Goal: Task Accomplishment & Management: Manage account settings

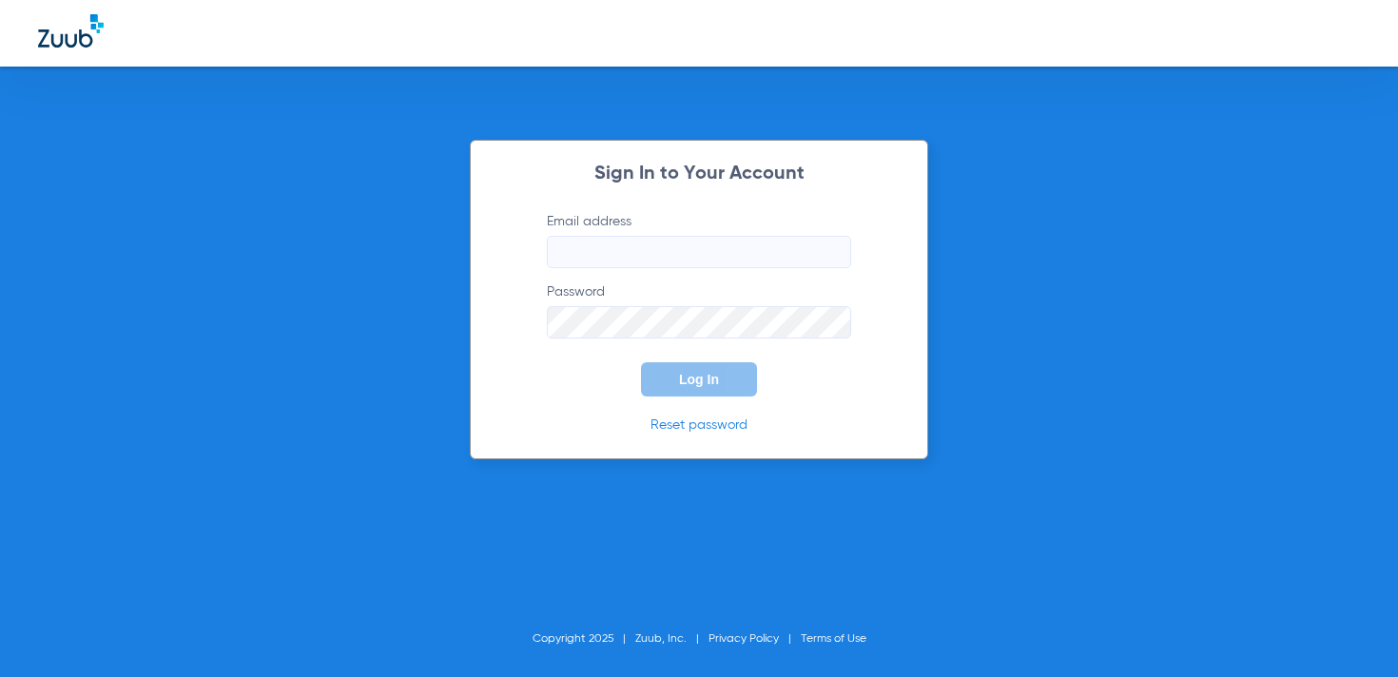
type input "[DOMAIN_NAME][EMAIL_ADDRESS][DOMAIN_NAME]"
click at [719, 381] on button "Log In" at bounding box center [699, 379] width 116 height 34
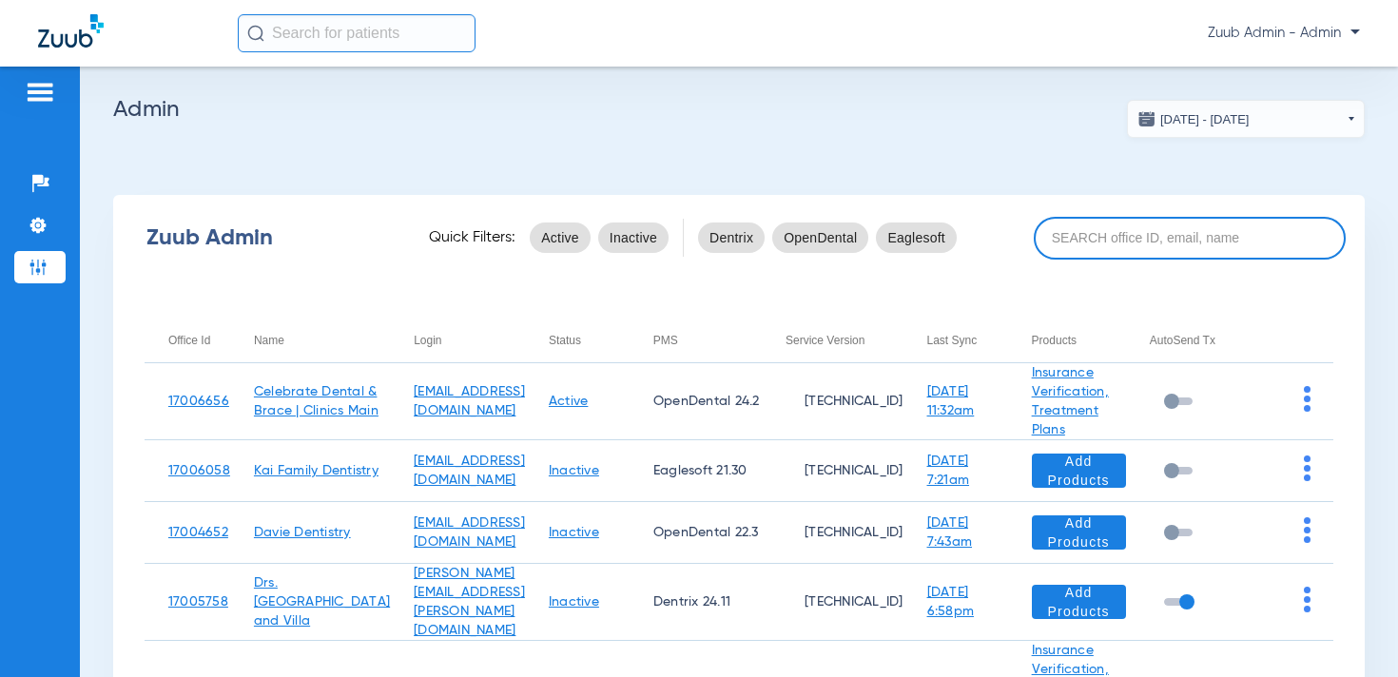
click at [1092, 235] on input at bounding box center [1190, 238] width 312 height 43
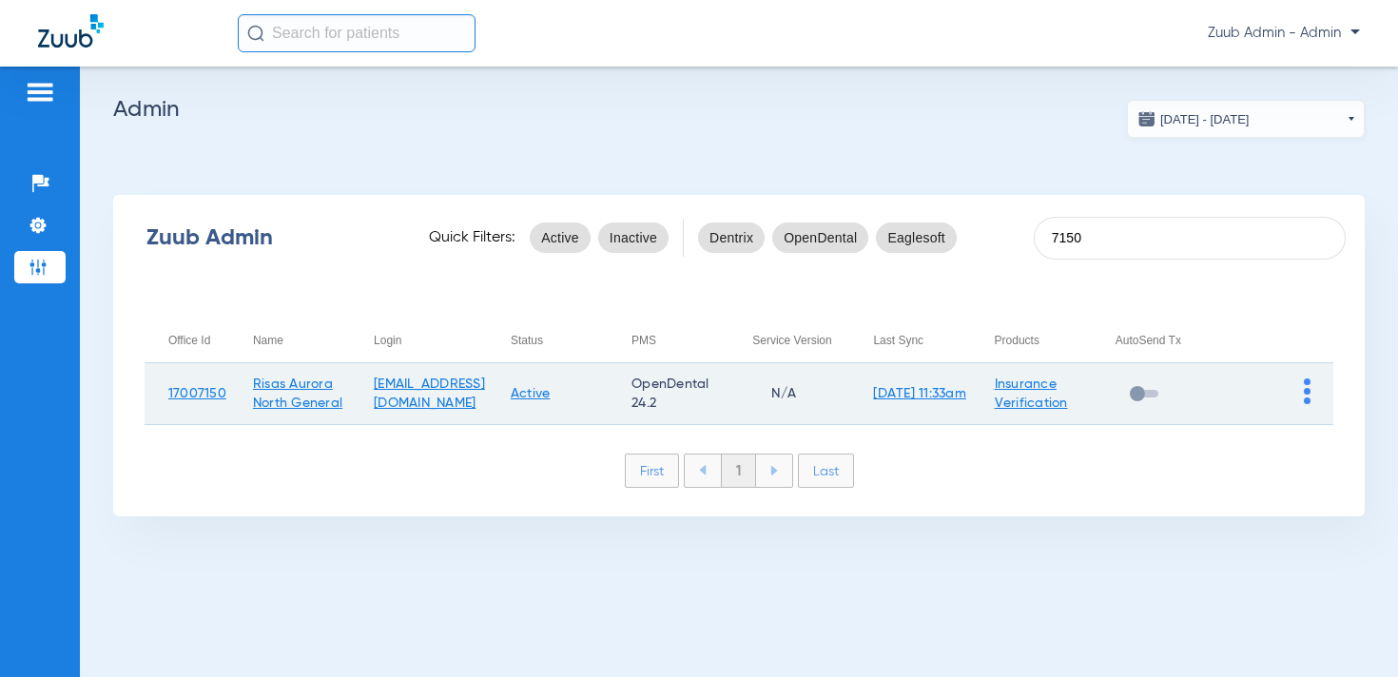
type input "7150"
click at [1305, 391] on img at bounding box center [1307, 392] width 7 height 26
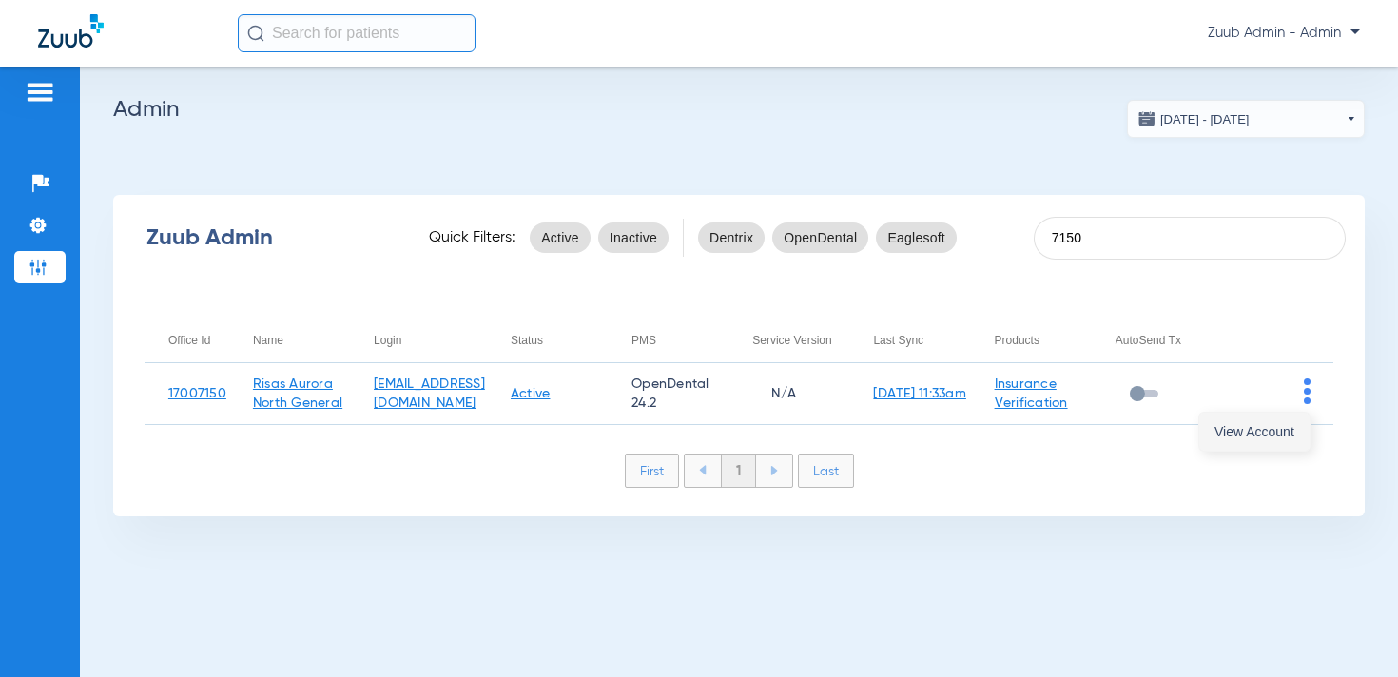
click at [1257, 429] on span "View Account" at bounding box center [1255, 431] width 80 height 13
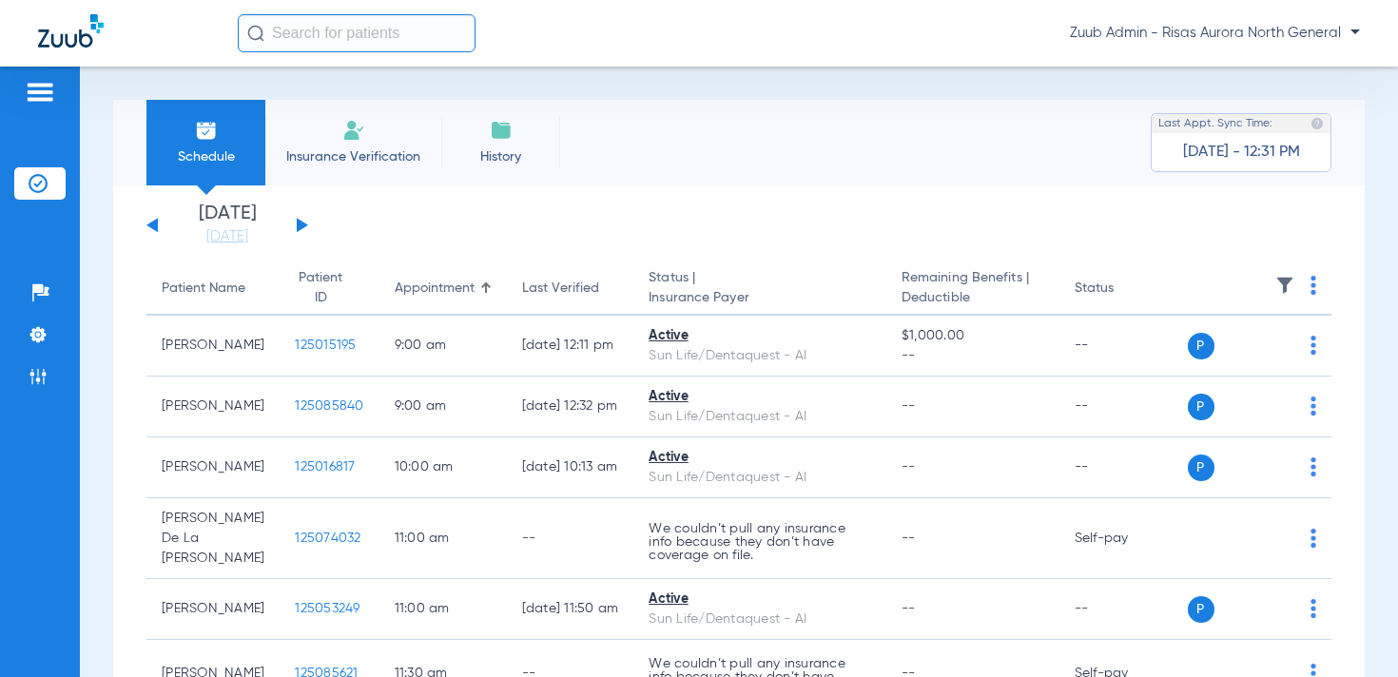
click at [418, 36] on input "text" at bounding box center [357, 33] width 238 height 38
paste input "125064158"
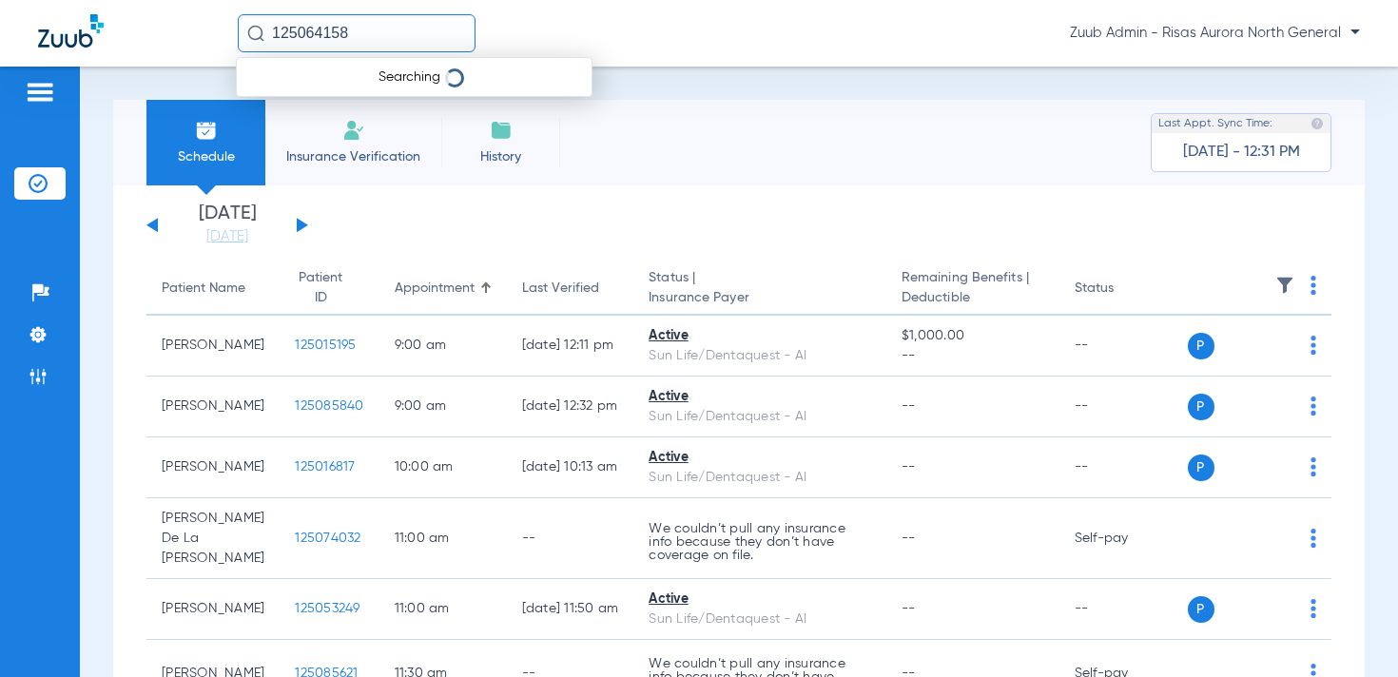
type input "125064158"
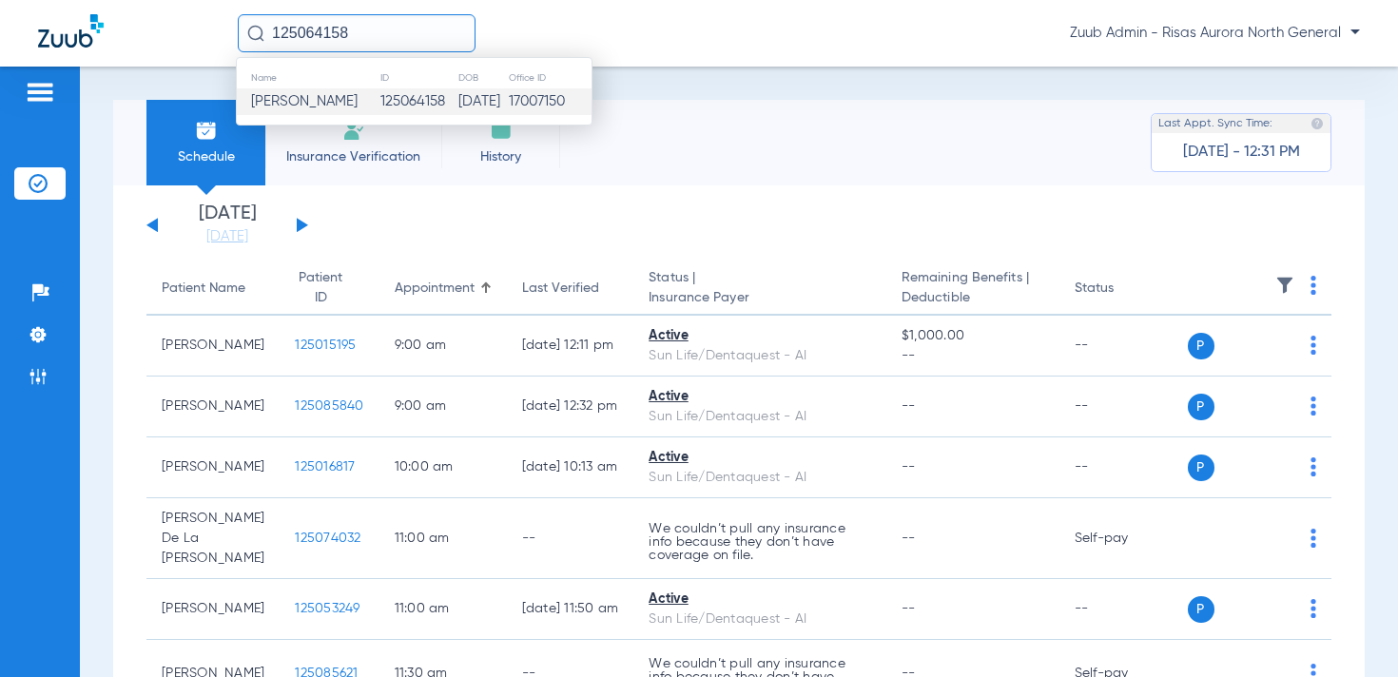
click at [380, 104] on td "125064158" at bounding box center [419, 101] width 78 height 27
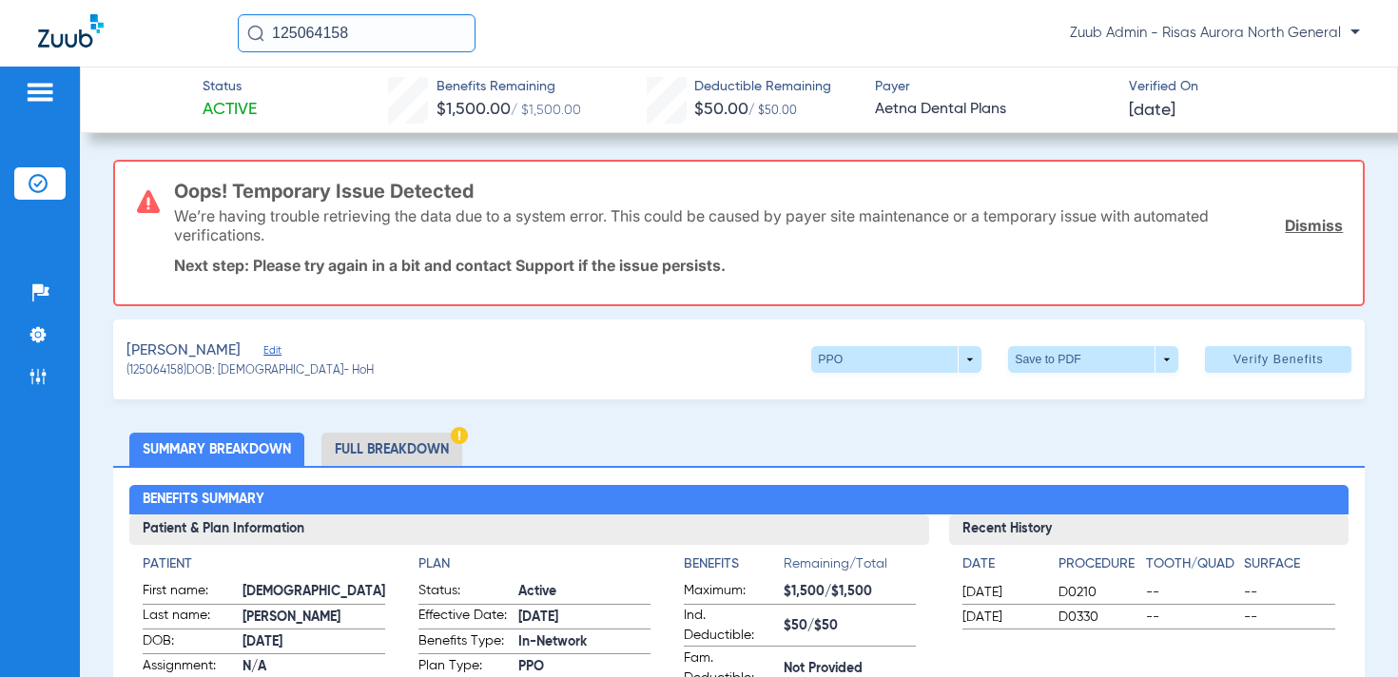
click at [263, 350] on span "Edit" at bounding box center [271, 353] width 17 height 18
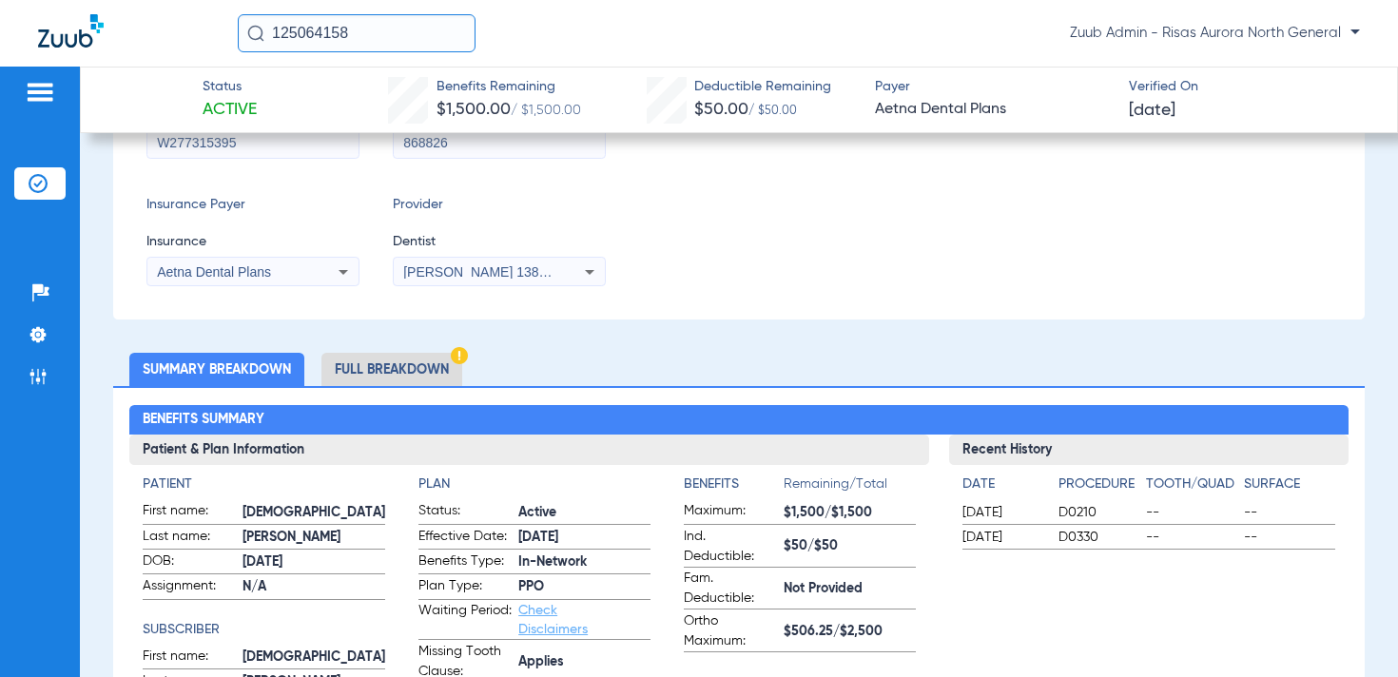
click at [420, 355] on li "Full Breakdown" at bounding box center [392, 369] width 141 height 33
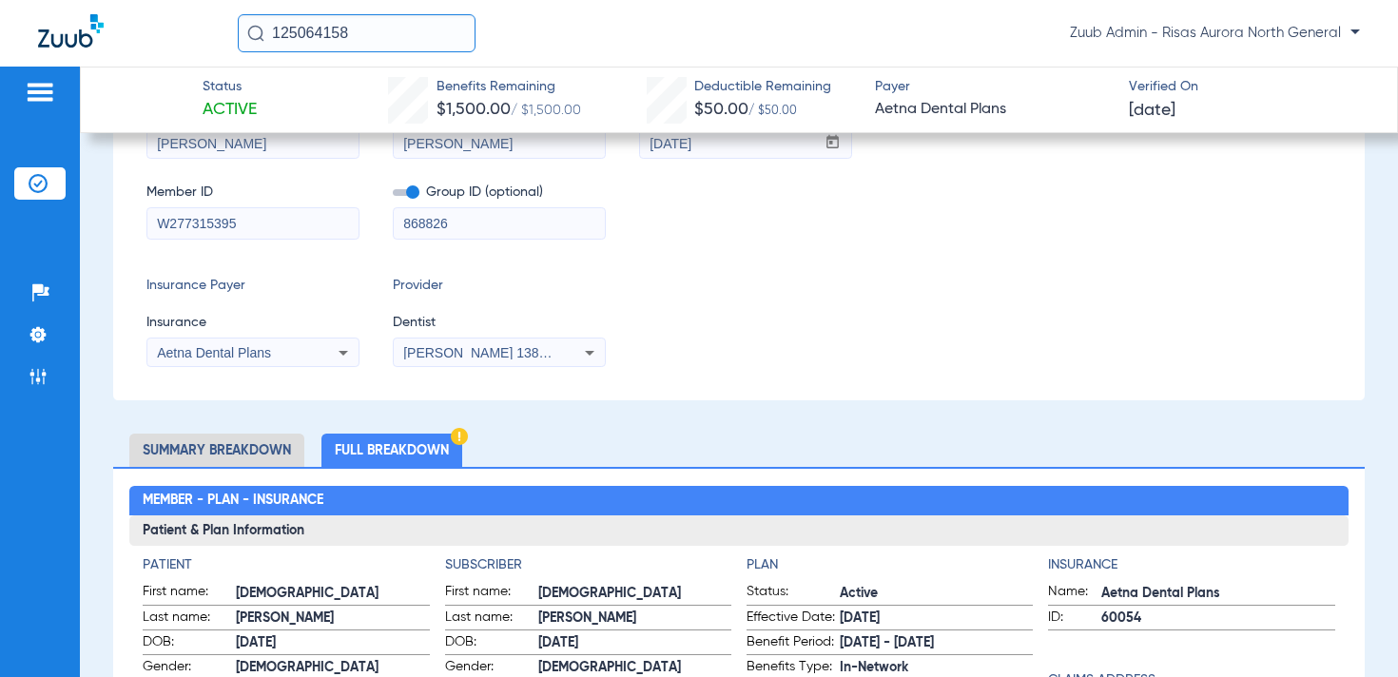
scroll to position [365, 0]
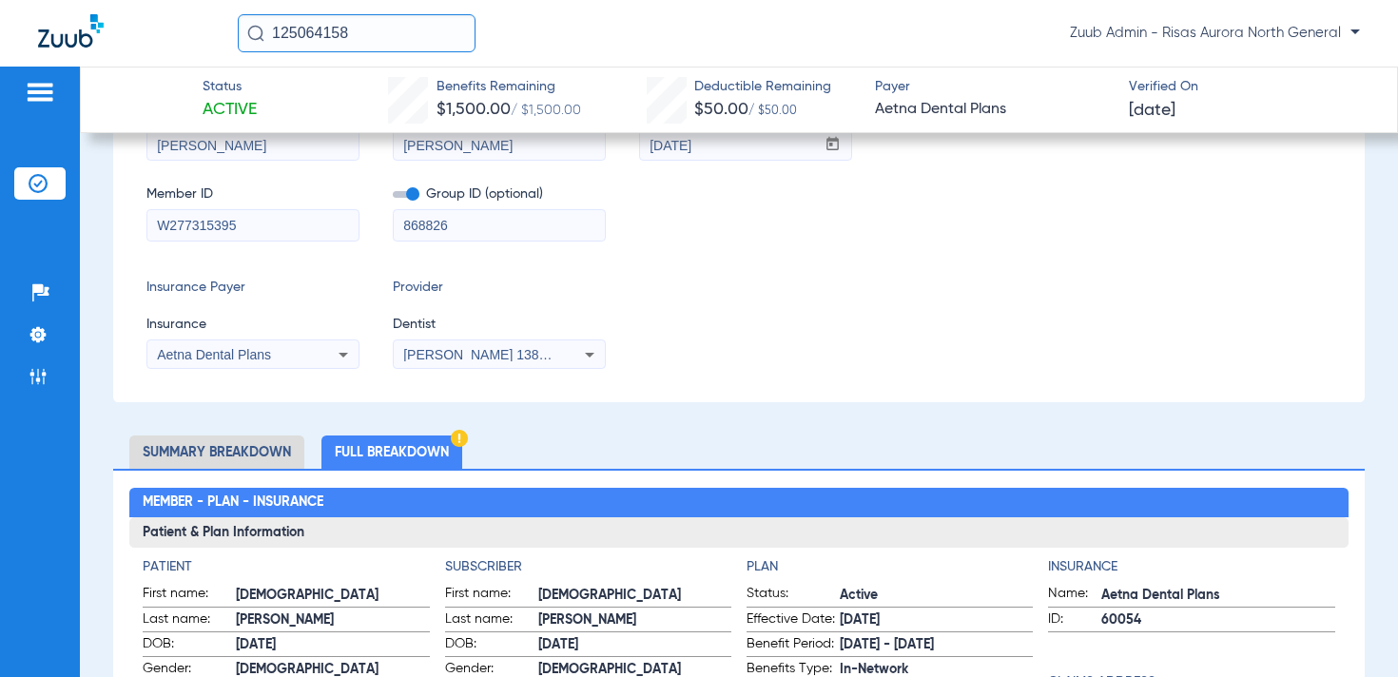
click at [409, 193] on span at bounding box center [406, 194] width 27 height 7
click at [393, 198] on input "checkbox" at bounding box center [393, 198] width 0 height 0
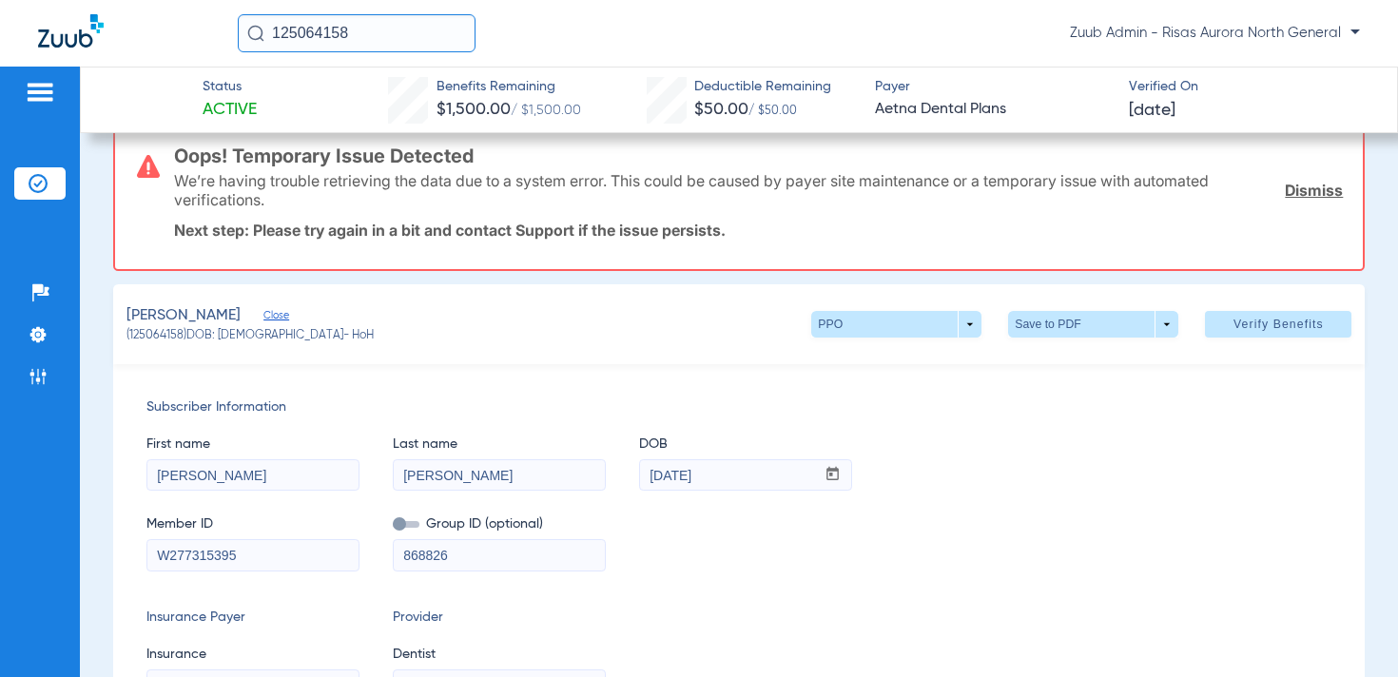
scroll to position [26, 0]
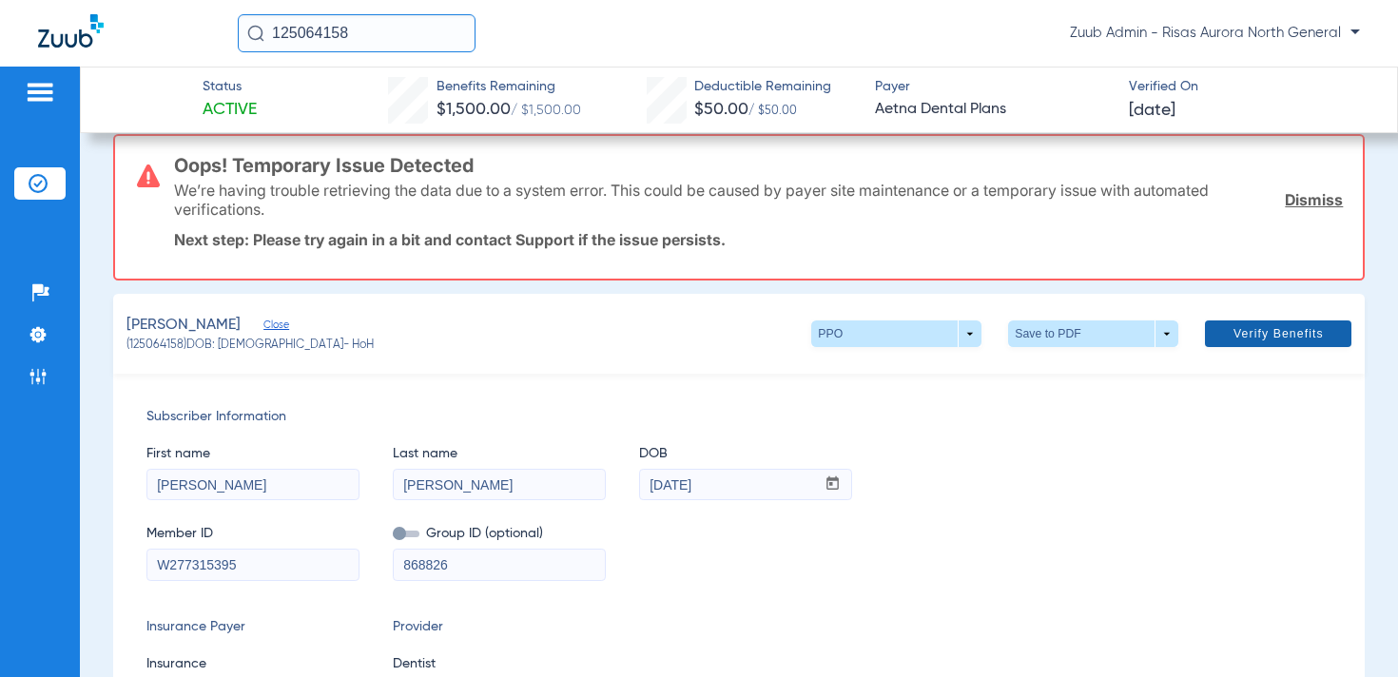
click at [1287, 341] on span "Verify Benefits" at bounding box center [1279, 333] width 90 height 15
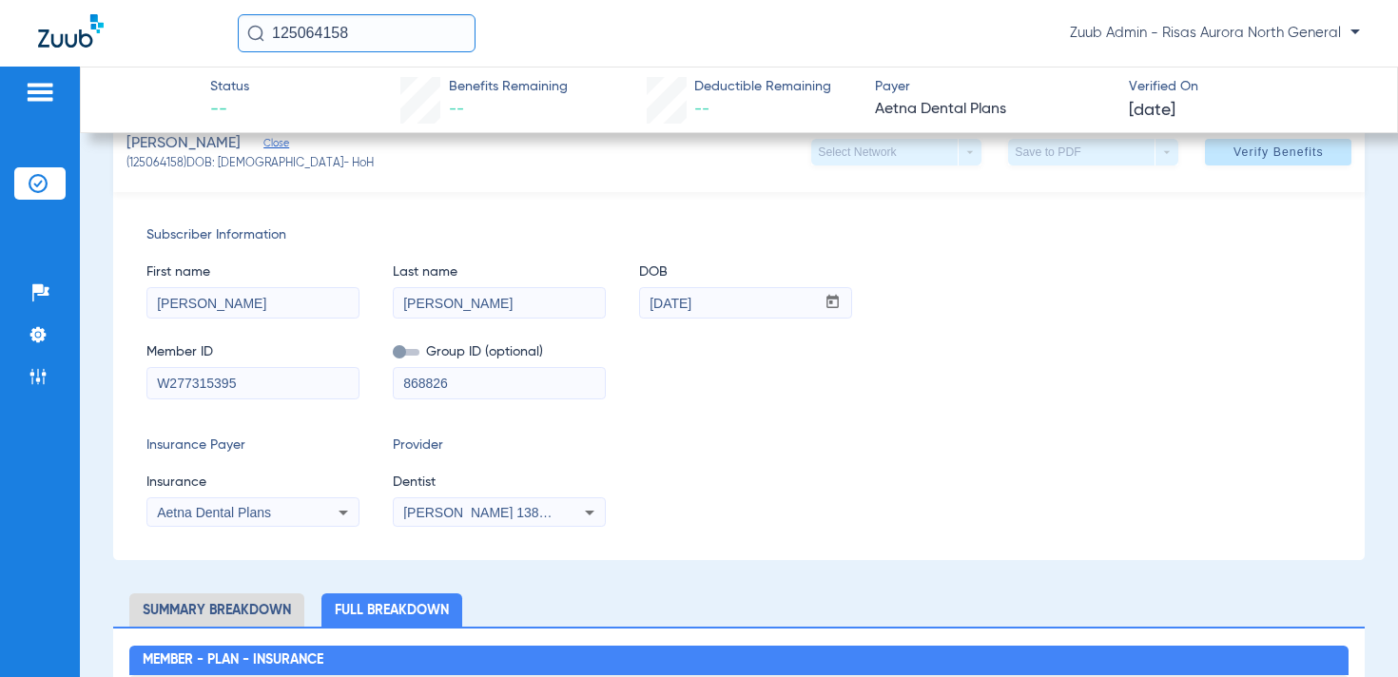
scroll to position [214, 0]
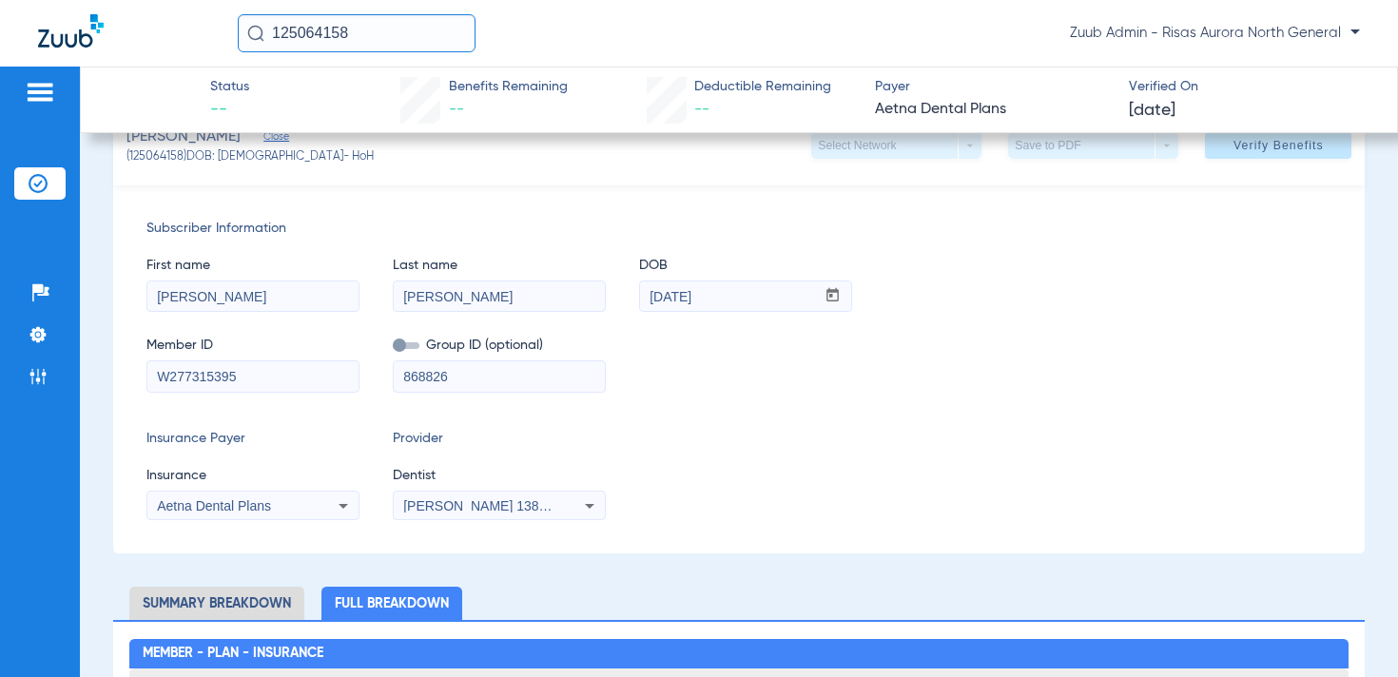
click at [454, 505] on span "[PERSON_NAME] 1386705051" at bounding box center [496, 505] width 187 height 15
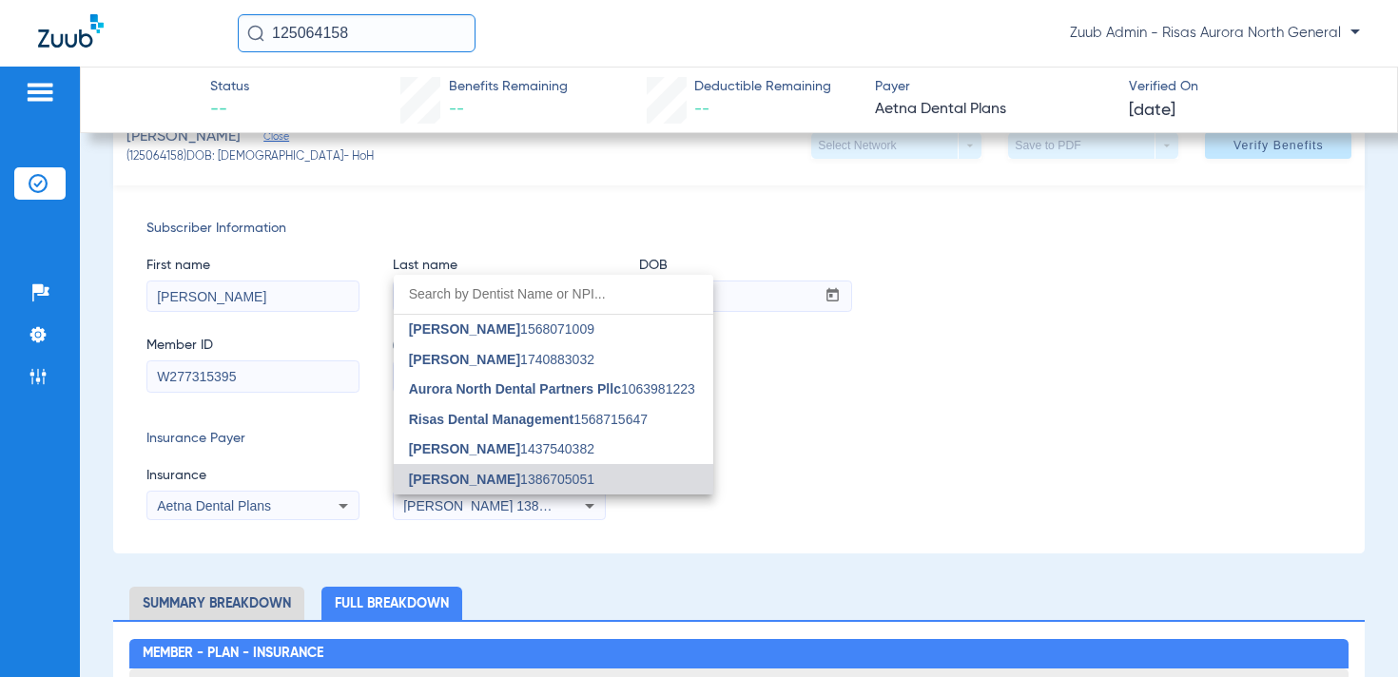
drag, startPoint x: 230, startPoint y: 375, endPoint x: 184, endPoint y: 374, distance: 46.6
click at [184, 374] on div at bounding box center [699, 338] width 1398 height 677
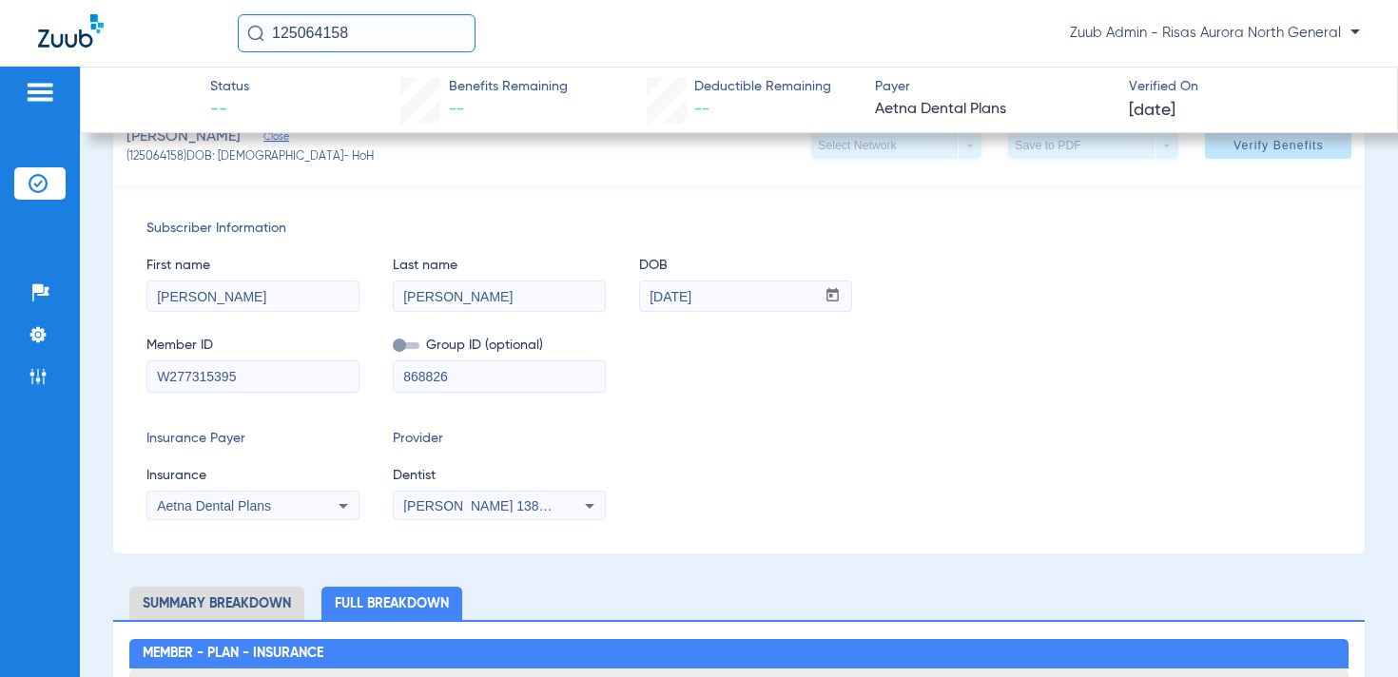
click at [246, 376] on input "W277315395" at bounding box center [252, 376] width 211 height 30
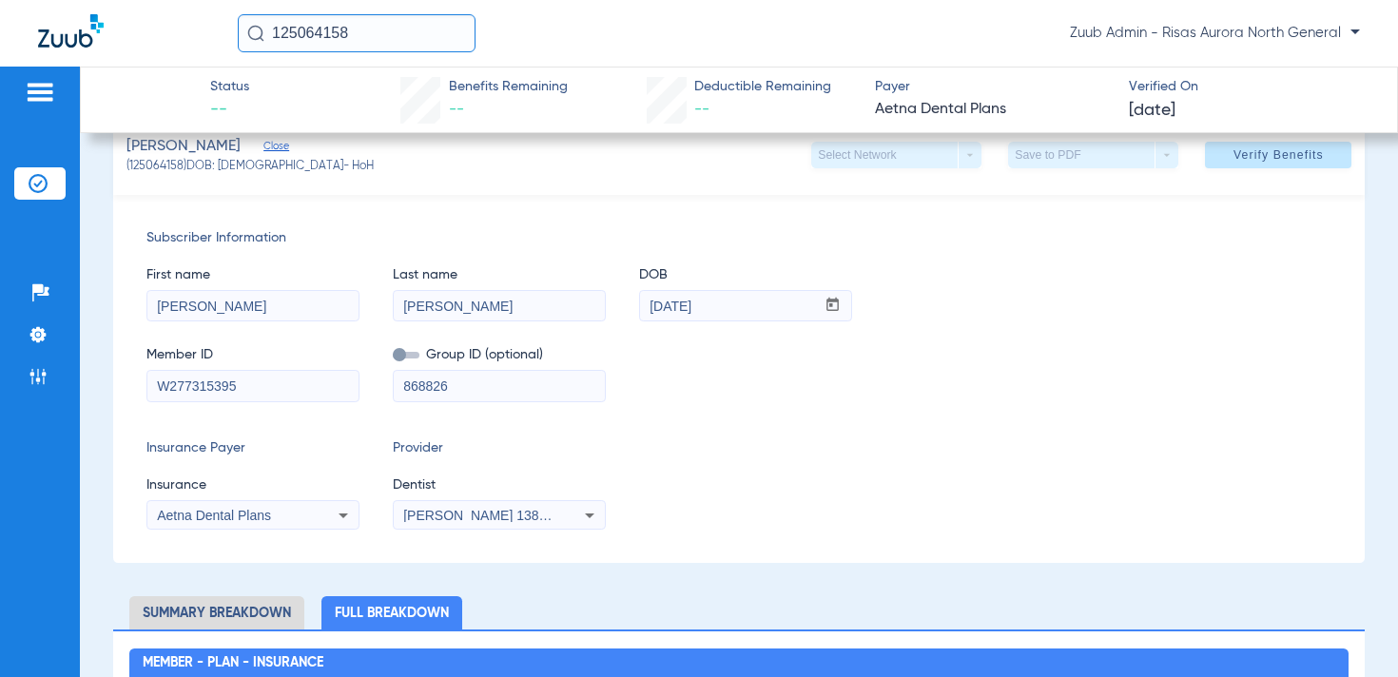
scroll to position [203, 0]
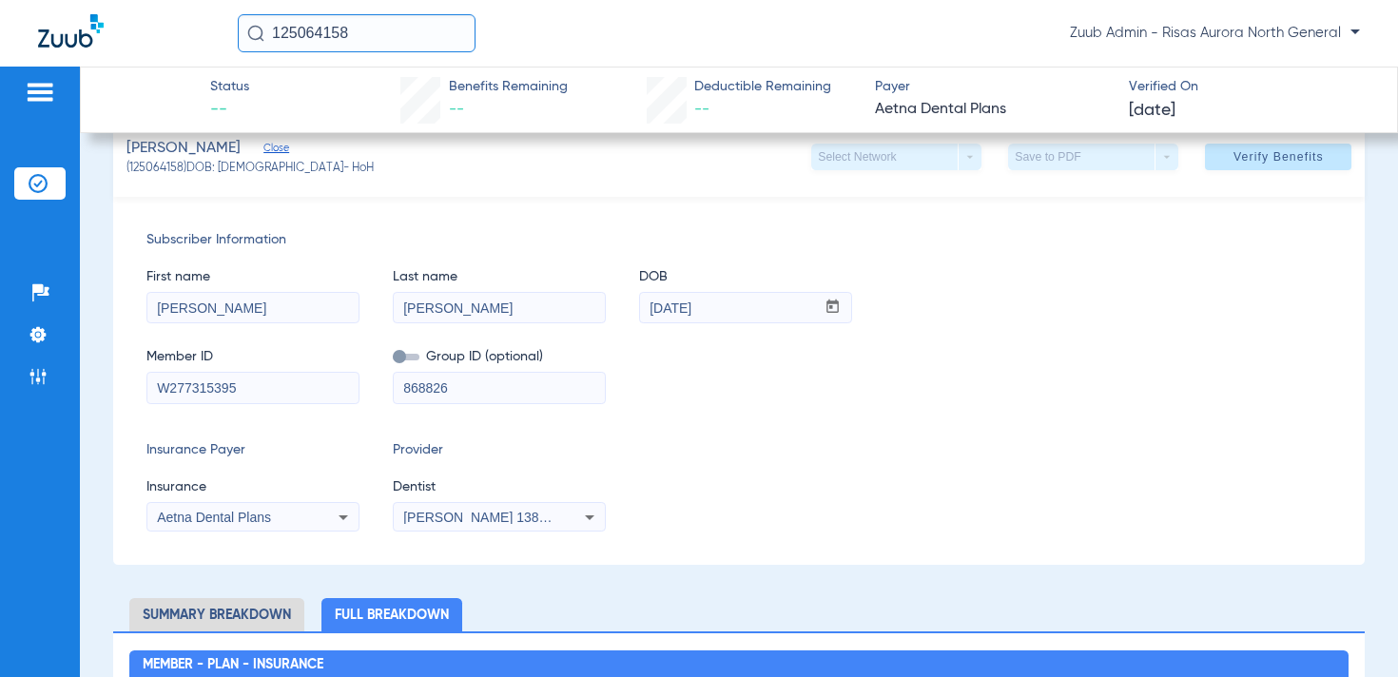
drag, startPoint x: 181, startPoint y: 168, endPoint x: 128, endPoint y: 176, distance: 52.9
click at [128, 176] on span "(125064158) DOB: [DEMOGRAPHIC_DATA] - HoH" at bounding box center [250, 169] width 247 height 17
copy span "125064158"
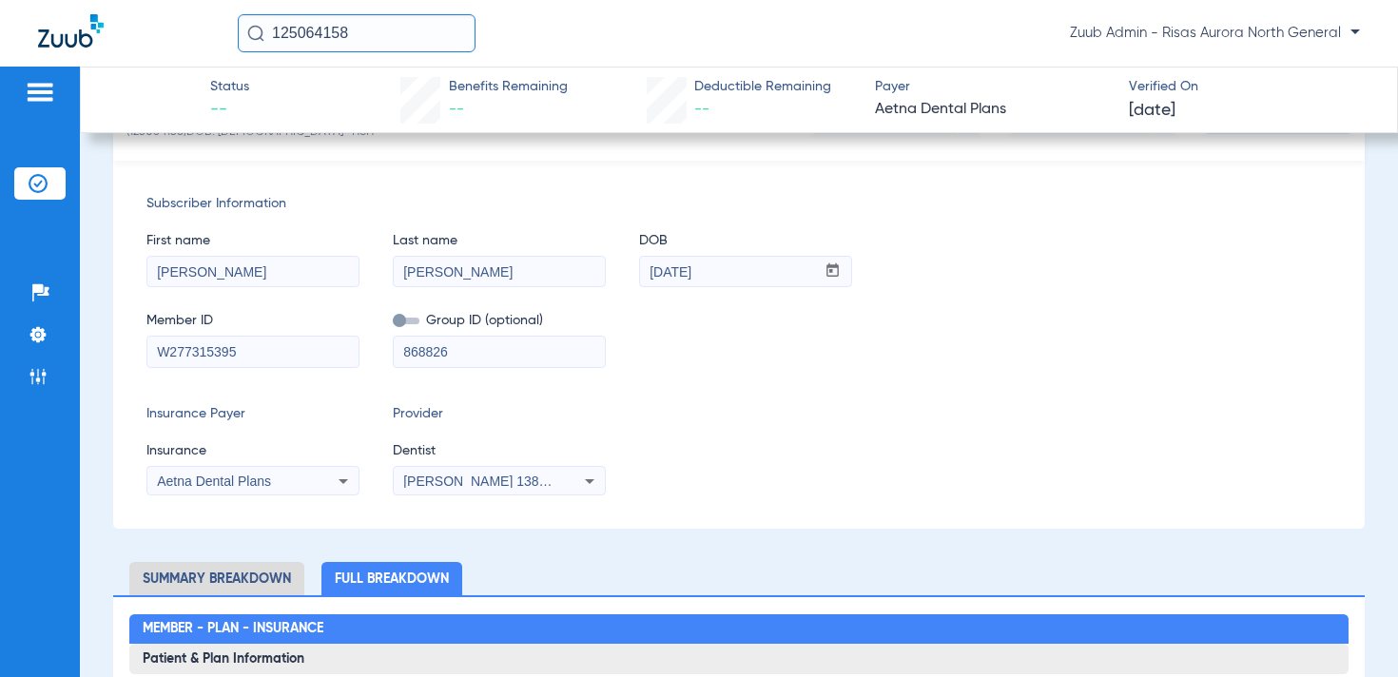
scroll to position [241, 0]
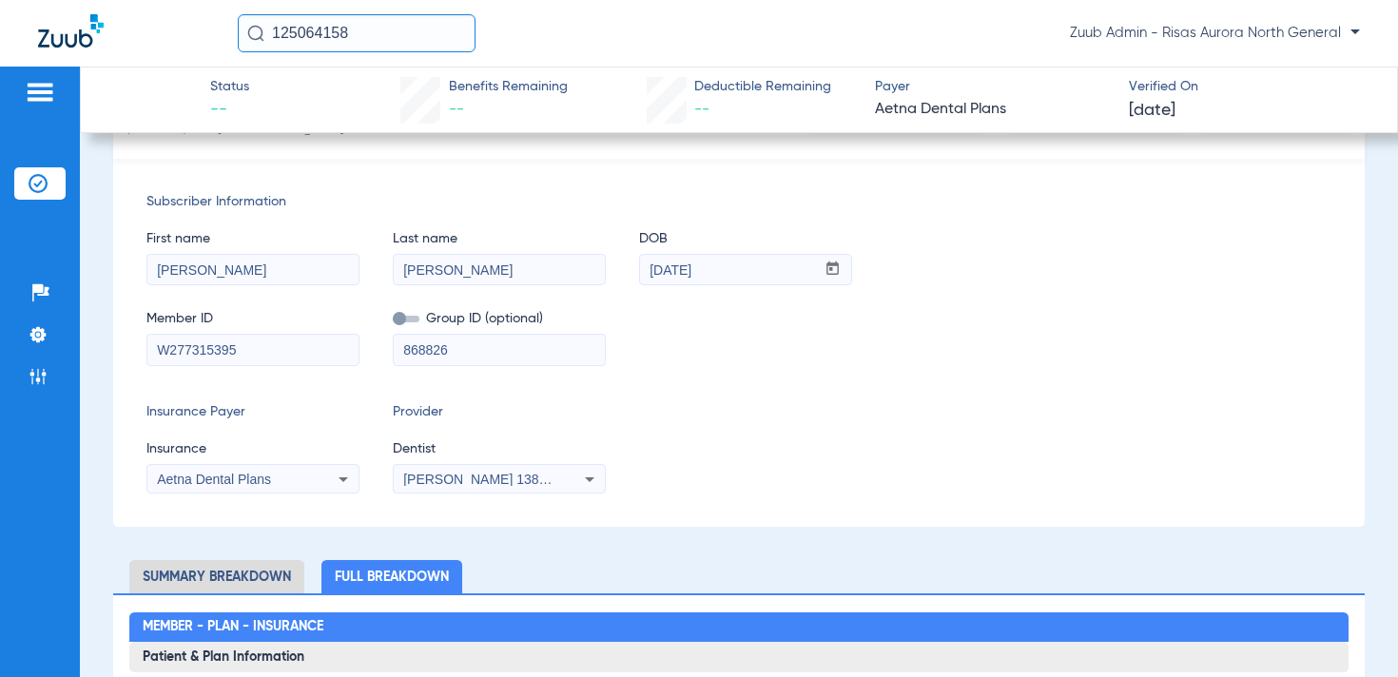
click at [436, 475] on span "[PERSON_NAME] 1386705051" at bounding box center [496, 479] width 187 height 15
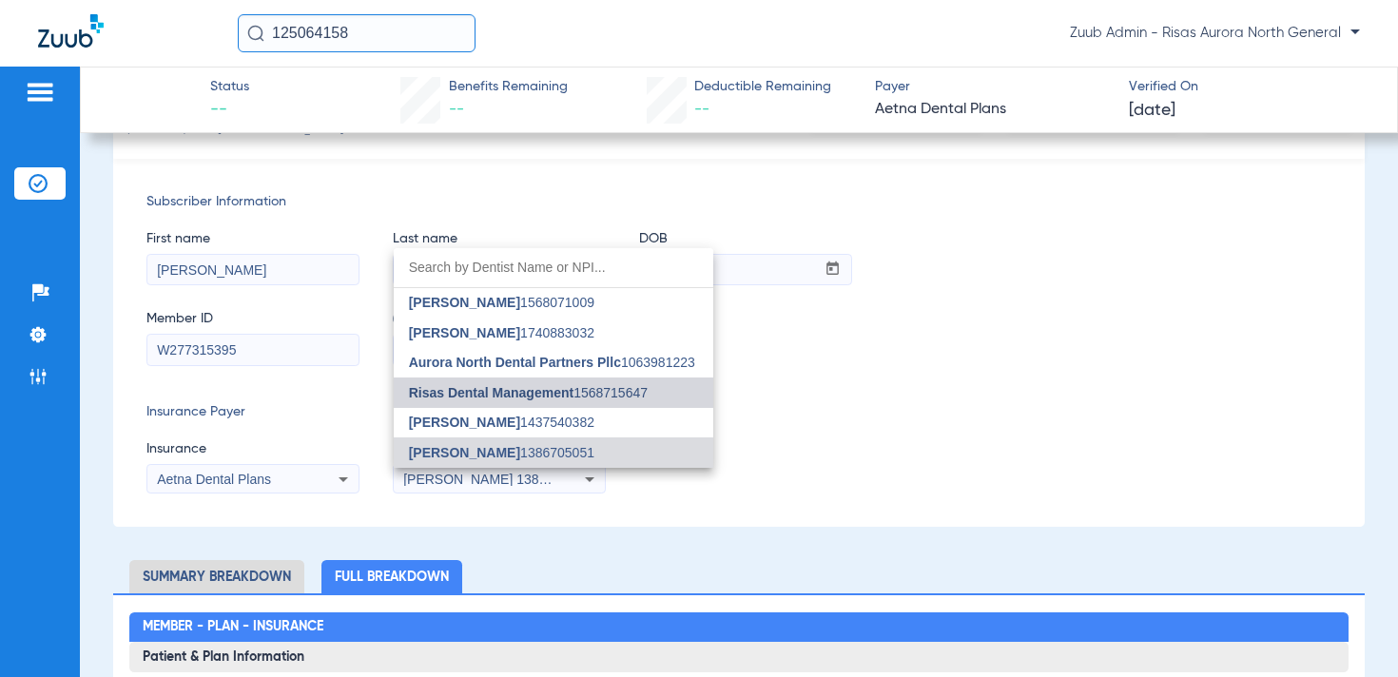
click at [591, 400] on span "Risas Dental Management 1568715647" at bounding box center [528, 392] width 239 height 13
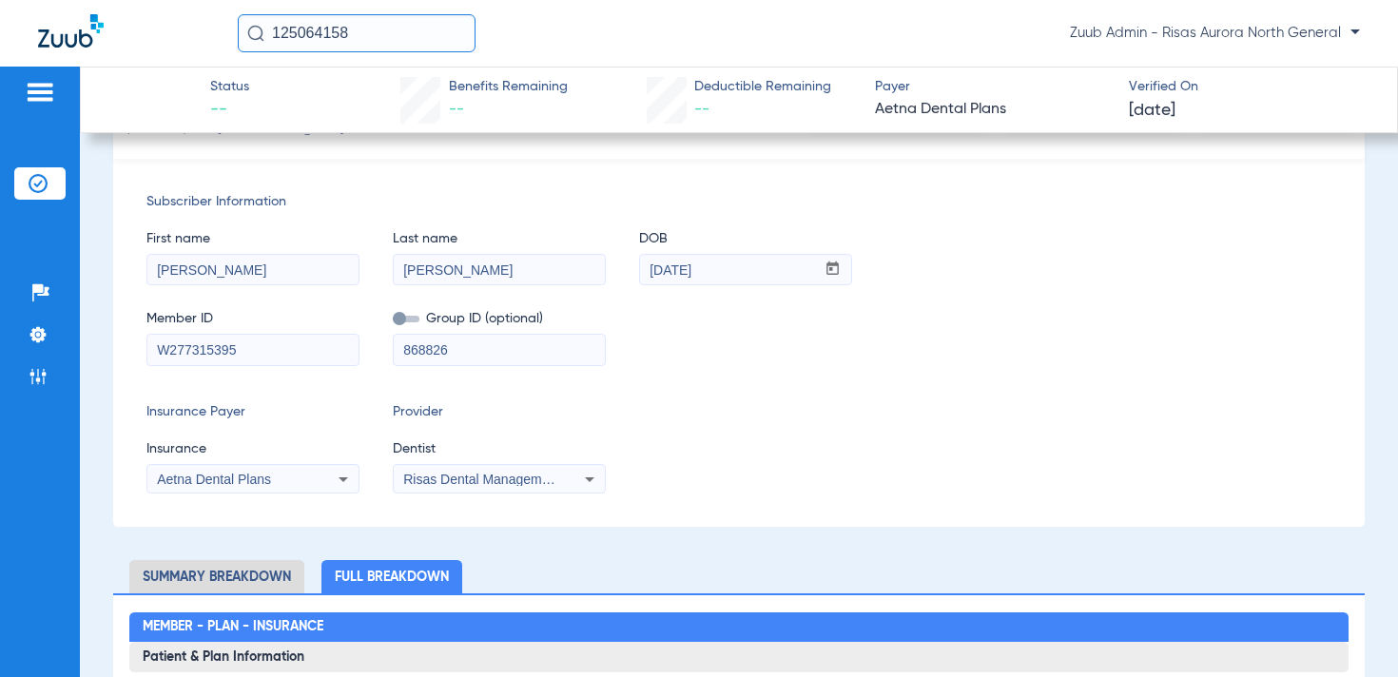
scroll to position [0, 0]
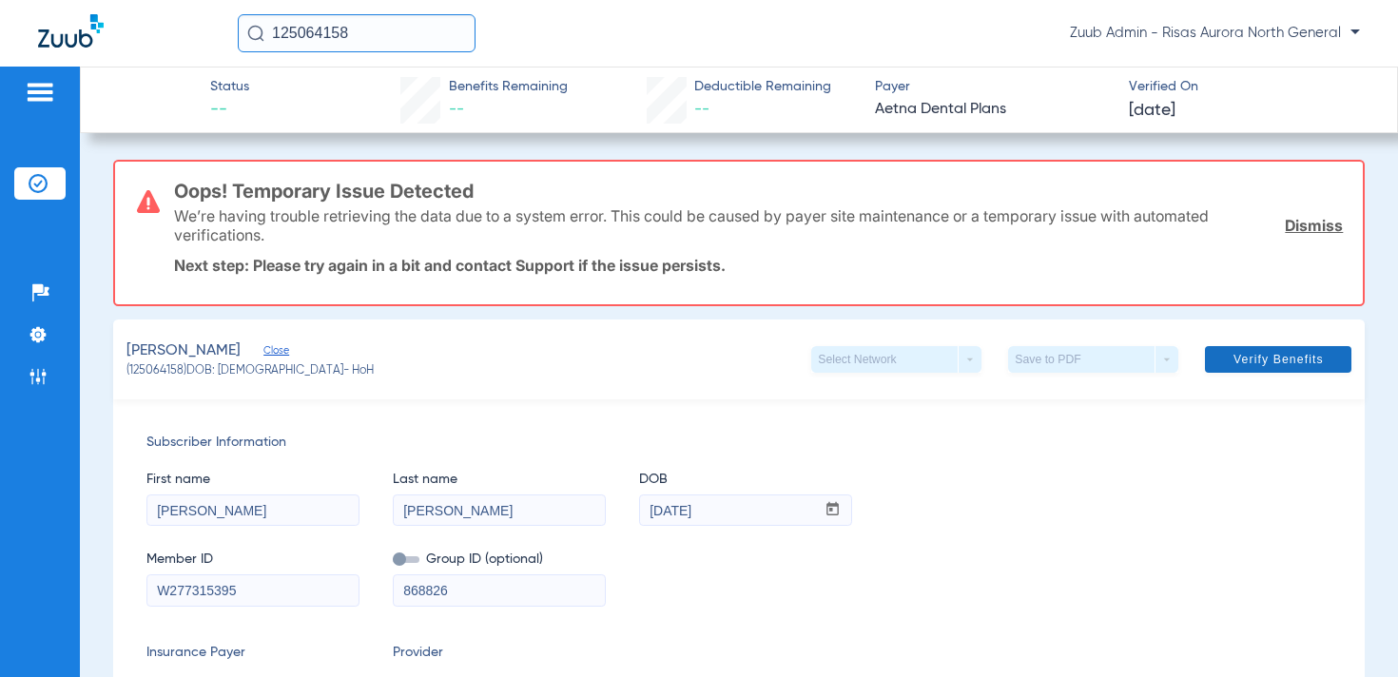
click at [1258, 358] on span "Verify Benefits" at bounding box center [1279, 359] width 90 height 15
click at [33, 372] on img at bounding box center [38, 376] width 19 height 19
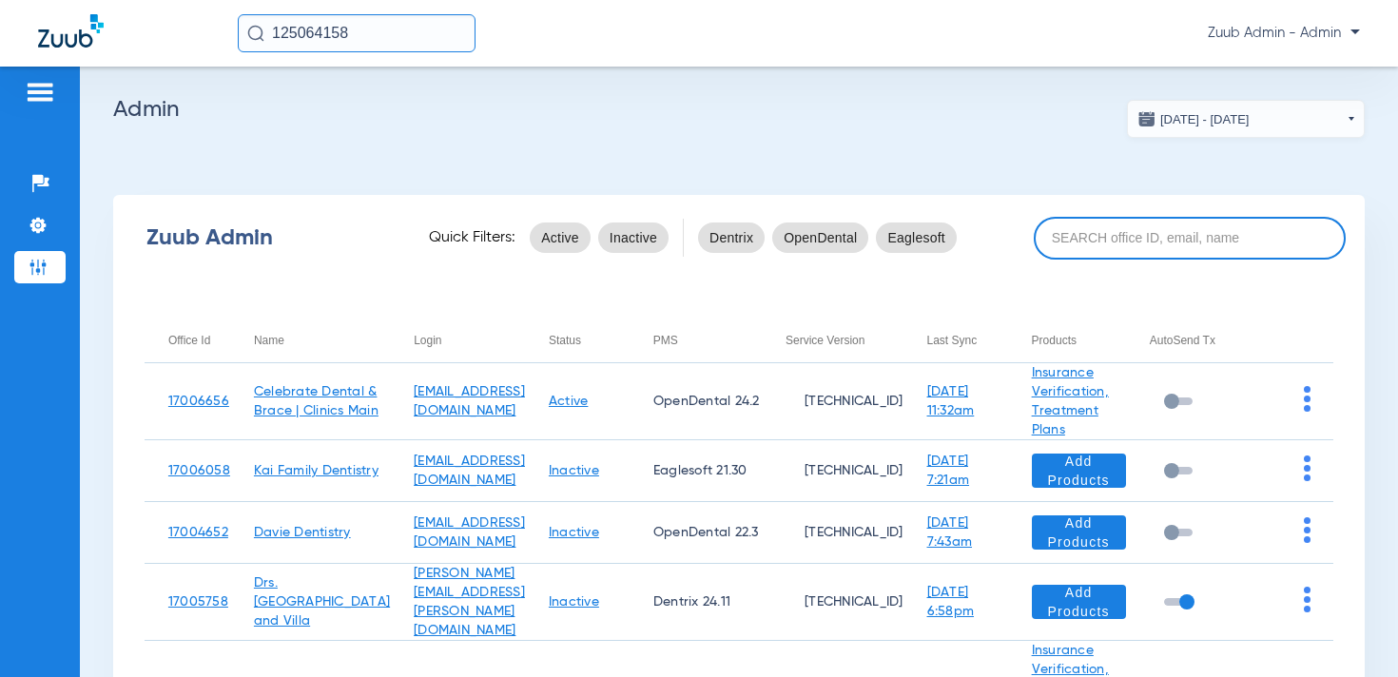
click at [1098, 248] on input at bounding box center [1190, 238] width 312 height 43
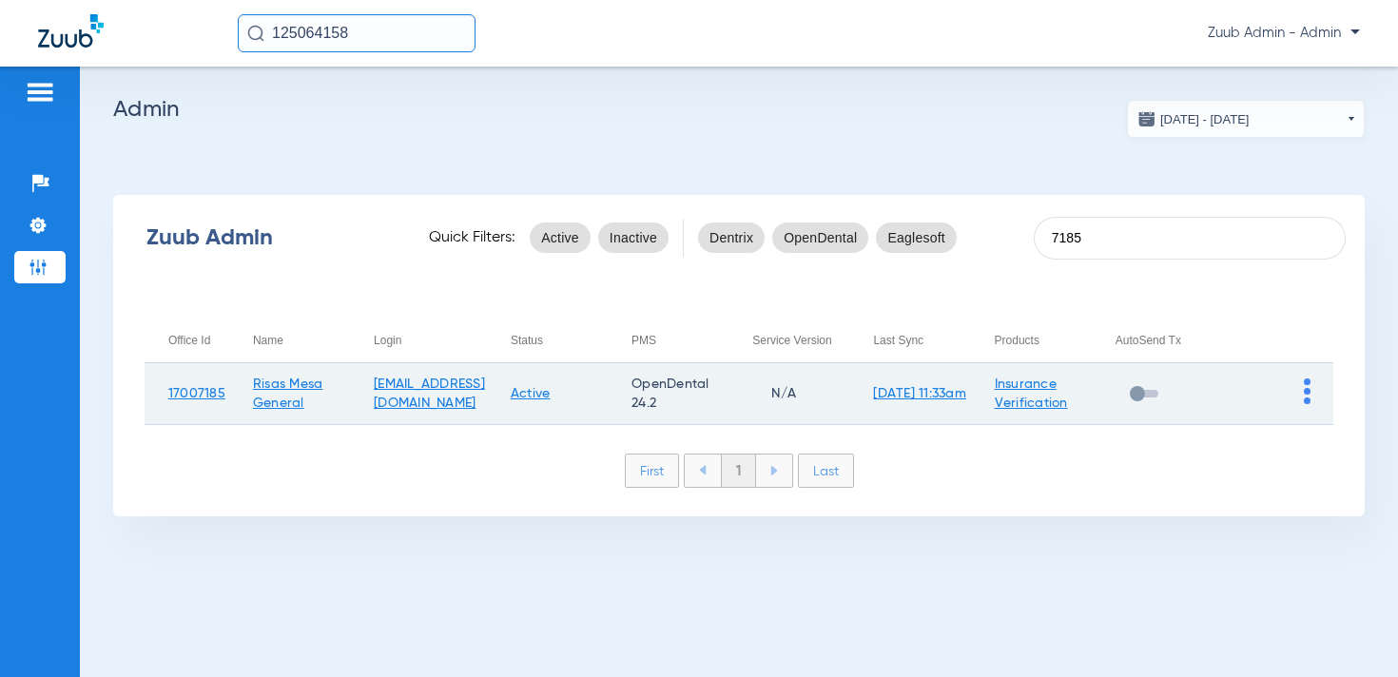
type input "7185"
click at [1303, 391] on td at bounding box center [1273, 394] width 121 height 62
click at [1308, 391] on img at bounding box center [1307, 392] width 7 height 26
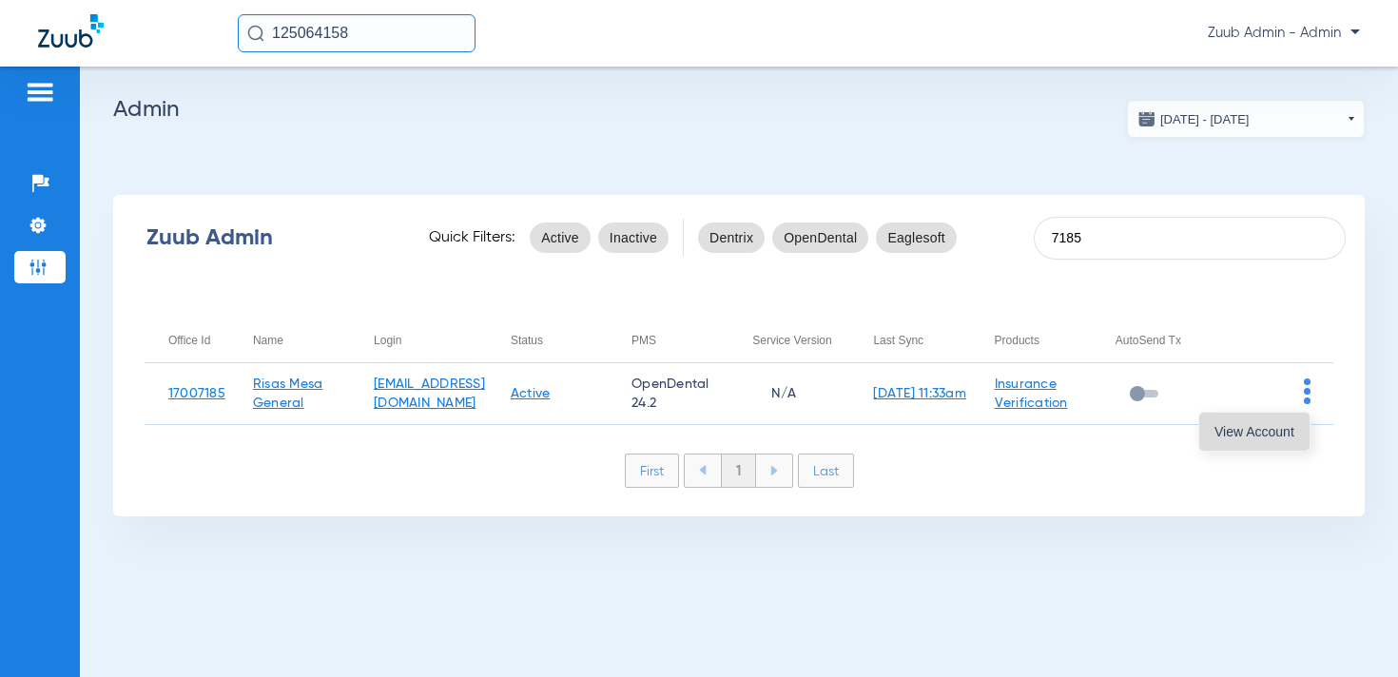
click at [1257, 425] on span "View Account" at bounding box center [1255, 431] width 80 height 13
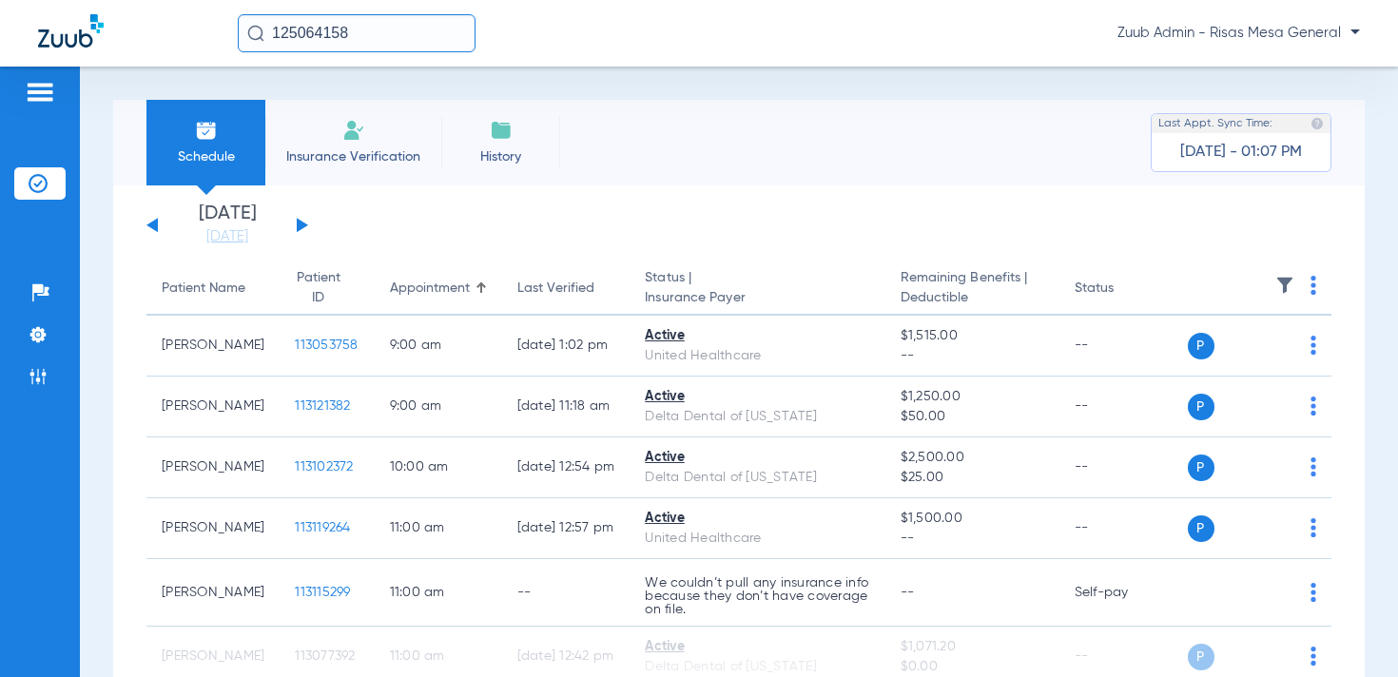
click at [1284, 282] on img at bounding box center [1285, 285] width 19 height 19
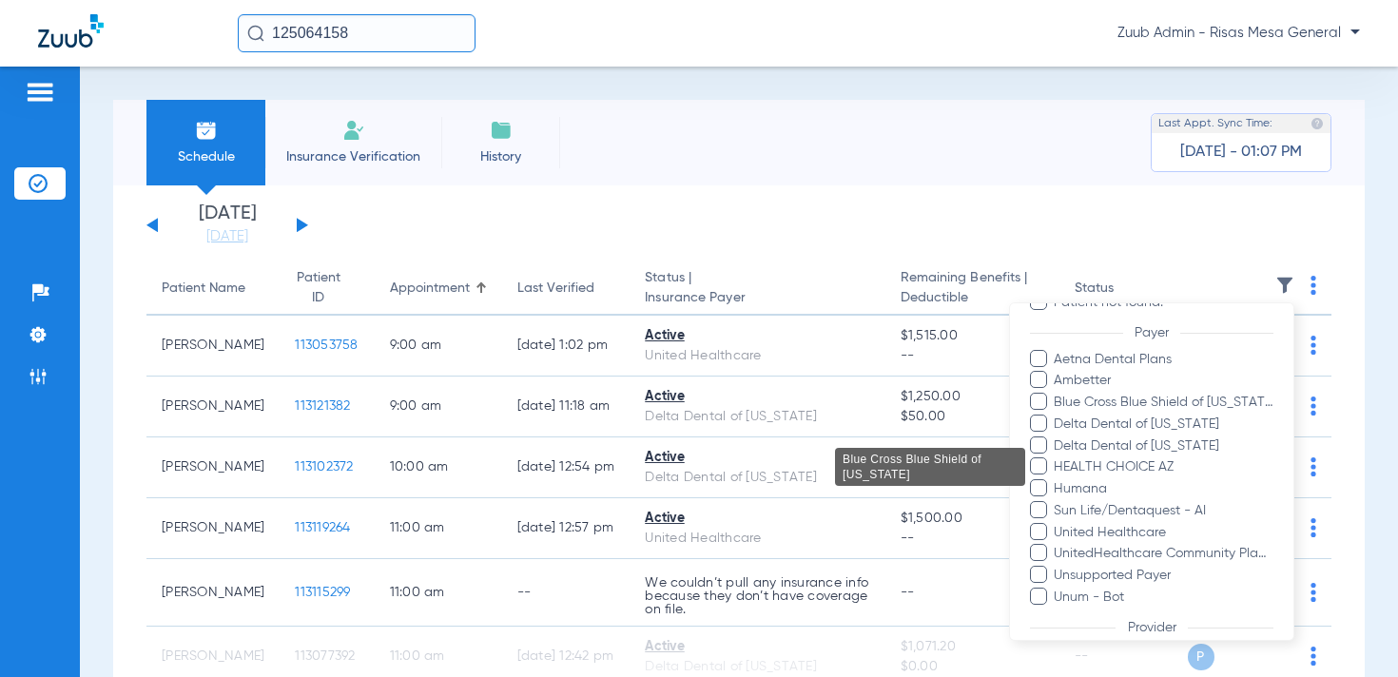
scroll to position [214, 0]
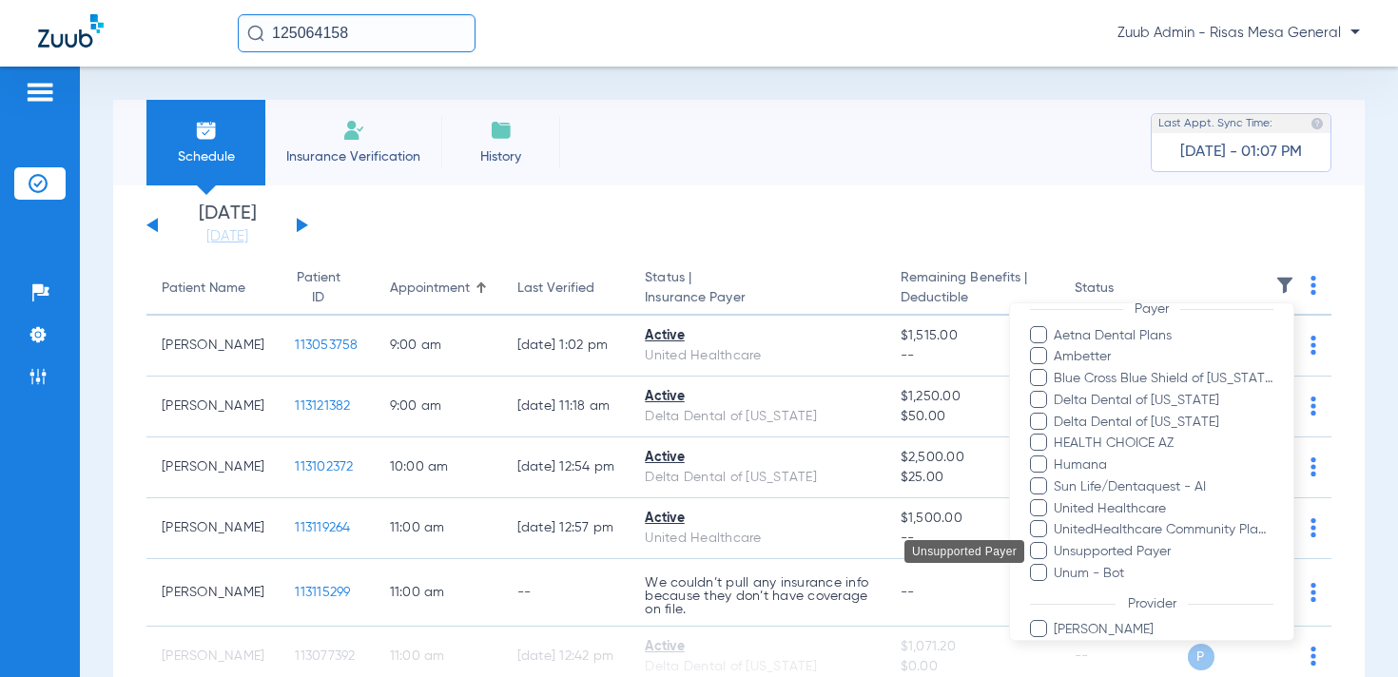
click at [1135, 553] on span "Unsupported Payer" at bounding box center [1163, 552] width 221 height 20
click at [1057, 565] on input "Unsupported Payer" at bounding box center [1057, 565] width 0 height 0
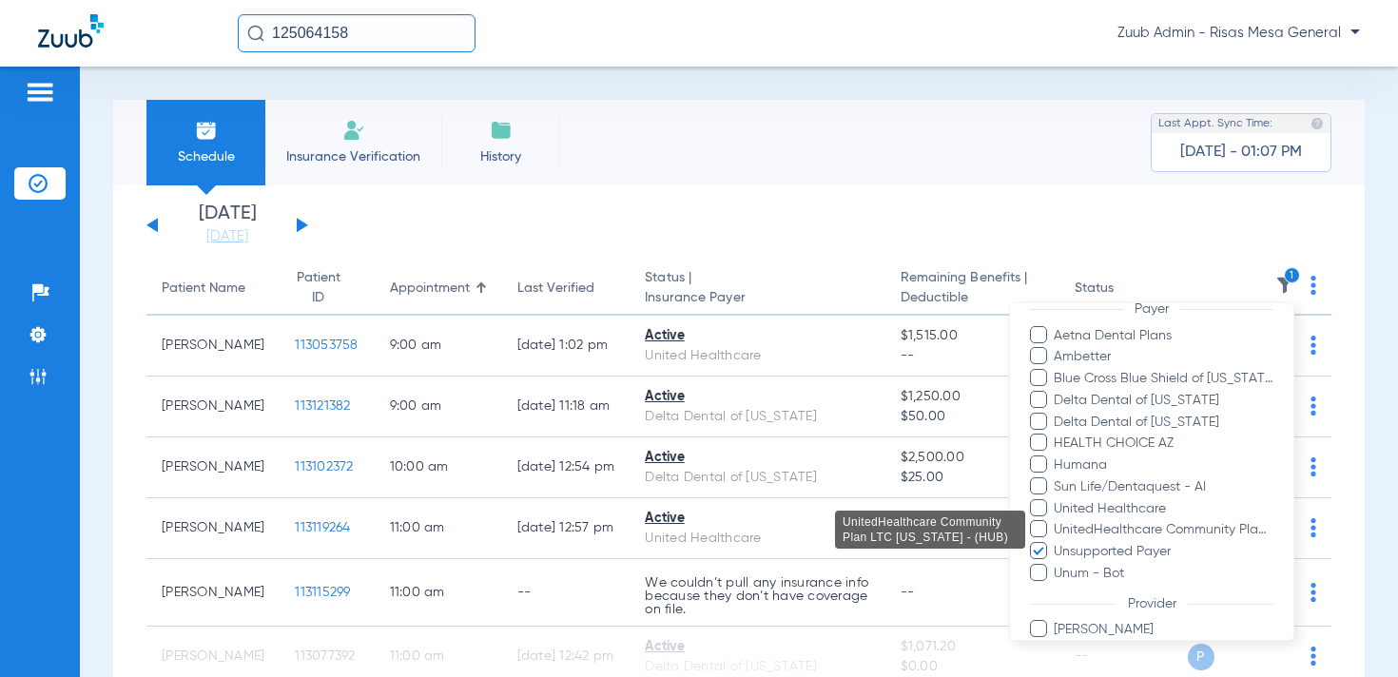
scroll to position [311, 0]
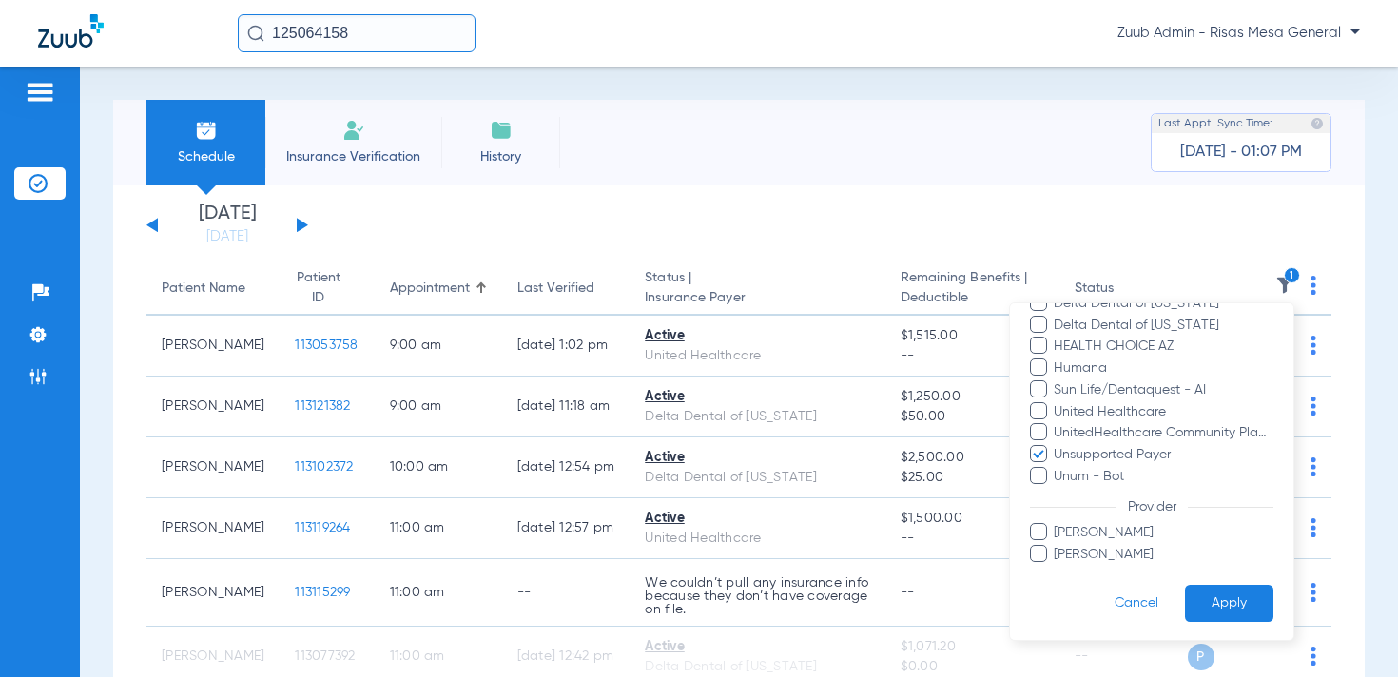
click at [1219, 599] on button "Apply" at bounding box center [1229, 603] width 88 height 37
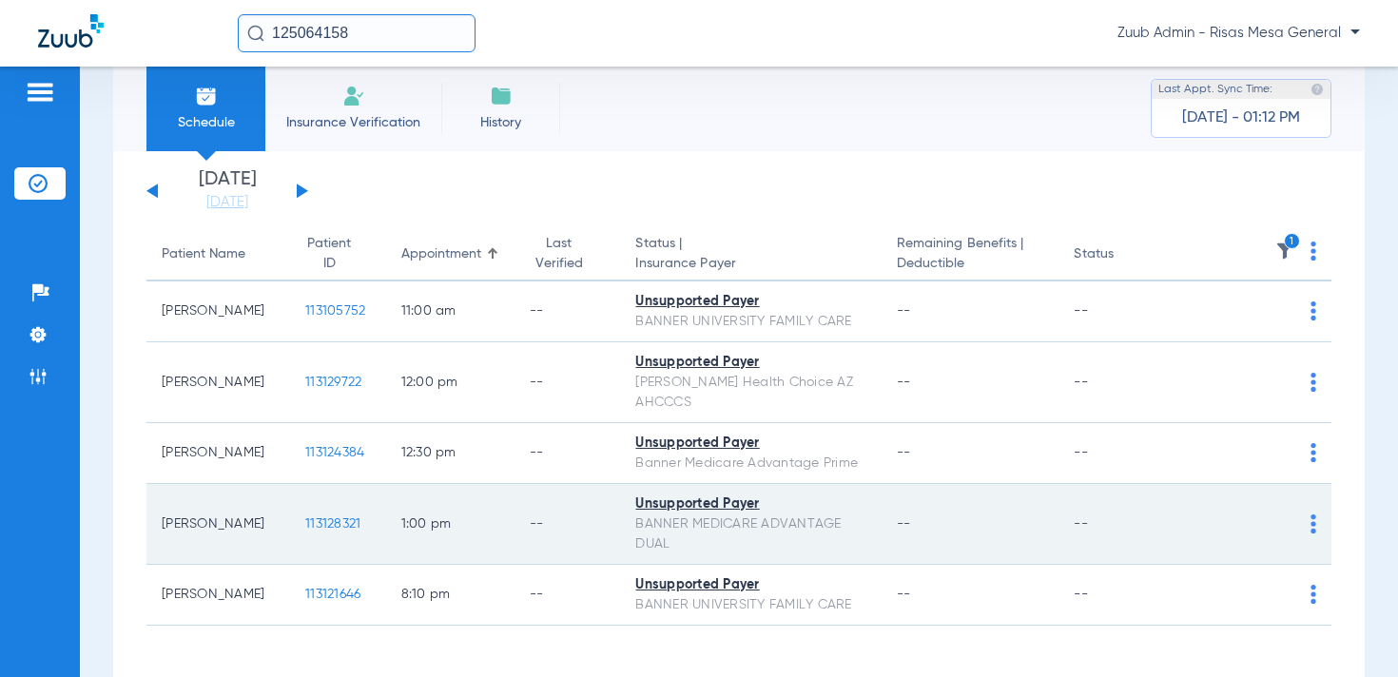
scroll to position [33, 0]
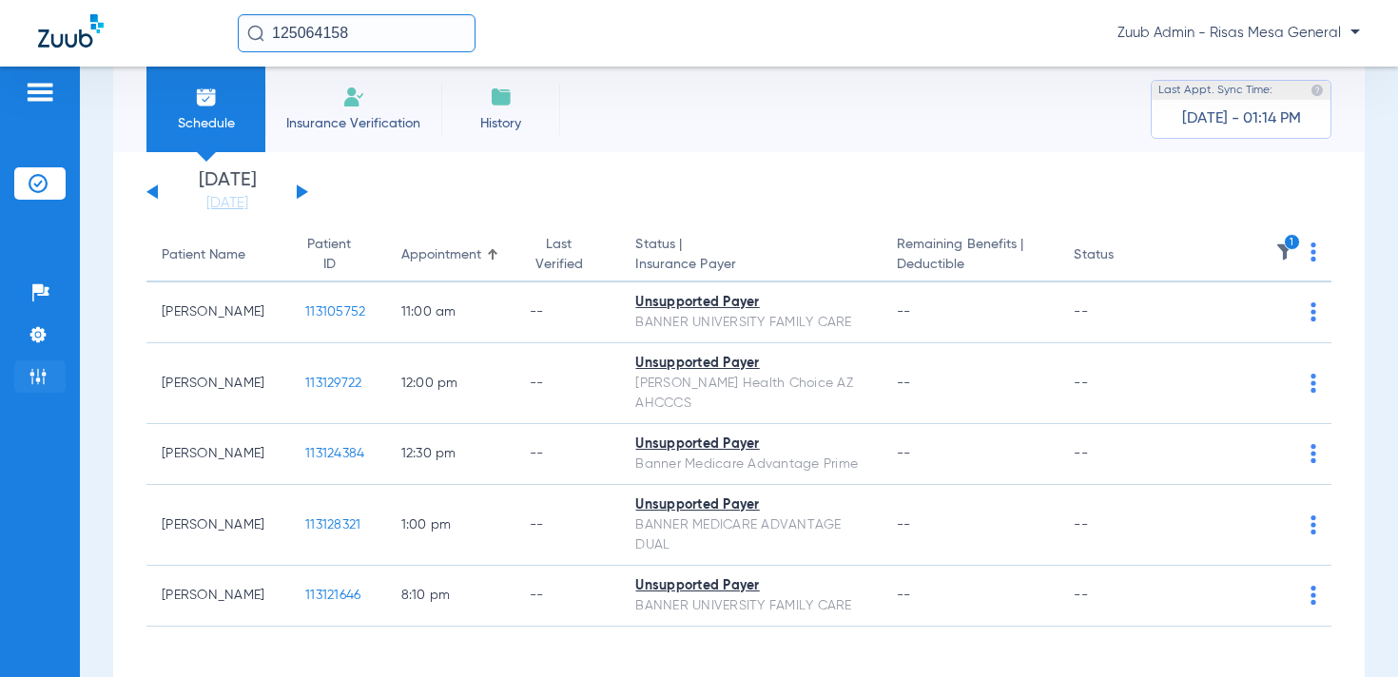
click at [49, 380] on li "Admin" at bounding box center [39, 377] width 51 height 32
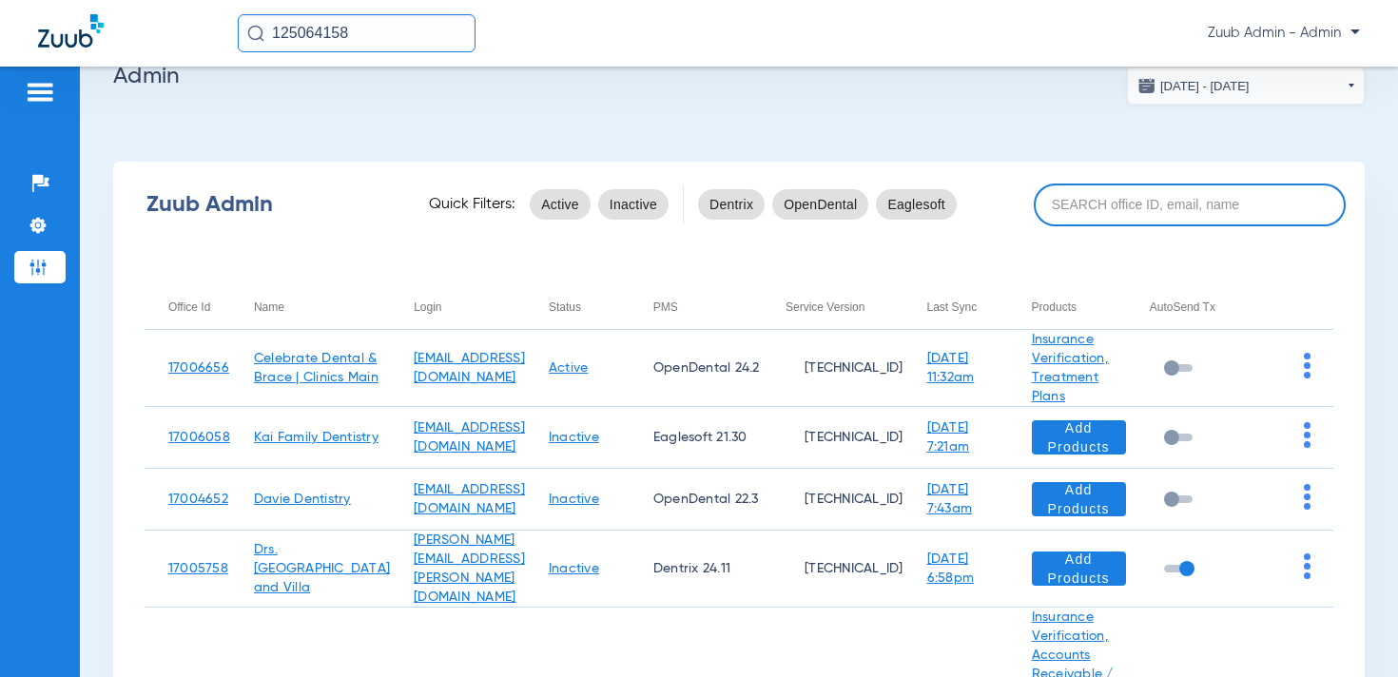
click at [1092, 198] on input at bounding box center [1190, 205] width 312 height 43
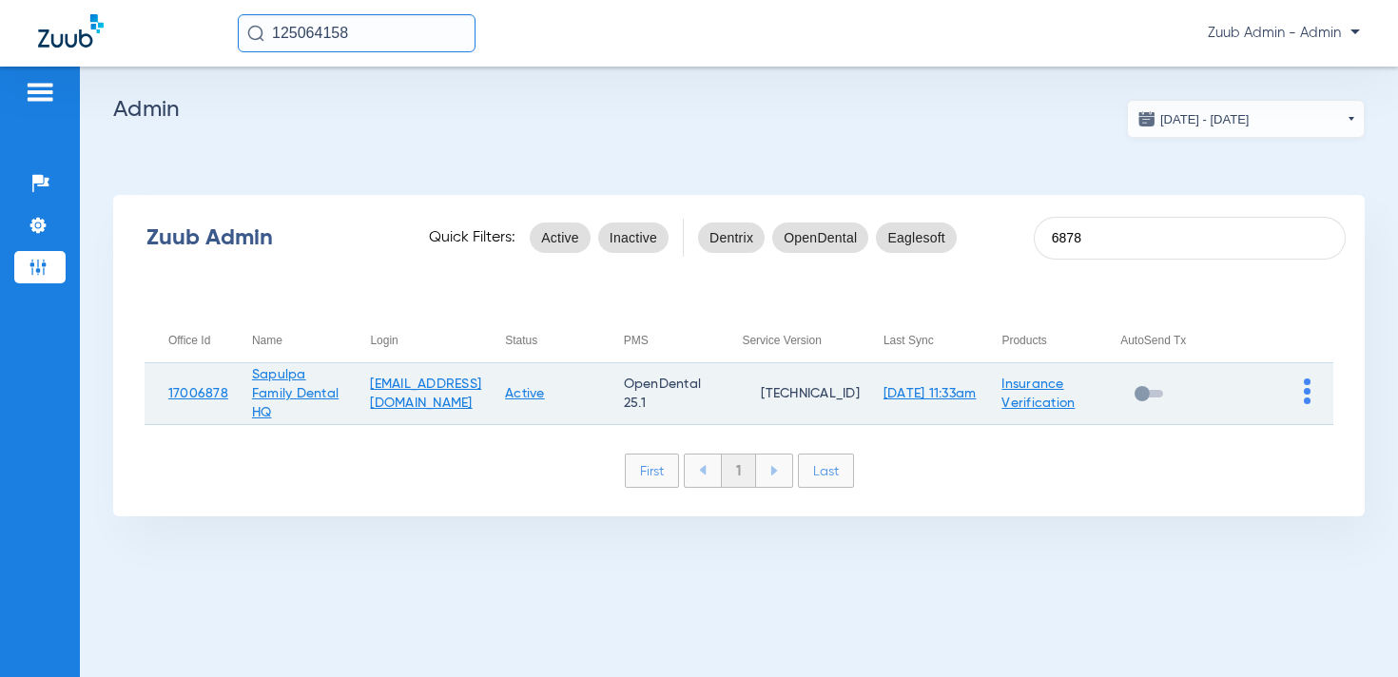
type input "6878"
click at [1310, 393] on img at bounding box center [1307, 392] width 7 height 26
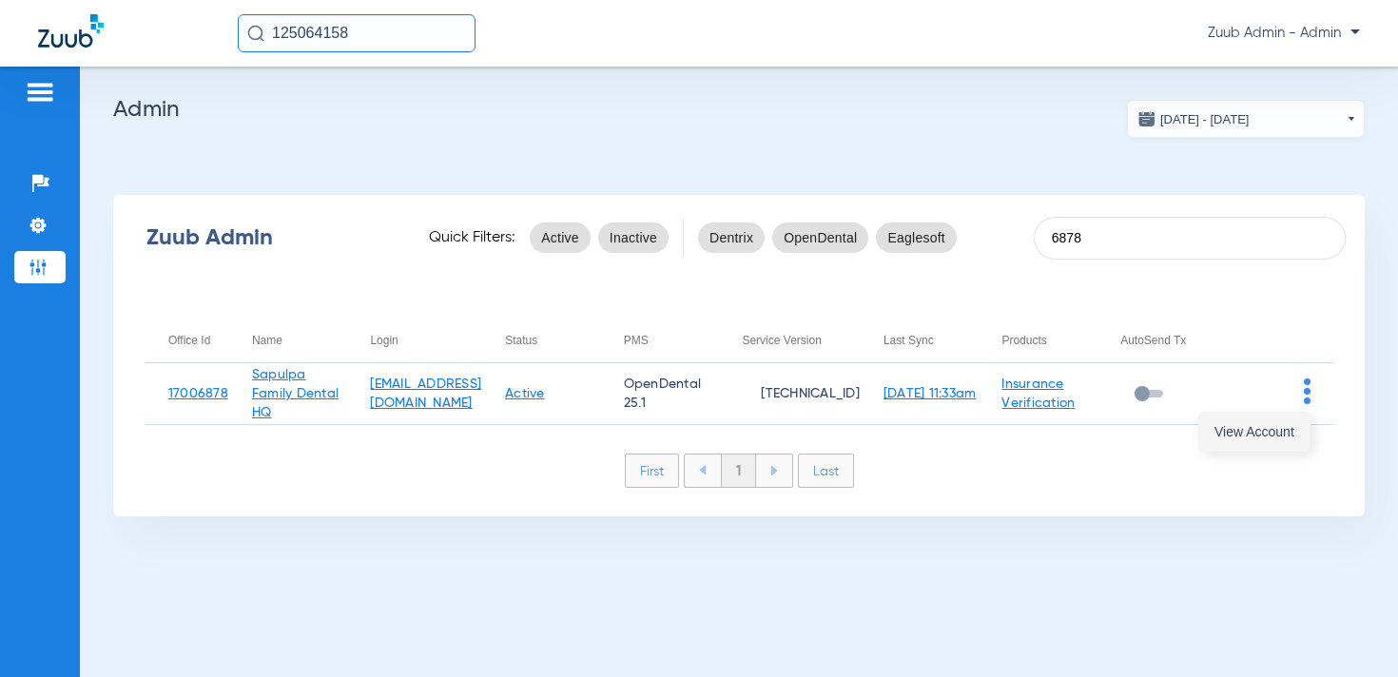
click at [1265, 430] on span "View Account" at bounding box center [1255, 431] width 80 height 13
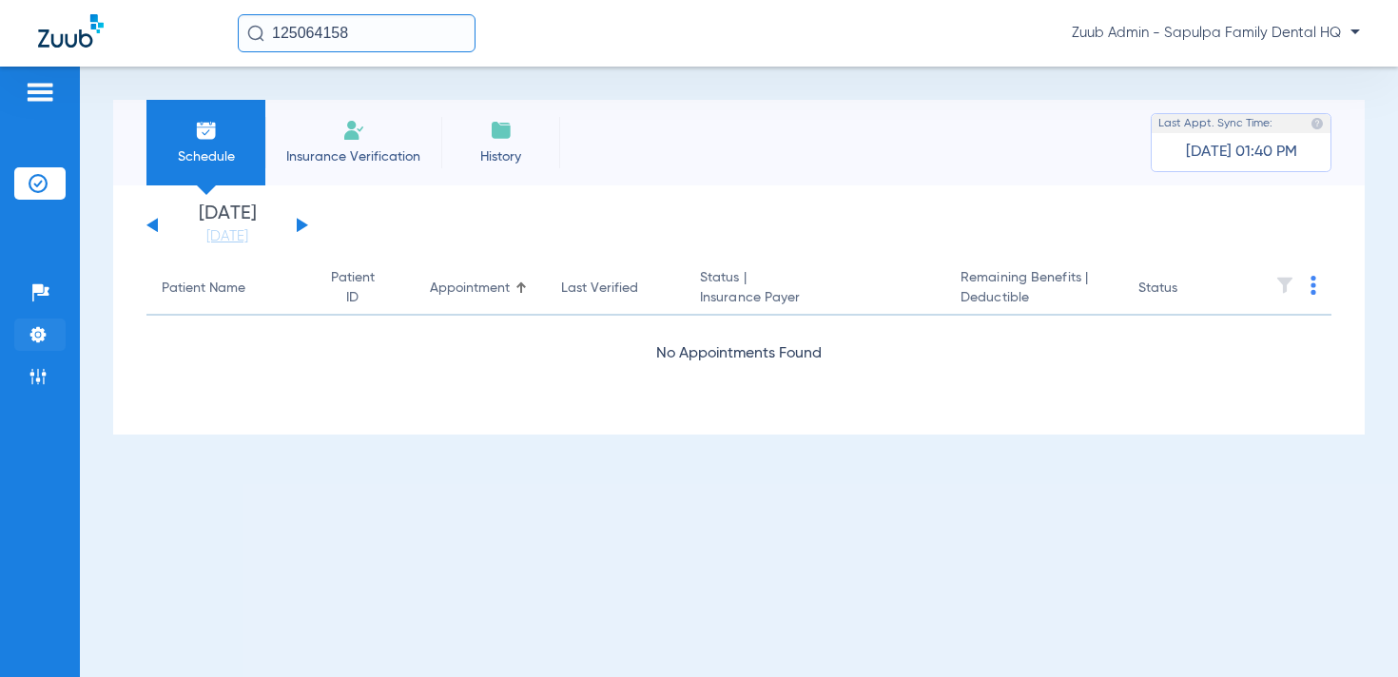
click at [26, 319] on li "Settings" at bounding box center [39, 335] width 51 height 32
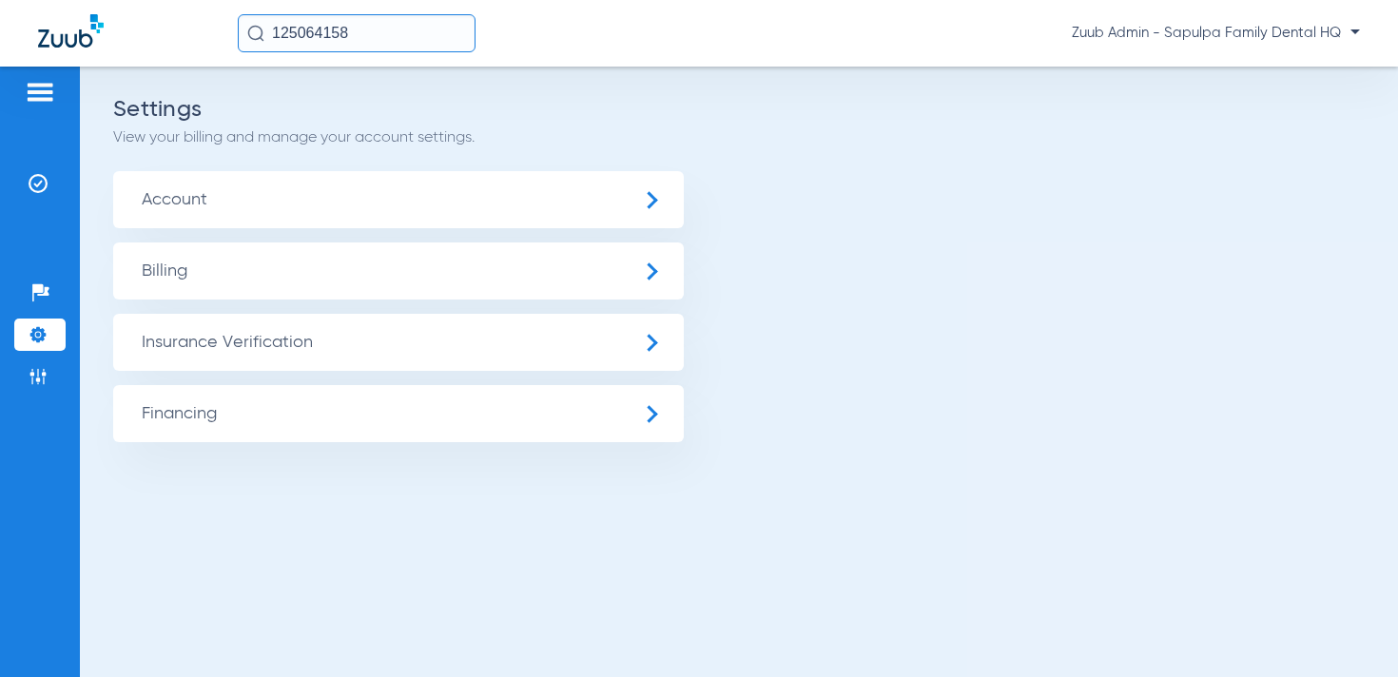
click at [246, 331] on span "Insurance Verification" at bounding box center [398, 342] width 571 height 57
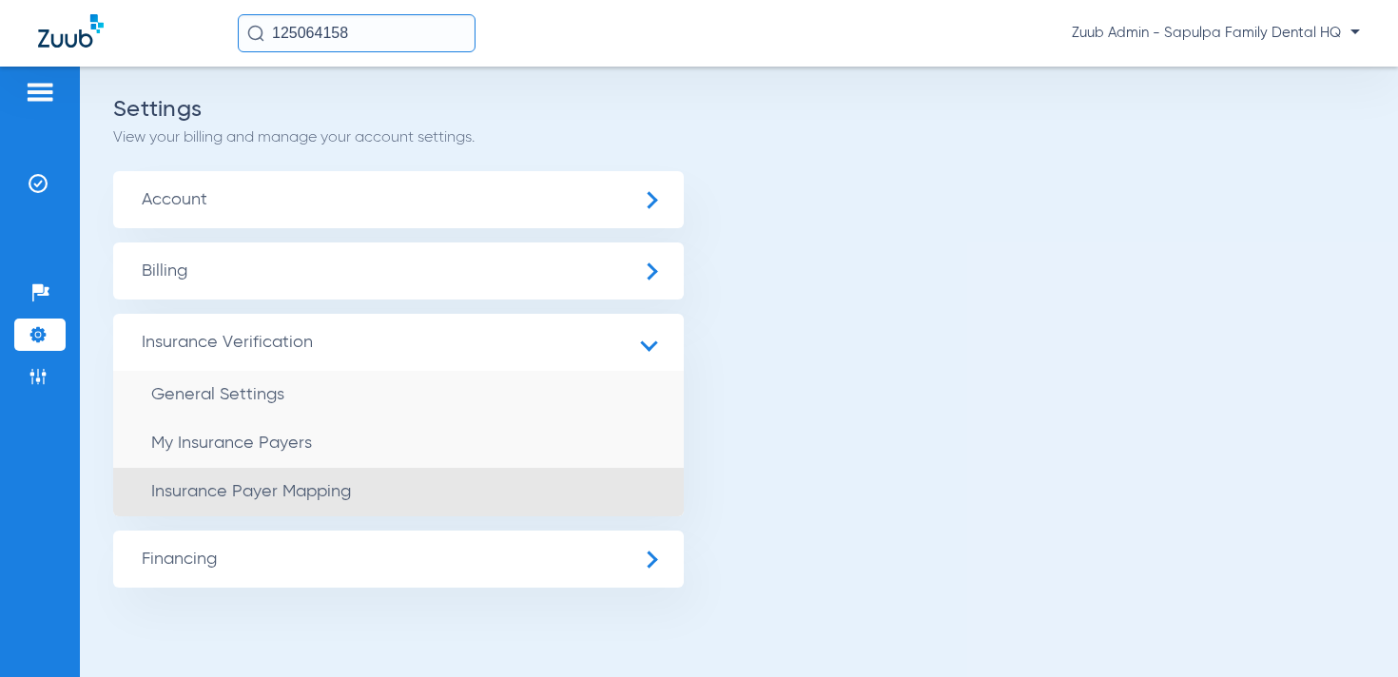
click at [256, 486] on span "Insurance Payer Mapping" at bounding box center [251, 491] width 200 height 17
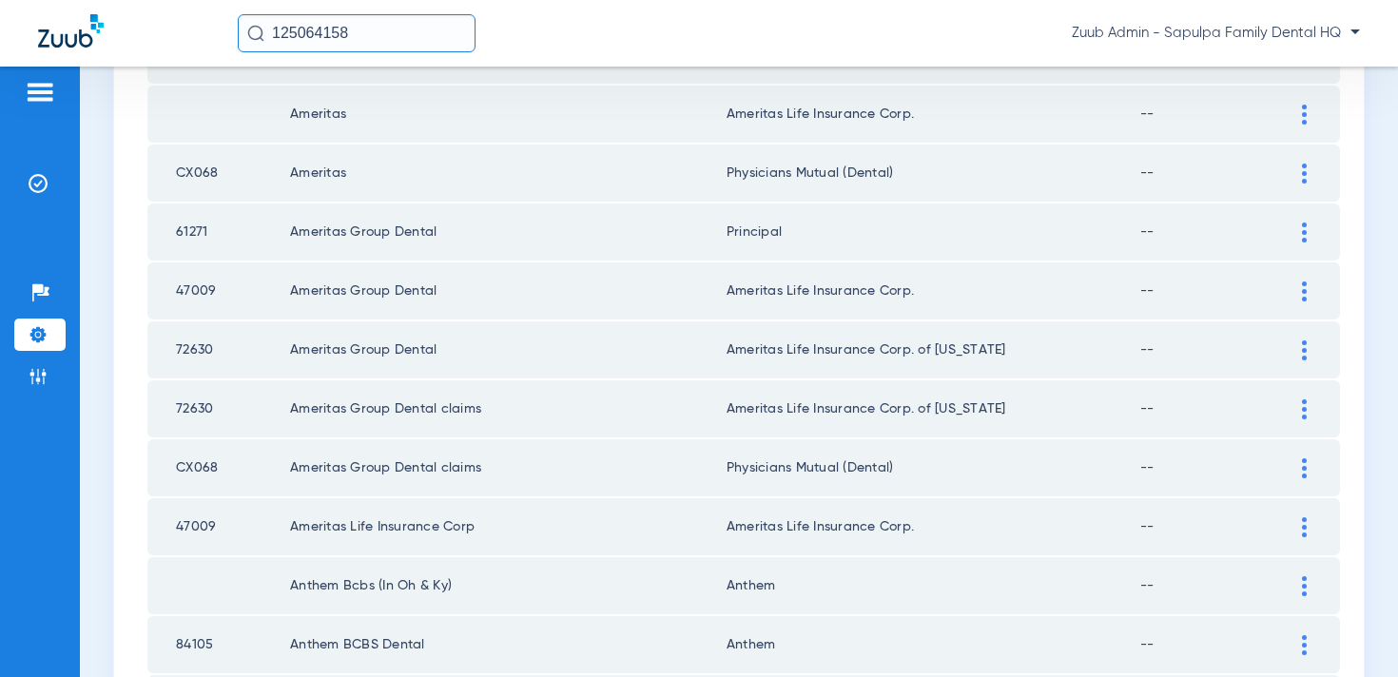
scroll to position [2781, 0]
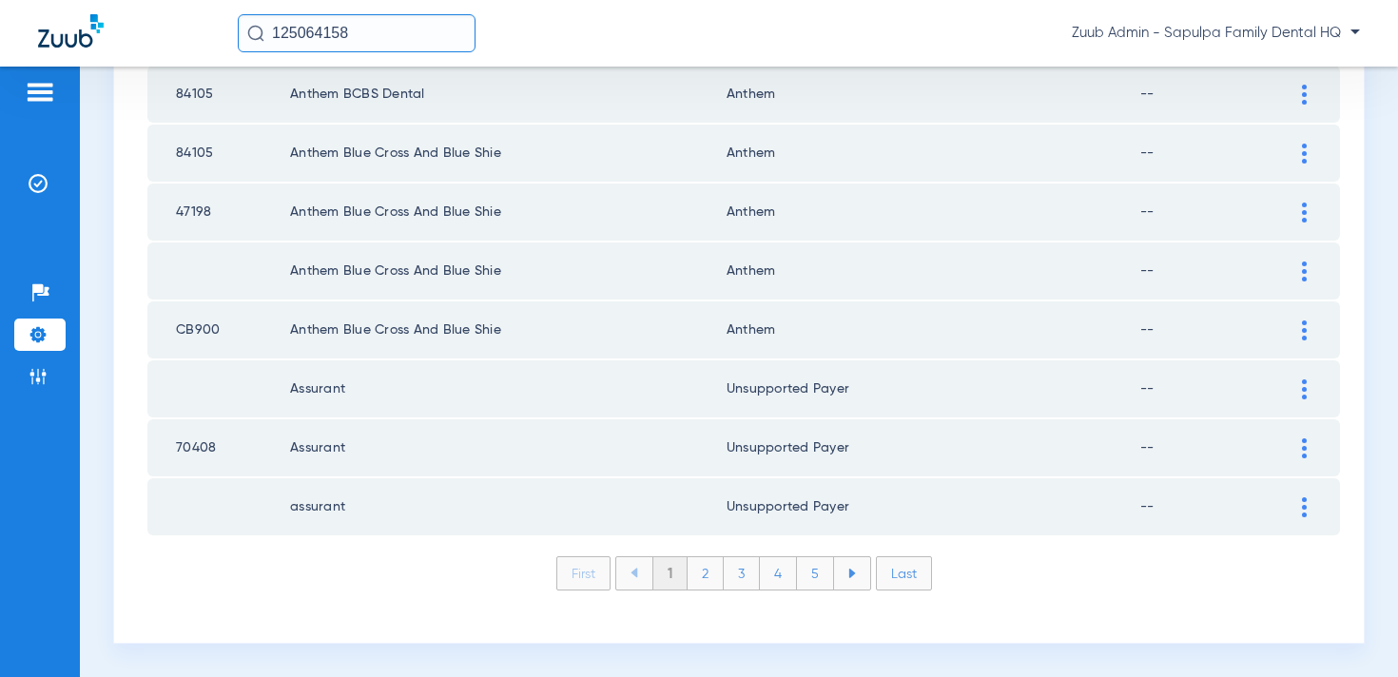
click at [707, 578] on li "2" at bounding box center [706, 573] width 36 height 32
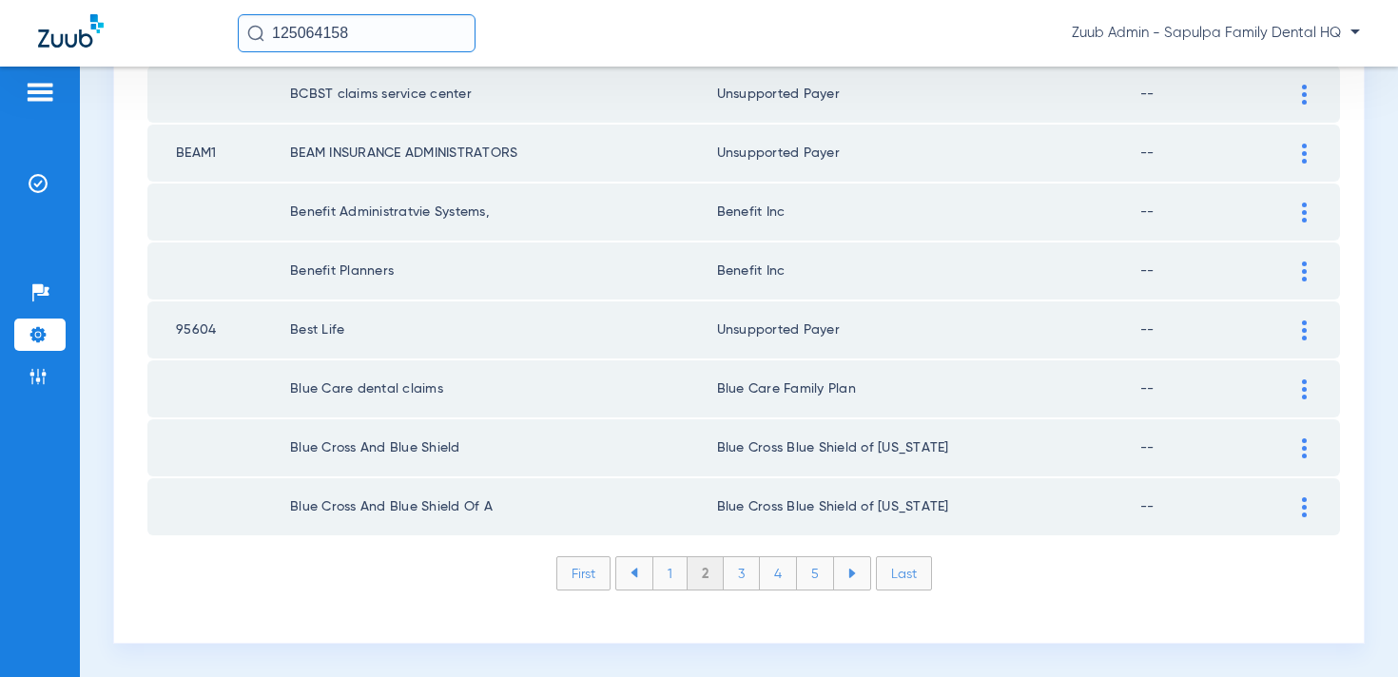
click at [749, 570] on li "3" at bounding box center [742, 573] width 36 height 32
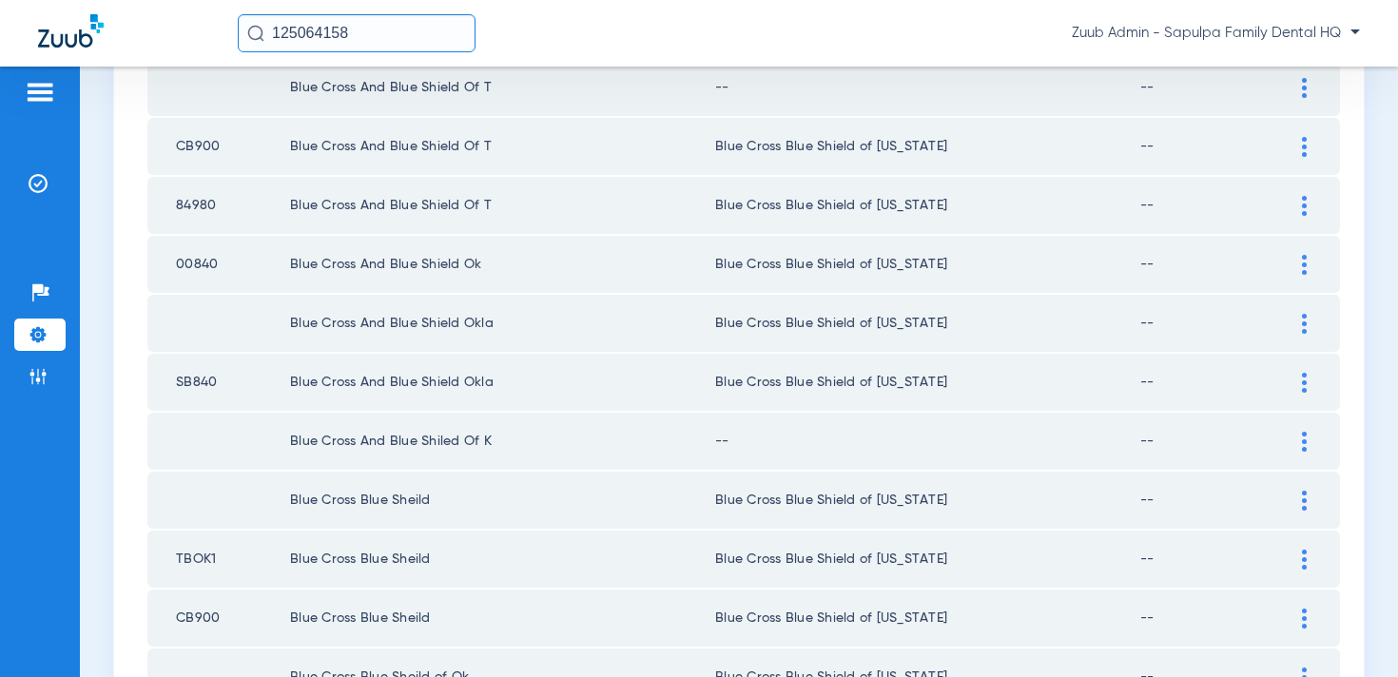
scroll to position [1020, 0]
click at [1298, 432] on div at bounding box center [1304, 440] width 33 height 20
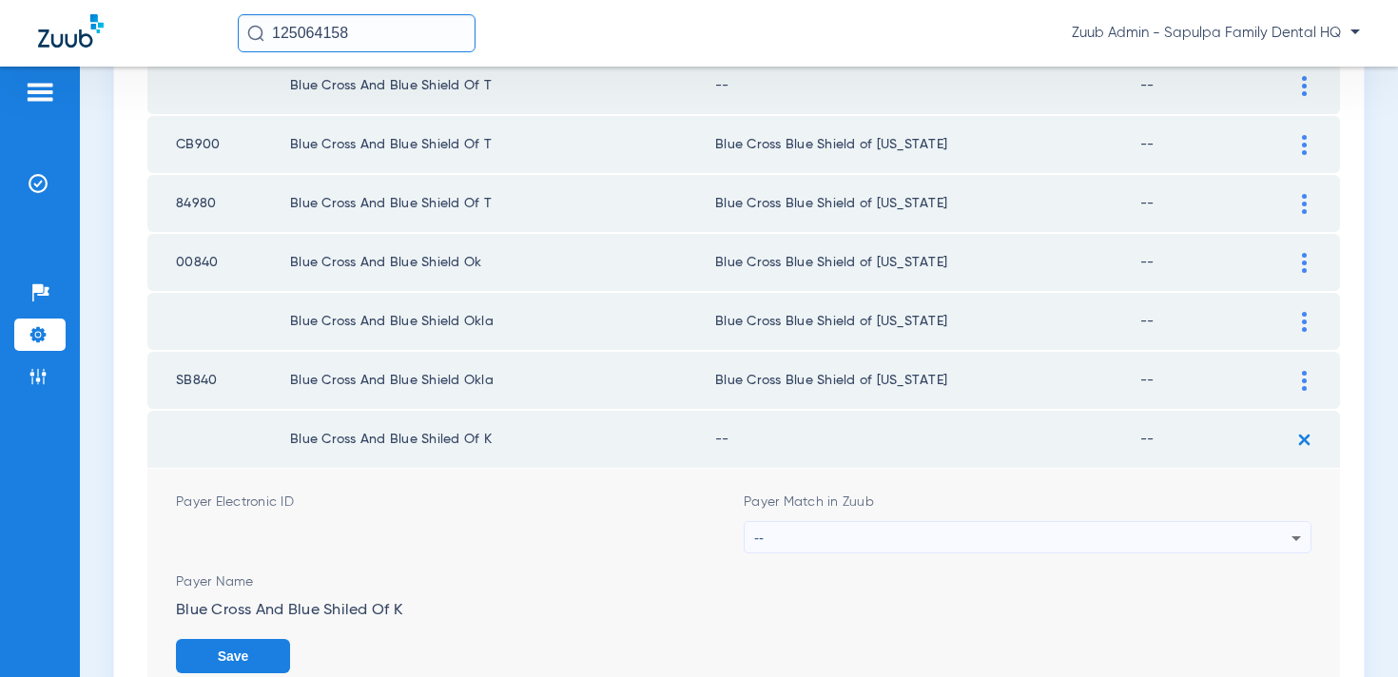
click at [1033, 541] on div "--" at bounding box center [1022, 538] width 537 height 32
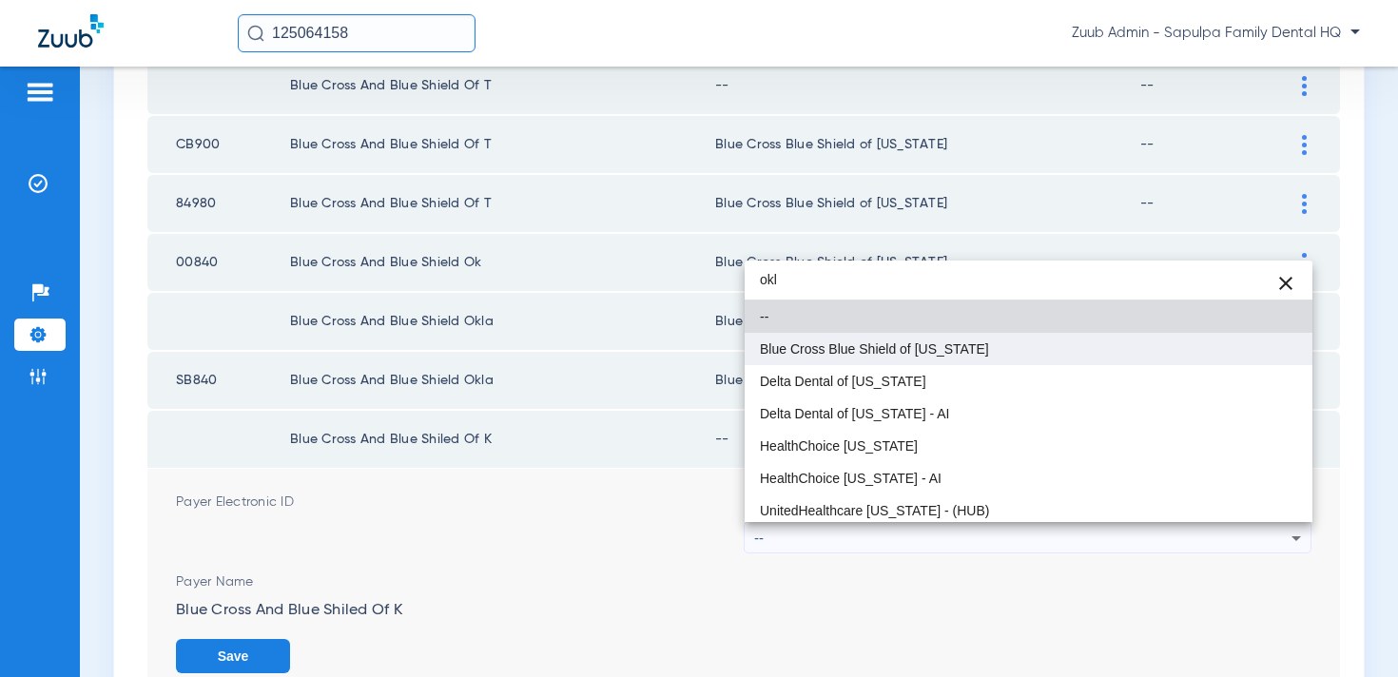
type input "okl"
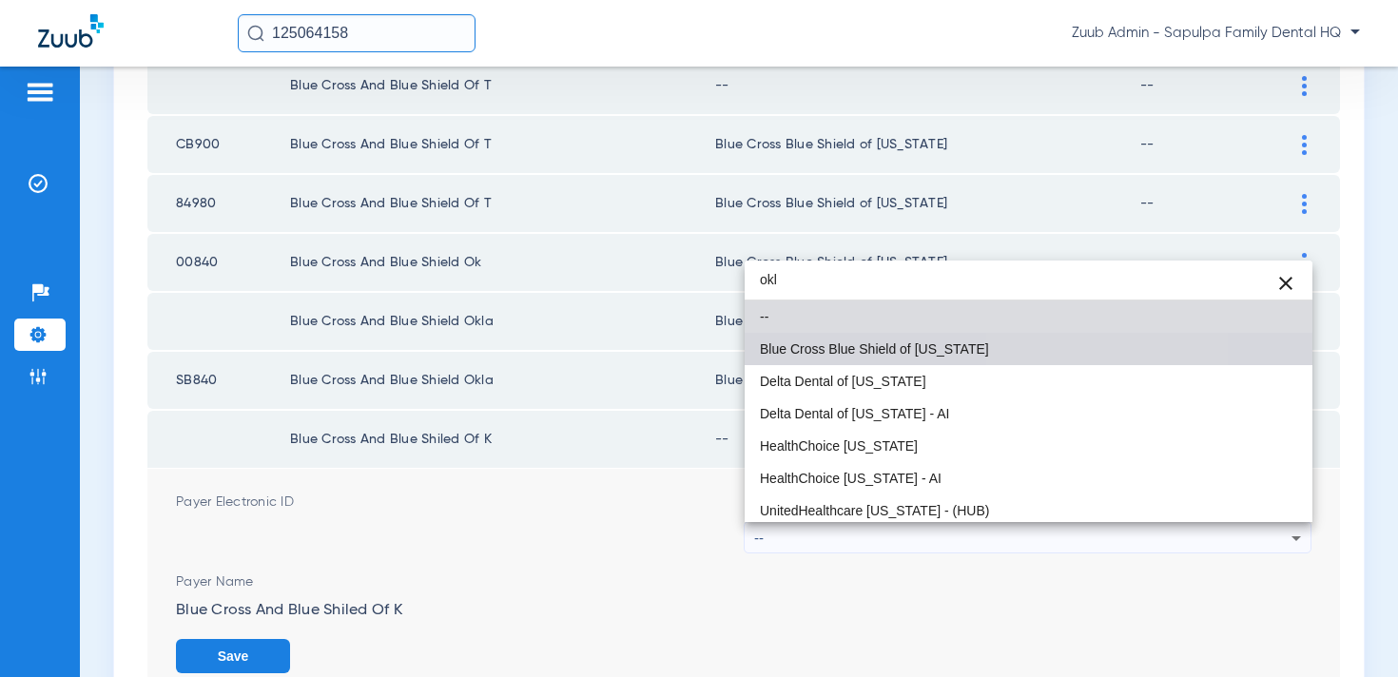
click at [1038, 352] on mat-option "Blue Cross Blue Shield of [US_STATE]" at bounding box center [1029, 349] width 568 height 32
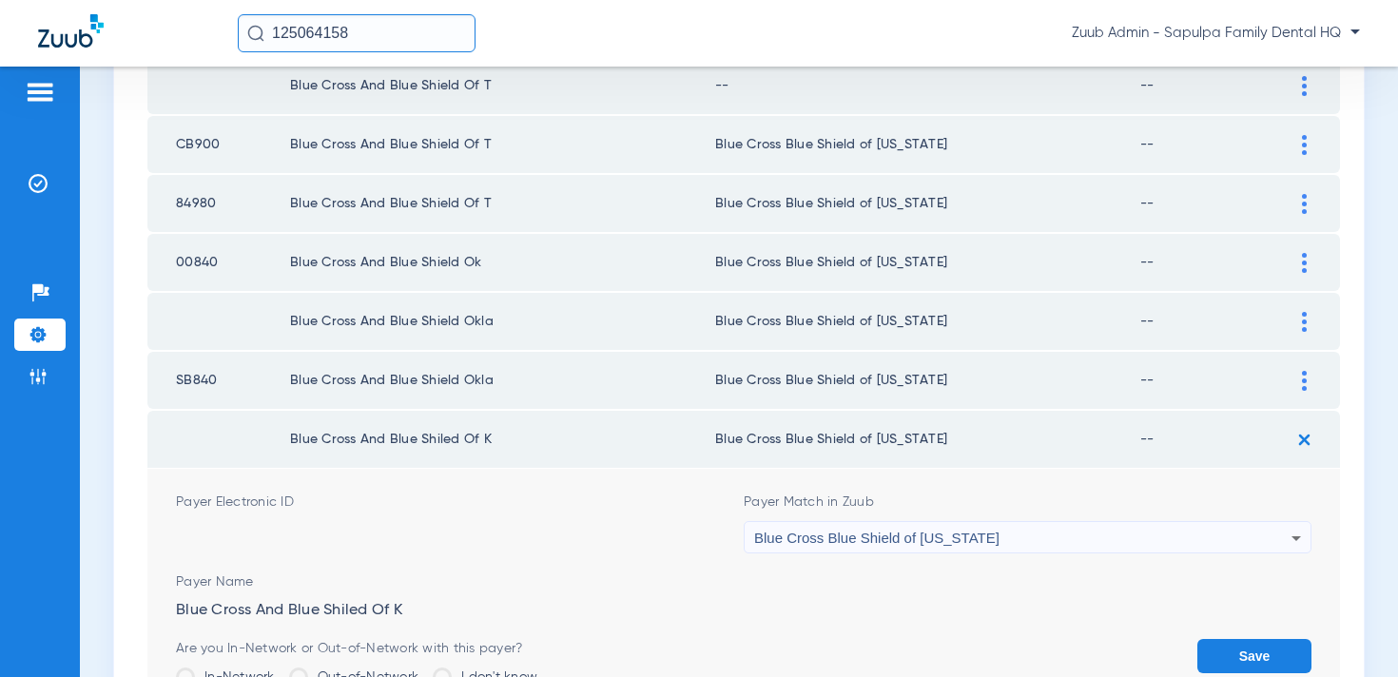
click at [1232, 673] on button "Save" at bounding box center [1255, 656] width 114 height 34
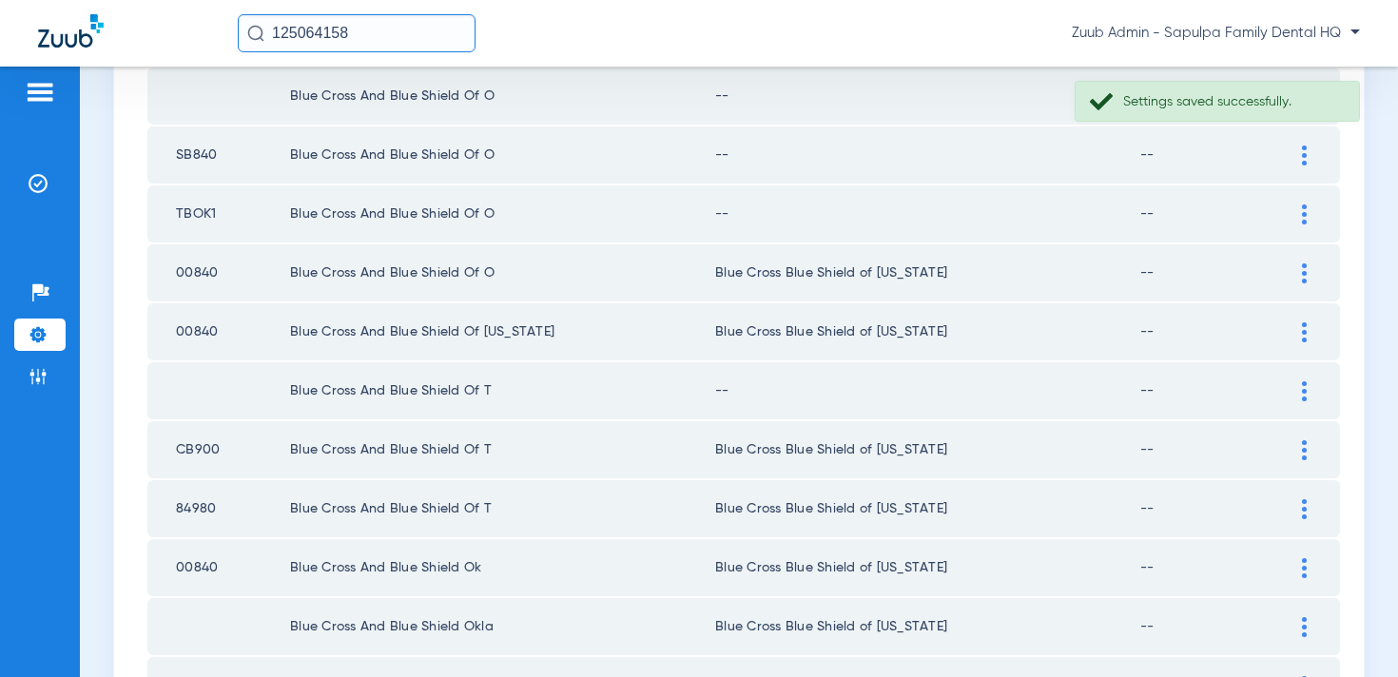
scroll to position [713, 0]
click at [1298, 391] on div at bounding box center [1304, 392] width 33 height 20
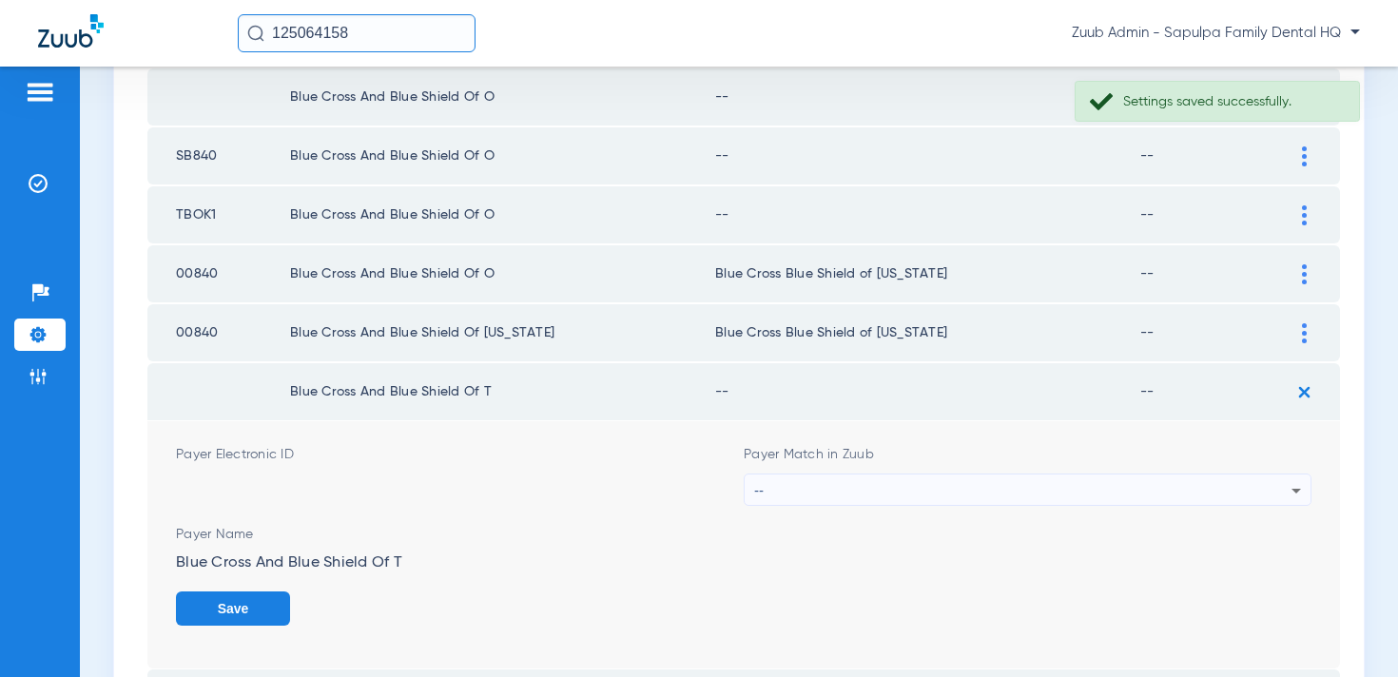
click at [1021, 488] on div "--" at bounding box center [1022, 491] width 537 height 32
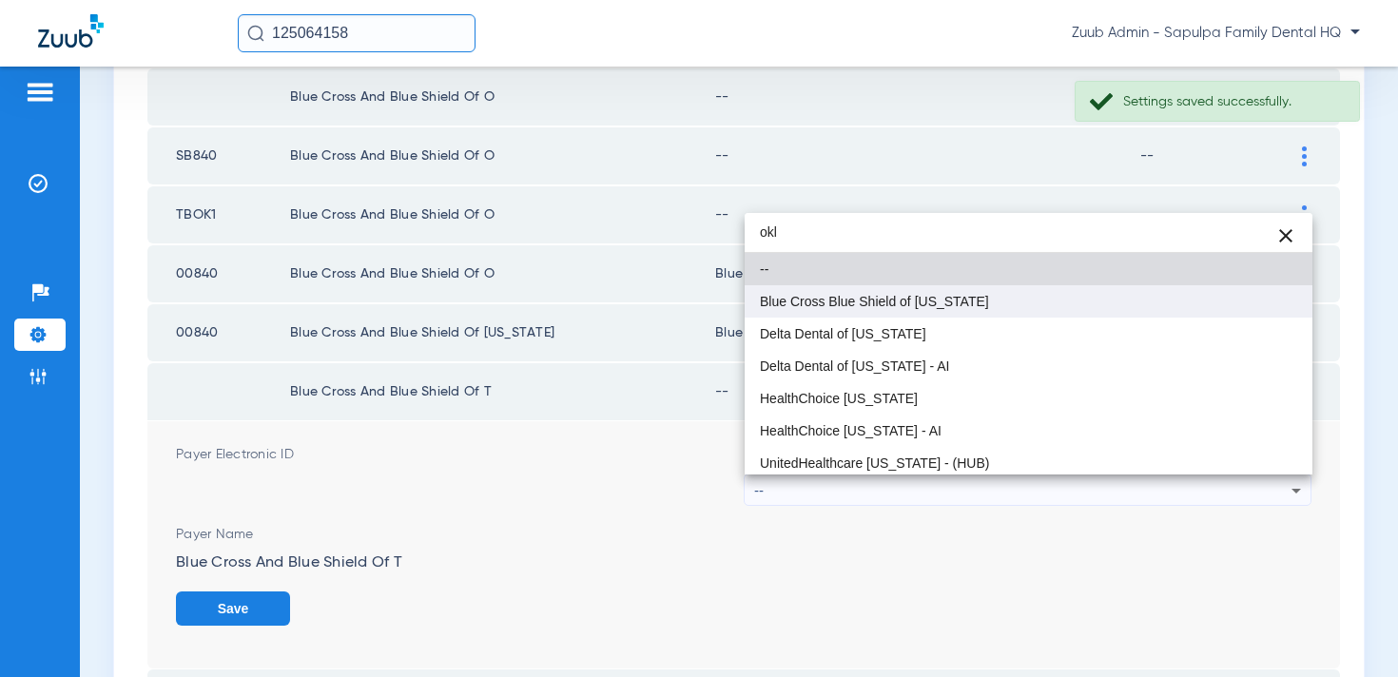
type input "okl"
click at [1012, 297] on mat-option "Blue Cross Blue Shield of Oklahoma" at bounding box center [1029, 301] width 568 height 32
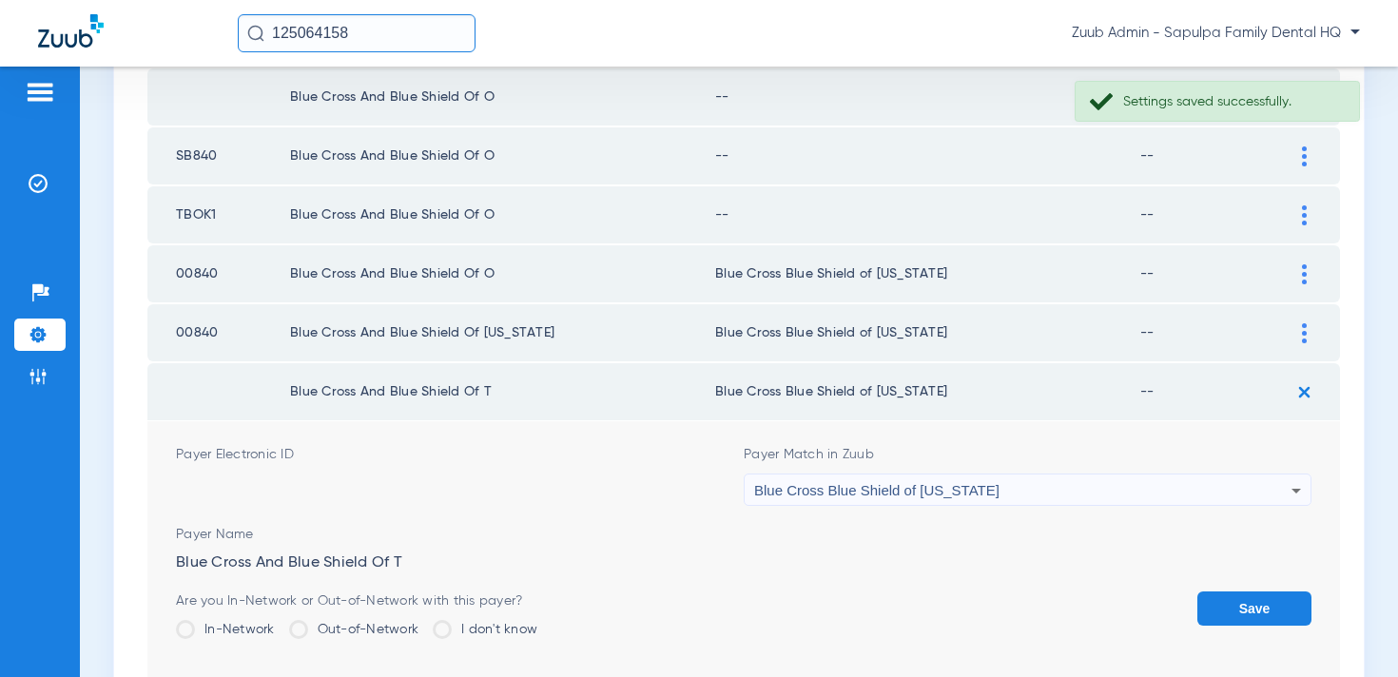
click at [1226, 619] on button "Save" at bounding box center [1255, 609] width 114 height 34
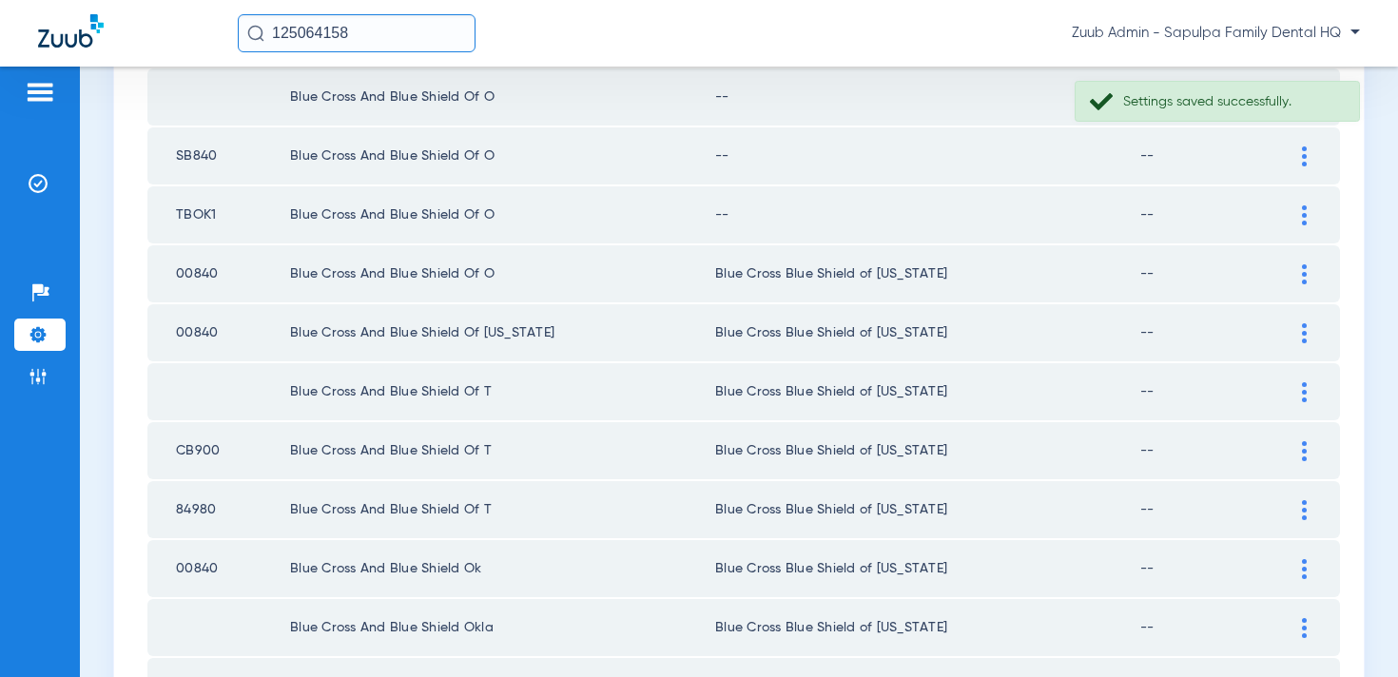
click at [1296, 218] on div at bounding box center [1304, 215] width 33 height 20
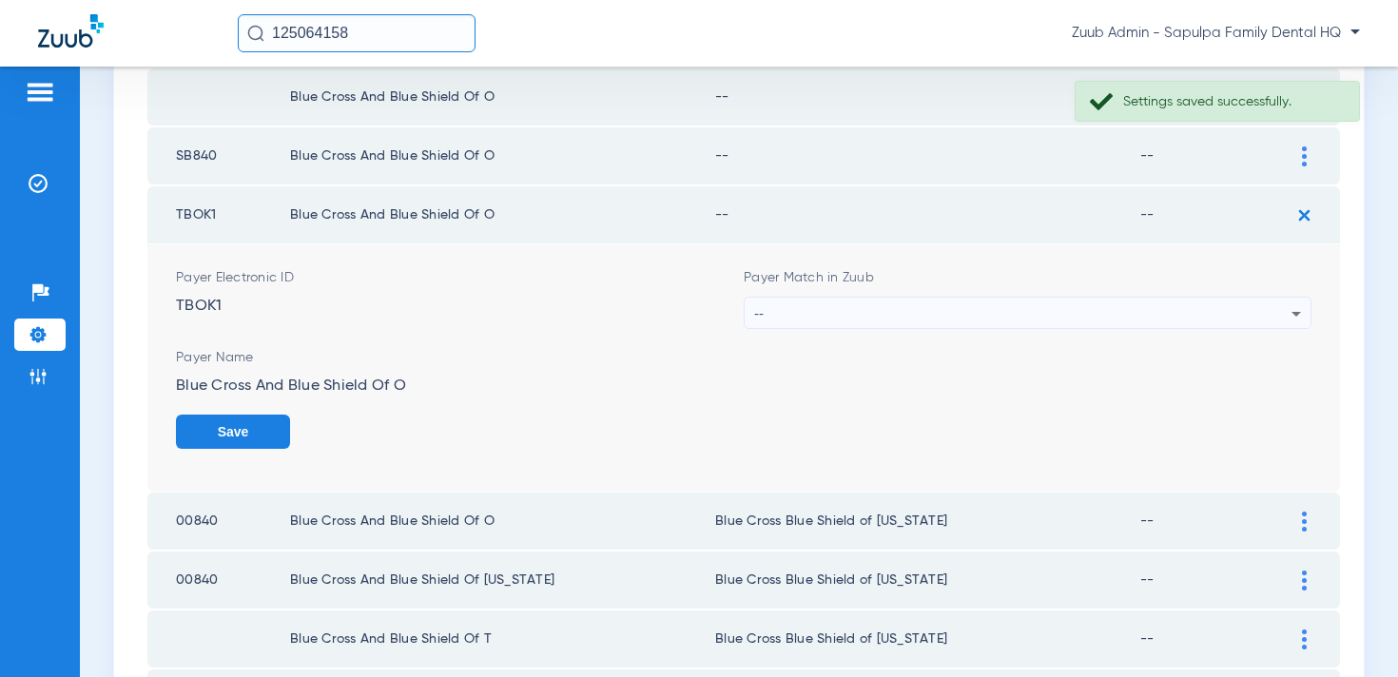
click at [1149, 299] on div "--" at bounding box center [1022, 314] width 537 height 32
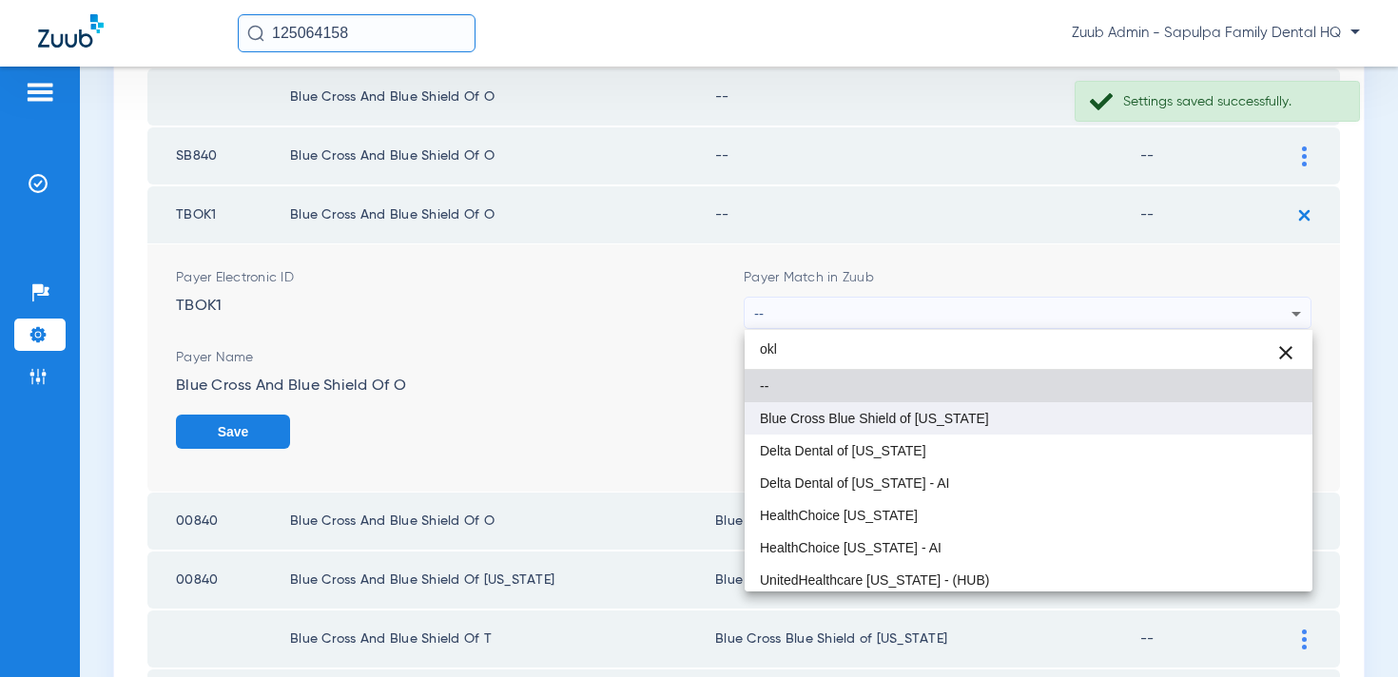
type input "okl"
click at [1067, 407] on mat-option "Blue Cross Blue Shield of Oklahoma" at bounding box center [1029, 418] width 568 height 32
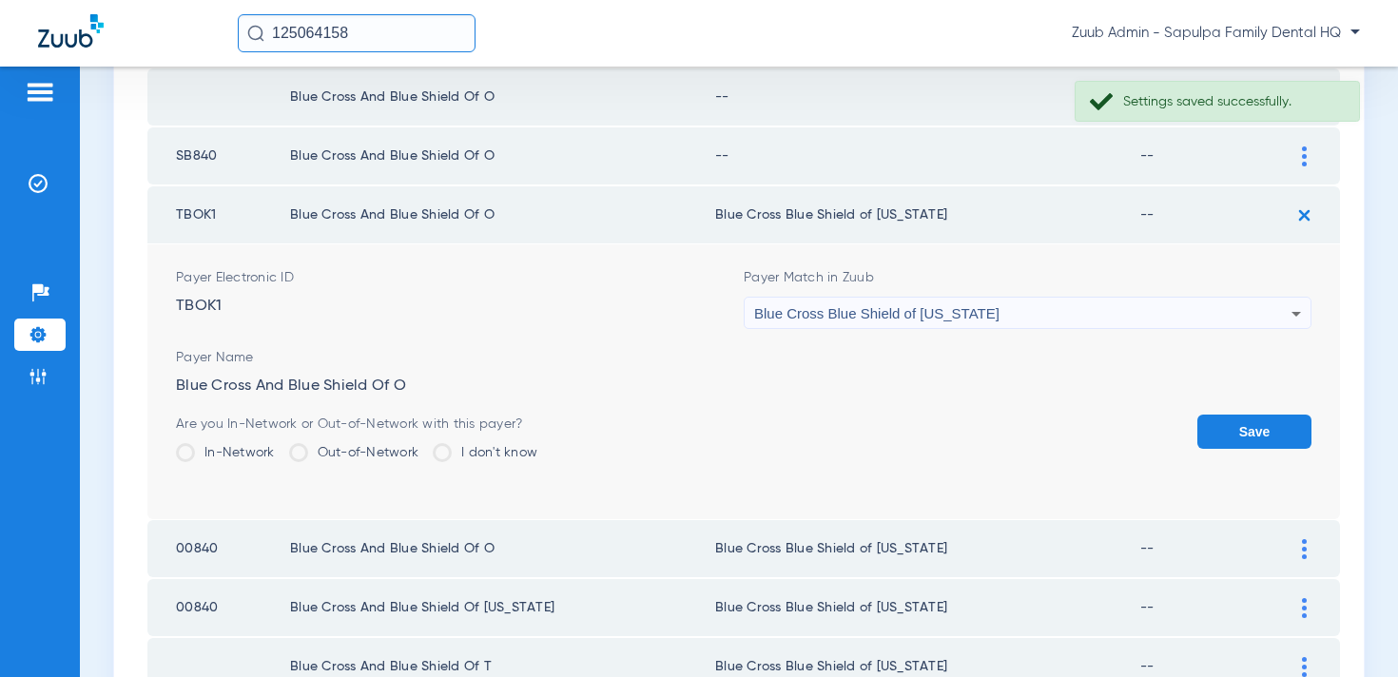
click at [1198, 442] on button "Save" at bounding box center [1255, 432] width 114 height 34
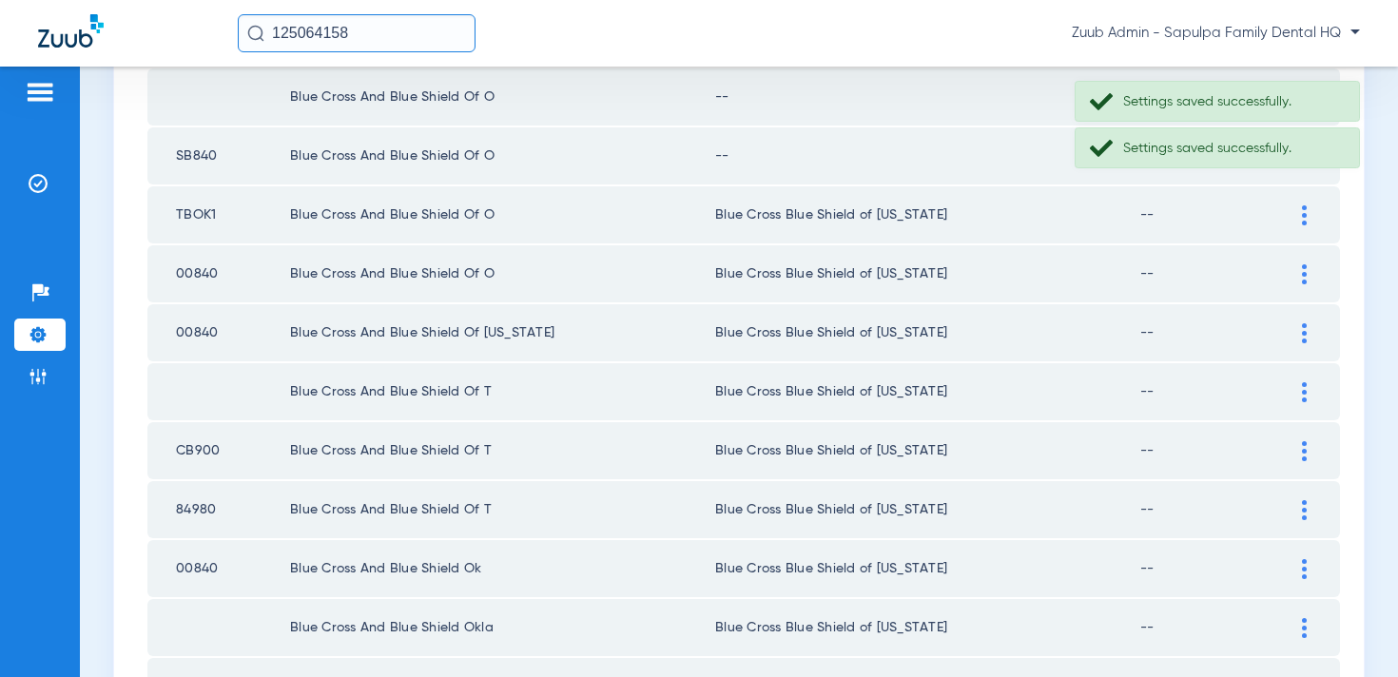
scroll to position [591, 0]
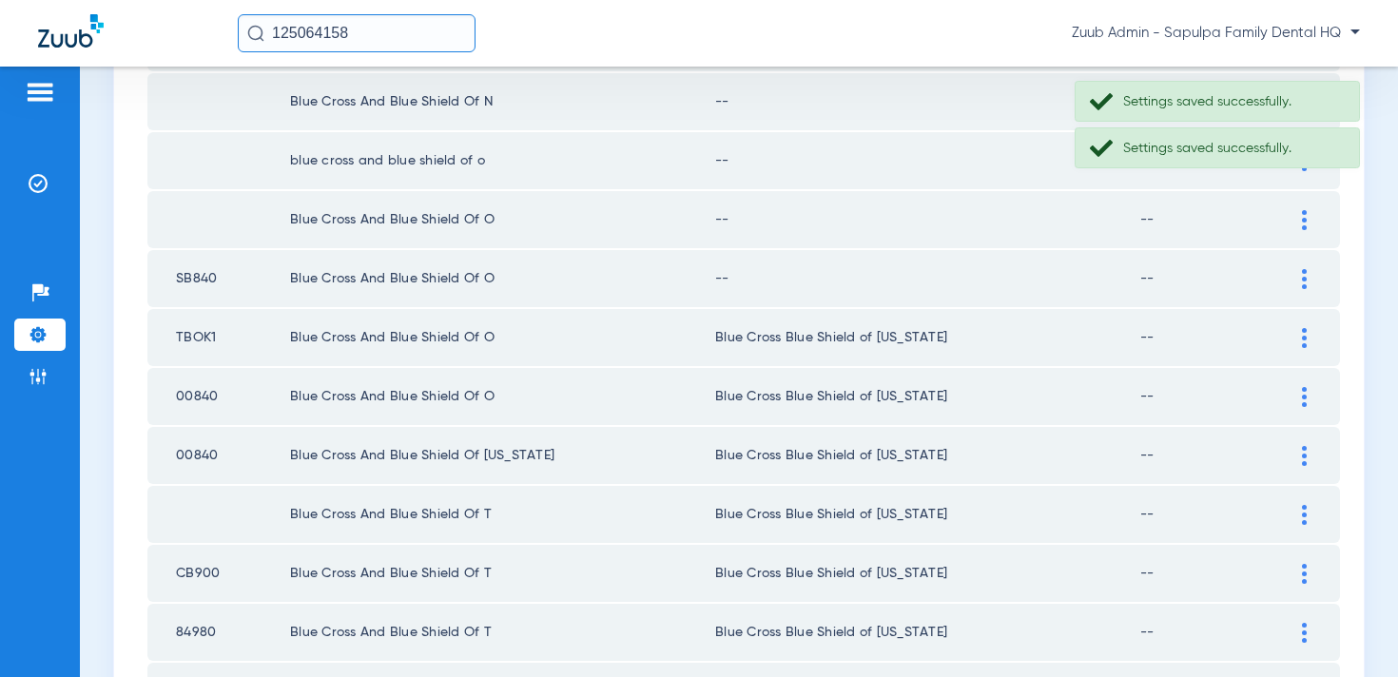
click at [1295, 273] on div at bounding box center [1304, 279] width 33 height 20
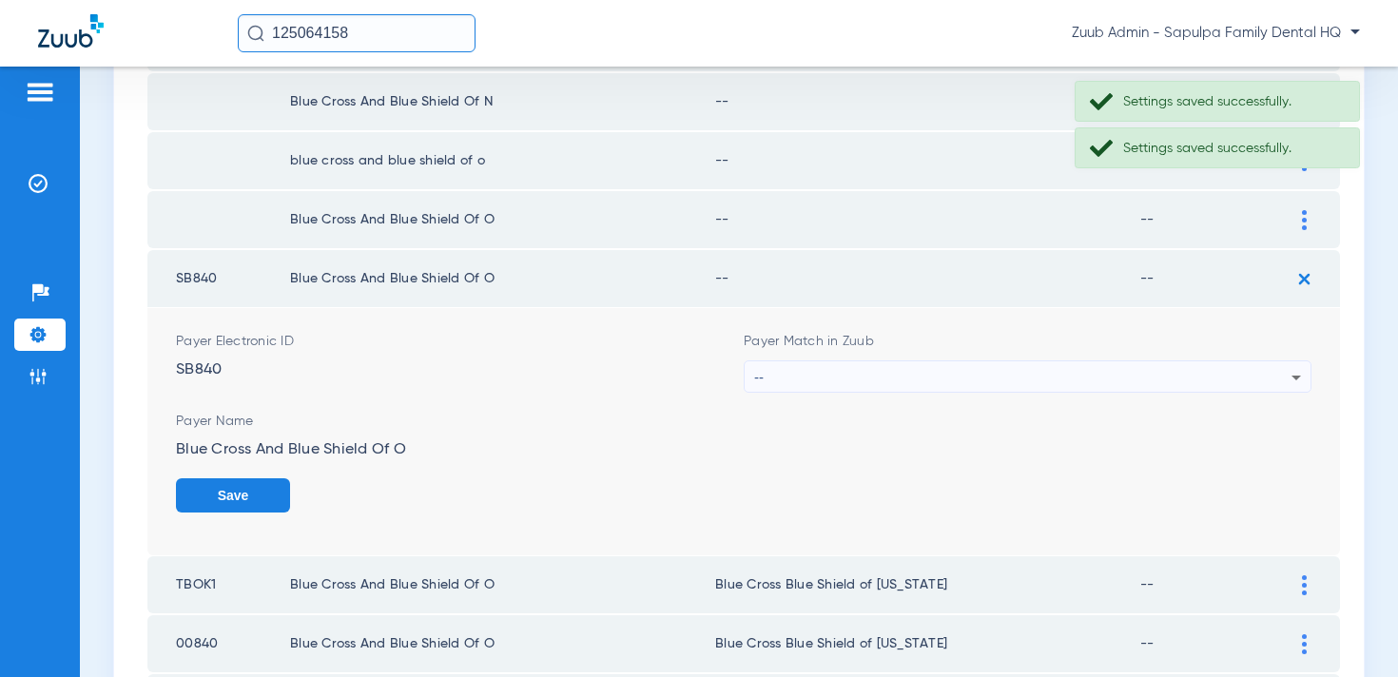
click at [1002, 373] on div "--" at bounding box center [1022, 377] width 537 height 32
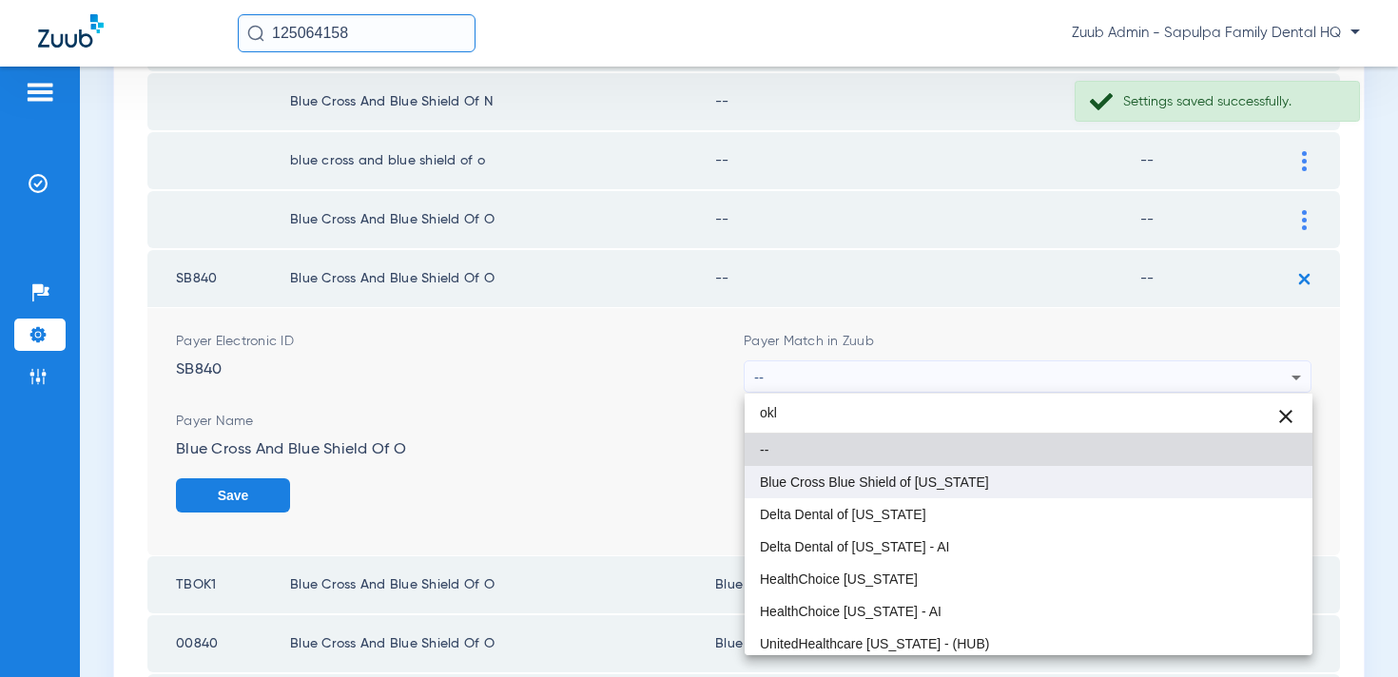
type input "okl"
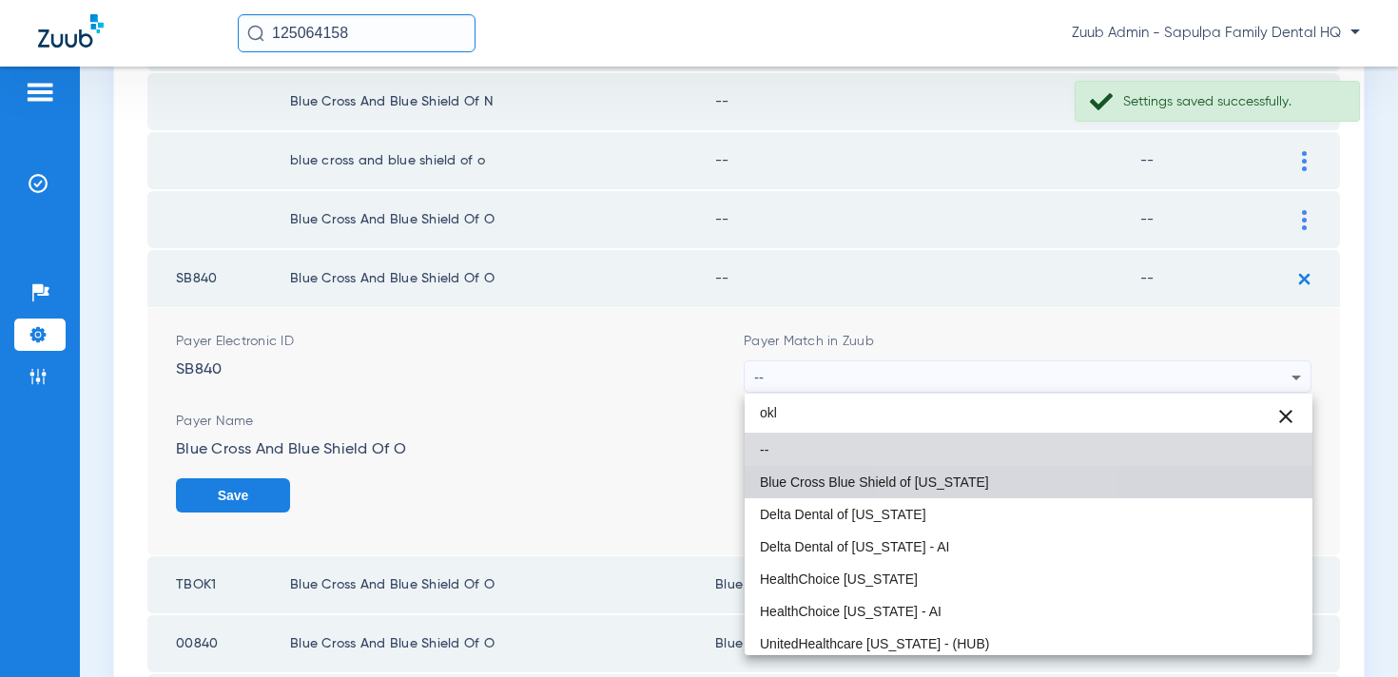
click at [974, 493] on mat-option "Blue Cross Blue Shield of Oklahoma" at bounding box center [1029, 482] width 568 height 32
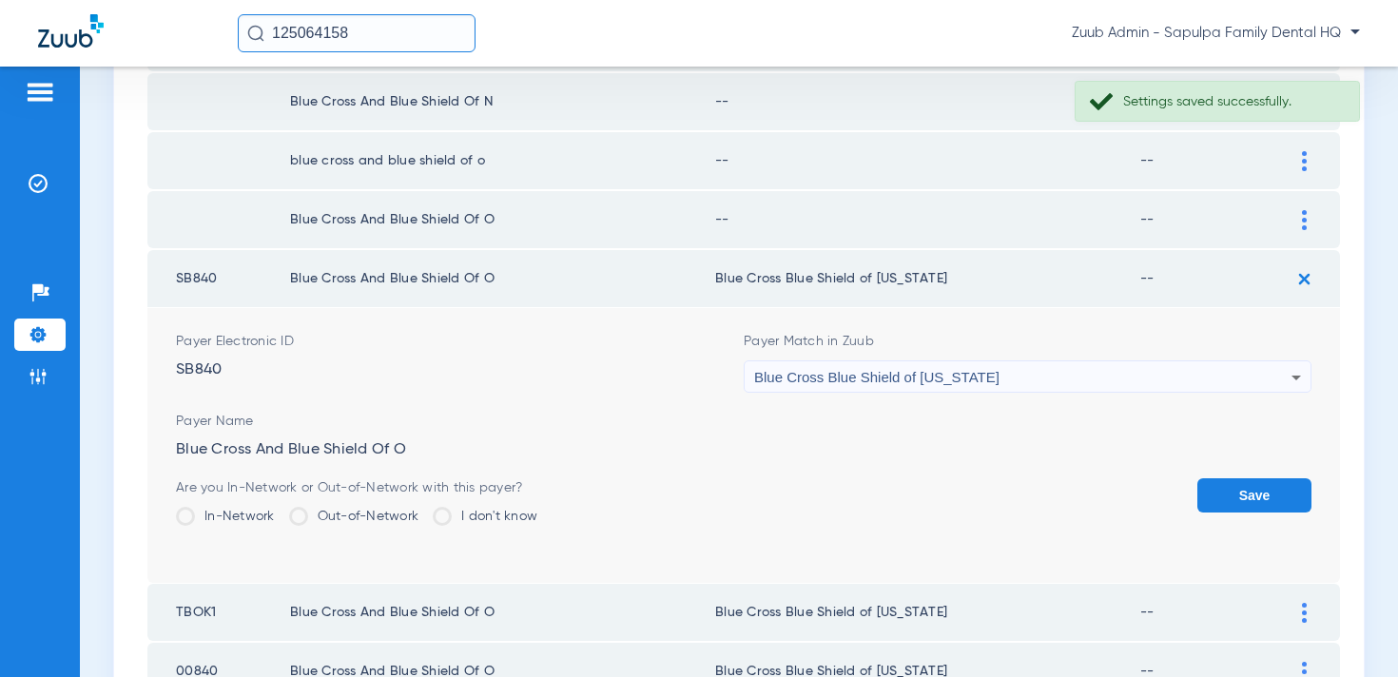
click at [1205, 492] on button "Save" at bounding box center [1255, 495] width 114 height 34
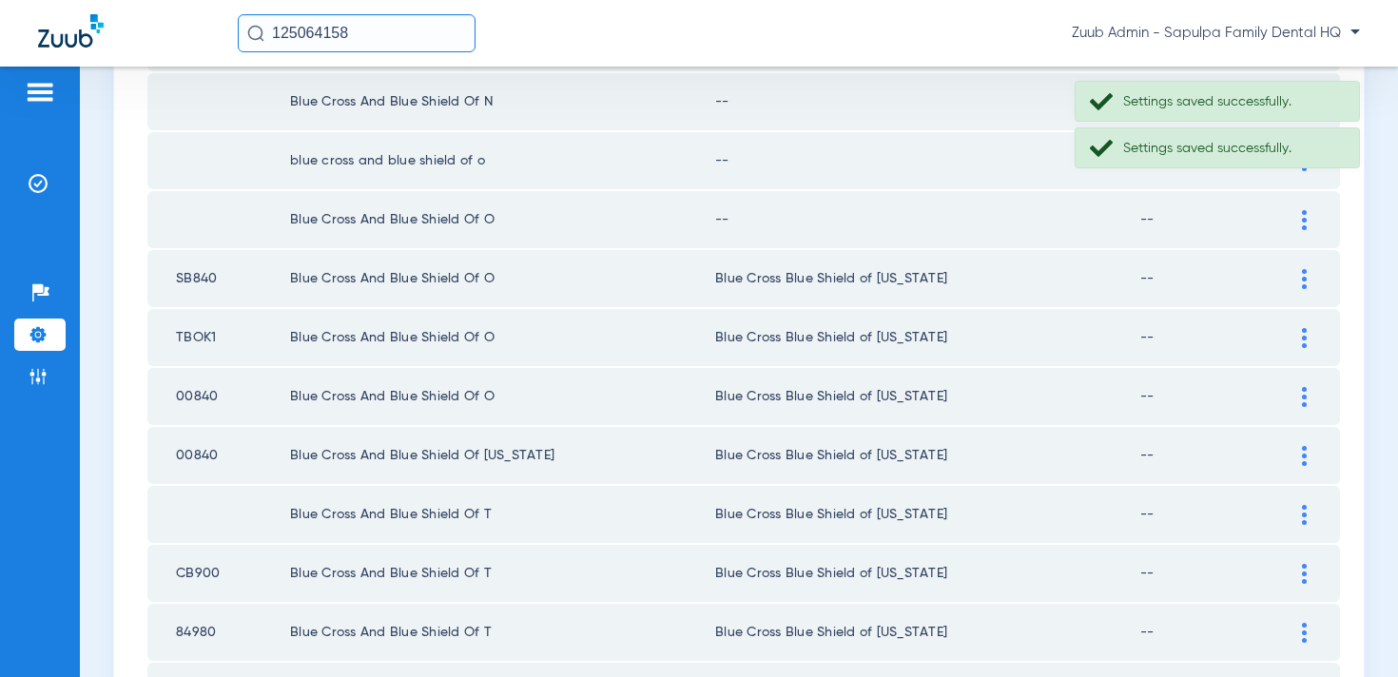
click at [1297, 219] on div at bounding box center [1304, 220] width 33 height 20
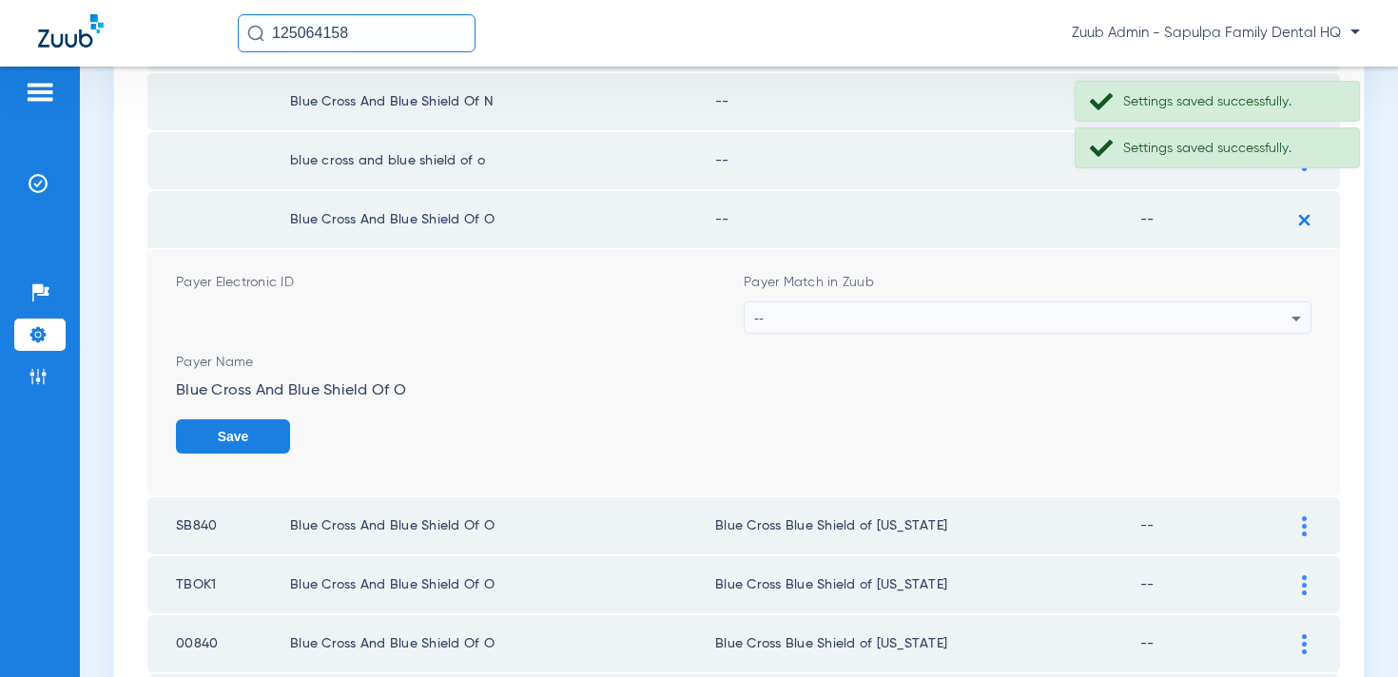
click at [1015, 316] on div "--" at bounding box center [1022, 318] width 537 height 32
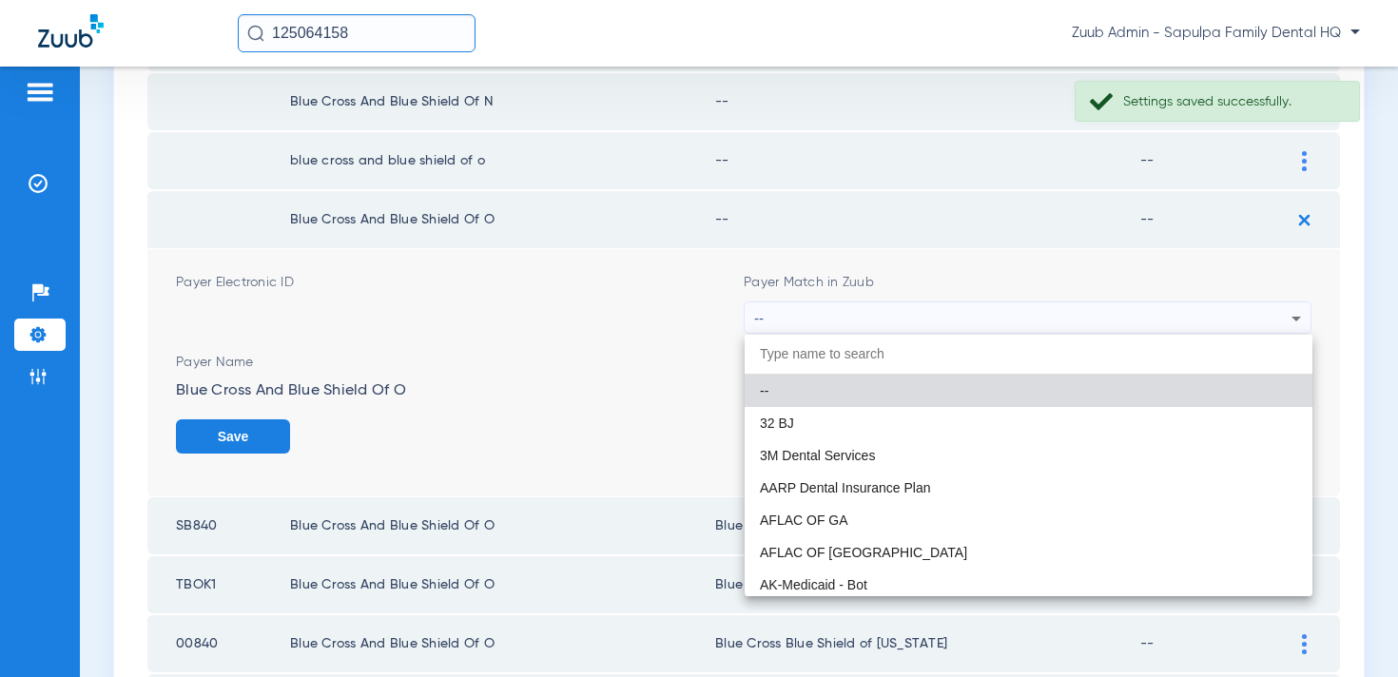
type input "k"
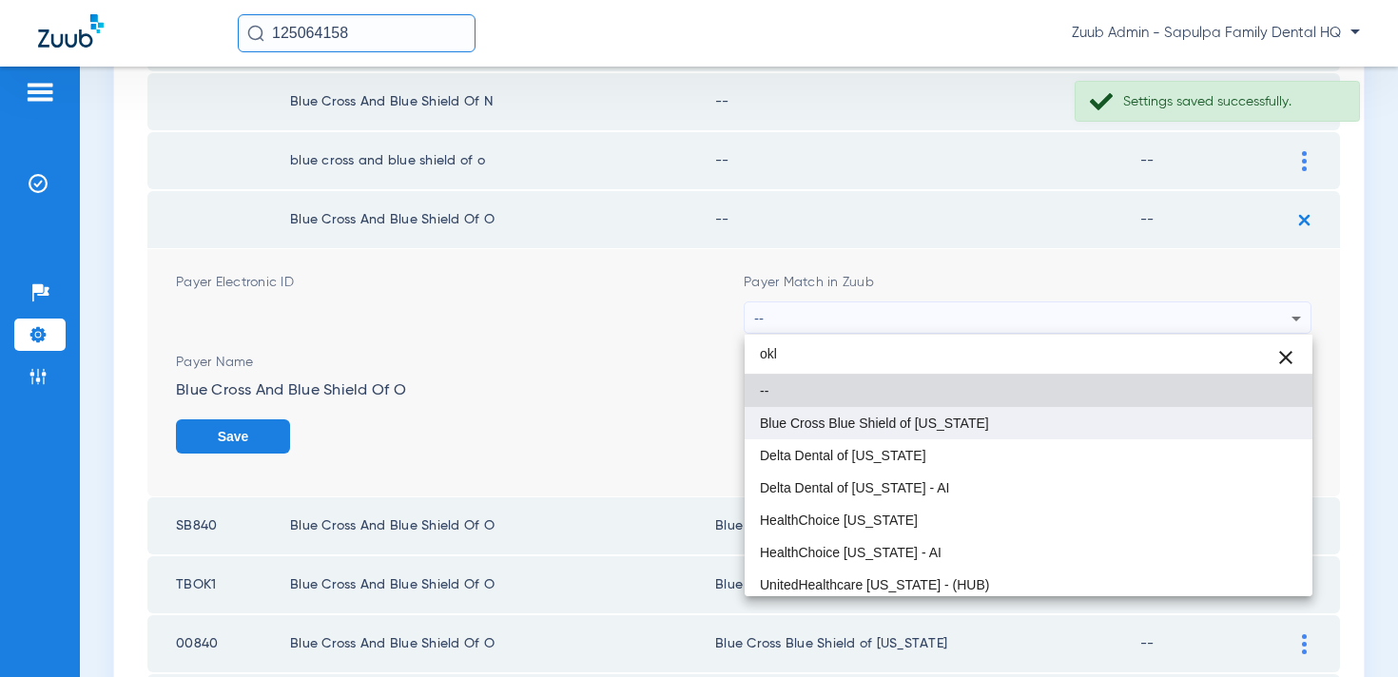
type input "okl"
click at [1071, 431] on mat-option "Blue Cross Blue Shield of Oklahoma" at bounding box center [1029, 423] width 568 height 32
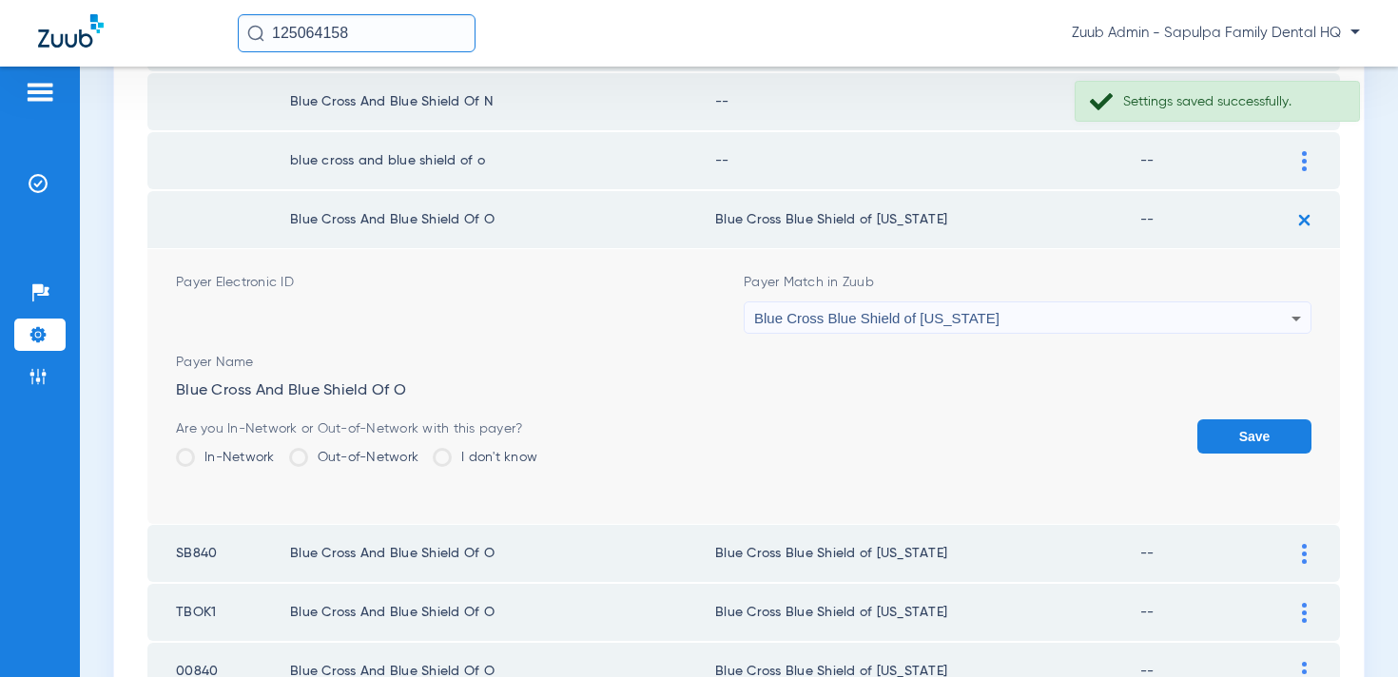
click at [1228, 435] on button "Save" at bounding box center [1255, 437] width 114 height 34
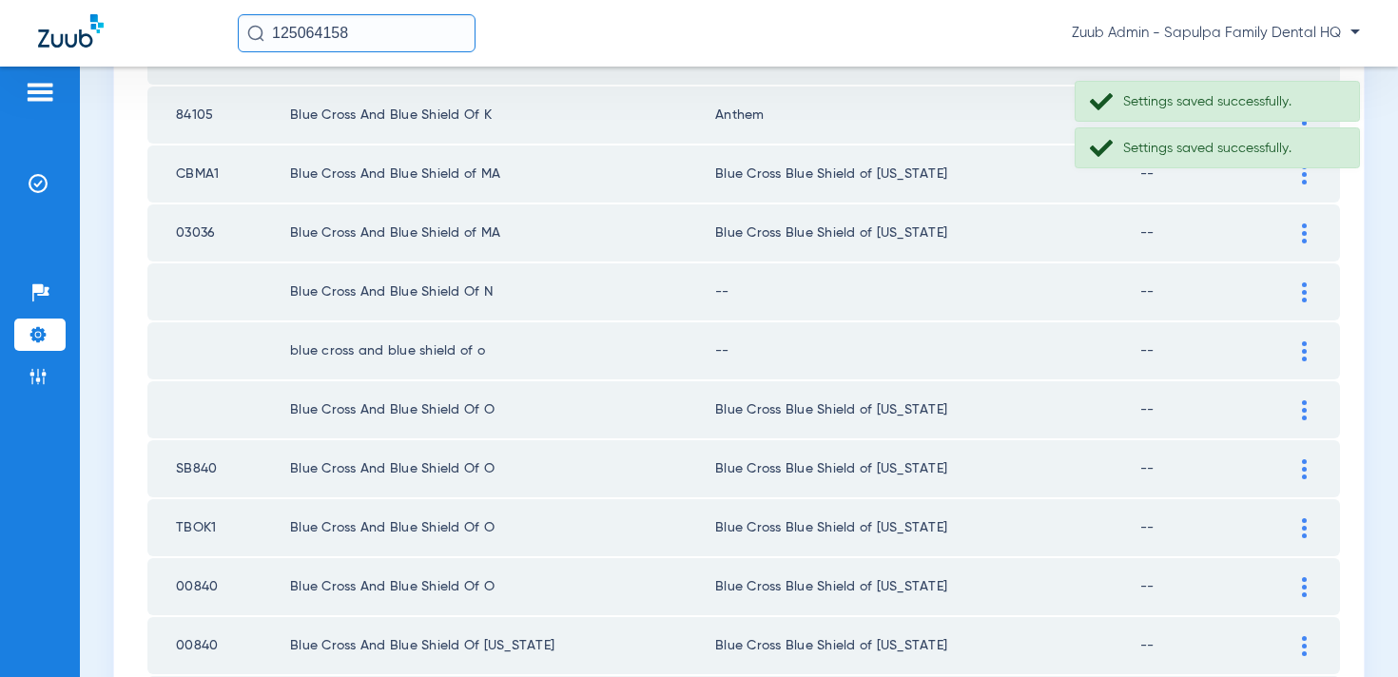
scroll to position [380, 0]
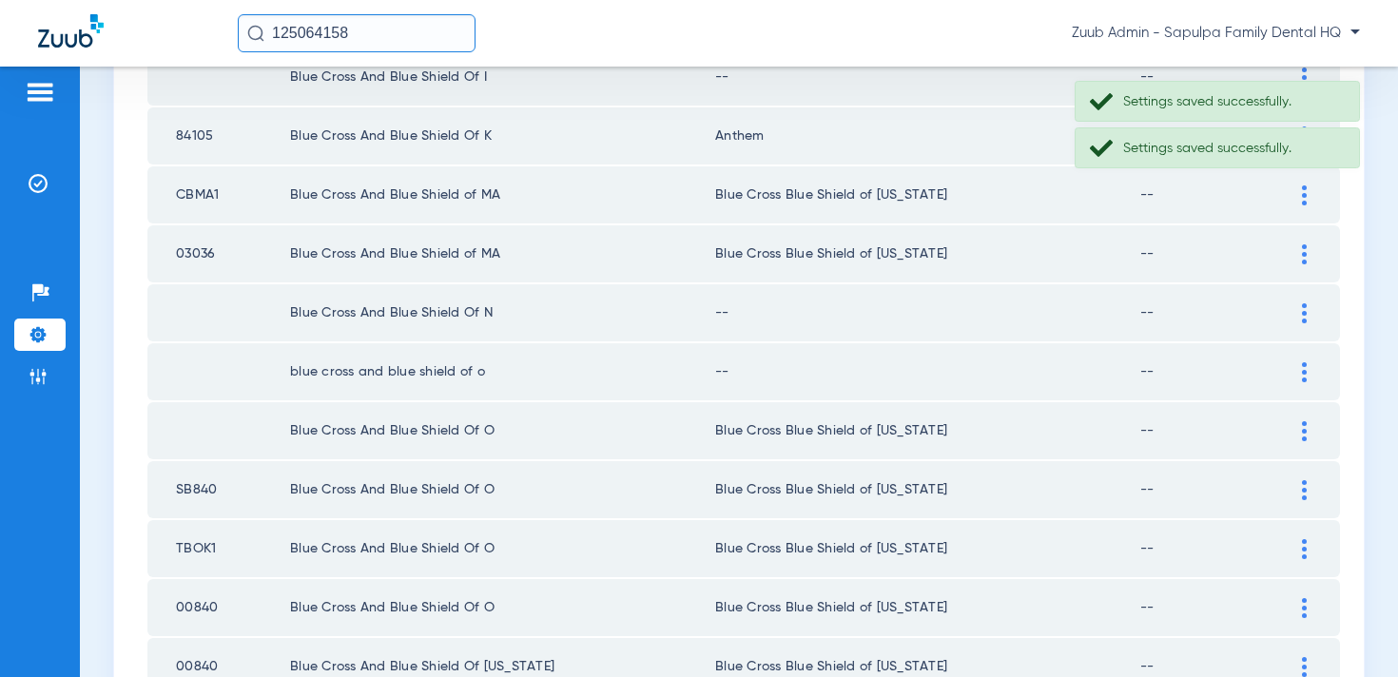
click at [1307, 365] on div at bounding box center [1304, 372] width 33 height 20
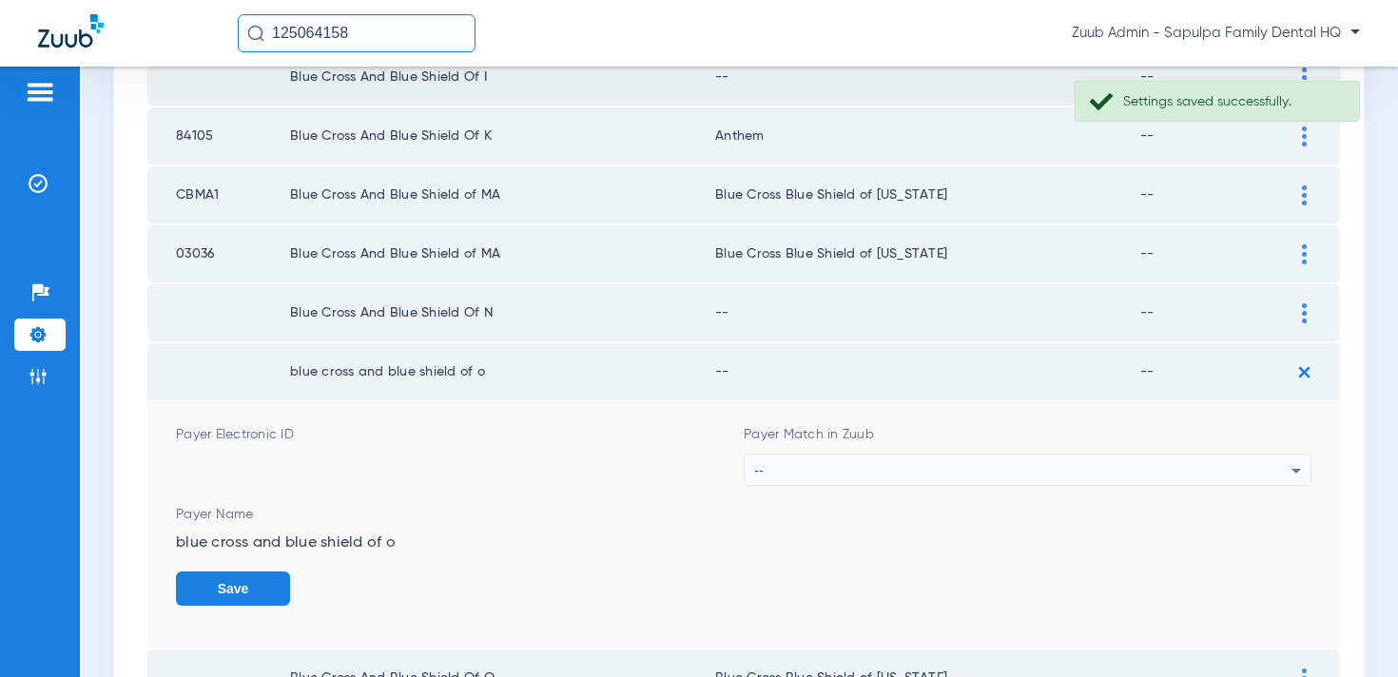
click at [1010, 476] on div "--" at bounding box center [1022, 471] width 537 height 32
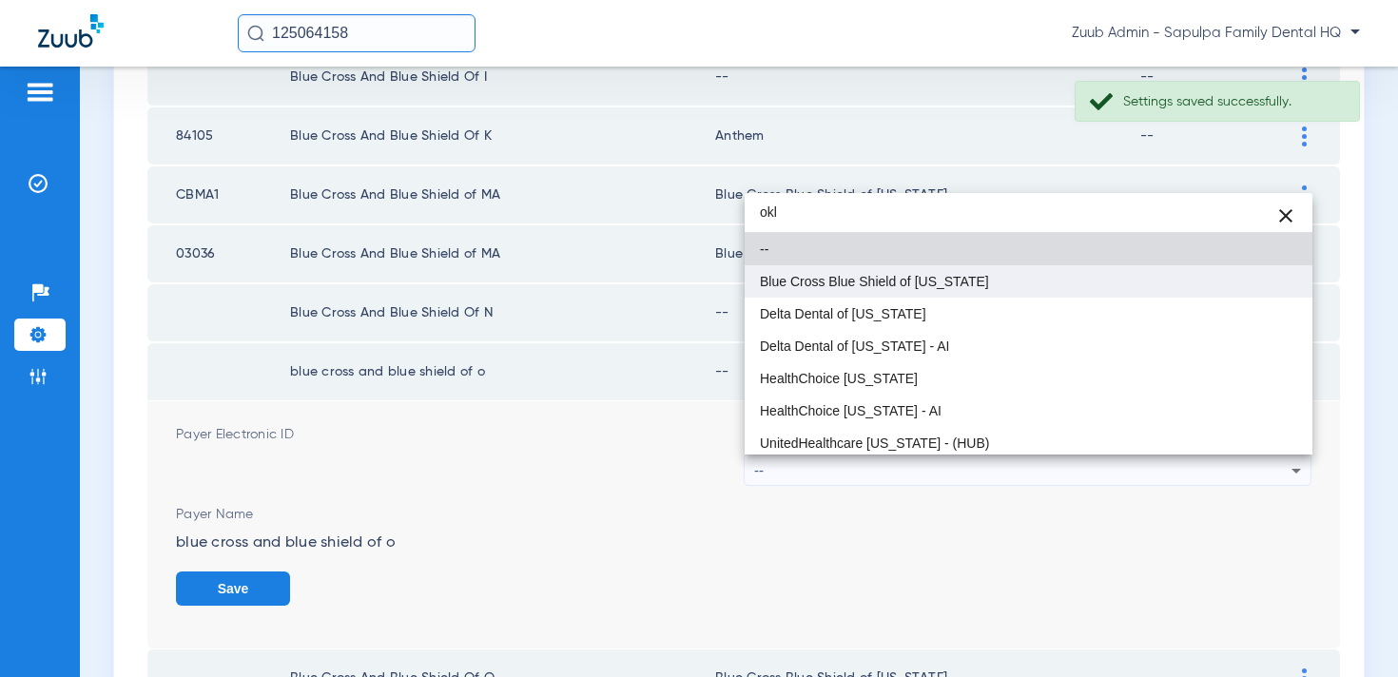
type input "okl"
click at [969, 277] on span "Blue Cross Blue Shield of Oklahoma" at bounding box center [874, 281] width 229 height 13
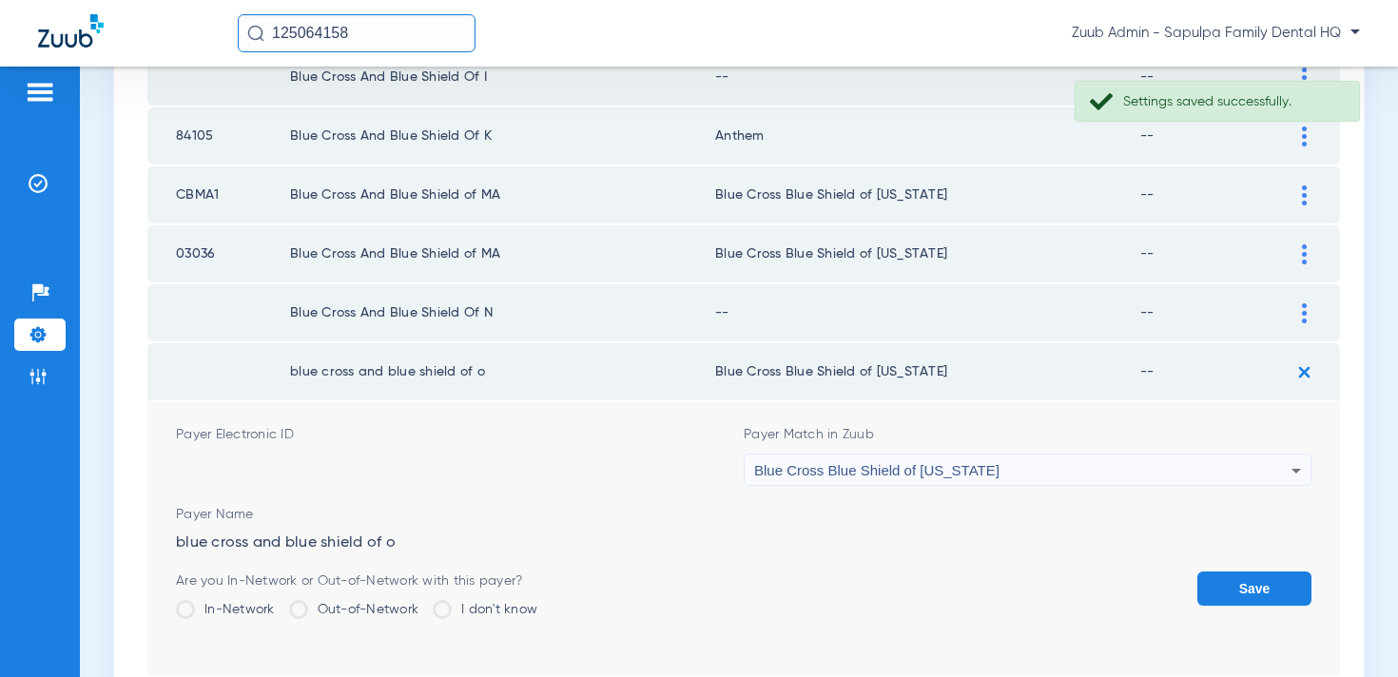
click at [1230, 585] on button "Save" at bounding box center [1255, 589] width 114 height 34
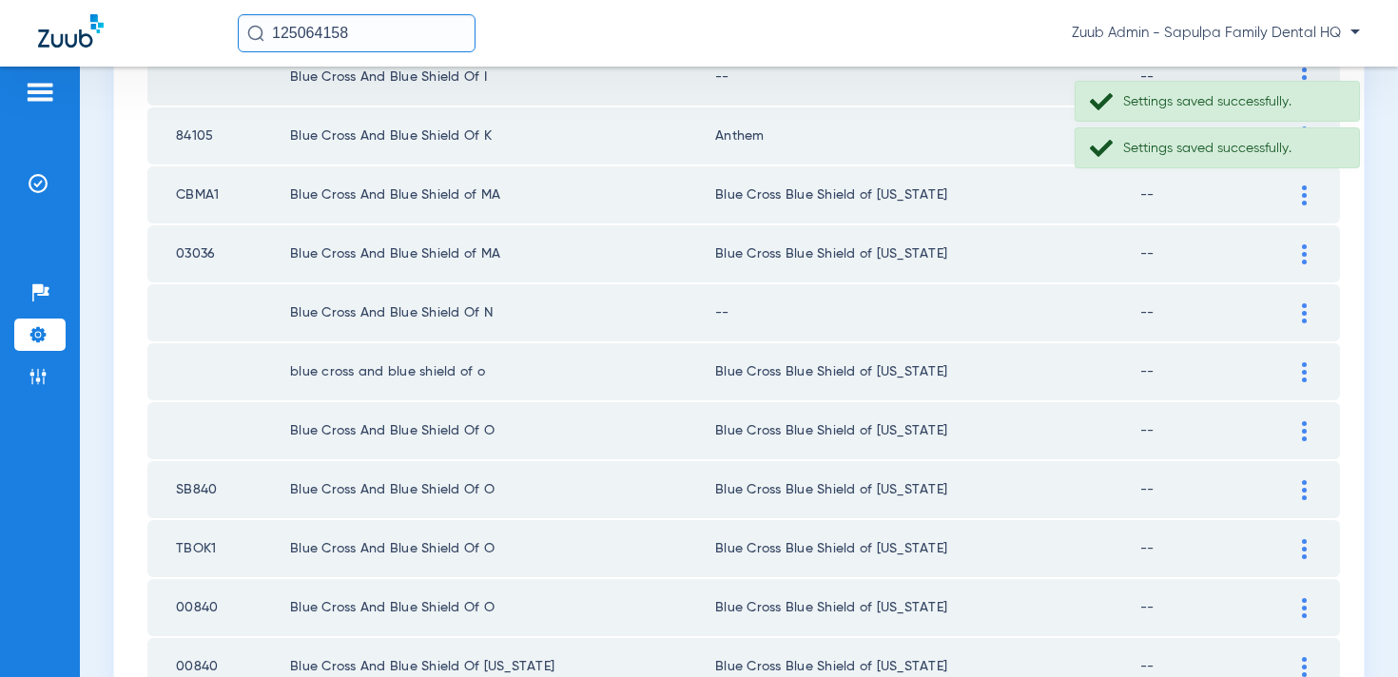
click at [1298, 304] on div at bounding box center [1304, 313] width 33 height 20
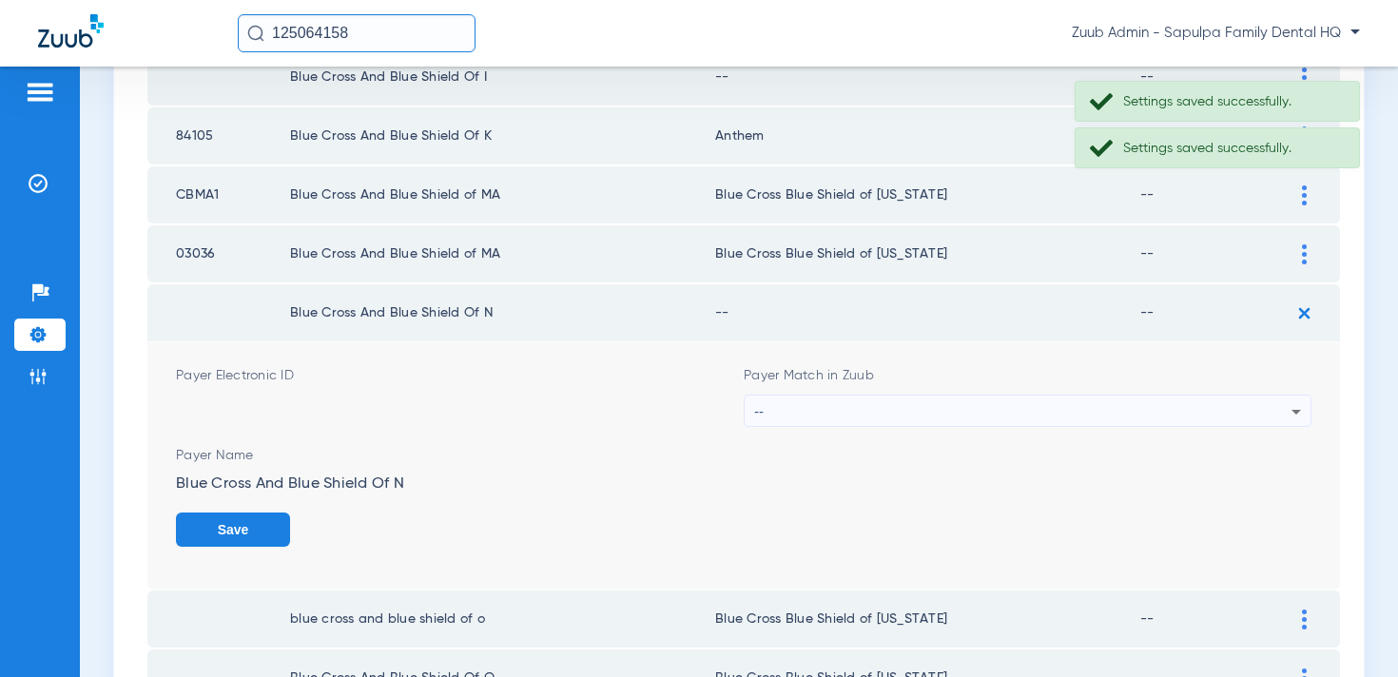
click at [1055, 410] on div "--" at bounding box center [1022, 412] width 537 height 32
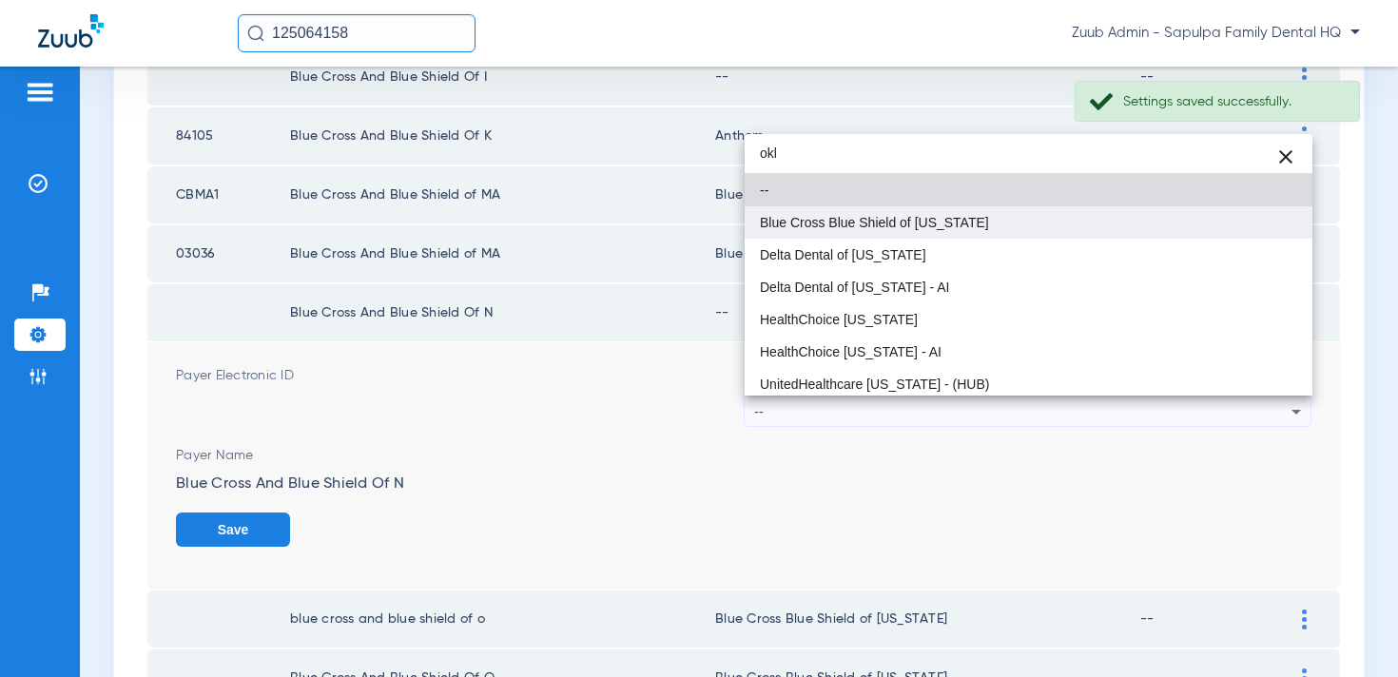
type input "okl"
click at [1039, 227] on mat-option "Blue Cross Blue Shield of Oklahoma" at bounding box center [1029, 222] width 568 height 32
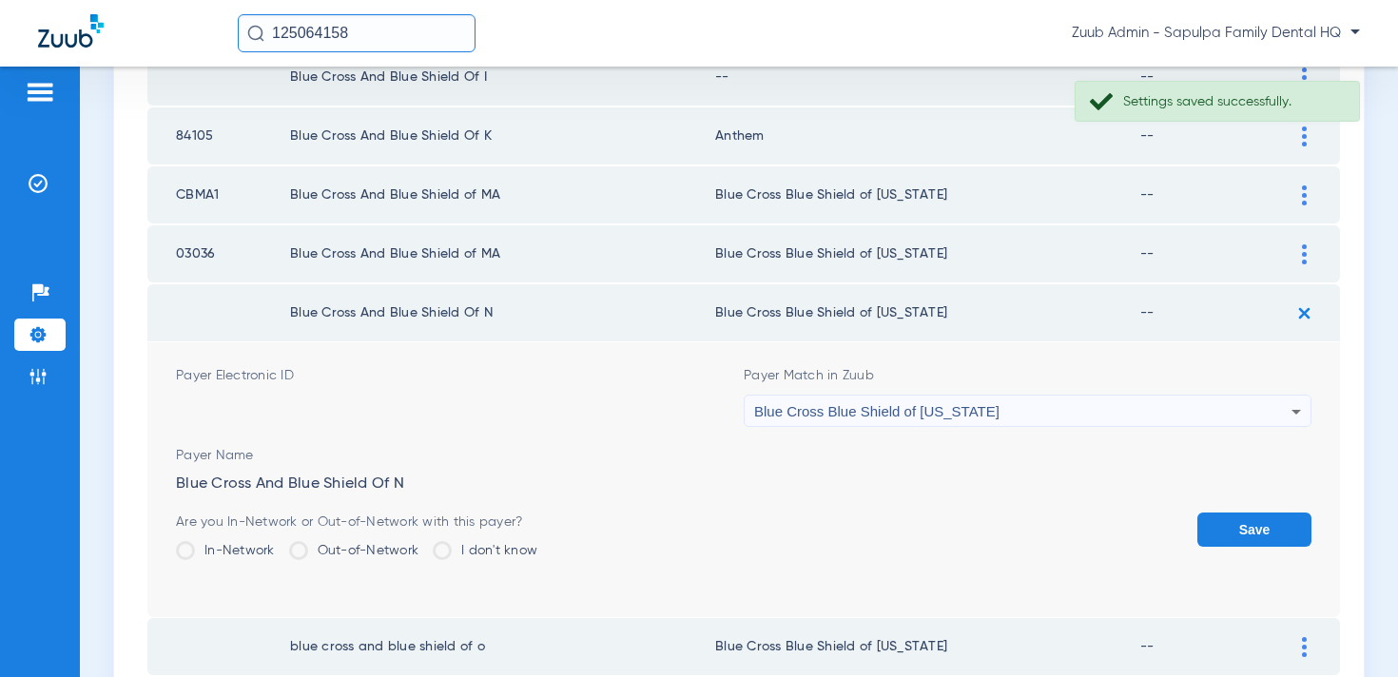
click at [1244, 538] on button "Save" at bounding box center [1255, 530] width 114 height 34
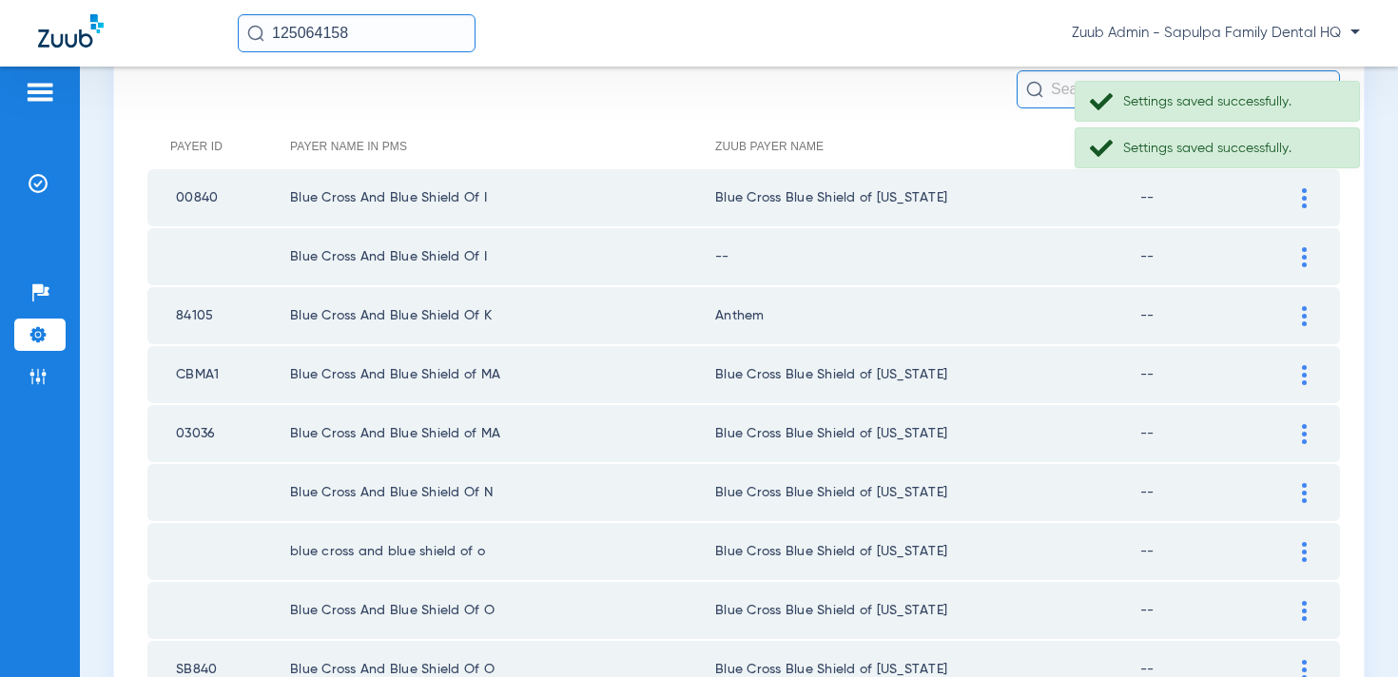
scroll to position [198, 0]
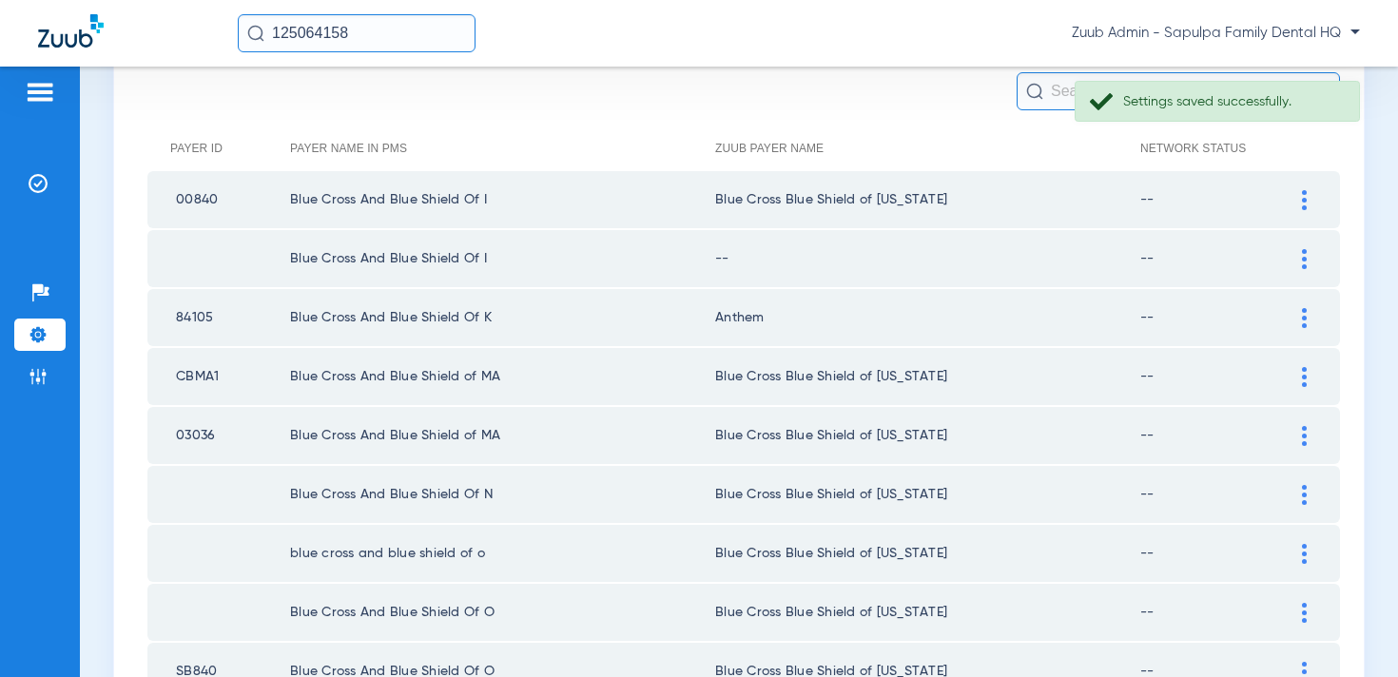
click at [1305, 321] on img at bounding box center [1304, 318] width 5 height 20
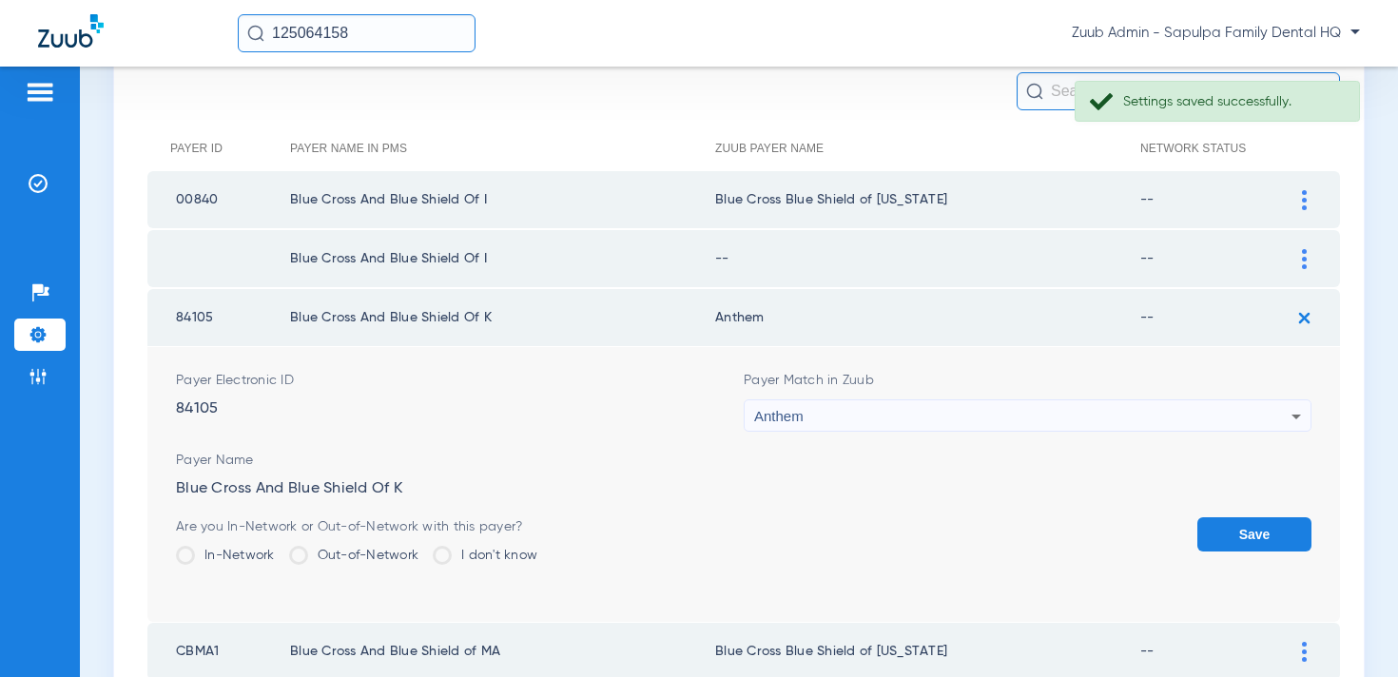
click at [1044, 416] on div "Anthem" at bounding box center [1022, 416] width 537 height 32
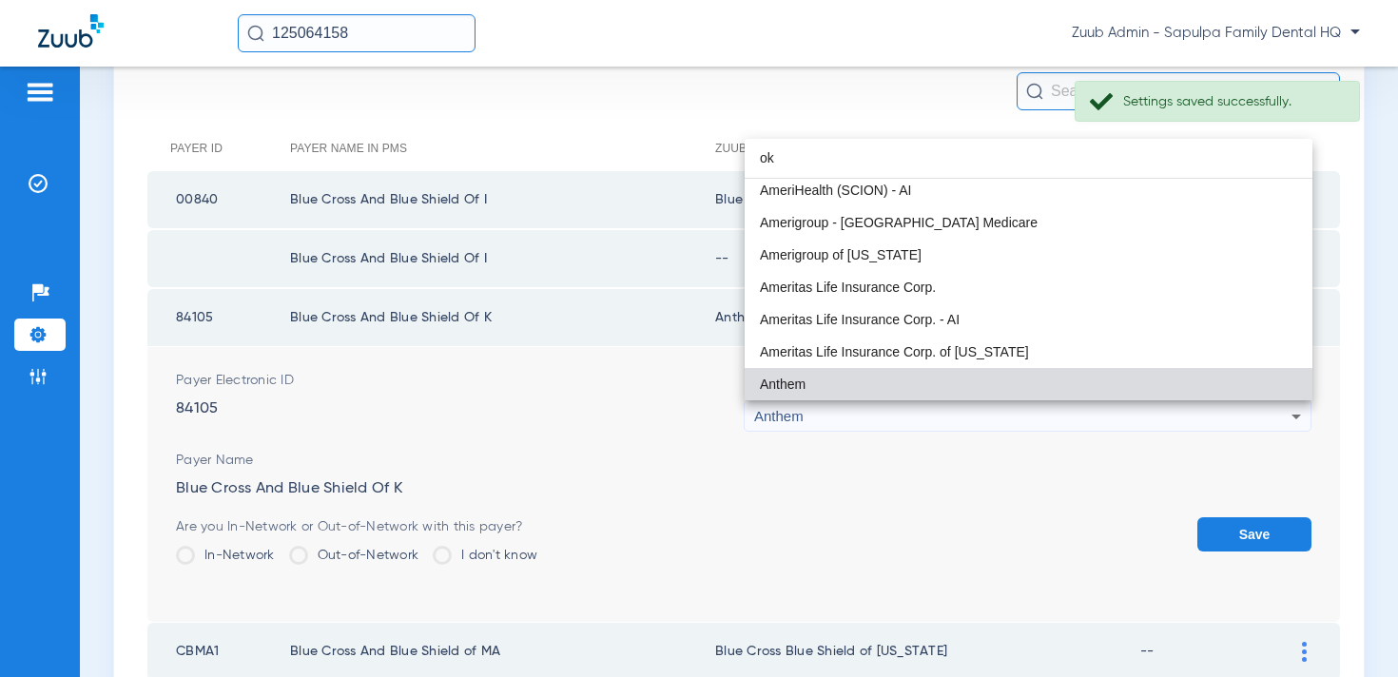
scroll to position [40, 0]
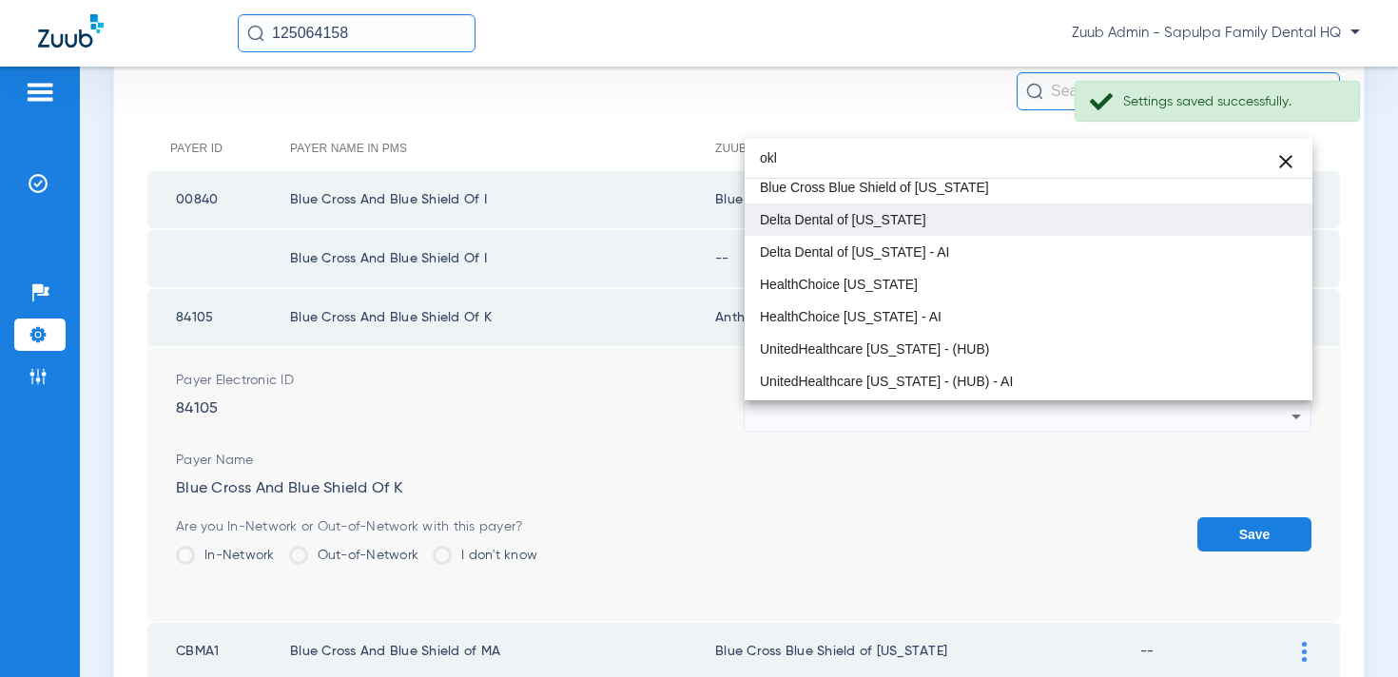
type input "okl"
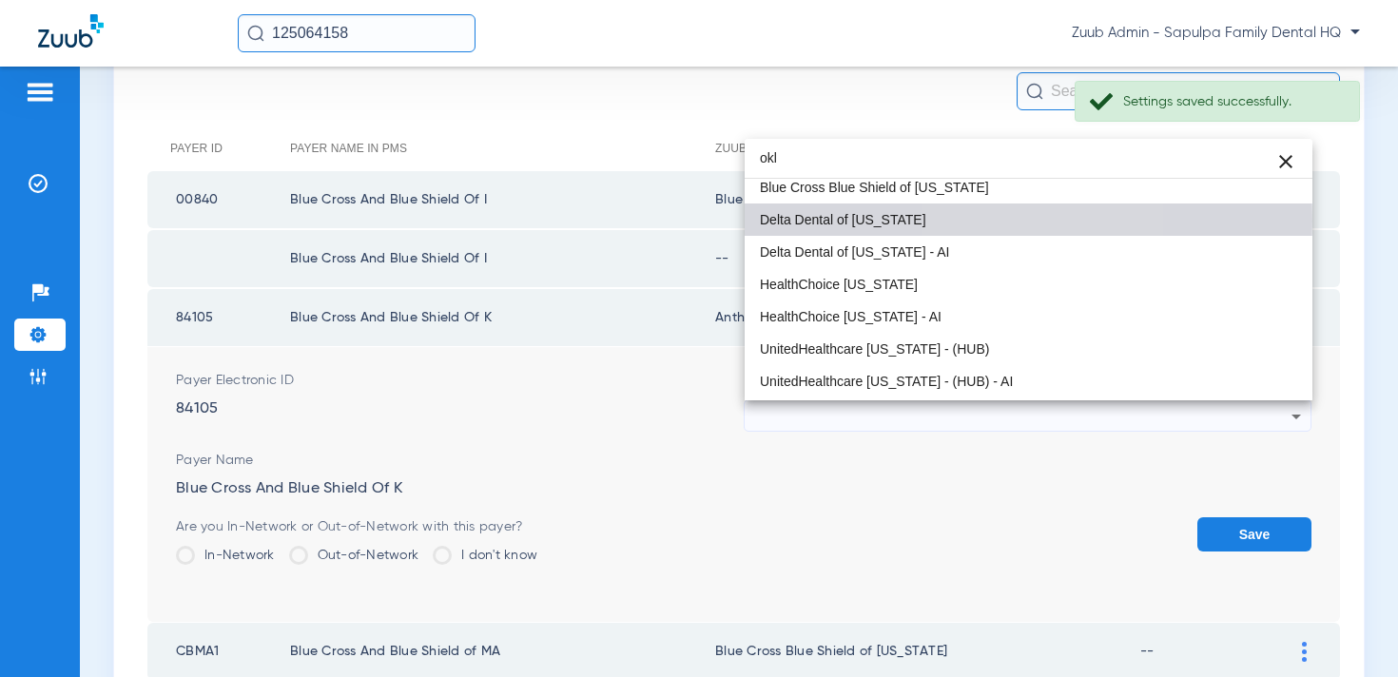
click at [996, 221] on mat-option "Delta Dental of Oklahoma" at bounding box center [1029, 220] width 568 height 32
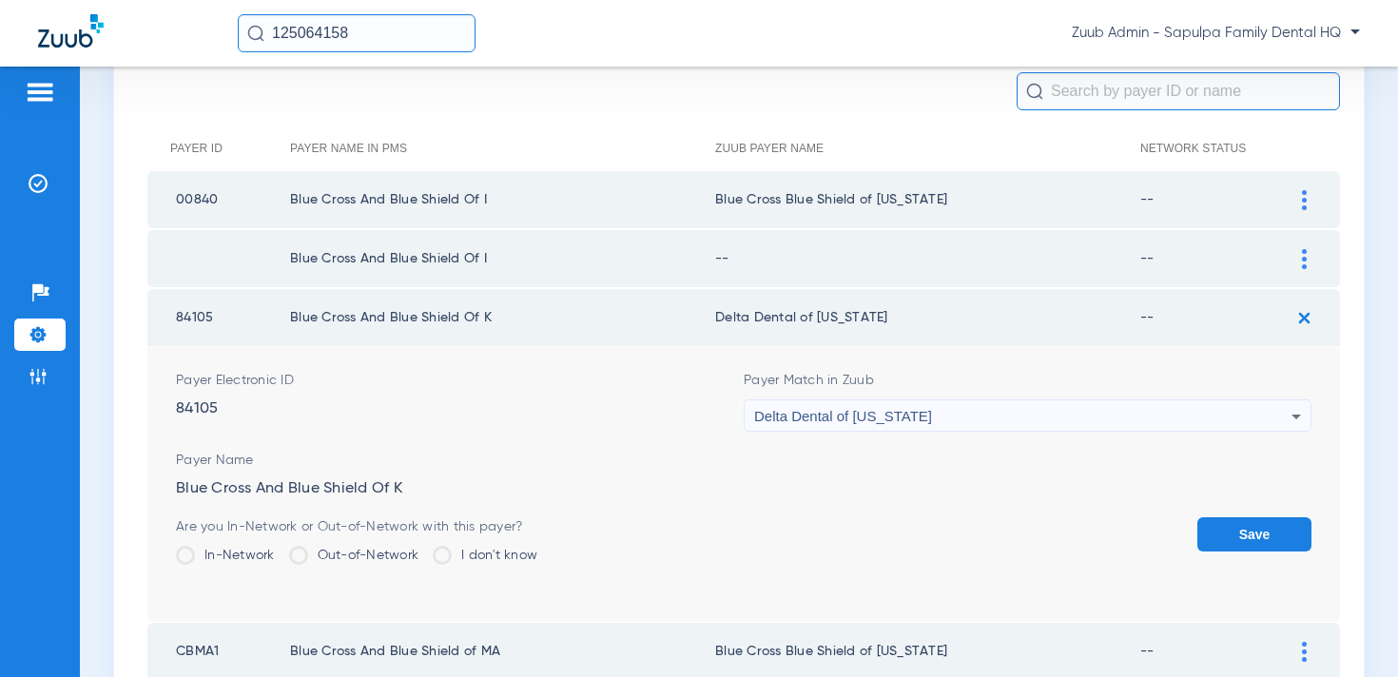
click at [918, 405] on div "Delta Dental of Oklahoma" at bounding box center [1022, 416] width 537 height 32
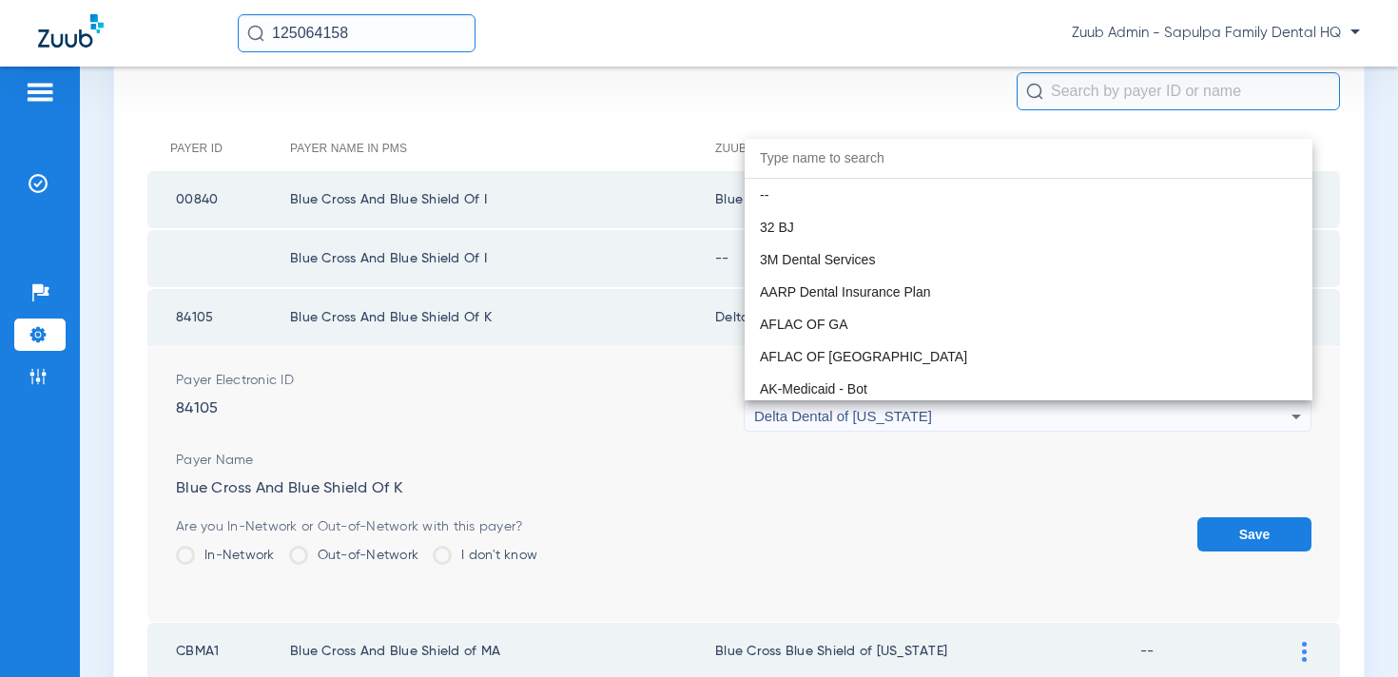
scroll to position [0, 0]
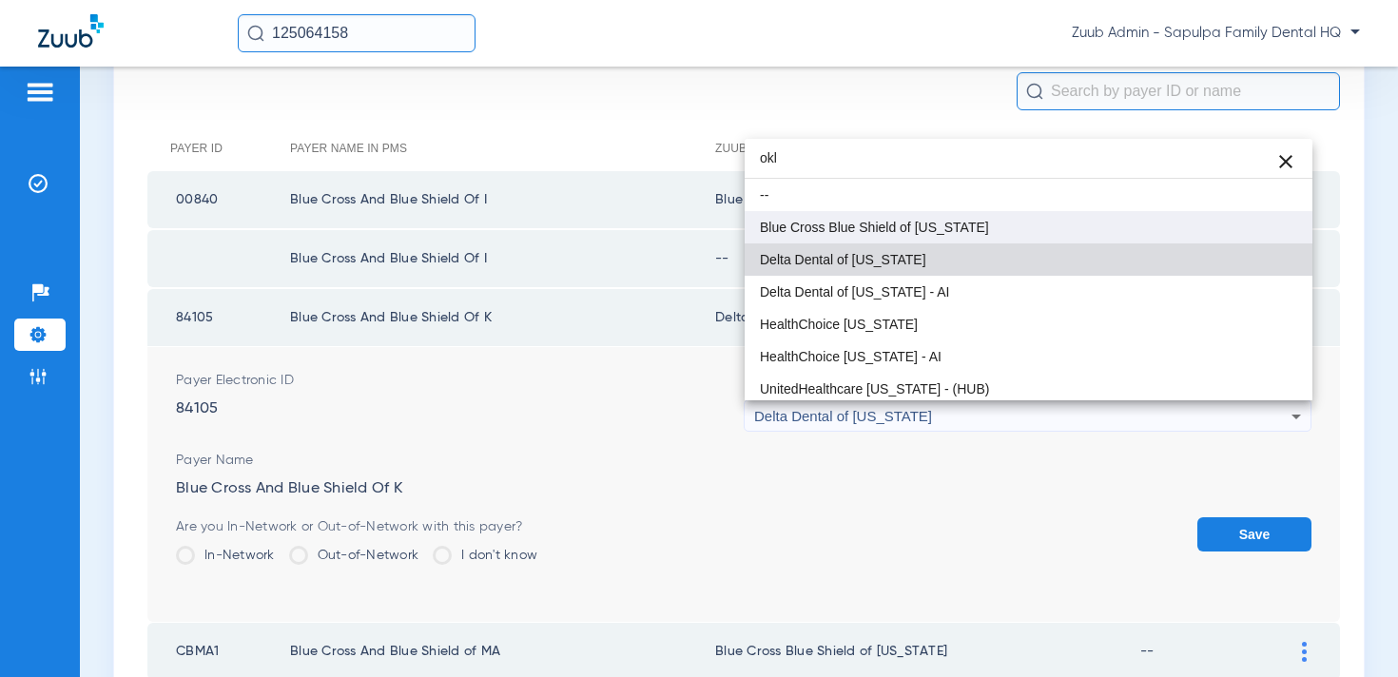
type input "okl"
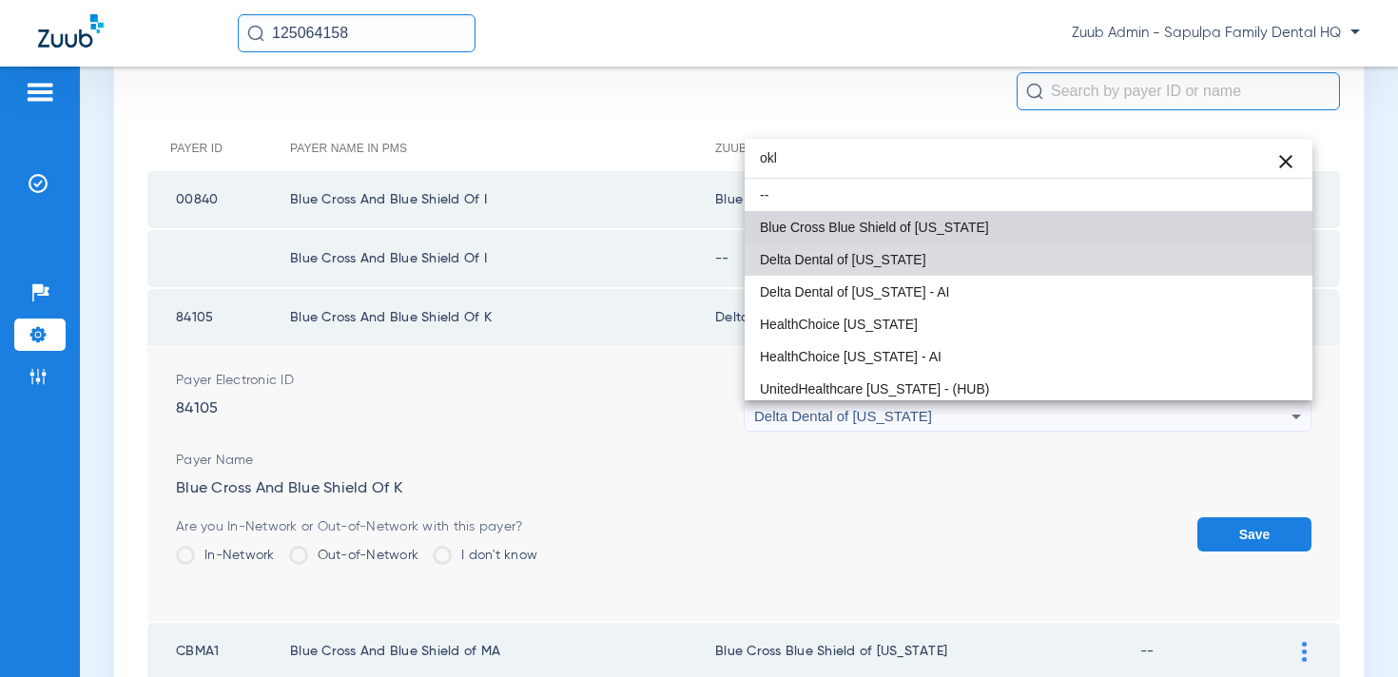
click at [925, 233] on span "Blue Cross Blue Shield of Oklahoma" at bounding box center [874, 227] width 229 height 13
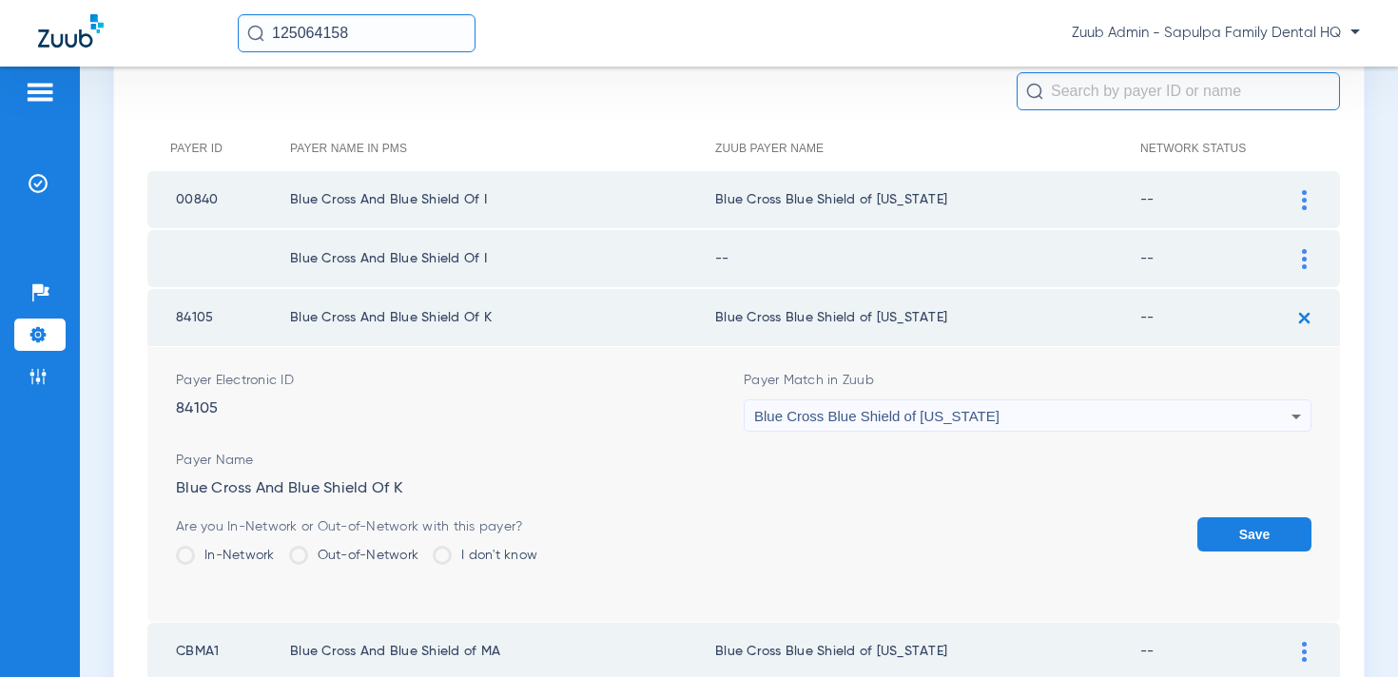
click at [1269, 539] on button "Save" at bounding box center [1255, 534] width 114 height 34
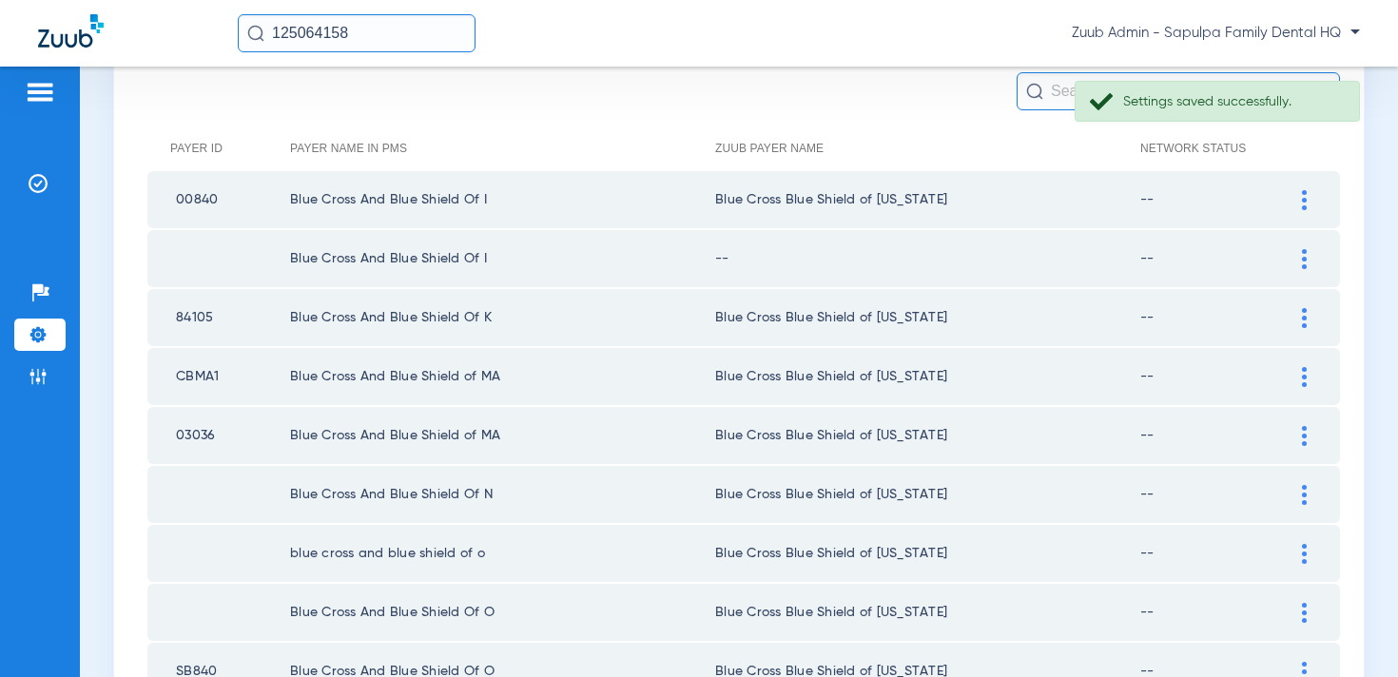
click at [1305, 269] on td at bounding box center [1314, 258] width 52 height 57
click at [1299, 260] on div at bounding box center [1304, 259] width 33 height 20
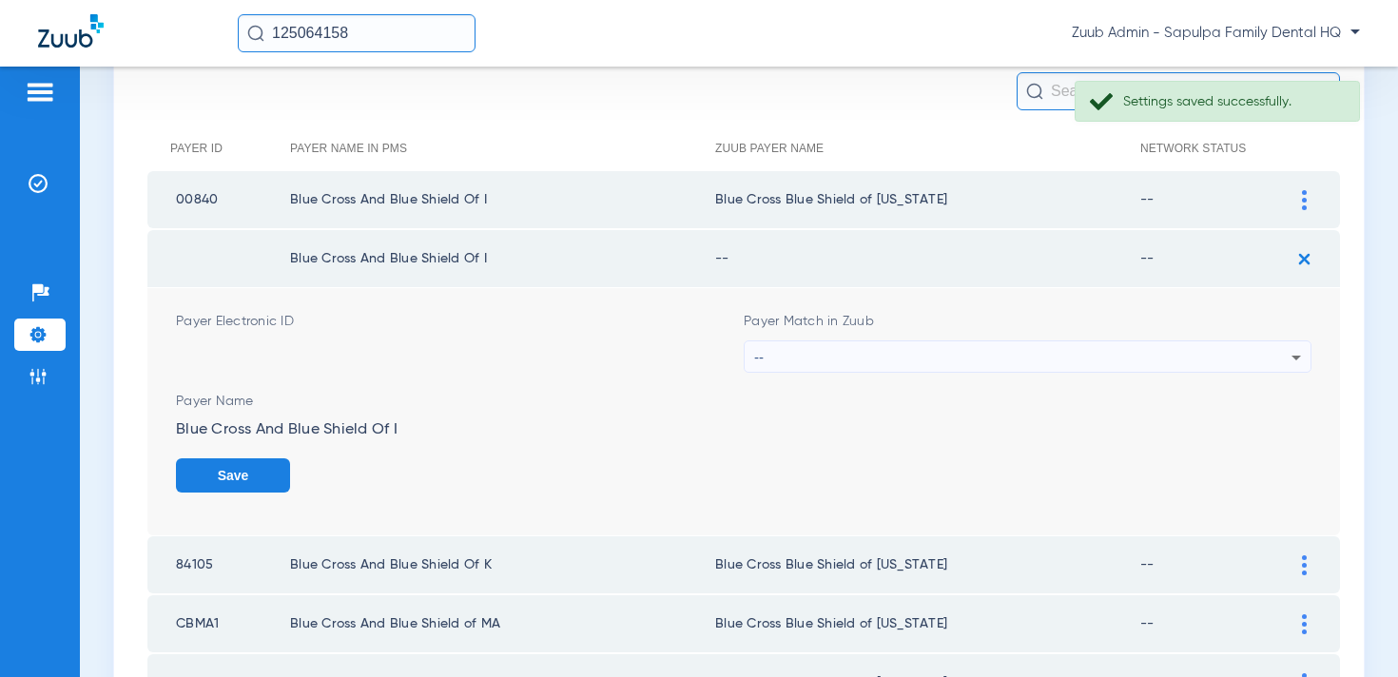
click at [1118, 356] on div "--" at bounding box center [1022, 358] width 537 height 32
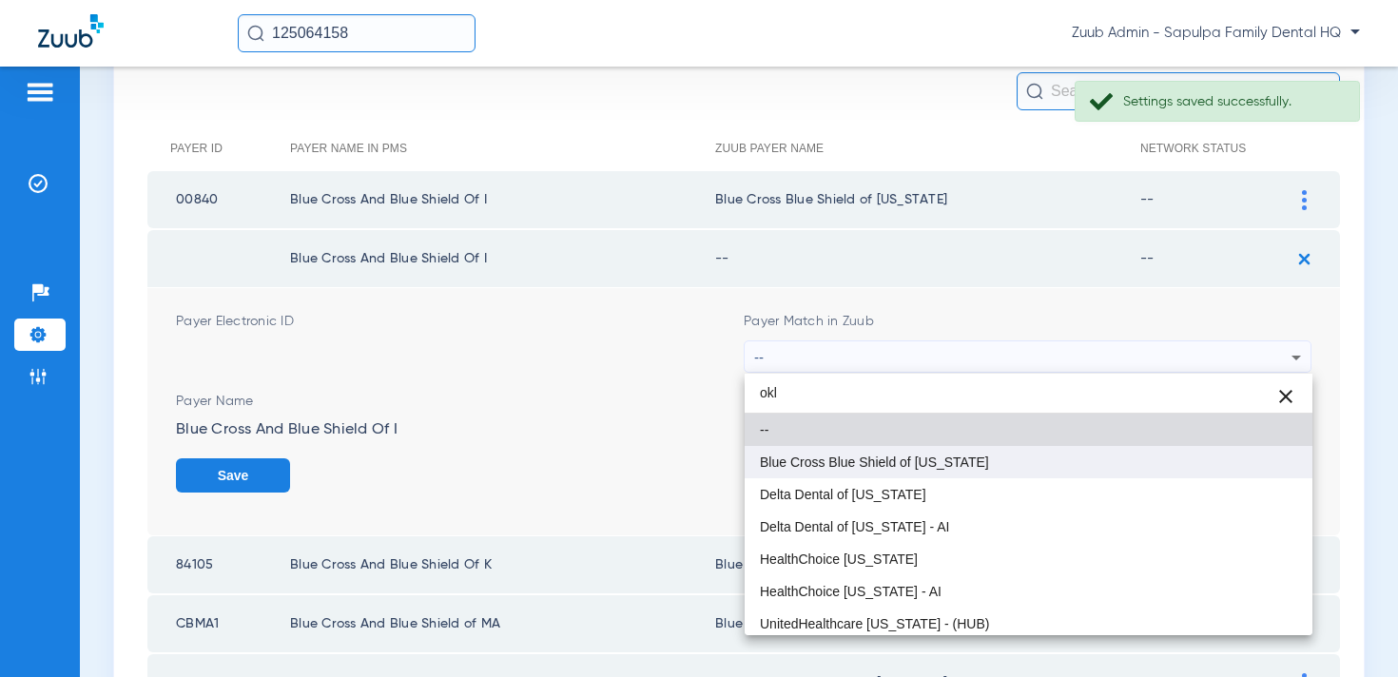
type input "okl"
click at [1059, 456] on mat-option "Blue Cross Blue Shield of Oklahoma" at bounding box center [1029, 462] width 568 height 32
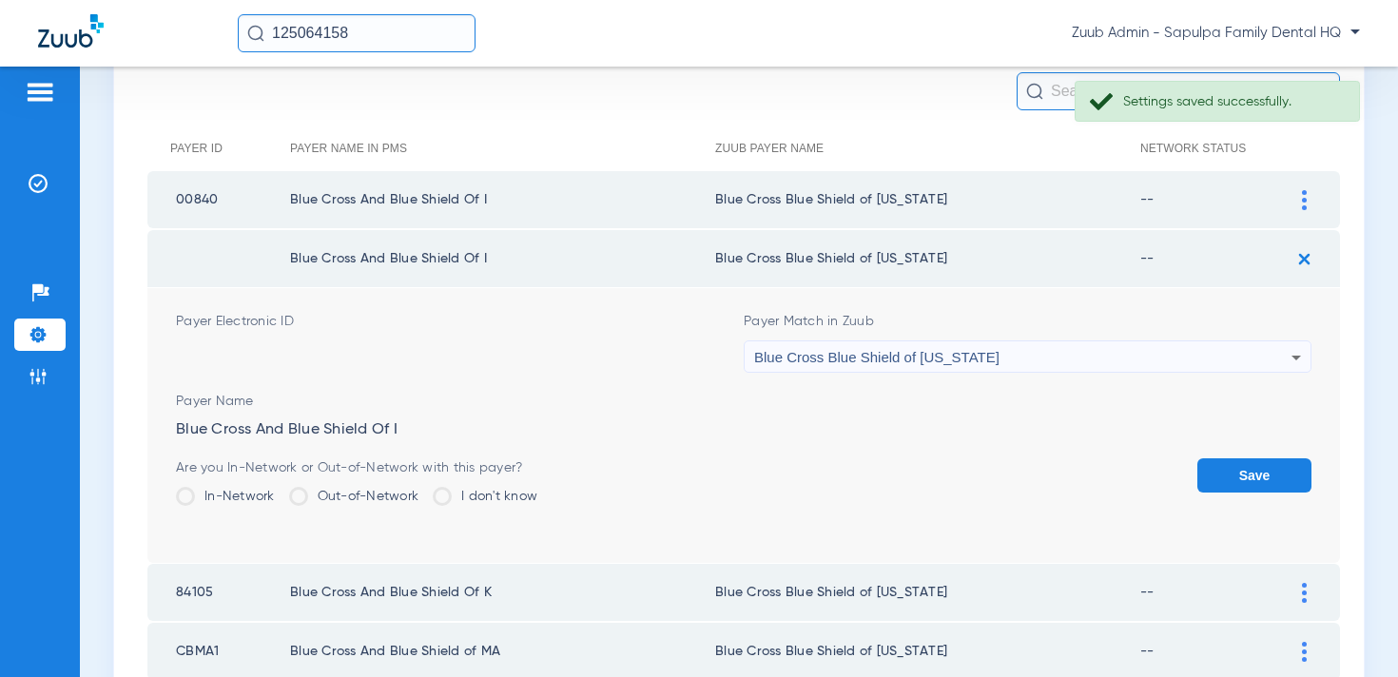
click at [1208, 474] on button "Save" at bounding box center [1255, 476] width 114 height 34
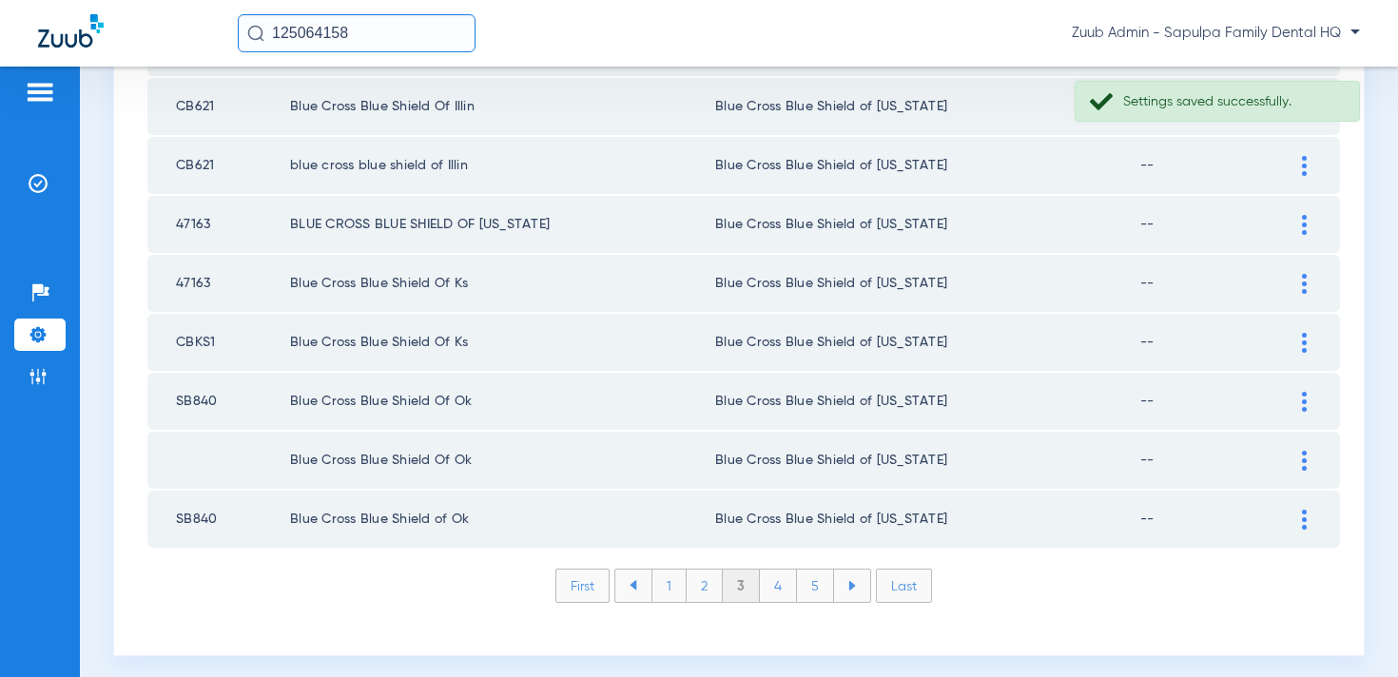
scroll to position [2781, 0]
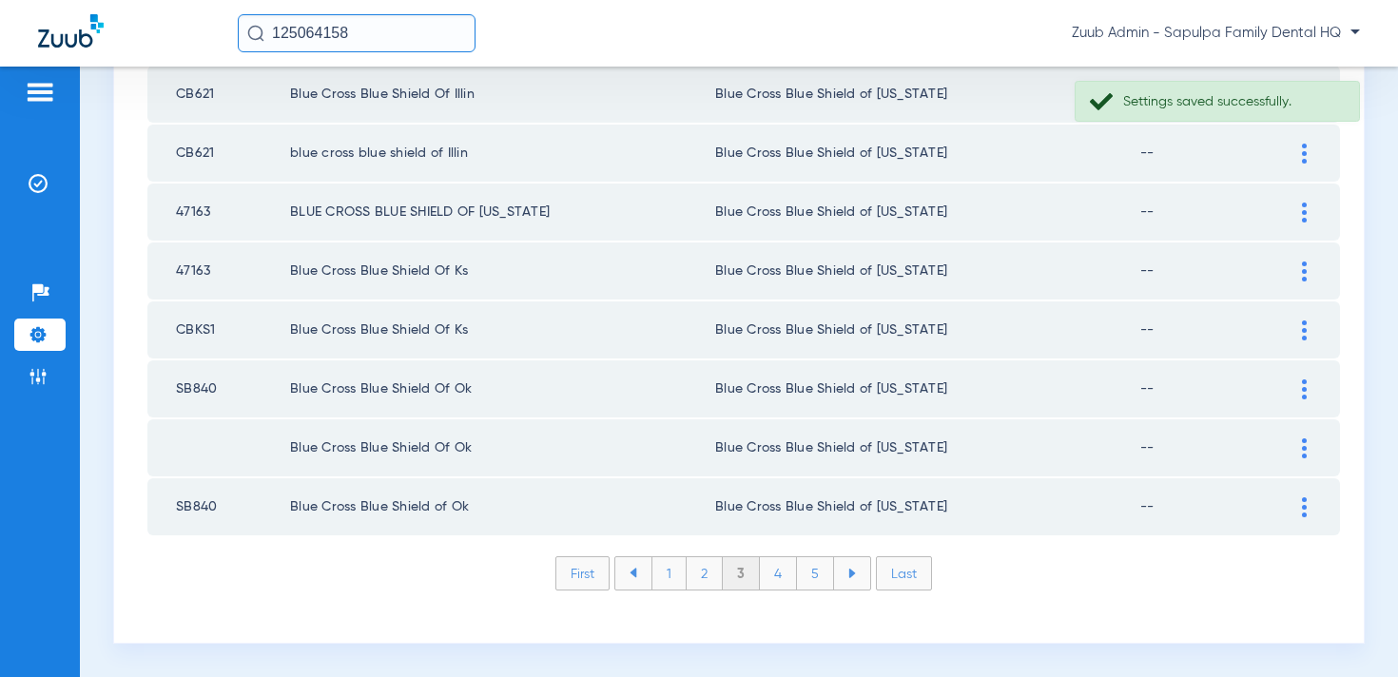
click at [778, 574] on li "4" at bounding box center [778, 573] width 37 height 32
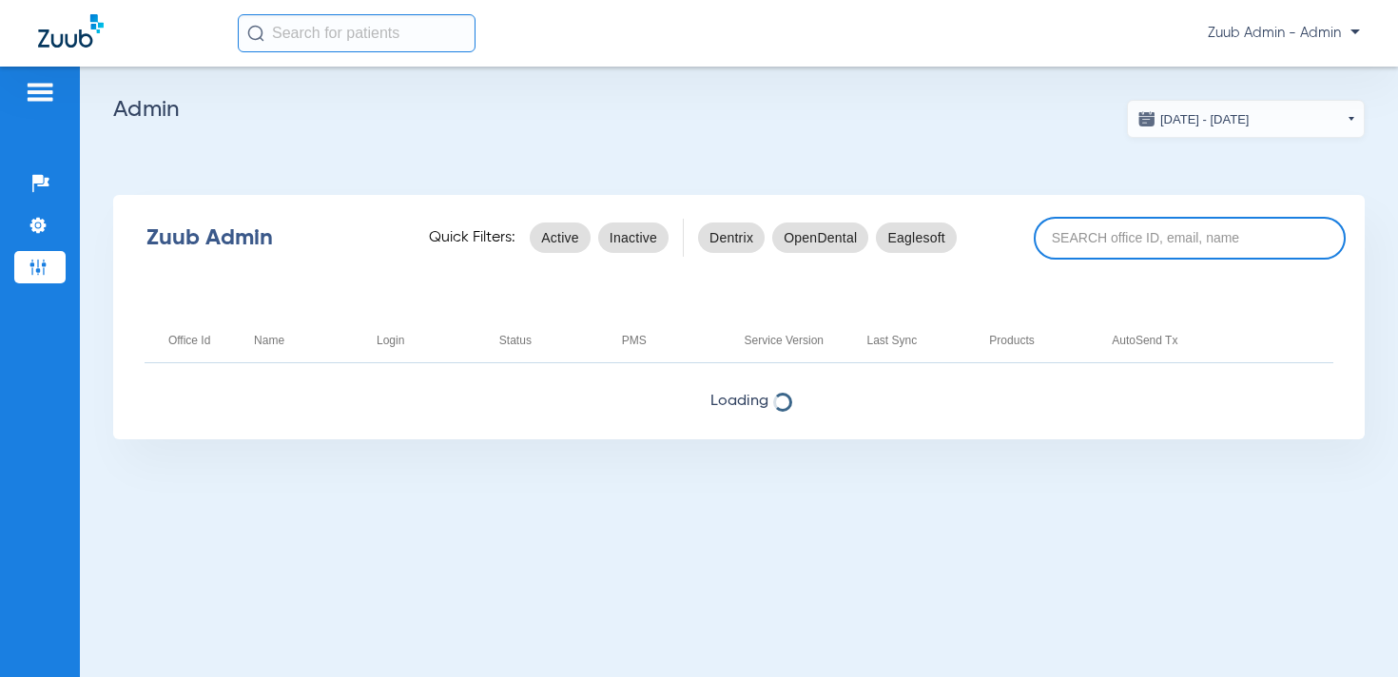
click at [1111, 231] on input at bounding box center [1190, 238] width 312 height 43
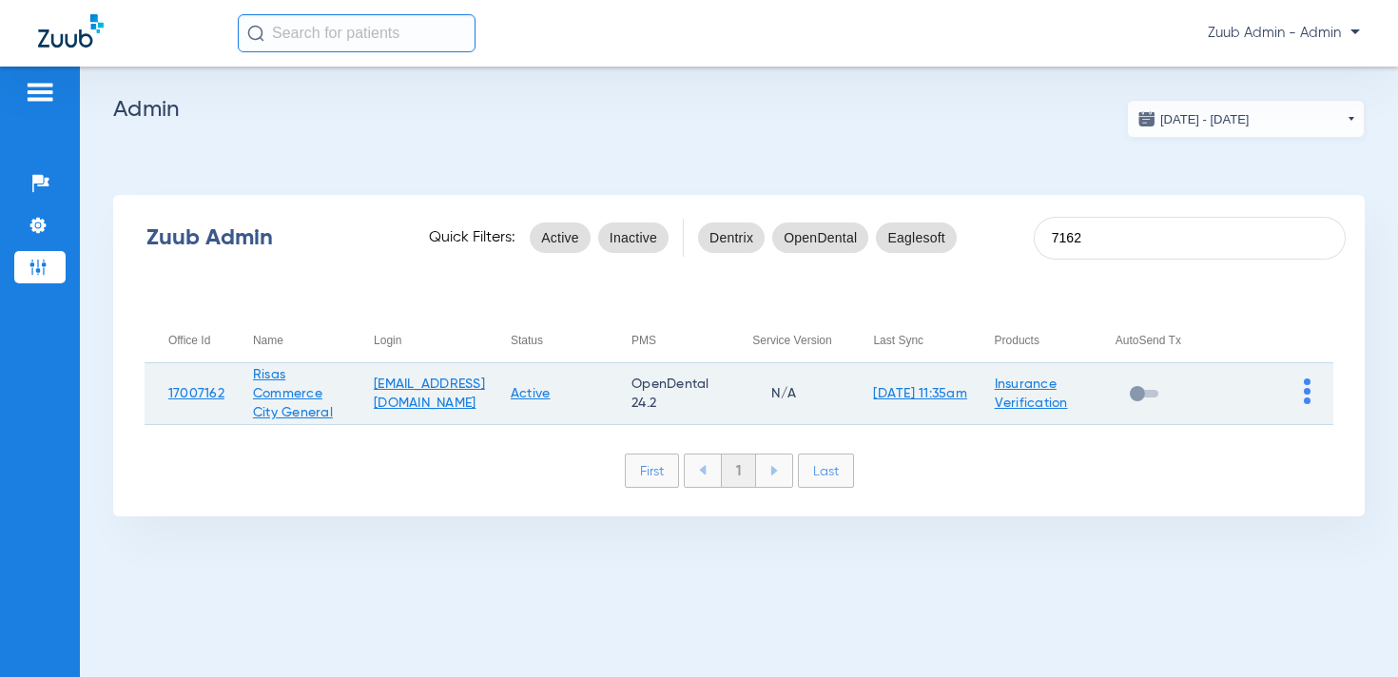
type input "7162"
click at [1310, 392] on img at bounding box center [1307, 392] width 7 height 26
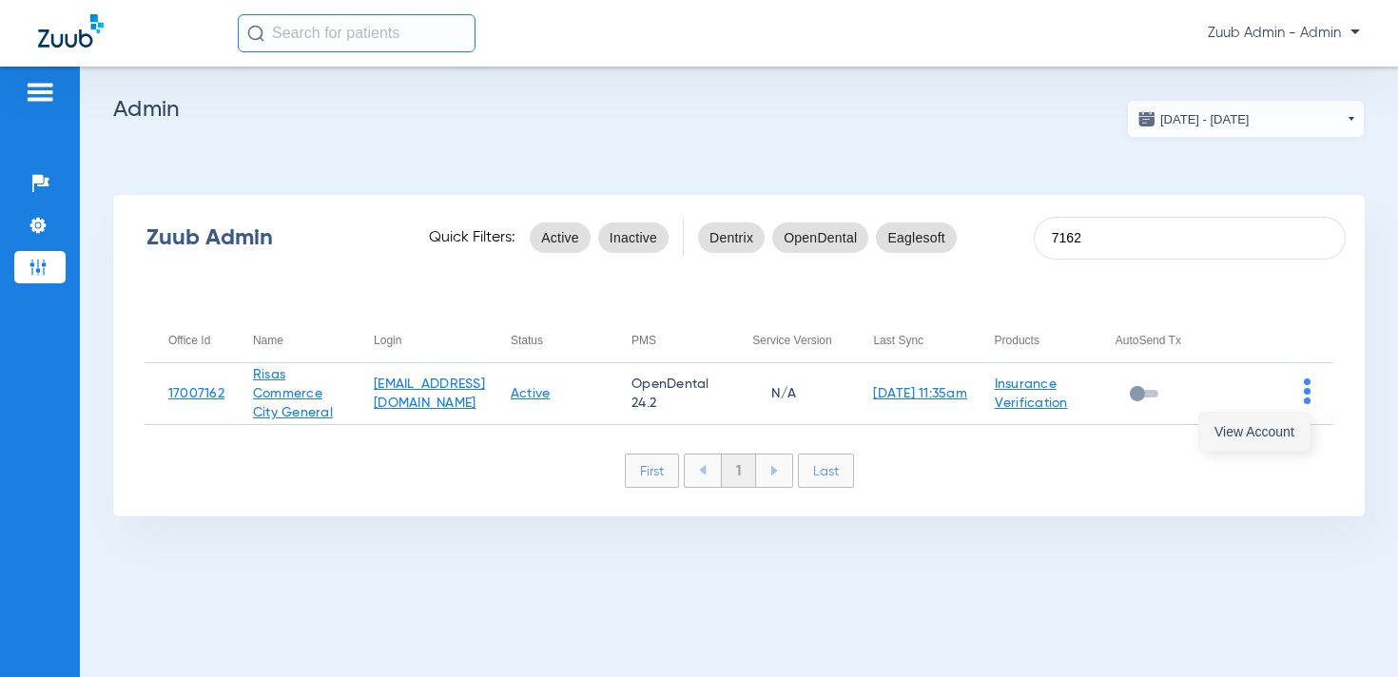
click at [1239, 429] on span "View Account" at bounding box center [1255, 431] width 80 height 13
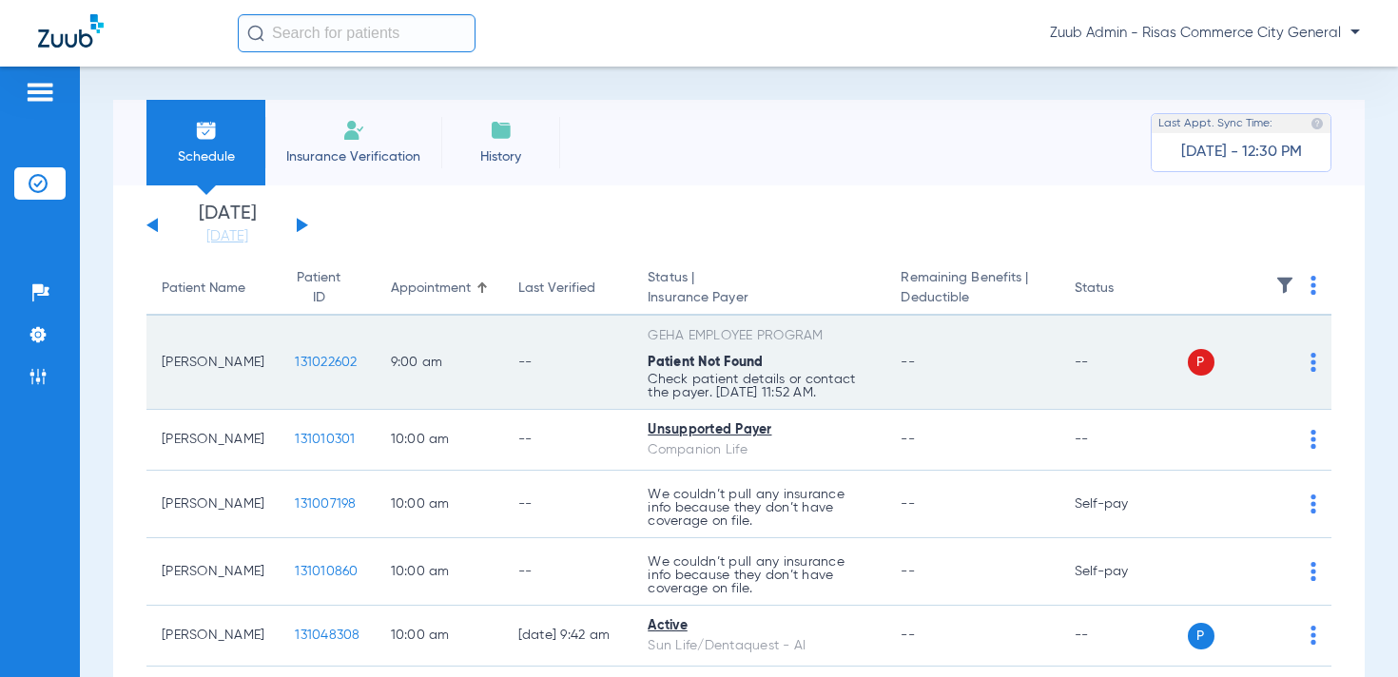
click at [314, 361] on span "131022602" at bounding box center [326, 362] width 62 height 13
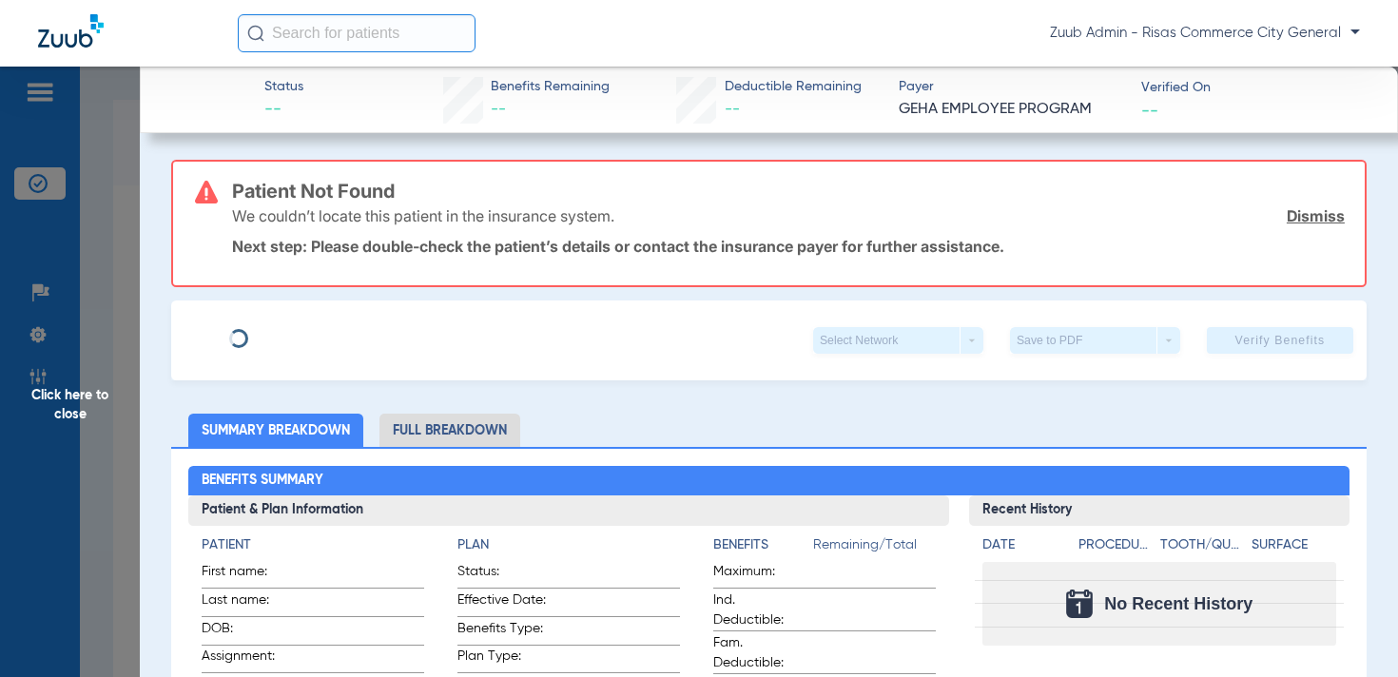
type input "Morris"
type input "Keith"
type input "11/30/1967"
type input "G45660044"
type input "AA"
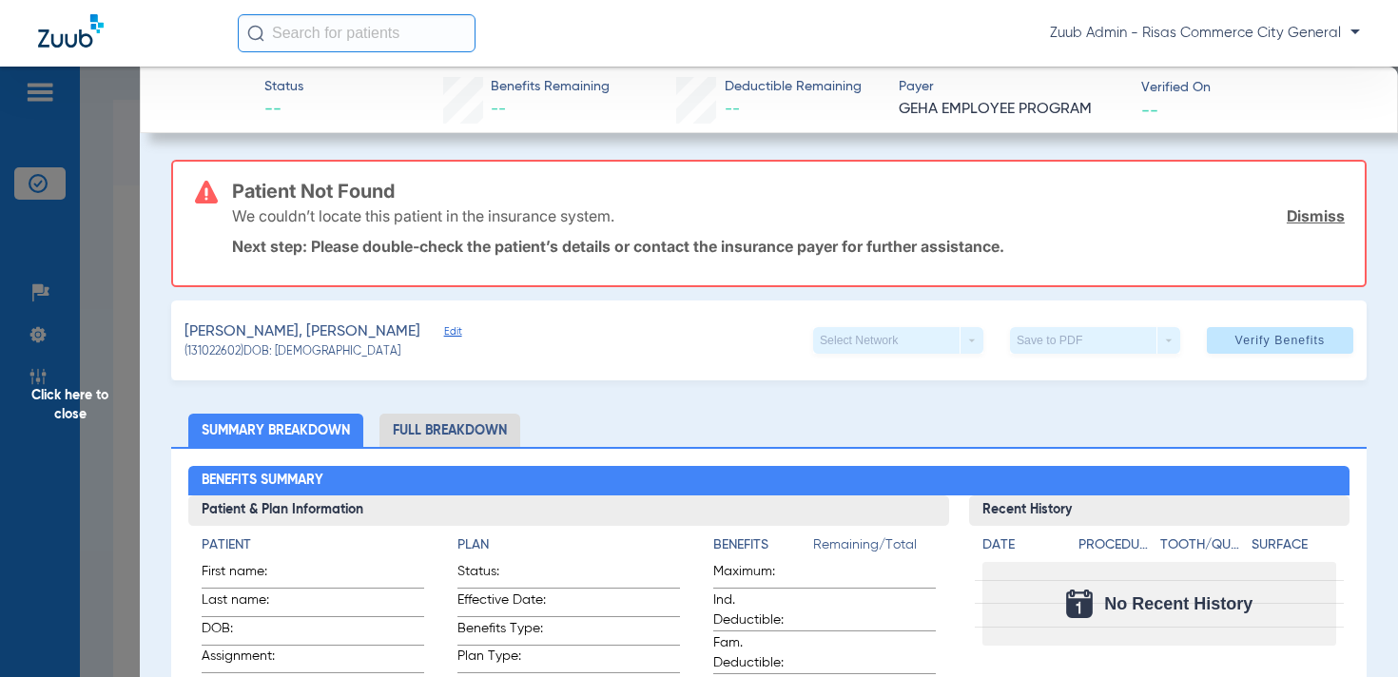
click at [350, 333] on div "Barrett-keith, Jovian Edit" at bounding box center [323, 333] width 276 height 24
click at [444, 333] on span "Edit" at bounding box center [452, 334] width 17 height 18
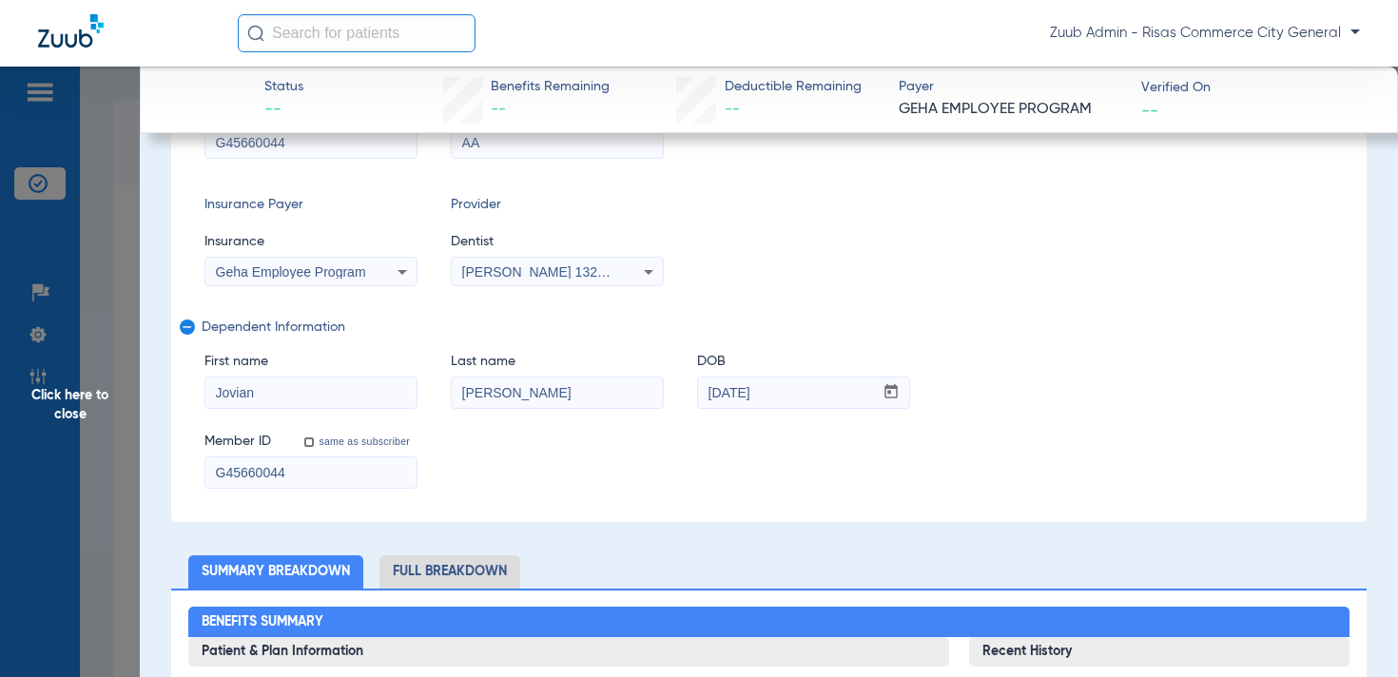
scroll to position [430, 0]
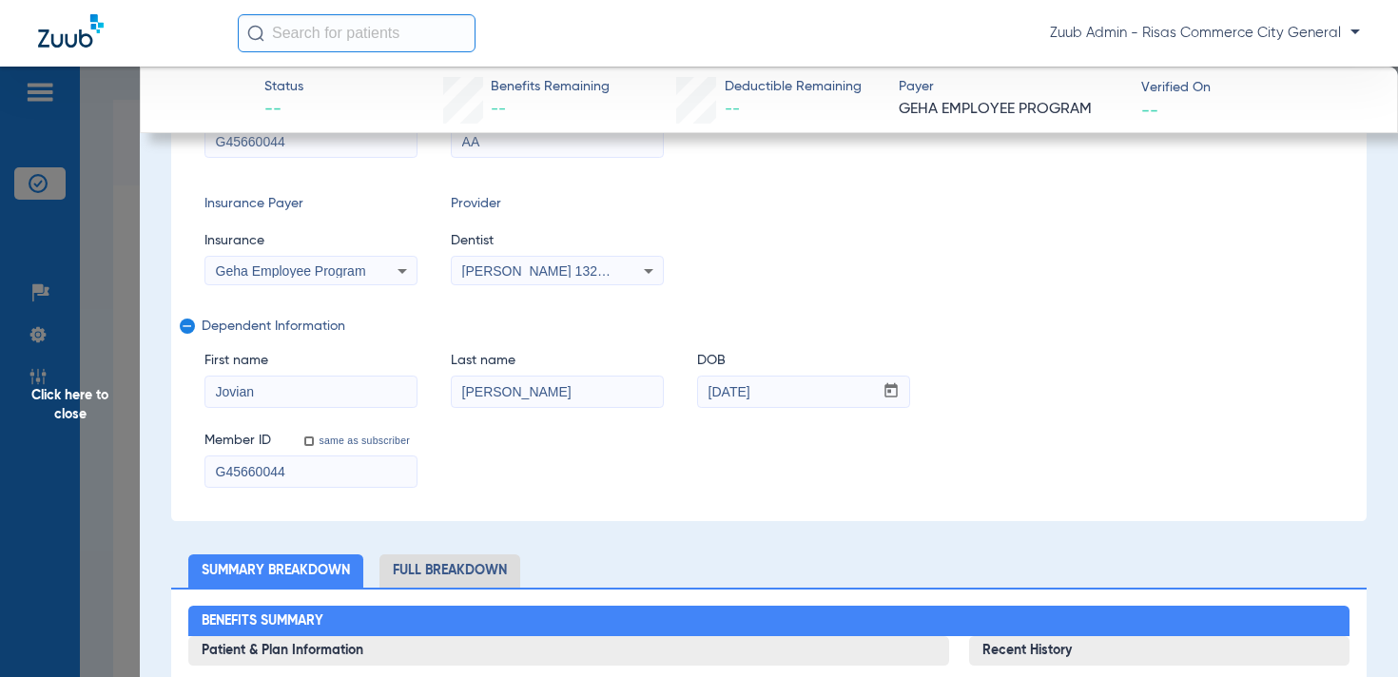
click at [503, 395] on input "Barrett-keith" at bounding box center [557, 392] width 211 height 30
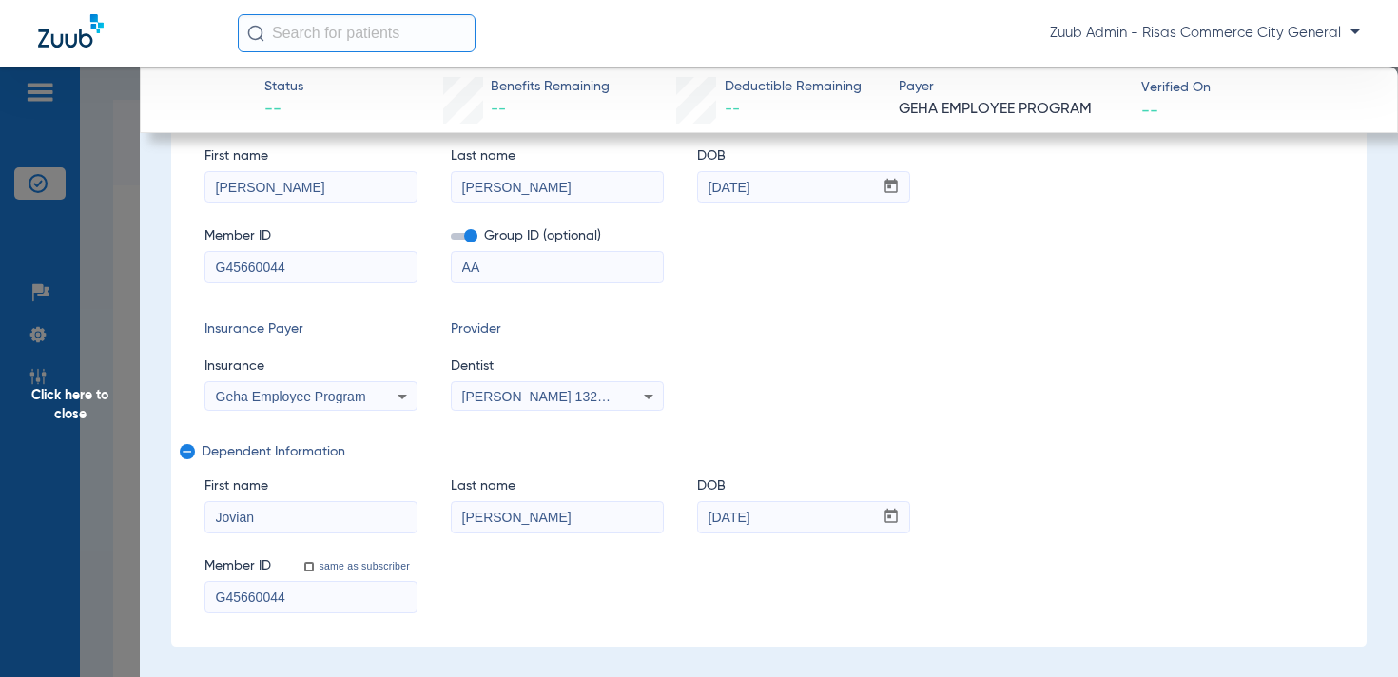
scroll to position [308, 0]
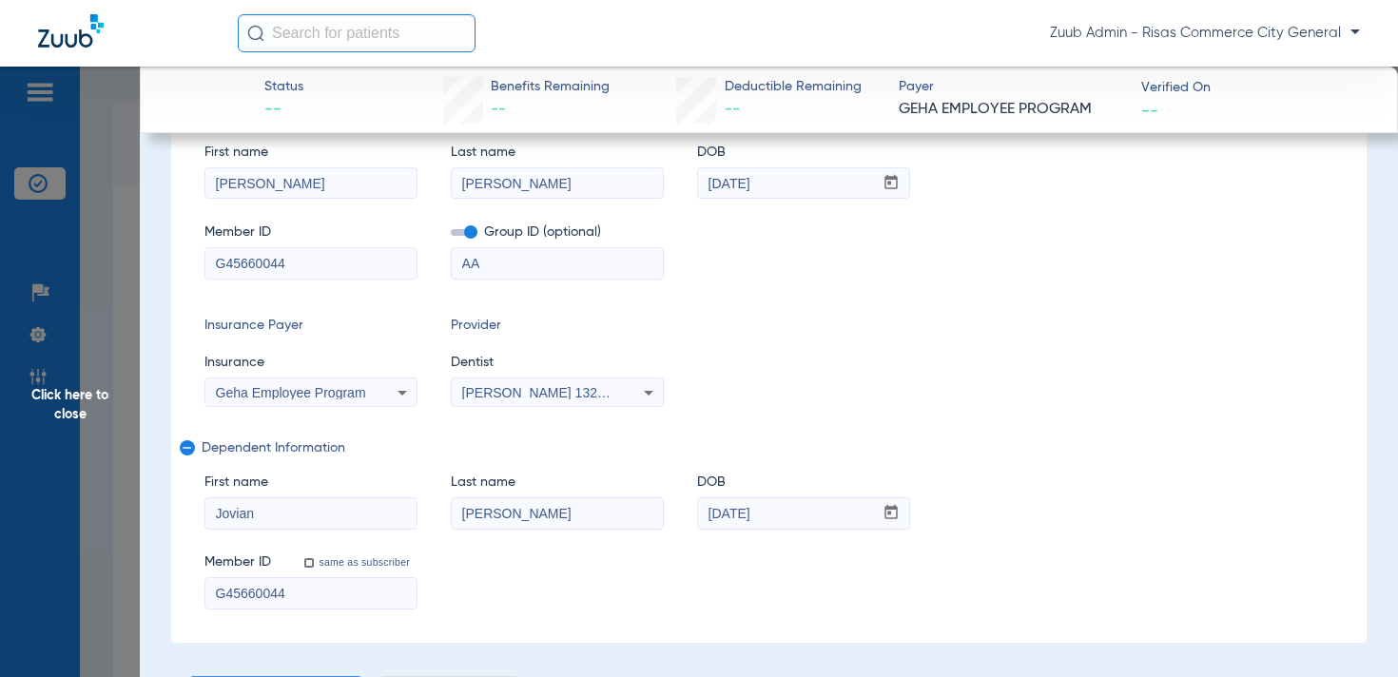
type input "Barrett keith"
click at [306, 383] on div "Geha Employee Program" at bounding box center [310, 392] width 211 height 23
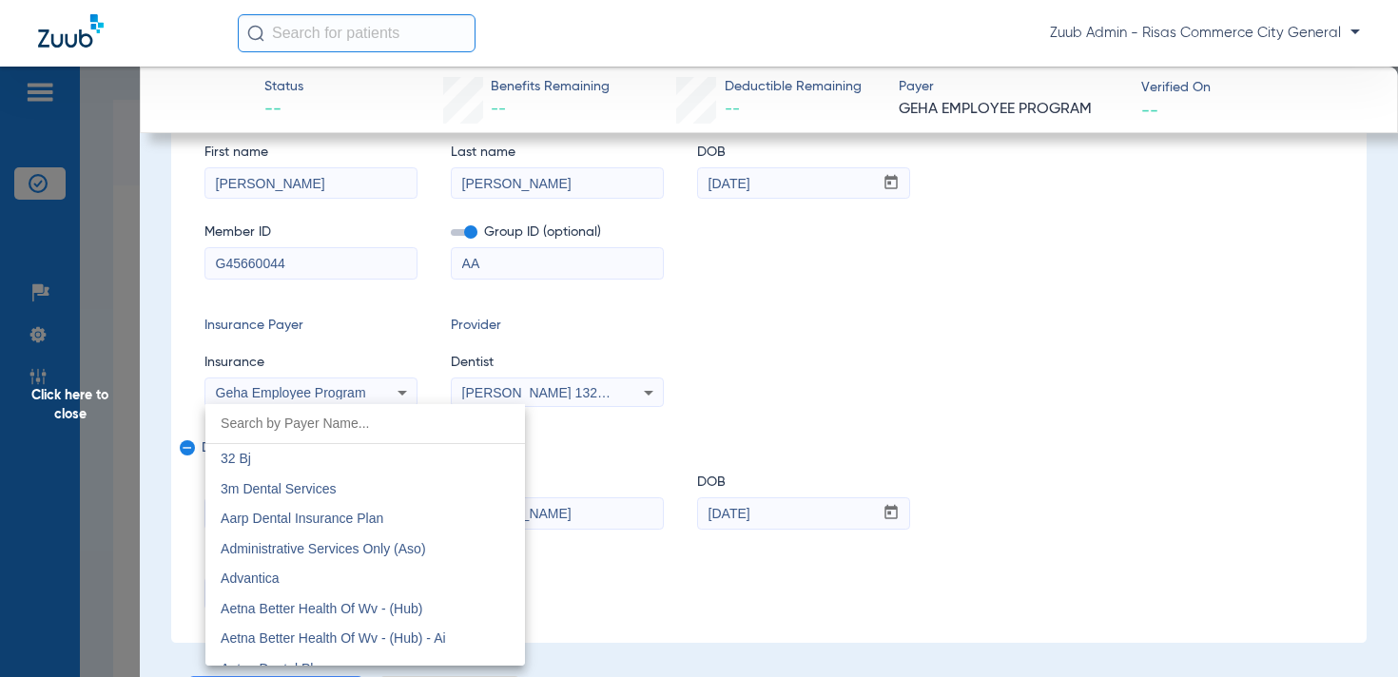
scroll to position [6101, 0]
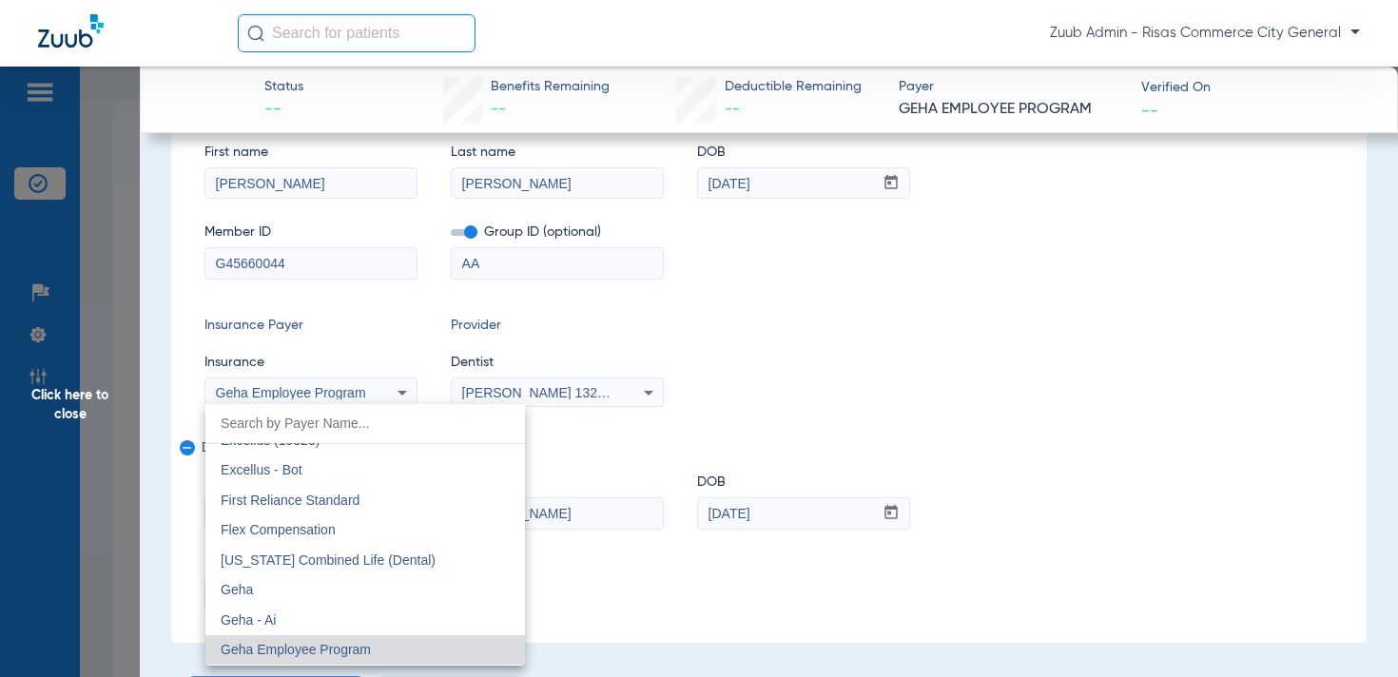
click at [302, 590] on mat-option "Geha" at bounding box center [365, 591] width 320 height 30
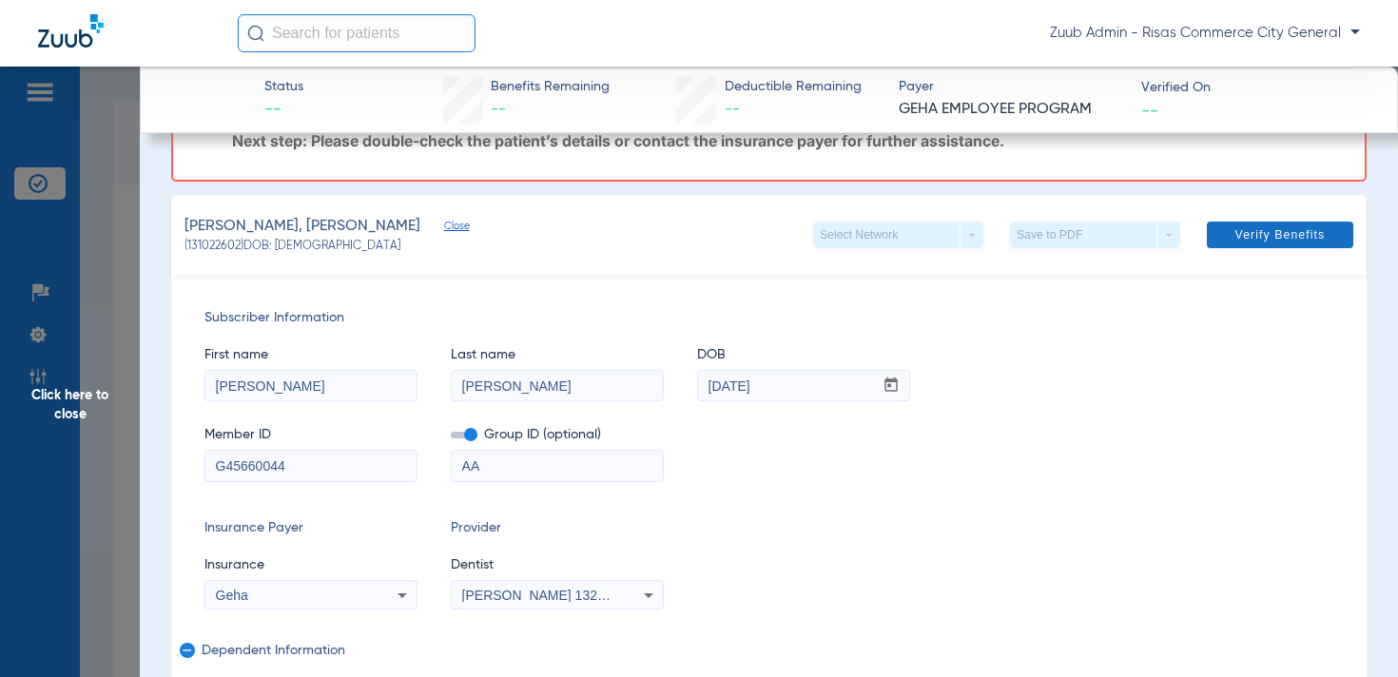
scroll to position [96, 0]
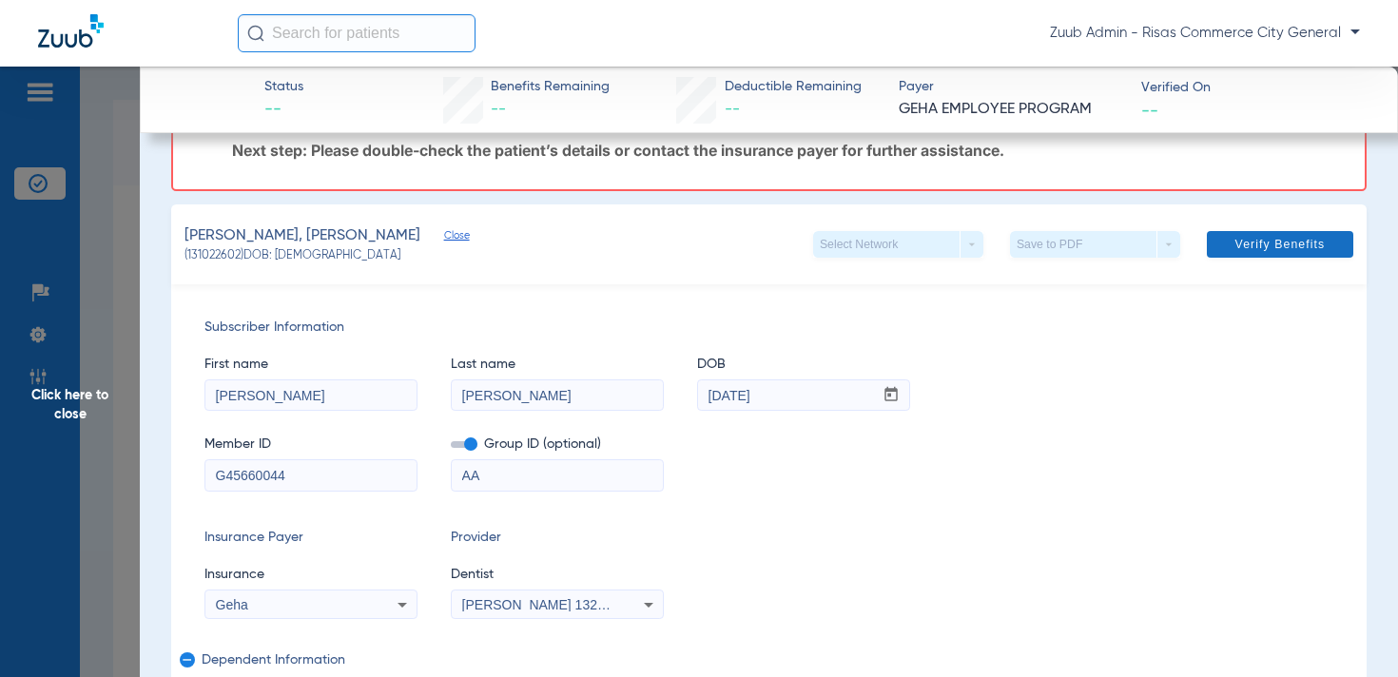
click at [1273, 243] on span "Verify Benefits" at bounding box center [1281, 244] width 90 height 15
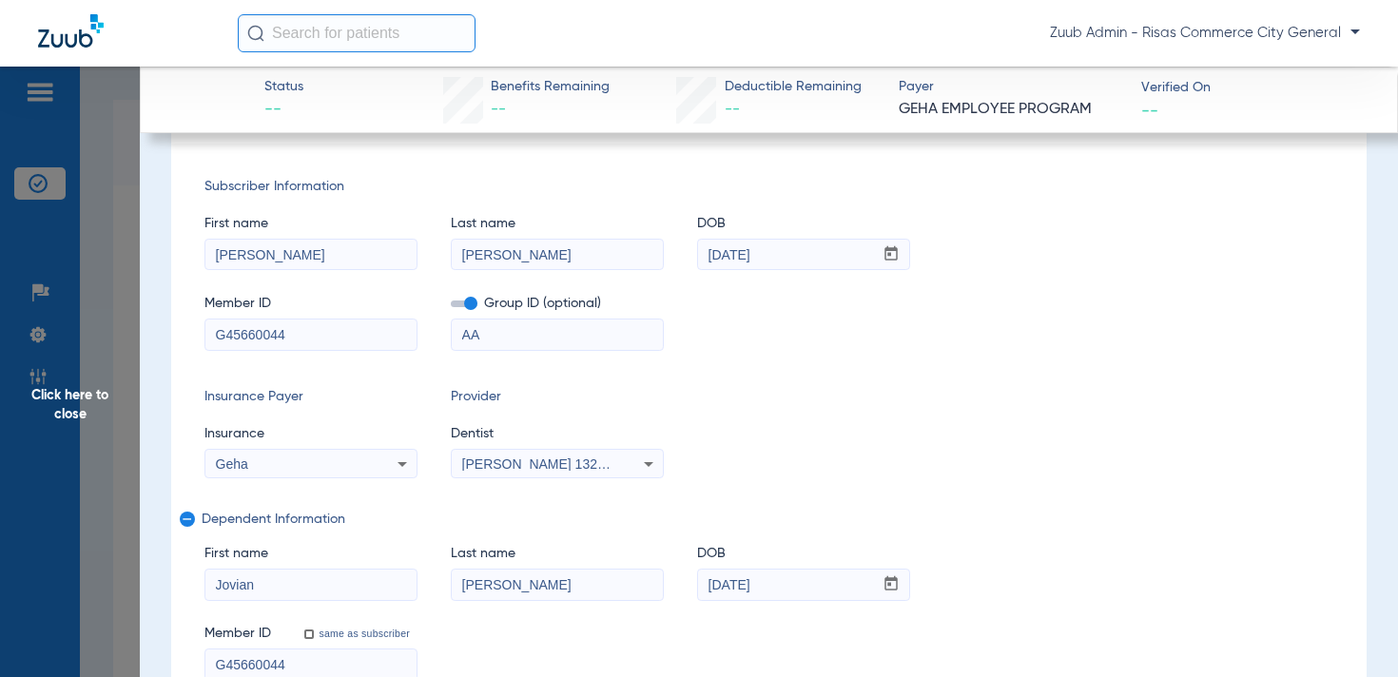
scroll to position [0, 0]
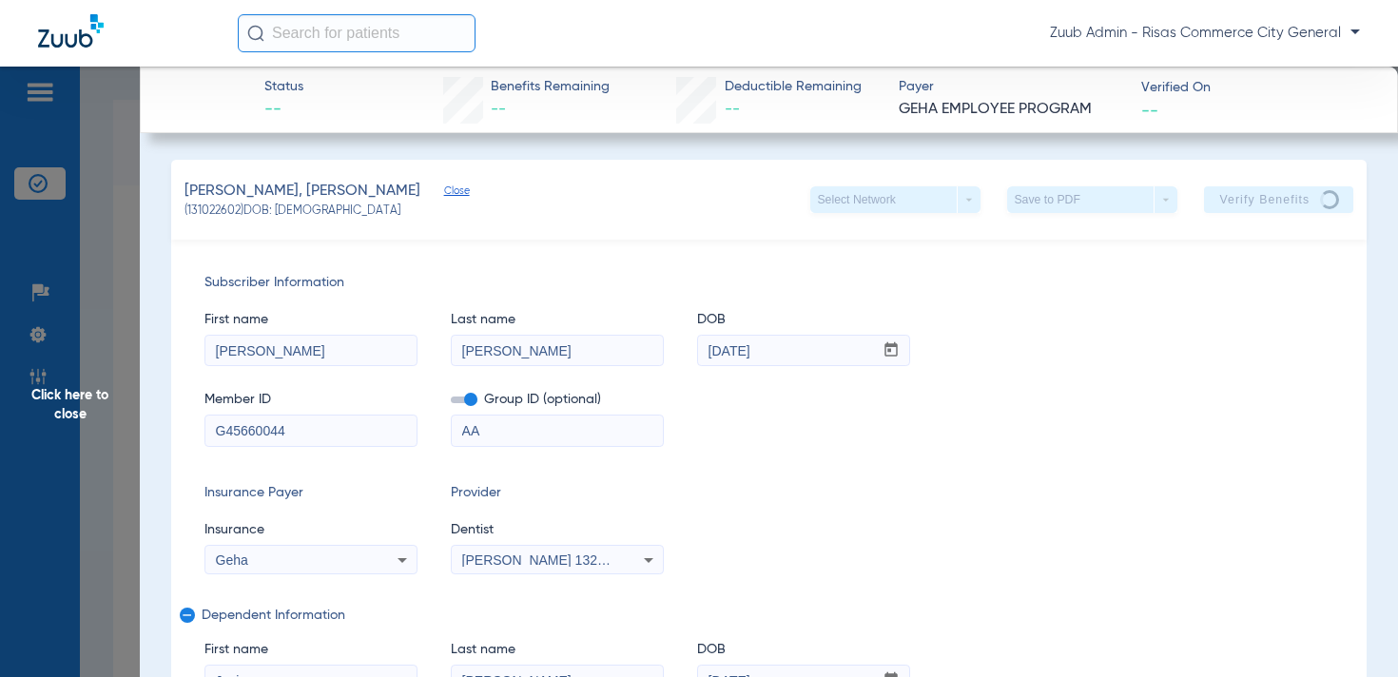
click at [58, 400] on span "Click here to close" at bounding box center [70, 405] width 140 height 677
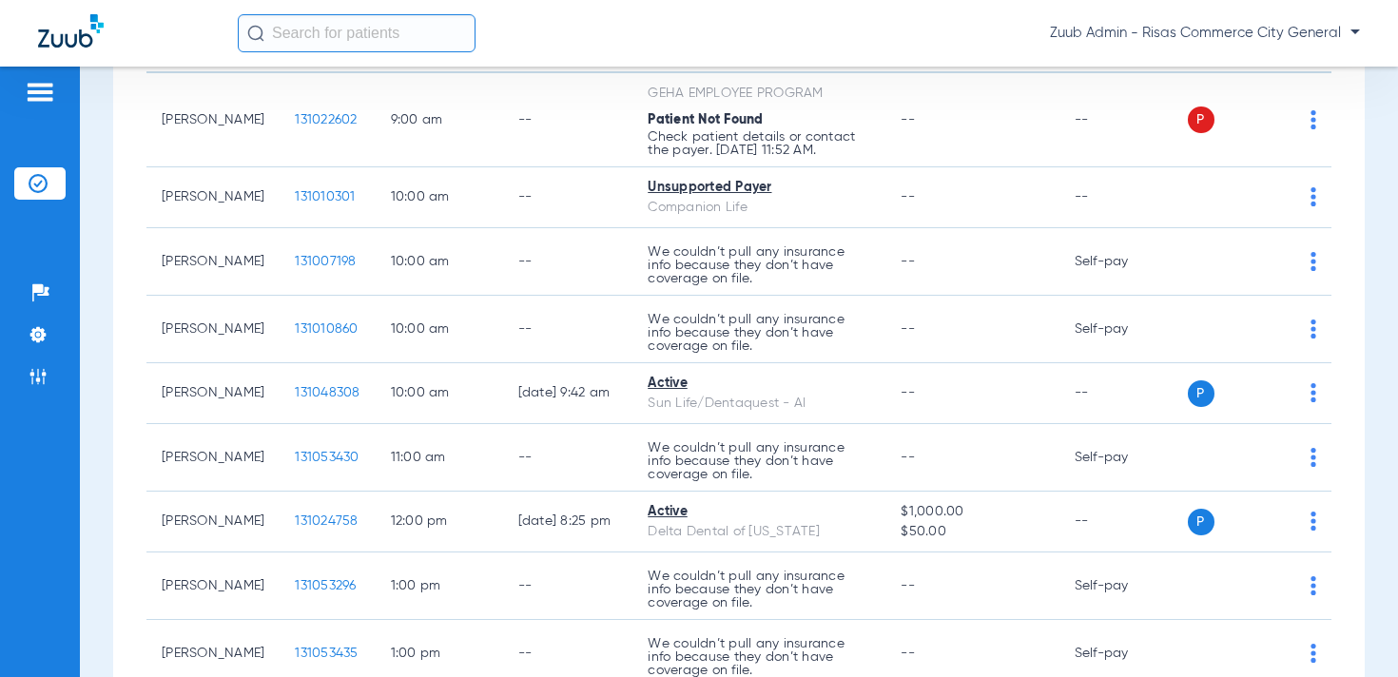
scroll to position [240, 0]
click at [50, 330] on li "Settings" at bounding box center [39, 335] width 51 height 32
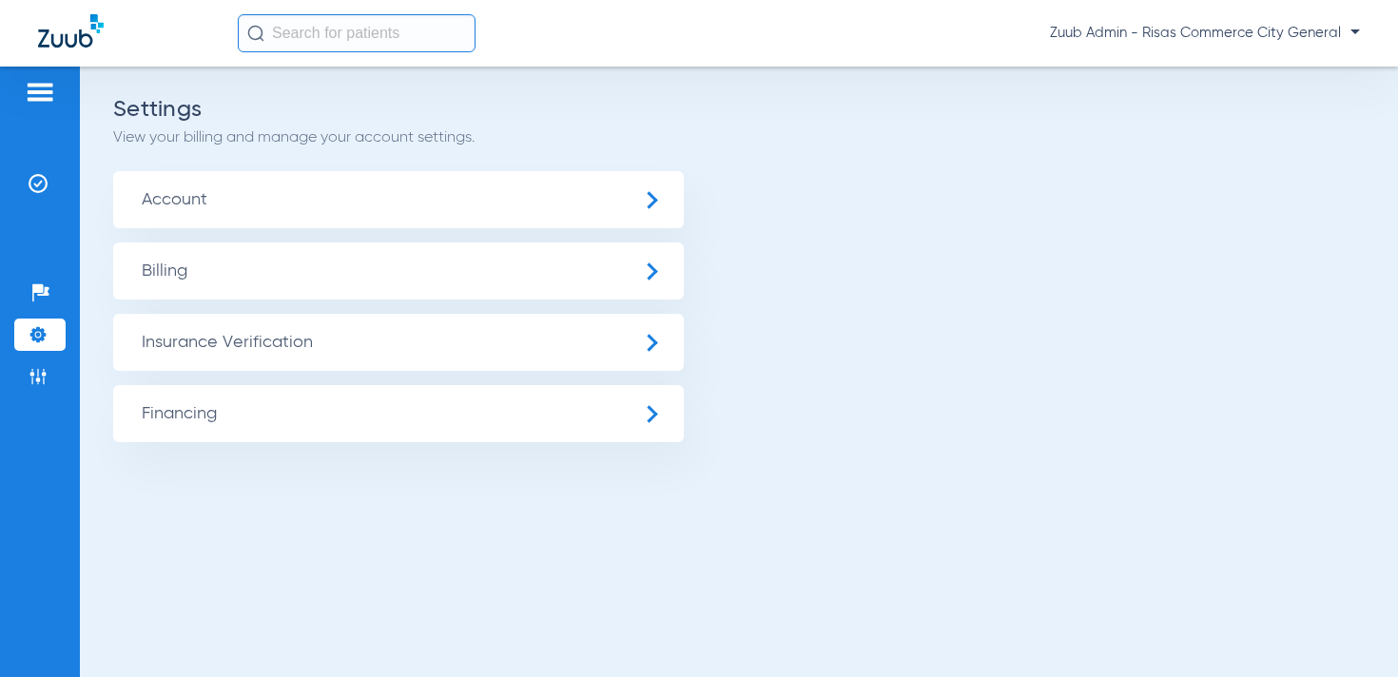
click at [343, 42] on input "text" at bounding box center [357, 33] width 238 height 38
paste input "131014666"
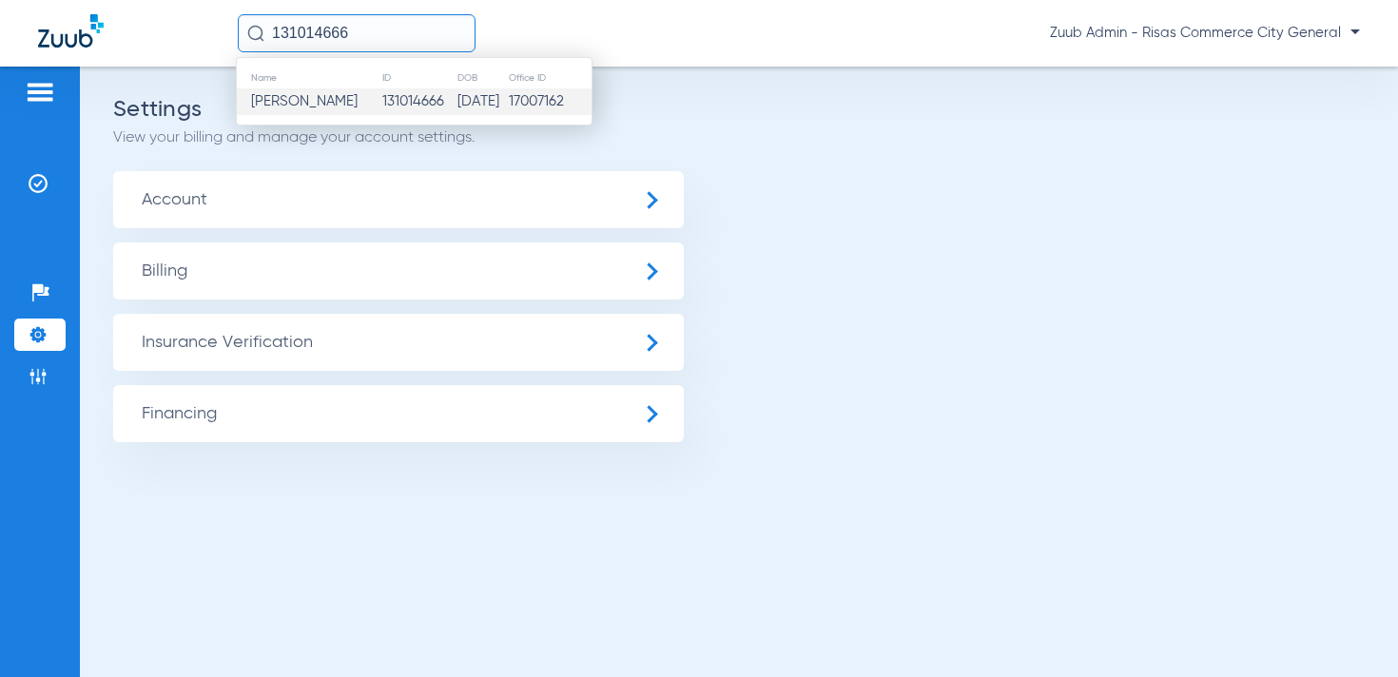
type input "131014666"
click at [349, 95] on td "Manuel Aguilar" at bounding box center [309, 101] width 145 height 27
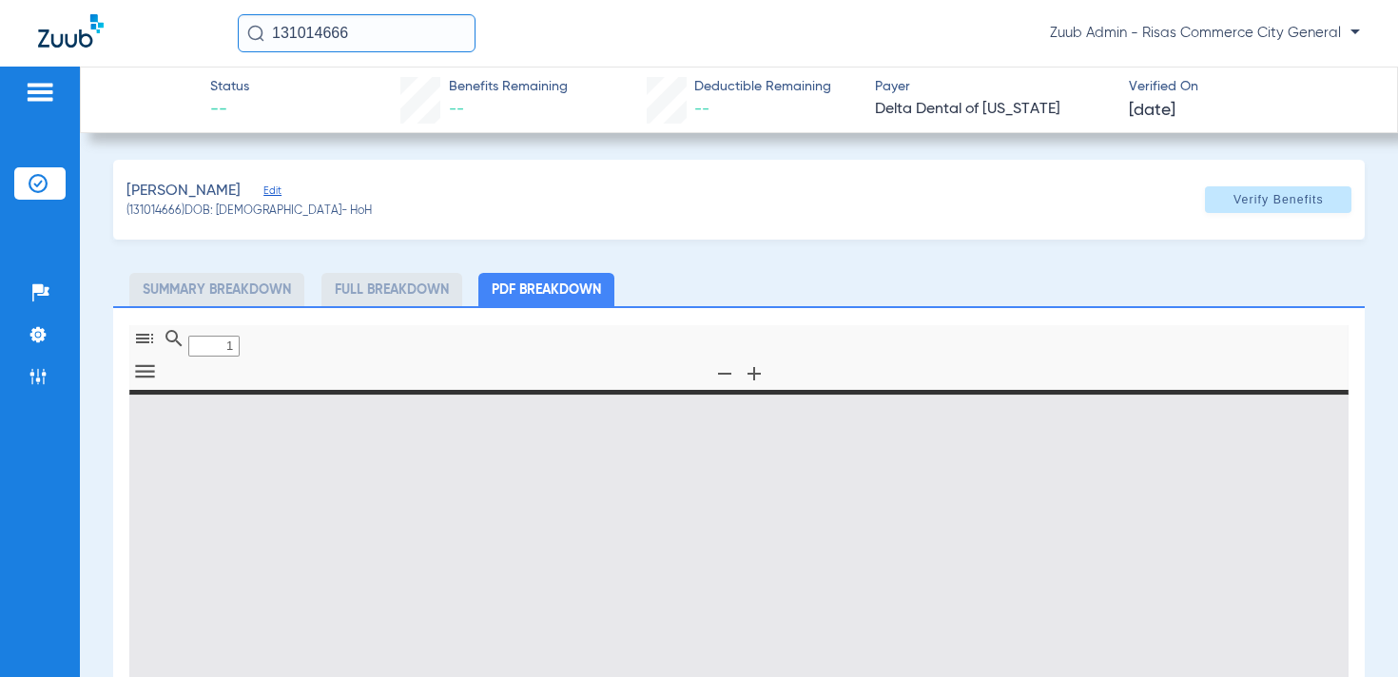
type input "0"
select select "page-width"
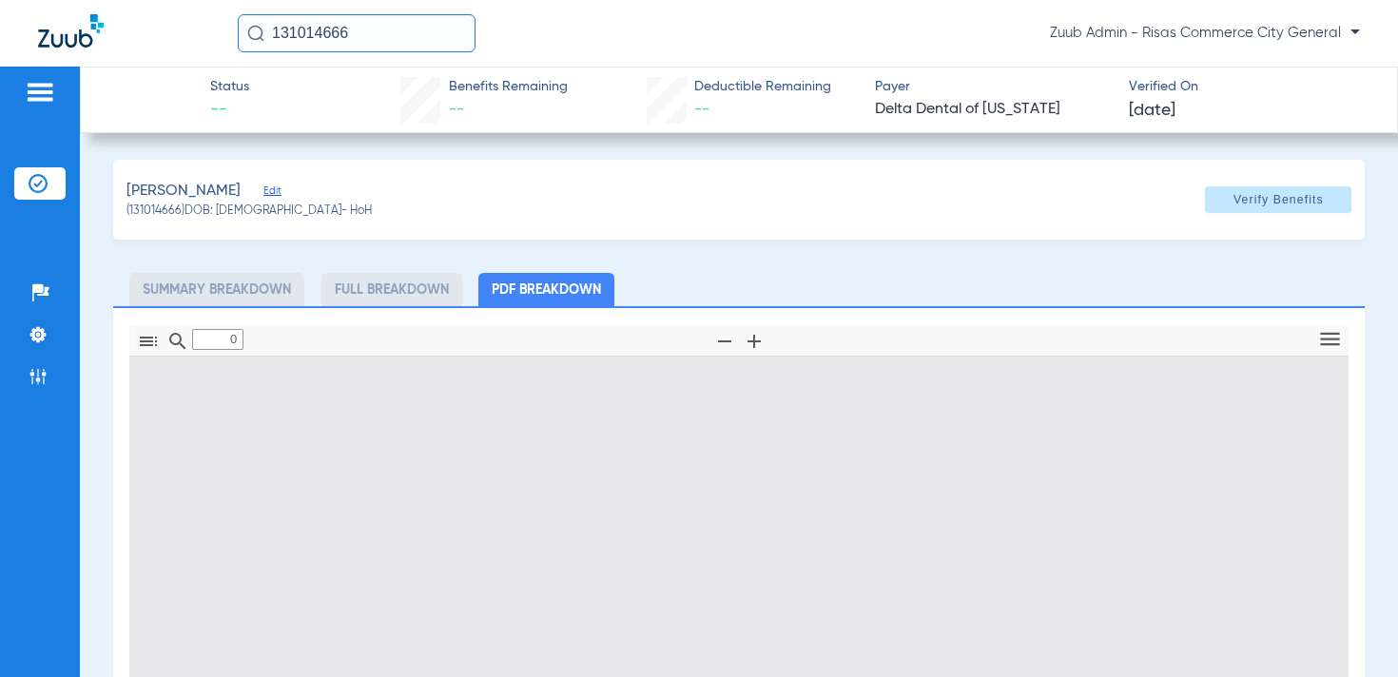
type input "1"
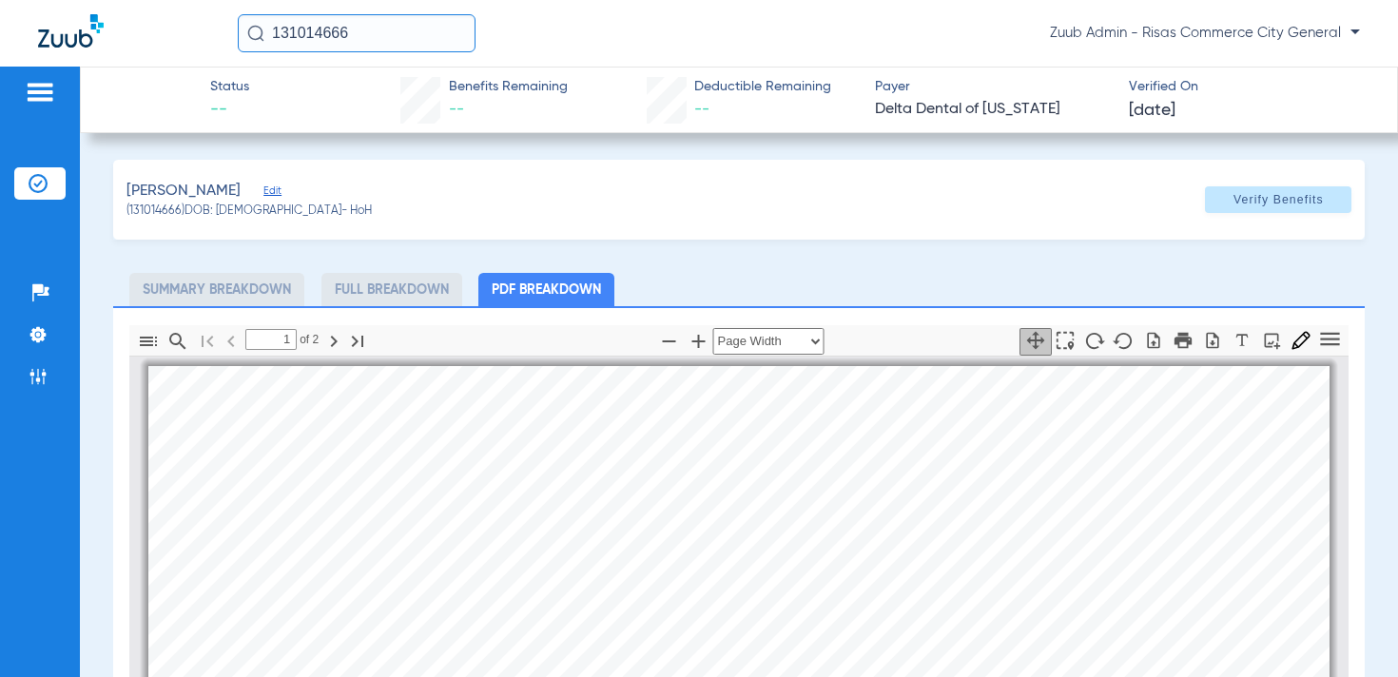
click at [265, 192] on span "Edit" at bounding box center [271, 194] width 17 height 18
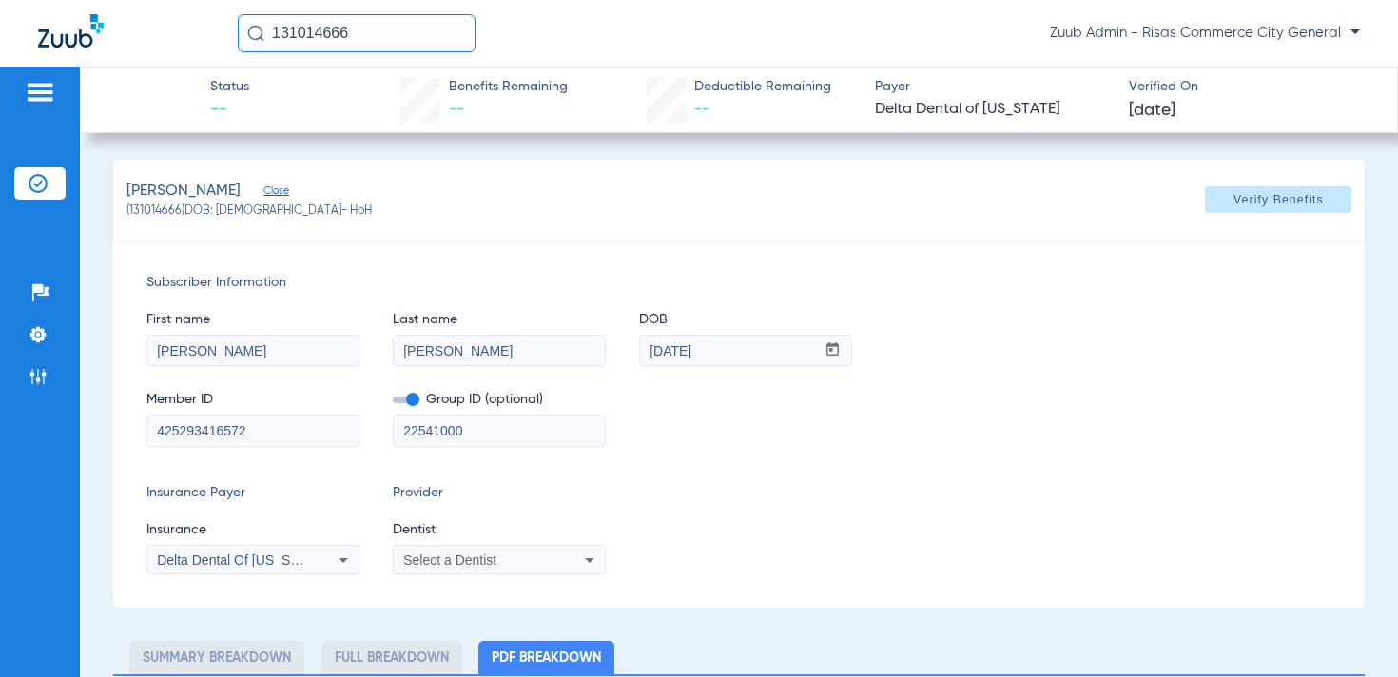
scroll to position [1, 0]
click at [298, 551] on div "Delta Dental Of [US_STATE]" at bounding box center [252, 559] width 211 height 23
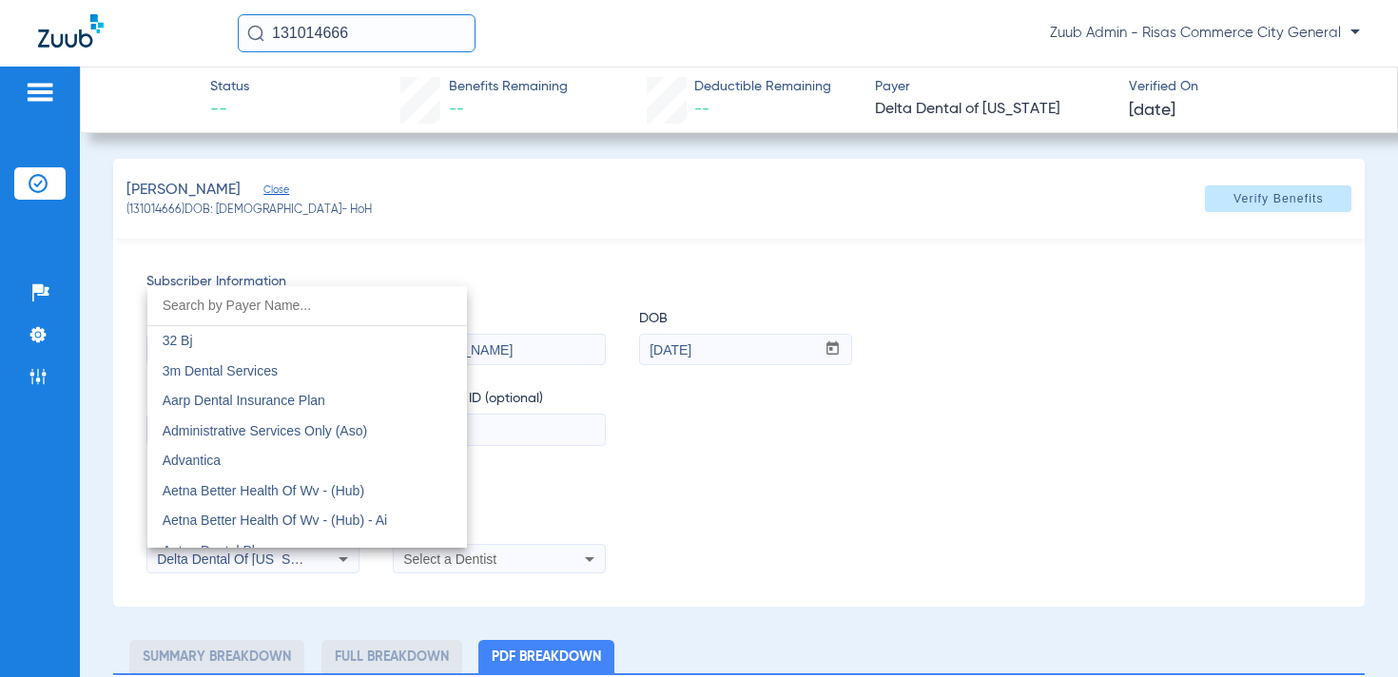
scroll to position [4154, 0]
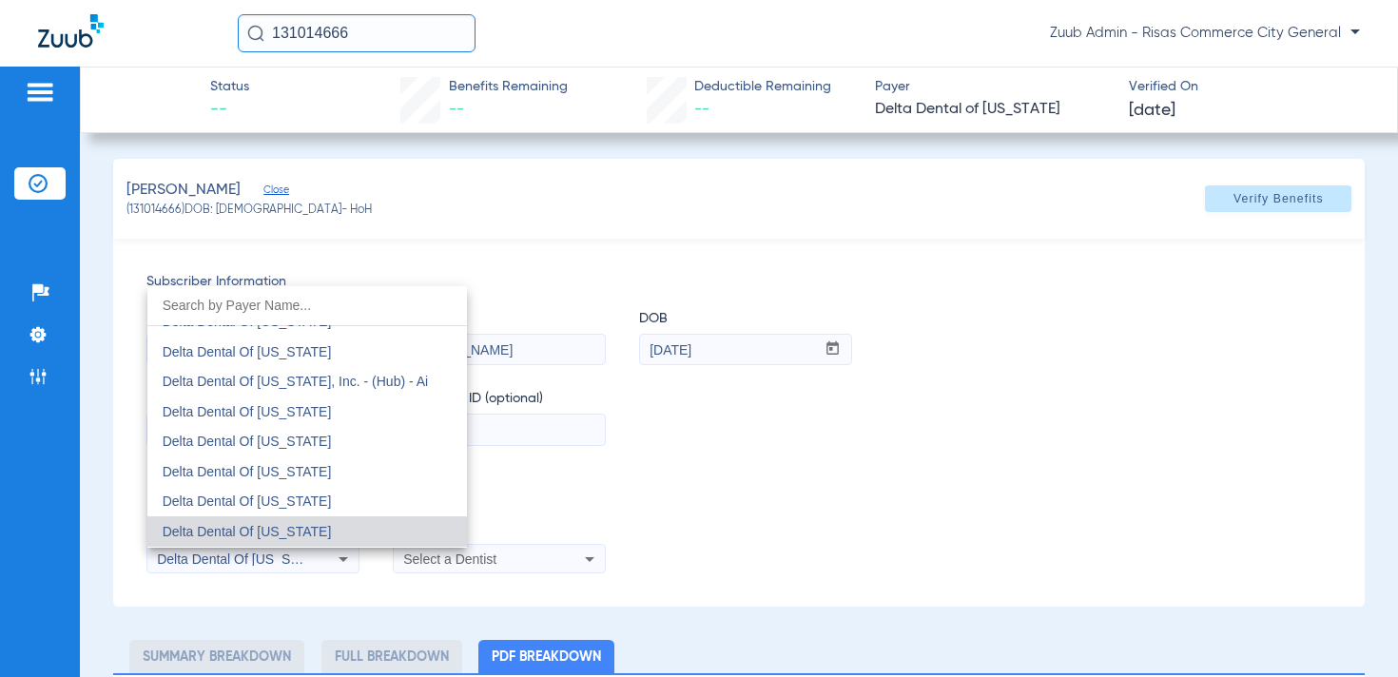
click at [303, 534] on span "Delta Dental Of [US_STATE]" at bounding box center [247, 531] width 169 height 15
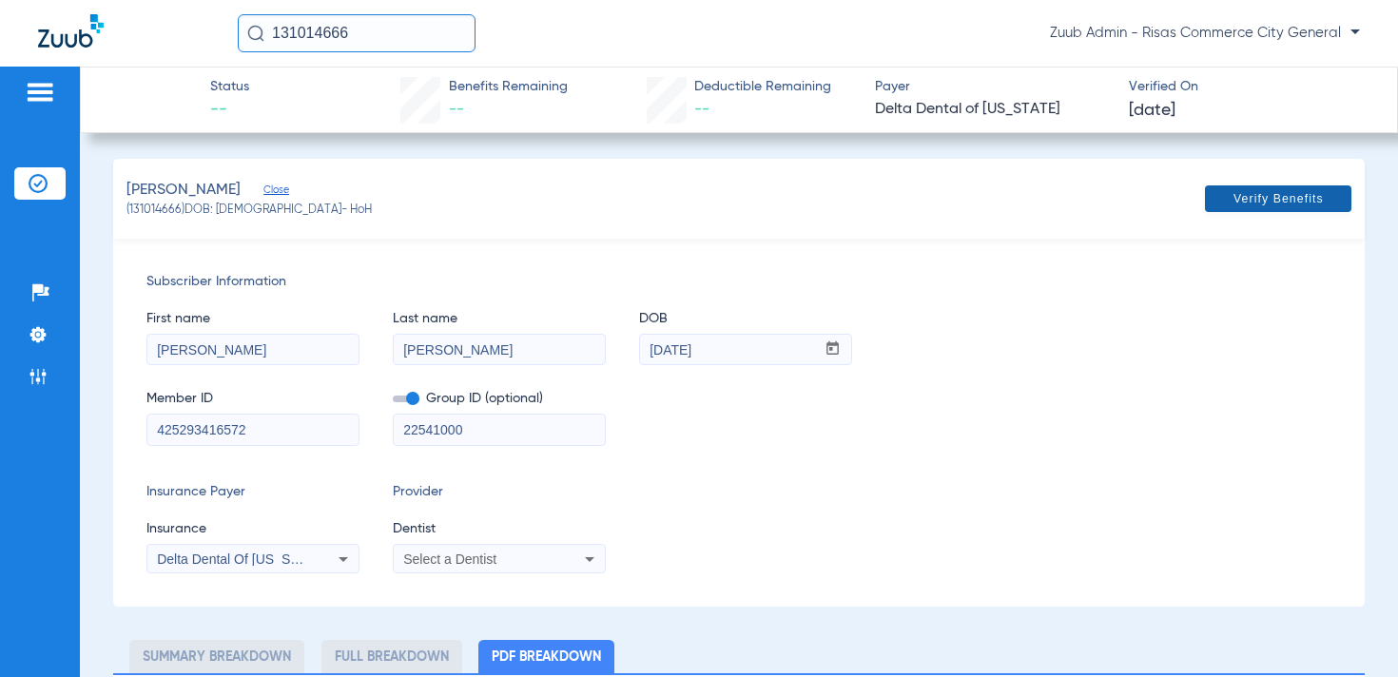
click at [1284, 201] on span "Verify Benefits" at bounding box center [1279, 198] width 90 height 15
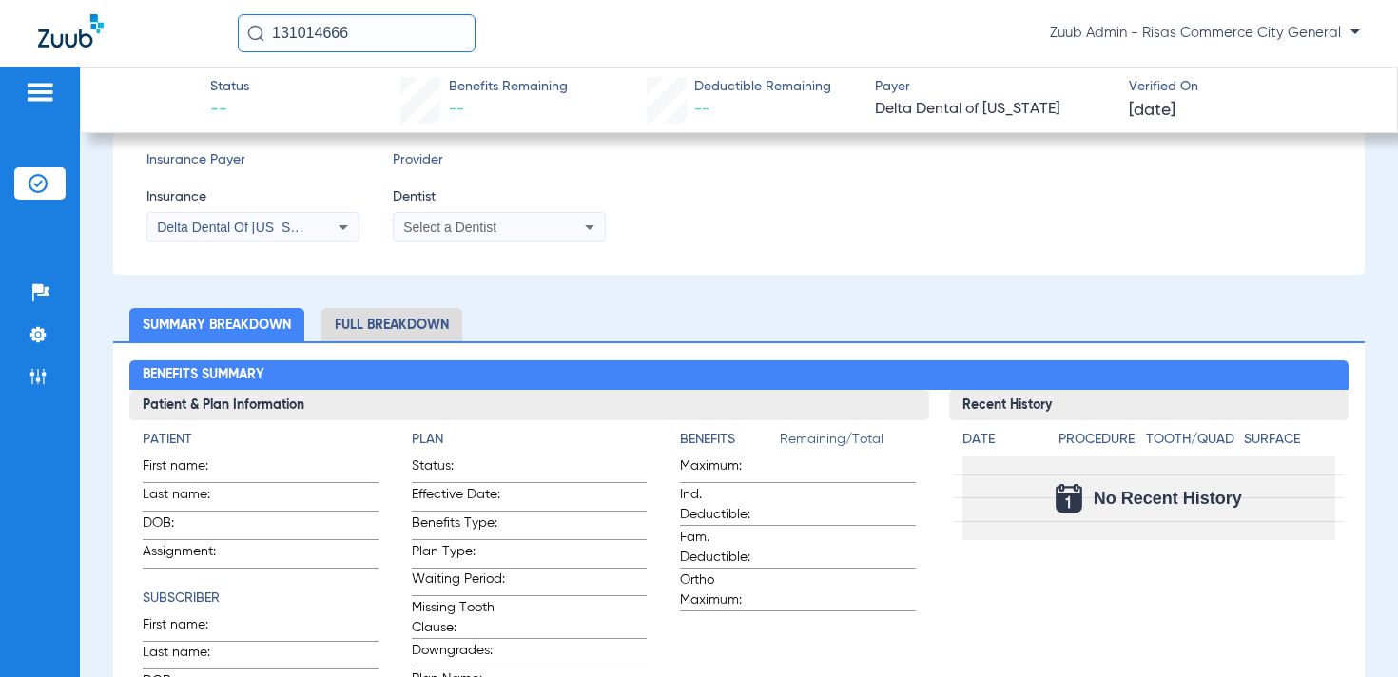
scroll to position [470, 0]
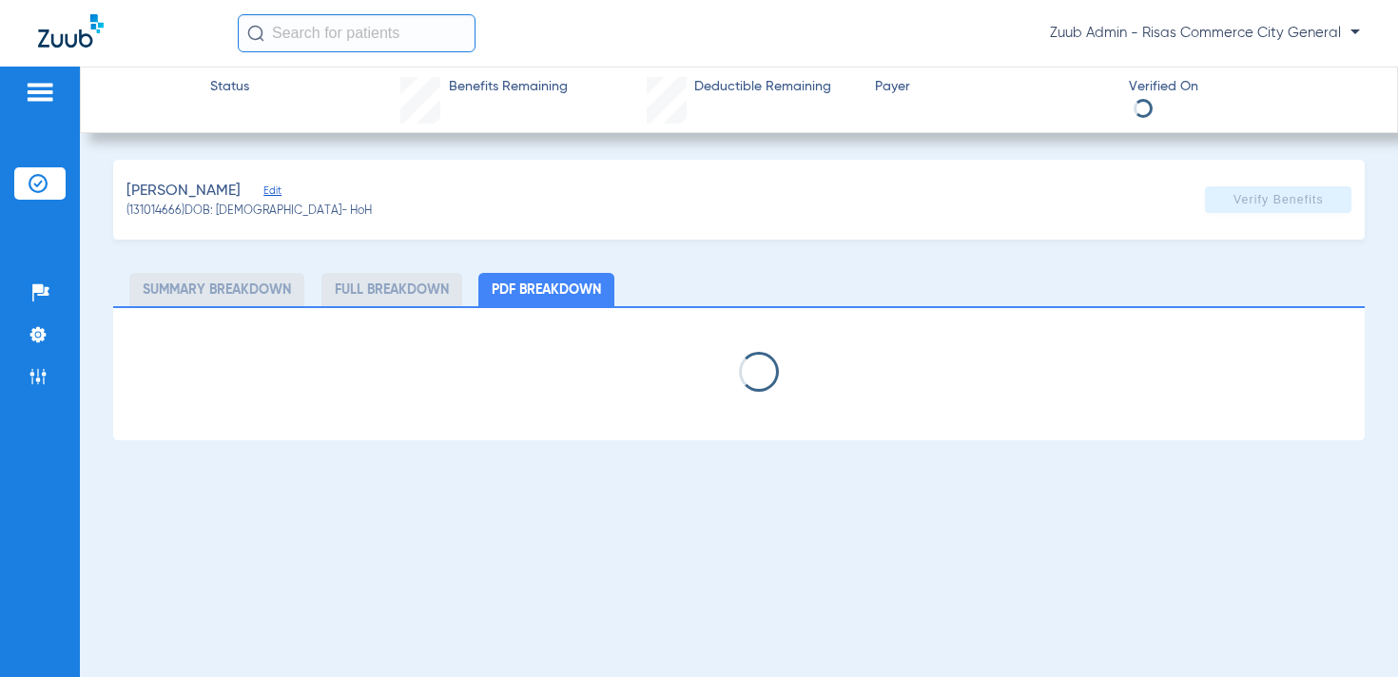
select select "page-width"
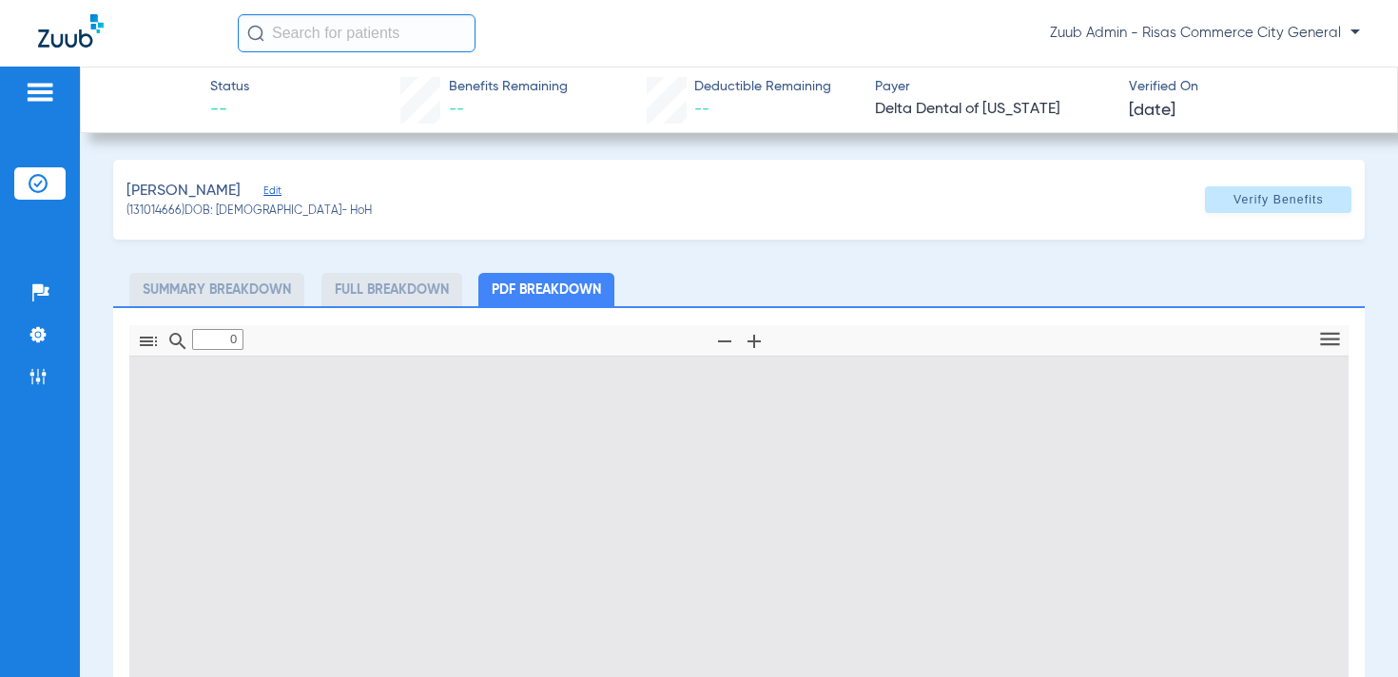
type input "1"
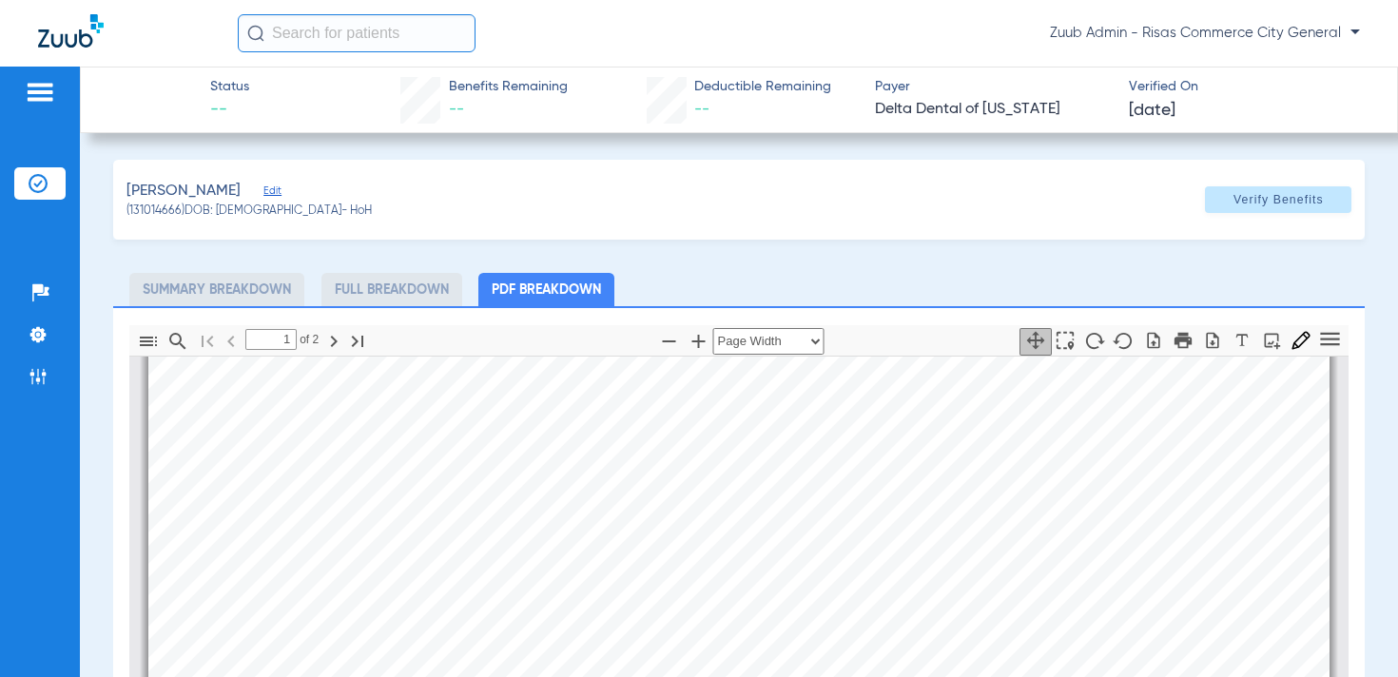
scroll to position [197, 0]
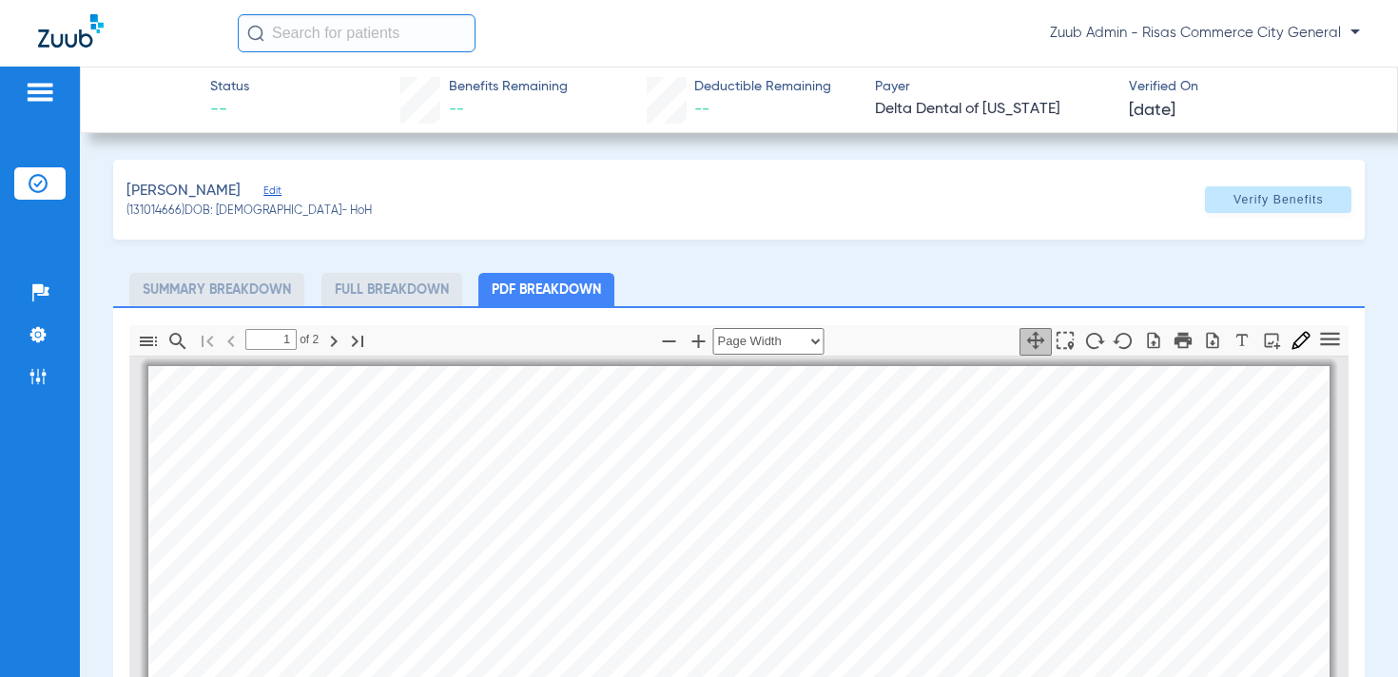
click at [45, 177] on img at bounding box center [38, 183] width 19 height 19
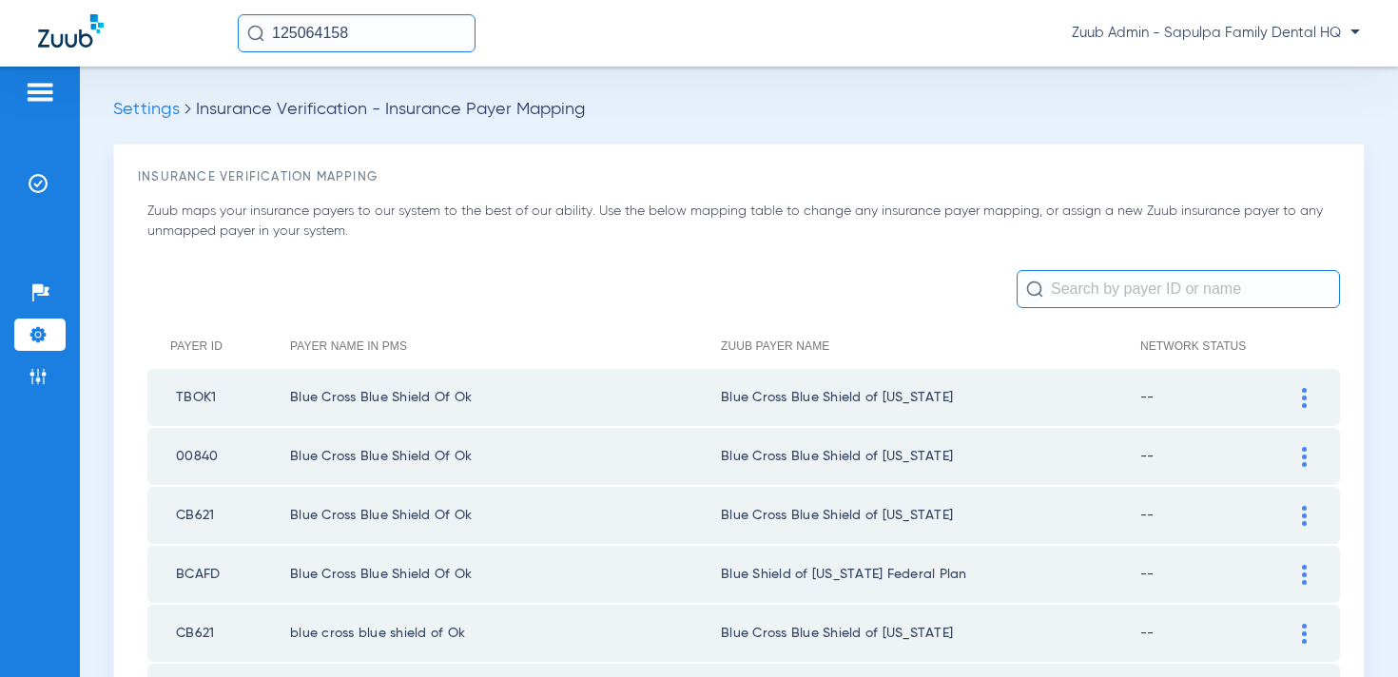
scroll to position [2610, 0]
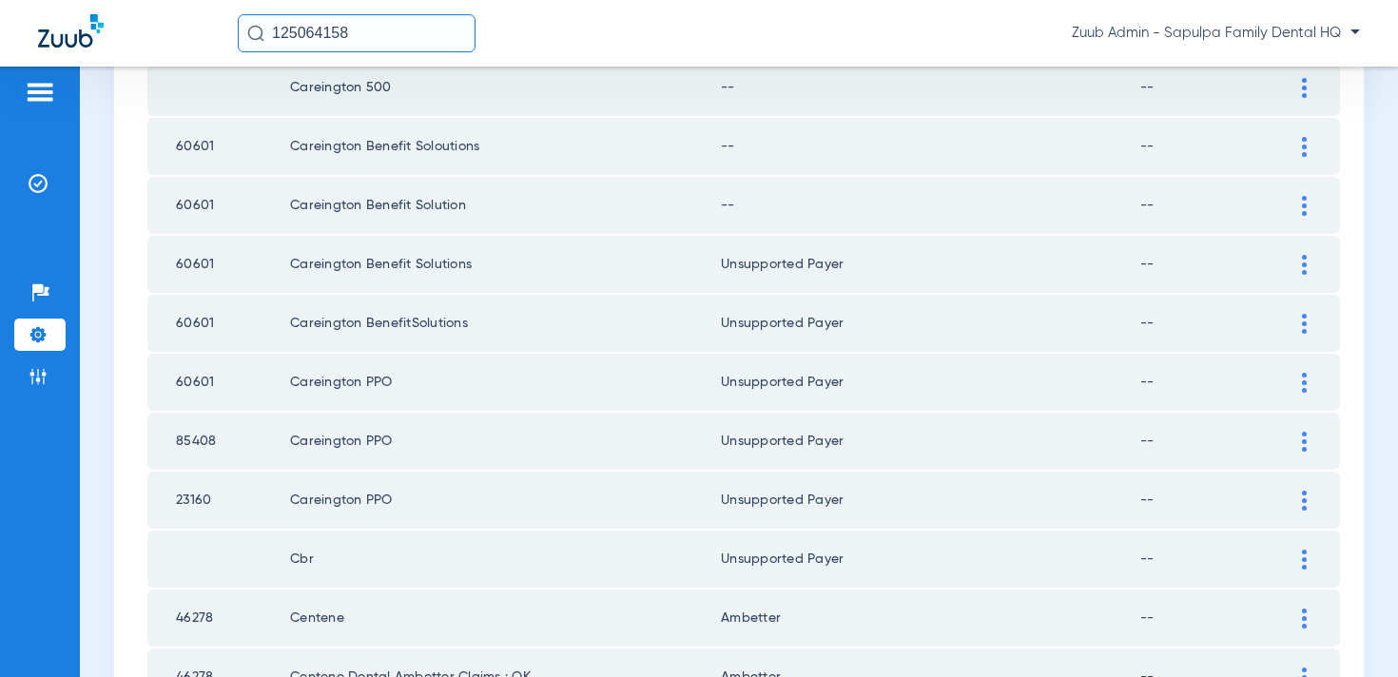
click at [1310, 206] on div at bounding box center [1304, 206] width 33 height 20
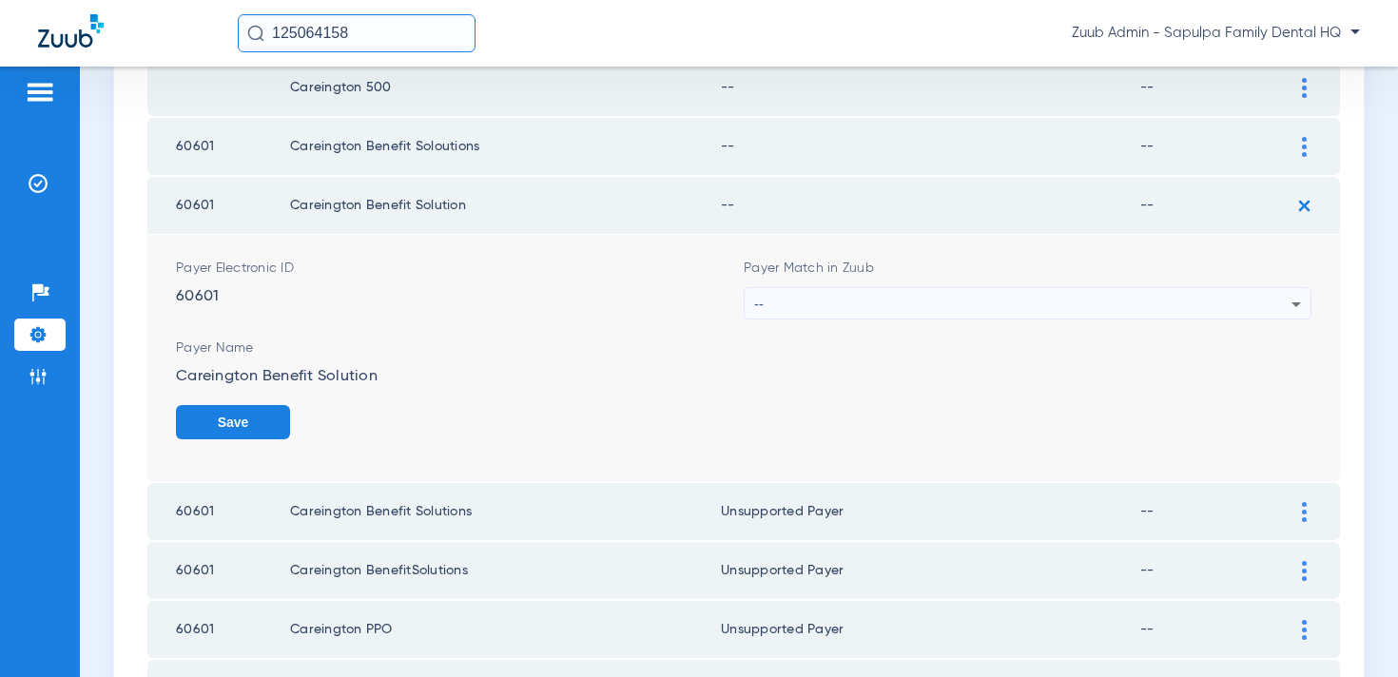
click at [1106, 313] on div "--" at bounding box center [1022, 304] width 537 height 32
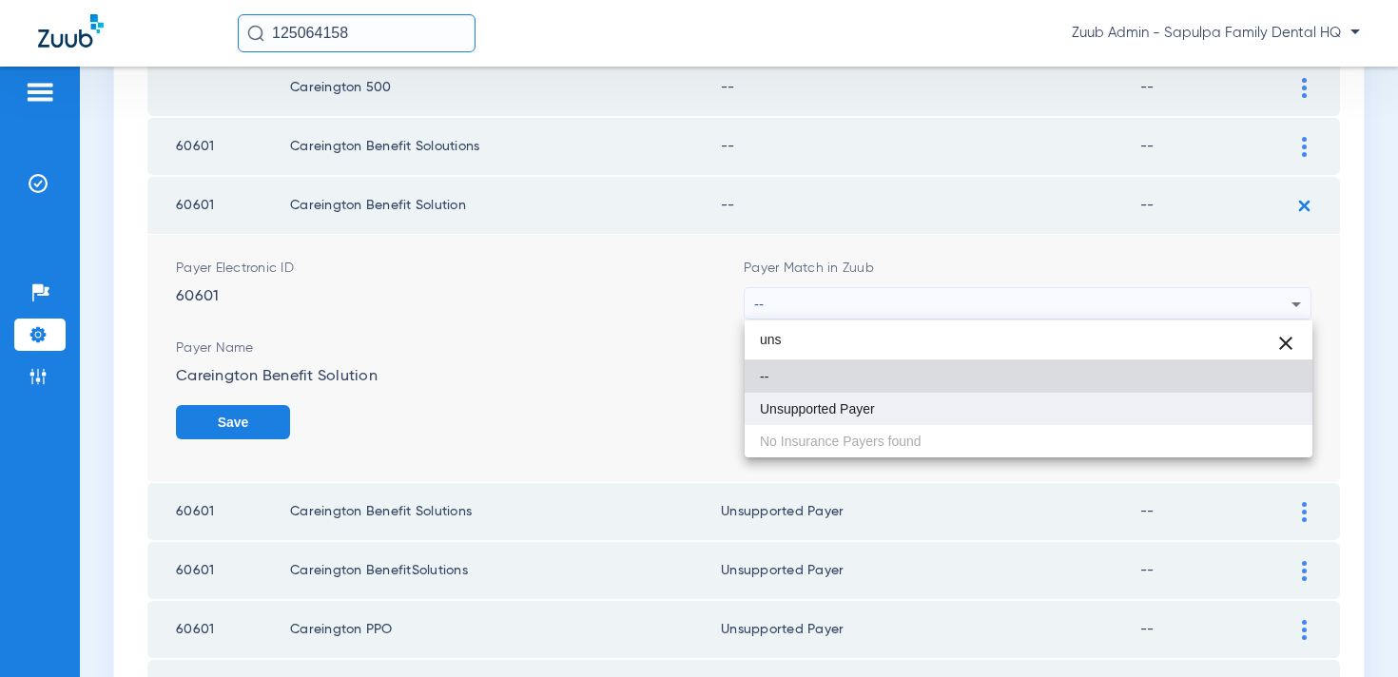
type input "uns"
click at [978, 420] on mat-option "Unsupported Payer" at bounding box center [1029, 409] width 568 height 32
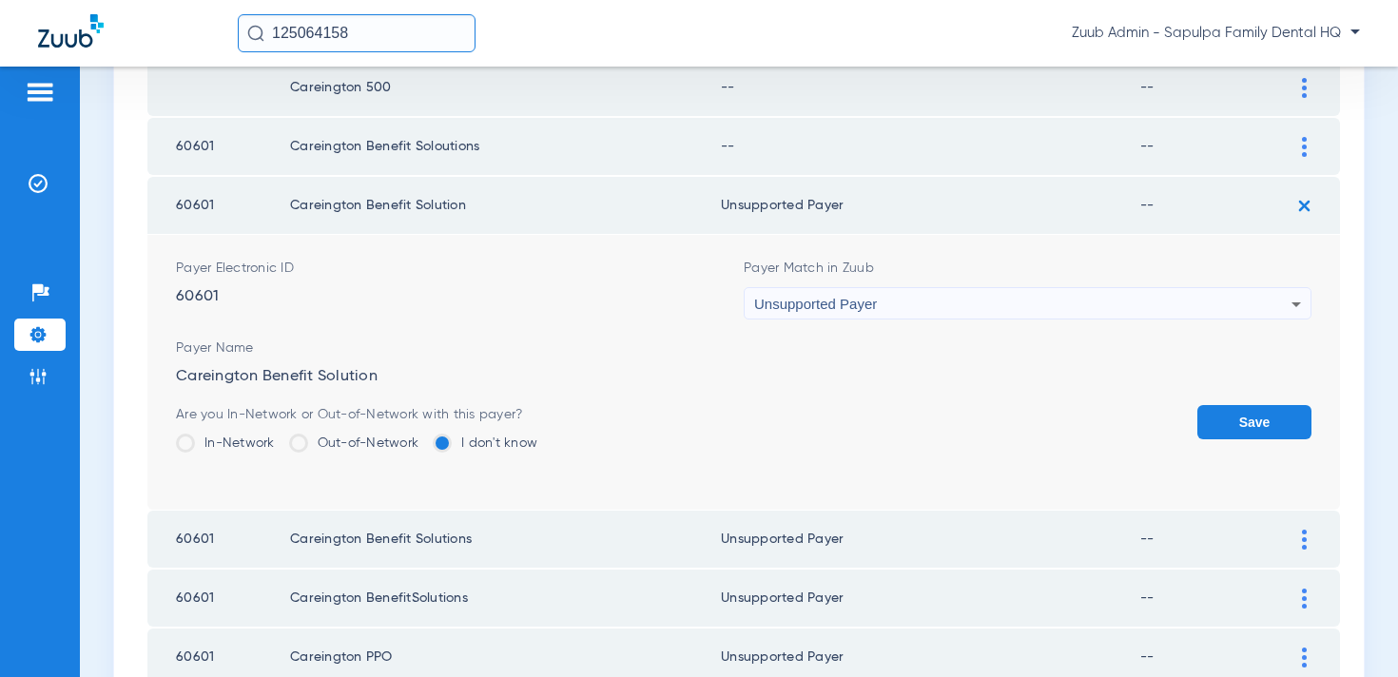
click at [1273, 435] on button "Save" at bounding box center [1255, 422] width 114 height 34
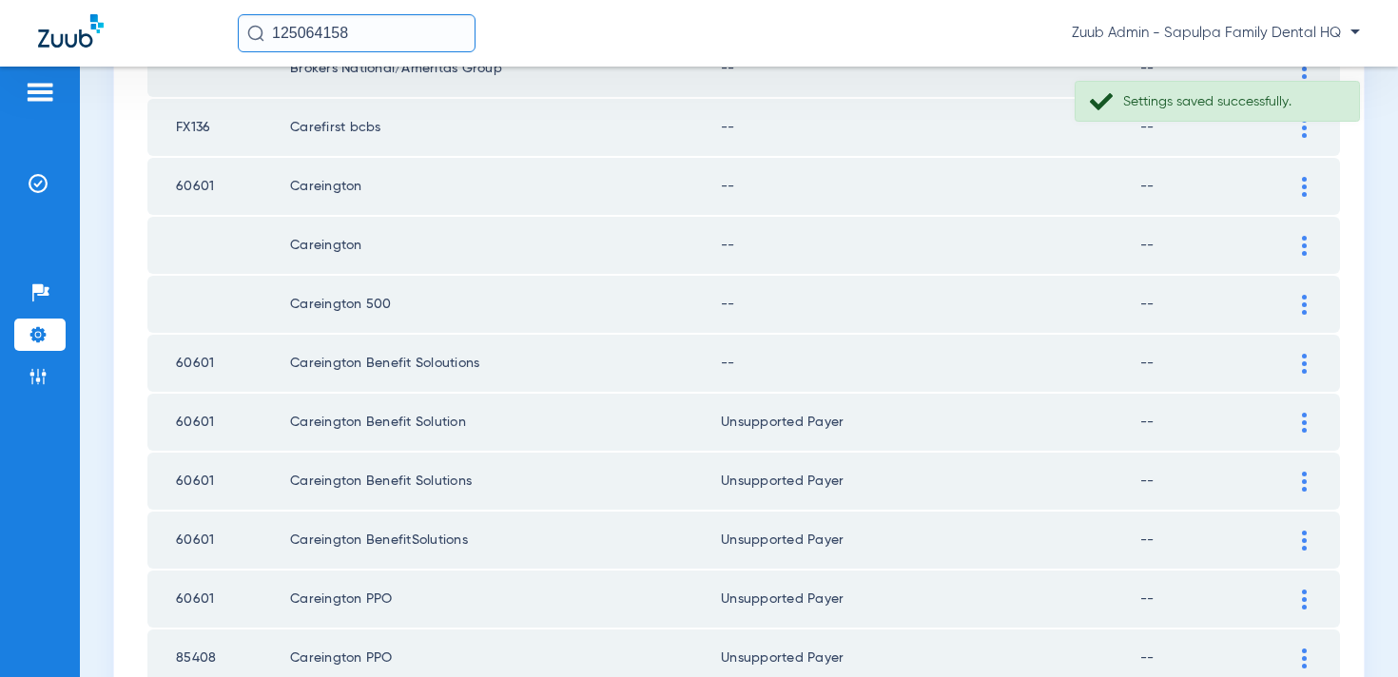
scroll to position [2392, 0]
click at [1309, 364] on div at bounding box center [1304, 365] width 33 height 20
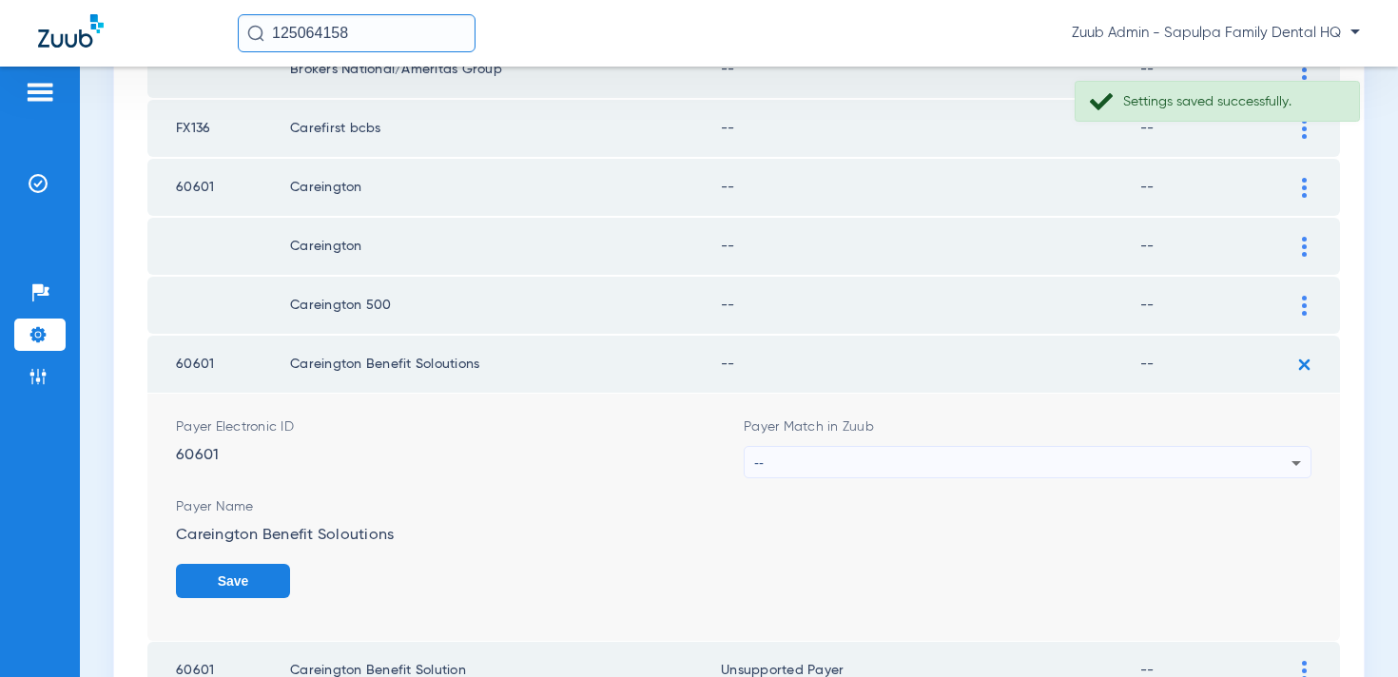
click at [1119, 459] on div "--" at bounding box center [1022, 463] width 537 height 32
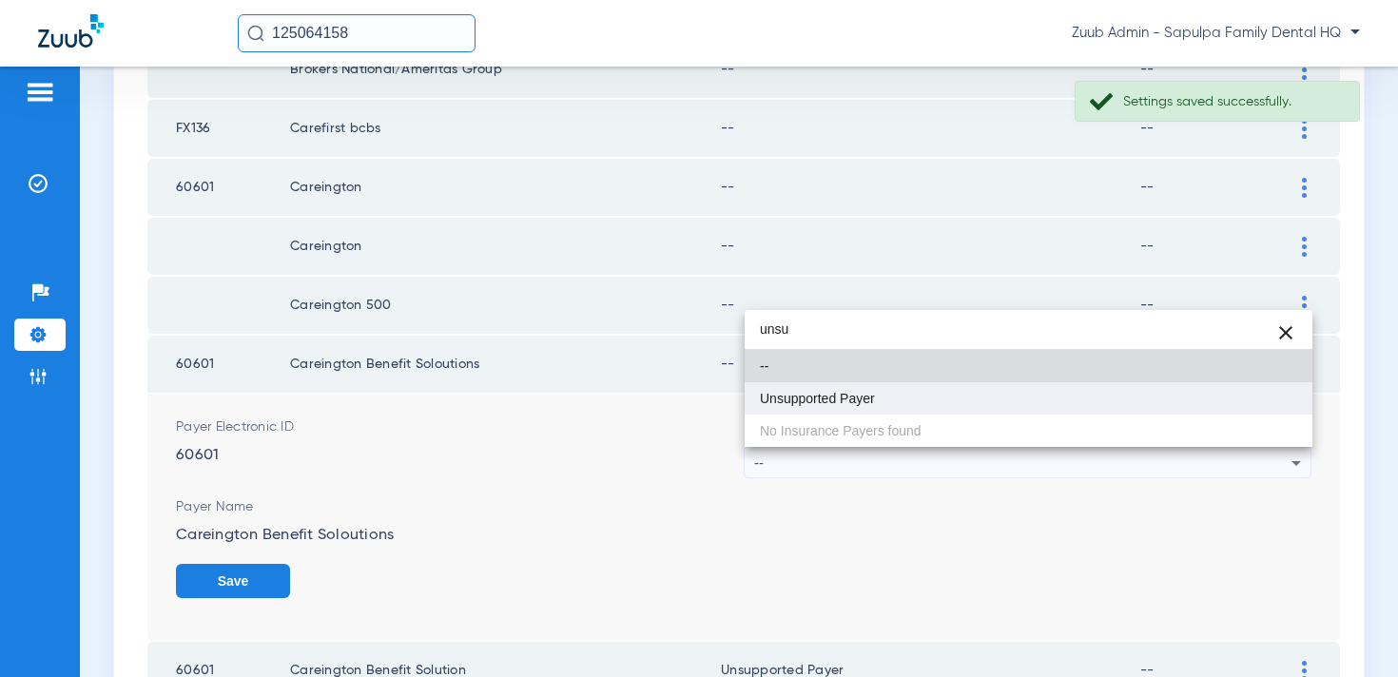
type input "unsu"
click at [1022, 399] on mat-option "Unsupported Payer" at bounding box center [1029, 398] width 568 height 32
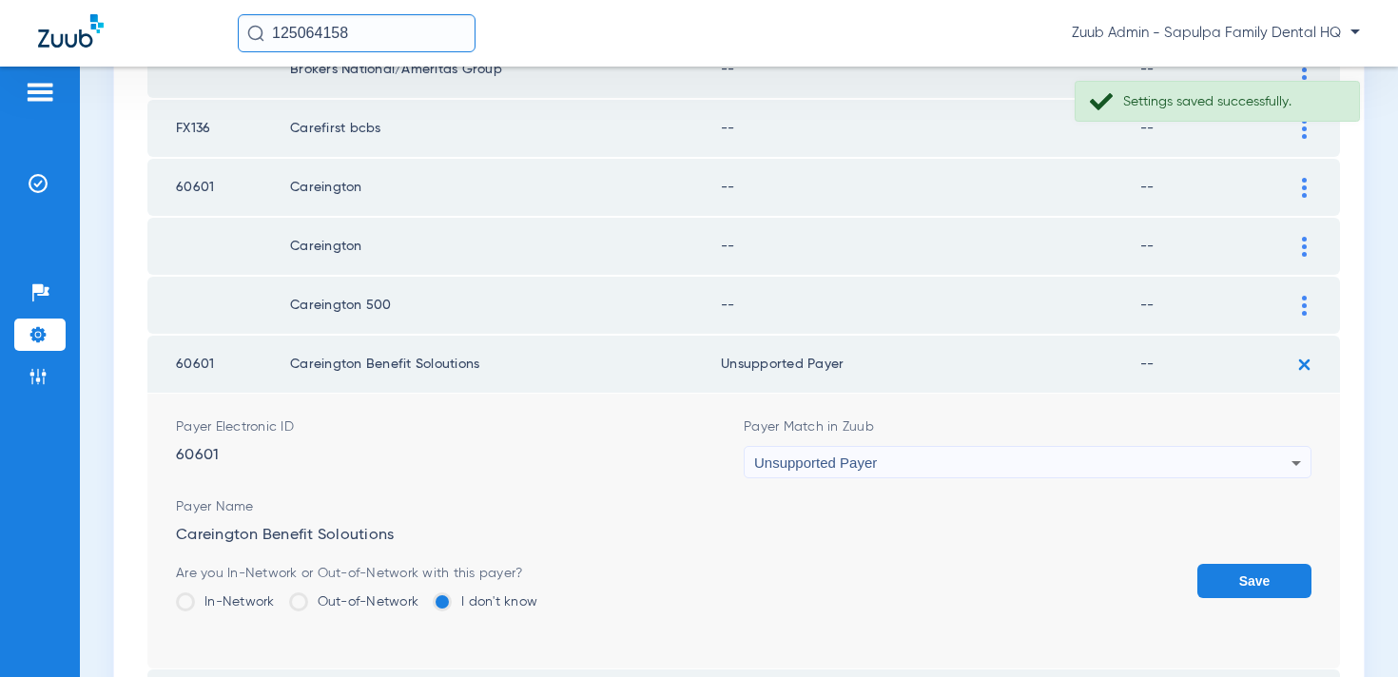
click at [1225, 586] on button "Save" at bounding box center [1255, 581] width 114 height 34
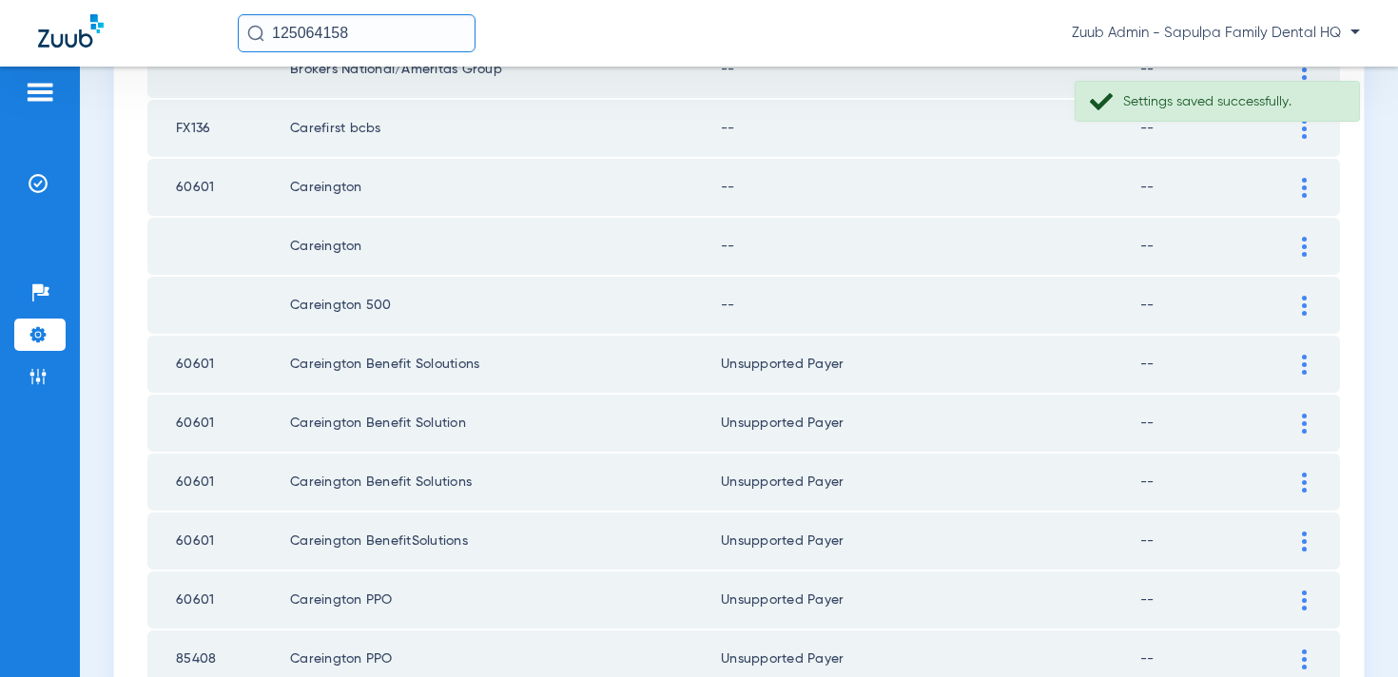
click at [1294, 310] on div at bounding box center [1304, 306] width 33 height 20
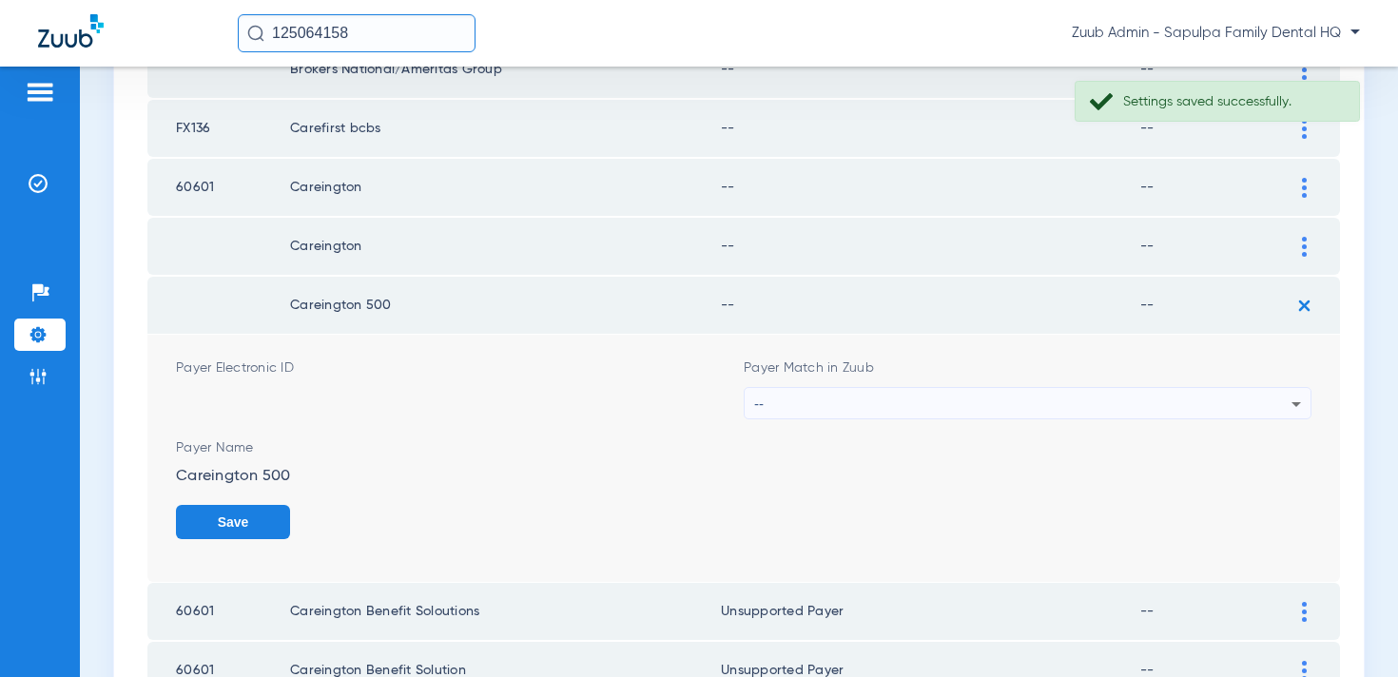
click at [774, 400] on div "--" at bounding box center [1022, 404] width 537 height 32
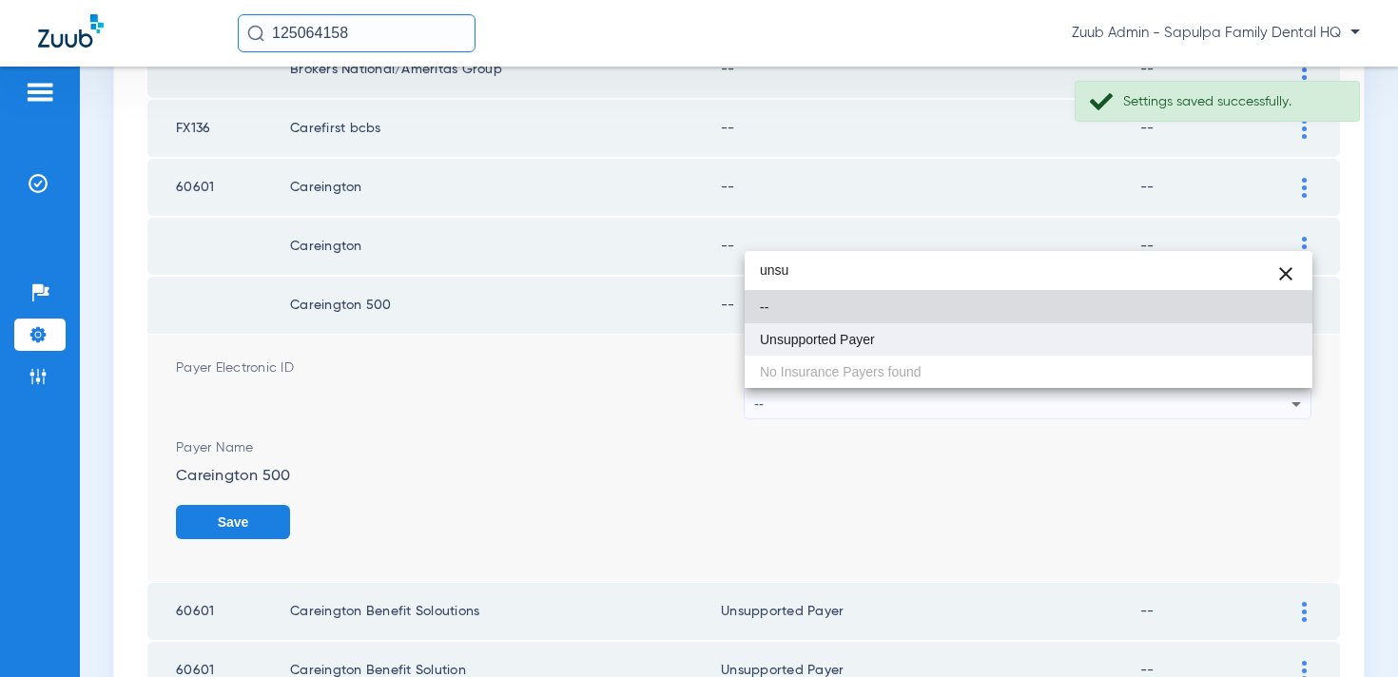
type input "unsu"
click at [808, 327] on mat-option "Unsupported Payer" at bounding box center [1029, 339] width 568 height 32
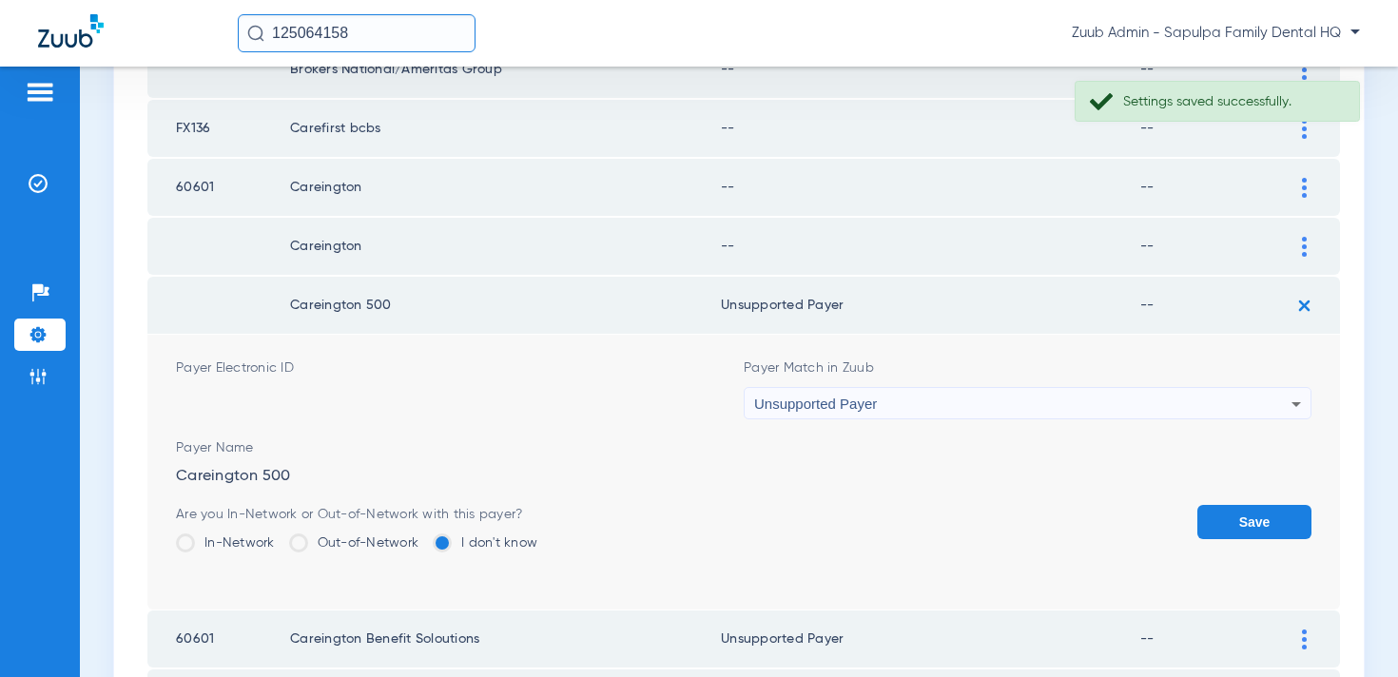
click at [1222, 522] on button "Save" at bounding box center [1255, 522] width 114 height 34
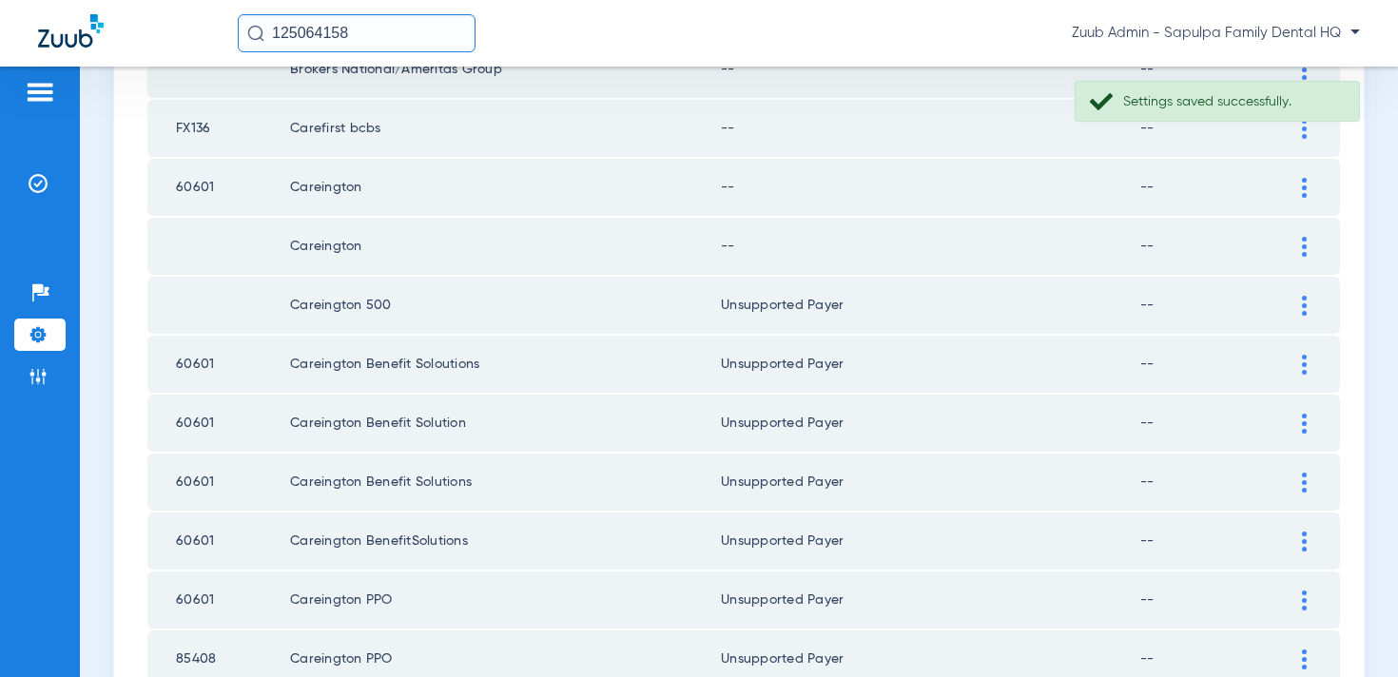
click at [1296, 255] on div at bounding box center [1304, 247] width 33 height 20
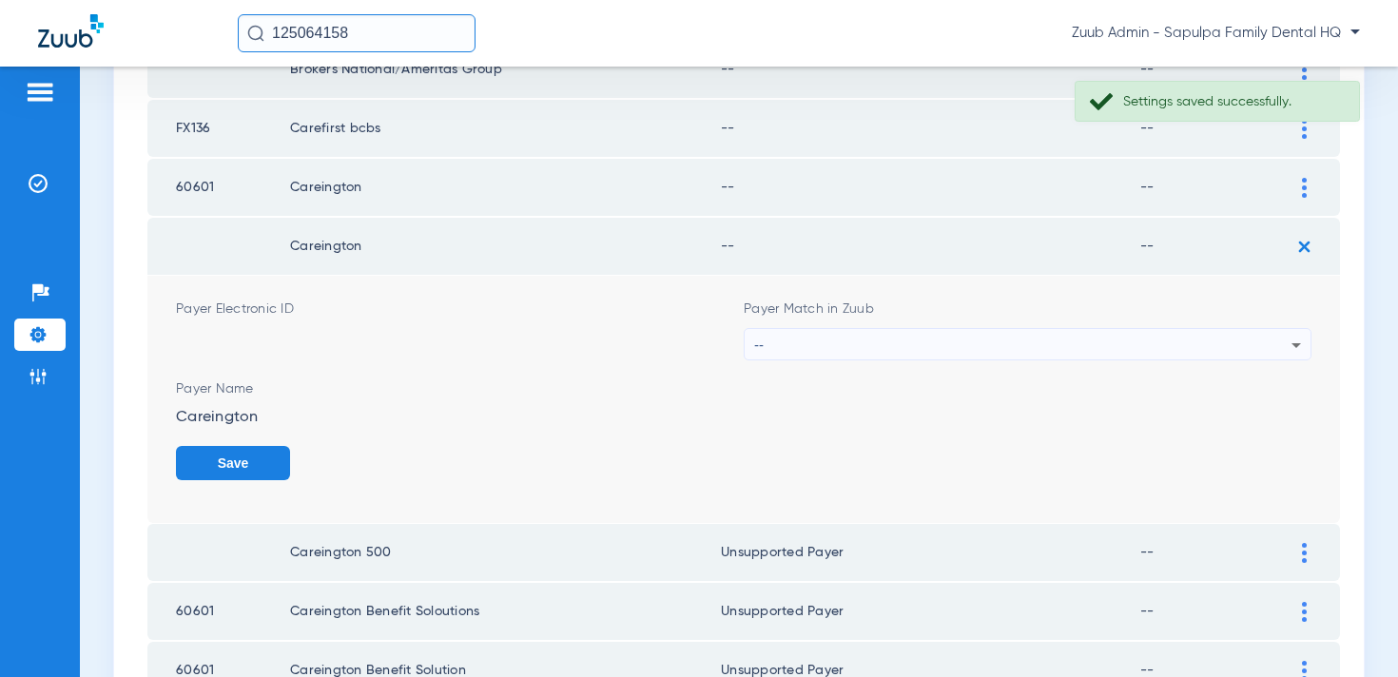
click at [860, 350] on div "--" at bounding box center [1022, 345] width 537 height 32
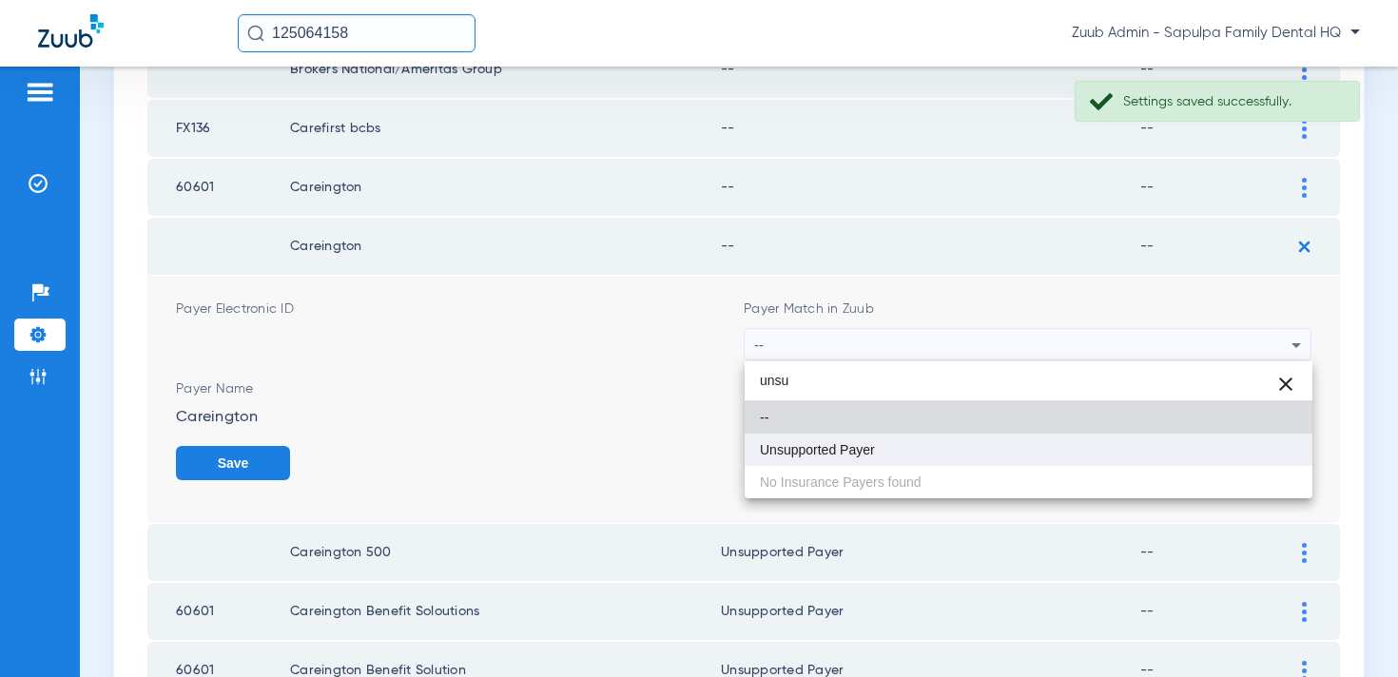
type input "unsu"
click at [815, 454] on span "Unsupported Payer" at bounding box center [817, 449] width 115 height 13
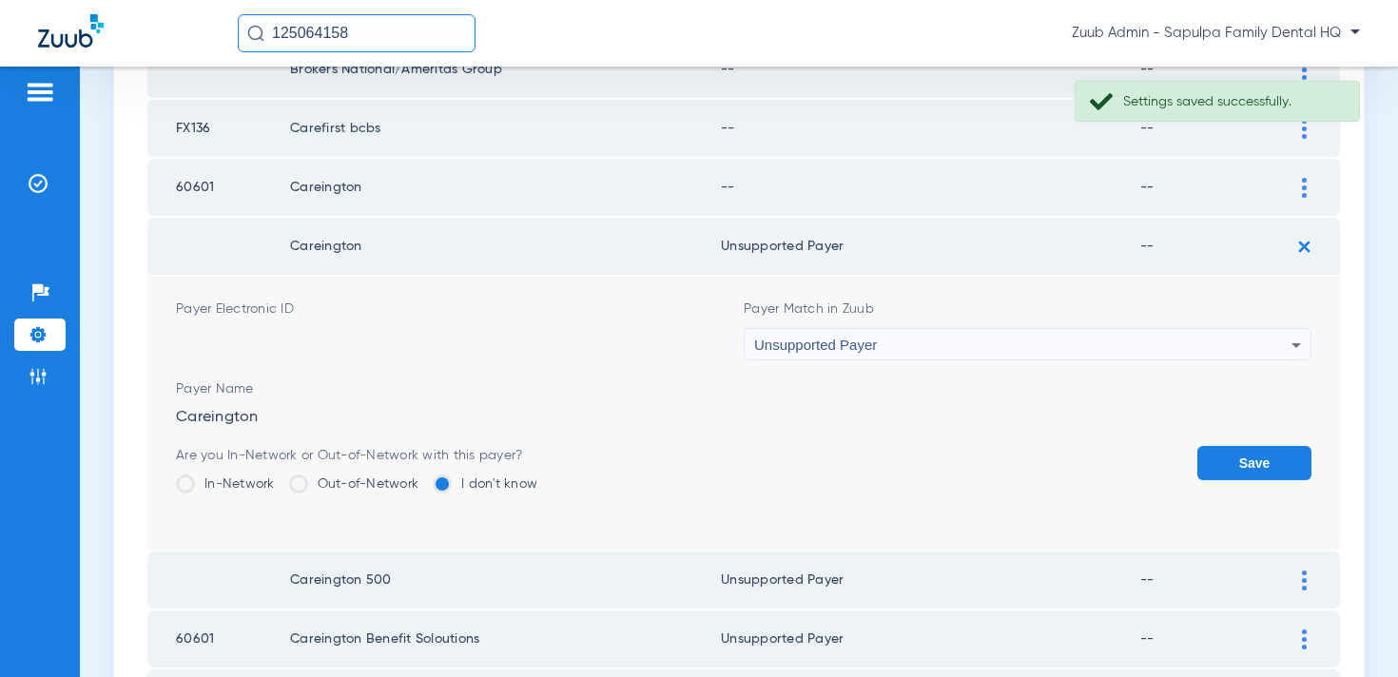
click at [1248, 474] on button "Save" at bounding box center [1255, 463] width 114 height 34
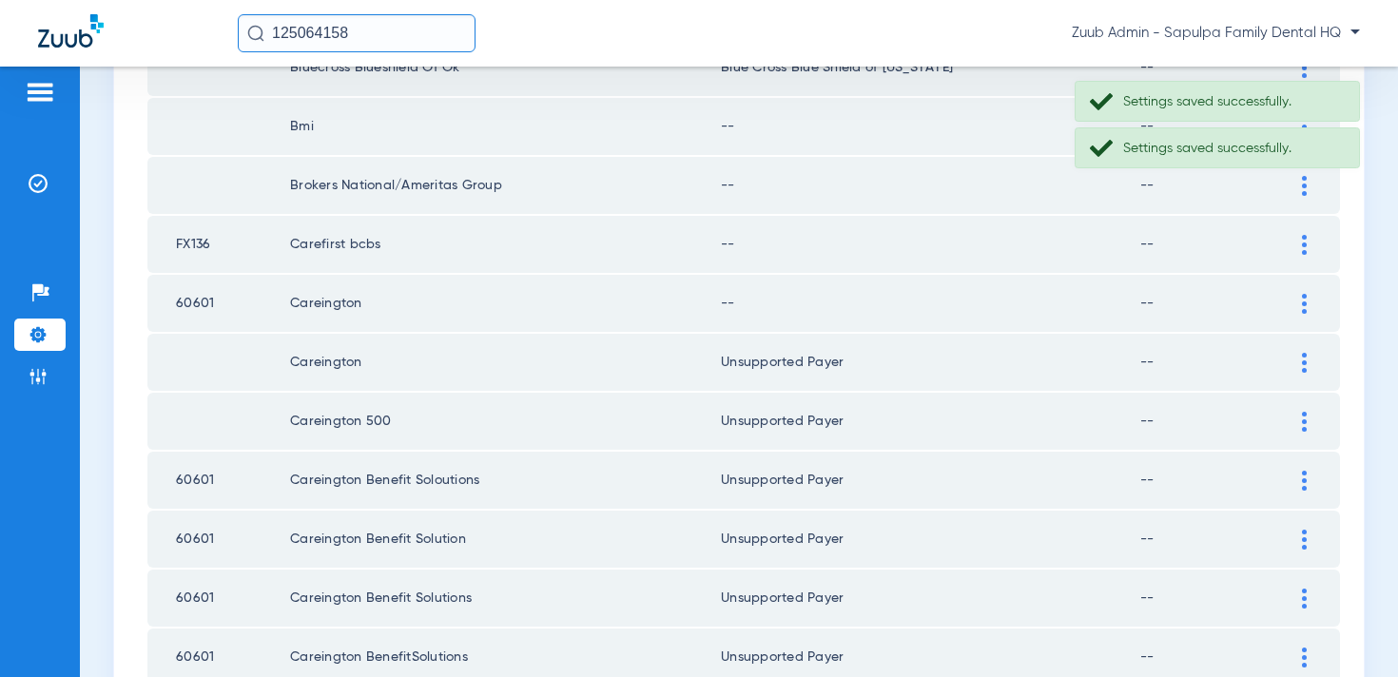
scroll to position [2254, 0]
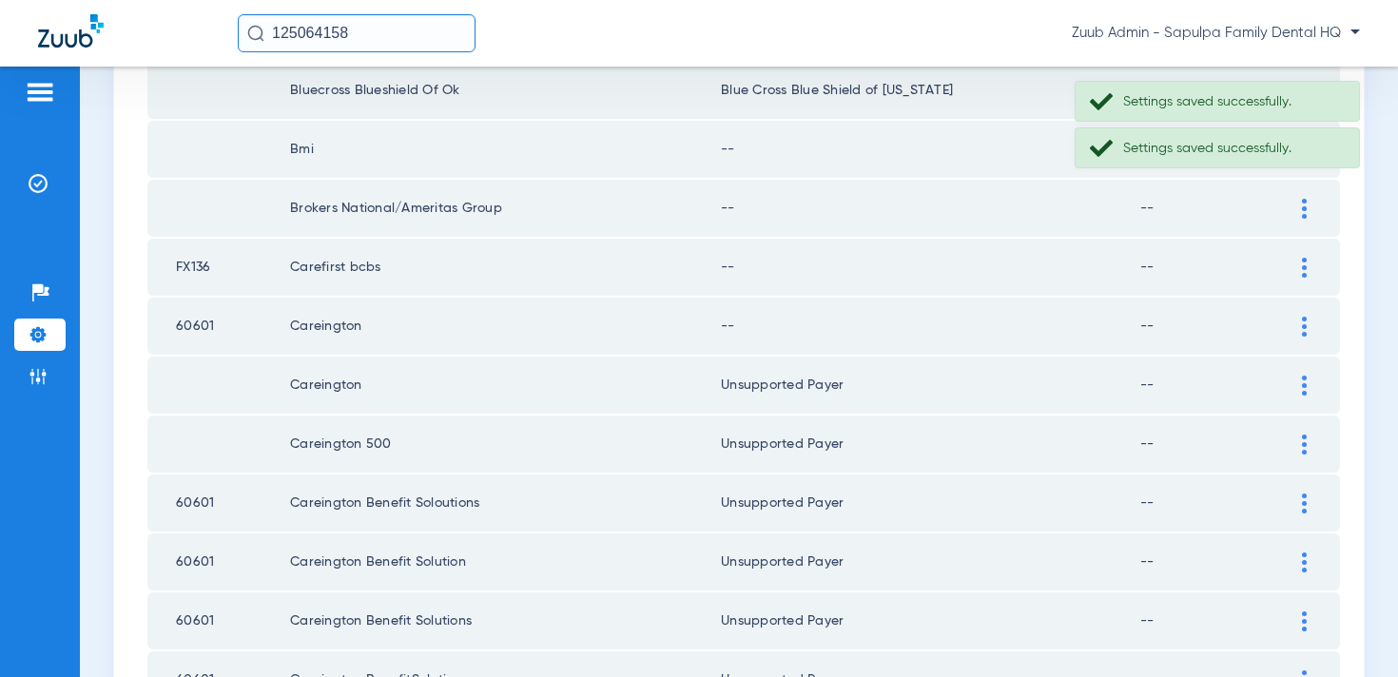
click at [1306, 324] on img at bounding box center [1304, 327] width 5 height 20
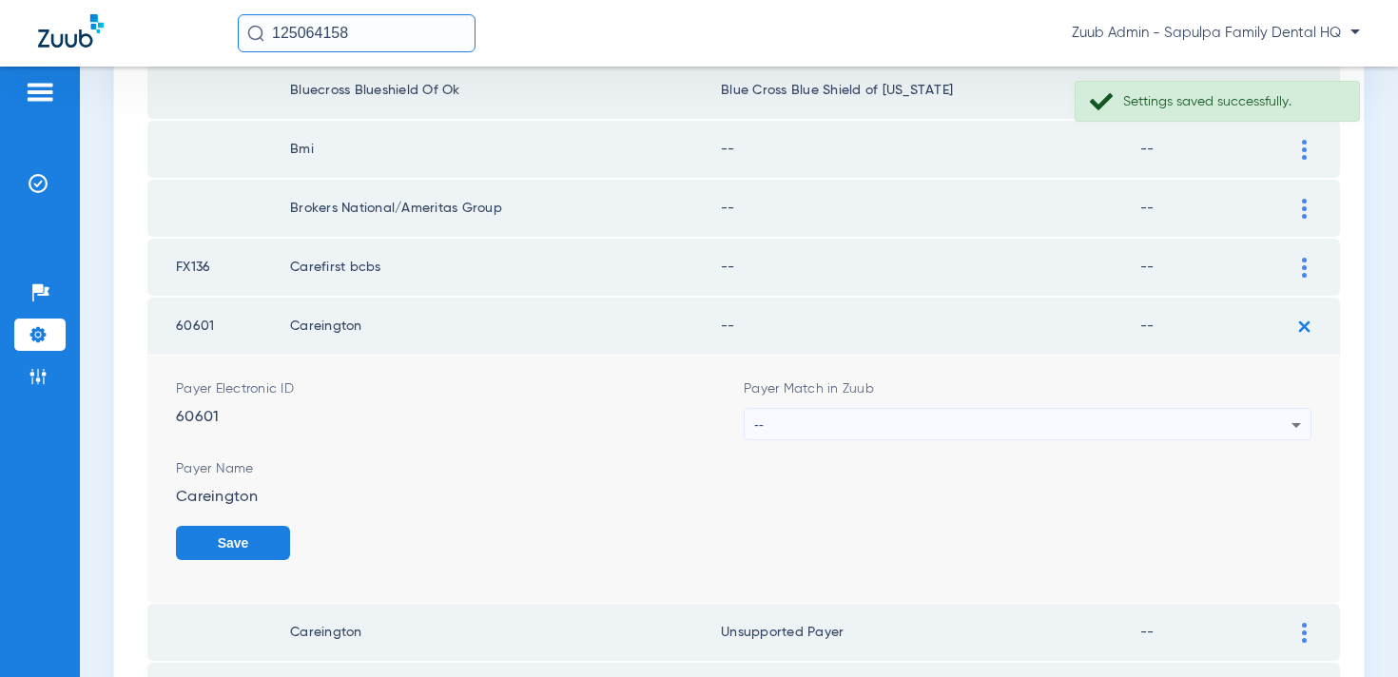
click at [962, 421] on div "--" at bounding box center [1022, 425] width 537 height 32
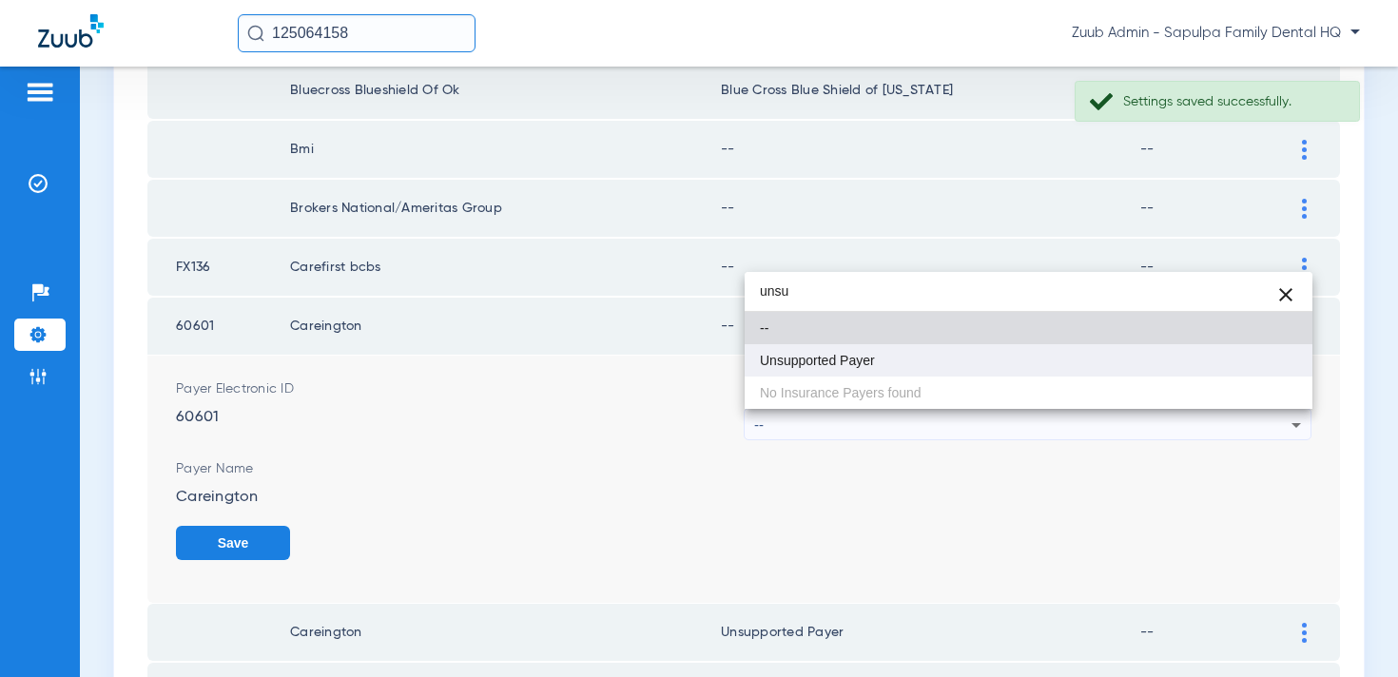
type input "unsu"
click at [931, 357] on mat-option "Unsupported Payer" at bounding box center [1029, 360] width 568 height 32
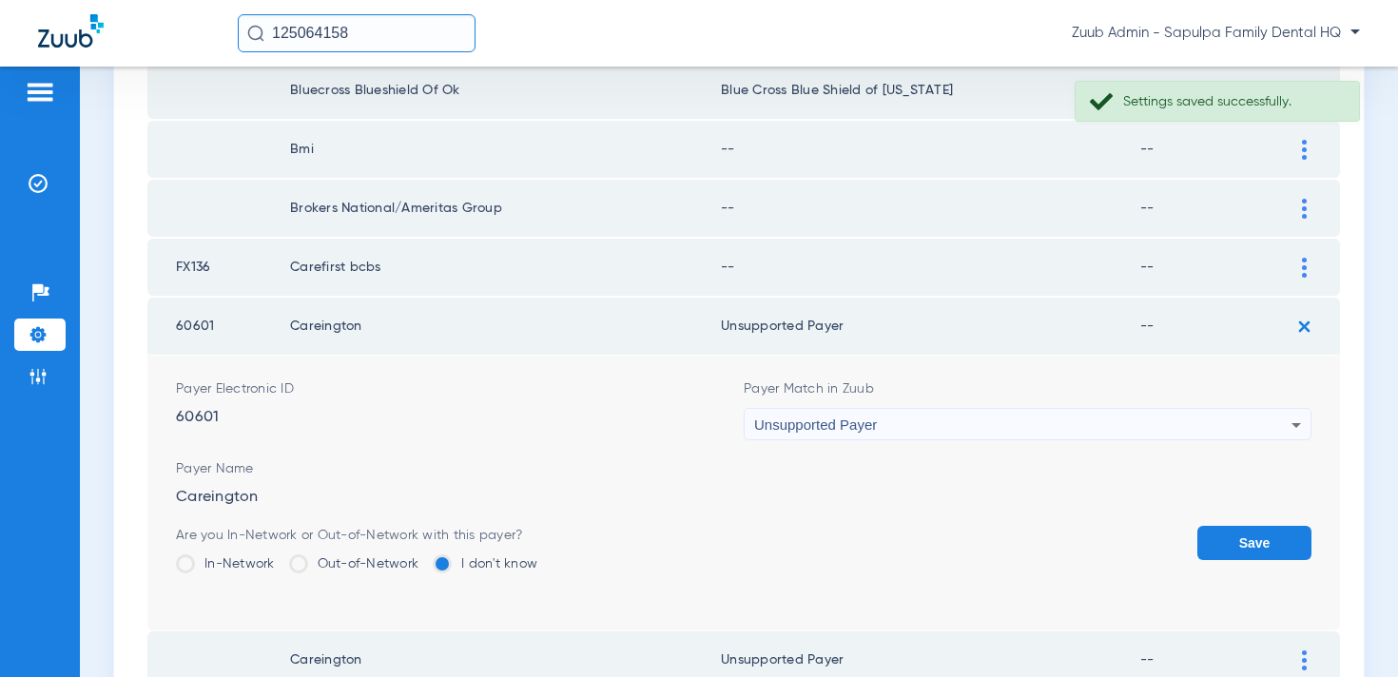
click at [1268, 539] on button "Save" at bounding box center [1255, 543] width 114 height 34
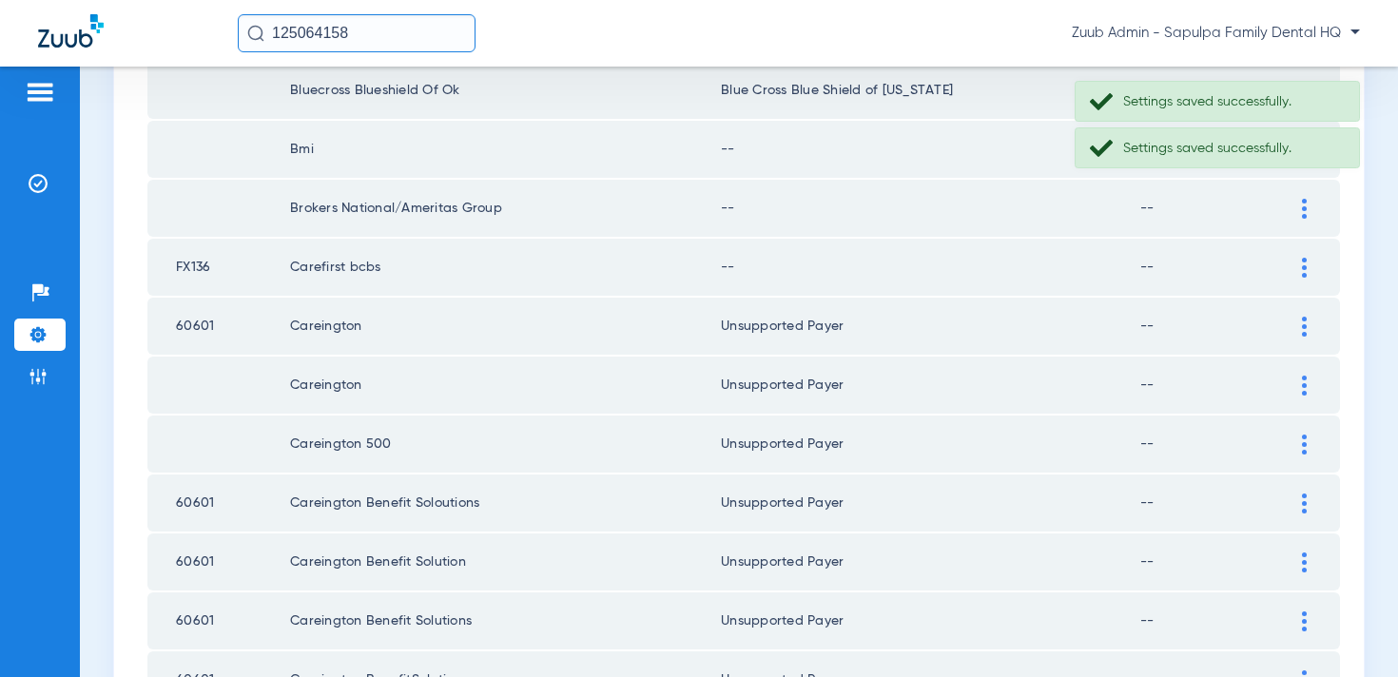
click at [1300, 265] on div at bounding box center [1304, 268] width 33 height 20
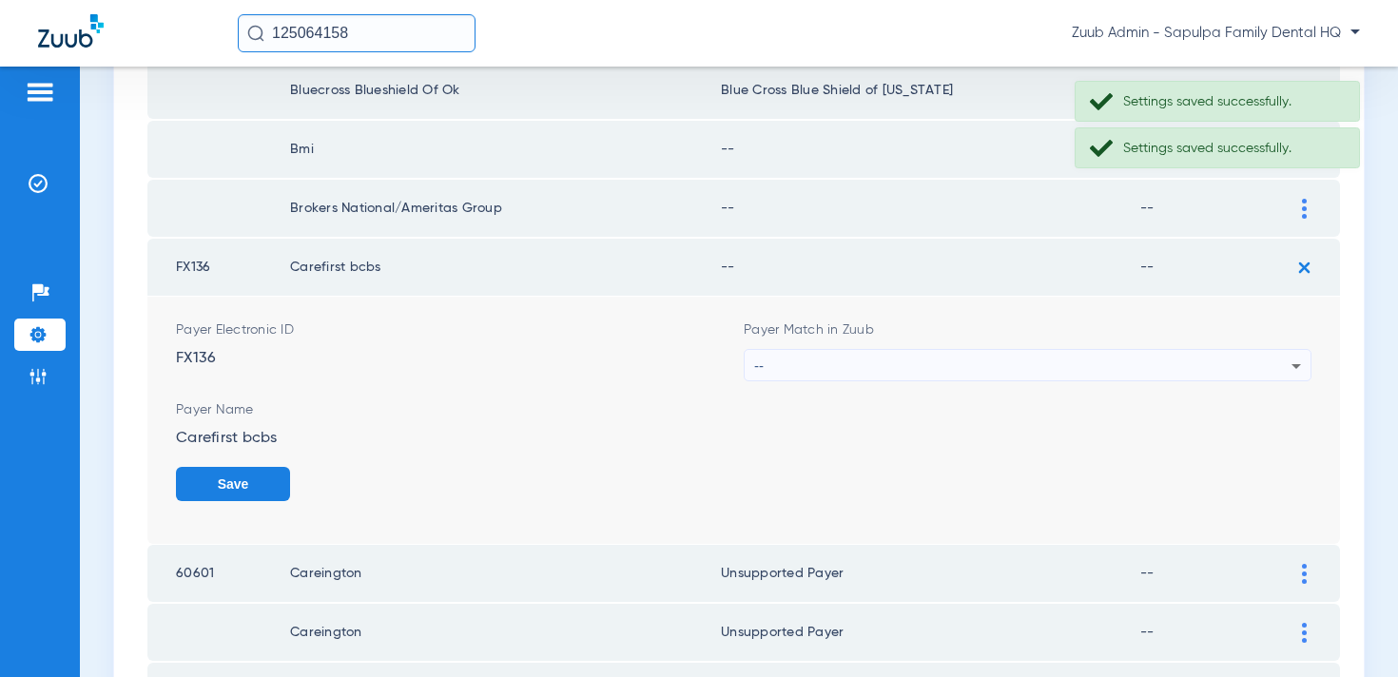
click at [977, 355] on div "--" at bounding box center [1022, 366] width 537 height 32
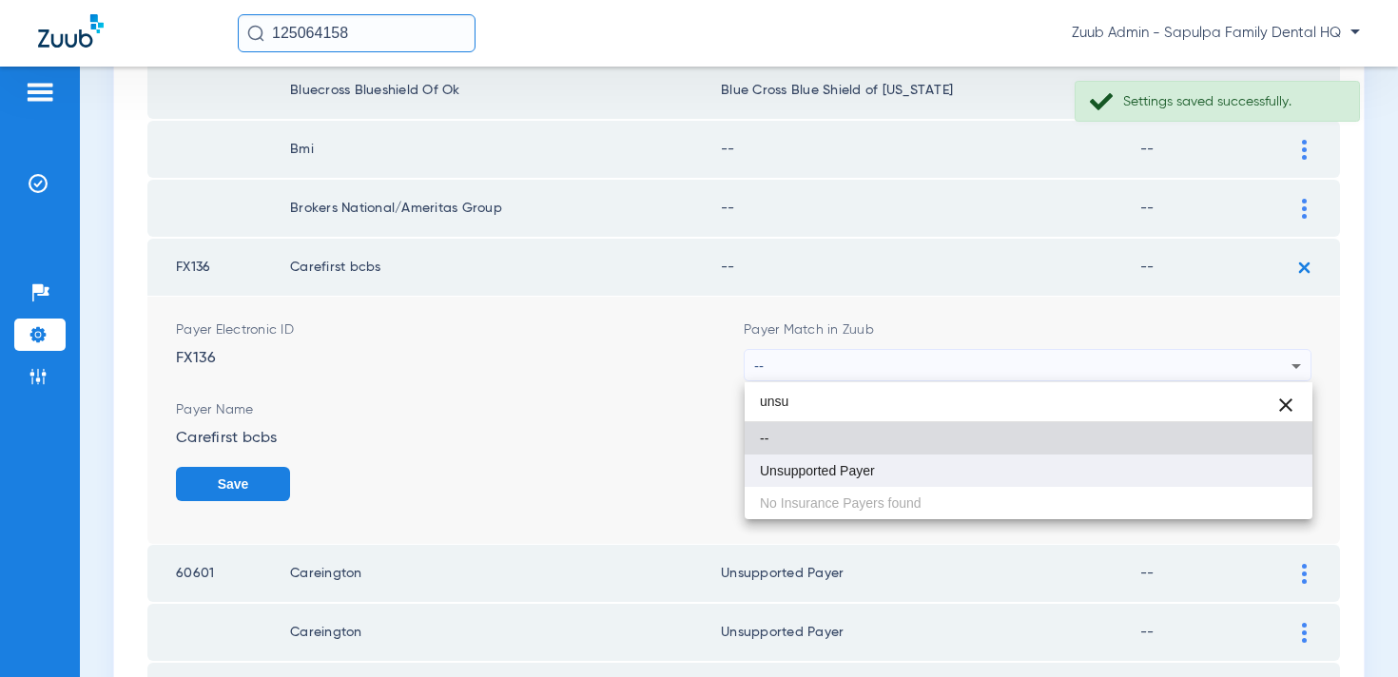
type input "unsu"
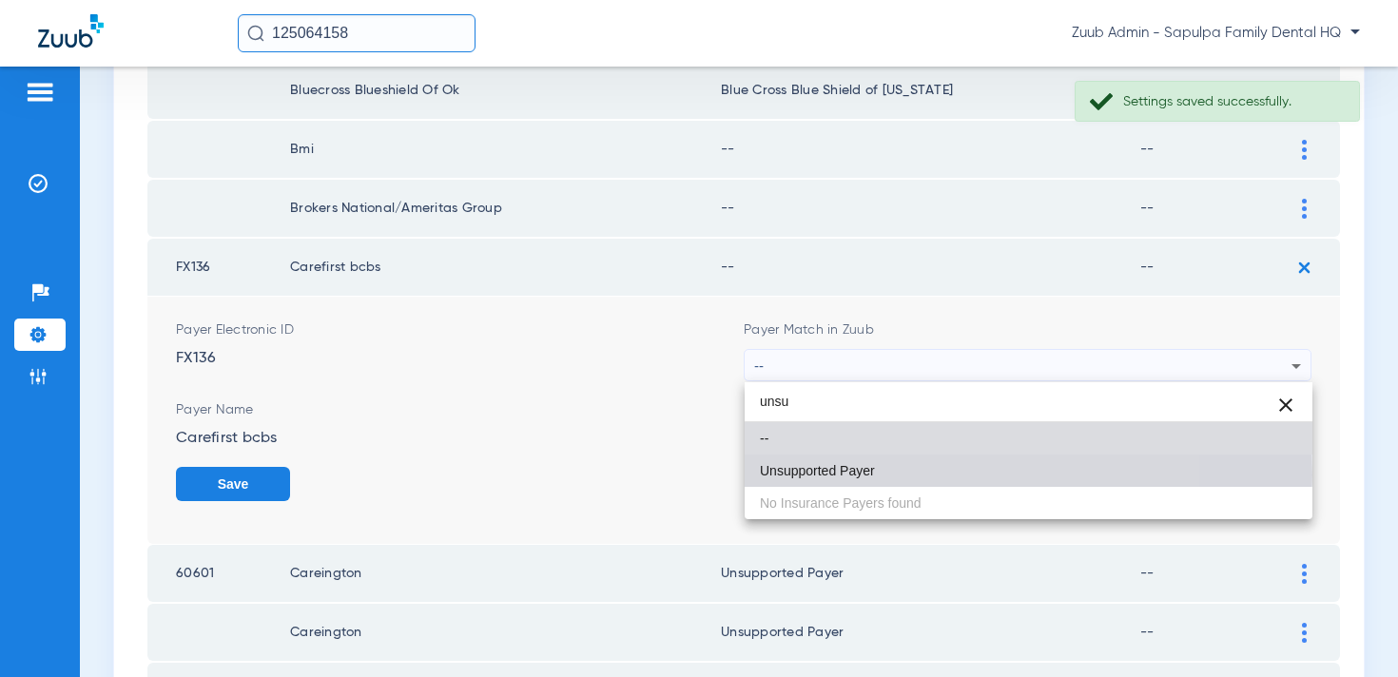
click at [893, 475] on mat-option "Unsupported Payer" at bounding box center [1029, 471] width 568 height 32
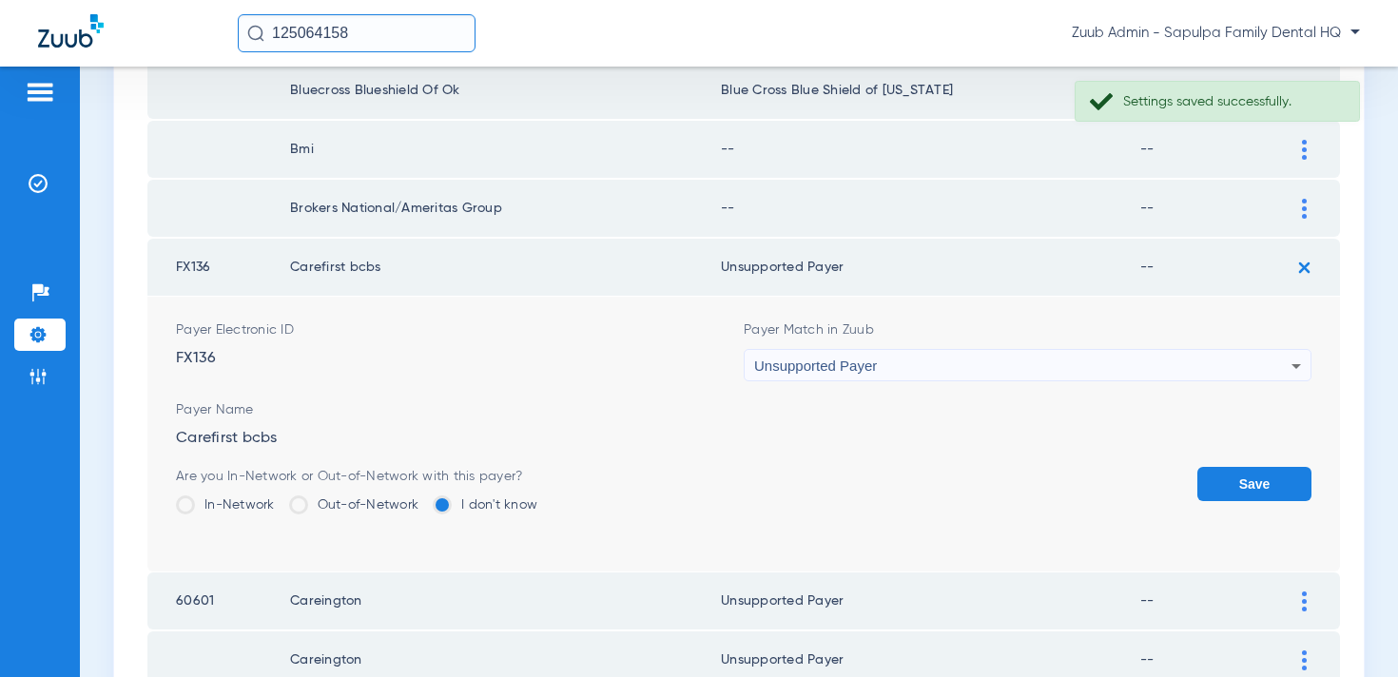
click at [1282, 480] on button "Save" at bounding box center [1255, 484] width 114 height 34
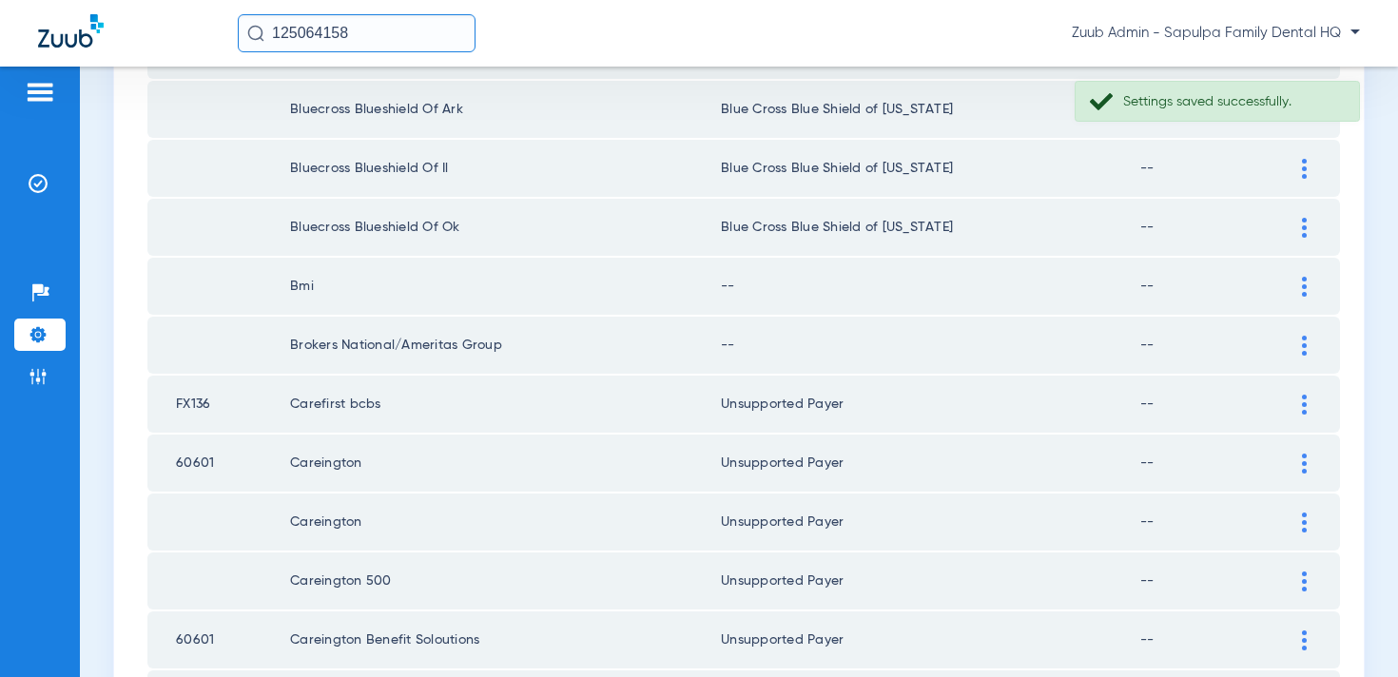
scroll to position [2088, 0]
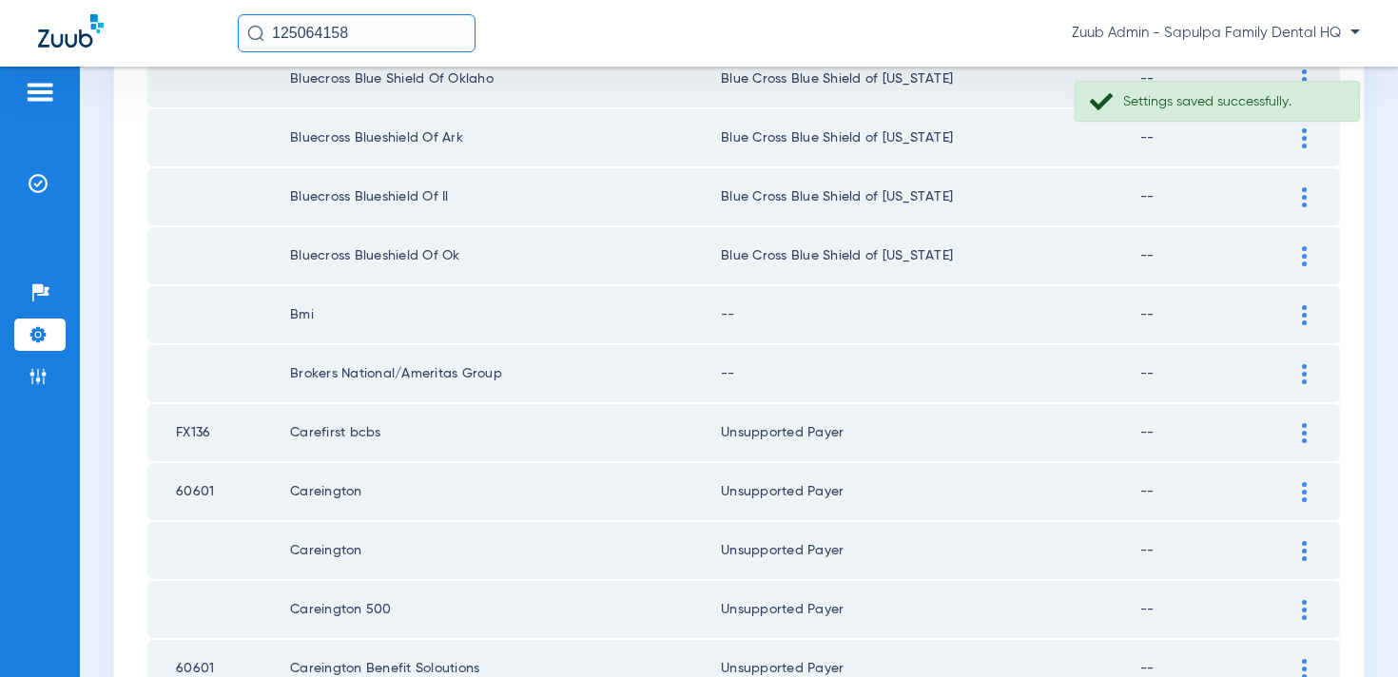
click at [1306, 374] on img at bounding box center [1304, 374] width 5 height 20
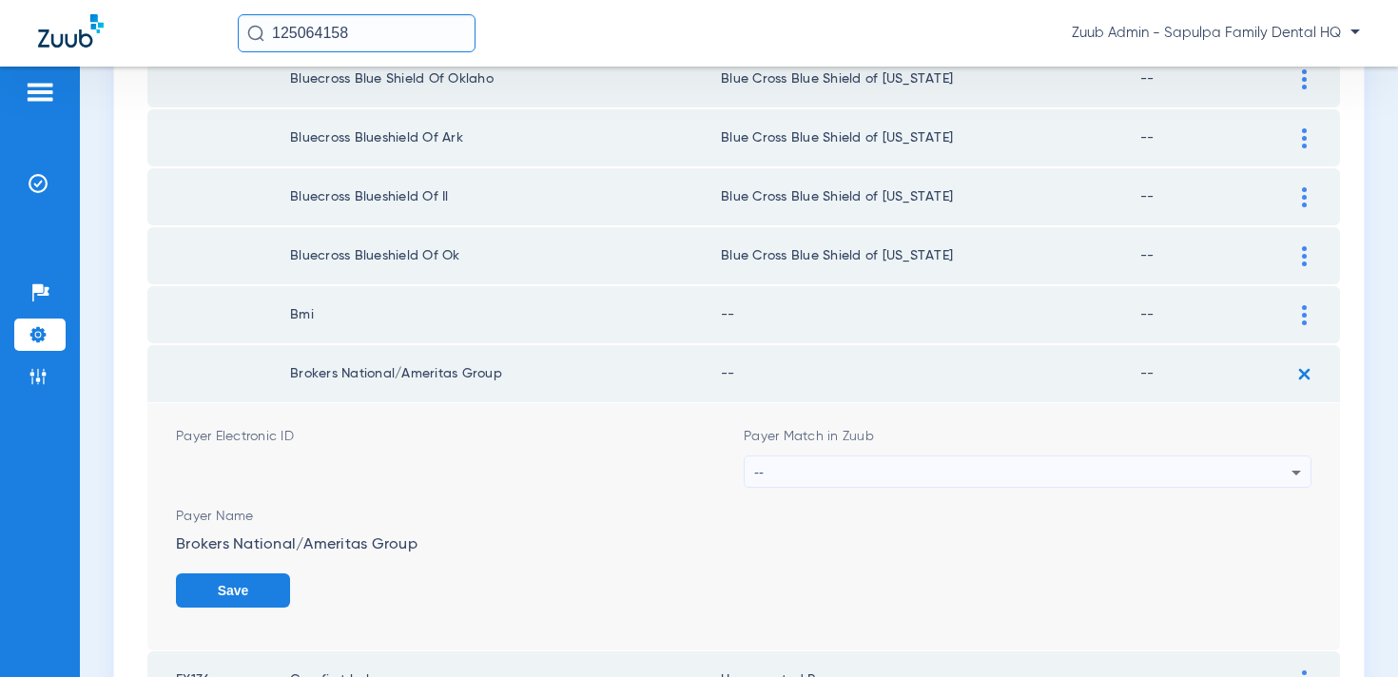
click at [999, 484] on div "--" at bounding box center [1022, 473] width 537 height 32
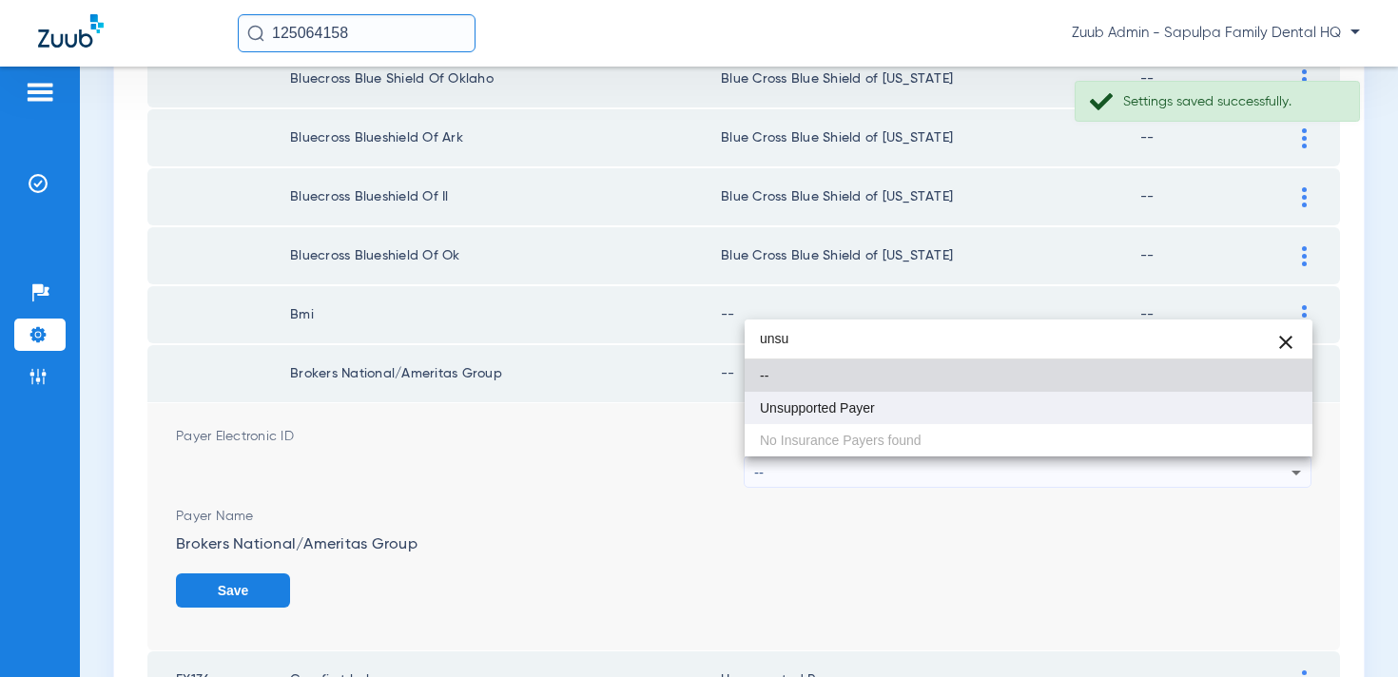
type input "unsu"
click at [941, 407] on mat-option "Unsupported Payer" at bounding box center [1029, 408] width 568 height 32
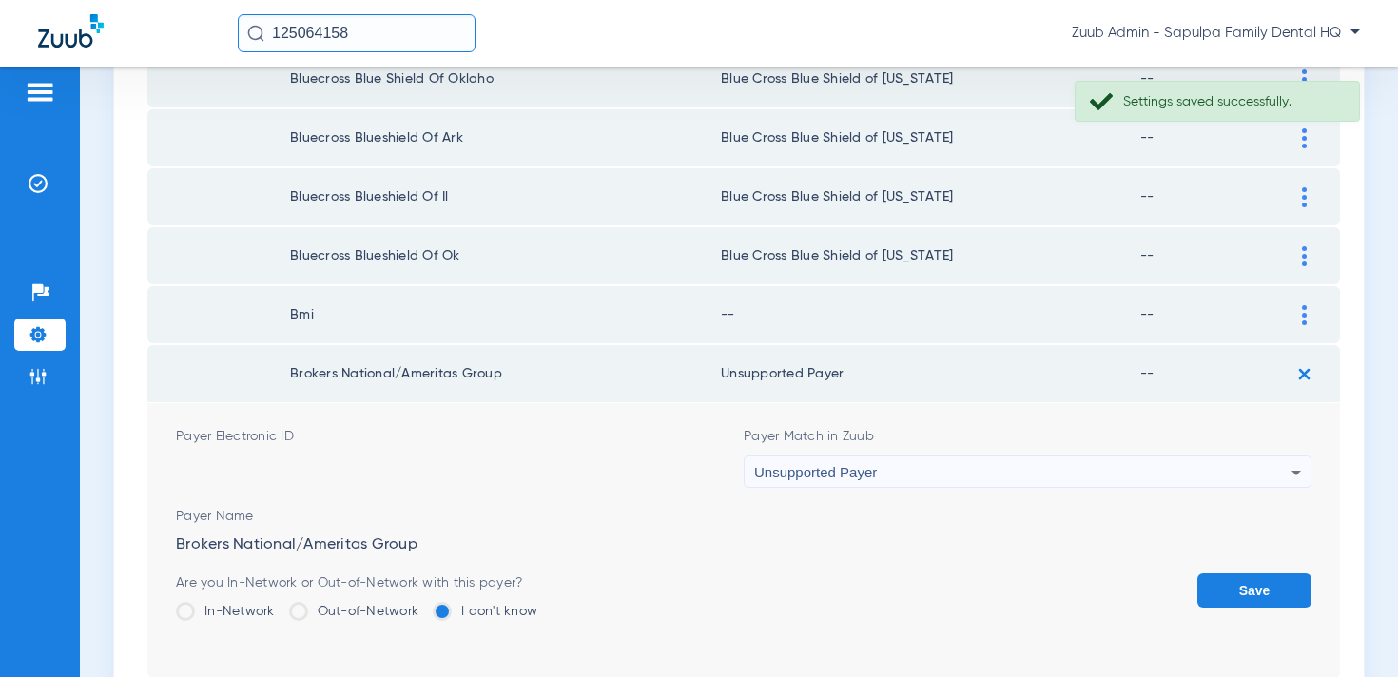
click at [1261, 599] on button "Save" at bounding box center [1255, 591] width 114 height 34
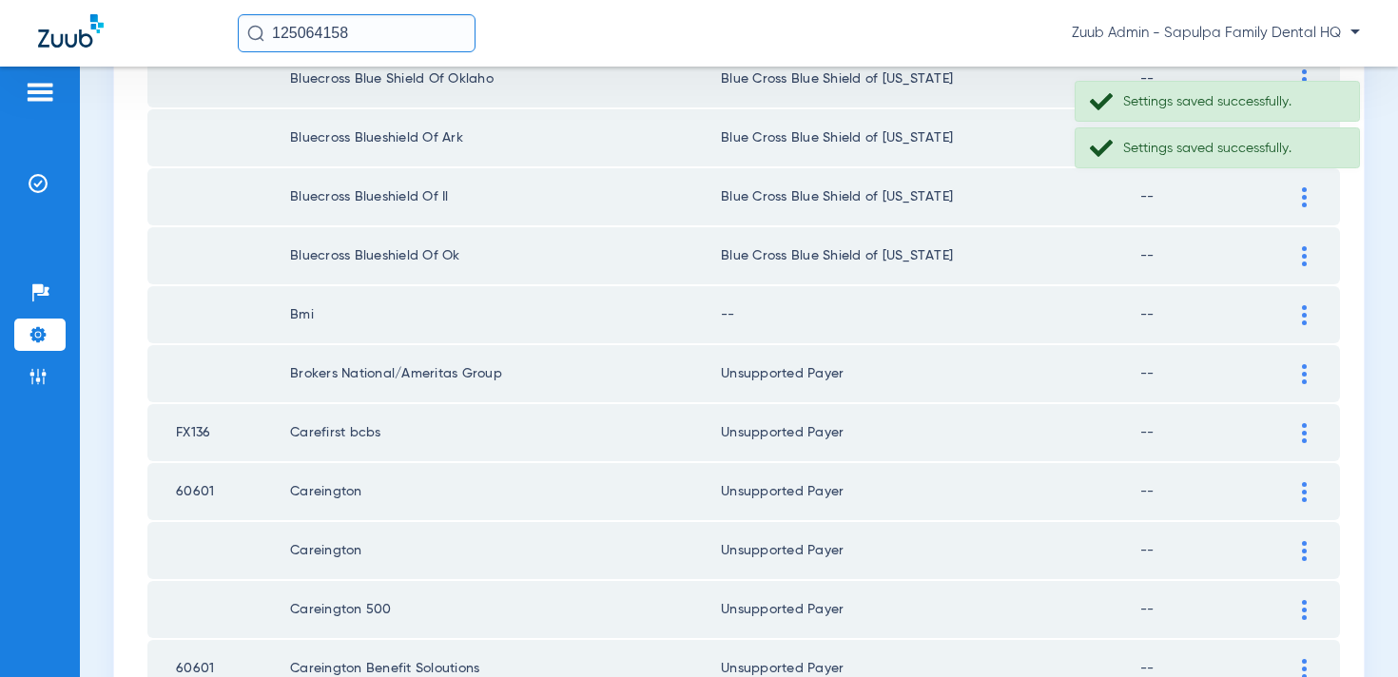
click at [1310, 311] on div at bounding box center [1304, 315] width 33 height 20
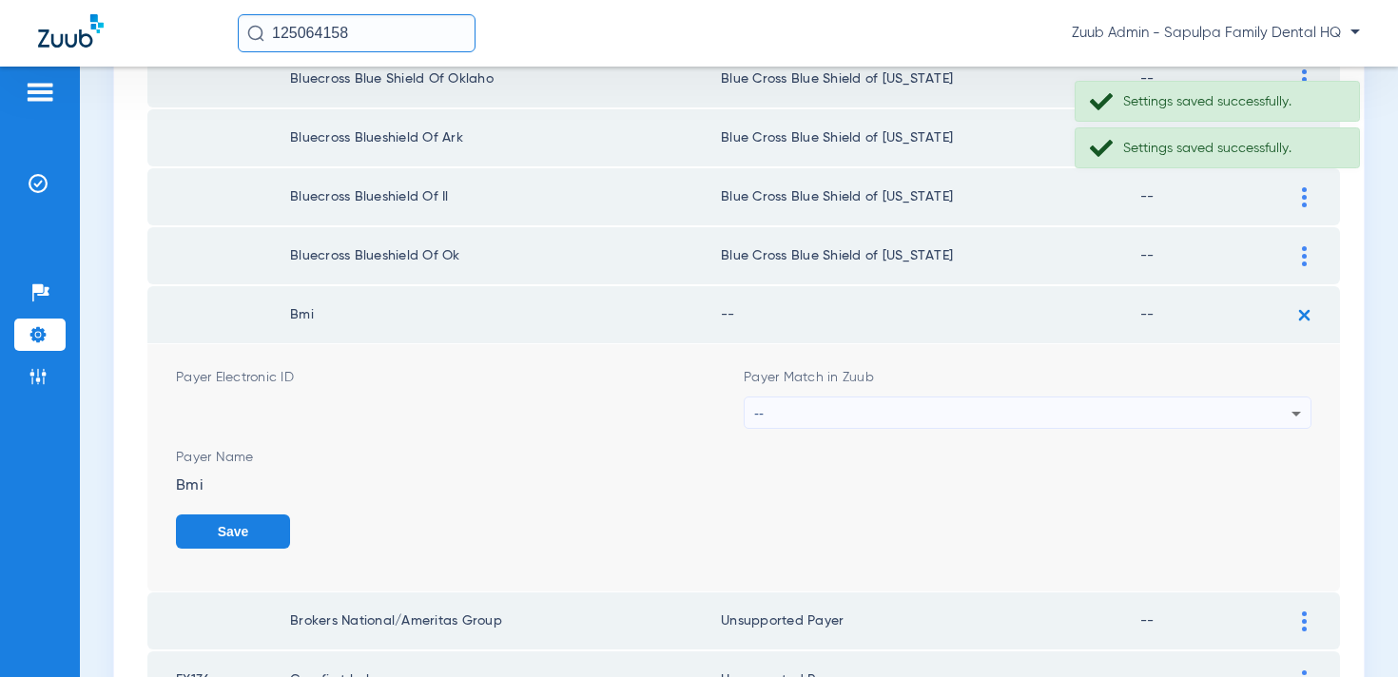
click at [1055, 404] on div "--" at bounding box center [1022, 414] width 537 height 32
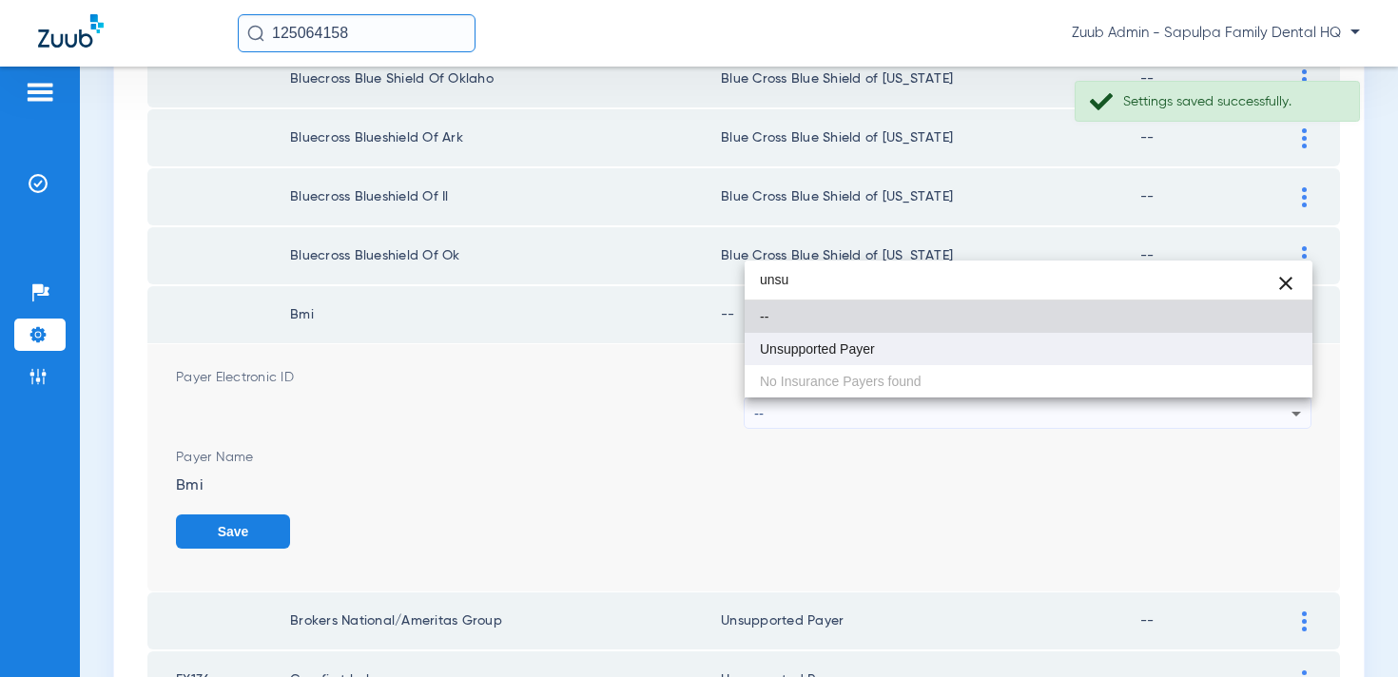
type input "unsu"
click at [972, 334] on mat-option "Unsupported Payer" at bounding box center [1029, 349] width 568 height 32
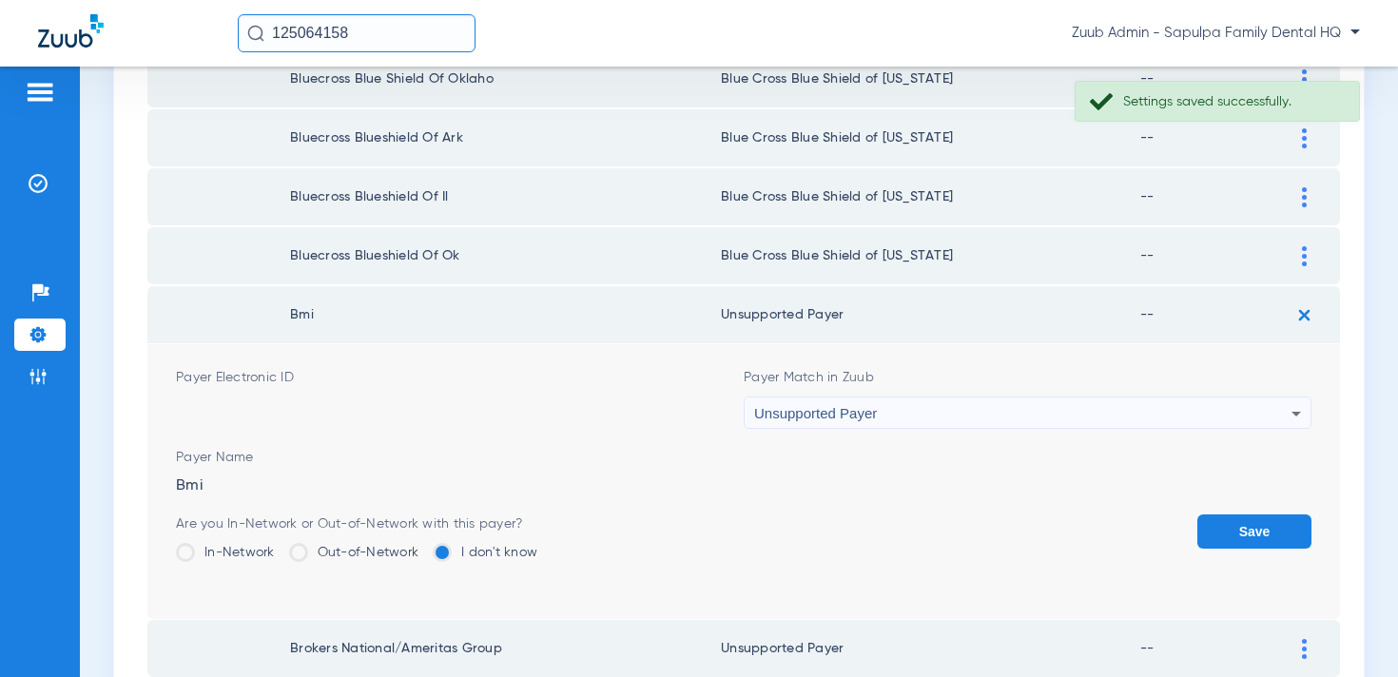
click at [1259, 543] on button "Save" at bounding box center [1255, 532] width 114 height 34
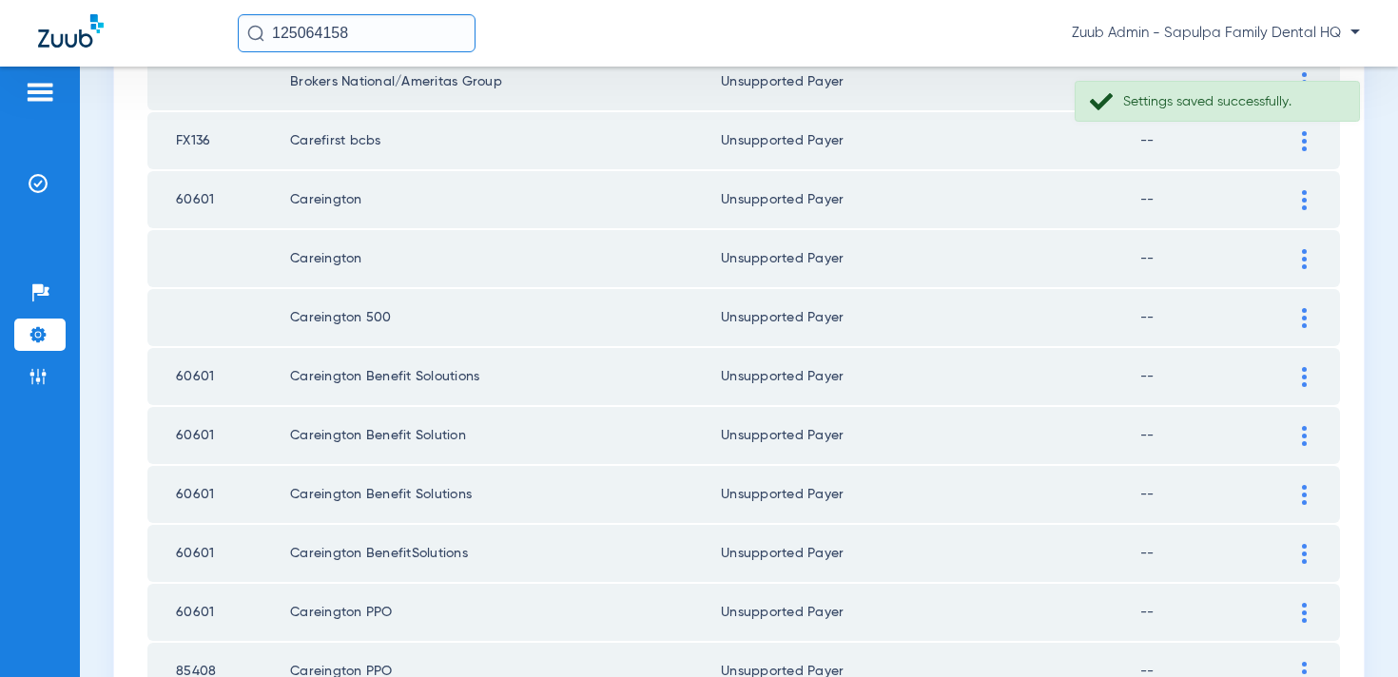
scroll to position [2781, 0]
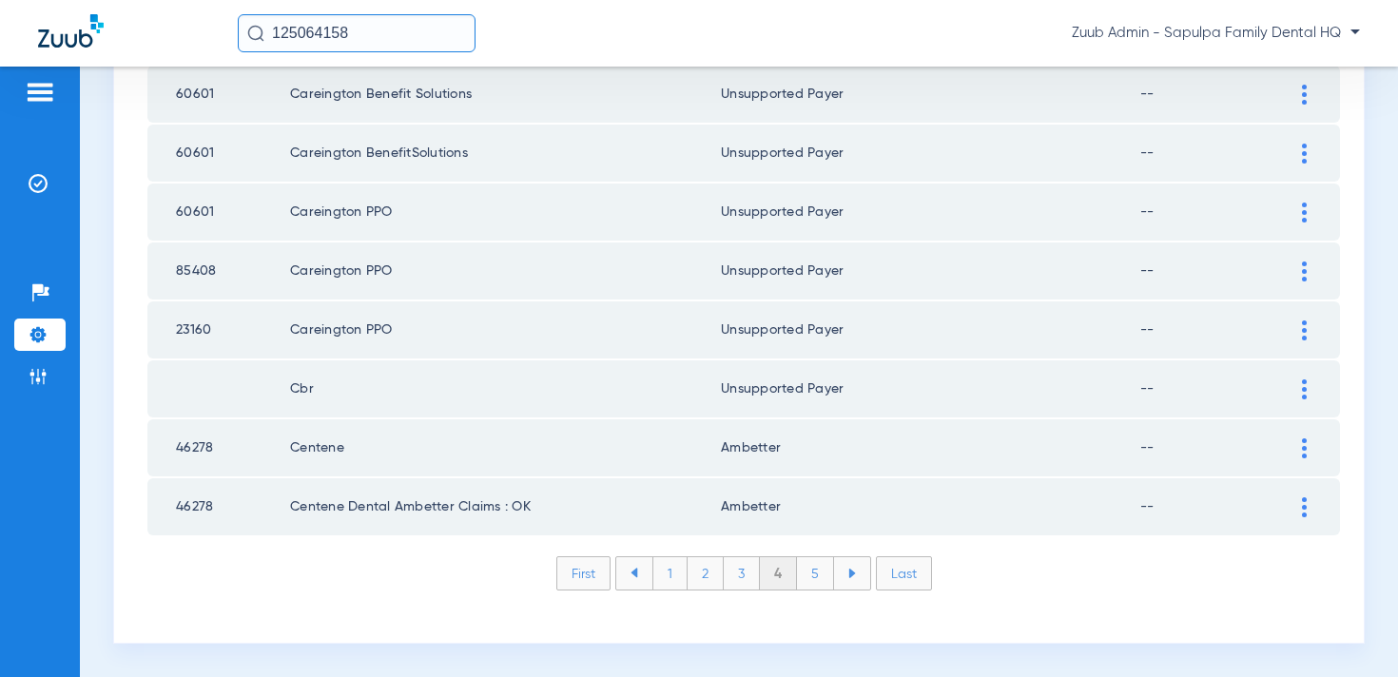
click at [815, 591] on div "First 1 2 3 4 5 Last Items per page: 50 151 – 200 of 610" at bounding box center [743, 587] width 1193 height 63
click at [819, 578] on li "5" at bounding box center [815, 573] width 37 height 32
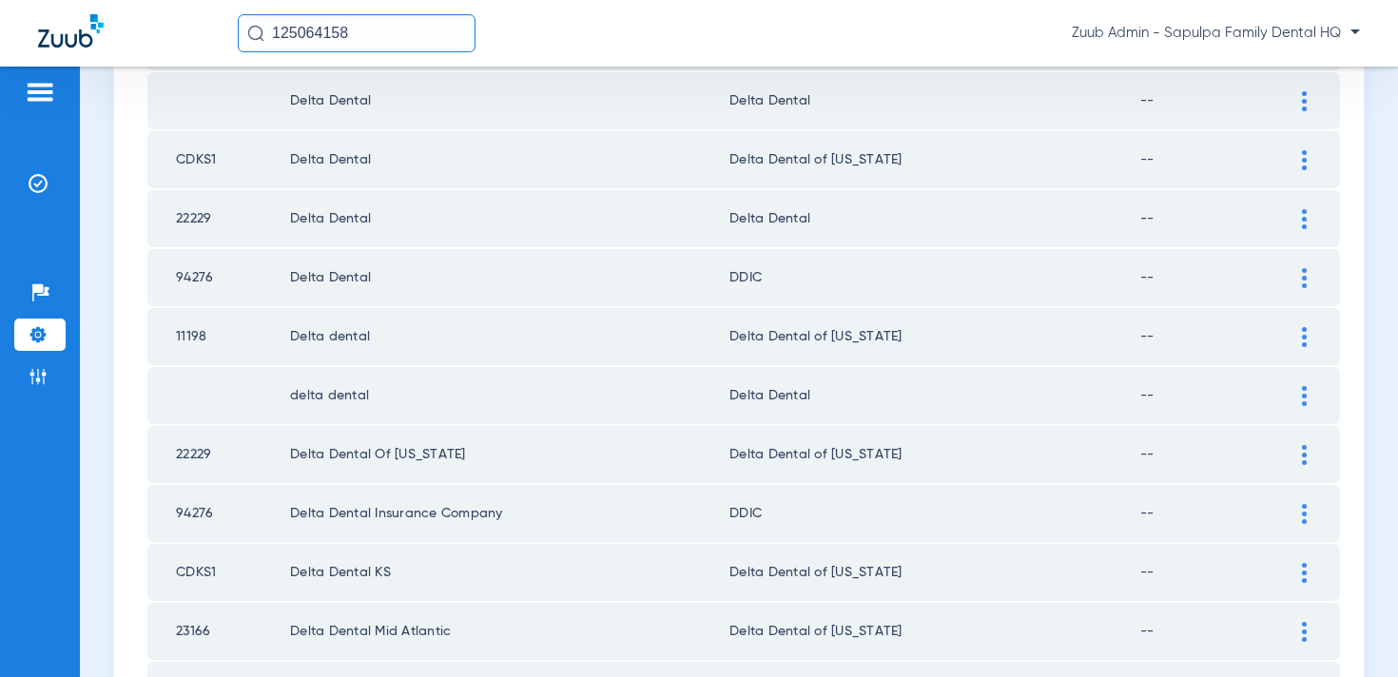
scroll to position [1830, 0]
click at [1301, 390] on div at bounding box center [1304, 396] width 33 height 20
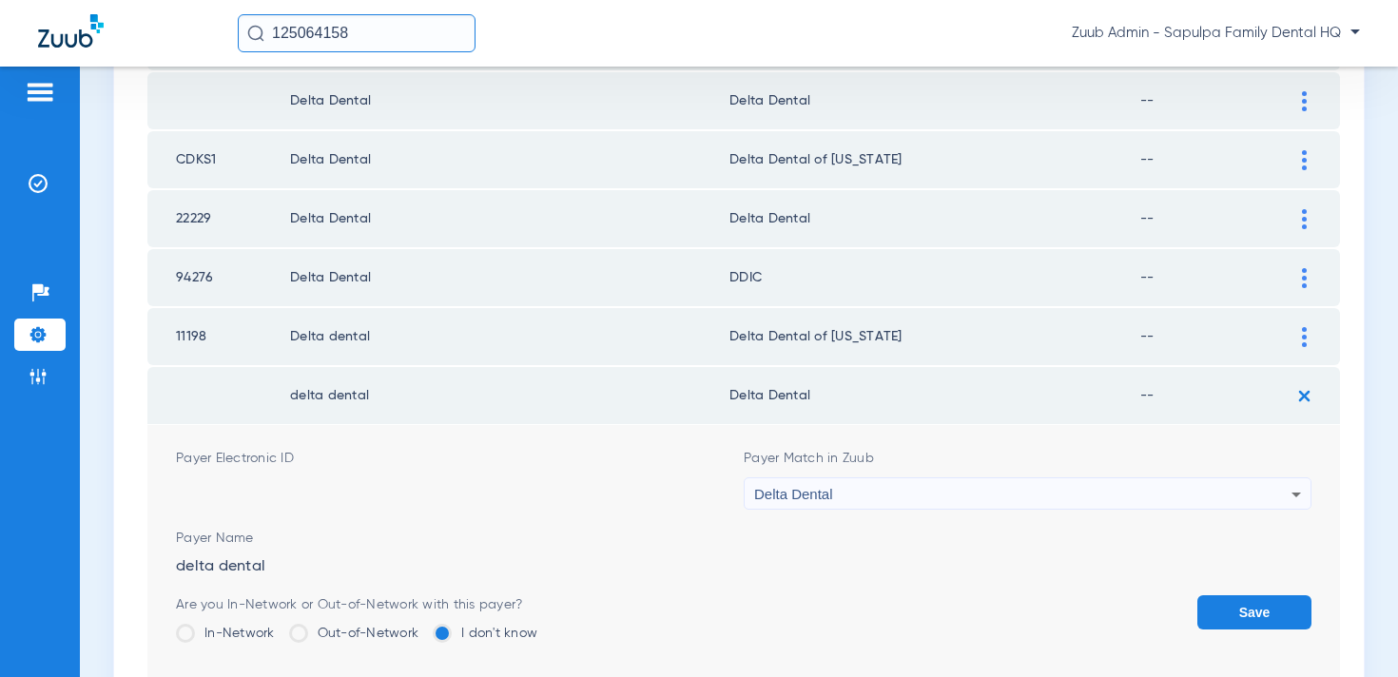
click at [1099, 487] on div "Delta Dental" at bounding box center [1022, 494] width 537 height 32
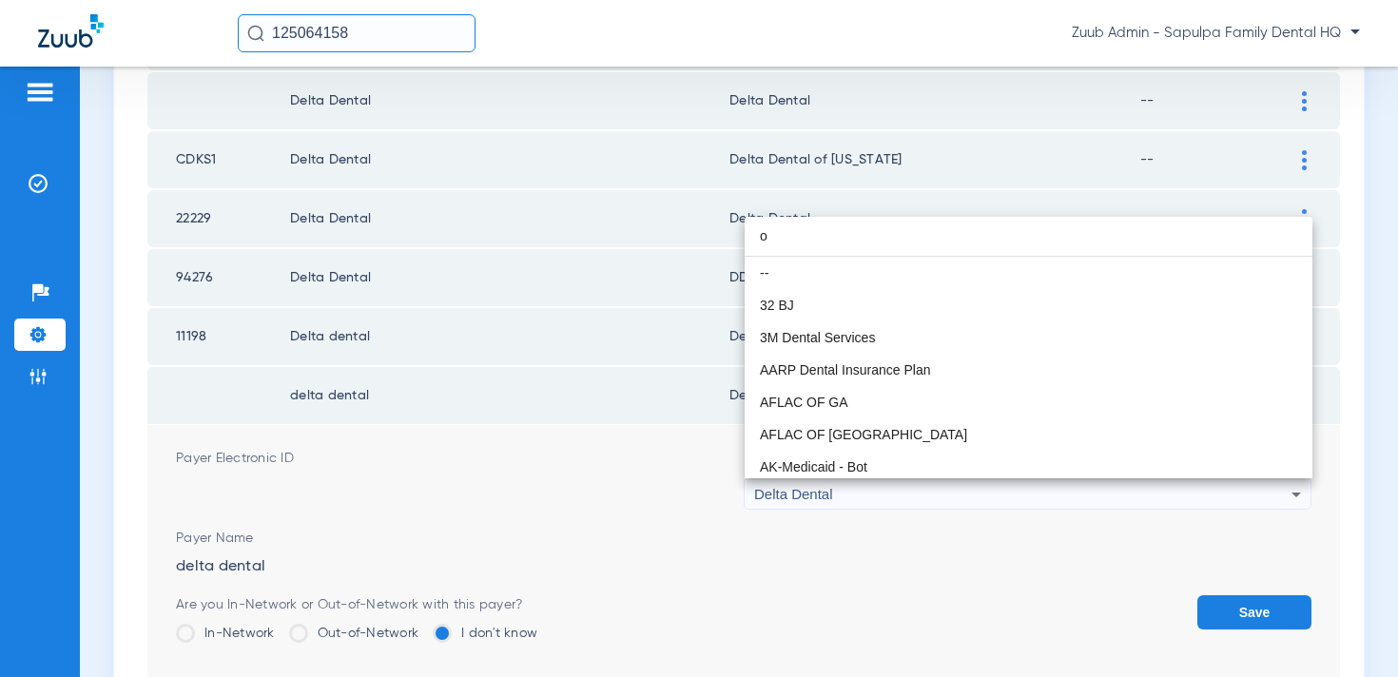
scroll to position [40, 0]
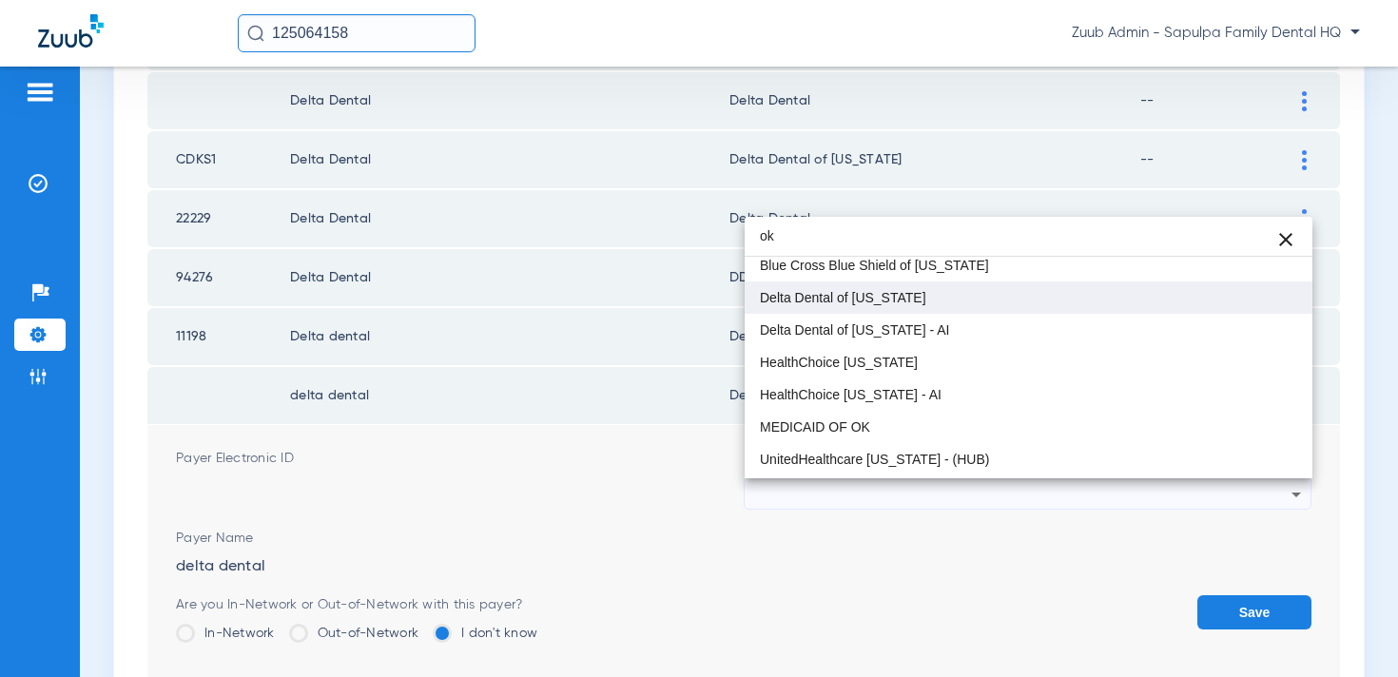
type input "ok"
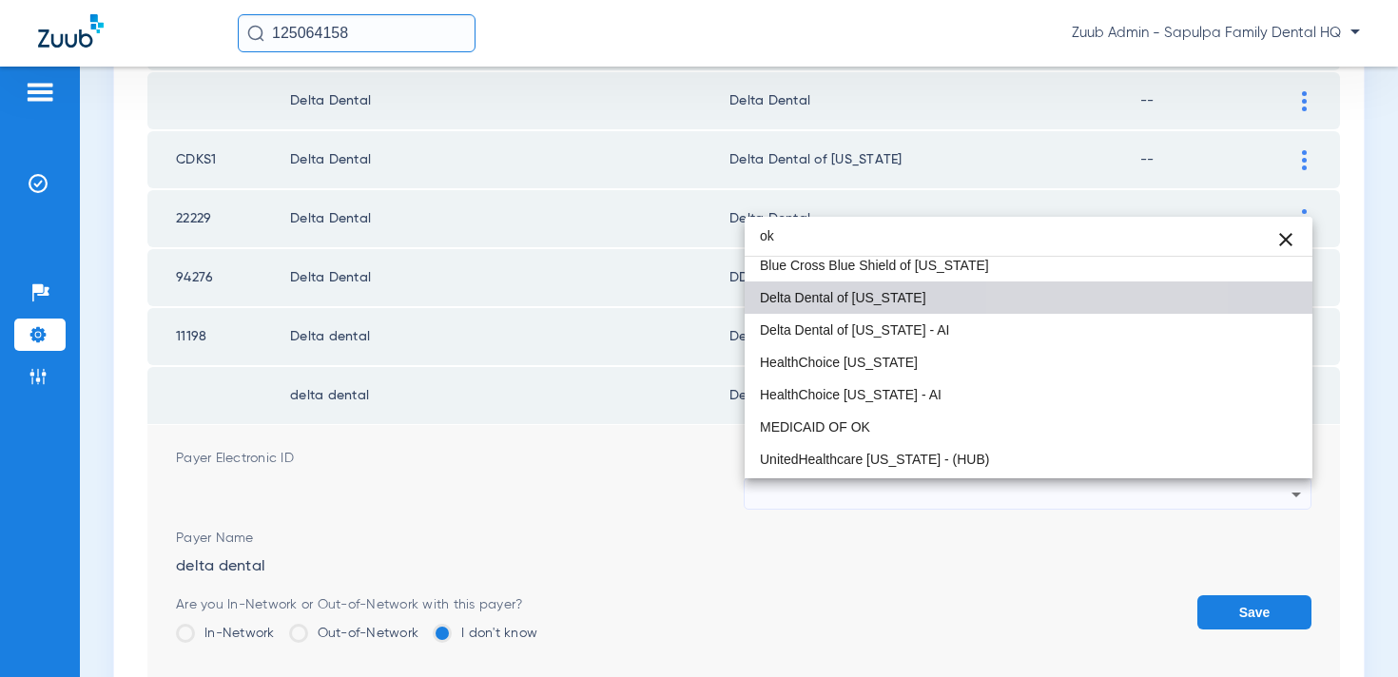
click at [1043, 292] on mat-option "Delta Dental of [US_STATE]" at bounding box center [1029, 298] width 568 height 32
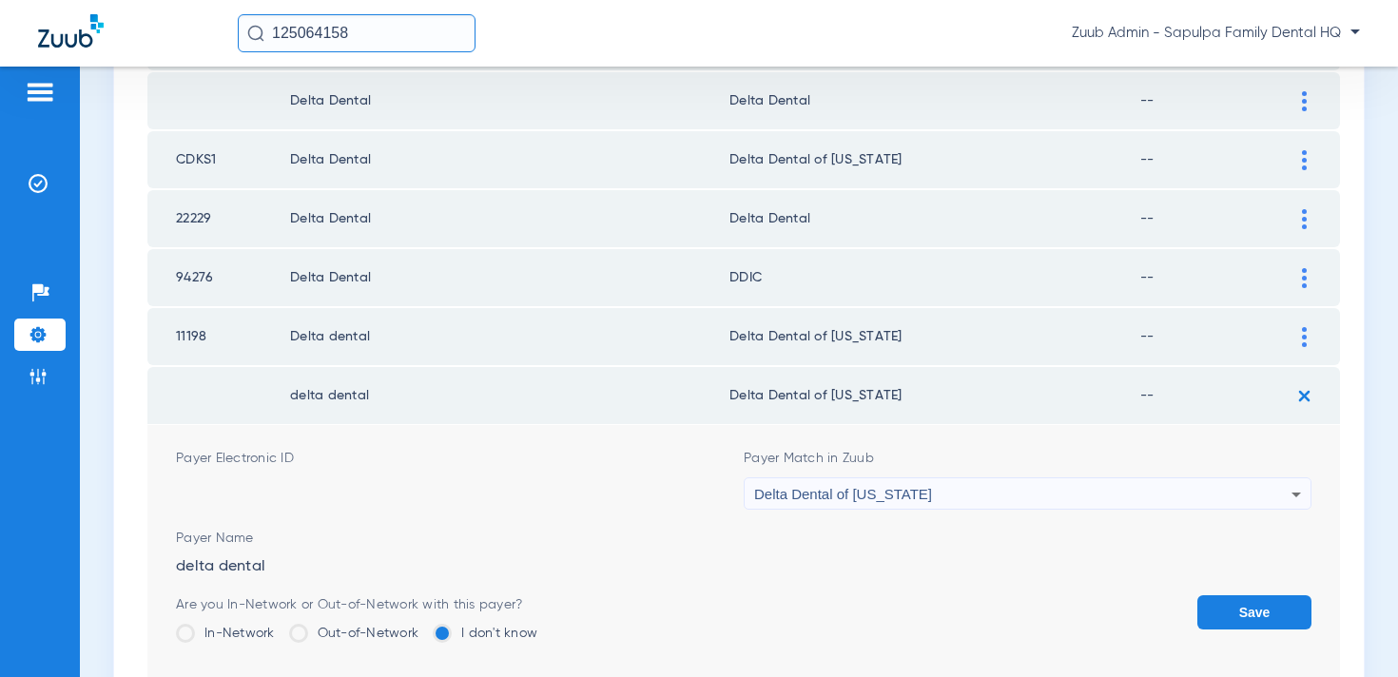
click at [1229, 612] on button "Save" at bounding box center [1255, 612] width 114 height 34
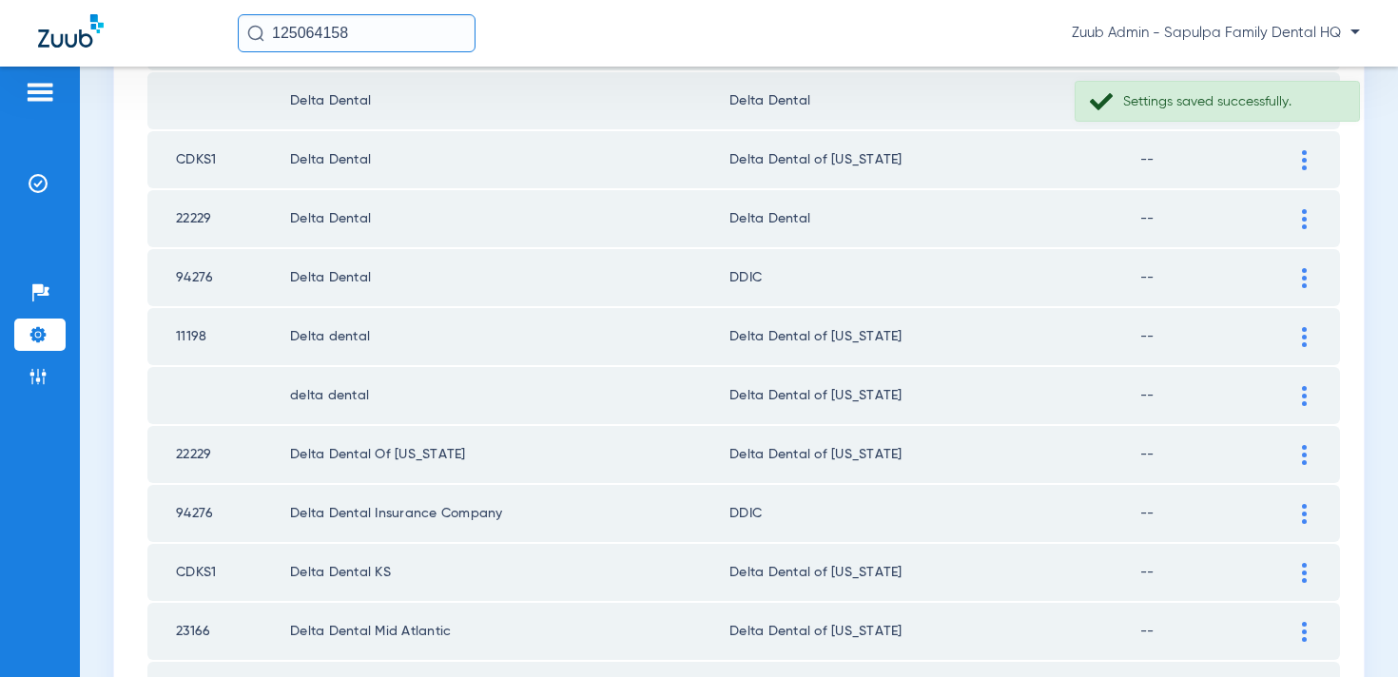
click at [1302, 219] on img at bounding box center [1304, 219] width 5 height 20
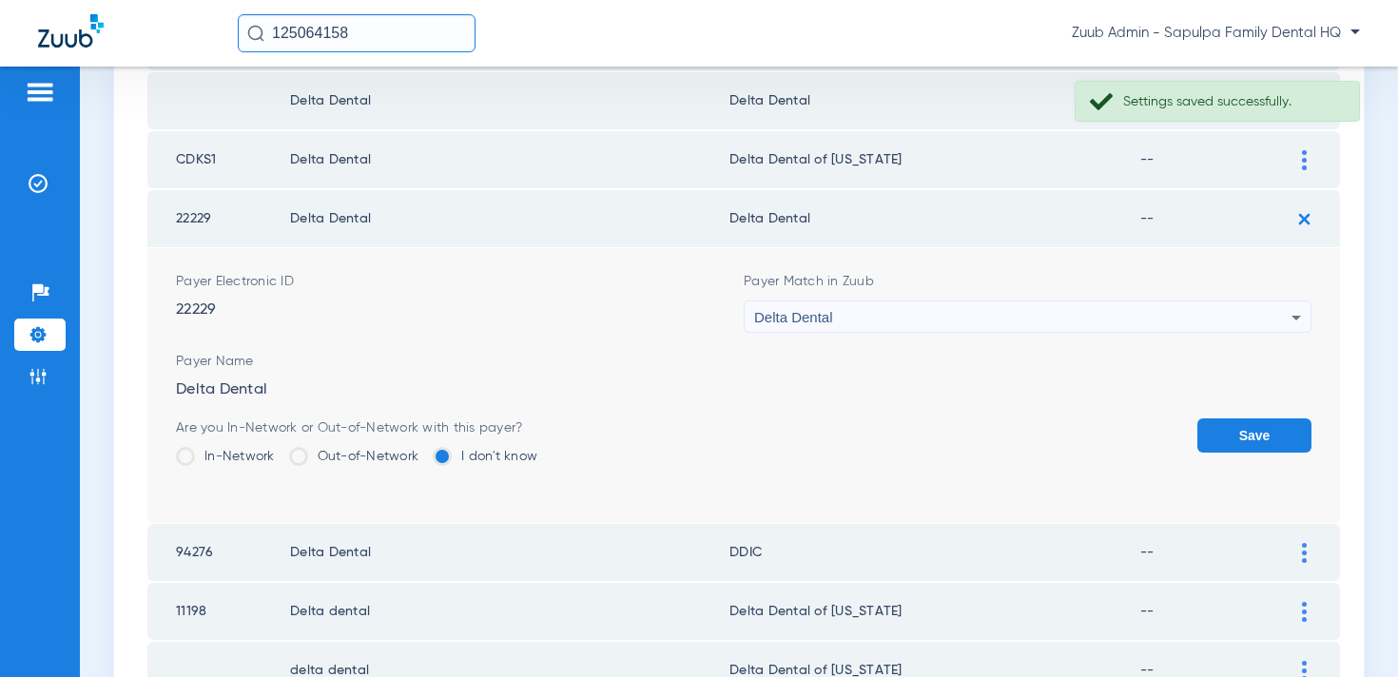
click at [1018, 315] on div "Delta Dental" at bounding box center [1022, 318] width 537 height 32
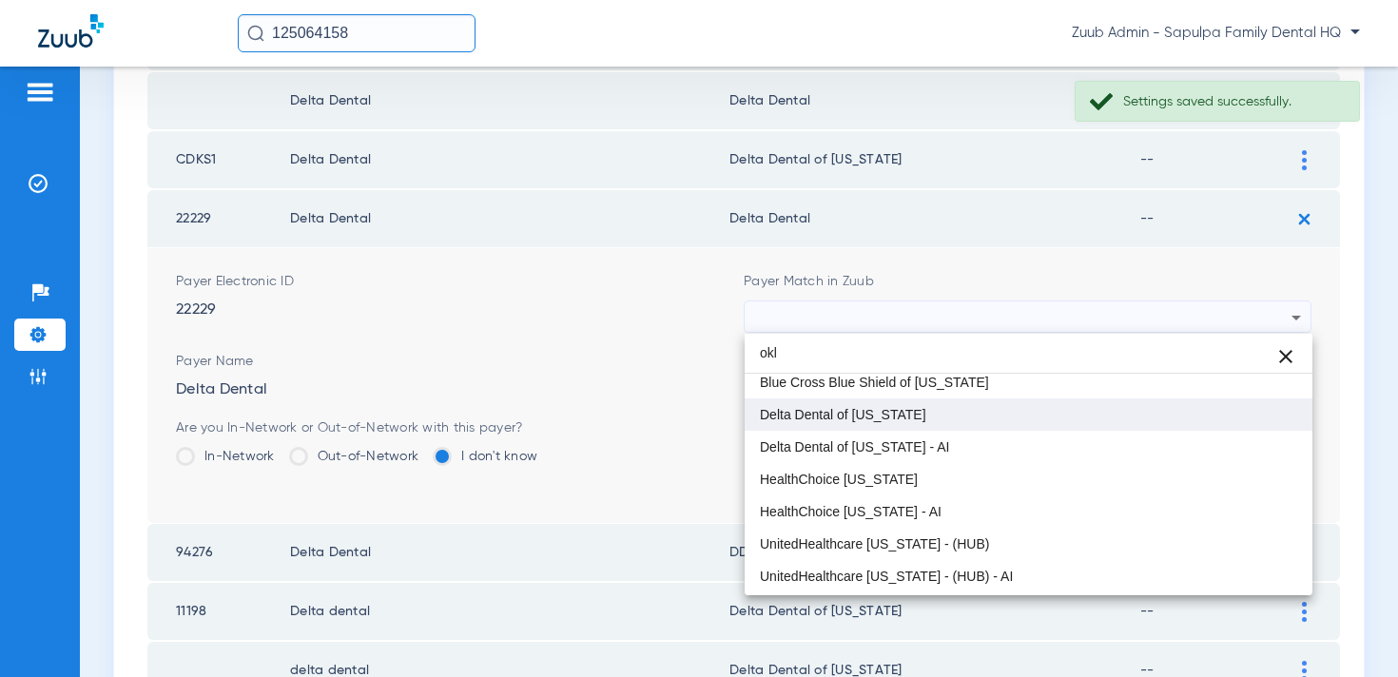
type input "okl"
click at [896, 410] on span "Delta Dental of [US_STATE]" at bounding box center [843, 414] width 166 height 13
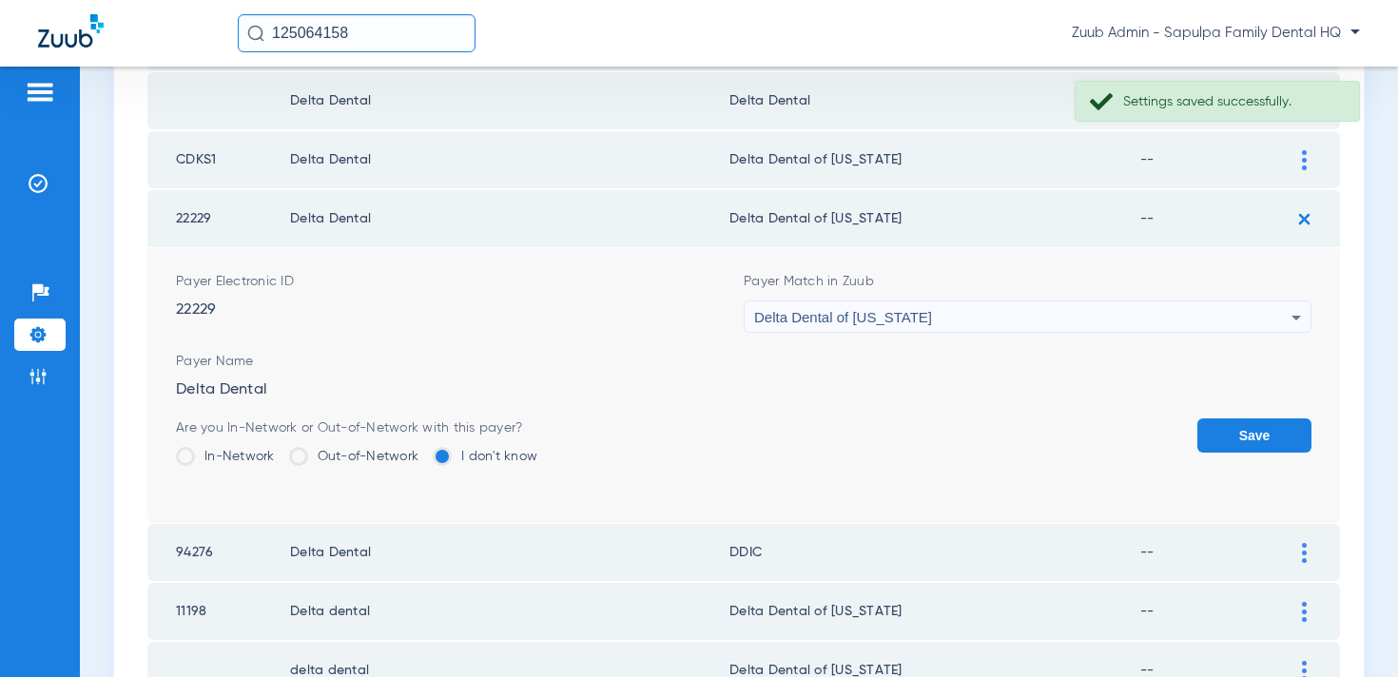
click at [1229, 429] on button "Save" at bounding box center [1255, 436] width 114 height 34
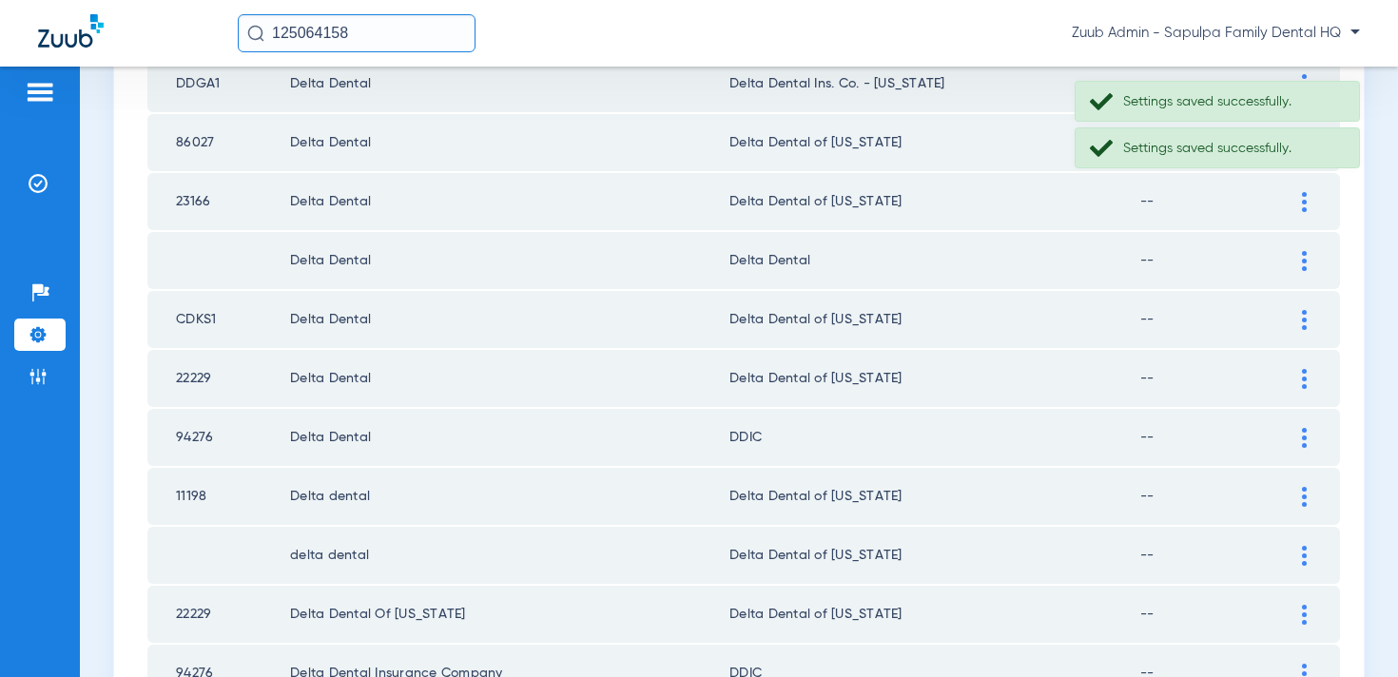
scroll to position [1648, 0]
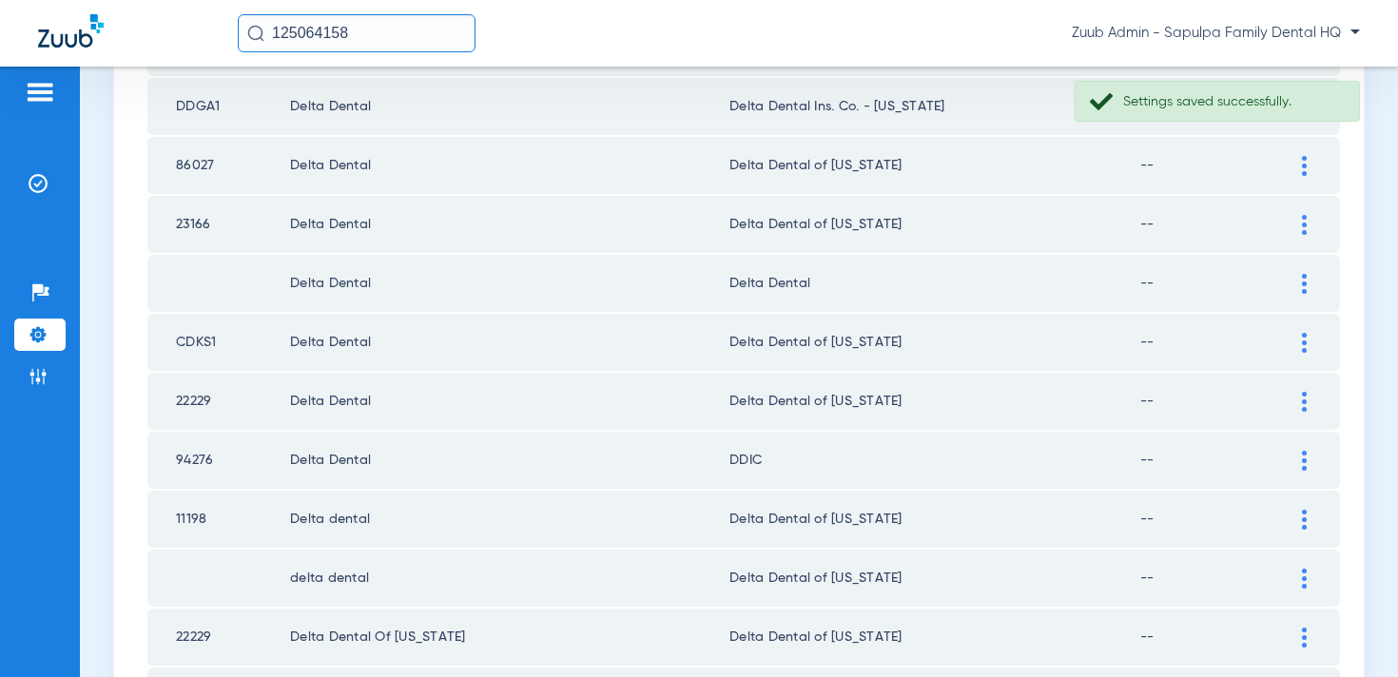
click at [1298, 284] on div at bounding box center [1304, 284] width 33 height 20
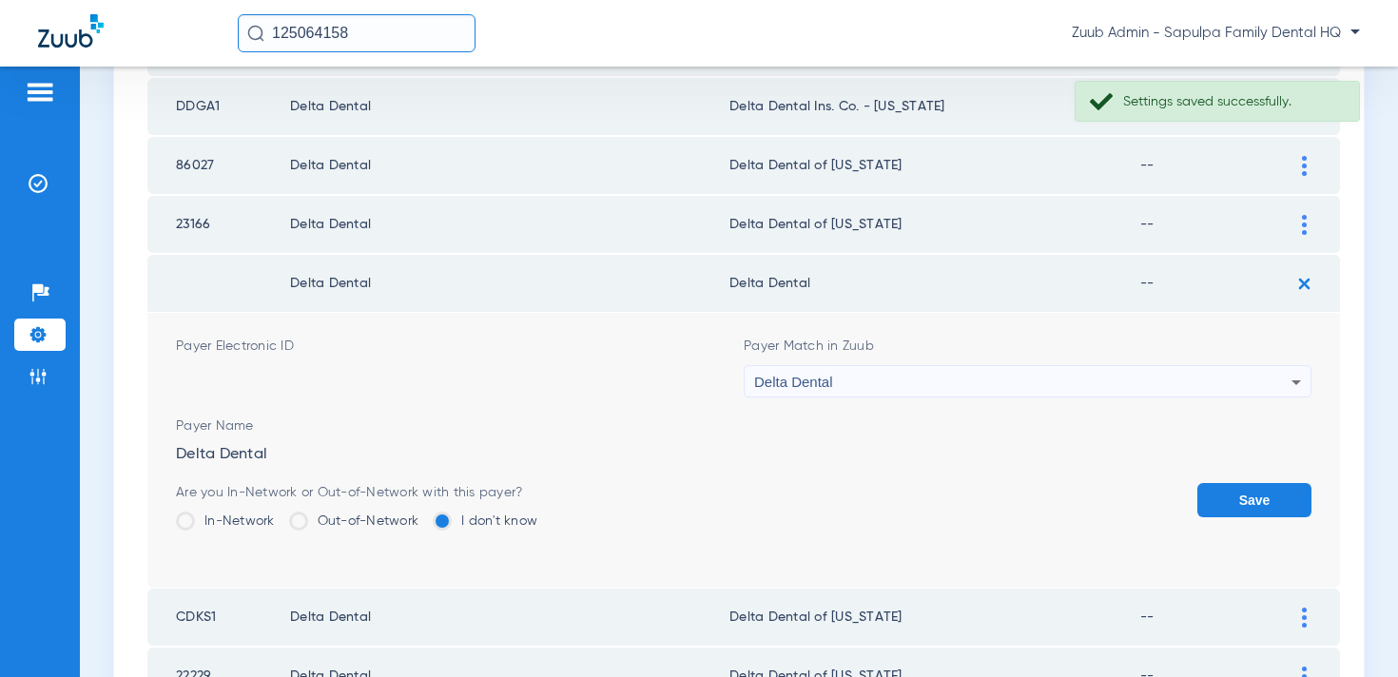
click at [1048, 378] on div "Delta Dental" at bounding box center [1022, 382] width 537 height 32
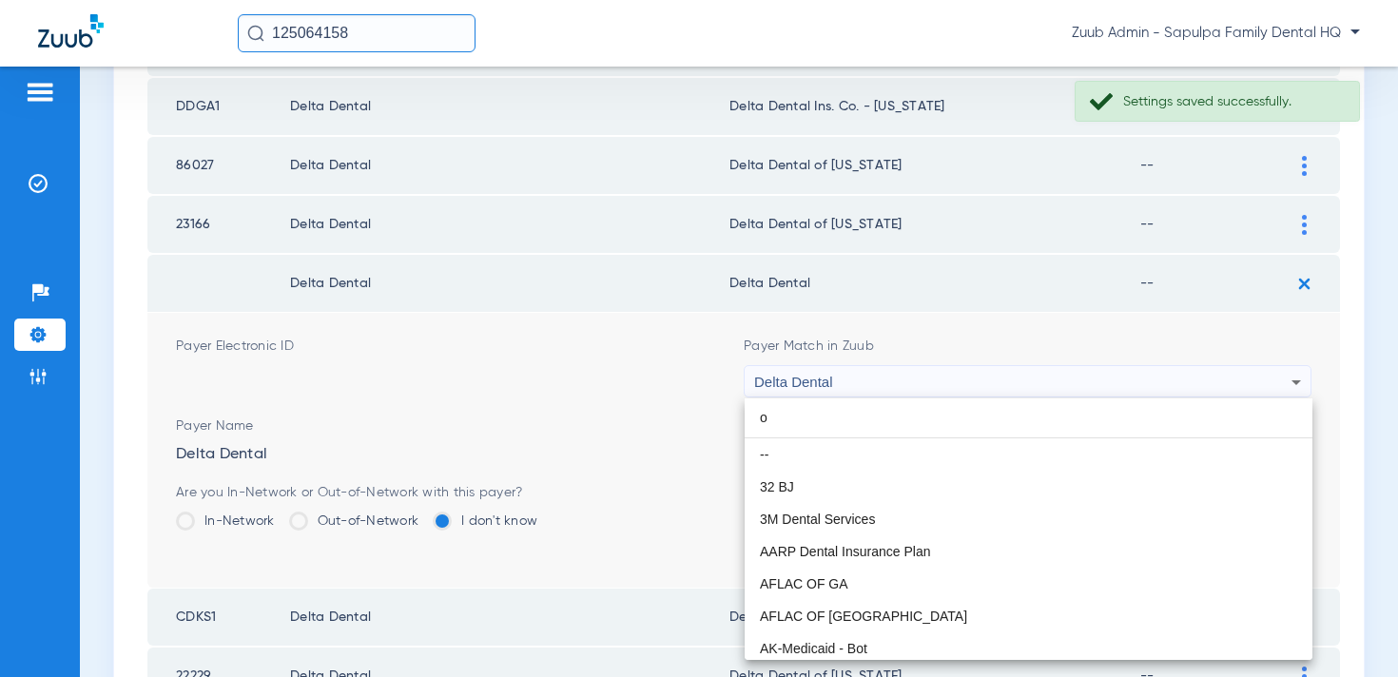
scroll to position [40, 0]
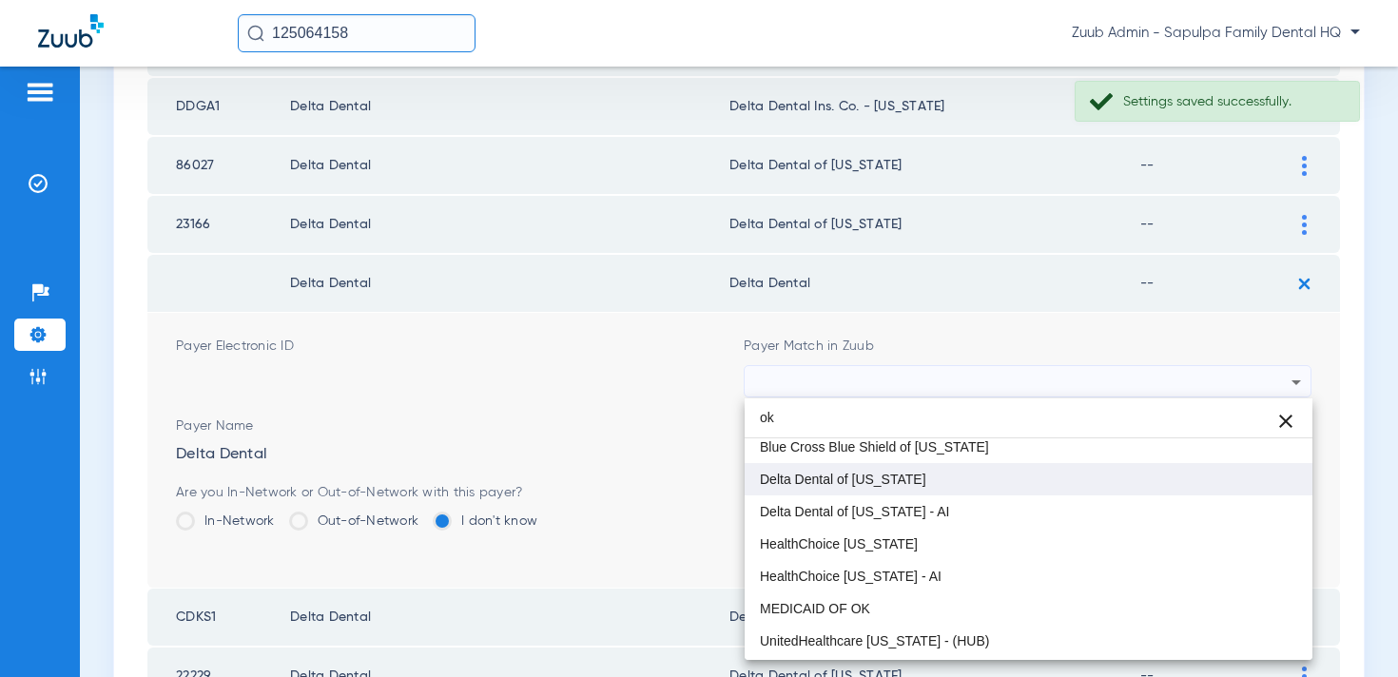
type input "ok"
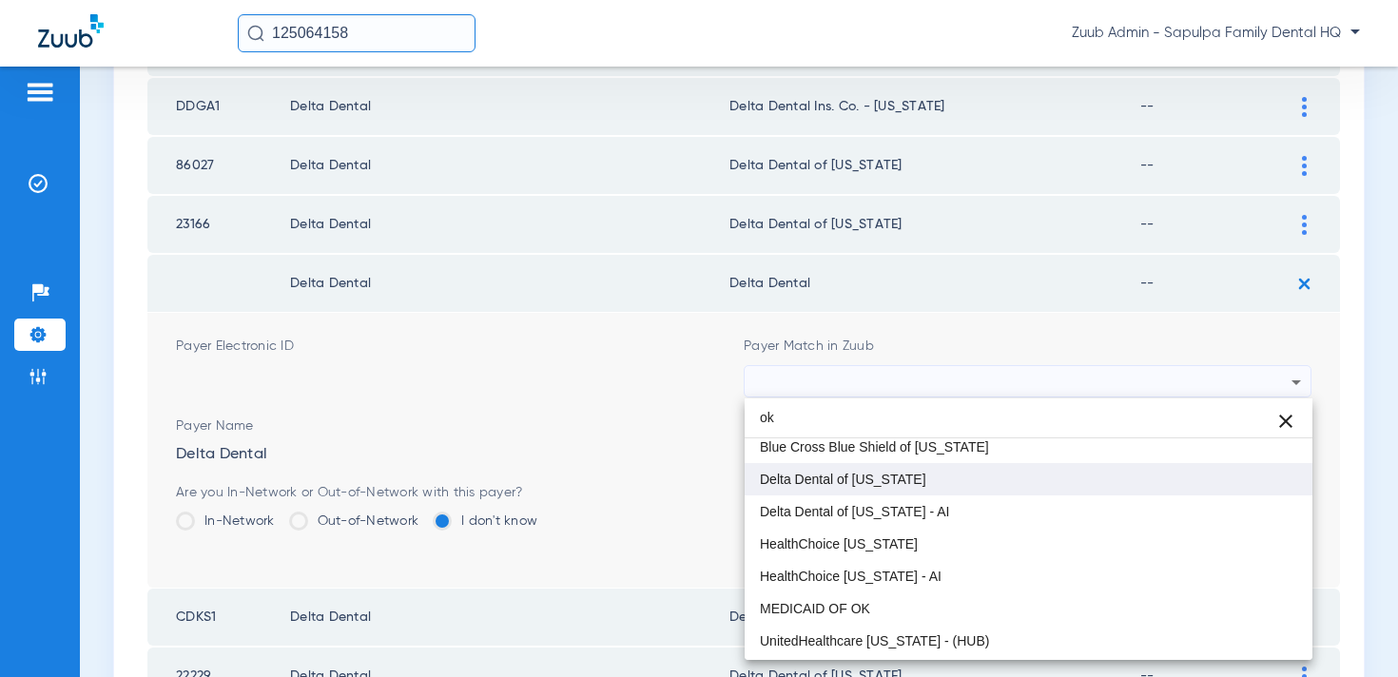
click at [894, 481] on span "Delta Dental of [US_STATE]" at bounding box center [843, 479] width 166 height 13
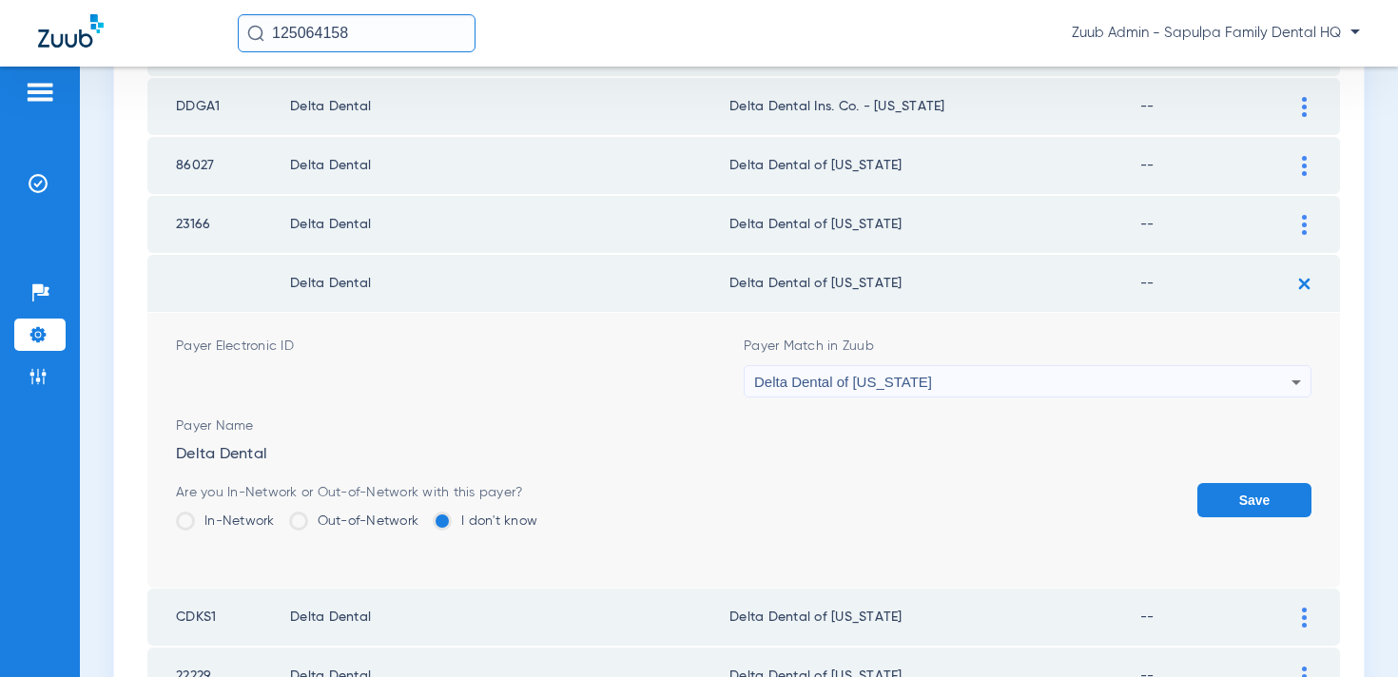
click at [1220, 490] on button "Save" at bounding box center [1255, 500] width 114 height 34
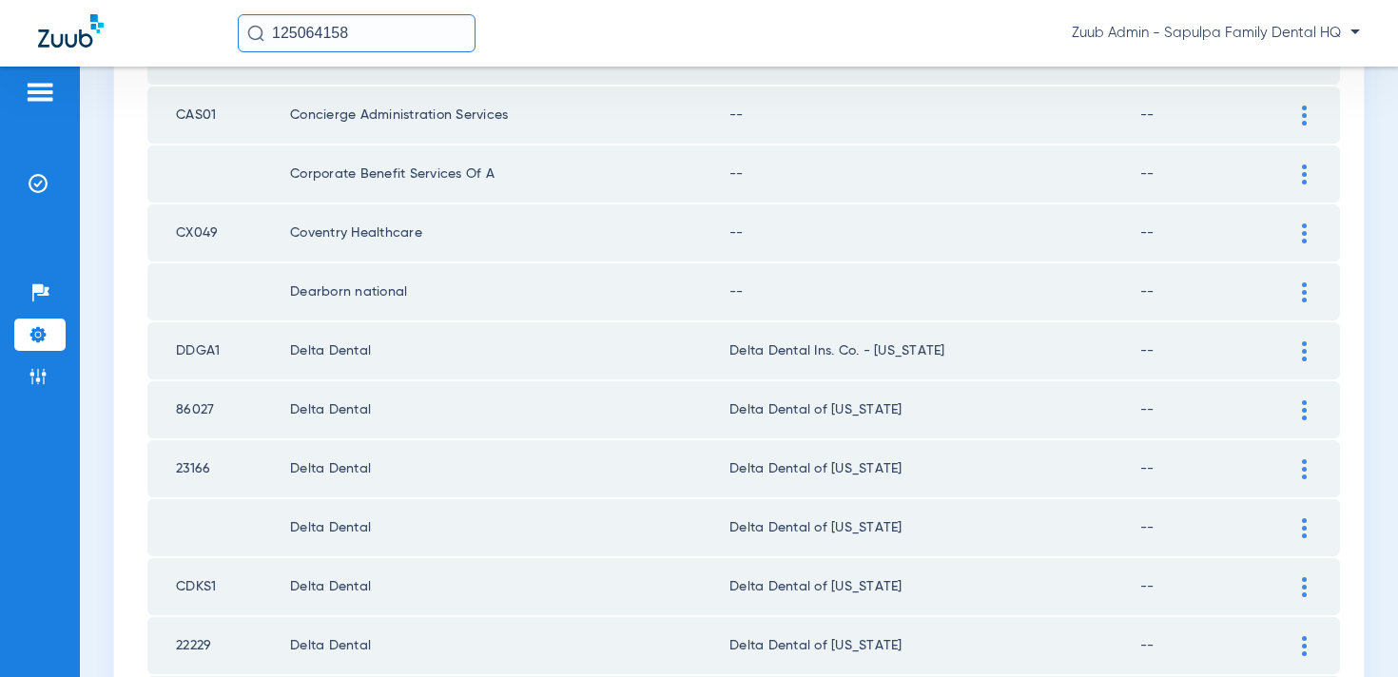
scroll to position [1401, 0]
click at [1297, 298] on div at bounding box center [1304, 294] width 33 height 20
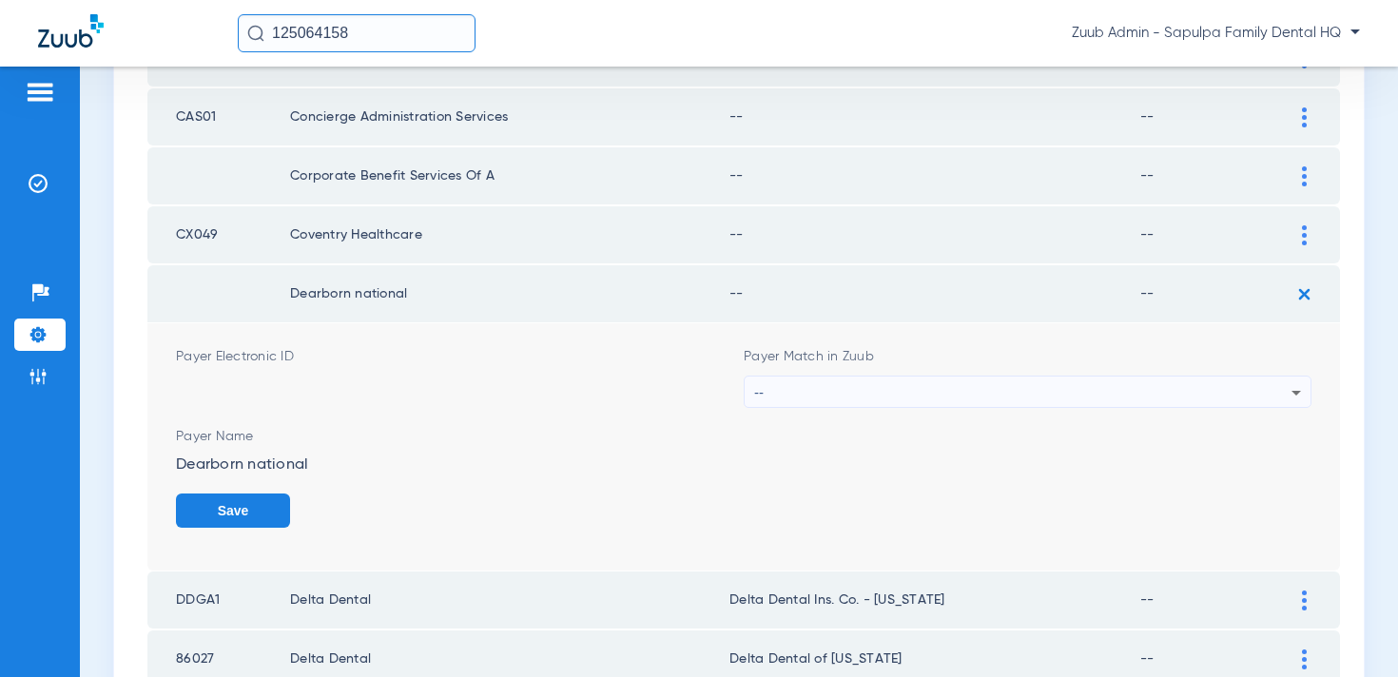
click at [929, 402] on div "--" at bounding box center [1022, 393] width 537 height 32
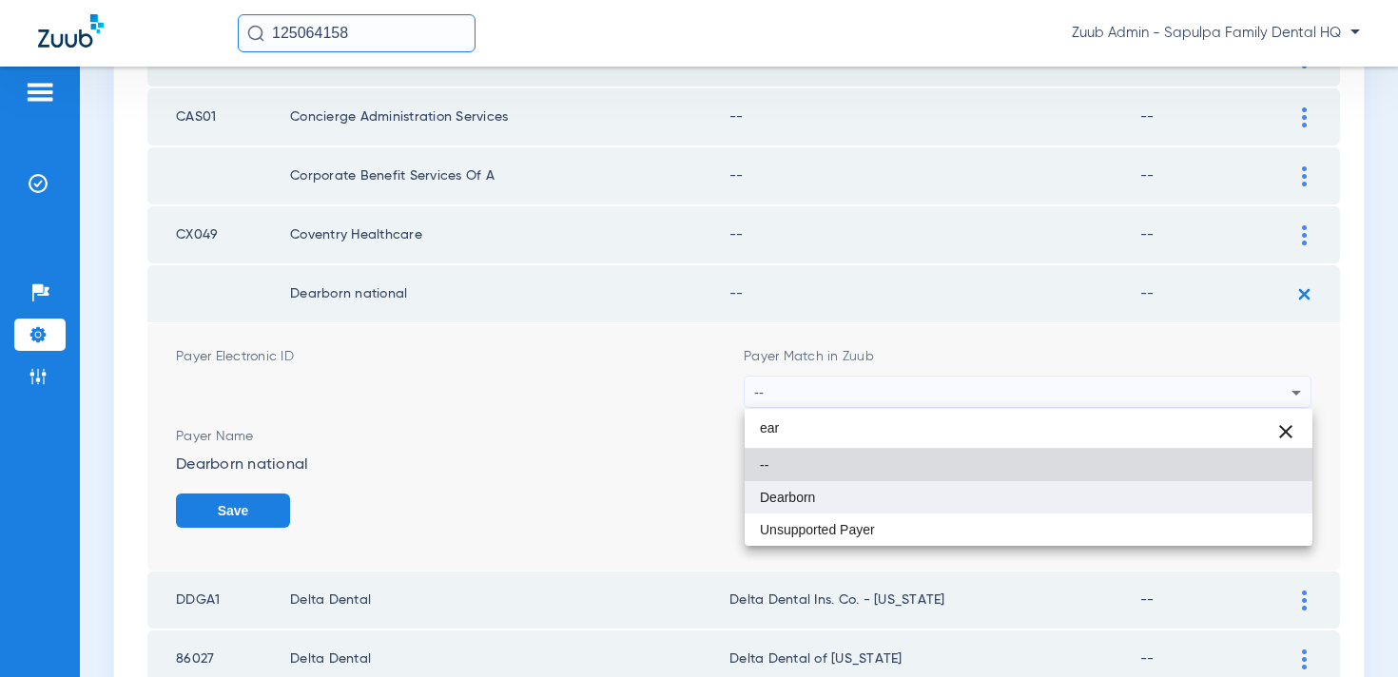
type input "ear"
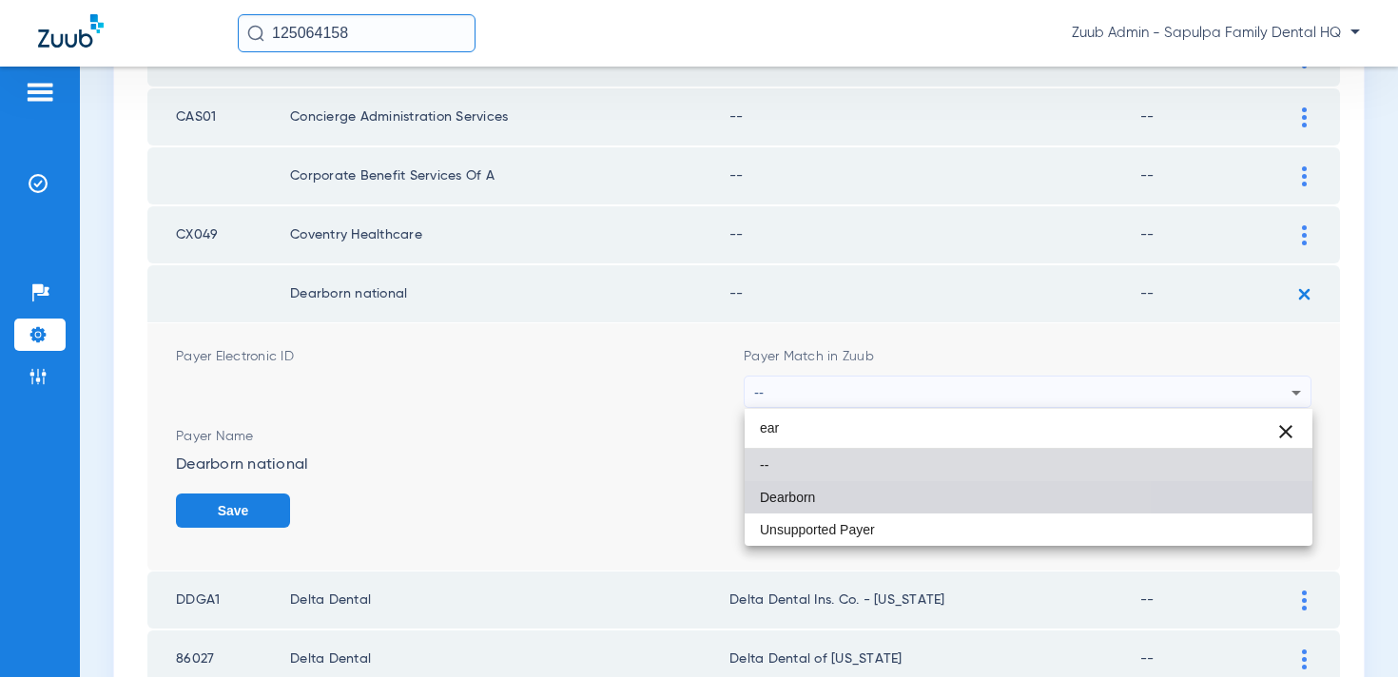
click at [869, 502] on mat-option "Dearborn" at bounding box center [1029, 497] width 568 height 32
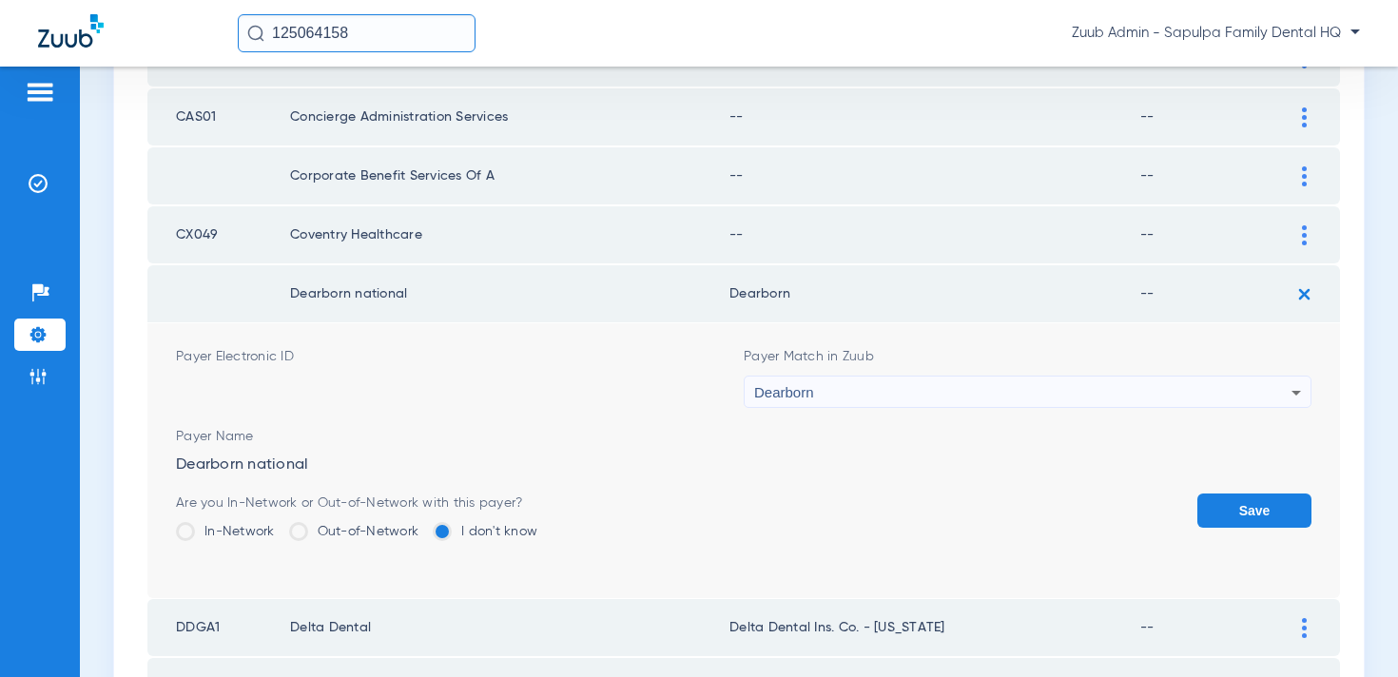
click at [1239, 511] on button "Save" at bounding box center [1255, 511] width 114 height 34
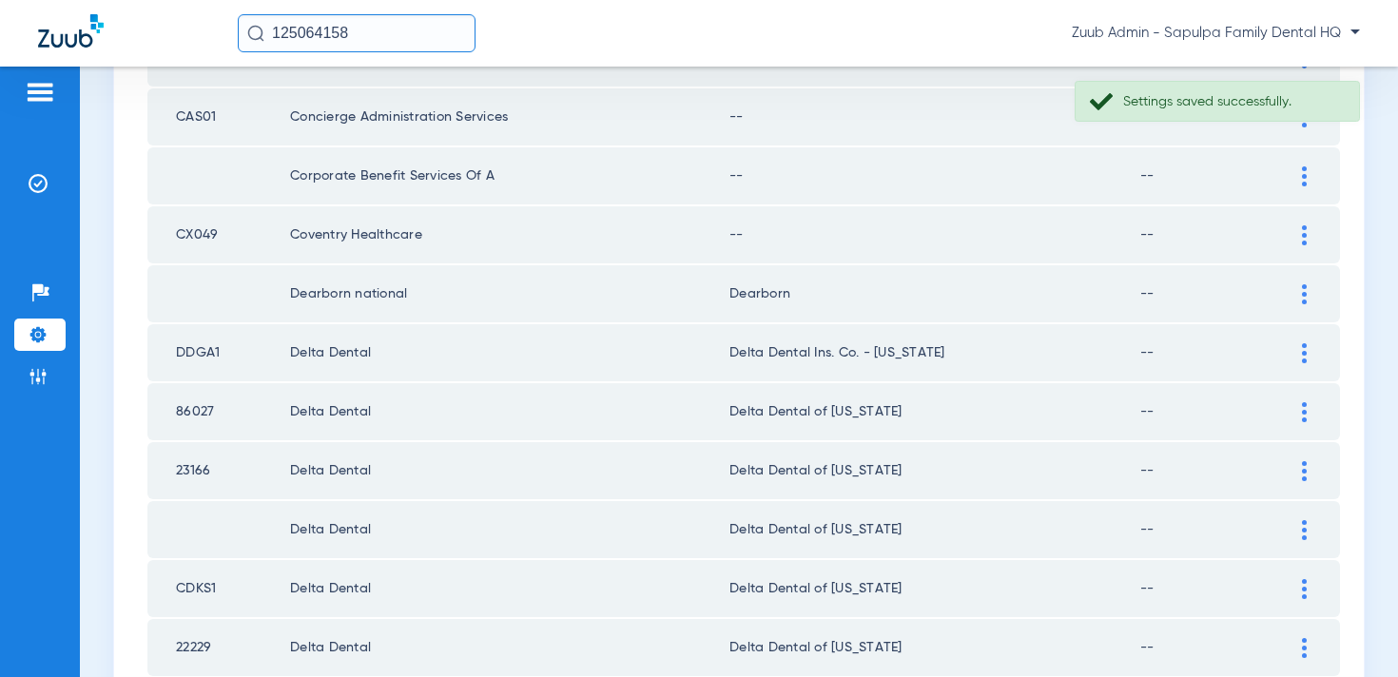
click at [1300, 233] on div at bounding box center [1304, 235] width 33 height 20
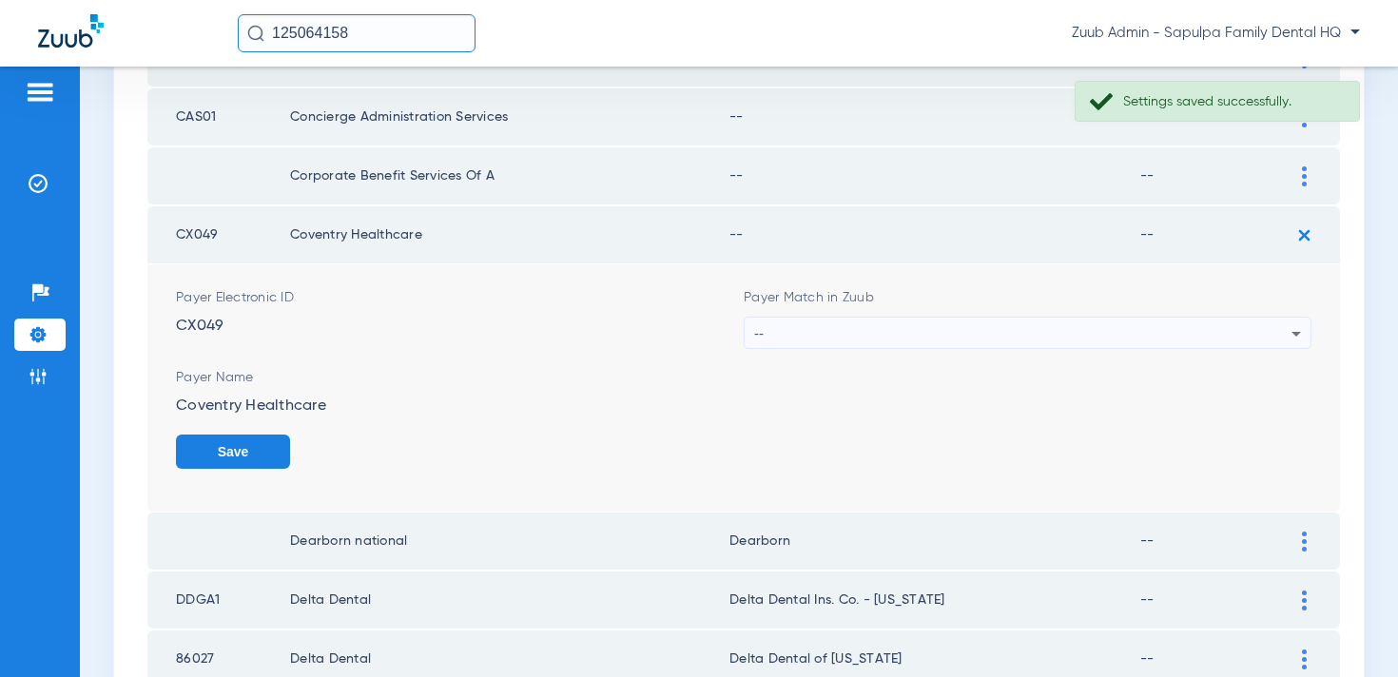
click at [1040, 320] on div "--" at bounding box center [1022, 334] width 537 height 32
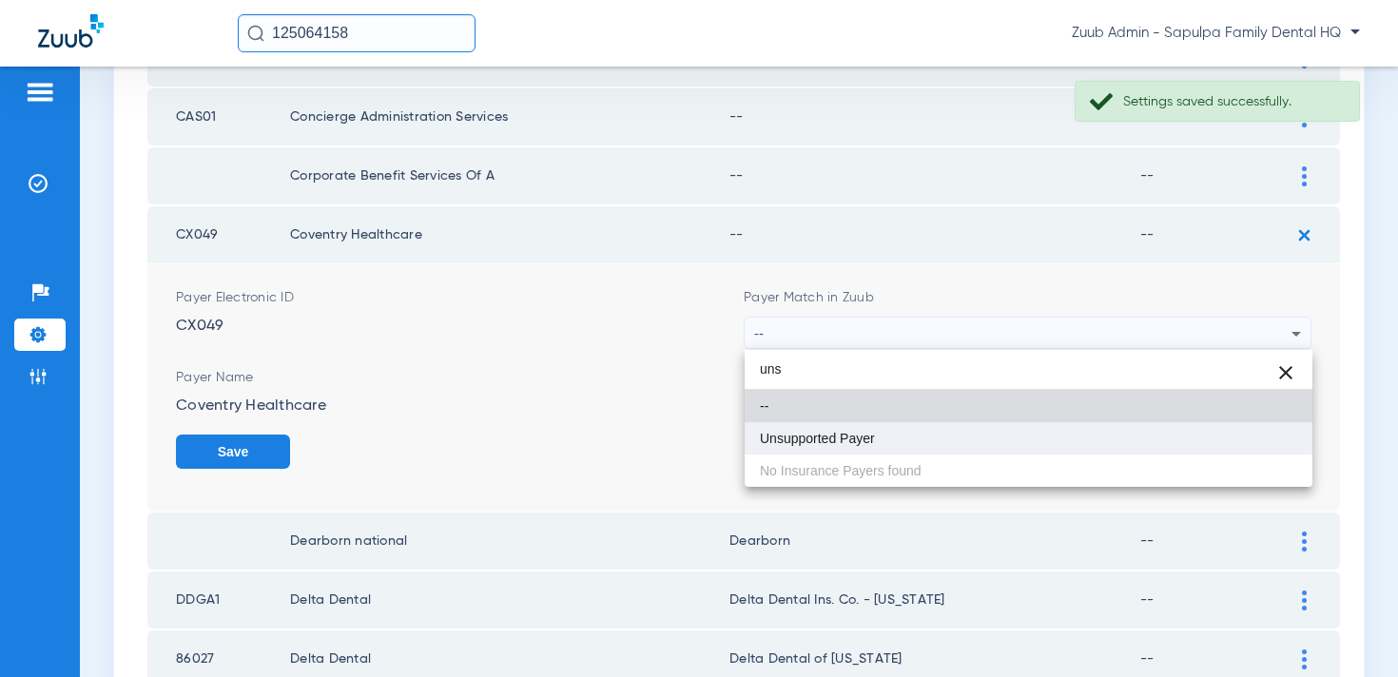
type input "uns"
click at [951, 438] on mat-option "Unsupported Payer" at bounding box center [1029, 438] width 568 height 32
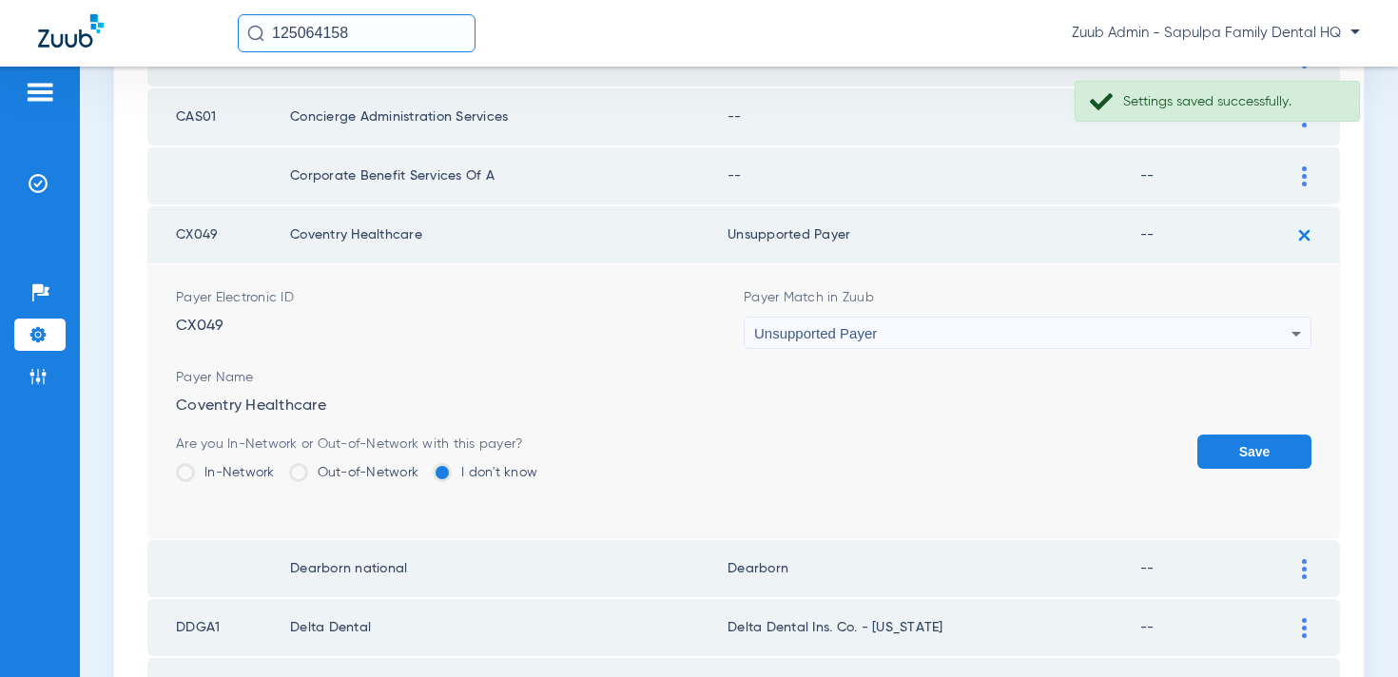
click at [1231, 447] on button "Save" at bounding box center [1255, 452] width 114 height 34
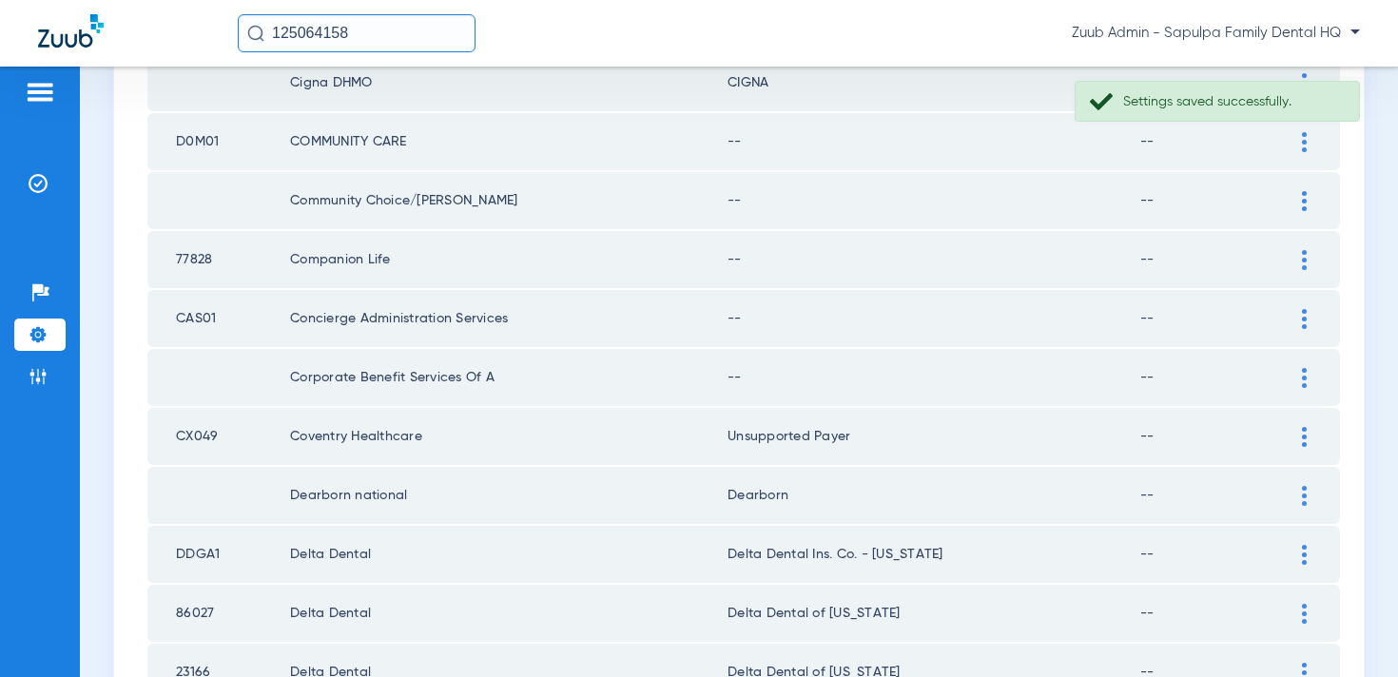
scroll to position [1156, 0]
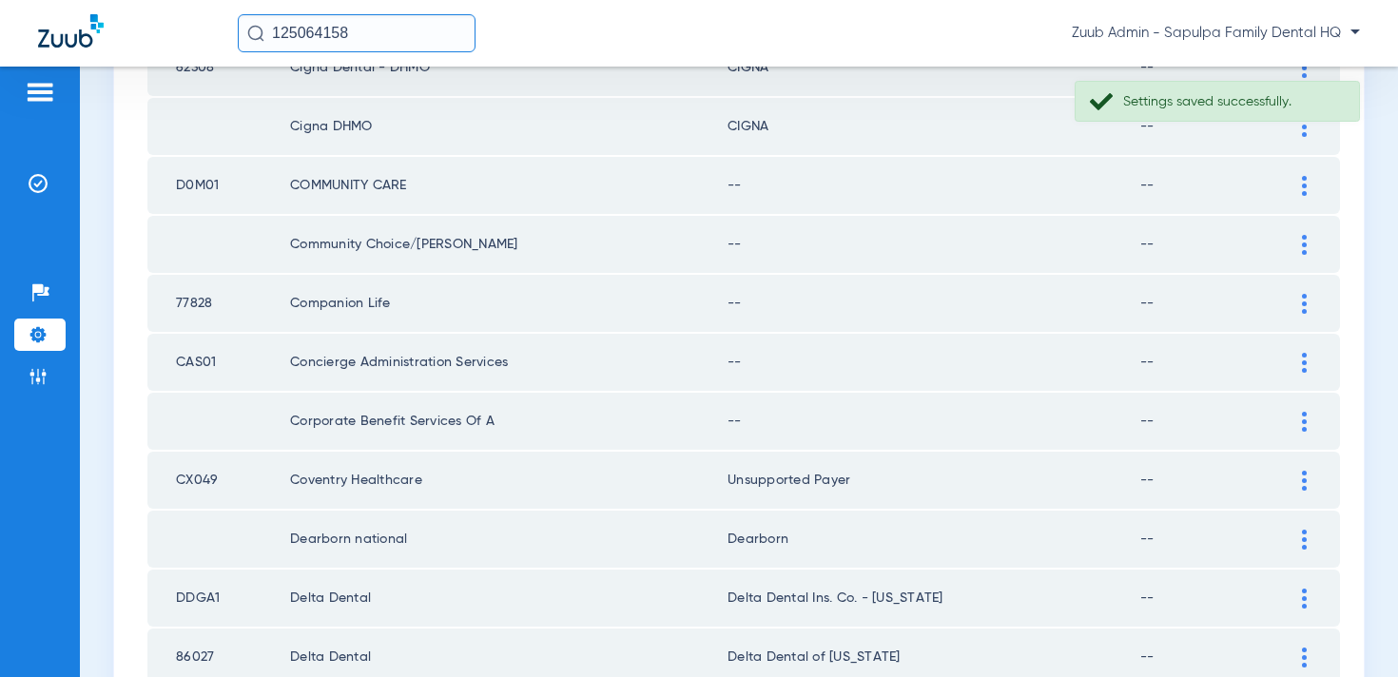
click at [1299, 421] on div at bounding box center [1304, 422] width 33 height 20
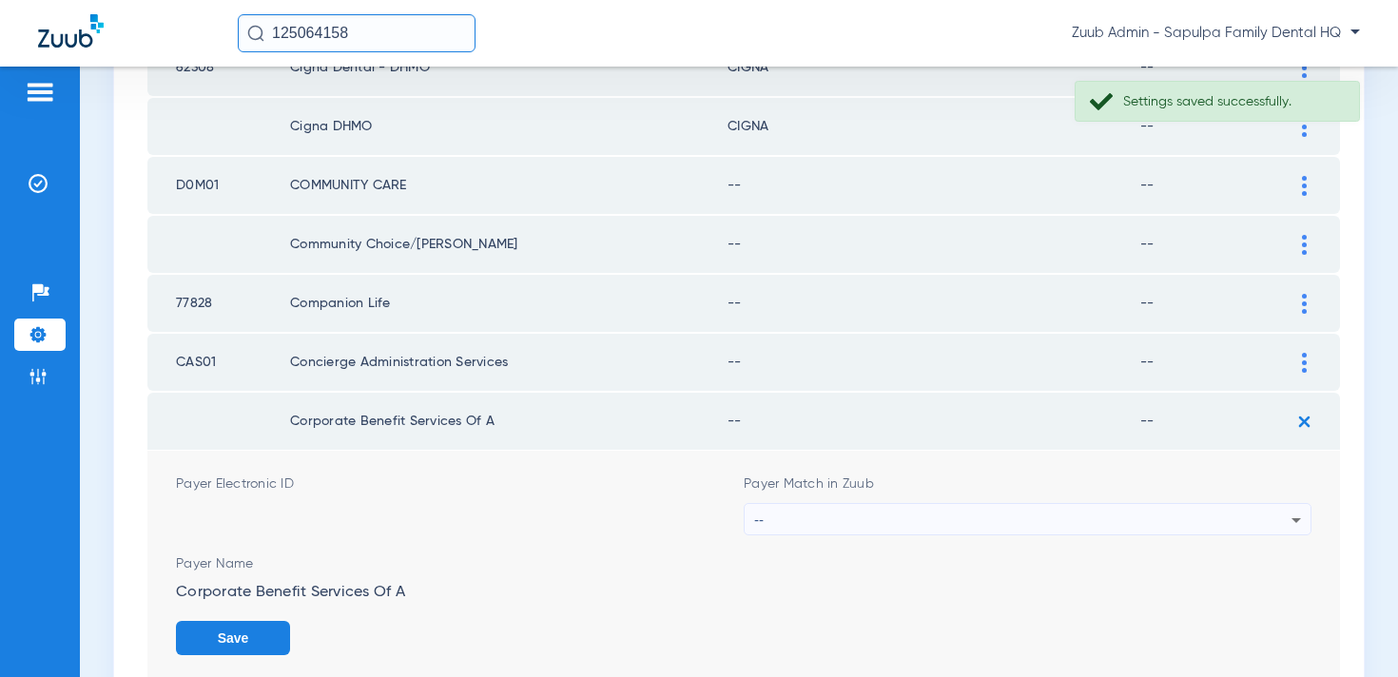
click at [1088, 518] on div "--" at bounding box center [1022, 520] width 537 height 32
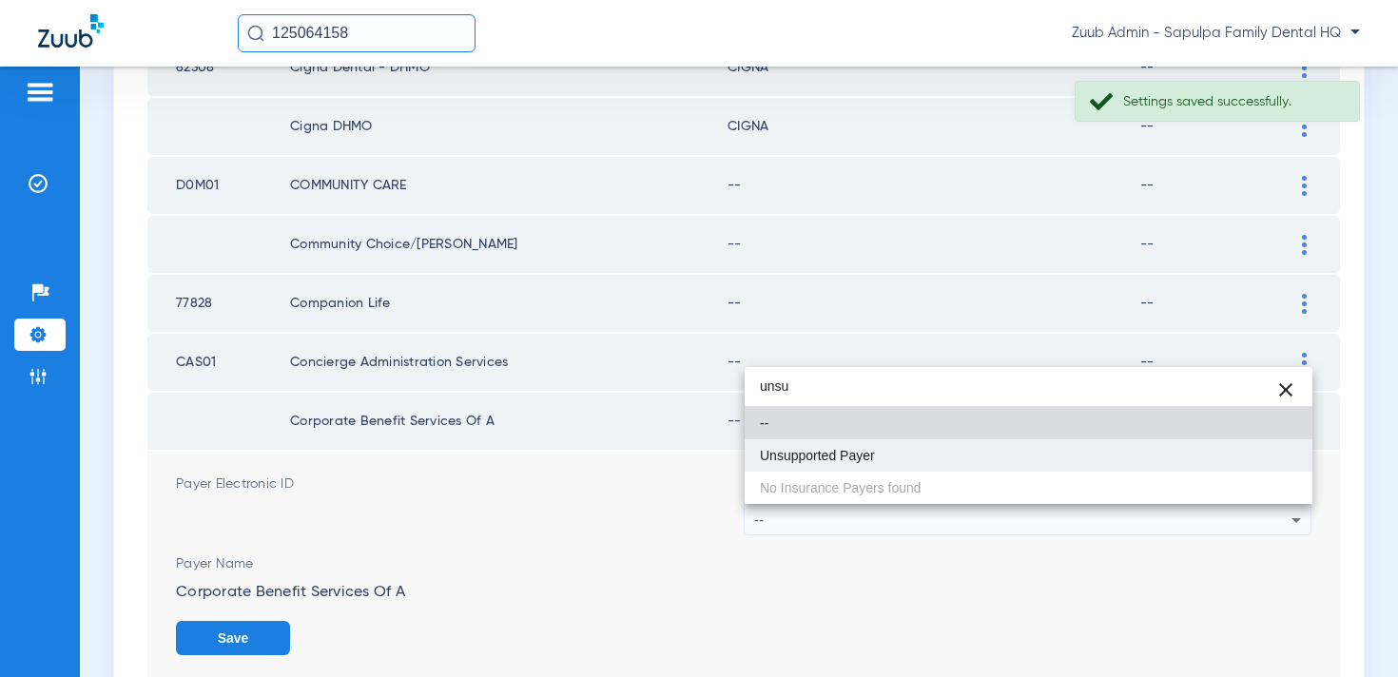
type input "unsu"
click at [1028, 443] on mat-option "Unsupported Payer" at bounding box center [1029, 455] width 568 height 32
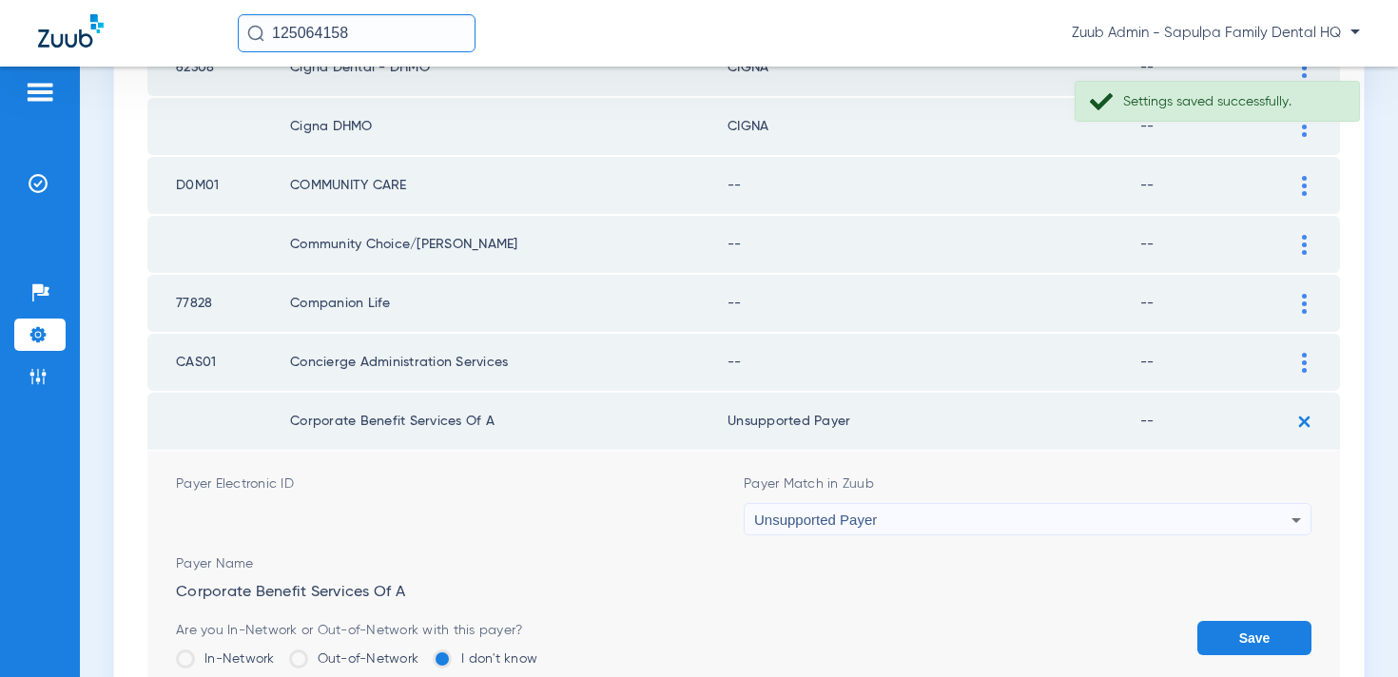
click at [1269, 634] on button "Save" at bounding box center [1255, 638] width 114 height 34
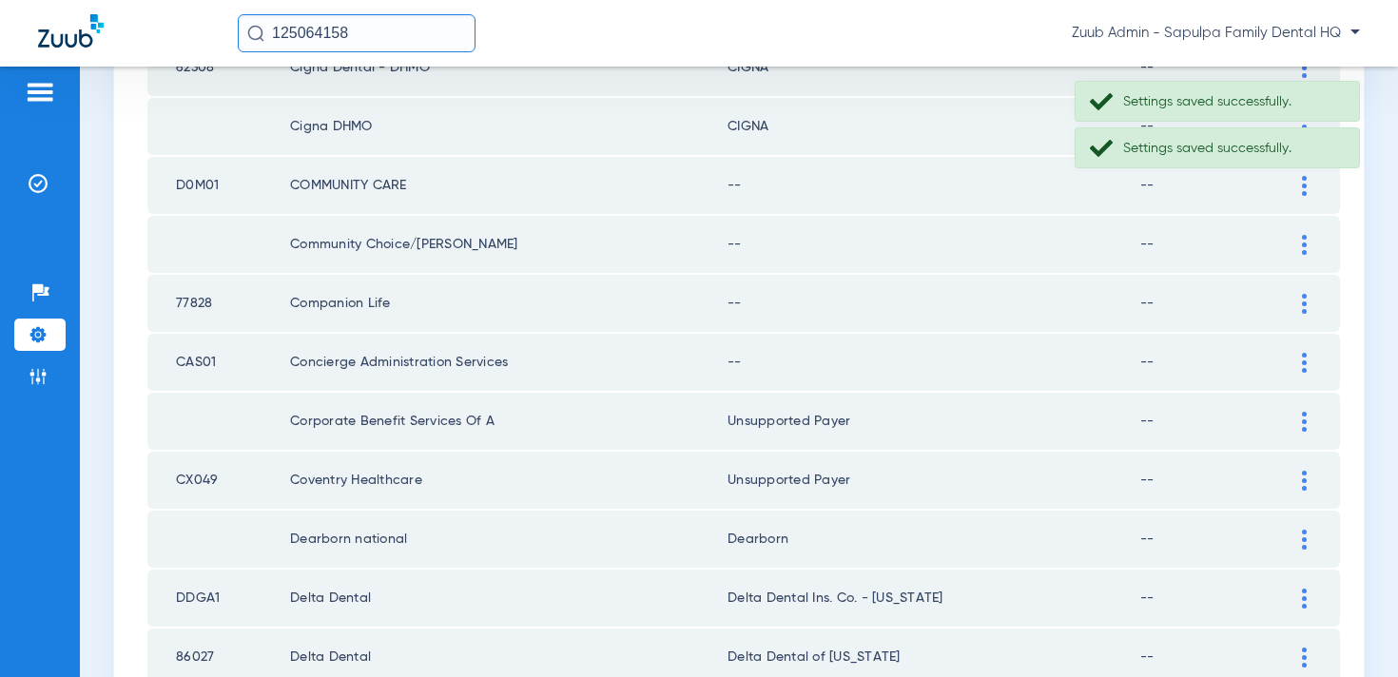
click at [1299, 351] on td at bounding box center [1314, 362] width 52 height 57
click at [1294, 363] on div at bounding box center [1304, 363] width 33 height 20
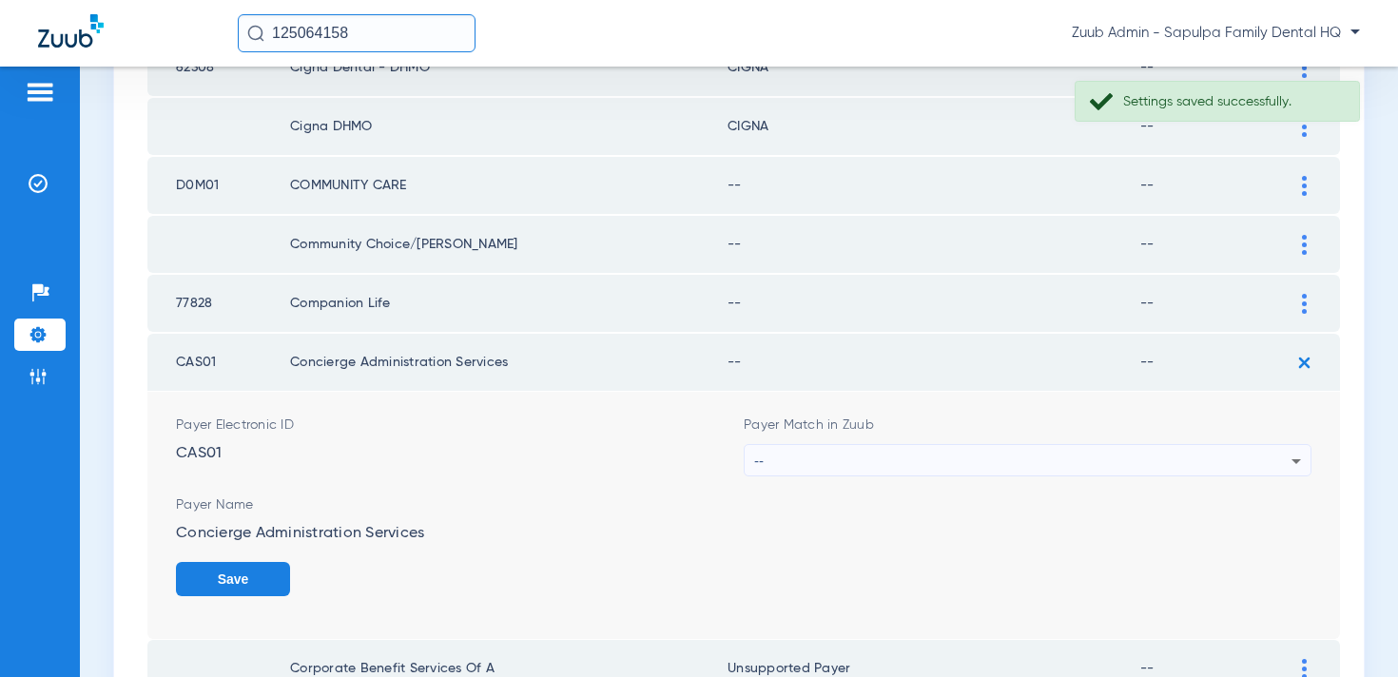
click at [1102, 450] on div "--" at bounding box center [1022, 461] width 537 height 32
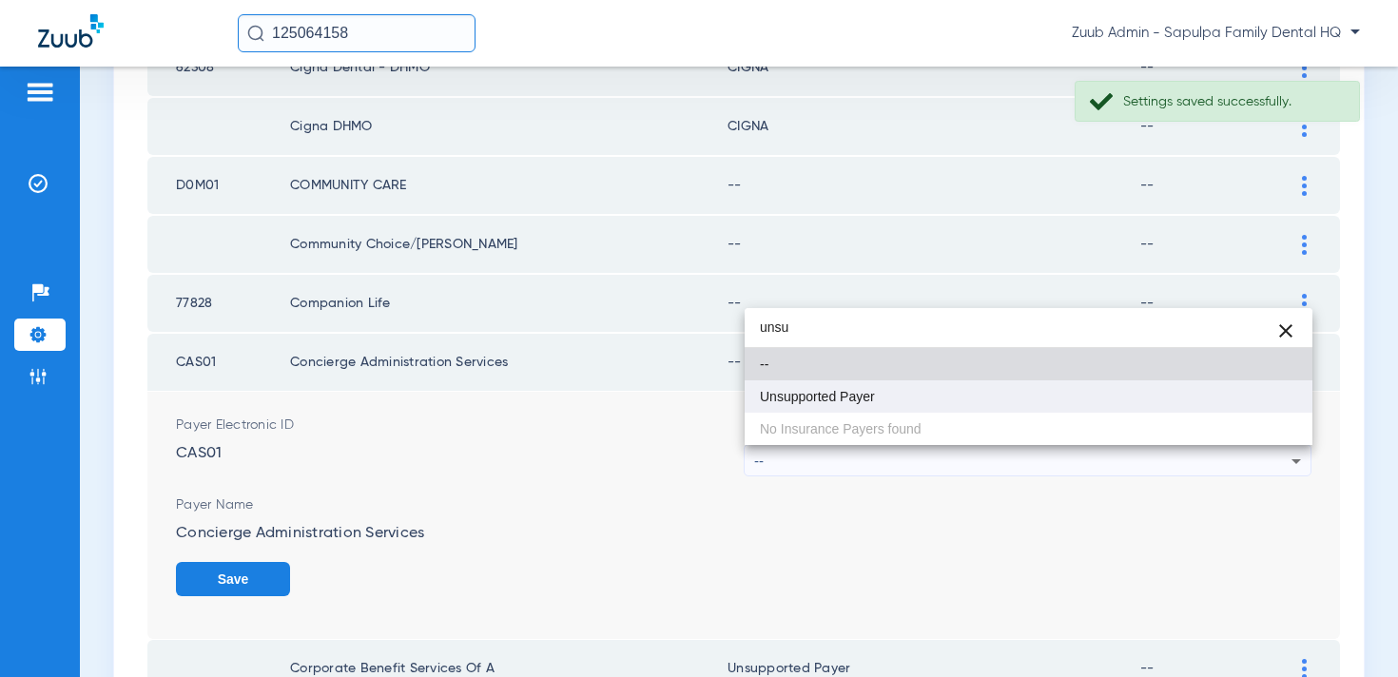
type input "unsu"
click at [1064, 401] on mat-option "Unsupported Payer" at bounding box center [1029, 397] width 568 height 32
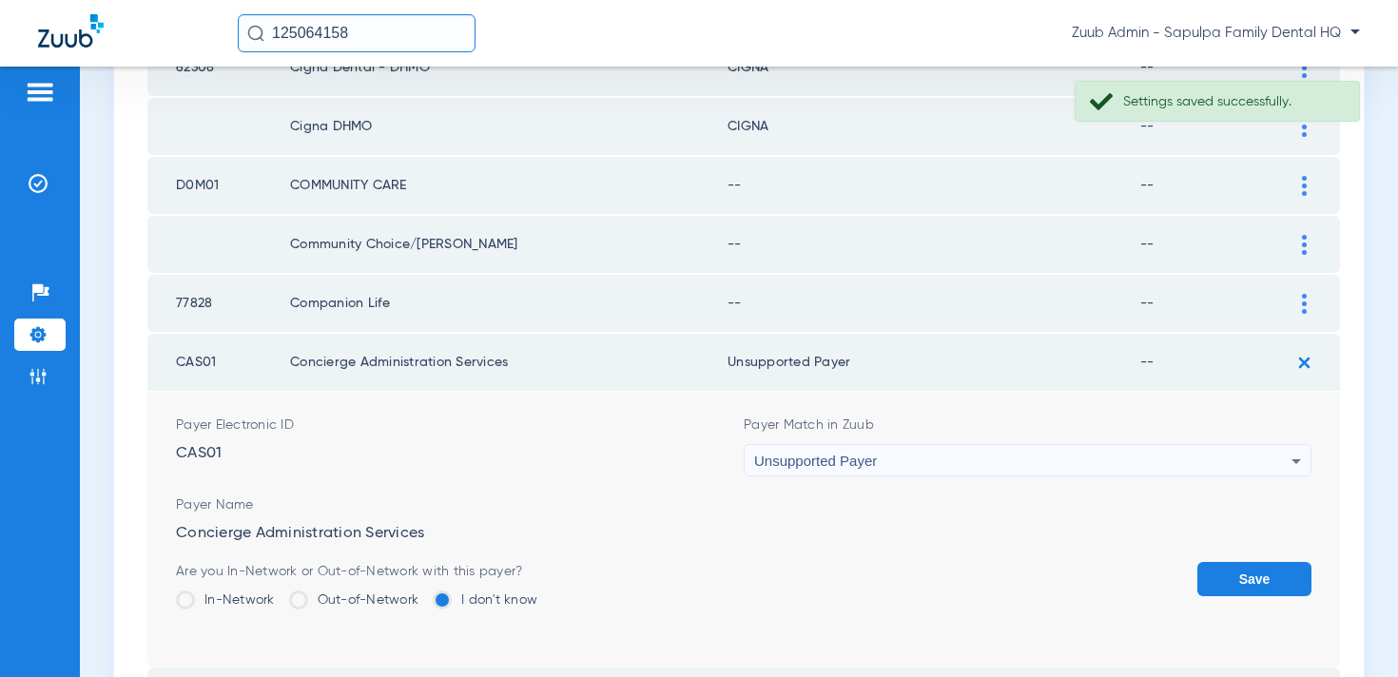
click at [1261, 585] on button "Save" at bounding box center [1255, 579] width 114 height 34
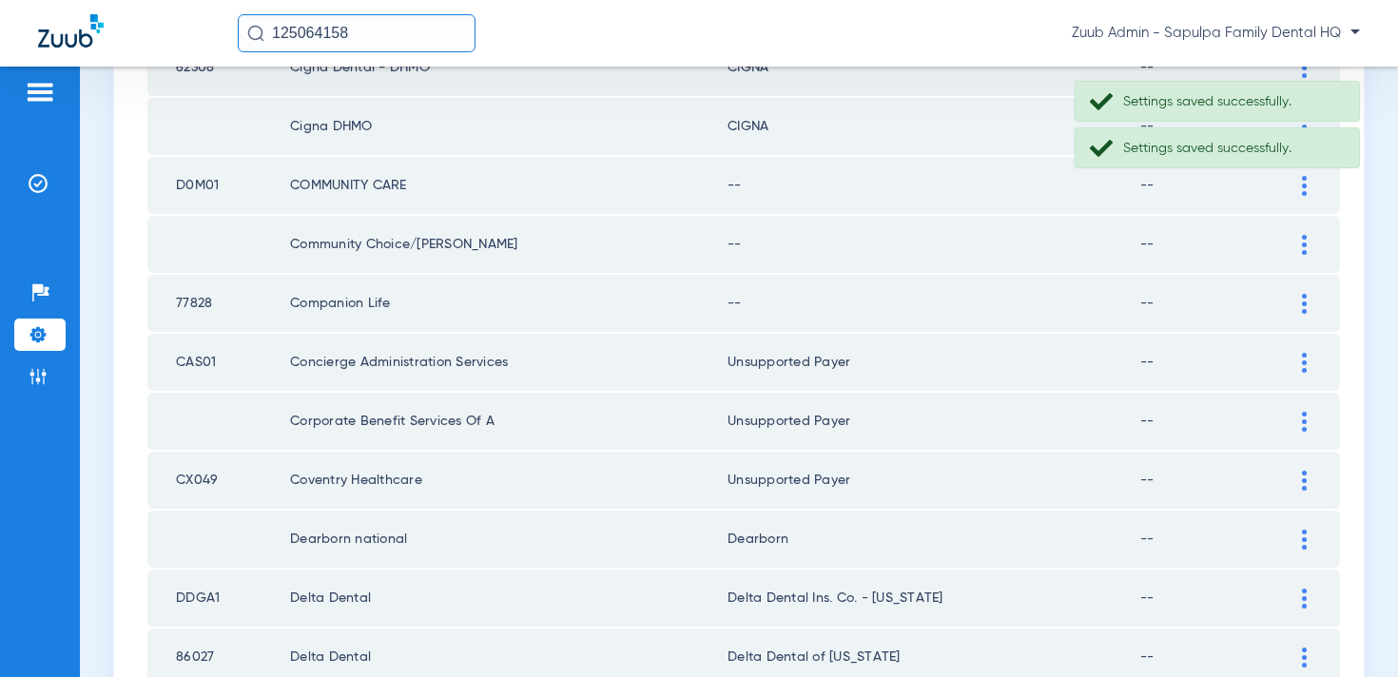
click at [1298, 306] on div at bounding box center [1304, 304] width 33 height 20
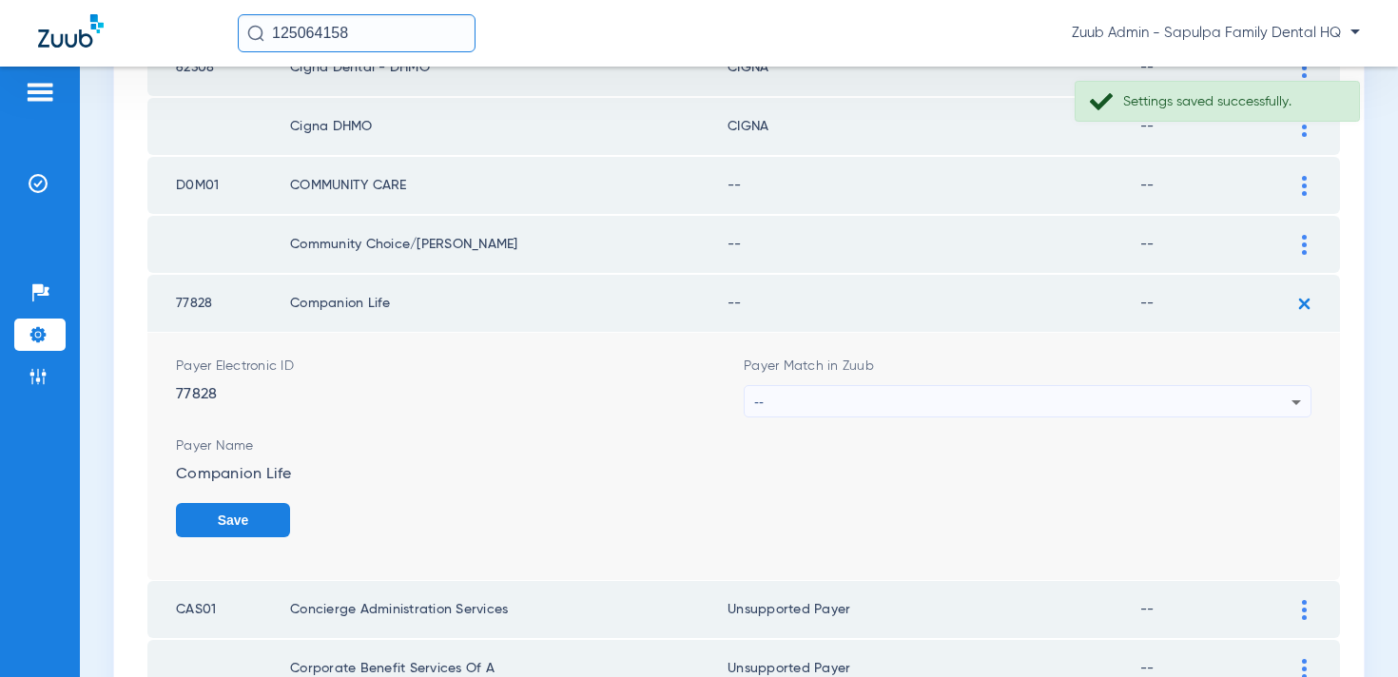
click at [1016, 409] on div "--" at bounding box center [1022, 402] width 537 height 32
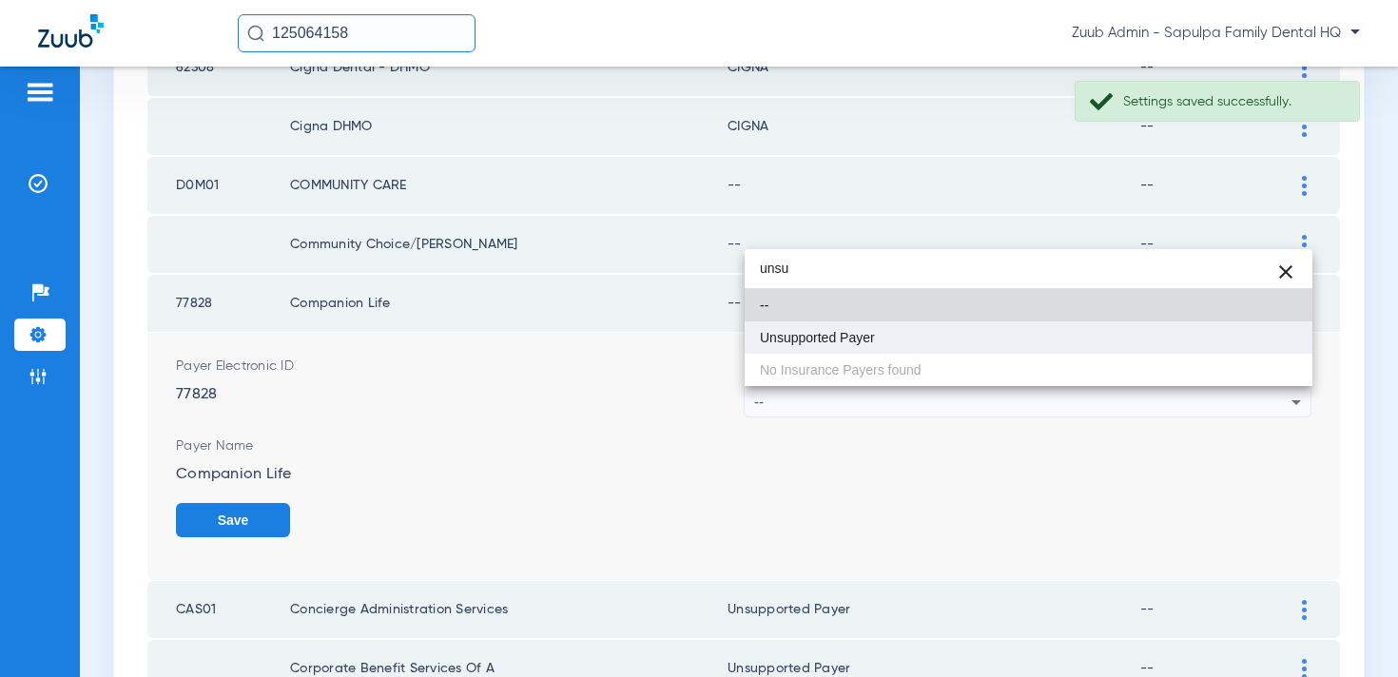
type input "unsu"
click at [1000, 342] on mat-option "Unsupported Payer" at bounding box center [1029, 338] width 568 height 32
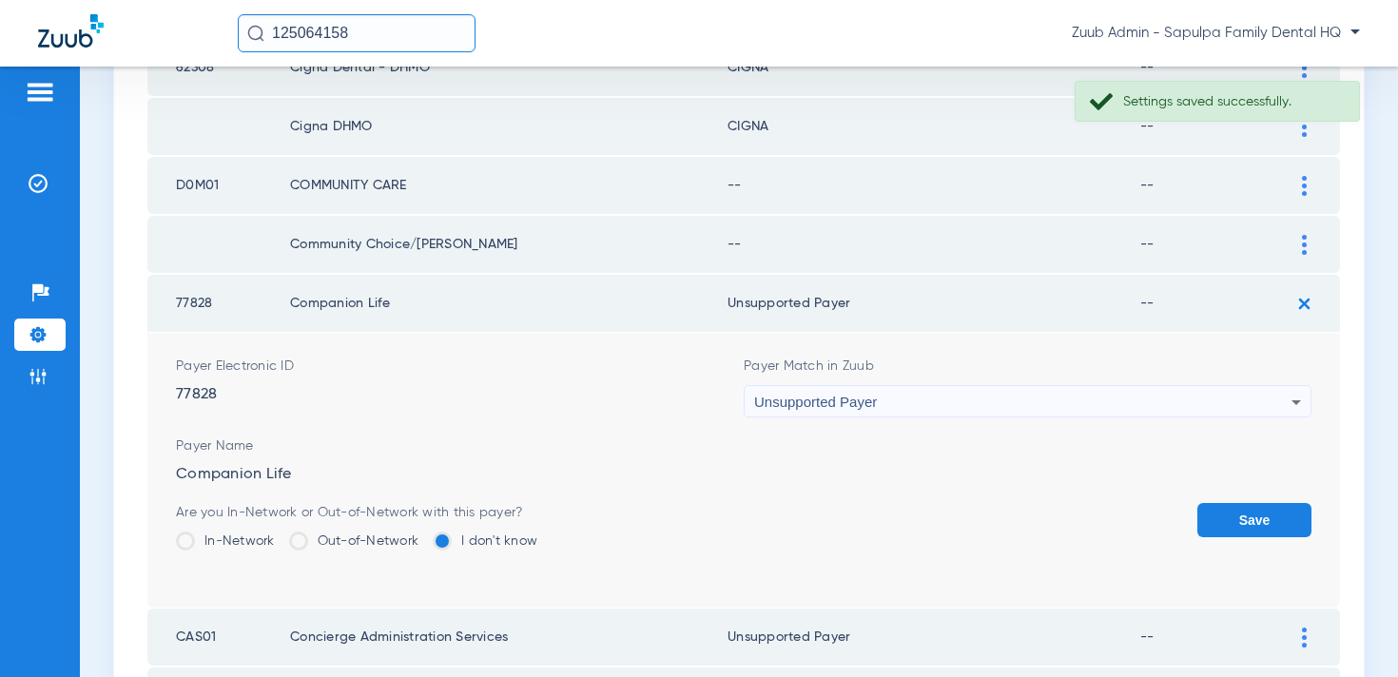
click at [1264, 514] on button "Save" at bounding box center [1255, 520] width 114 height 34
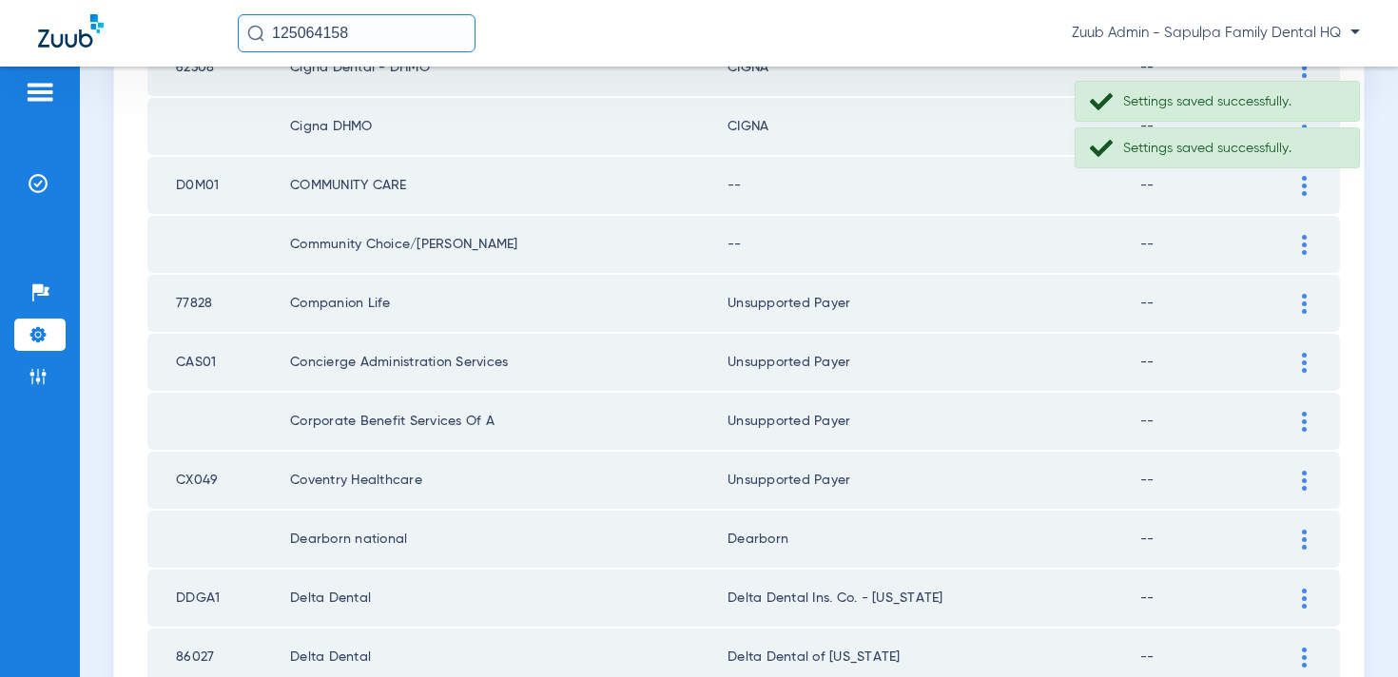
click at [1303, 244] on img at bounding box center [1304, 245] width 5 height 20
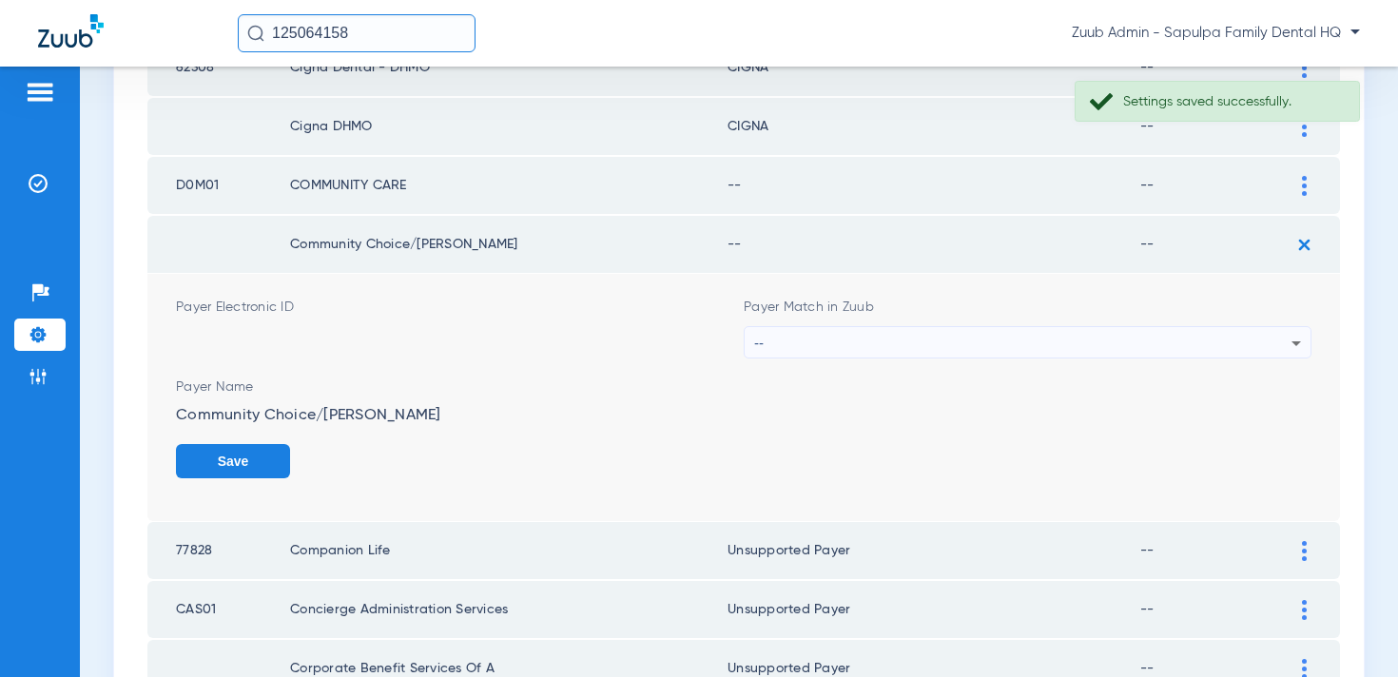
click at [1051, 327] on div "--" at bounding box center [1022, 343] width 537 height 32
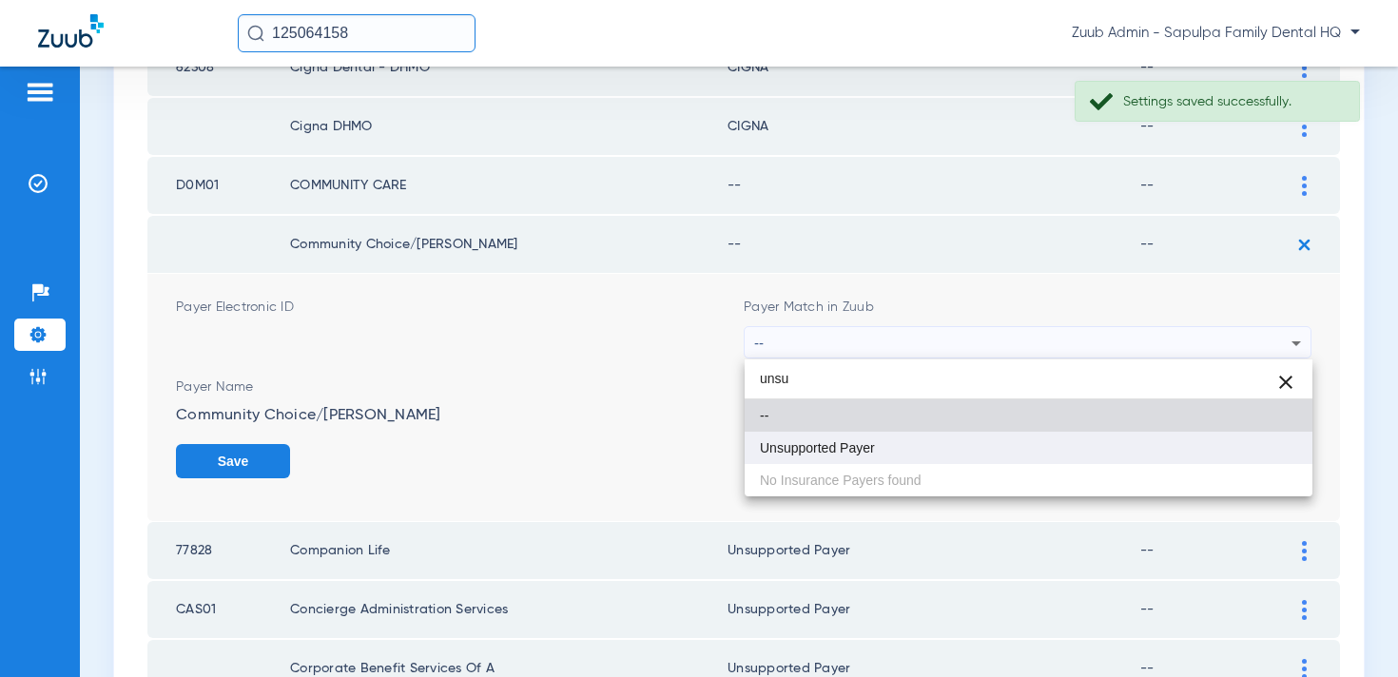
type input "unsu"
click at [892, 453] on mat-option "Unsupported Payer" at bounding box center [1029, 448] width 568 height 32
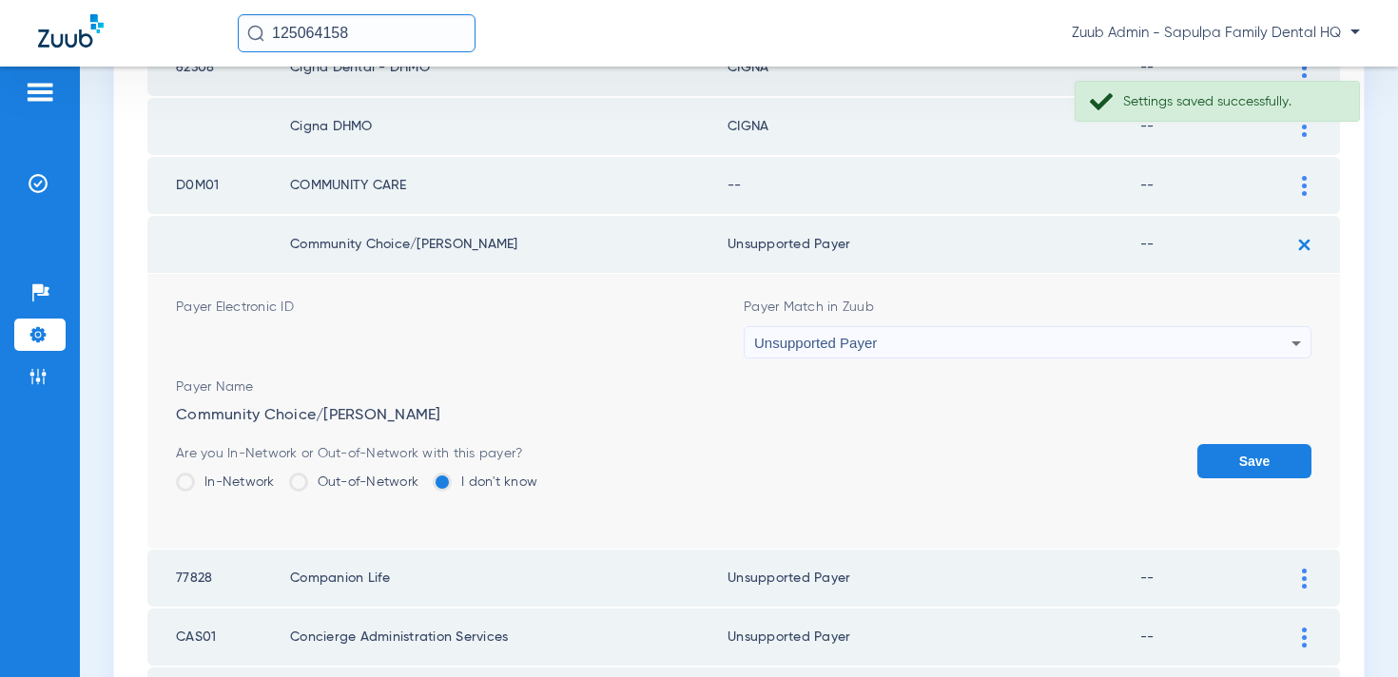
click at [1264, 459] on button "Save" at bounding box center [1255, 461] width 114 height 34
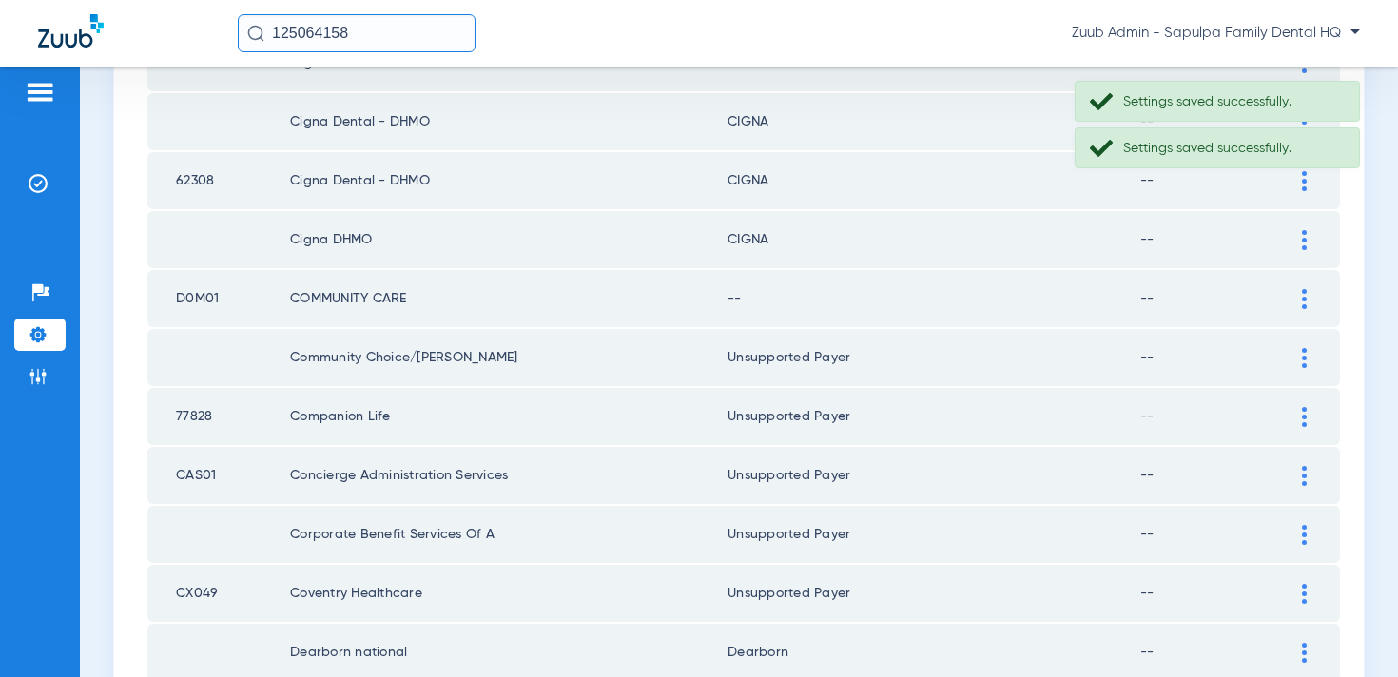
scroll to position [1029, 0]
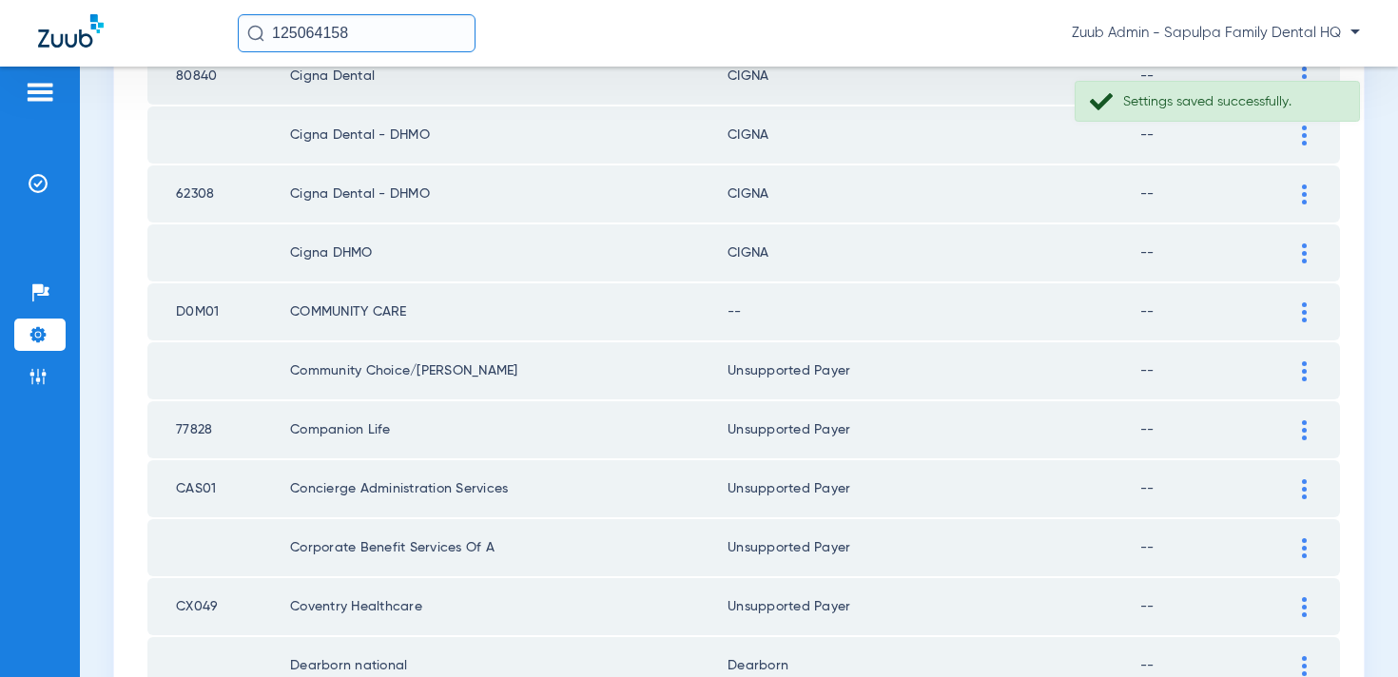
click at [1310, 305] on div at bounding box center [1304, 312] width 33 height 20
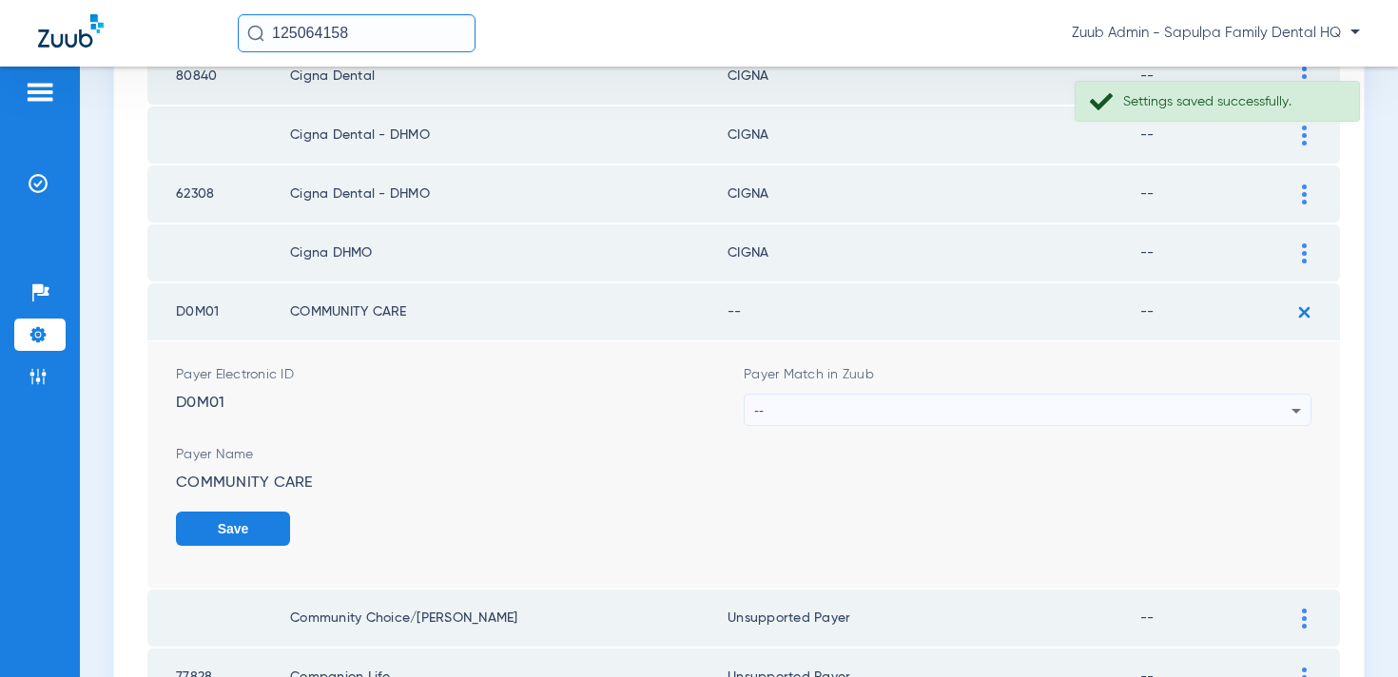
click at [996, 408] on div "--" at bounding box center [1022, 411] width 537 height 32
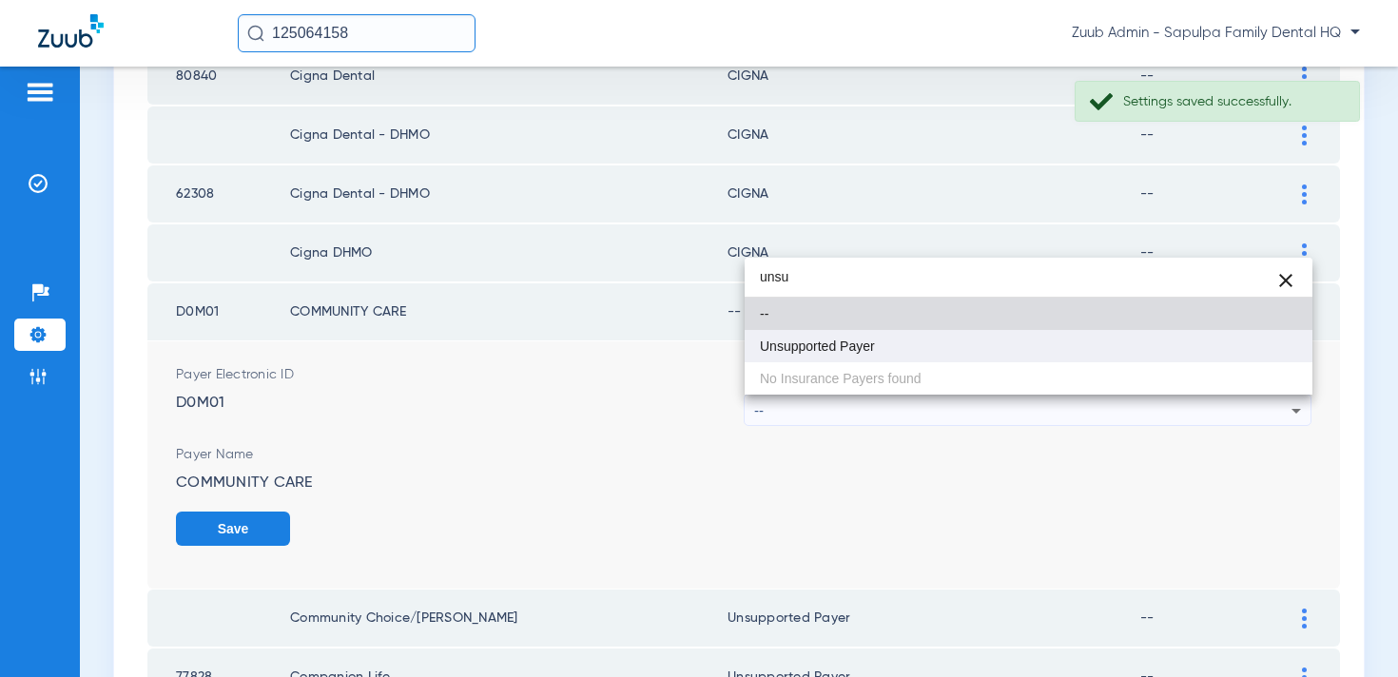
type input "unsu"
click at [982, 343] on mat-option "Unsupported Payer" at bounding box center [1029, 346] width 568 height 32
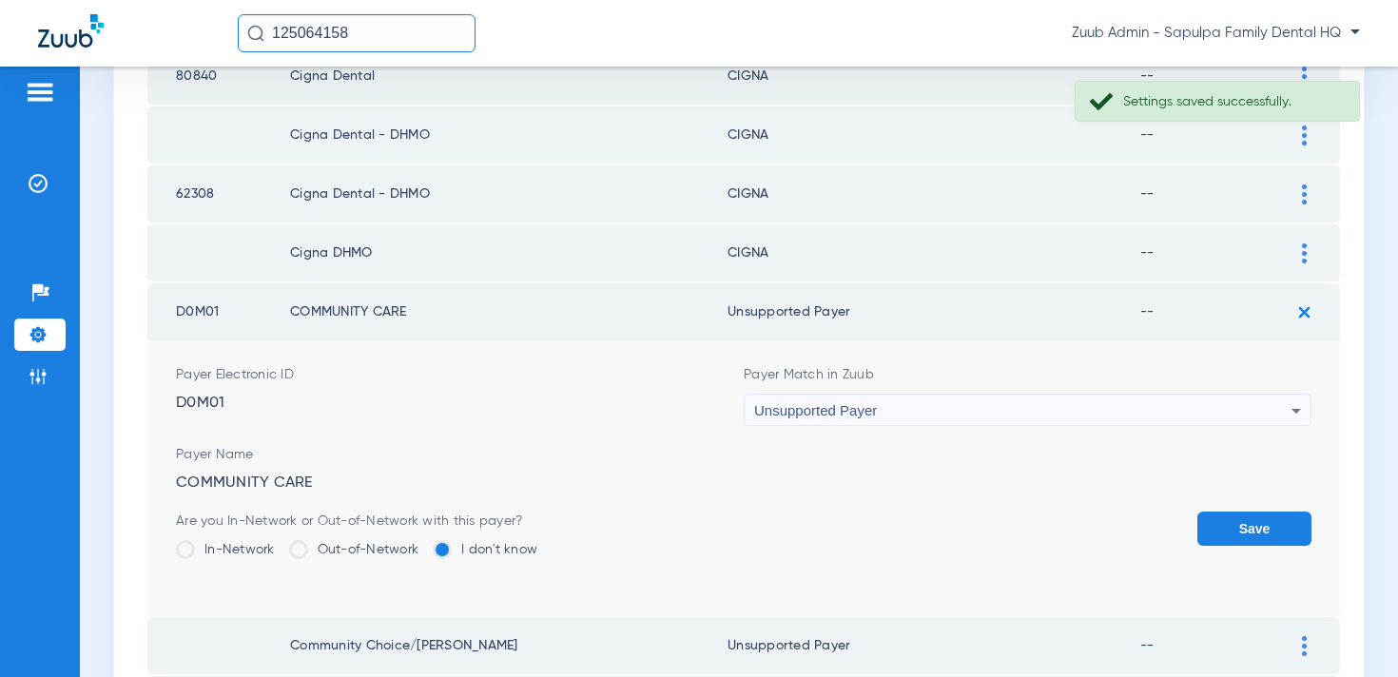
click at [1234, 537] on button "Save" at bounding box center [1255, 529] width 114 height 34
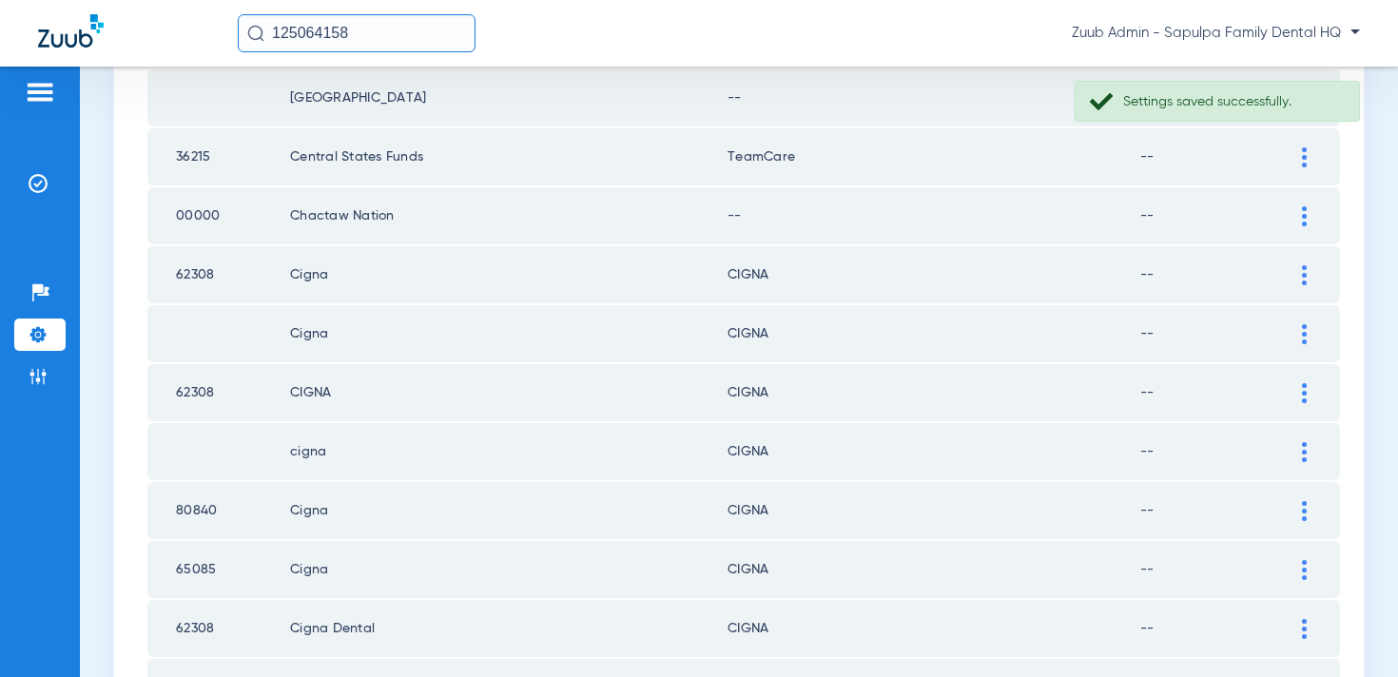
scroll to position [295, 0]
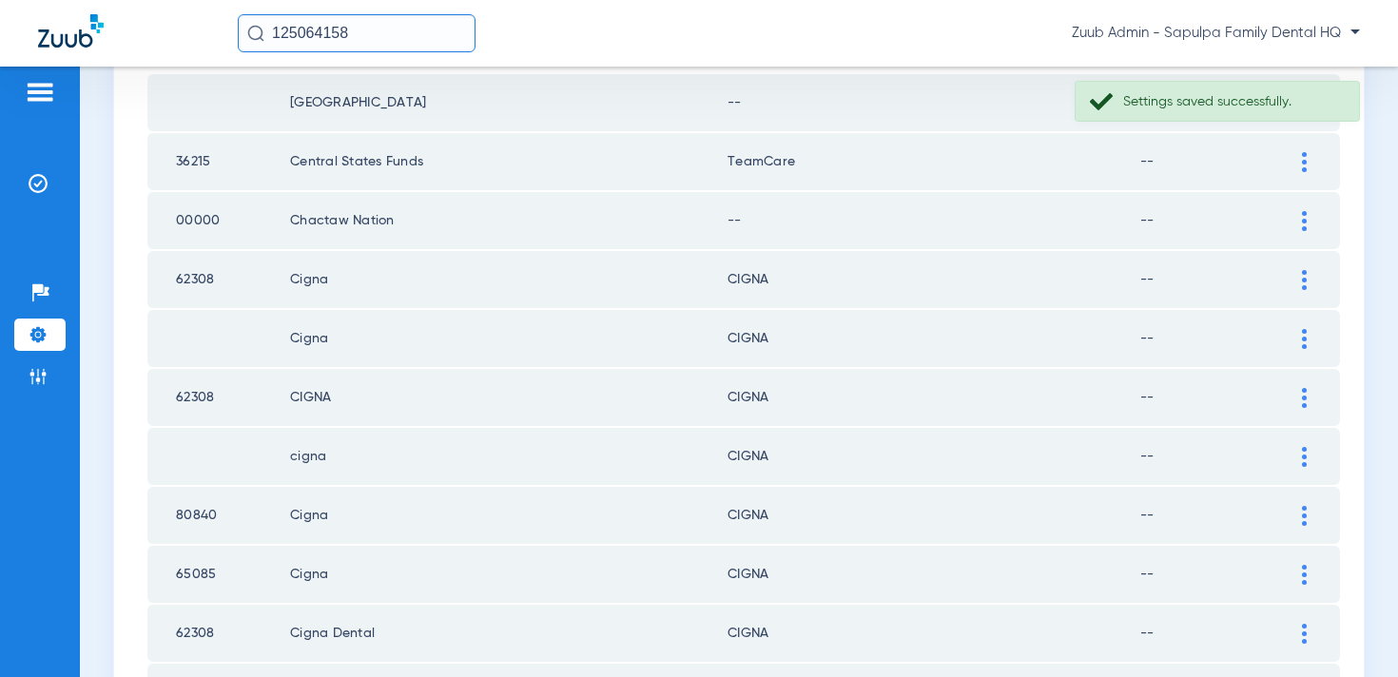
click at [1300, 220] on div at bounding box center [1304, 221] width 33 height 20
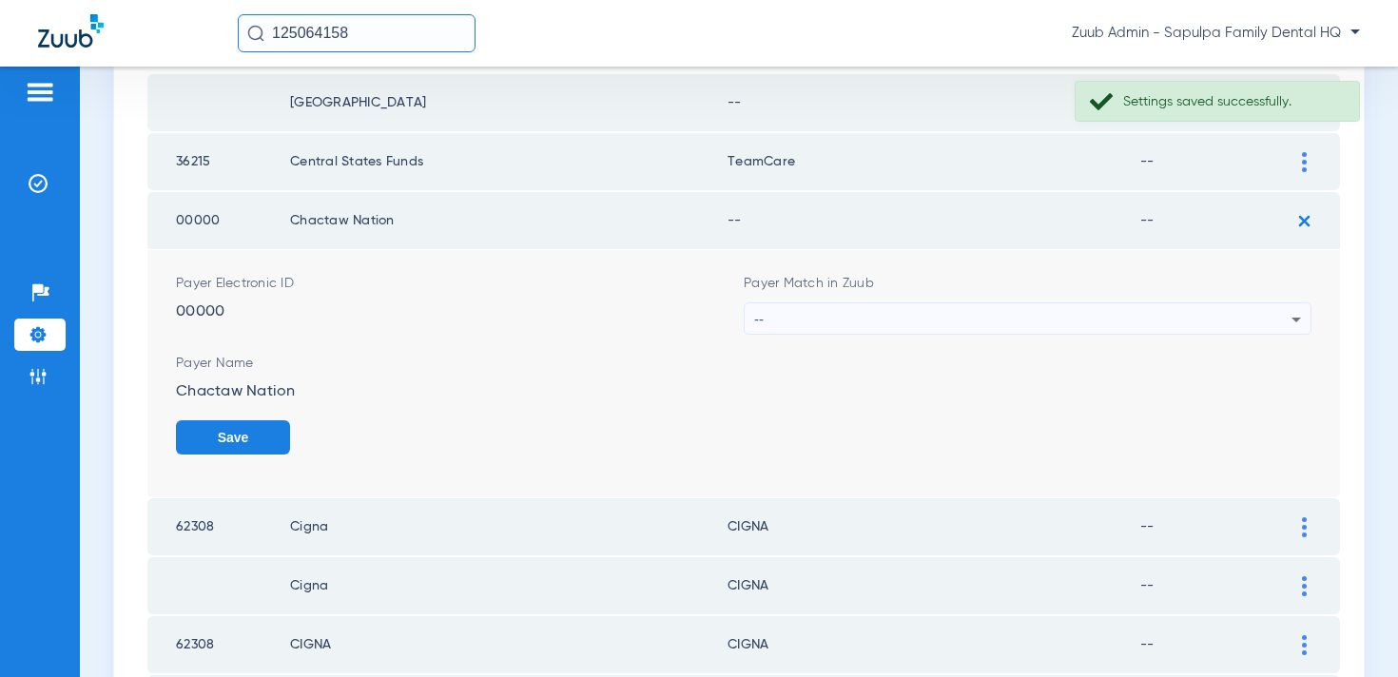
click at [1027, 325] on div "--" at bounding box center [1022, 319] width 537 height 32
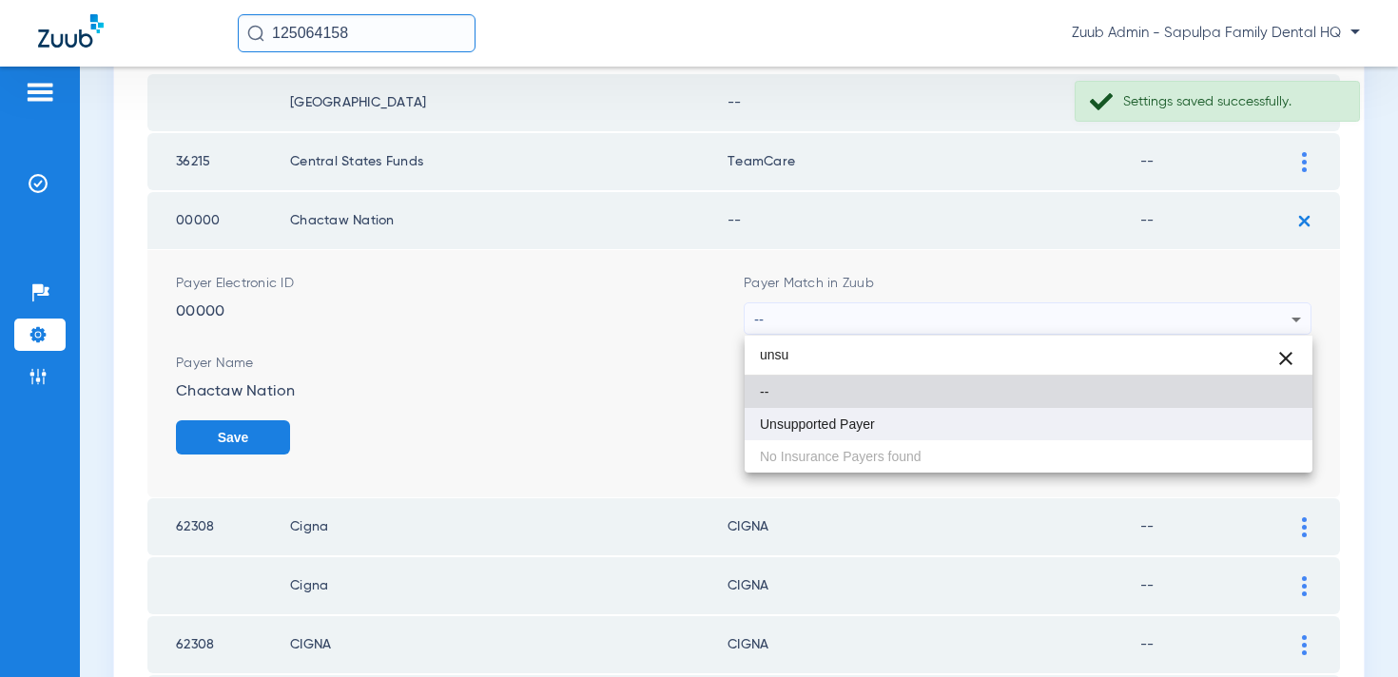
type input "unsu"
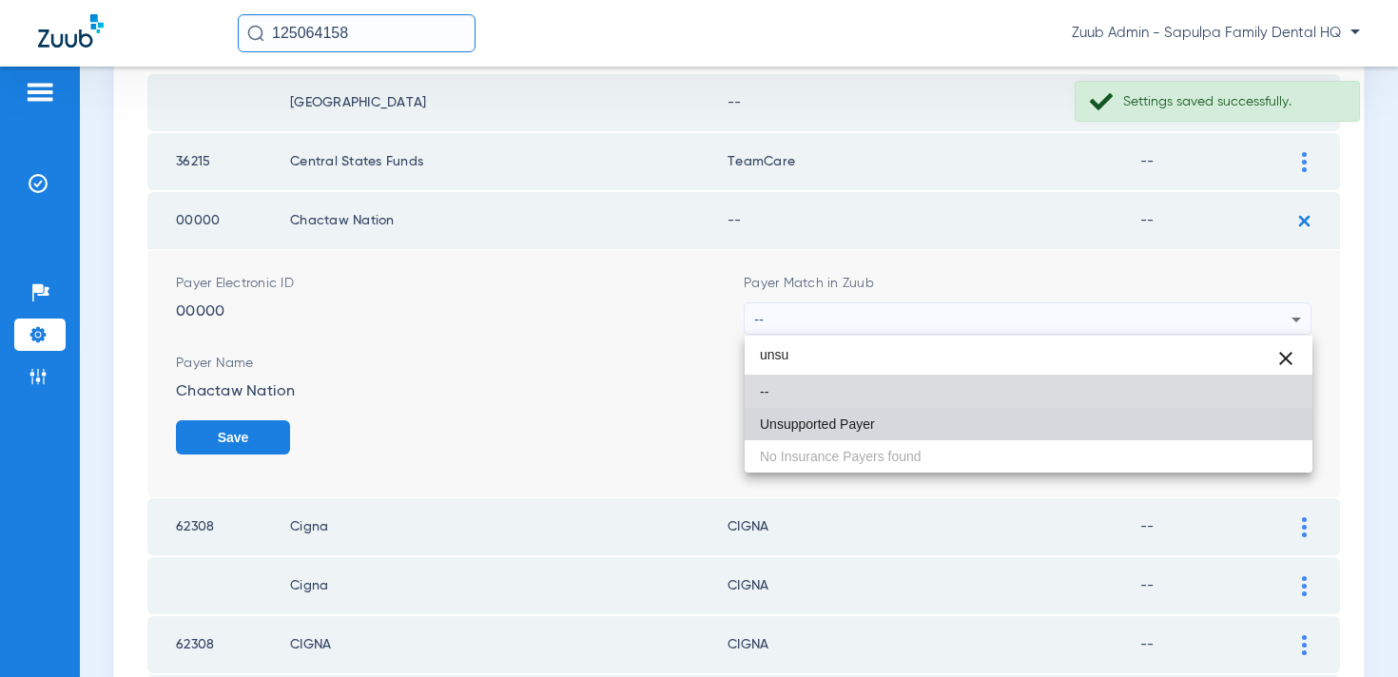
click at [932, 435] on mat-option "Unsupported Payer" at bounding box center [1029, 424] width 568 height 32
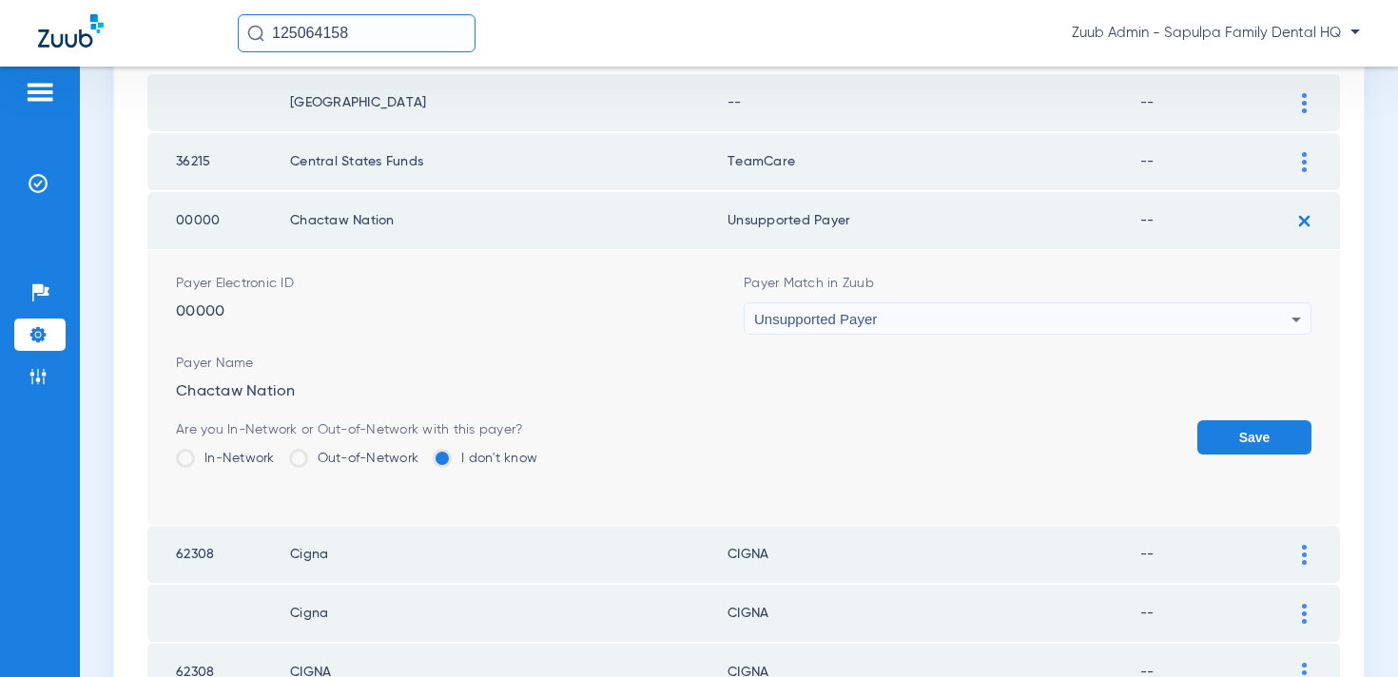
click at [1256, 451] on button "Save" at bounding box center [1255, 437] width 114 height 34
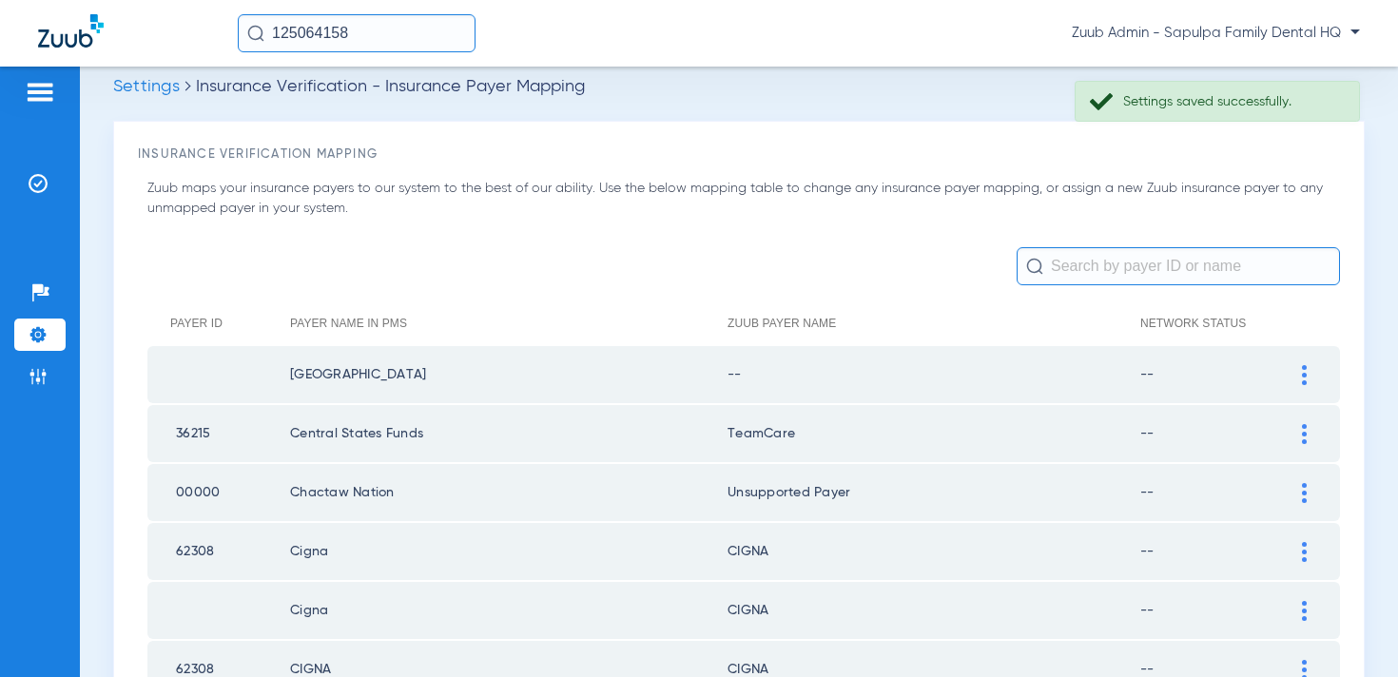
scroll to position [21, 0]
click at [1306, 380] on img at bounding box center [1304, 377] width 5 height 20
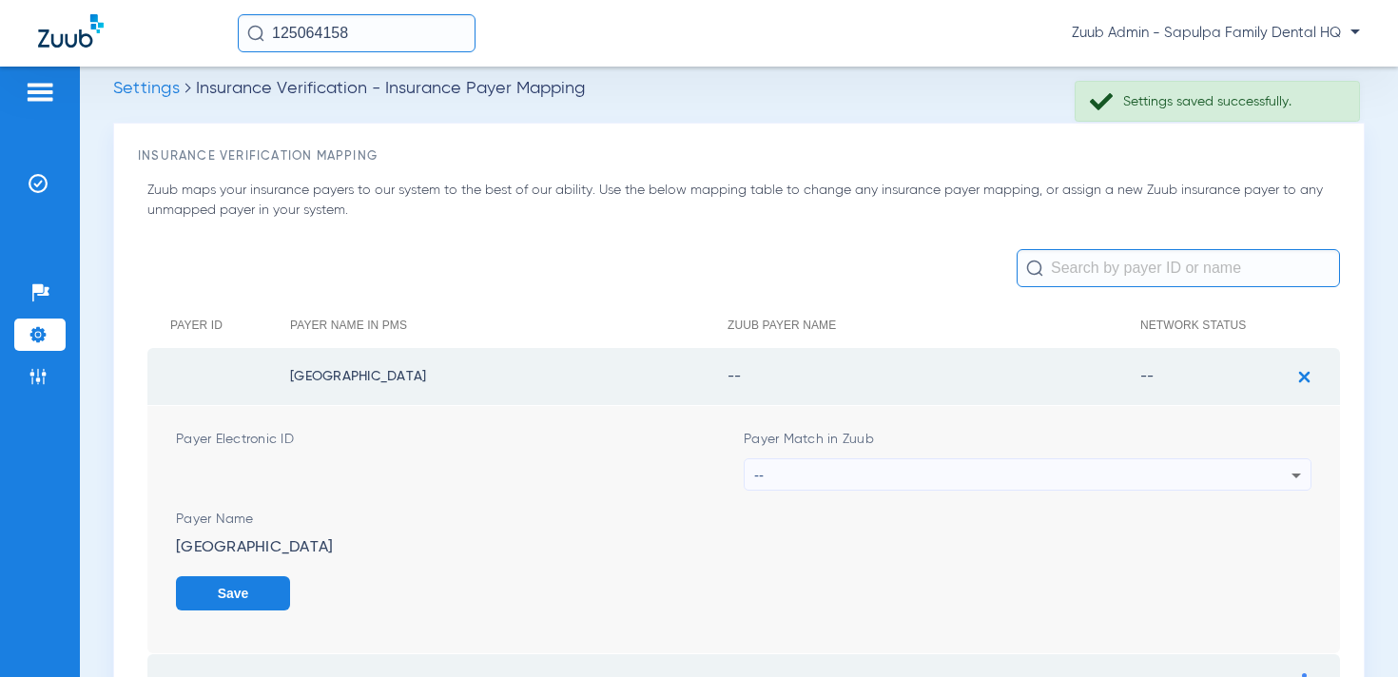
click at [1079, 470] on div "--" at bounding box center [1022, 475] width 537 height 32
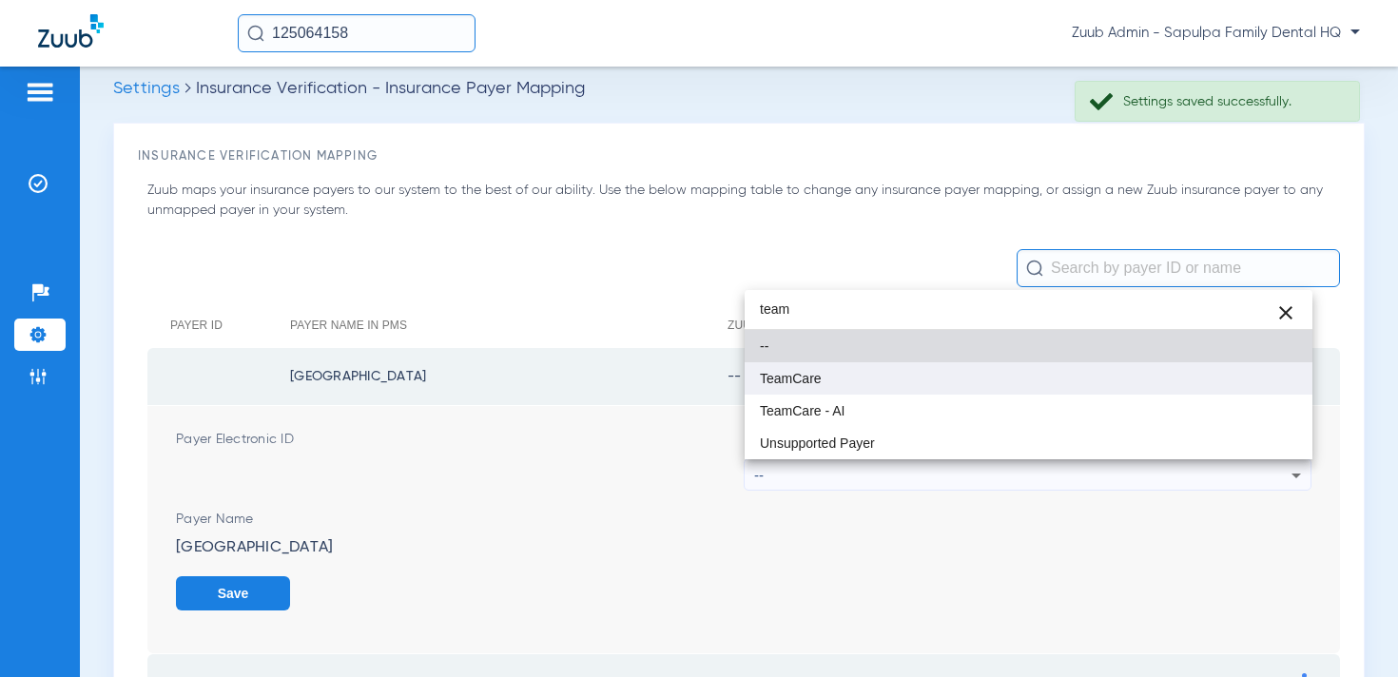
type input "team"
click at [1026, 389] on mat-option "TeamCare" at bounding box center [1029, 378] width 568 height 32
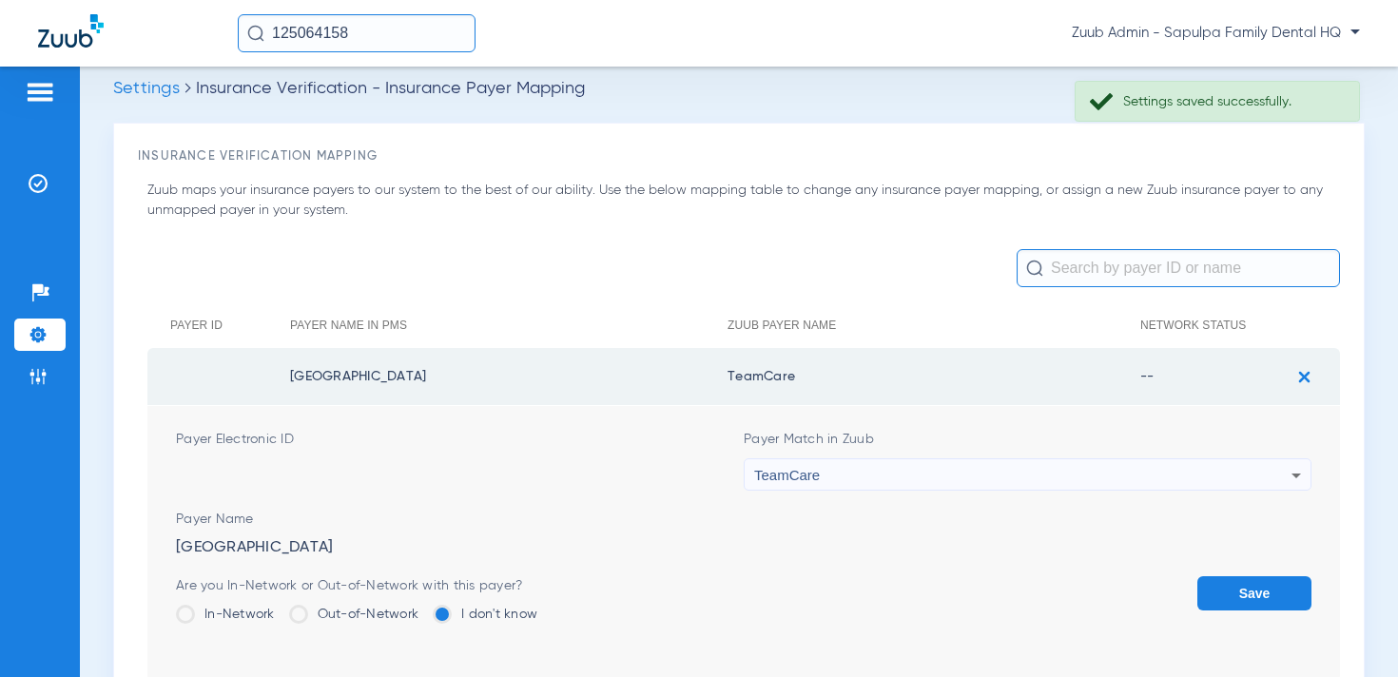
click at [1211, 576] on button "Save" at bounding box center [1255, 593] width 114 height 34
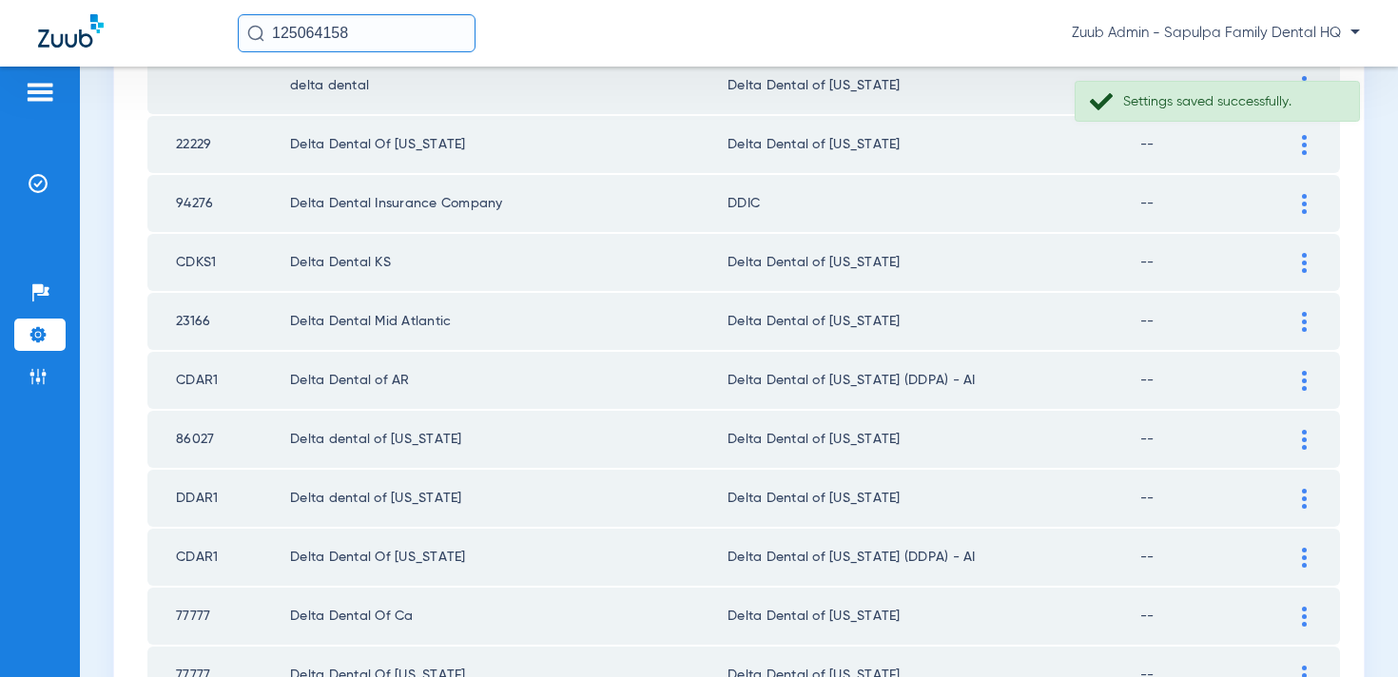
scroll to position [2781, 0]
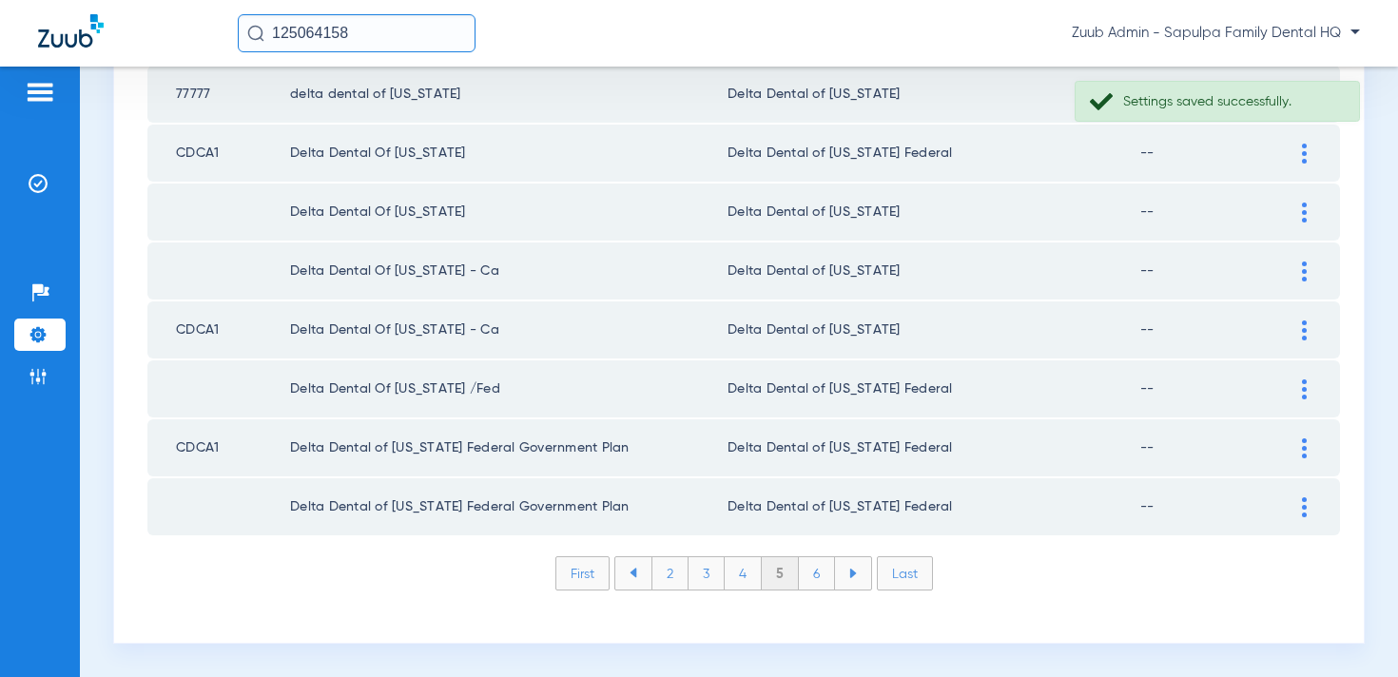
click at [819, 582] on li "6" at bounding box center [817, 573] width 36 height 32
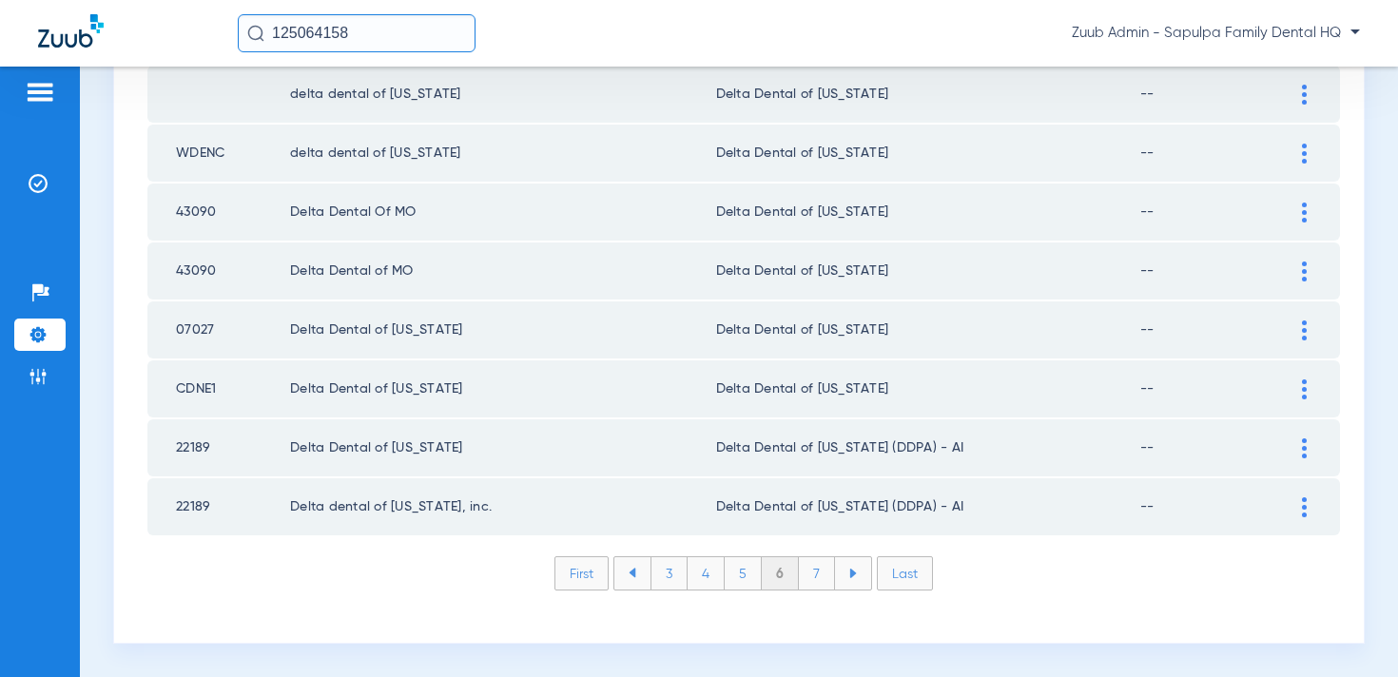
click at [819, 576] on li "7" at bounding box center [817, 573] width 36 height 32
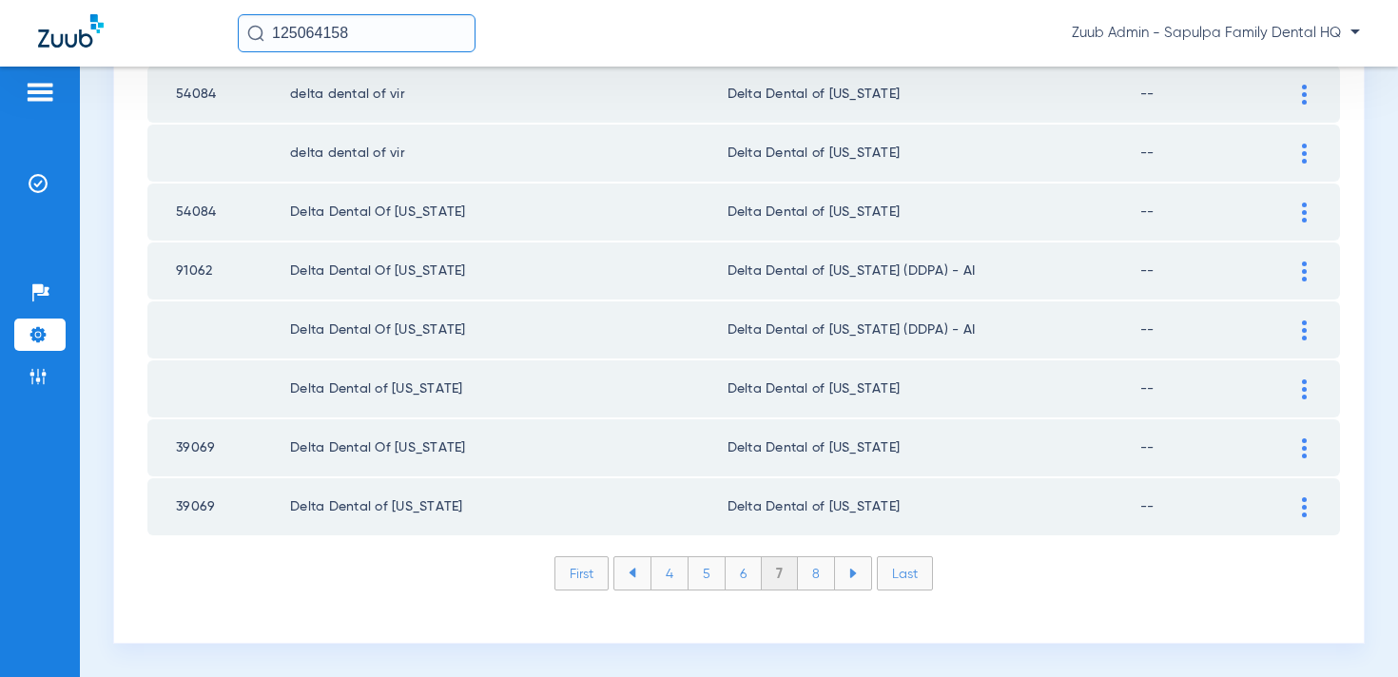
click at [815, 573] on li "8" at bounding box center [816, 573] width 37 height 32
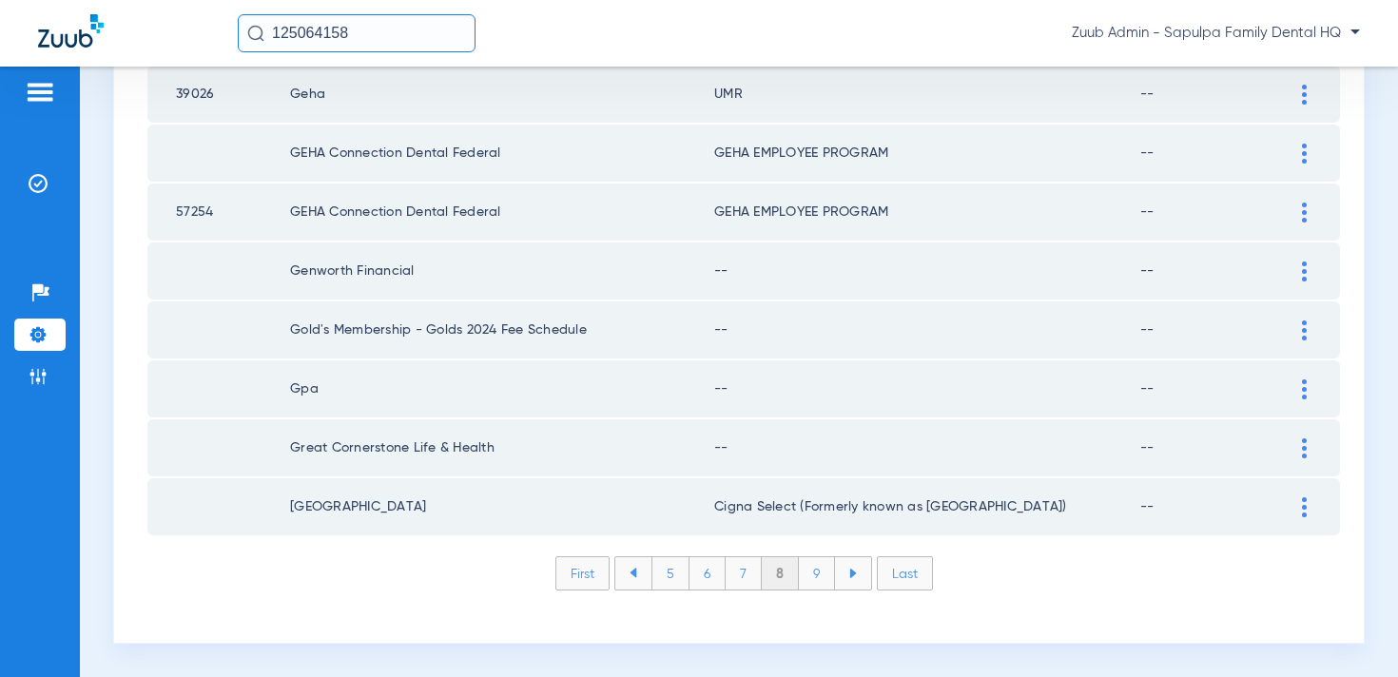
click at [1297, 439] on div at bounding box center [1304, 449] width 33 height 20
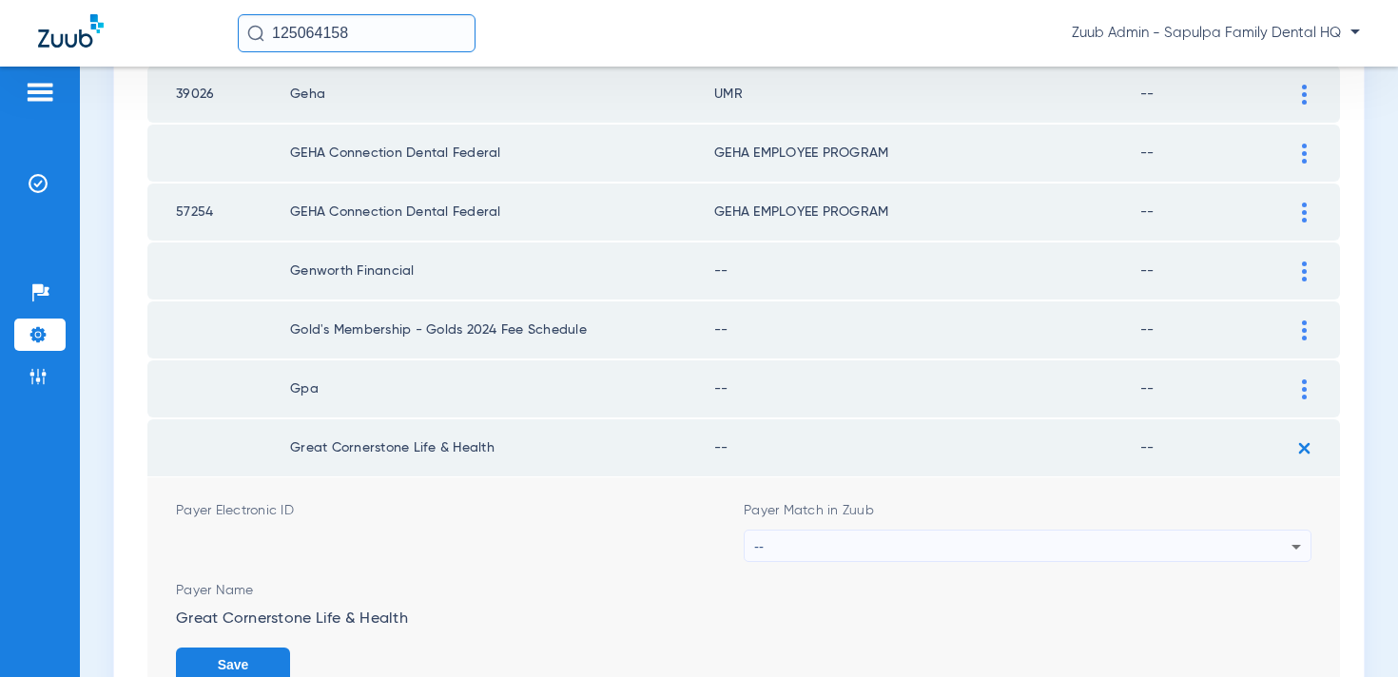
click at [1078, 541] on div "--" at bounding box center [1022, 547] width 537 height 32
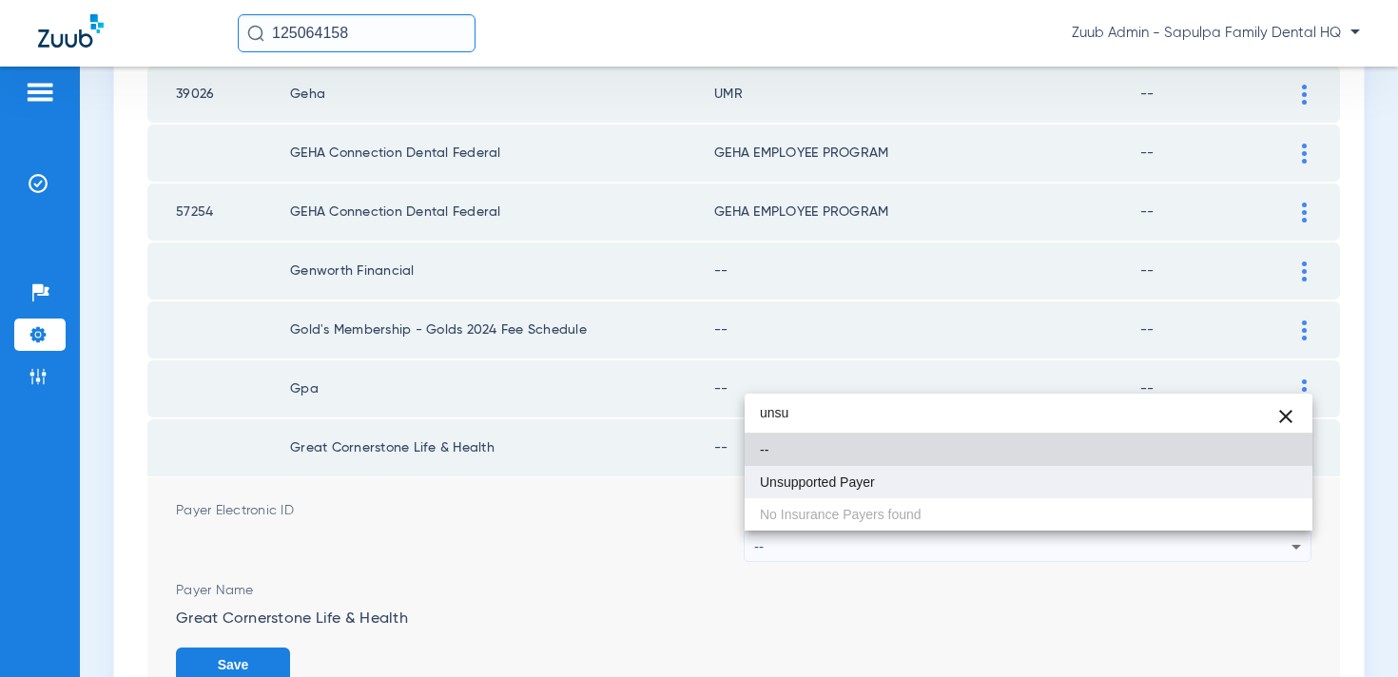
type input "unsu"
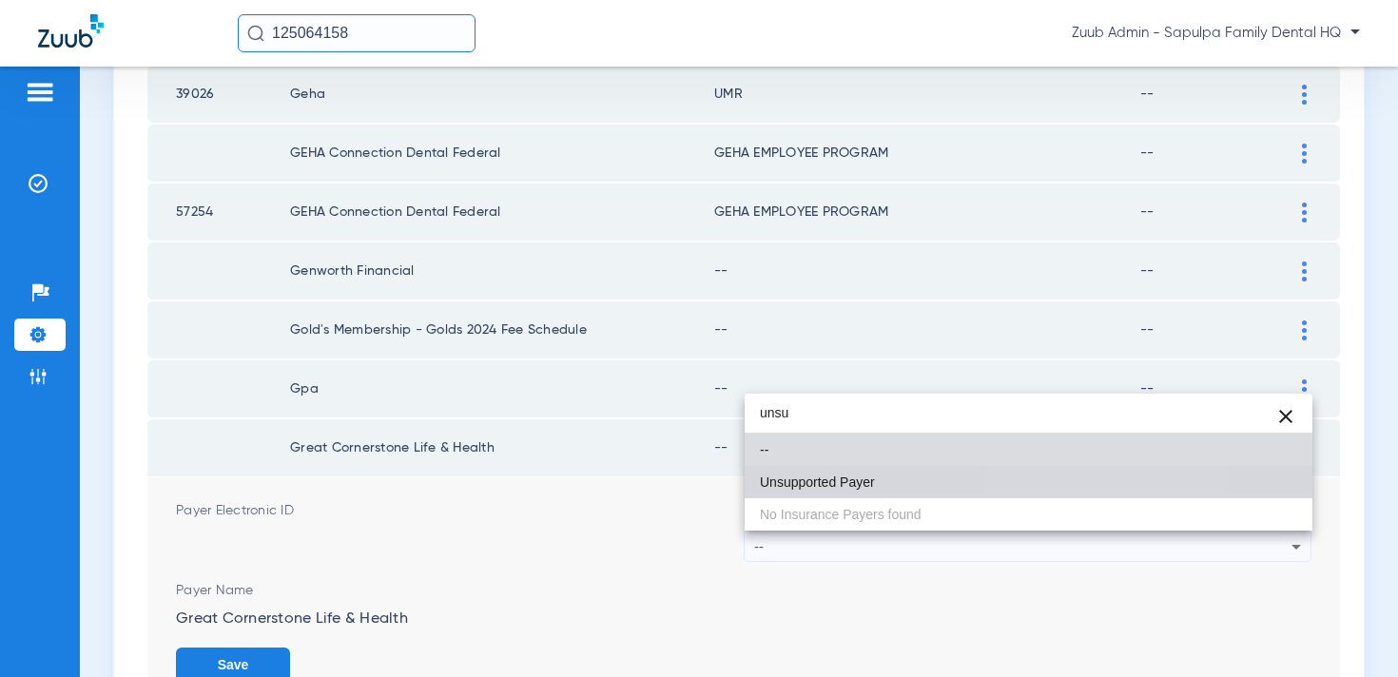
click at [1071, 488] on mat-option "Unsupported Payer" at bounding box center [1029, 482] width 568 height 32
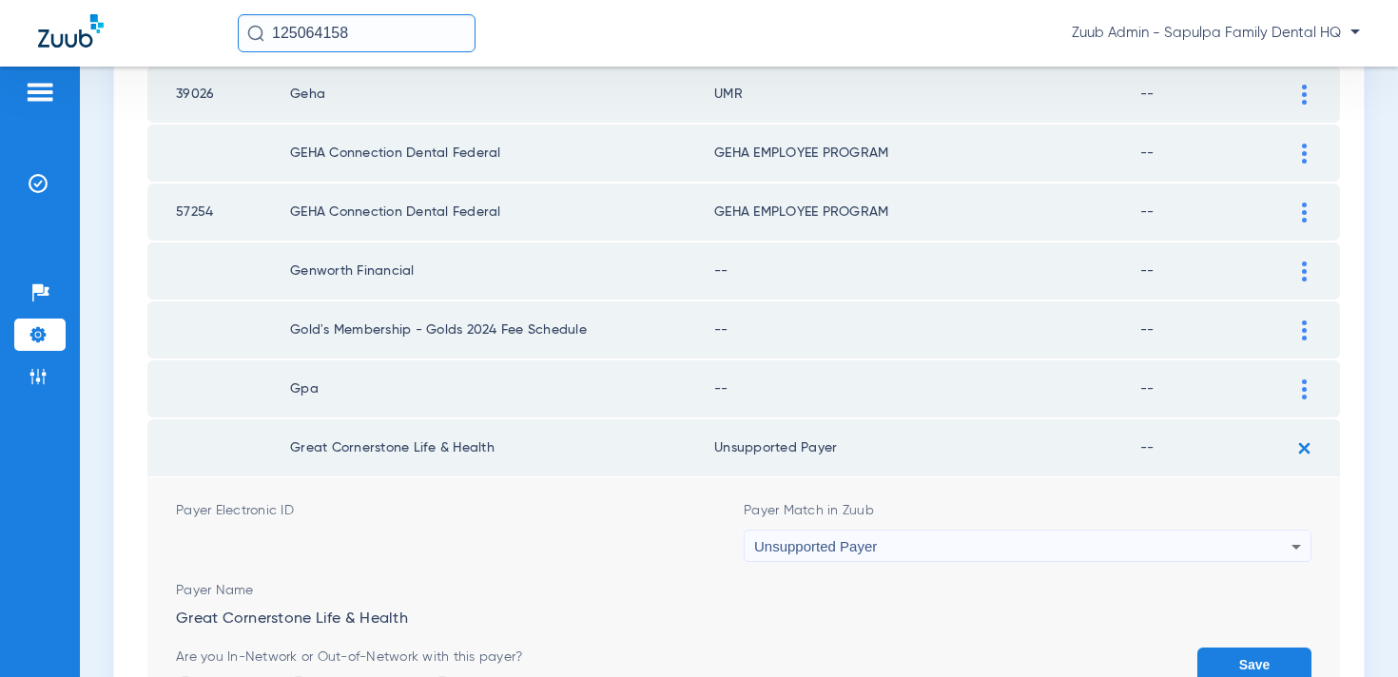
click at [1244, 656] on button "Save" at bounding box center [1255, 665] width 114 height 34
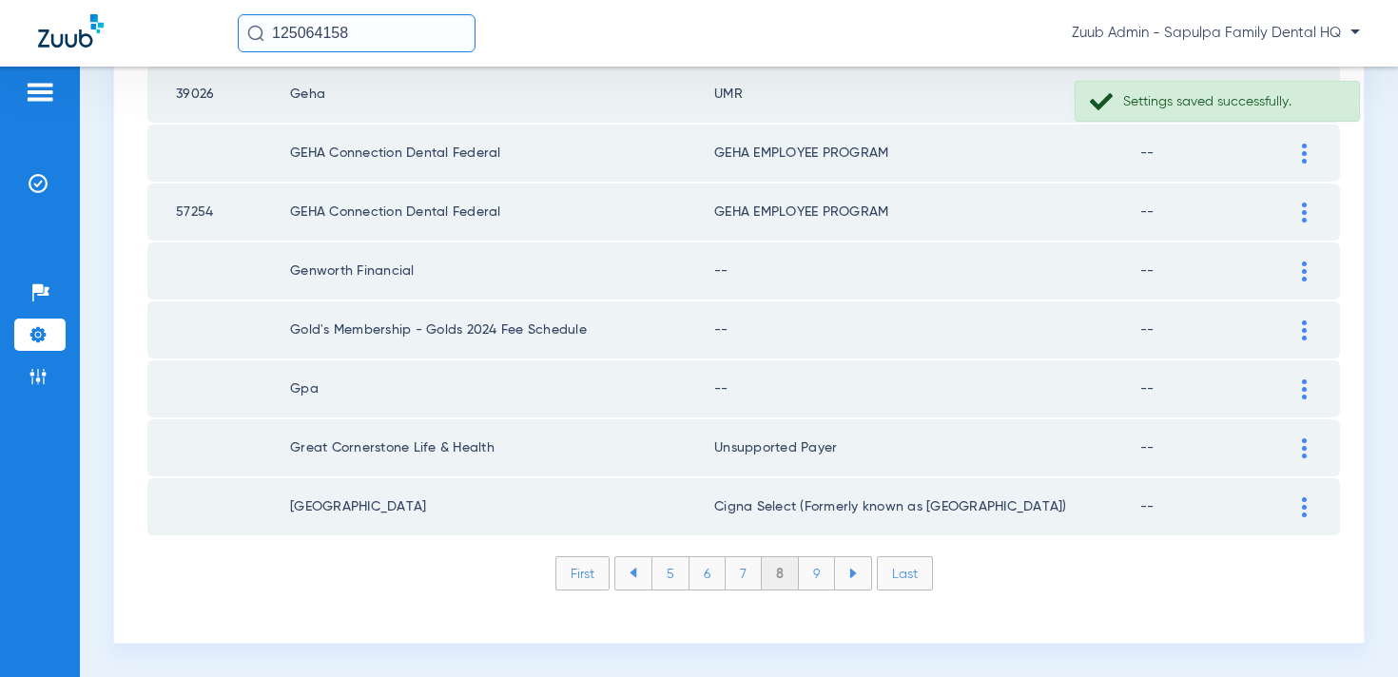
click at [1300, 381] on div at bounding box center [1304, 390] width 33 height 20
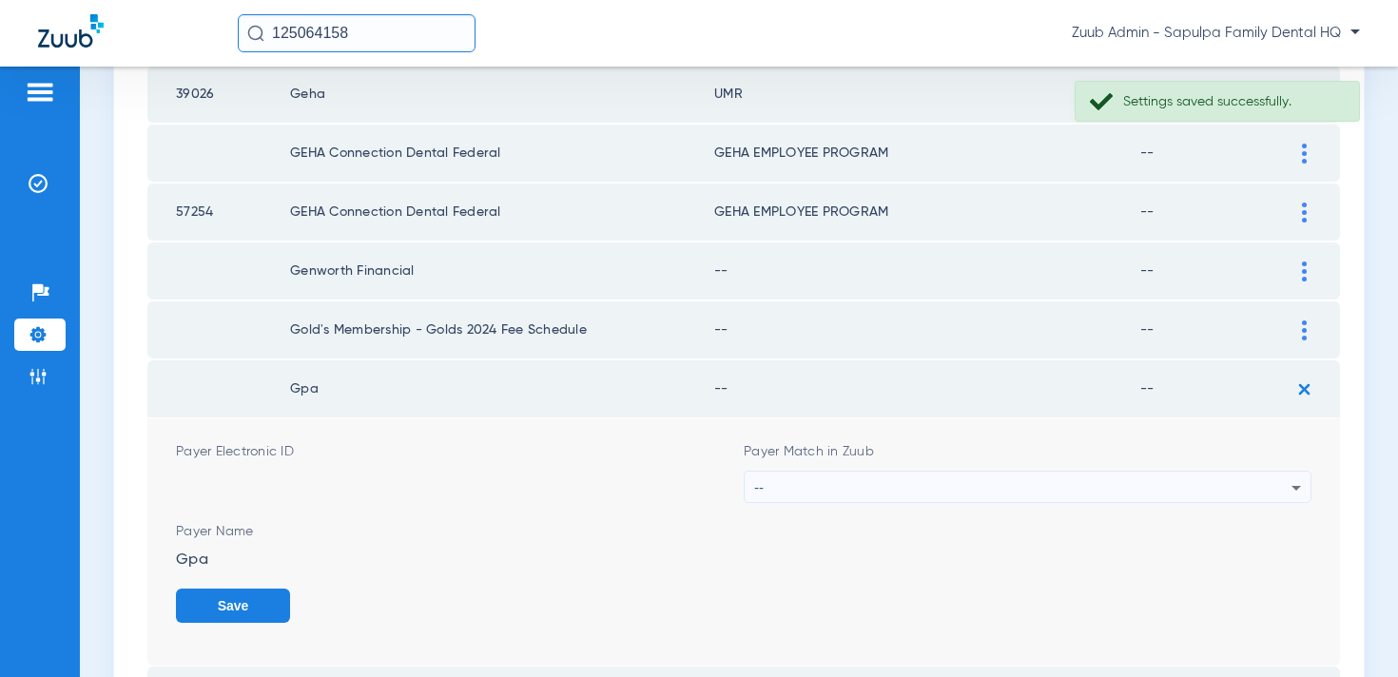
click at [1077, 487] on div "--" at bounding box center [1022, 488] width 537 height 32
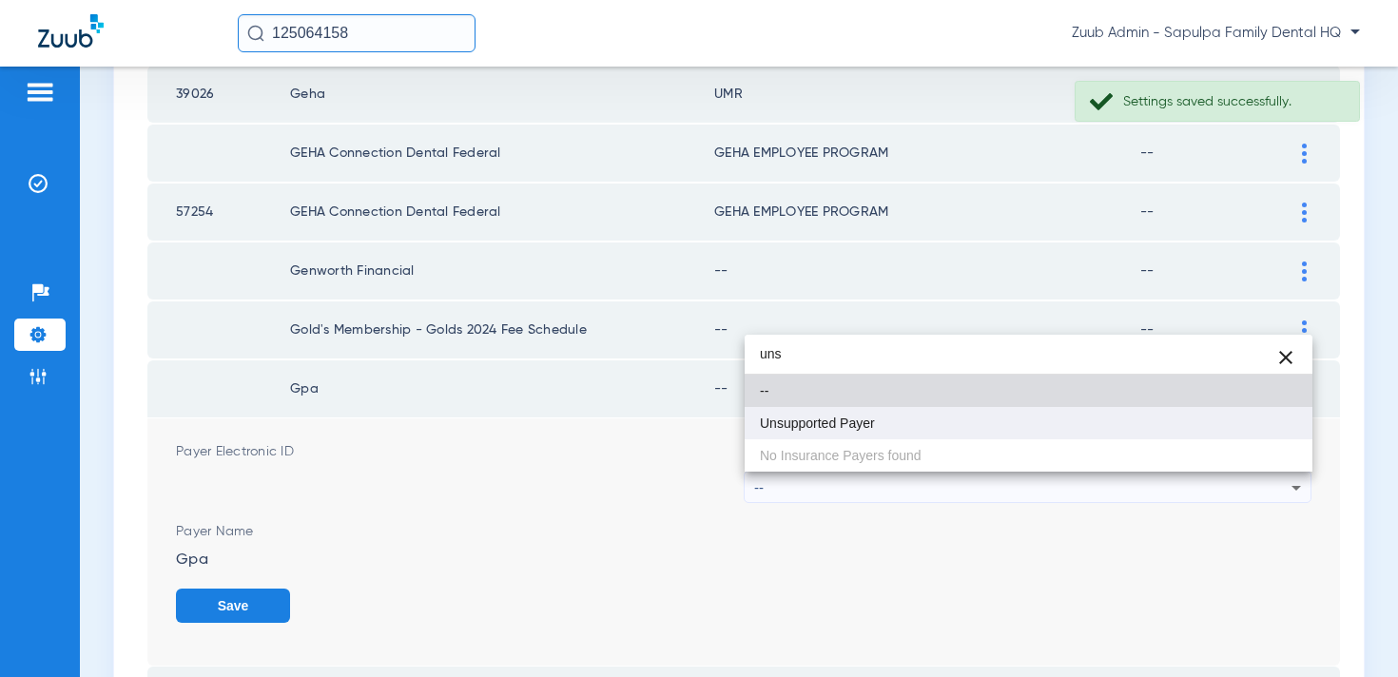
type input "uns"
click at [1025, 415] on mat-option "Unsupported Payer" at bounding box center [1029, 423] width 568 height 32
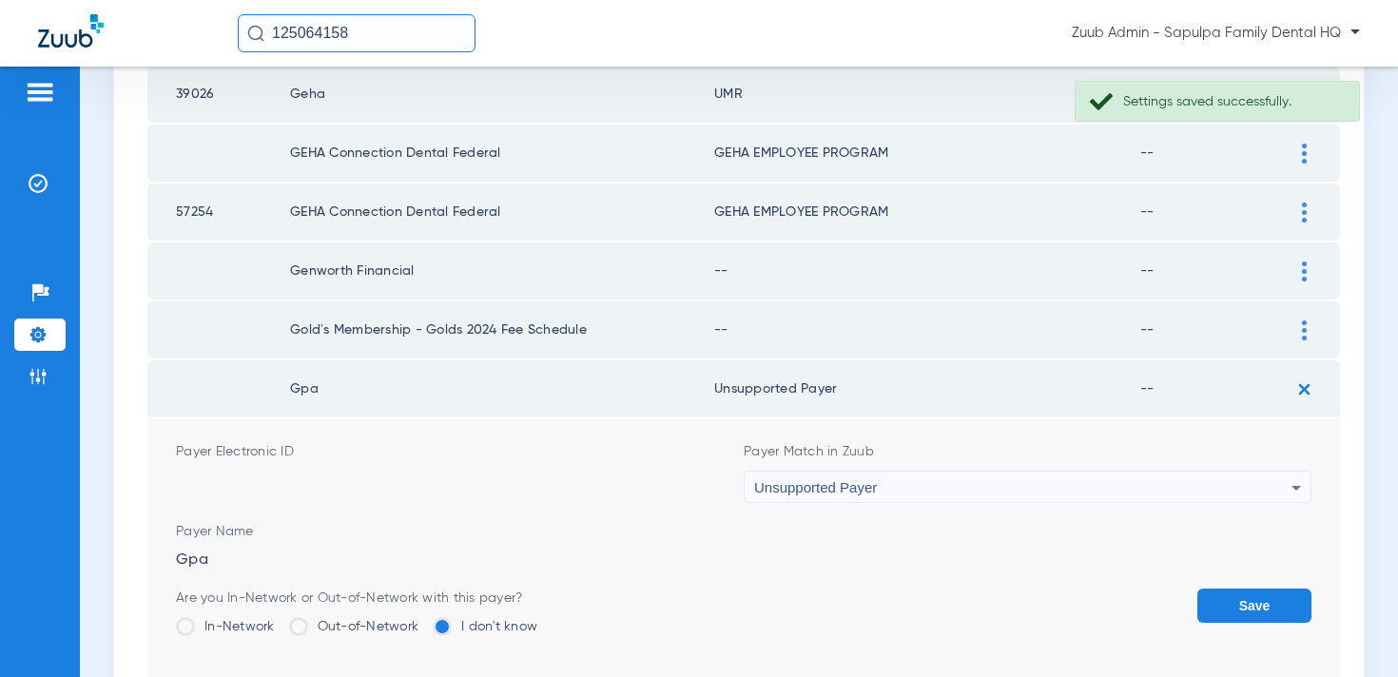
click at [1270, 608] on button "Save" at bounding box center [1255, 606] width 114 height 34
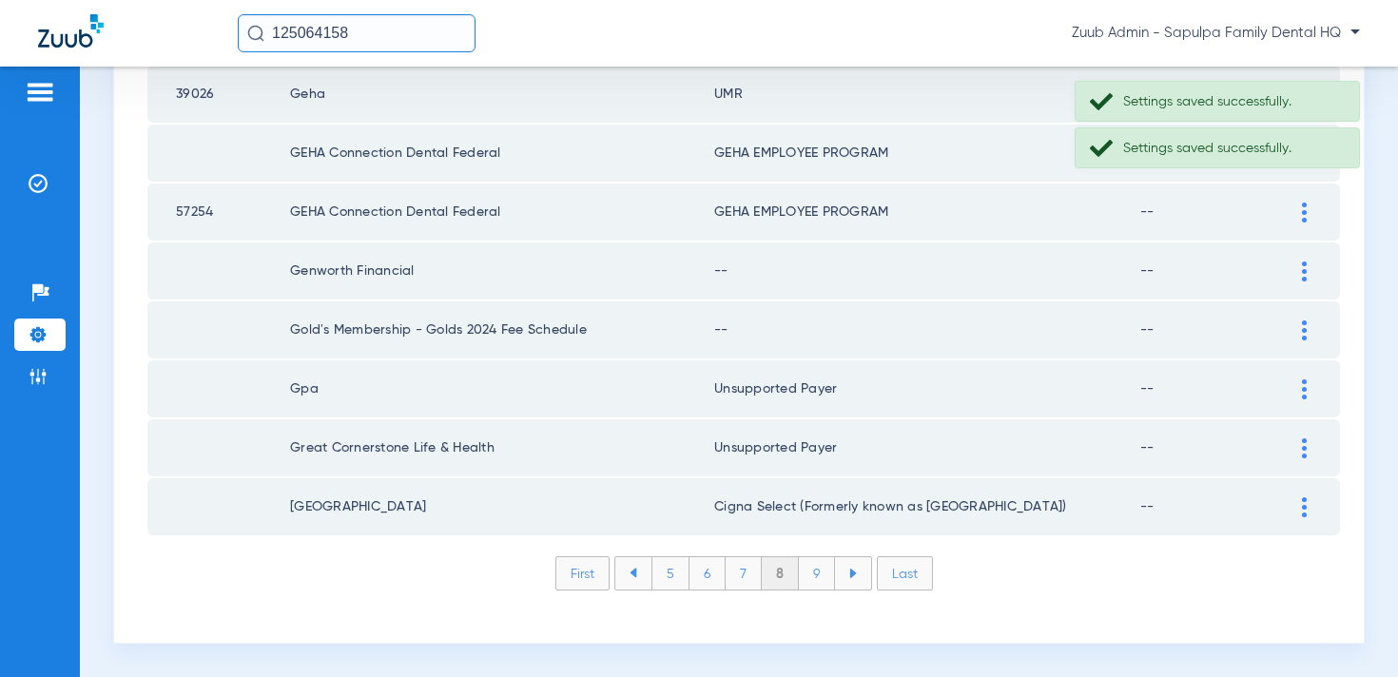
click at [1298, 327] on div at bounding box center [1304, 331] width 33 height 20
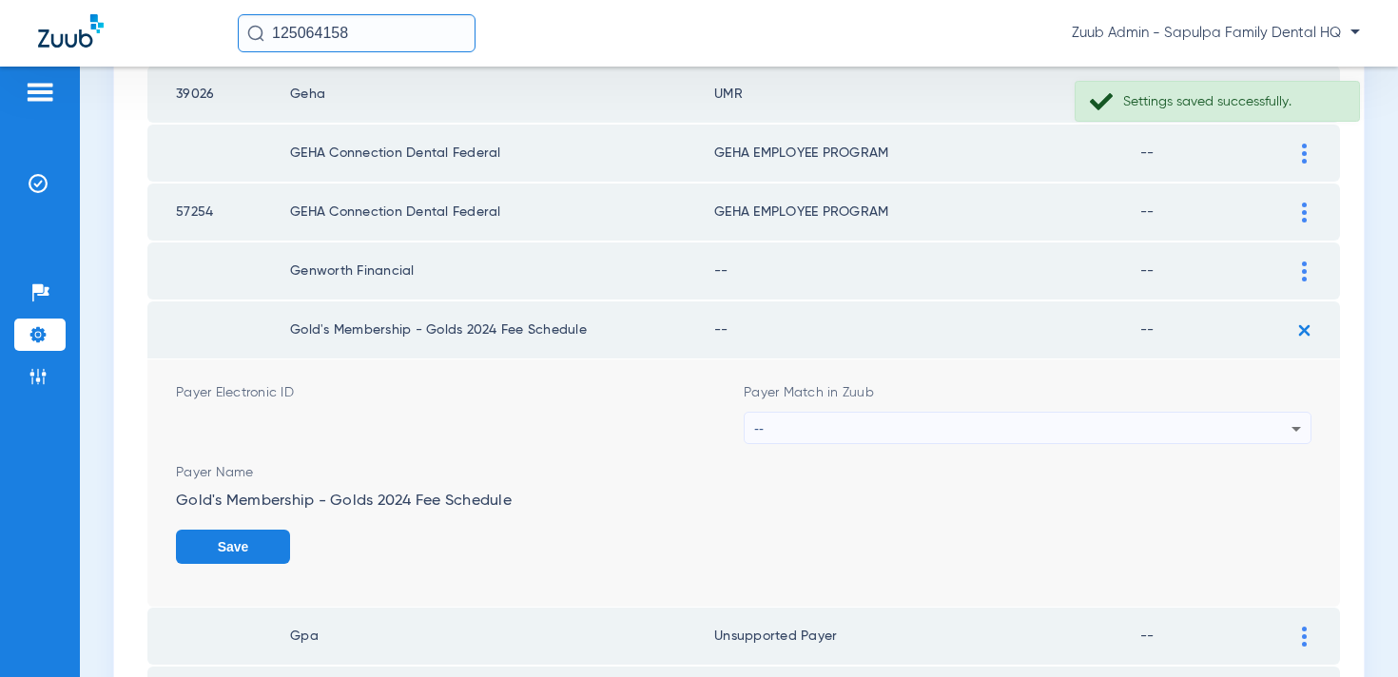
click at [1025, 421] on div "--" at bounding box center [1022, 429] width 537 height 32
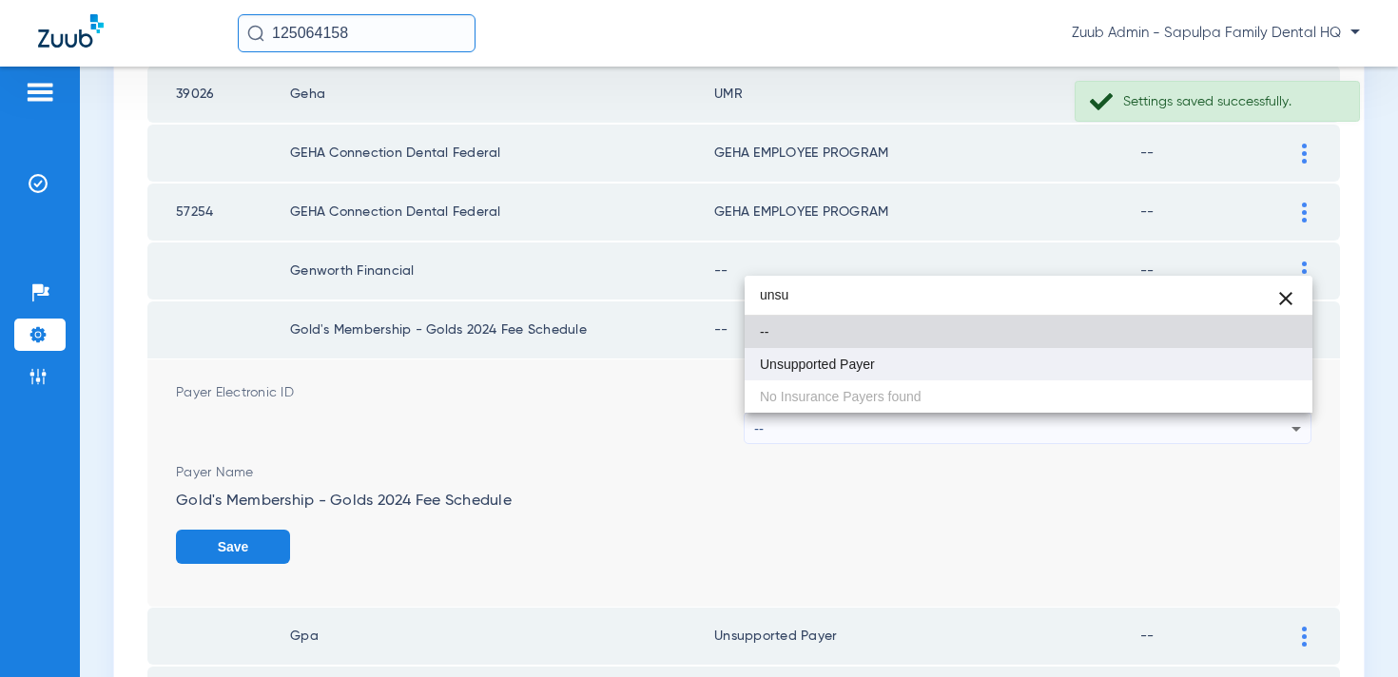
type input "unsu"
click at [950, 368] on mat-option "Unsupported Payer" at bounding box center [1029, 364] width 568 height 32
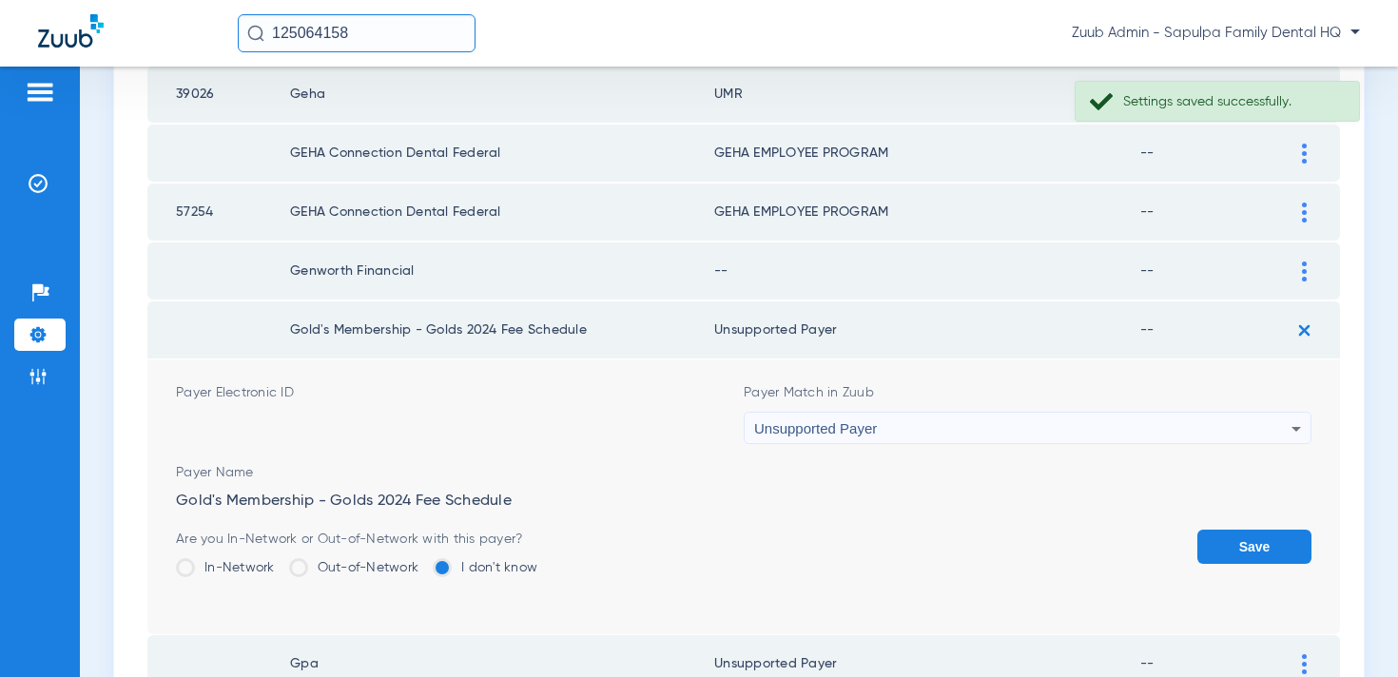
click at [1265, 532] on button "Save" at bounding box center [1255, 547] width 114 height 34
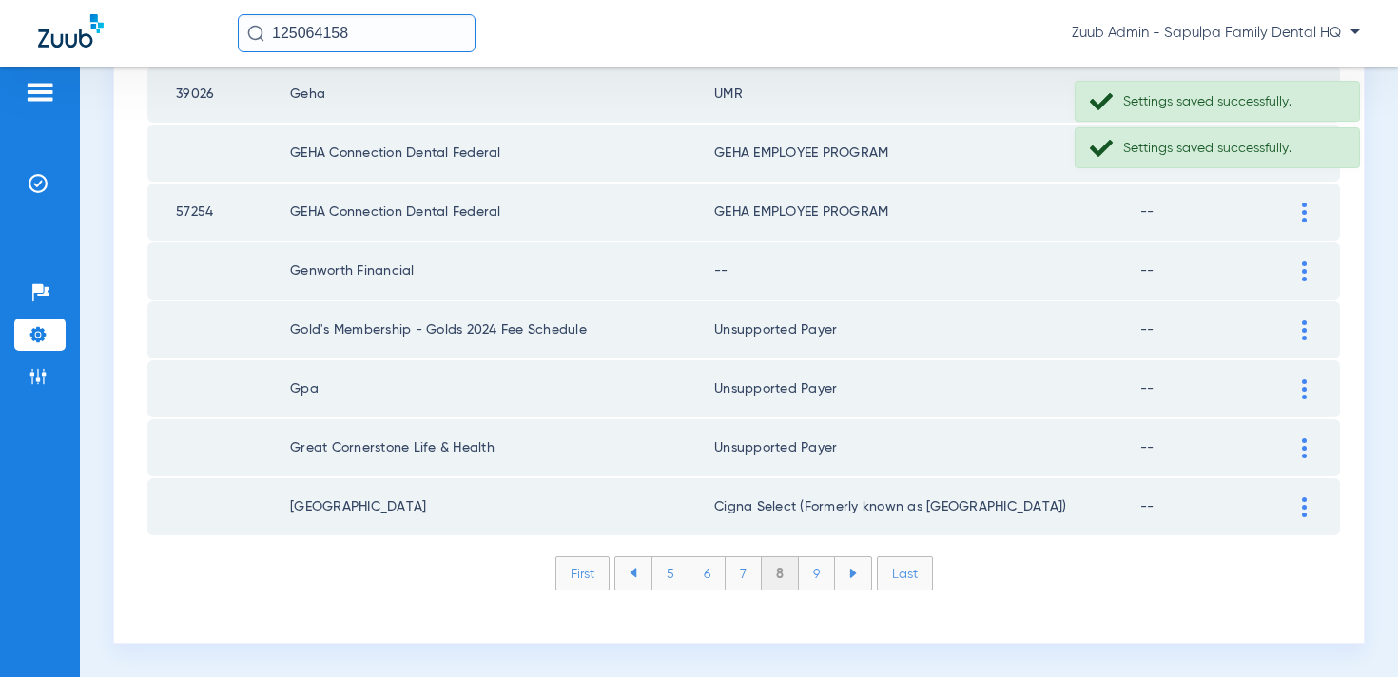
click at [1297, 273] on div at bounding box center [1304, 272] width 33 height 20
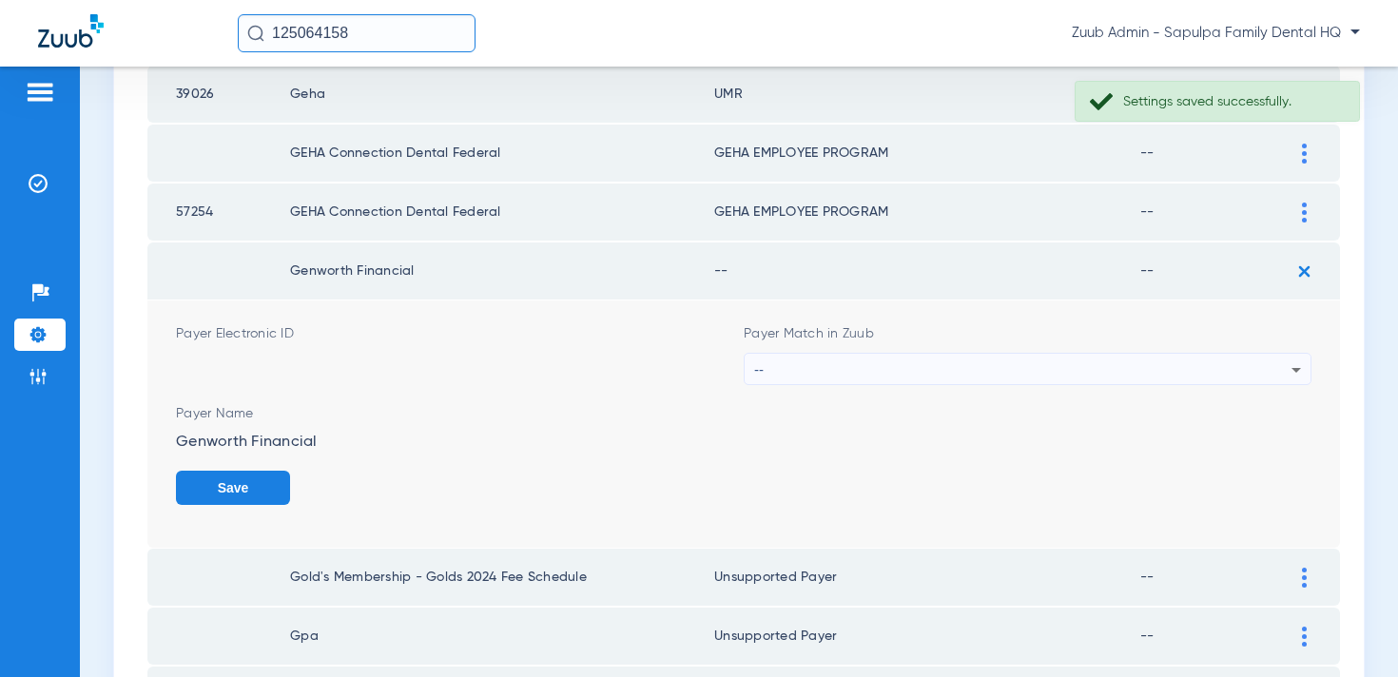
click at [983, 357] on div "--" at bounding box center [1022, 370] width 537 height 32
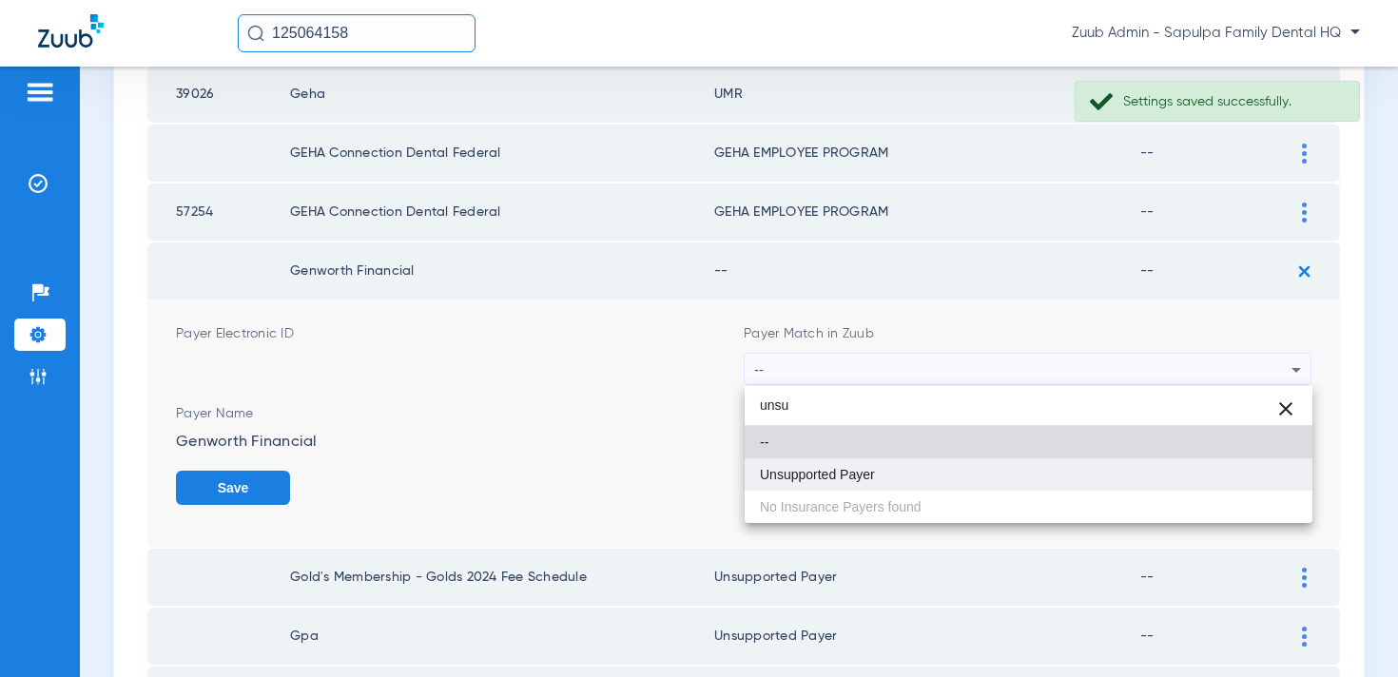
type input "unsu"
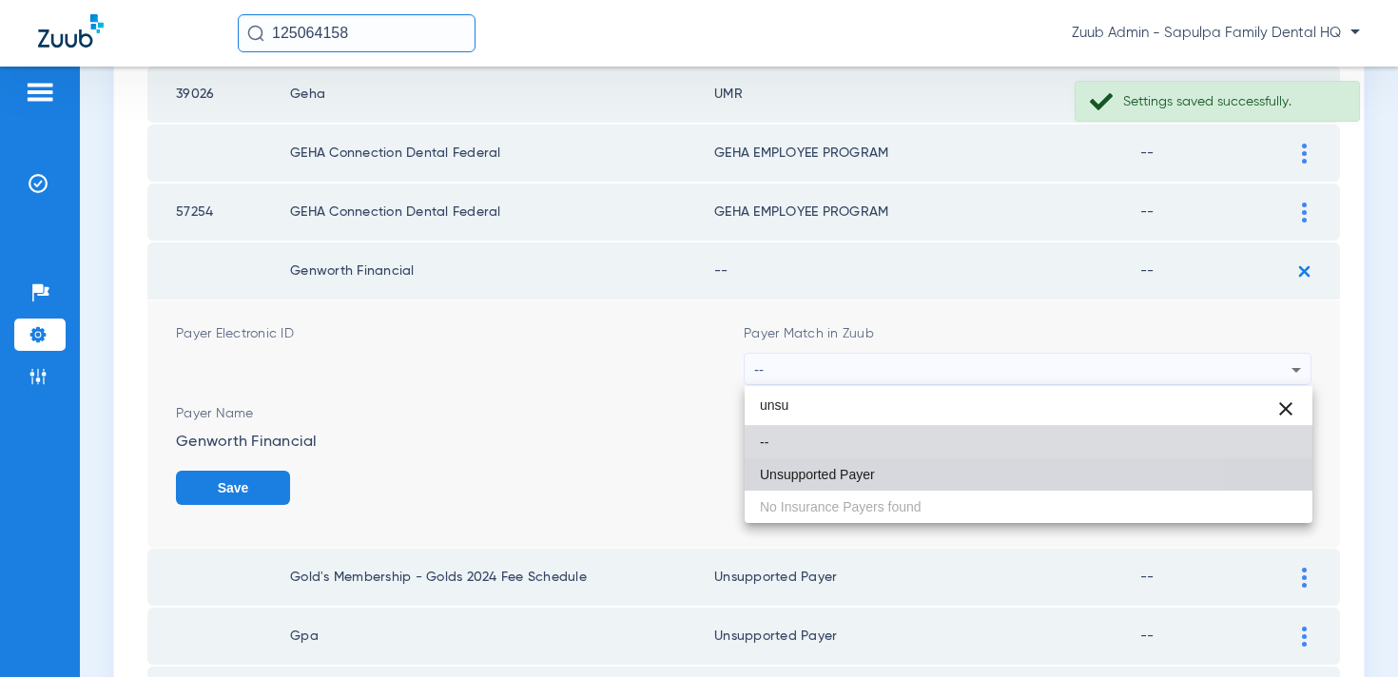
click at [907, 467] on mat-option "Unsupported Payer" at bounding box center [1029, 475] width 568 height 32
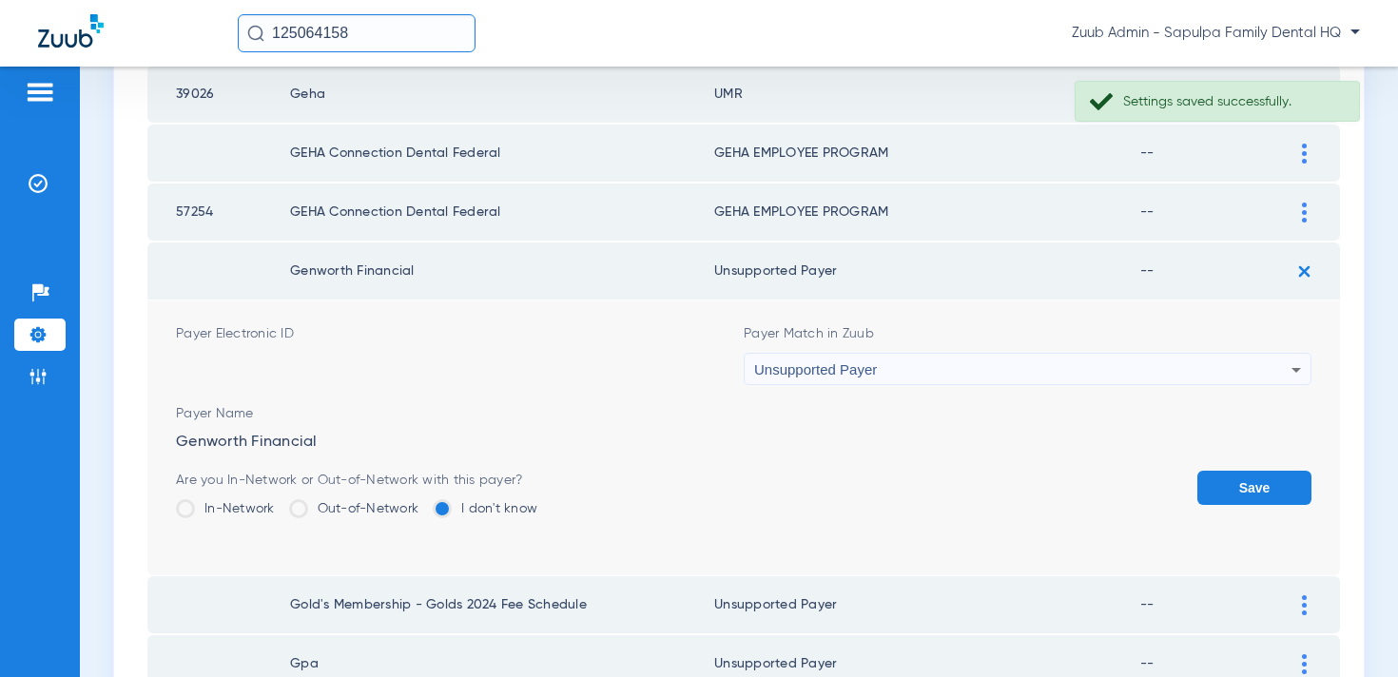
click at [1258, 498] on button "Save" at bounding box center [1255, 488] width 114 height 34
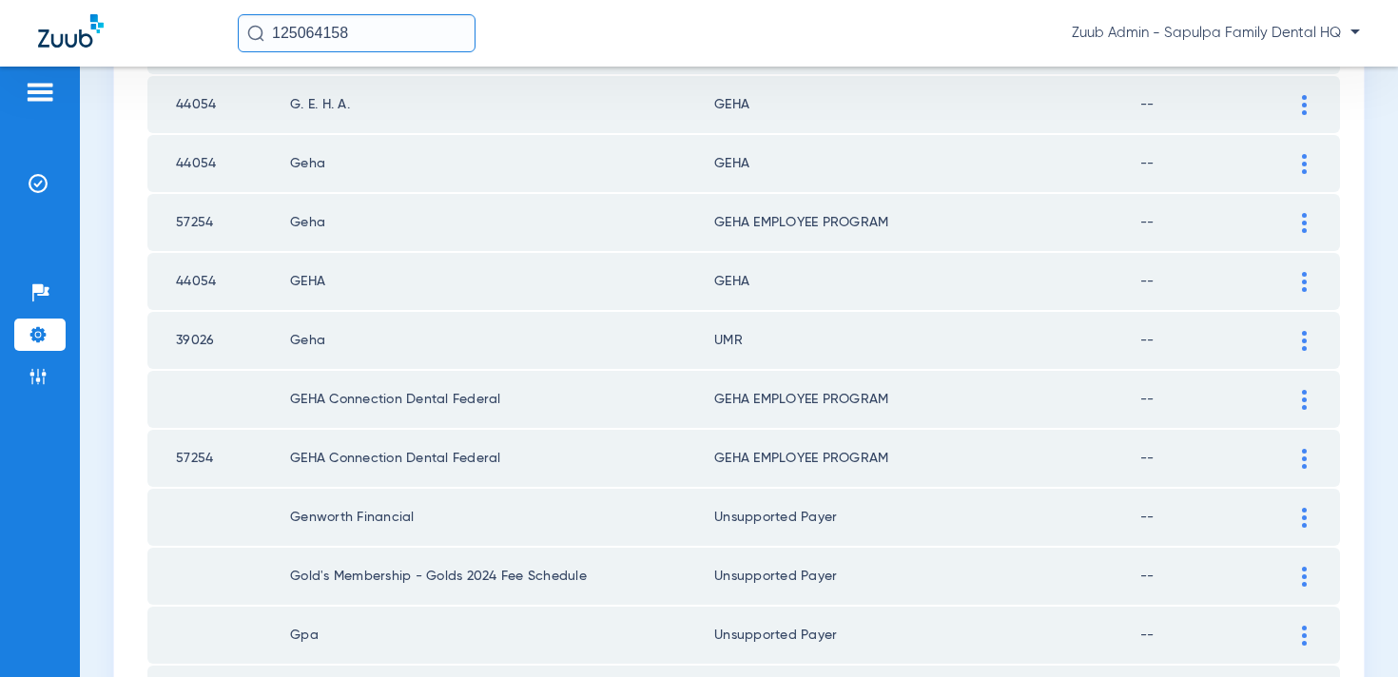
scroll to position [2495, 0]
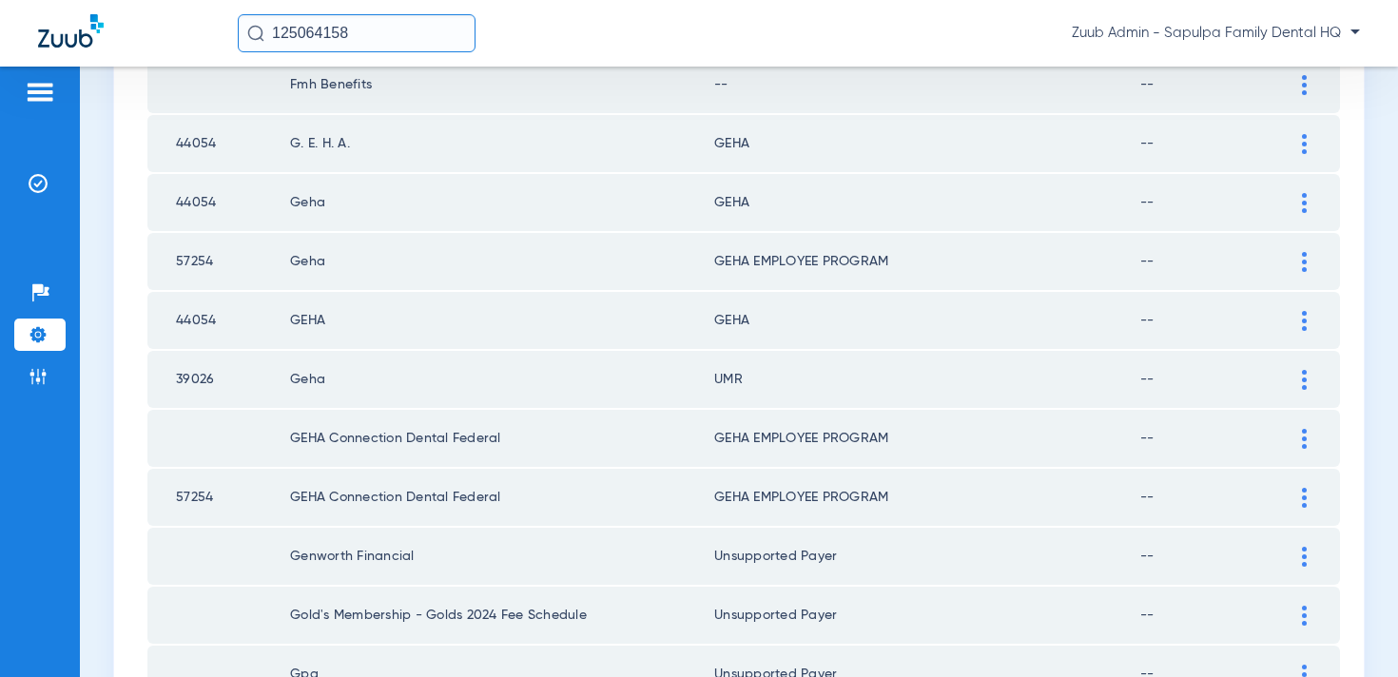
click at [1299, 381] on div at bounding box center [1304, 380] width 33 height 20
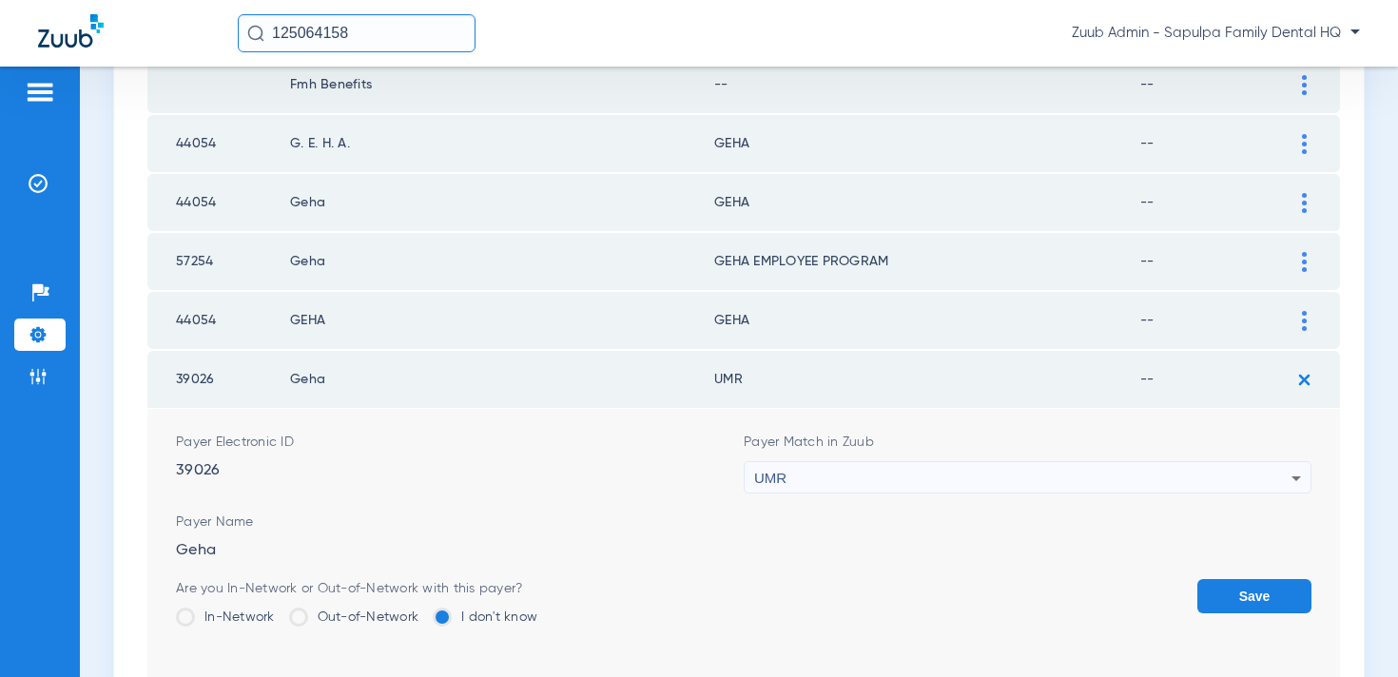
click at [1026, 479] on div "UMR" at bounding box center [1022, 478] width 537 height 32
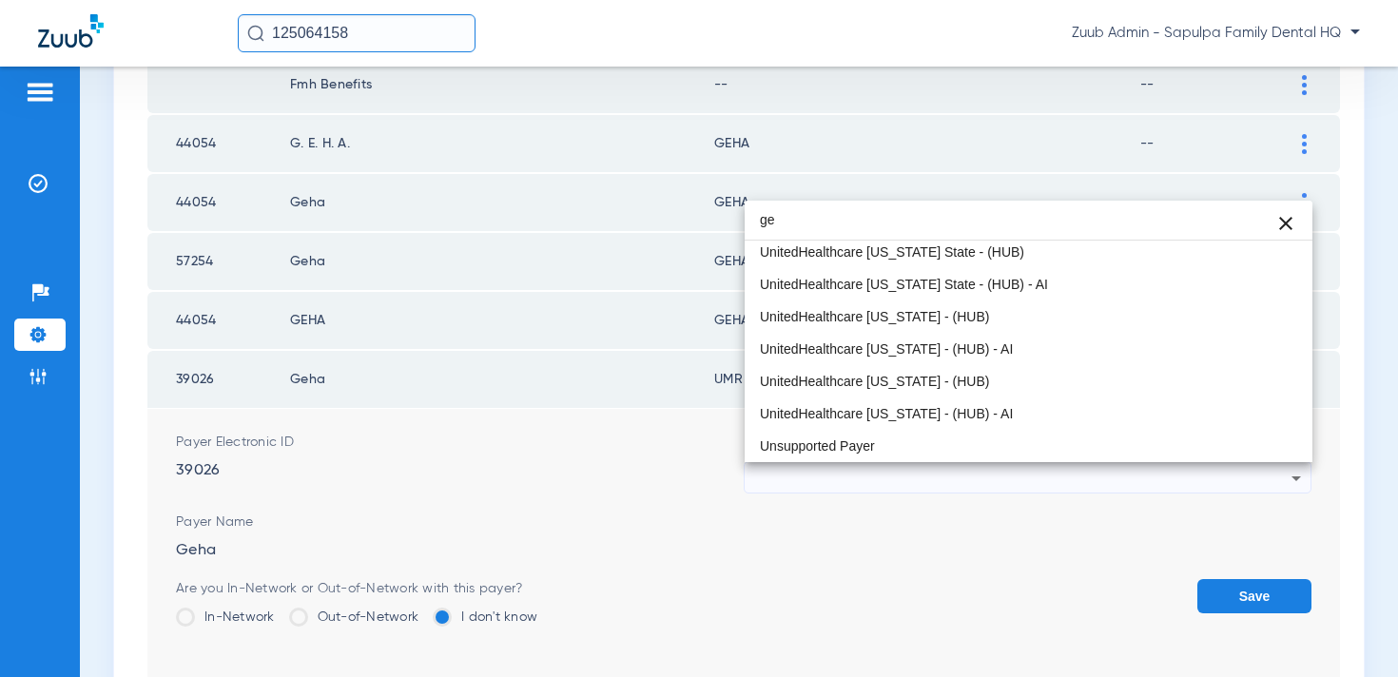
scroll to position [0, 0]
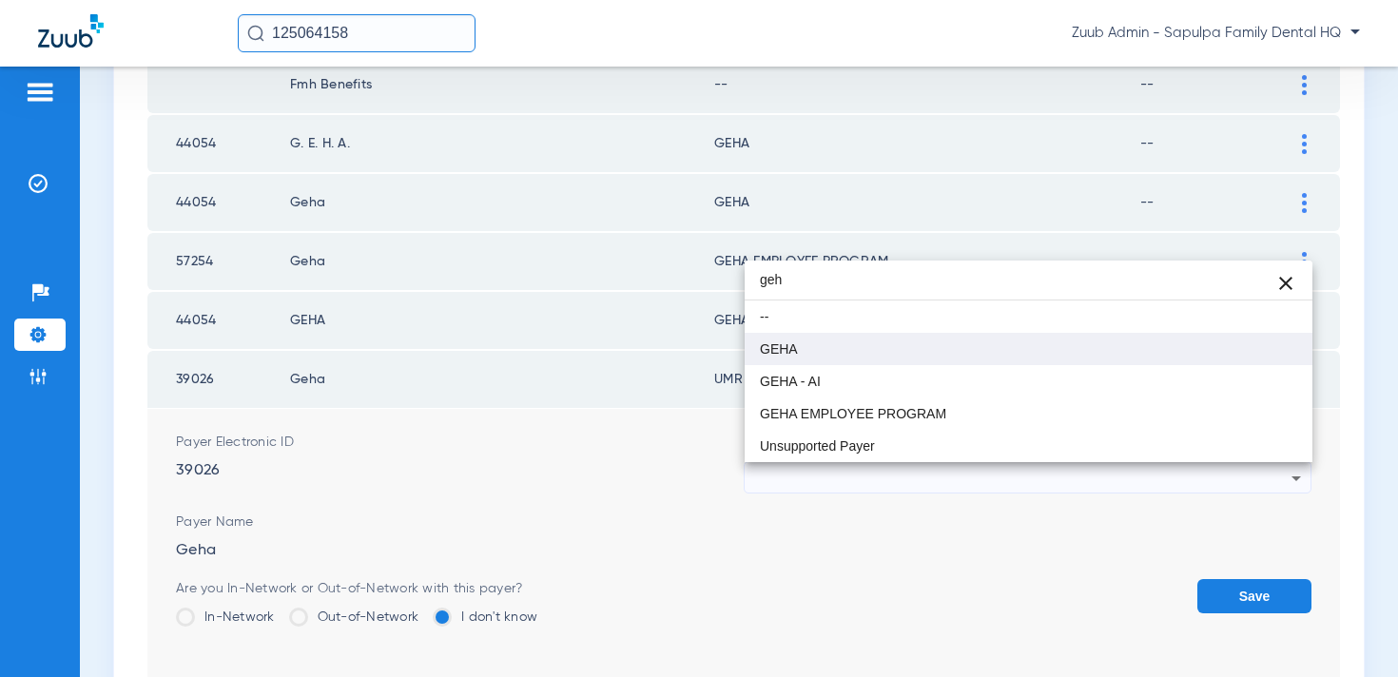
type input "geh"
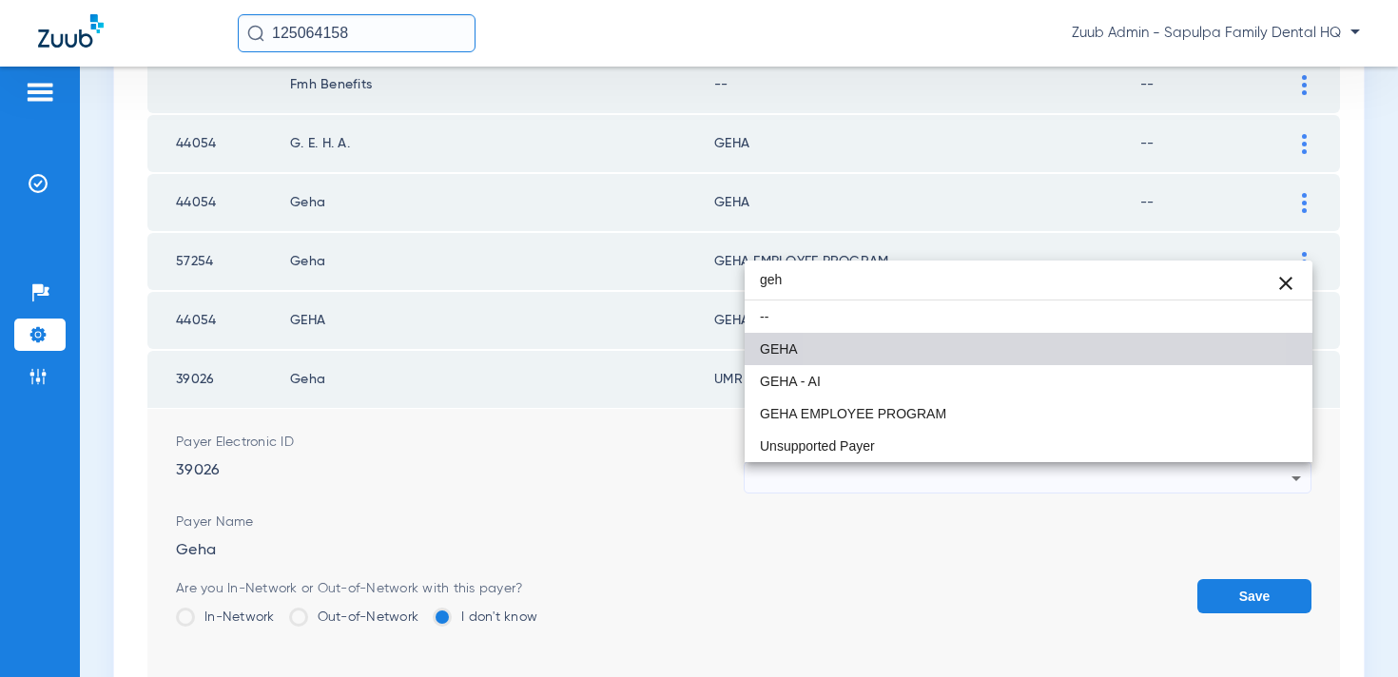
click at [937, 353] on mat-option "GEHA" at bounding box center [1029, 349] width 568 height 32
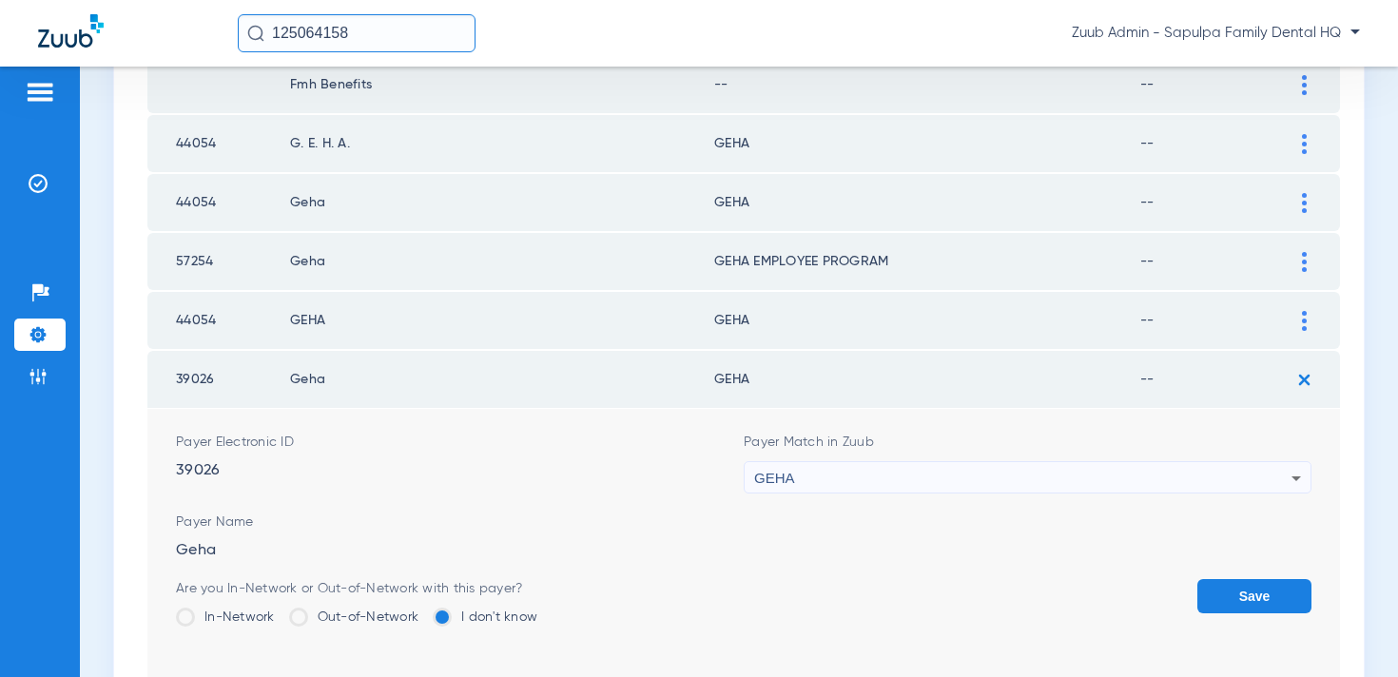
click at [1225, 606] on button "Save" at bounding box center [1255, 596] width 114 height 34
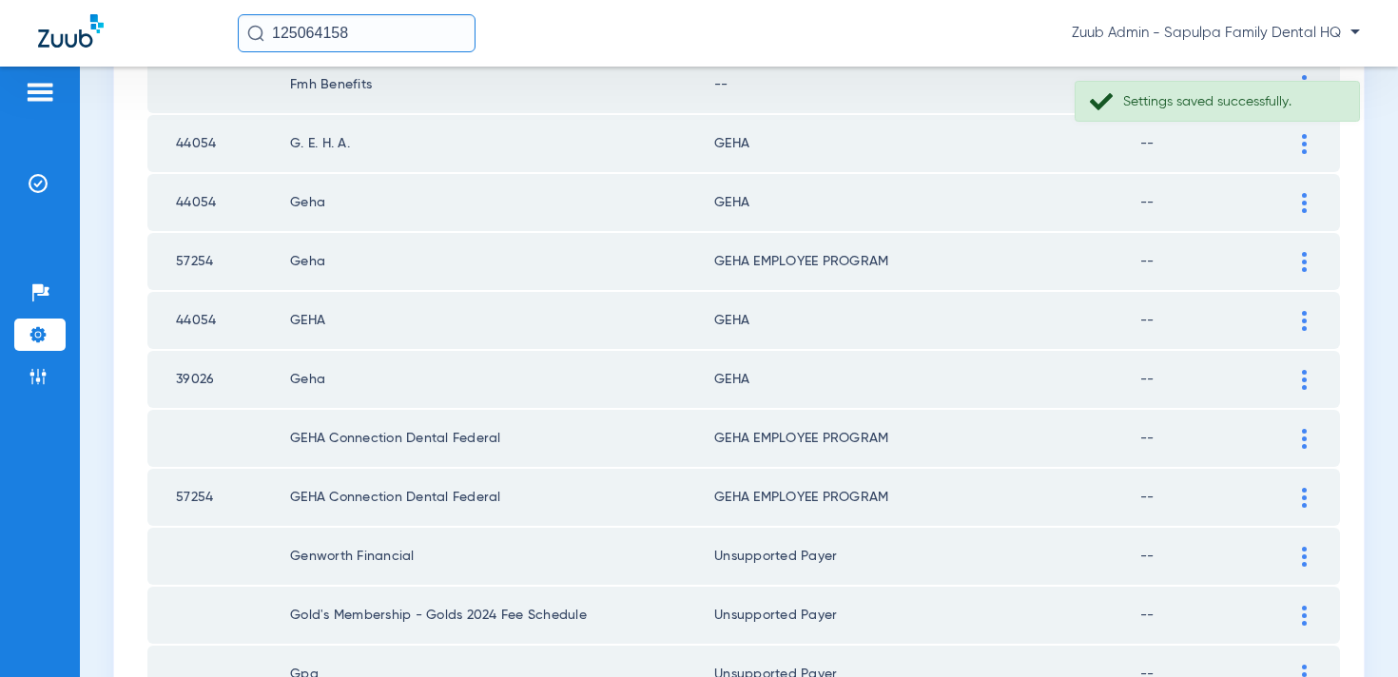
click at [1304, 272] on td at bounding box center [1314, 261] width 52 height 57
click at [1294, 265] on div at bounding box center [1304, 262] width 33 height 20
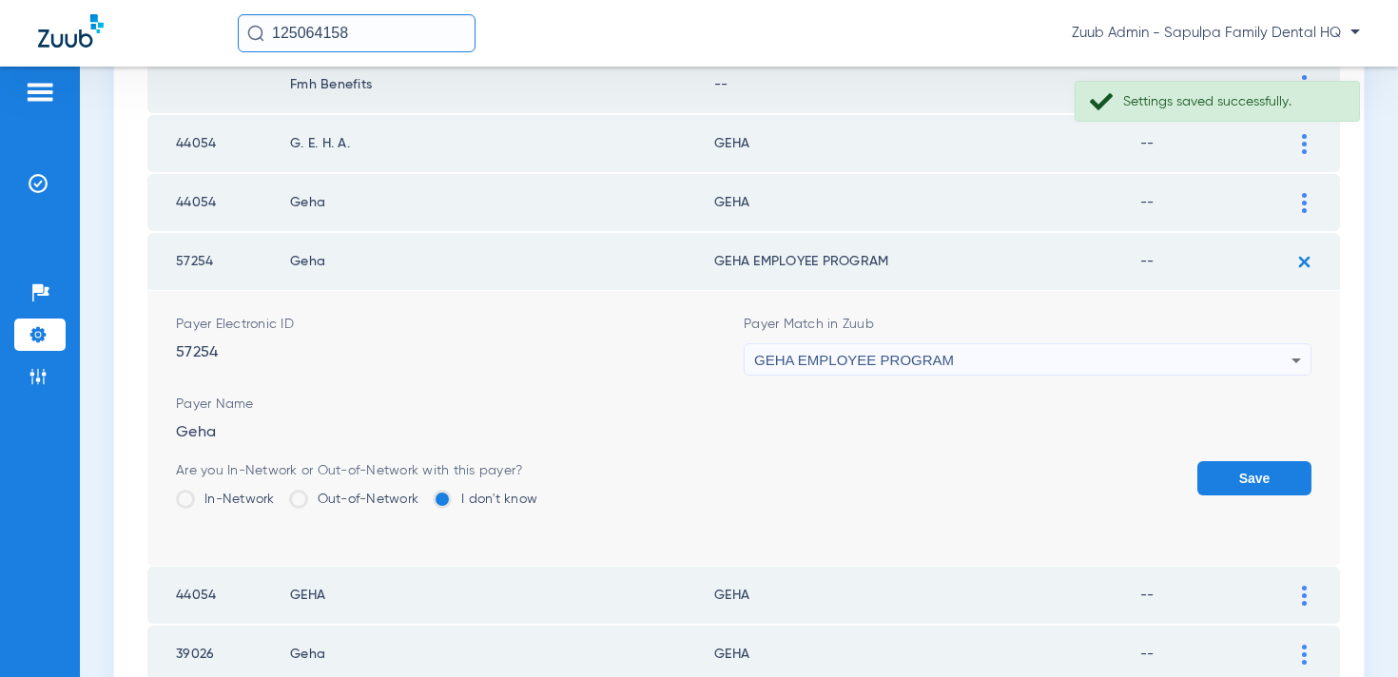
click at [1064, 355] on div "GEHA EMPLOYEE PROGRAM" at bounding box center [1022, 360] width 537 height 32
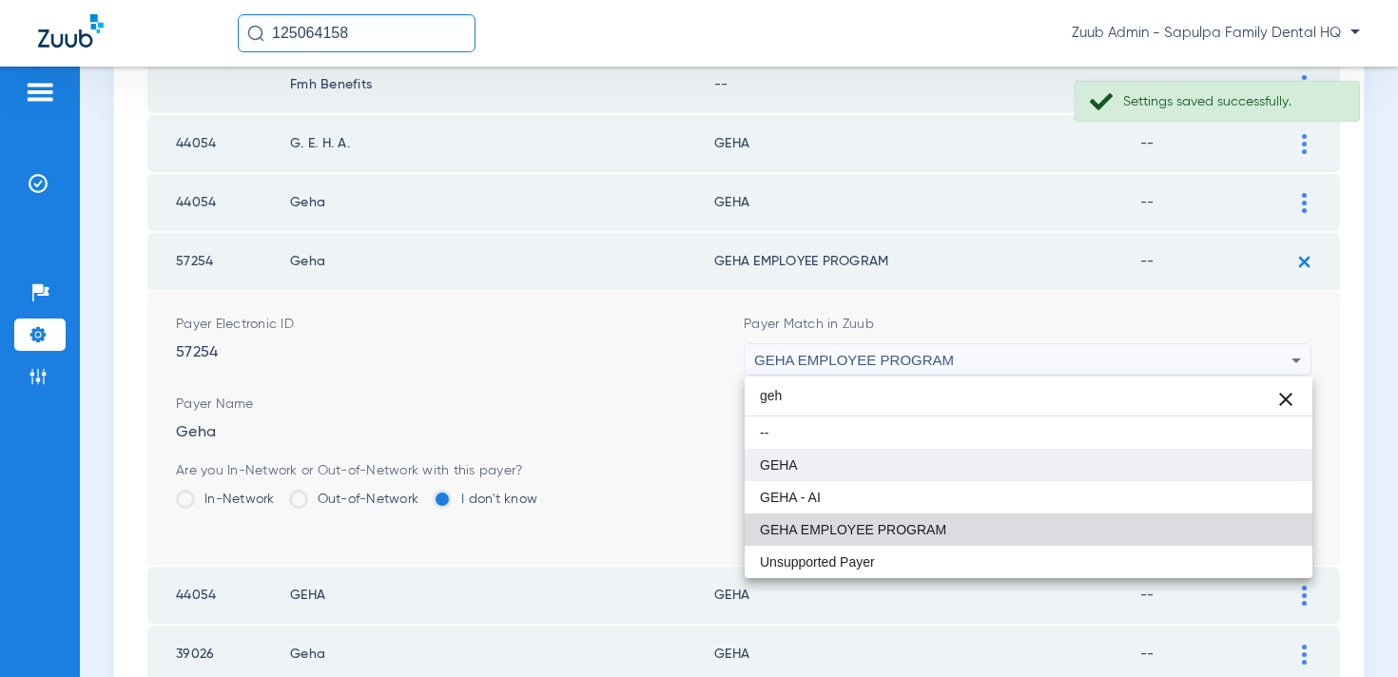
type input "geh"
click at [942, 461] on mat-option "GEHA" at bounding box center [1029, 465] width 568 height 32
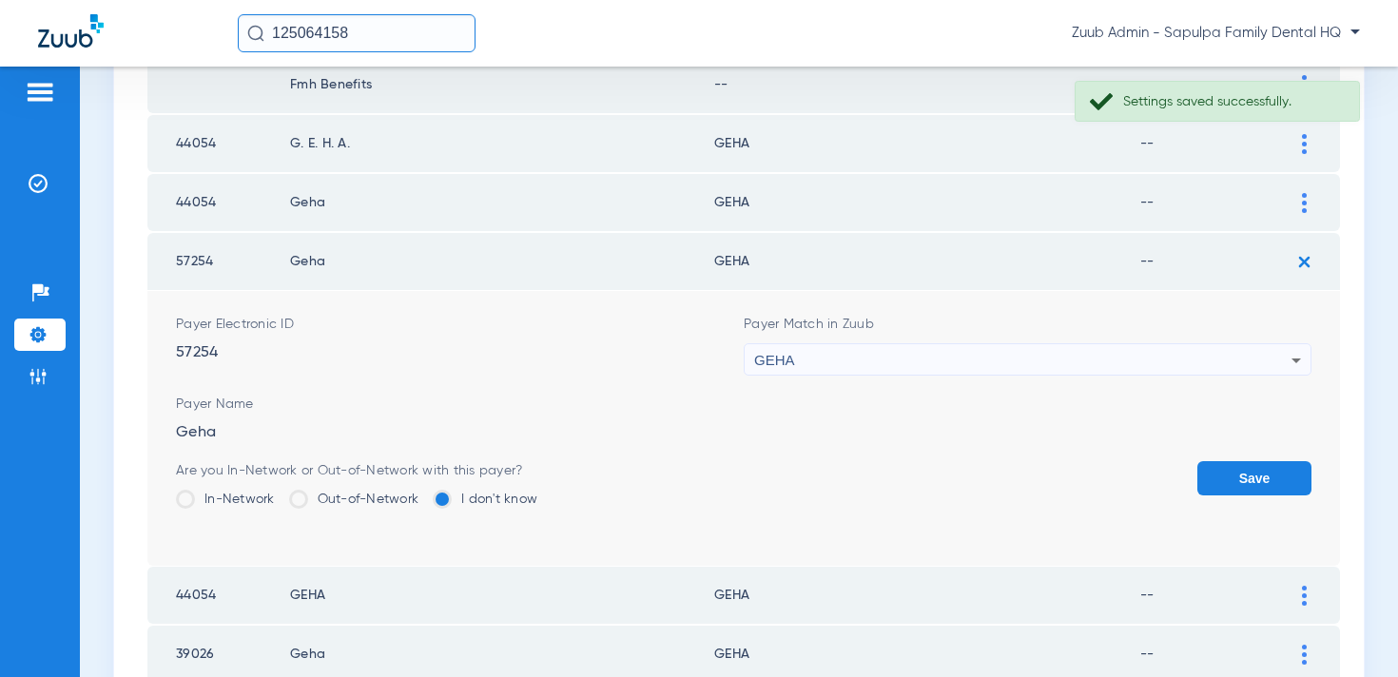
click at [1248, 480] on button "Save" at bounding box center [1255, 478] width 114 height 34
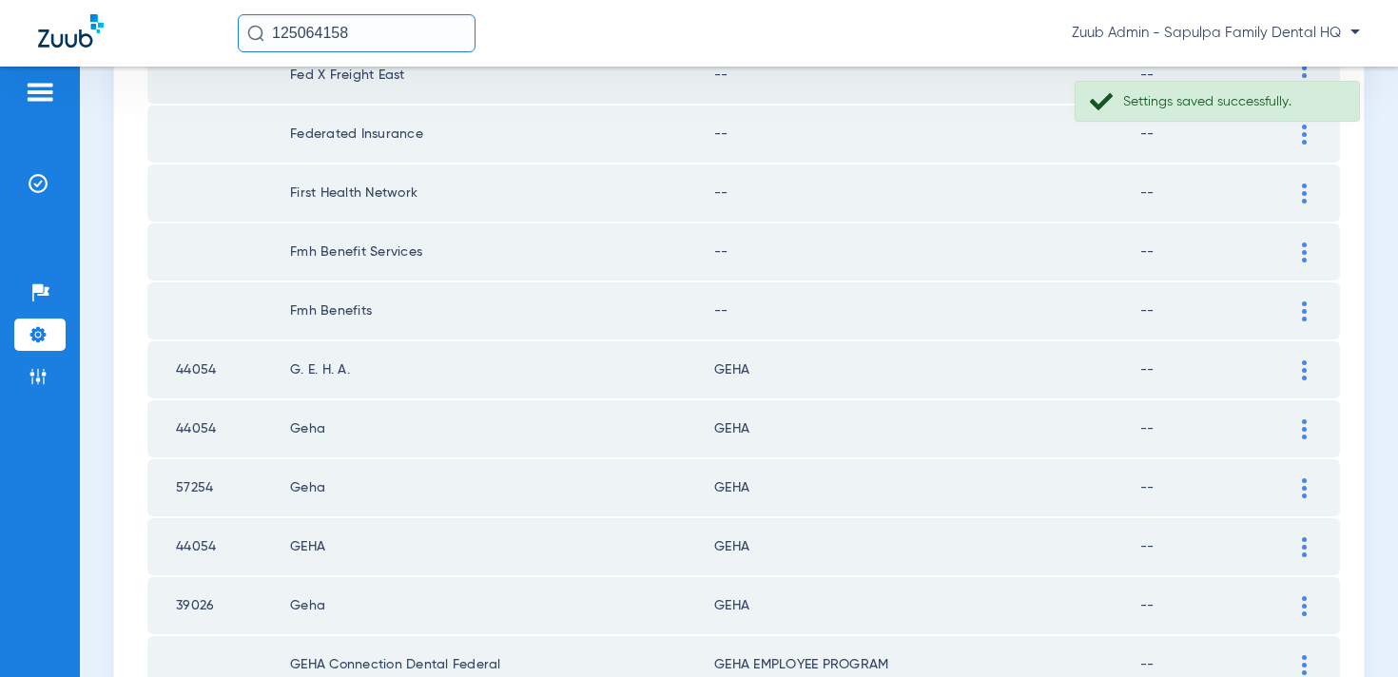
scroll to position [2235, 0]
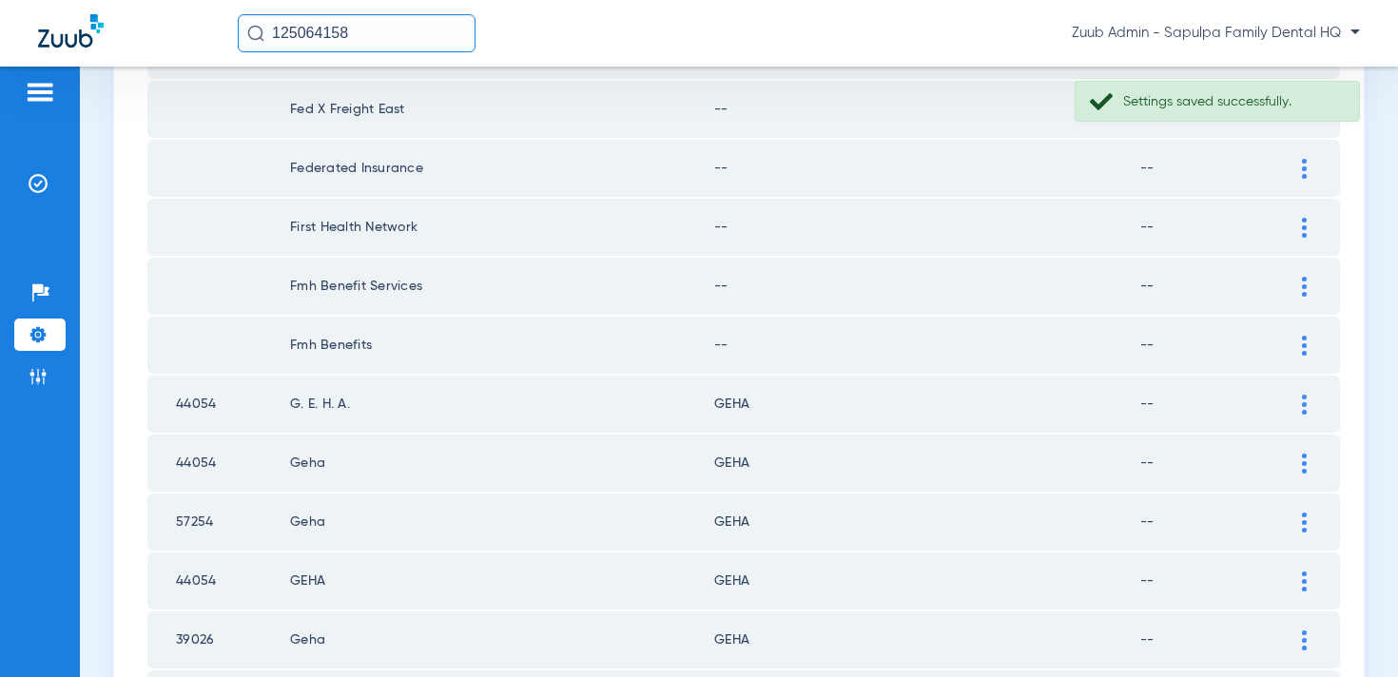
click at [1304, 341] on img at bounding box center [1304, 346] width 5 height 20
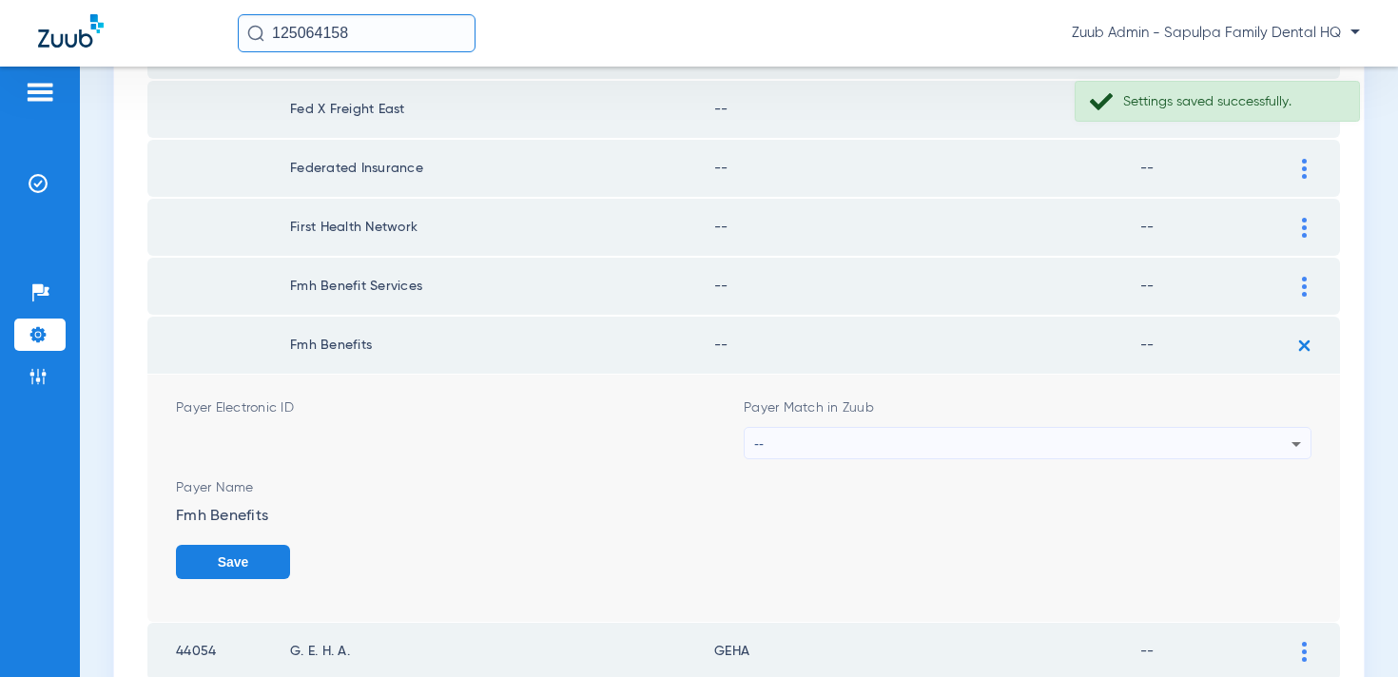
click at [1100, 434] on div "--" at bounding box center [1022, 444] width 537 height 32
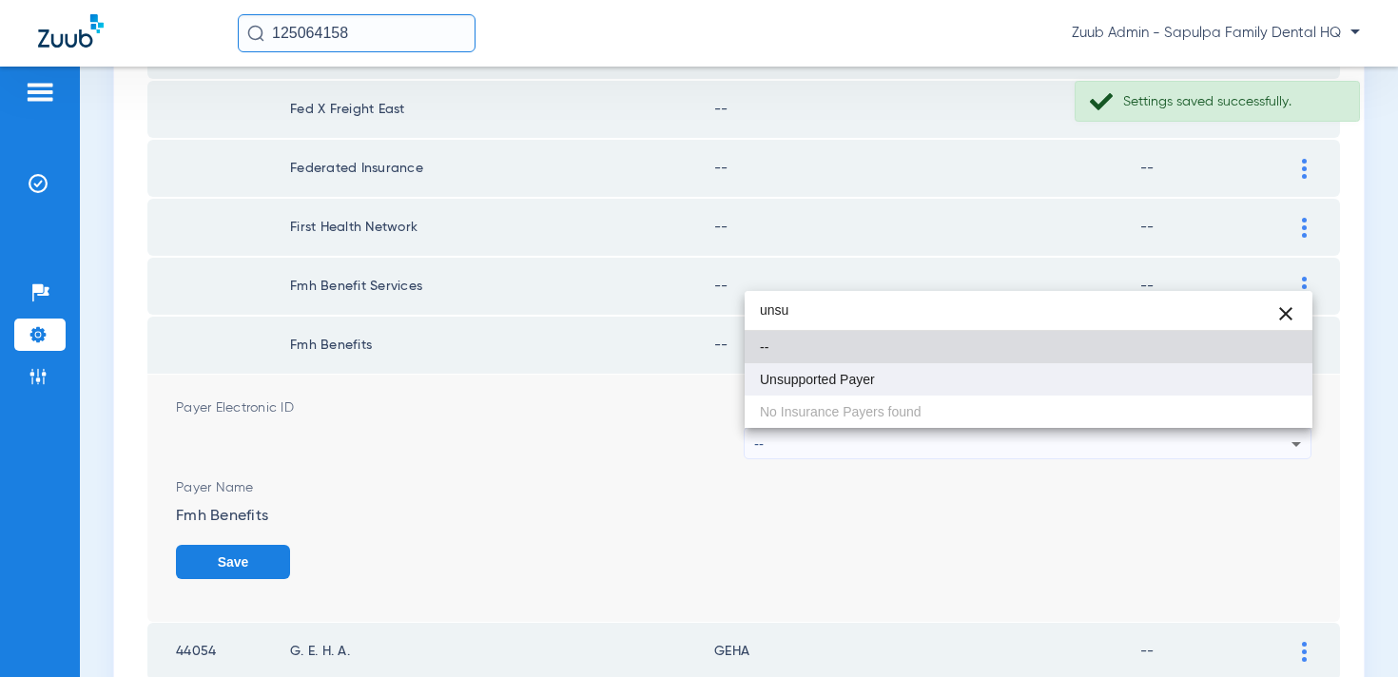
type input "unsu"
click at [1018, 379] on mat-option "Unsupported Payer" at bounding box center [1029, 379] width 568 height 32
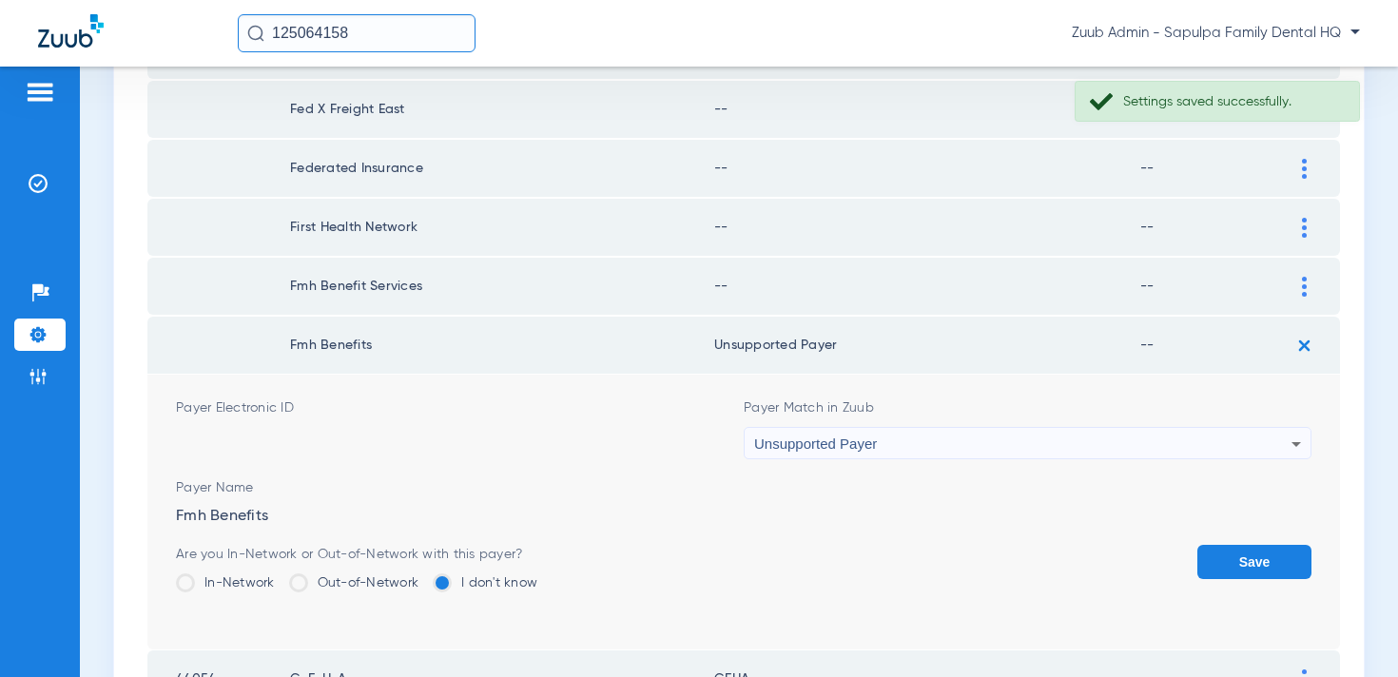
click at [1239, 574] on button "Save" at bounding box center [1255, 562] width 114 height 34
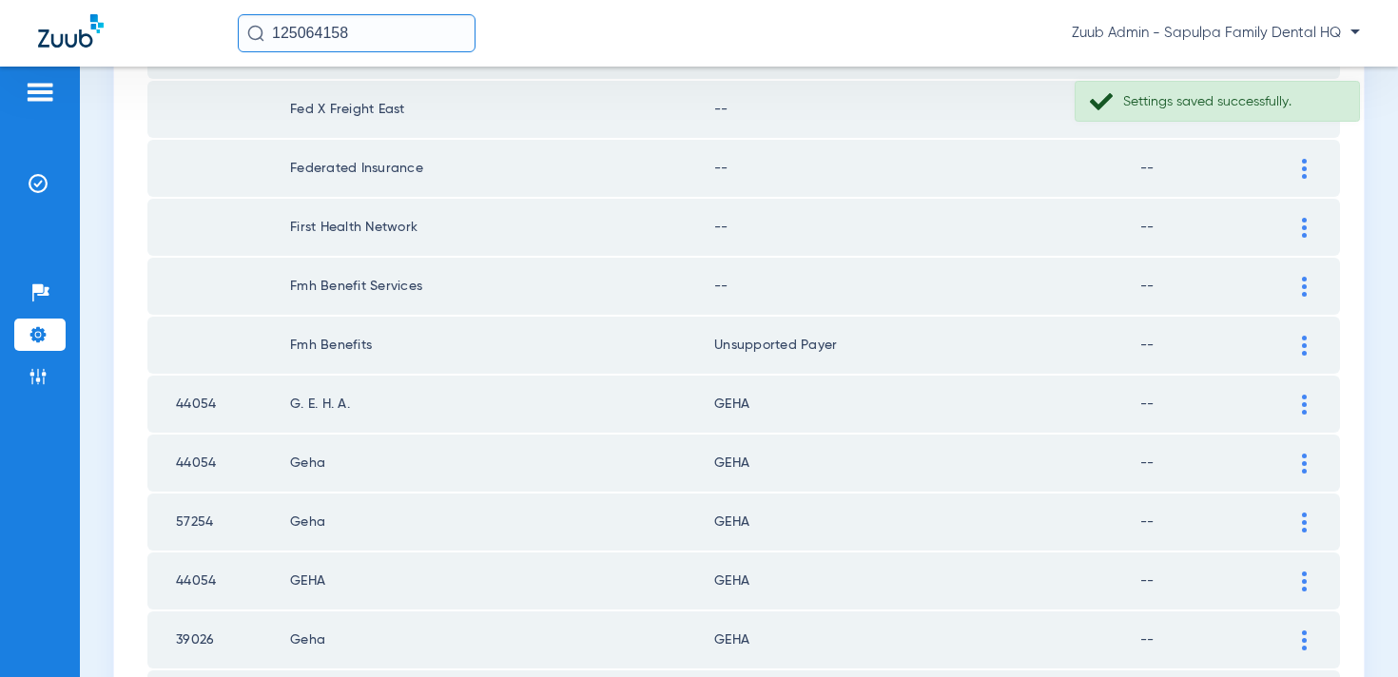
click at [1298, 290] on div at bounding box center [1304, 287] width 33 height 20
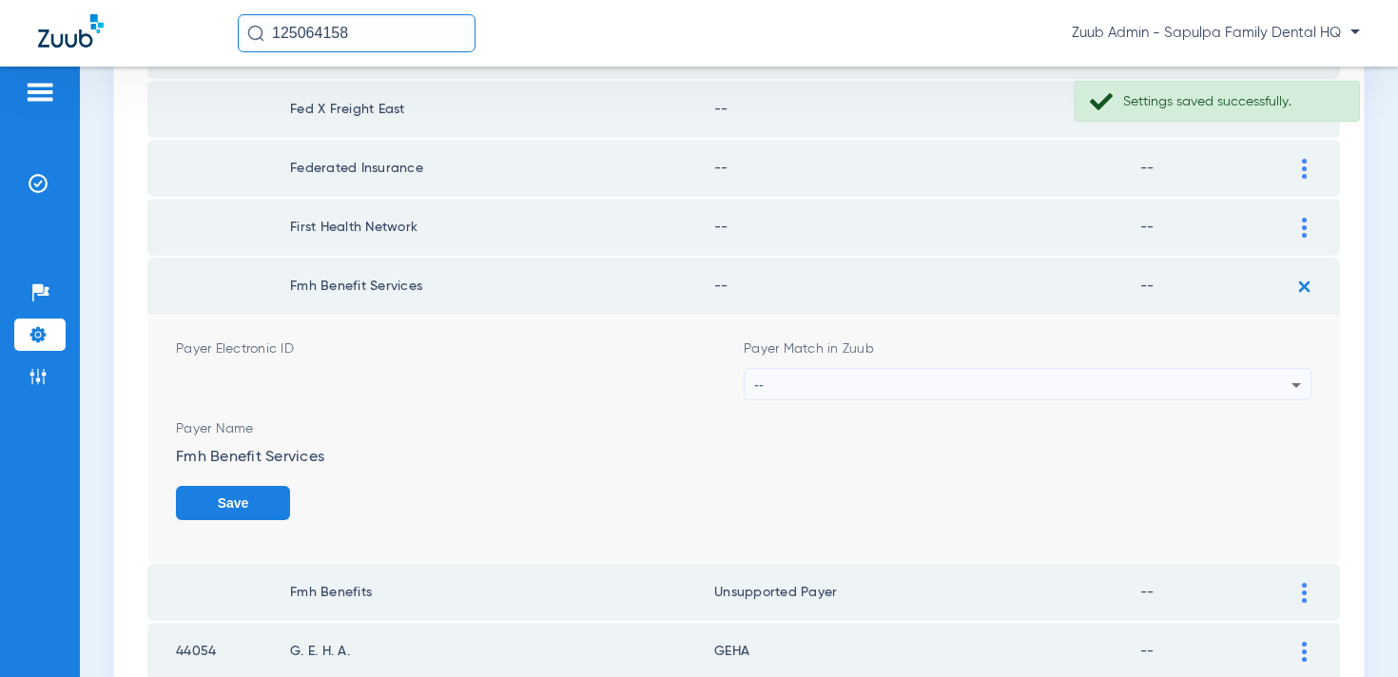
click at [1124, 372] on div "--" at bounding box center [1022, 385] width 537 height 32
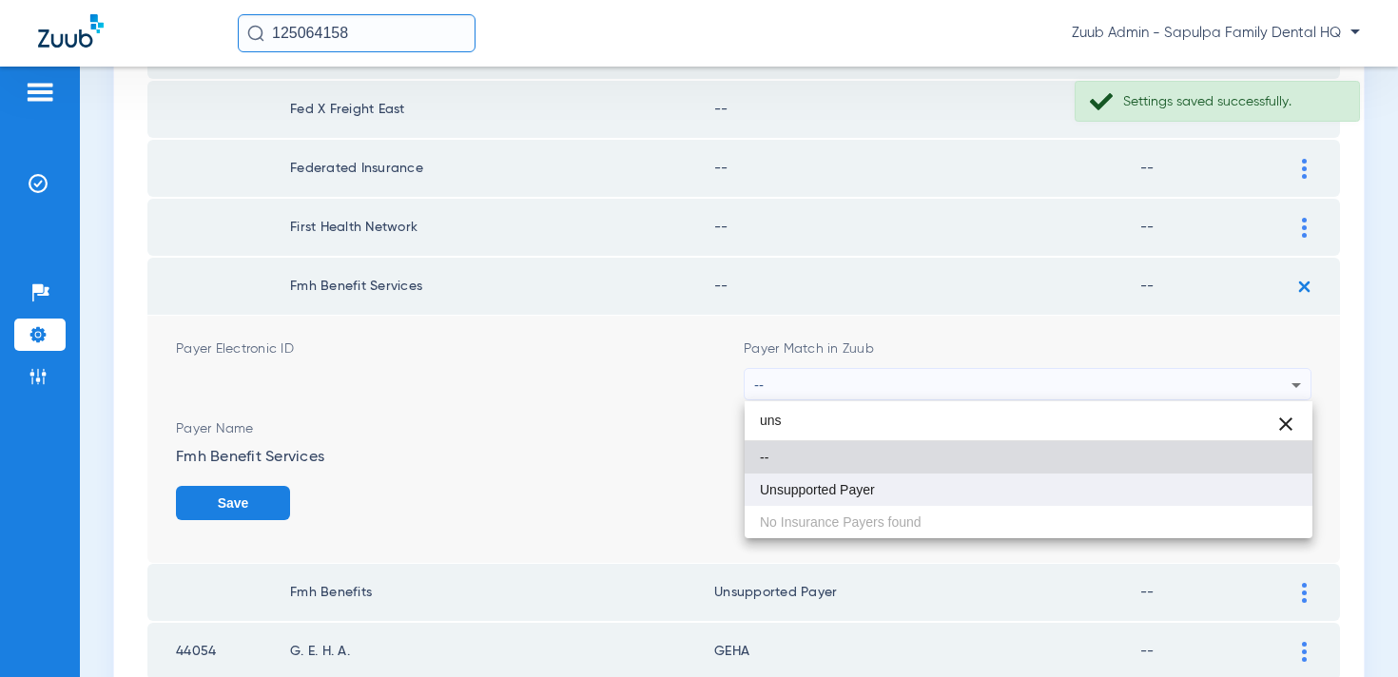
type input "uns"
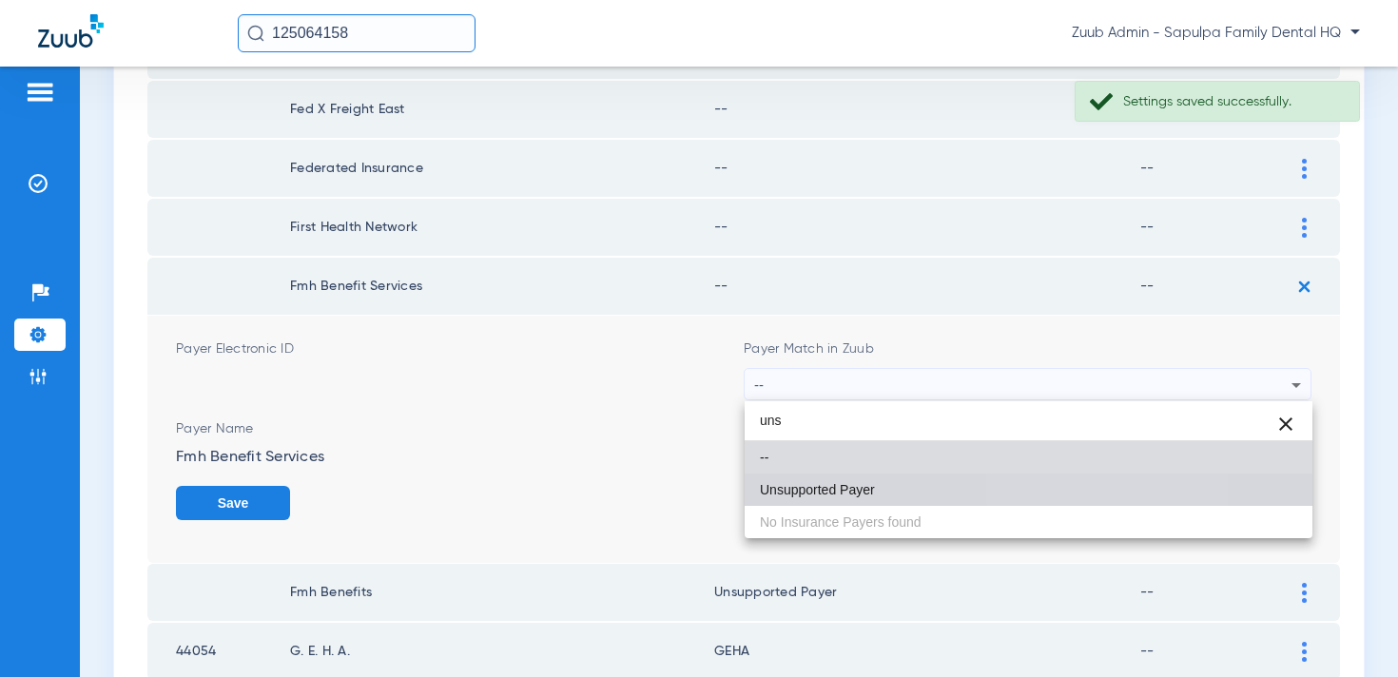
click at [1063, 486] on mat-option "Unsupported Payer" at bounding box center [1029, 490] width 568 height 32
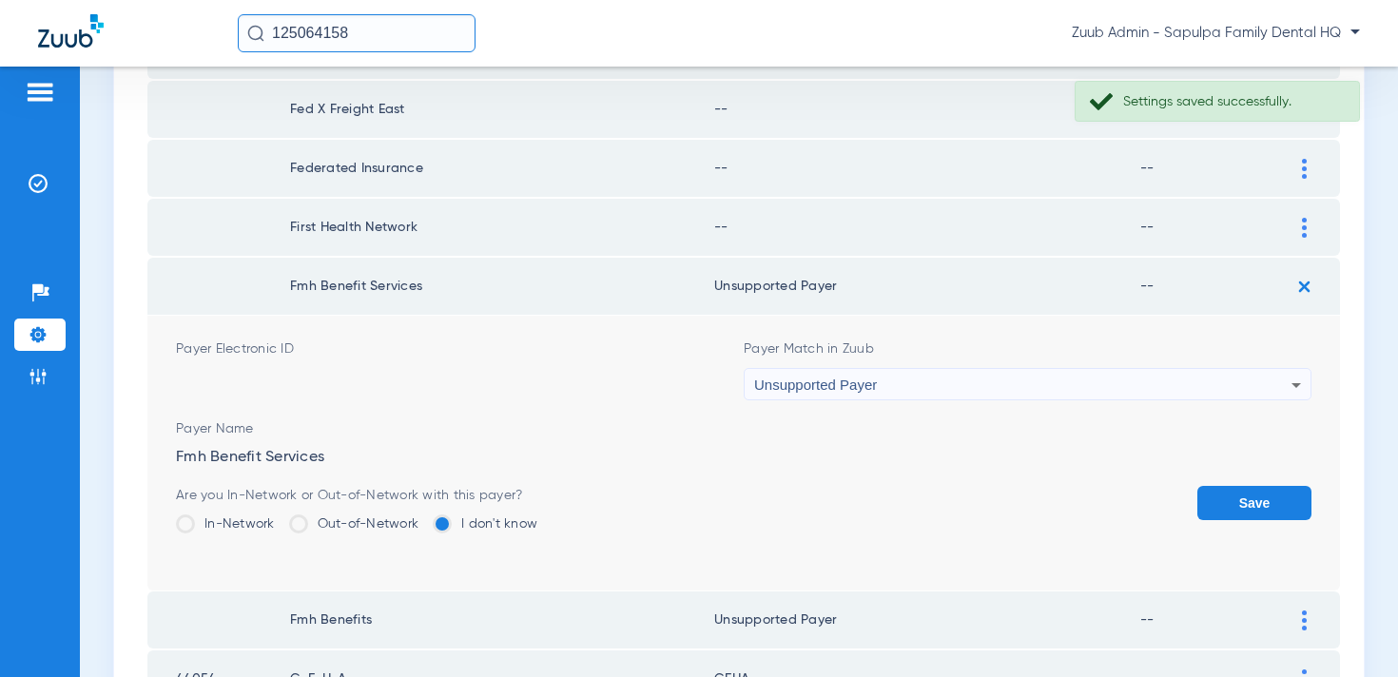
click at [1233, 522] on div "Save" at bounding box center [1255, 517] width 114 height 62
click at [1237, 506] on button "Save" at bounding box center [1255, 503] width 114 height 34
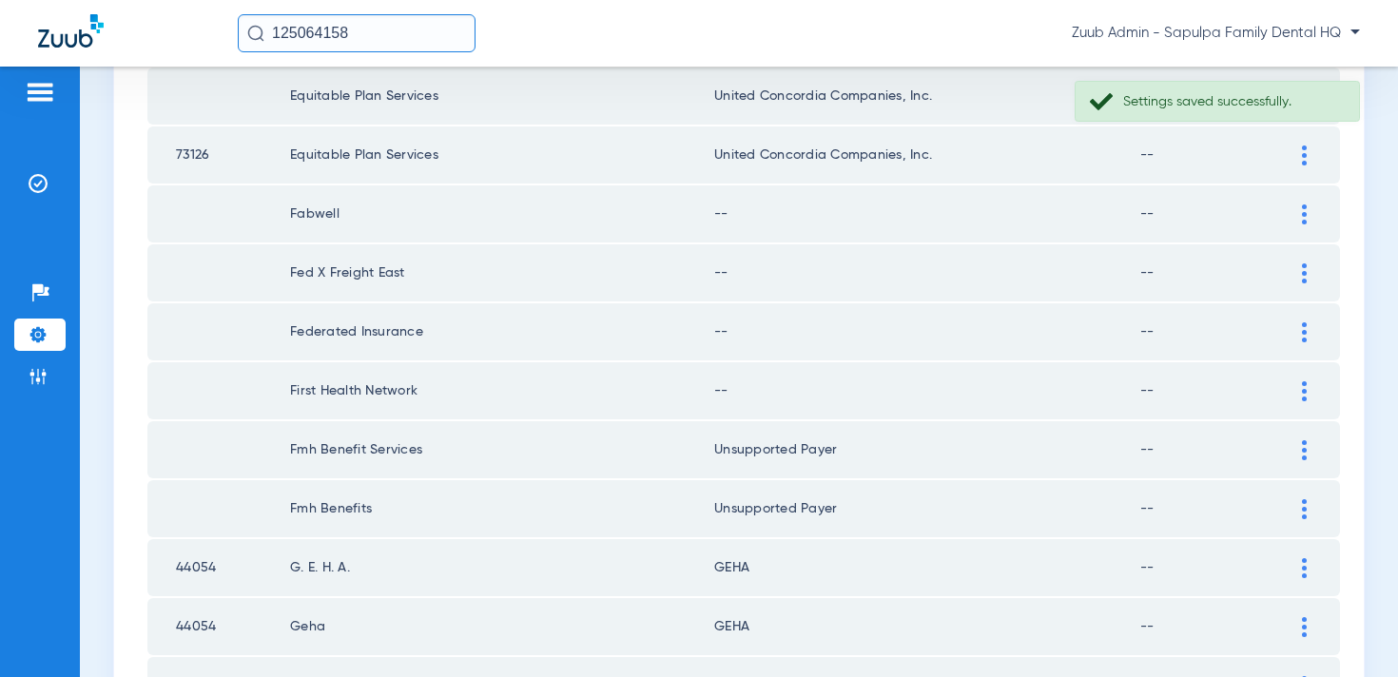
scroll to position [2034, 0]
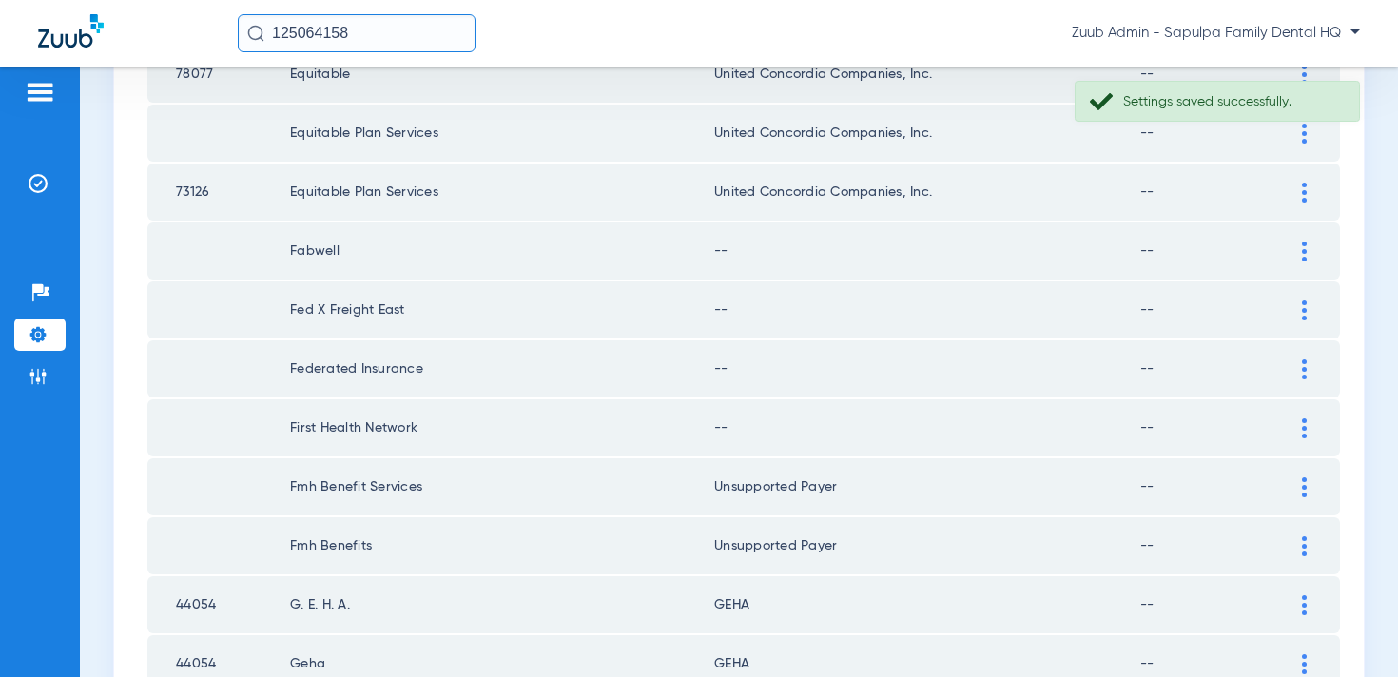
click at [1307, 432] on div at bounding box center [1304, 429] width 33 height 20
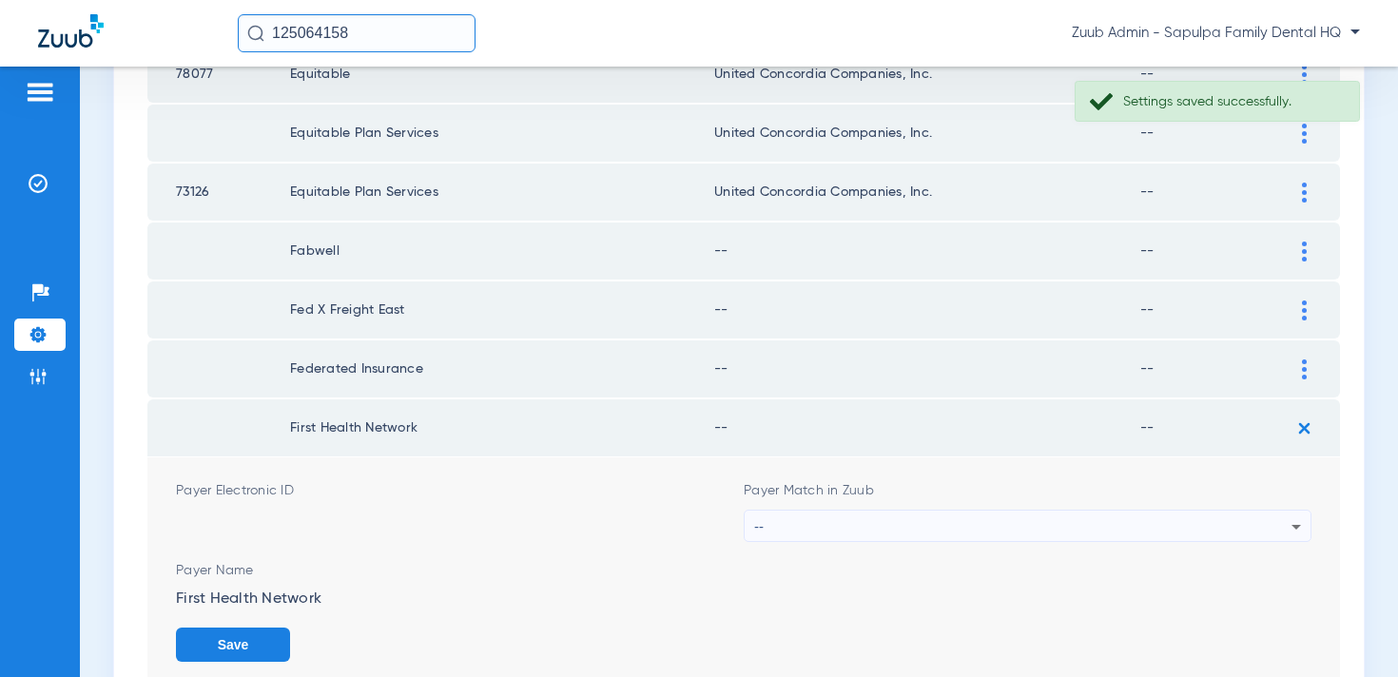
click at [951, 522] on div "--" at bounding box center [1022, 527] width 537 height 32
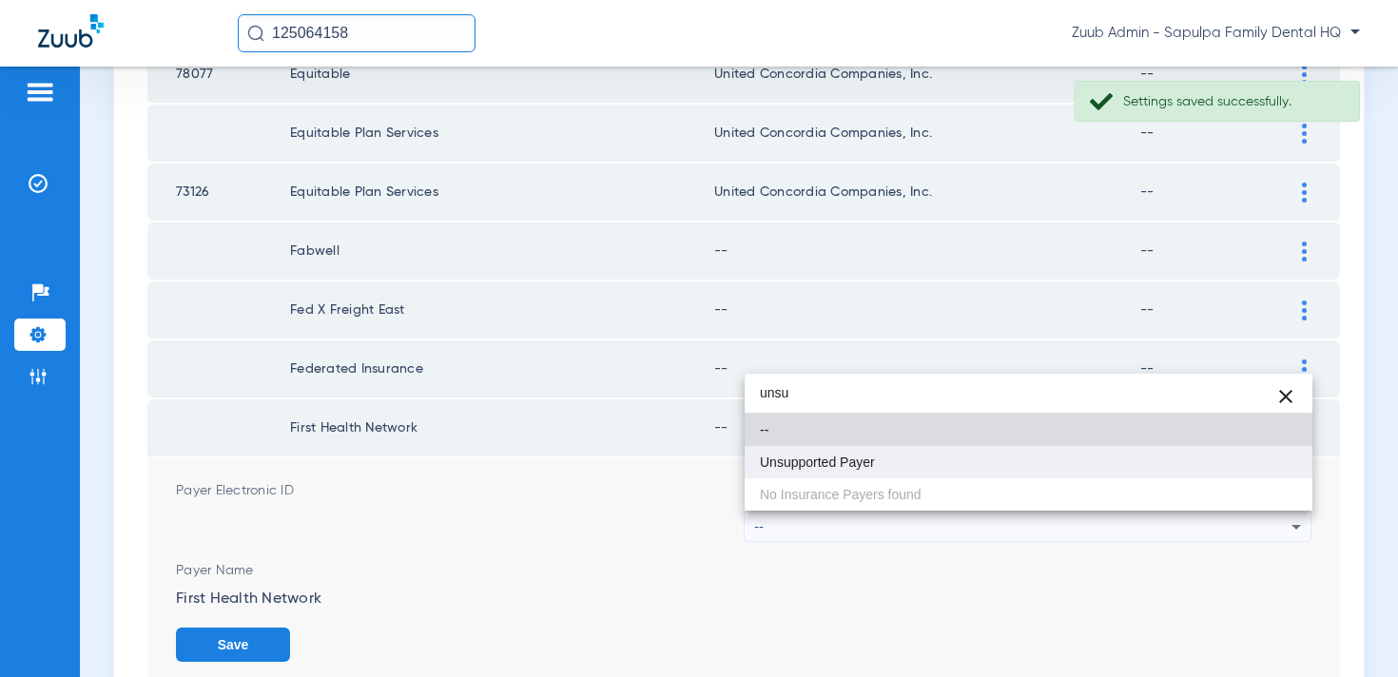
type input "unsu"
click at [956, 458] on mat-option "Unsupported Payer" at bounding box center [1029, 462] width 568 height 32
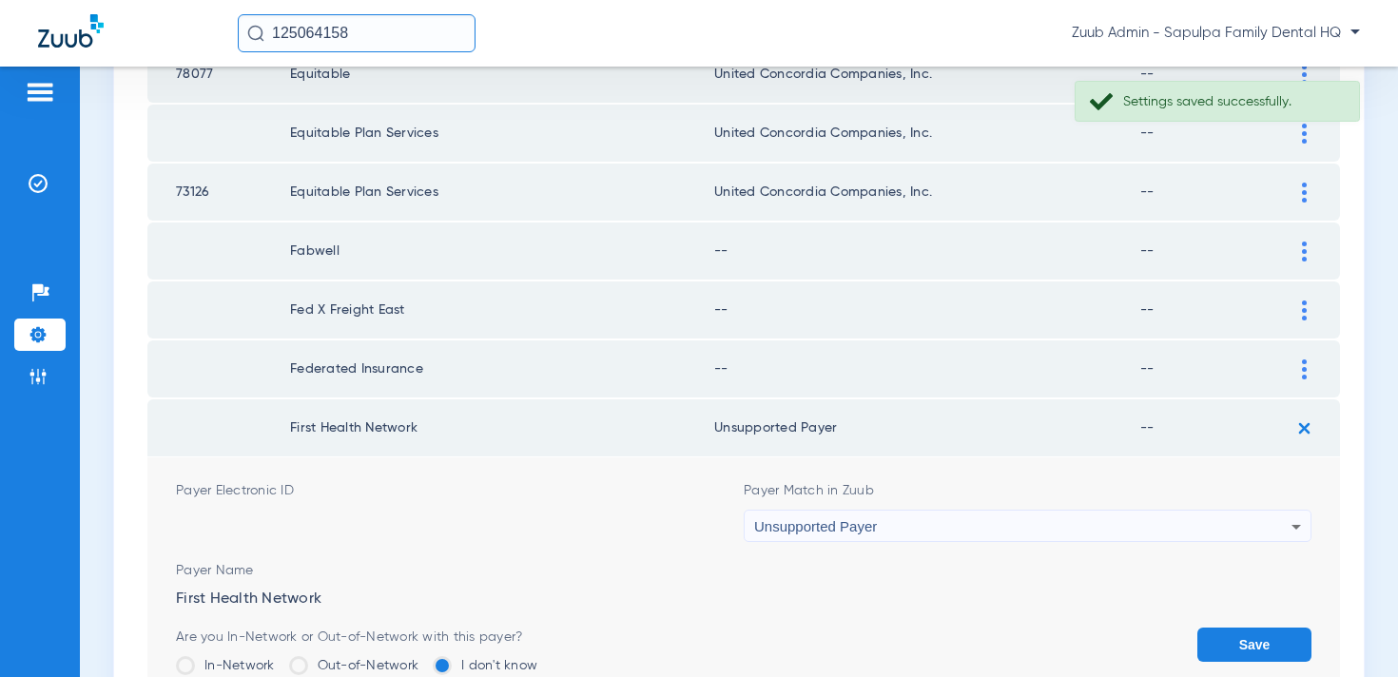
click at [1239, 637] on button "Save" at bounding box center [1255, 645] width 114 height 34
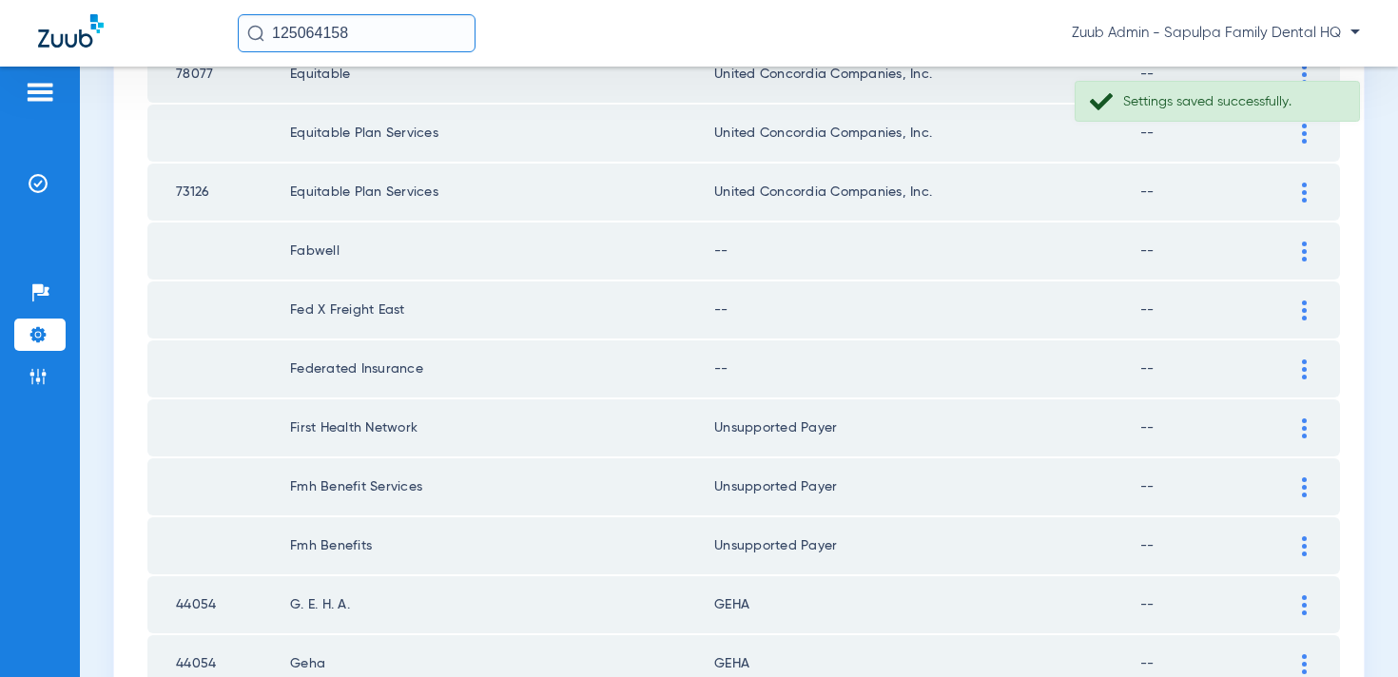
click at [1303, 373] on img at bounding box center [1304, 370] width 5 height 20
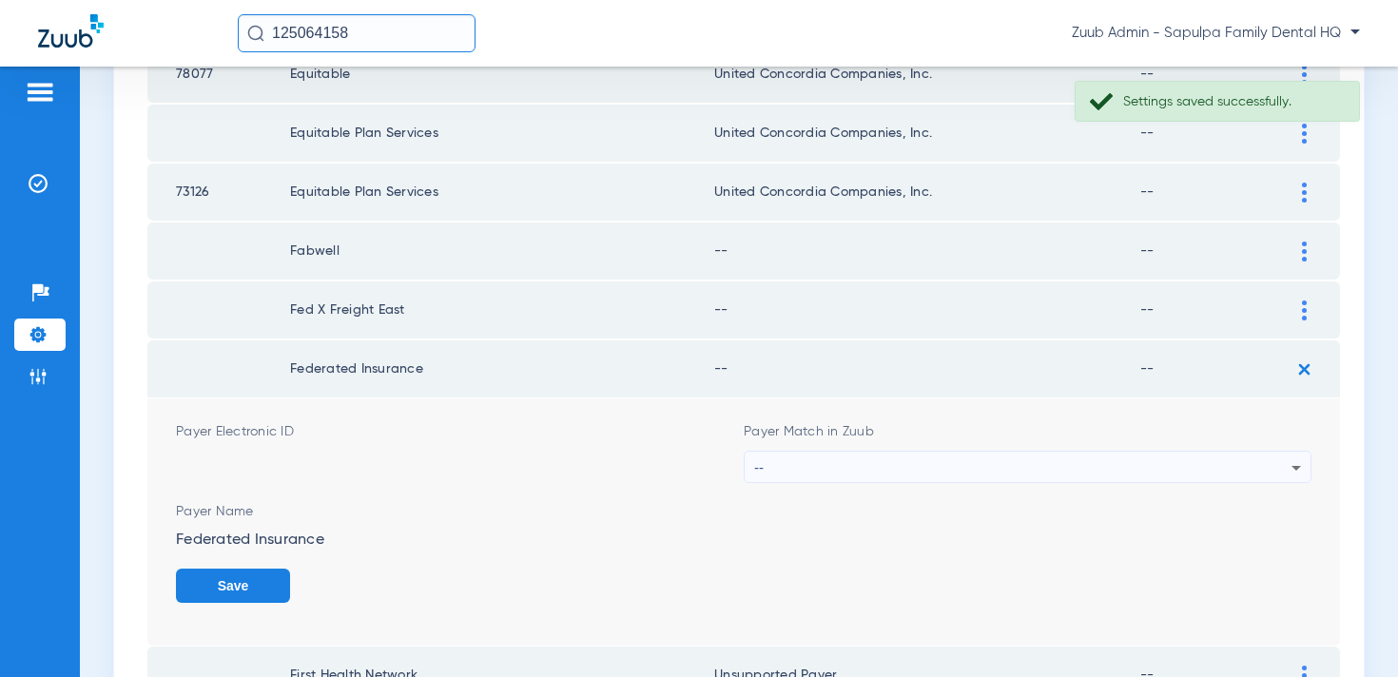
click at [960, 481] on div "--" at bounding box center [1022, 468] width 537 height 32
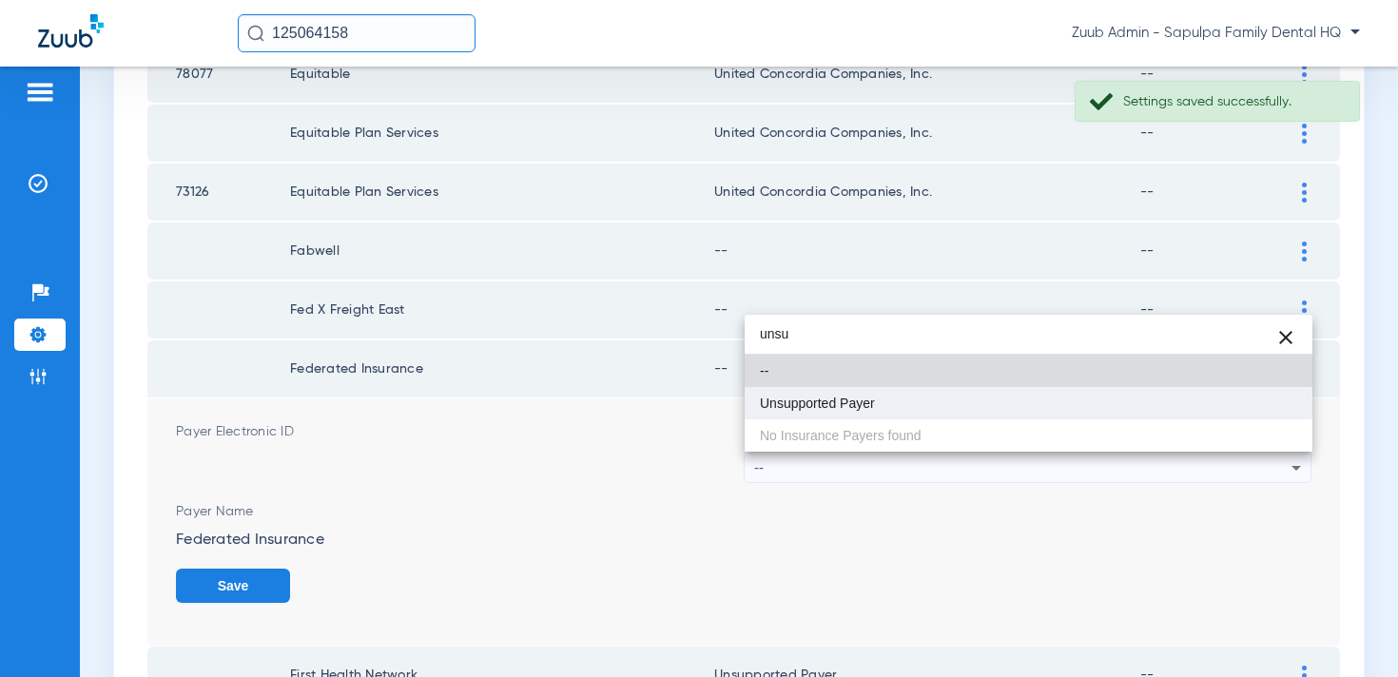
type input "unsu"
click at [867, 400] on span "Unsupported Payer" at bounding box center [817, 403] width 115 height 13
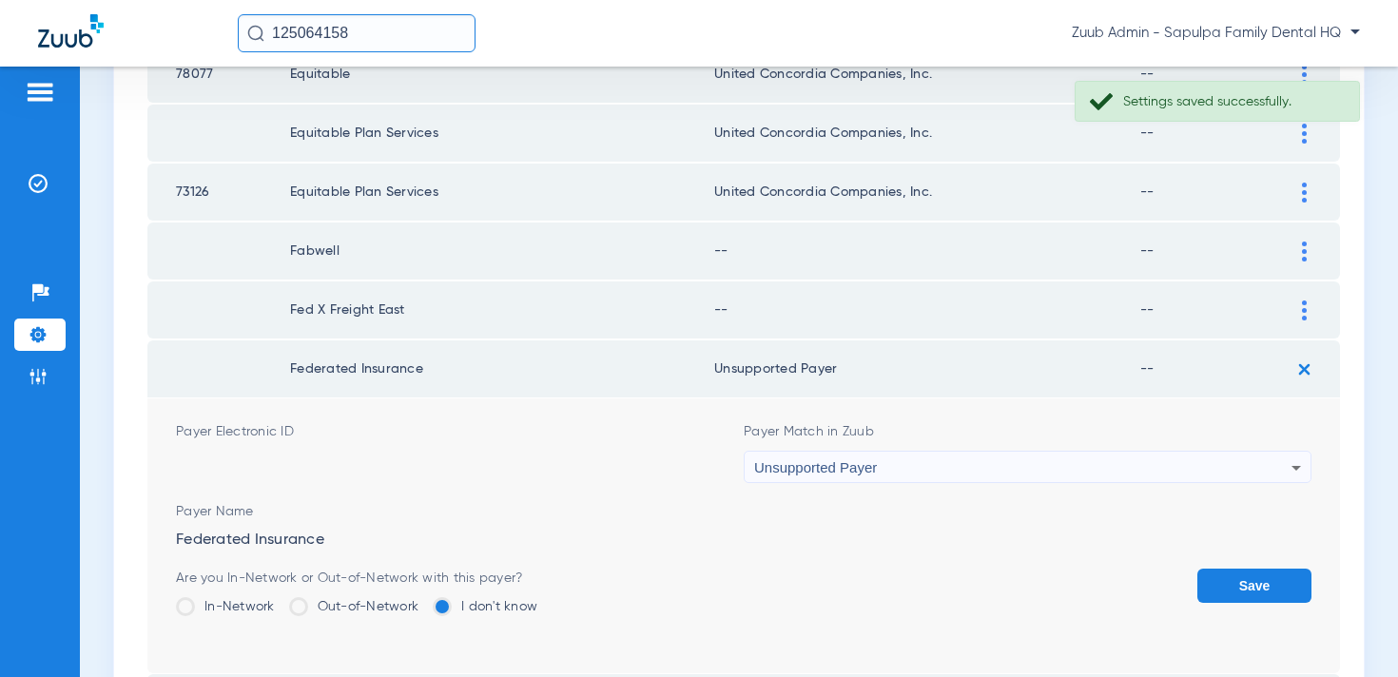
click at [1264, 581] on button "Save" at bounding box center [1255, 586] width 114 height 34
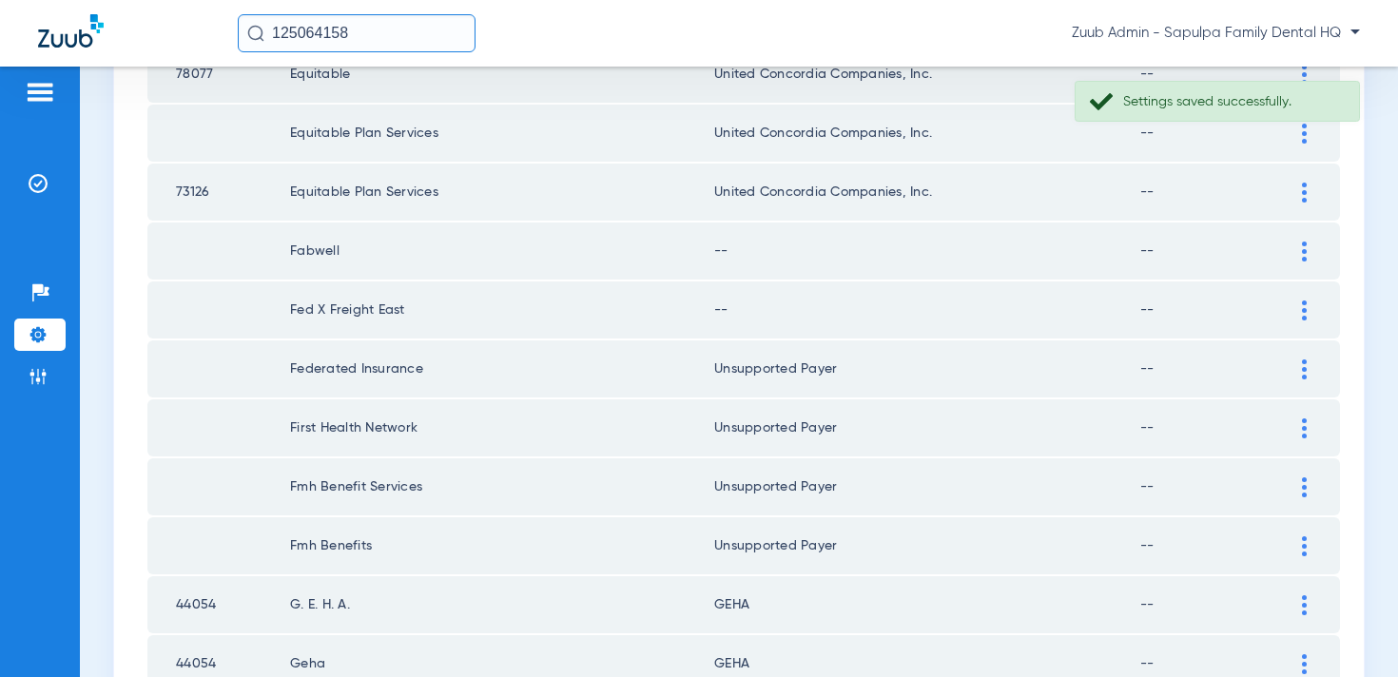
click at [1298, 316] on div at bounding box center [1304, 311] width 33 height 20
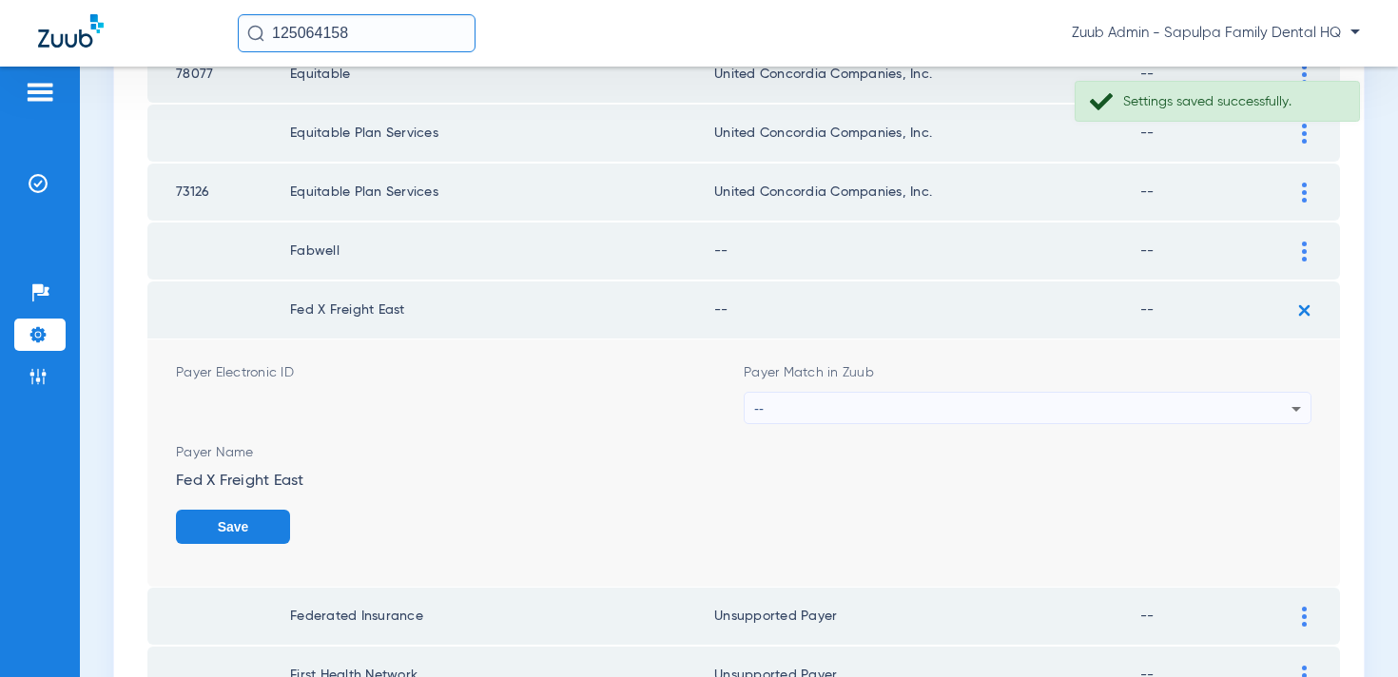
click at [968, 395] on div "--" at bounding box center [1022, 409] width 537 height 32
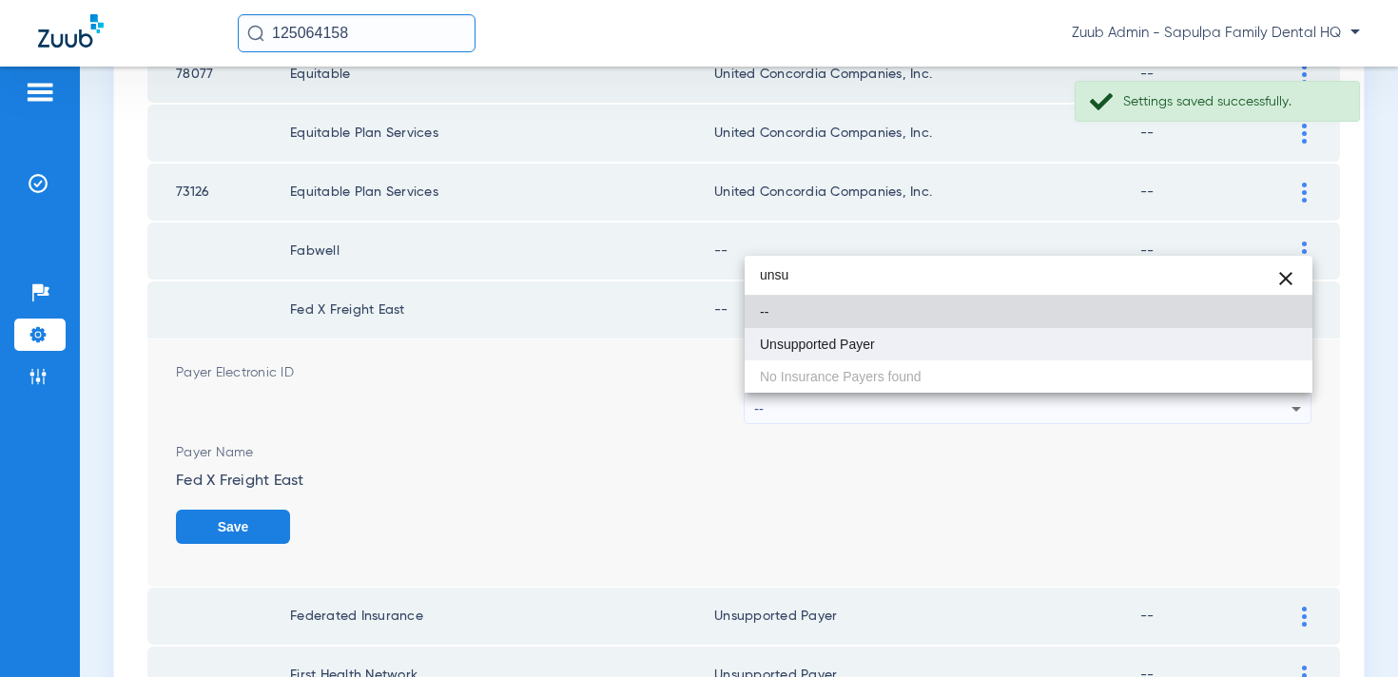
type input "unsu"
click at [944, 344] on mat-option "Unsupported Payer" at bounding box center [1029, 344] width 568 height 32
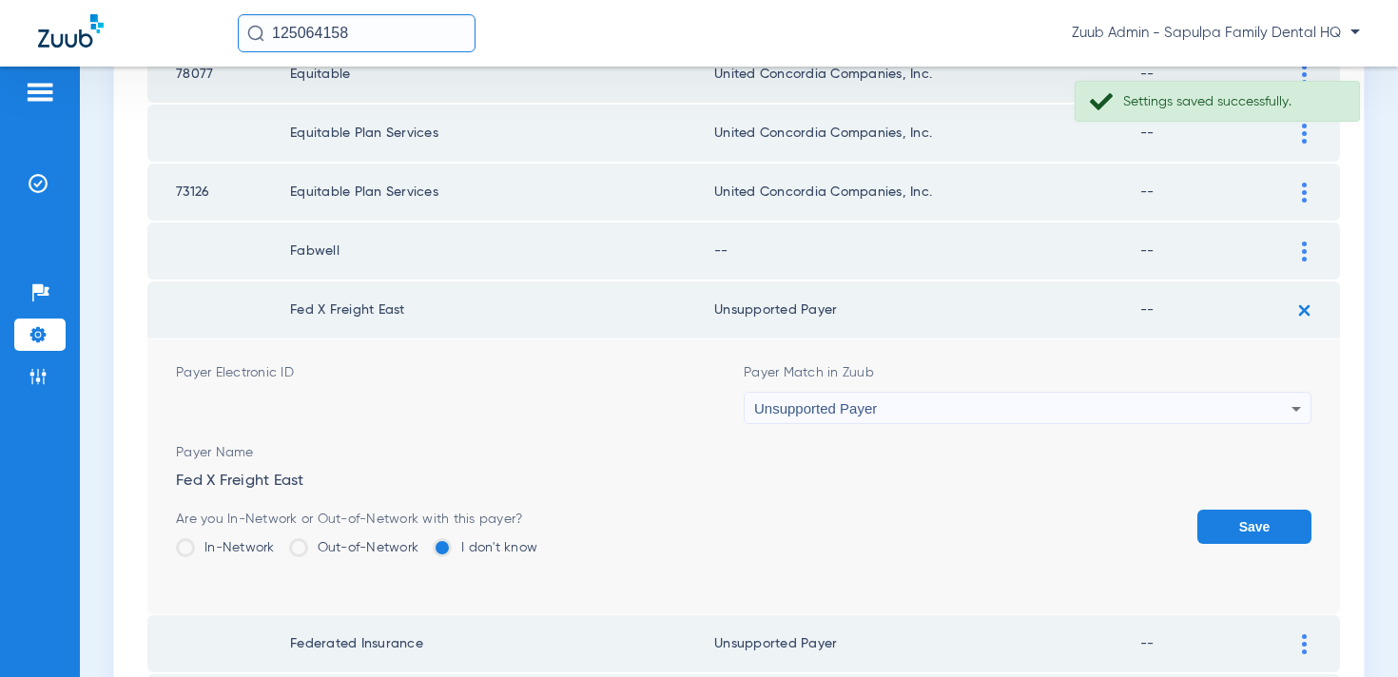
click at [1215, 533] on button "Save" at bounding box center [1255, 527] width 114 height 34
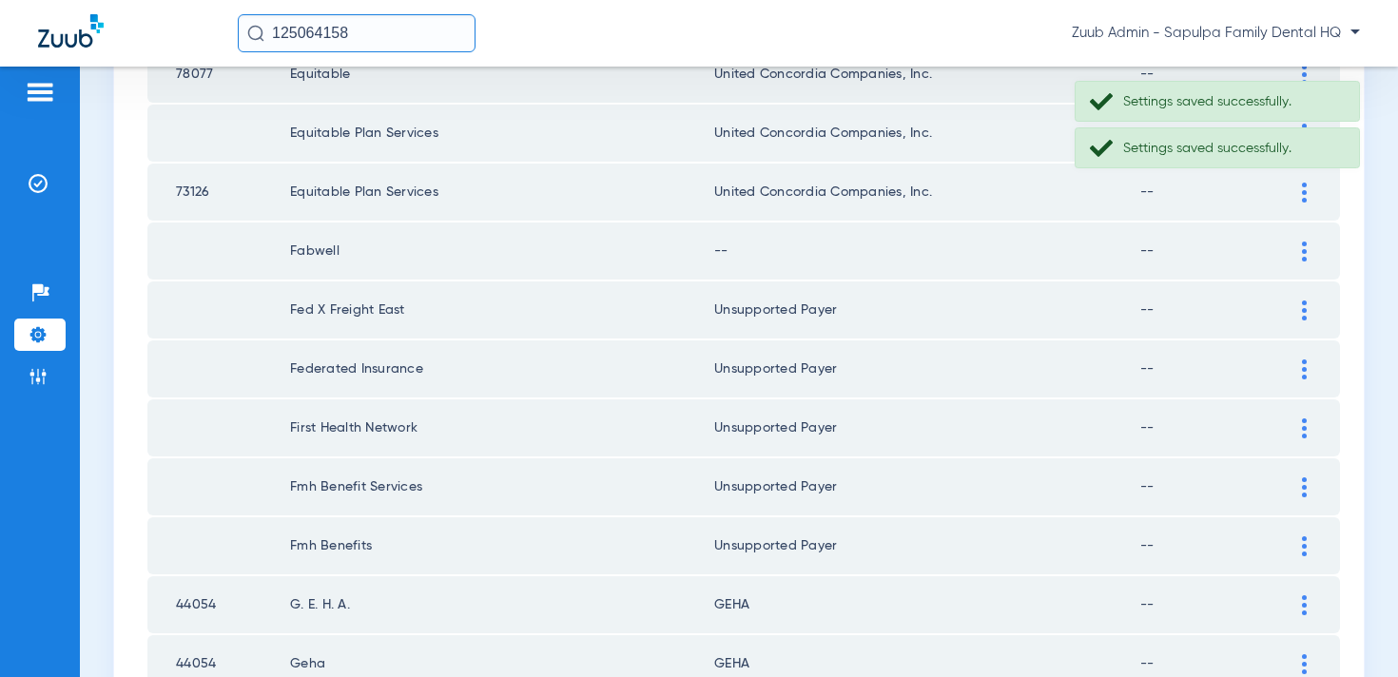
click at [1309, 250] on div at bounding box center [1304, 252] width 33 height 20
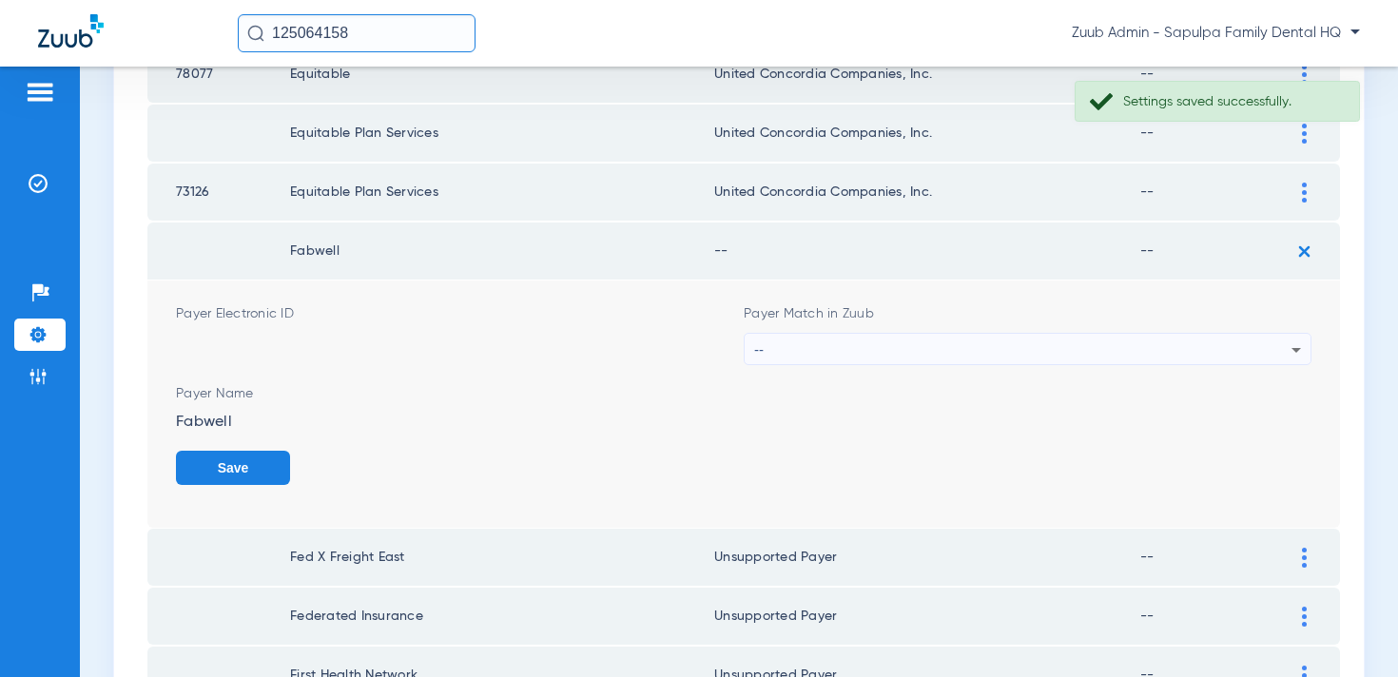
click at [989, 349] on div "--" at bounding box center [1022, 350] width 537 height 32
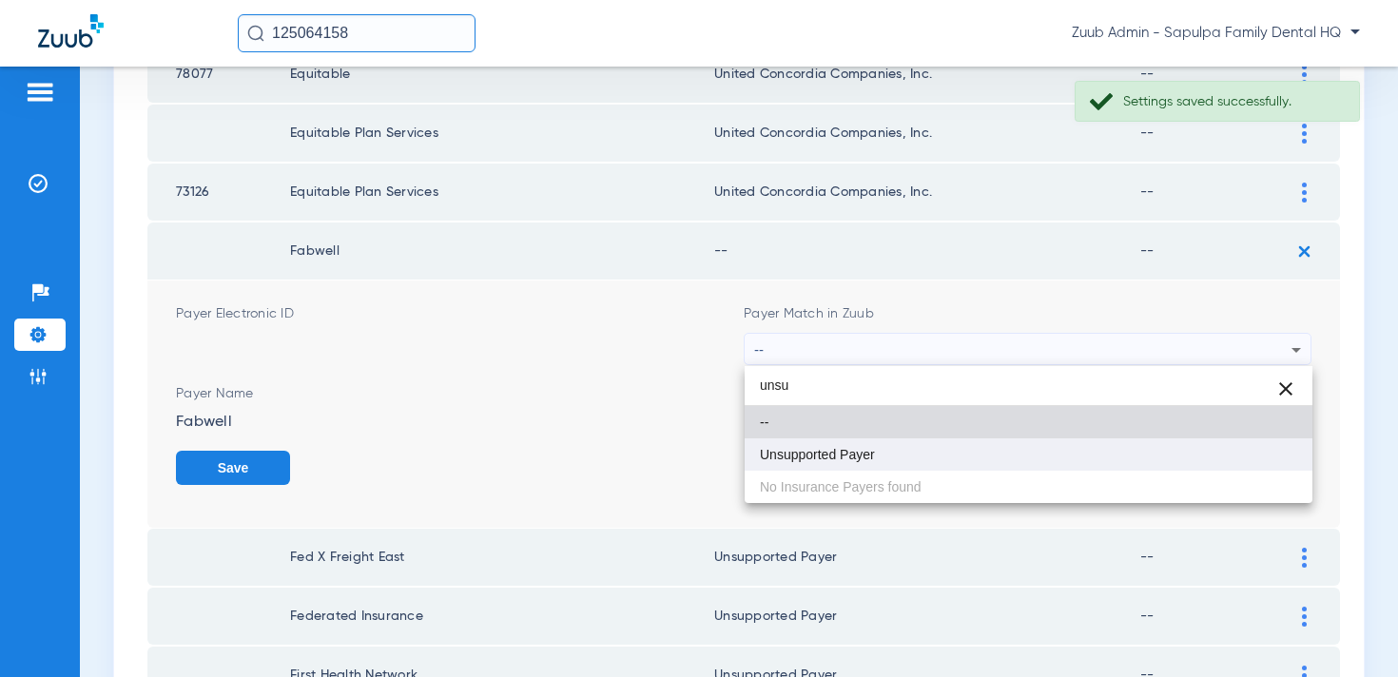
type input "unsu"
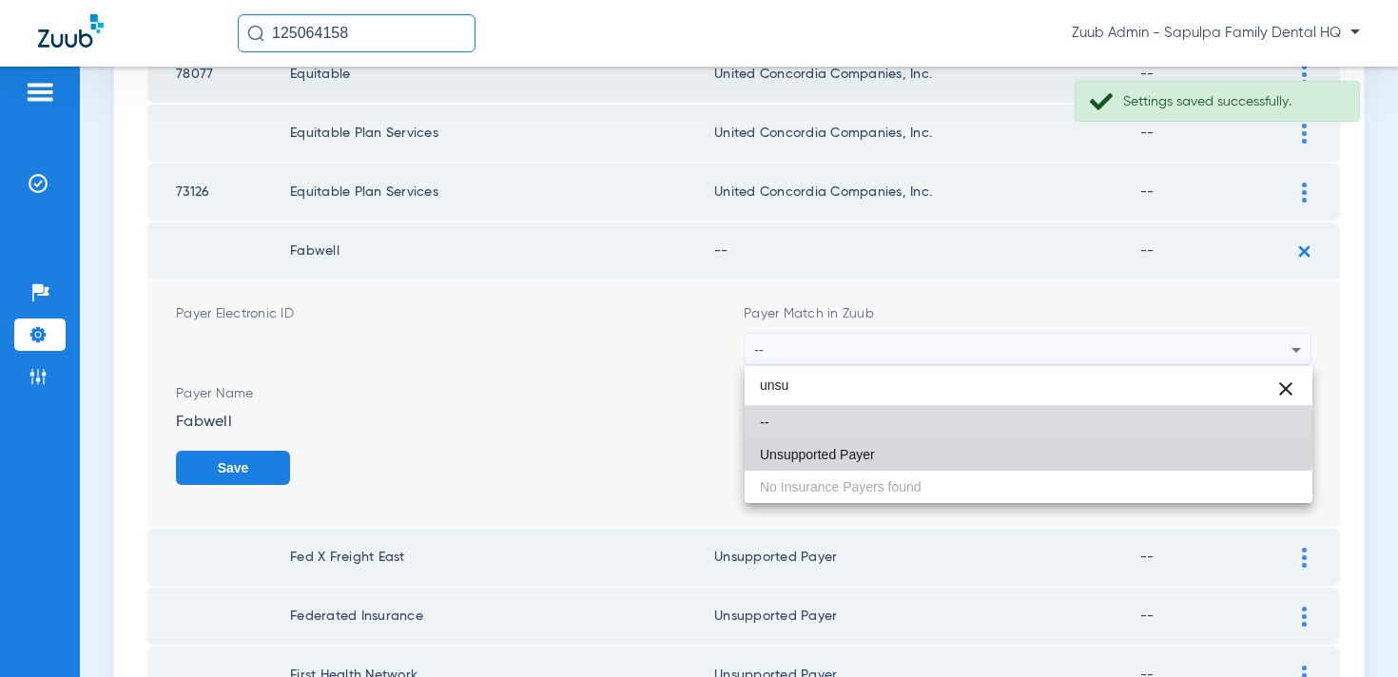
click at [884, 453] on mat-option "Unsupported Payer" at bounding box center [1029, 455] width 568 height 32
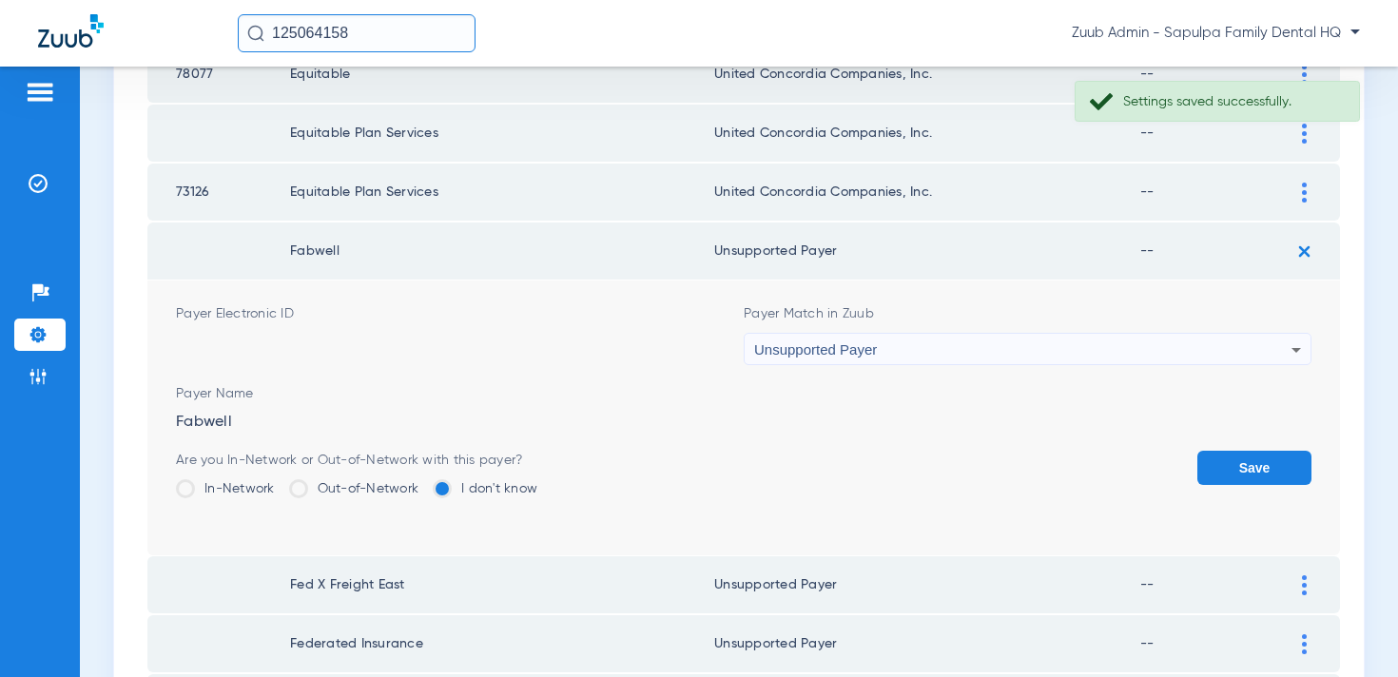
click at [1247, 460] on button "Save" at bounding box center [1255, 468] width 114 height 34
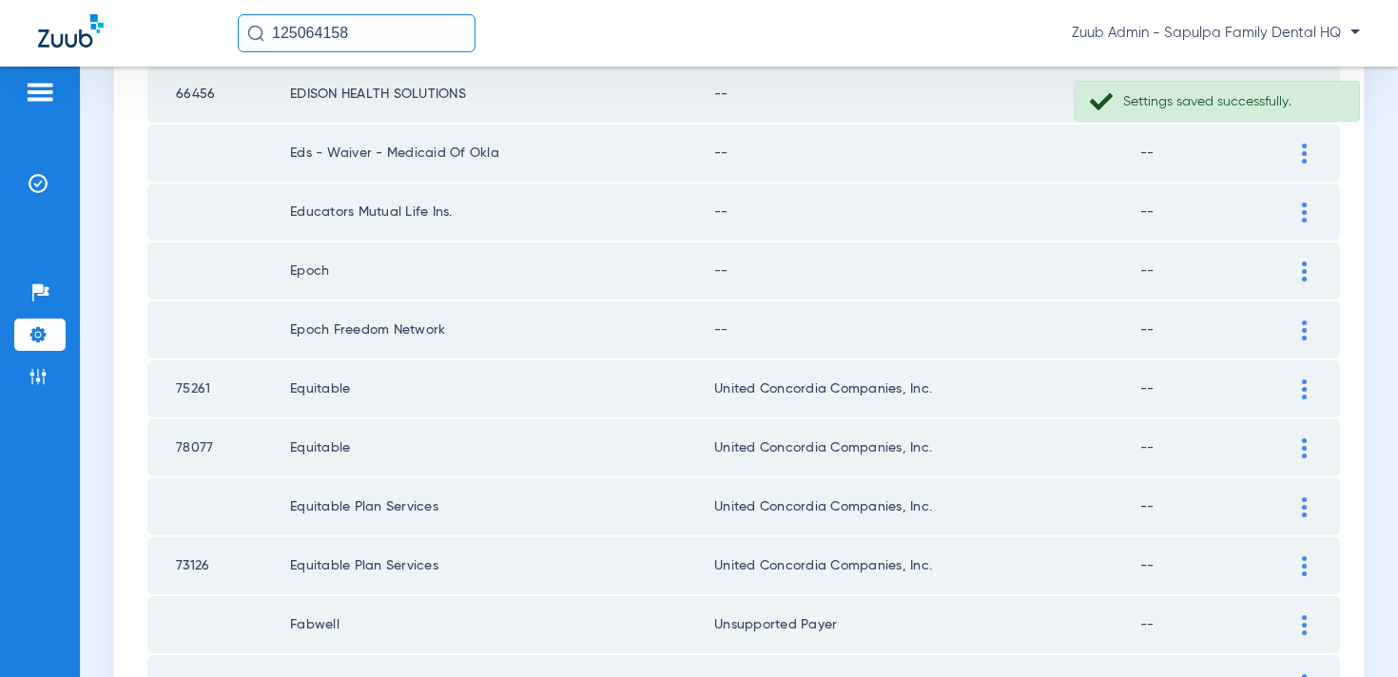
scroll to position [1598, 0]
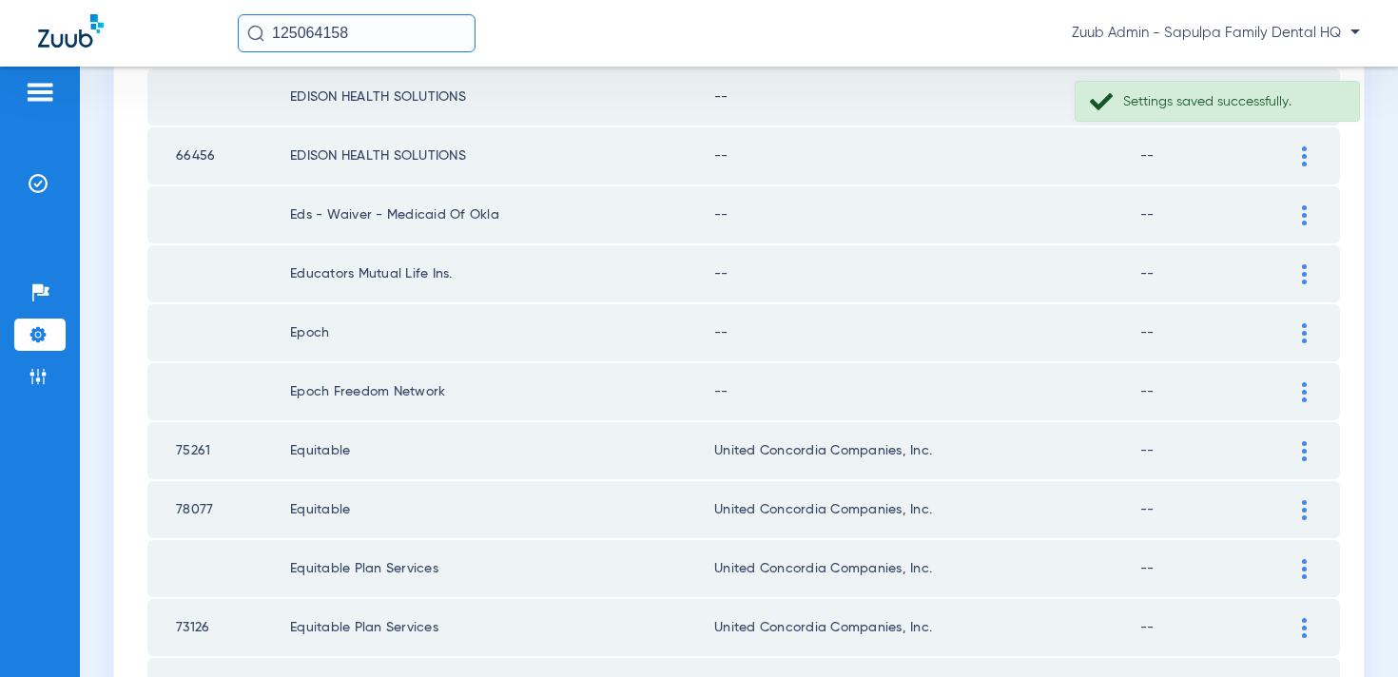
click at [1294, 393] on div at bounding box center [1304, 392] width 33 height 20
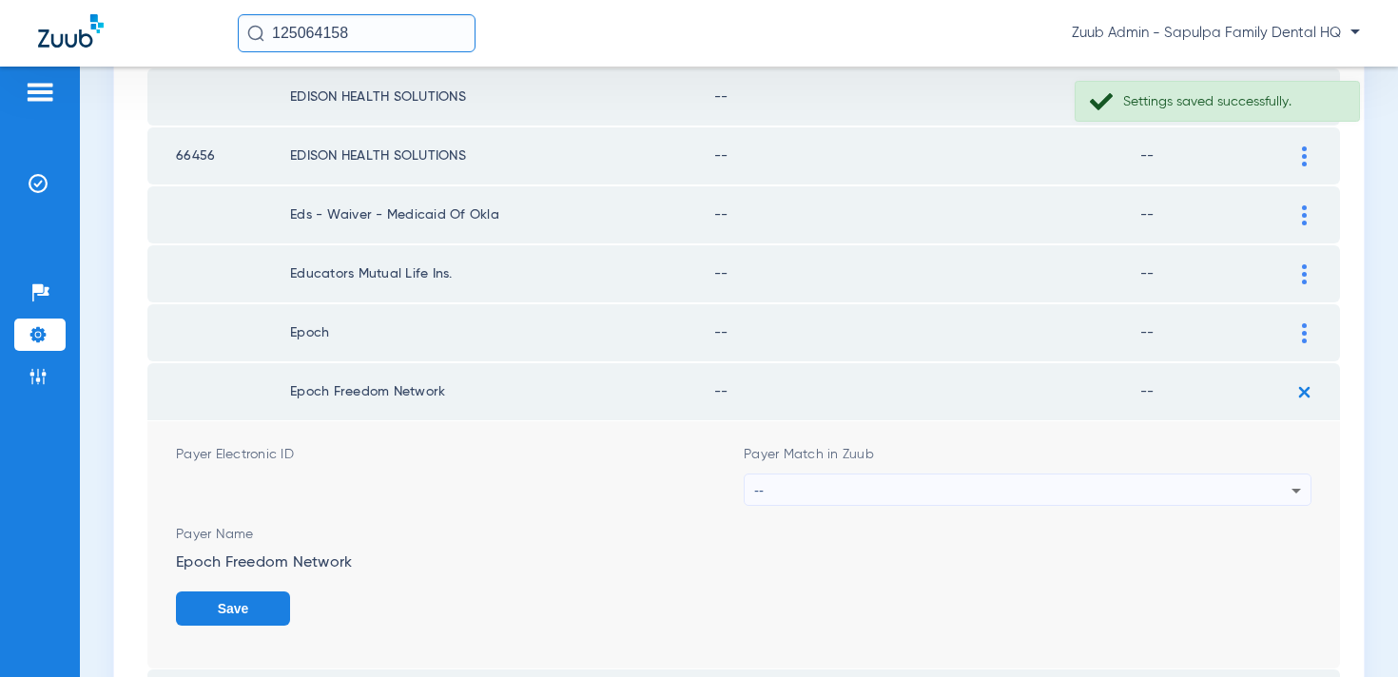
click at [907, 493] on div "--" at bounding box center [1022, 491] width 537 height 32
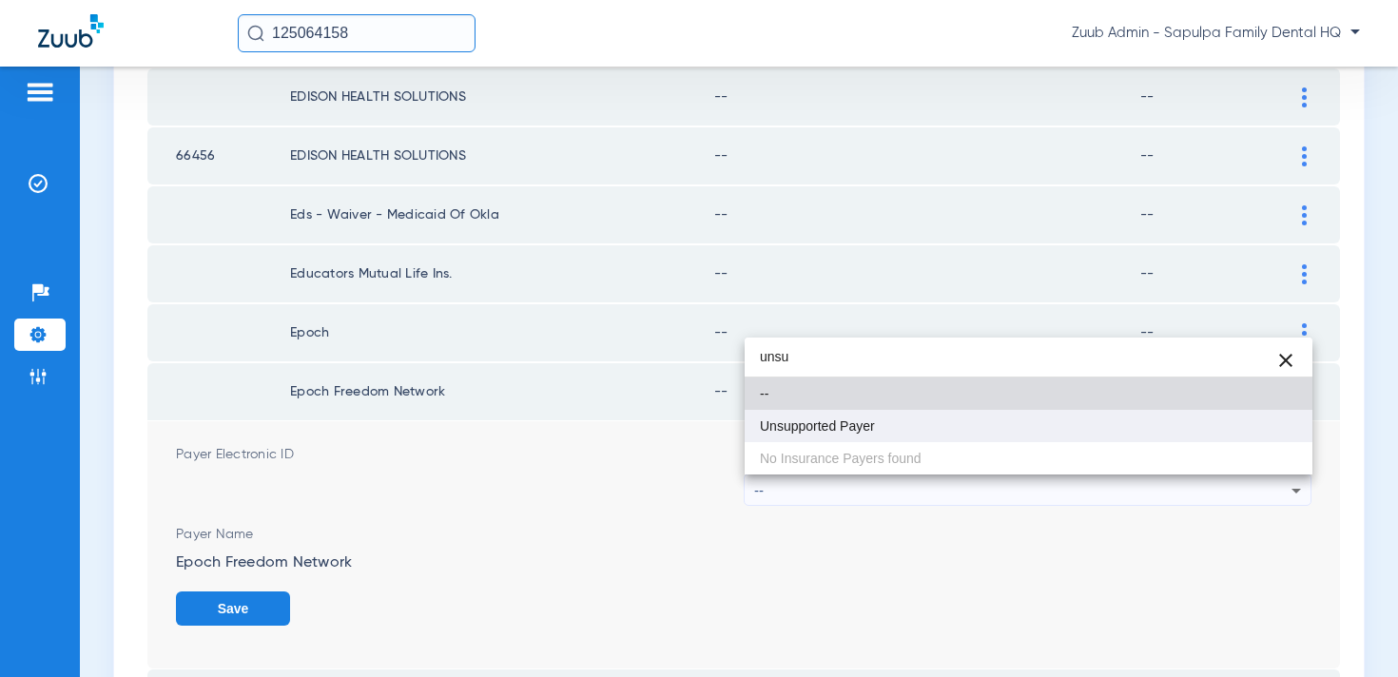
type input "unsu"
click at [912, 421] on mat-option "Unsupported Payer" at bounding box center [1029, 426] width 568 height 32
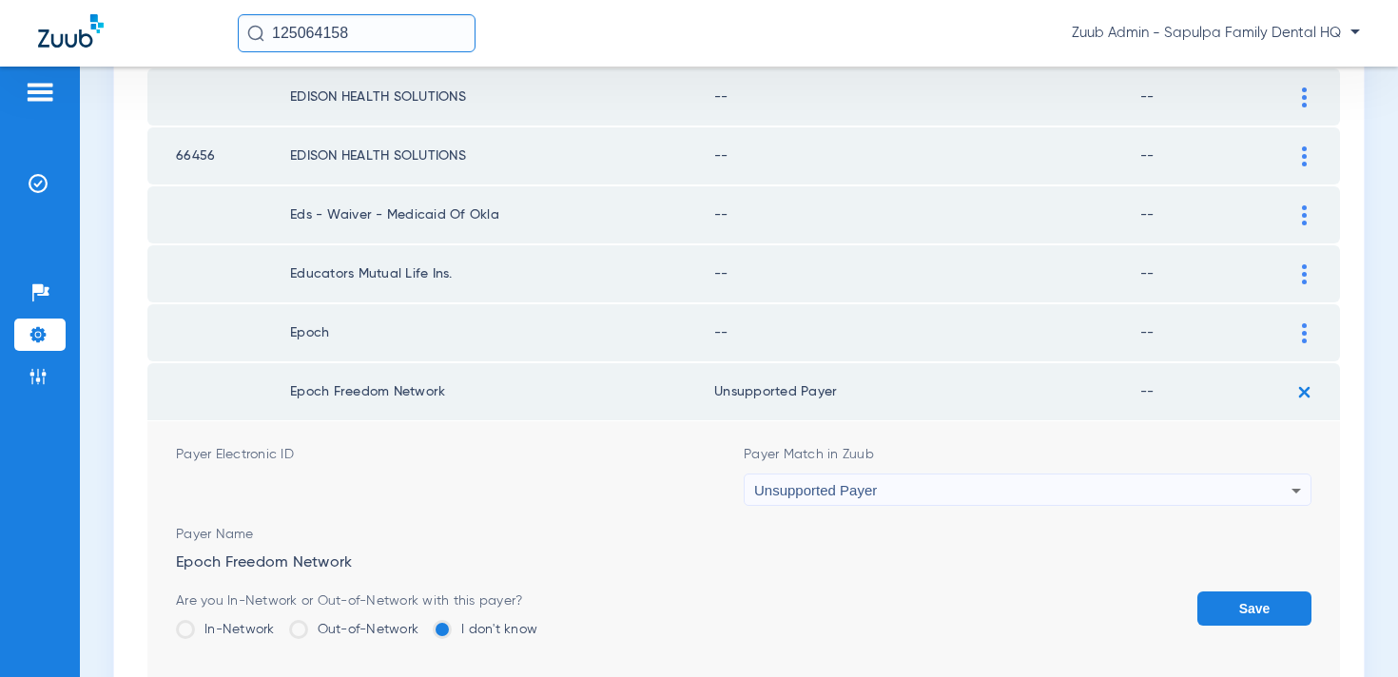
click at [1220, 615] on button "Save" at bounding box center [1255, 609] width 114 height 34
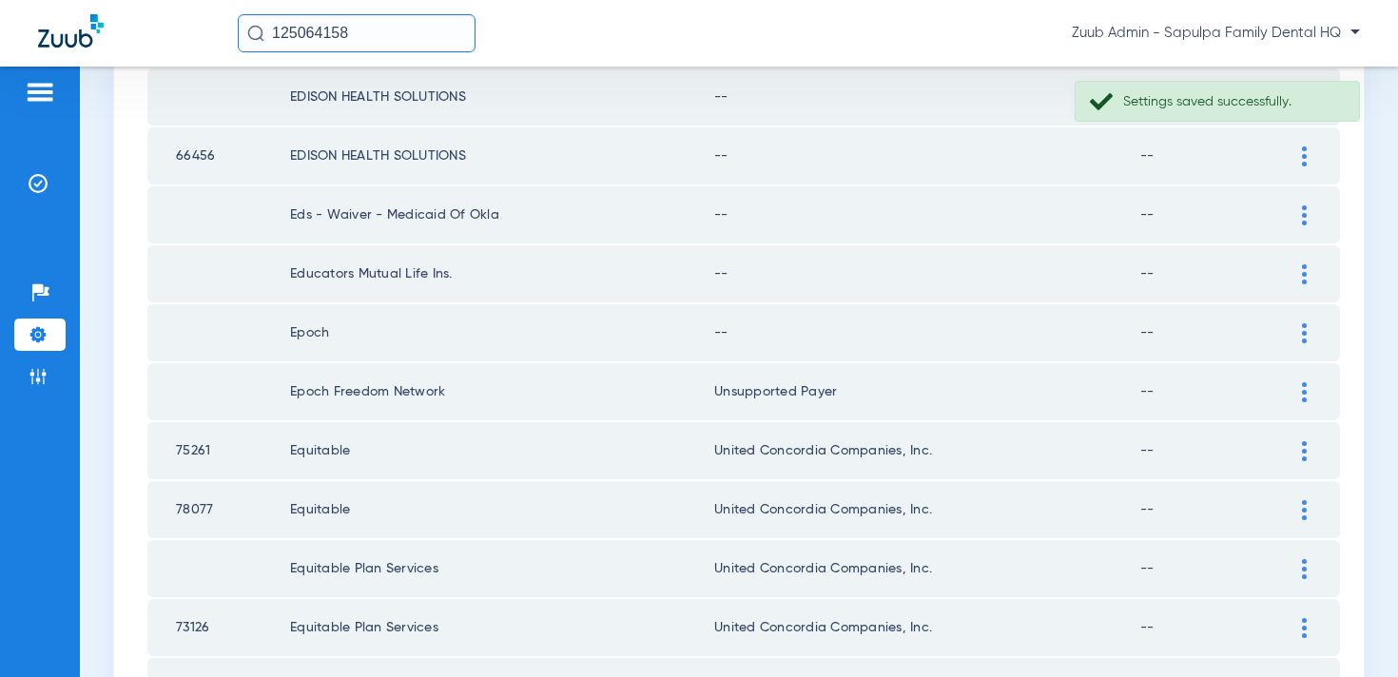
click at [1297, 331] on div at bounding box center [1304, 333] width 33 height 20
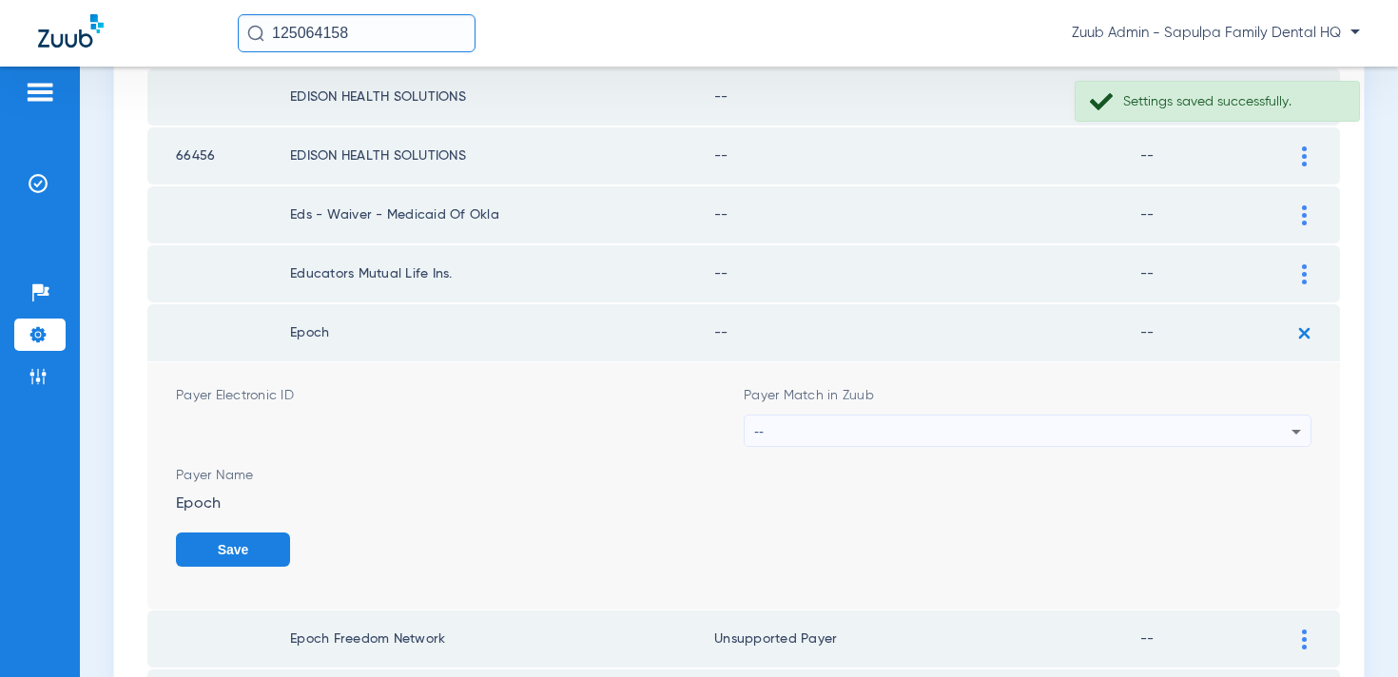
click at [952, 424] on div "--" at bounding box center [1022, 432] width 537 height 32
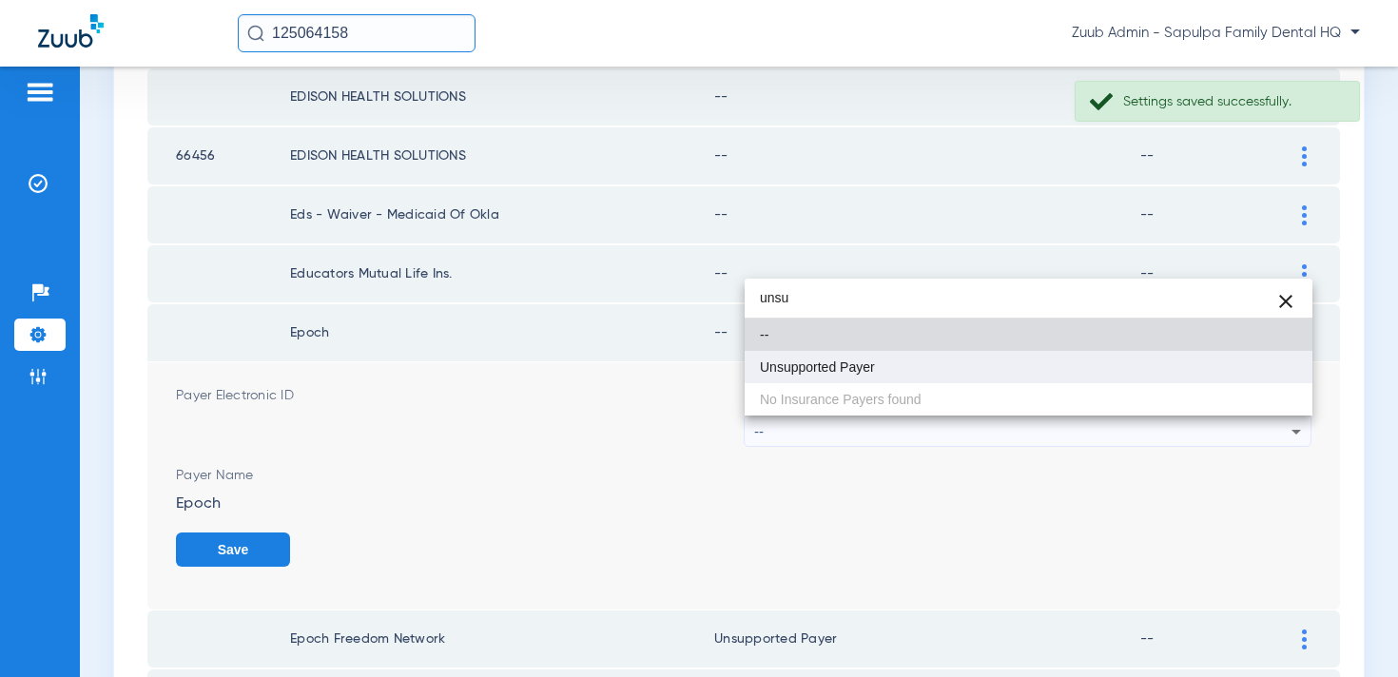
type input "unsu"
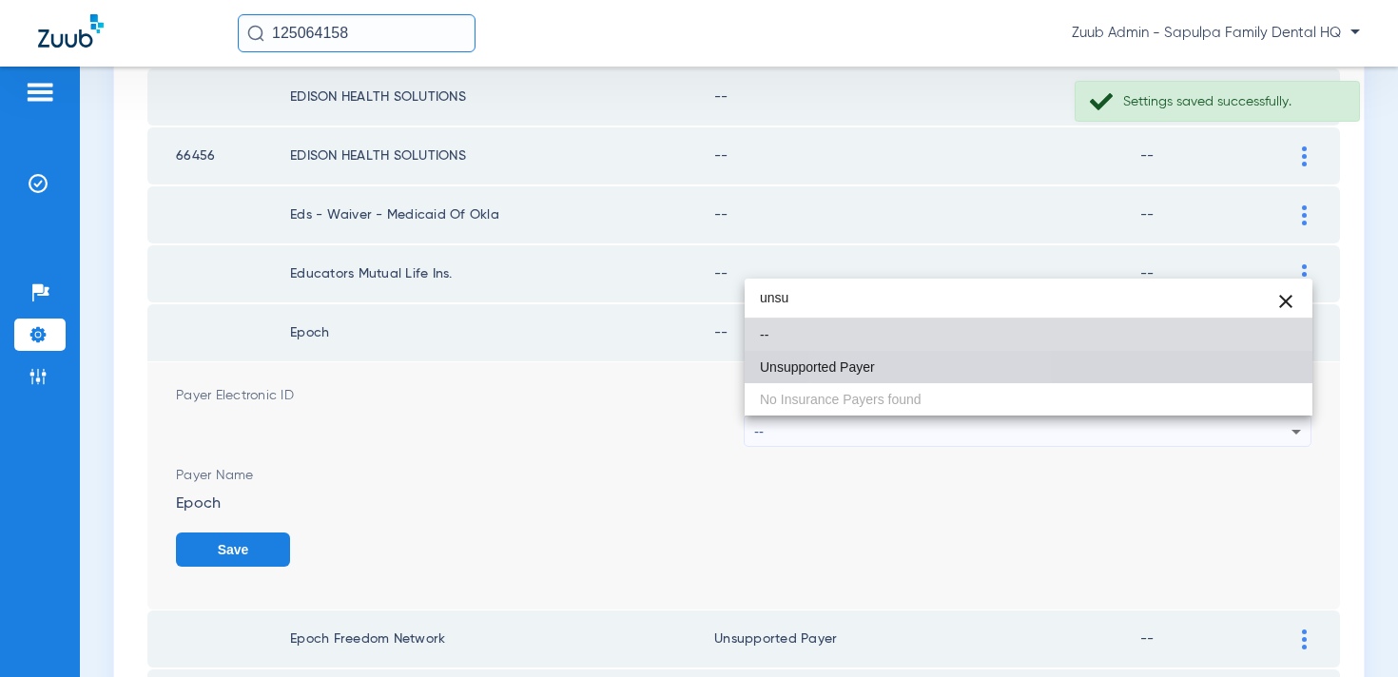
click at [940, 364] on mat-option "Unsupported Payer" at bounding box center [1029, 367] width 568 height 32
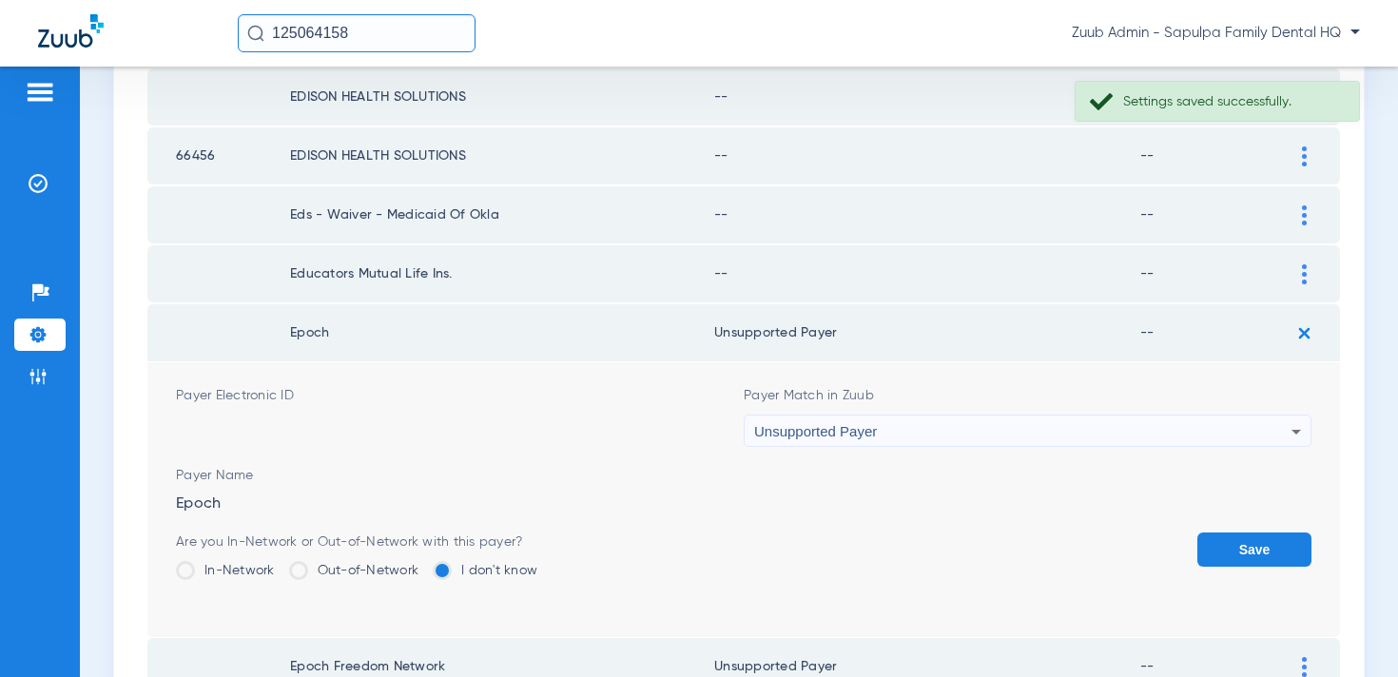
click at [1255, 551] on button "Save" at bounding box center [1255, 550] width 114 height 34
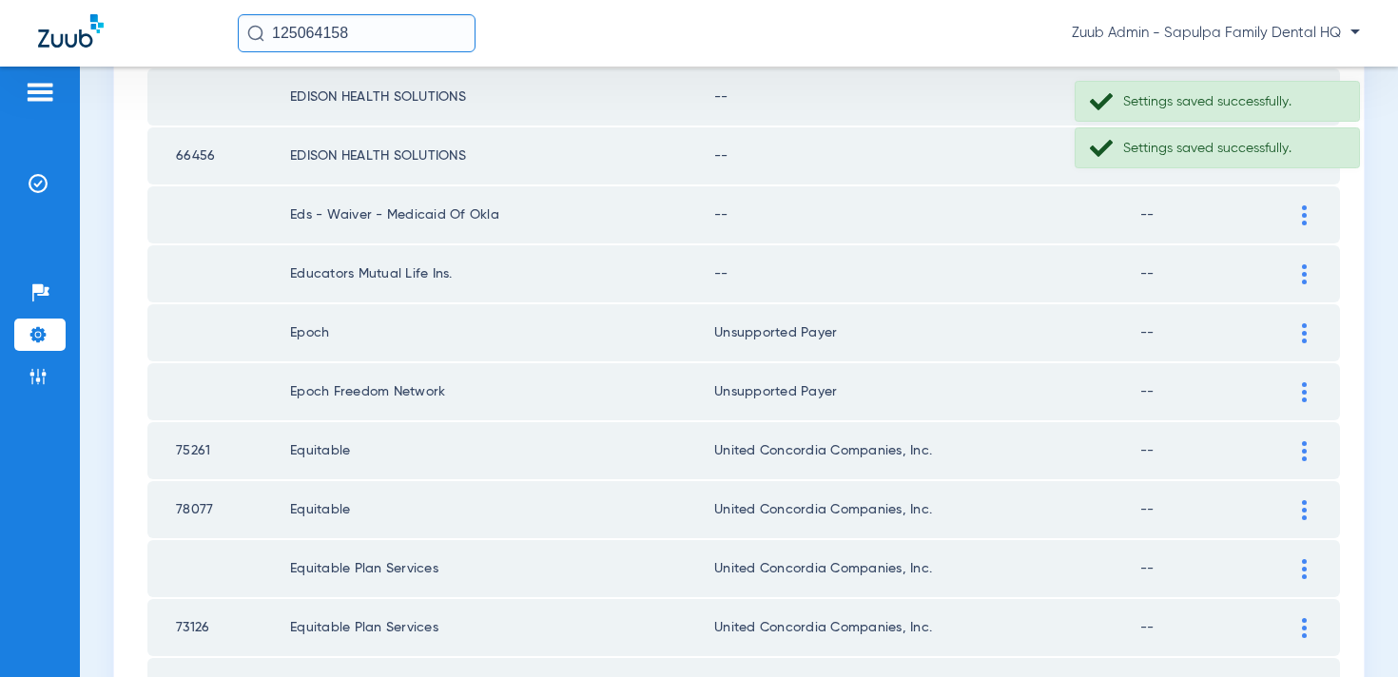
click at [1300, 277] on div at bounding box center [1304, 274] width 33 height 20
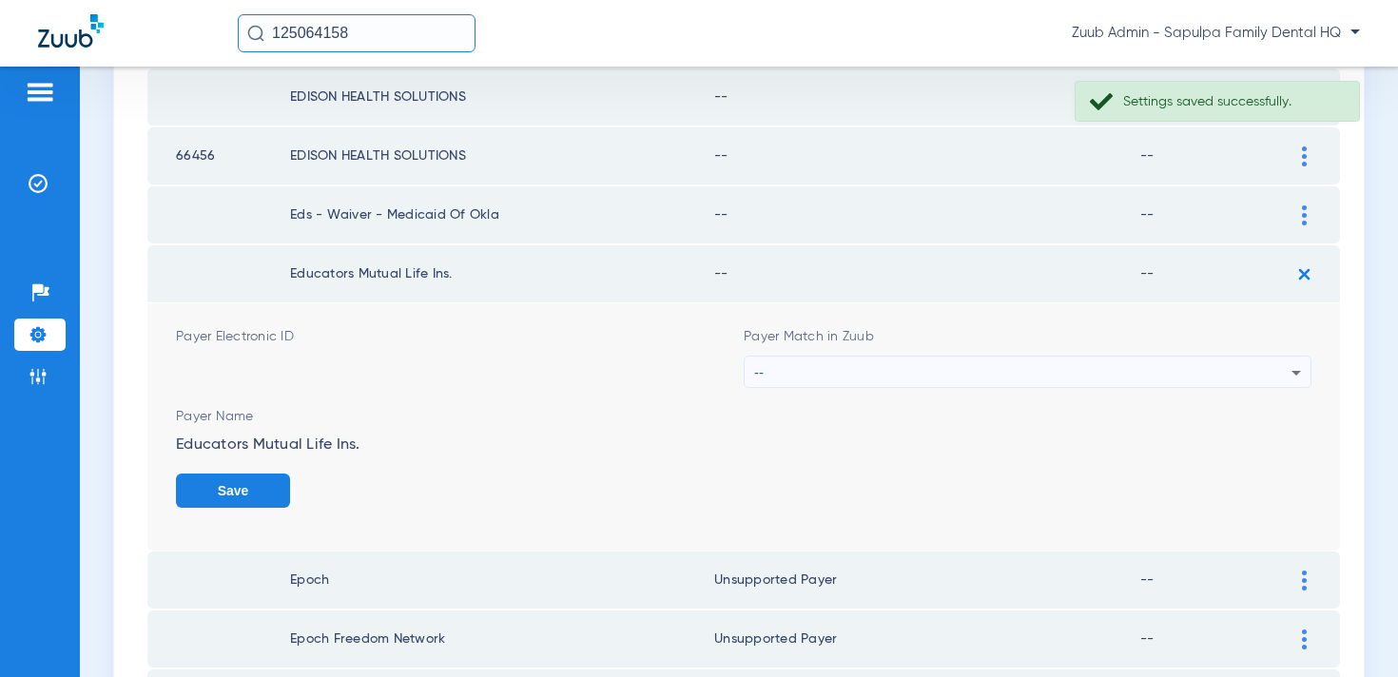
click at [1000, 365] on div "--" at bounding box center [1022, 373] width 537 height 32
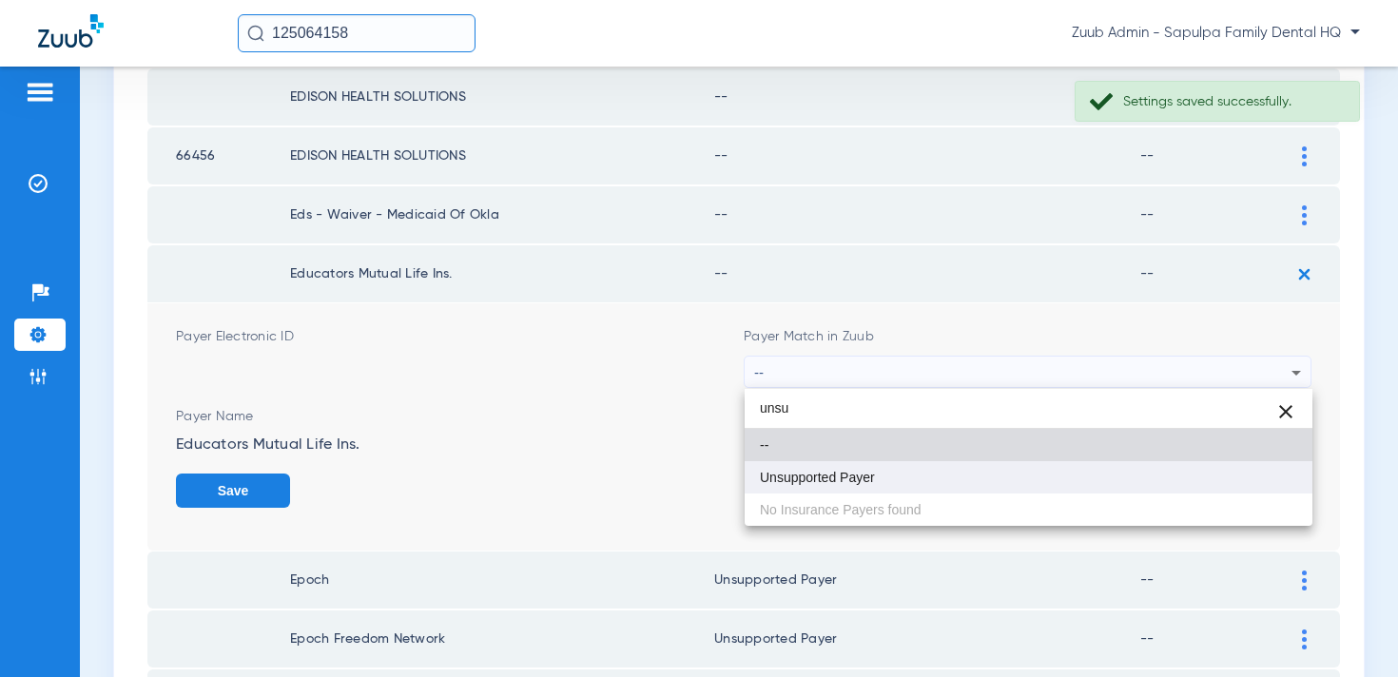
type input "unsu"
click at [963, 486] on mat-option "Unsupported Payer" at bounding box center [1029, 477] width 568 height 32
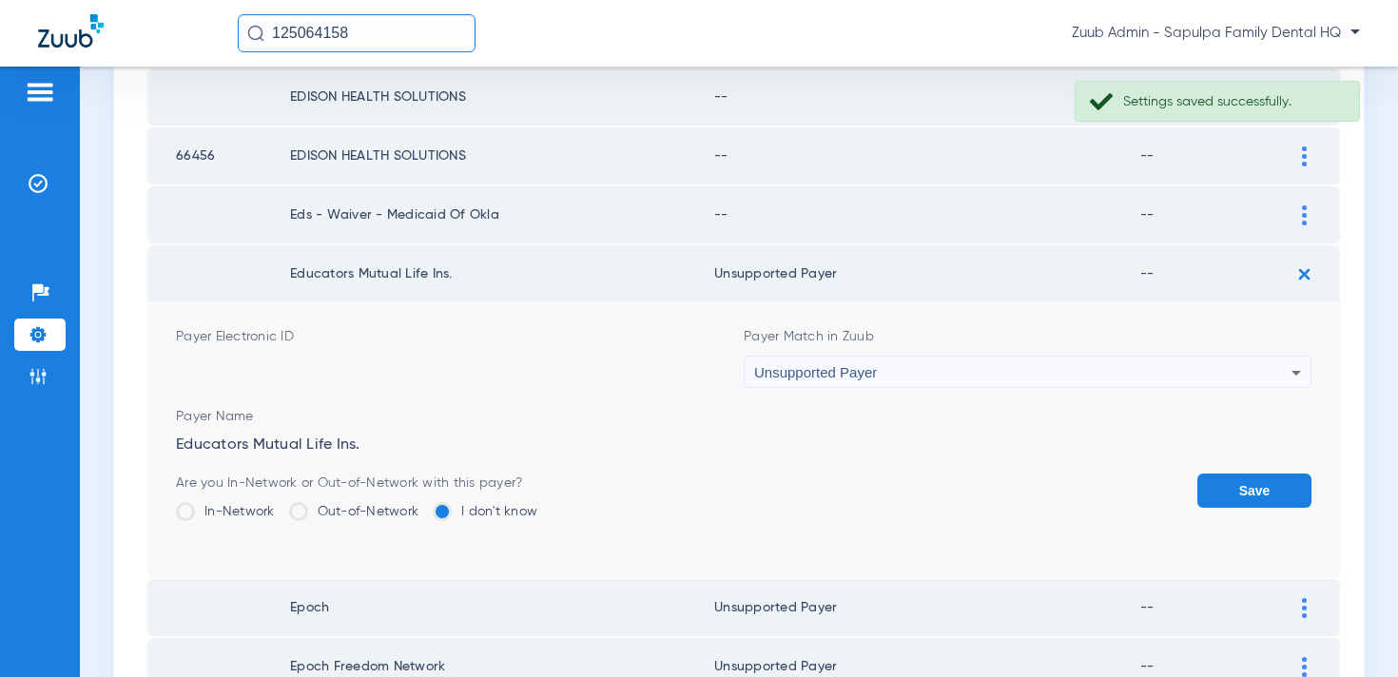
click at [1240, 501] on button "Save" at bounding box center [1255, 491] width 114 height 34
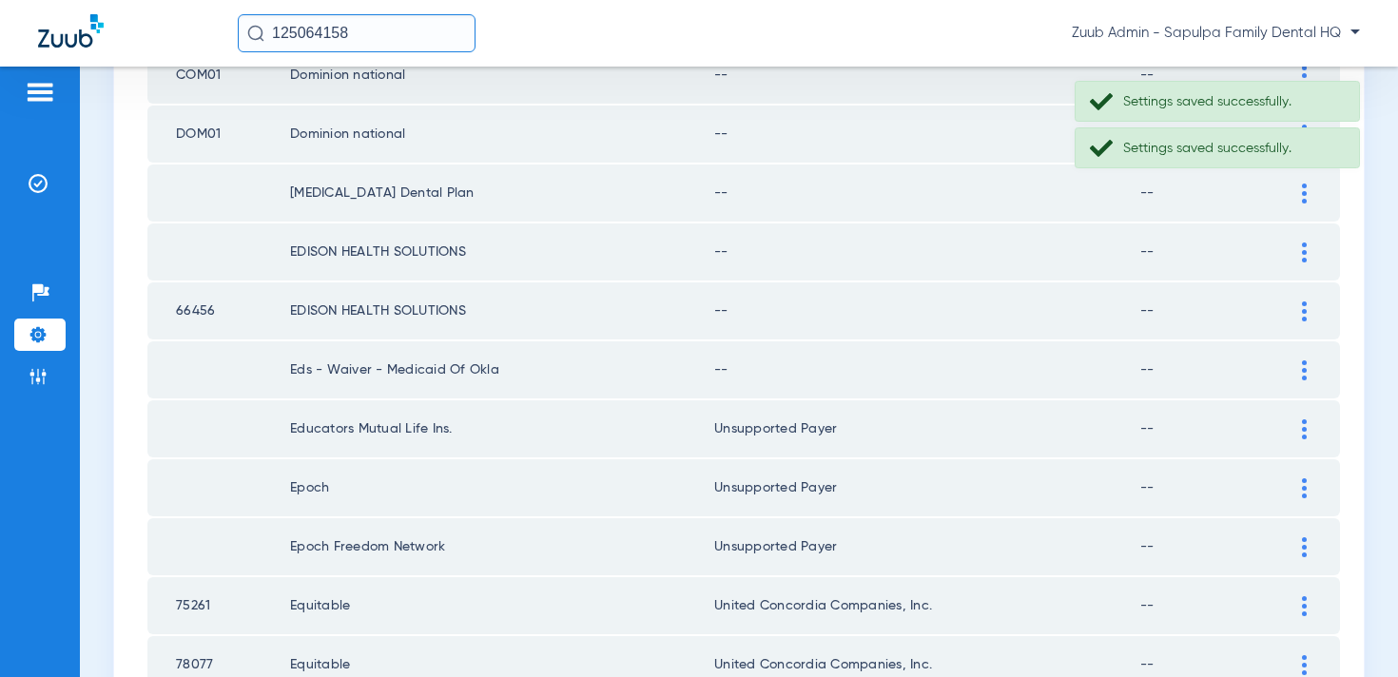
scroll to position [1421, 0]
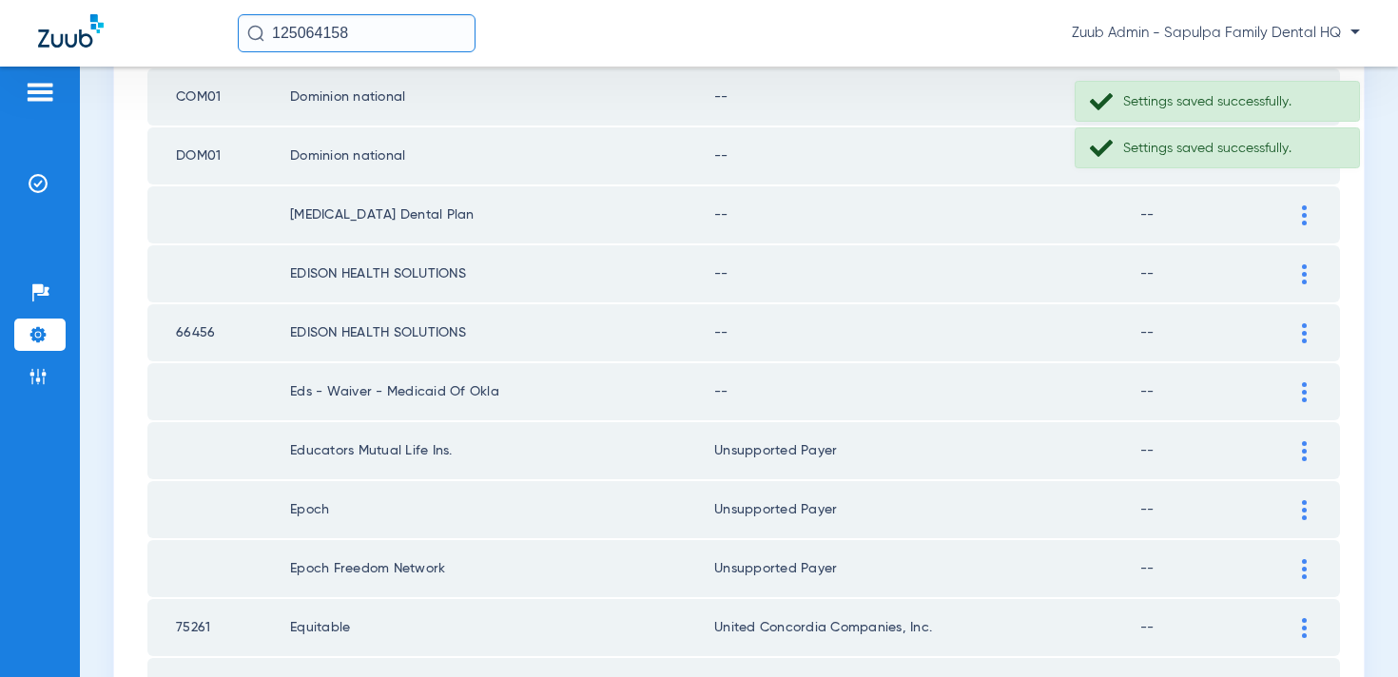
click at [1307, 392] on div at bounding box center [1304, 392] width 33 height 20
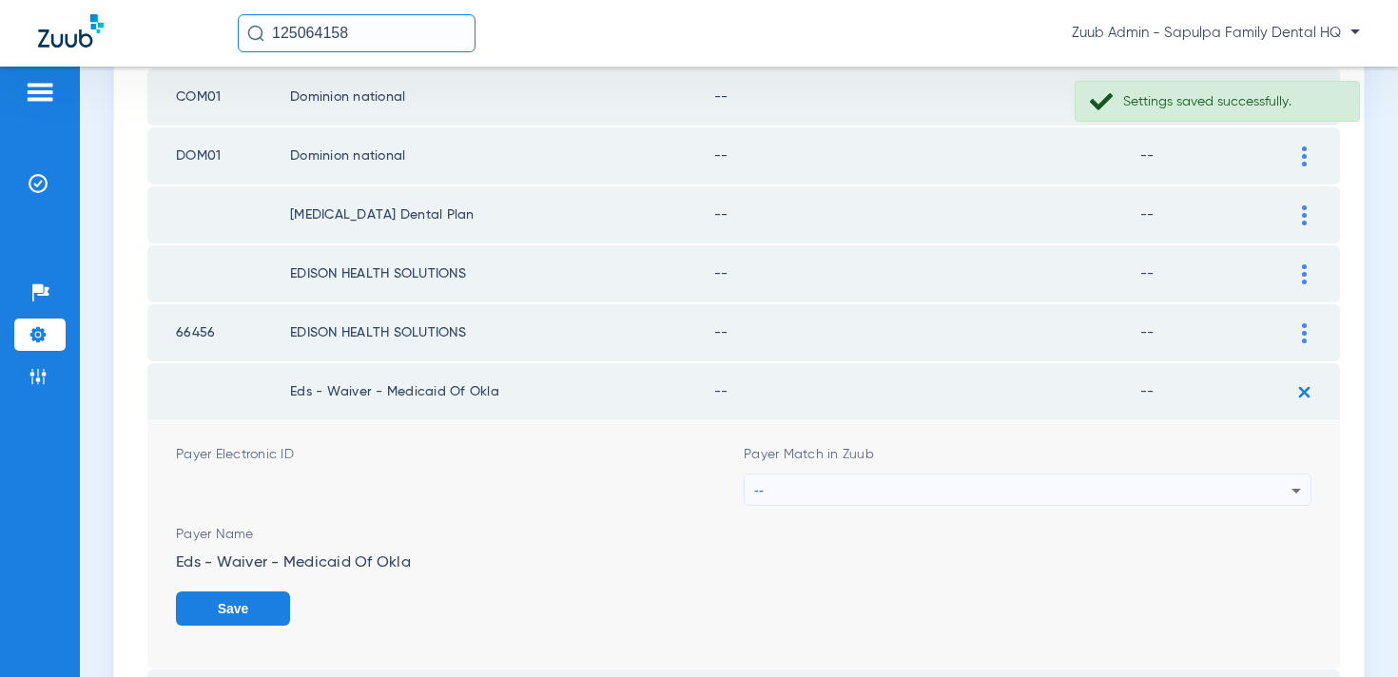
click at [1097, 481] on div "--" at bounding box center [1022, 491] width 537 height 32
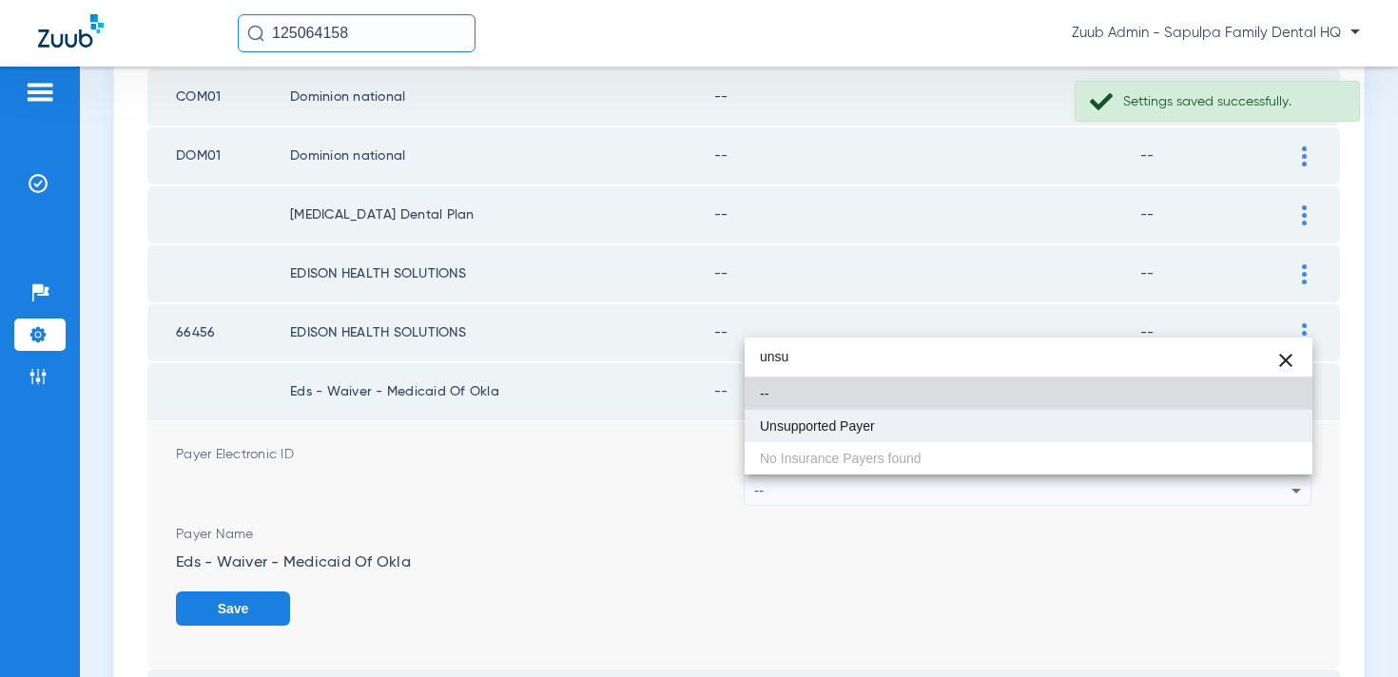
type input "unsu"
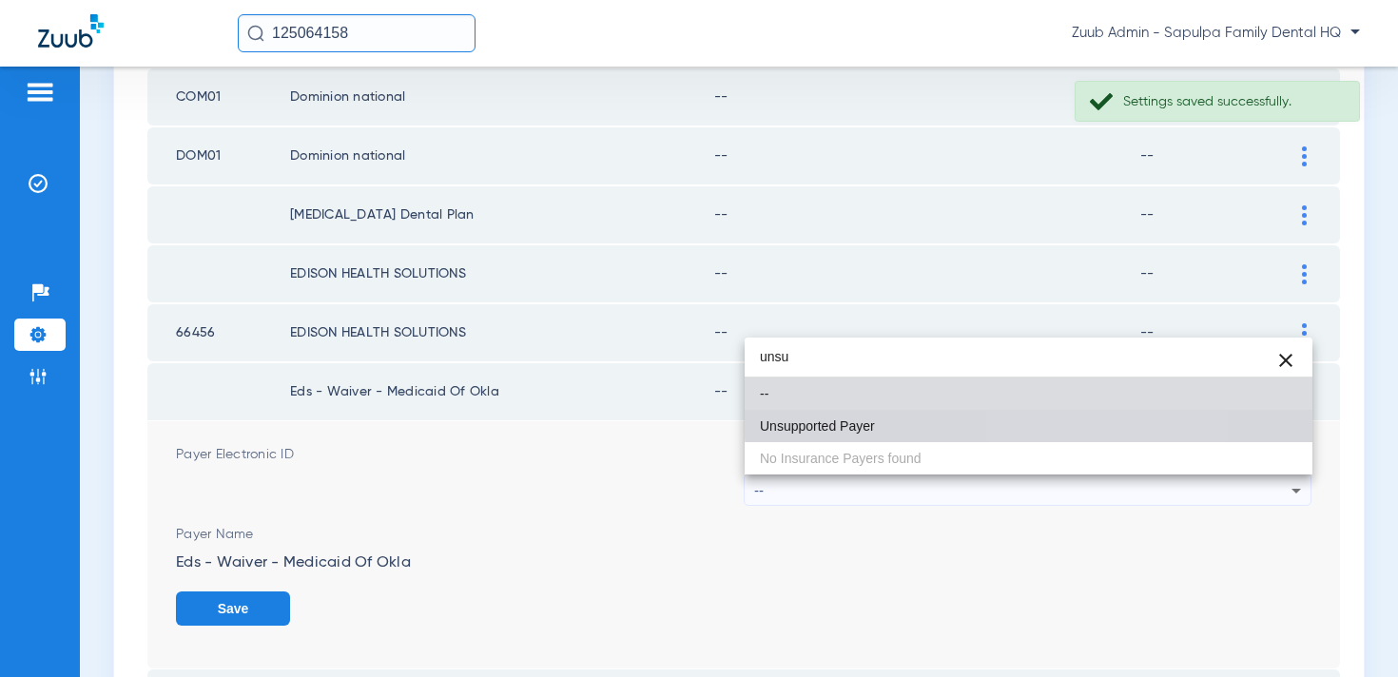
click at [1091, 414] on mat-option "Unsupported Payer" at bounding box center [1029, 426] width 568 height 32
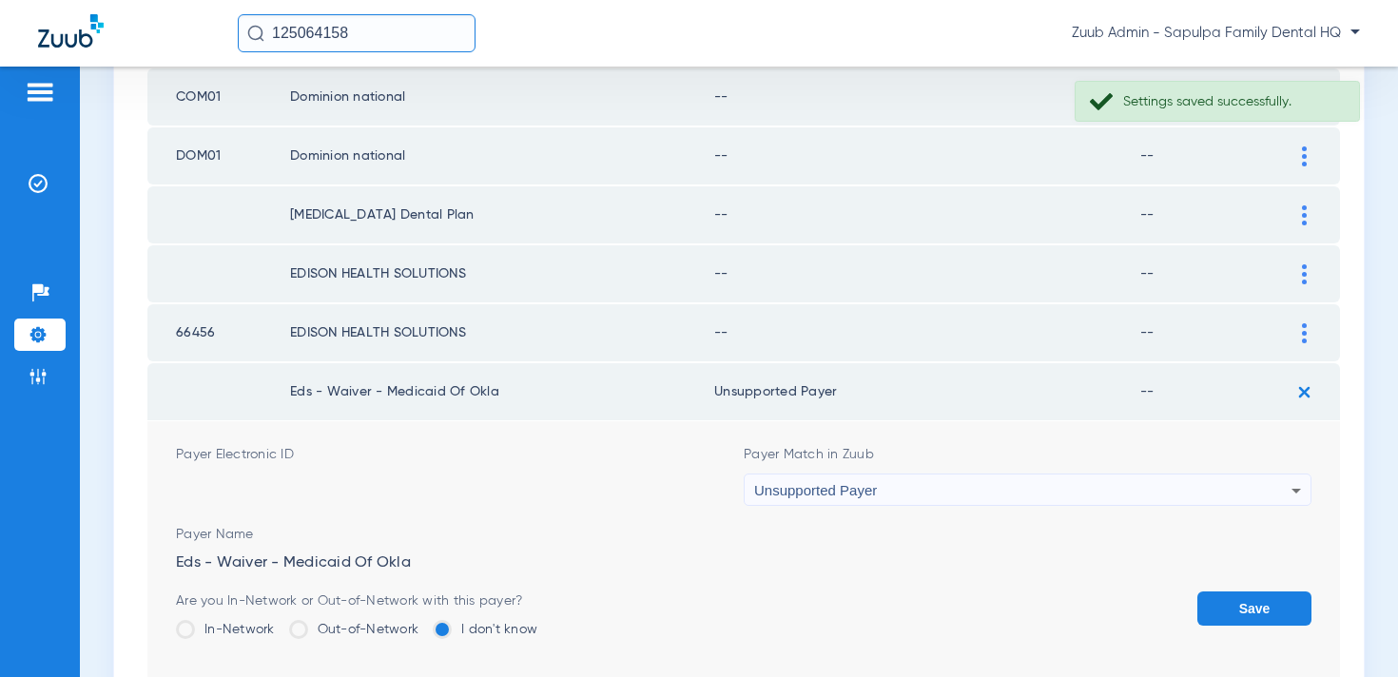
click at [1243, 607] on button "Save" at bounding box center [1255, 609] width 114 height 34
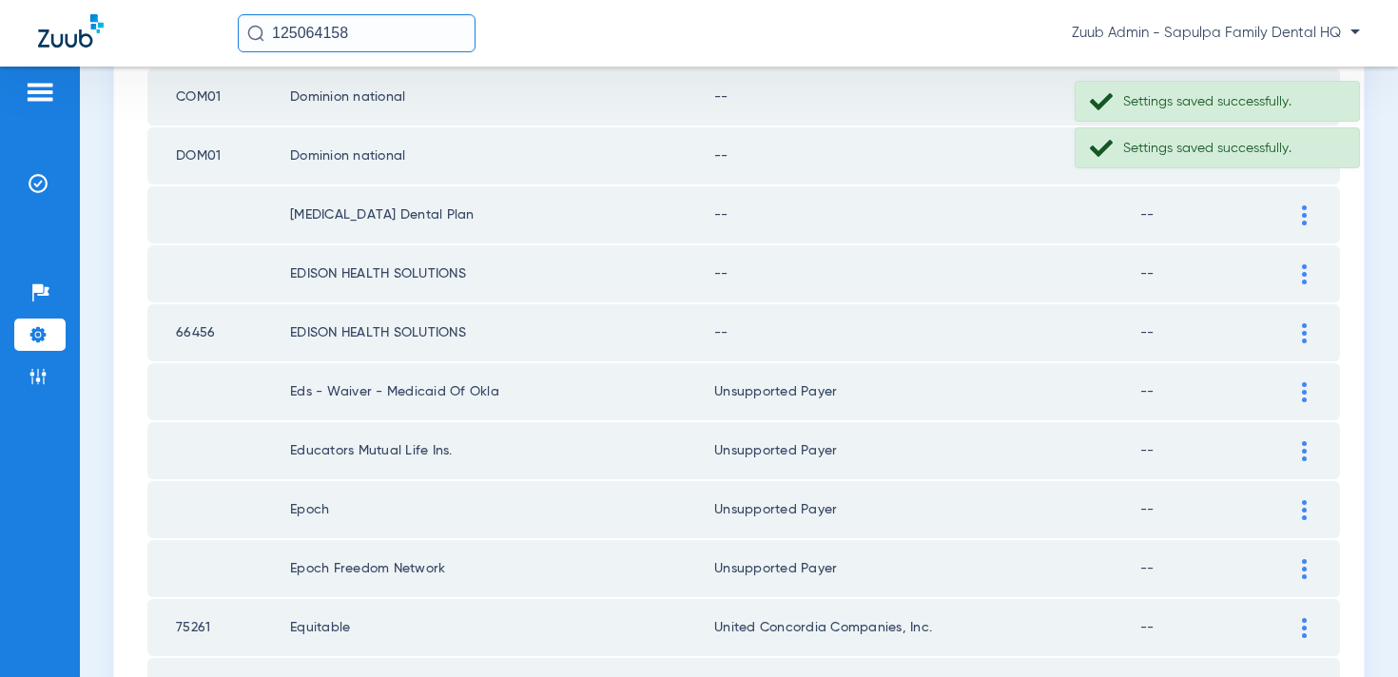
click at [1289, 335] on div at bounding box center [1304, 333] width 33 height 20
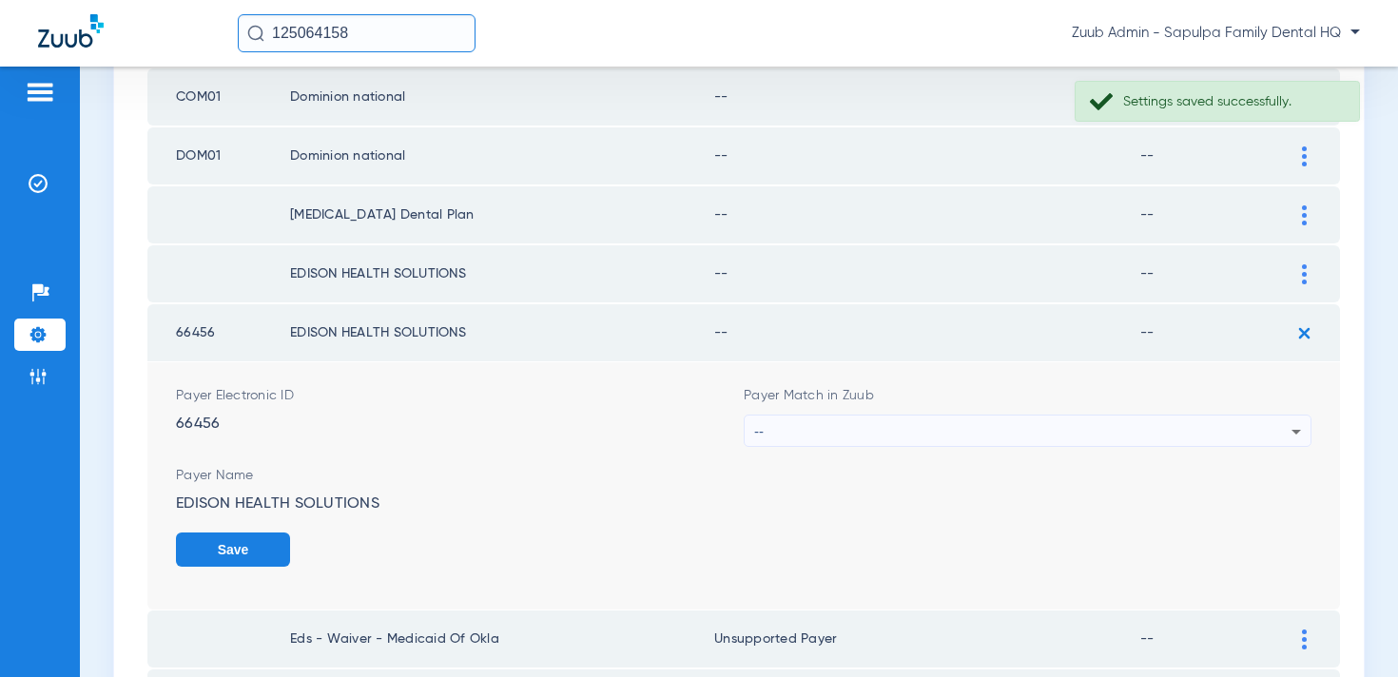
click at [1024, 420] on div "--" at bounding box center [1022, 432] width 537 height 32
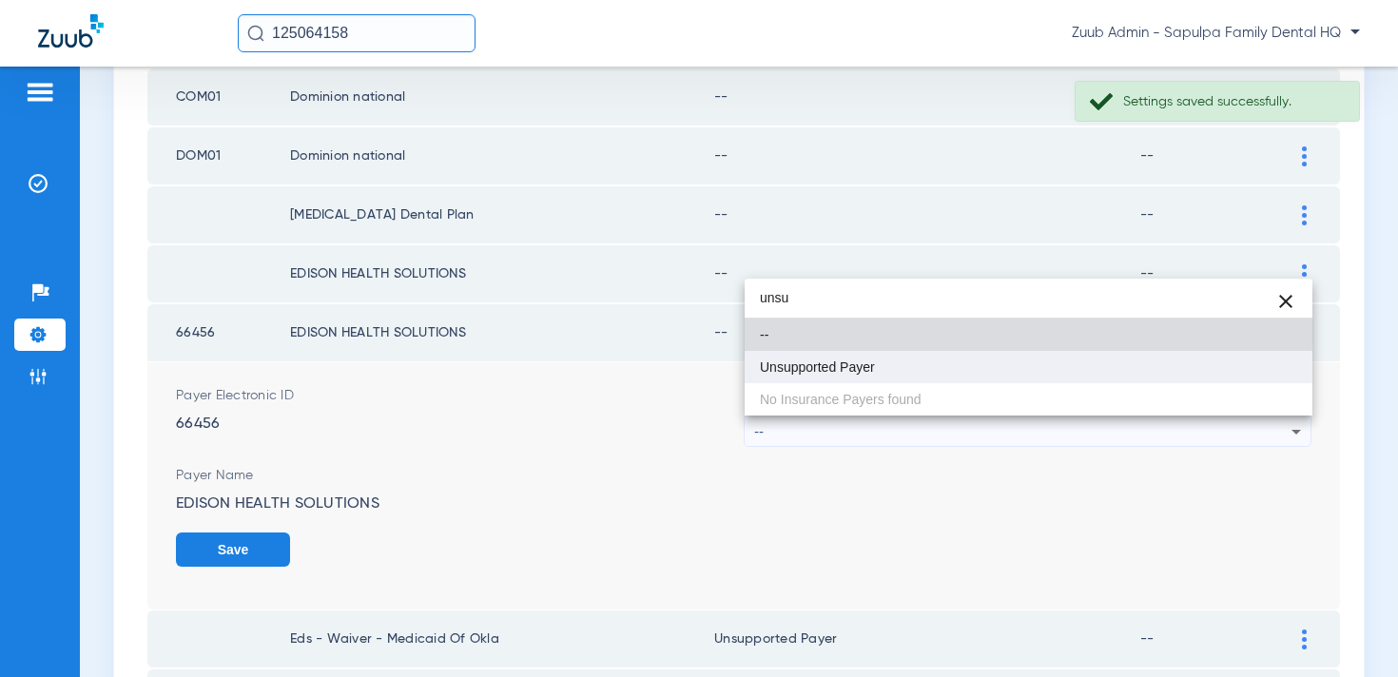
type input "unsu"
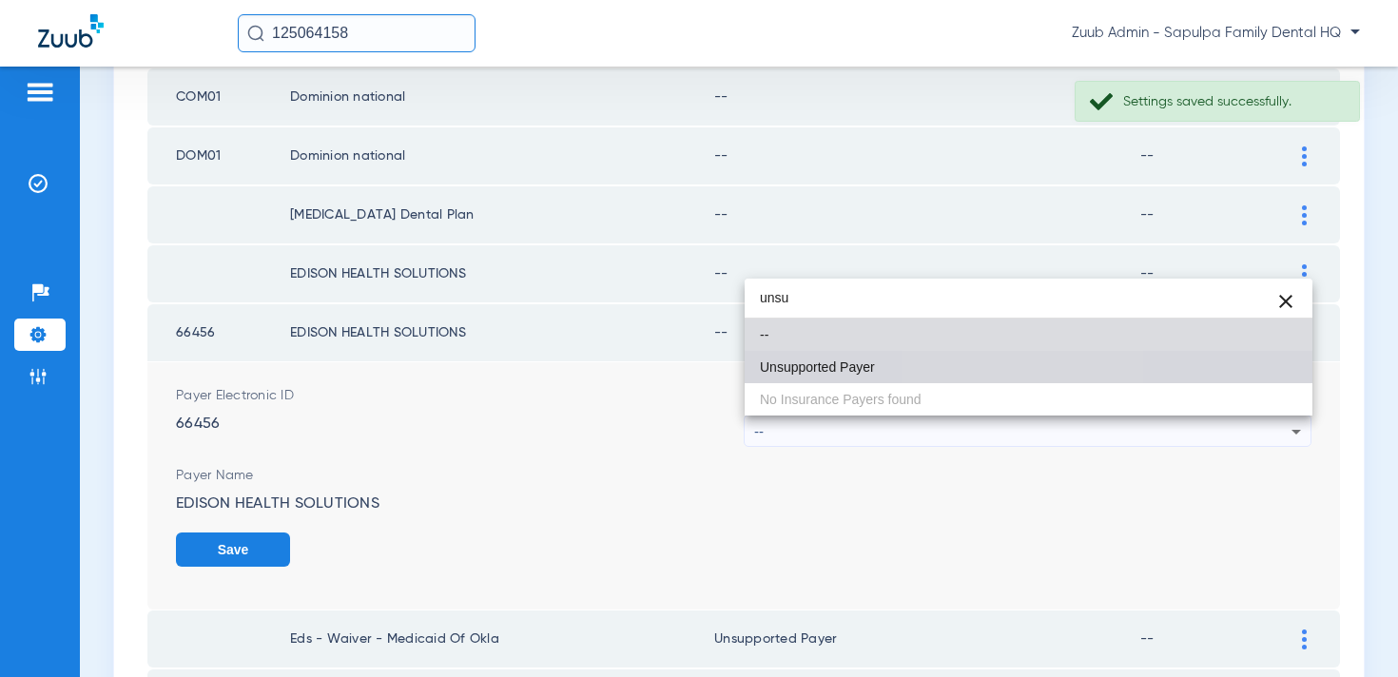
click at [986, 359] on mat-option "Unsupported Payer" at bounding box center [1029, 367] width 568 height 32
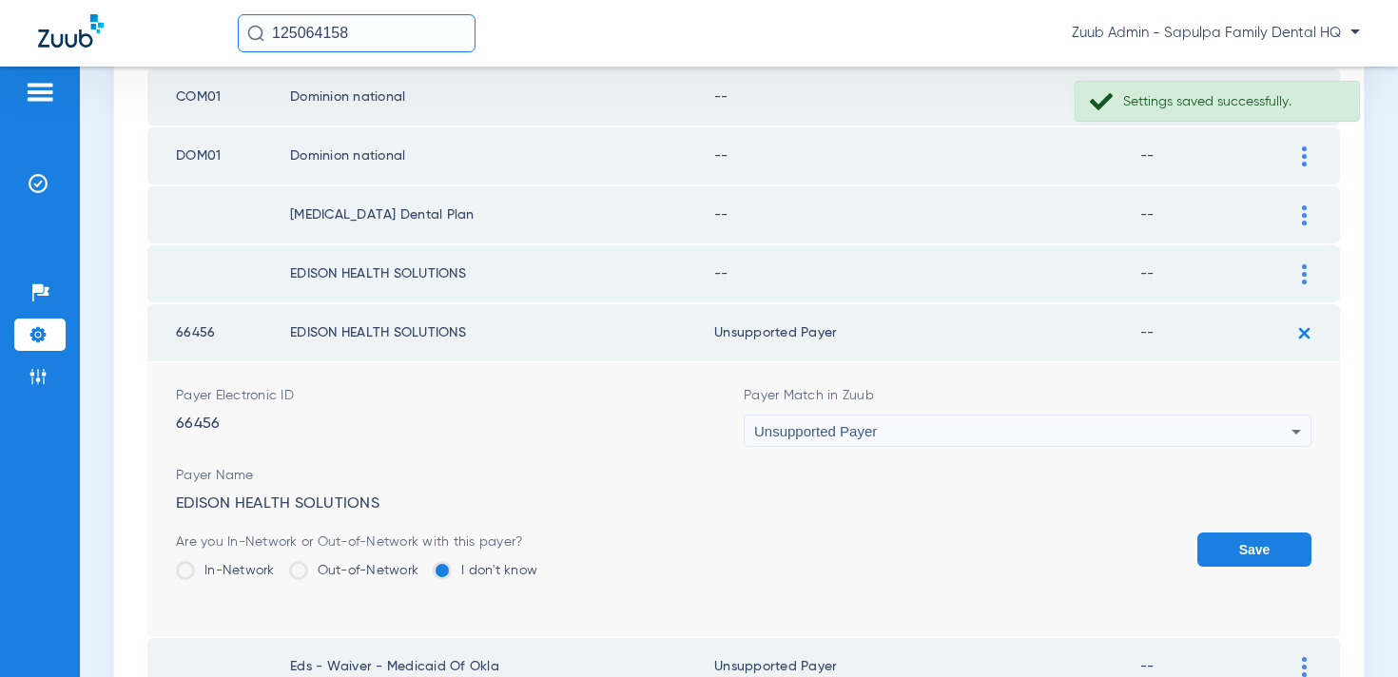
click at [1260, 552] on button "Save" at bounding box center [1255, 550] width 114 height 34
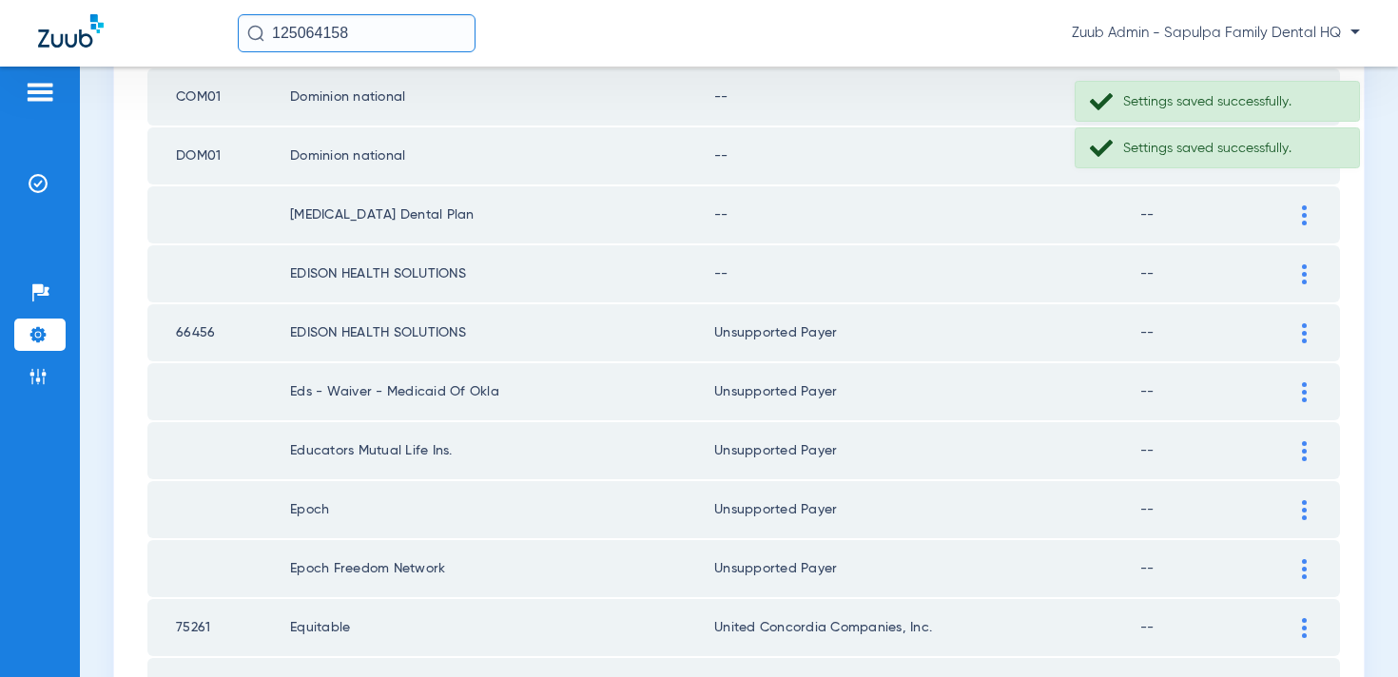
click at [1302, 278] on img at bounding box center [1304, 274] width 5 height 20
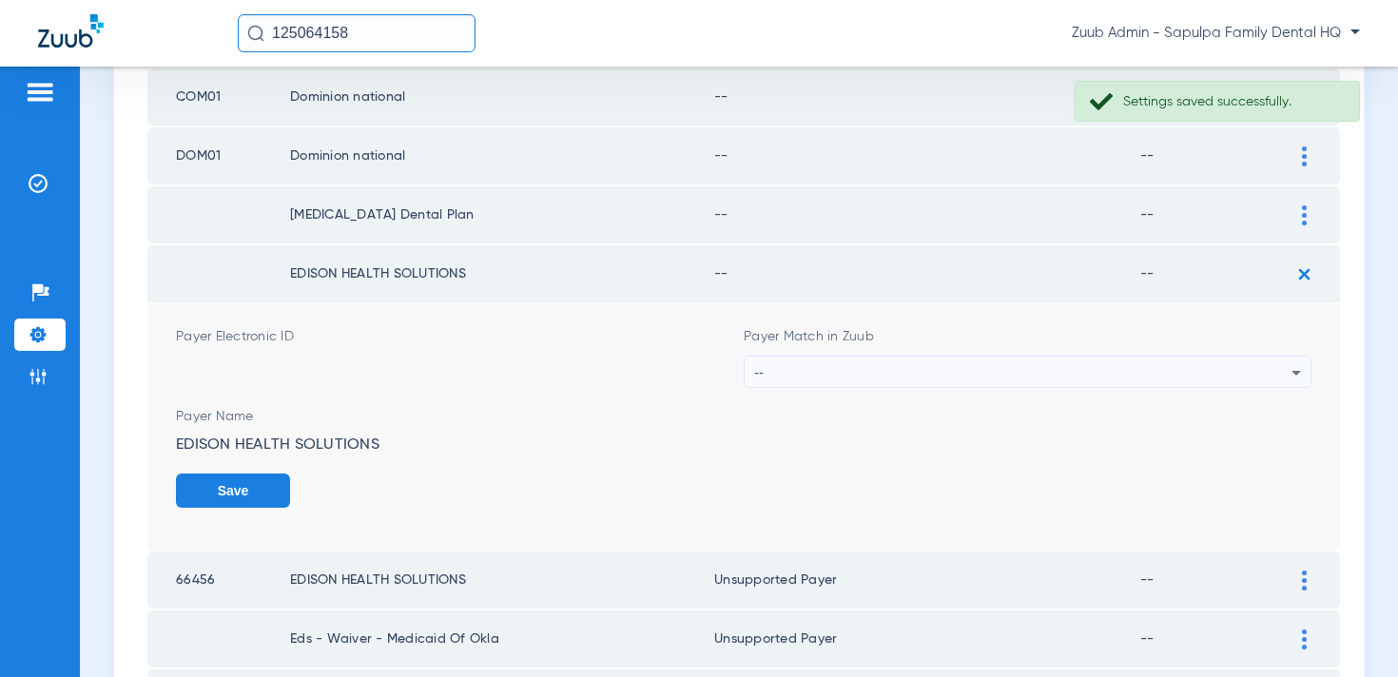
click at [1045, 375] on div "--" at bounding box center [1022, 373] width 537 height 32
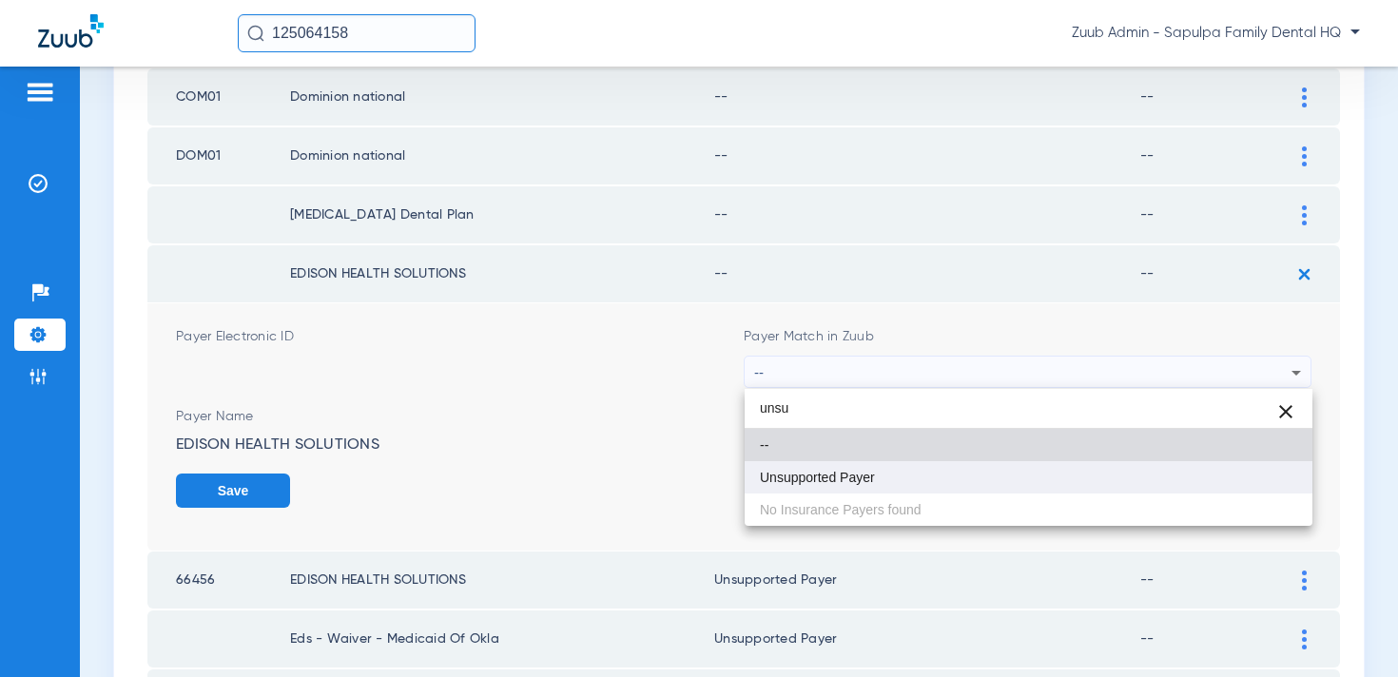
type input "unsu"
click at [868, 478] on span "Unsupported Payer" at bounding box center [817, 477] width 115 height 13
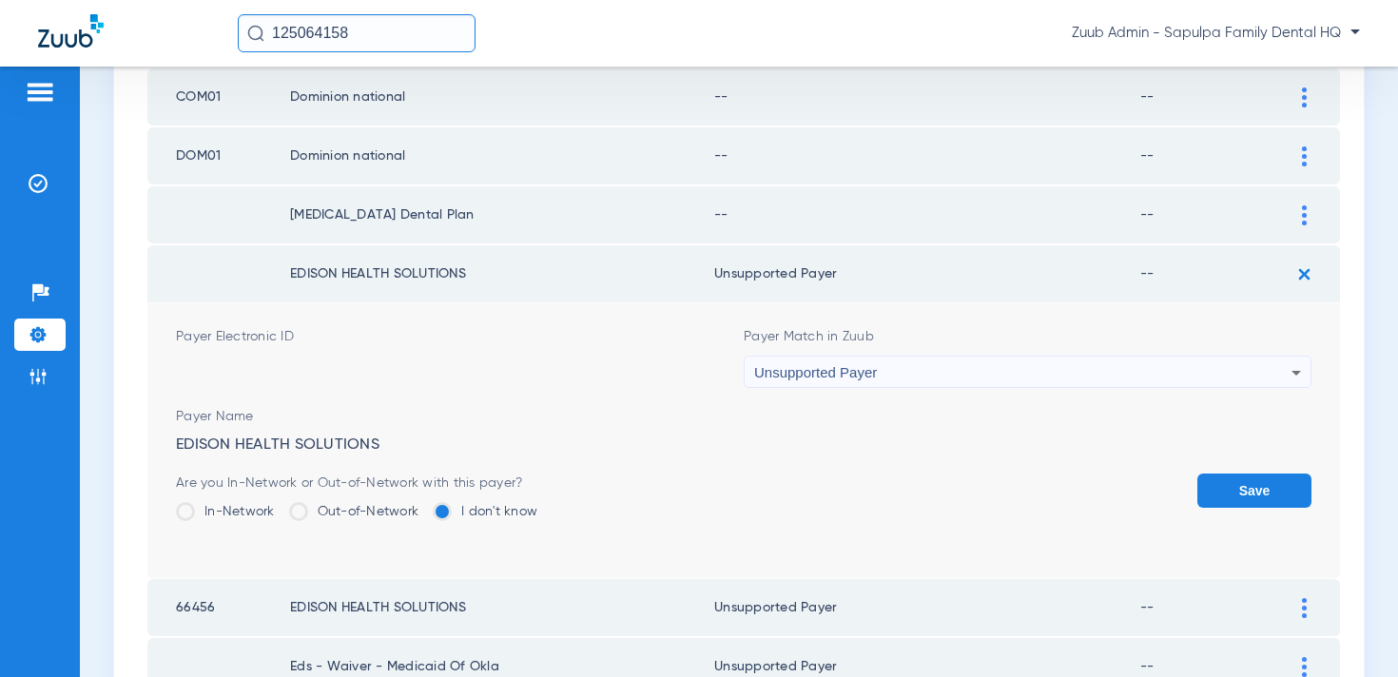
click at [1283, 480] on button "Save" at bounding box center [1255, 491] width 114 height 34
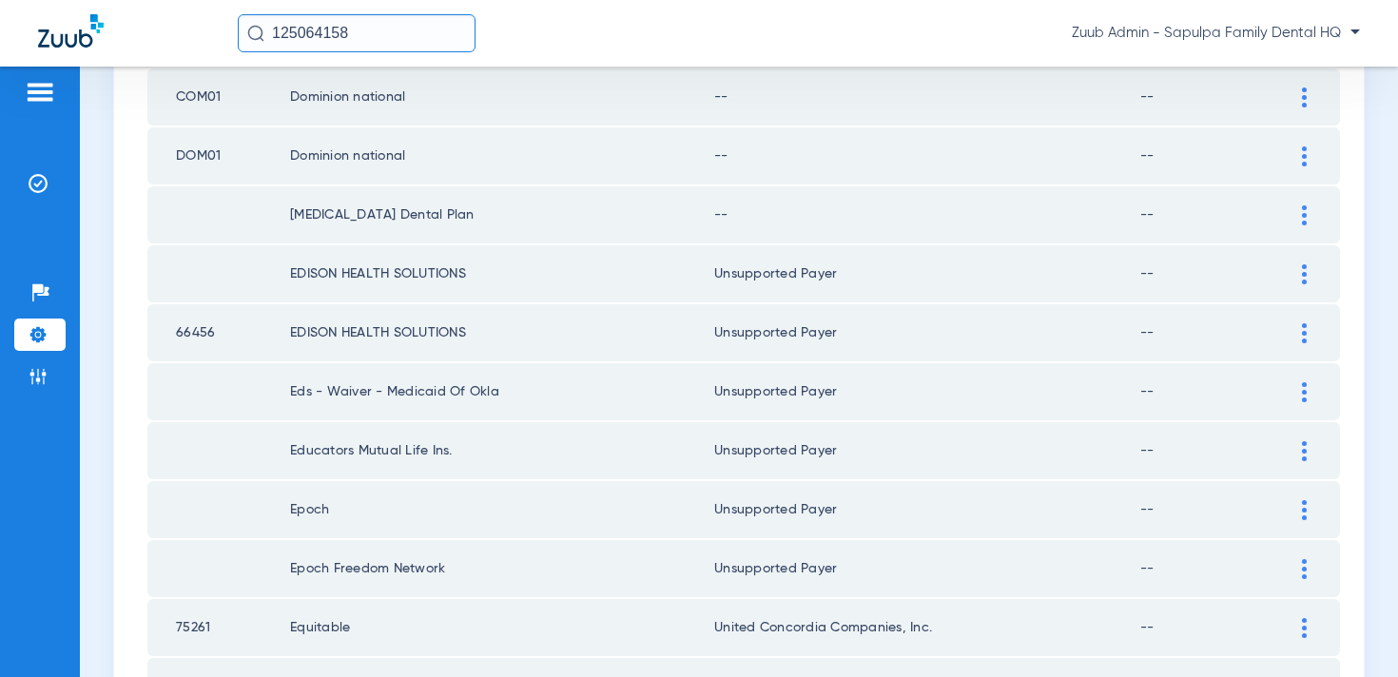
click at [1298, 214] on div at bounding box center [1304, 215] width 33 height 20
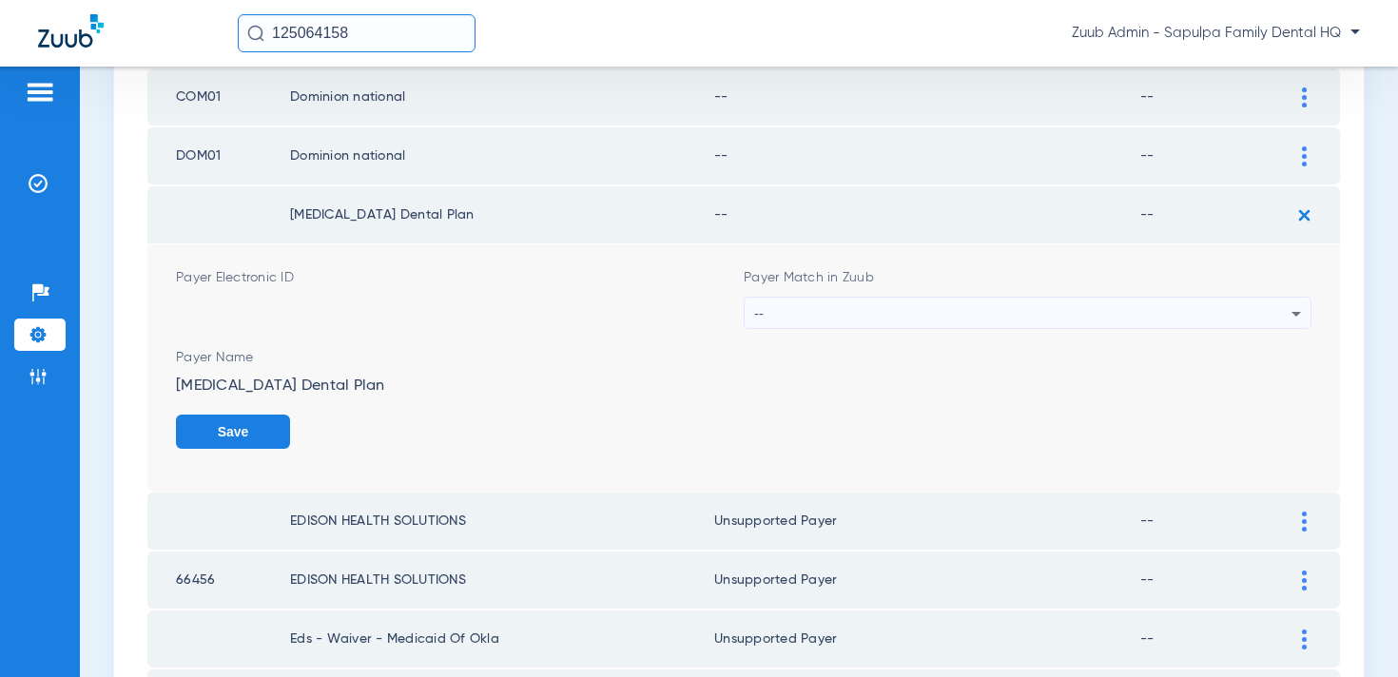
click at [960, 302] on div "--" at bounding box center [1022, 314] width 537 height 32
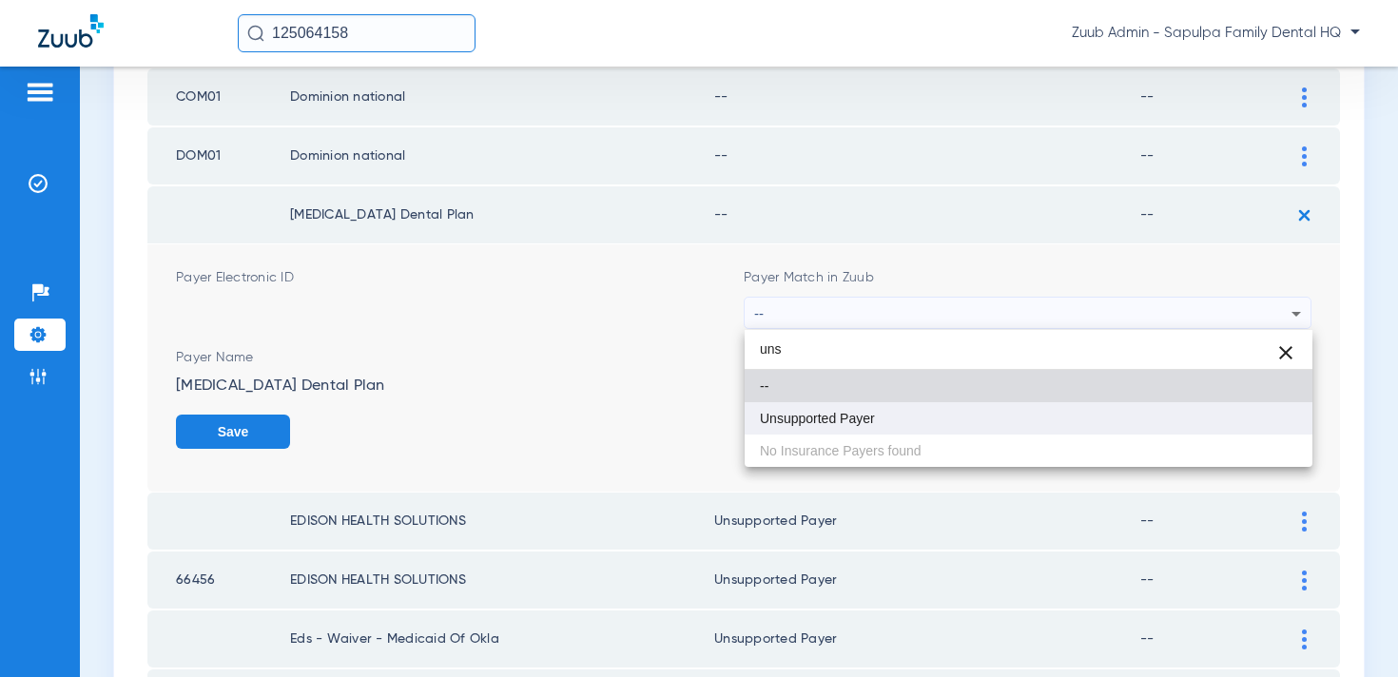
type input "uns"
click at [925, 414] on mat-option "Unsupported Payer" at bounding box center [1029, 418] width 568 height 32
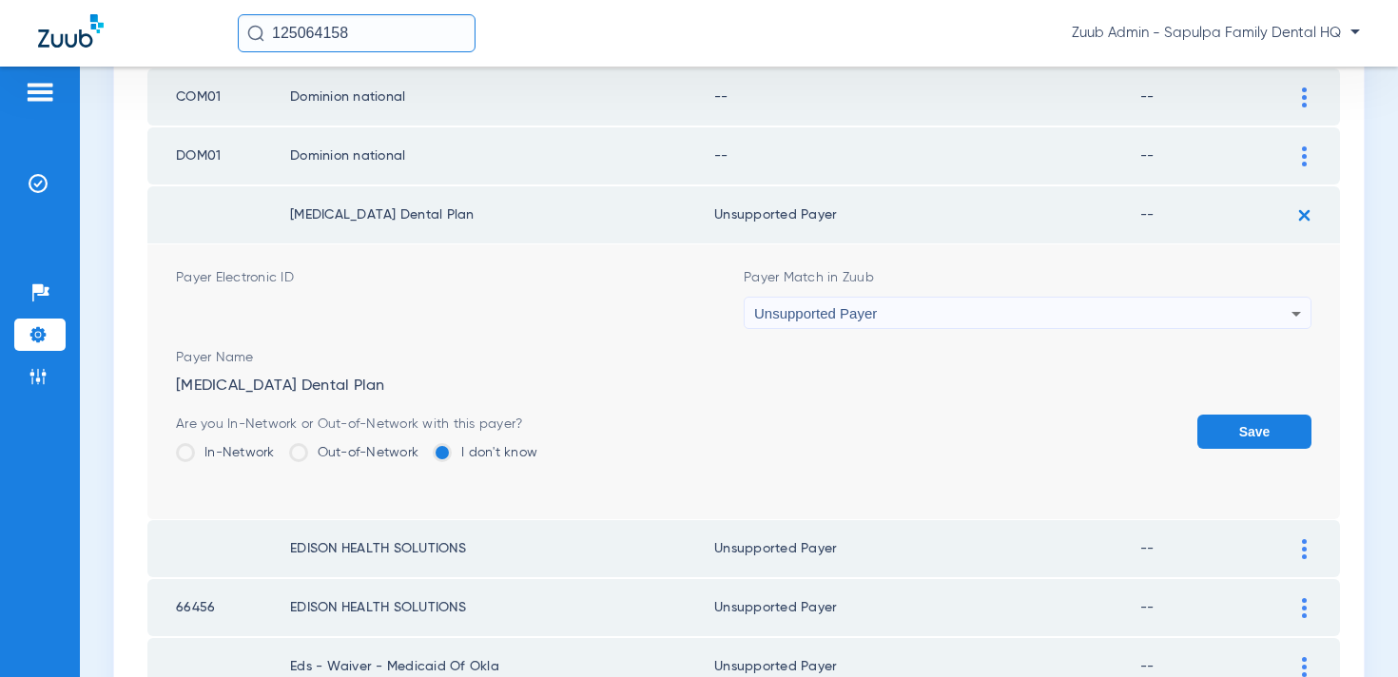
click at [1276, 429] on button "Save" at bounding box center [1255, 432] width 114 height 34
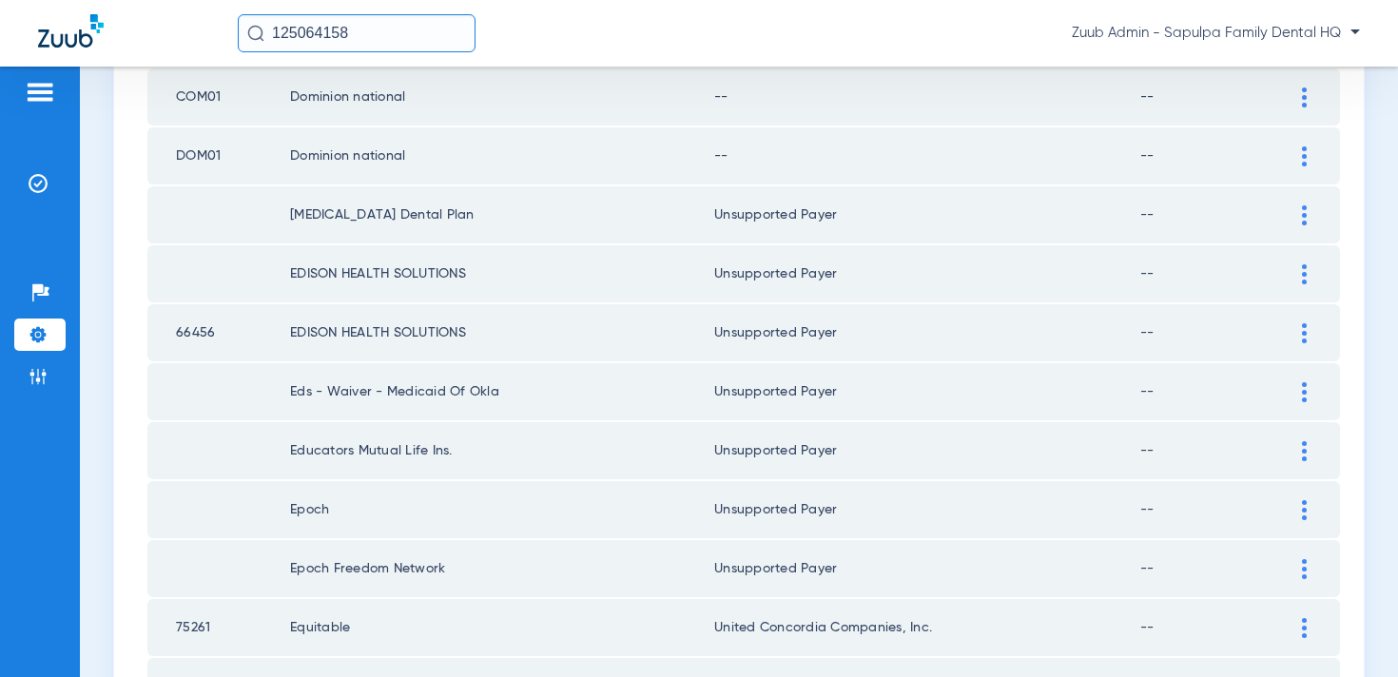
click at [1308, 156] on div at bounding box center [1304, 156] width 33 height 20
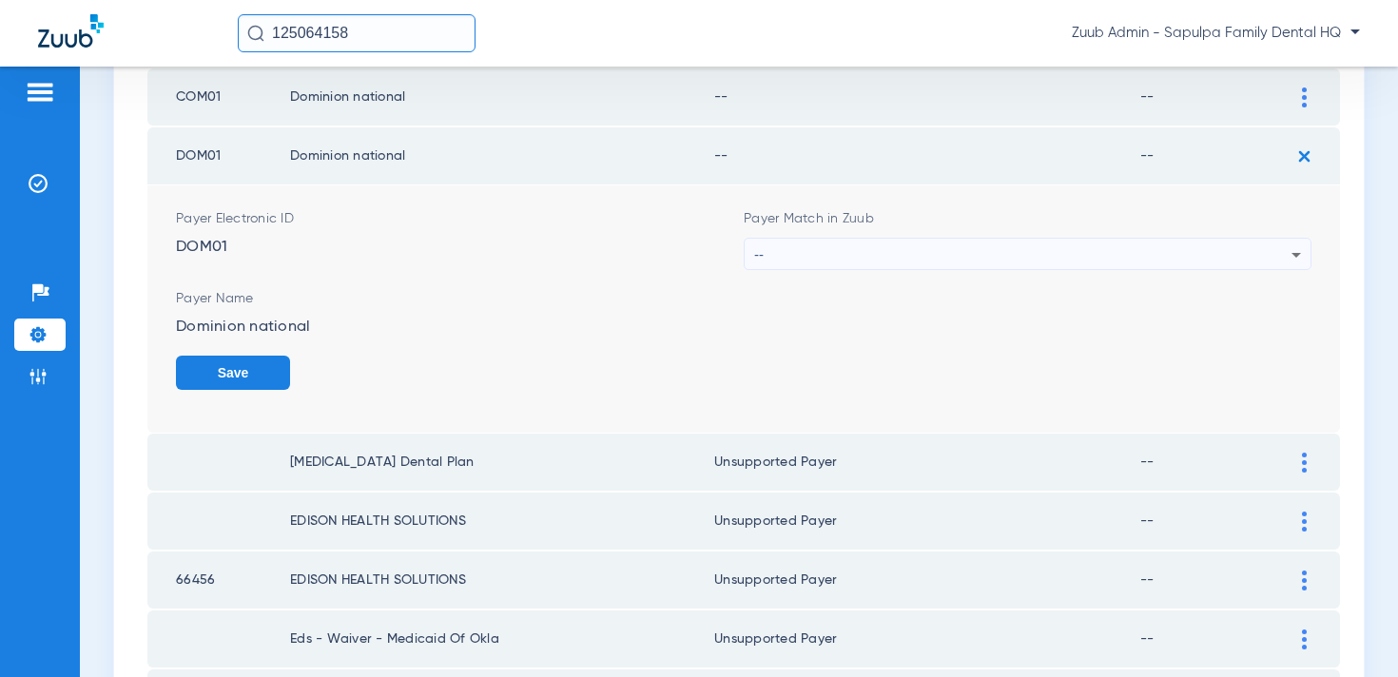
click at [1029, 257] on div "--" at bounding box center [1022, 255] width 537 height 32
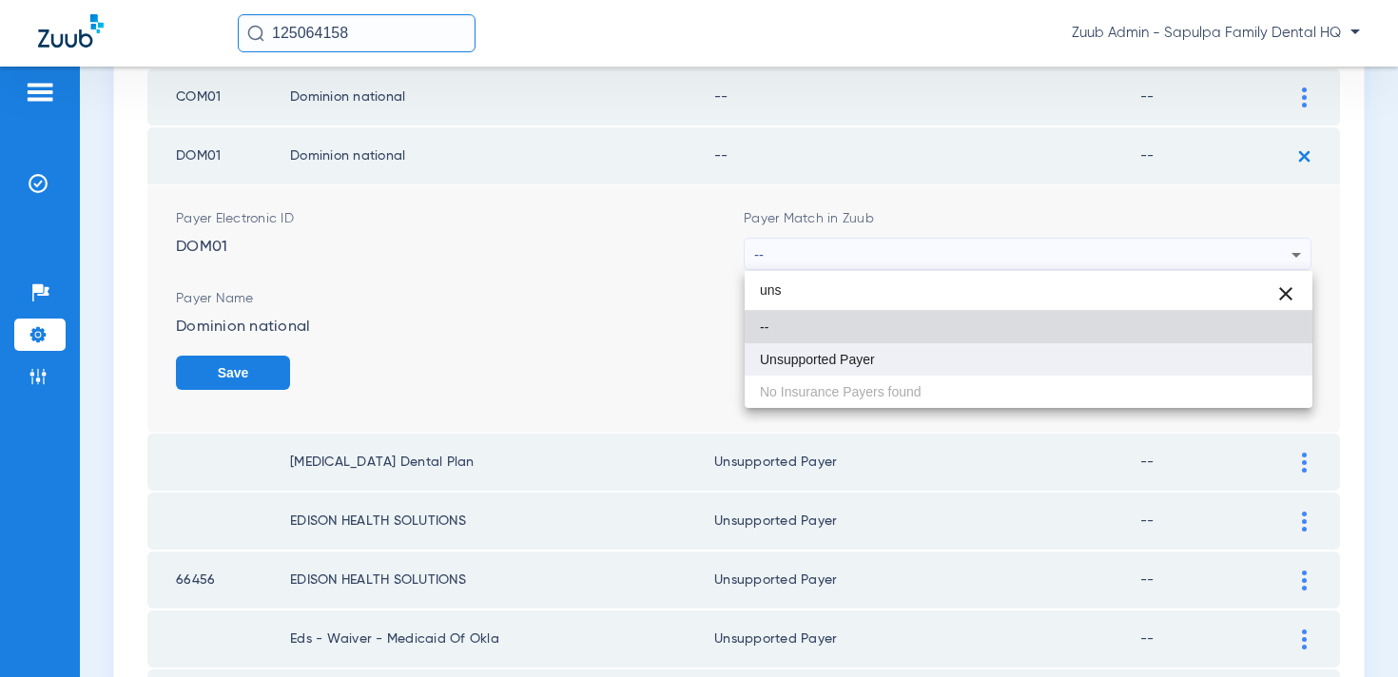
type input "uns"
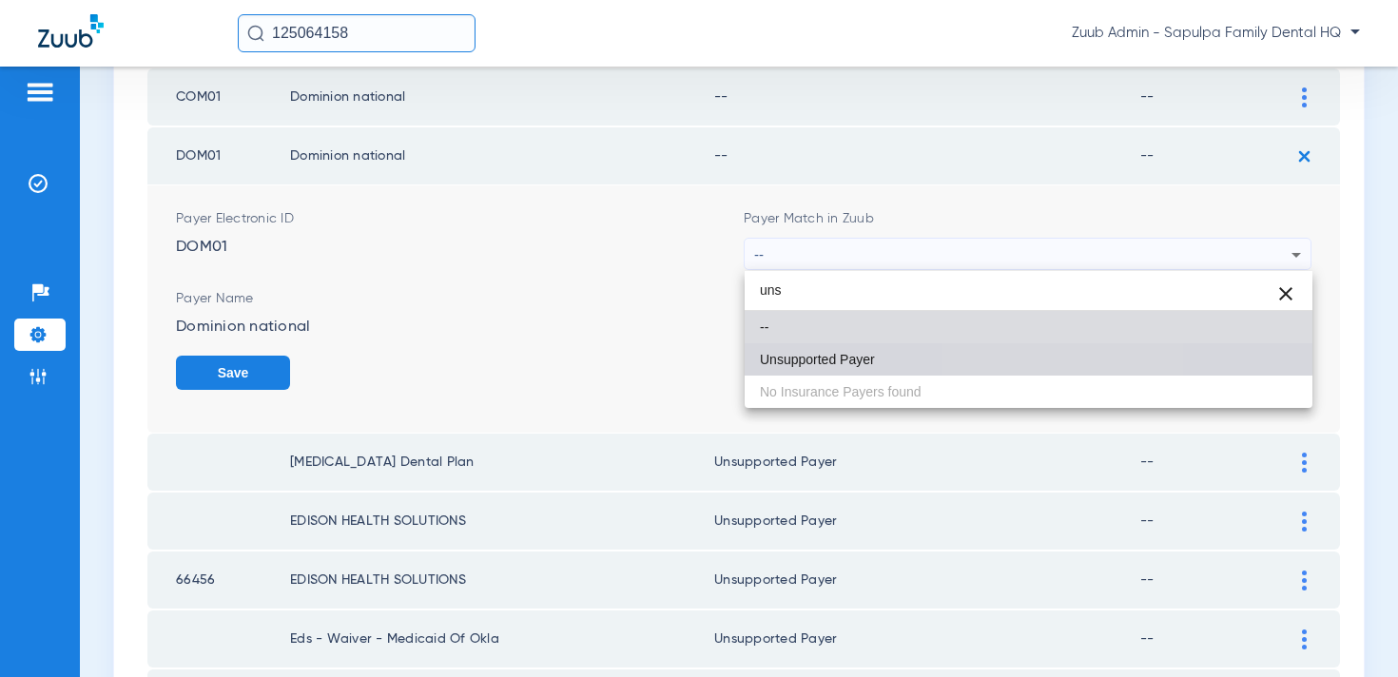
click at [1006, 351] on mat-option "Unsupported Payer" at bounding box center [1029, 359] width 568 height 32
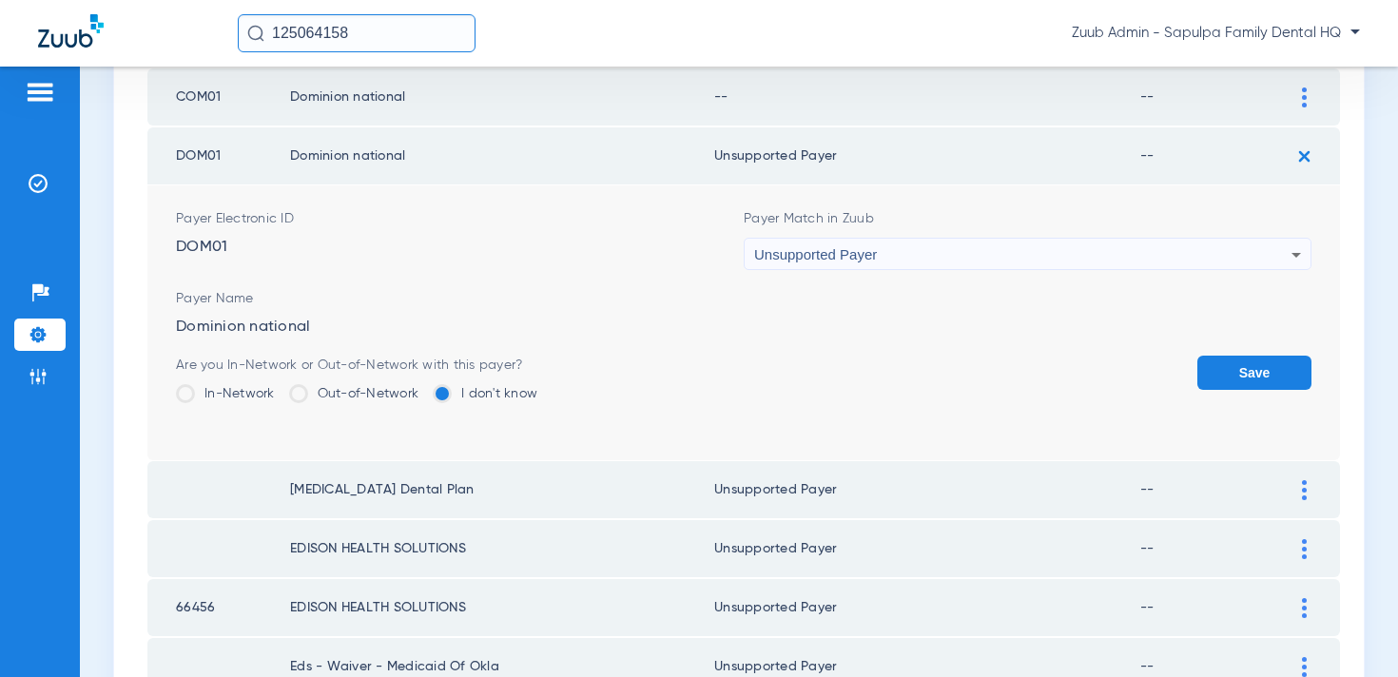
click at [1256, 378] on button "Save" at bounding box center [1255, 373] width 114 height 34
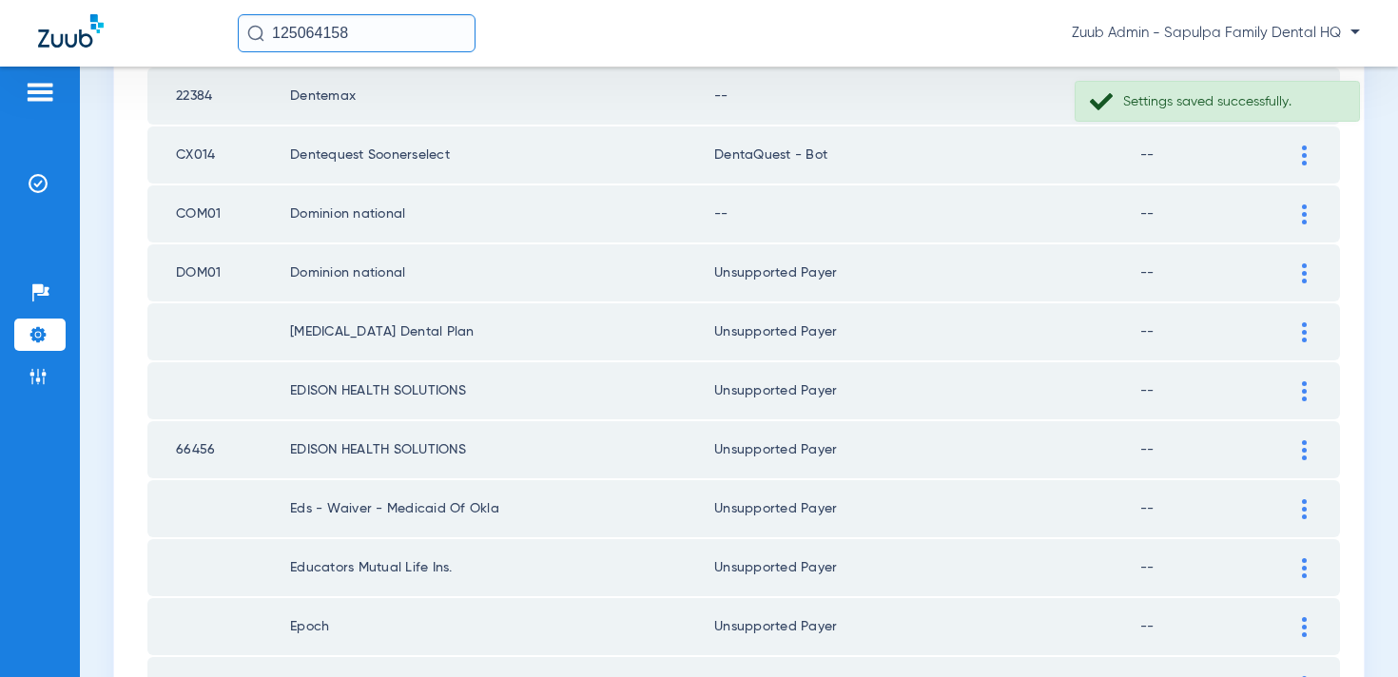
scroll to position [1280, 0]
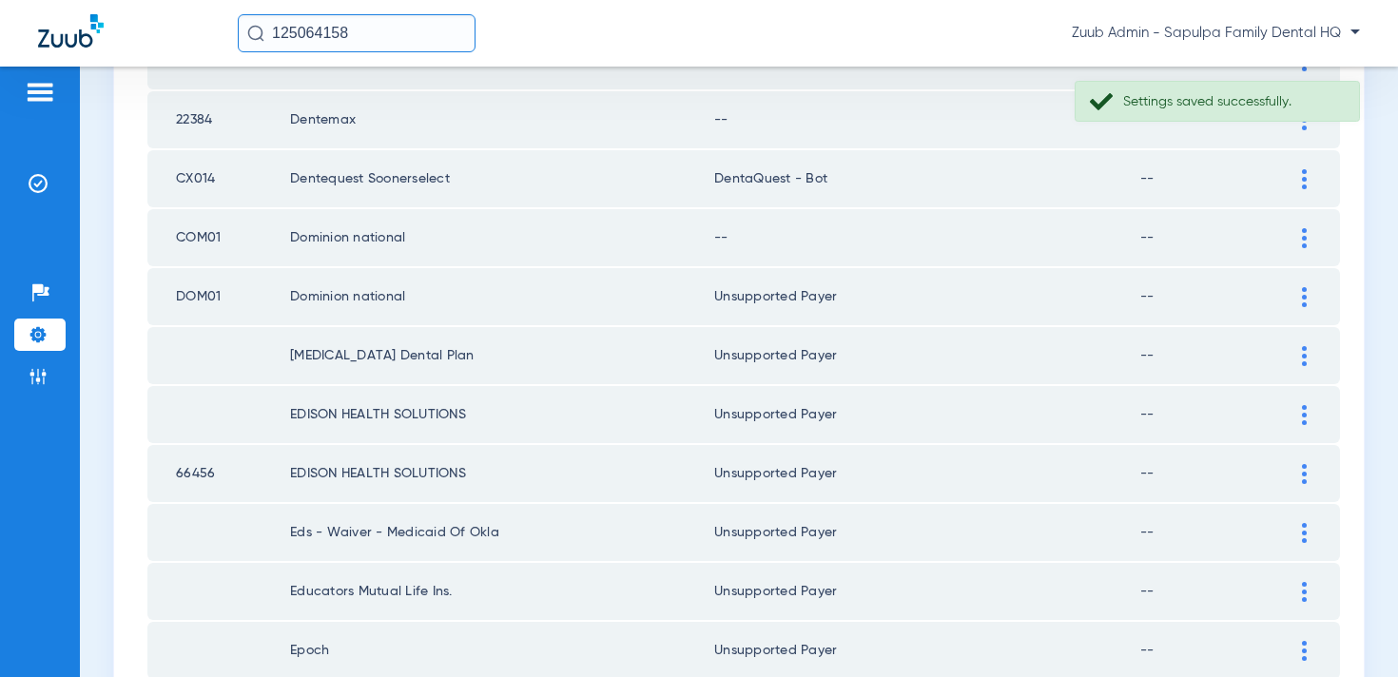
click at [1297, 233] on div at bounding box center [1304, 238] width 33 height 20
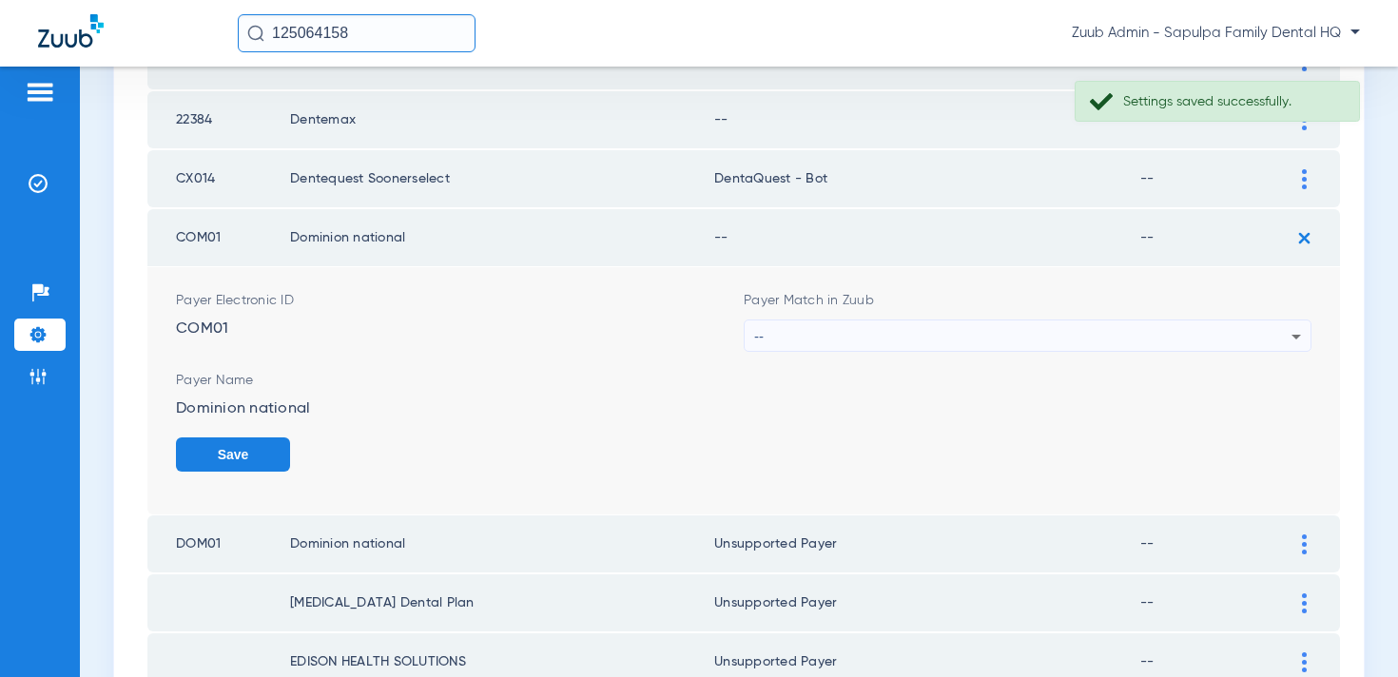
click at [1057, 340] on div "--" at bounding box center [1022, 337] width 537 height 32
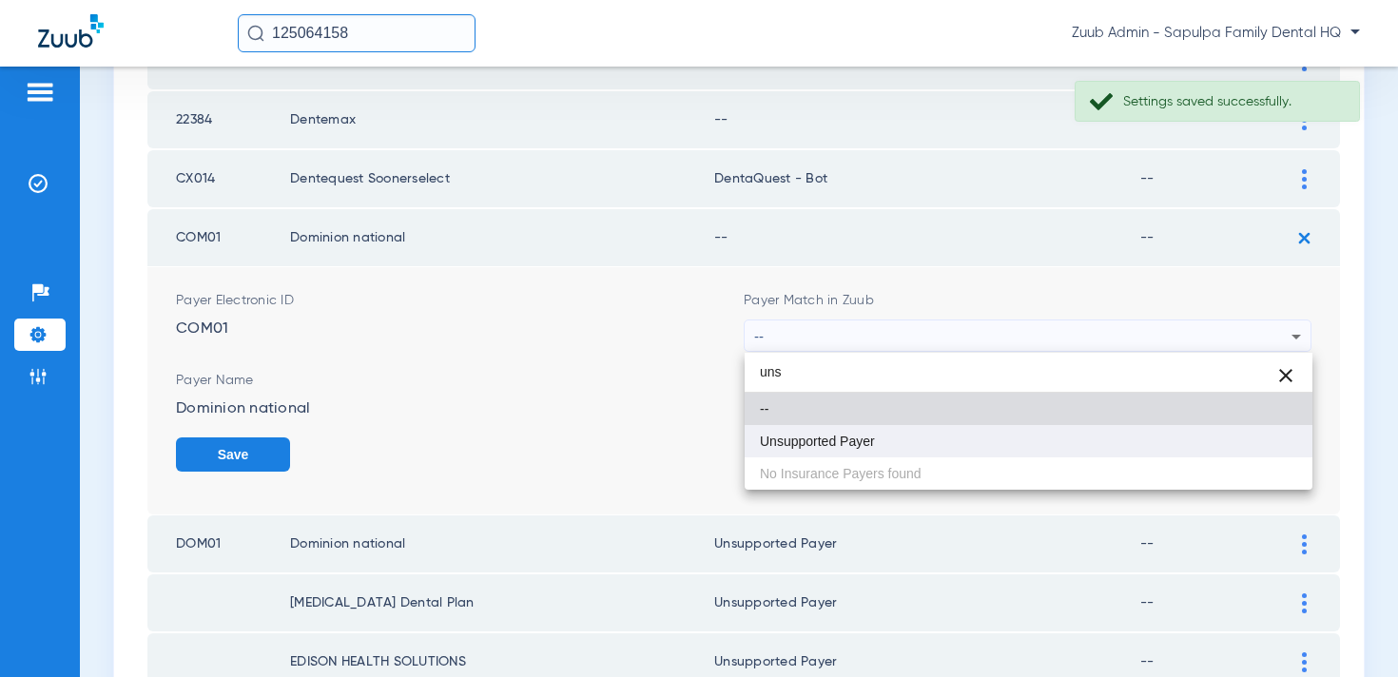
type input "uns"
click at [1017, 428] on mat-option "Unsupported Payer" at bounding box center [1029, 441] width 568 height 32
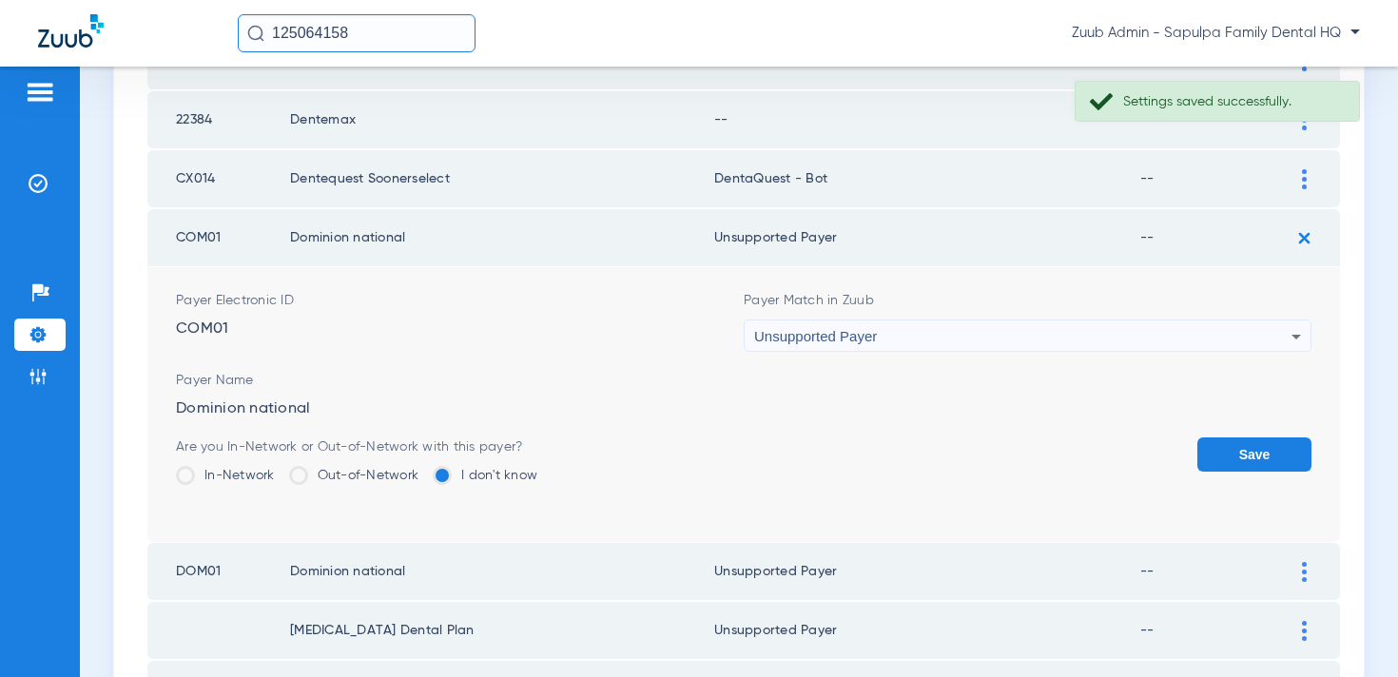
click at [1296, 469] on button "Save" at bounding box center [1255, 455] width 114 height 34
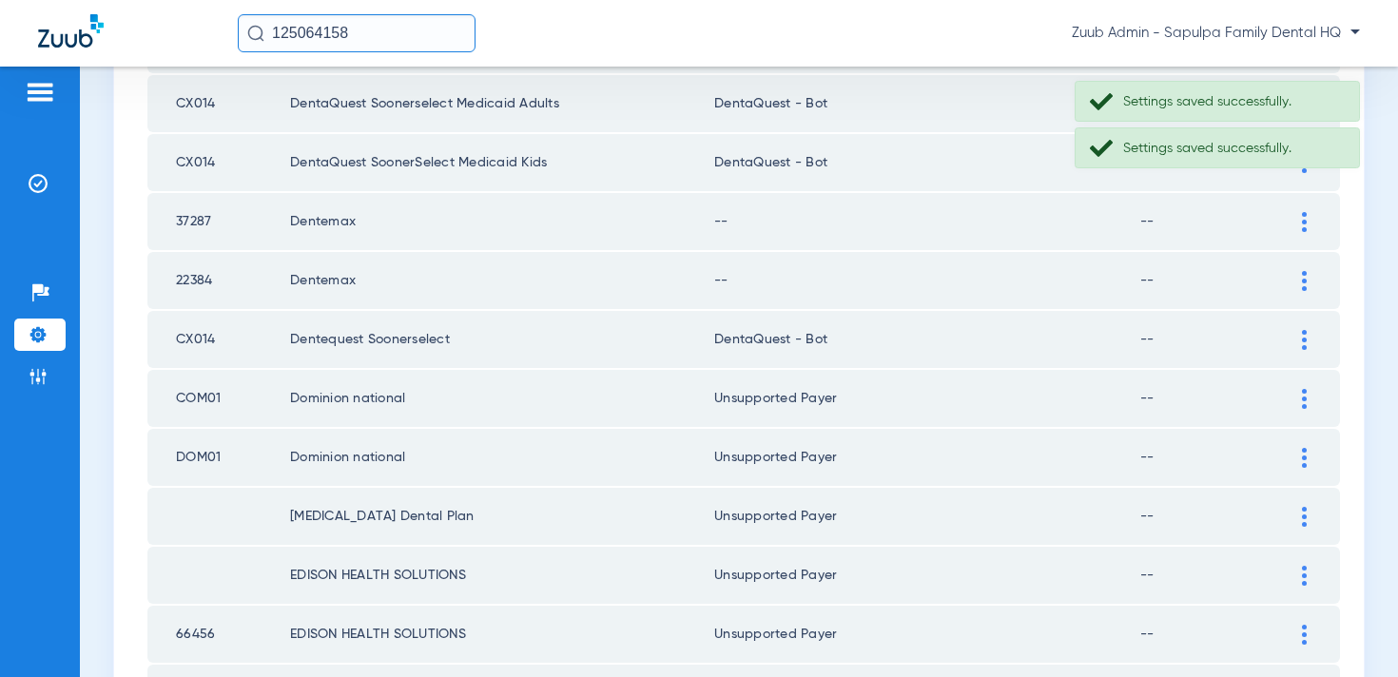
scroll to position [1101, 0]
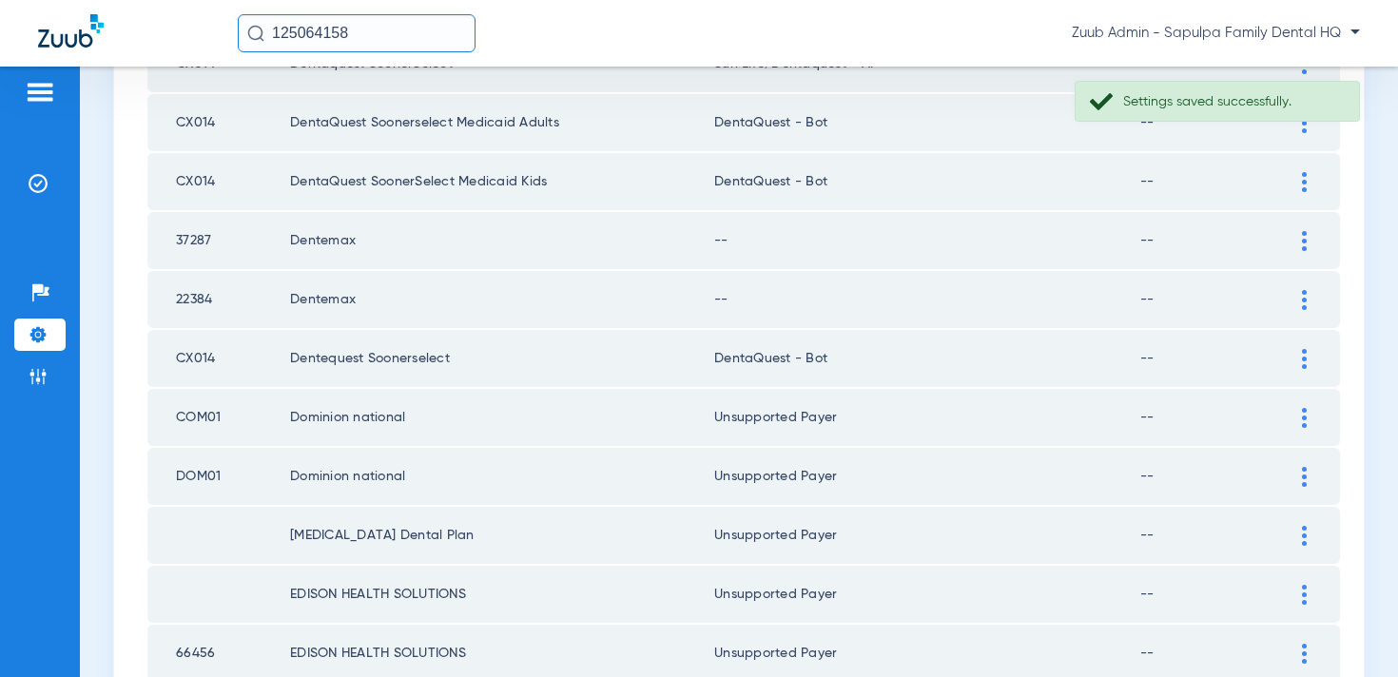
click at [1298, 302] on div at bounding box center [1304, 300] width 33 height 20
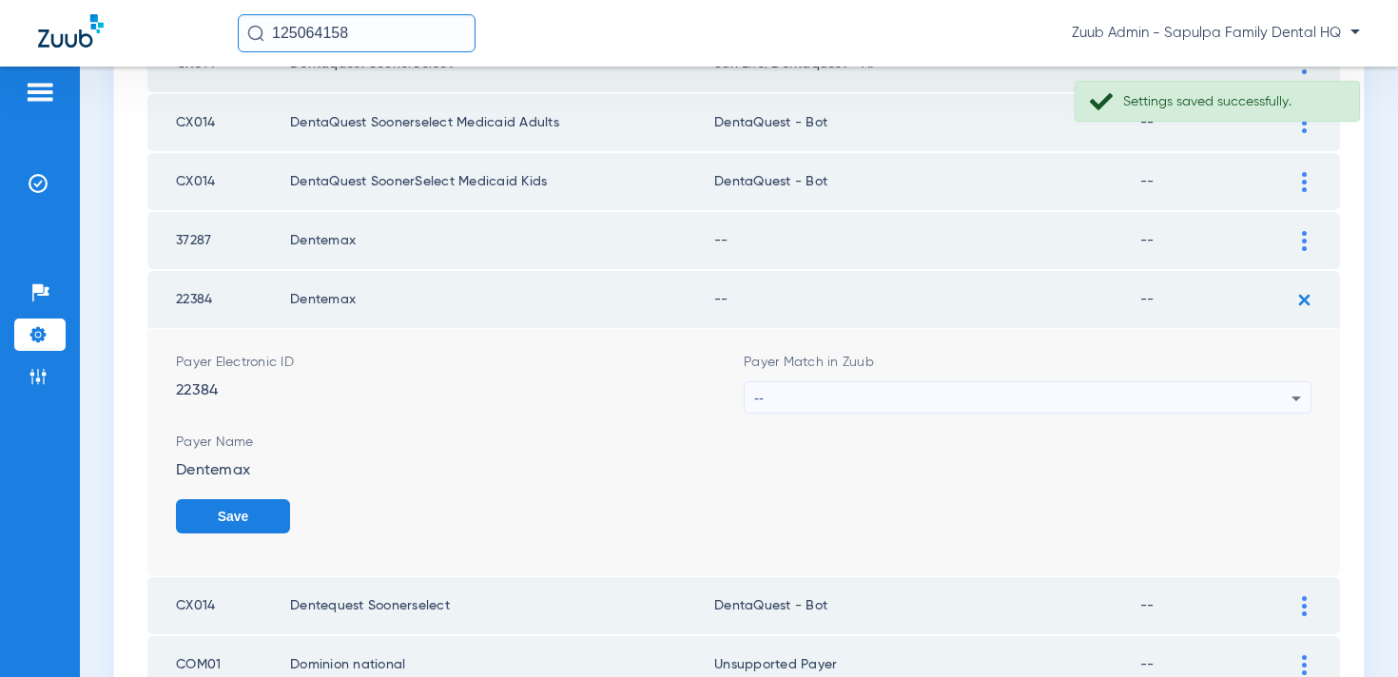
click at [1070, 390] on div "--" at bounding box center [1022, 398] width 537 height 32
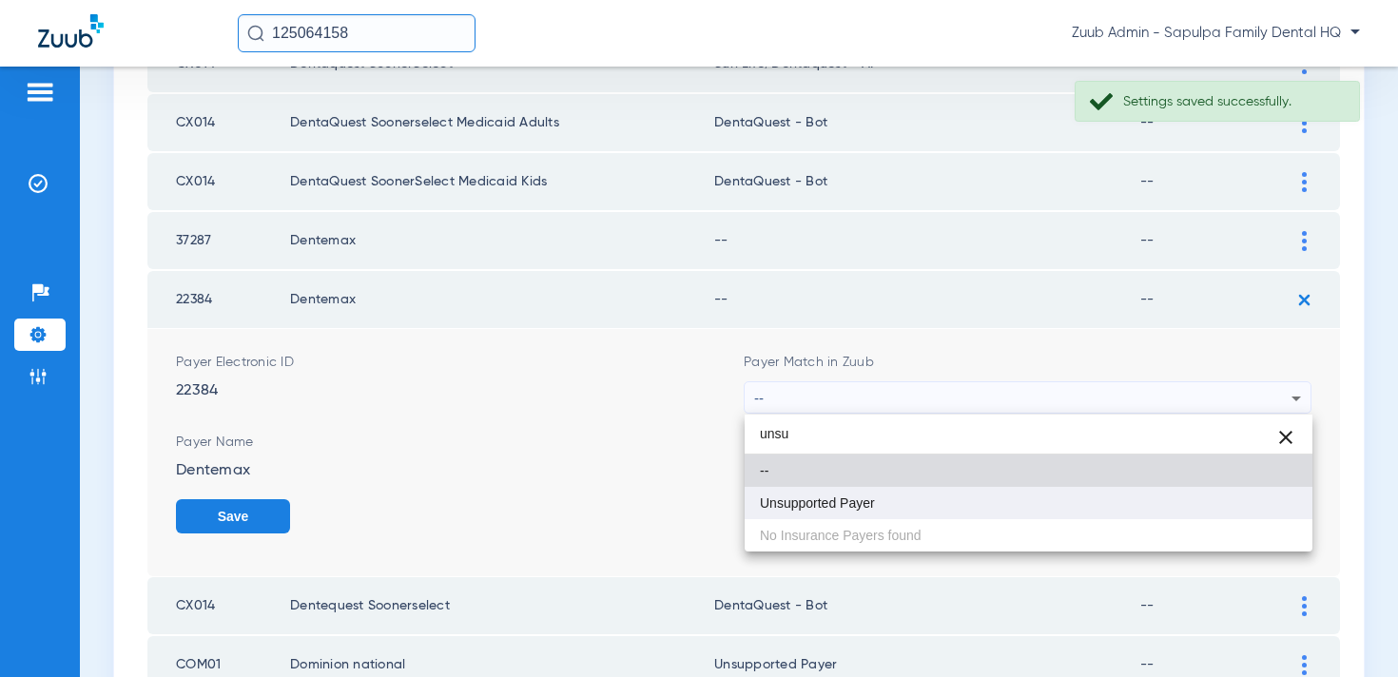
type input "unsu"
click at [1068, 507] on mat-option "Unsupported Payer" at bounding box center [1029, 503] width 568 height 32
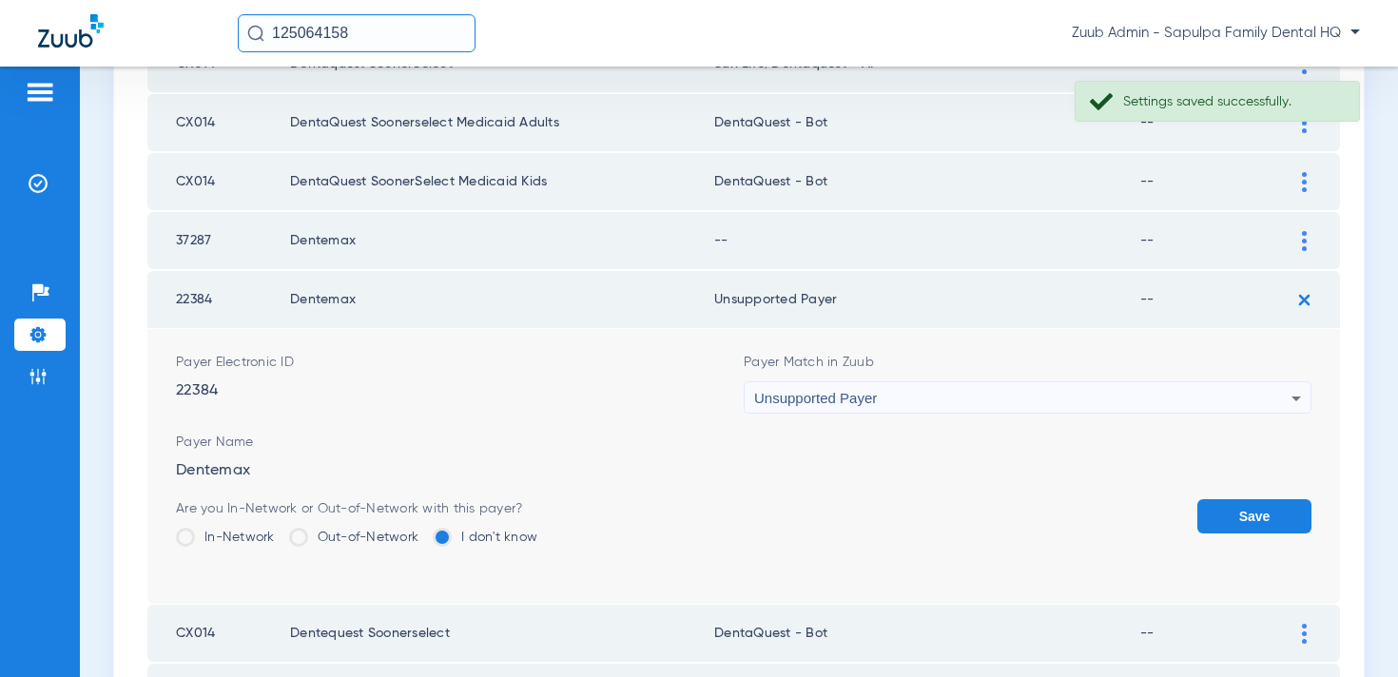
click at [1241, 541] on div "Save" at bounding box center [1255, 530] width 114 height 62
click at [1249, 528] on button "Save" at bounding box center [1255, 516] width 114 height 34
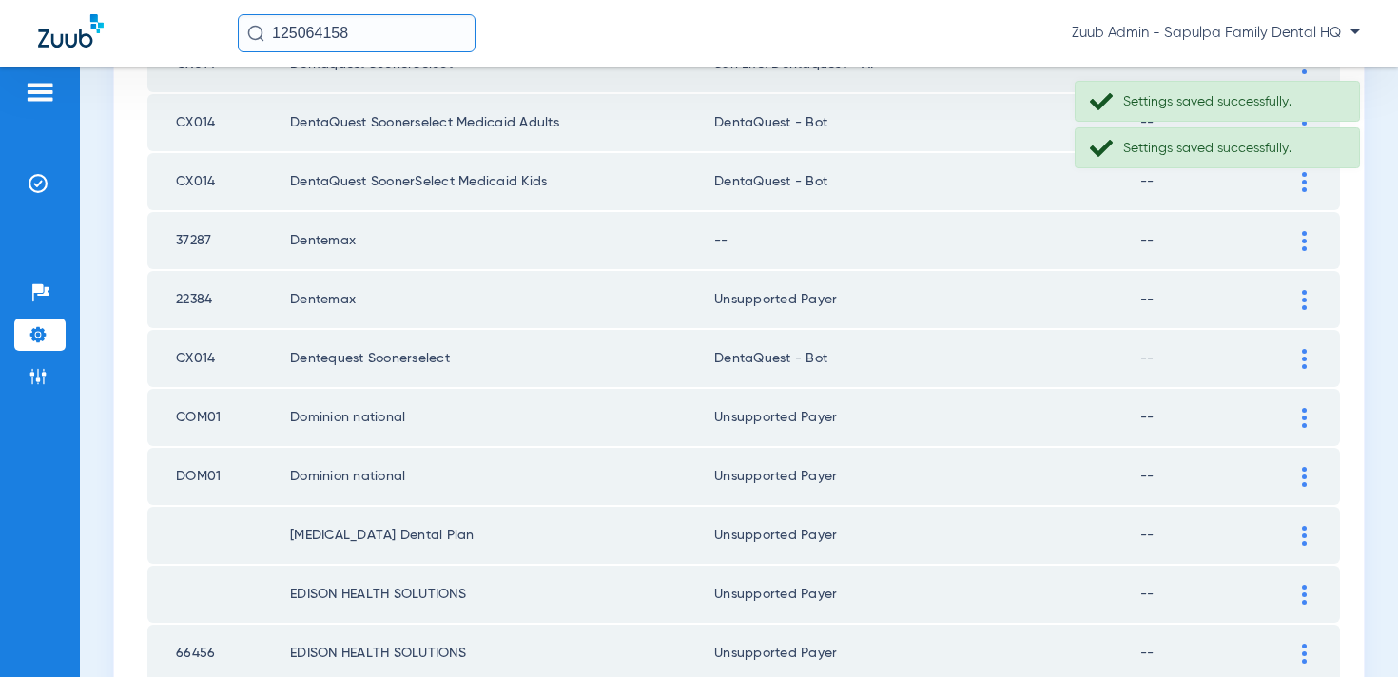
click at [1306, 232] on img at bounding box center [1304, 241] width 5 height 20
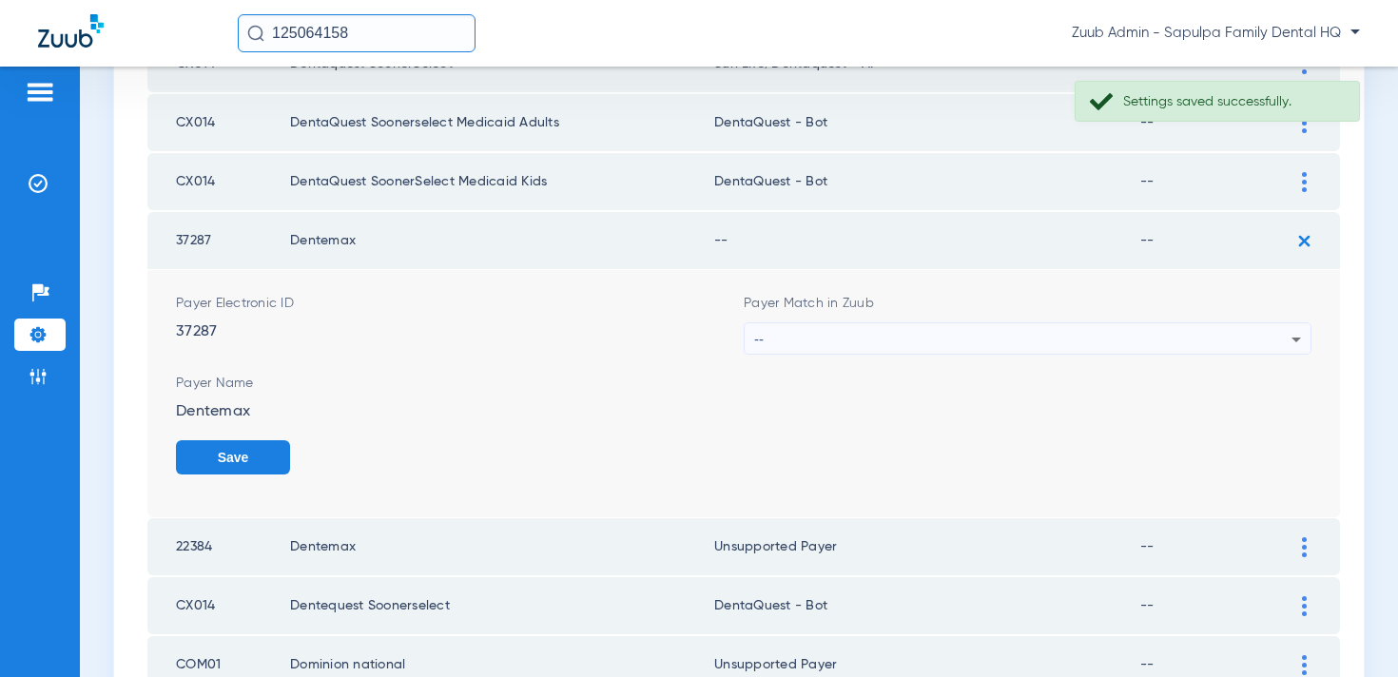
click at [1052, 329] on div "--" at bounding box center [1022, 339] width 537 height 32
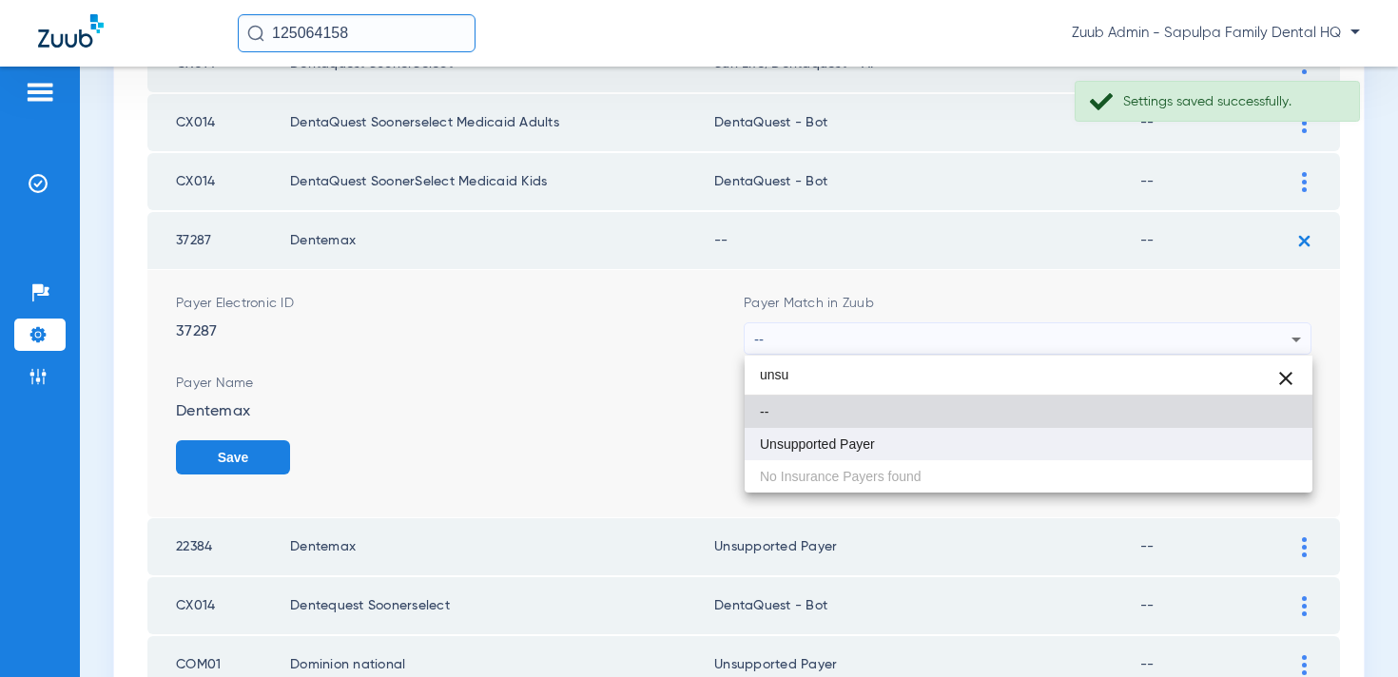
type input "unsu"
click at [1023, 432] on mat-option "Unsupported Payer" at bounding box center [1029, 444] width 568 height 32
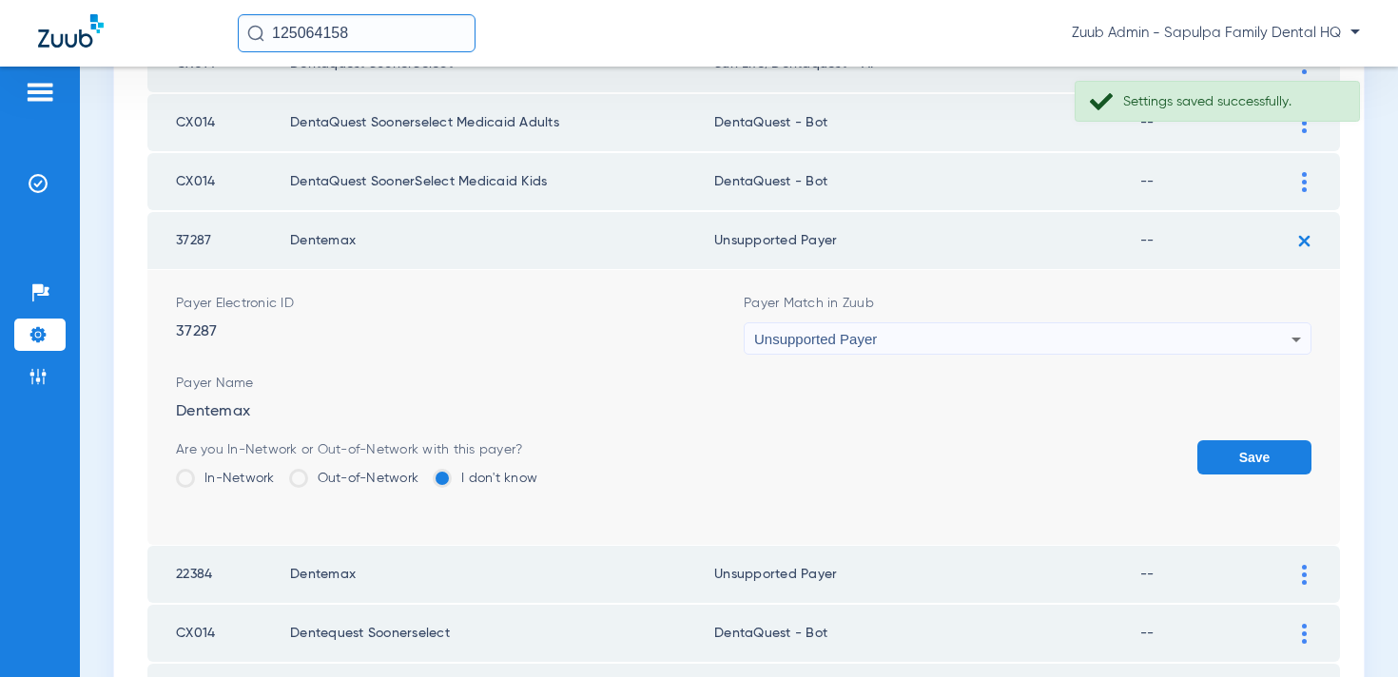
click at [1222, 461] on button "Save" at bounding box center [1255, 457] width 114 height 34
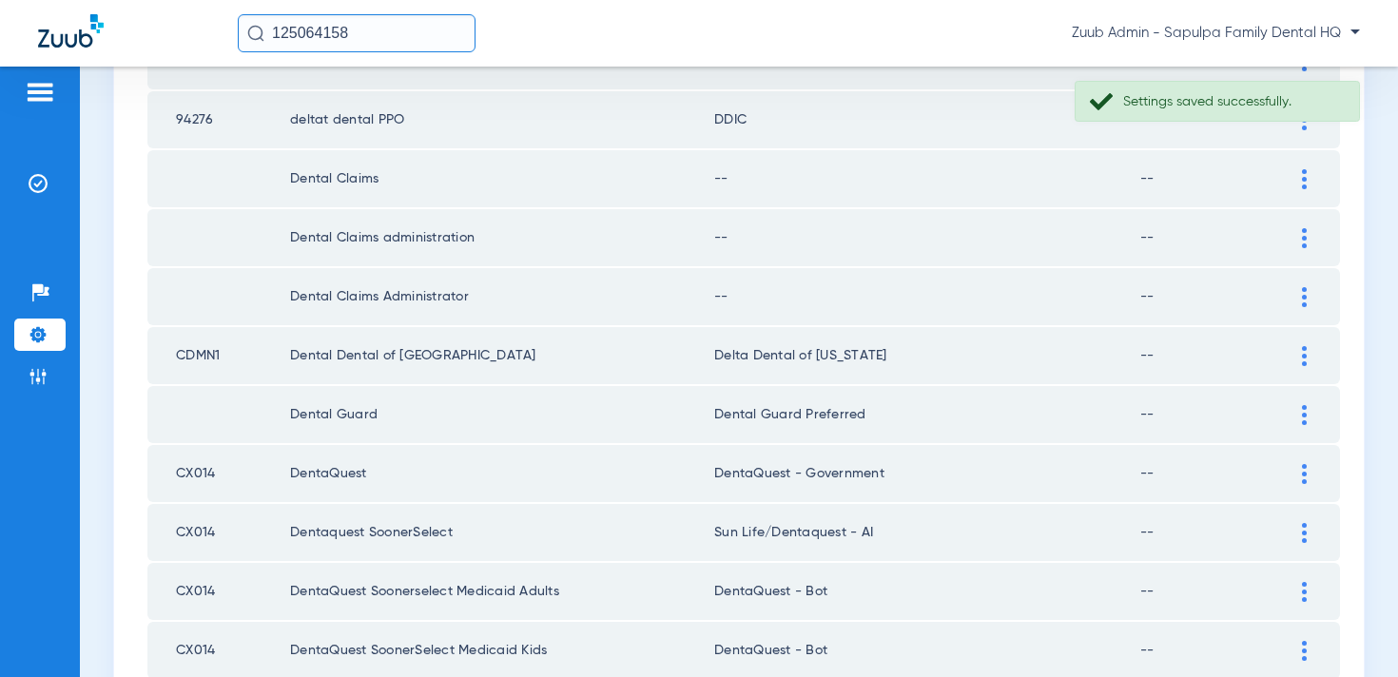
scroll to position [628, 0]
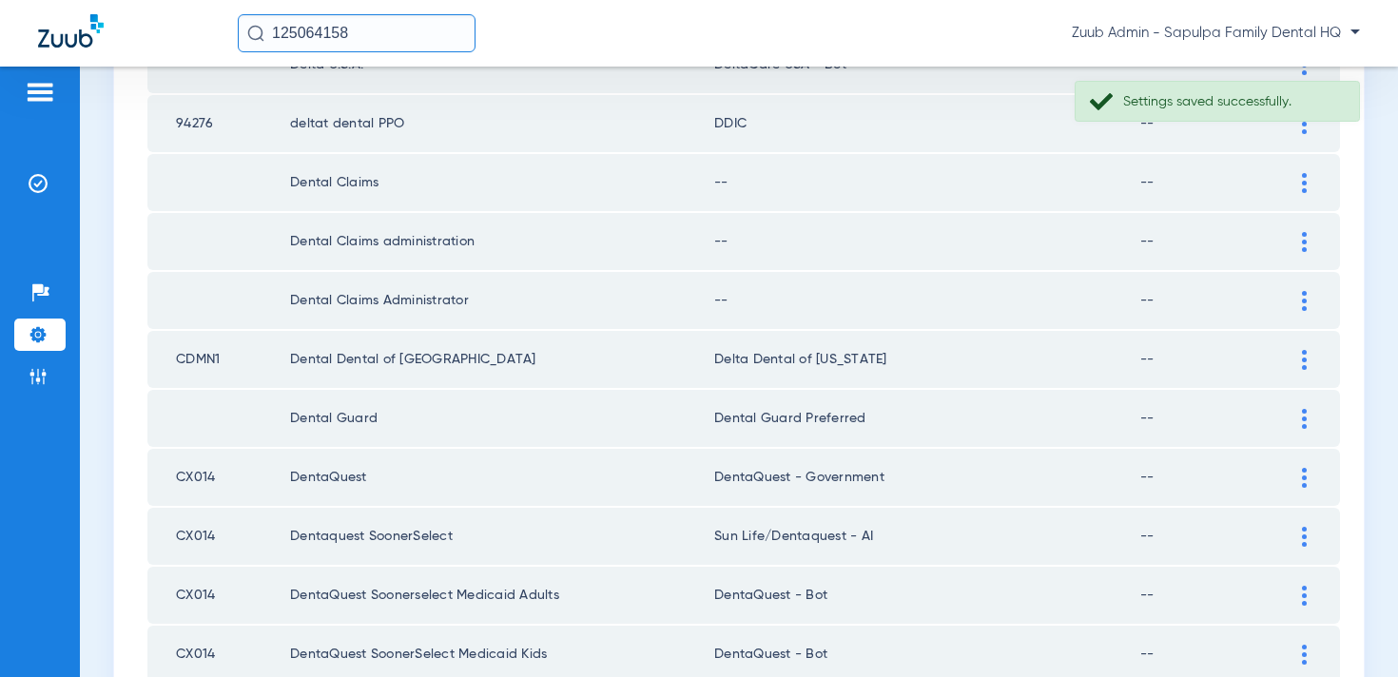
click at [1301, 296] on div at bounding box center [1304, 301] width 33 height 20
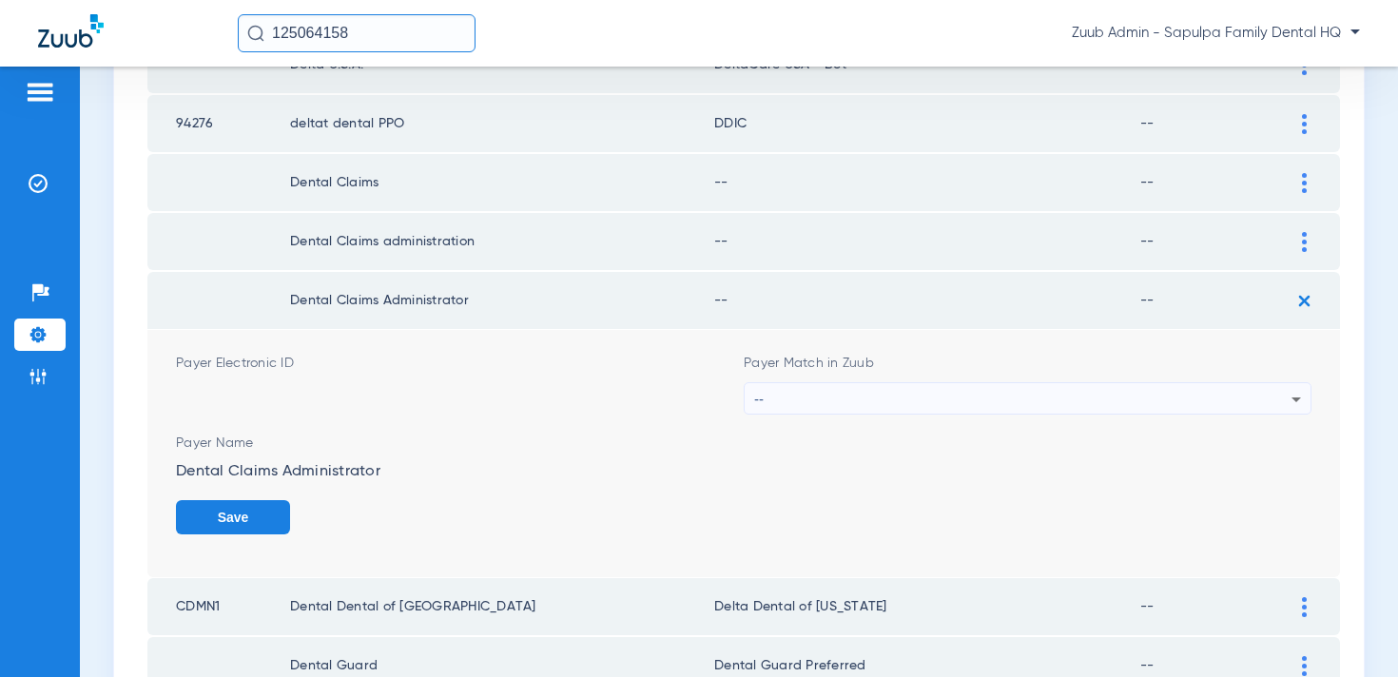
click at [1009, 384] on div "--" at bounding box center [1022, 399] width 537 height 32
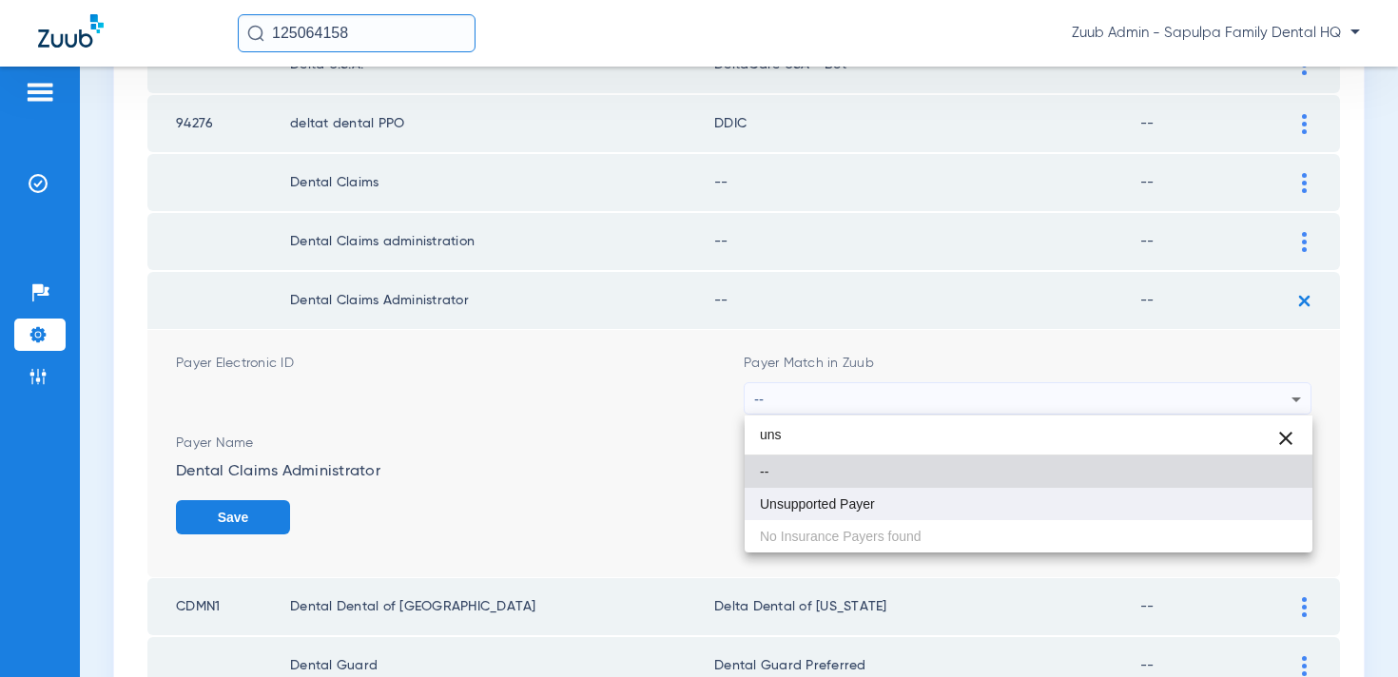
type input "uns"
click at [947, 507] on mat-option "Unsupported Payer" at bounding box center [1029, 504] width 568 height 32
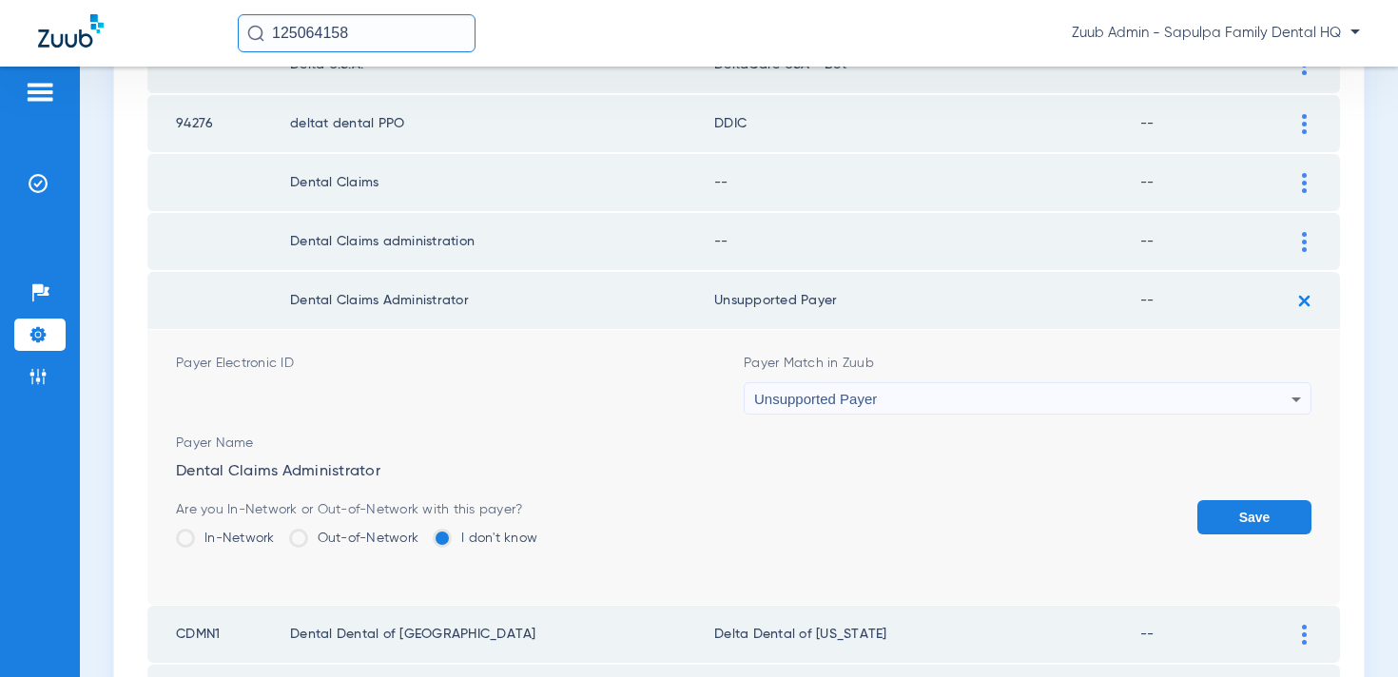
click at [1274, 509] on button "Save" at bounding box center [1255, 517] width 114 height 34
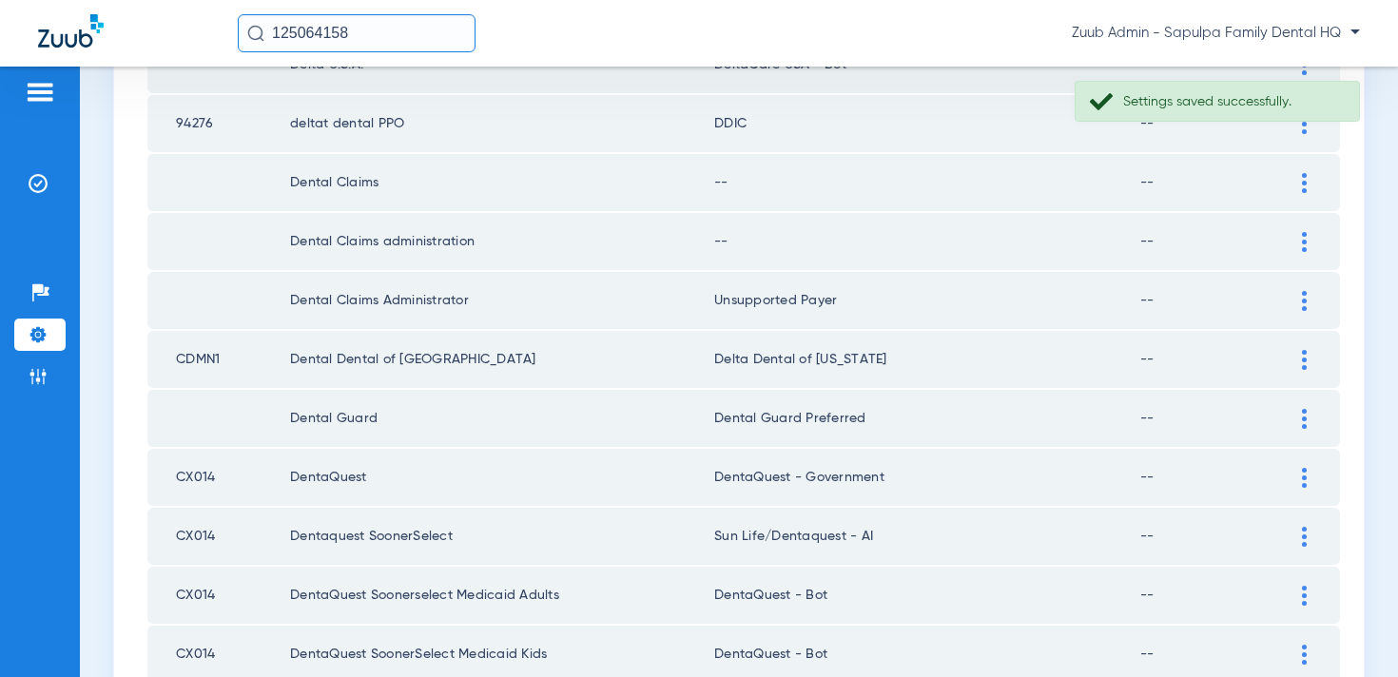
click at [1301, 244] on div at bounding box center [1304, 242] width 33 height 20
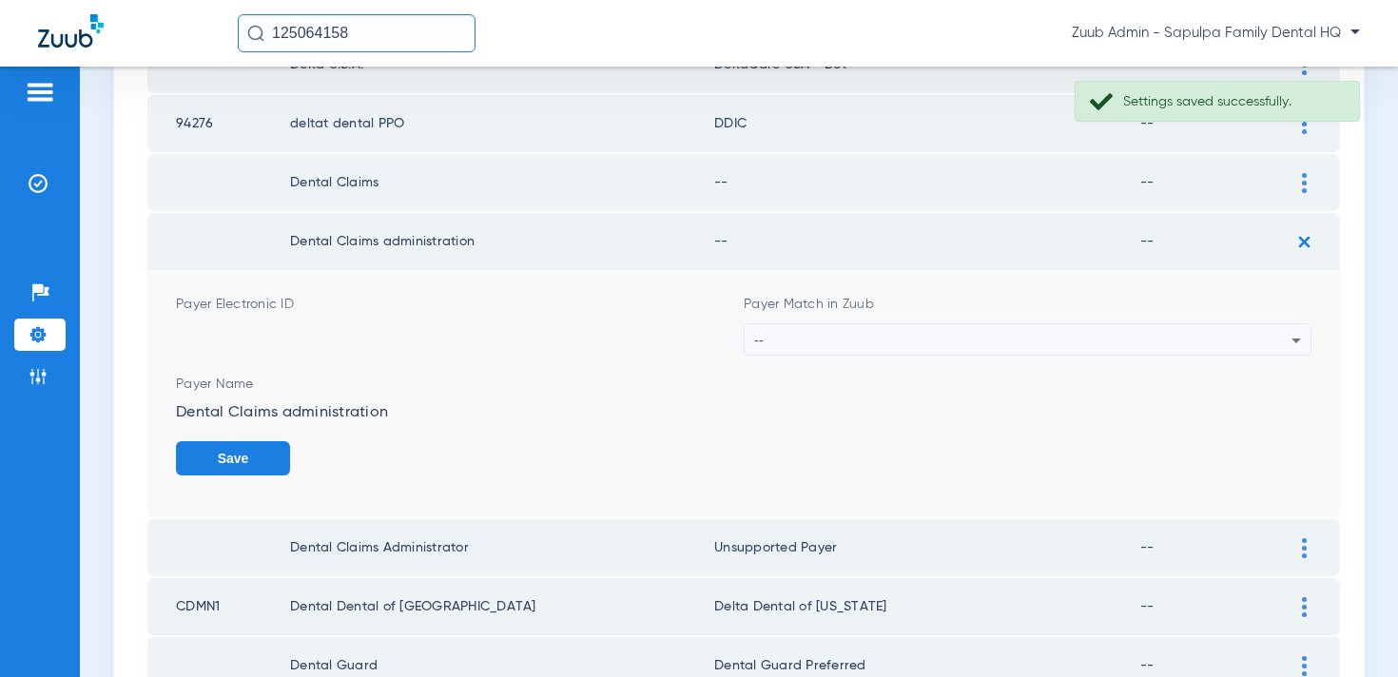
click at [1054, 336] on div "--" at bounding box center [1022, 340] width 537 height 32
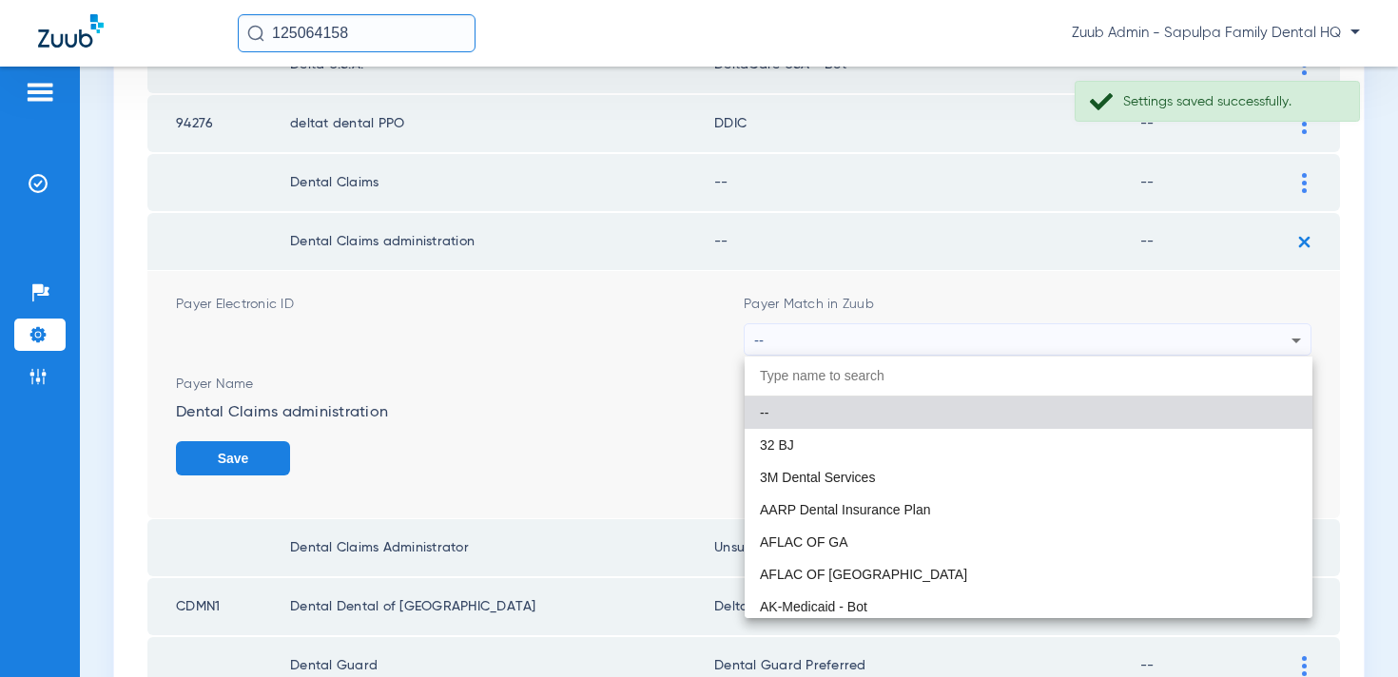
type input "n"
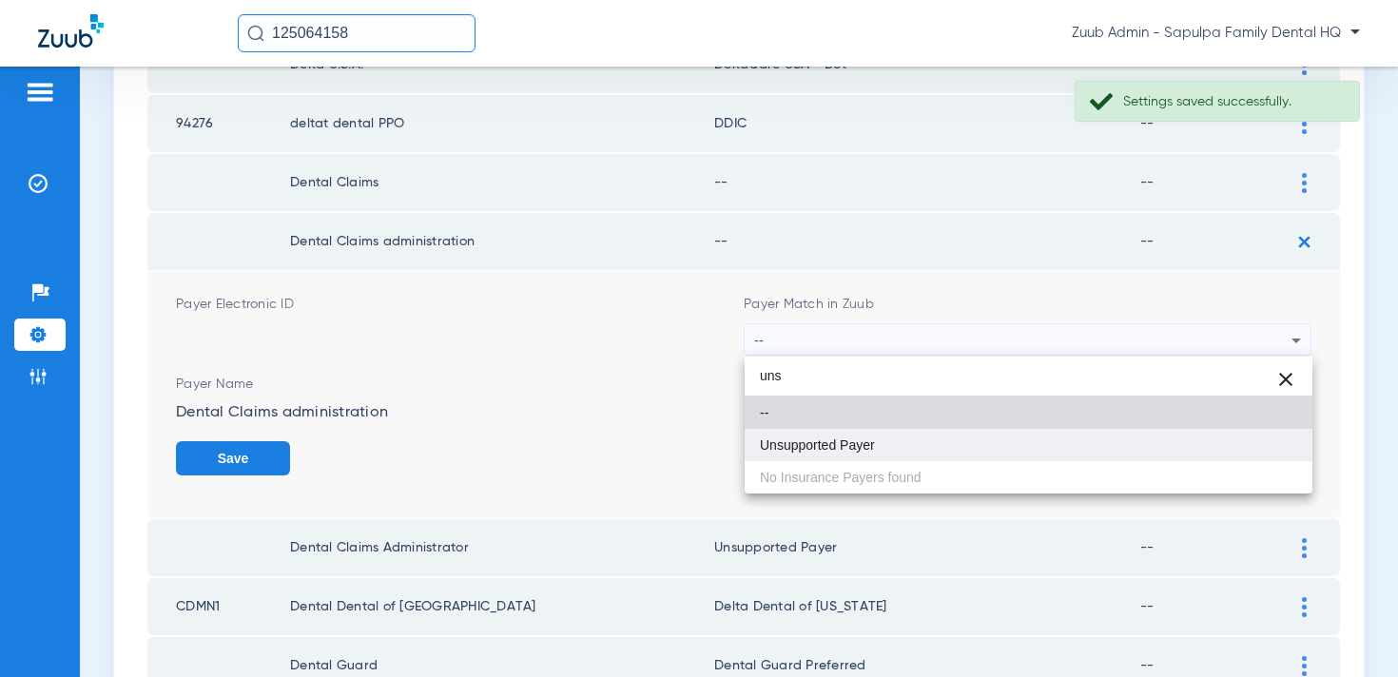
type input "uns"
click at [966, 442] on mat-option "Unsupported Payer" at bounding box center [1029, 445] width 568 height 32
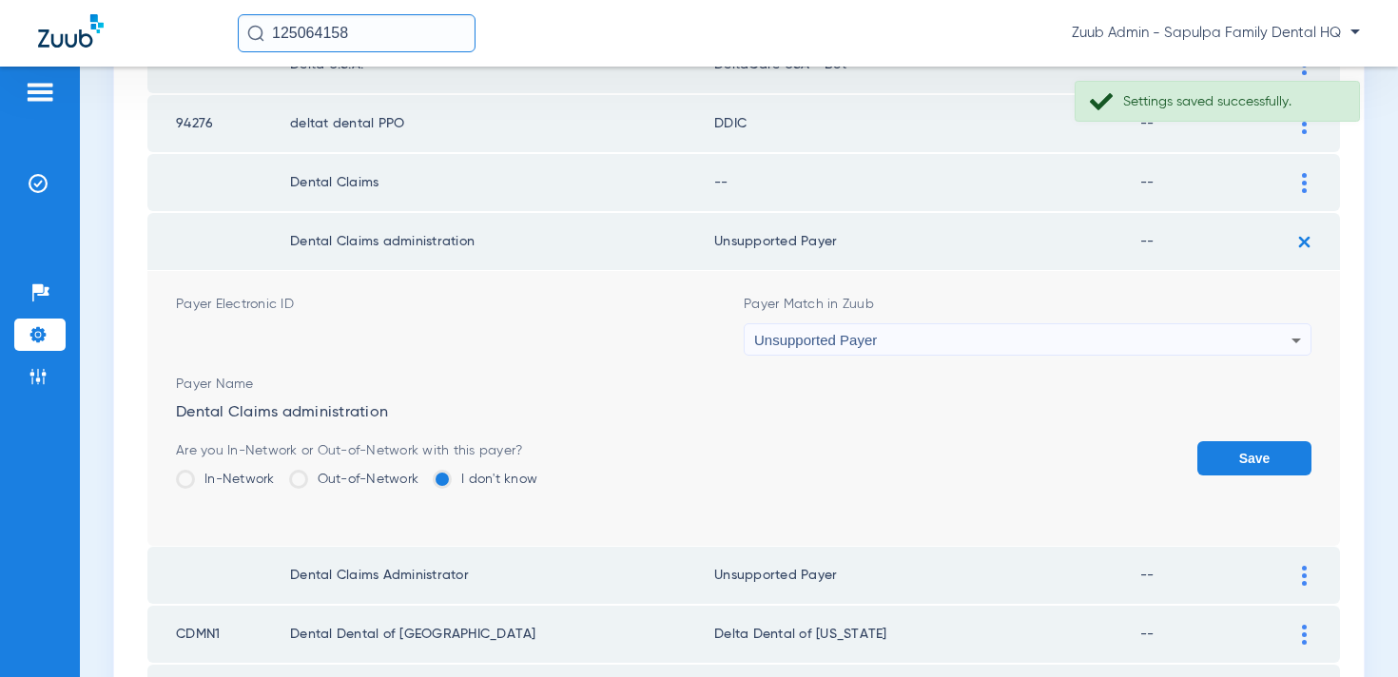
click at [1253, 464] on button "Save" at bounding box center [1255, 458] width 114 height 34
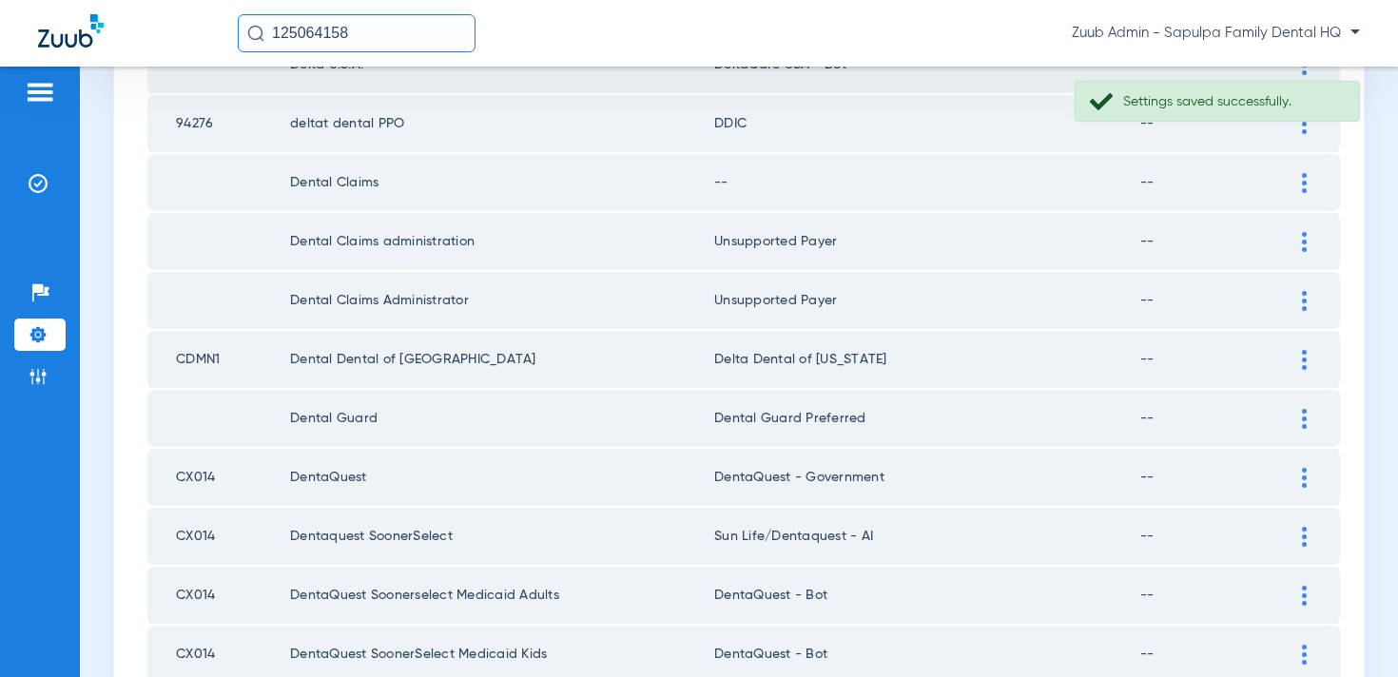
click at [1303, 188] on img at bounding box center [1304, 183] width 5 height 20
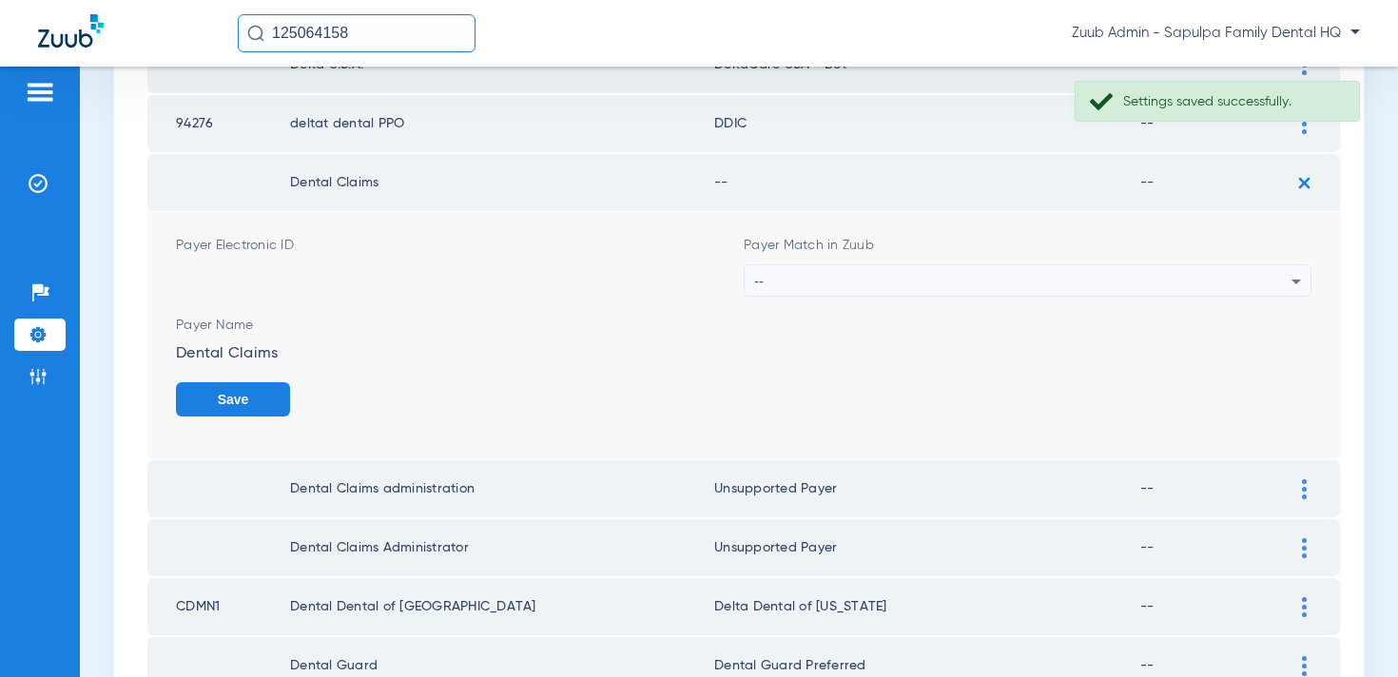
click at [1034, 280] on div "--" at bounding box center [1022, 281] width 537 height 32
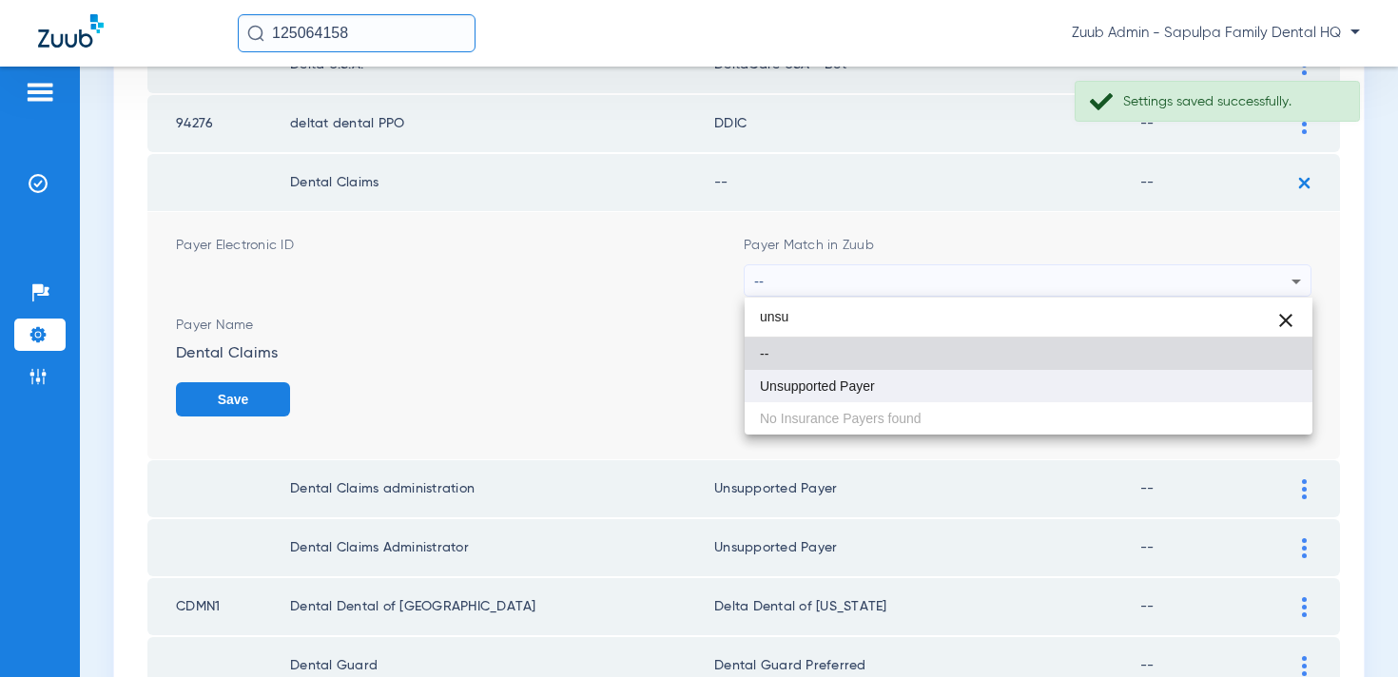
type input "unsu"
click at [963, 381] on mat-option "Unsupported Payer" at bounding box center [1029, 386] width 568 height 32
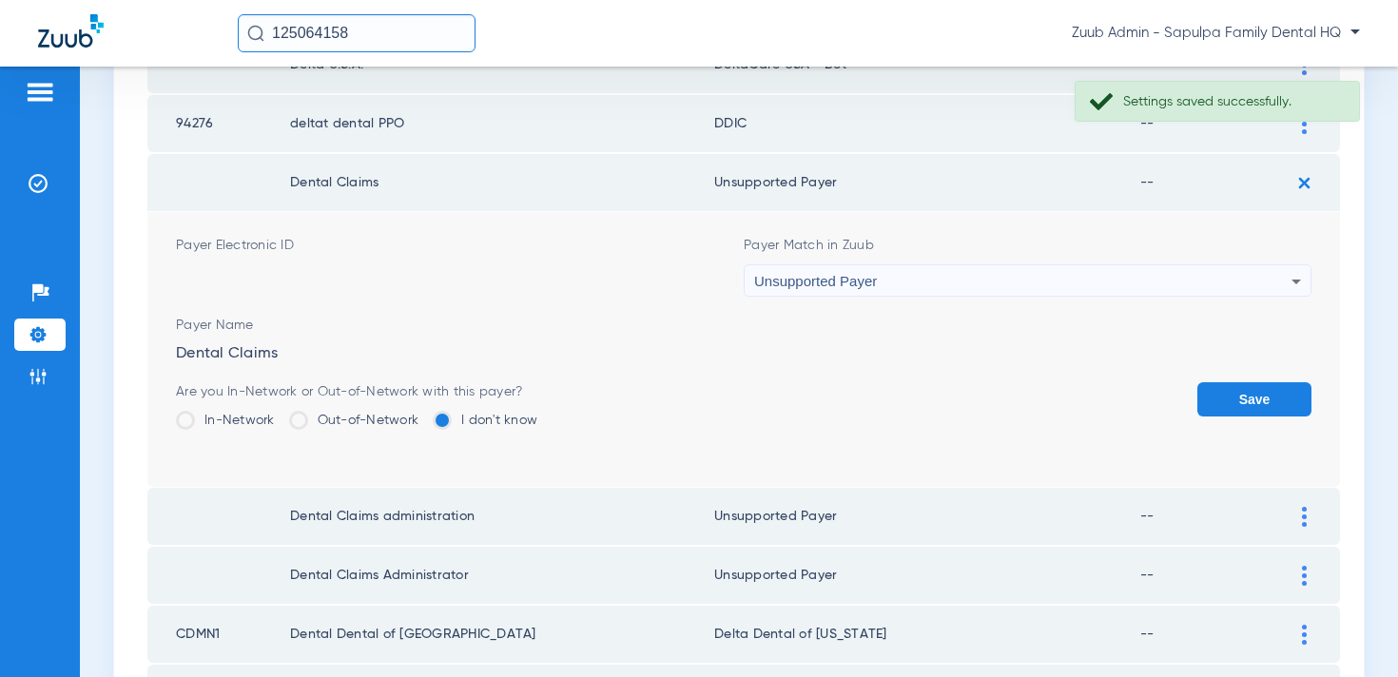
click at [1244, 389] on button "Save" at bounding box center [1255, 399] width 114 height 34
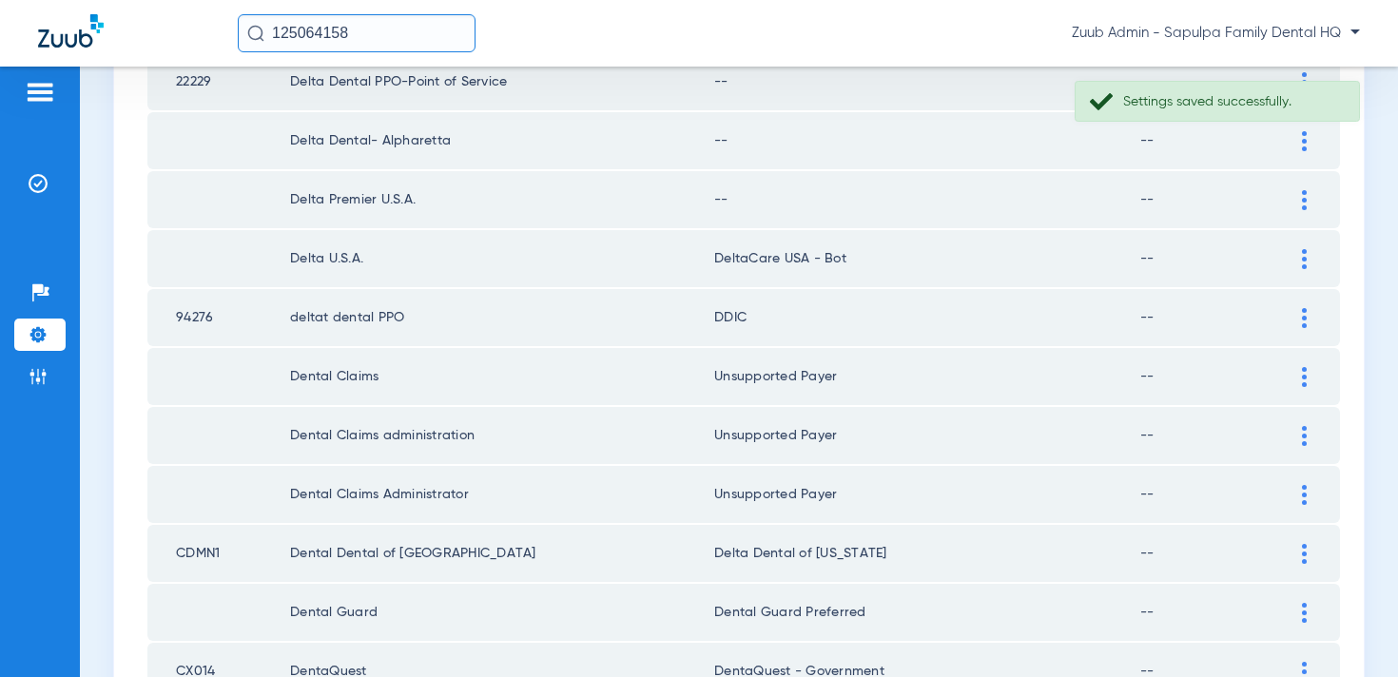
scroll to position [419, 0]
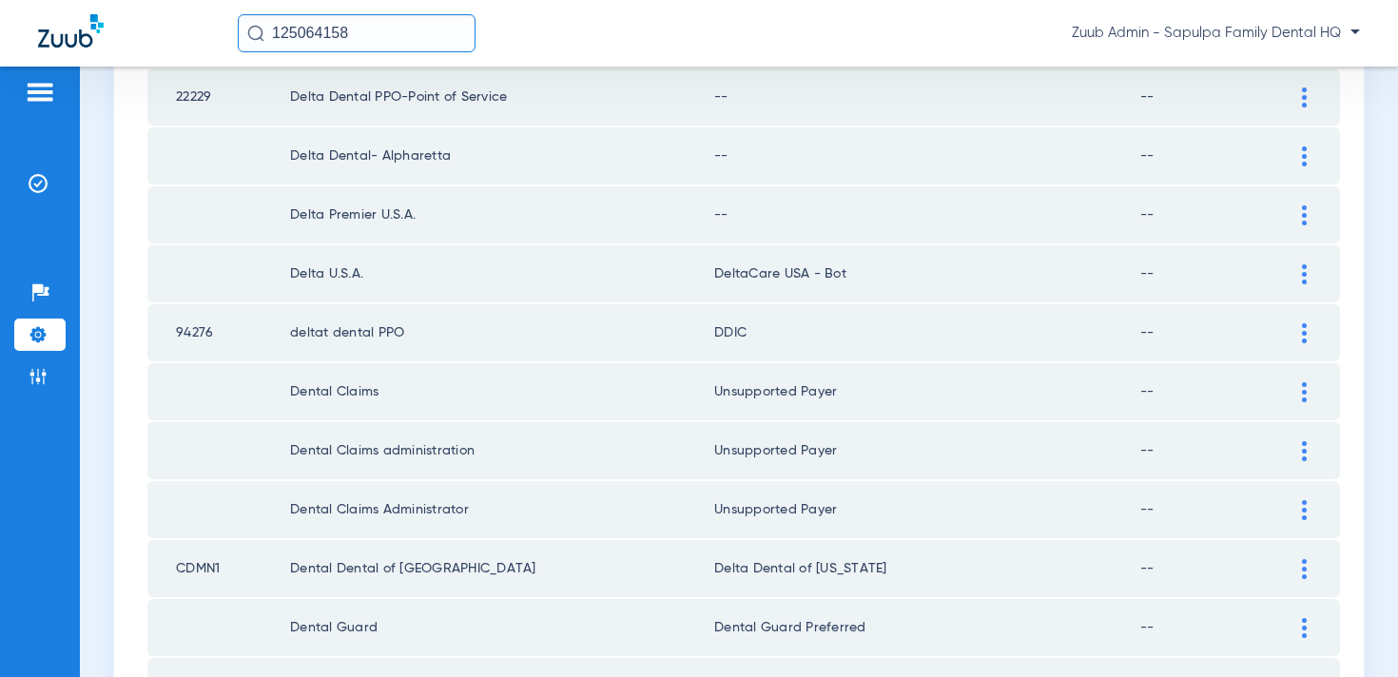
click at [1299, 217] on div at bounding box center [1304, 215] width 33 height 20
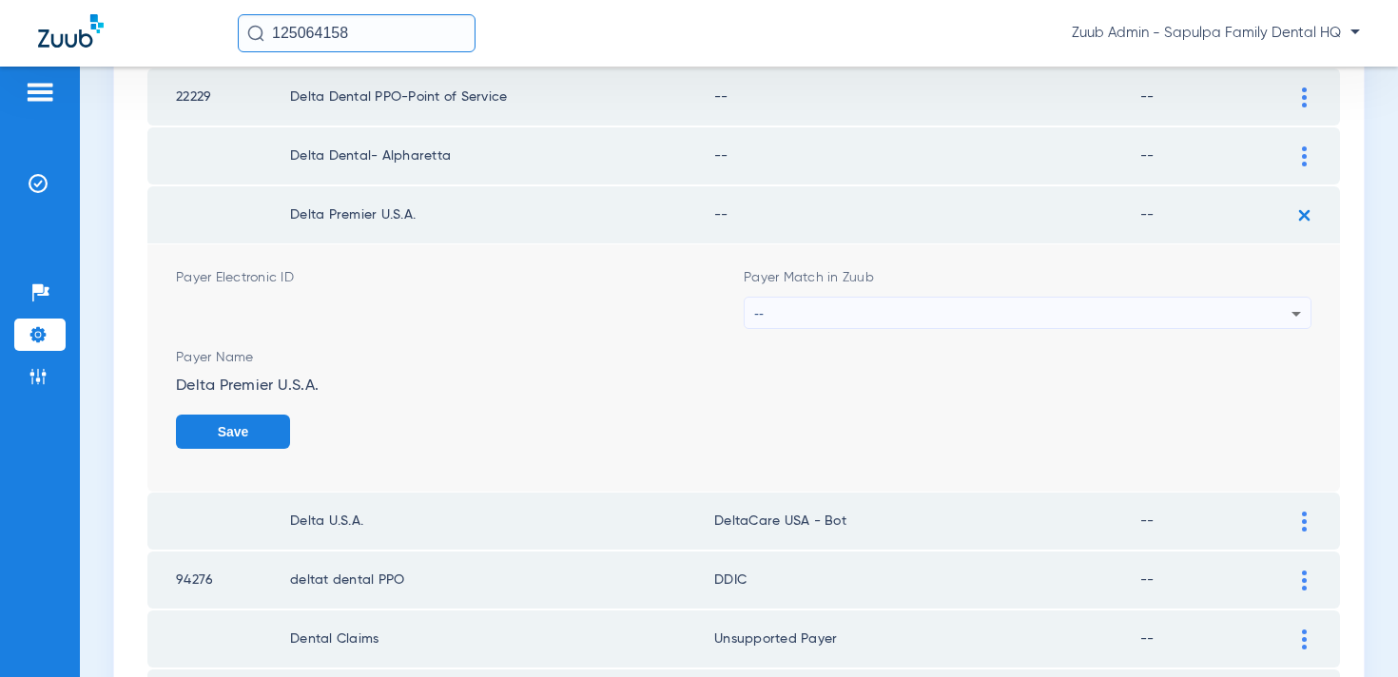
click at [1073, 318] on div "--" at bounding box center [1022, 314] width 537 height 32
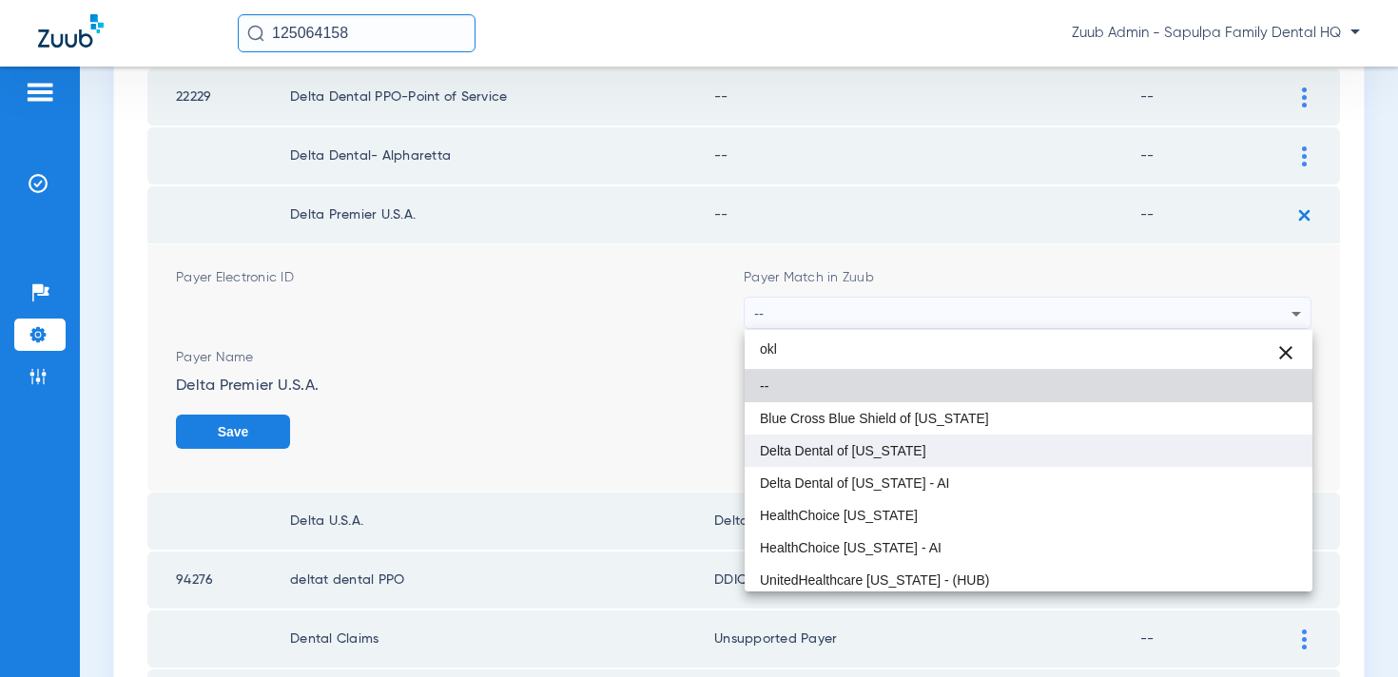
type input "okl"
click at [947, 447] on mat-option "Delta Dental of [US_STATE]" at bounding box center [1029, 451] width 568 height 32
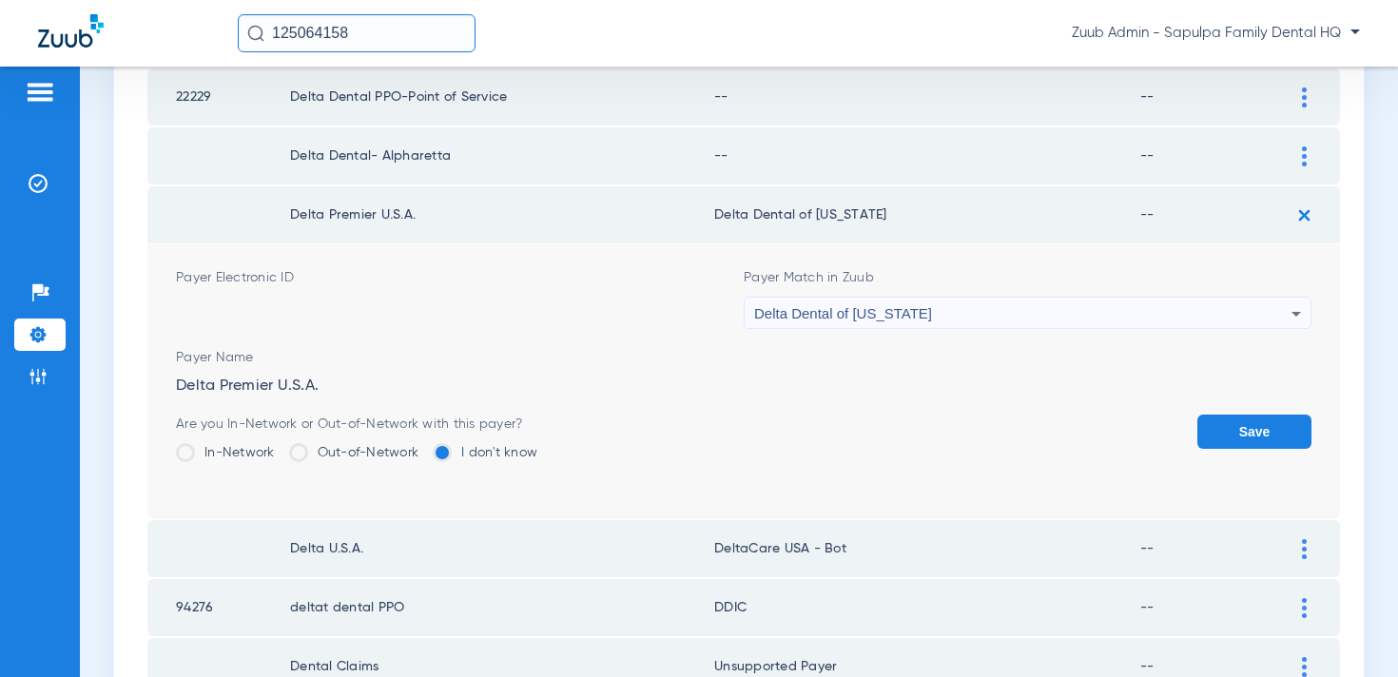
click at [1253, 425] on button "Save" at bounding box center [1255, 432] width 114 height 34
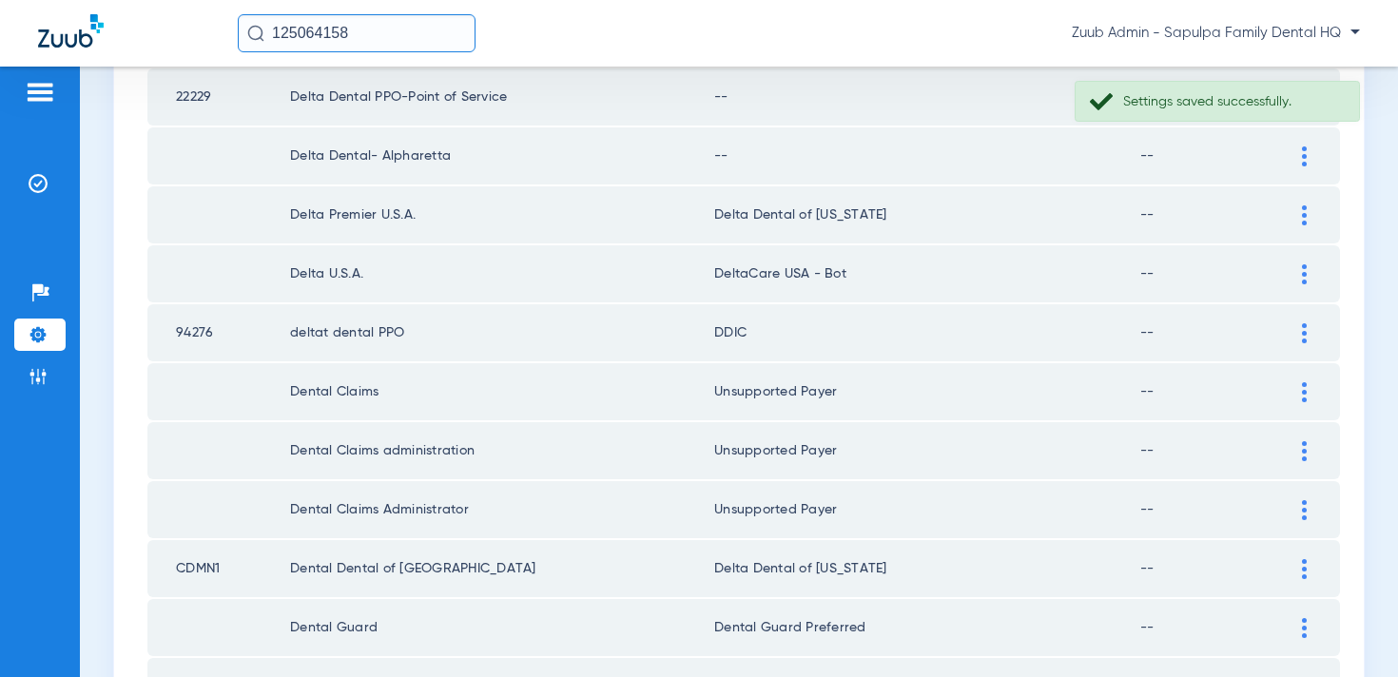
click at [1296, 164] on div at bounding box center [1304, 156] width 33 height 20
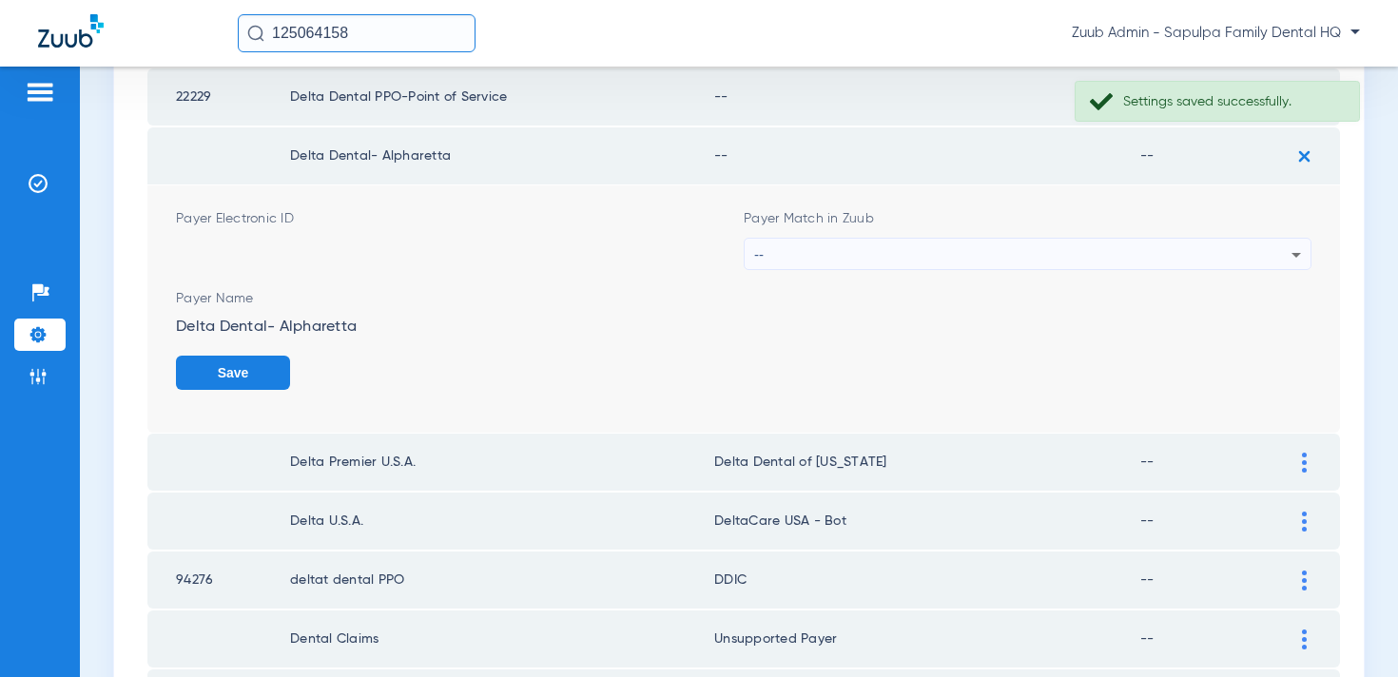
click at [1102, 250] on div "--" at bounding box center [1022, 255] width 537 height 32
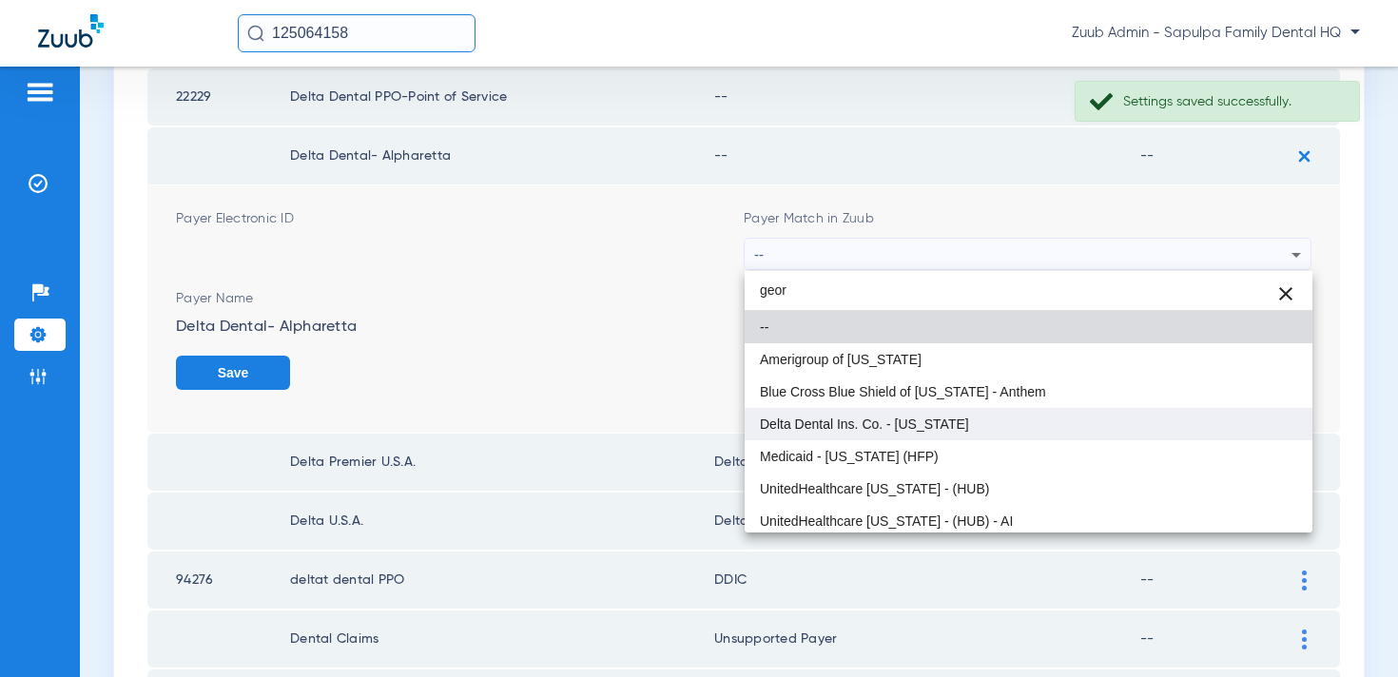
type input "geor"
click at [986, 413] on mat-option "Delta Dental Ins. Co. - [US_STATE]" at bounding box center [1029, 424] width 568 height 32
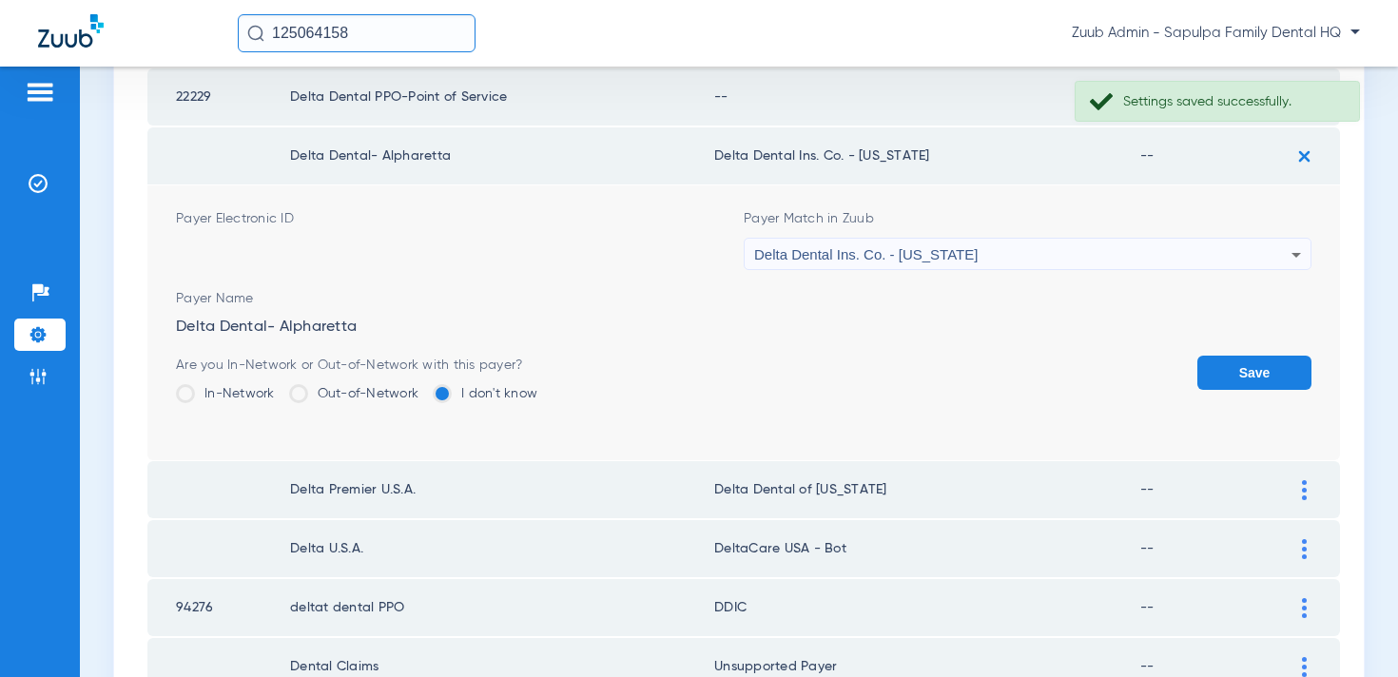
click at [1282, 380] on button "Save" at bounding box center [1255, 373] width 114 height 34
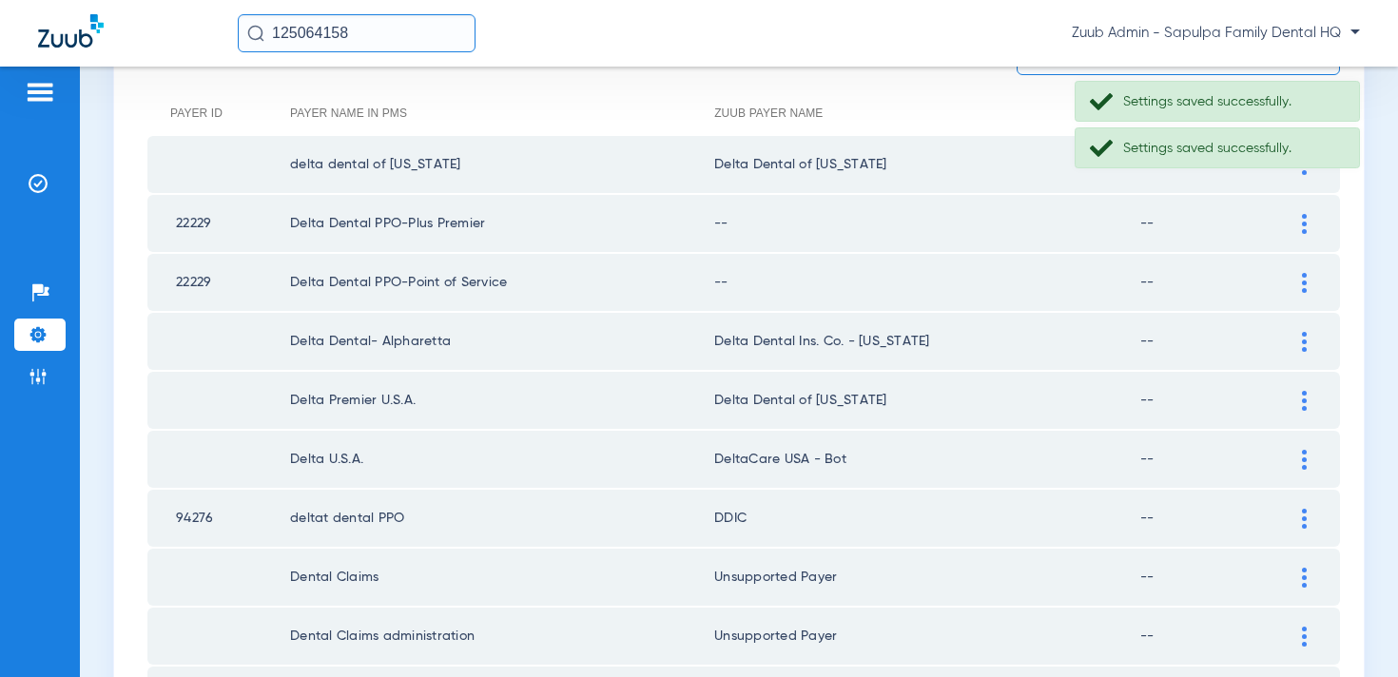
scroll to position [222, 0]
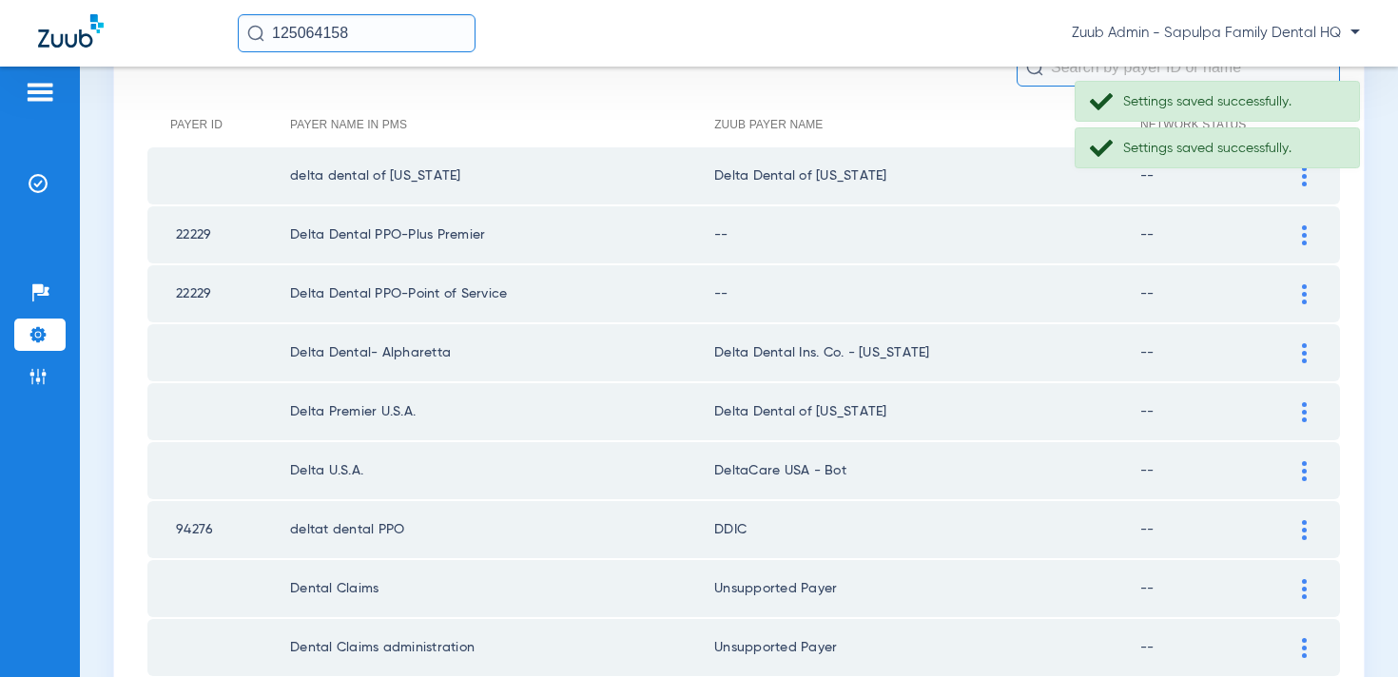
click at [1301, 292] on div at bounding box center [1304, 294] width 33 height 20
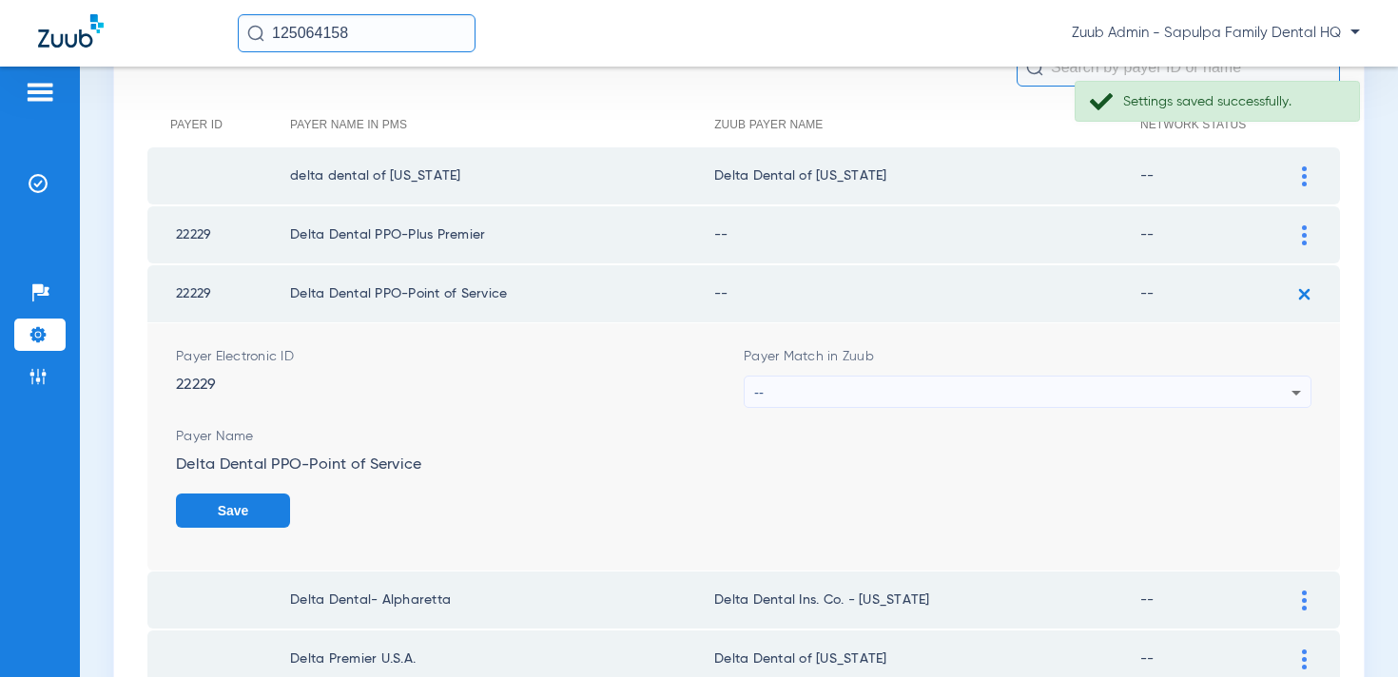
click at [948, 381] on div "--" at bounding box center [1022, 393] width 537 height 32
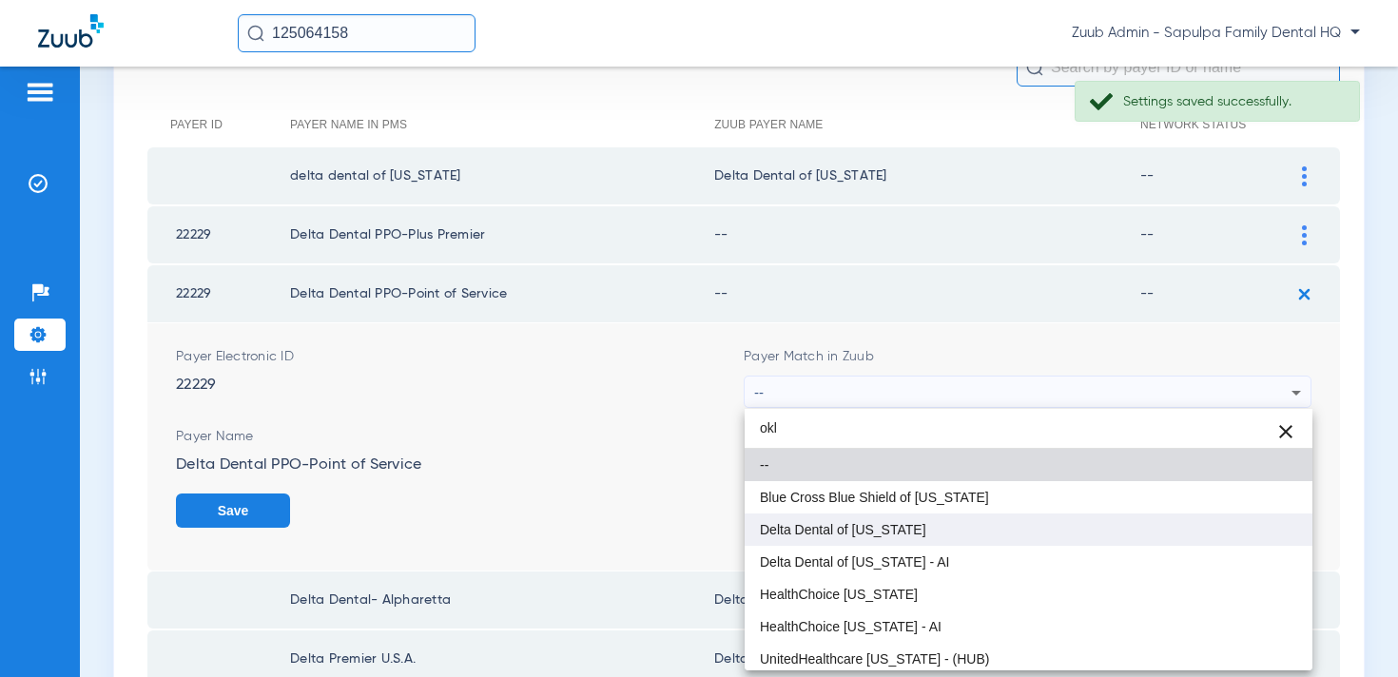
type input "okl"
click at [914, 526] on mat-option "Delta Dental of [US_STATE]" at bounding box center [1029, 530] width 568 height 32
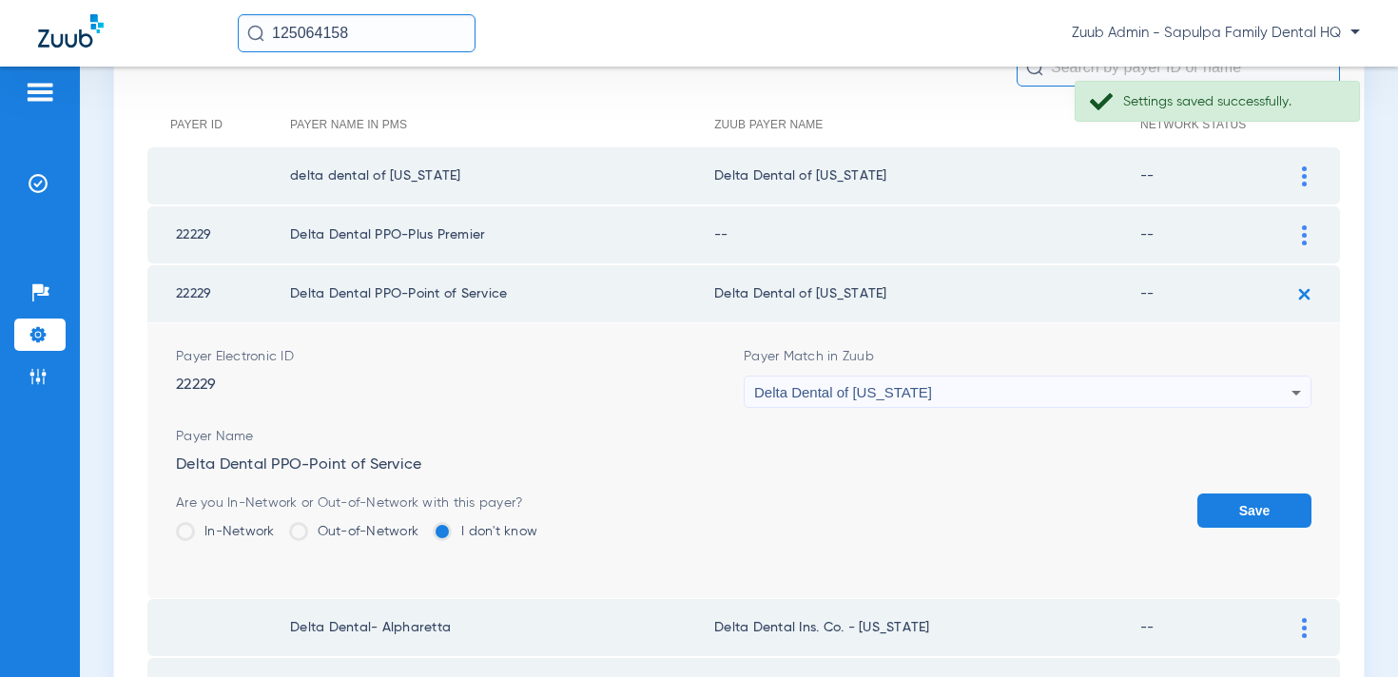
click at [1252, 498] on button "Save" at bounding box center [1255, 511] width 114 height 34
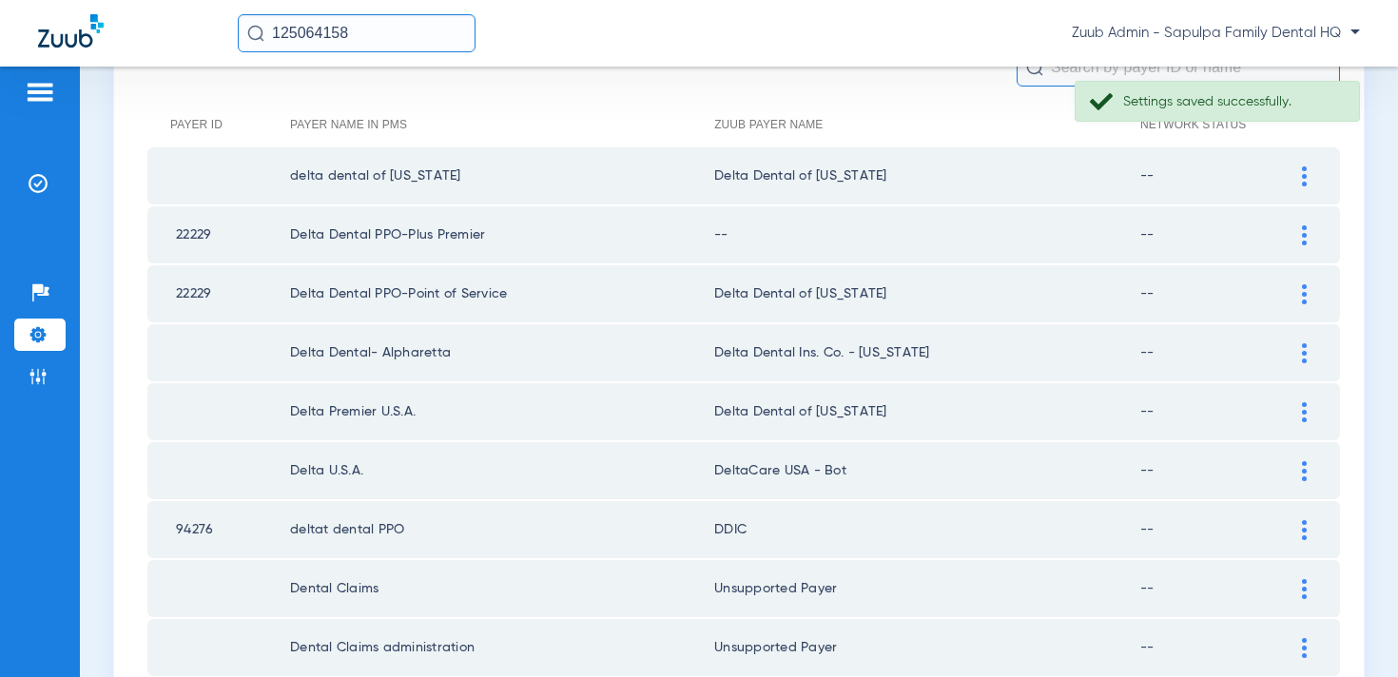
click at [1306, 234] on img at bounding box center [1304, 235] width 5 height 20
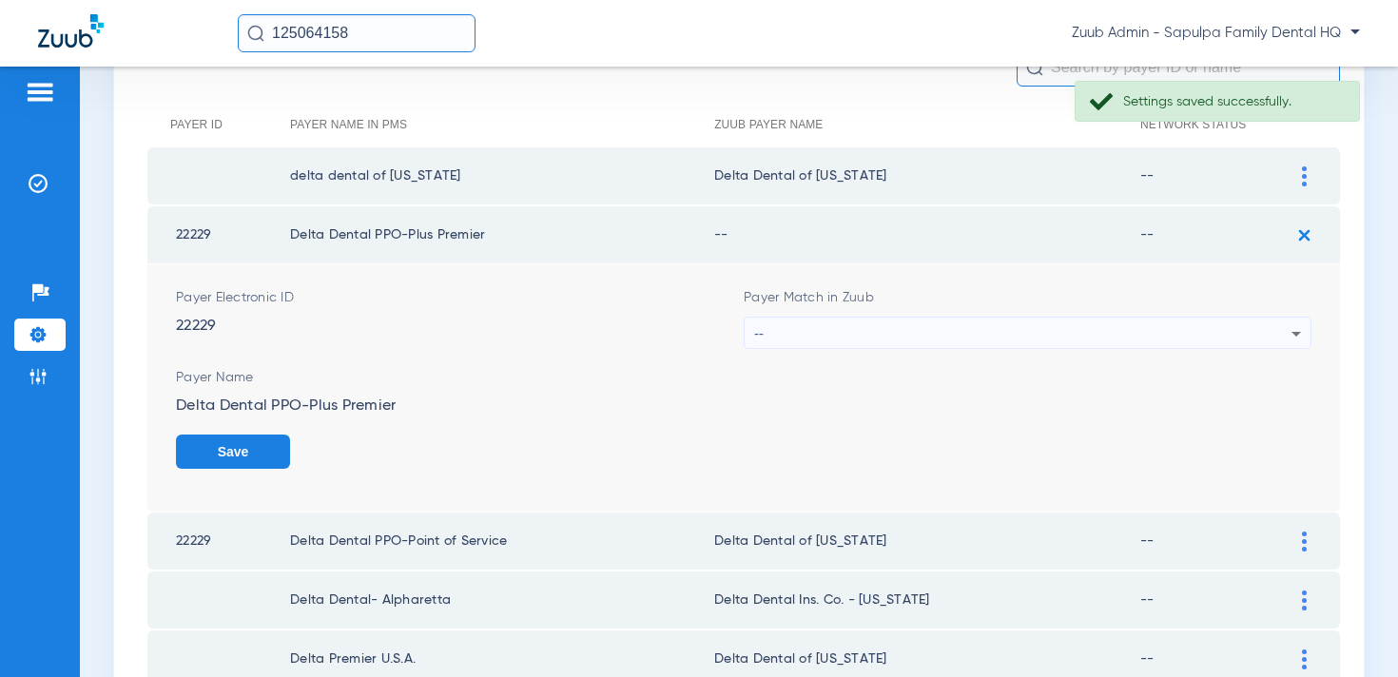
click at [1046, 335] on div "--" at bounding box center [1022, 334] width 537 height 32
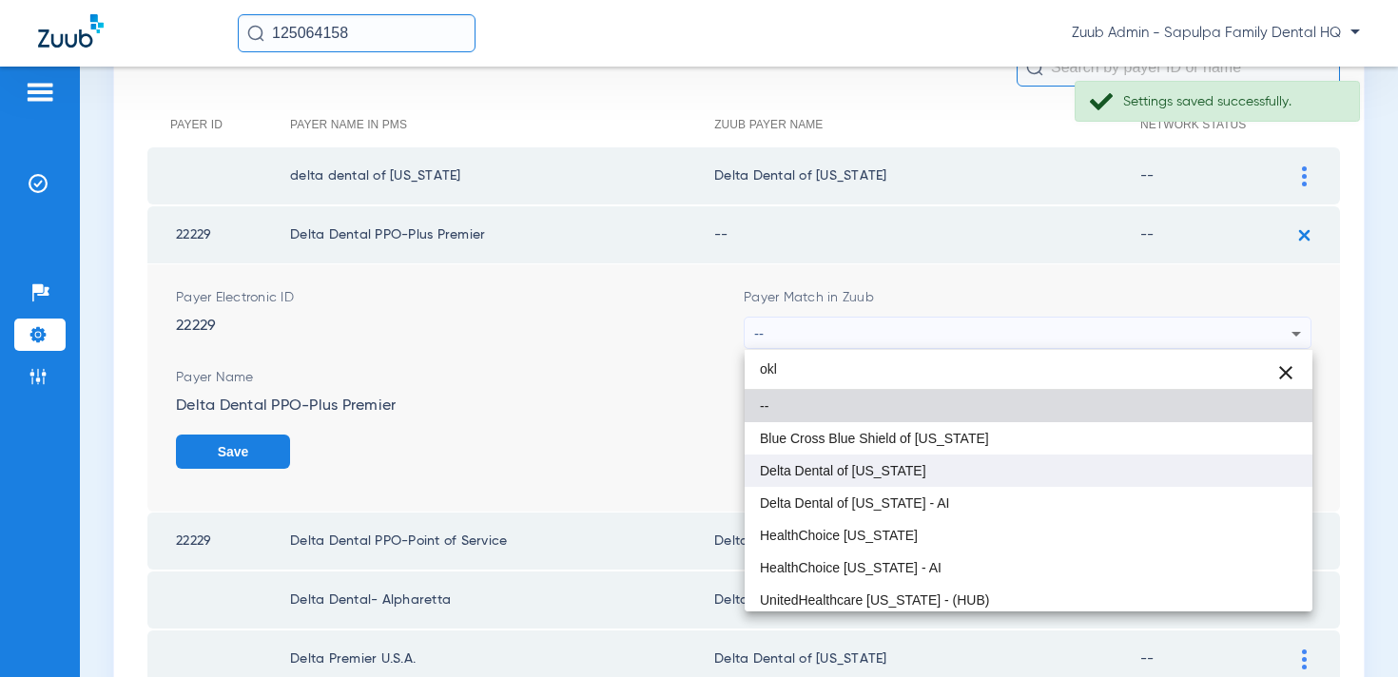
type input "okl"
click at [981, 465] on mat-option "Delta Dental of [US_STATE]" at bounding box center [1029, 471] width 568 height 32
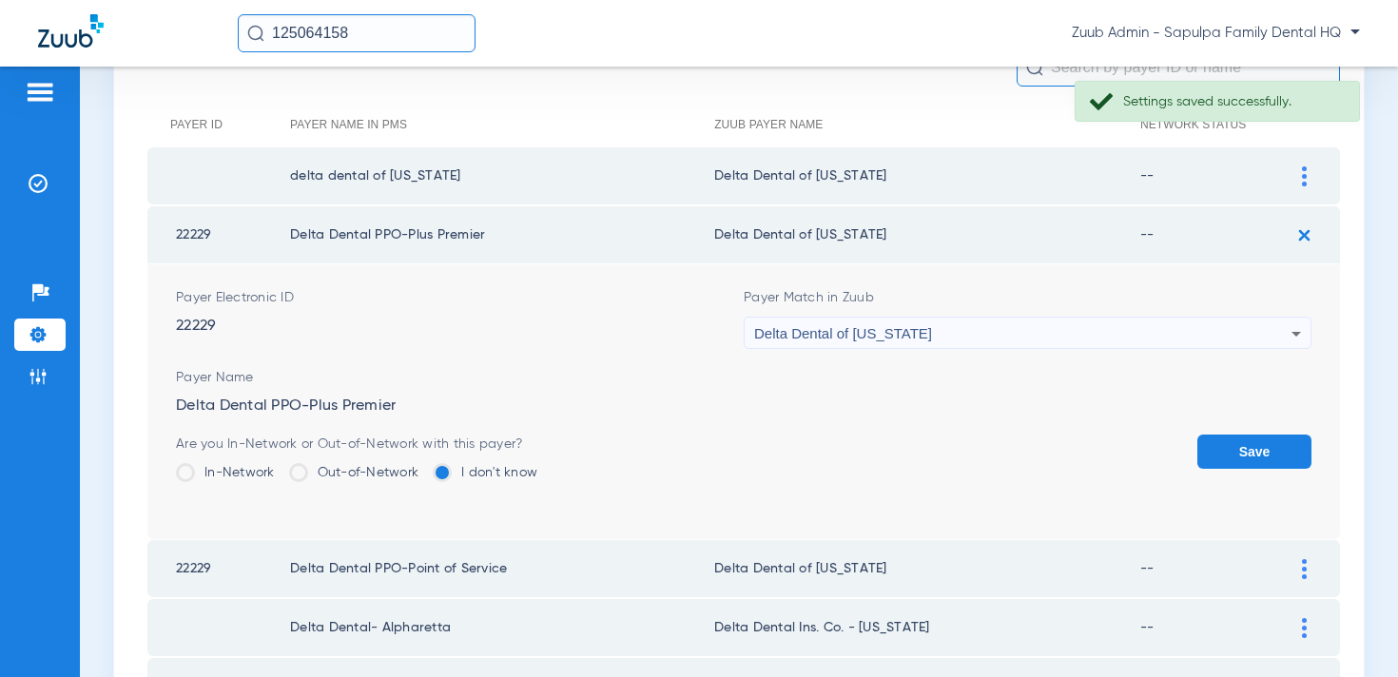
click at [1231, 443] on button "Save" at bounding box center [1255, 452] width 114 height 34
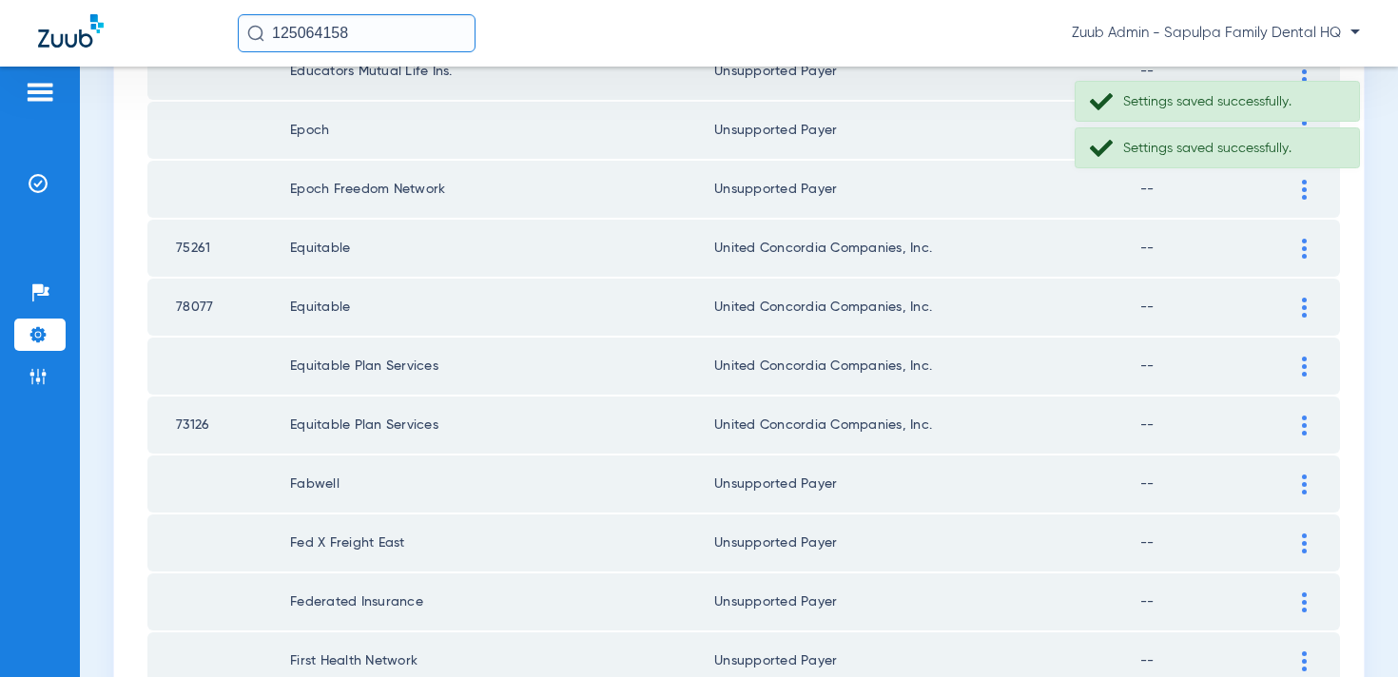
scroll to position [2781, 0]
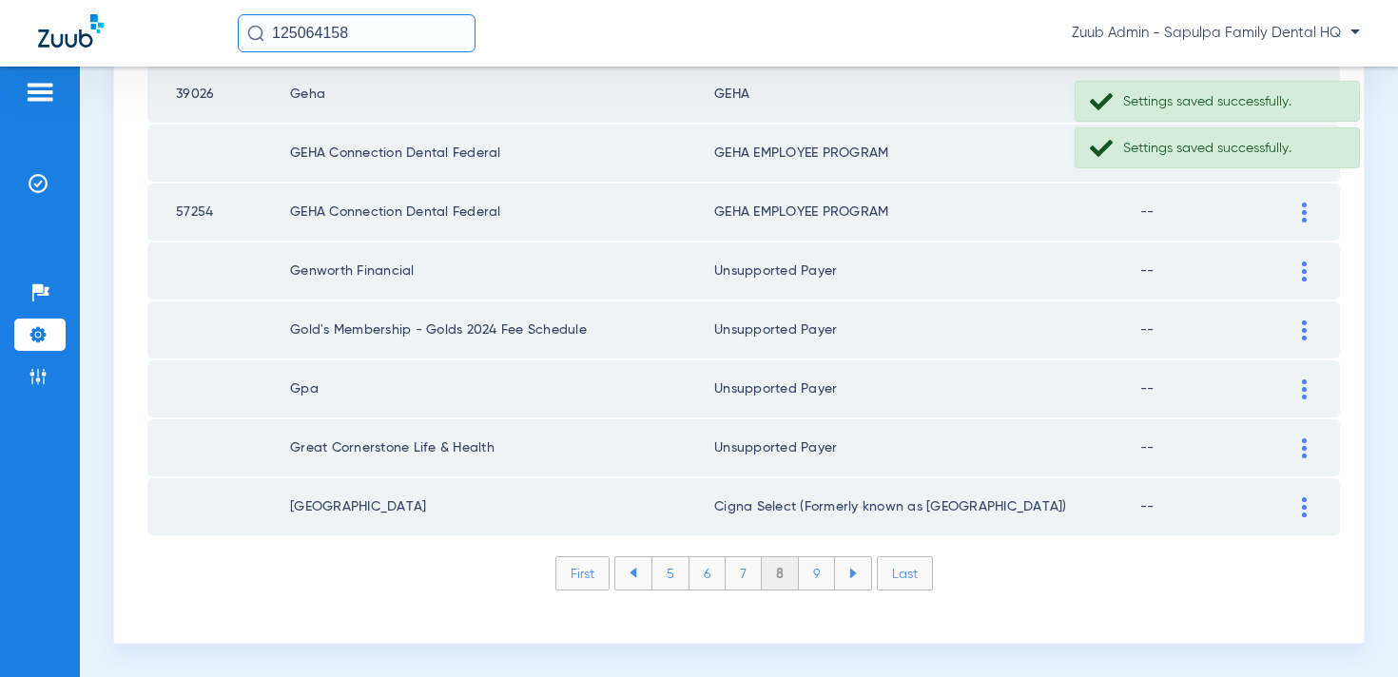
click at [818, 568] on li "9" at bounding box center [817, 573] width 36 height 32
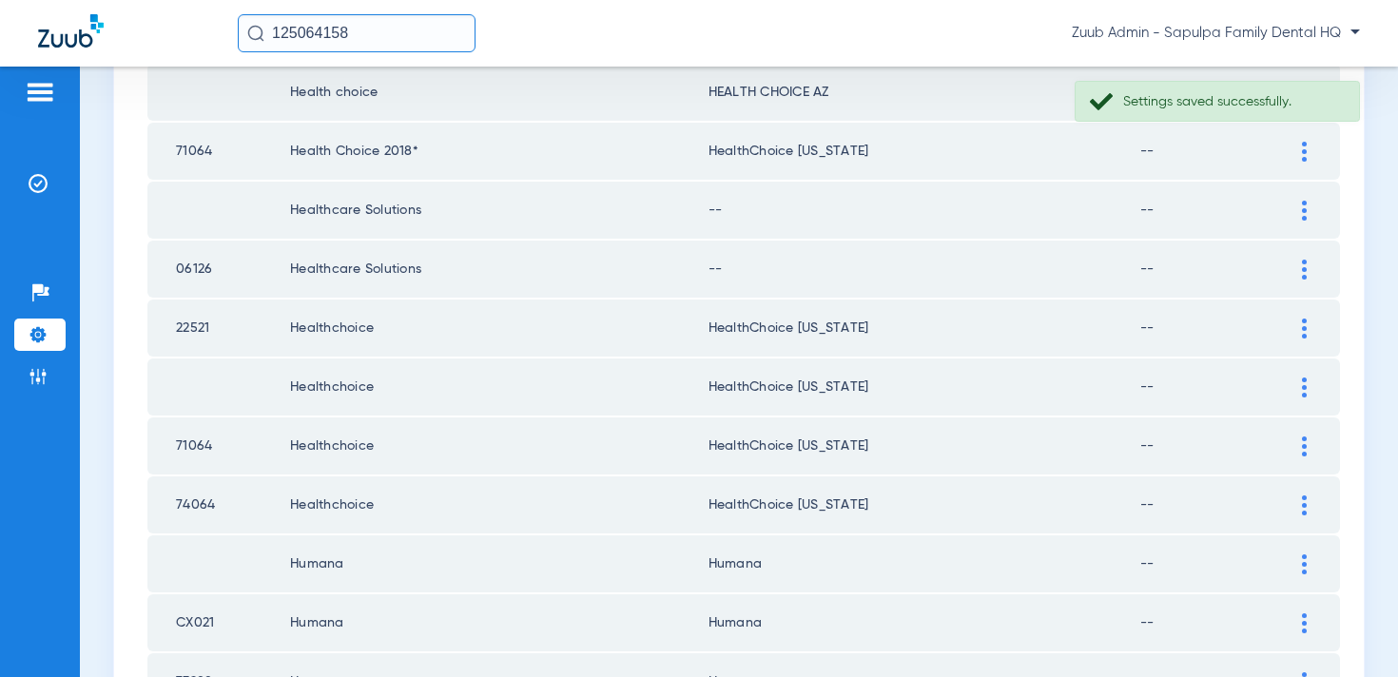
scroll to position [2057, 0]
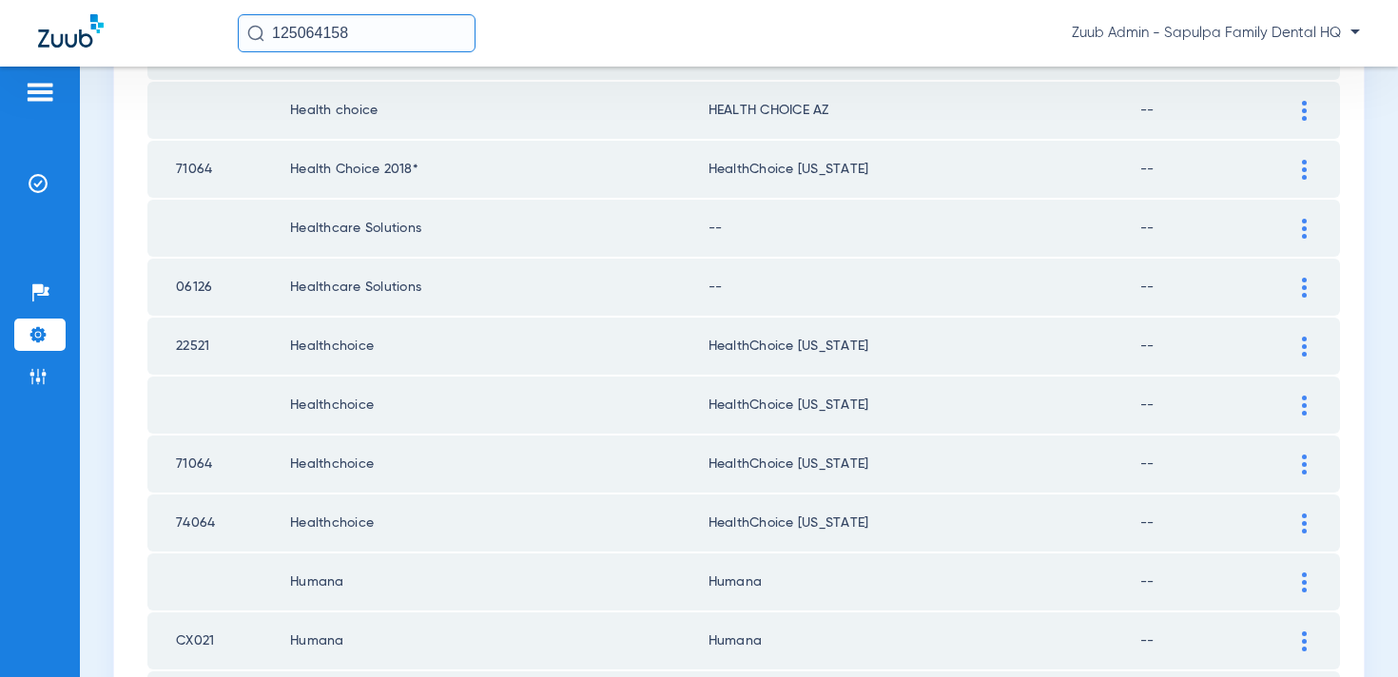
click at [1308, 347] on div at bounding box center [1304, 347] width 33 height 20
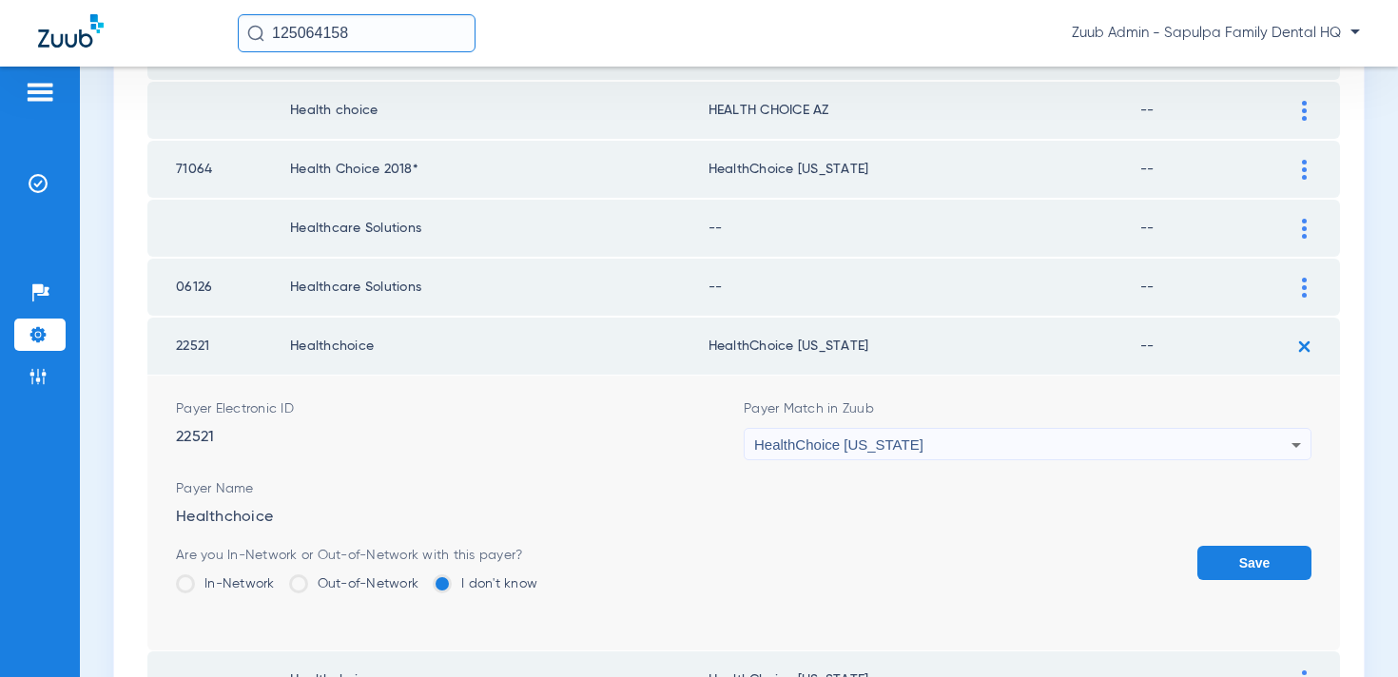
click at [1033, 440] on div "HealthChoice [US_STATE]" at bounding box center [1022, 445] width 537 height 32
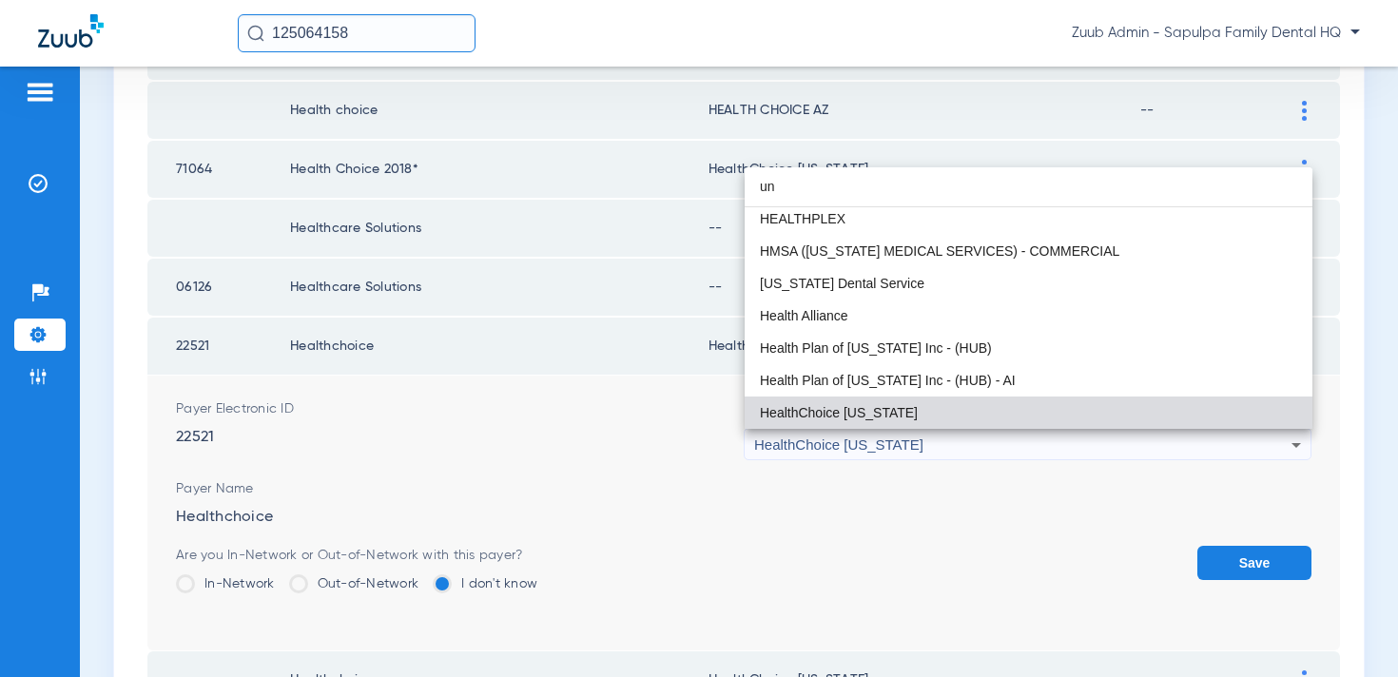
scroll to position [0, 0]
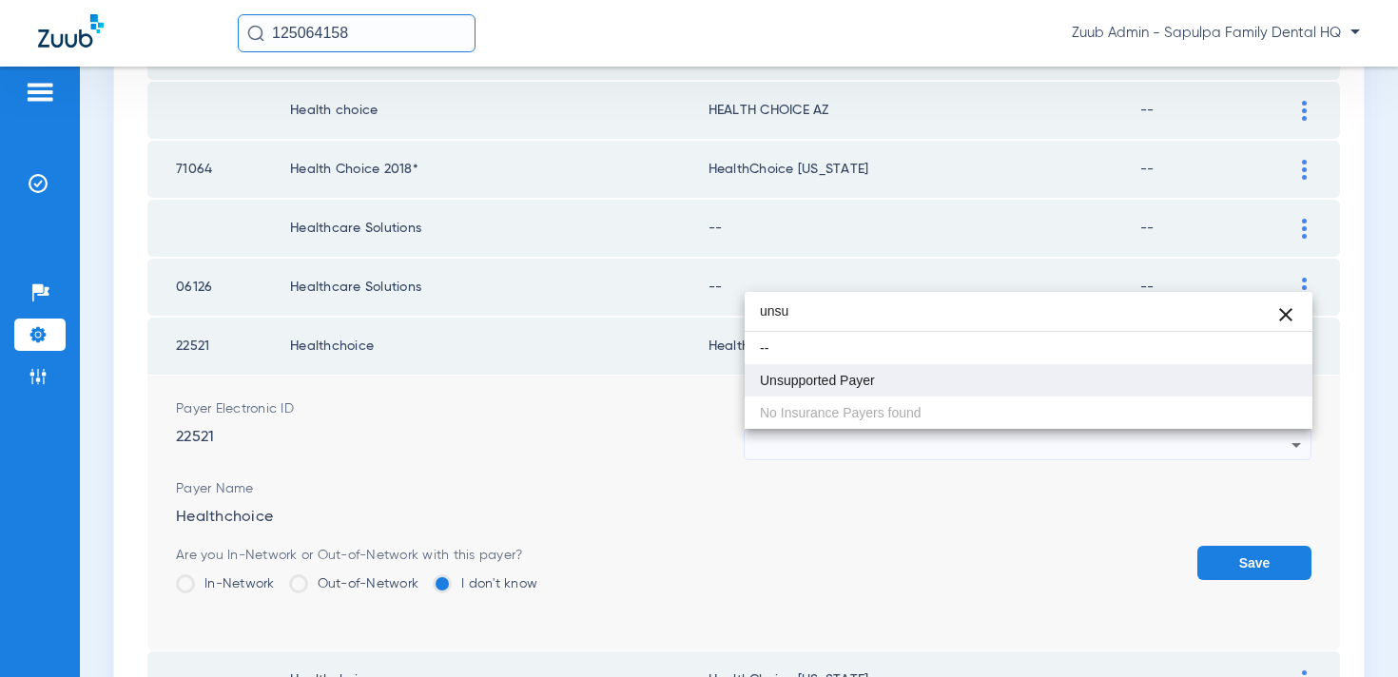
type input "unsu"
click at [971, 375] on mat-option "Unsupported Payer" at bounding box center [1029, 380] width 568 height 32
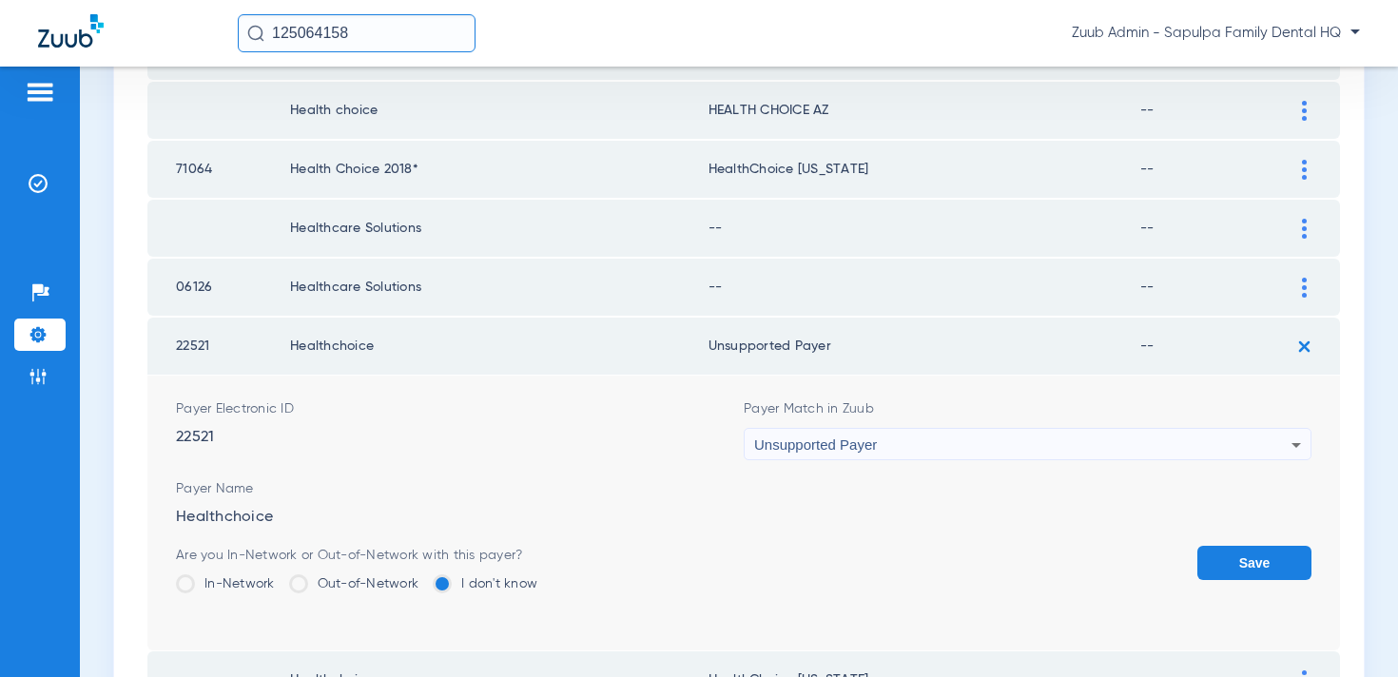
click at [1217, 570] on button "Save" at bounding box center [1255, 563] width 114 height 34
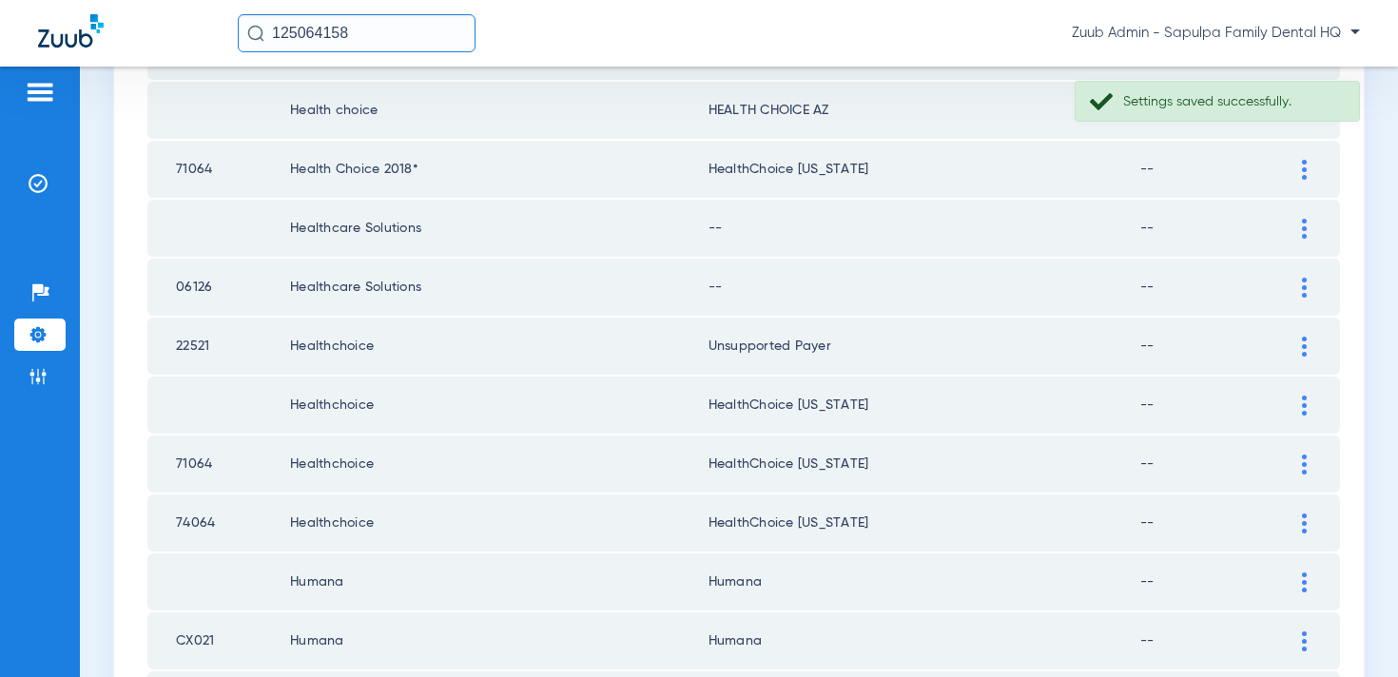
click at [1296, 403] on div at bounding box center [1304, 406] width 33 height 20
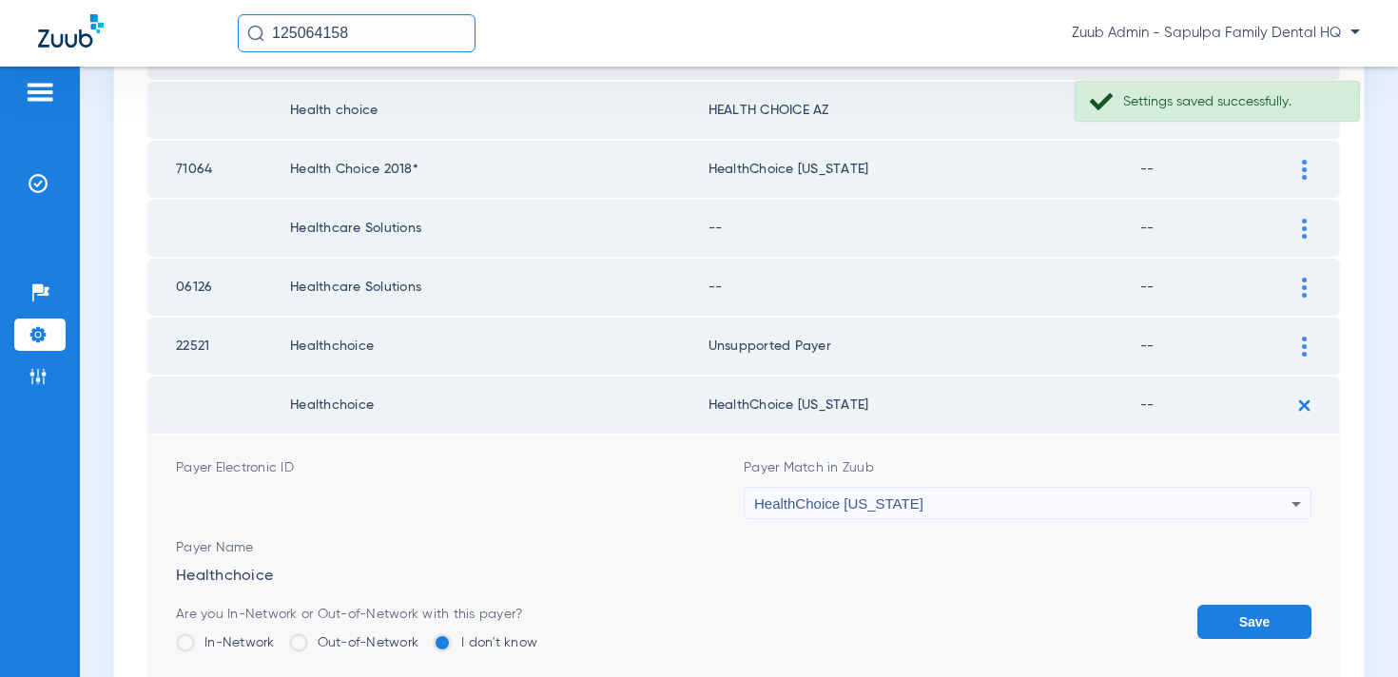
click at [1115, 498] on div "HealthChoice [US_STATE]" at bounding box center [1022, 504] width 537 height 32
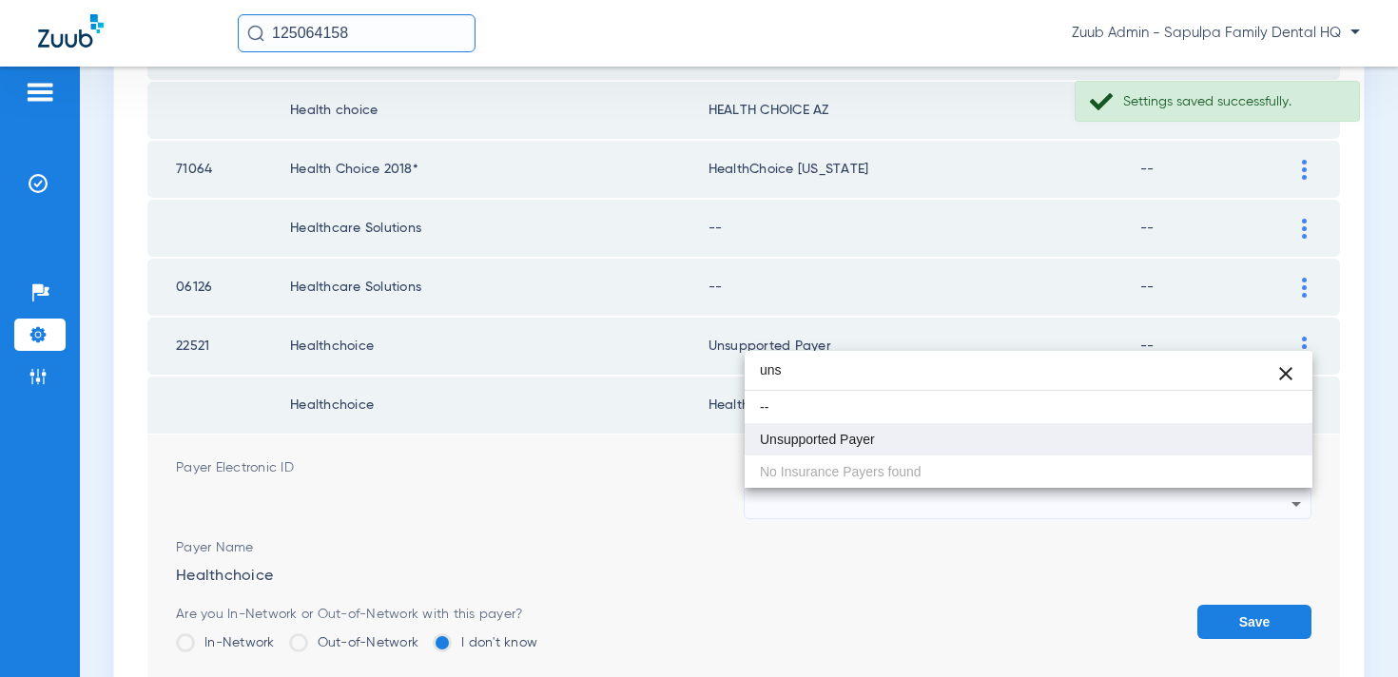
type input "uns"
click at [1041, 434] on mat-option "Unsupported Payer" at bounding box center [1029, 439] width 568 height 32
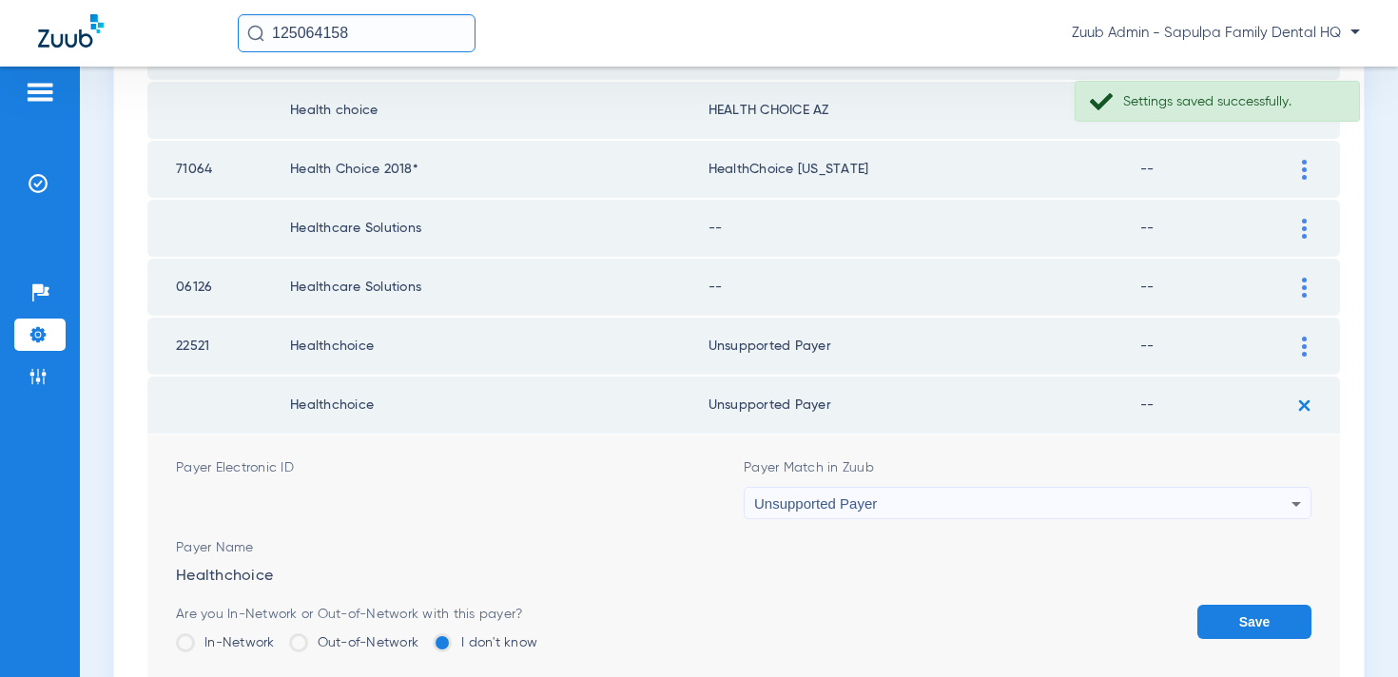
click at [1218, 634] on button "Save" at bounding box center [1255, 622] width 114 height 34
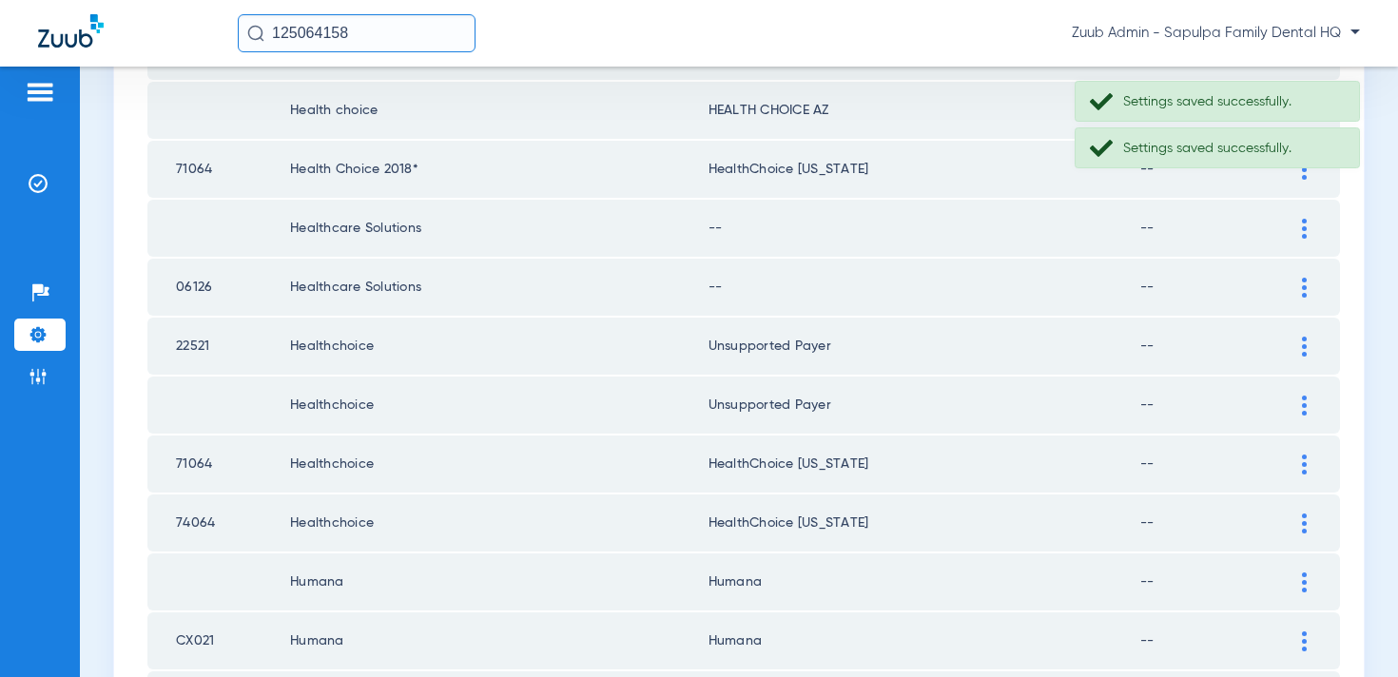
click at [1300, 466] on div at bounding box center [1304, 465] width 33 height 20
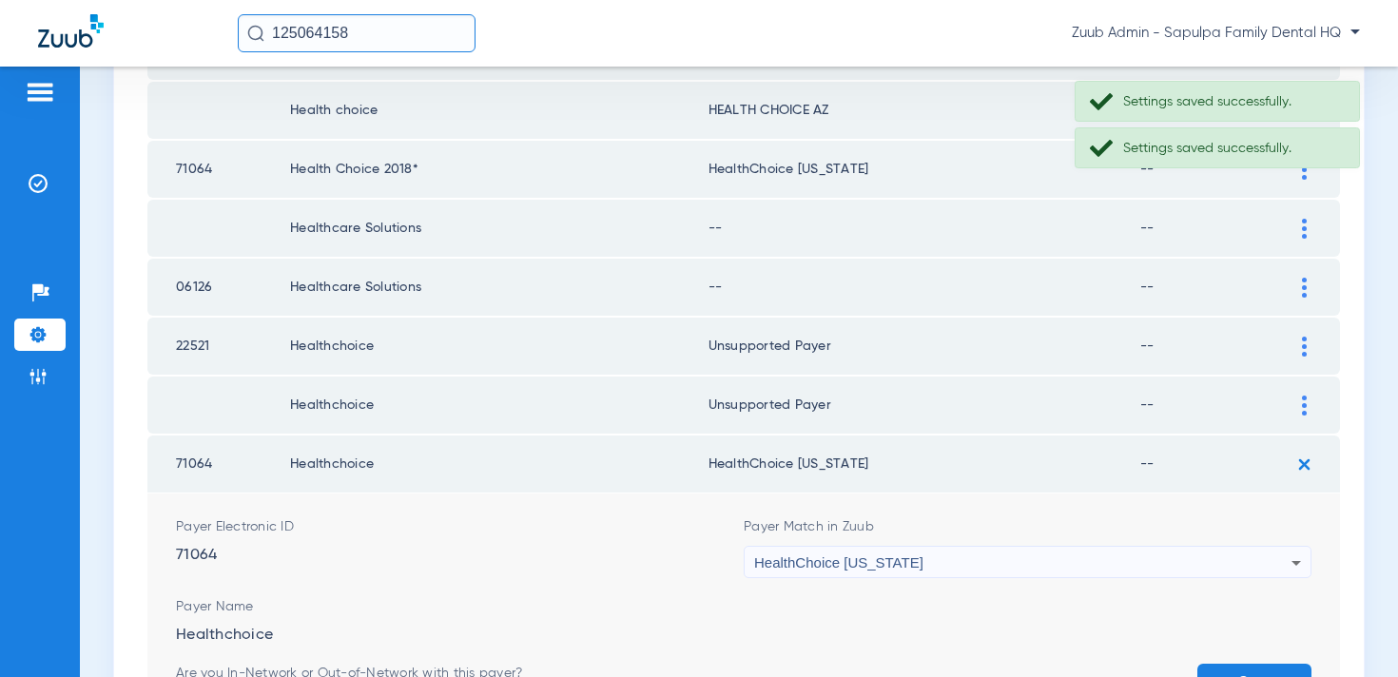
click at [1104, 565] on div "HealthChoice [US_STATE]" at bounding box center [1022, 563] width 537 height 32
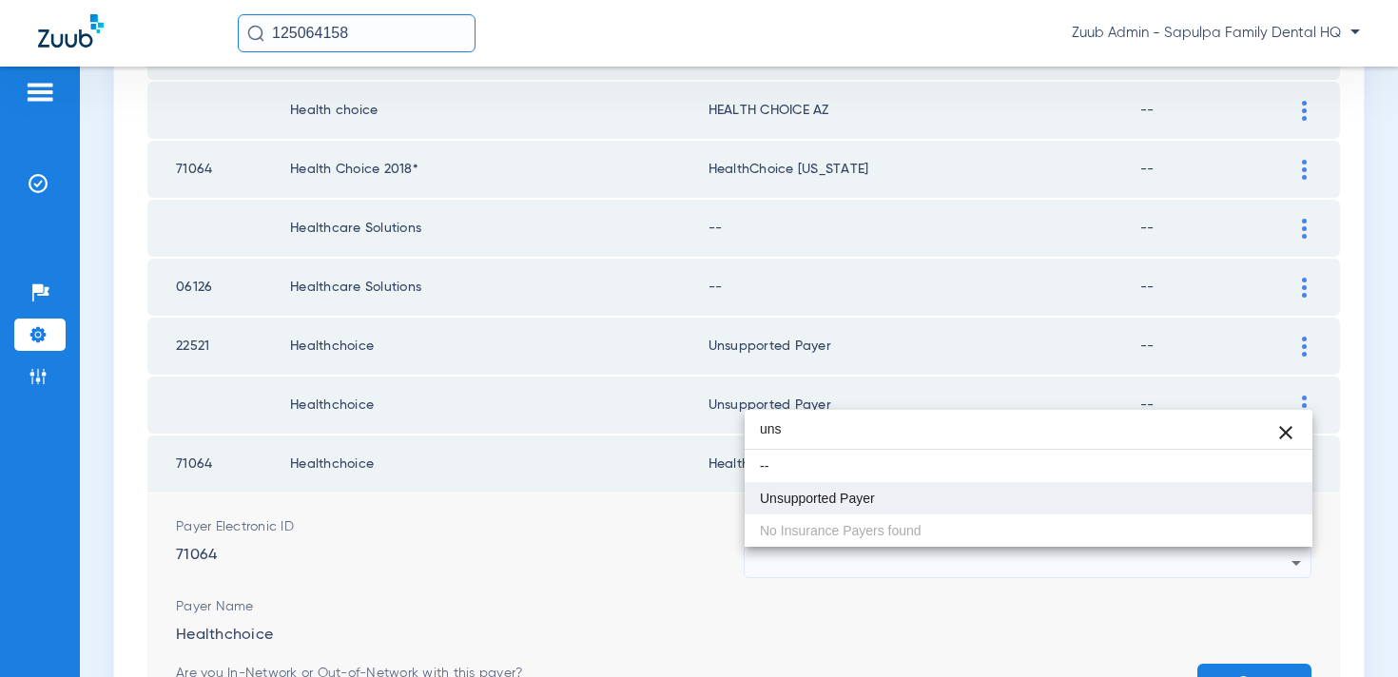
type input "uns"
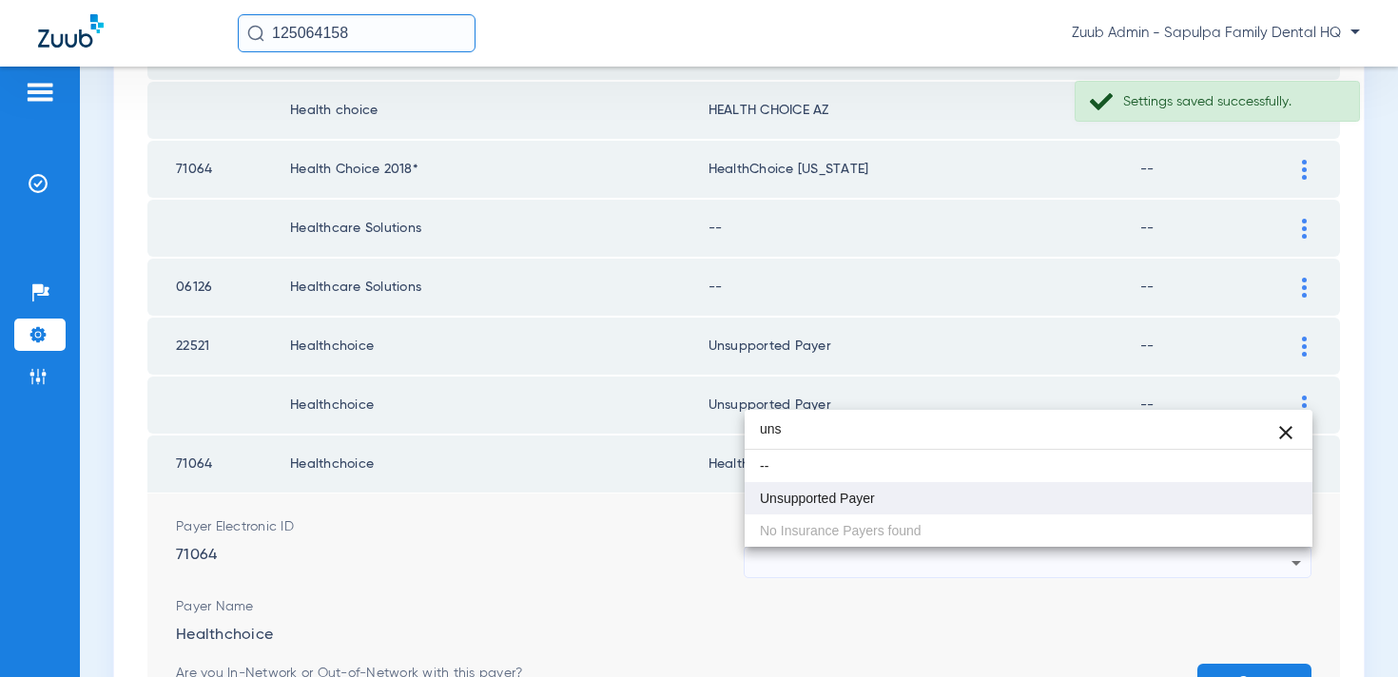
click at [963, 498] on mat-option "Unsupported Payer" at bounding box center [1029, 498] width 568 height 32
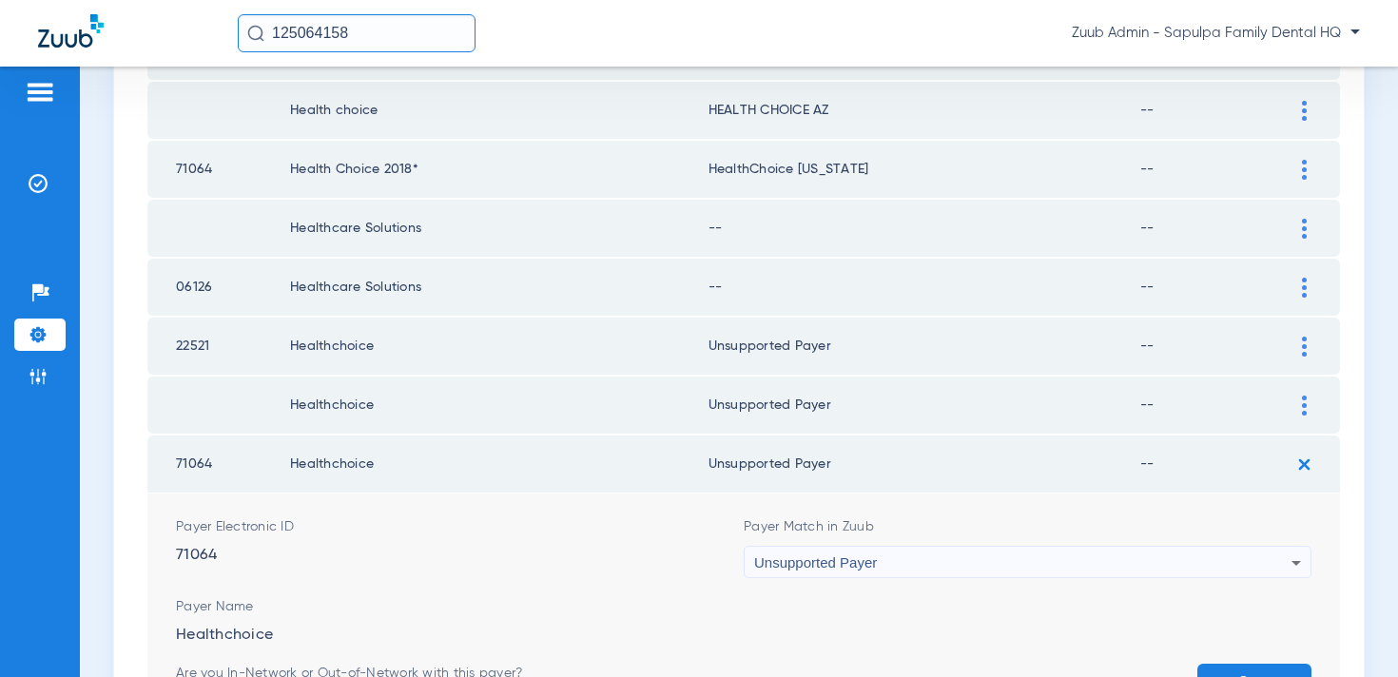
scroll to position [2148, 0]
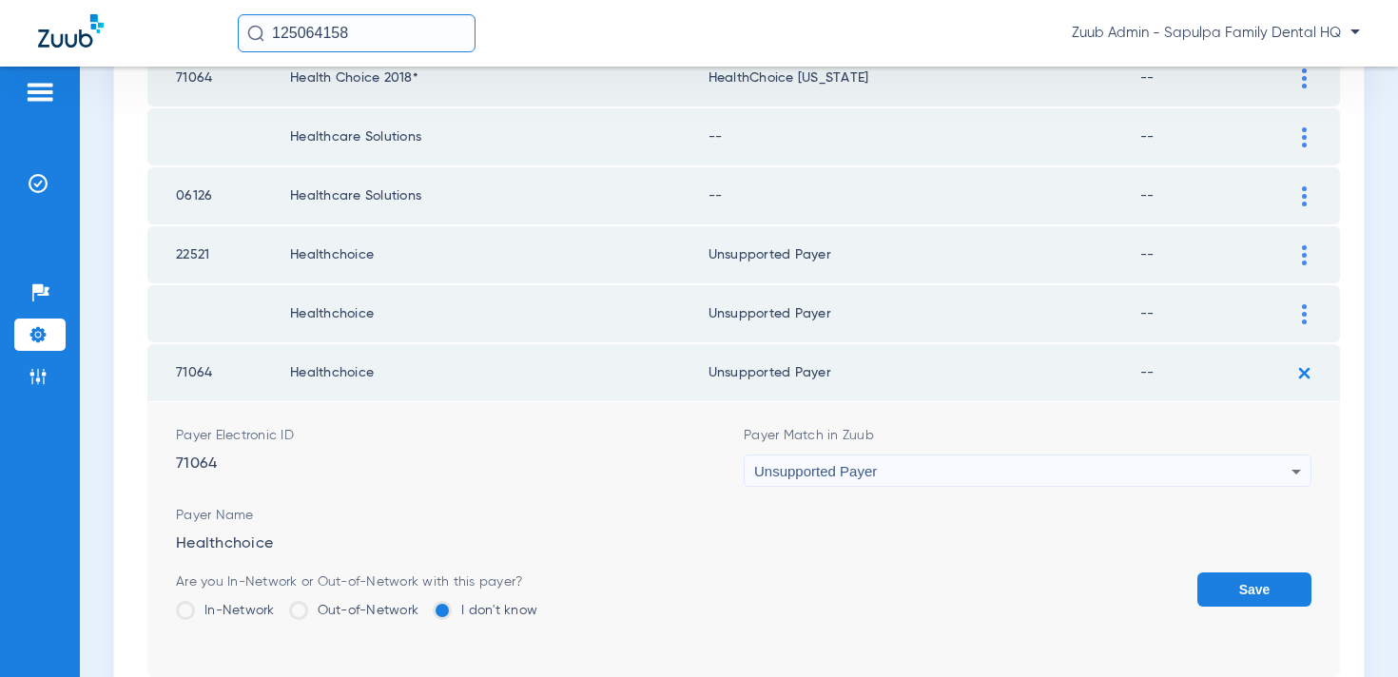
click at [1260, 570] on form "Payer Electronic ID 71064 Payer Match in Zuub Unsupported Payer Payer Name Heal…" at bounding box center [744, 539] width 1136 height 275
click at [1256, 570] on form "Payer Electronic ID 71064 Payer Match in Zuub Unsupported Payer Payer Name Heal…" at bounding box center [744, 539] width 1136 height 275
click at [1256, 585] on button "Save" at bounding box center [1255, 590] width 114 height 34
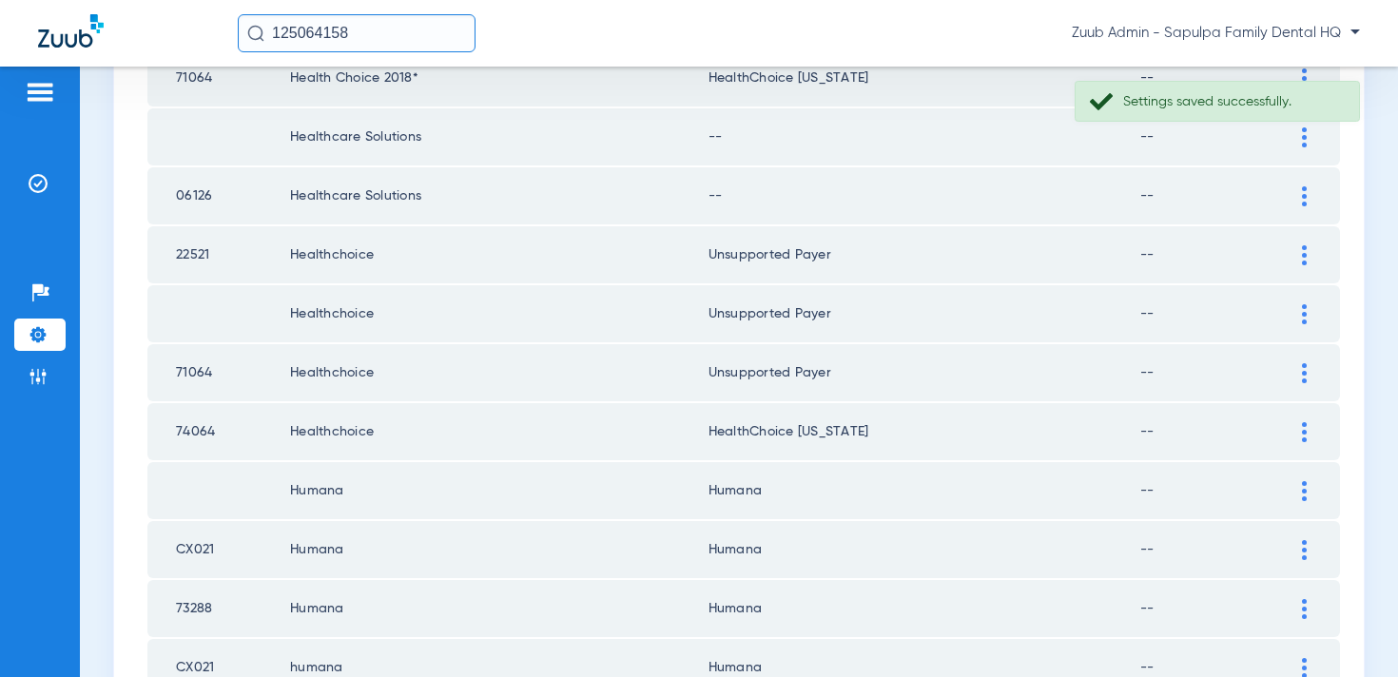
click at [1301, 422] on div at bounding box center [1304, 432] width 33 height 20
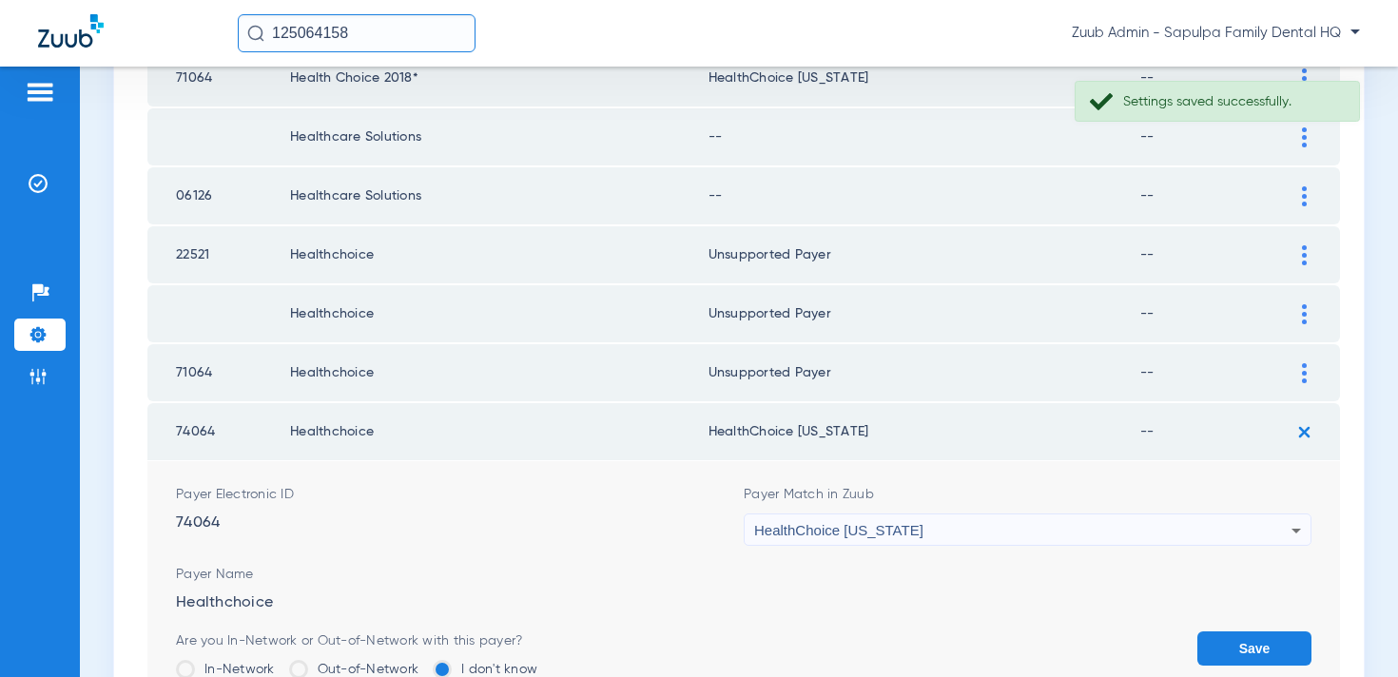
click at [1052, 521] on div "HealthChoice [US_STATE]" at bounding box center [1022, 531] width 537 height 32
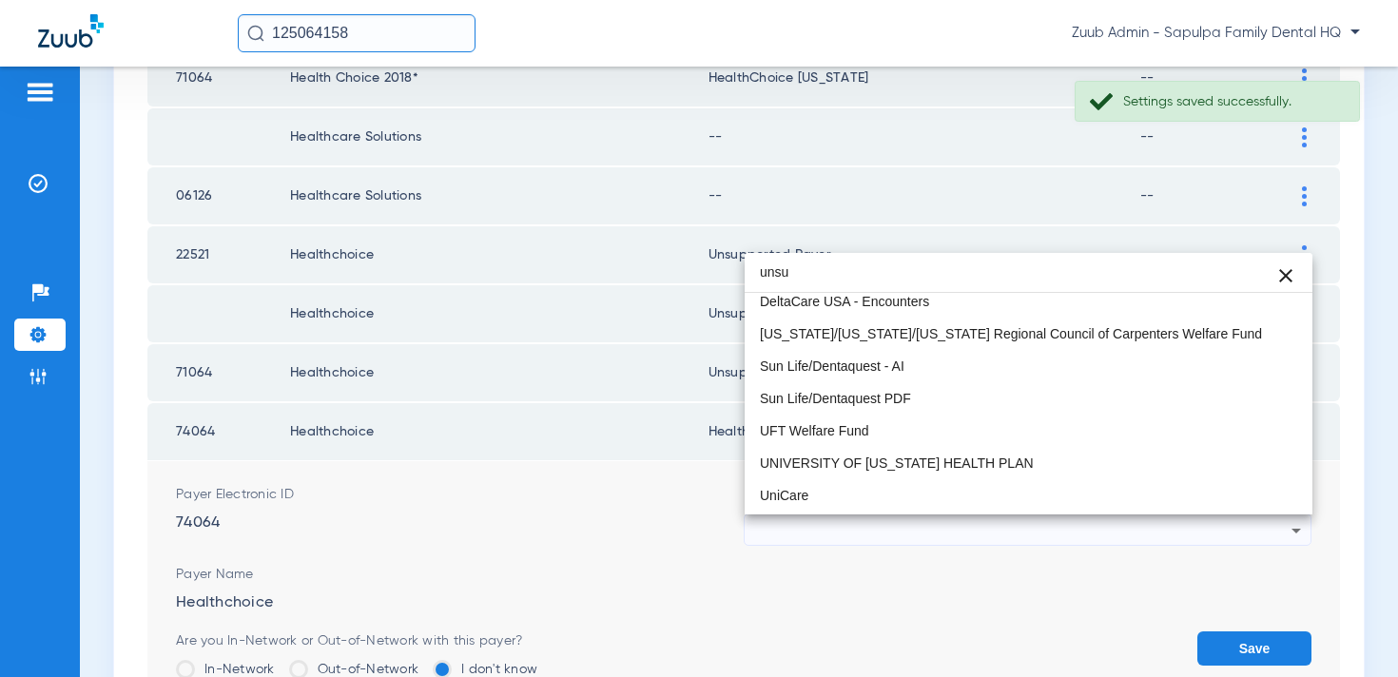
scroll to position [0, 0]
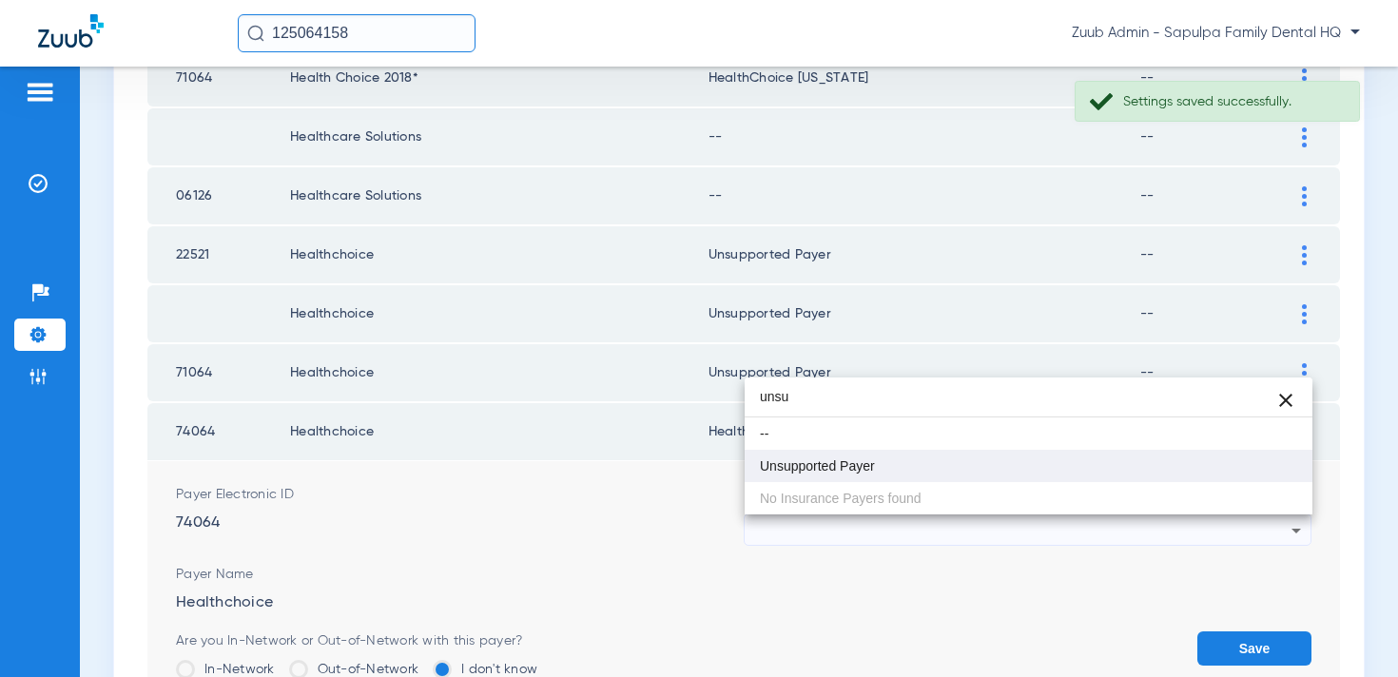
type input "unsu"
click at [988, 462] on mat-option "Unsupported Payer" at bounding box center [1029, 466] width 568 height 32
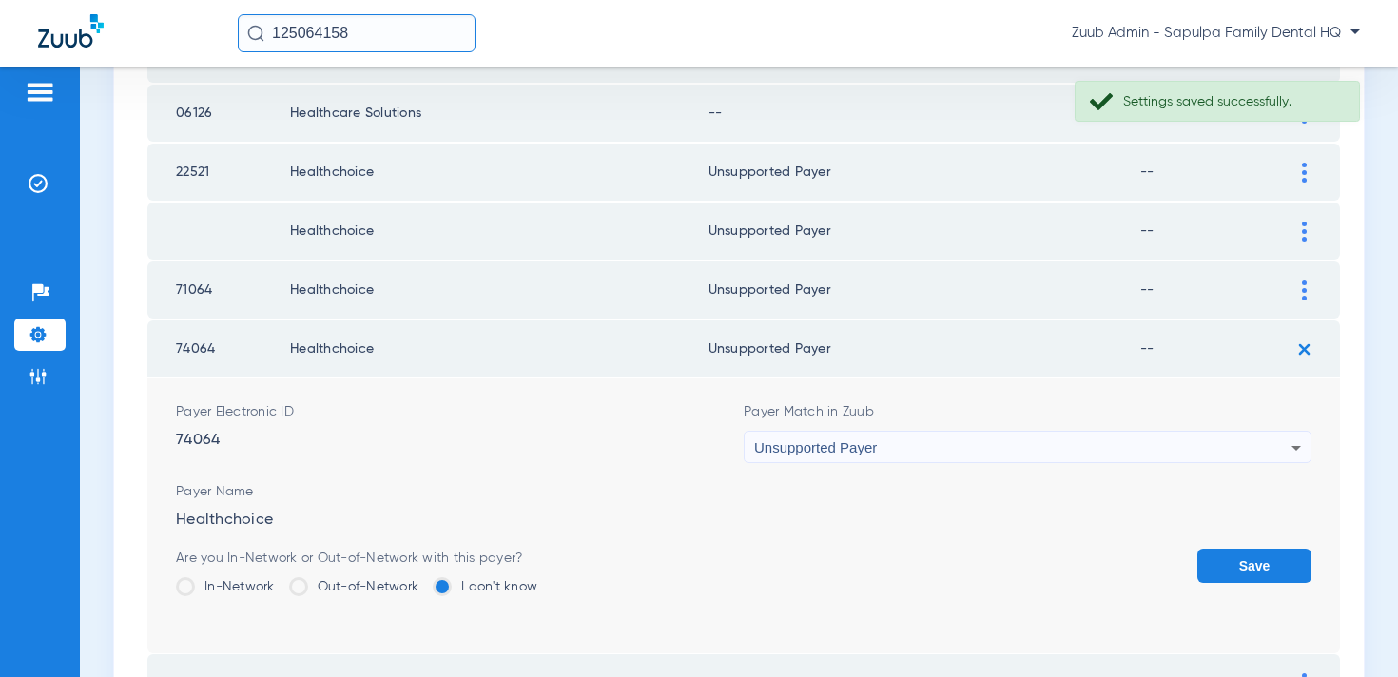
scroll to position [2242, 0]
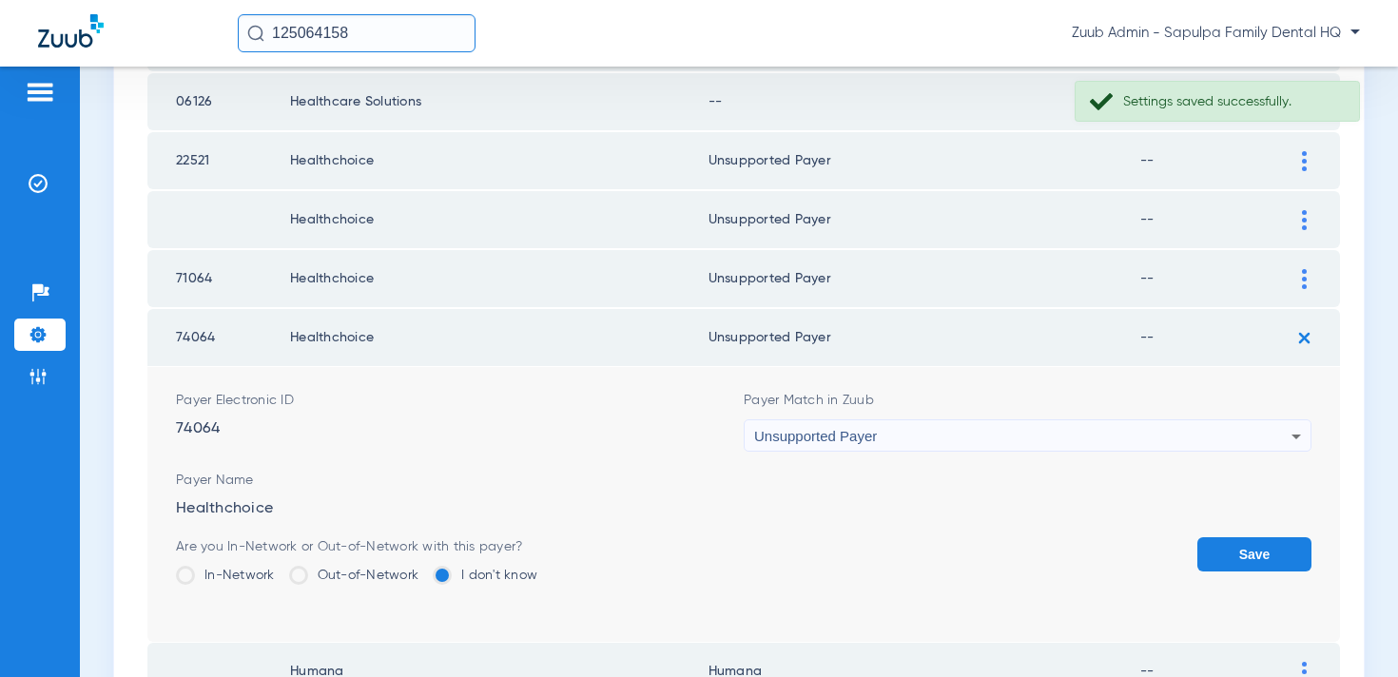
click at [1233, 540] on button "Save" at bounding box center [1255, 554] width 114 height 34
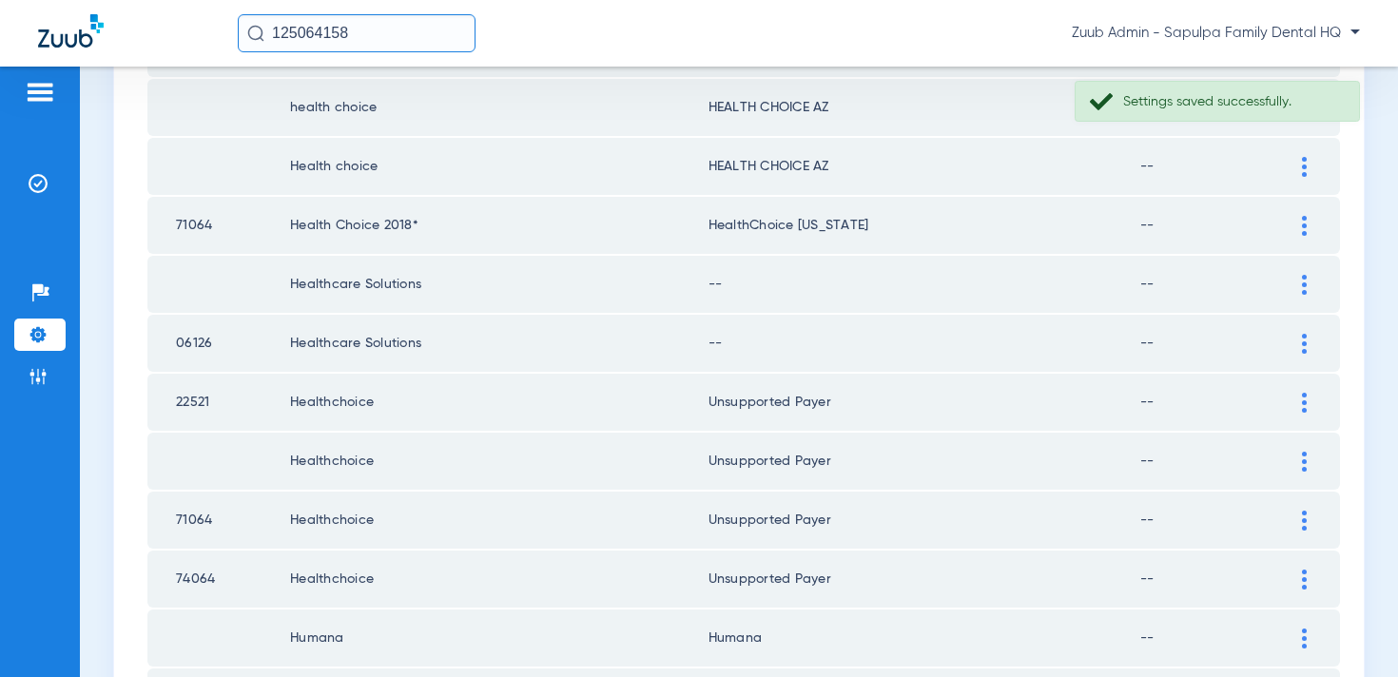
scroll to position [1991, 0]
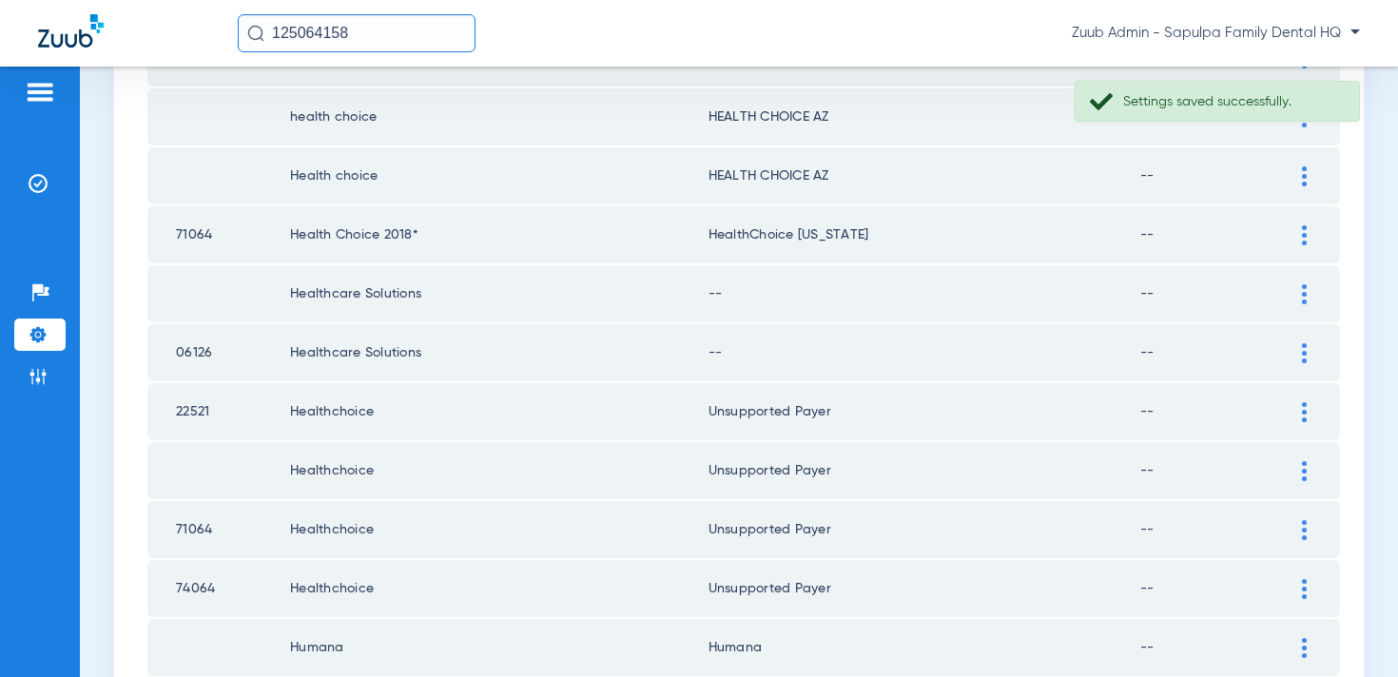
click at [1297, 347] on div at bounding box center [1304, 353] width 33 height 20
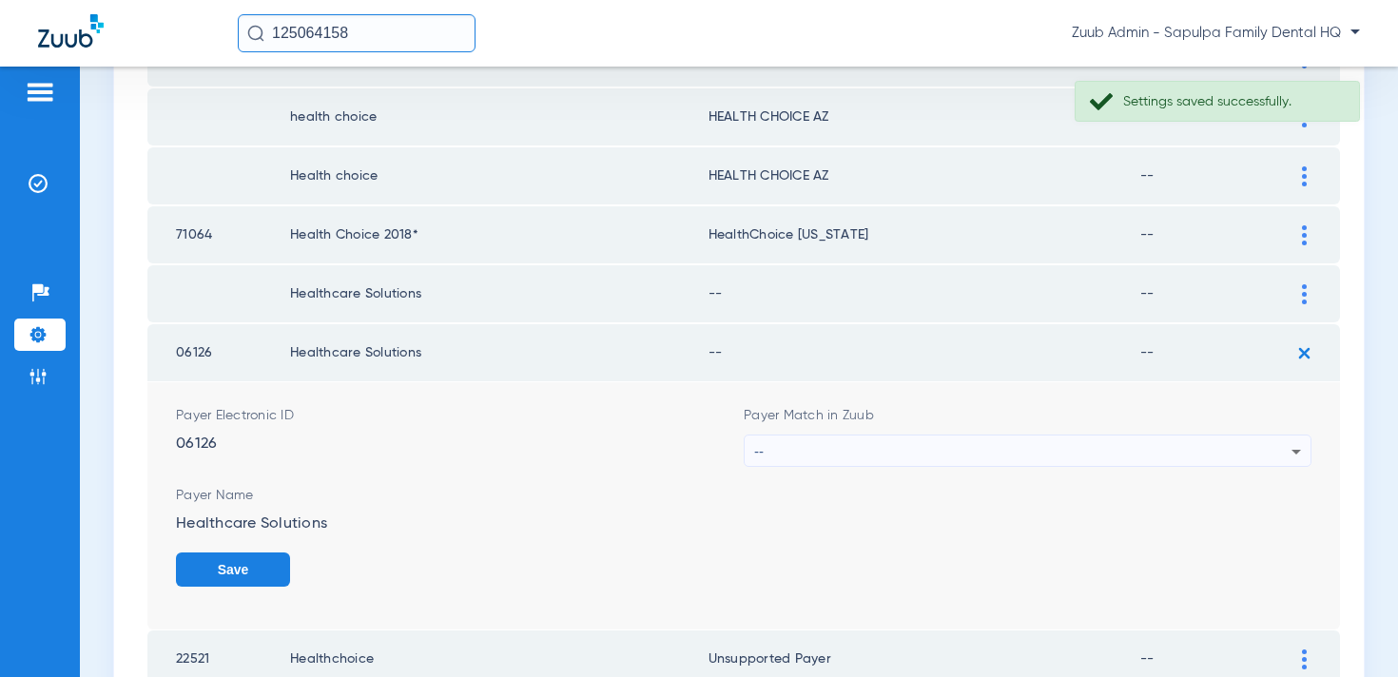
click at [1052, 454] on div "--" at bounding box center [1022, 452] width 537 height 32
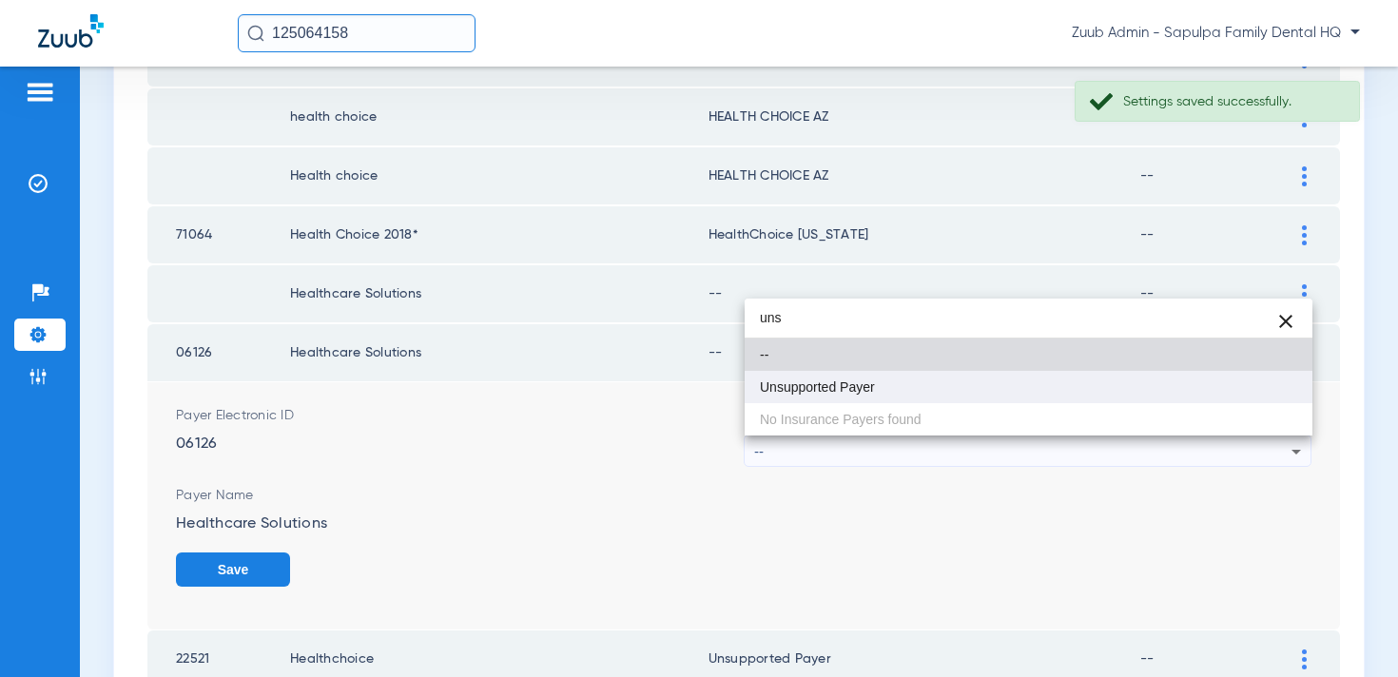
type input "uns"
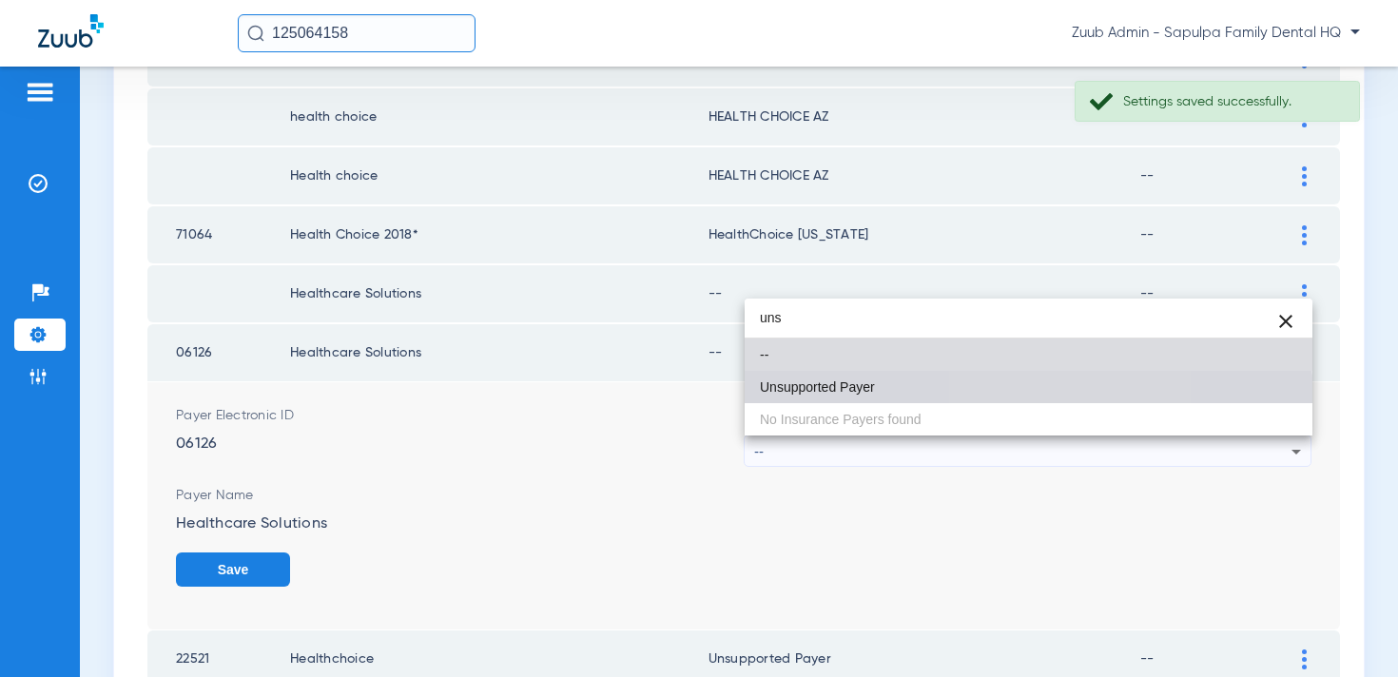
click at [1010, 400] on mat-option "Unsupported Payer" at bounding box center [1029, 387] width 568 height 32
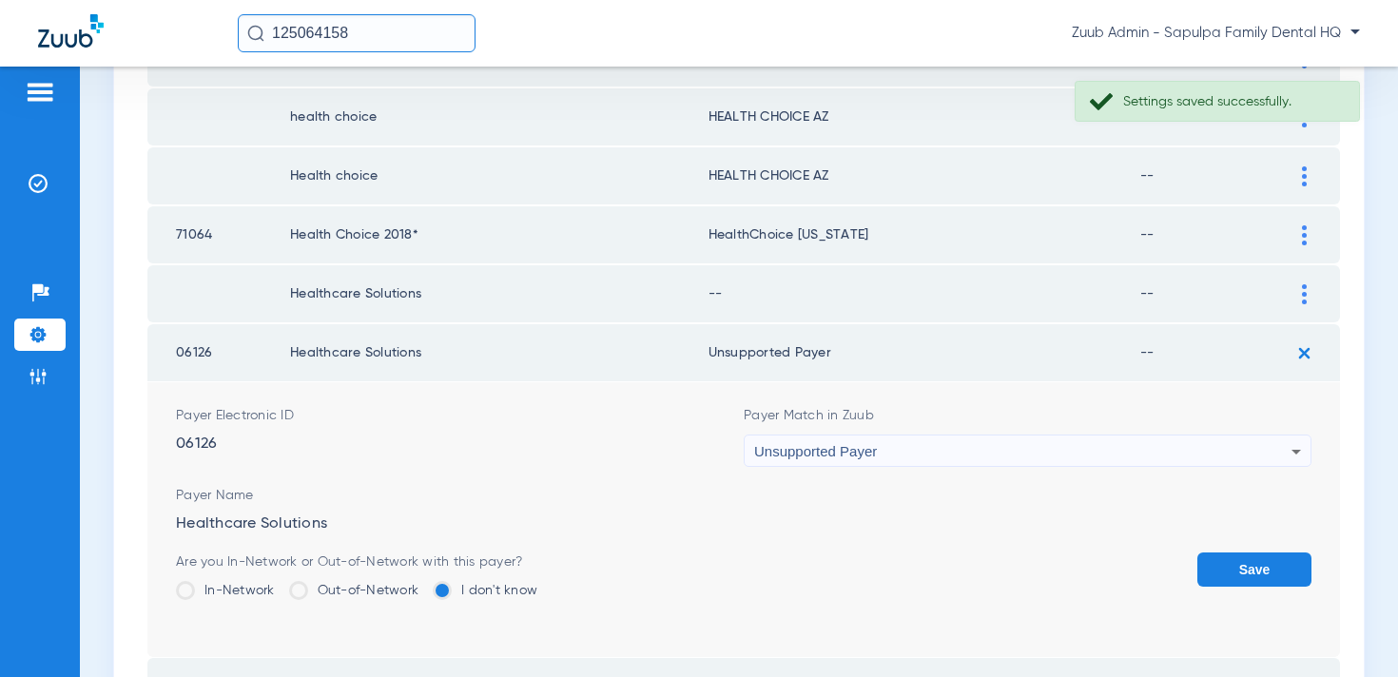
click at [1225, 569] on button "Save" at bounding box center [1255, 570] width 114 height 34
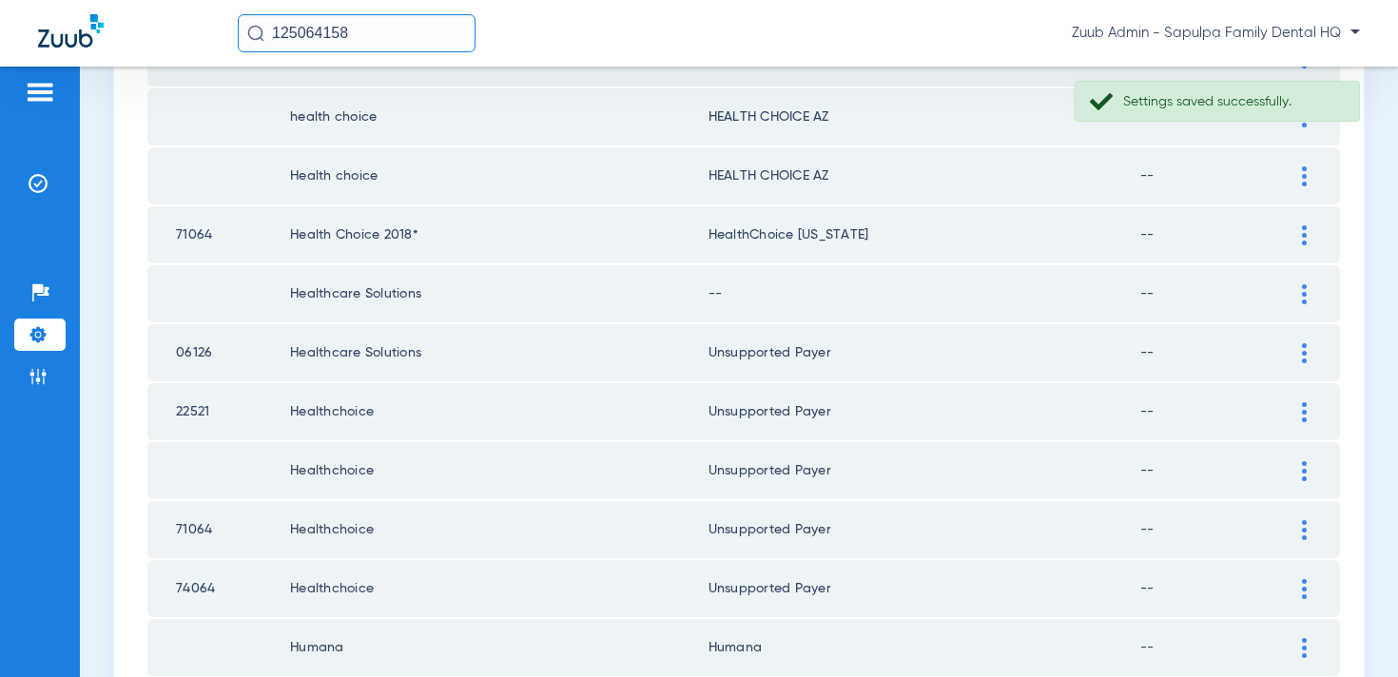
click at [1305, 281] on td at bounding box center [1314, 293] width 52 height 57
click at [1297, 298] on div at bounding box center [1304, 294] width 33 height 20
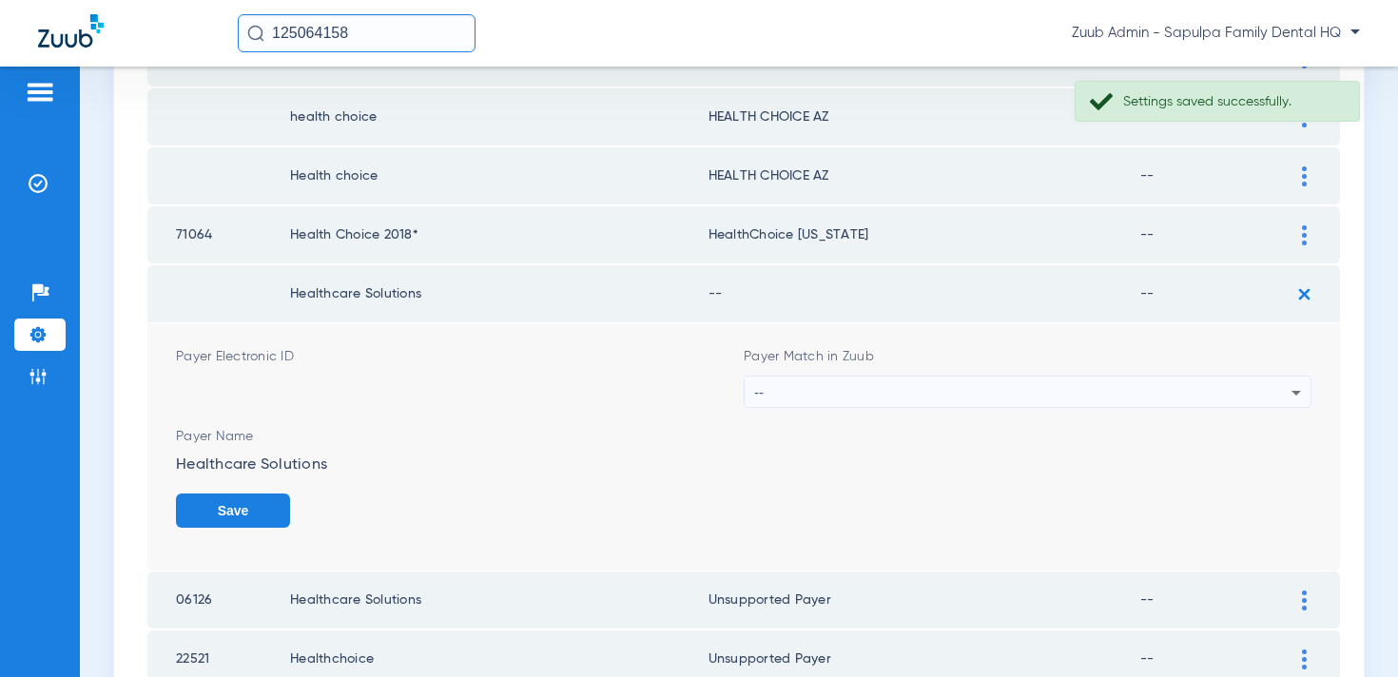
click at [966, 421] on form "Payer Electronic ID Payer Match in Zuub -- Payer Name Healthcare Solutions Save" at bounding box center [744, 446] width 1136 height 247
click at [947, 397] on div "--" at bounding box center [1022, 393] width 537 height 32
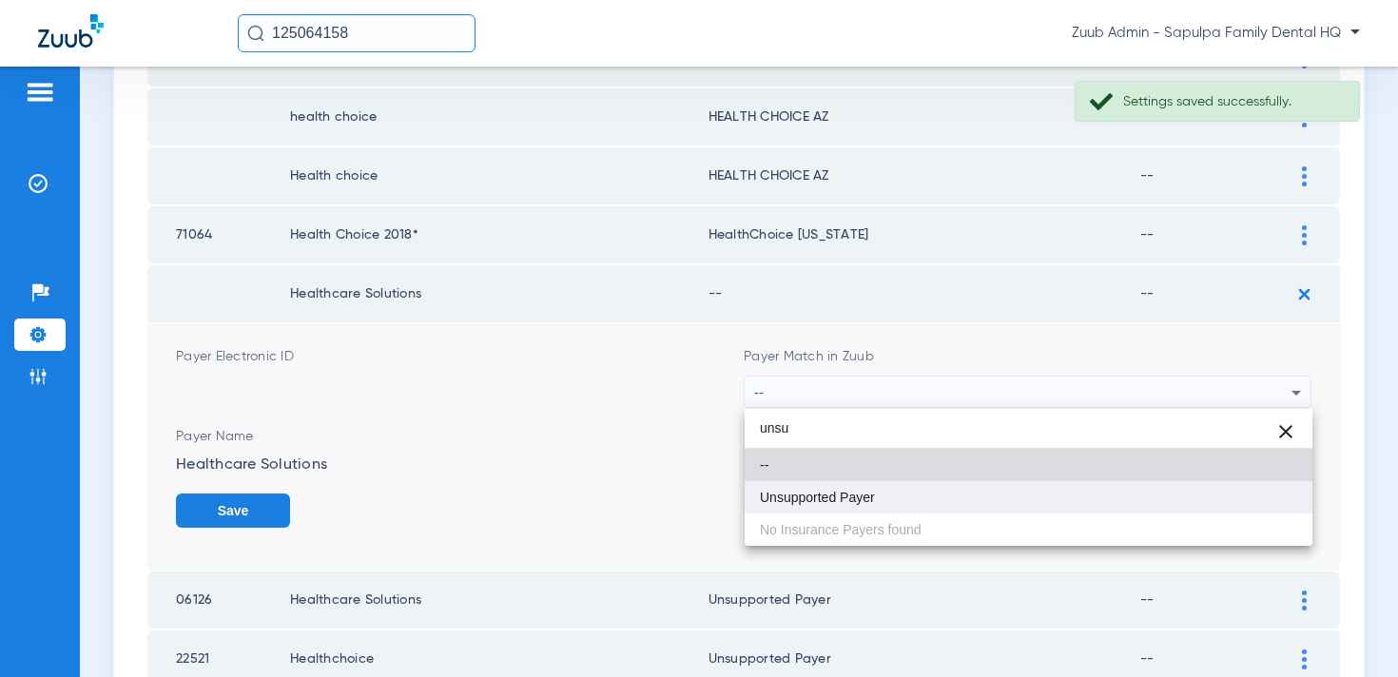
type input "unsu"
click at [1044, 508] on mat-option "Unsupported Payer" at bounding box center [1029, 497] width 568 height 32
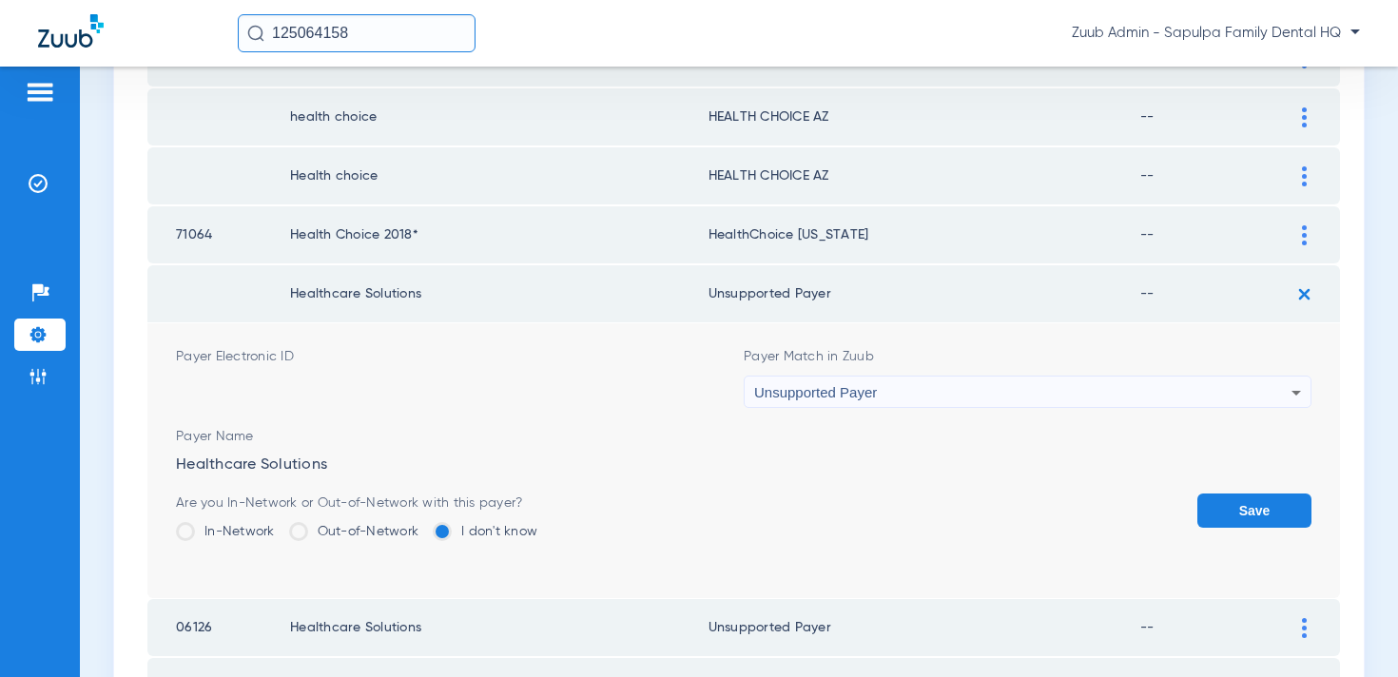
click at [1253, 505] on button "Save" at bounding box center [1255, 511] width 114 height 34
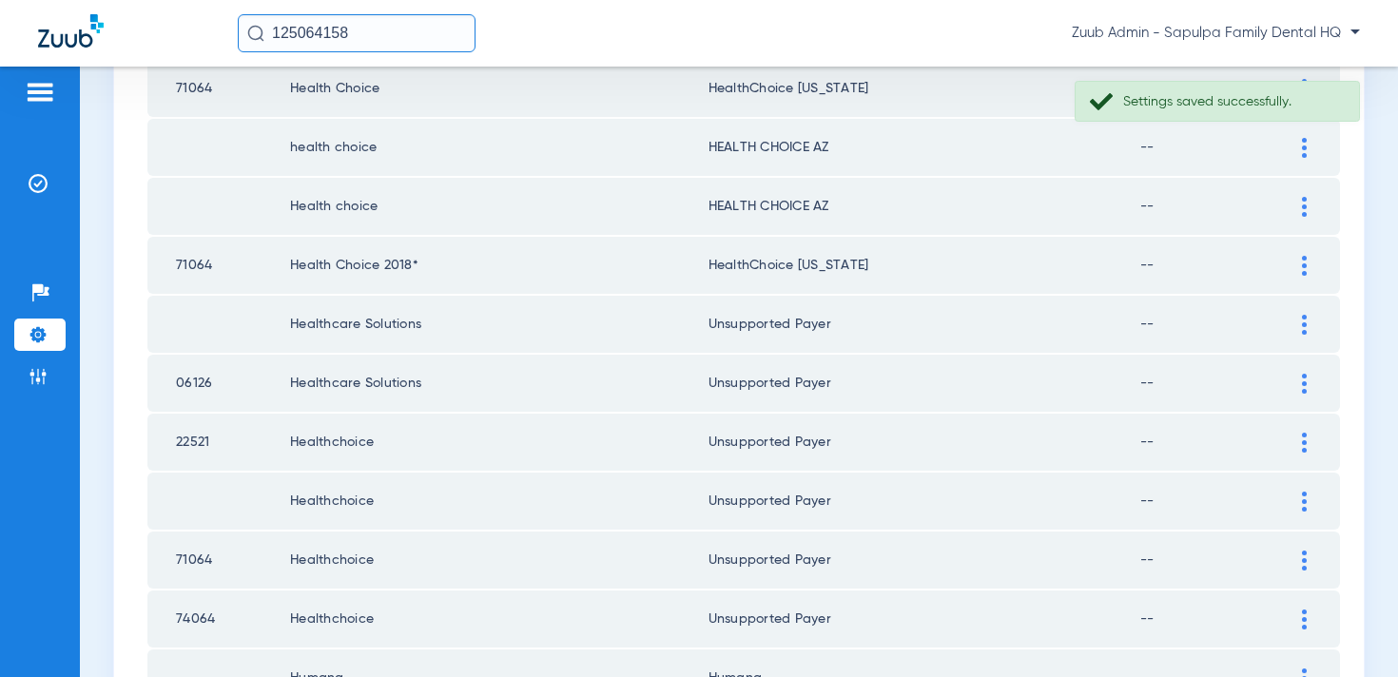
scroll to position [1952, 0]
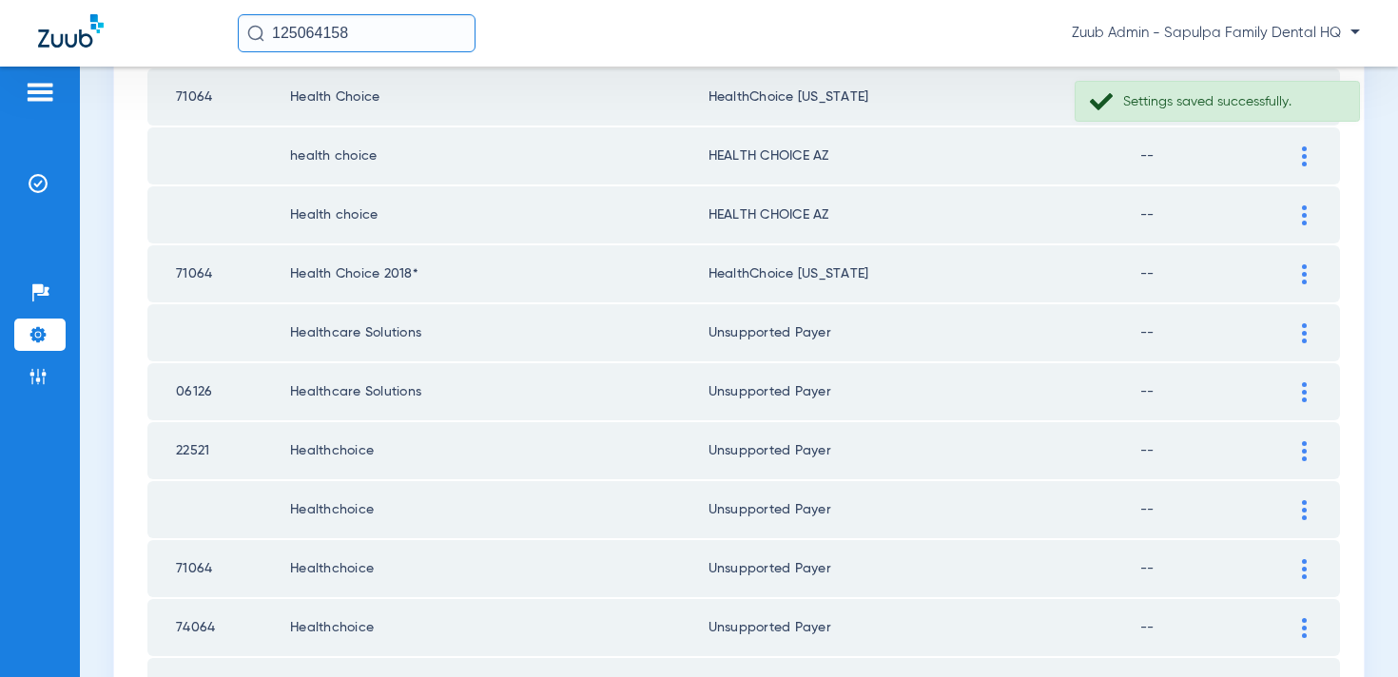
click at [1298, 278] on div at bounding box center [1304, 274] width 33 height 20
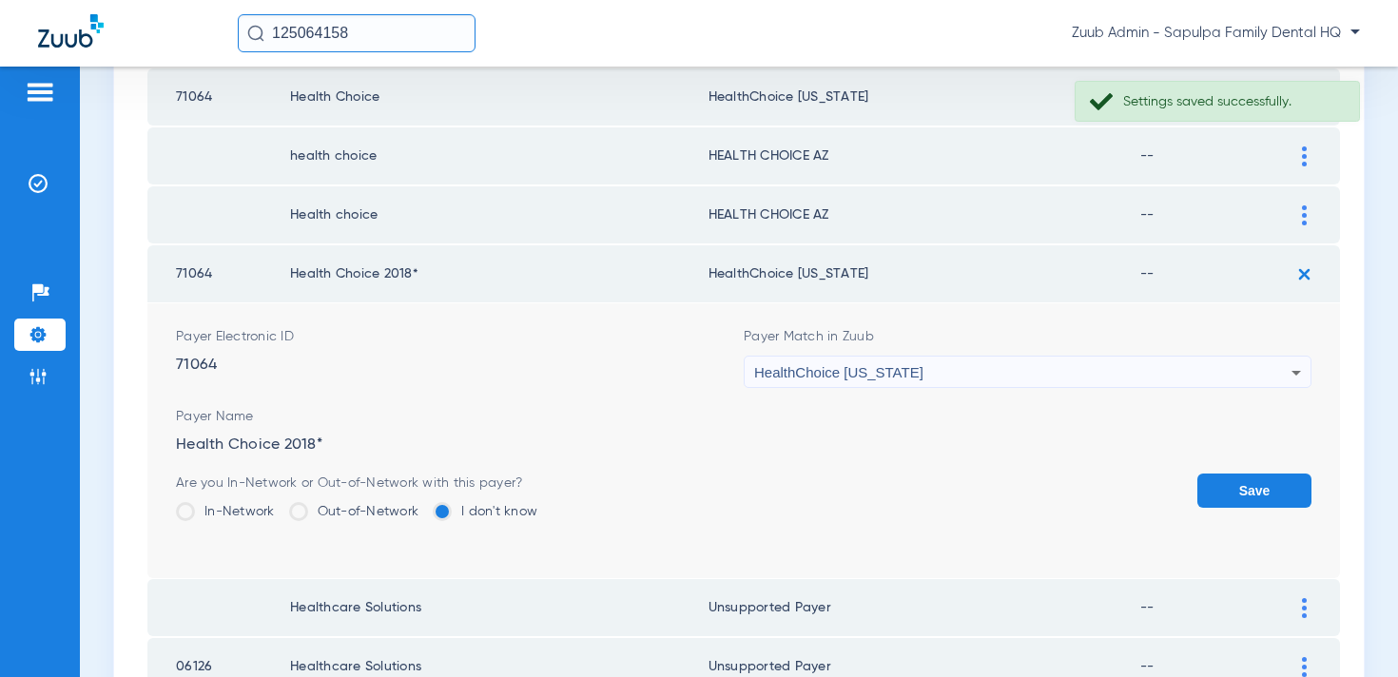
click at [940, 369] on div "HealthChoice [US_STATE]" at bounding box center [1022, 373] width 537 height 32
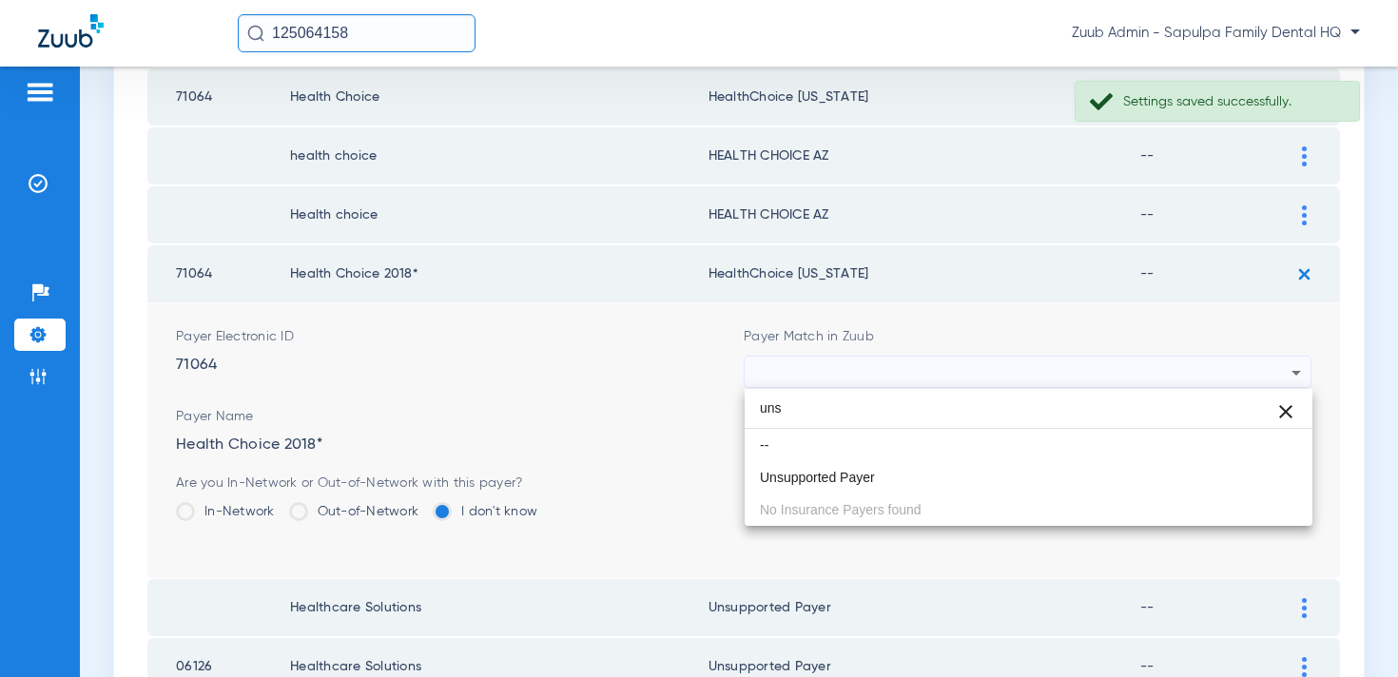
scroll to position [0, 0]
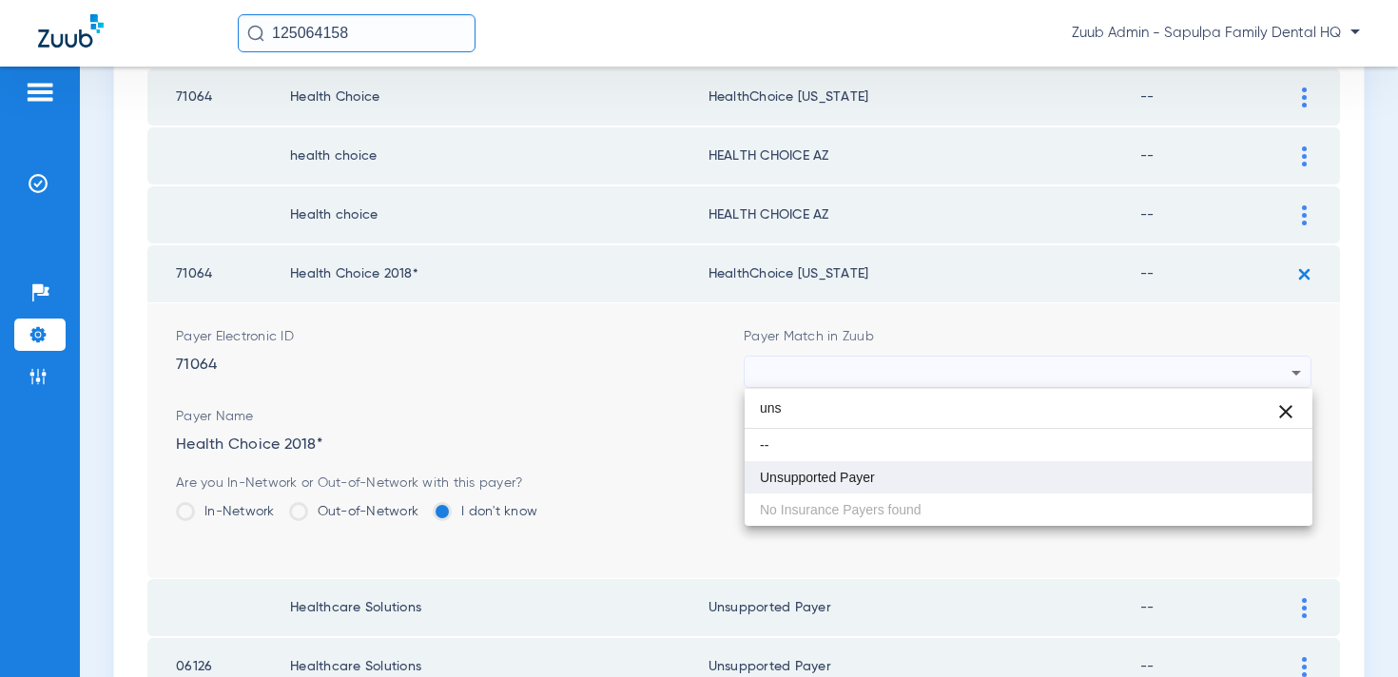
type input "uns"
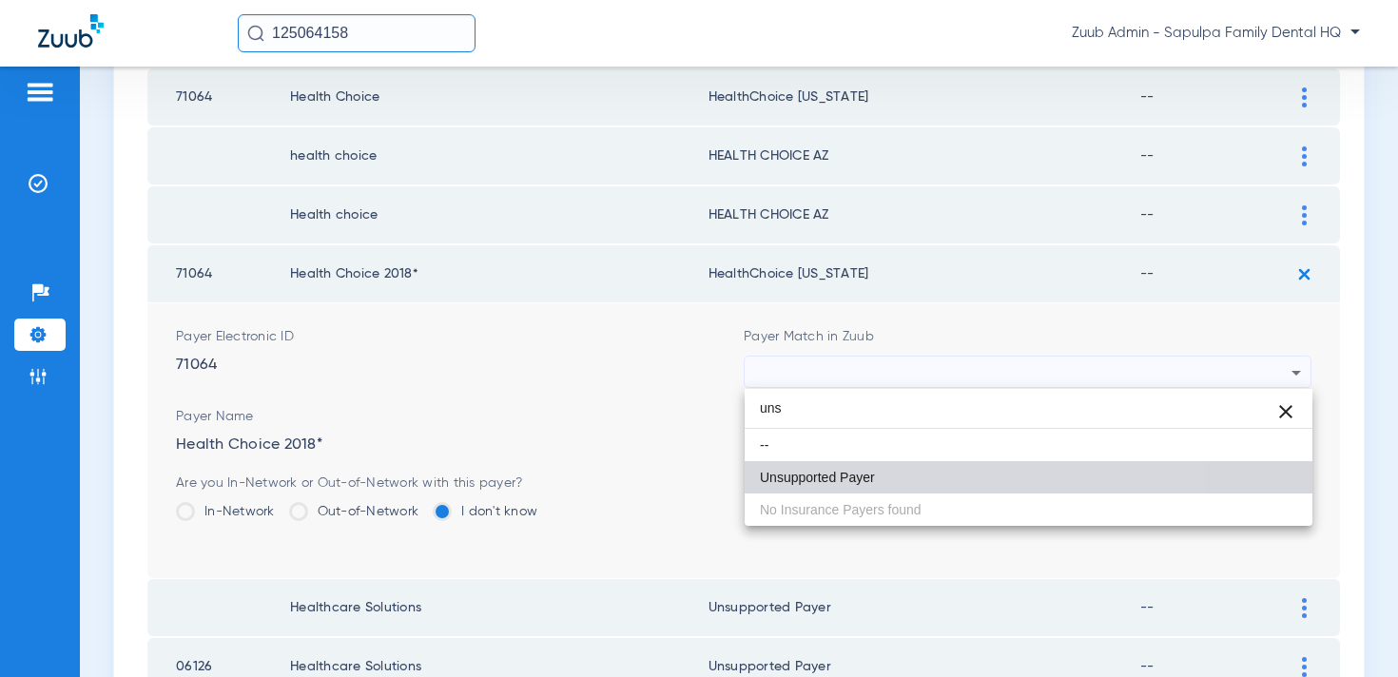
click at [896, 470] on mat-option "Unsupported Payer" at bounding box center [1029, 477] width 568 height 32
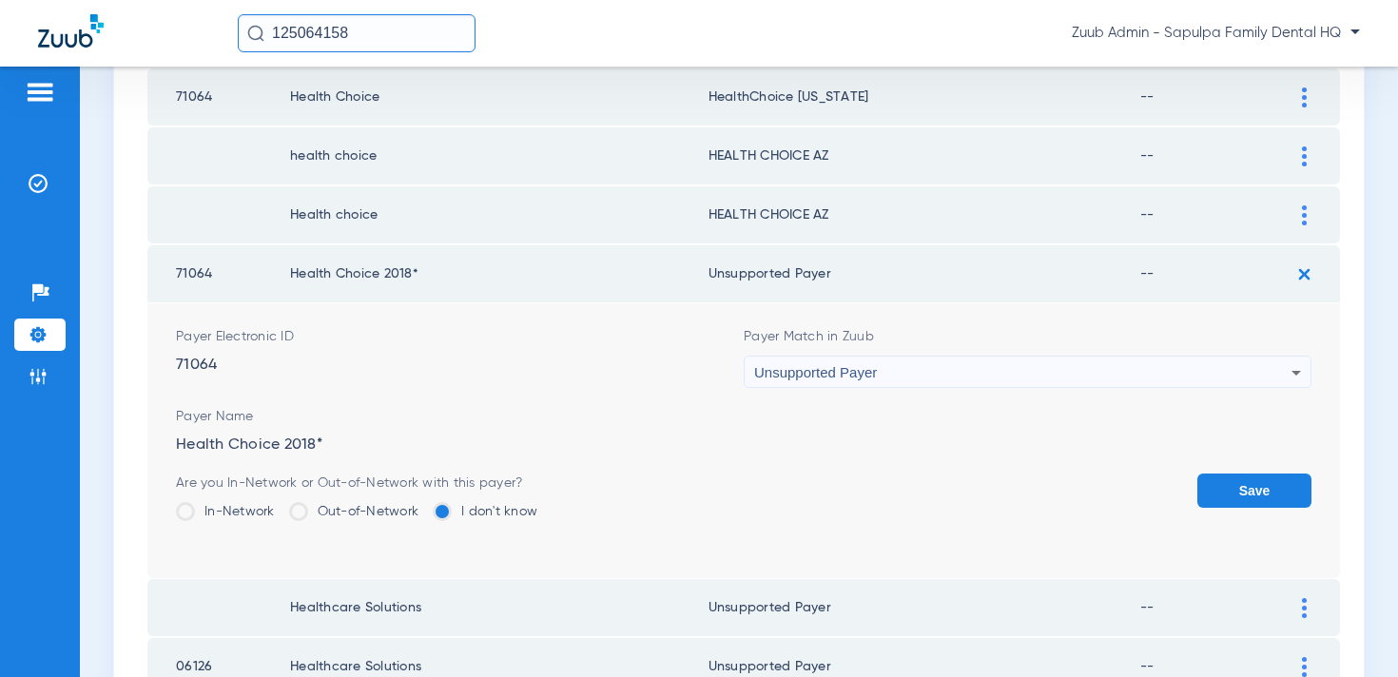
click at [1232, 507] on button "Save" at bounding box center [1255, 491] width 114 height 34
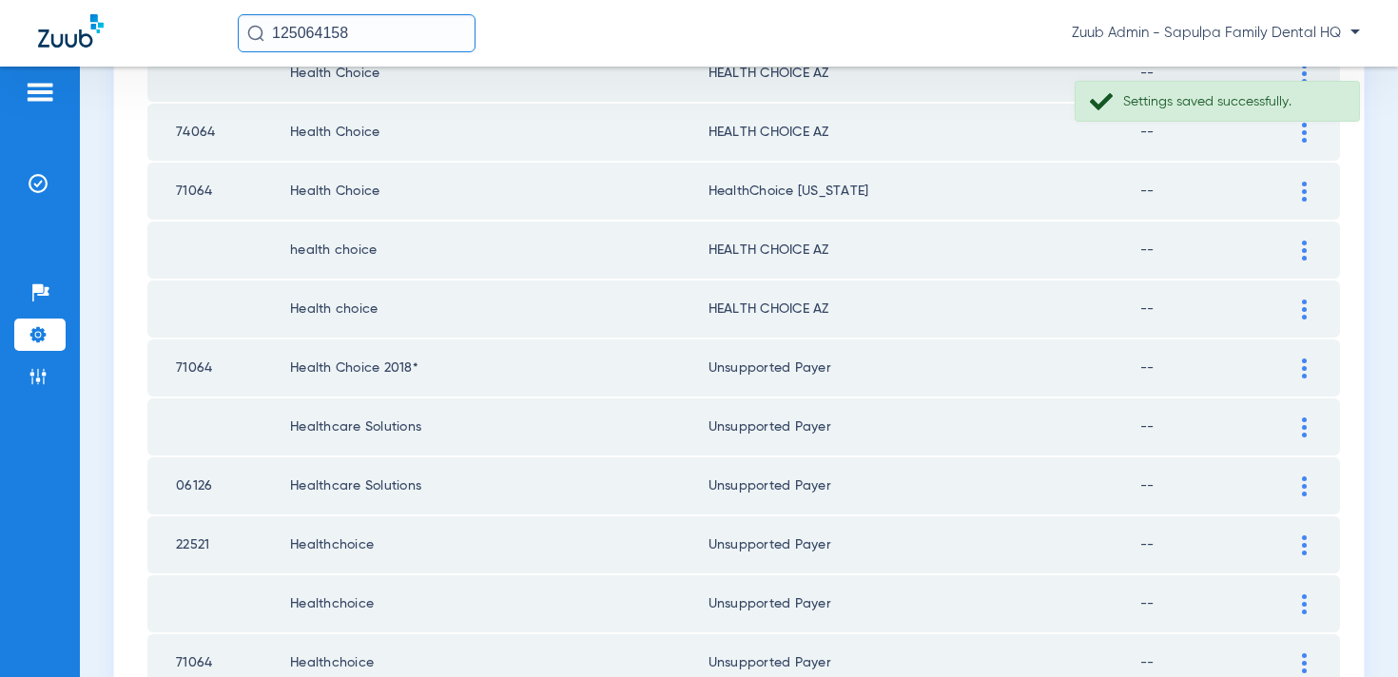
scroll to position [1854, 0]
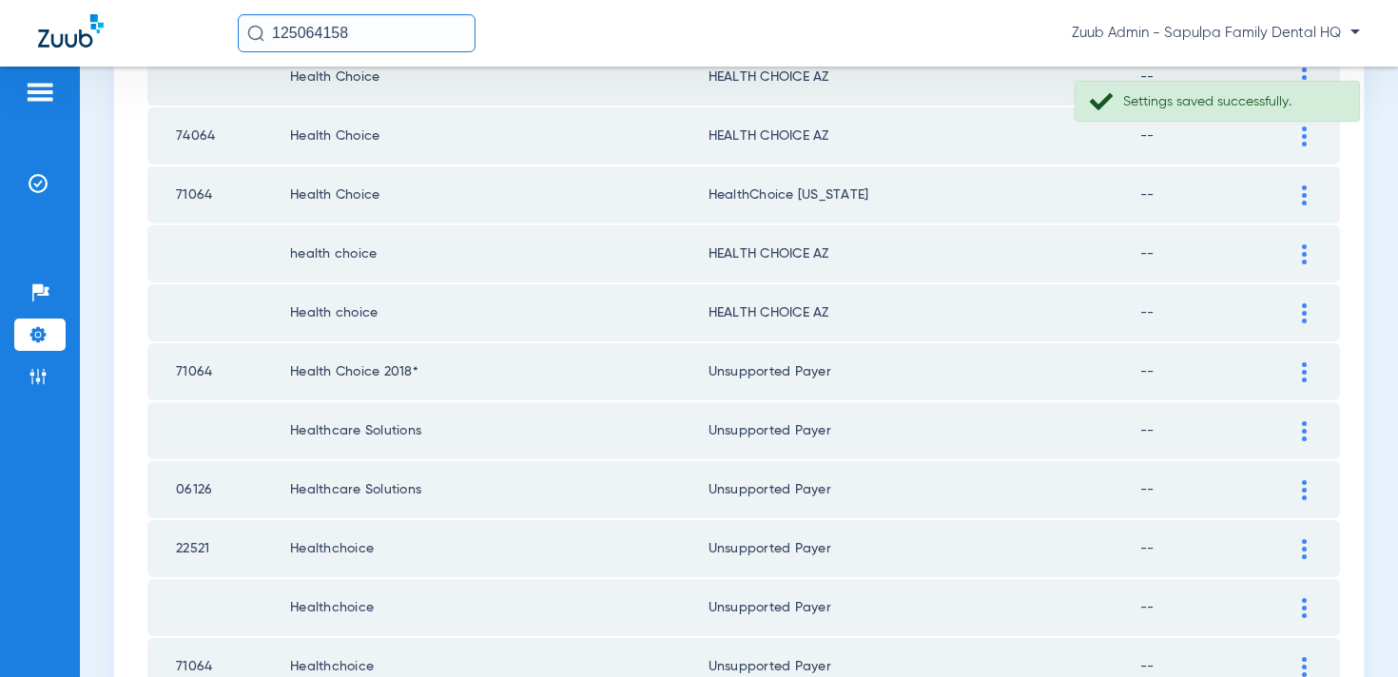
click at [1293, 312] on div at bounding box center [1304, 313] width 33 height 20
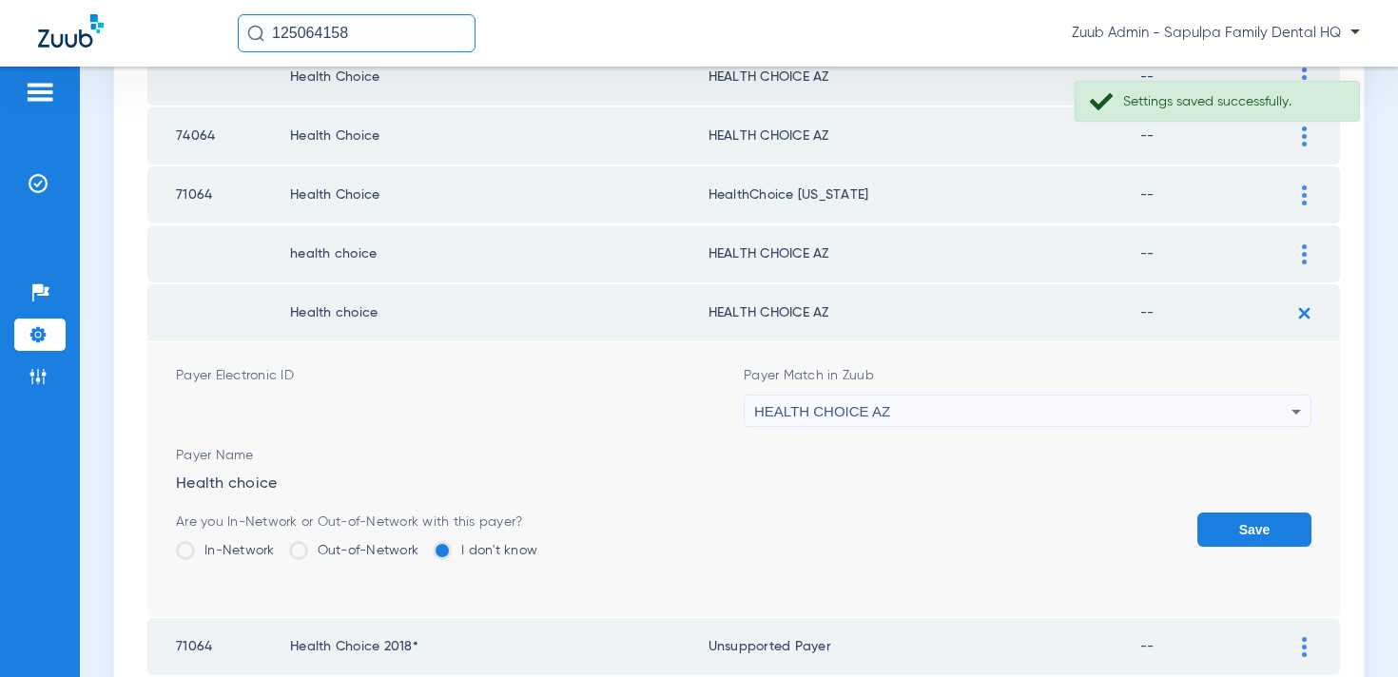
click at [965, 404] on div "HEALTH CHOICE AZ" at bounding box center [1022, 412] width 537 height 32
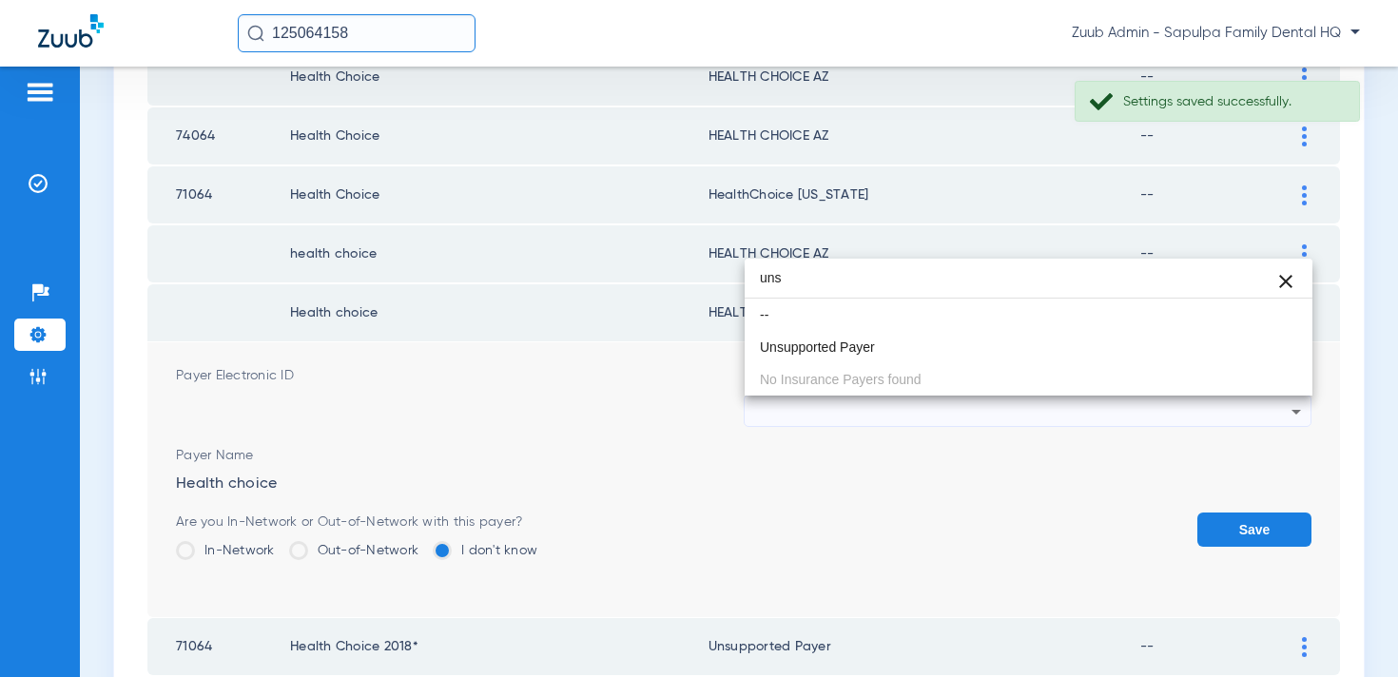
scroll to position [0, 0]
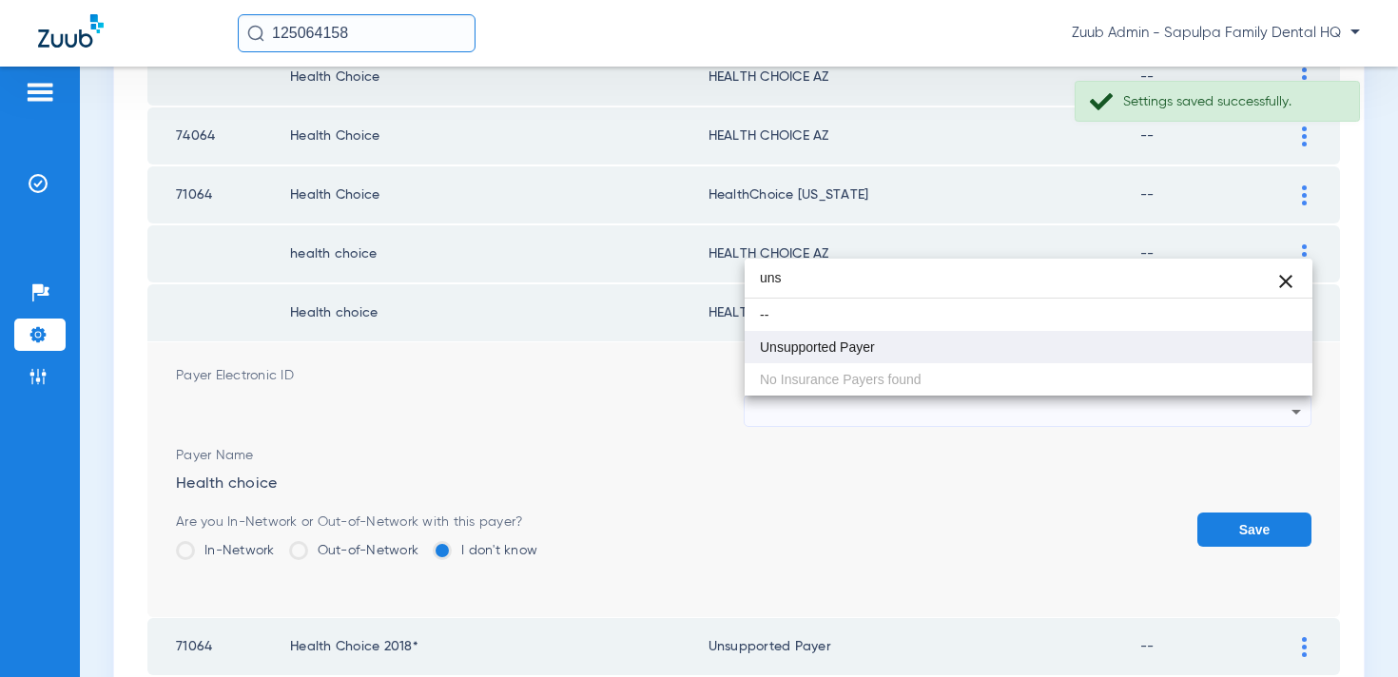
type input "uns"
click at [955, 336] on mat-option "Unsupported Payer" at bounding box center [1029, 347] width 568 height 32
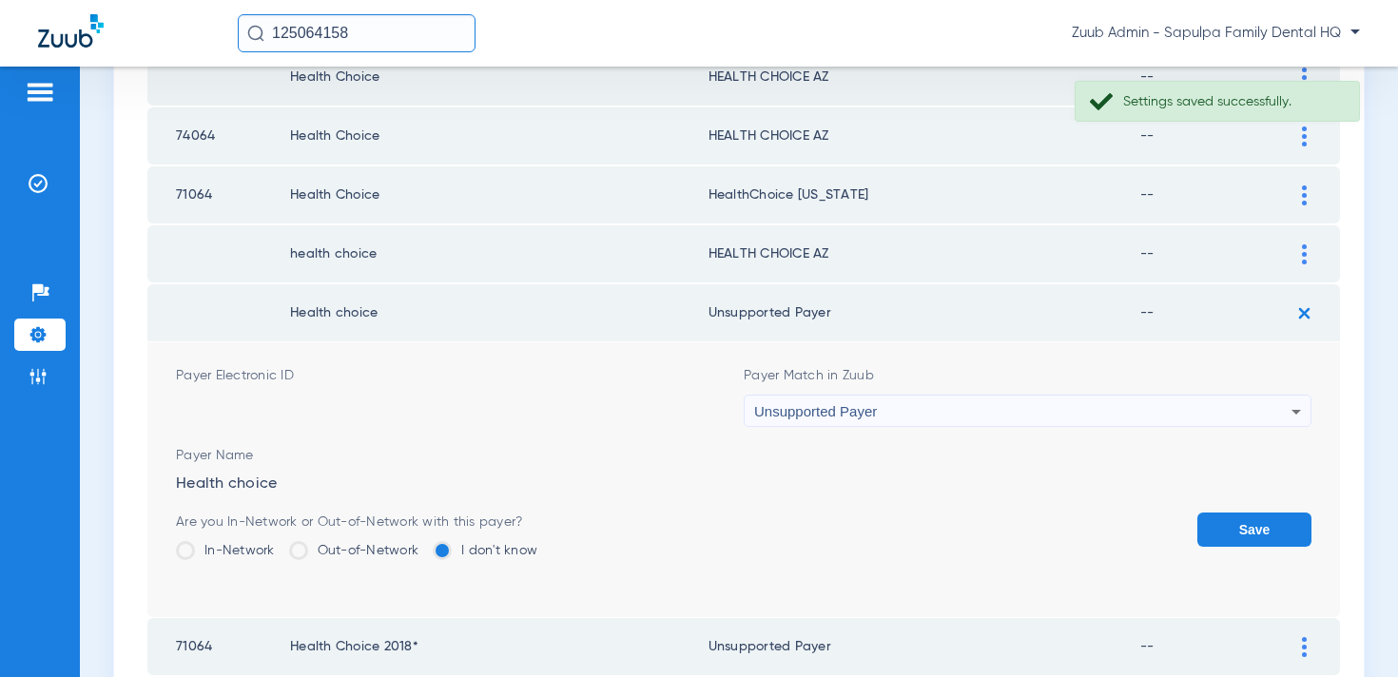
click at [1211, 538] on button "Save" at bounding box center [1255, 530] width 114 height 34
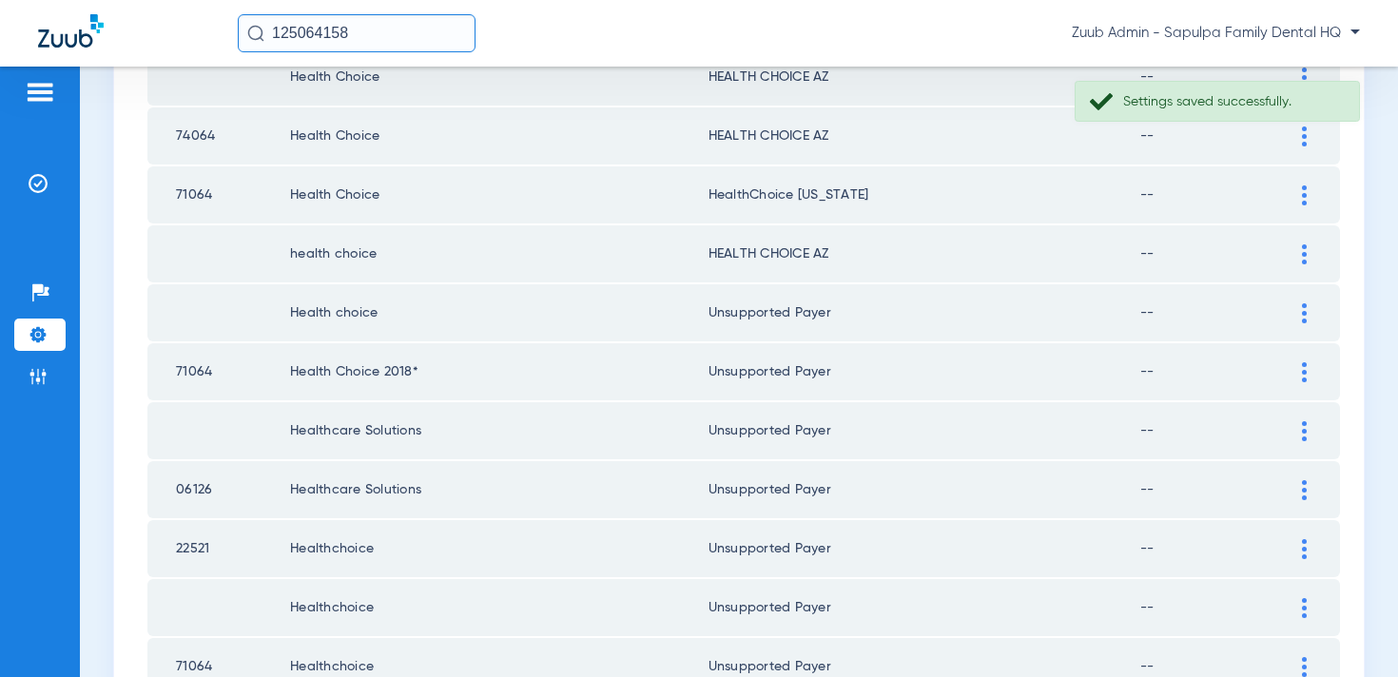
click at [1304, 253] on img at bounding box center [1304, 254] width 5 height 20
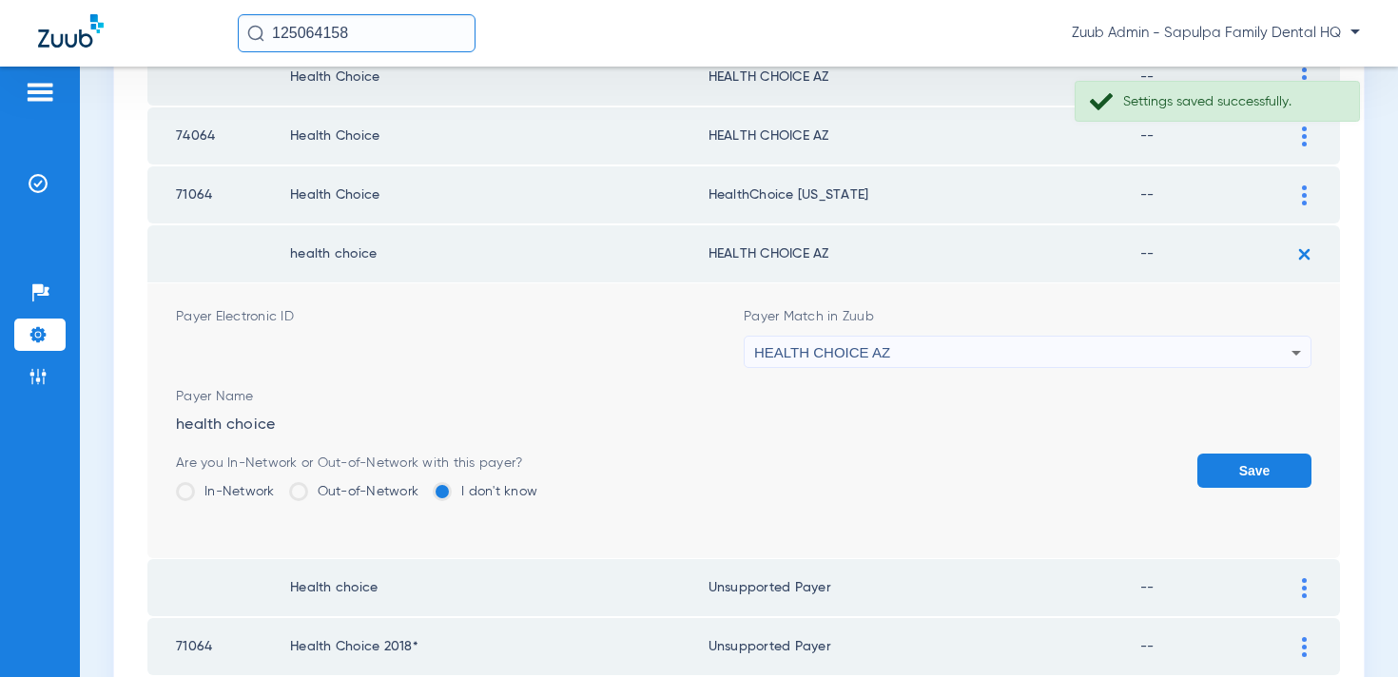
click at [1010, 358] on div "HEALTH CHOICE AZ" at bounding box center [1022, 353] width 537 height 32
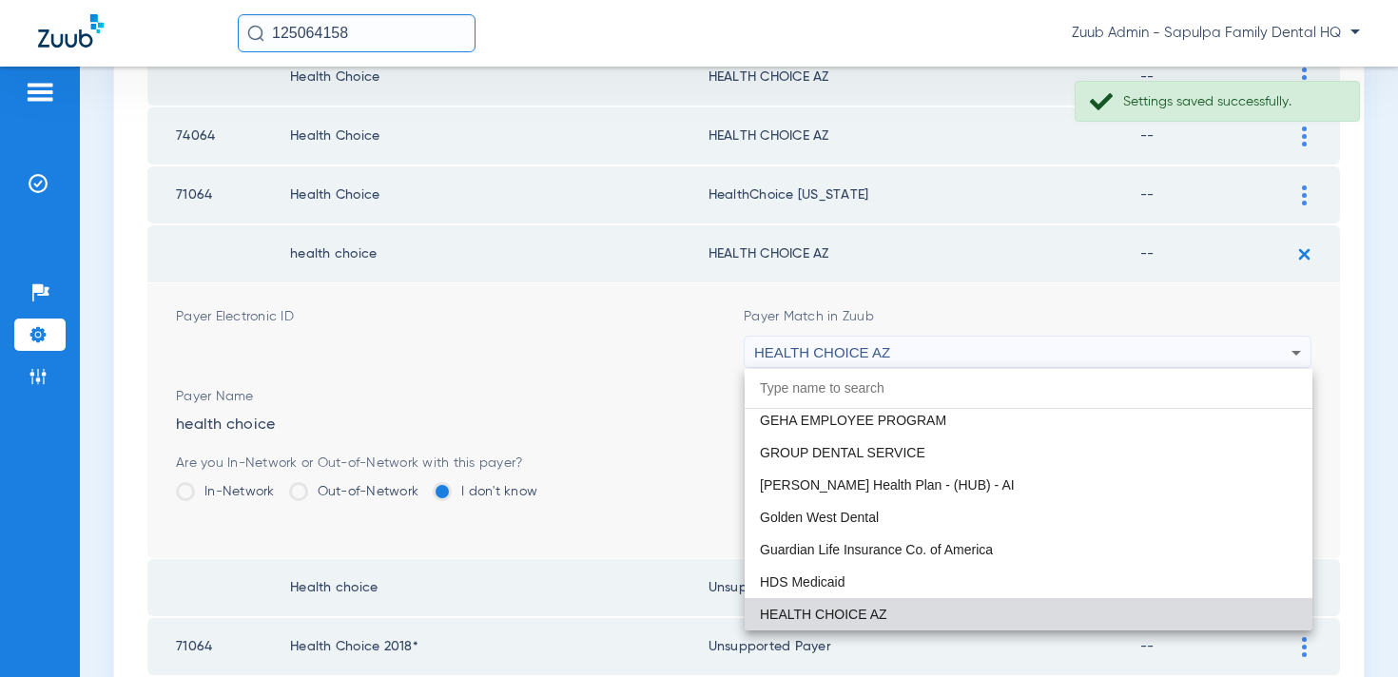
type input "n"
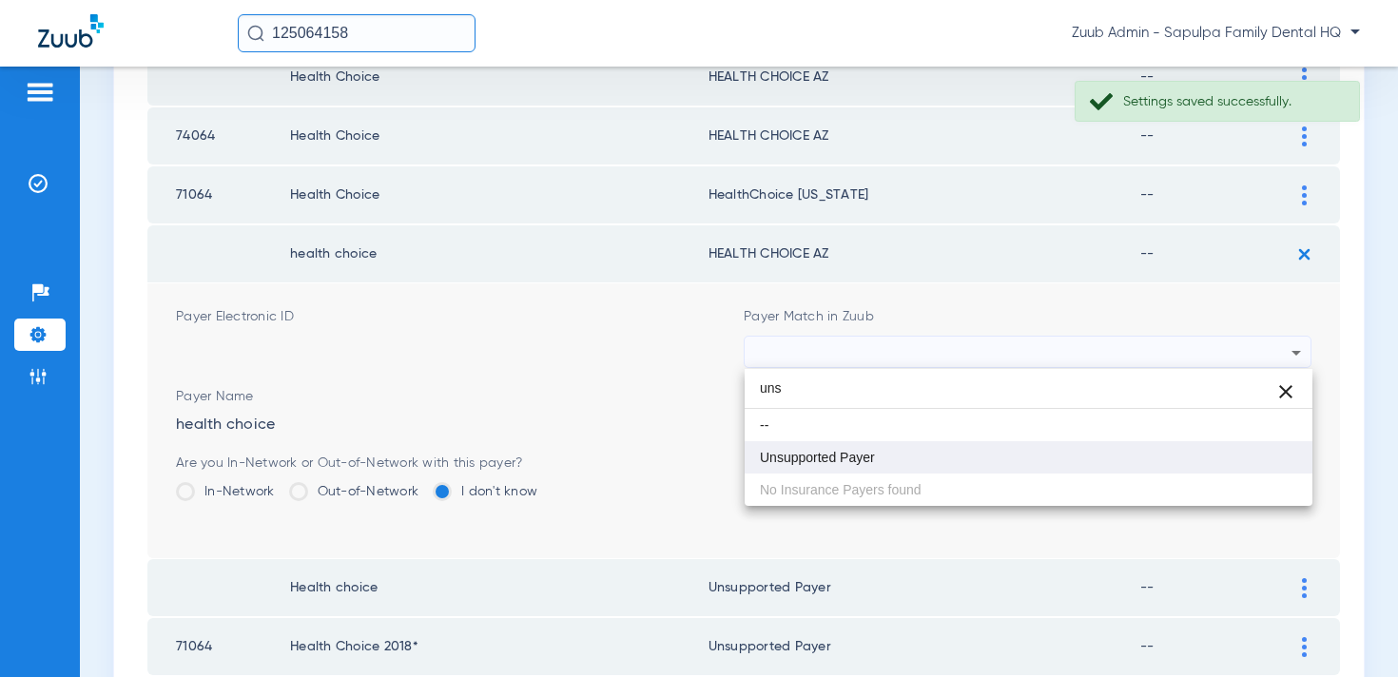
type input "uns"
click at [914, 464] on mat-option "Unsupported Payer" at bounding box center [1029, 457] width 568 height 32
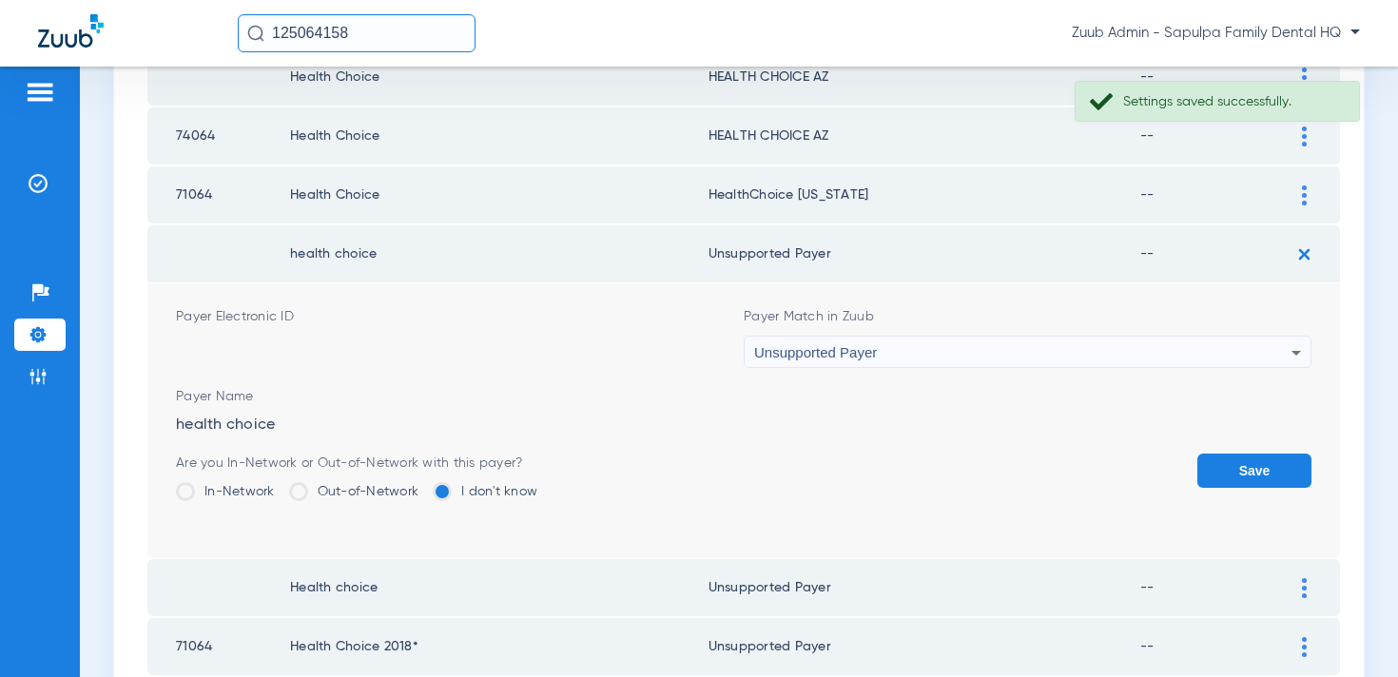
click at [1251, 480] on button "Save" at bounding box center [1255, 471] width 114 height 34
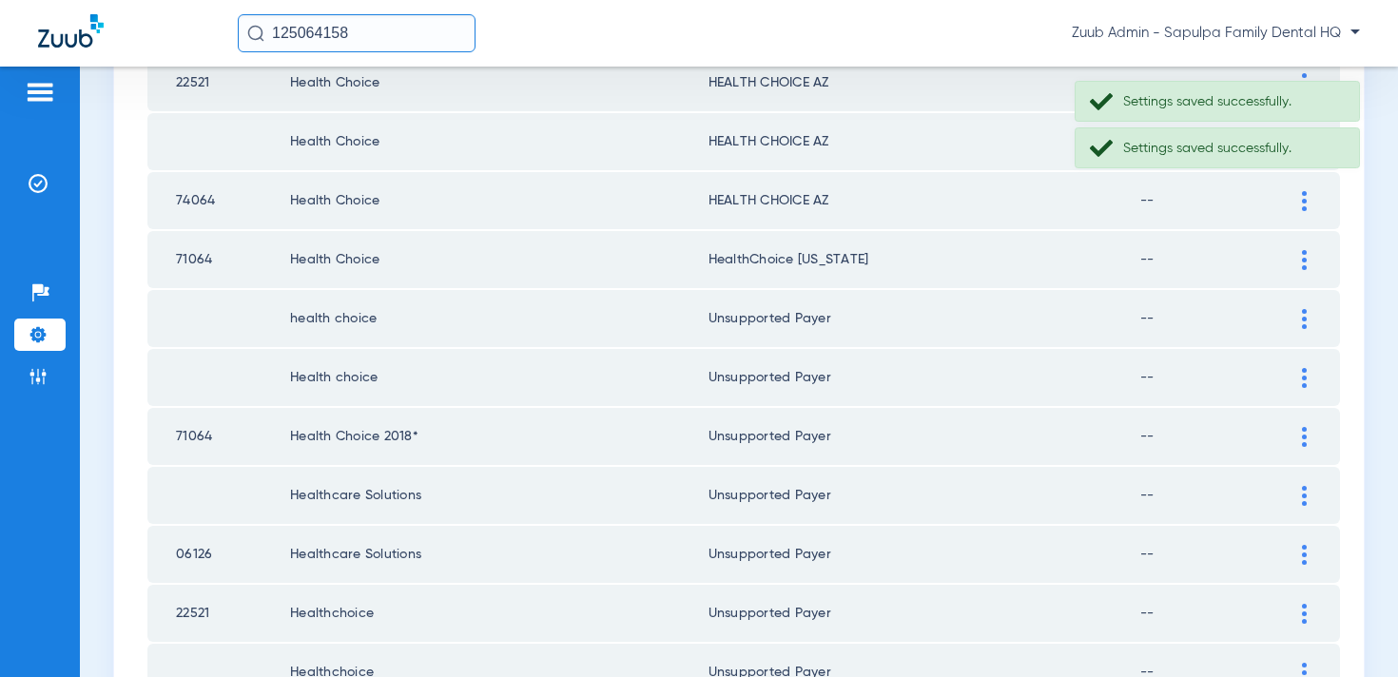
scroll to position [1780, 0]
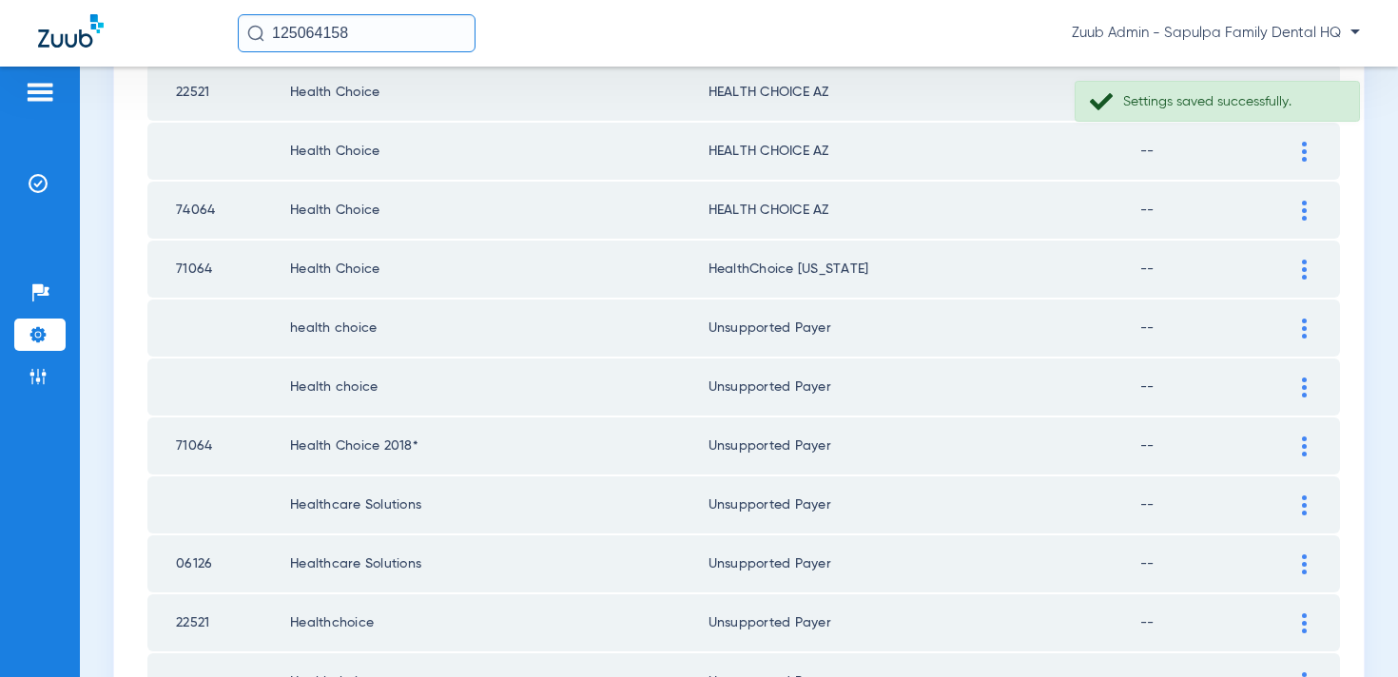
click at [1300, 275] on div at bounding box center [1304, 270] width 33 height 20
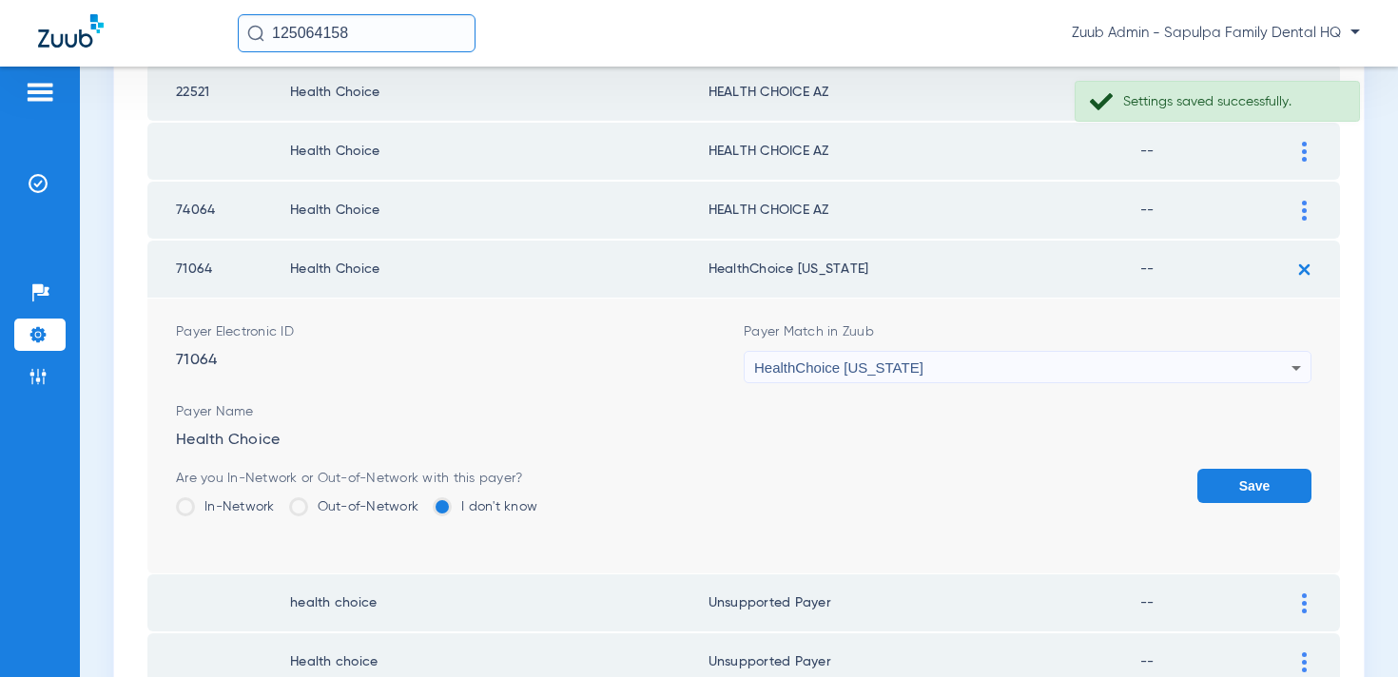
click at [1025, 366] on div "HealthChoice [US_STATE]" at bounding box center [1022, 368] width 537 height 32
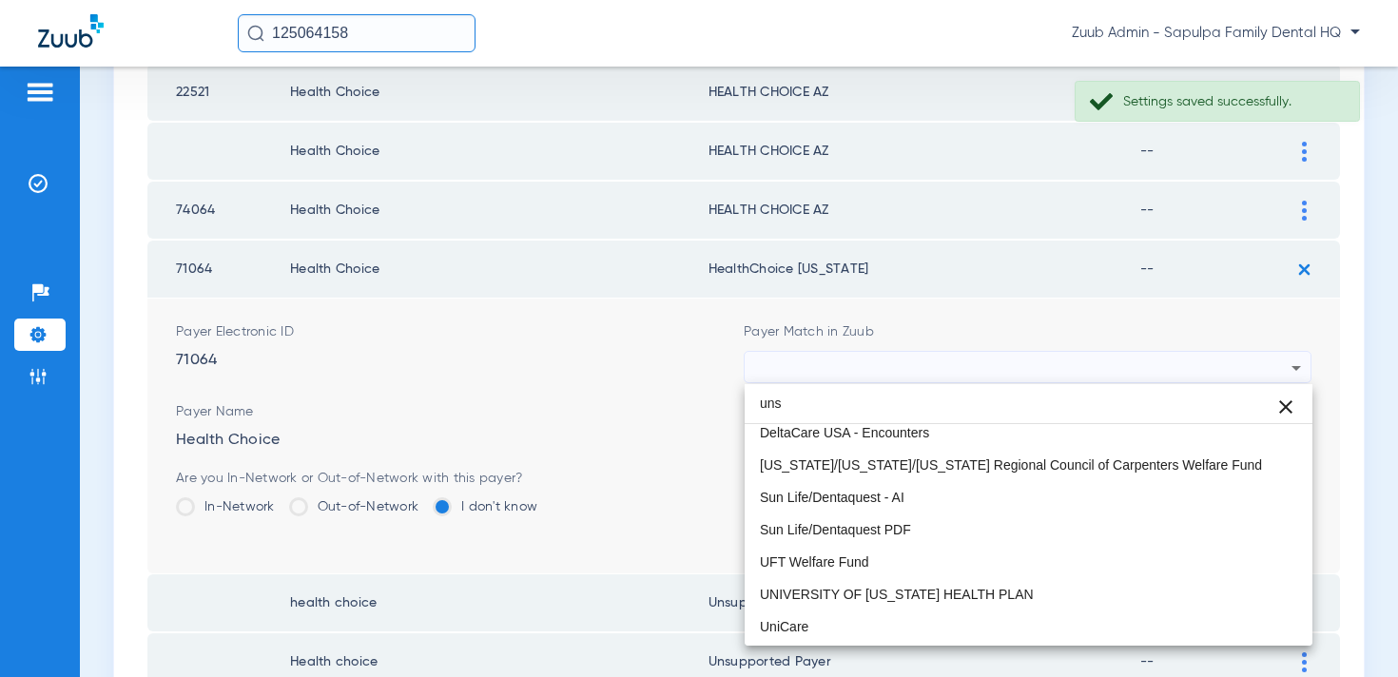
scroll to position [0, 0]
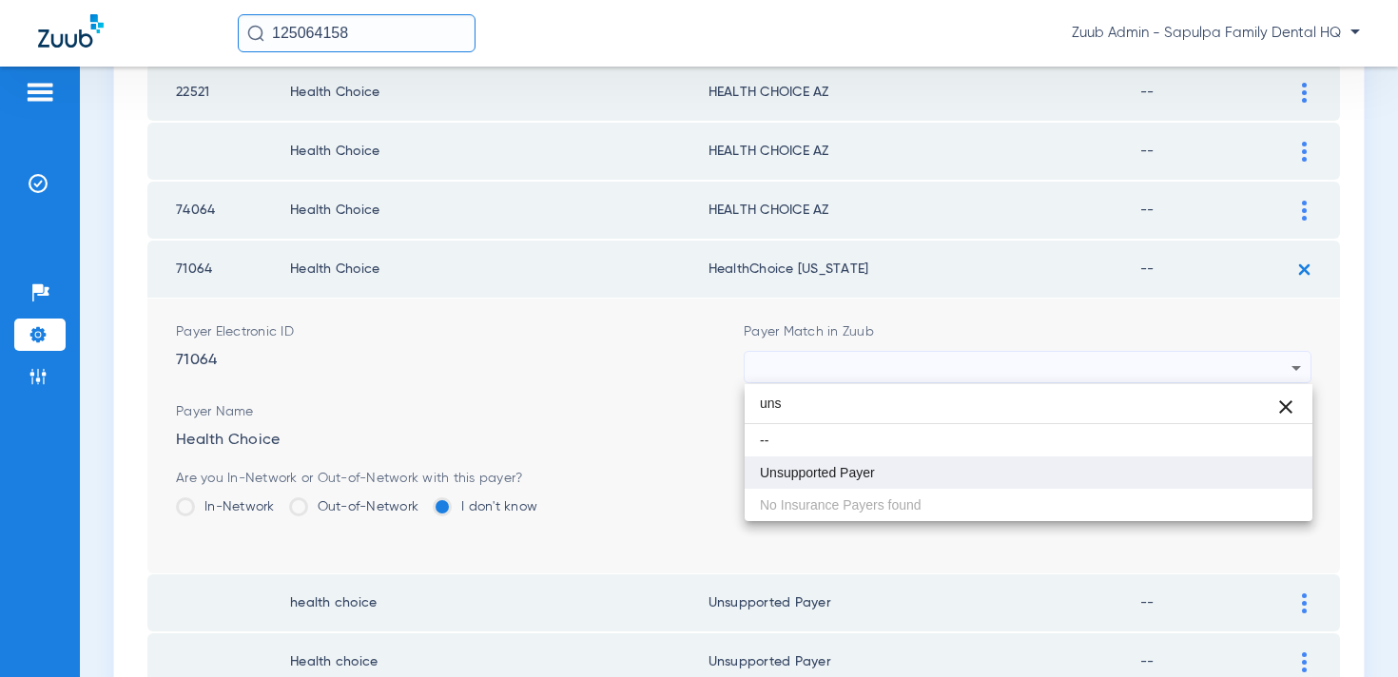
type input "uns"
click at [862, 466] on span "Unsupported Payer" at bounding box center [817, 472] width 115 height 13
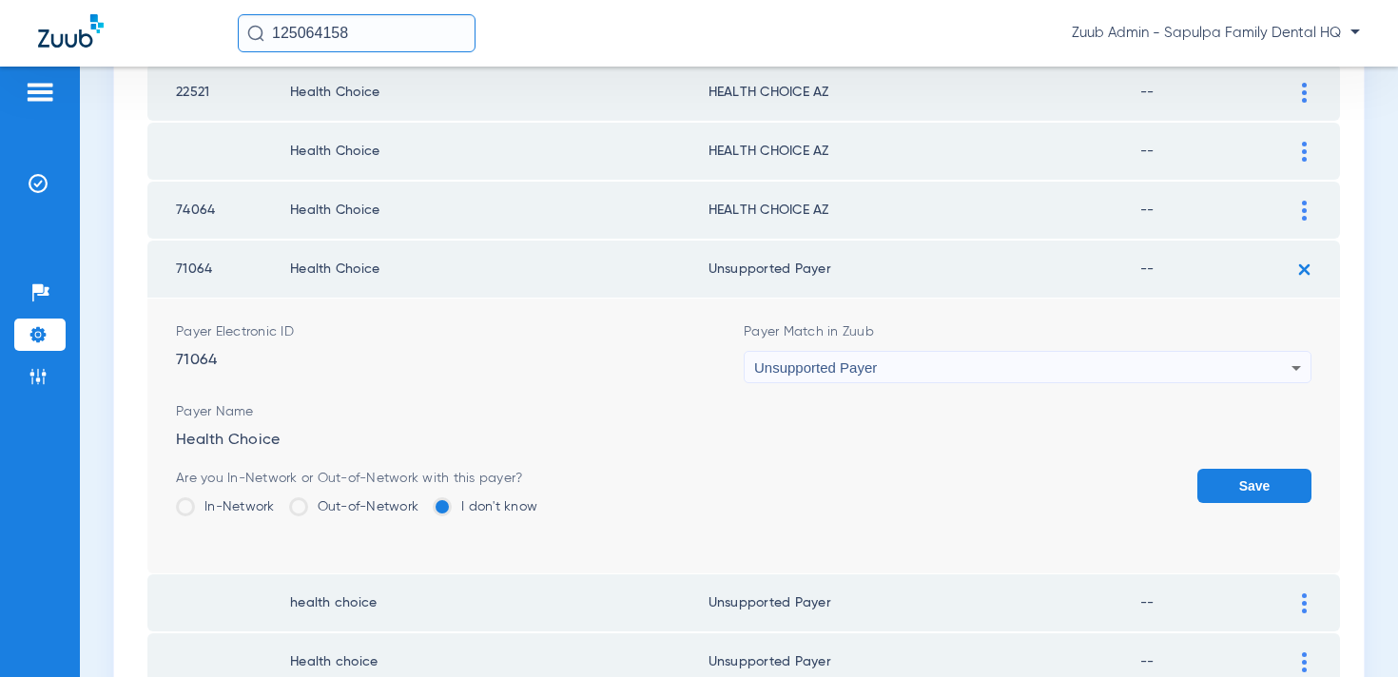
click at [1240, 494] on button "Save" at bounding box center [1255, 486] width 114 height 34
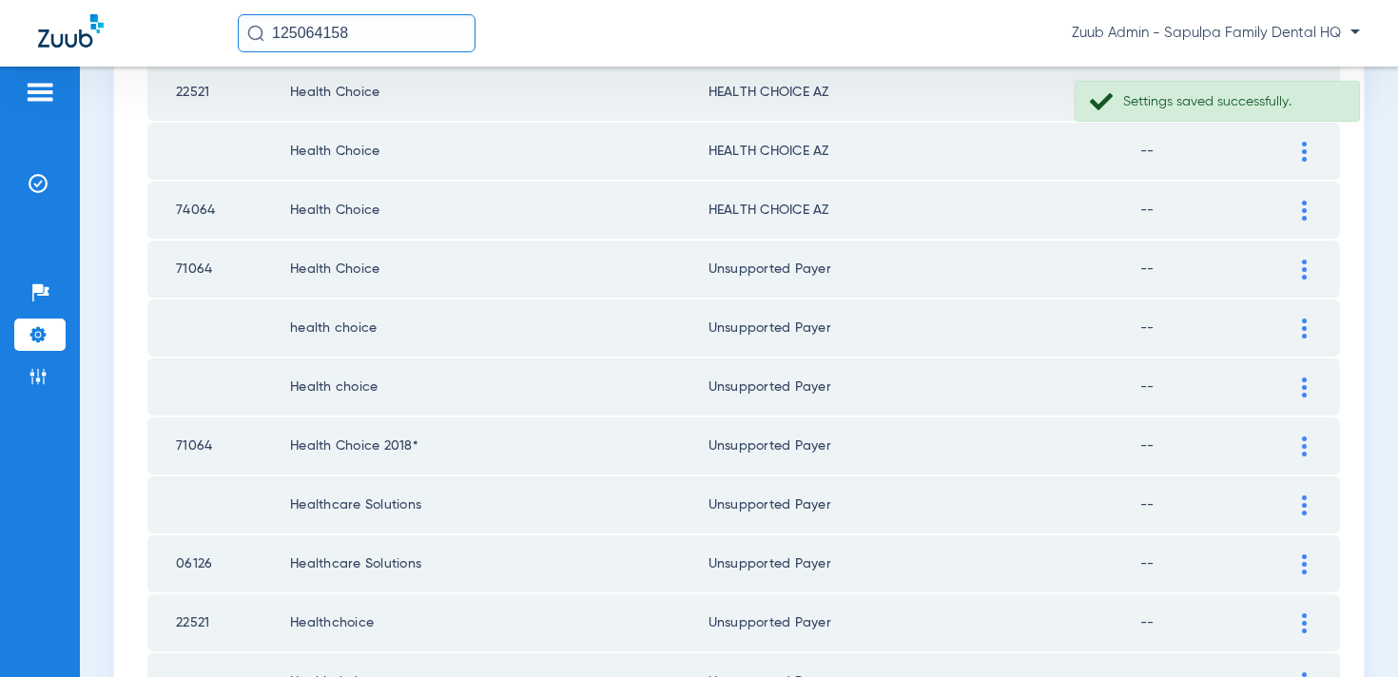
click at [1302, 215] on img at bounding box center [1304, 211] width 5 height 20
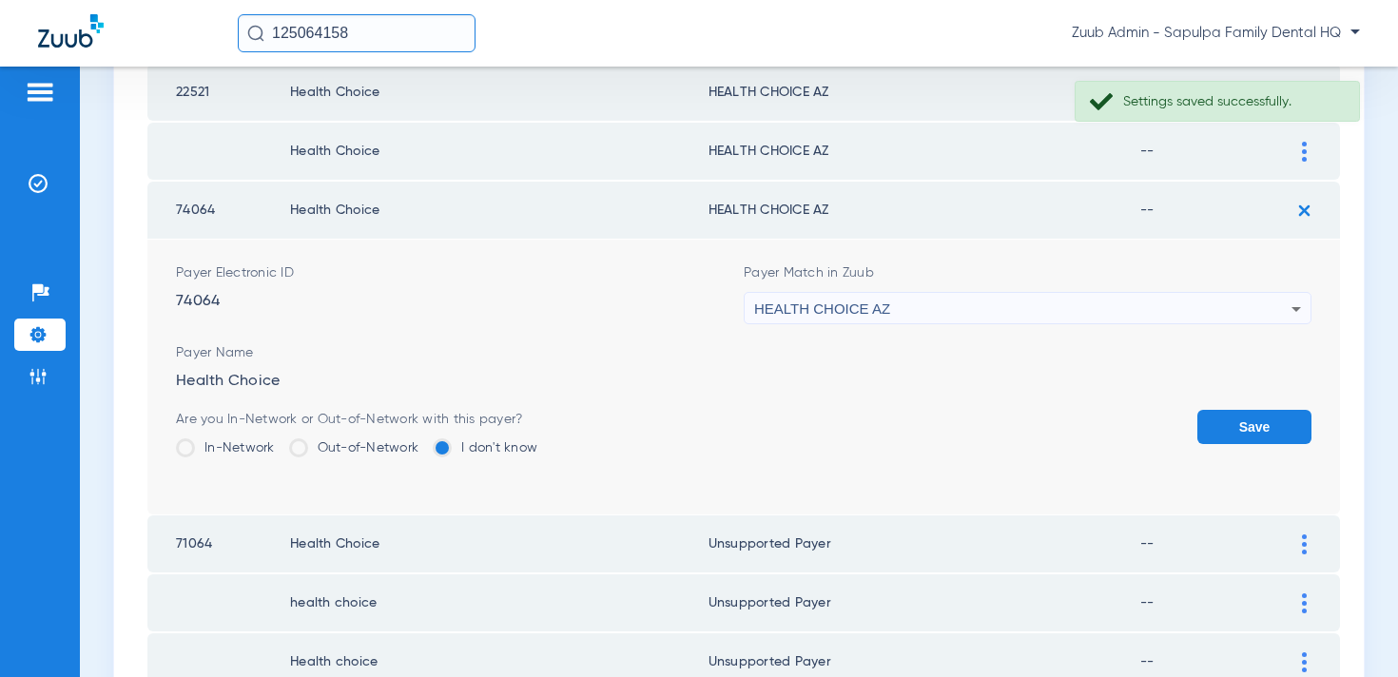
click at [1061, 296] on div "HEALTH CHOICE AZ" at bounding box center [1022, 309] width 537 height 32
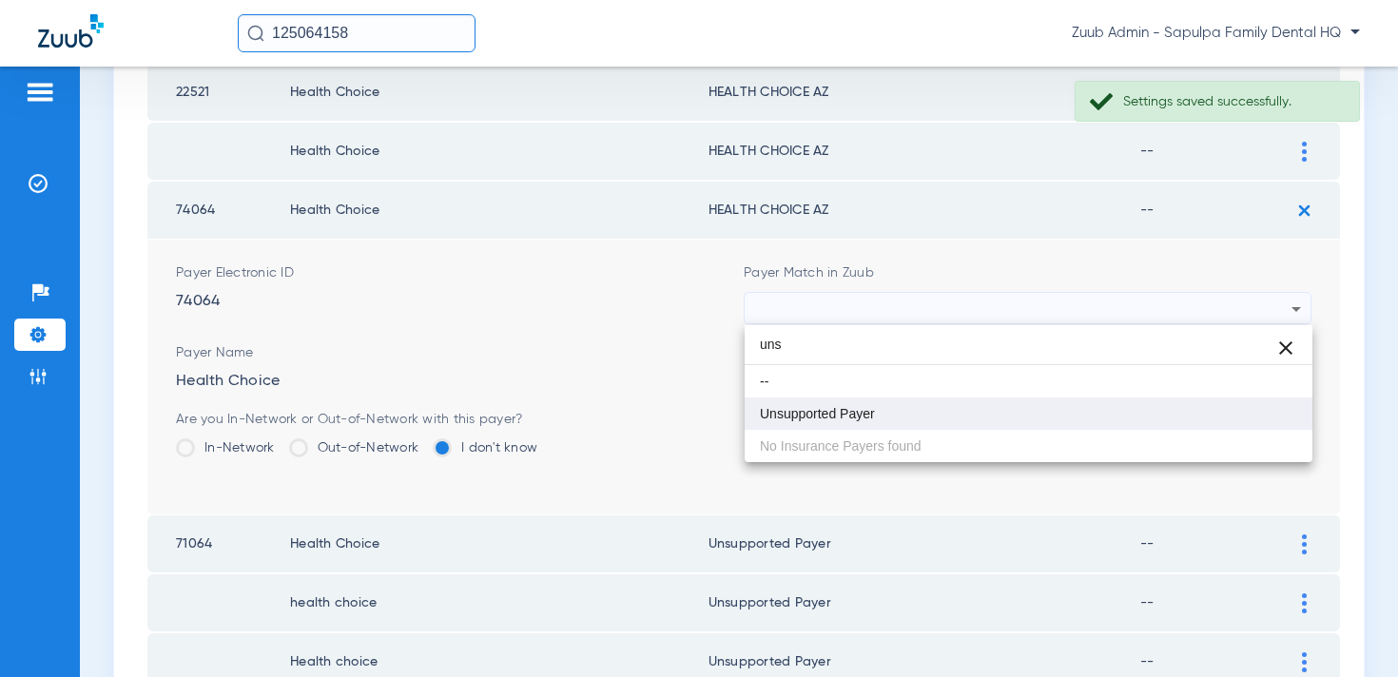
type input "uns"
click at [929, 420] on mat-option "Unsupported Payer" at bounding box center [1029, 414] width 568 height 32
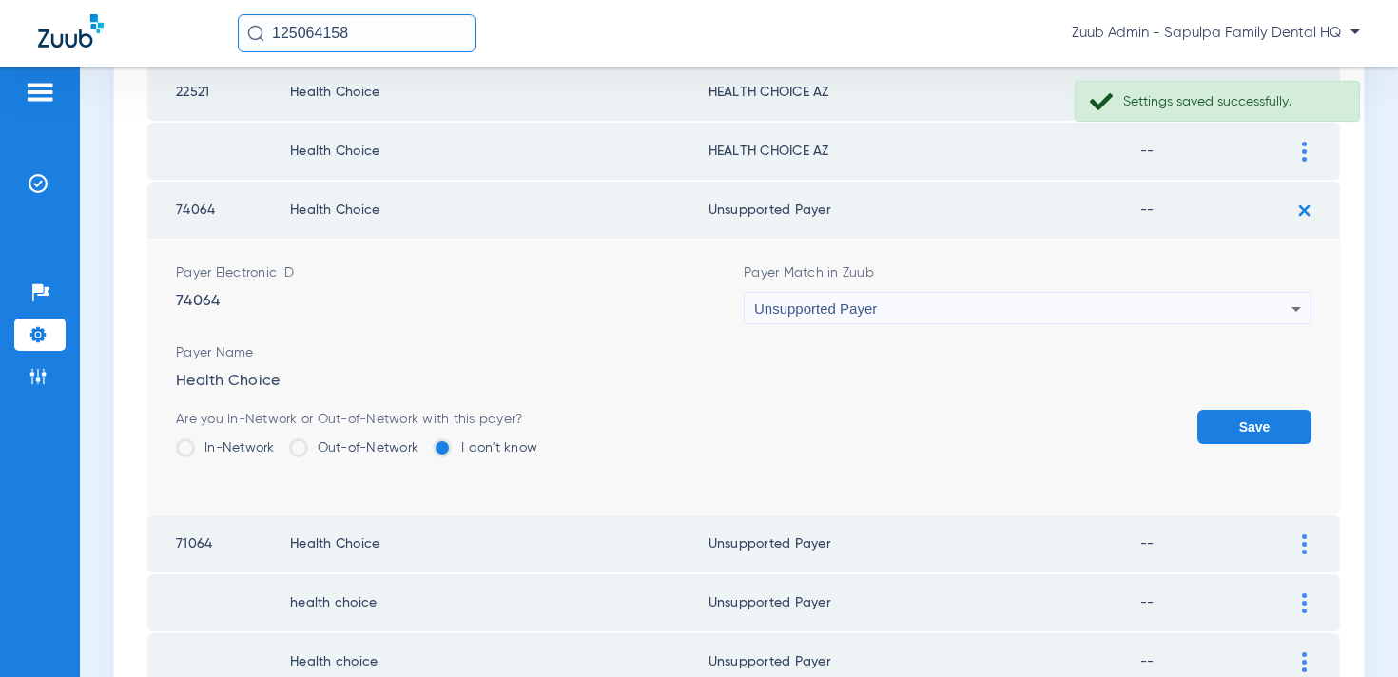
click at [1265, 434] on button "Save" at bounding box center [1255, 427] width 114 height 34
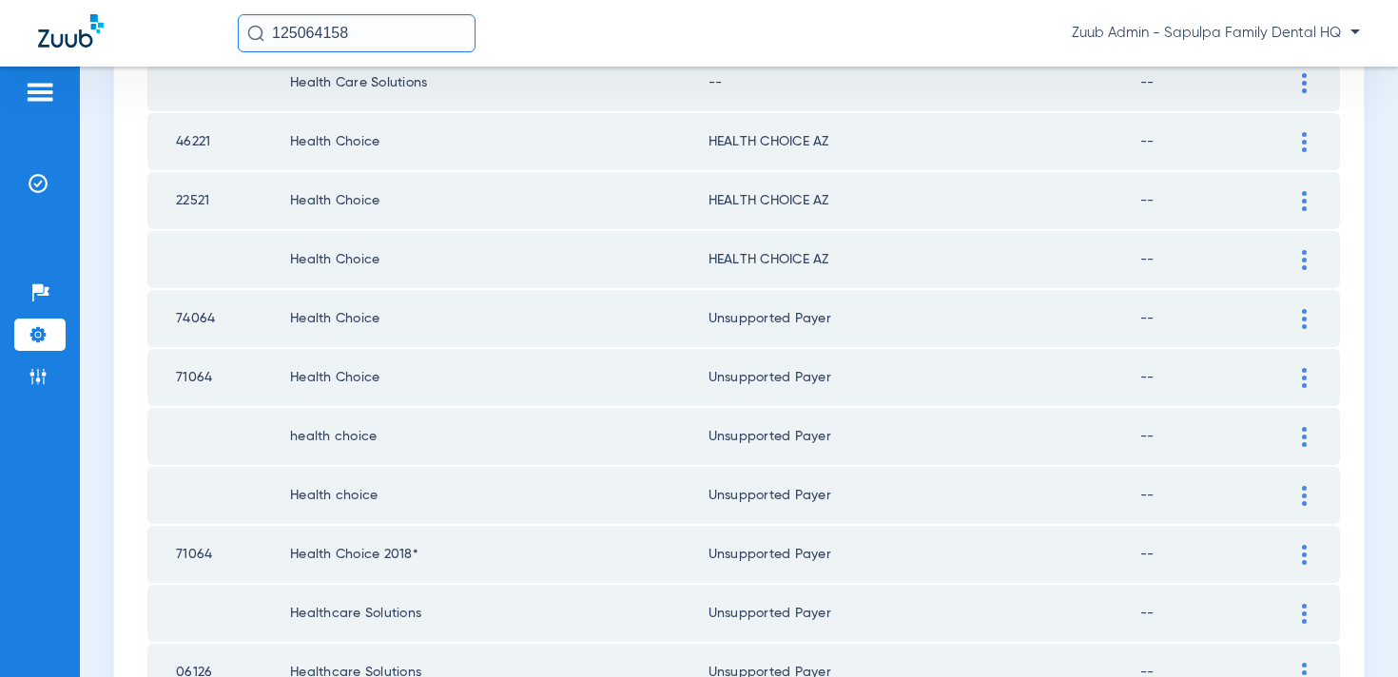
scroll to position [1669, 0]
click at [1299, 249] on td at bounding box center [1314, 261] width 52 height 57
click at [1300, 264] on div at bounding box center [1304, 262] width 33 height 20
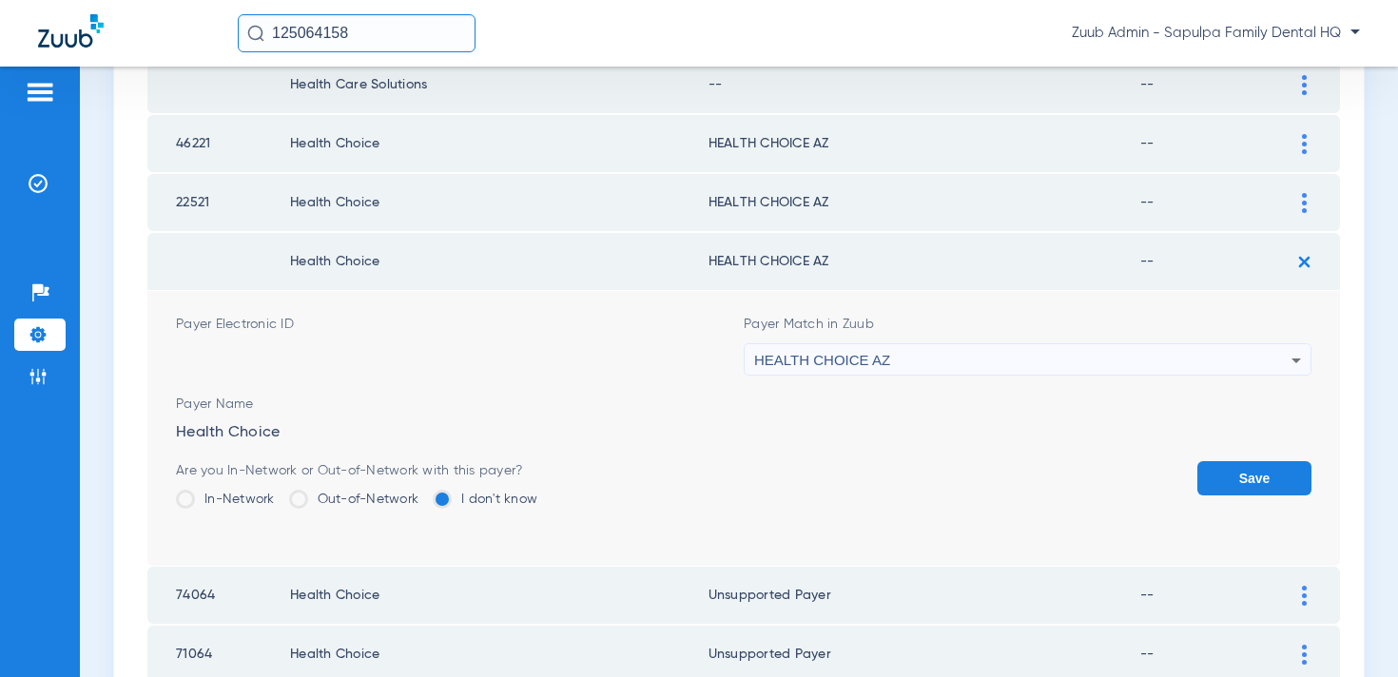
click at [971, 358] on div "HEALTH CHOICE AZ" at bounding box center [1022, 360] width 537 height 32
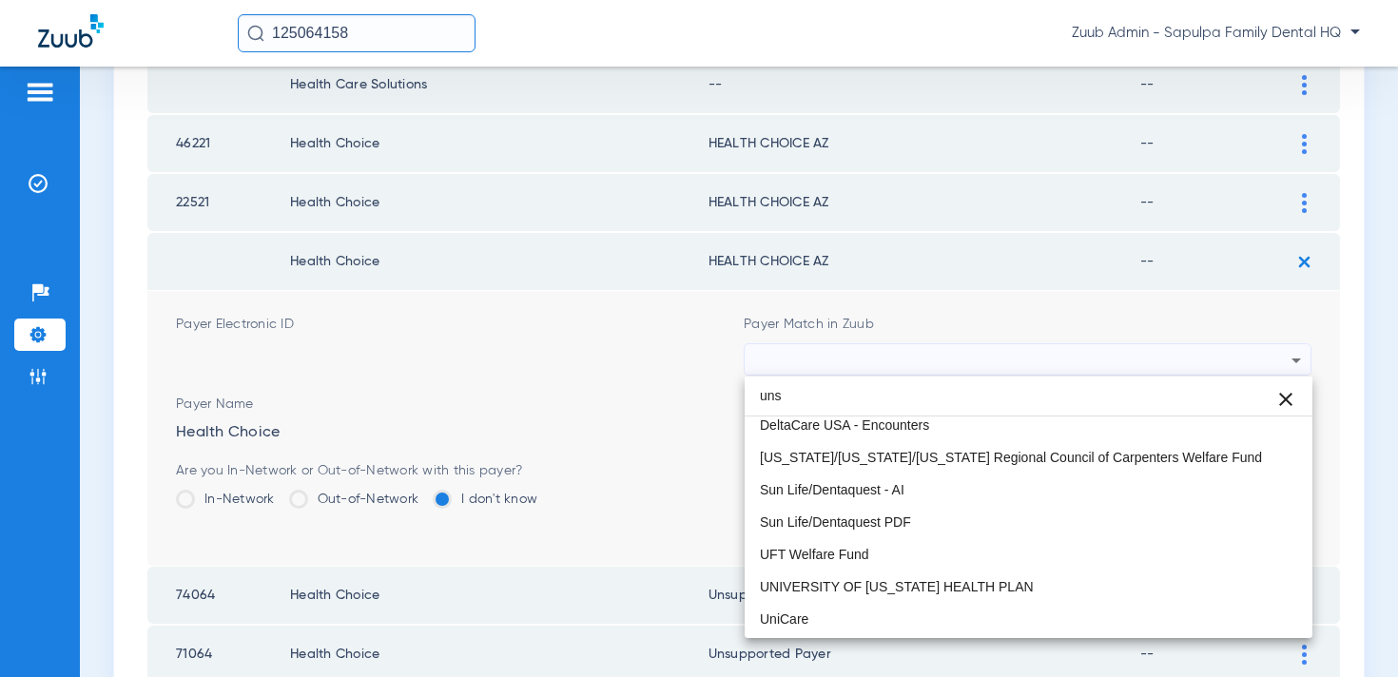
scroll to position [0, 0]
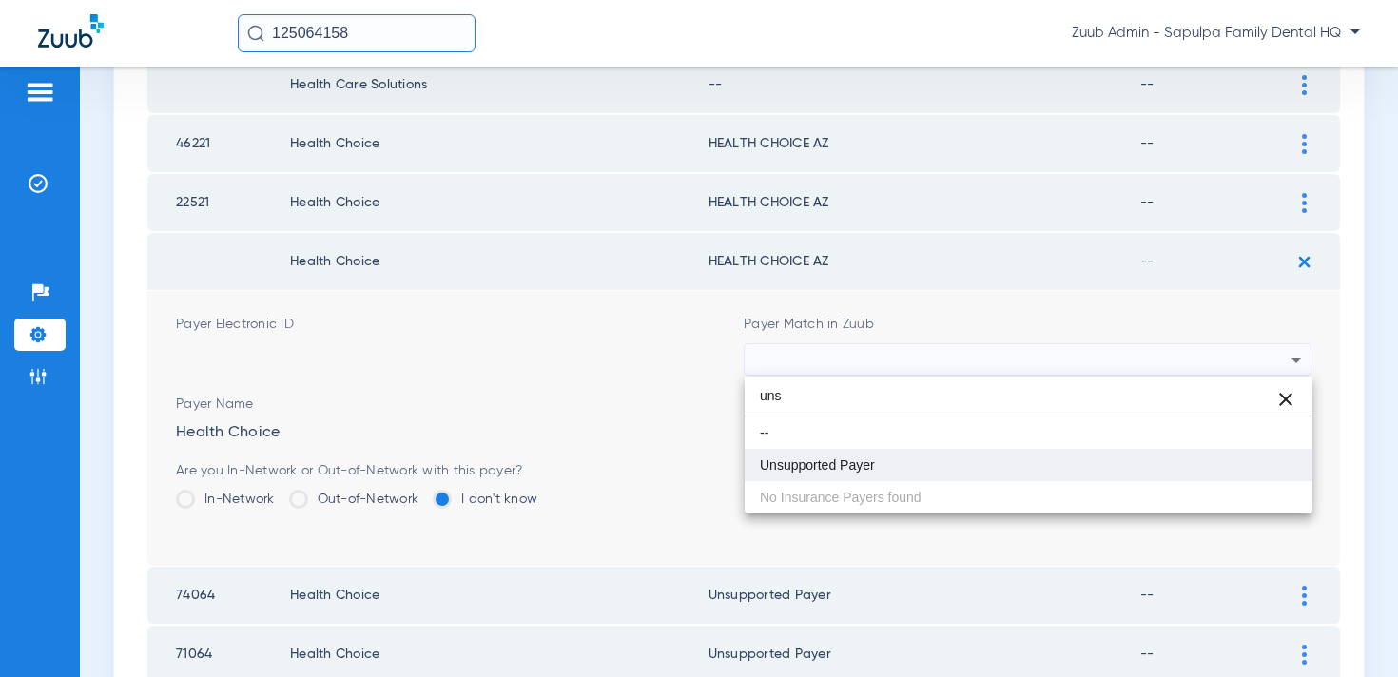
type input "uns"
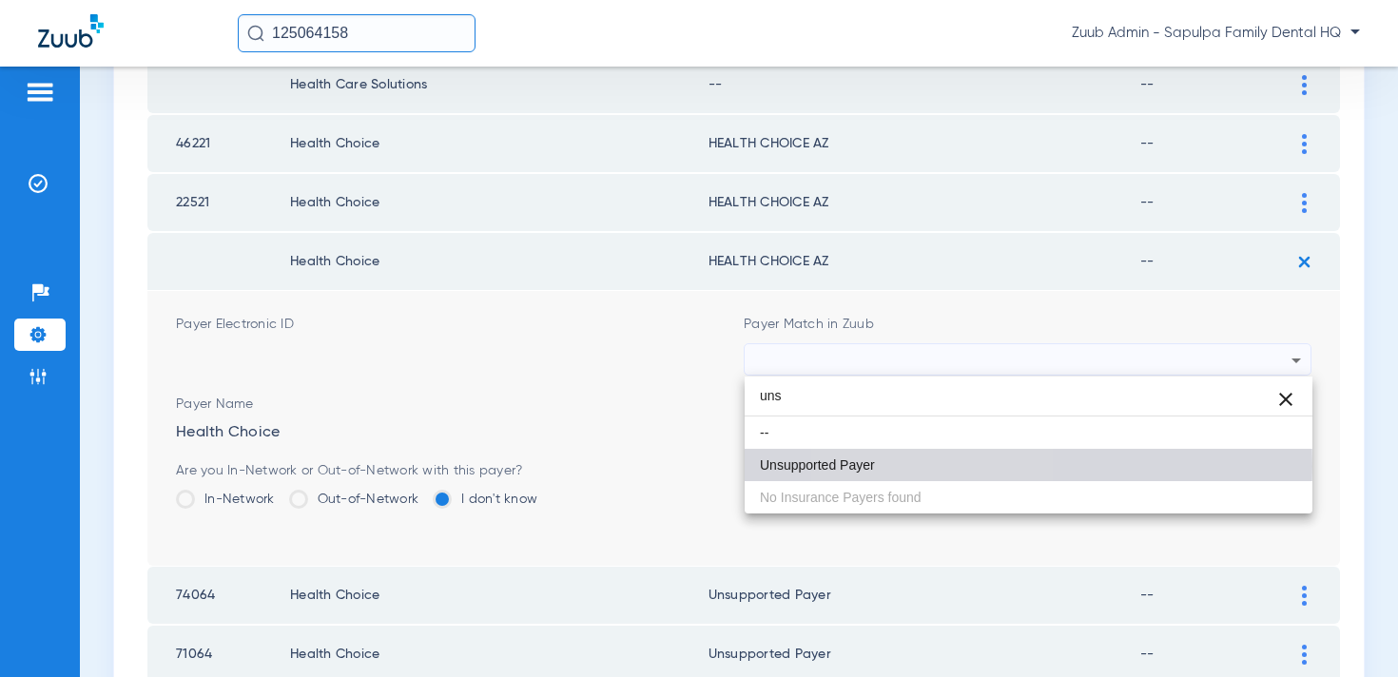
click at [941, 466] on mat-option "Unsupported Payer" at bounding box center [1029, 465] width 568 height 32
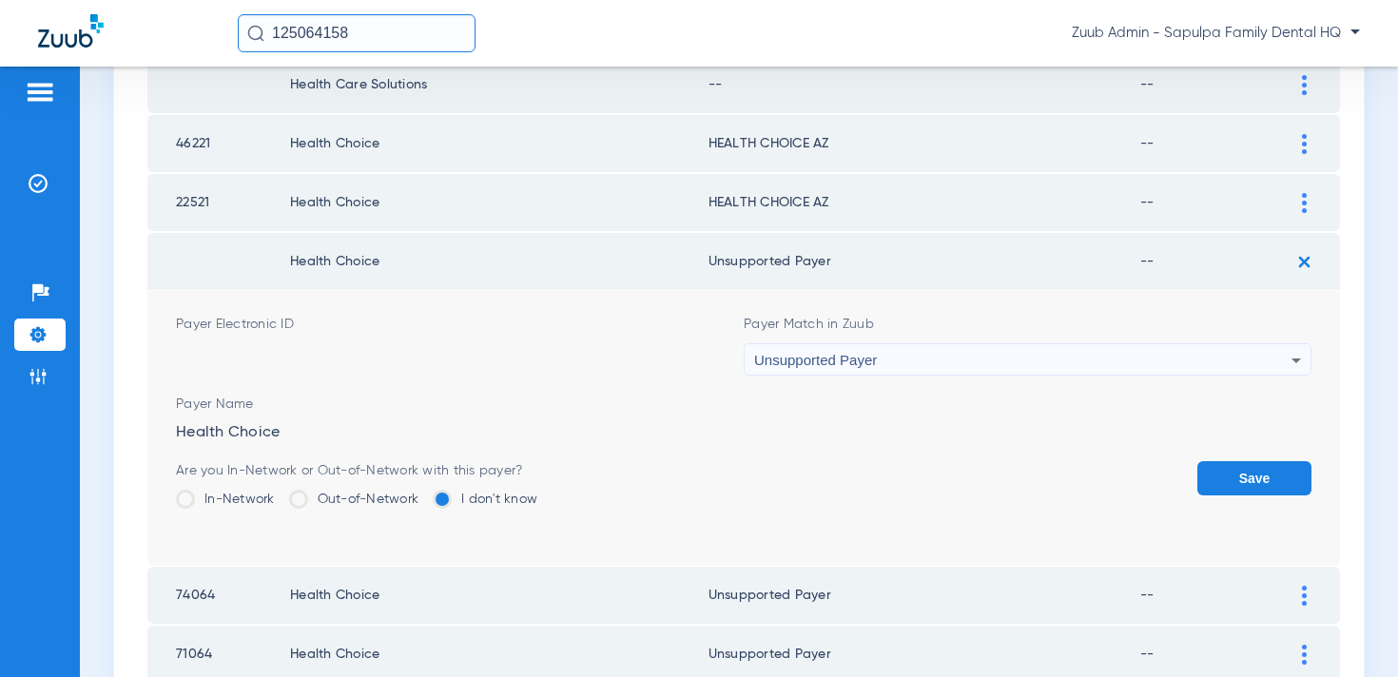
click at [1245, 475] on button "Save" at bounding box center [1255, 478] width 114 height 34
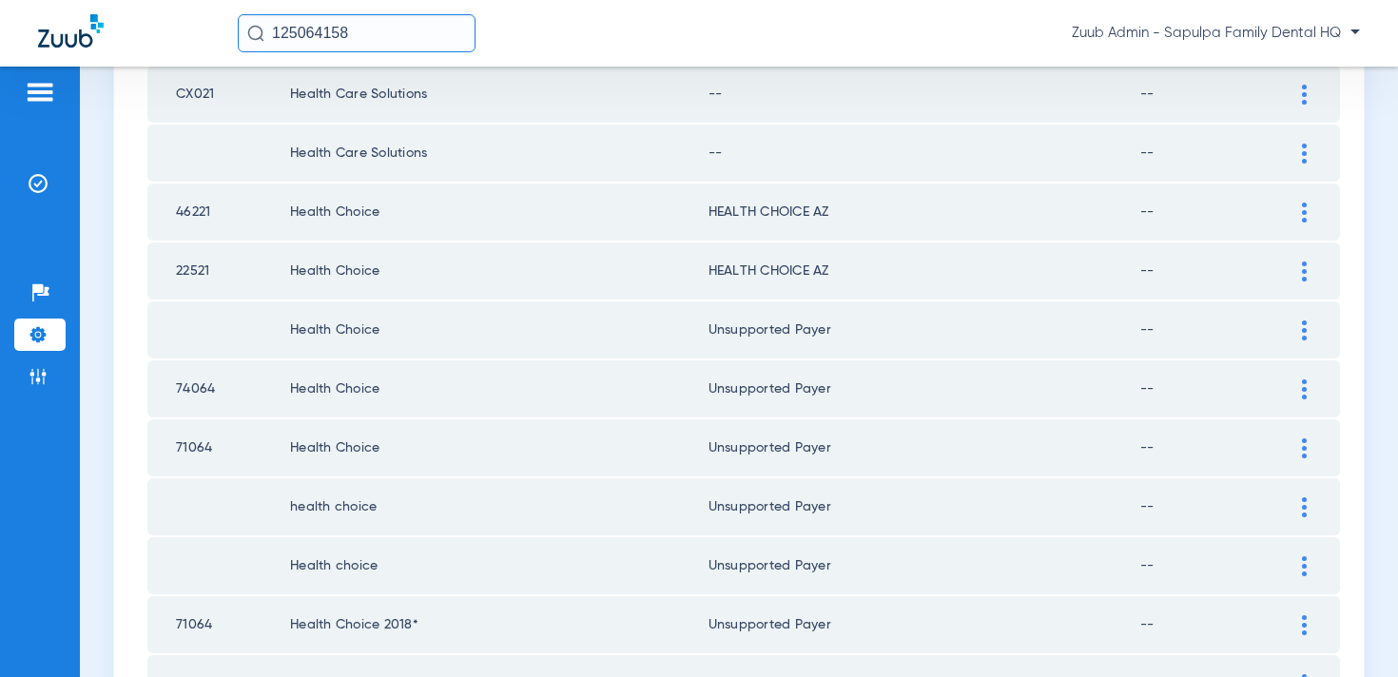
scroll to position [1598, 0]
click at [1305, 273] on img at bounding box center [1304, 274] width 5 height 20
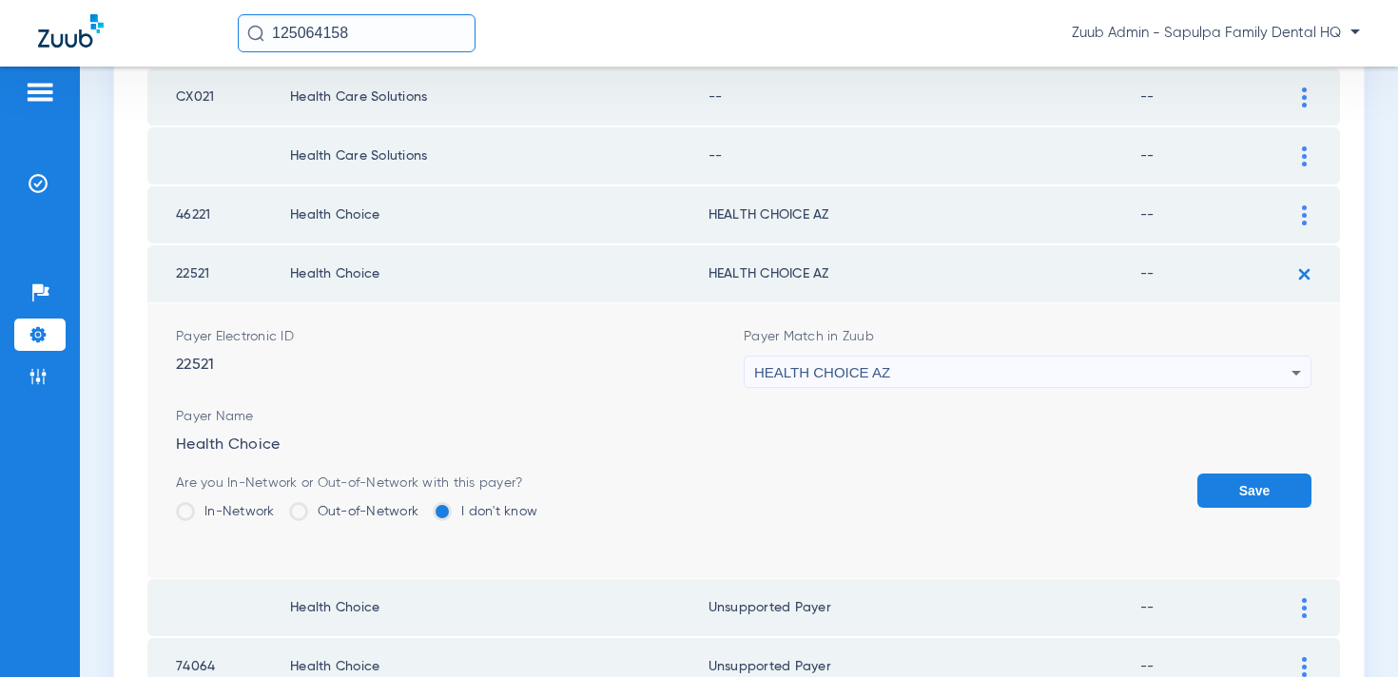
click at [1025, 373] on div "HEALTH CHOICE AZ" at bounding box center [1022, 373] width 537 height 32
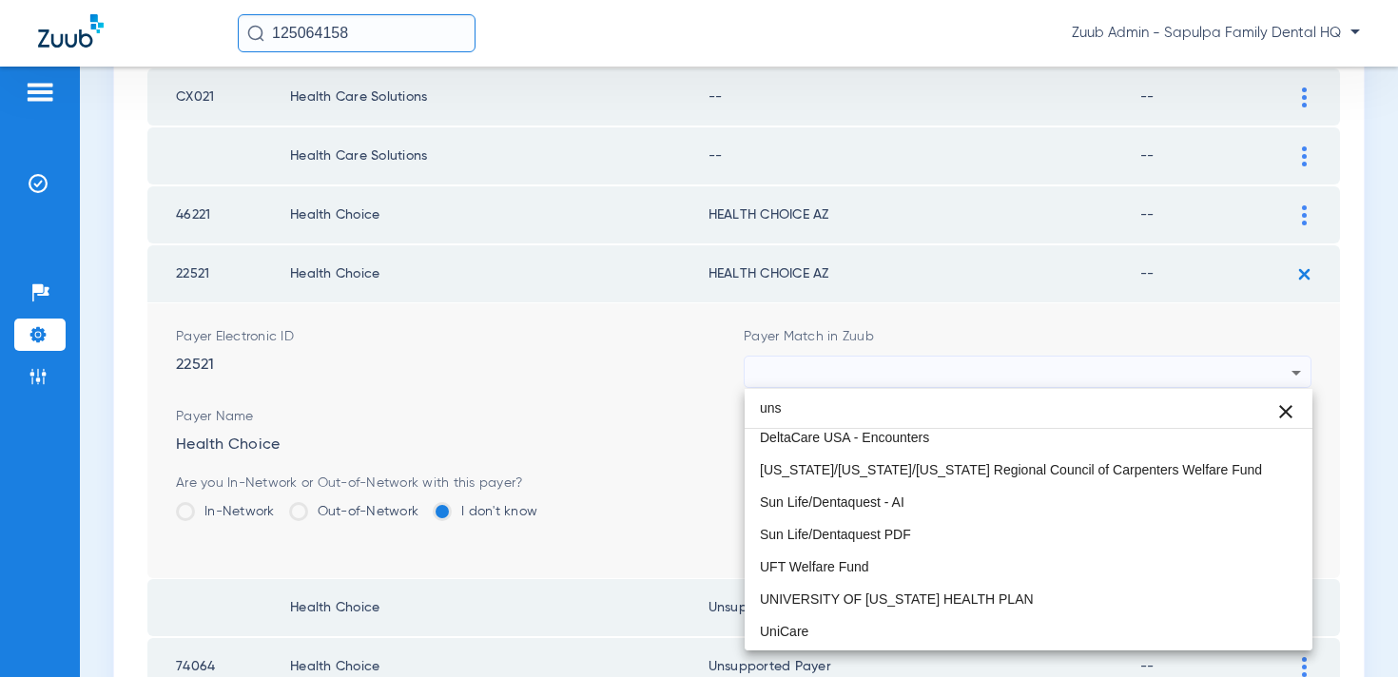
scroll to position [0, 0]
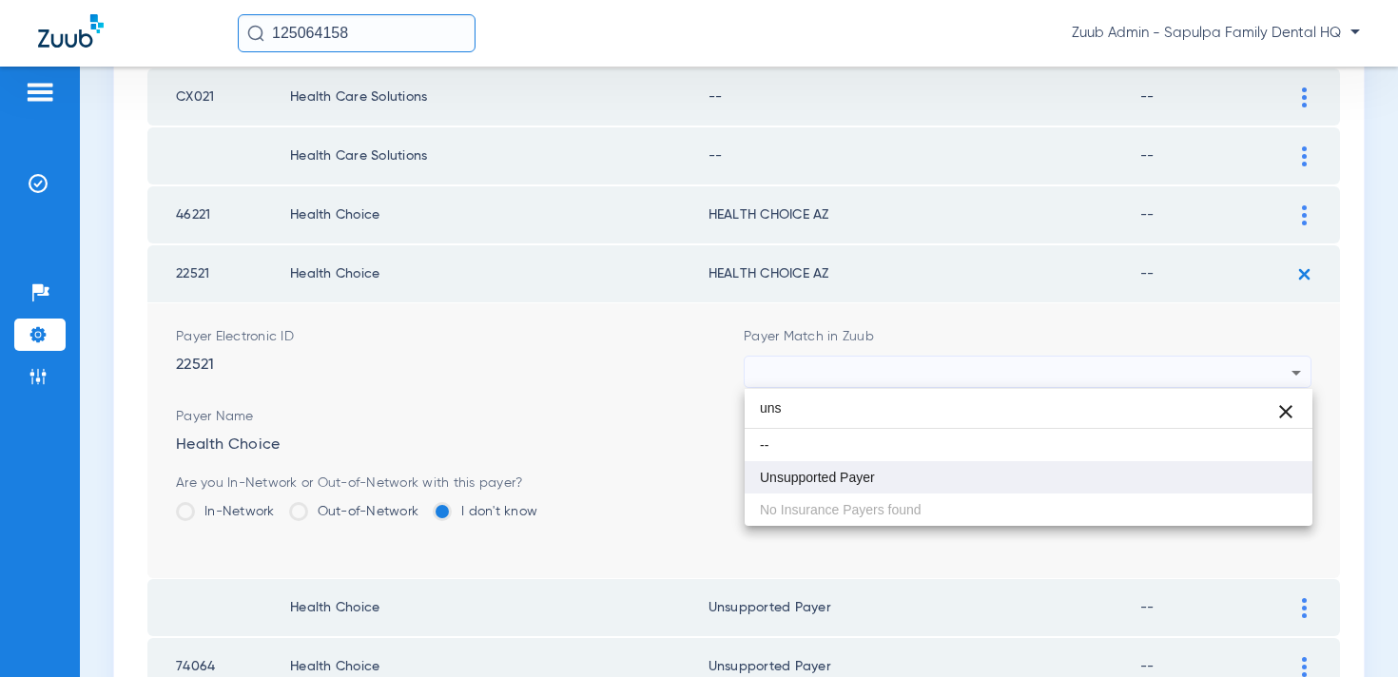
type input "uns"
click at [876, 478] on mat-option "Unsupported Payer" at bounding box center [1029, 477] width 568 height 32
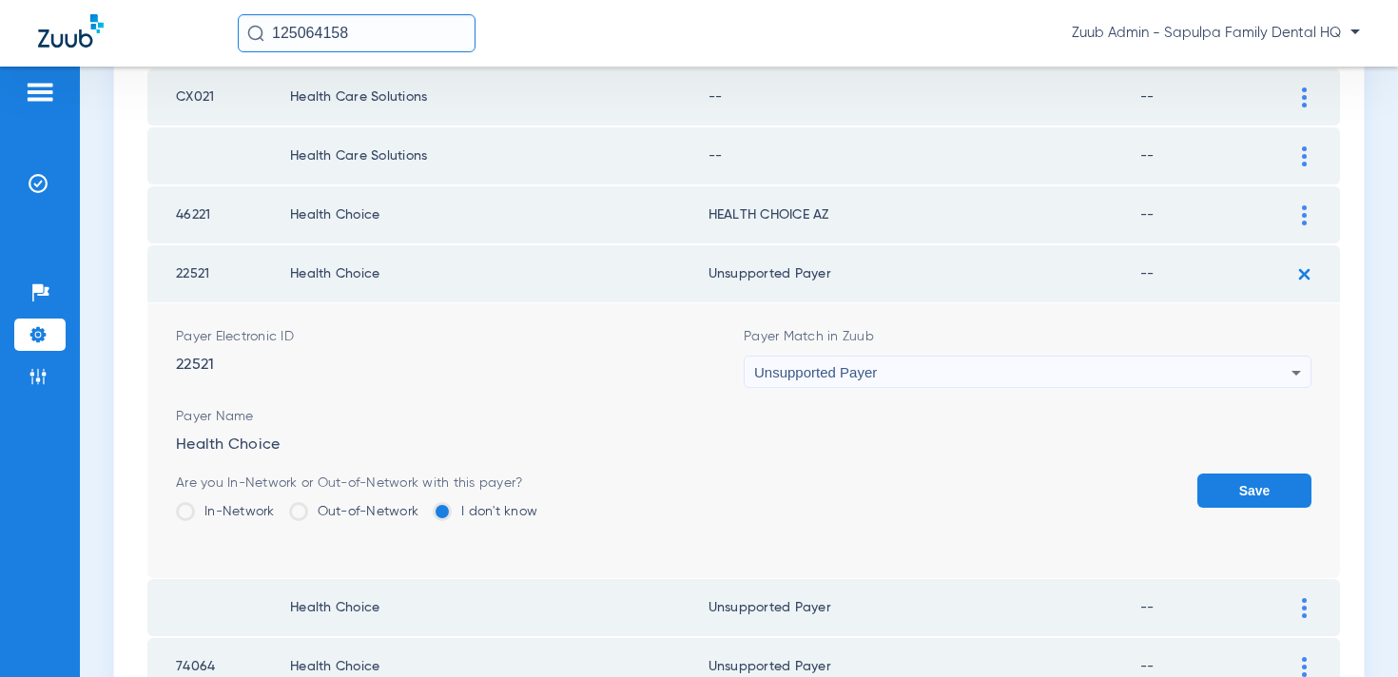
click at [1251, 509] on div "Save" at bounding box center [1255, 505] width 114 height 62
click at [1255, 492] on button "Save" at bounding box center [1255, 491] width 114 height 34
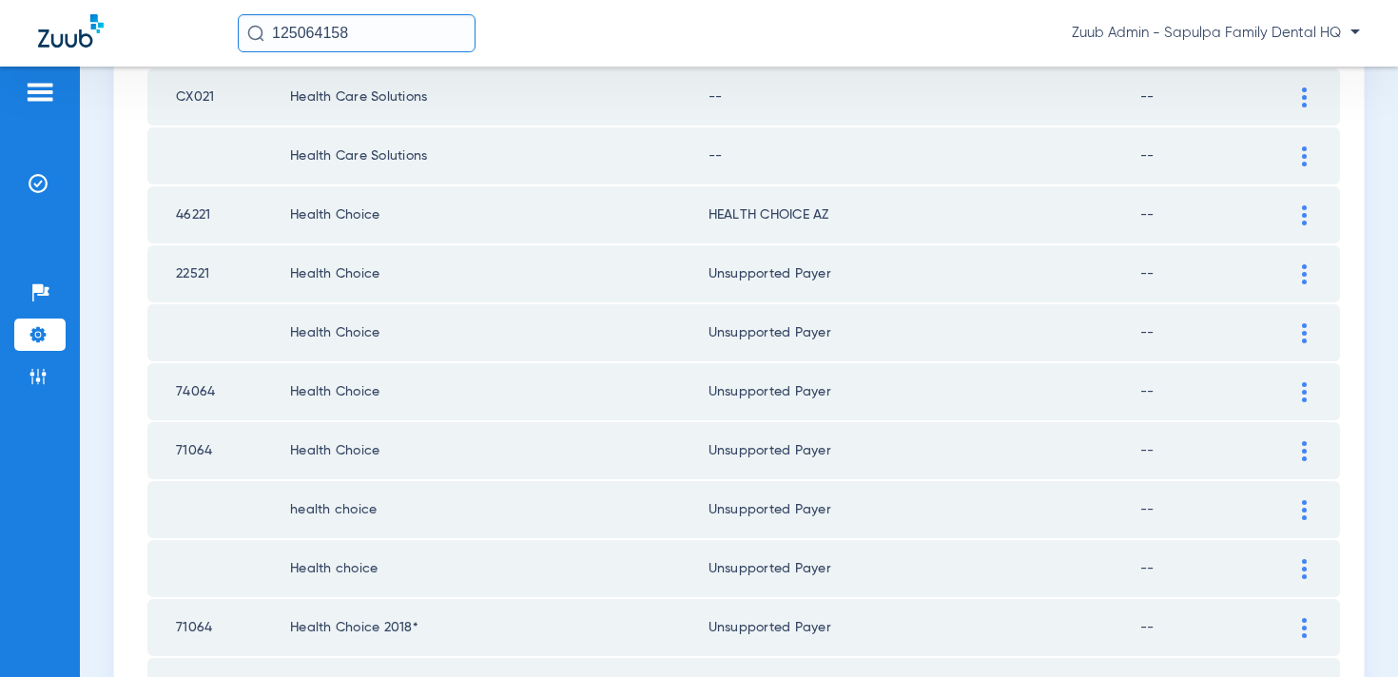
click at [1297, 225] on td at bounding box center [1314, 214] width 52 height 57
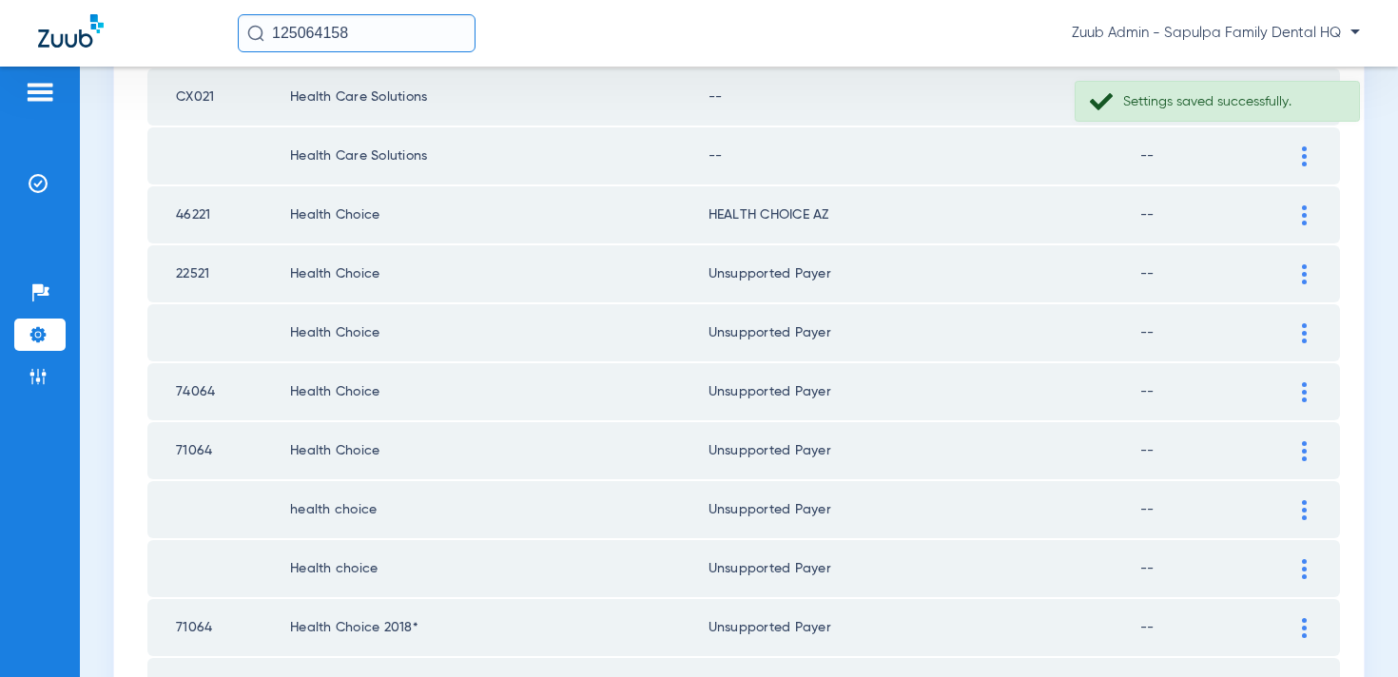
click at [1302, 218] on img at bounding box center [1304, 215] width 5 height 20
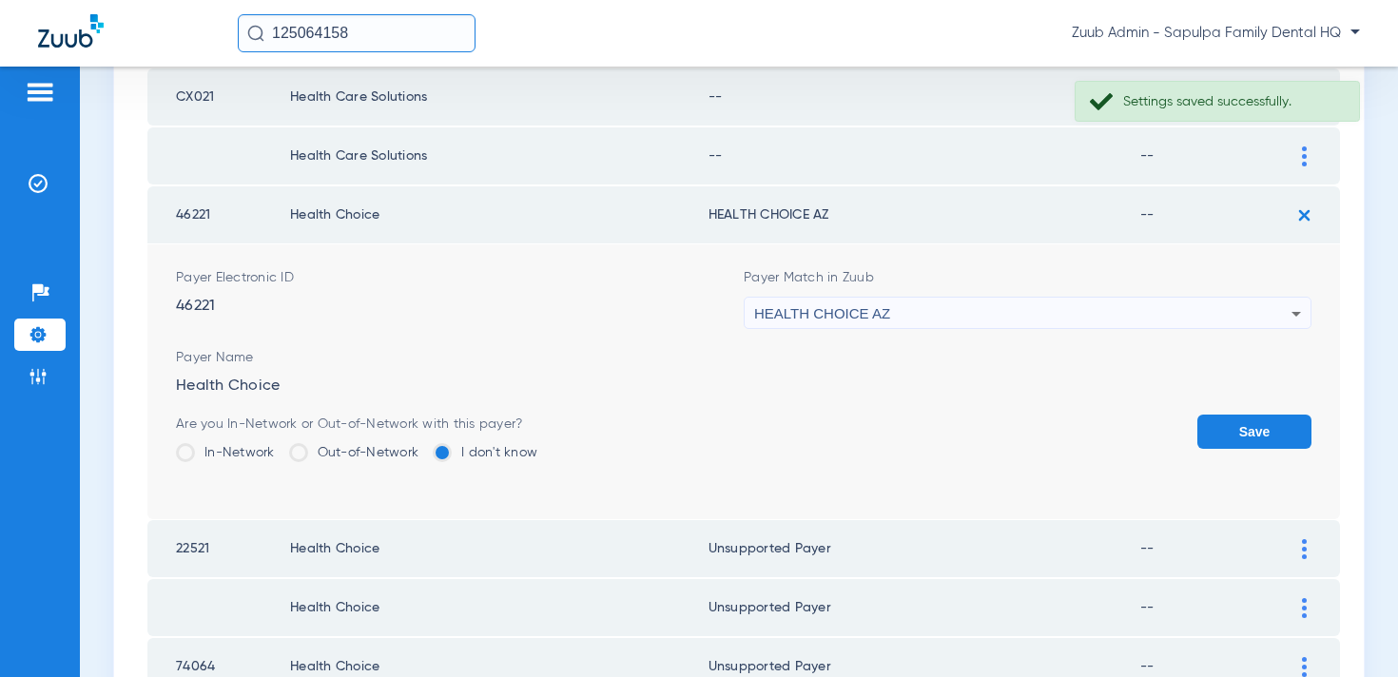
click at [1034, 305] on div "HEALTH CHOICE AZ" at bounding box center [1022, 314] width 537 height 32
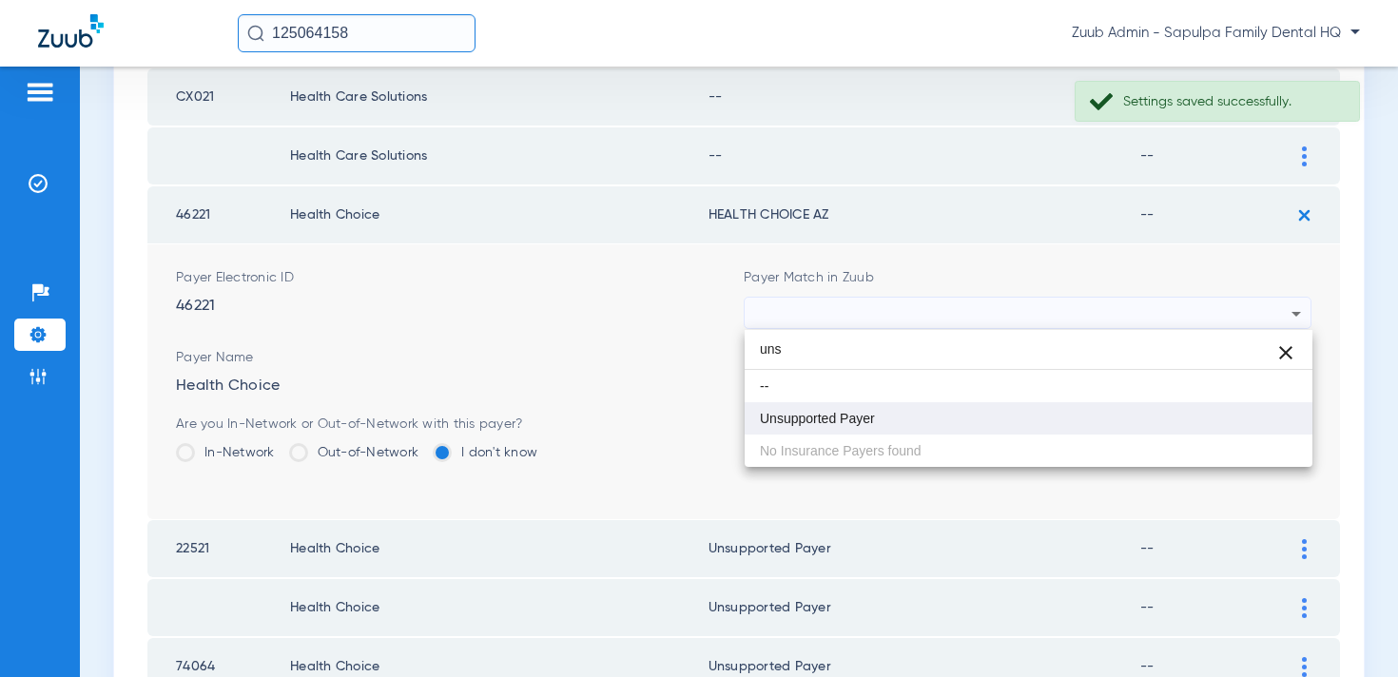
type input "uns"
click at [969, 419] on mat-option "Unsupported Payer" at bounding box center [1029, 418] width 568 height 32
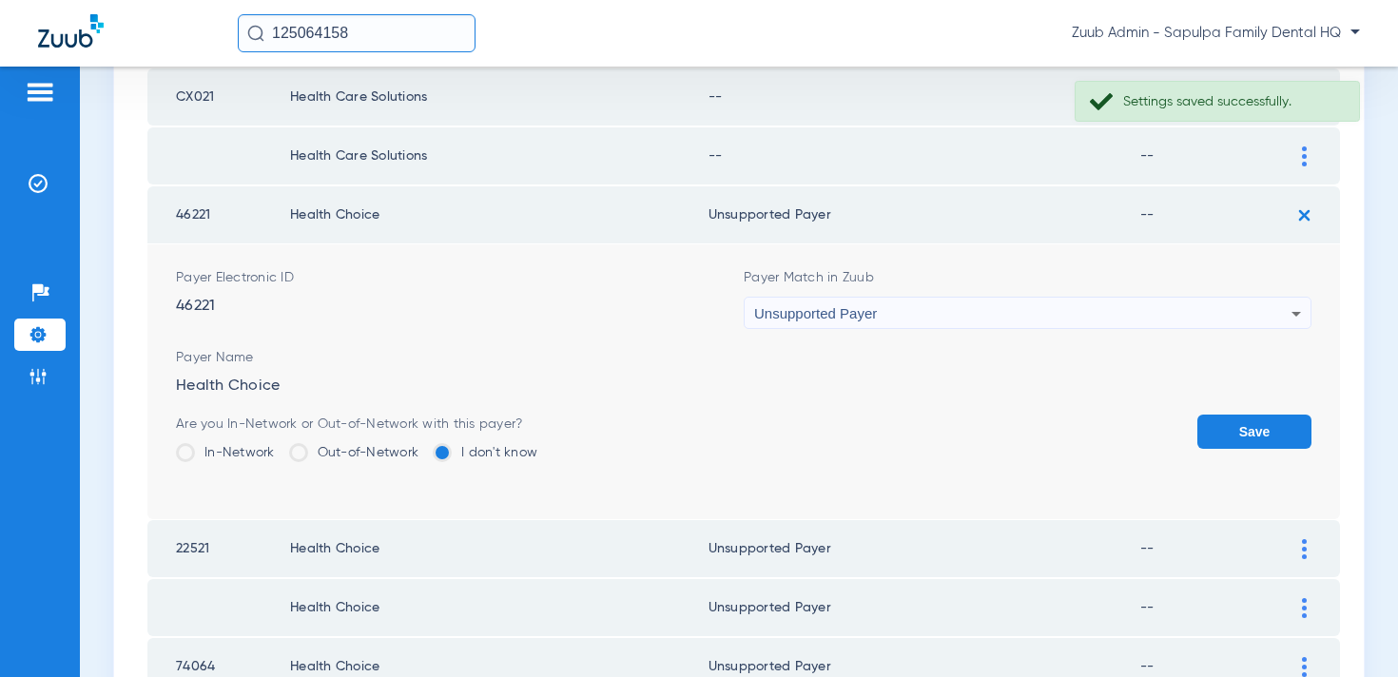
click at [1212, 421] on button "Save" at bounding box center [1255, 432] width 114 height 34
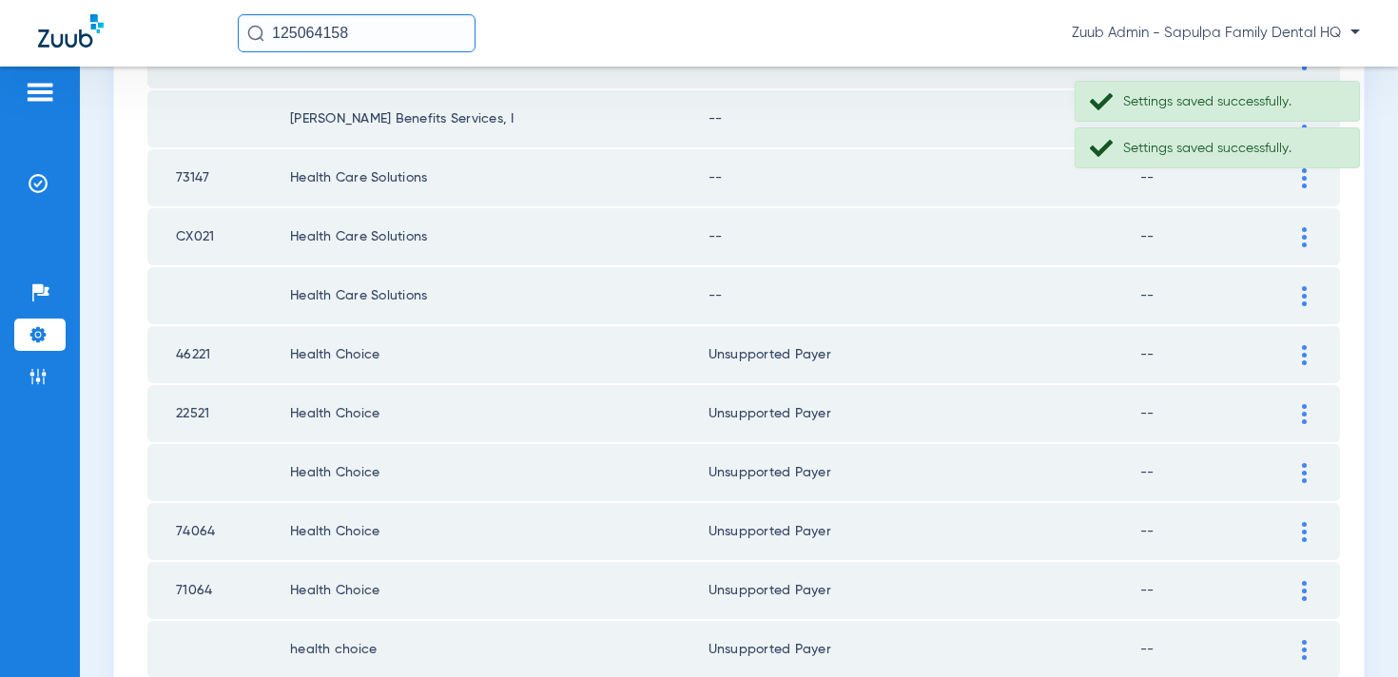
scroll to position [1428, 0]
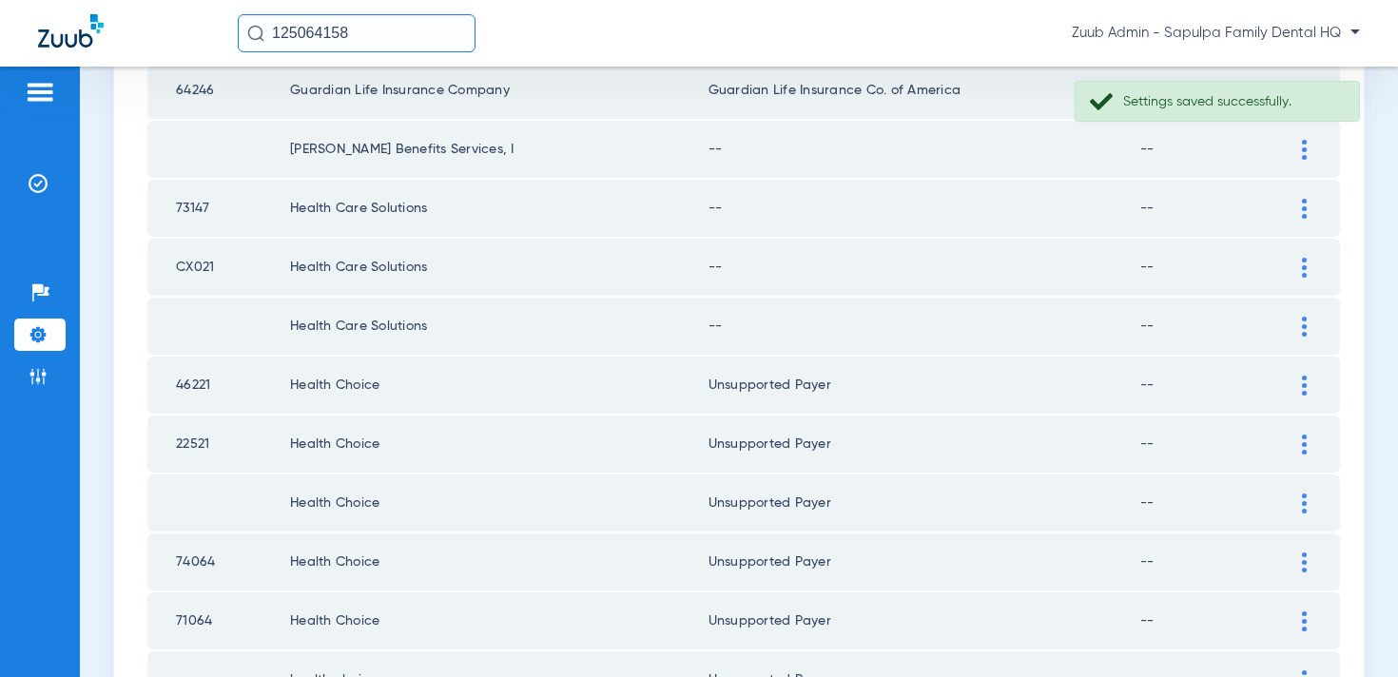
click at [1298, 325] on div at bounding box center [1304, 327] width 33 height 20
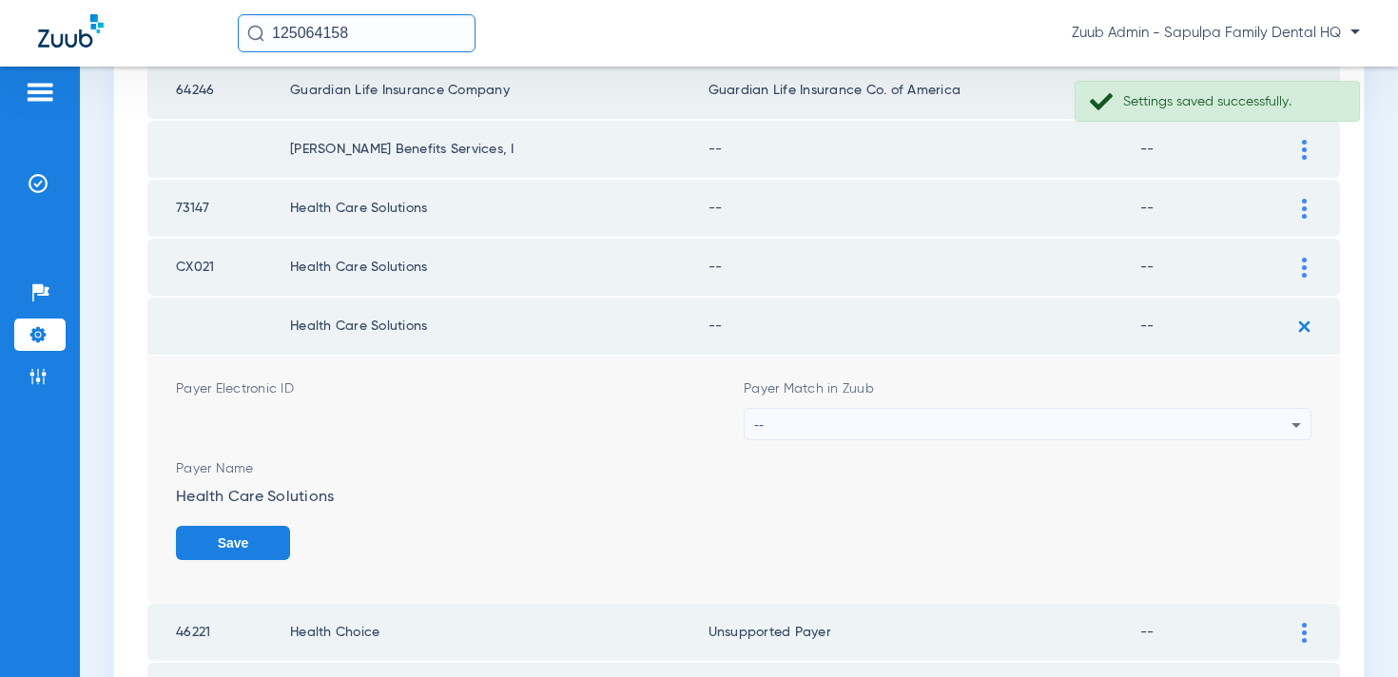
click at [1027, 429] on div "--" at bounding box center [1022, 425] width 537 height 32
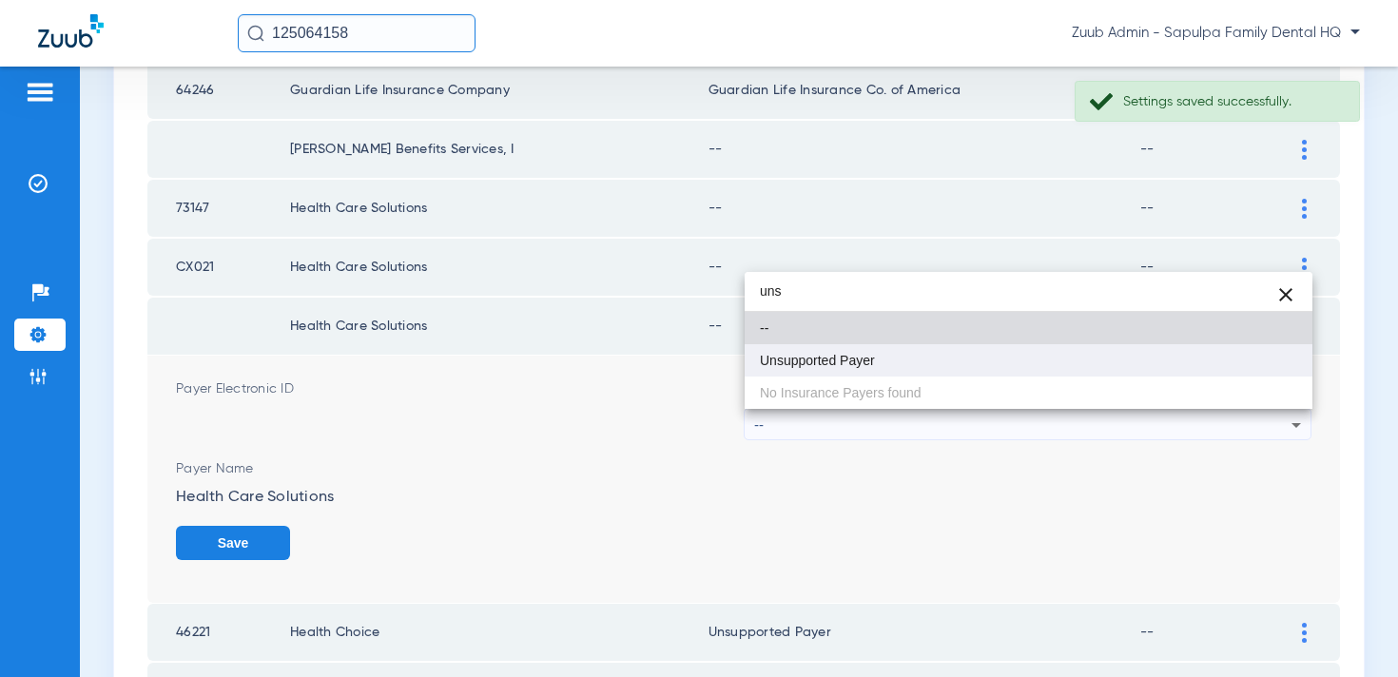
type input "uns"
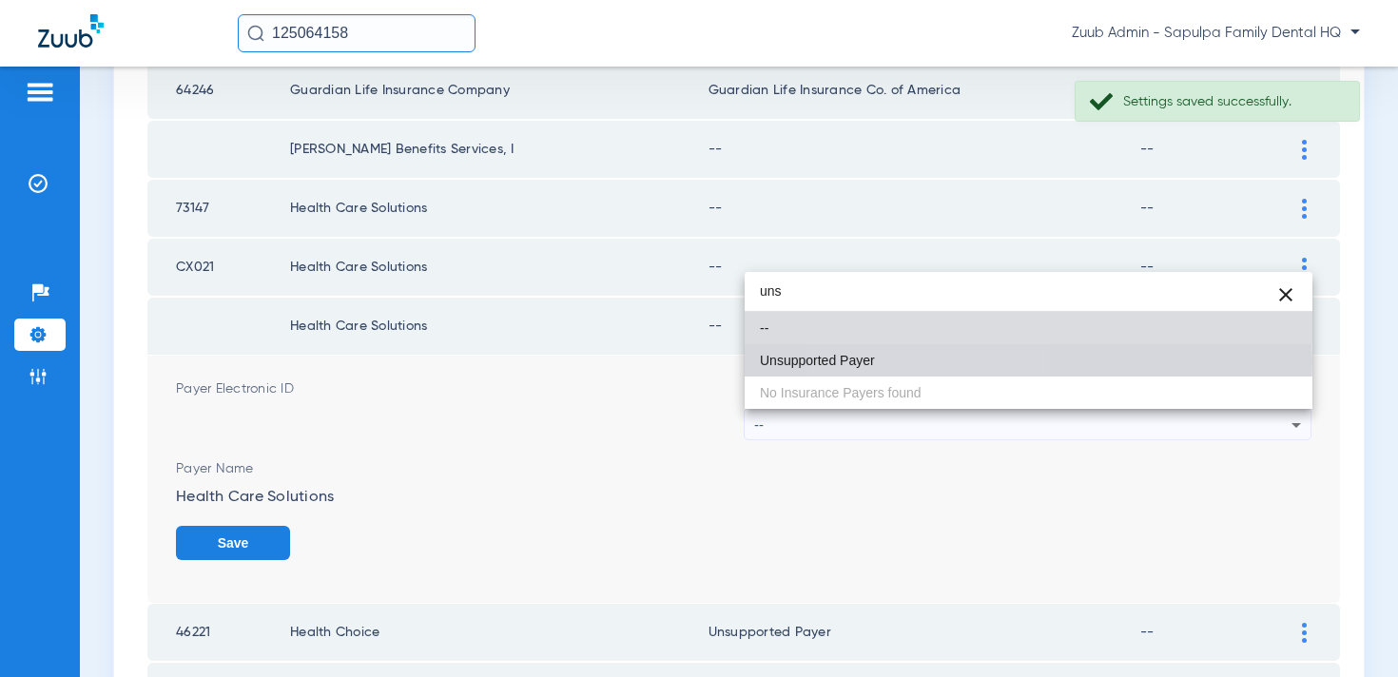
click at [939, 361] on mat-option "Unsupported Payer" at bounding box center [1029, 360] width 568 height 32
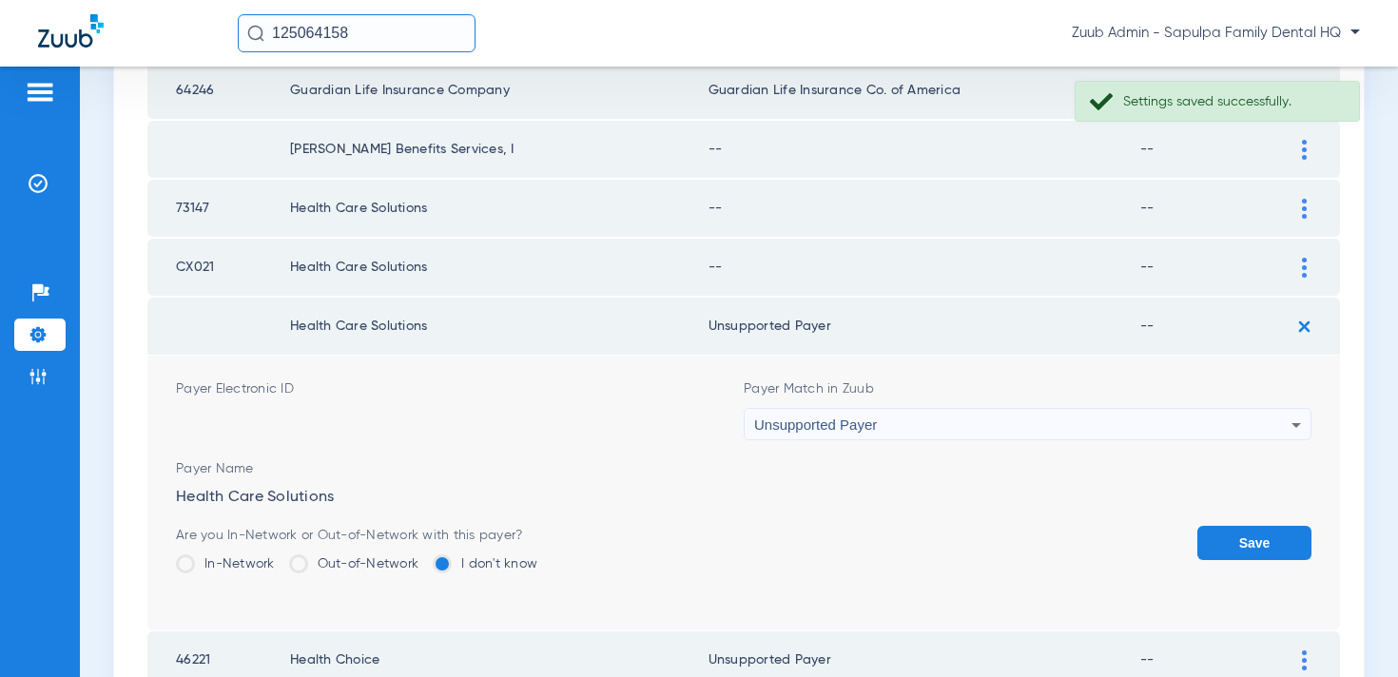
click at [1224, 539] on button "Save" at bounding box center [1255, 543] width 114 height 34
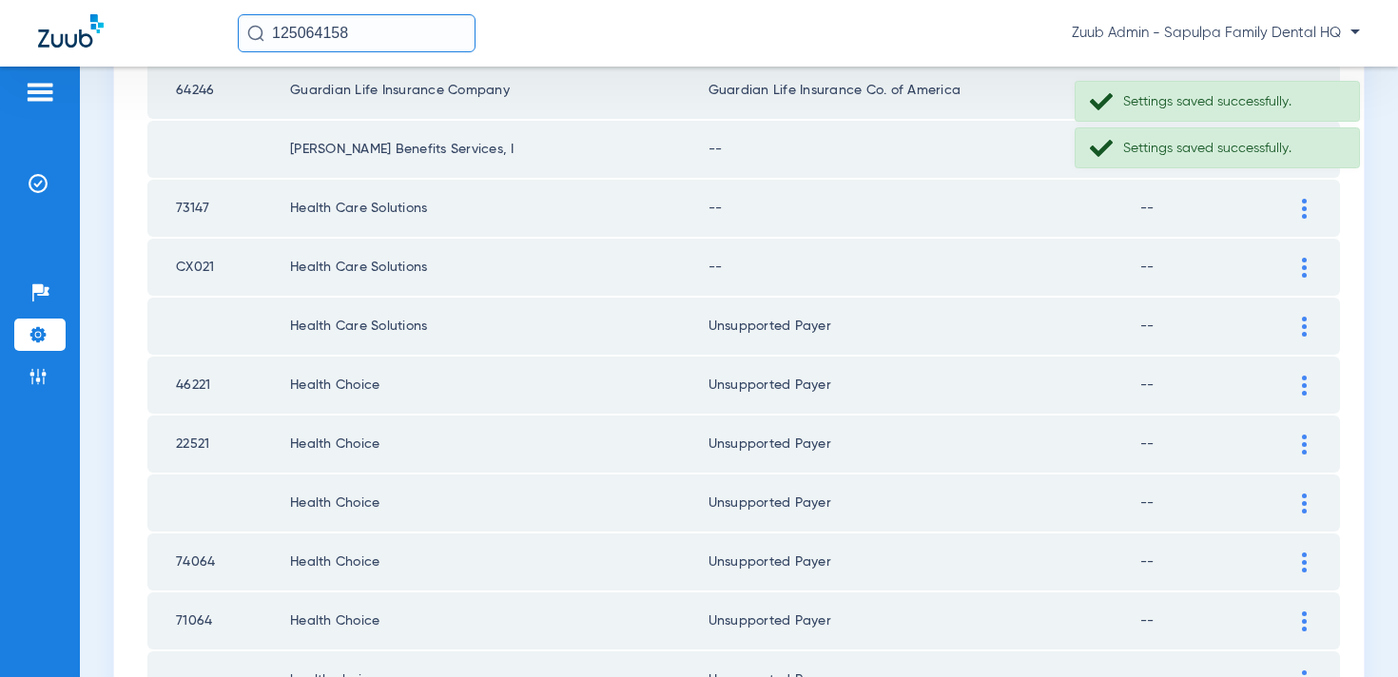
click at [1300, 260] on div at bounding box center [1304, 268] width 33 height 20
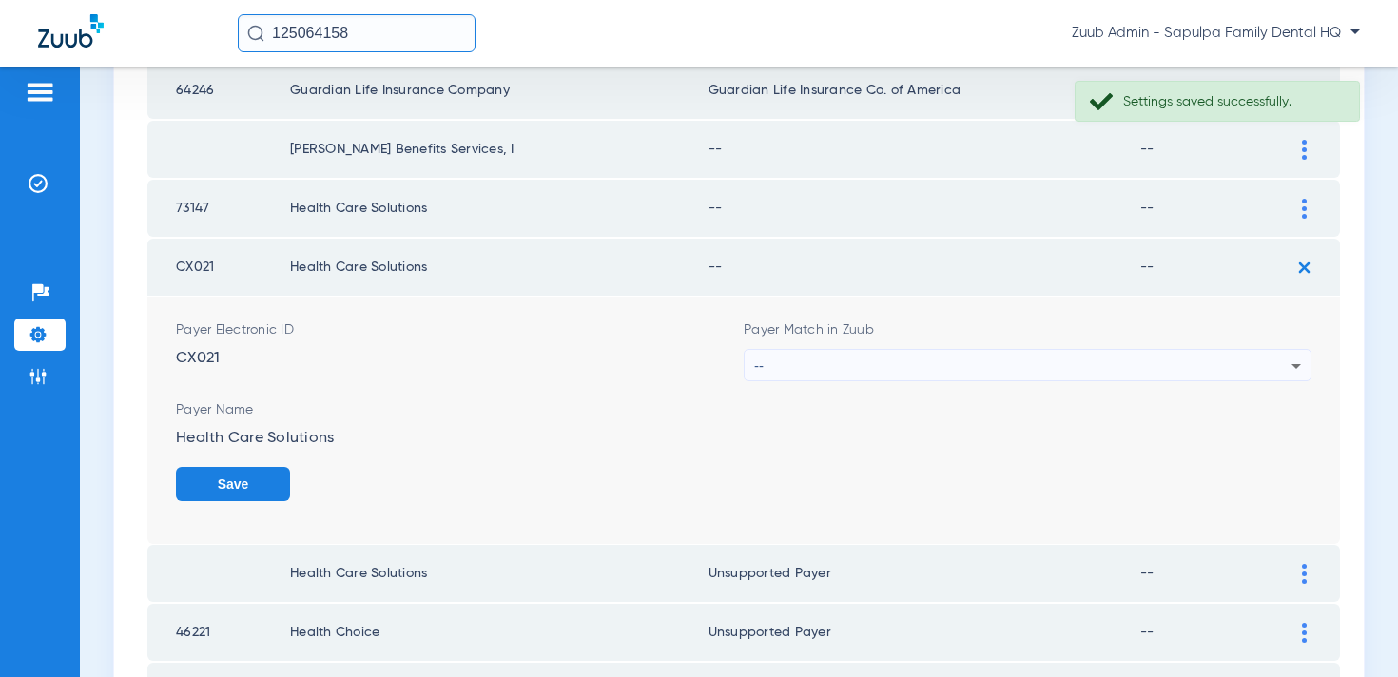
click at [978, 366] on div "--" at bounding box center [1022, 366] width 537 height 32
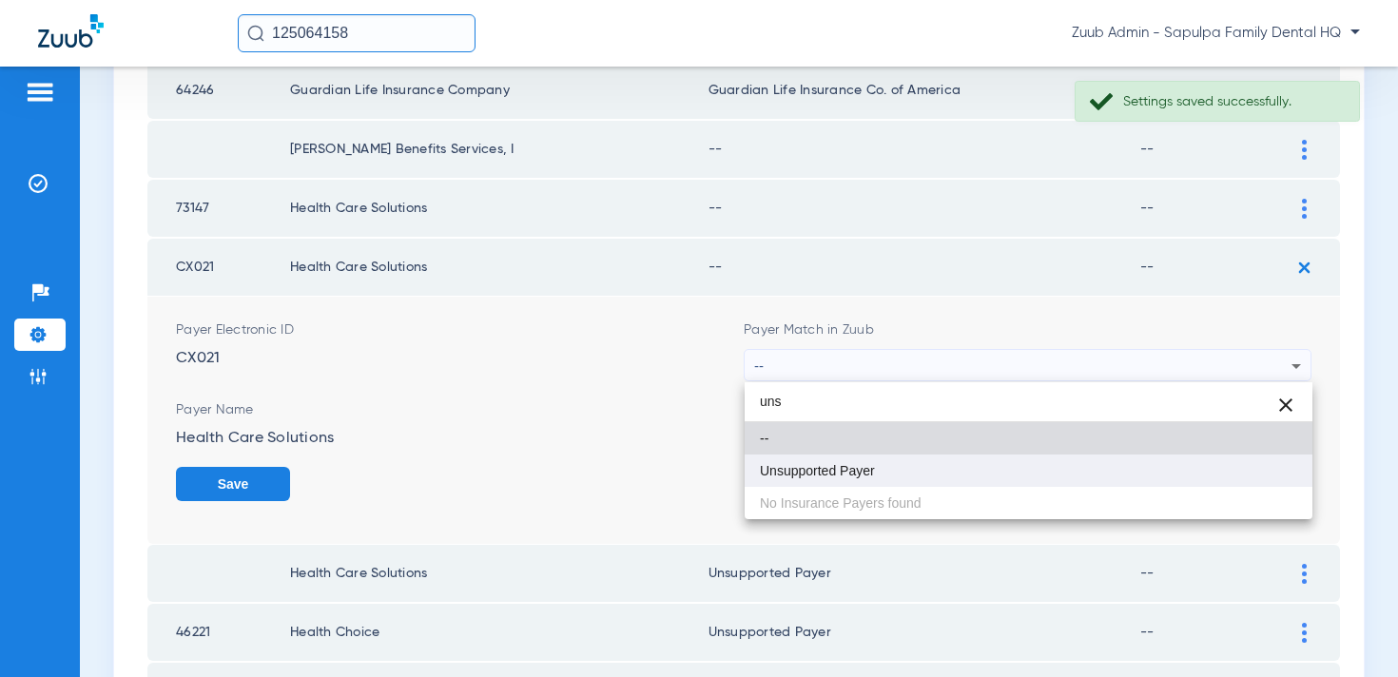
type input "uns"
click at [874, 485] on mat-option "Unsupported Payer" at bounding box center [1029, 471] width 568 height 32
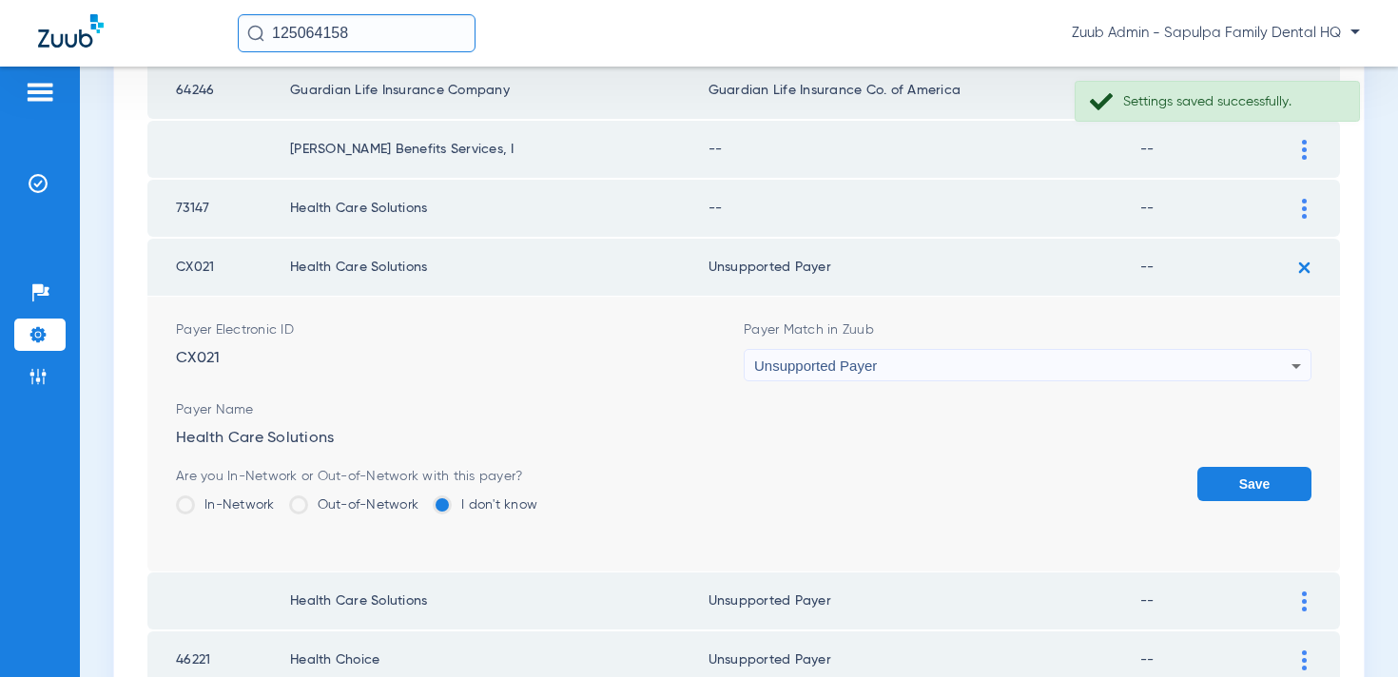
click at [1244, 464] on form "Payer Electronic ID CX021 Payer Match in Zuub Unsupported Payer Payer Name Heal…" at bounding box center [744, 434] width 1136 height 275
click at [1245, 480] on button "Save" at bounding box center [1255, 484] width 114 height 34
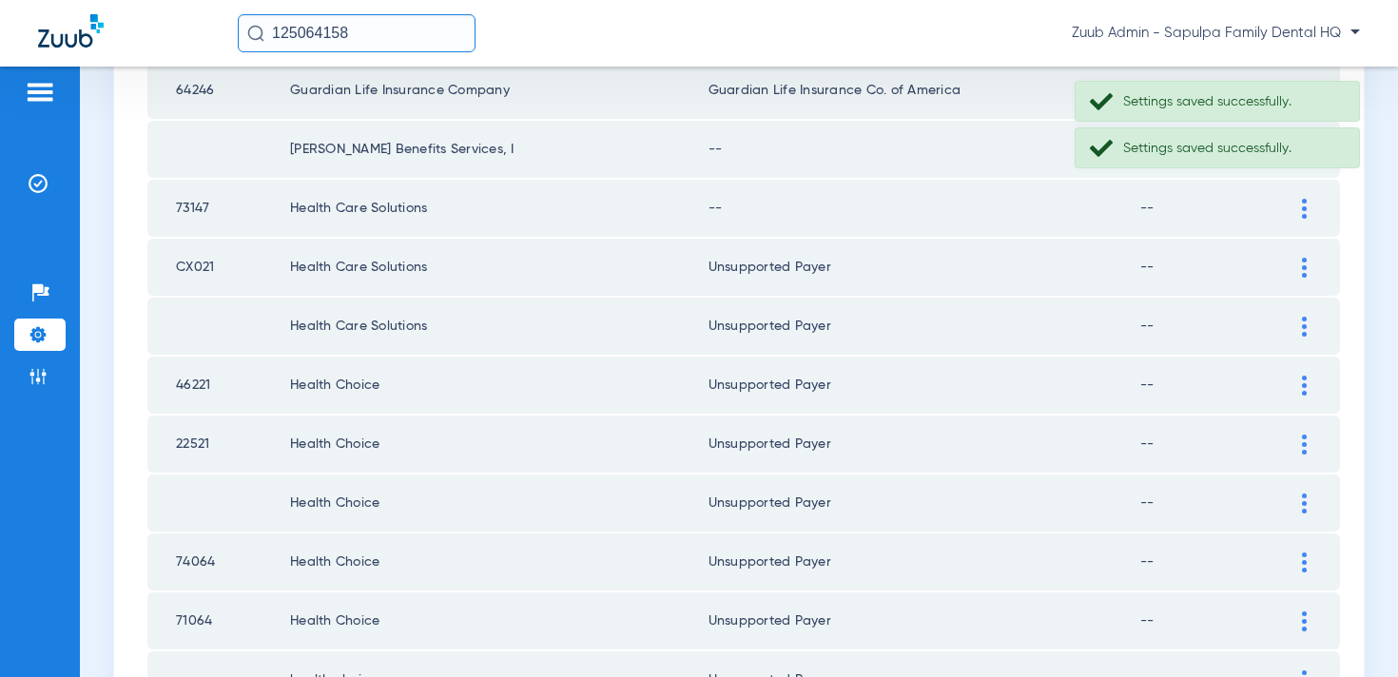
click at [1302, 205] on img at bounding box center [1304, 209] width 5 height 20
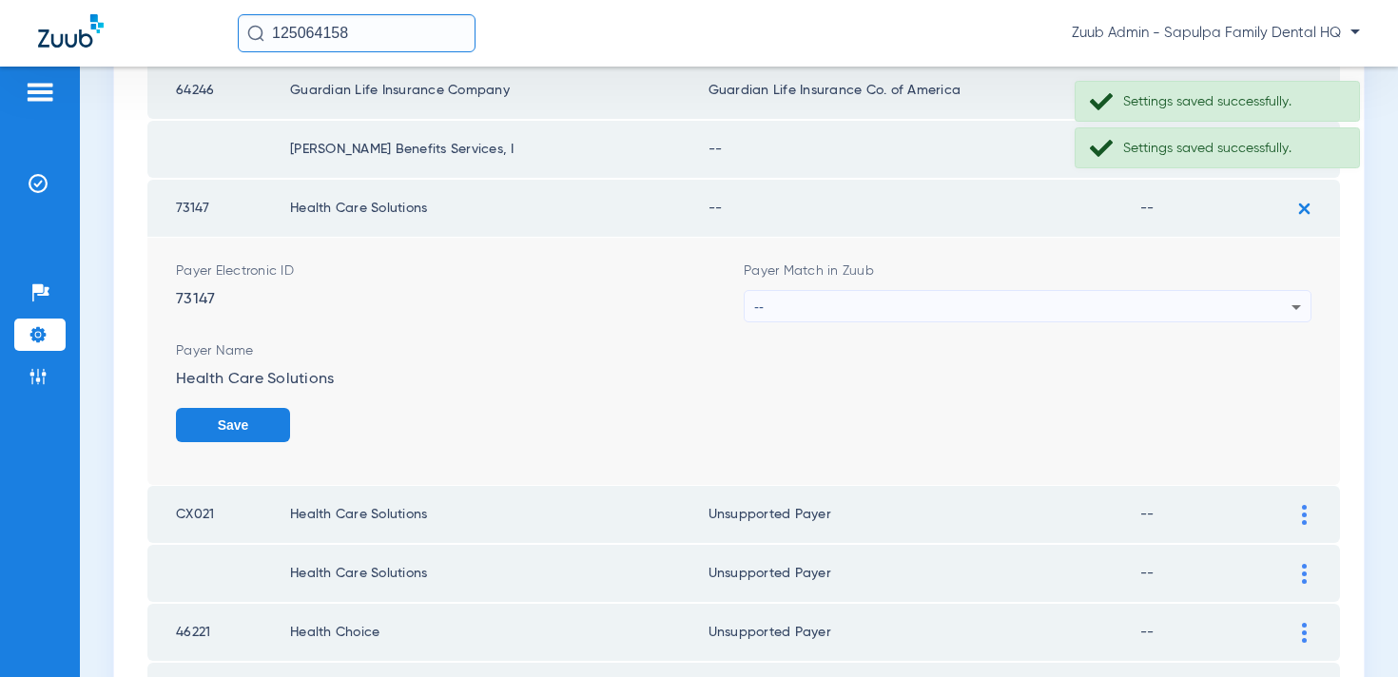
click at [1037, 308] on div "--" at bounding box center [1022, 307] width 537 height 32
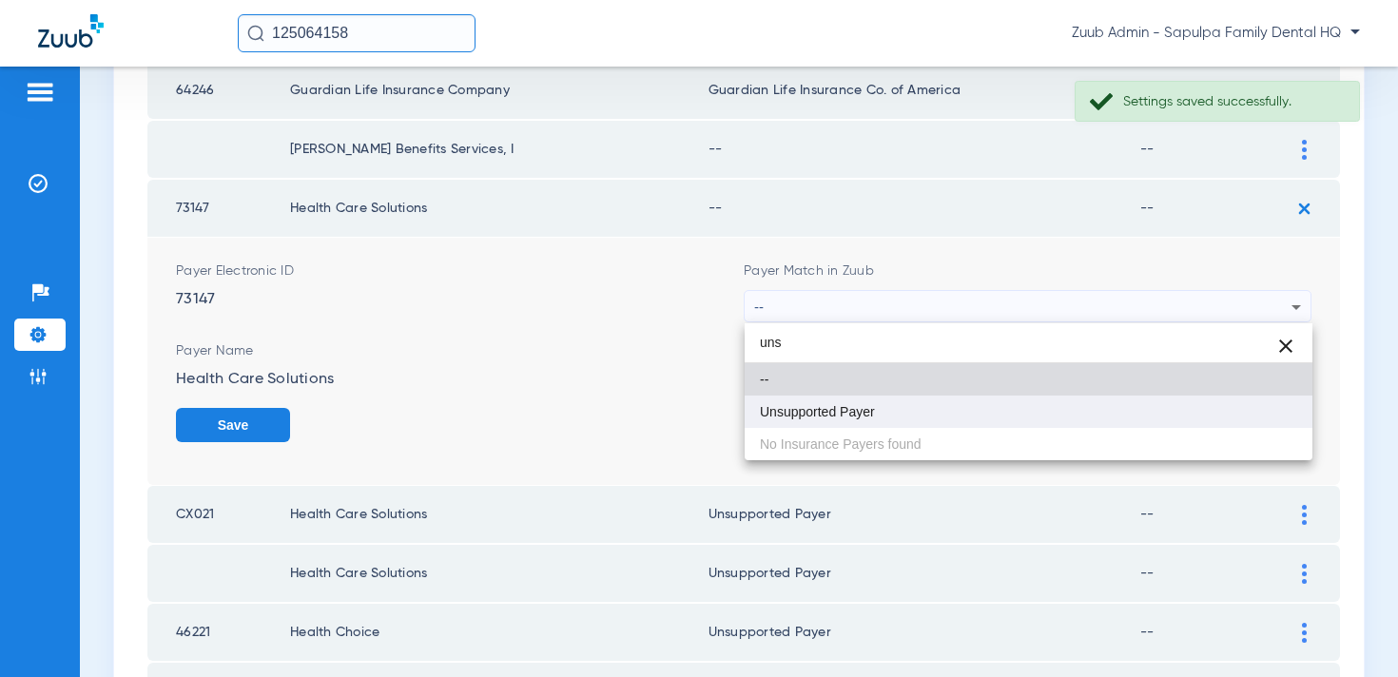
type input "uns"
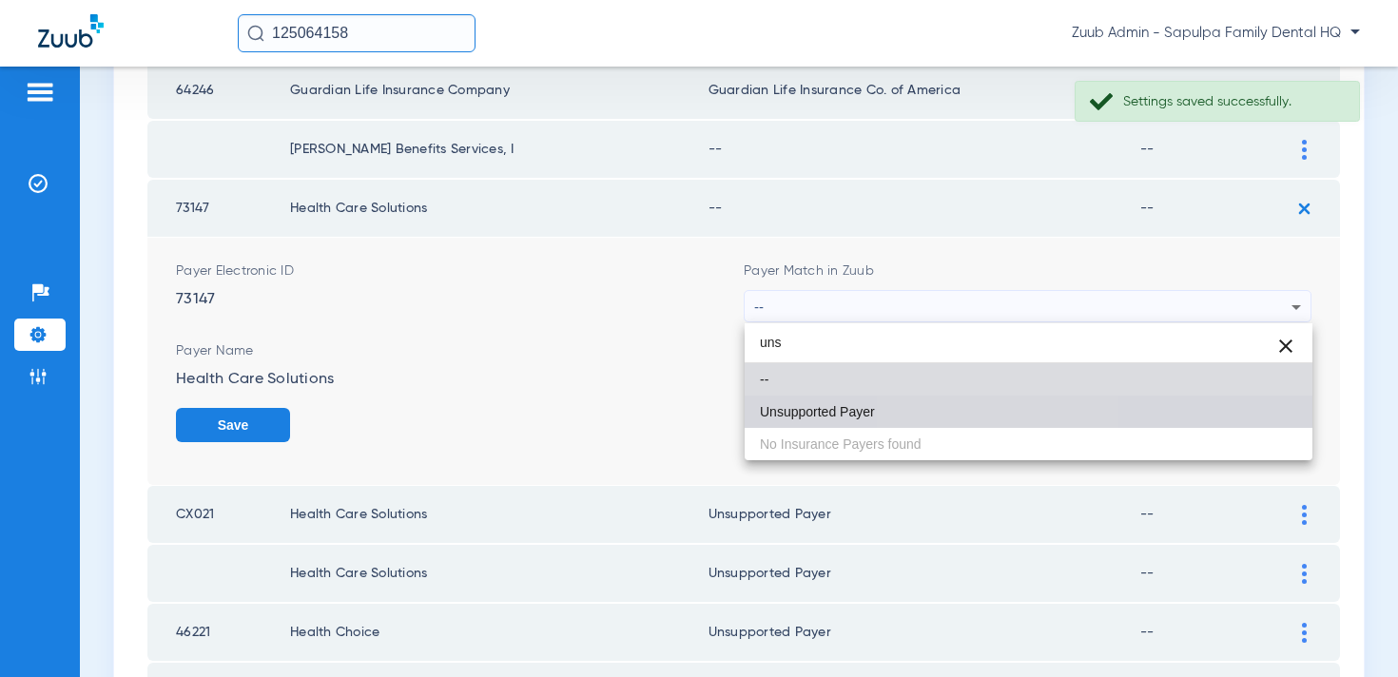
click at [974, 405] on mat-option "Unsupported Payer" at bounding box center [1029, 412] width 568 height 32
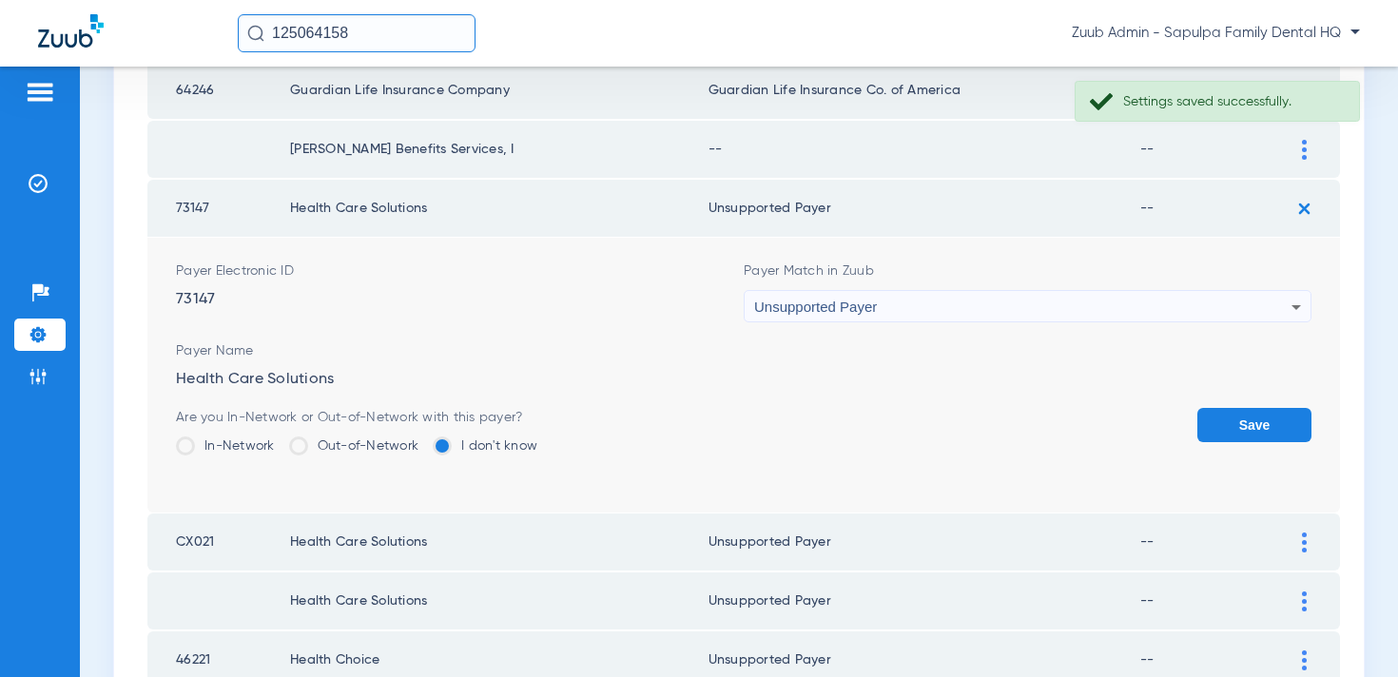
click at [1224, 424] on button "Save" at bounding box center [1255, 425] width 114 height 34
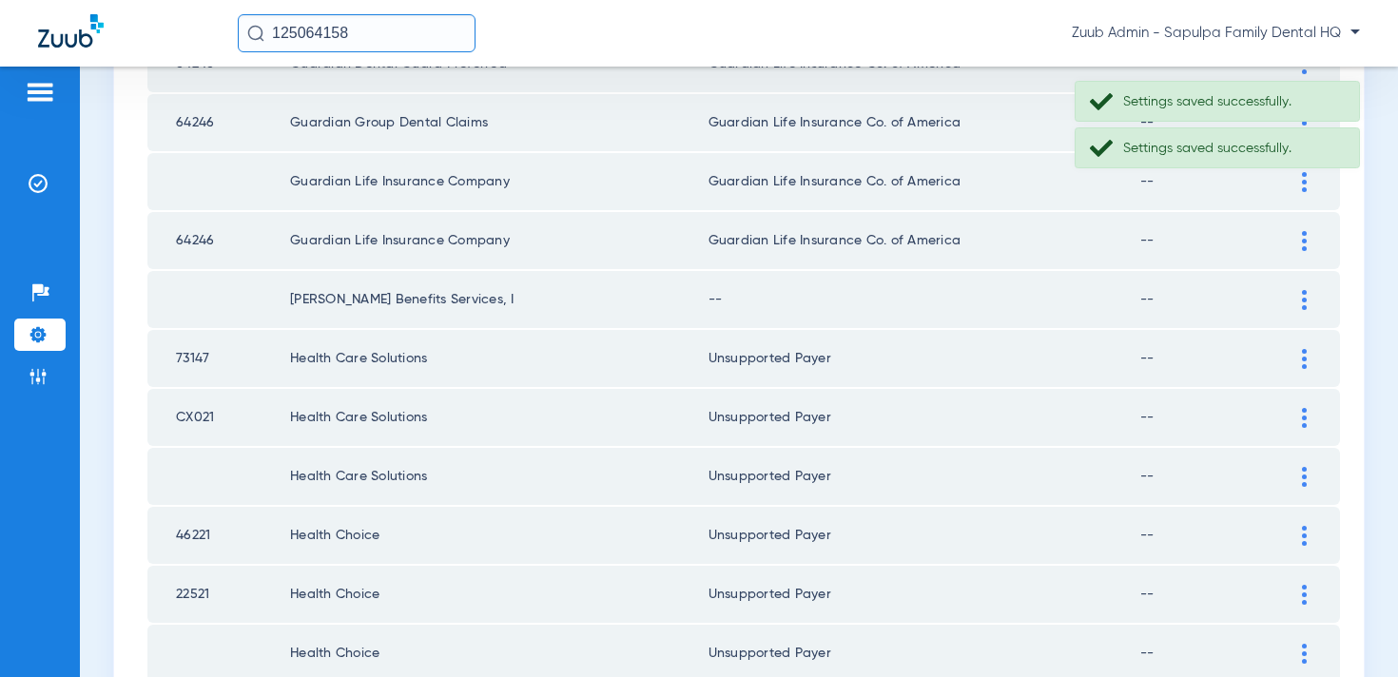
scroll to position [1259, 0]
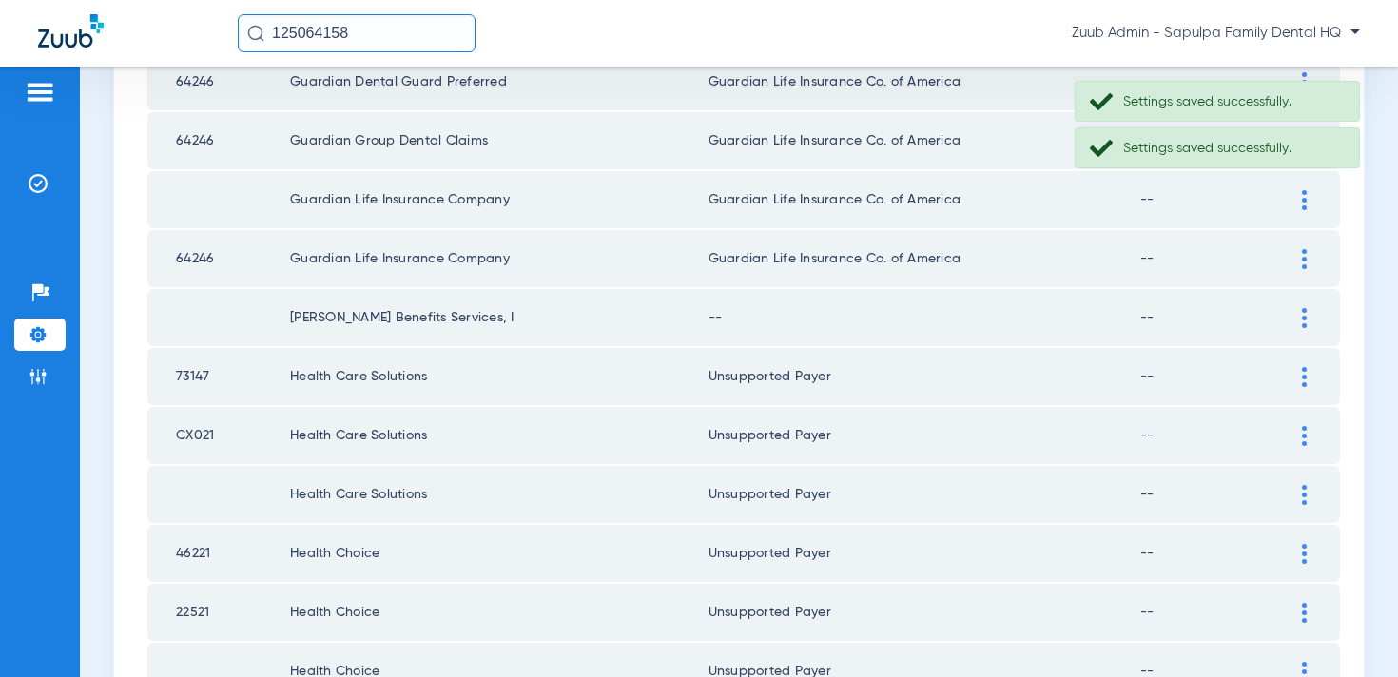
click at [1315, 319] on div at bounding box center [1304, 318] width 33 height 20
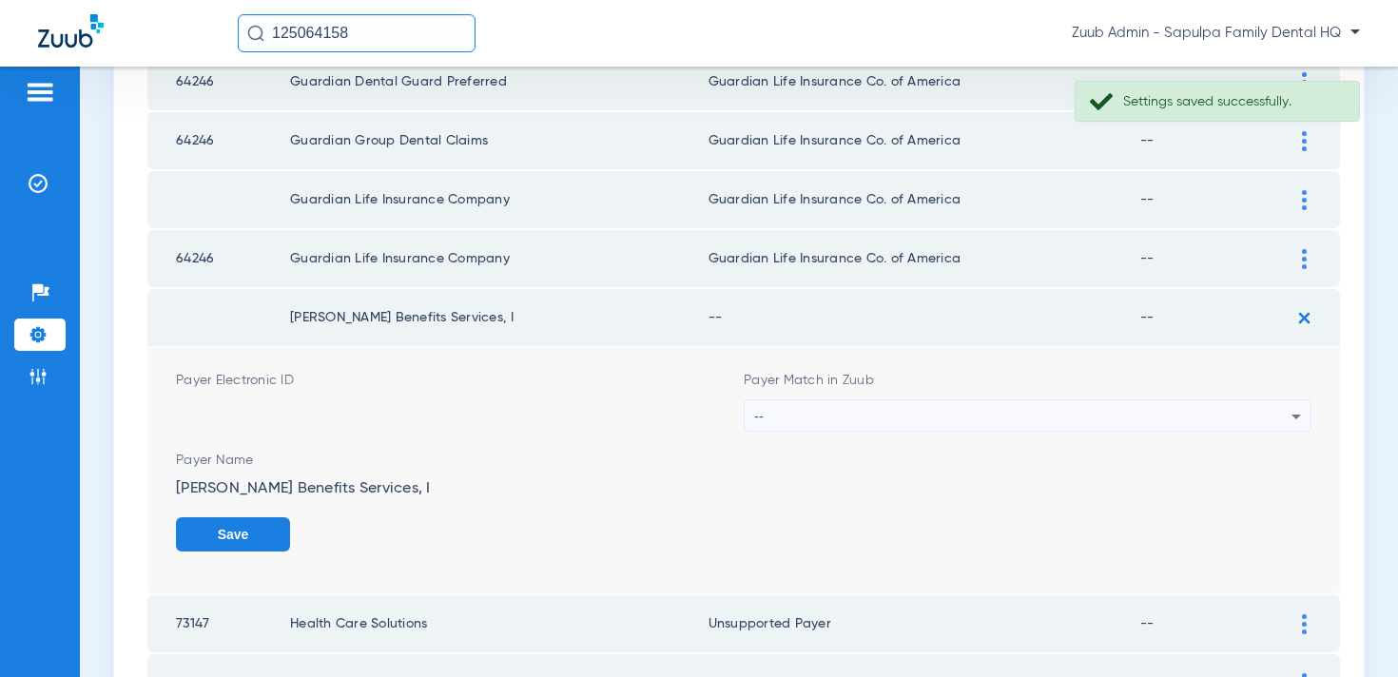
click at [966, 410] on div "--" at bounding box center [1022, 416] width 537 height 32
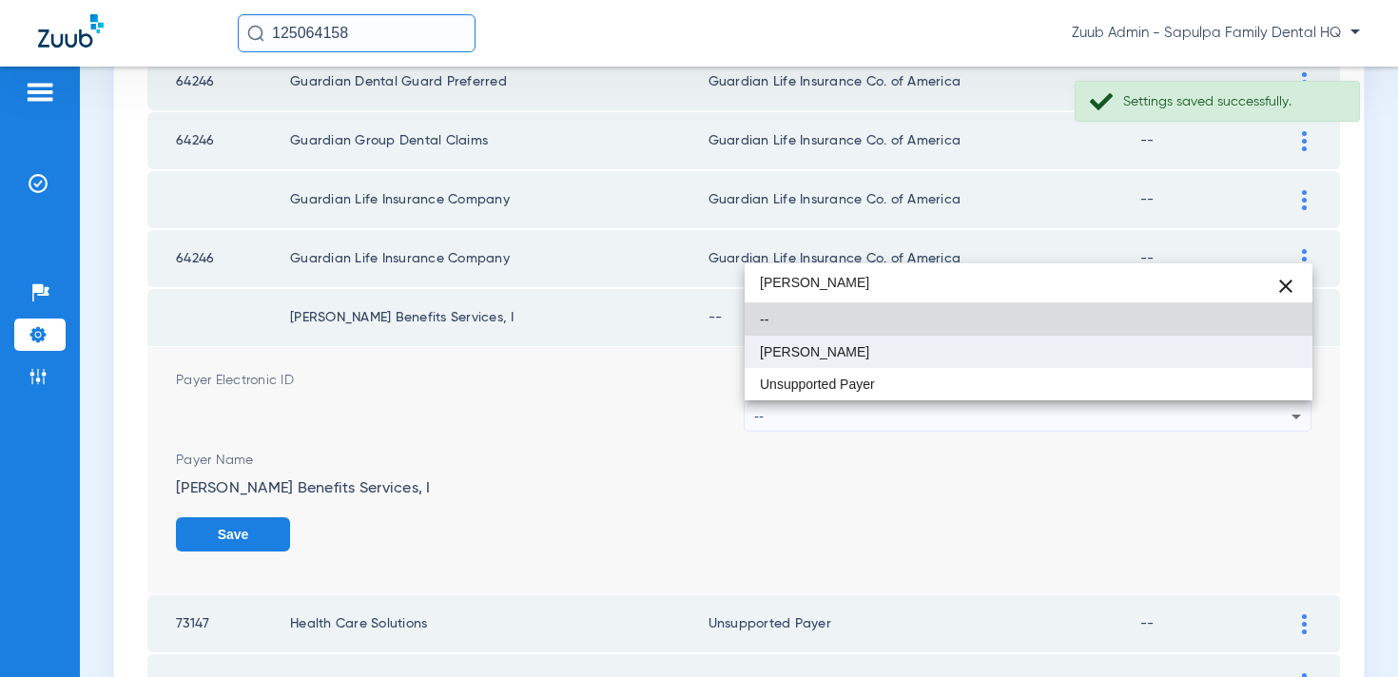
type input "harr"
click at [886, 346] on mat-option "UMR - Harrington" at bounding box center [1029, 352] width 568 height 32
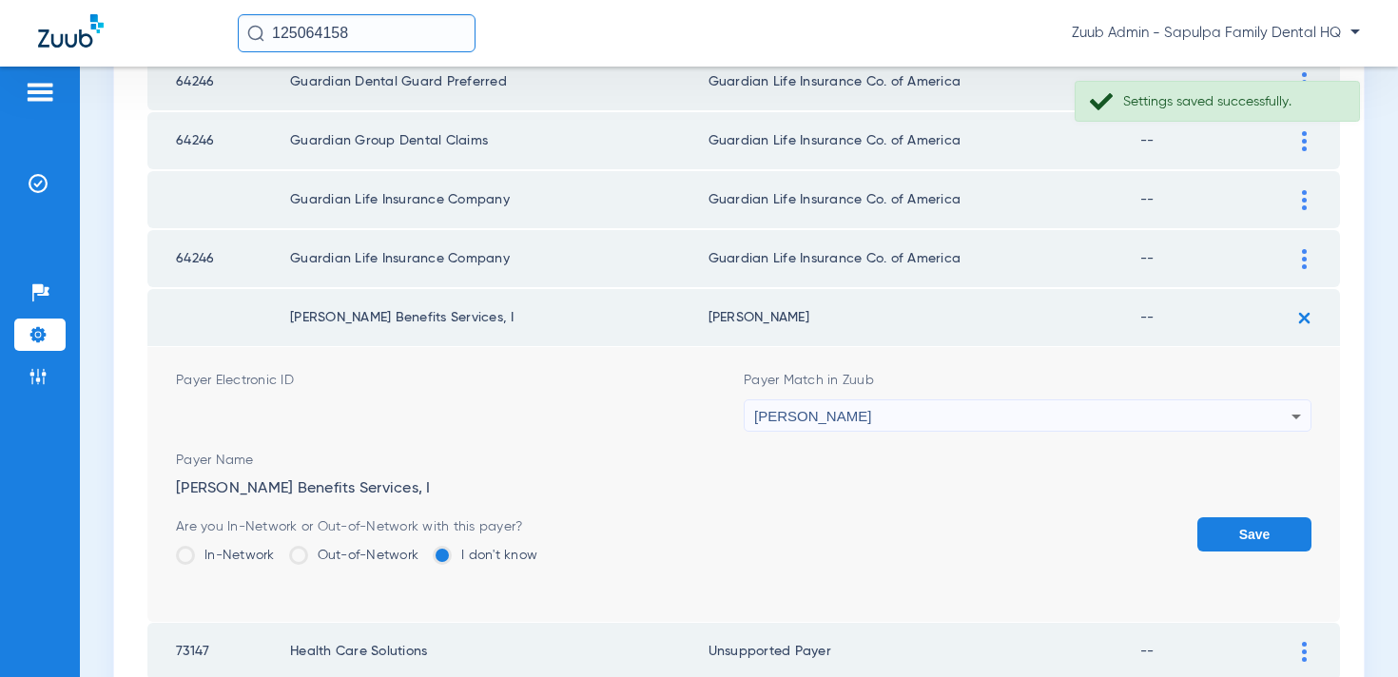
click at [1244, 532] on button "Save" at bounding box center [1255, 534] width 114 height 34
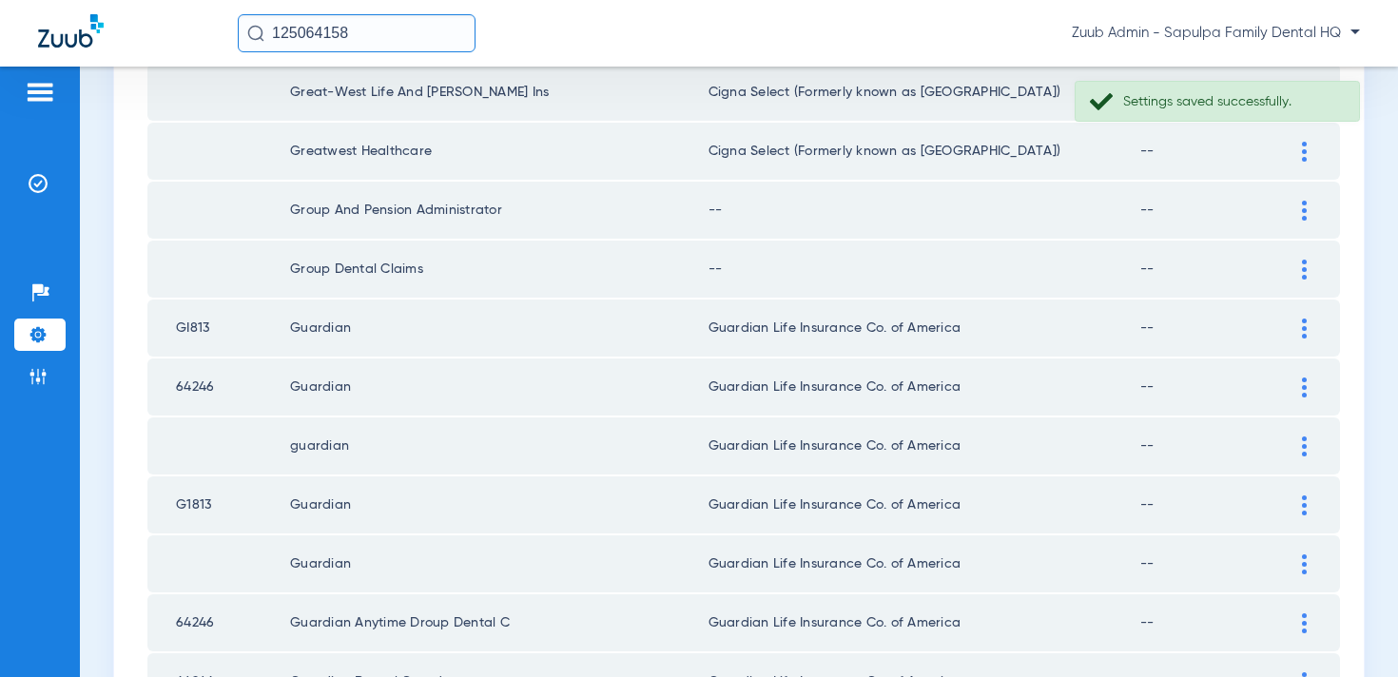
scroll to position [311, 0]
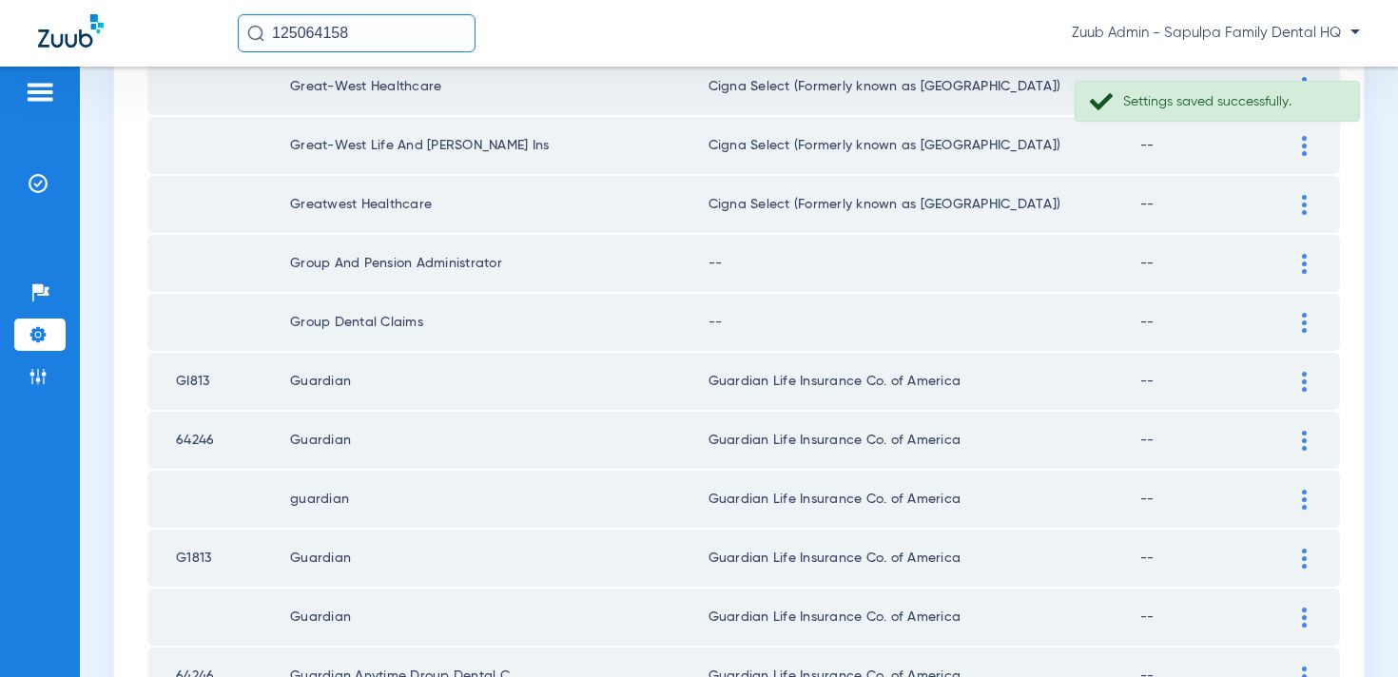
click at [1305, 326] on img at bounding box center [1304, 323] width 5 height 20
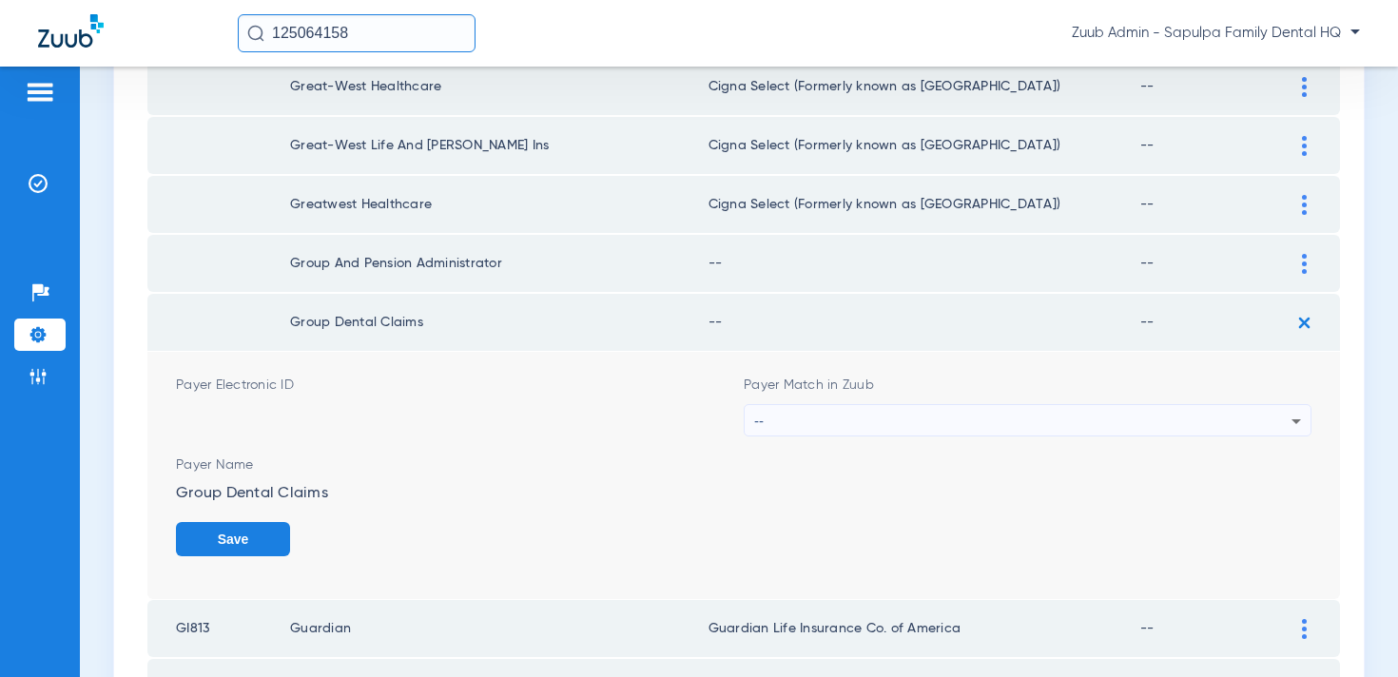
click at [1112, 407] on div "--" at bounding box center [1022, 421] width 537 height 32
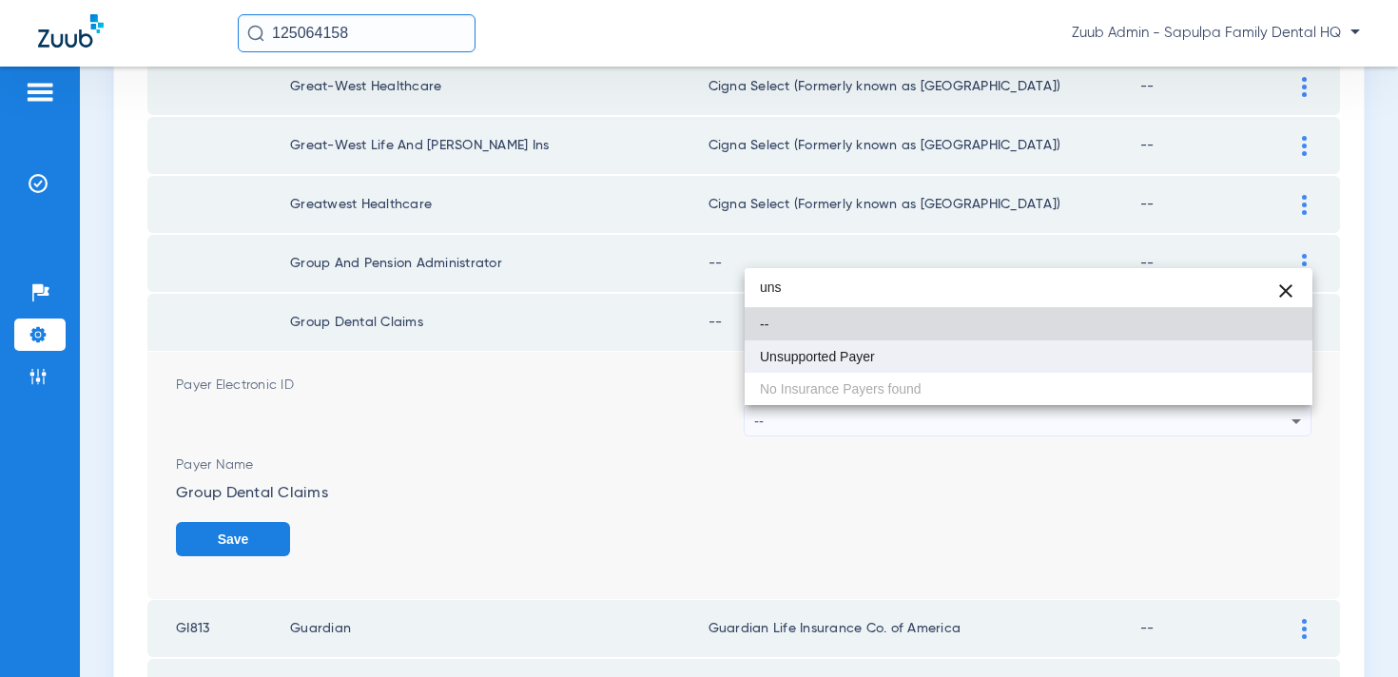
type input "uns"
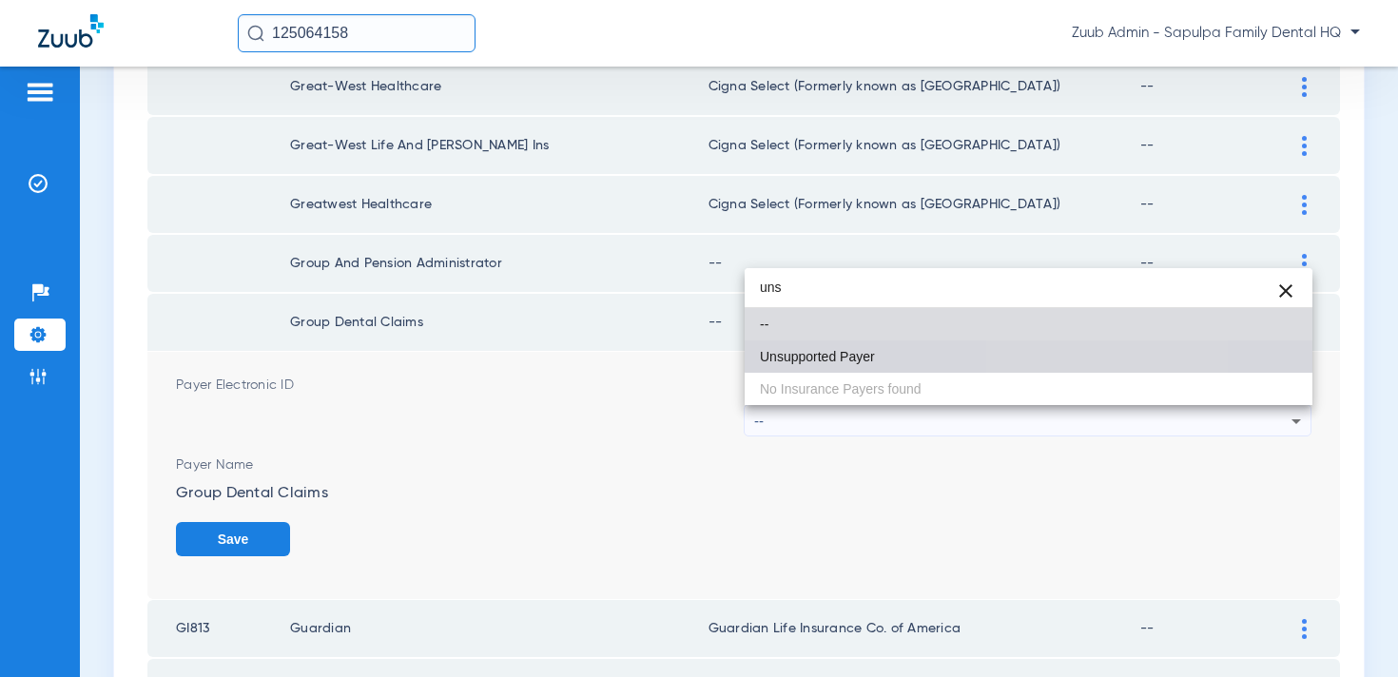
click at [1032, 349] on mat-option "Unsupported Payer" at bounding box center [1029, 357] width 568 height 32
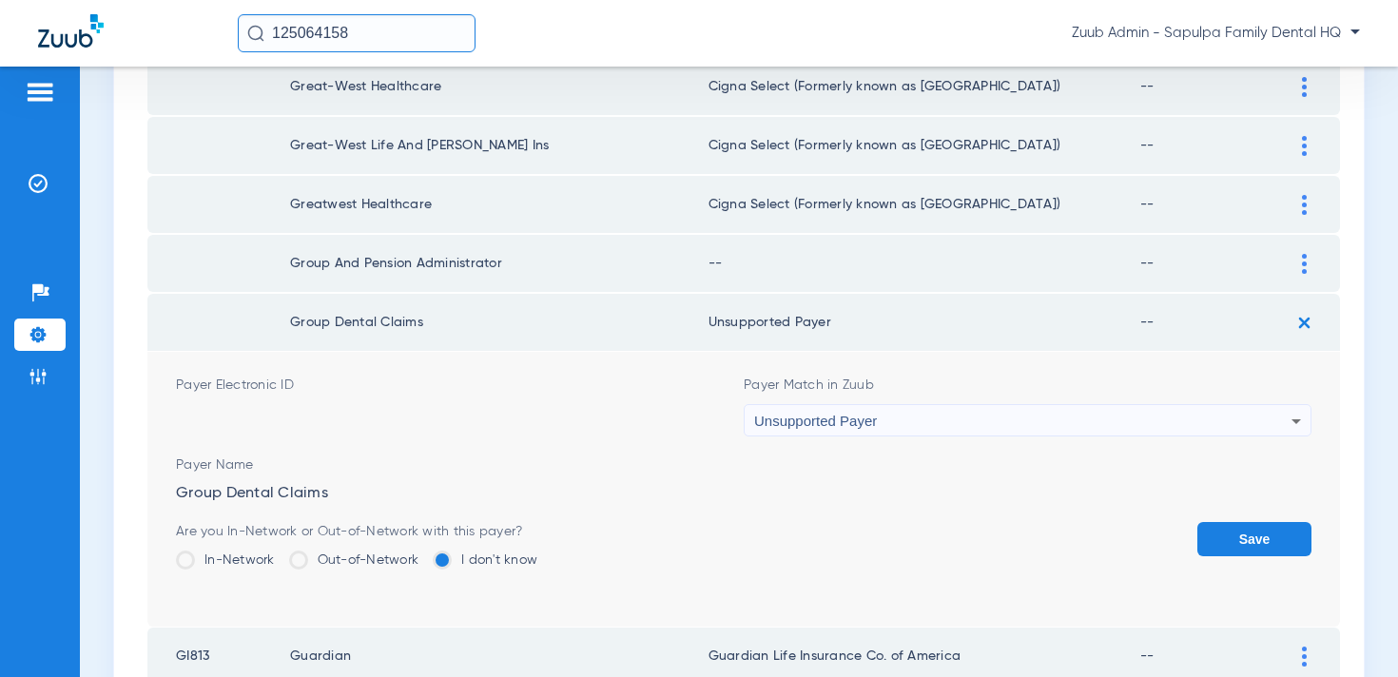
click at [1242, 542] on button "Save" at bounding box center [1255, 539] width 114 height 34
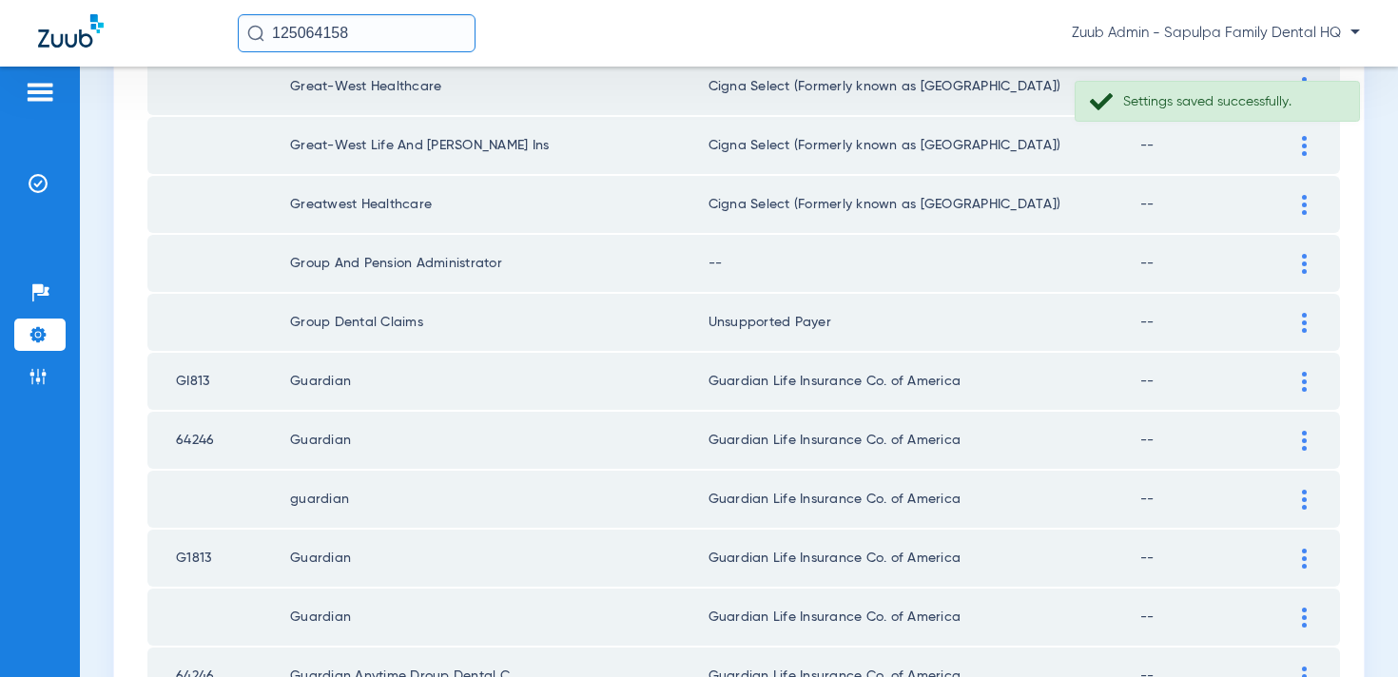
click at [1298, 254] on div at bounding box center [1304, 264] width 33 height 20
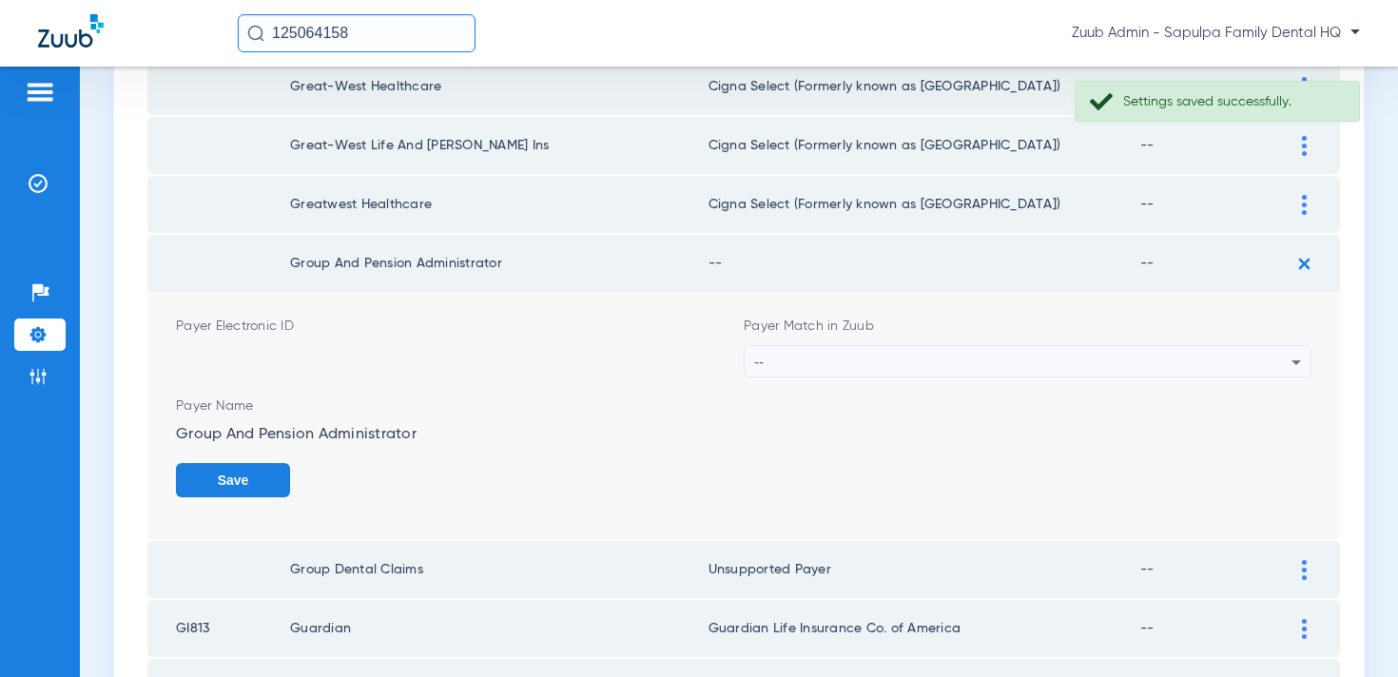
click at [1095, 356] on div "--" at bounding box center [1022, 362] width 537 height 32
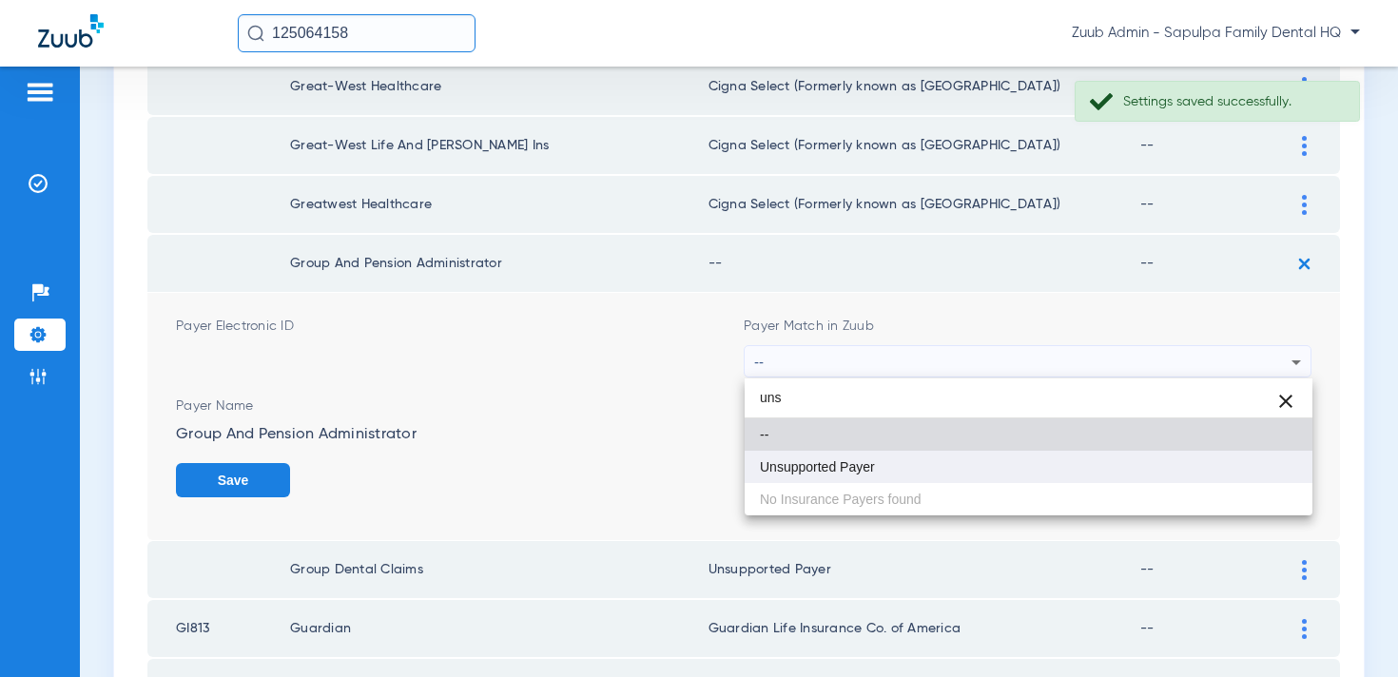
type input "uns"
click at [945, 460] on mat-option "Unsupported Payer" at bounding box center [1029, 467] width 568 height 32
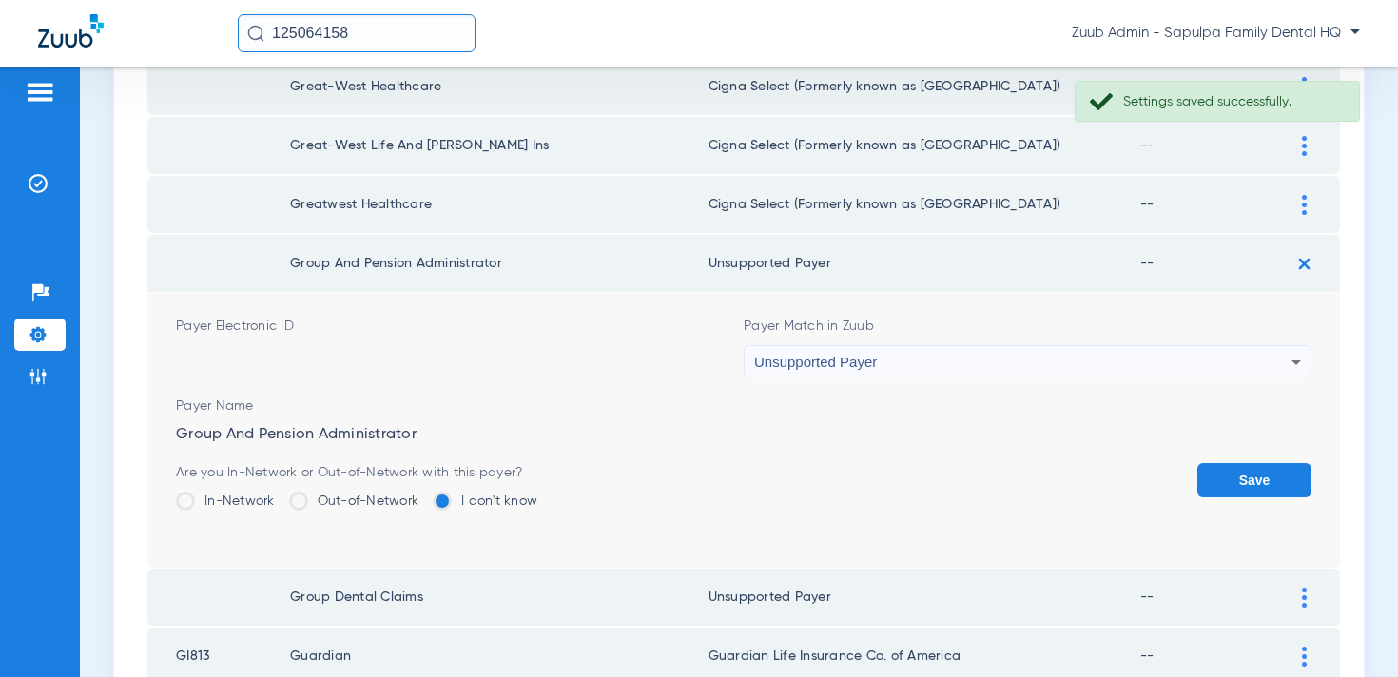
click at [1255, 485] on button "Save" at bounding box center [1255, 480] width 114 height 34
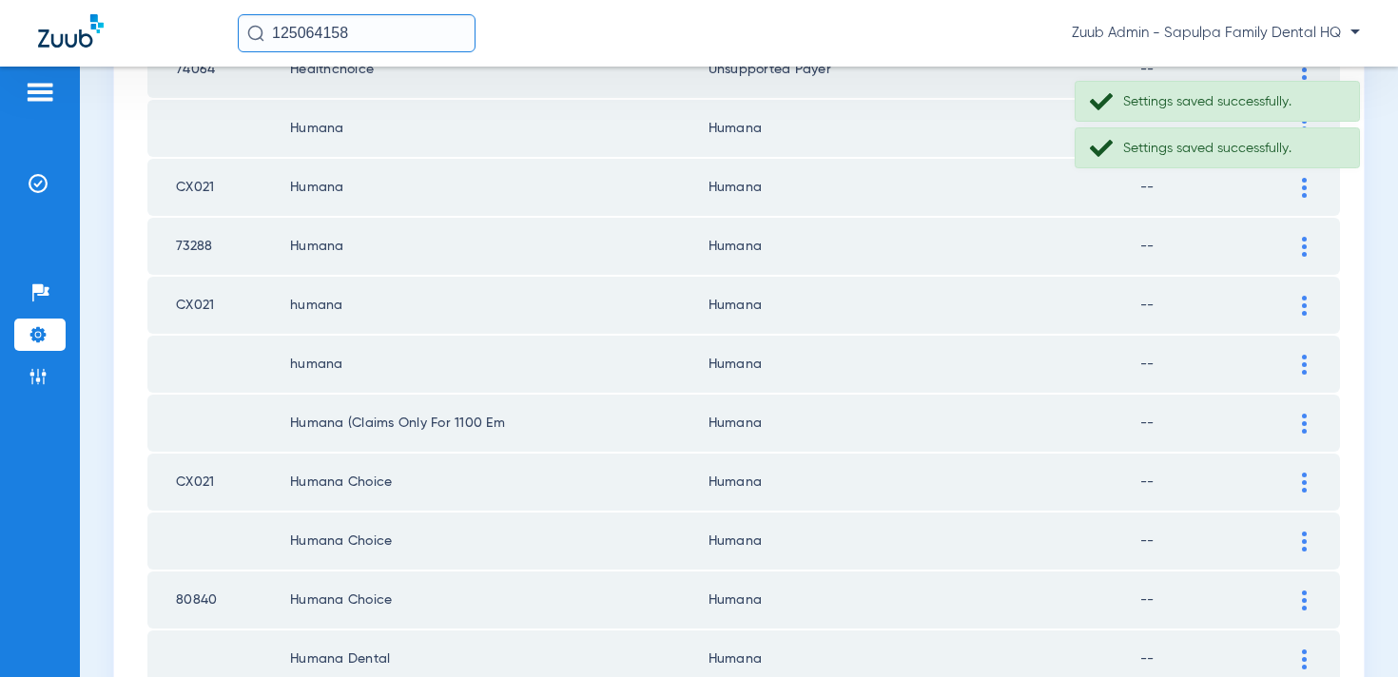
scroll to position [2781, 0]
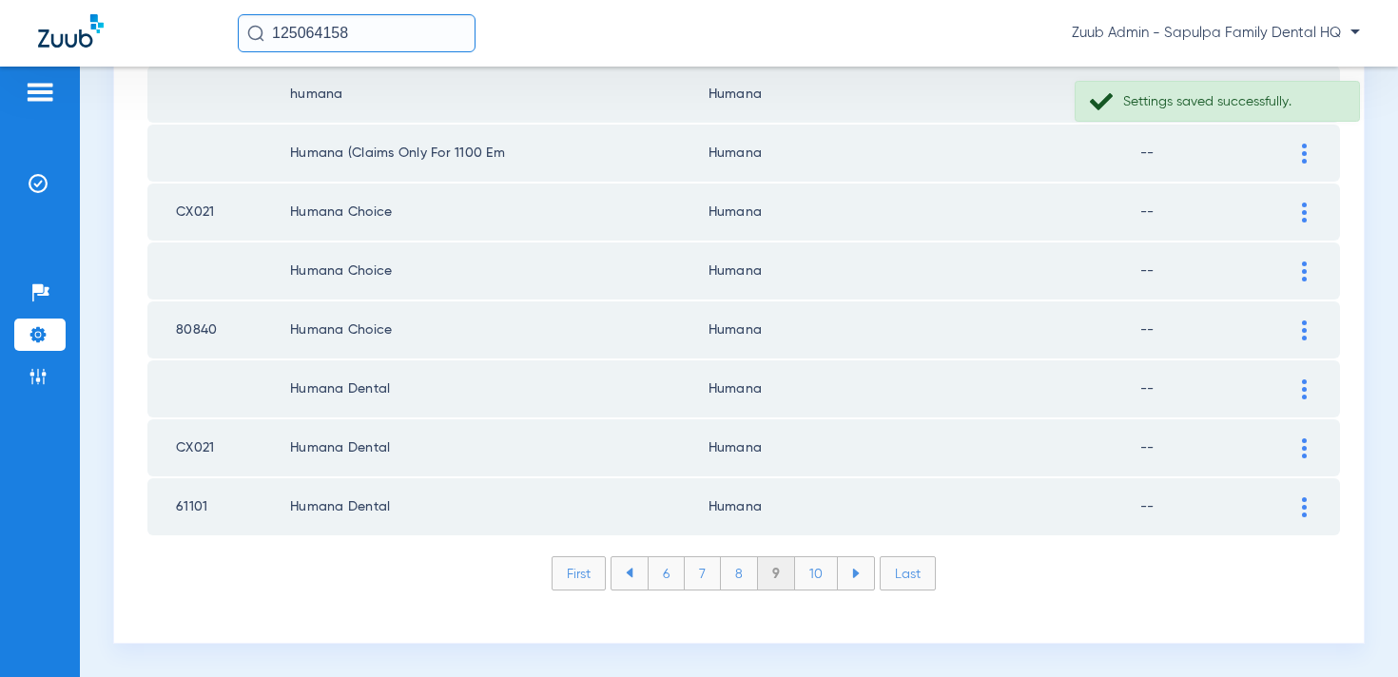
click at [819, 589] on li "10" at bounding box center [816, 573] width 43 height 32
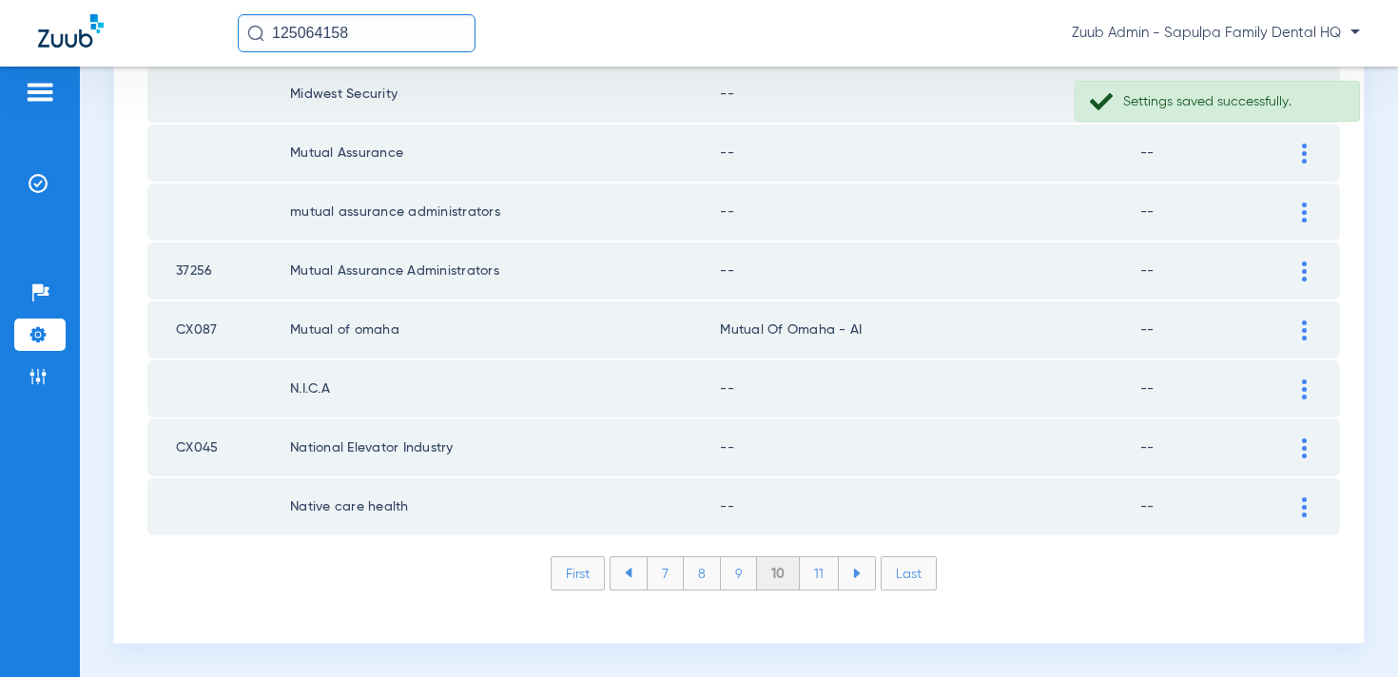
click at [1295, 511] on div at bounding box center [1304, 508] width 33 height 20
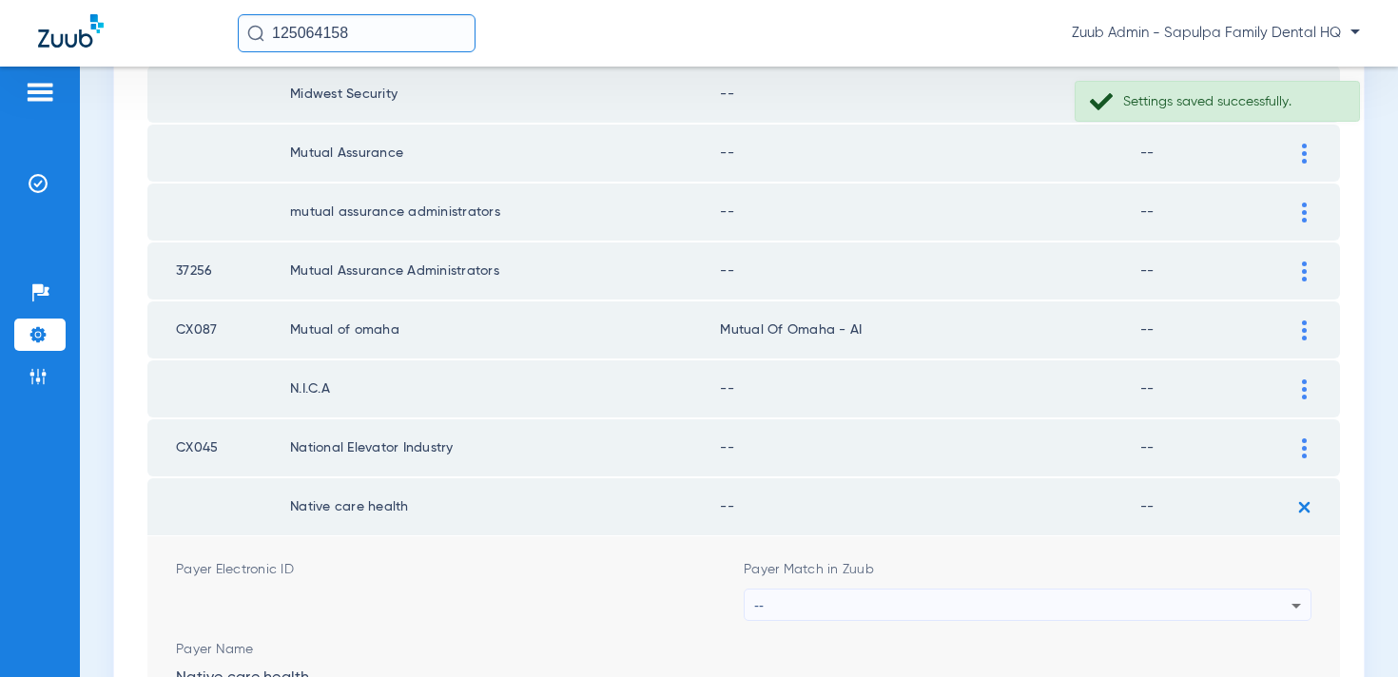
click at [1025, 613] on div "--" at bounding box center [1022, 606] width 537 height 32
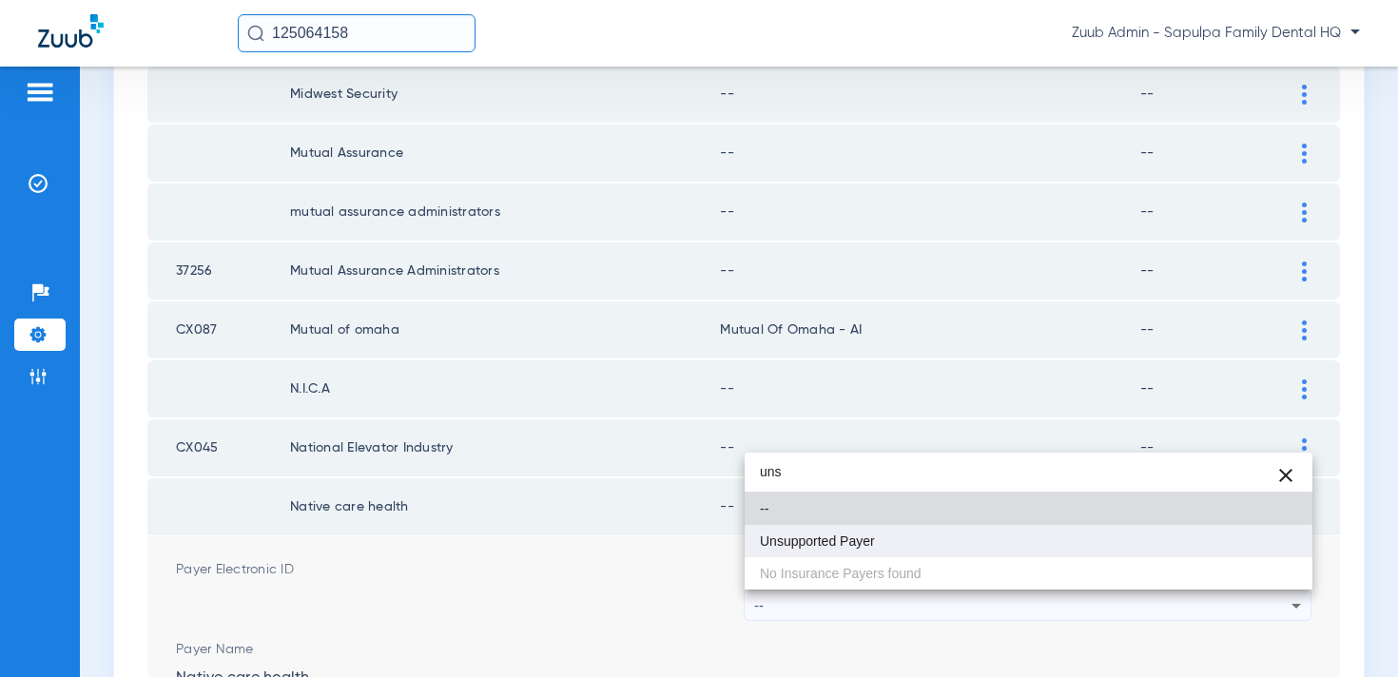
type input "uns"
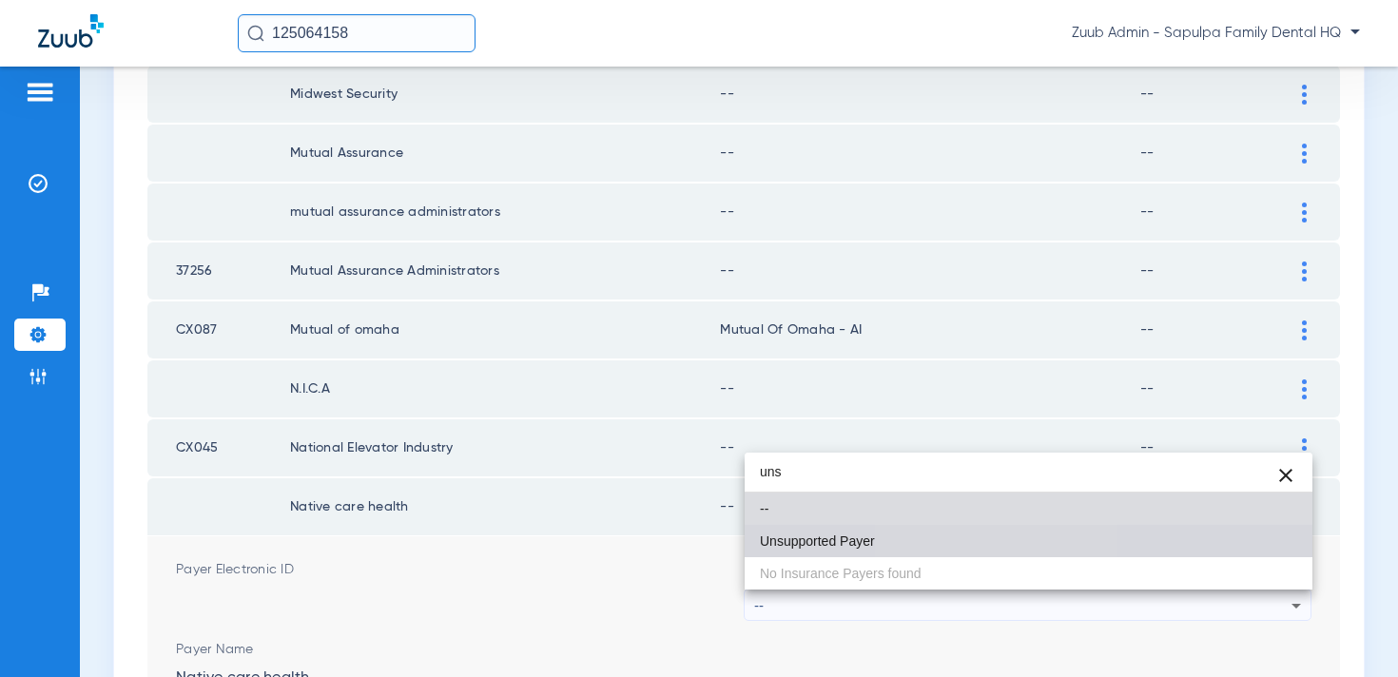
click at [973, 544] on mat-option "Unsupported Payer" at bounding box center [1029, 541] width 568 height 32
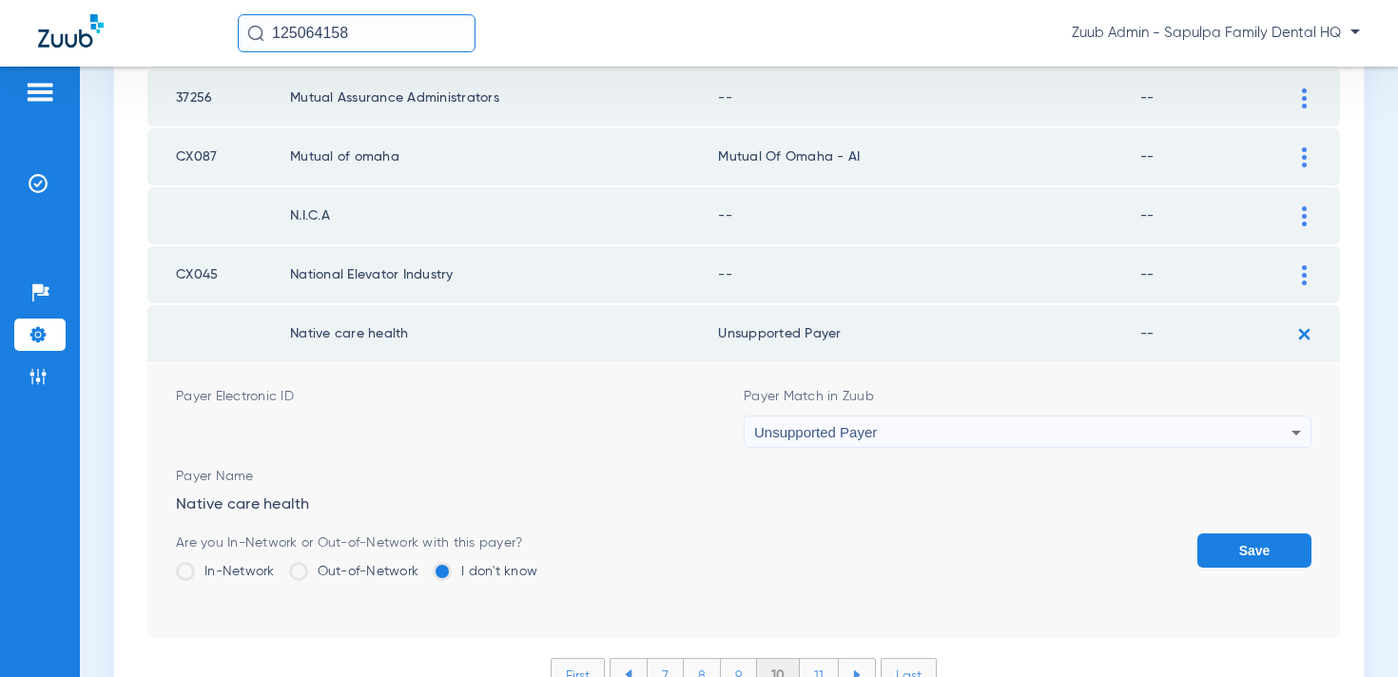
click at [1254, 544] on button "Save" at bounding box center [1255, 551] width 114 height 34
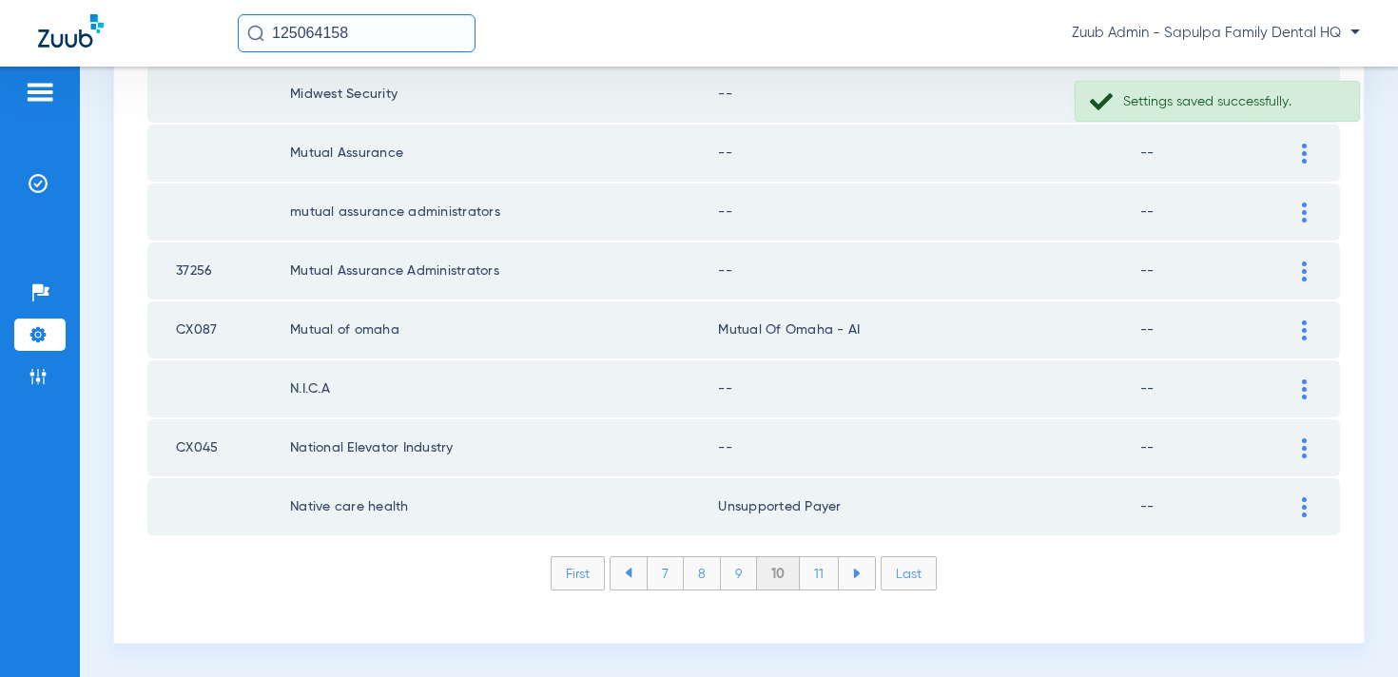
click at [1300, 453] on div at bounding box center [1304, 449] width 33 height 20
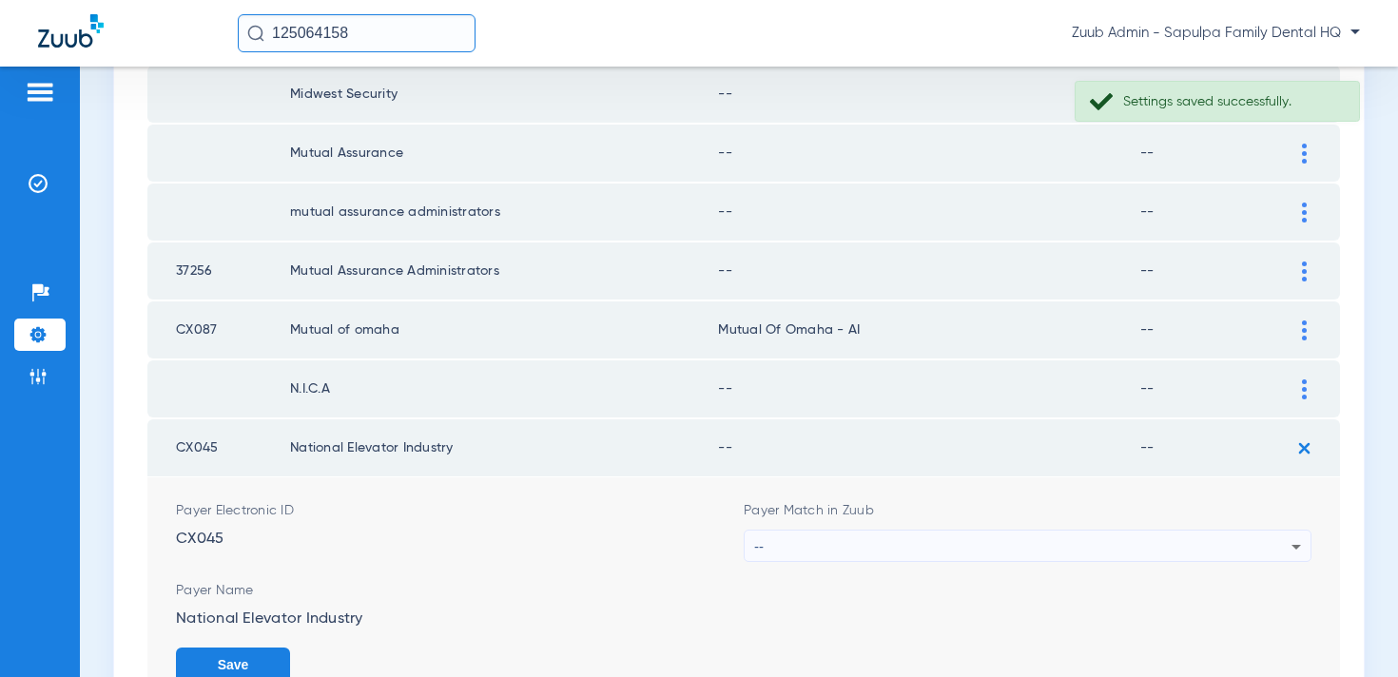
click at [986, 539] on div "--" at bounding box center [1022, 547] width 537 height 32
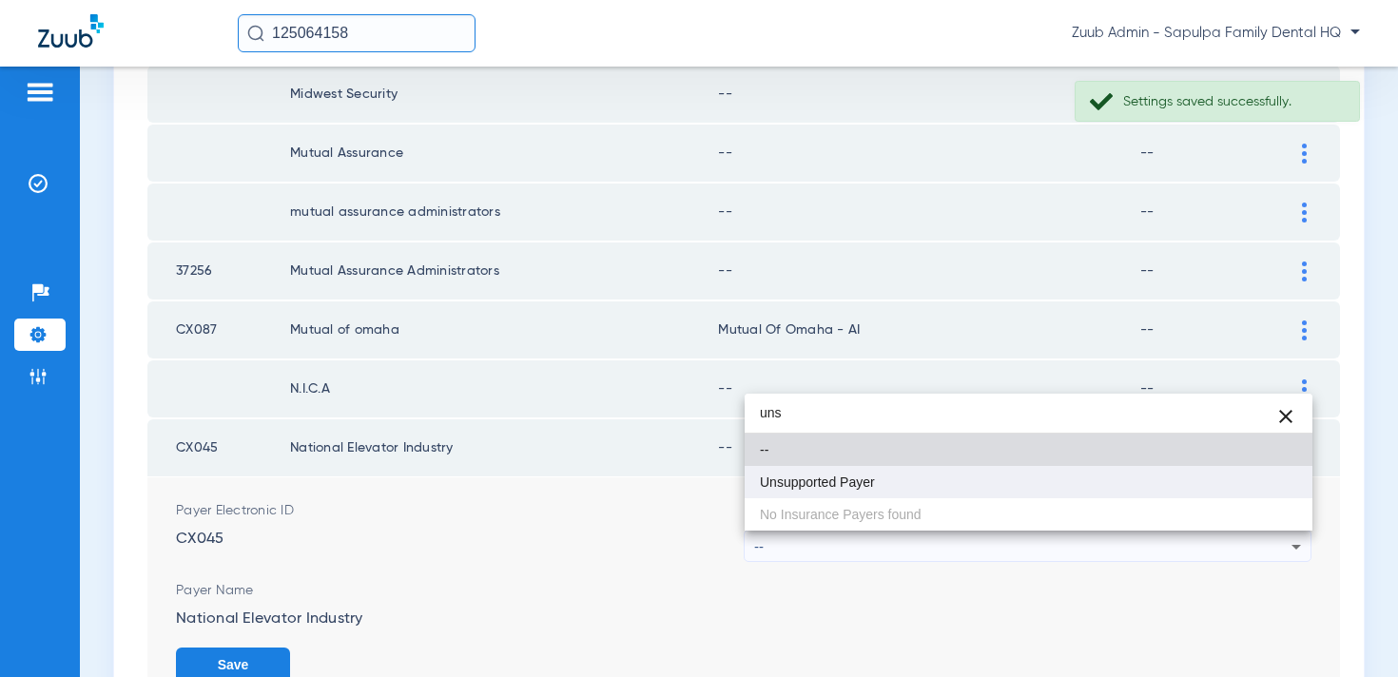
type input "uns"
click at [966, 486] on mat-option "Unsupported Payer" at bounding box center [1029, 482] width 568 height 32
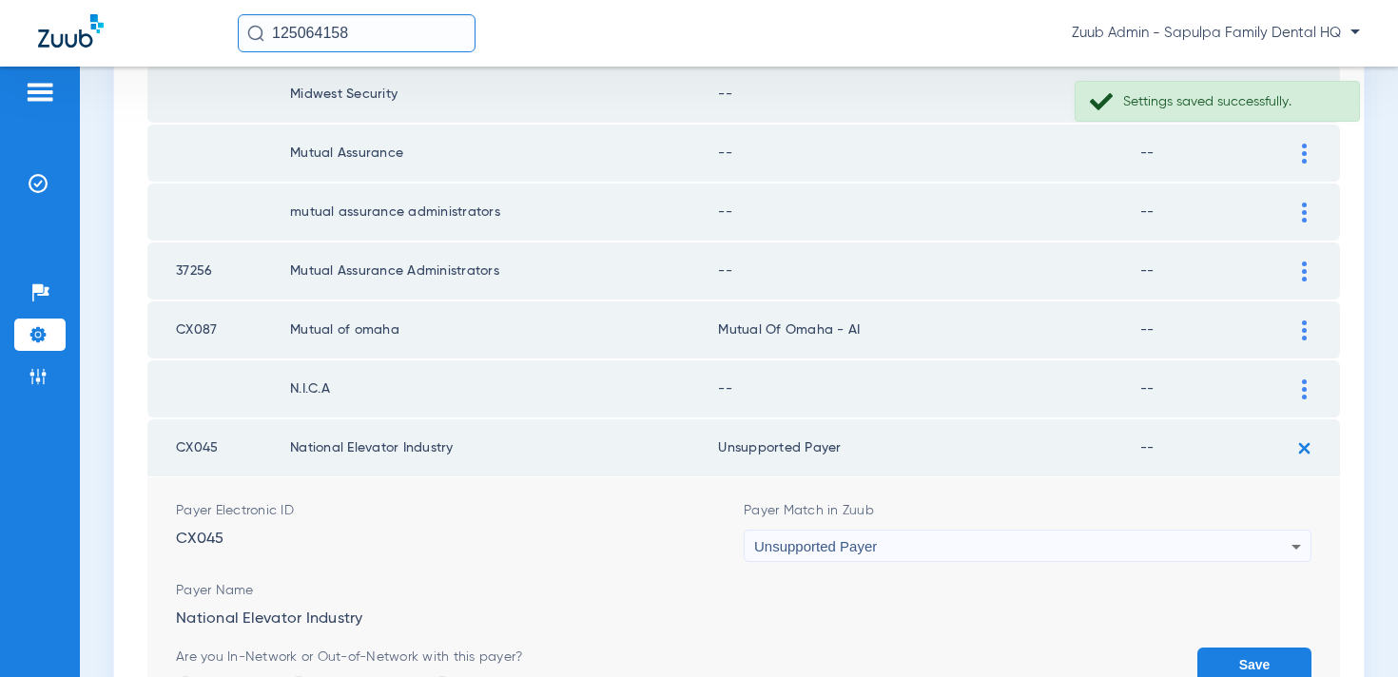
click at [1215, 662] on button "Save" at bounding box center [1255, 665] width 114 height 34
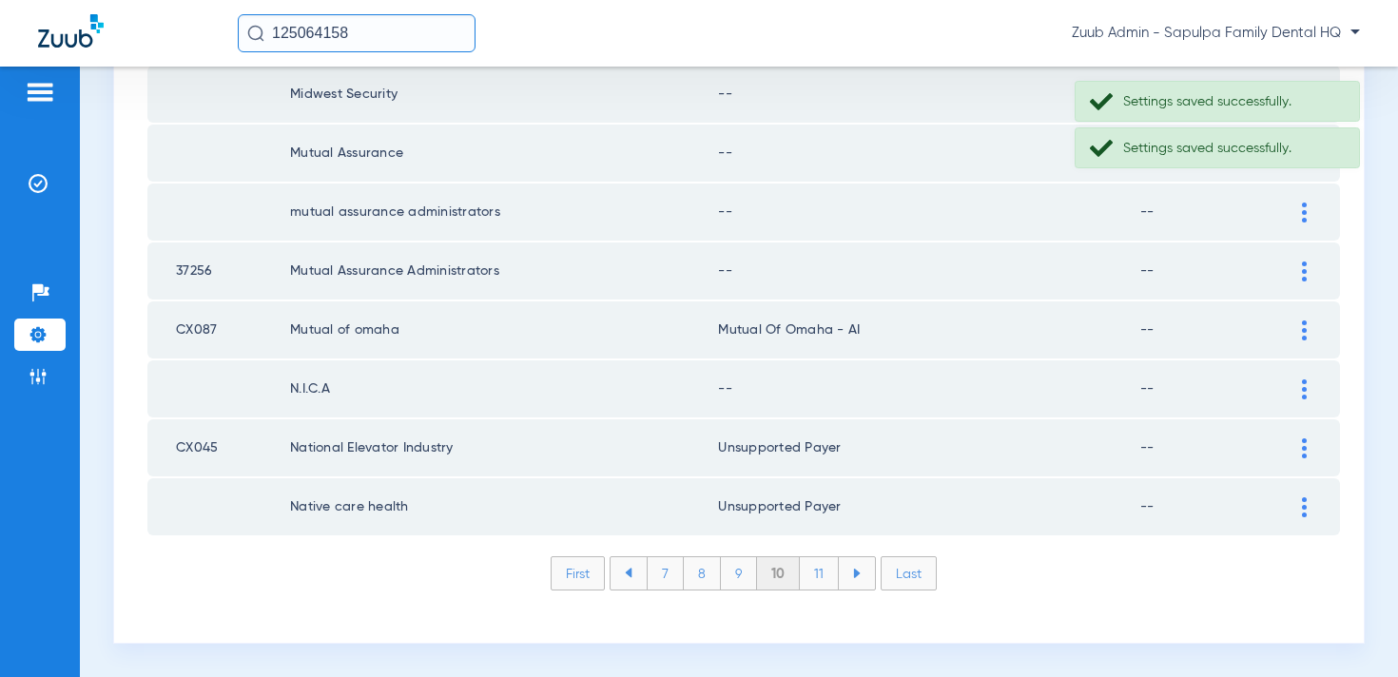
click at [1297, 378] on td at bounding box center [1314, 389] width 52 height 57
click at [1298, 387] on div at bounding box center [1304, 390] width 33 height 20
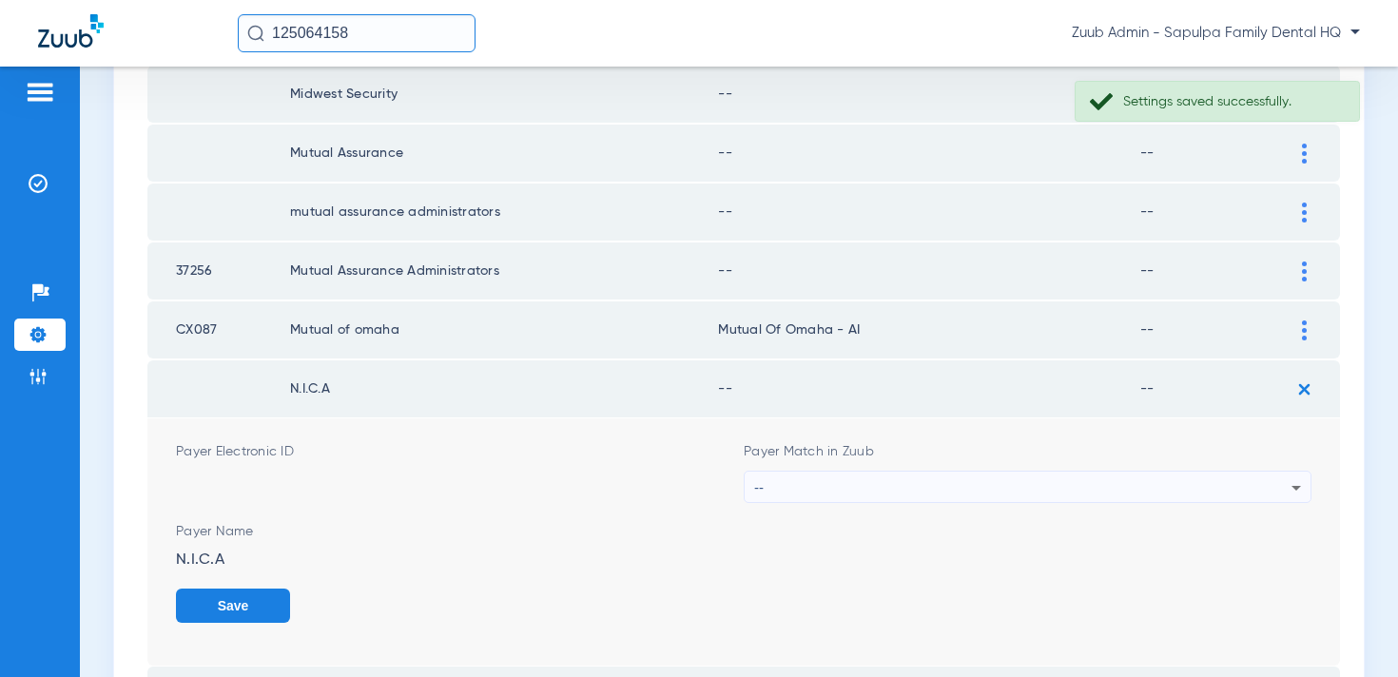
click at [1038, 472] on div "--" at bounding box center [1022, 488] width 537 height 32
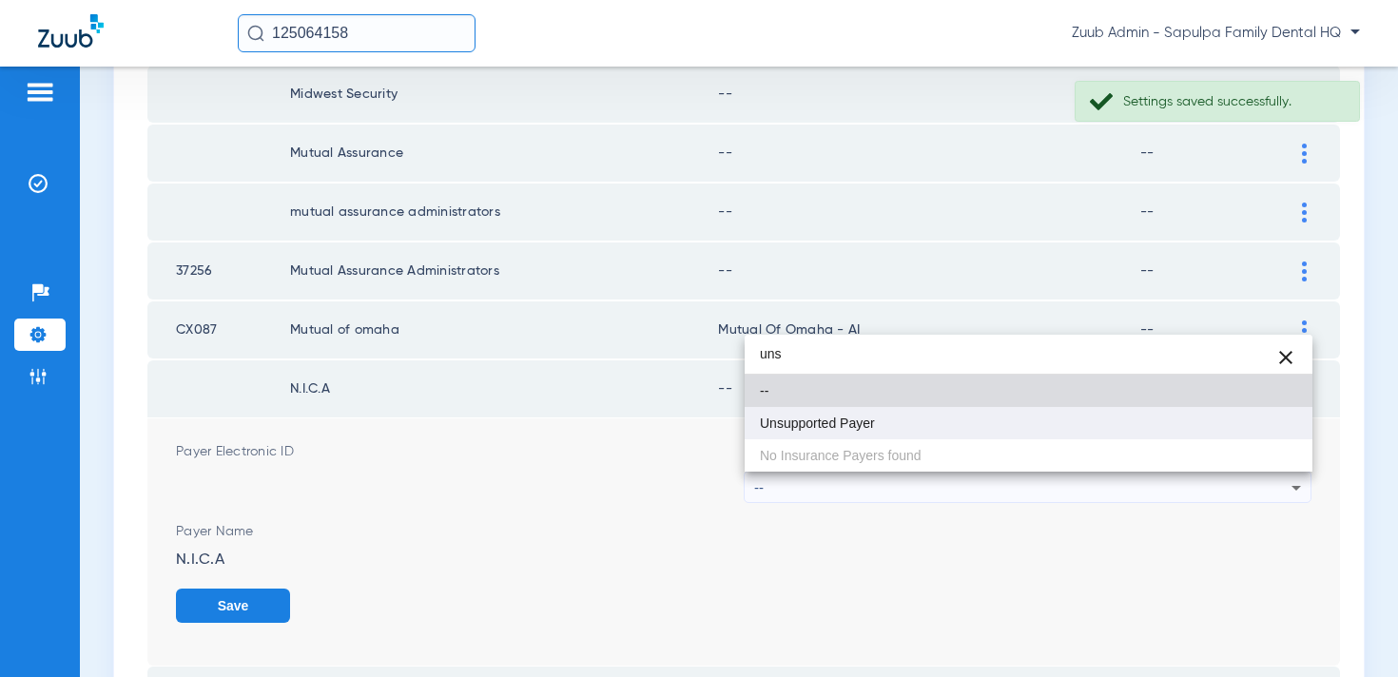
type input "uns"
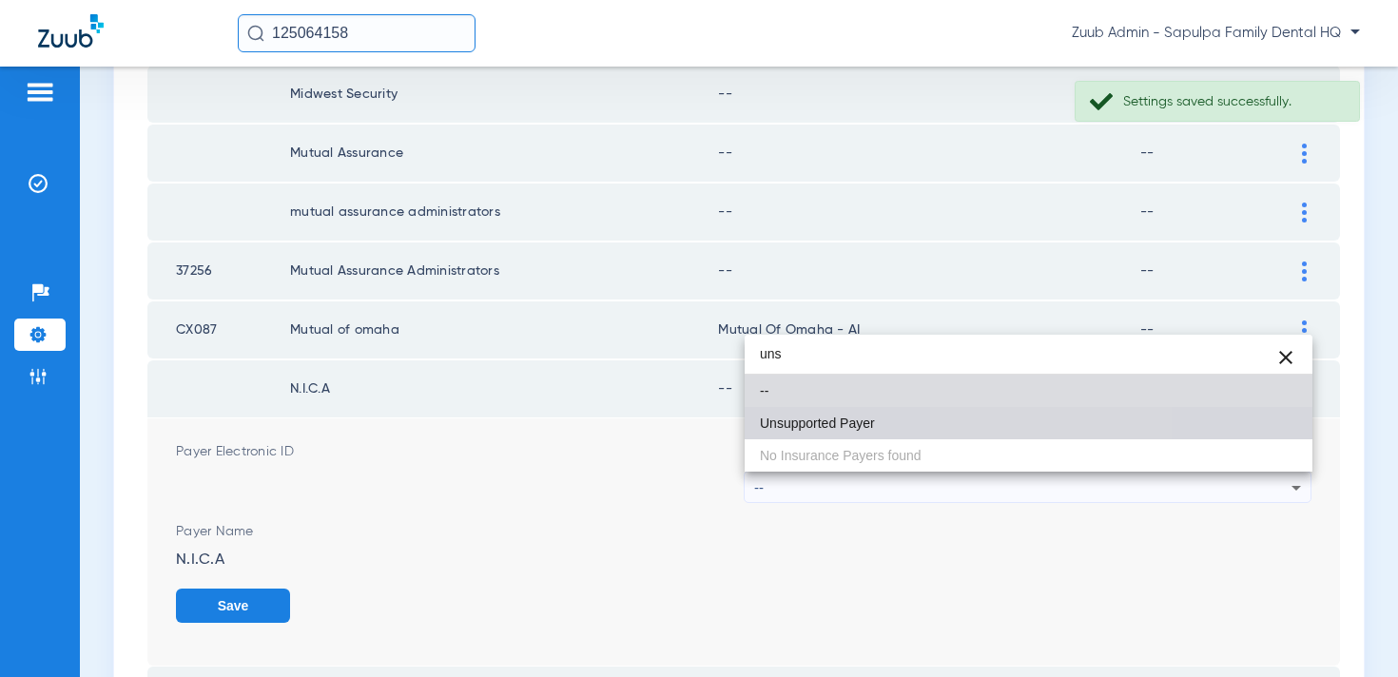
click at [1001, 421] on mat-option "Unsupported Payer" at bounding box center [1029, 423] width 568 height 32
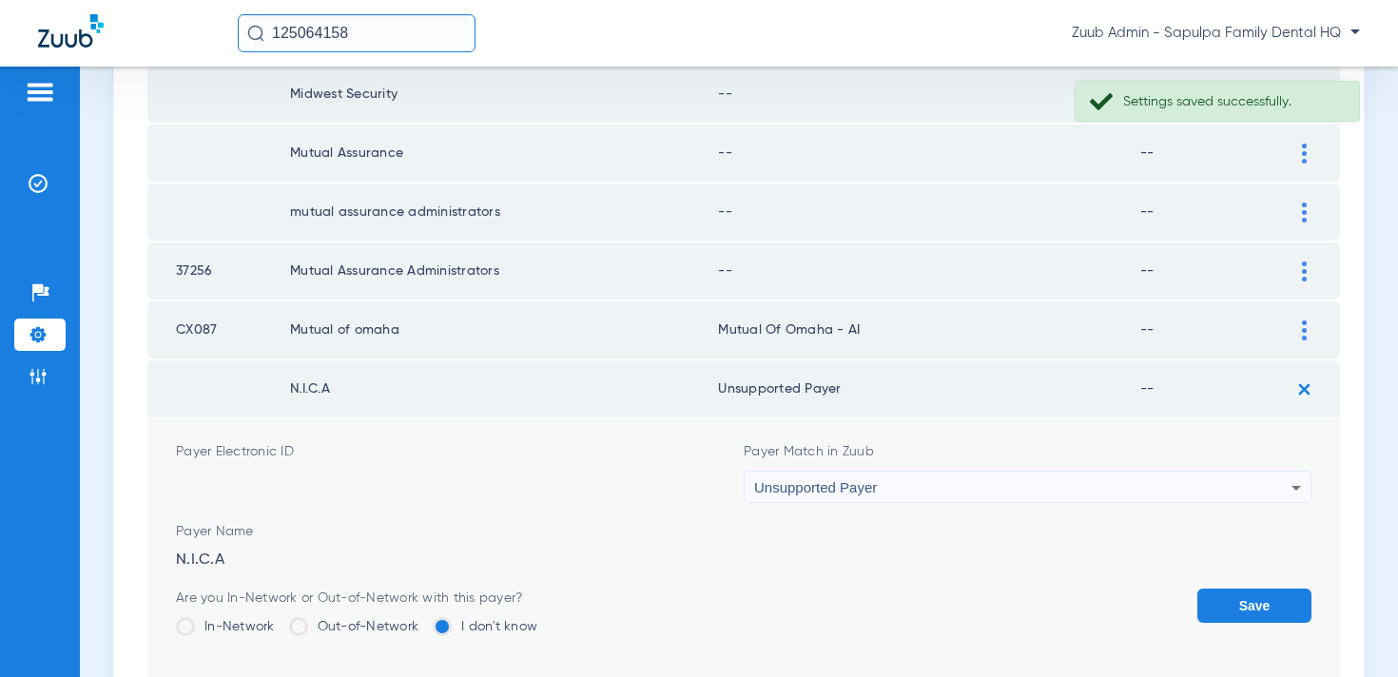
click at [1253, 608] on button "Save" at bounding box center [1255, 606] width 114 height 34
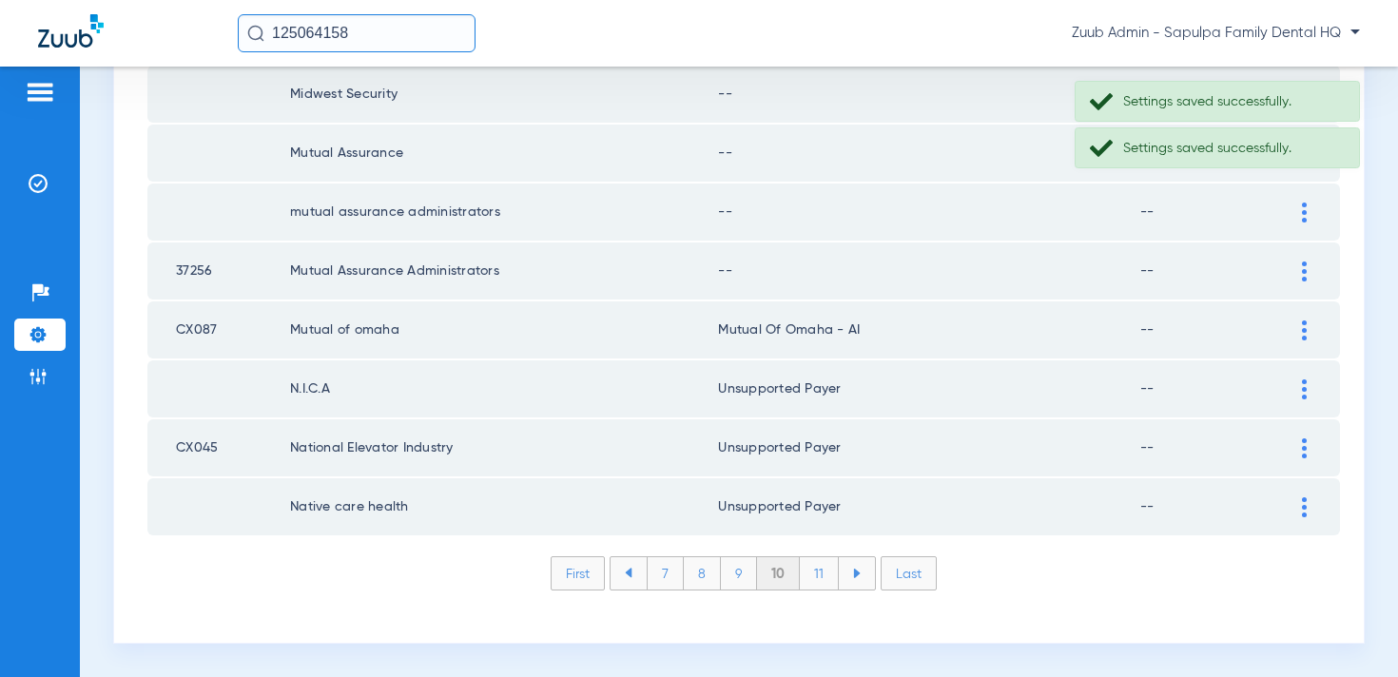
scroll to position [2672, 0]
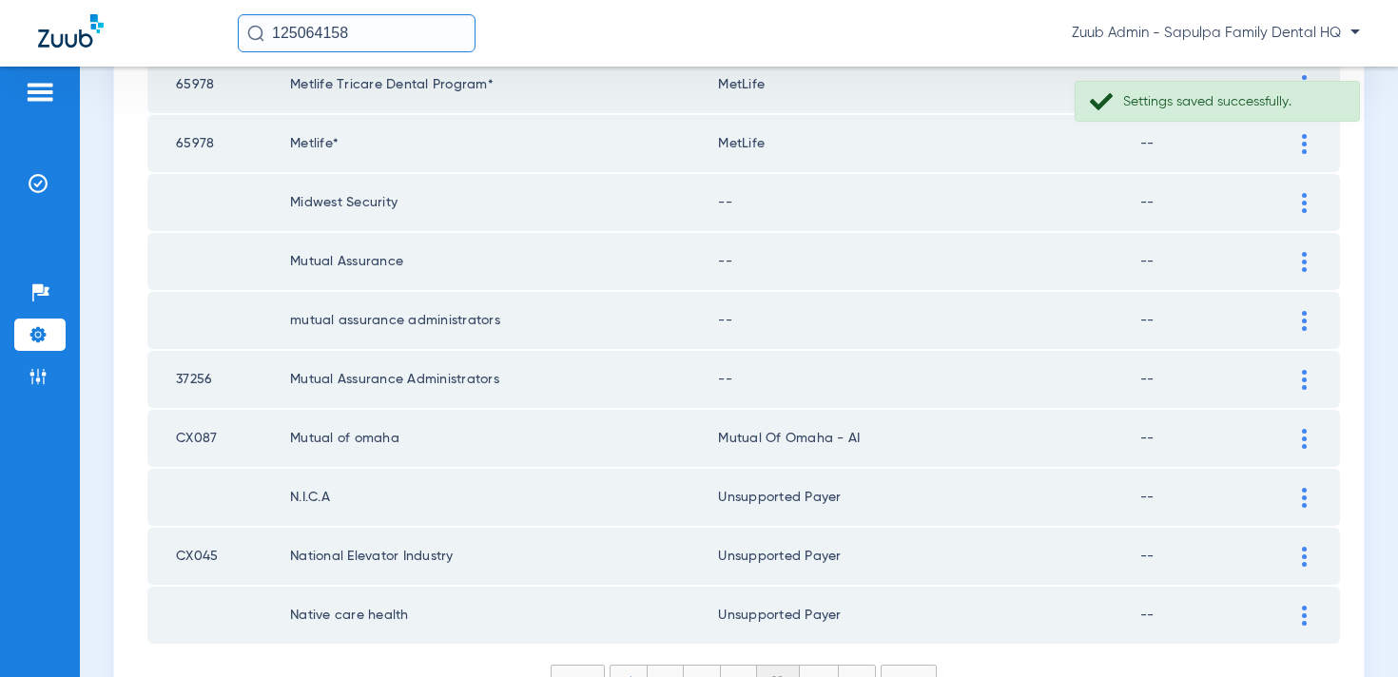
click at [1305, 385] on img at bounding box center [1304, 380] width 5 height 20
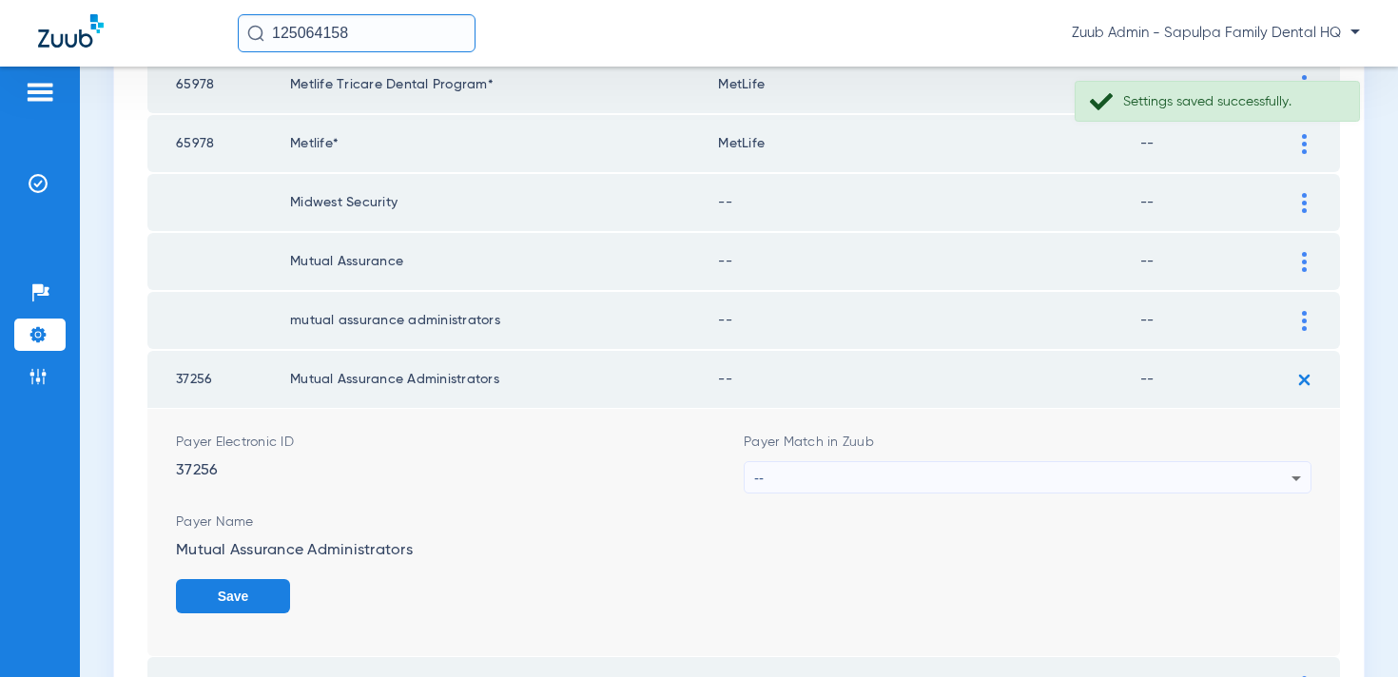
click at [1137, 460] on div "Payer Match in Zuub --" at bounding box center [1028, 463] width 568 height 61
click at [1129, 476] on div "--" at bounding box center [1022, 478] width 537 height 32
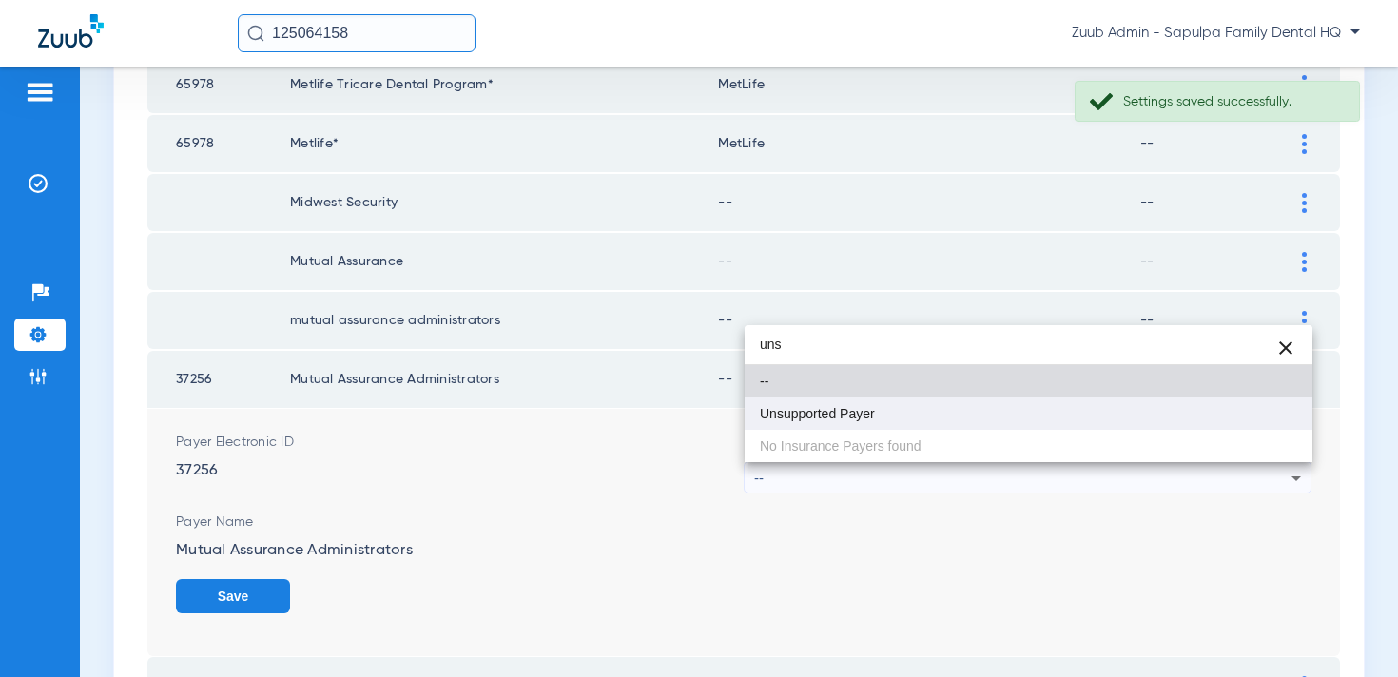
type input "uns"
click at [1087, 407] on mat-option "Unsupported Payer" at bounding box center [1029, 414] width 568 height 32
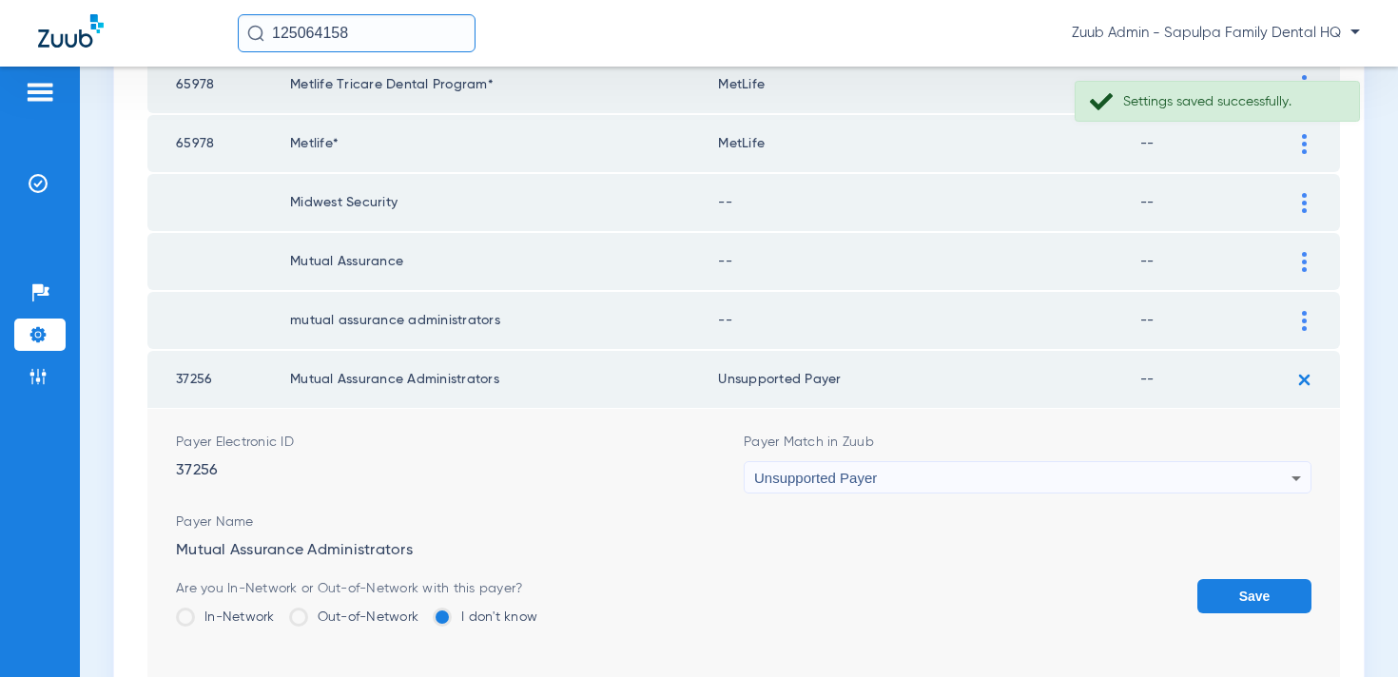
click at [1281, 600] on button "Save" at bounding box center [1255, 596] width 114 height 34
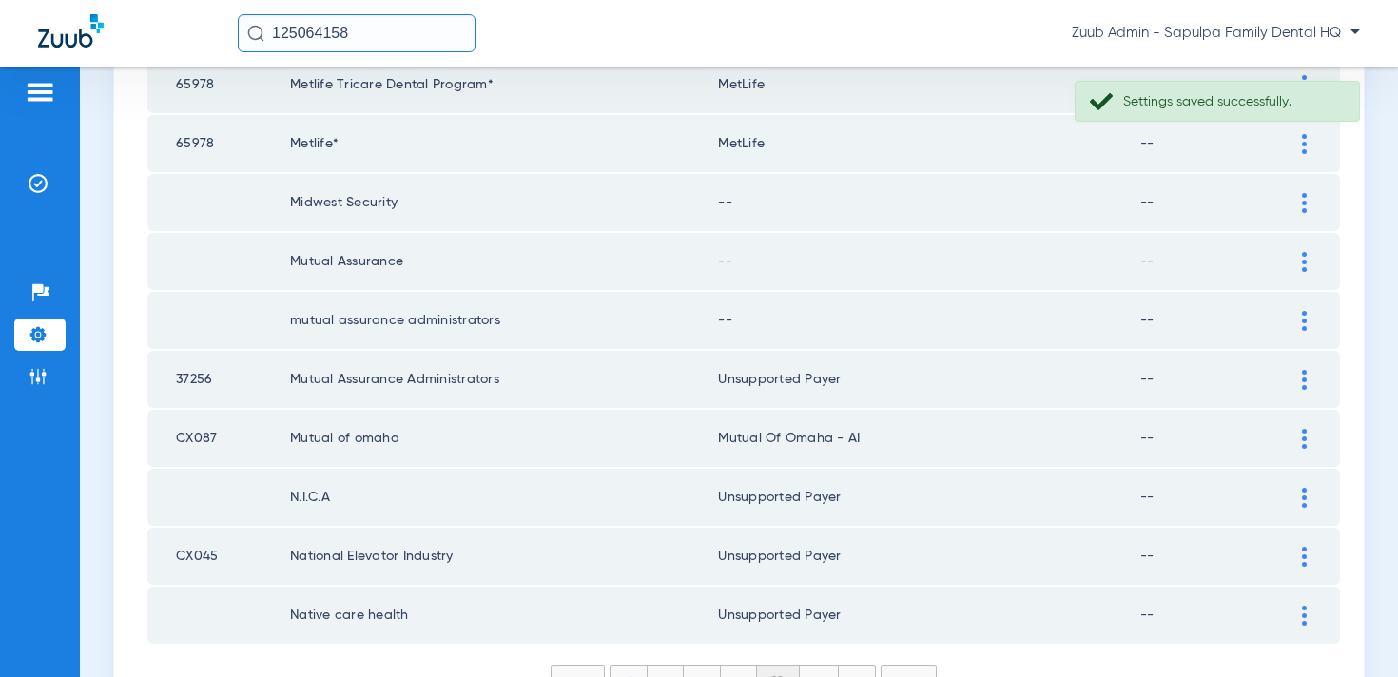
click at [1304, 319] on img at bounding box center [1304, 321] width 5 height 20
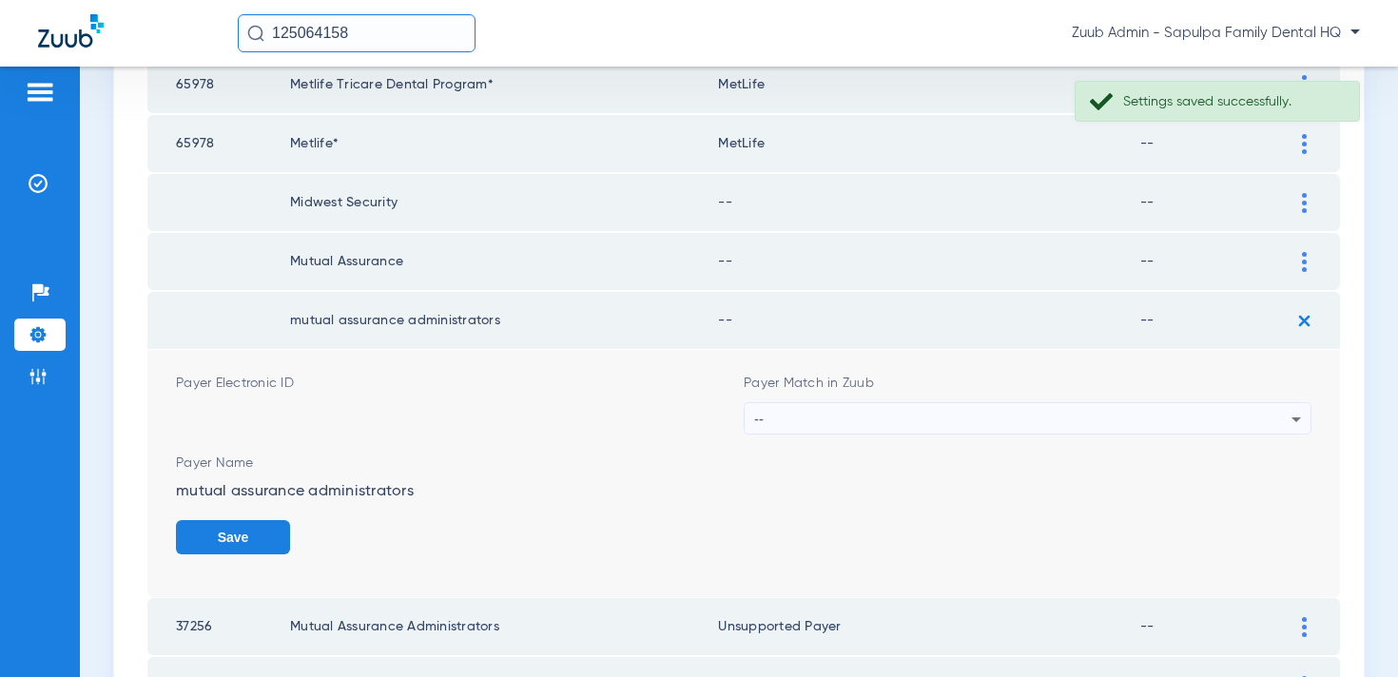
click at [1095, 417] on div "--" at bounding box center [1022, 419] width 537 height 32
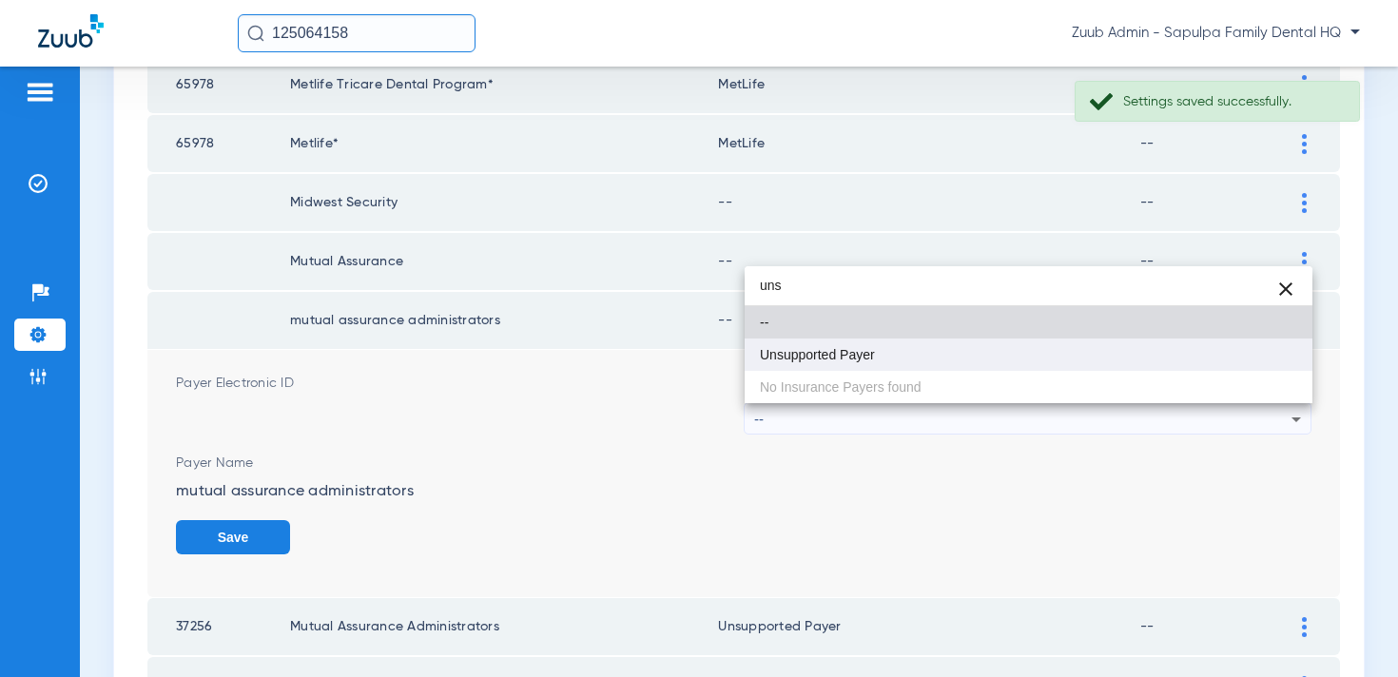
type input "uns"
click at [1026, 356] on mat-option "Unsupported Payer" at bounding box center [1029, 355] width 568 height 32
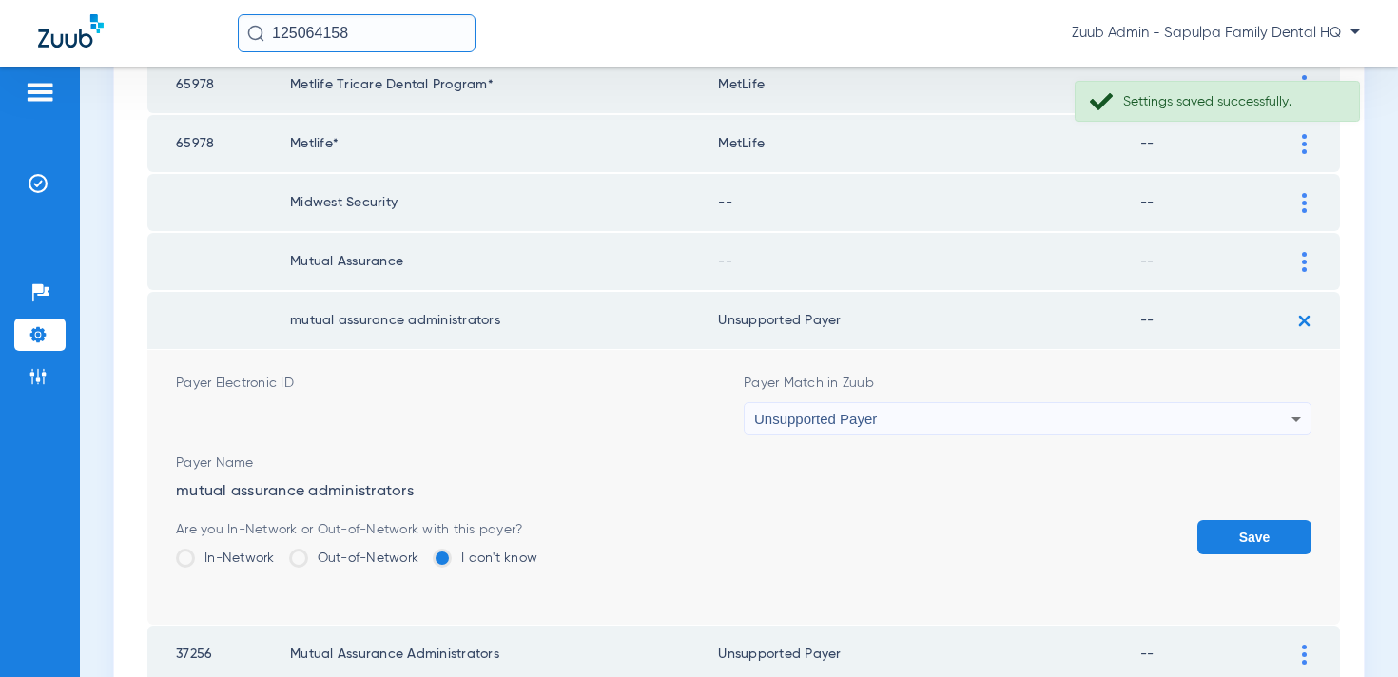
click at [1273, 535] on button "Save" at bounding box center [1255, 537] width 114 height 34
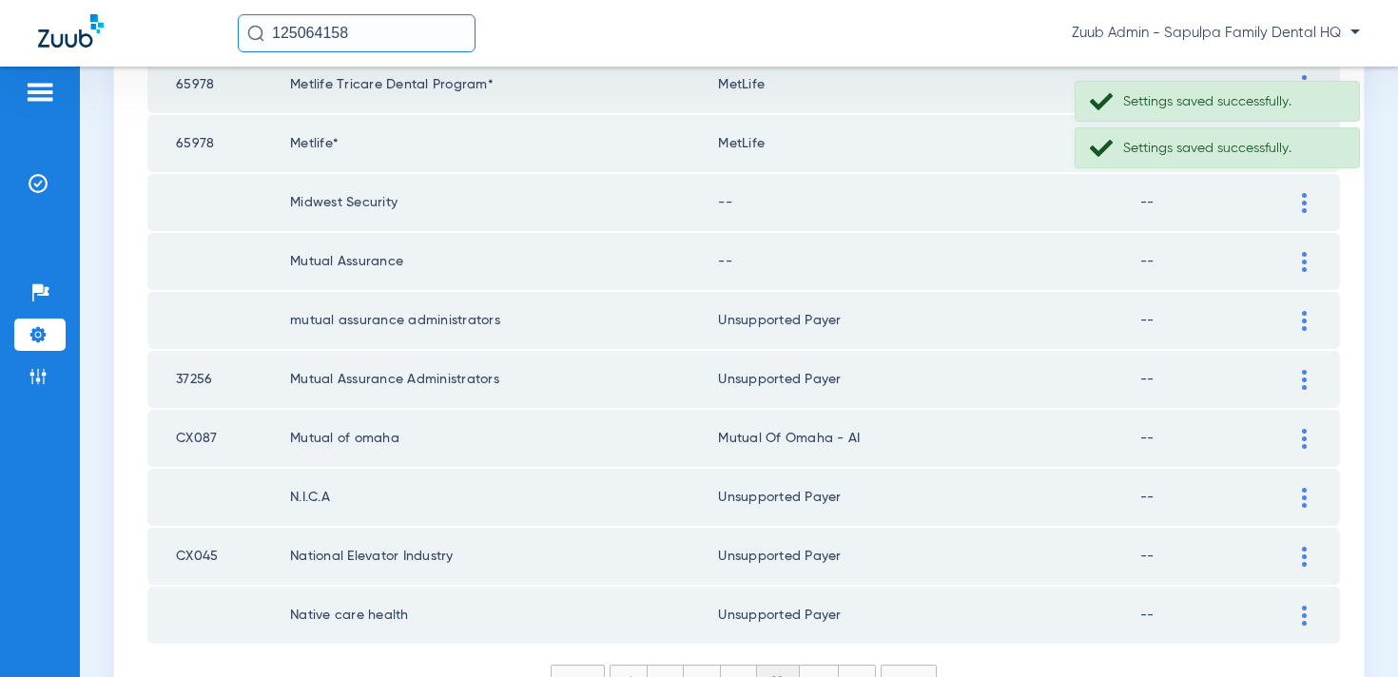
click at [1295, 266] on div at bounding box center [1304, 262] width 33 height 20
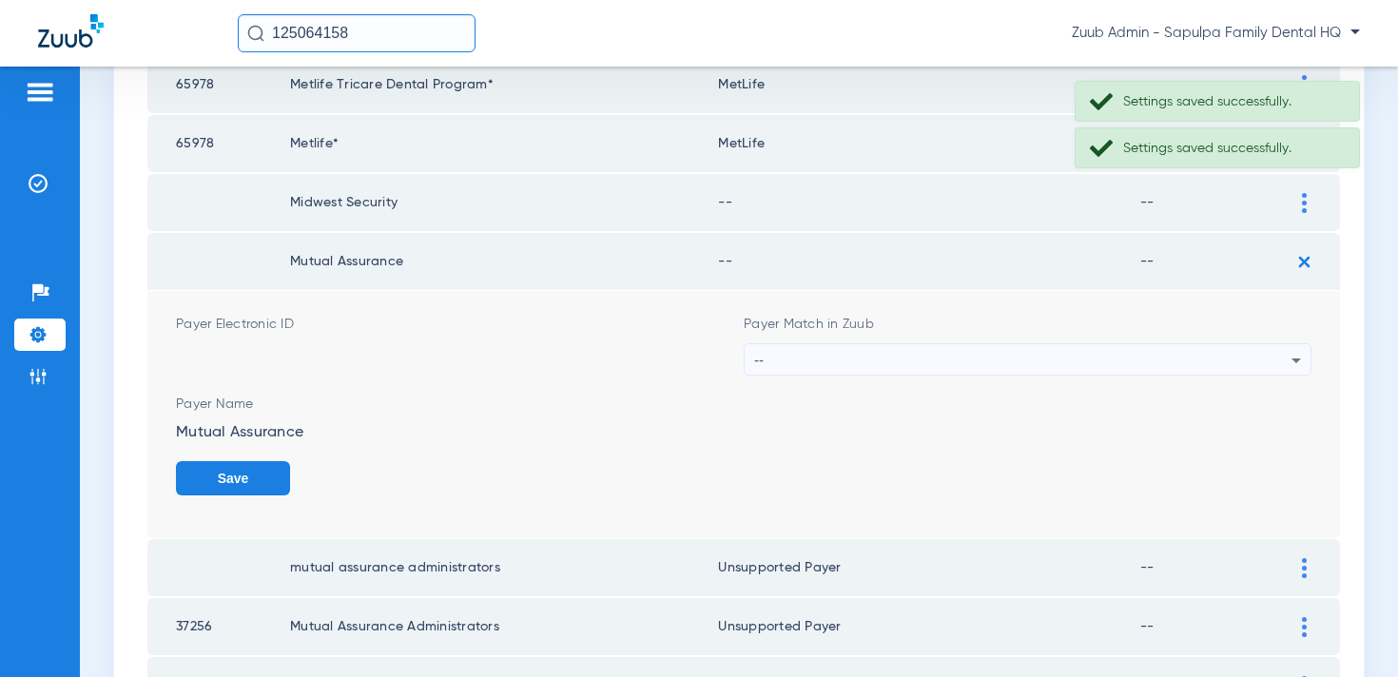
click at [1153, 353] on div "--" at bounding box center [1022, 360] width 537 height 32
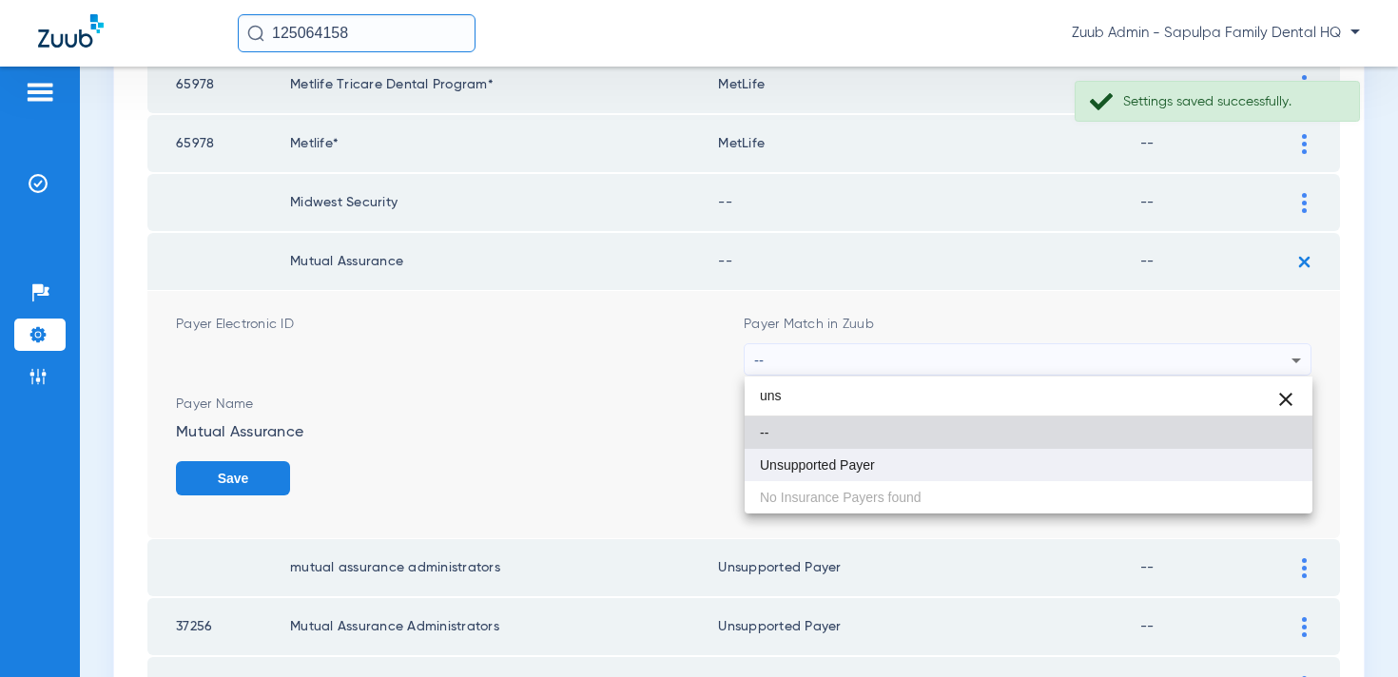
type input "uns"
click at [1027, 459] on mat-option "Unsupported Payer" at bounding box center [1029, 465] width 568 height 32
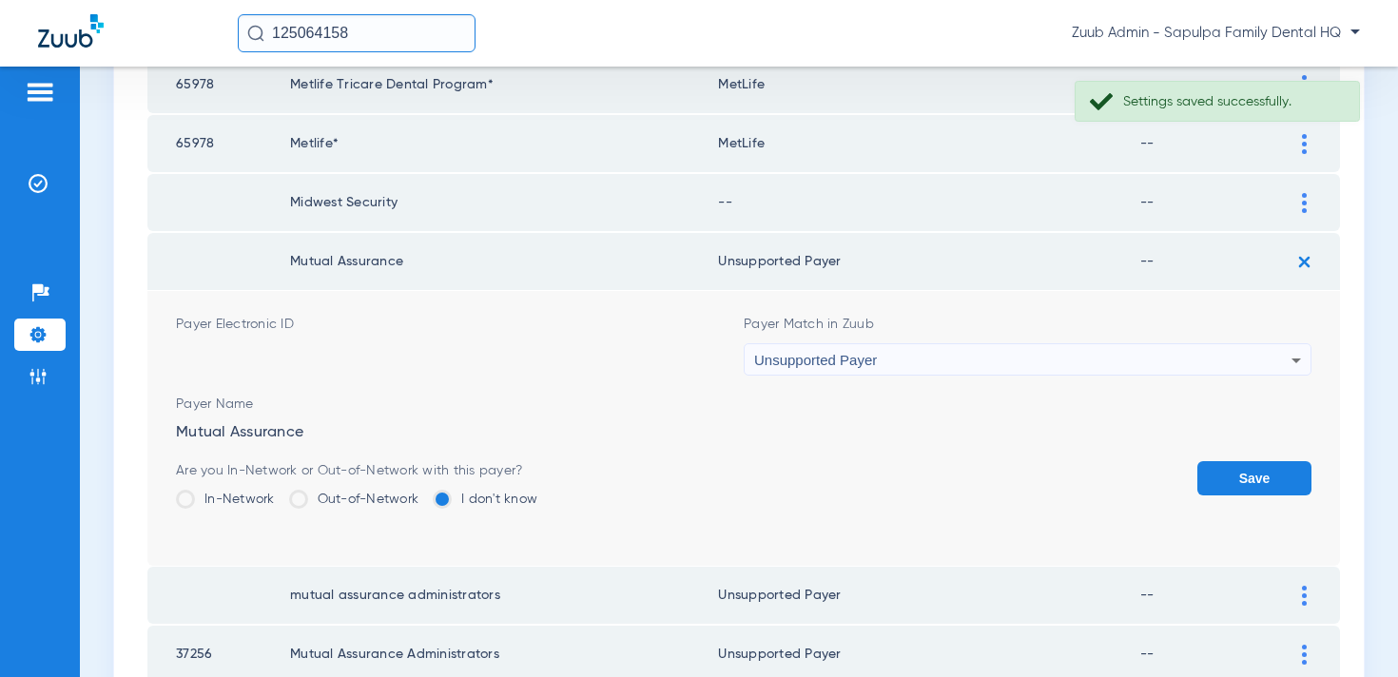
click at [1224, 483] on button "Save" at bounding box center [1255, 478] width 114 height 34
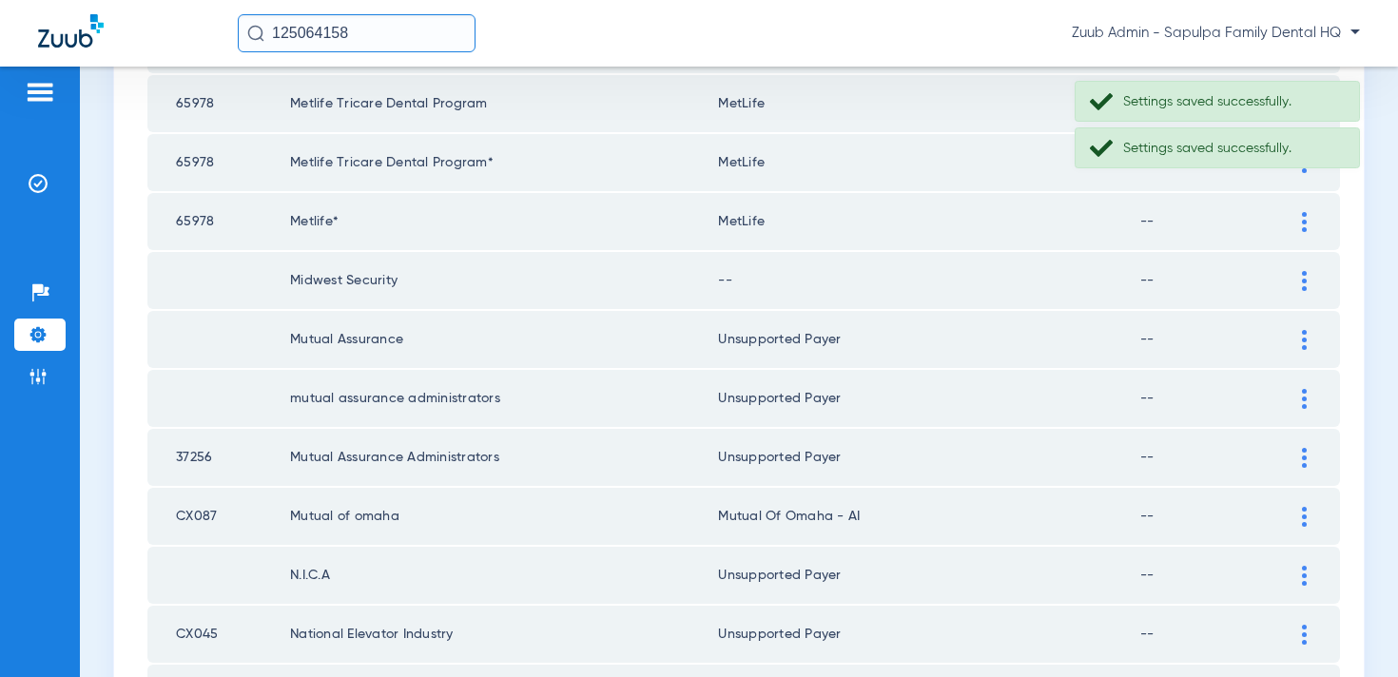
scroll to position [2564, 0]
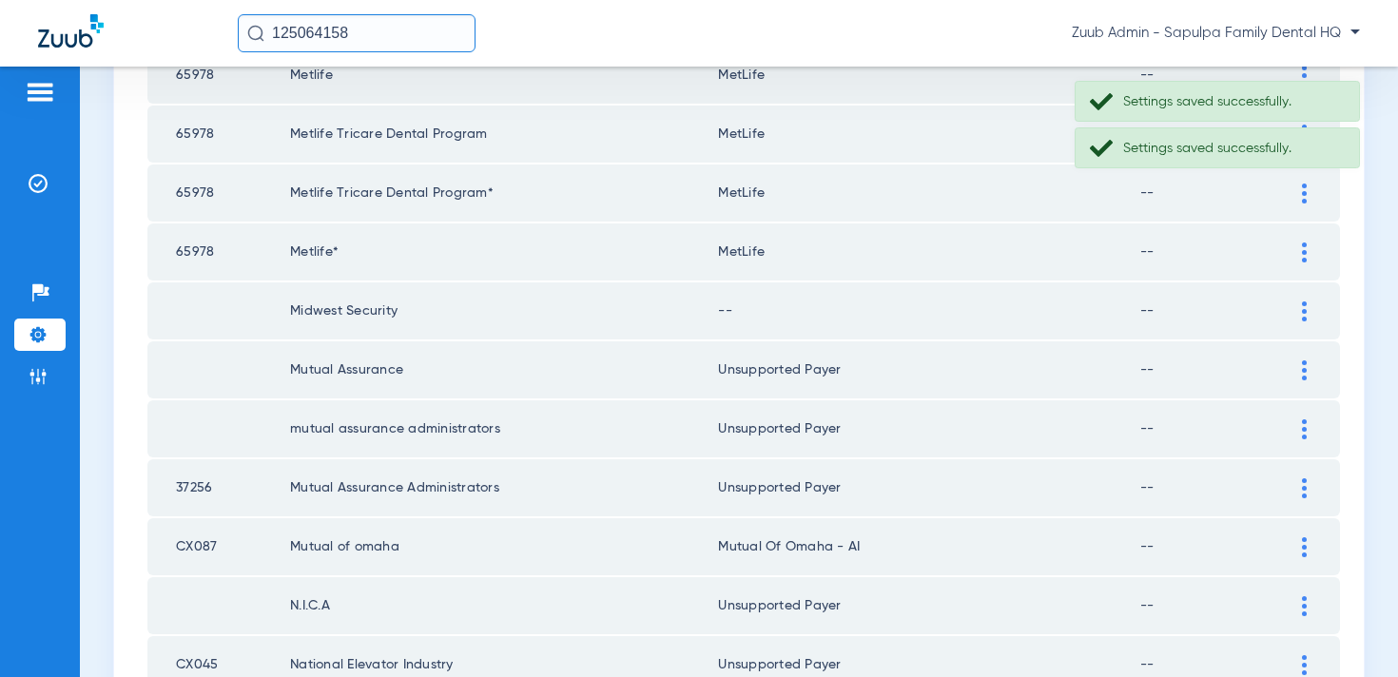
click at [1302, 310] on img at bounding box center [1304, 312] width 5 height 20
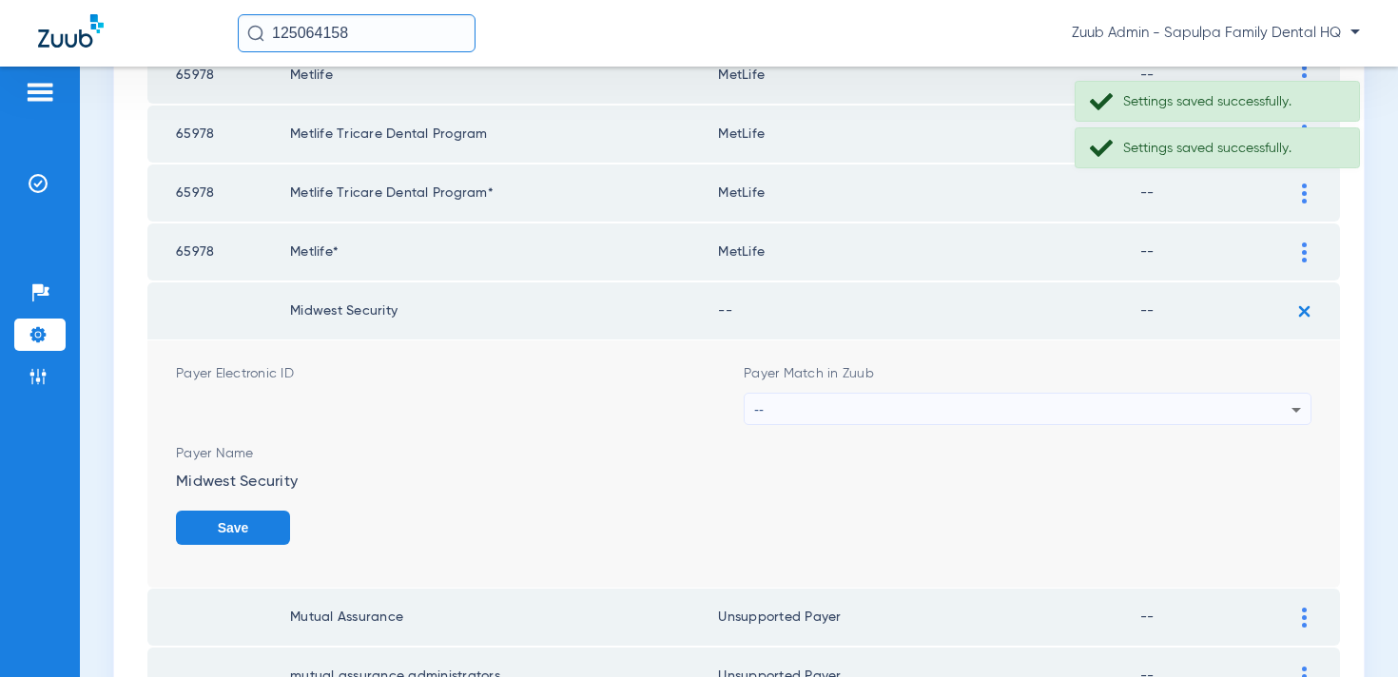
click at [1113, 400] on div "--" at bounding box center [1022, 410] width 537 height 32
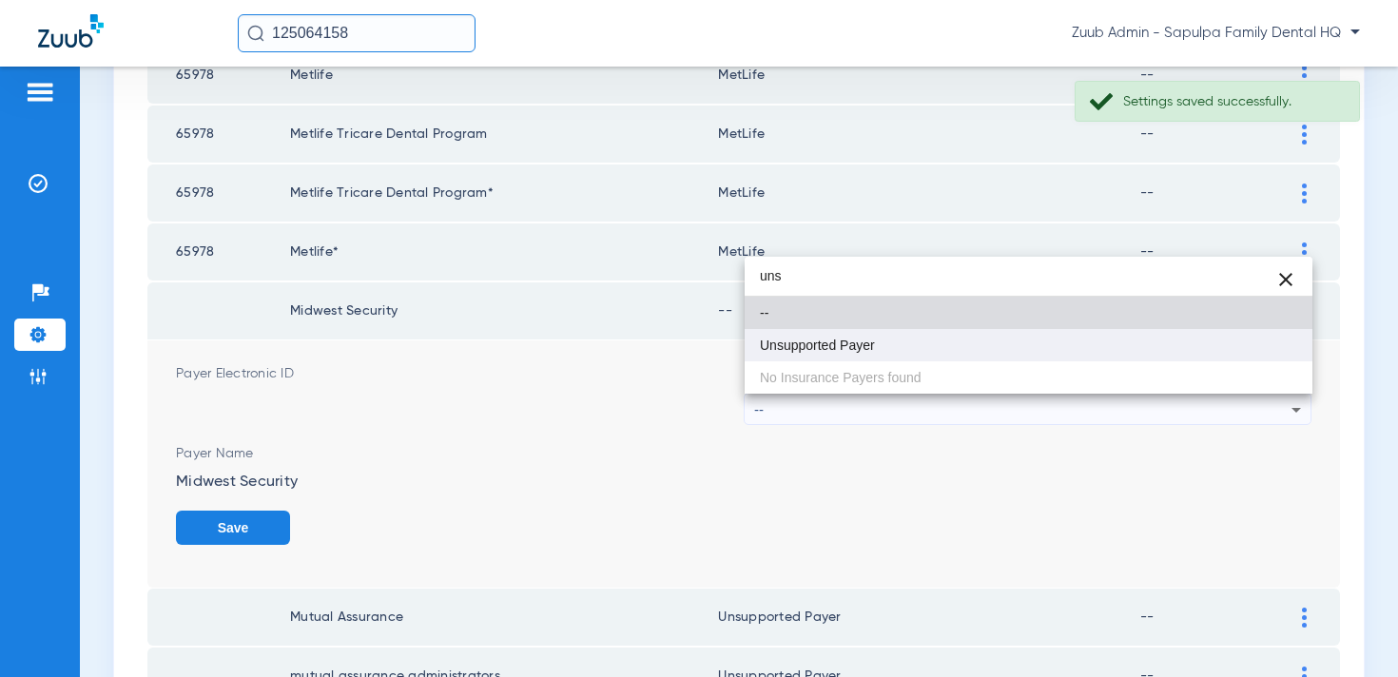
type input "uns"
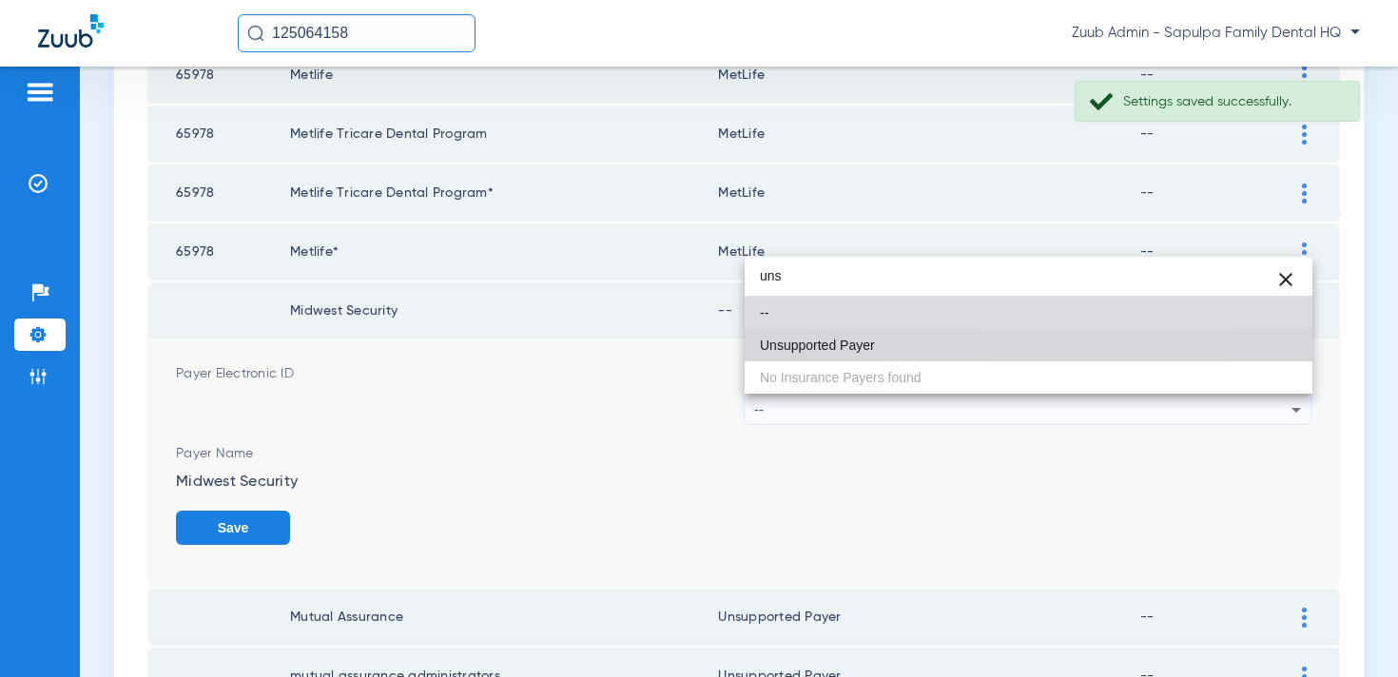
click at [1071, 342] on mat-option "Unsupported Payer" at bounding box center [1029, 345] width 568 height 32
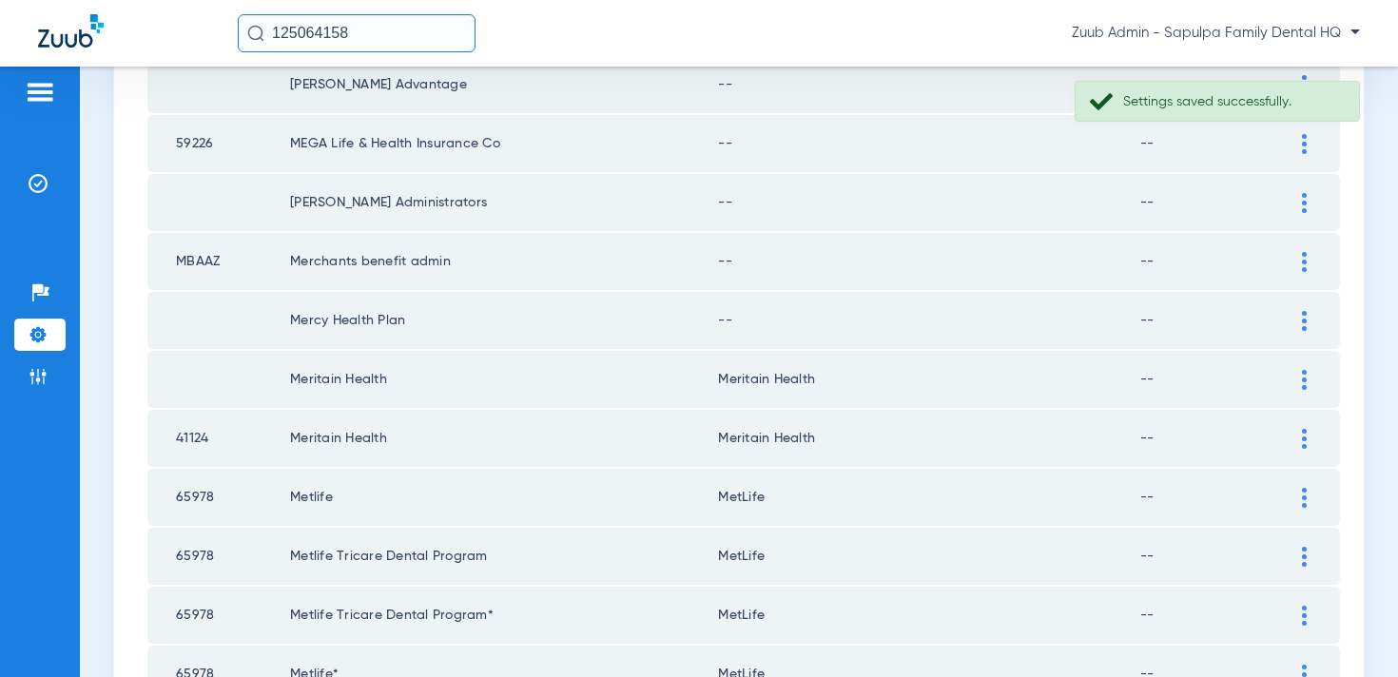
scroll to position [2085, 0]
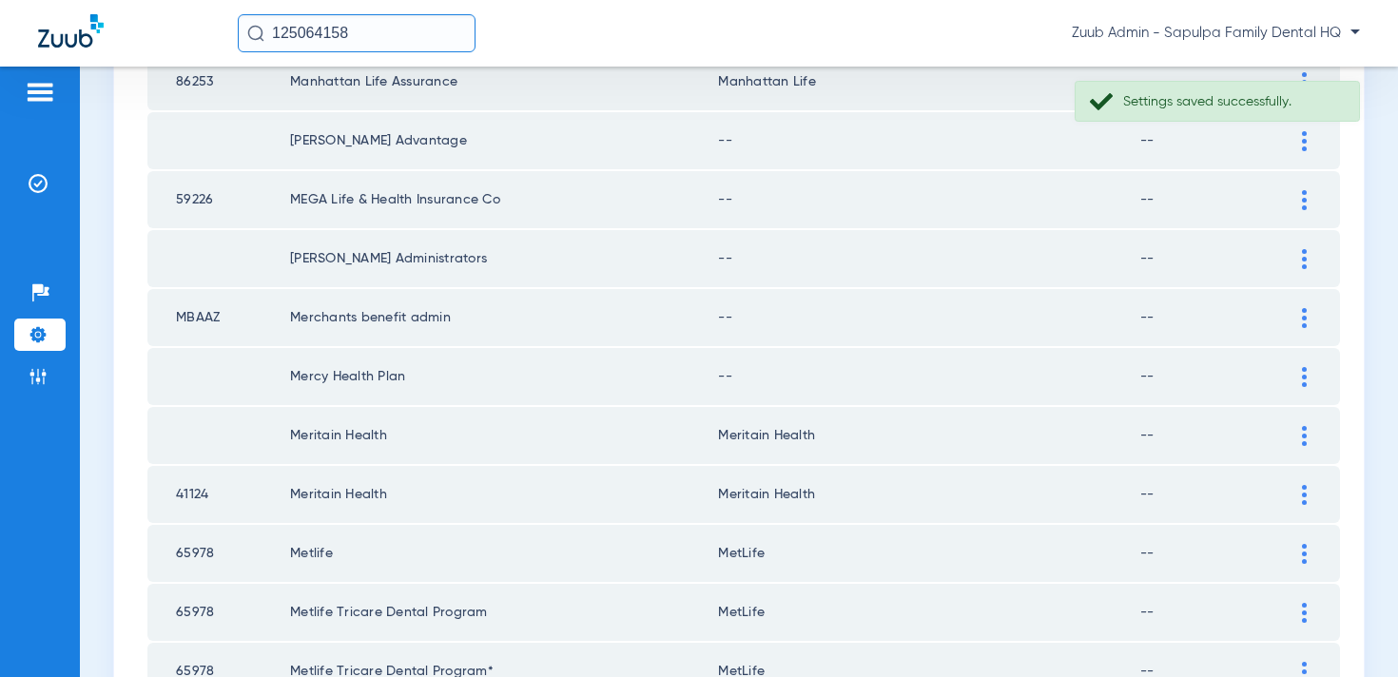
click at [1305, 384] on img at bounding box center [1304, 377] width 5 height 20
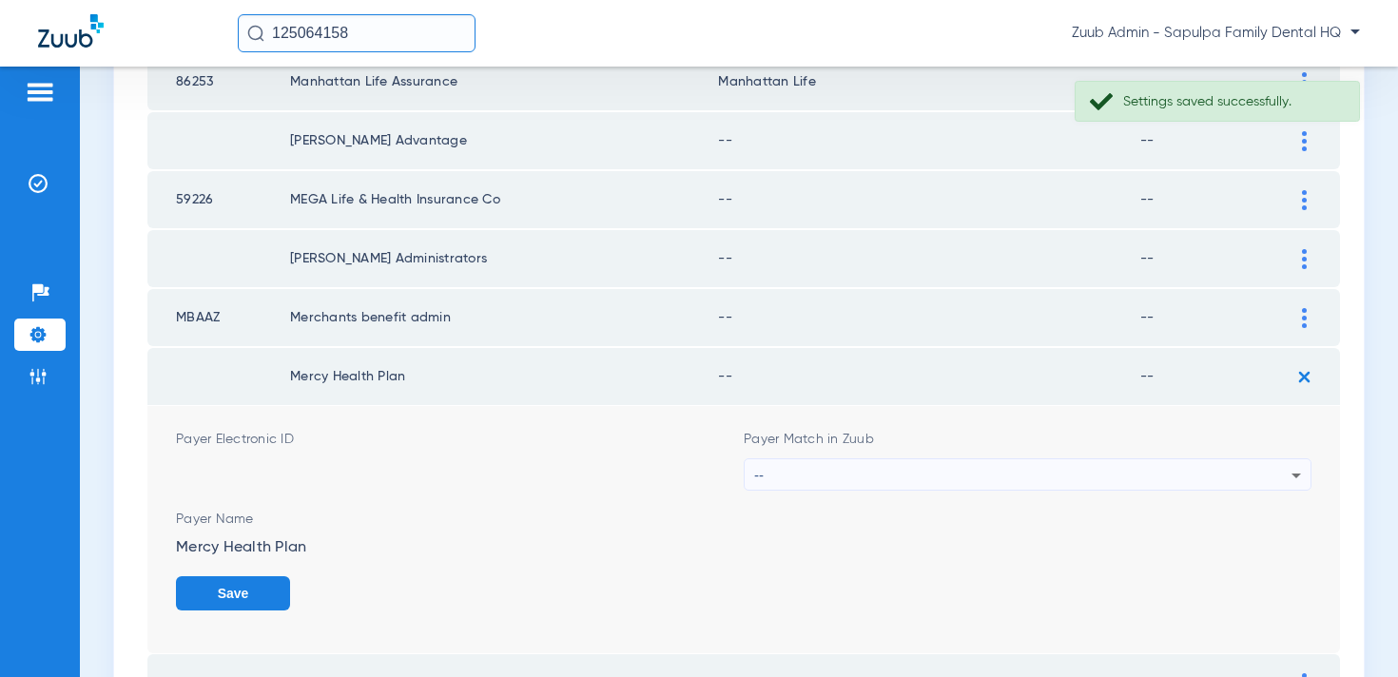
click at [1174, 471] on div "--" at bounding box center [1022, 475] width 537 height 32
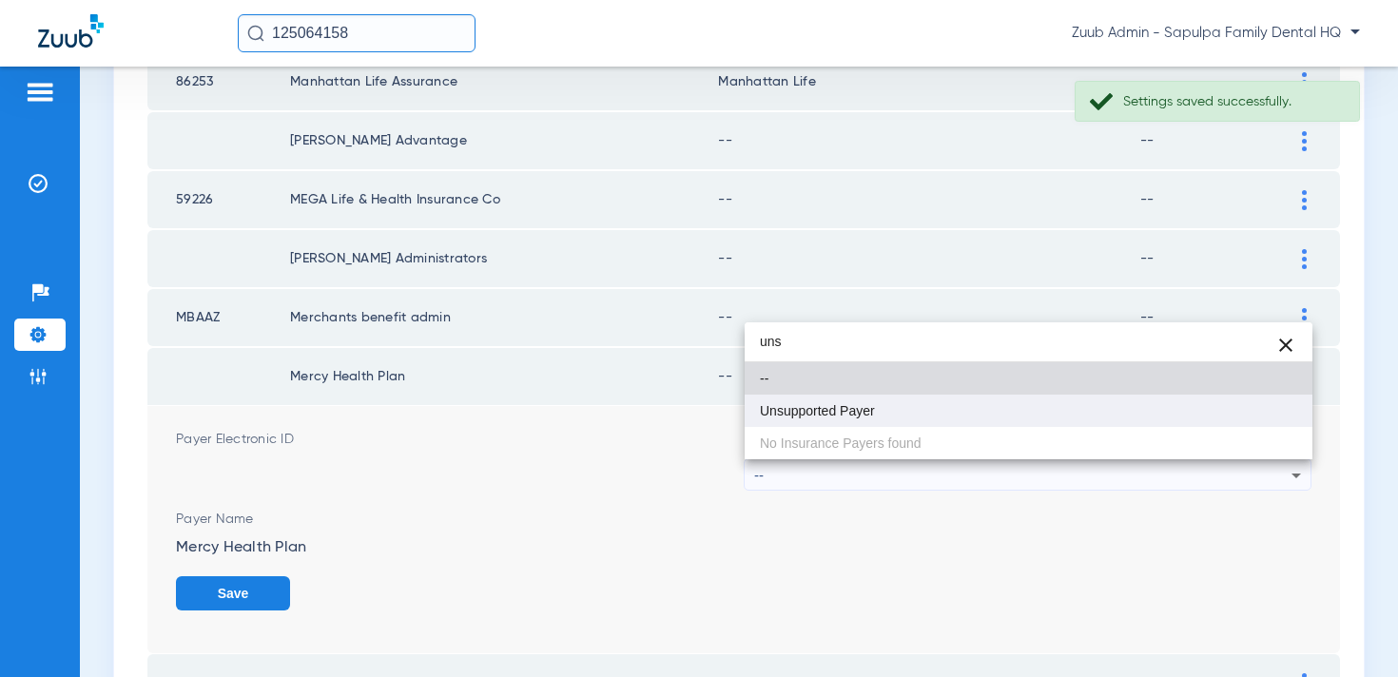
type input "uns"
click at [1152, 417] on mat-option "Unsupported Payer" at bounding box center [1029, 411] width 568 height 32
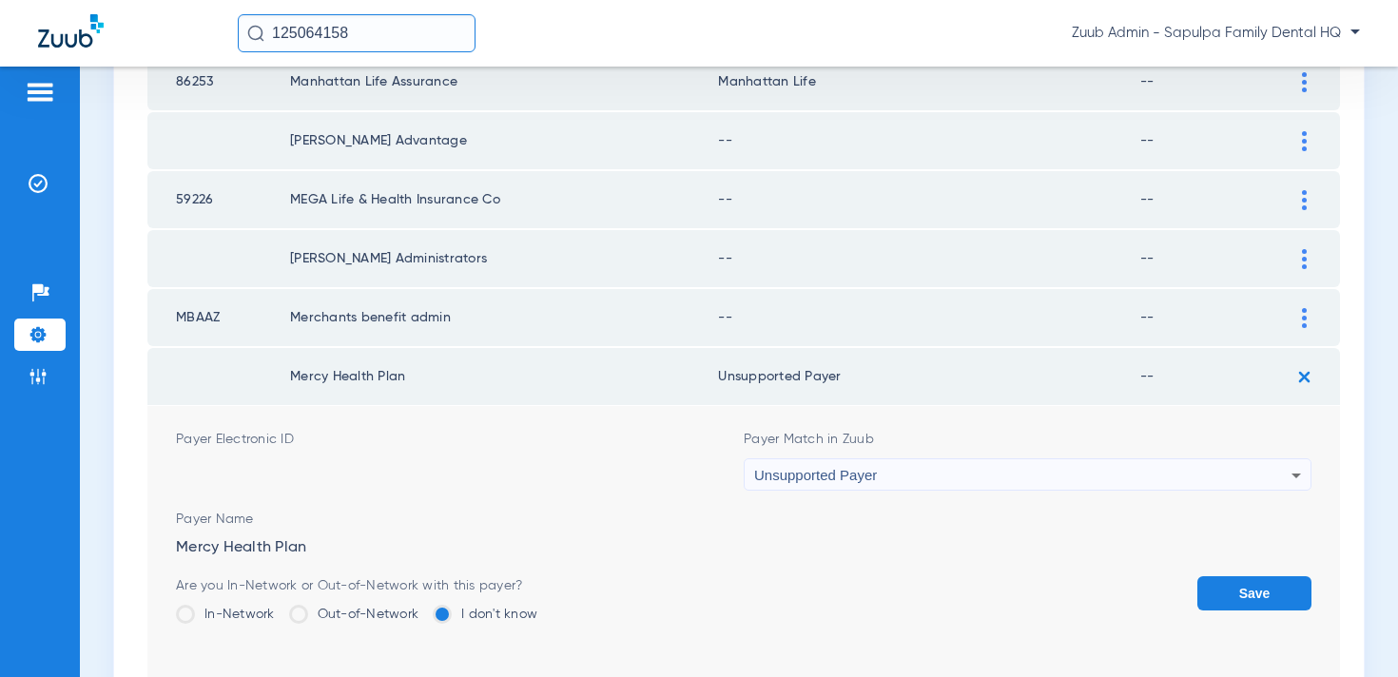
click at [1259, 600] on button "Save" at bounding box center [1255, 593] width 114 height 34
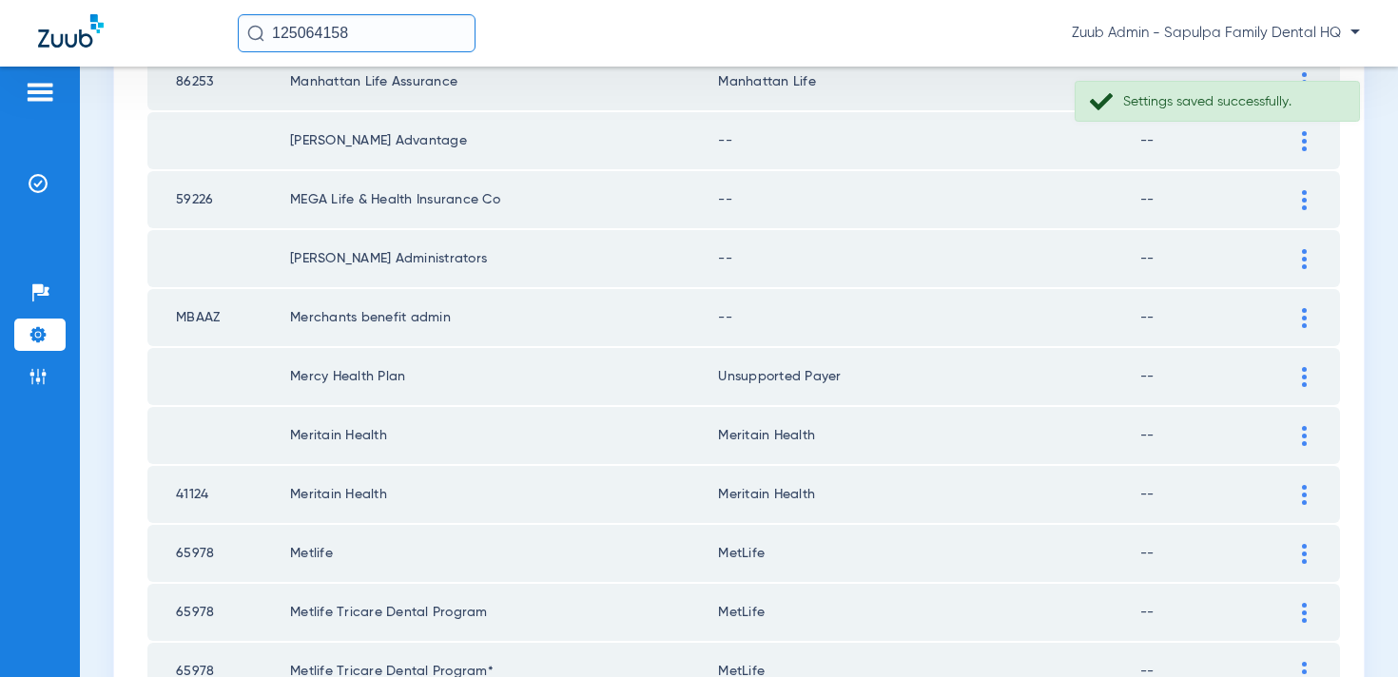
click at [1304, 314] on img at bounding box center [1304, 318] width 5 height 20
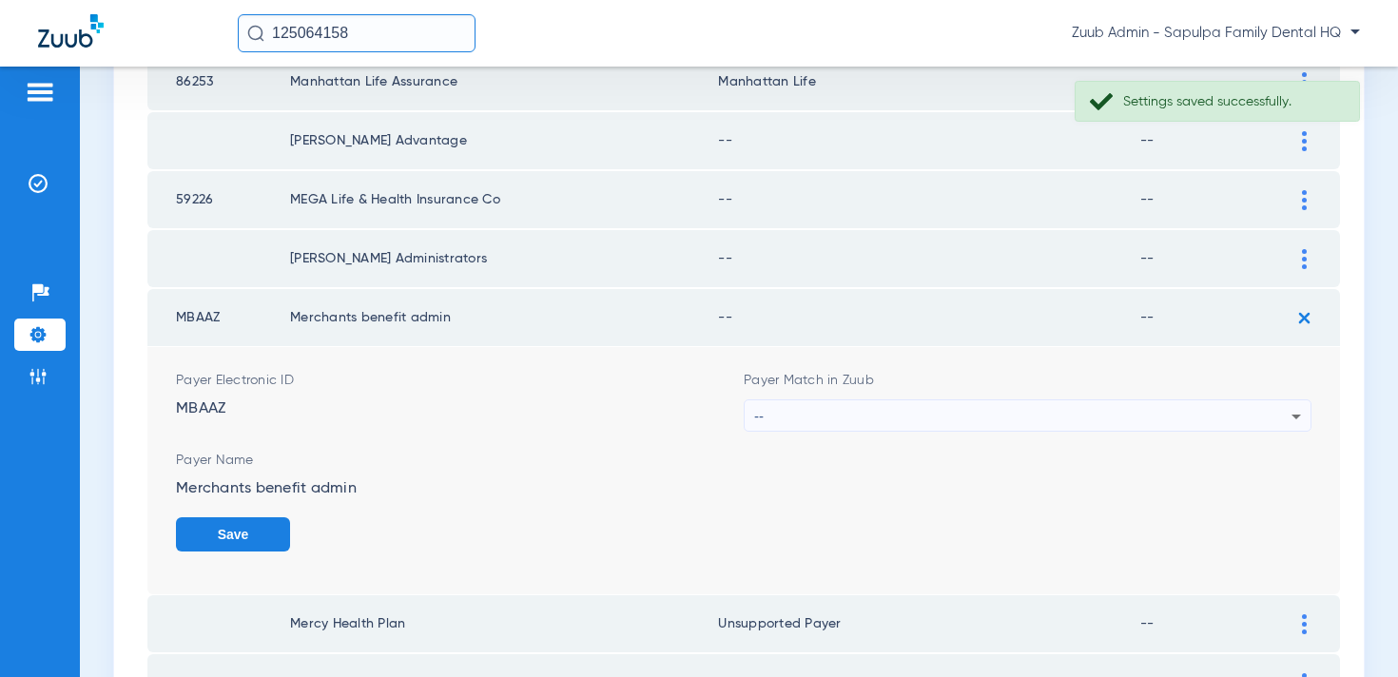
click at [1118, 412] on div "--" at bounding box center [1022, 416] width 537 height 32
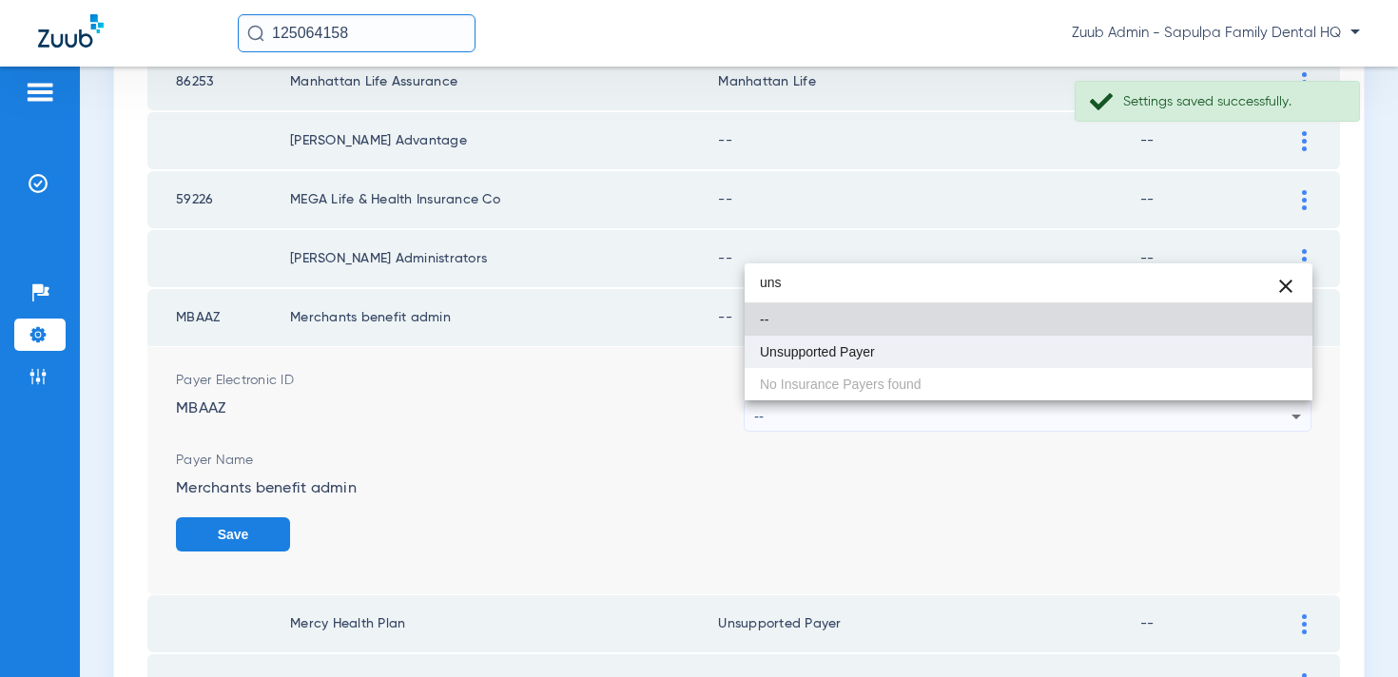
type input "uns"
click at [1101, 353] on mat-option "Unsupported Payer" at bounding box center [1029, 352] width 568 height 32
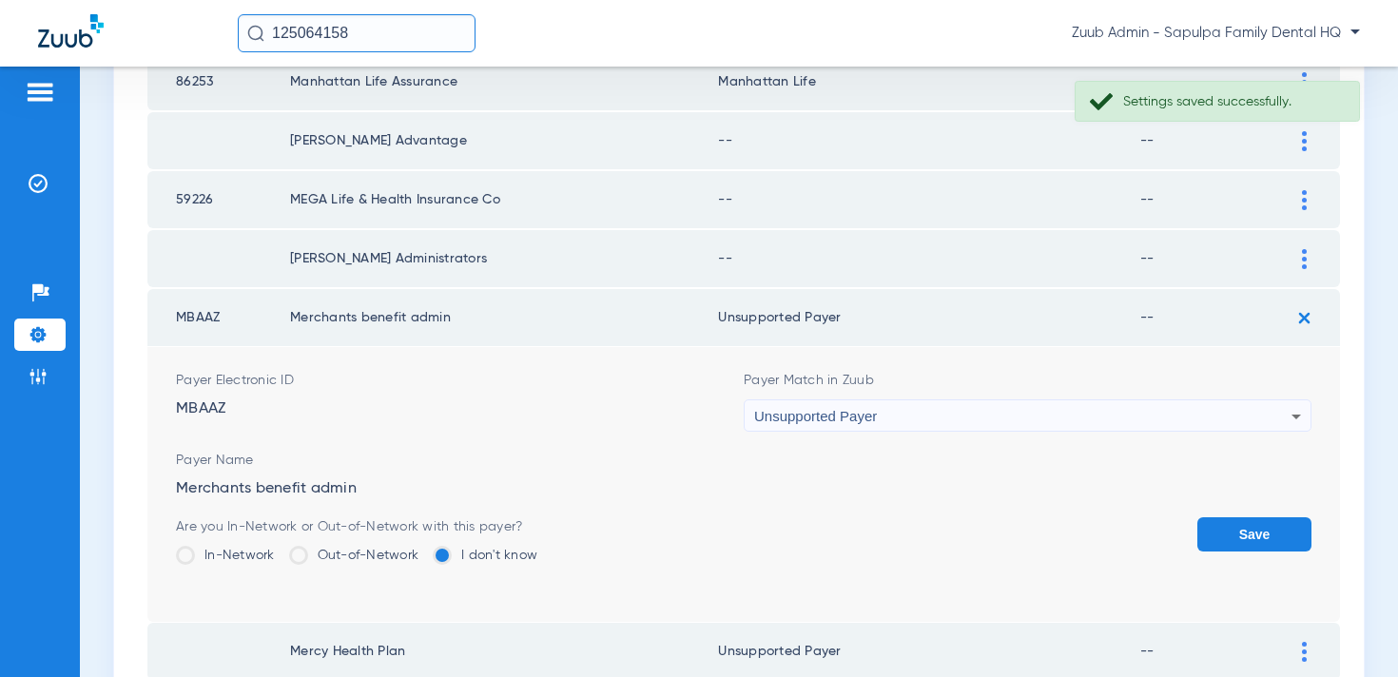
click at [1245, 528] on button "Save" at bounding box center [1255, 534] width 114 height 34
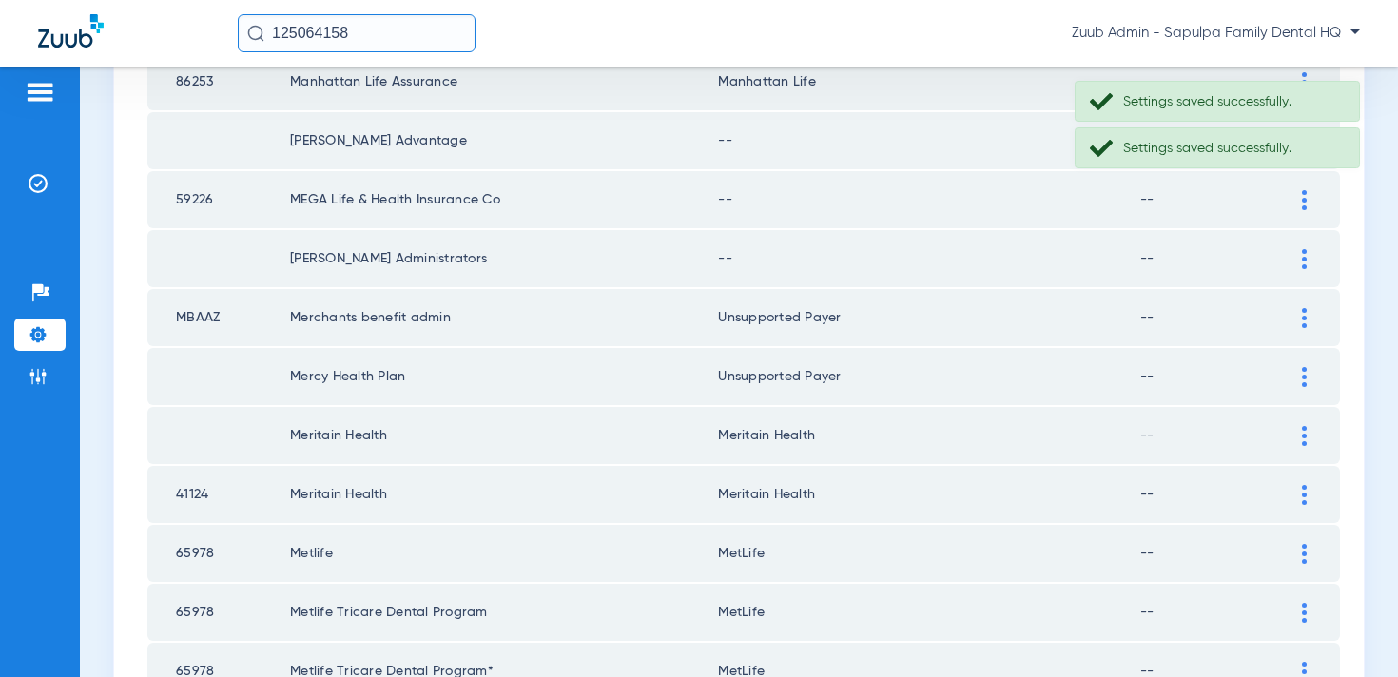
click at [1305, 258] on img at bounding box center [1304, 259] width 5 height 20
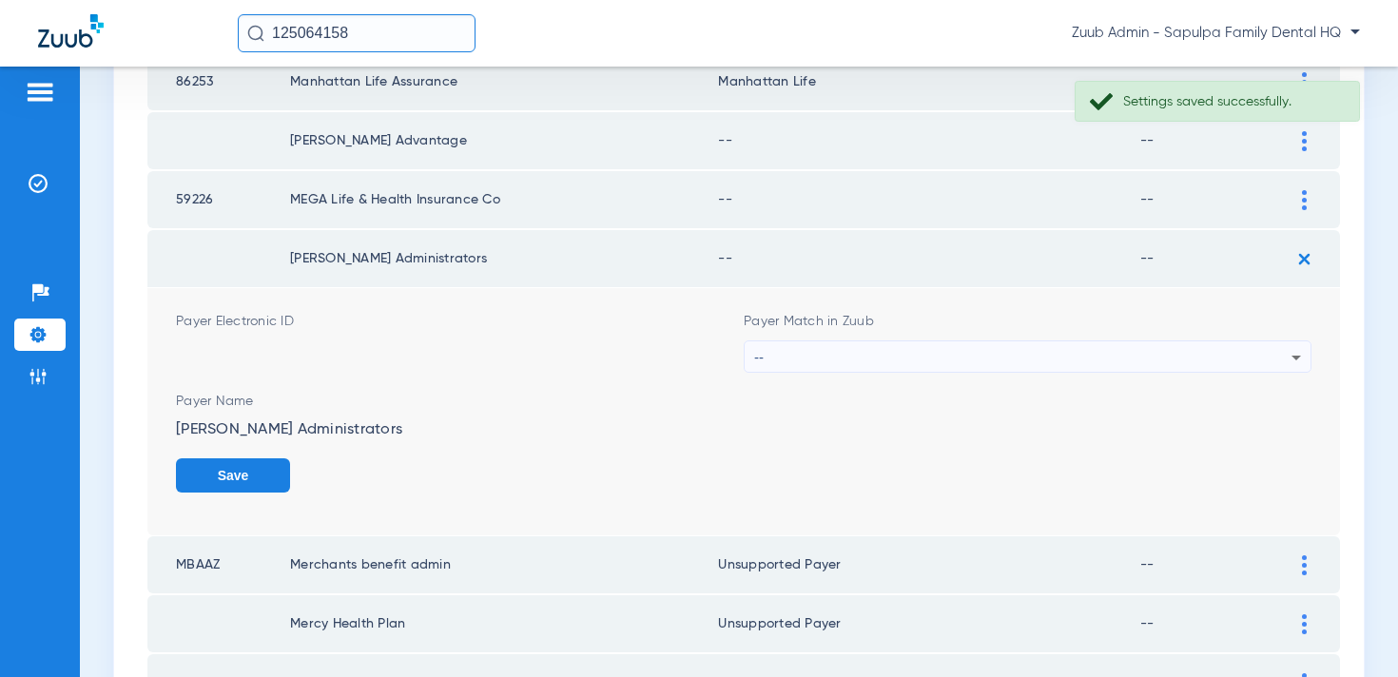
click at [1118, 345] on div "--" at bounding box center [1022, 358] width 537 height 32
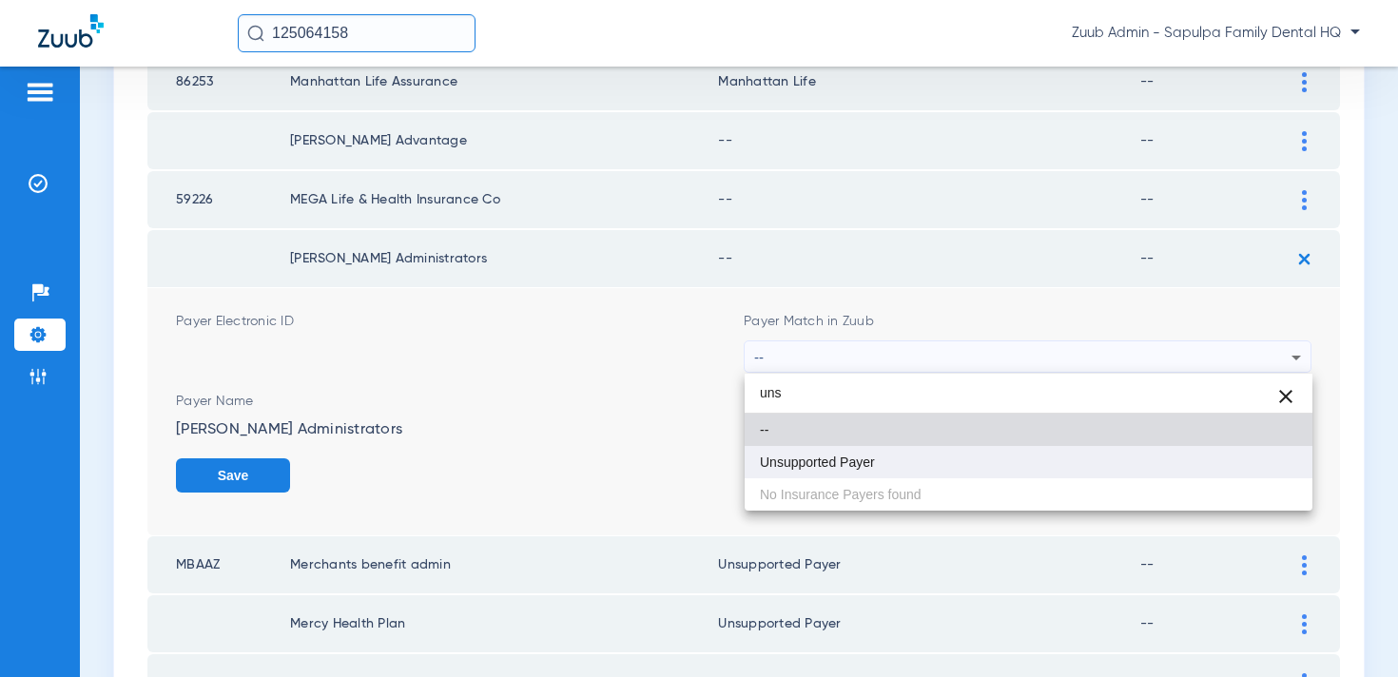
type input "uns"
click at [984, 469] on mat-option "Unsupported Payer" at bounding box center [1029, 462] width 568 height 32
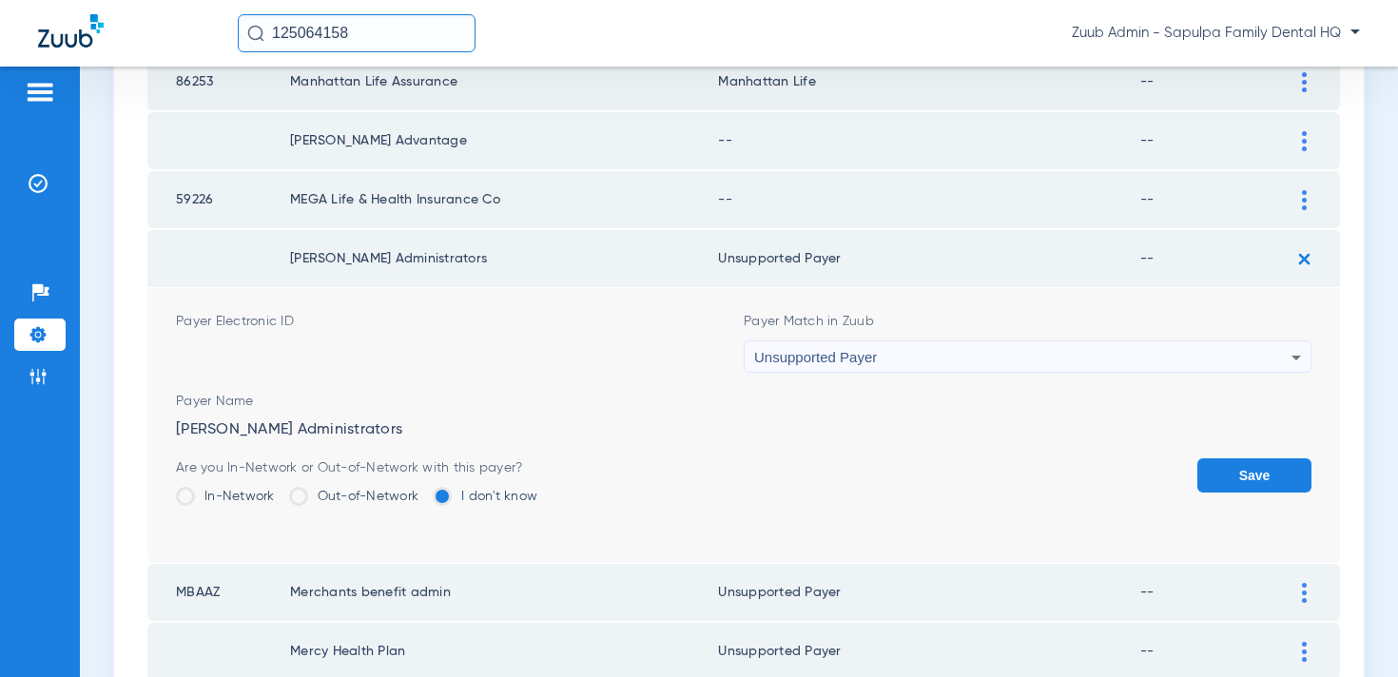
click at [1196, 480] on div "Are you In-Network or Out-of-Network with this payer? In-Network Out-of-Network…" at bounding box center [744, 490] width 1136 height 62
click at [1235, 478] on button "Save" at bounding box center [1255, 476] width 114 height 34
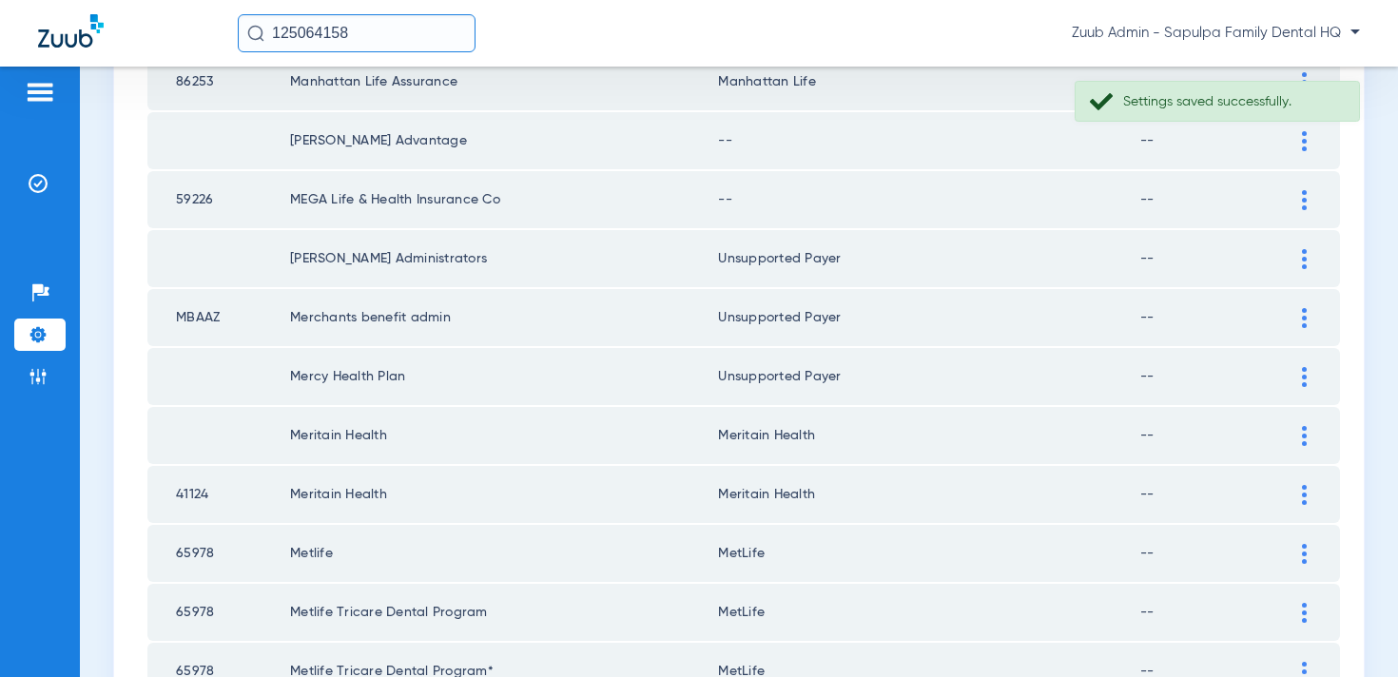
scroll to position [2002, 0]
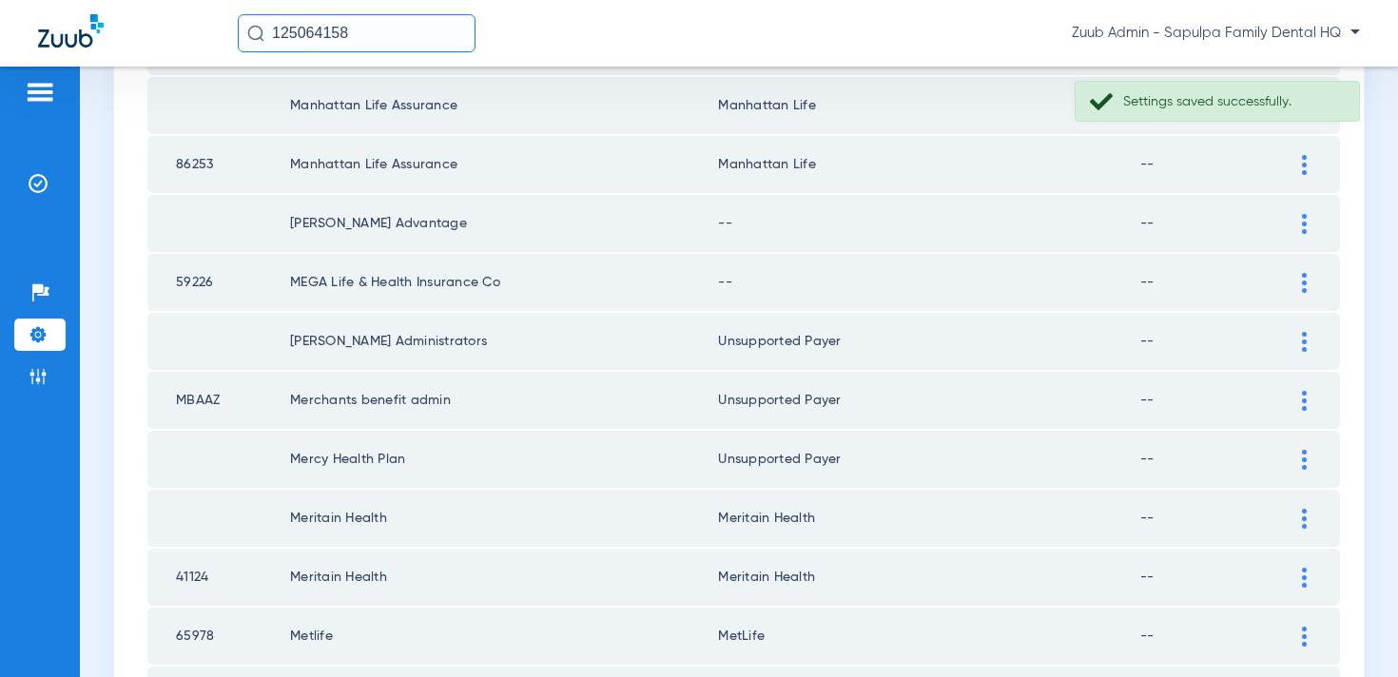
click at [1303, 287] on img at bounding box center [1304, 283] width 5 height 20
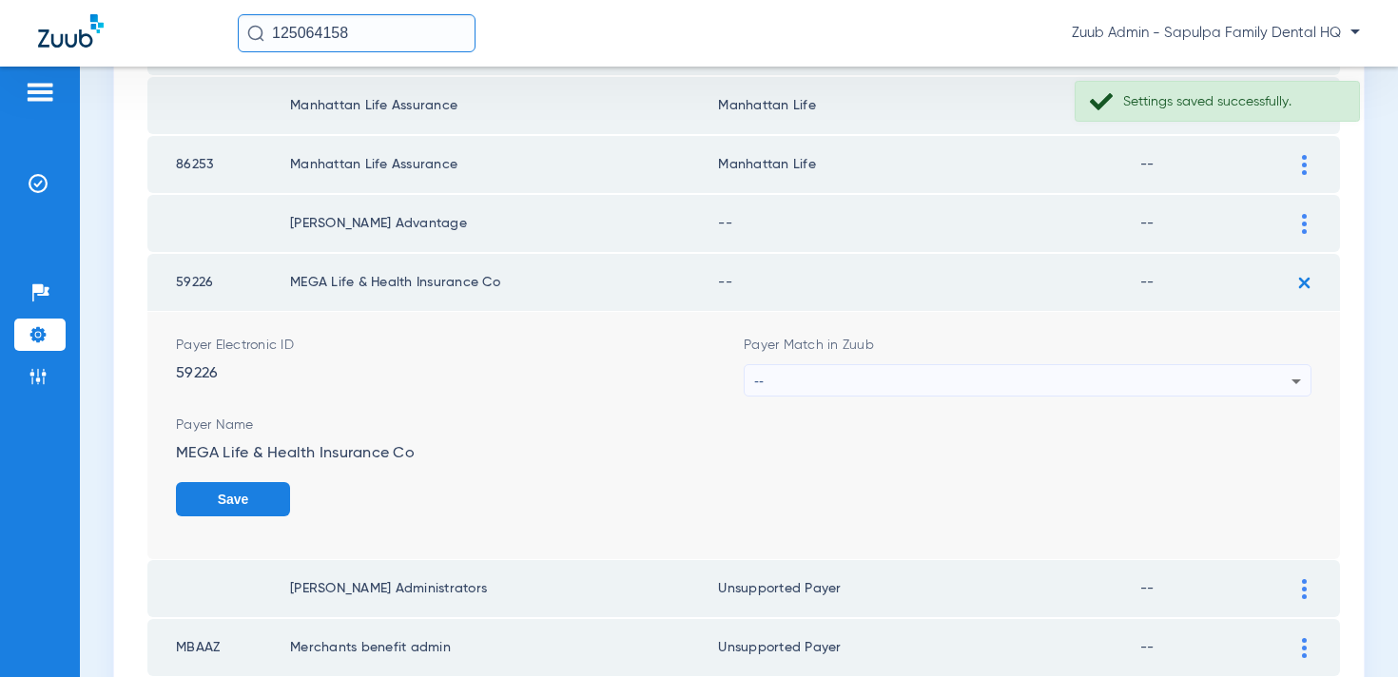
click at [1136, 378] on div "--" at bounding box center [1022, 381] width 537 height 32
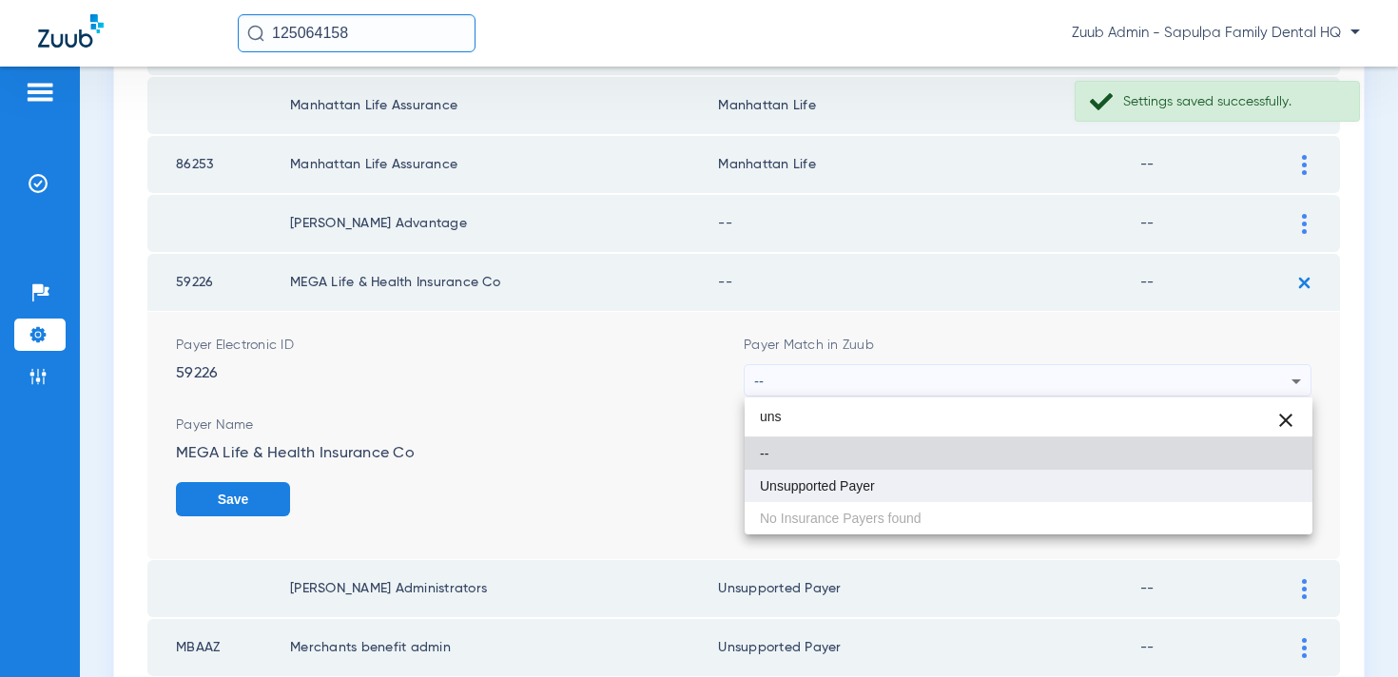
type input "uns"
click at [1035, 493] on mat-option "Unsupported Payer" at bounding box center [1029, 486] width 568 height 32
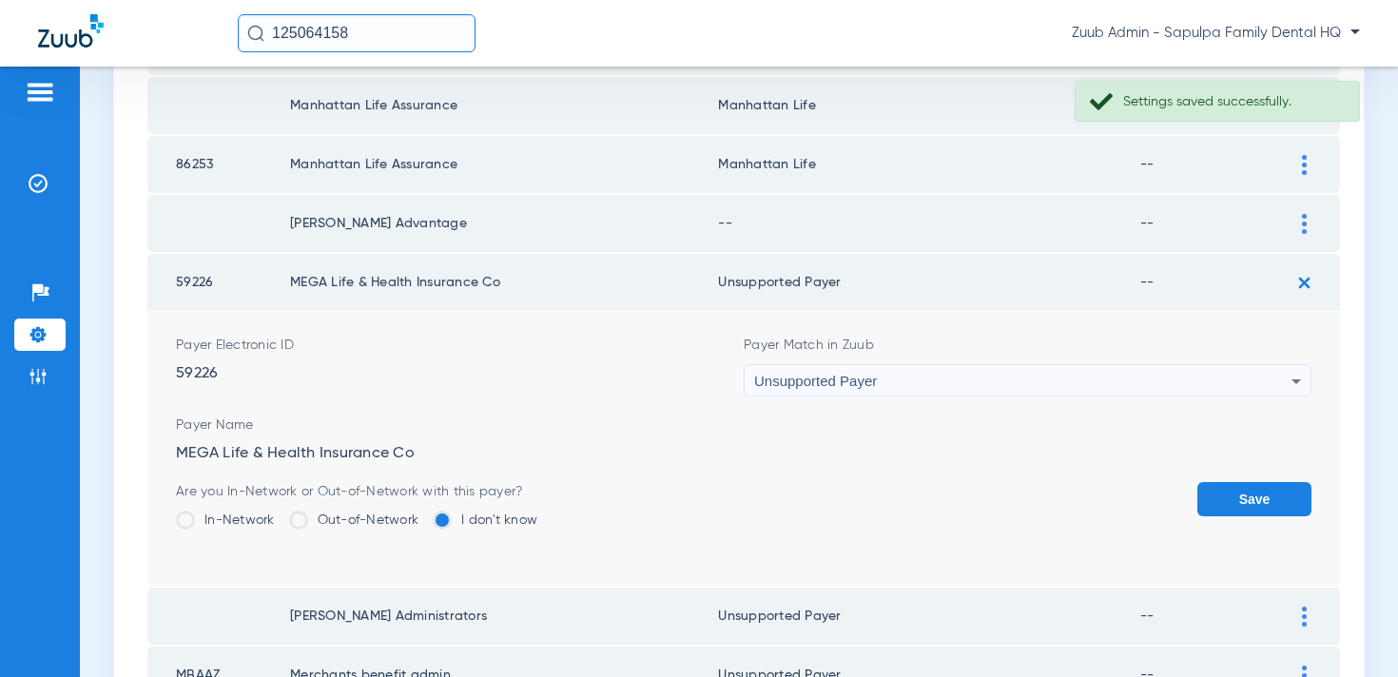
click at [1236, 508] on button "Save" at bounding box center [1255, 499] width 114 height 34
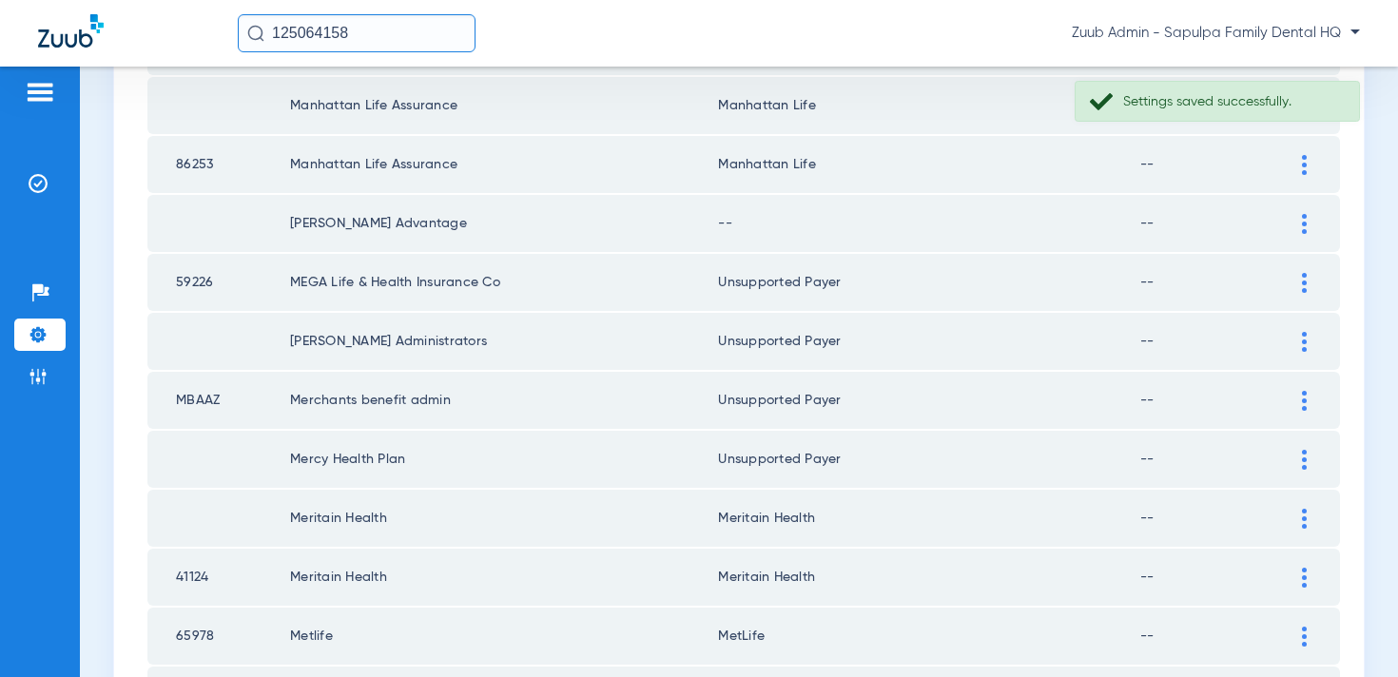
click at [1305, 219] on img at bounding box center [1304, 224] width 5 height 20
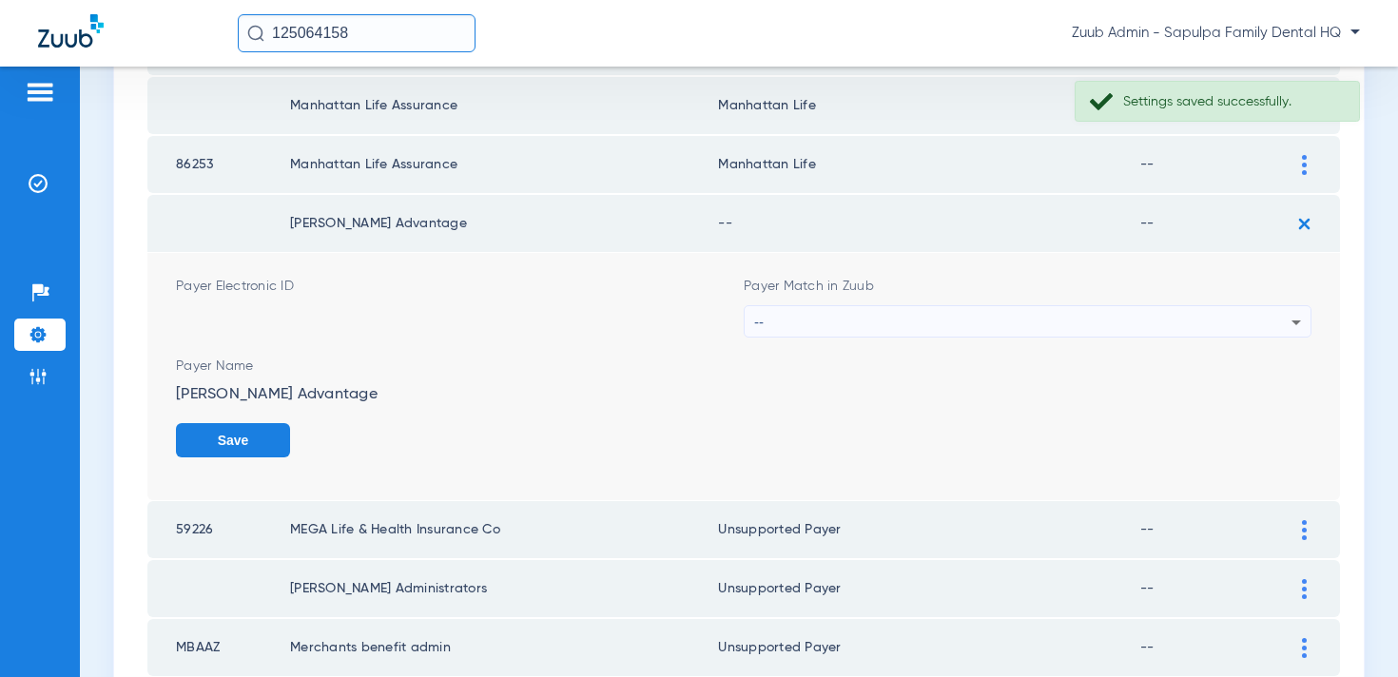
click at [1066, 321] on div "--" at bounding box center [1022, 322] width 537 height 32
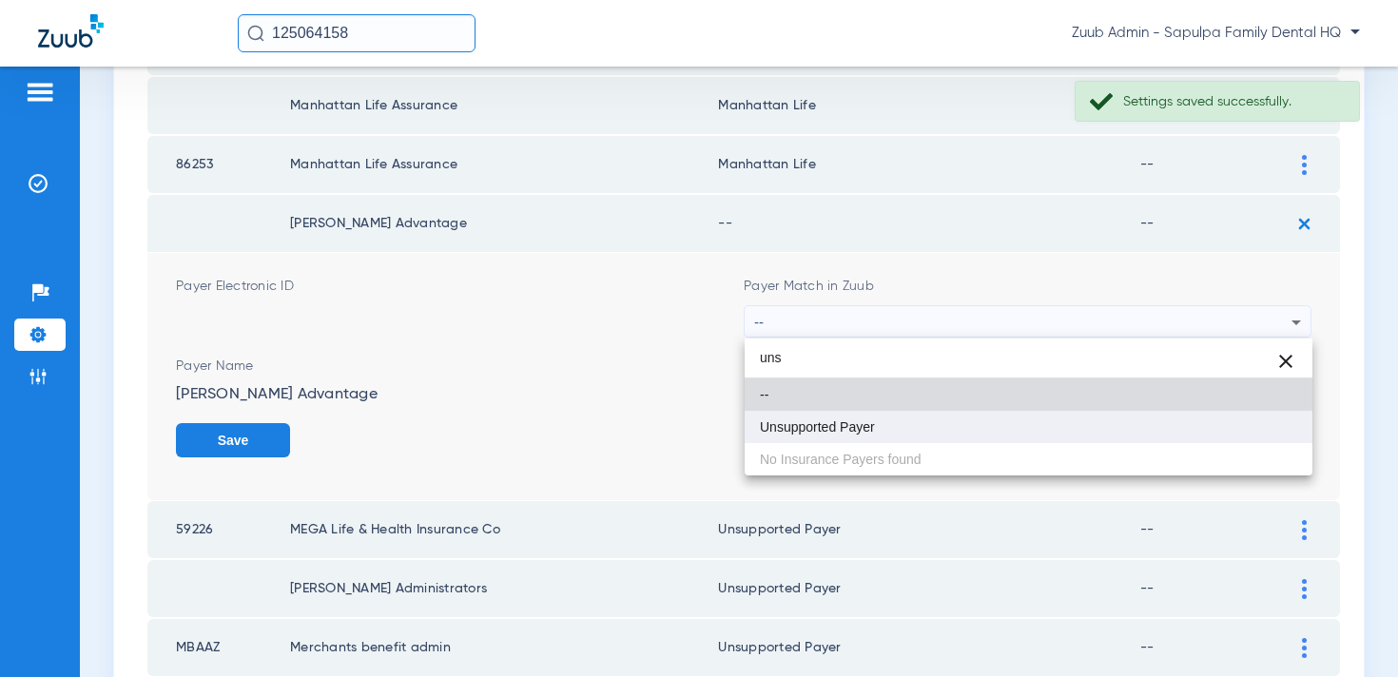
type input "uns"
click at [983, 420] on mat-option "Unsupported Payer" at bounding box center [1029, 427] width 568 height 32
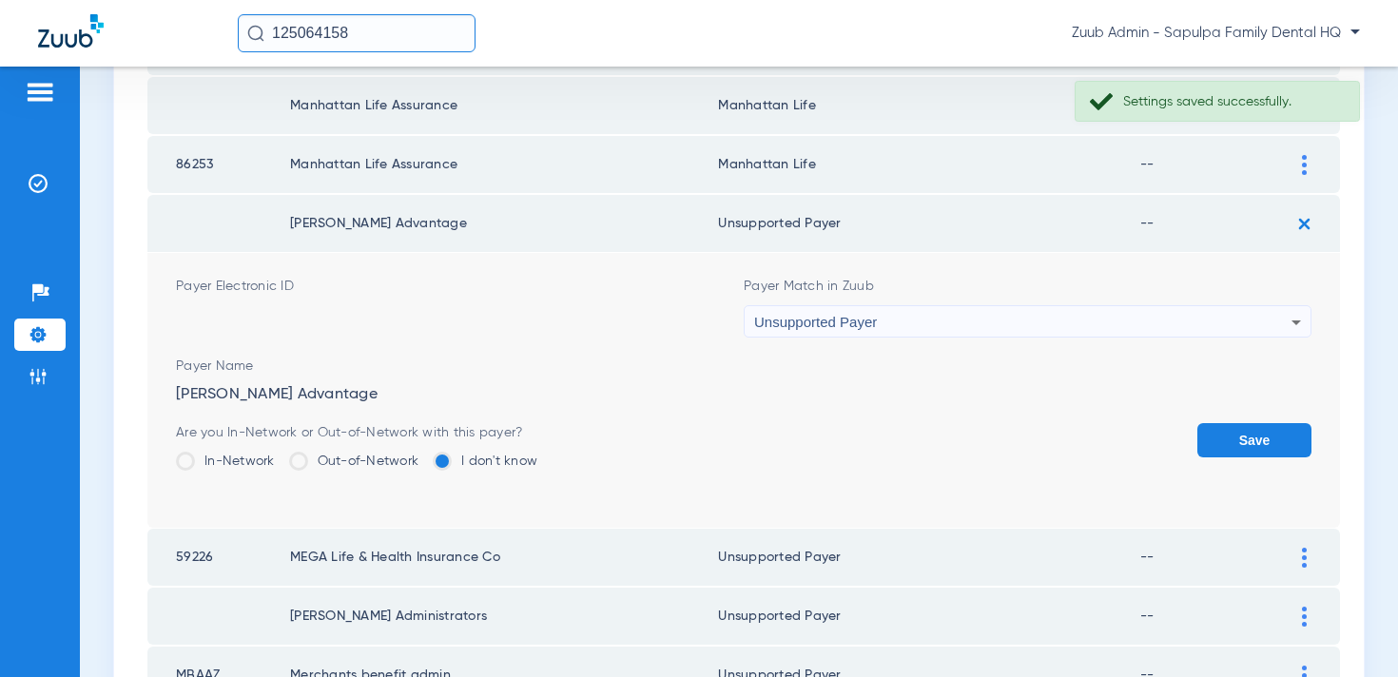
click at [1263, 442] on button "Save" at bounding box center [1255, 440] width 114 height 34
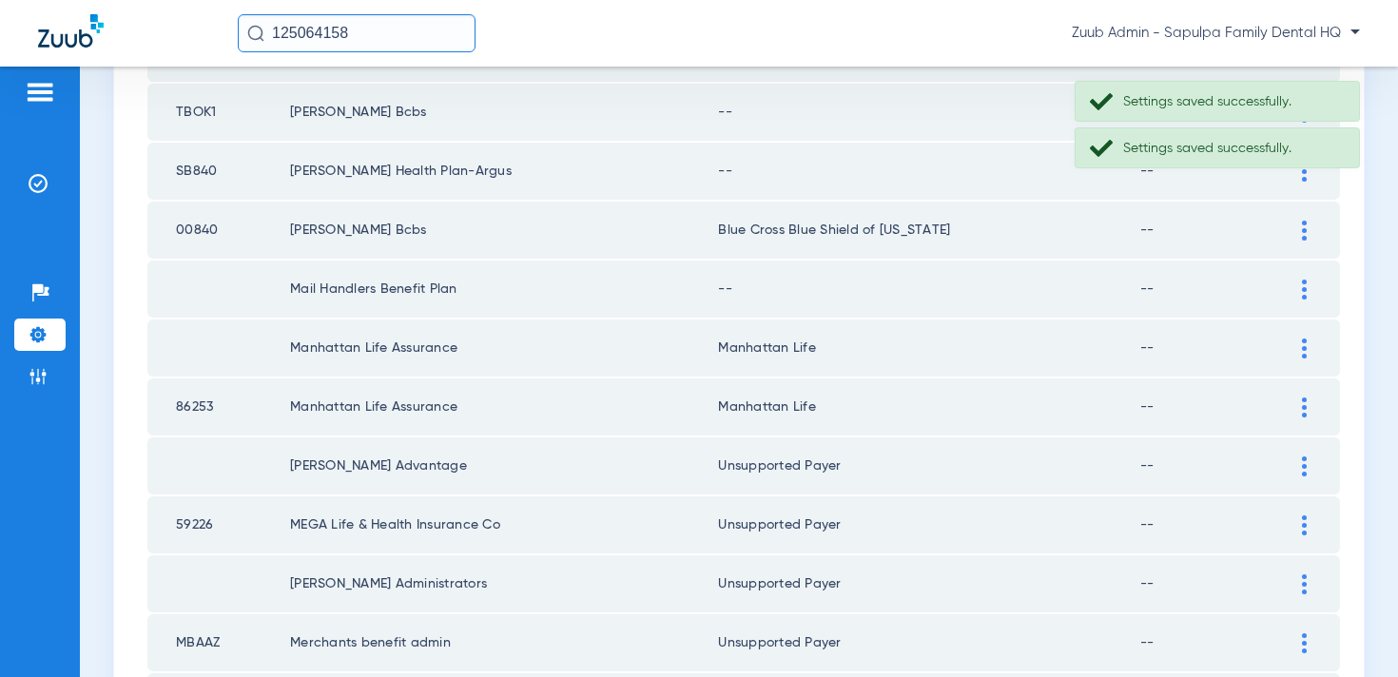
scroll to position [1759, 0]
click at [1312, 296] on div at bounding box center [1304, 291] width 33 height 20
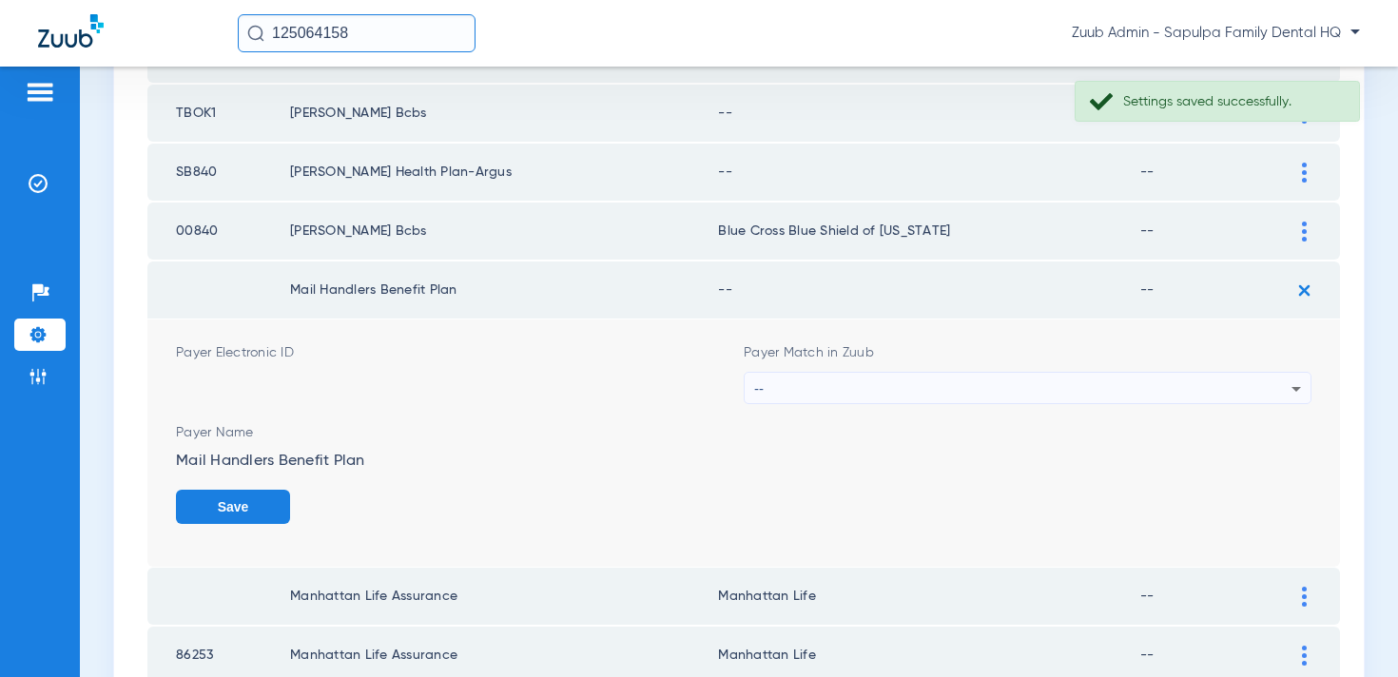
click at [1150, 390] on div "--" at bounding box center [1022, 389] width 537 height 32
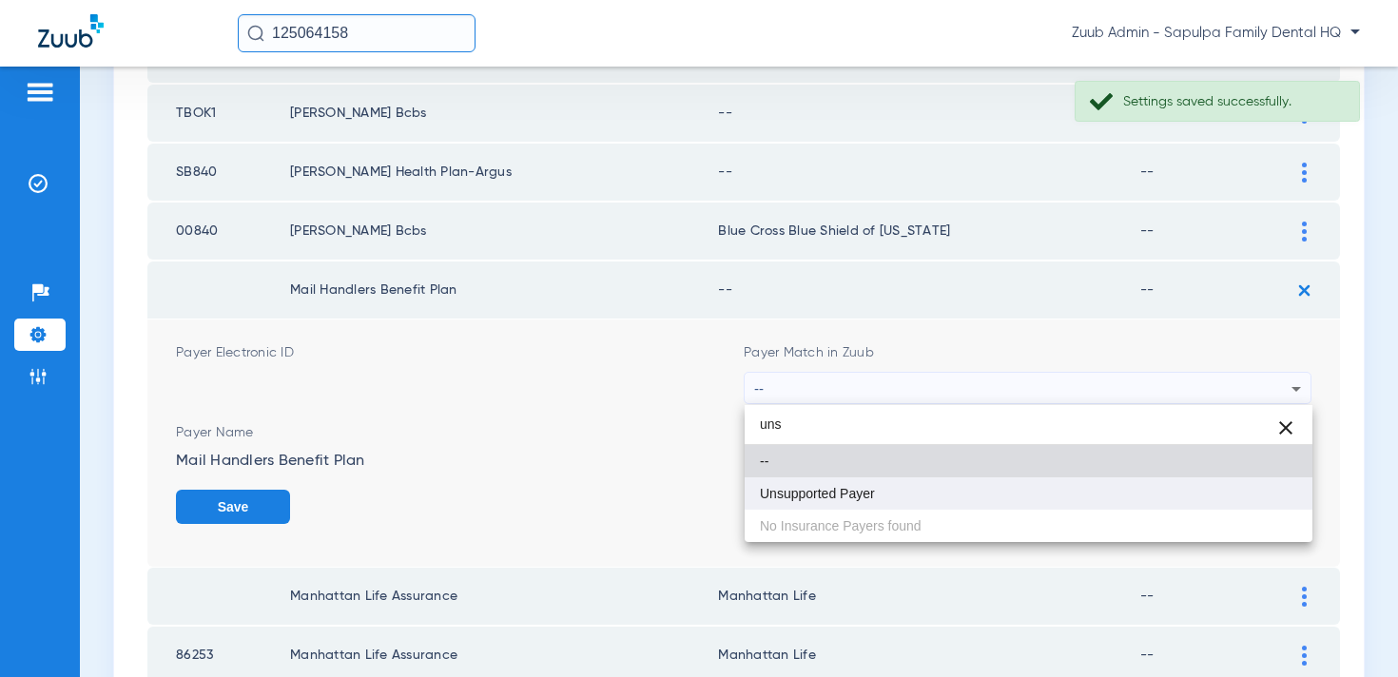
type input "uns"
click at [1065, 496] on mat-option "Unsupported Payer" at bounding box center [1029, 494] width 568 height 32
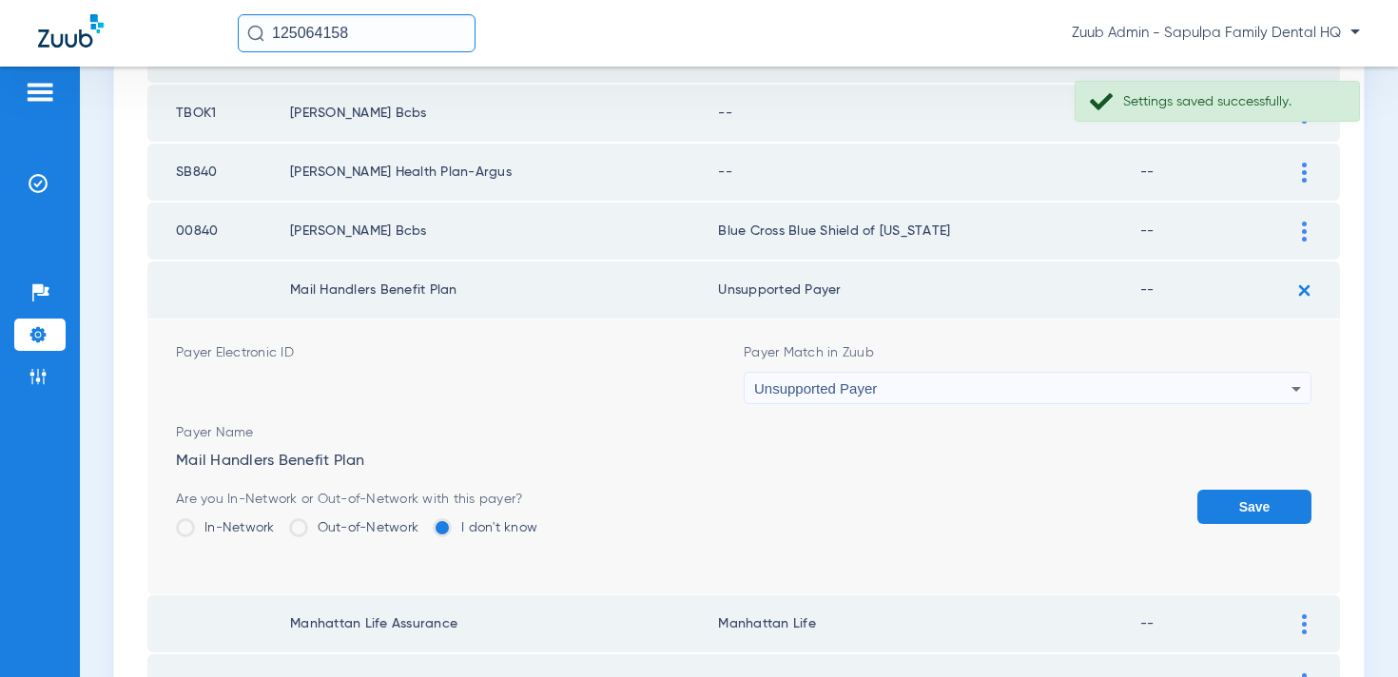
click at [1231, 516] on button "Save" at bounding box center [1255, 507] width 114 height 34
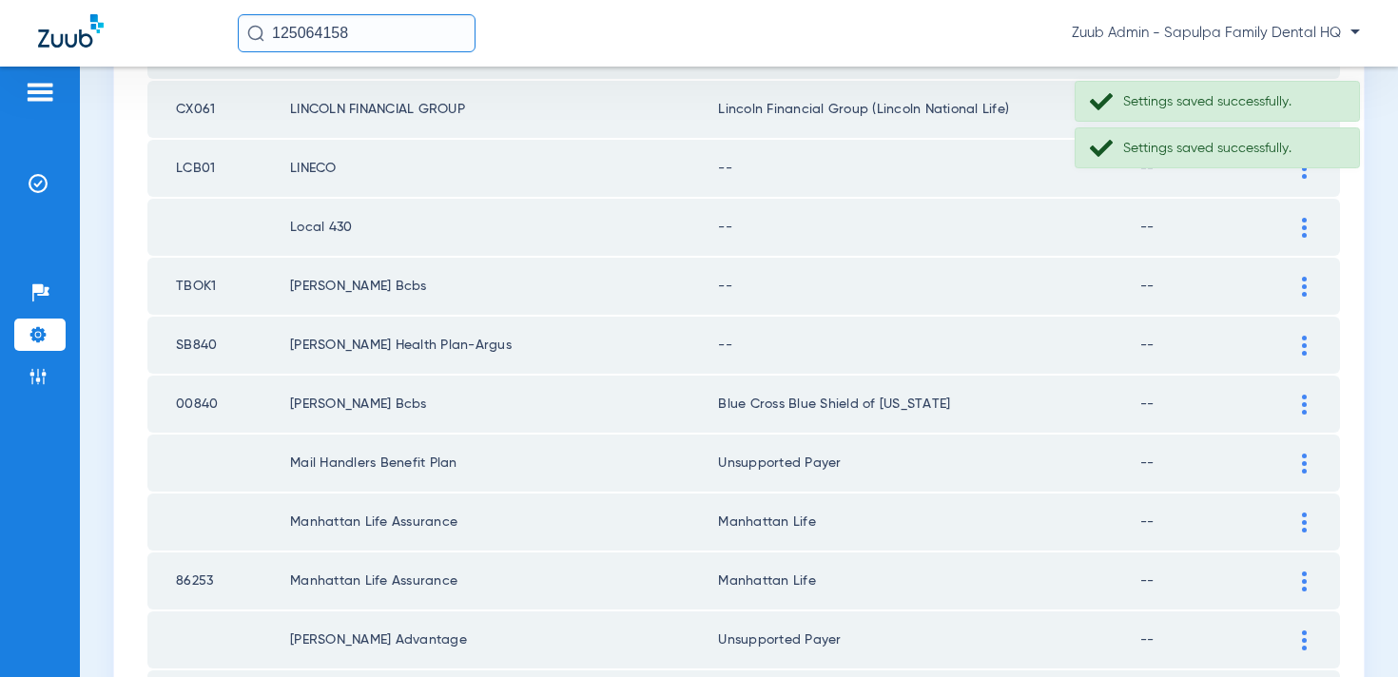
scroll to position [1565, 0]
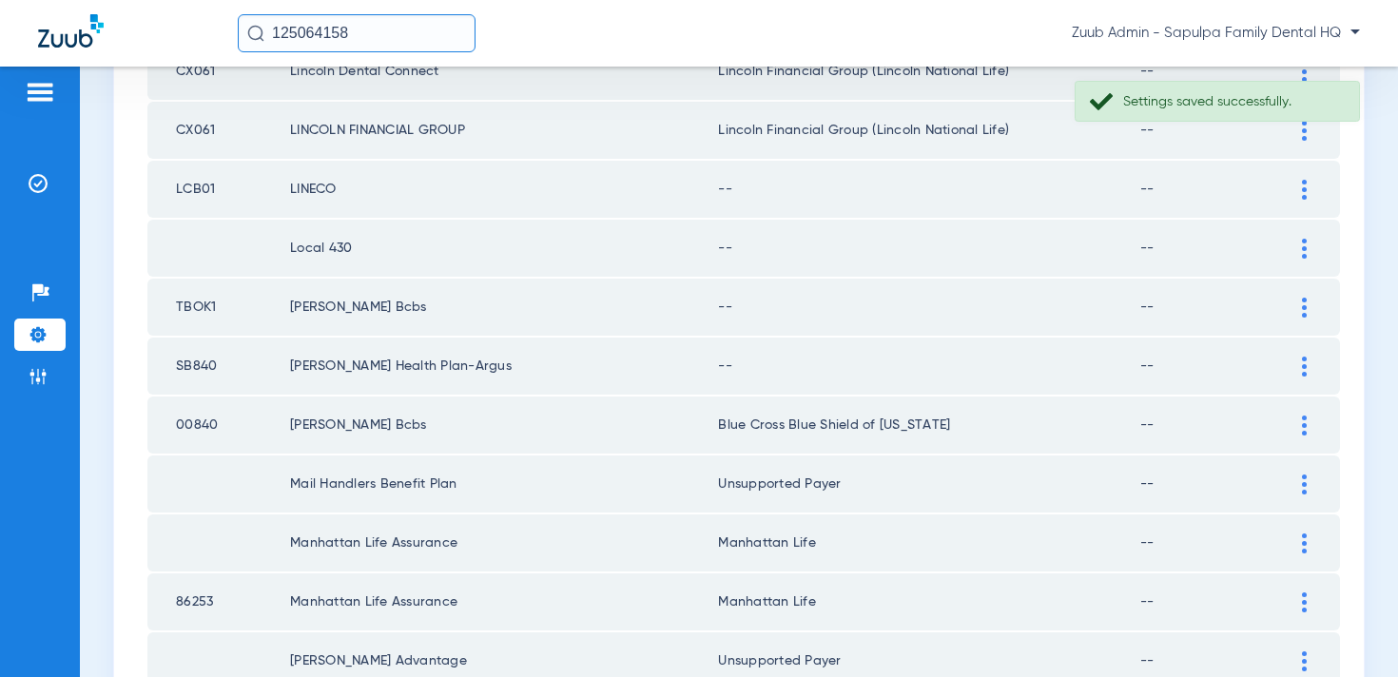
click at [1302, 366] on img at bounding box center [1304, 367] width 5 height 20
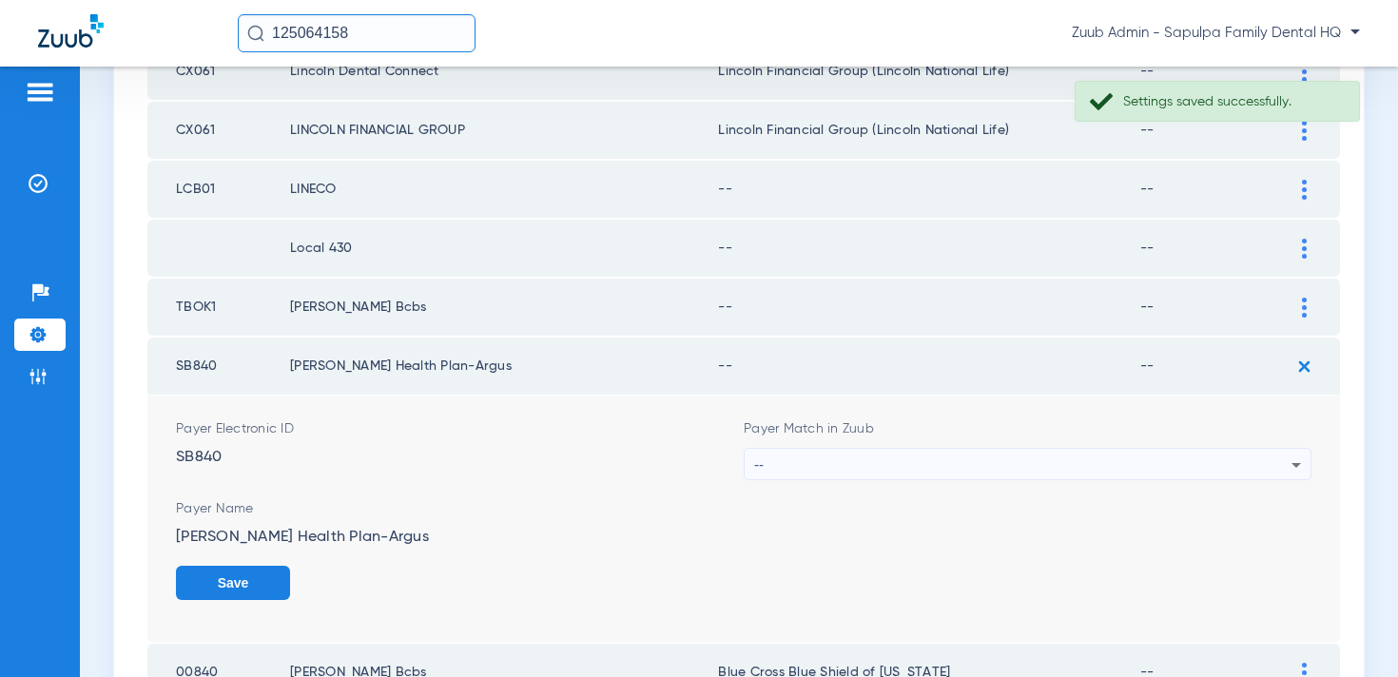
click at [996, 463] on div "--" at bounding box center [1022, 465] width 537 height 32
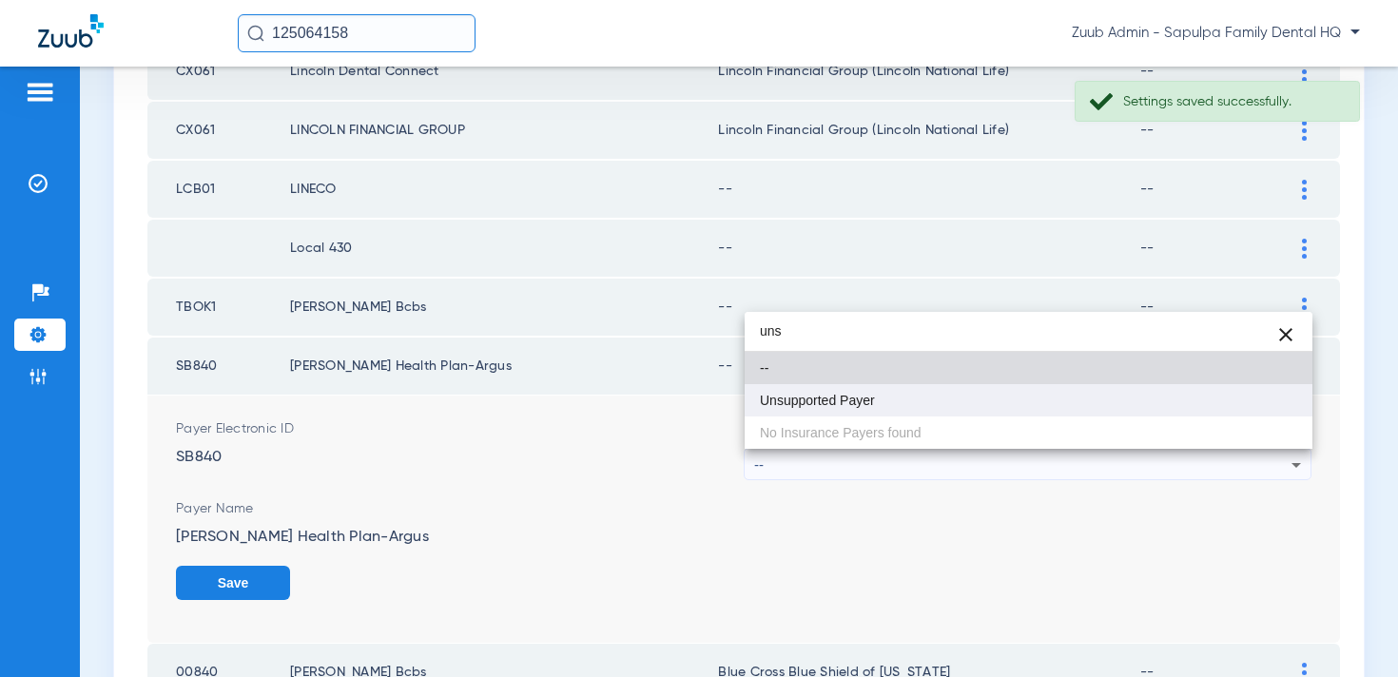
type input "uns"
click at [960, 406] on mat-option "Unsupported Payer" at bounding box center [1029, 400] width 568 height 32
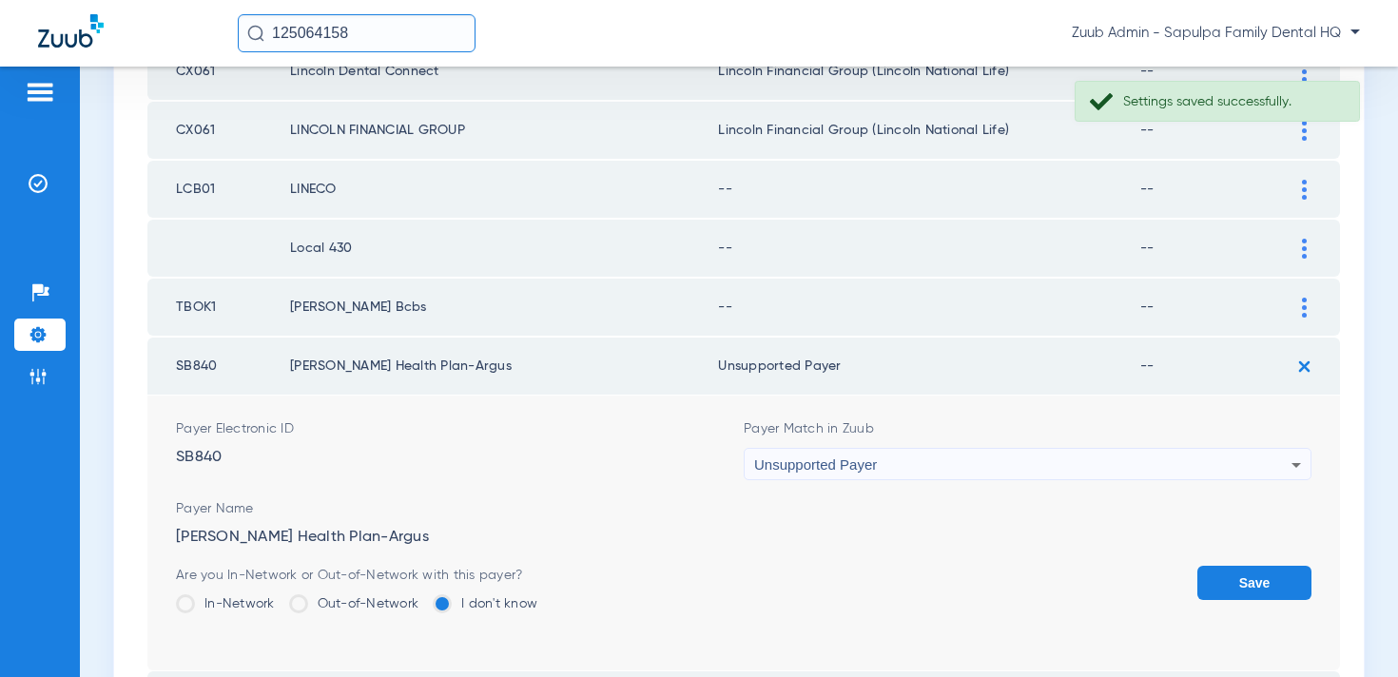
click at [1247, 581] on button "Save" at bounding box center [1255, 583] width 114 height 34
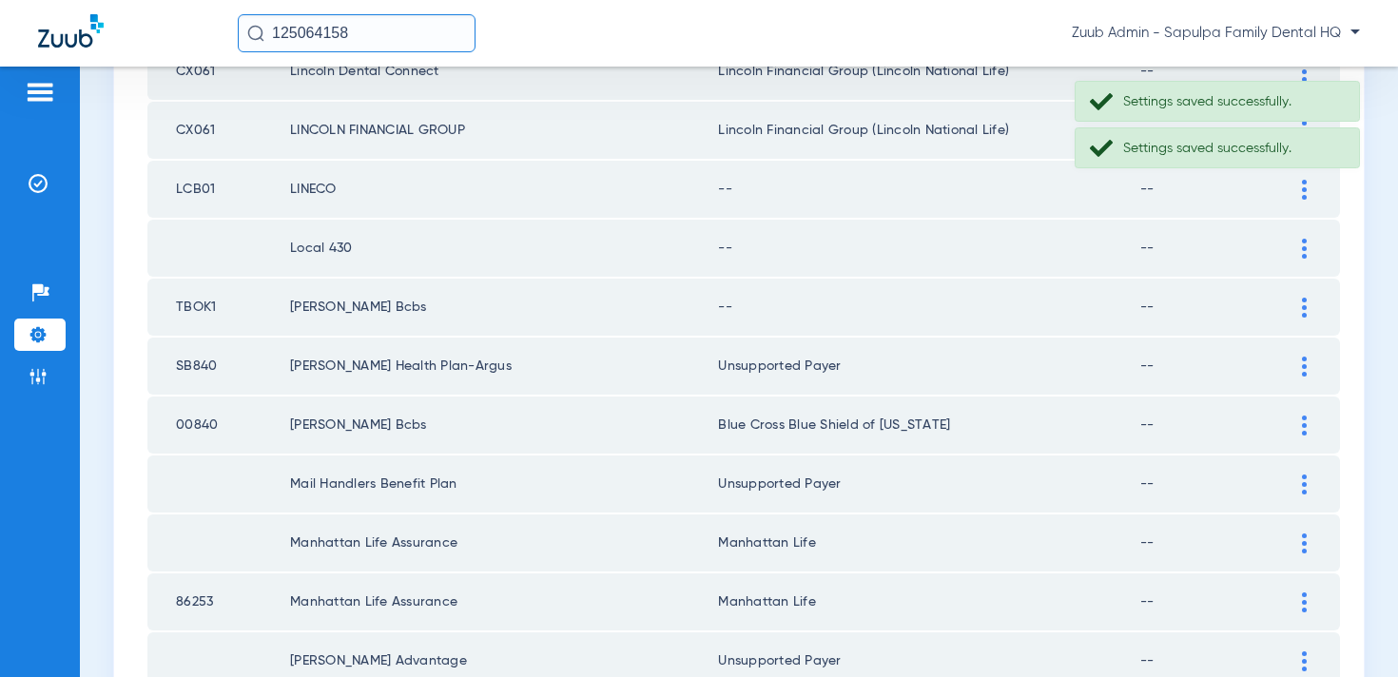
click at [1300, 313] on div at bounding box center [1304, 308] width 33 height 20
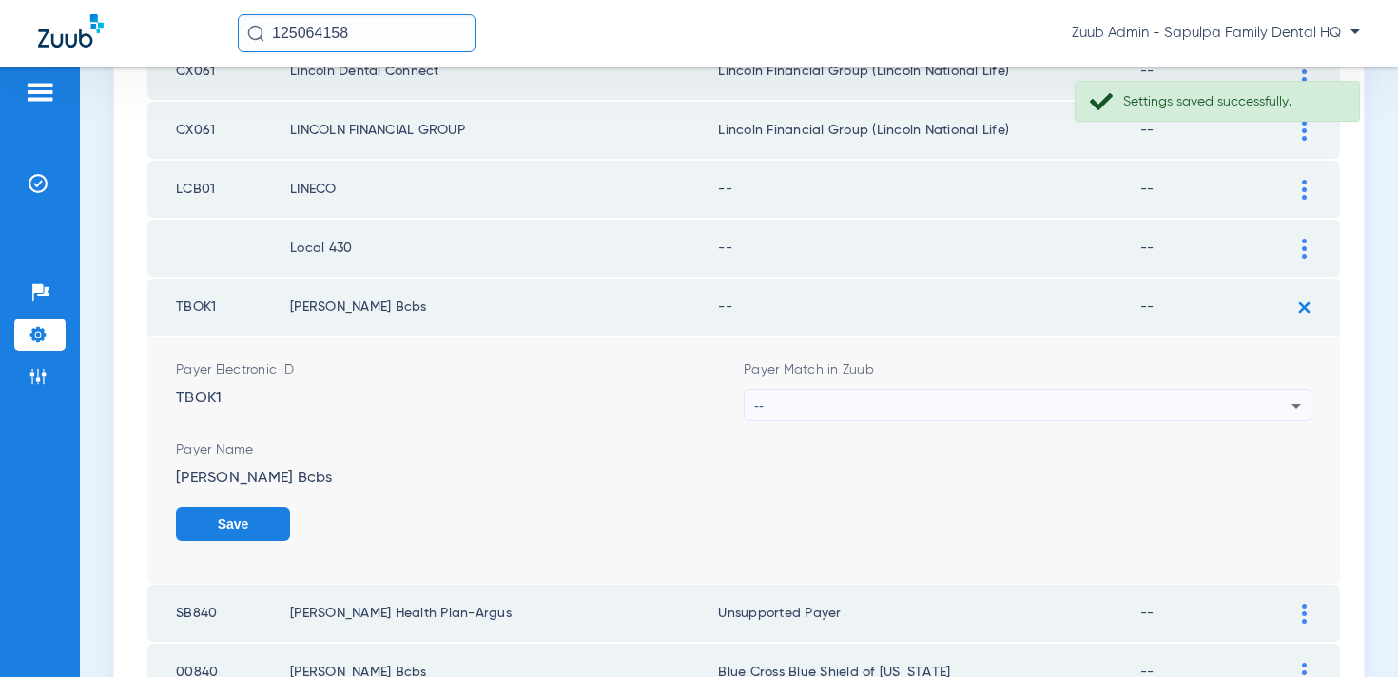
click at [1024, 414] on div "--" at bounding box center [1022, 406] width 537 height 32
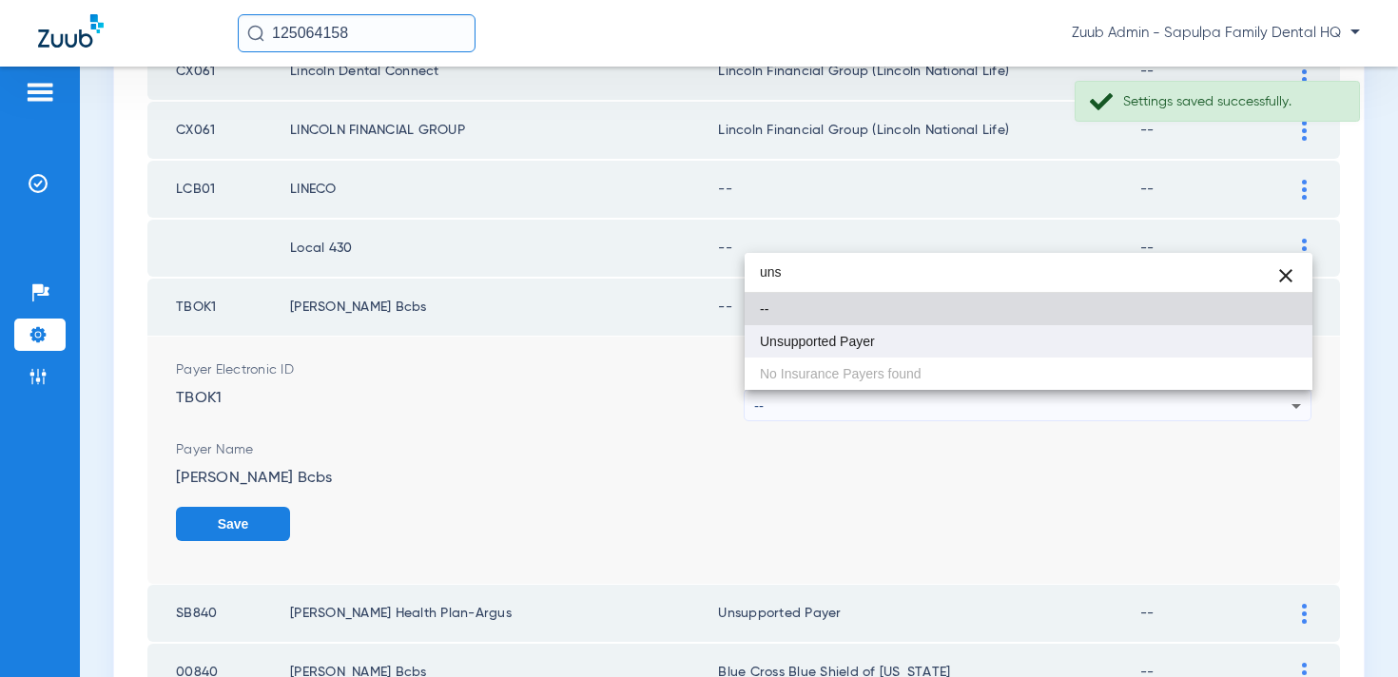
type input "uns"
click at [989, 339] on mat-option "Unsupported Payer" at bounding box center [1029, 341] width 568 height 32
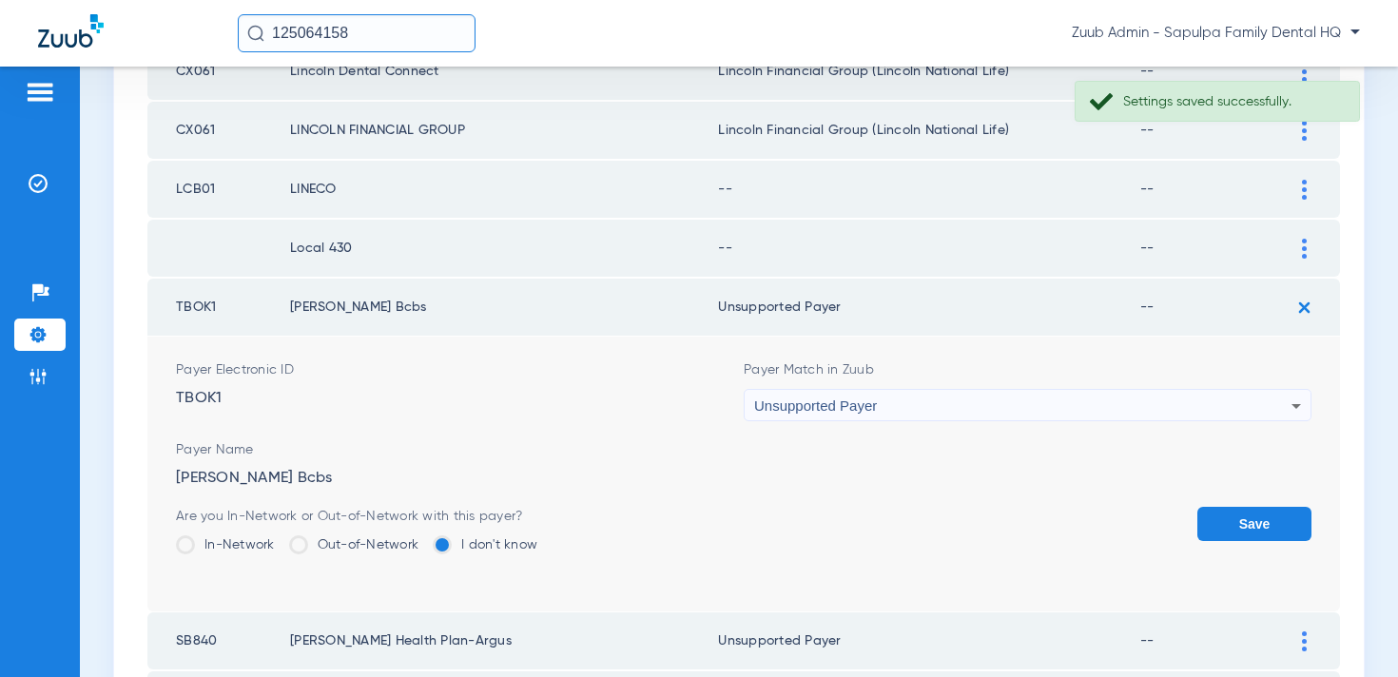
click at [1253, 517] on button "Save" at bounding box center [1255, 524] width 114 height 34
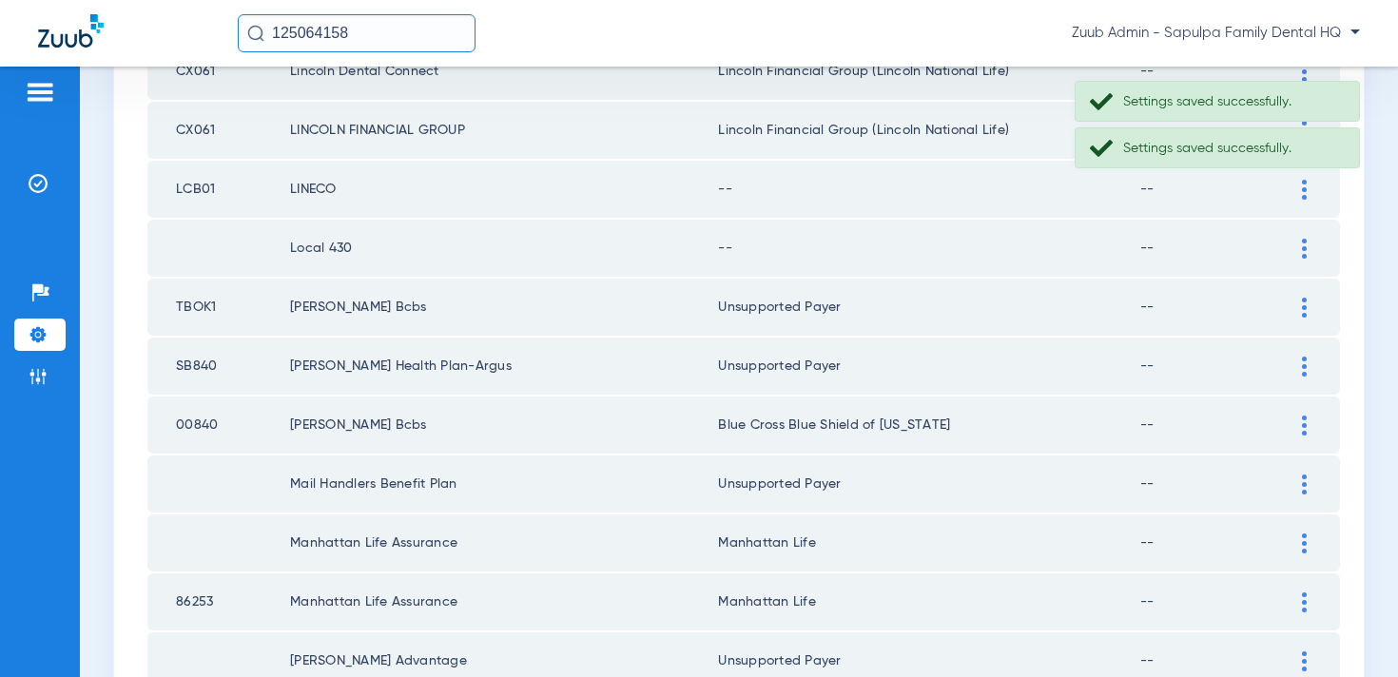
click at [1288, 247] on div at bounding box center [1304, 249] width 33 height 20
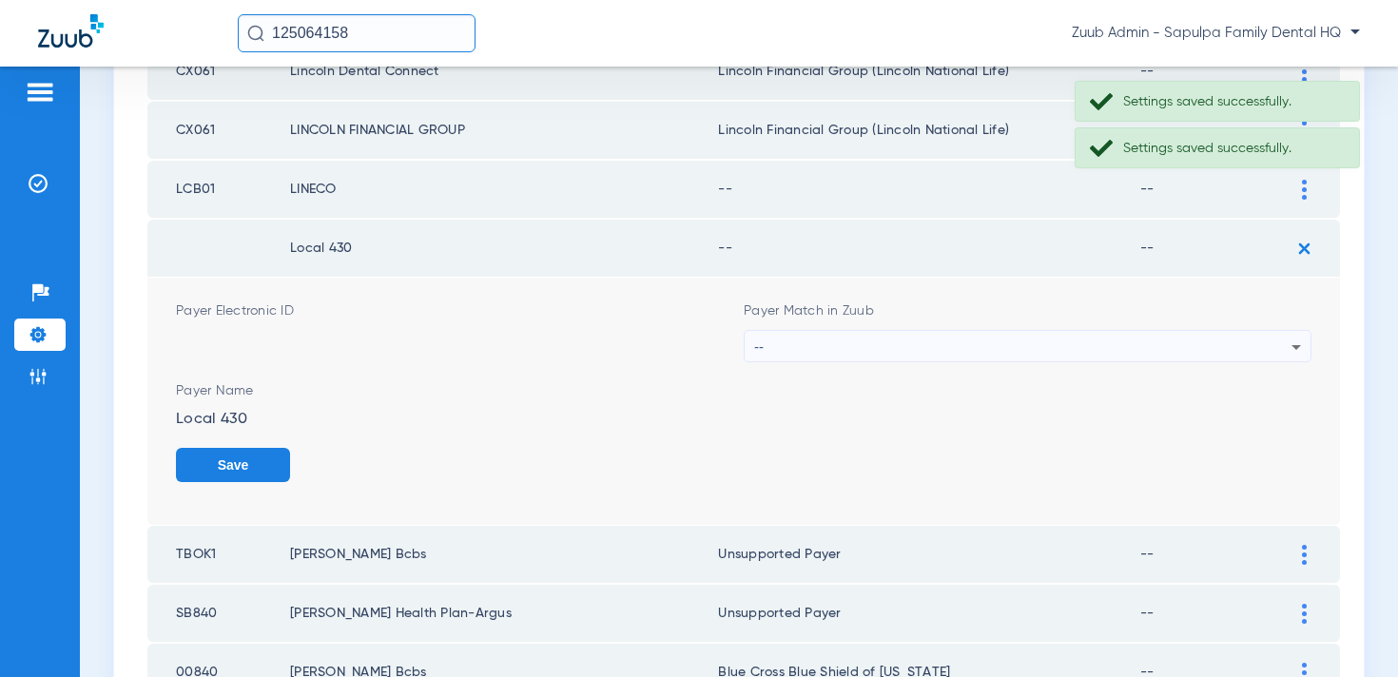
click at [1043, 342] on div "--" at bounding box center [1022, 347] width 537 height 32
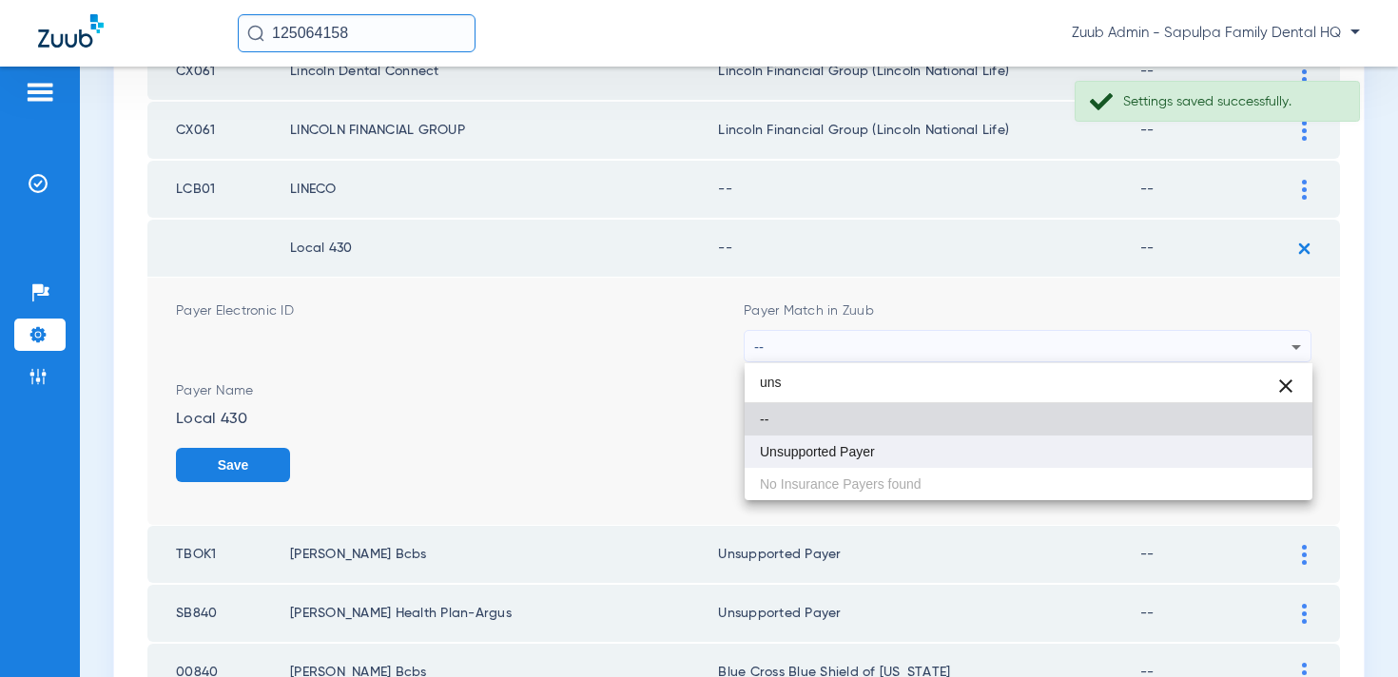
type input "uns"
click at [1011, 440] on mat-option "Unsupported Payer" at bounding box center [1029, 452] width 568 height 32
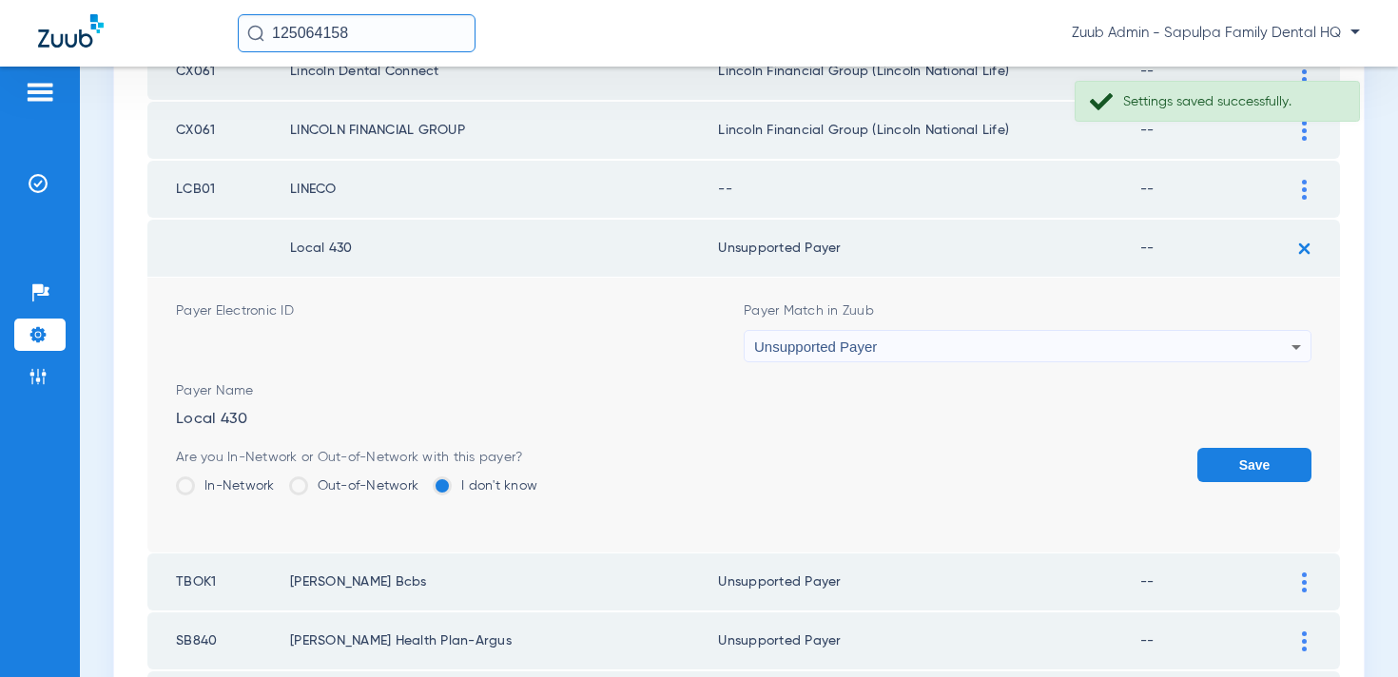
click at [1266, 465] on button "Save" at bounding box center [1255, 465] width 114 height 34
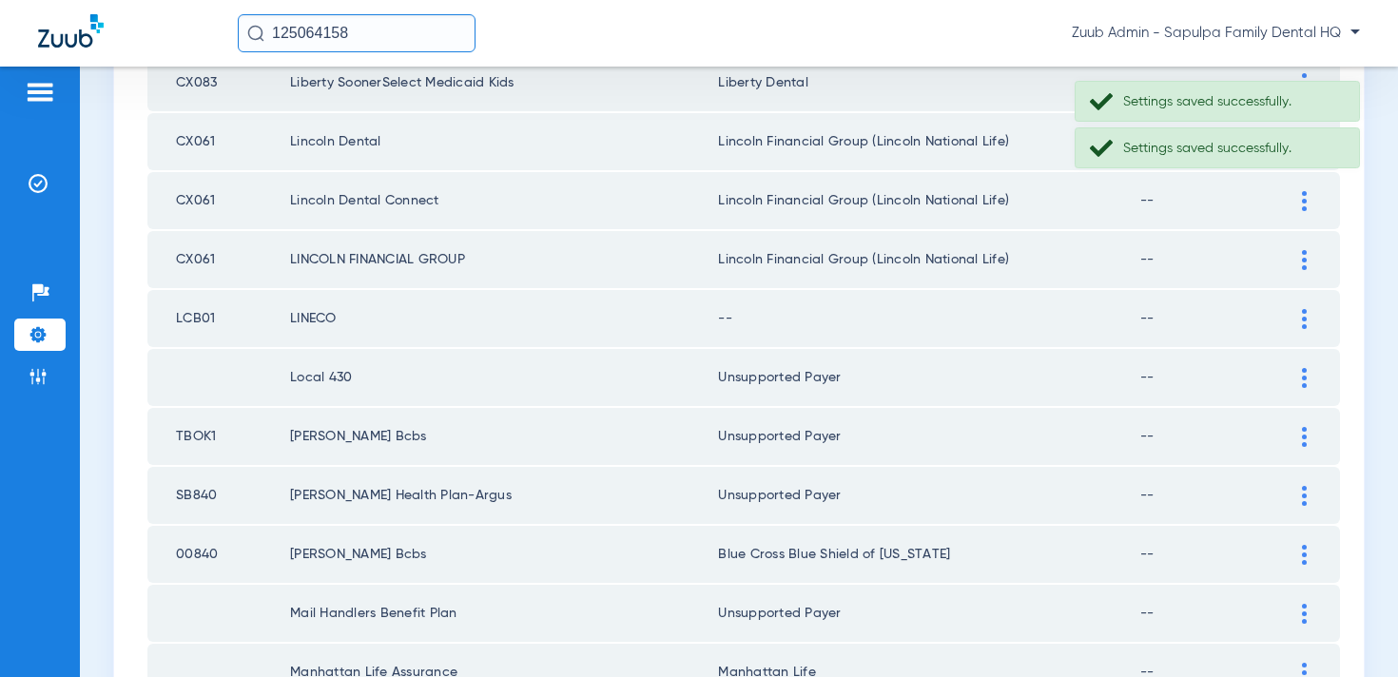
scroll to position [1418, 0]
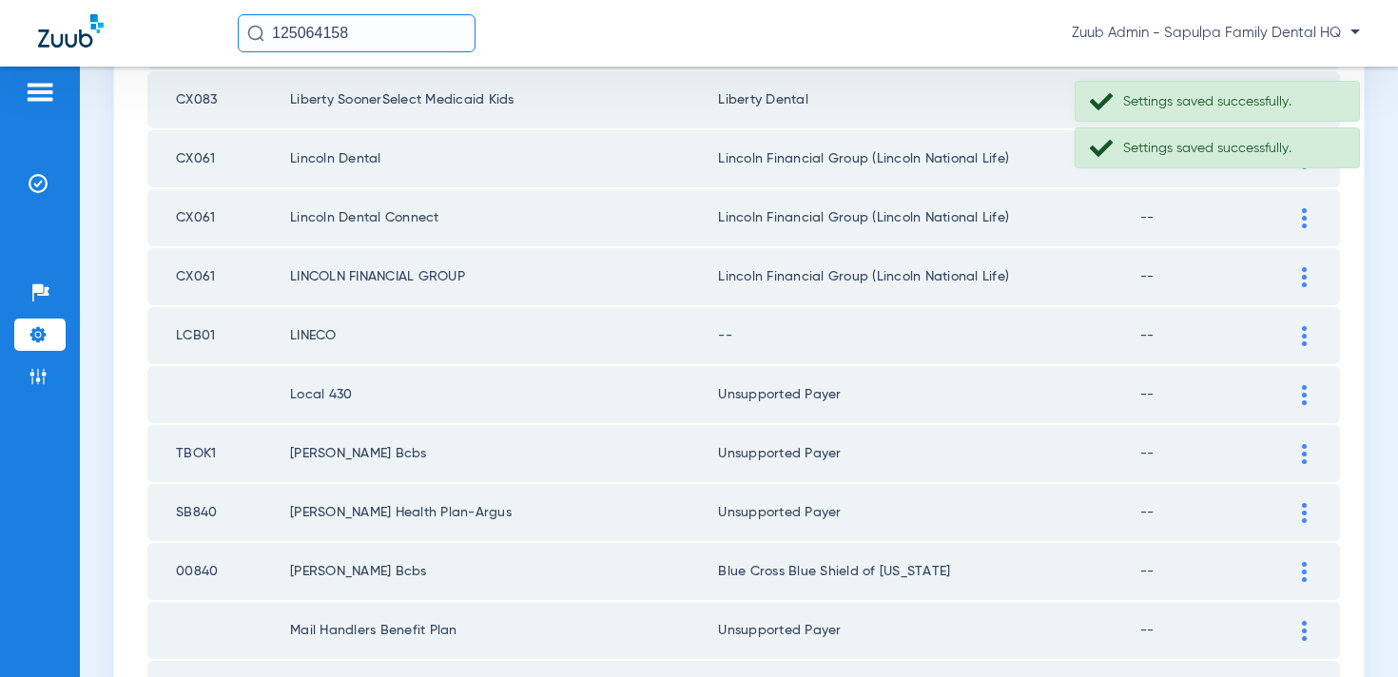
click at [1309, 322] on td at bounding box center [1314, 335] width 52 height 57
click at [1303, 338] on img at bounding box center [1304, 336] width 5 height 20
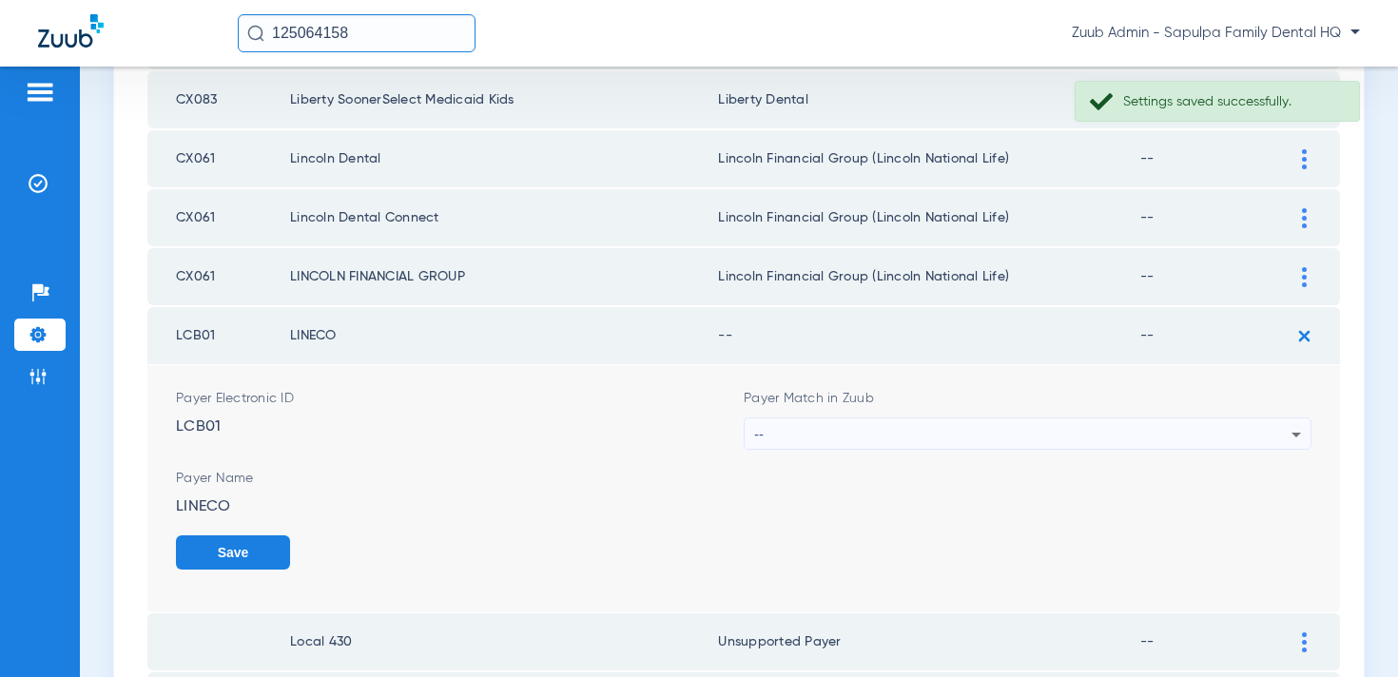
click at [1051, 435] on div "--" at bounding box center [1022, 435] width 537 height 32
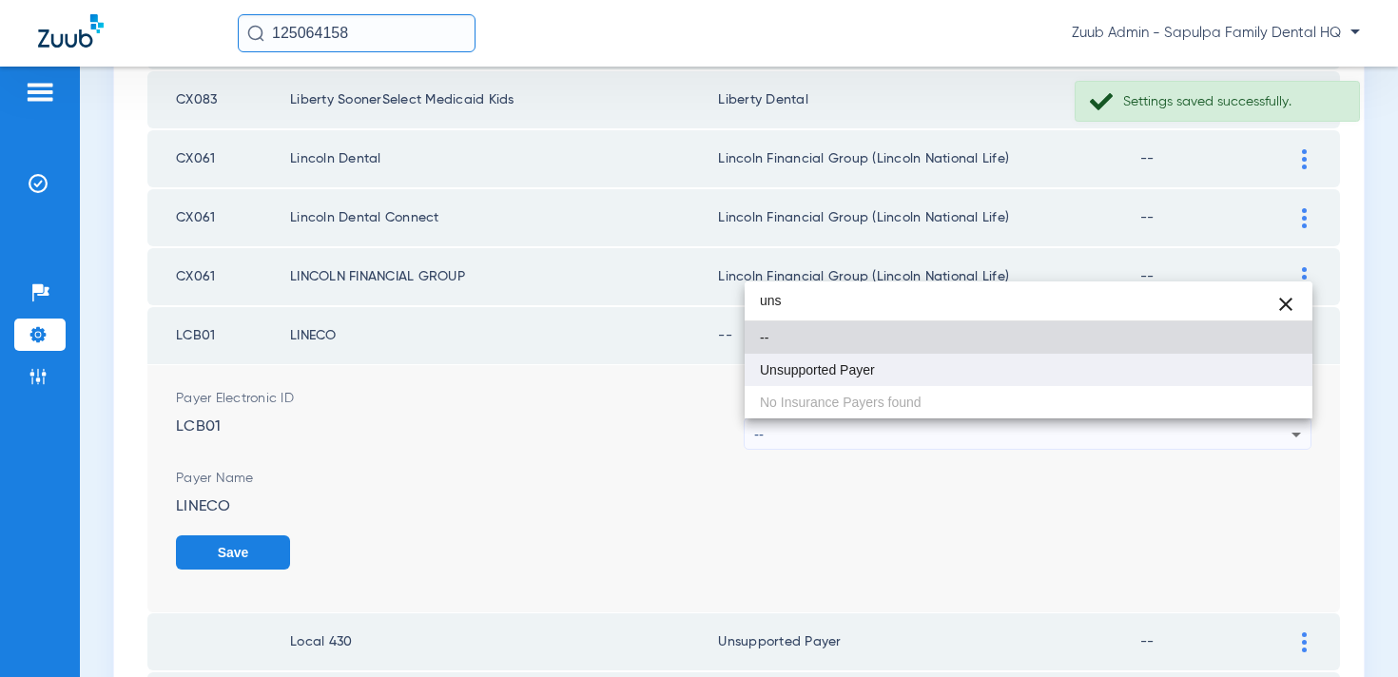
type input "uns"
click at [1024, 377] on mat-option "Unsupported Payer" at bounding box center [1029, 370] width 568 height 32
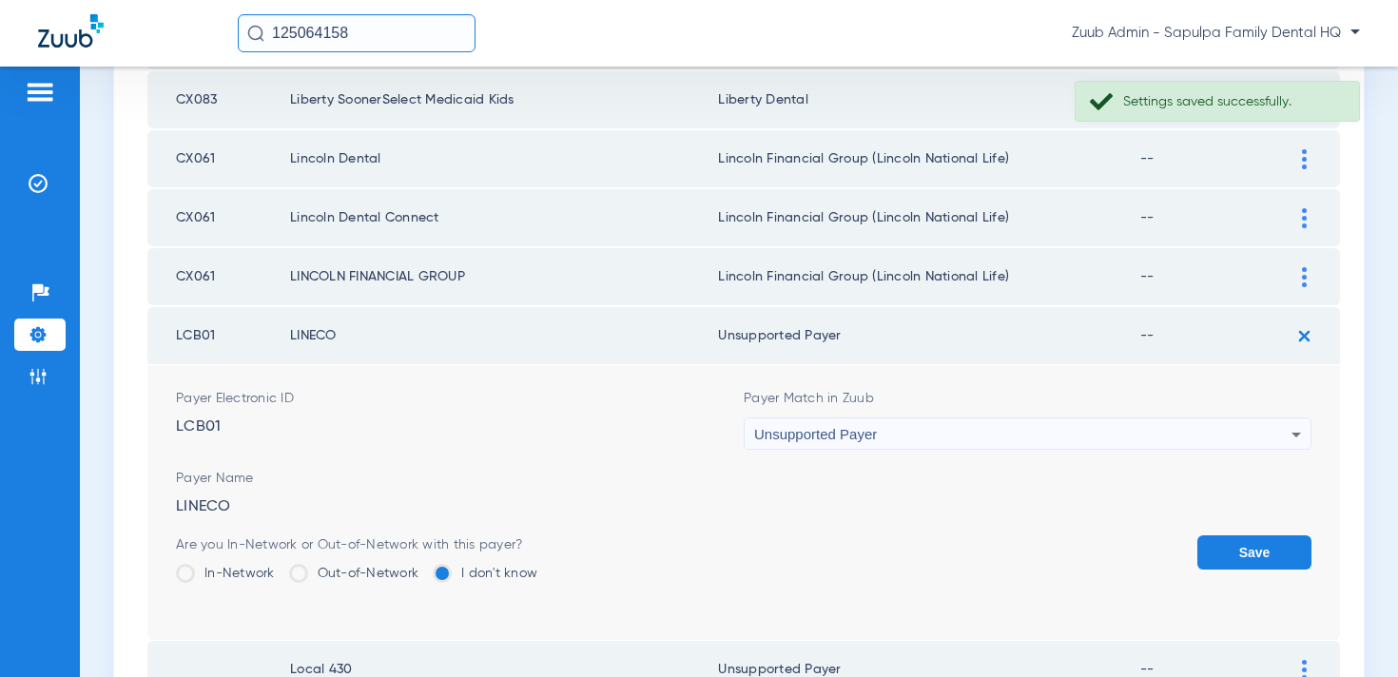
click at [1242, 531] on form "Payer Electronic ID LCB01 Payer Match in Zuub Unsupported Payer Payer Name LINE…" at bounding box center [744, 502] width 1136 height 275
click at [1242, 546] on button "Save" at bounding box center [1255, 553] width 114 height 34
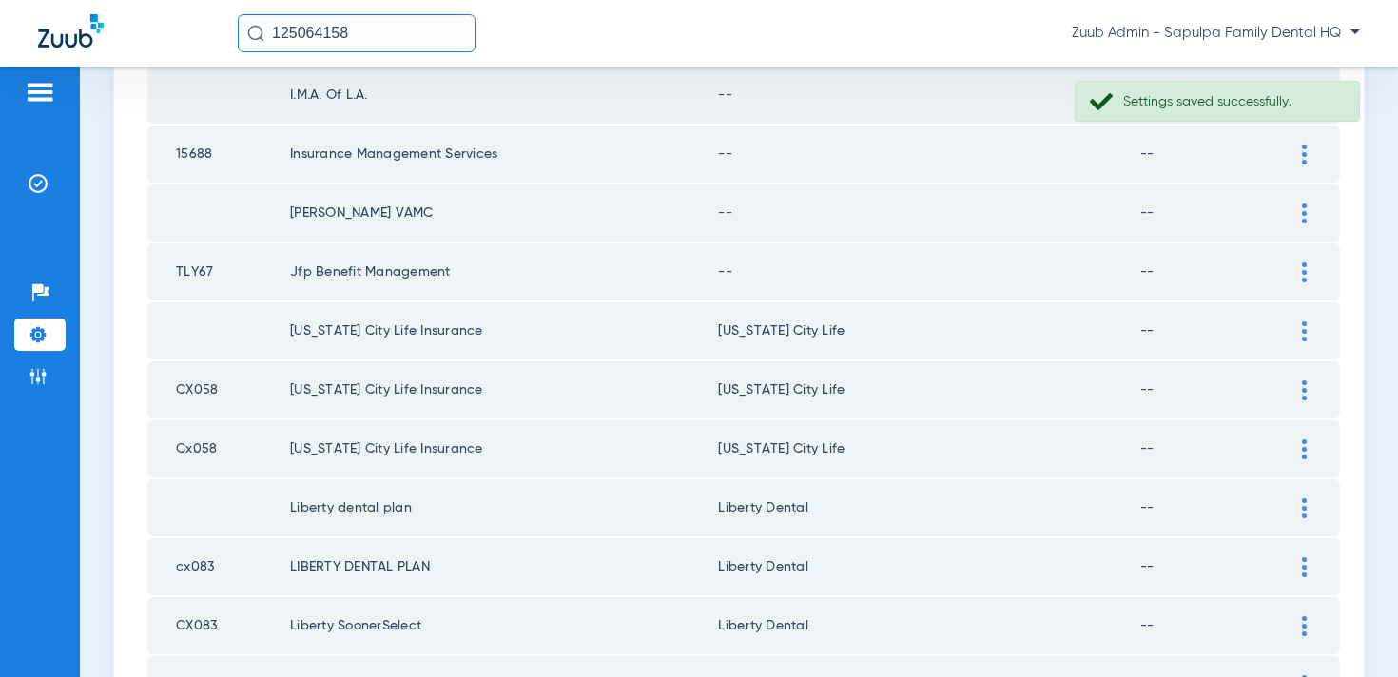
scroll to position [650, 0]
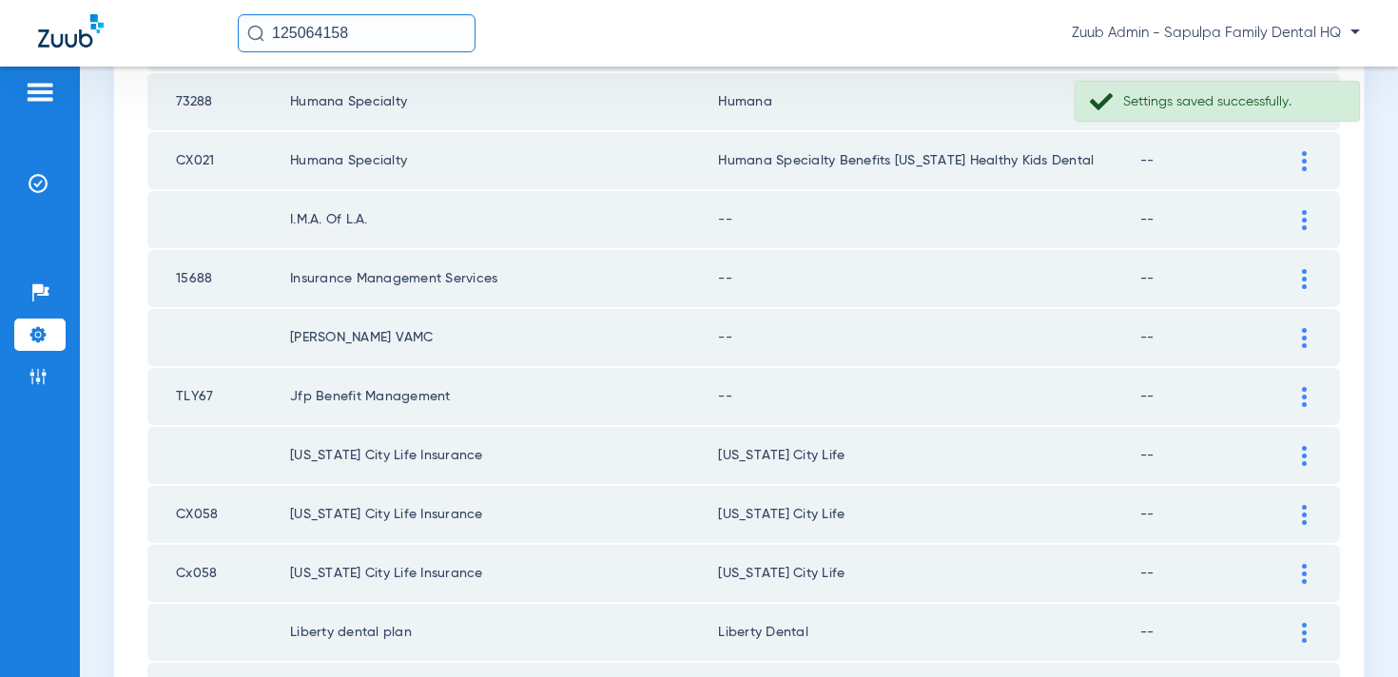
click at [1303, 393] on img at bounding box center [1304, 397] width 5 height 20
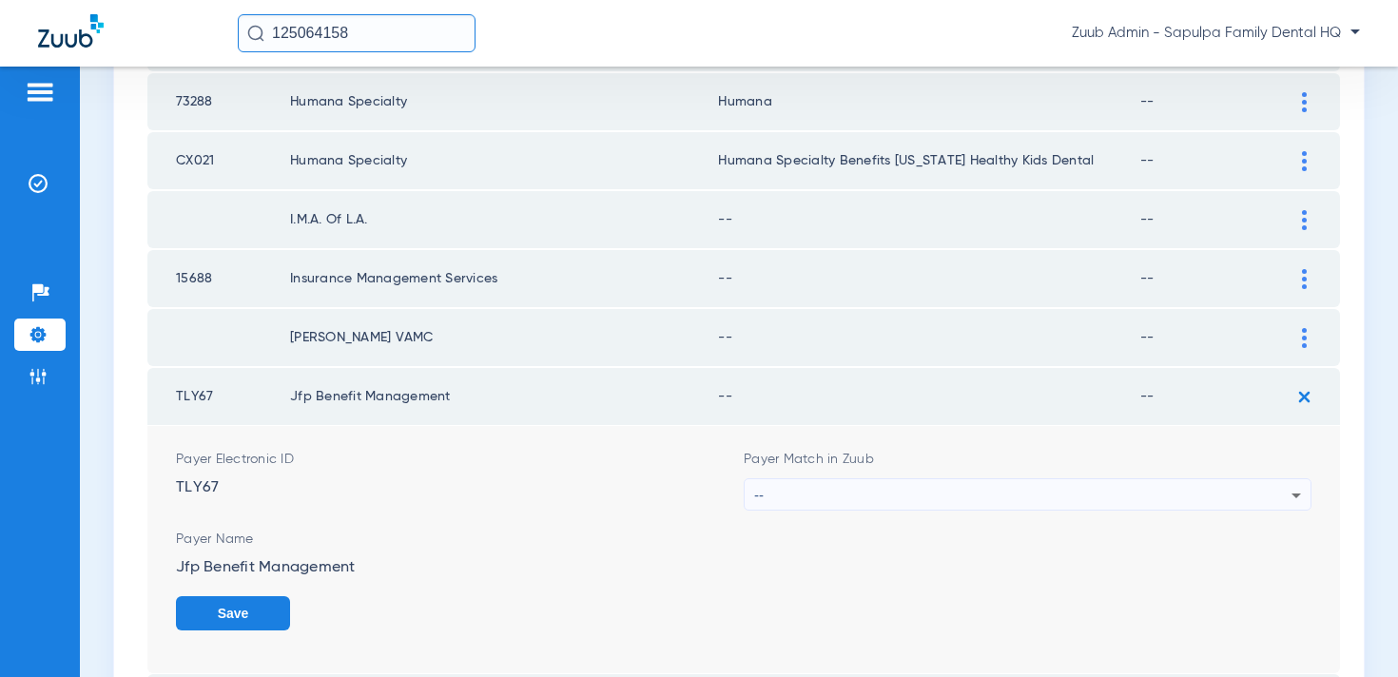
click at [997, 494] on div "--" at bounding box center [1022, 495] width 537 height 32
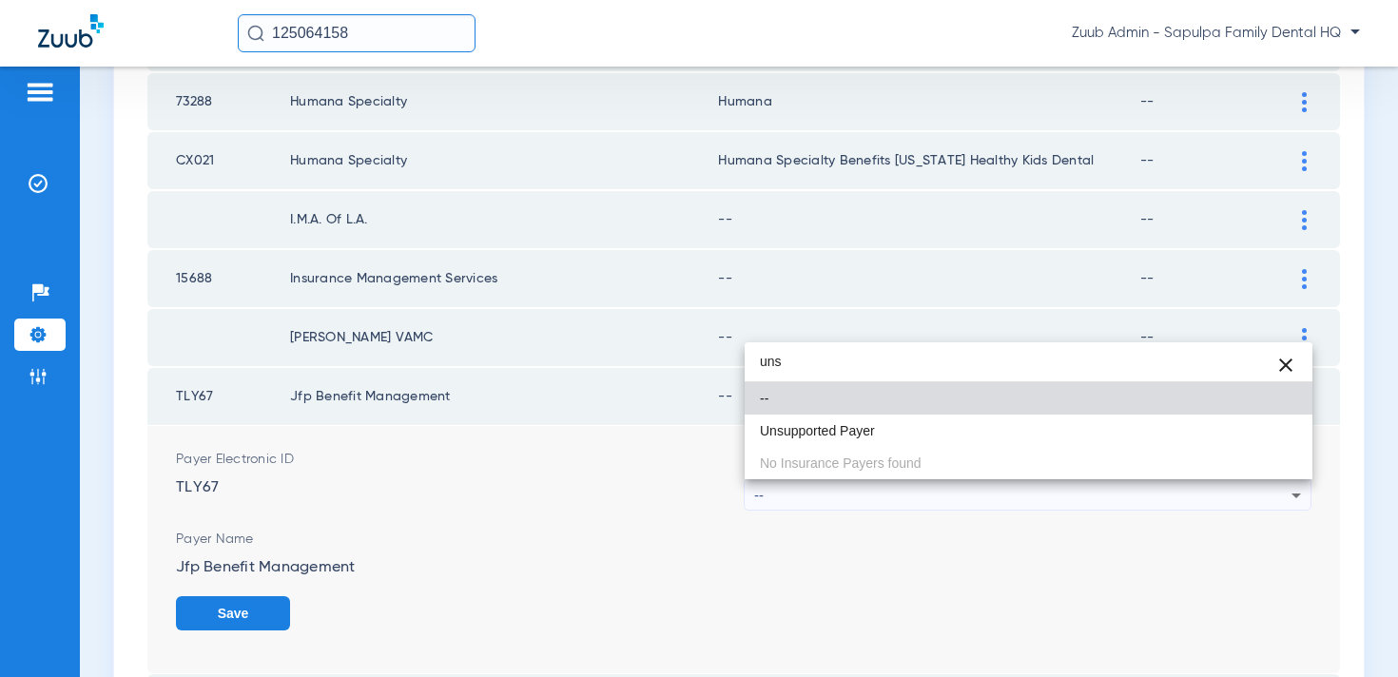
type input "uns"
click at [979, 413] on mat-option "--" at bounding box center [1029, 398] width 568 height 32
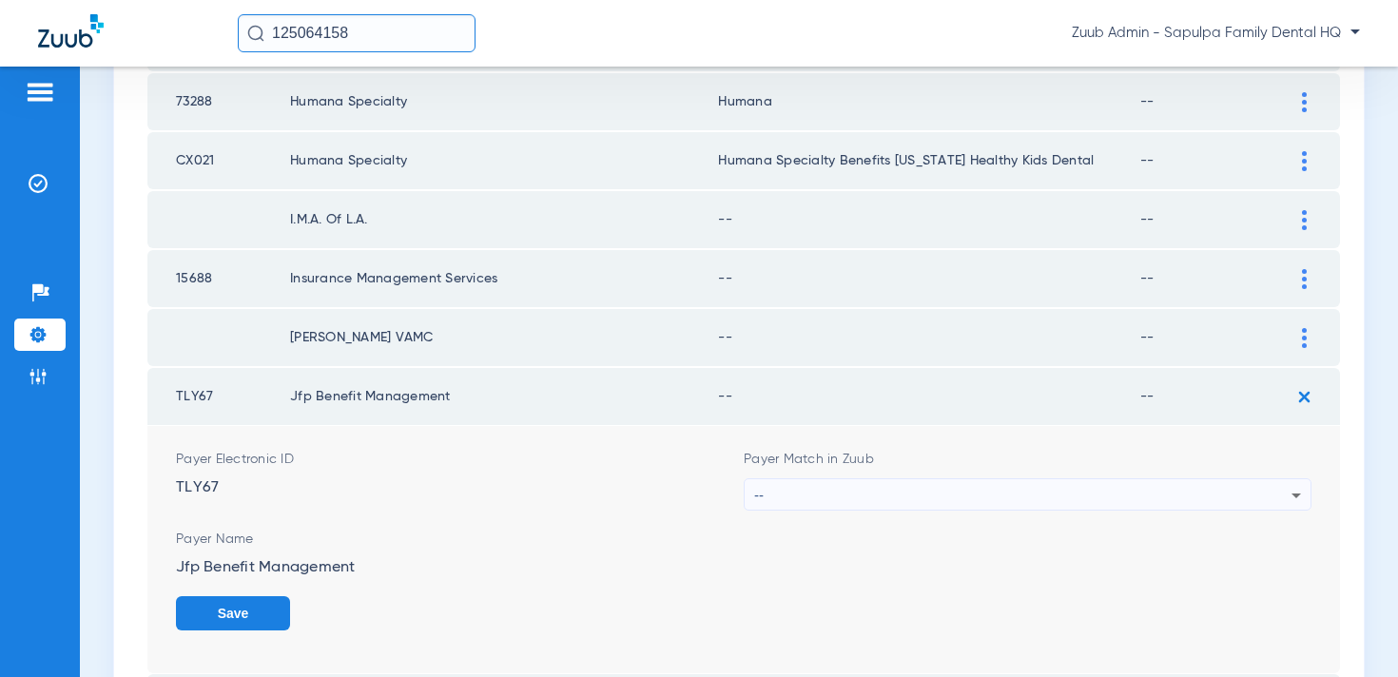
click at [1016, 486] on div "--" at bounding box center [1022, 495] width 537 height 32
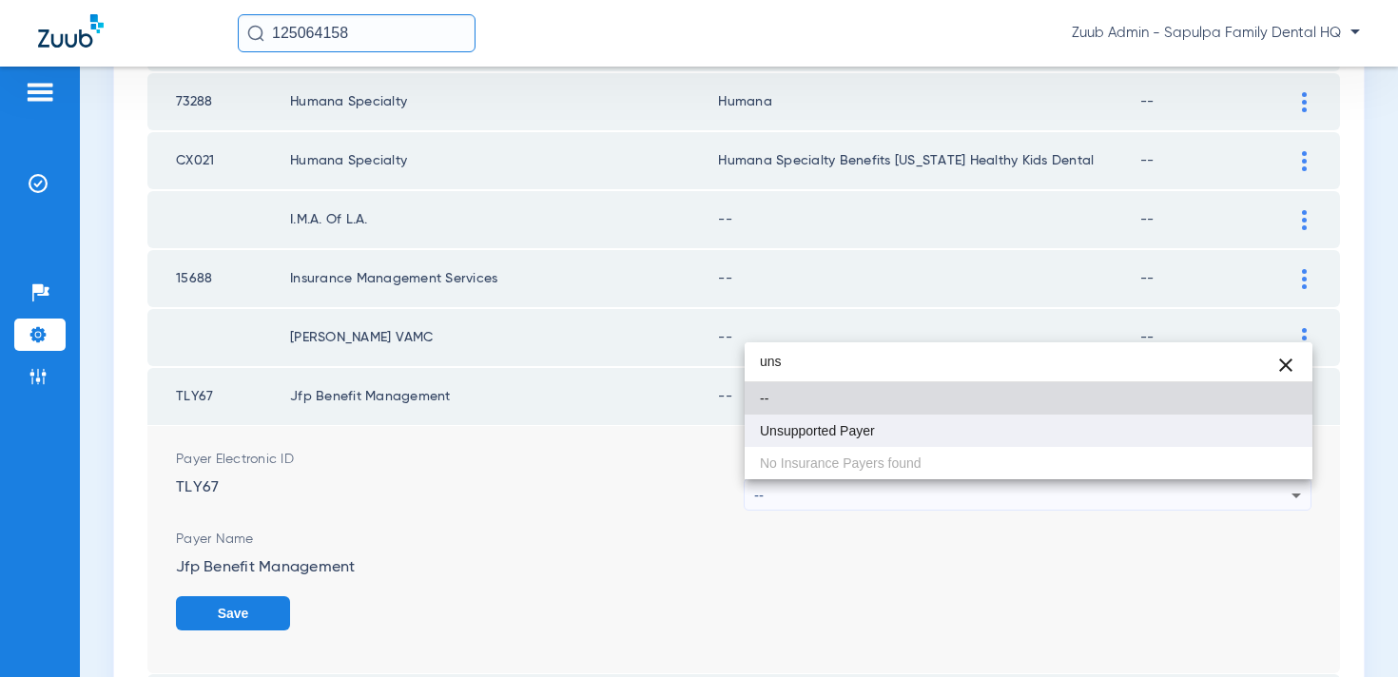
type input "uns"
click at [994, 437] on mat-option "Unsupported Payer" at bounding box center [1029, 431] width 568 height 32
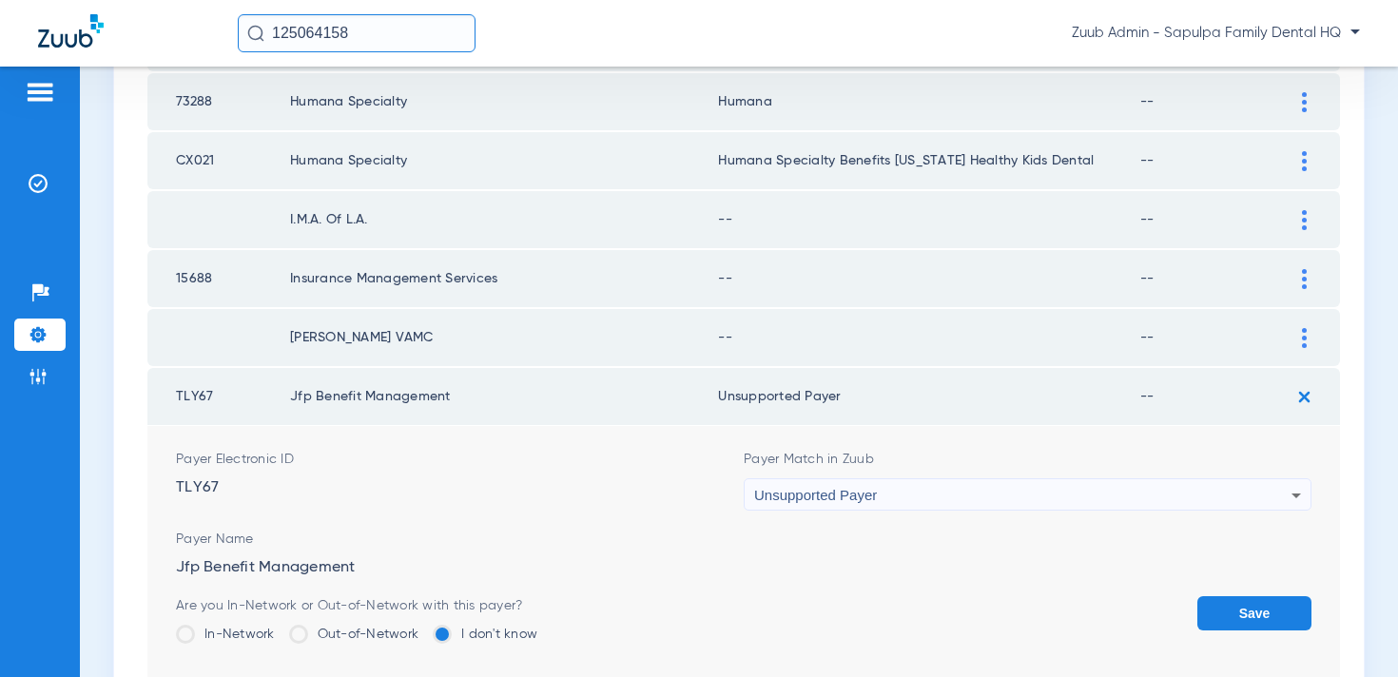
click at [1221, 621] on button "Save" at bounding box center [1255, 613] width 114 height 34
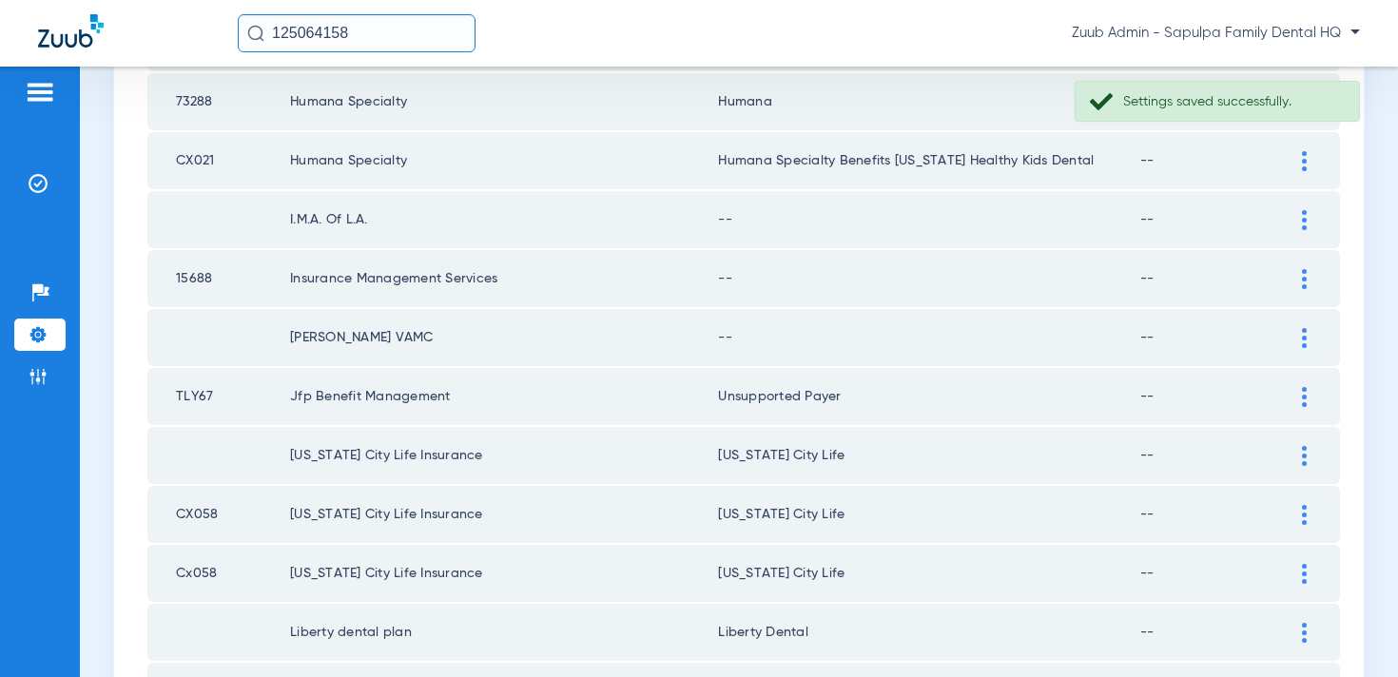
click at [1302, 338] on img at bounding box center [1304, 338] width 5 height 20
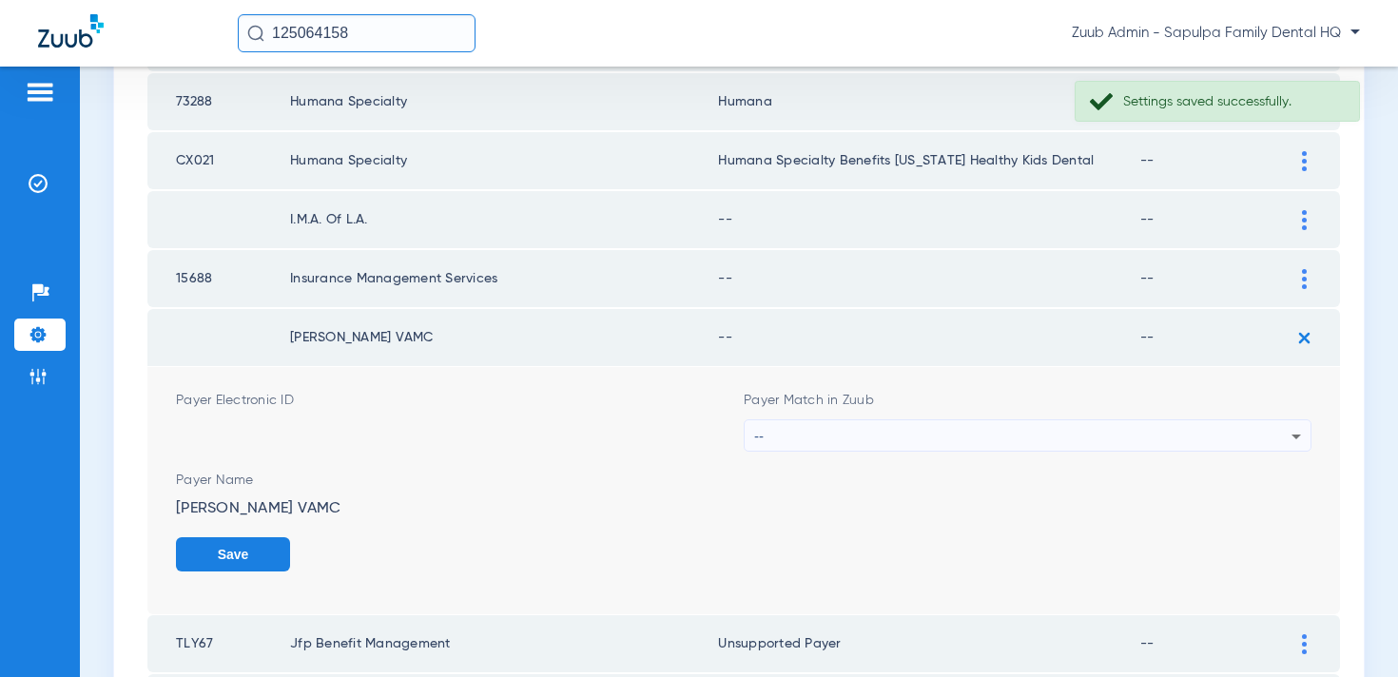
click at [1044, 430] on div "--" at bounding box center [1022, 436] width 537 height 32
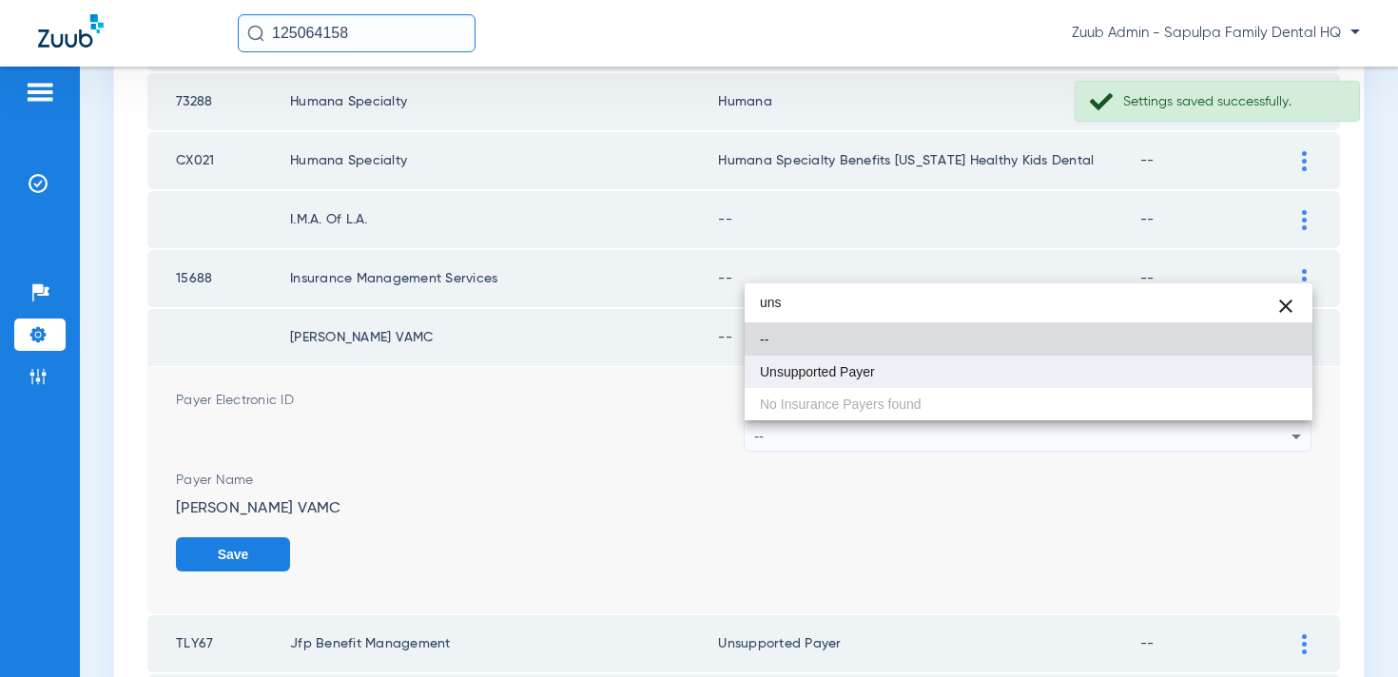
type input "uns"
click at [1012, 379] on mat-option "Unsupported Payer" at bounding box center [1029, 372] width 568 height 32
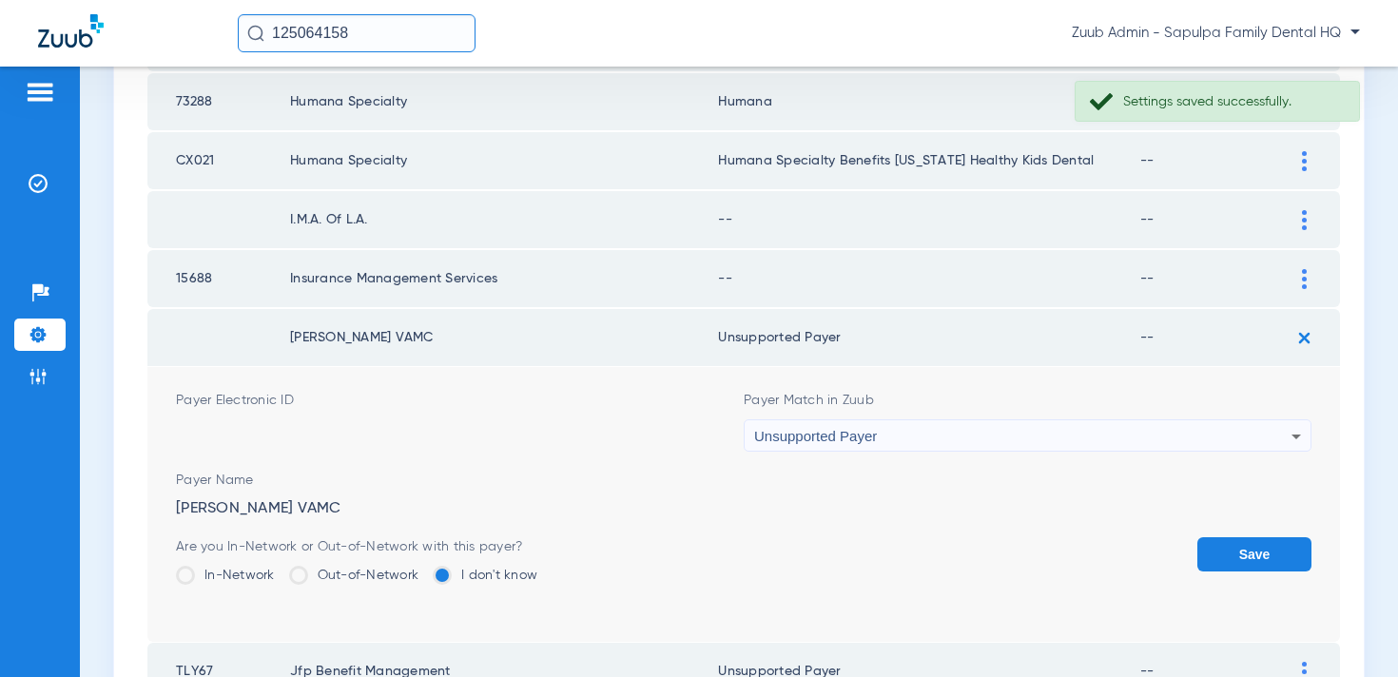
click at [1213, 553] on button "Save" at bounding box center [1255, 554] width 114 height 34
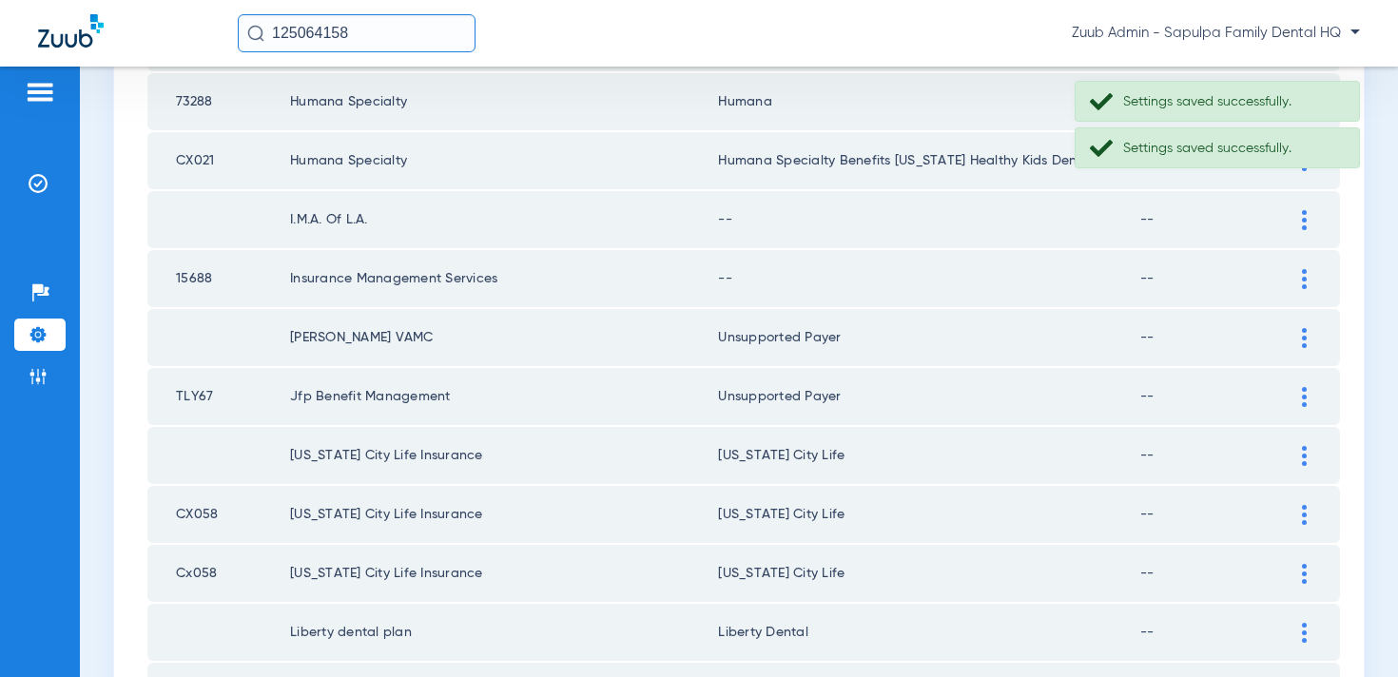
click at [1301, 276] on div at bounding box center [1304, 279] width 33 height 20
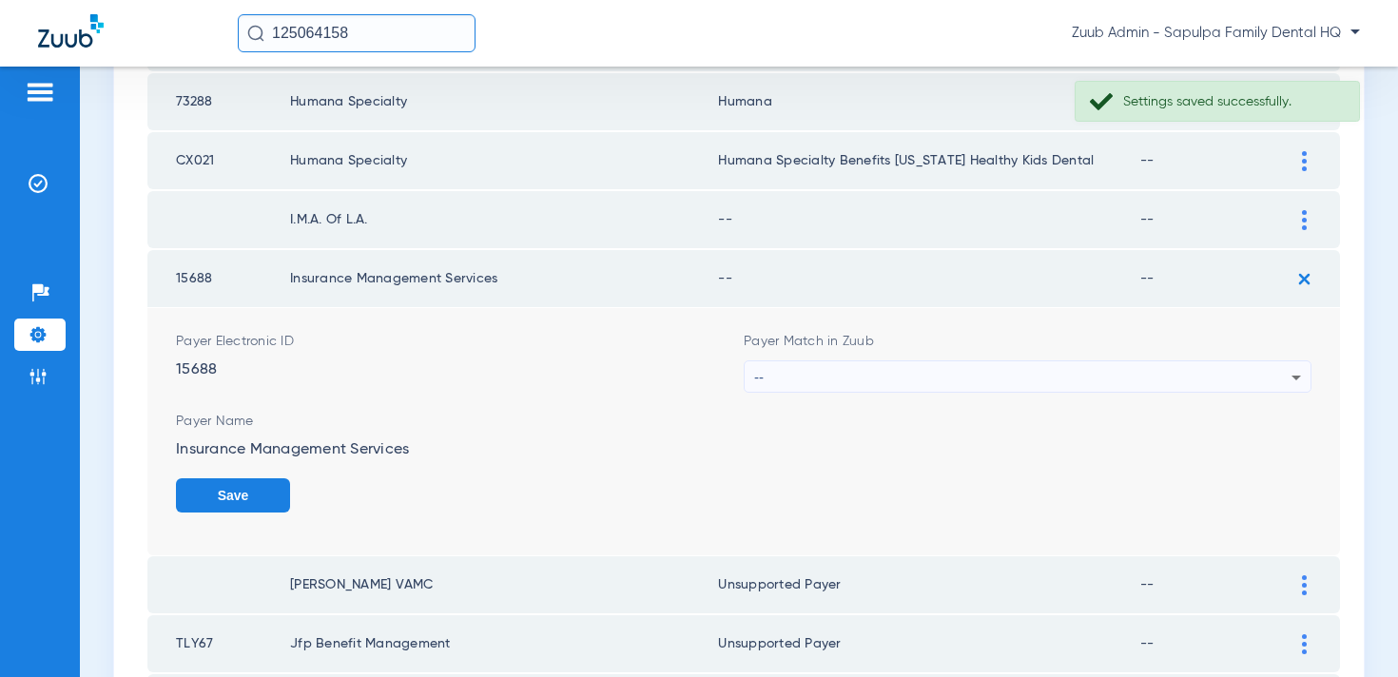
click at [994, 372] on div "--" at bounding box center [1022, 377] width 537 height 32
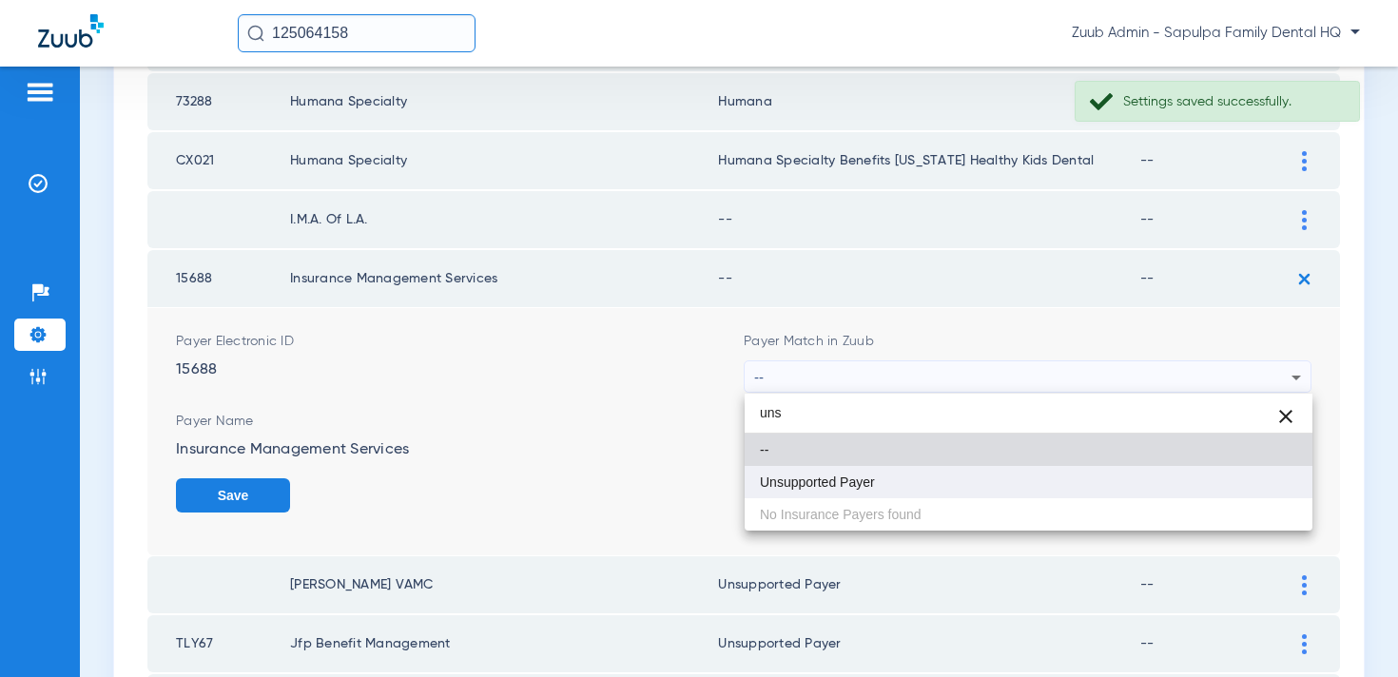
type input "uns"
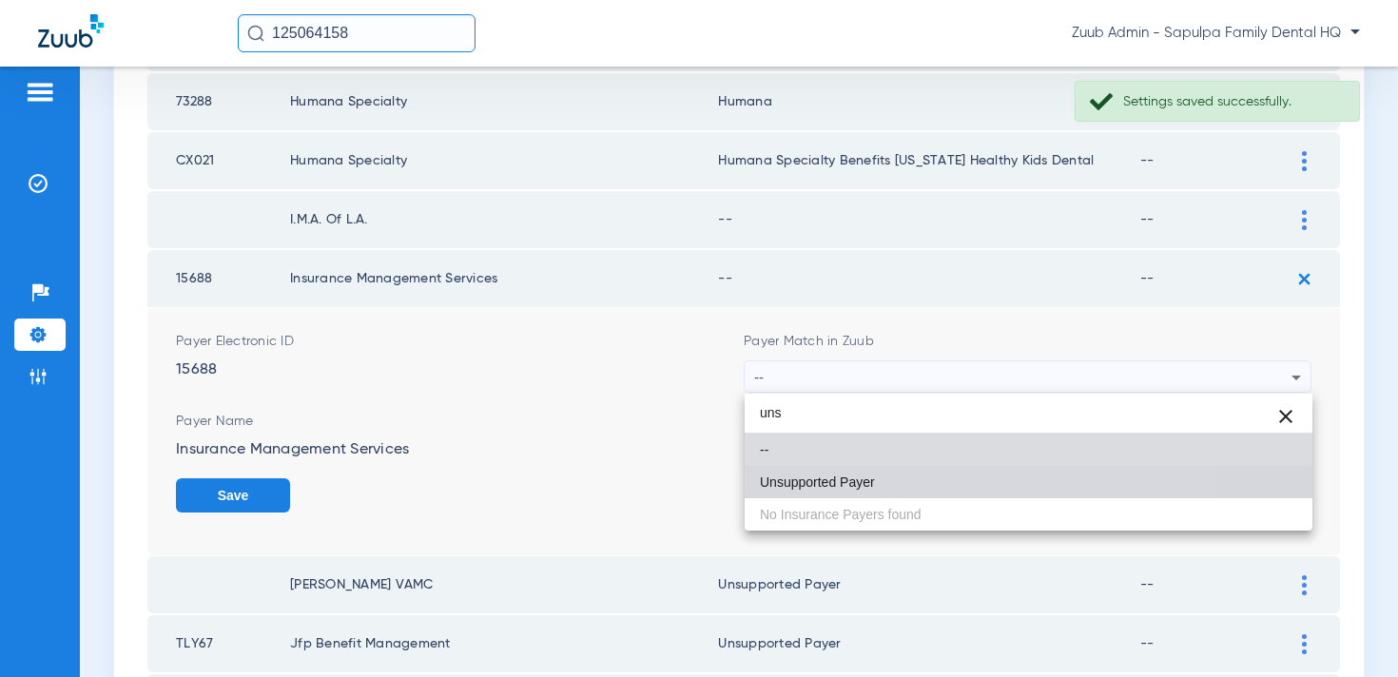
click at [903, 476] on mat-option "Unsupported Payer" at bounding box center [1029, 482] width 568 height 32
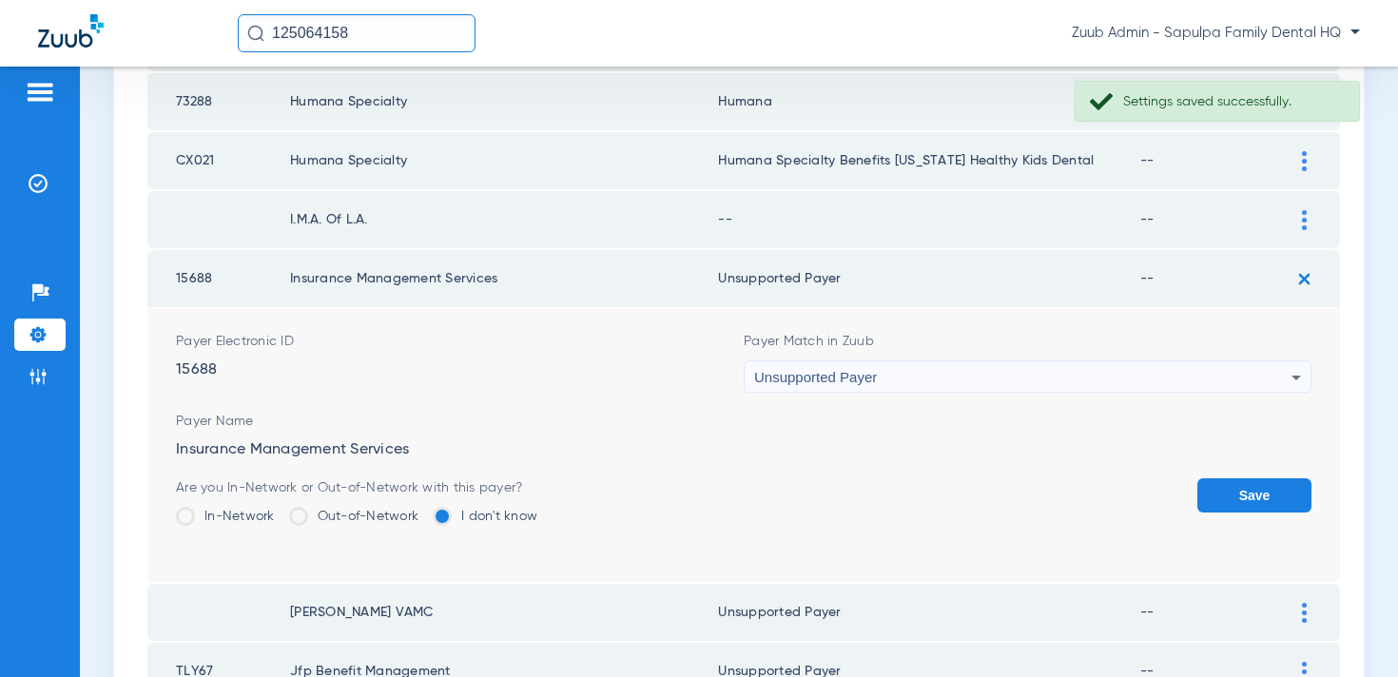
click at [1223, 489] on button "Save" at bounding box center [1255, 495] width 114 height 34
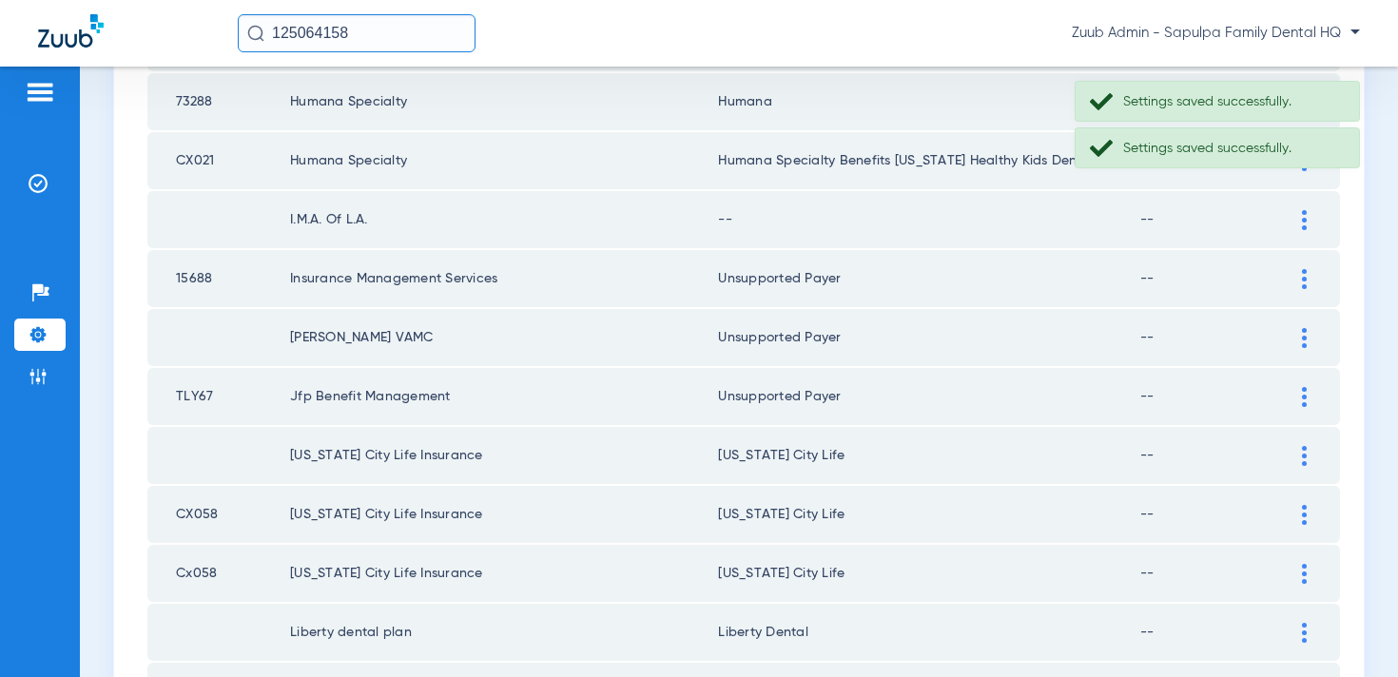
click at [1305, 210] on img at bounding box center [1304, 220] width 5 height 20
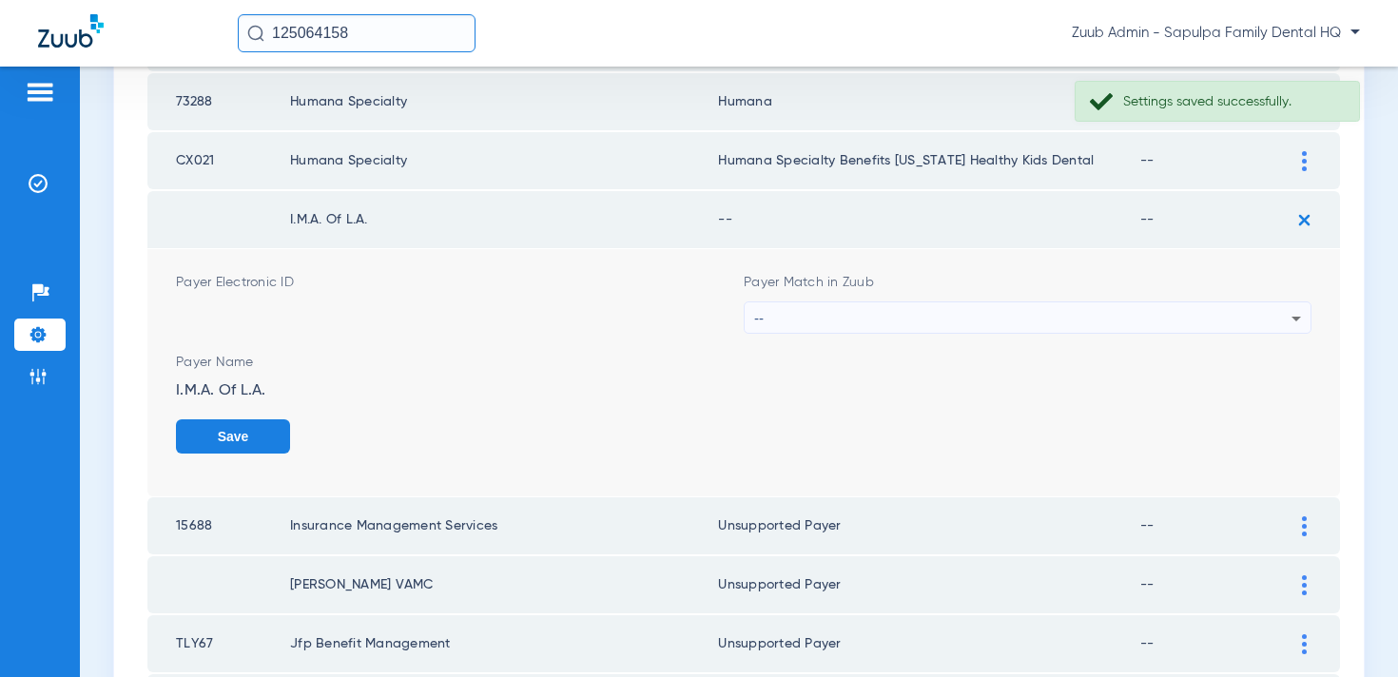
click at [1077, 317] on div "--" at bounding box center [1022, 318] width 537 height 32
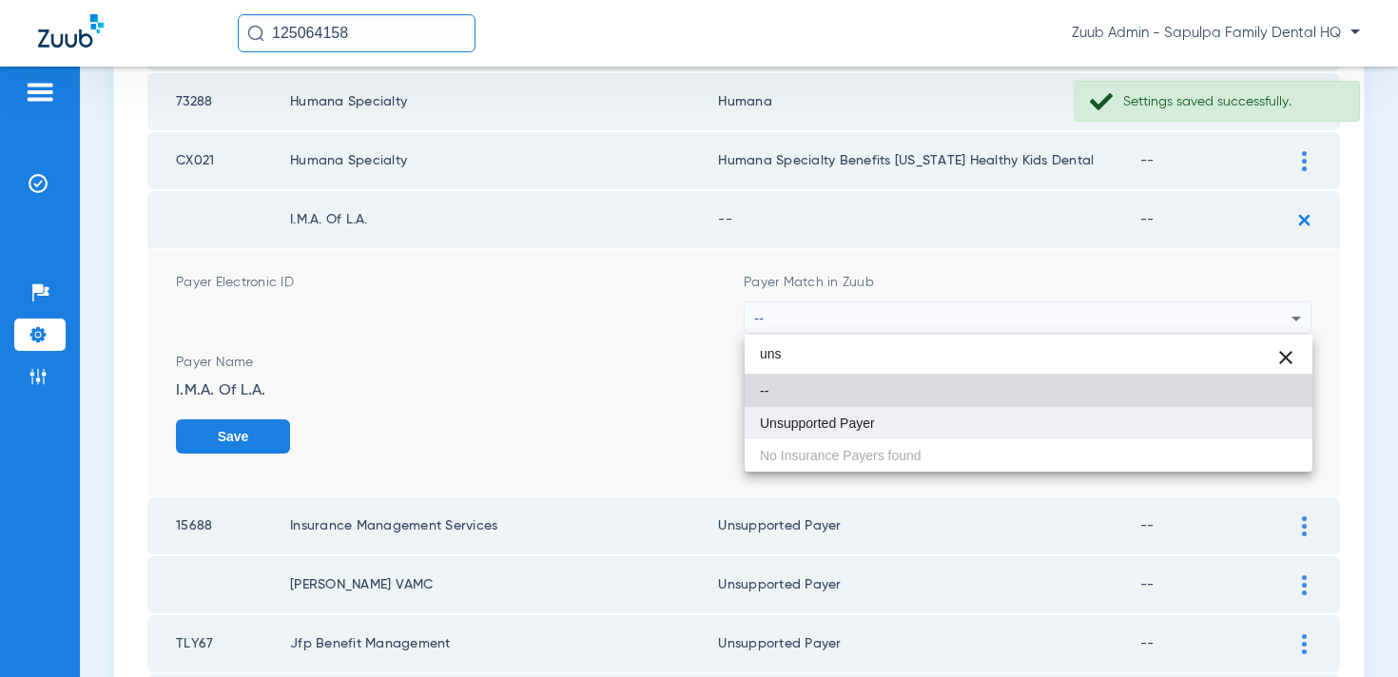
type input "uns"
click at [926, 431] on mat-option "Unsupported Payer" at bounding box center [1029, 423] width 568 height 32
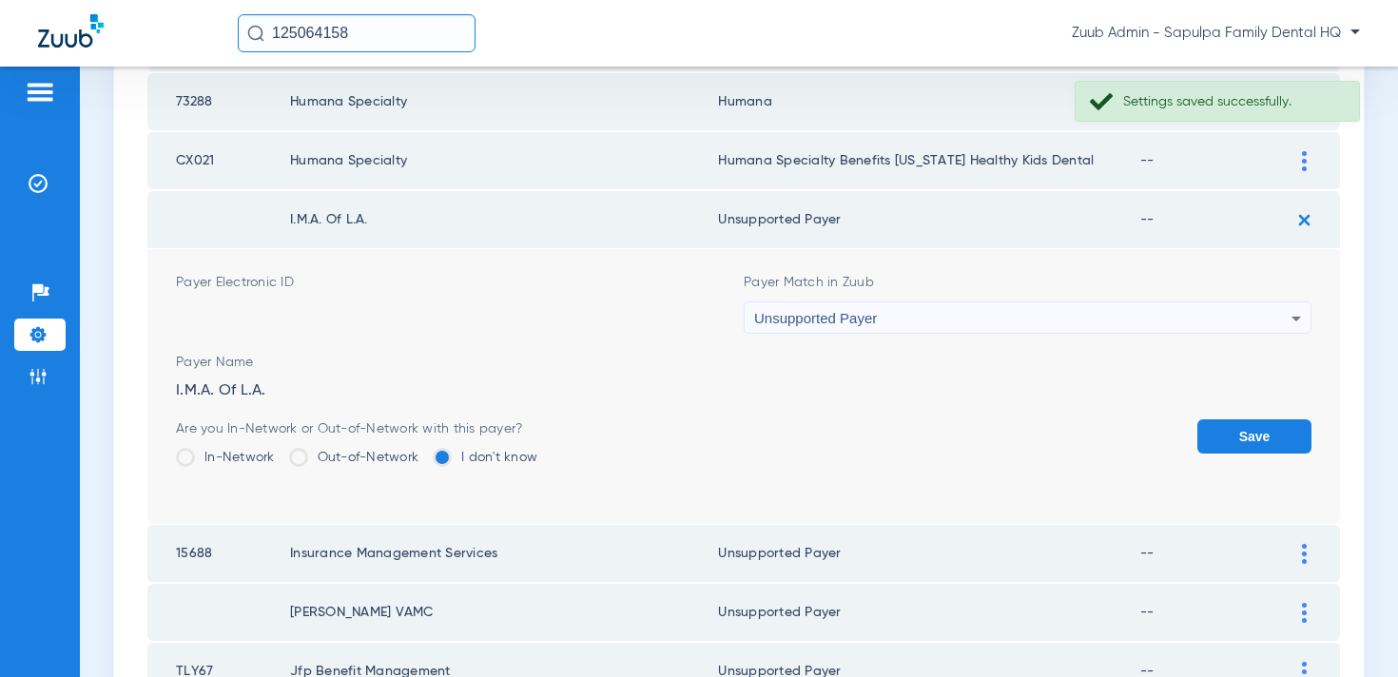
click at [1259, 438] on button "Save" at bounding box center [1255, 437] width 114 height 34
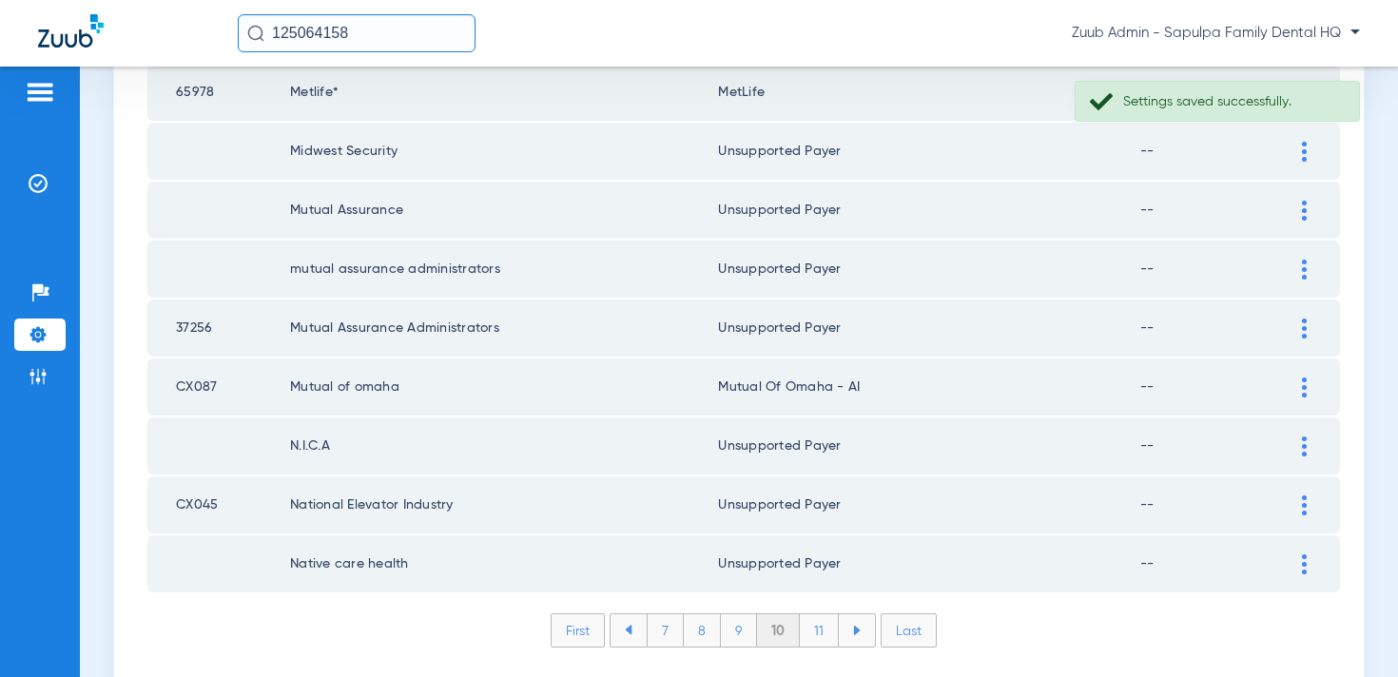
scroll to position [2781, 0]
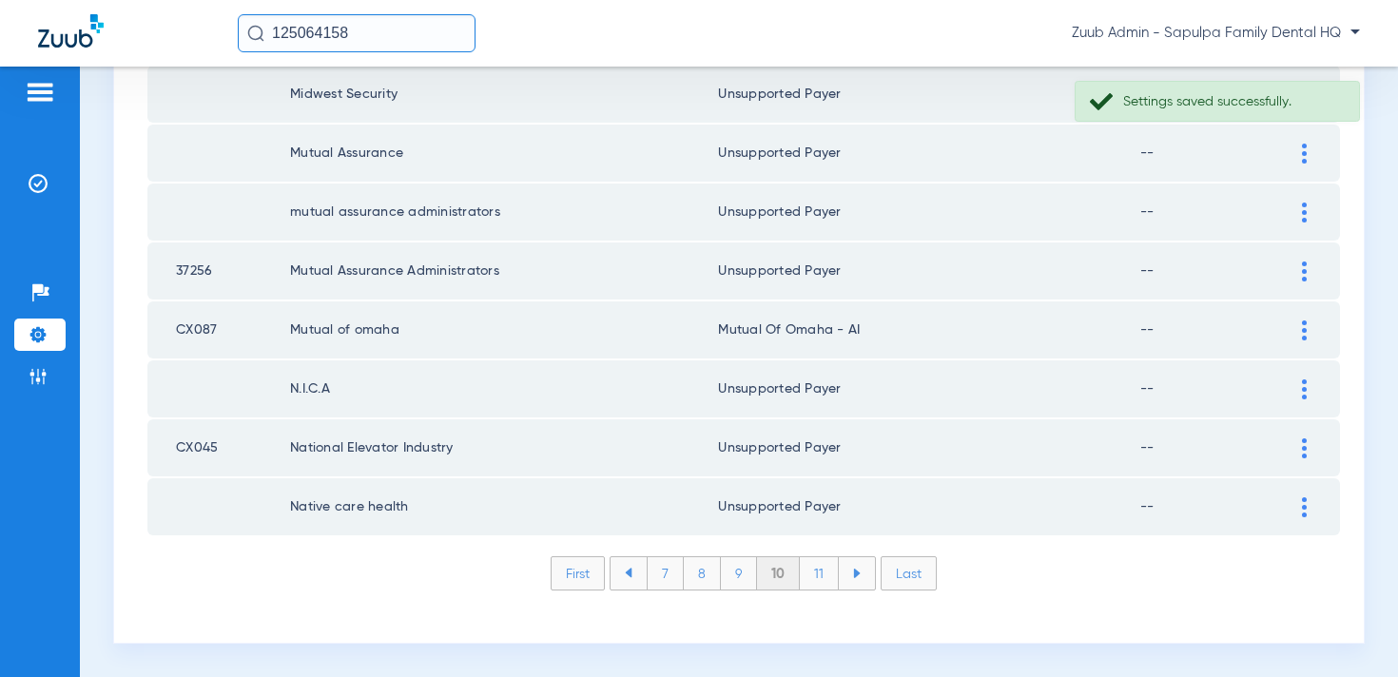
click at [828, 575] on li "11" at bounding box center [819, 573] width 39 height 32
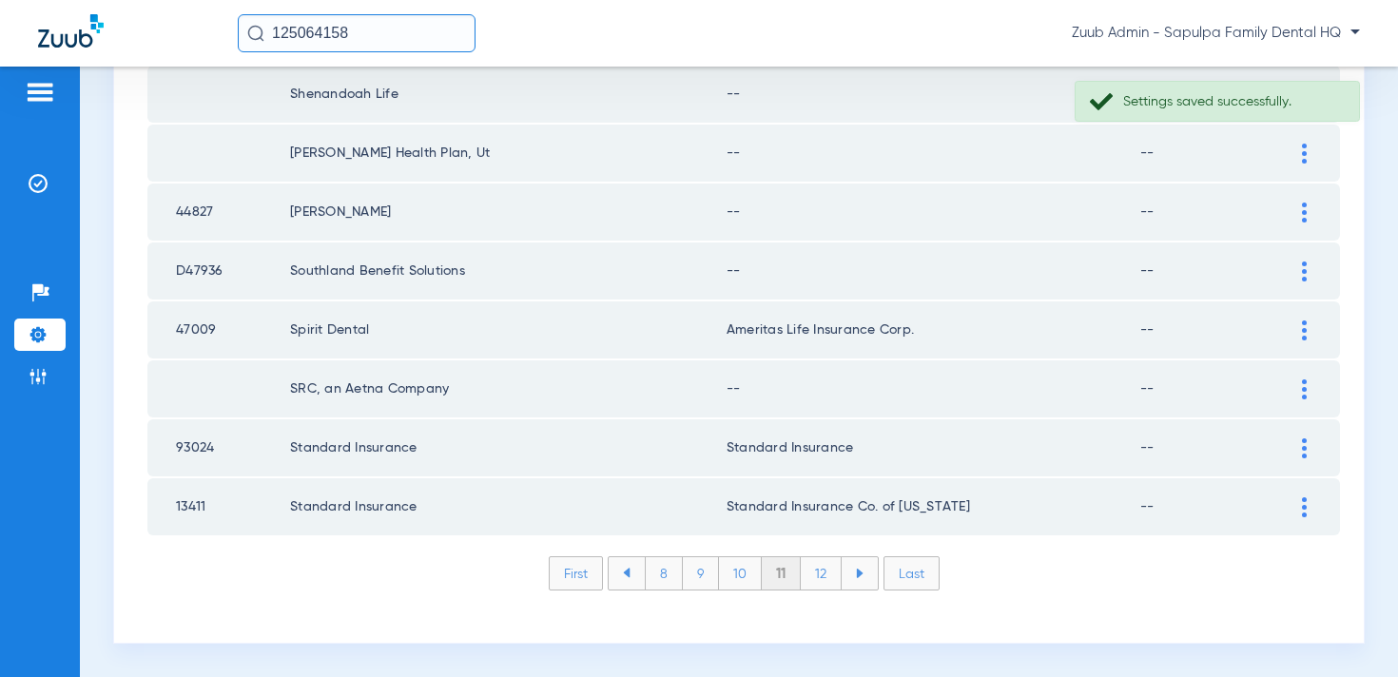
click at [1308, 391] on div at bounding box center [1304, 390] width 33 height 20
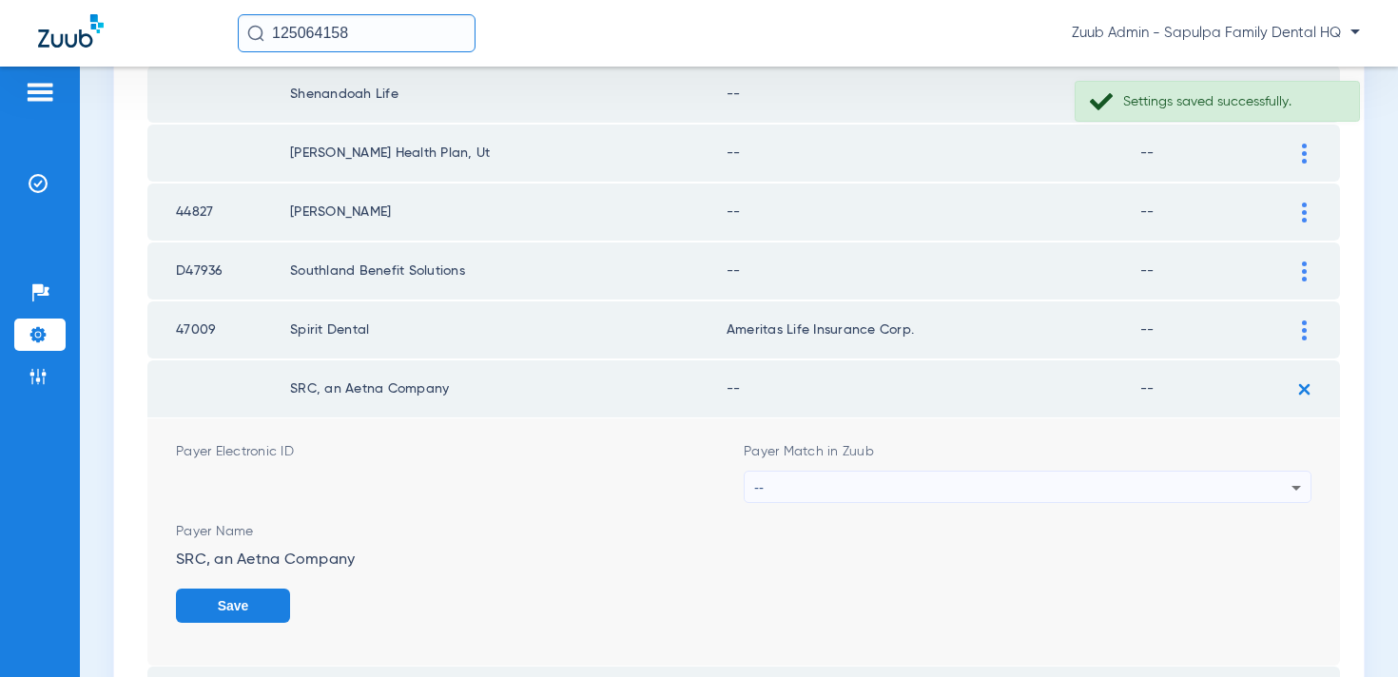
click at [1083, 477] on div "--" at bounding box center [1022, 488] width 537 height 32
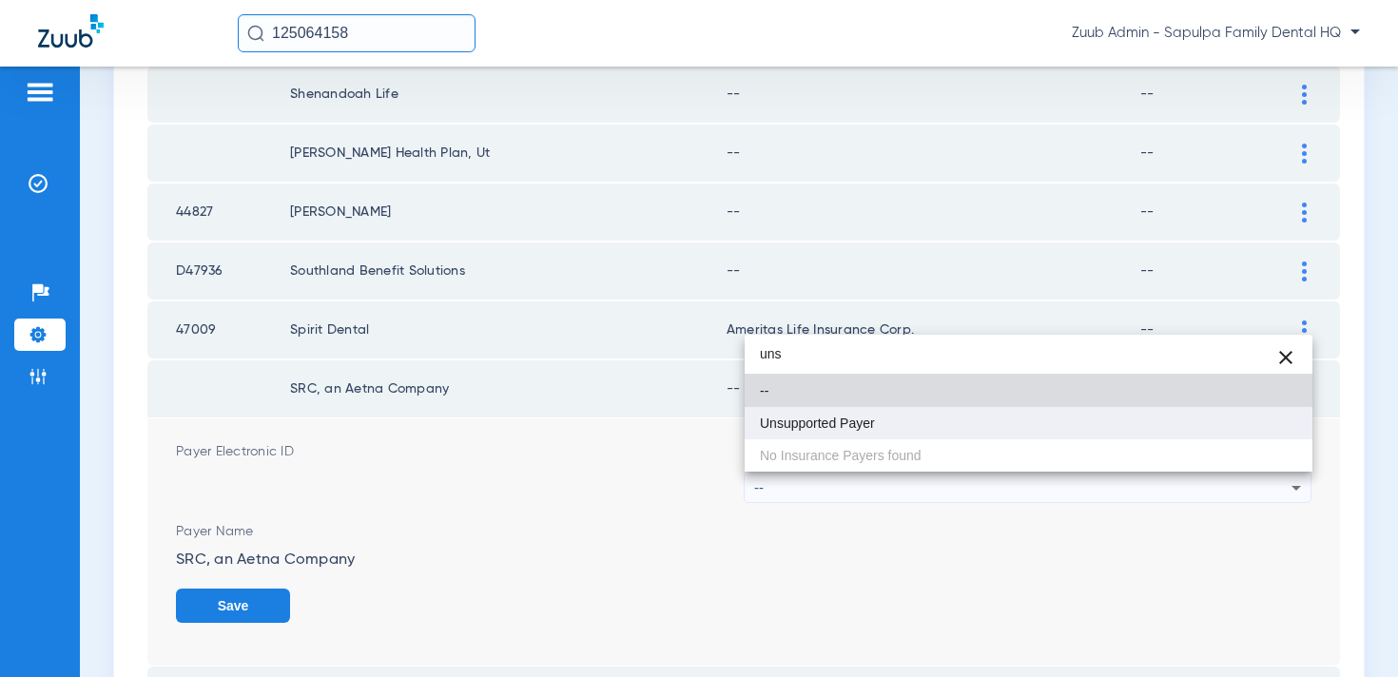
type input "uns"
click at [1008, 428] on mat-option "Unsupported Payer" at bounding box center [1029, 423] width 568 height 32
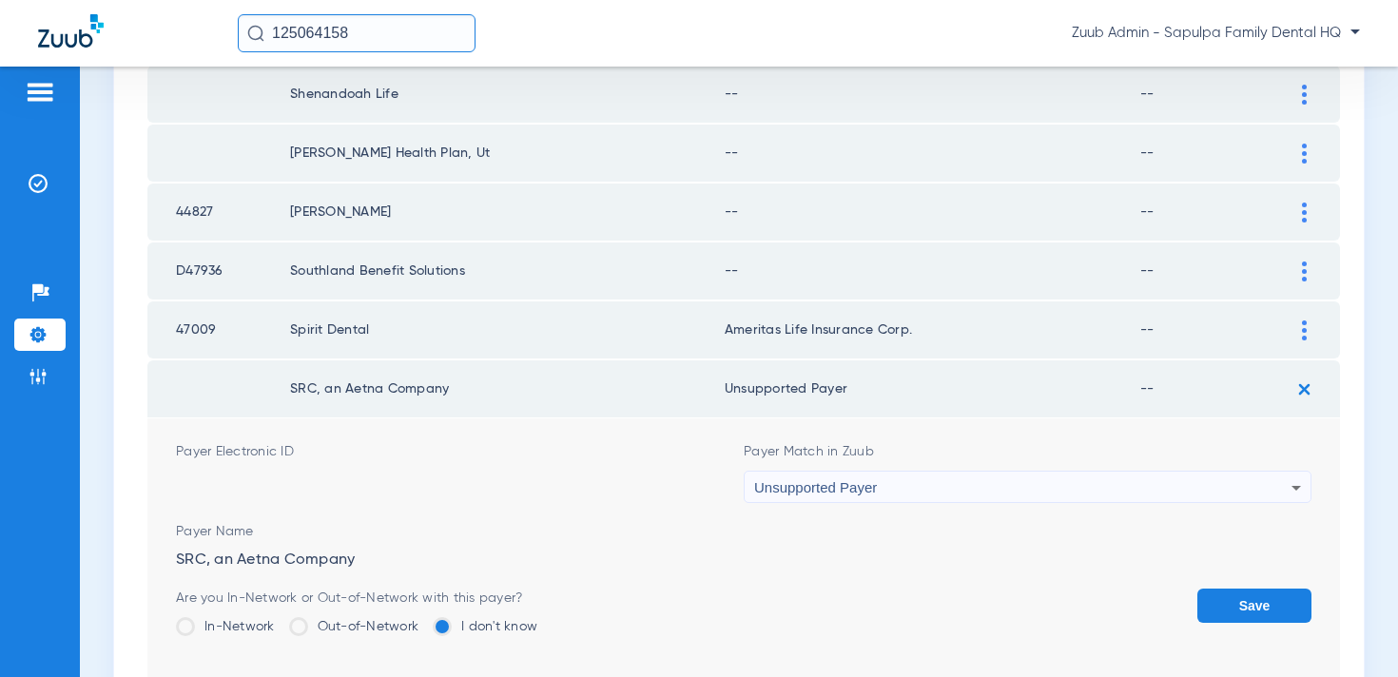
click at [1238, 608] on button "Save" at bounding box center [1255, 606] width 114 height 34
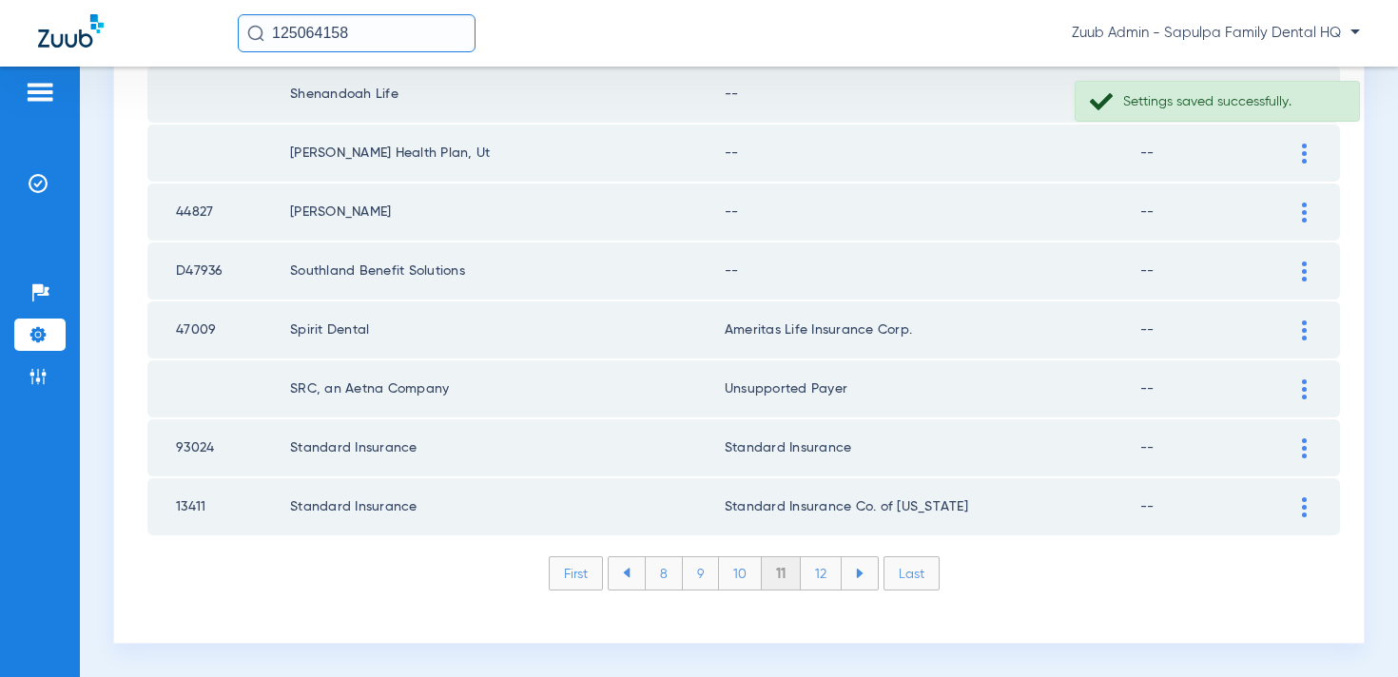
click at [1302, 272] on img at bounding box center [1304, 272] width 5 height 20
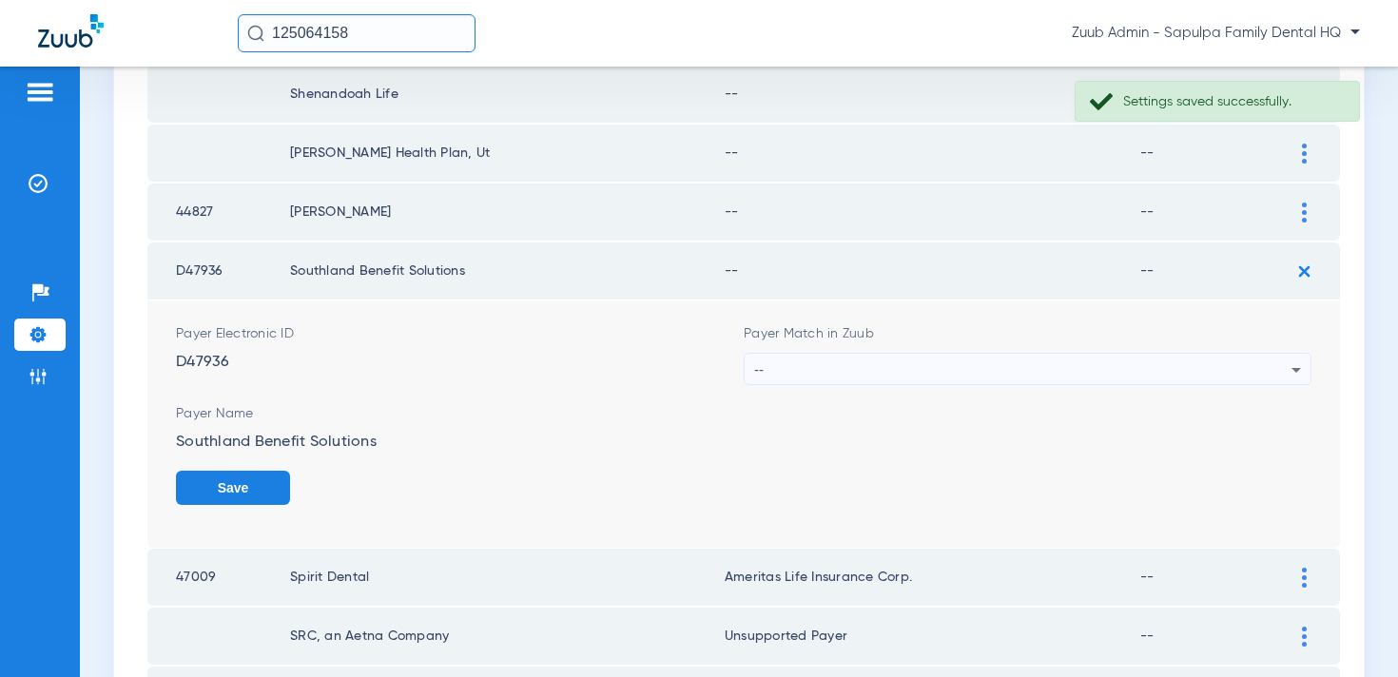
click at [955, 380] on div "--" at bounding box center [1022, 370] width 537 height 32
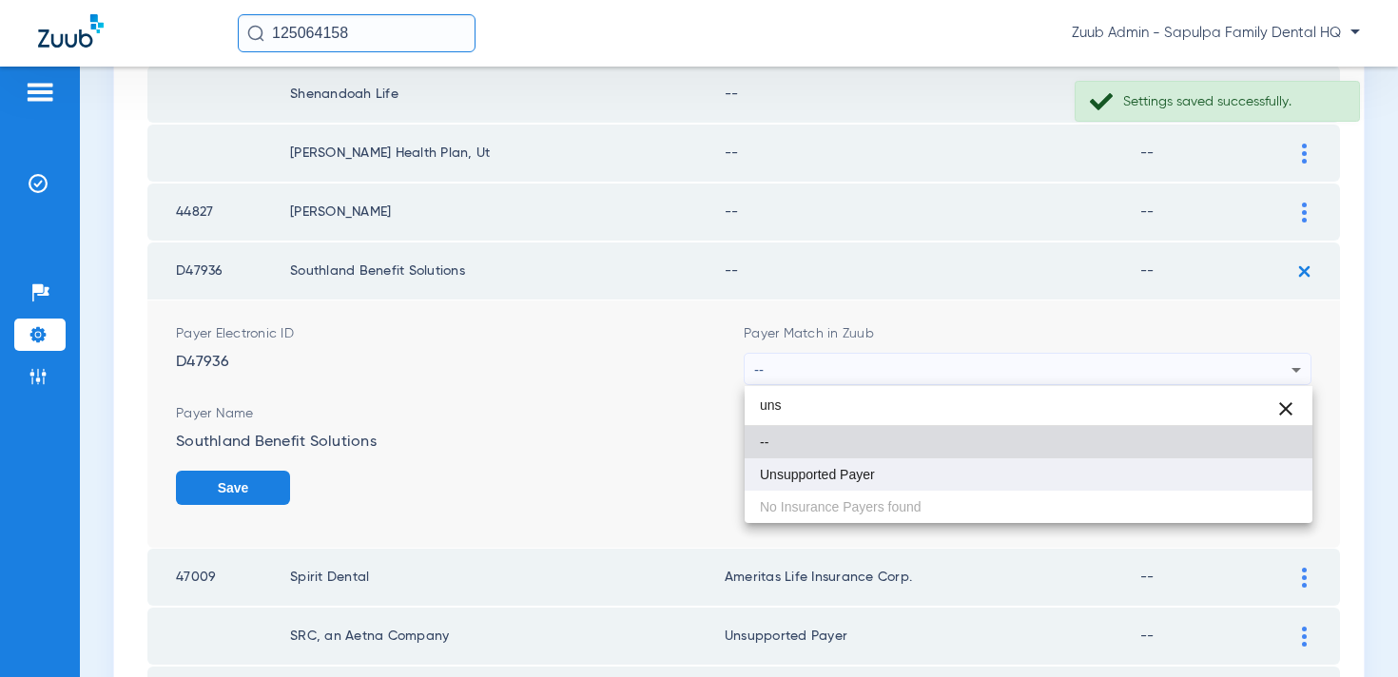
type input "uns"
click at [885, 478] on mat-option "Unsupported Payer" at bounding box center [1029, 475] width 568 height 32
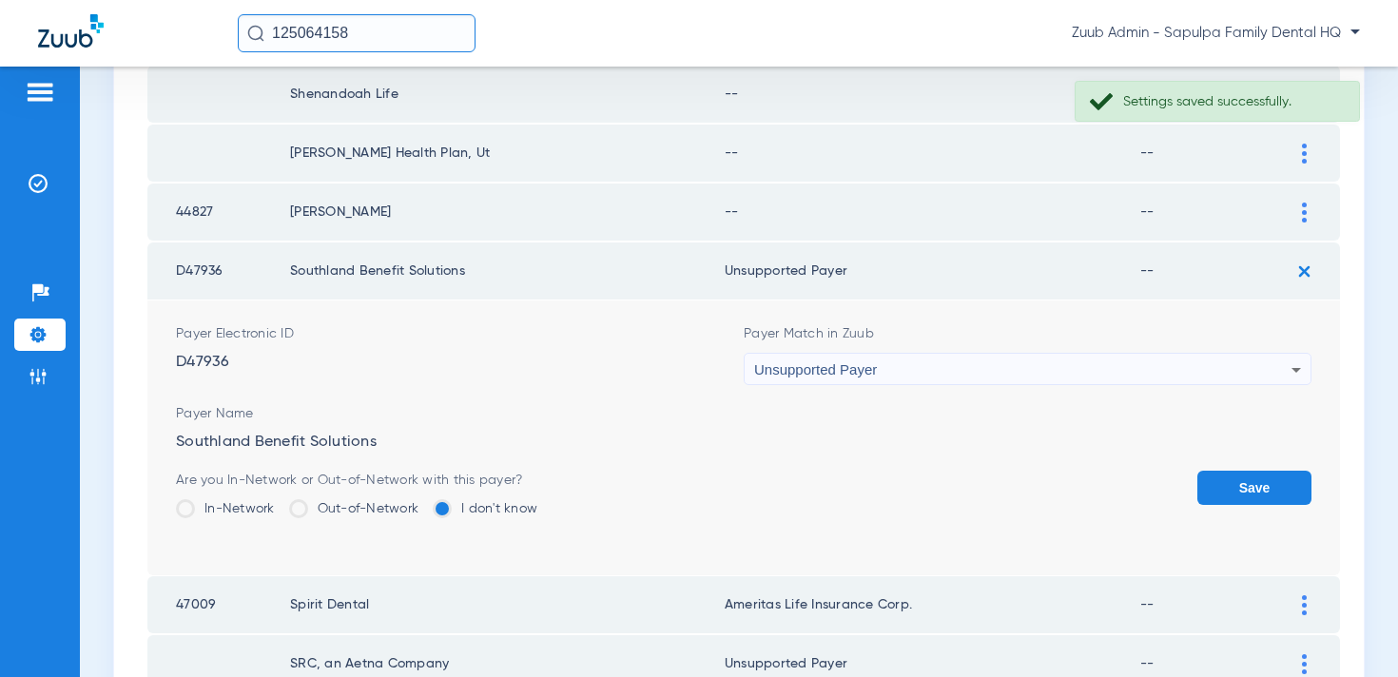
click at [1263, 494] on button "Save" at bounding box center [1255, 488] width 114 height 34
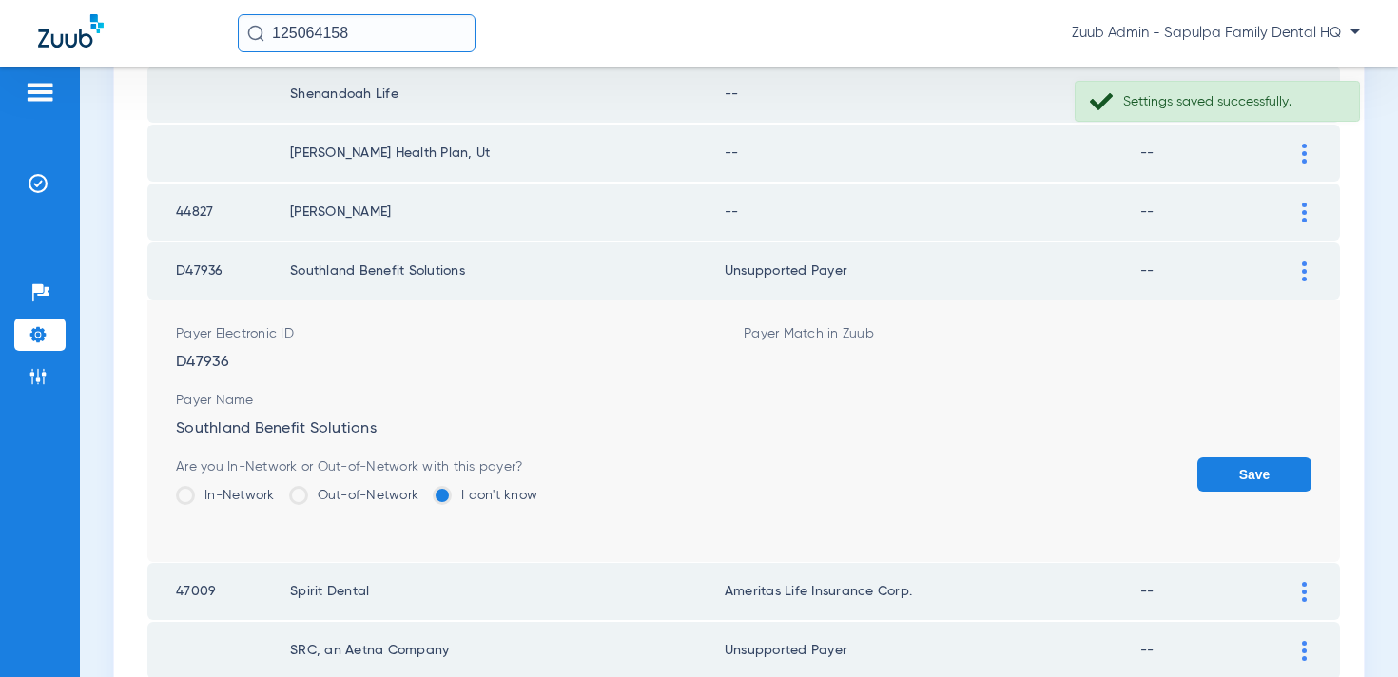
scroll to position [2676, 0]
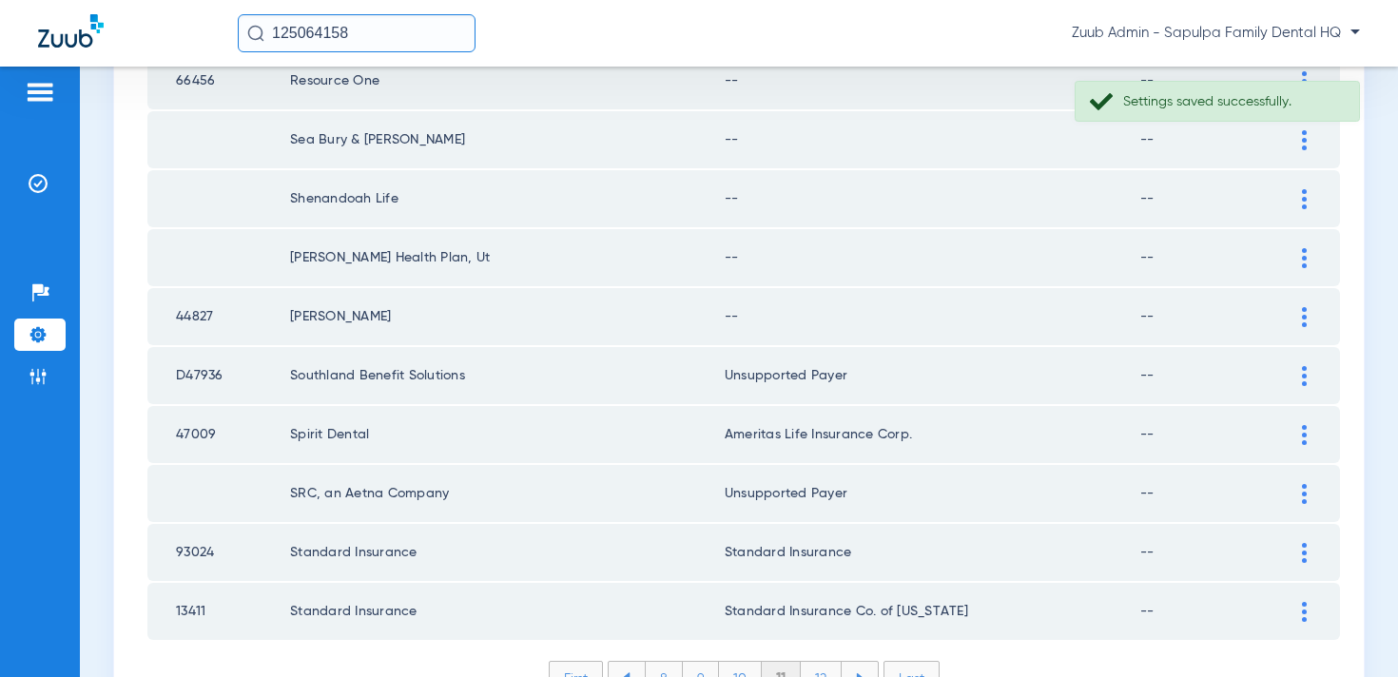
click at [1291, 315] on div at bounding box center [1304, 317] width 33 height 20
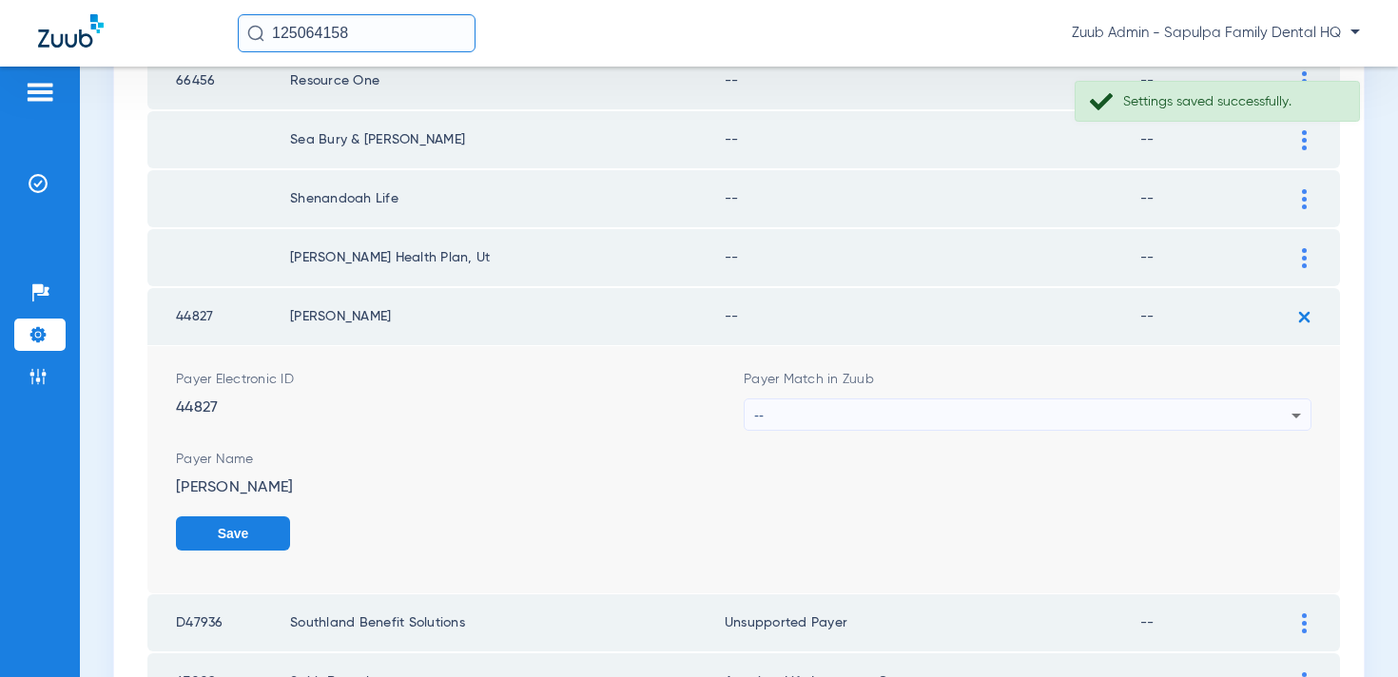
click at [1022, 438] on form "Payer Electronic ID 44827 Payer Match in Zuub -- Payer Name SISCO Save" at bounding box center [744, 469] width 1136 height 247
click at [1020, 416] on div "--" at bounding box center [1022, 416] width 537 height 32
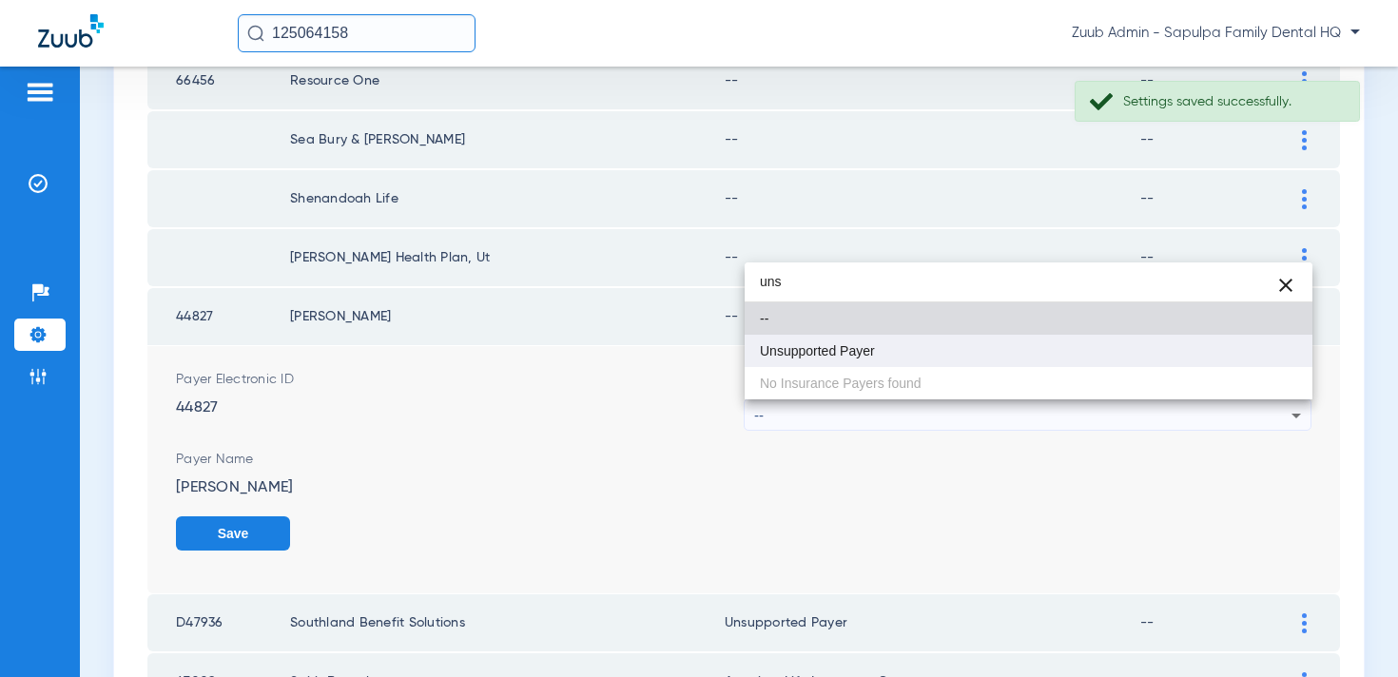
type input "uns"
click at [986, 346] on mat-option "Unsupported Payer" at bounding box center [1029, 351] width 568 height 32
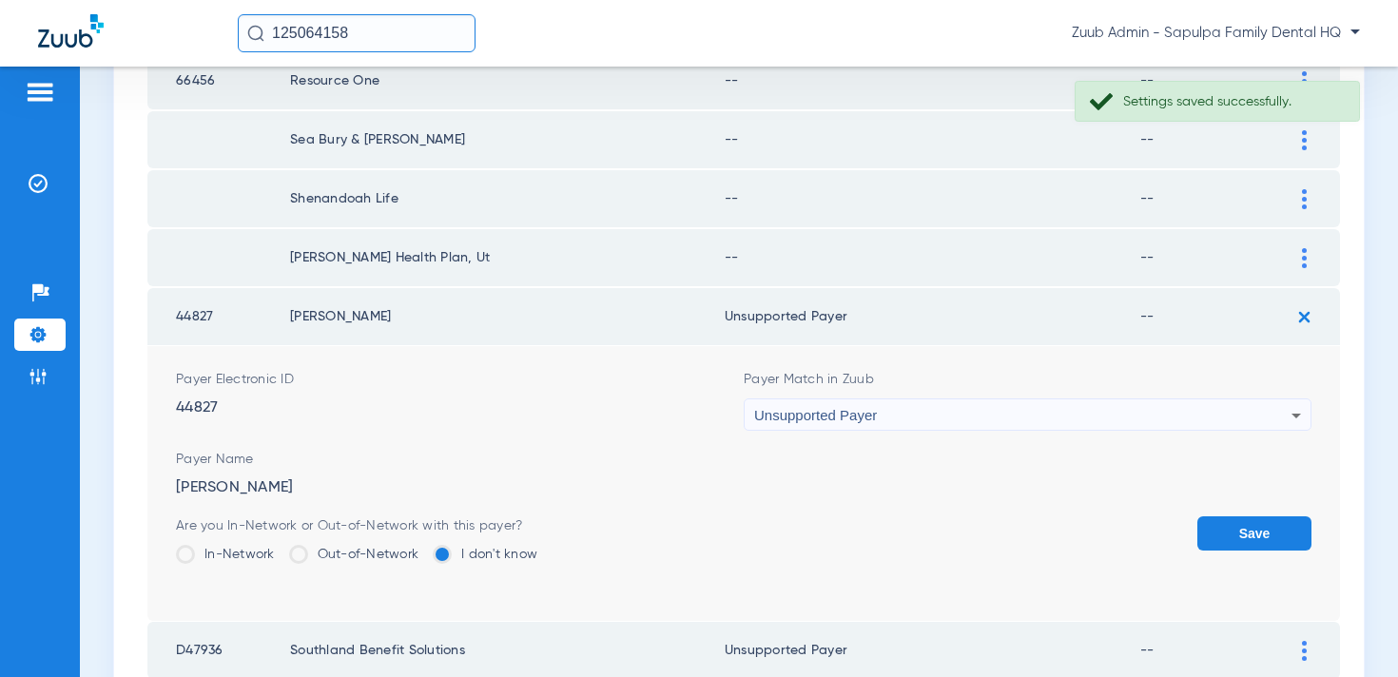
click at [1244, 532] on button "Save" at bounding box center [1255, 534] width 114 height 34
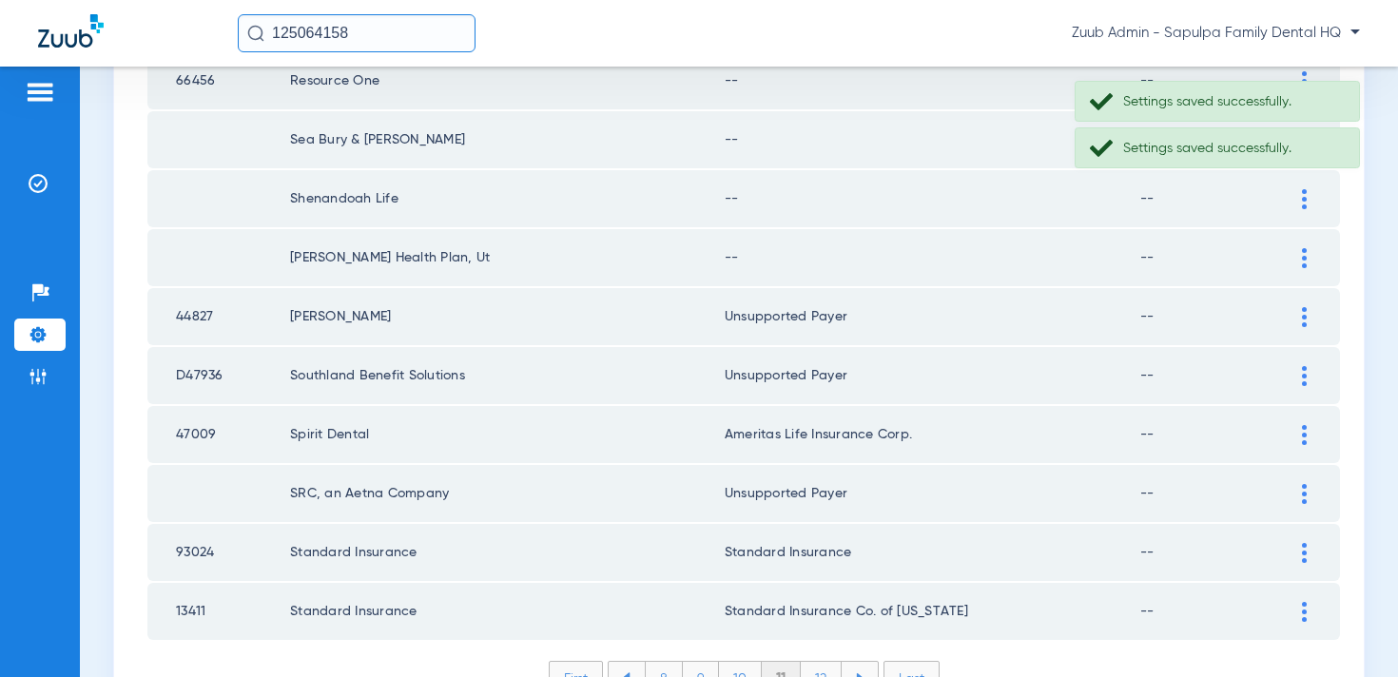
click at [1304, 257] on img at bounding box center [1304, 258] width 5 height 20
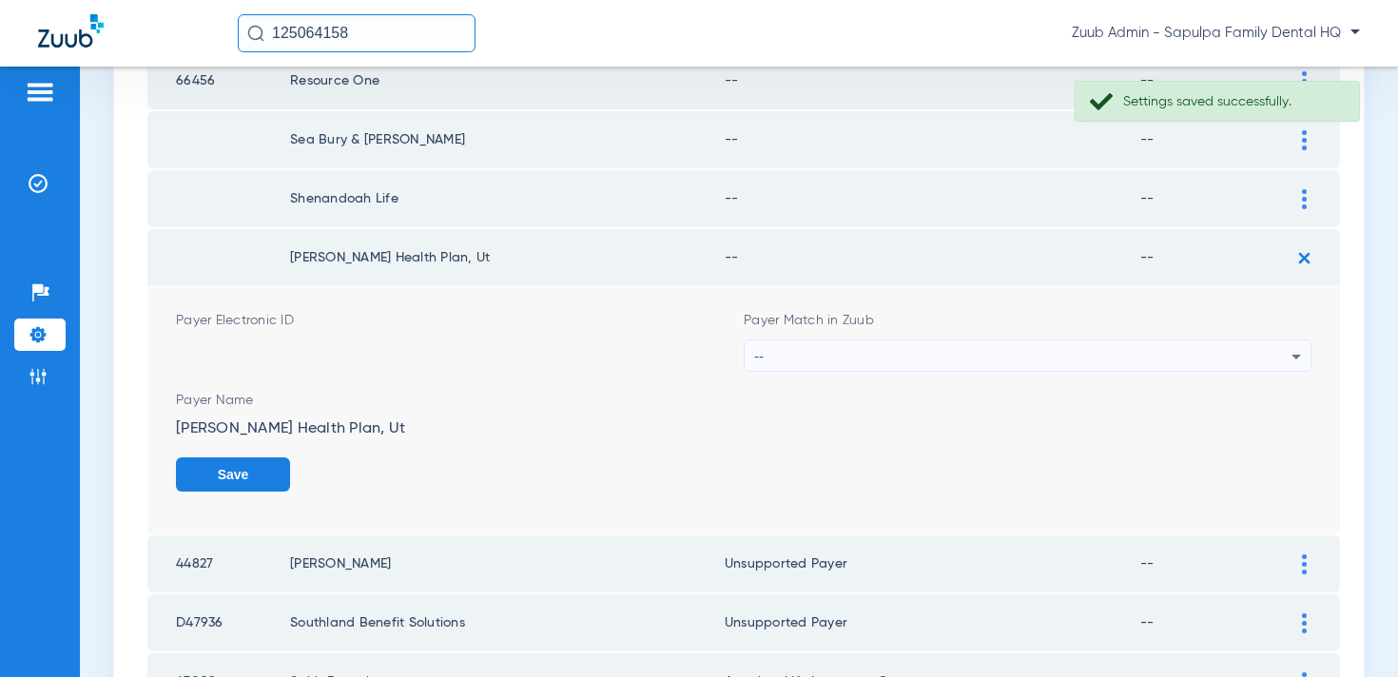
click at [1021, 356] on div "--" at bounding box center [1022, 357] width 537 height 32
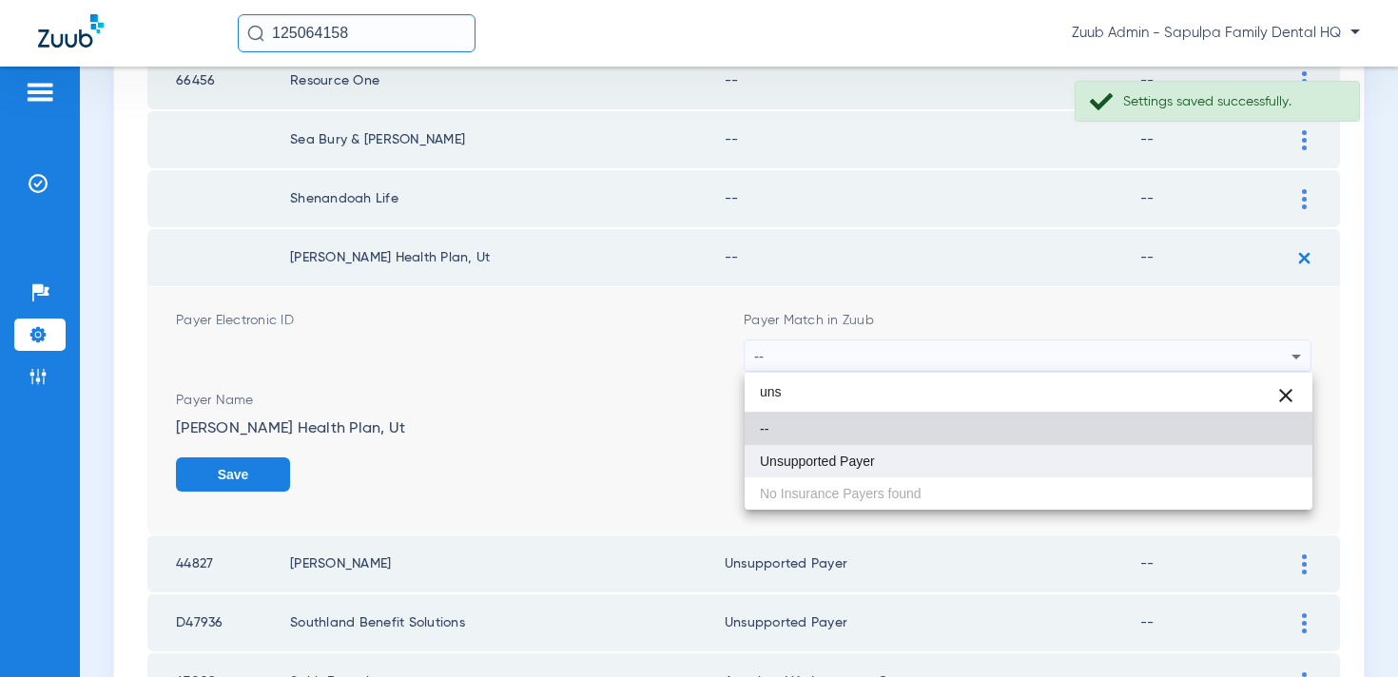
type input "uns"
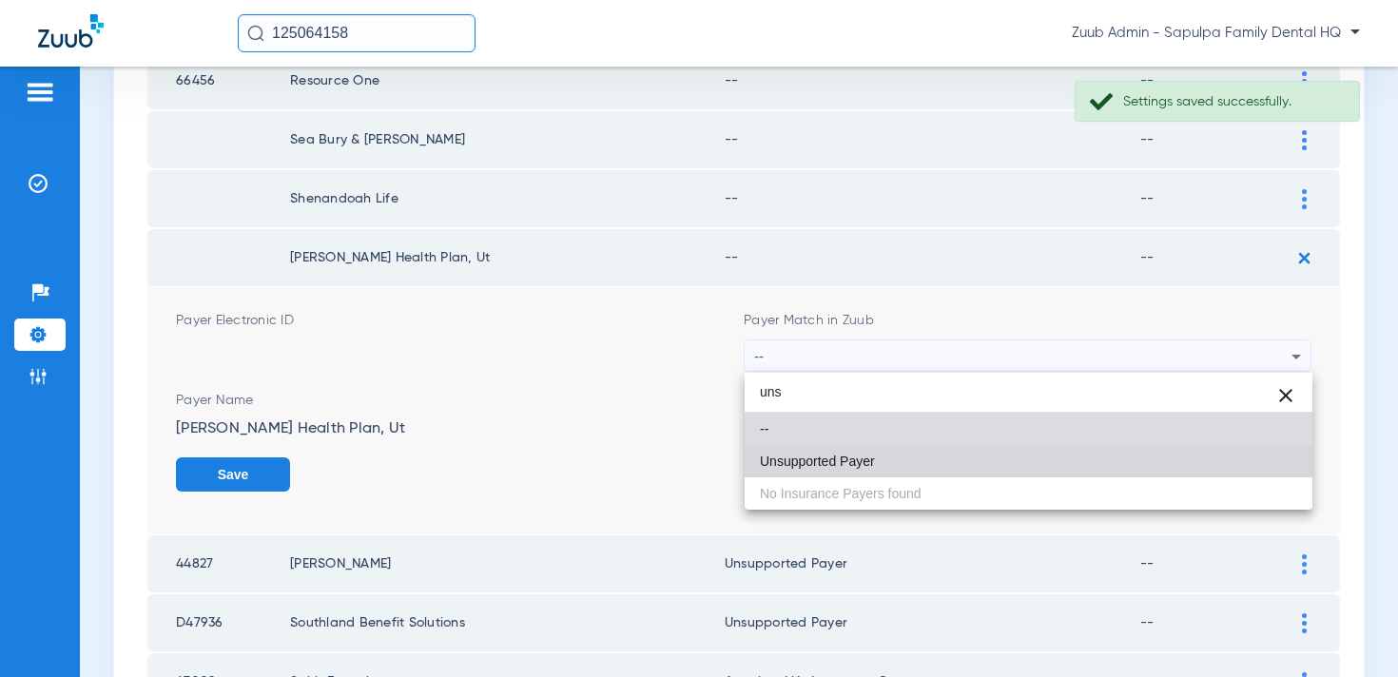
click at [962, 453] on mat-option "Unsupported Payer" at bounding box center [1029, 461] width 568 height 32
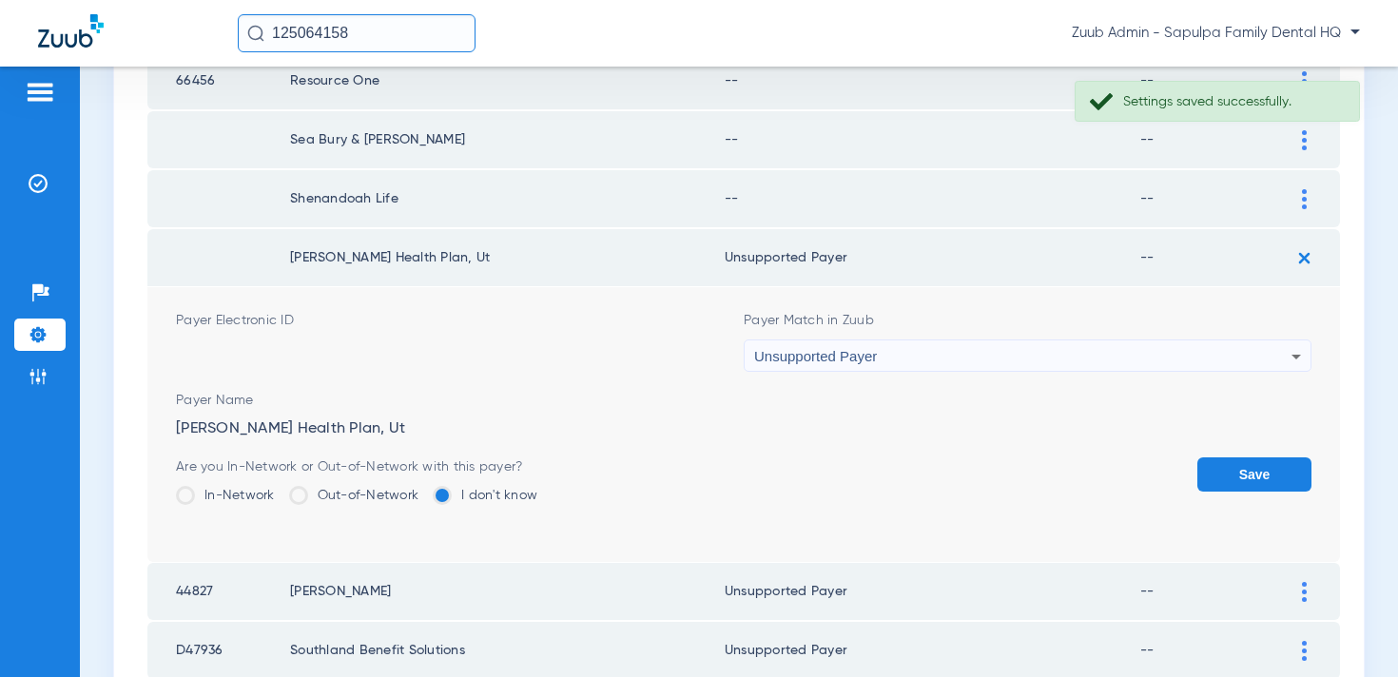
click at [1251, 479] on button "Save" at bounding box center [1255, 475] width 114 height 34
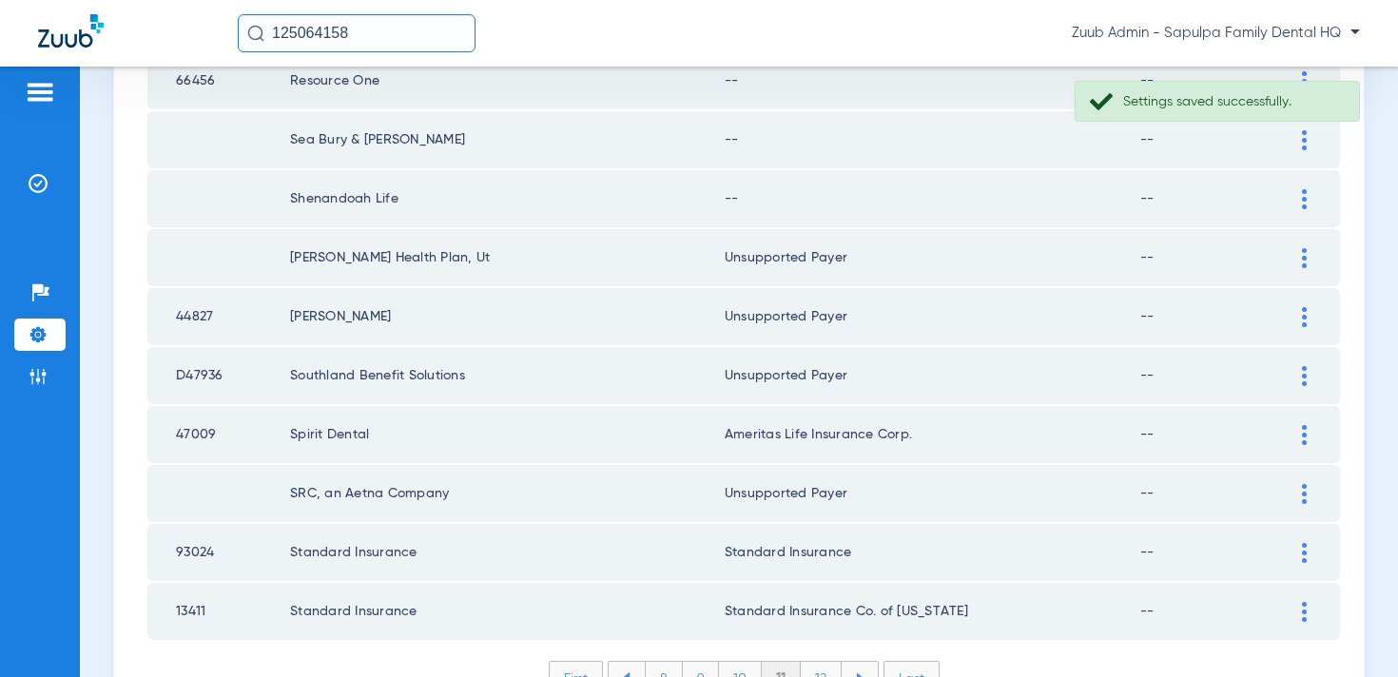
scroll to position [2578, 0]
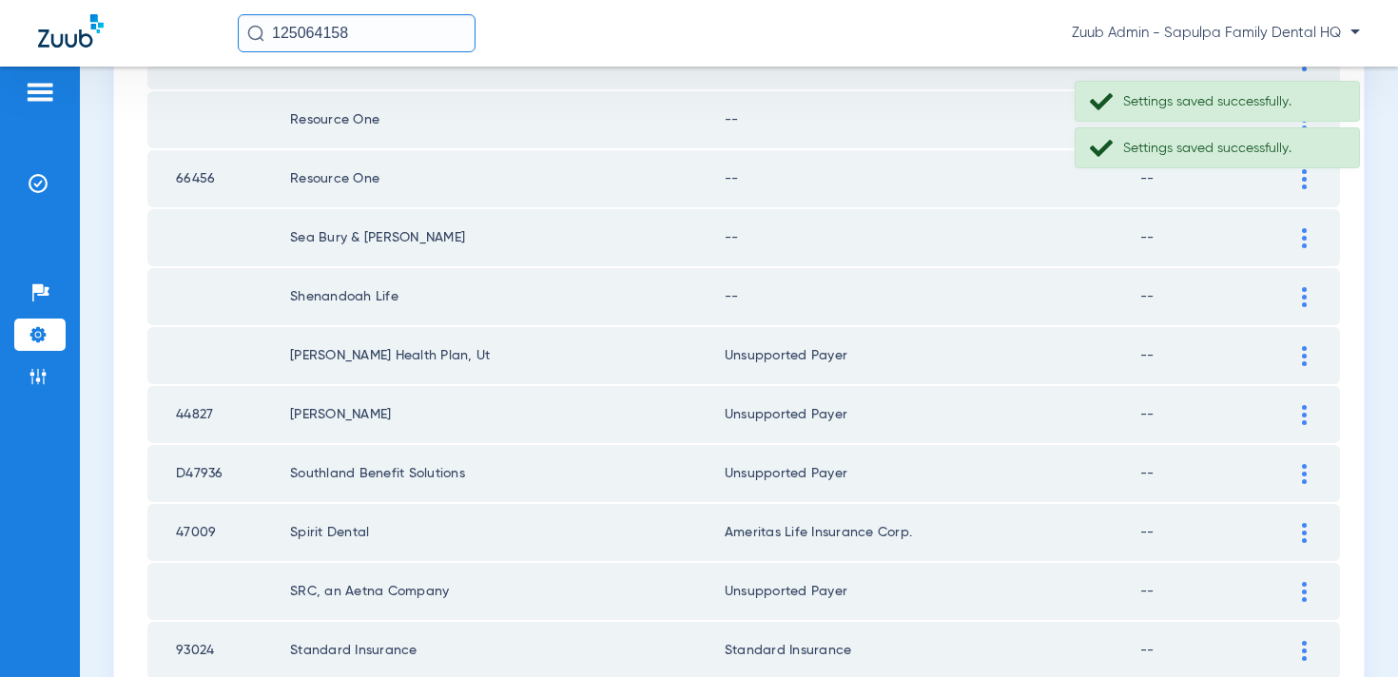
click at [1298, 297] on div at bounding box center [1304, 297] width 33 height 20
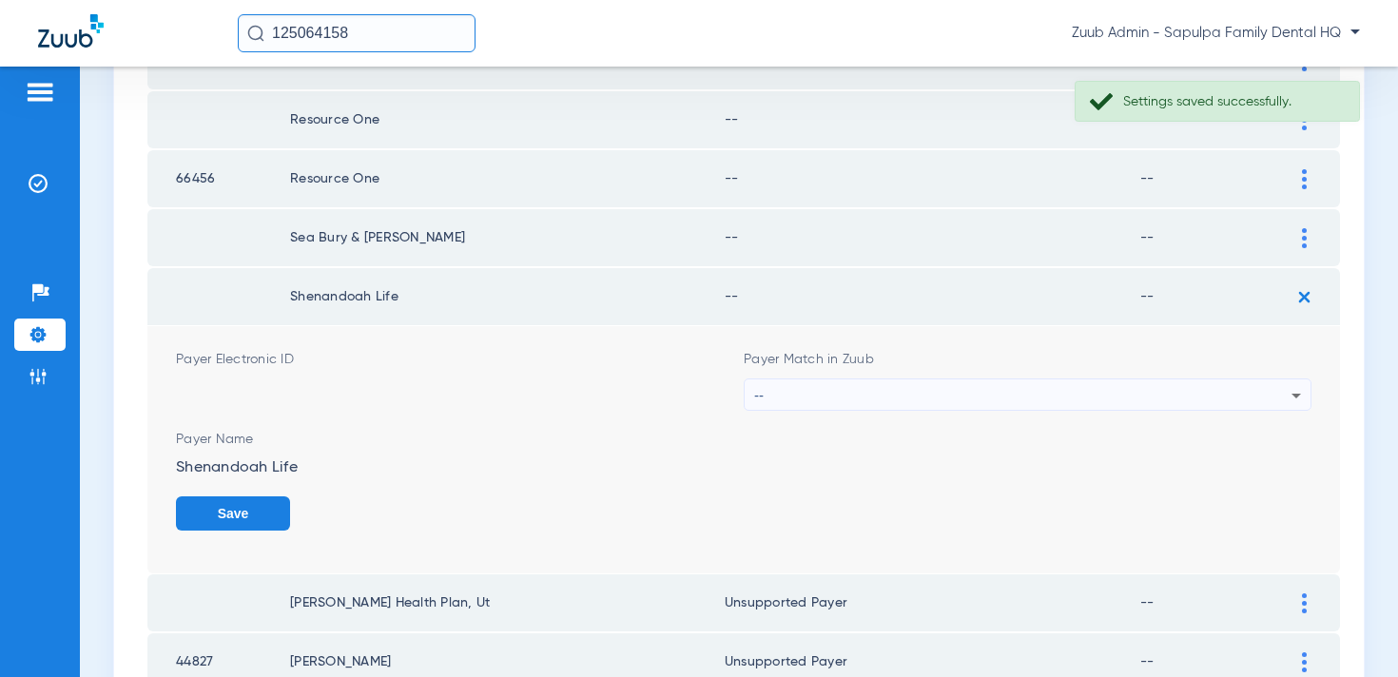
click at [1168, 380] on div "--" at bounding box center [1022, 396] width 537 height 32
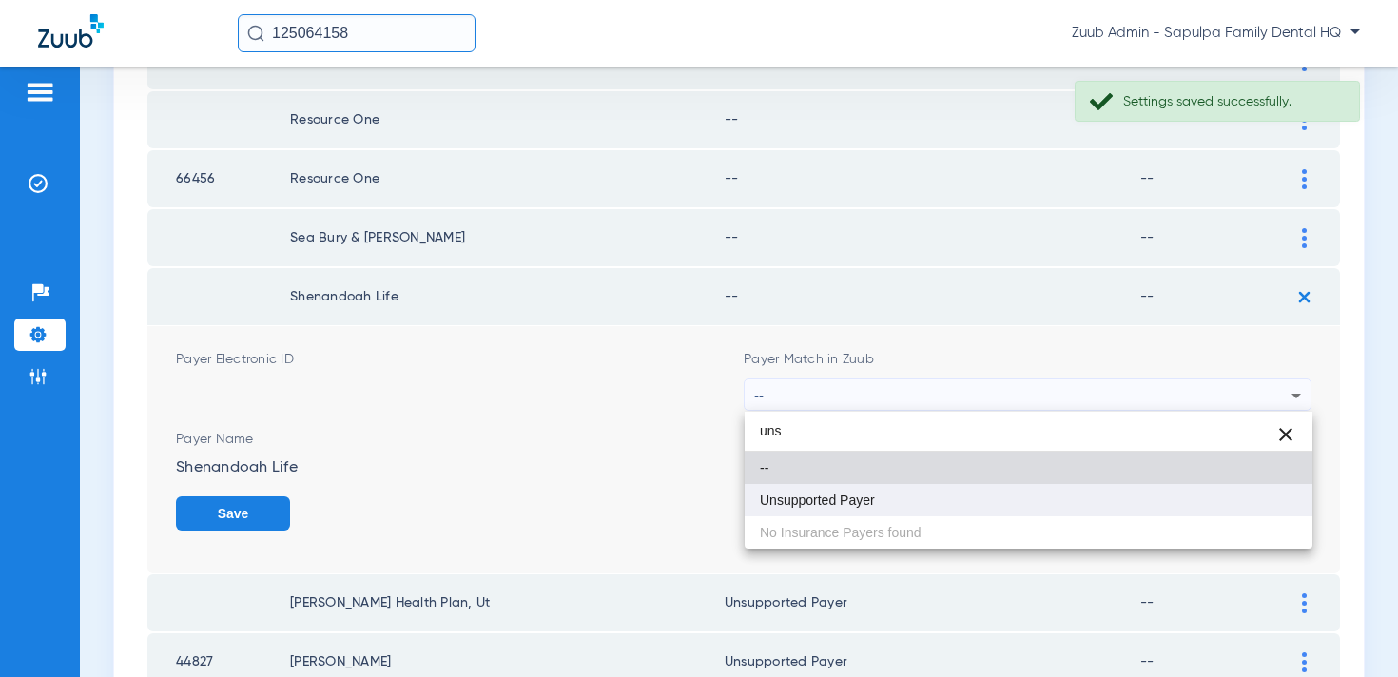
type input "uns"
click at [1075, 495] on mat-option "Unsupported Payer" at bounding box center [1029, 500] width 568 height 32
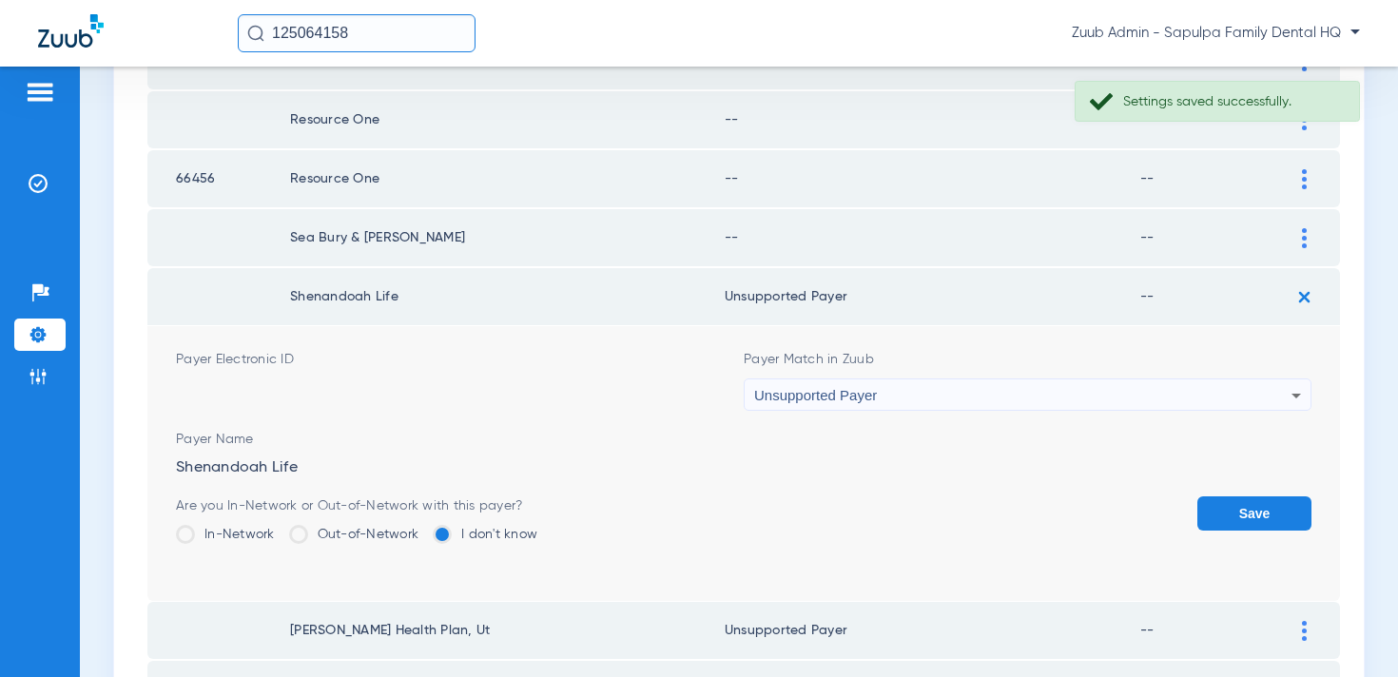
click at [1262, 521] on button "Save" at bounding box center [1255, 514] width 114 height 34
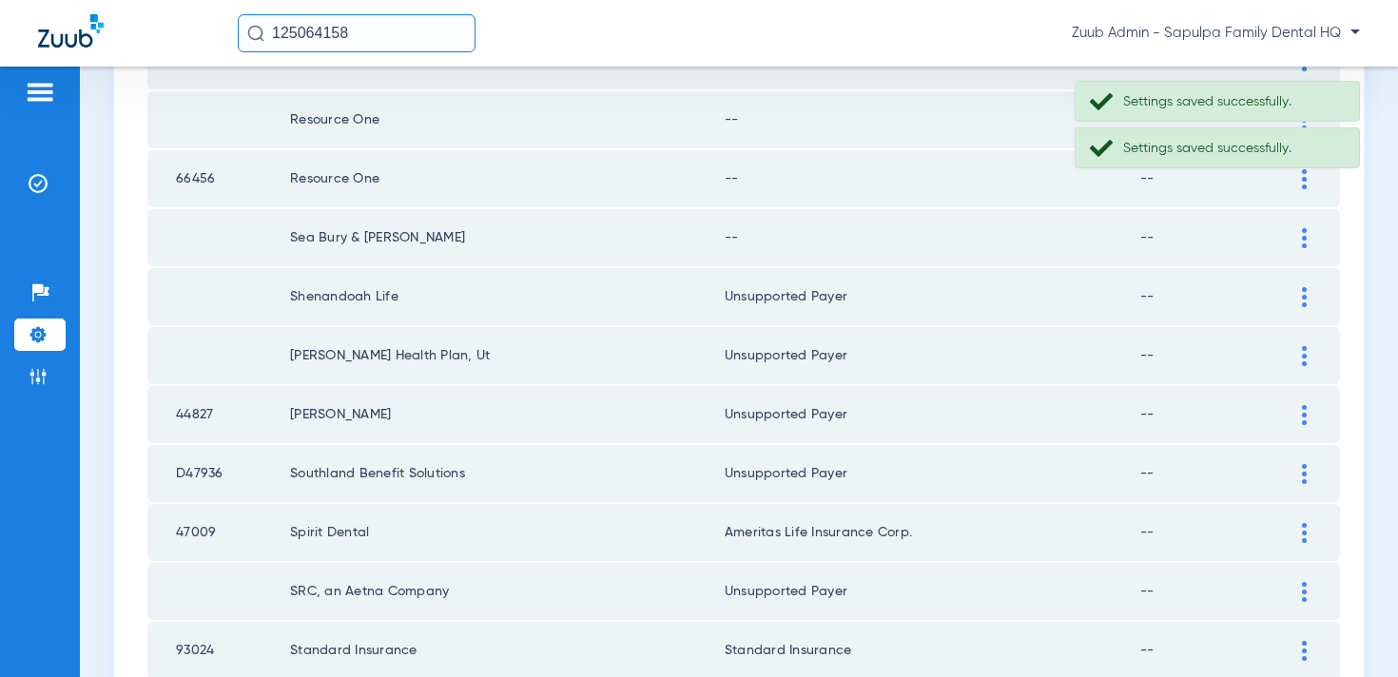
click at [1298, 244] on div at bounding box center [1304, 238] width 33 height 20
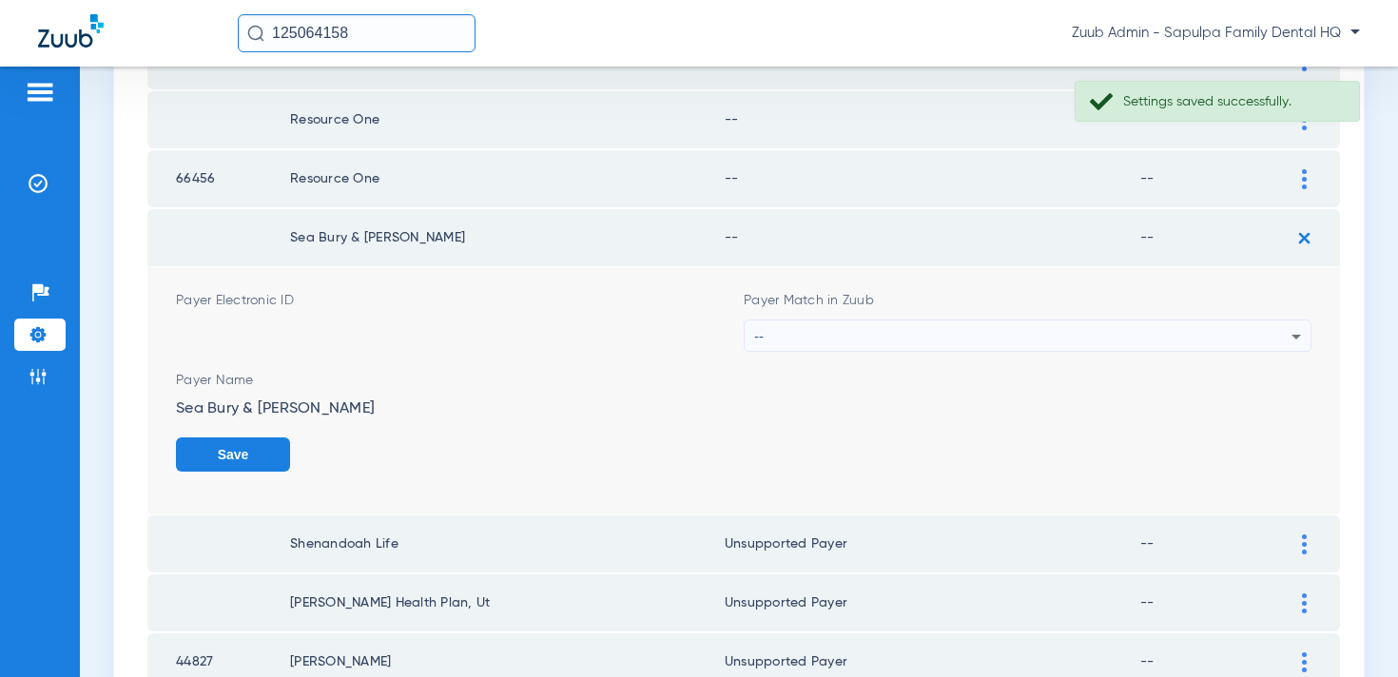
click at [1123, 344] on div "--" at bounding box center [1022, 337] width 537 height 32
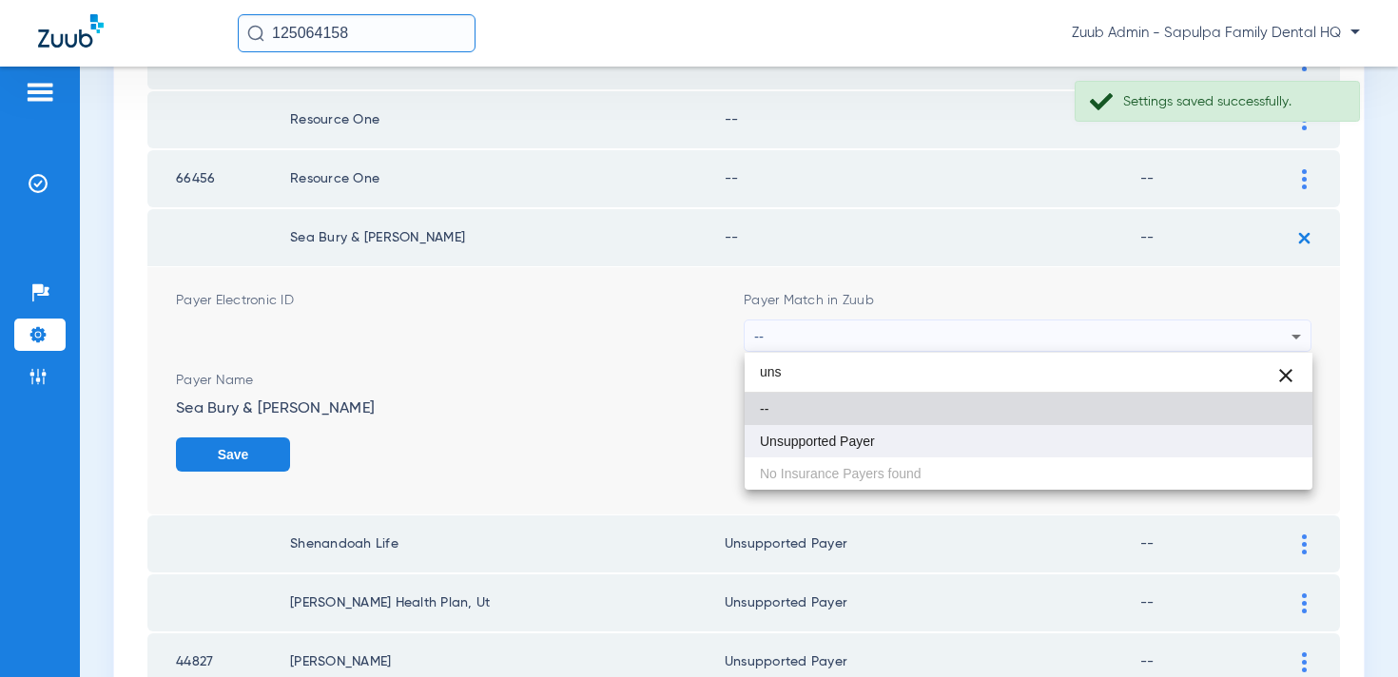
type input "uns"
click at [1015, 443] on mat-option "Unsupported Payer" at bounding box center [1029, 441] width 568 height 32
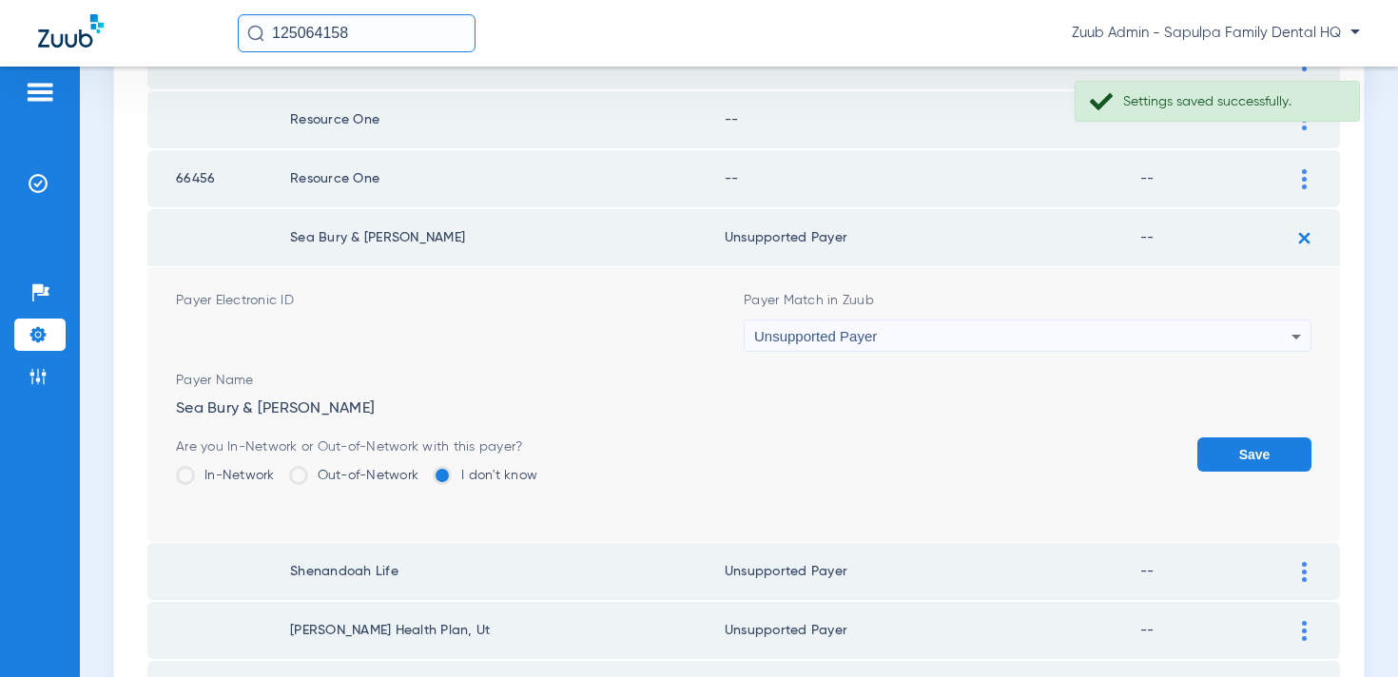
click at [1261, 455] on button "Save" at bounding box center [1255, 455] width 114 height 34
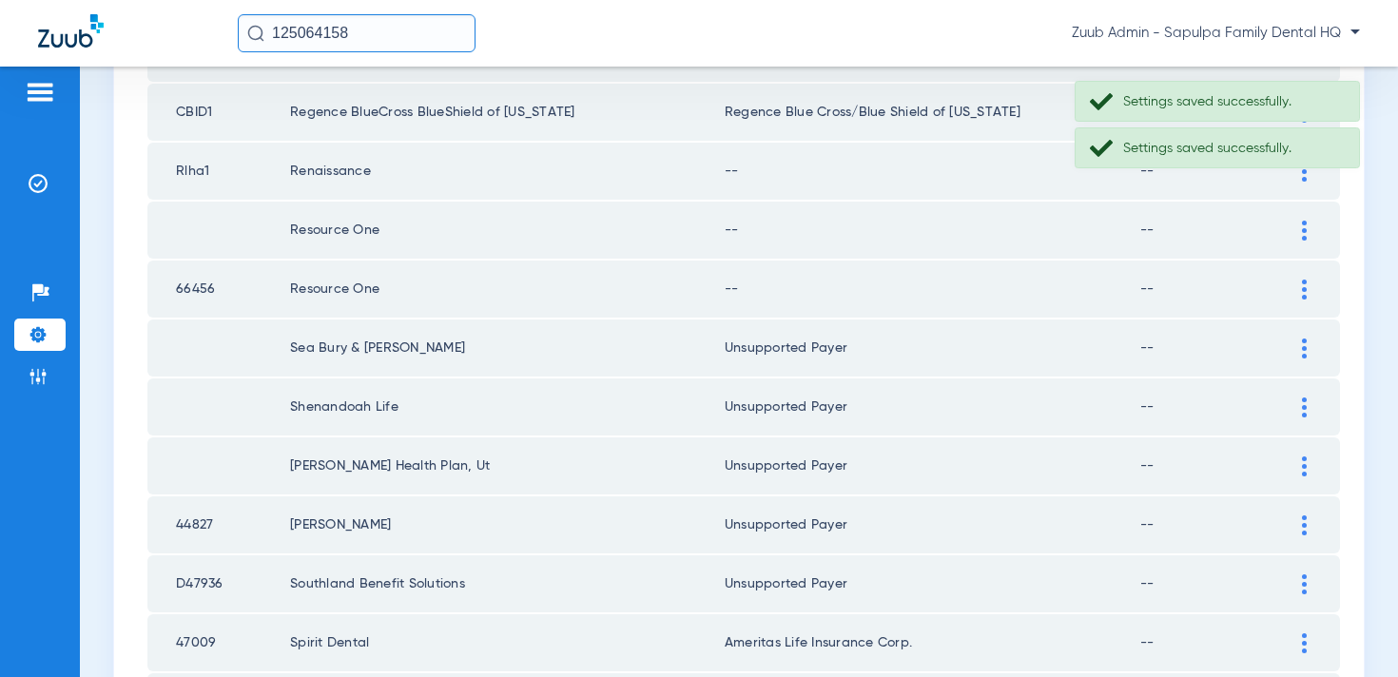
scroll to position [2467, 0]
click at [1302, 293] on img at bounding box center [1304, 291] width 5 height 20
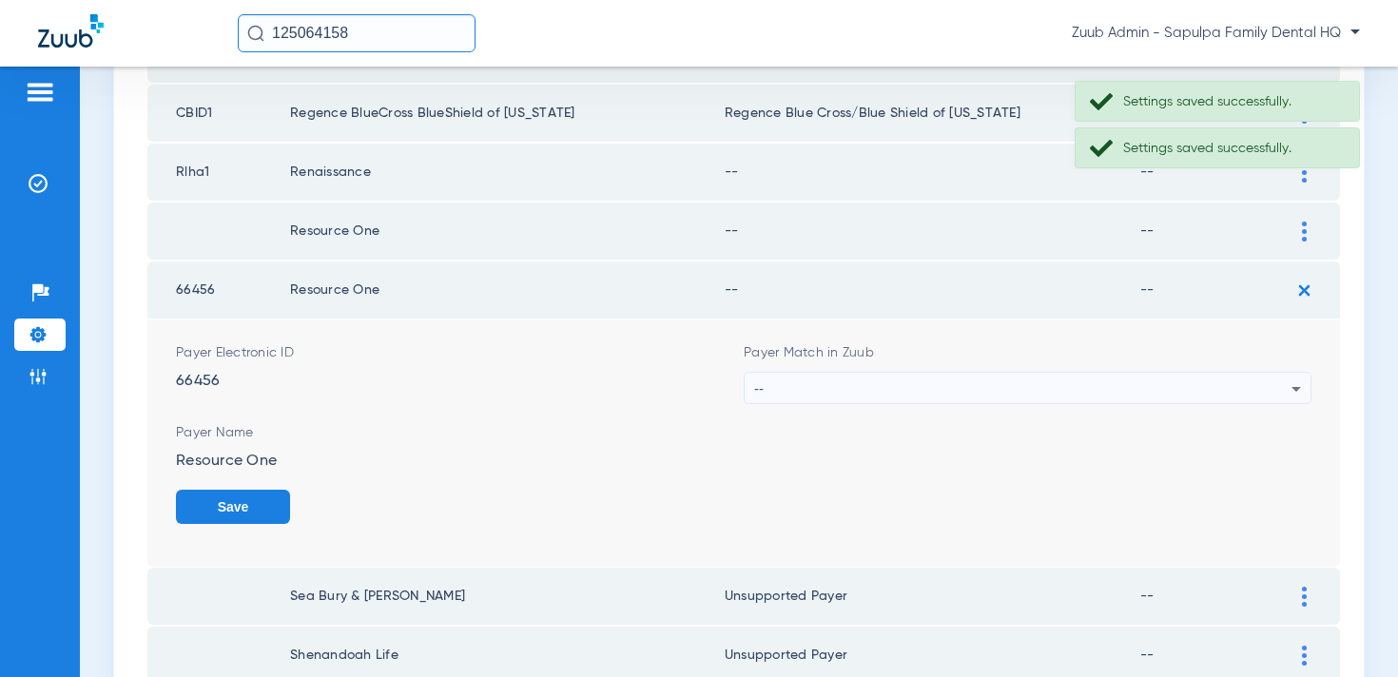
click at [1071, 390] on div "--" at bounding box center [1022, 389] width 537 height 32
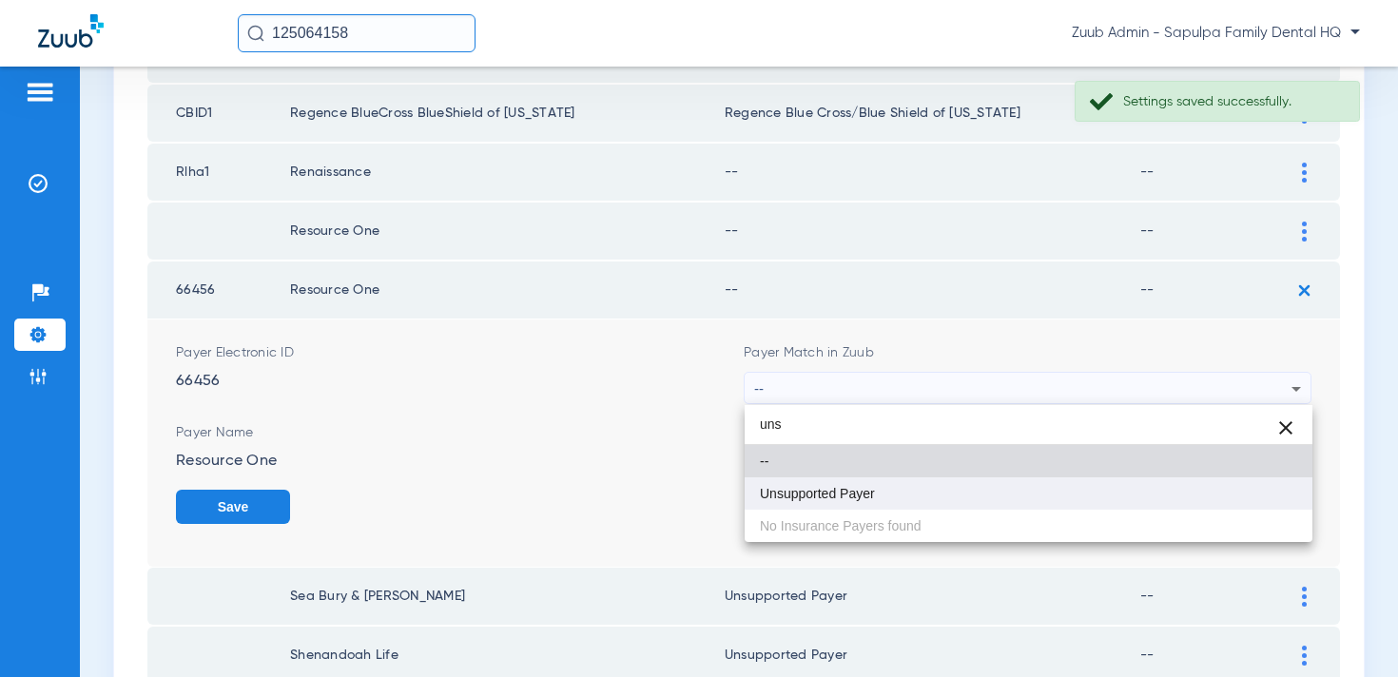
type input "uns"
click at [1006, 503] on mat-option "Unsupported Payer" at bounding box center [1029, 494] width 568 height 32
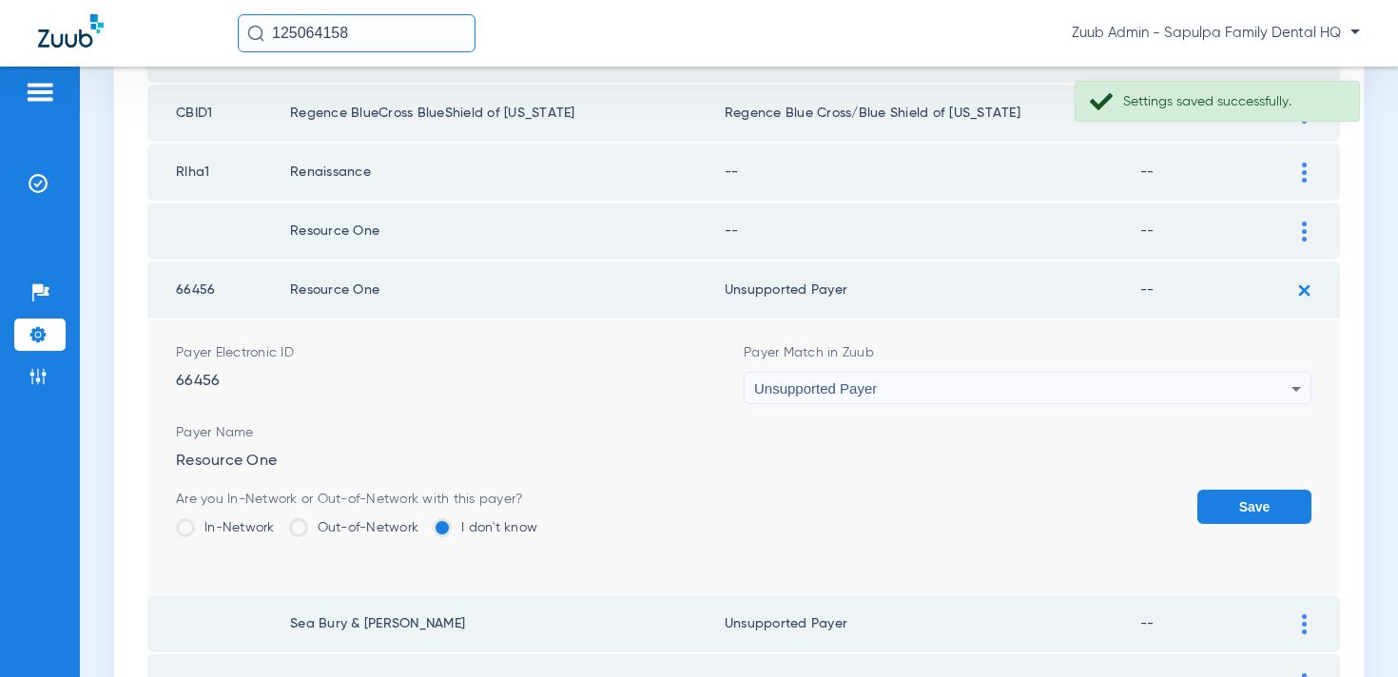
click at [1272, 510] on button "Save" at bounding box center [1255, 507] width 114 height 34
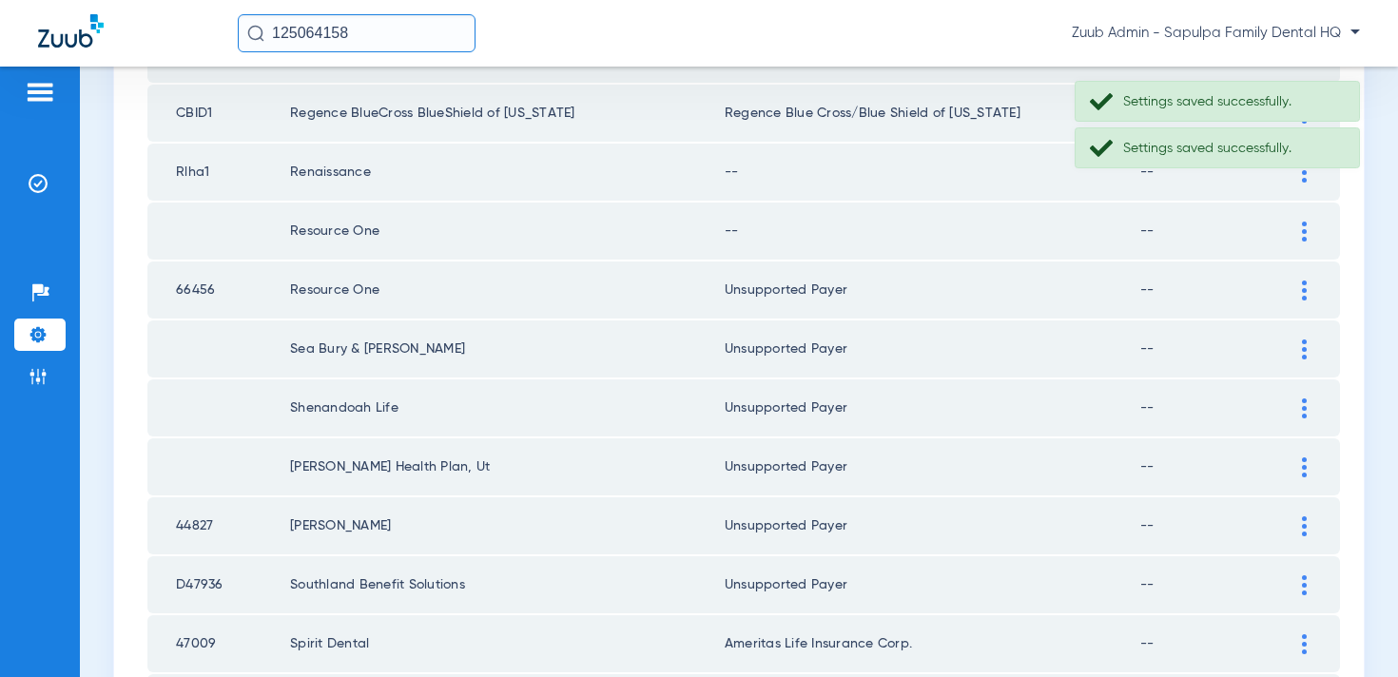
click at [1308, 228] on div at bounding box center [1304, 232] width 33 height 20
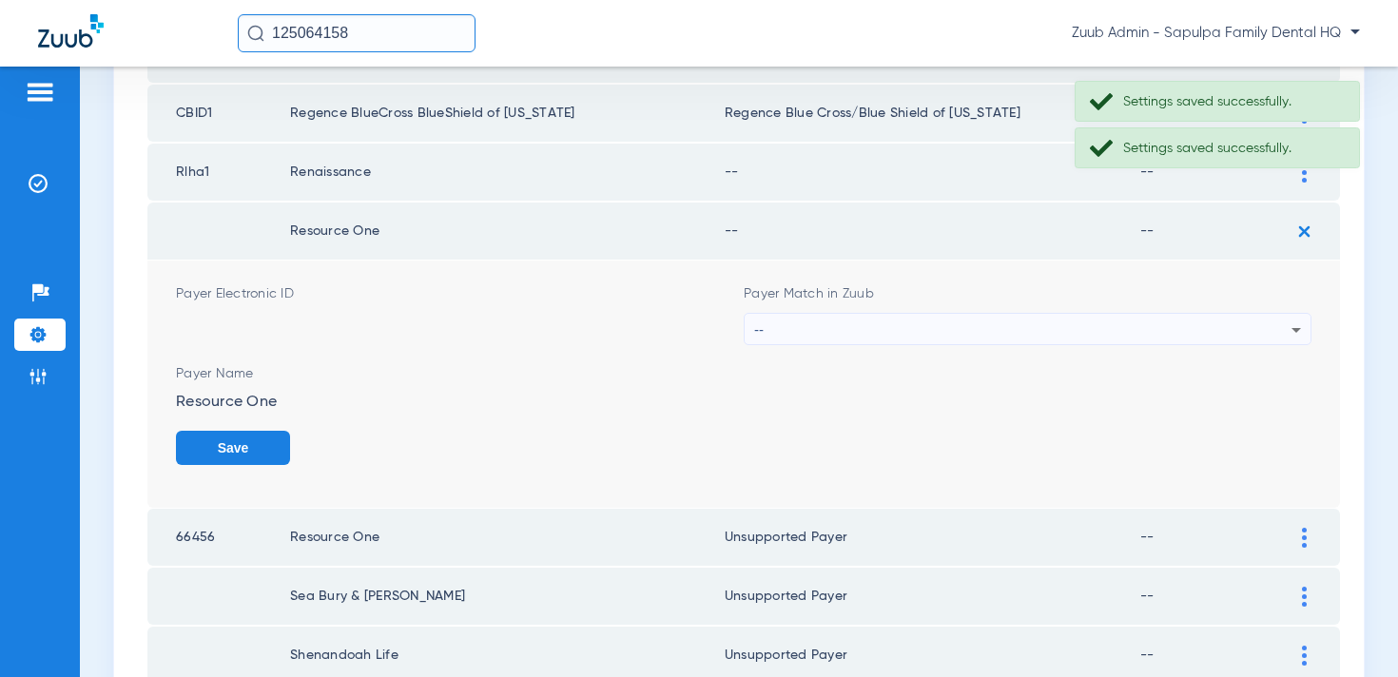
click at [1045, 326] on div "--" at bounding box center [1022, 330] width 537 height 32
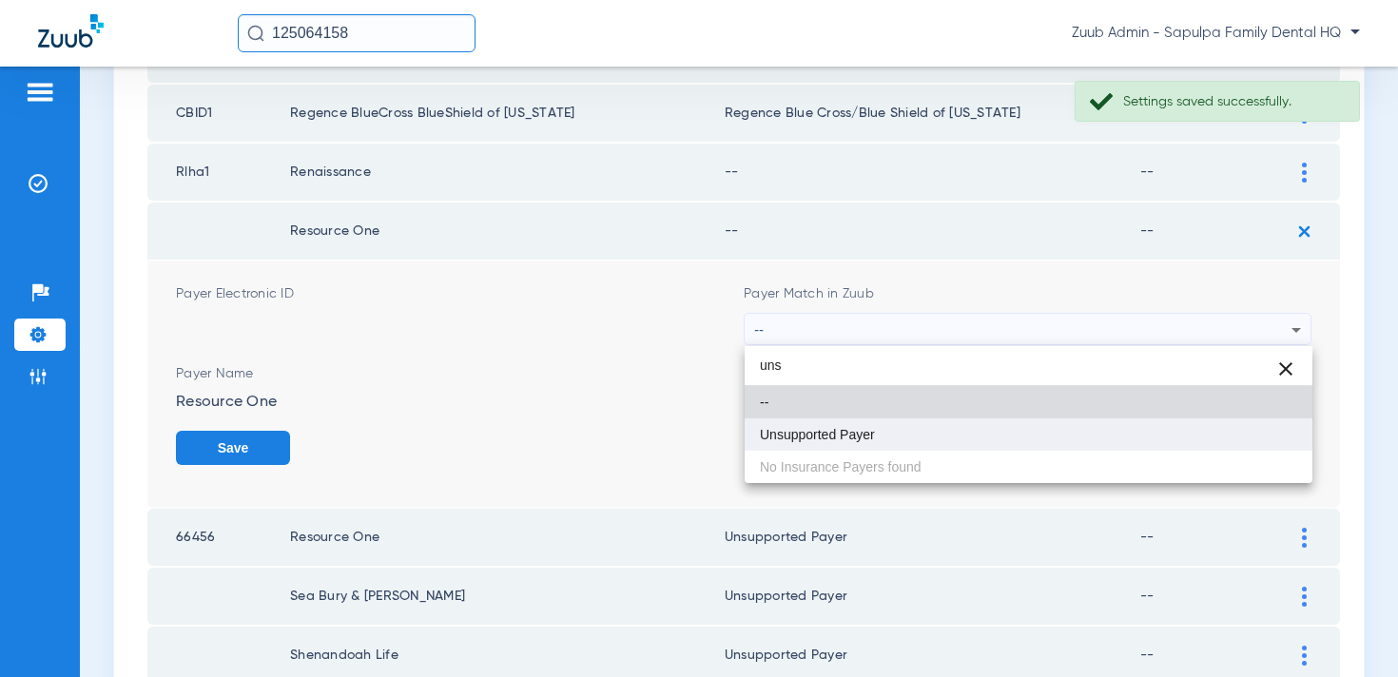
type input "uns"
click at [944, 429] on mat-option "Unsupported Payer" at bounding box center [1029, 435] width 568 height 32
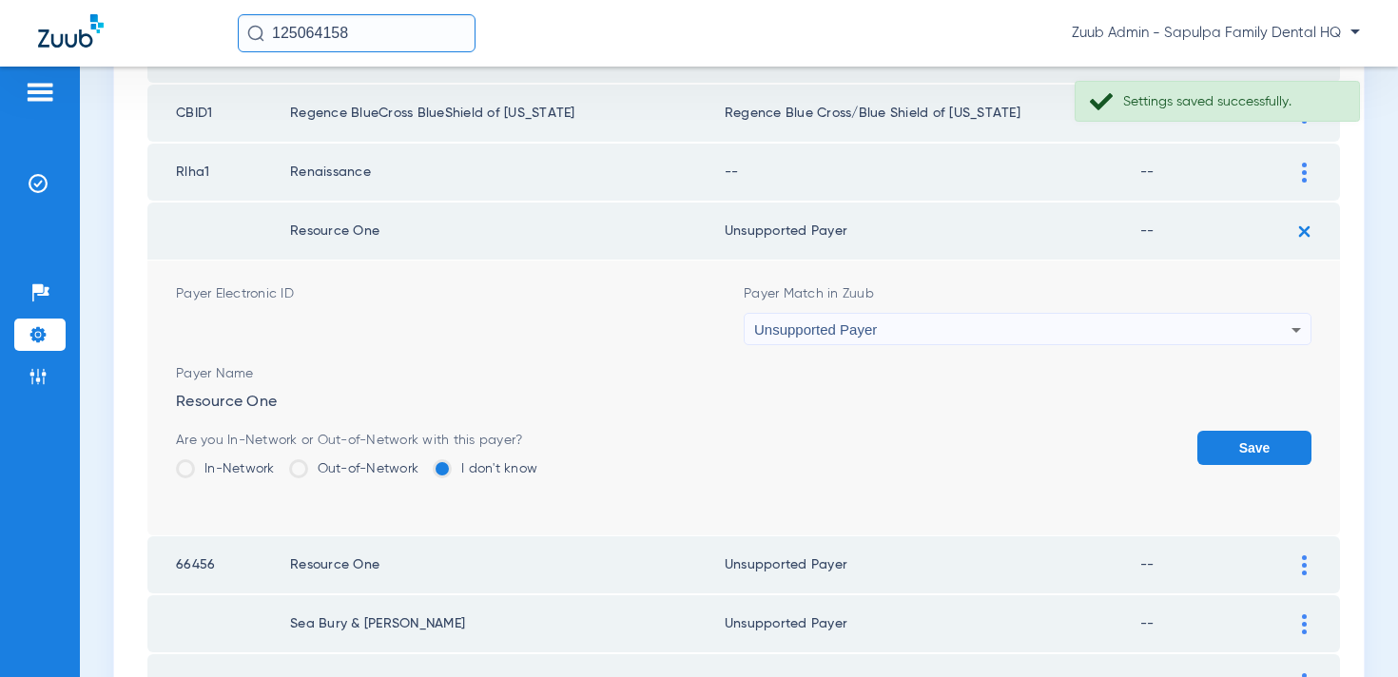
click at [1264, 459] on button "Save" at bounding box center [1255, 448] width 114 height 34
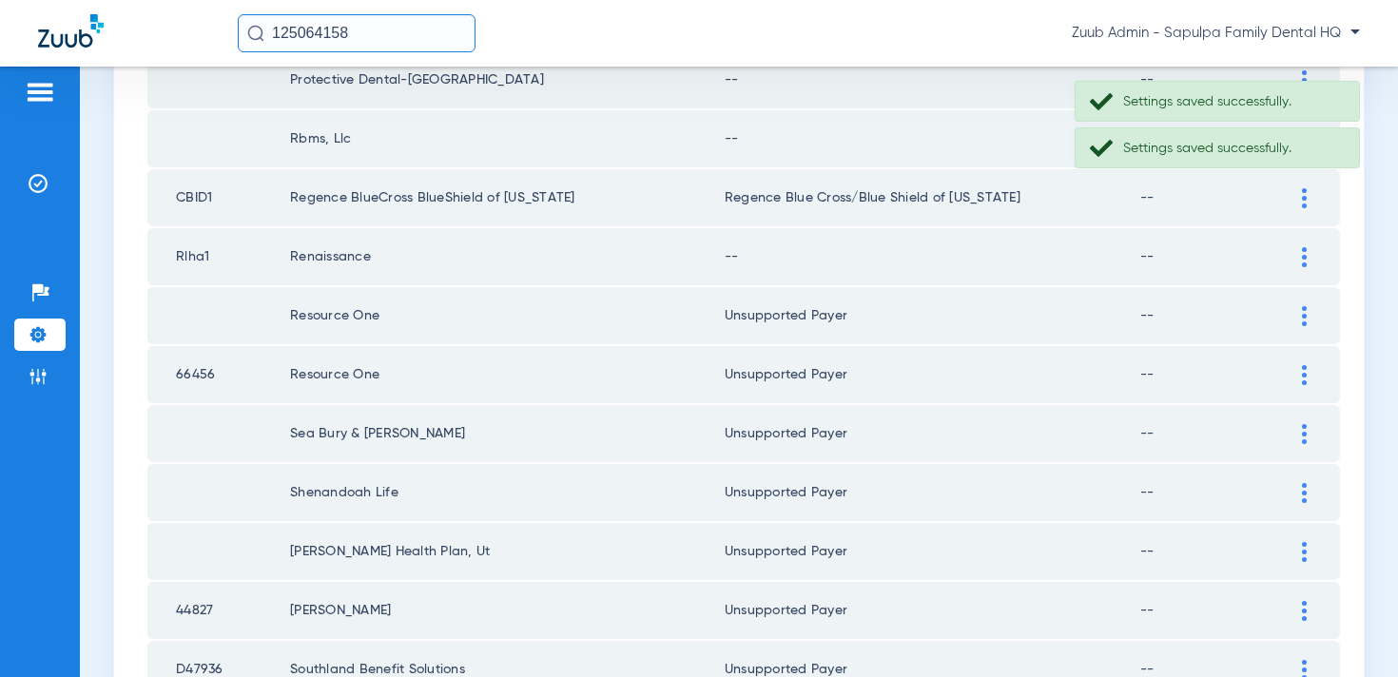
scroll to position [2380, 0]
click at [1296, 259] on div at bounding box center [1304, 259] width 33 height 20
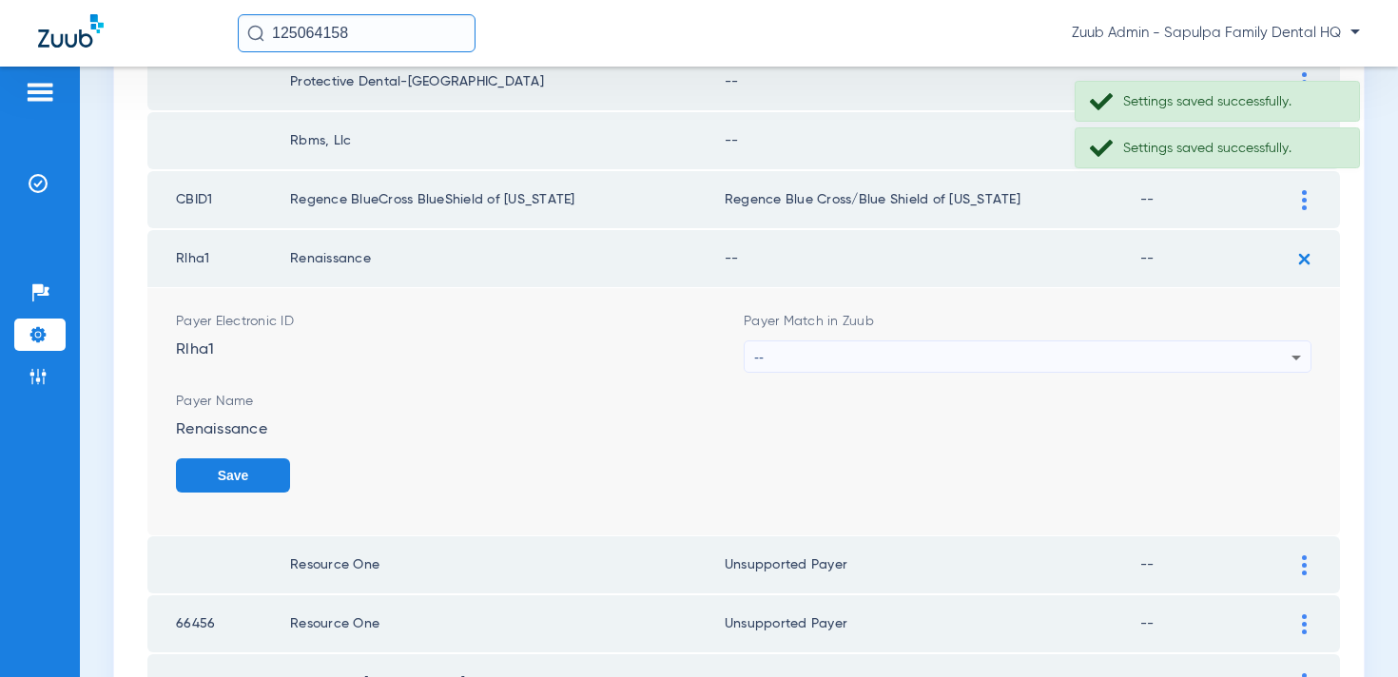
click at [1093, 342] on div "--" at bounding box center [1022, 358] width 537 height 32
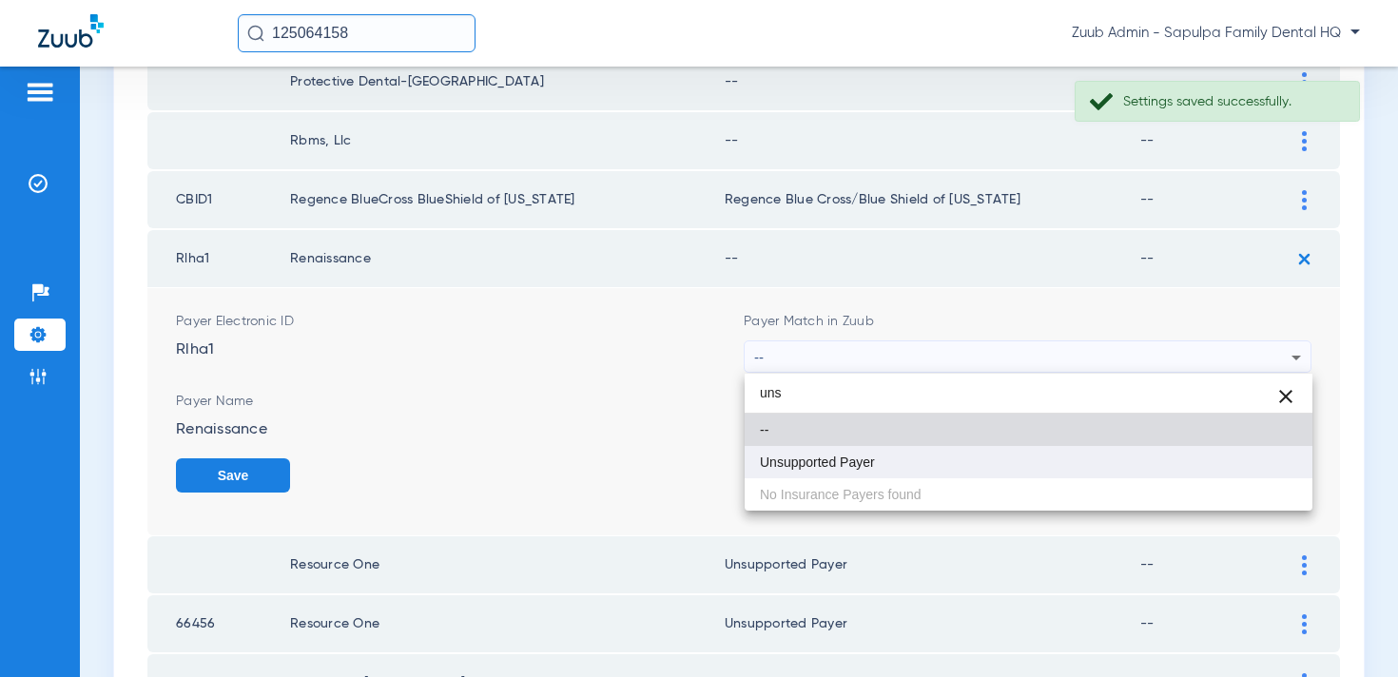
type input "uns"
click at [1046, 457] on mat-option "Unsupported Payer" at bounding box center [1029, 462] width 568 height 32
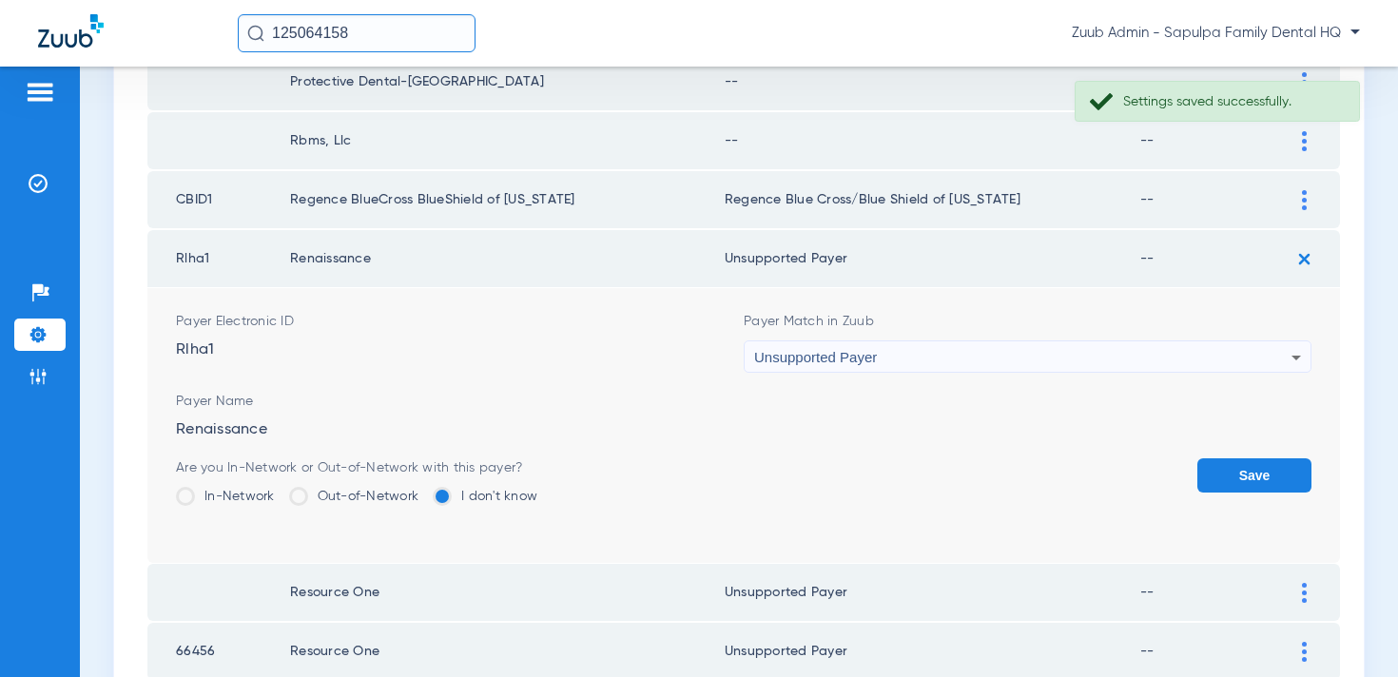
click at [1259, 466] on button "Save" at bounding box center [1255, 476] width 114 height 34
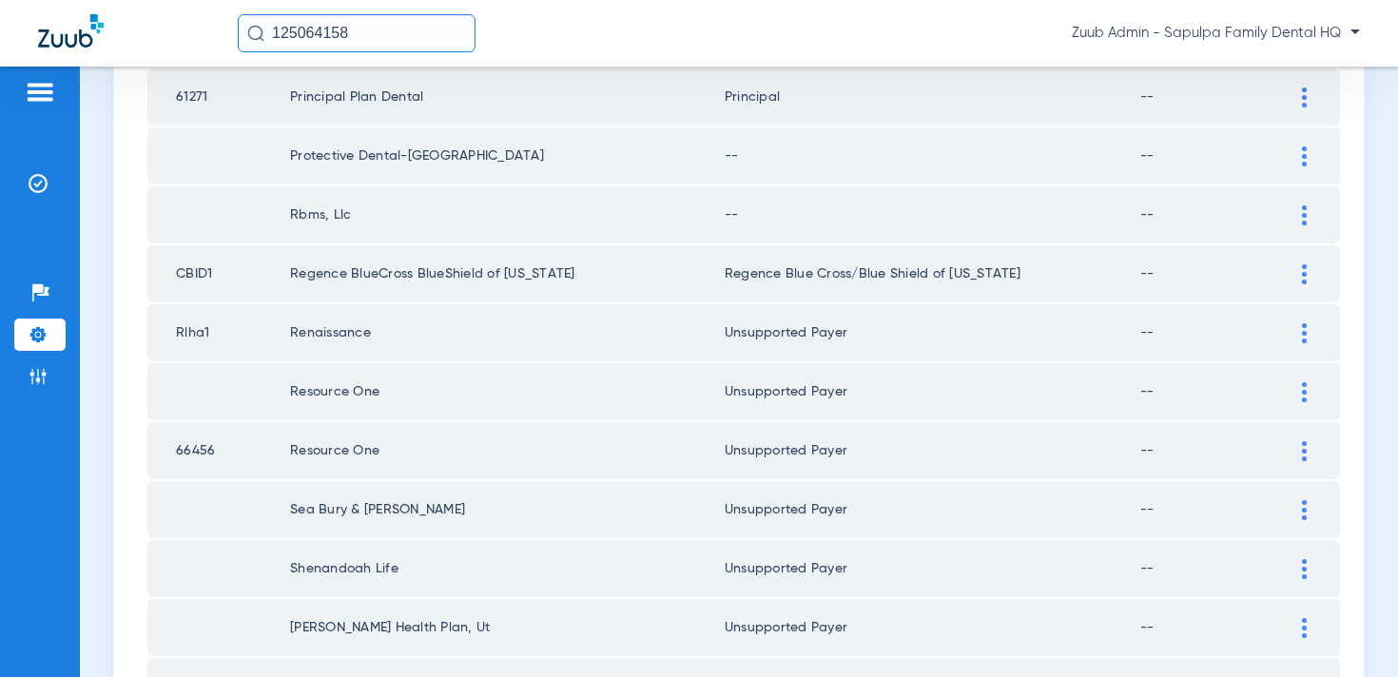
scroll to position [2270, 0]
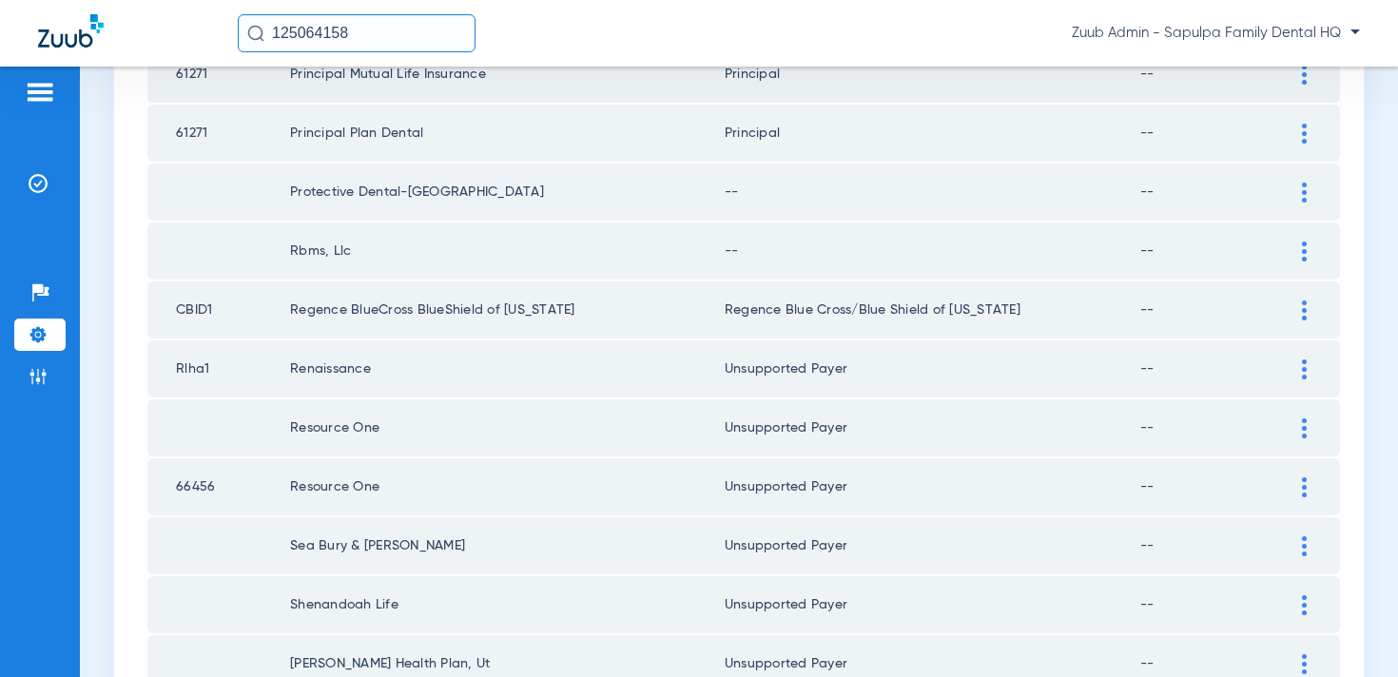
click at [1310, 244] on div at bounding box center [1304, 252] width 33 height 20
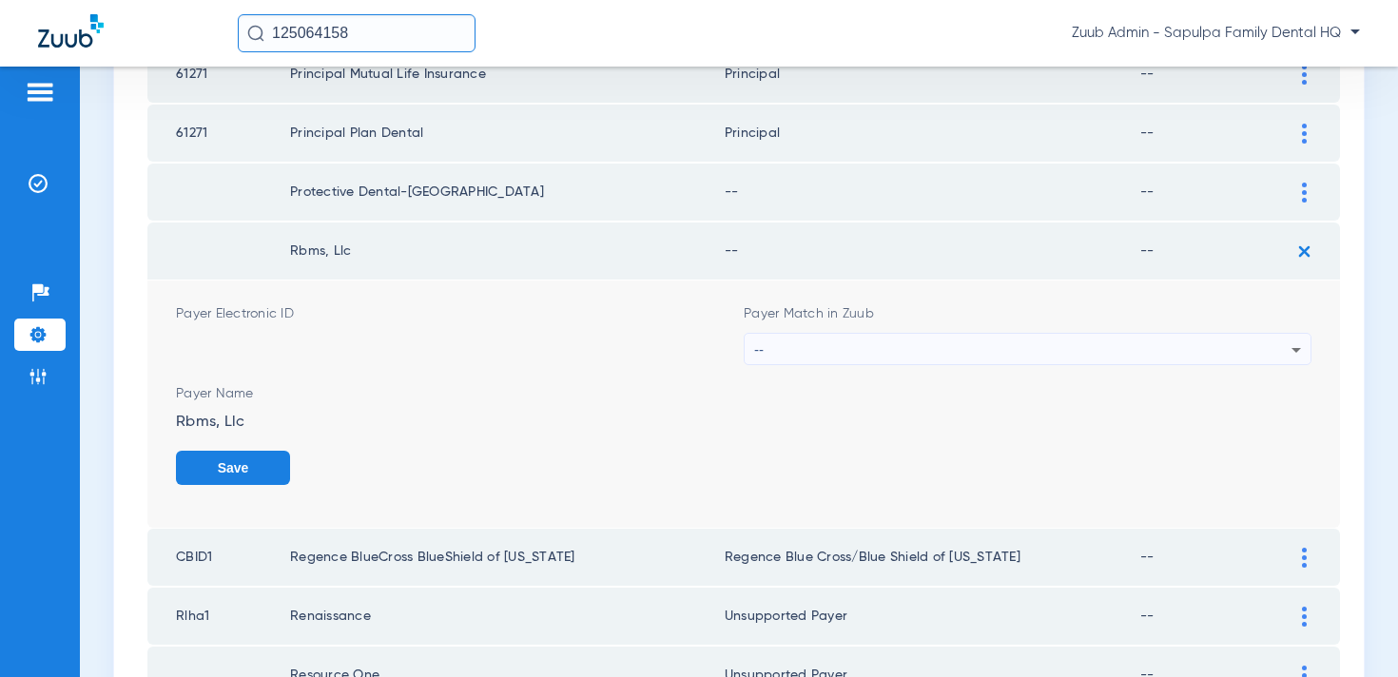
click at [1104, 351] on div "--" at bounding box center [1022, 350] width 537 height 32
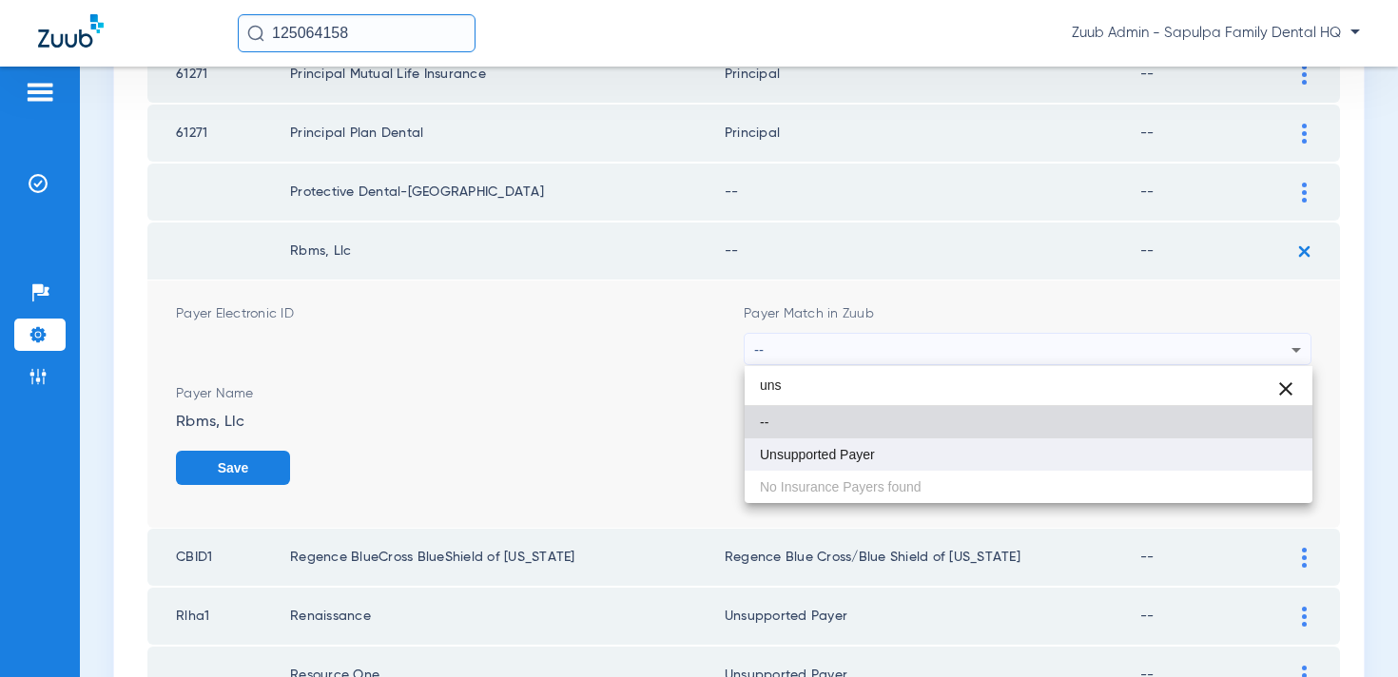
type input "uns"
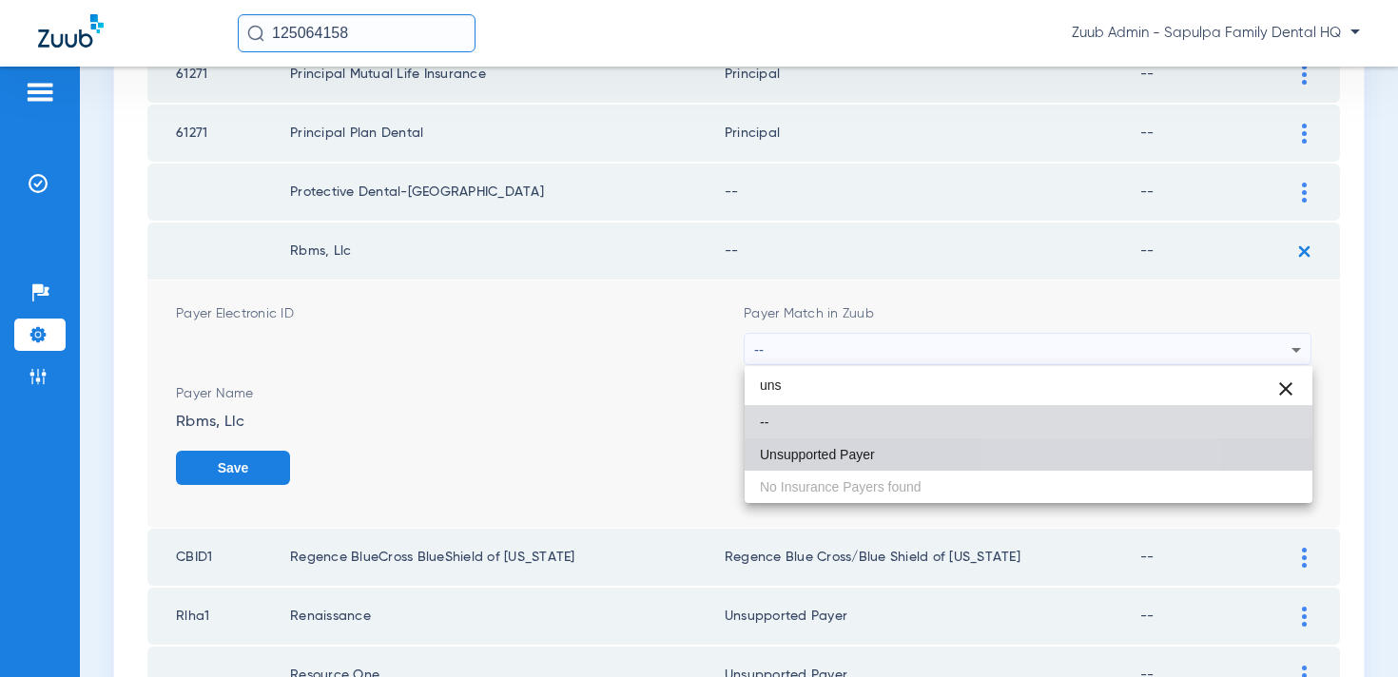
click at [1025, 454] on mat-option "Unsupported Payer" at bounding box center [1029, 455] width 568 height 32
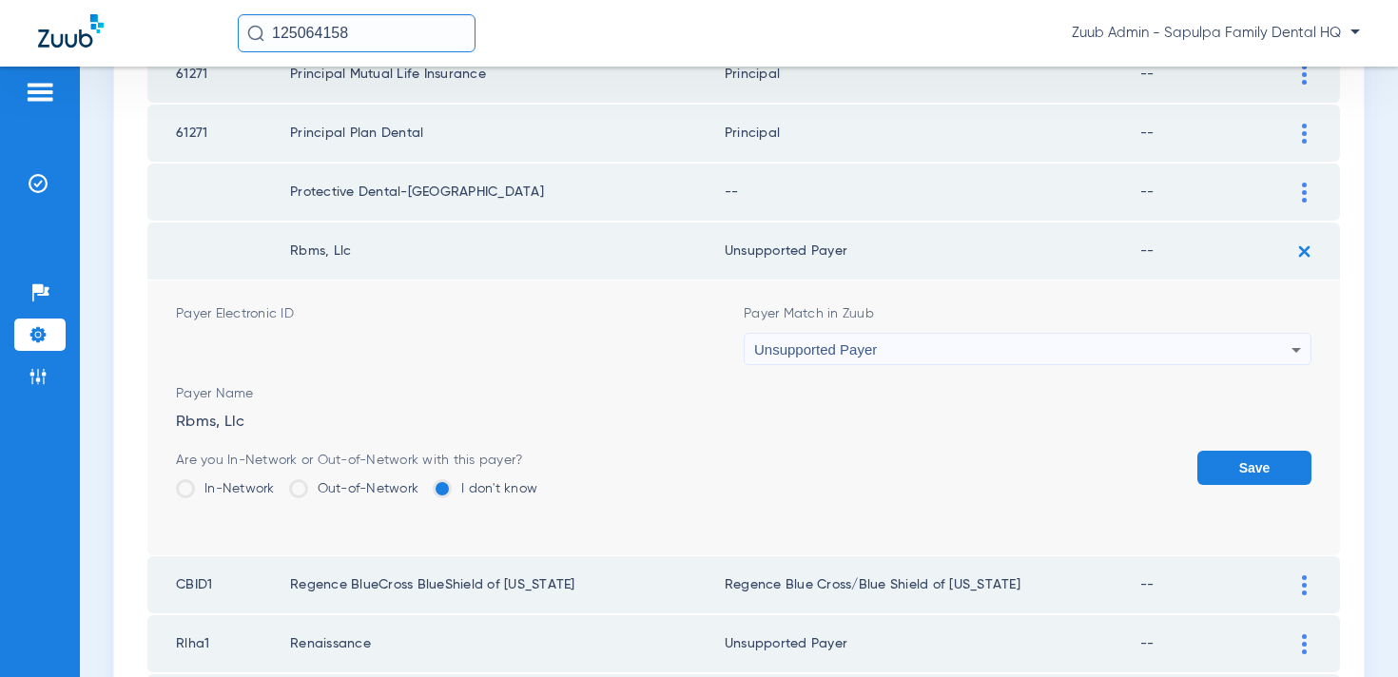
click at [1238, 464] on button "Save" at bounding box center [1255, 468] width 114 height 34
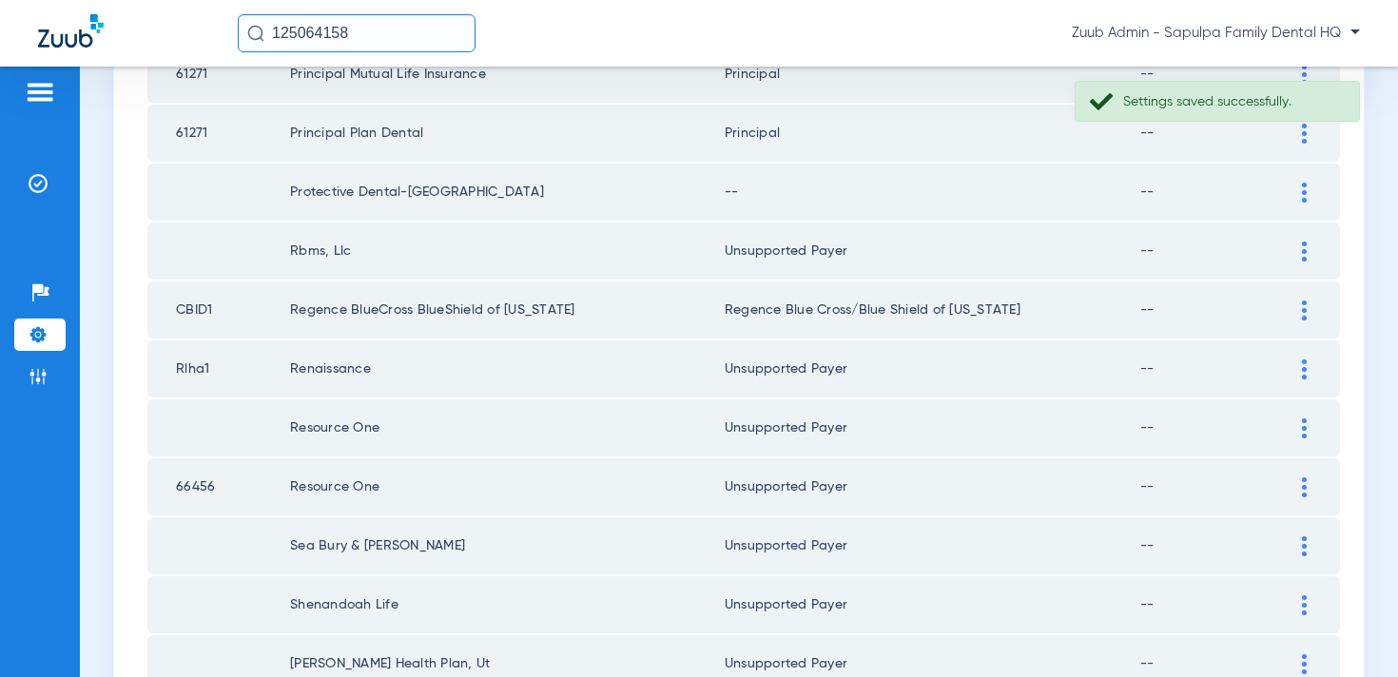
click at [1297, 192] on div at bounding box center [1304, 193] width 33 height 20
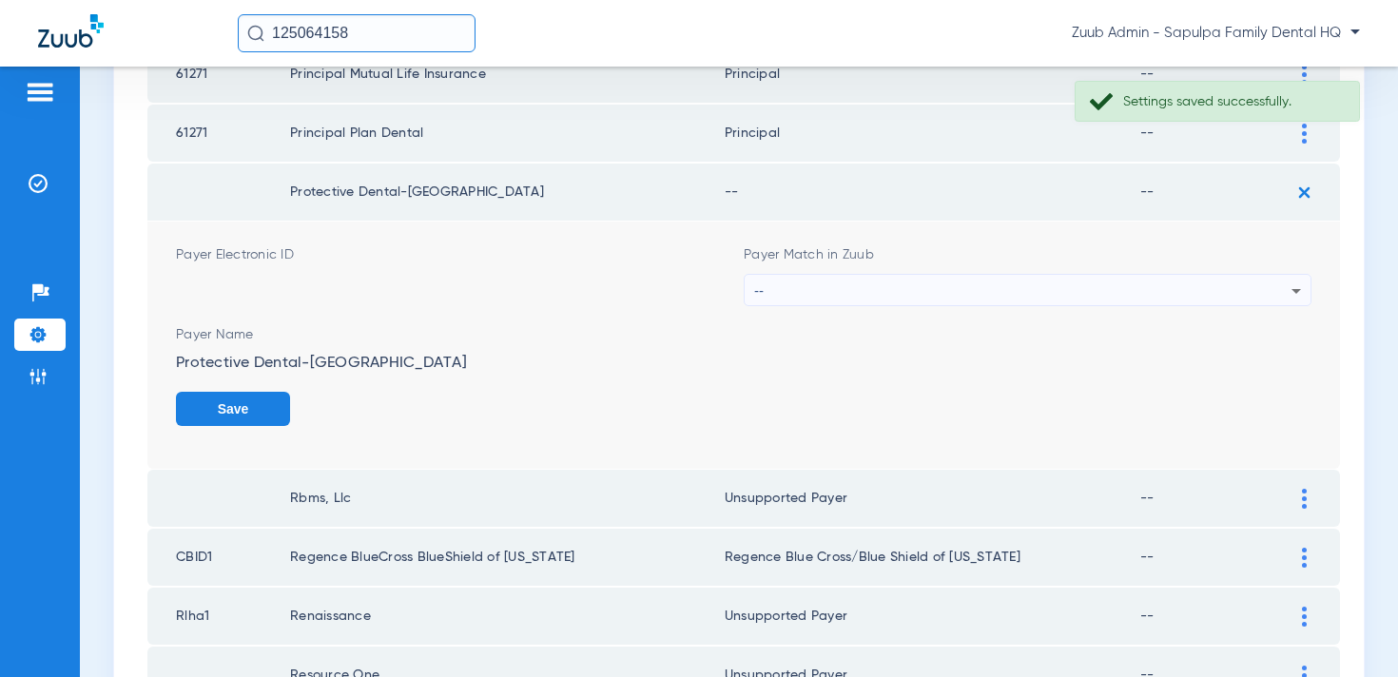
click at [1068, 284] on div "--" at bounding box center [1022, 291] width 537 height 32
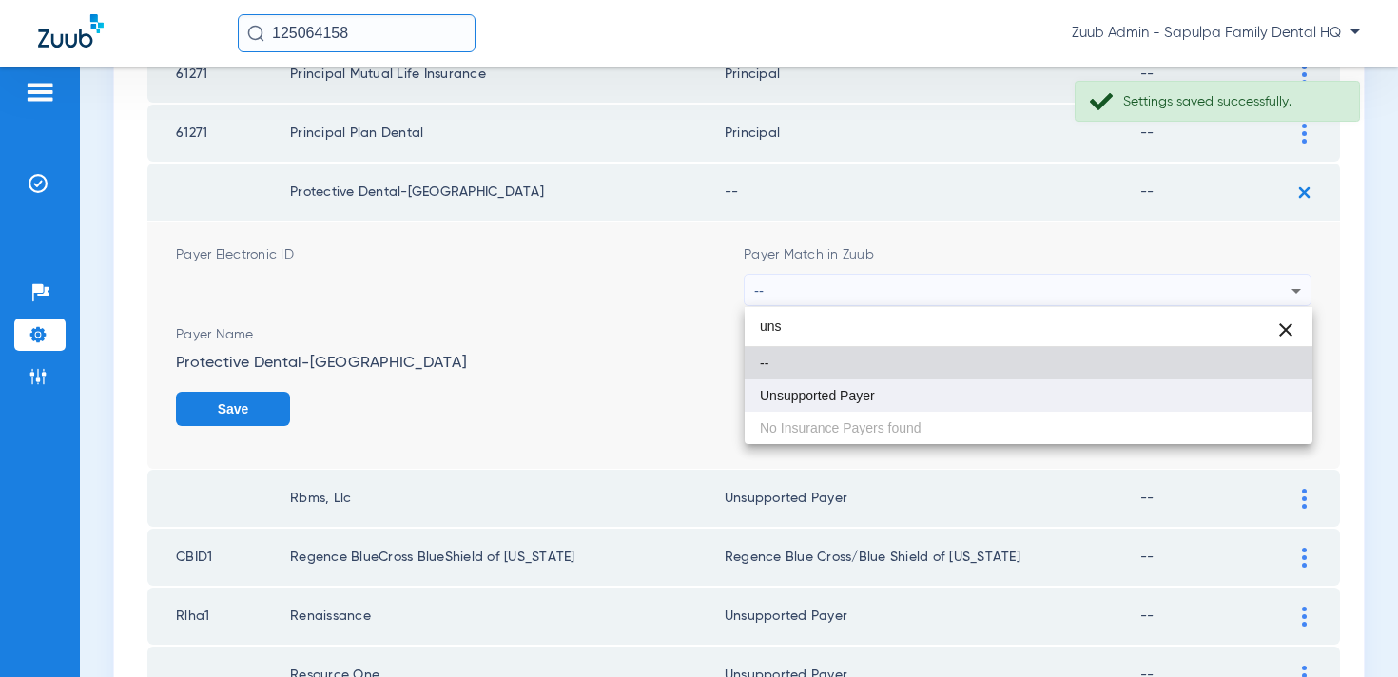
type input "uns"
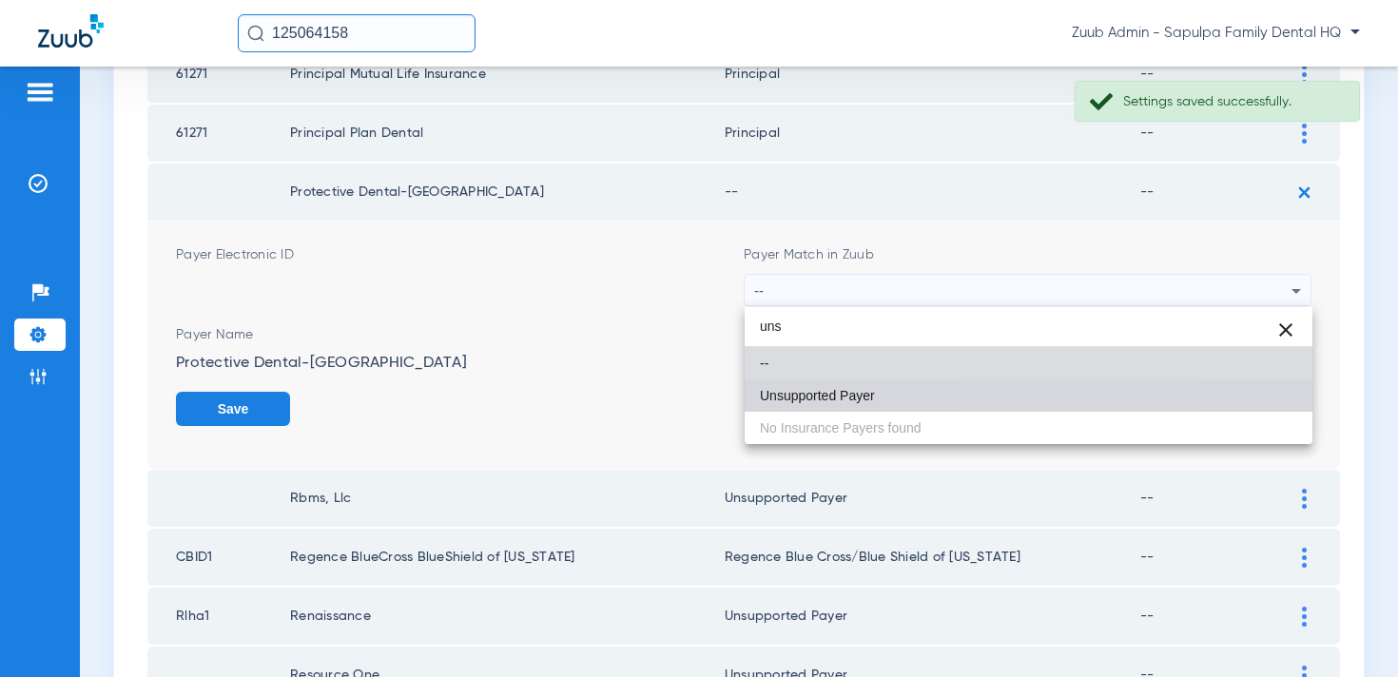
click at [1015, 406] on mat-option "Unsupported Payer" at bounding box center [1029, 396] width 568 height 32
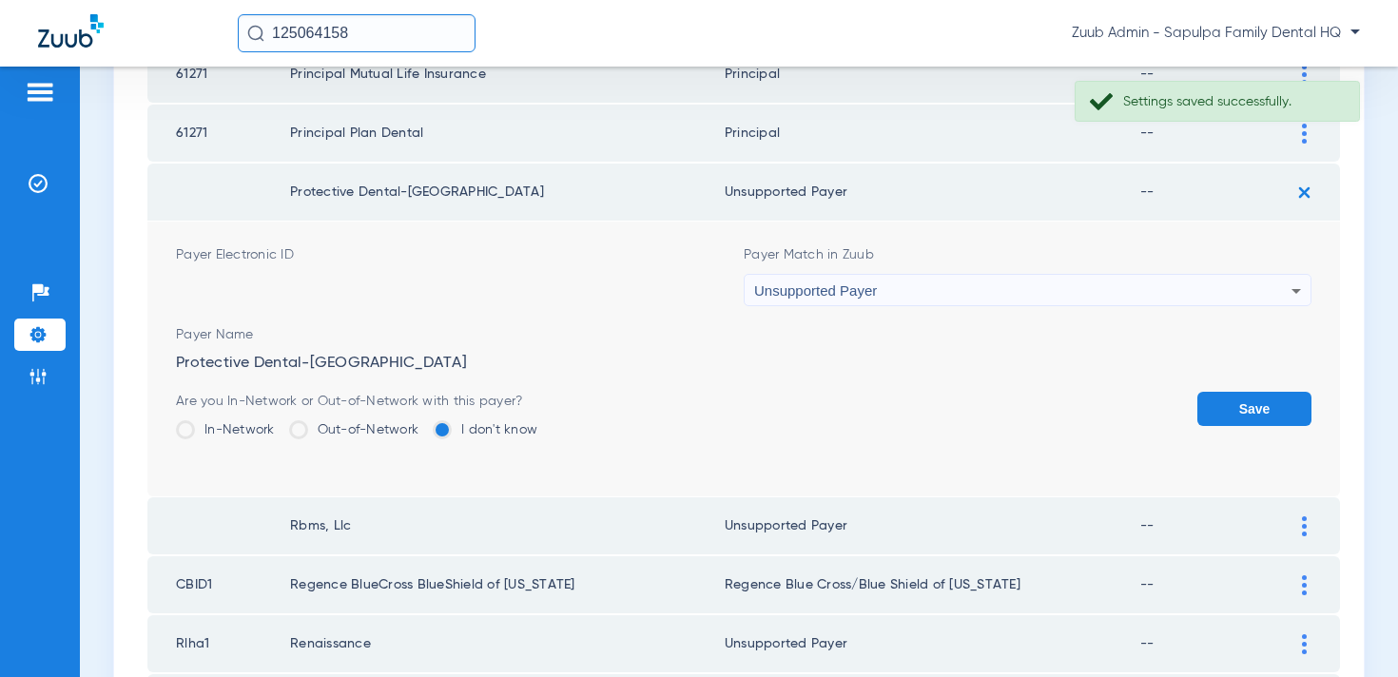
click at [1259, 395] on button "Save" at bounding box center [1255, 409] width 114 height 34
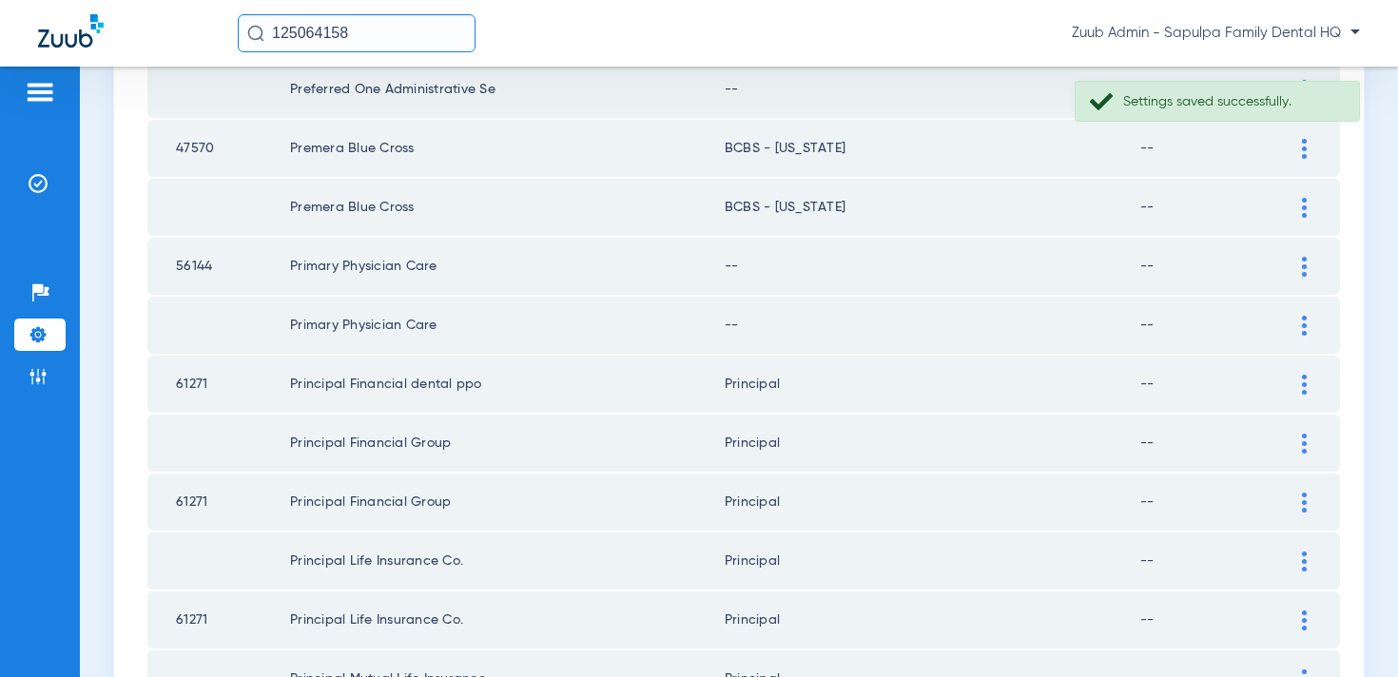
scroll to position [1603, 0]
click at [1295, 316] on td at bounding box center [1314, 328] width 52 height 57
click at [1297, 332] on div at bounding box center [1304, 329] width 33 height 20
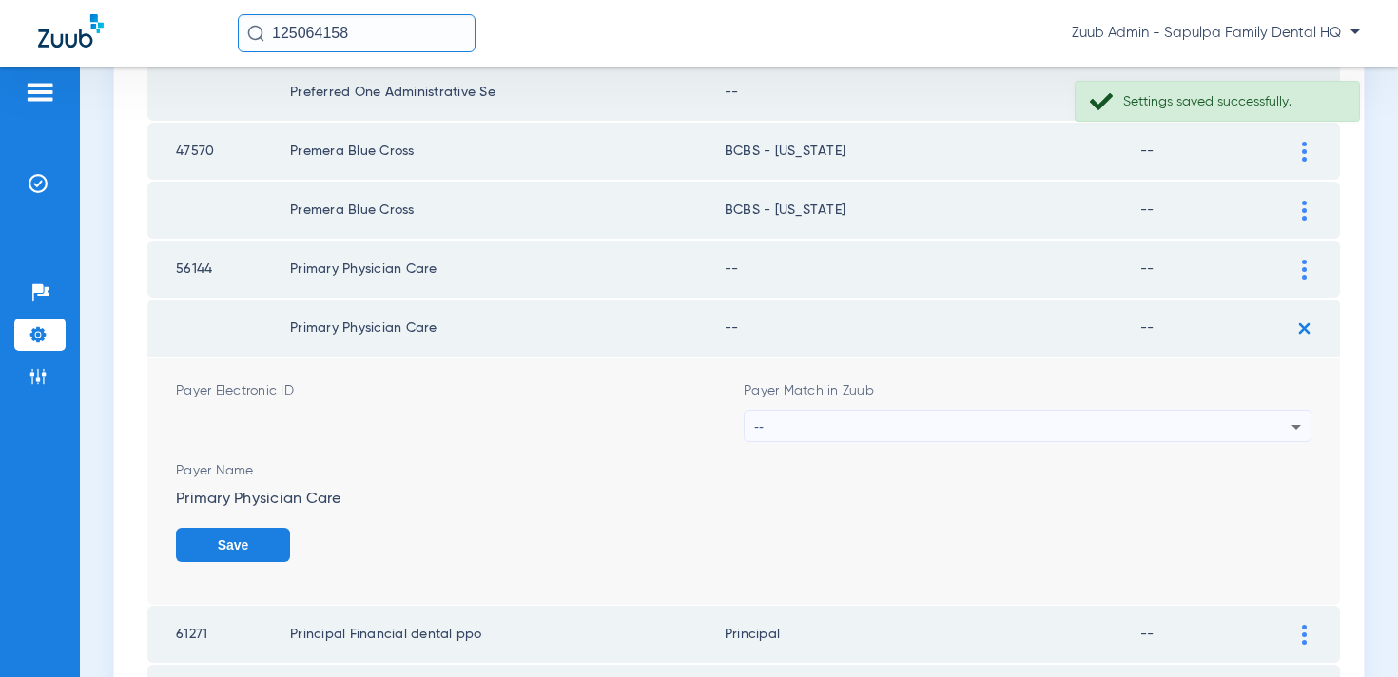
click at [1138, 413] on div "--" at bounding box center [1022, 427] width 537 height 32
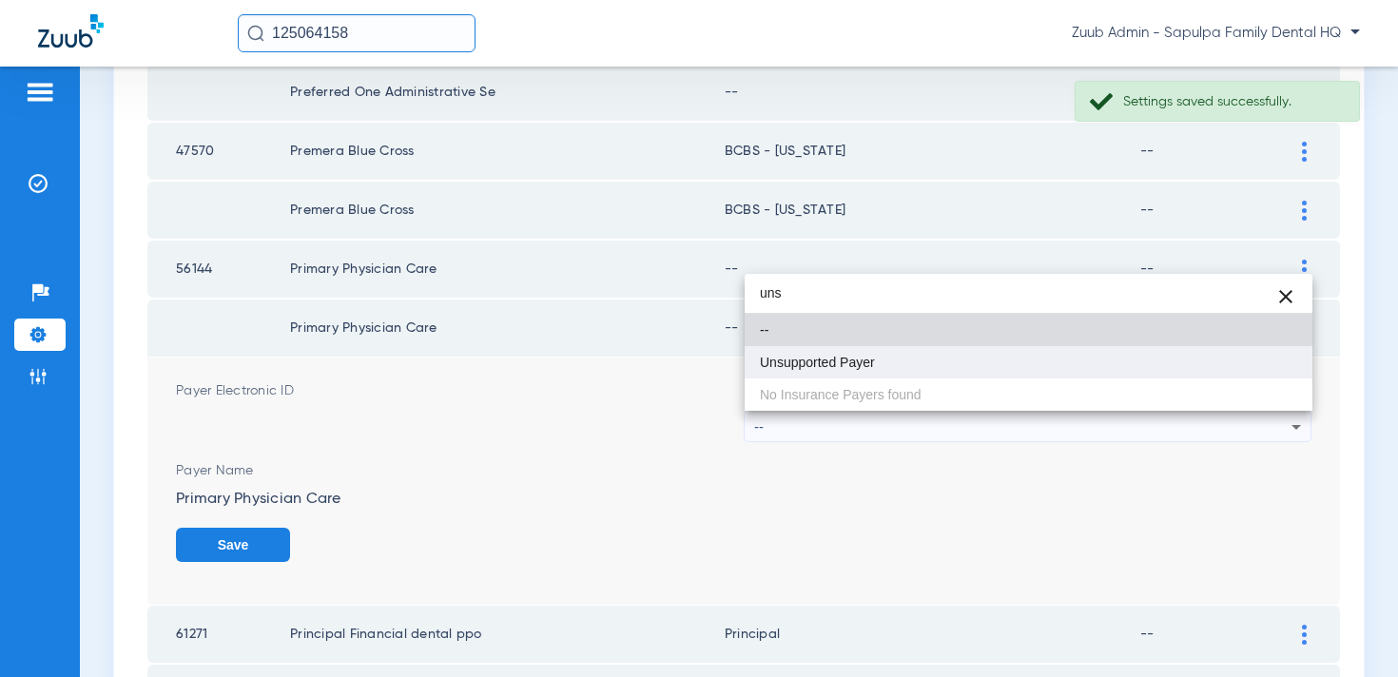
type input "uns"
click at [1117, 362] on mat-option "Unsupported Payer" at bounding box center [1029, 362] width 568 height 32
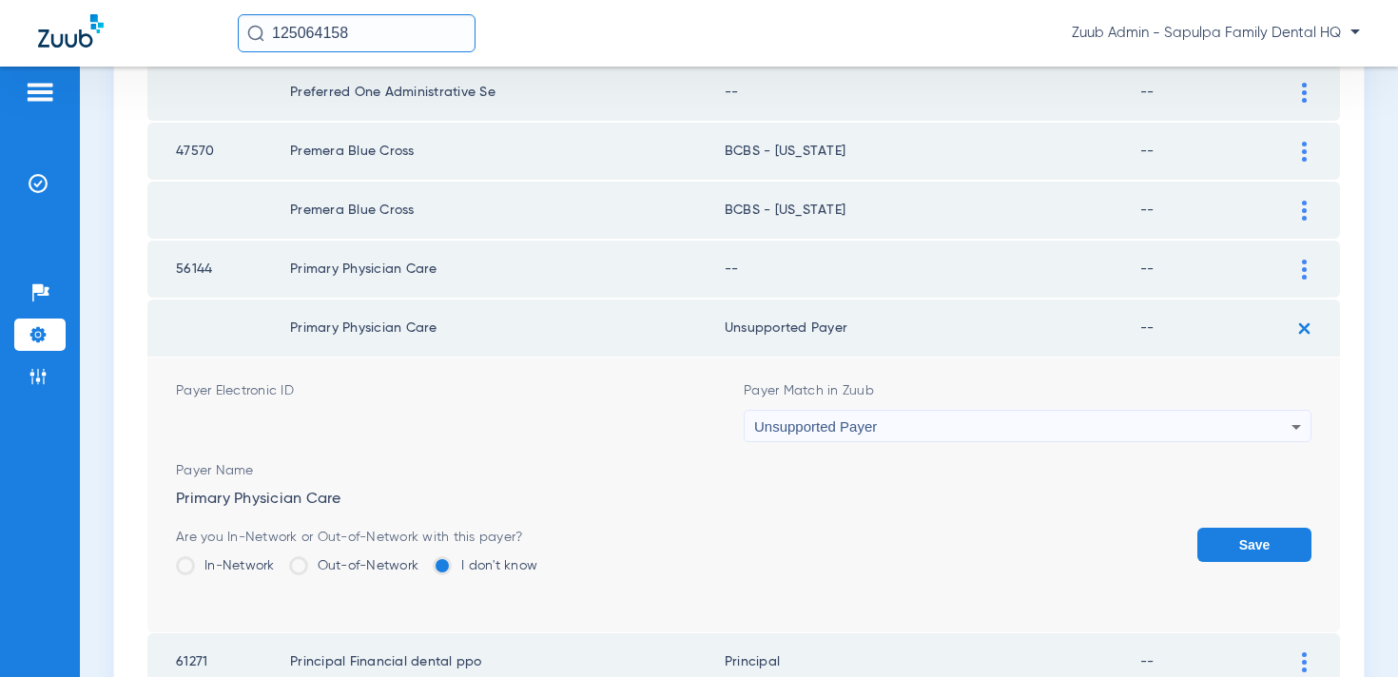
click at [1298, 557] on button "Save" at bounding box center [1255, 545] width 114 height 34
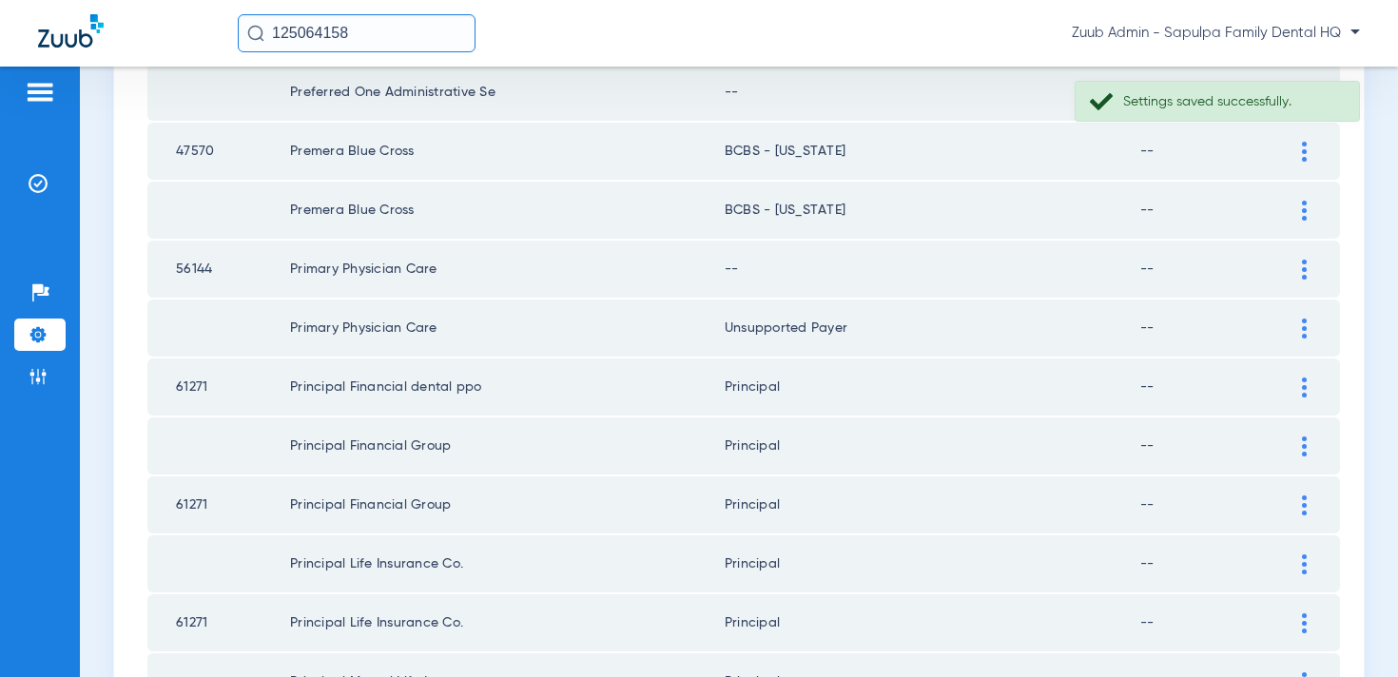
click at [1302, 269] on img at bounding box center [1304, 270] width 5 height 20
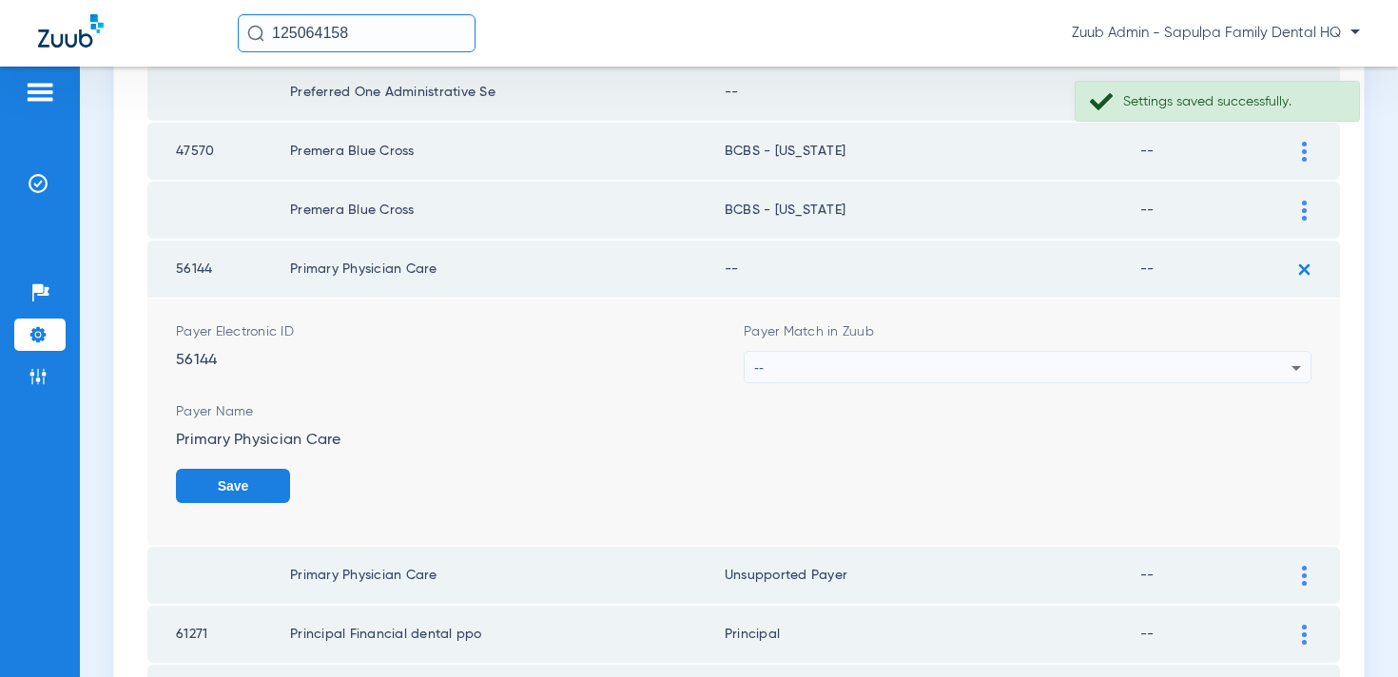
click at [818, 363] on div "--" at bounding box center [1022, 368] width 537 height 32
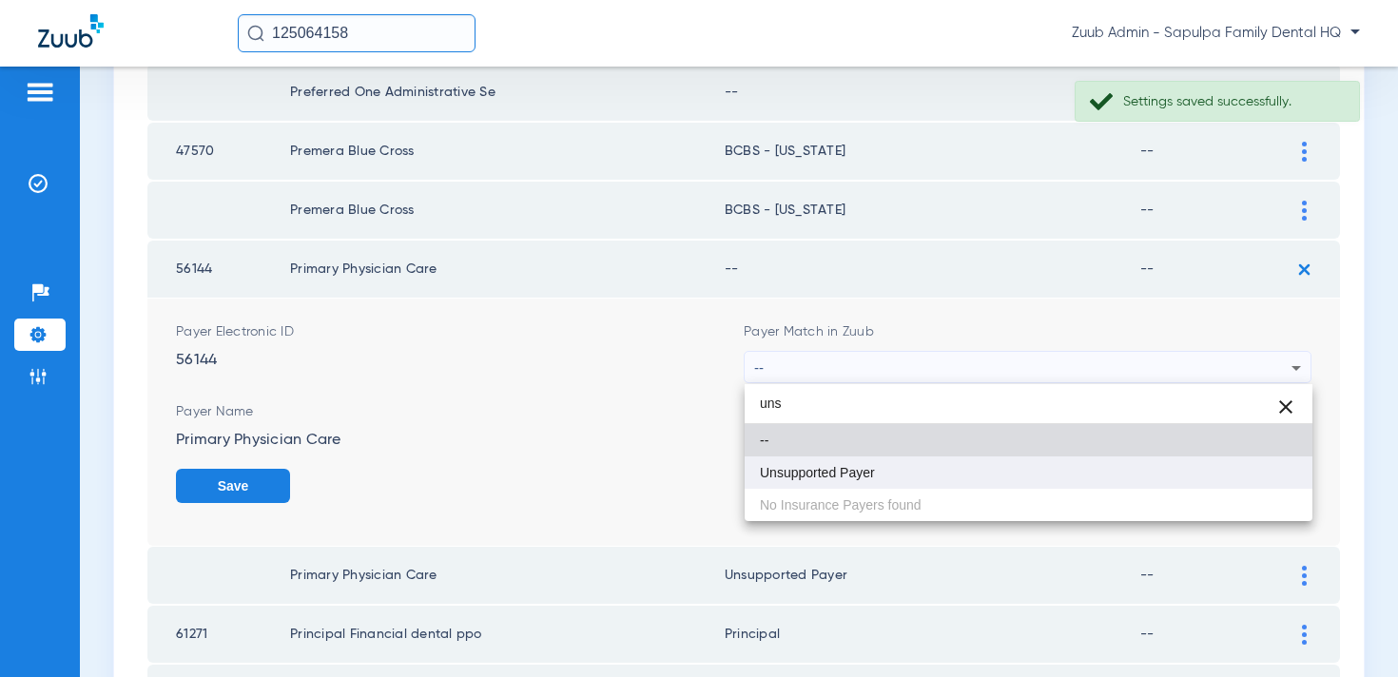
type input "uns"
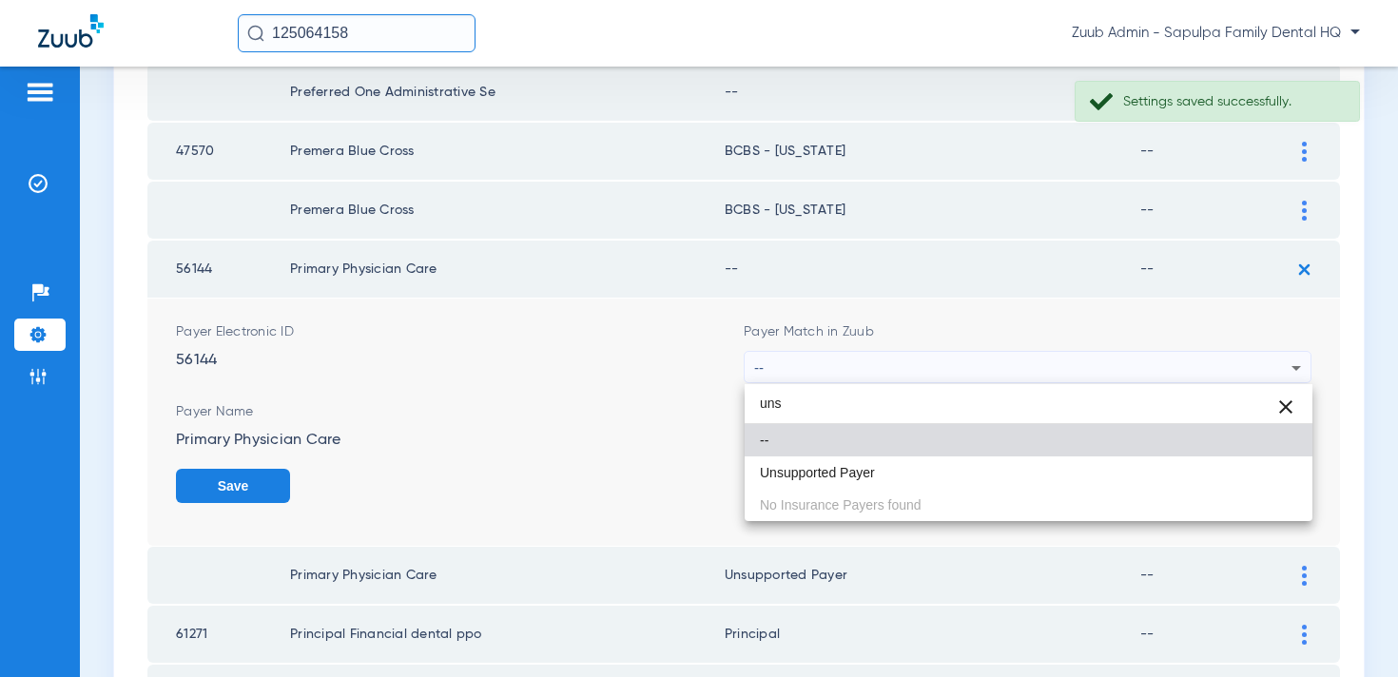
click at [839, 466] on span "Unsupported Payer" at bounding box center [817, 472] width 115 height 13
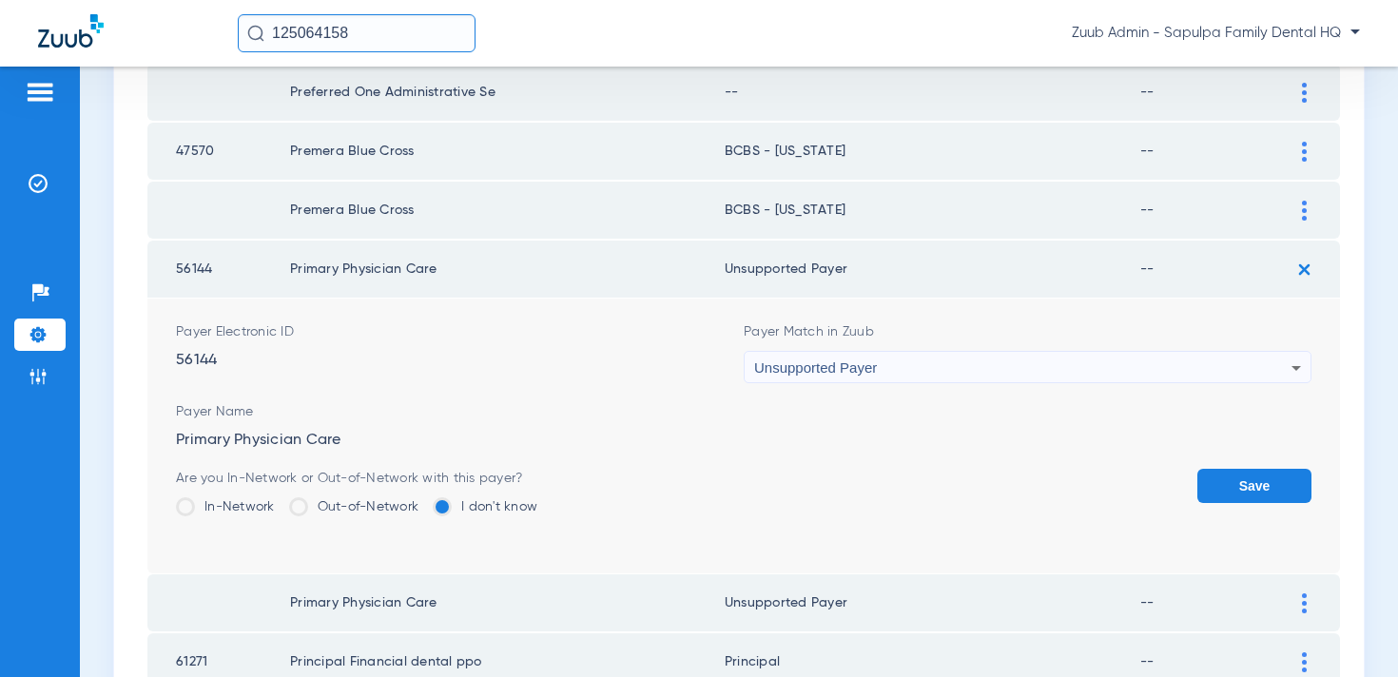
click at [1241, 478] on button "Save" at bounding box center [1255, 486] width 114 height 34
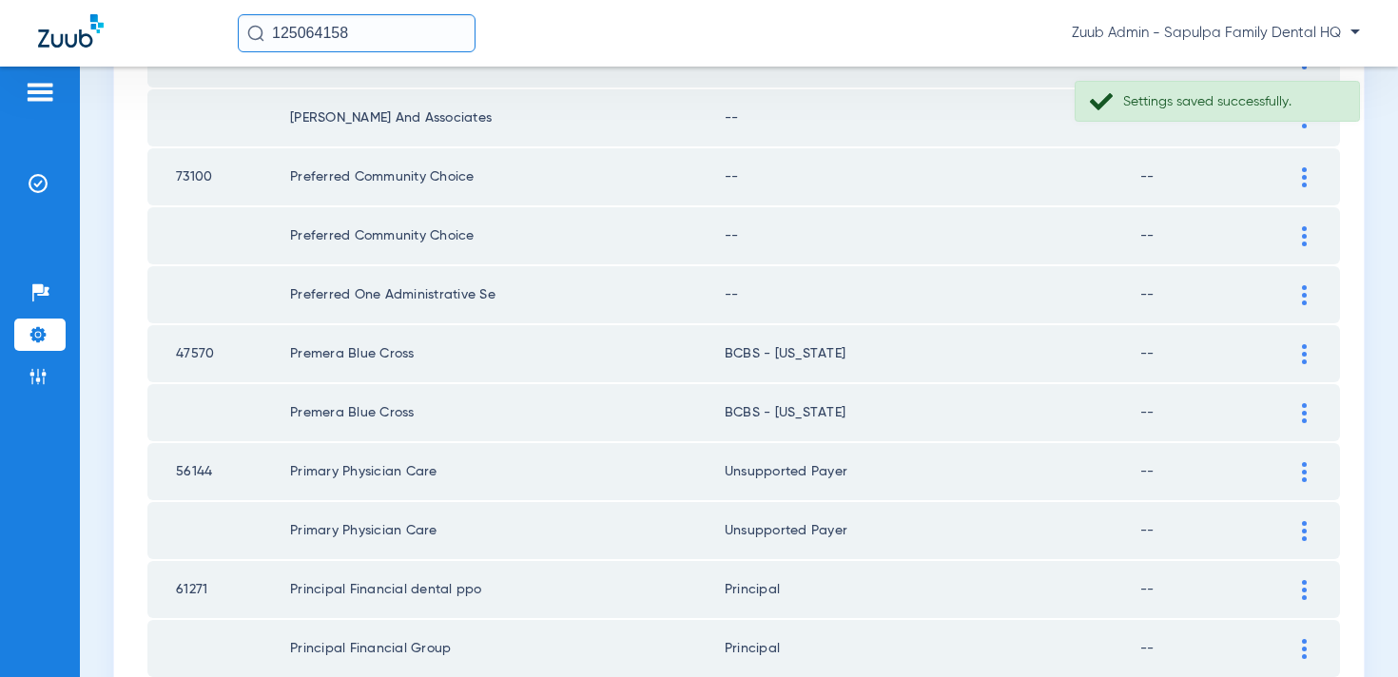
scroll to position [1397, 0]
click at [1305, 293] on img at bounding box center [1304, 298] width 5 height 20
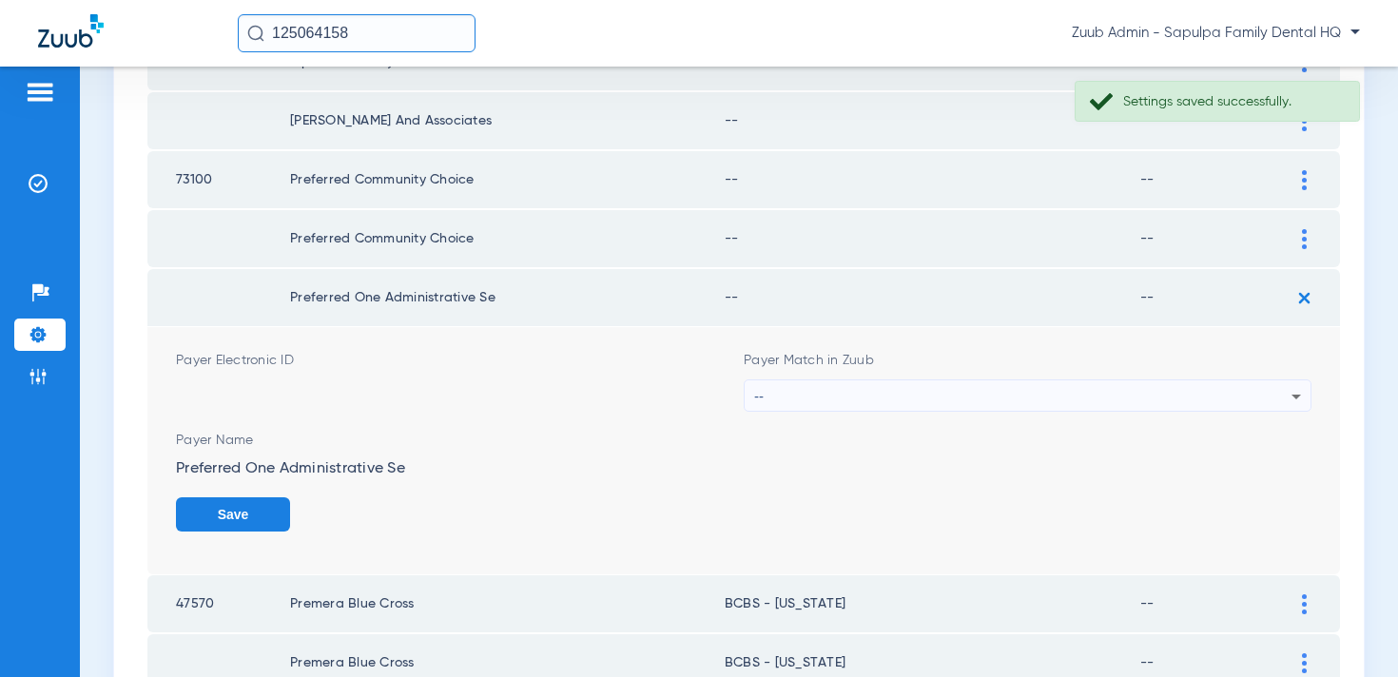
click at [1018, 411] on div "--" at bounding box center [1022, 397] width 537 height 32
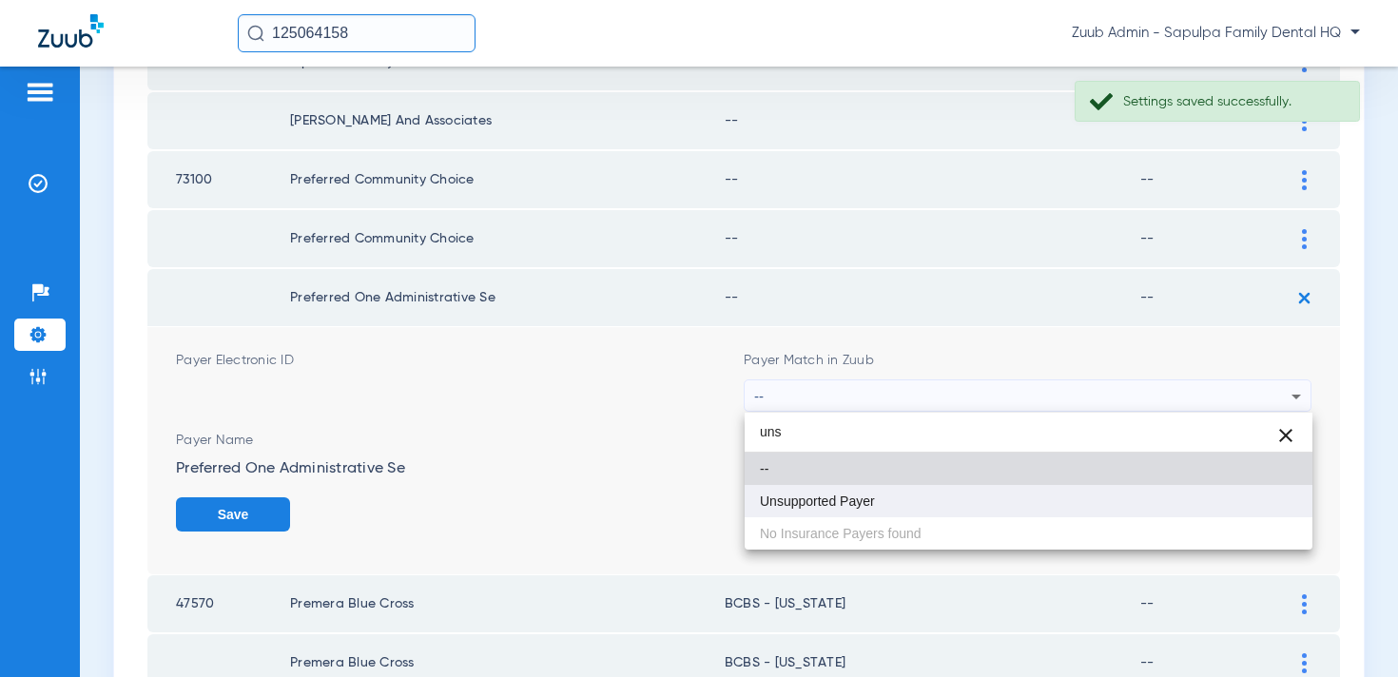
type input "uns"
click at [987, 506] on mat-option "Unsupported Payer" at bounding box center [1029, 501] width 568 height 32
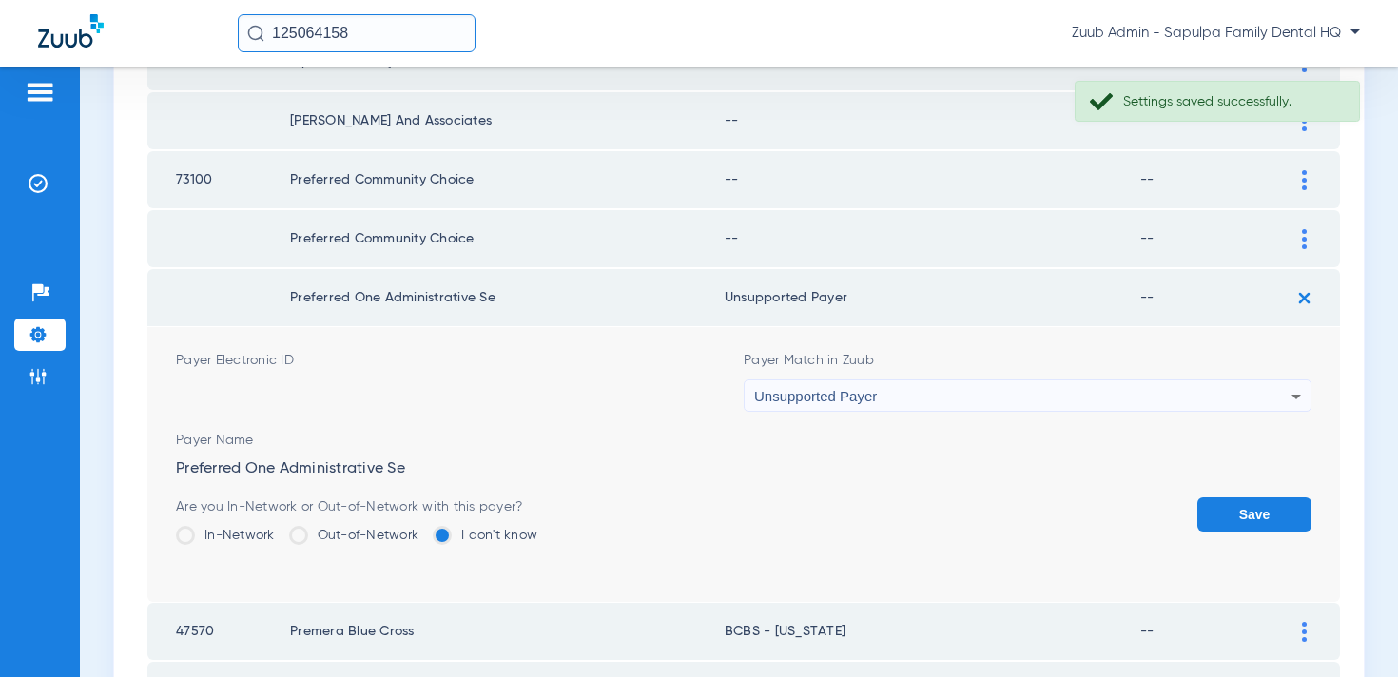
click at [1231, 513] on button "Save" at bounding box center [1255, 515] width 114 height 34
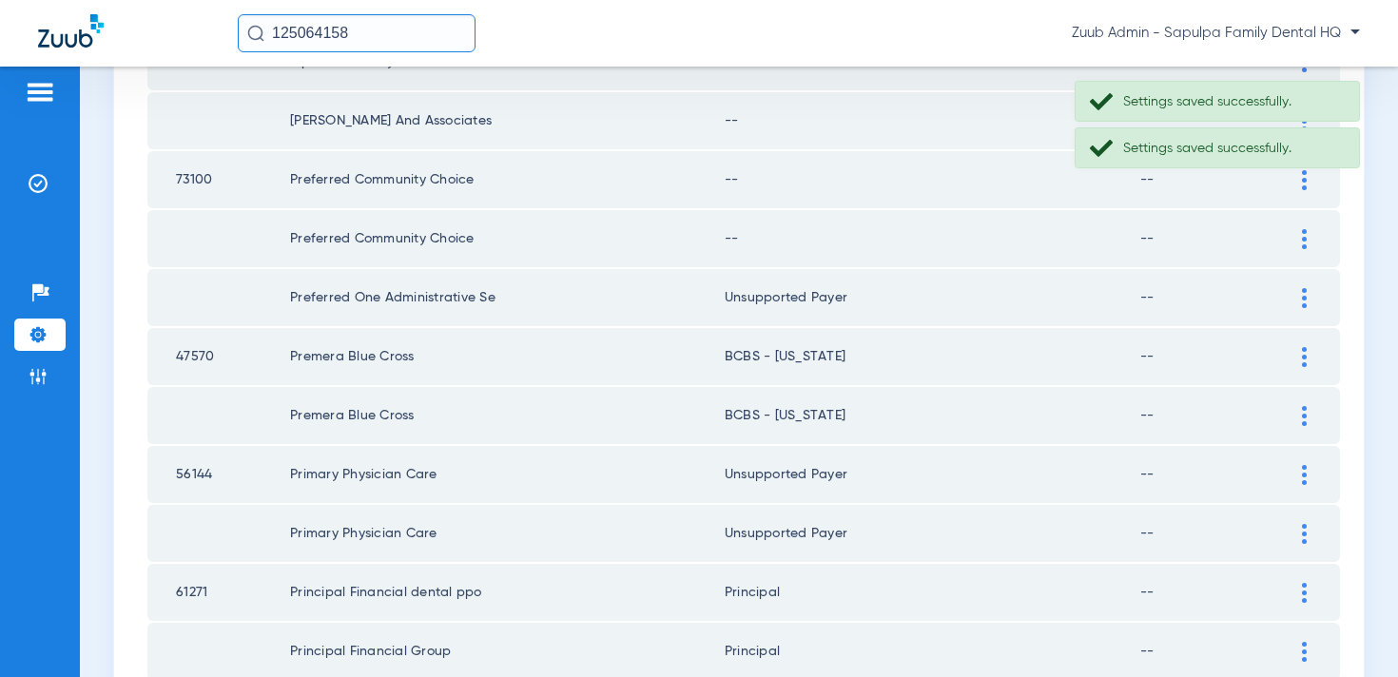
click at [1298, 235] on div at bounding box center [1304, 239] width 33 height 20
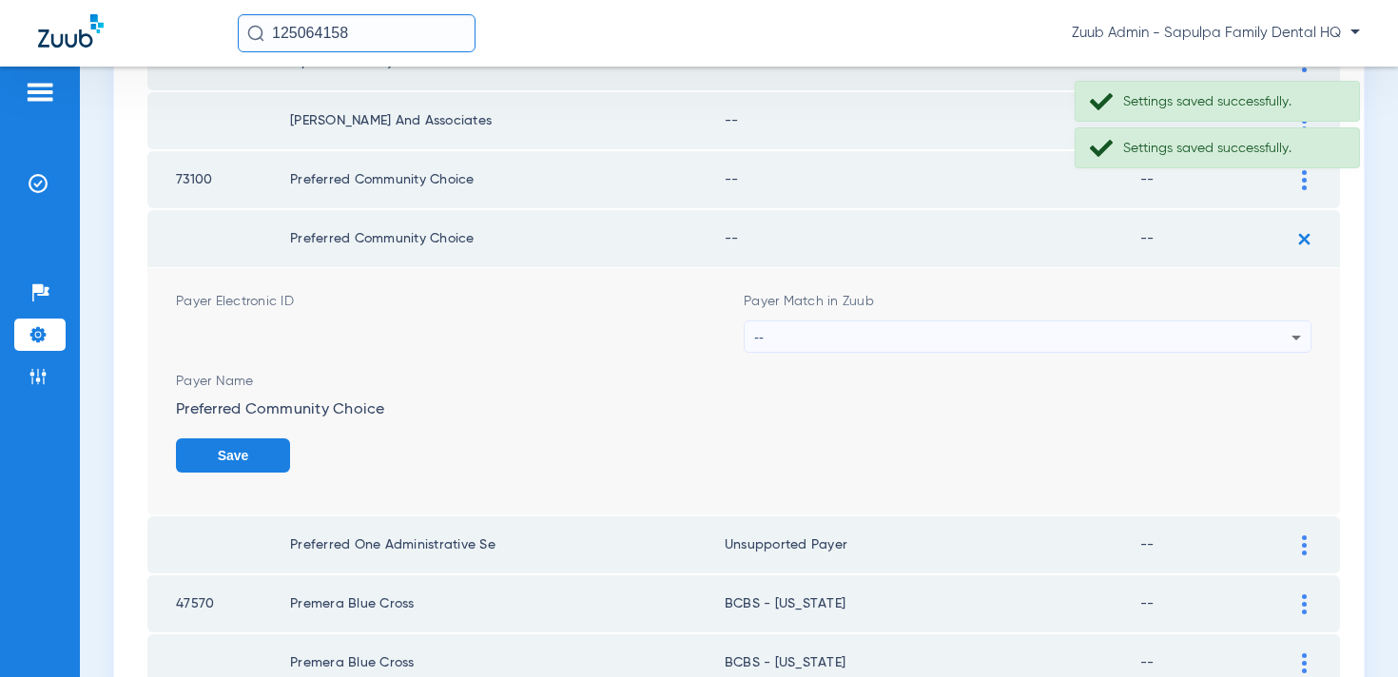
click at [1120, 339] on div "--" at bounding box center [1022, 338] width 537 height 32
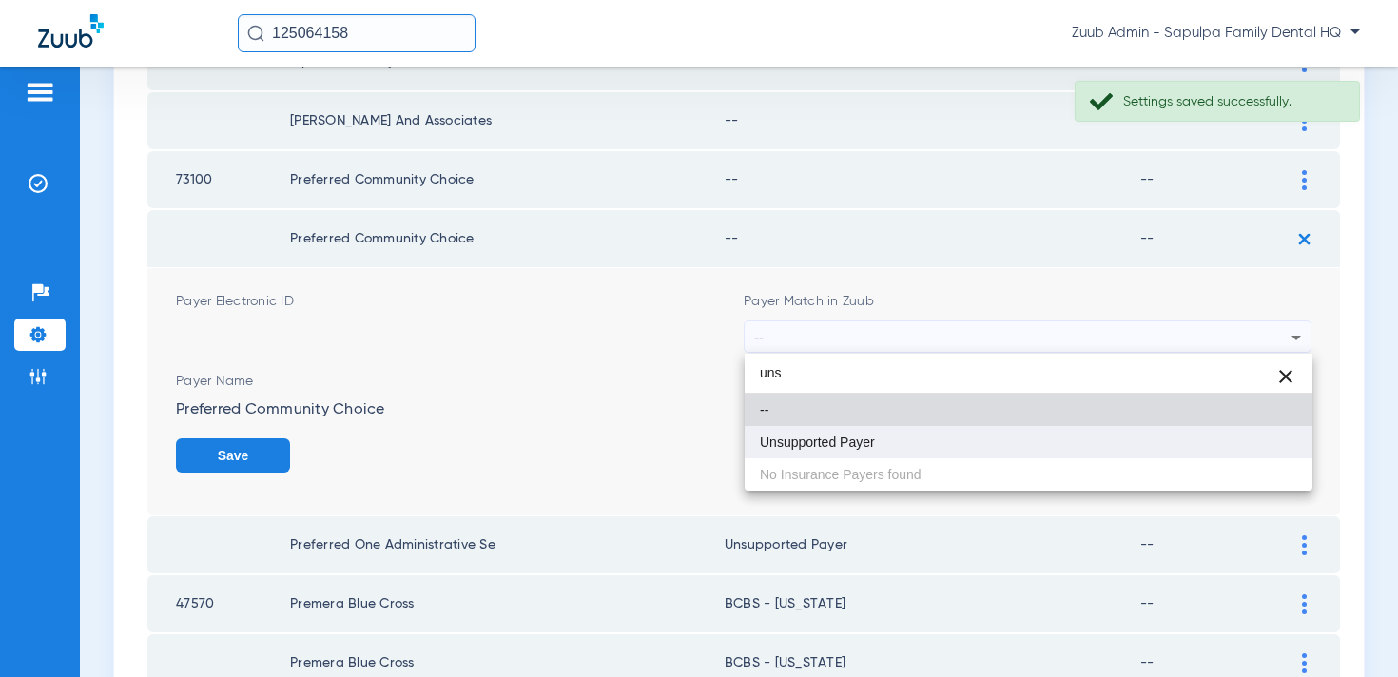
type input "uns"
click at [1099, 457] on mat-option "Unsupported Payer" at bounding box center [1029, 442] width 568 height 32
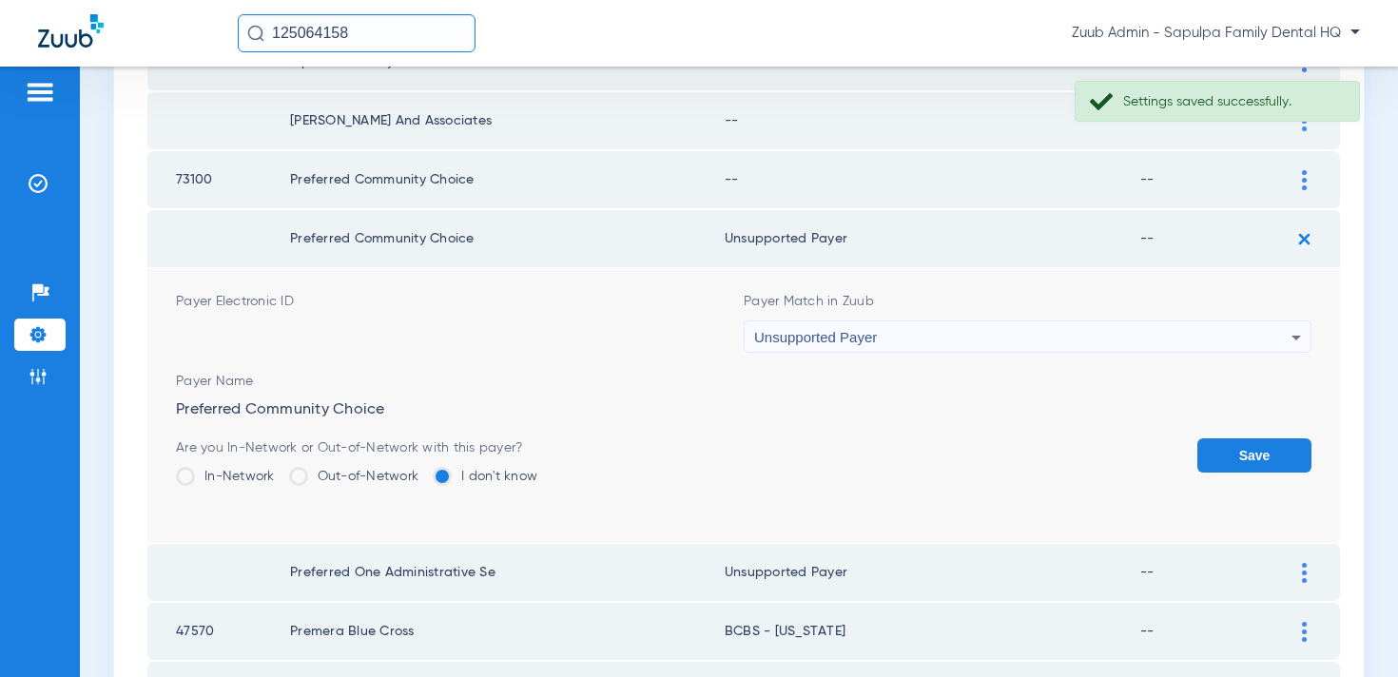
click at [1239, 463] on button "Save" at bounding box center [1255, 456] width 114 height 34
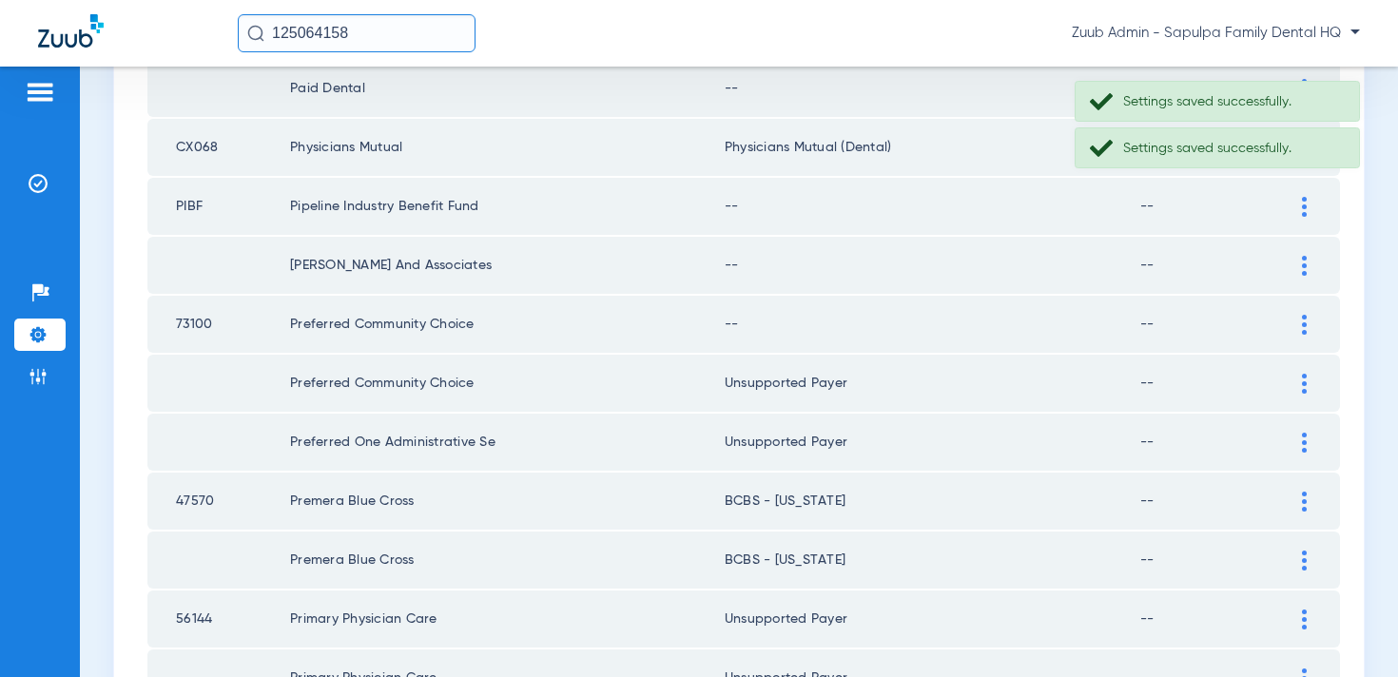
scroll to position [1251, 0]
click at [1303, 327] on img at bounding box center [1304, 327] width 5 height 20
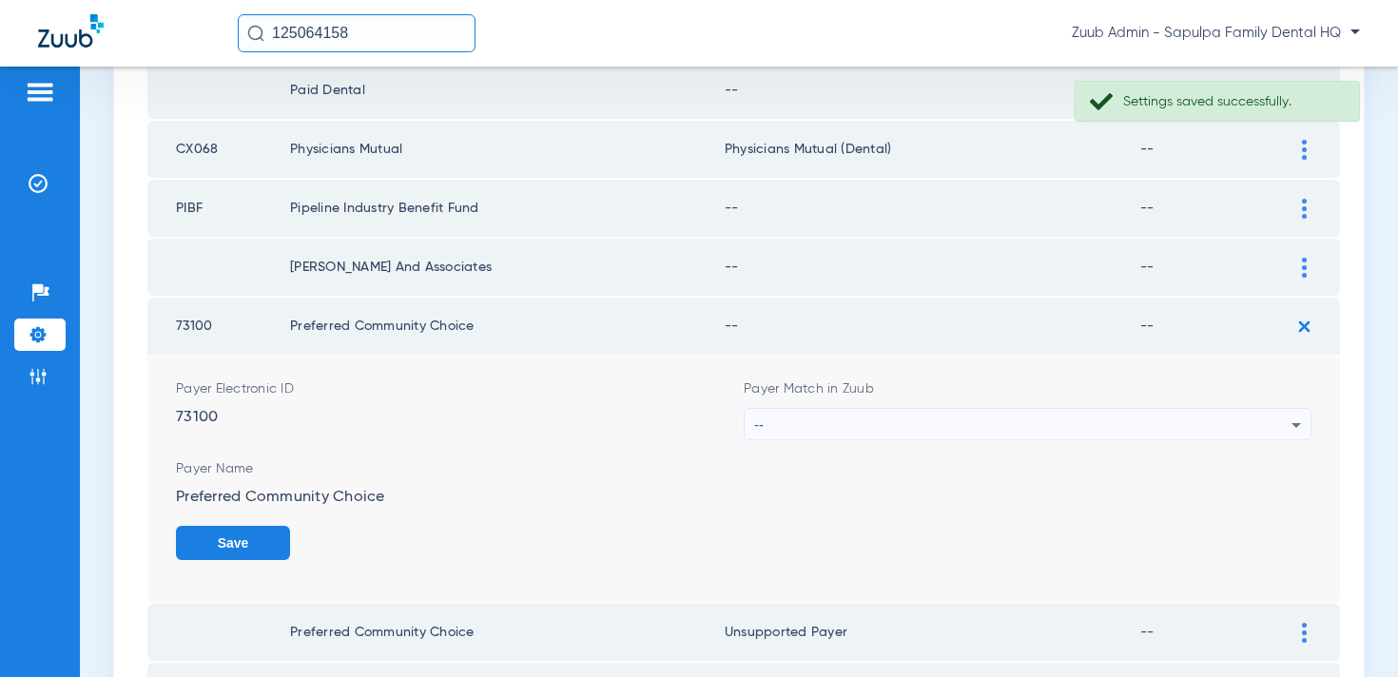
click at [1138, 416] on div "--" at bounding box center [1022, 425] width 537 height 32
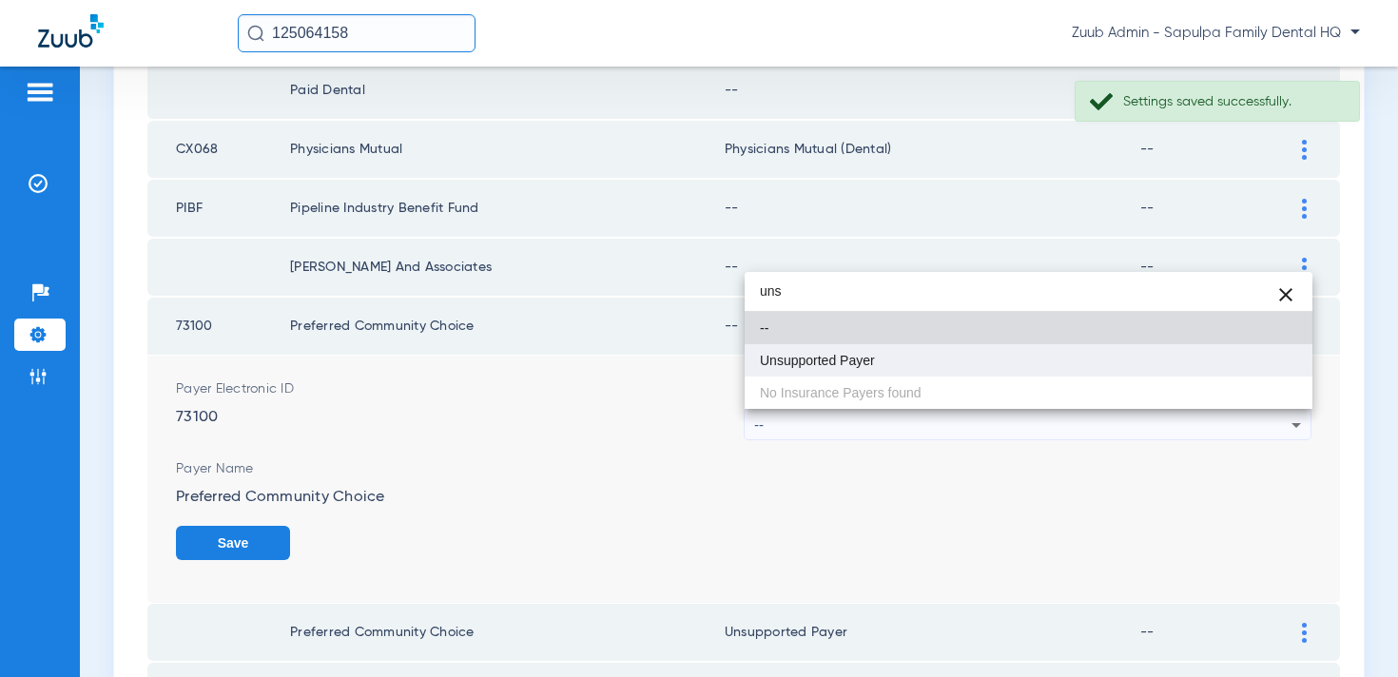
type input "uns"
click at [1086, 370] on mat-option "Unsupported Payer" at bounding box center [1029, 360] width 568 height 32
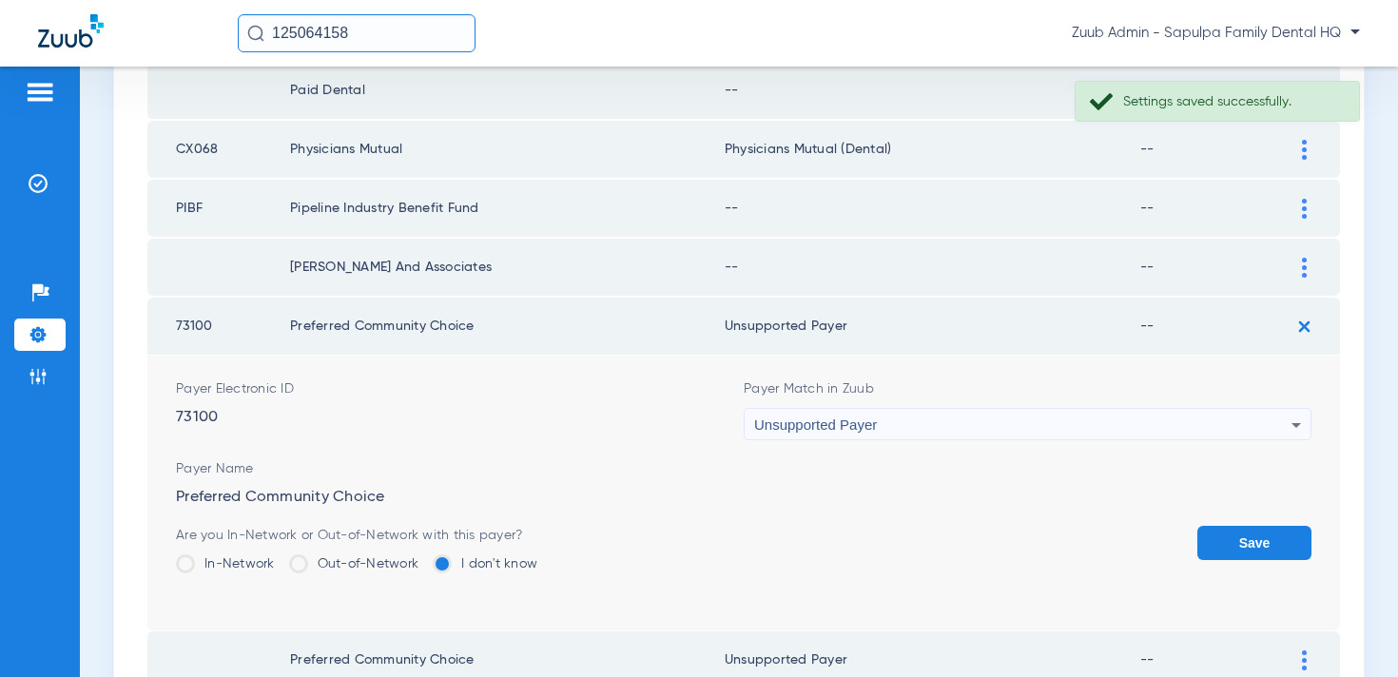
click at [1244, 542] on button "Save" at bounding box center [1255, 543] width 114 height 34
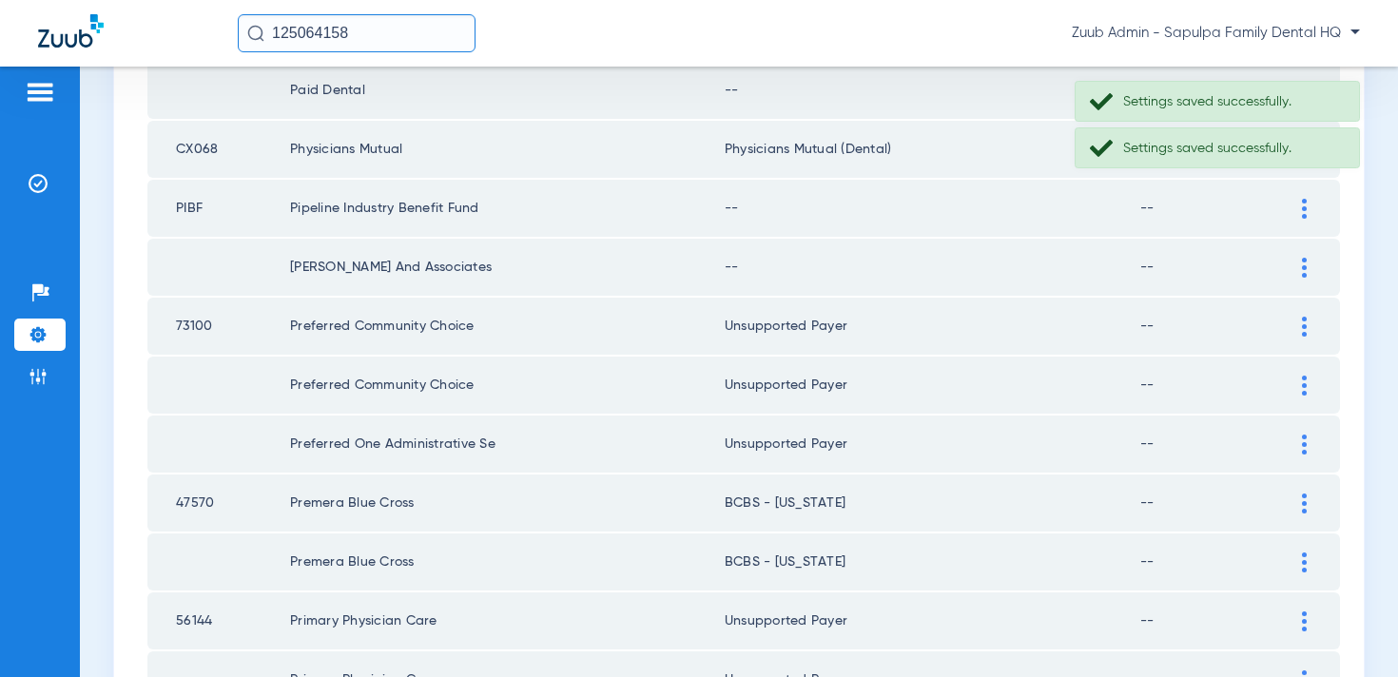
click at [1294, 263] on div at bounding box center [1304, 268] width 33 height 20
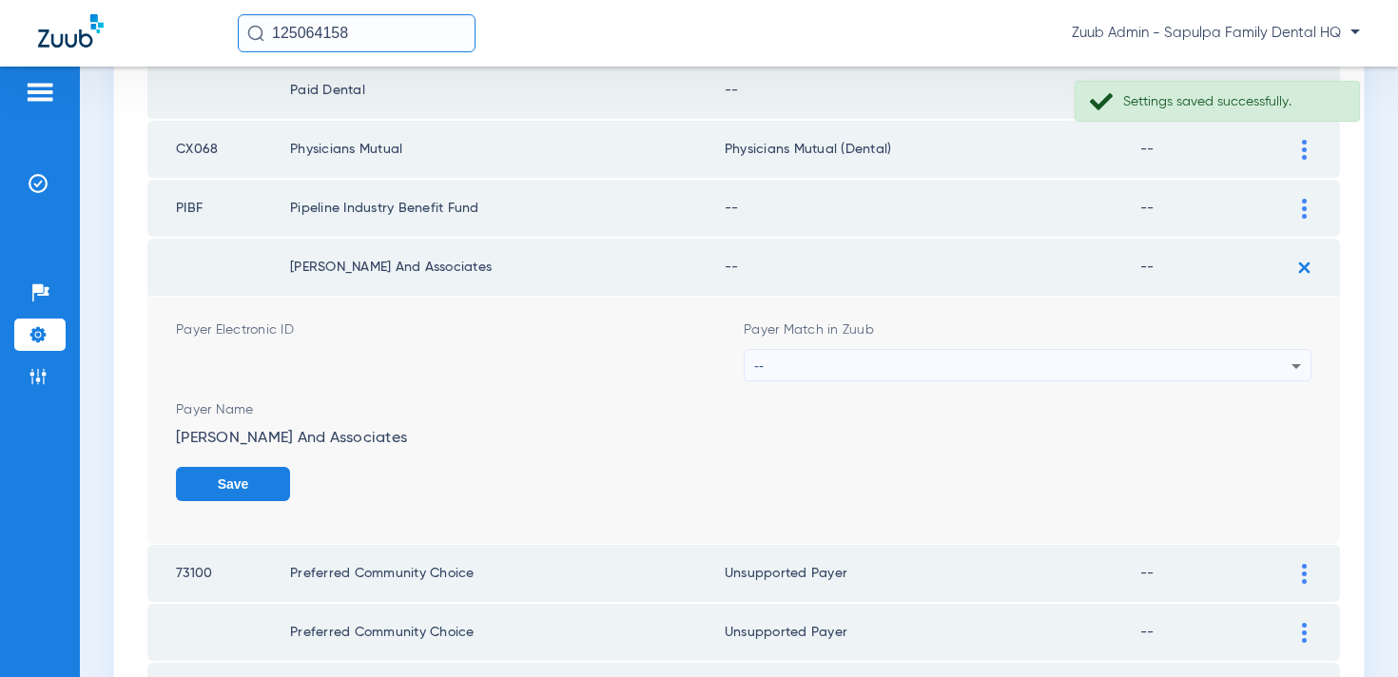
click at [1119, 362] on div "--" at bounding box center [1022, 366] width 537 height 32
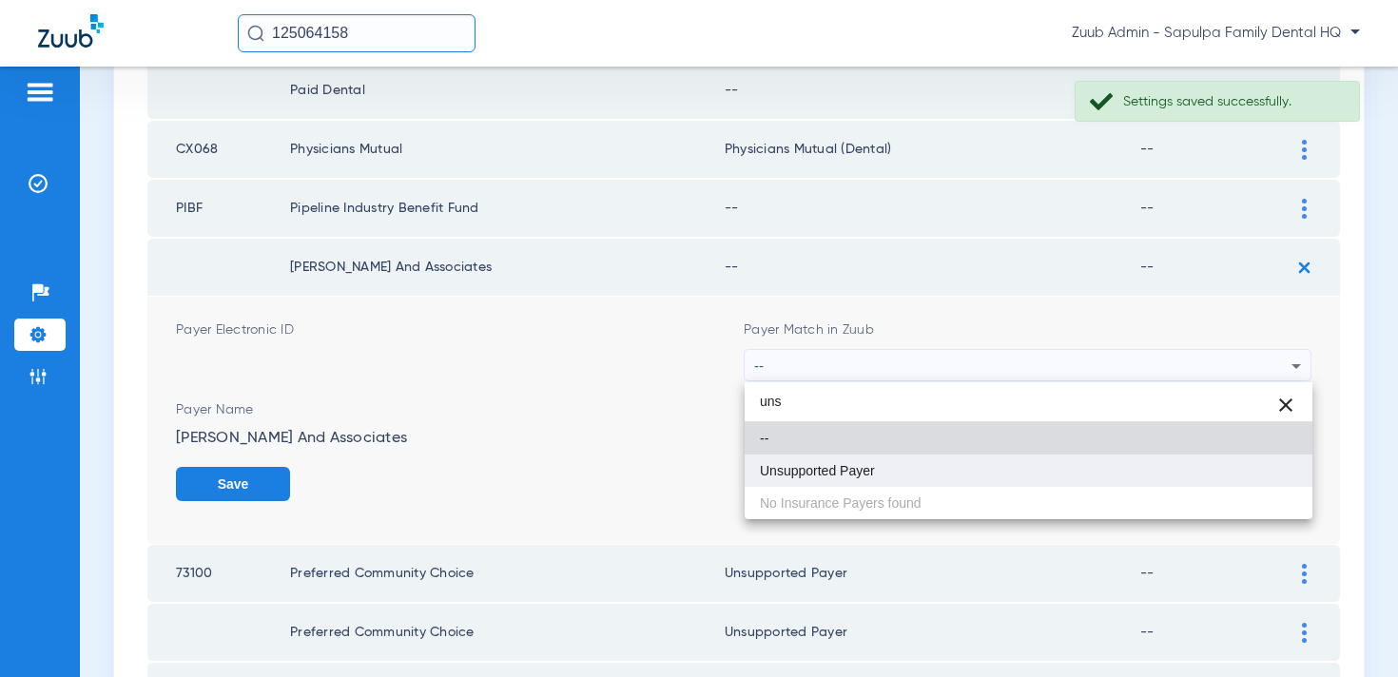
type input "uns"
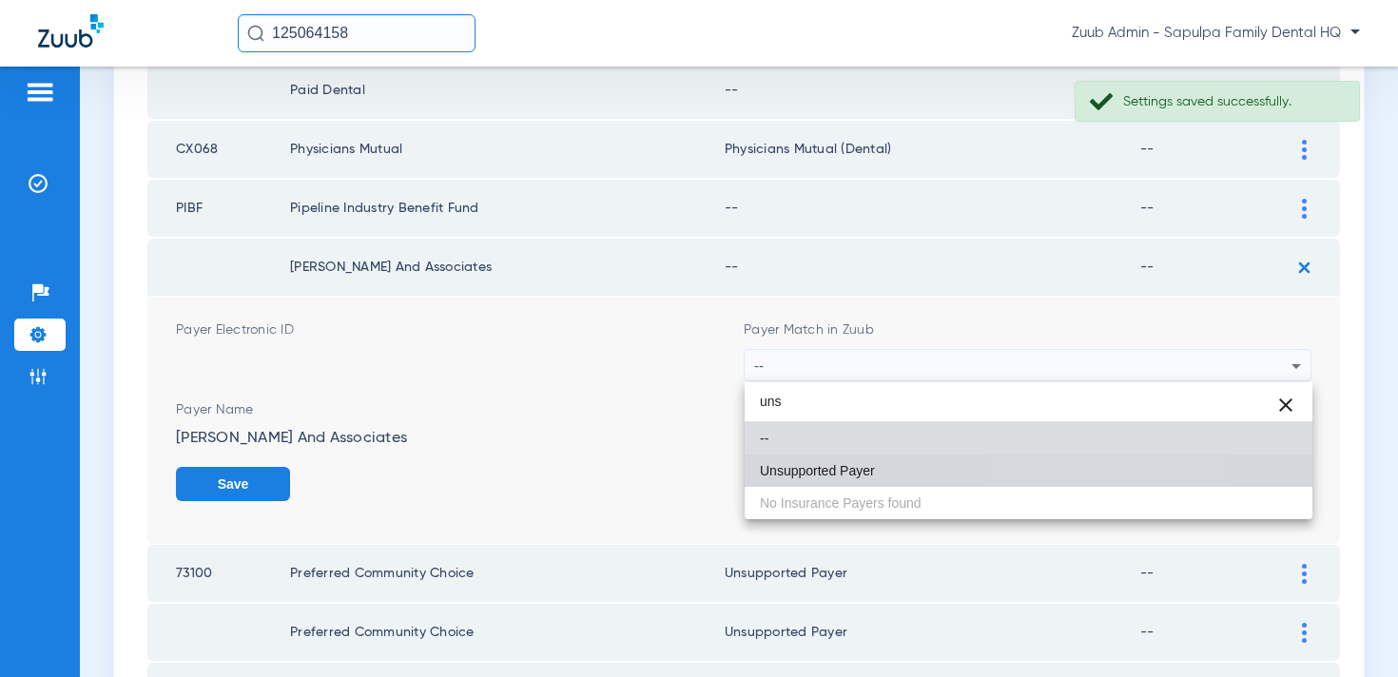
click at [1040, 467] on mat-option "Unsupported Payer" at bounding box center [1029, 471] width 568 height 32
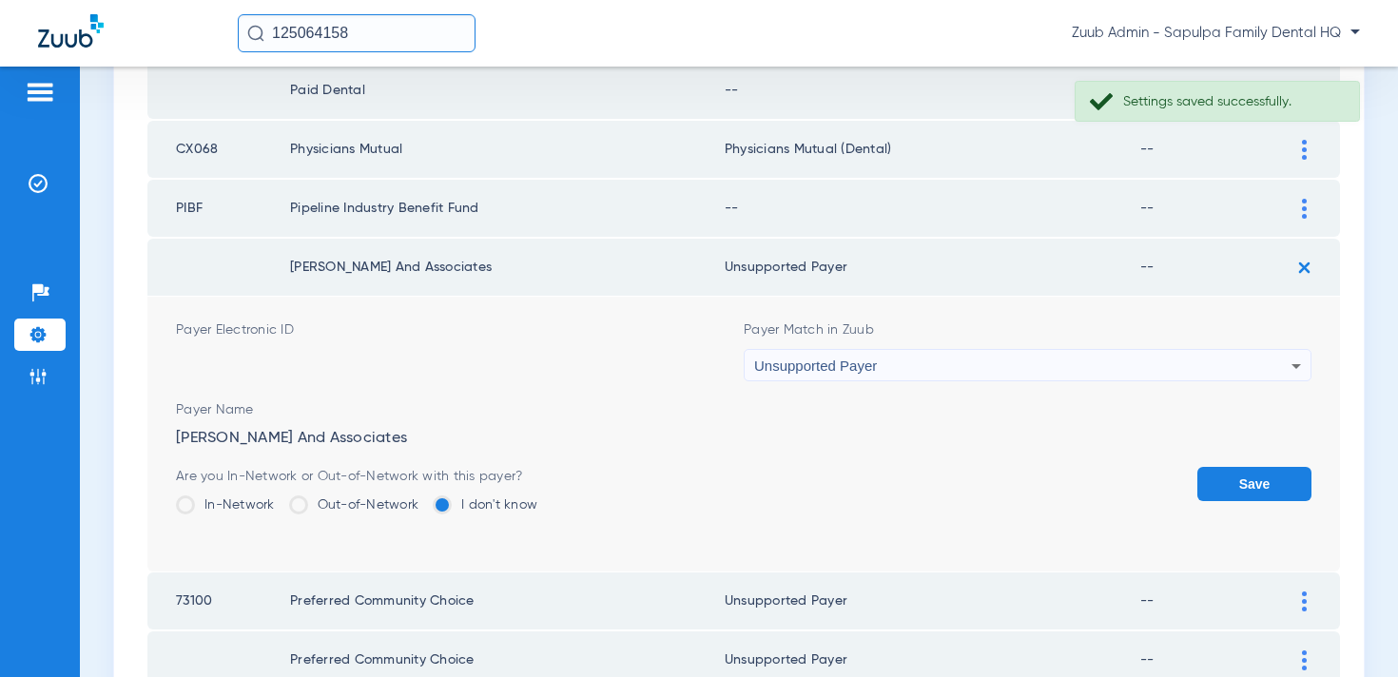
click at [1223, 484] on button "Save" at bounding box center [1255, 484] width 114 height 34
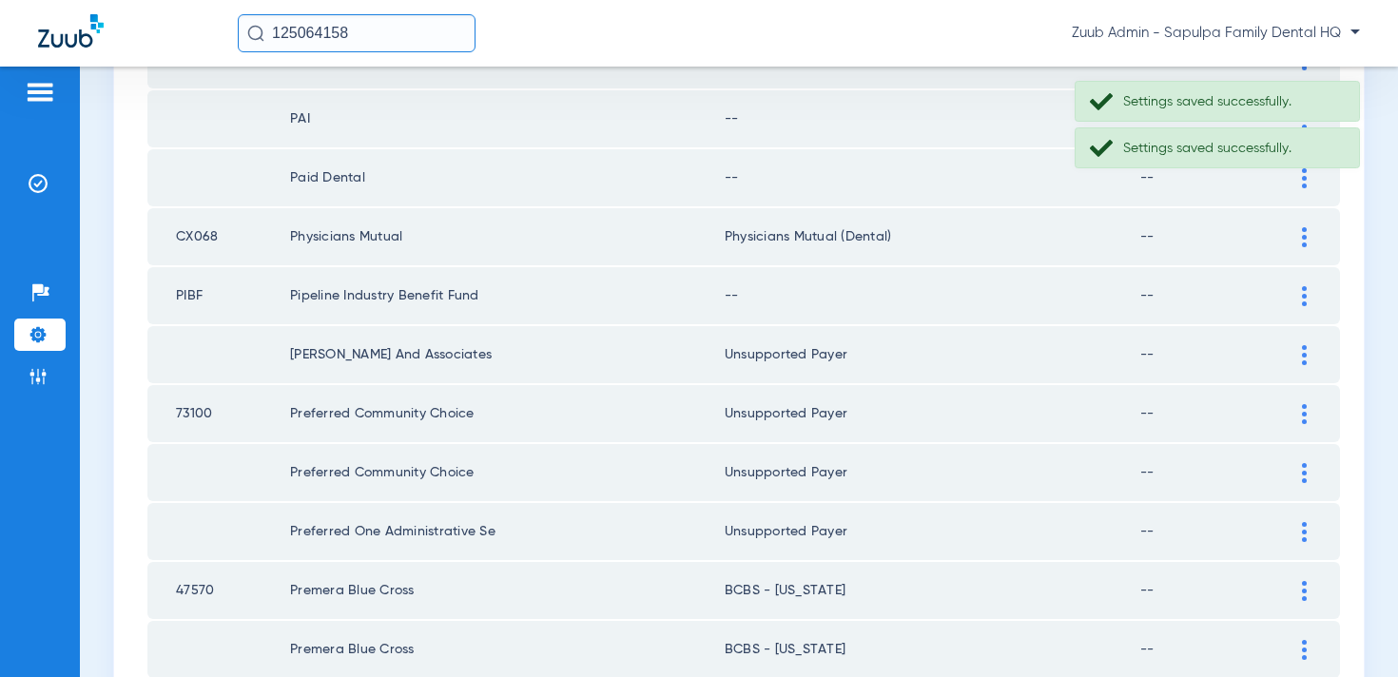
scroll to position [1139, 0]
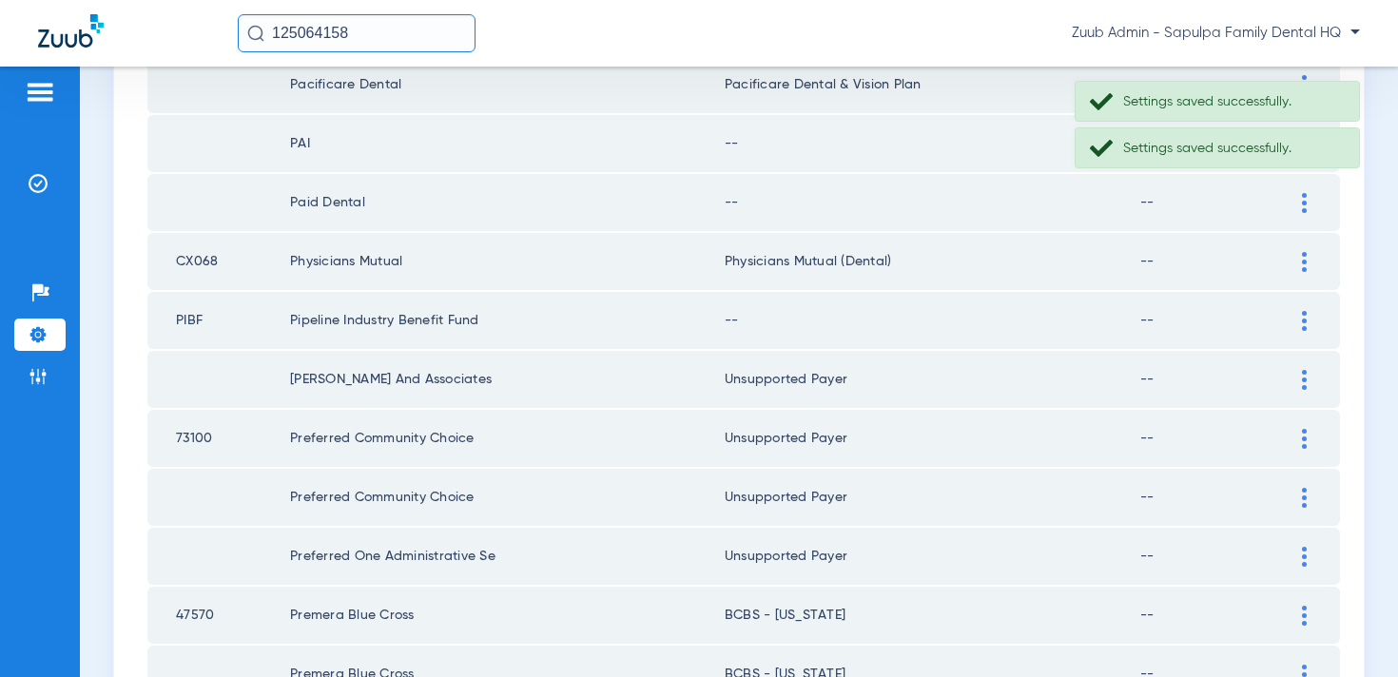
click at [1304, 315] on img at bounding box center [1304, 321] width 5 height 20
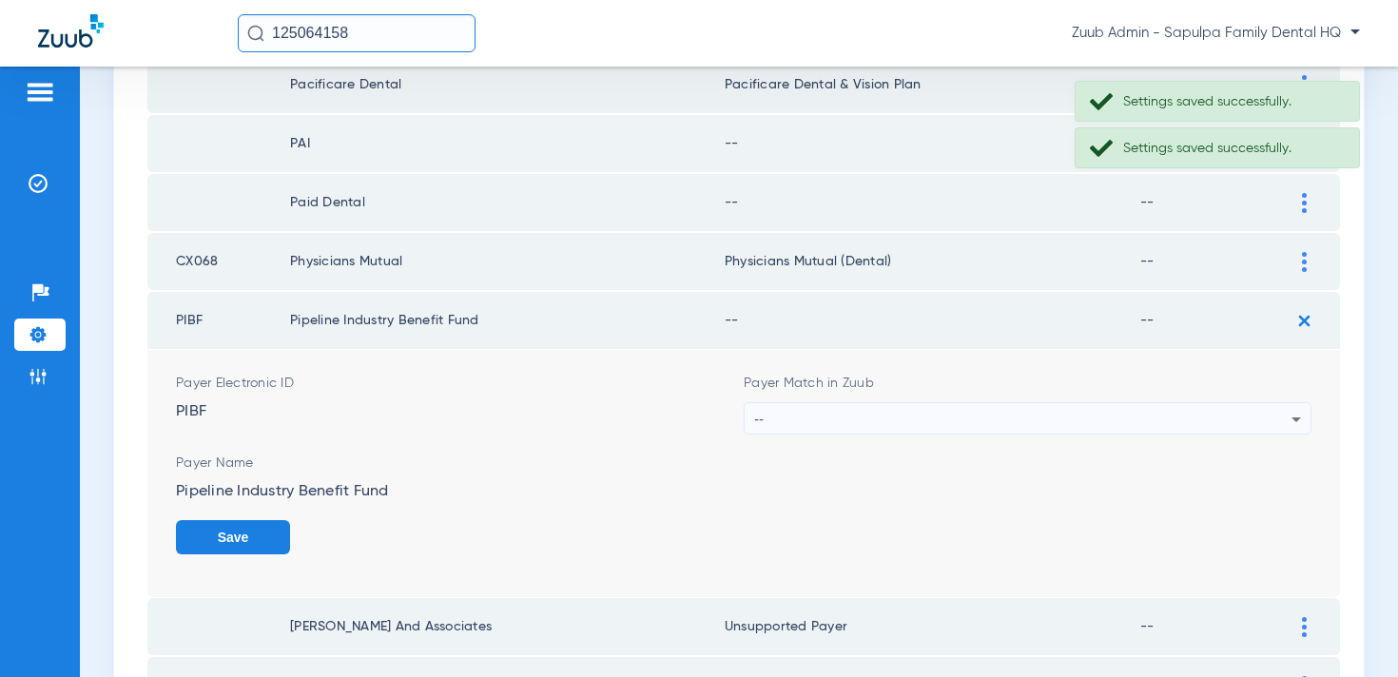
click at [1148, 406] on div "--" at bounding box center [1022, 419] width 537 height 32
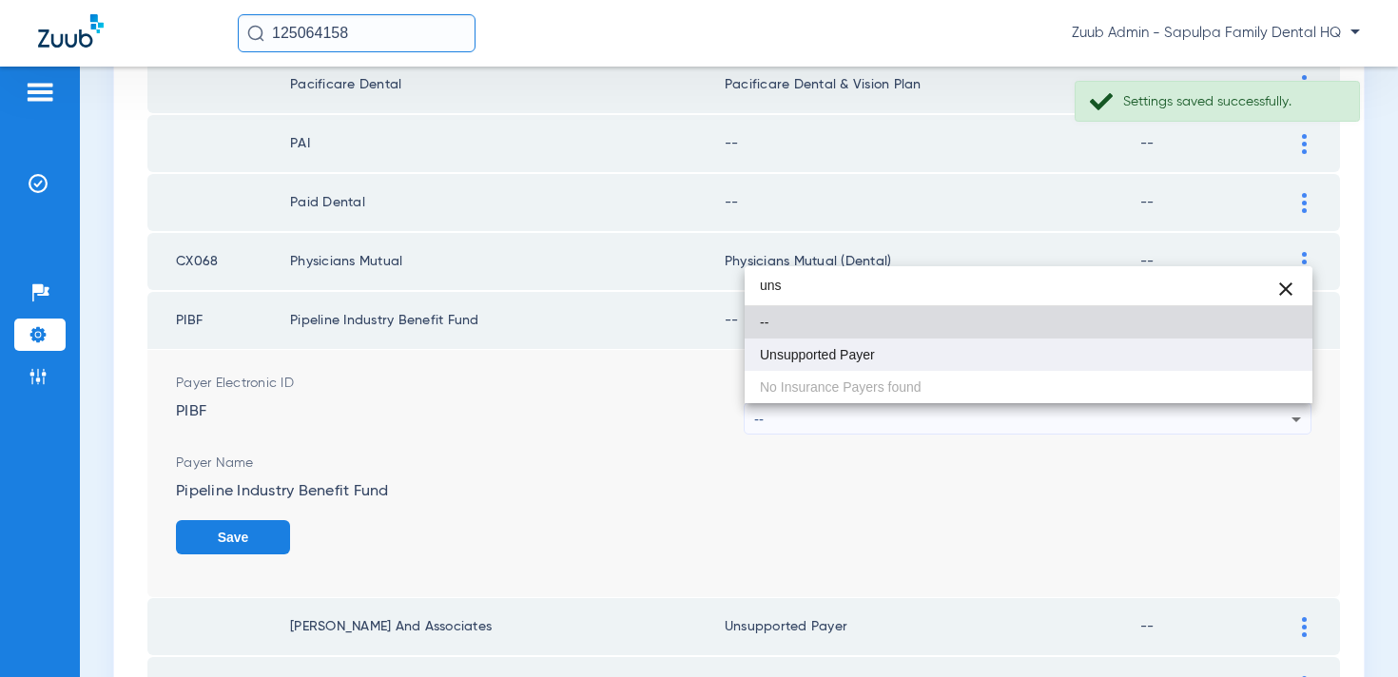
type input "uns"
click at [1083, 347] on mat-option "Unsupported Payer" at bounding box center [1029, 355] width 568 height 32
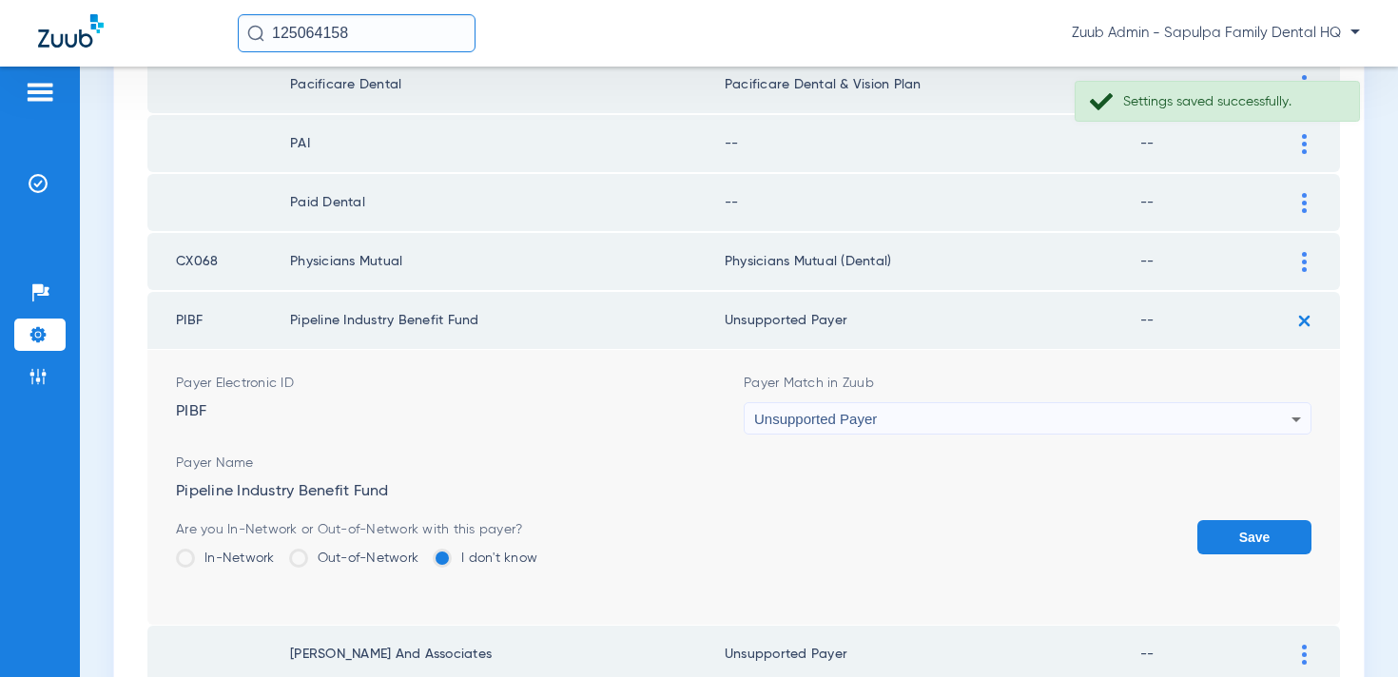
click at [1243, 530] on button "Save" at bounding box center [1255, 537] width 114 height 34
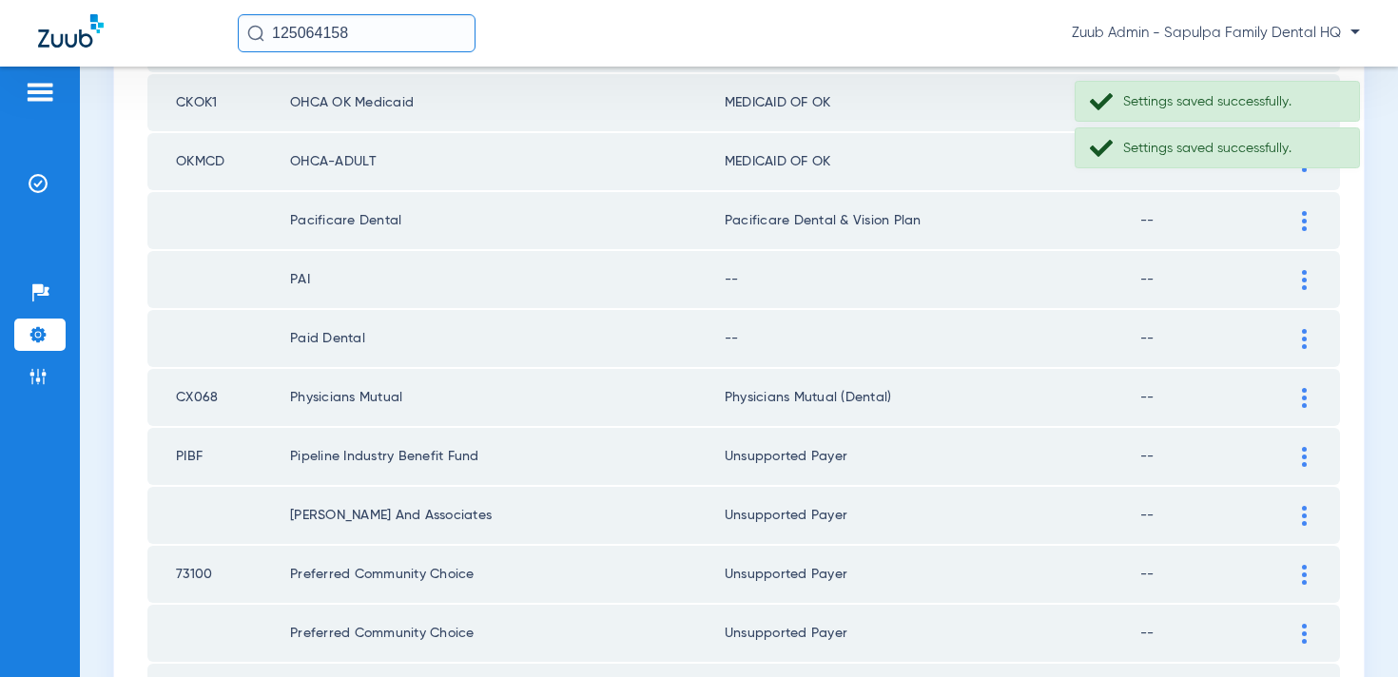
scroll to position [994, 0]
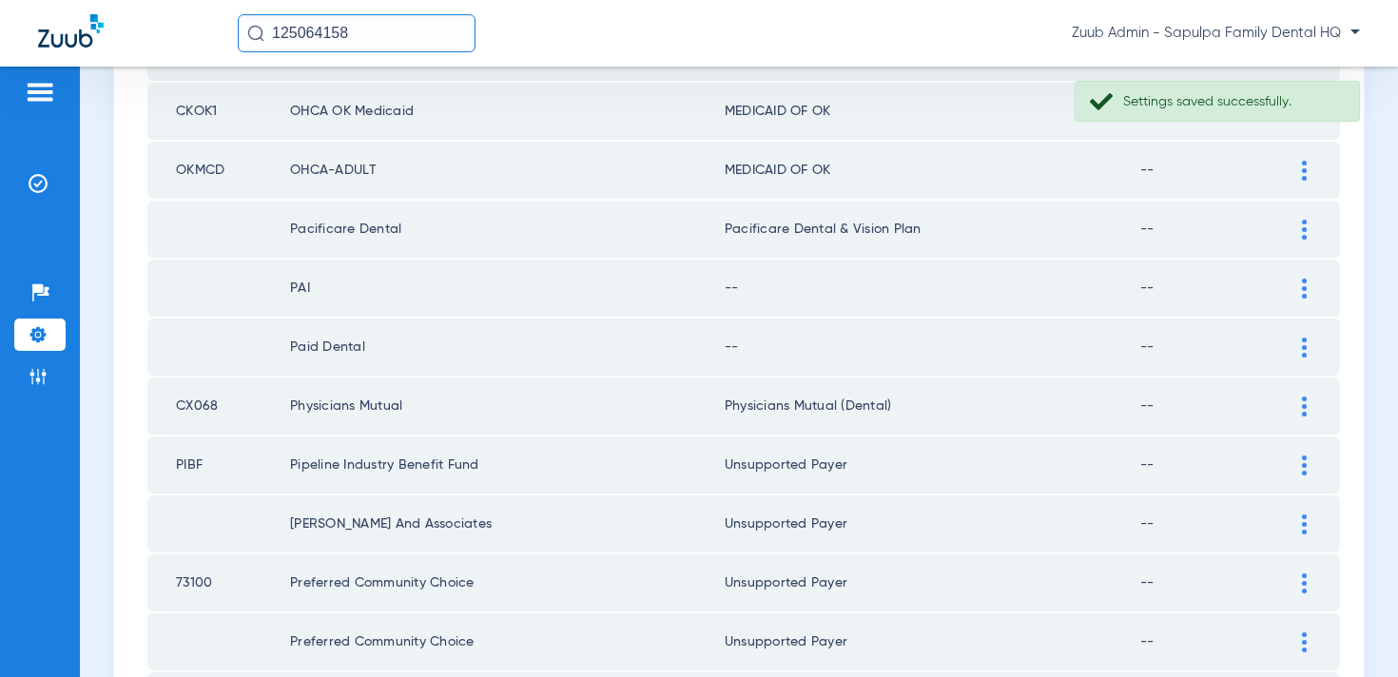
click at [1308, 343] on div at bounding box center [1304, 348] width 33 height 20
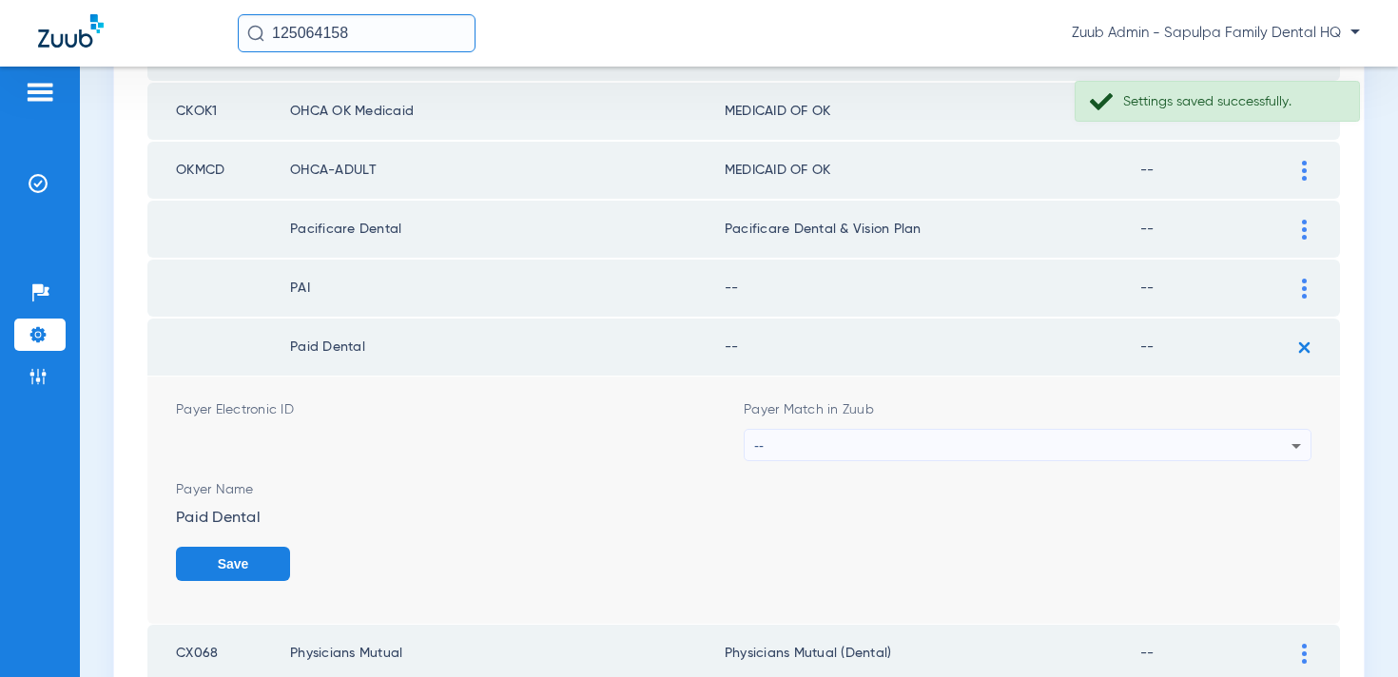
click at [1001, 446] on div "--" at bounding box center [1022, 446] width 537 height 32
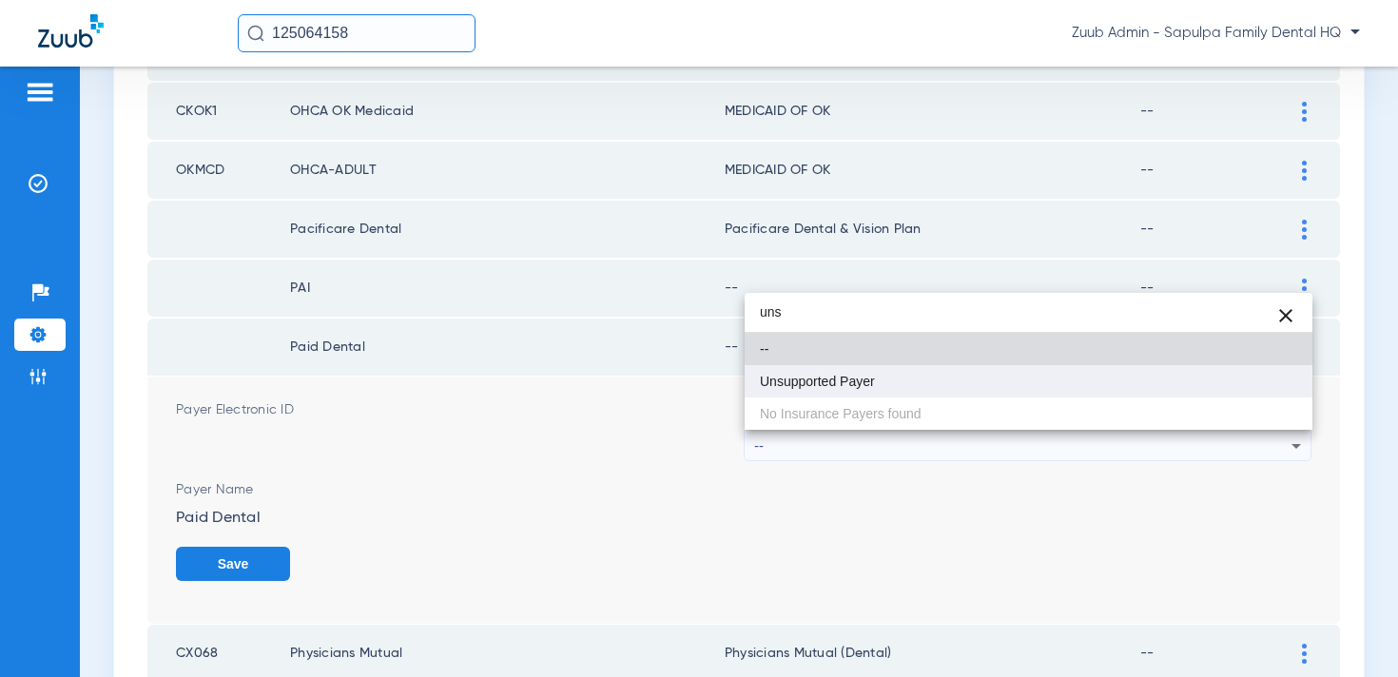
type input "uns"
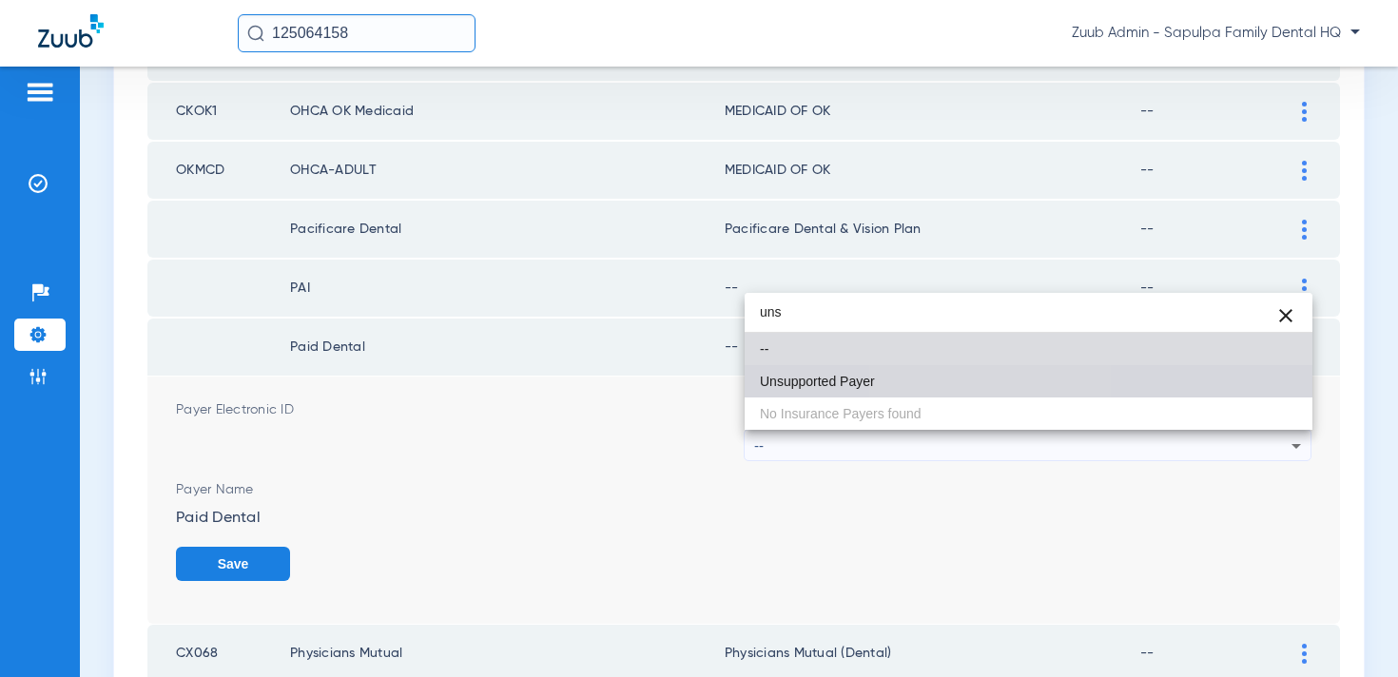
click at [970, 387] on mat-option "Unsupported Payer" at bounding box center [1029, 381] width 568 height 32
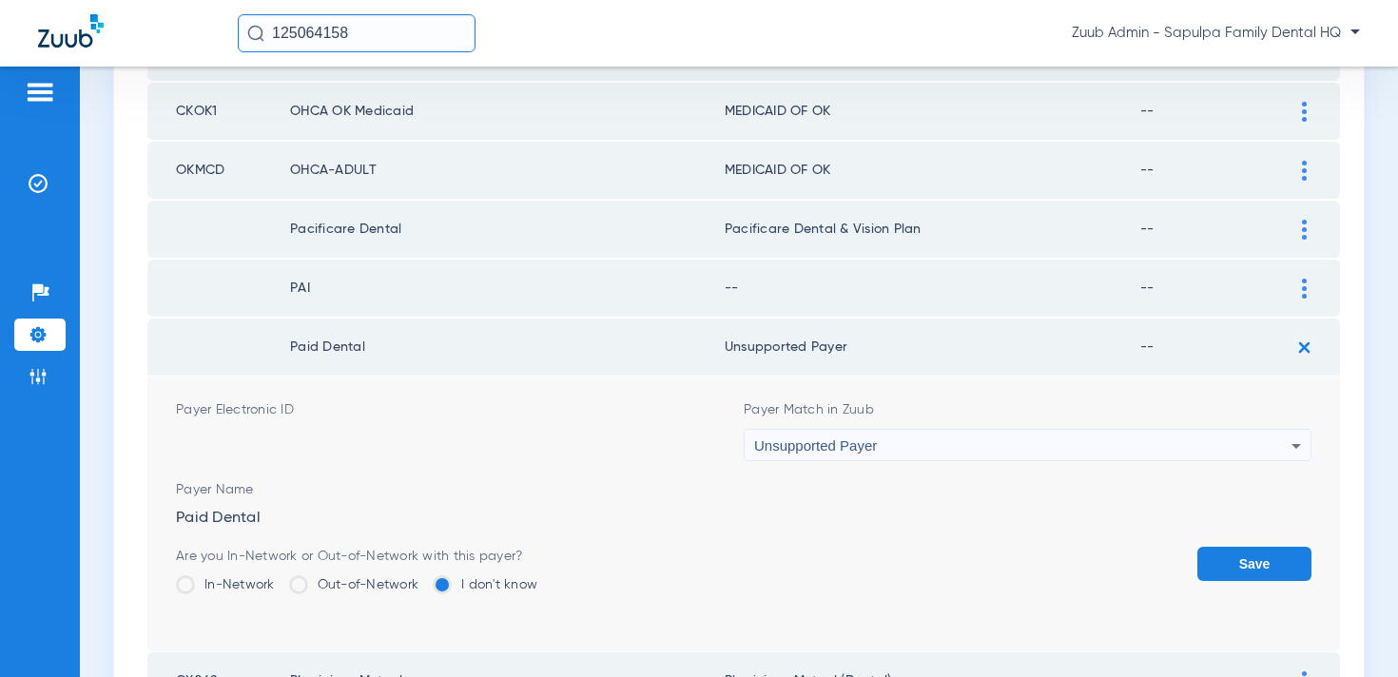
click at [1243, 561] on button "Save" at bounding box center [1255, 564] width 114 height 34
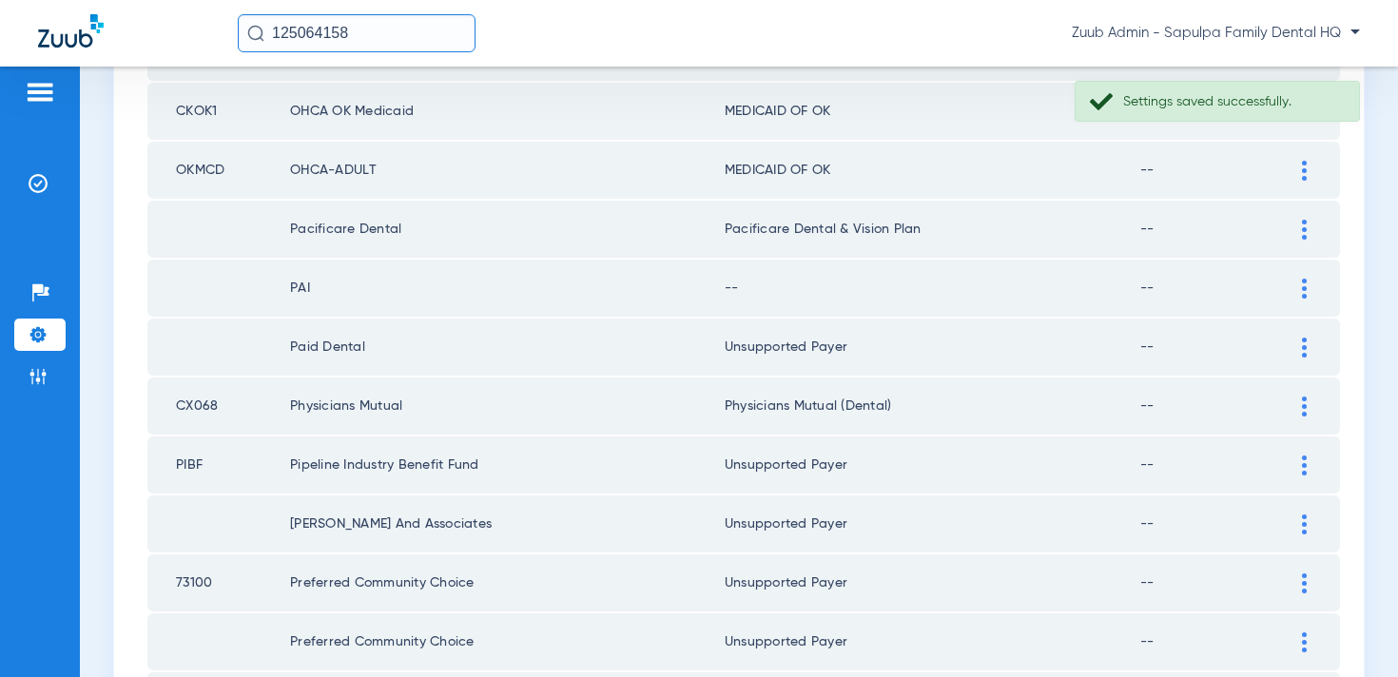
click at [1297, 280] on div at bounding box center [1304, 289] width 33 height 20
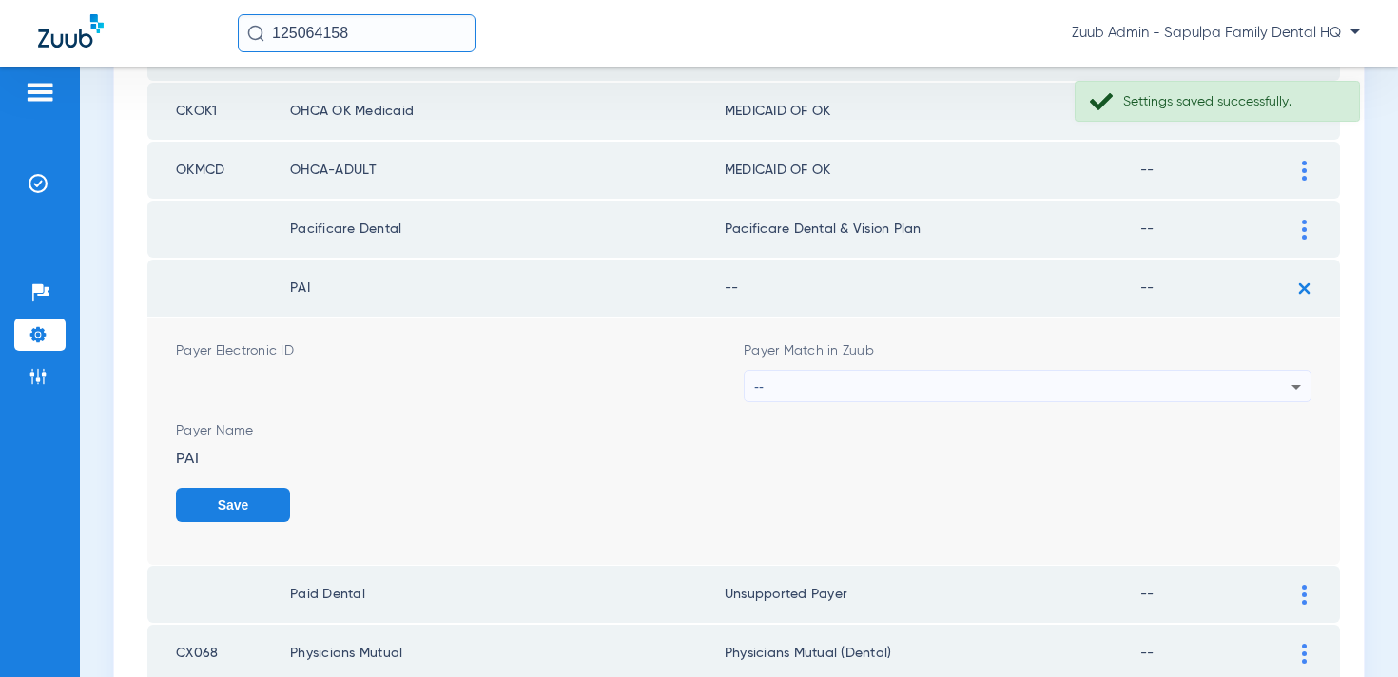
click at [1085, 388] on div "--" at bounding box center [1022, 387] width 537 height 32
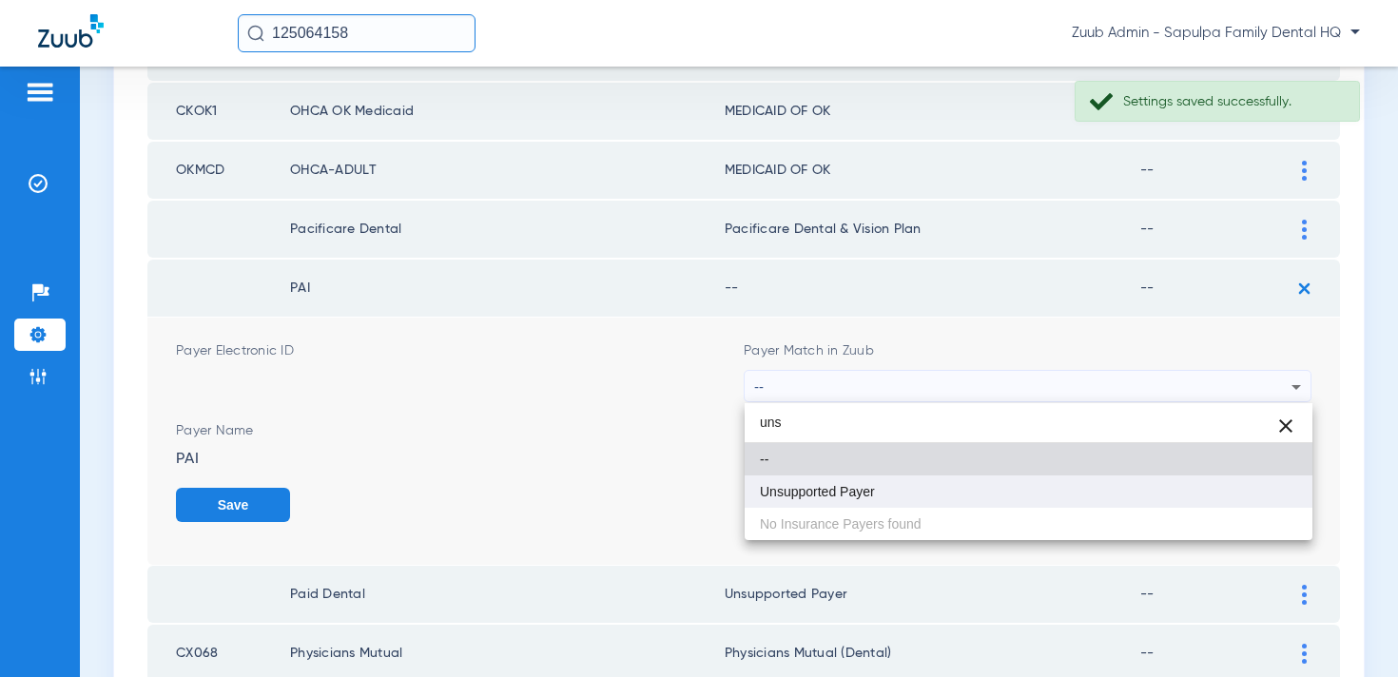
type input "uns"
click at [974, 490] on mat-option "Unsupported Payer" at bounding box center [1029, 492] width 568 height 32
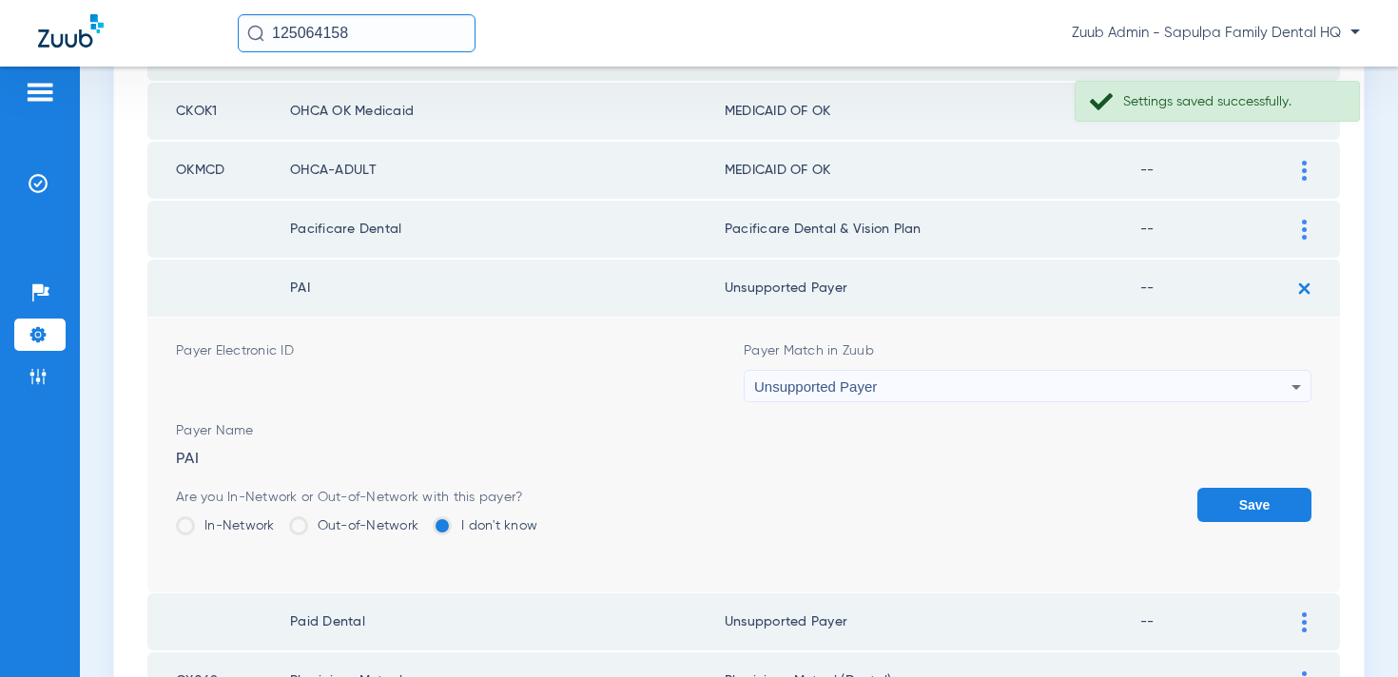
click at [1232, 504] on button "Save" at bounding box center [1255, 505] width 114 height 34
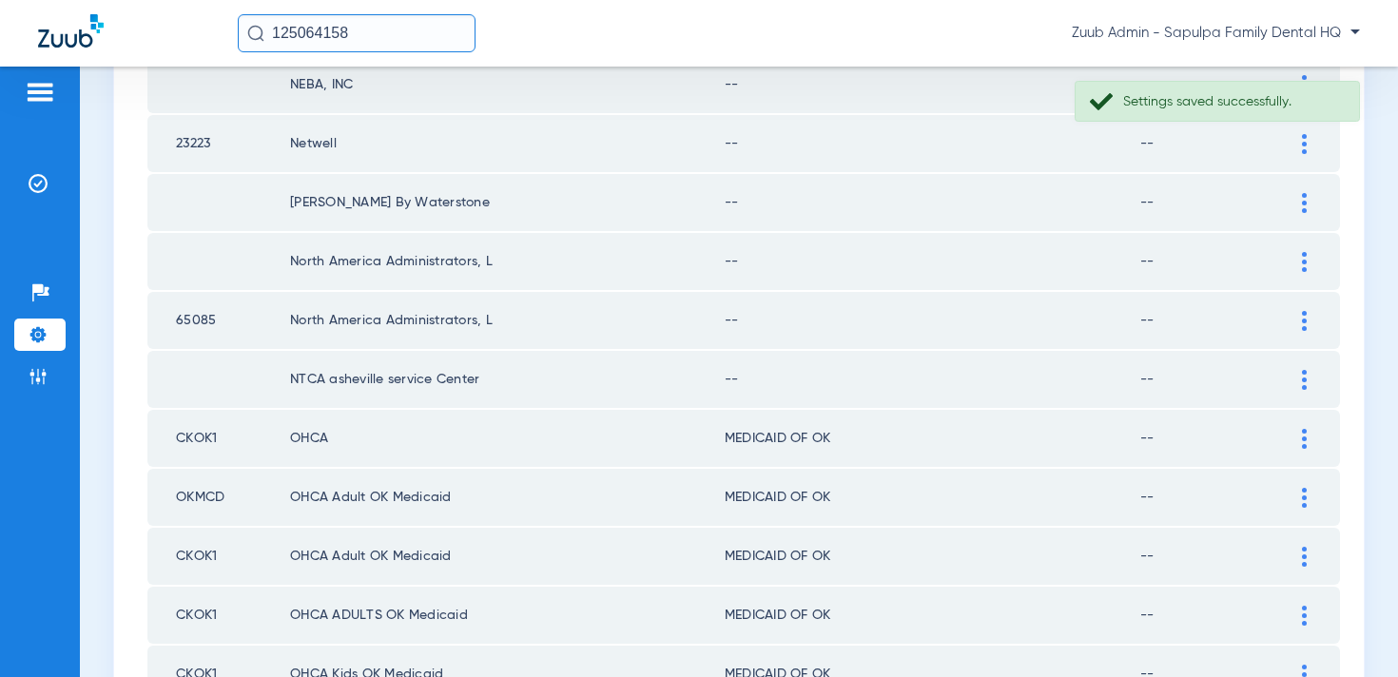
scroll to position [309, 0]
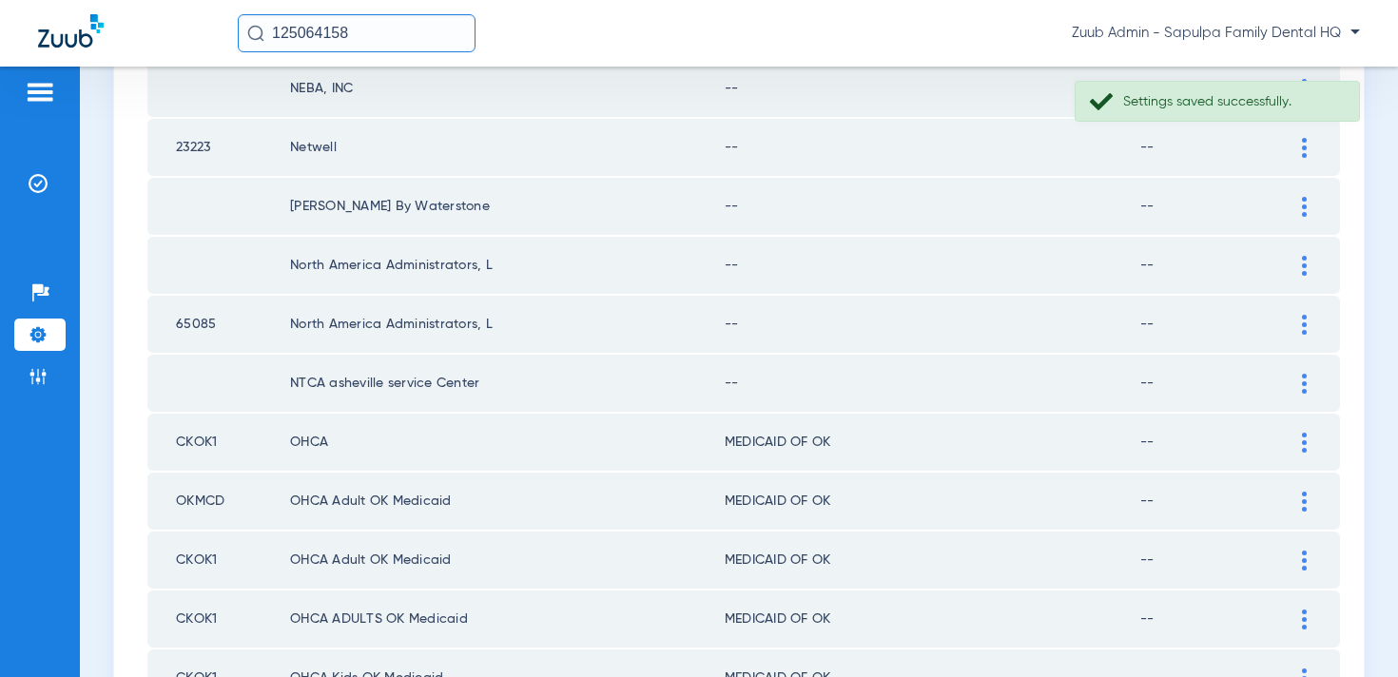
click at [1302, 387] on img at bounding box center [1304, 384] width 5 height 20
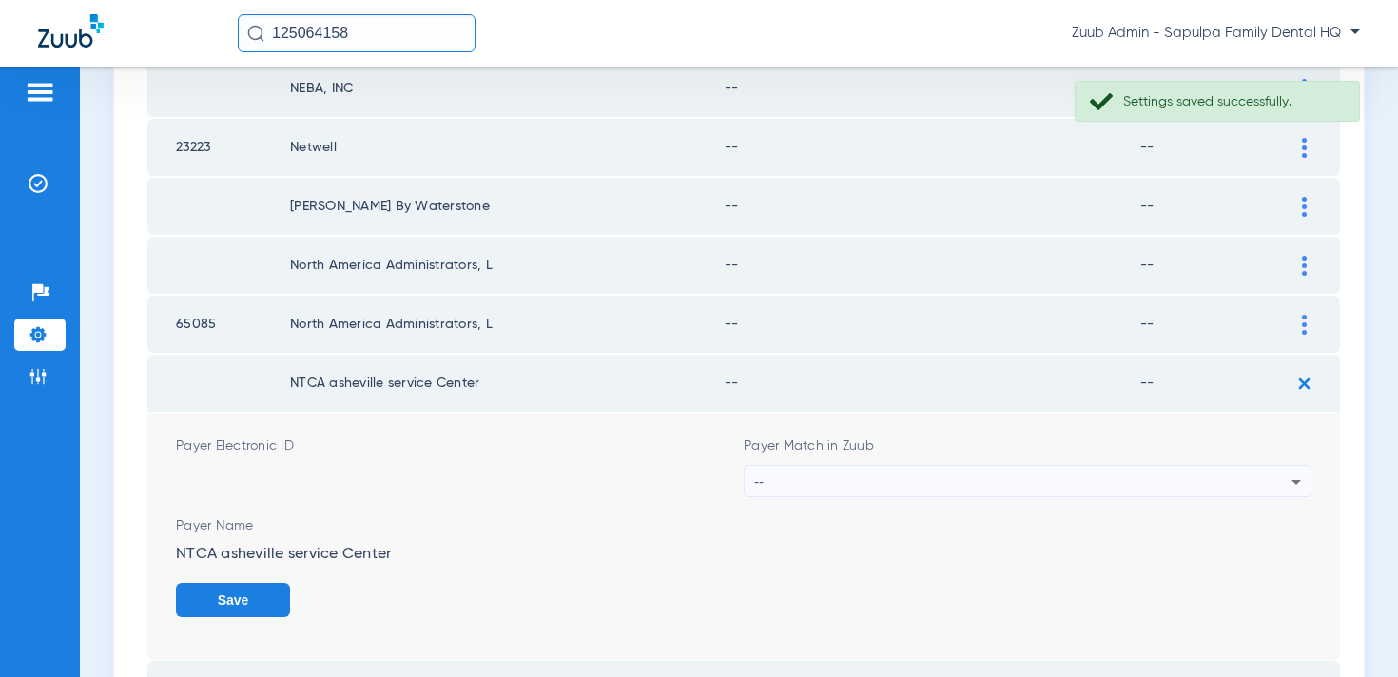
click at [954, 479] on div "--" at bounding box center [1022, 482] width 537 height 32
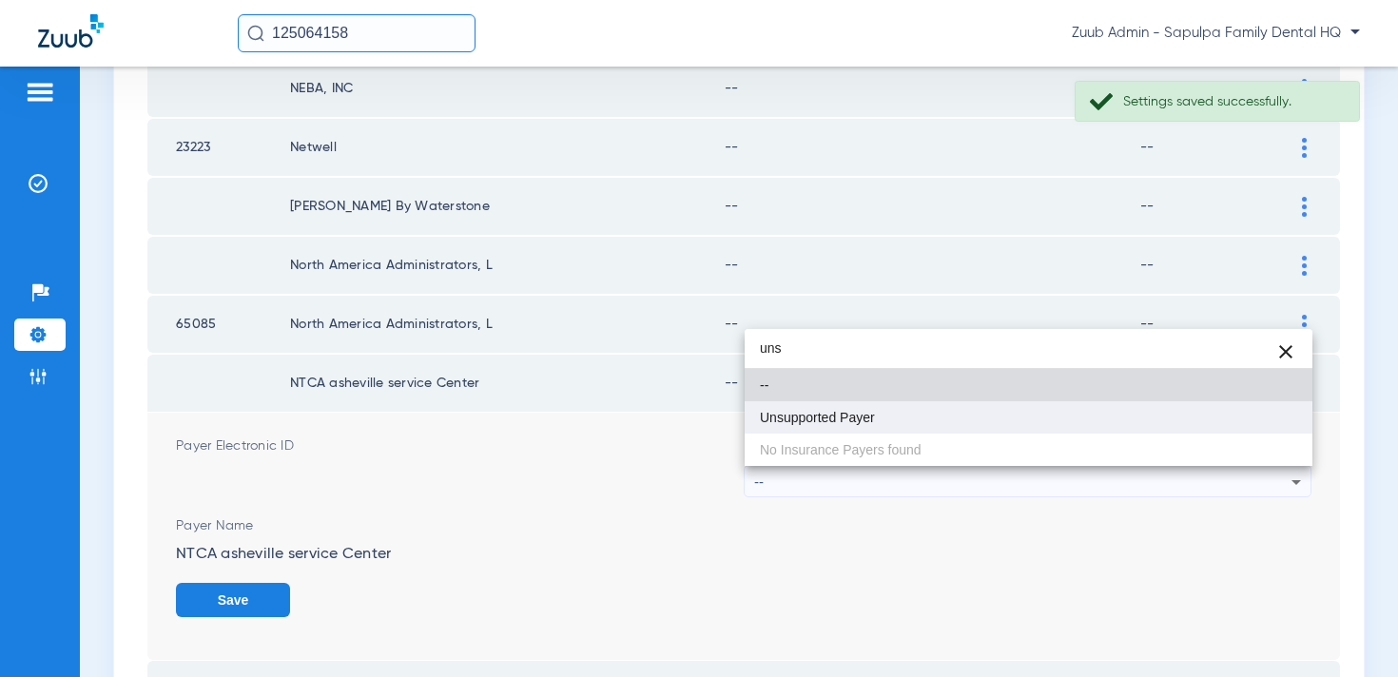
type input "uns"
click at [928, 420] on mat-option "Unsupported Payer" at bounding box center [1029, 417] width 568 height 32
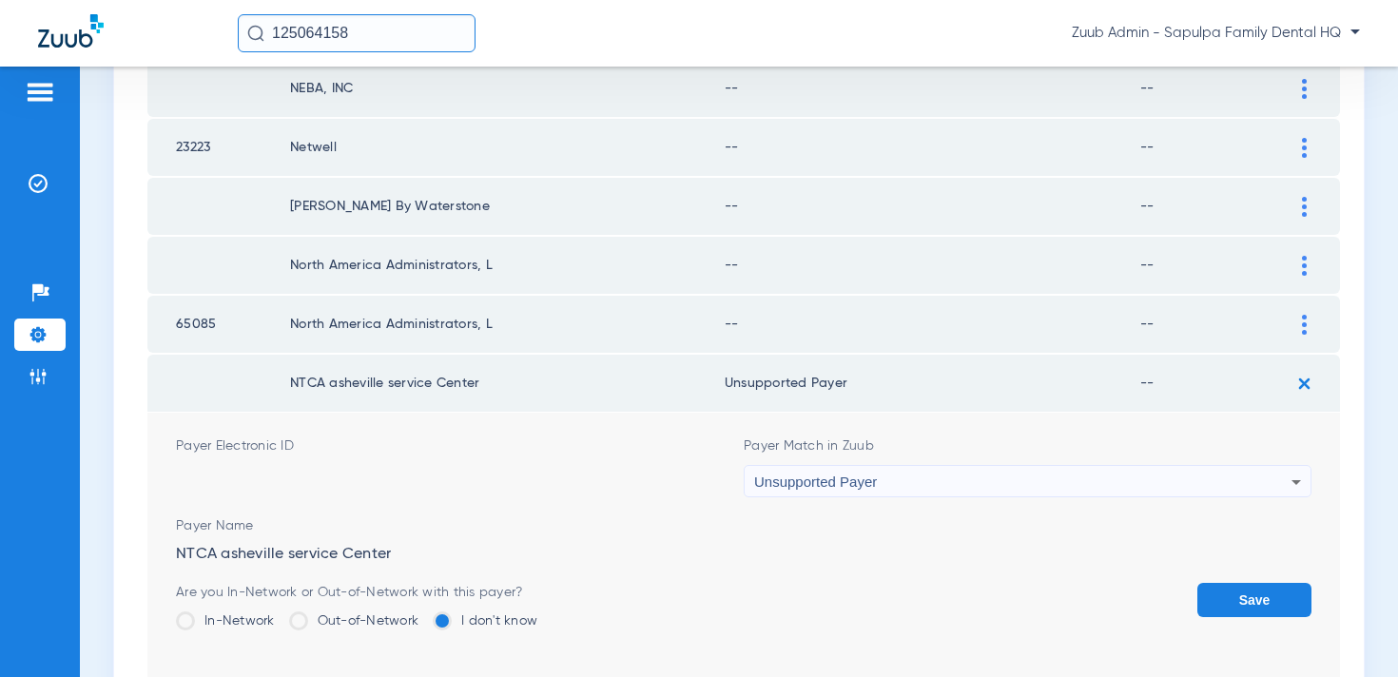
click at [1245, 595] on button "Save" at bounding box center [1255, 600] width 114 height 34
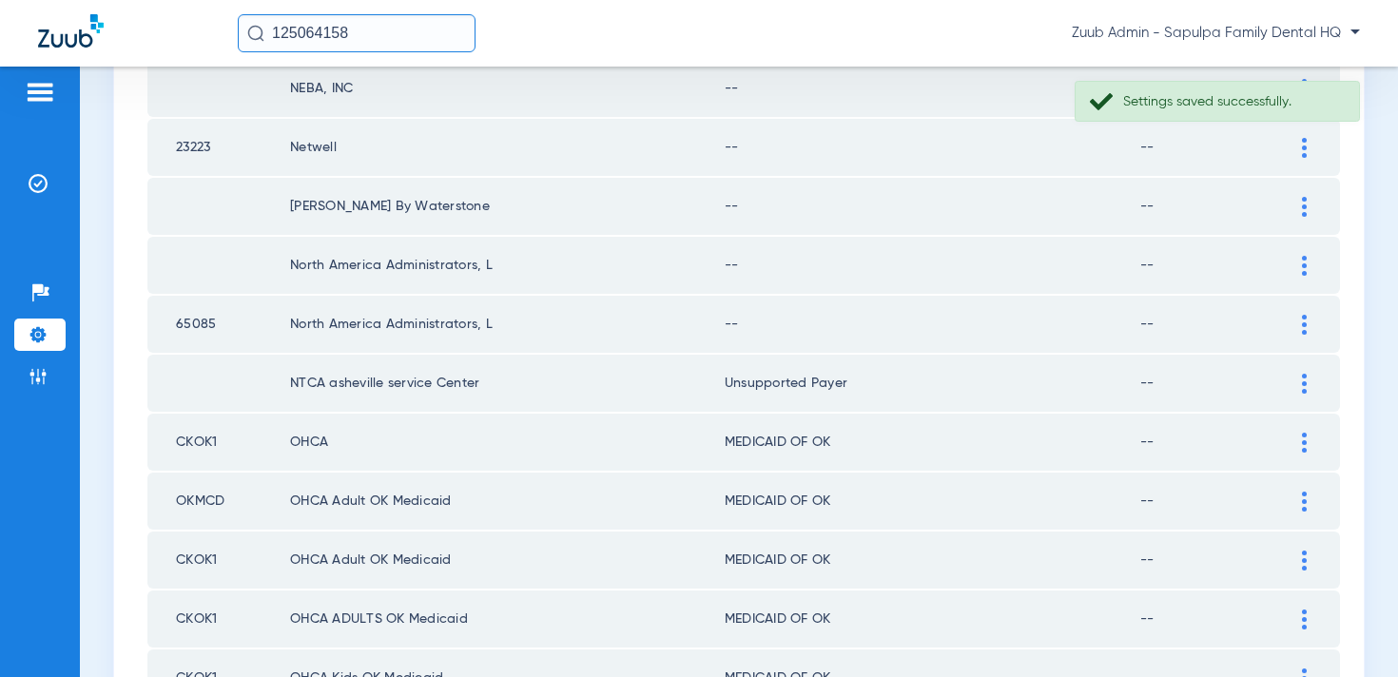
click at [1303, 319] on img at bounding box center [1304, 325] width 5 height 20
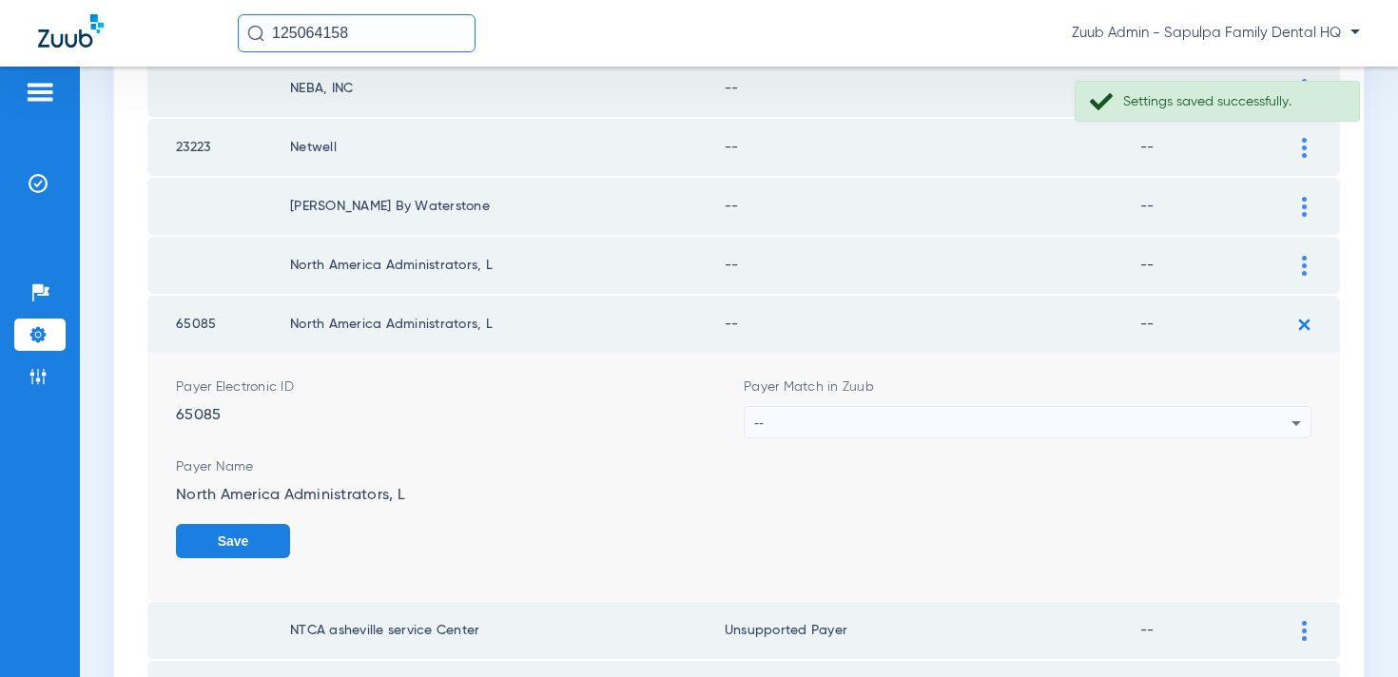
click at [1027, 407] on div "--" at bounding box center [1022, 423] width 537 height 32
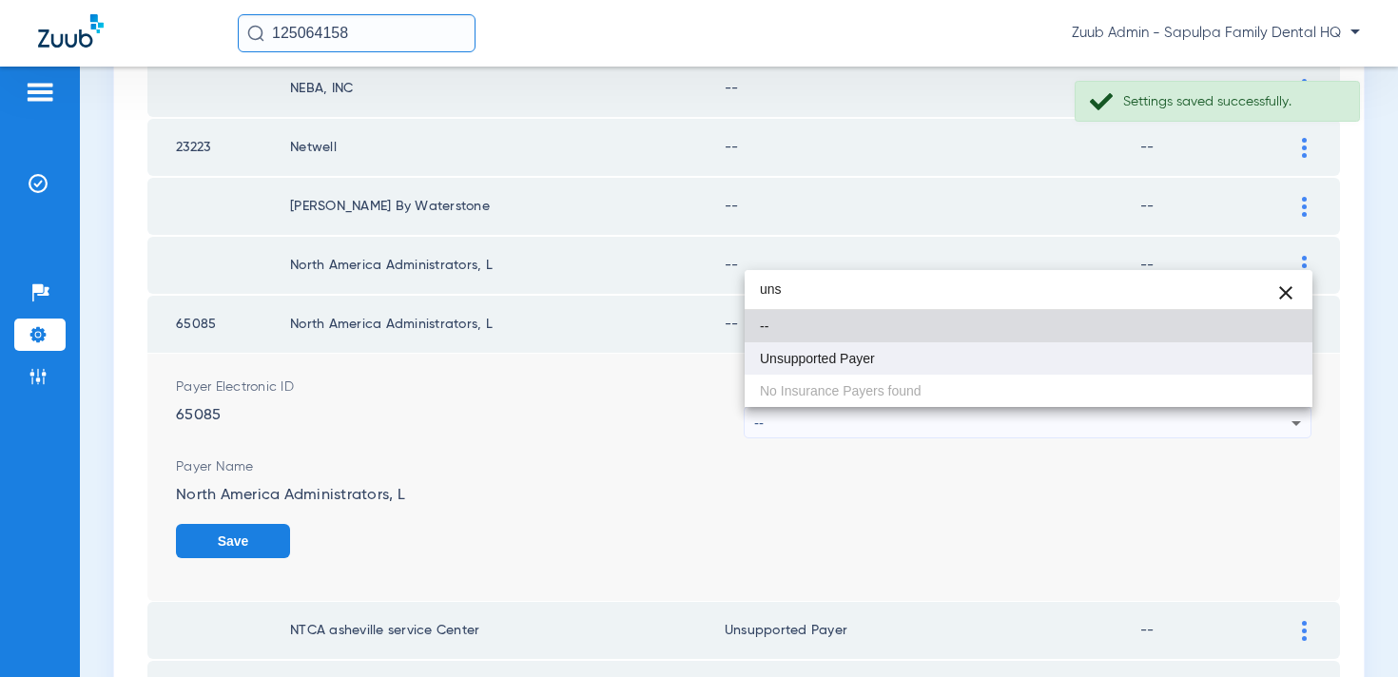
type input "uns"
click at [990, 350] on mat-option "Unsupported Payer" at bounding box center [1029, 358] width 568 height 32
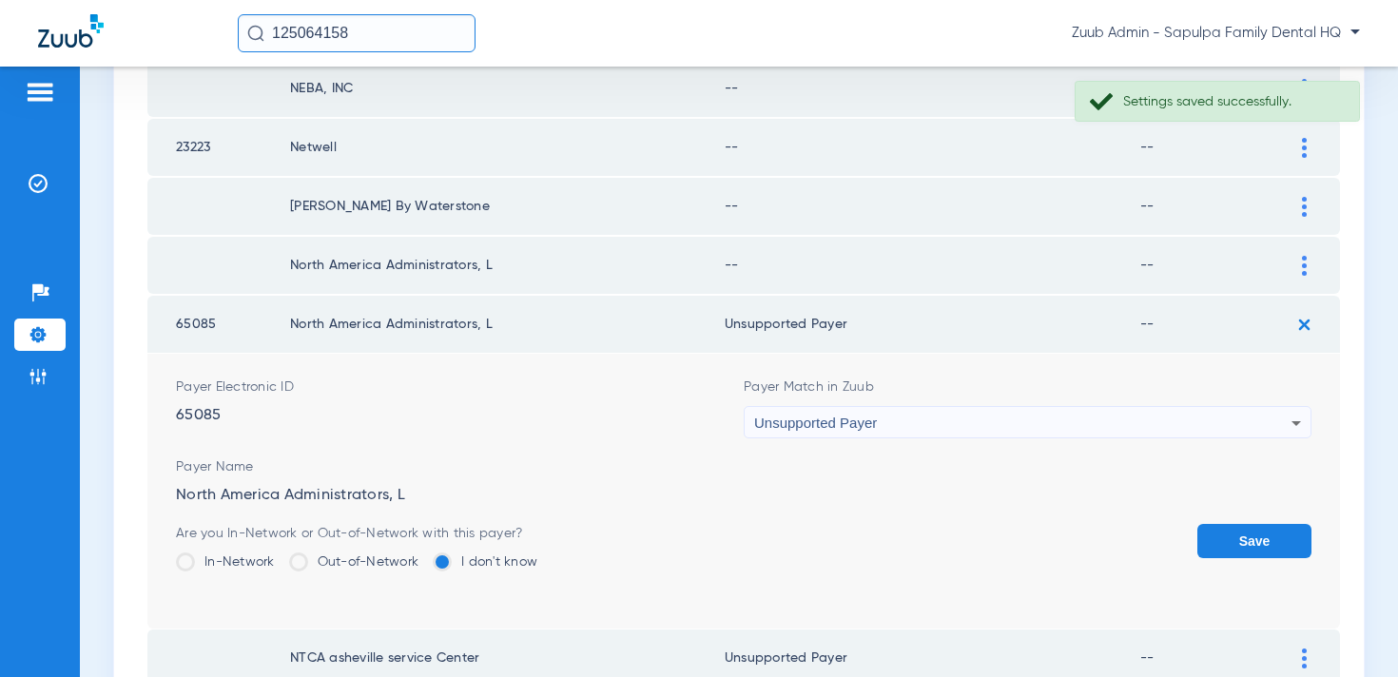
click at [1228, 536] on button "Save" at bounding box center [1255, 541] width 114 height 34
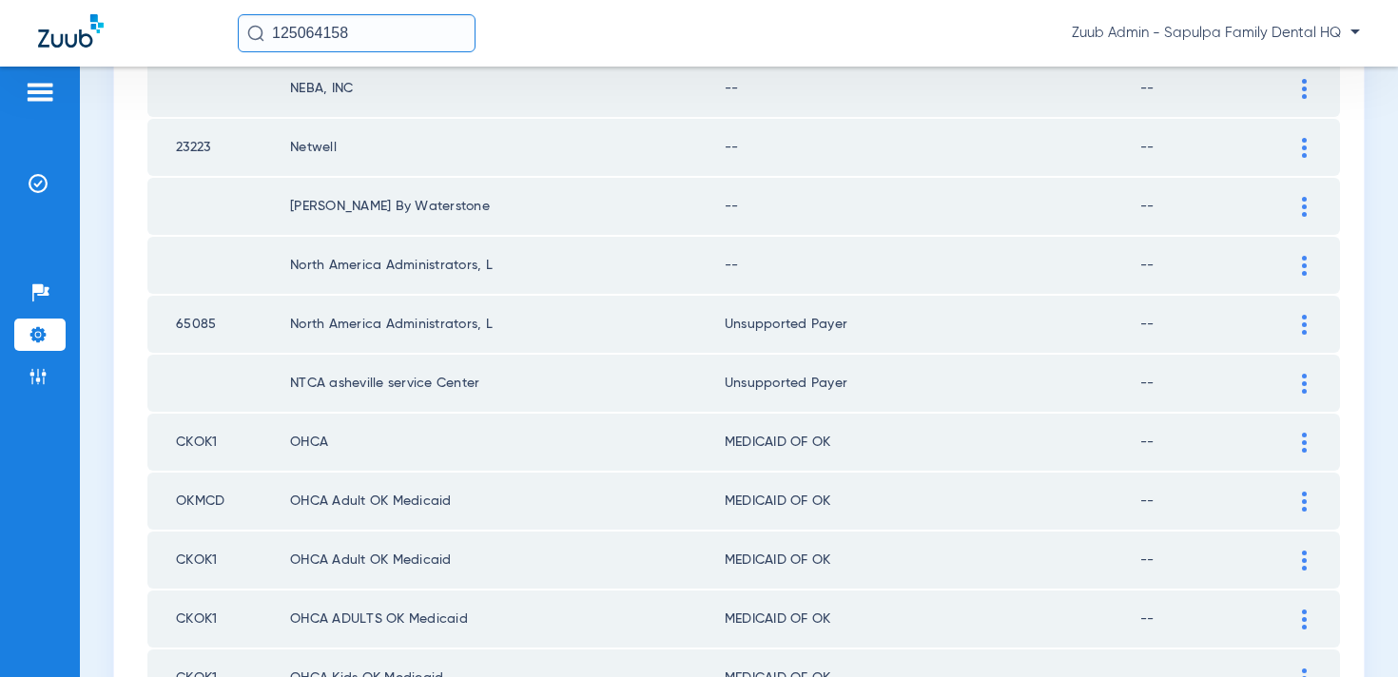
click at [1303, 273] on img at bounding box center [1304, 266] width 5 height 20
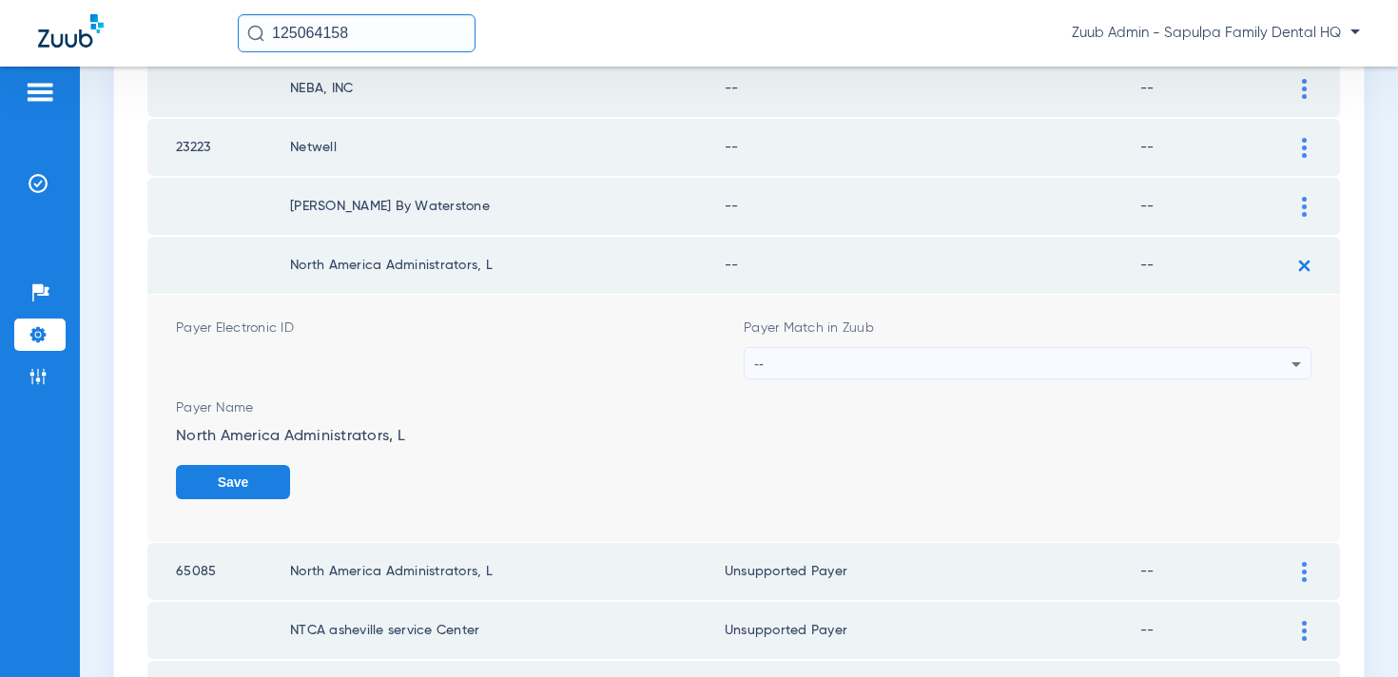
click at [1016, 366] on div "--" at bounding box center [1022, 364] width 537 height 32
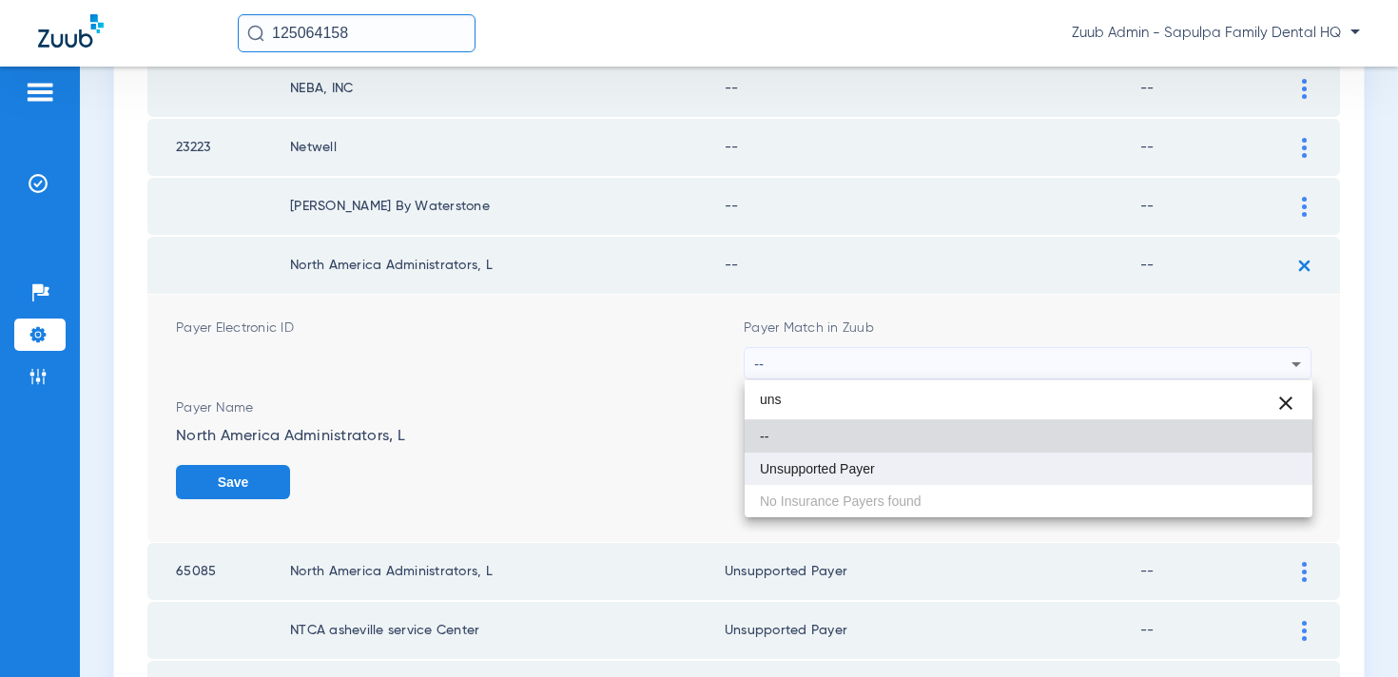
type input "uns"
click at [966, 464] on mat-option "Unsupported Payer" at bounding box center [1029, 469] width 568 height 32
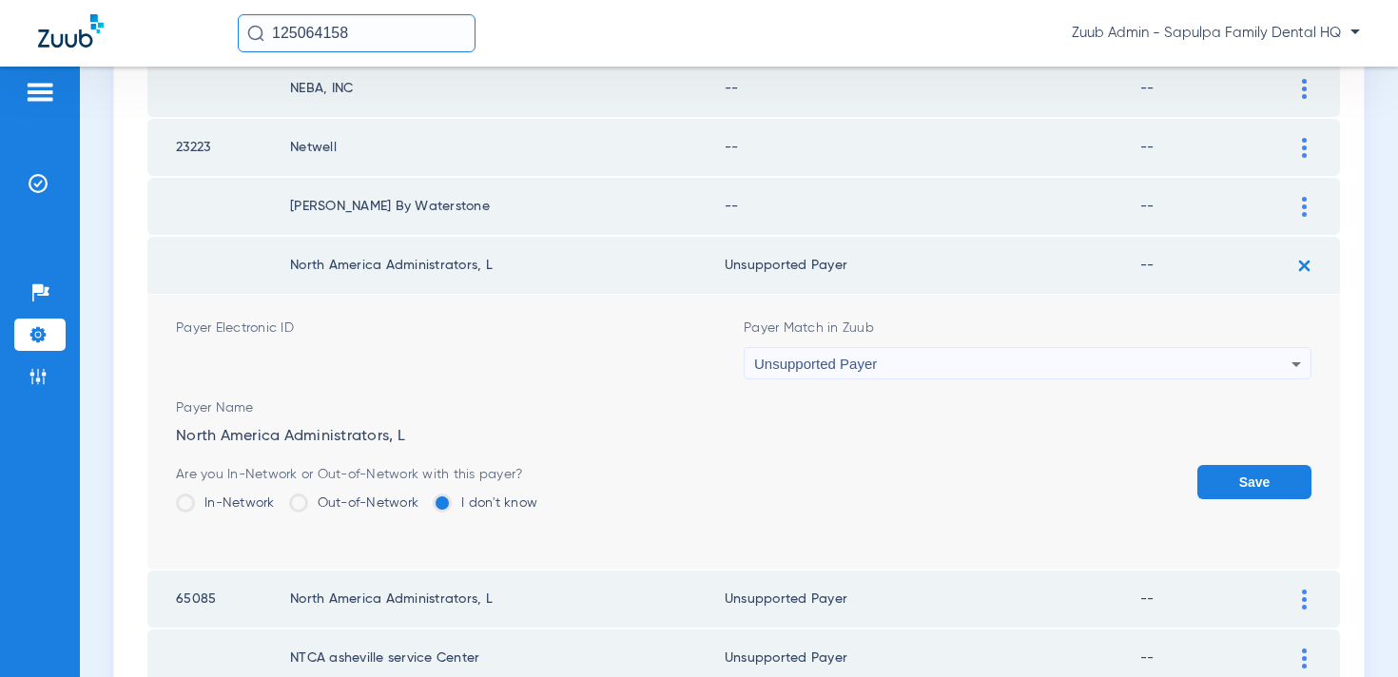
click at [1250, 484] on button "Save" at bounding box center [1255, 482] width 114 height 34
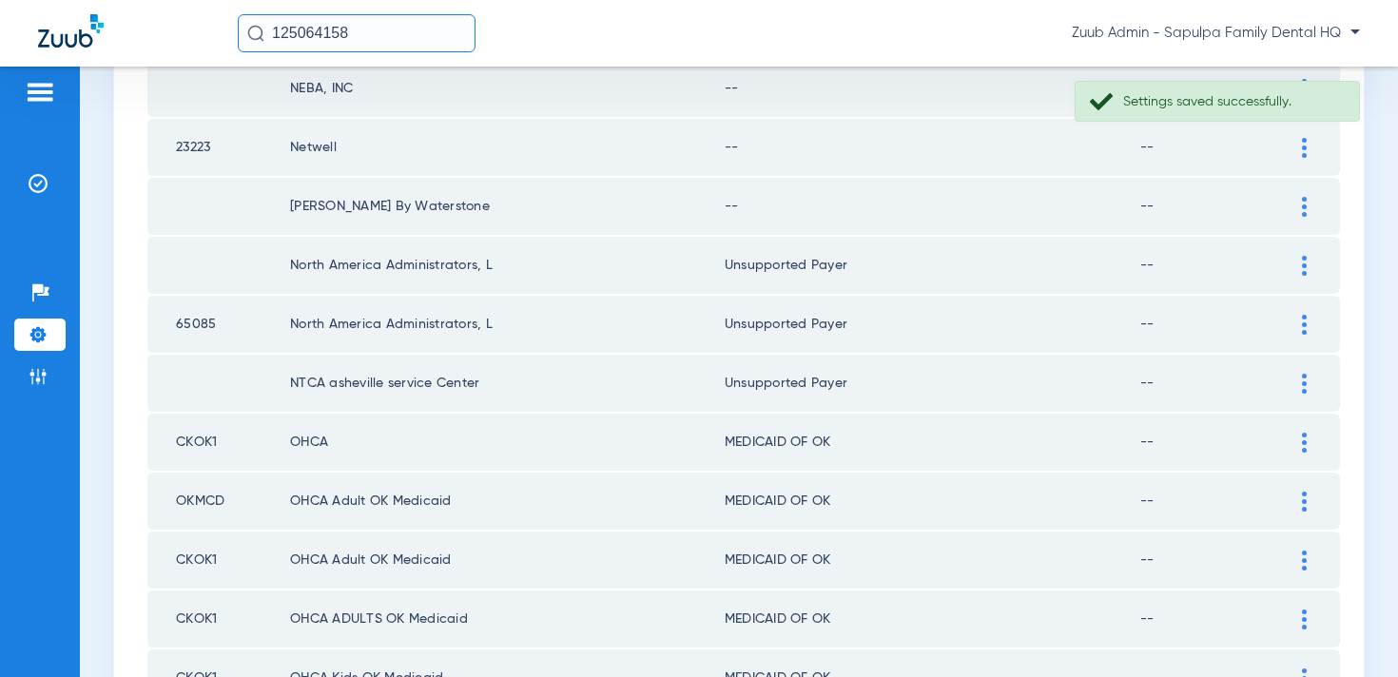
click at [1302, 205] on img at bounding box center [1304, 207] width 5 height 20
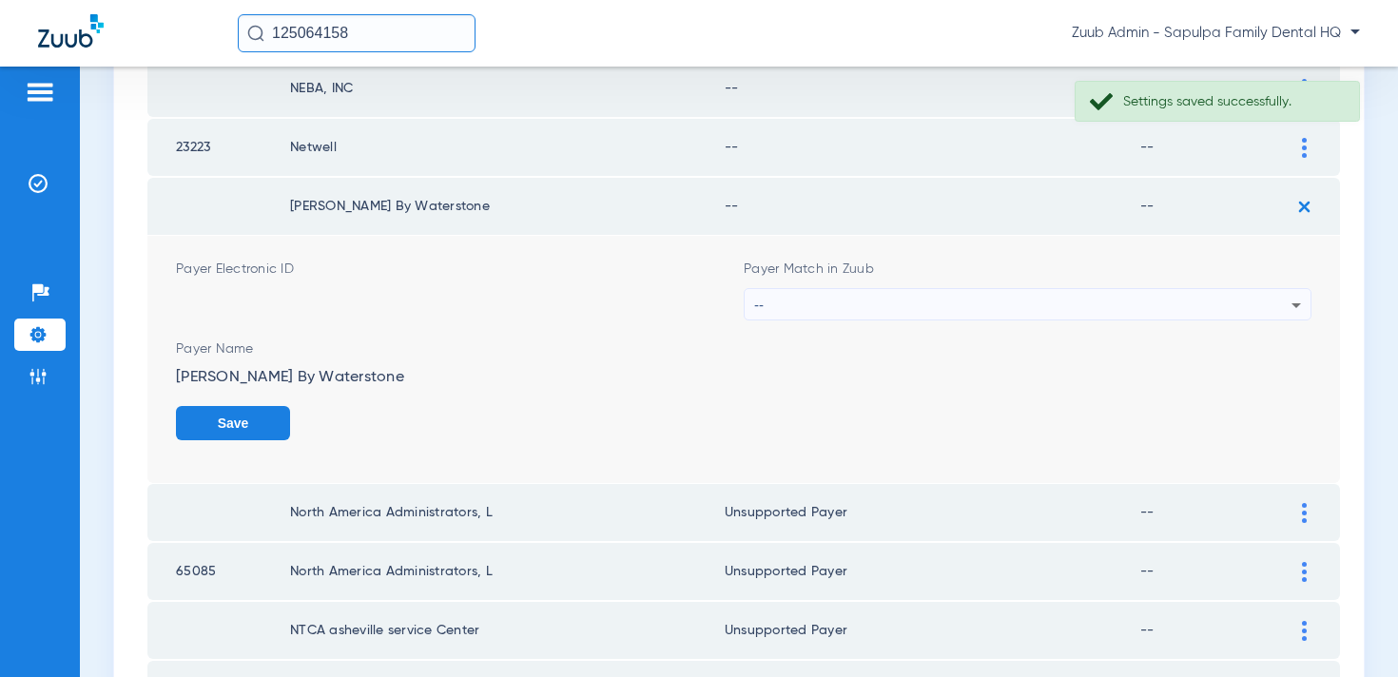
click at [1108, 304] on div "--" at bounding box center [1022, 305] width 537 height 32
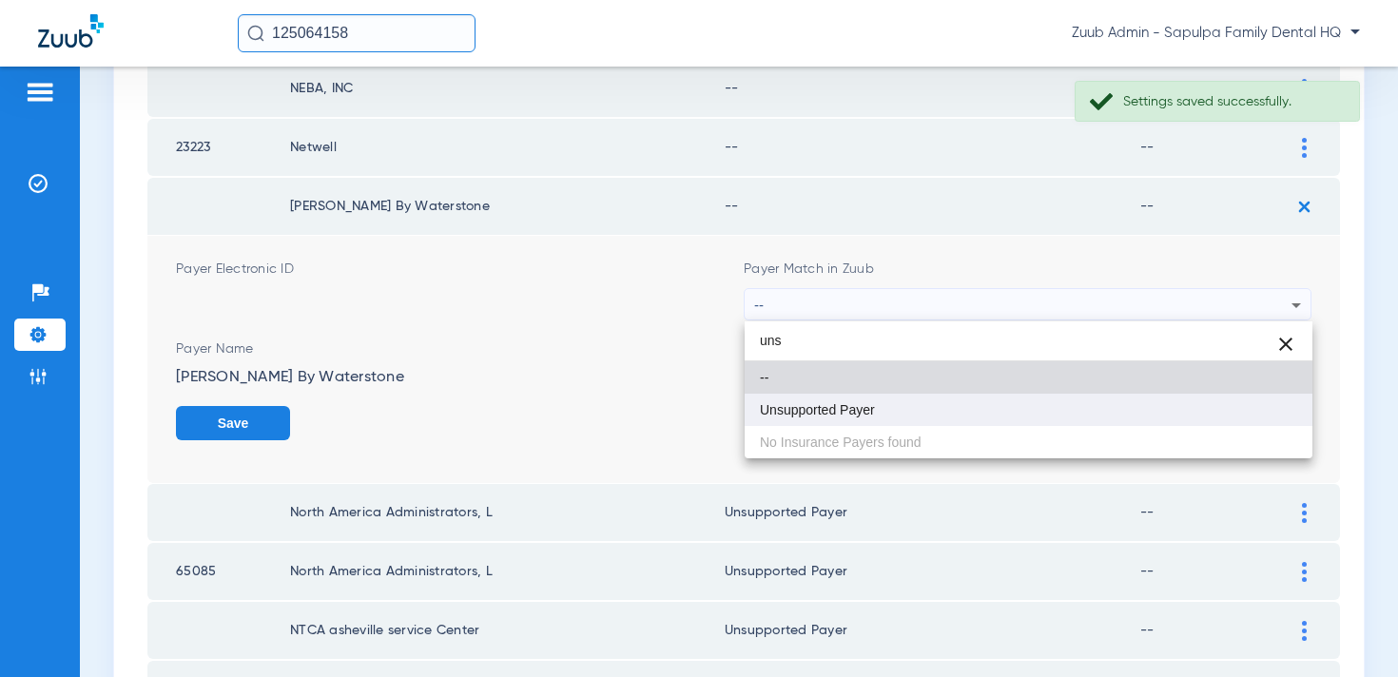
type input "uns"
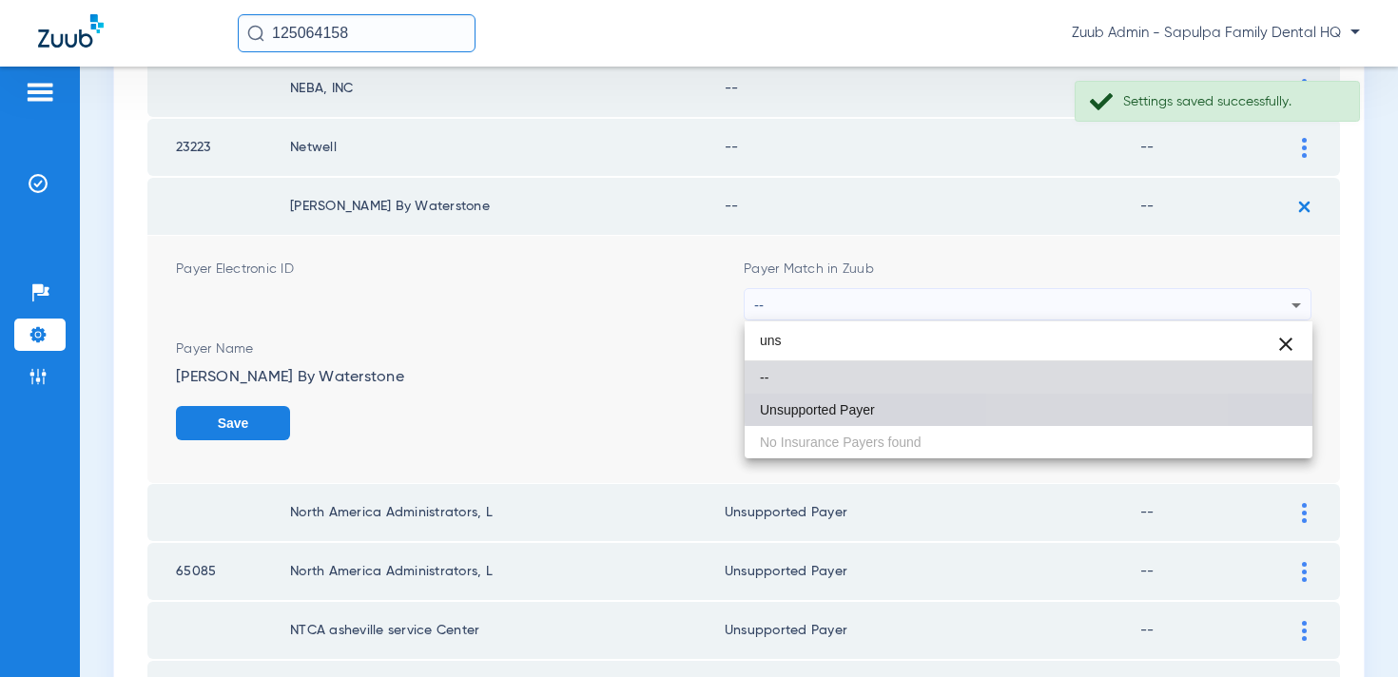
click at [1058, 400] on mat-option "Unsupported Payer" at bounding box center [1029, 410] width 568 height 32
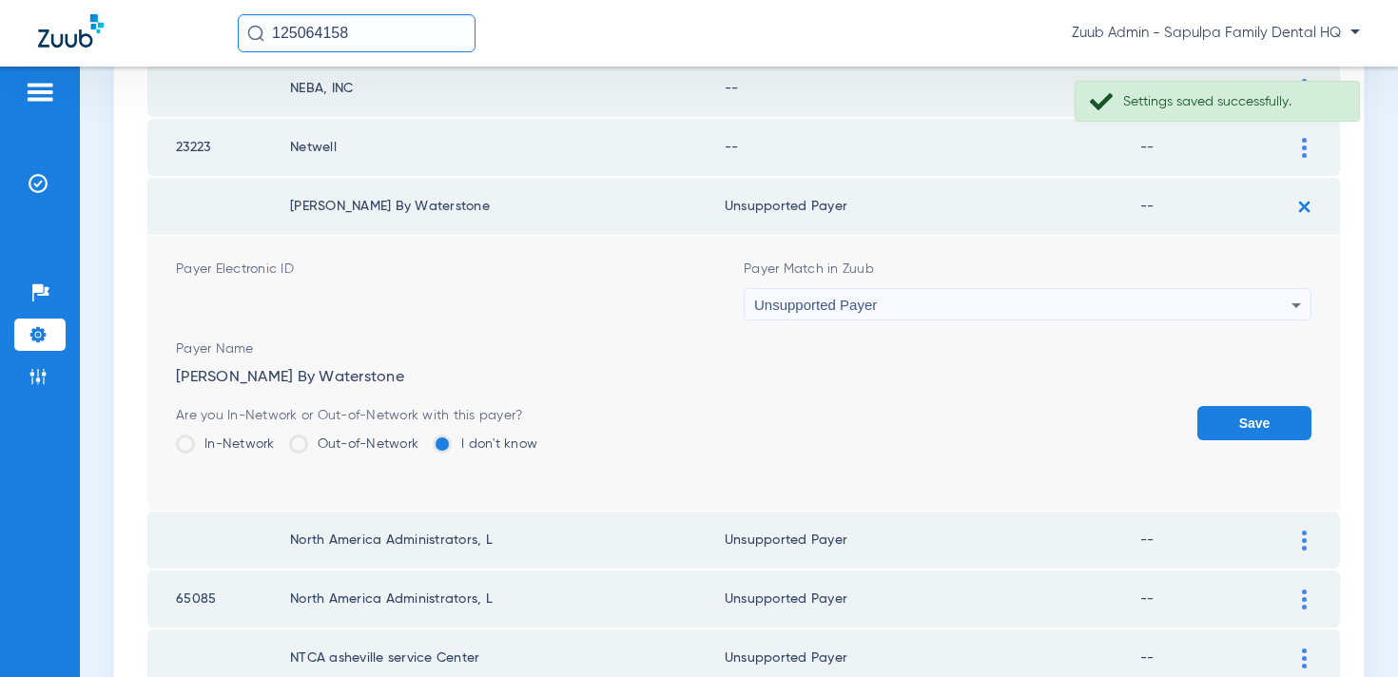
click at [1267, 426] on button "Save" at bounding box center [1255, 423] width 114 height 34
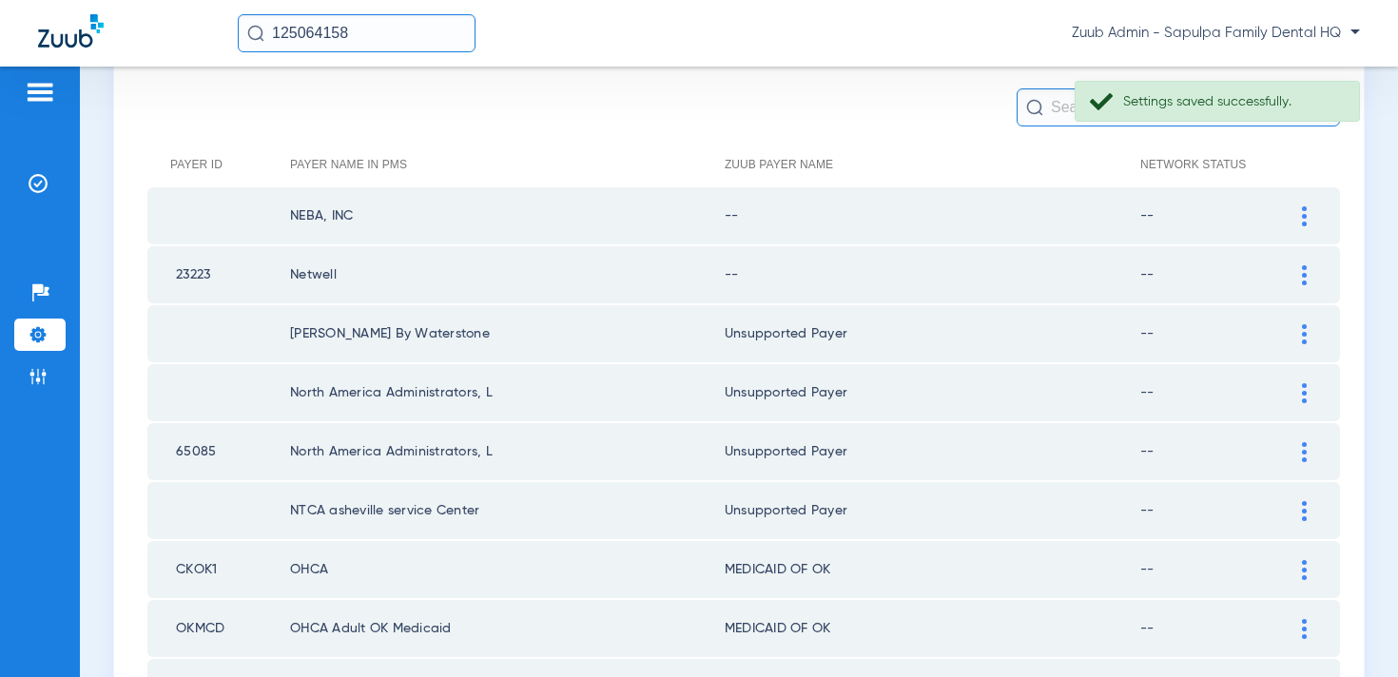
scroll to position [111, 0]
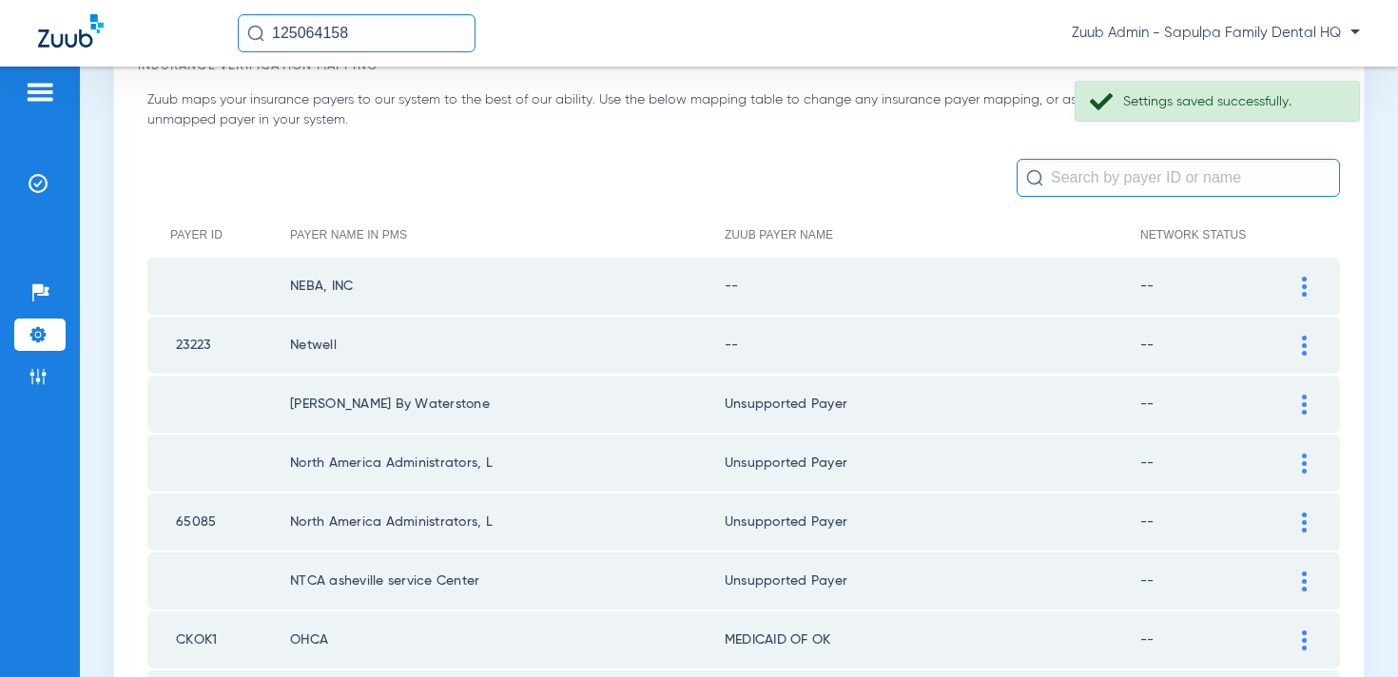
click at [1303, 339] on img at bounding box center [1304, 346] width 5 height 20
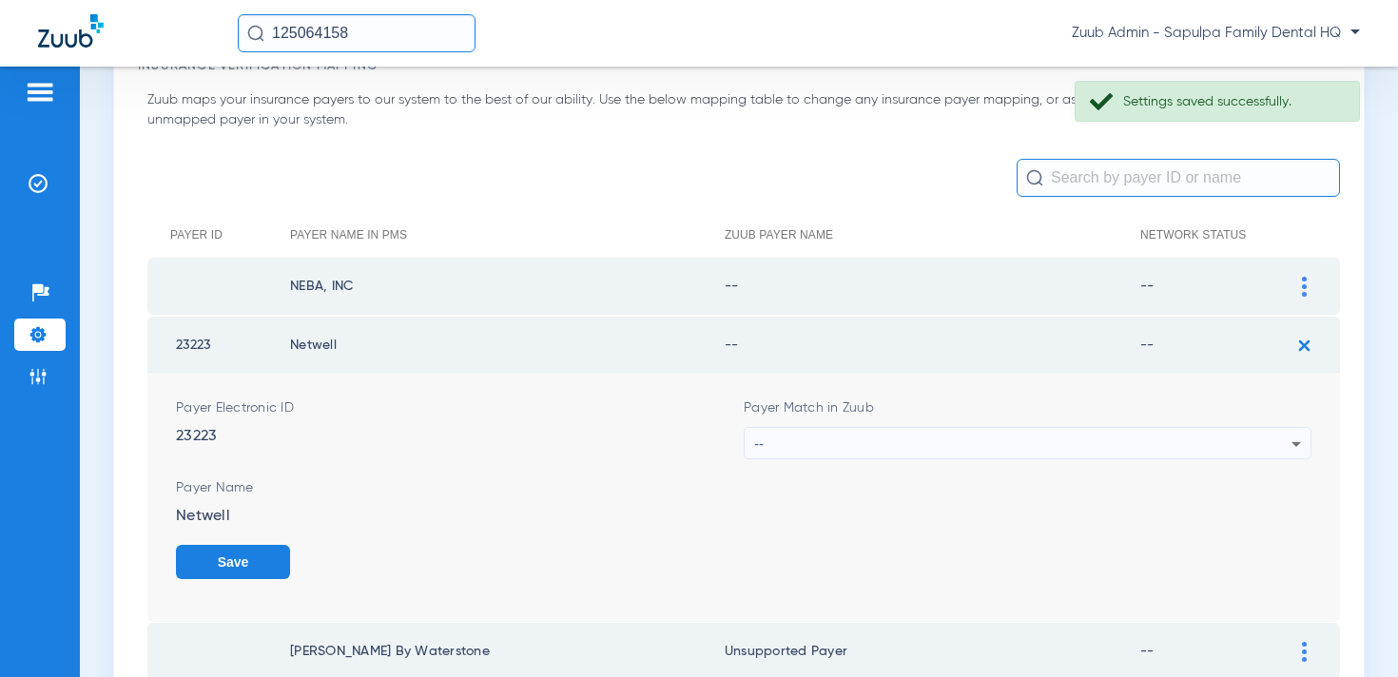
click at [1038, 440] on div "--" at bounding box center [1022, 444] width 537 height 32
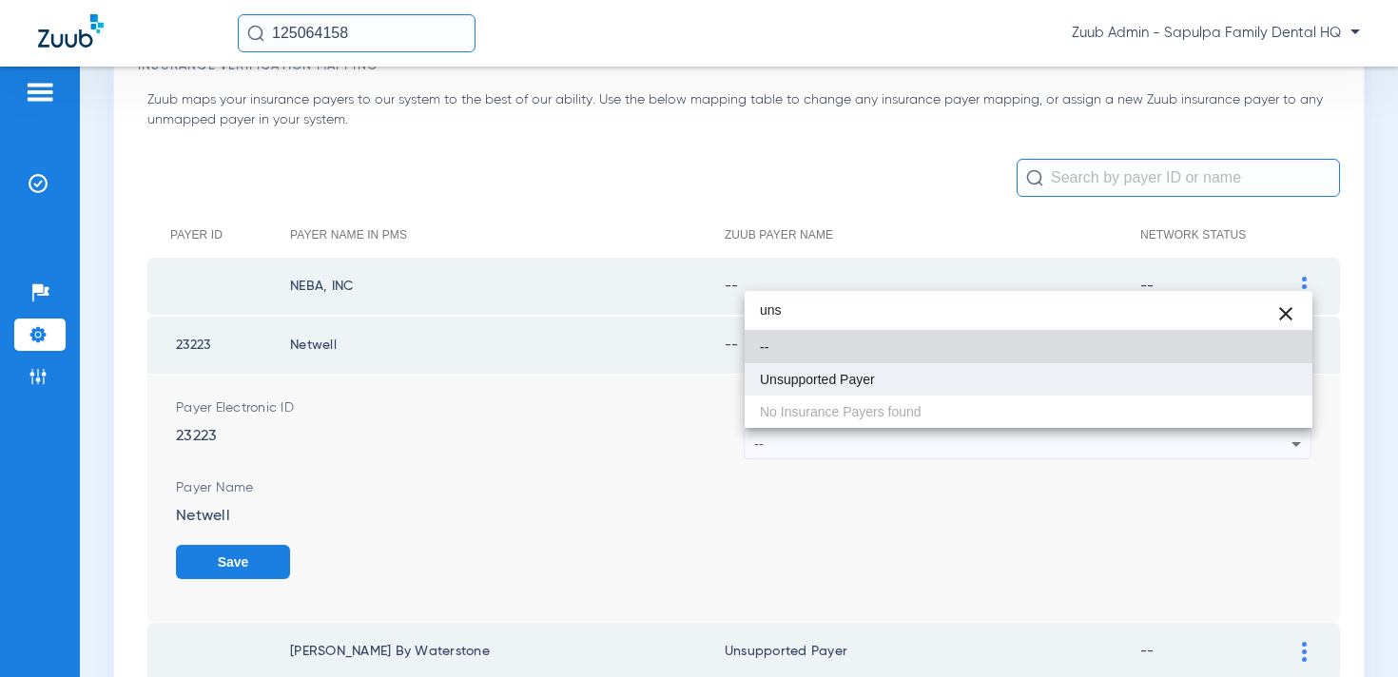
type input "uns"
click at [1011, 376] on mat-option "Unsupported Payer" at bounding box center [1029, 379] width 568 height 32
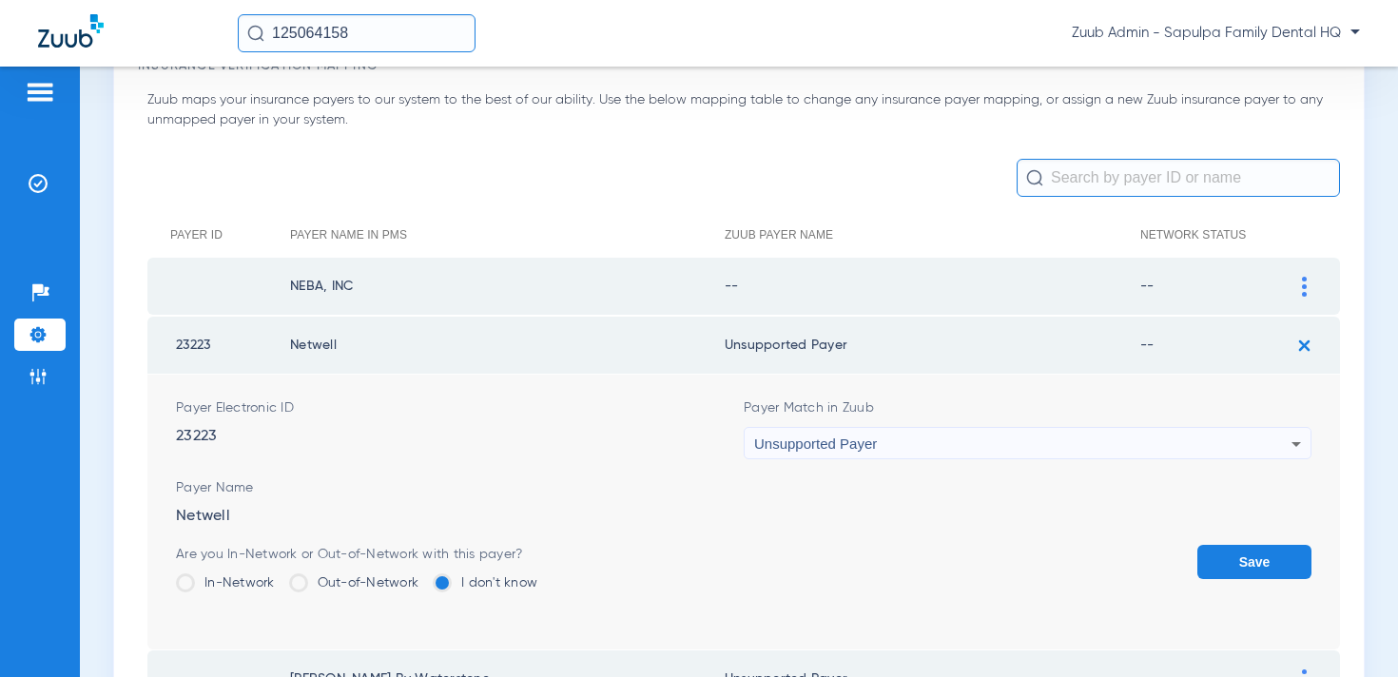
click at [1272, 573] on button "Save" at bounding box center [1255, 562] width 114 height 34
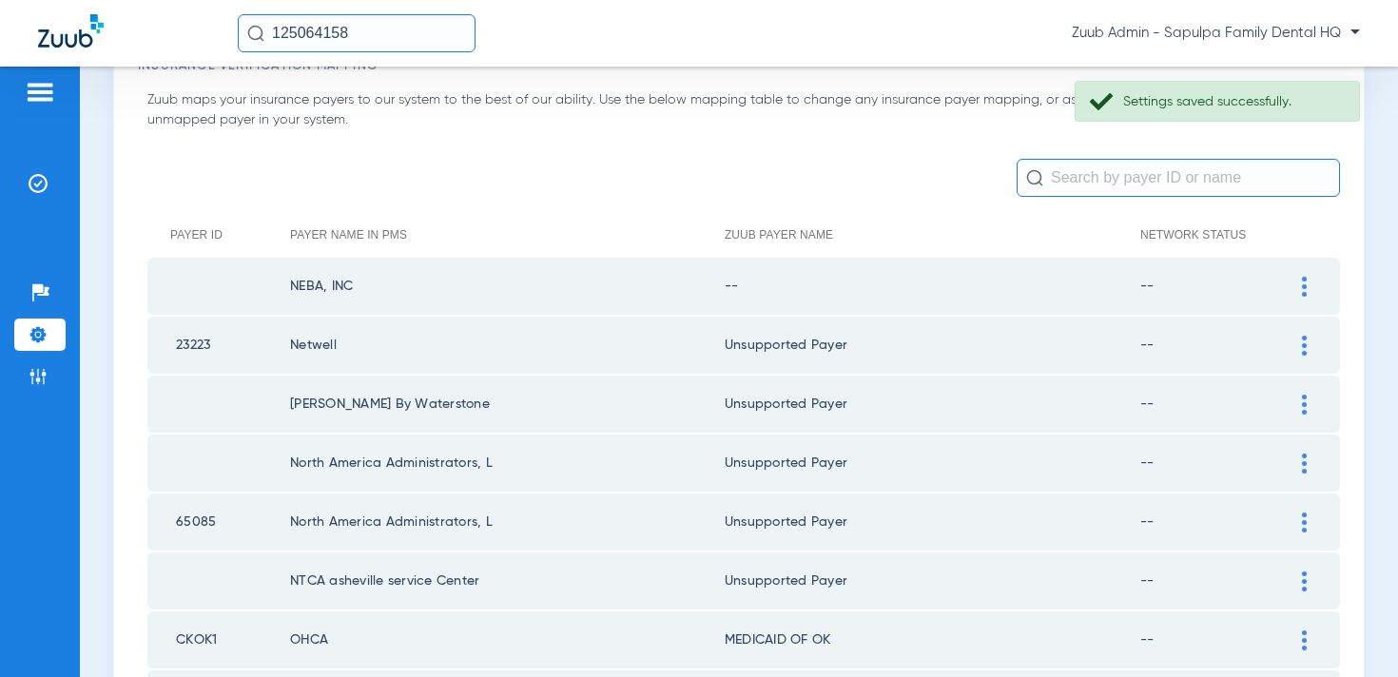
click at [1303, 287] on img at bounding box center [1304, 287] width 5 height 20
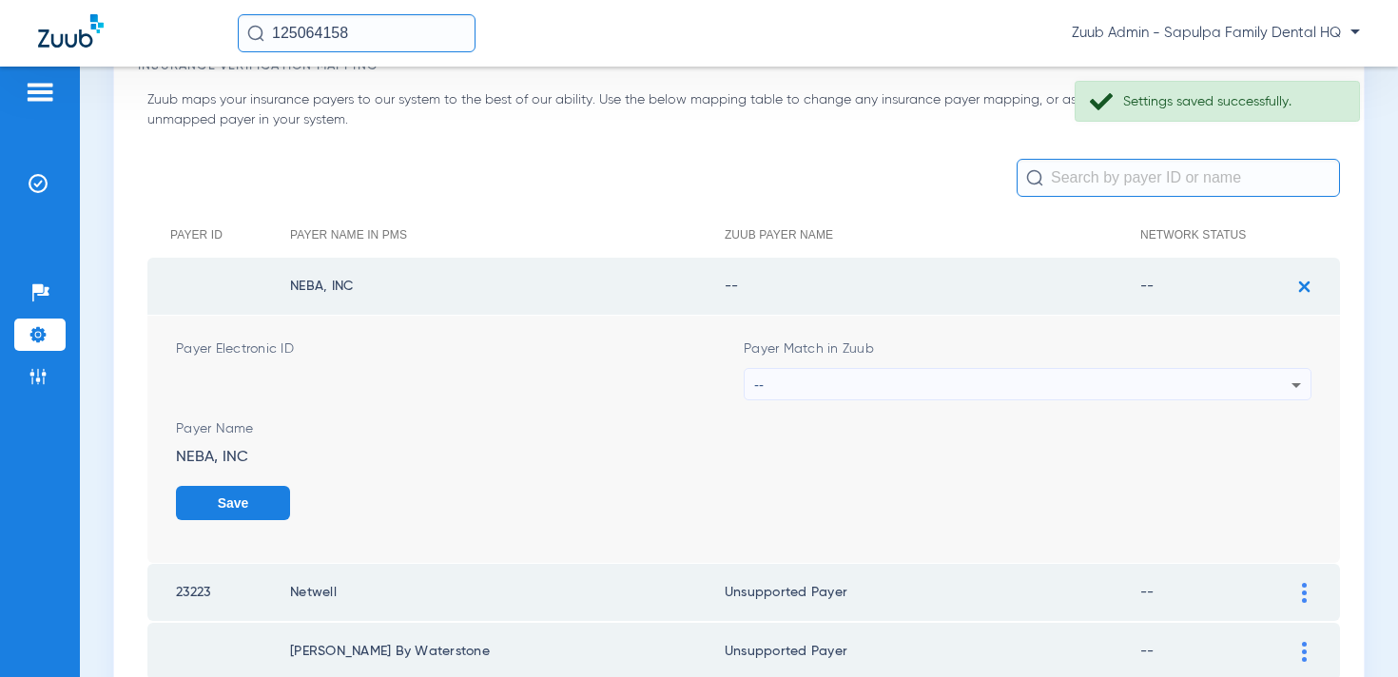
click at [1047, 381] on div "--" at bounding box center [1022, 385] width 537 height 32
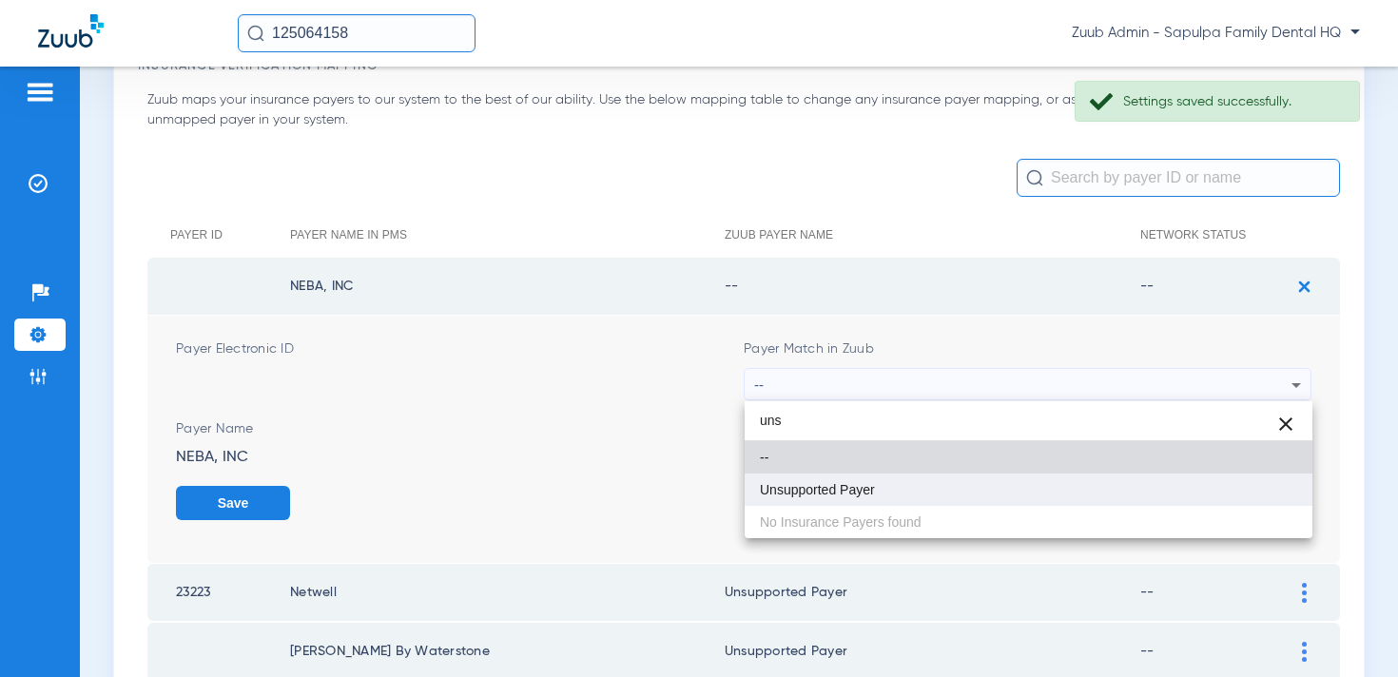
type input "uns"
click at [978, 476] on mat-option "Unsupported Payer" at bounding box center [1029, 490] width 568 height 32
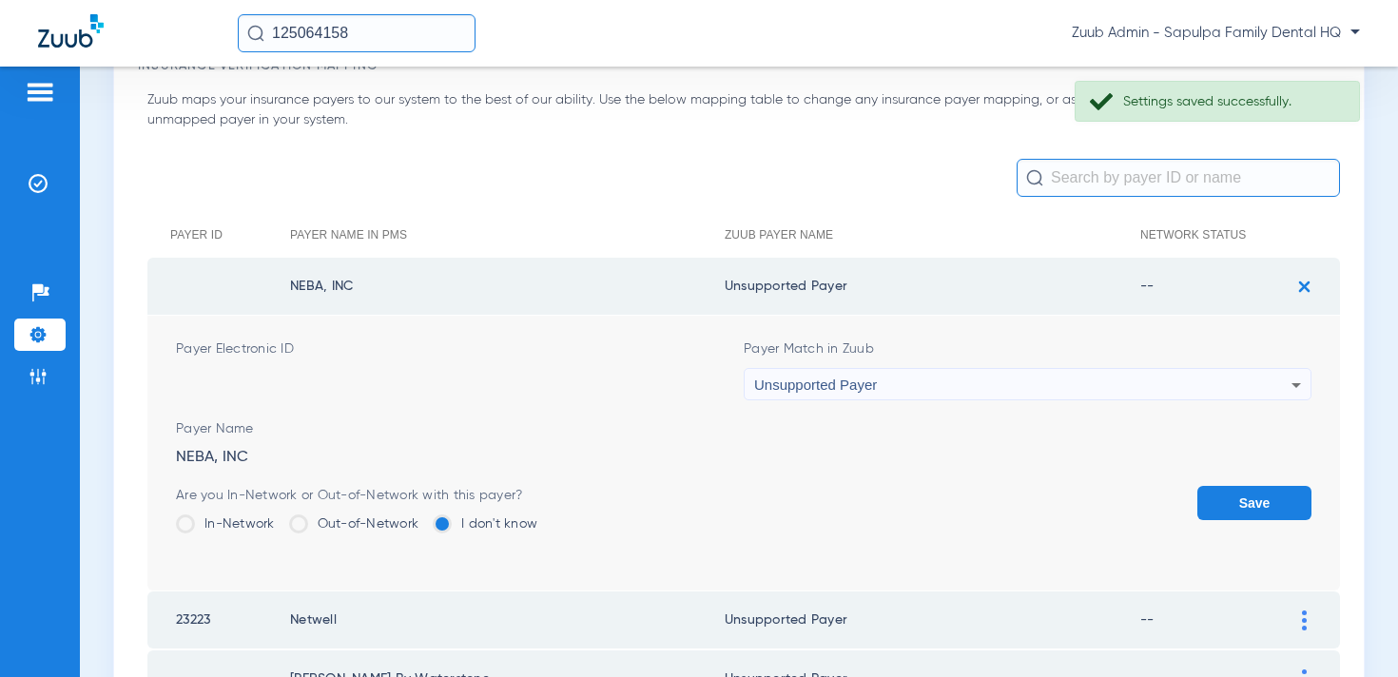
click at [1215, 495] on button "Save" at bounding box center [1255, 503] width 114 height 34
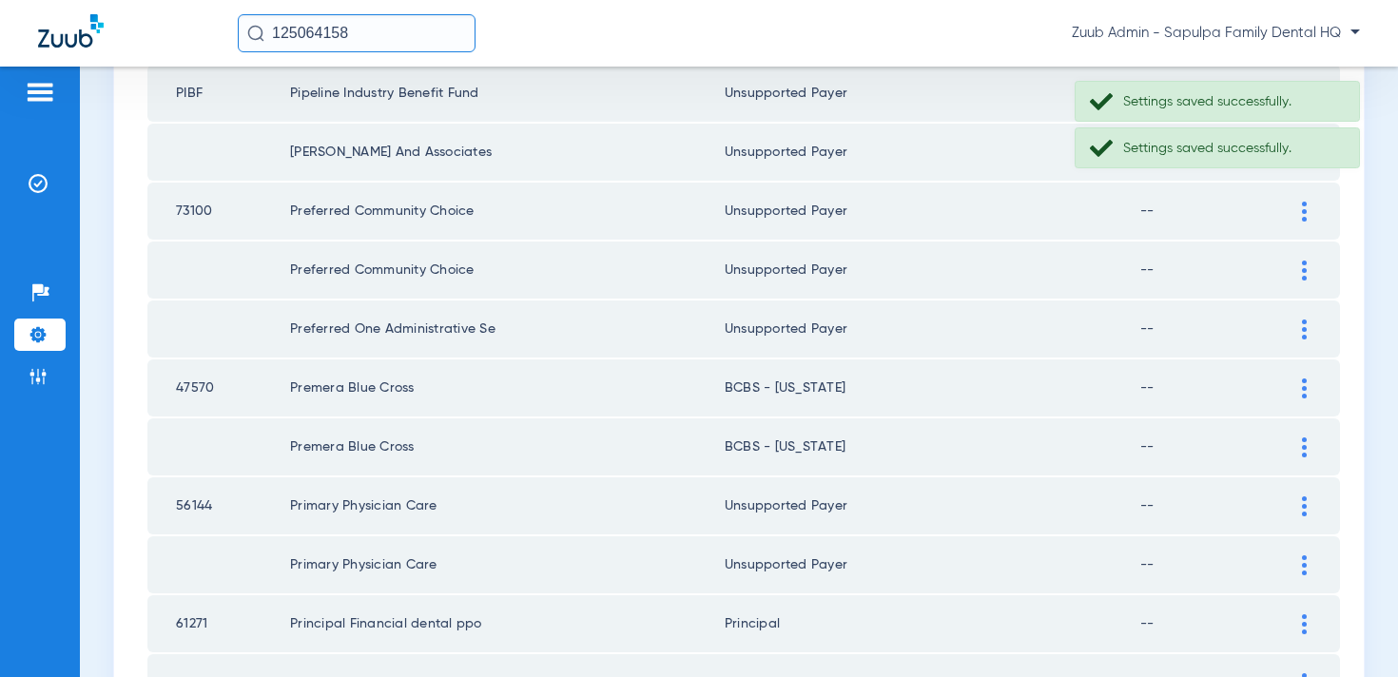
scroll to position [2781, 0]
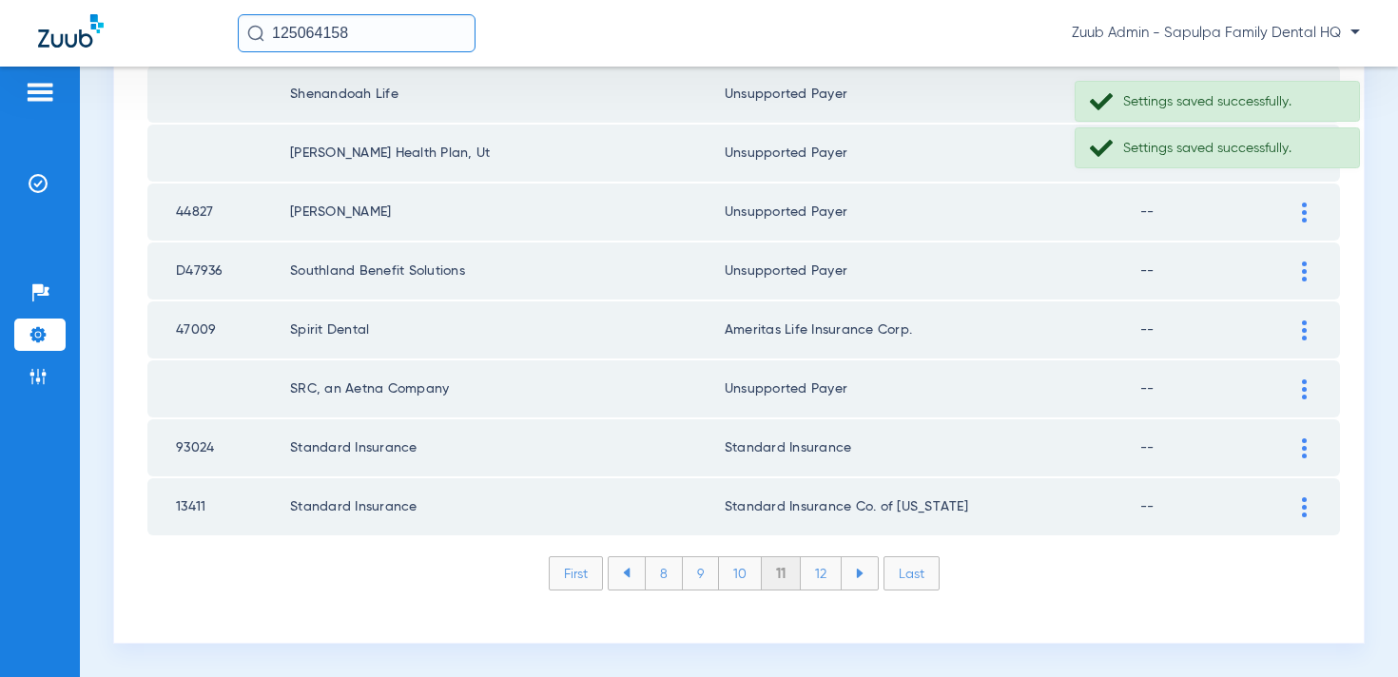
click at [818, 571] on li "12" at bounding box center [821, 573] width 41 height 32
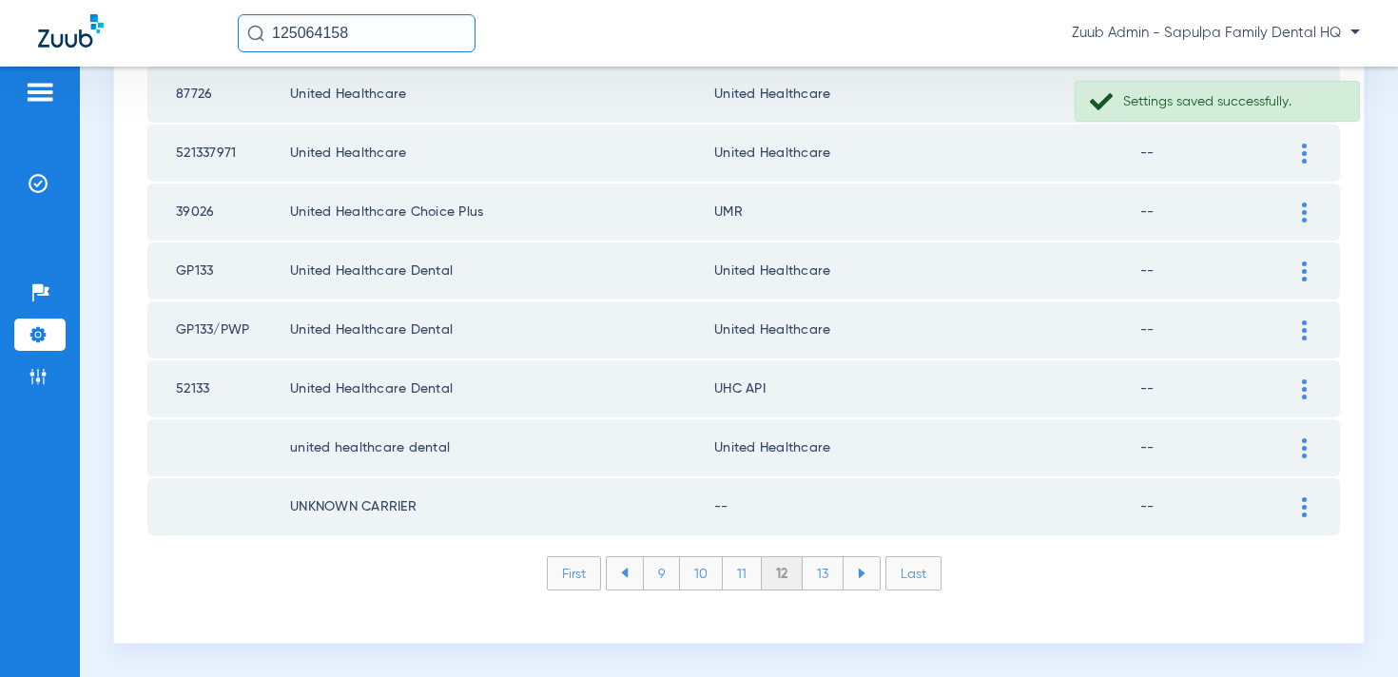
click at [1300, 516] on div at bounding box center [1304, 508] width 33 height 20
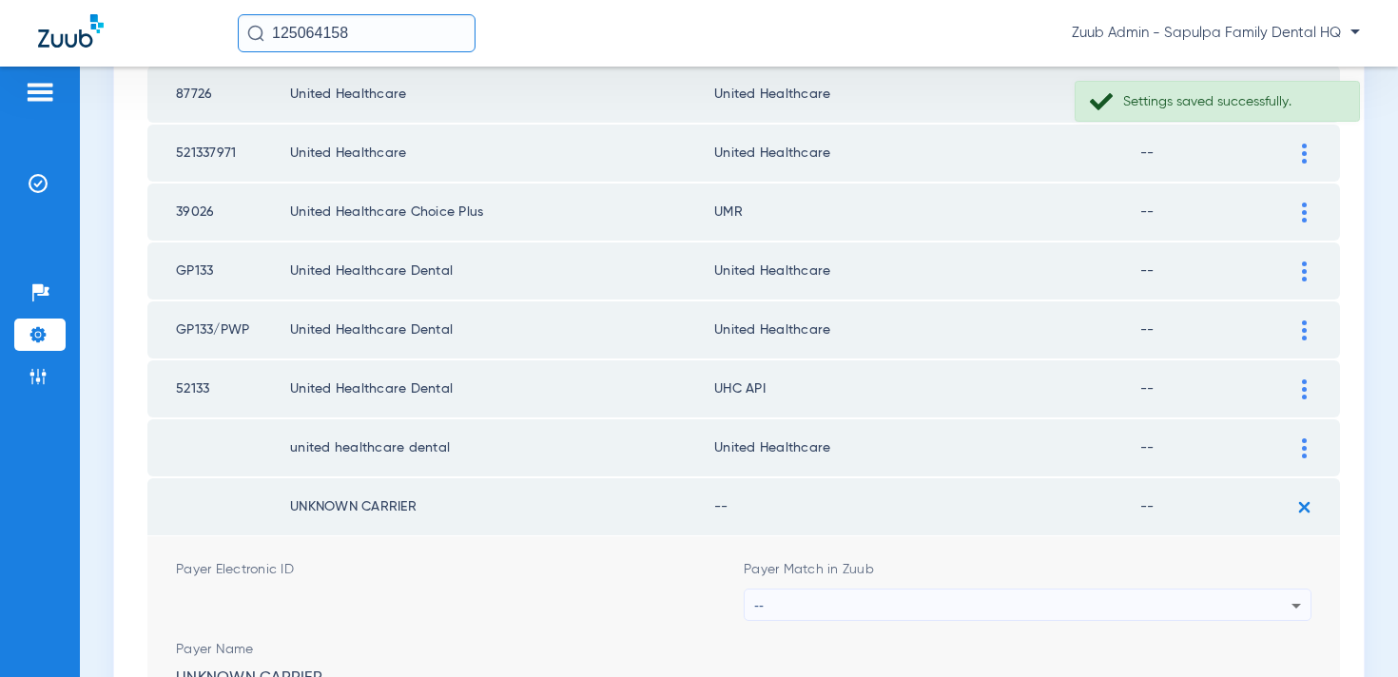
click at [913, 605] on div "--" at bounding box center [1022, 606] width 537 height 32
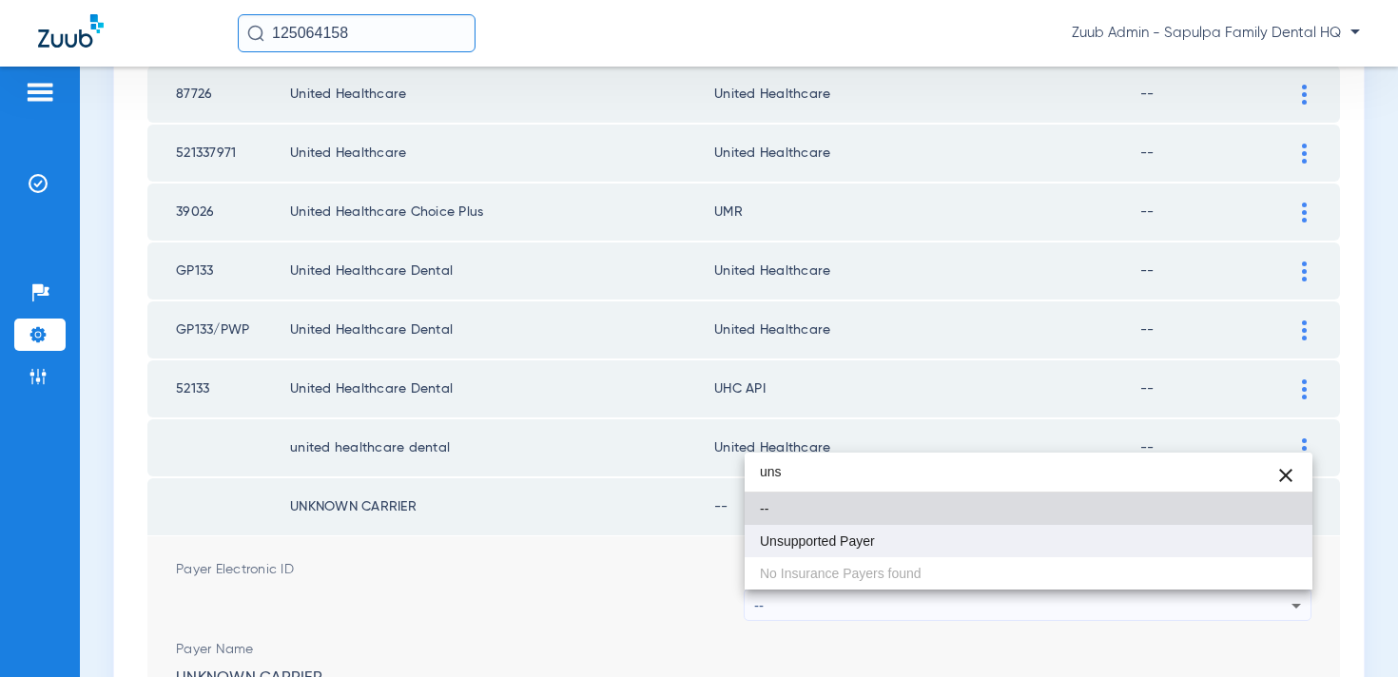
type input "uns"
click at [909, 550] on mat-option "Unsupported Payer" at bounding box center [1029, 541] width 568 height 32
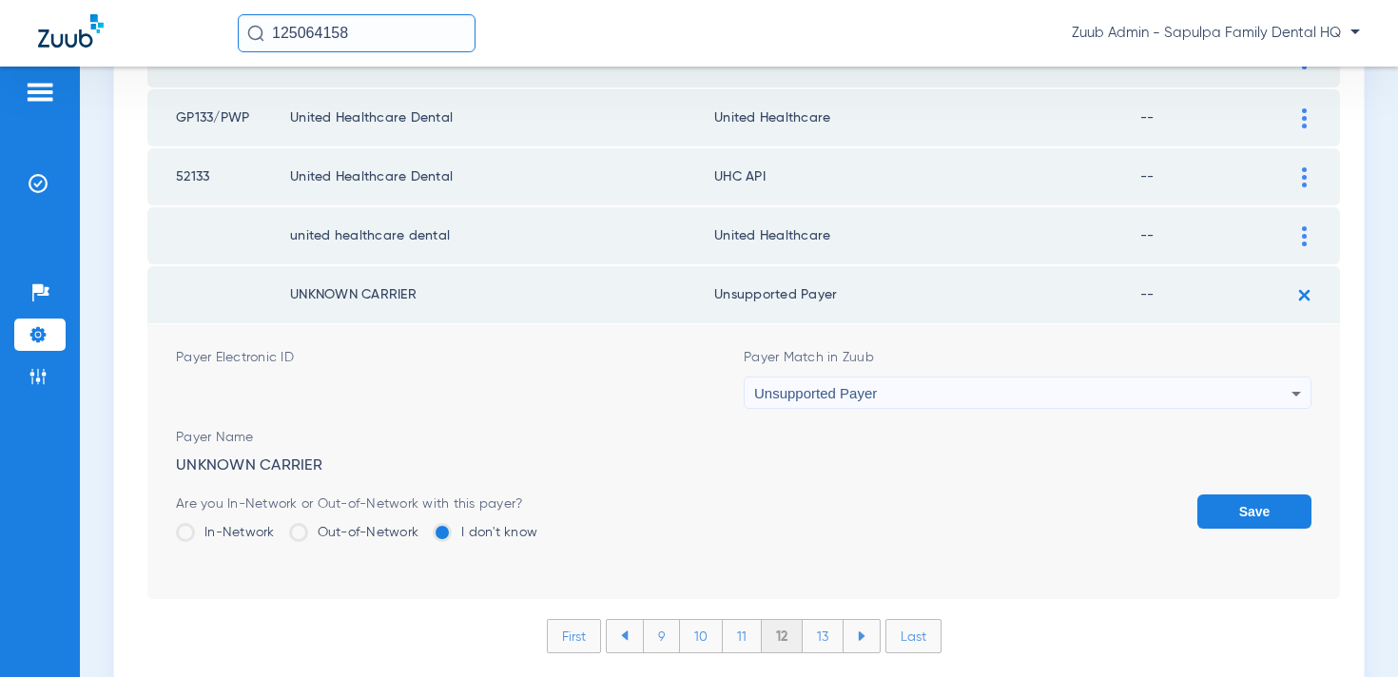
click at [1276, 507] on button "Save" at bounding box center [1255, 512] width 114 height 34
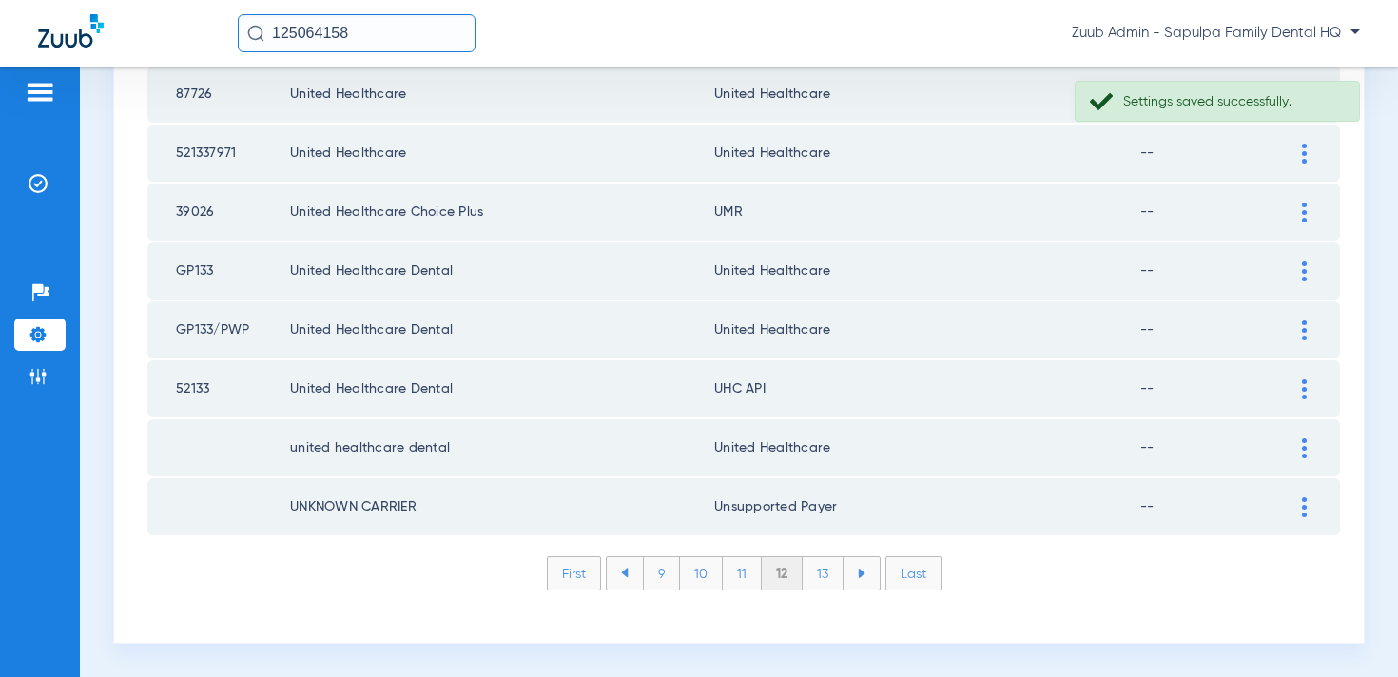
click at [1302, 386] on img at bounding box center [1304, 390] width 5 height 20
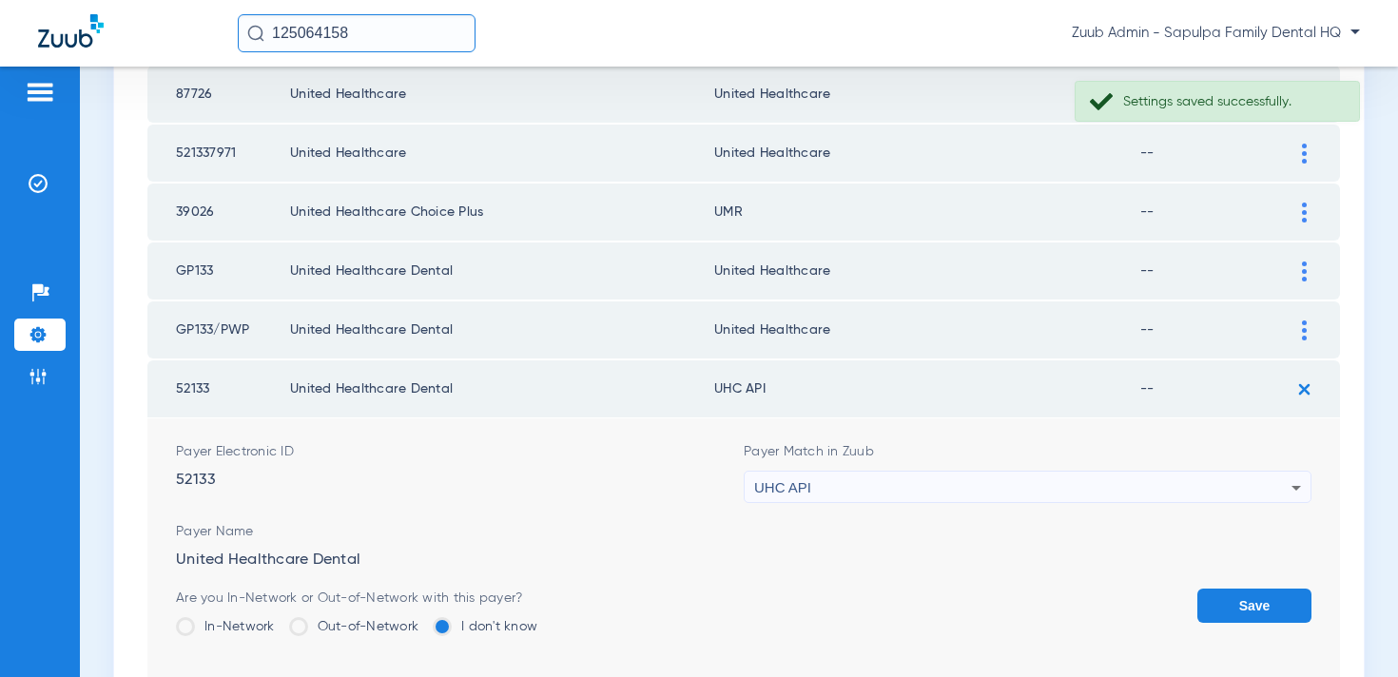
click at [1044, 478] on div "UHC API" at bounding box center [1022, 488] width 537 height 32
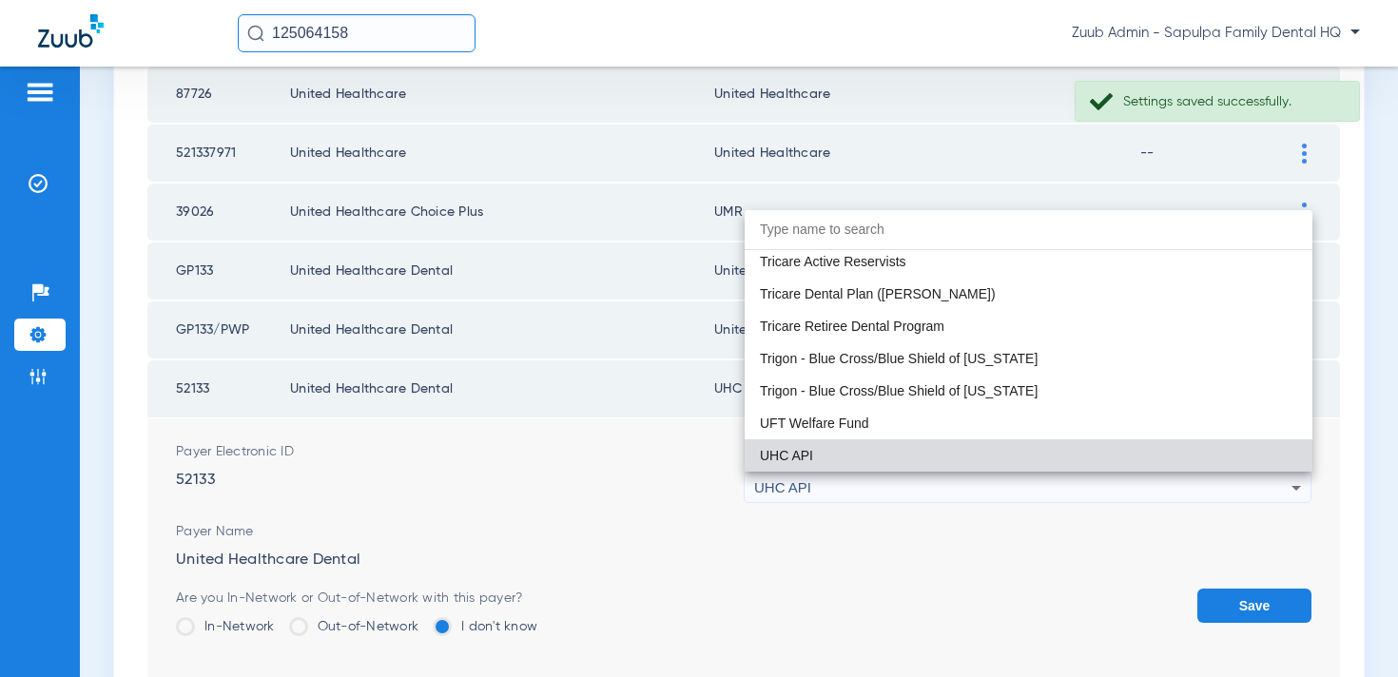
type input "n"
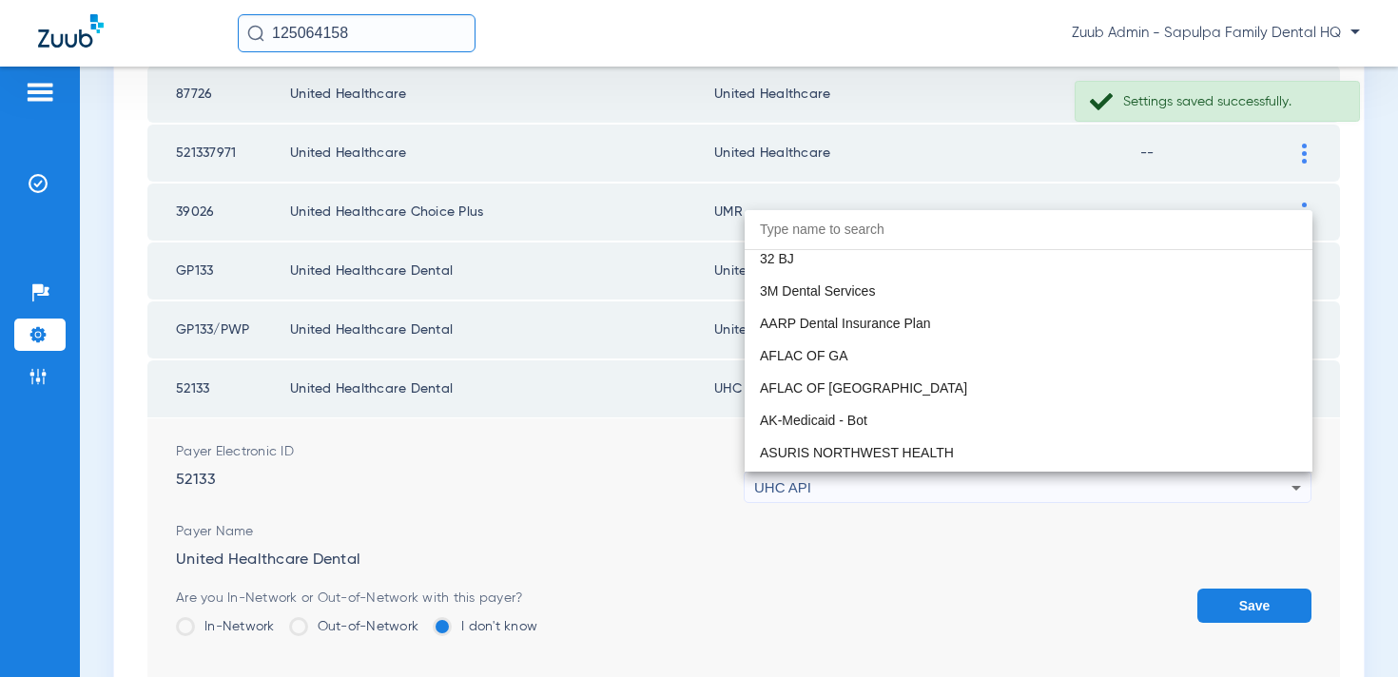
type input "n"
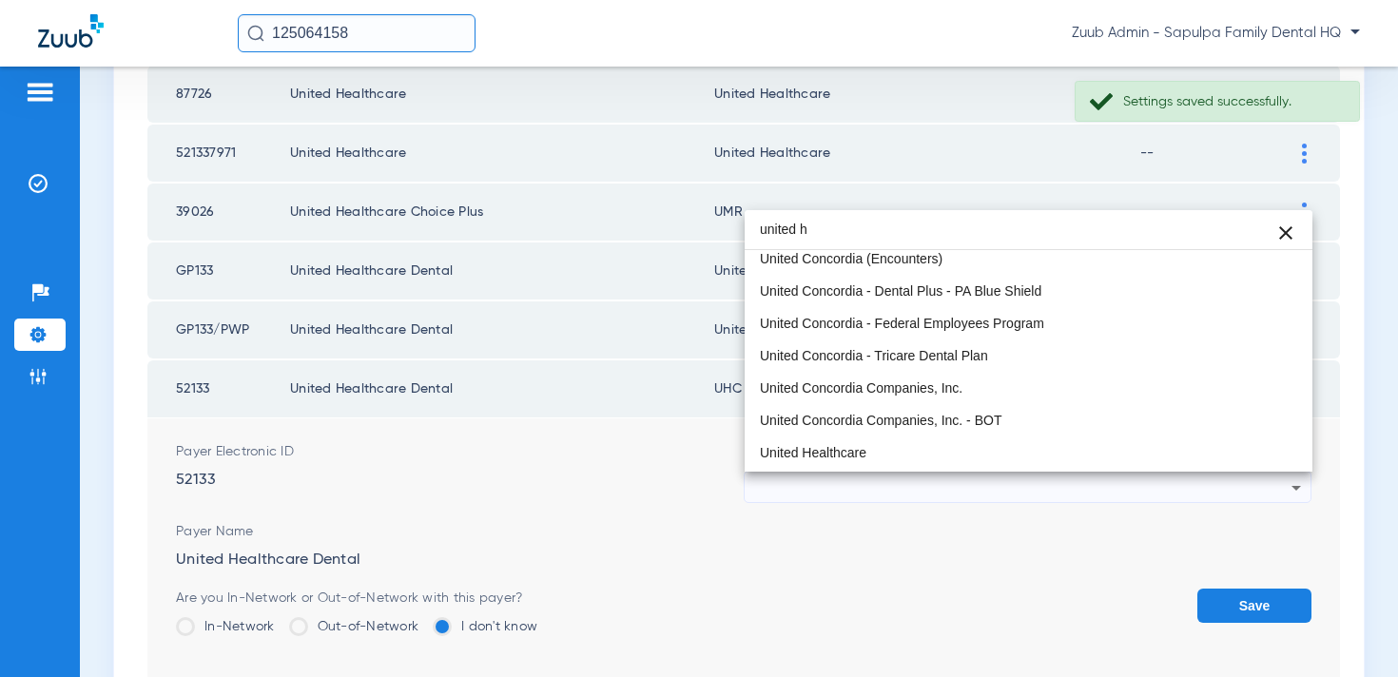
scroll to position [0, 0]
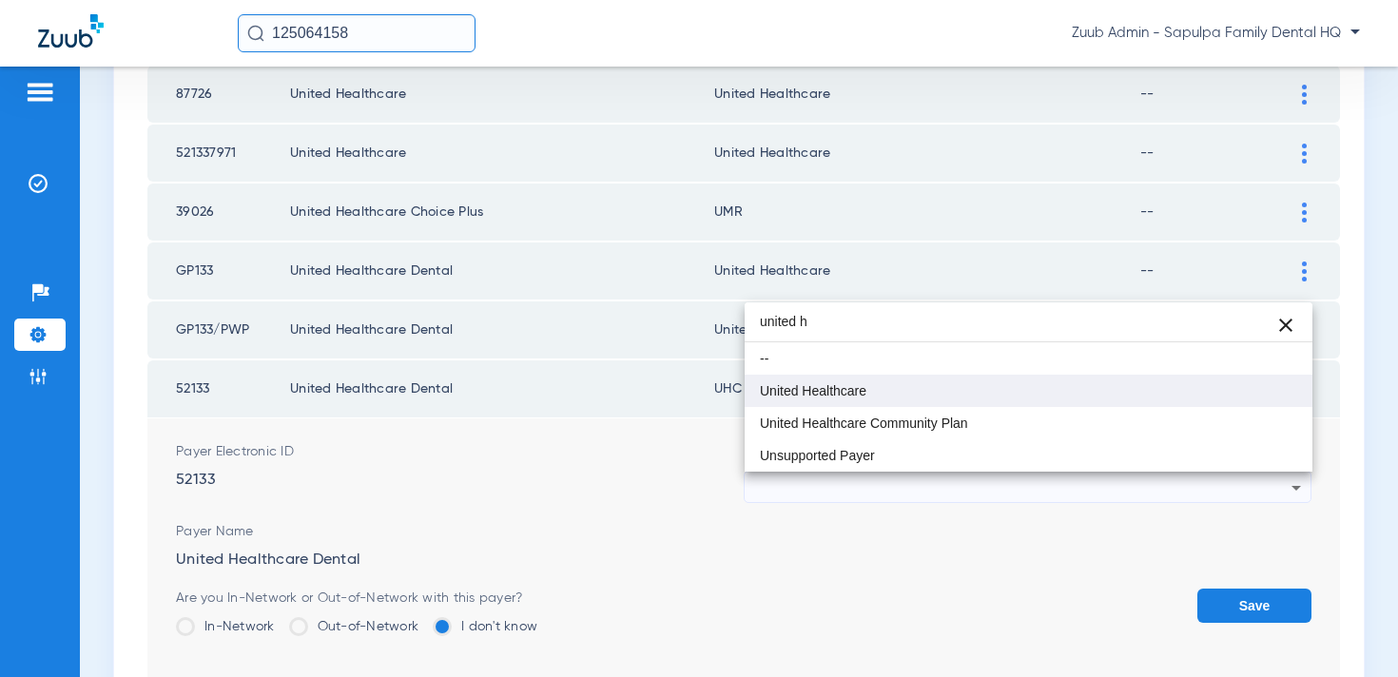
type input "united h"
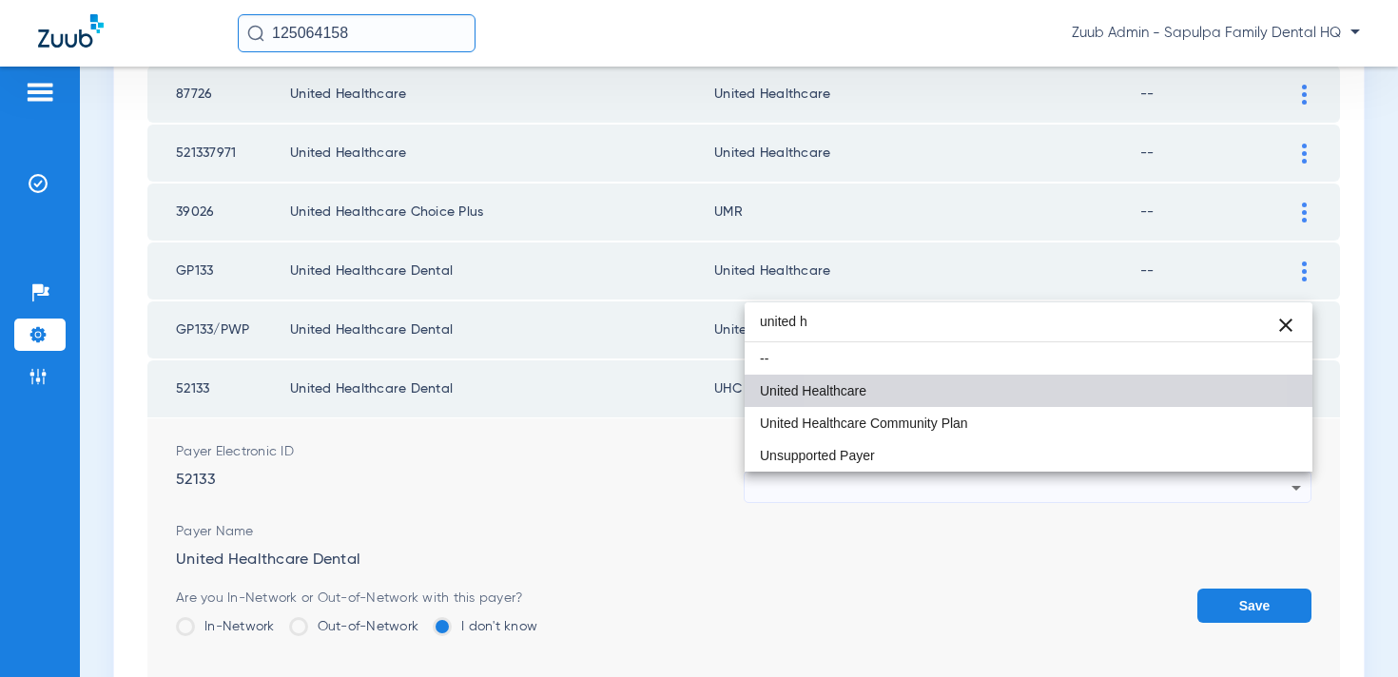
click at [937, 394] on mat-option "United Healthcare" at bounding box center [1029, 391] width 568 height 32
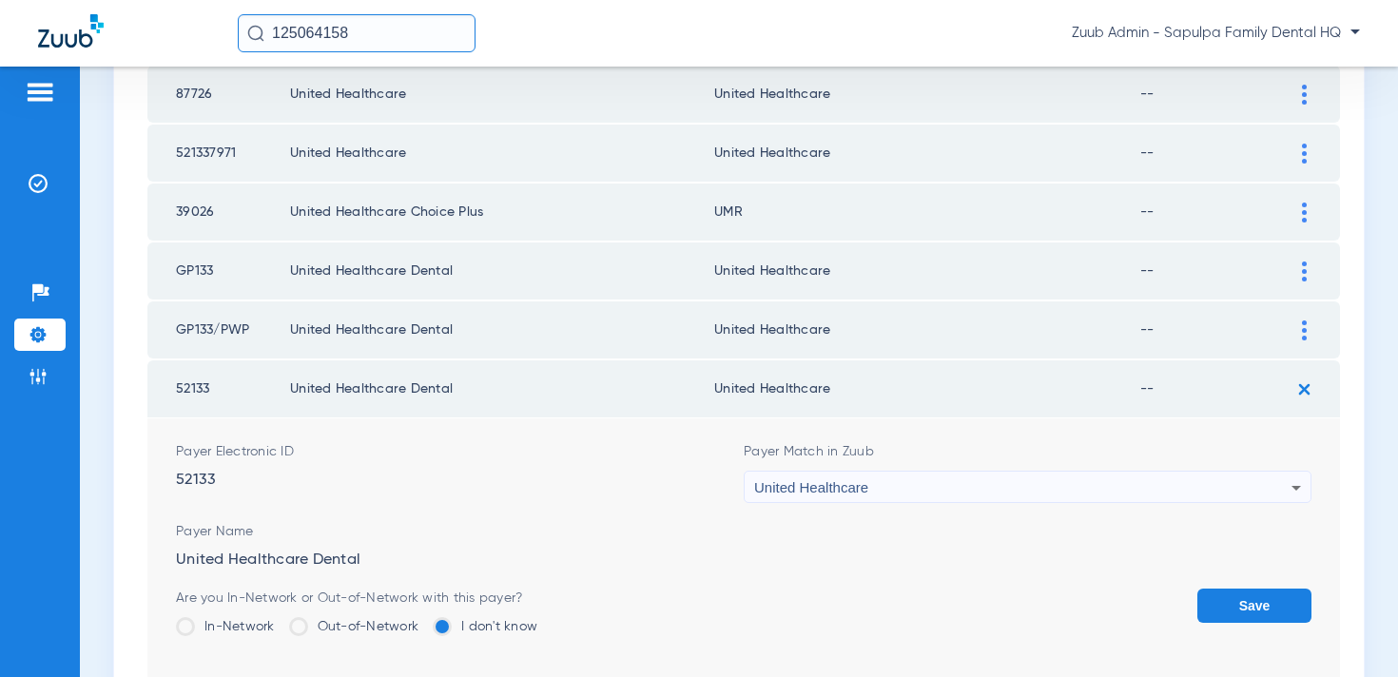
click at [1248, 607] on button "Save" at bounding box center [1255, 606] width 114 height 34
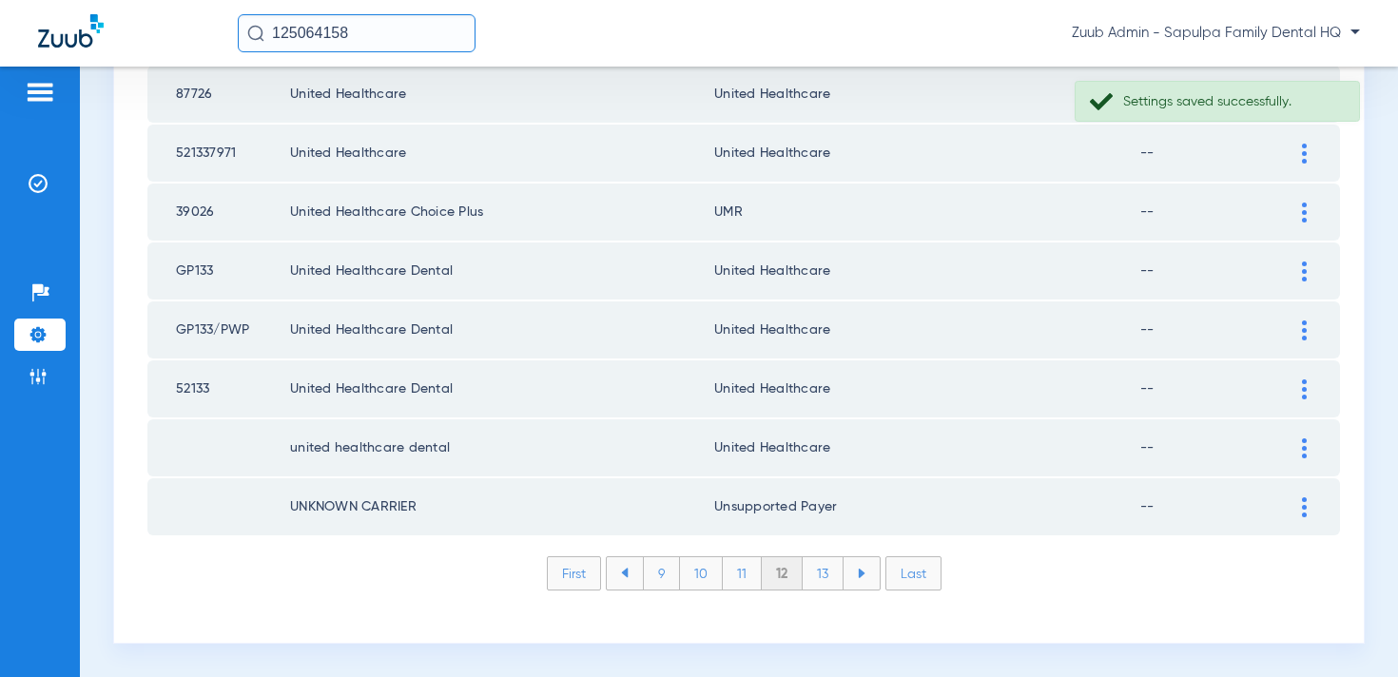
click at [1295, 330] on div at bounding box center [1304, 331] width 33 height 20
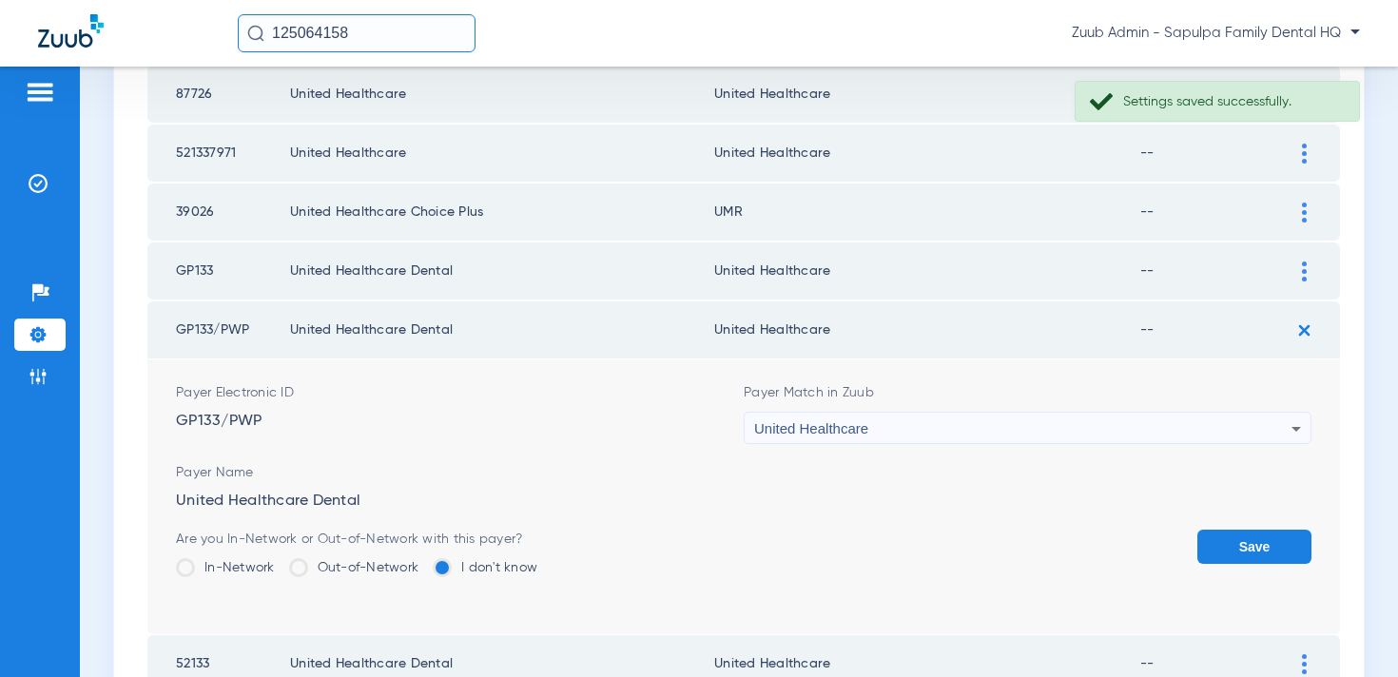
click at [1017, 428] on div "United Healthcare" at bounding box center [1022, 429] width 537 height 32
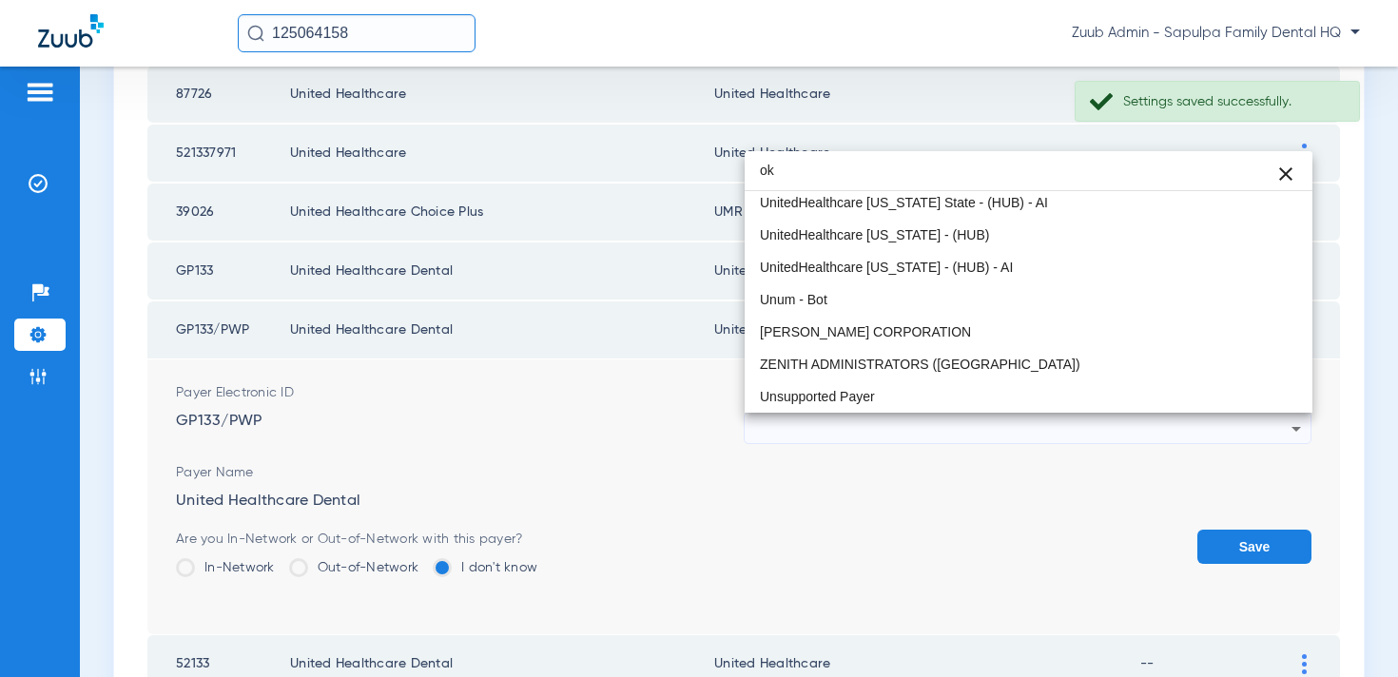
scroll to position [40, 0]
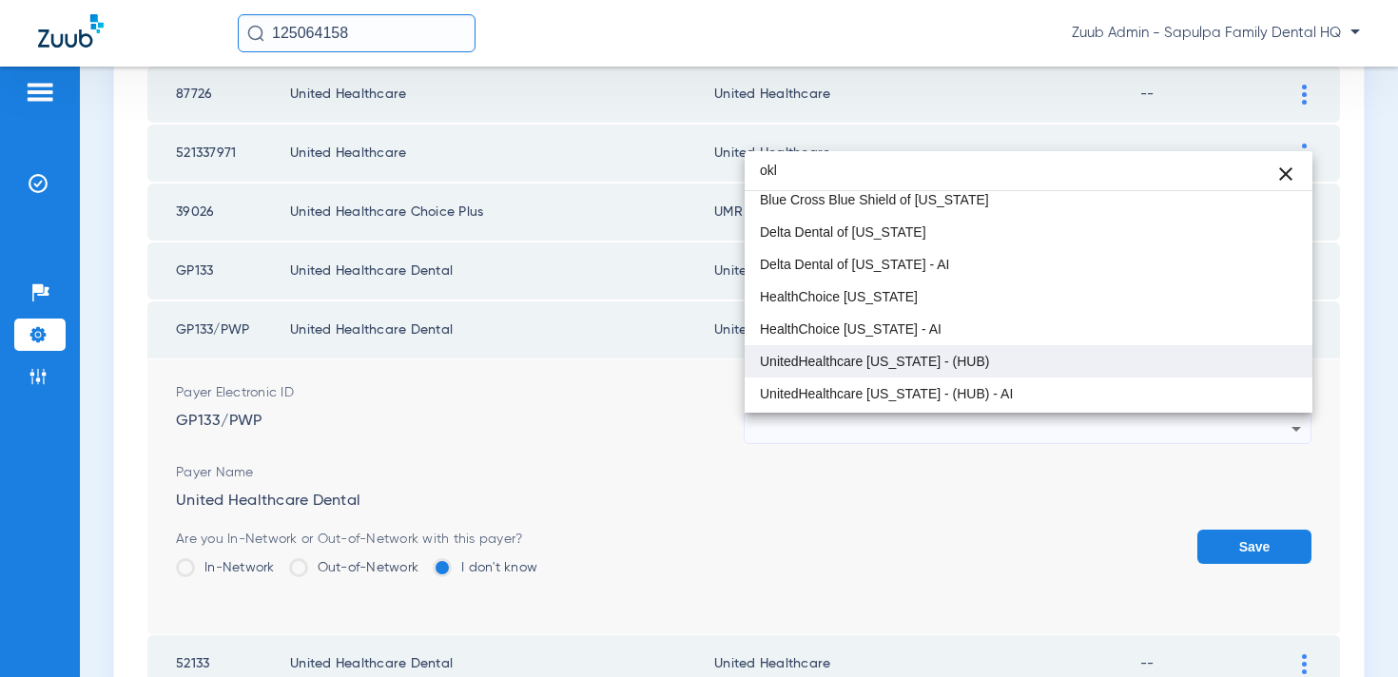
type input "okl"
click at [903, 362] on span "UnitedHealthcare [US_STATE] - (HUB)" at bounding box center [874, 361] width 229 height 13
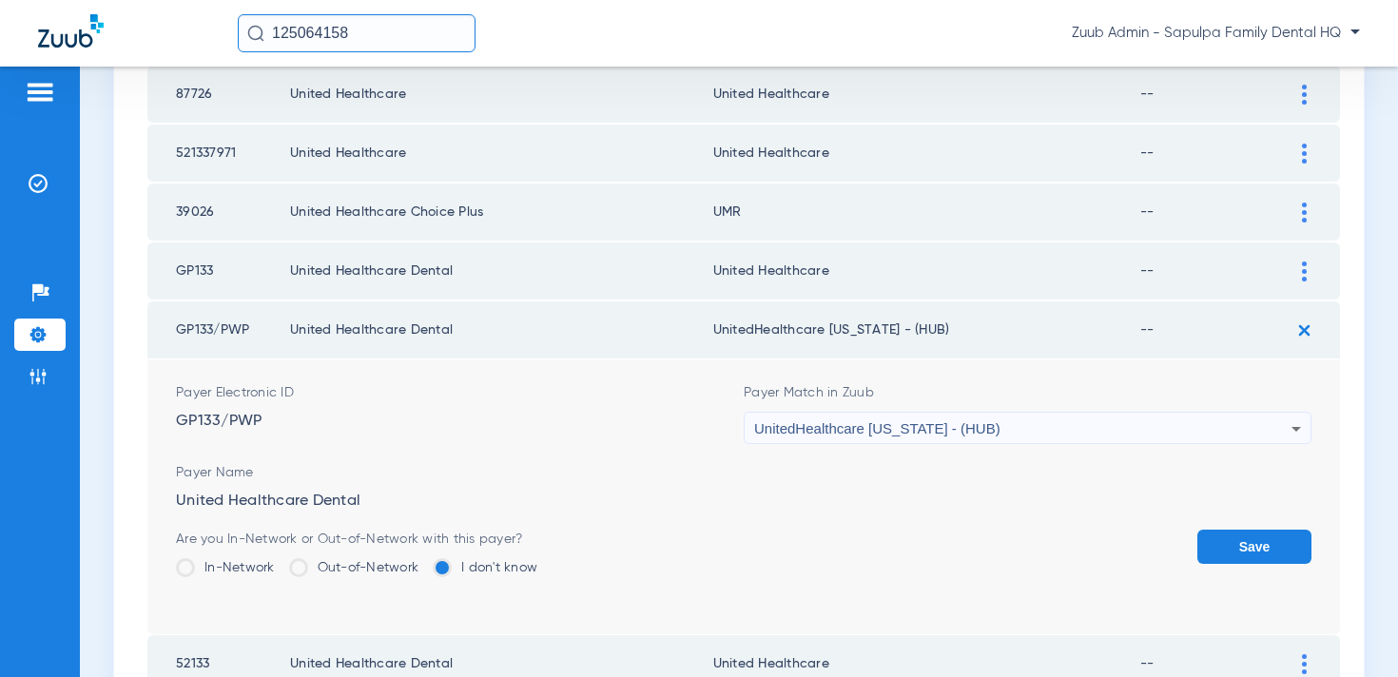
click at [1256, 545] on button "Save" at bounding box center [1255, 547] width 114 height 34
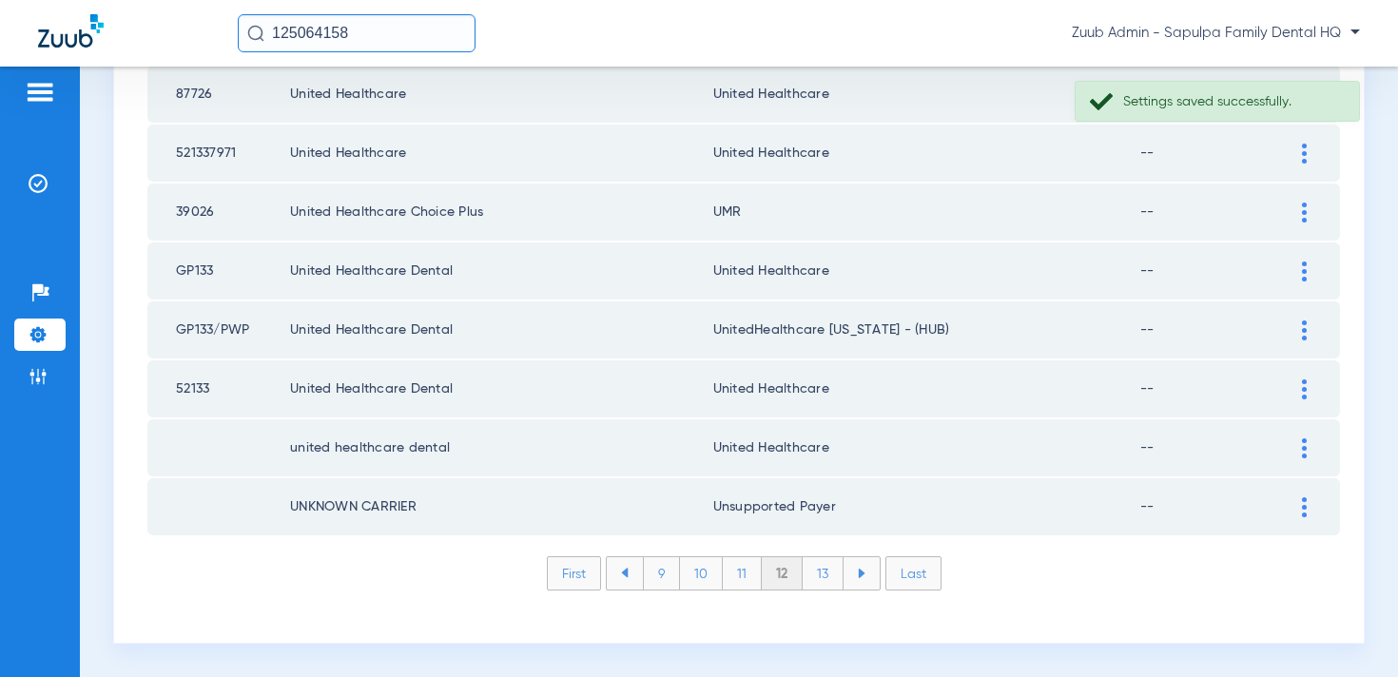
click at [1302, 265] on img at bounding box center [1304, 272] width 5 height 20
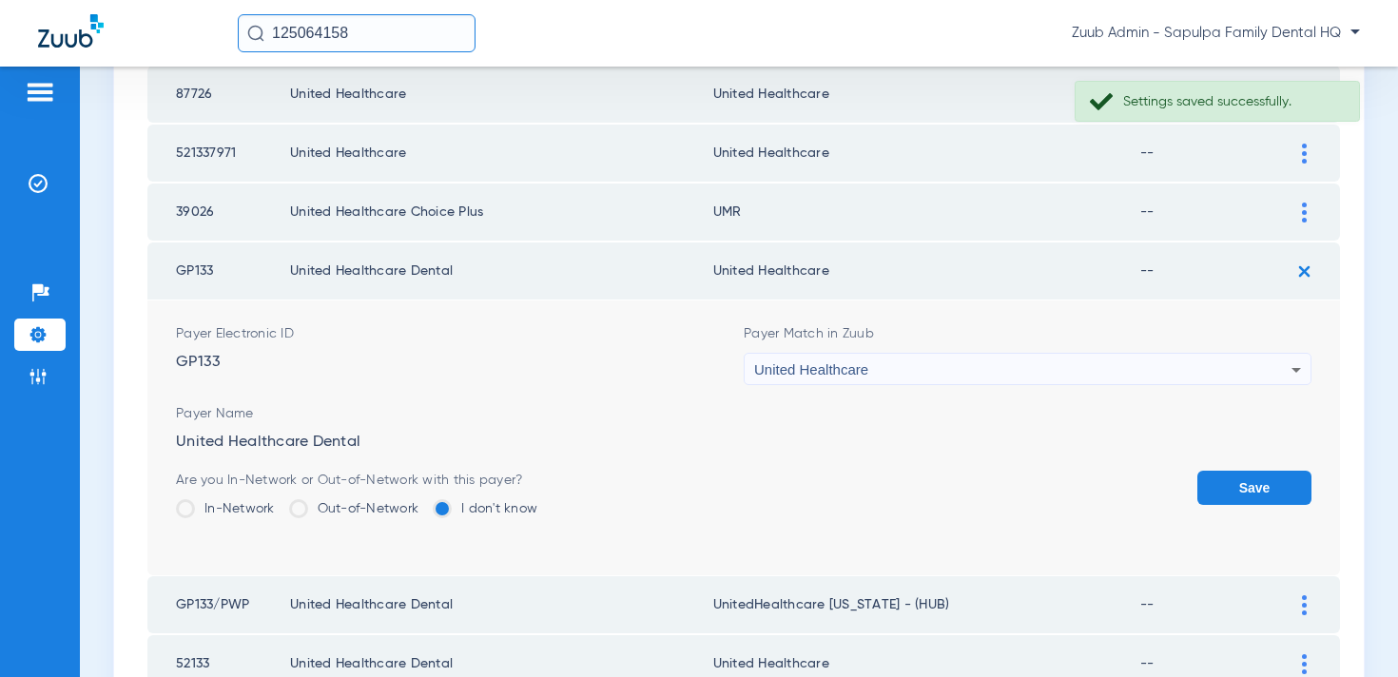
click at [1014, 376] on div "United Healthcare" at bounding box center [1022, 370] width 537 height 32
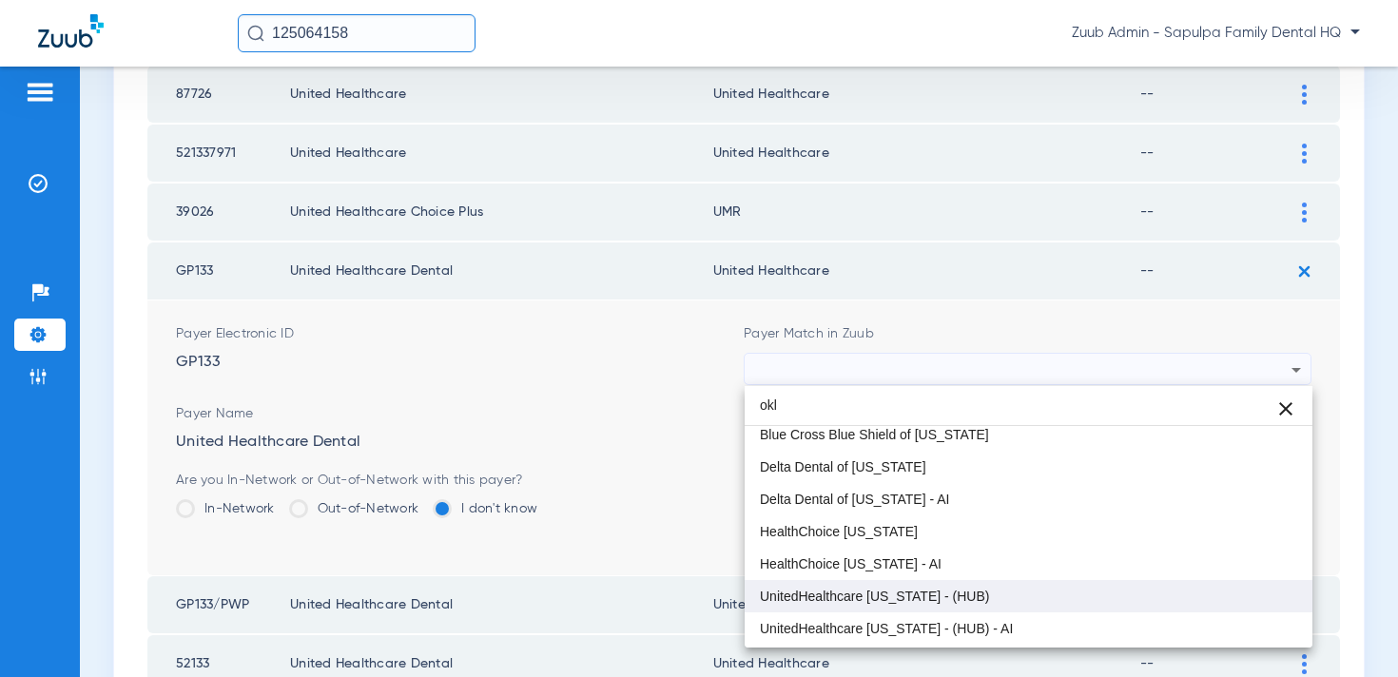
type input "okl"
click at [1018, 593] on mat-option "UnitedHealthcare [US_STATE] - (HUB)" at bounding box center [1029, 596] width 568 height 32
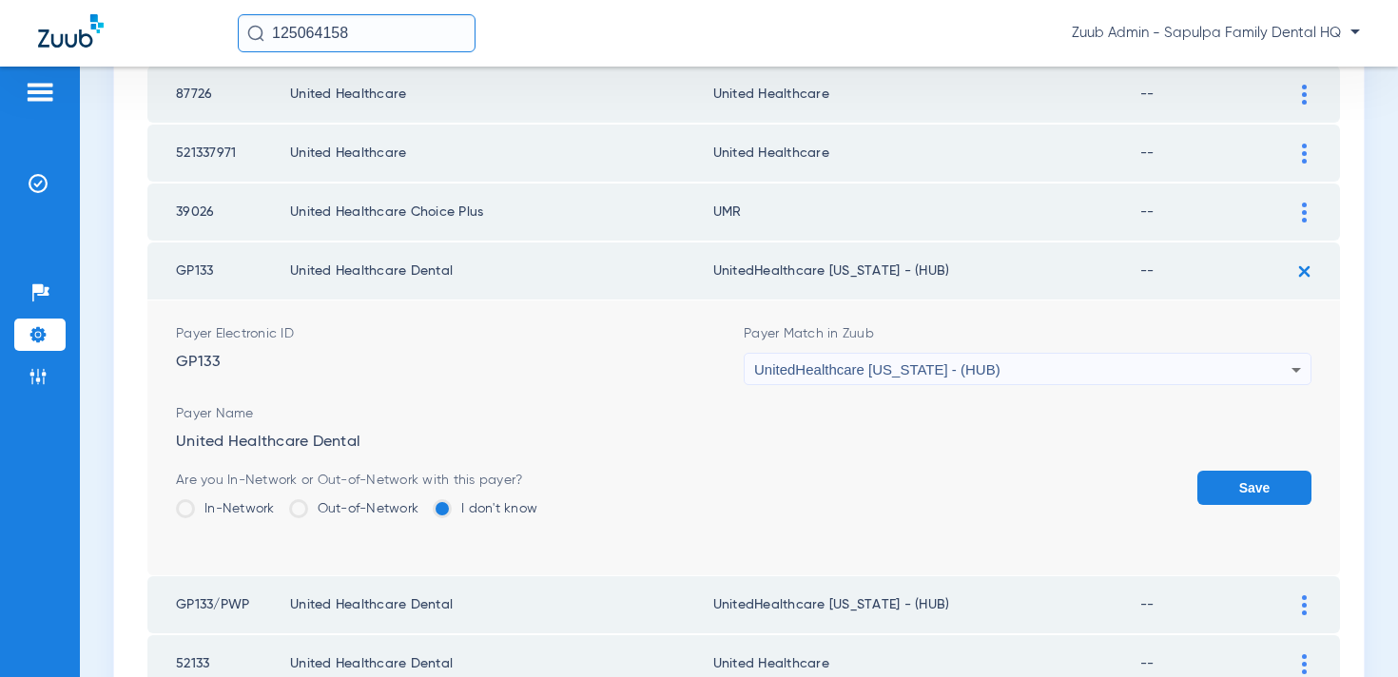
click at [1280, 477] on button "Save" at bounding box center [1255, 488] width 114 height 34
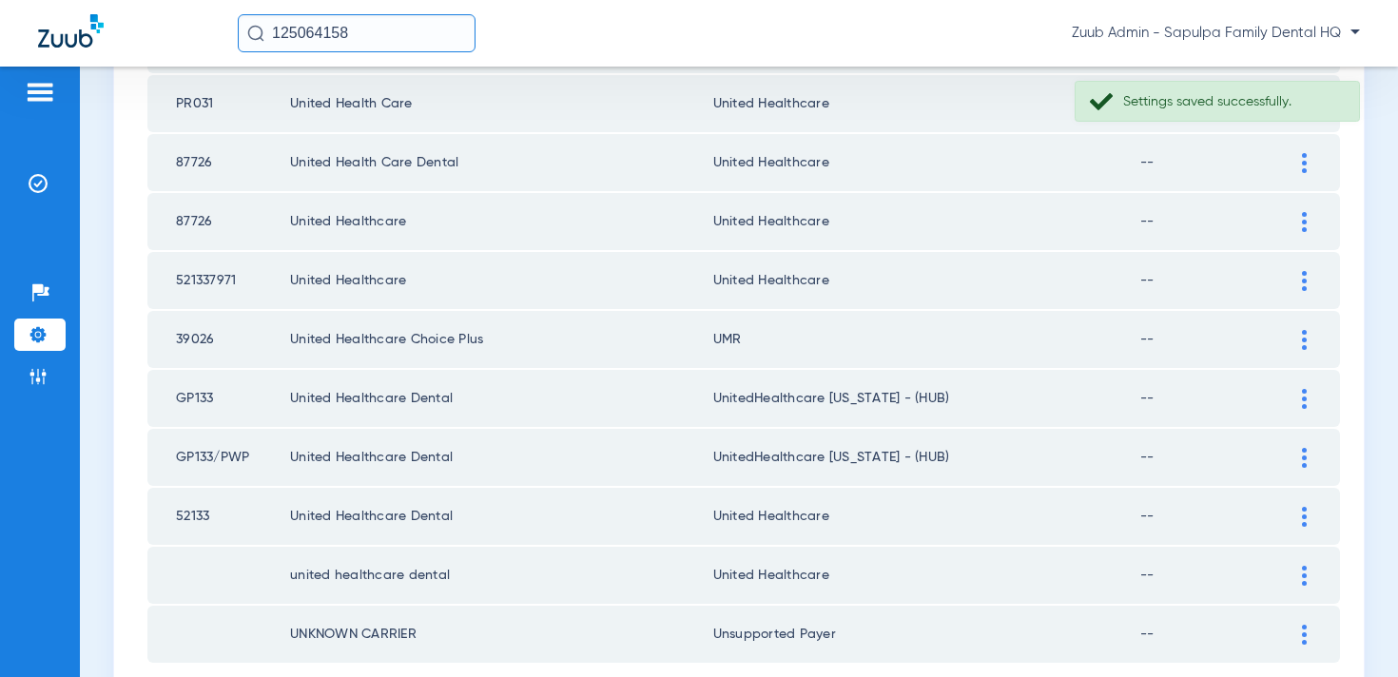
scroll to position [2649, 0]
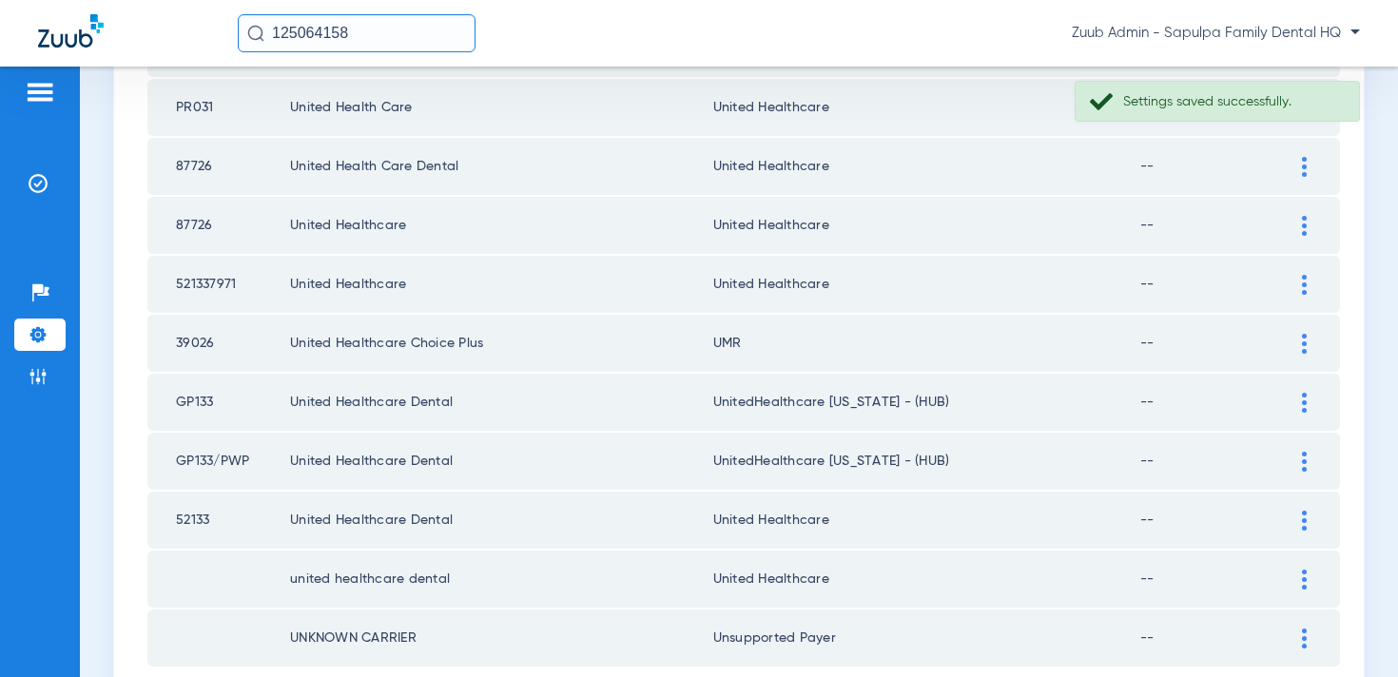
click at [1302, 344] on img at bounding box center [1304, 344] width 5 height 20
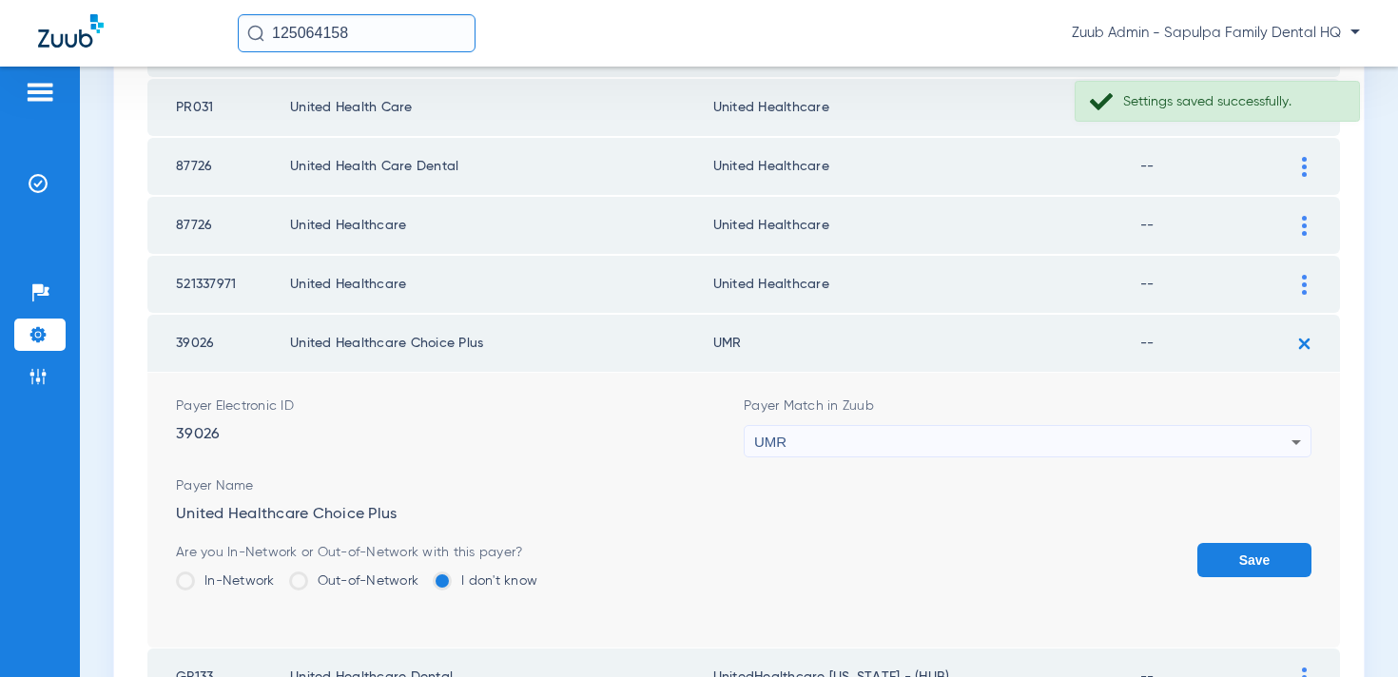
click at [1098, 436] on div "UMR" at bounding box center [1022, 442] width 537 height 32
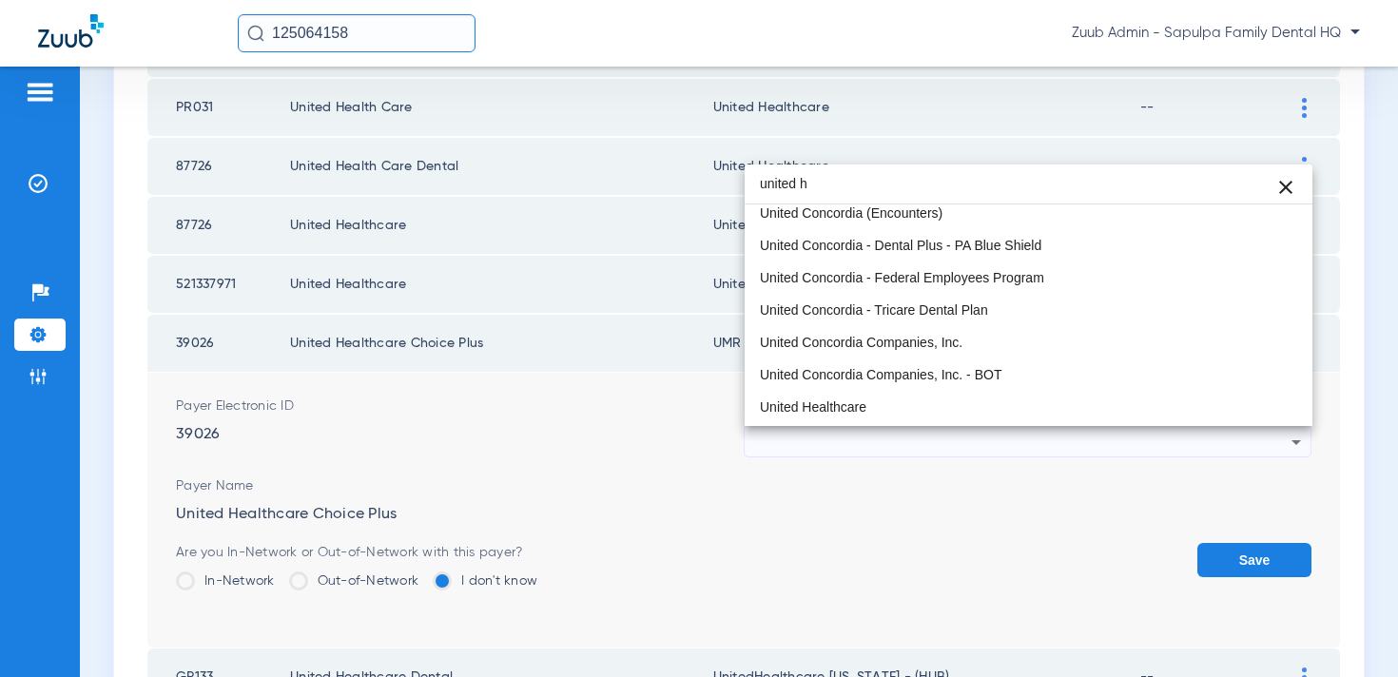
scroll to position [0, 0]
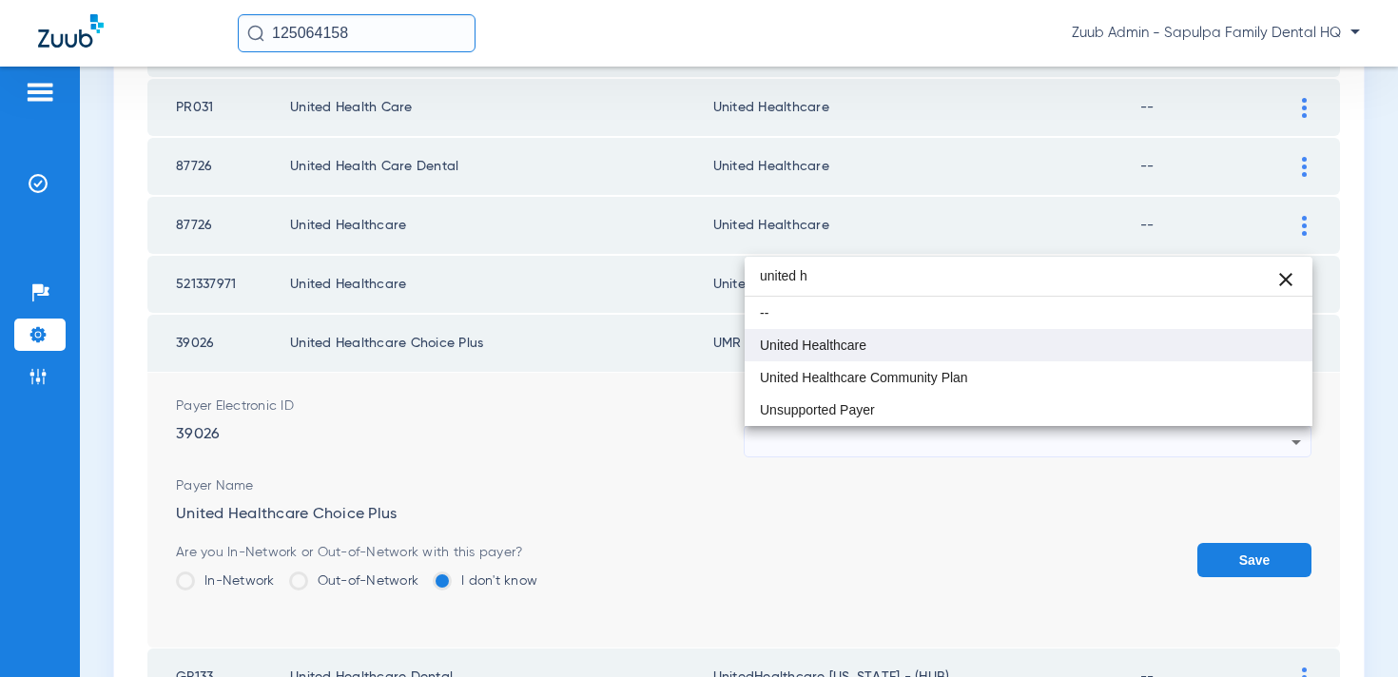
type input "united h"
click at [962, 356] on mat-option "United Healthcare" at bounding box center [1029, 345] width 568 height 32
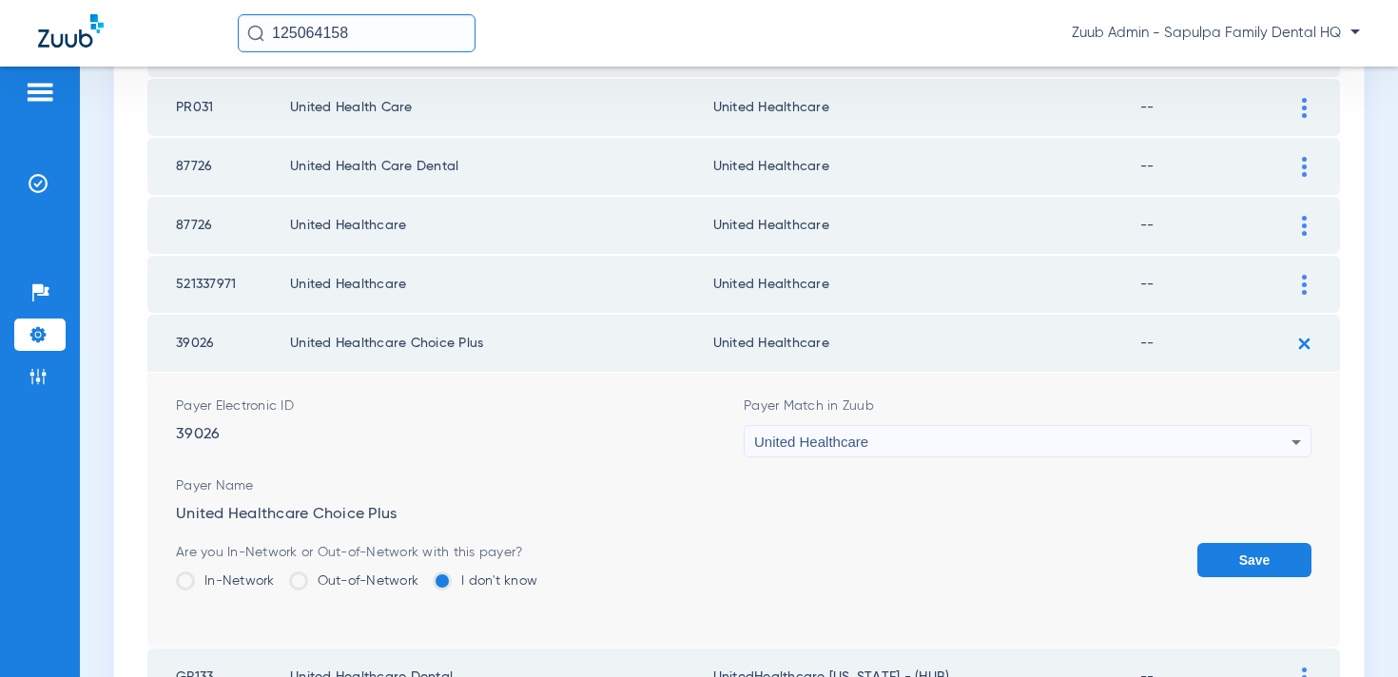
click at [1230, 562] on button "Save" at bounding box center [1255, 560] width 114 height 34
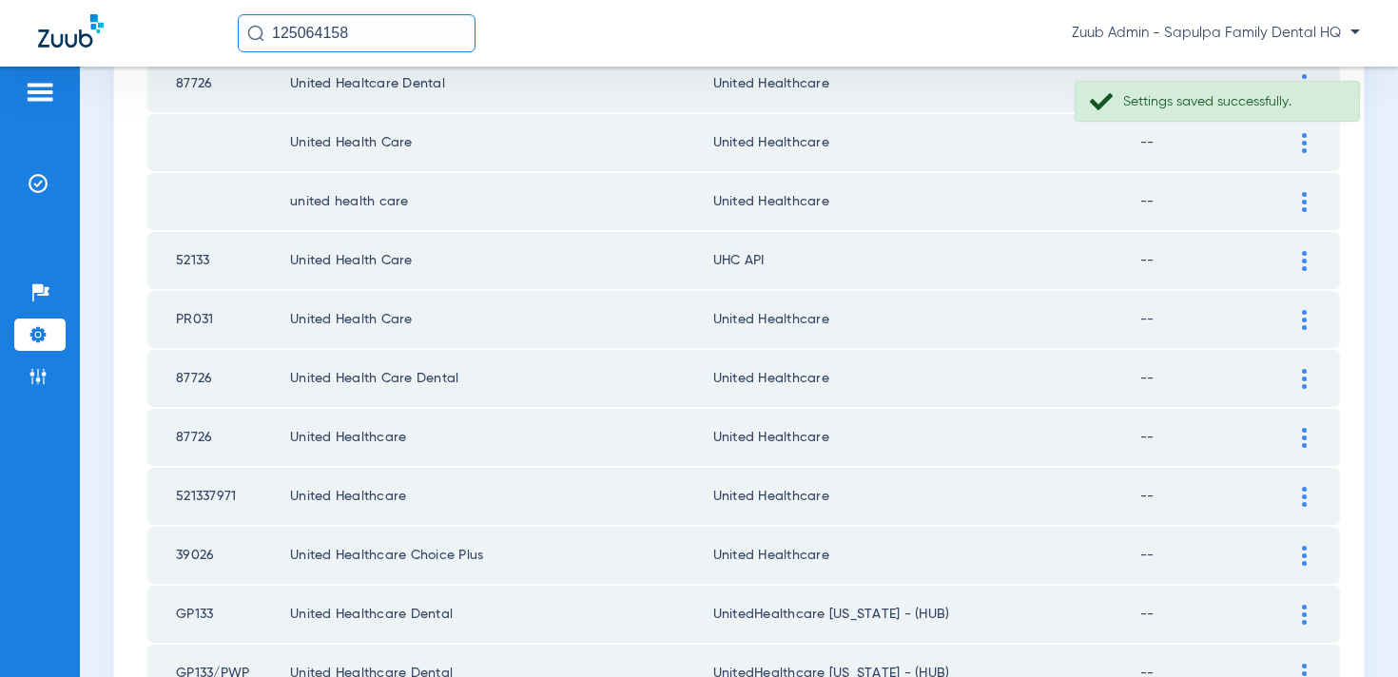
scroll to position [2422, 0]
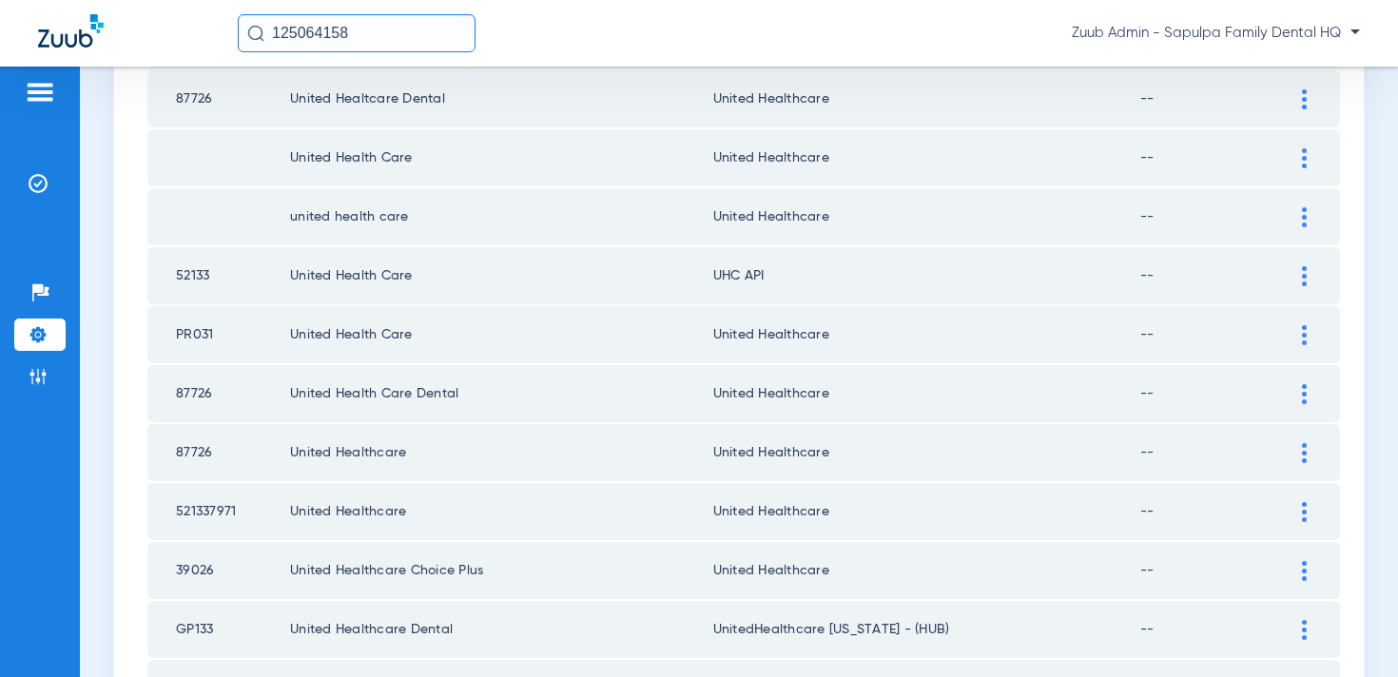
click at [1298, 277] on div at bounding box center [1304, 276] width 33 height 20
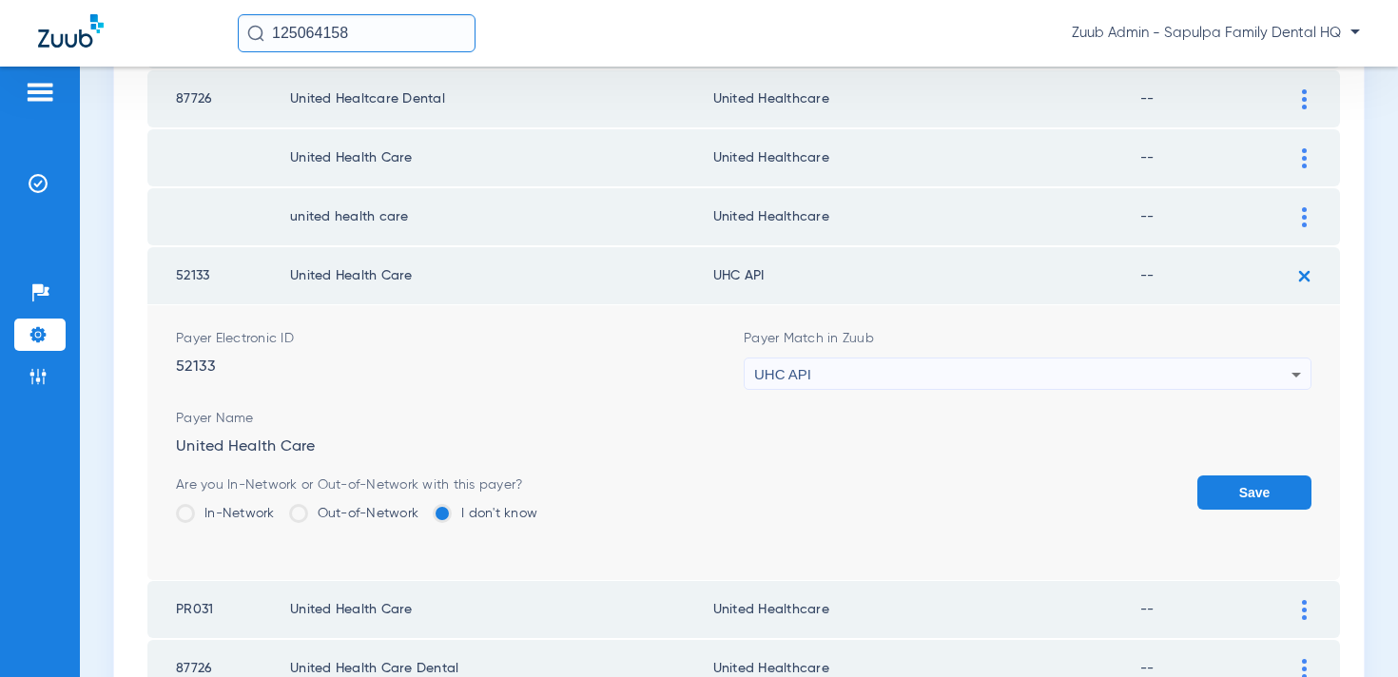
click at [1009, 384] on div "UHC API" at bounding box center [1022, 375] width 537 height 32
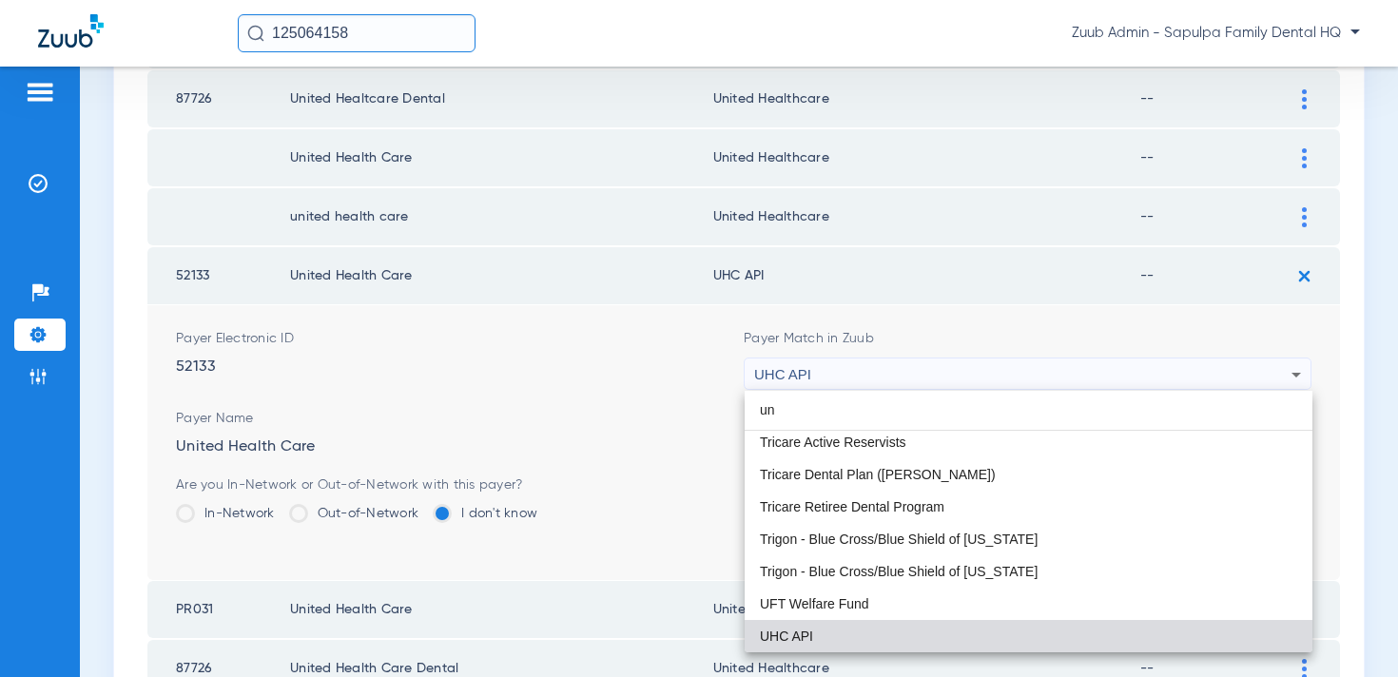
scroll to position [40, 0]
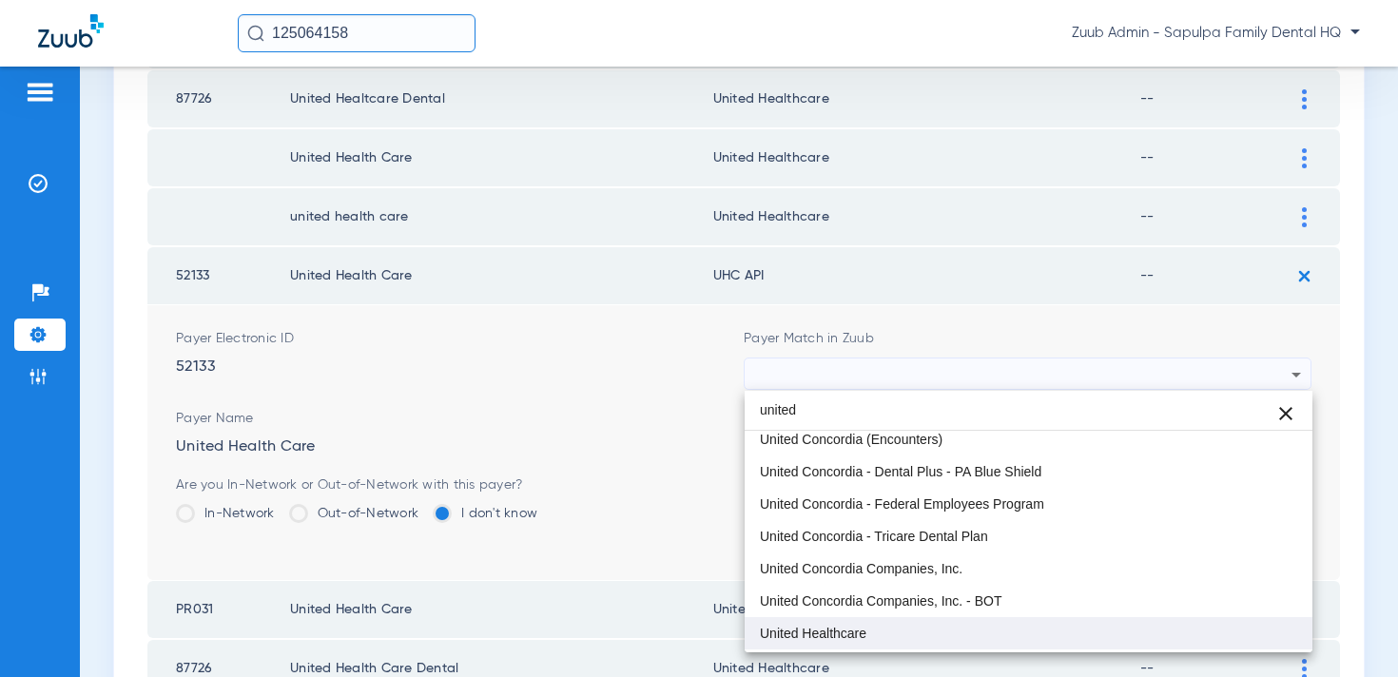
type input "united"
click at [869, 625] on mat-option "United Healthcare" at bounding box center [1029, 633] width 568 height 32
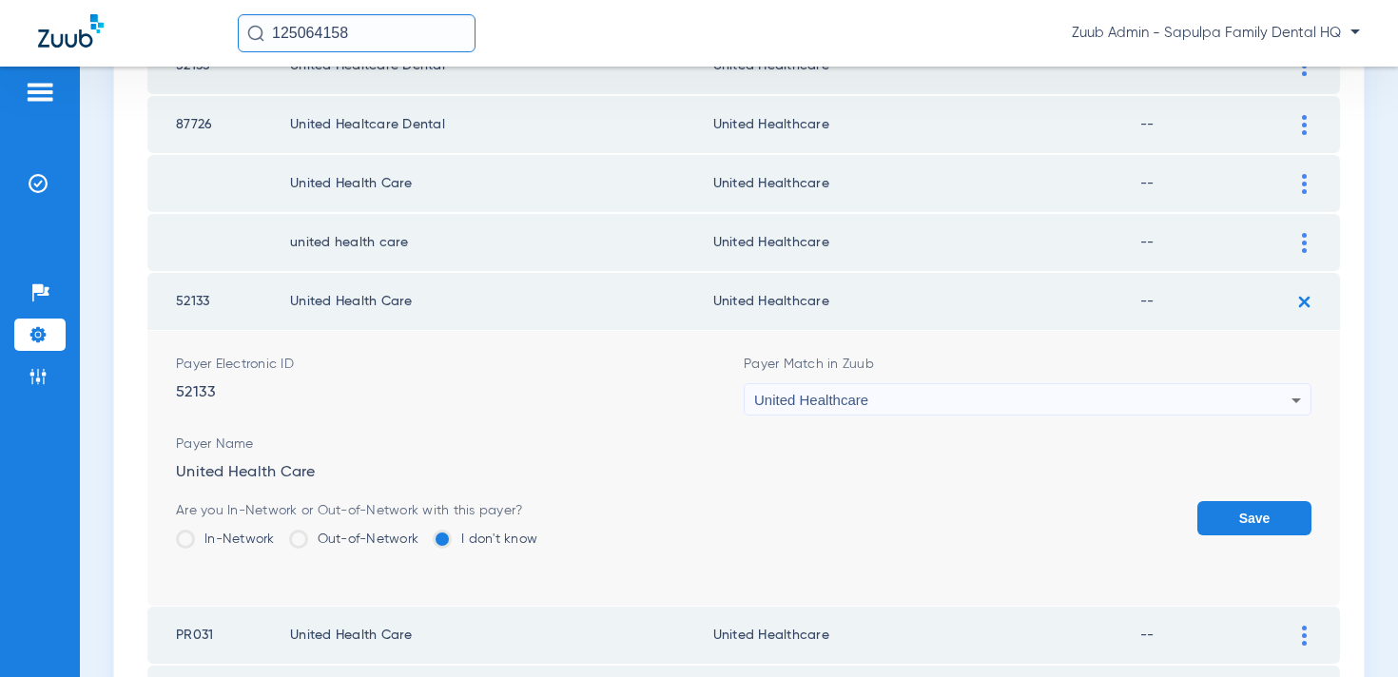
scroll to position [2395, 0]
click at [1243, 511] on button "Save" at bounding box center [1255, 519] width 114 height 34
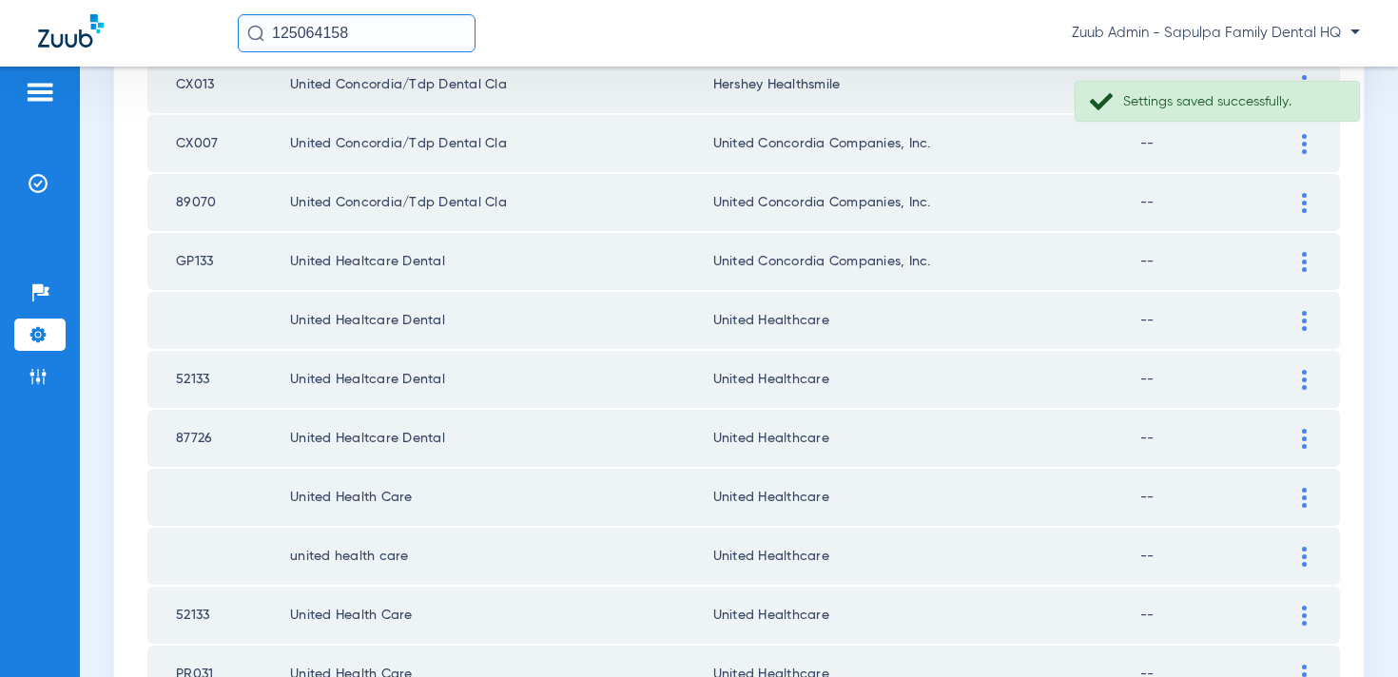
scroll to position [2076, 0]
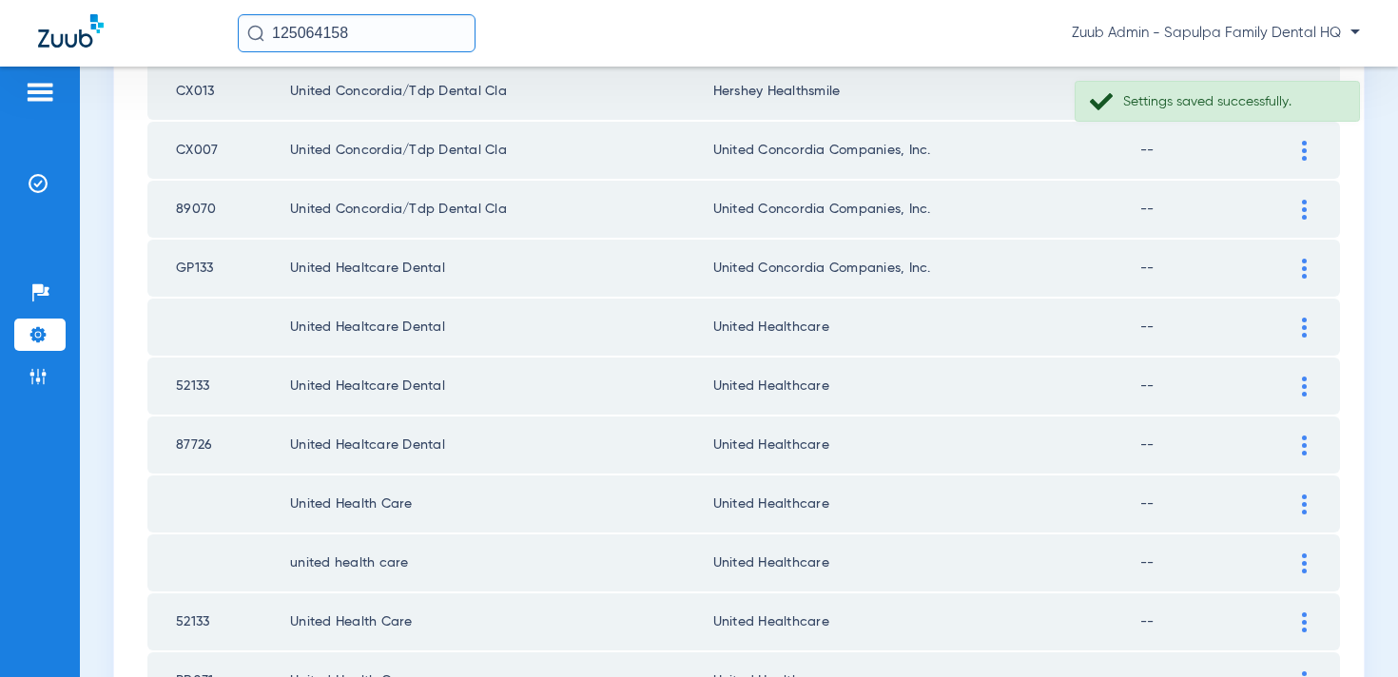
click at [1298, 268] on div at bounding box center [1304, 269] width 33 height 20
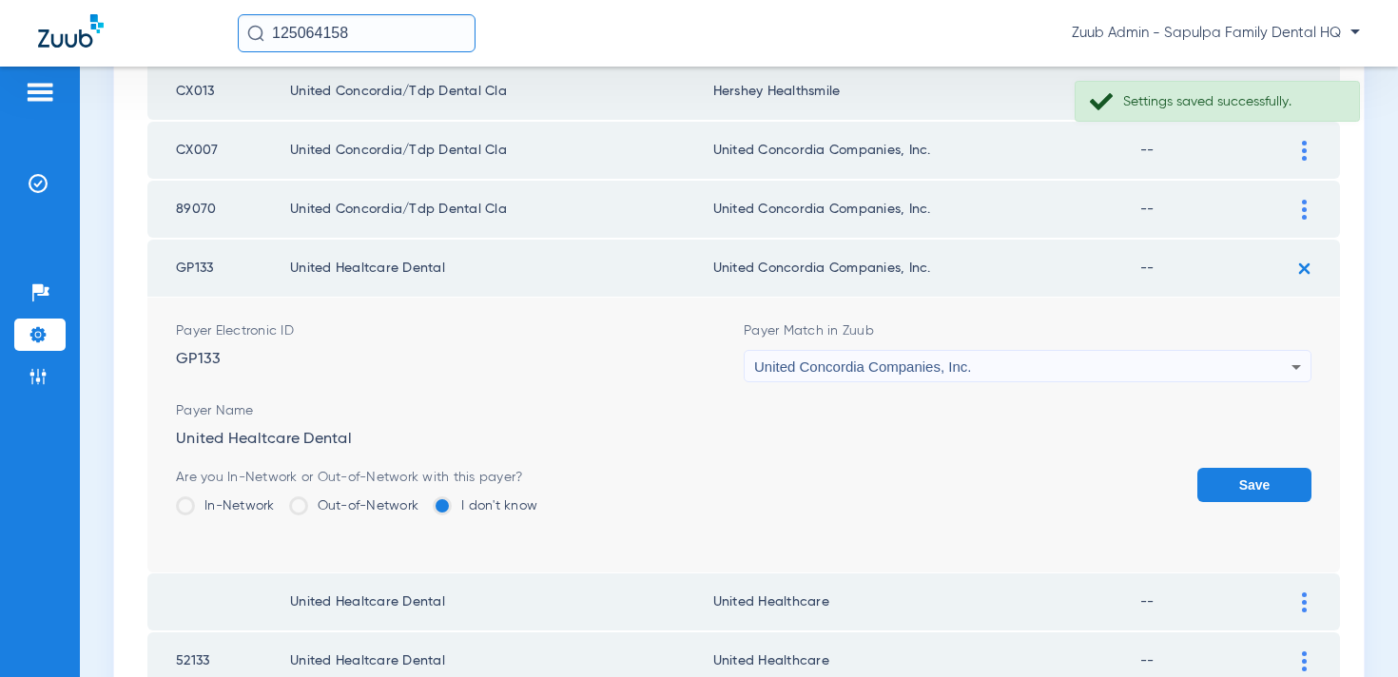
click at [1073, 365] on div "United Concordia Companies, Inc." at bounding box center [1022, 367] width 537 height 32
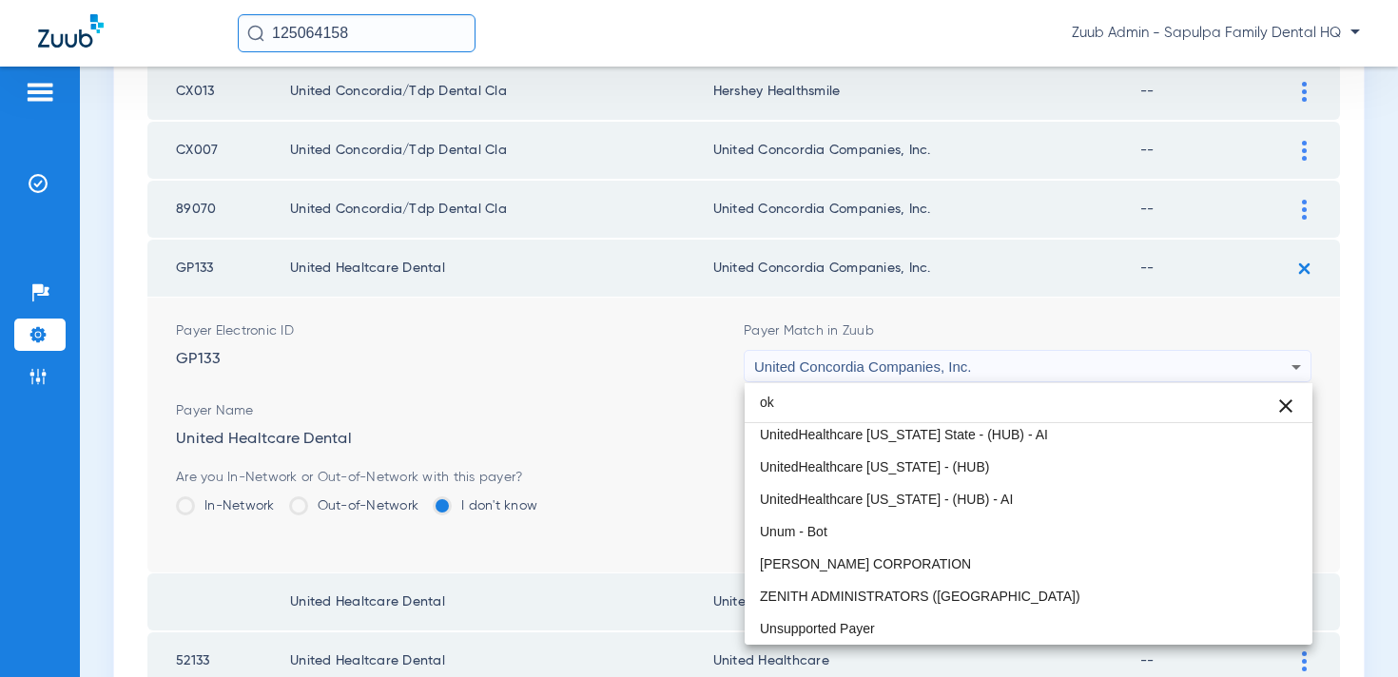
scroll to position [40, 0]
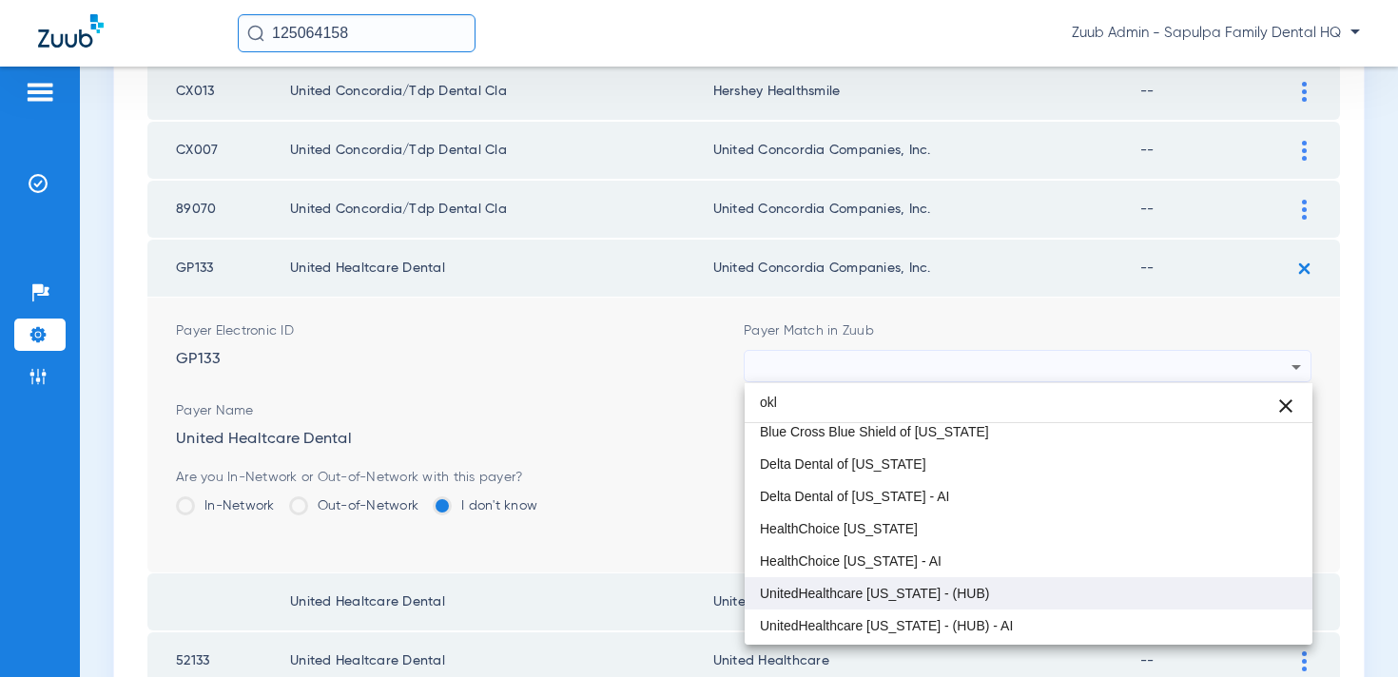
type input "okl"
click at [1016, 589] on mat-option "UnitedHealthcare [US_STATE] - (HUB)" at bounding box center [1029, 593] width 568 height 32
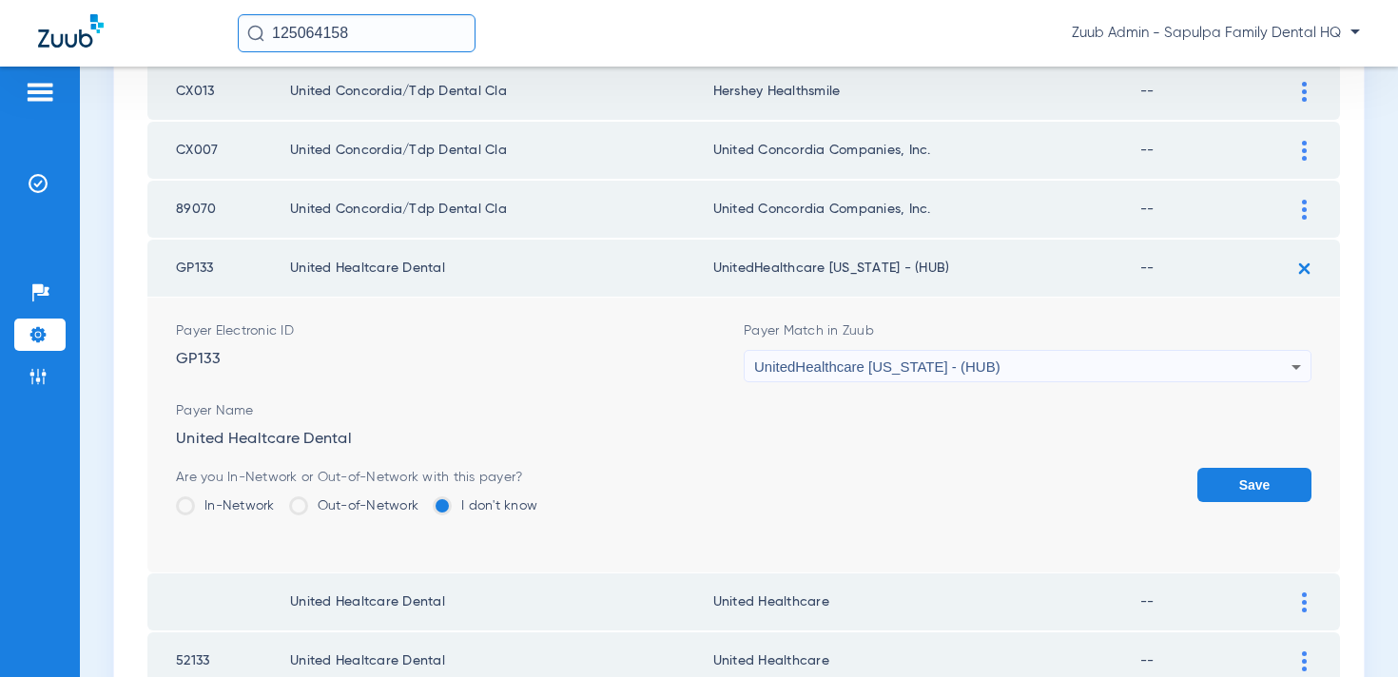
click at [1227, 485] on button "Save" at bounding box center [1255, 485] width 114 height 34
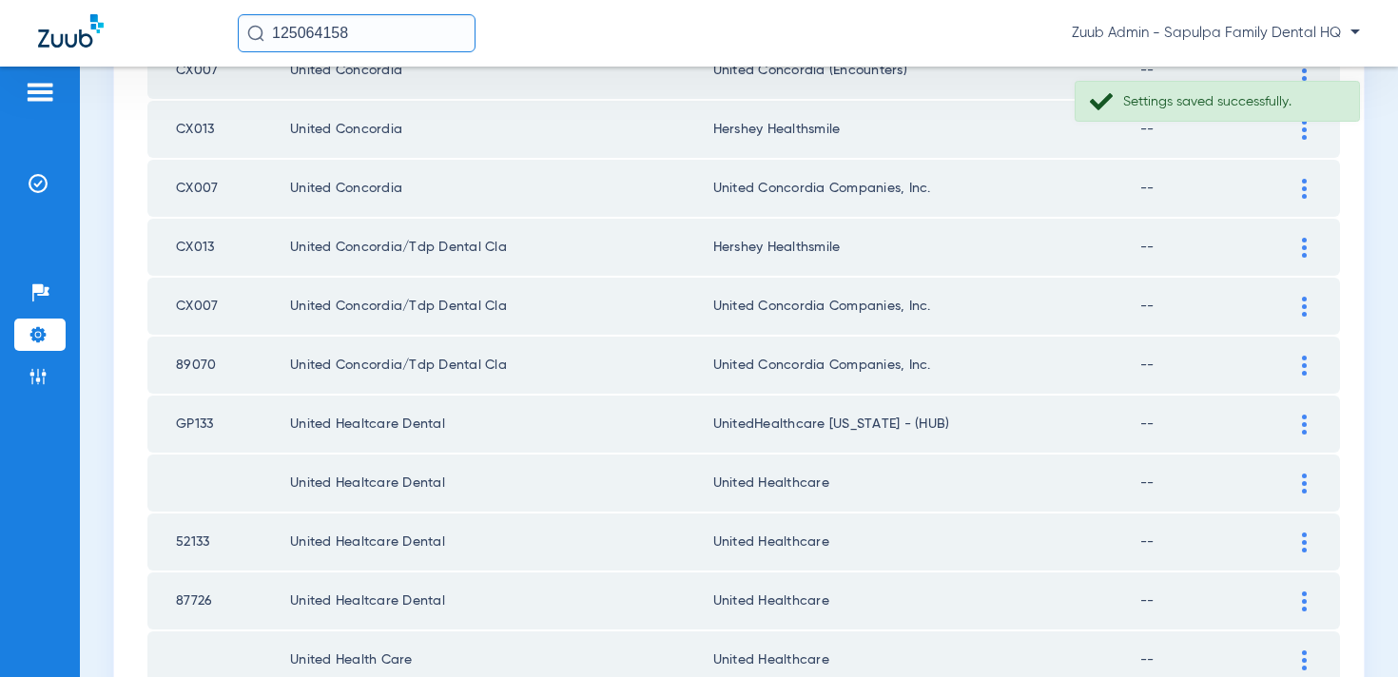
scroll to position [1853, 0]
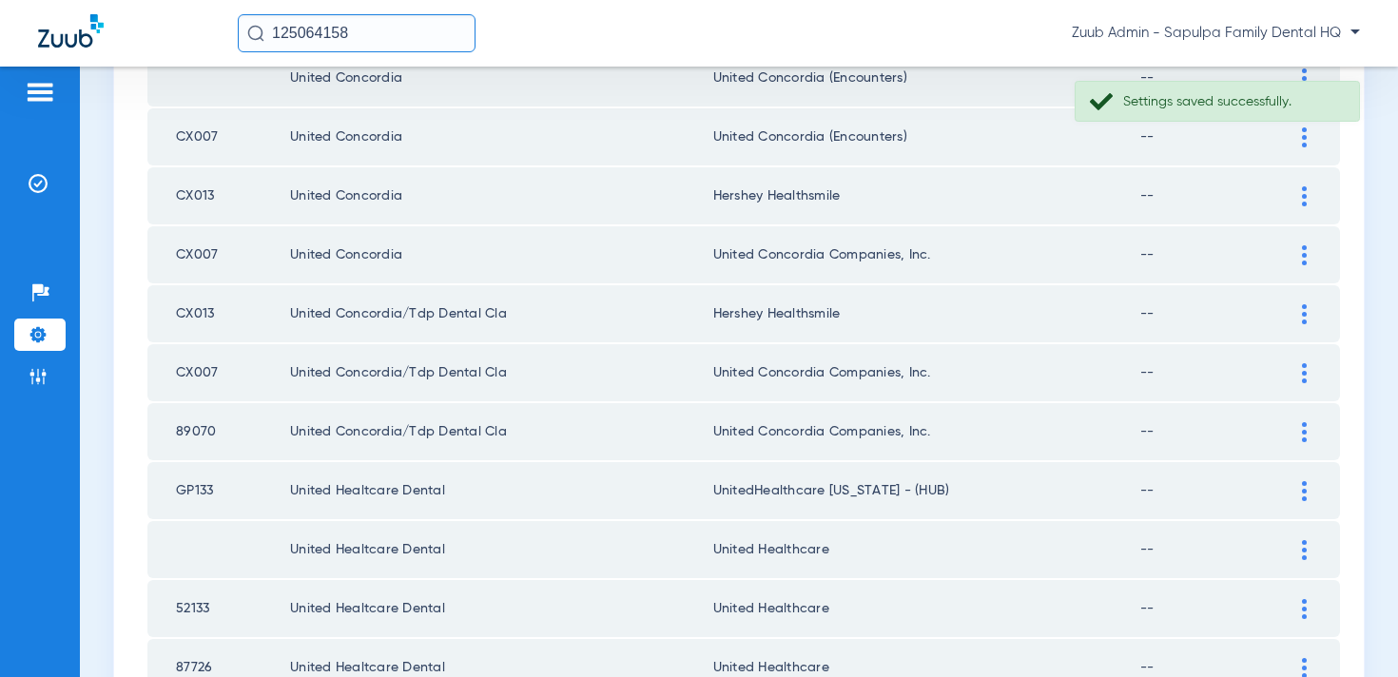
click at [1298, 312] on div at bounding box center [1304, 314] width 33 height 20
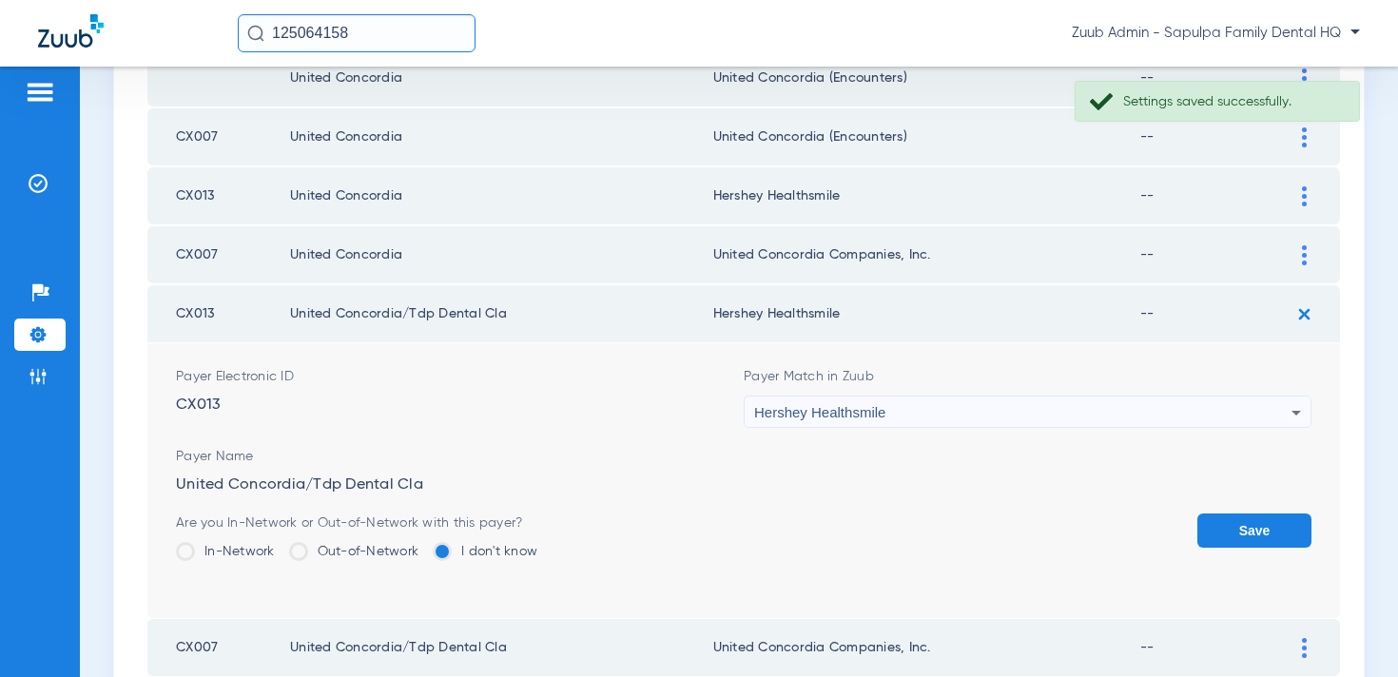
click at [1149, 408] on div "Hershey Healthsmile" at bounding box center [1022, 413] width 537 height 32
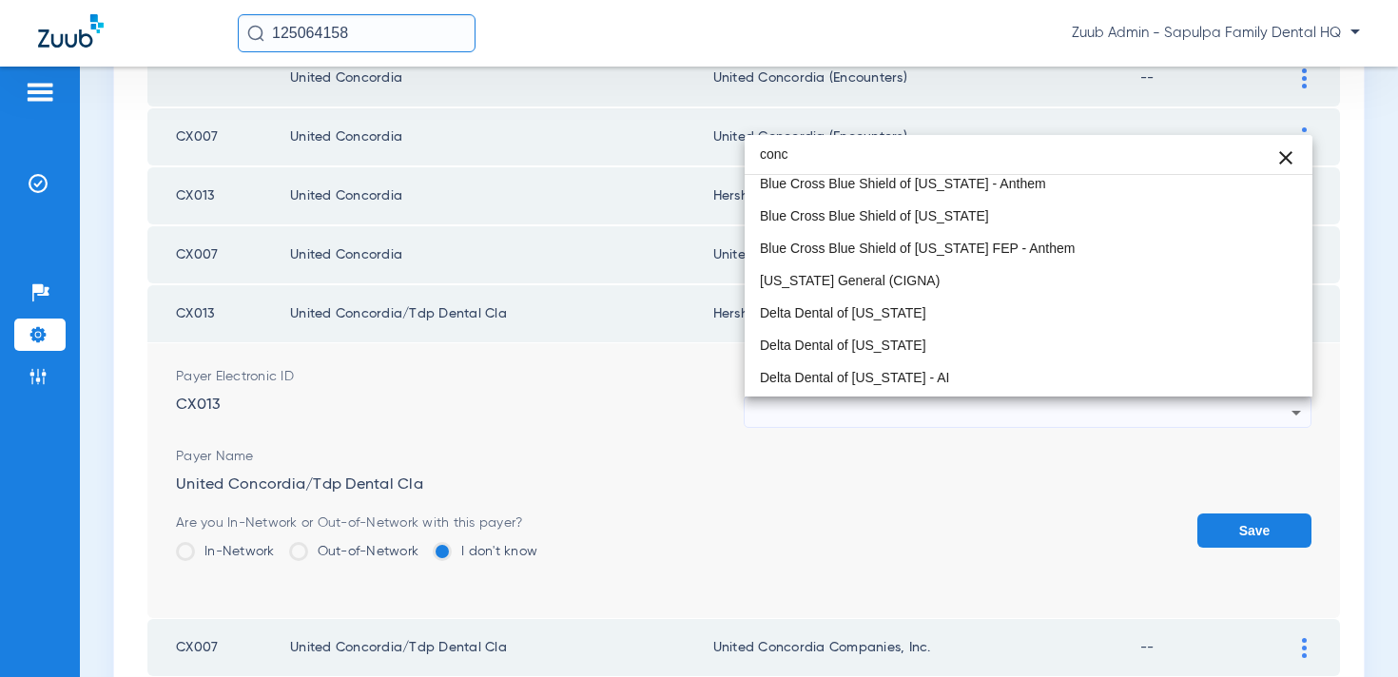
scroll to position [37, 0]
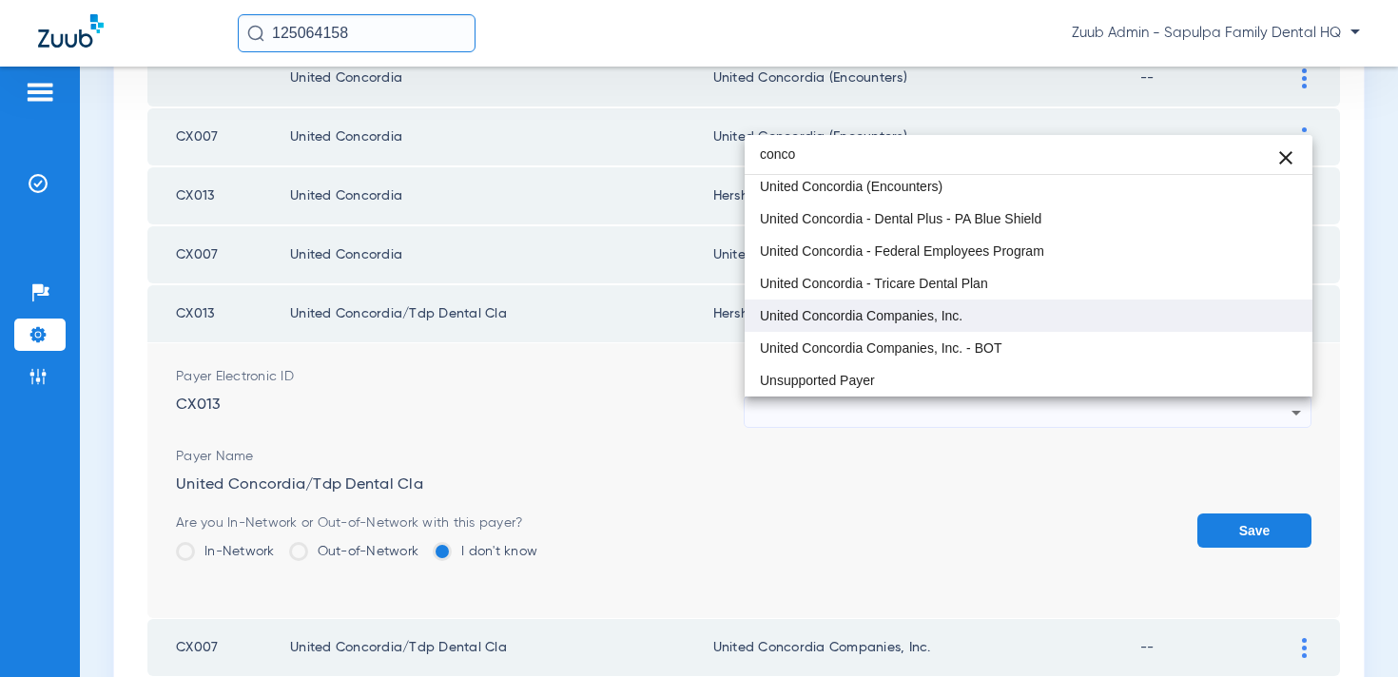
type input "conco"
click at [1076, 315] on mat-option "United Concordia Companies, Inc." at bounding box center [1029, 316] width 568 height 32
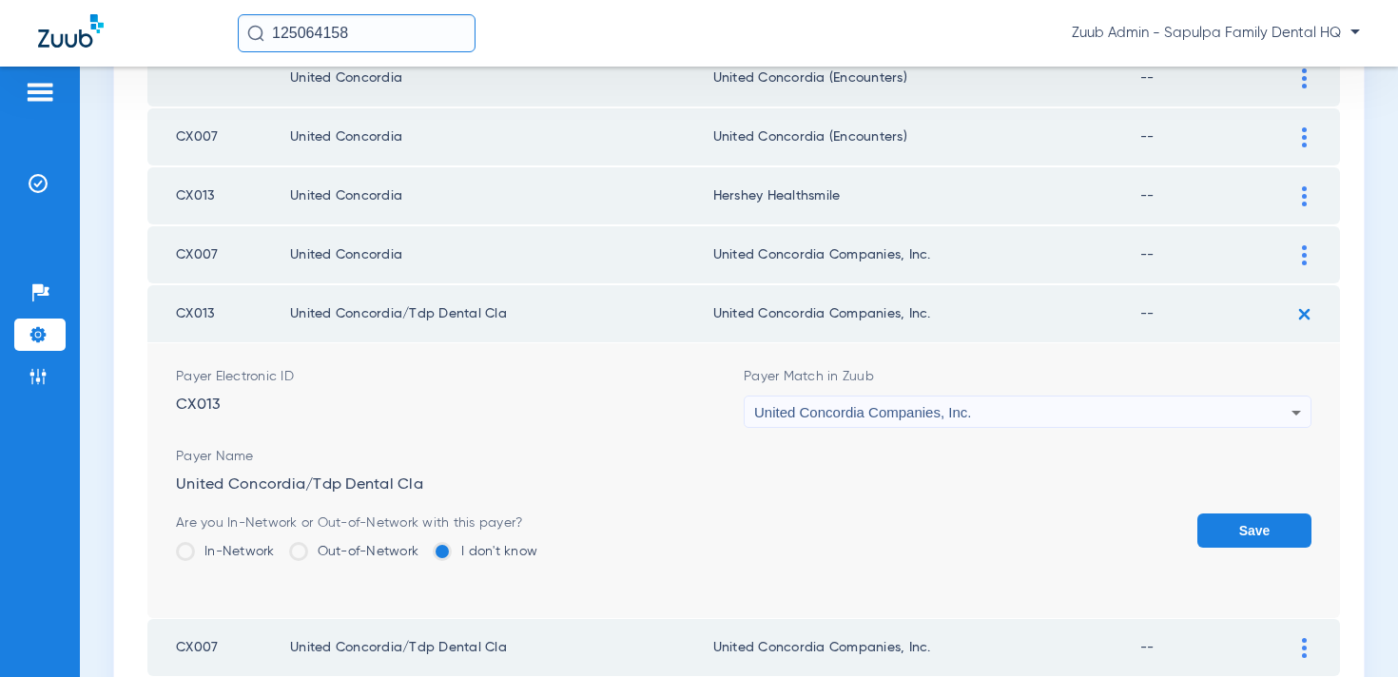
click at [1223, 529] on button "Save" at bounding box center [1255, 531] width 114 height 34
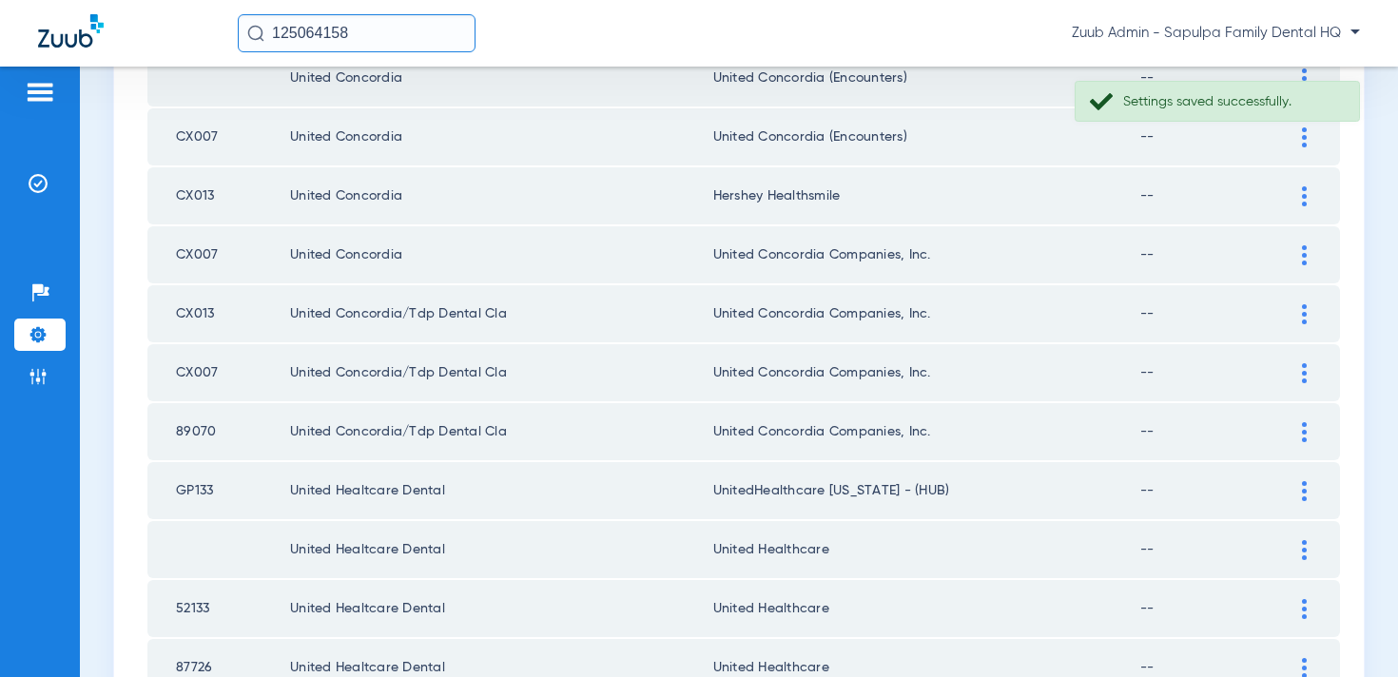
click at [1296, 193] on div at bounding box center [1304, 196] width 33 height 20
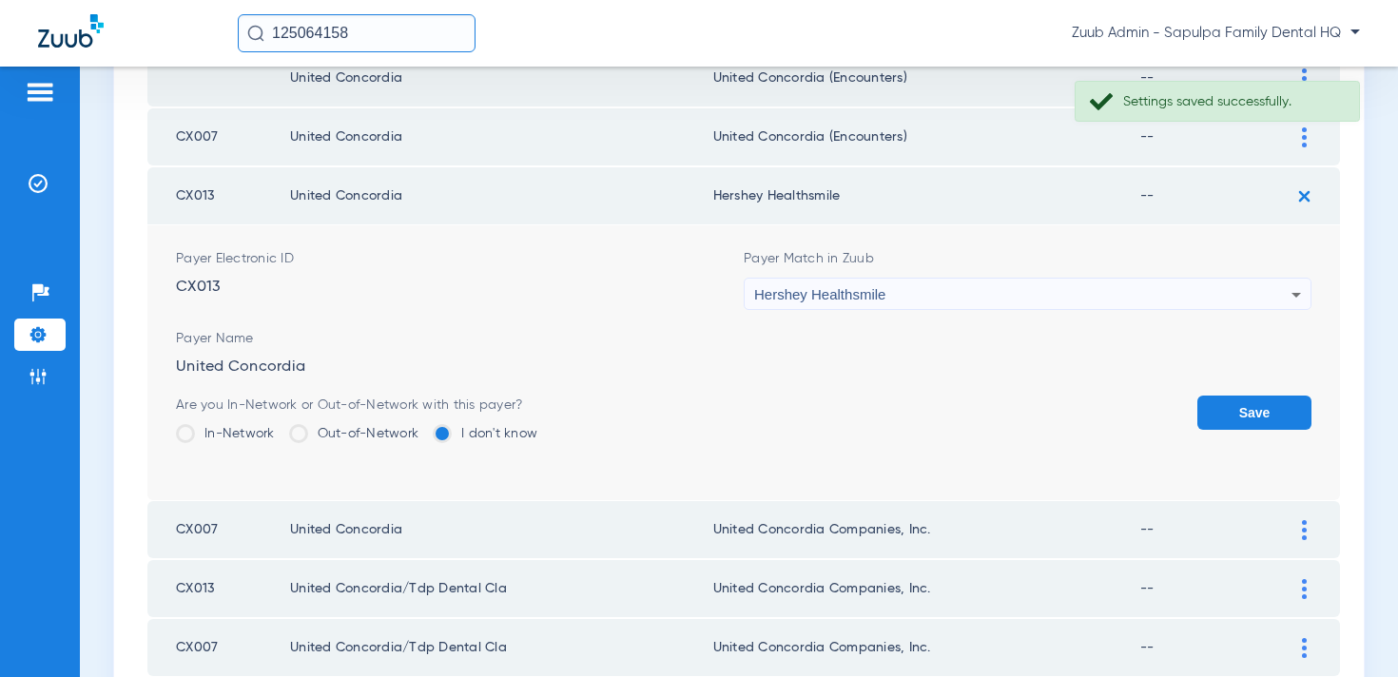
click at [993, 320] on form "Payer Electronic ID CX013 Payer Match in Zuub Hershey Healthsmile Payer Name Un…" at bounding box center [744, 362] width 1136 height 275
click at [975, 300] on div "Hershey Healthsmile" at bounding box center [1022, 295] width 537 height 32
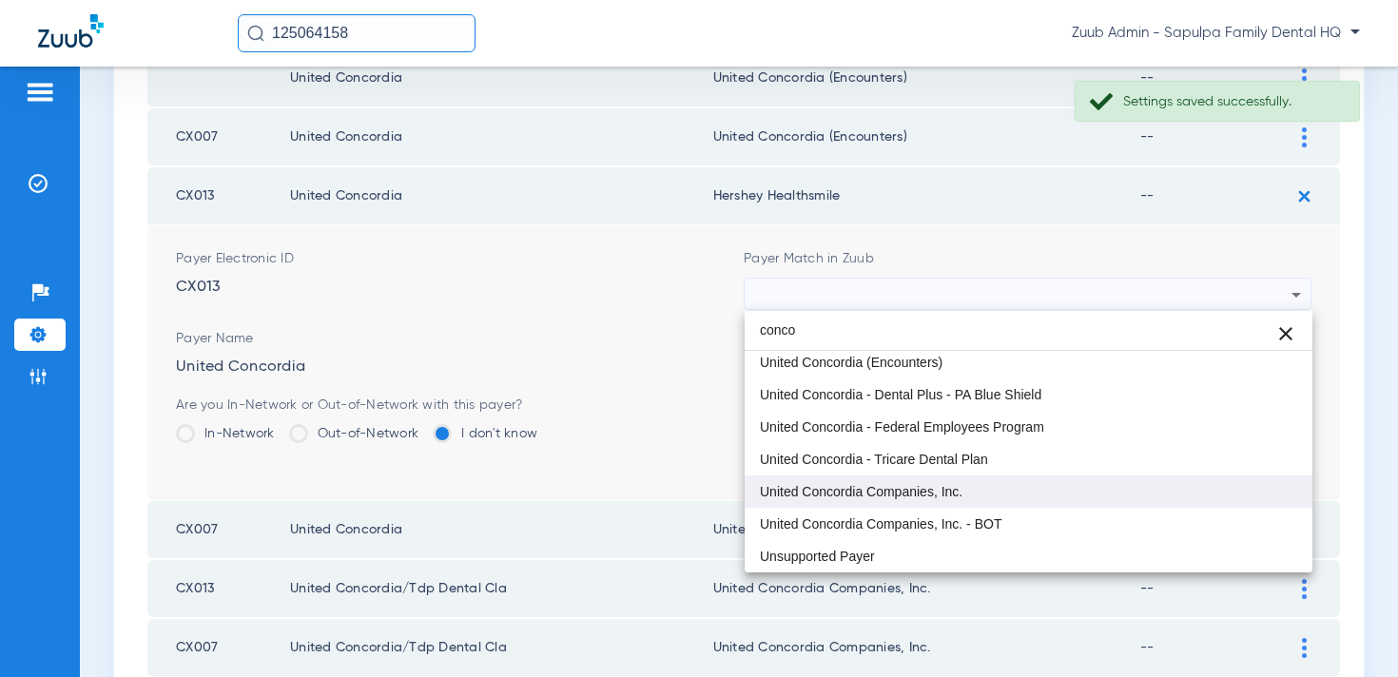
type input "conco"
click at [962, 485] on span "United Concordia Companies, Inc." at bounding box center [861, 491] width 203 height 13
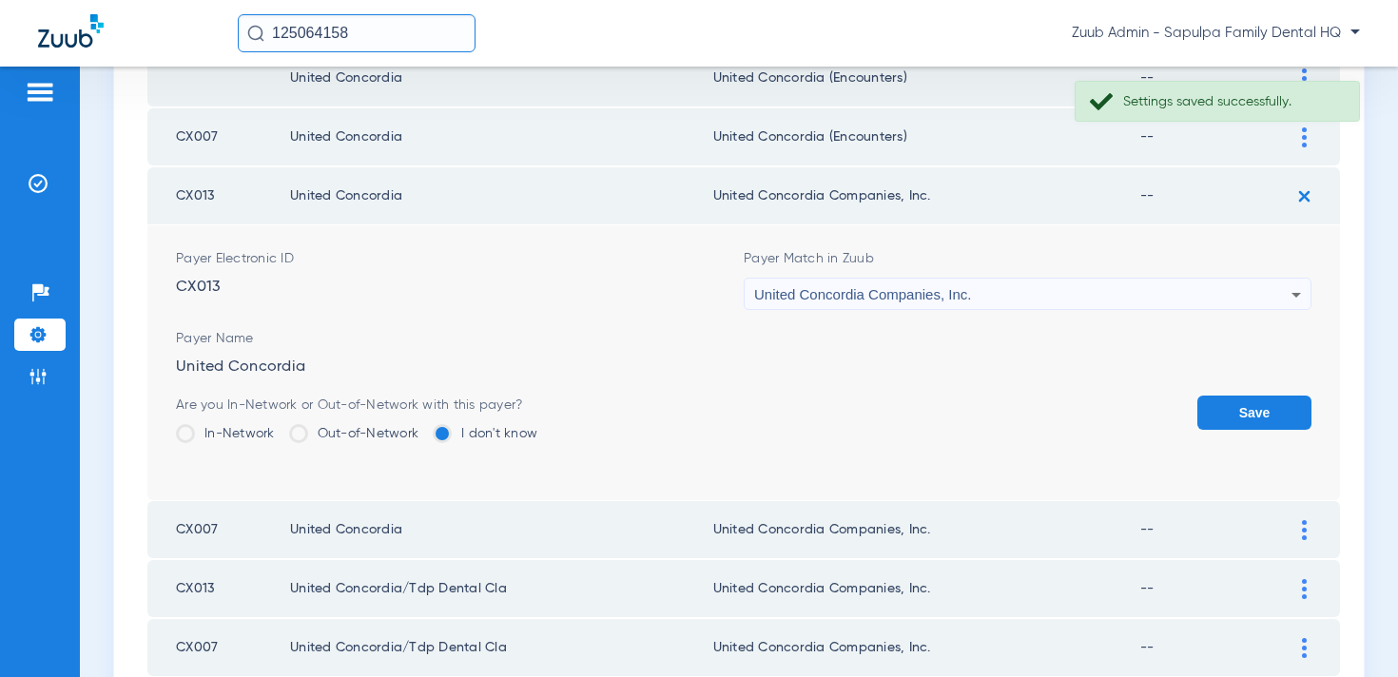
click at [1220, 413] on button "Save" at bounding box center [1255, 413] width 114 height 34
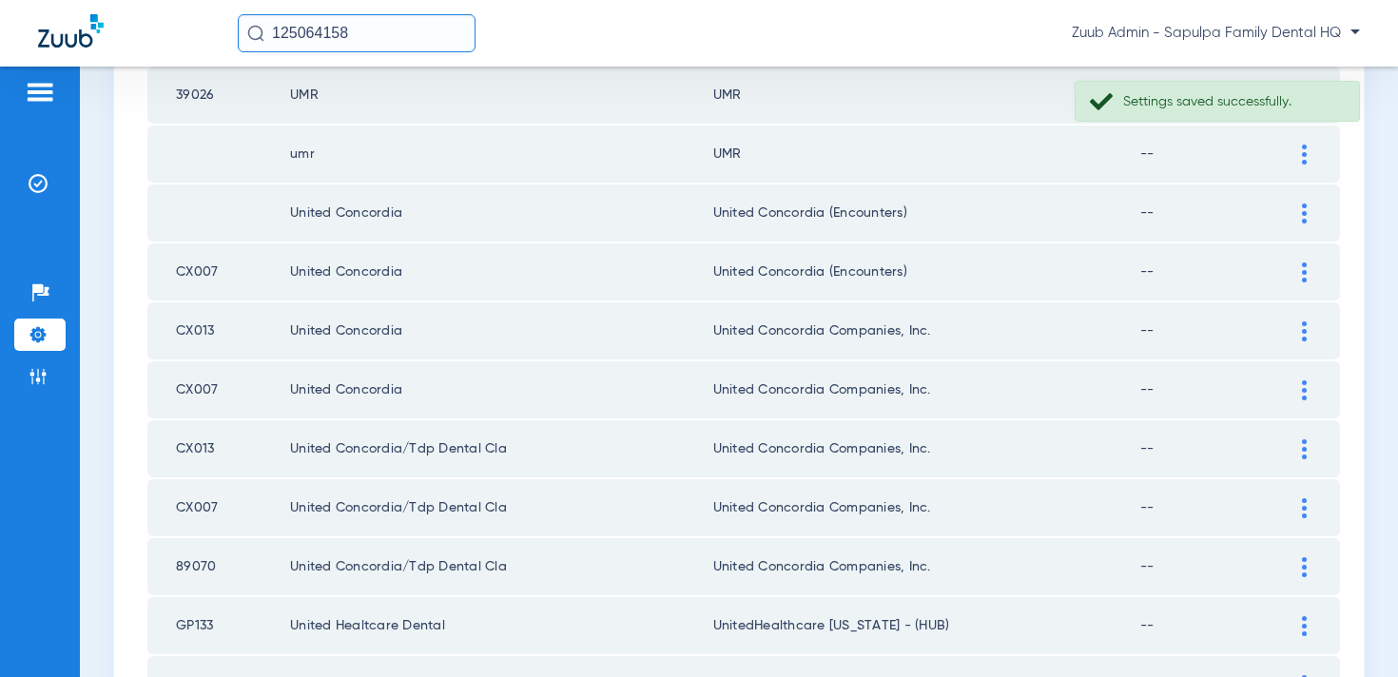
scroll to position [1714, 0]
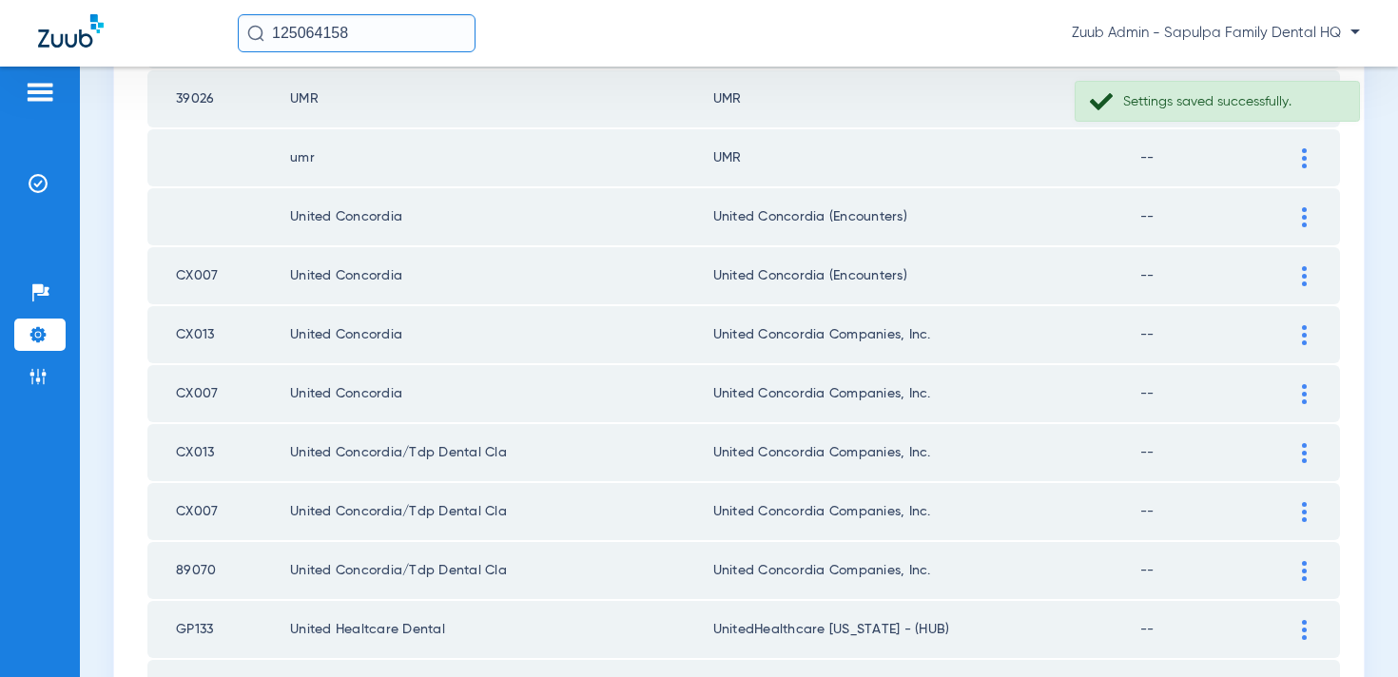
click at [1294, 282] on div at bounding box center [1304, 276] width 33 height 20
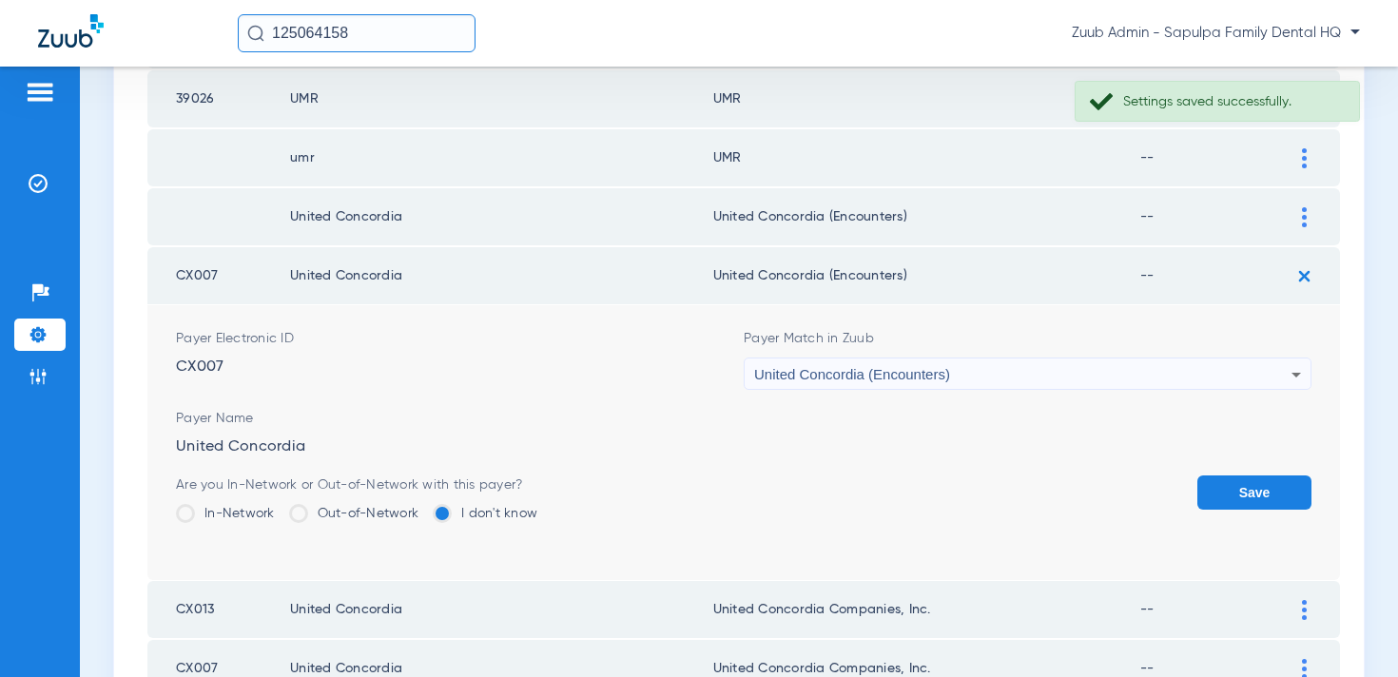
click at [1019, 373] on div "United Concordia (Encounters)" at bounding box center [1022, 375] width 537 height 32
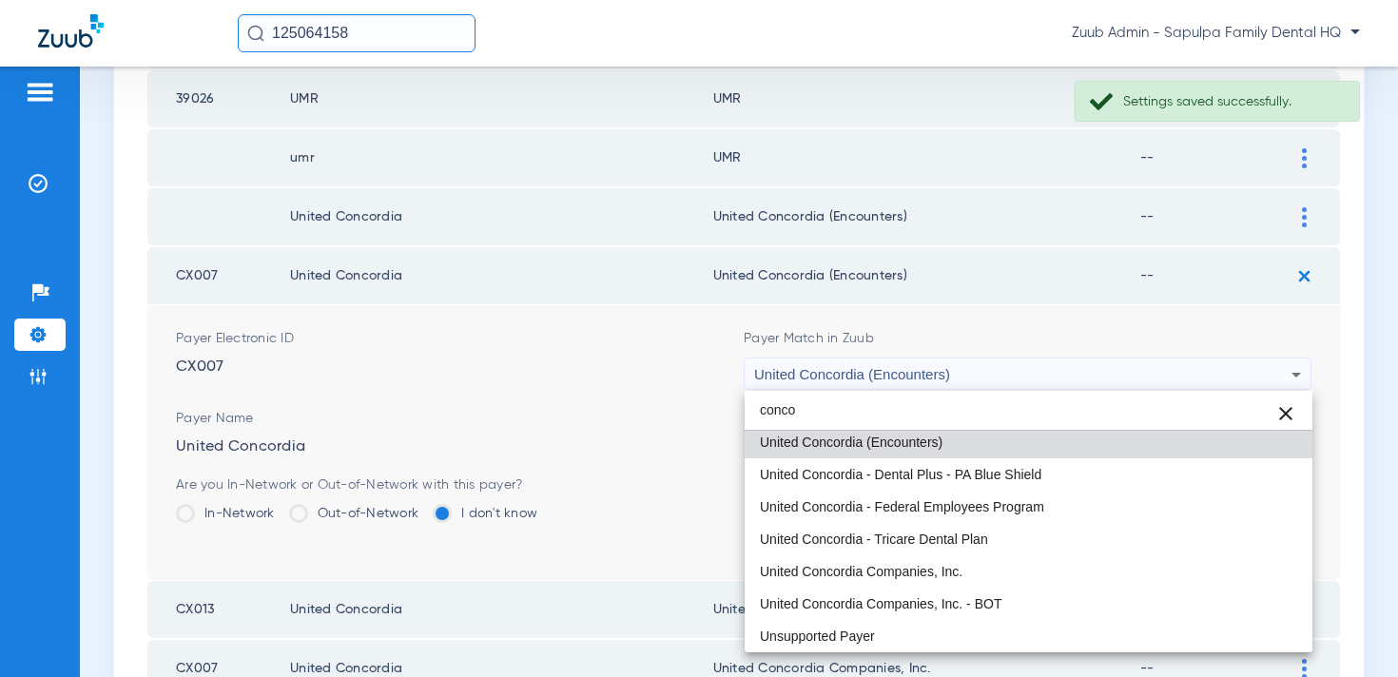
scroll to position [37, 0]
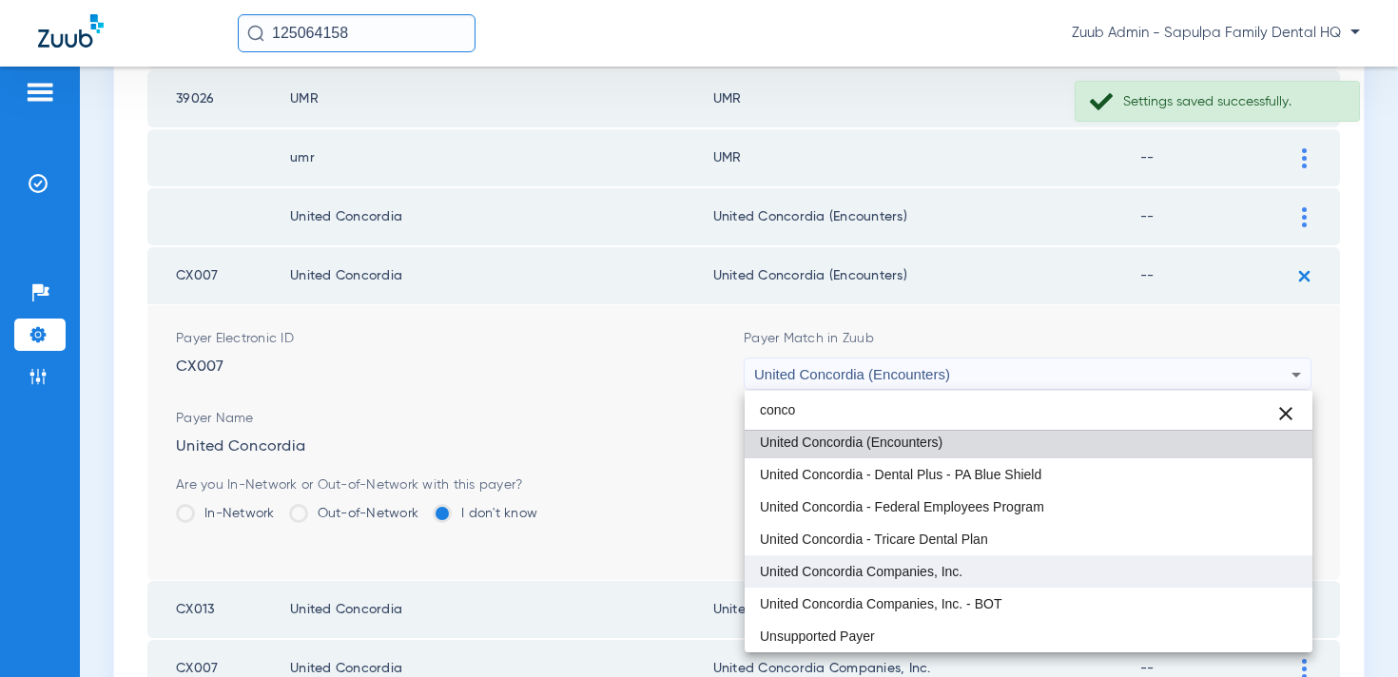
type input "conco"
click at [1005, 573] on mat-option "United Concordia Companies, Inc." at bounding box center [1029, 572] width 568 height 32
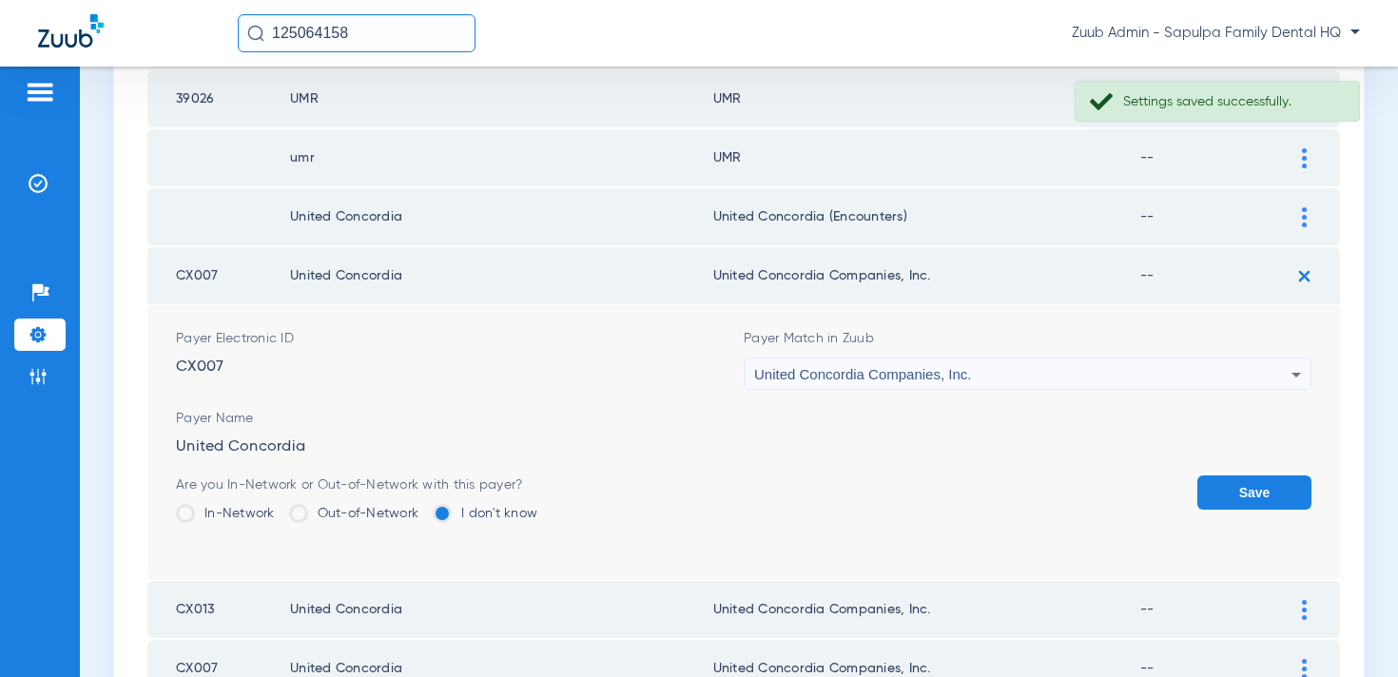
click at [1255, 475] on form "Payer Electronic ID CX007 Payer Match in Zuub United Concordia Companies, Inc. …" at bounding box center [744, 442] width 1136 height 275
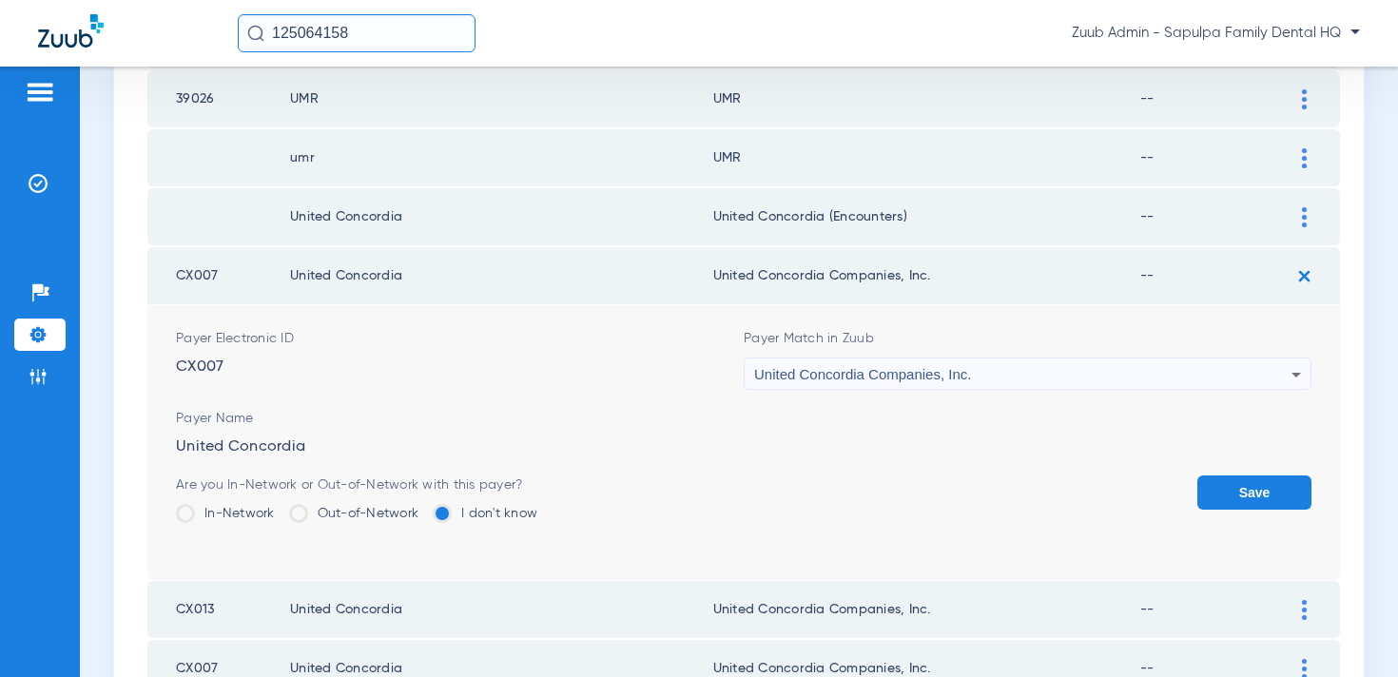
click at [1257, 483] on button "Save" at bounding box center [1255, 493] width 114 height 34
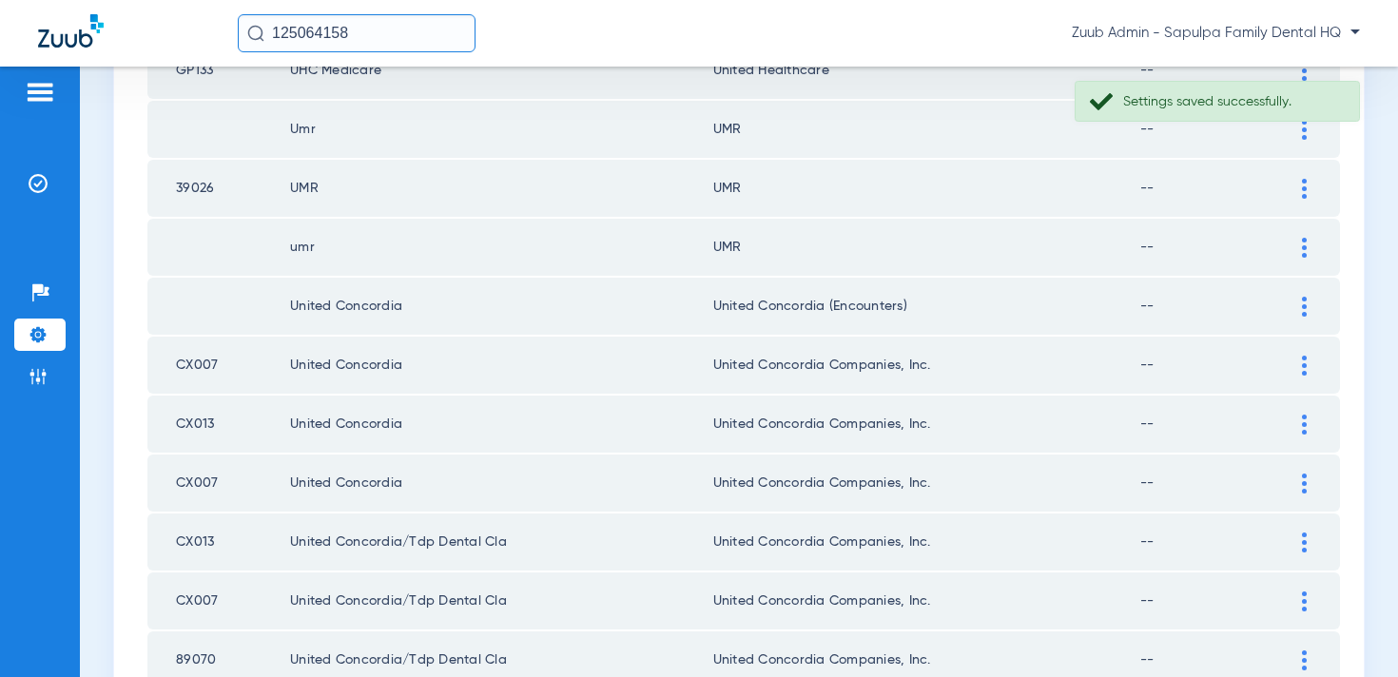
scroll to position [1625, 0]
click at [1301, 319] on td at bounding box center [1314, 306] width 52 height 57
click at [1303, 317] on td at bounding box center [1314, 306] width 52 height 57
click at [1306, 311] on img at bounding box center [1304, 307] width 5 height 20
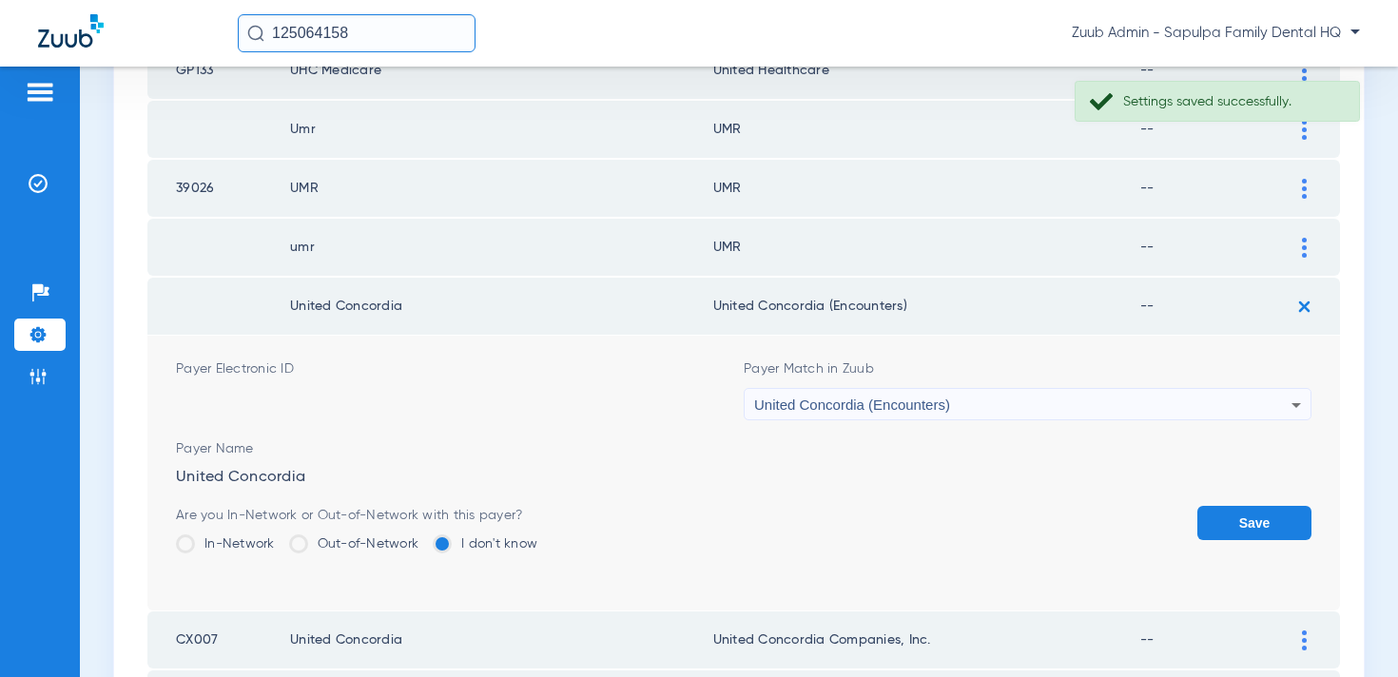
click at [1051, 395] on div "United Concordia (Encounters)" at bounding box center [1022, 405] width 537 height 32
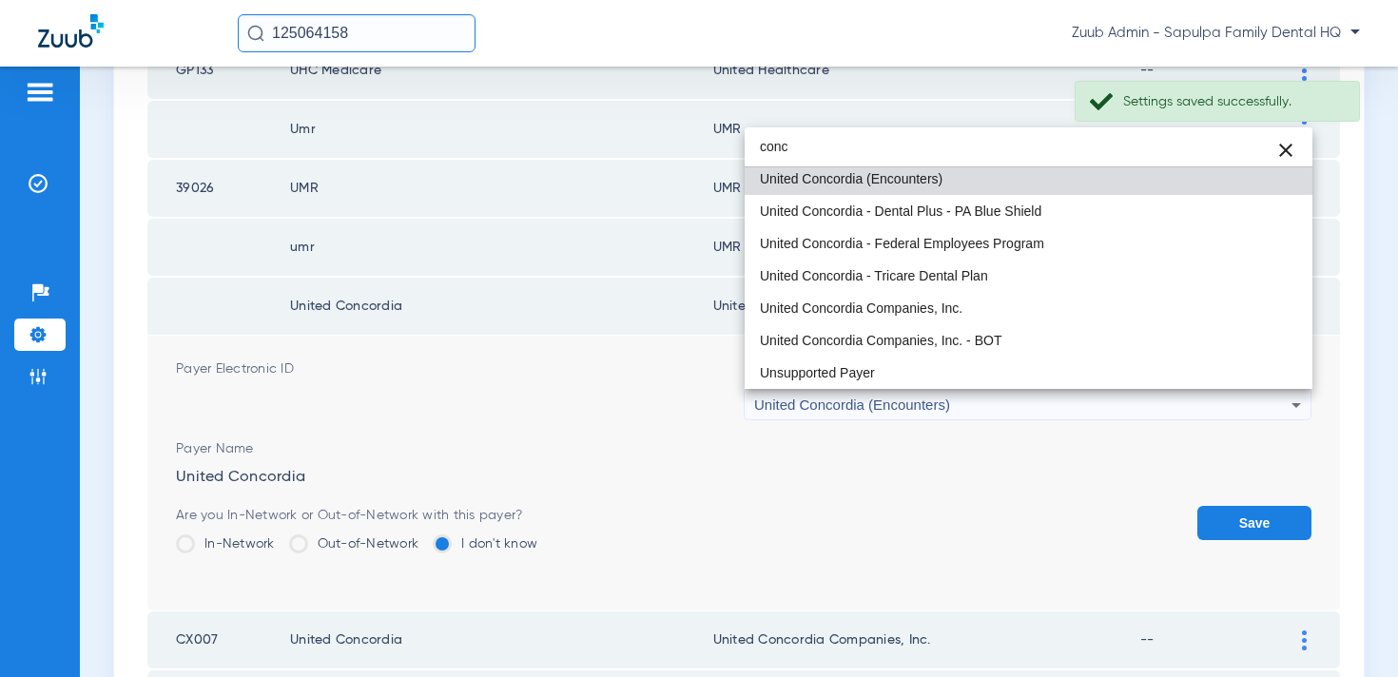
scroll to position [37, 0]
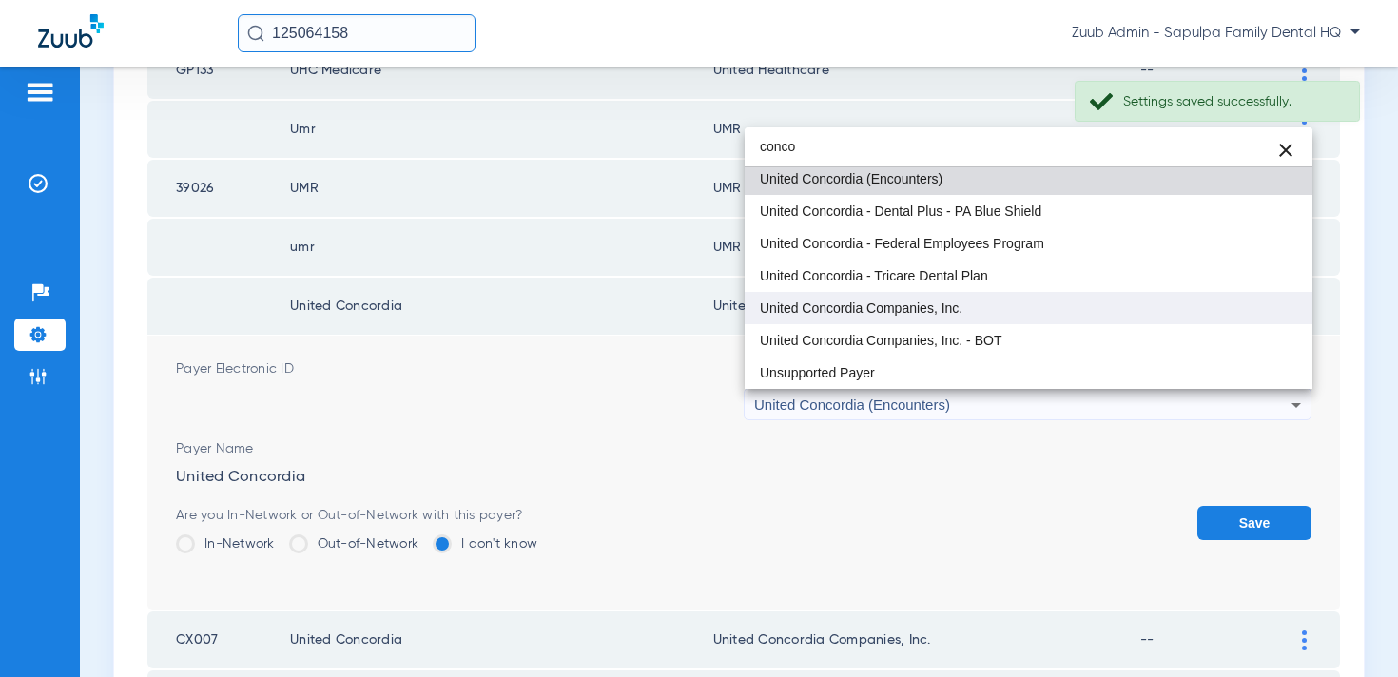
type input "conco"
click at [1012, 307] on mat-option "United Concordia Companies, Inc." at bounding box center [1029, 308] width 568 height 32
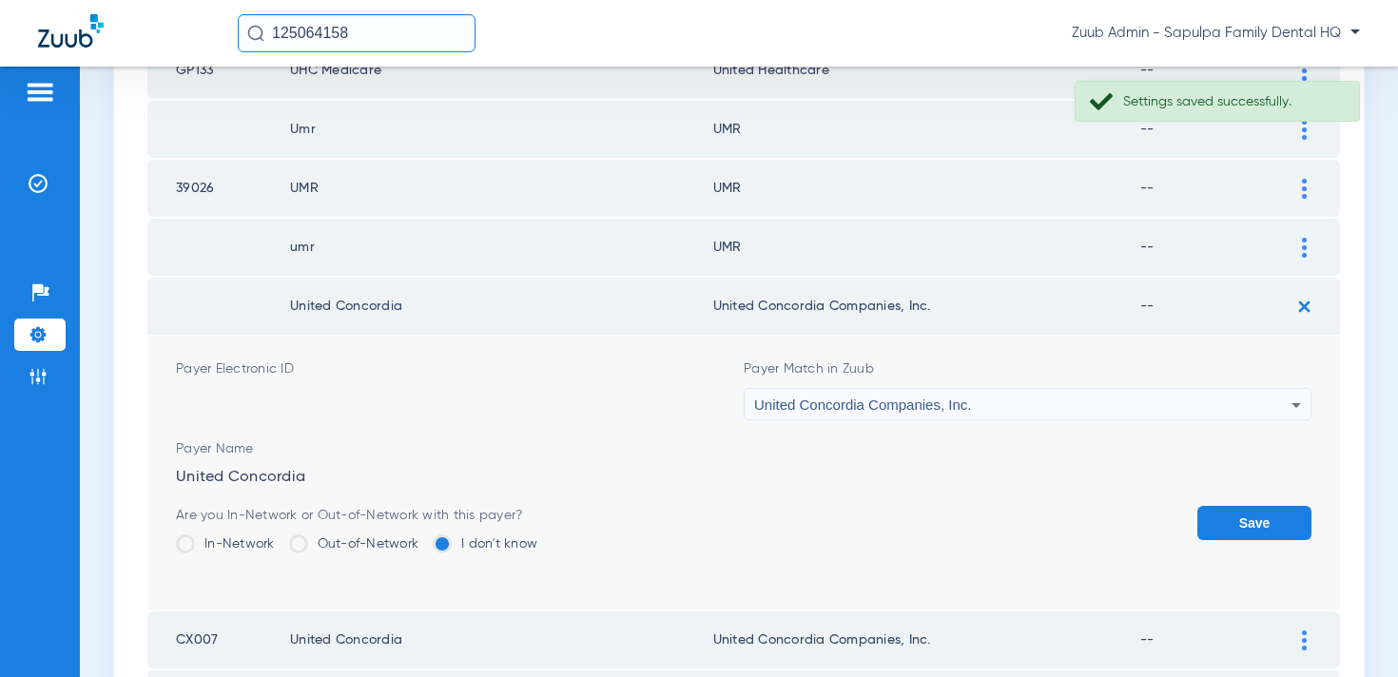
click at [1237, 513] on button "Save" at bounding box center [1255, 523] width 114 height 34
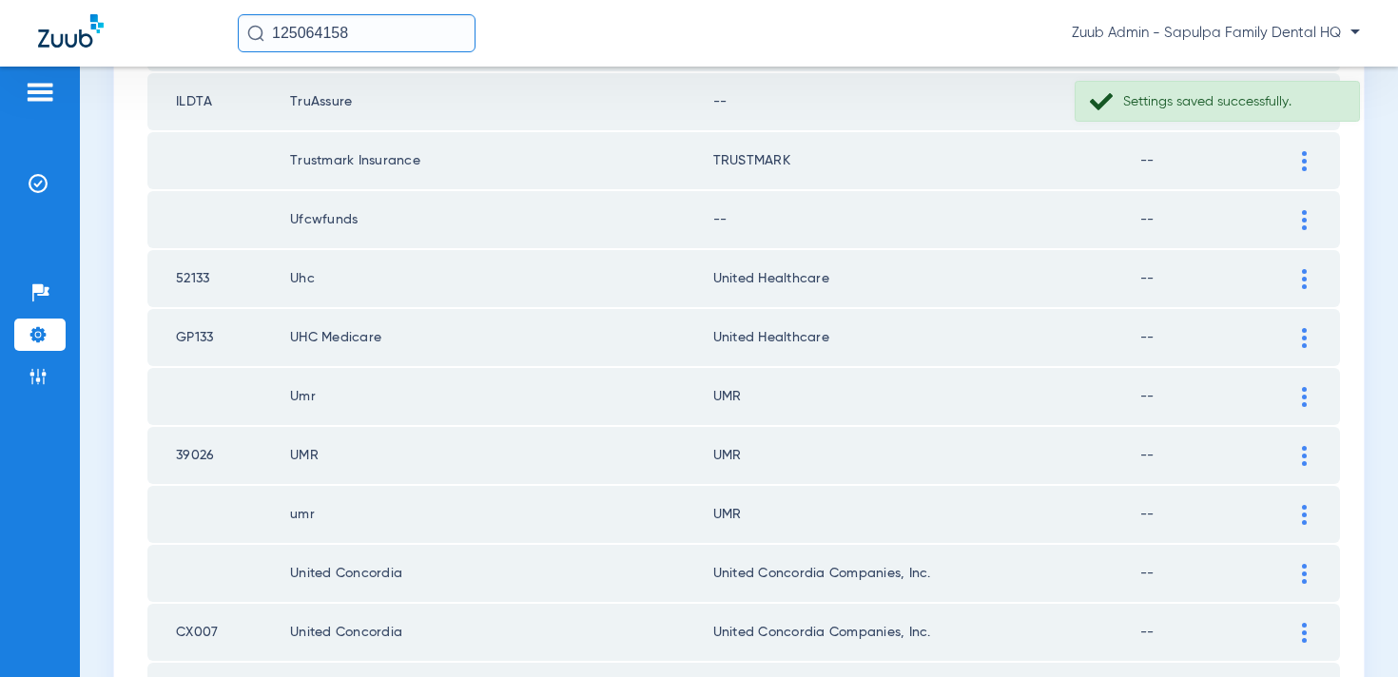
scroll to position [1355, 0]
click at [1309, 348] on div at bounding box center [1304, 341] width 33 height 20
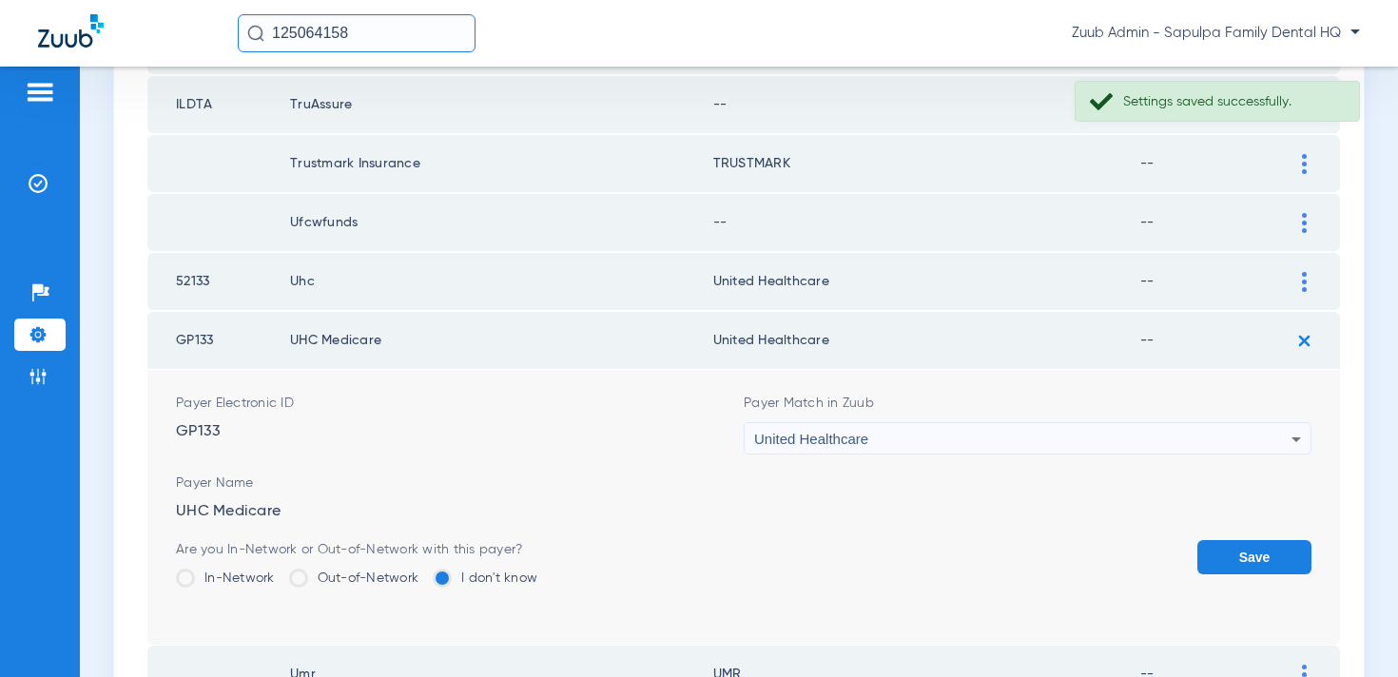
click at [1022, 441] on div "United Healthcare" at bounding box center [1022, 439] width 537 height 32
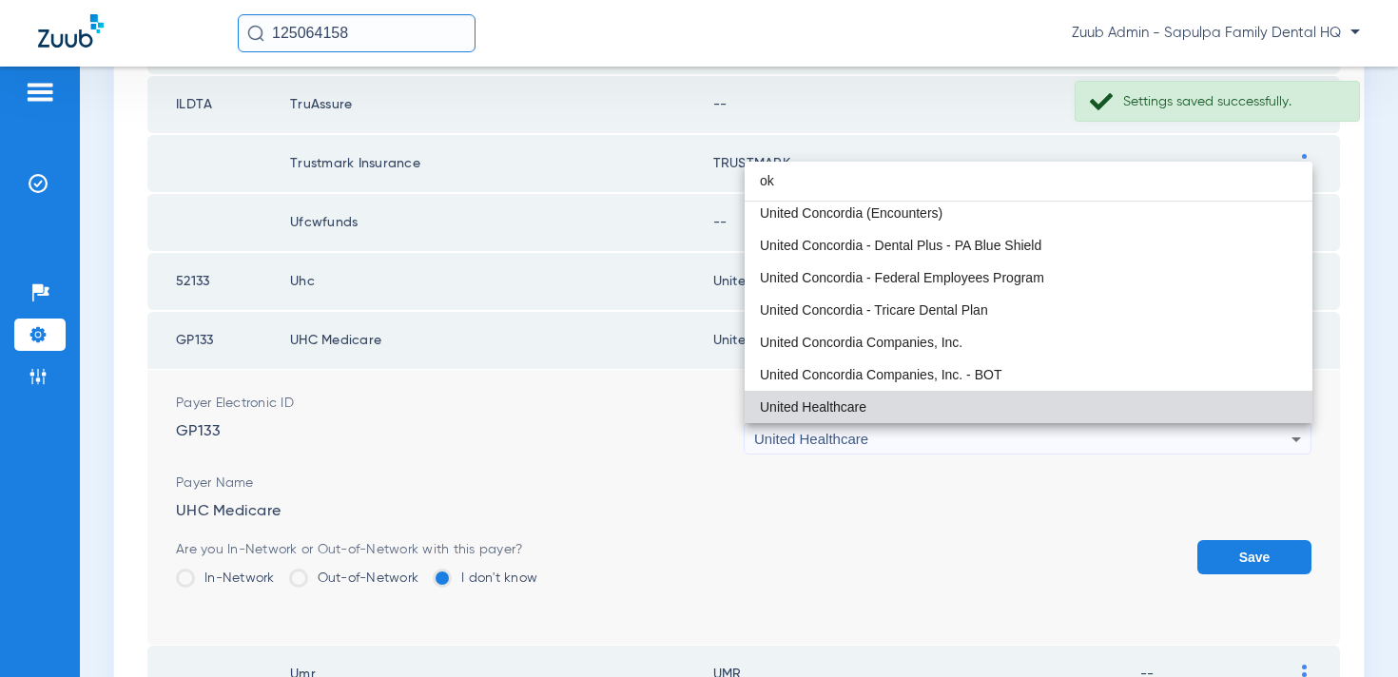
scroll to position [40, 0]
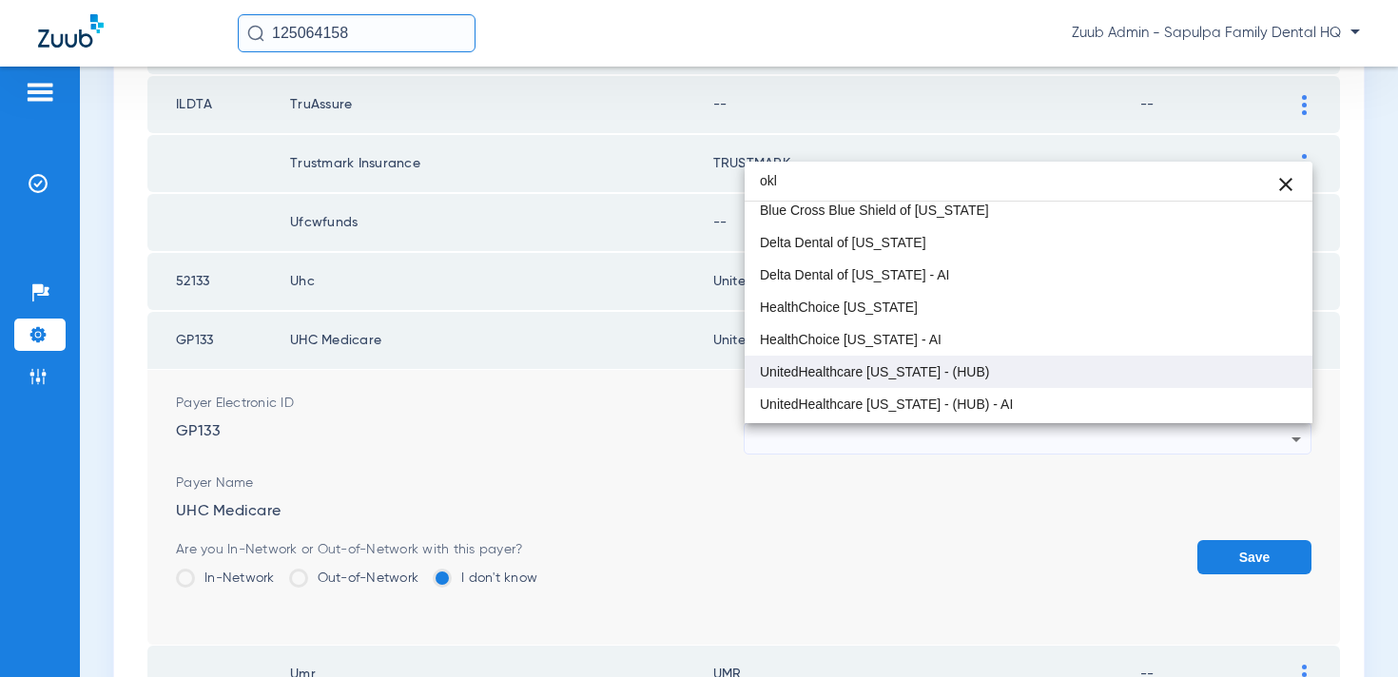
type input "okl"
click at [1017, 375] on mat-option "UnitedHealthcare [US_STATE] - (HUB)" at bounding box center [1029, 372] width 568 height 32
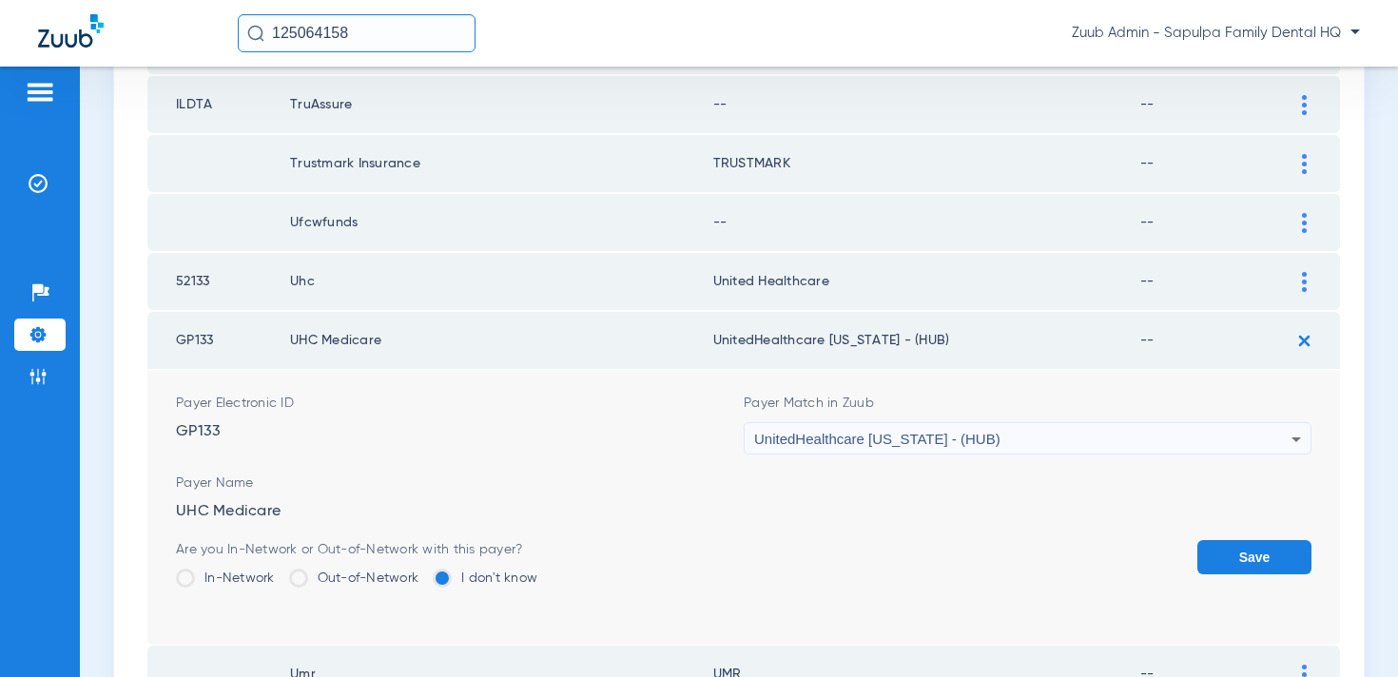
click at [1240, 550] on button "Save" at bounding box center [1255, 557] width 114 height 34
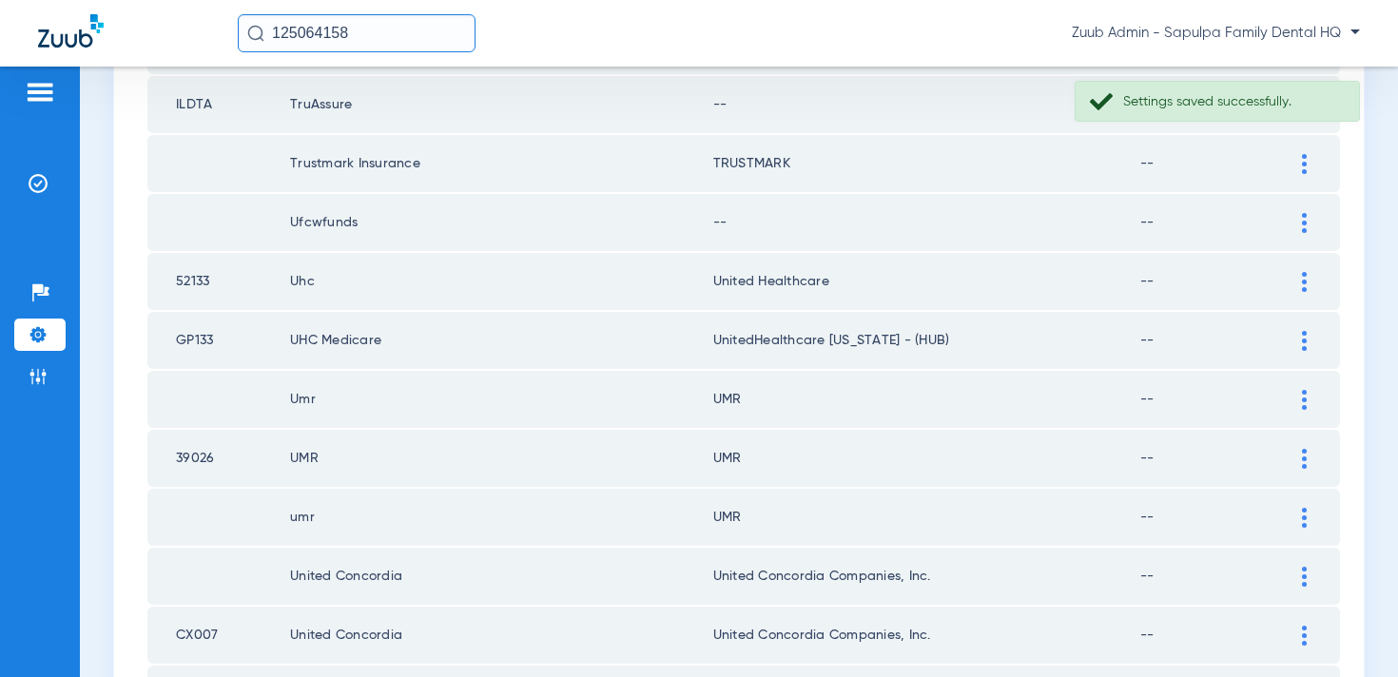
click at [1298, 286] on div at bounding box center [1304, 282] width 33 height 20
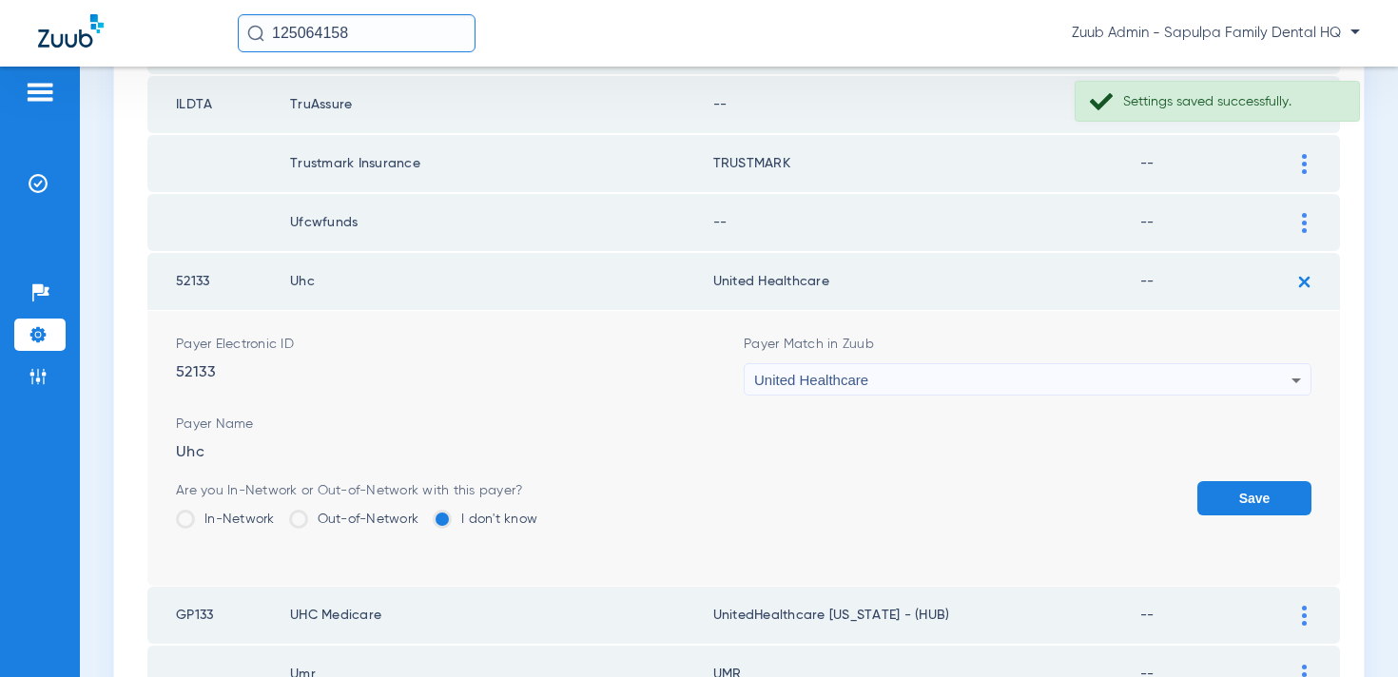
click at [1305, 283] on img at bounding box center [1304, 281] width 31 height 31
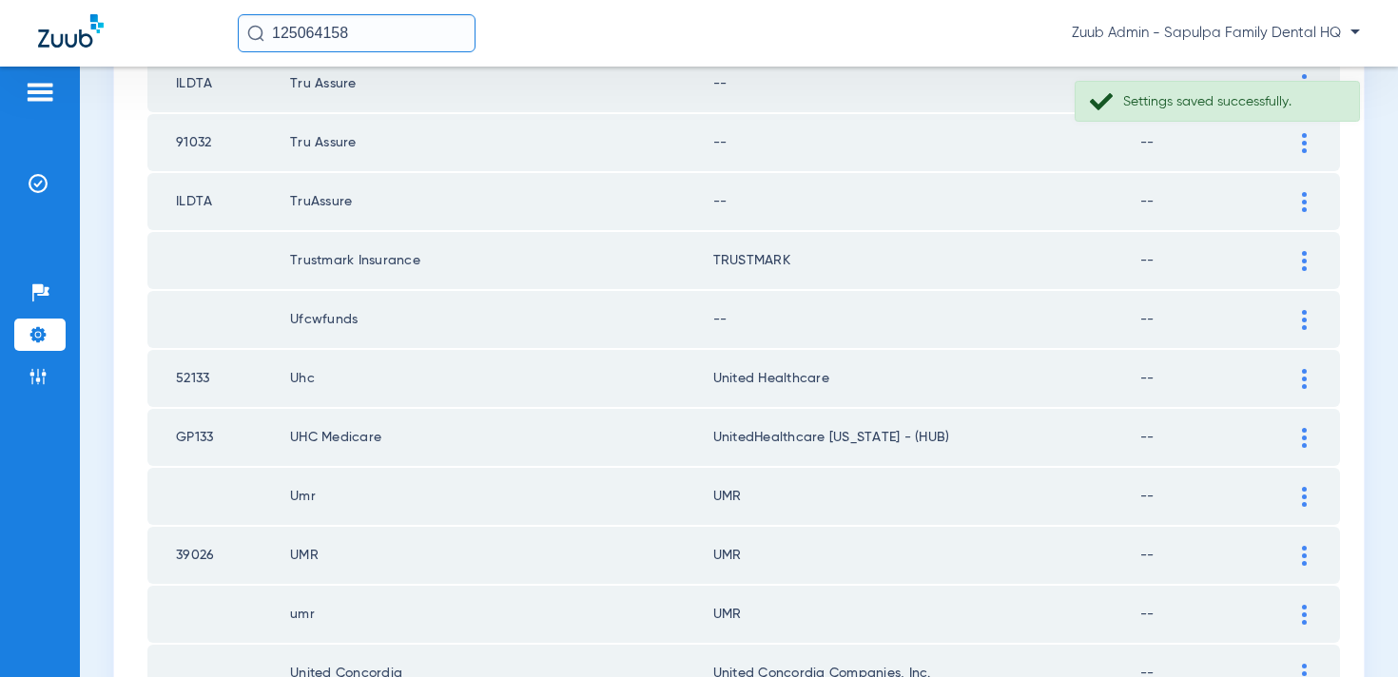
scroll to position [1252, 0]
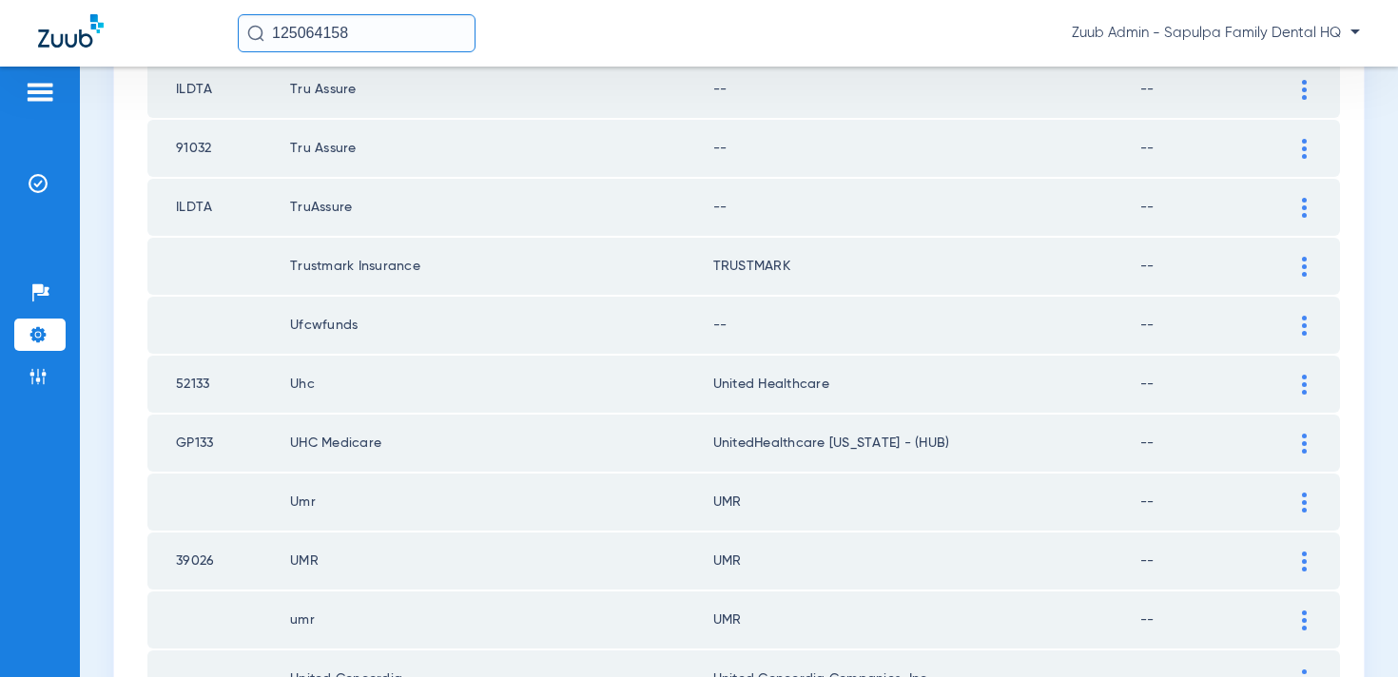
click at [1302, 329] on img at bounding box center [1304, 326] width 5 height 20
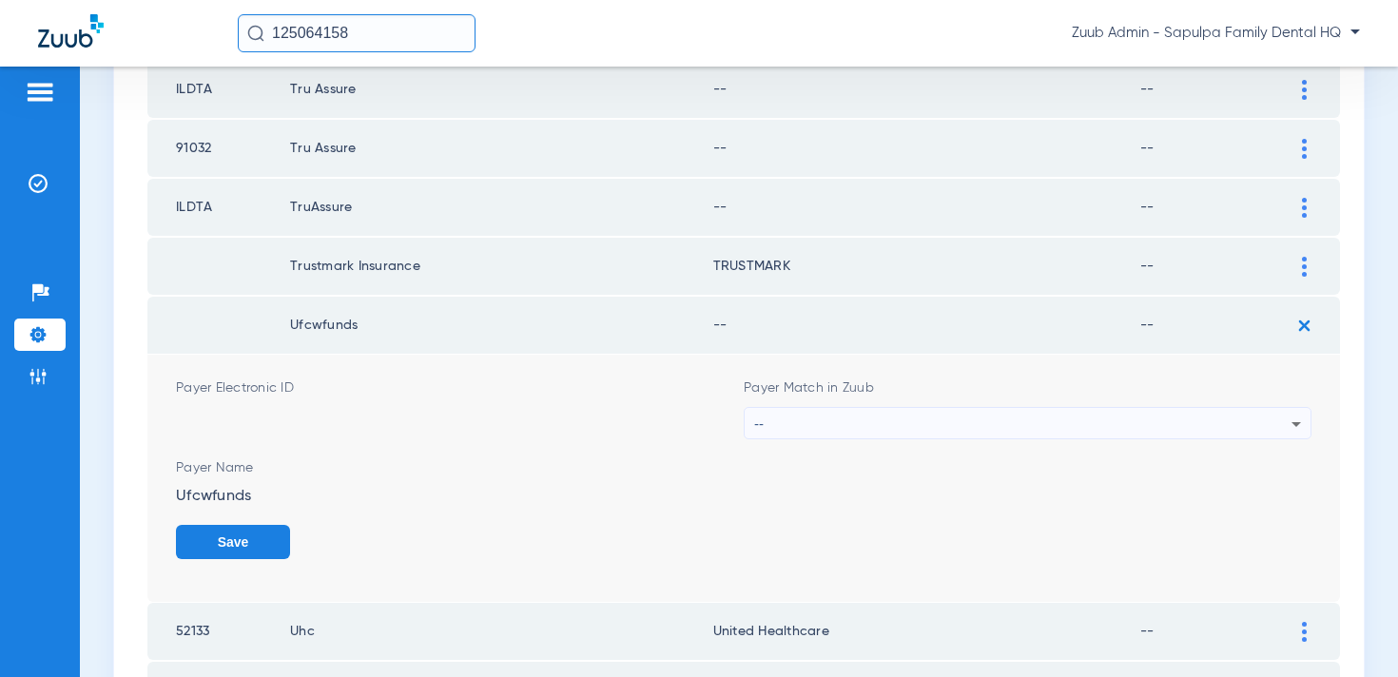
click at [1006, 421] on div "--" at bounding box center [1022, 424] width 537 height 32
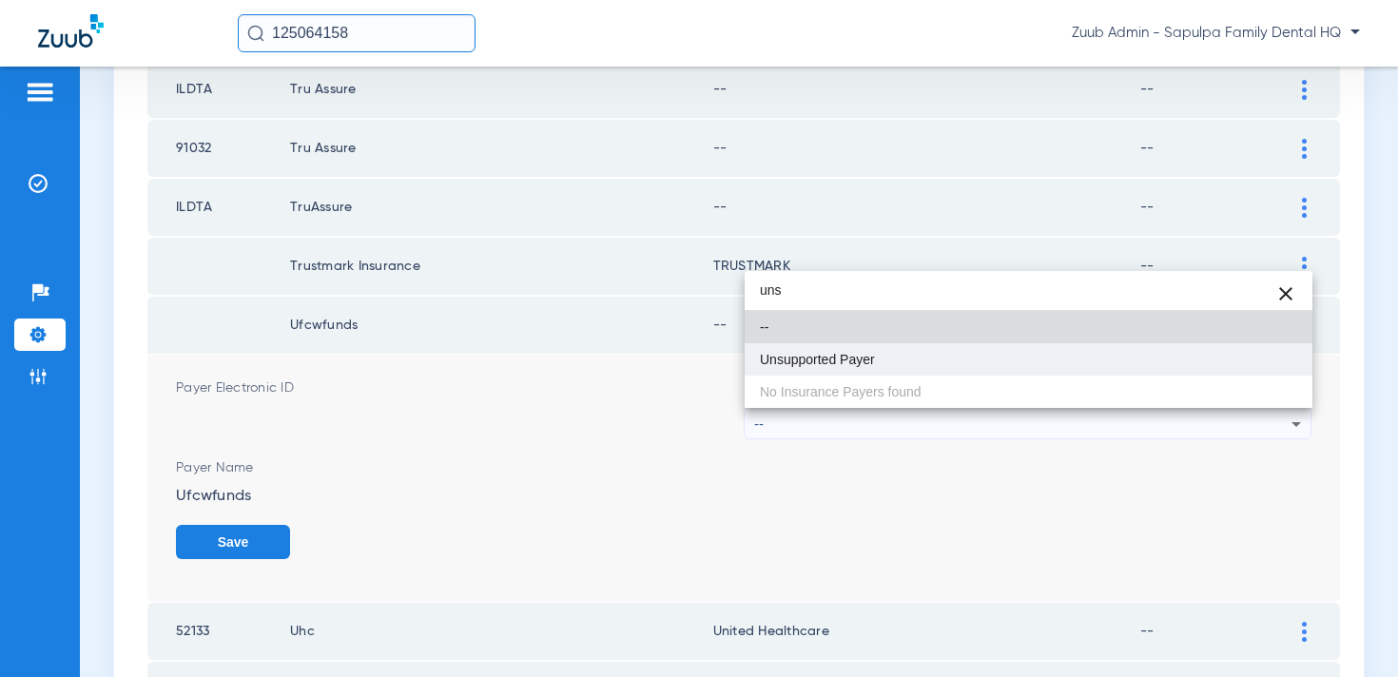
type input "uns"
click at [974, 365] on mat-option "Unsupported Payer" at bounding box center [1029, 359] width 568 height 32
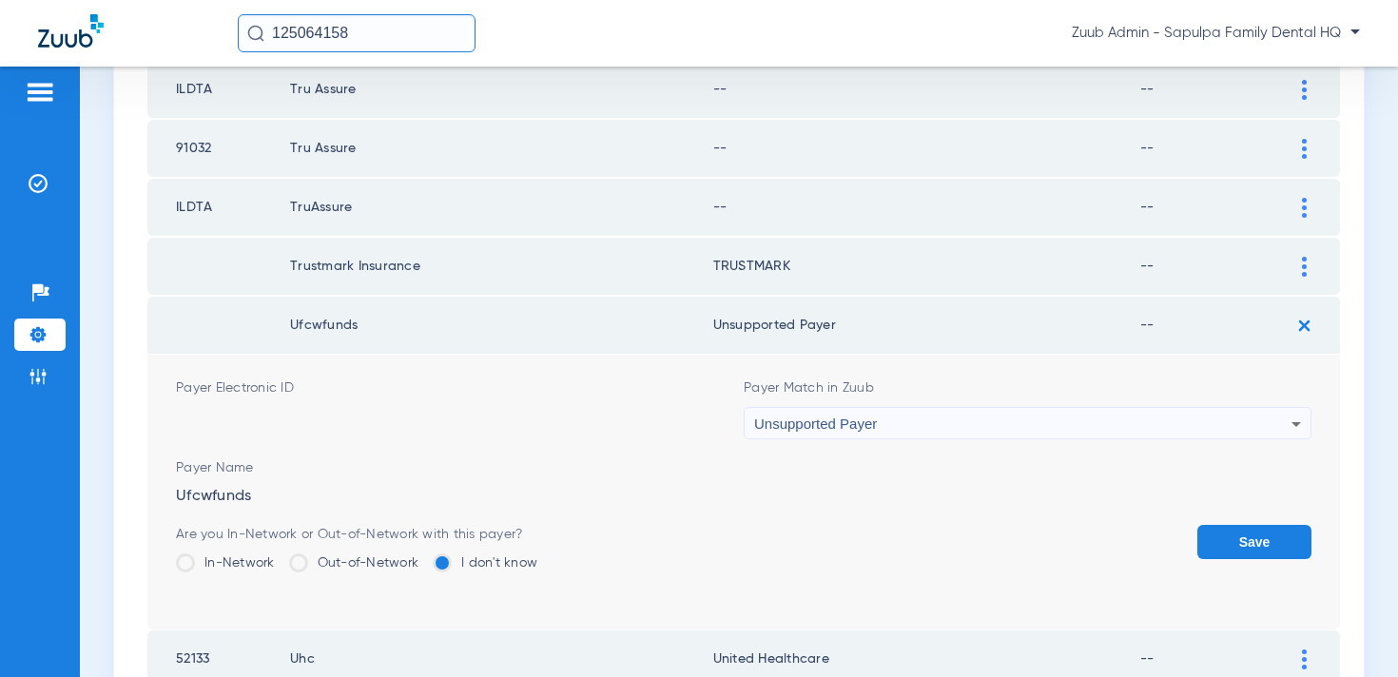
click at [1270, 539] on button "Save" at bounding box center [1255, 542] width 114 height 34
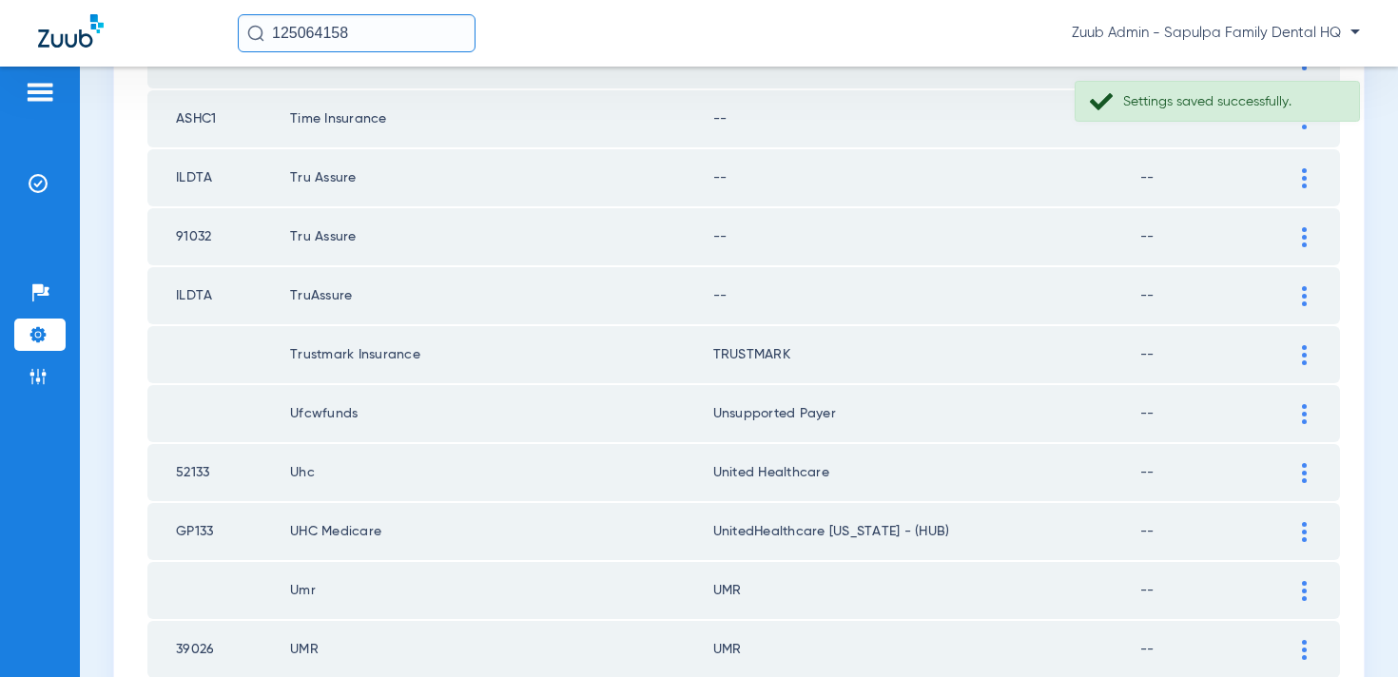
scroll to position [1161, 0]
click at [1296, 297] on div at bounding box center [1304, 299] width 33 height 20
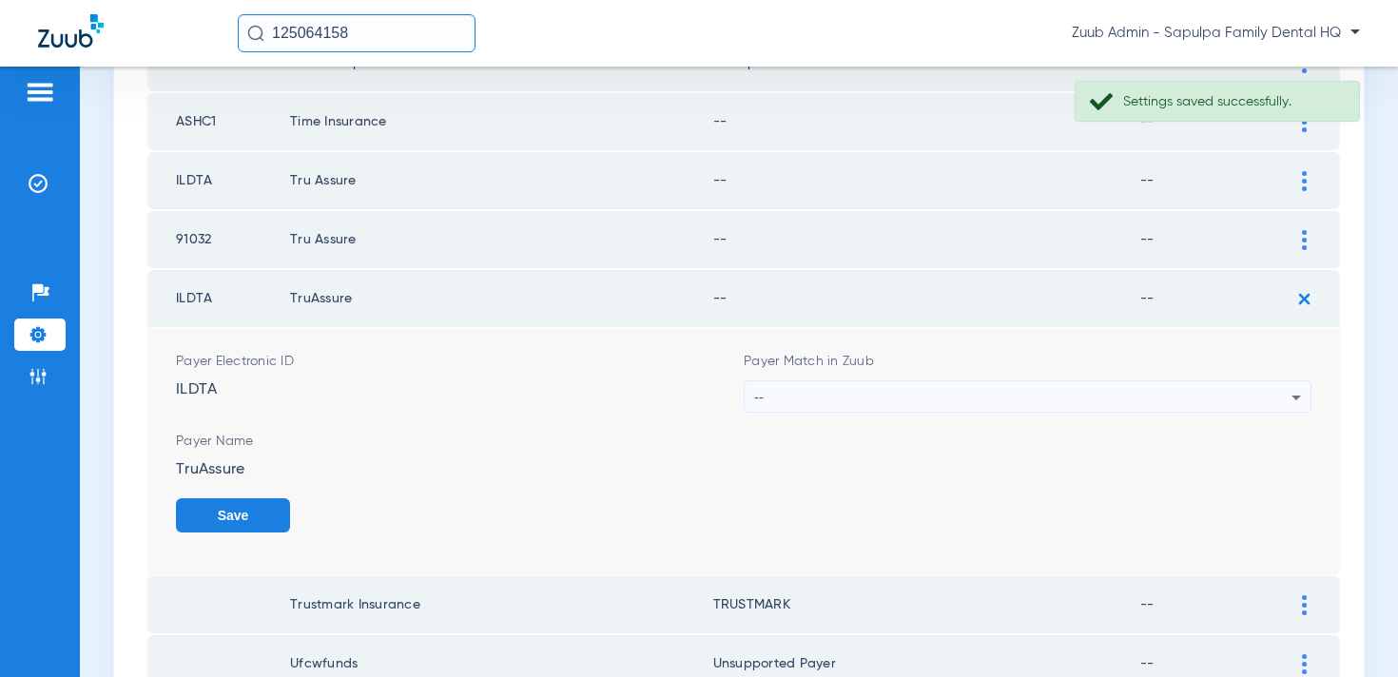
click at [1107, 393] on div "--" at bounding box center [1022, 397] width 537 height 32
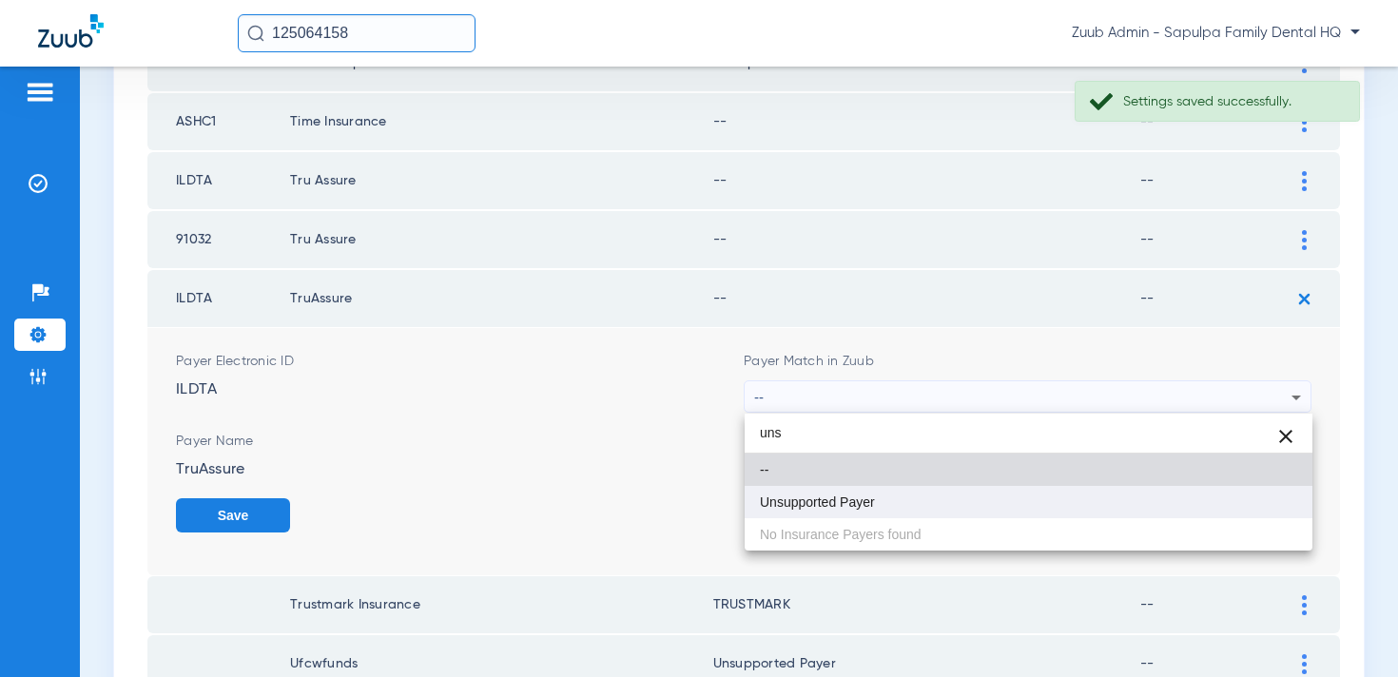
type input "uns"
click at [1063, 506] on mat-option "Unsupported Payer" at bounding box center [1029, 502] width 568 height 32
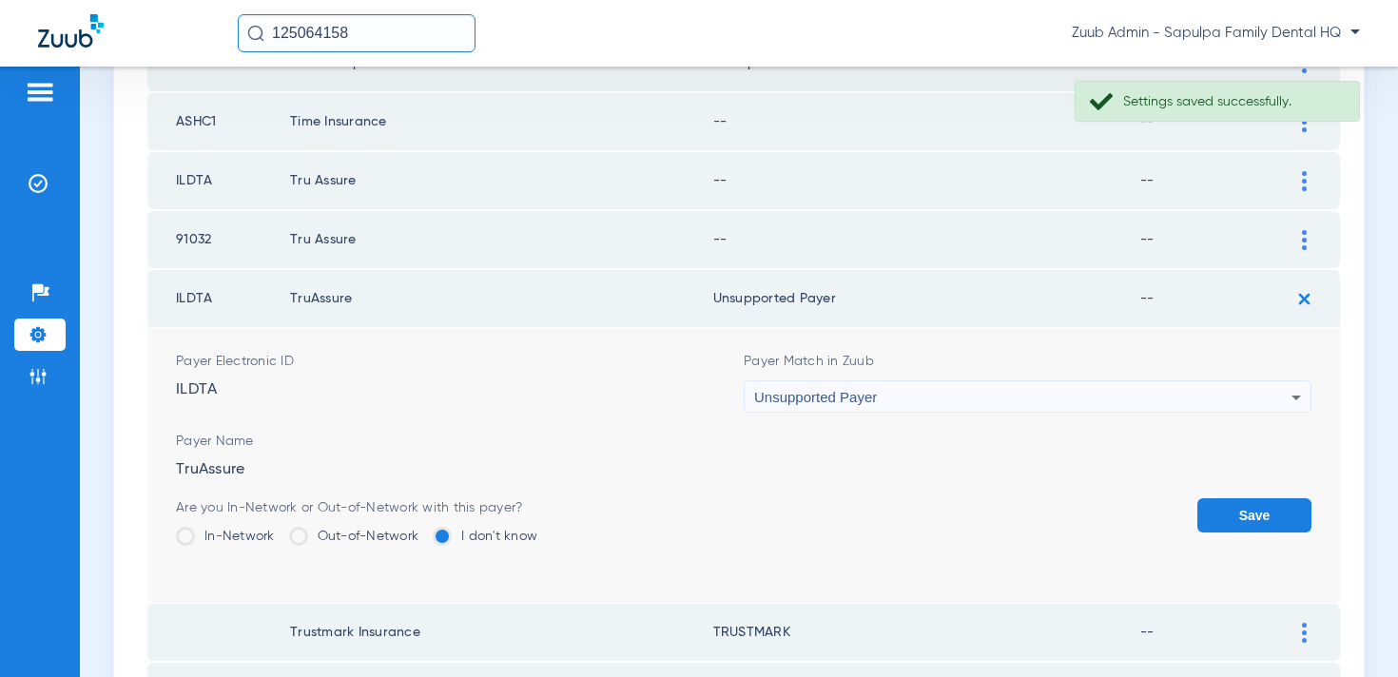
click at [1232, 517] on button "Save" at bounding box center [1255, 515] width 114 height 34
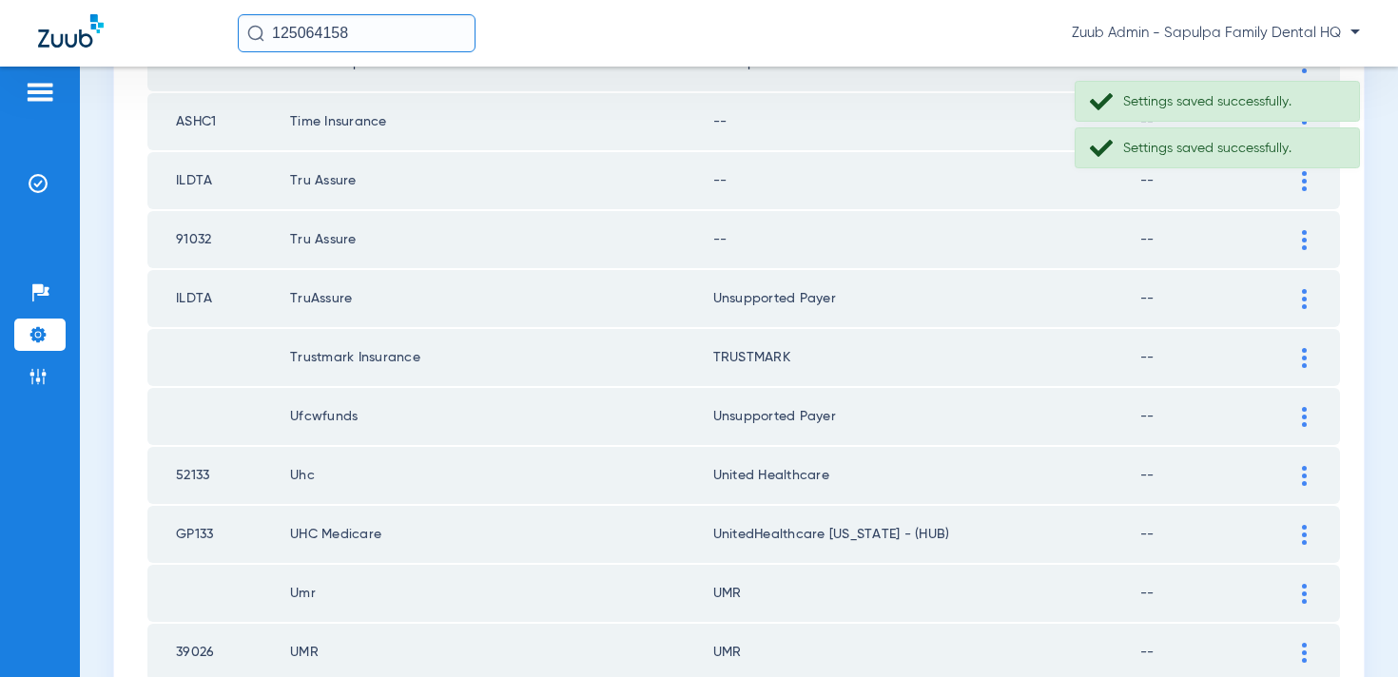
click at [1305, 243] on img at bounding box center [1304, 240] width 5 height 20
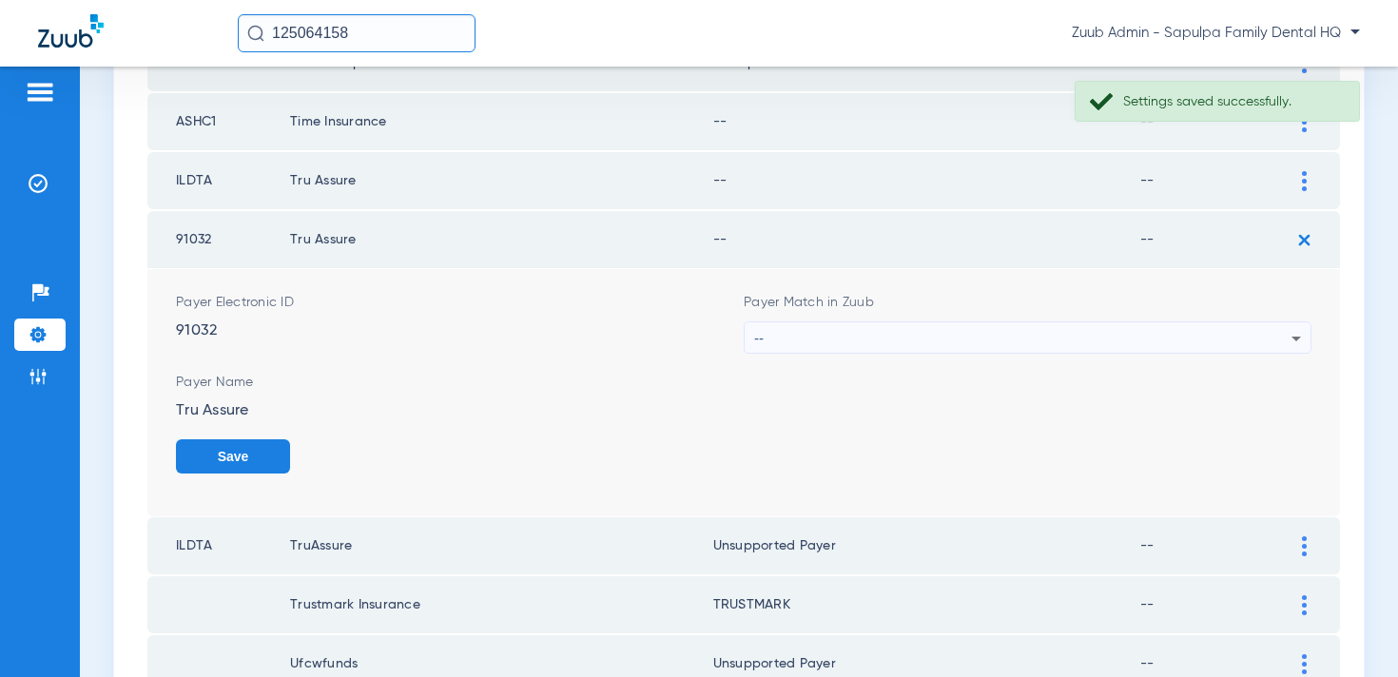
click at [974, 344] on div "--" at bounding box center [1022, 338] width 537 height 32
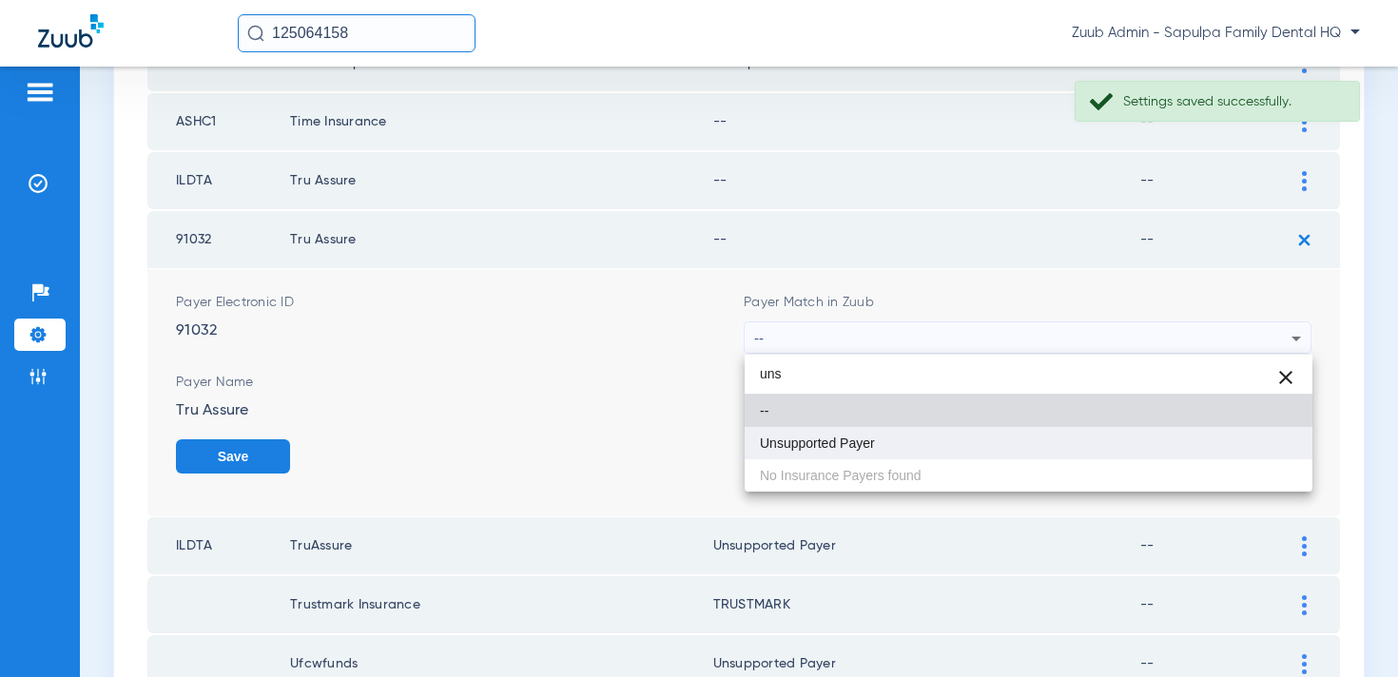
type input "uns"
click at [940, 440] on mat-option "Unsupported Payer" at bounding box center [1029, 443] width 568 height 32
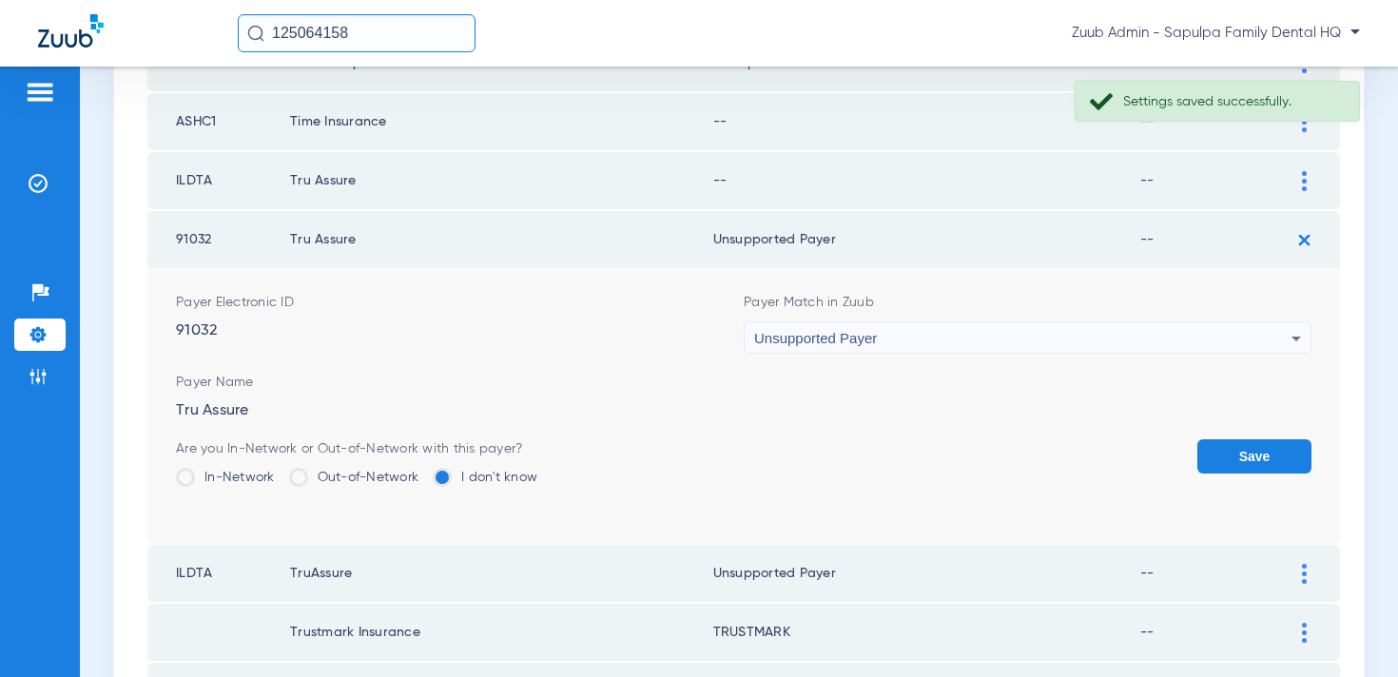
click at [1215, 449] on button "Save" at bounding box center [1255, 456] width 114 height 34
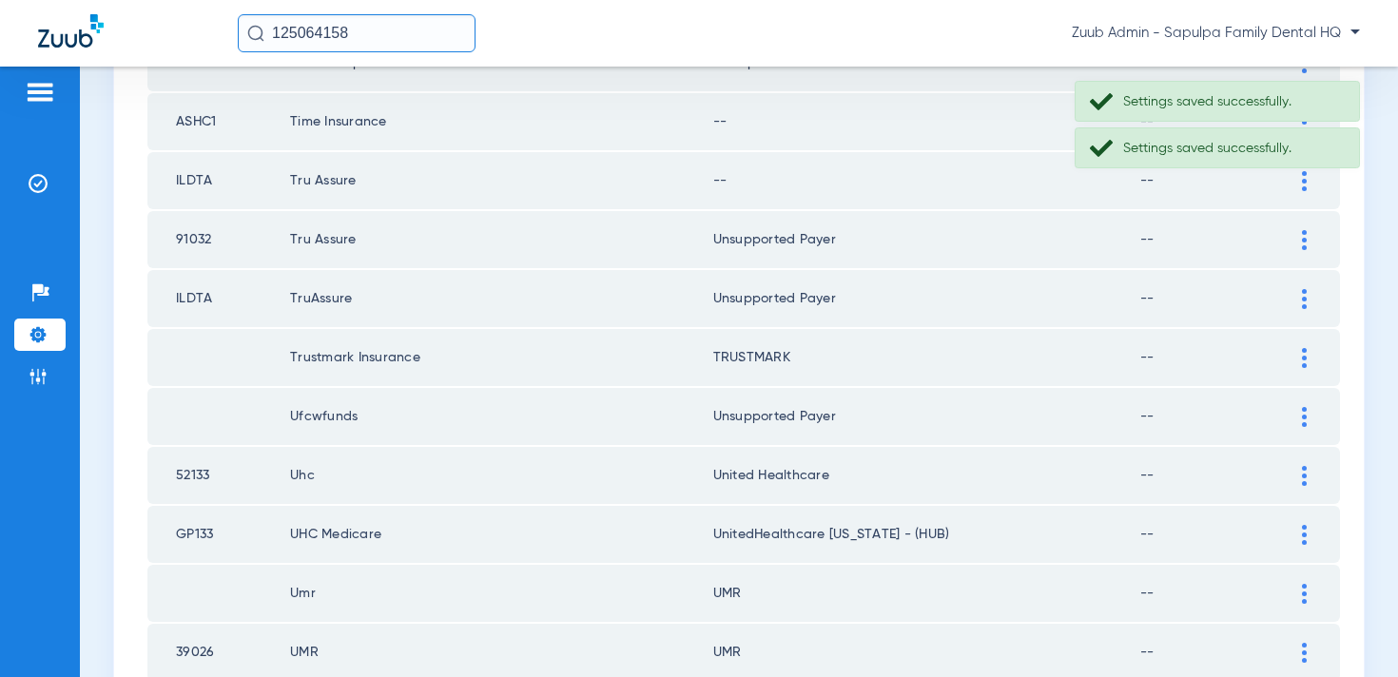
scroll to position [1047, 0]
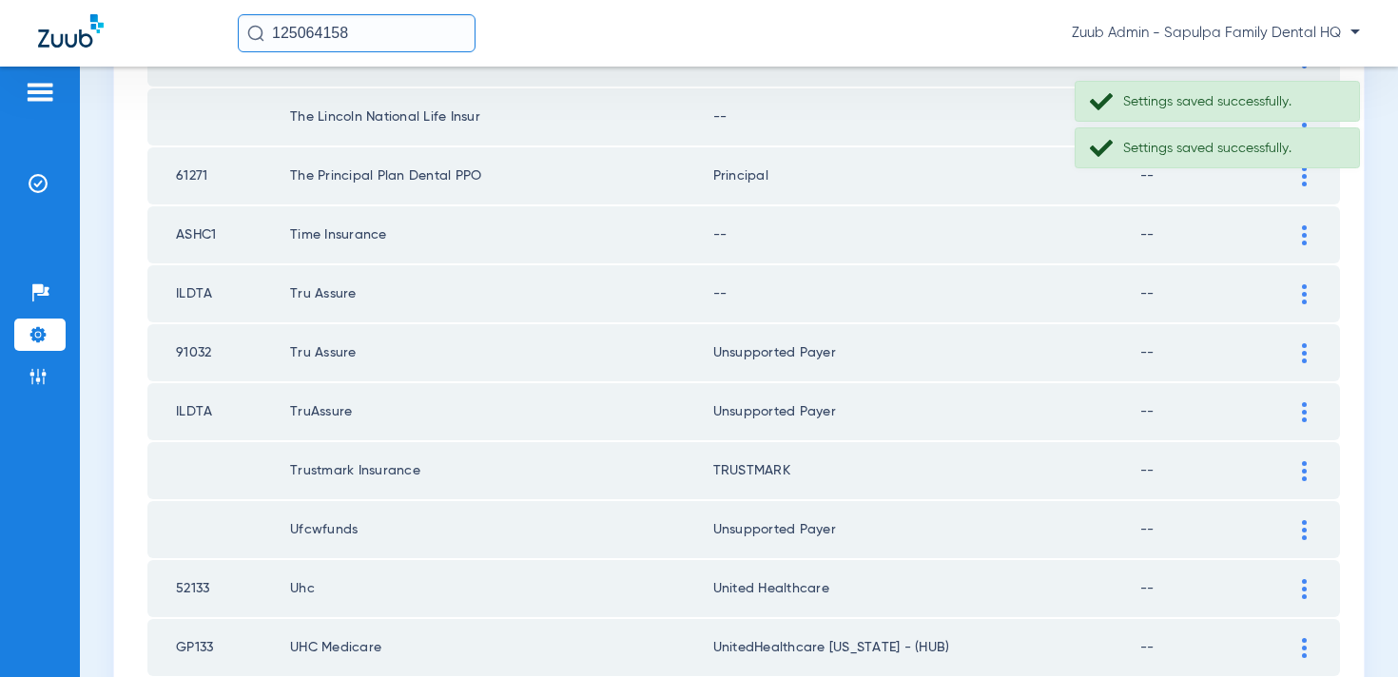
click at [1306, 291] on img at bounding box center [1304, 294] width 5 height 20
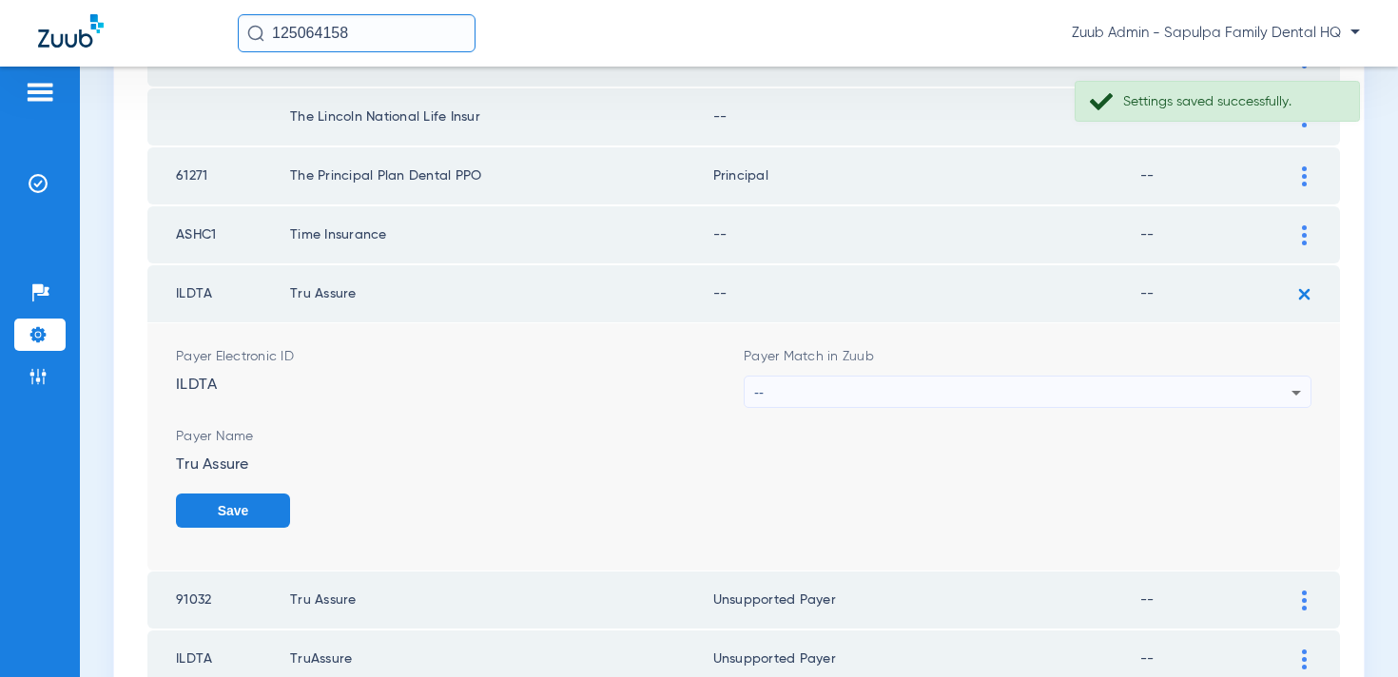
click at [1127, 381] on div "--" at bounding box center [1022, 393] width 537 height 32
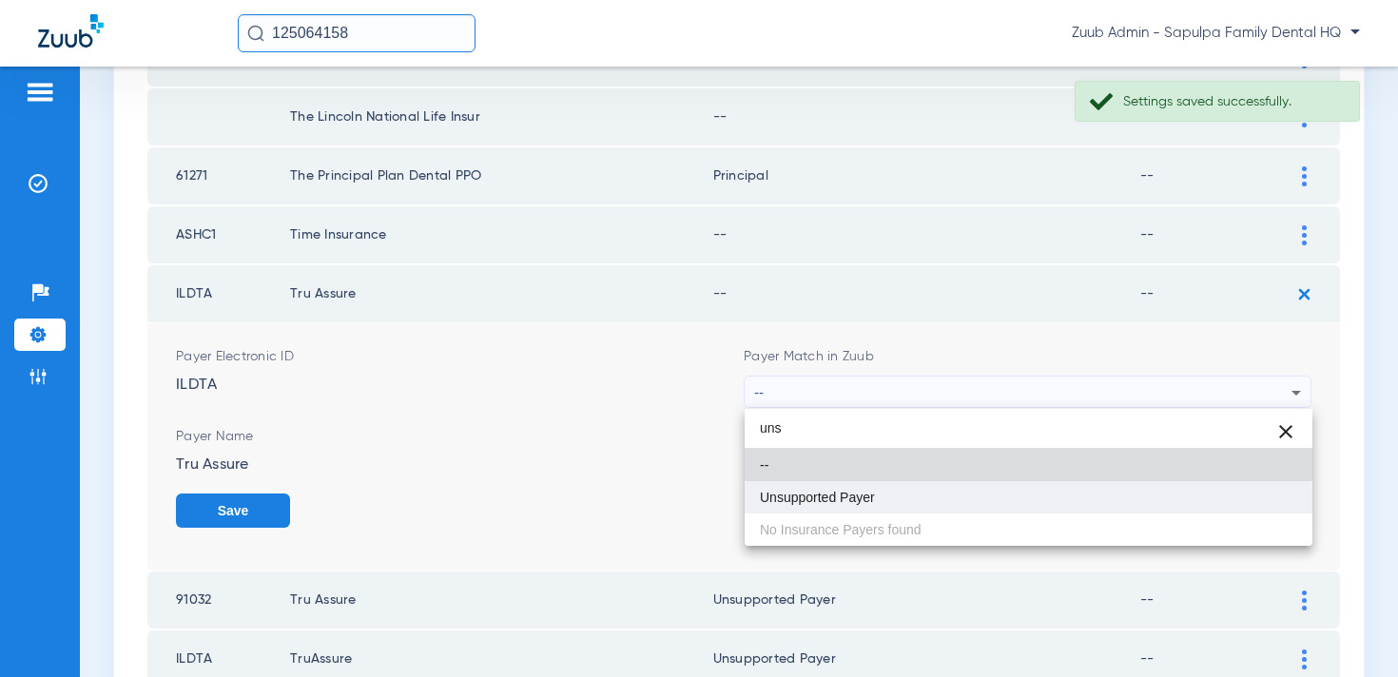
type input "uns"
click at [1064, 503] on mat-option "Unsupported Payer" at bounding box center [1029, 497] width 568 height 32
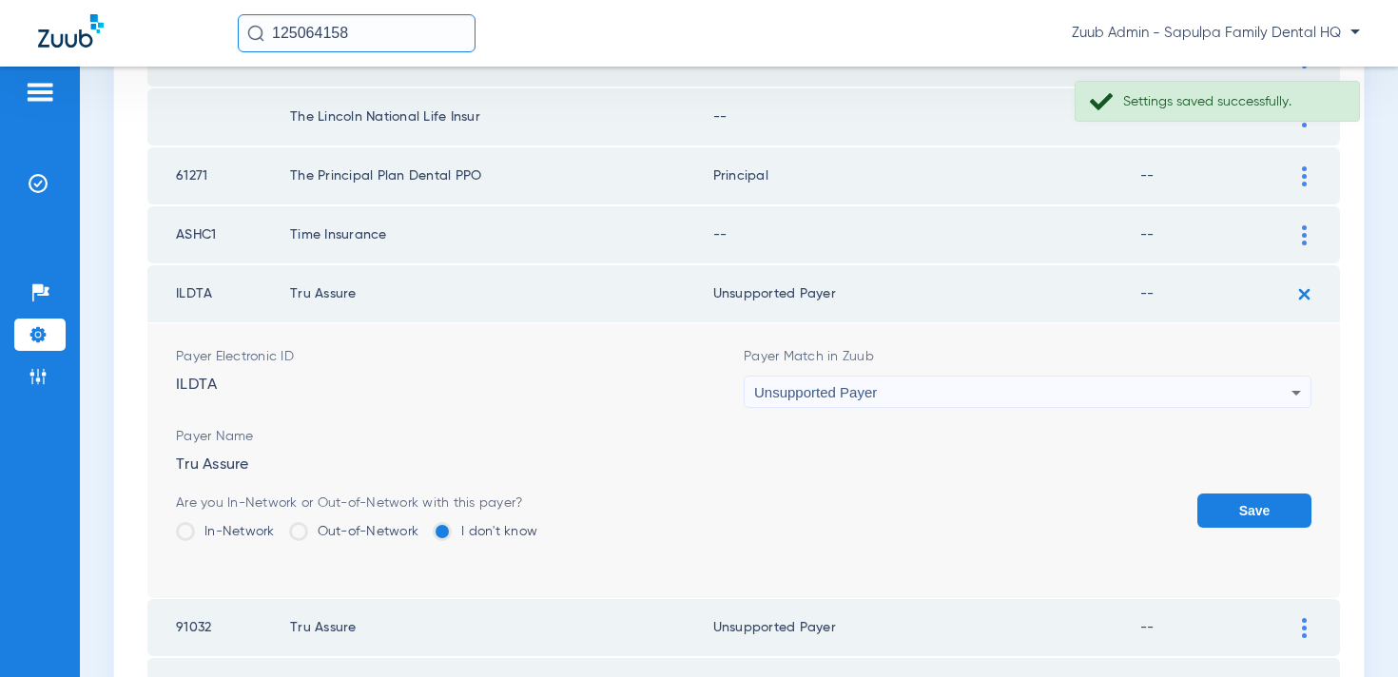
click at [1304, 519] on button "Save" at bounding box center [1255, 511] width 114 height 34
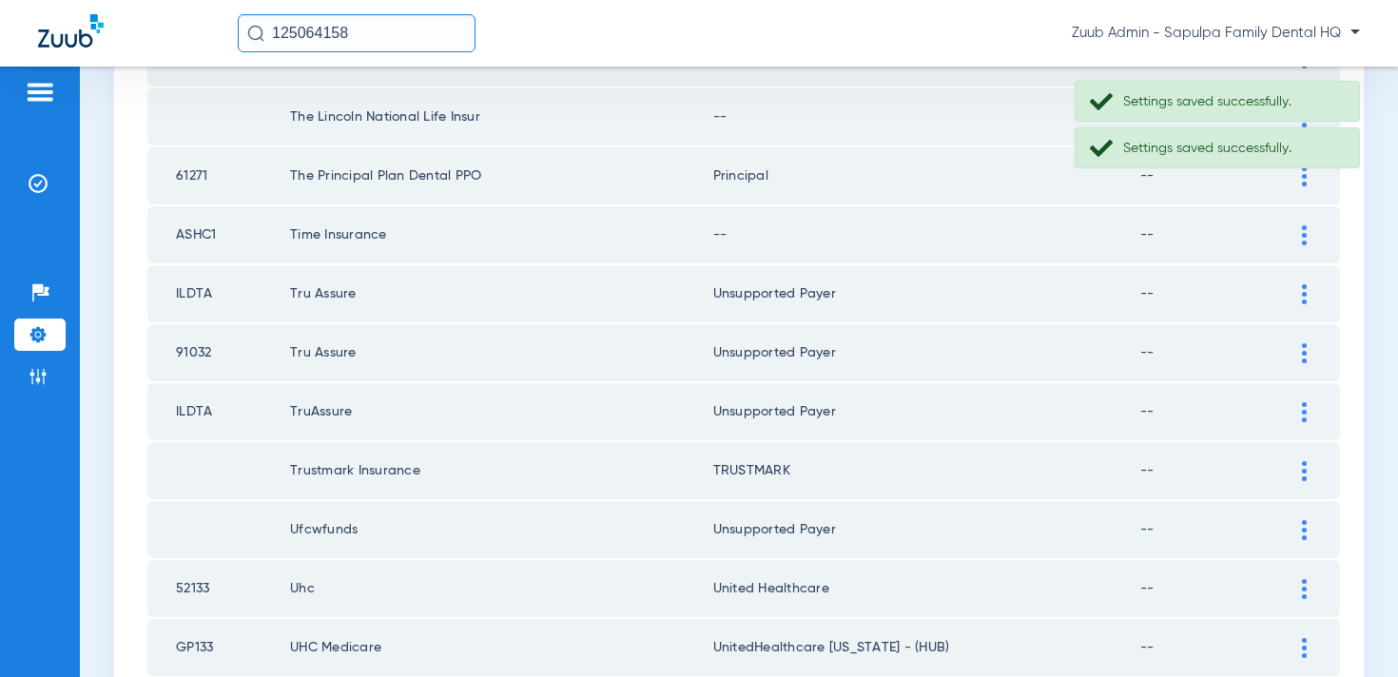
click at [1298, 250] on td at bounding box center [1314, 234] width 52 height 57
click at [1298, 238] on div at bounding box center [1304, 235] width 33 height 20
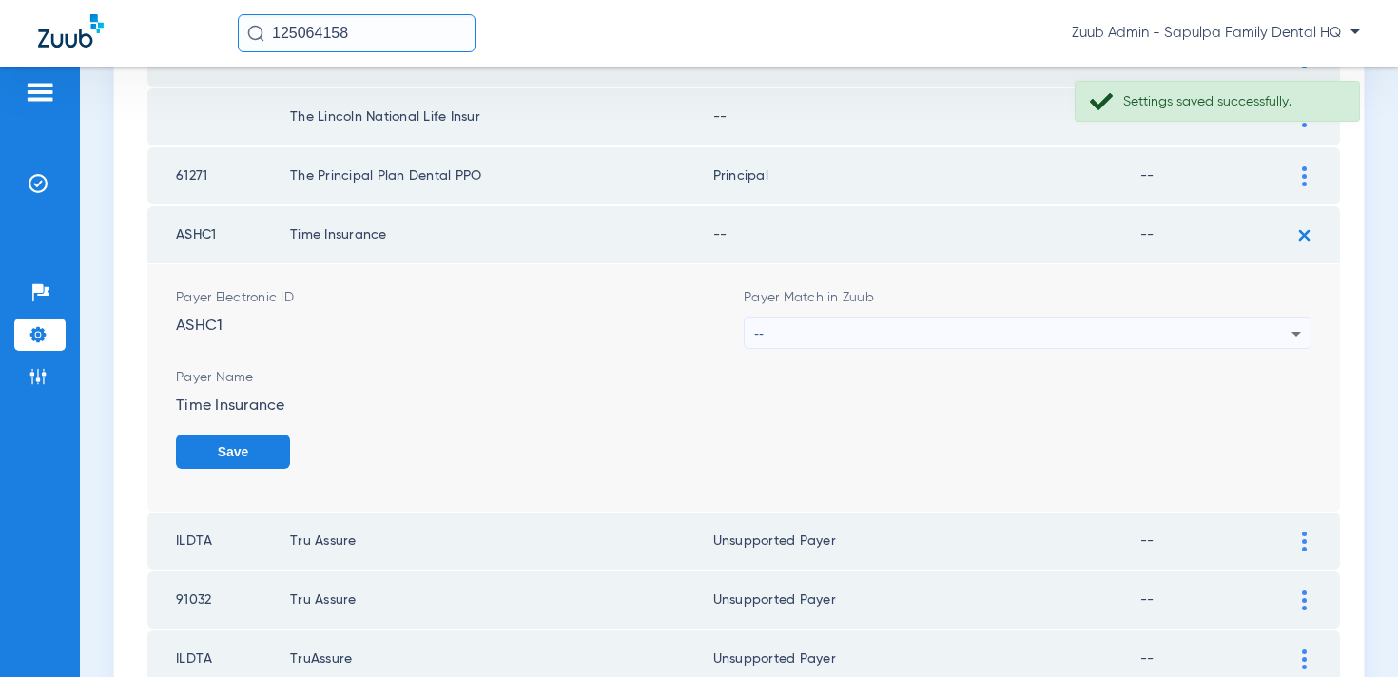
click at [1113, 327] on div "--" at bounding box center [1022, 334] width 537 height 32
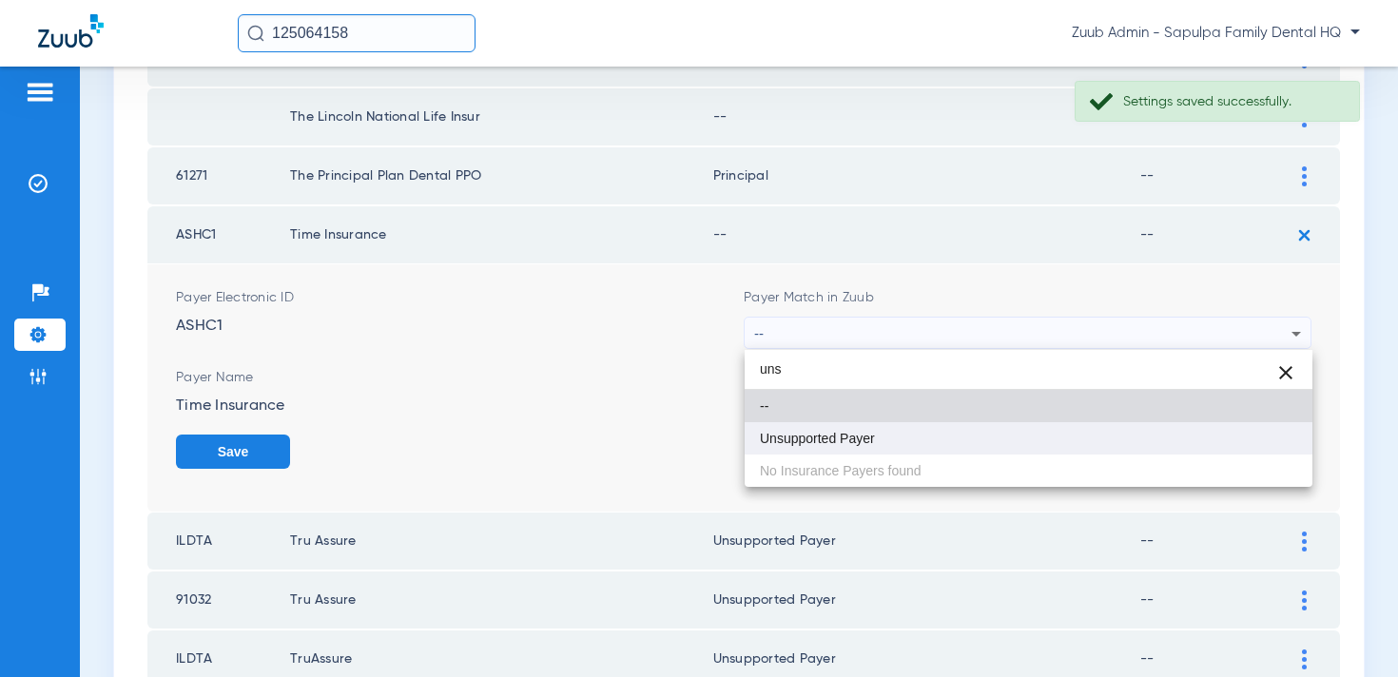
type input "uns"
click at [1056, 434] on mat-option "Unsupported Payer" at bounding box center [1029, 438] width 568 height 32
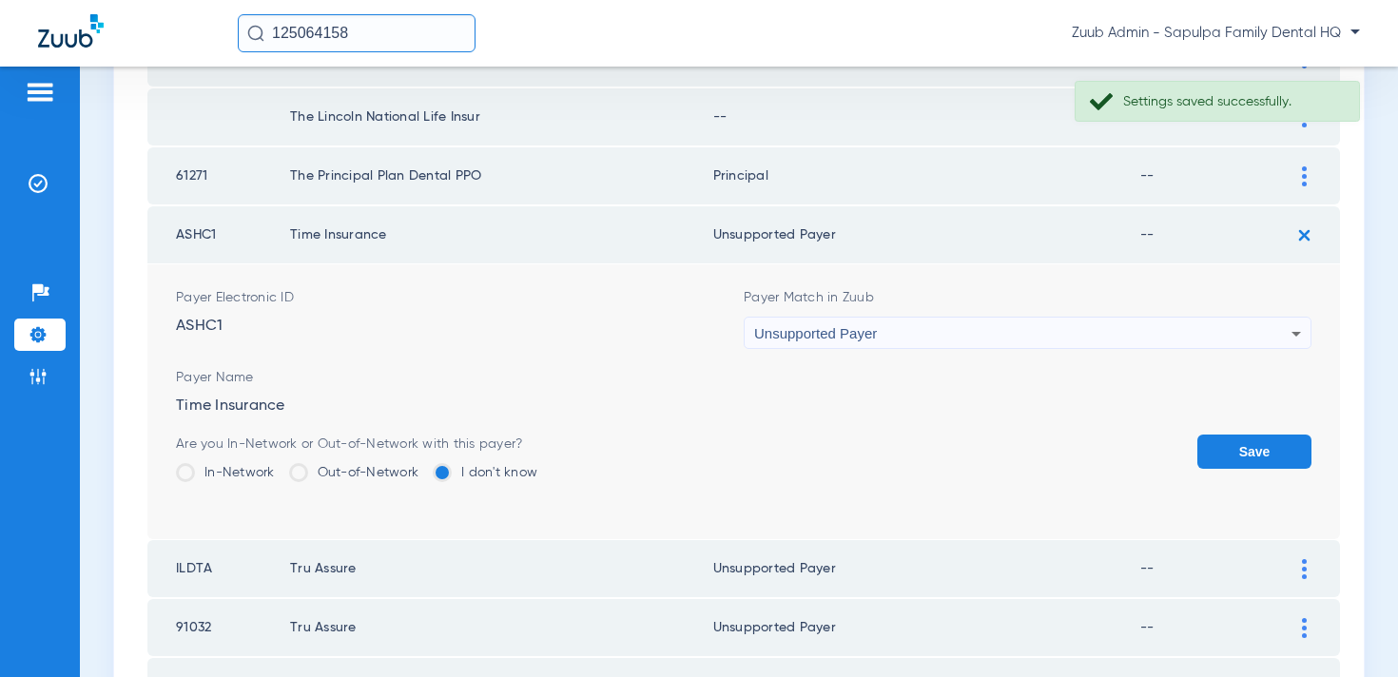
click at [1245, 459] on button "Save" at bounding box center [1255, 452] width 114 height 34
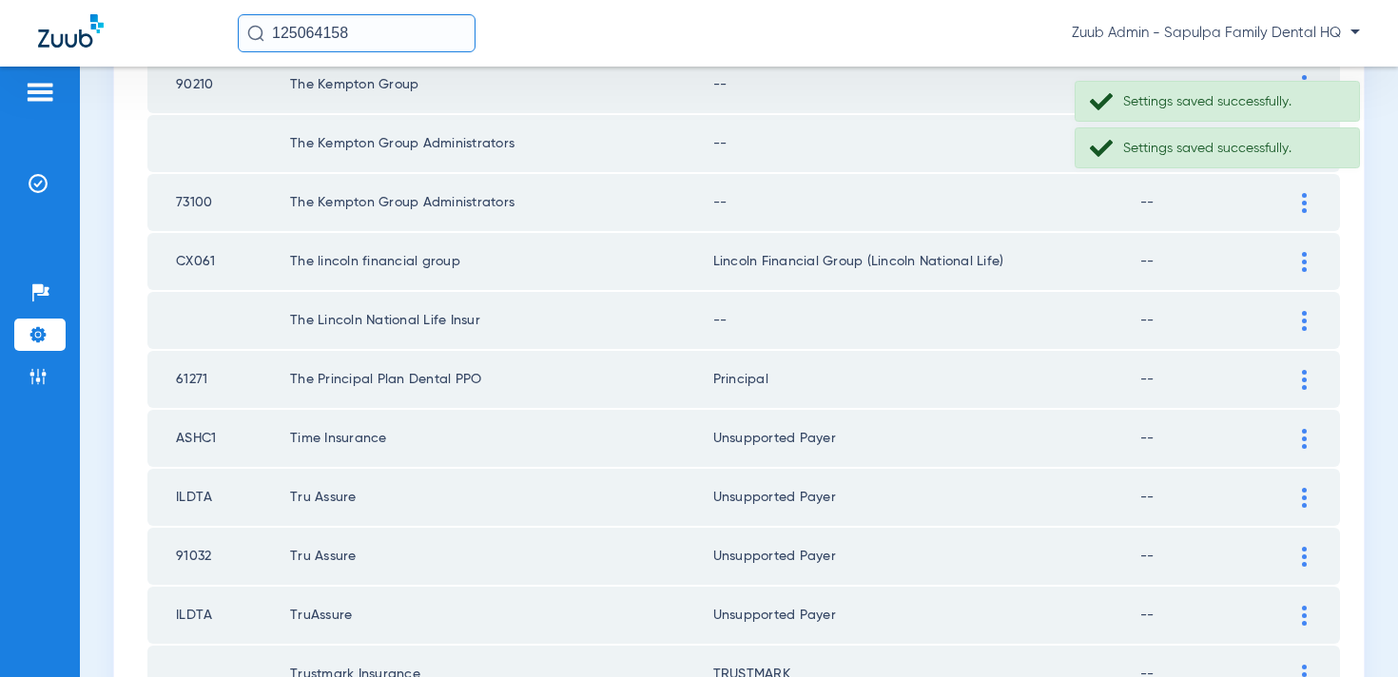
scroll to position [843, 0]
click at [1290, 322] on div at bounding box center [1304, 322] width 33 height 20
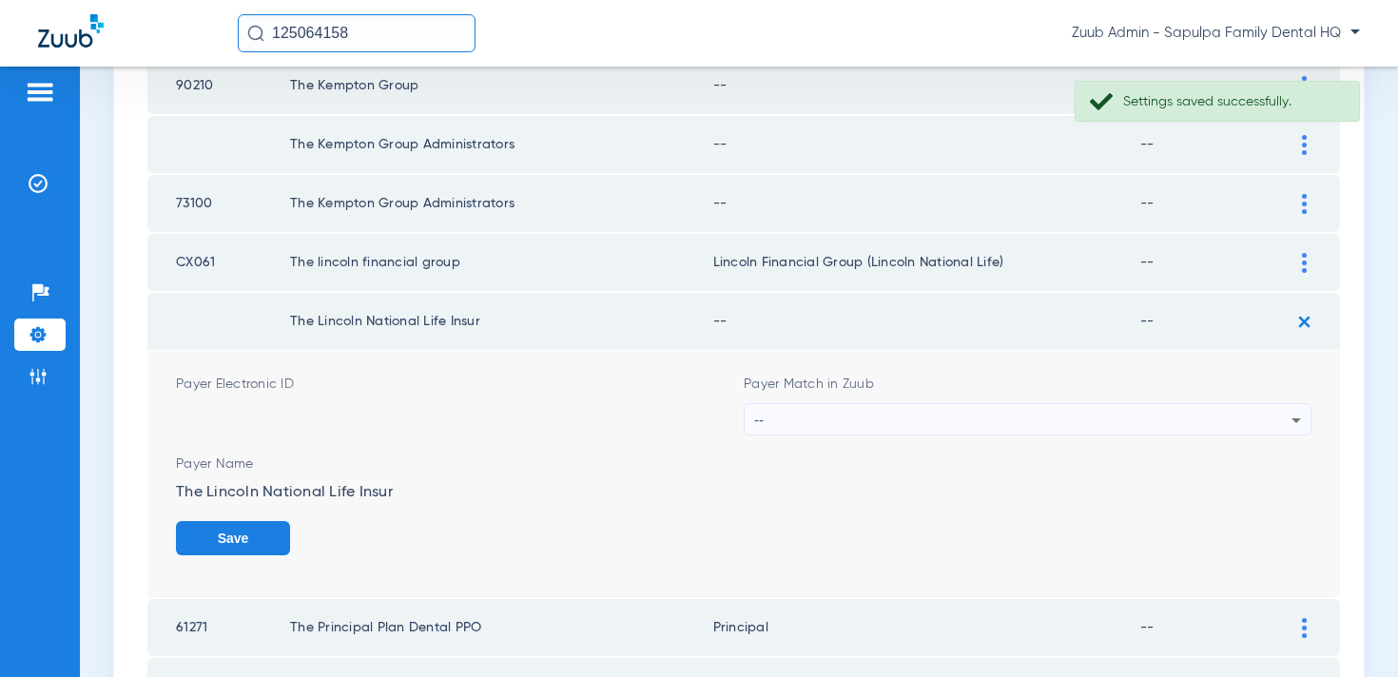
click at [1081, 417] on div "--" at bounding box center [1022, 420] width 537 height 32
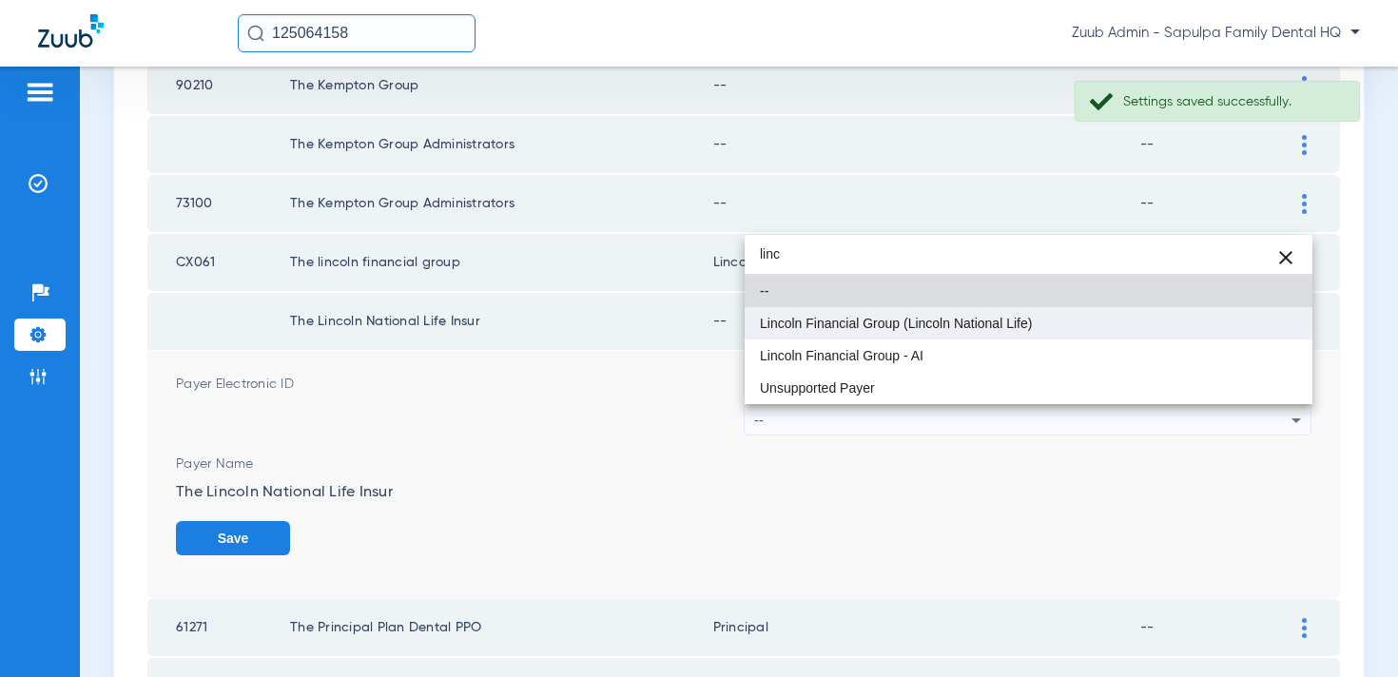
type input "linc"
click at [1047, 334] on mat-option "Lincoln Financial Group (Lincoln National Life)" at bounding box center [1029, 323] width 568 height 32
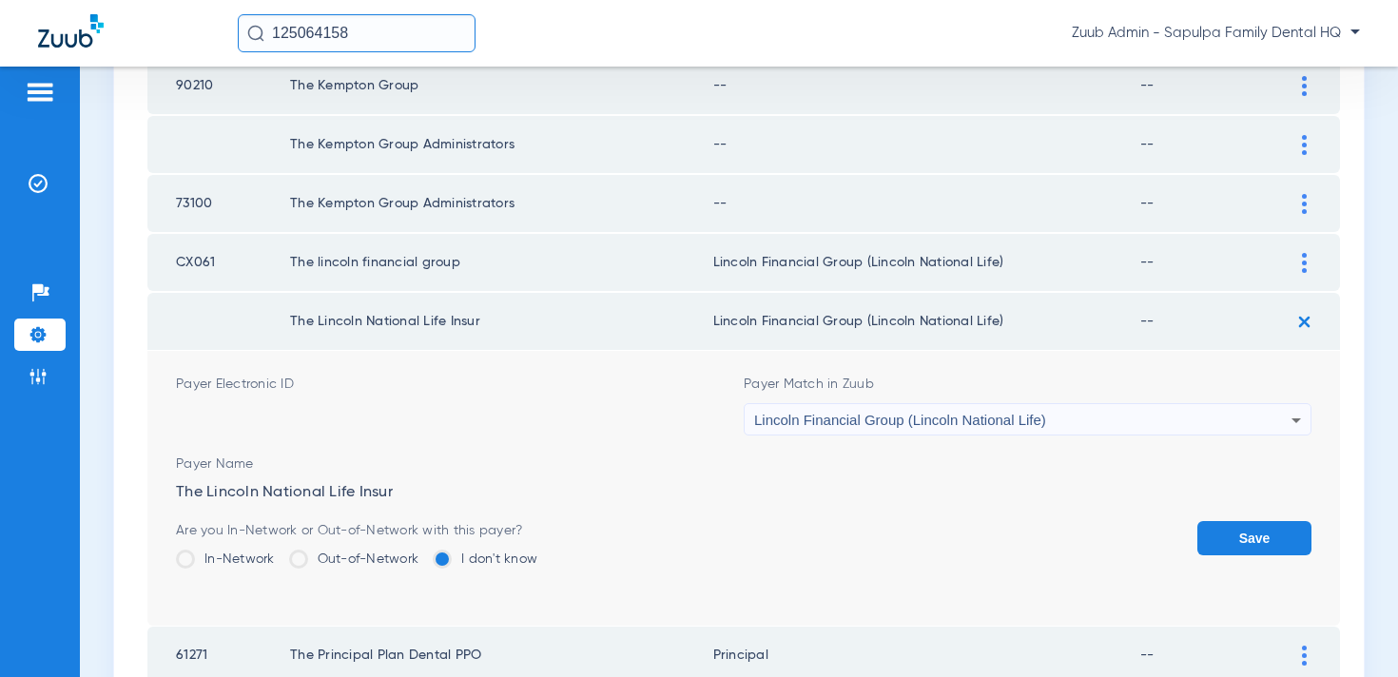
click at [1216, 529] on button "Save" at bounding box center [1255, 538] width 114 height 34
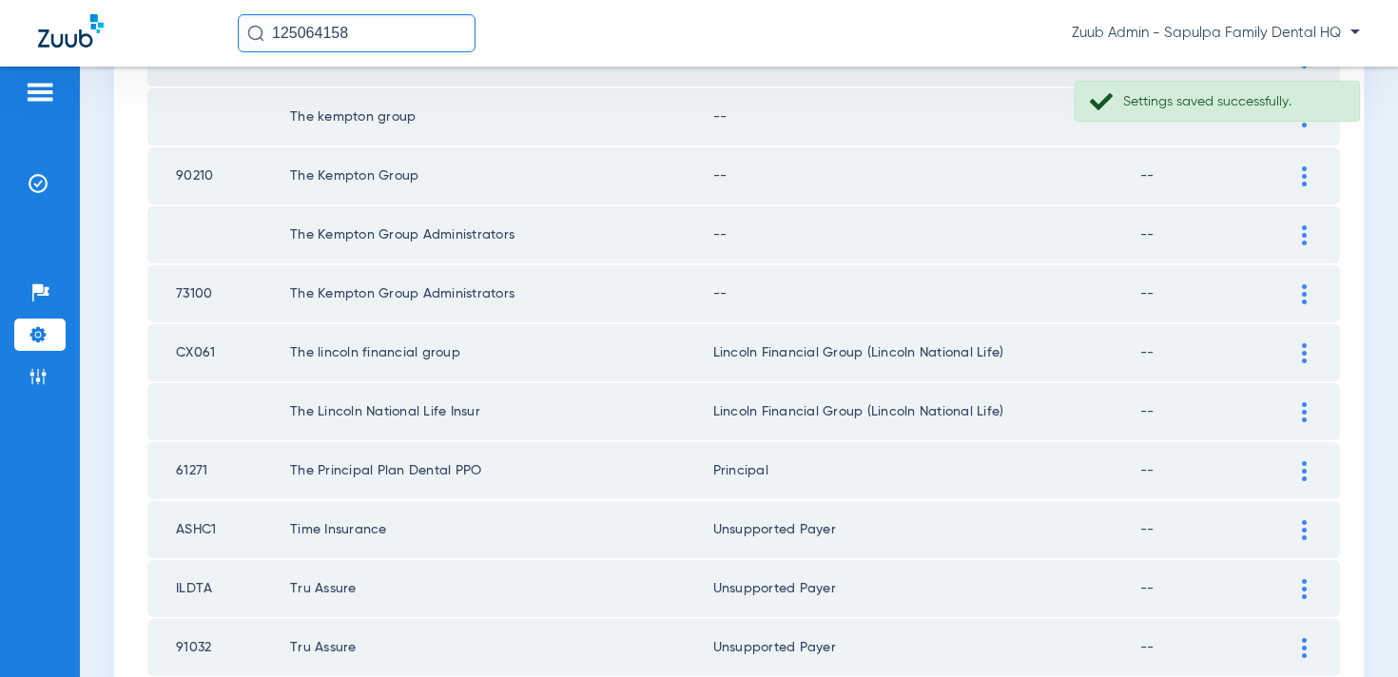
scroll to position [738, 0]
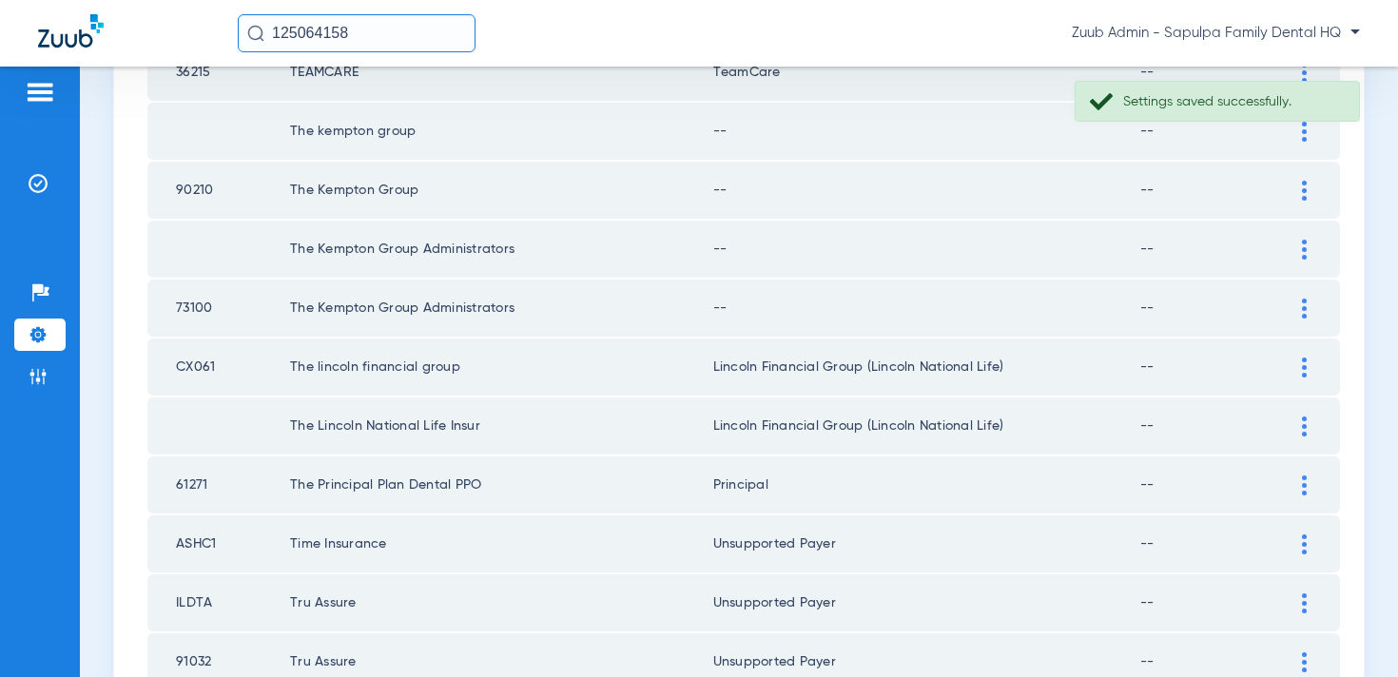
click at [1296, 317] on div at bounding box center [1304, 309] width 33 height 20
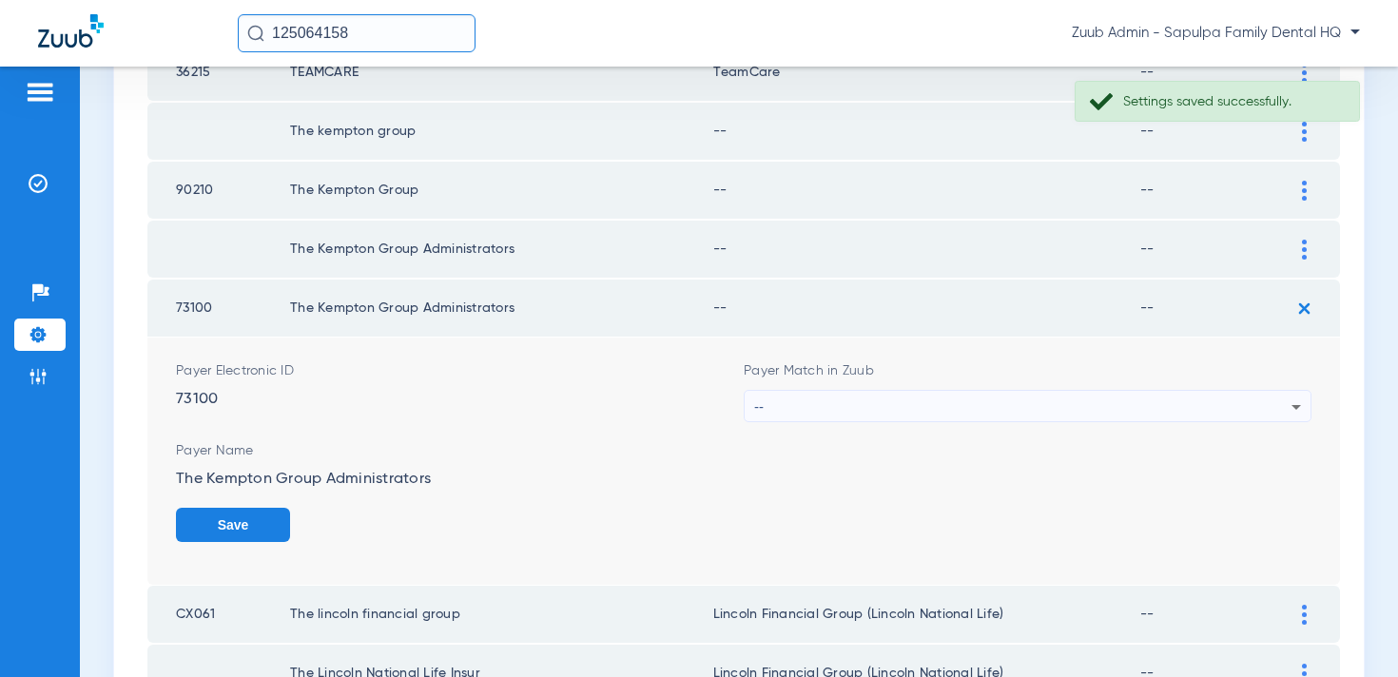
click at [1117, 405] on div "--" at bounding box center [1022, 407] width 537 height 32
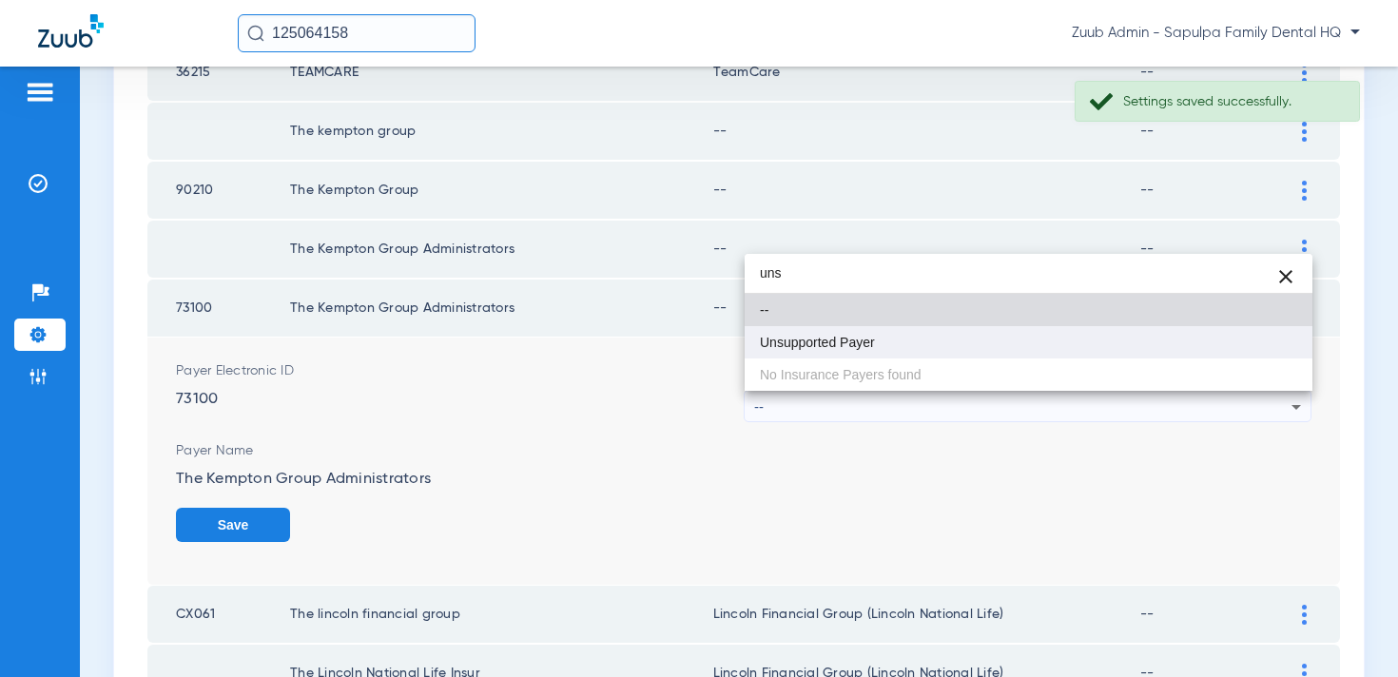
type input "uns"
click at [1048, 341] on mat-option "Unsupported Payer" at bounding box center [1029, 342] width 568 height 32
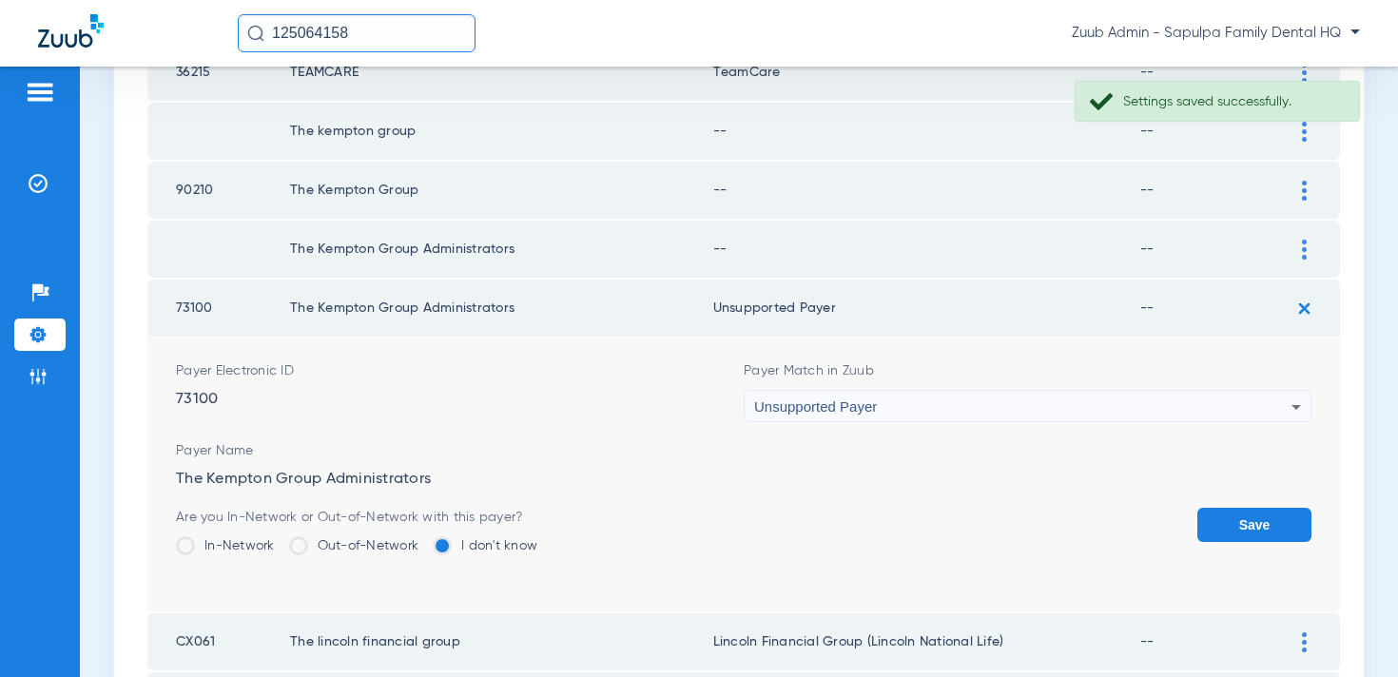
click at [1224, 507] on form "Payer Electronic ID 73100 Payer Match in Zuub Unsupported Payer Payer Name The …" at bounding box center [744, 475] width 1136 height 275
click at [1224, 509] on button "Save" at bounding box center [1255, 525] width 114 height 34
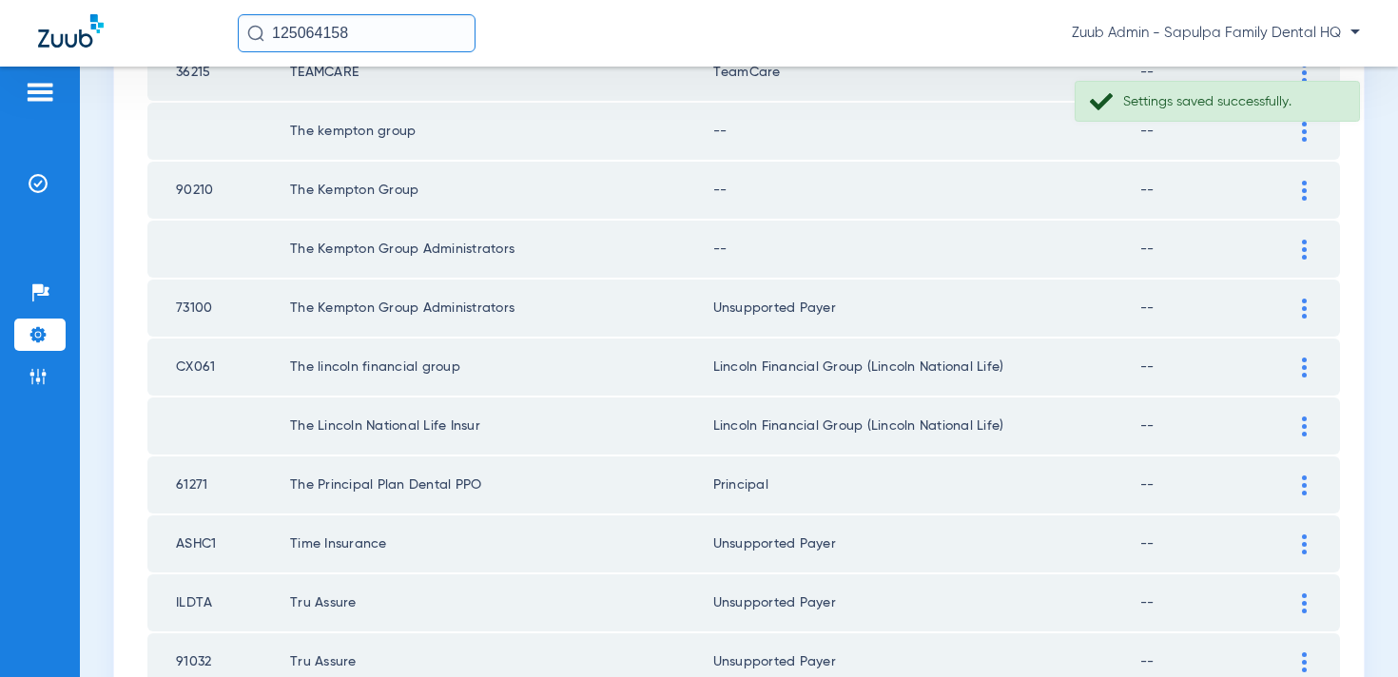
click at [1298, 245] on div at bounding box center [1304, 250] width 33 height 20
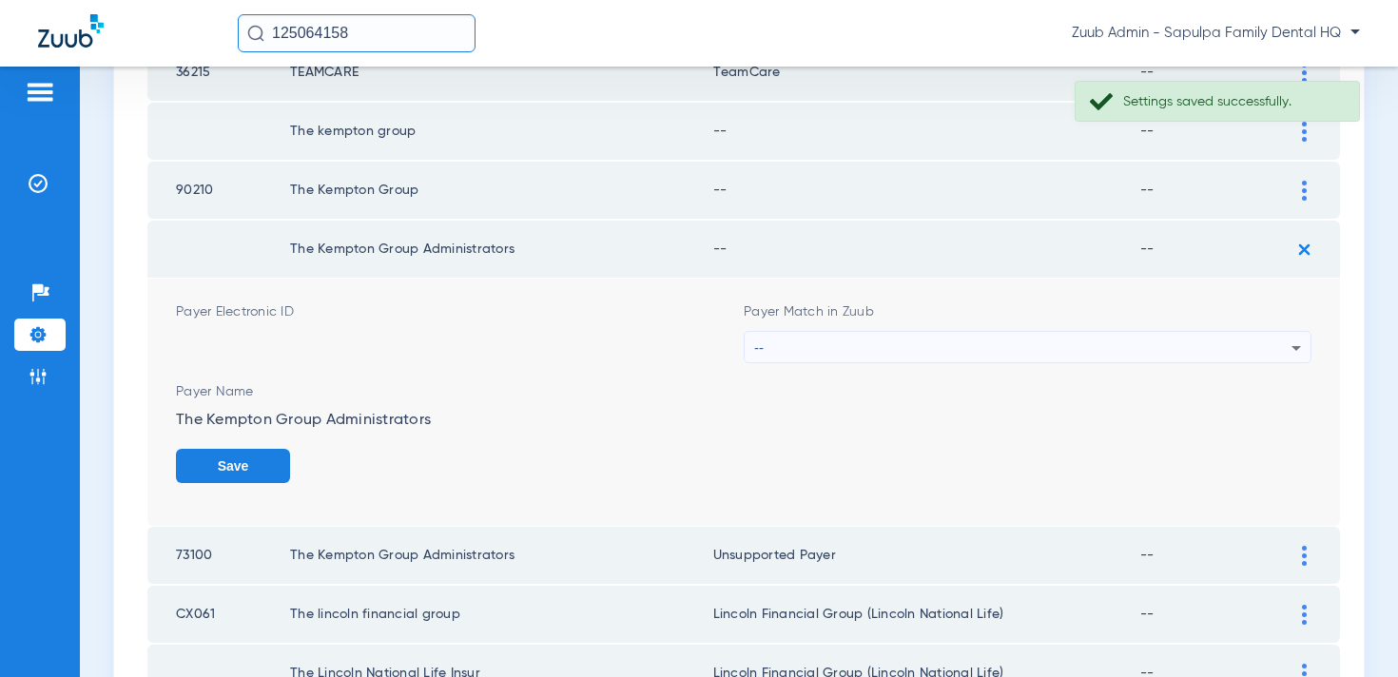
click at [1009, 356] on div "--" at bounding box center [1022, 348] width 537 height 32
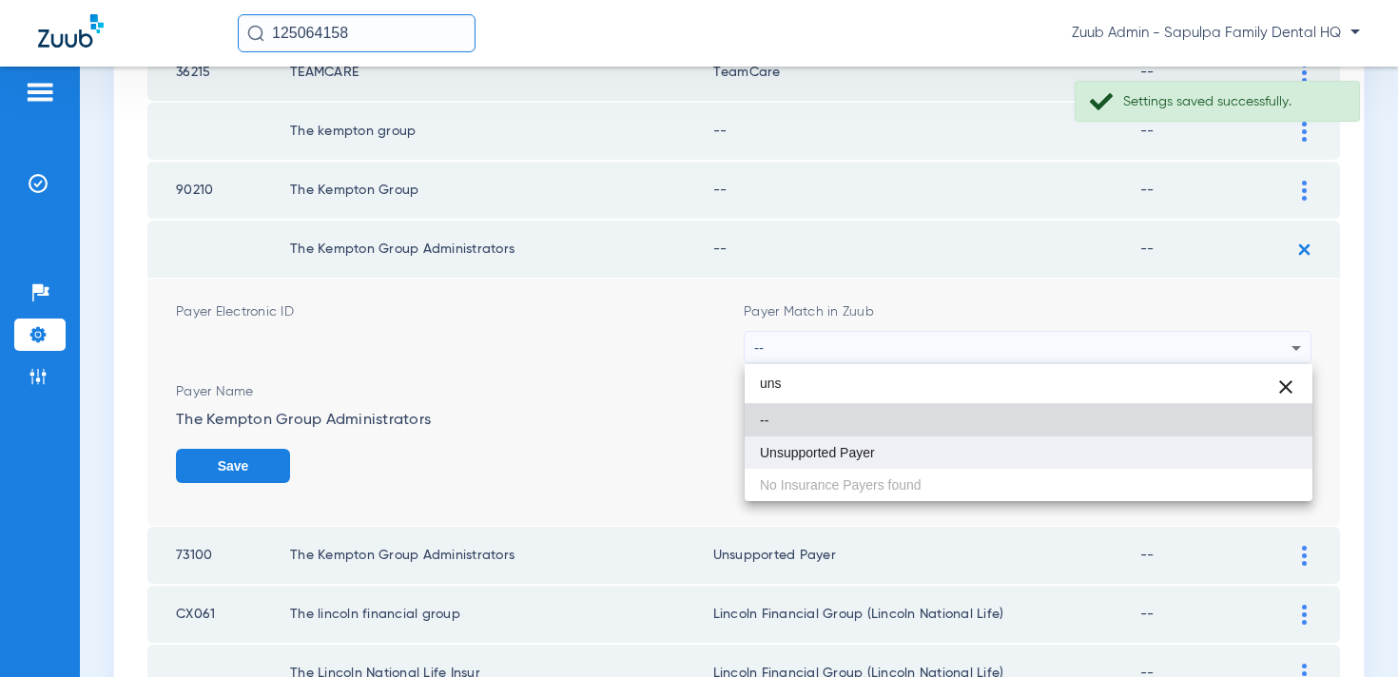
type input "uns"
click at [950, 441] on mat-option "Unsupported Payer" at bounding box center [1029, 453] width 568 height 32
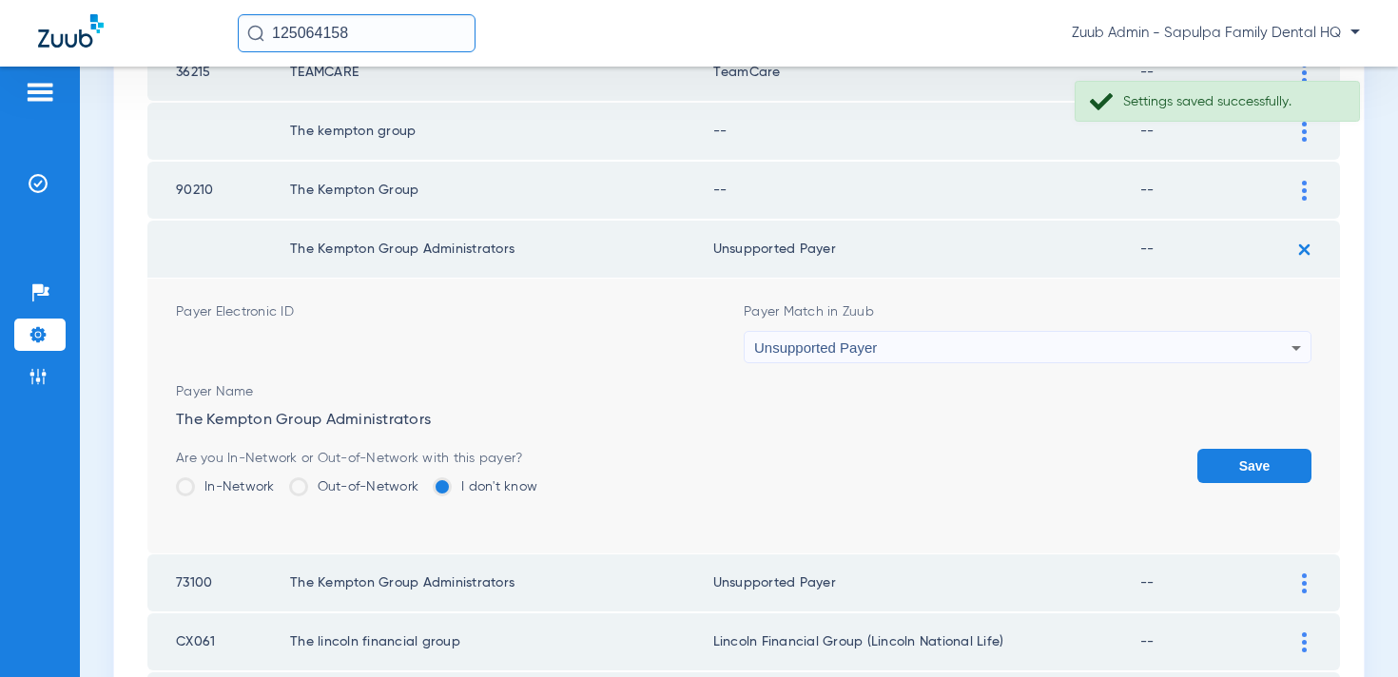
click at [1249, 464] on button "Save" at bounding box center [1255, 466] width 114 height 34
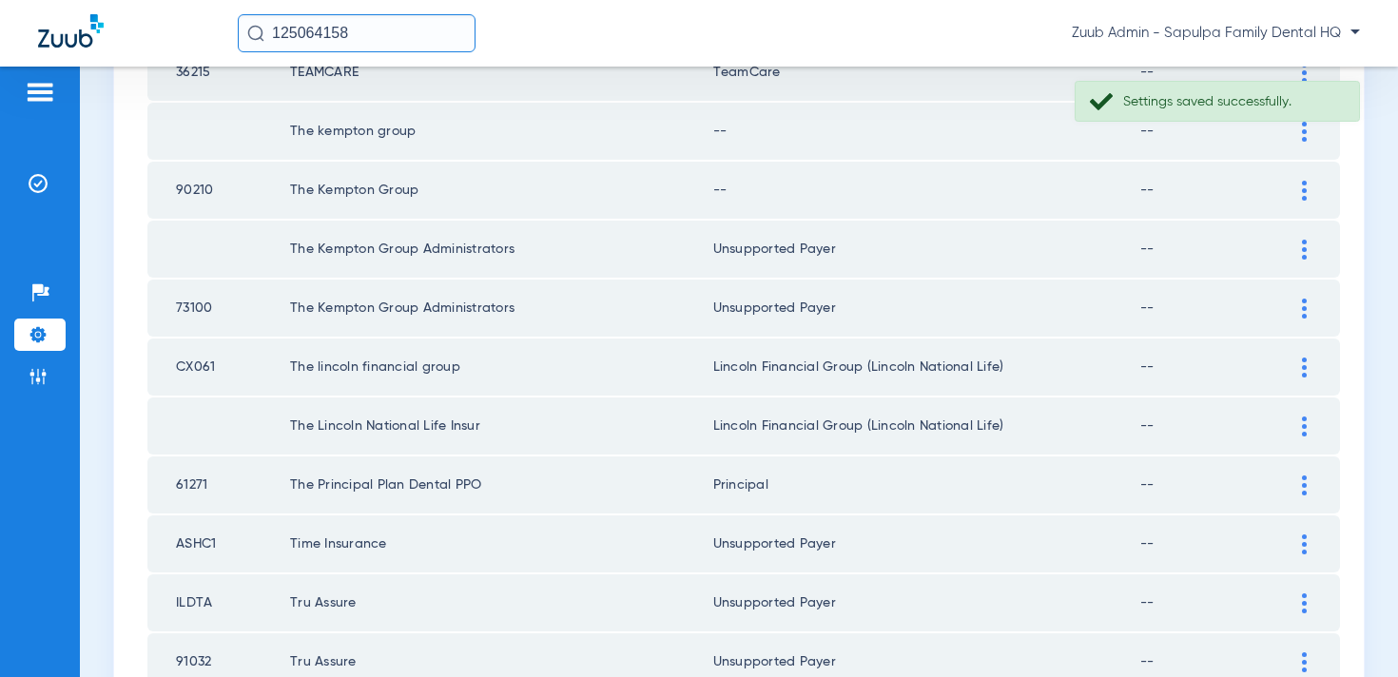
scroll to position [574, 0]
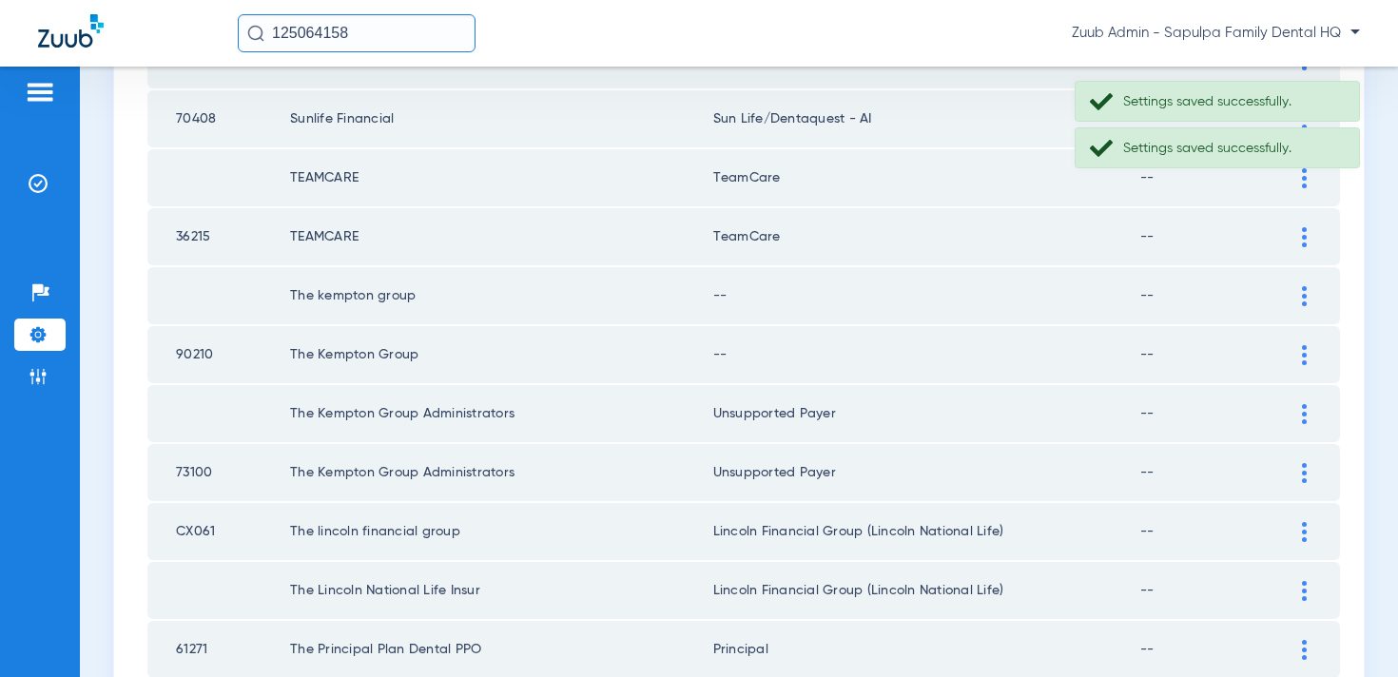
click at [1309, 353] on div at bounding box center [1304, 355] width 33 height 20
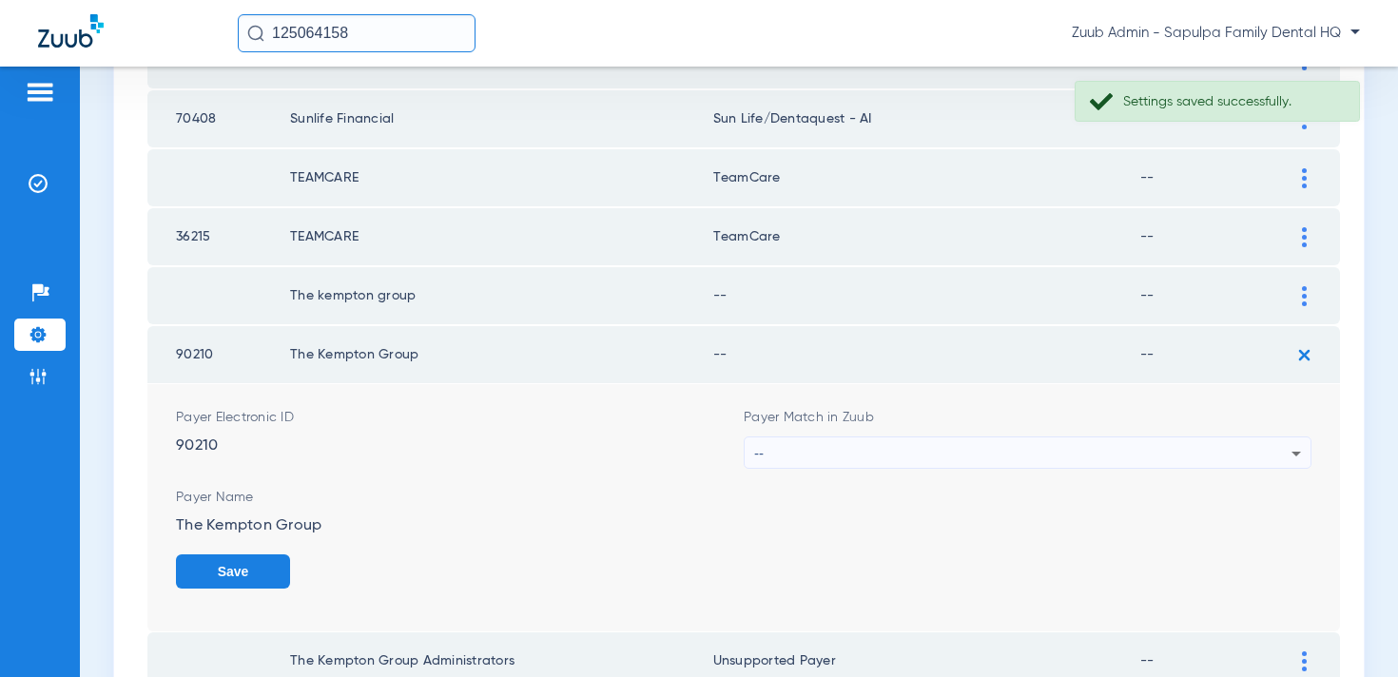
click at [1118, 453] on div "--" at bounding box center [1022, 454] width 537 height 32
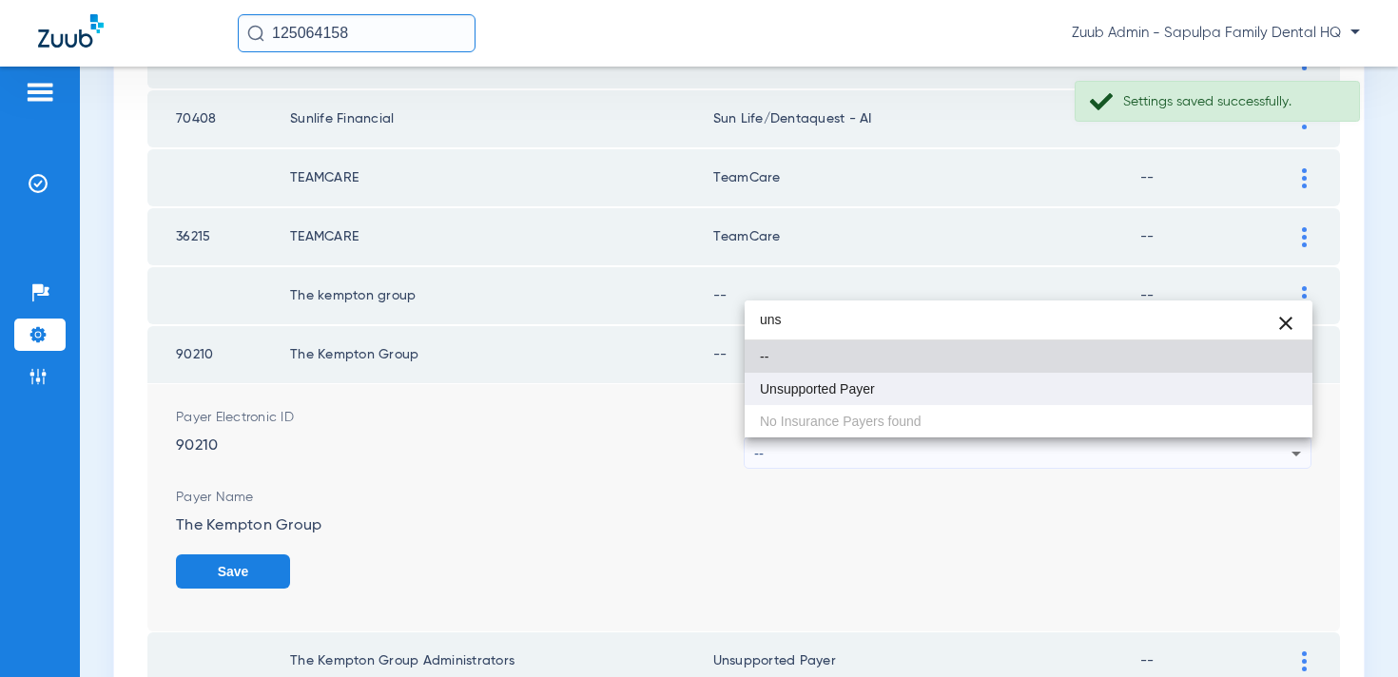
type input "uns"
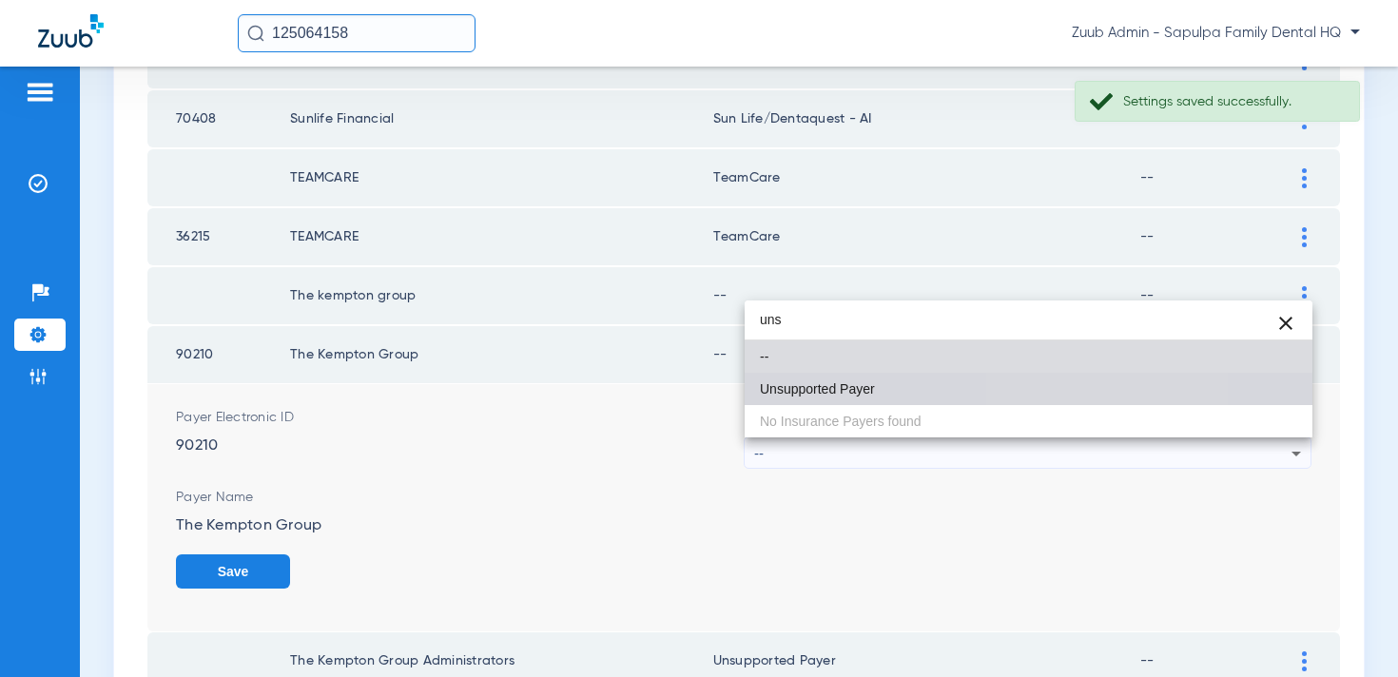
click at [1047, 387] on mat-option "Unsupported Payer" at bounding box center [1029, 389] width 568 height 32
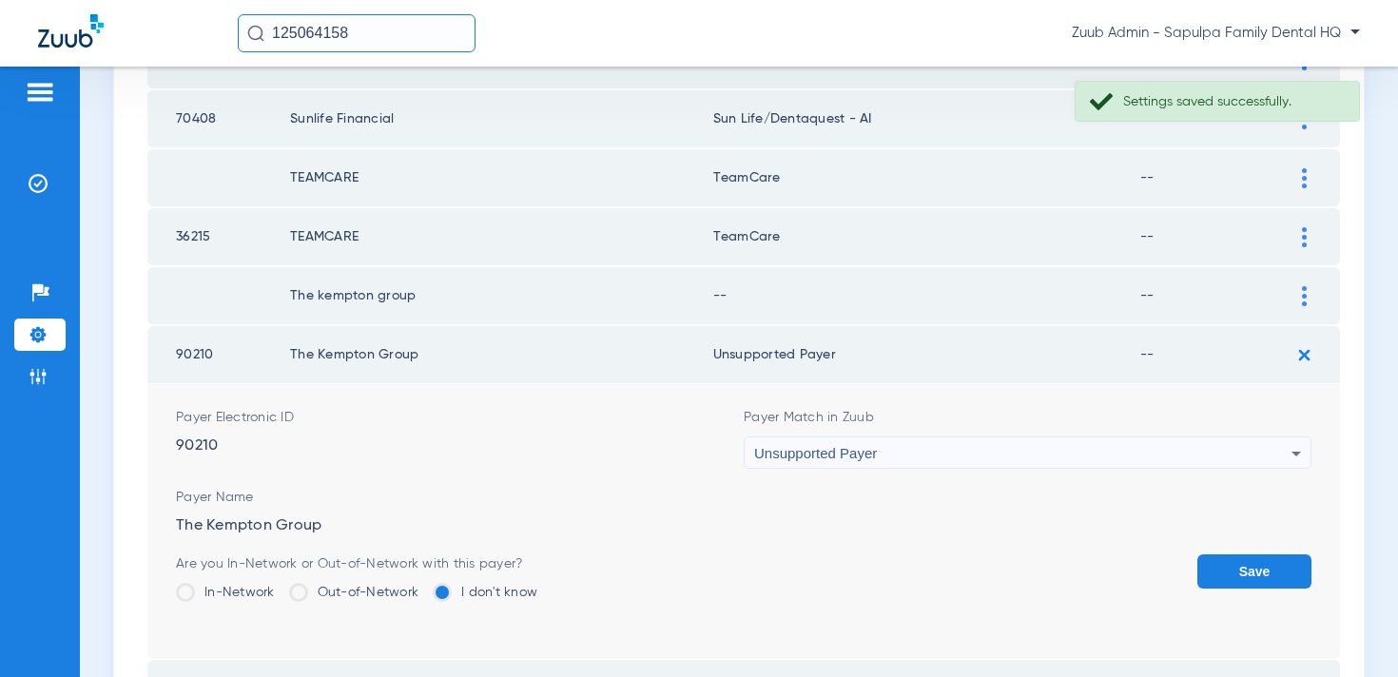
click at [1292, 567] on button "Save" at bounding box center [1255, 572] width 114 height 34
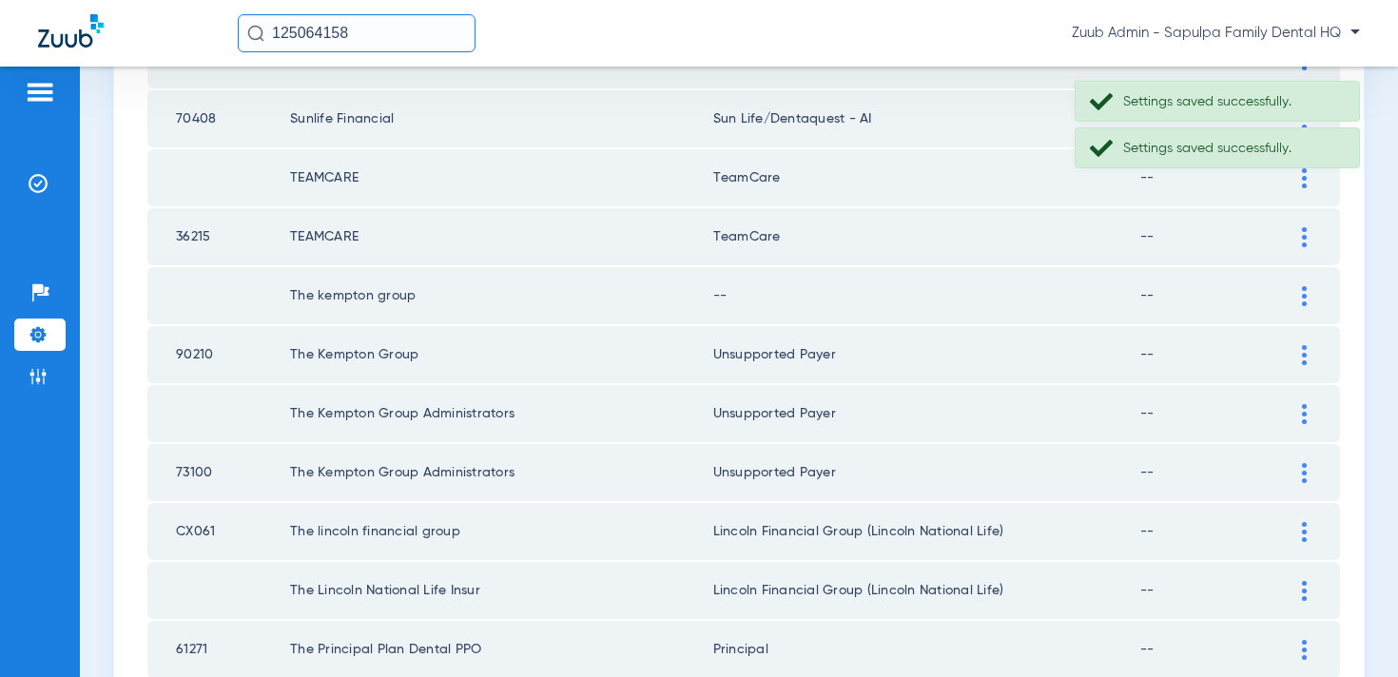
click at [1306, 294] on img at bounding box center [1304, 296] width 5 height 20
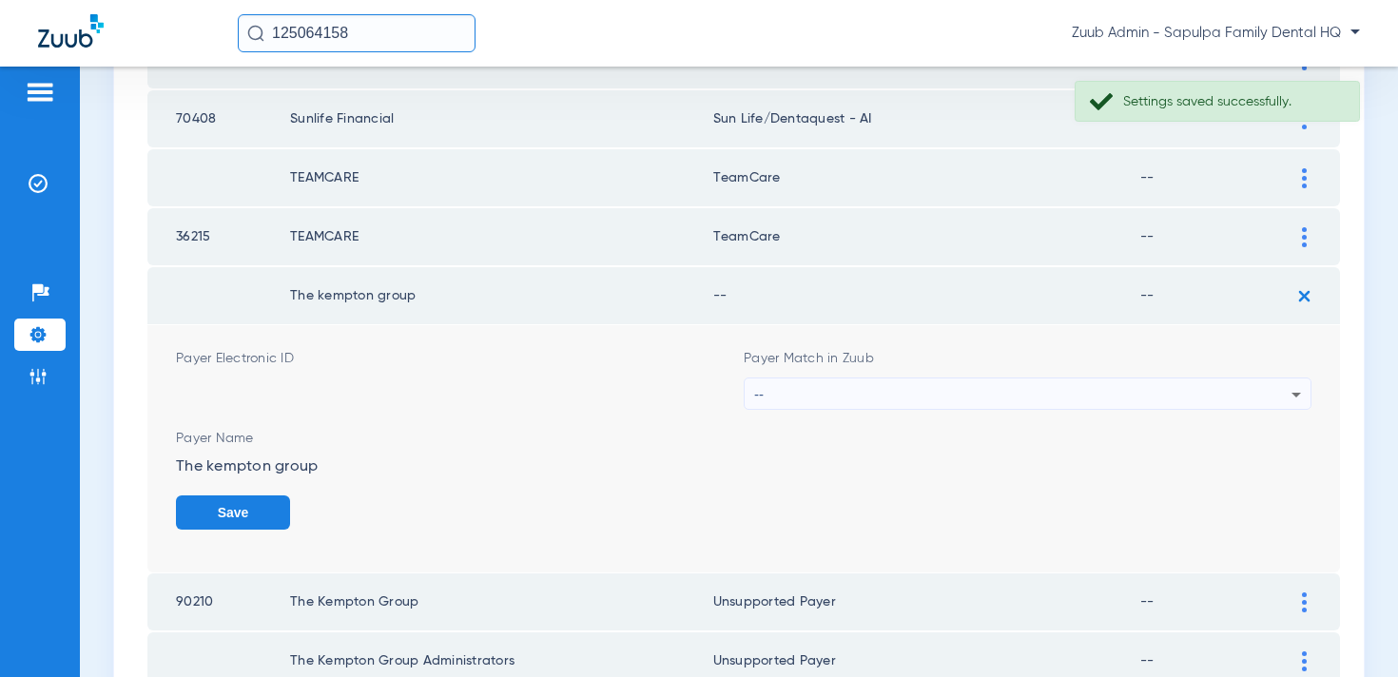
click at [1120, 388] on div "--" at bounding box center [1022, 395] width 537 height 32
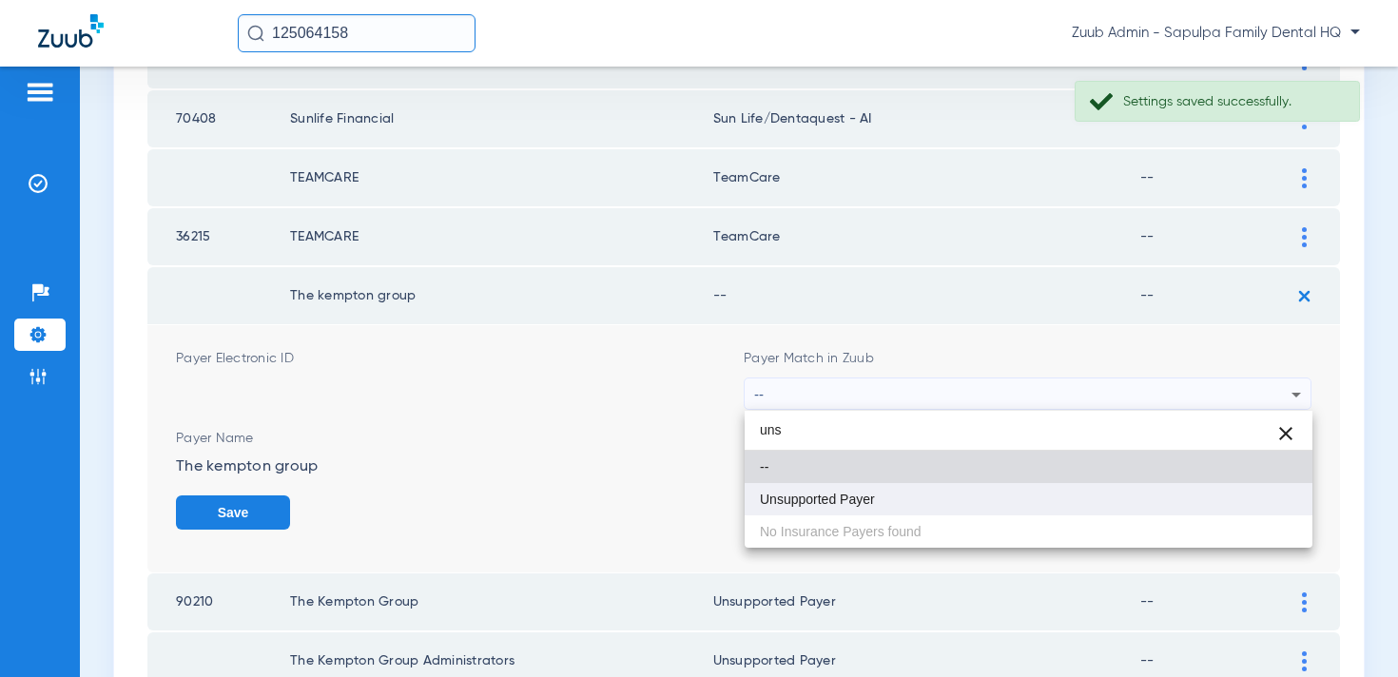
type input "uns"
click at [1016, 500] on mat-option "Unsupported Payer" at bounding box center [1029, 499] width 568 height 32
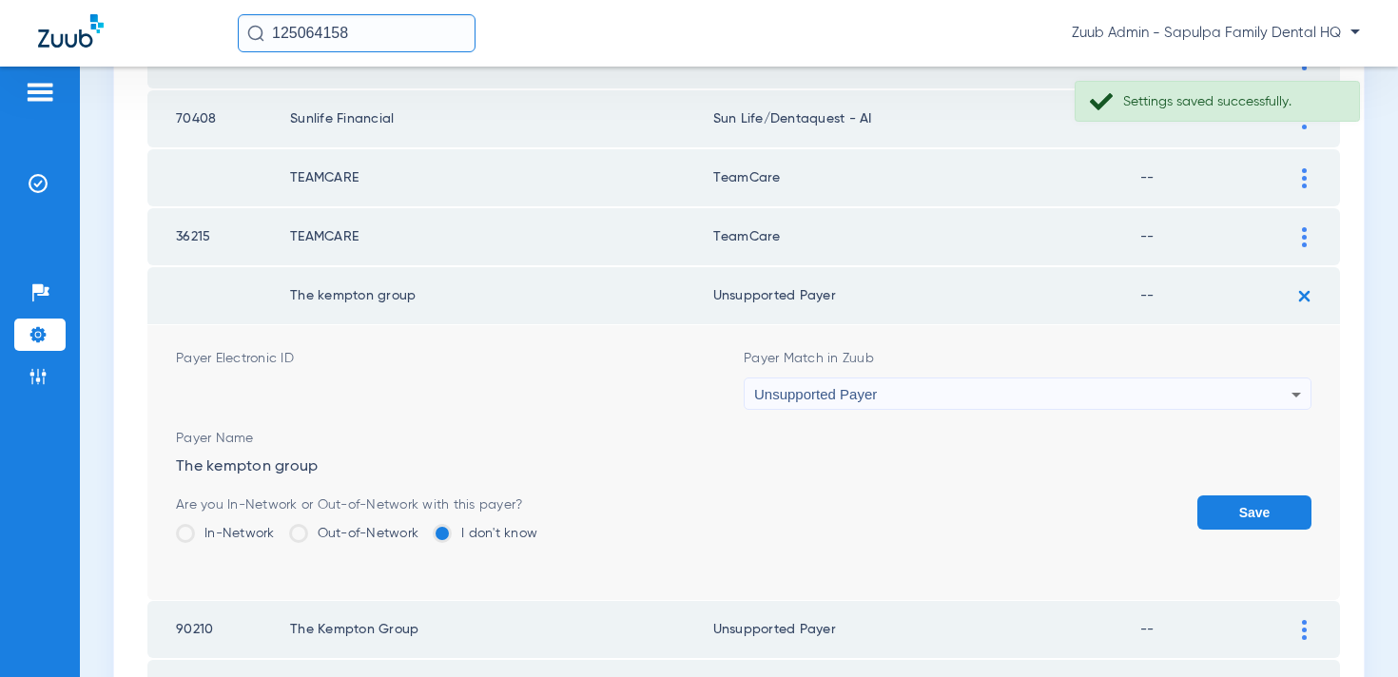
click at [1256, 521] on button "Save" at bounding box center [1255, 513] width 114 height 34
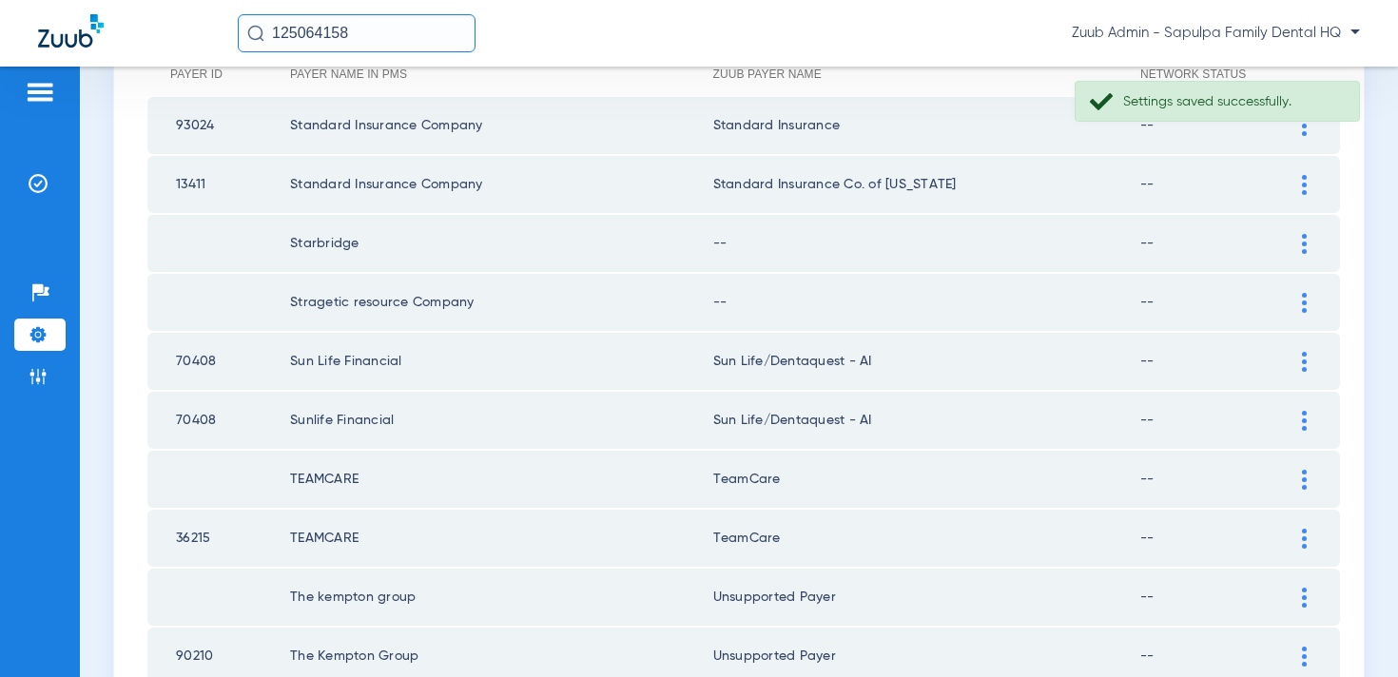
scroll to position [264, 0]
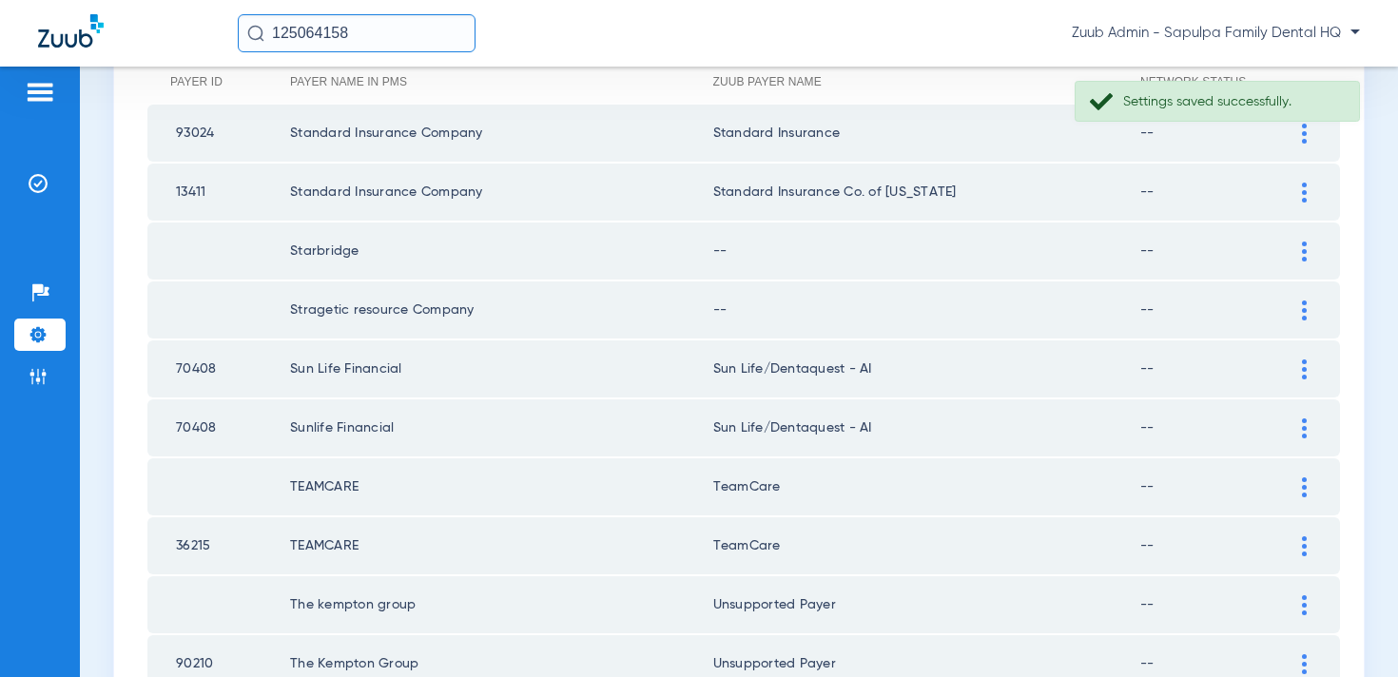
click at [1298, 308] on div at bounding box center [1304, 311] width 33 height 20
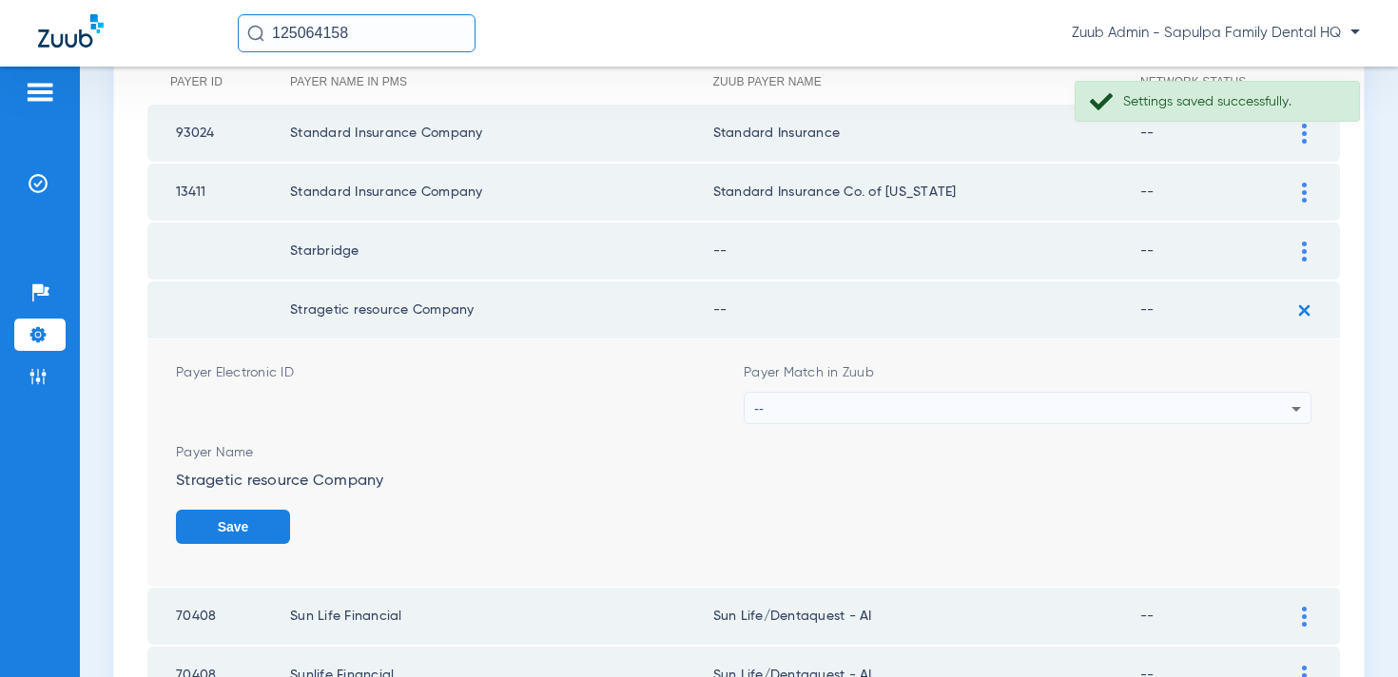
click at [1042, 395] on div "--" at bounding box center [1022, 409] width 537 height 32
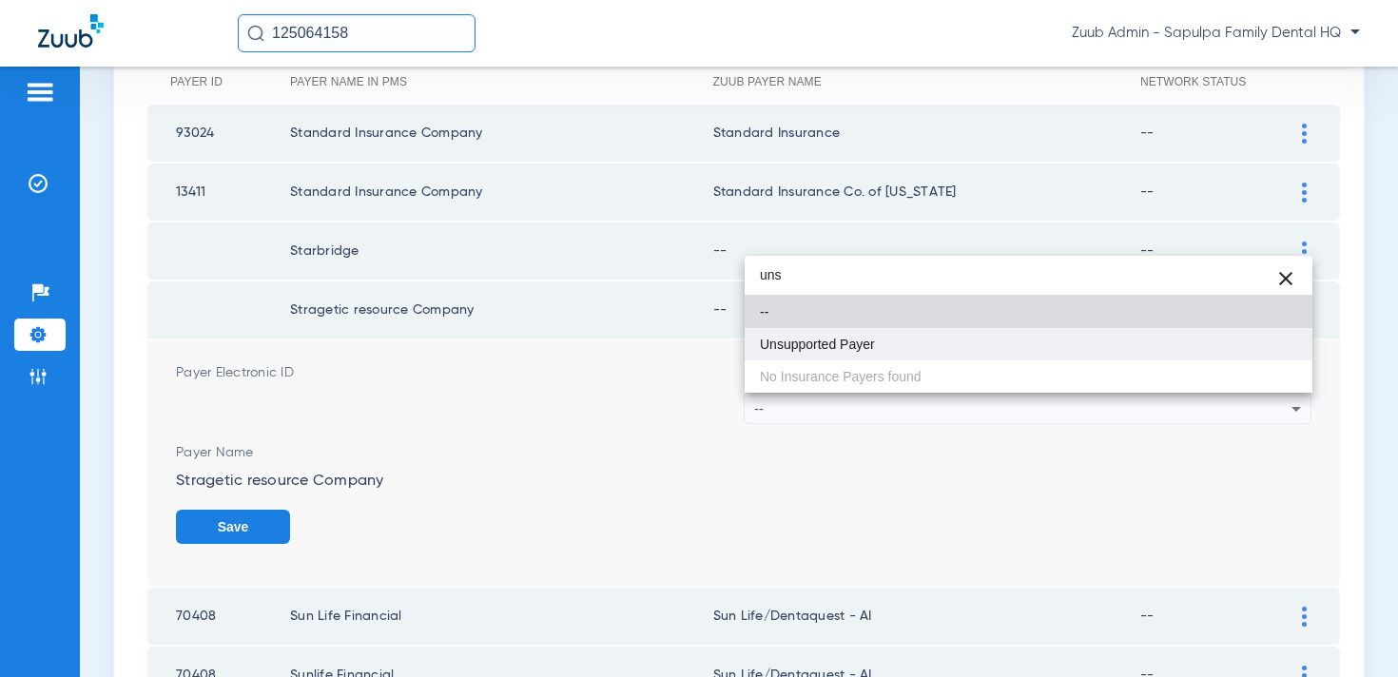
type input "uns"
click at [1019, 346] on mat-option "Unsupported Payer" at bounding box center [1029, 344] width 568 height 32
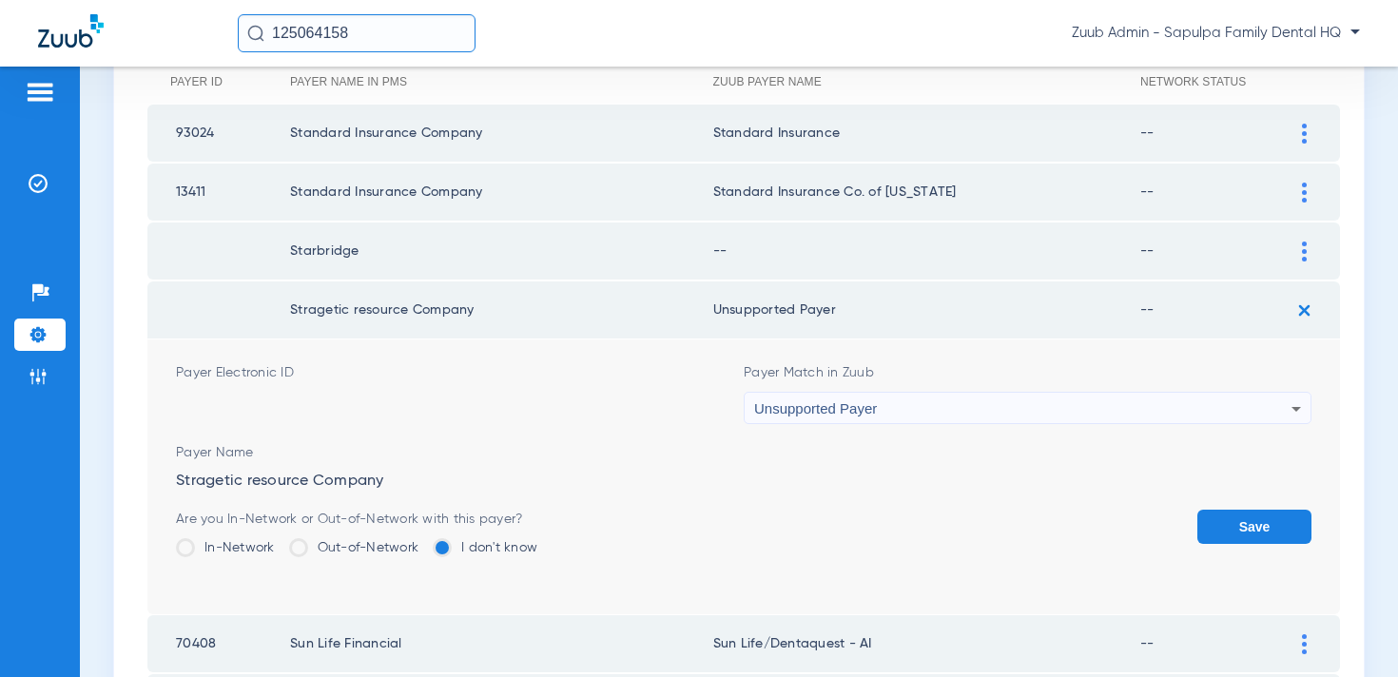
click at [1265, 524] on button "Save" at bounding box center [1255, 527] width 114 height 34
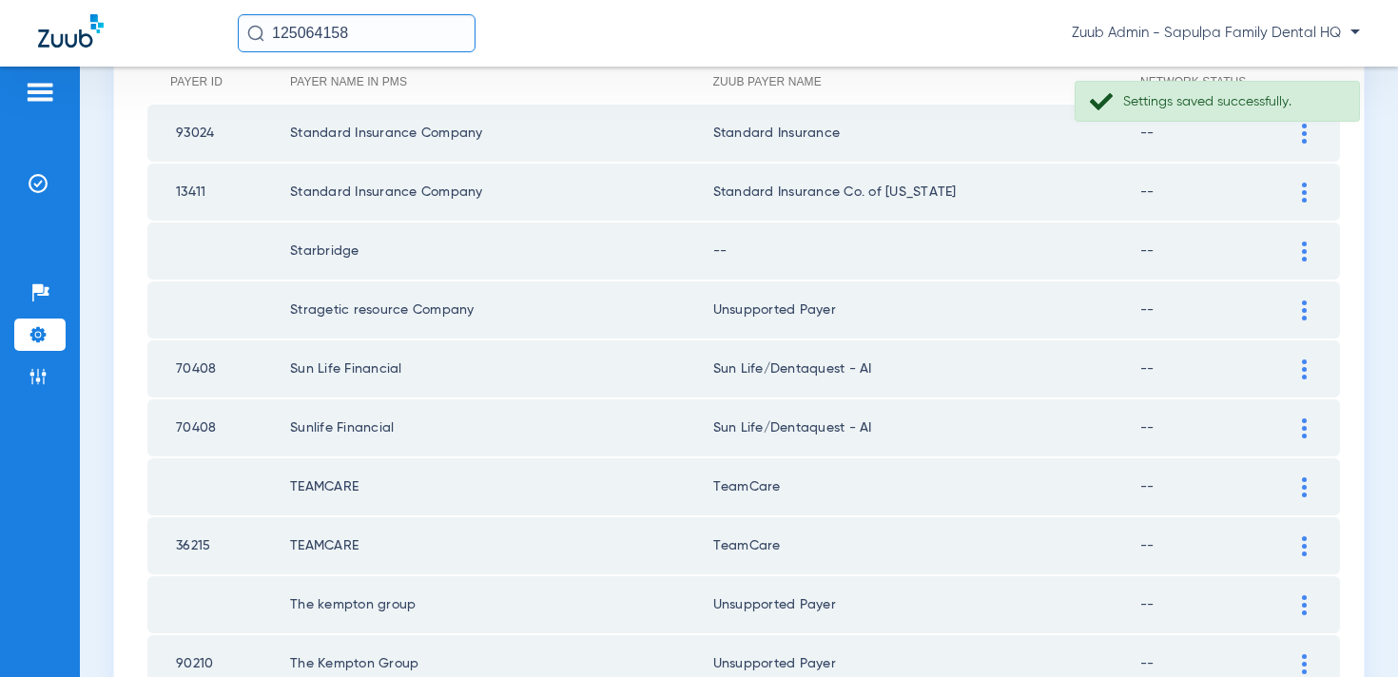
click at [1299, 258] on div at bounding box center [1304, 252] width 33 height 20
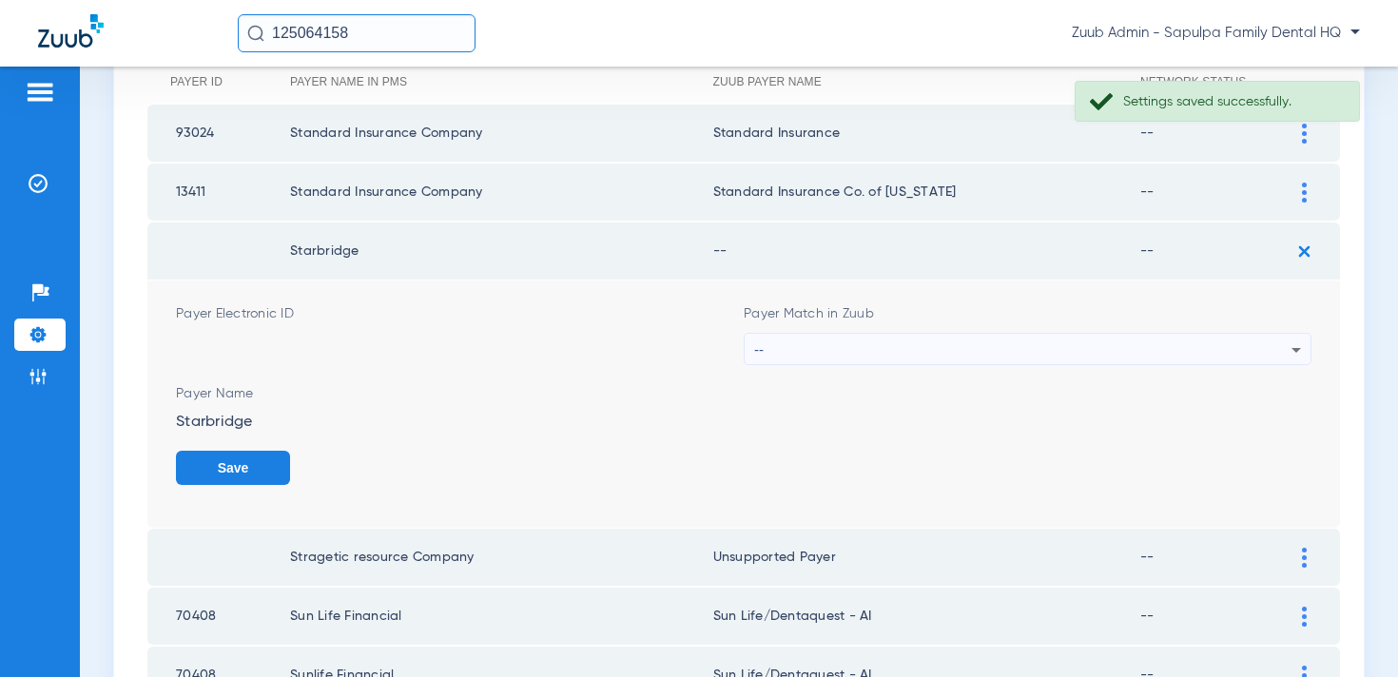
click at [995, 342] on div "--" at bounding box center [1022, 350] width 537 height 32
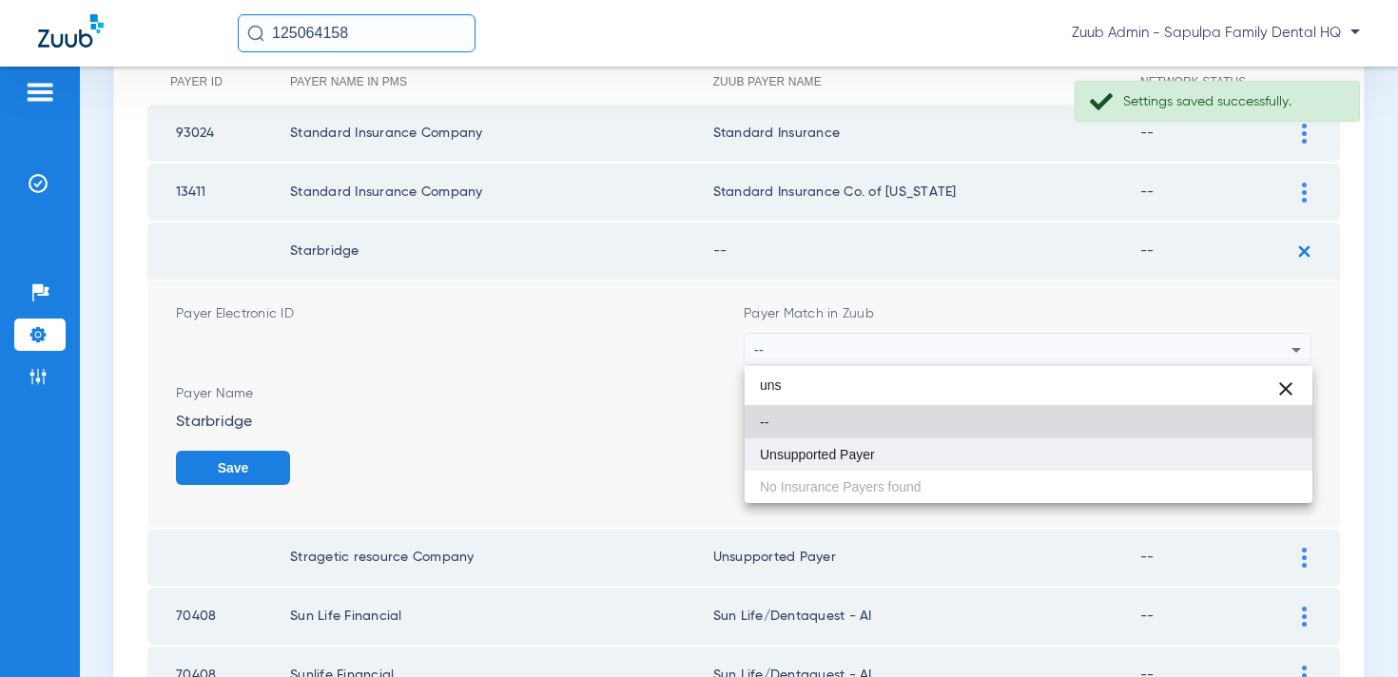
type input "uns"
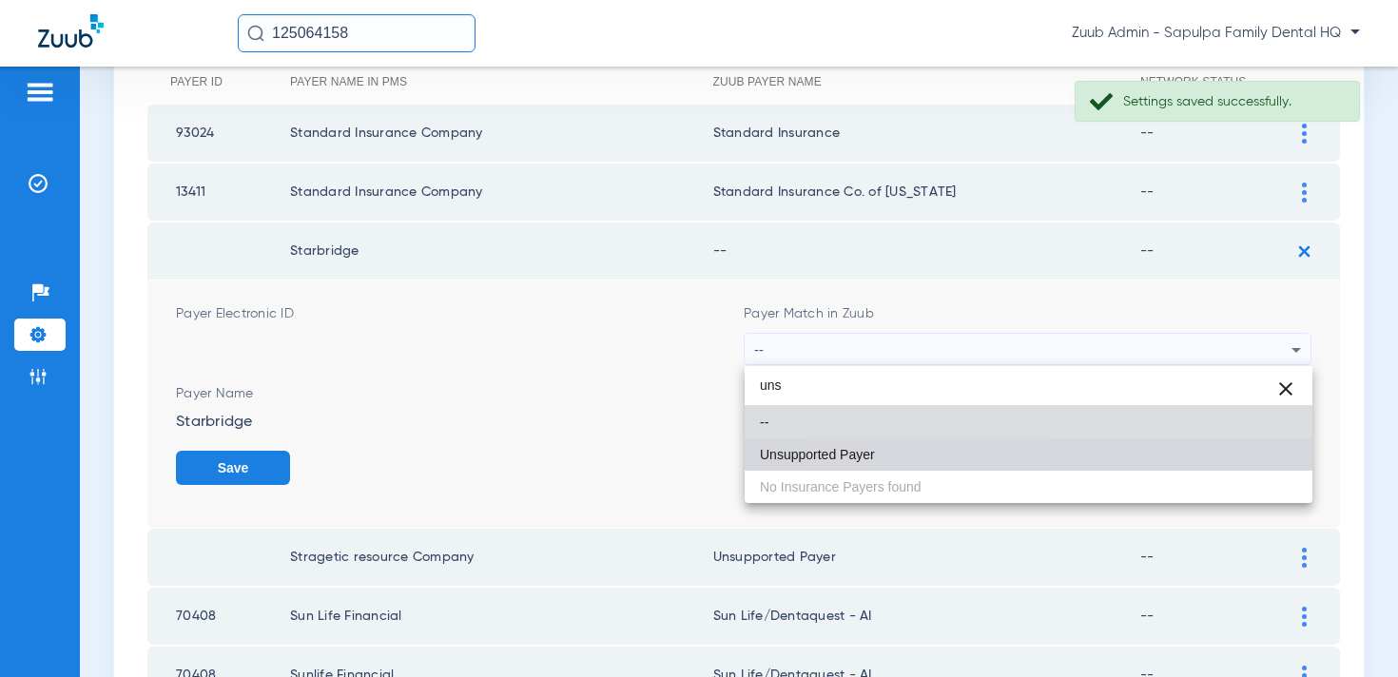
click at [940, 445] on mat-option "Unsupported Payer" at bounding box center [1029, 455] width 568 height 32
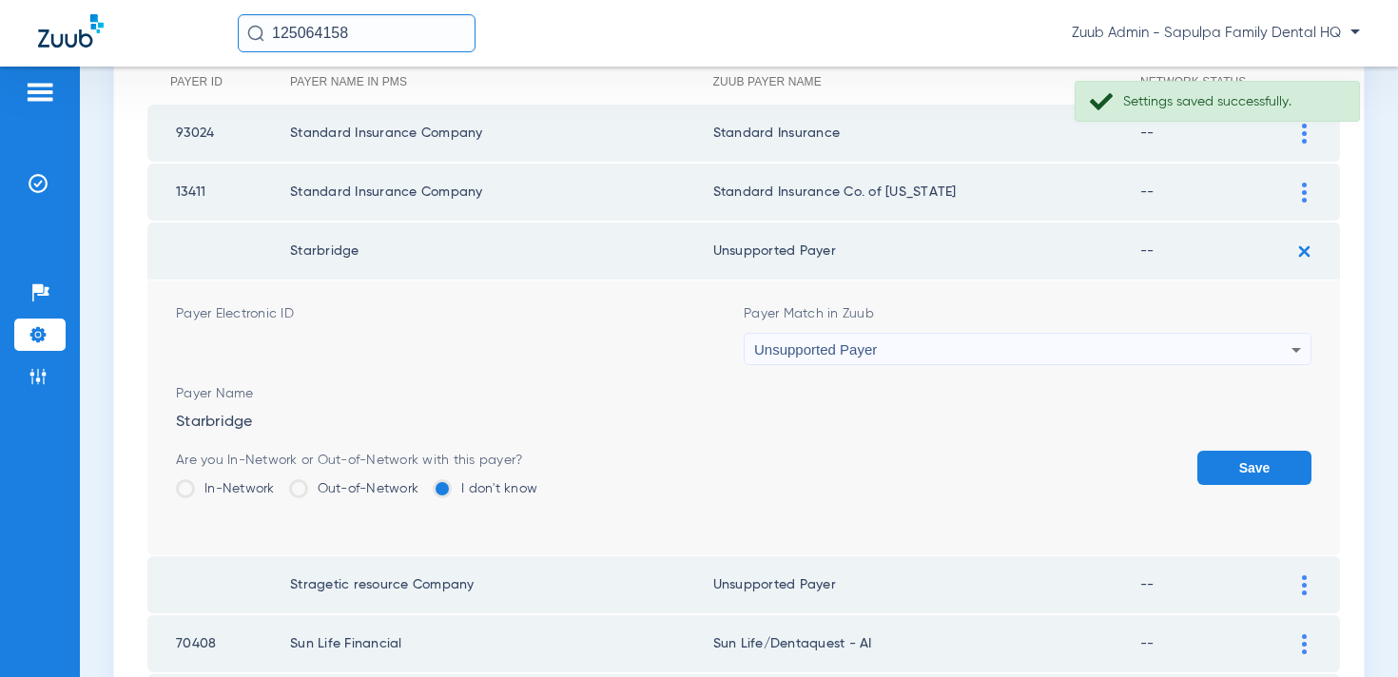
click at [1229, 460] on button "Save" at bounding box center [1255, 468] width 114 height 34
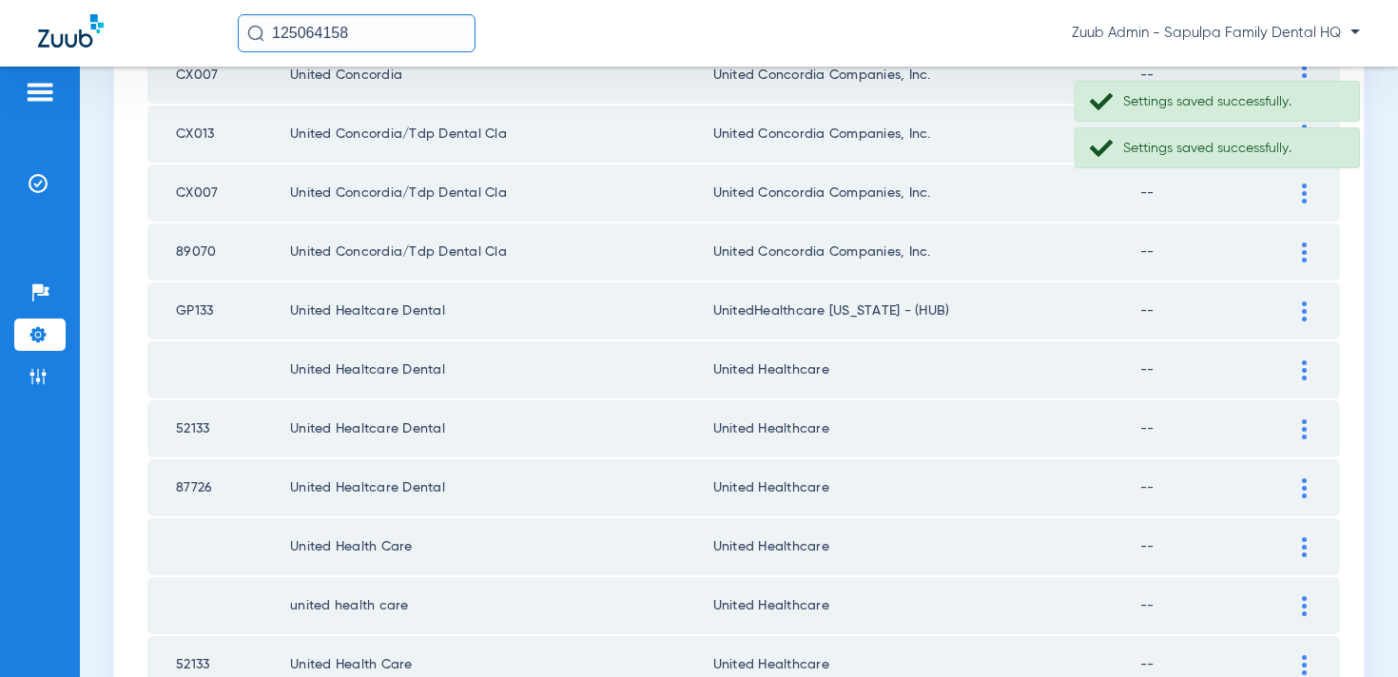
scroll to position [2781, 0]
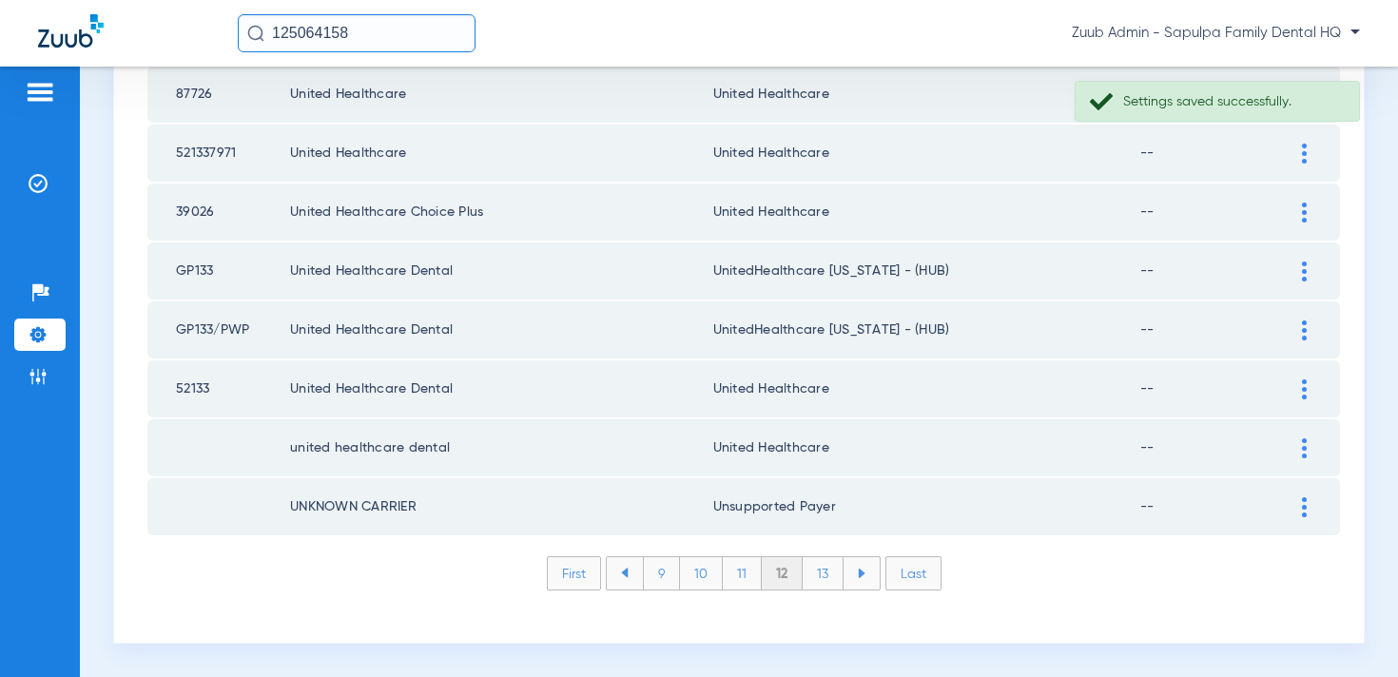
click at [828, 574] on li "13" at bounding box center [823, 573] width 41 height 32
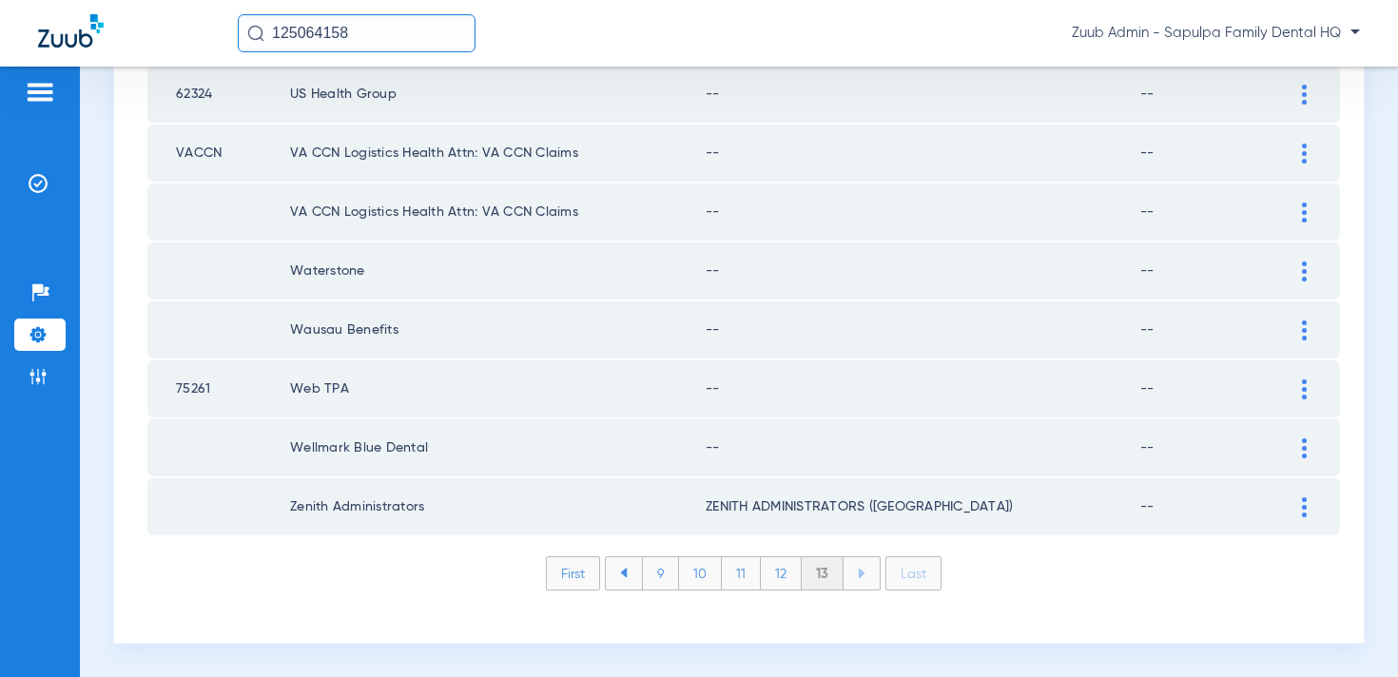
click at [1297, 444] on div at bounding box center [1304, 449] width 33 height 20
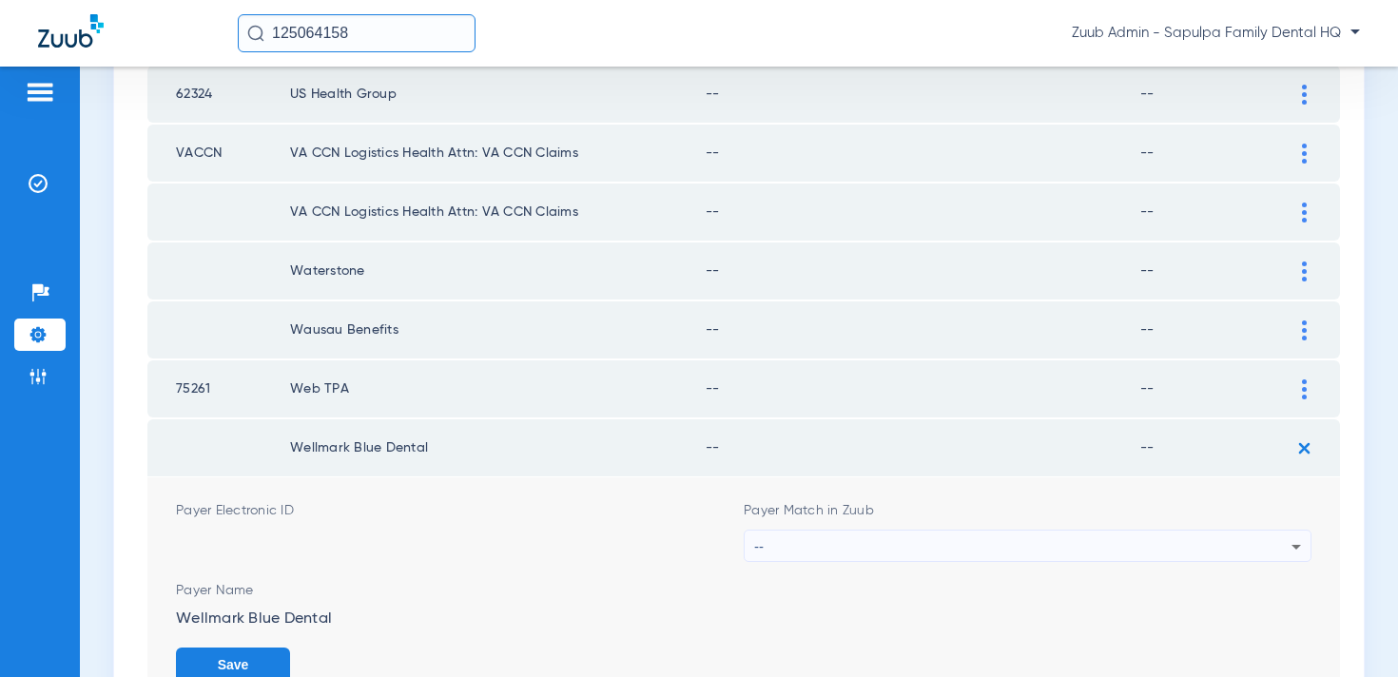
scroll to position [669, 0]
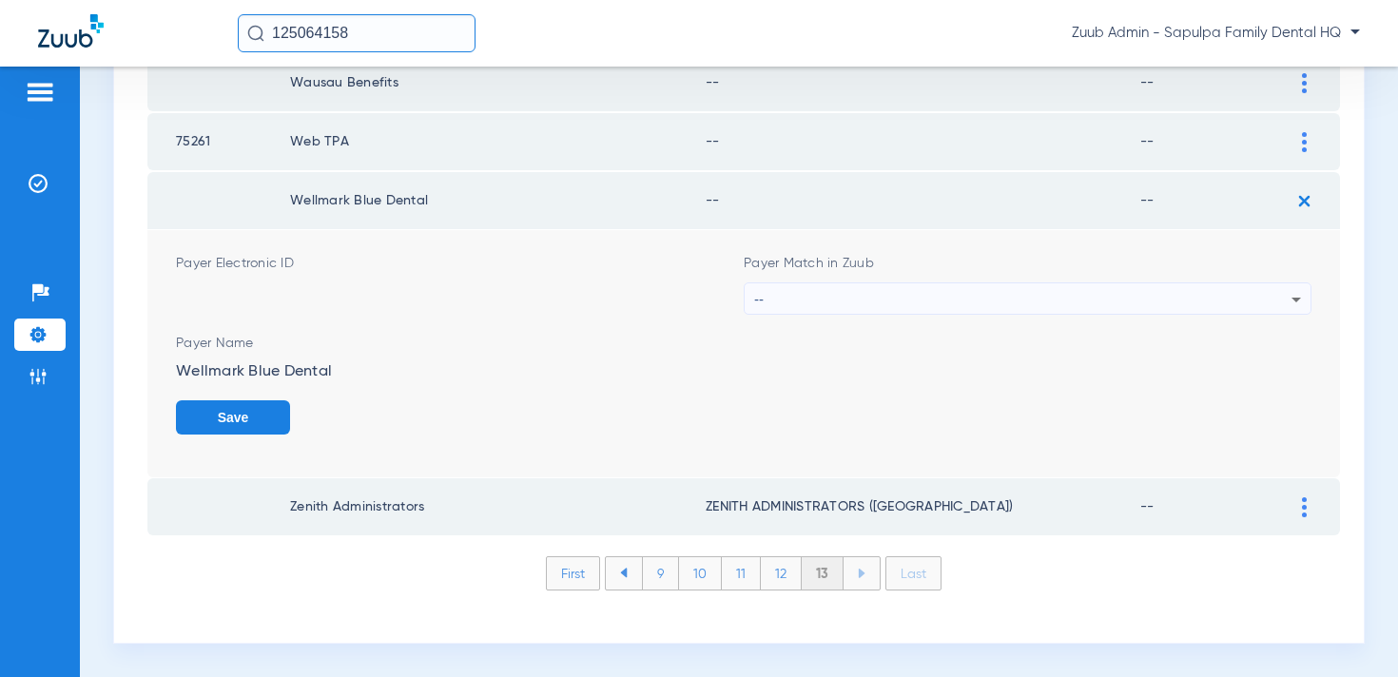
click at [945, 305] on div "--" at bounding box center [1022, 299] width 537 height 32
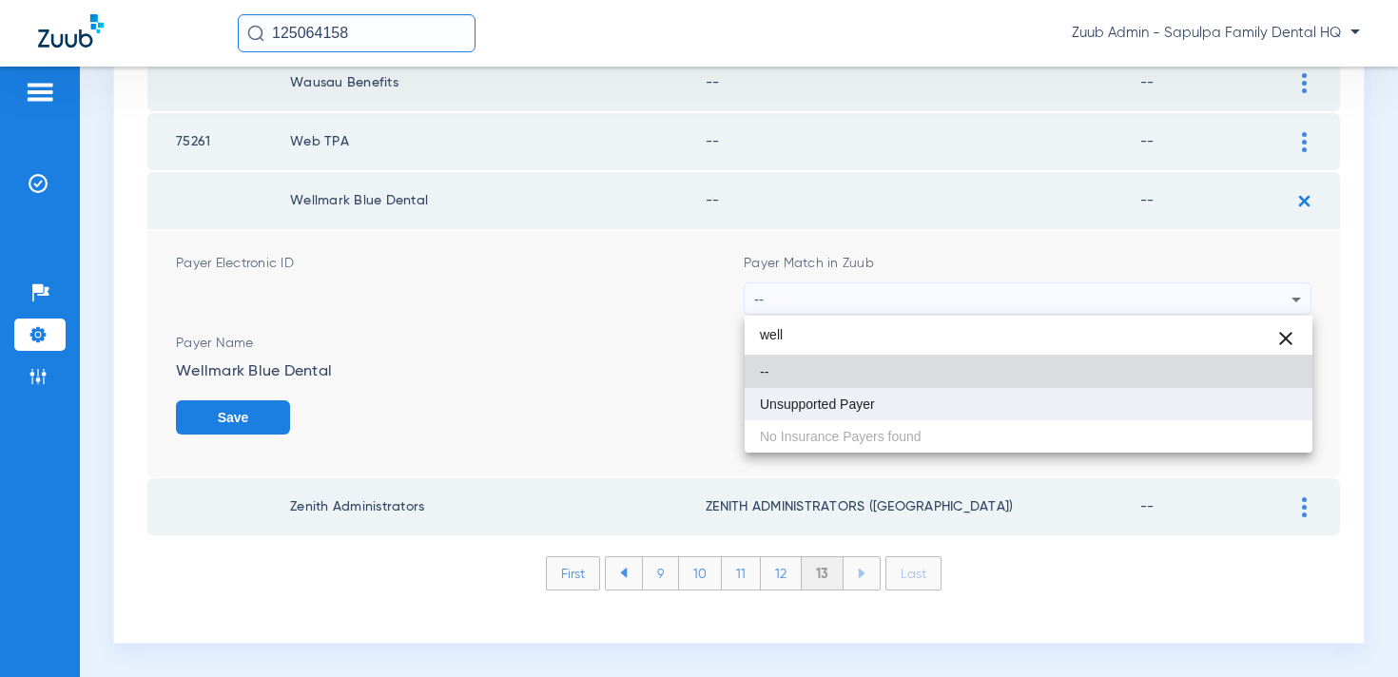
type input "well"
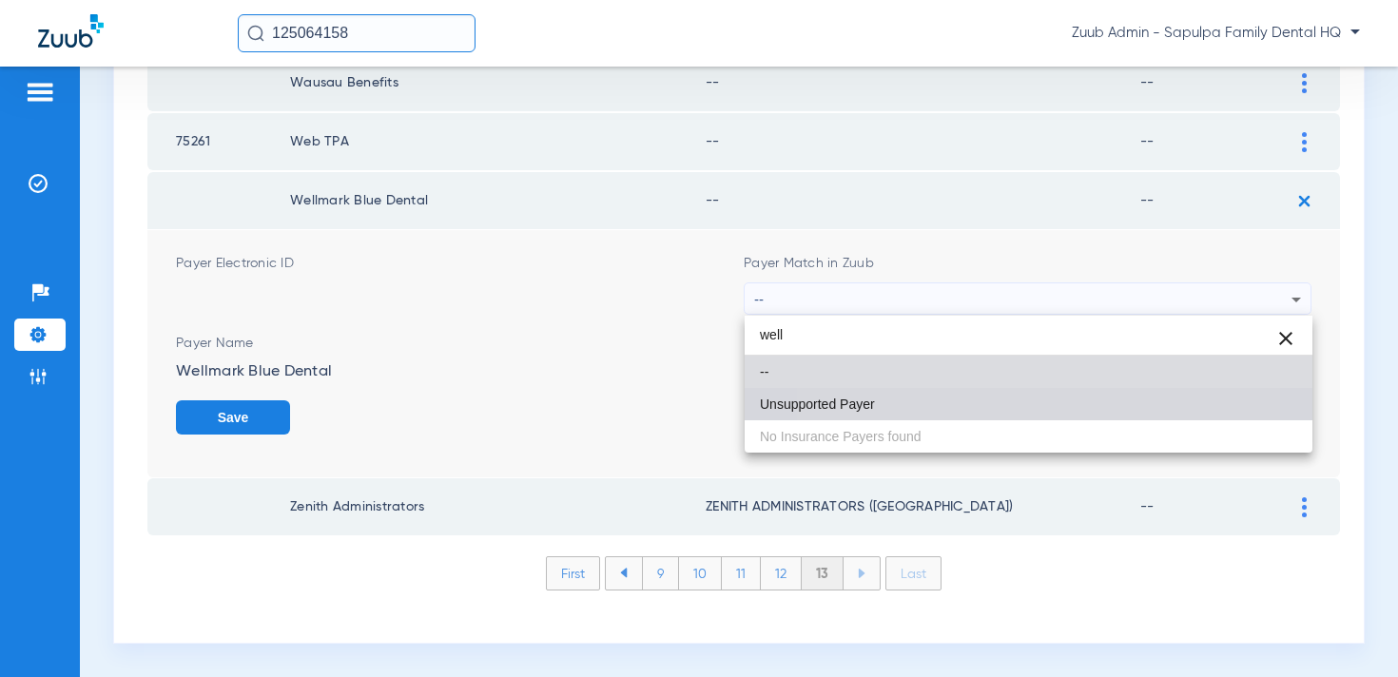
click at [934, 400] on mat-option "Unsupported Payer" at bounding box center [1029, 404] width 568 height 32
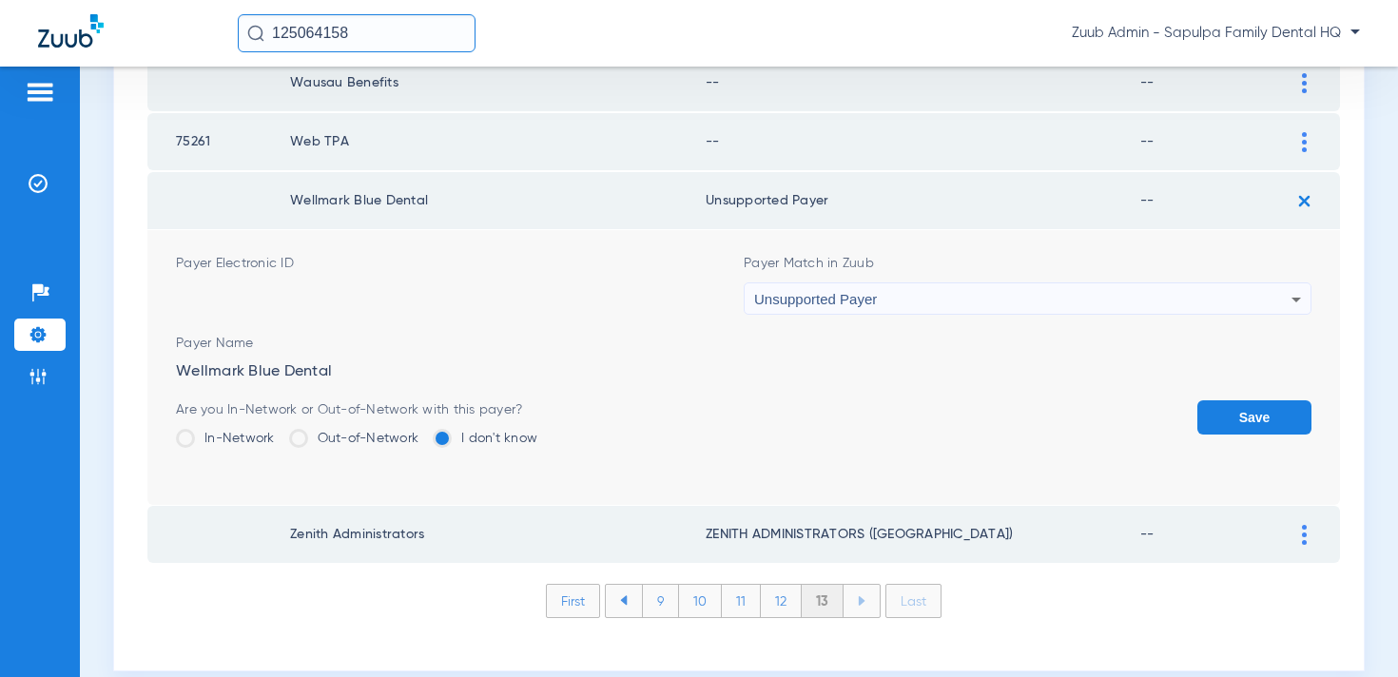
click at [1204, 427] on button "Save" at bounding box center [1255, 417] width 114 height 34
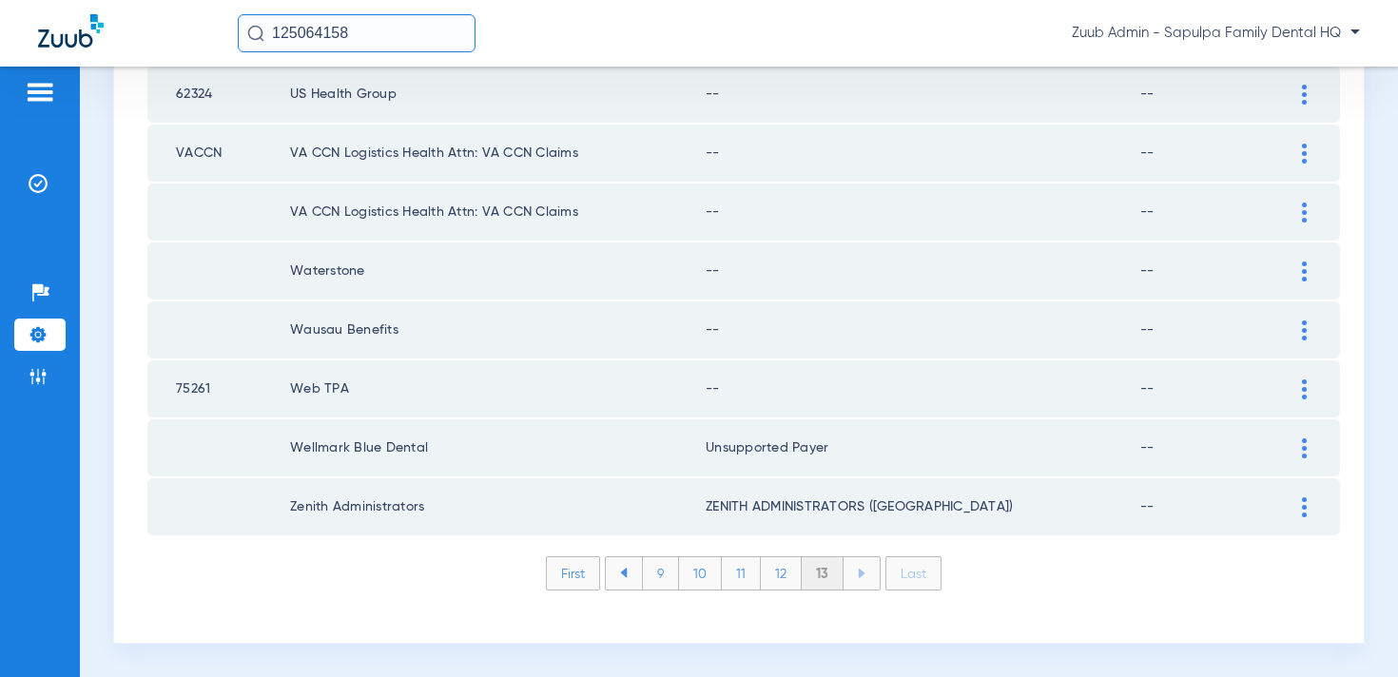
scroll to position [421, 0]
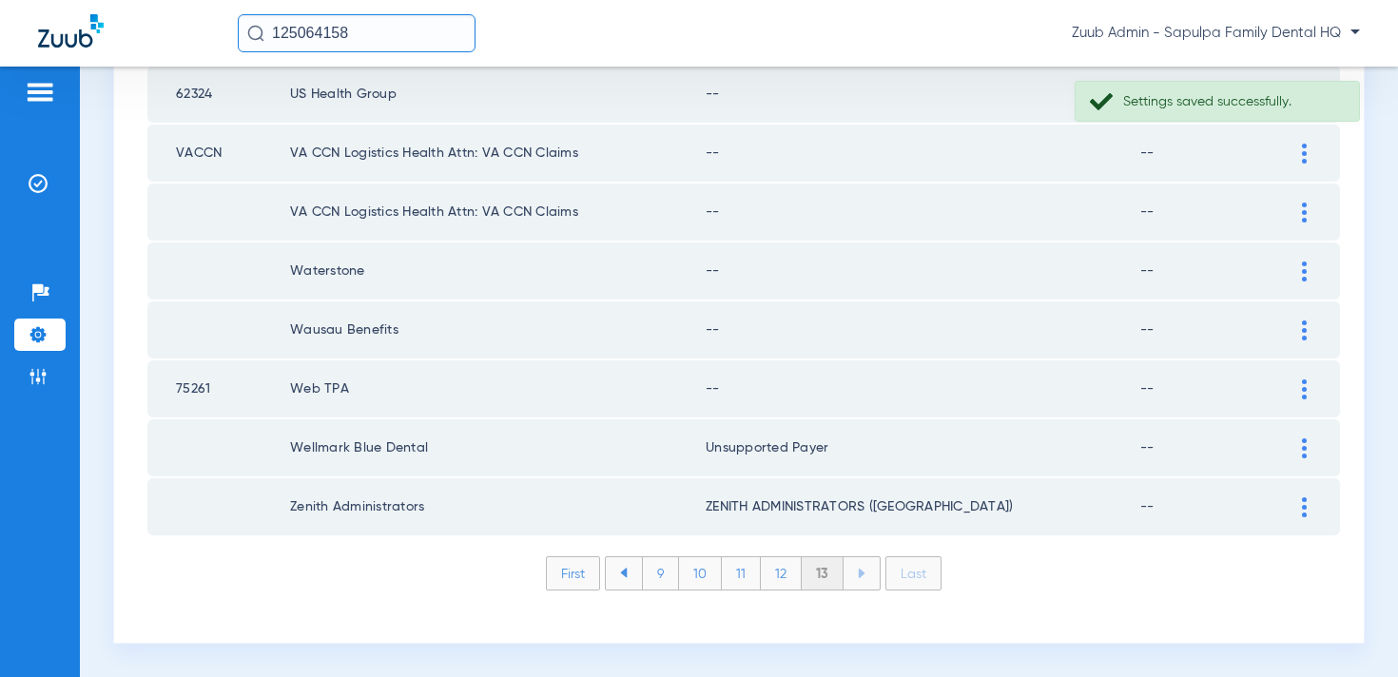
click at [1293, 383] on div at bounding box center [1304, 390] width 33 height 20
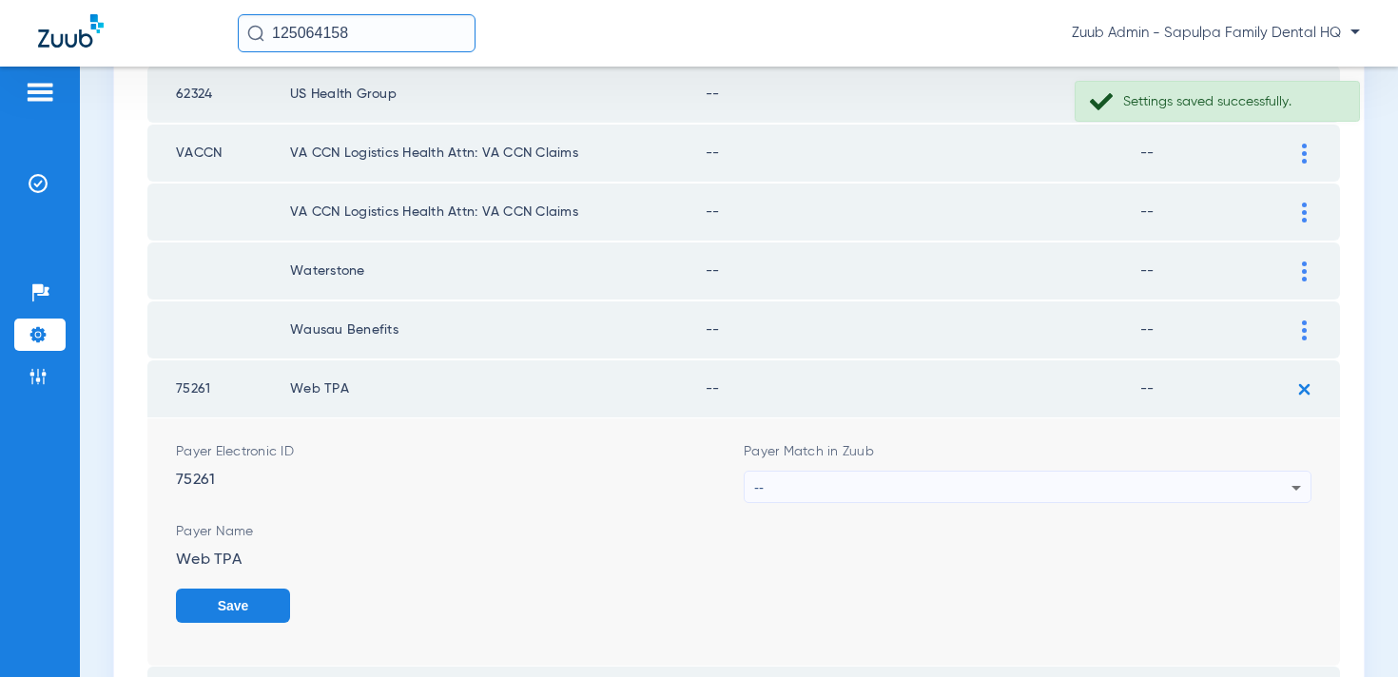
click at [1068, 484] on div "--" at bounding box center [1022, 488] width 537 height 32
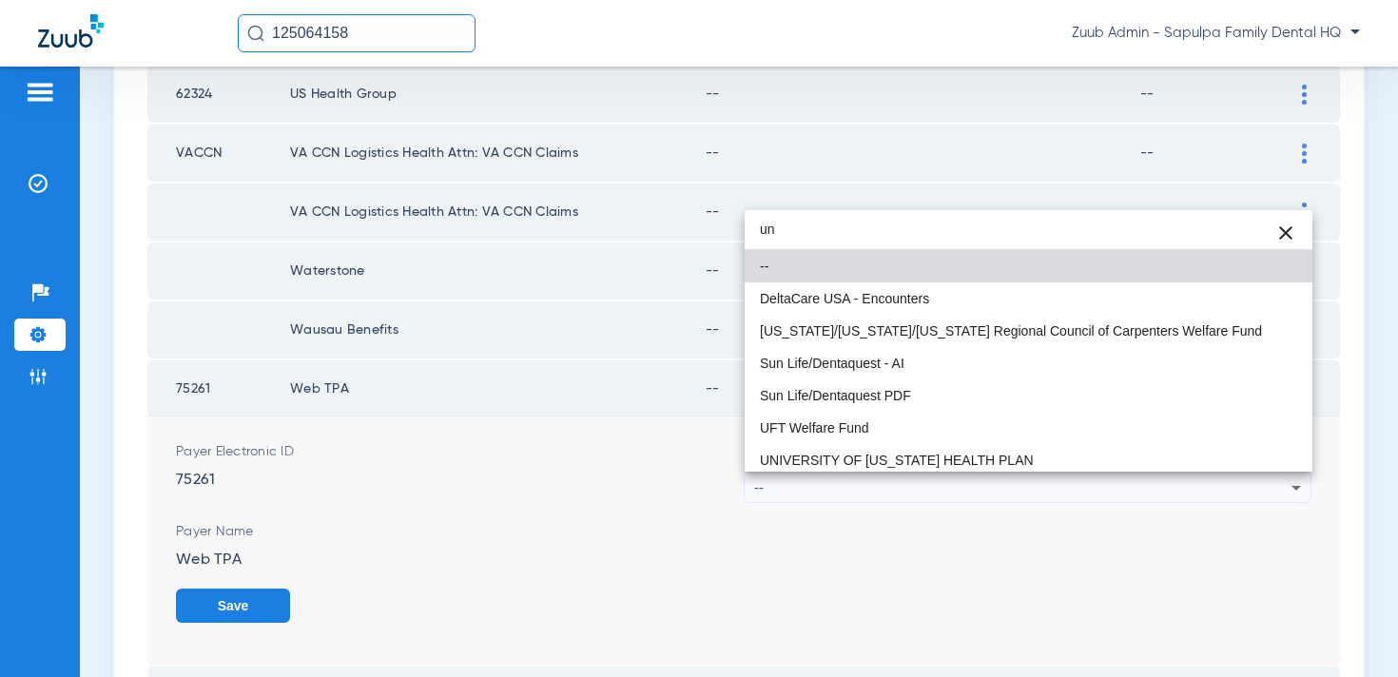
type input "u"
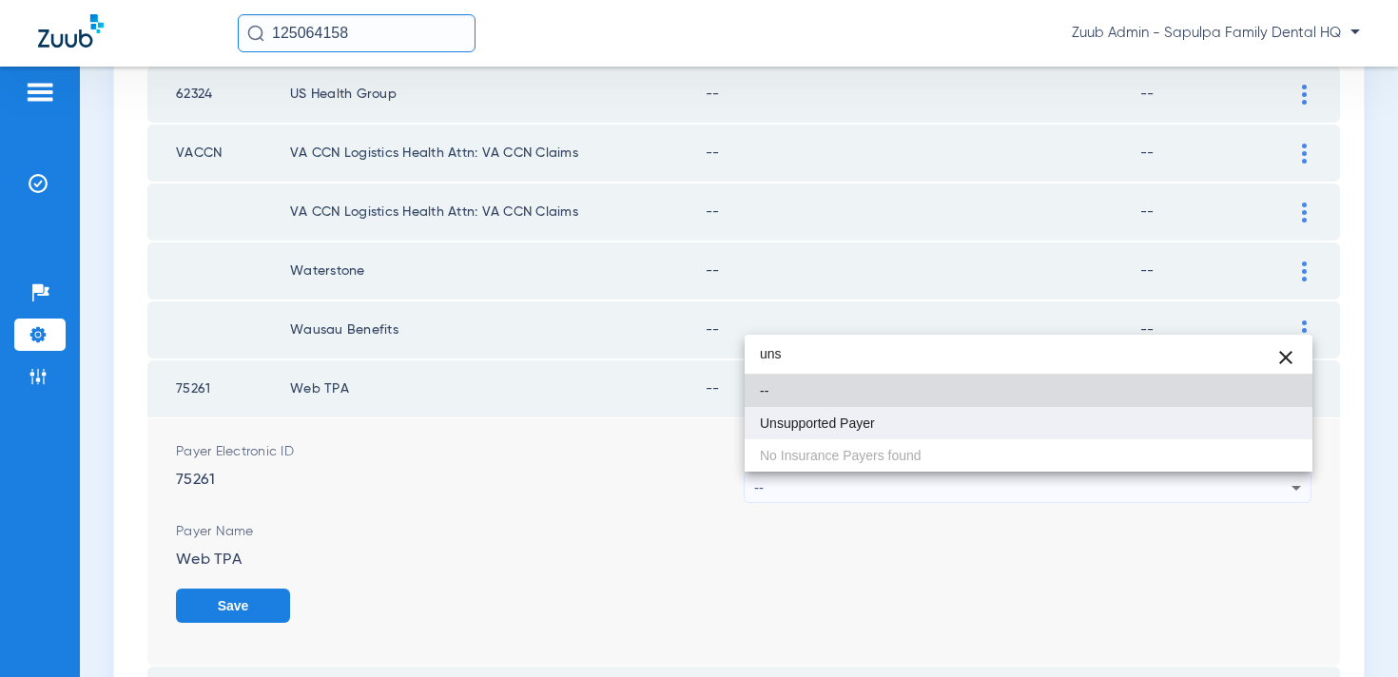
type input "uns"
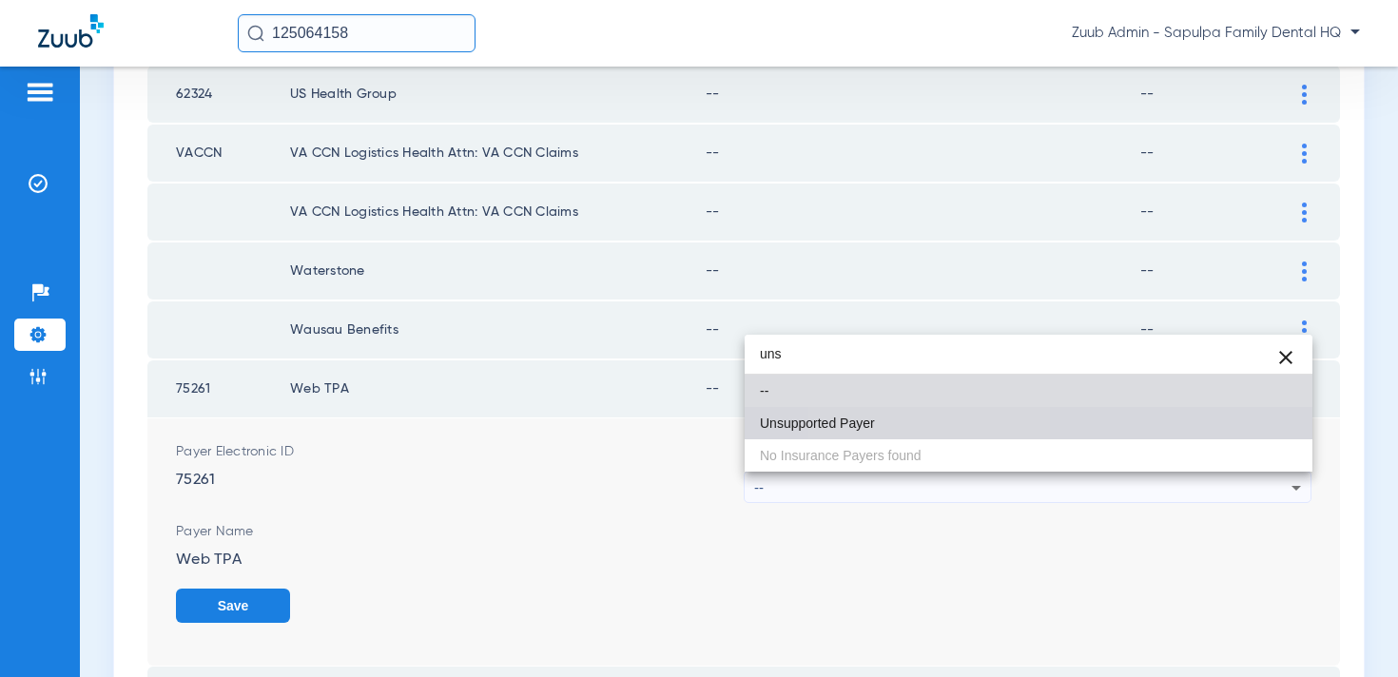
click at [940, 431] on mat-option "Unsupported Payer" at bounding box center [1029, 423] width 568 height 32
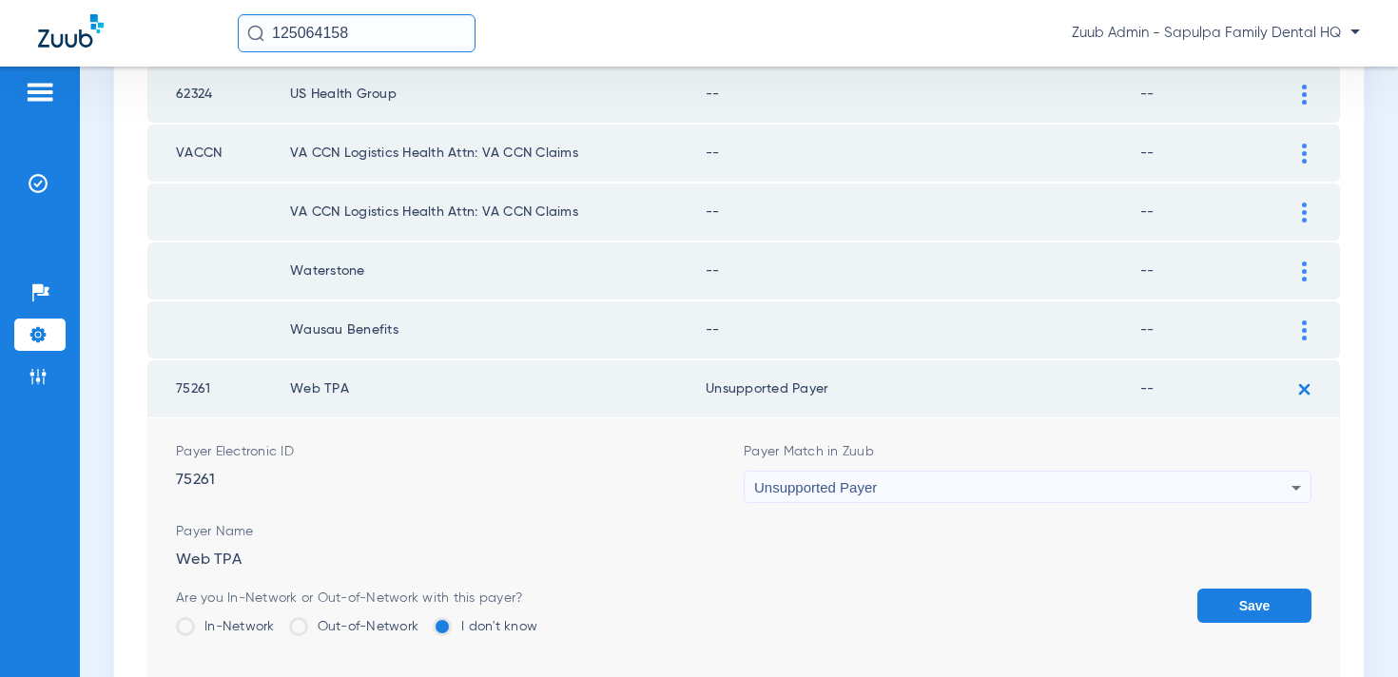
click at [1235, 609] on button "Save" at bounding box center [1255, 606] width 114 height 34
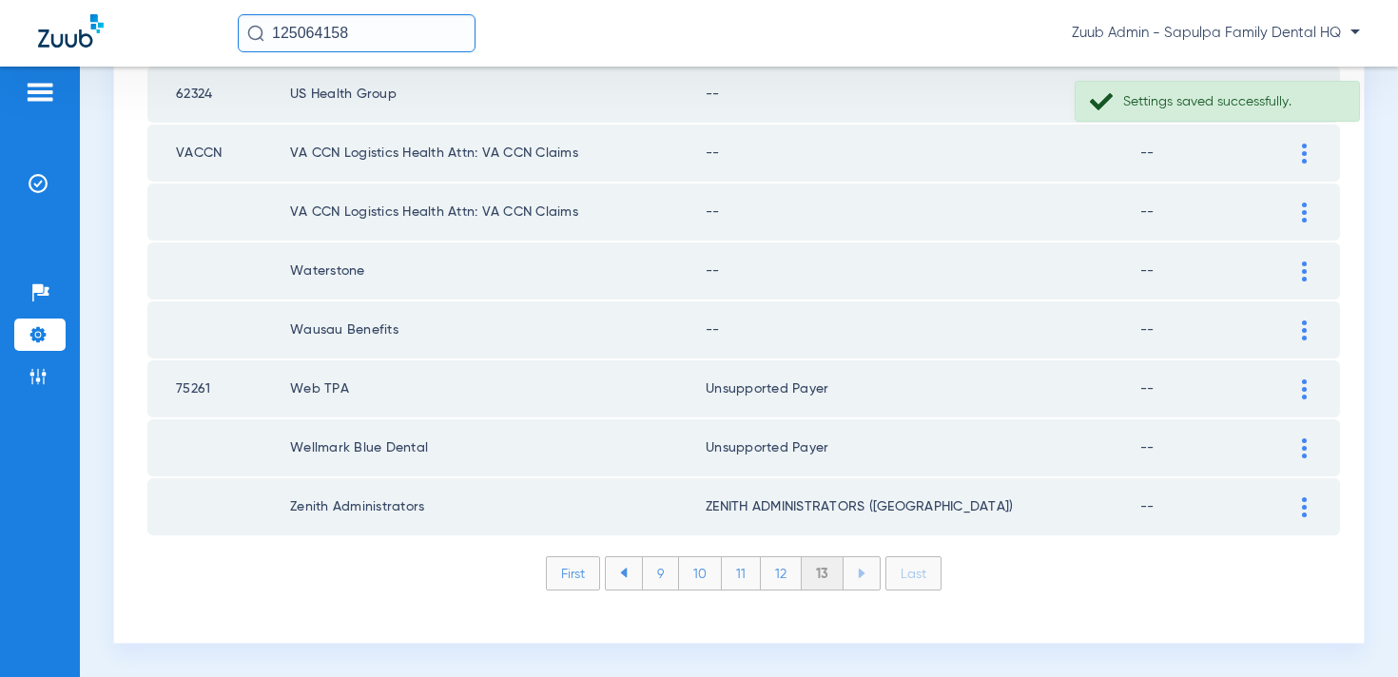
click at [1303, 330] on img at bounding box center [1304, 331] width 5 height 20
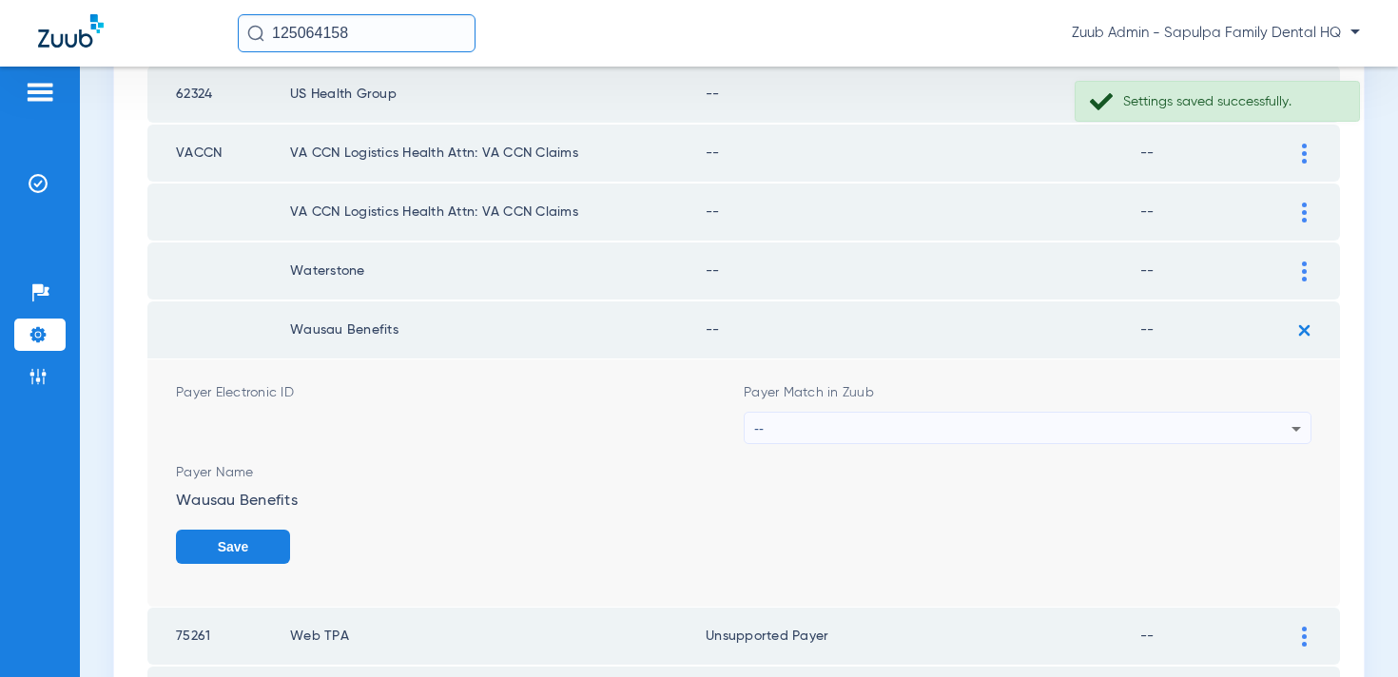
click at [1081, 426] on div "--" at bounding box center [1022, 429] width 537 height 32
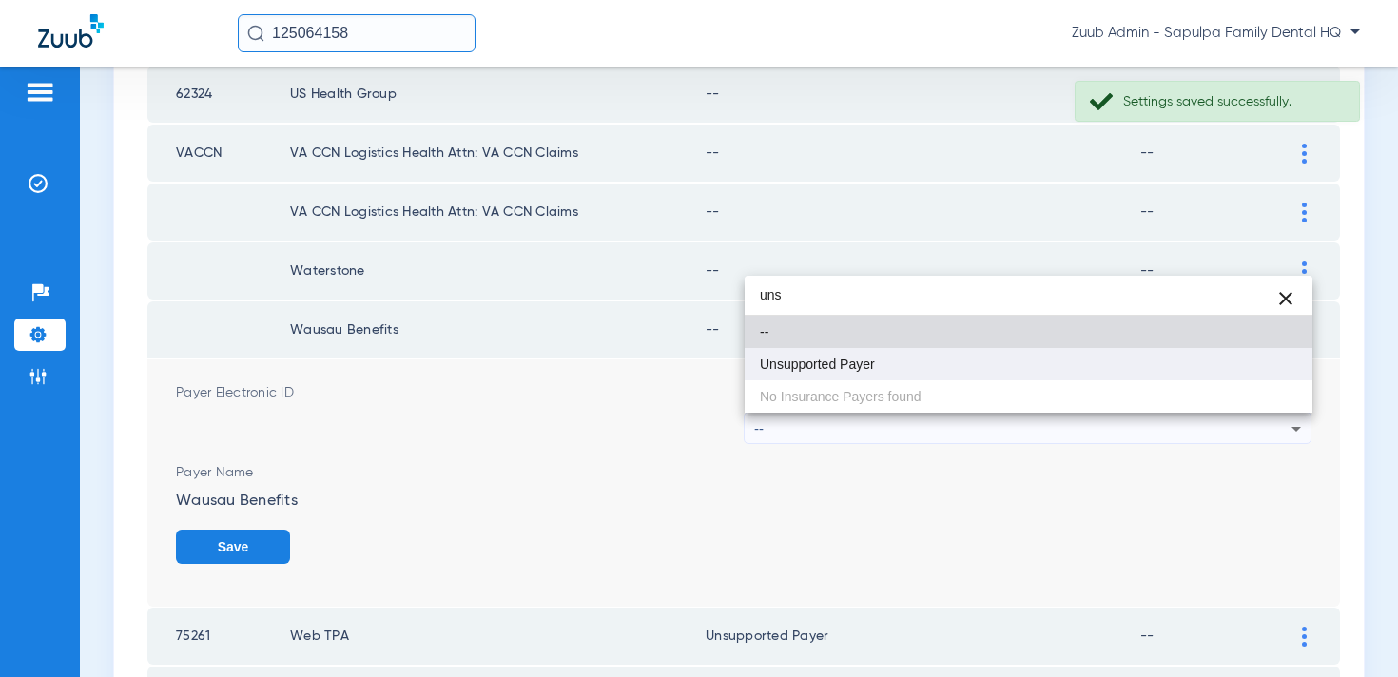
type input "uns"
click at [1041, 362] on mat-option "Unsupported Payer" at bounding box center [1029, 364] width 568 height 32
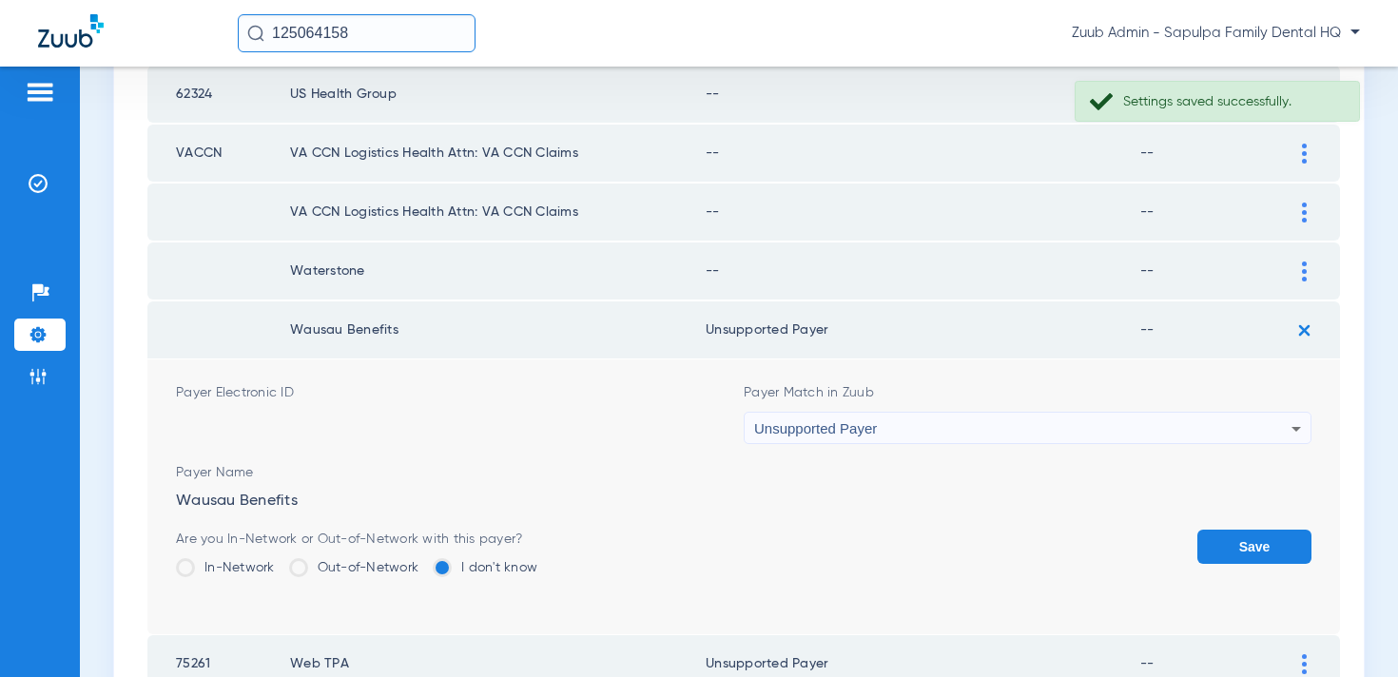
click at [885, 430] on div "Unsupported Payer" at bounding box center [1022, 429] width 537 height 32
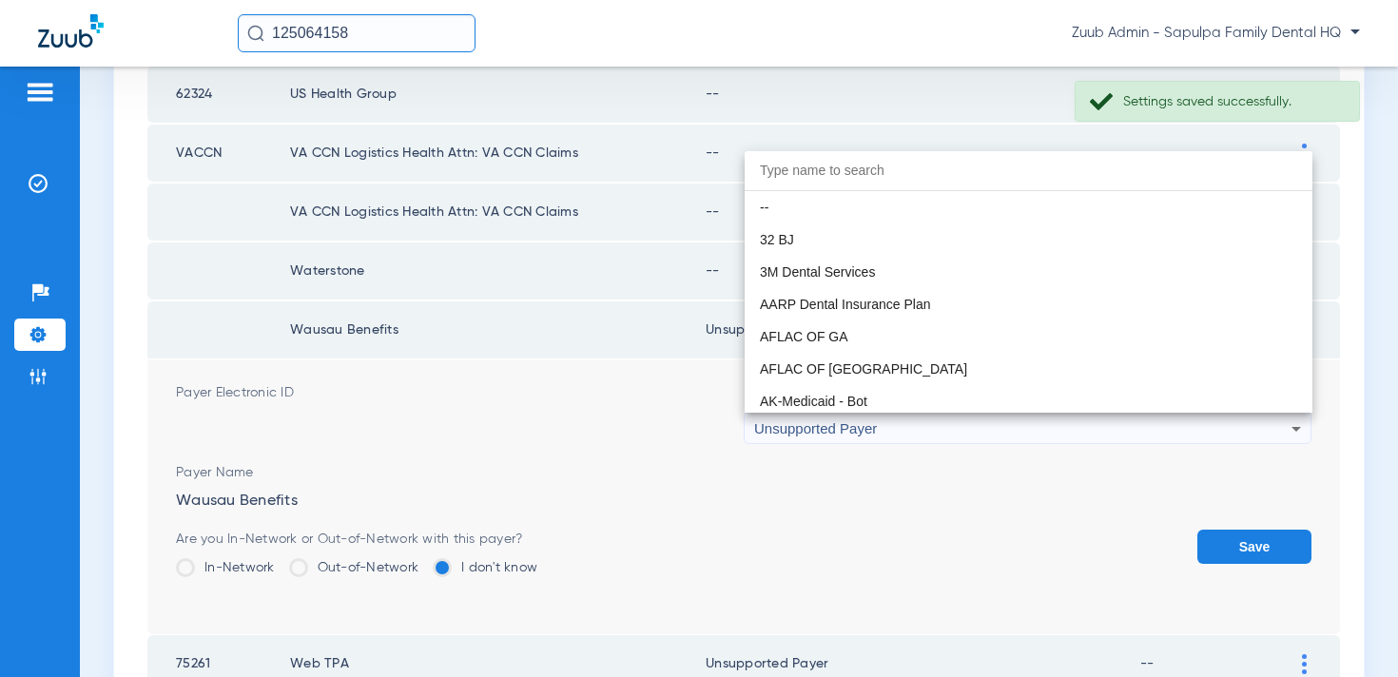
scroll to position [15368, 0]
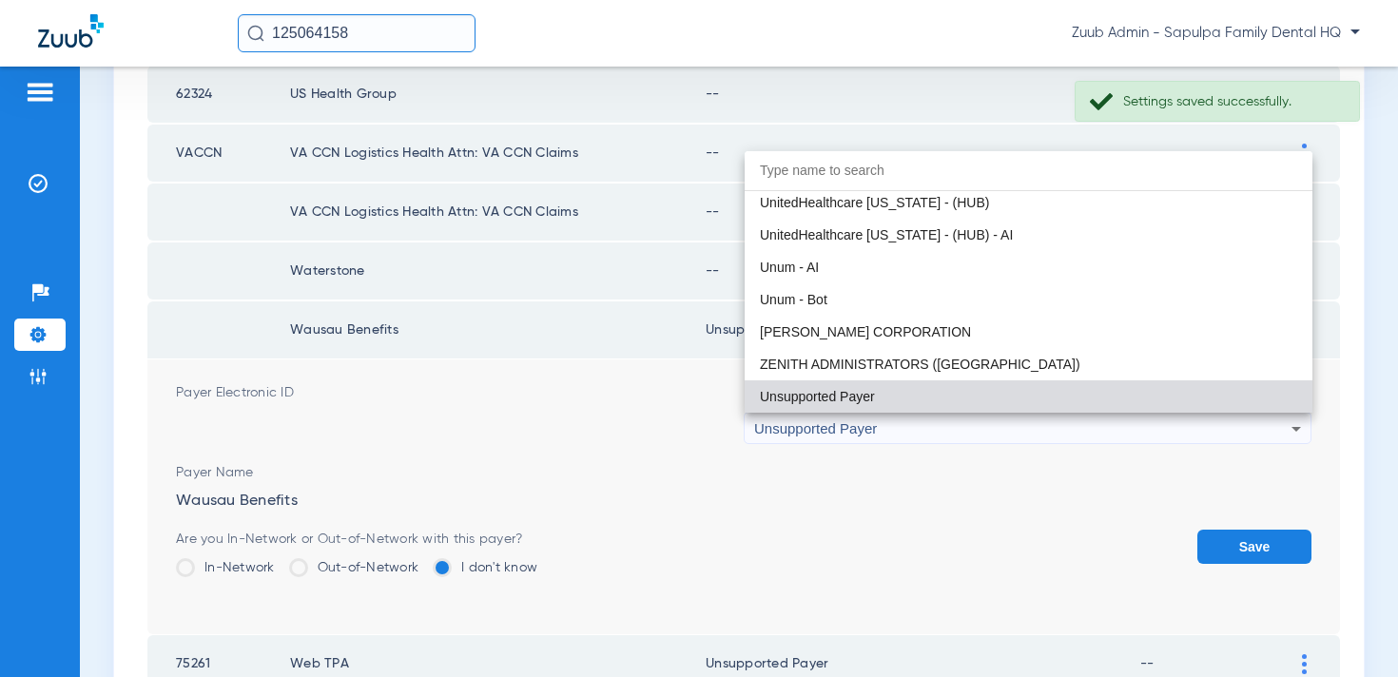
click at [885, 430] on div at bounding box center [699, 338] width 1398 height 677
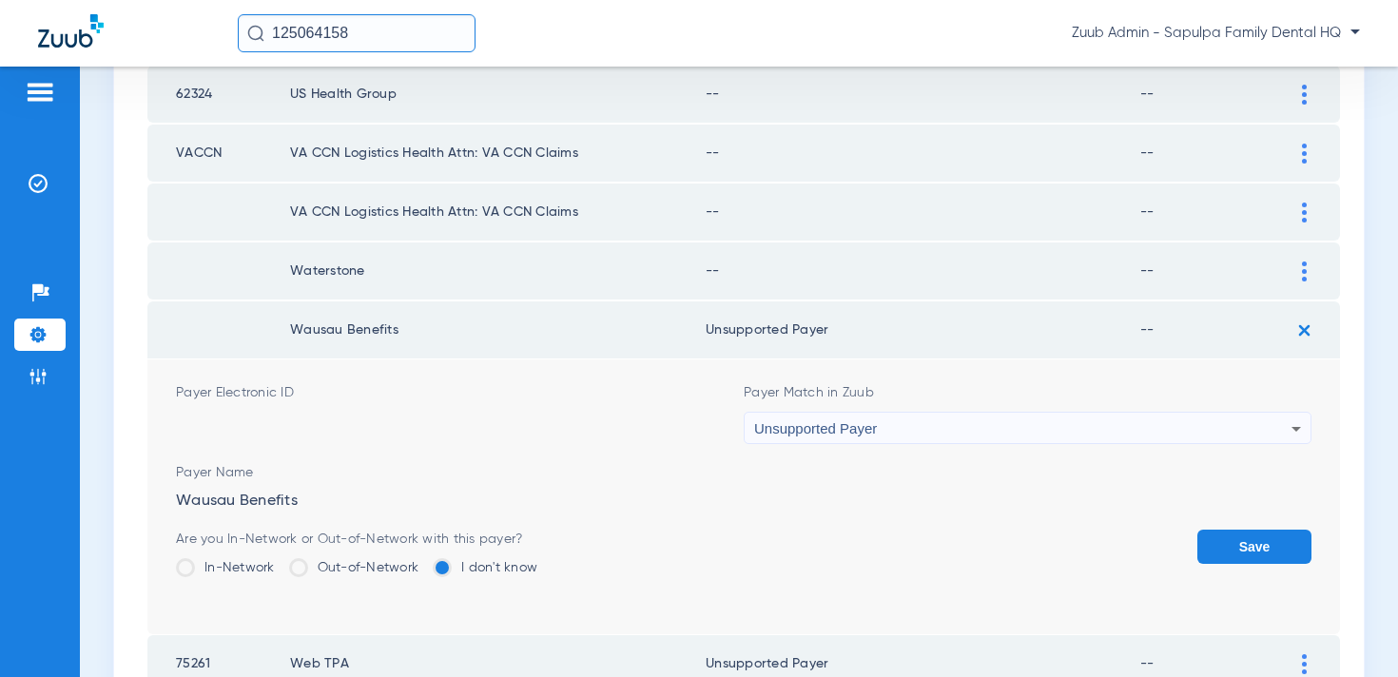
click at [885, 430] on div "Unsupported Payer" at bounding box center [1022, 429] width 537 height 32
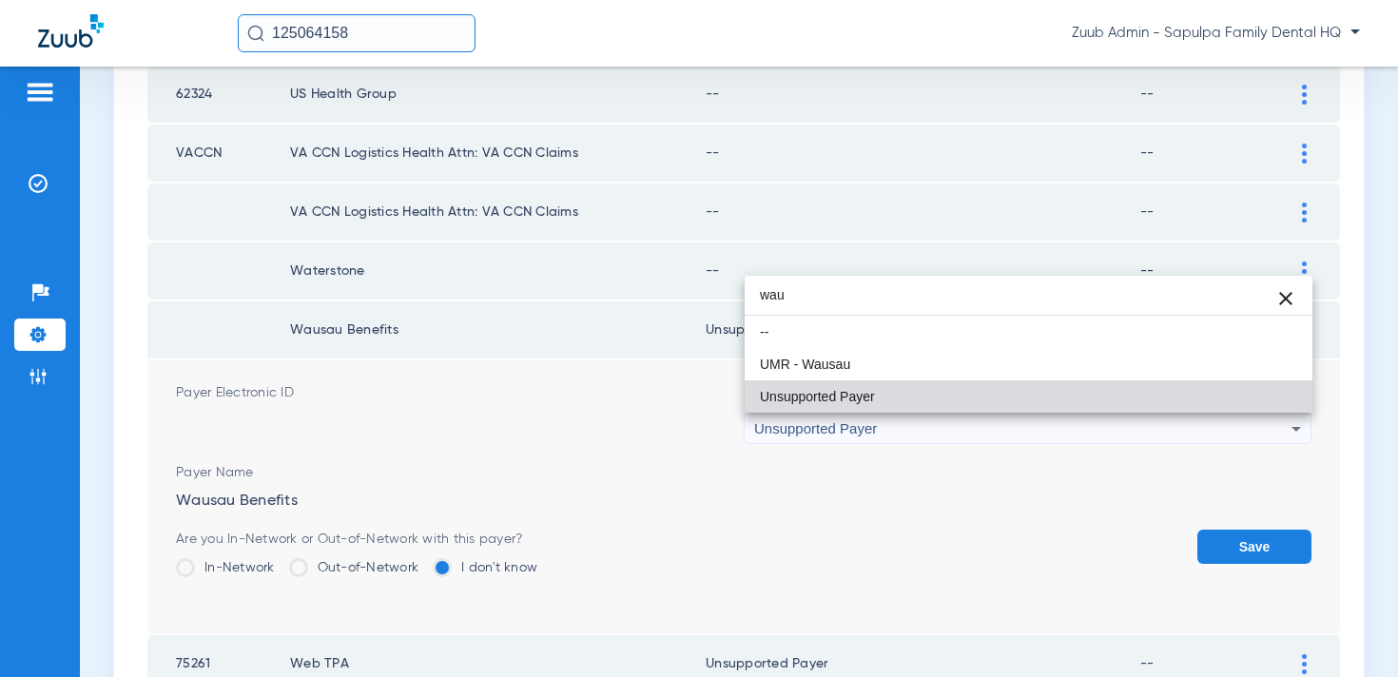
scroll to position [0, 0]
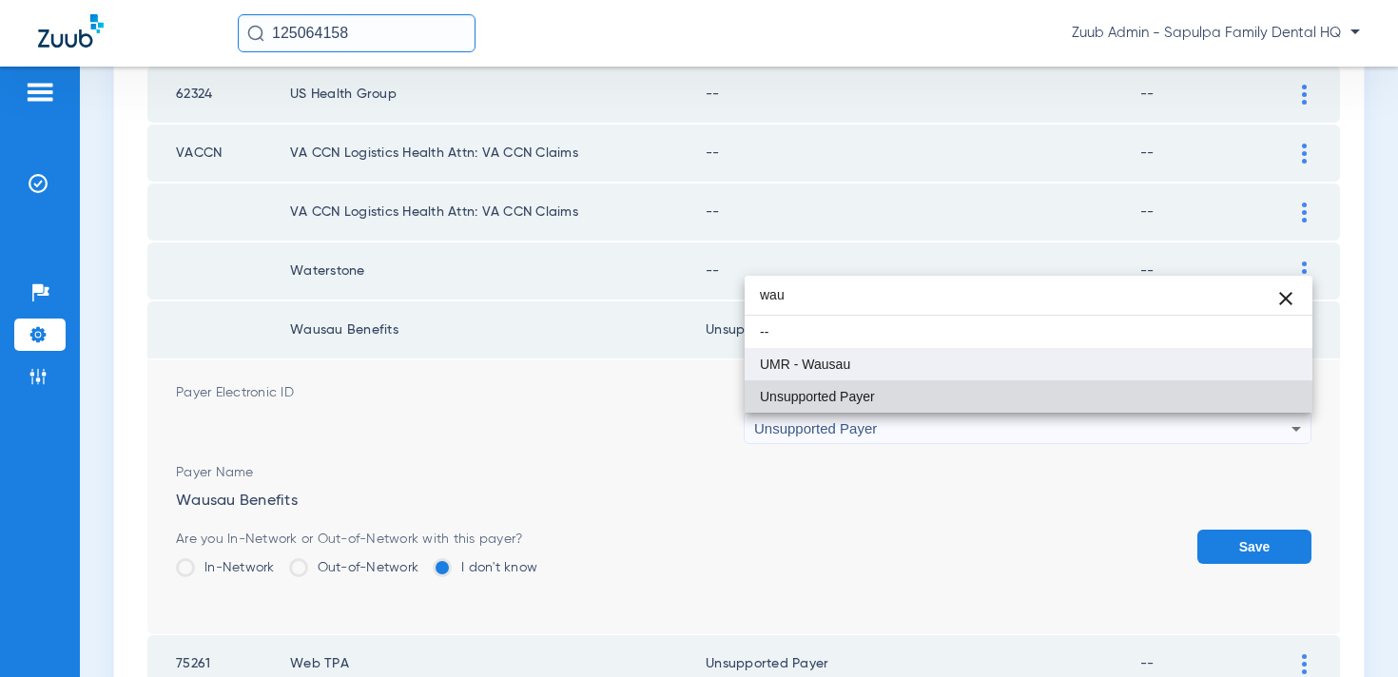
type input "wau"
click at [847, 366] on span "UMR - Wausau" at bounding box center [805, 364] width 90 height 13
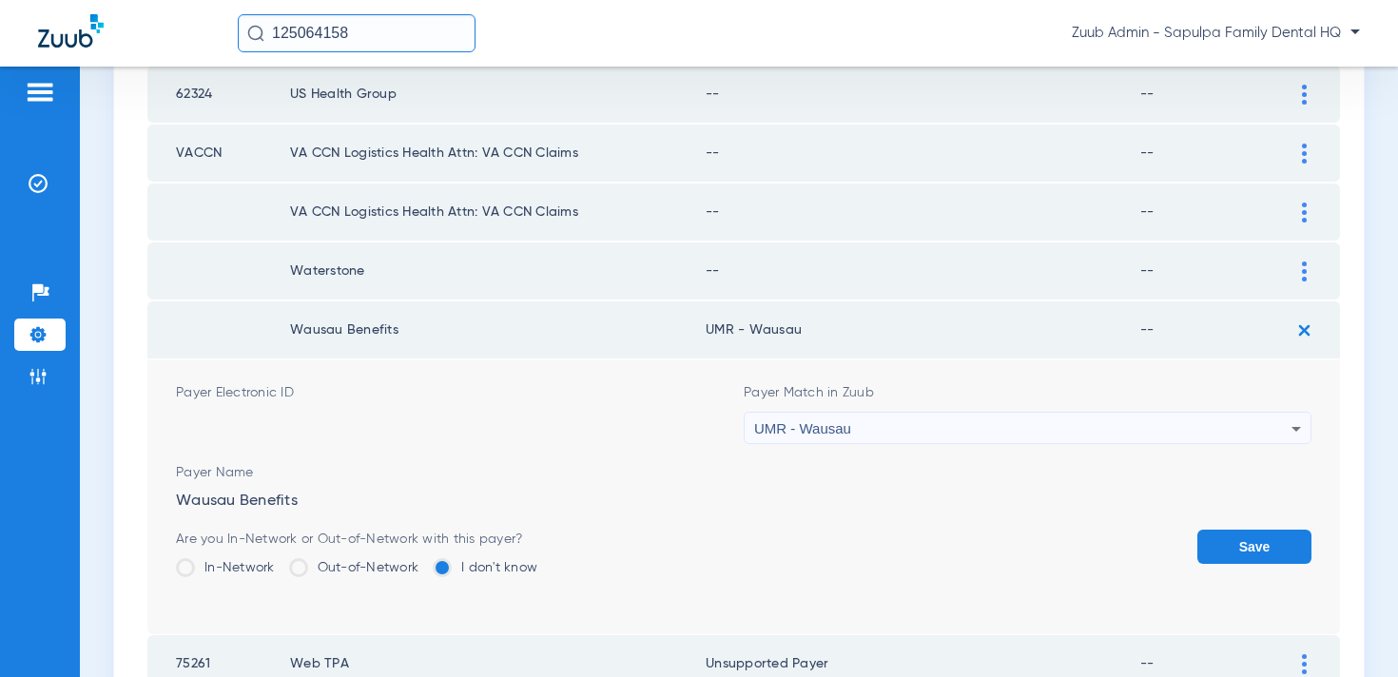
click at [1224, 552] on button "Save" at bounding box center [1255, 547] width 114 height 34
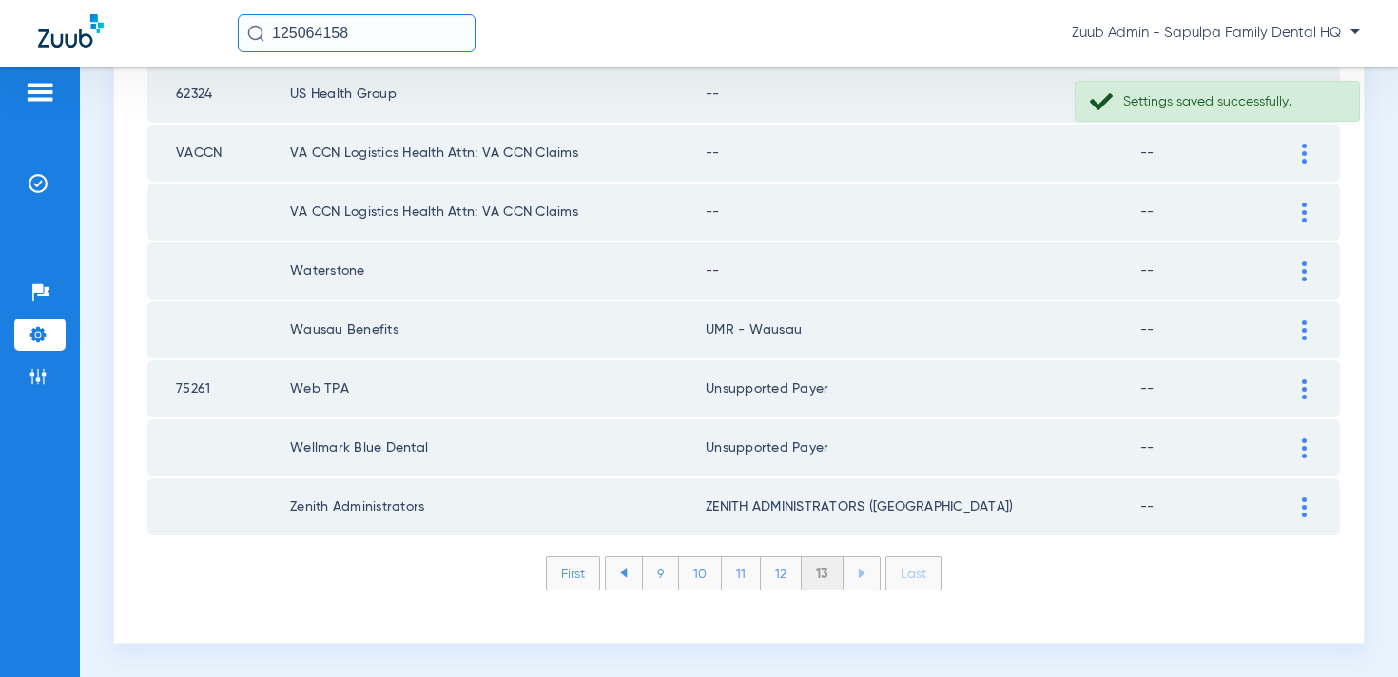
click at [1298, 263] on div at bounding box center [1304, 272] width 33 height 20
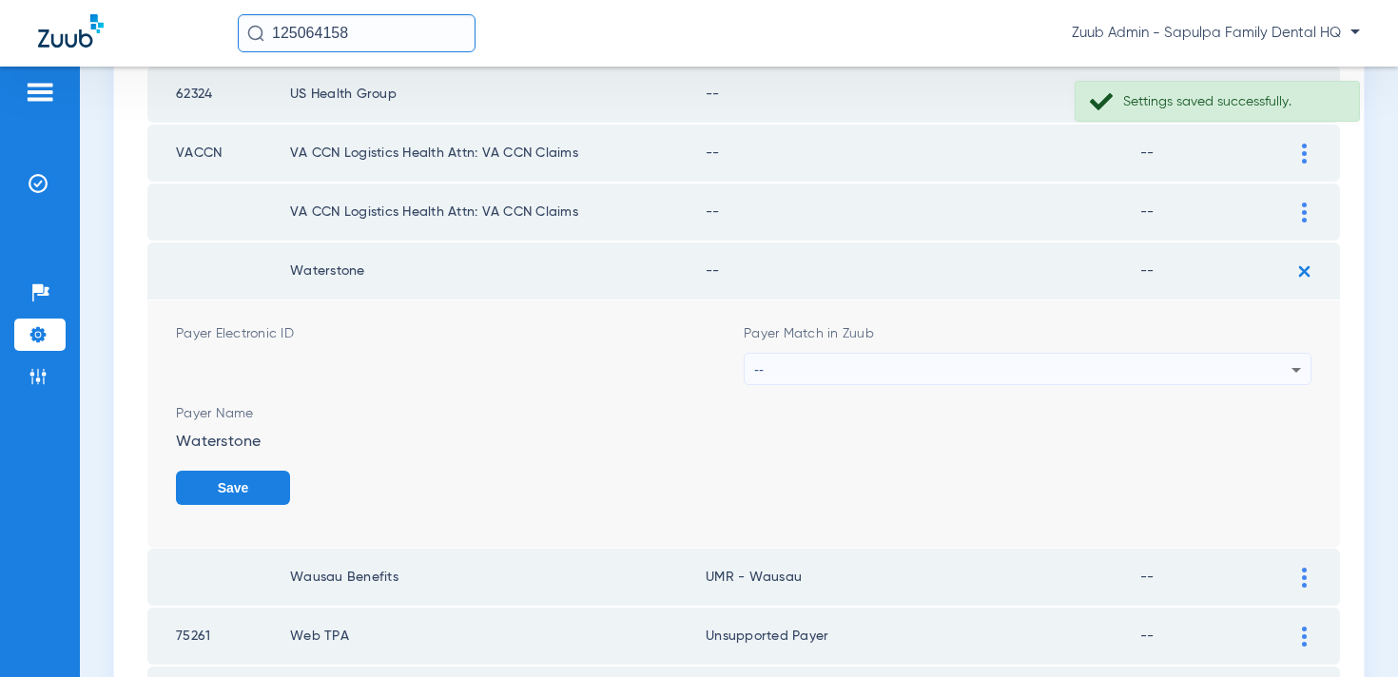
click at [1104, 365] on div "--" at bounding box center [1022, 370] width 537 height 32
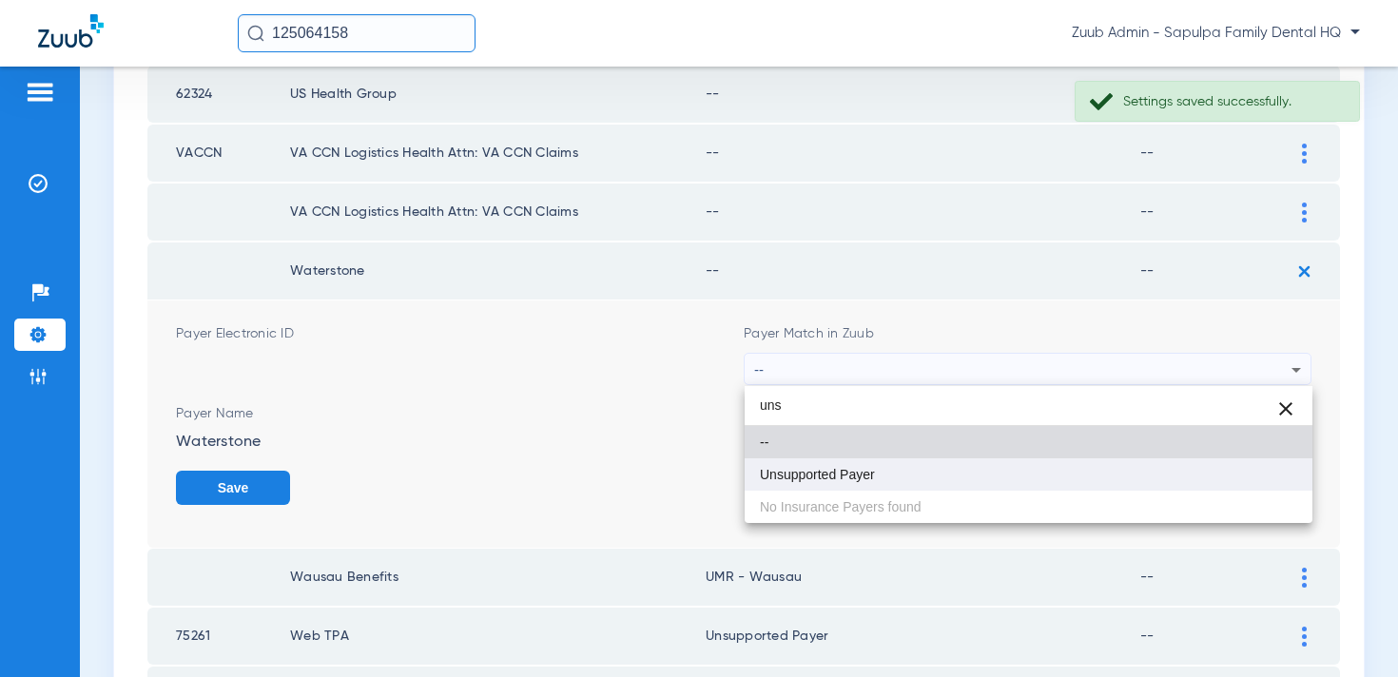
type input "uns"
click at [1038, 467] on mat-option "Unsupported Payer" at bounding box center [1029, 475] width 568 height 32
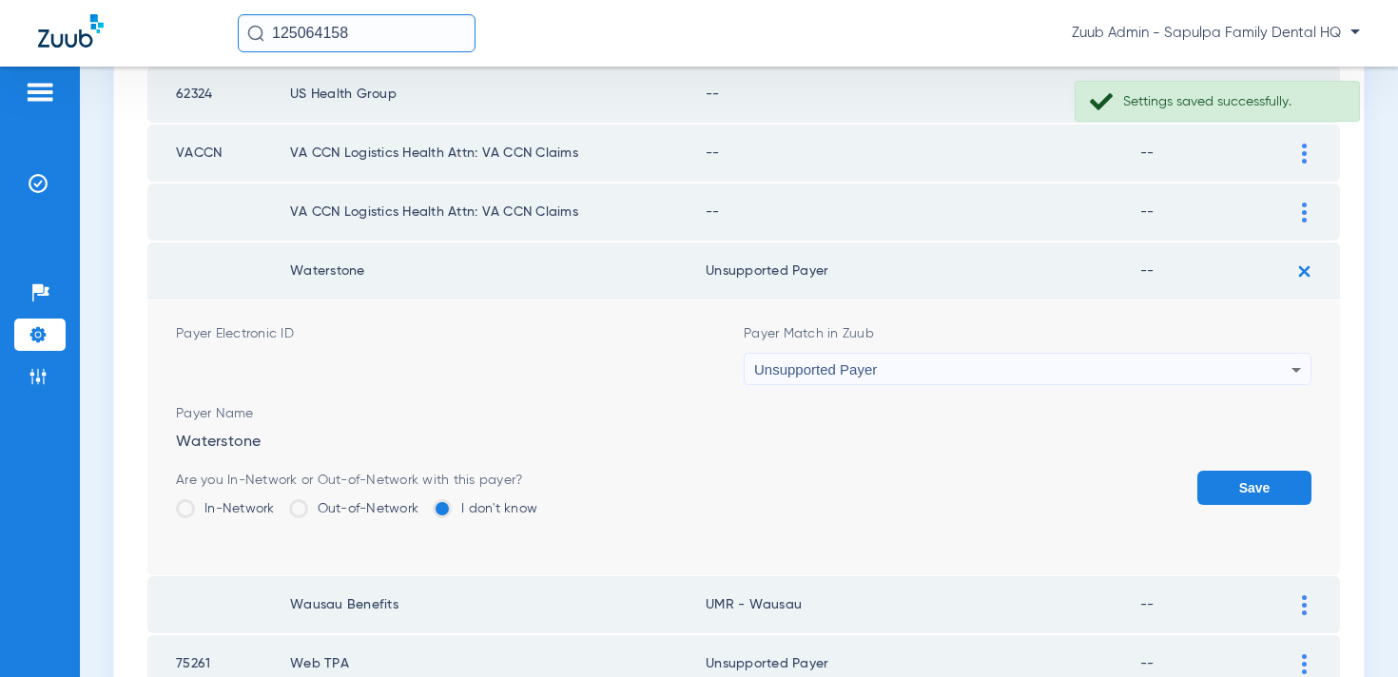
click at [1259, 487] on button "Save" at bounding box center [1255, 488] width 114 height 34
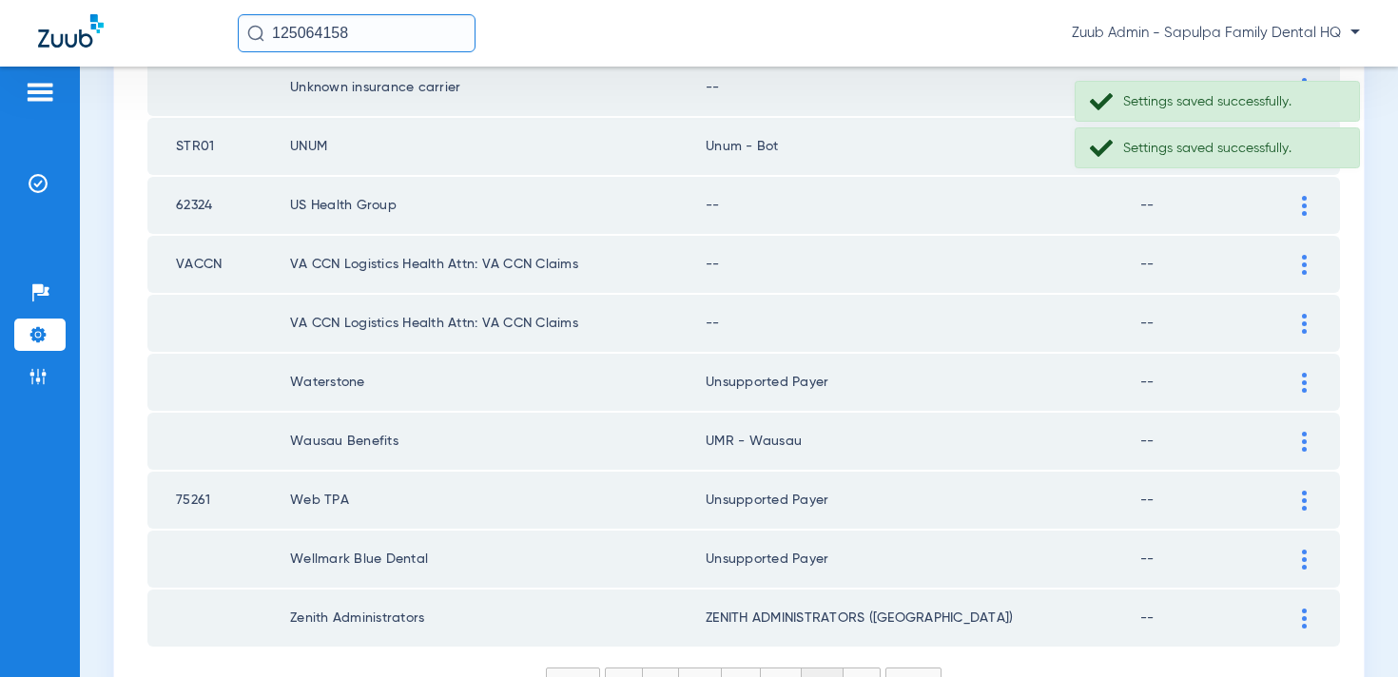
scroll to position [308, 0]
click at [1306, 331] on img at bounding box center [1304, 326] width 5 height 20
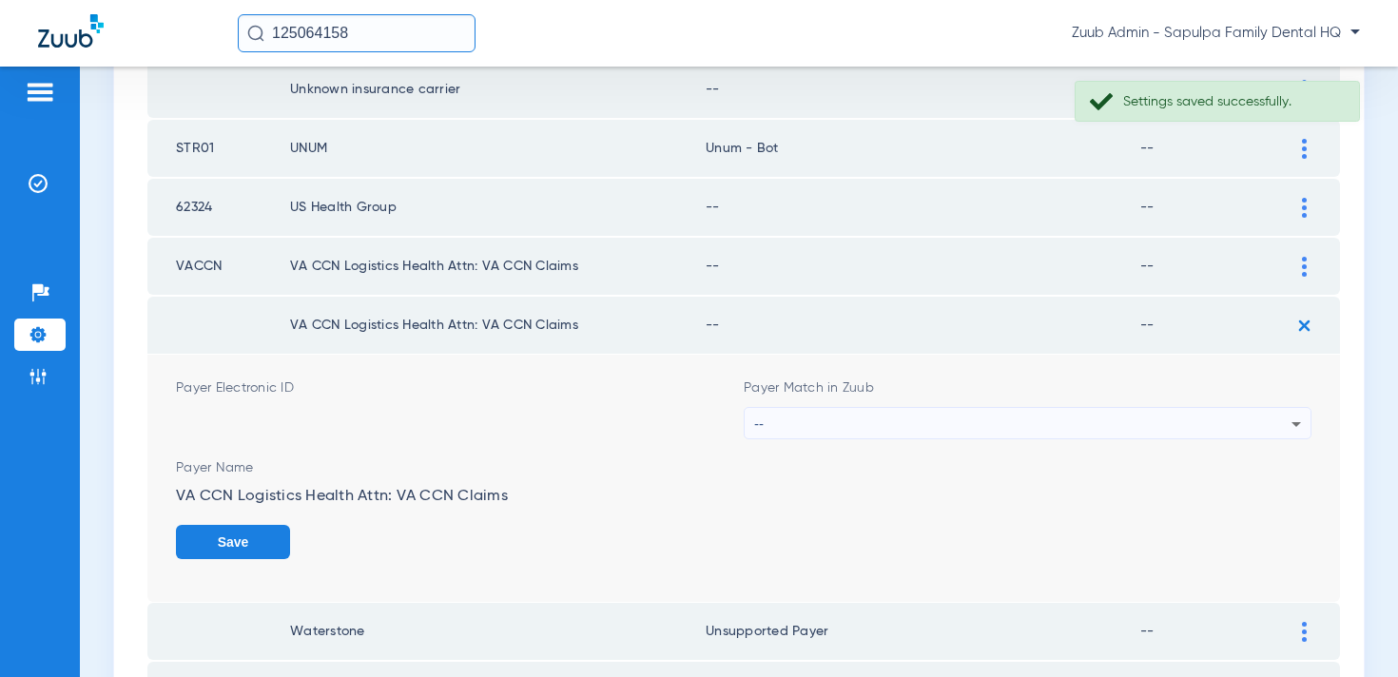
click at [1145, 420] on div "--" at bounding box center [1022, 424] width 537 height 32
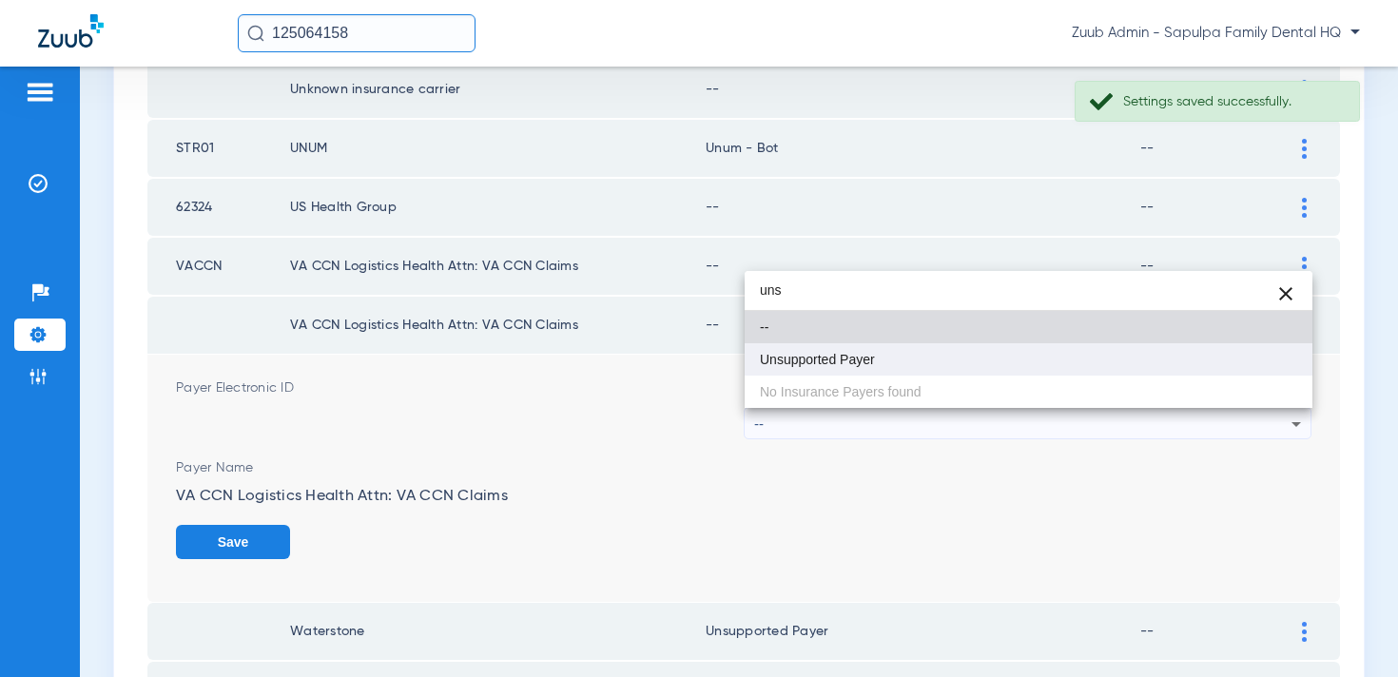
type input "uns"
click at [1061, 359] on mat-option "Unsupported Payer" at bounding box center [1029, 359] width 568 height 32
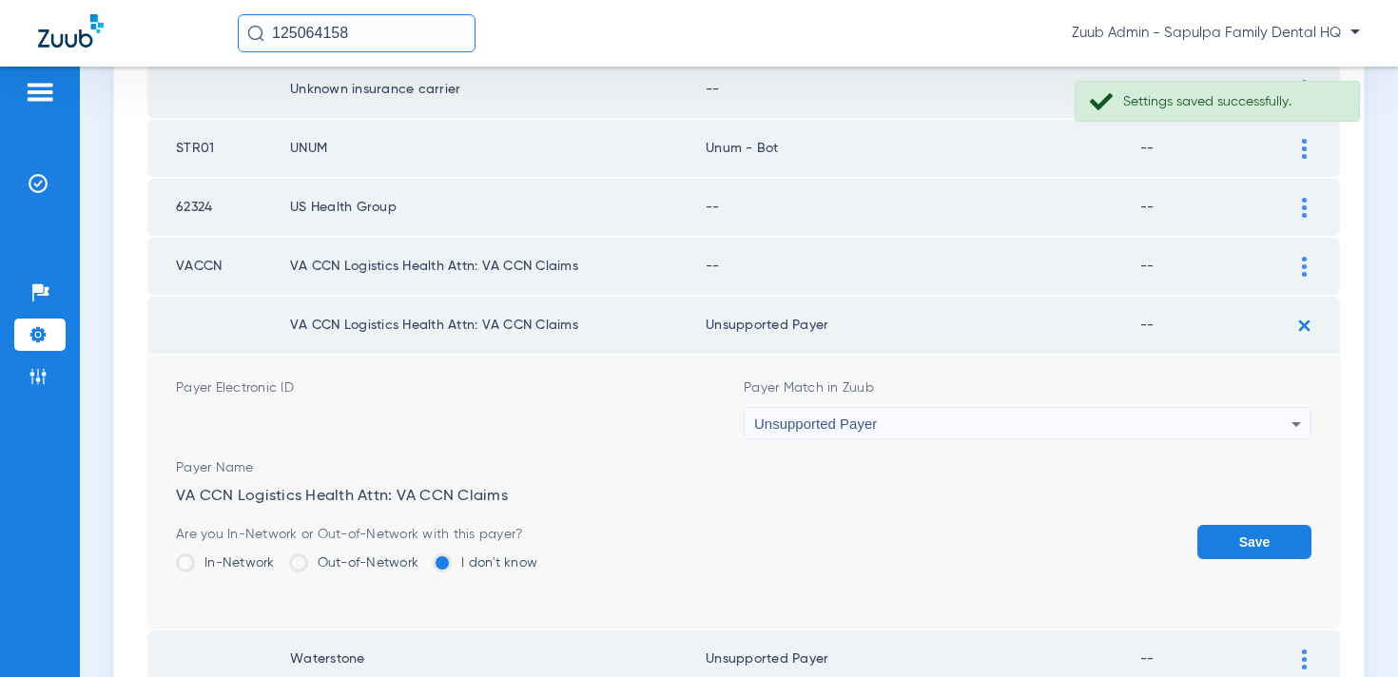
click at [1292, 551] on button "Save" at bounding box center [1255, 542] width 114 height 34
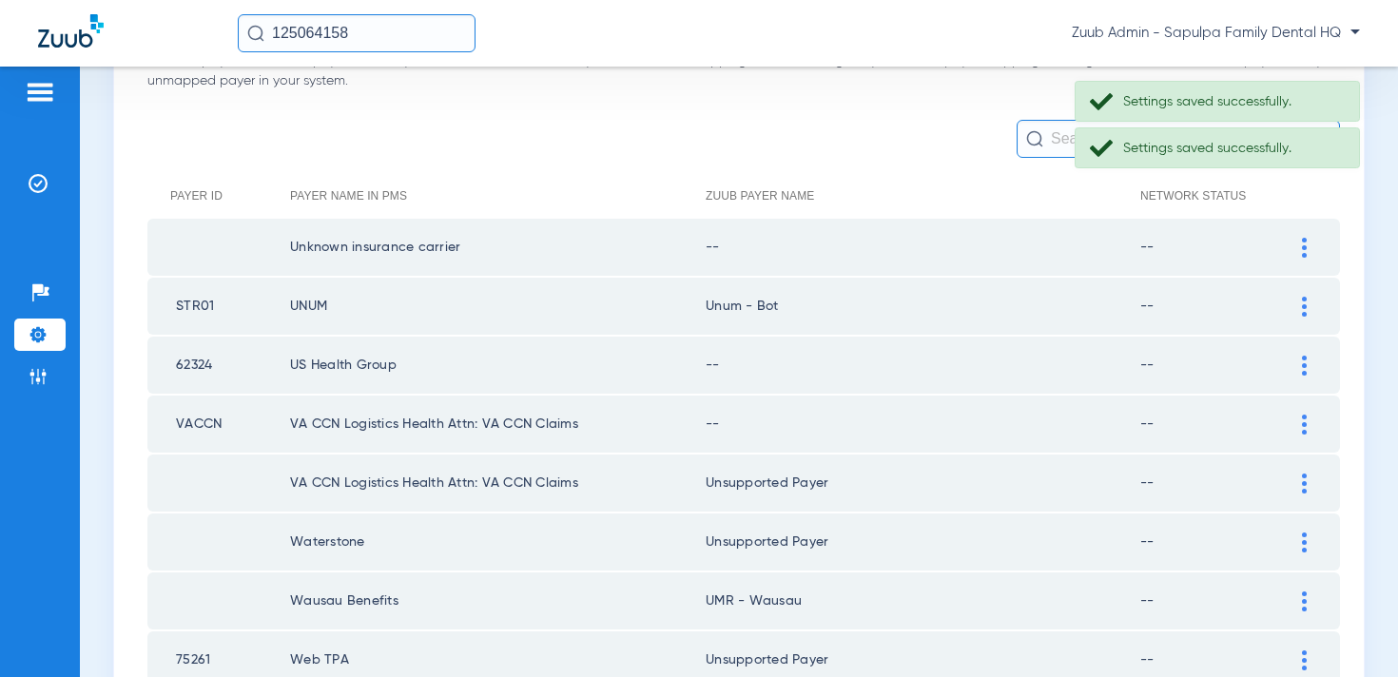
scroll to position [147, 0]
click at [1306, 426] on img at bounding box center [1304, 428] width 5 height 20
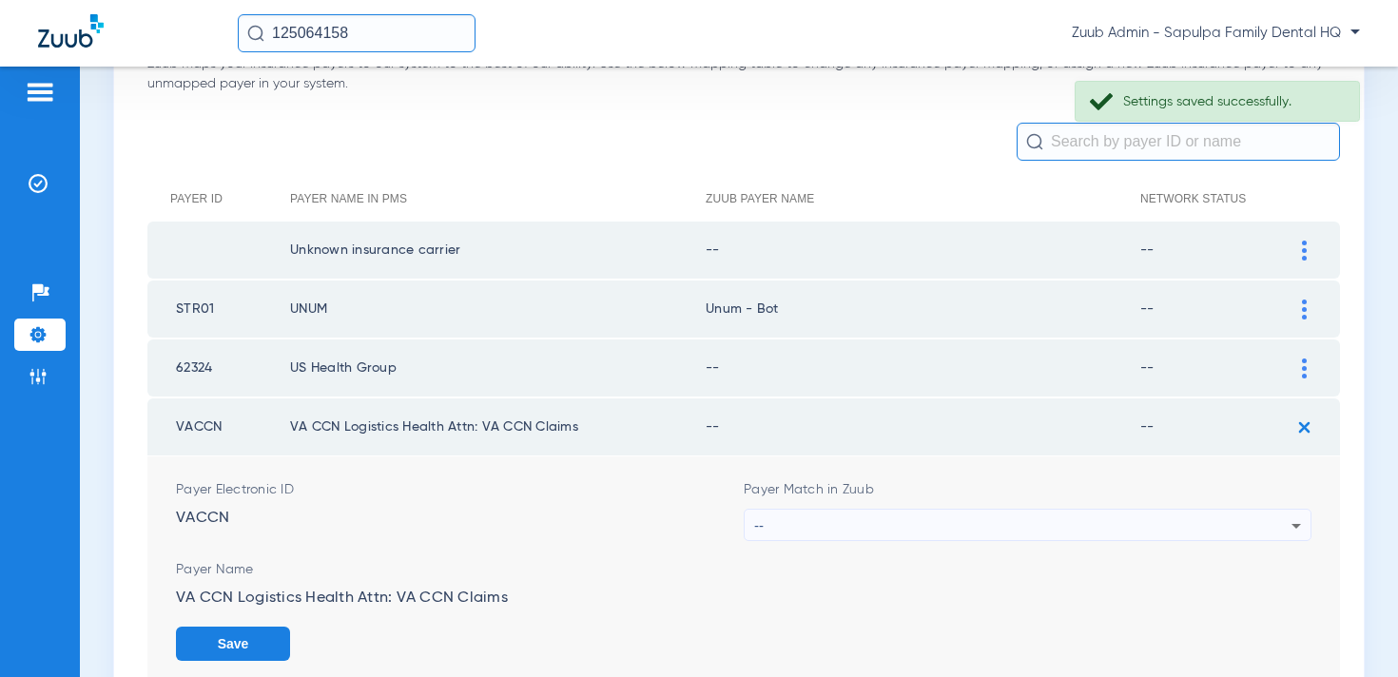
click at [1075, 522] on div "--" at bounding box center [1022, 526] width 537 height 32
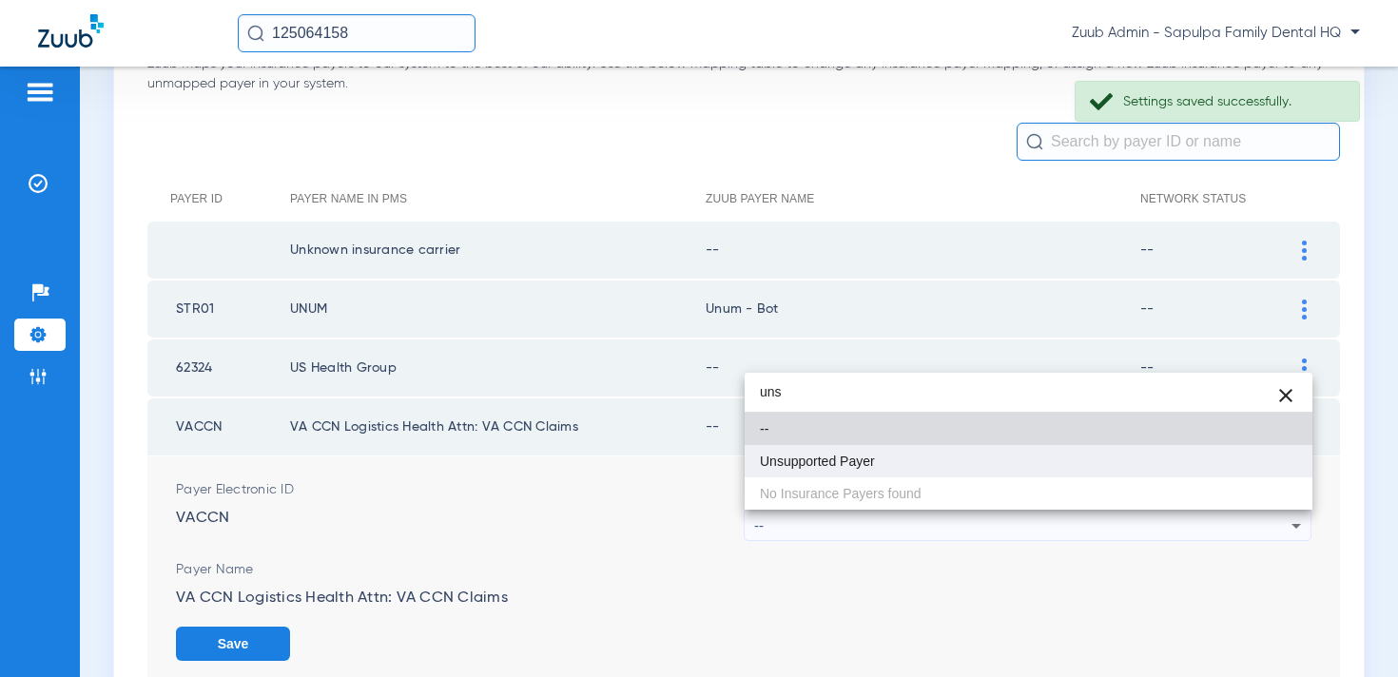
type input "uns"
click at [1015, 461] on mat-option "Unsupported Payer" at bounding box center [1029, 461] width 568 height 32
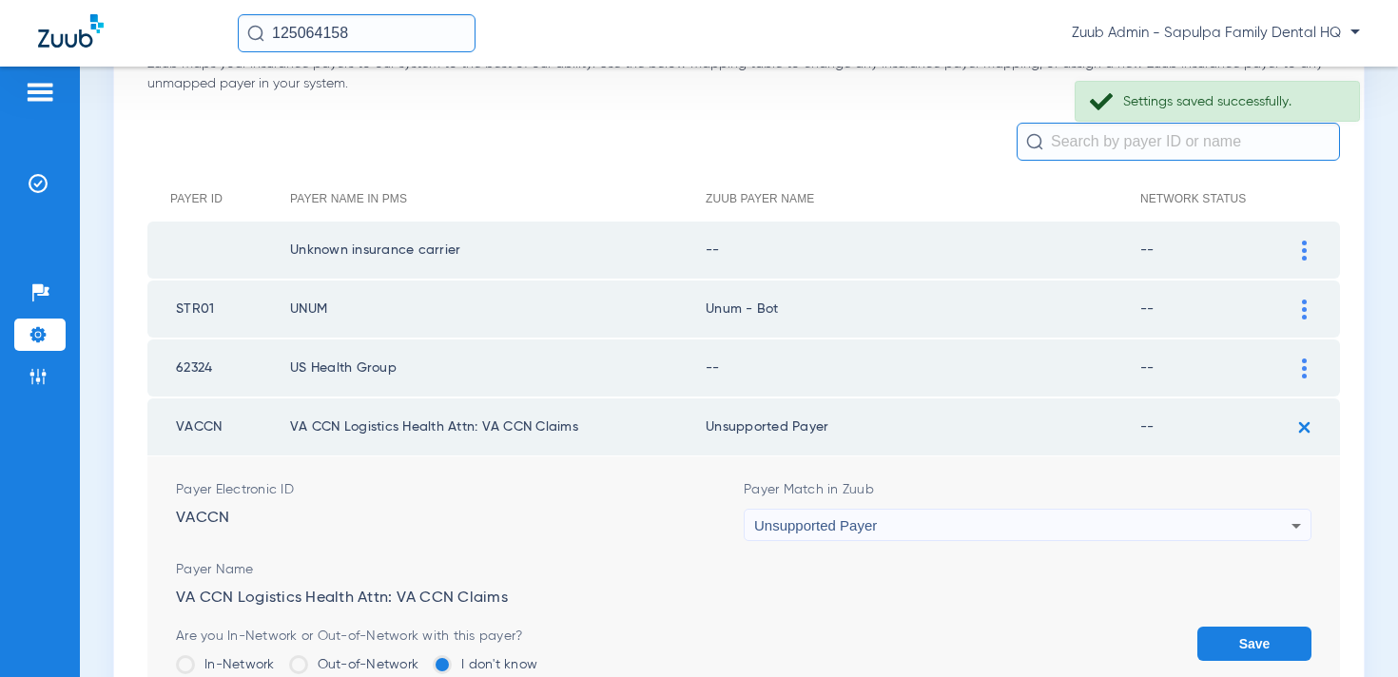
click at [1252, 635] on button "Save" at bounding box center [1255, 644] width 114 height 34
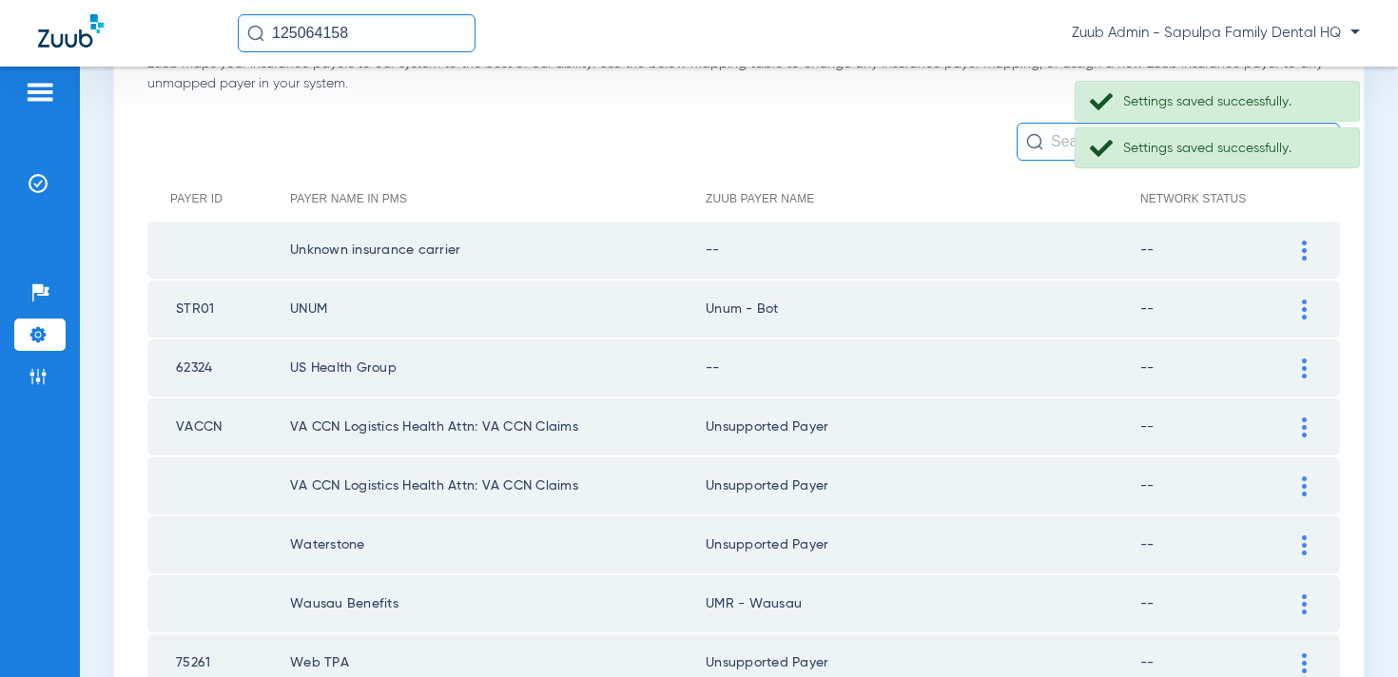
click at [1302, 370] on img at bounding box center [1304, 369] width 5 height 20
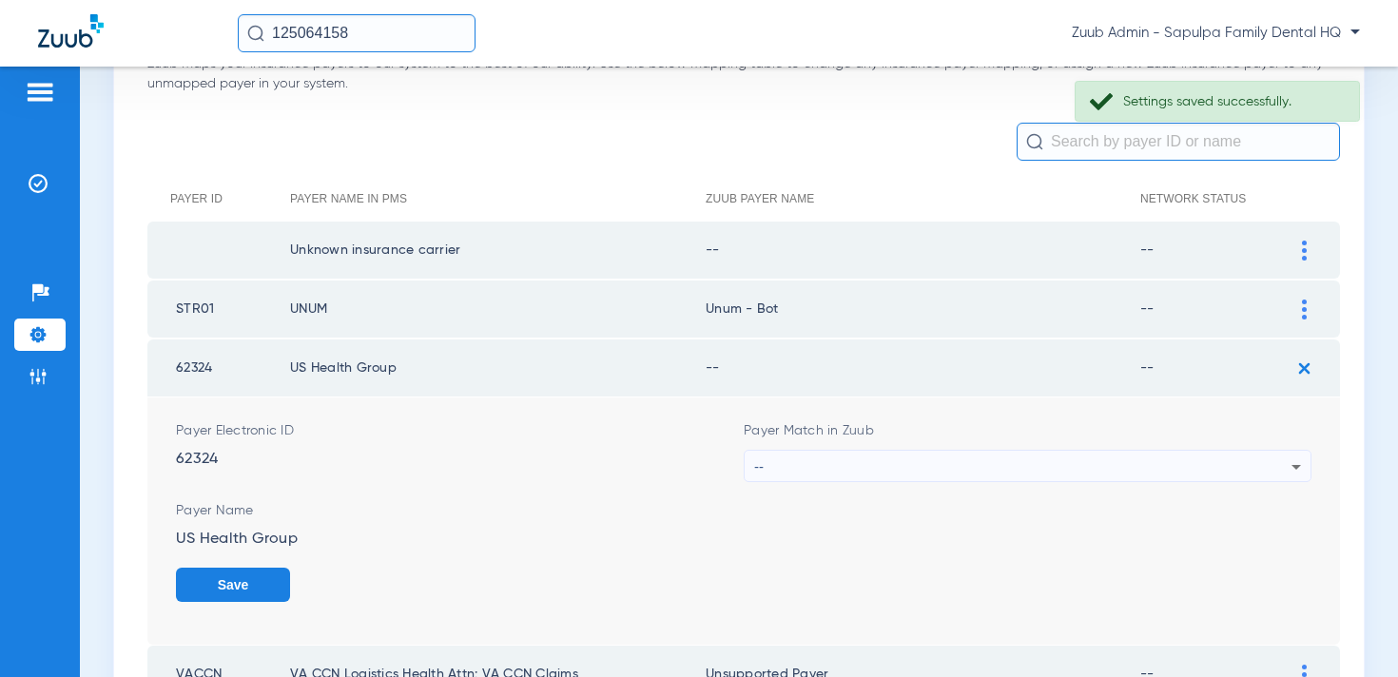
click at [1073, 468] on div "--" at bounding box center [1022, 467] width 537 height 32
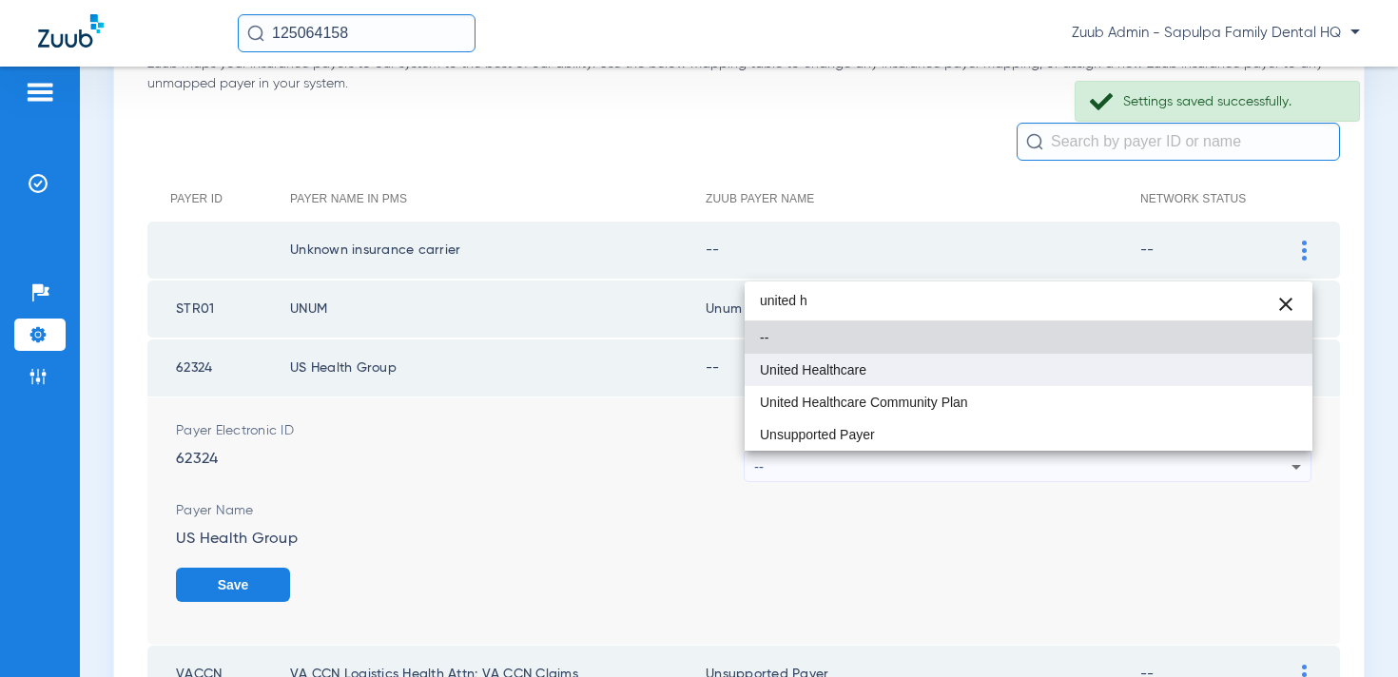
type input "united h"
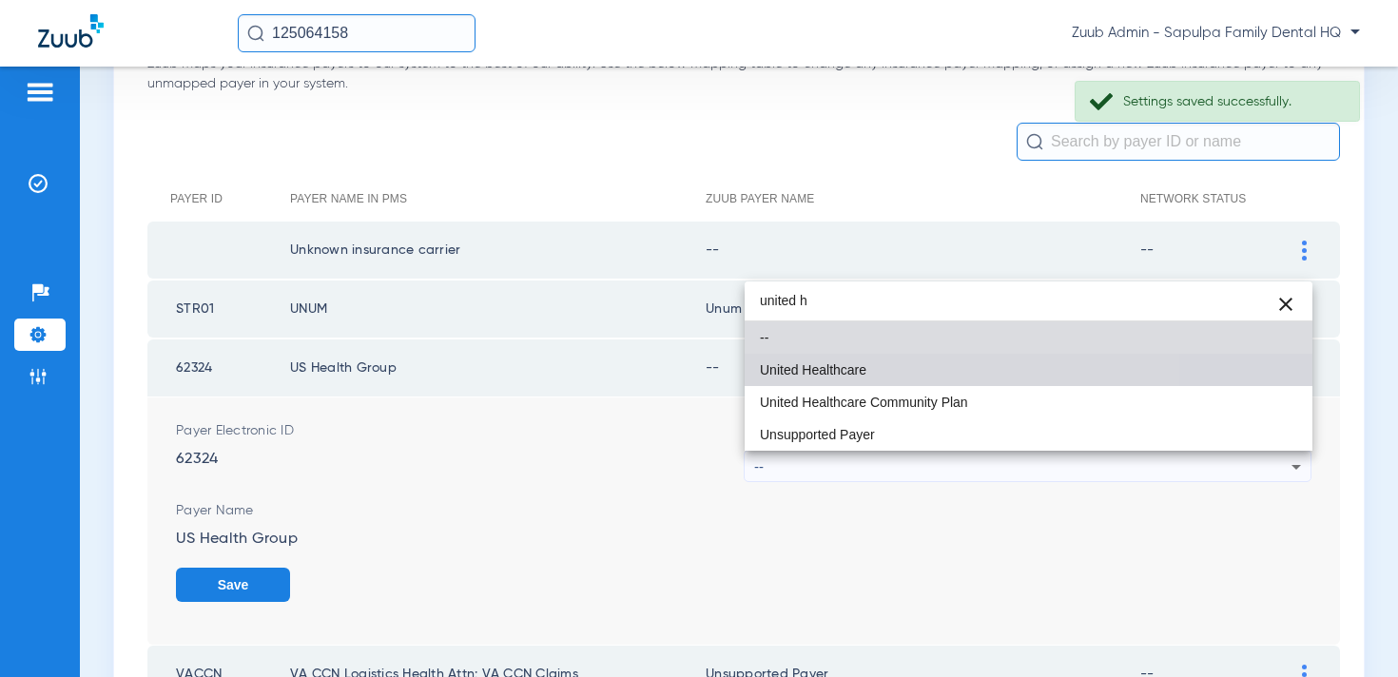
click at [884, 360] on mat-option "United Healthcare" at bounding box center [1029, 370] width 568 height 32
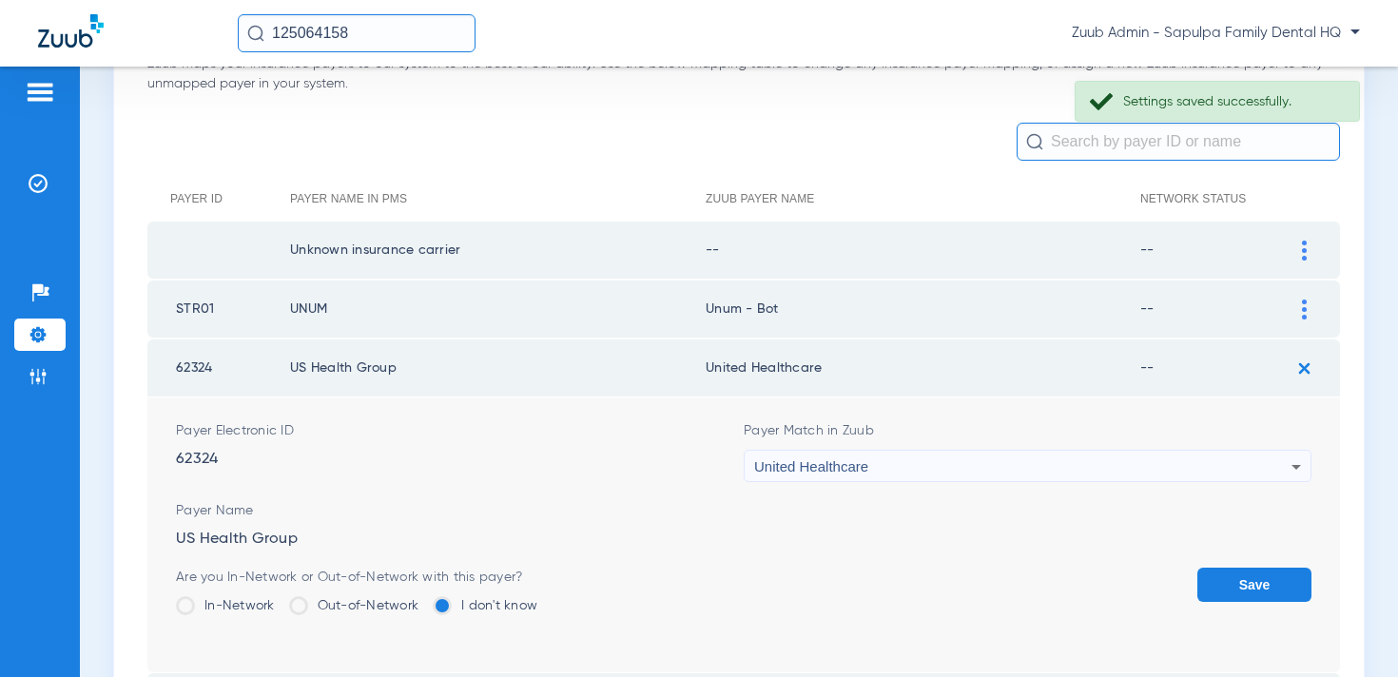
click at [1229, 573] on button "Save" at bounding box center [1255, 585] width 114 height 34
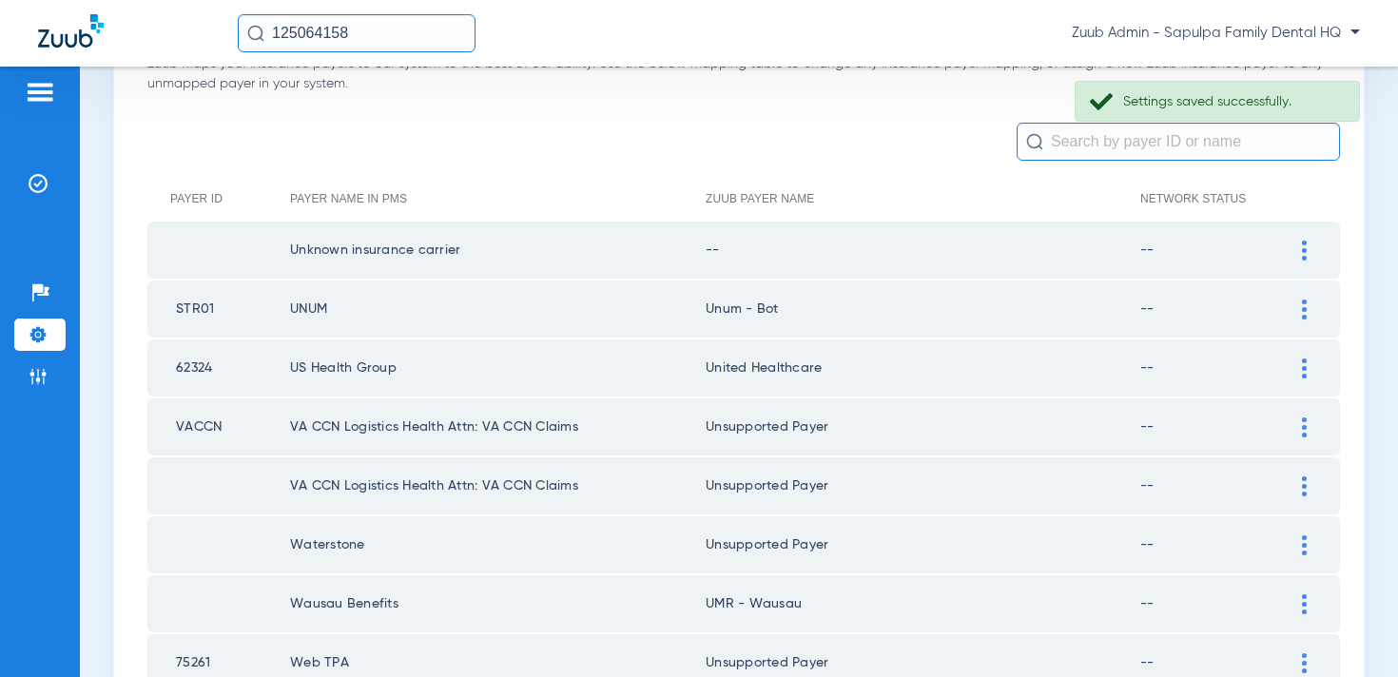
click at [1305, 247] on img at bounding box center [1304, 251] width 5 height 20
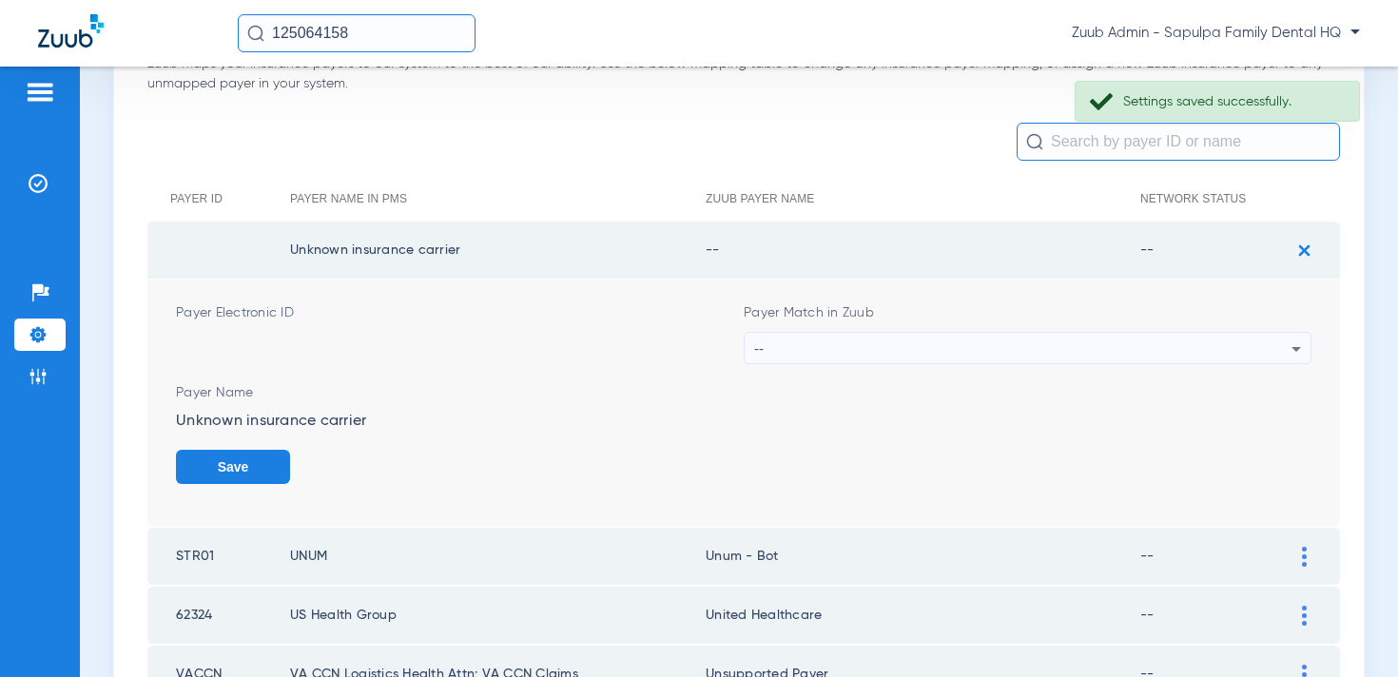
click at [1022, 349] on div "--" at bounding box center [1022, 349] width 537 height 32
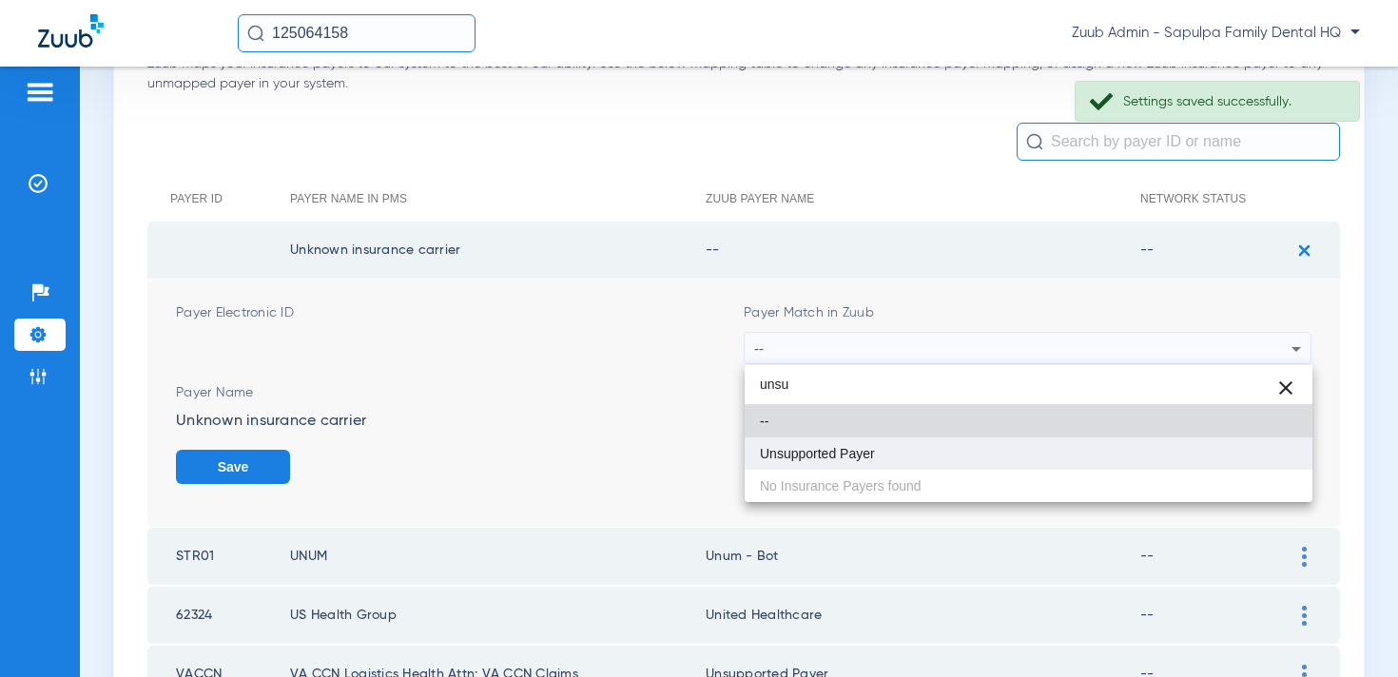
type input "unsu"
click at [955, 439] on mat-option "Unsupported Payer" at bounding box center [1029, 454] width 568 height 32
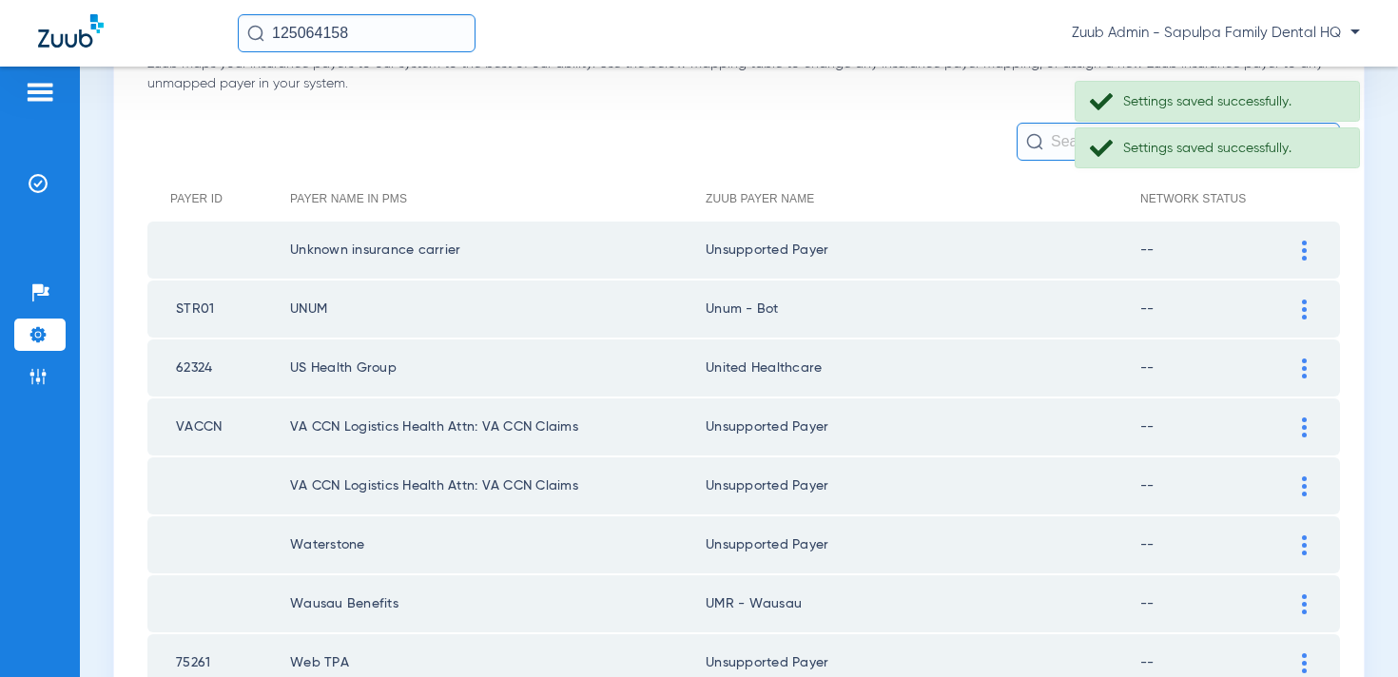
scroll to position [421, 0]
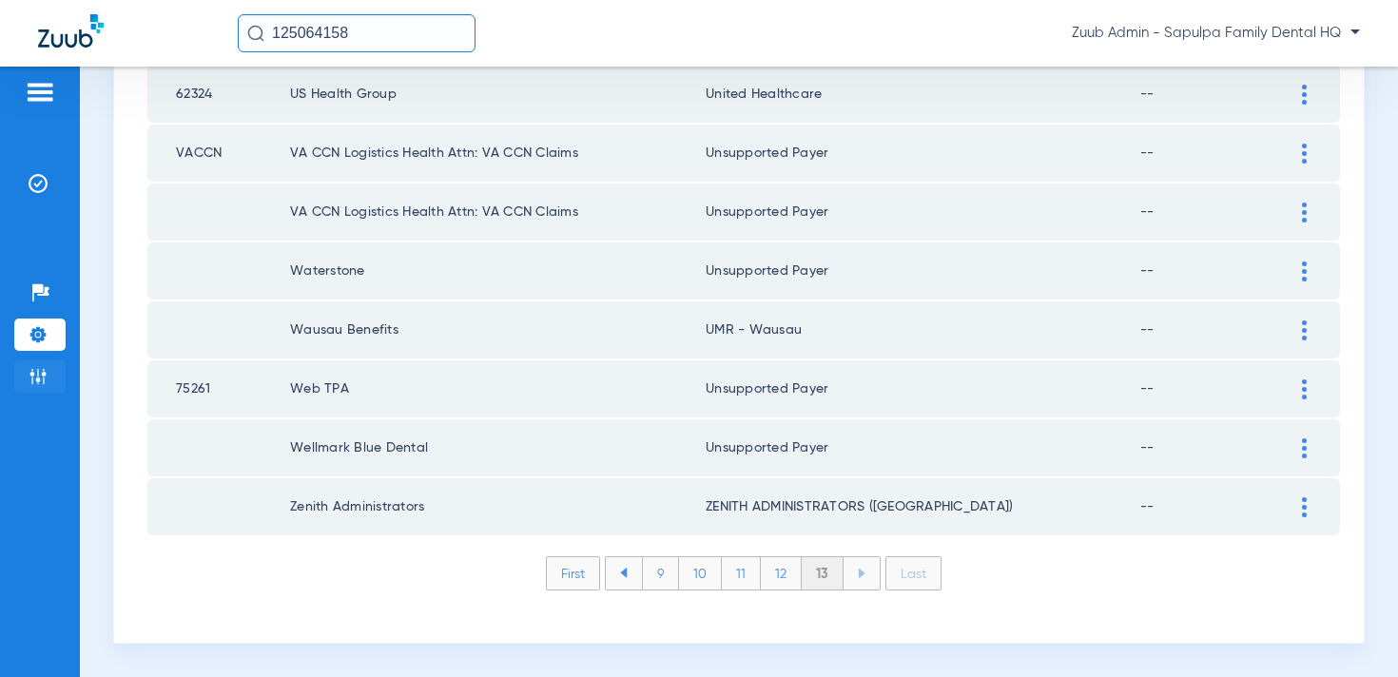
click at [23, 371] on li "Admin" at bounding box center [39, 377] width 51 height 32
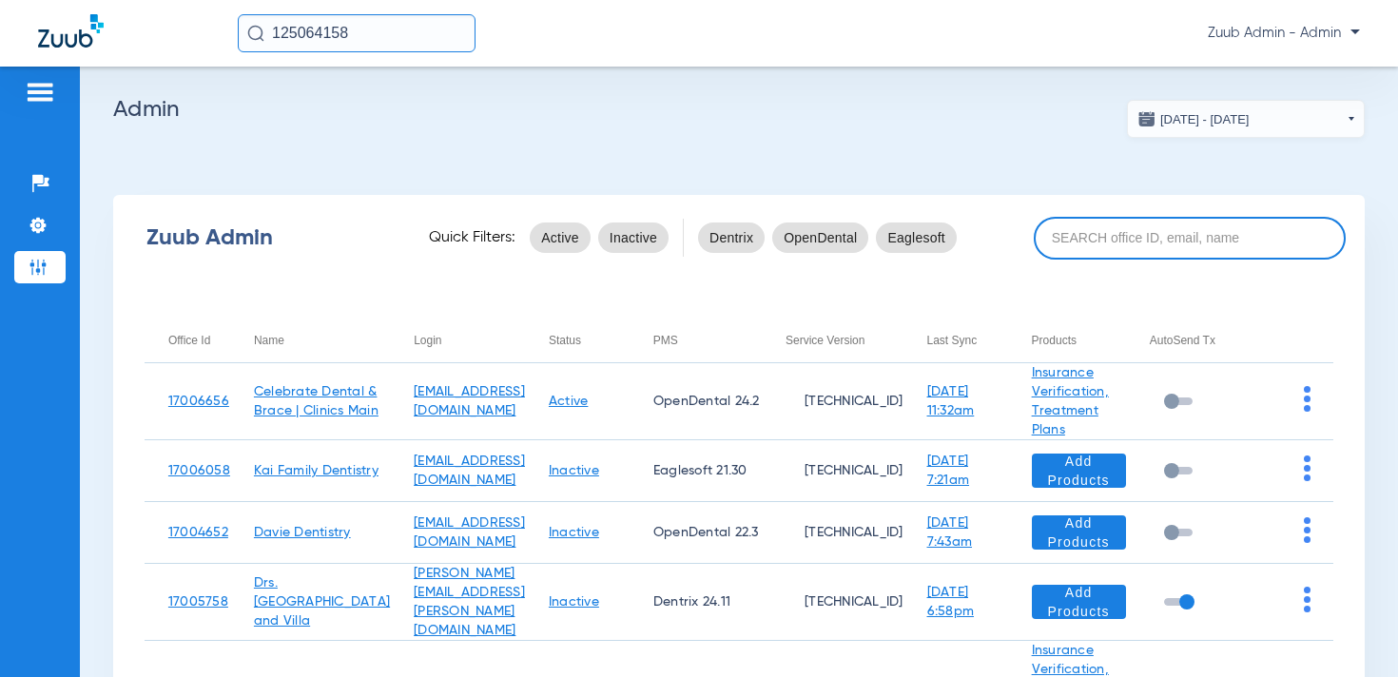
click at [1074, 236] on input at bounding box center [1190, 238] width 312 height 43
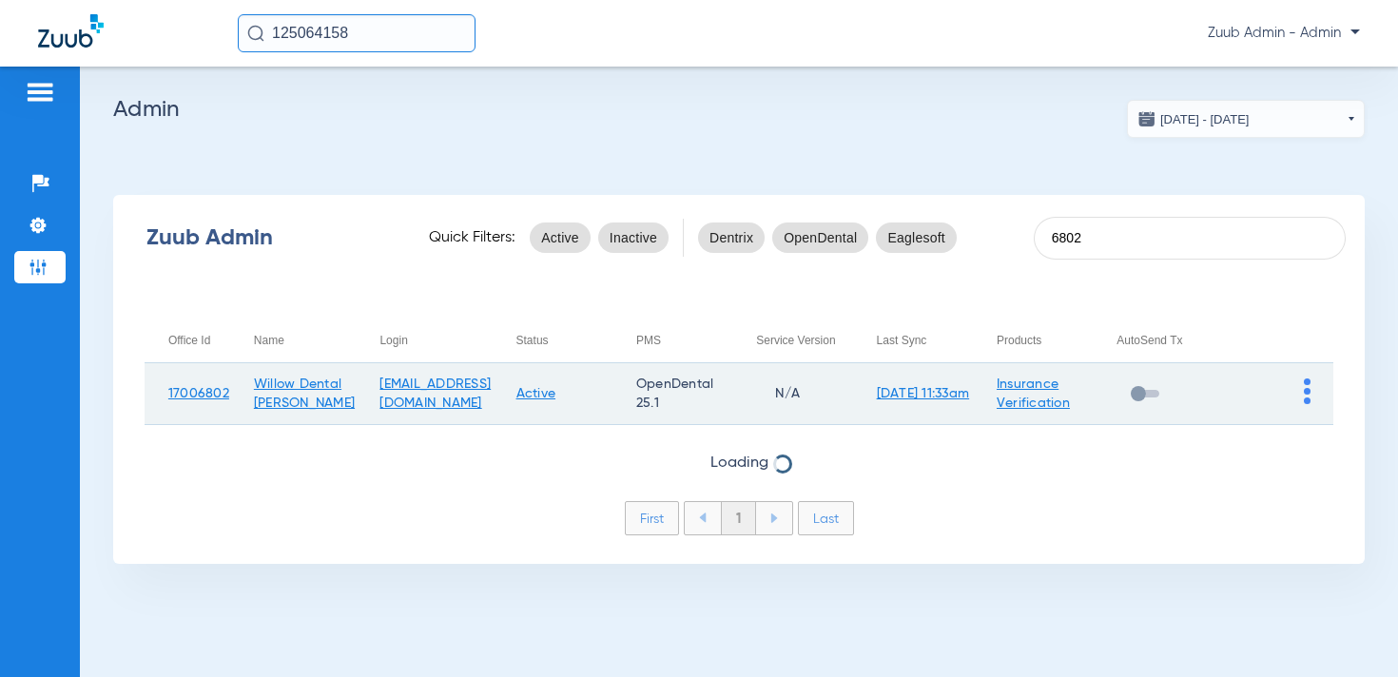
type input "6802"
click at [1308, 393] on img at bounding box center [1307, 392] width 7 height 26
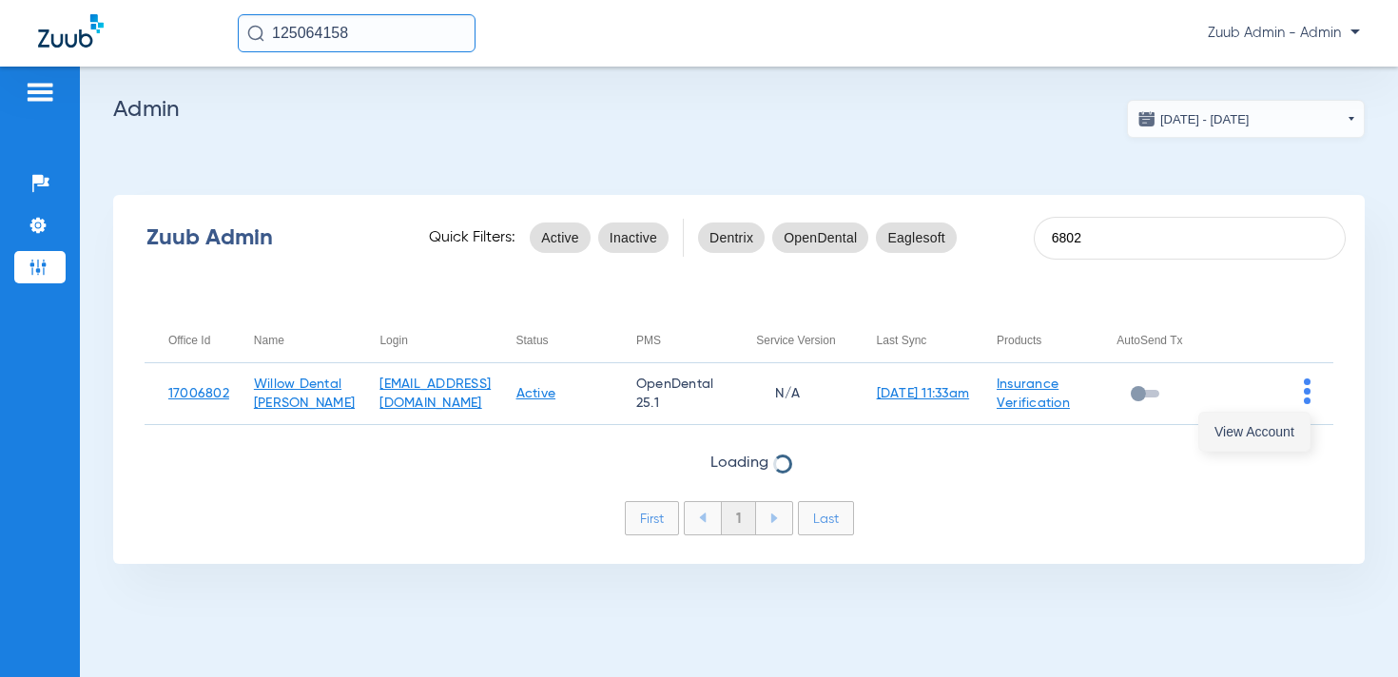
click at [1284, 426] on span "View Account" at bounding box center [1255, 431] width 80 height 13
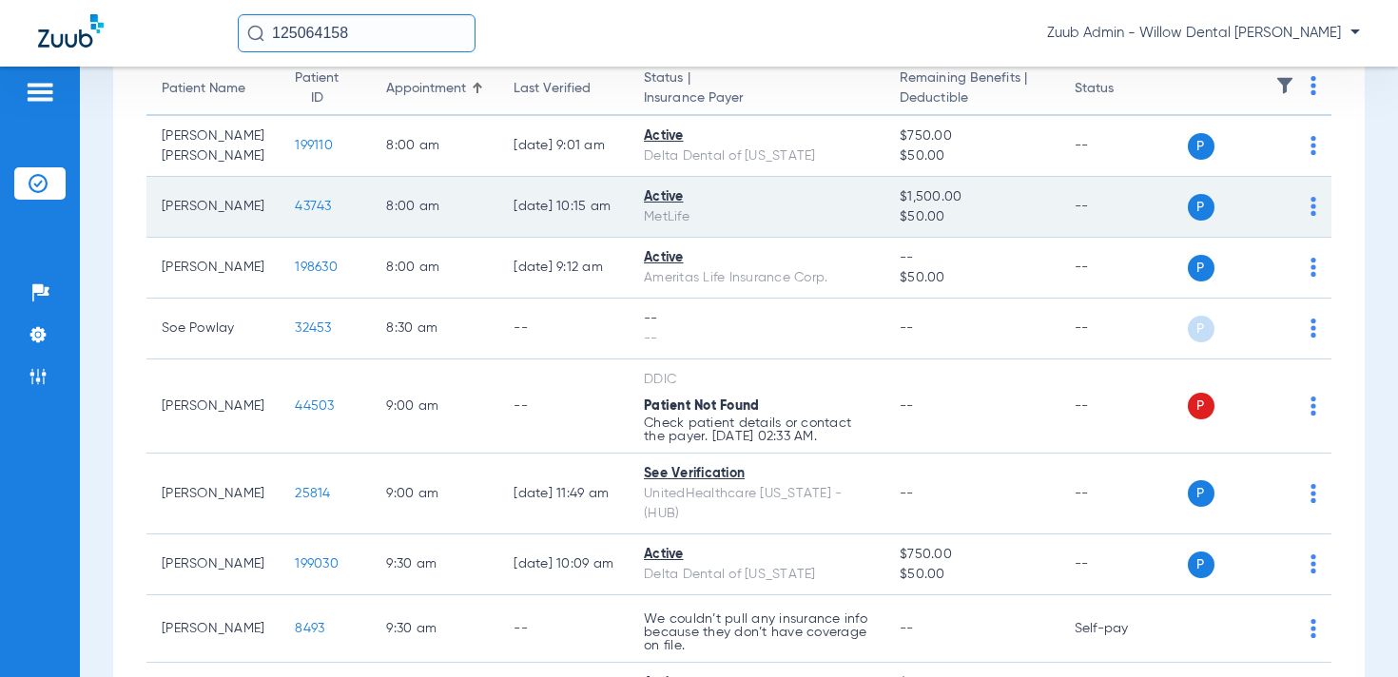
scroll to position [127, 0]
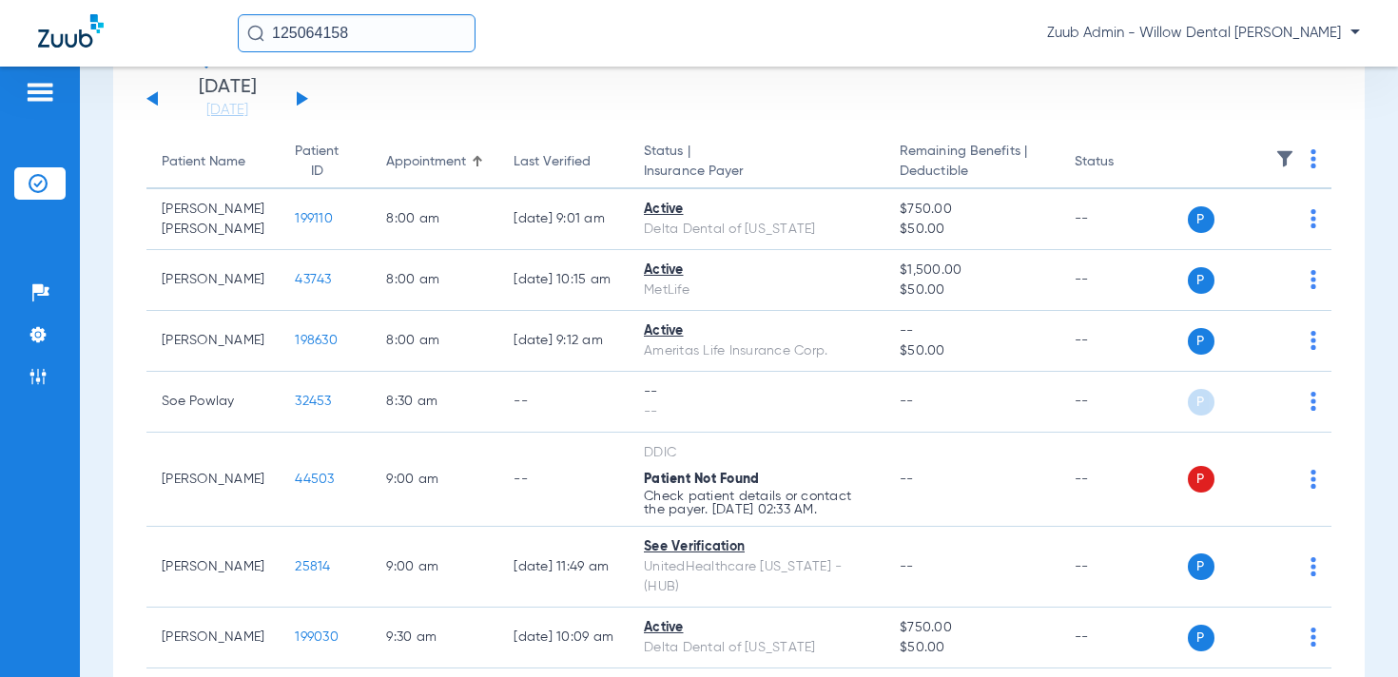
click at [151, 97] on button at bounding box center [151, 98] width 11 height 14
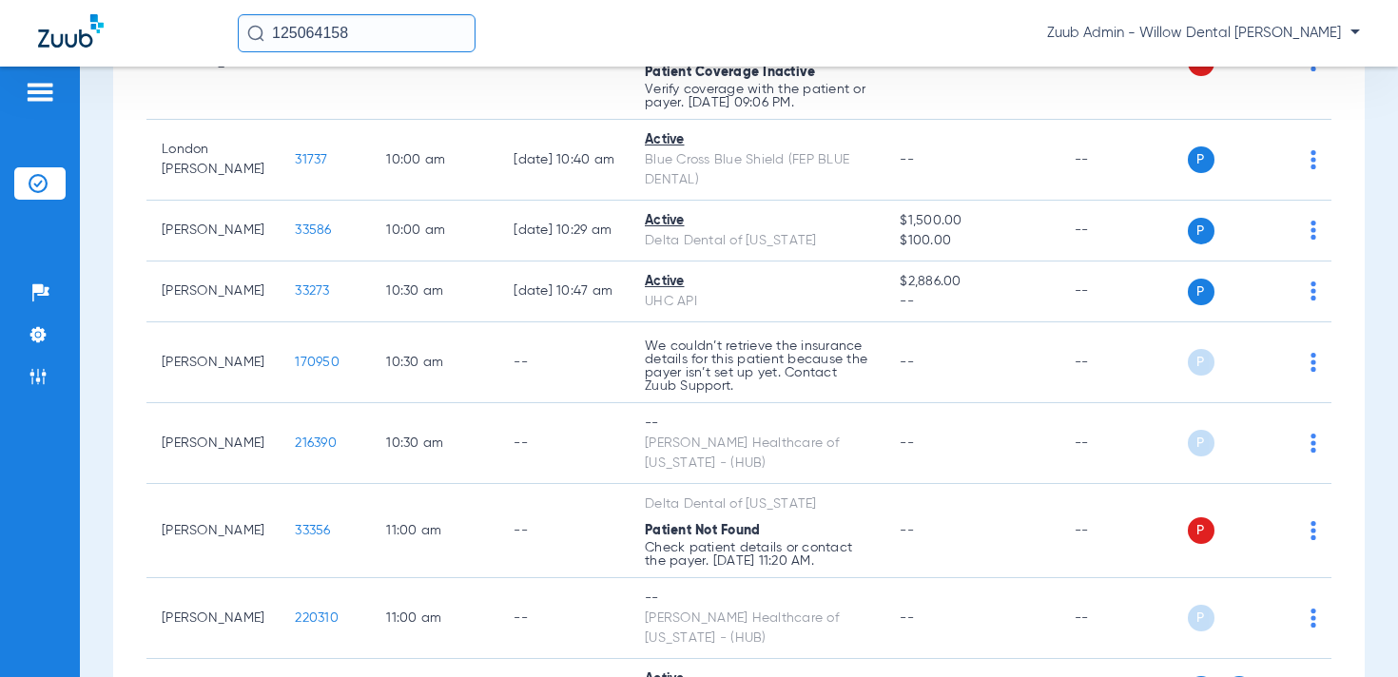
scroll to position [1298, 0]
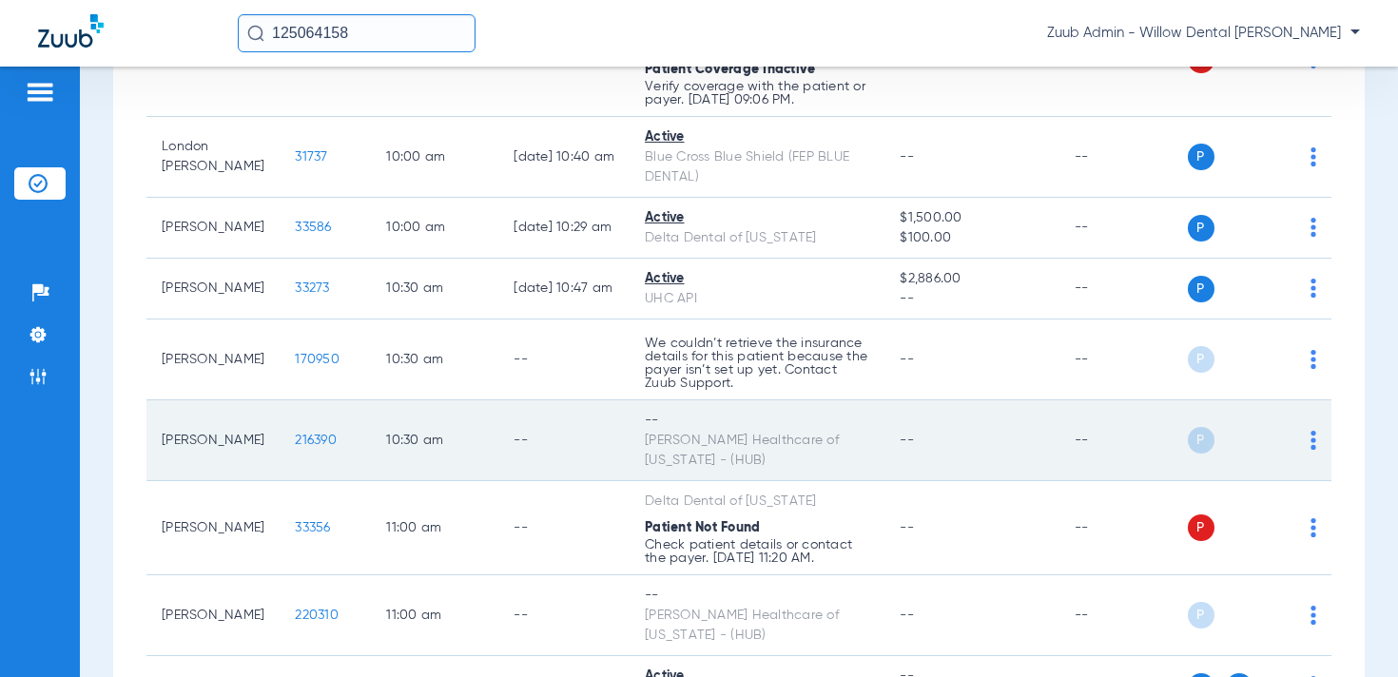
click at [1311, 431] on img at bounding box center [1314, 440] width 6 height 19
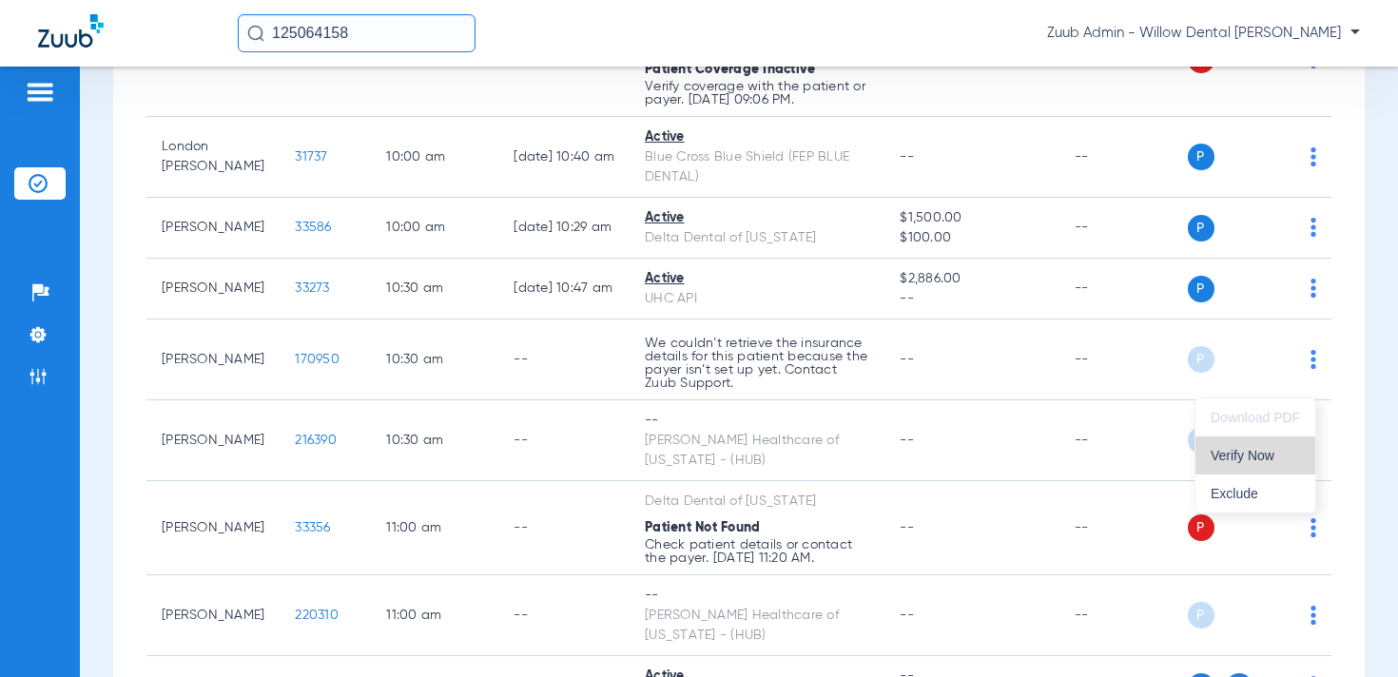
click at [1277, 453] on span "Verify Now" at bounding box center [1255, 455] width 89 height 13
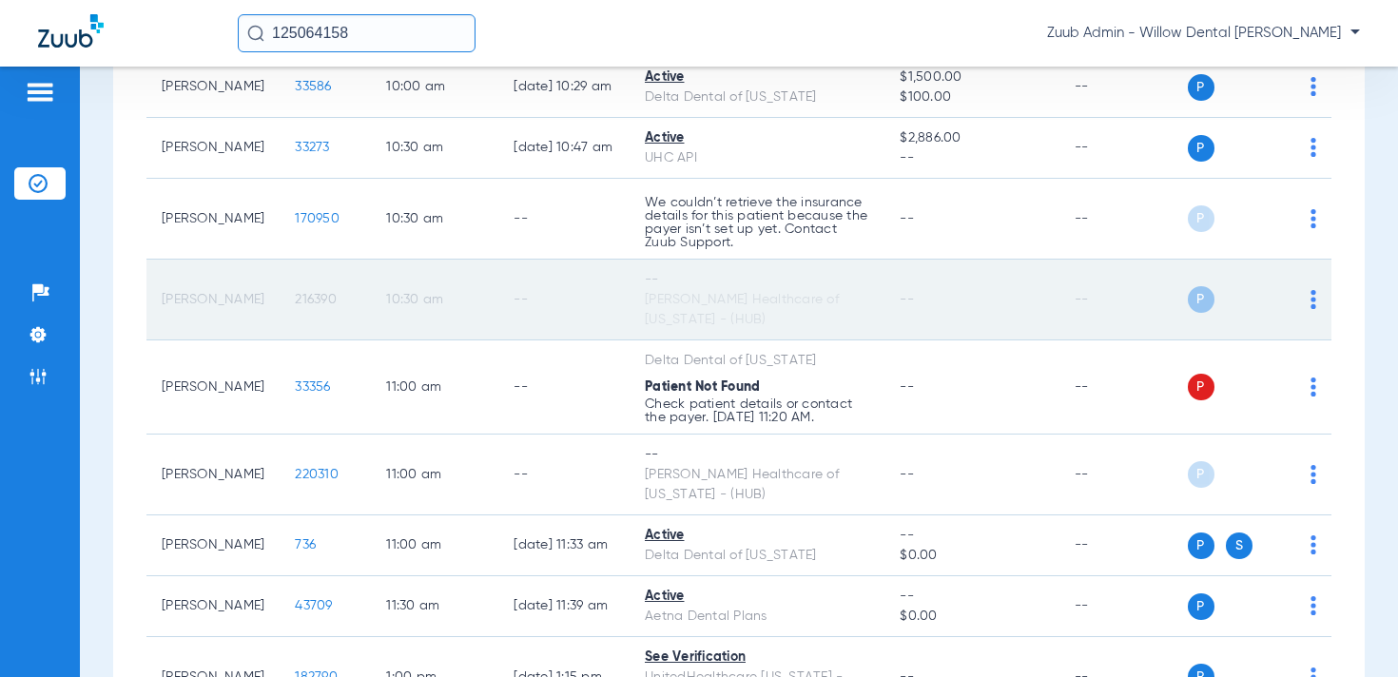
scroll to position [1472, 0]
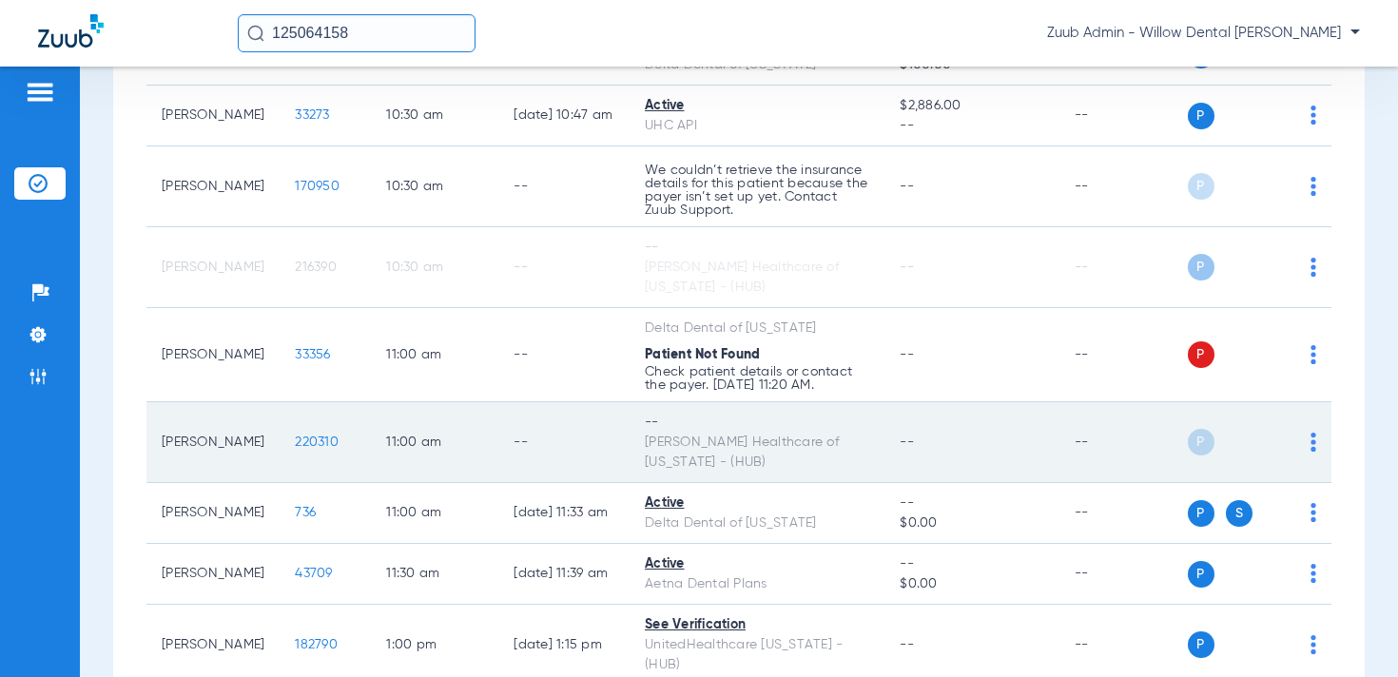
click at [1312, 433] on img at bounding box center [1314, 442] width 6 height 19
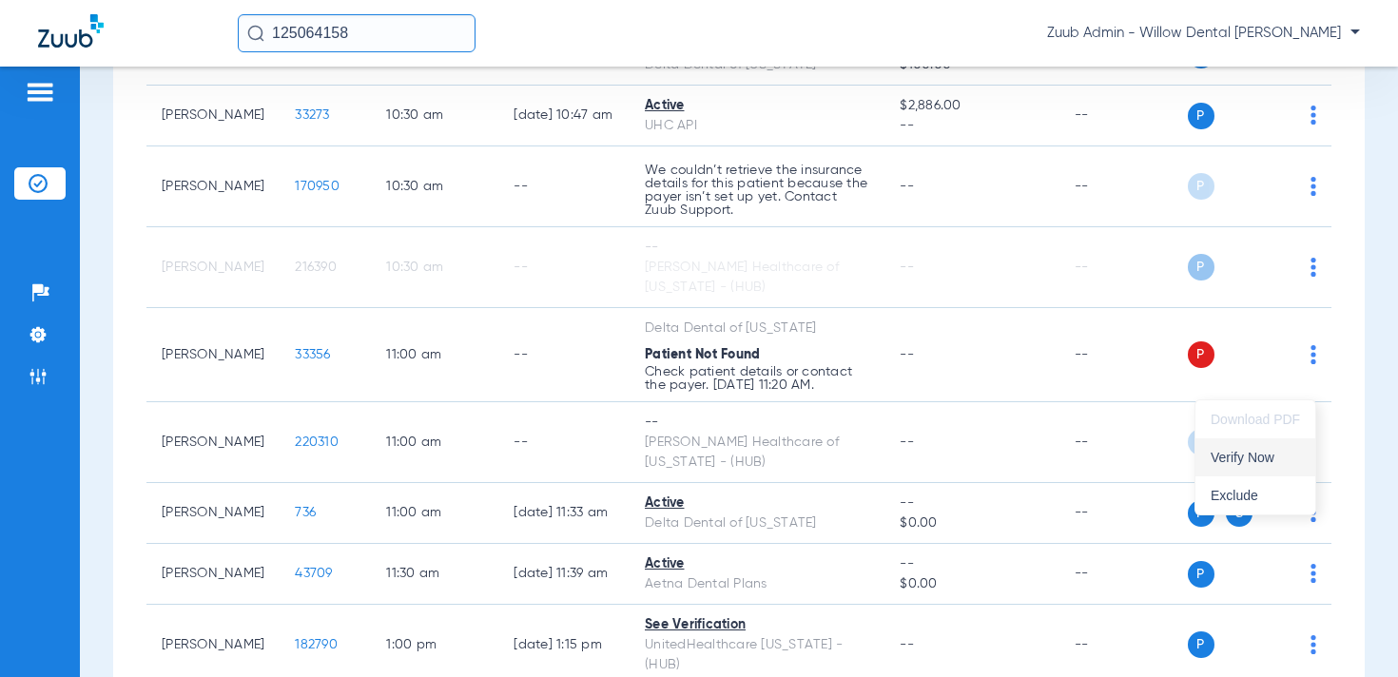
click at [1264, 452] on span "Verify Now" at bounding box center [1255, 457] width 89 height 13
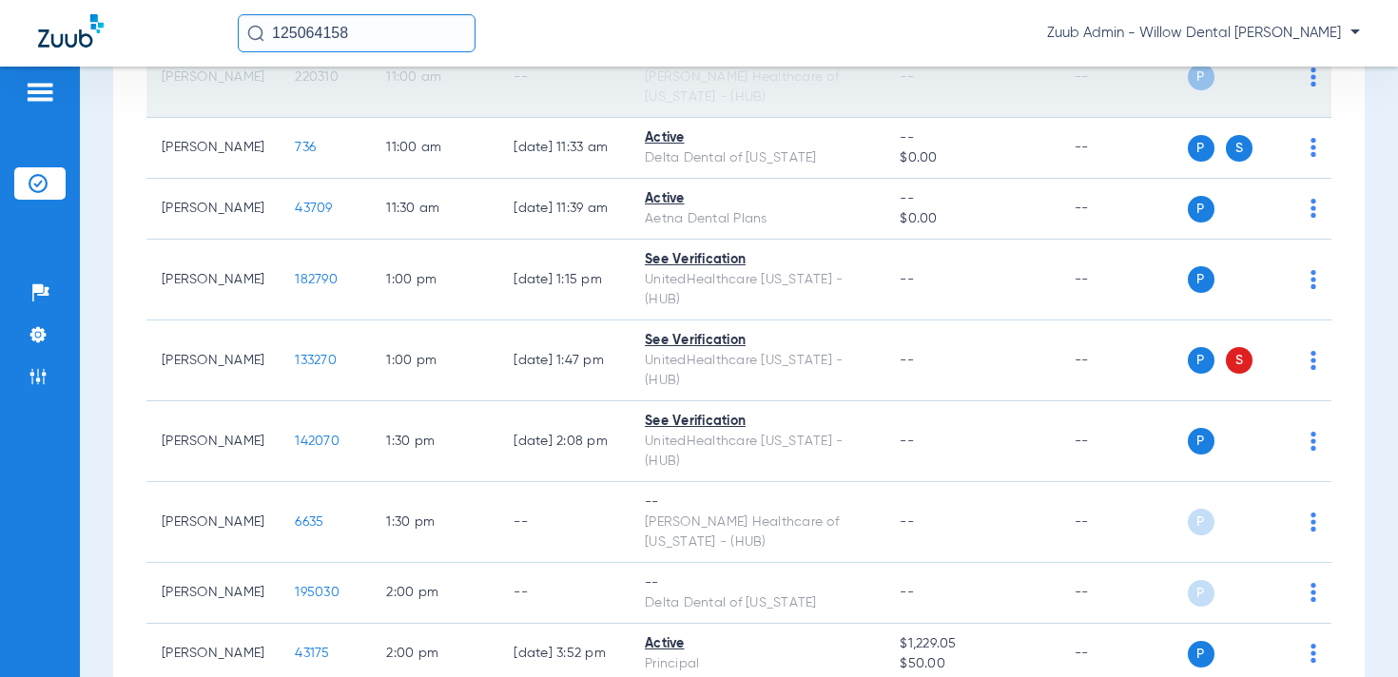
scroll to position [1836, 0]
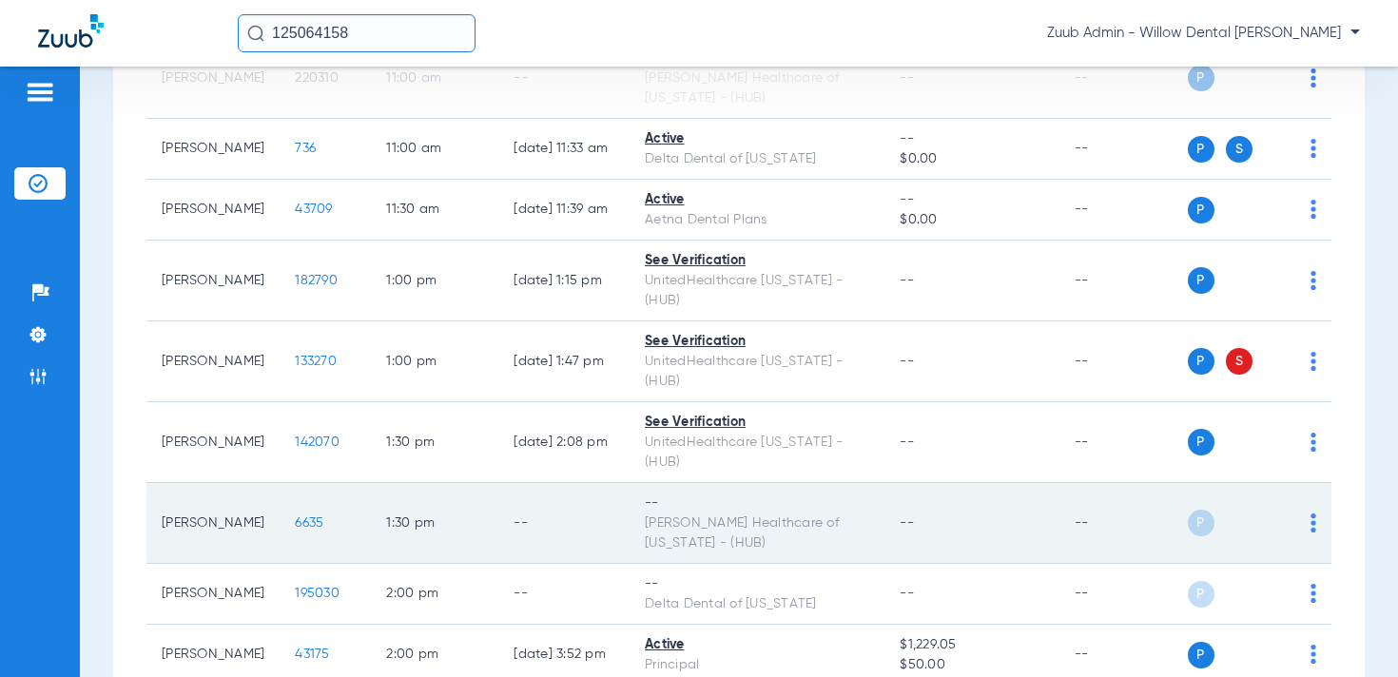
click at [1316, 514] on img at bounding box center [1314, 523] width 6 height 19
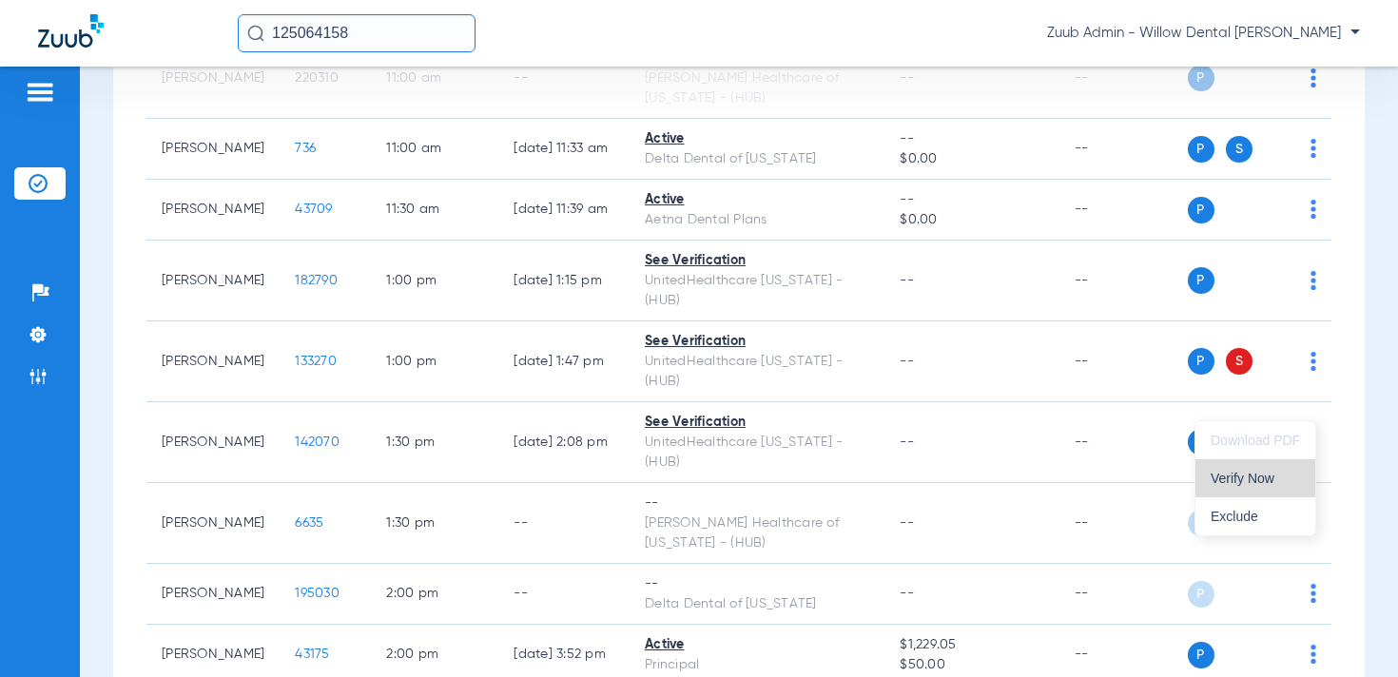
click at [1239, 474] on span "Verify Now" at bounding box center [1255, 478] width 89 height 13
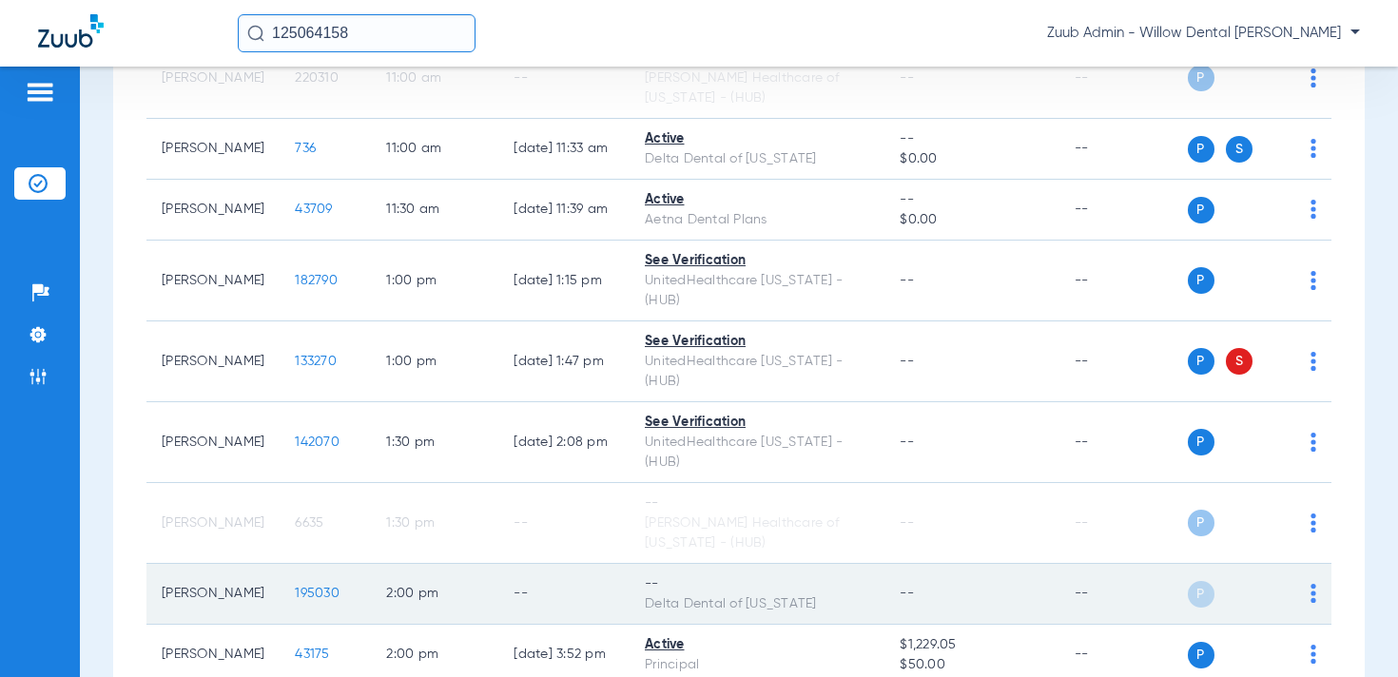
click at [1311, 584] on img at bounding box center [1314, 593] width 6 height 19
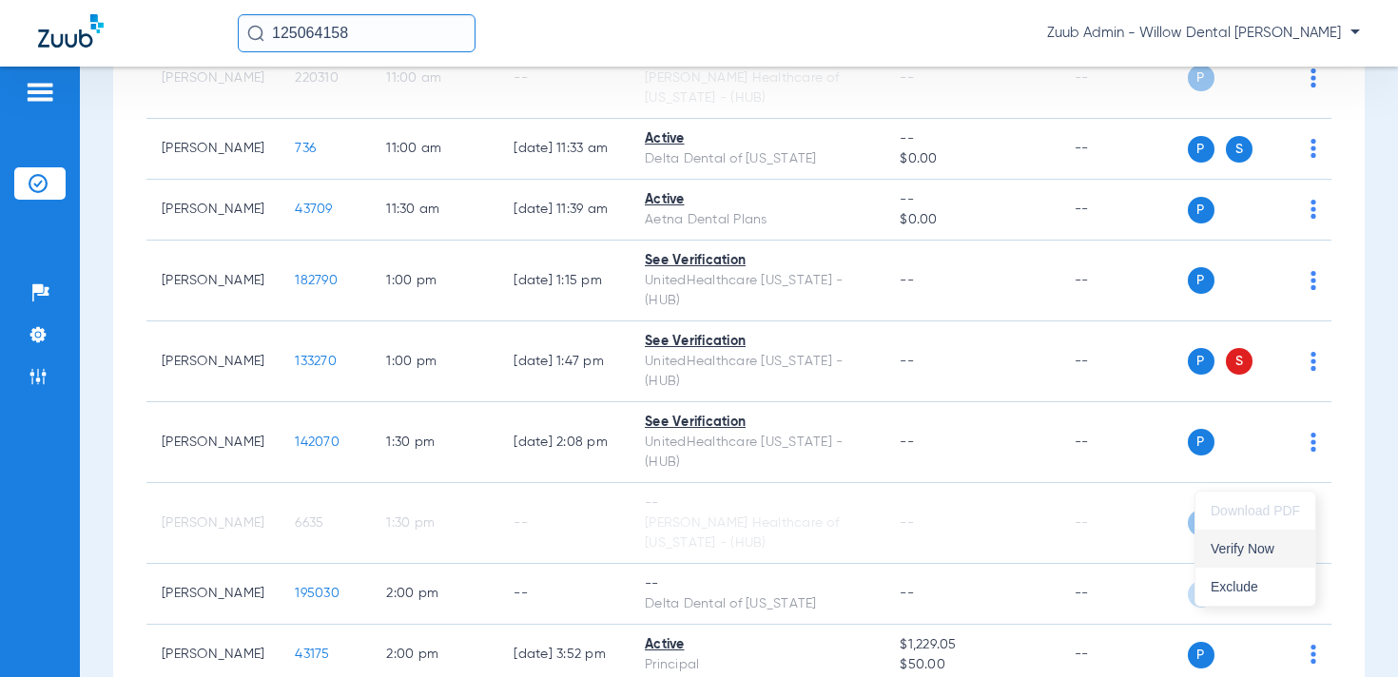
click at [1260, 534] on button "Verify Now" at bounding box center [1256, 549] width 120 height 38
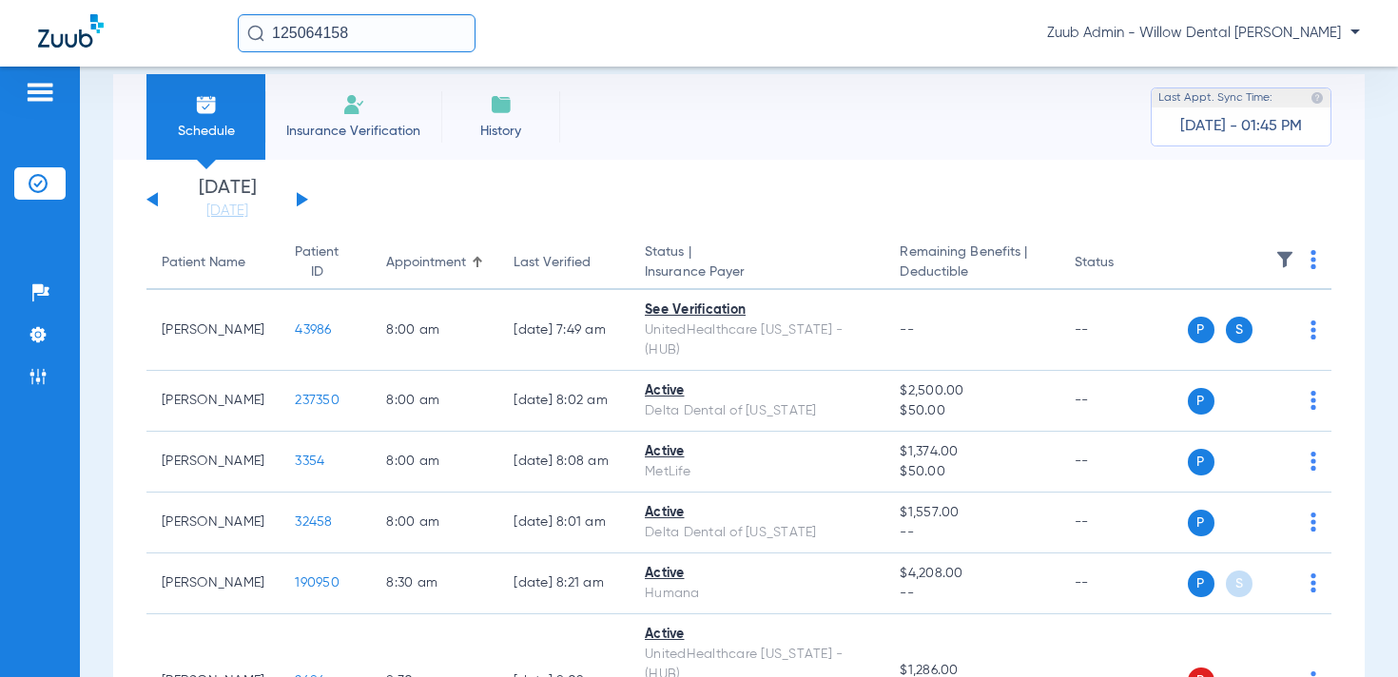
scroll to position [17, 0]
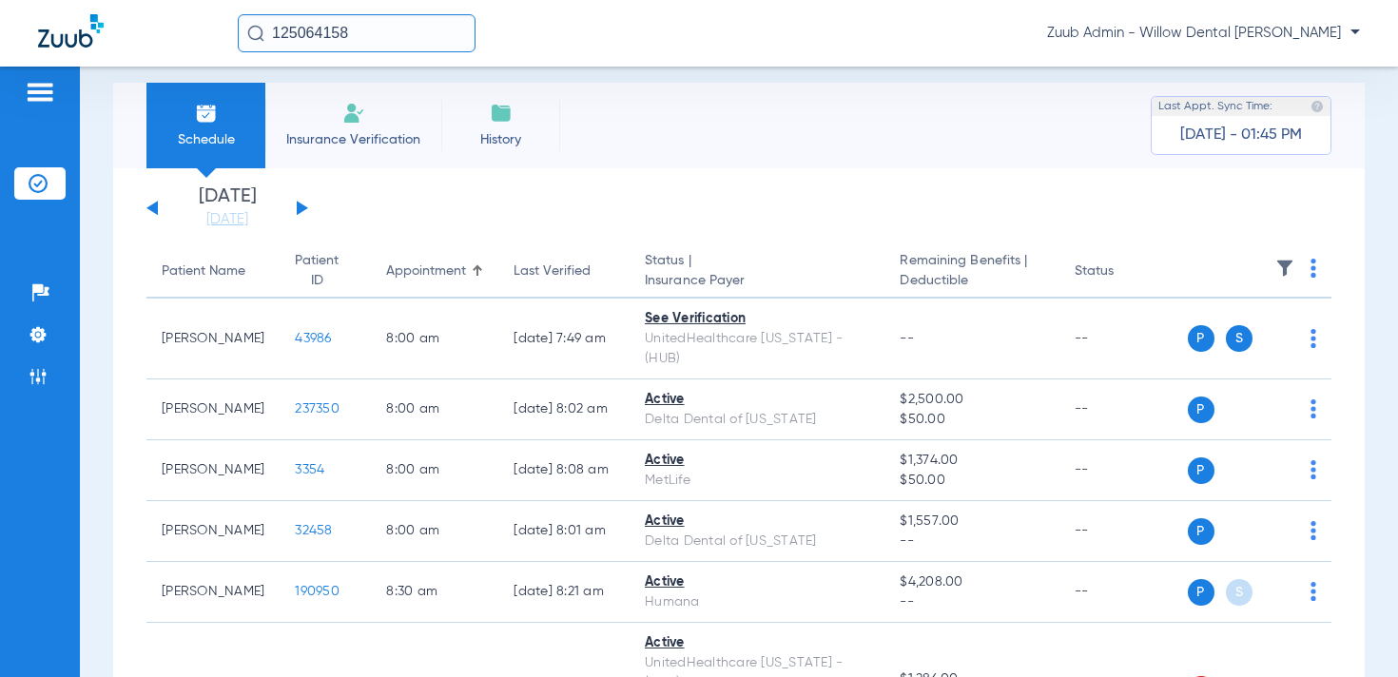
click at [1287, 263] on img at bounding box center [1285, 268] width 19 height 19
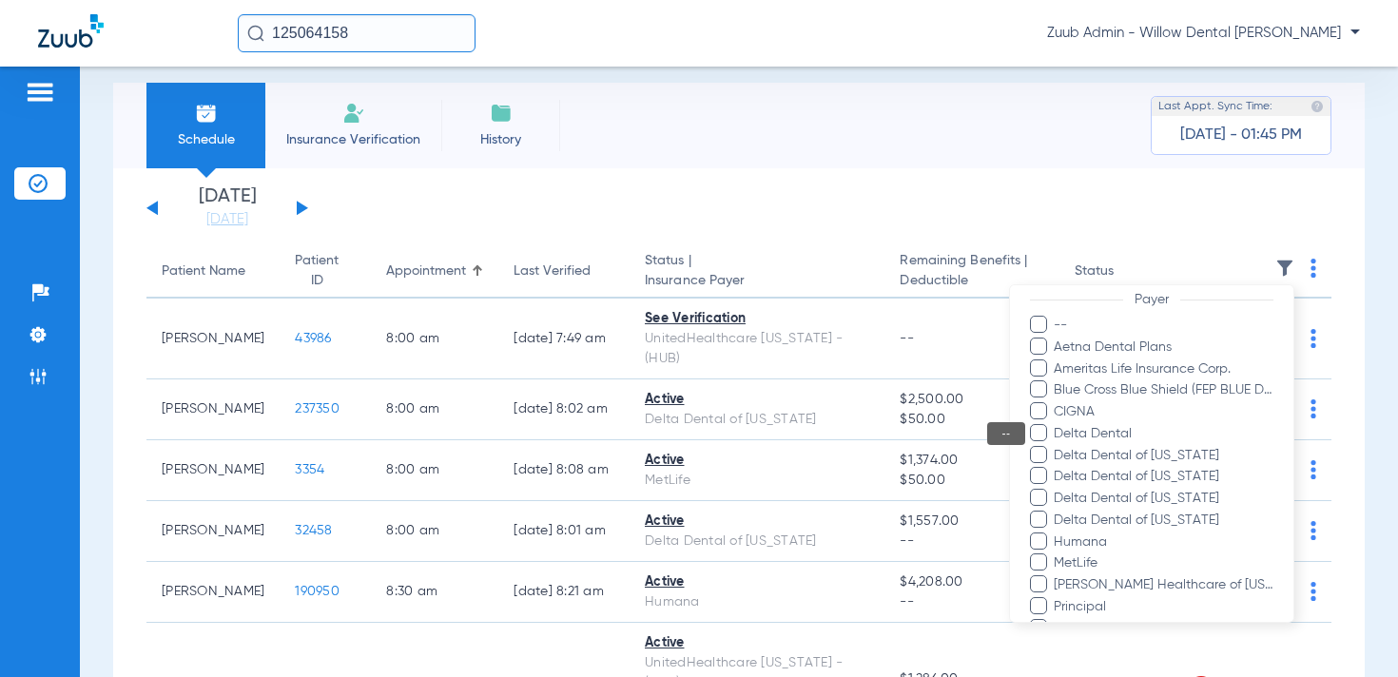
scroll to position [289, 0]
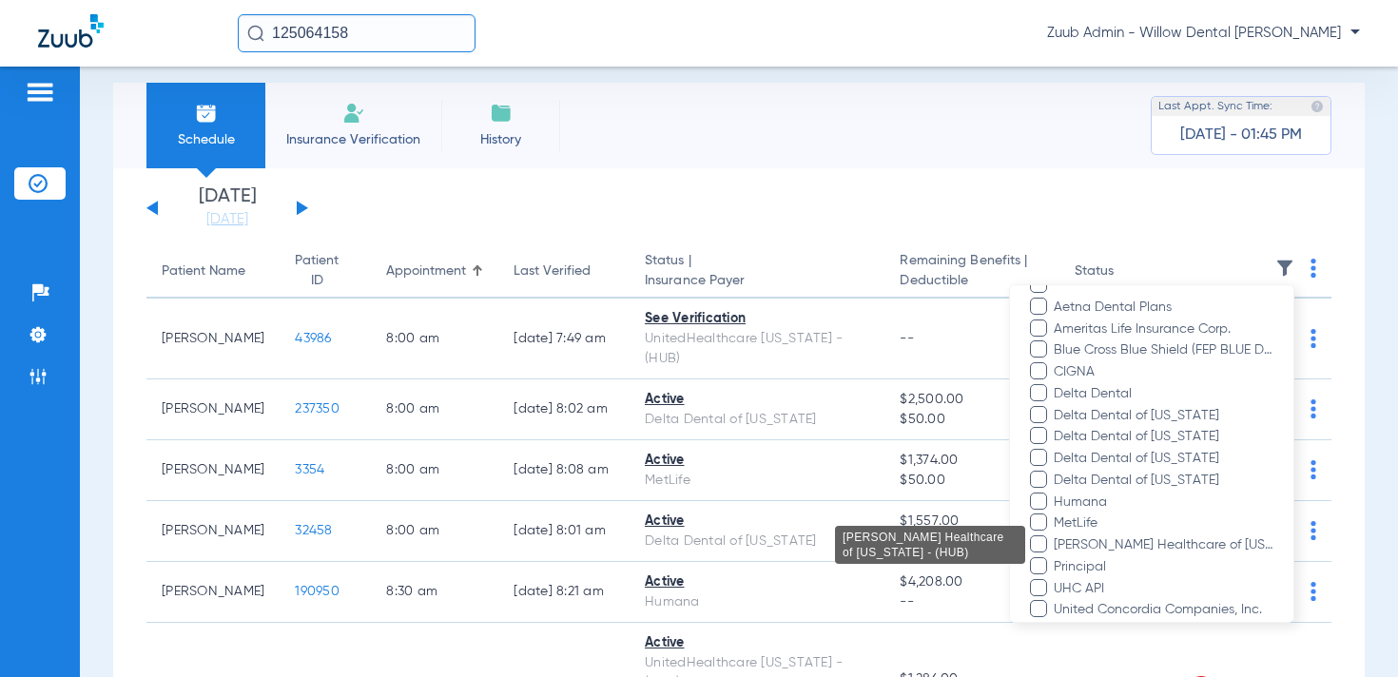
click at [1193, 542] on span "[PERSON_NAME] Healthcare of [US_STATE] - (HUB)" at bounding box center [1163, 546] width 221 height 20
click at [1057, 558] on input "[PERSON_NAME] Healthcare of [US_STATE] - (HUB)" at bounding box center [1057, 558] width 0 height 0
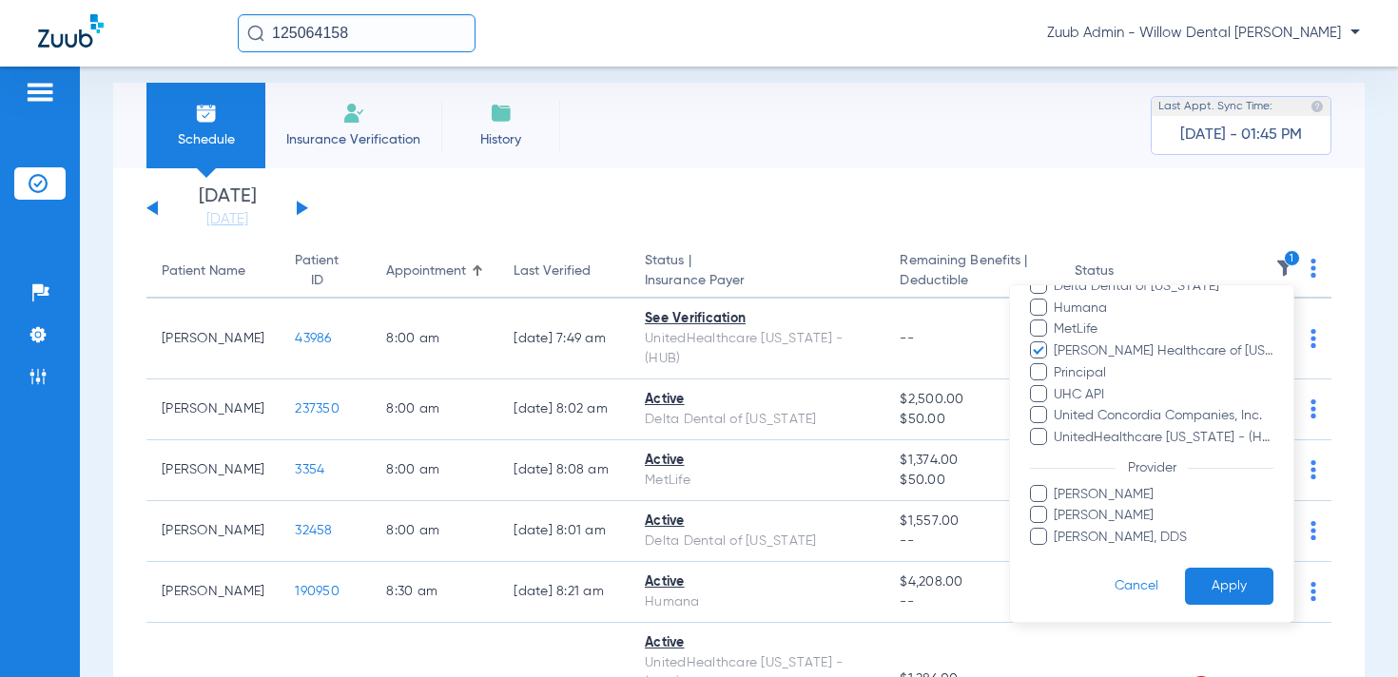
scroll to position [484, 0]
click at [1207, 571] on button "Apply" at bounding box center [1229, 585] width 88 height 37
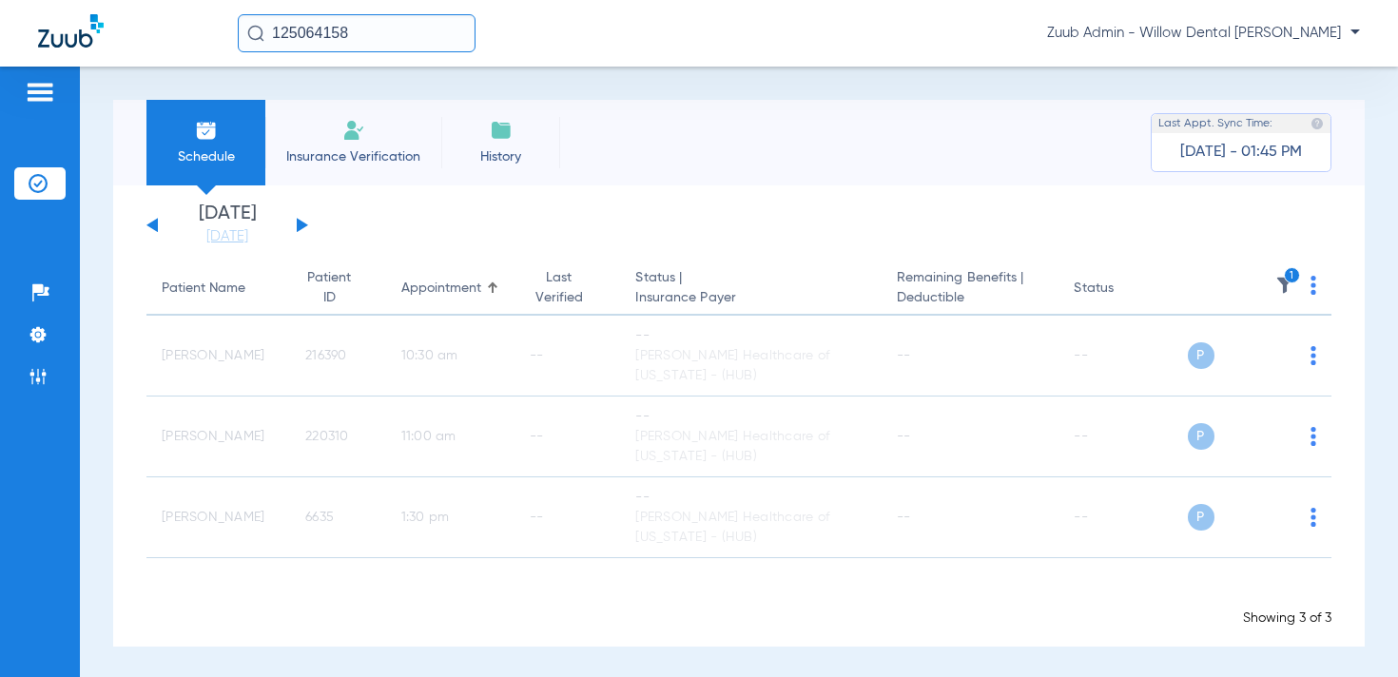
click at [295, 230] on div "[DATE] [DATE] [DATE] [DATE] [DATE] [DATE] [DATE] [DATE] [DATE] [DATE] [DATE] [D…" at bounding box center [227, 226] width 162 height 42
click at [296, 230] on div "[DATE] [DATE] [DATE] [DATE] [DATE] [DATE] [DATE] [DATE] [DATE] [DATE] [DATE] [D…" at bounding box center [227, 226] width 162 height 42
click at [301, 221] on button at bounding box center [302, 225] width 11 height 14
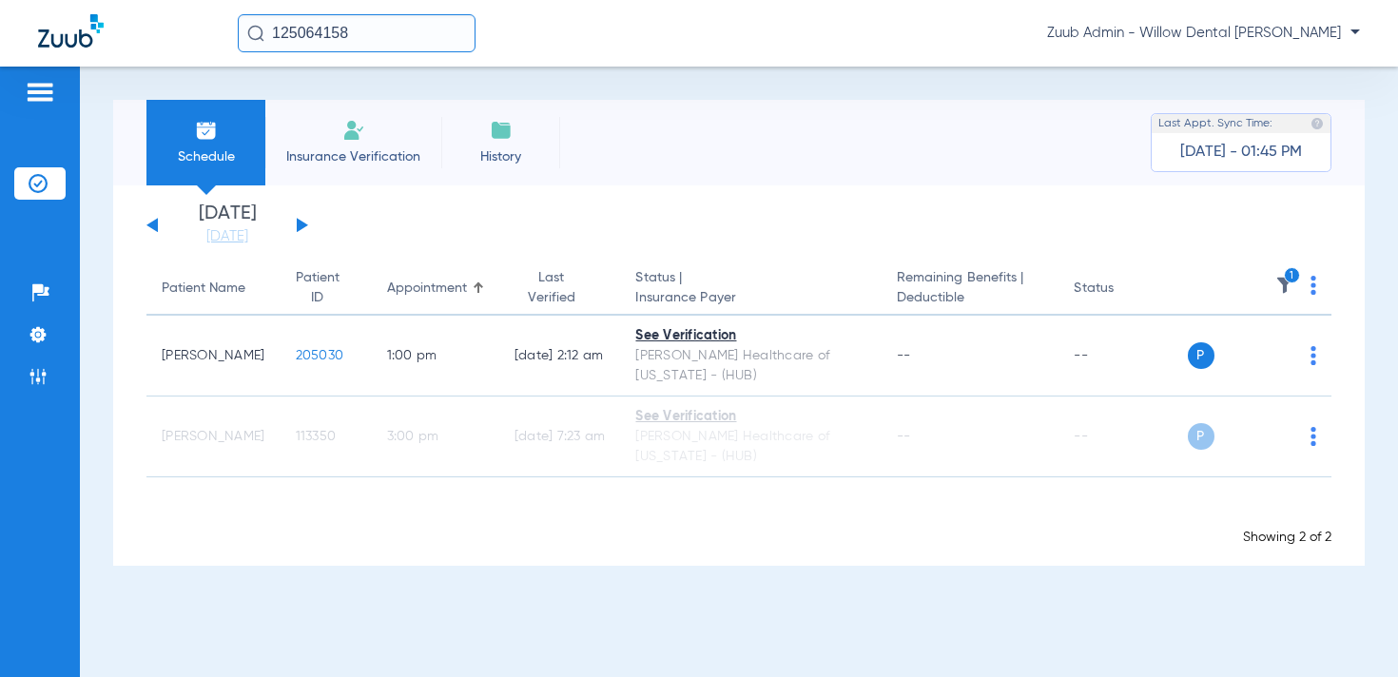
click at [297, 222] on button at bounding box center [302, 225] width 11 height 14
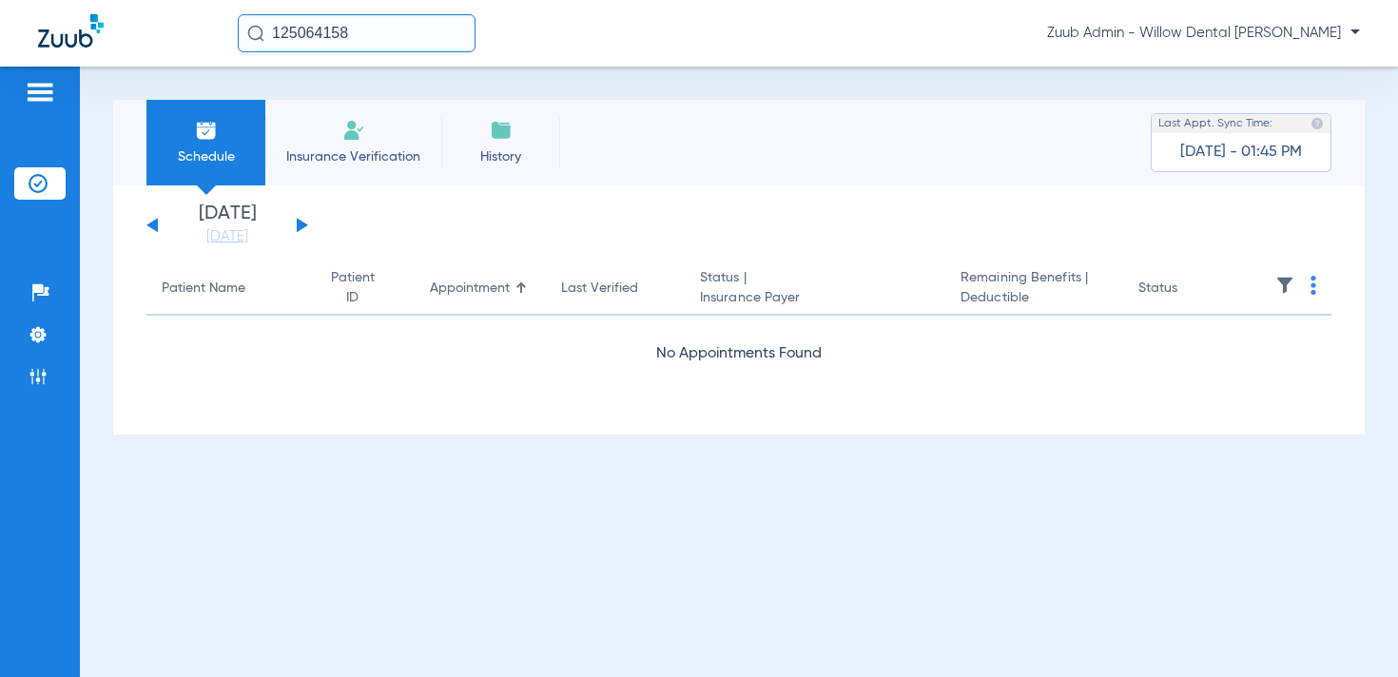
click at [297, 222] on button at bounding box center [302, 225] width 11 height 14
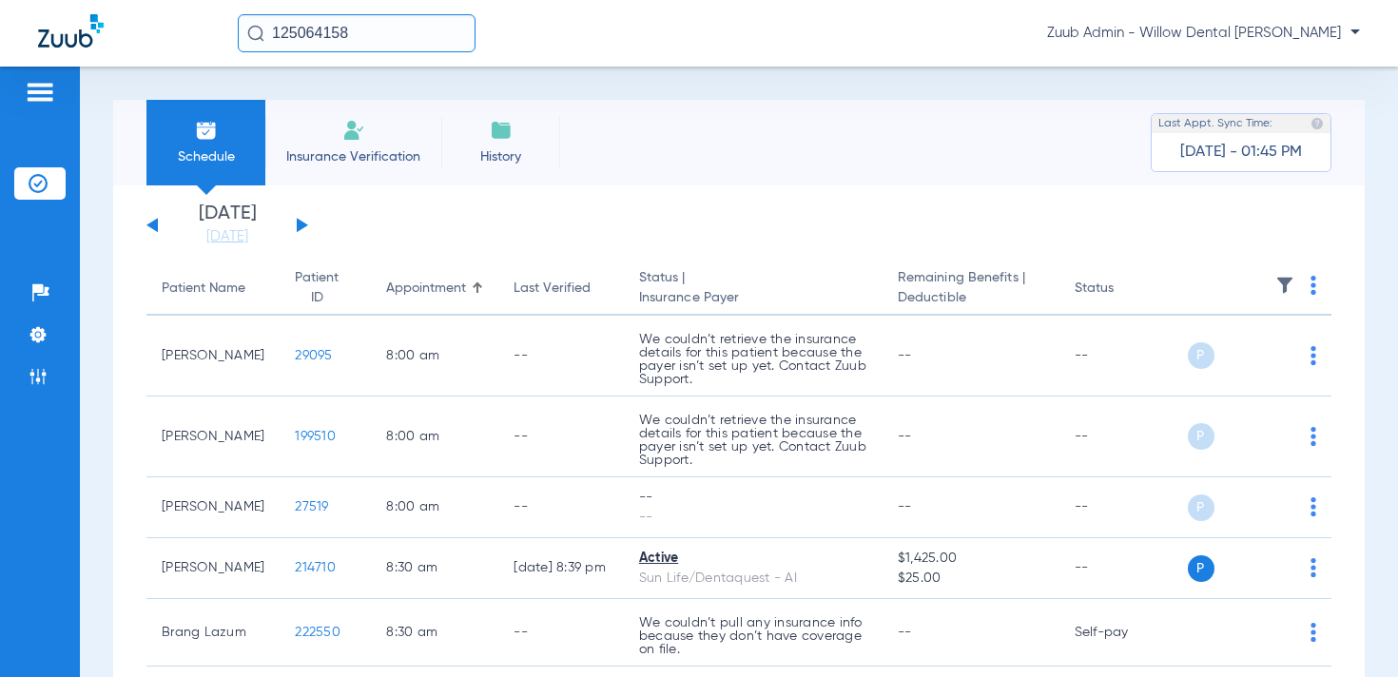
click at [1284, 300] on div at bounding box center [1285, 289] width 19 height 26
click at [1285, 284] on img at bounding box center [1285, 285] width 19 height 19
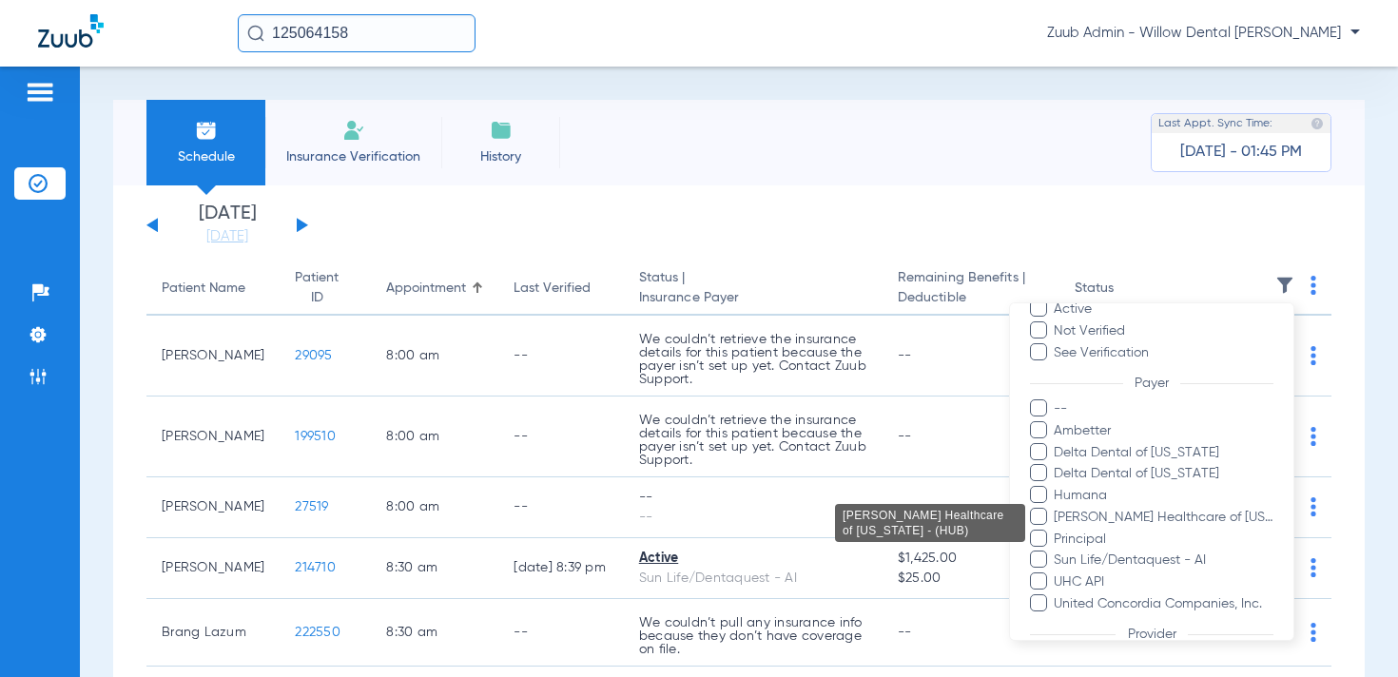
click at [1212, 515] on span "[PERSON_NAME] Healthcare of [US_STATE] - (HUB)" at bounding box center [1163, 518] width 221 height 20
click at [1057, 531] on input "[PERSON_NAME] Healthcare of [US_STATE] - (HUB)" at bounding box center [1057, 531] width 0 height 0
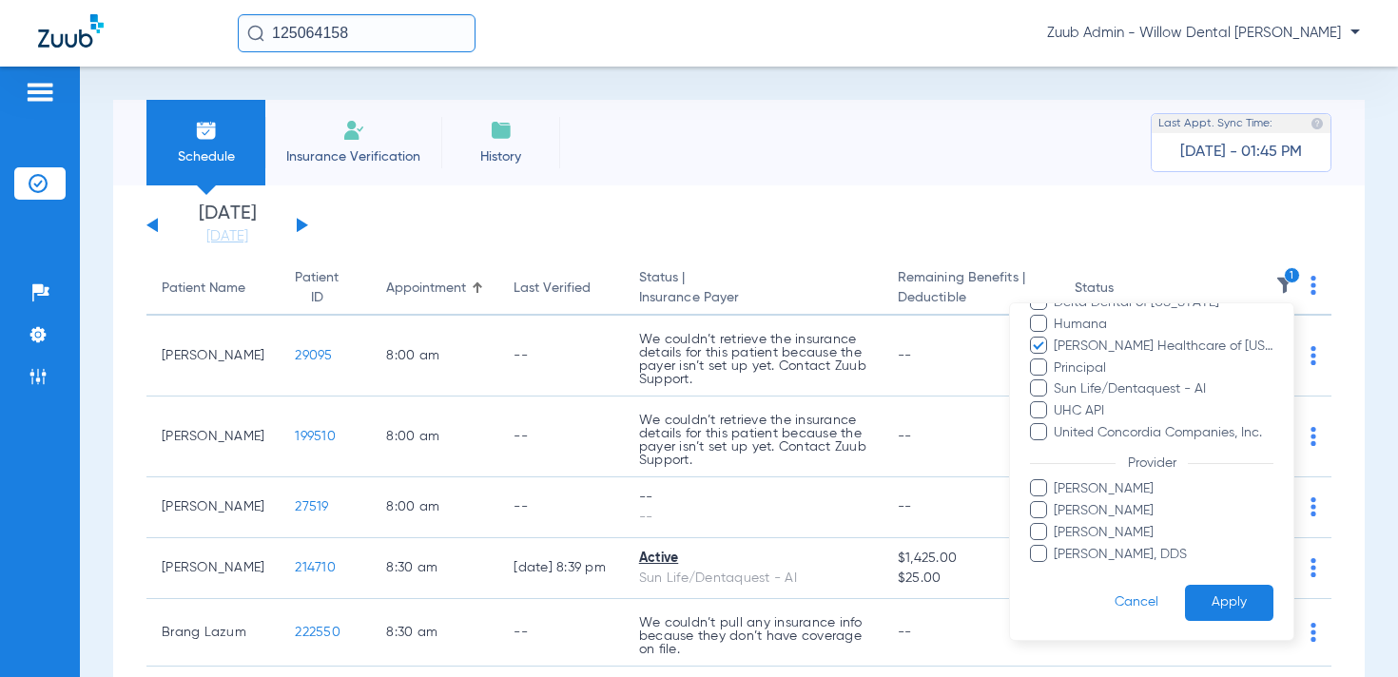
click at [1214, 586] on button "Apply" at bounding box center [1229, 602] width 88 height 37
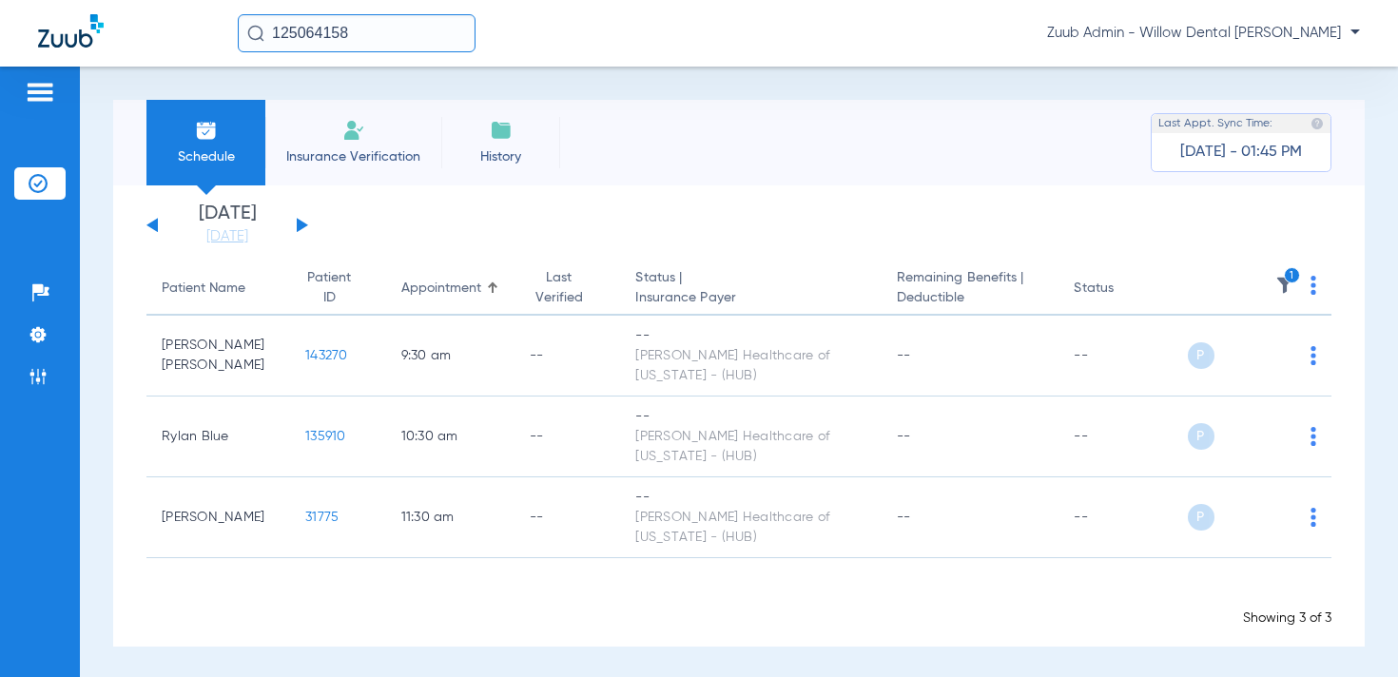
click at [1315, 288] on img at bounding box center [1314, 285] width 6 height 19
click at [1251, 358] on span "Verify All" at bounding box center [1243, 360] width 114 height 13
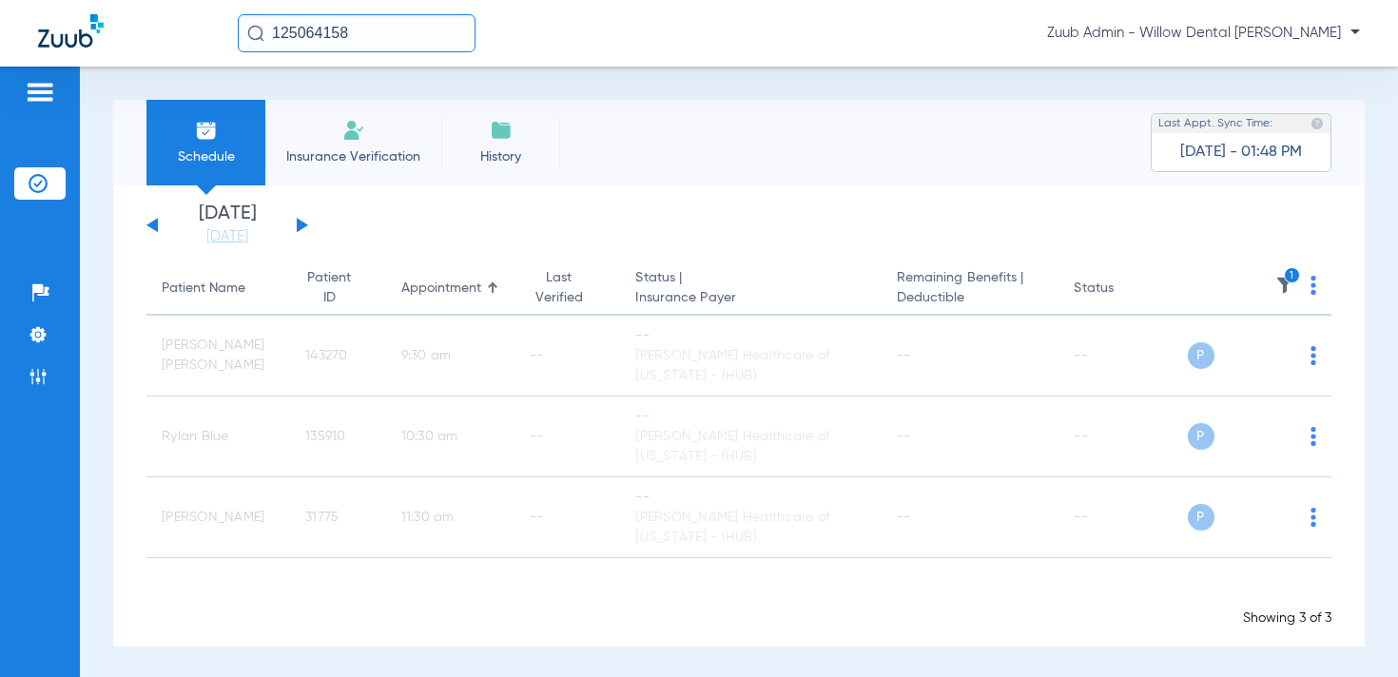
click at [152, 227] on button at bounding box center [151, 225] width 11 height 14
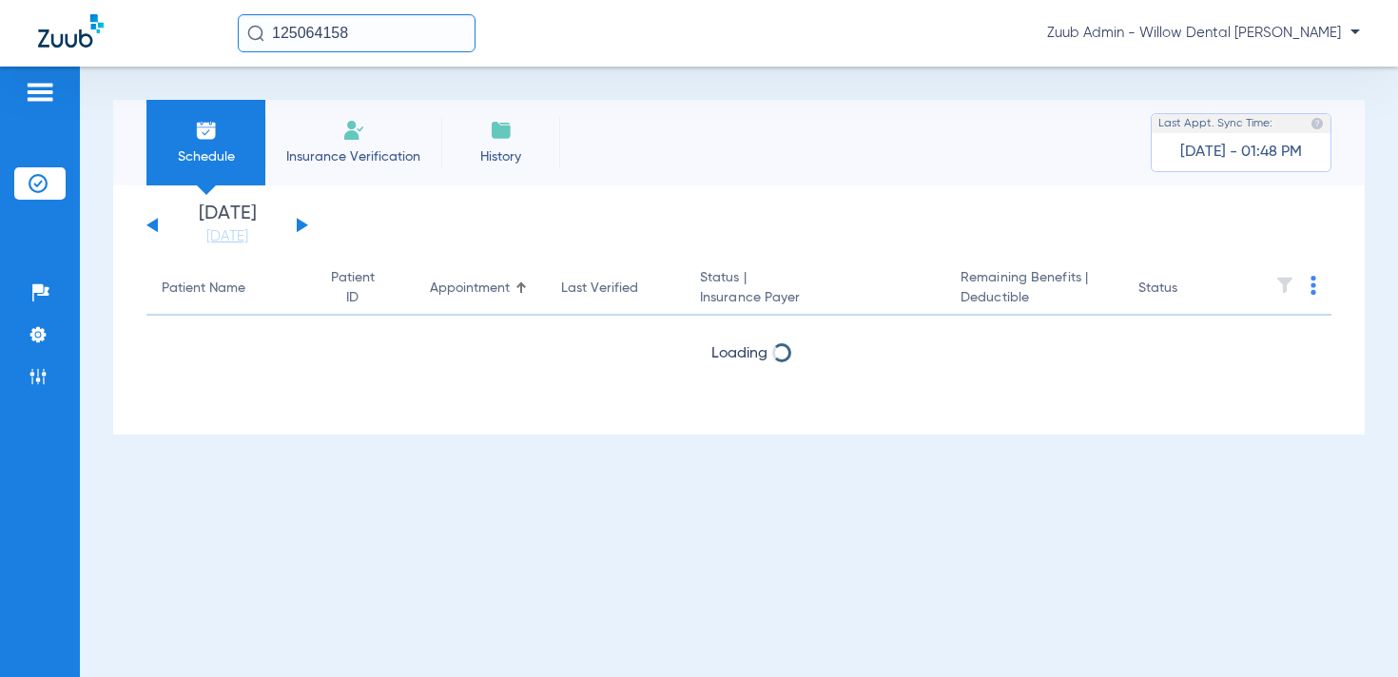
click at [152, 227] on button at bounding box center [151, 225] width 11 height 14
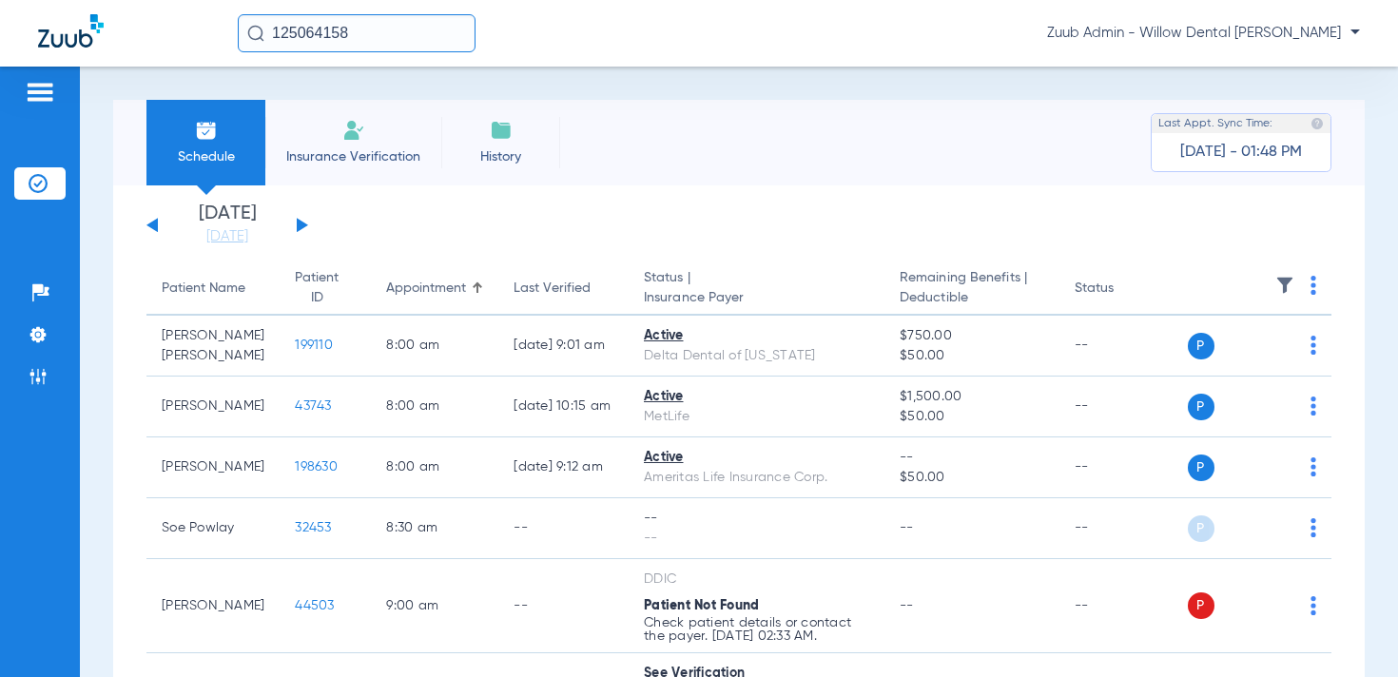
click at [1273, 284] on th at bounding box center [1260, 289] width 145 height 53
click at [1281, 283] on img at bounding box center [1285, 285] width 19 height 19
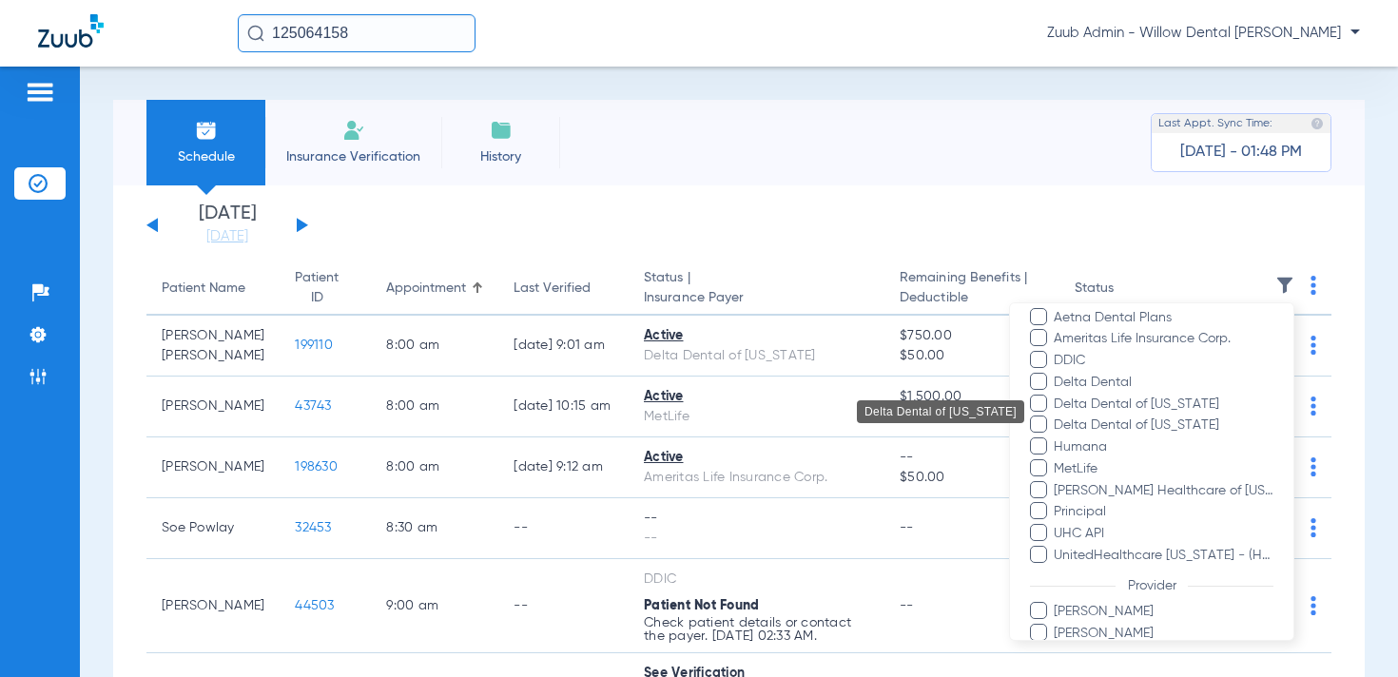
scroll to position [332, 0]
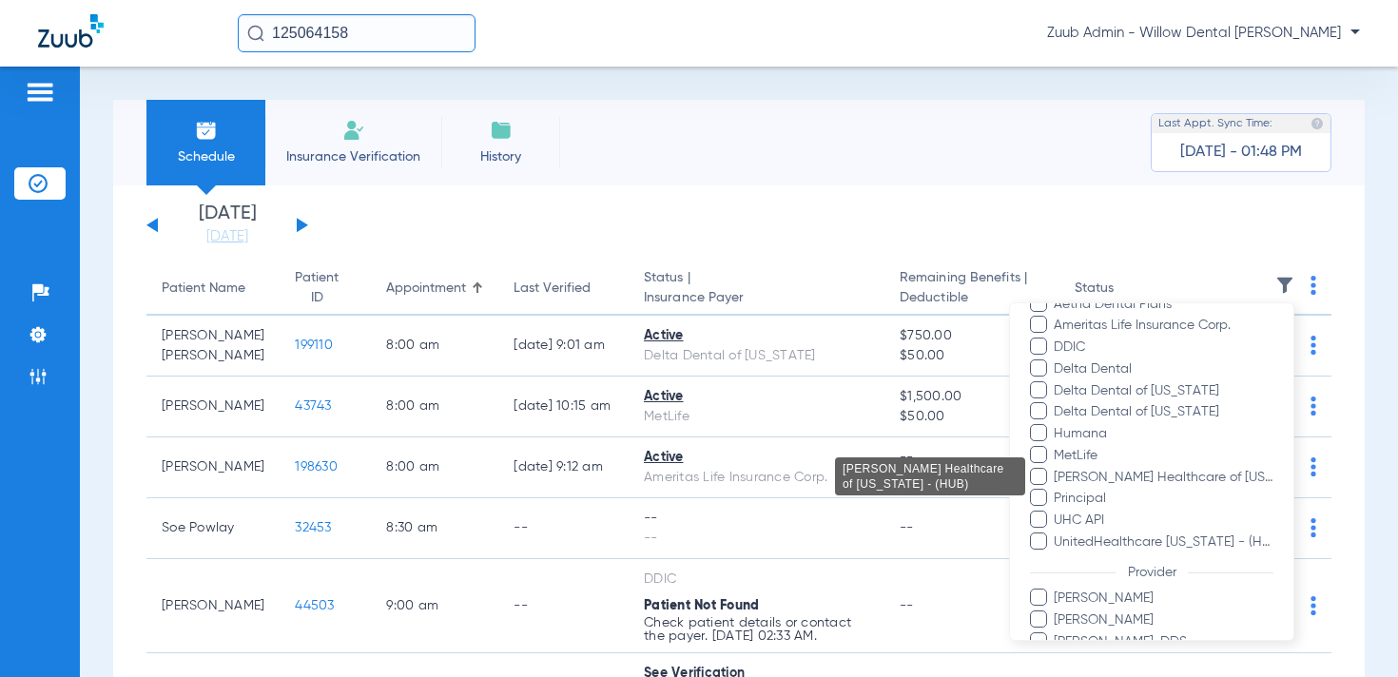
click at [1179, 475] on span "[PERSON_NAME] Healthcare of [US_STATE] - (HUB)" at bounding box center [1163, 477] width 221 height 20
click at [1057, 490] on input "[PERSON_NAME] Healthcare of [US_STATE] - (HUB)" at bounding box center [1057, 490] width 0 height 0
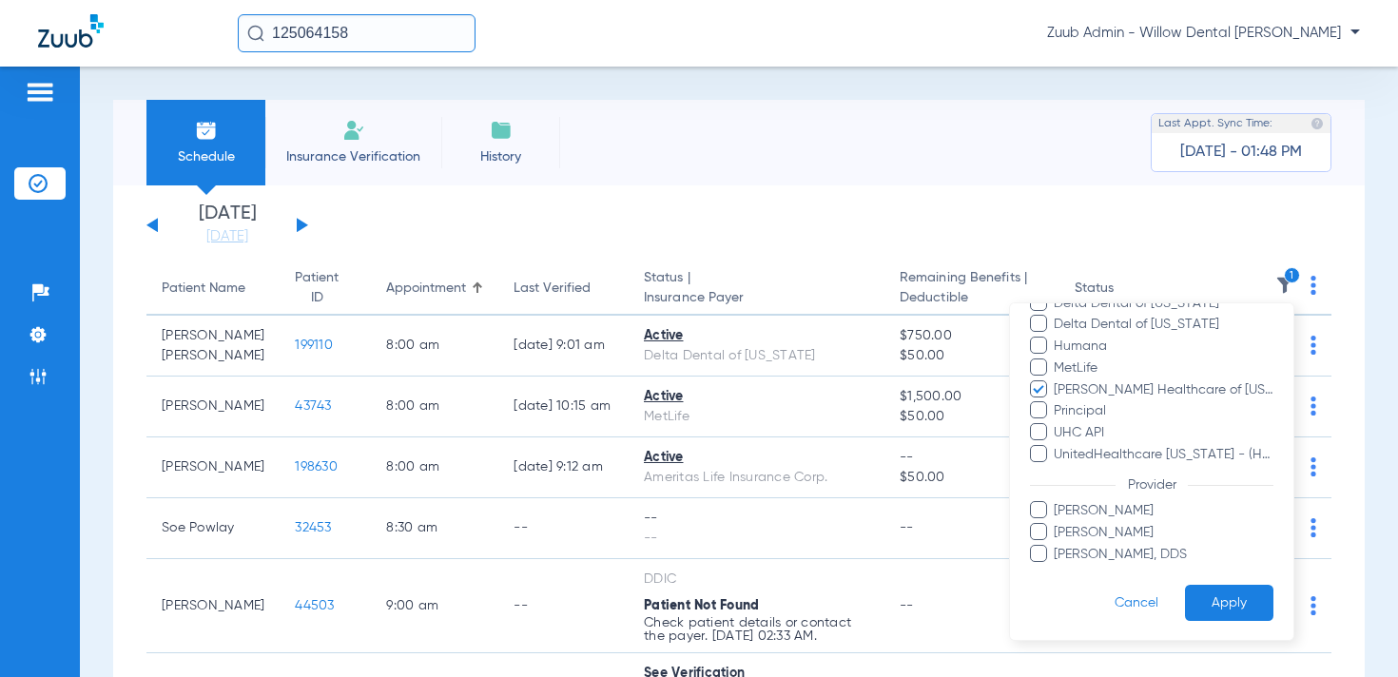
click at [1206, 590] on button "Apply" at bounding box center [1229, 603] width 88 height 37
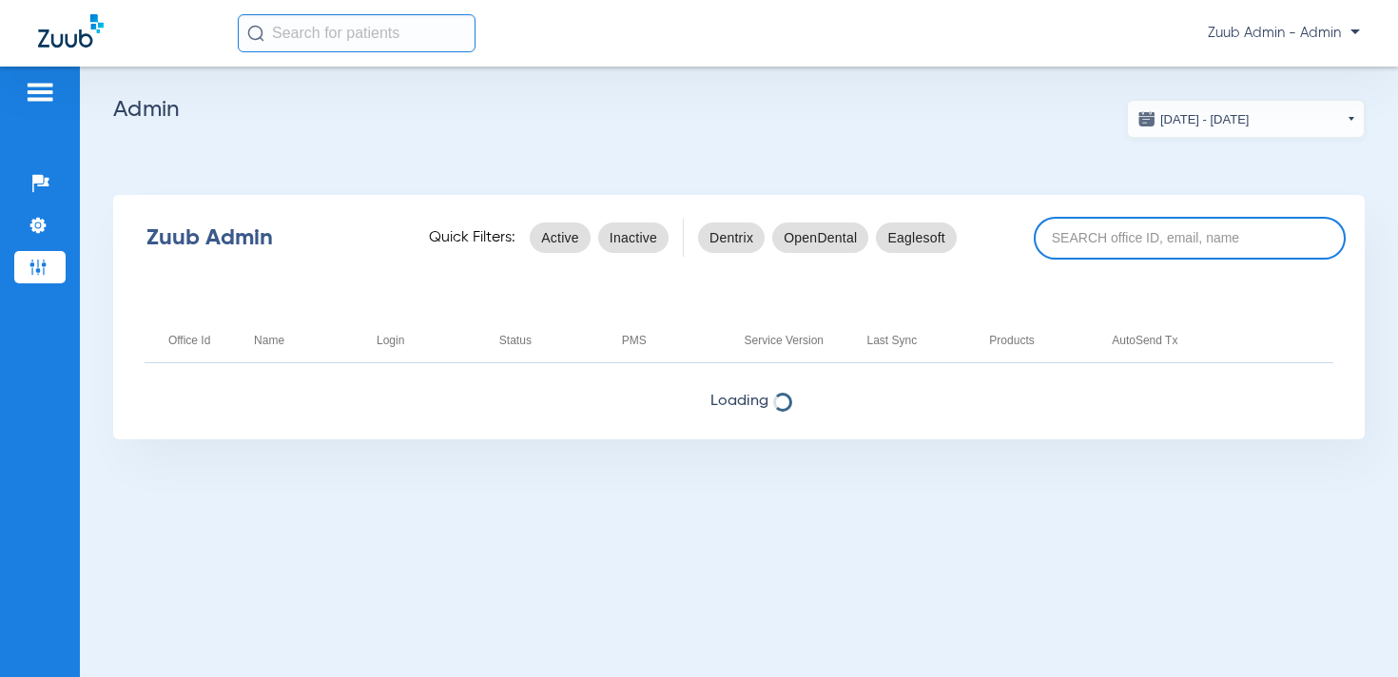
click at [1107, 244] on input at bounding box center [1190, 238] width 312 height 43
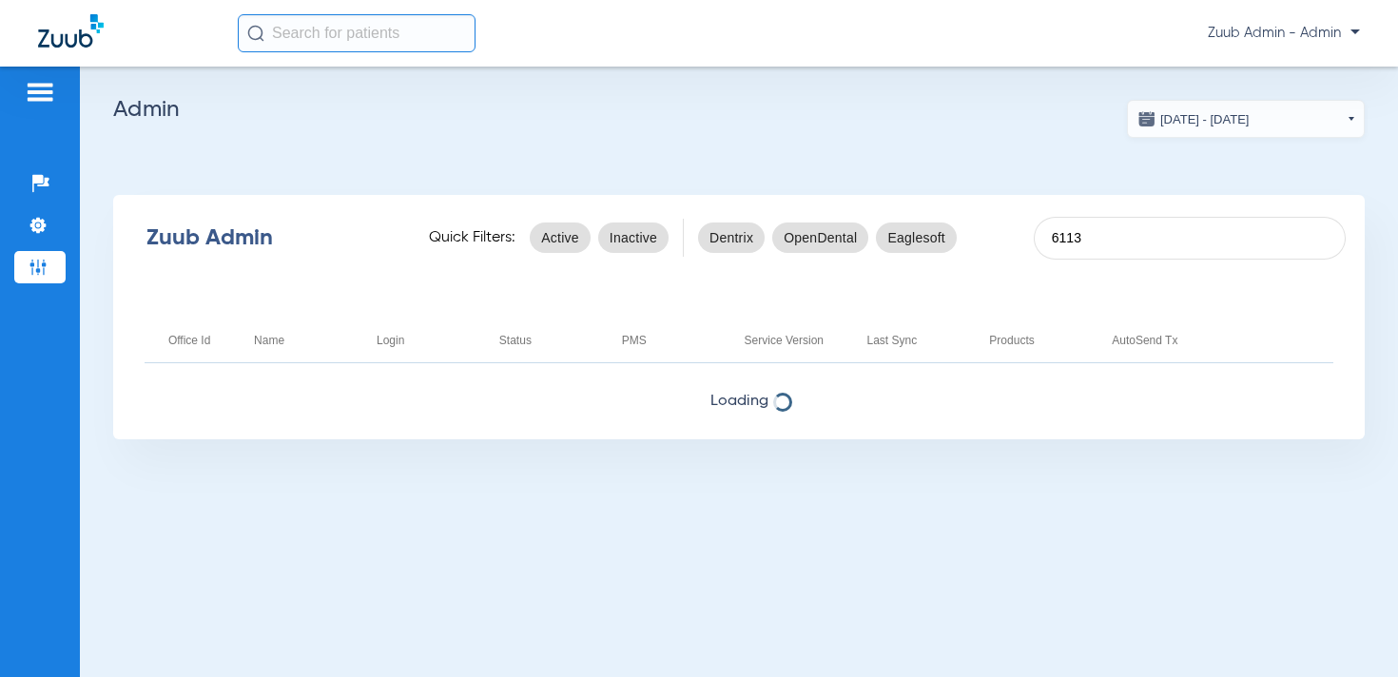
type input "6113"
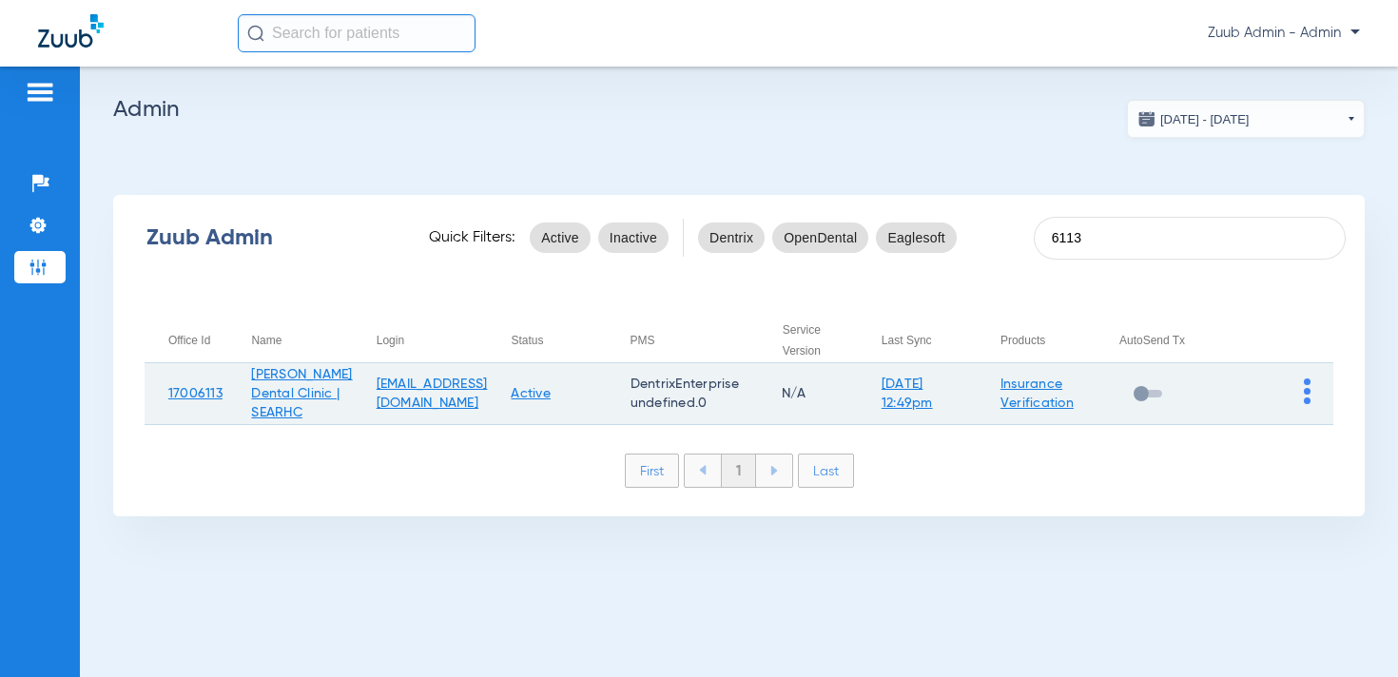
click at [1308, 393] on img at bounding box center [1307, 392] width 7 height 26
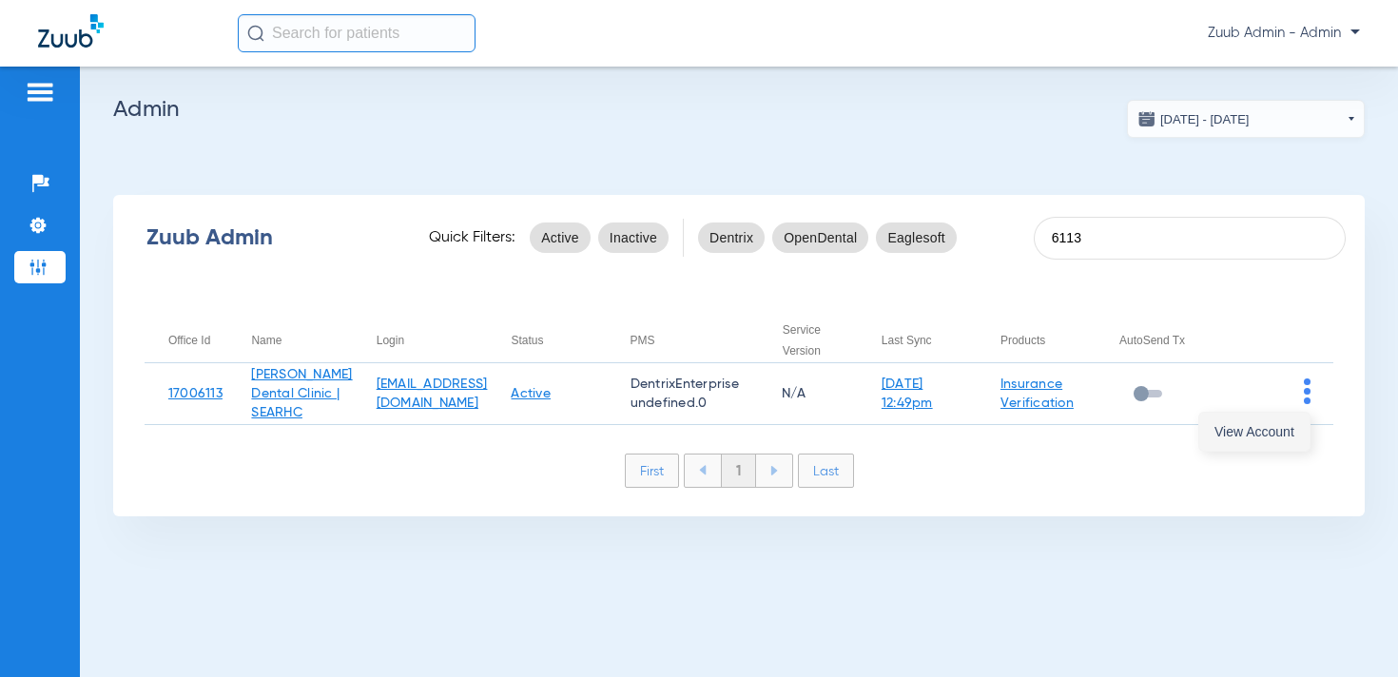
click at [1253, 429] on span "View Account" at bounding box center [1255, 431] width 80 height 13
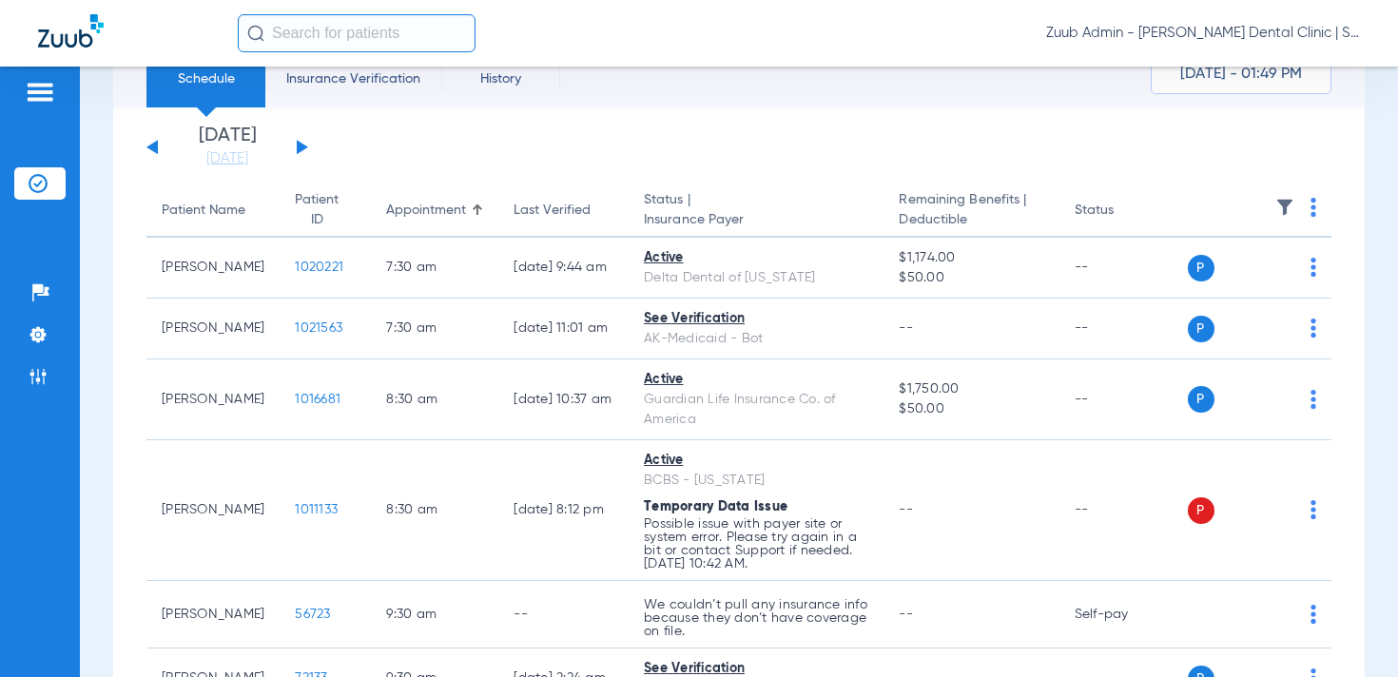
scroll to position [127, 0]
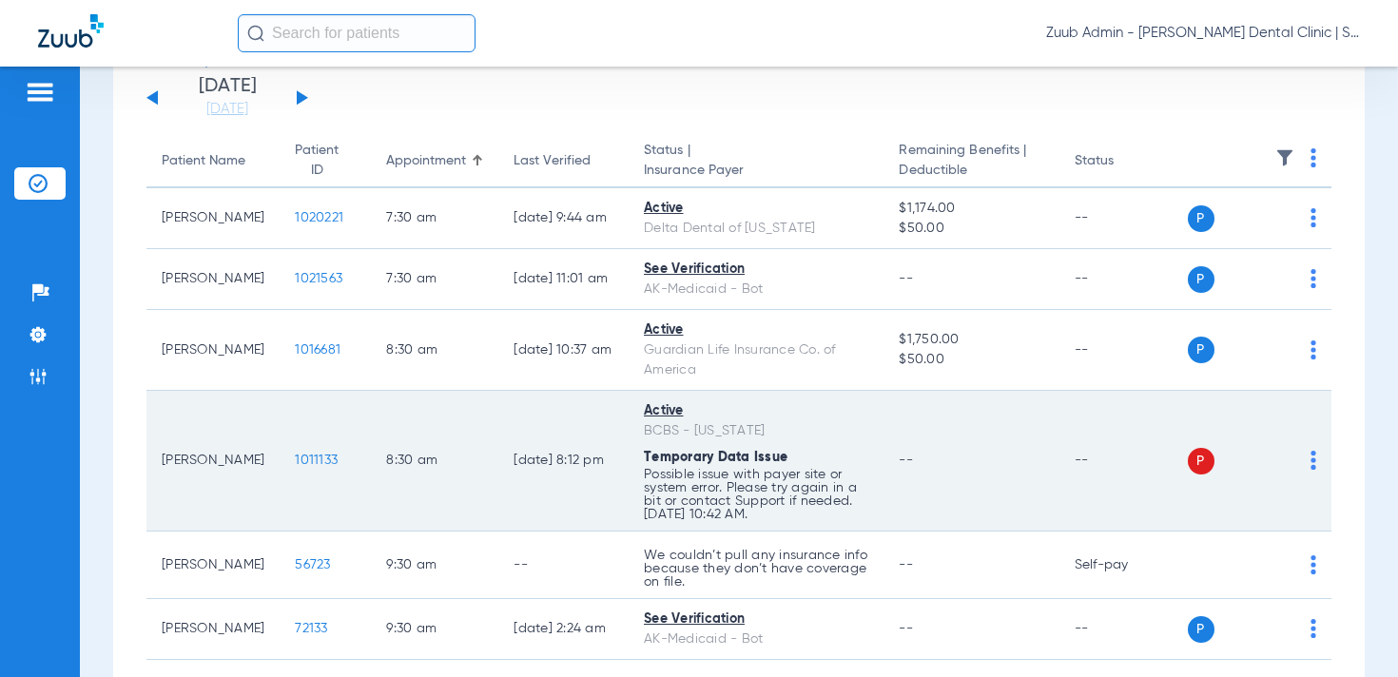
click at [1316, 452] on img at bounding box center [1314, 460] width 6 height 19
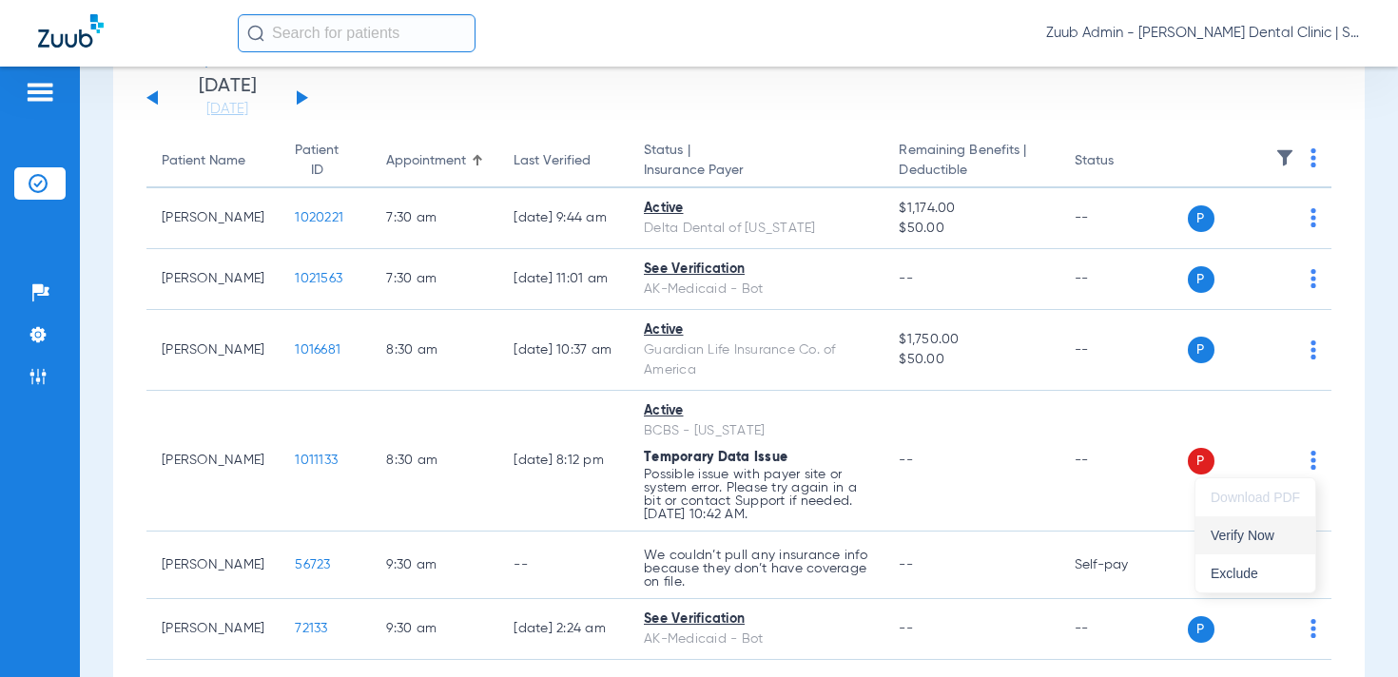
click at [1250, 539] on span "Verify Now" at bounding box center [1255, 535] width 89 height 13
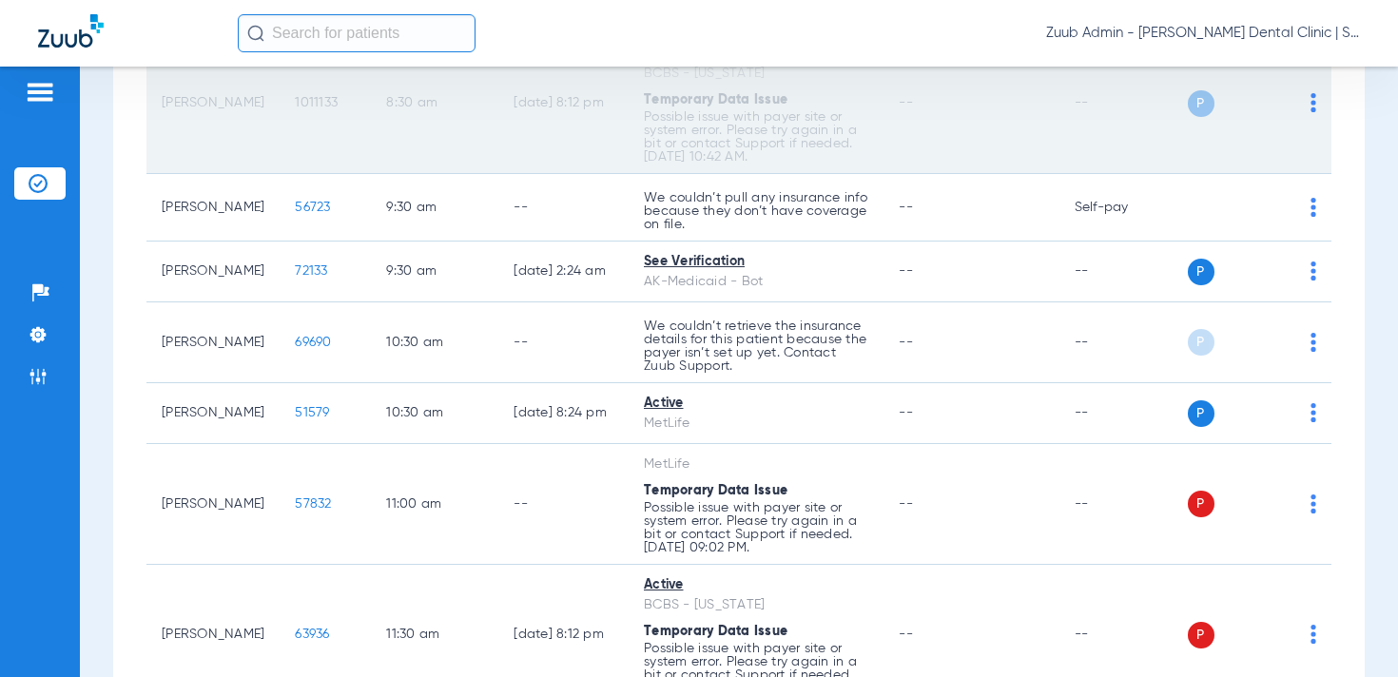
scroll to position [486, 0]
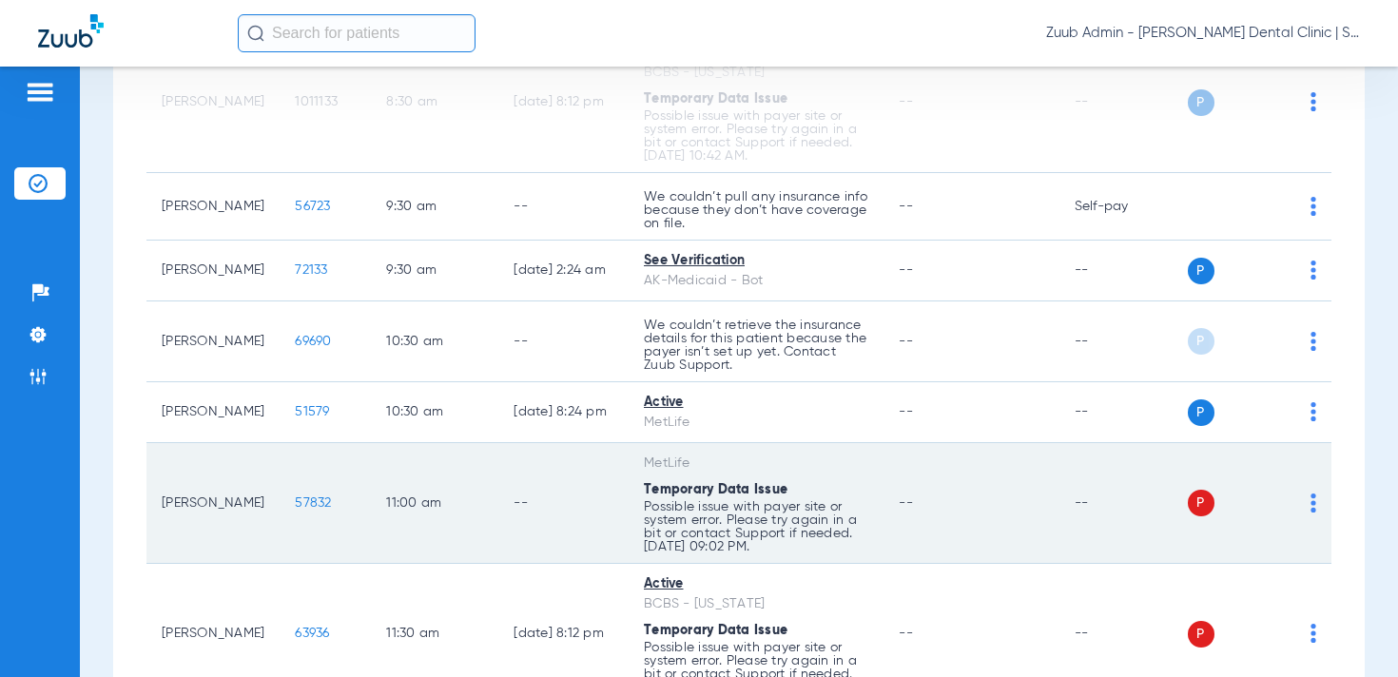
click at [1317, 505] on td "P S" at bounding box center [1260, 503] width 145 height 121
click at [1314, 502] on img at bounding box center [1314, 503] width 6 height 19
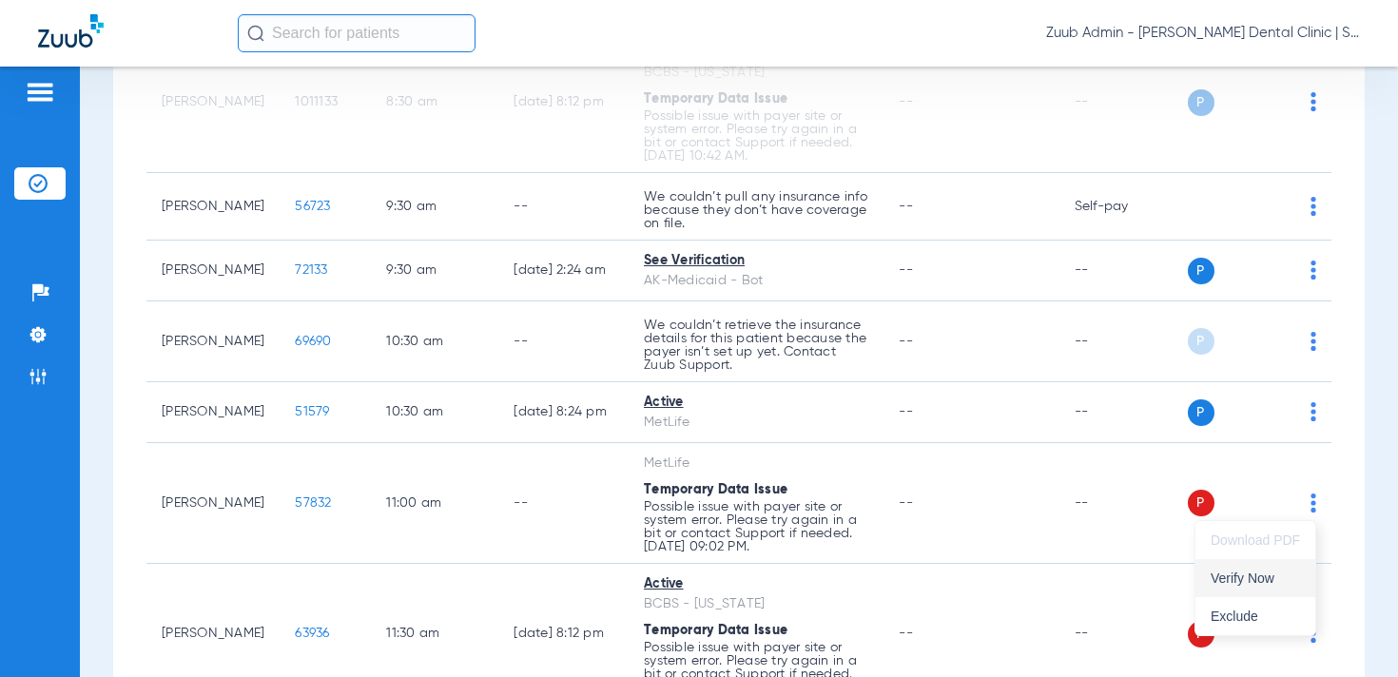
click at [1268, 574] on span "Verify Now" at bounding box center [1255, 578] width 89 height 13
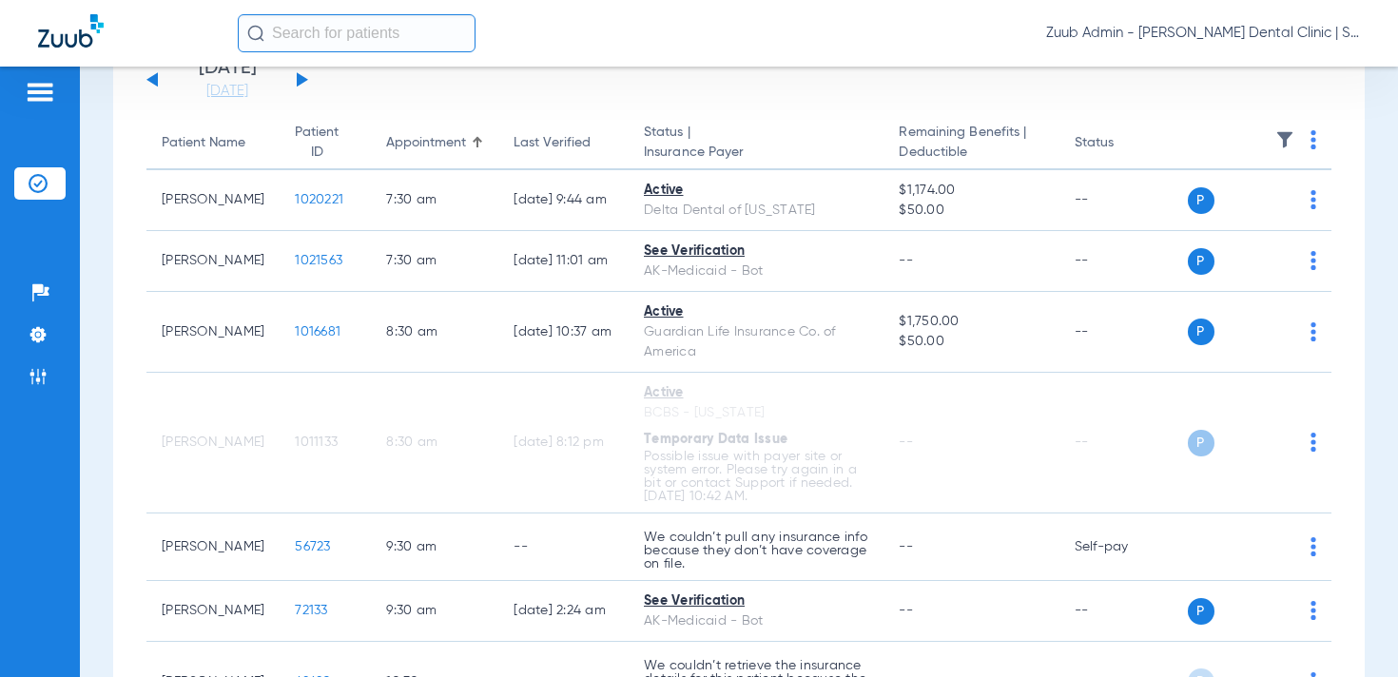
scroll to position [0, 0]
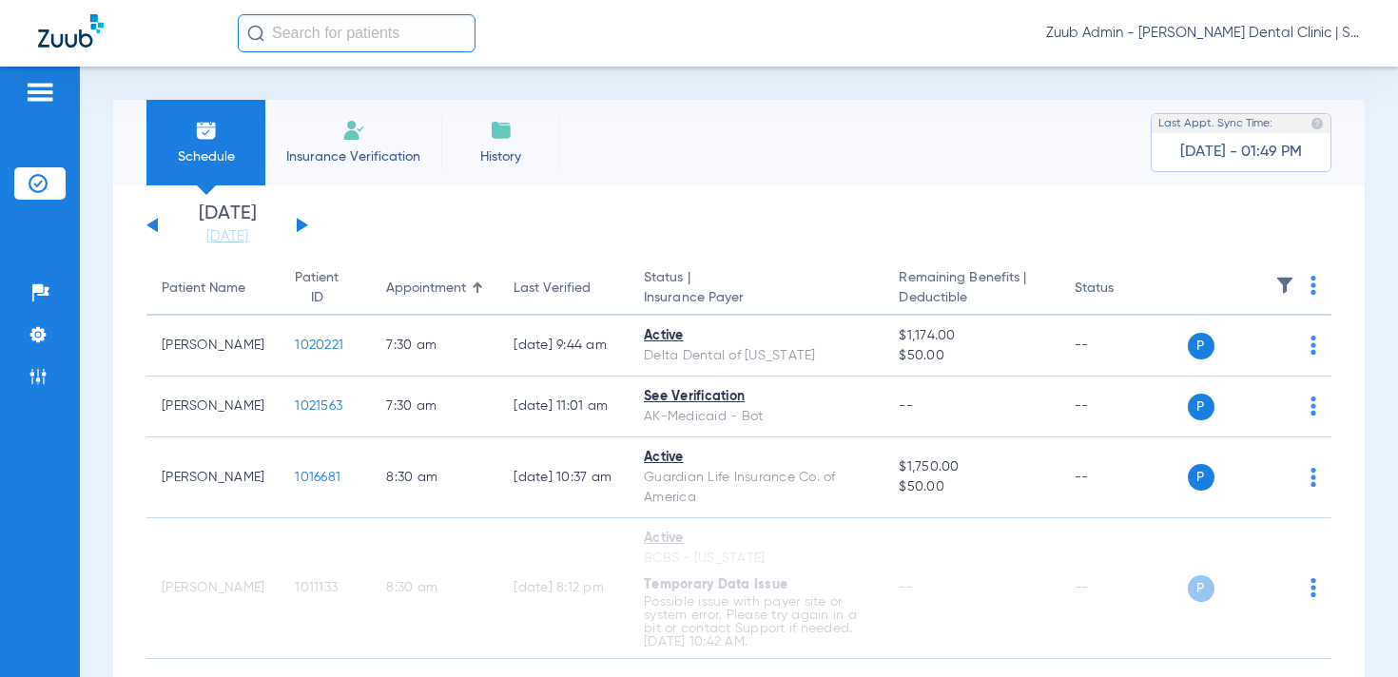
click at [301, 221] on button at bounding box center [302, 225] width 11 height 14
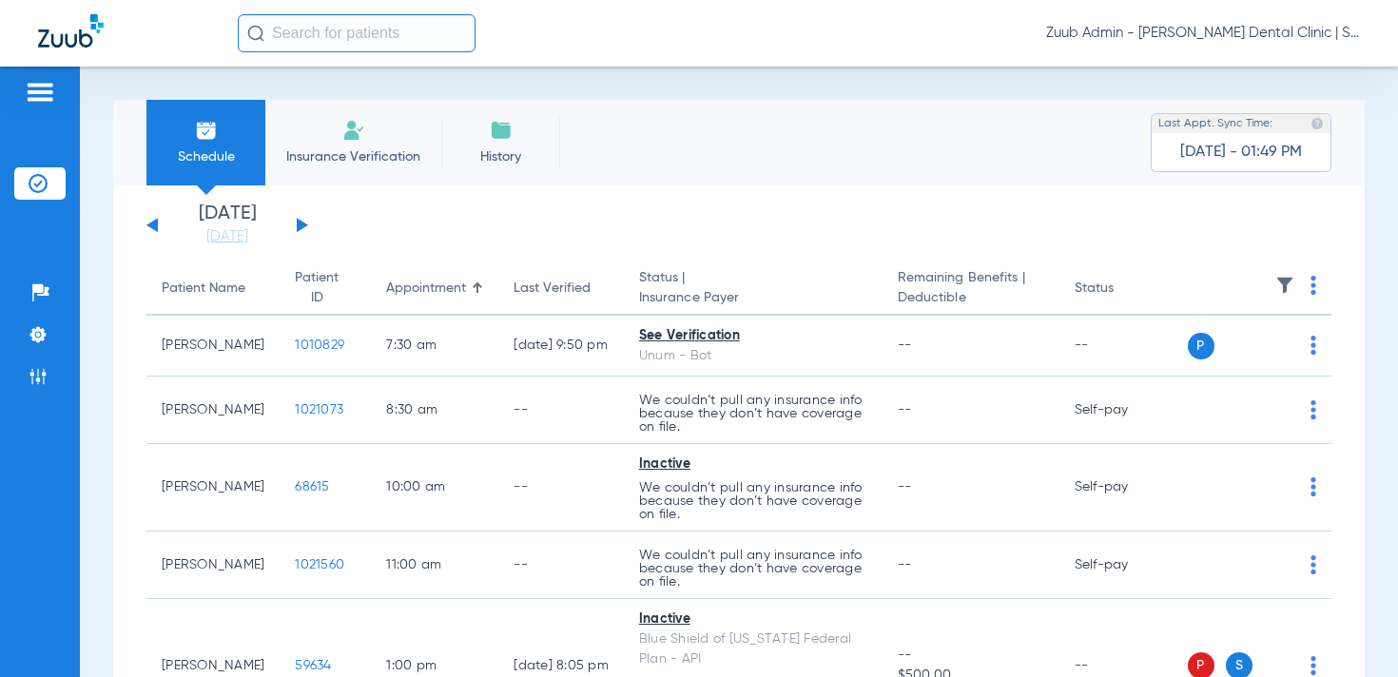
click at [300, 223] on button at bounding box center [302, 225] width 11 height 14
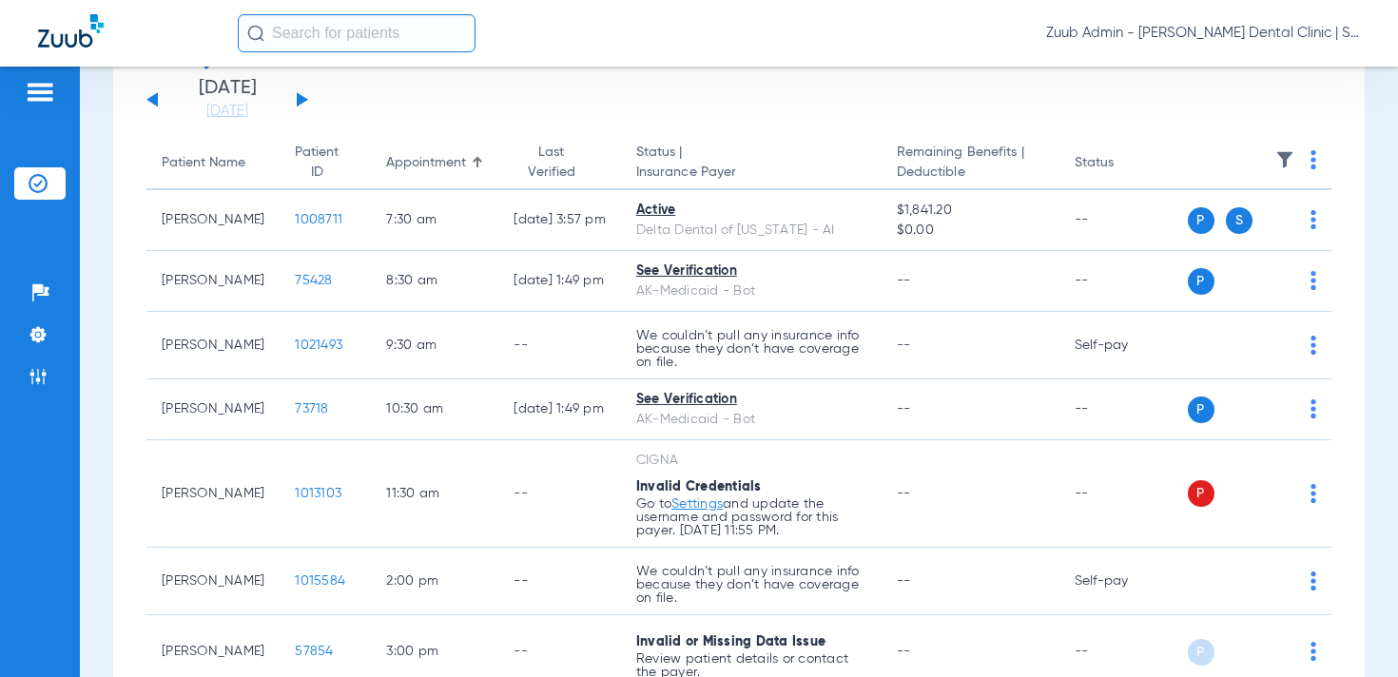
scroll to position [127, 0]
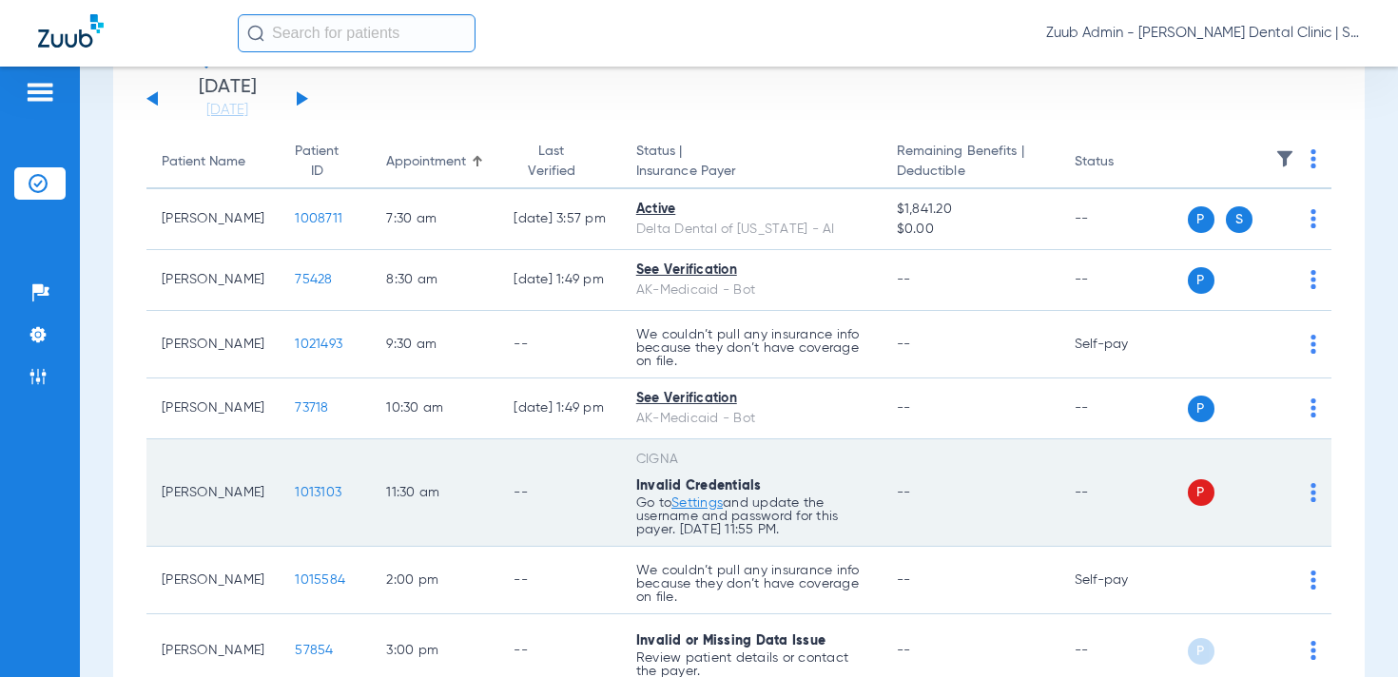
click at [1307, 490] on div "P S" at bounding box center [1252, 492] width 129 height 27
click at [1315, 490] on img at bounding box center [1314, 492] width 6 height 19
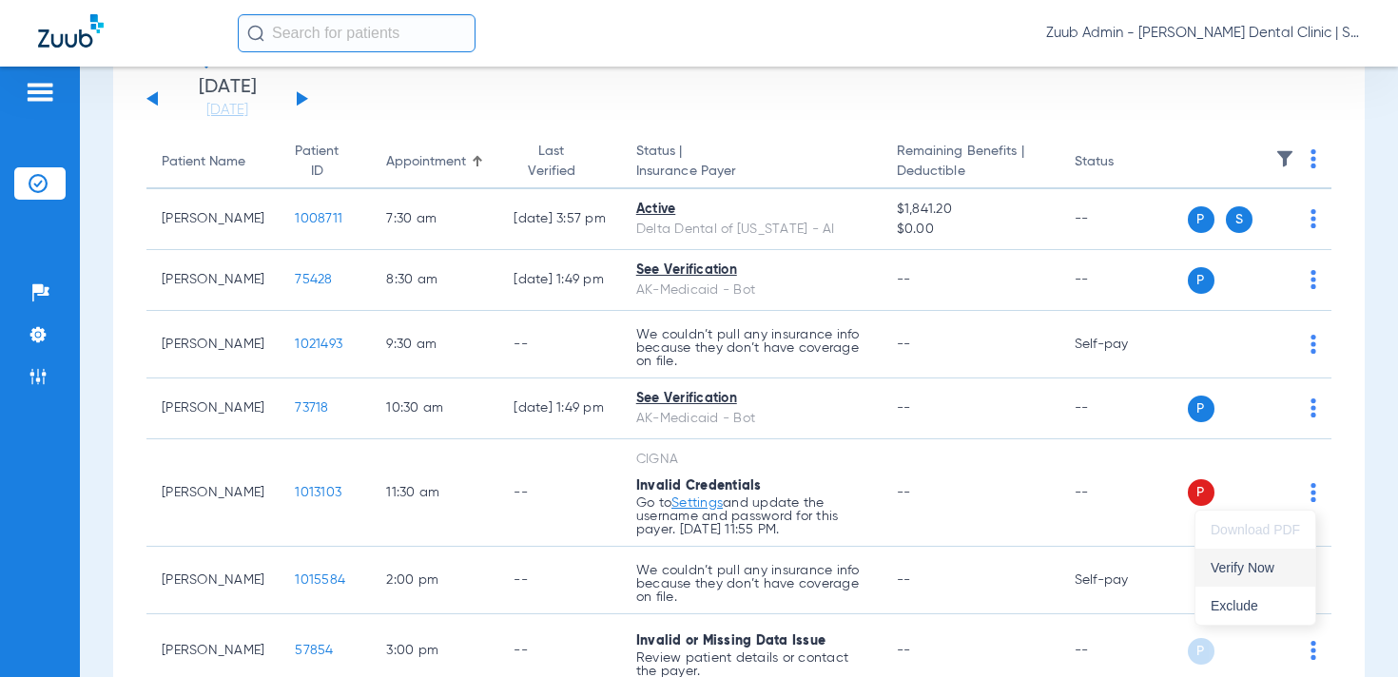
click at [1257, 552] on button "Verify Now" at bounding box center [1256, 568] width 120 height 38
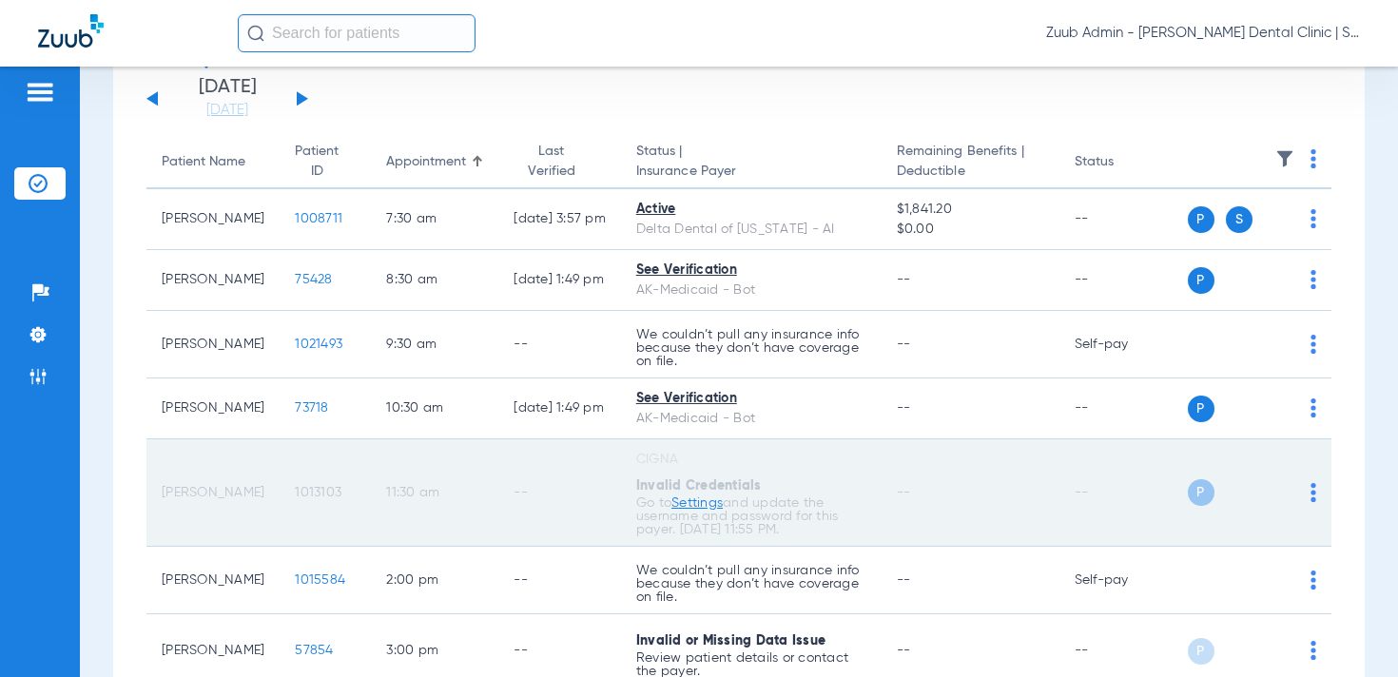
scroll to position [259, 0]
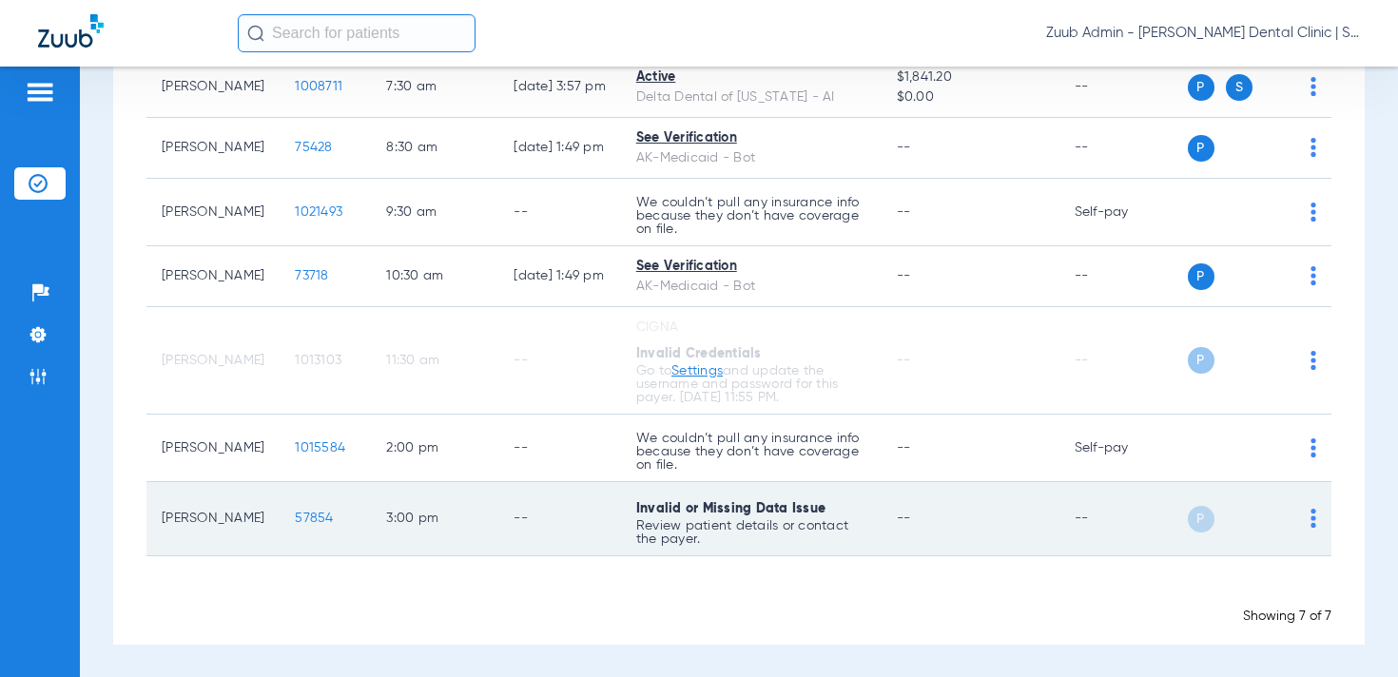
click at [298, 513] on span "57854" at bounding box center [314, 518] width 38 height 13
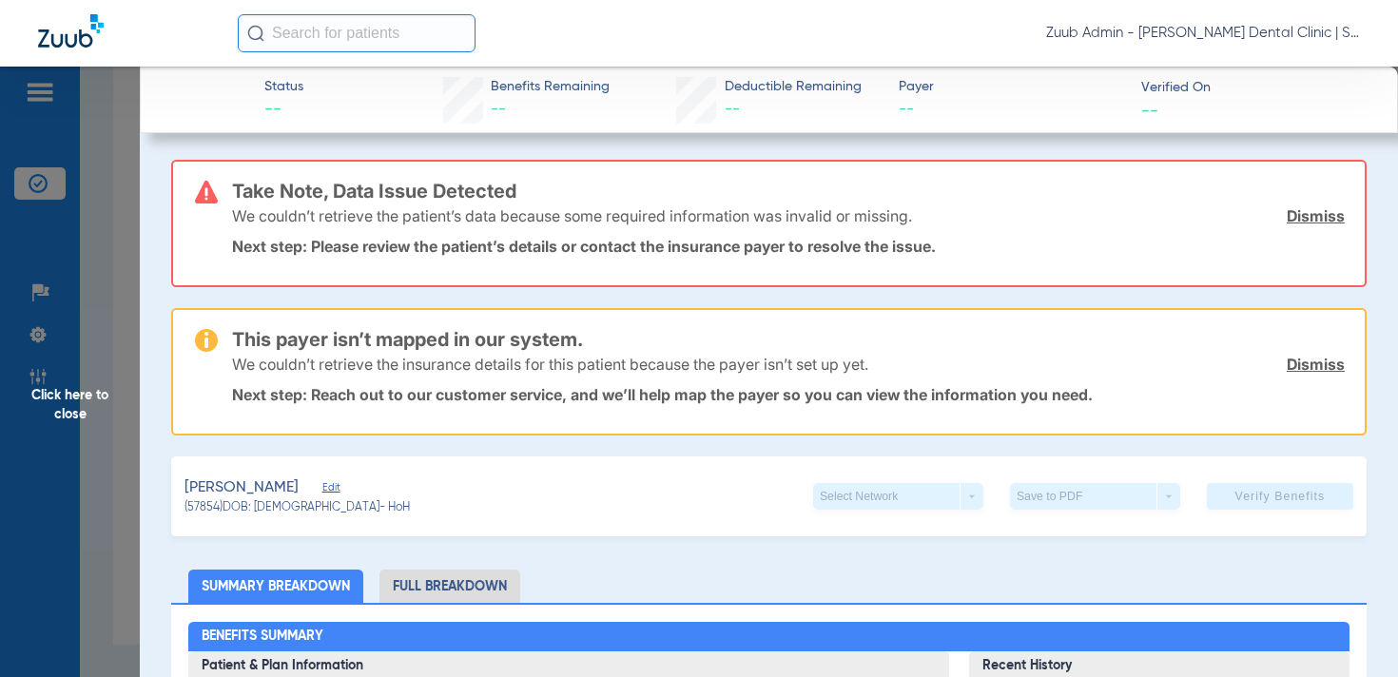
type input "Cory"
type input "Grant"
type input "09/26/1990"
click at [322, 485] on span "Edit" at bounding box center [330, 490] width 17 height 18
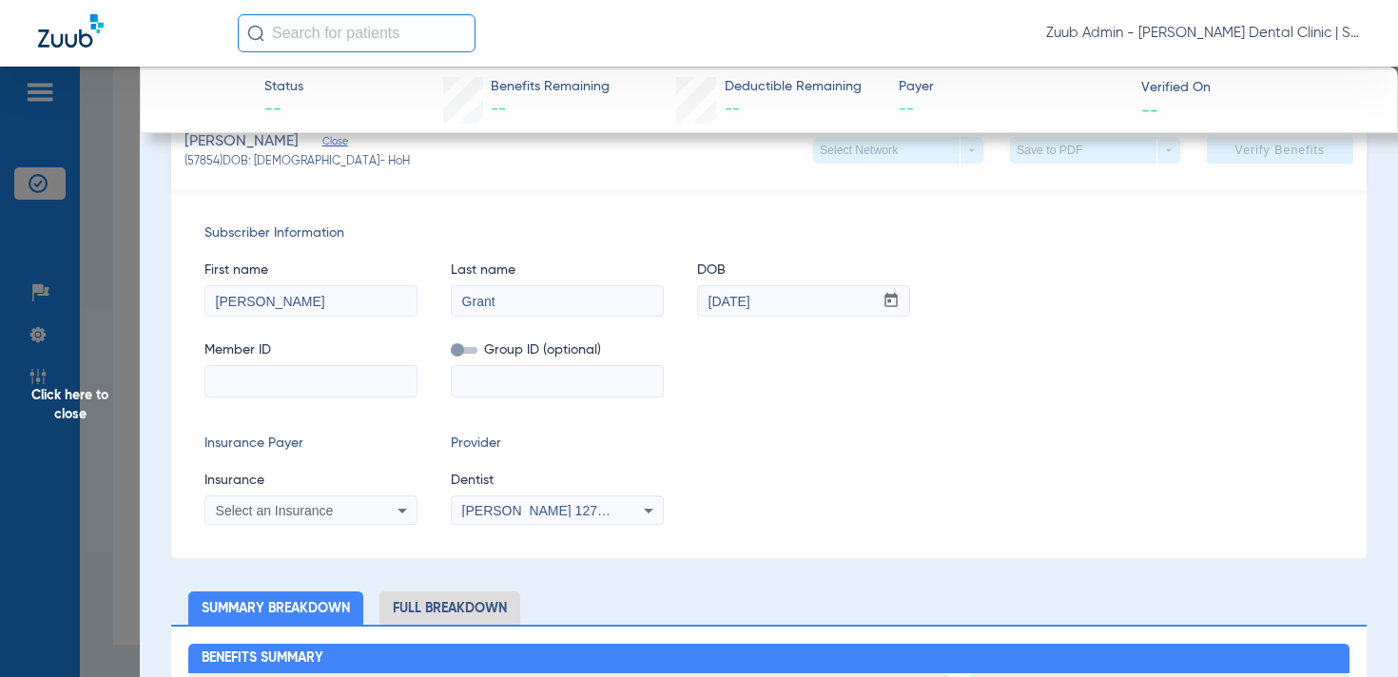
scroll to position [300, 0]
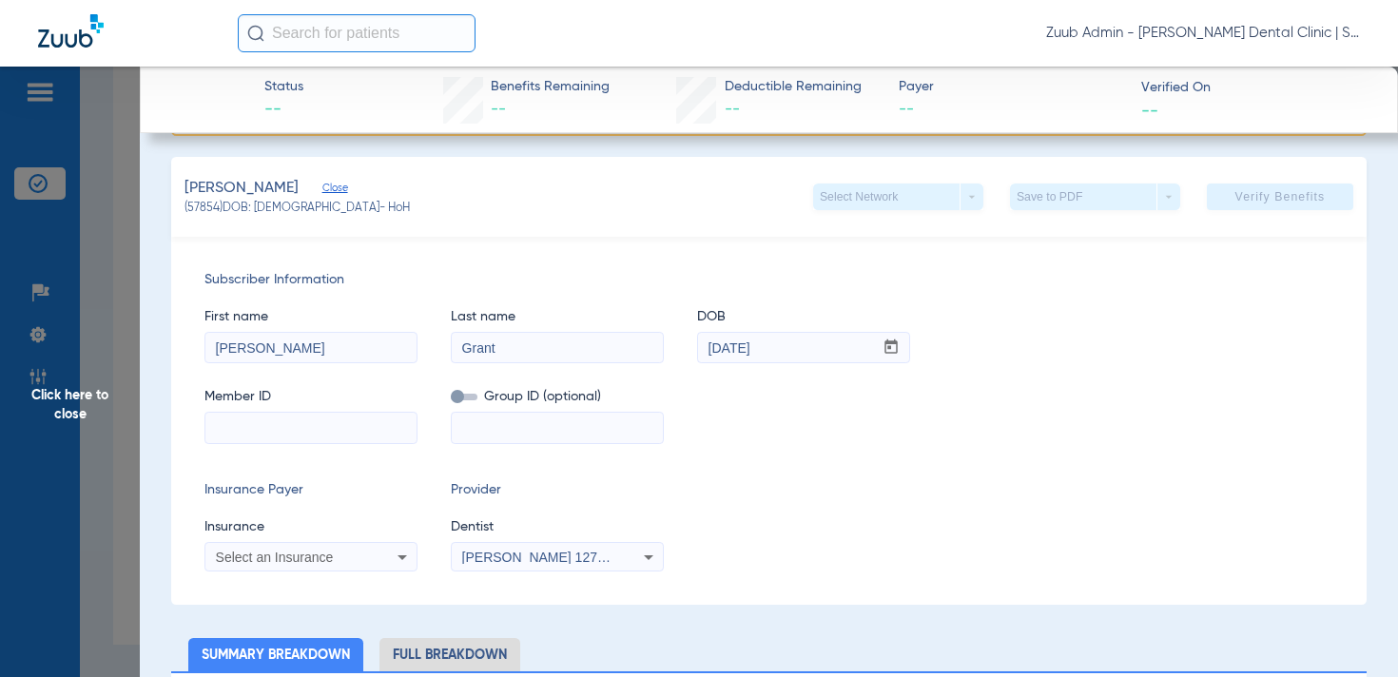
click at [95, 389] on span "Click here to close" at bounding box center [70, 405] width 140 height 677
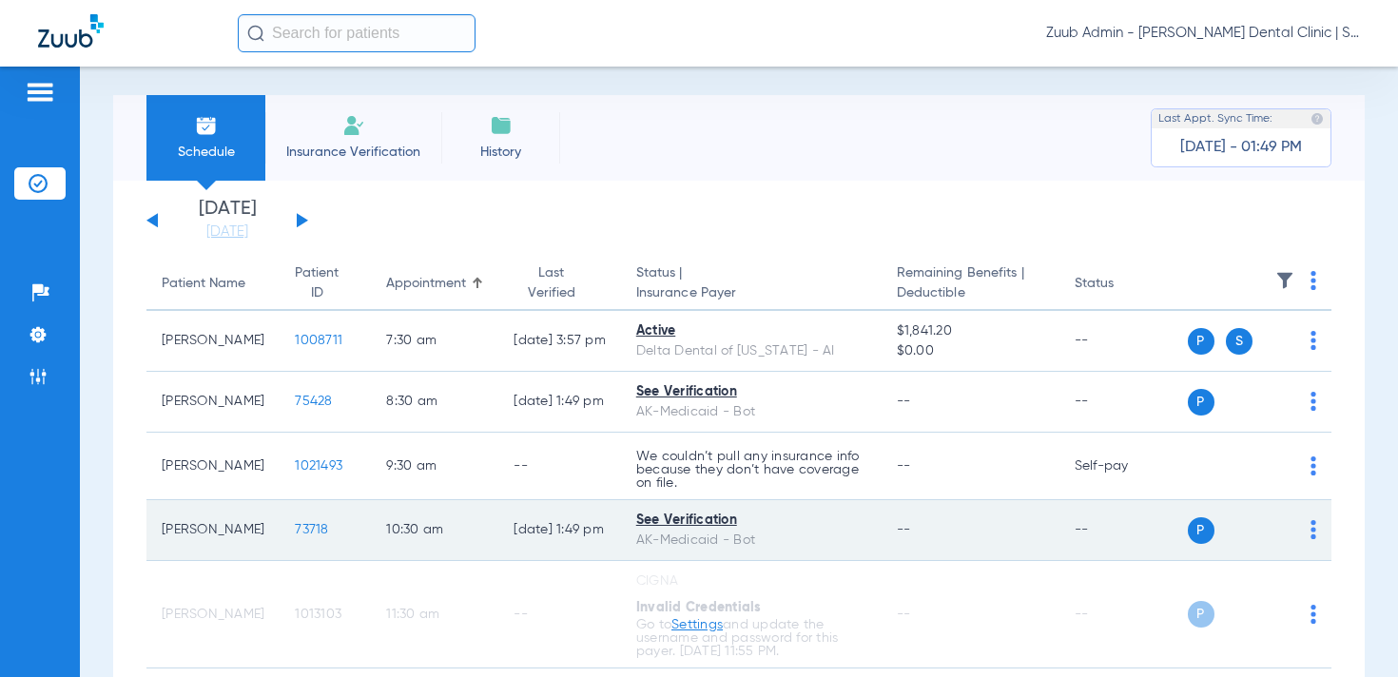
scroll to position [0, 0]
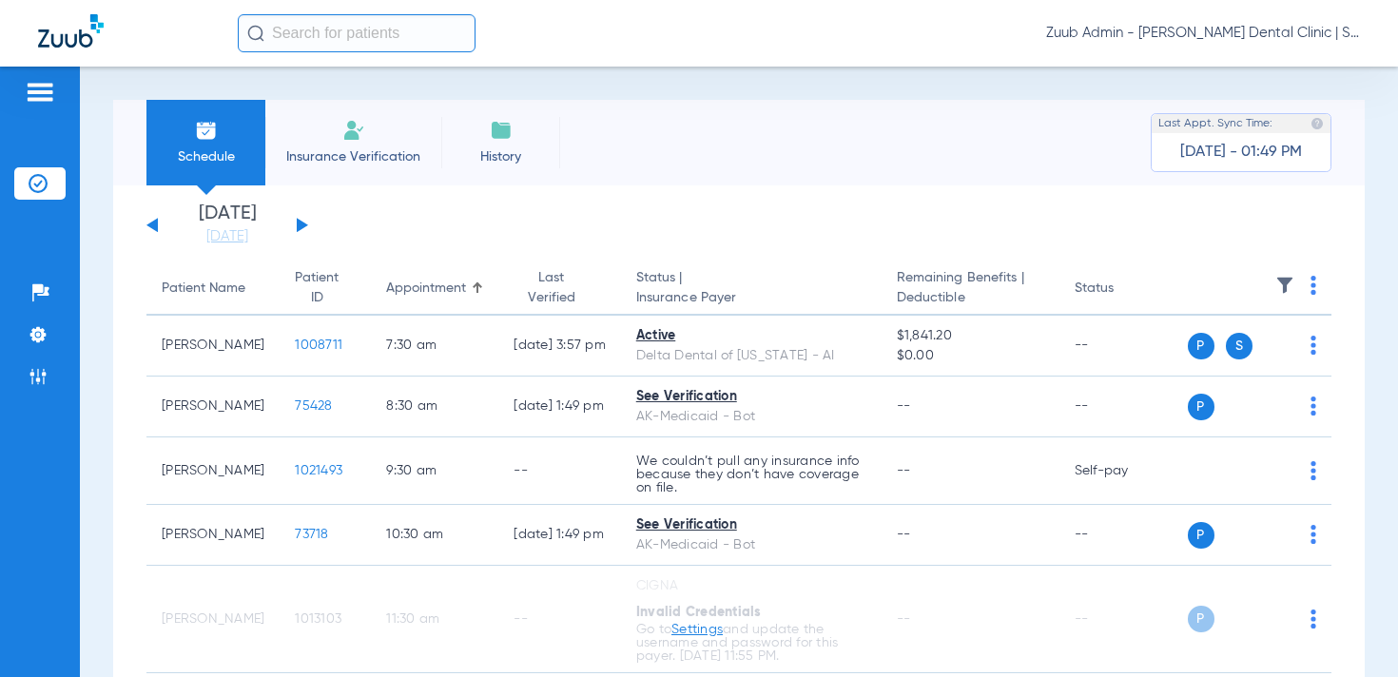
click at [407, 44] on input "text" at bounding box center [357, 33] width 238 height 38
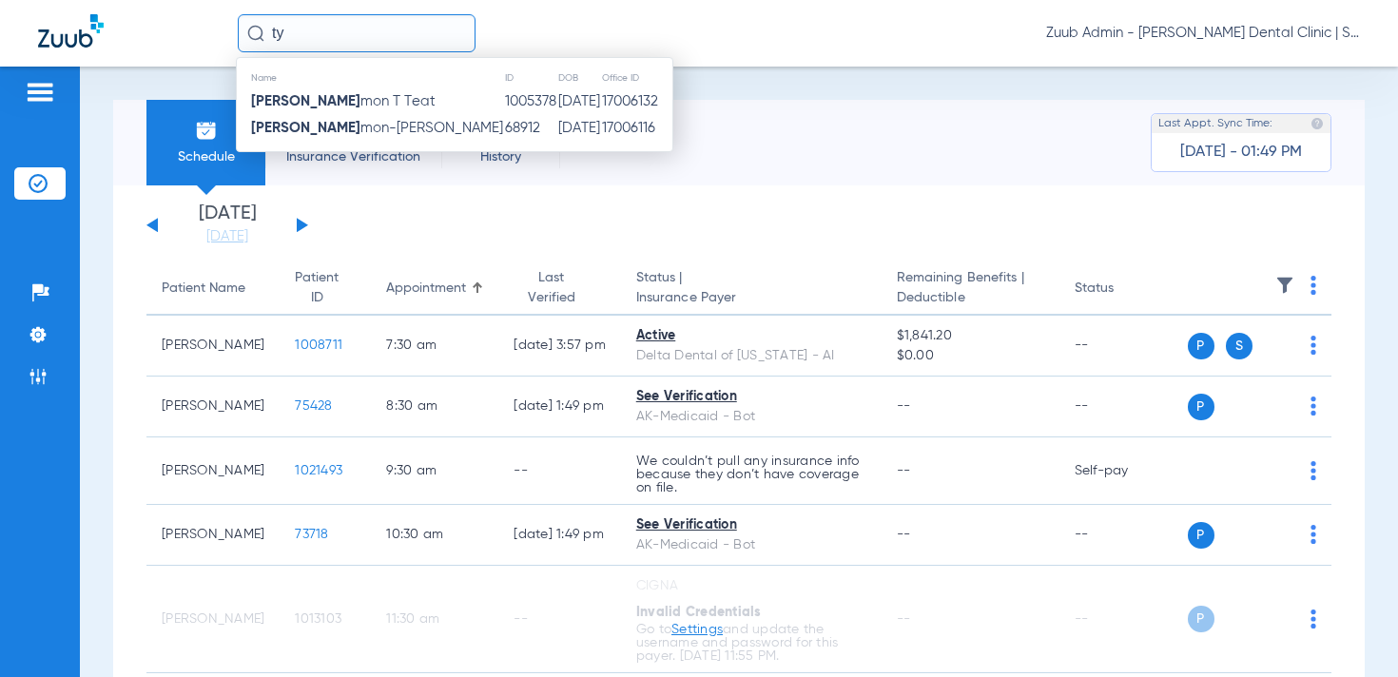
type input "t"
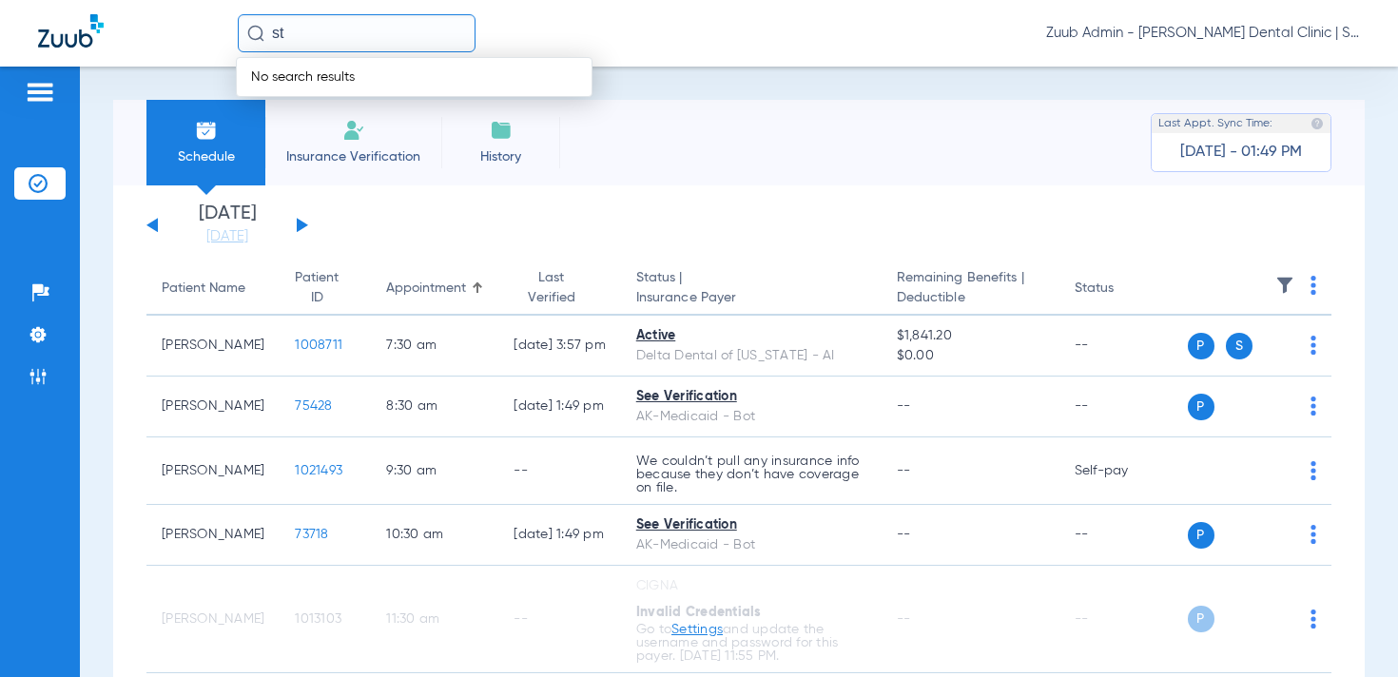
type input "s"
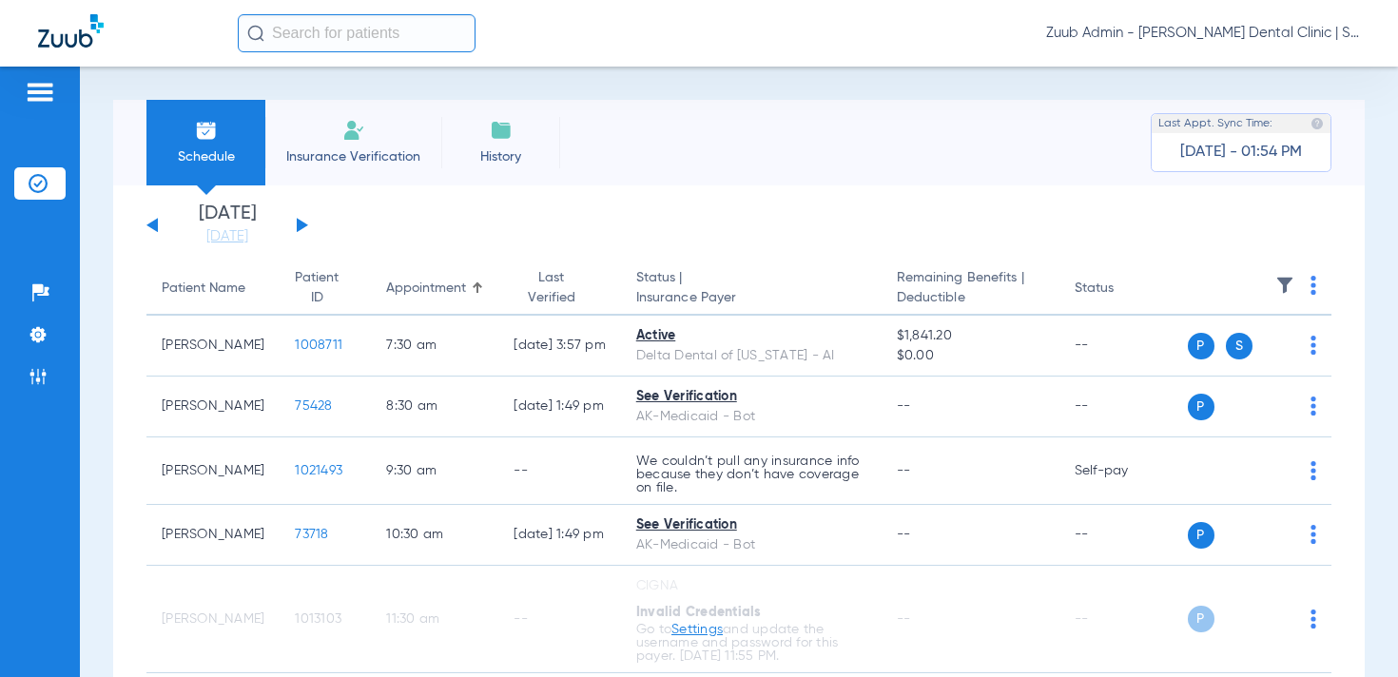
click at [152, 226] on button at bounding box center [151, 225] width 11 height 14
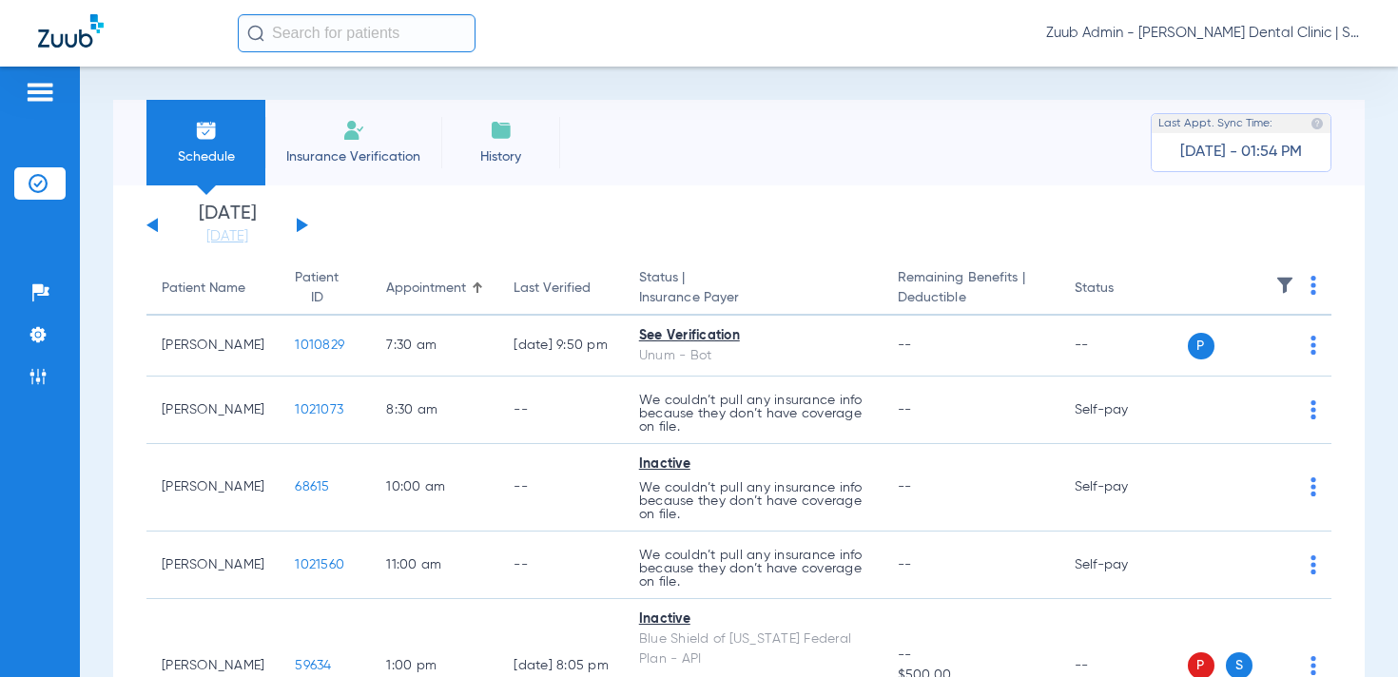
click at [152, 221] on div "Monday 06-09-2025 Tuesday 06-10-2025 Wednesday 06-11-2025 Thursday 06-12-2025 F…" at bounding box center [227, 226] width 162 height 42
click at [151, 222] on button at bounding box center [151, 225] width 11 height 14
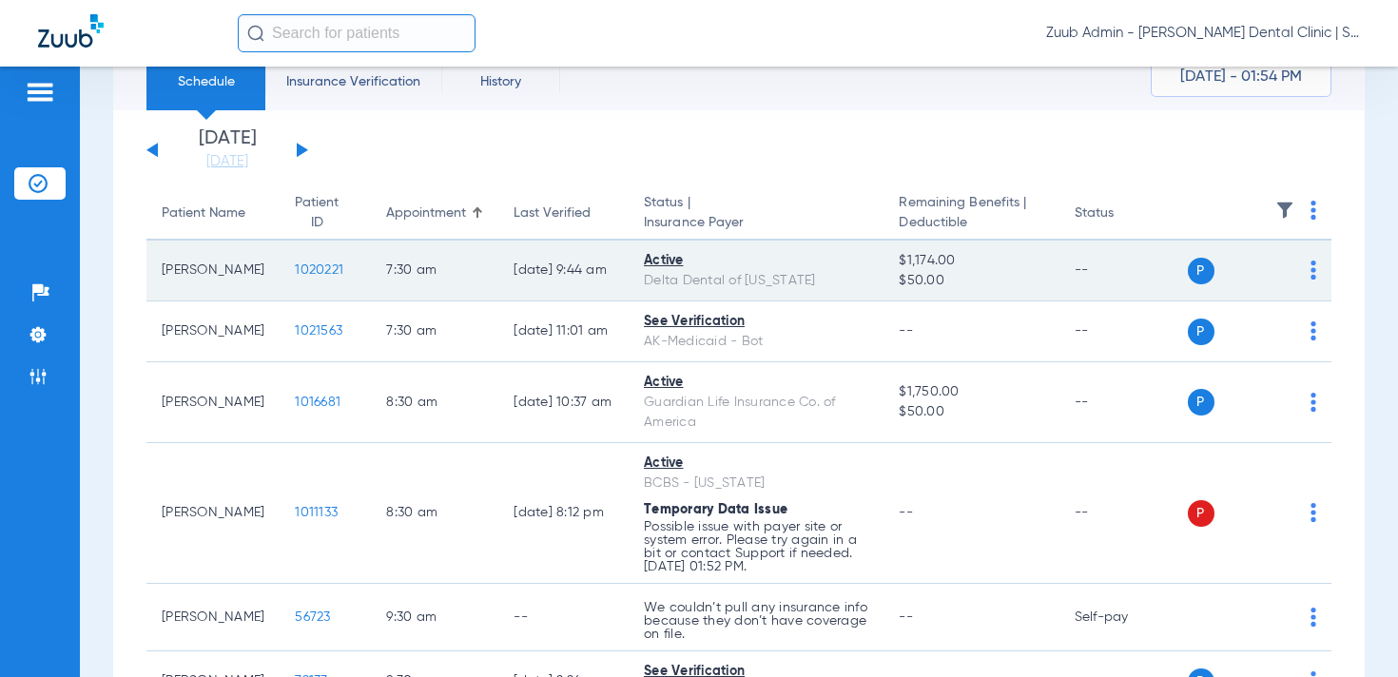
scroll to position [76, 0]
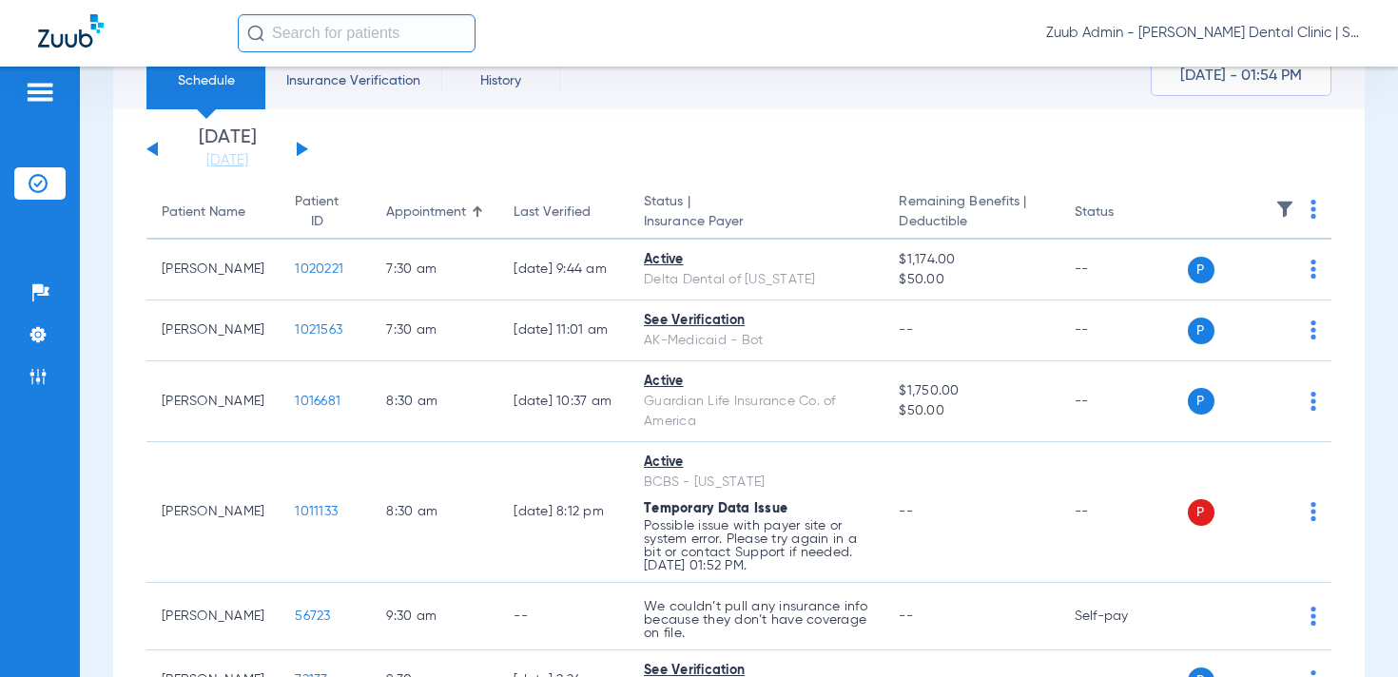
click at [300, 145] on button at bounding box center [302, 149] width 11 height 14
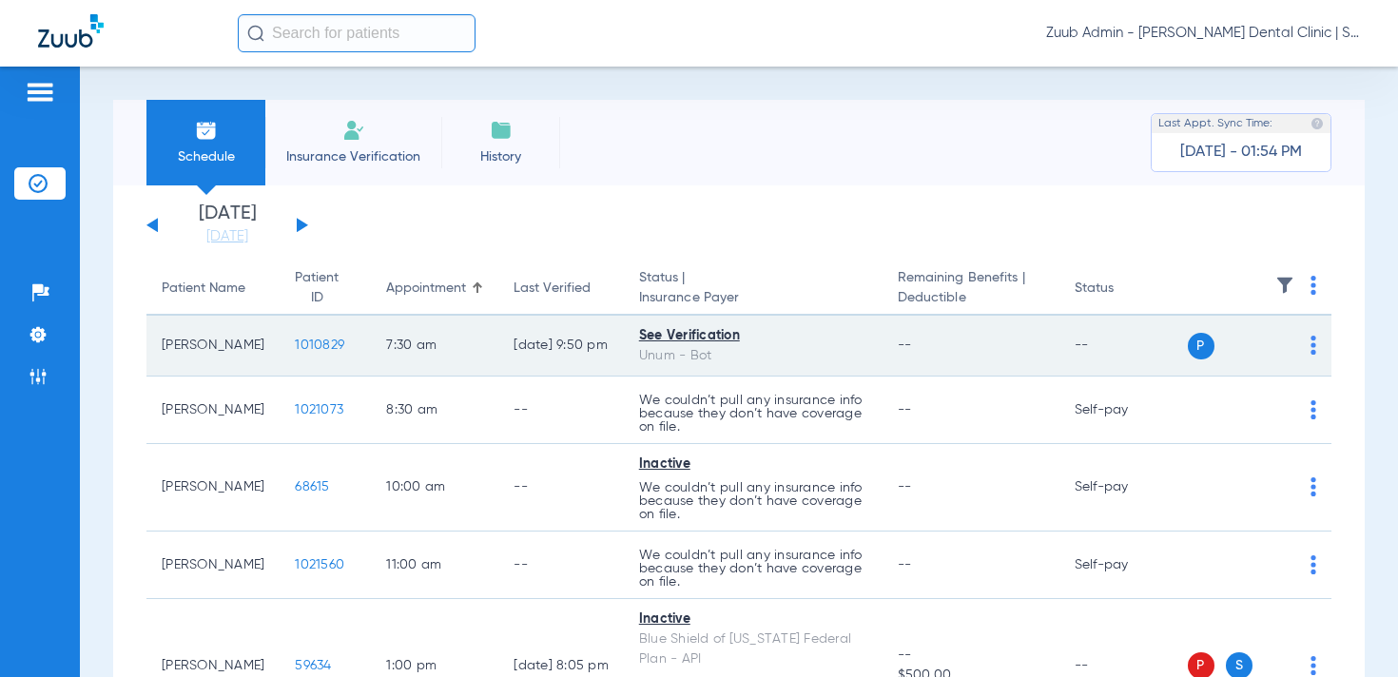
click at [300, 347] on span "1010829" at bounding box center [319, 345] width 49 height 13
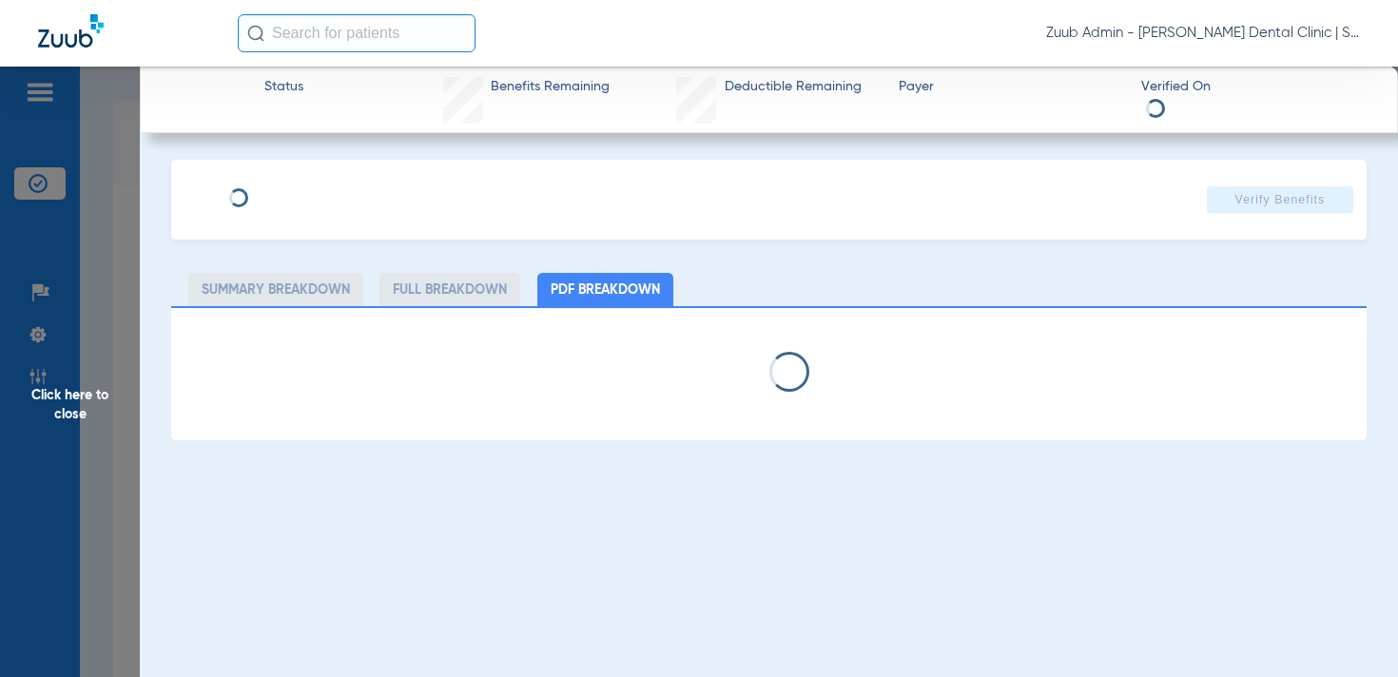
type input "Logan"
type input "Remeto"
type input "01/02/1999"
type input "0554913308"
type input "D53383"
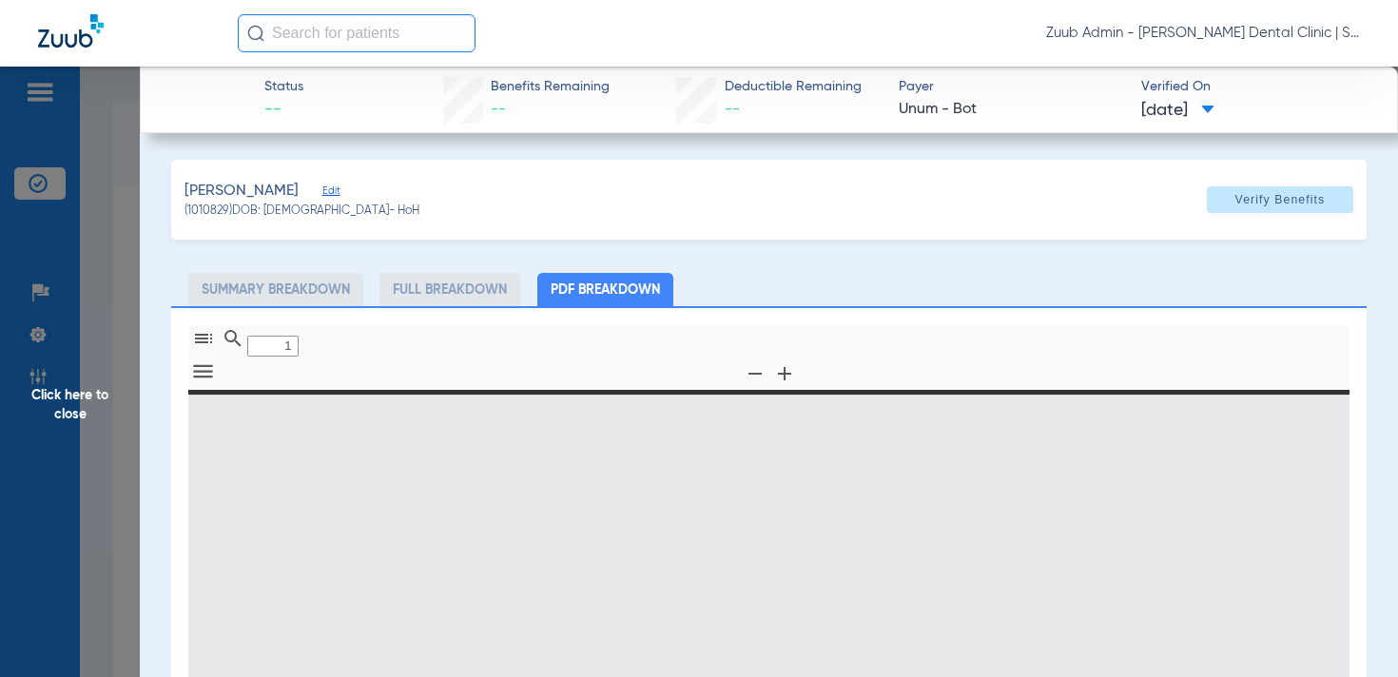
click at [329, 189] on span "Edit" at bounding box center [330, 194] width 17 height 18
type input "0"
select select "page-width"
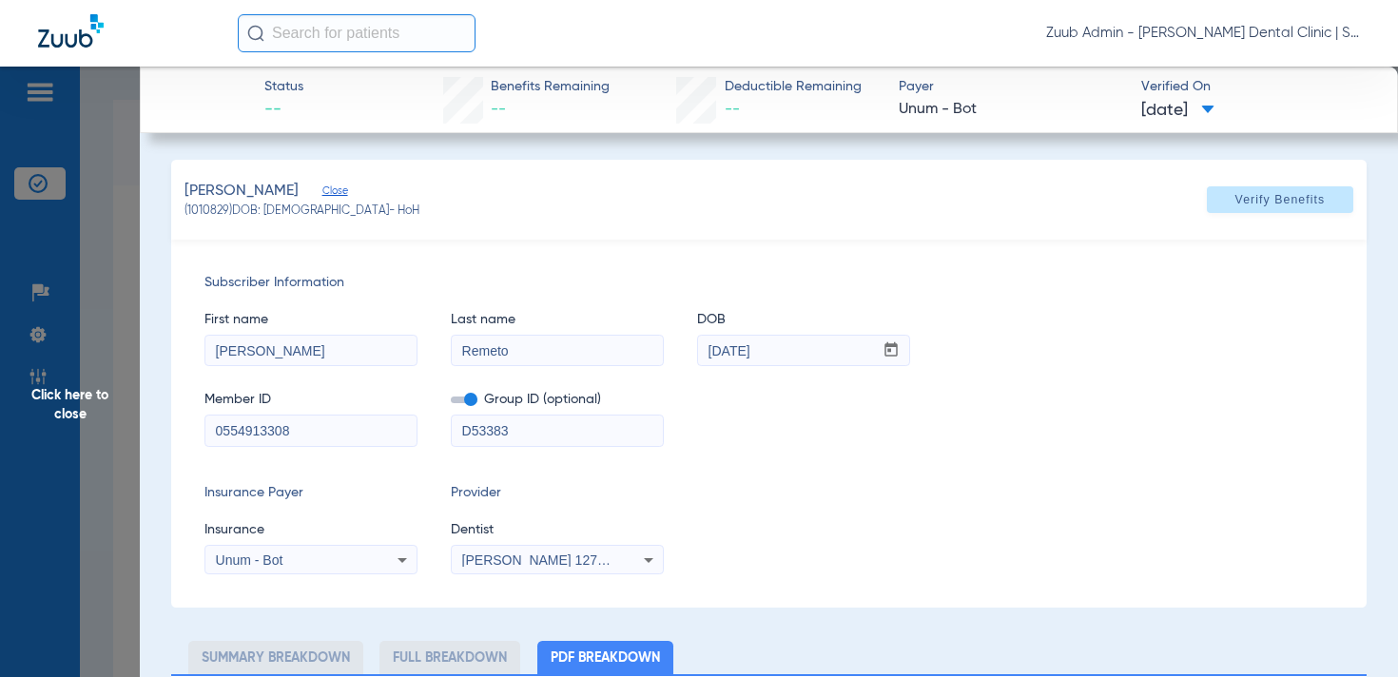
type input "1"
click at [282, 560] on span "Unum - Bot" at bounding box center [250, 560] width 68 height 15
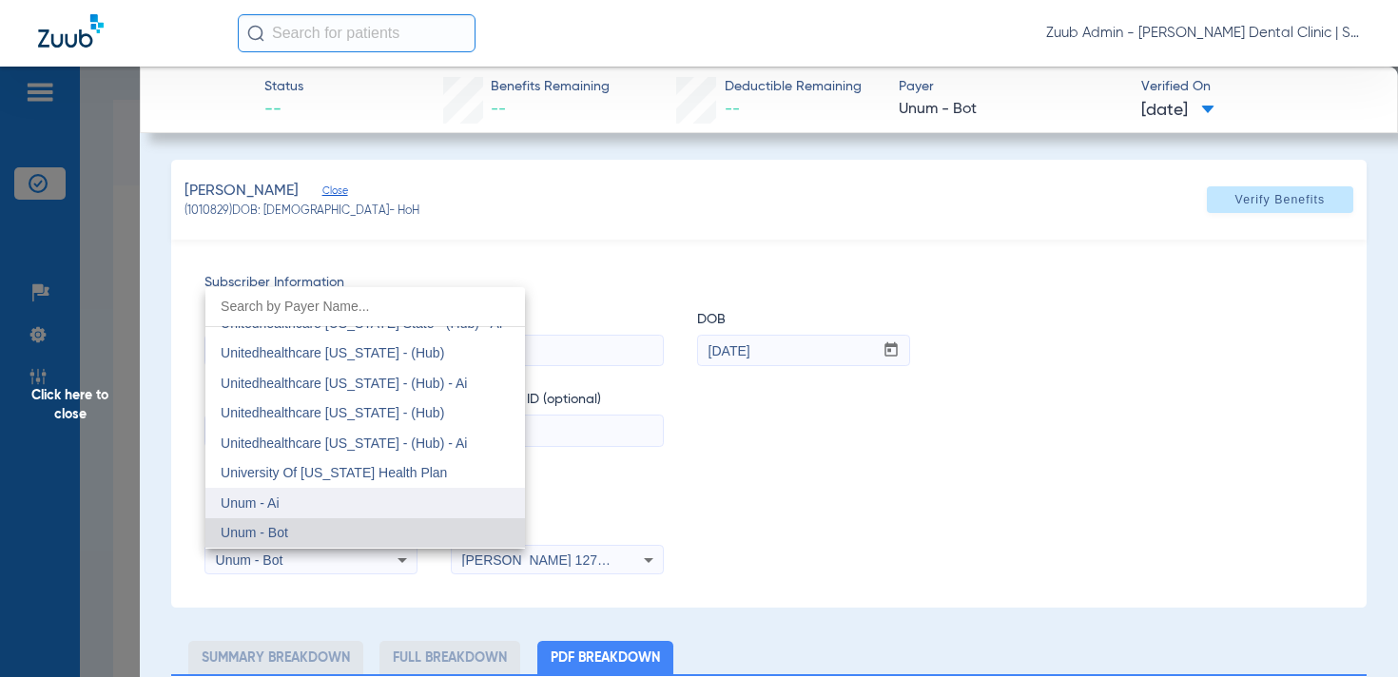
scroll to position [14063, 0]
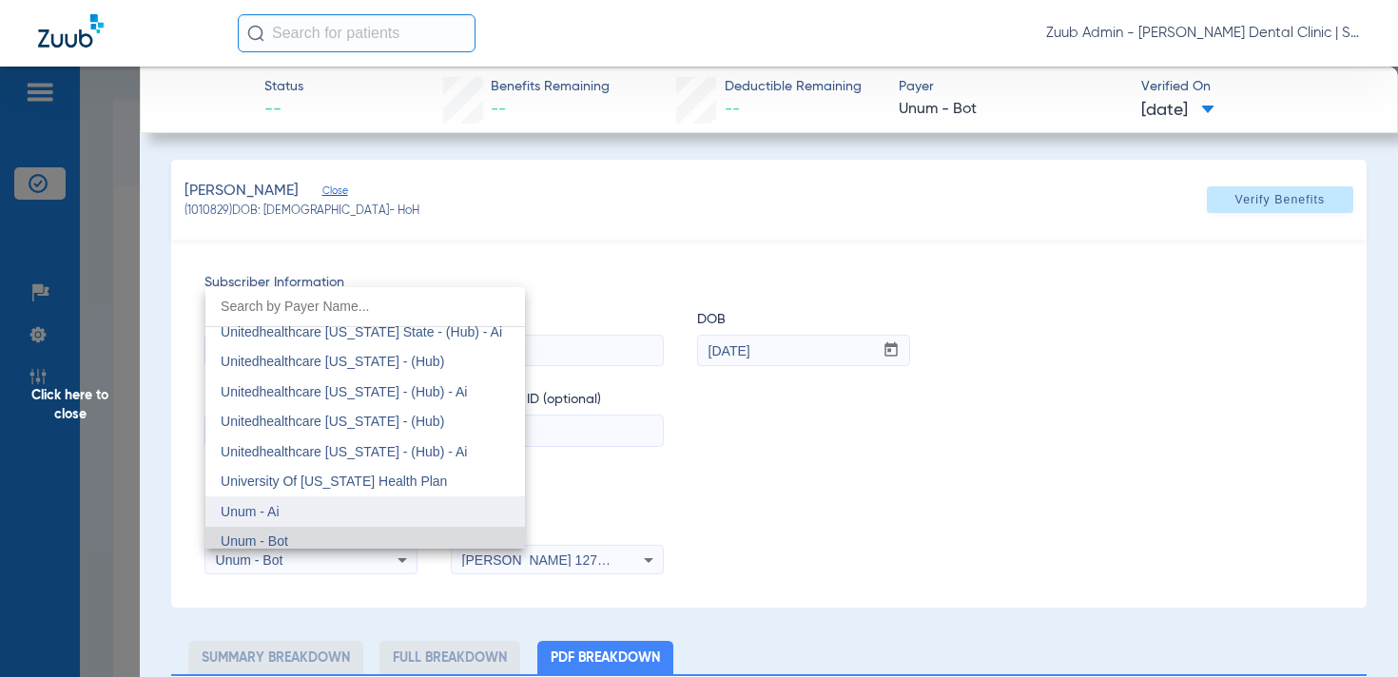
click at [311, 508] on mat-option "Unum - Ai" at bounding box center [365, 512] width 320 height 30
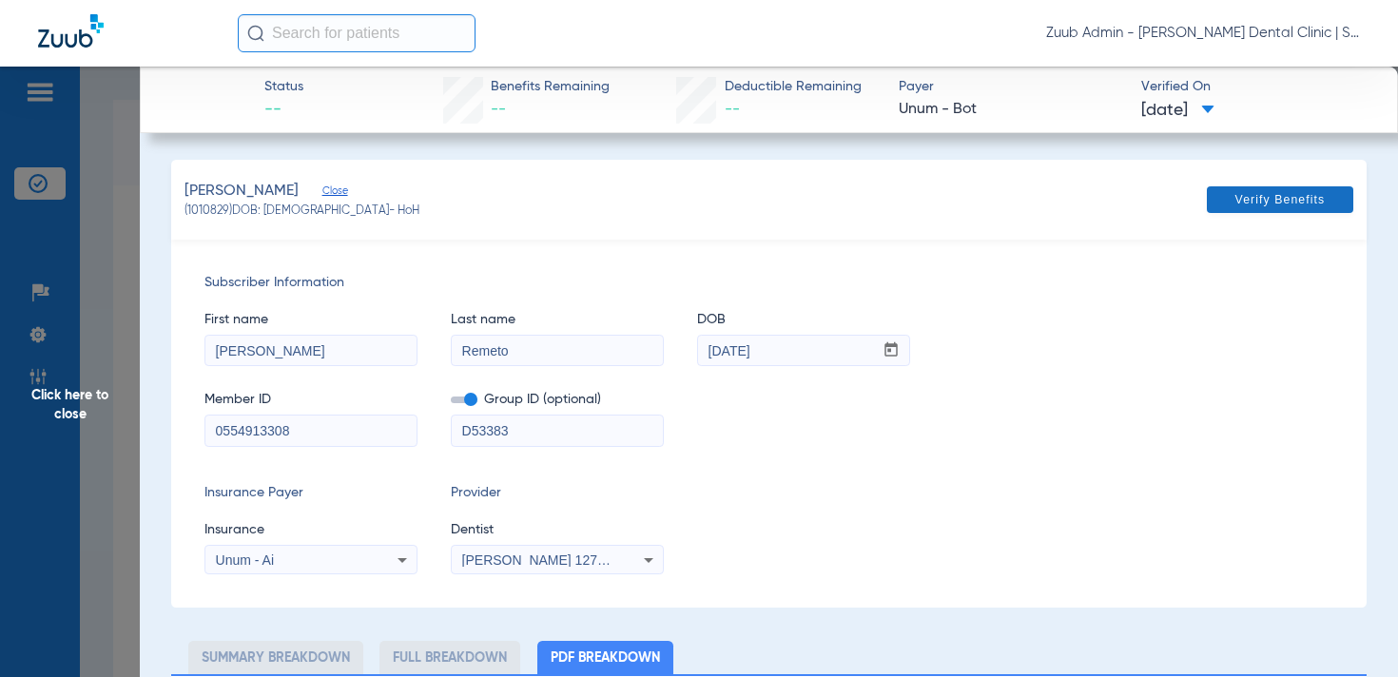
click at [1283, 198] on span "Verify Benefits" at bounding box center [1281, 199] width 90 height 15
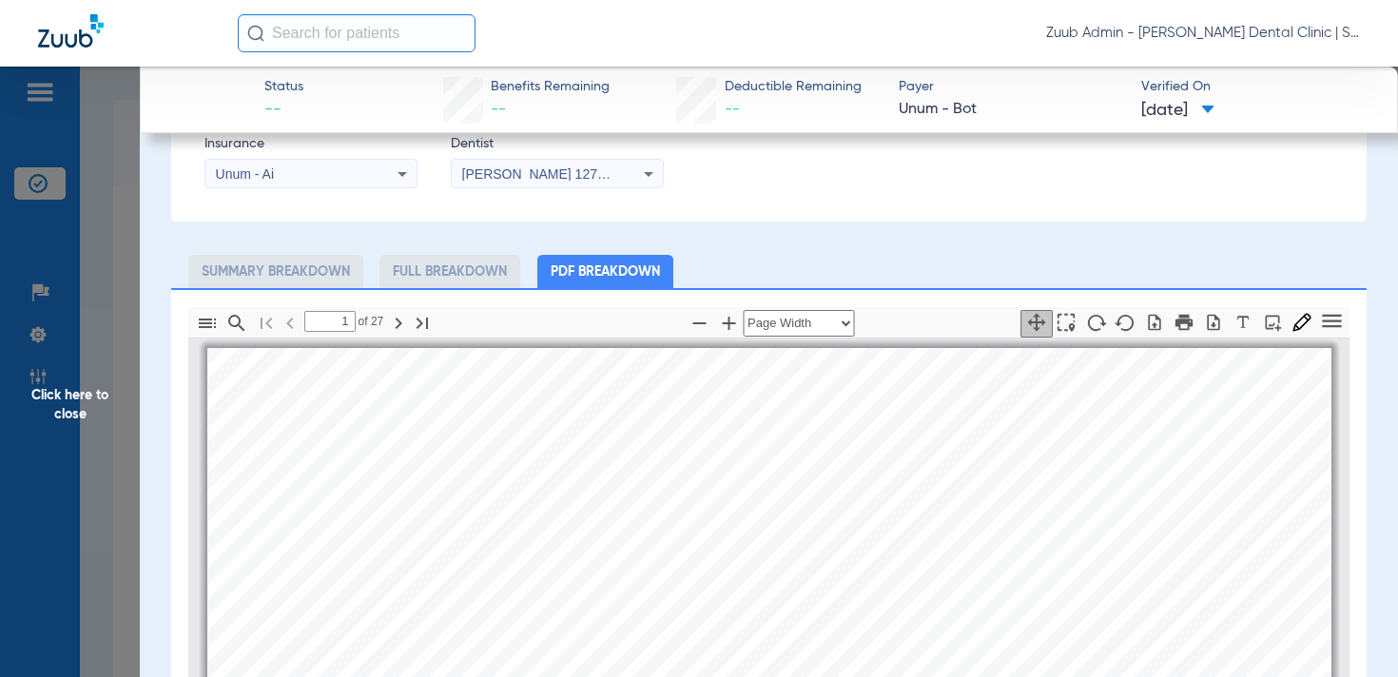
scroll to position [0, 0]
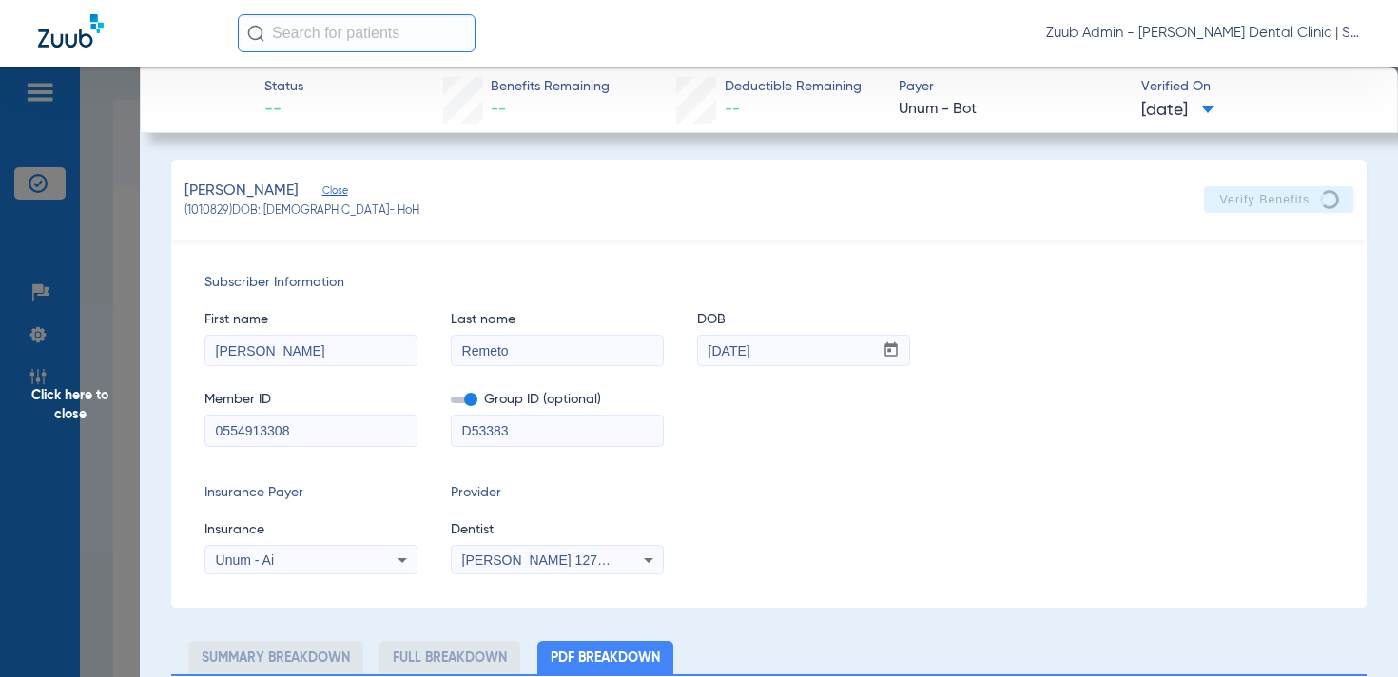
click at [97, 392] on span "Click here to close" at bounding box center [70, 405] width 140 height 677
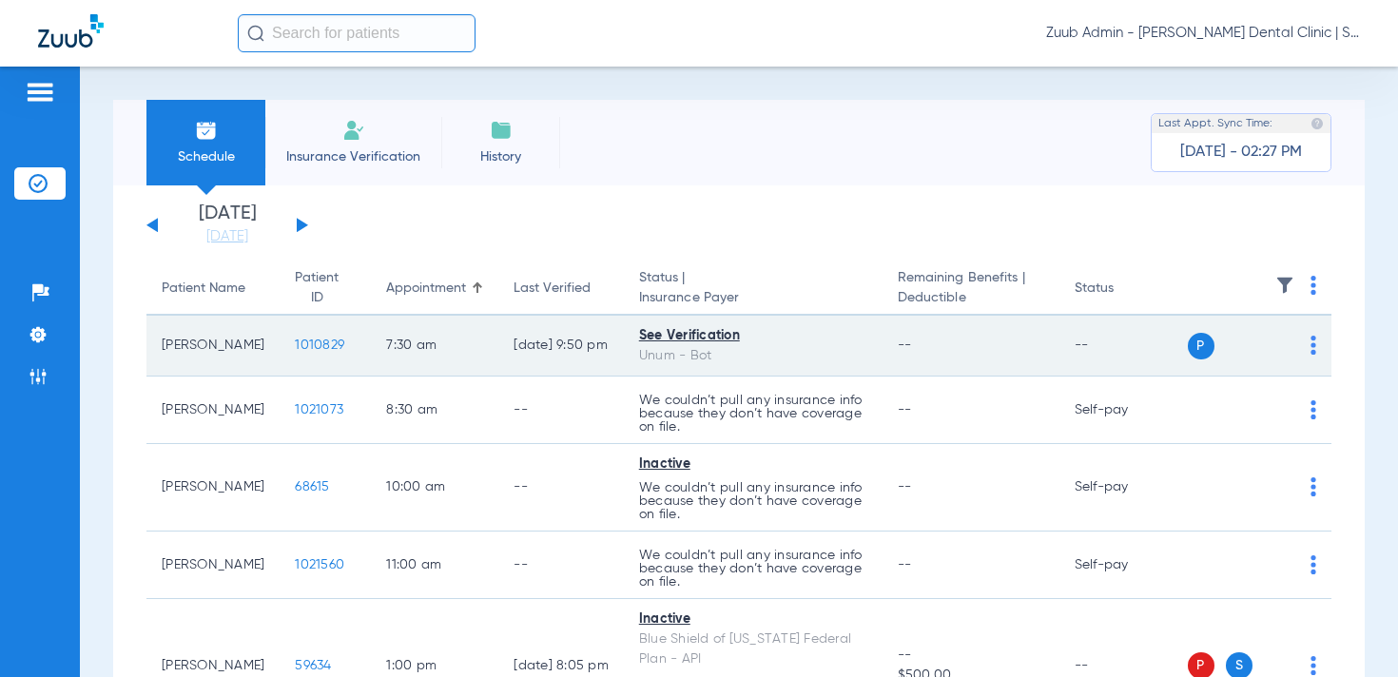
click at [295, 343] on span "1010829" at bounding box center [319, 345] width 49 height 13
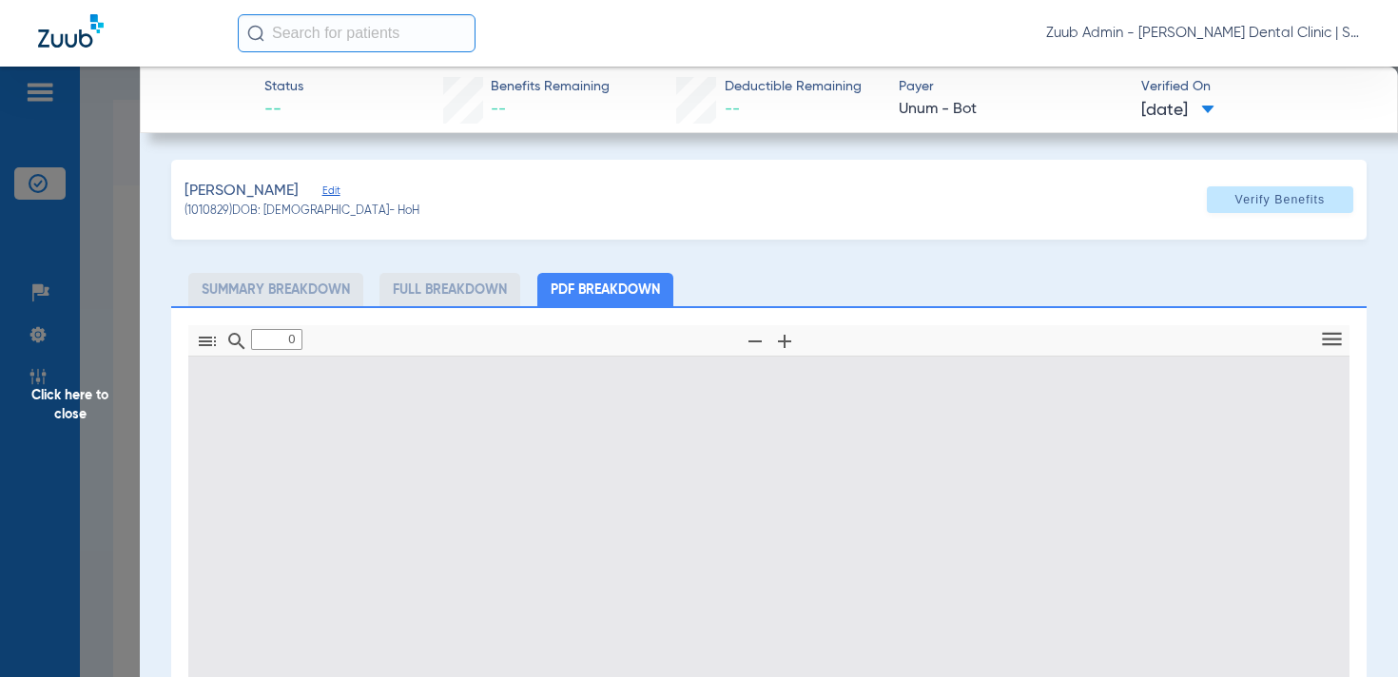
type input "1"
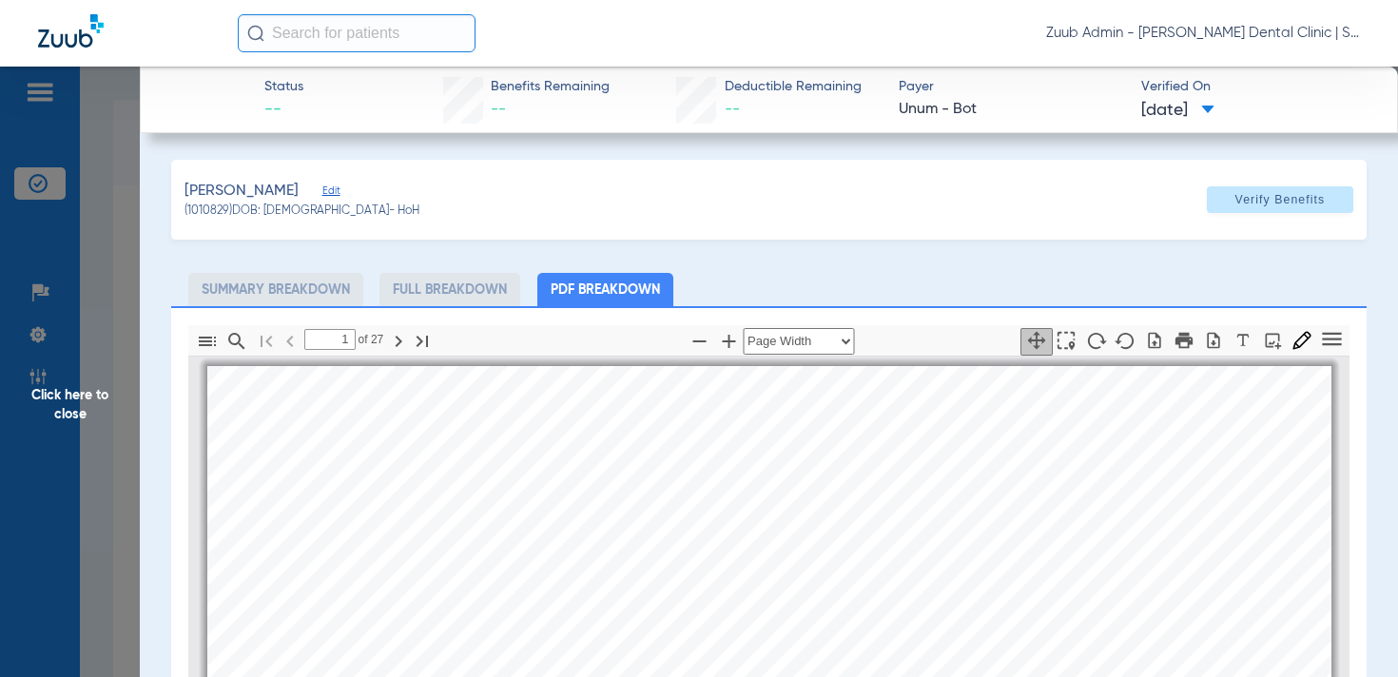
click at [93, 396] on span "Click here to close" at bounding box center [70, 405] width 140 height 677
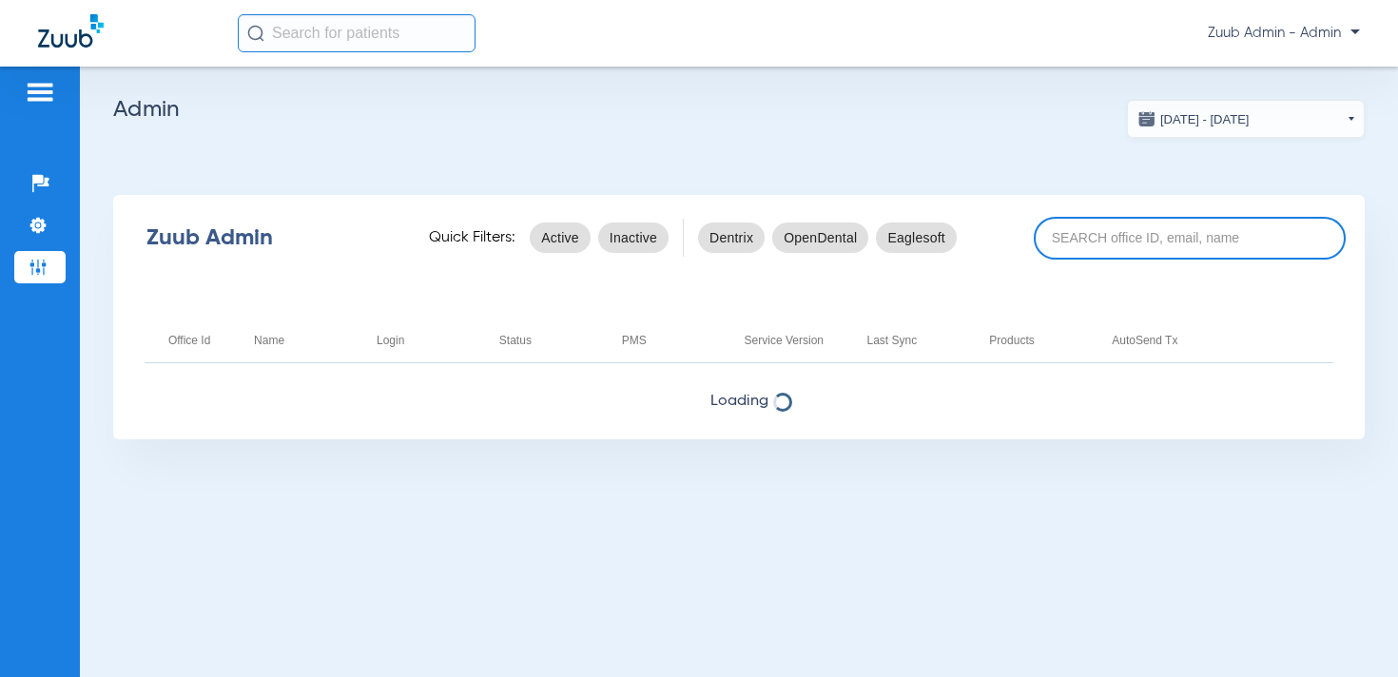
click at [1126, 244] on input at bounding box center [1190, 238] width 312 height 43
type input "6758"
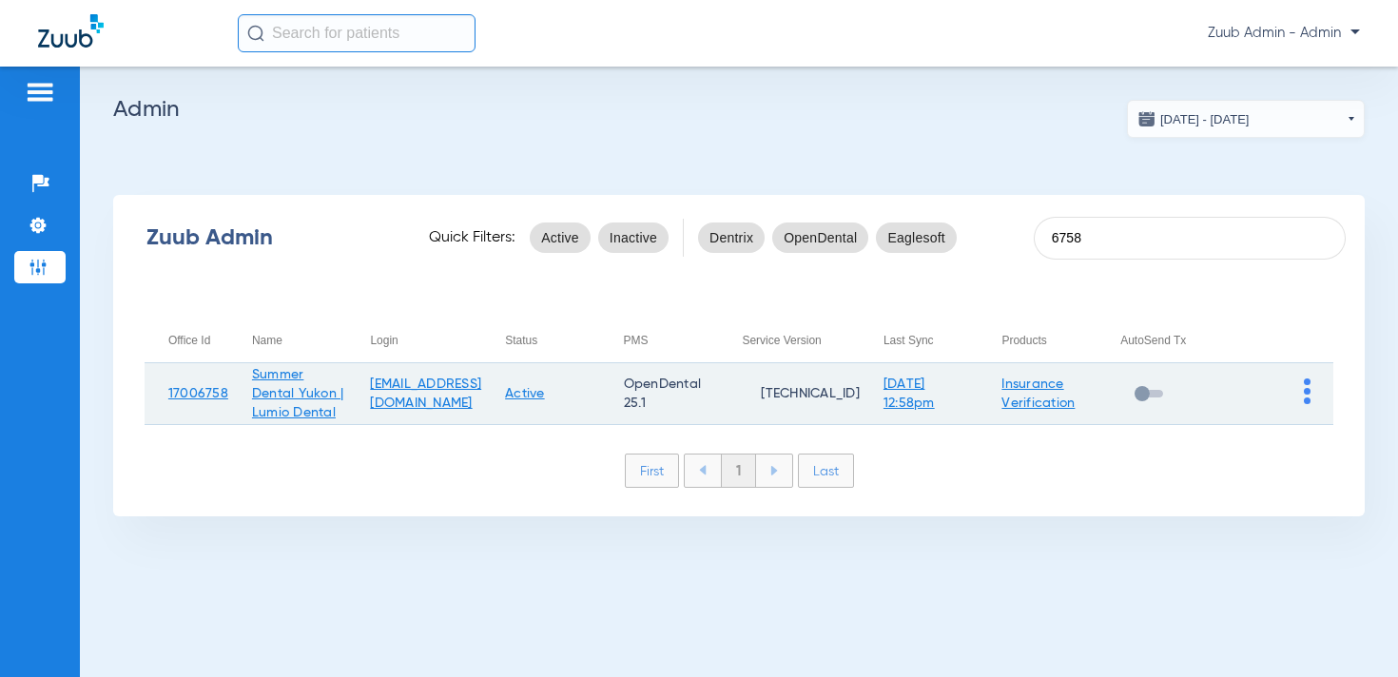
click at [1305, 404] on img at bounding box center [1307, 392] width 7 height 26
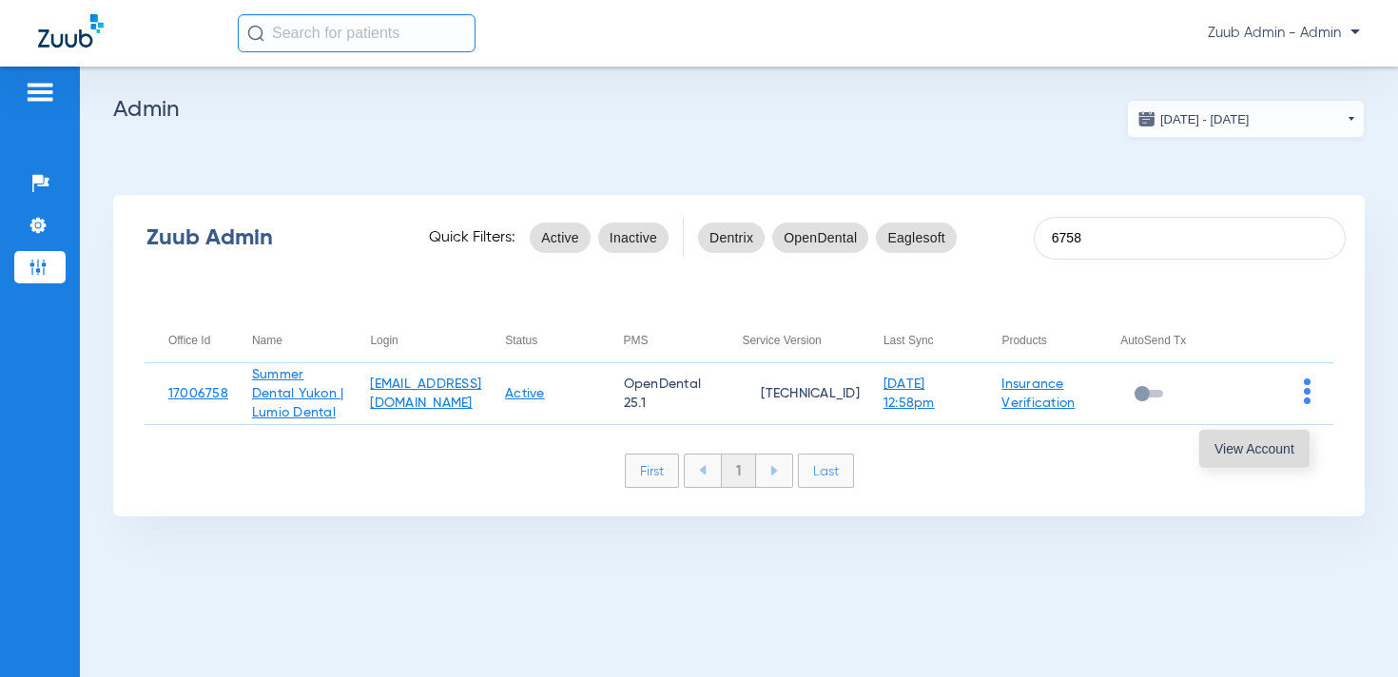
click at [1250, 436] on button "View Account" at bounding box center [1255, 449] width 110 height 38
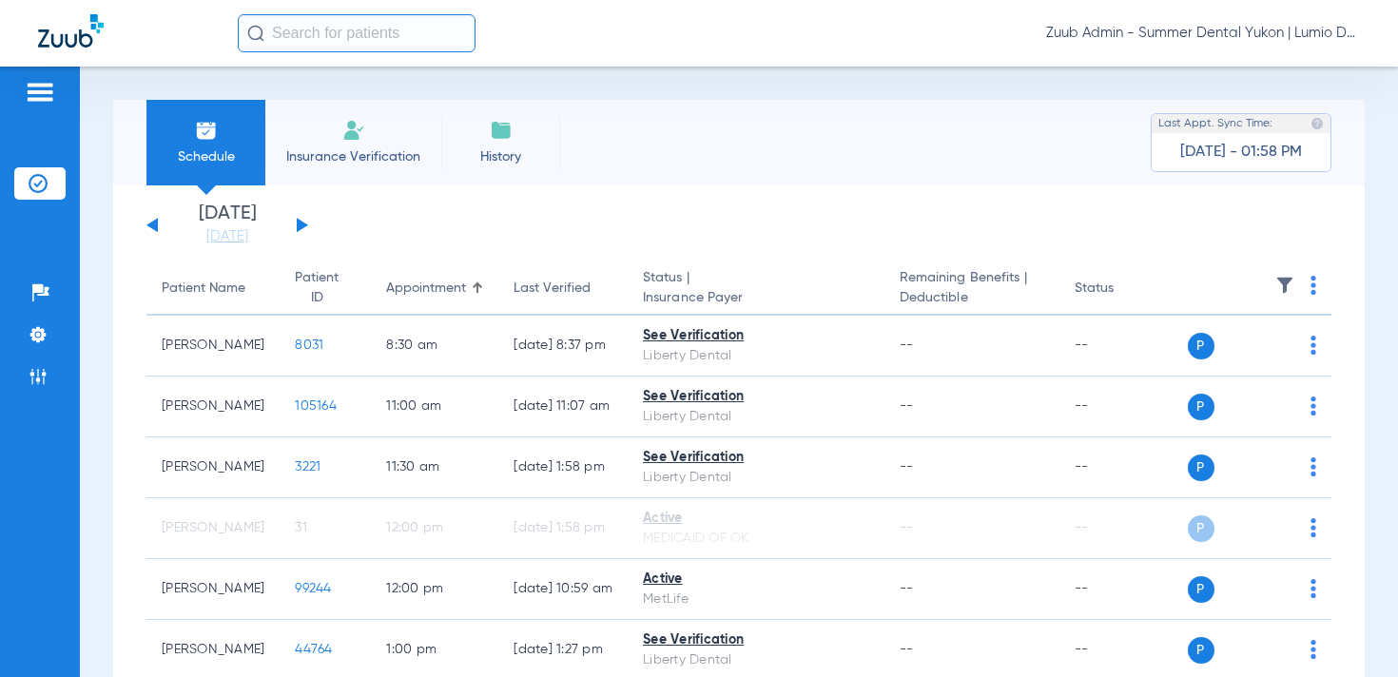
click at [1281, 287] on img at bounding box center [1285, 285] width 19 height 19
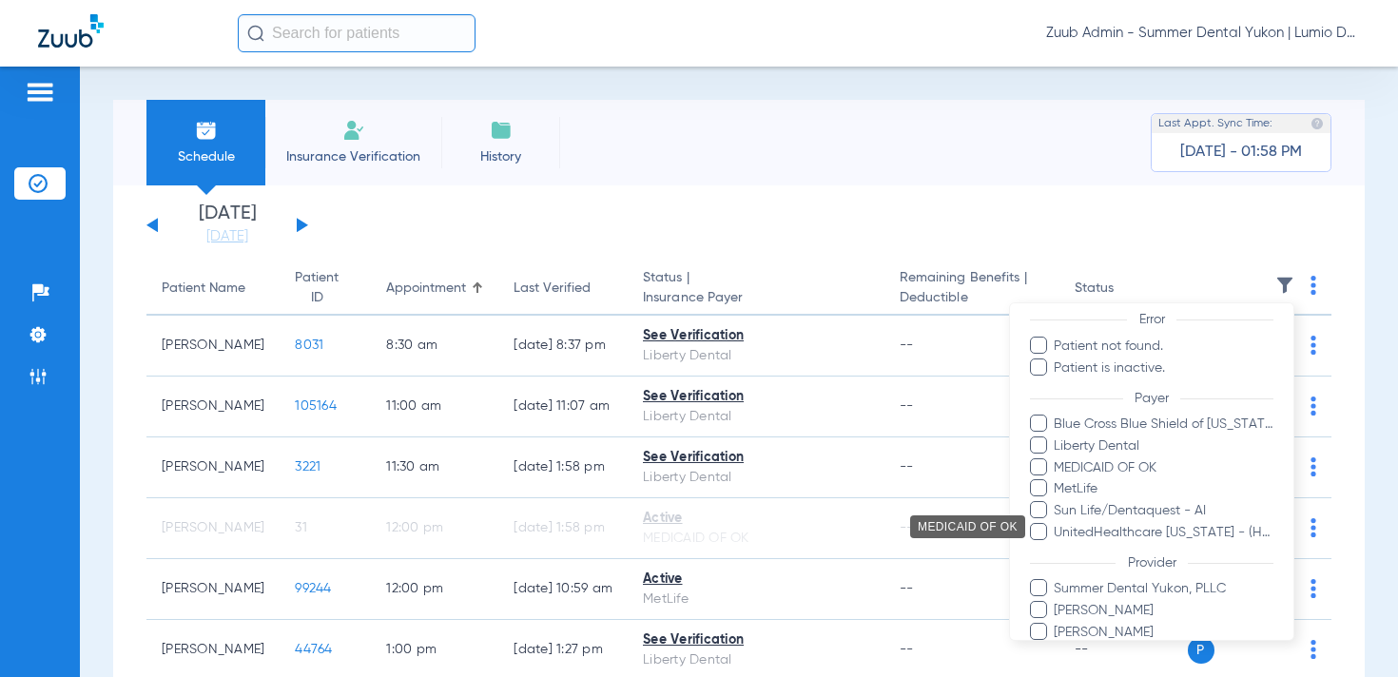
scroll to position [176, 0]
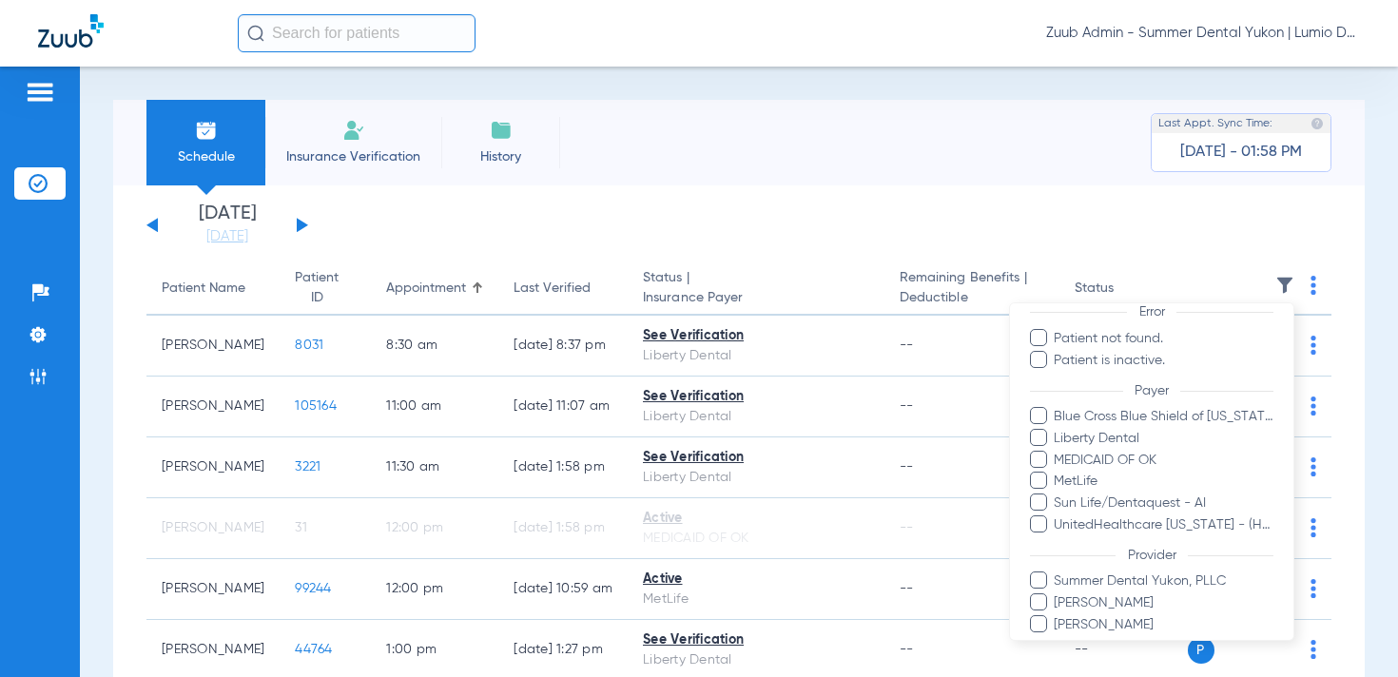
click at [472, 202] on div at bounding box center [699, 338] width 1398 height 677
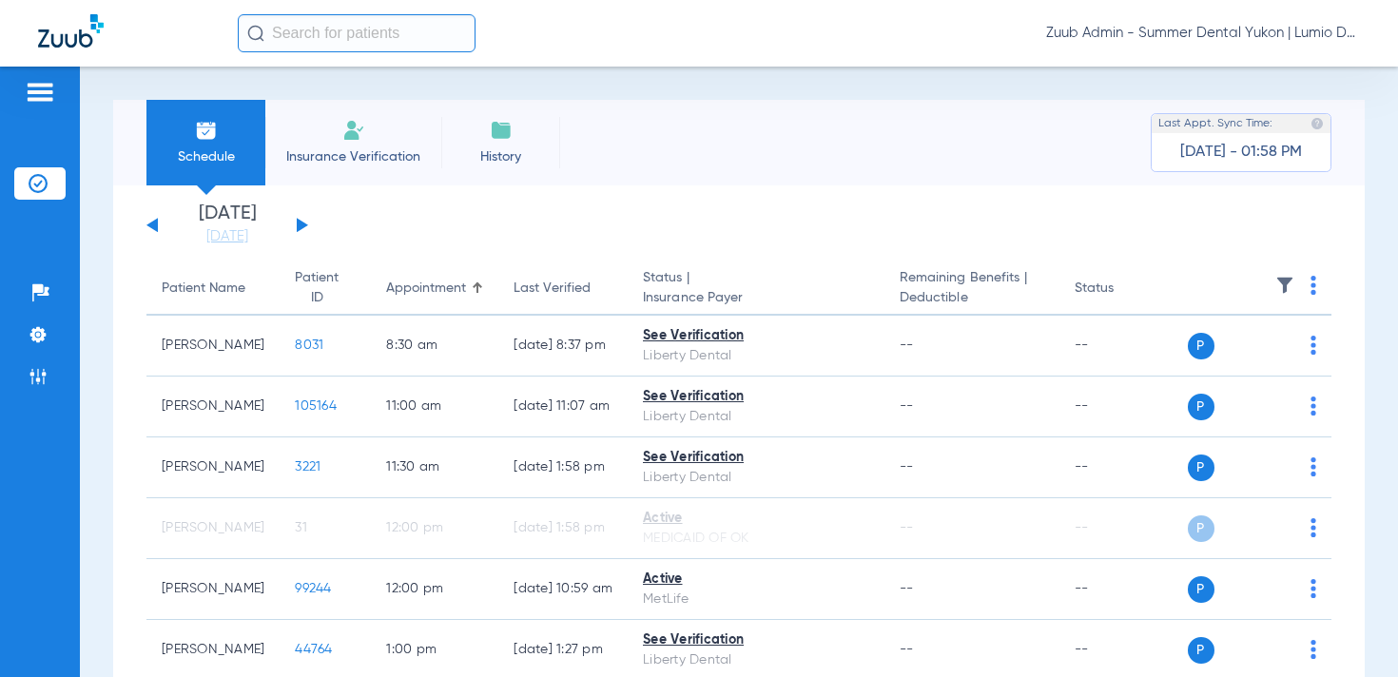
click at [299, 226] on button at bounding box center [302, 225] width 11 height 14
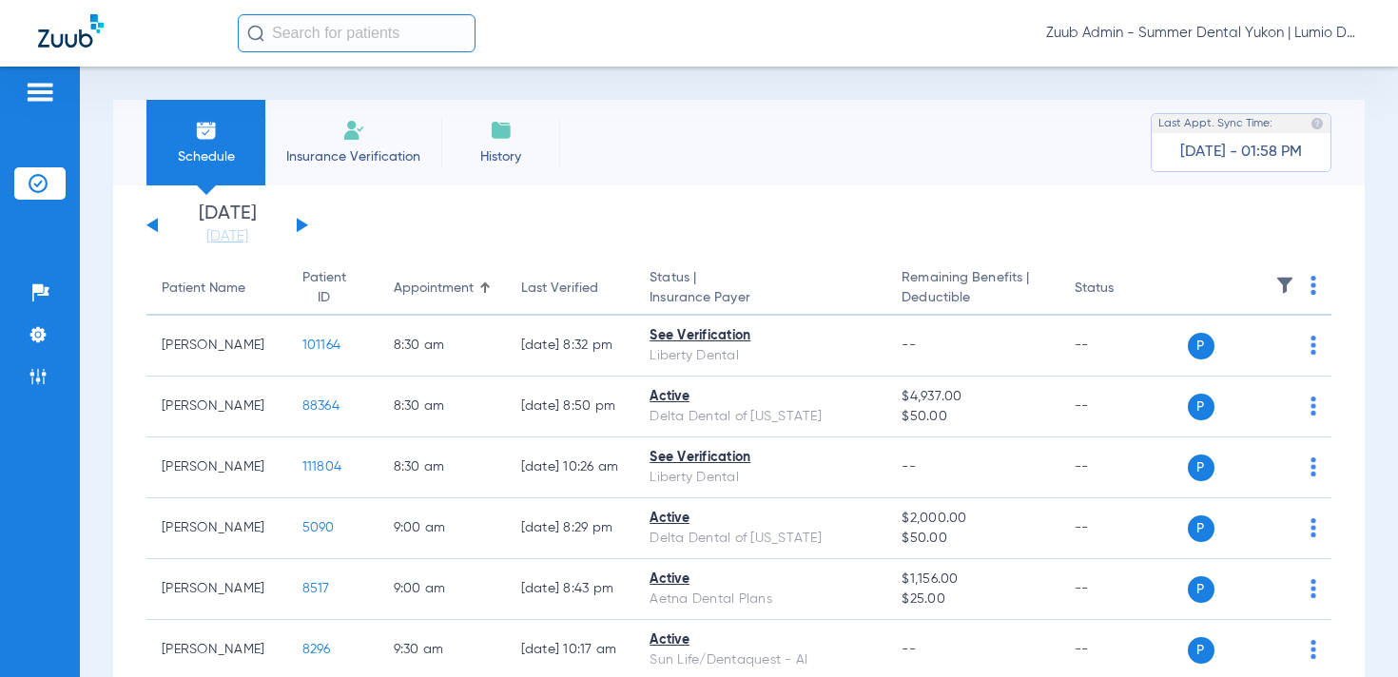
click at [1284, 287] on img at bounding box center [1285, 285] width 19 height 19
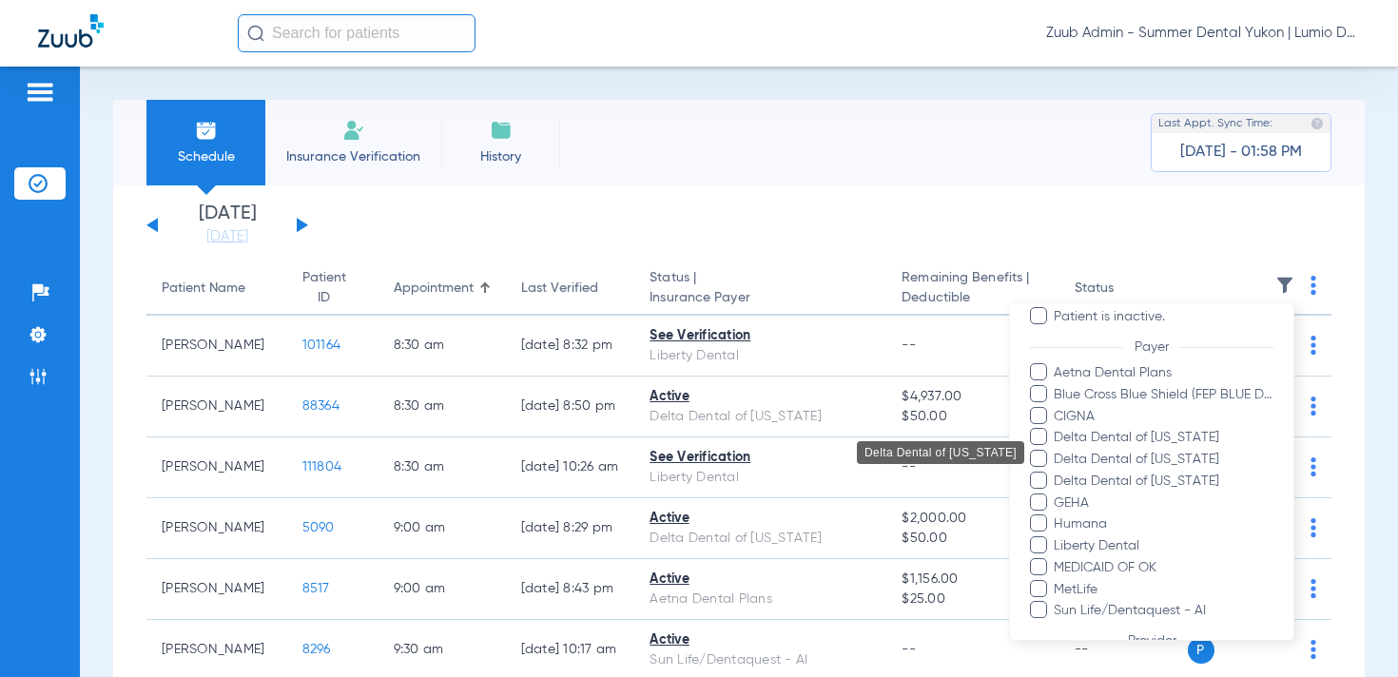
scroll to position [242, 0]
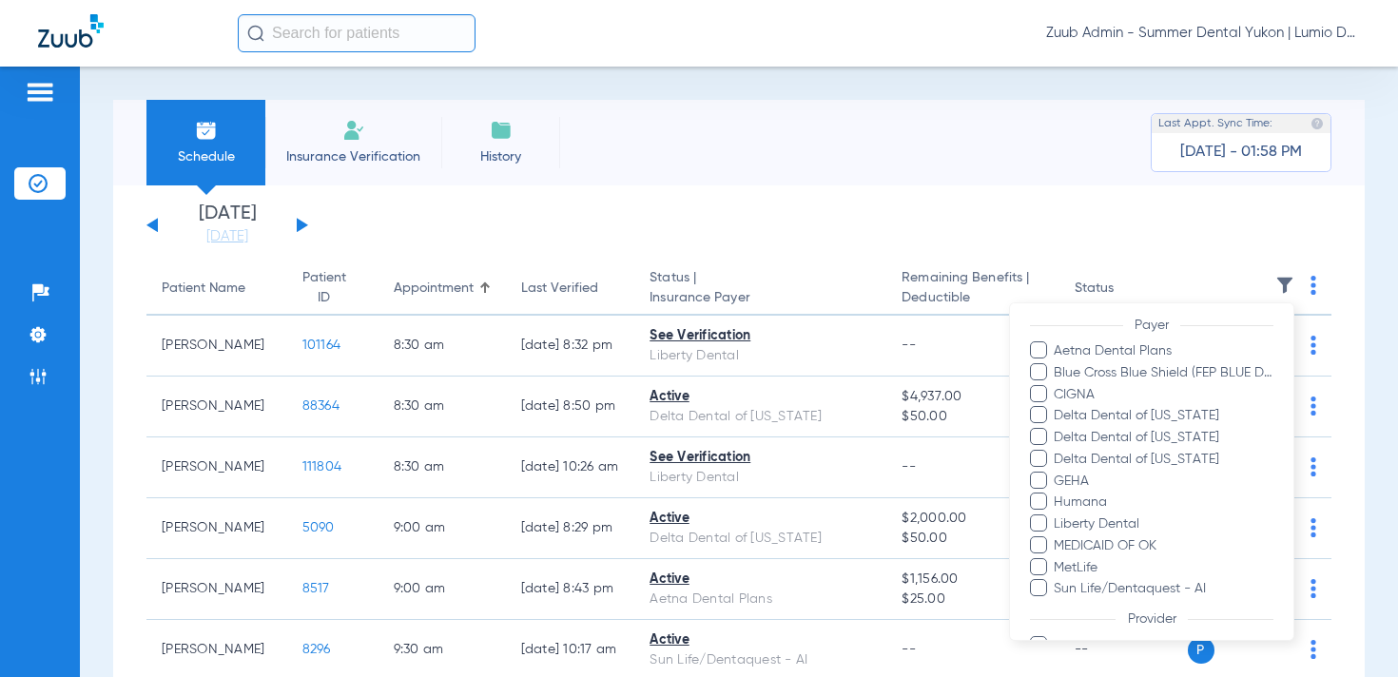
click at [401, 238] on div at bounding box center [699, 338] width 1398 height 677
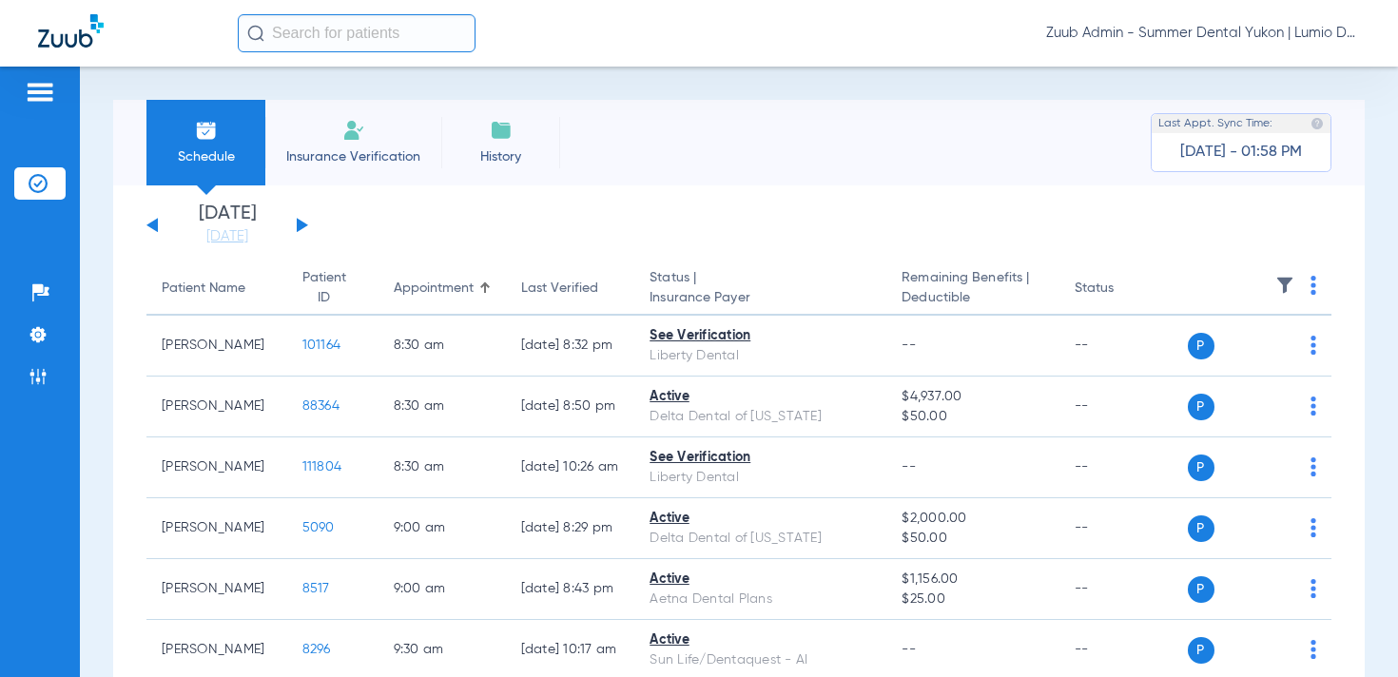
click at [302, 225] on button at bounding box center [302, 225] width 11 height 14
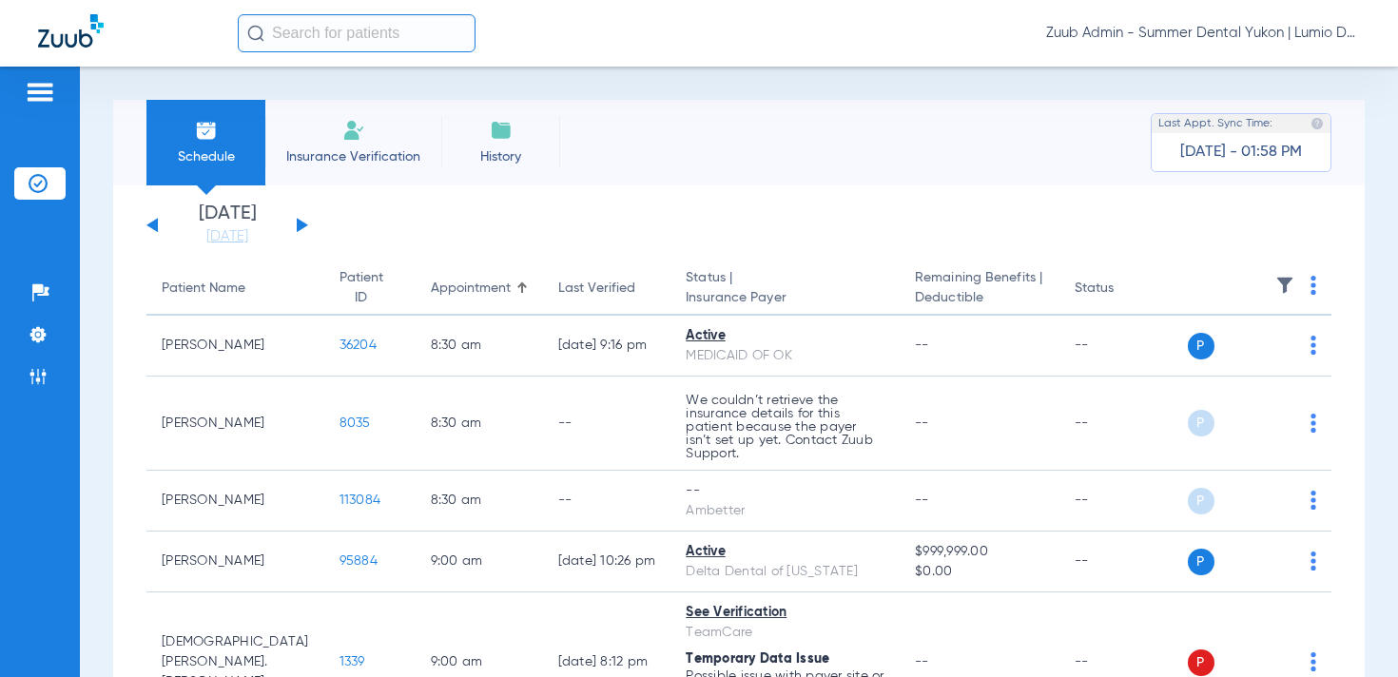
click at [1289, 285] on img at bounding box center [1285, 285] width 19 height 19
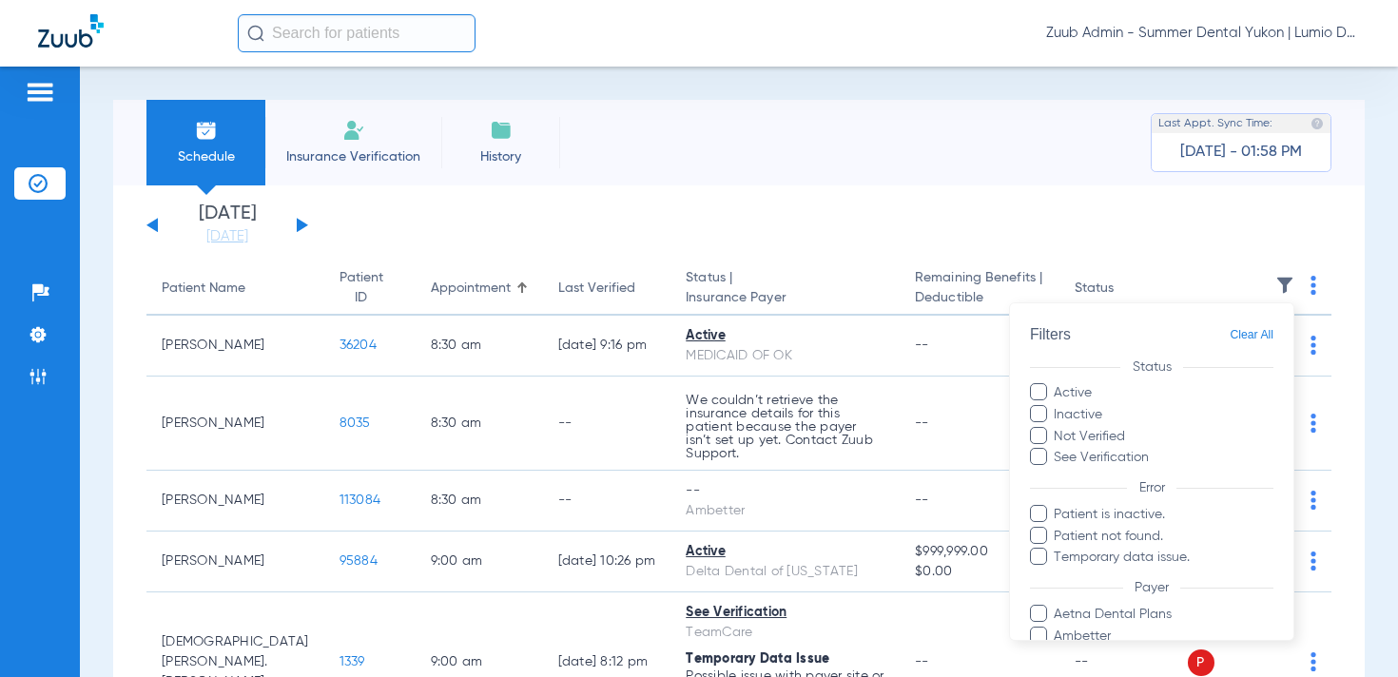
click at [939, 236] on div at bounding box center [699, 338] width 1398 height 677
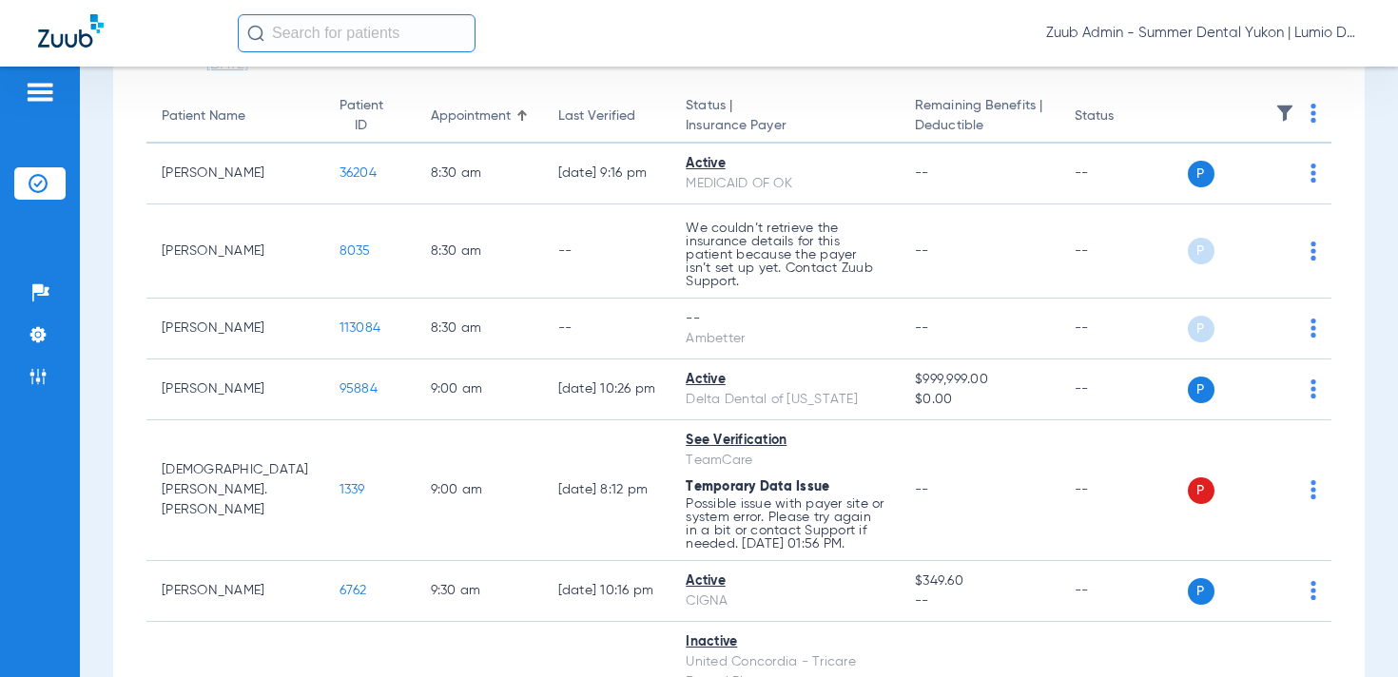
scroll to position [179, 0]
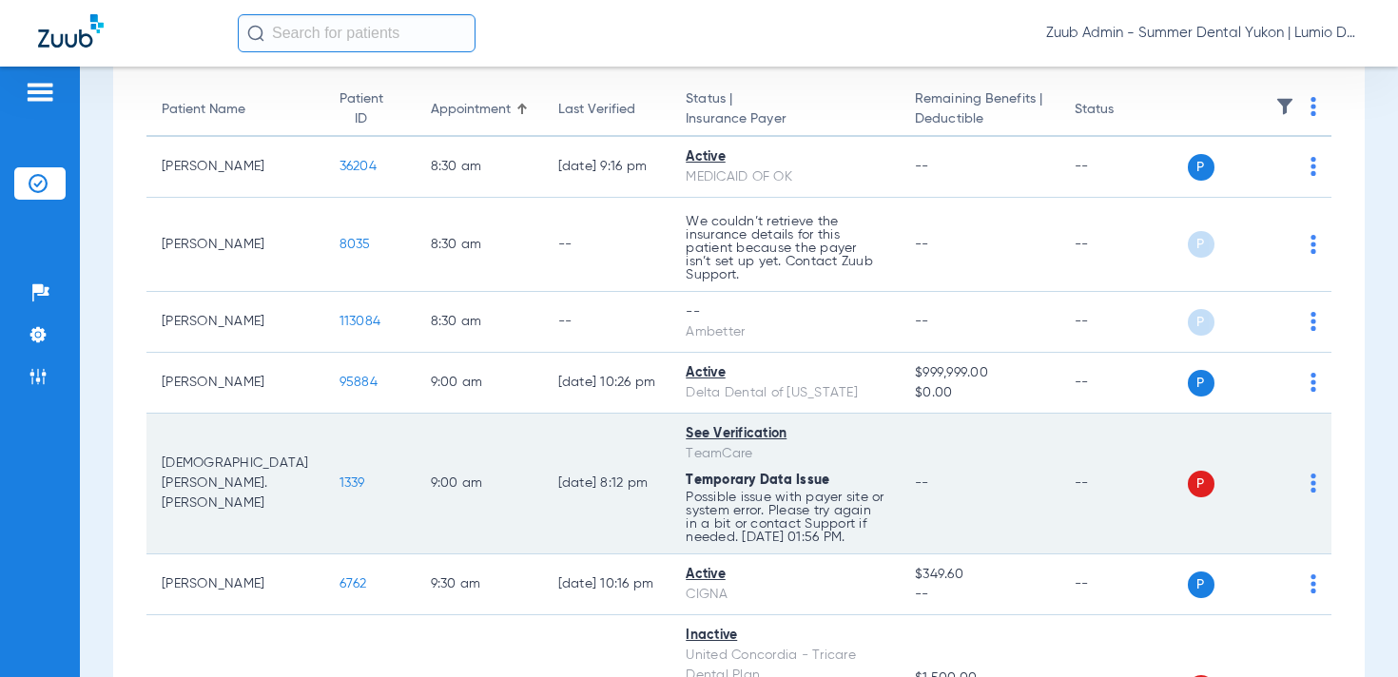
click at [340, 477] on span "1339" at bounding box center [353, 483] width 26 height 13
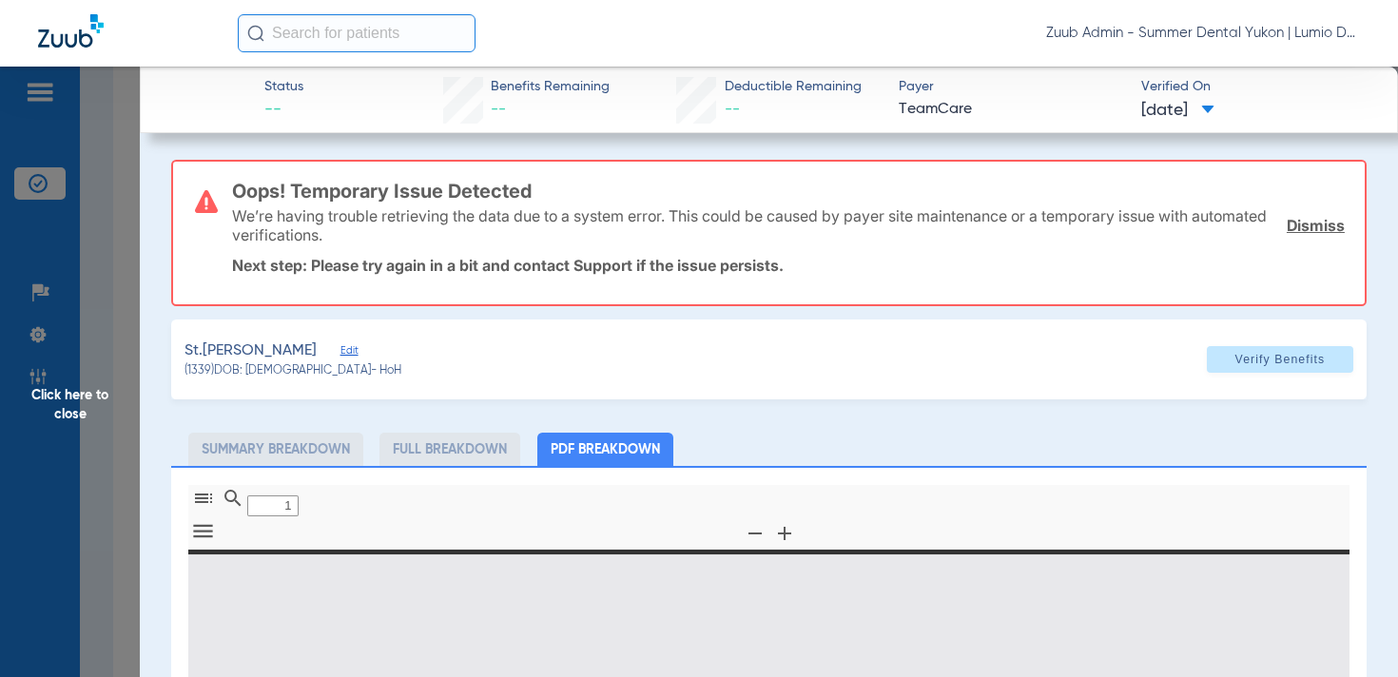
type input "0"
select select "page-width"
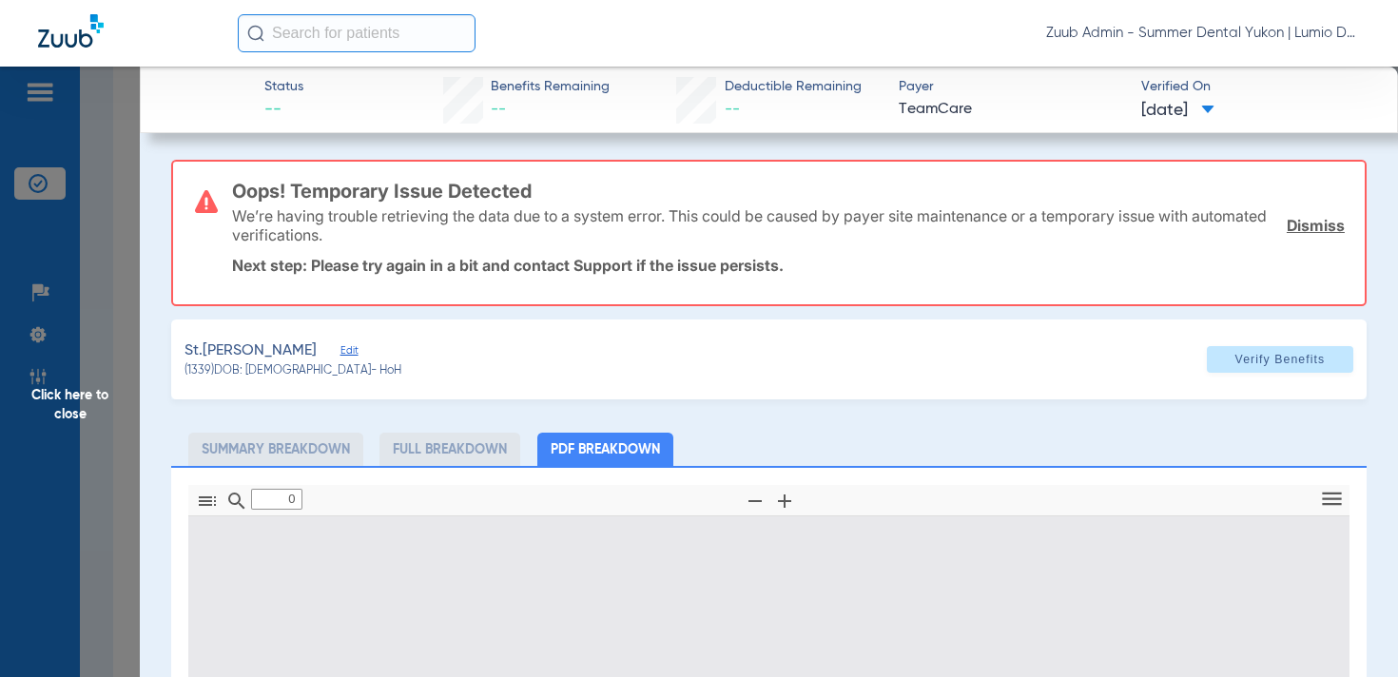
type input "1"
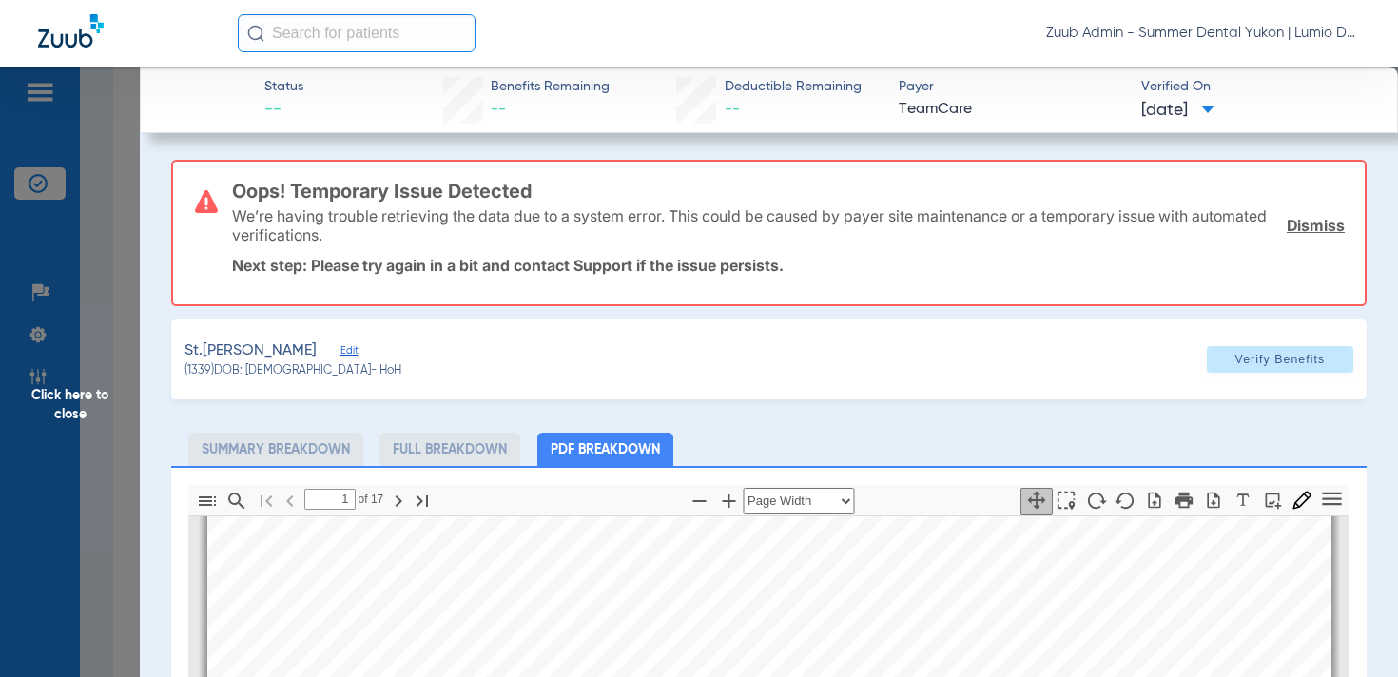
click at [341, 347] on span "Edit" at bounding box center [349, 353] width 17 height 18
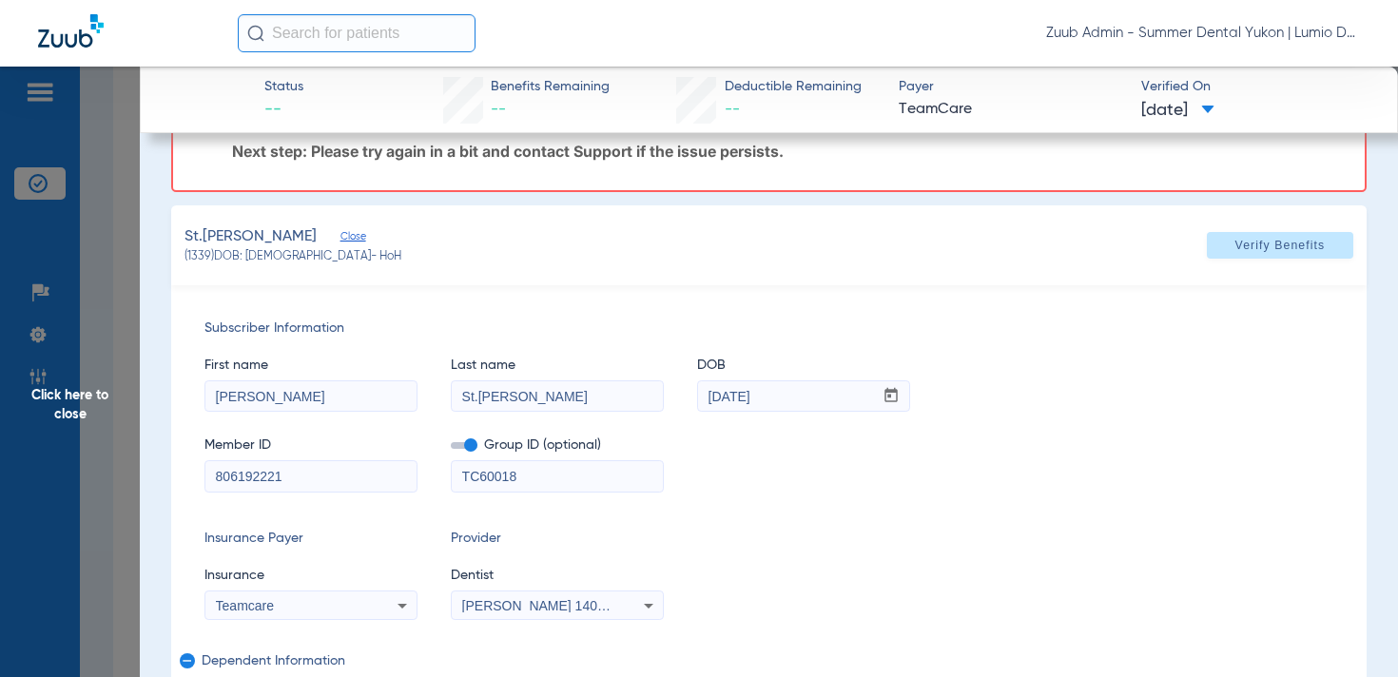
scroll to position [171, 0]
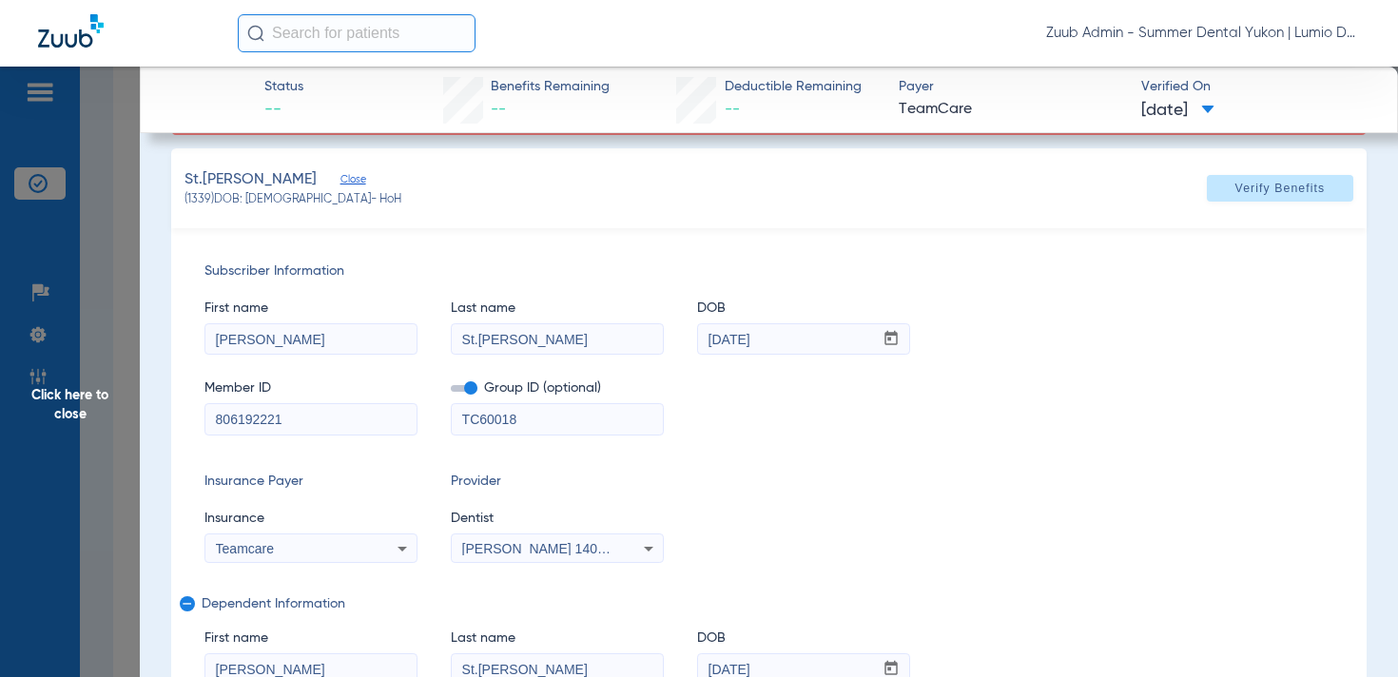
click at [306, 413] on input "806192221" at bounding box center [310, 419] width 211 height 30
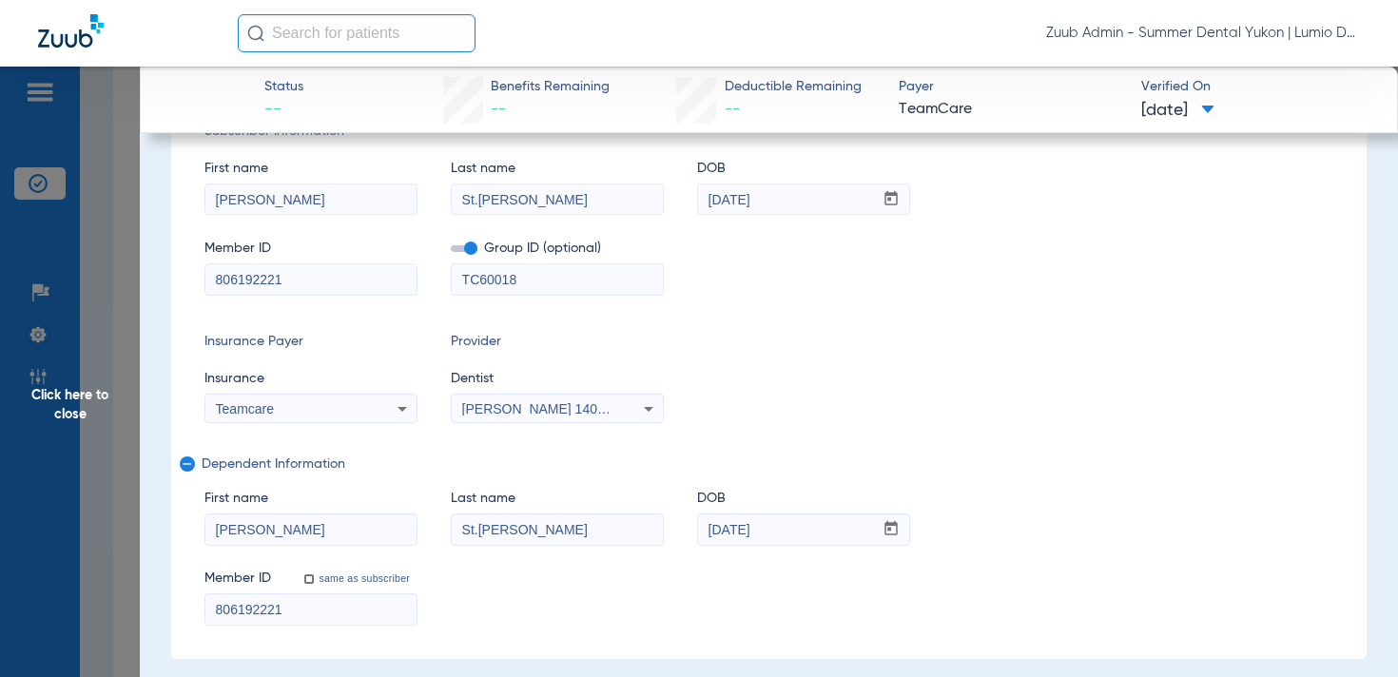
scroll to position [313, 0]
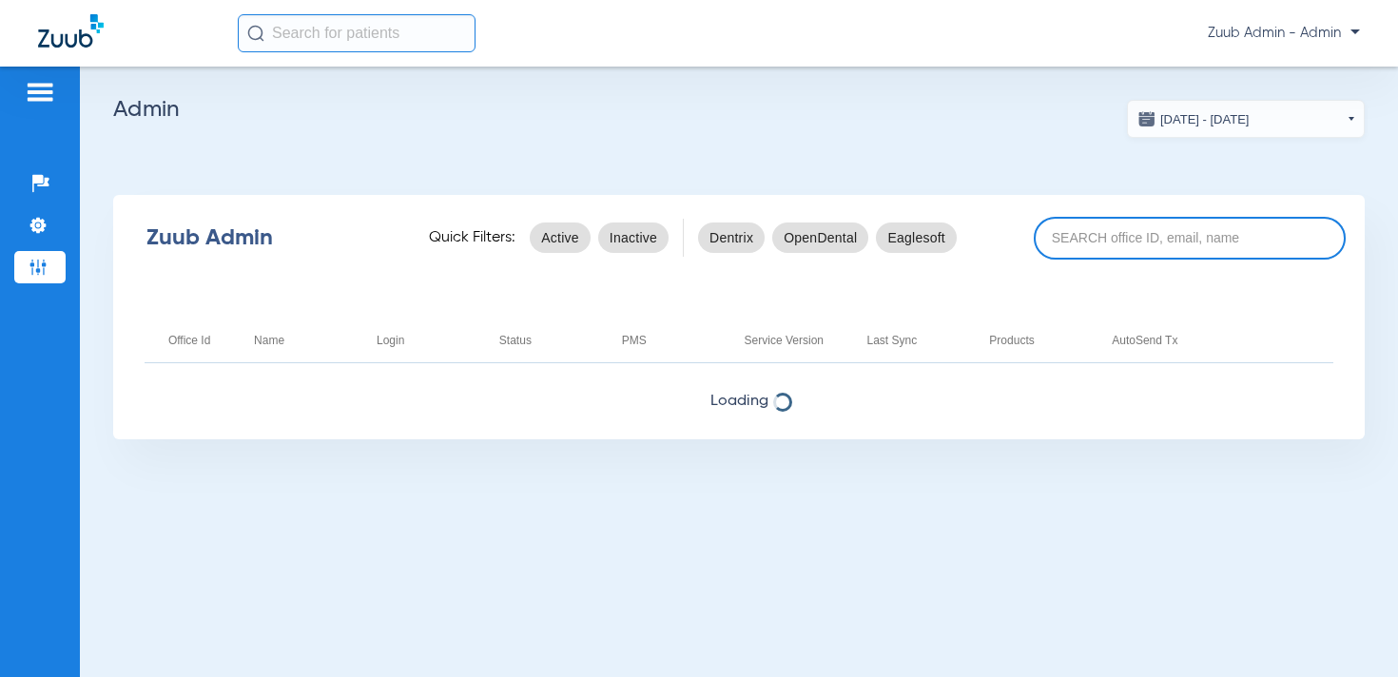
click at [1101, 237] on input at bounding box center [1190, 238] width 312 height 43
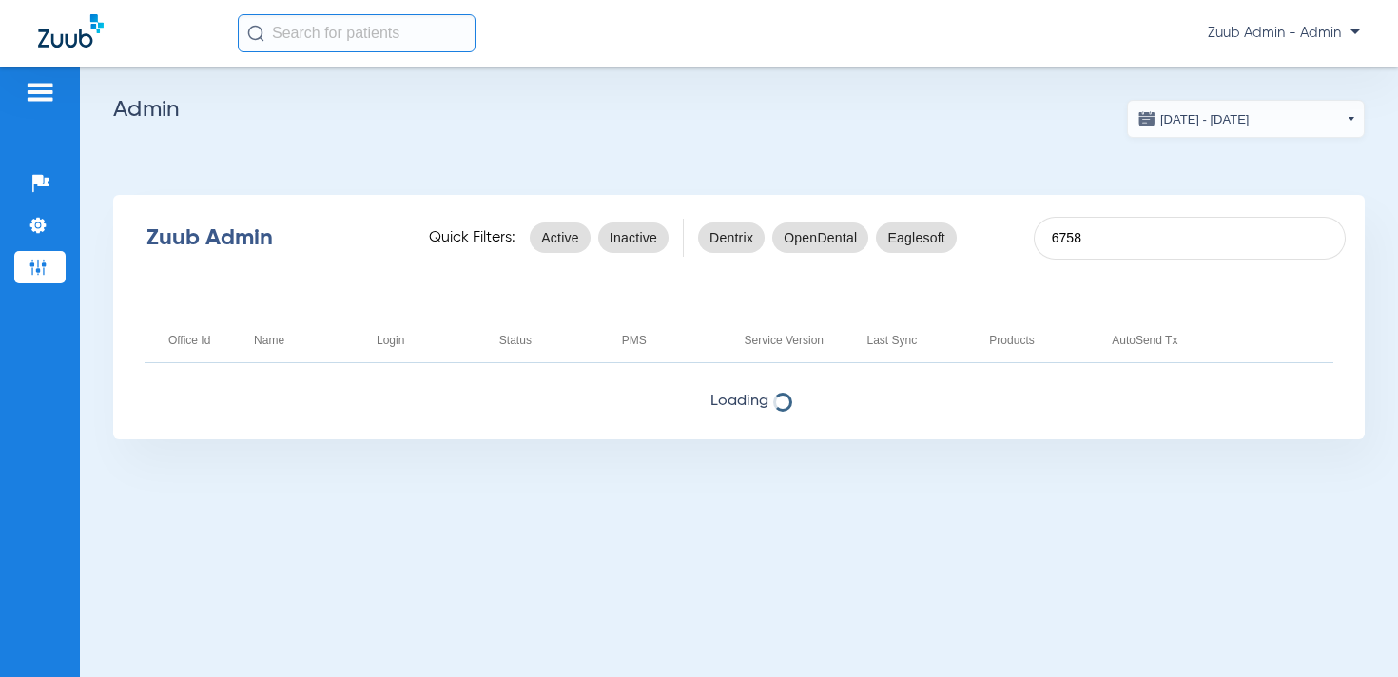
type input "6758"
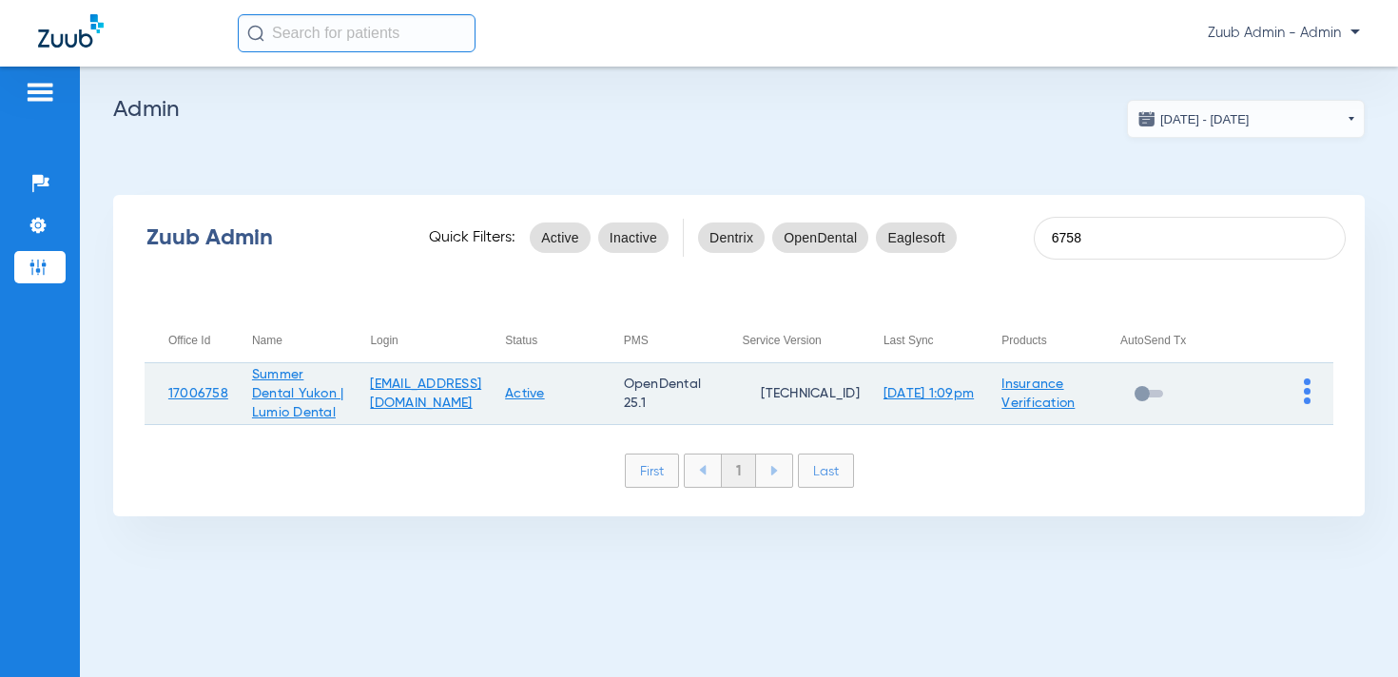
click at [1306, 404] on img at bounding box center [1307, 392] width 7 height 26
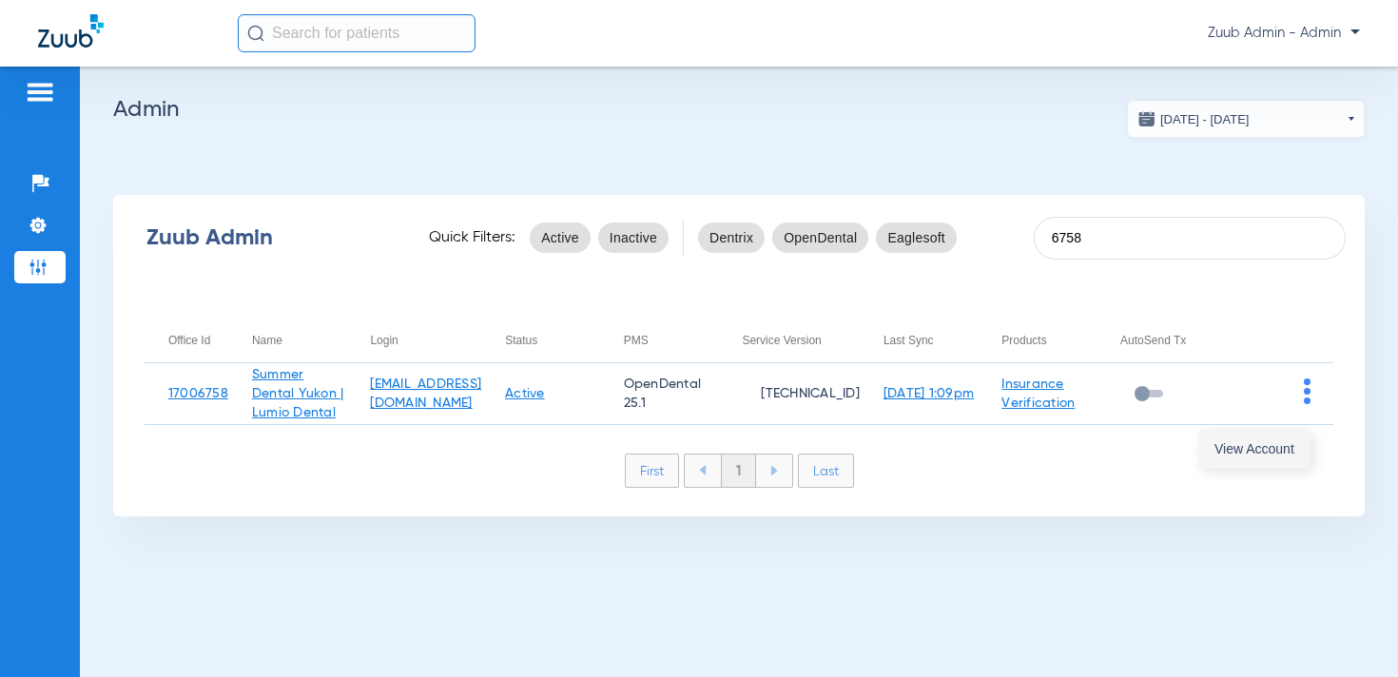
click at [1260, 446] on span "View Account" at bounding box center [1255, 448] width 80 height 13
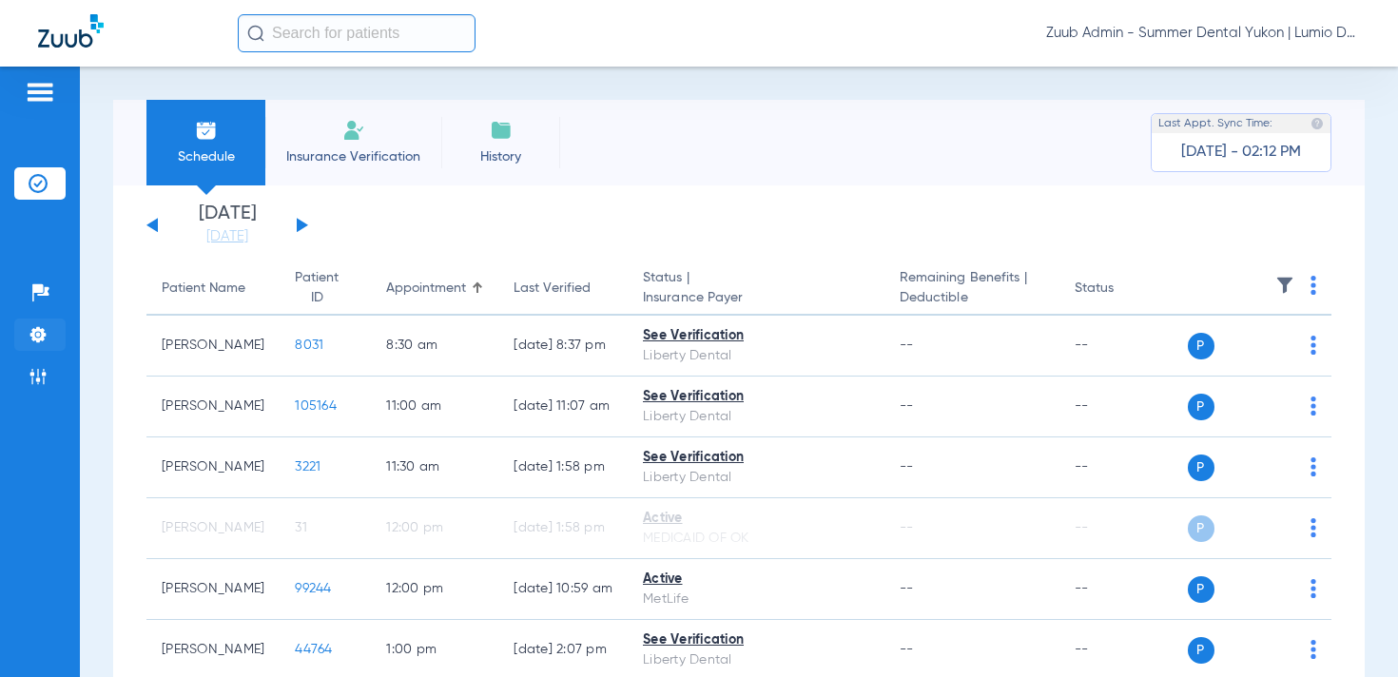
click at [54, 337] on li "Settings" at bounding box center [39, 335] width 51 height 32
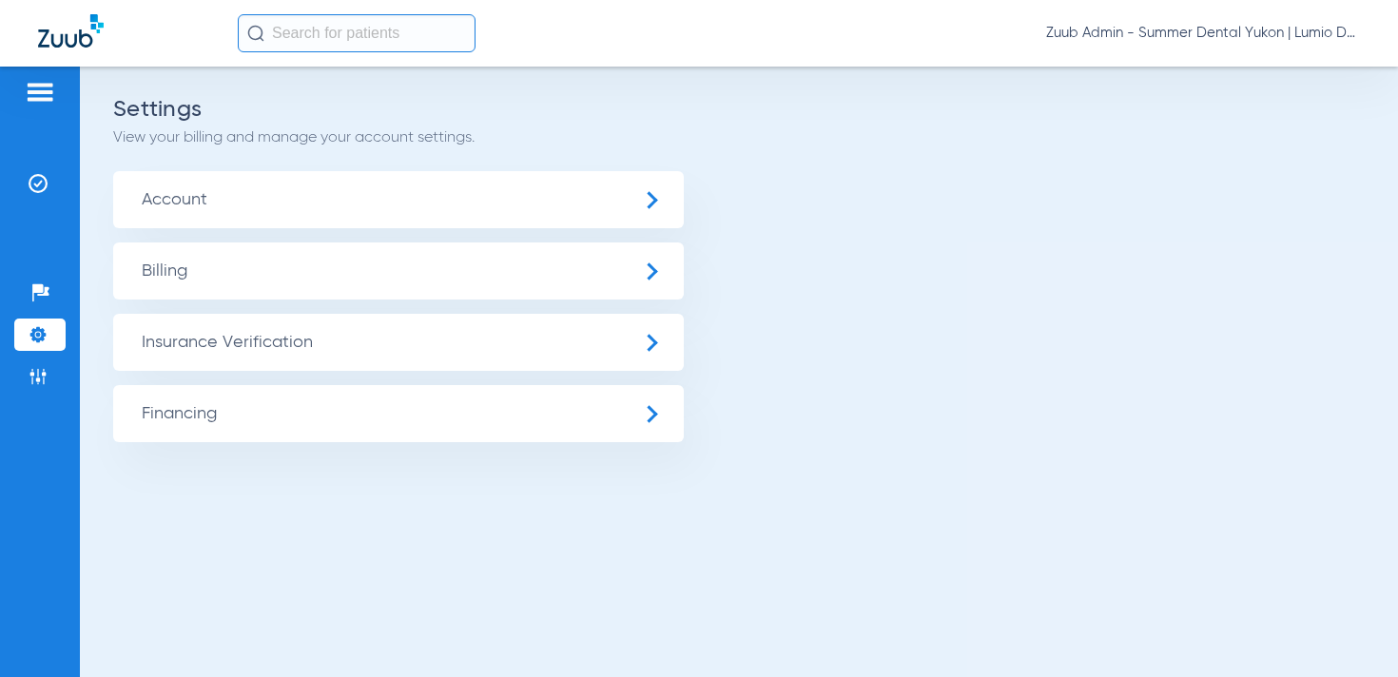
click at [134, 356] on span "Insurance Verification" at bounding box center [398, 342] width 571 height 57
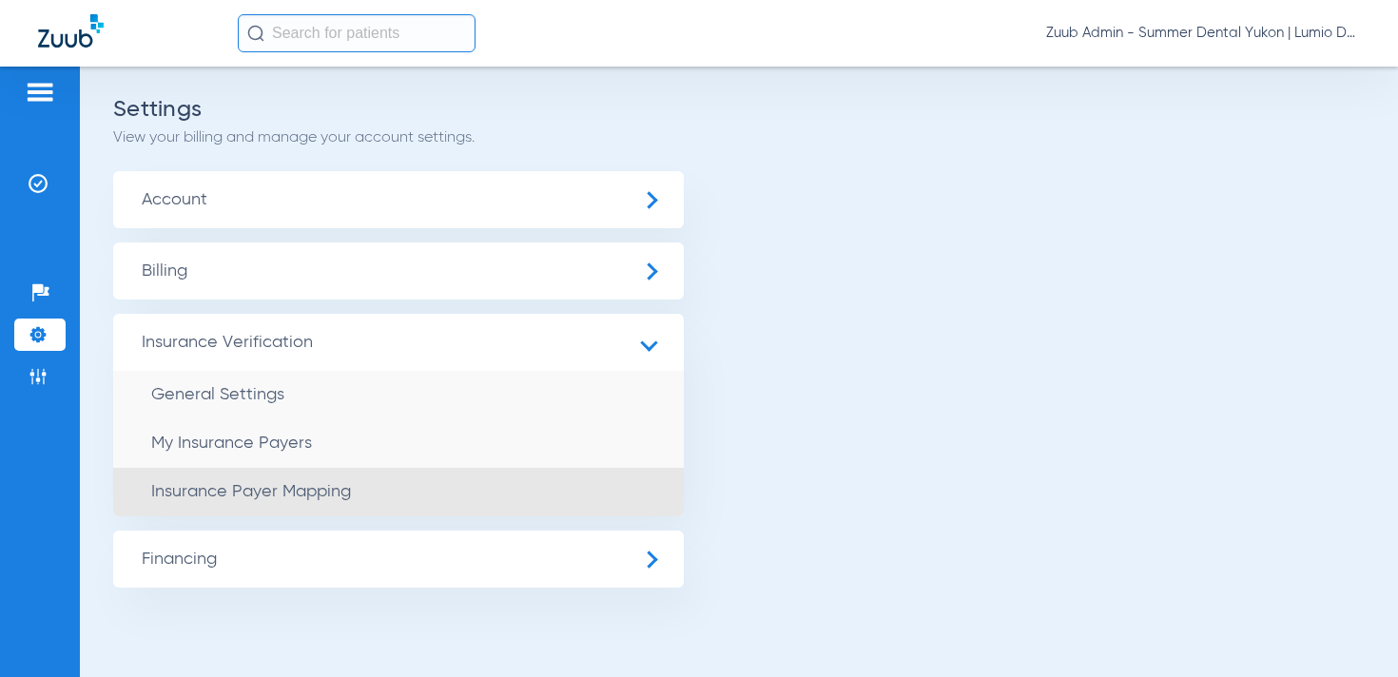
click at [227, 483] on span "Insurance Payer Mapping" at bounding box center [251, 491] width 200 height 17
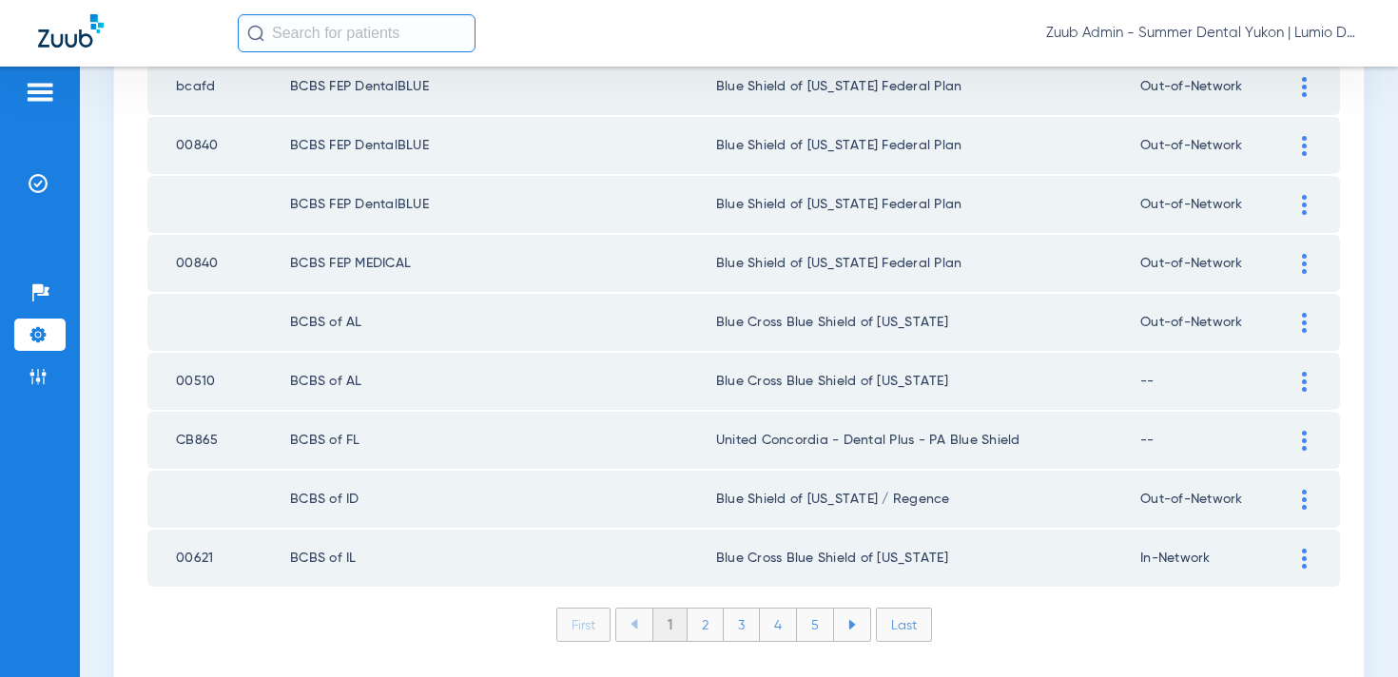
scroll to position [2747, 0]
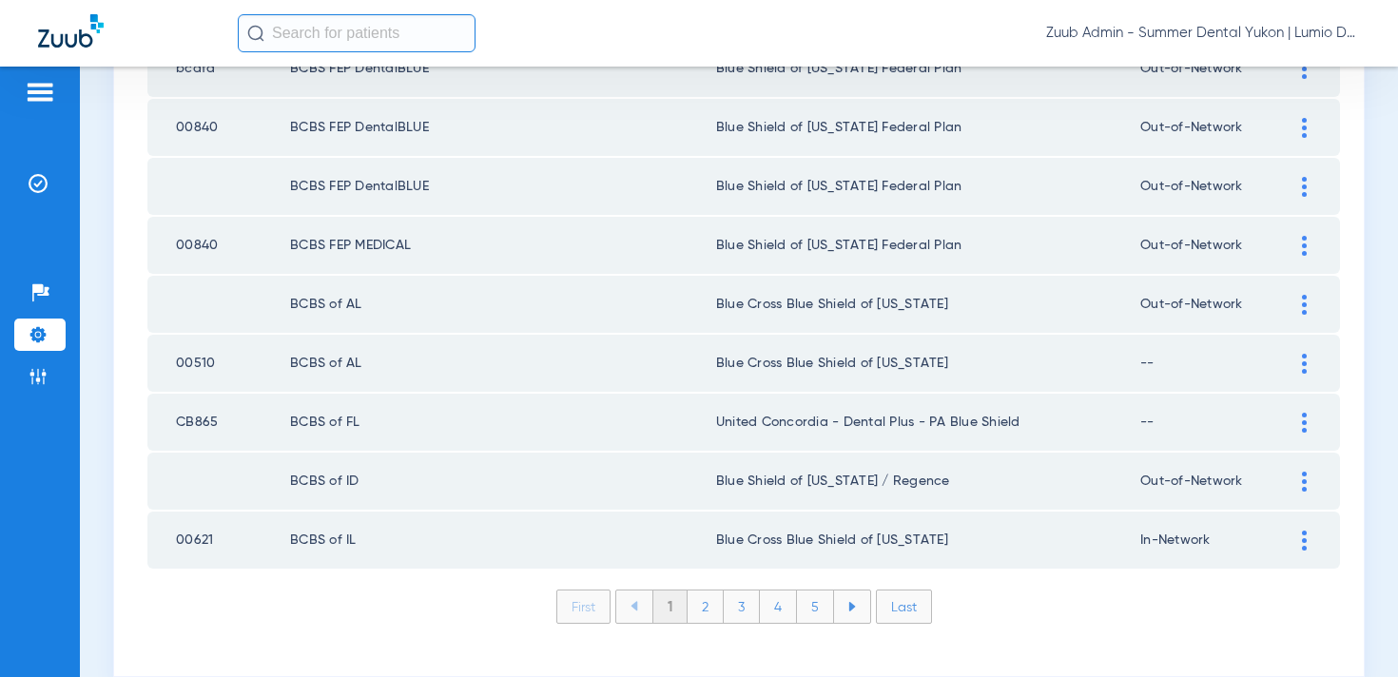
click at [900, 613] on li "Last" at bounding box center [904, 607] width 56 height 34
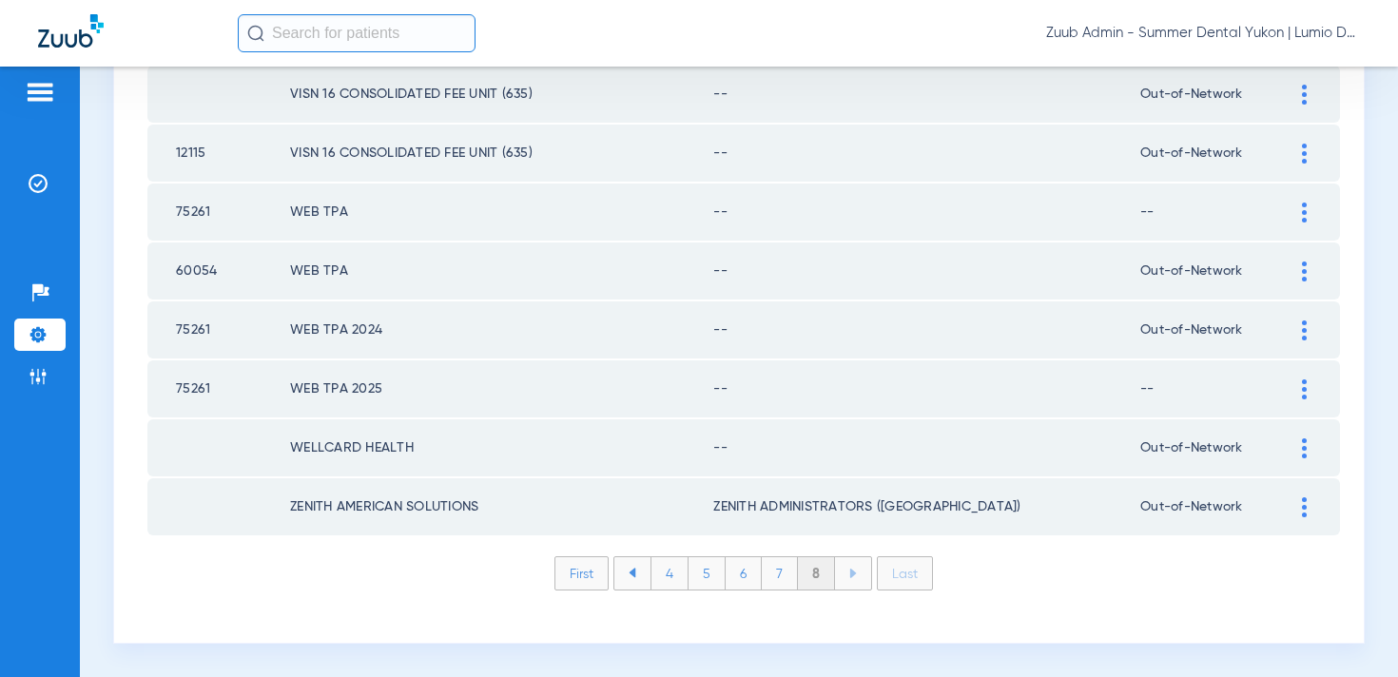
scroll to position [421, 0]
click at [604, 574] on li "First" at bounding box center [582, 573] width 54 height 34
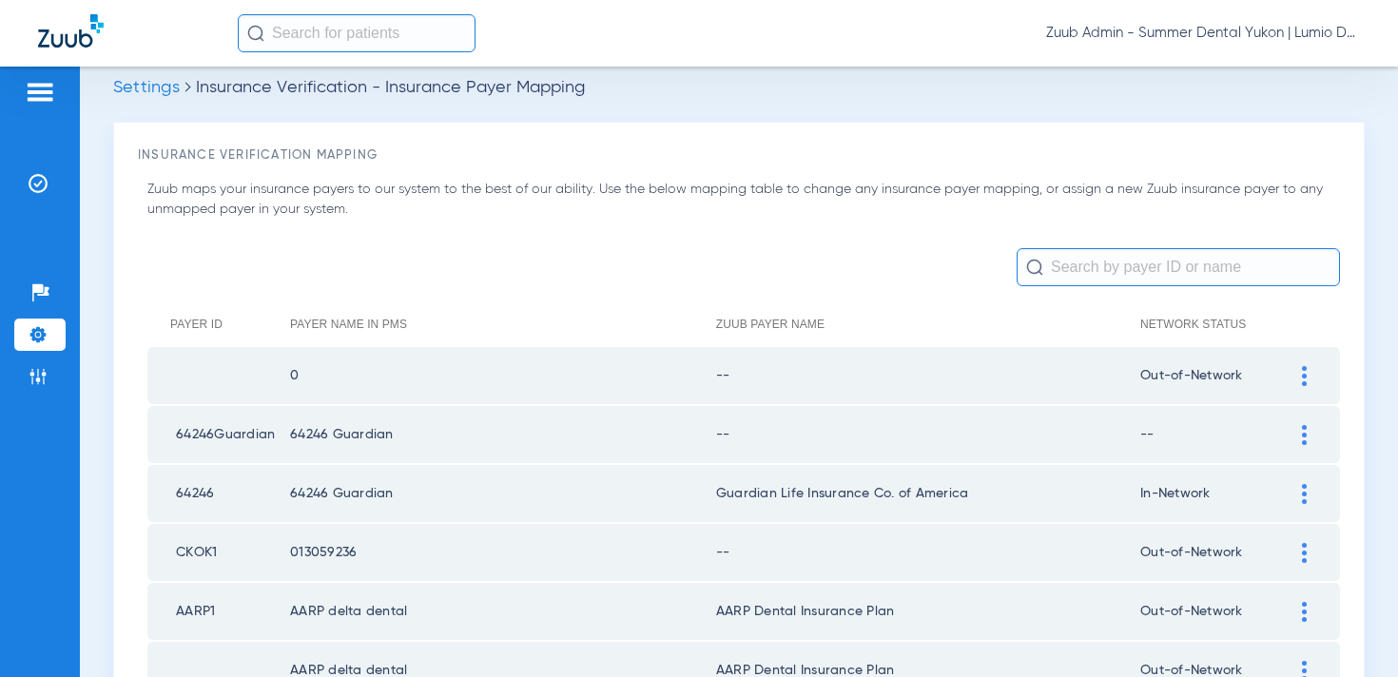
scroll to position [0, 0]
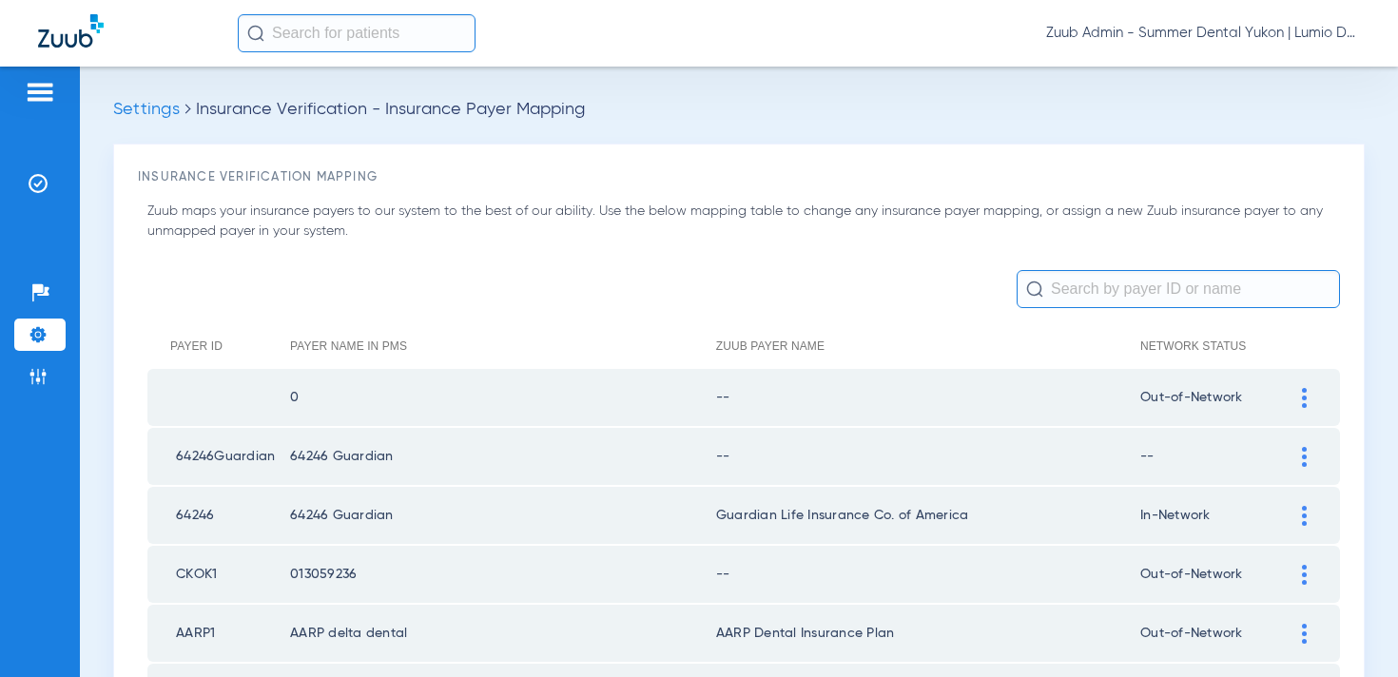
click at [1304, 397] on img at bounding box center [1304, 398] width 5 height 20
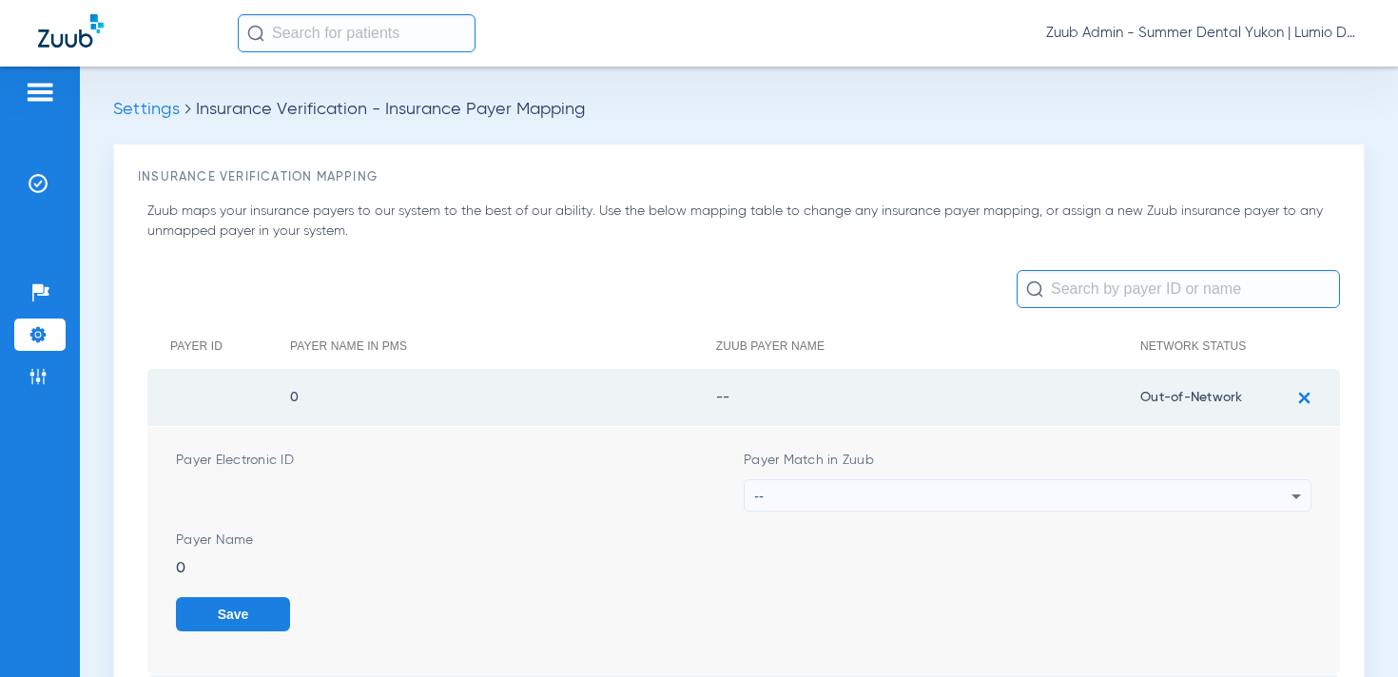
click at [908, 492] on div "--" at bounding box center [1022, 496] width 537 height 32
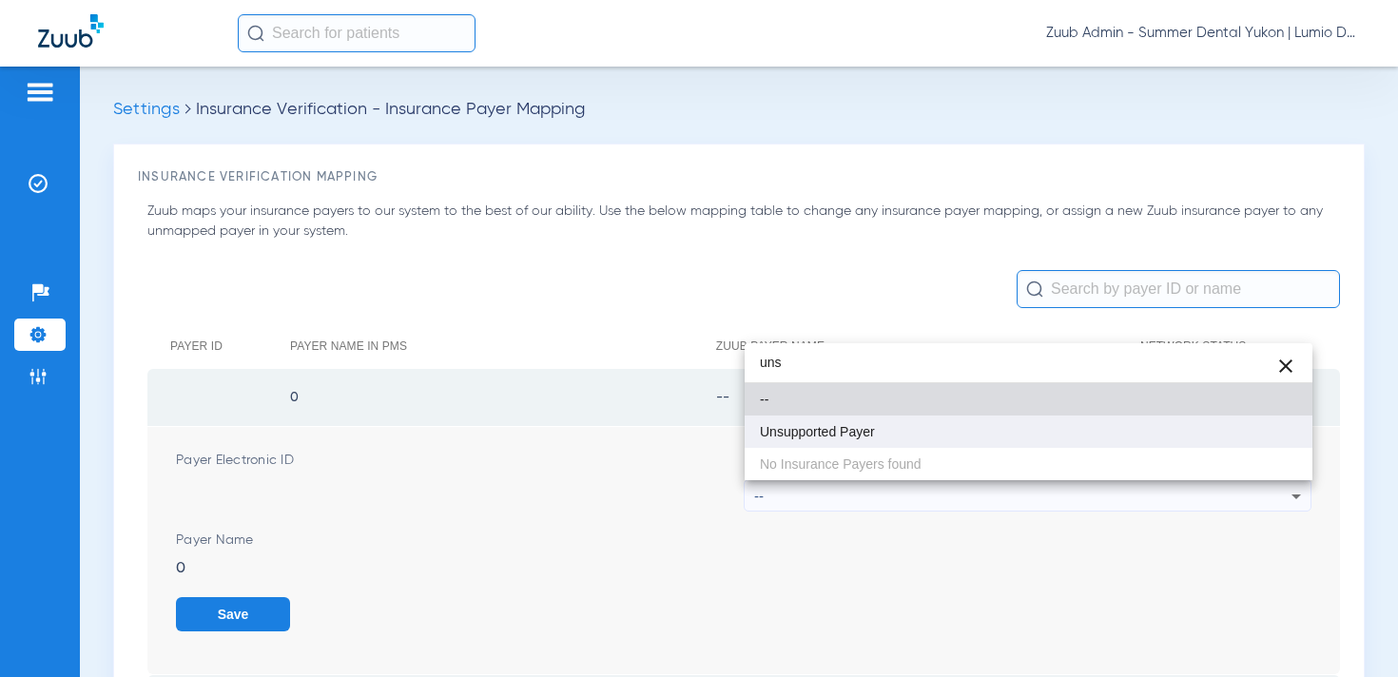
type input "uns"
click at [894, 438] on mat-option "Unsupported Payer" at bounding box center [1029, 432] width 568 height 32
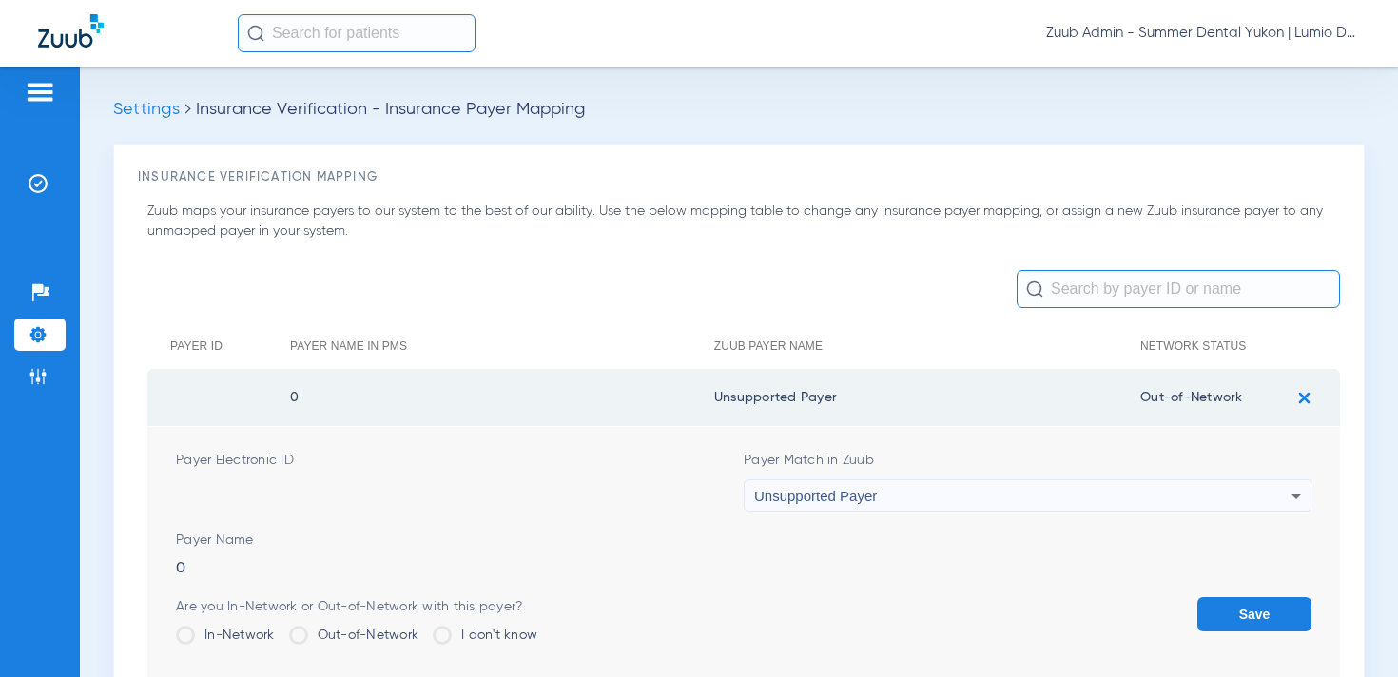
click at [1281, 606] on button "Save" at bounding box center [1255, 614] width 114 height 34
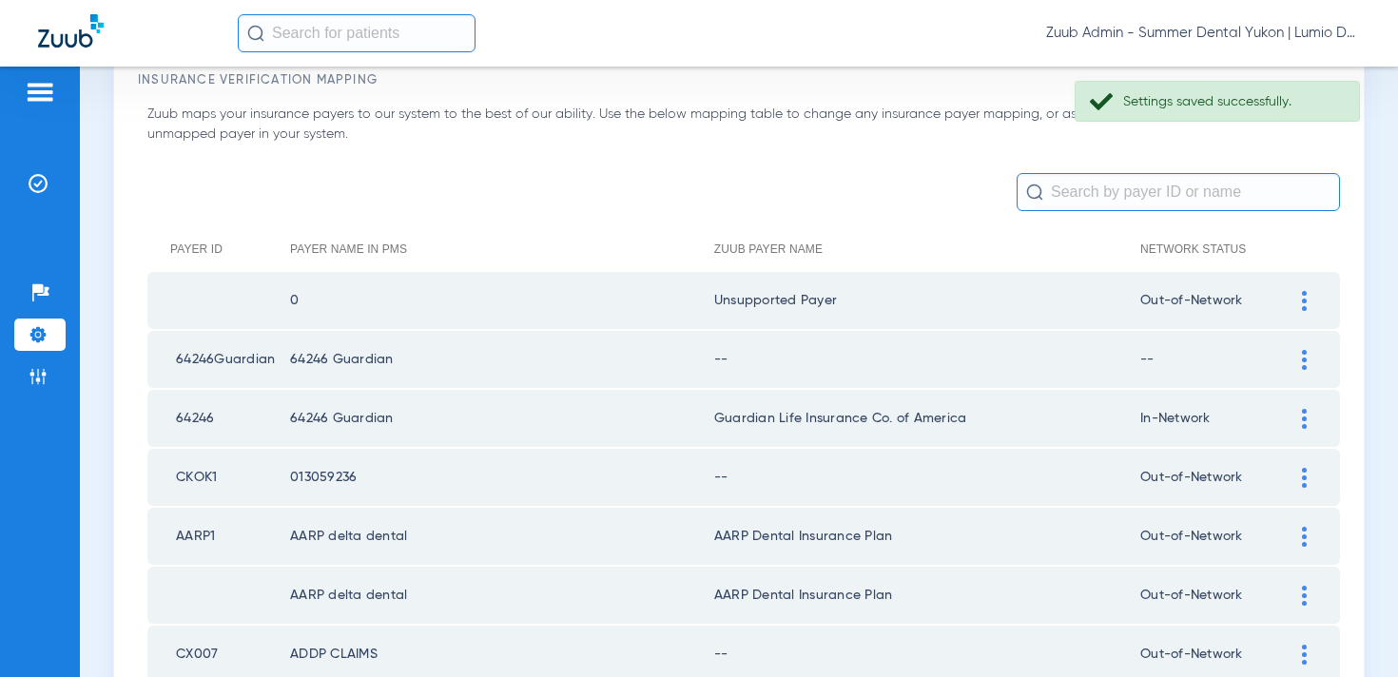
scroll to position [114, 0]
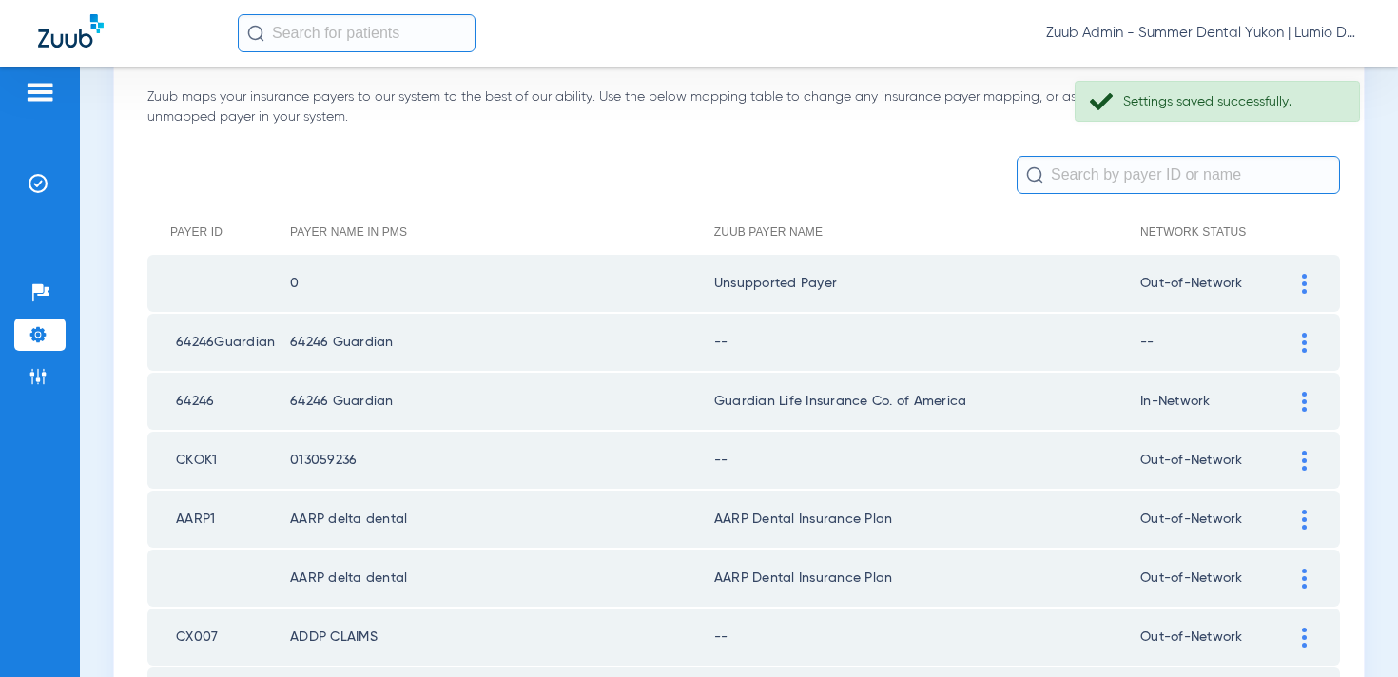
click at [1295, 341] on div at bounding box center [1304, 343] width 33 height 20
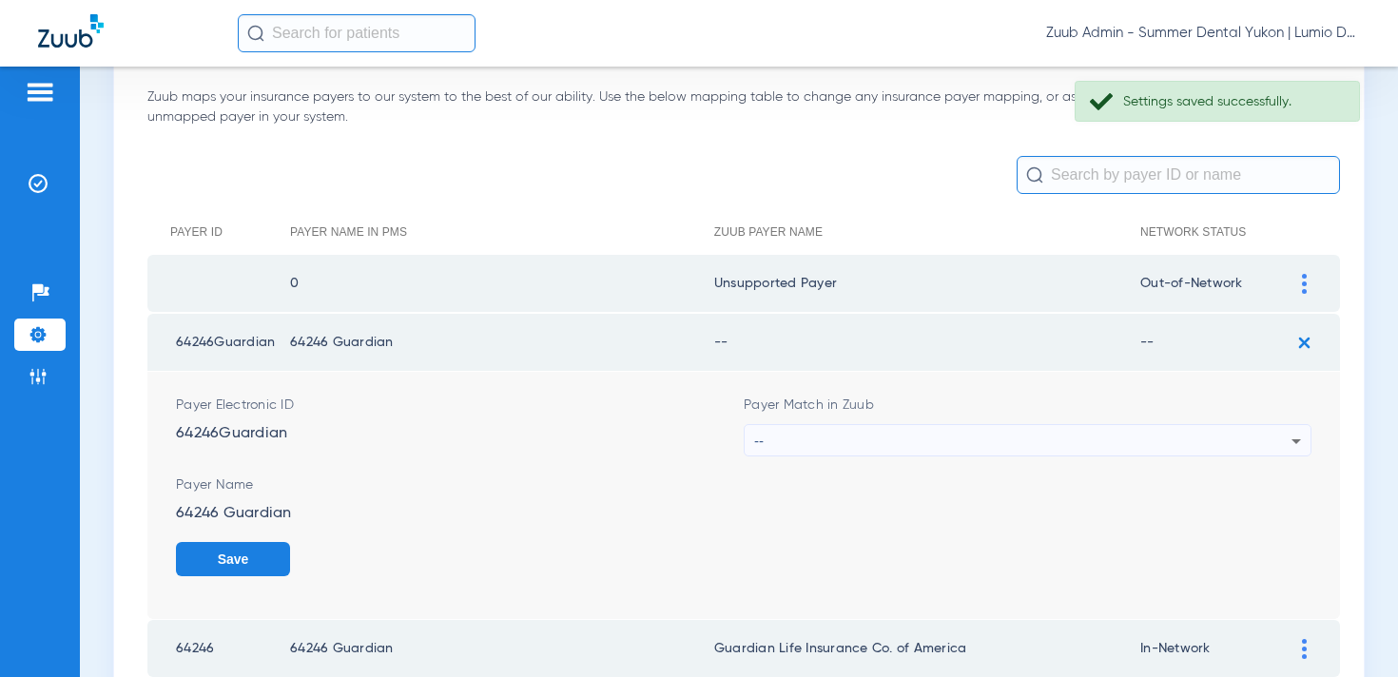
click at [971, 428] on div "--" at bounding box center [1022, 441] width 537 height 32
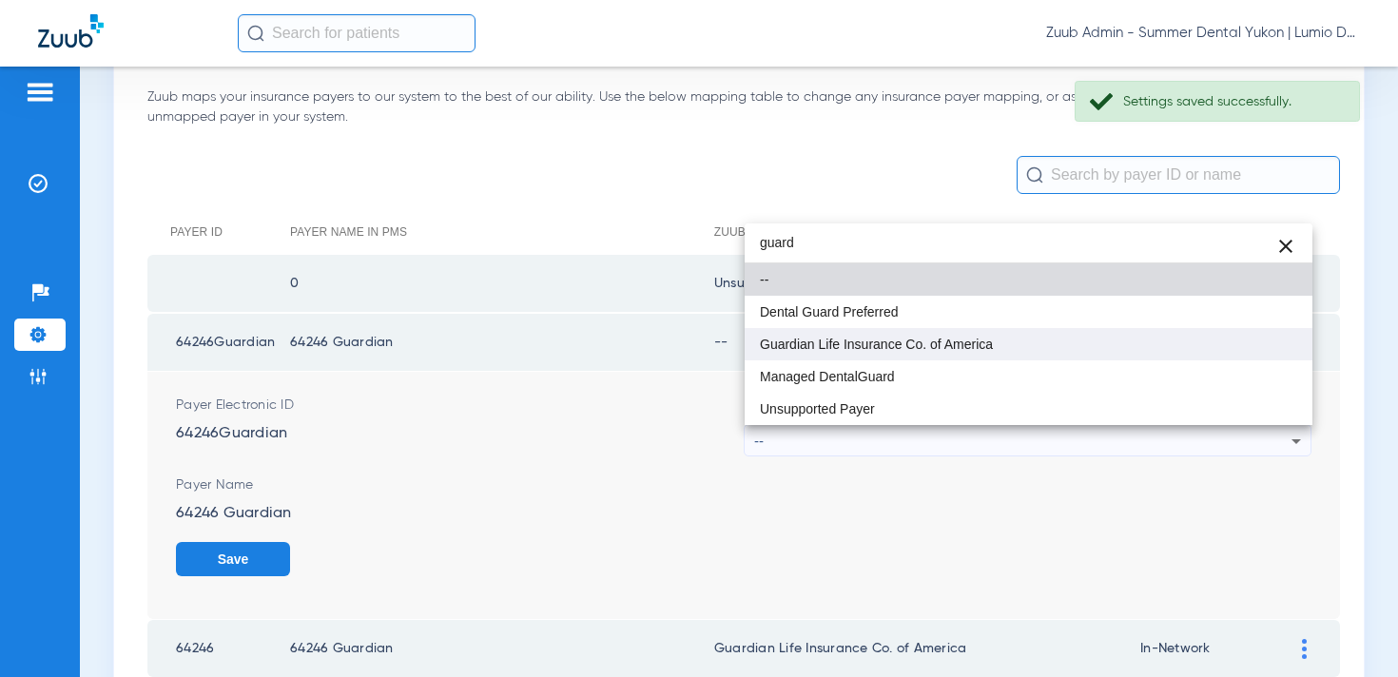
type input "guard"
click at [928, 344] on span "Guardian Life Insurance Co. of America" at bounding box center [876, 344] width 233 height 13
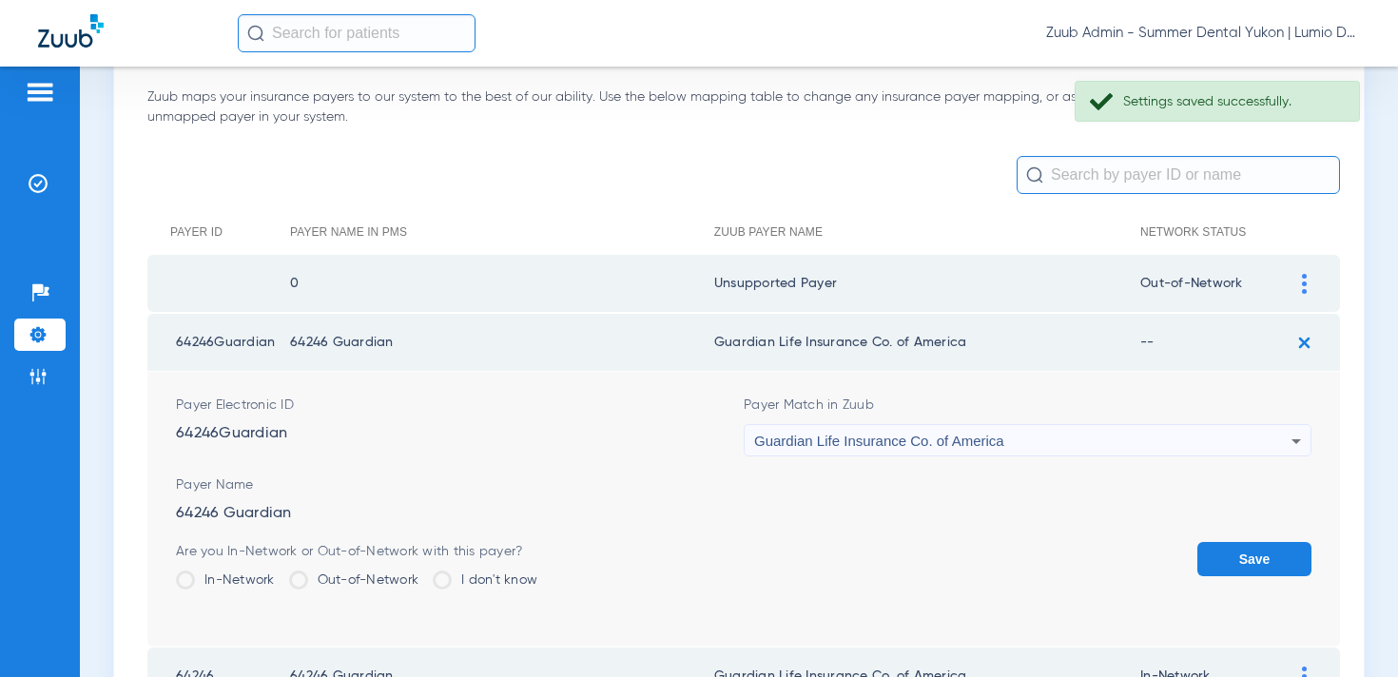
click at [1232, 558] on button "Save" at bounding box center [1255, 559] width 114 height 34
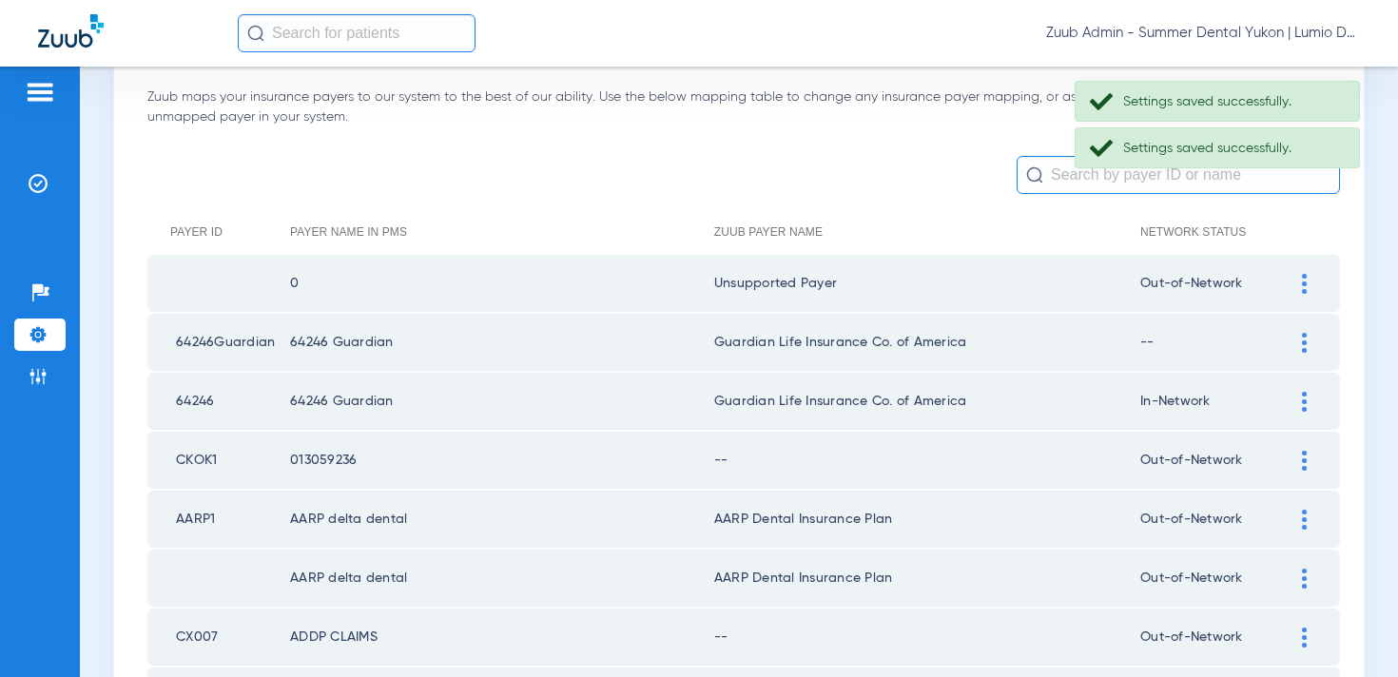
click at [1298, 462] on div at bounding box center [1304, 461] width 33 height 20
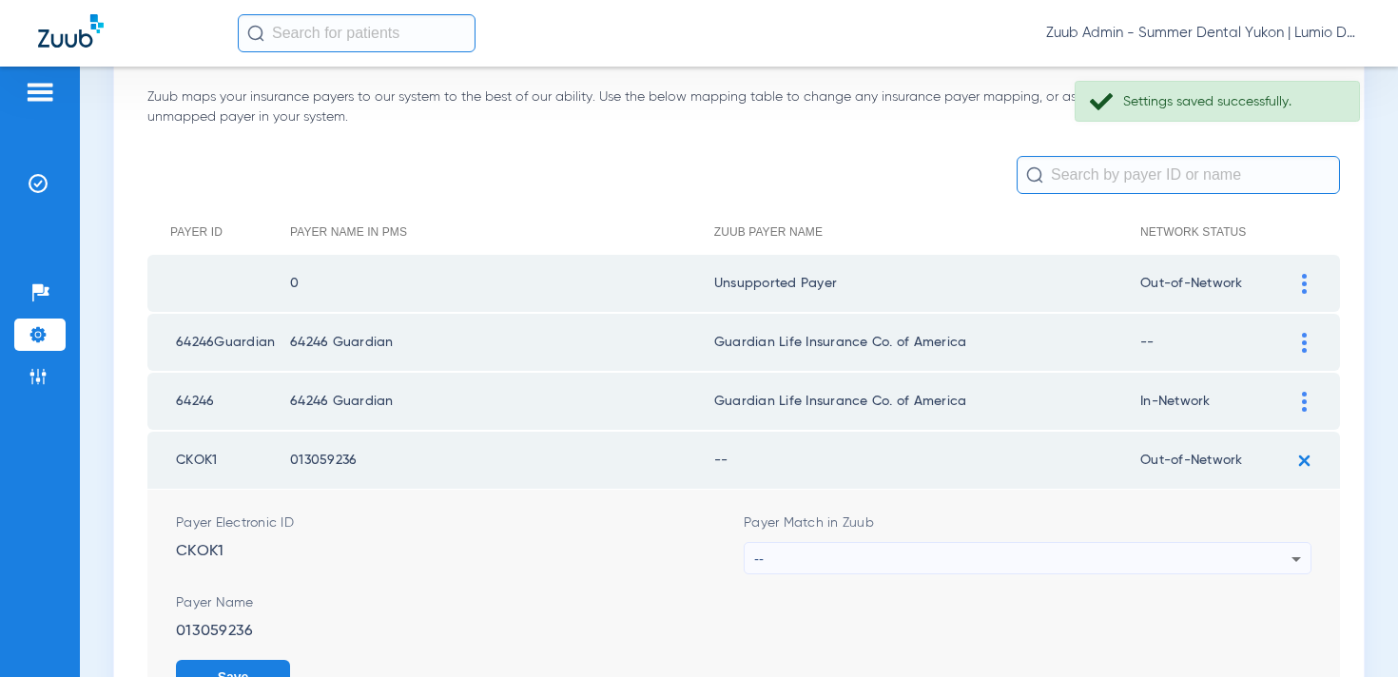
click at [972, 550] on div "--" at bounding box center [1022, 559] width 537 height 32
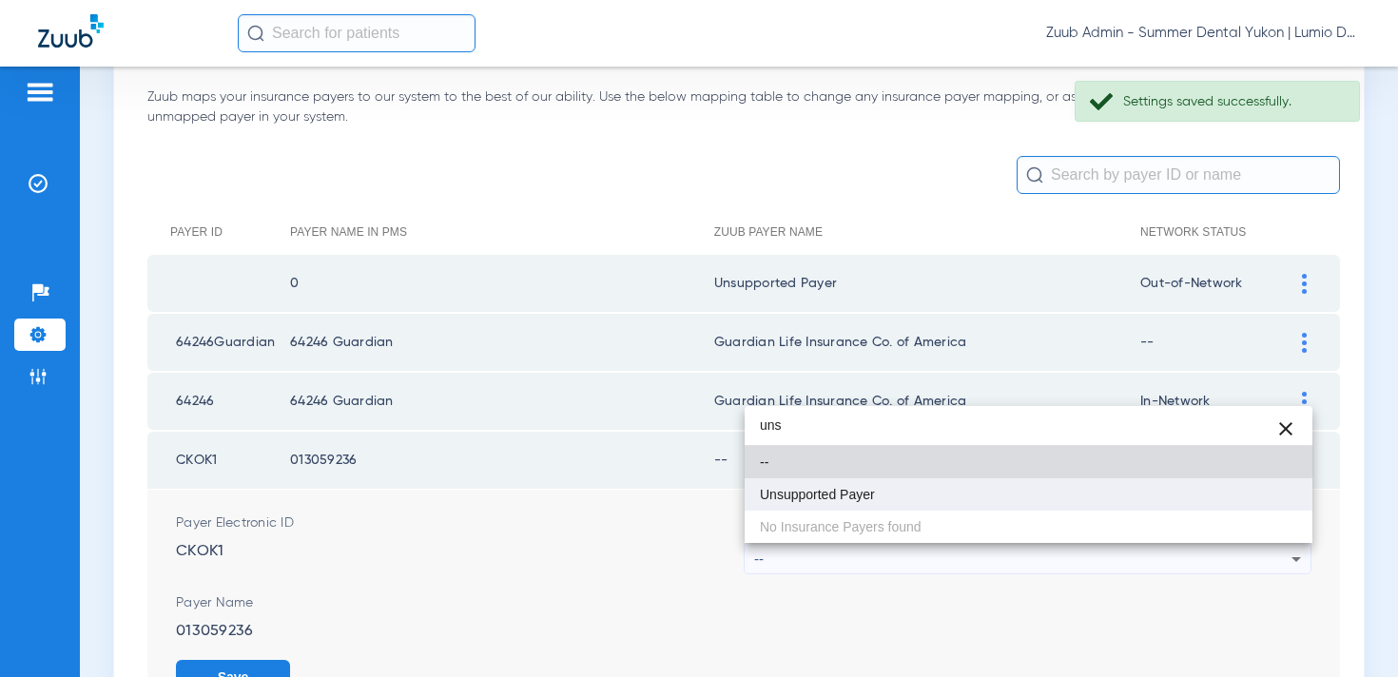
type input "uns"
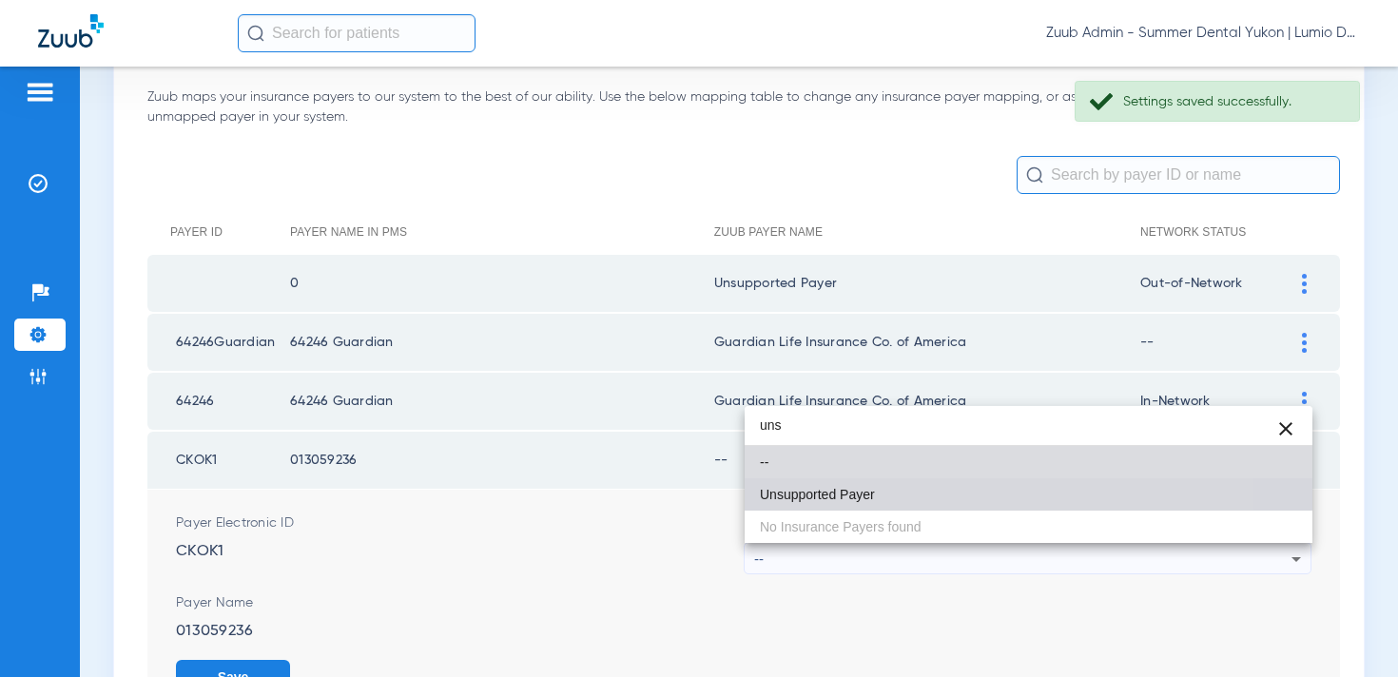
click at [921, 484] on mat-option "Unsupported Payer" at bounding box center [1029, 494] width 568 height 32
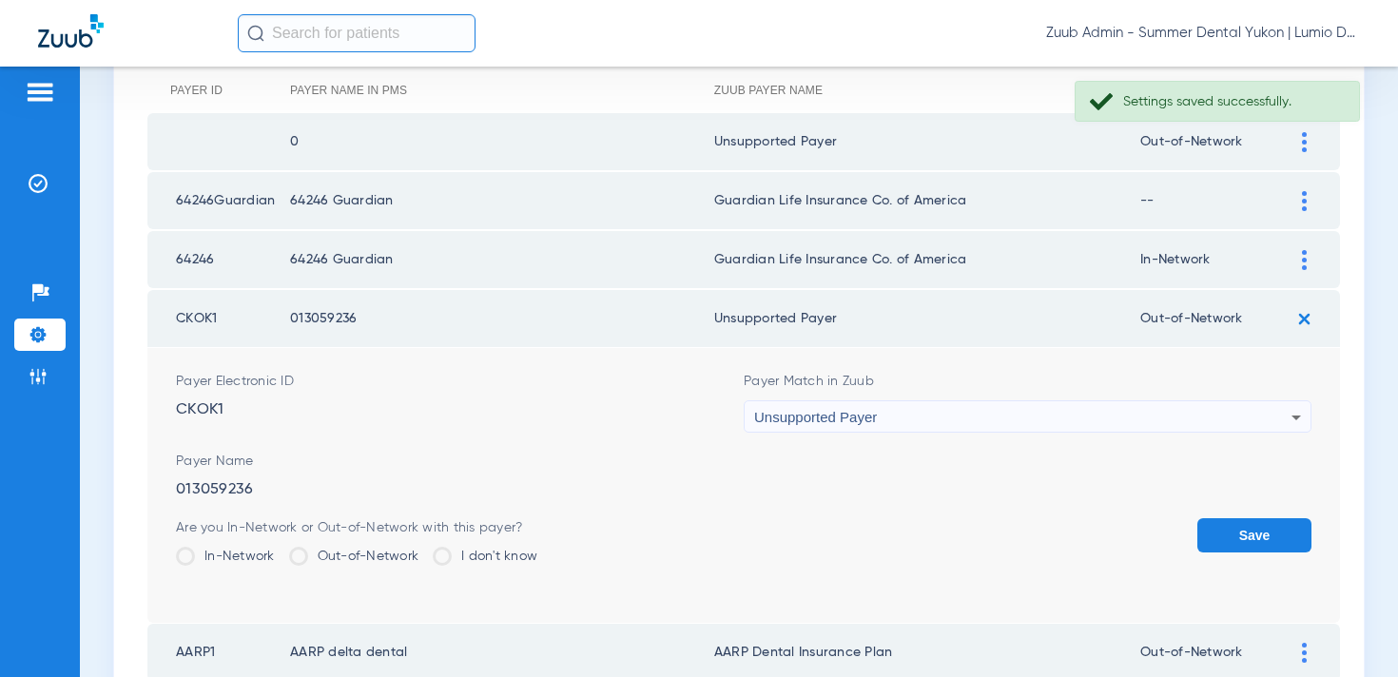
scroll to position [341, 0]
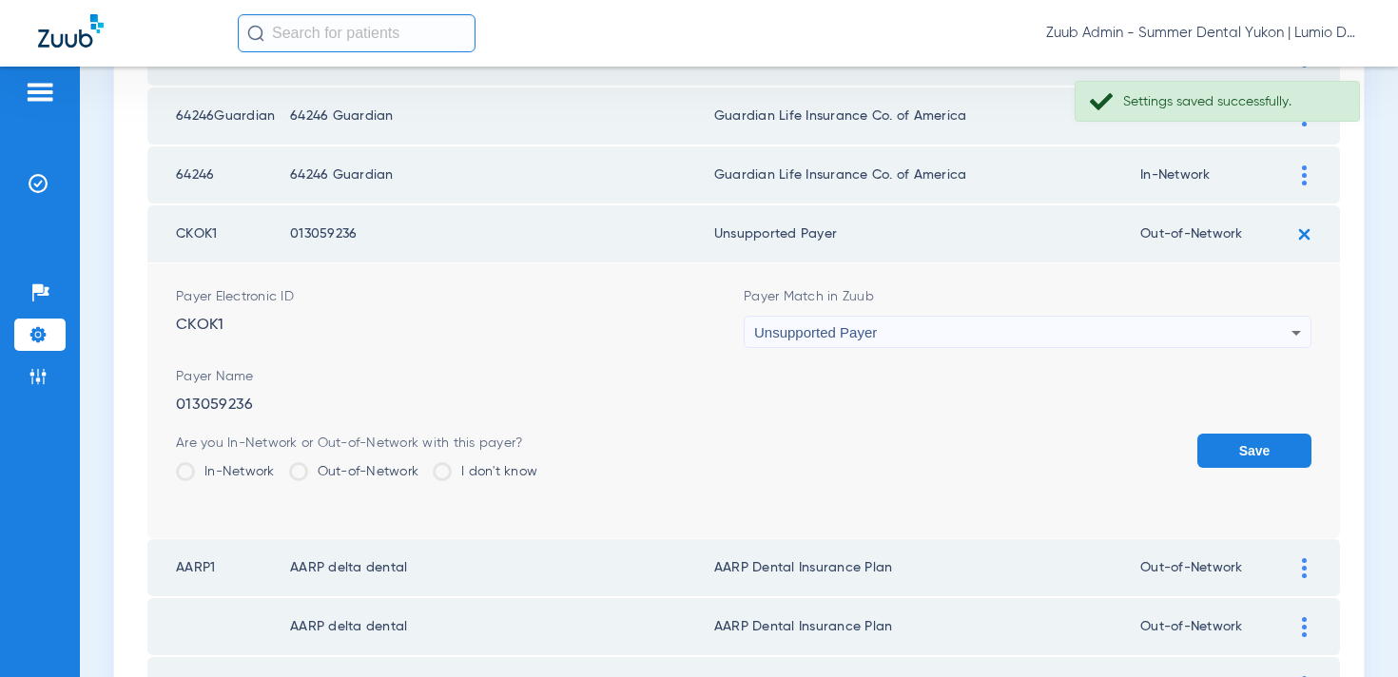
click at [1232, 445] on button "Save" at bounding box center [1255, 451] width 114 height 34
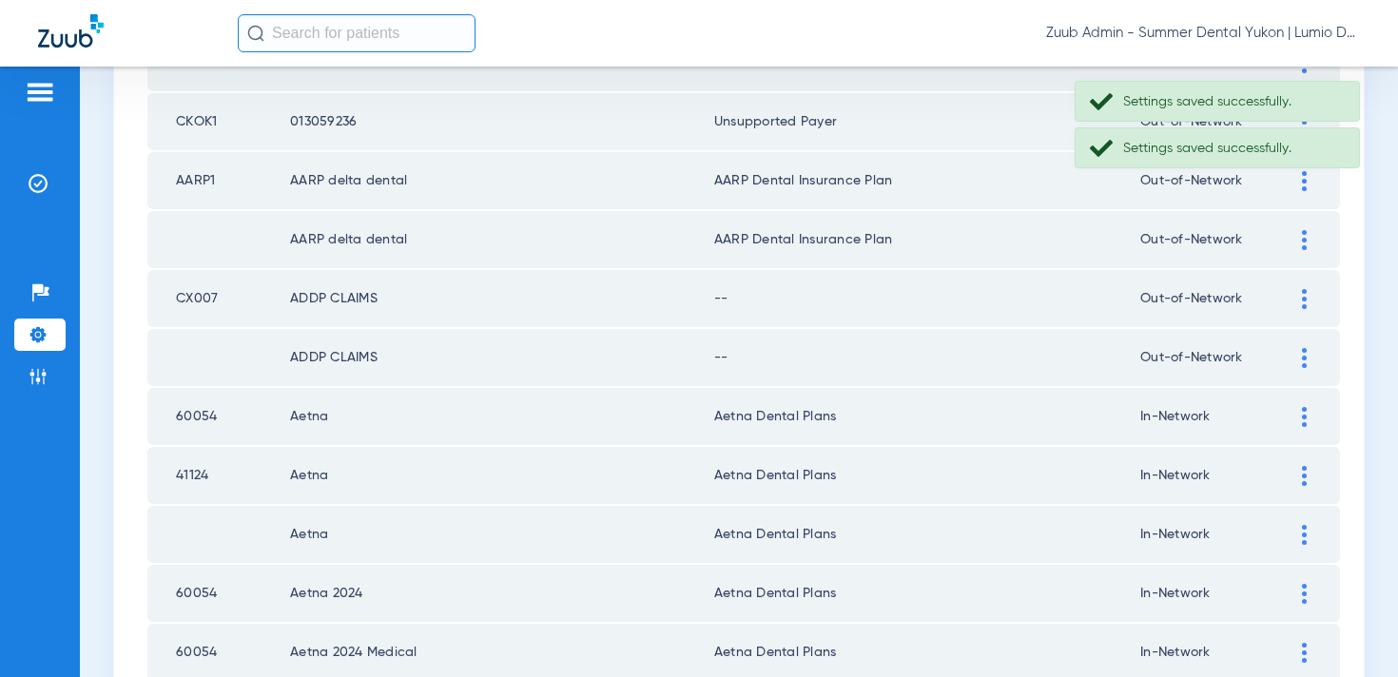
scroll to position [454, 0]
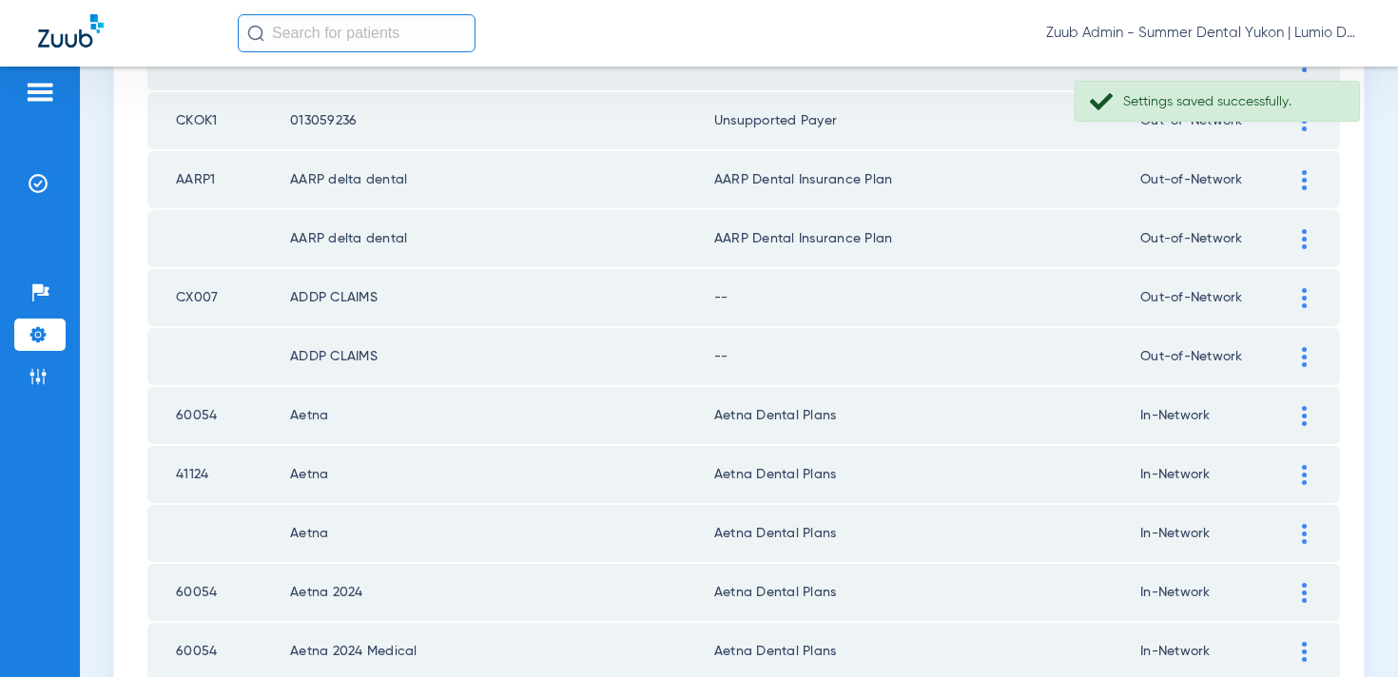
click at [1291, 302] on div at bounding box center [1304, 298] width 33 height 20
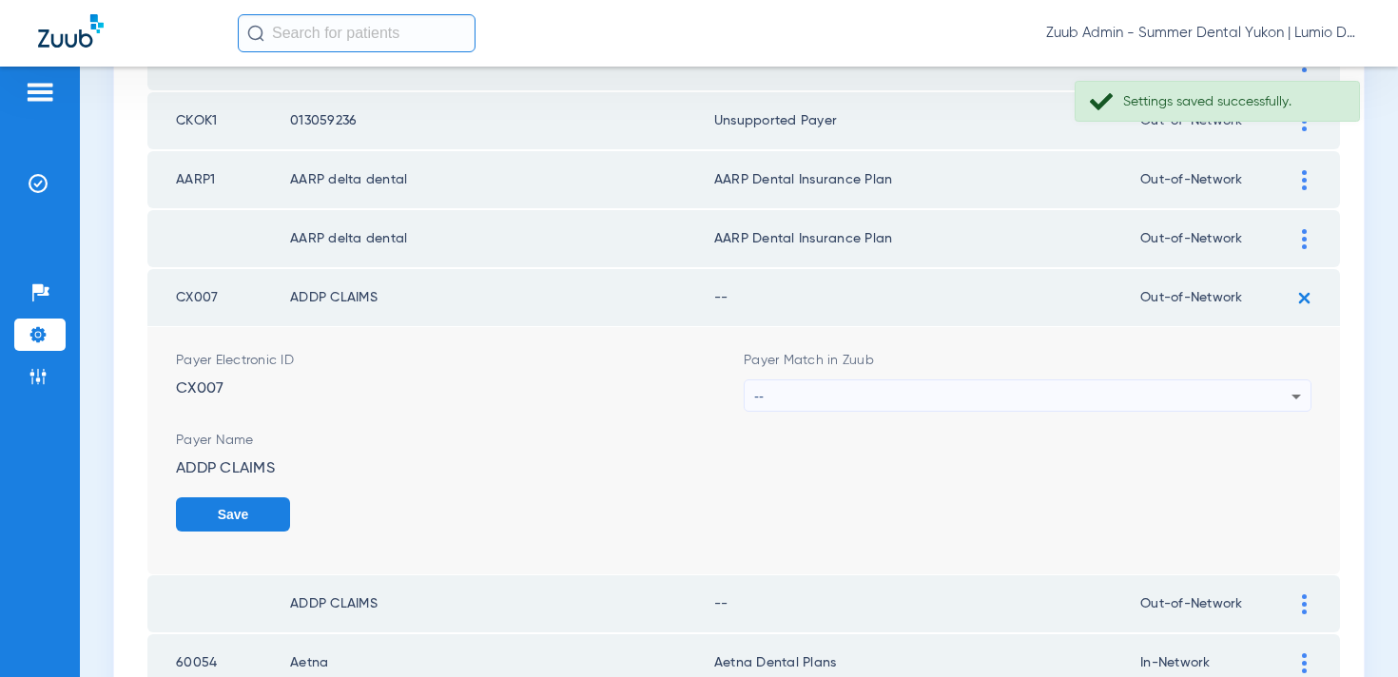
click at [1008, 408] on div "--" at bounding box center [1022, 397] width 537 height 32
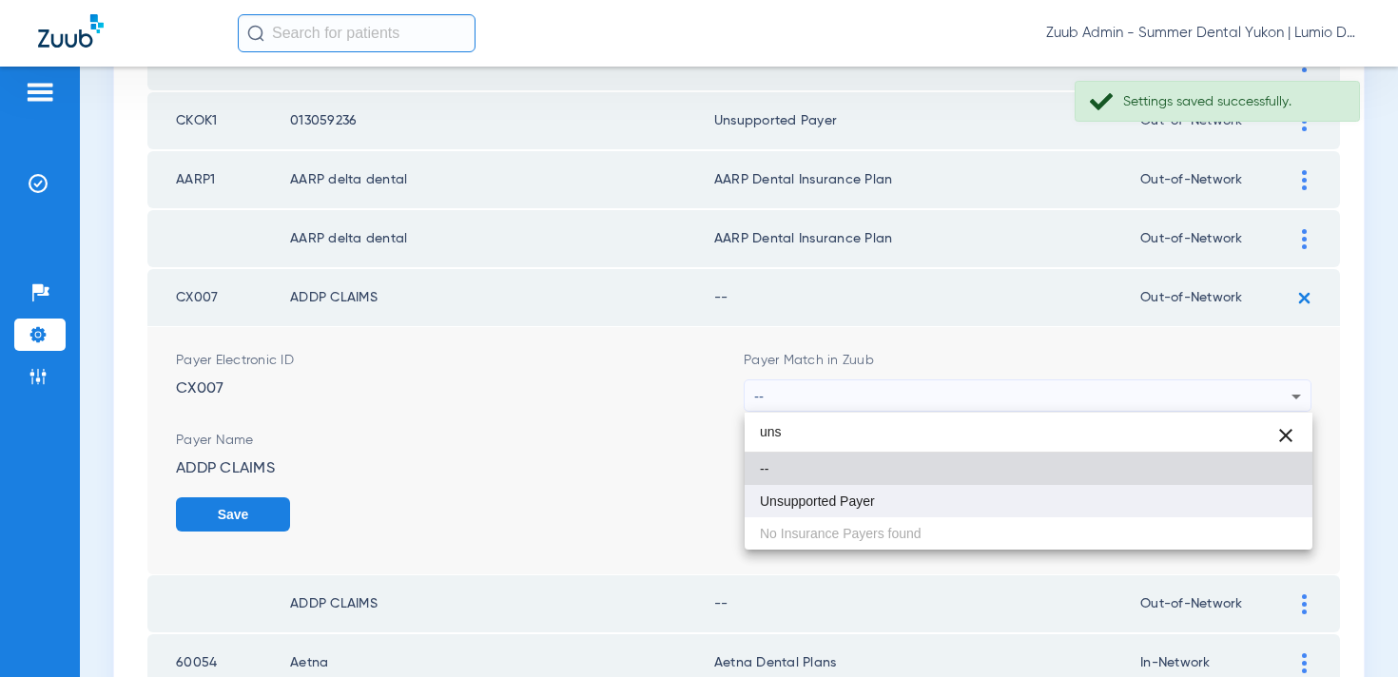
type input "uns"
click at [958, 508] on mat-option "Unsupported Payer" at bounding box center [1029, 501] width 568 height 32
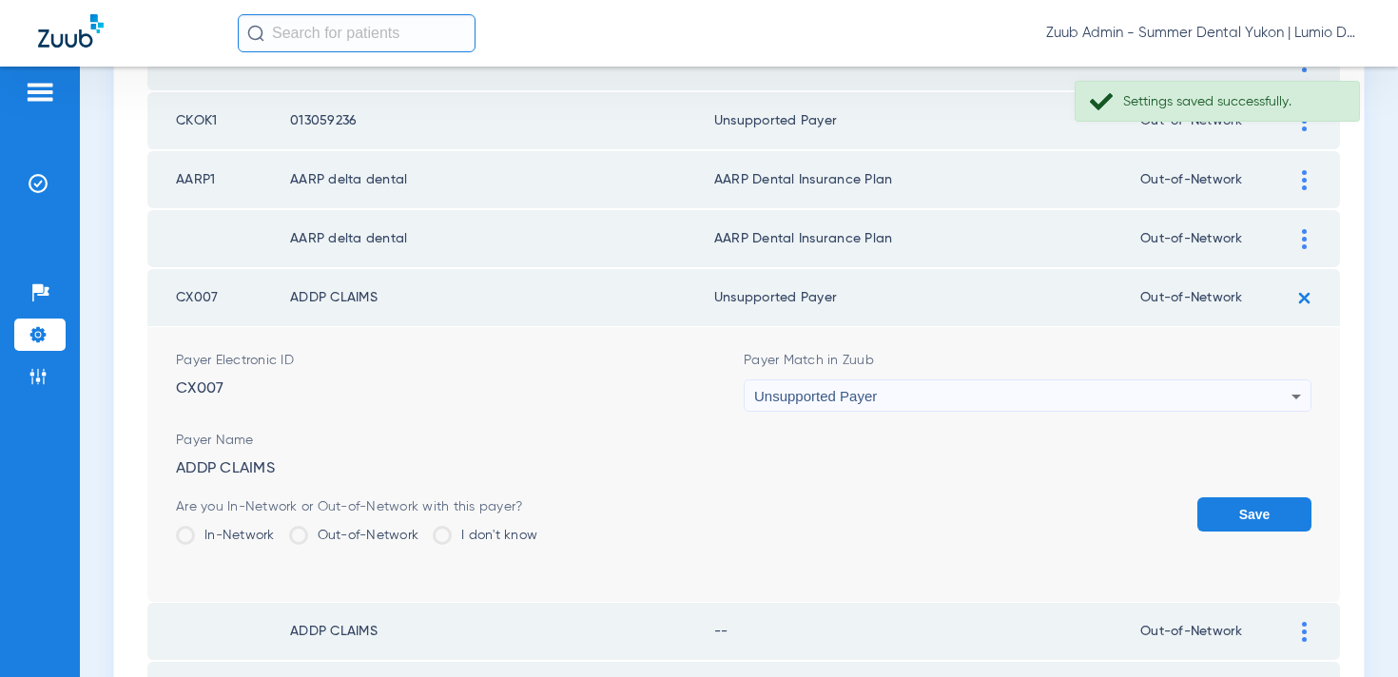
click at [1267, 509] on button "Save" at bounding box center [1255, 515] width 114 height 34
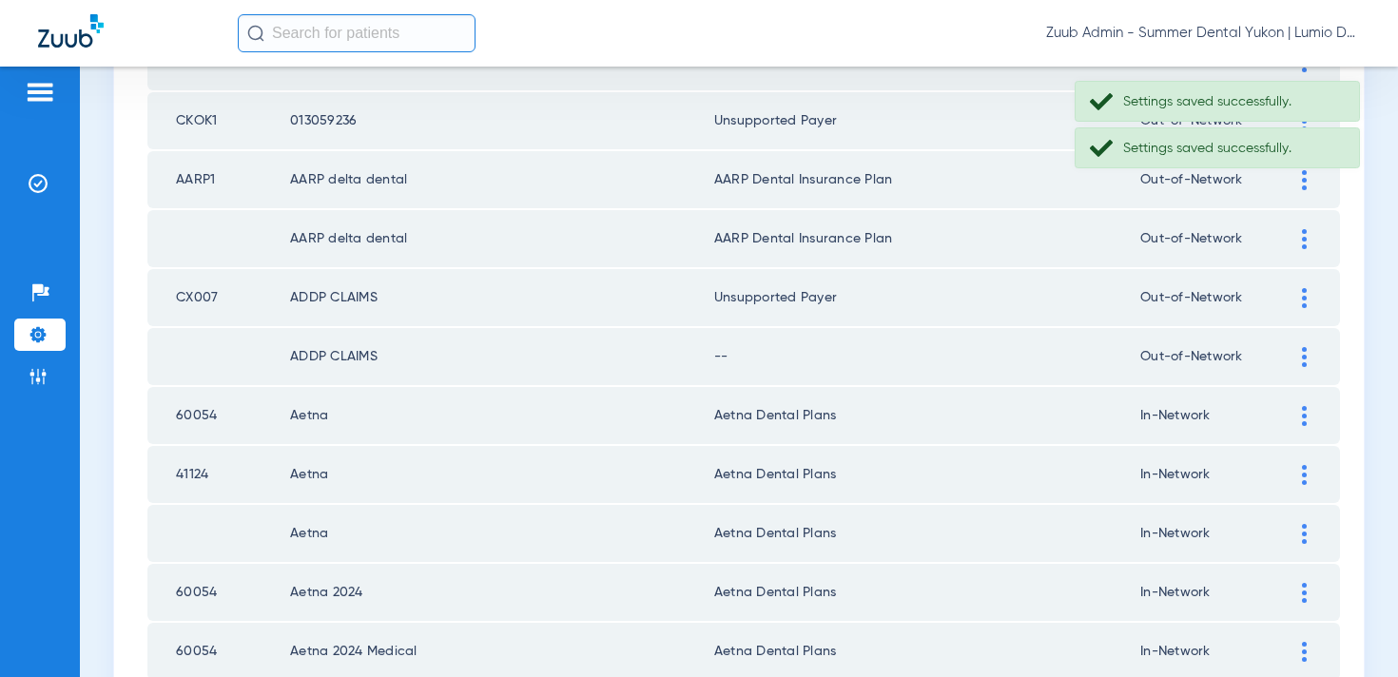
click at [1297, 355] on div at bounding box center [1304, 357] width 33 height 20
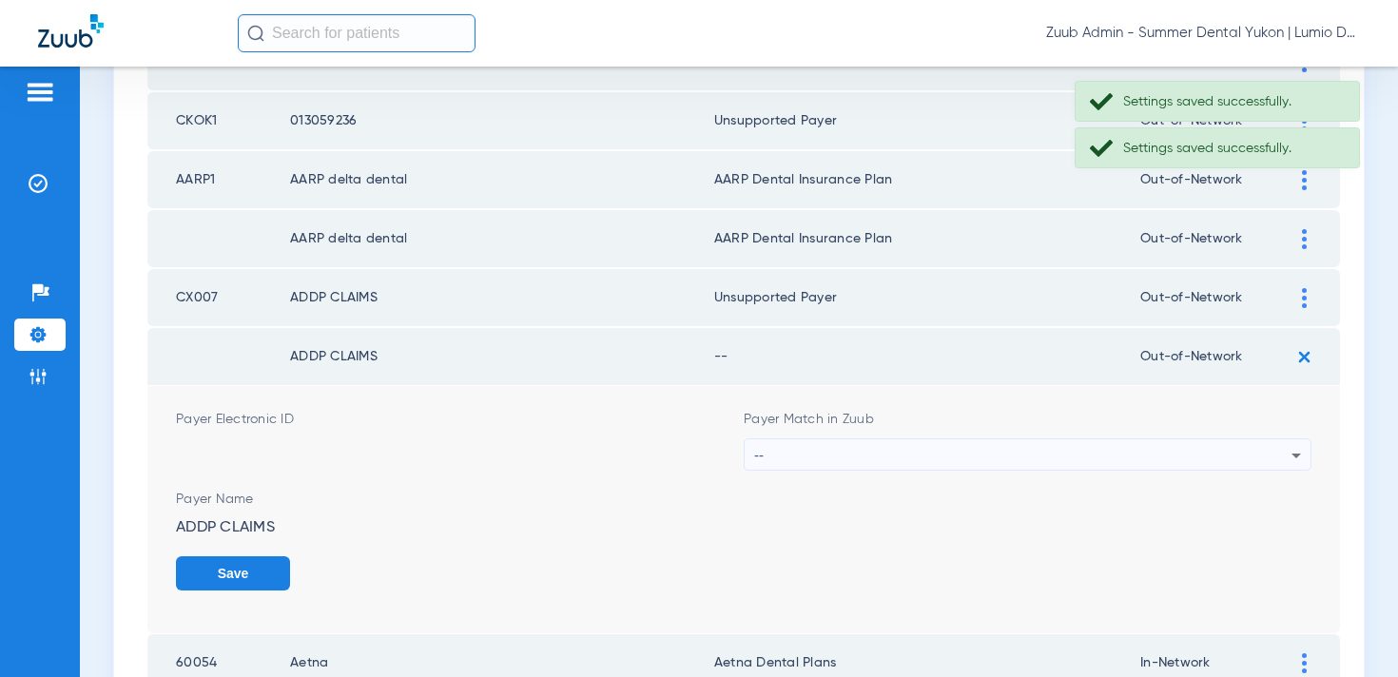
click at [1036, 445] on div "--" at bounding box center [1022, 455] width 537 height 32
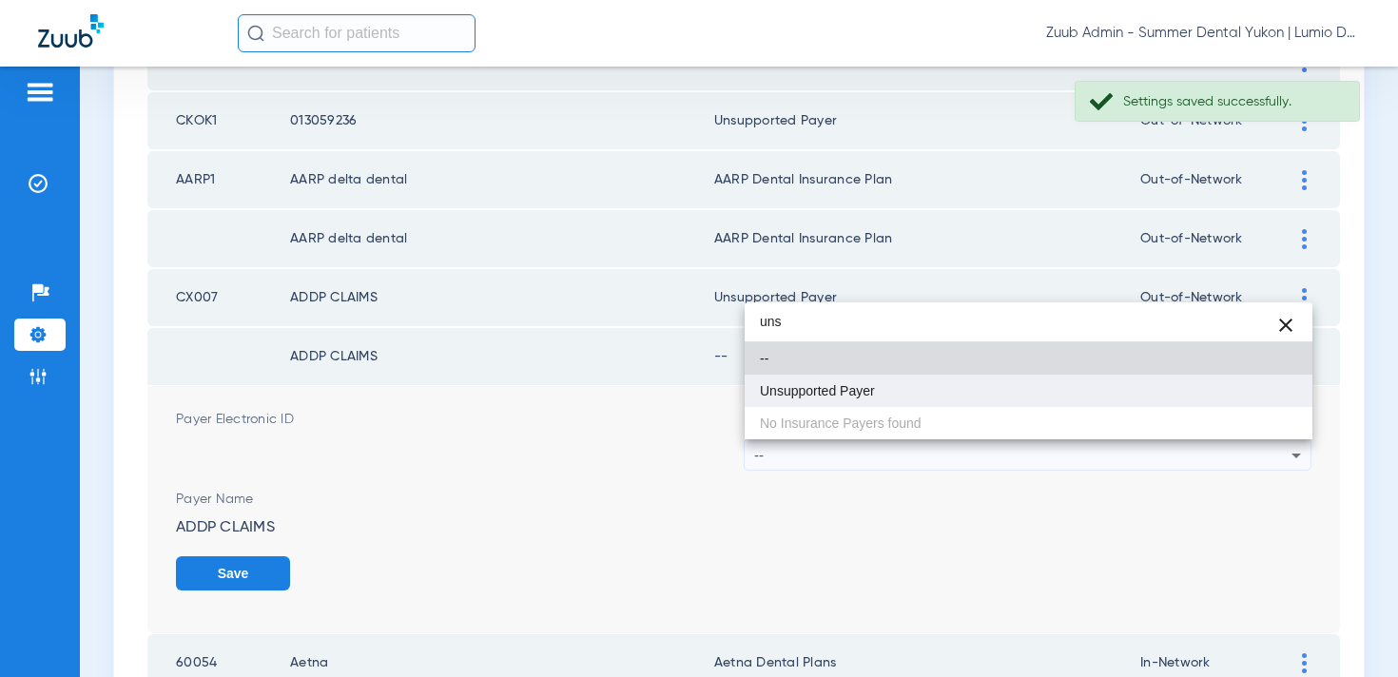
type input "uns"
click at [995, 397] on mat-option "Unsupported Payer" at bounding box center [1029, 391] width 568 height 32
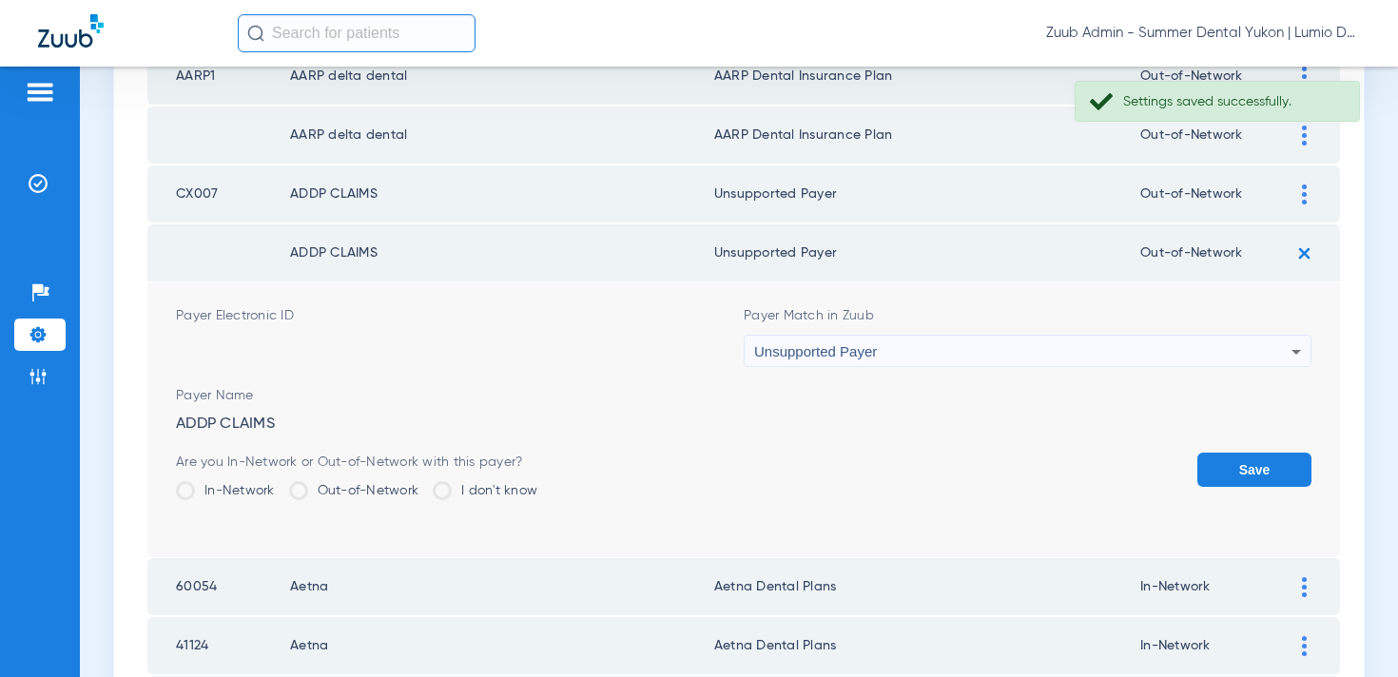
scroll to position [565, 0]
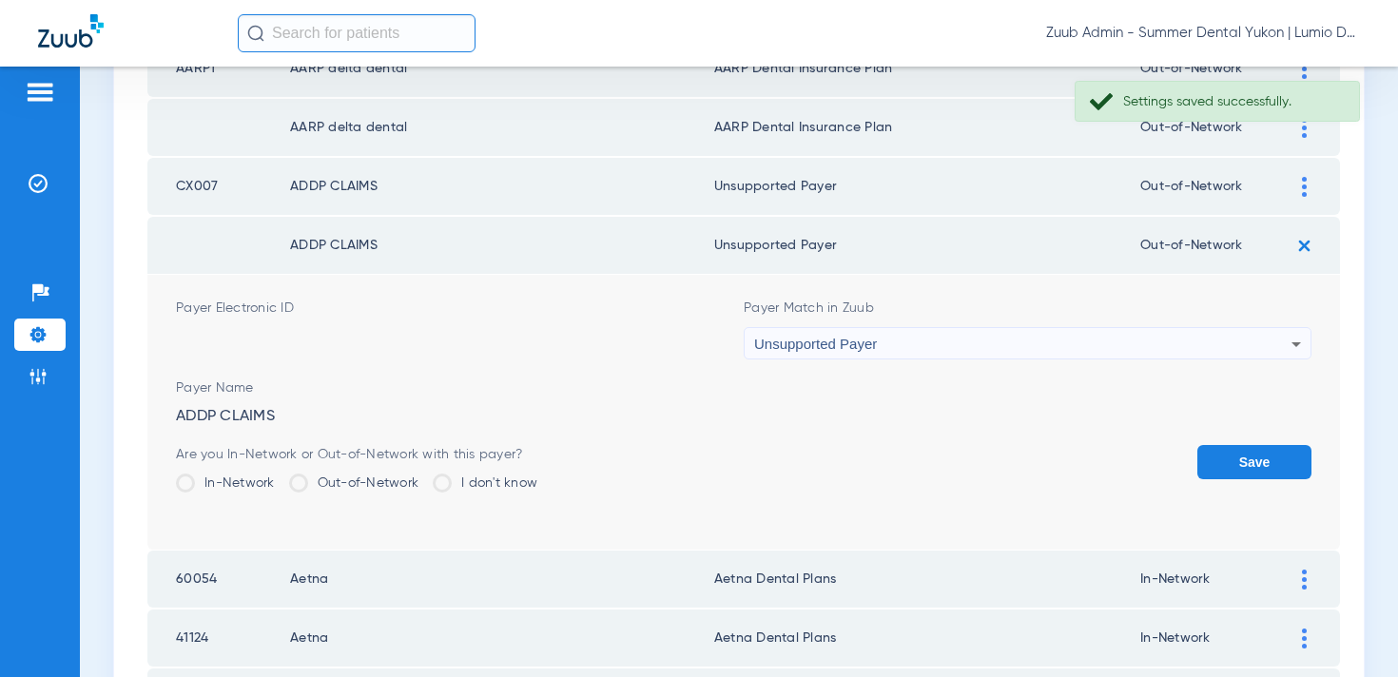
click at [1233, 437] on form "Payer Electronic ID Payer Match in Zuub Unsupported Payer Payer Name ADDP CLAIM…" at bounding box center [744, 412] width 1136 height 275
click at [1232, 454] on button "Save" at bounding box center [1255, 462] width 114 height 34
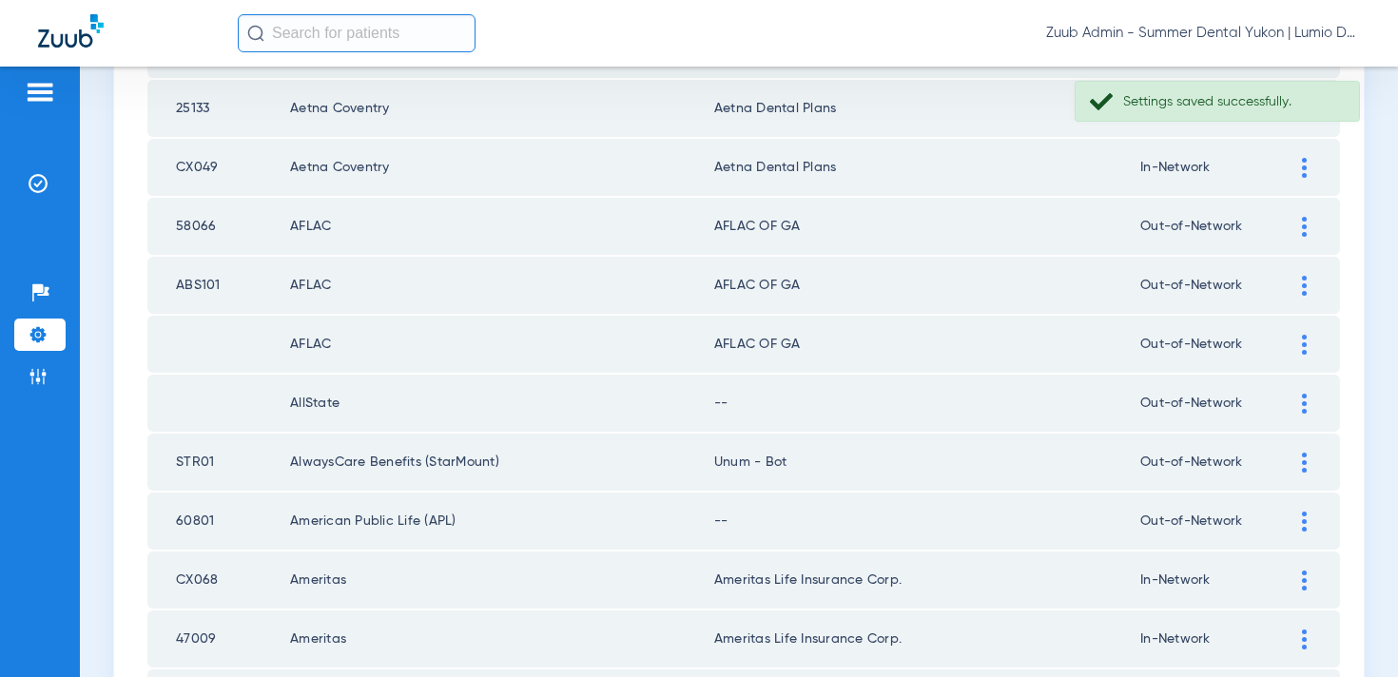
scroll to position [1083, 0]
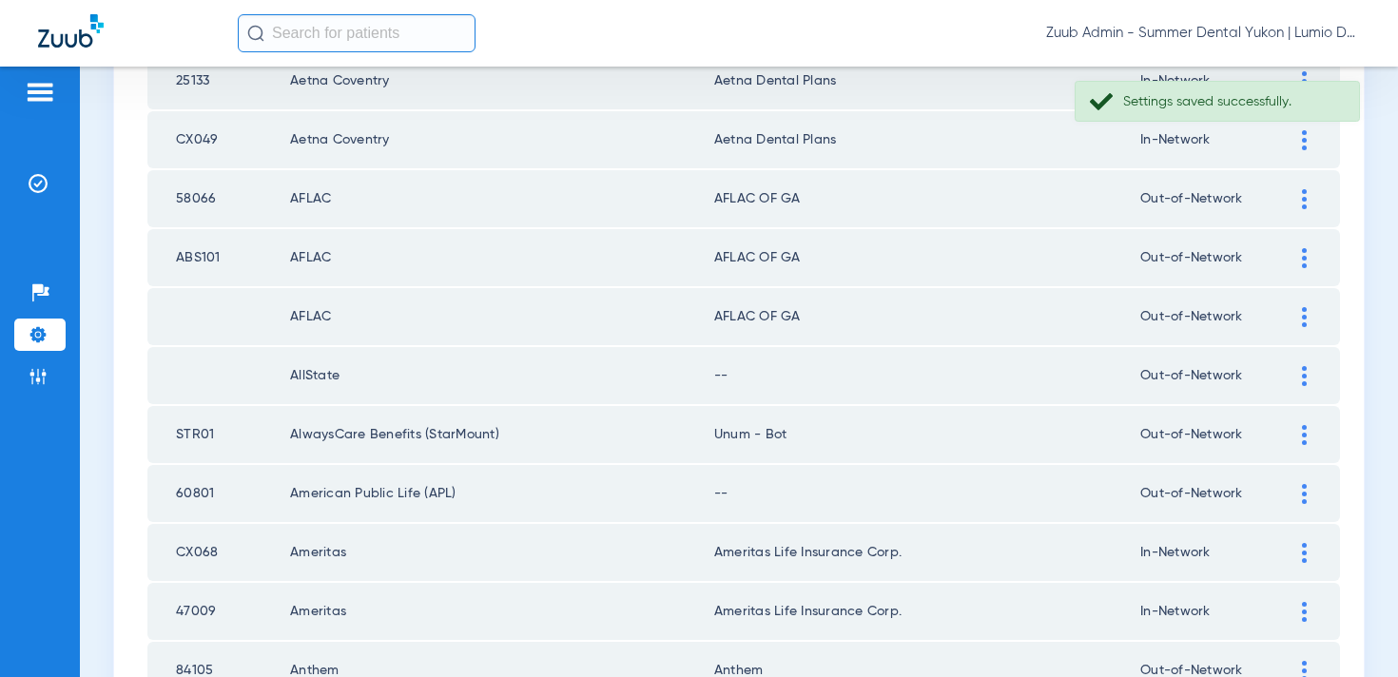
click at [1299, 373] on div at bounding box center [1304, 376] width 33 height 20
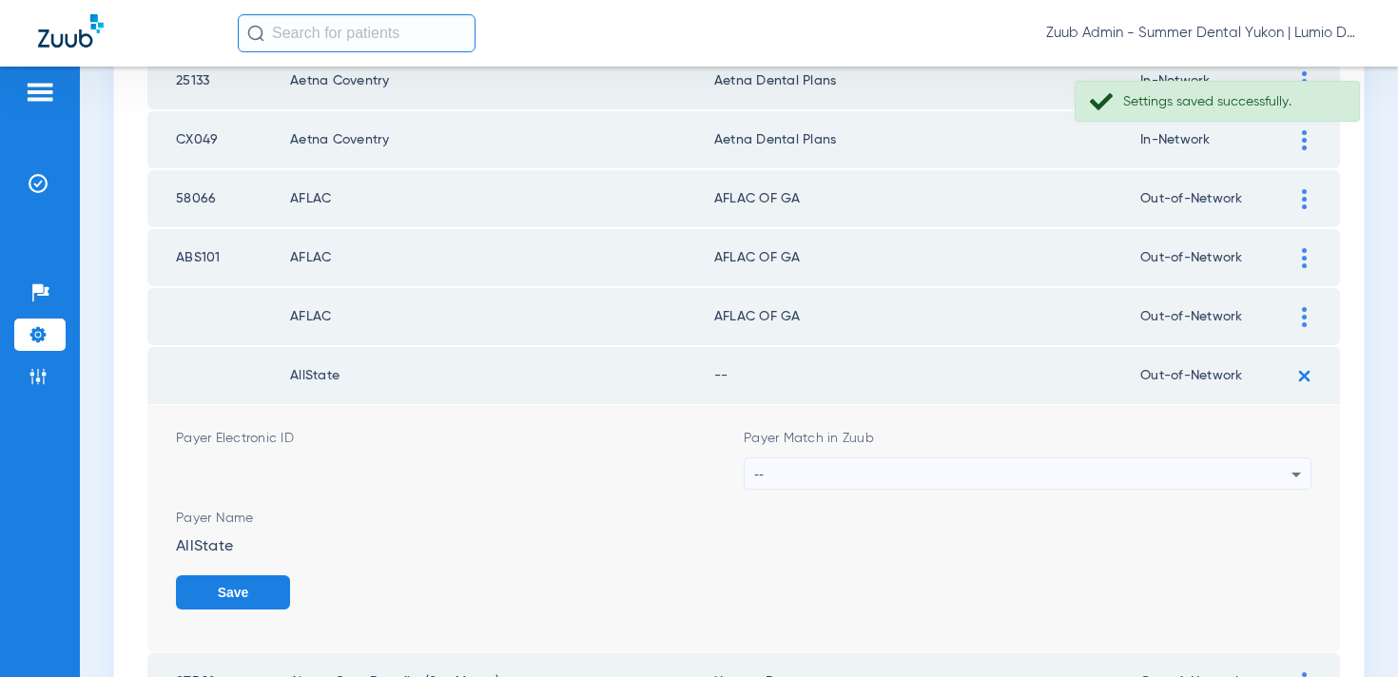
click at [1046, 474] on div "--" at bounding box center [1022, 475] width 537 height 32
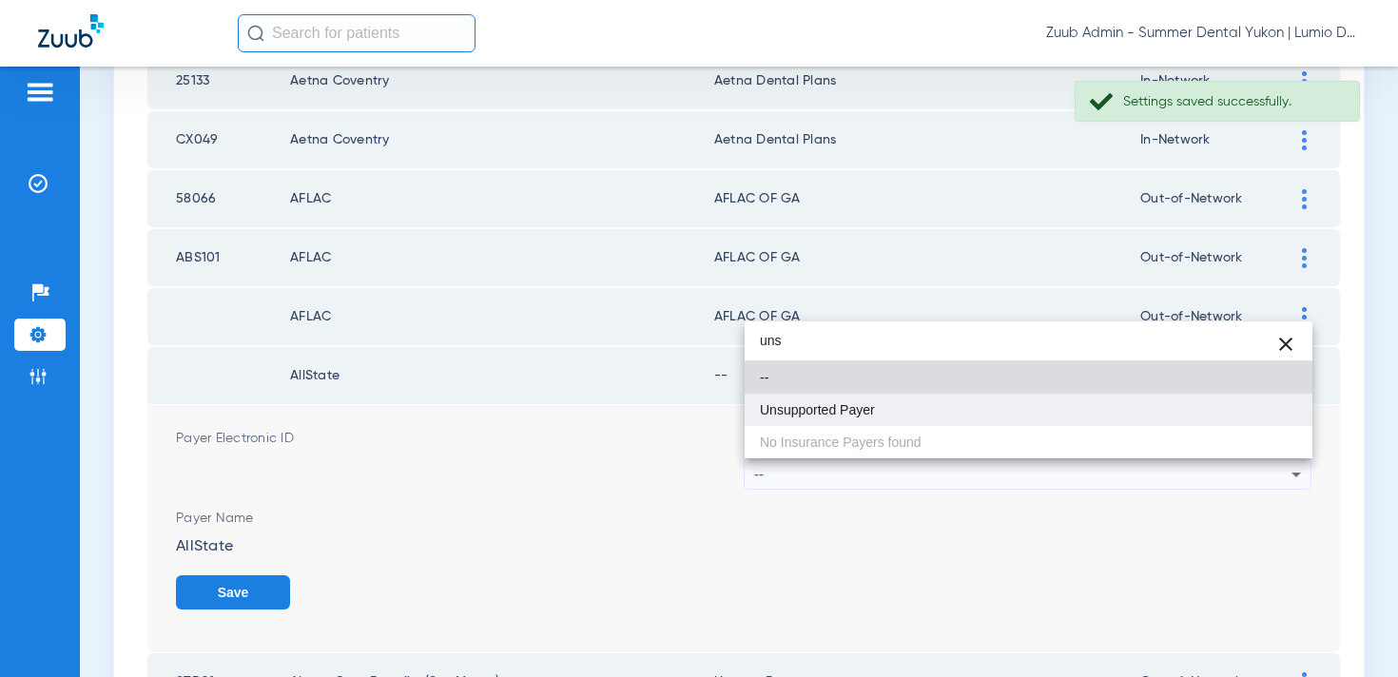
type input "uns"
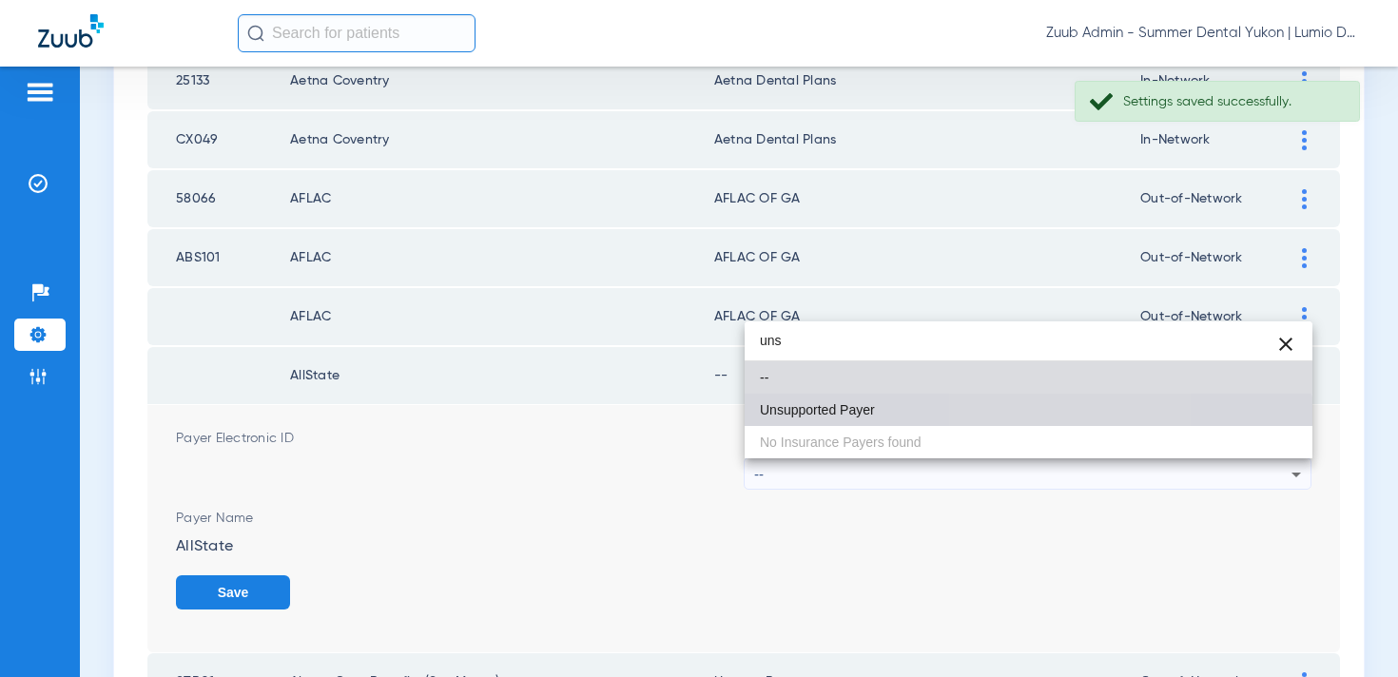
click at [1010, 420] on mat-option "Unsupported Payer" at bounding box center [1029, 410] width 568 height 32
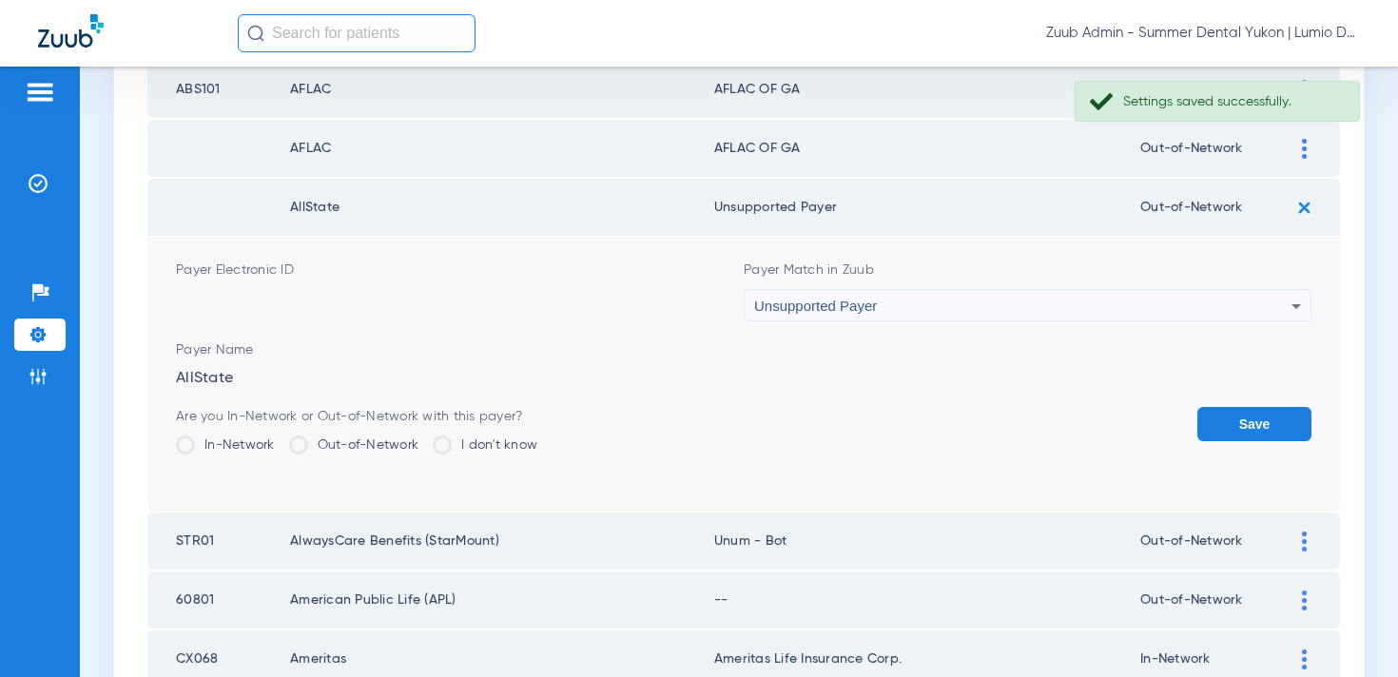
scroll to position [1296, 0]
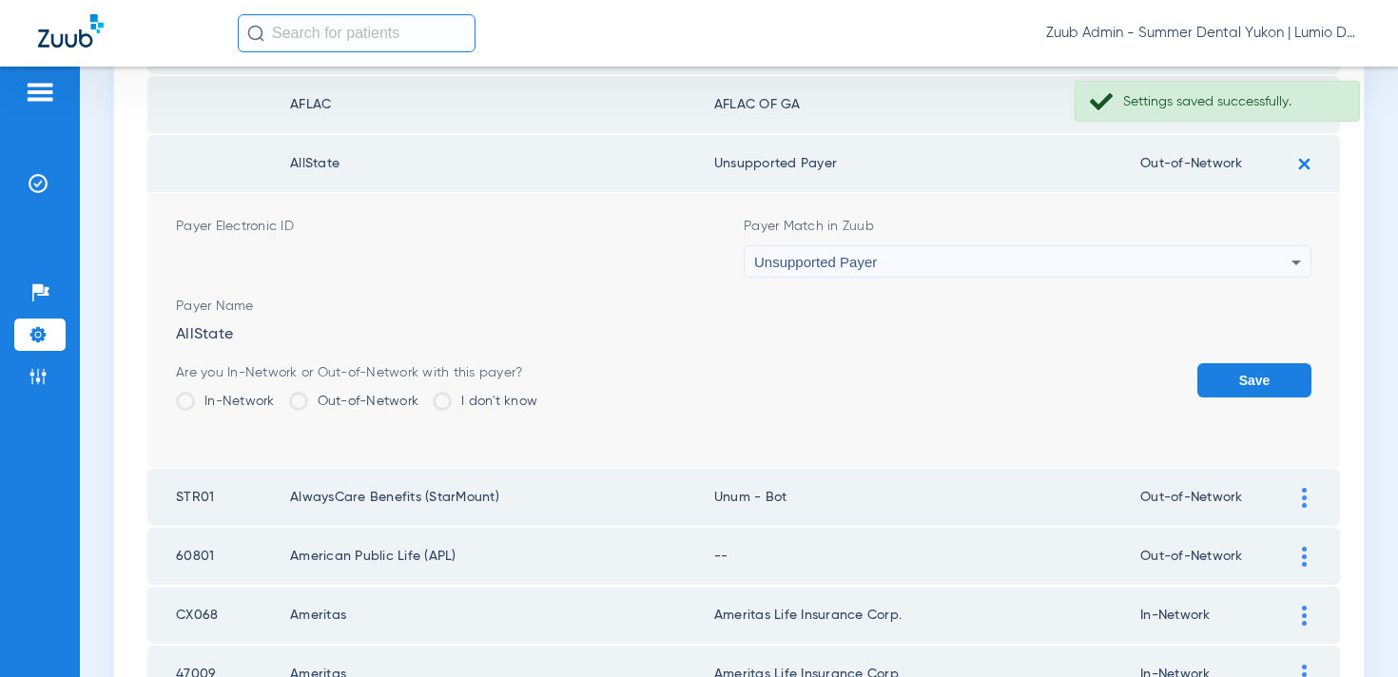
click at [1237, 379] on button "Save" at bounding box center [1255, 380] width 114 height 34
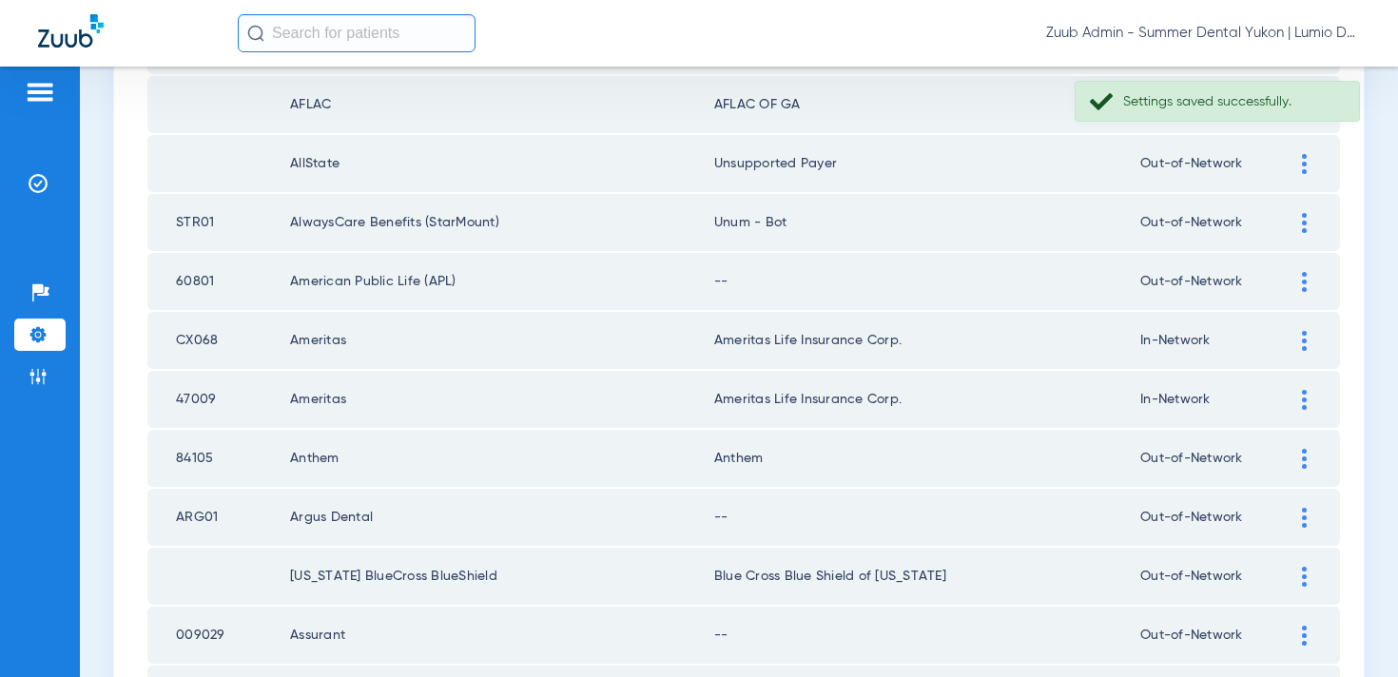
click at [1303, 276] on img at bounding box center [1304, 282] width 5 height 20
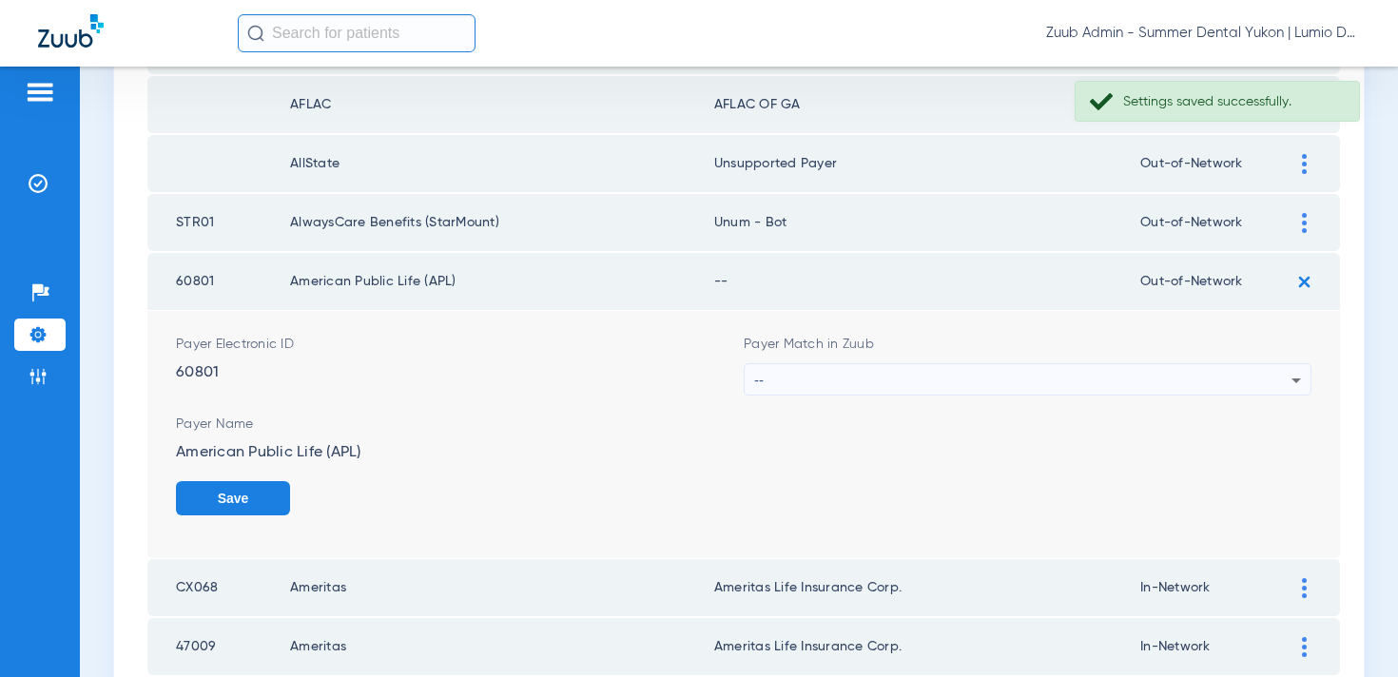
click at [1091, 380] on div "--" at bounding box center [1022, 380] width 537 height 32
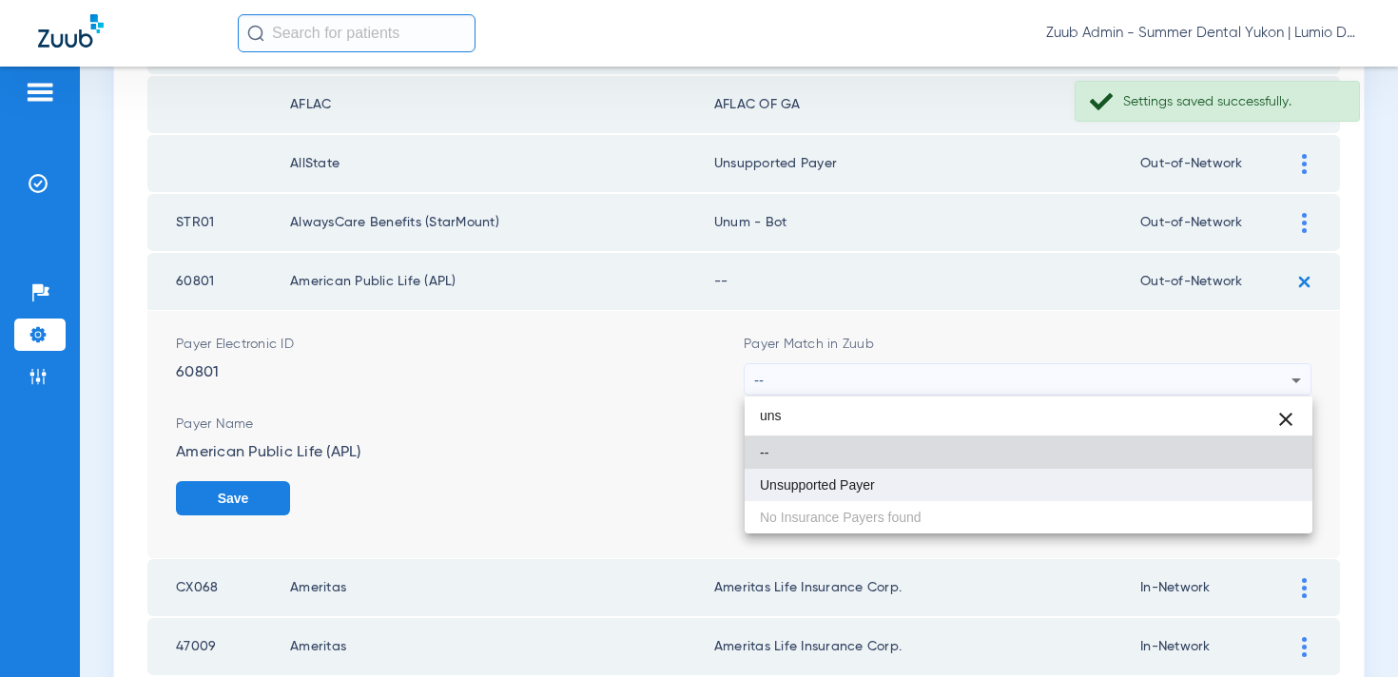
type input "uns"
click at [1058, 475] on mat-option "Unsupported Payer" at bounding box center [1029, 485] width 568 height 32
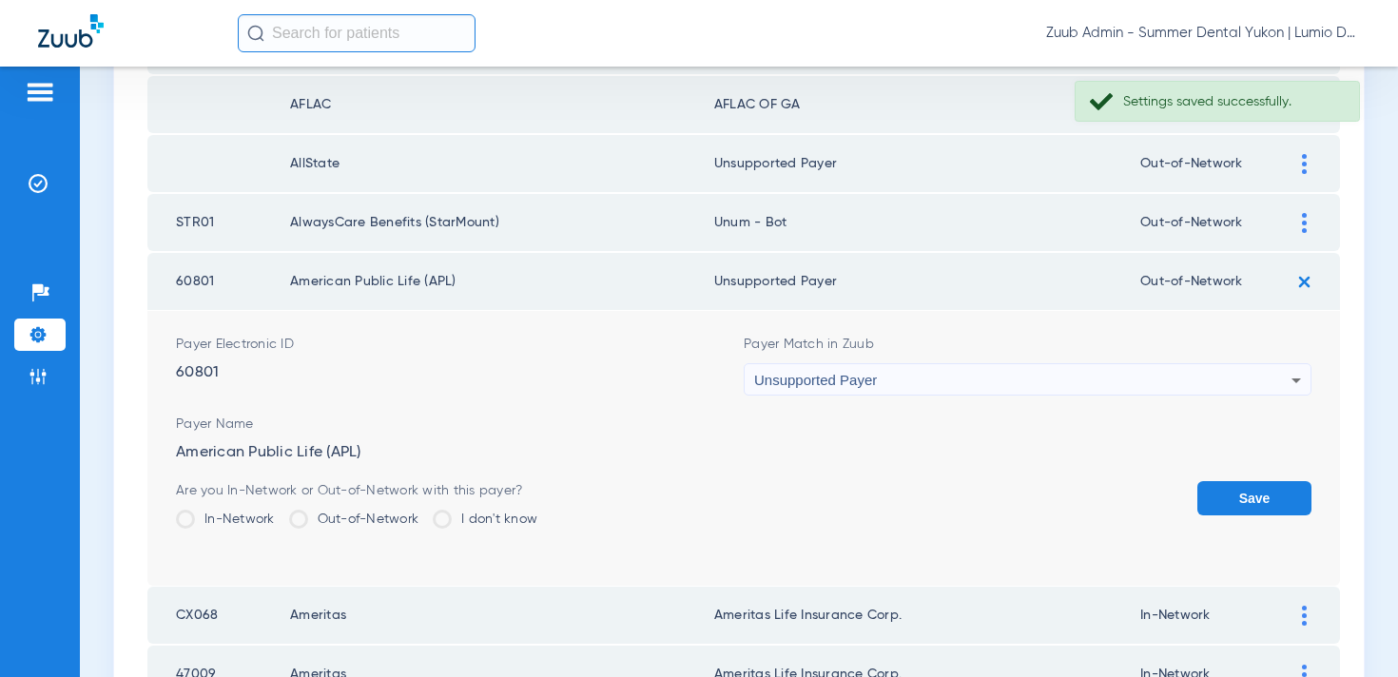
click at [1285, 493] on button "Save" at bounding box center [1255, 498] width 114 height 34
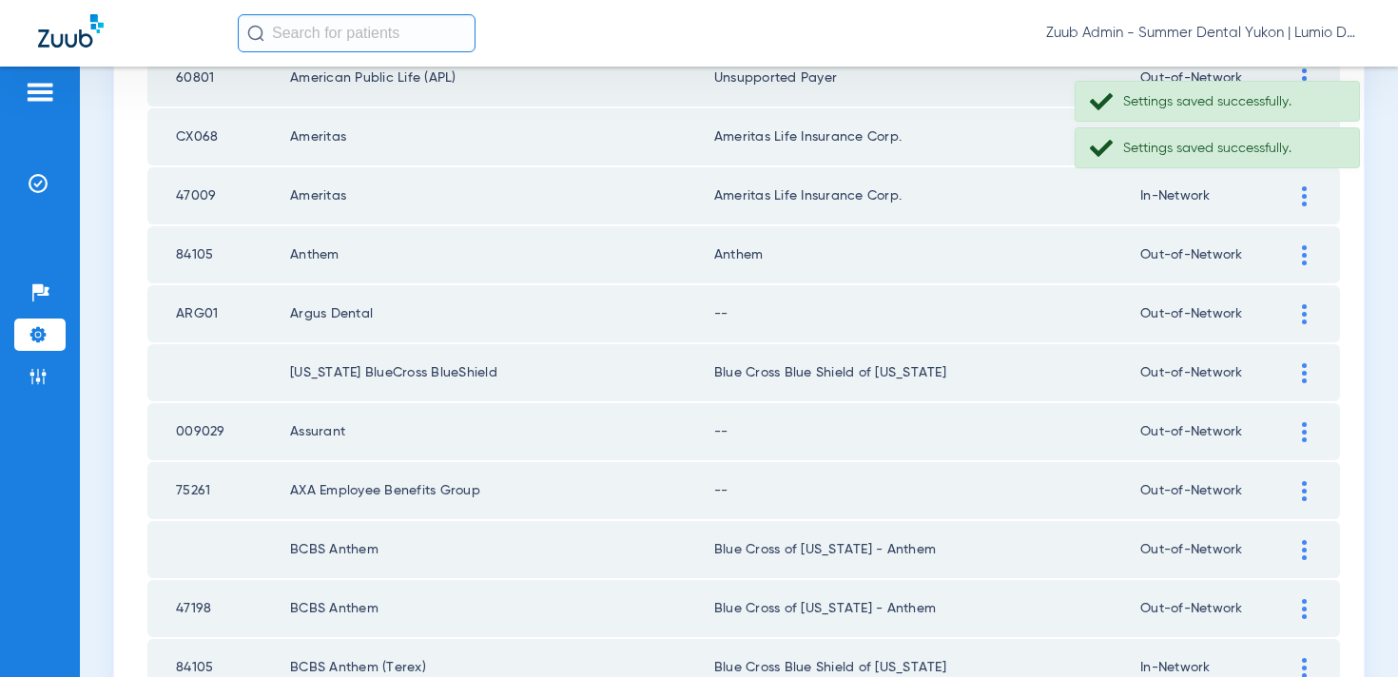
scroll to position [1517, 0]
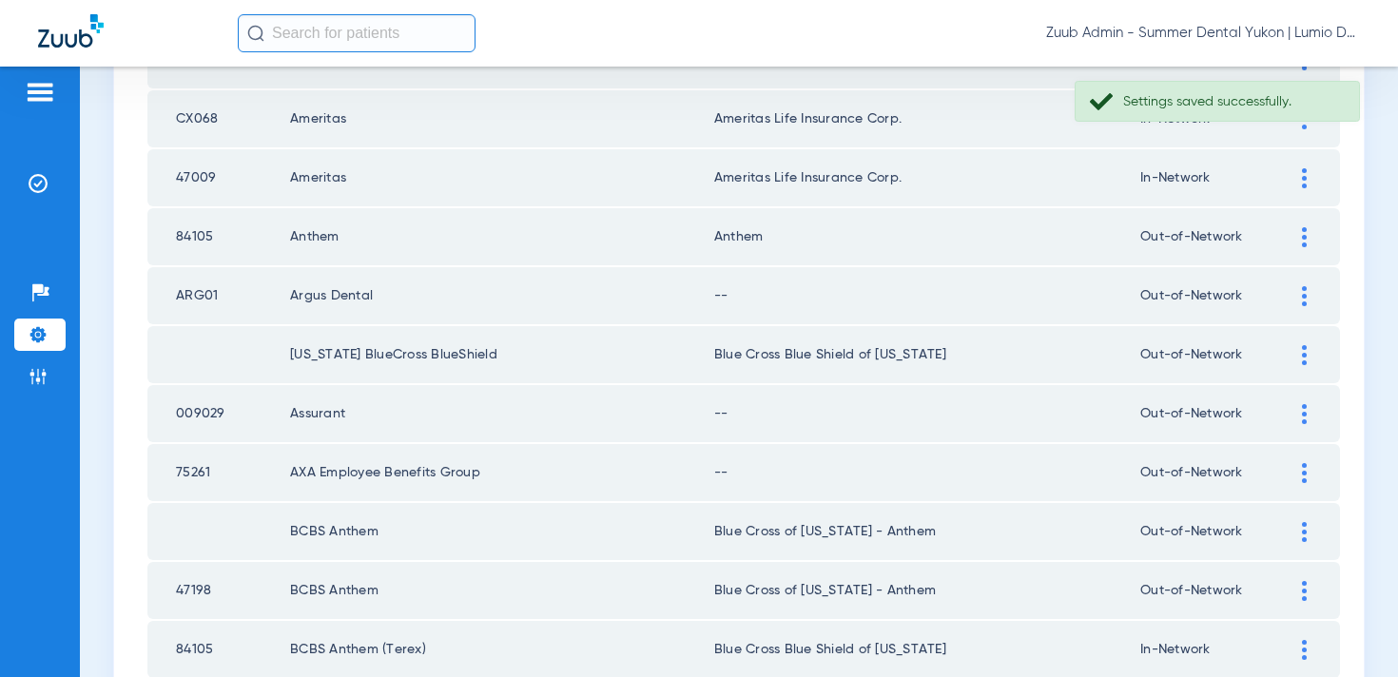
click at [1309, 292] on div at bounding box center [1304, 296] width 33 height 20
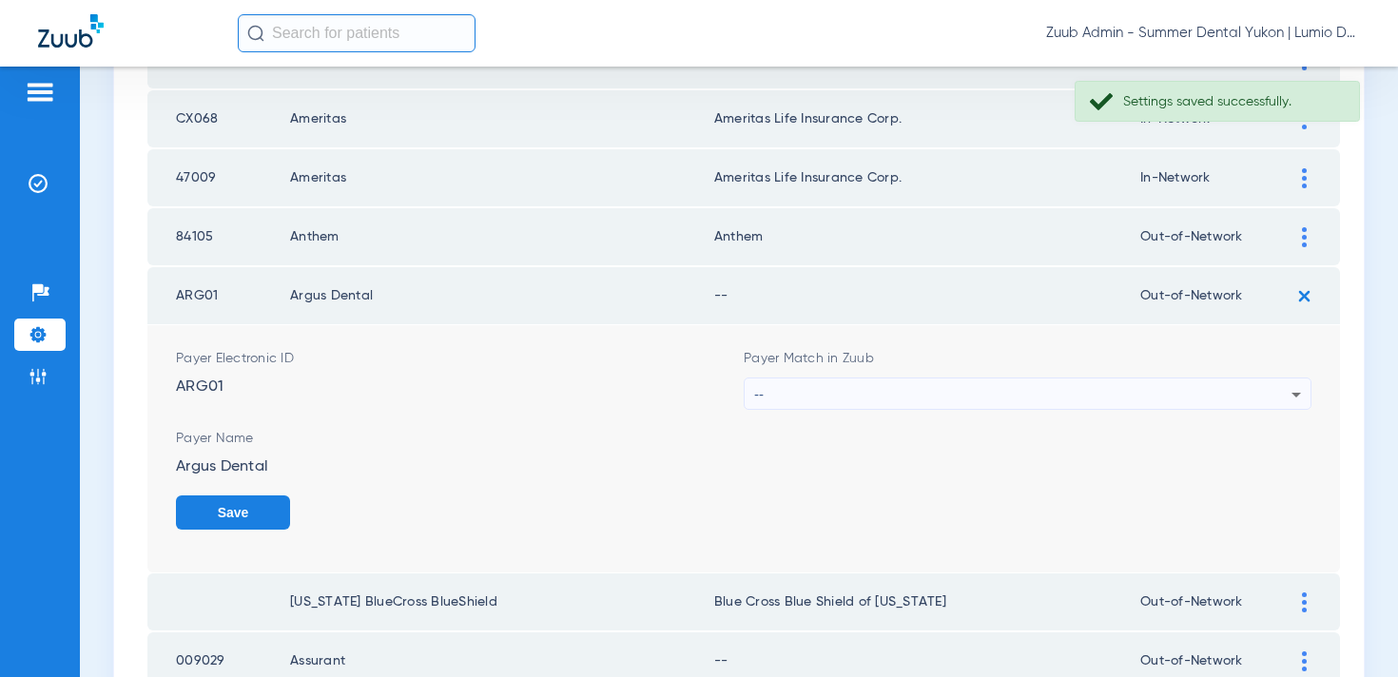
click at [1101, 400] on div "--" at bounding box center [1022, 395] width 537 height 32
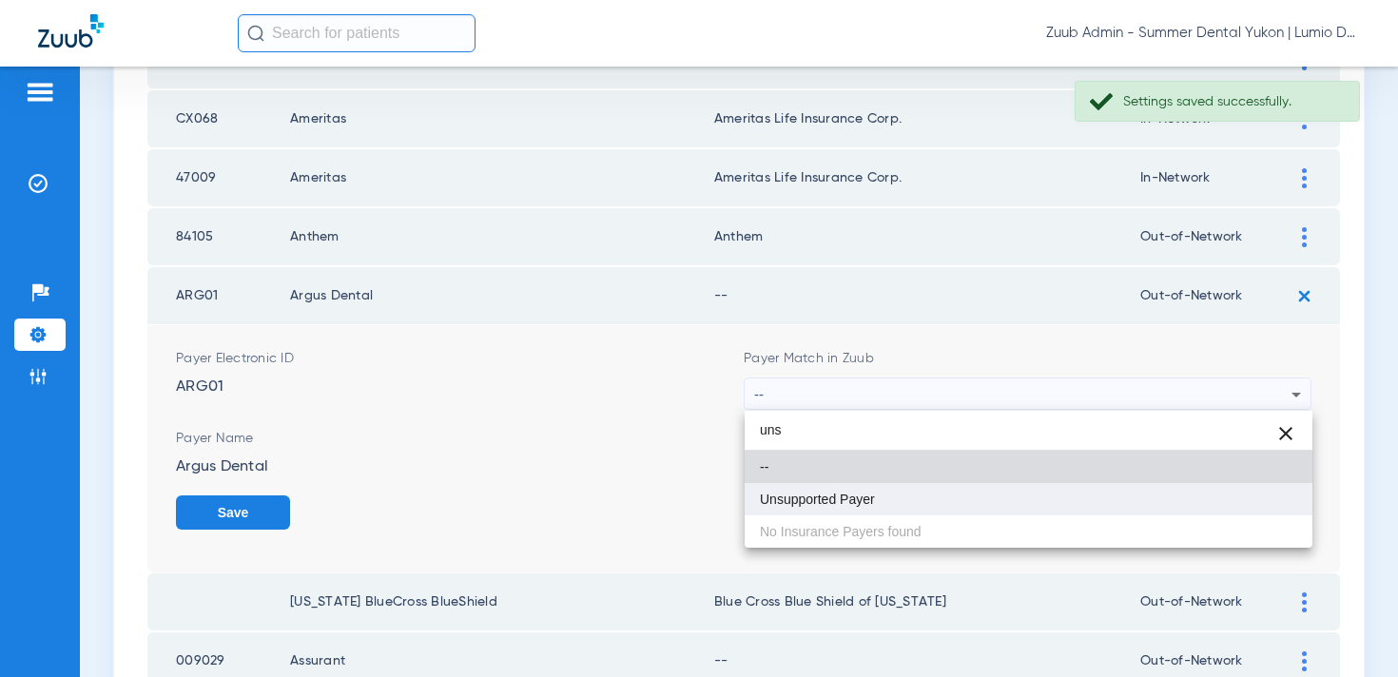
type input "uns"
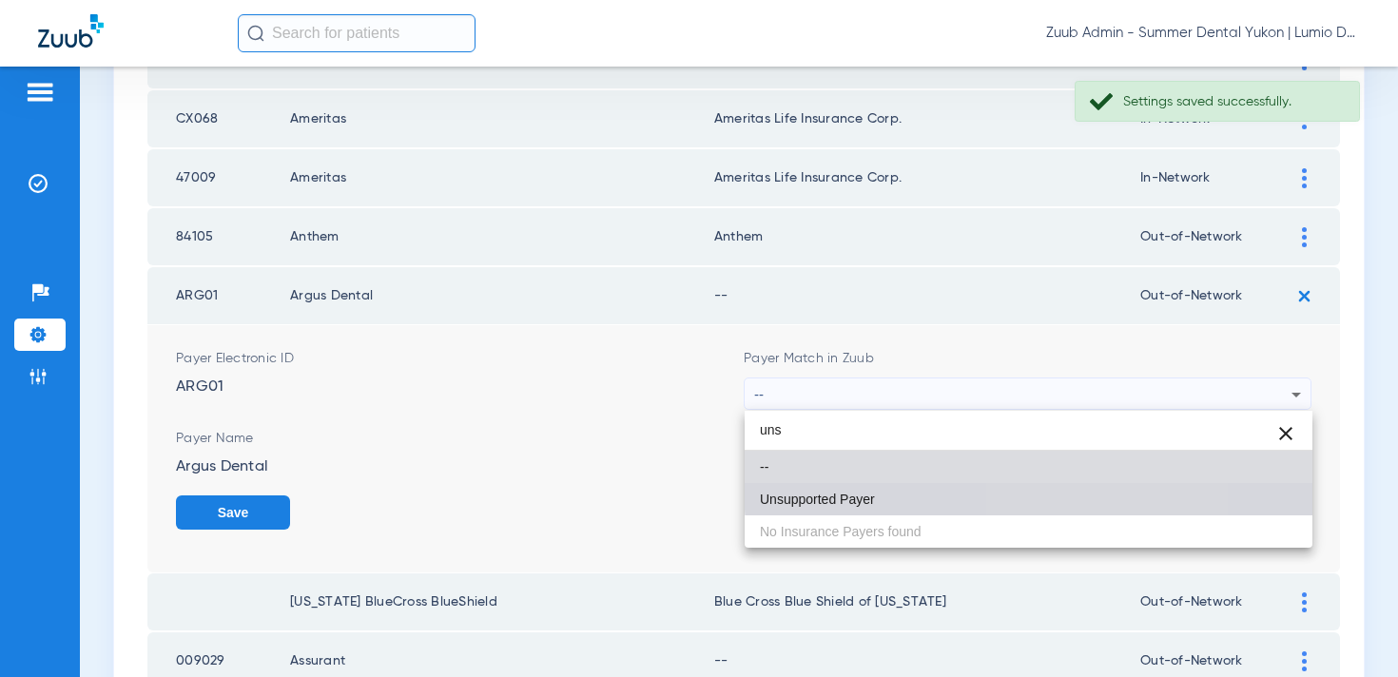
click at [1031, 488] on mat-option "Unsupported Payer" at bounding box center [1029, 499] width 568 height 32
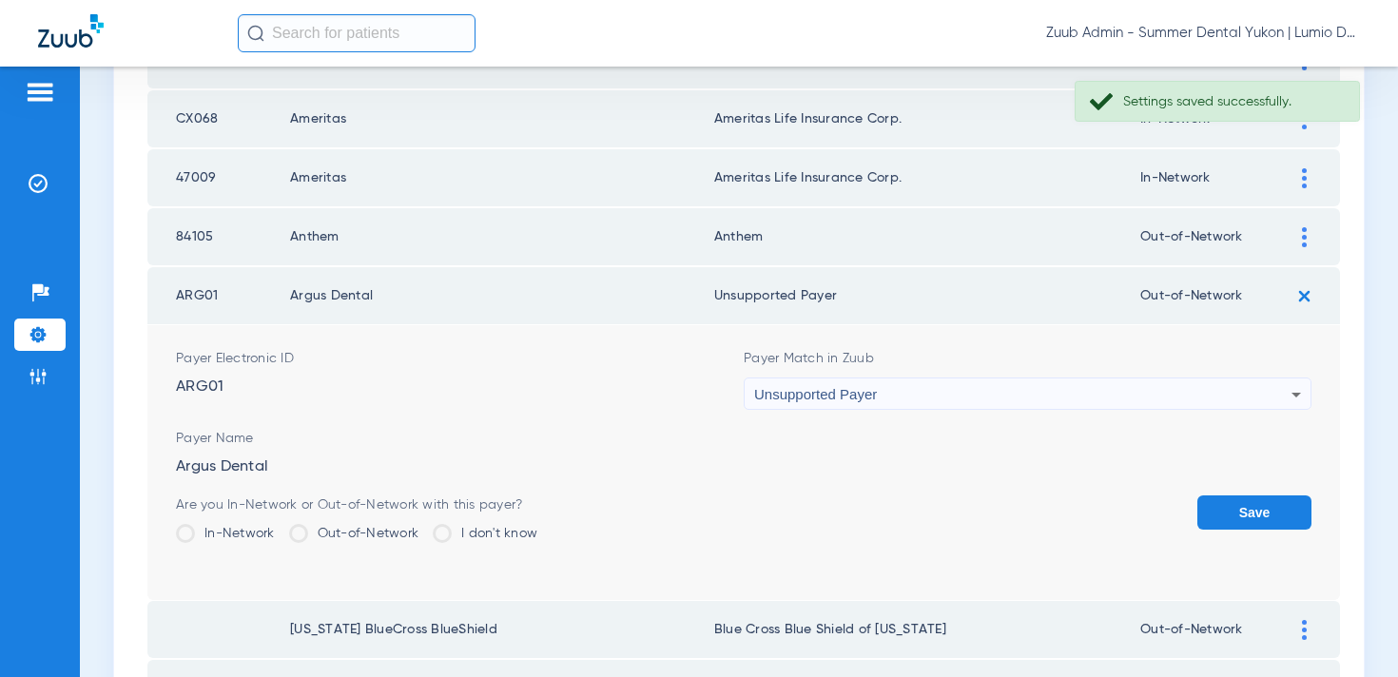
click at [1243, 511] on button "Save" at bounding box center [1255, 513] width 114 height 34
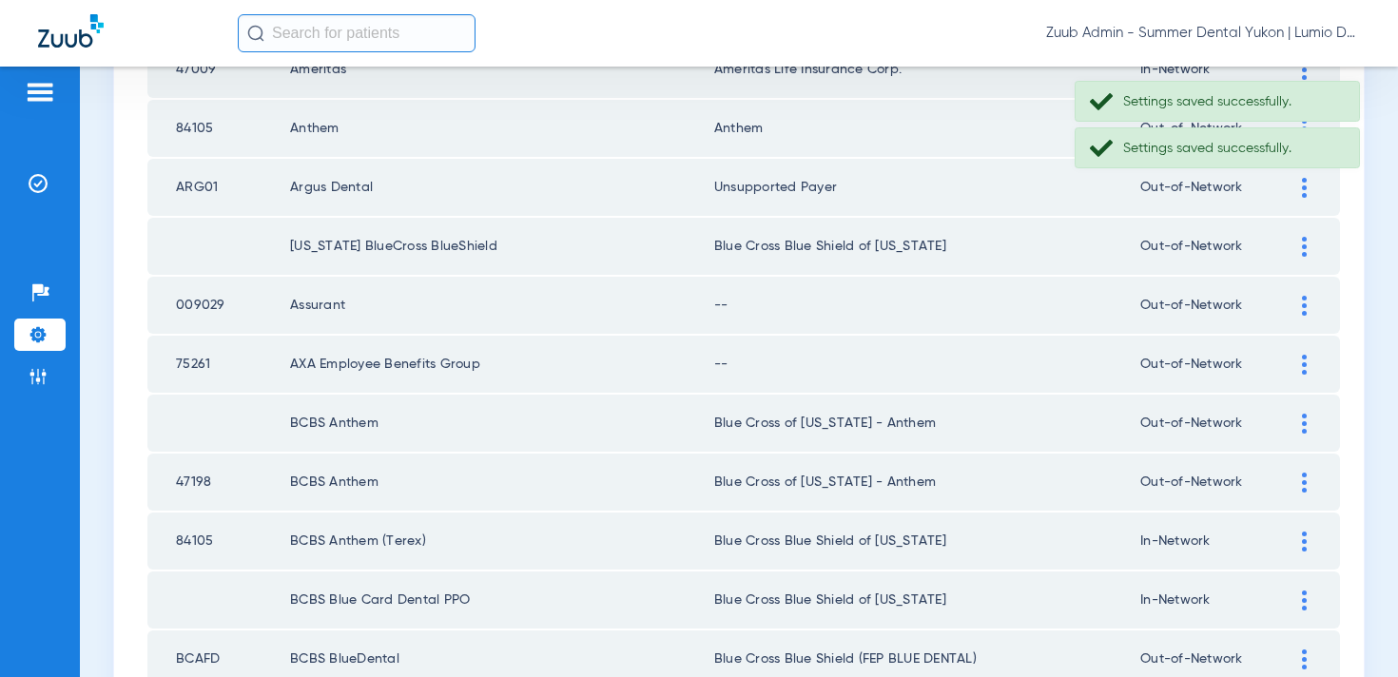
scroll to position [1646, 0]
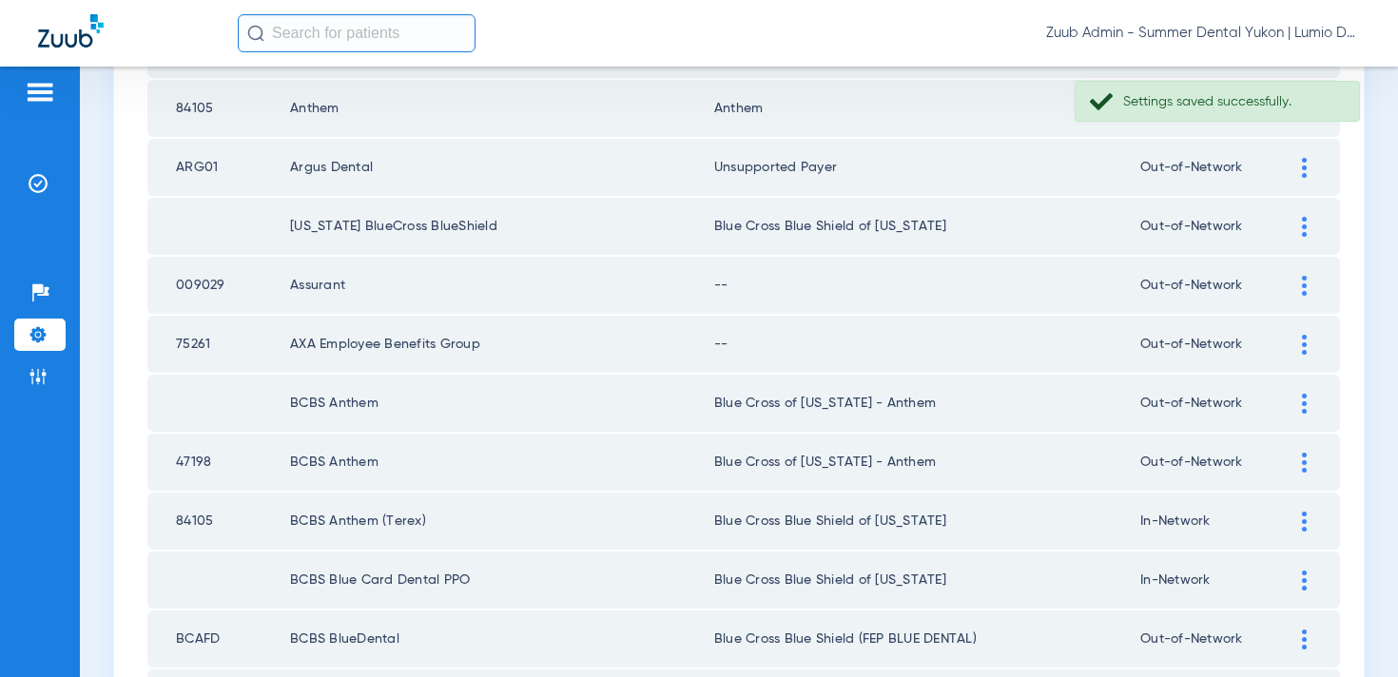
click at [1302, 292] on img at bounding box center [1304, 286] width 5 height 20
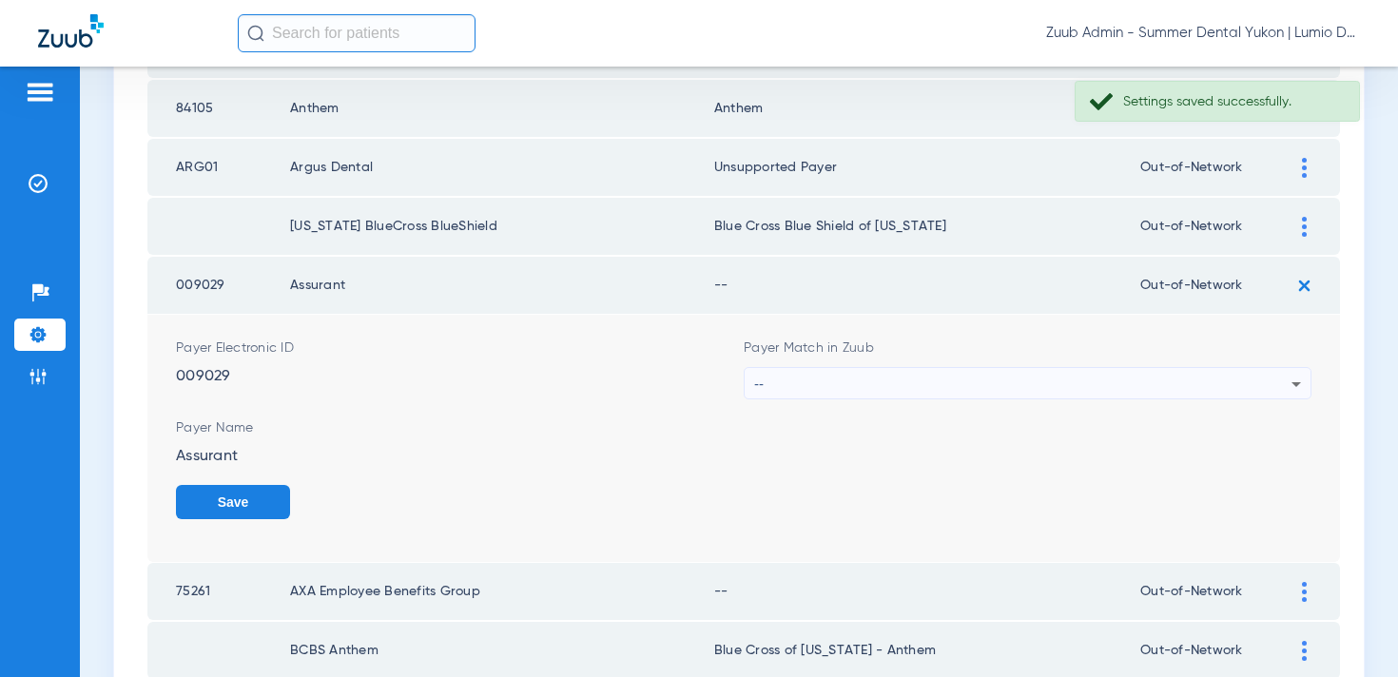
click at [1128, 383] on div "--" at bounding box center [1022, 384] width 537 height 32
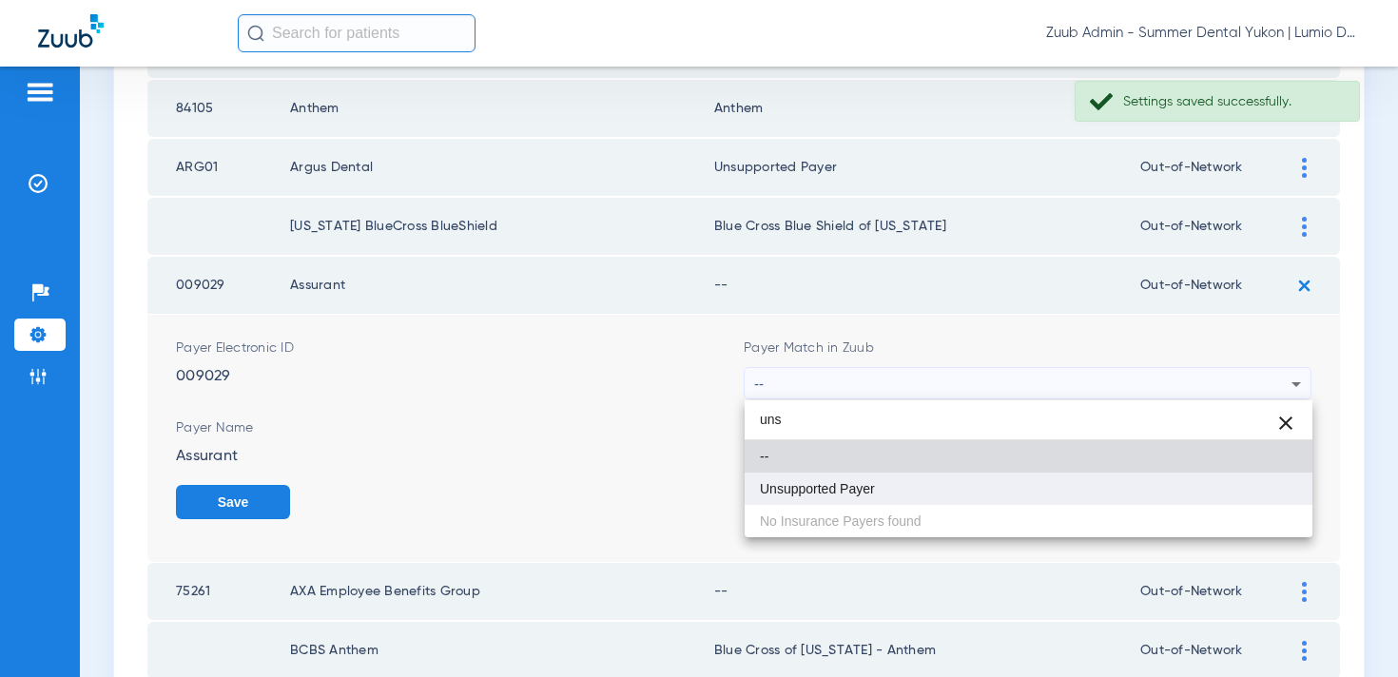
type input "uns"
click at [1080, 486] on mat-option "Unsupported Payer" at bounding box center [1029, 489] width 568 height 32
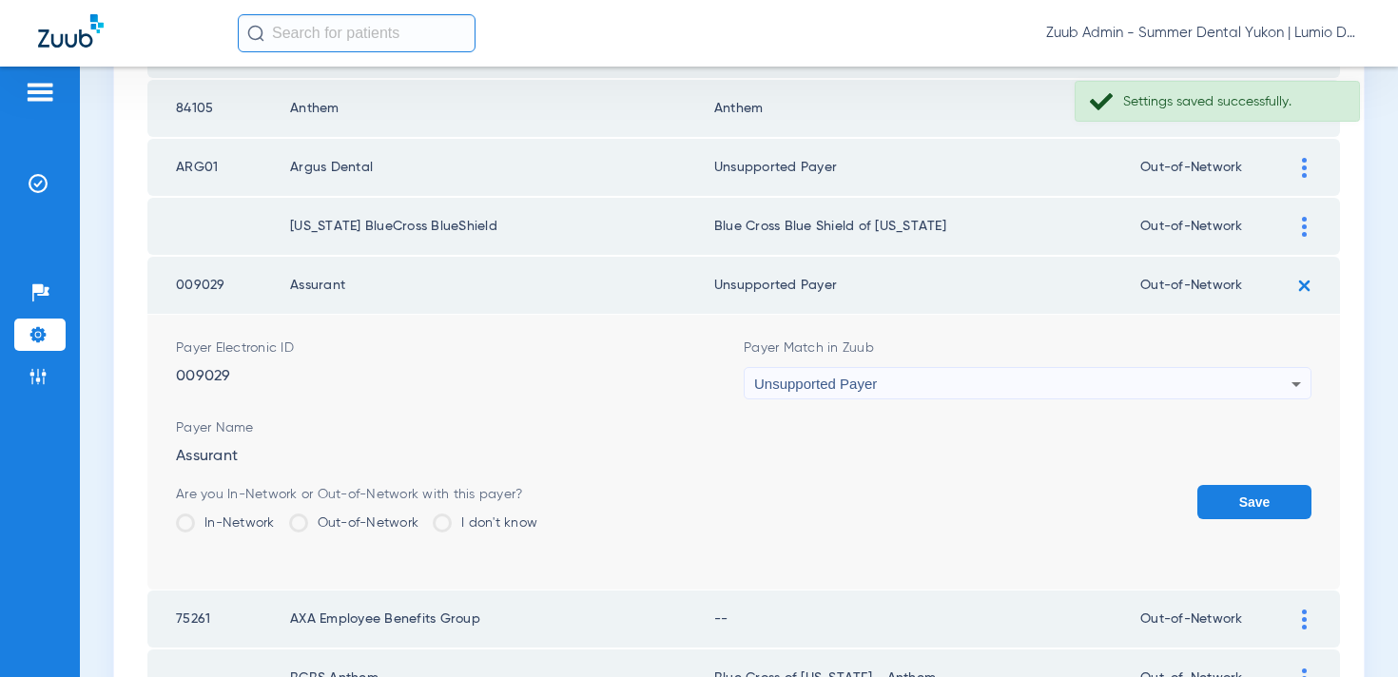
click at [1243, 499] on button "Save" at bounding box center [1255, 502] width 114 height 34
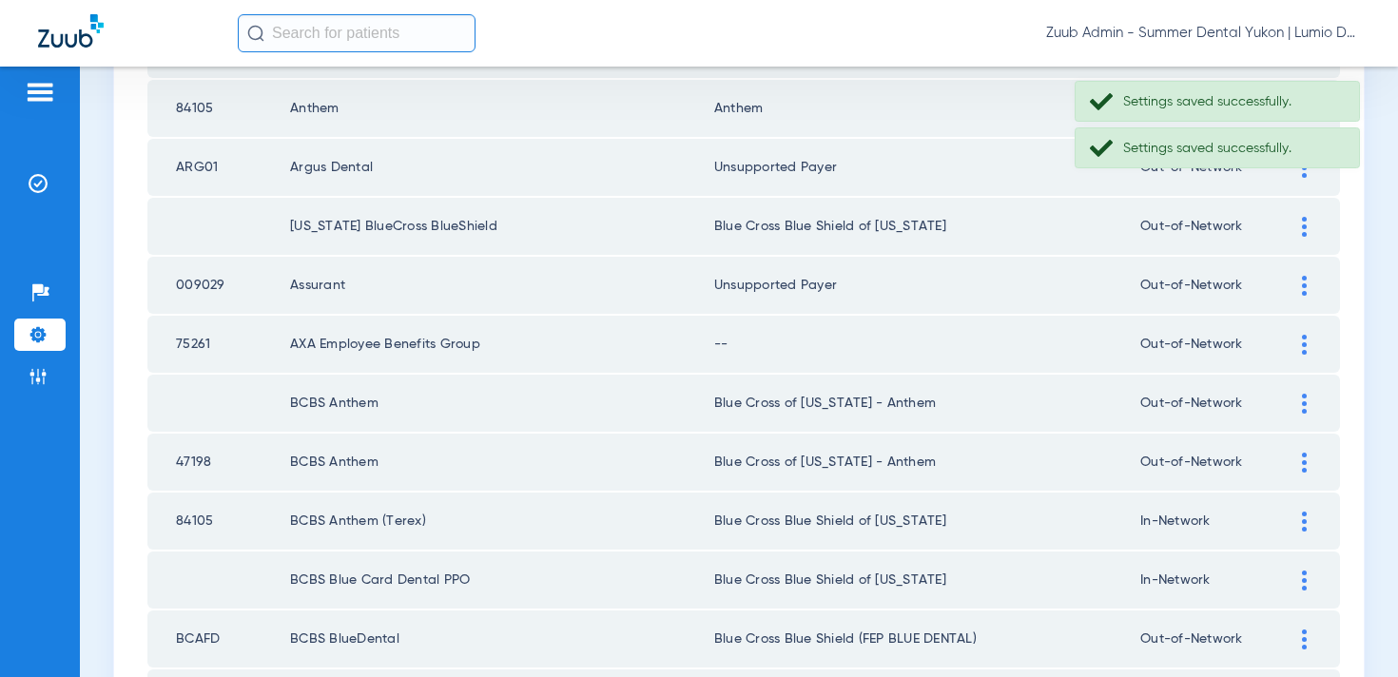
click at [1302, 353] on img at bounding box center [1304, 345] width 5 height 20
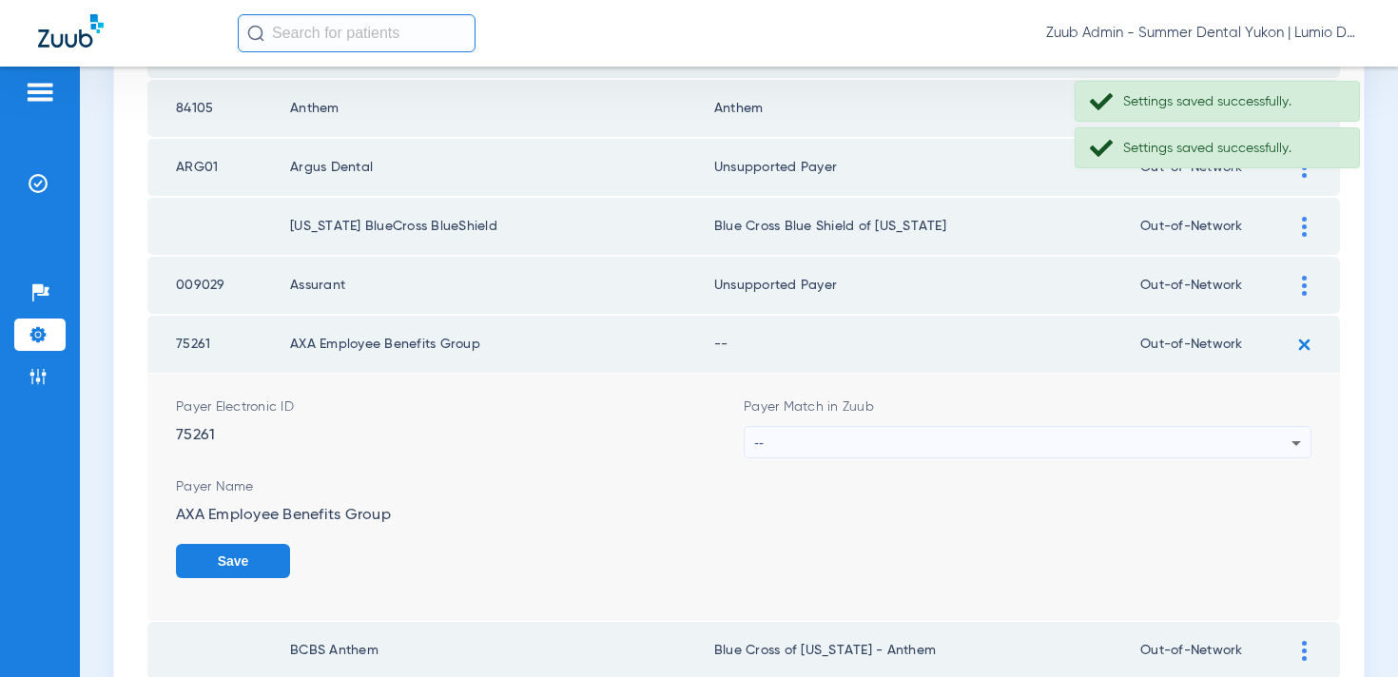
click at [1032, 438] on div "--" at bounding box center [1022, 443] width 537 height 32
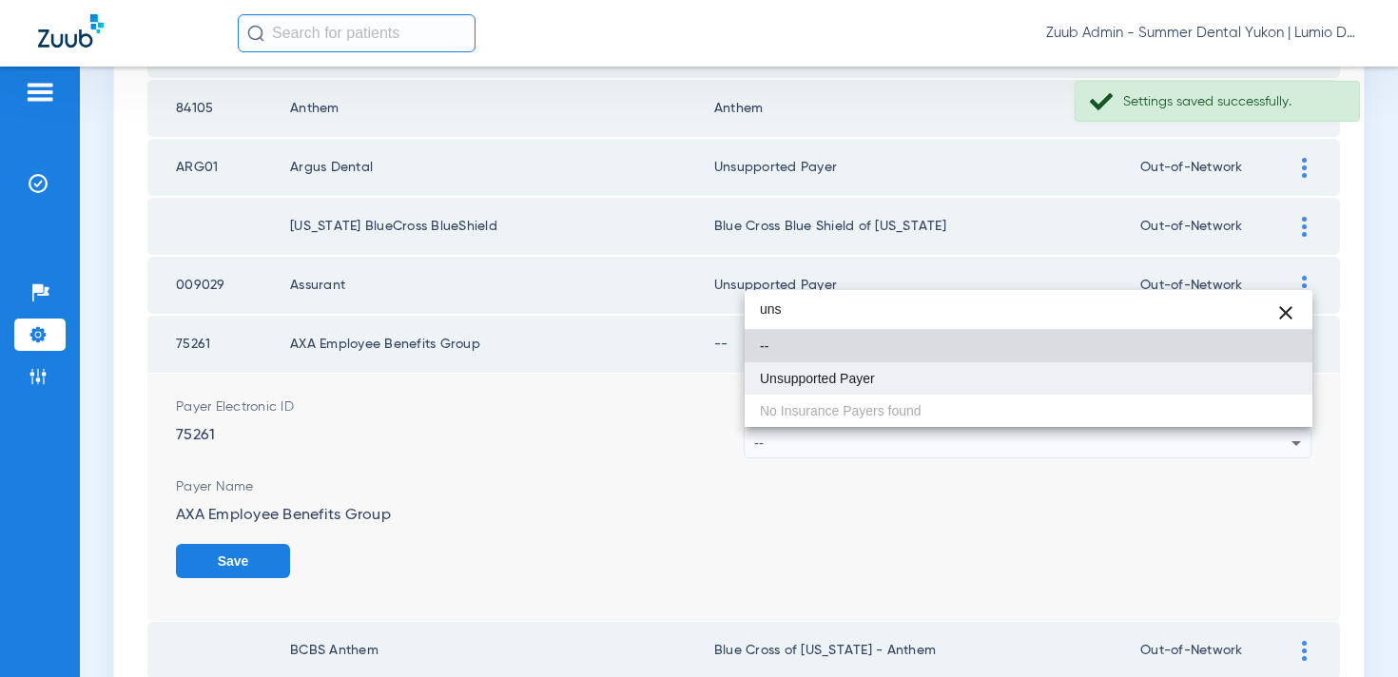
type input "uns"
click at [965, 386] on mat-option "Unsupported Payer" at bounding box center [1029, 378] width 568 height 32
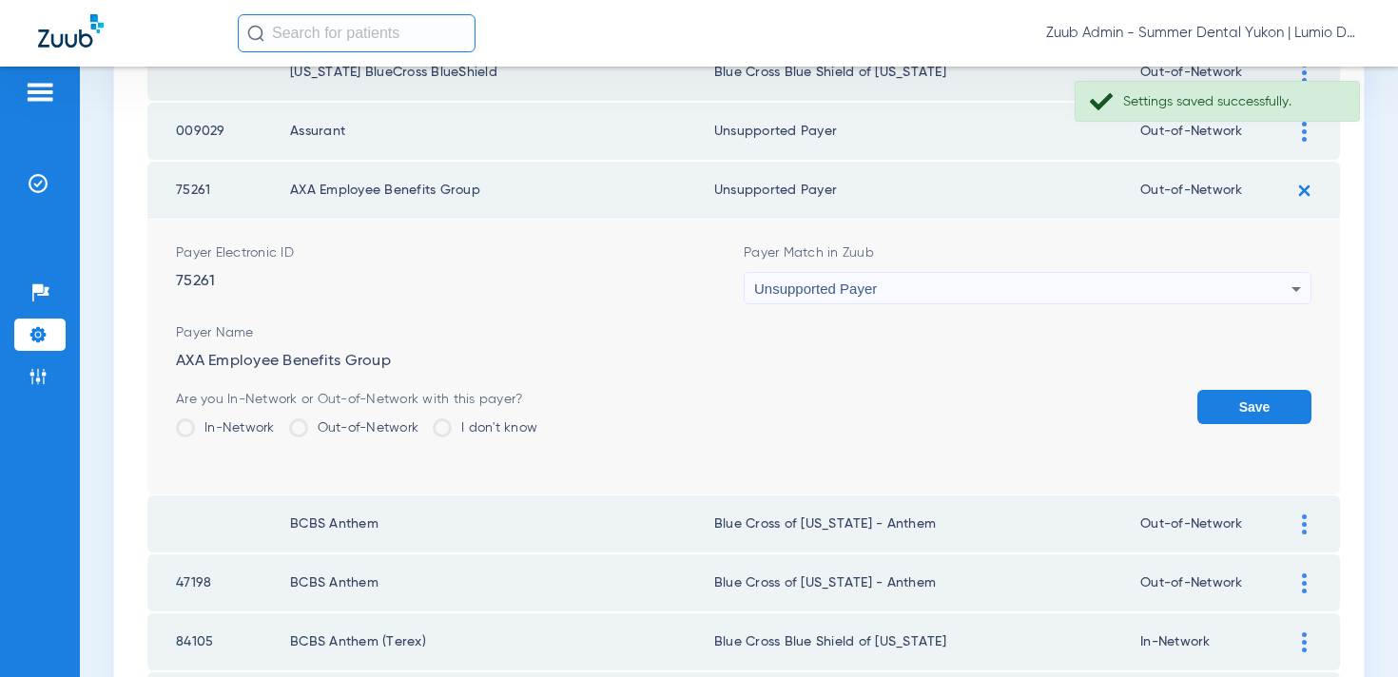
scroll to position [1811, 0]
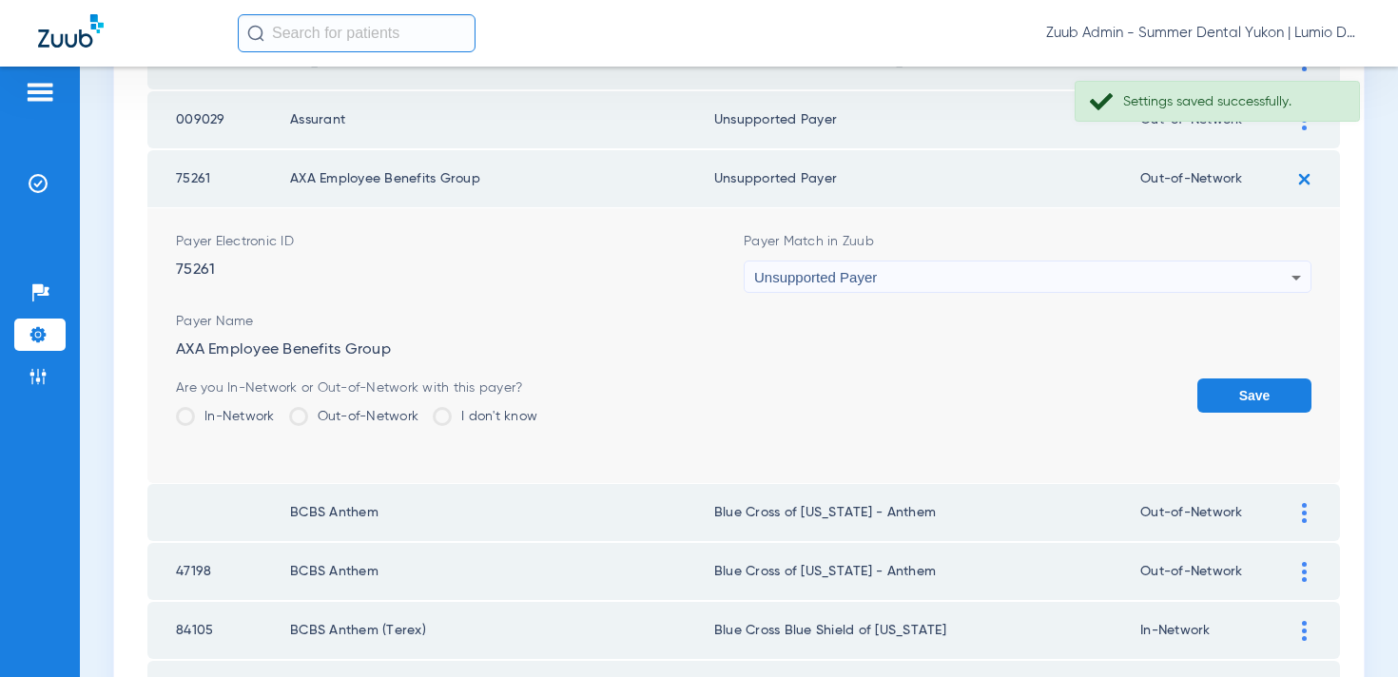
click at [1200, 401] on button "Save" at bounding box center [1255, 396] width 114 height 34
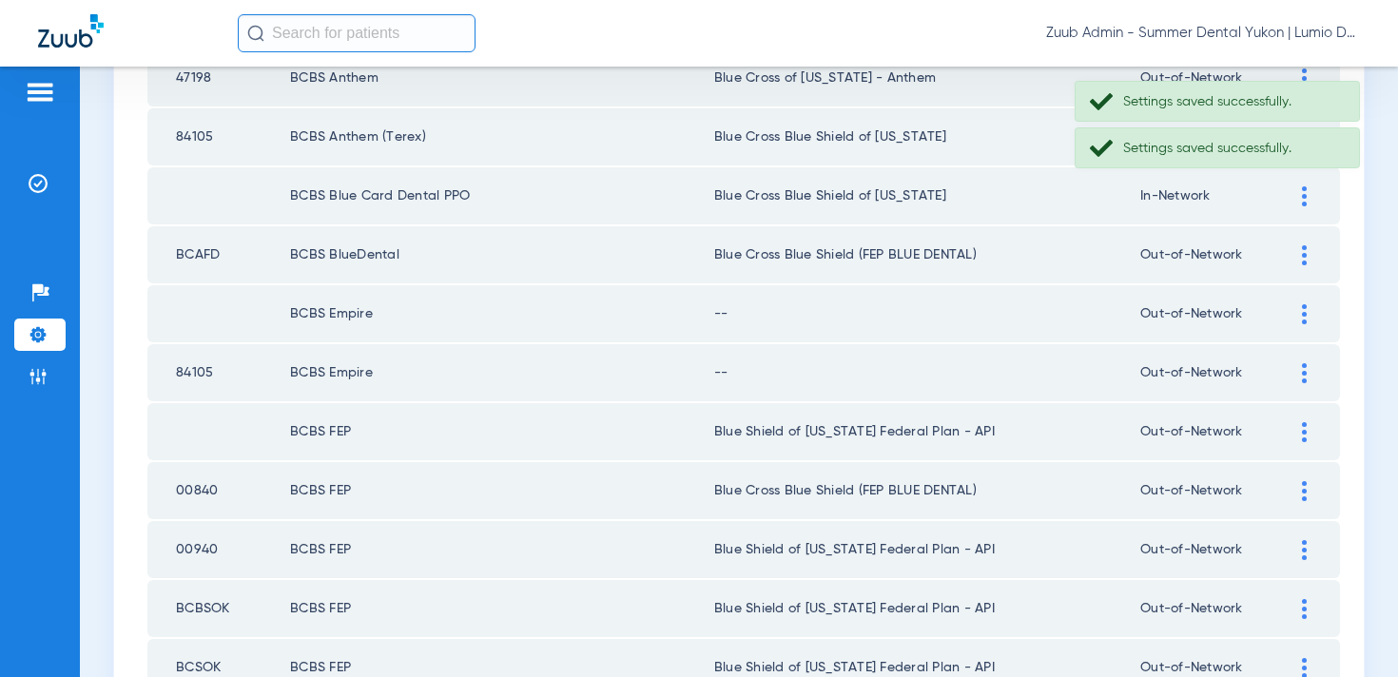
scroll to position [2051, 0]
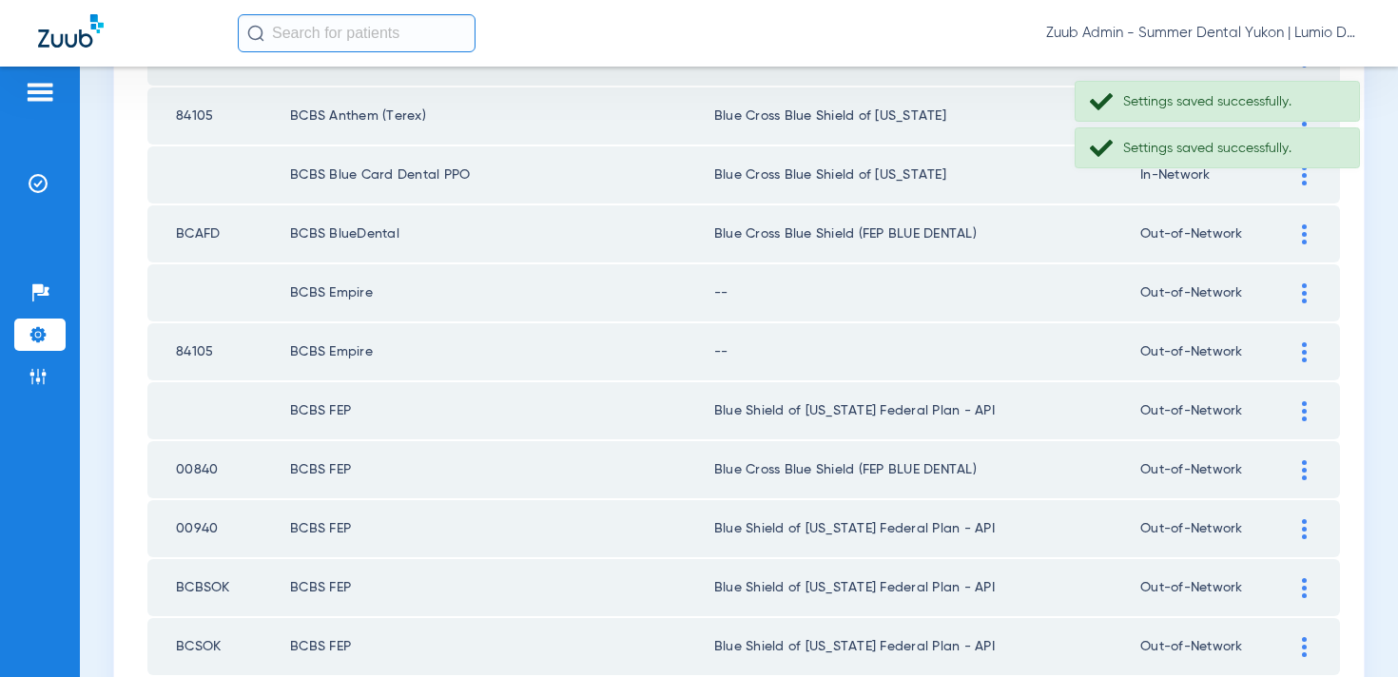
click at [1302, 299] on img at bounding box center [1304, 293] width 5 height 20
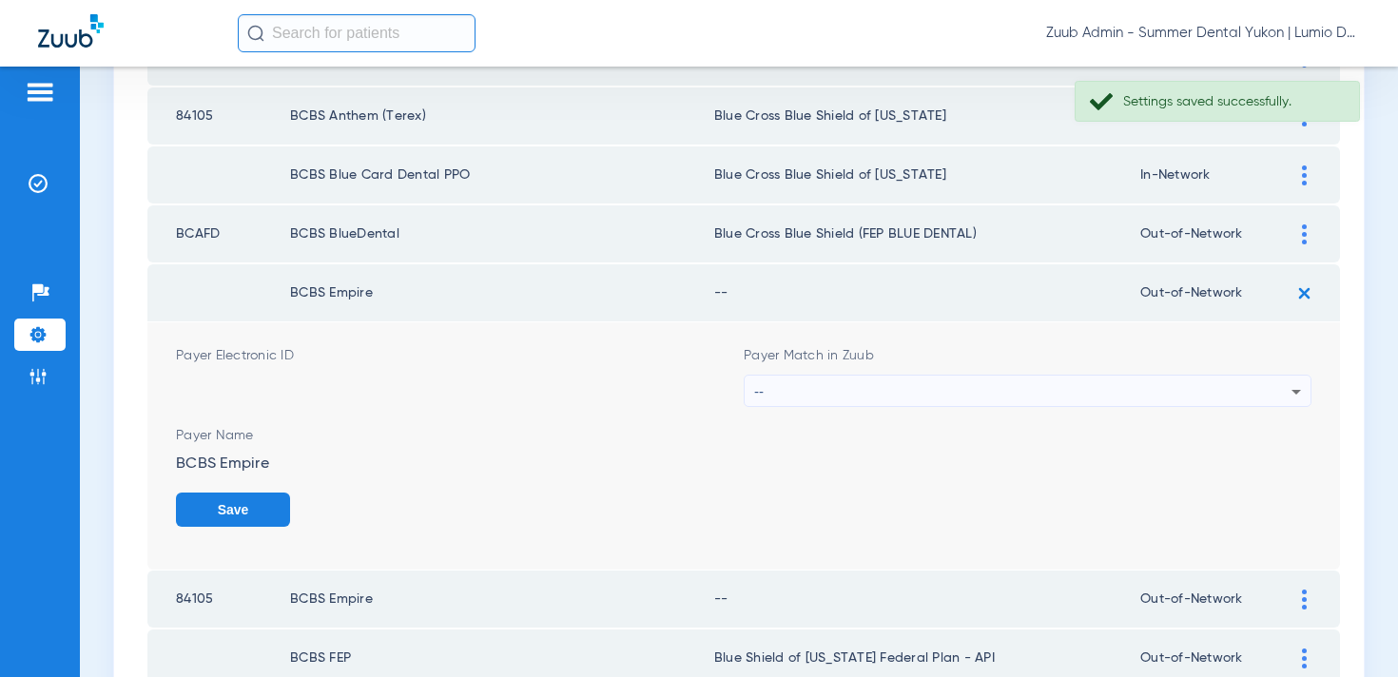
click at [1044, 389] on div "--" at bounding box center [1022, 392] width 537 height 32
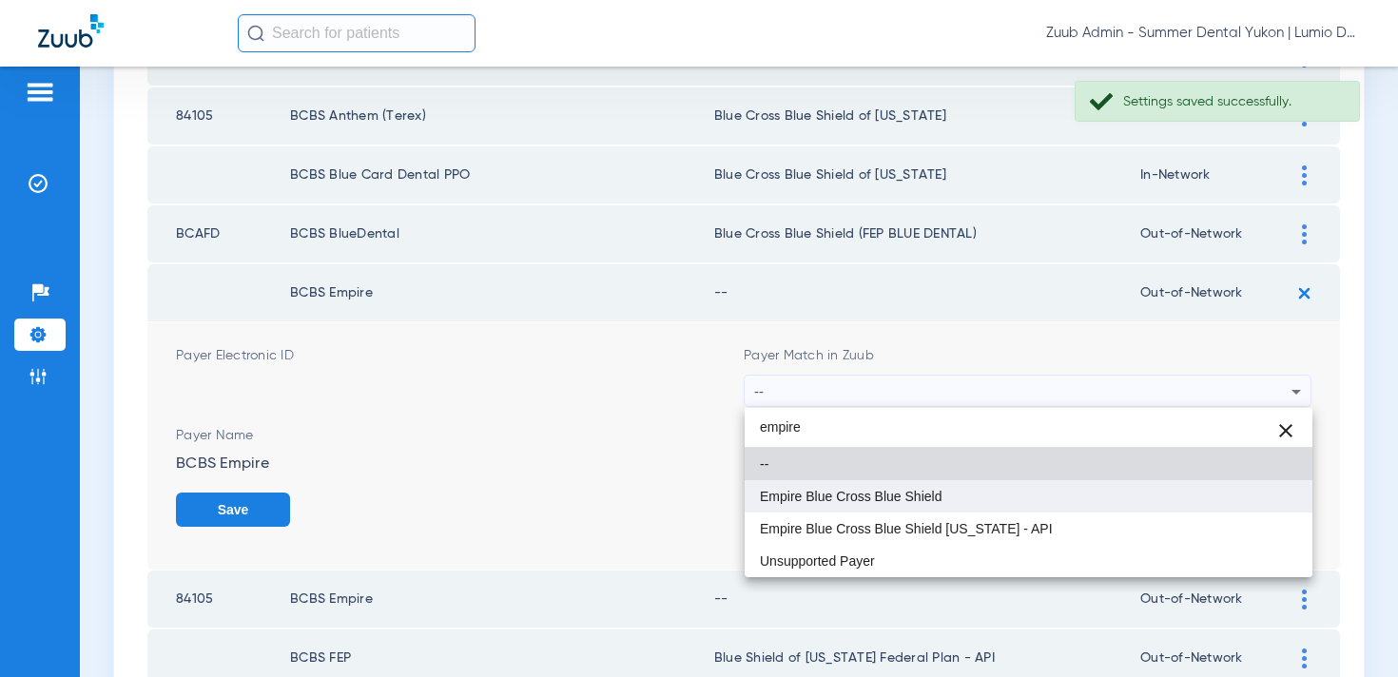
type input "empire"
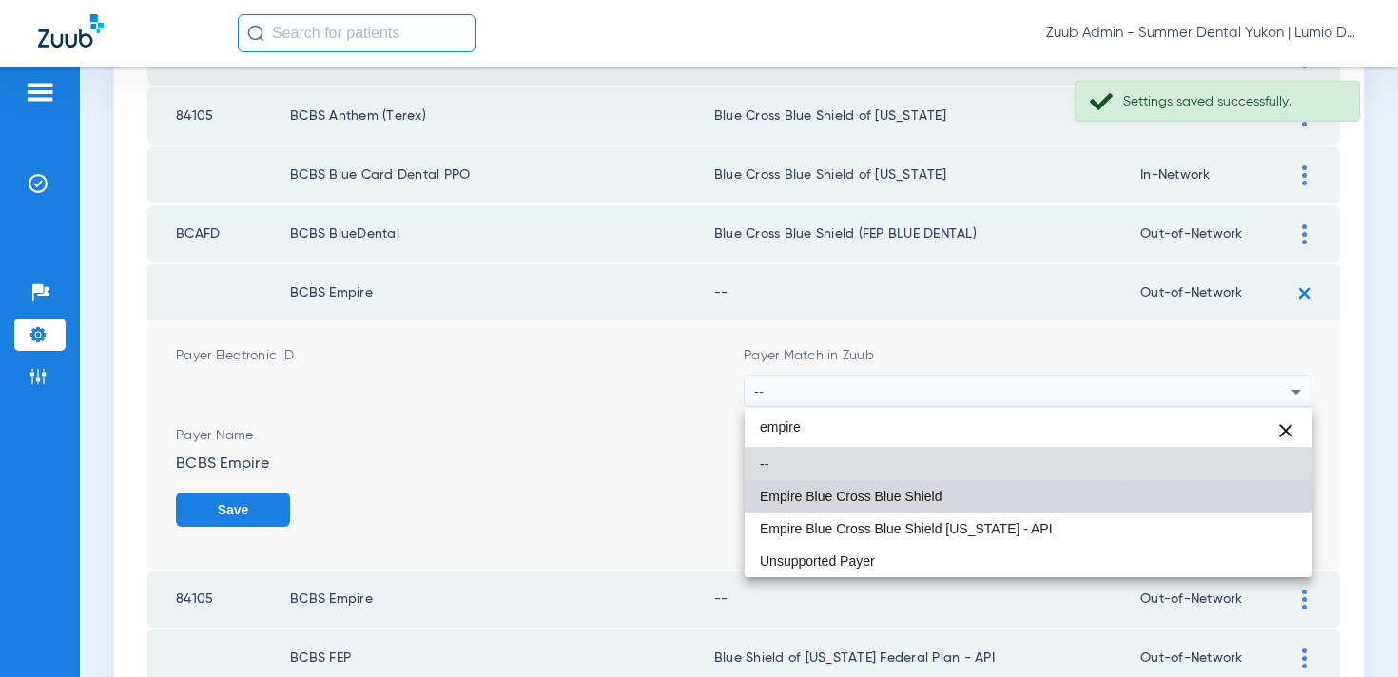
click at [977, 486] on mat-option "Empire Blue Cross Blue Shield" at bounding box center [1029, 496] width 568 height 32
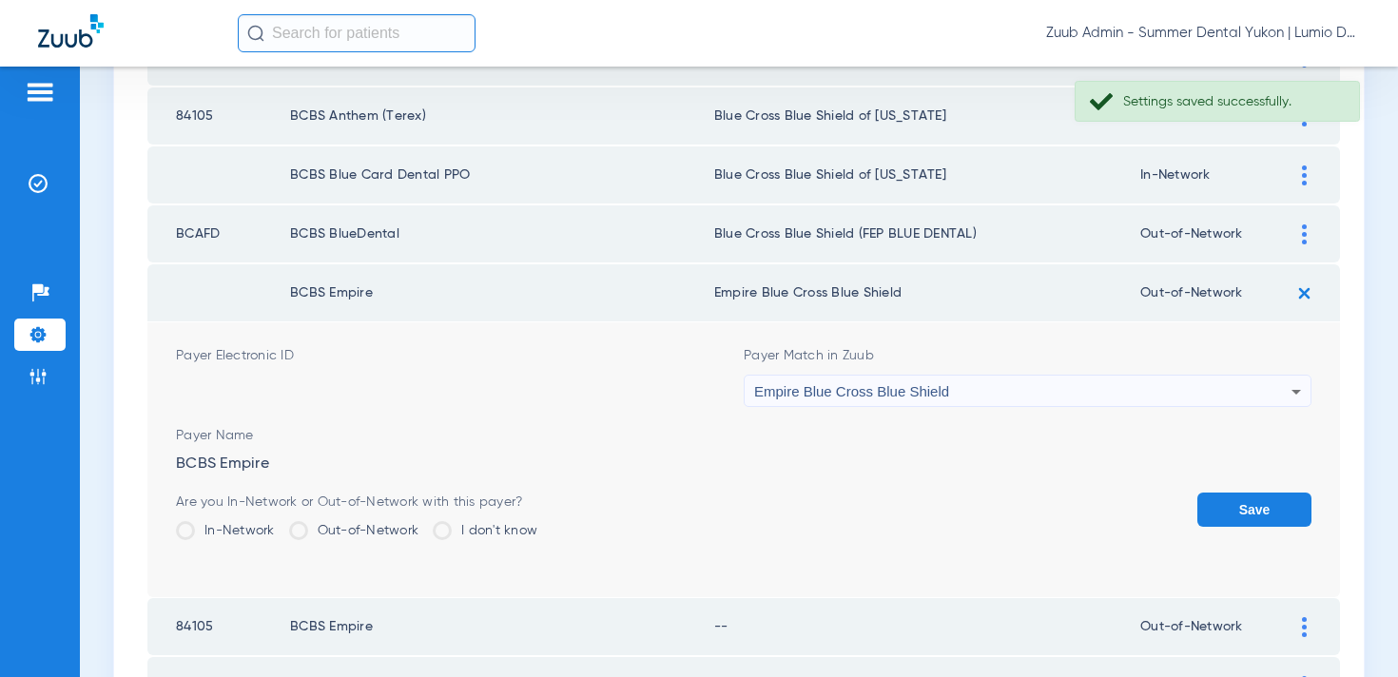
click at [1225, 505] on button "Save" at bounding box center [1255, 510] width 114 height 34
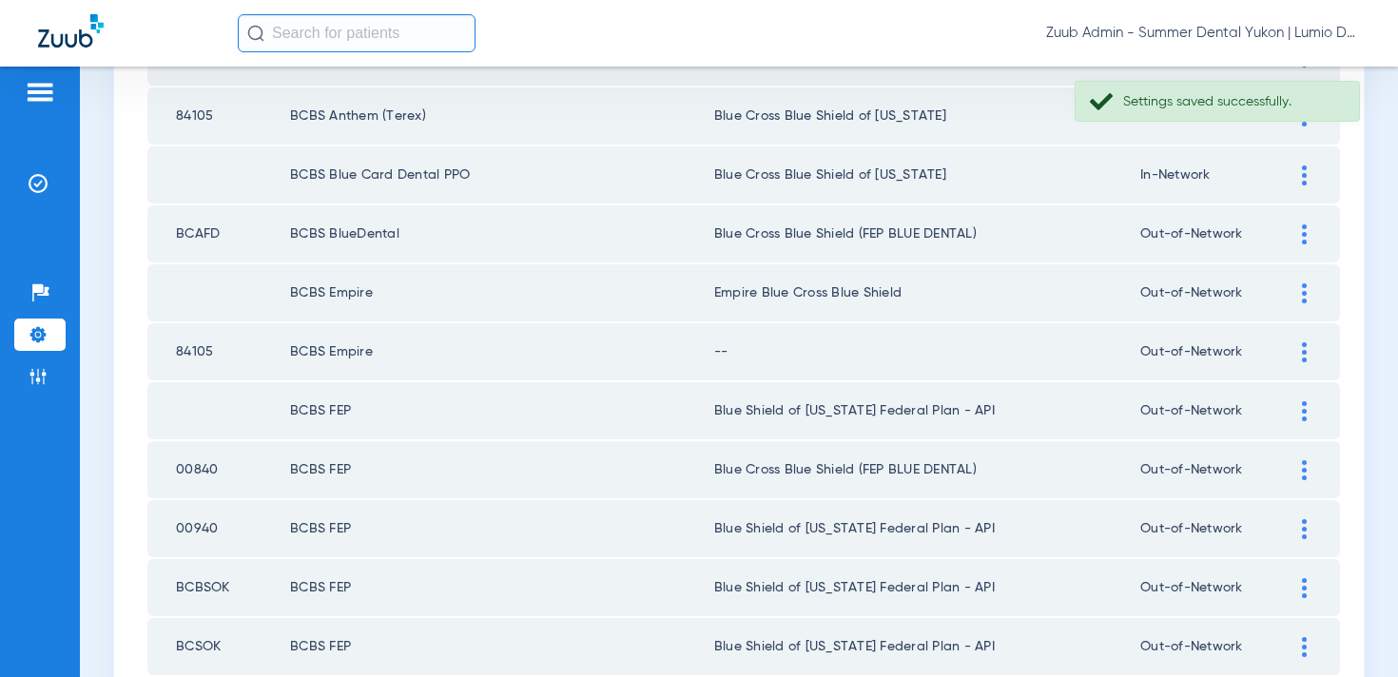
click at [1305, 372] on td at bounding box center [1314, 351] width 52 height 57
click at [1297, 361] on div at bounding box center [1304, 352] width 33 height 20
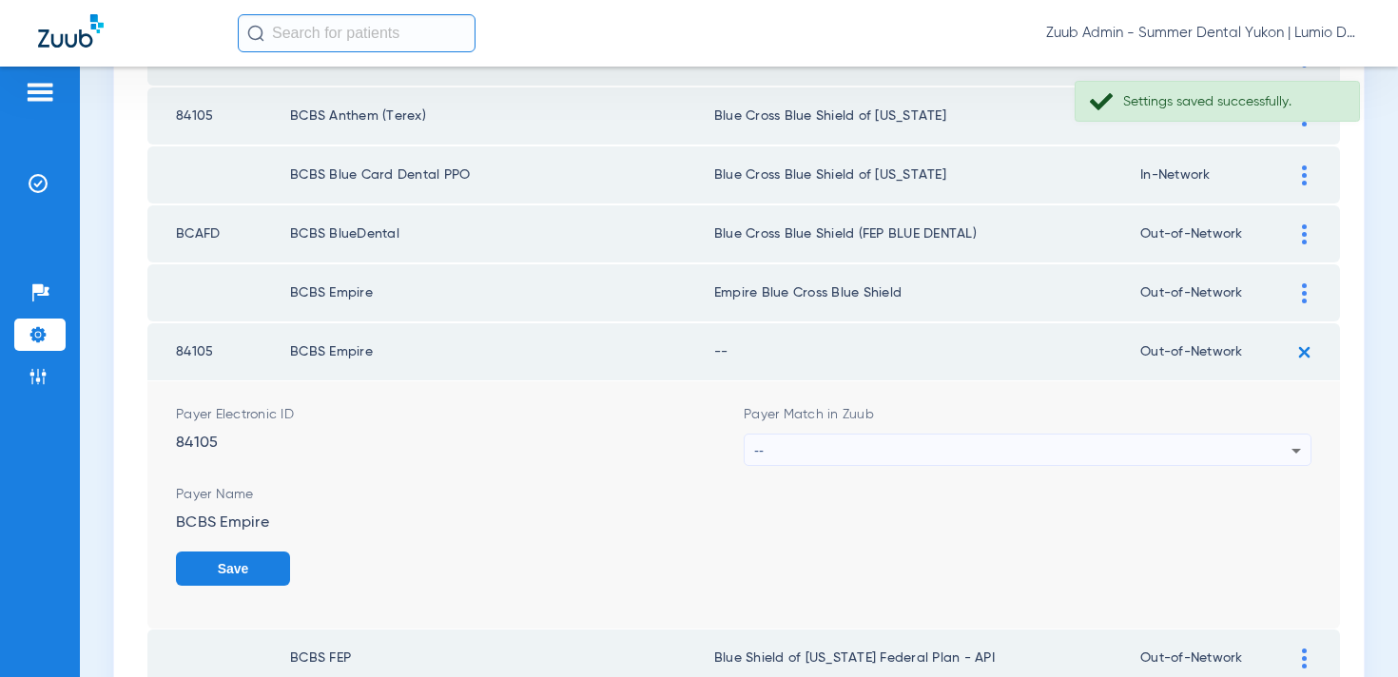
click at [1047, 463] on div "--" at bounding box center [1022, 451] width 537 height 32
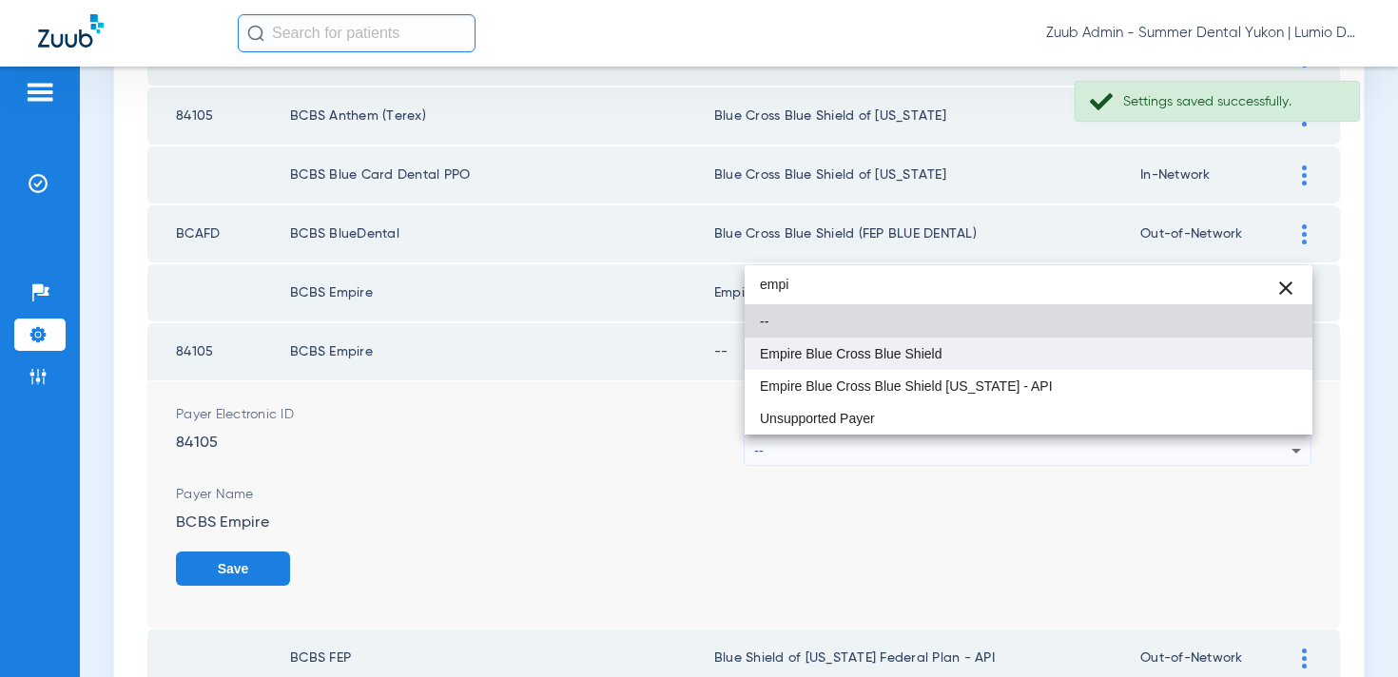
type input "empi"
click at [1040, 338] on mat-option "Empire Blue Cross Blue Shield" at bounding box center [1029, 354] width 568 height 32
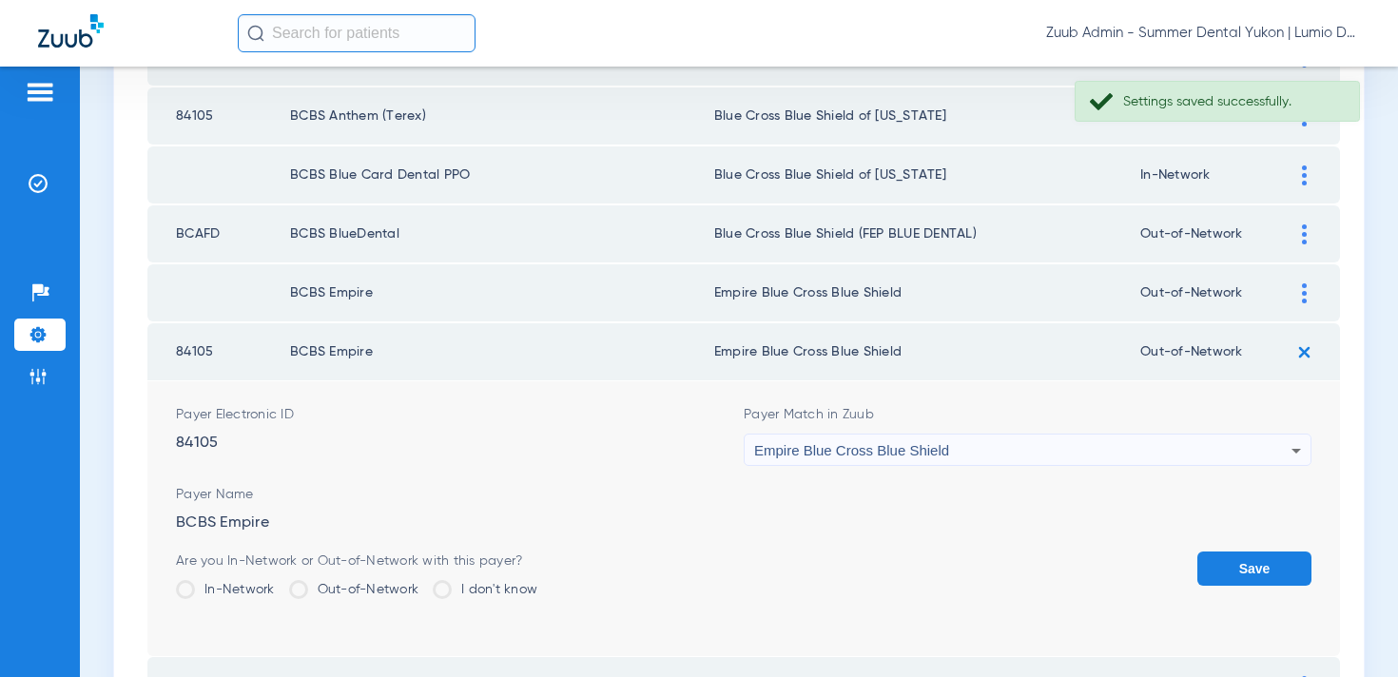
click at [1216, 565] on button "Save" at bounding box center [1255, 569] width 114 height 34
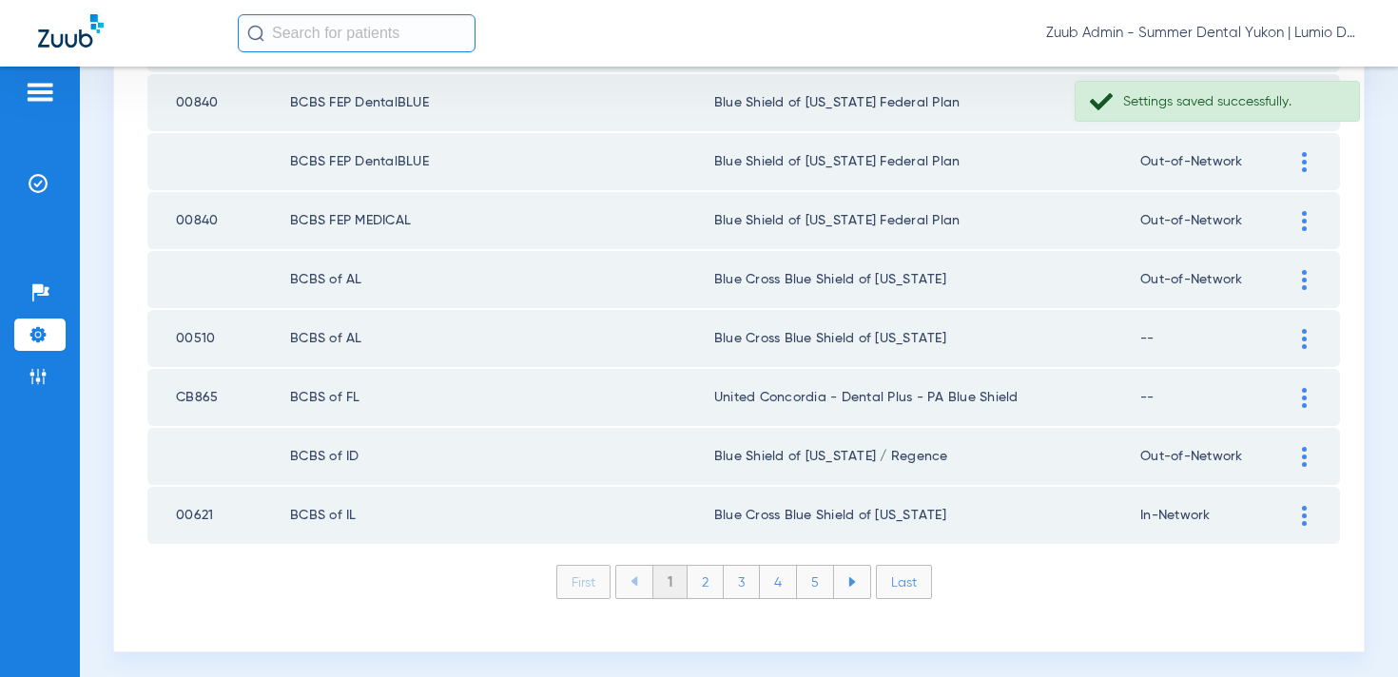
scroll to position [2781, 0]
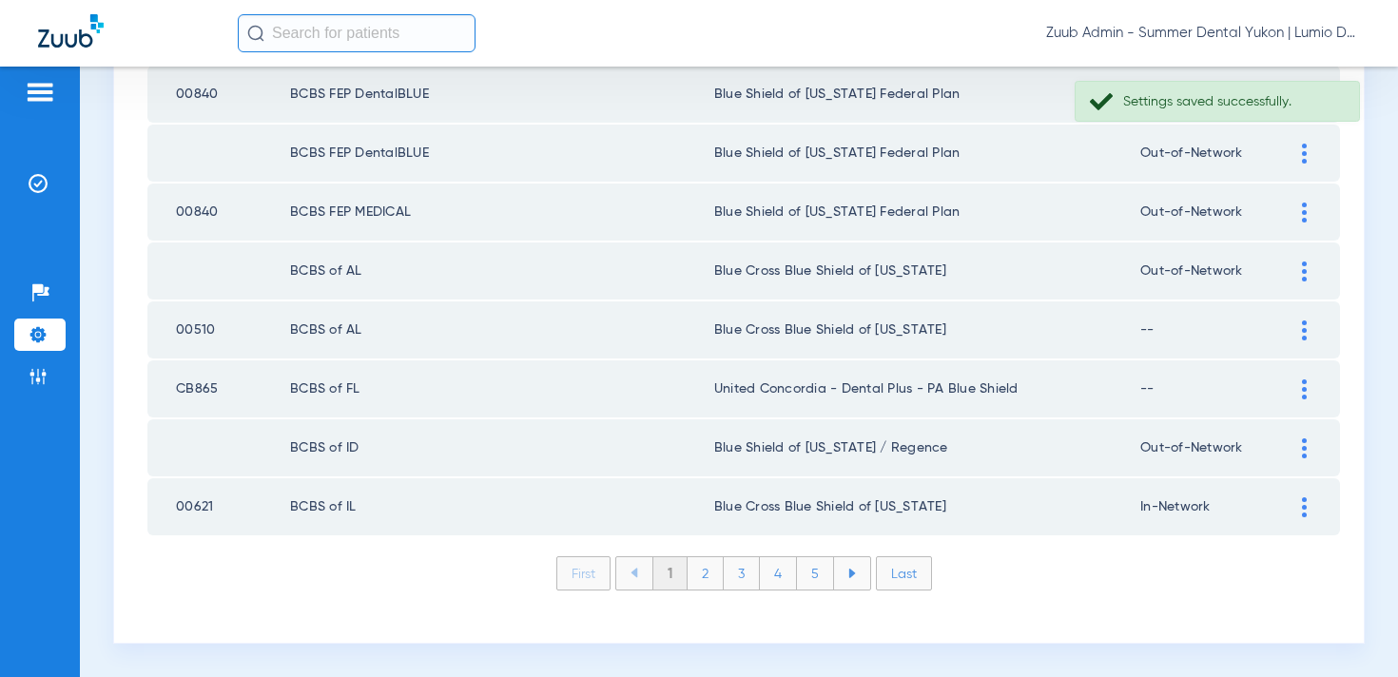
click at [701, 566] on li "2" at bounding box center [706, 573] width 36 height 32
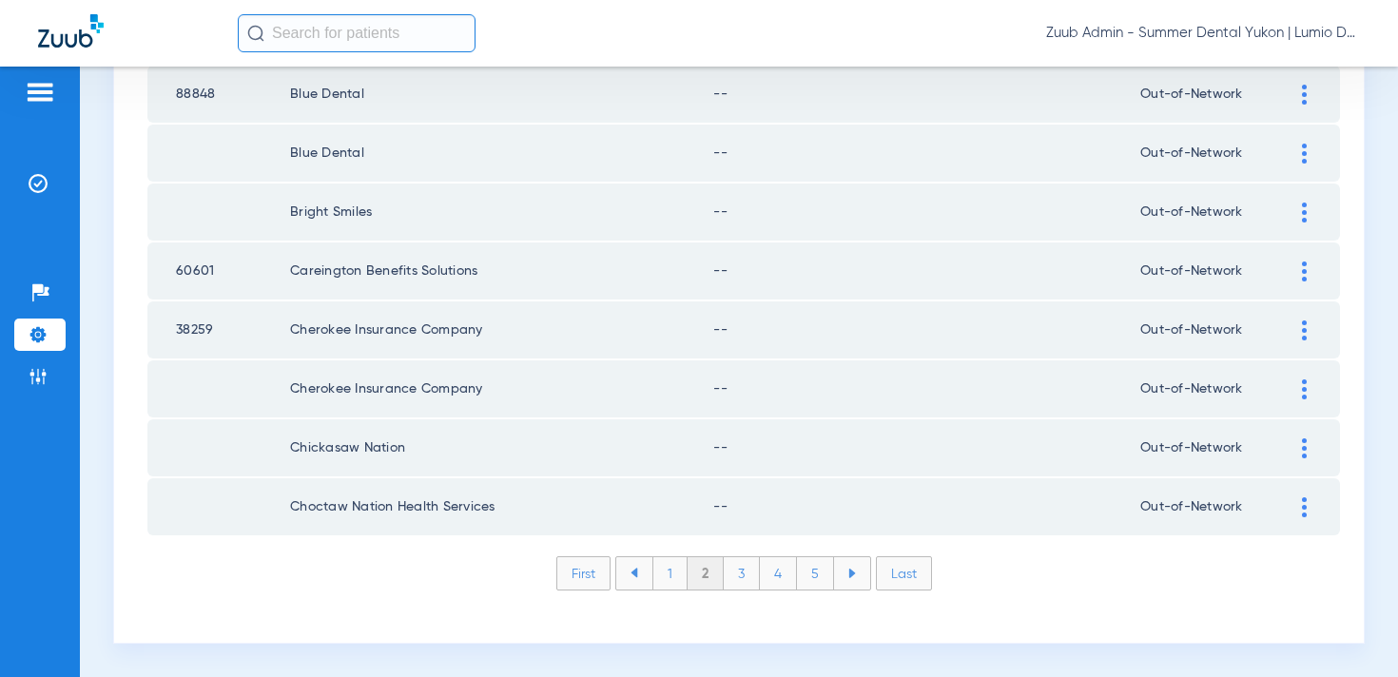
click at [1305, 511] on img at bounding box center [1304, 508] width 5 height 20
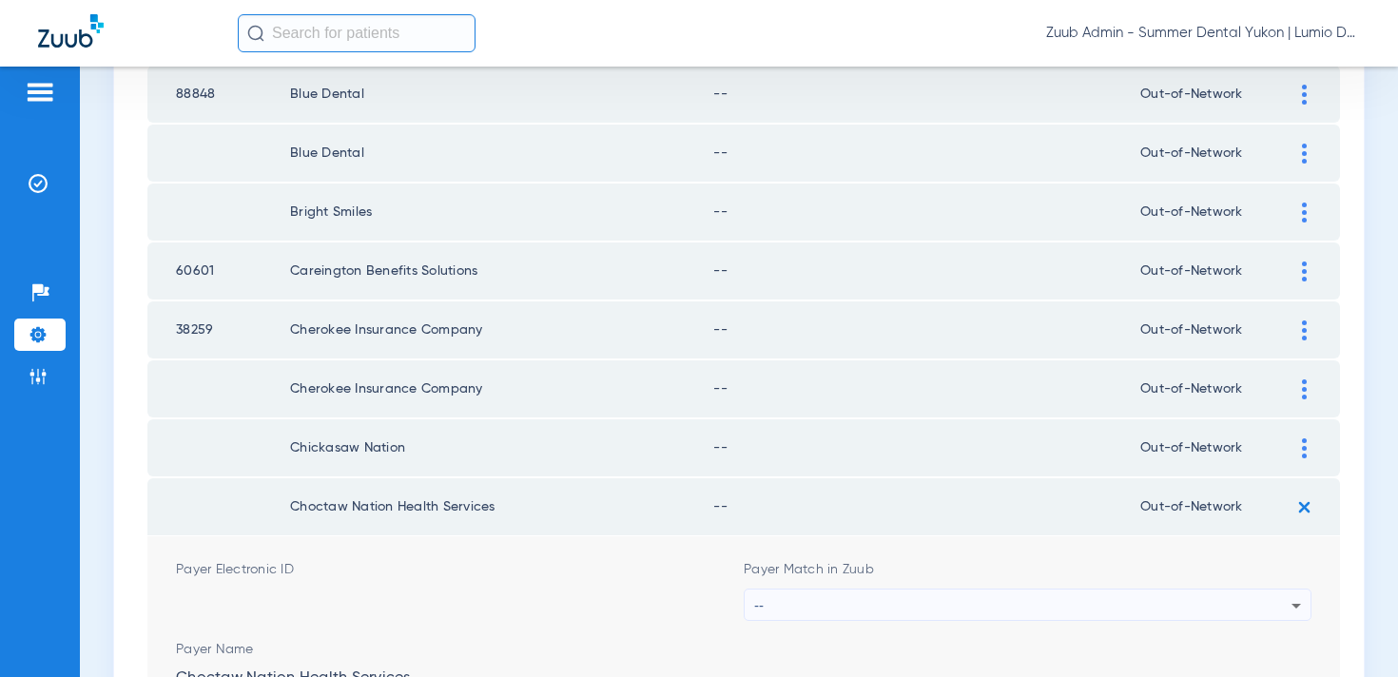
click at [1075, 598] on div "--" at bounding box center [1022, 606] width 537 height 32
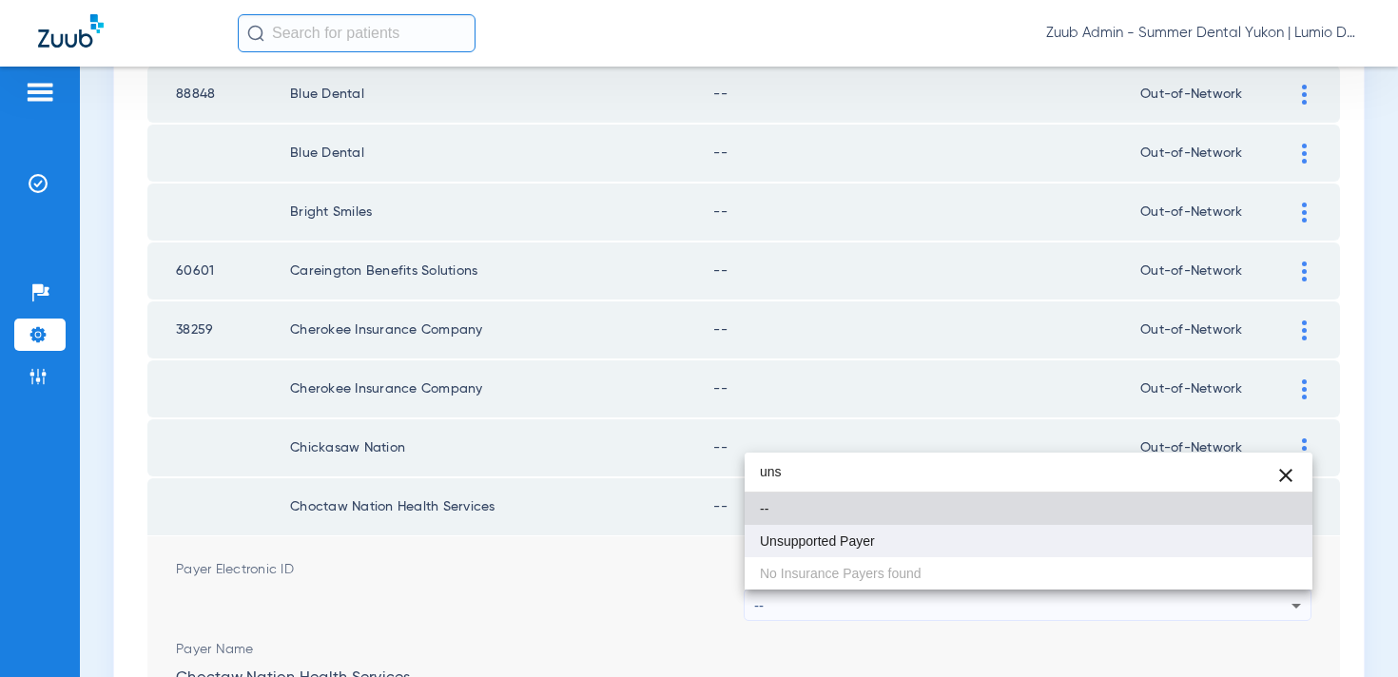
type input "uns"
click at [1026, 525] on mat-option "Unsupported Payer" at bounding box center [1029, 541] width 568 height 32
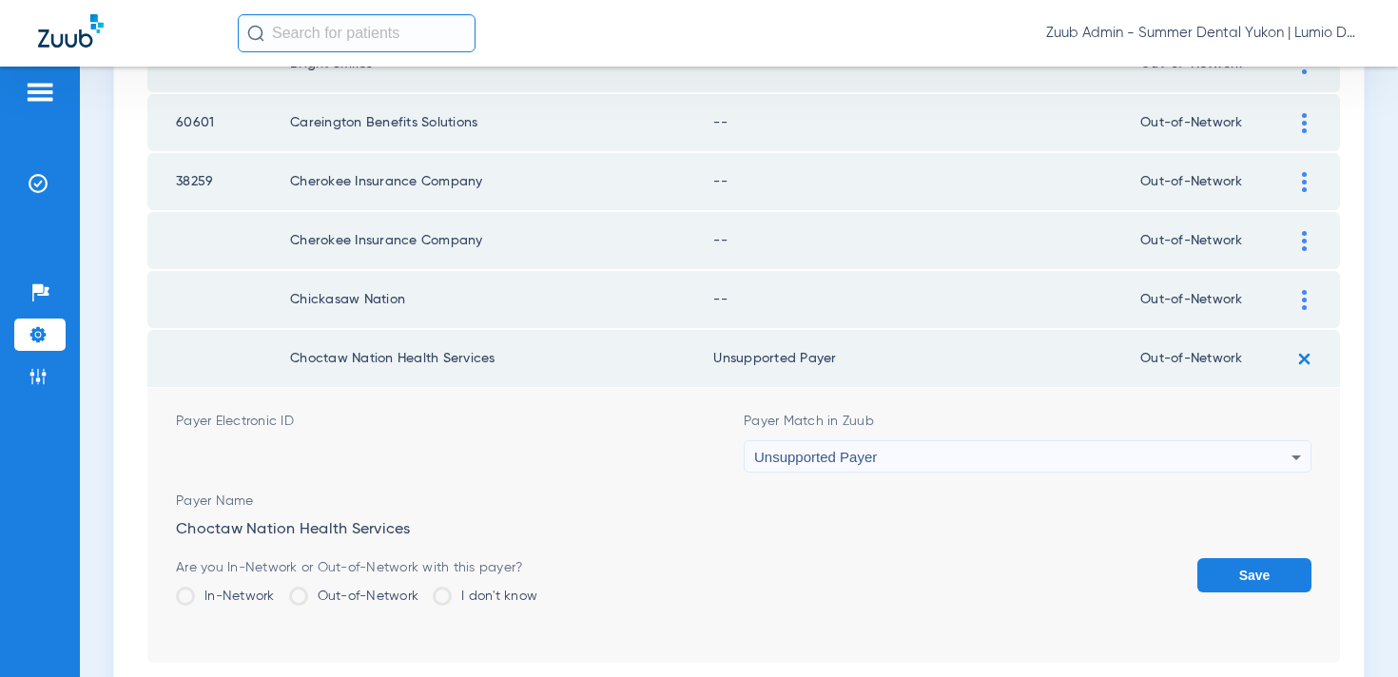
click at [1228, 567] on button "Save" at bounding box center [1255, 575] width 114 height 34
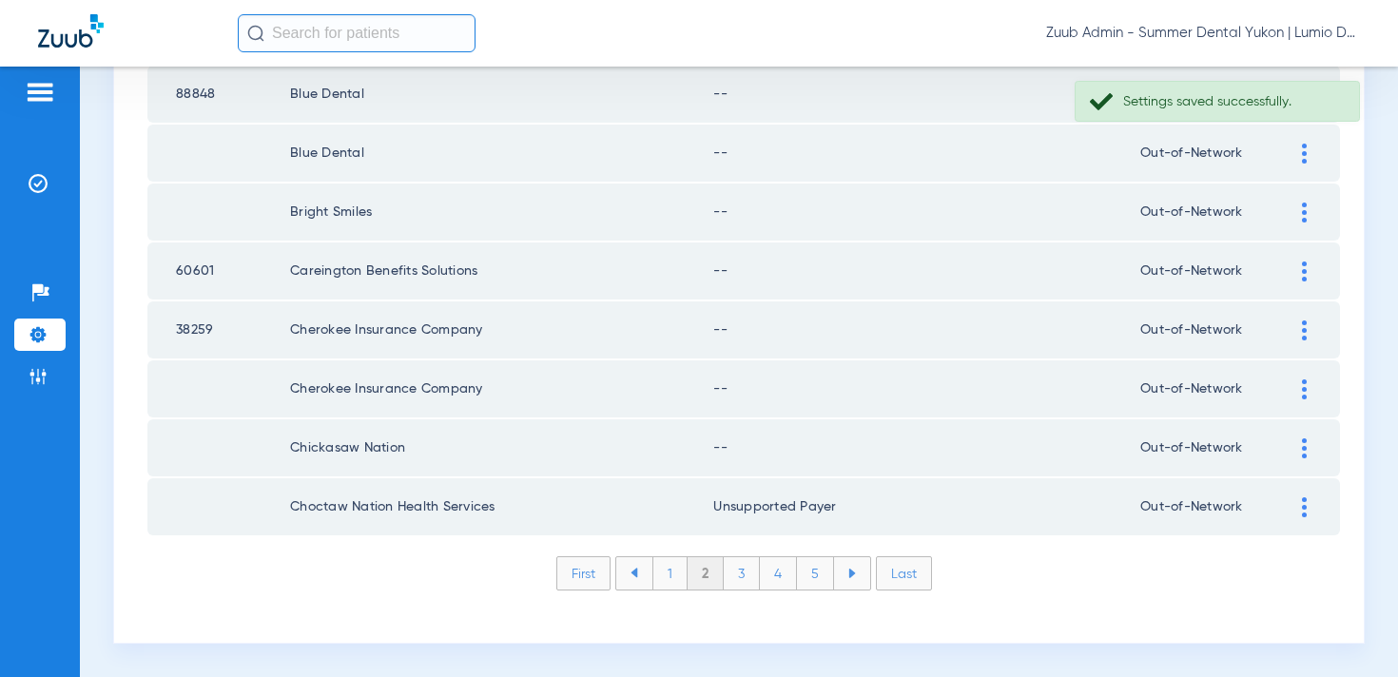
click at [1299, 446] on div at bounding box center [1304, 449] width 33 height 20
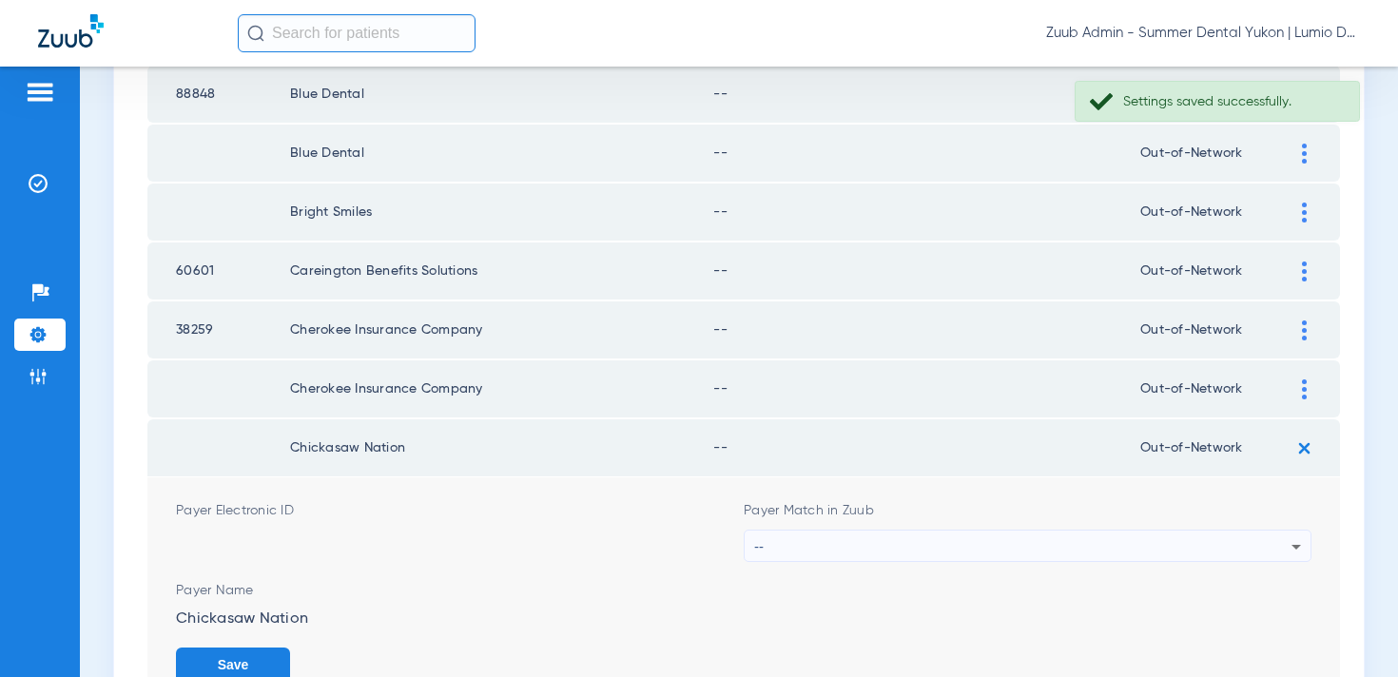
click at [1095, 533] on div "--" at bounding box center [1022, 547] width 537 height 32
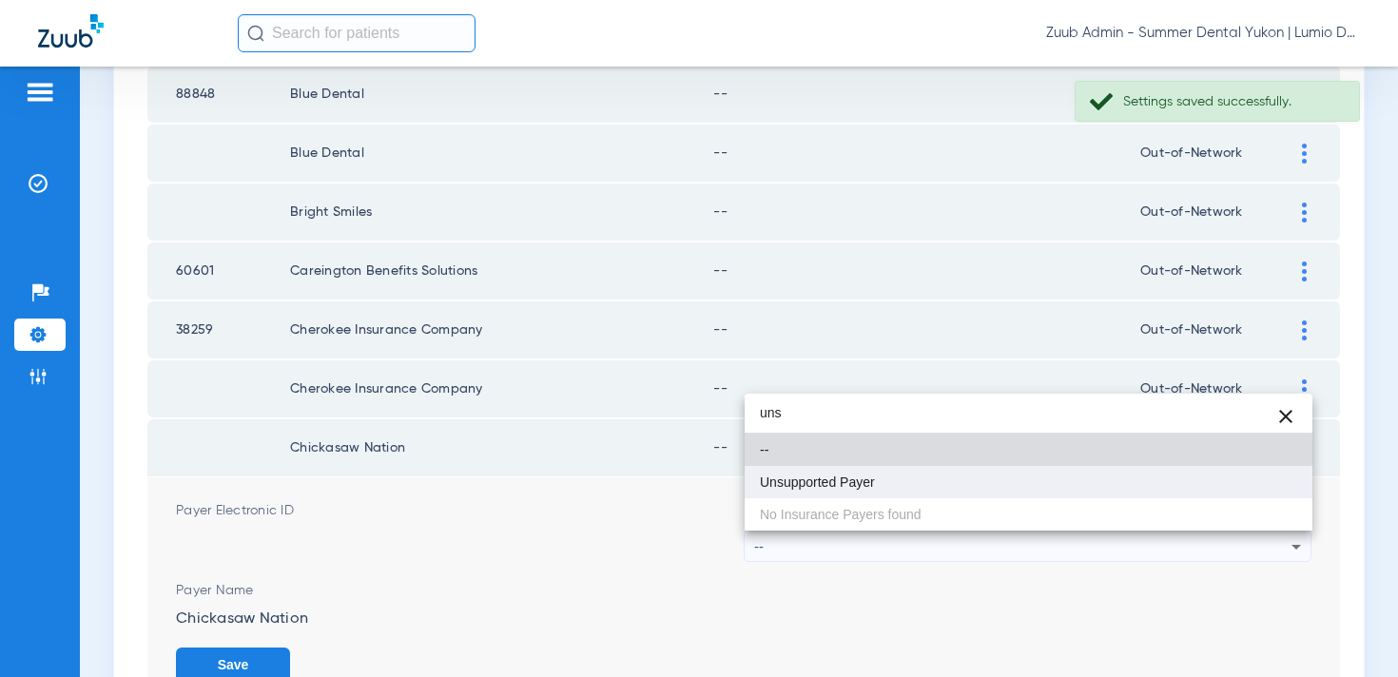
type input "uns"
click at [1052, 475] on mat-option "Unsupported Payer" at bounding box center [1029, 482] width 568 height 32
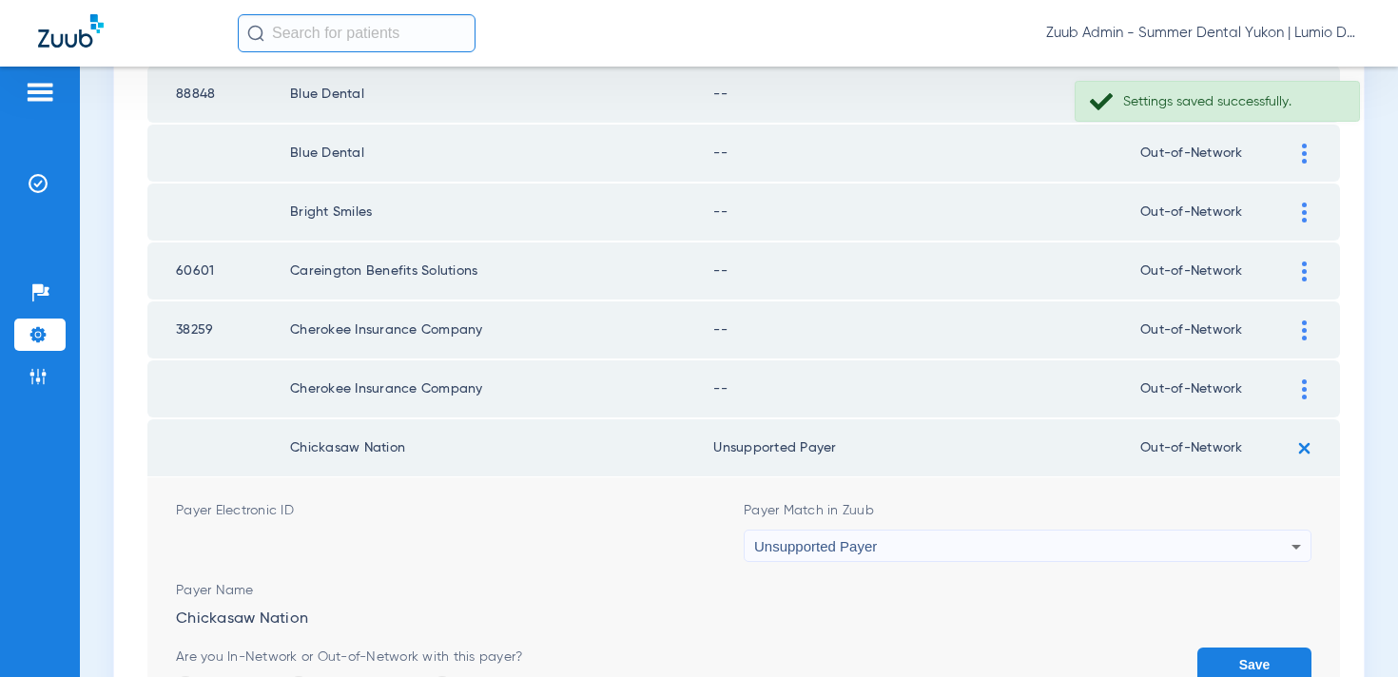
click at [1239, 654] on button "Save" at bounding box center [1255, 665] width 114 height 34
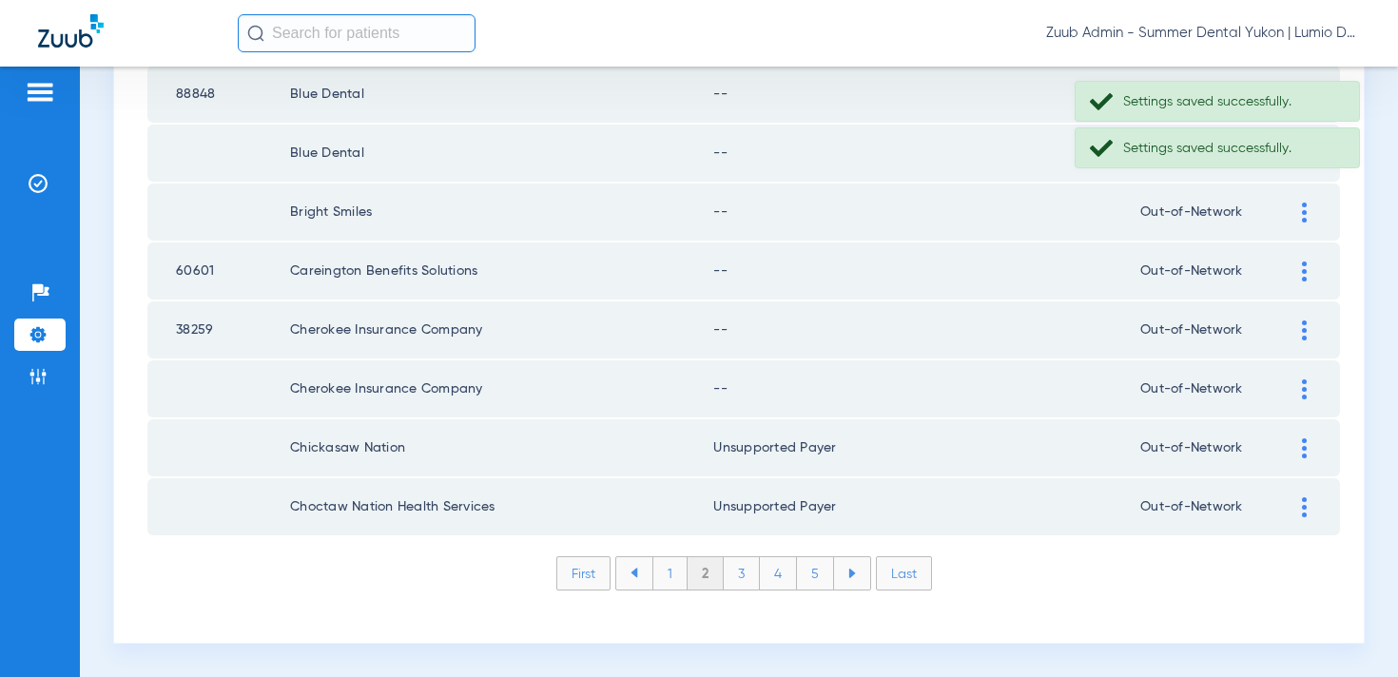
click at [1298, 391] on div at bounding box center [1304, 390] width 33 height 20
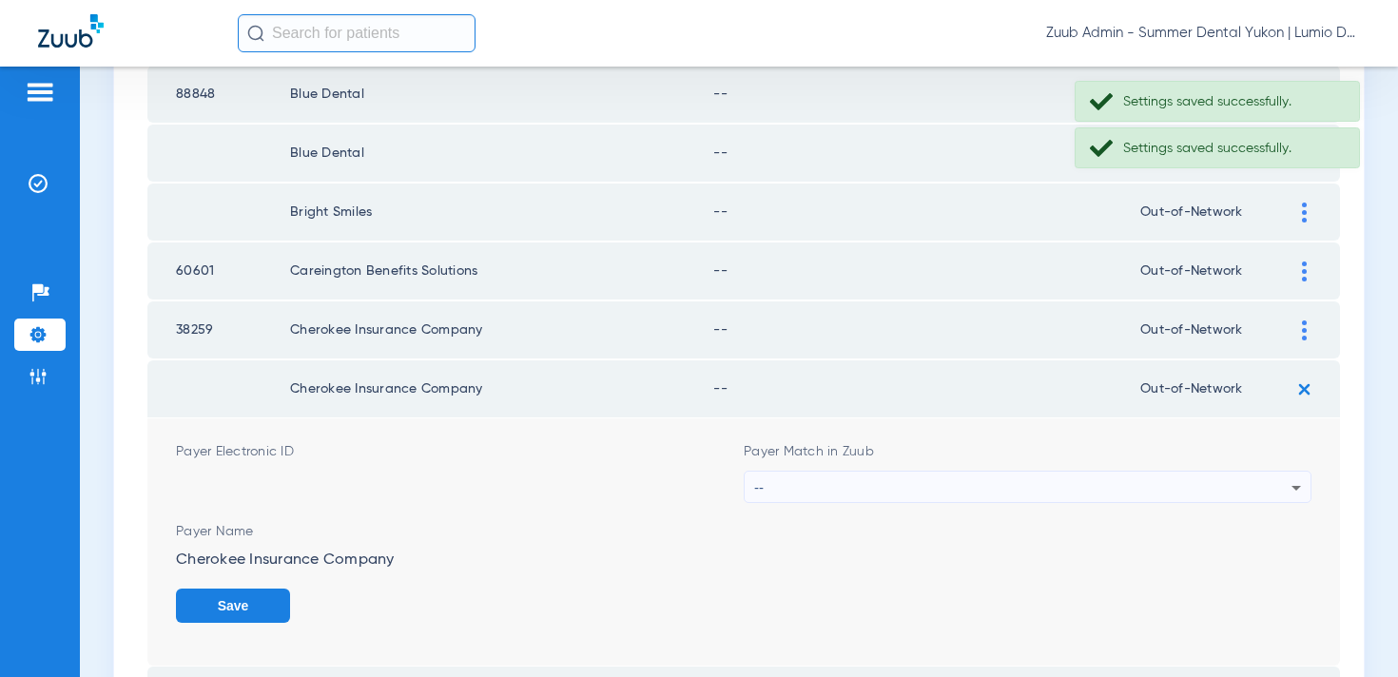
click at [1040, 488] on div "--" at bounding box center [1022, 488] width 537 height 32
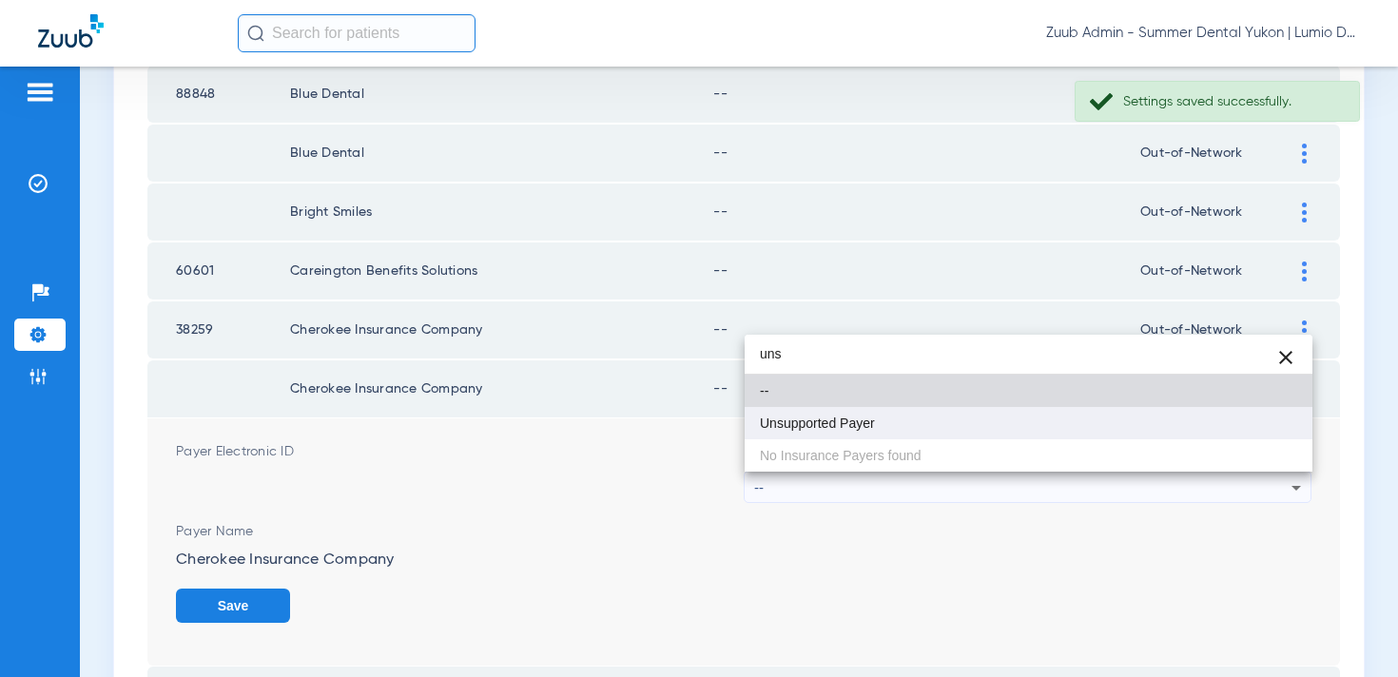
type input "uns"
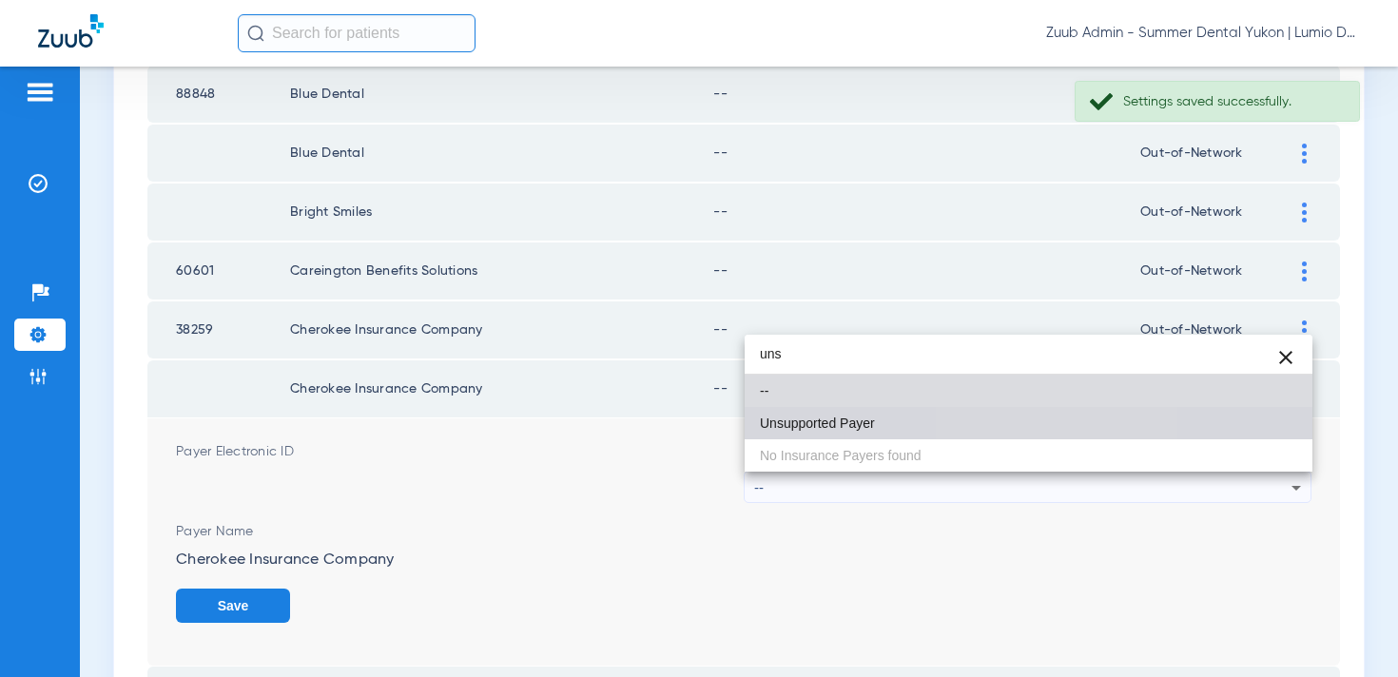
click at [1004, 421] on mat-option "Unsupported Payer" at bounding box center [1029, 423] width 568 height 32
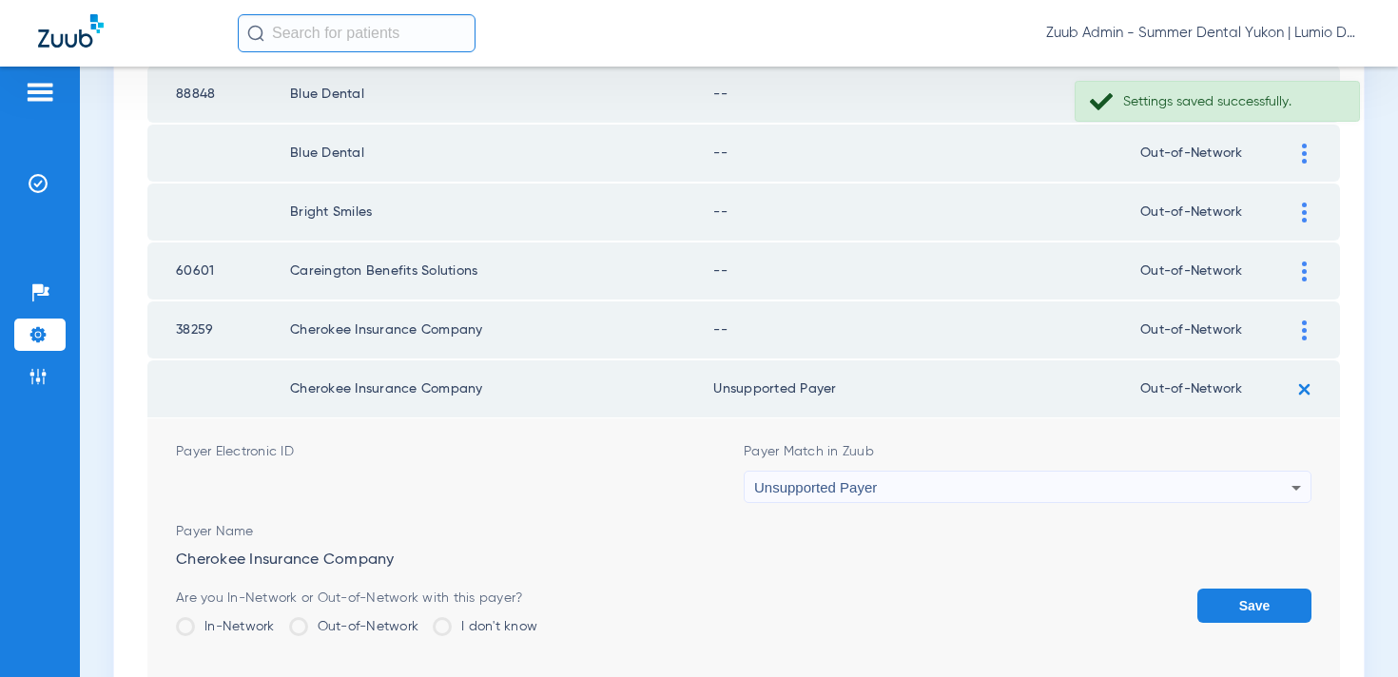
click at [1220, 609] on button "Save" at bounding box center [1255, 606] width 114 height 34
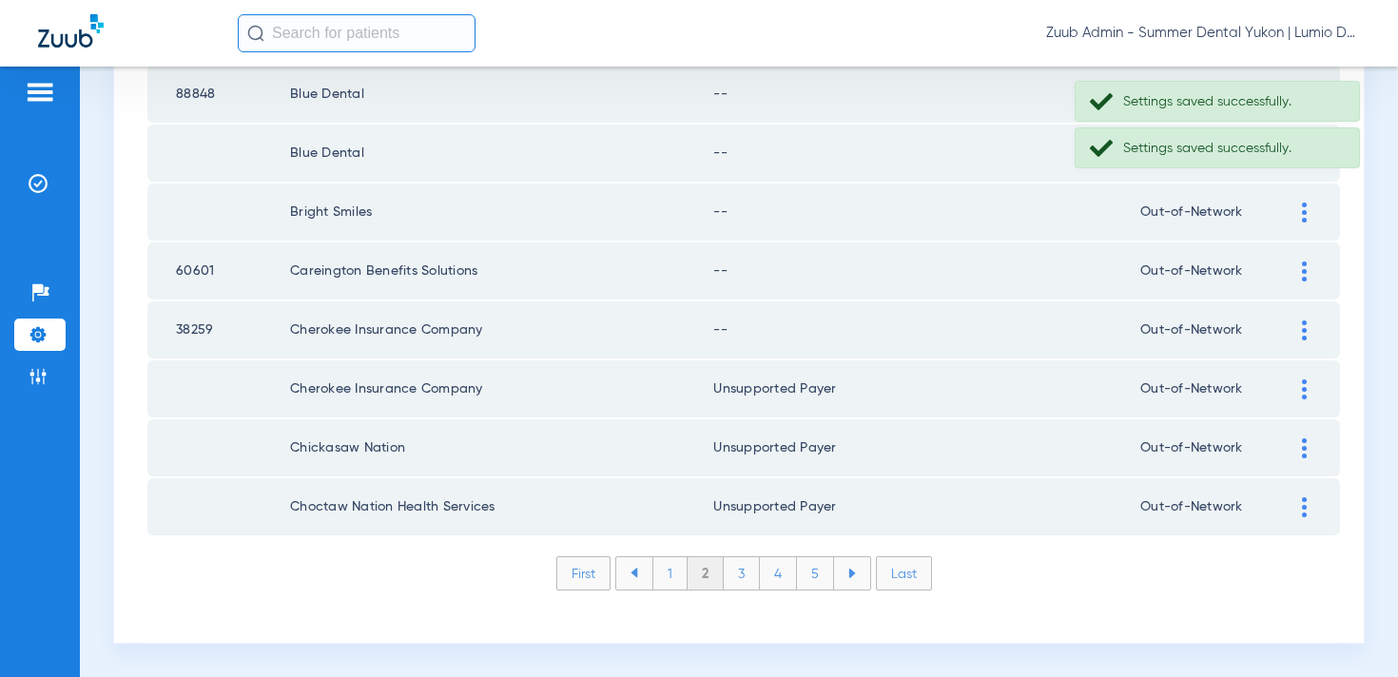
click at [1300, 335] on div at bounding box center [1304, 331] width 33 height 20
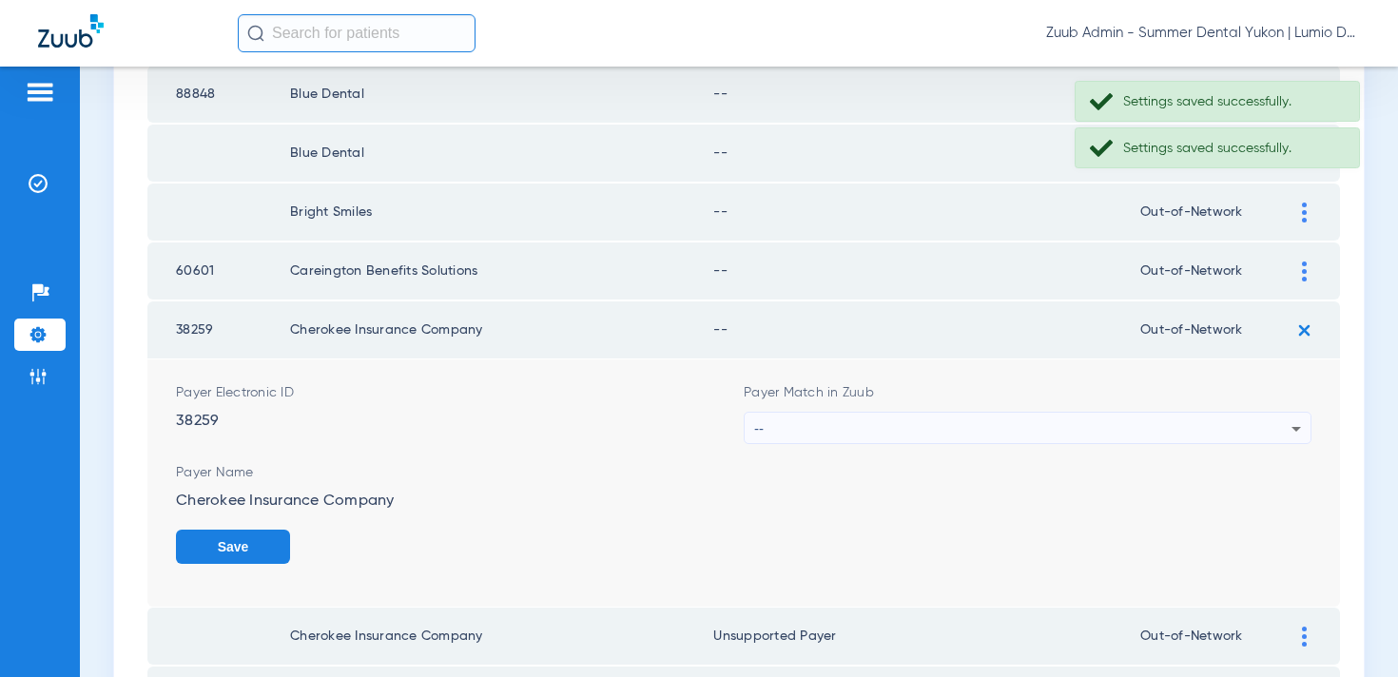
click at [1063, 427] on div "--" at bounding box center [1022, 429] width 537 height 32
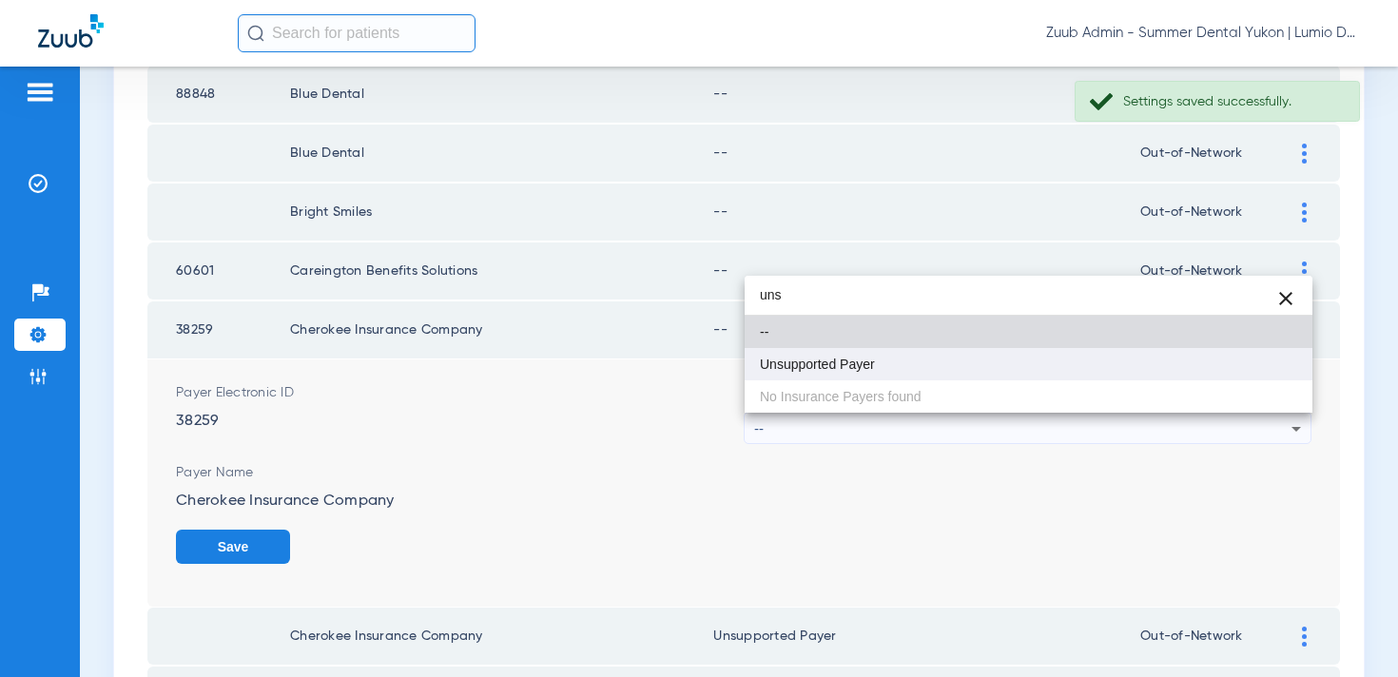
type input "uns"
click at [1046, 370] on mat-option "Unsupported Payer" at bounding box center [1029, 364] width 568 height 32
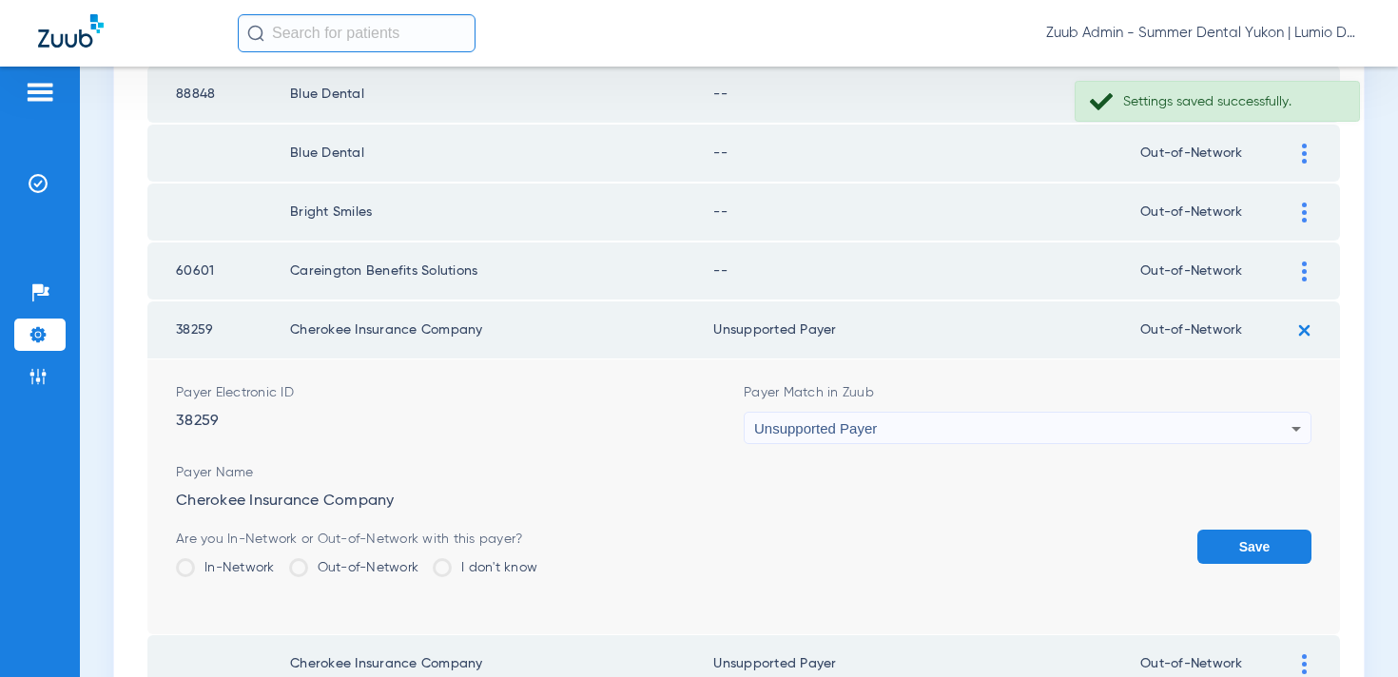
click at [1222, 539] on button "Save" at bounding box center [1255, 547] width 114 height 34
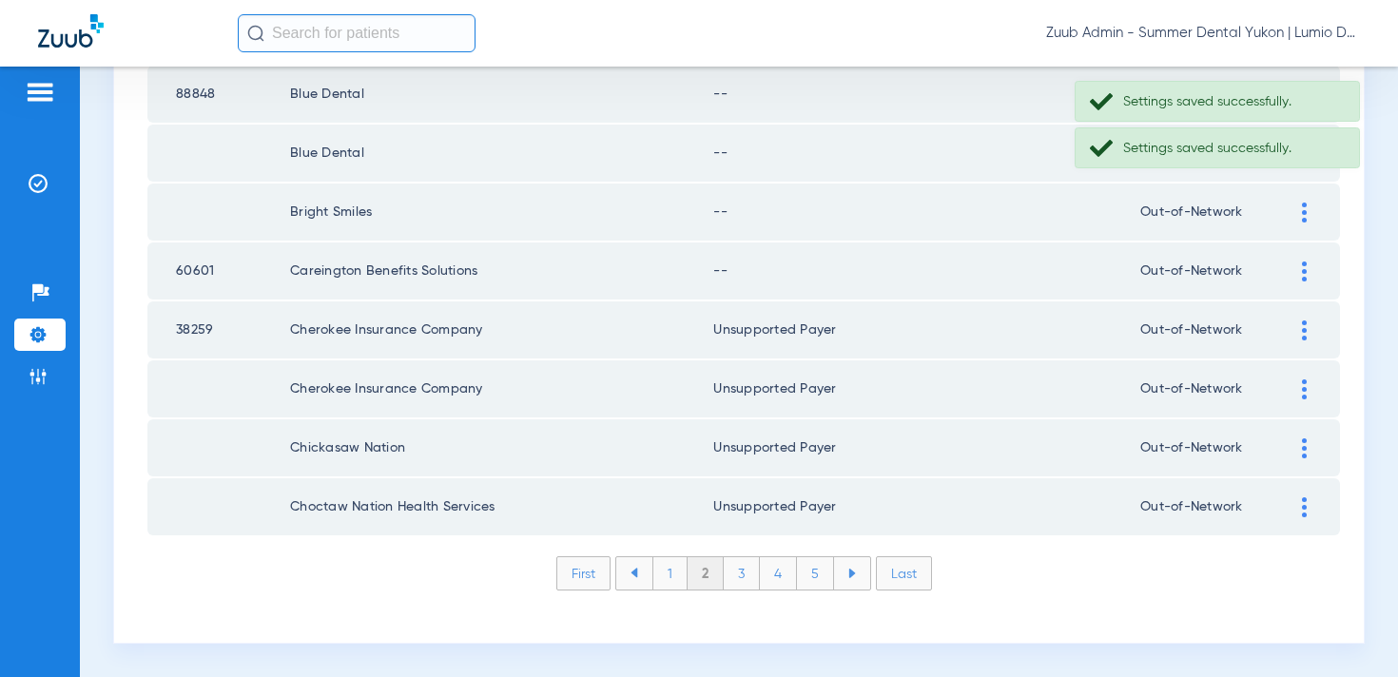
click at [1294, 263] on div at bounding box center [1304, 272] width 33 height 20
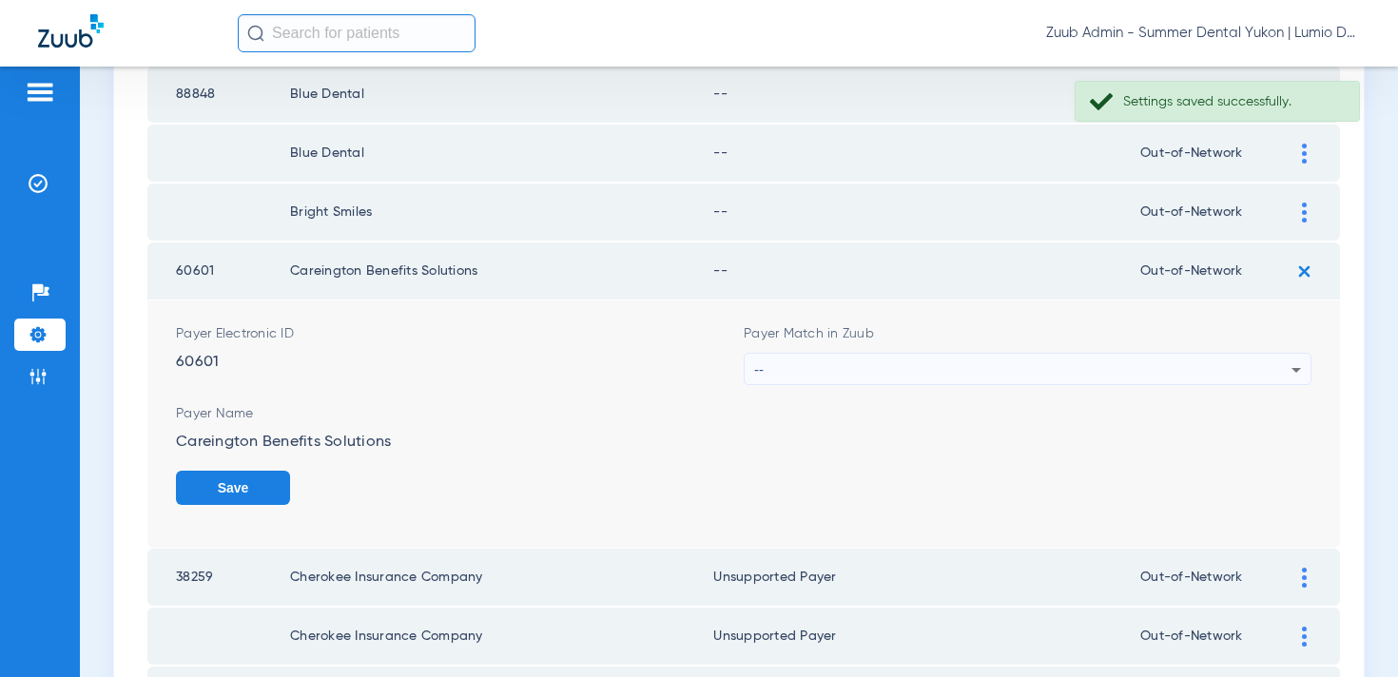
click at [1050, 370] on div "--" at bounding box center [1022, 370] width 537 height 32
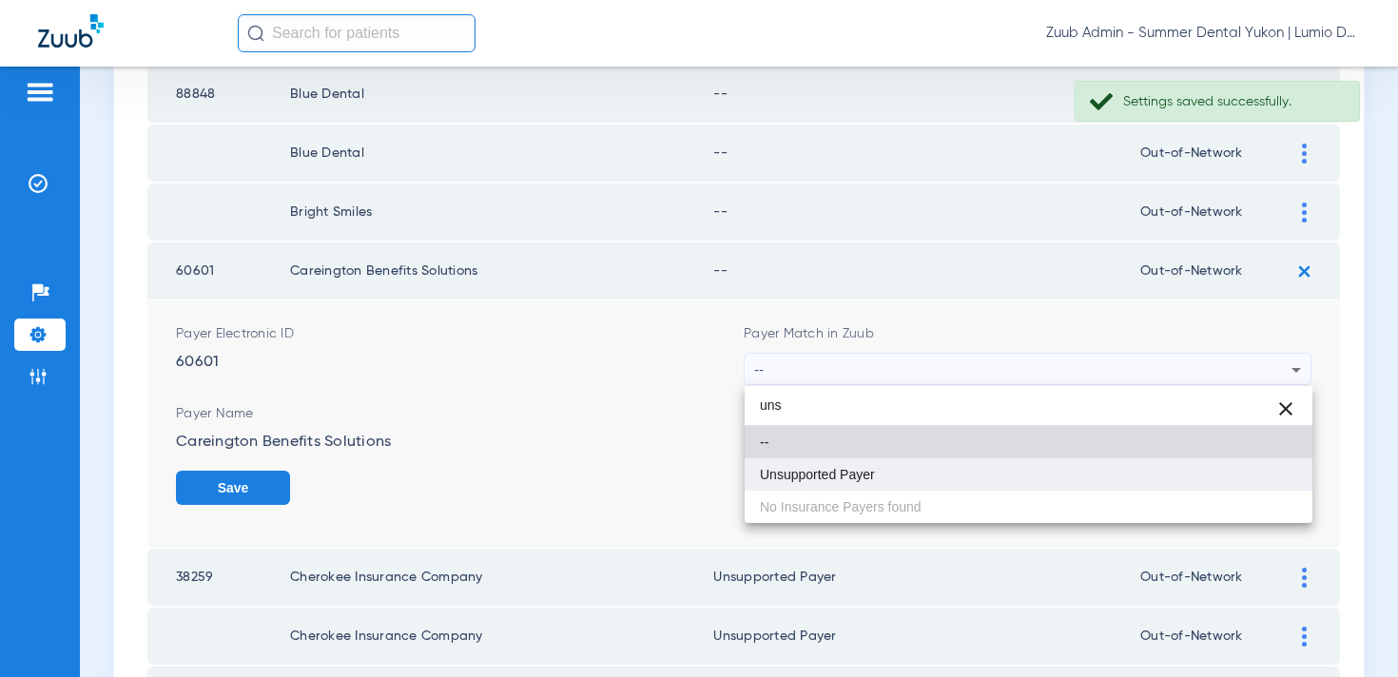
type input "uns"
click at [1051, 485] on mat-option "Unsupported Payer" at bounding box center [1029, 475] width 568 height 32
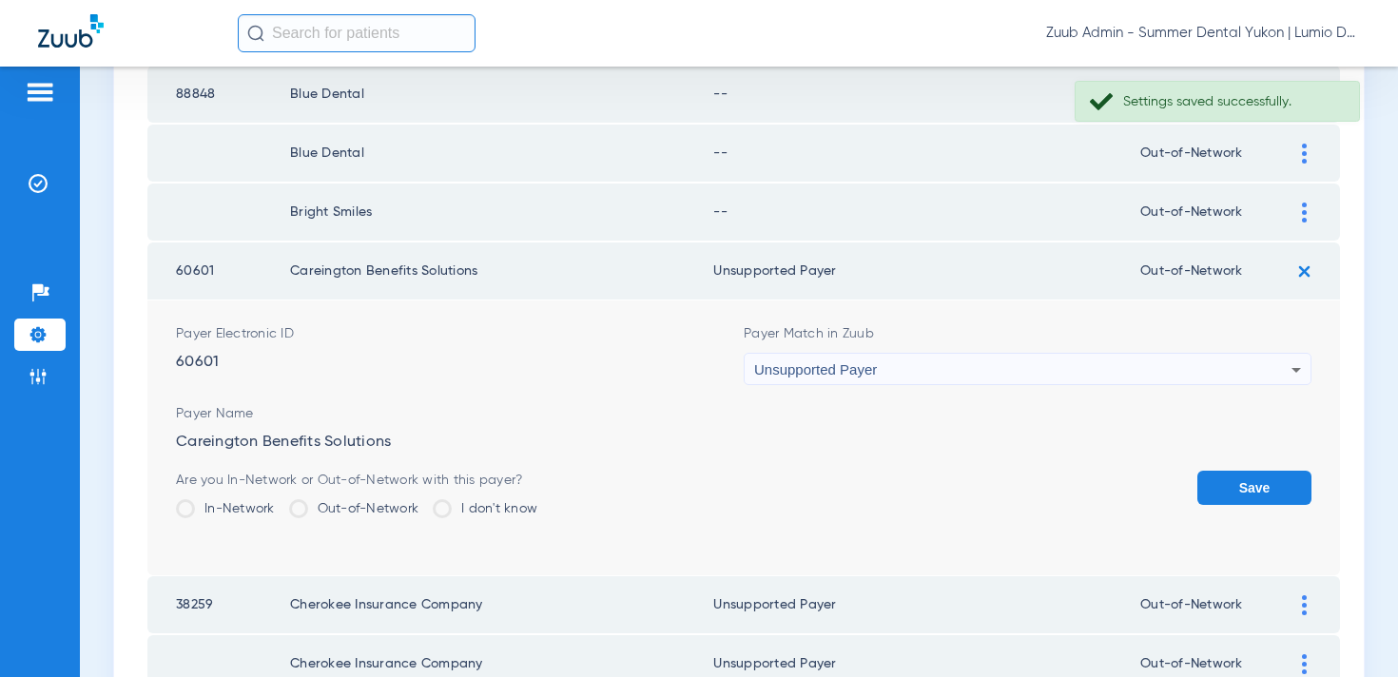
click at [1271, 490] on button "Save" at bounding box center [1255, 488] width 114 height 34
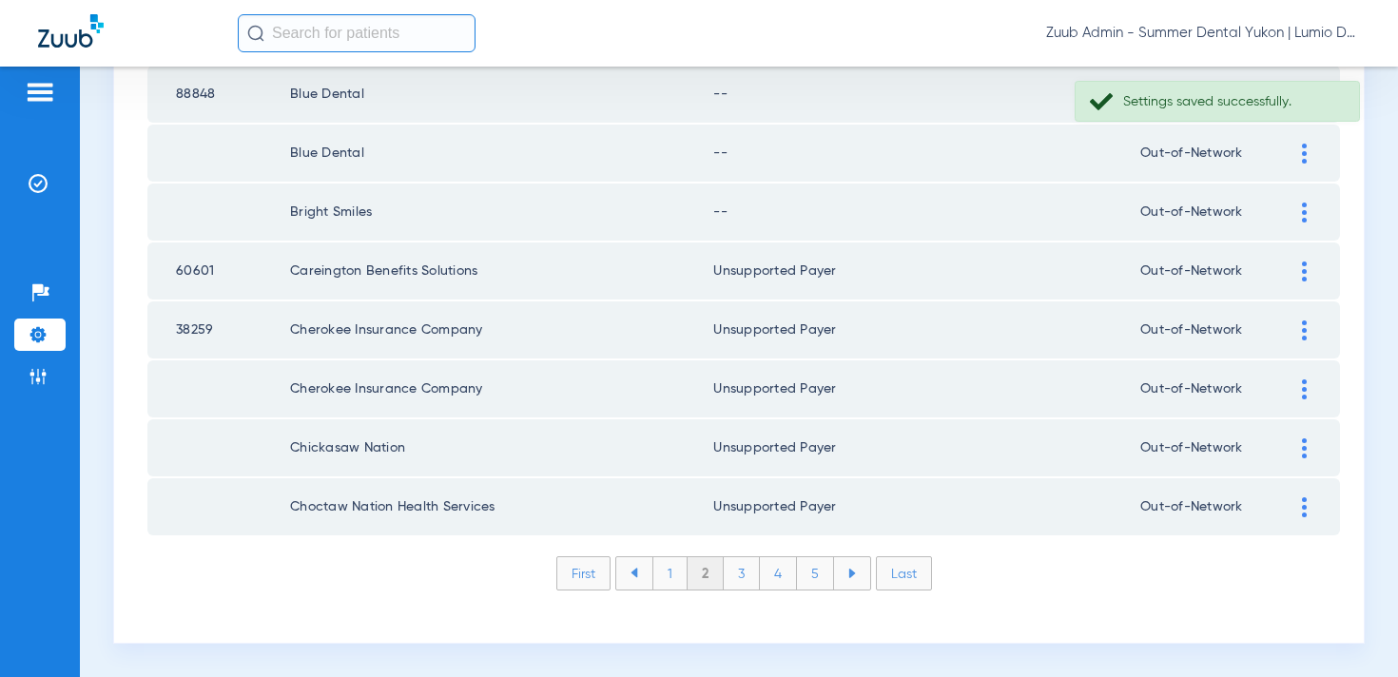
click at [1300, 210] on div at bounding box center [1304, 213] width 33 height 20
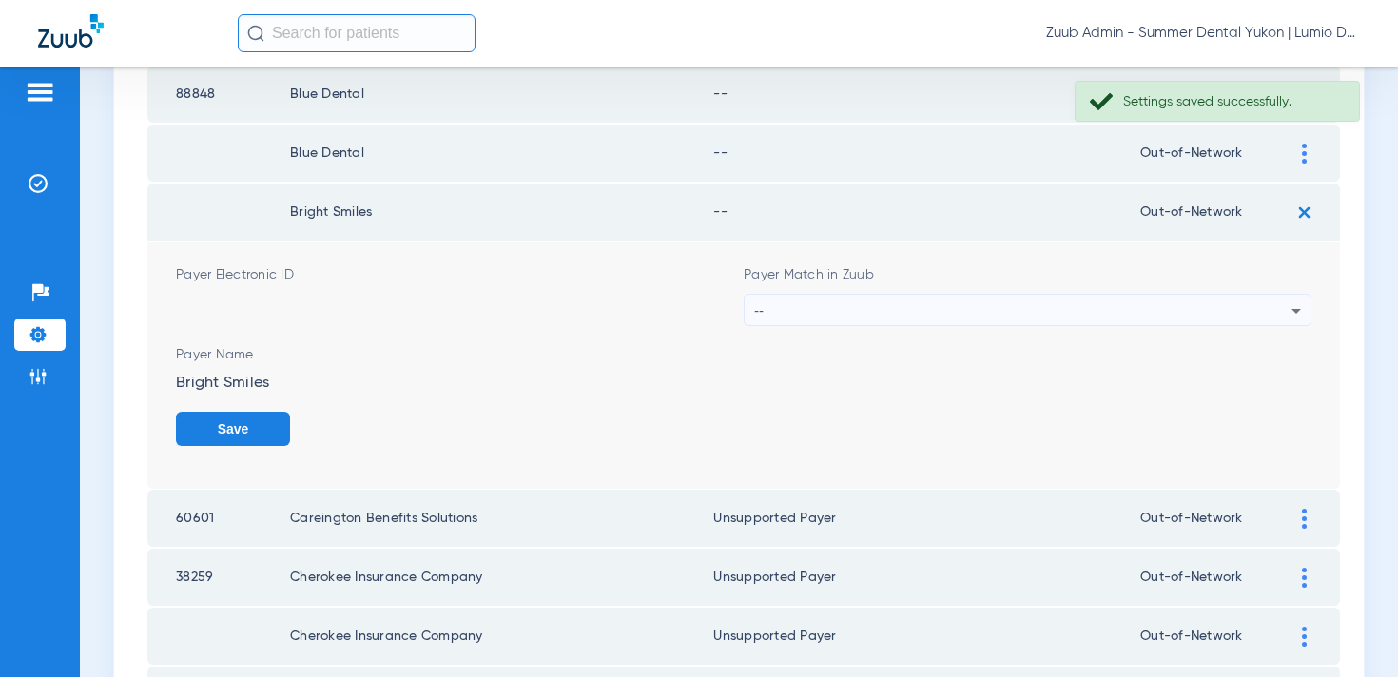
click at [1091, 302] on div "--" at bounding box center [1022, 311] width 537 height 32
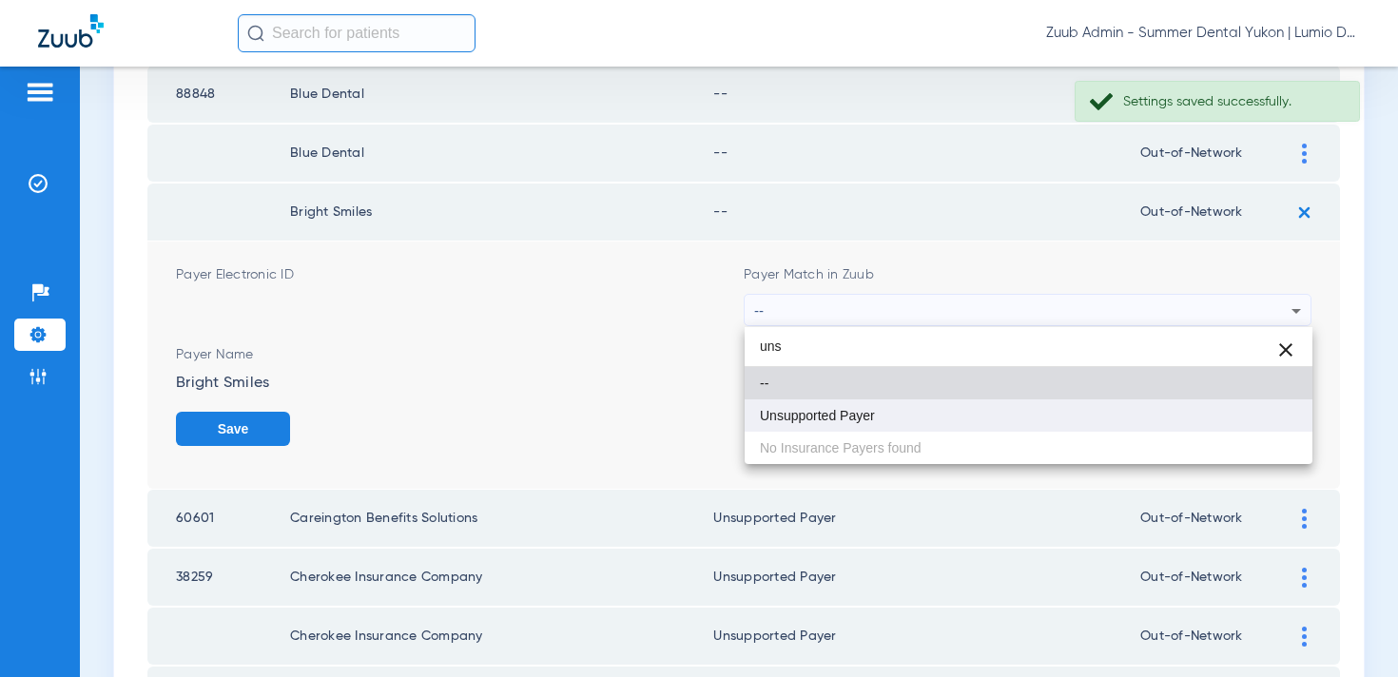
type input "uns"
click at [1039, 404] on mat-option "Unsupported Payer" at bounding box center [1029, 416] width 568 height 32
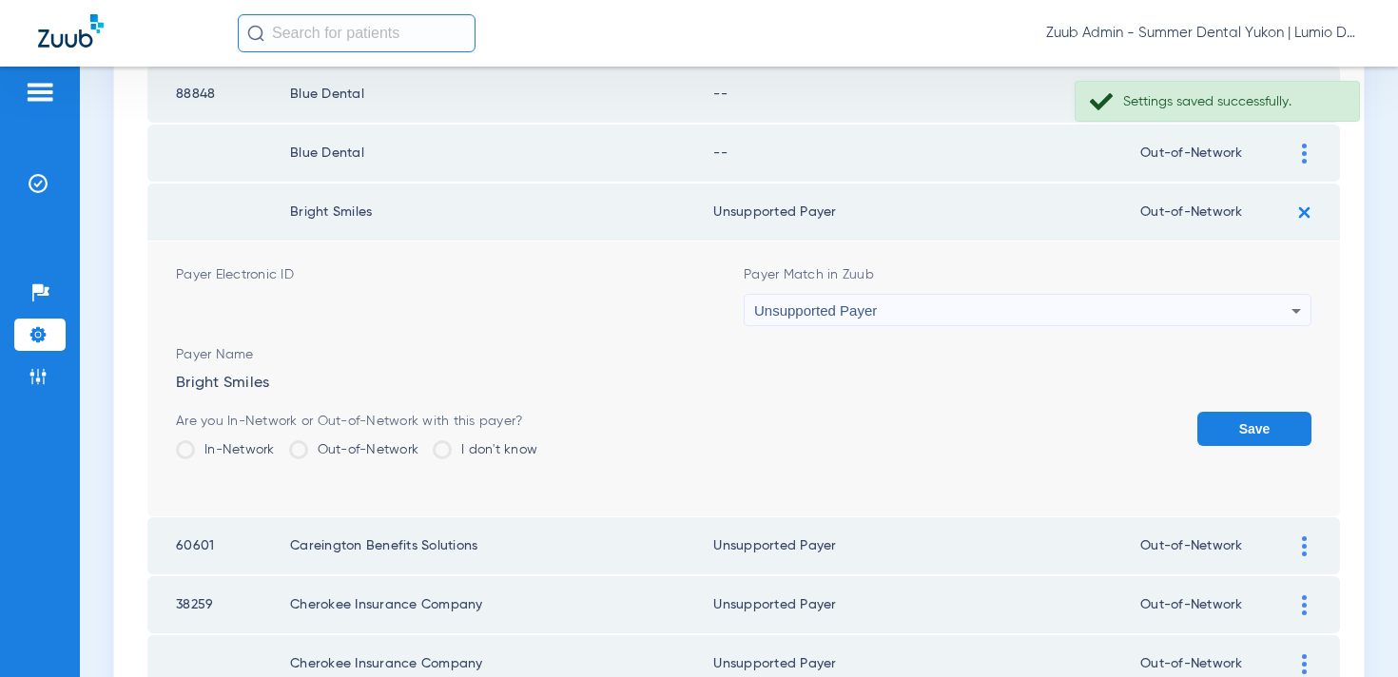
click at [1246, 423] on button "Save" at bounding box center [1255, 429] width 114 height 34
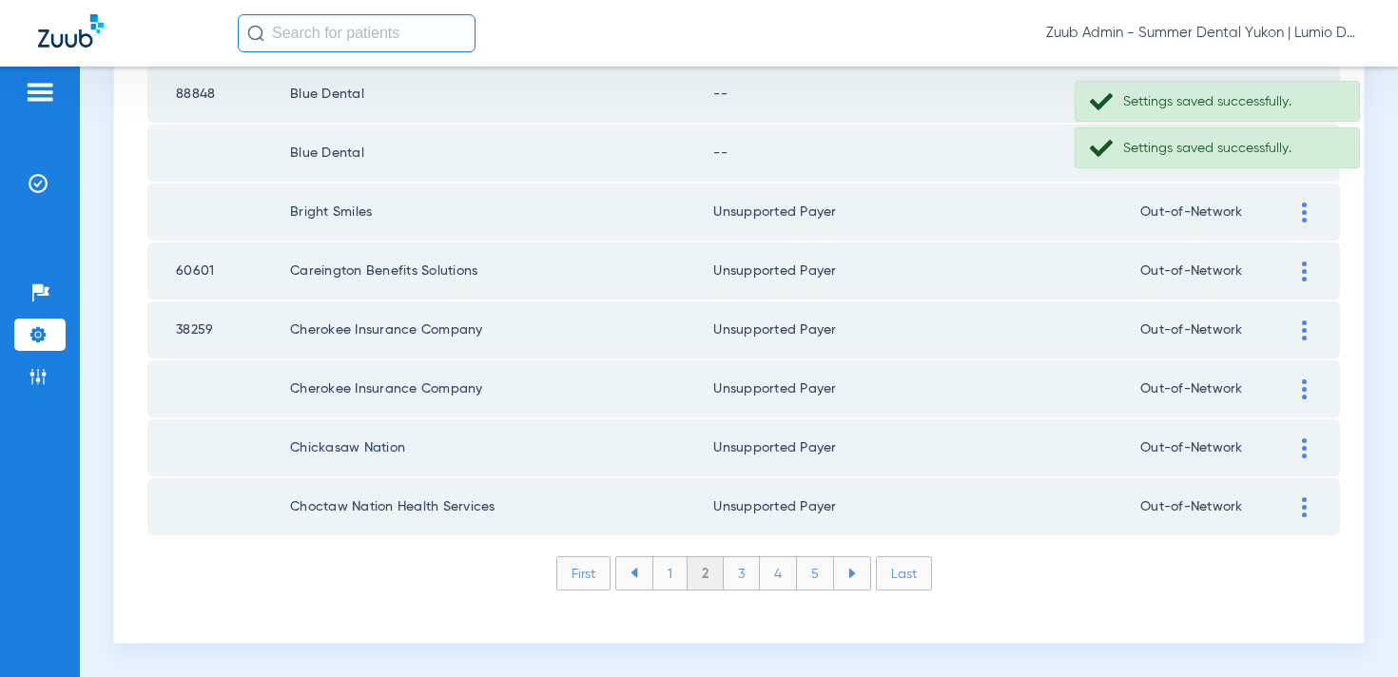
scroll to position [2719, 0]
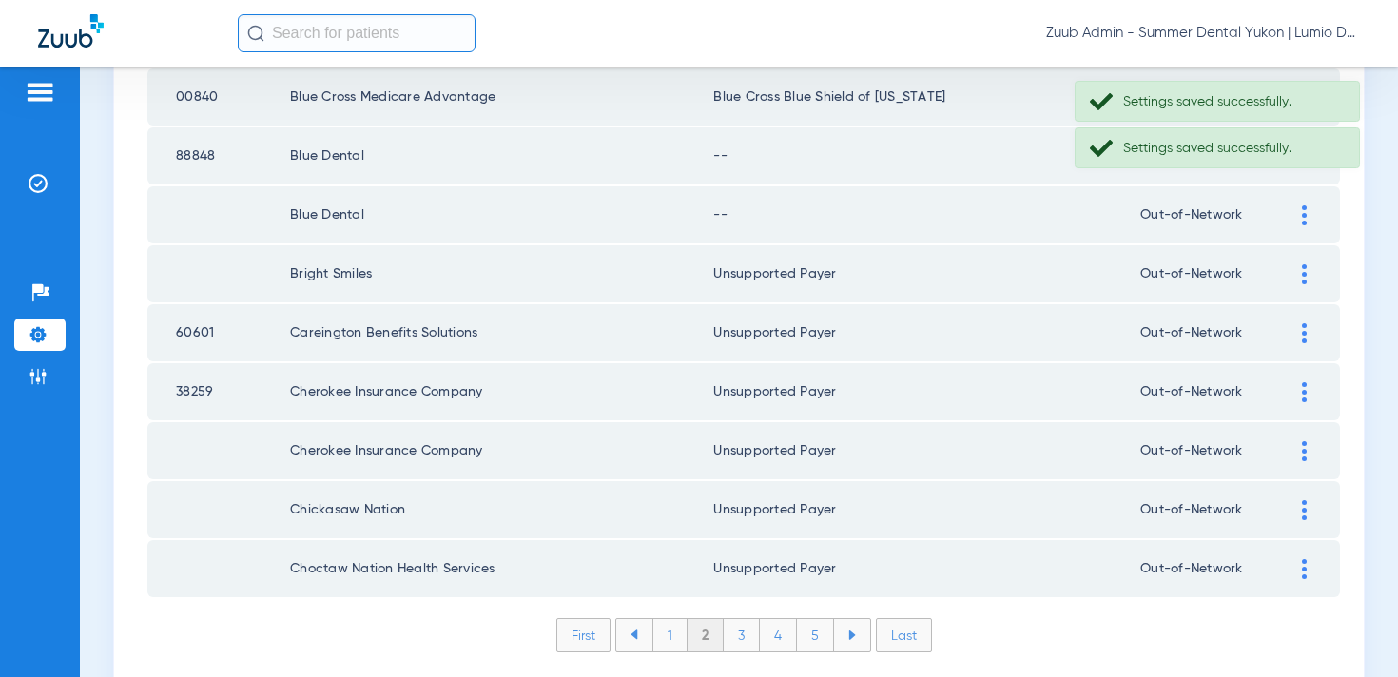
click at [1302, 216] on img at bounding box center [1304, 215] width 5 height 20
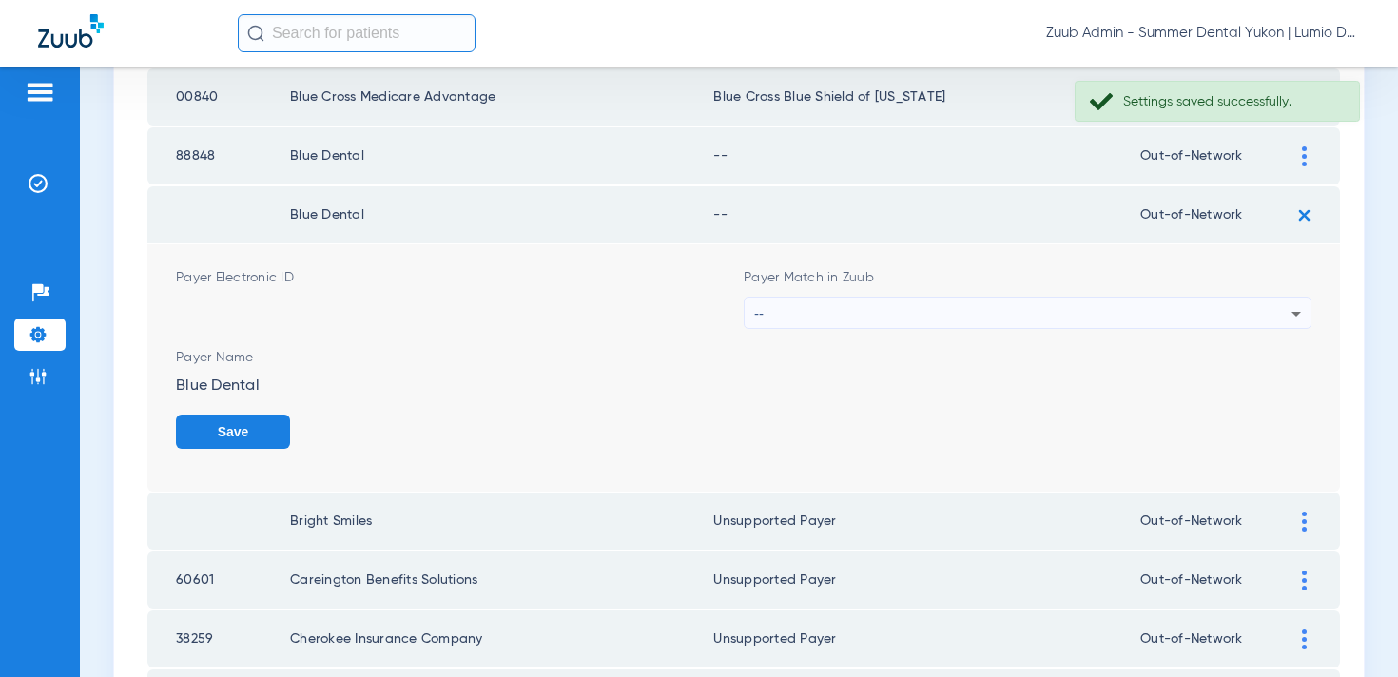
click at [1165, 302] on div "--" at bounding box center [1022, 314] width 537 height 32
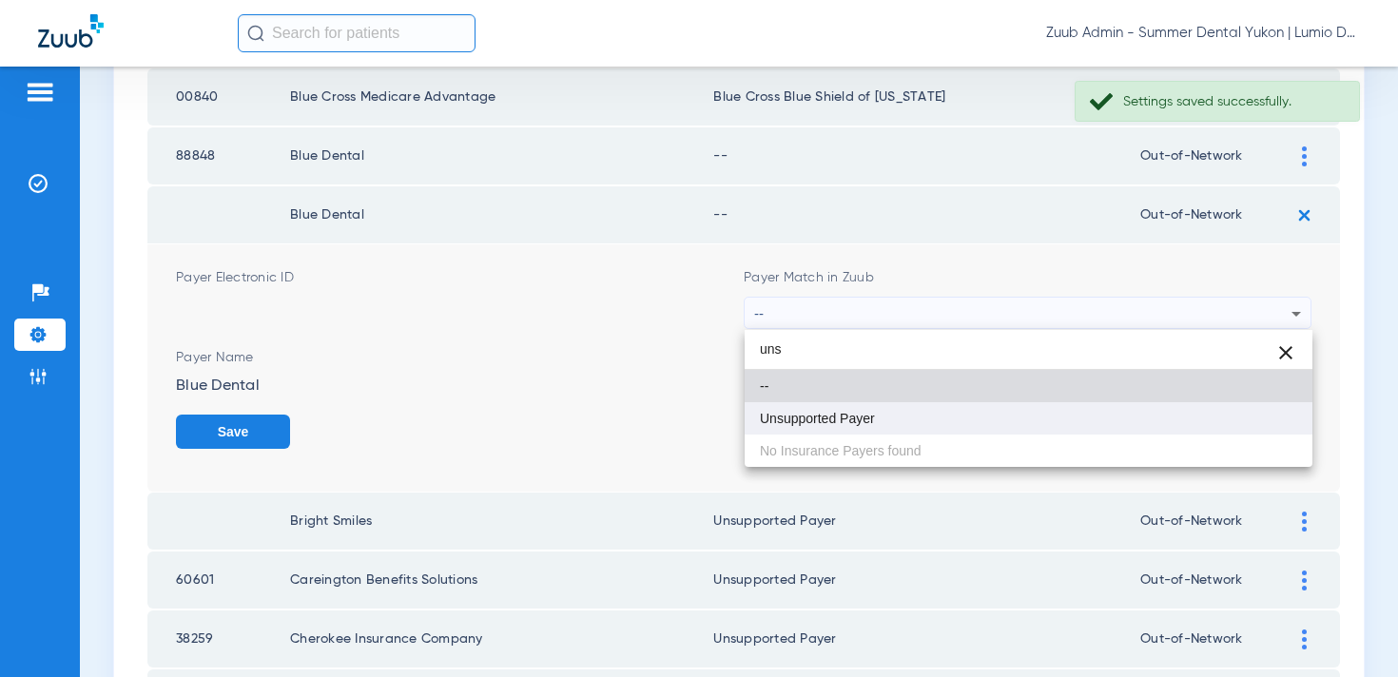
type input "uns"
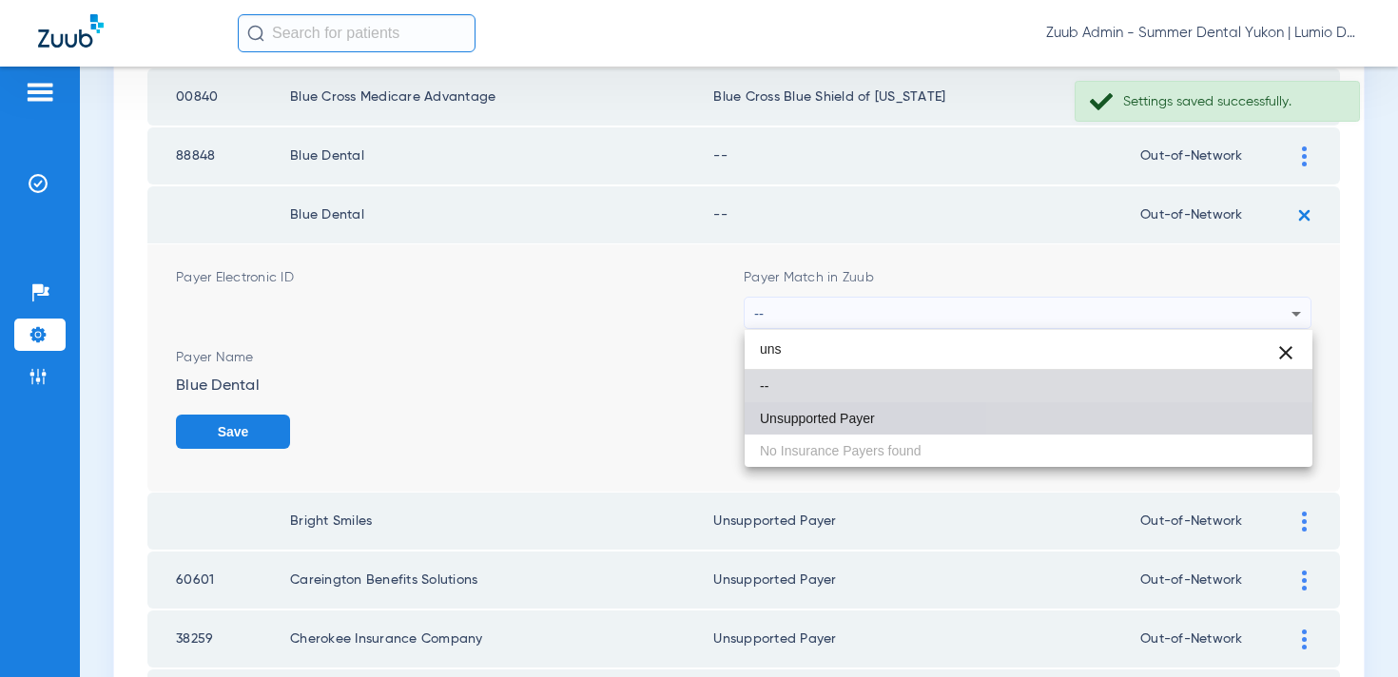
click at [1147, 407] on mat-option "Unsupported Payer" at bounding box center [1029, 418] width 568 height 32
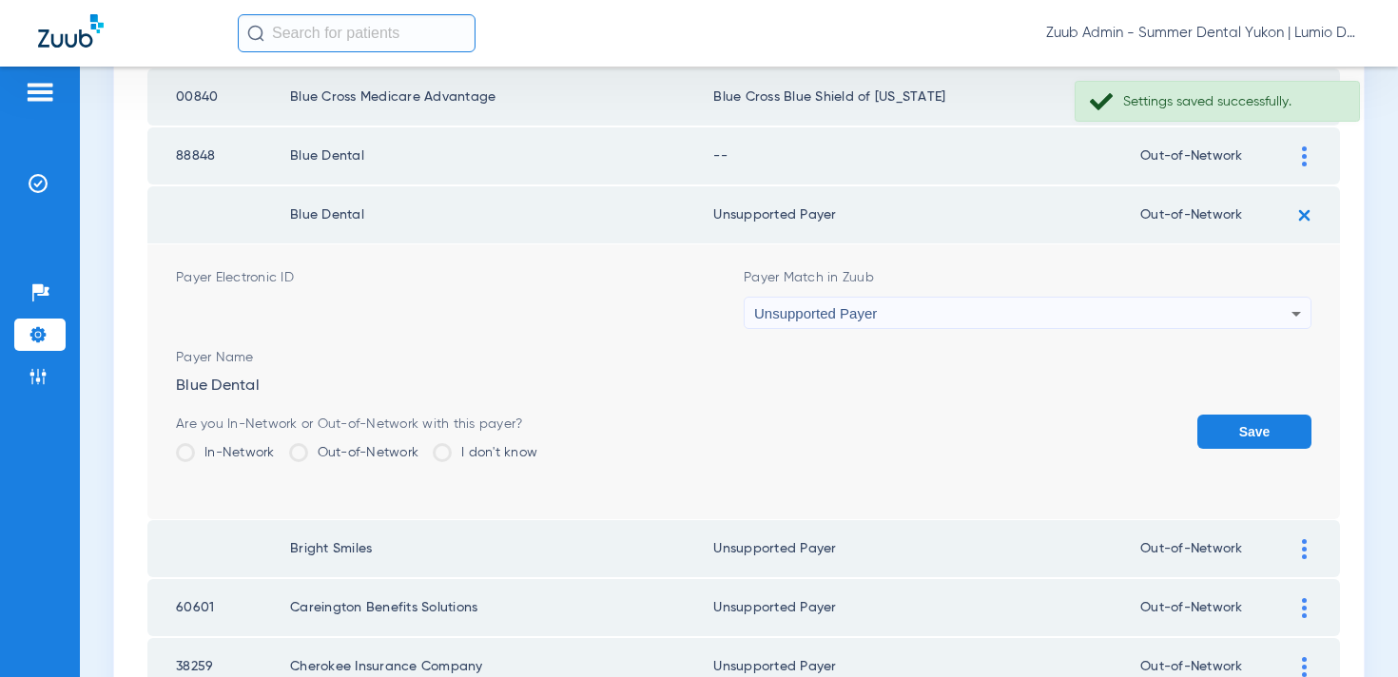
click at [1245, 426] on button "Save" at bounding box center [1255, 432] width 114 height 34
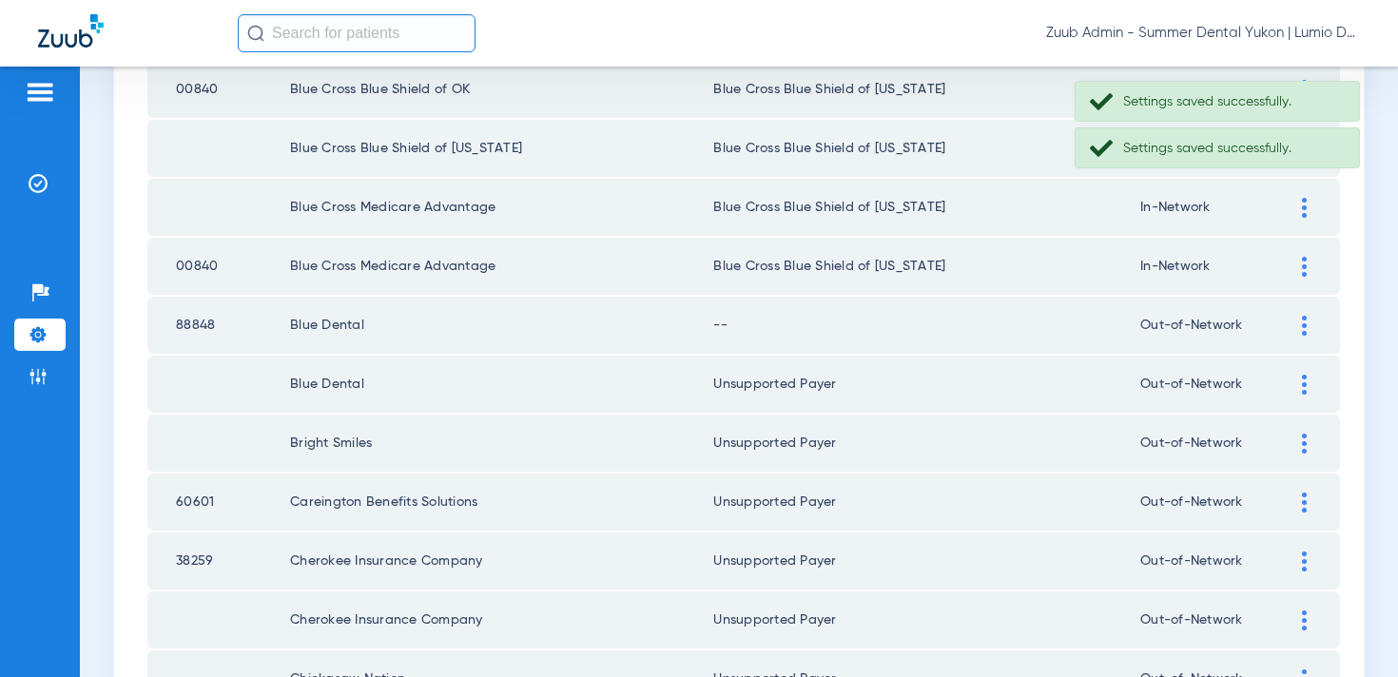
scroll to position [2538, 0]
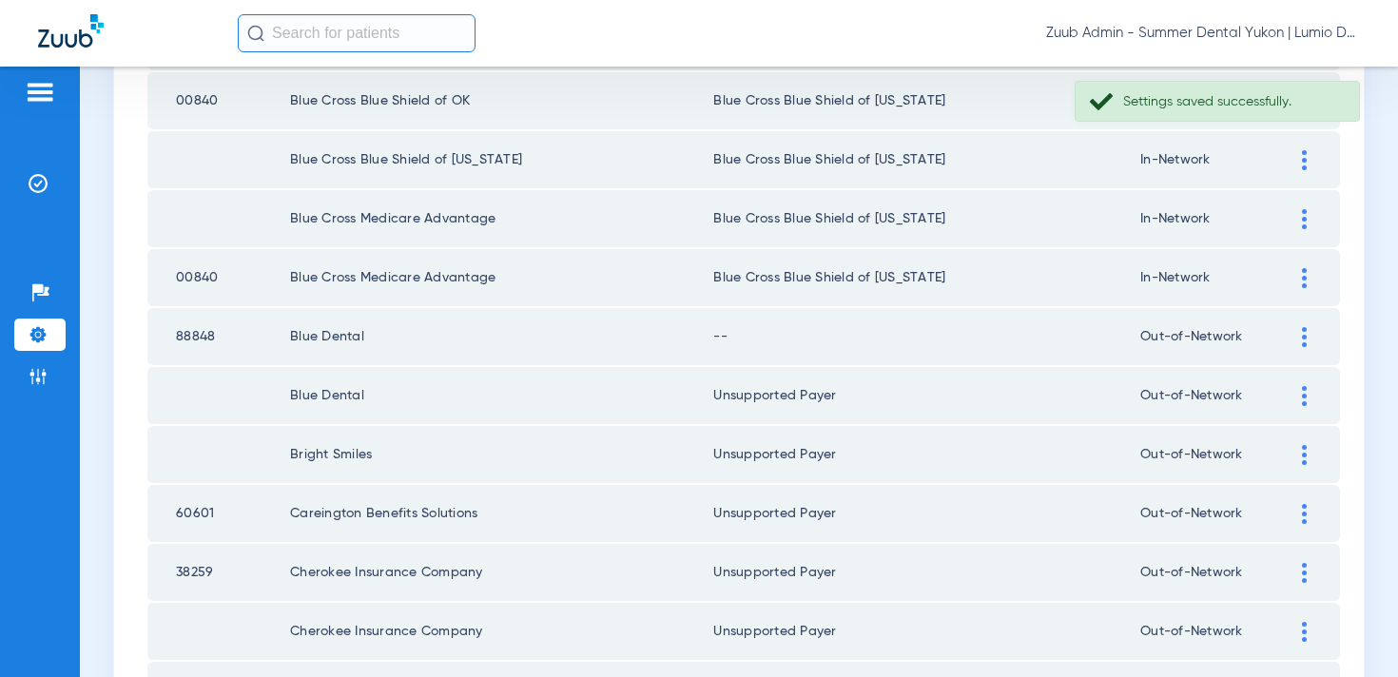
click at [1293, 397] on div at bounding box center [1304, 396] width 33 height 20
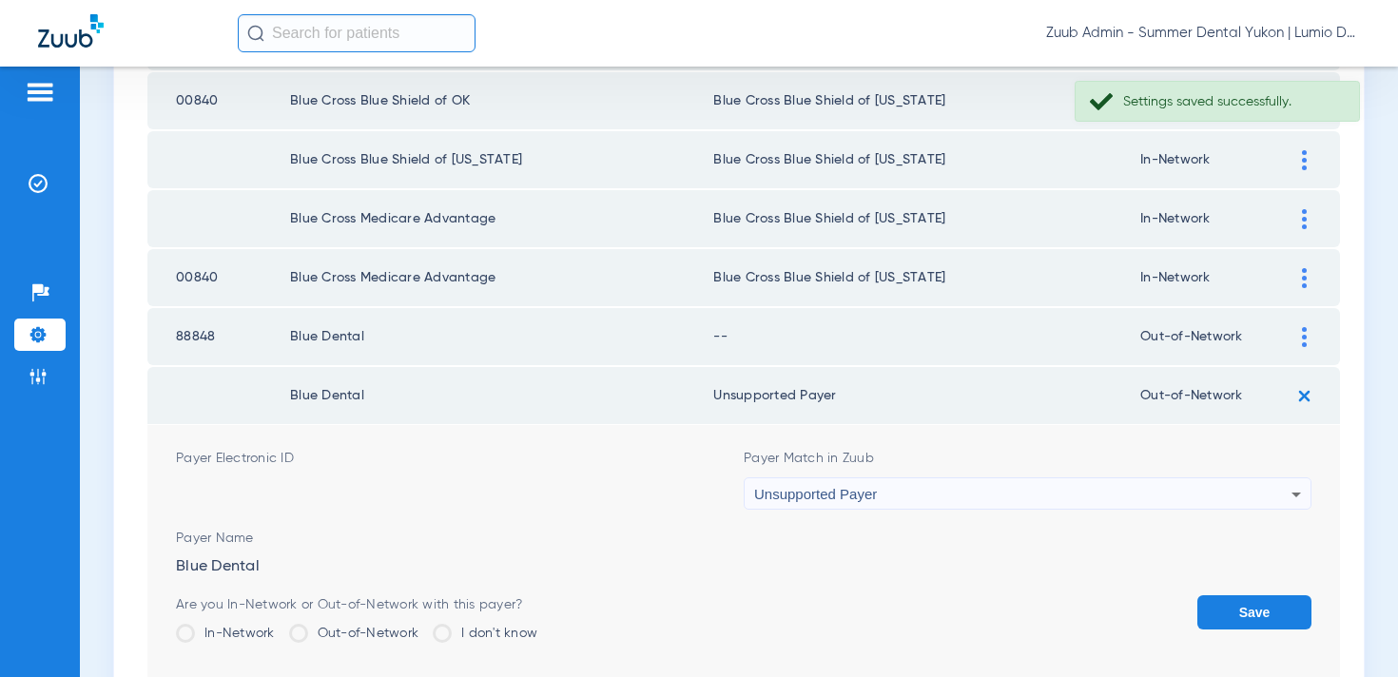
click at [1067, 486] on div "Unsupported Payer" at bounding box center [1022, 494] width 537 height 32
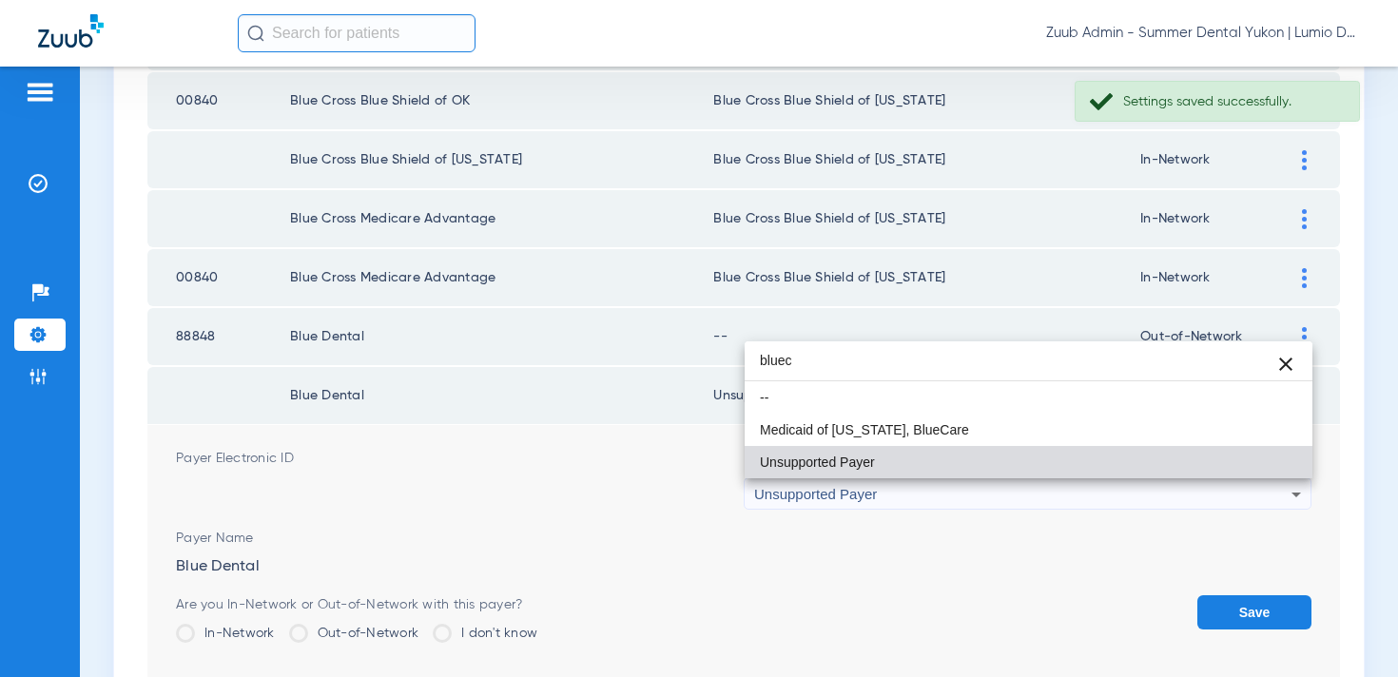
scroll to position [0, 0]
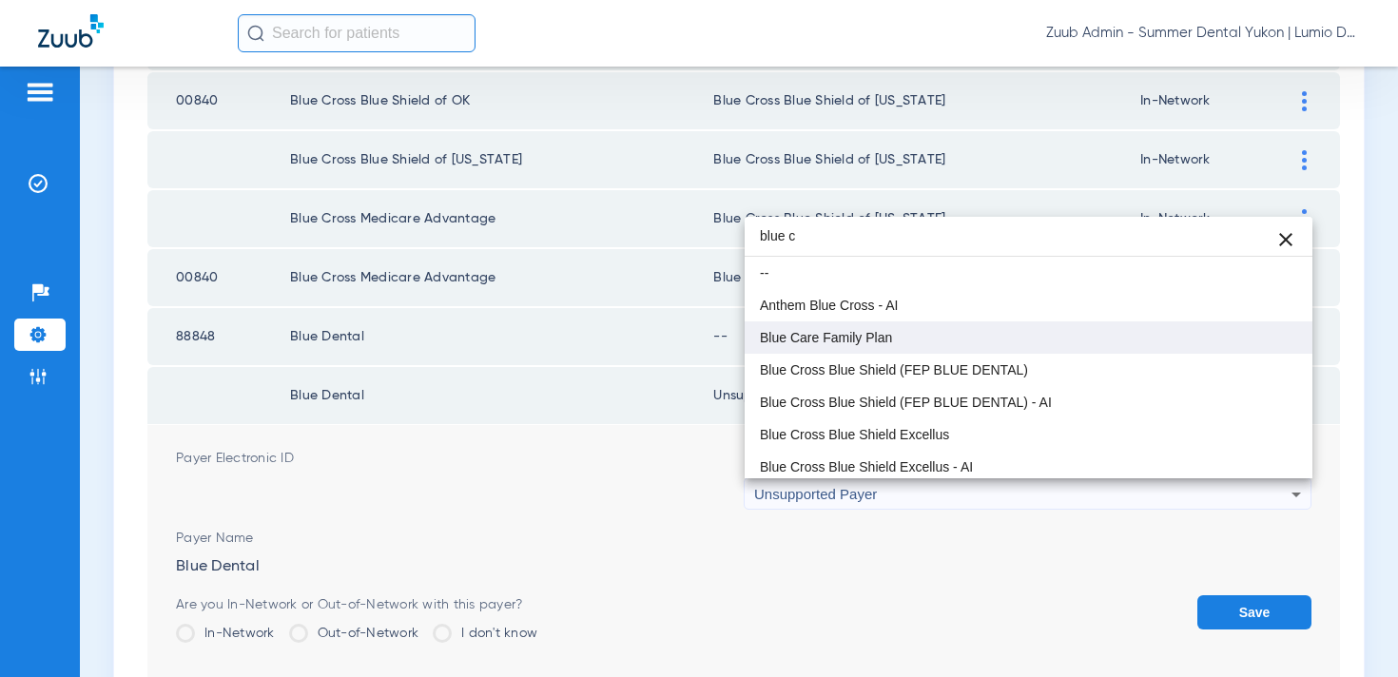
type input "blue c"
click at [990, 335] on mat-option "Blue Care Family Plan" at bounding box center [1029, 338] width 568 height 32
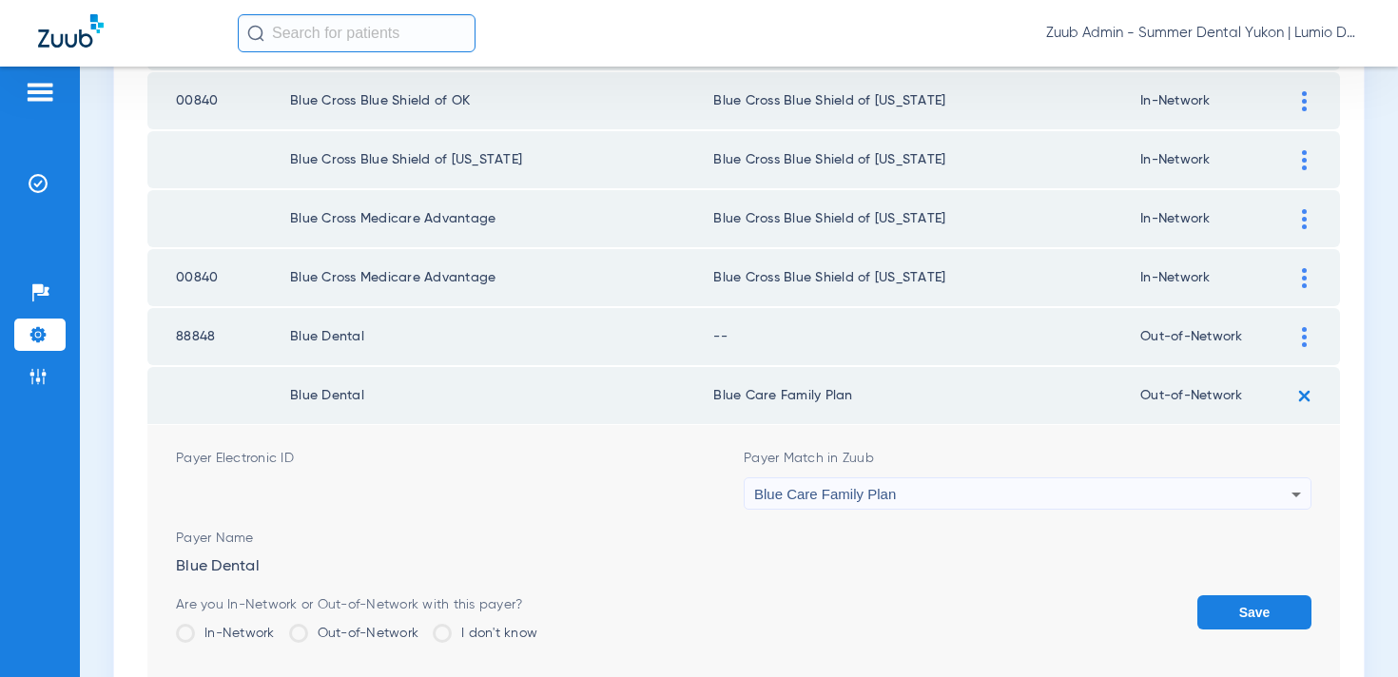
click at [1243, 610] on button "Save" at bounding box center [1255, 612] width 114 height 34
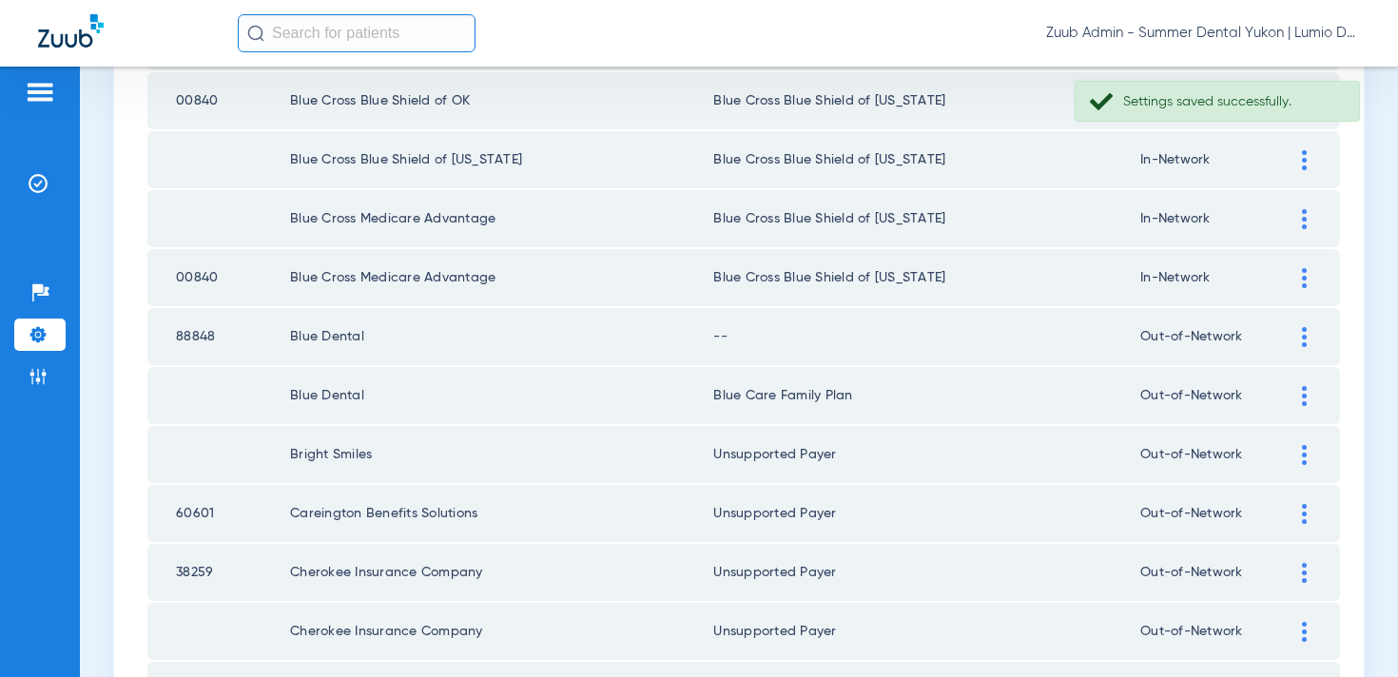
click at [1298, 334] on div at bounding box center [1304, 337] width 33 height 20
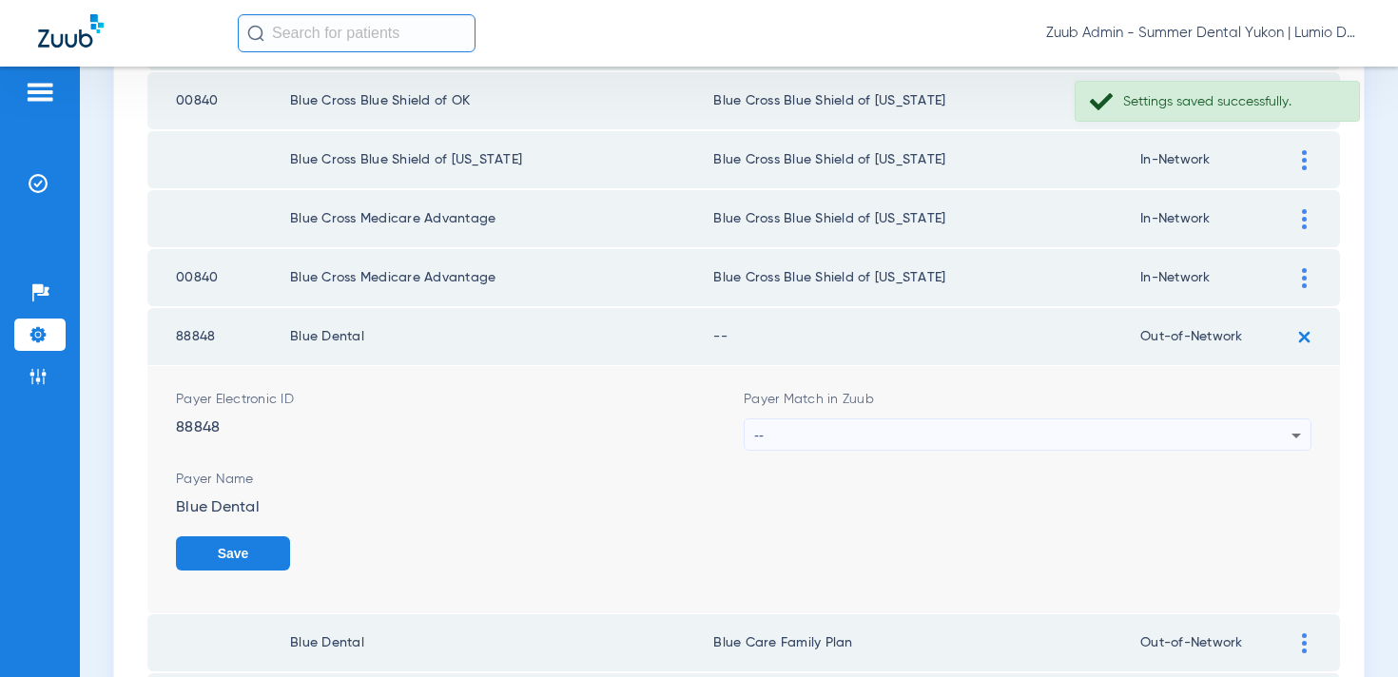
click at [1139, 435] on div "--" at bounding box center [1022, 436] width 537 height 32
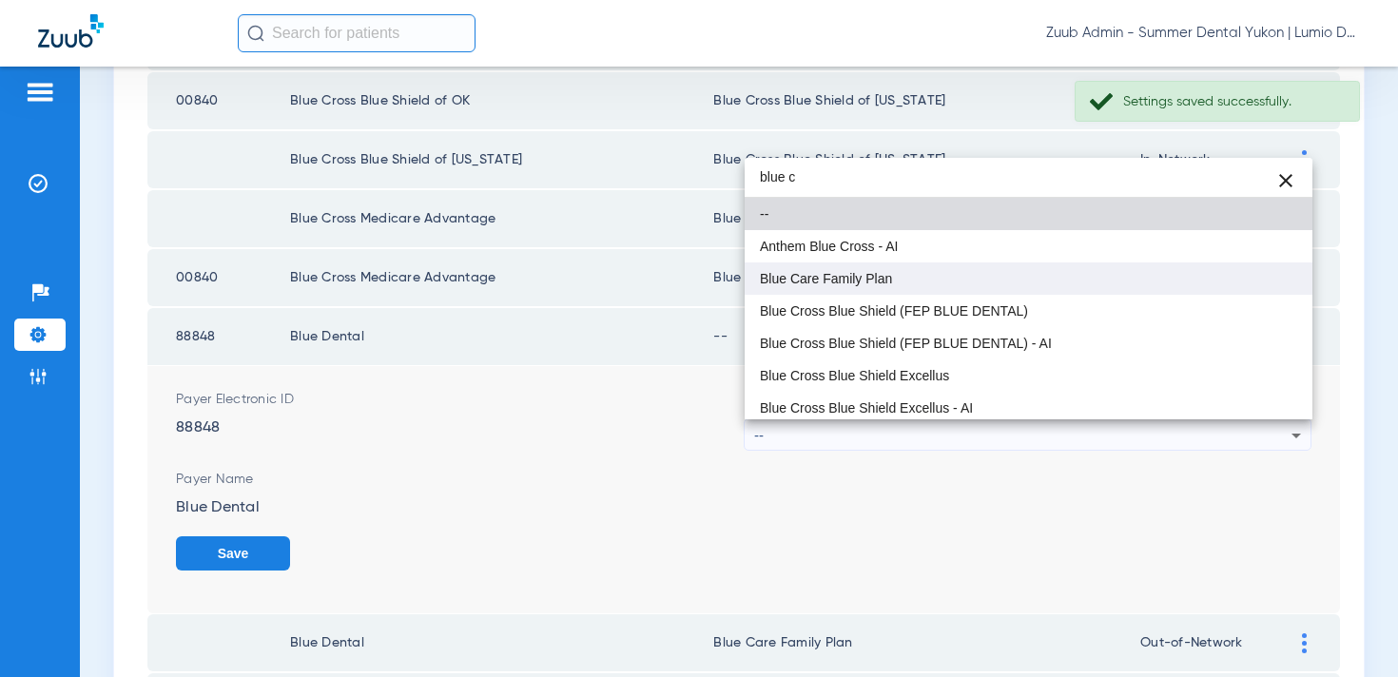
type input "blue c"
click at [1004, 278] on mat-option "Blue Care Family Plan" at bounding box center [1029, 279] width 568 height 32
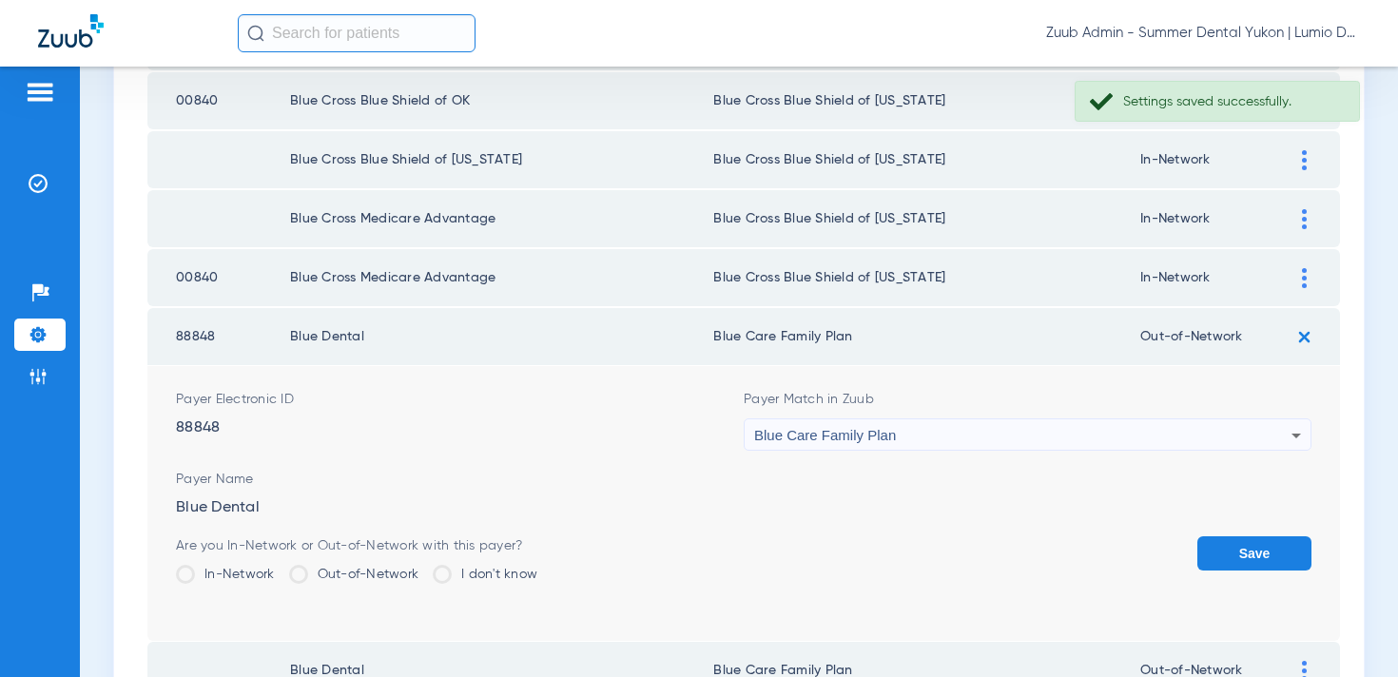
click at [1270, 556] on button "Save" at bounding box center [1255, 554] width 114 height 34
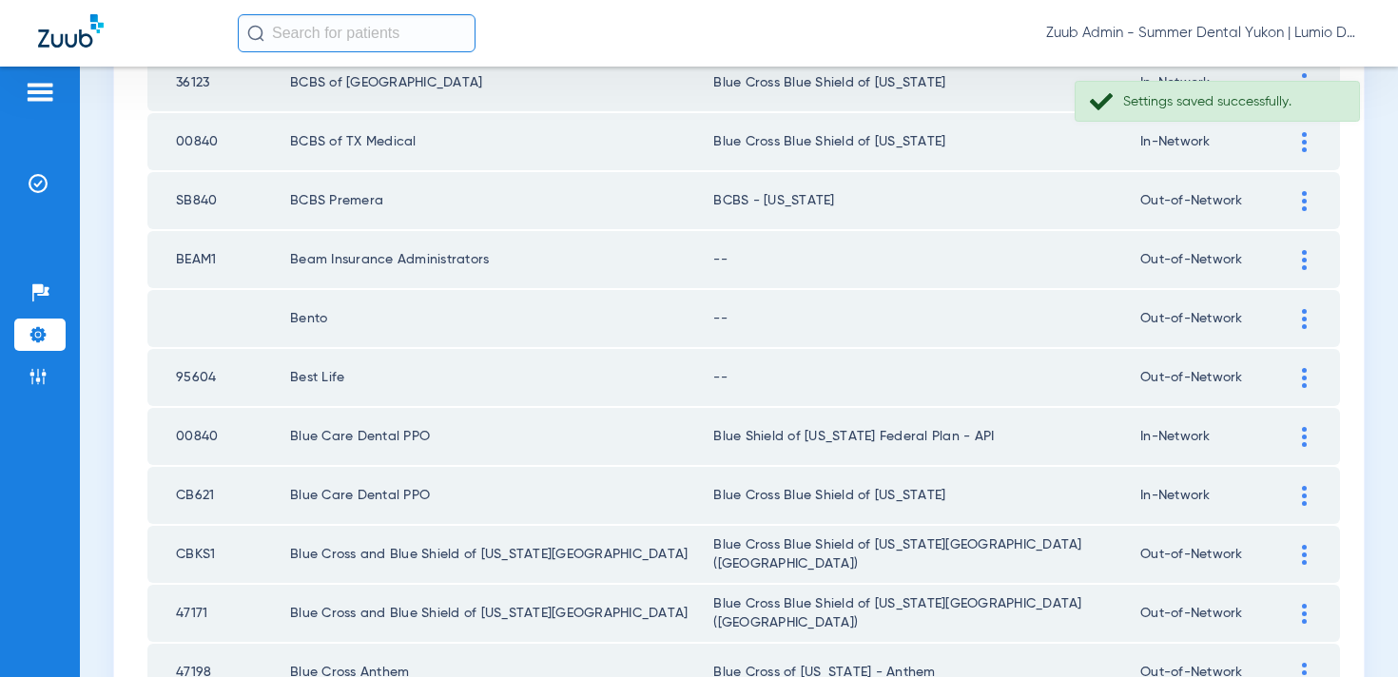
scroll to position [1787, 0]
click at [1308, 372] on div at bounding box center [1304, 380] width 33 height 20
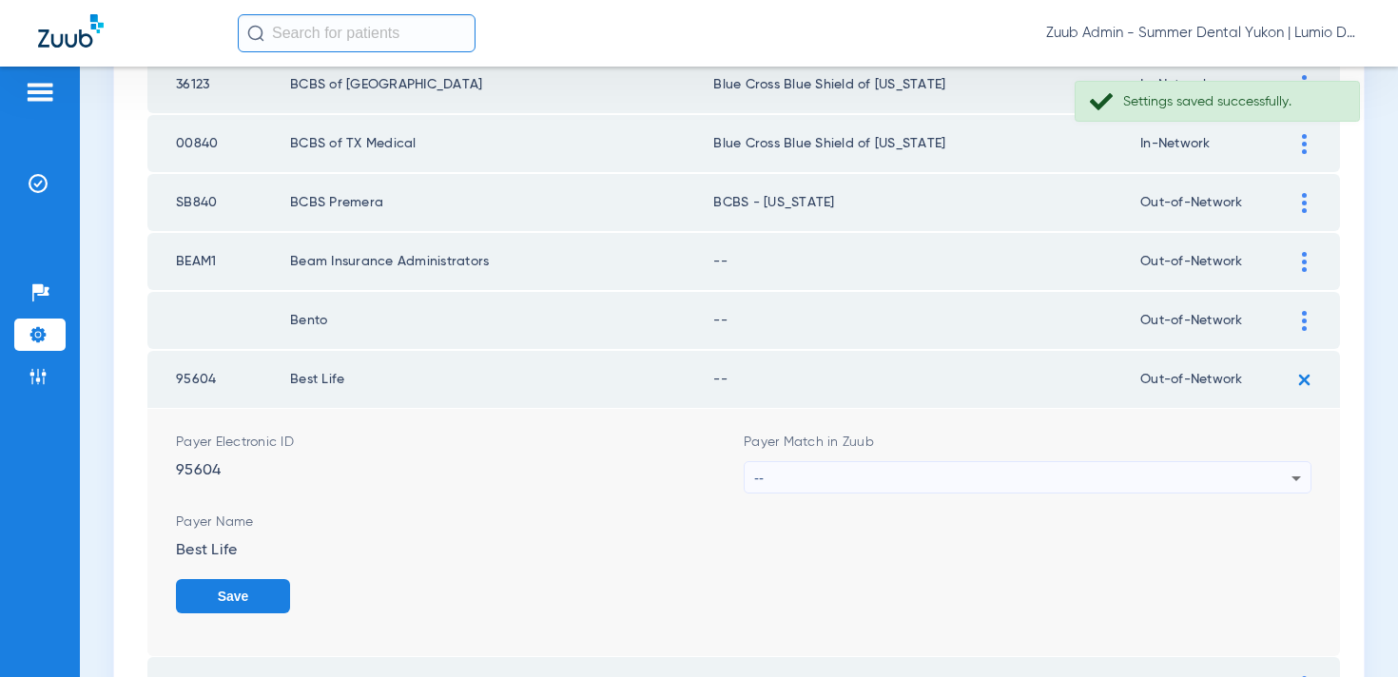
click at [1021, 471] on div "--" at bounding box center [1022, 478] width 537 height 32
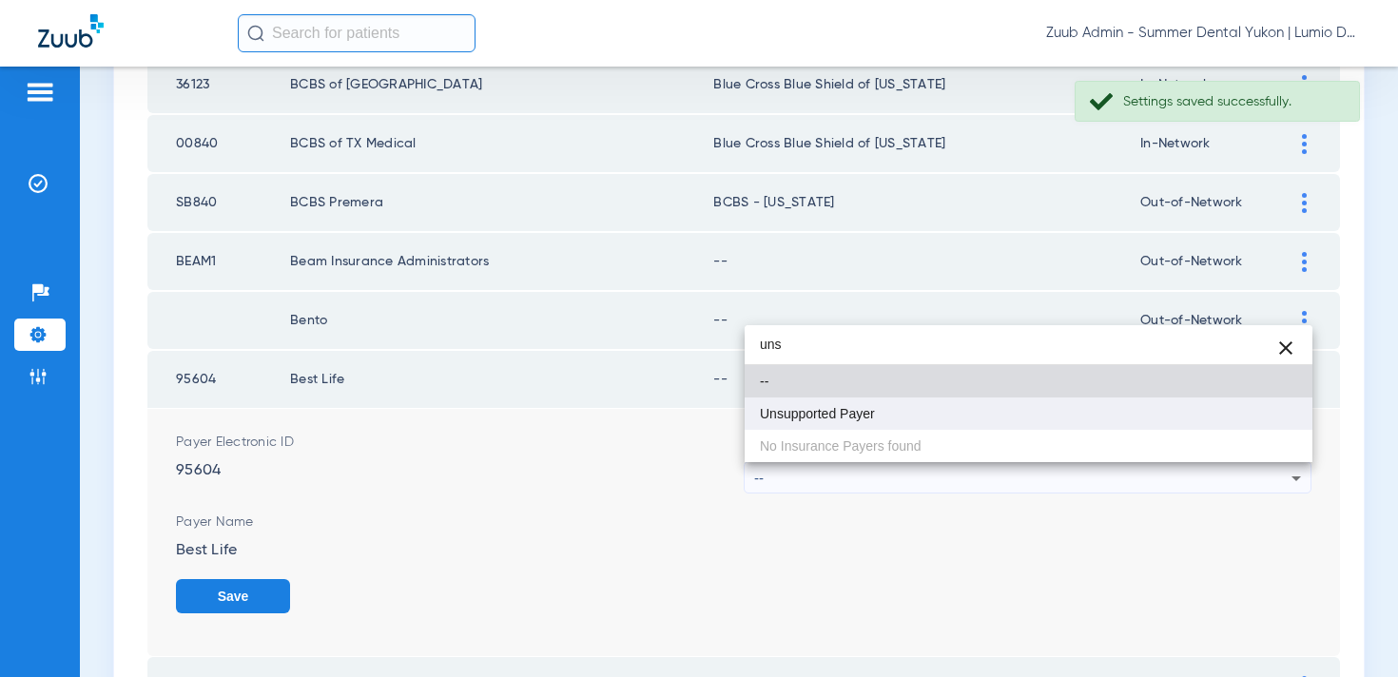
type input "uns"
click at [992, 413] on mat-option "Unsupported Payer" at bounding box center [1029, 414] width 568 height 32
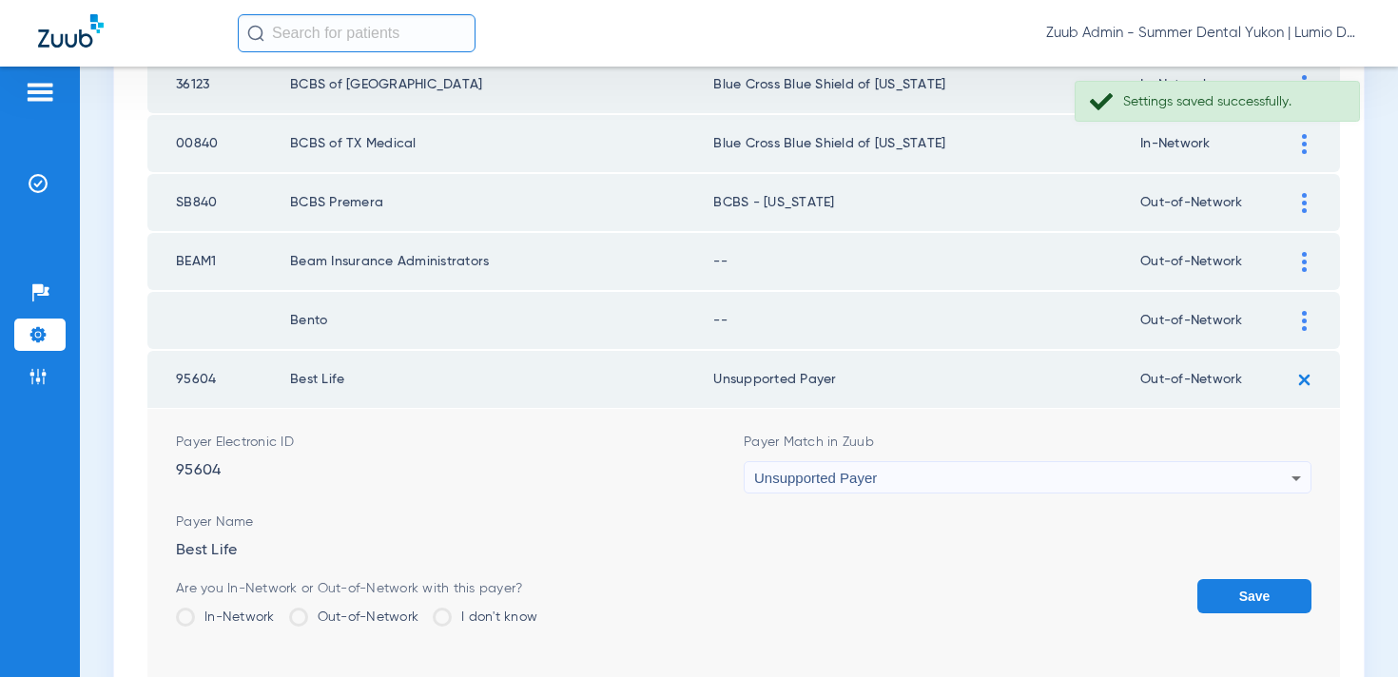
click at [1254, 593] on button "Save" at bounding box center [1255, 596] width 114 height 34
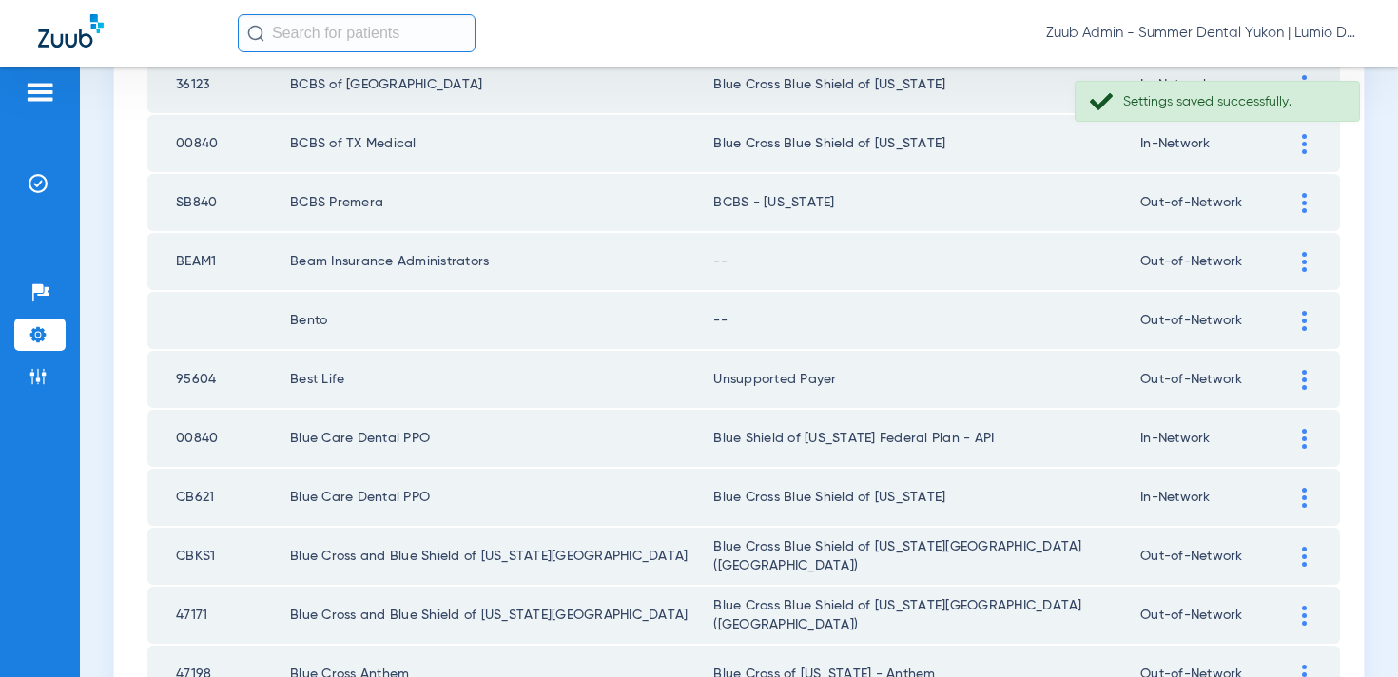
click at [1299, 333] on td at bounding box center [1314, 320] width 52 height 57
click at [1298, 314] on div at bounding box center [1304, 321] width 33 height 20
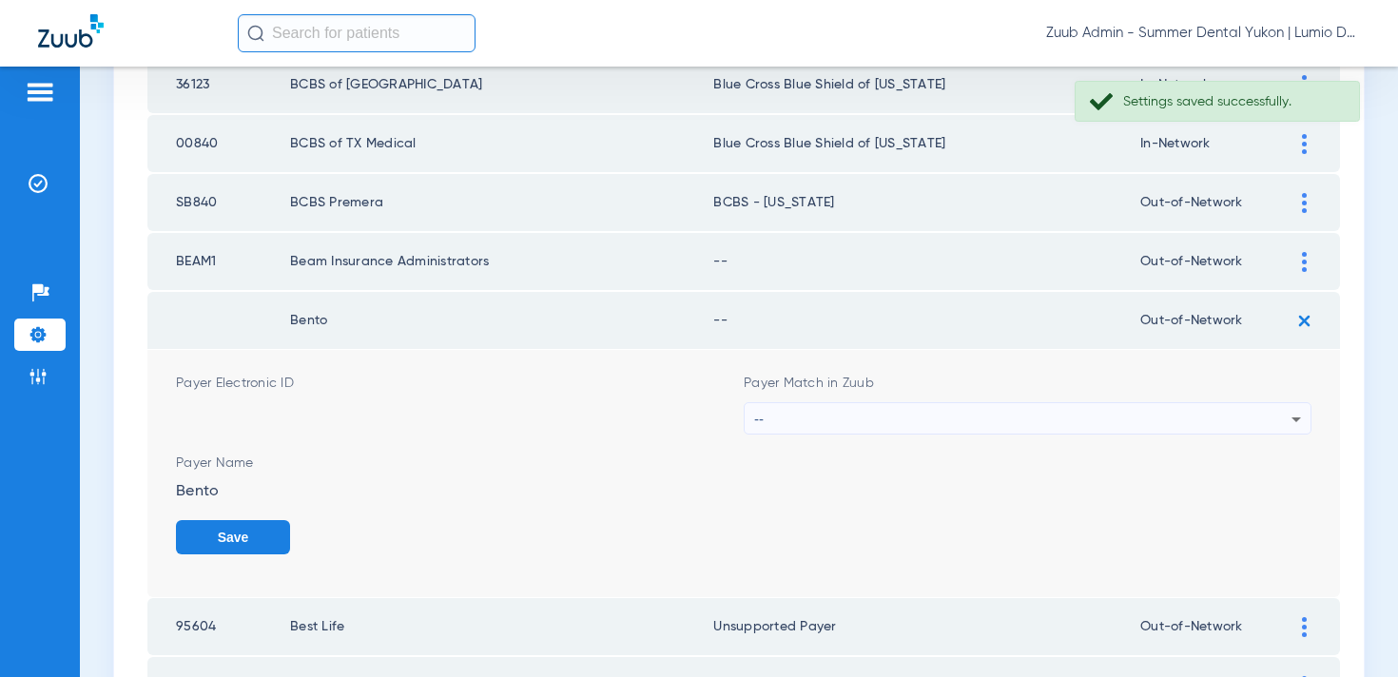
click at [1141, 414] on div "--" at bounding box center [1022, 419] width 537 height 32
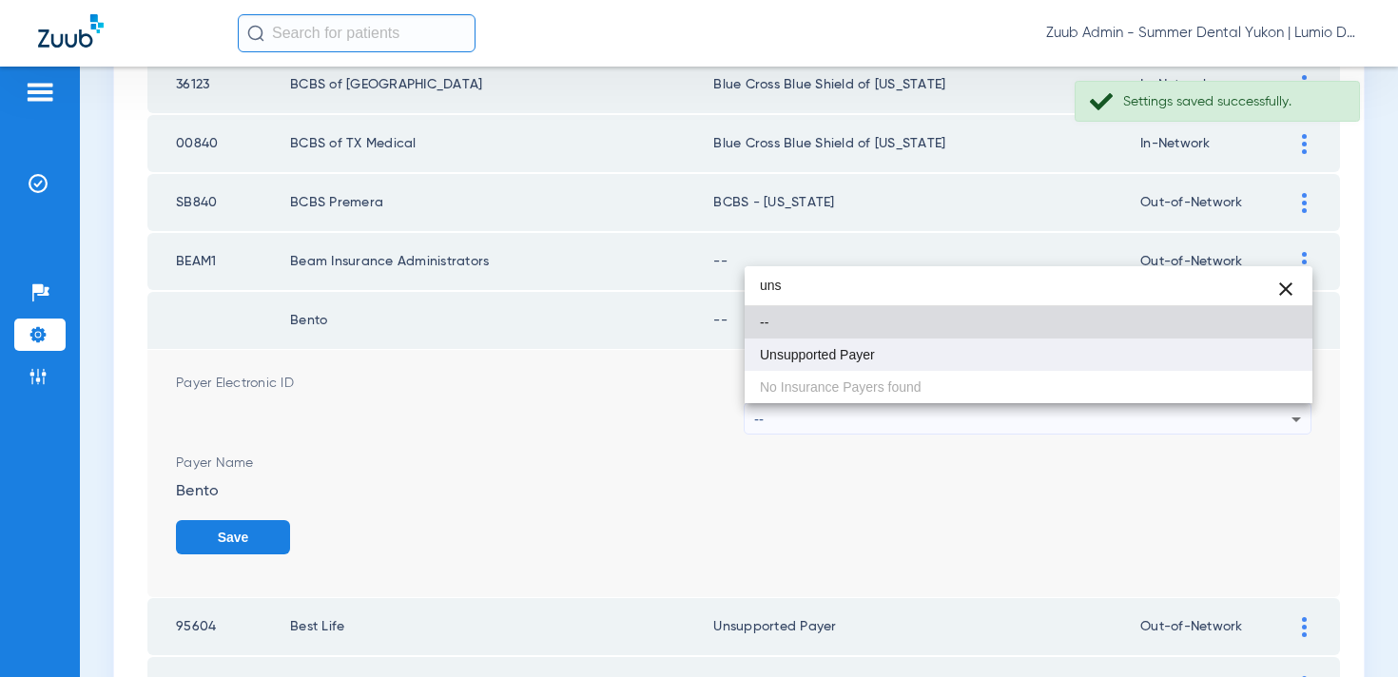
type input "uns"
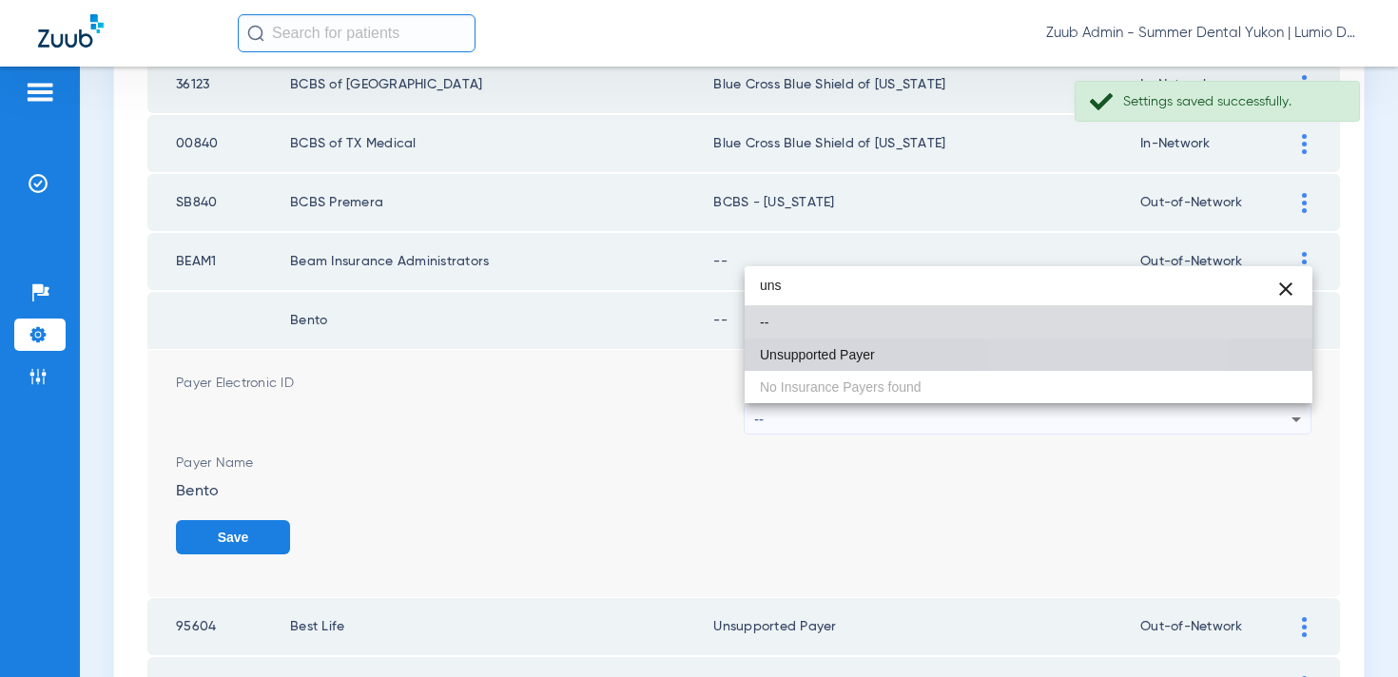
click at [1105, 358] on mat-option "Unsupported Payer" at bounding box center [1029, 355] width 568 height 32
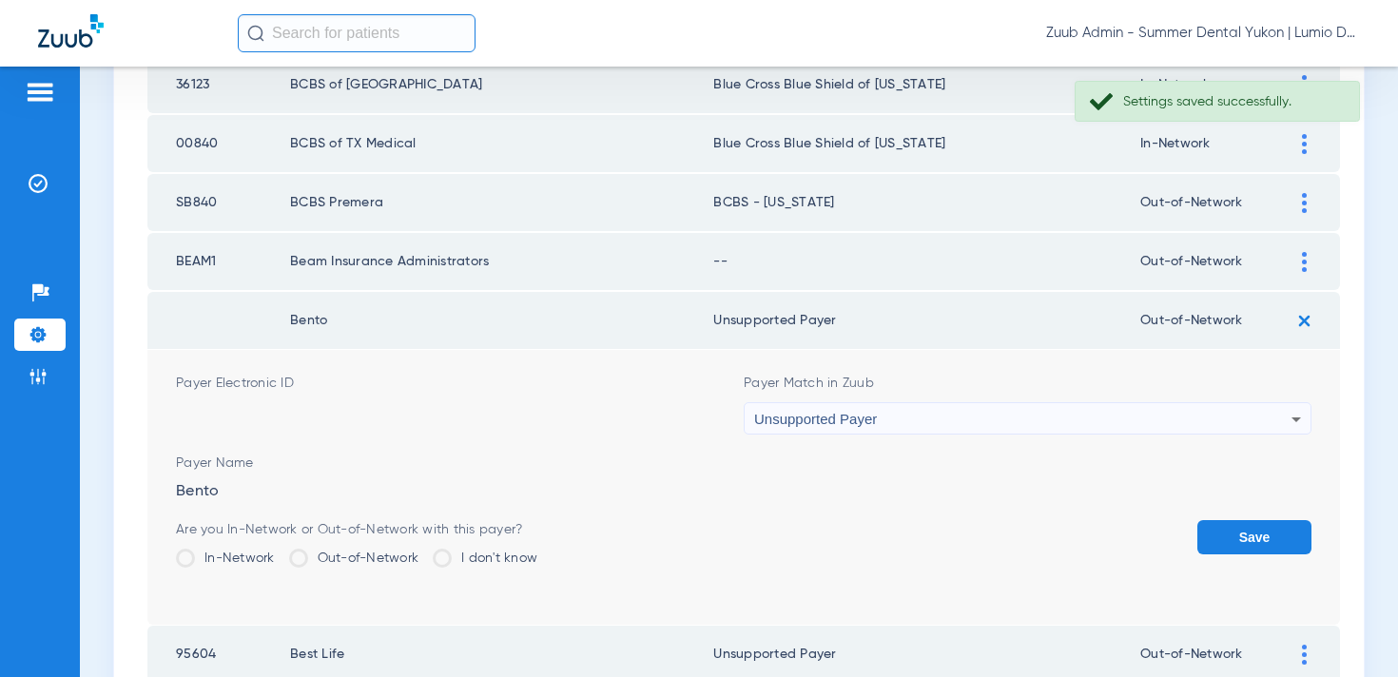
click at [1248, 531] on button "Save" at bounding box center [1255, 537] width 114 height 34
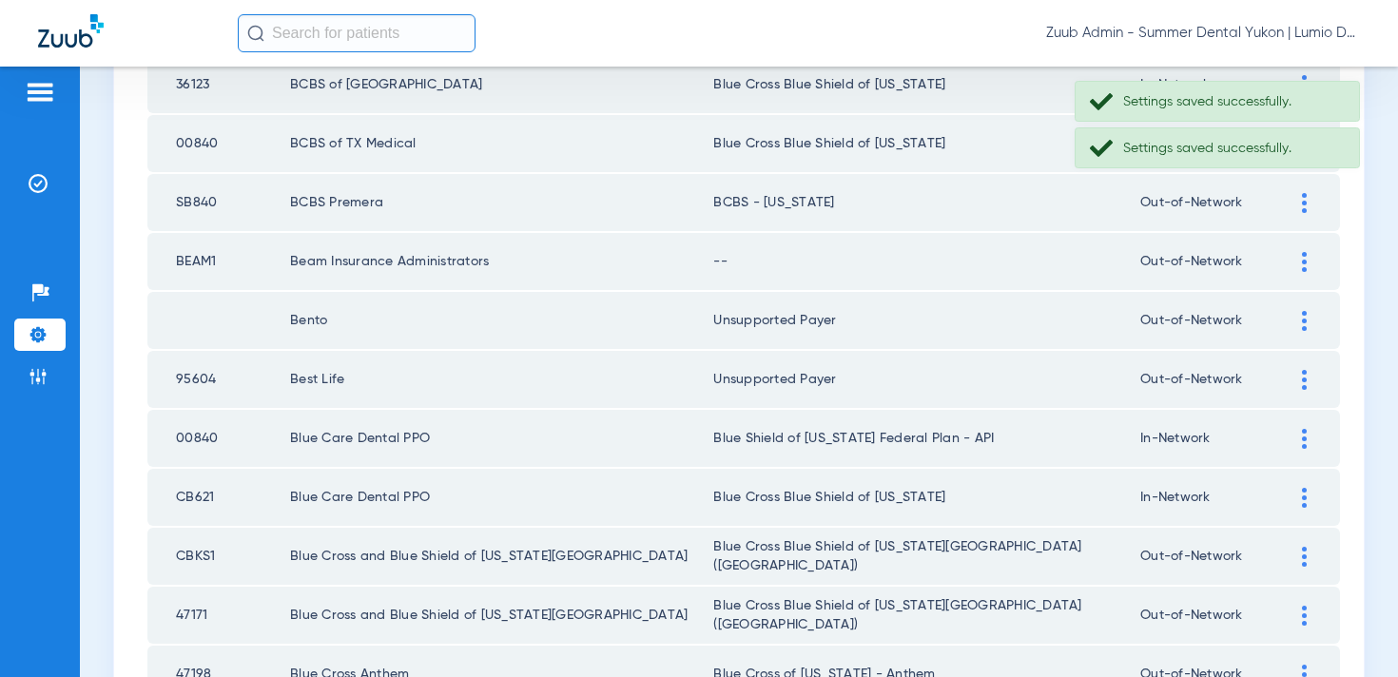
click at [1306, 266] on img at bounding box center [1304, 262] width 5 height 20
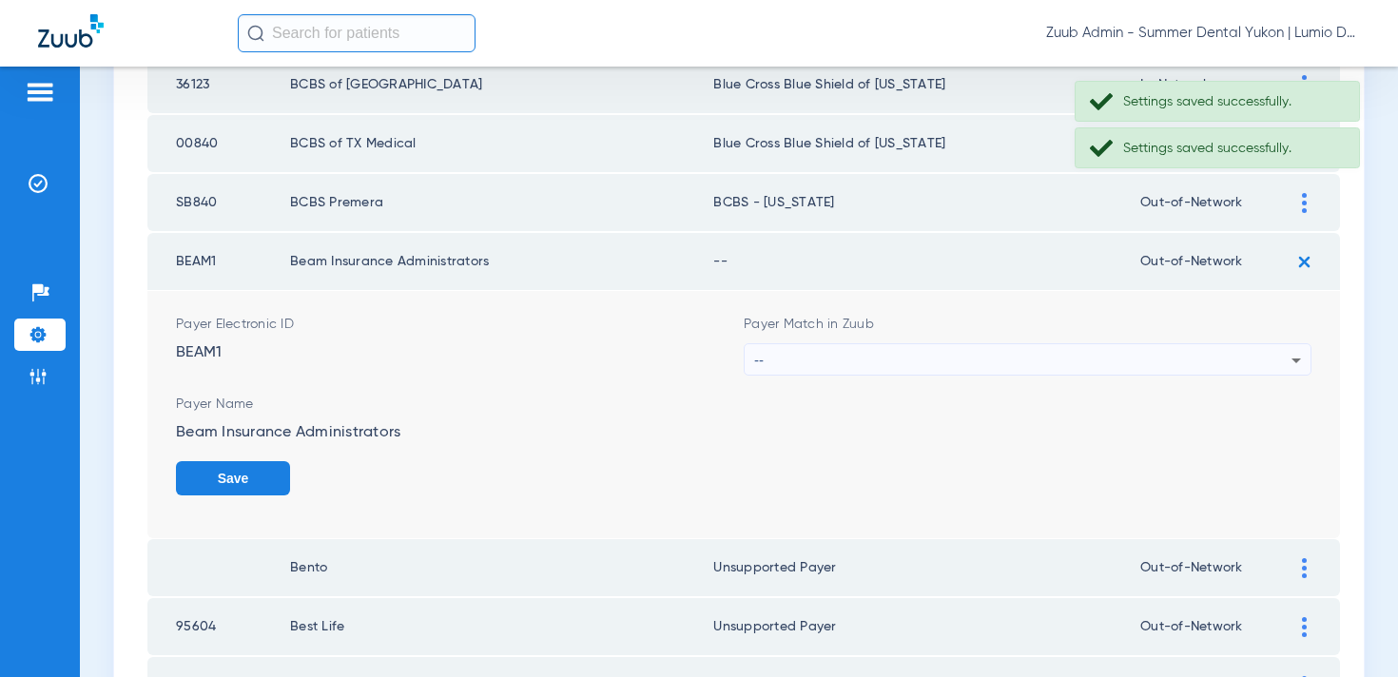
click at [1036, 346] on div "--" at bounding box center [1022, 360] width 537 height 32
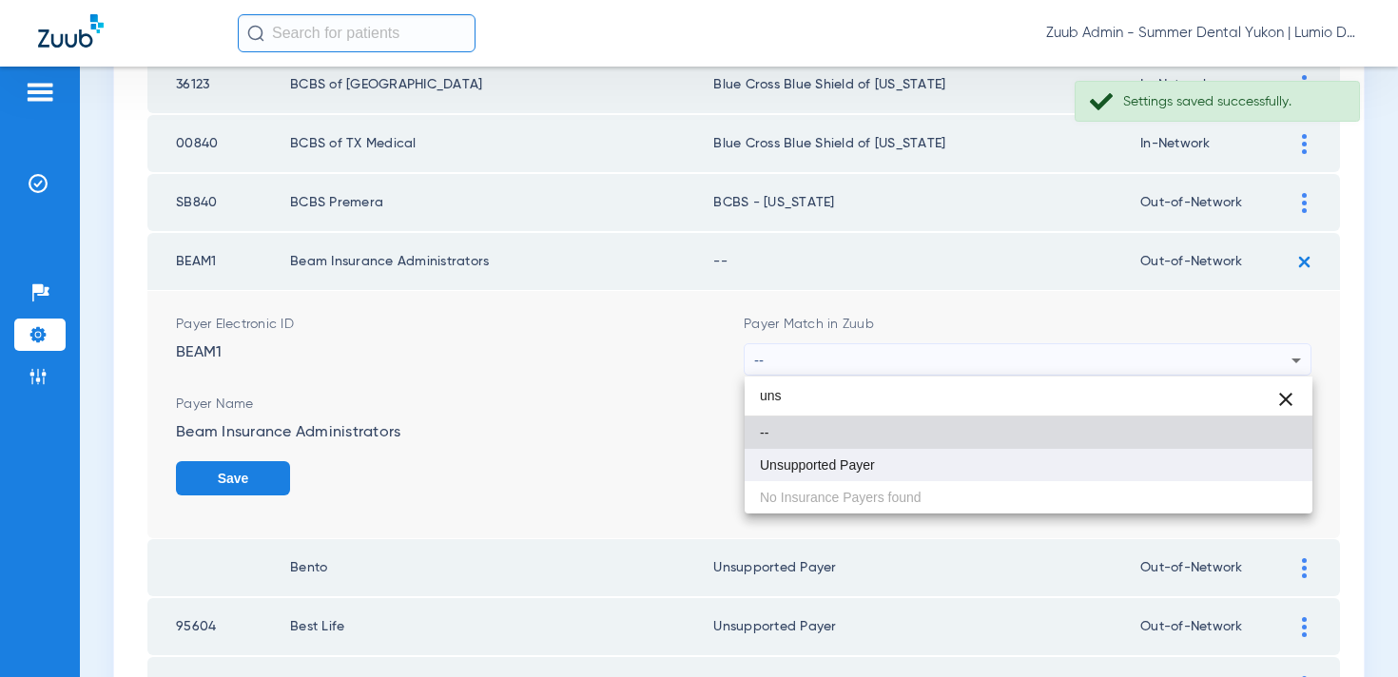
type input "uns"
click at [996, 459] on mat-option "Unsupported Payer" at bounding box center [1029, 465] width 568 height 32
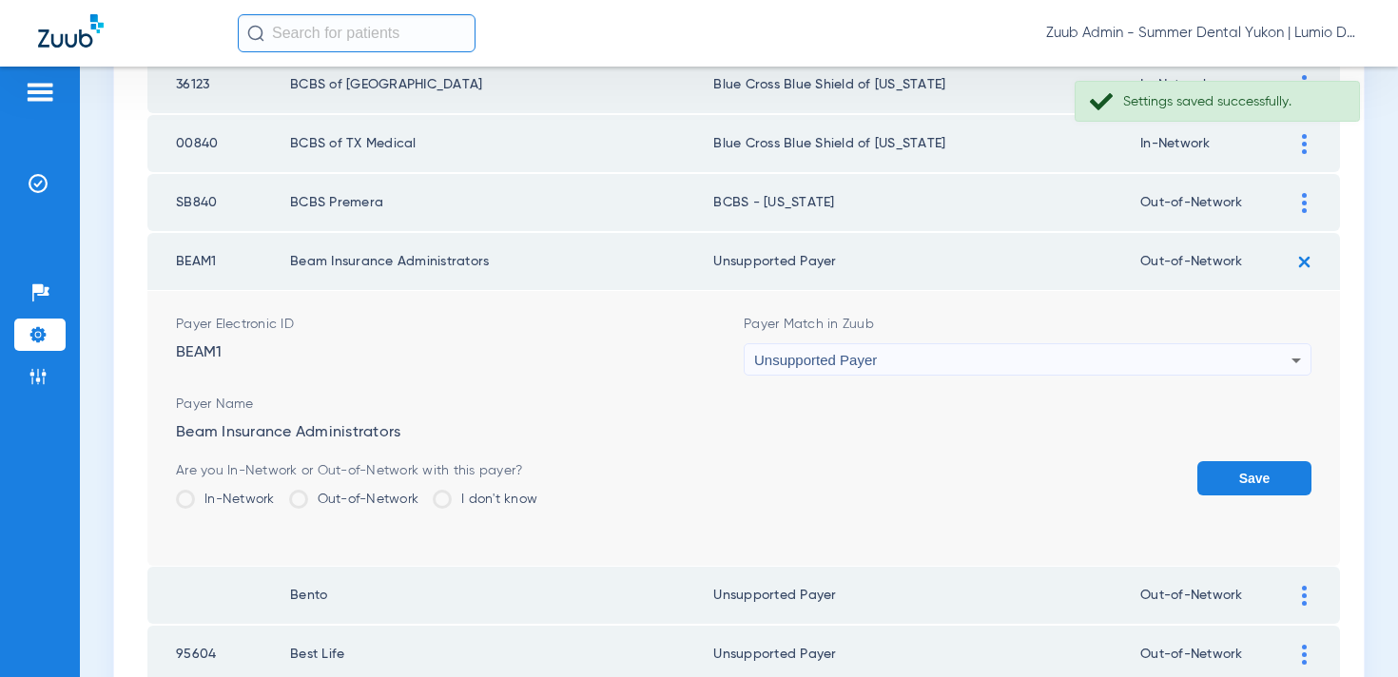
click at [1211, 483] on button "Save" at bounding box center [1255, 478] width 114 height 34
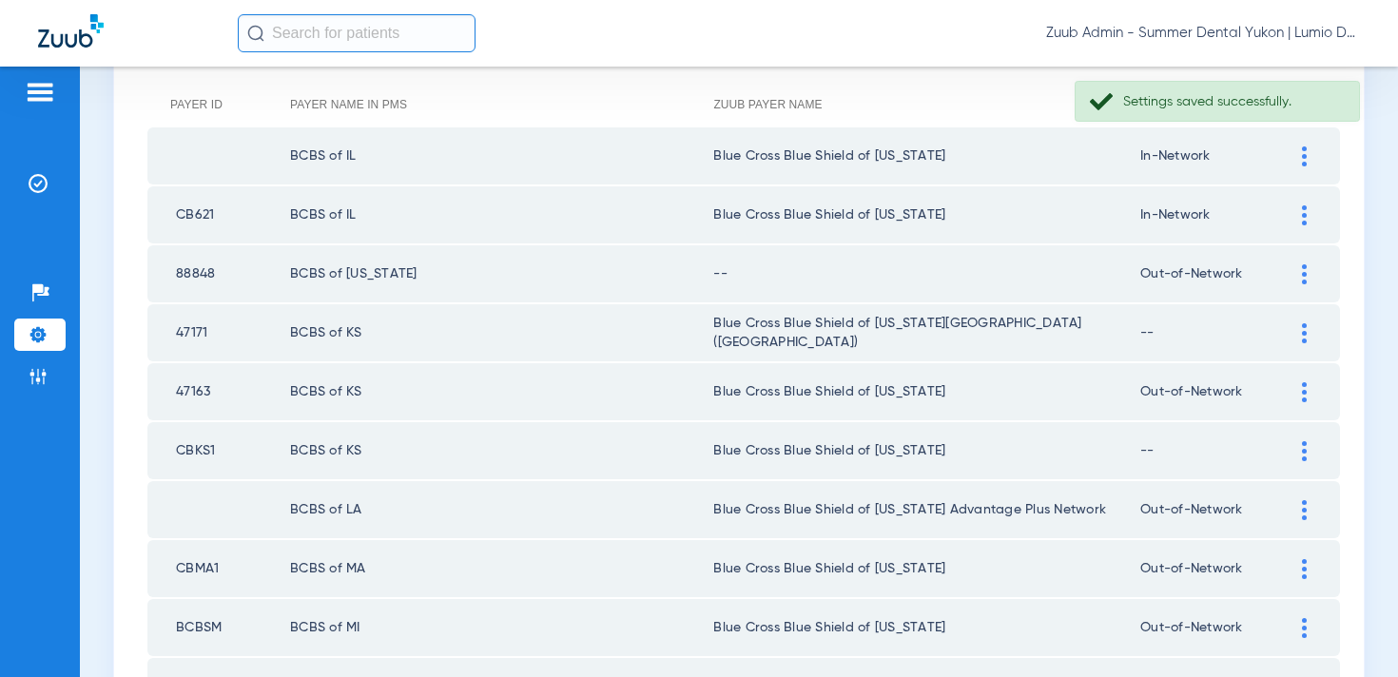
scroll to position [237, 0]
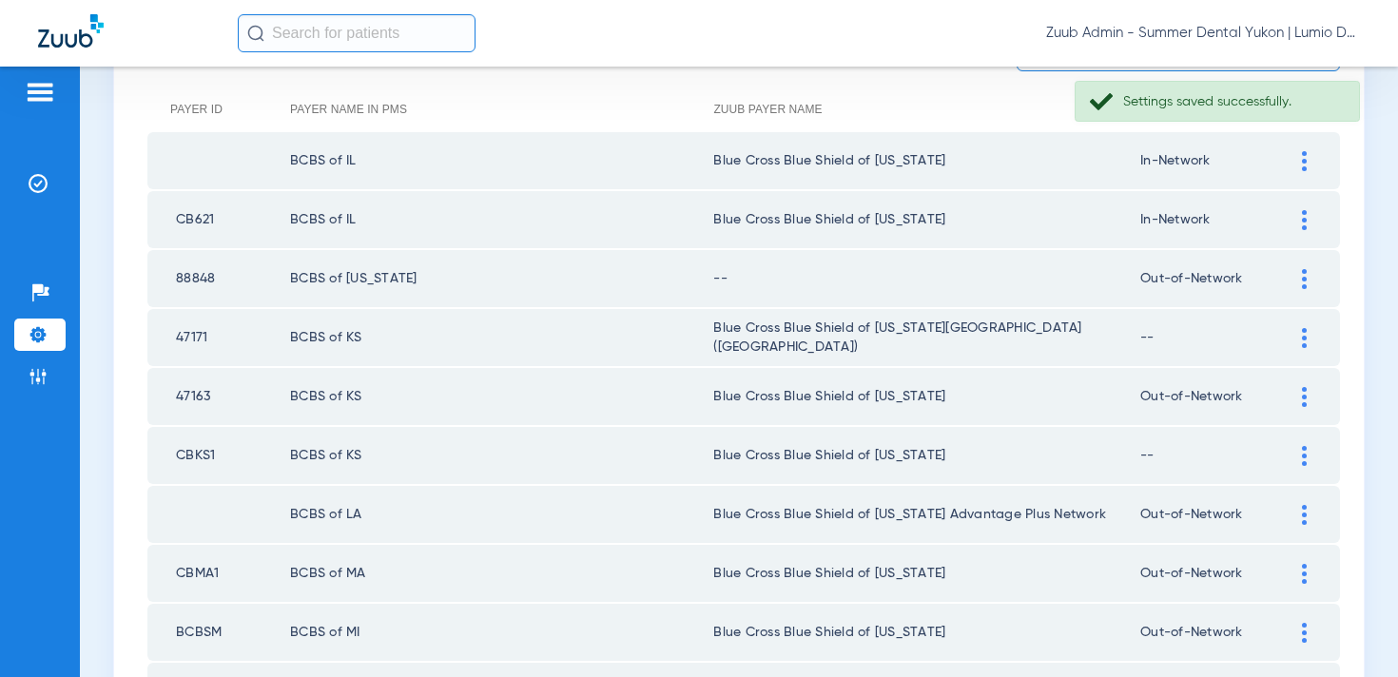
click at [1305, 269] on img at bounding box center [1304, 279] width 5 height 20
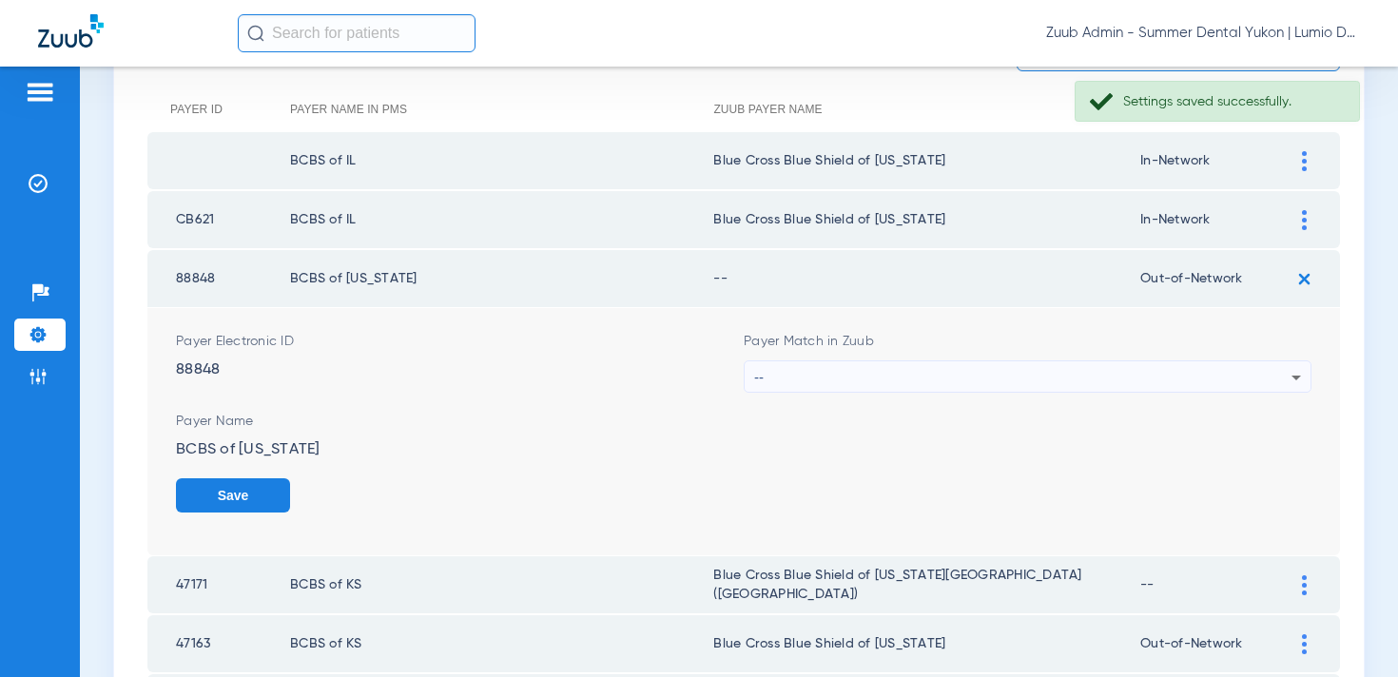
click at [1117, 367] on div "--" at bounding box center [1022, 377] width 537 height 32
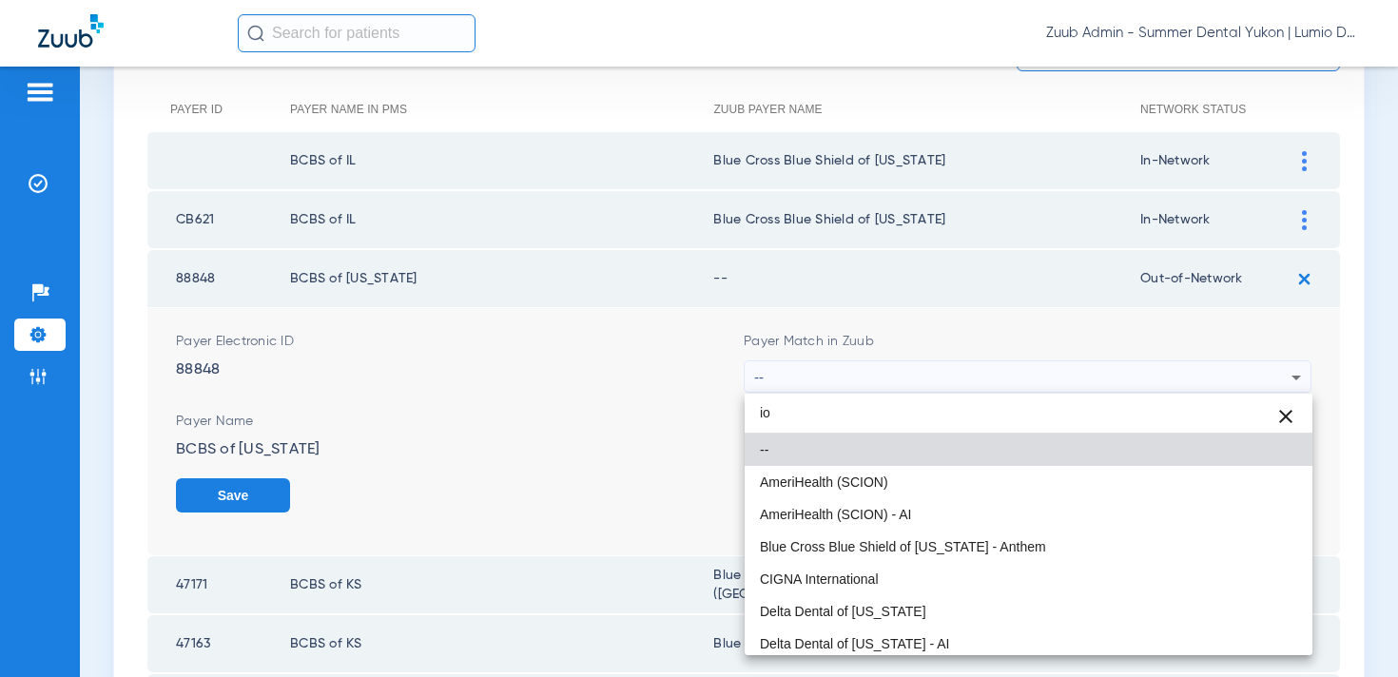
type input "i"
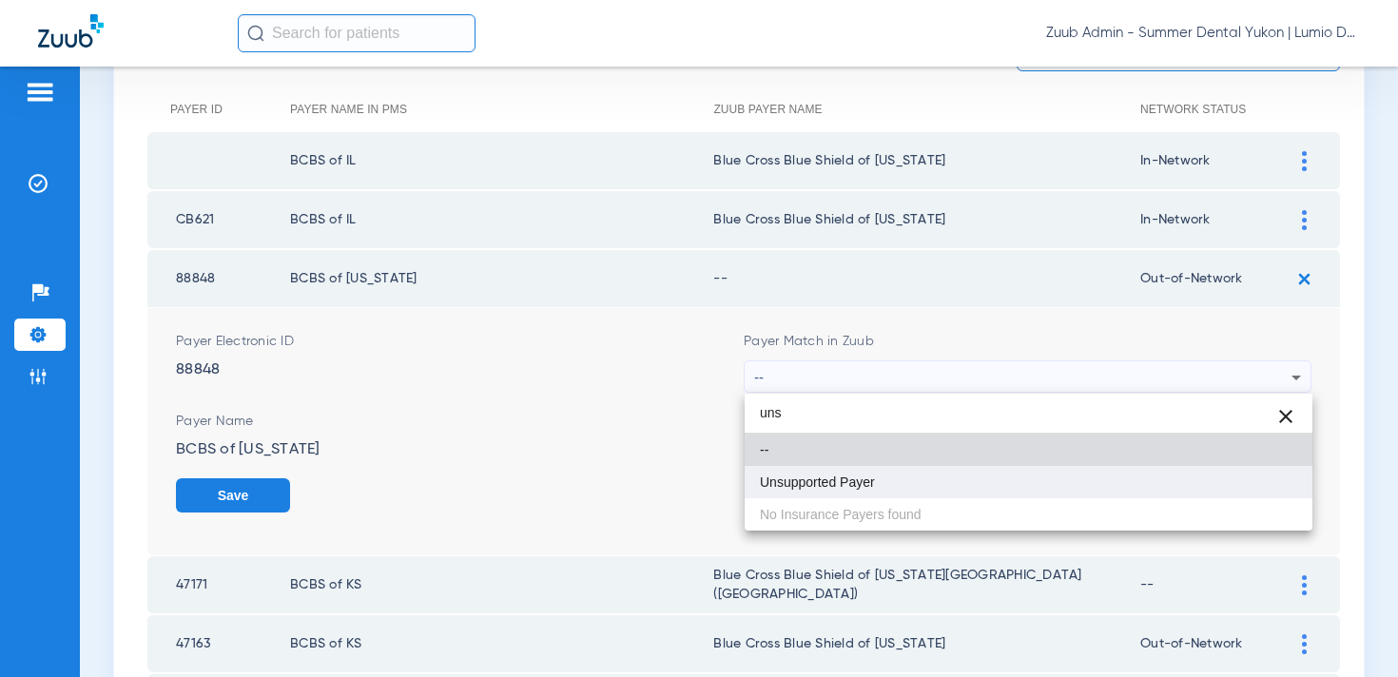
type input "uns"
click at [1074, 473] on mat-option "Unsupported Payer" at bounding box center [1029, 482] width 568 height 32
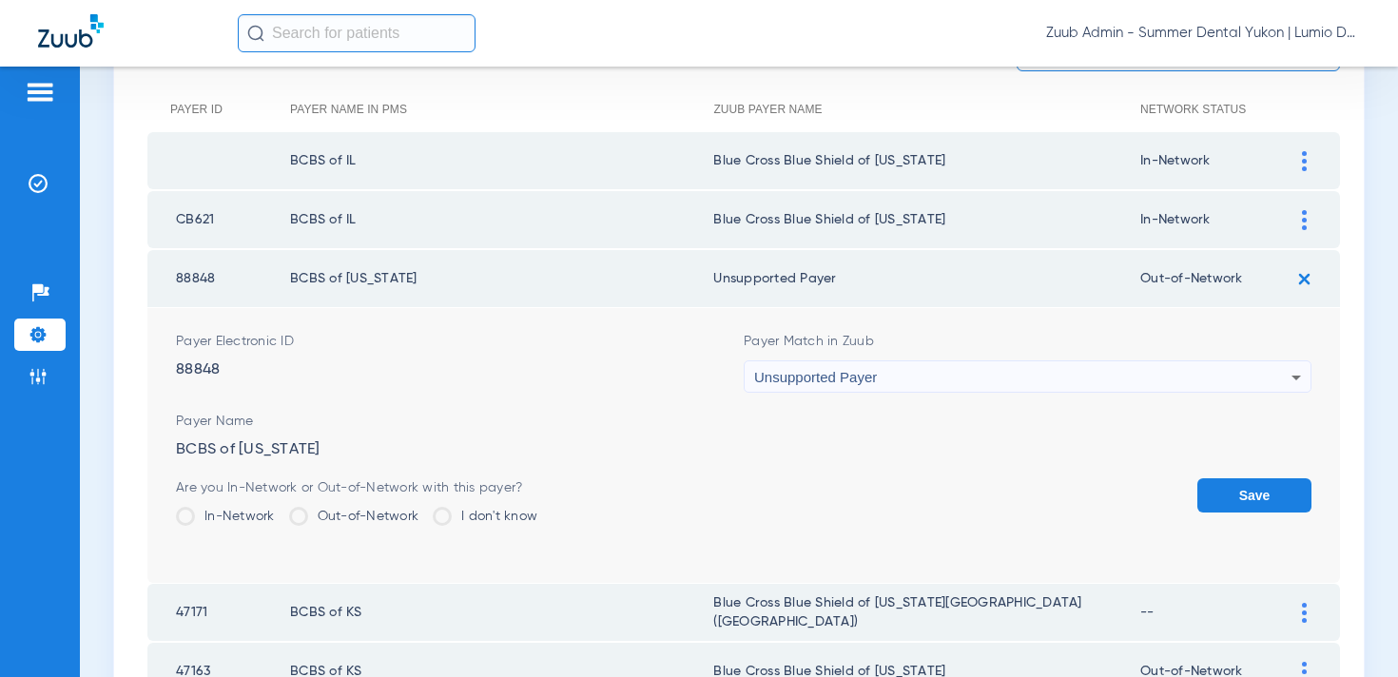
click at [1220, 492] on button "Save" at bounding box center [1255, 495] width 114 height 34
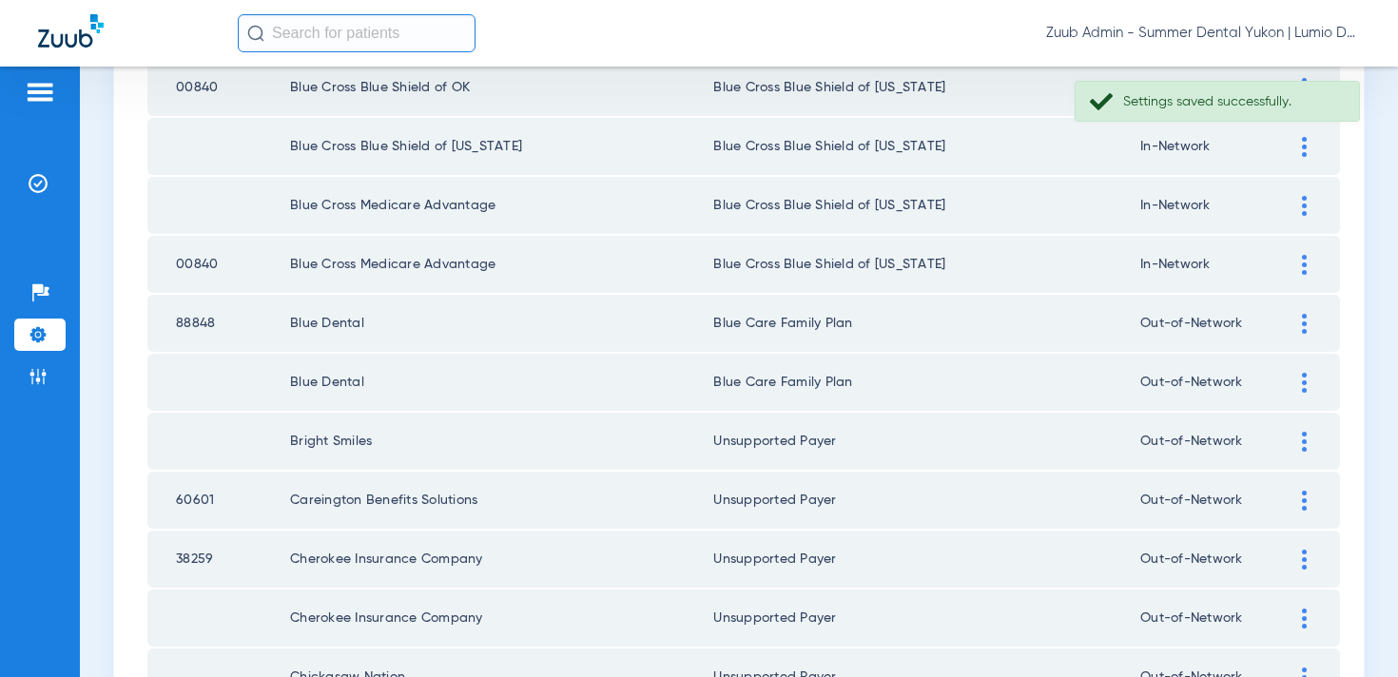
scroll to position [2781, 0]
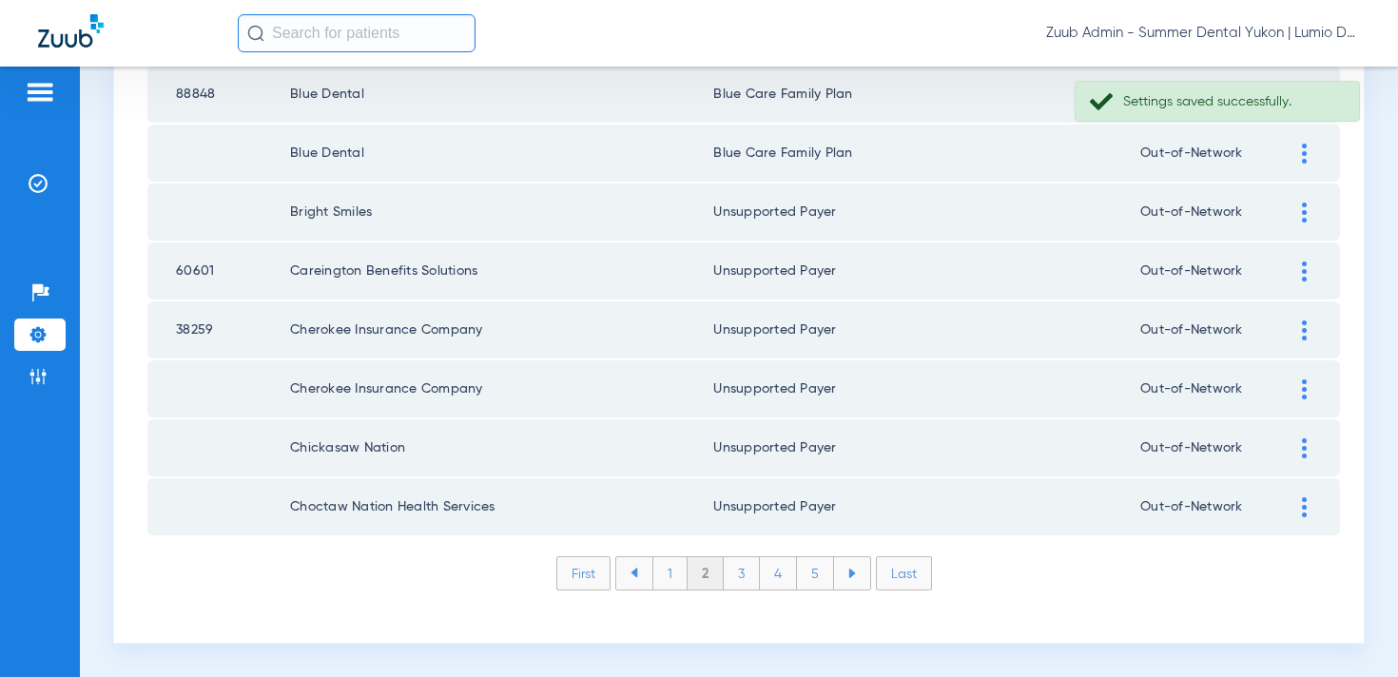
click at [748, 568] on li "3" at bounding box center [742, 573] width 36 height 32
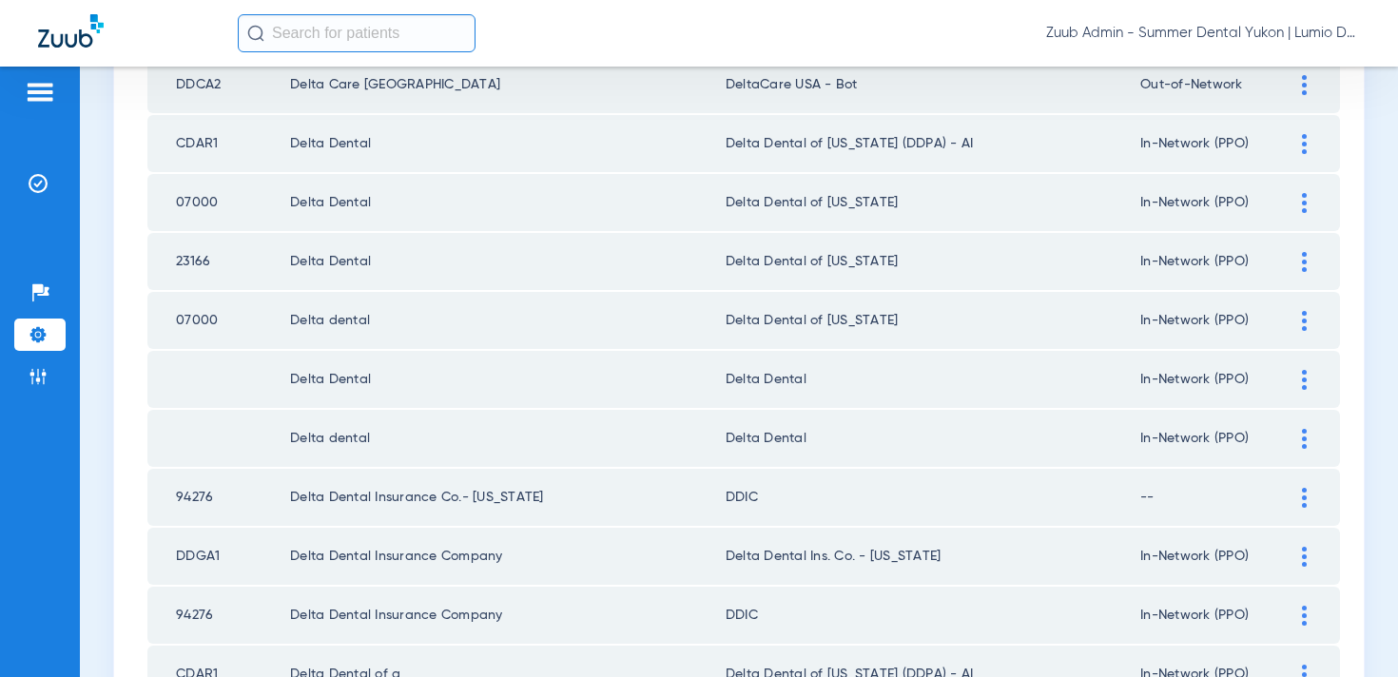
scroll to position [777, 0]
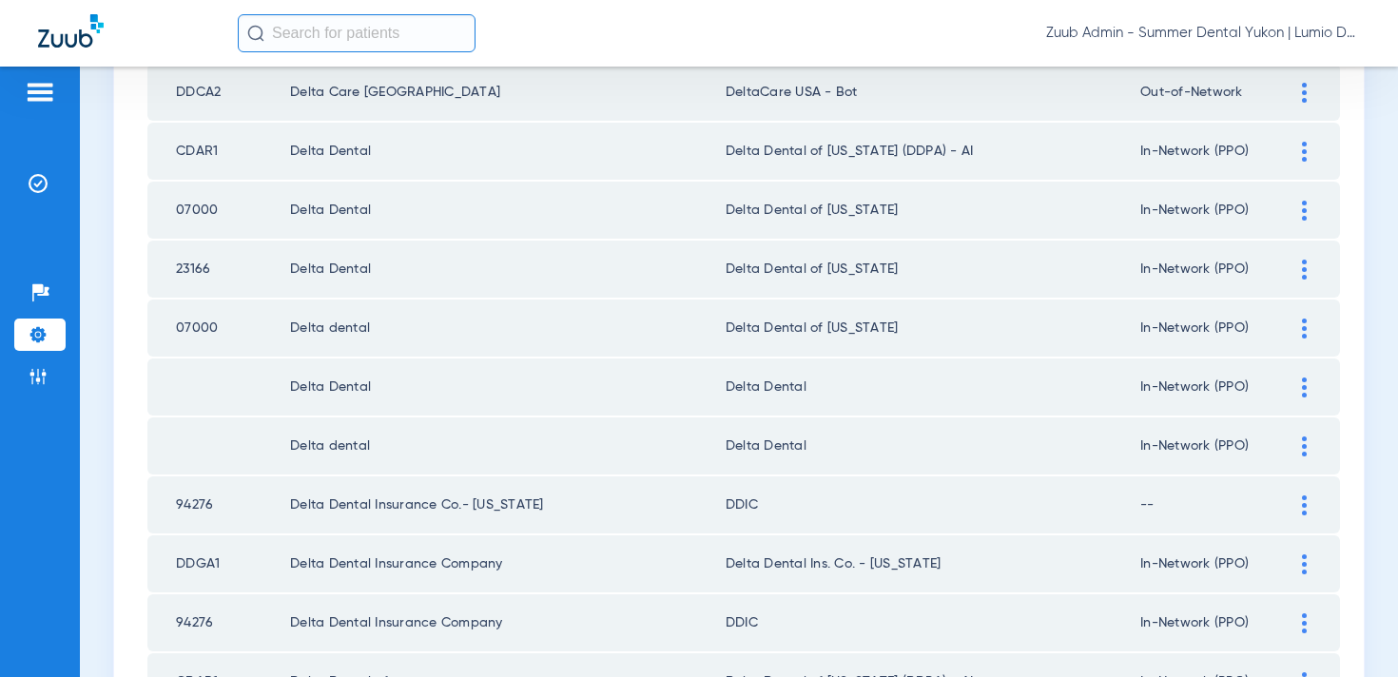
click at [1310, 454] on div at bounding box center [1304, 447] width 33 height 20
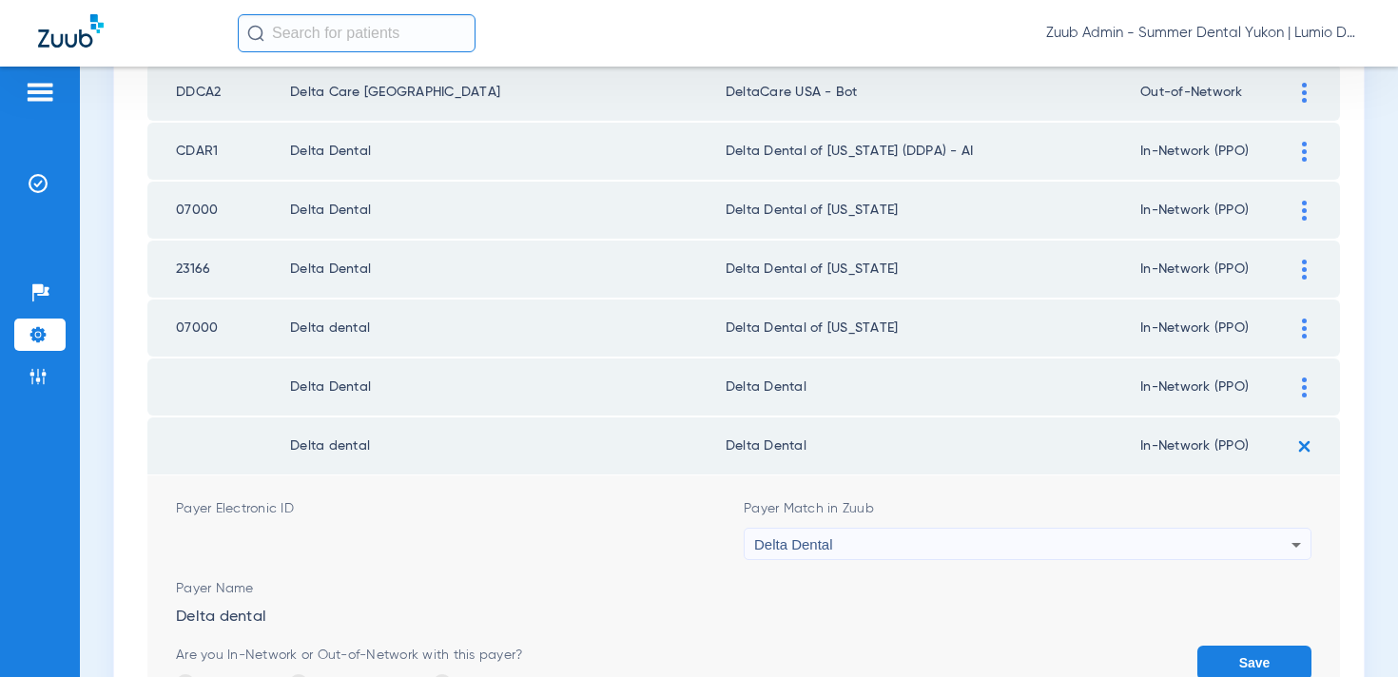
click at [1040, 550] on div "Delta Dental" at bounding box center [1022, 545] width 537 height 32
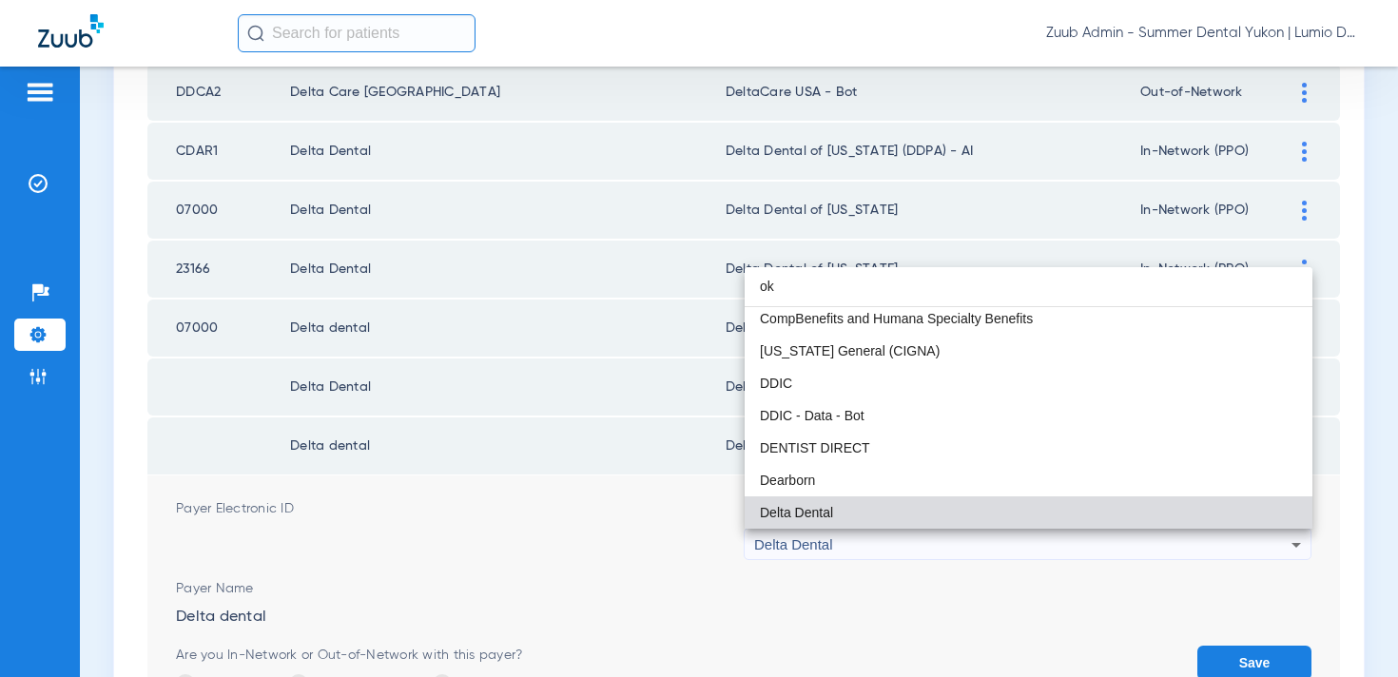
scroll to position [40, 0]
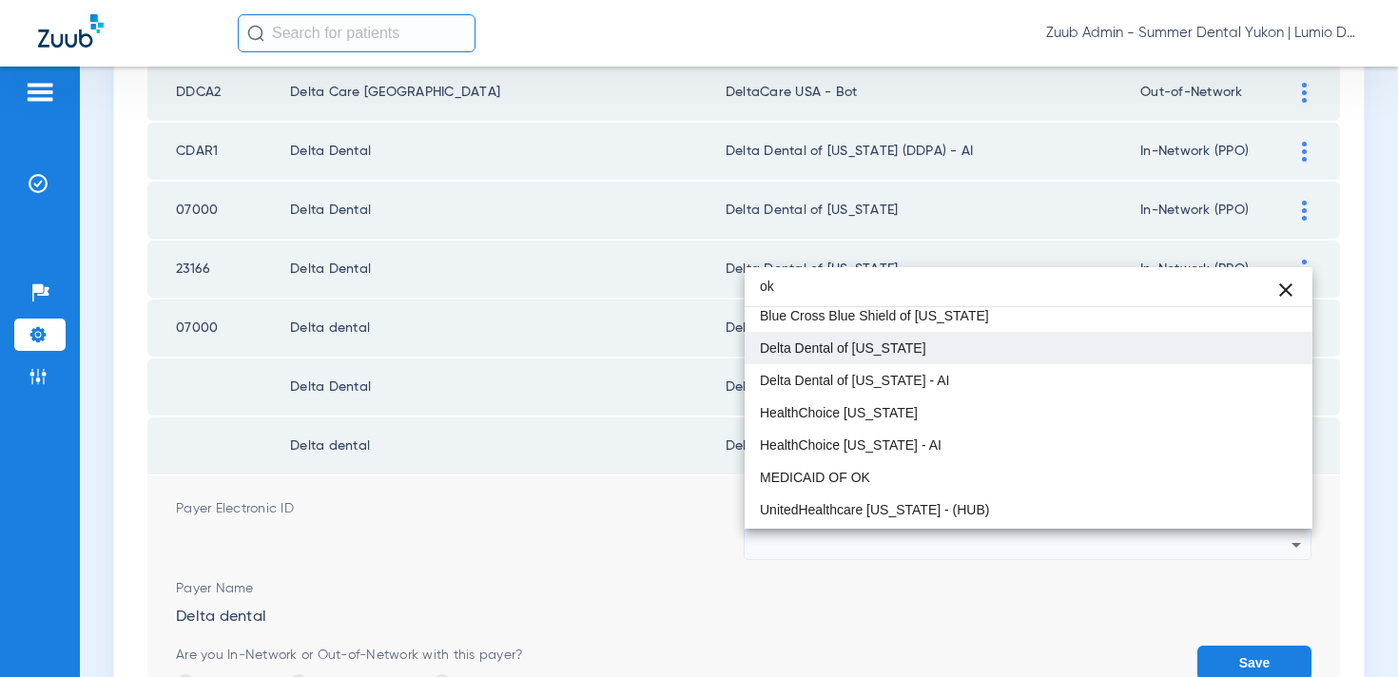
type input "ok"
click at [1080, 358] on mat-option "Delta Dental of [US_STATE]" at bounding box center [1029, 348] width 568 height 32
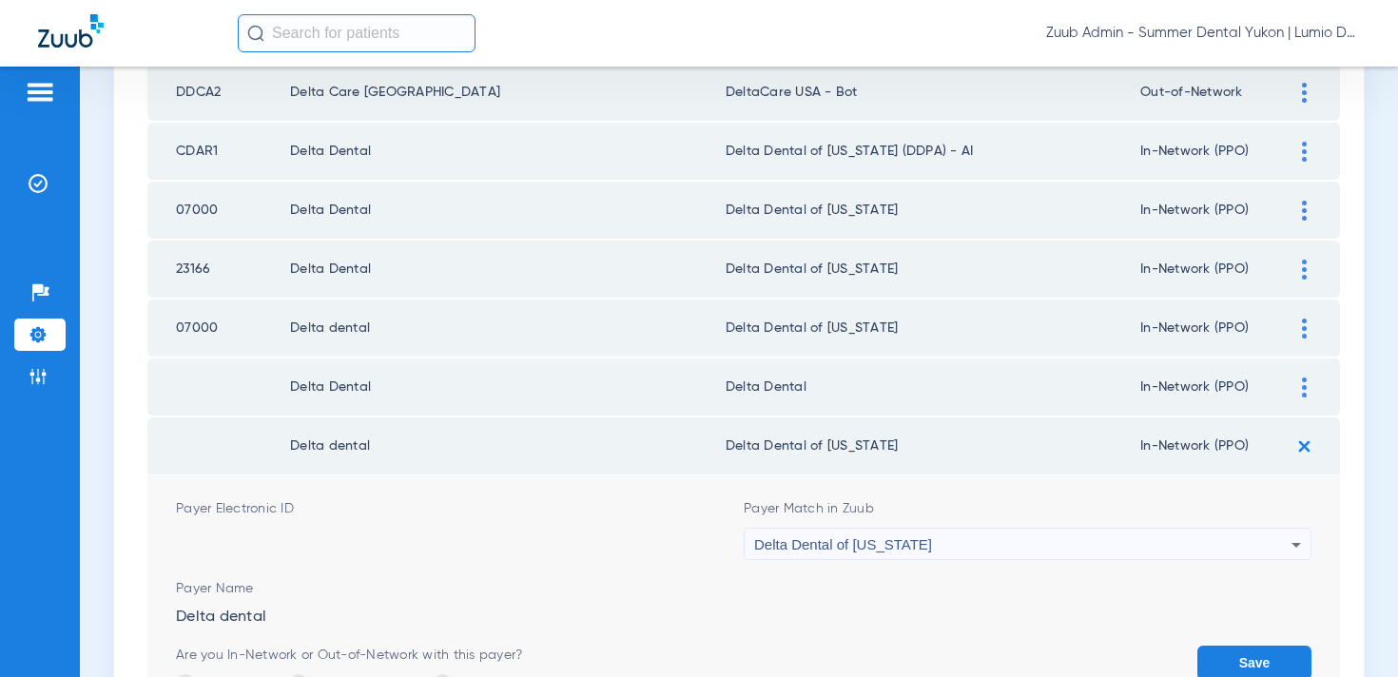
click at [1219, 658] on button "Save" at bounding box center [1255, 663] width 114 height 34
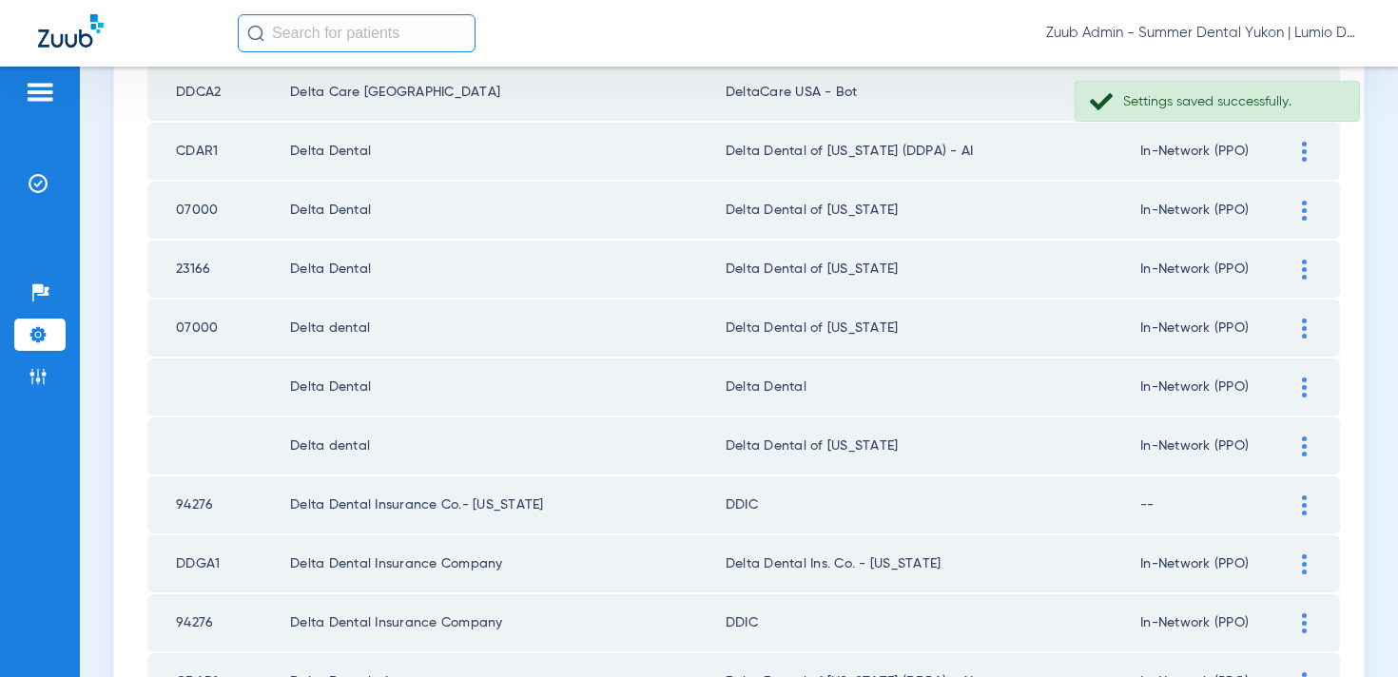
click at [1306, 399] on td at bounding box center [1314, 387] width 52 height 57
click at [1295, 387] on div at bounding box center [1304, 388] width 33 height 20
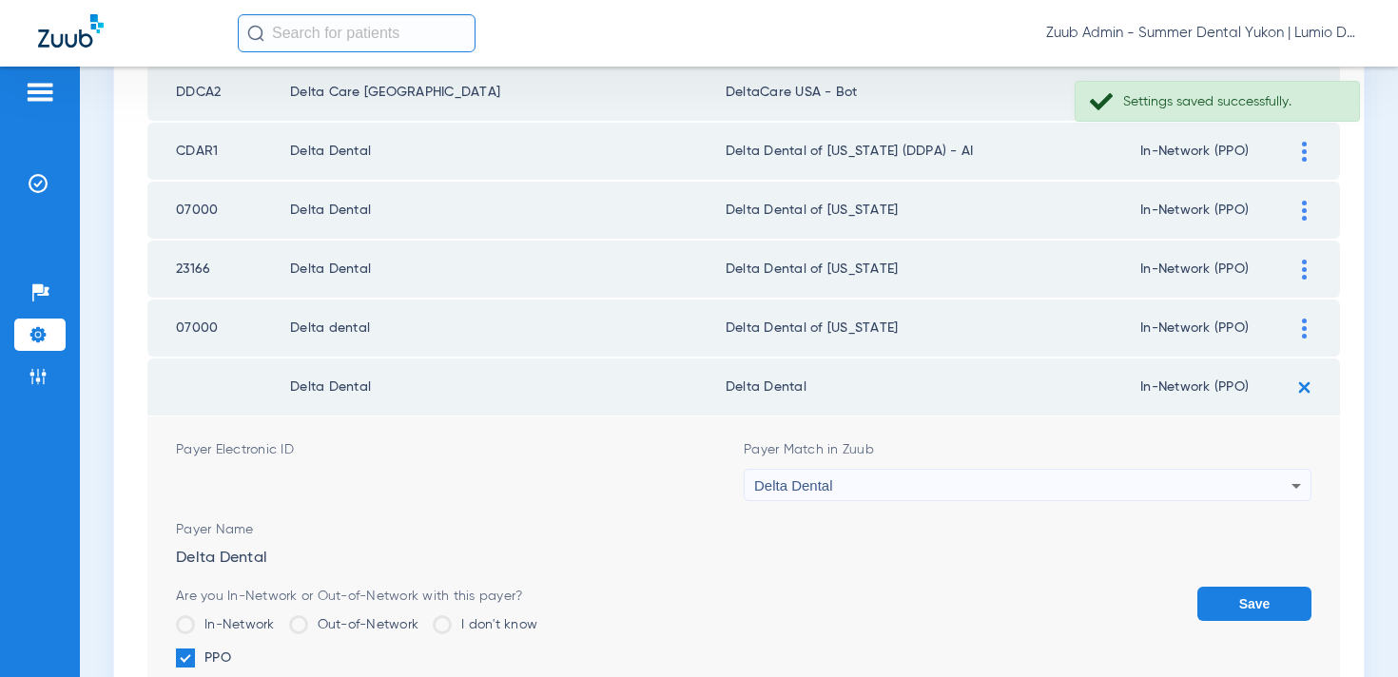
click at [1140, 478] on div "Delta Dental" at bounding box center [1022, 486] width 537 height 32
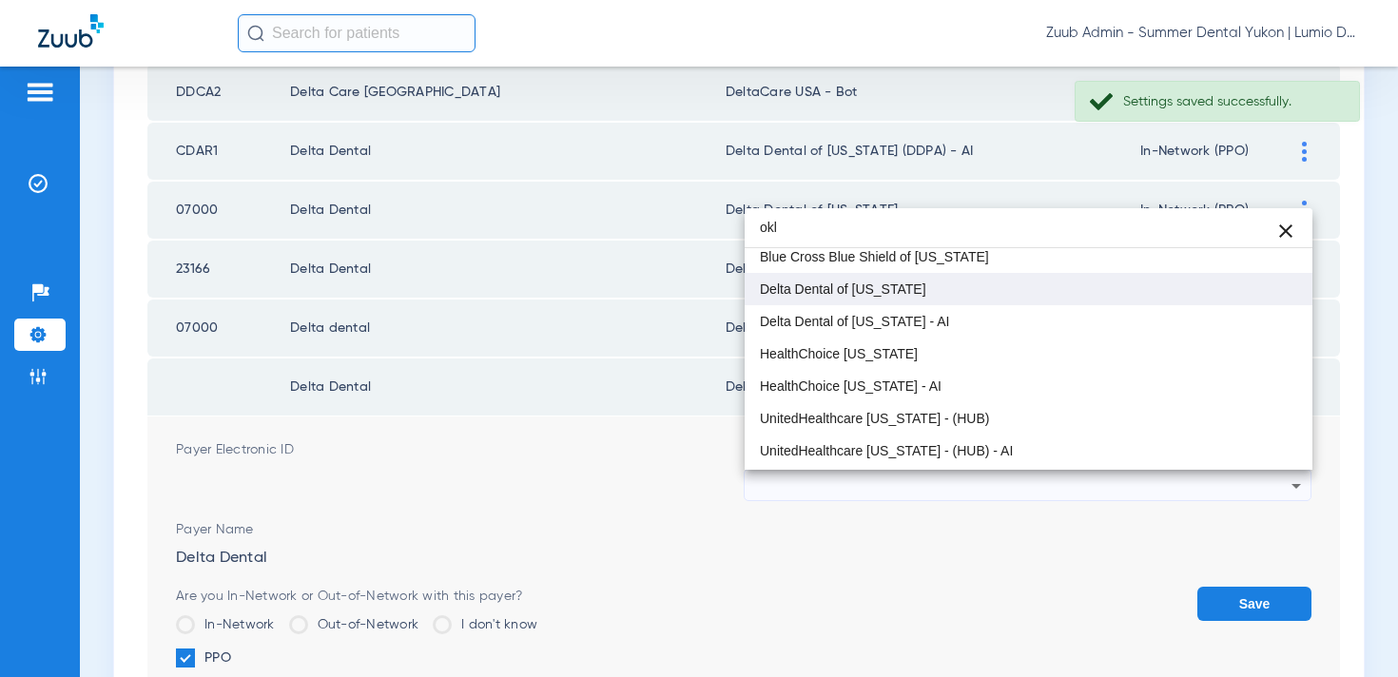
type input "okl"
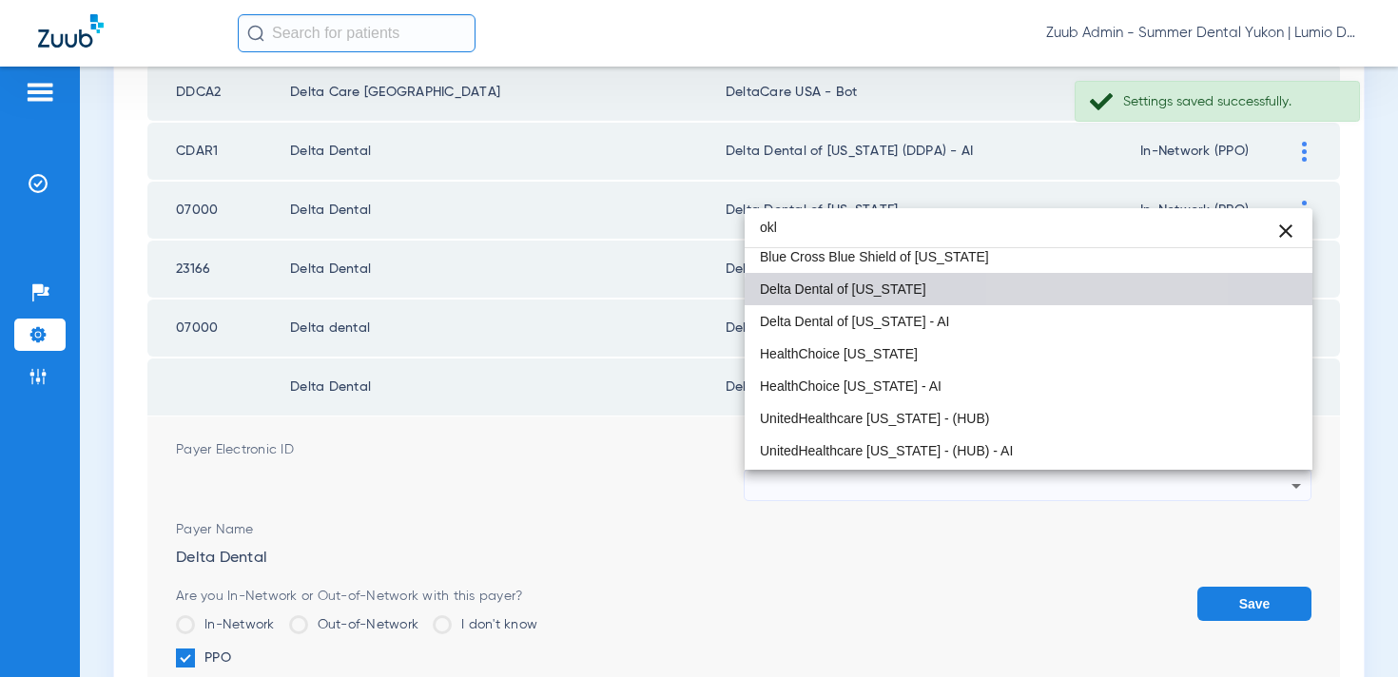
click at [1073, 303] on mat-option "Delta Dental of [US_STATE]" at bounding box center [1029, 289] width 568 height 32
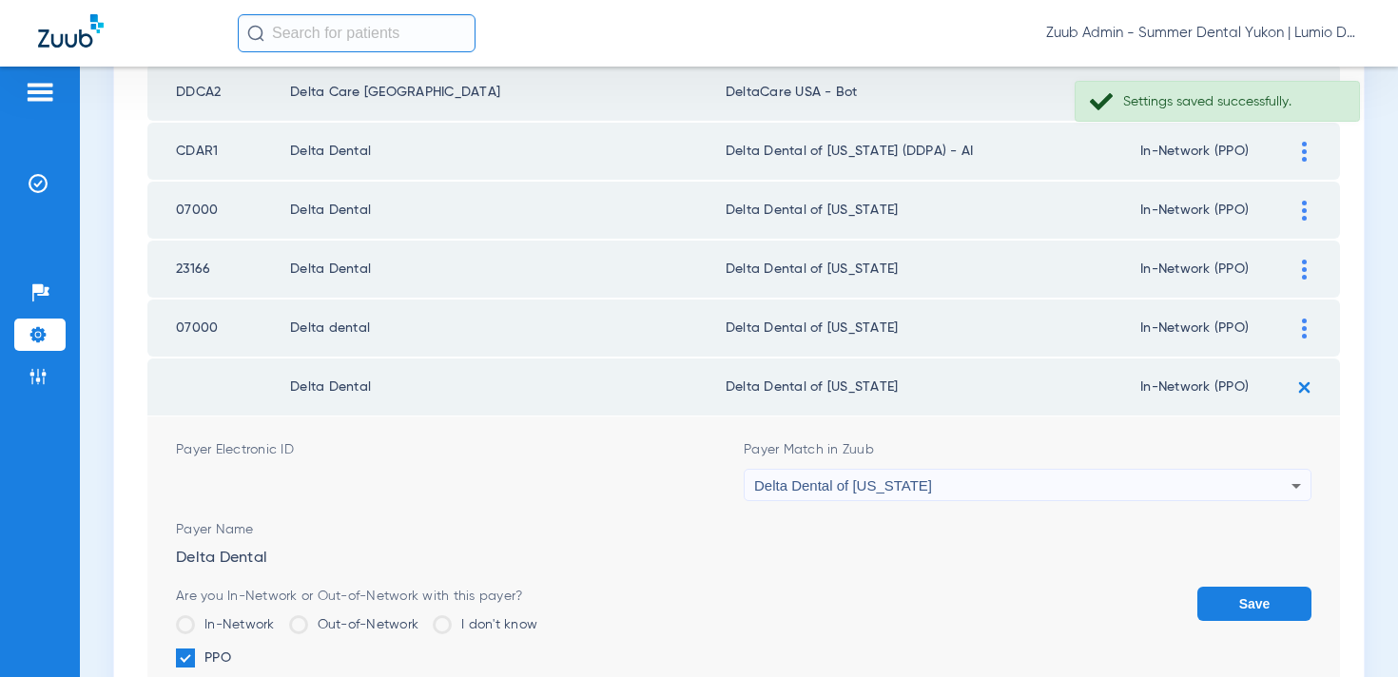
click at [1227, 618] on button "Save" at bounding box center [1255, 604] width 114 height 34
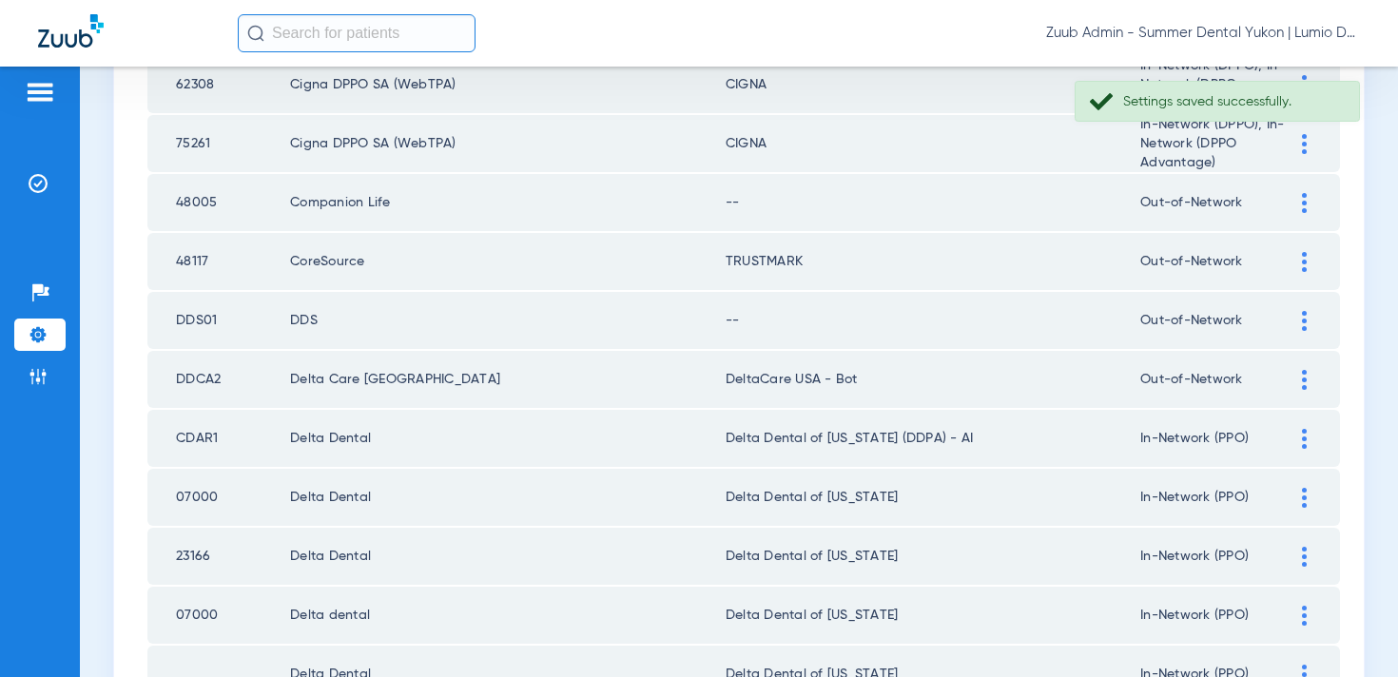
scroll to position [444, 0]
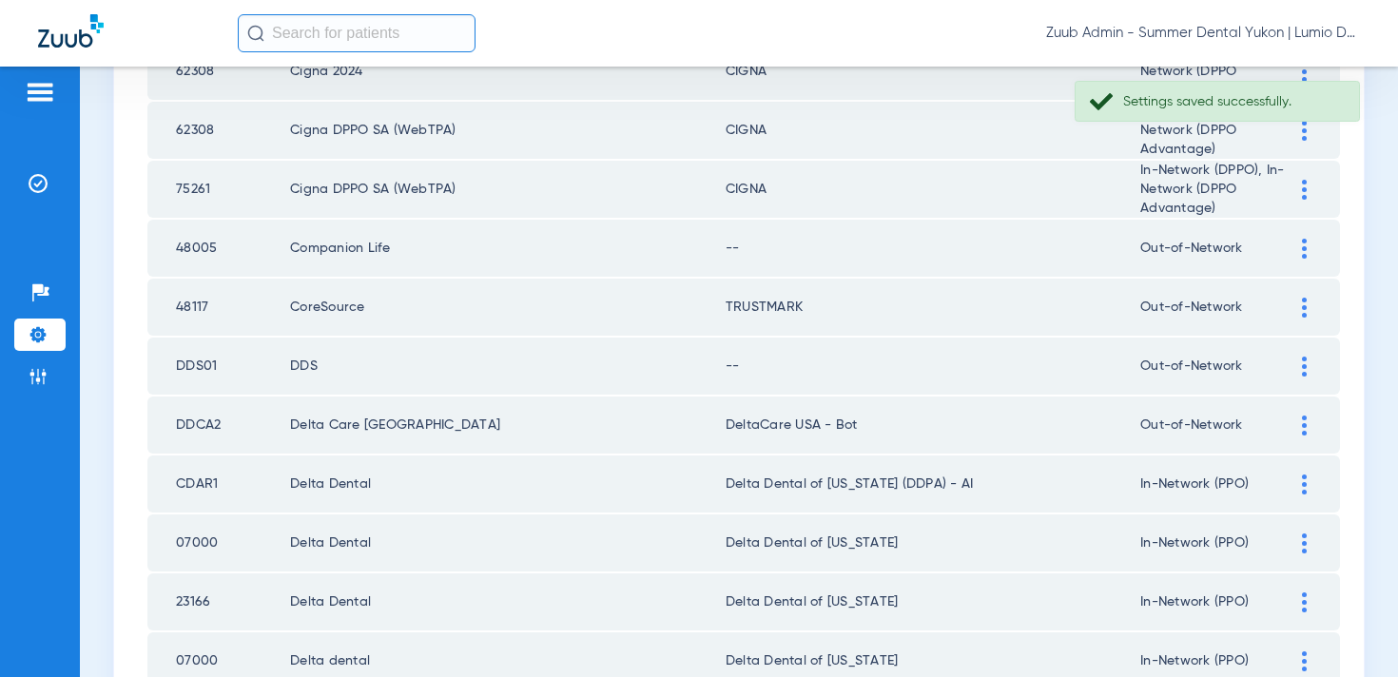
click at [1299, 372] on div at bounding box center [1304, 367] width 33 height 20
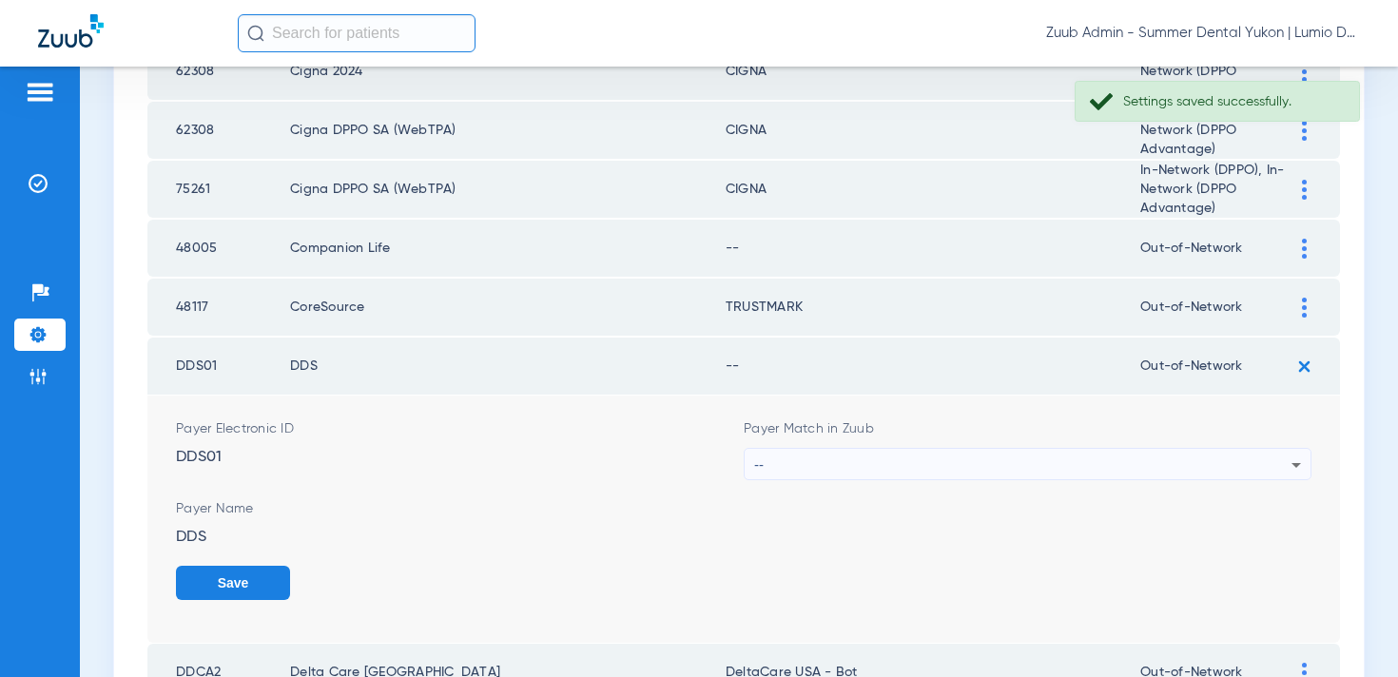
click at [1022, 459] on div "--" at bounding box center [1022, 465] width 537 height 32
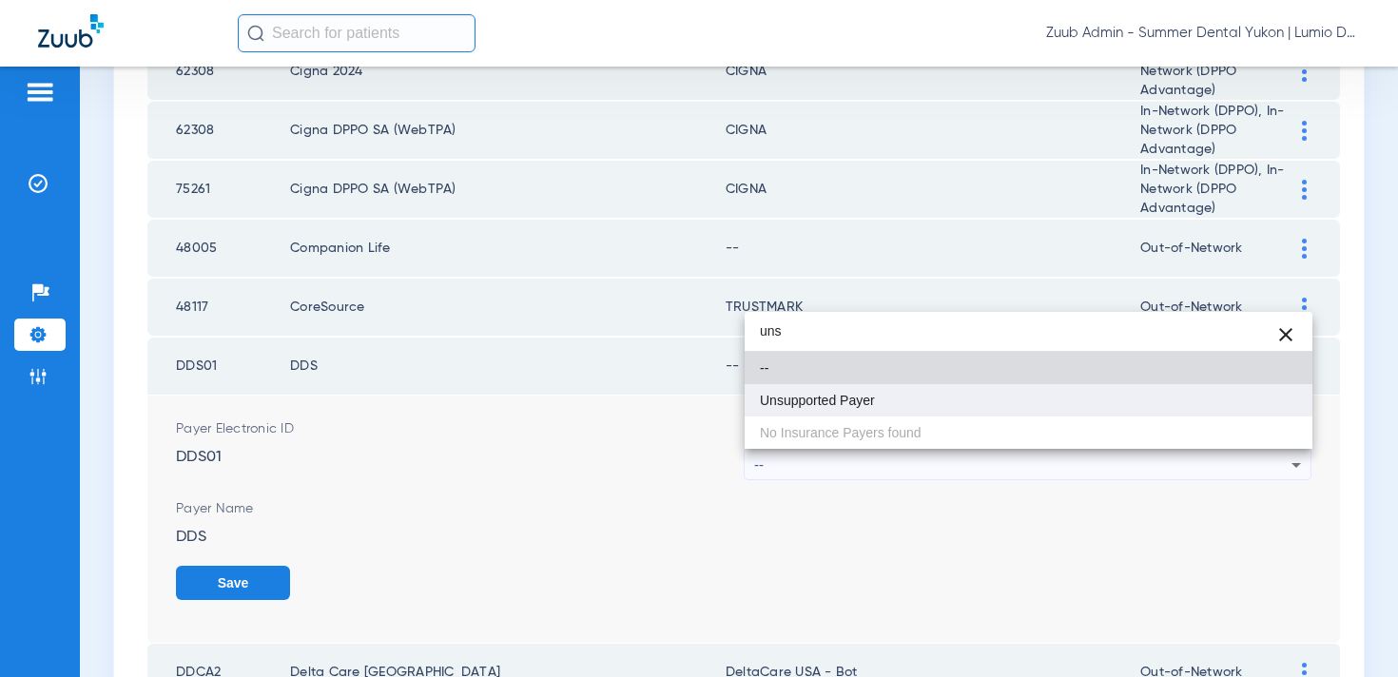
type input "uns"
click at [961, 403] on mat-option "Unsupported Payer" at bounding box center [1029, 400] width 568 height 32
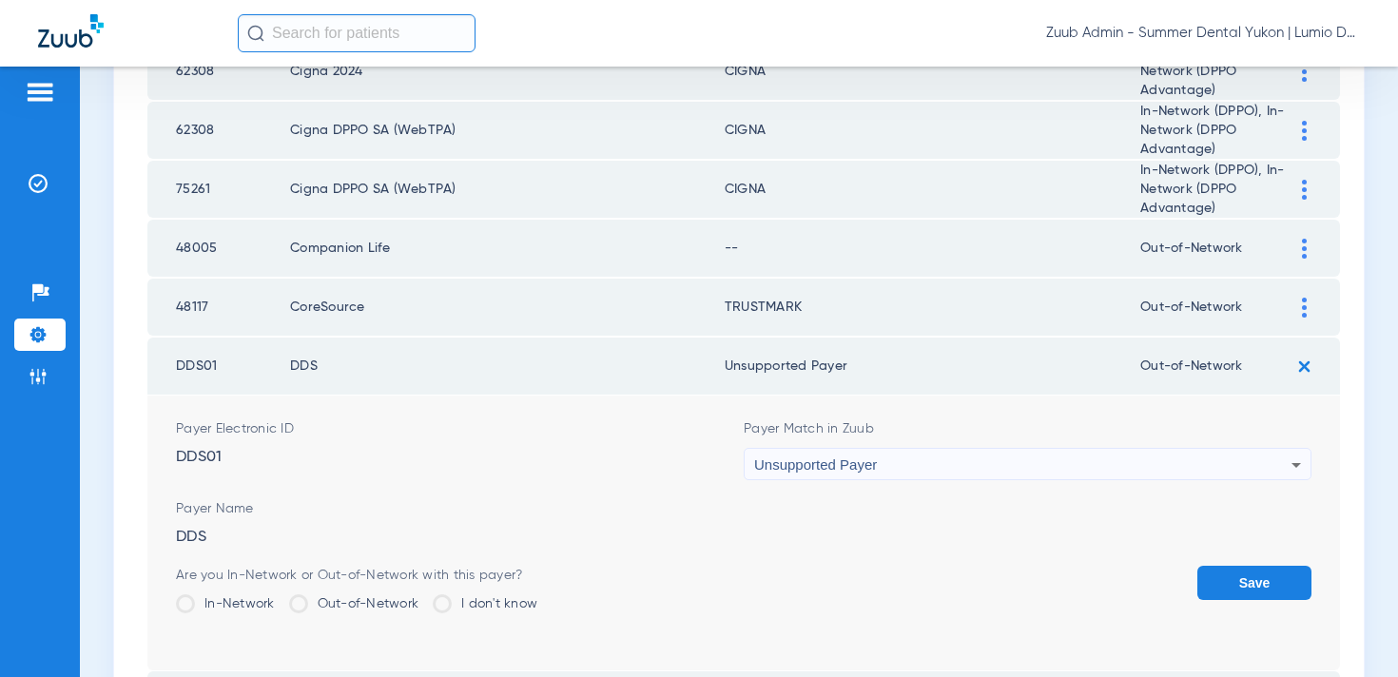
click at [1219, 576] on button "Save" at bounding box center [1255, 583] width 114 height 34
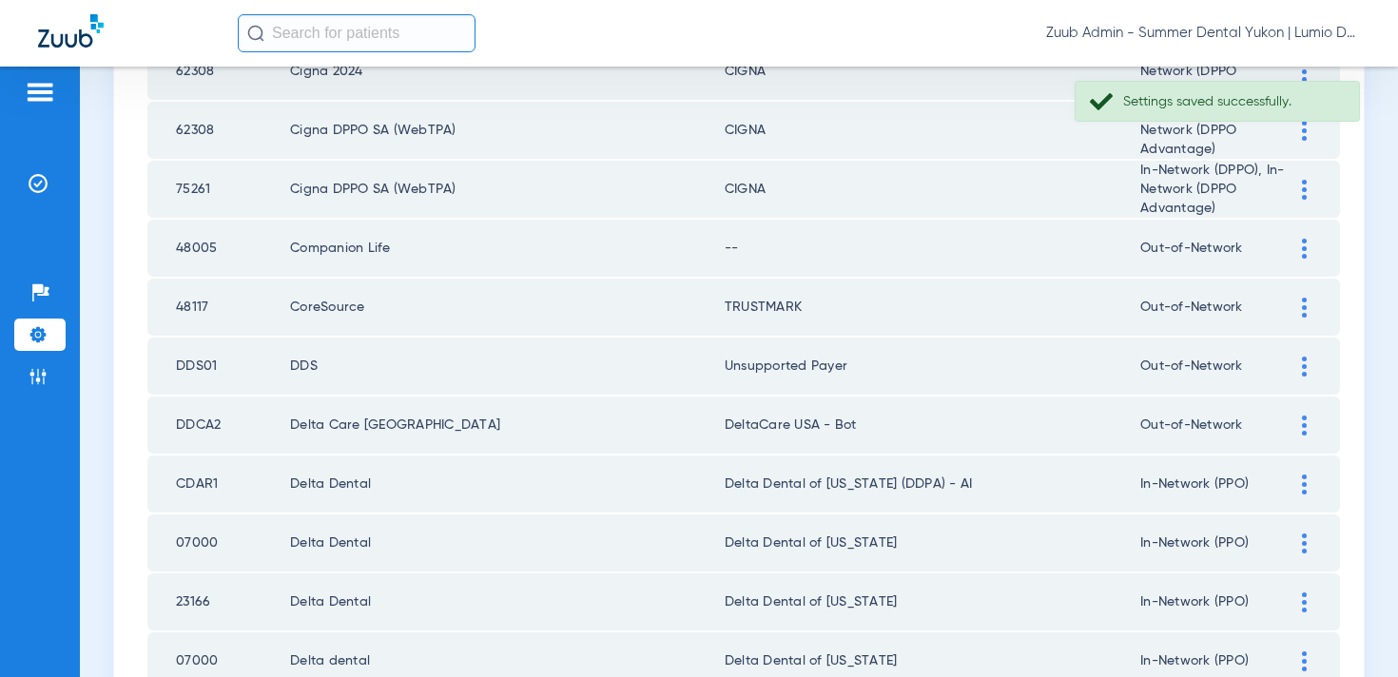
click at [1289, 250] on div at bounding box center [1304, 249] width 33 height 20
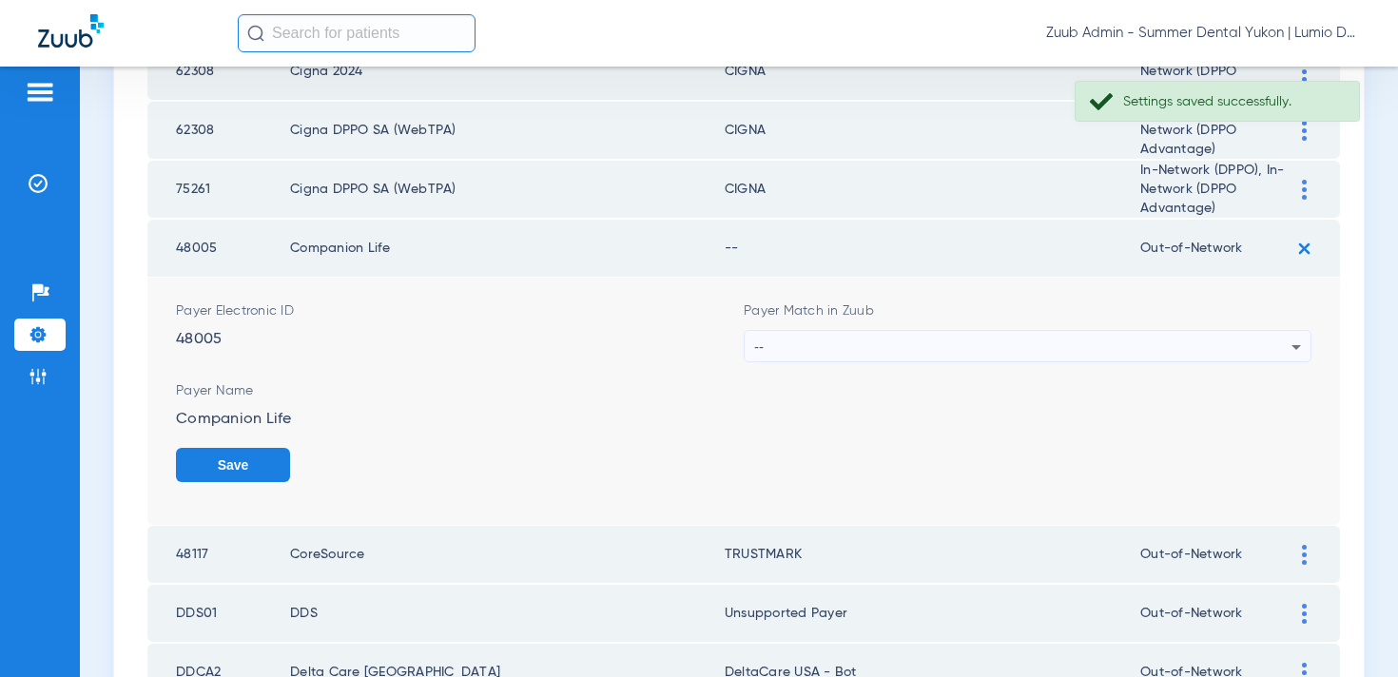
click at [1130, 347] on div "--" at bounding box center [1022, 347] width 537 height 32
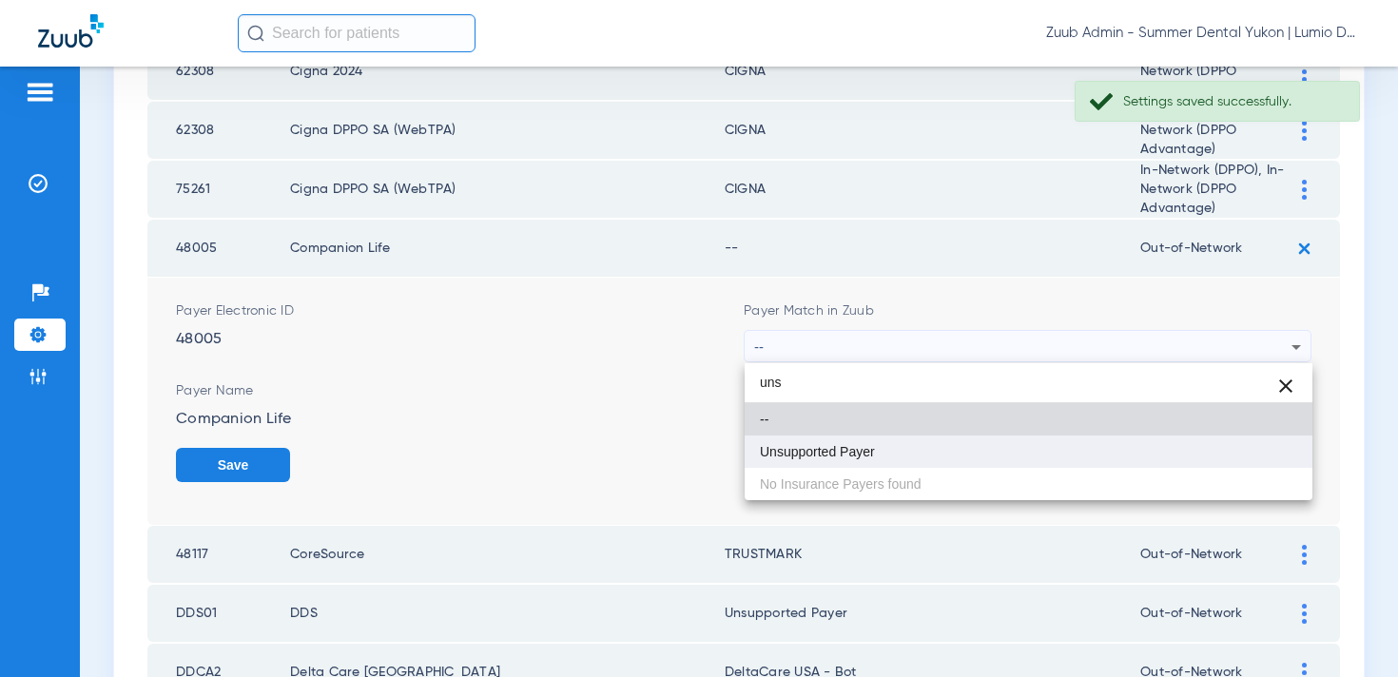
type input "uns"
click at [1120, 447] on mat-option "Unsupported Payer" at bounding box center [1029, 452] width 568 height 32
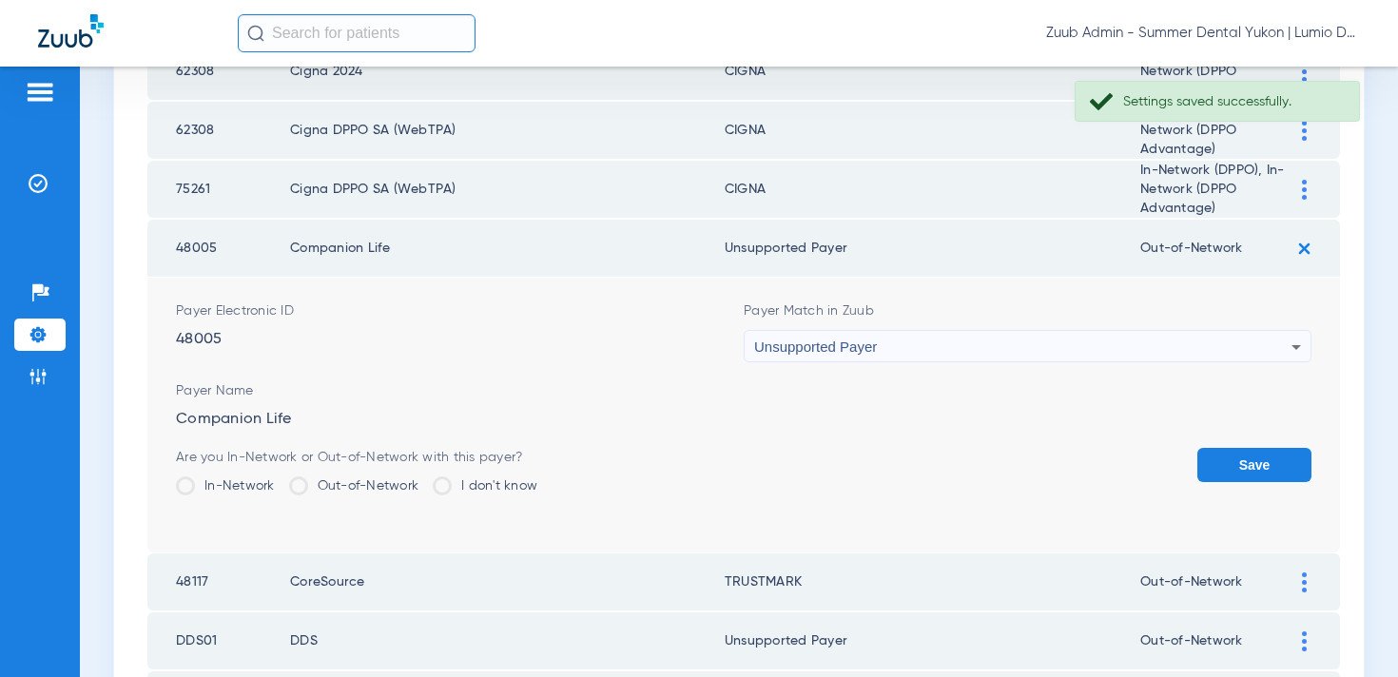
click at [1234, 472] on button "Save" at bounding box center [1255, 465] width 114 height 34
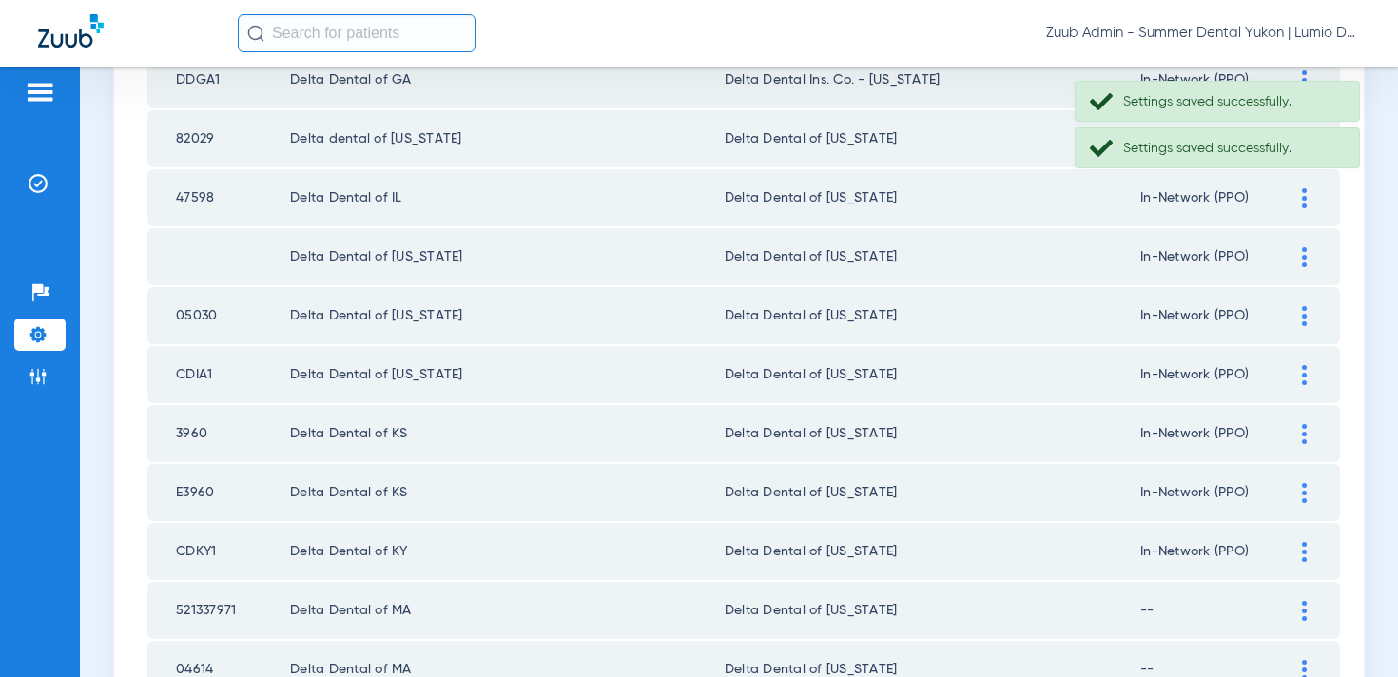
scroll to position [2781, 0]
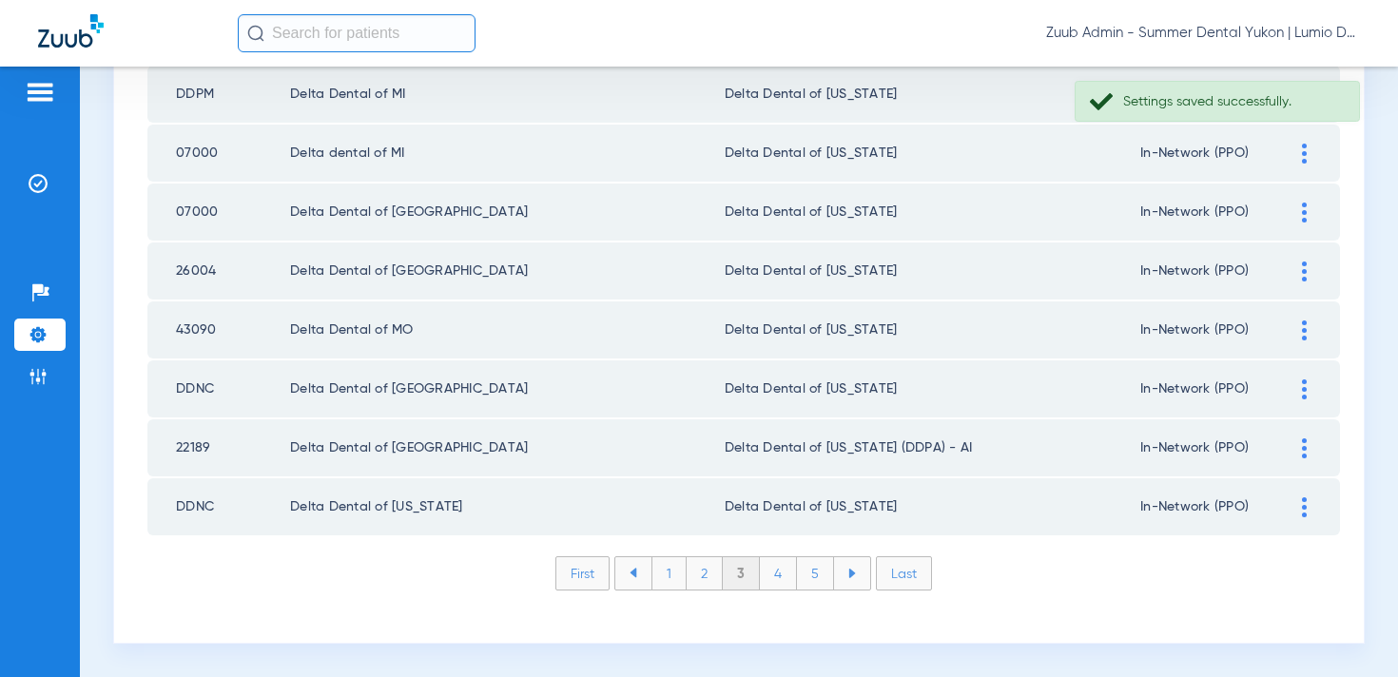
click at [782, 579] on li "4" at bounding box center [778, 573] width 37 height 32
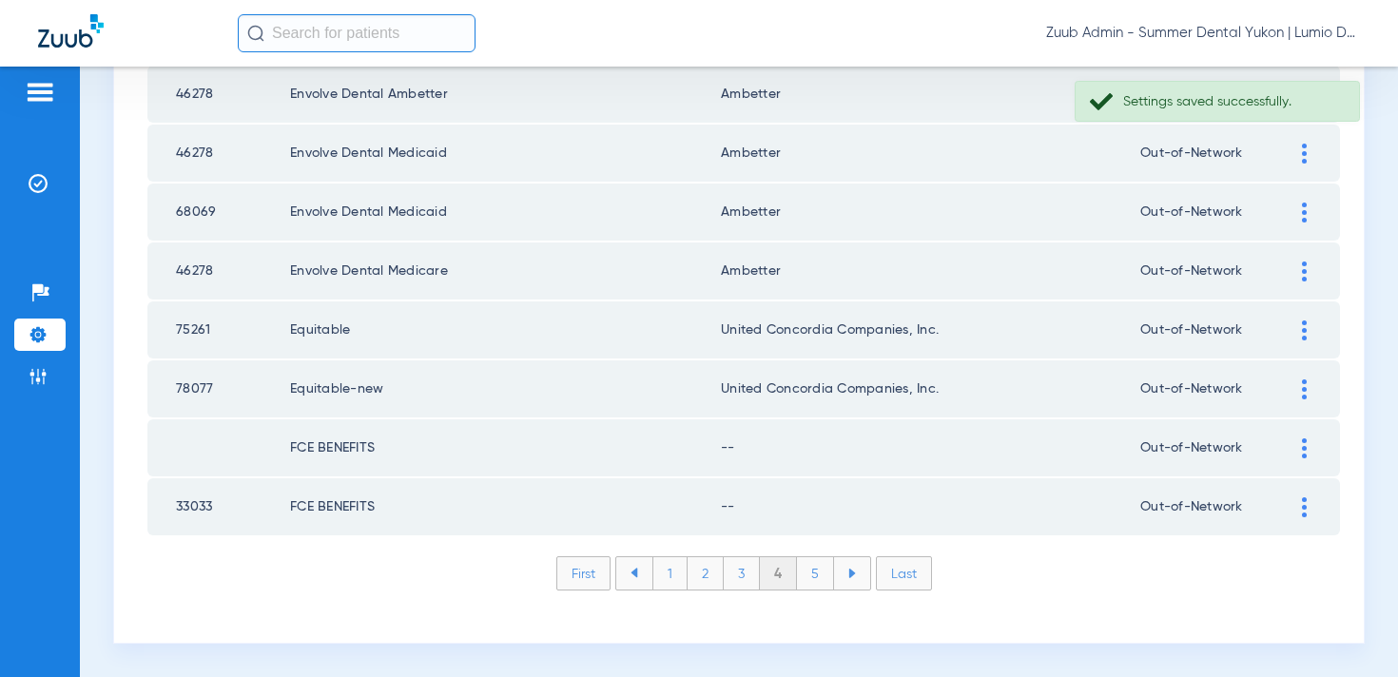
click at [1304, 436] on td at bounding box center [1314, 448] width 52 height 57
click at [1301, 443] on div at bounding box center [1304, 449] width 33 height 20
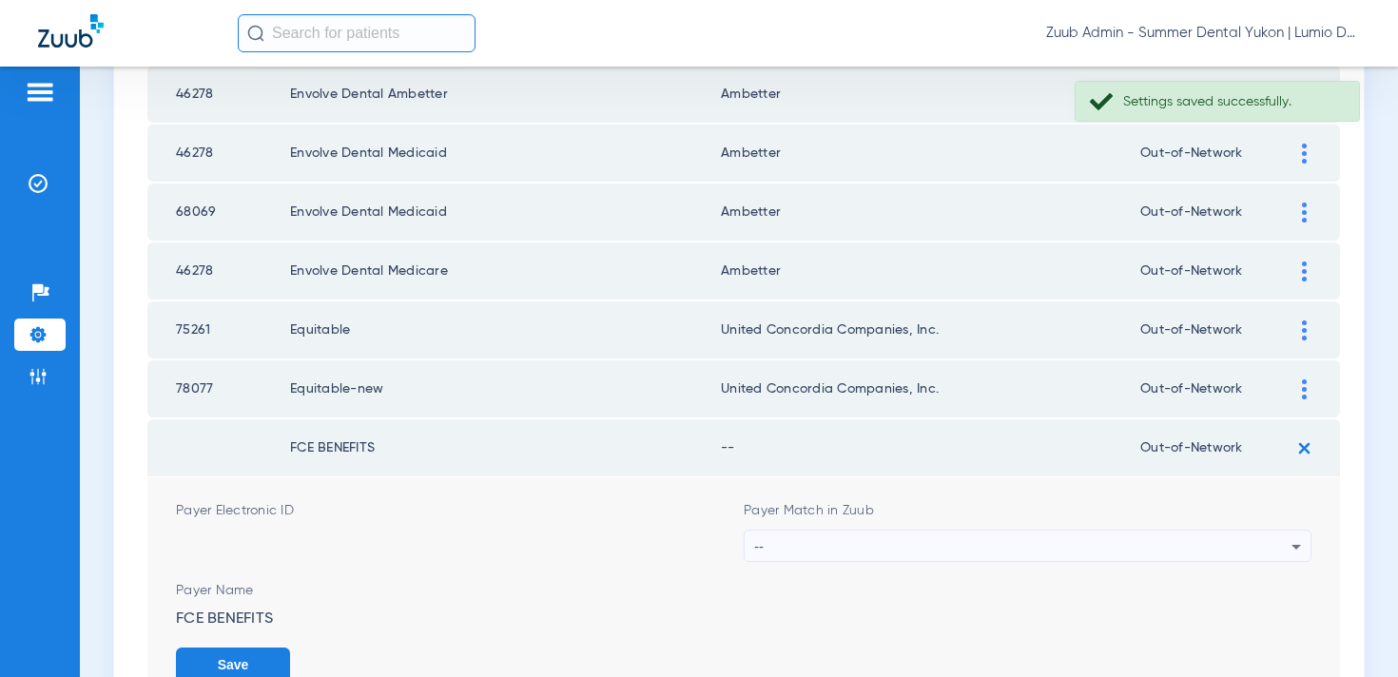
click at [1009, 563] on form "Payer Electronic ID Payer Match in Zuub -- Payer Name FCE BENEFITS Save" at bounding box center [744, 601] width 1136 height 247
click at [1002, 551] on div "--" at bounding box center [1022, 547] width 537 height 32
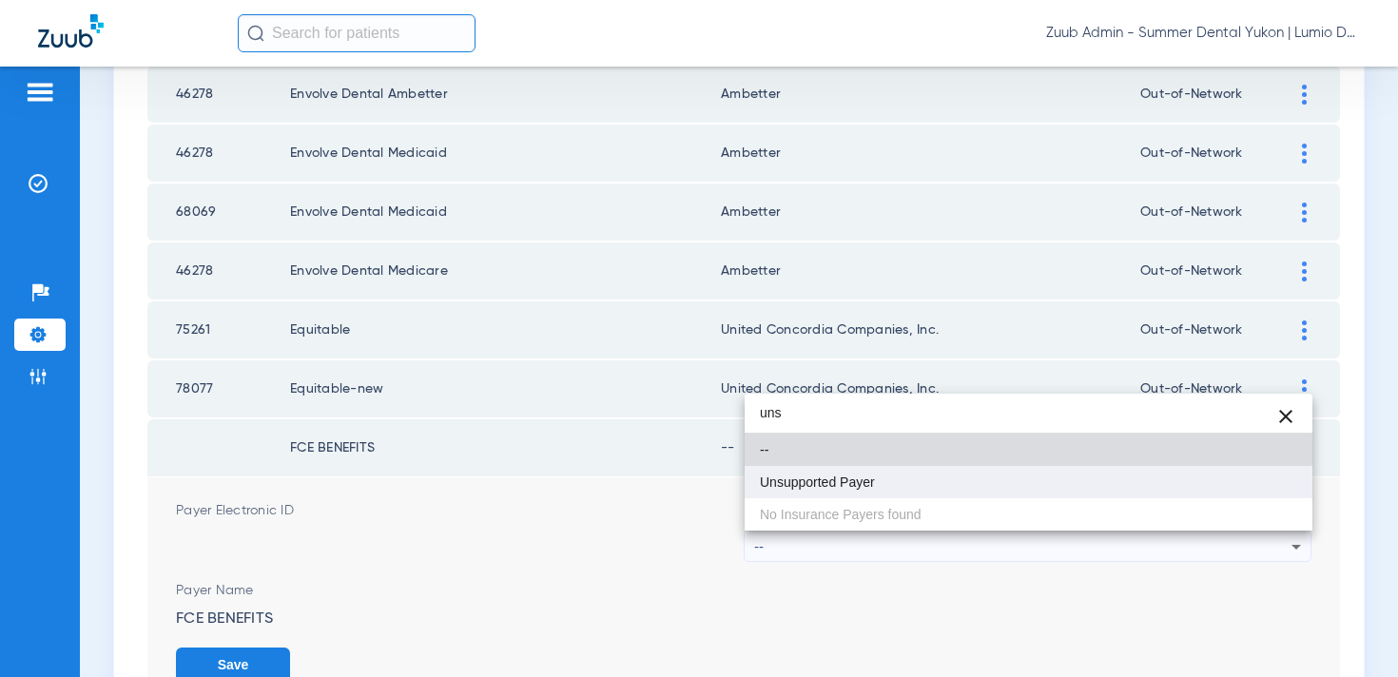
type input "uns"
click at [994, 476] on mat-option "Unsupported Payer" at bounding box center [1029, 482] width 568 height 32
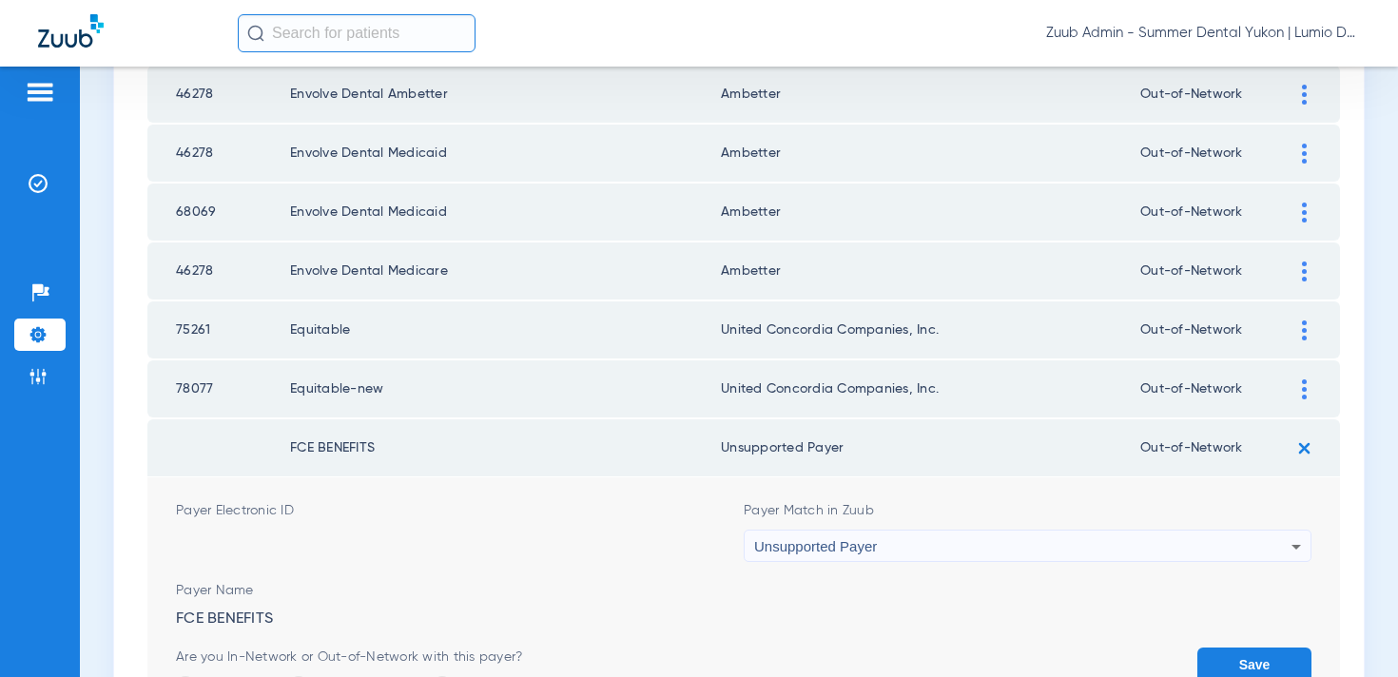
click at [1223, 656] on button "Save" at bounding box center [1255, 665] width 114 height 34
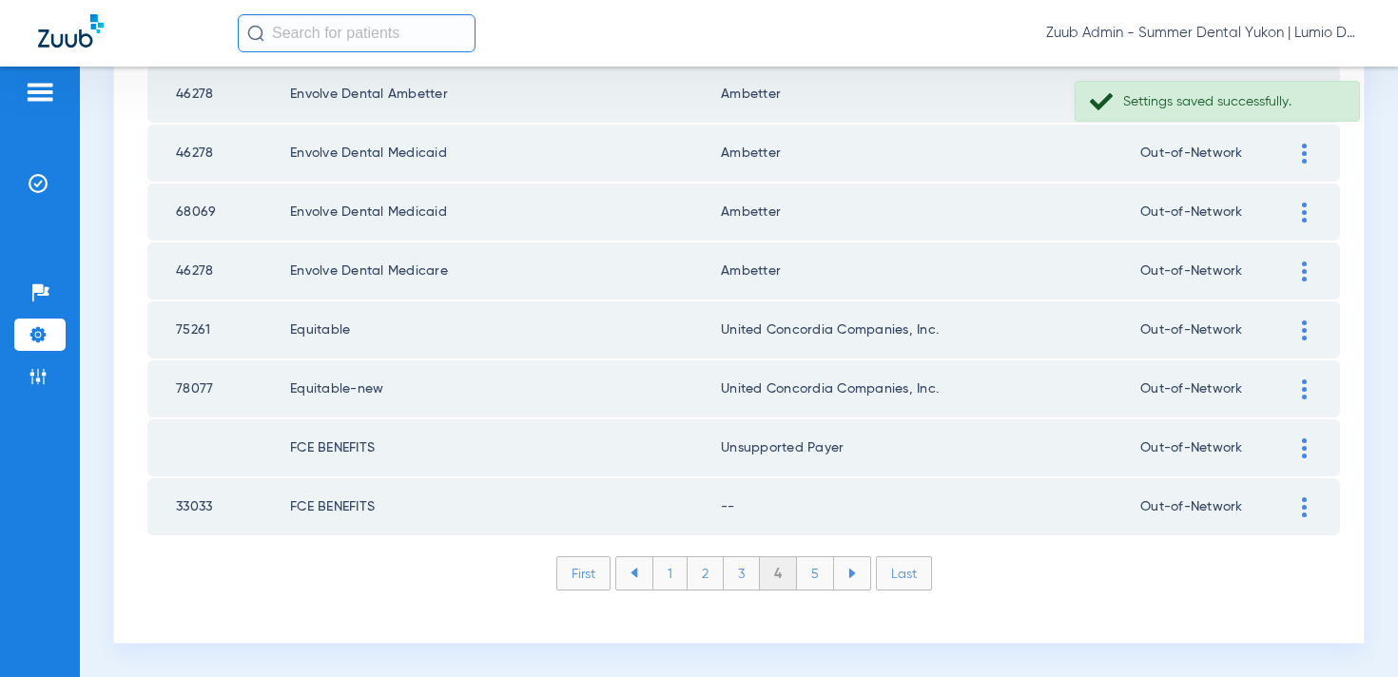
click at [1297, 512] on div at bounding box center [1304, 508] width 33 height 20
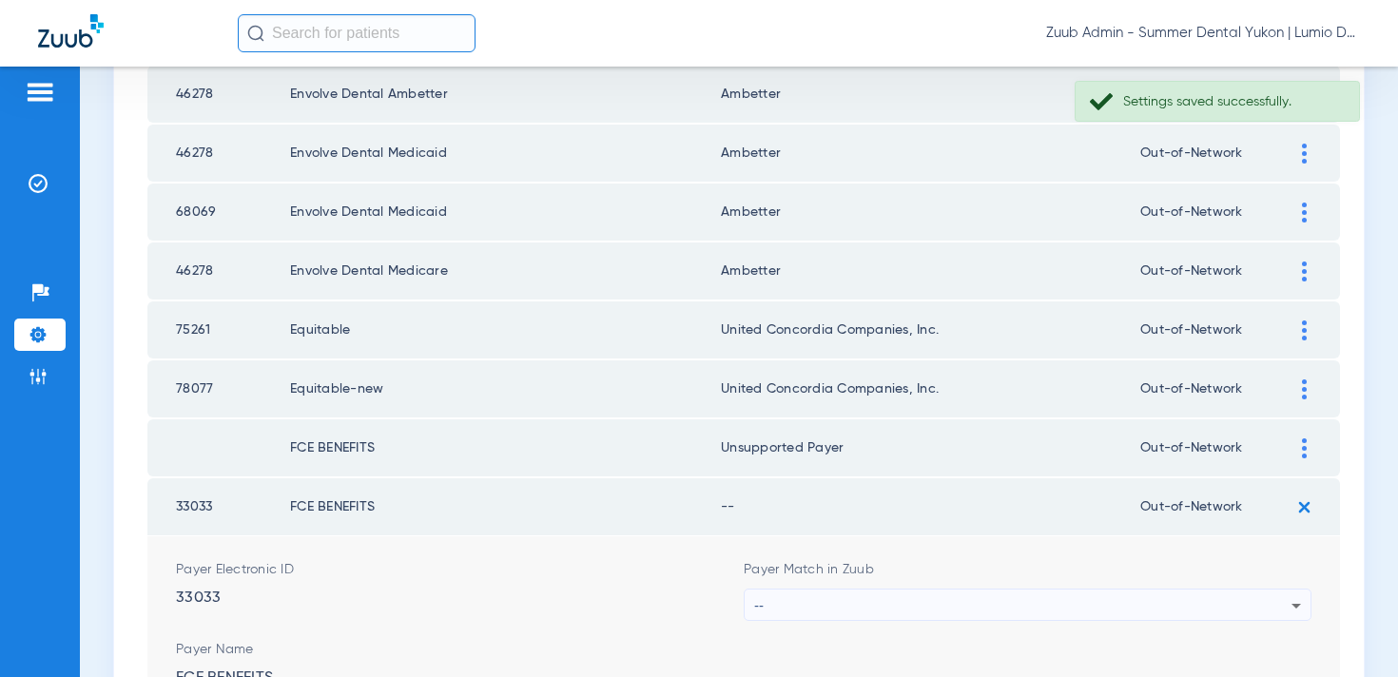
click at [1091, 596] on div "--" at bounding box center [1022, 606] width 537 height 32
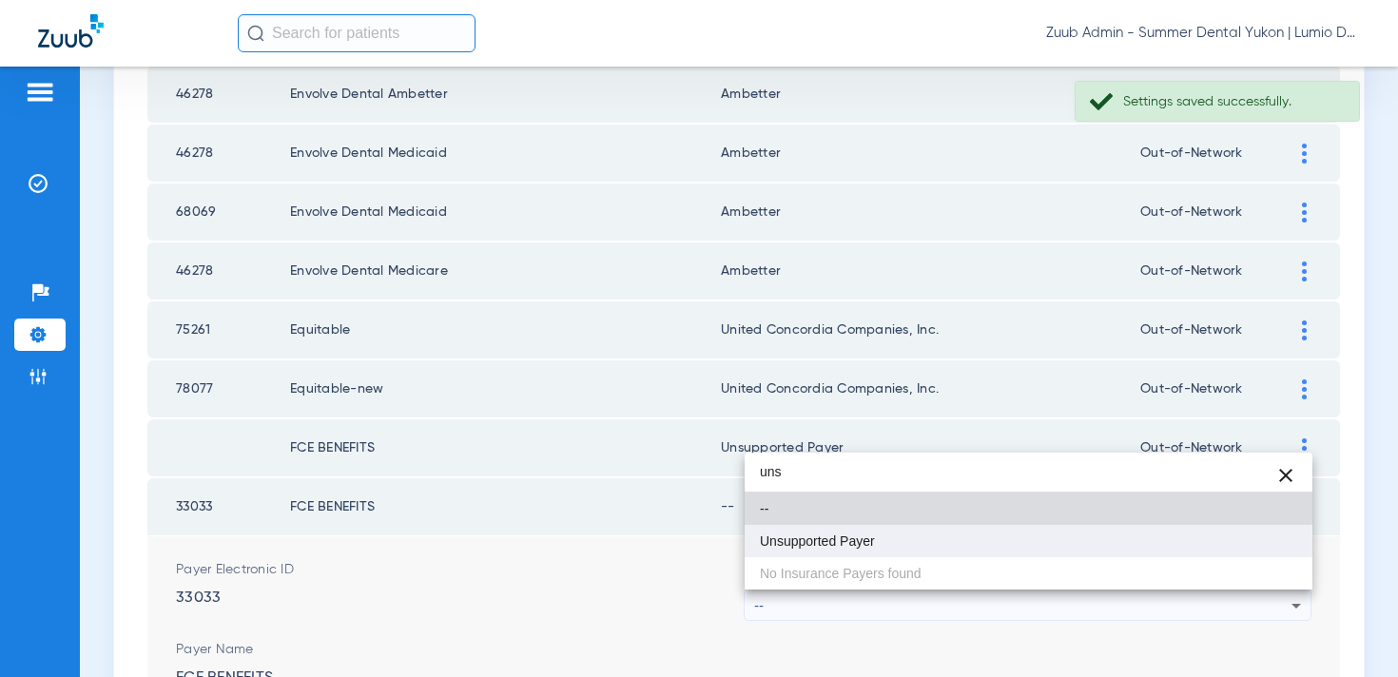
type input "uns"
click at [1082, 545] on mat-option "Unsupported Payer" at bounding box center [1029, 541] width 568 height 32
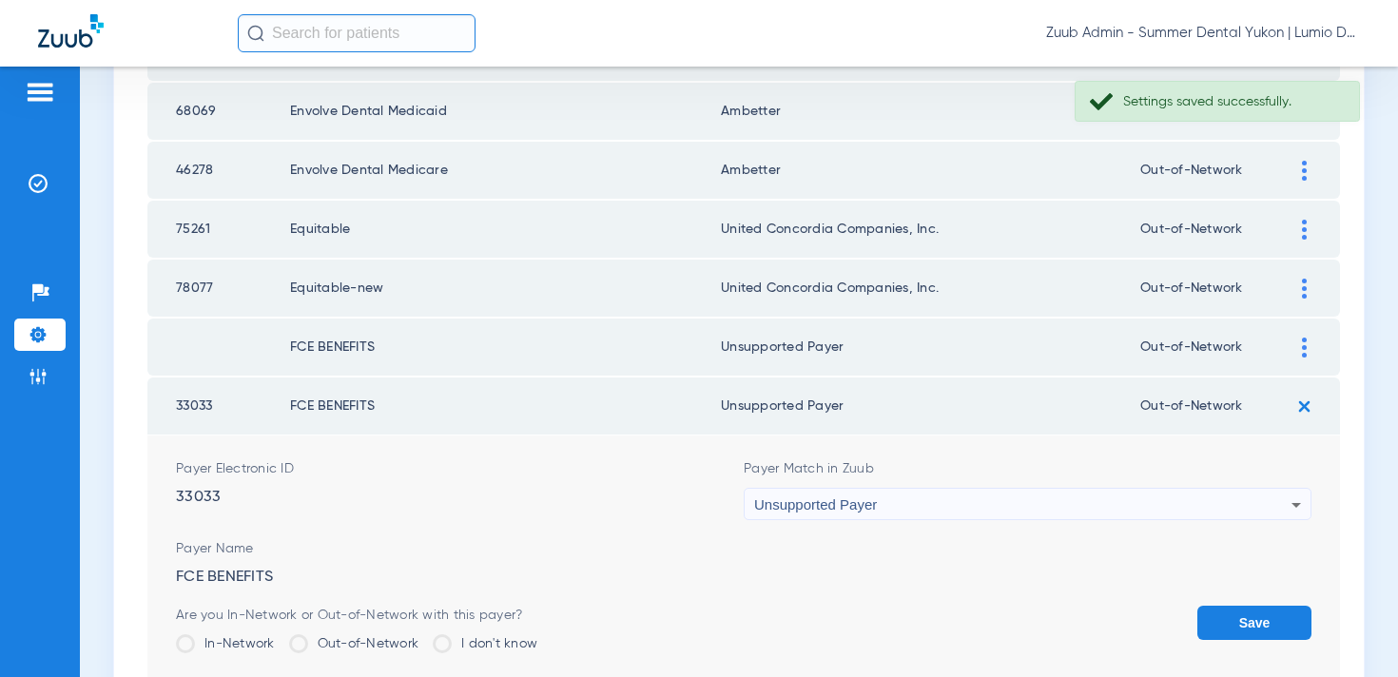
click at [1257, 607] on button "Save" at bounding box center [1255, 623] width 114 height 34
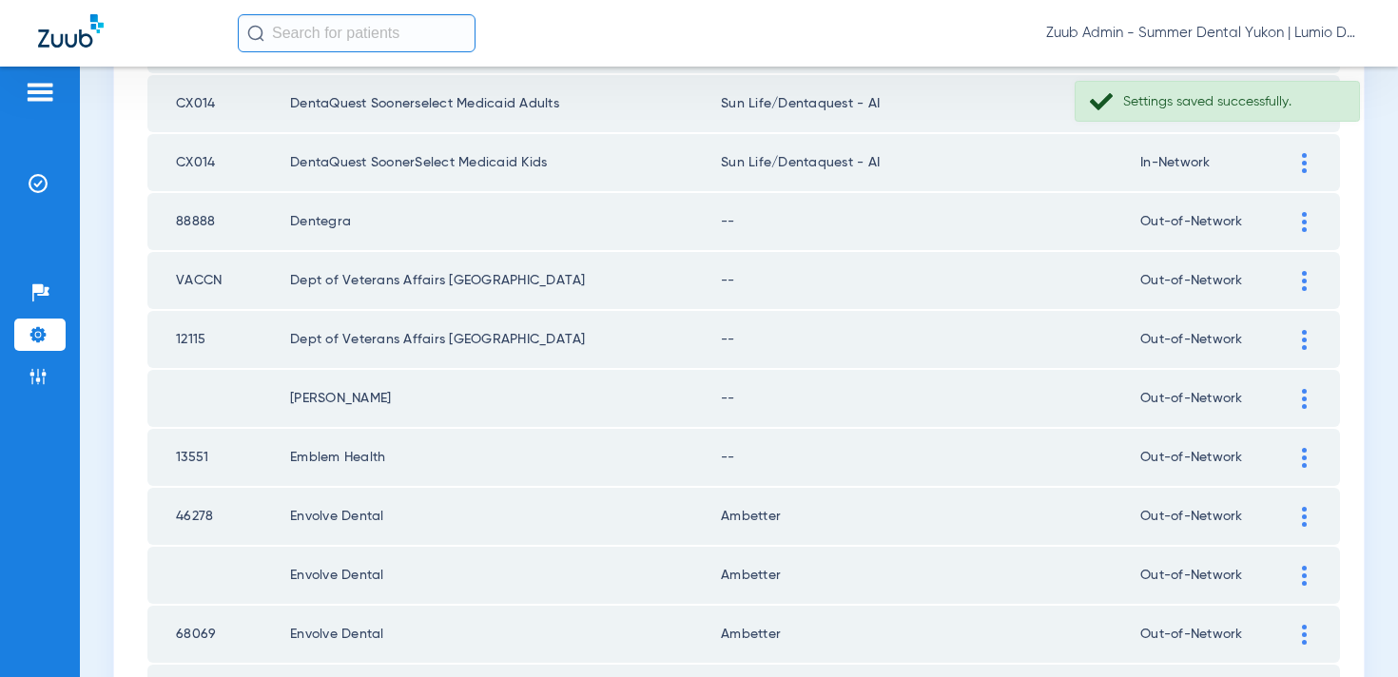
scroll to position [2137, 0]
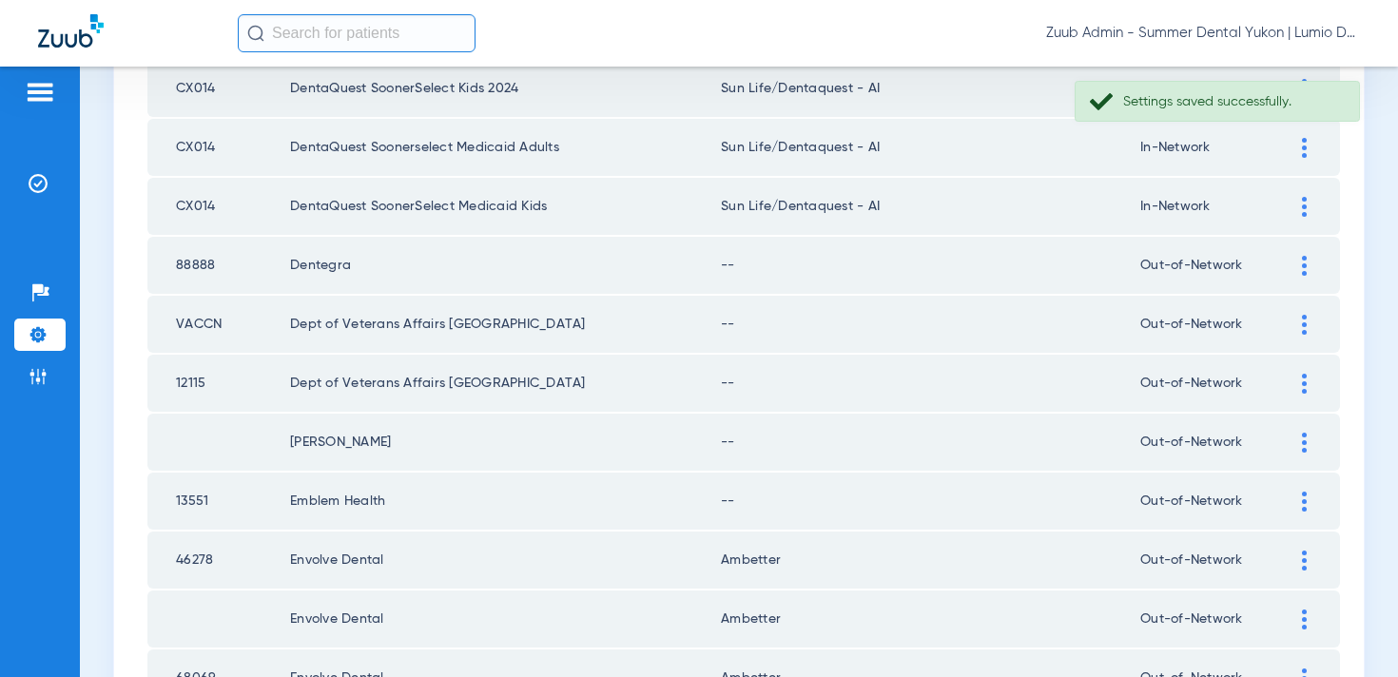
click at [1299, 506] on div at bounding box center [1304, 502] width 33 height 20
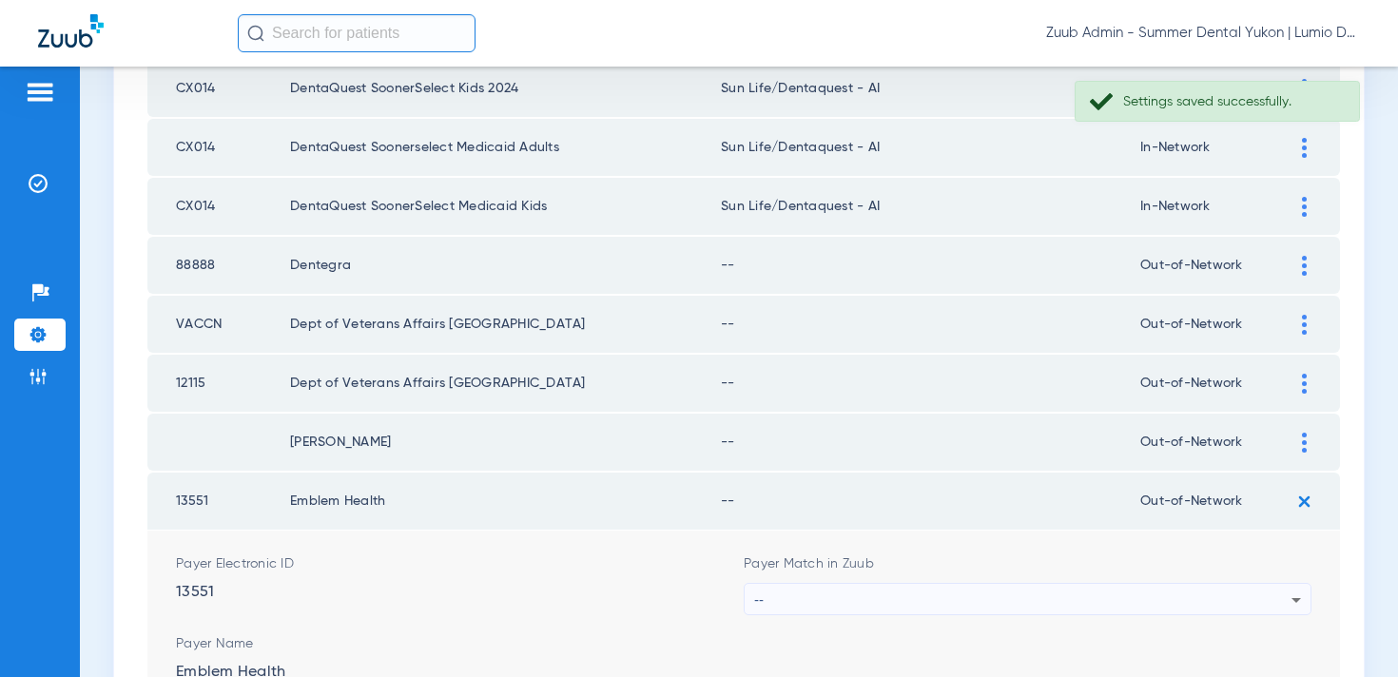
click at [1027, 596] on div "--" at bounding box center [1022, 600] width 537 height 32
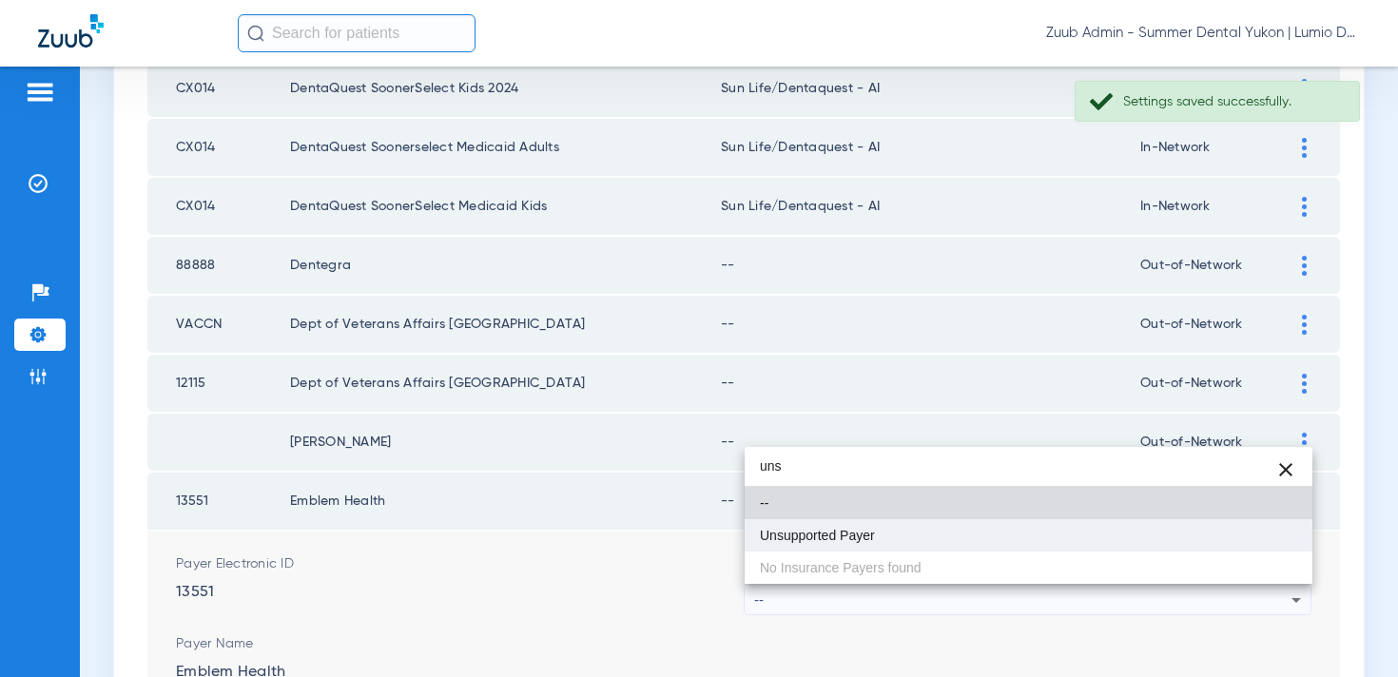
type input "uns"
click at [979, 537] on mat-option "Unsupported Payer" at bounding box center [1029, 535] width 568 height 32
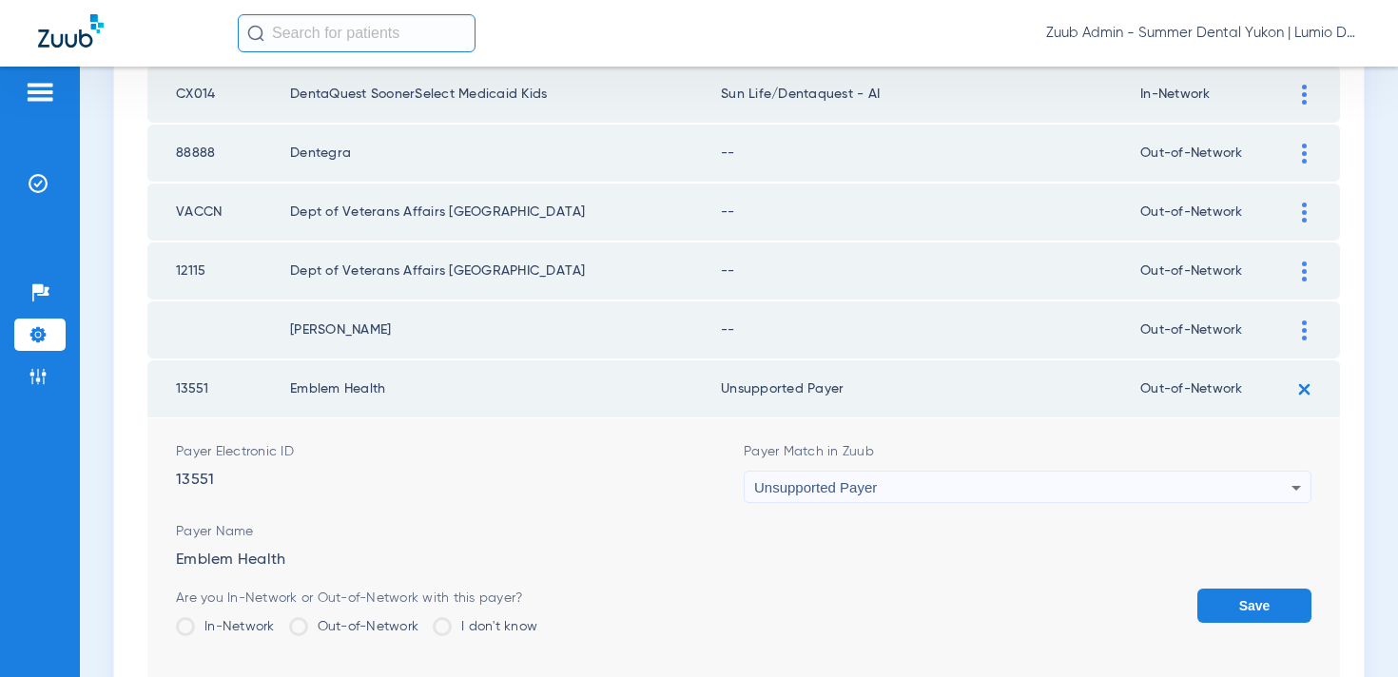
scroll to position [2257, 0]
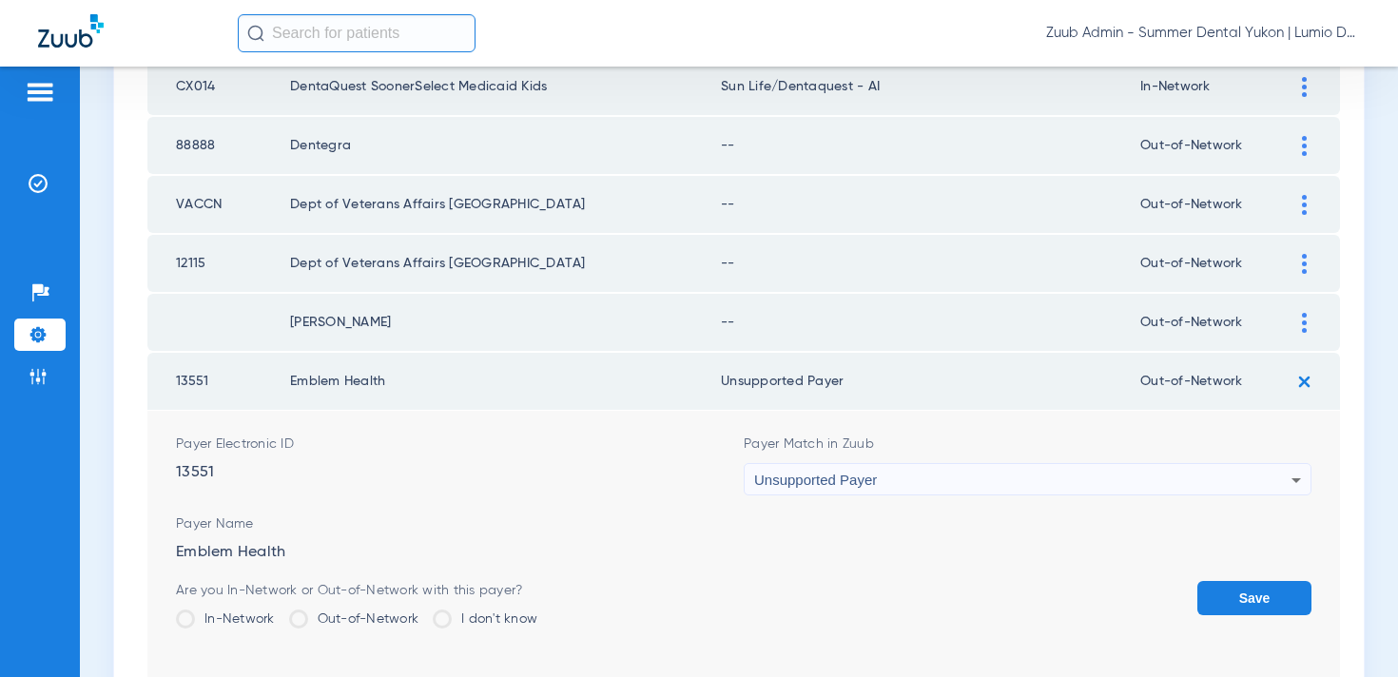
click at [1240, 581] on button "Save" at bounding box center [1255, 598] width 114 height 34
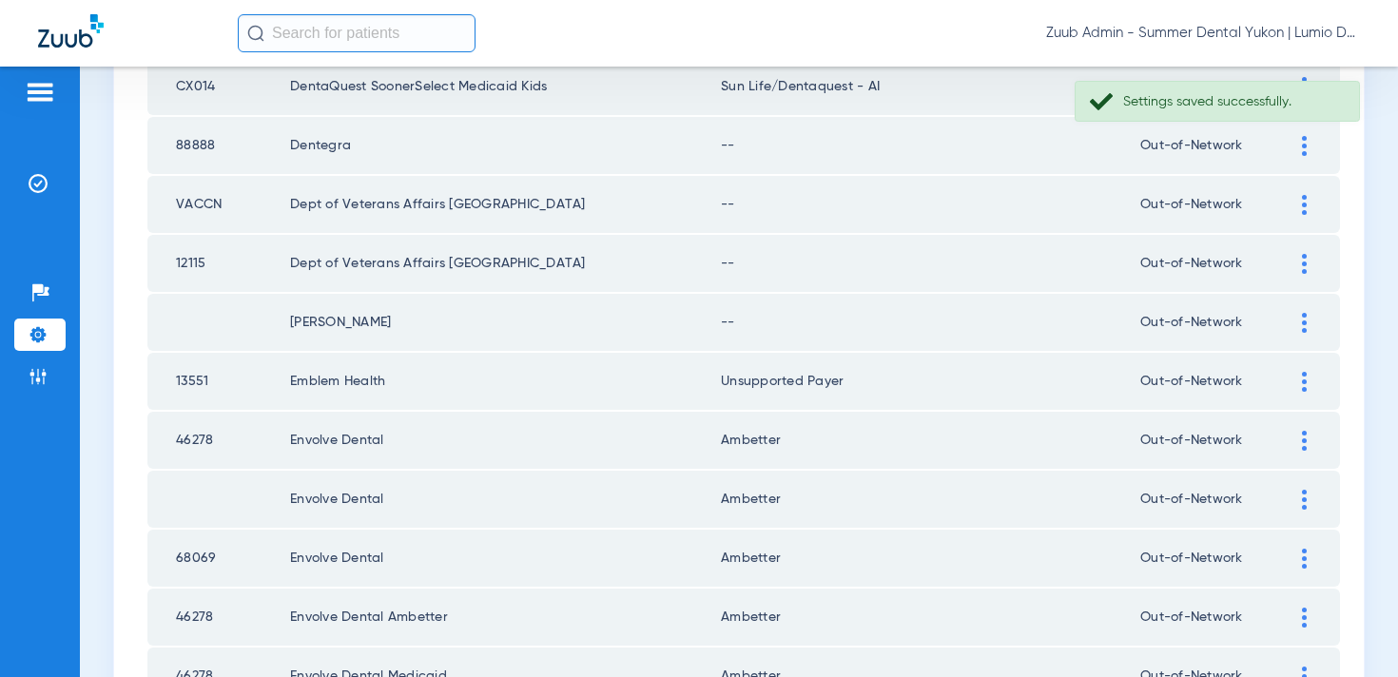
click at [1305, 323] on img at bounding box center [1304, 323] width 5 height 20
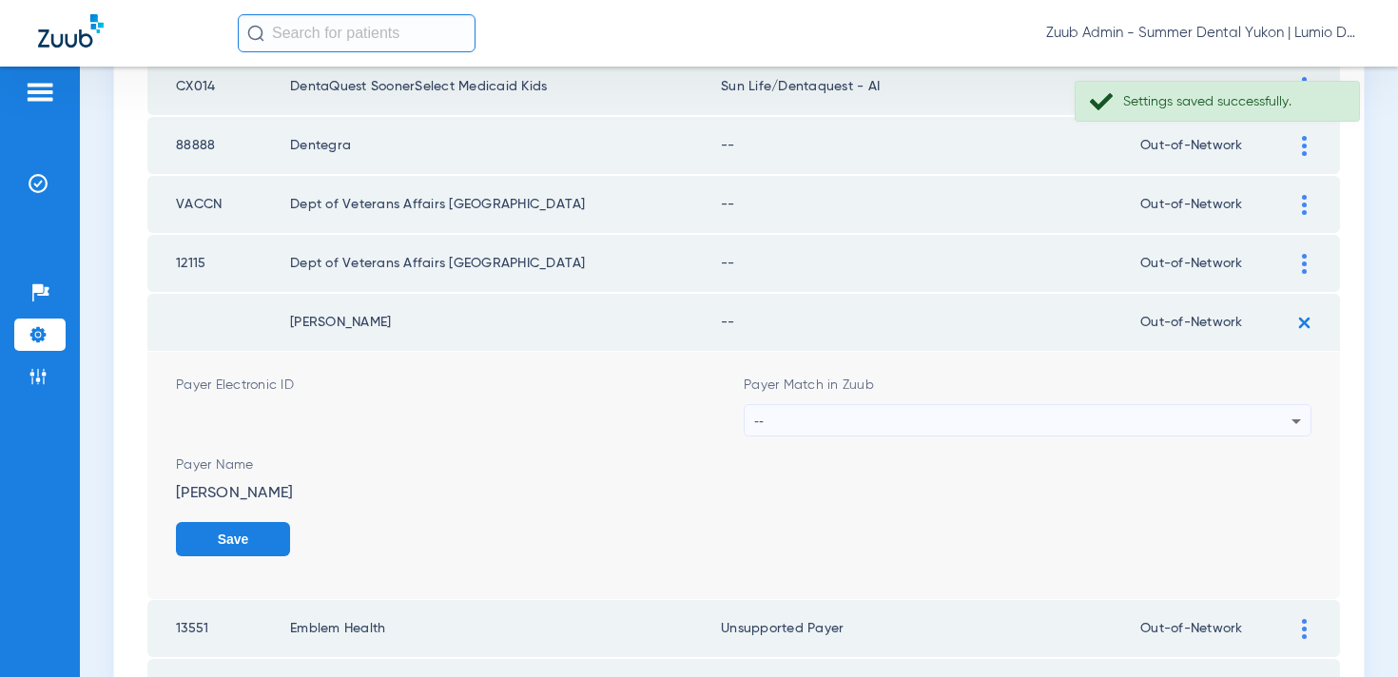
click at [1111, 428] on div "--" at bounding box center [1022, 421] width 537 height 32
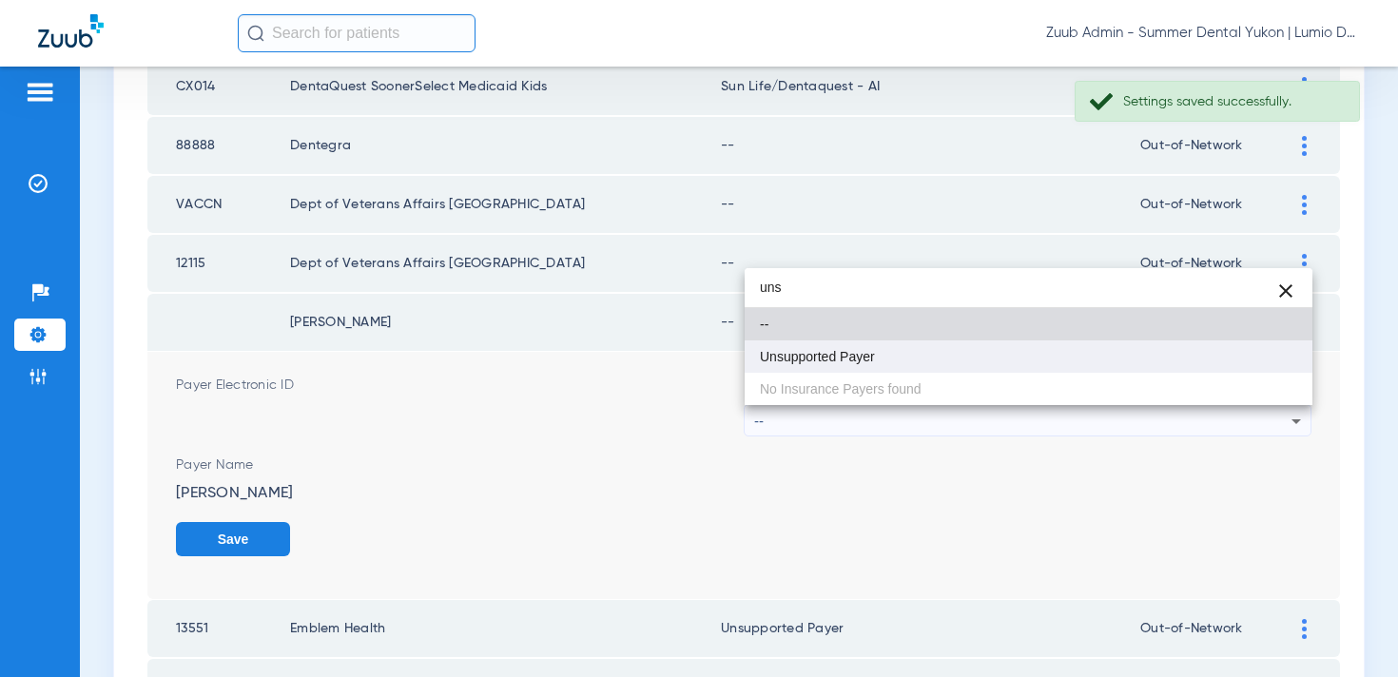
type input "uns"
click at [1068, 355] on mat-option "Unsupported Payer" at bounding box center [1029, 357] width 568 height 32
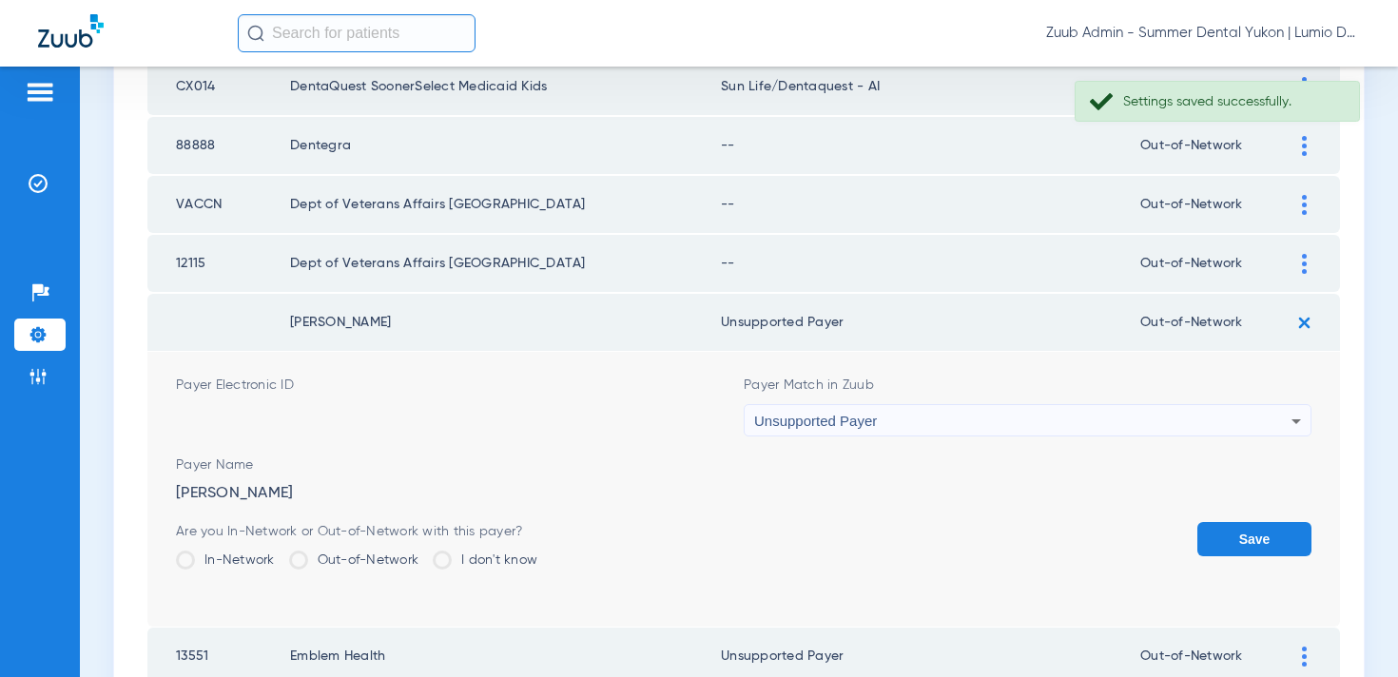
click at [1222, 535] on button "Save" at bounding box center [1255, 539] width 114 height 34
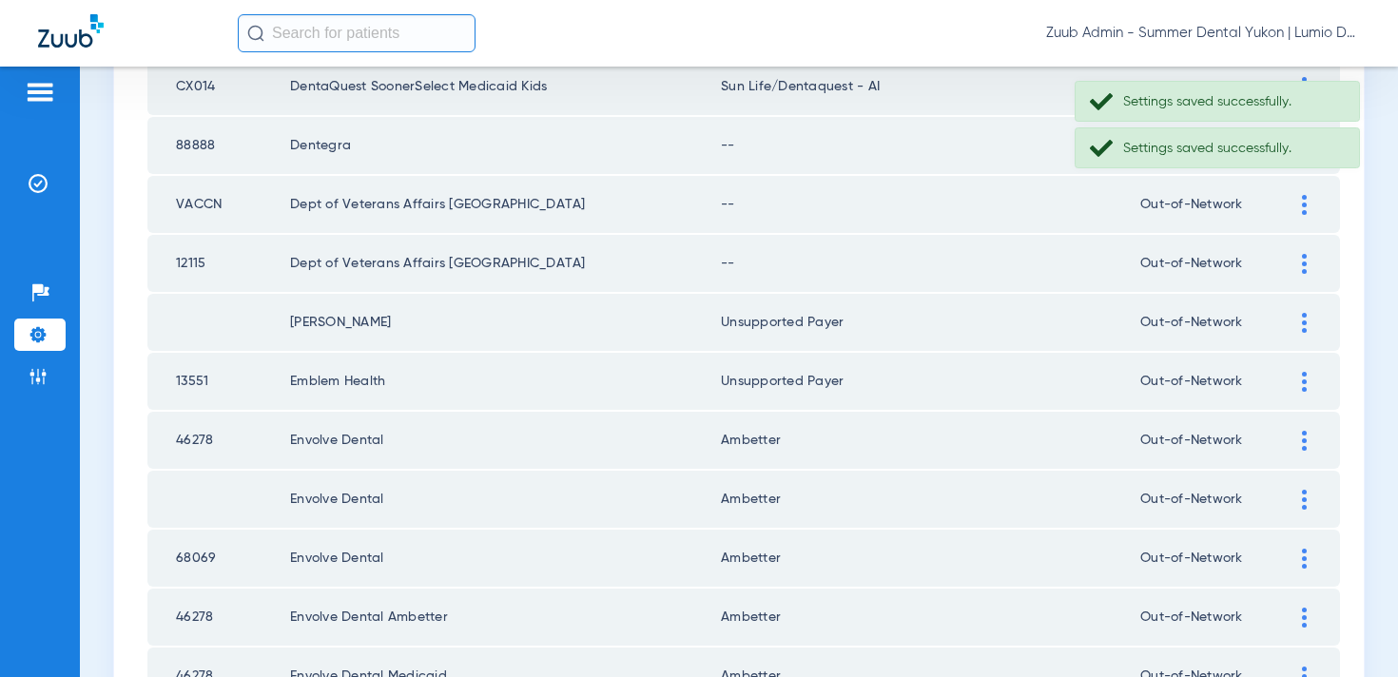
click at [1299, 258] on div at bounding box center [1304, 264] width 33 height 20
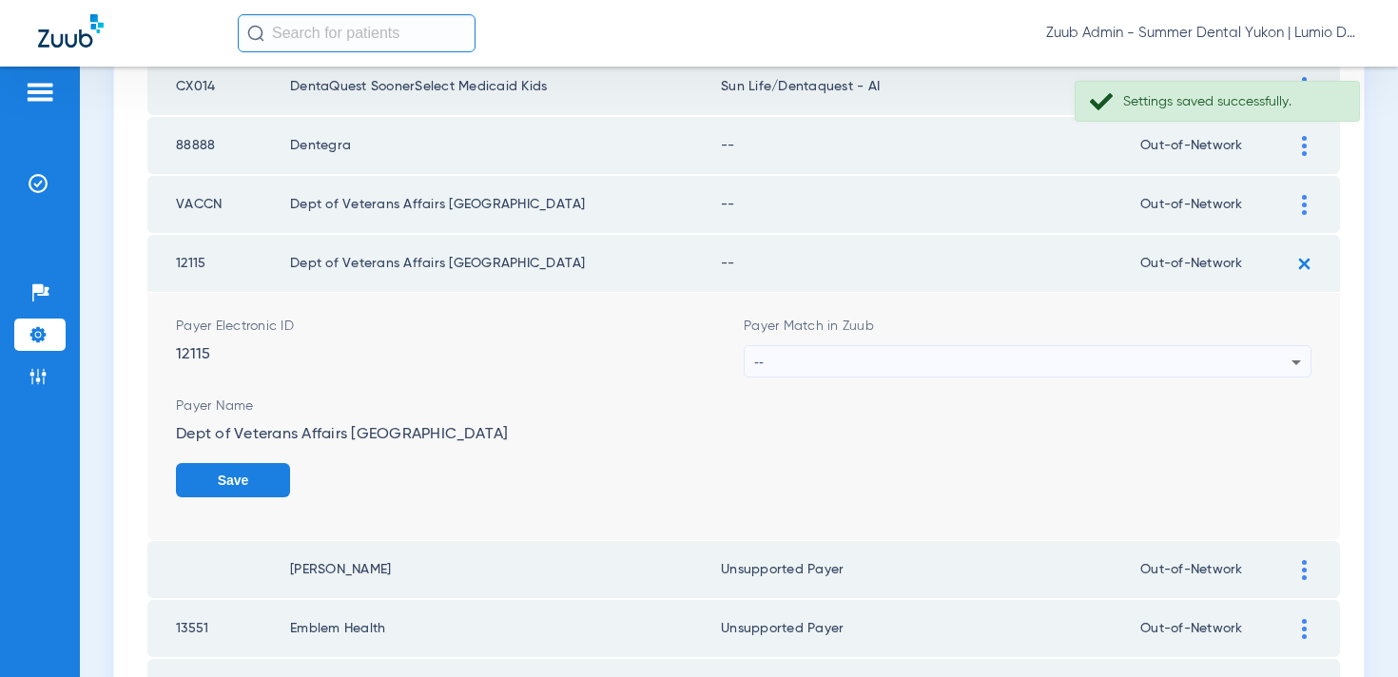
click at [1087, 357] on div "--" at bounding box center [1022, 362] width 537 height 32
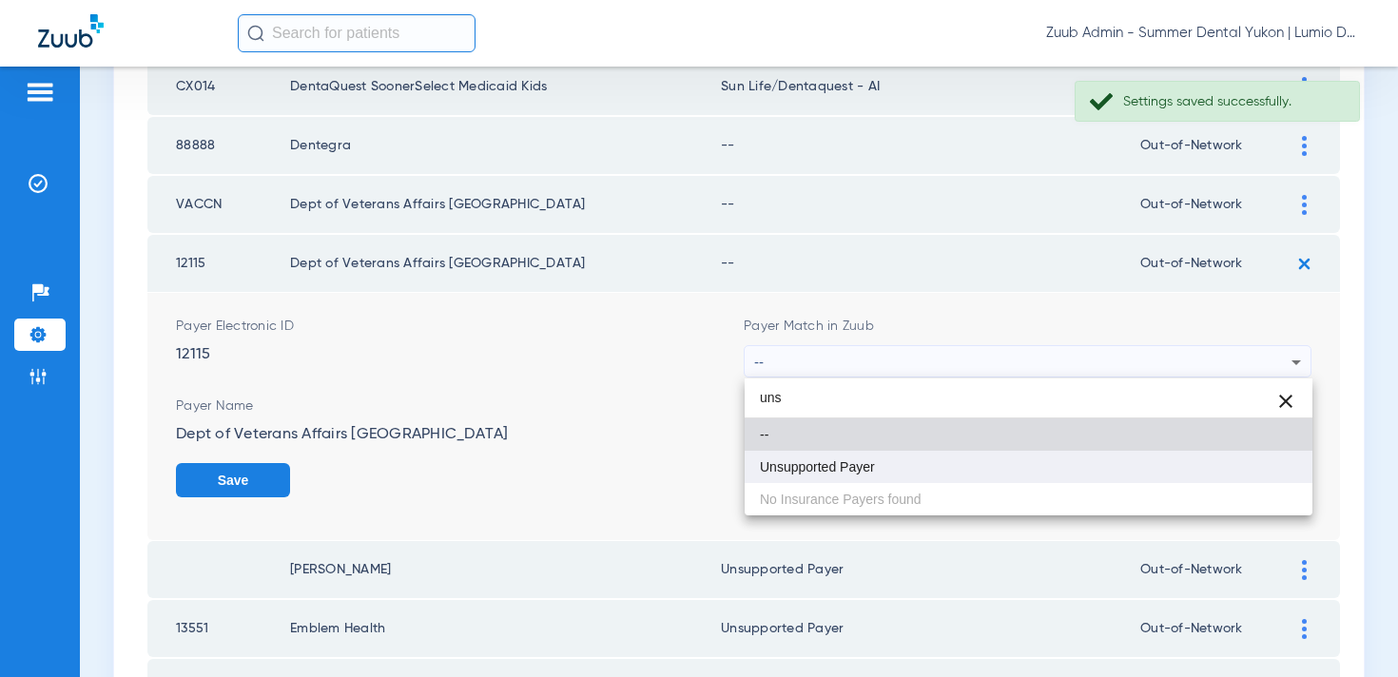
type input "uns"
click at [1060, 462] on mat-option "Unsupported Payer" at bounding box center [1029, 467] width 568 height 32
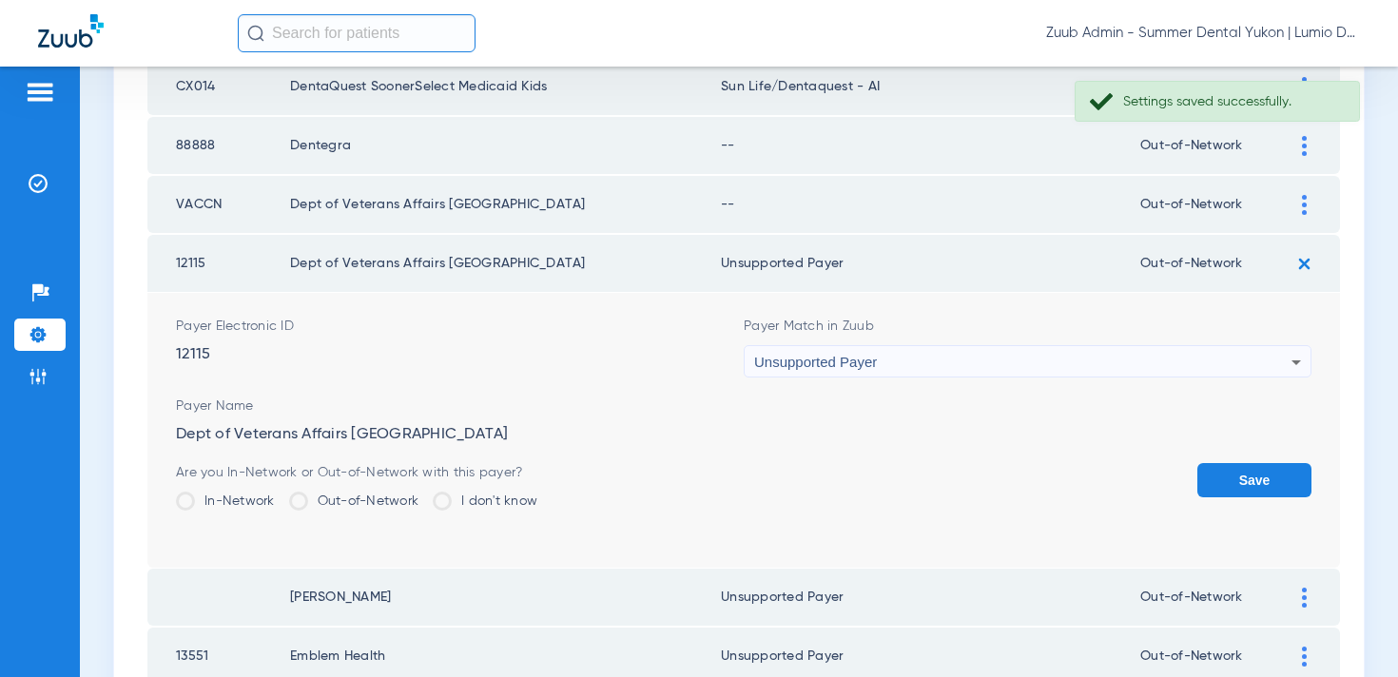
click at [1229, 486] on button "Save" at bounding box center [1255, 480] width 114 height 34
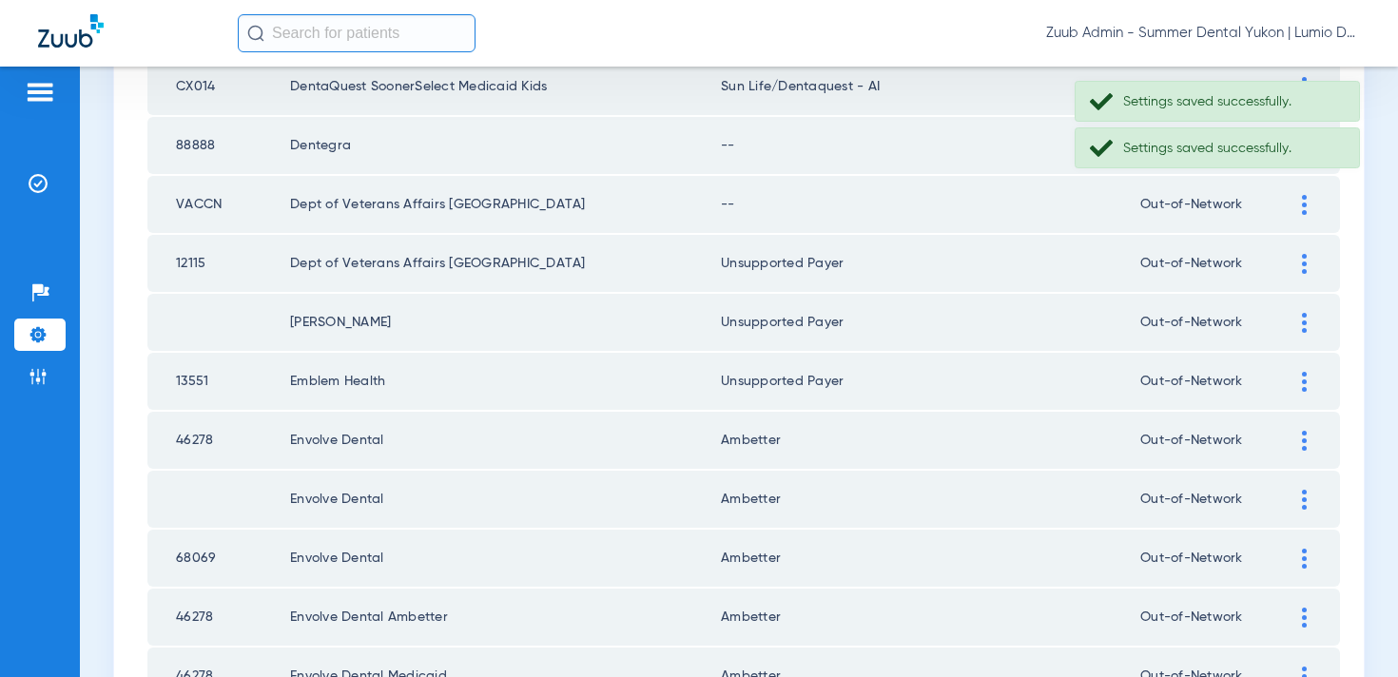
scroll to position [2136, 0]
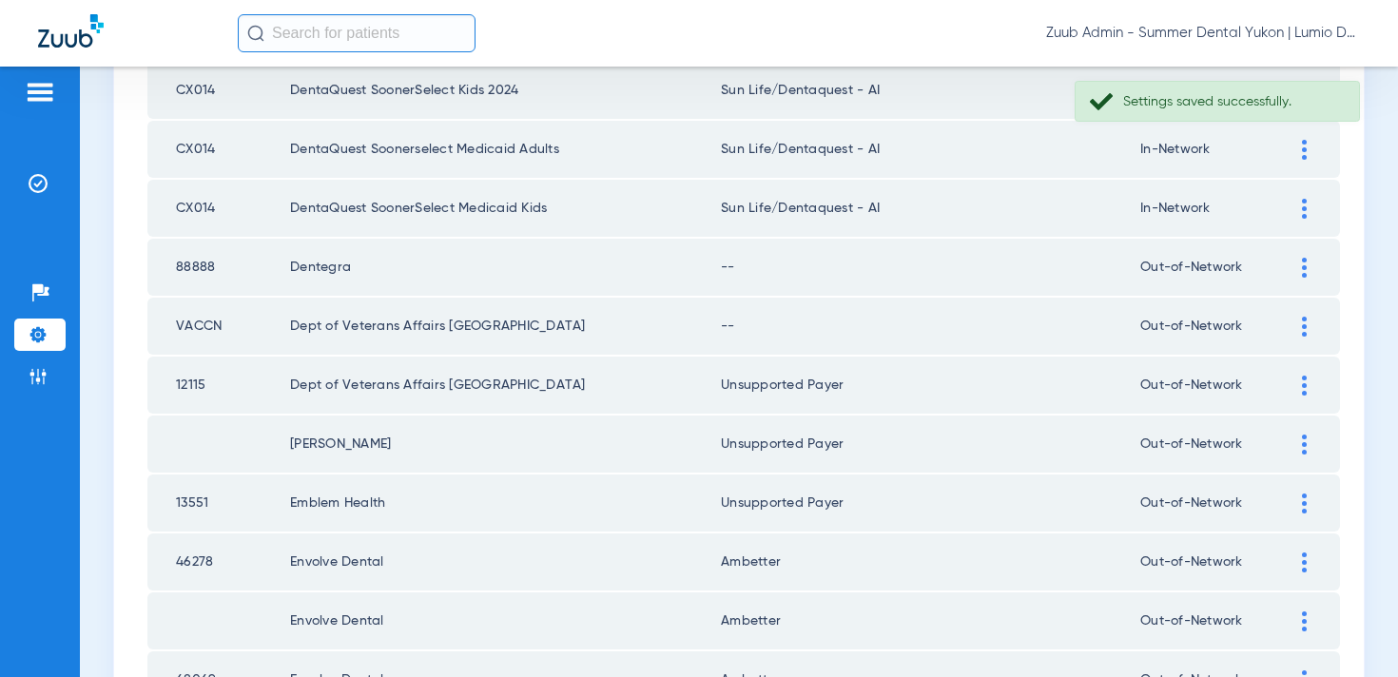
click at [1303, 329] on img at bounding box center [1304, 327] width 5 height 20
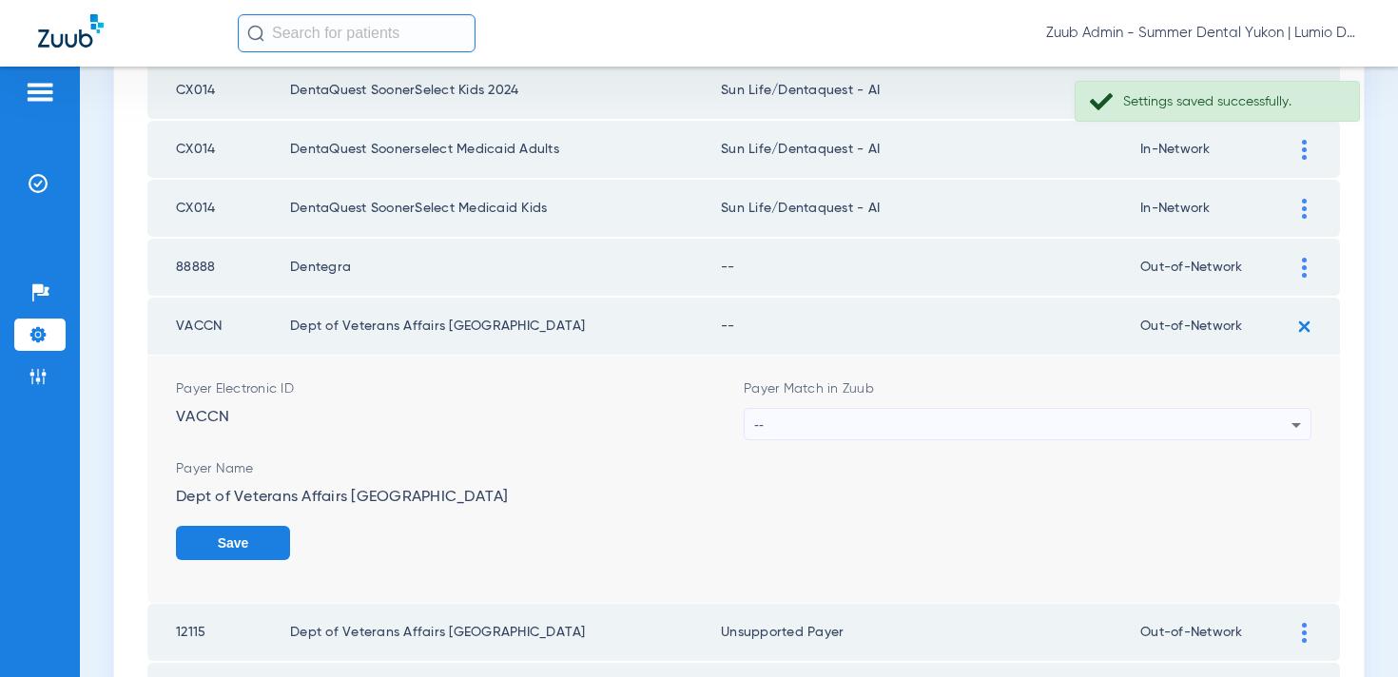
click at [1006, 422] on div "--" at bounding box center [1022, 425] width 537 height 32
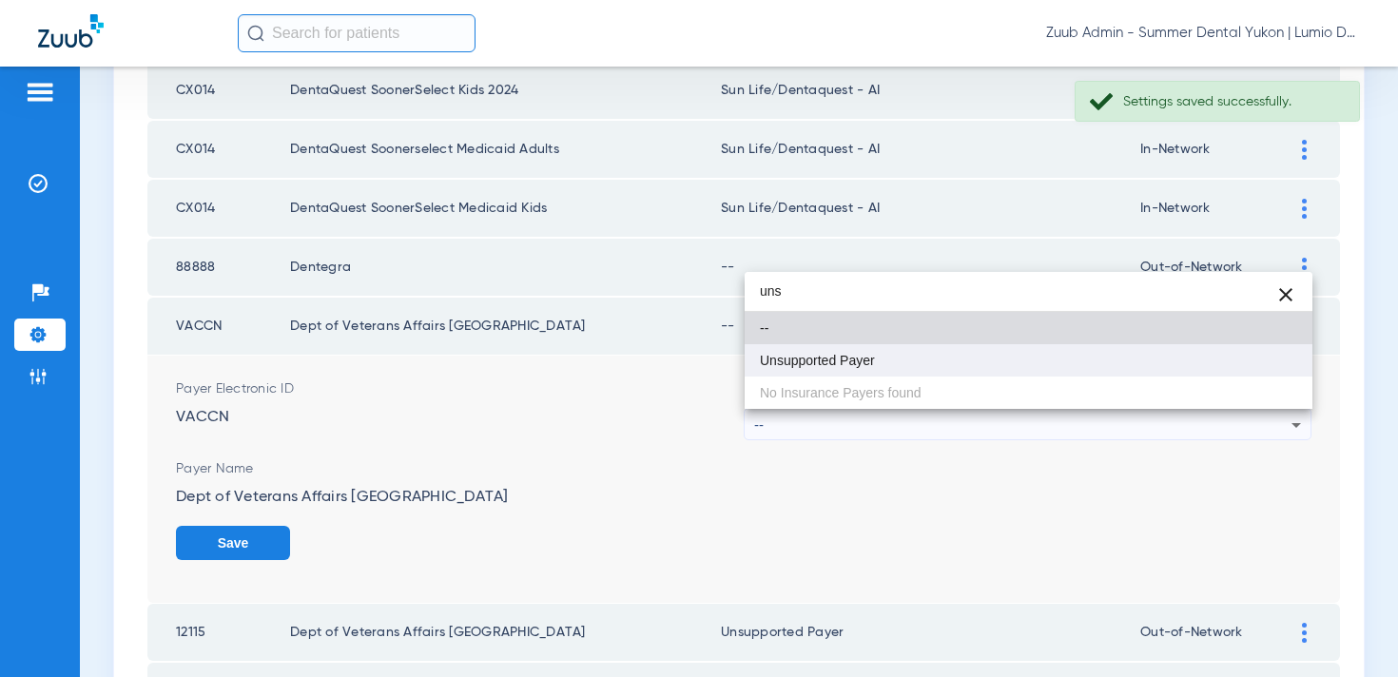
type input "uns"
click at [978, 352] on mat-option "Unsupported Payer" at bounding box center [1029, 360] width 568 height 32
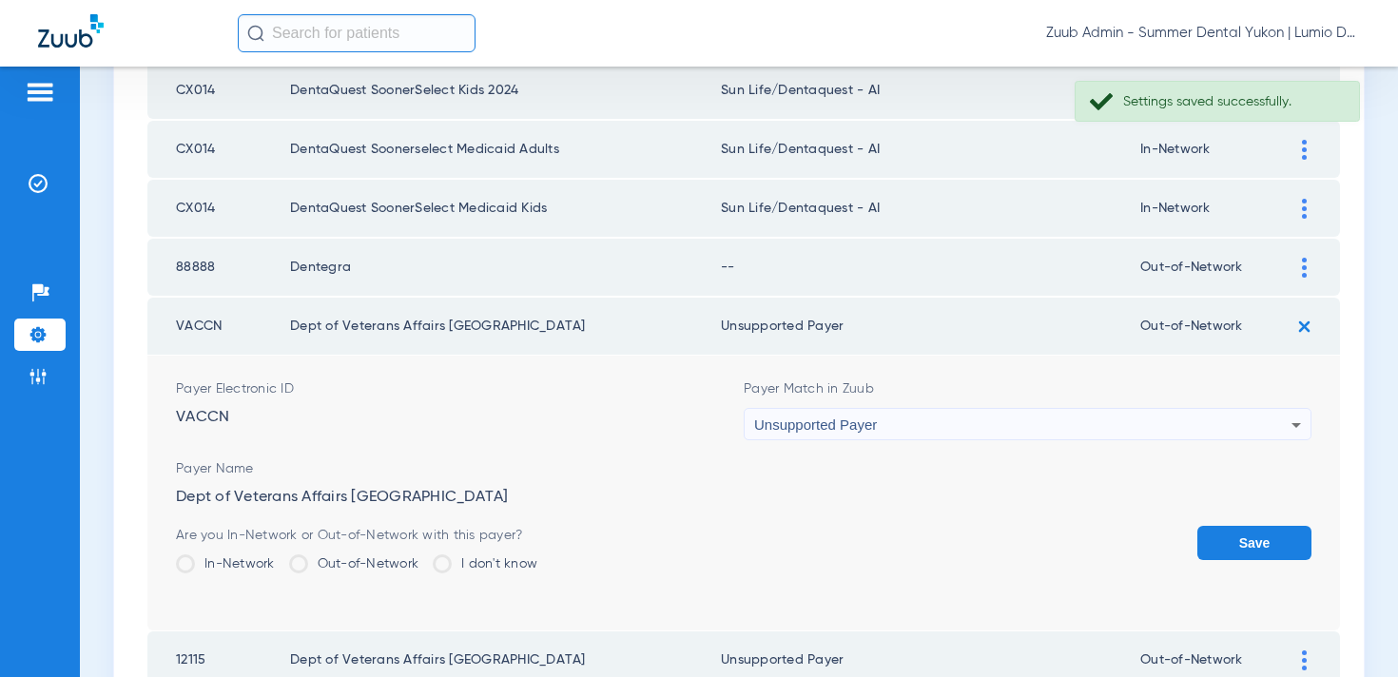
click at [1237, 533] on button "Save" at bounding box center [1255, 543] width 114 height 34
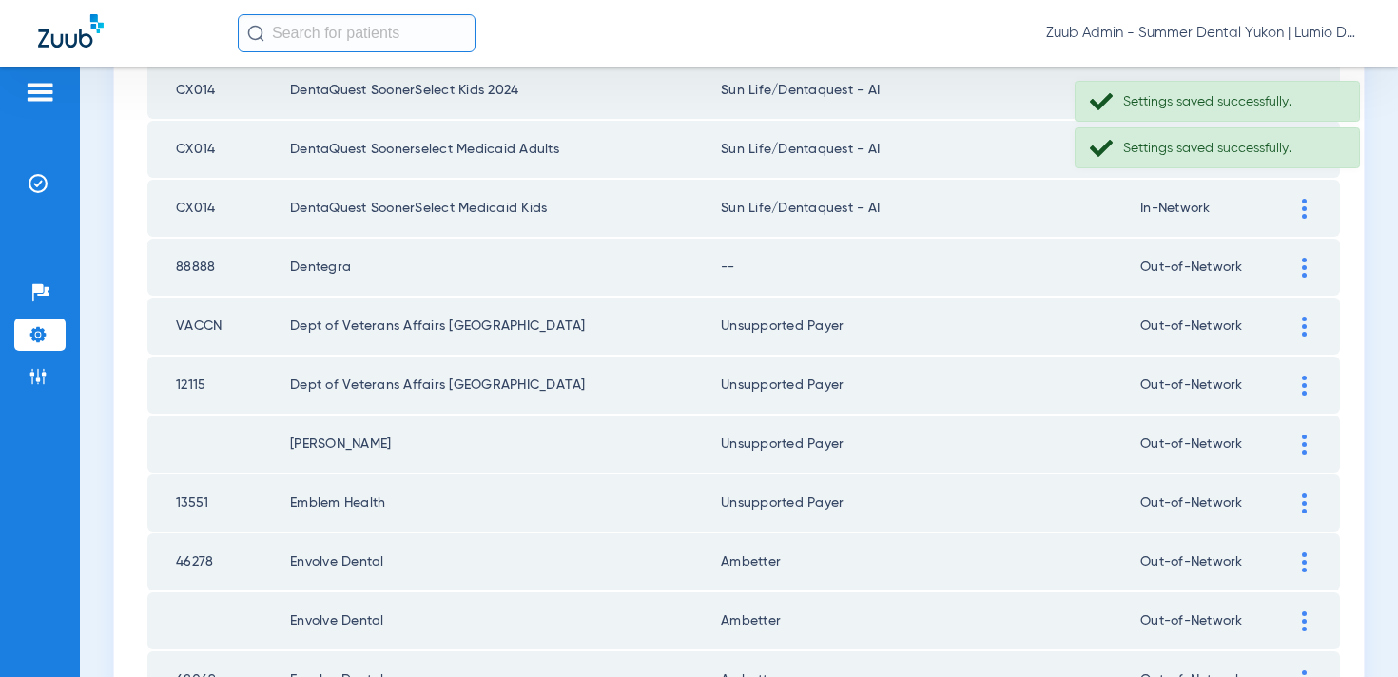
click at [1302, 266] on img at bounding box center [1304, 268] width 5 height 20
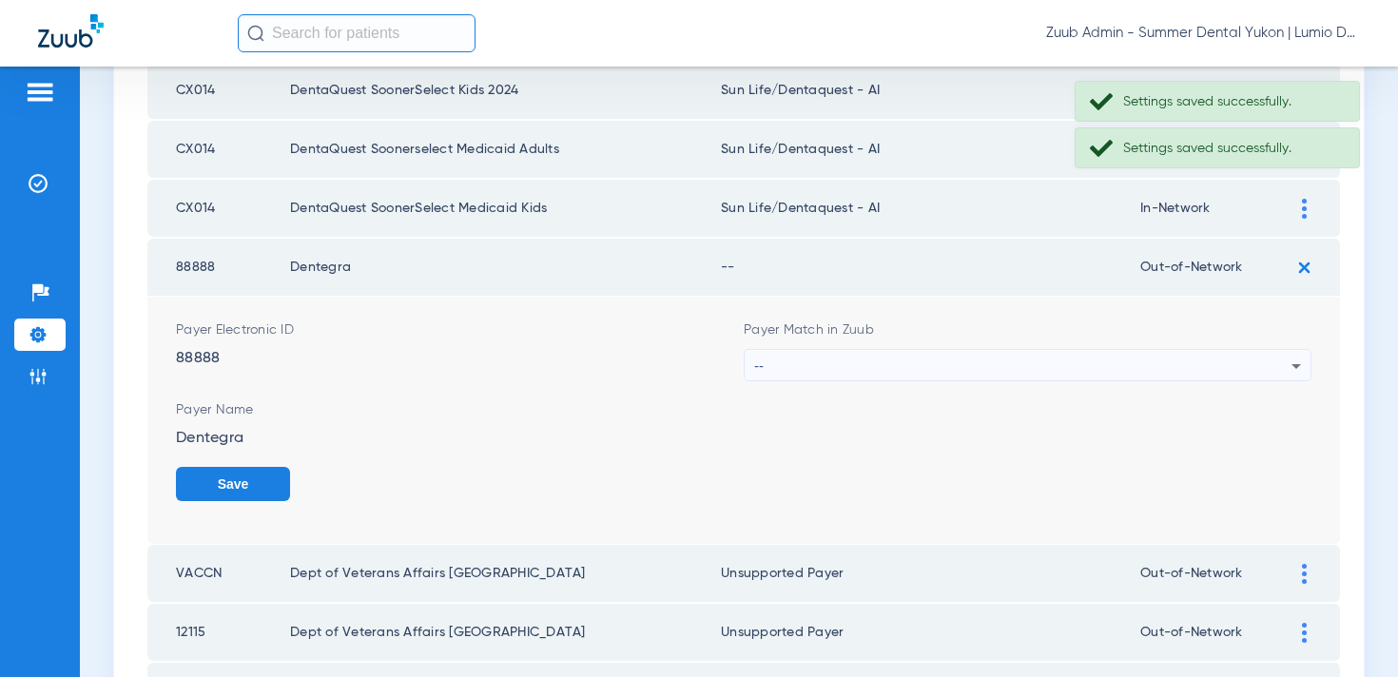
click at [1019, 354] on div "--" at bounding box center [1022, 366] width 537 height 32
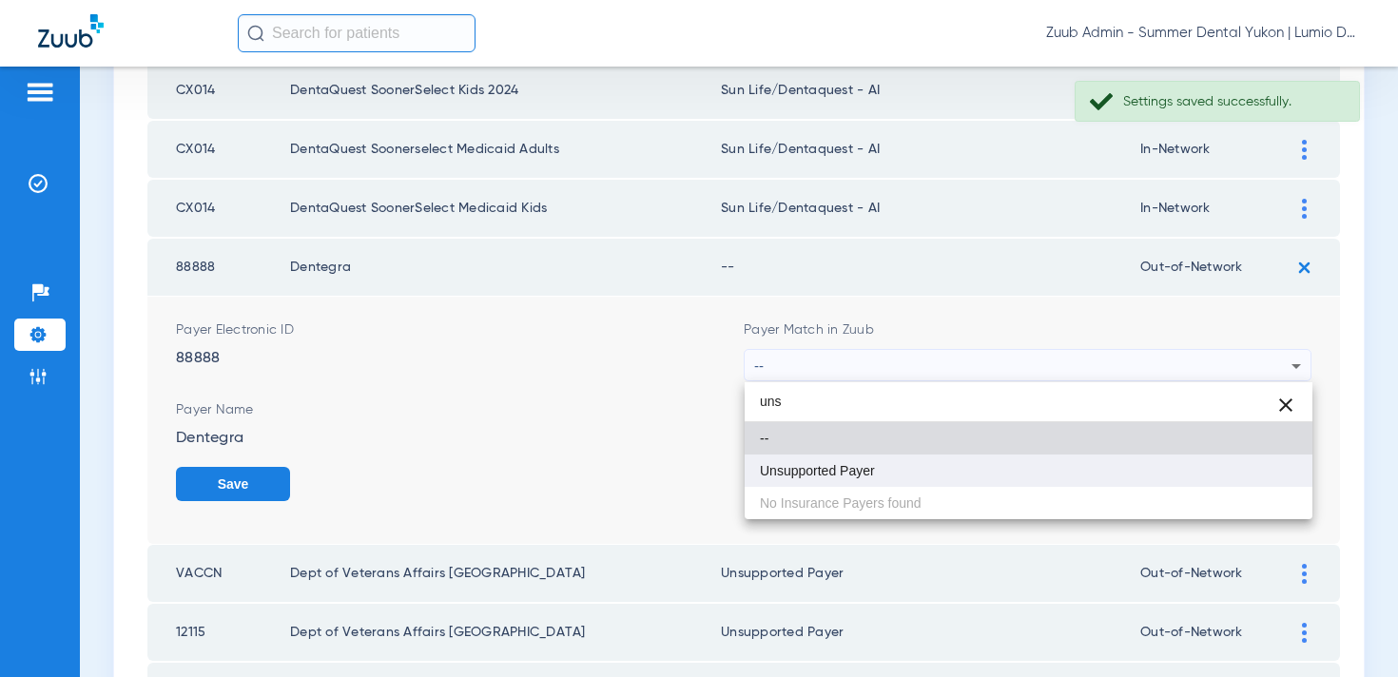
type input "uns"
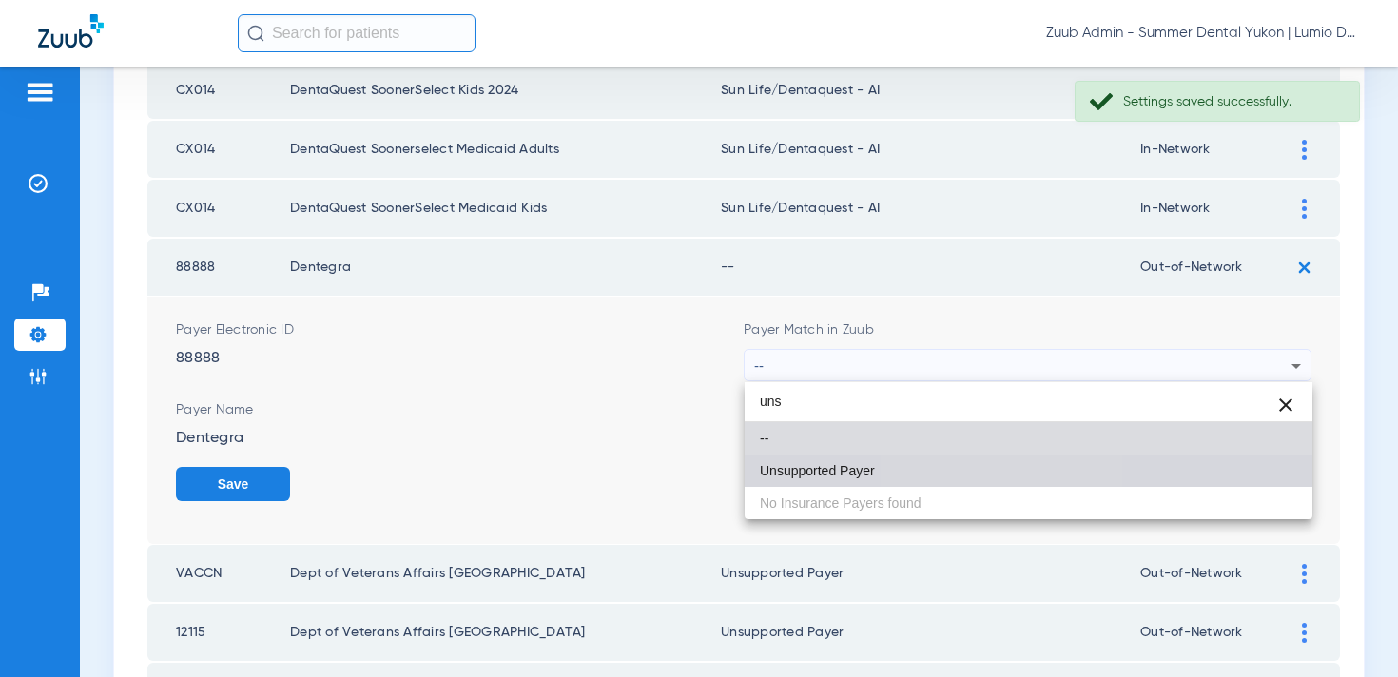
click at [976, 466] on mat-option "Unsupported Payer" at bounding box center [1029, 471] width 568 height 32
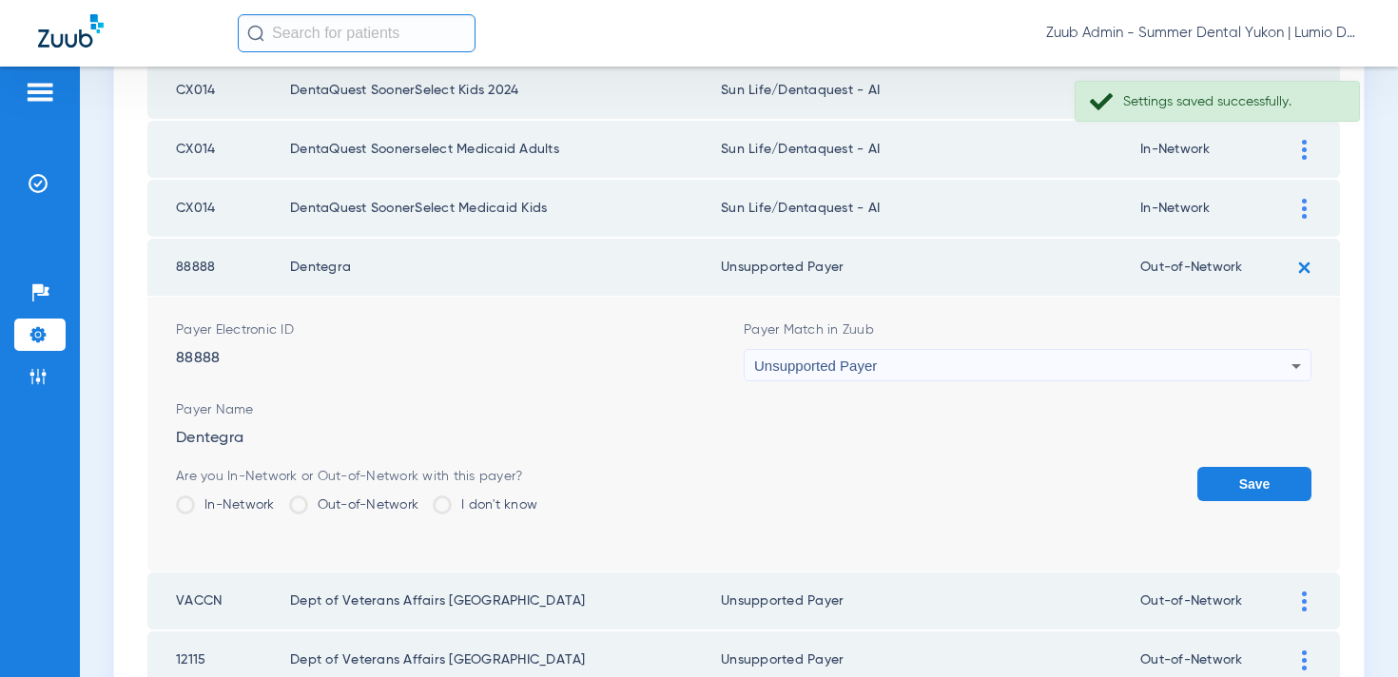
click at [1217, 486] on button "Save" at bounding box center [1255, 484] width 114 height 34
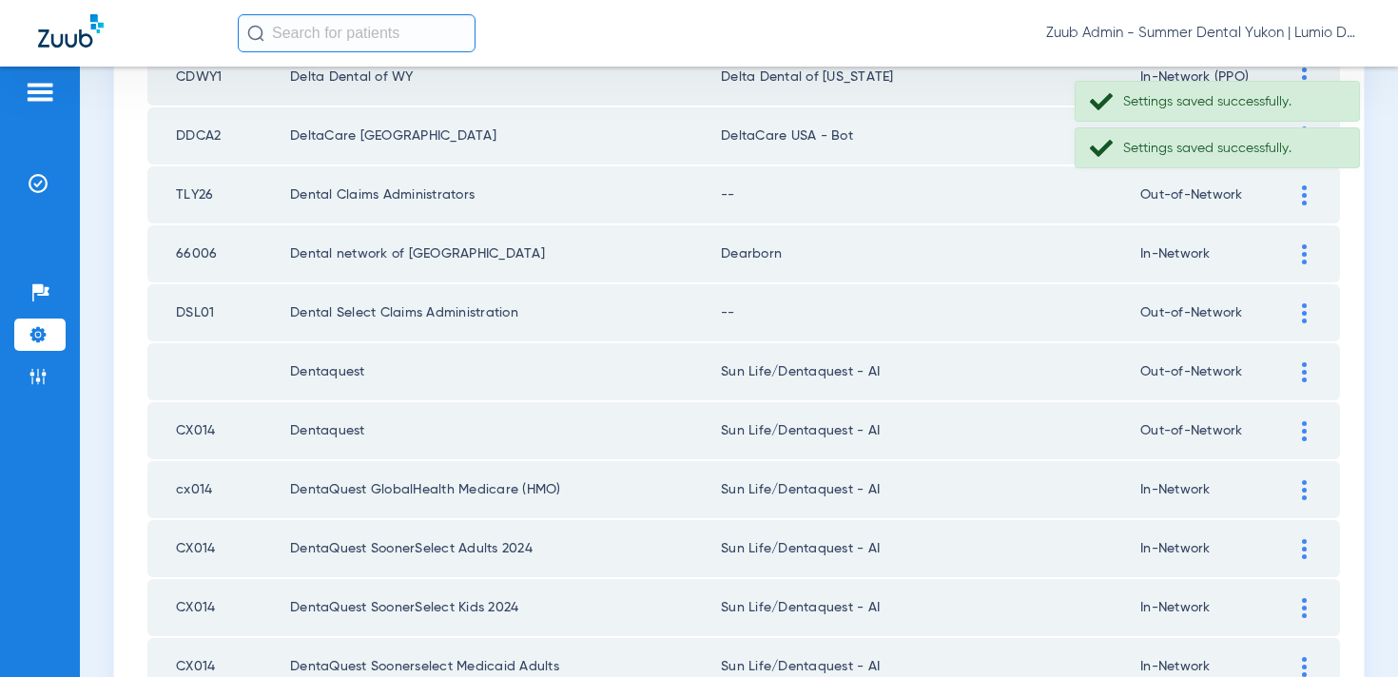
scroll to position [1613, 0]
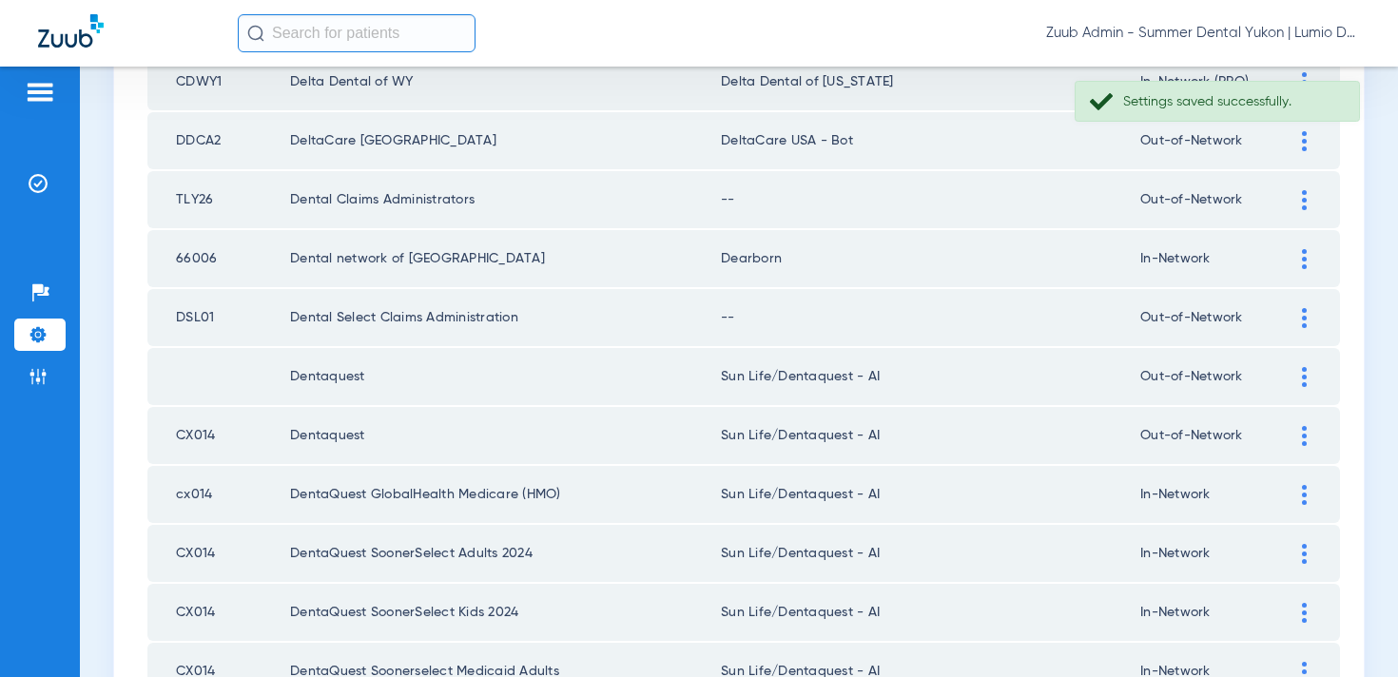
click at [1307, 303] on td at bounding box center [1314, 317] width 52 height 57
click at [1298, 309] on div at bounding box center [1304, 318] width 33 height 20
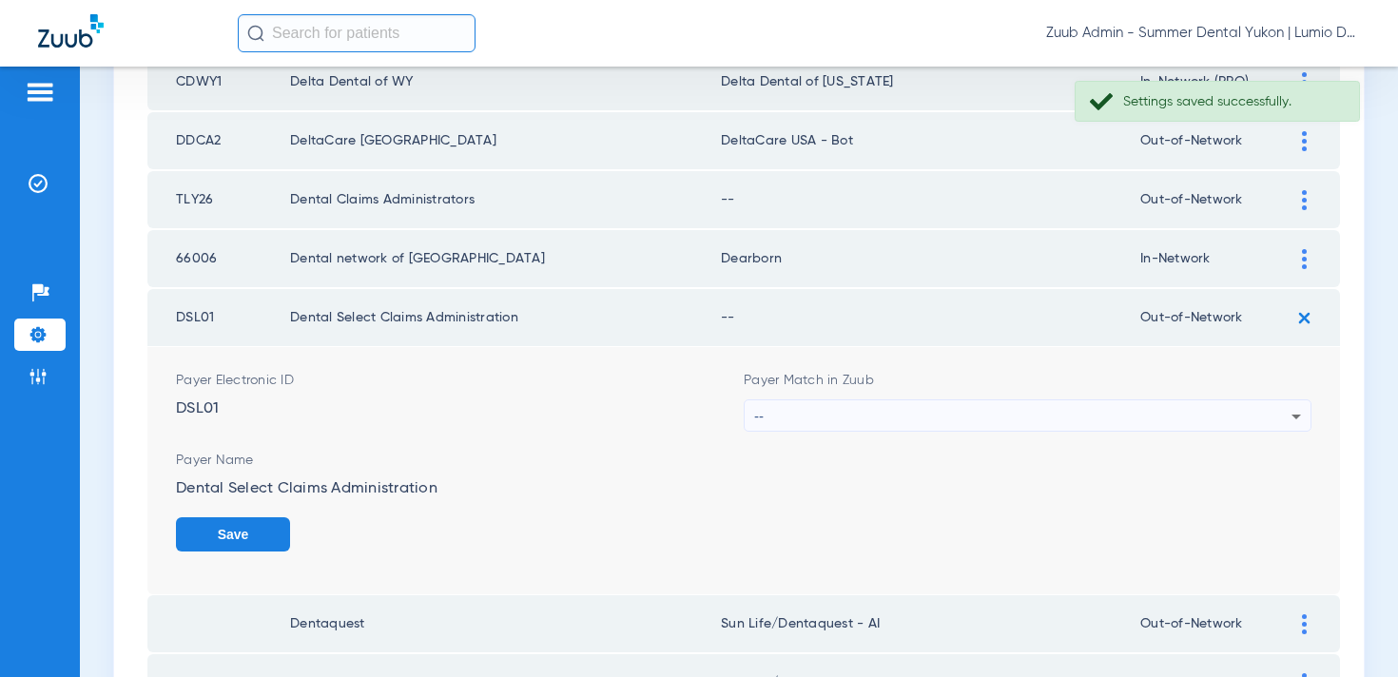
click at [1081, 409] on div "--" at bounding box center [1022, 416] width 537 height 32
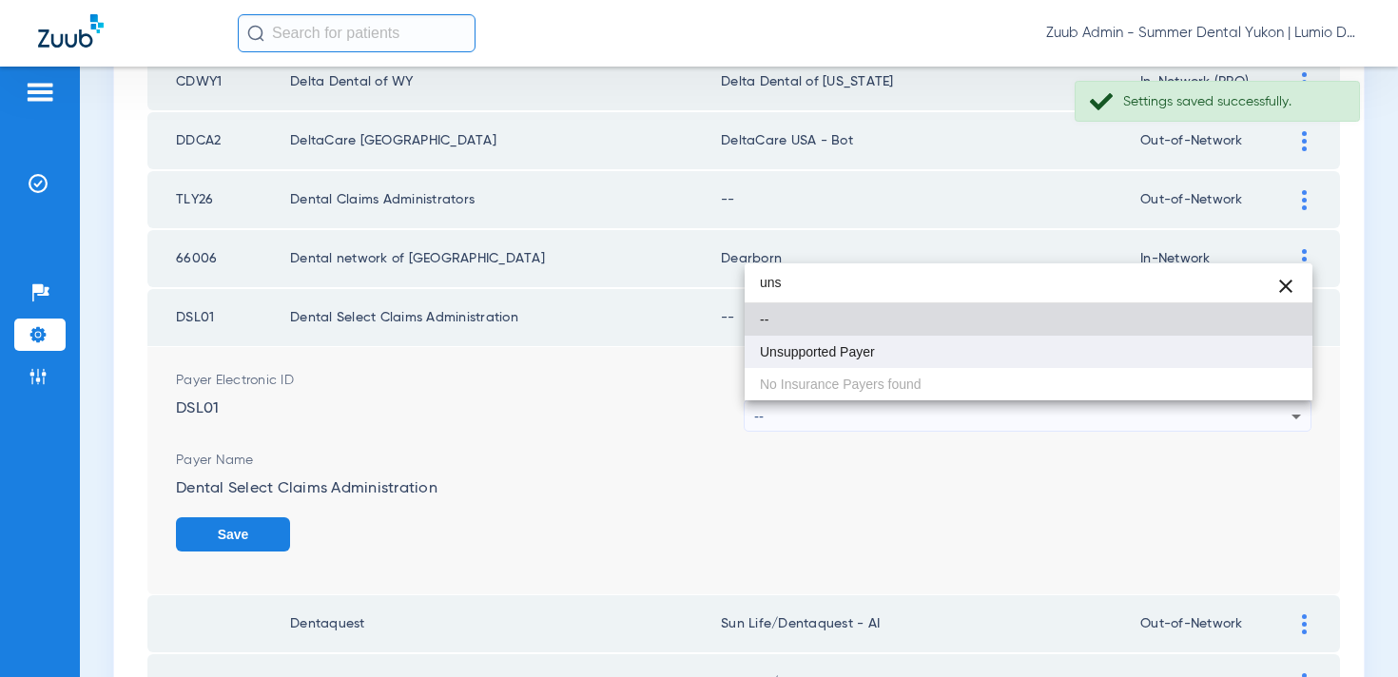
type input "uns"
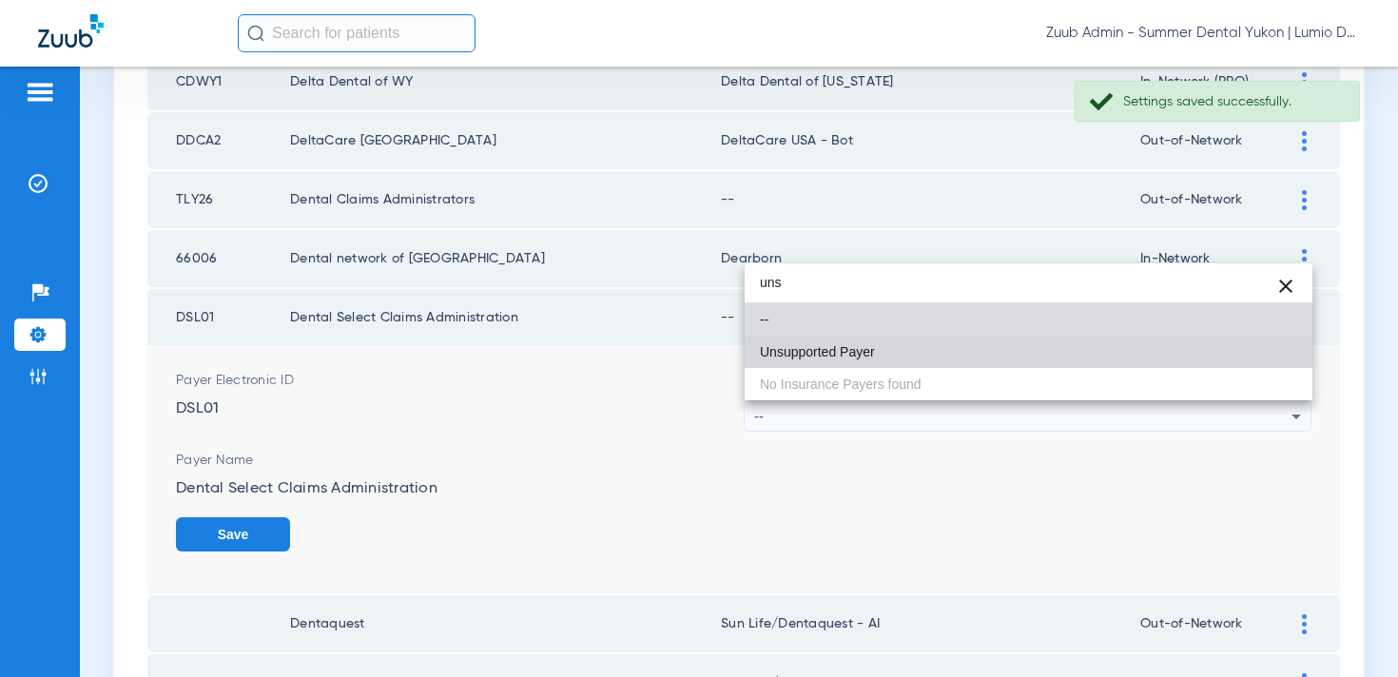
click at [1044, 343] on mat-option "Unsupported Payer" at bounding box center [1029, 352] width 568 height 32
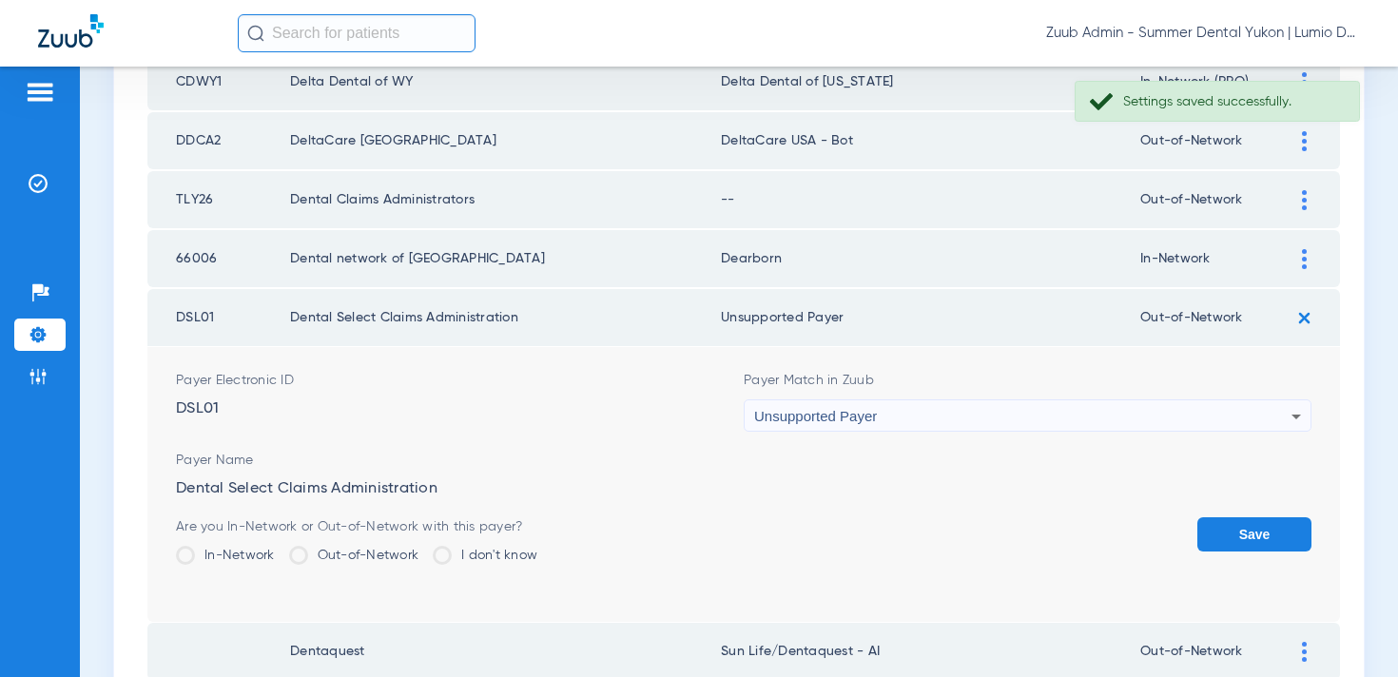
click at [1251, 529] on button "Save" at bounding box center [1255, 534] width 114 height 34
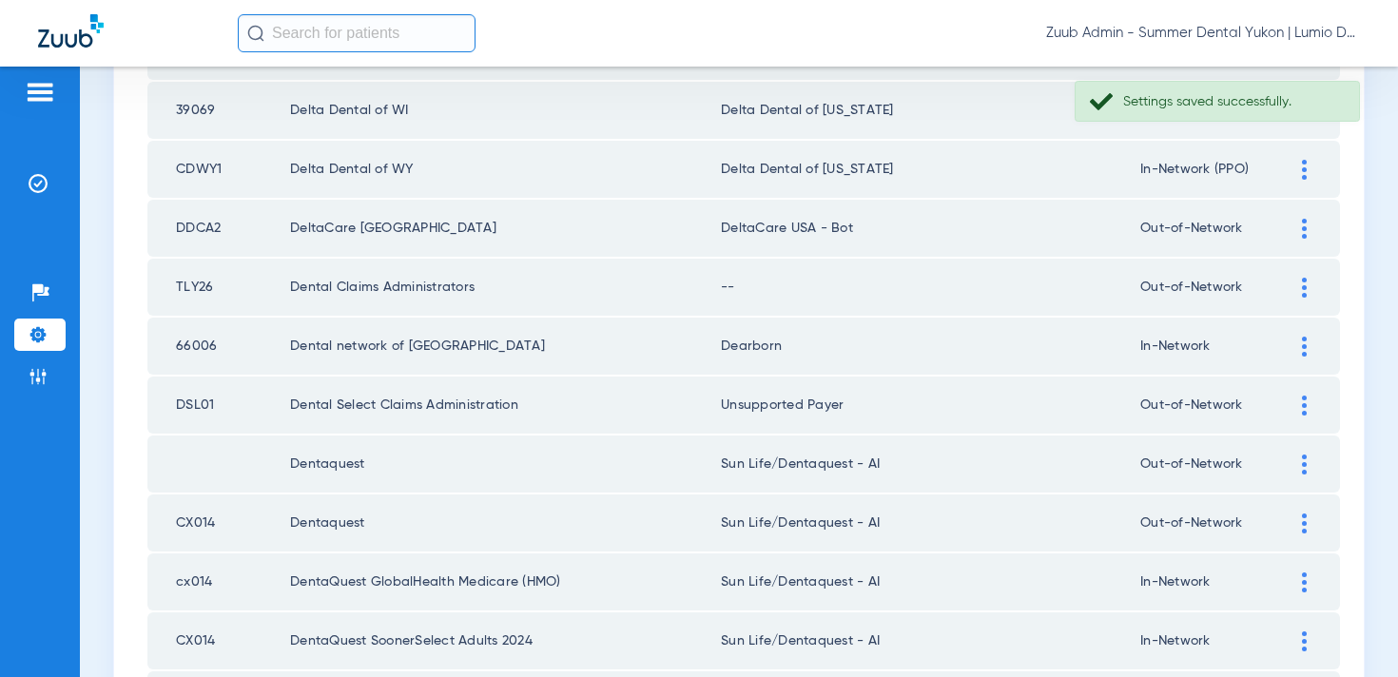
scroll to position [1512, 0]
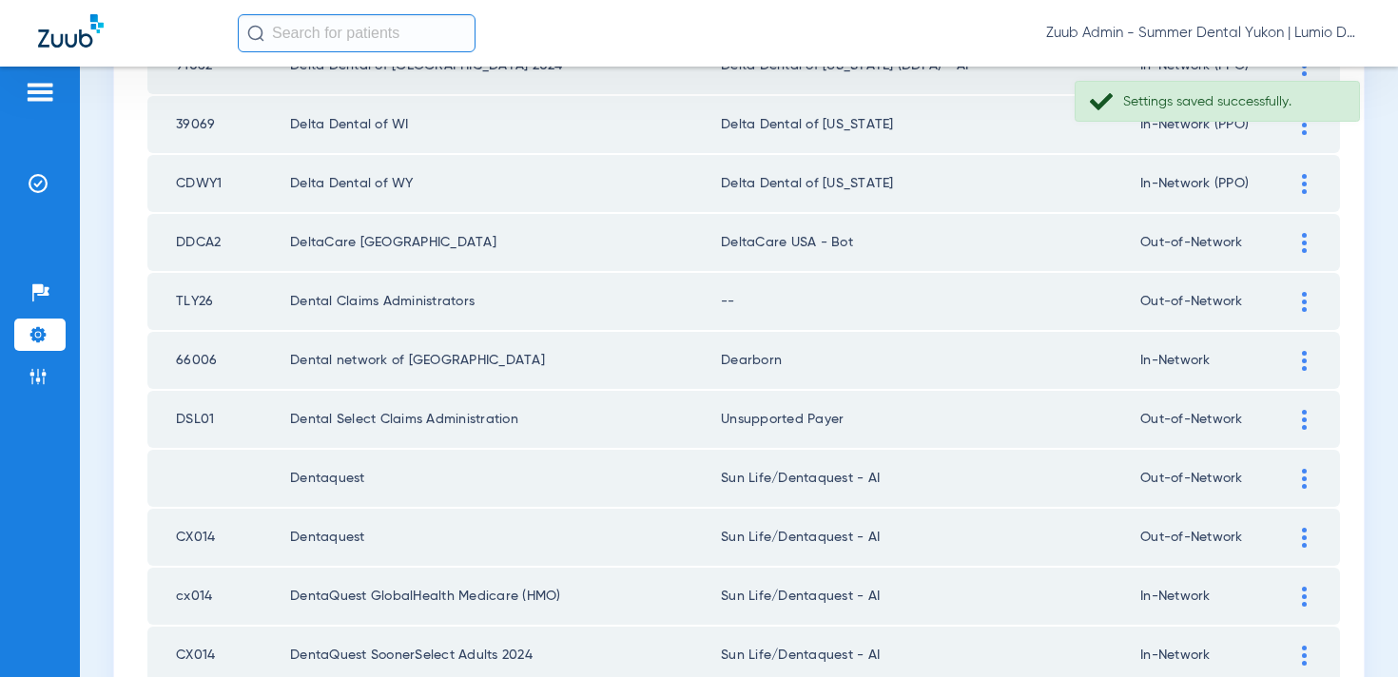
click at [1304, 305] on img at bounding box center [1304, 302] width 5 height 20
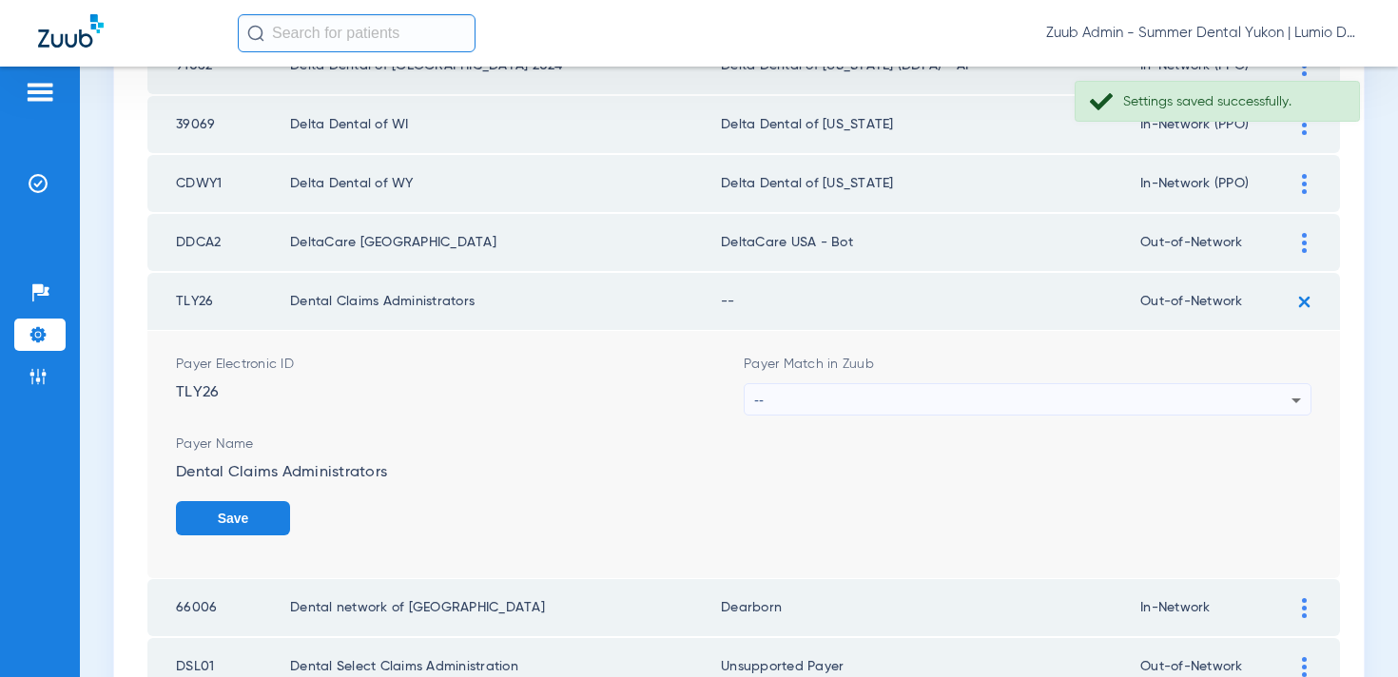
click at [1128, 388] on div "--" at bounding box center [1022, 400] width 537 height 32
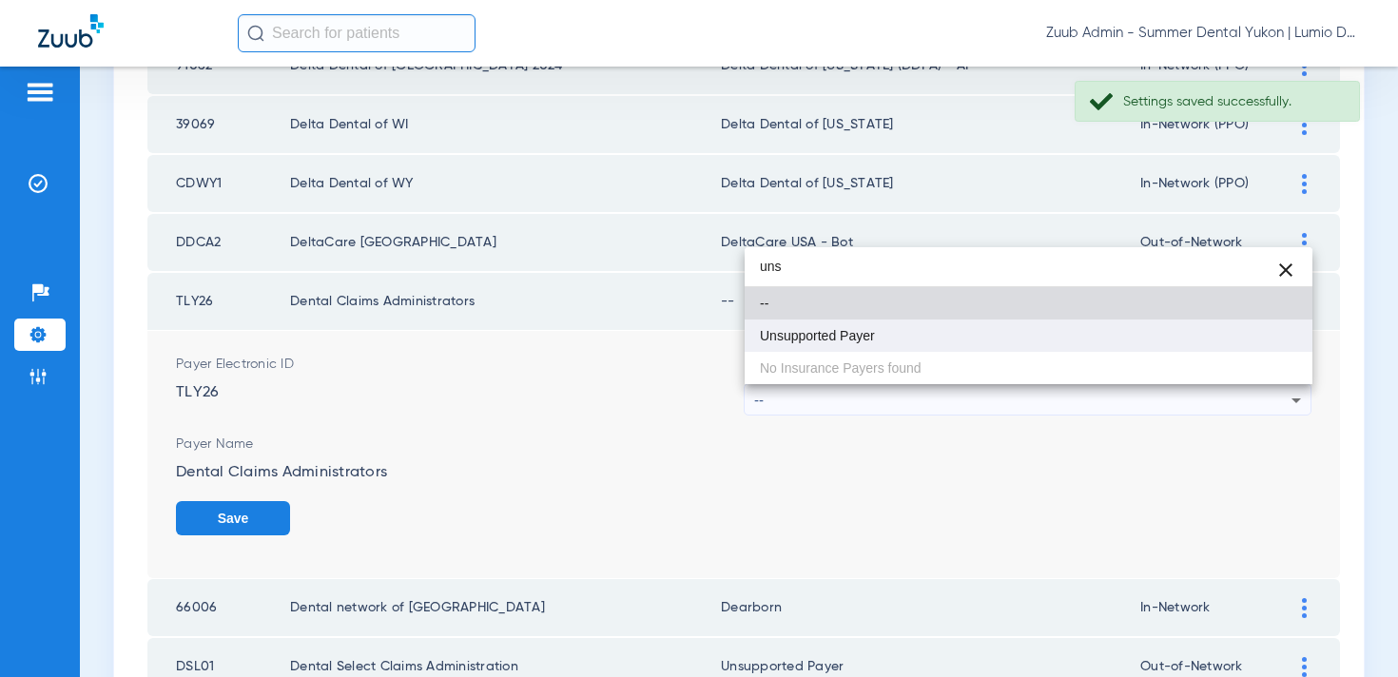
type input "uns"
click at [1079, 322] on mat-option "Unsupported Payer" at bounding box center [1029, 336] width 568 height 32
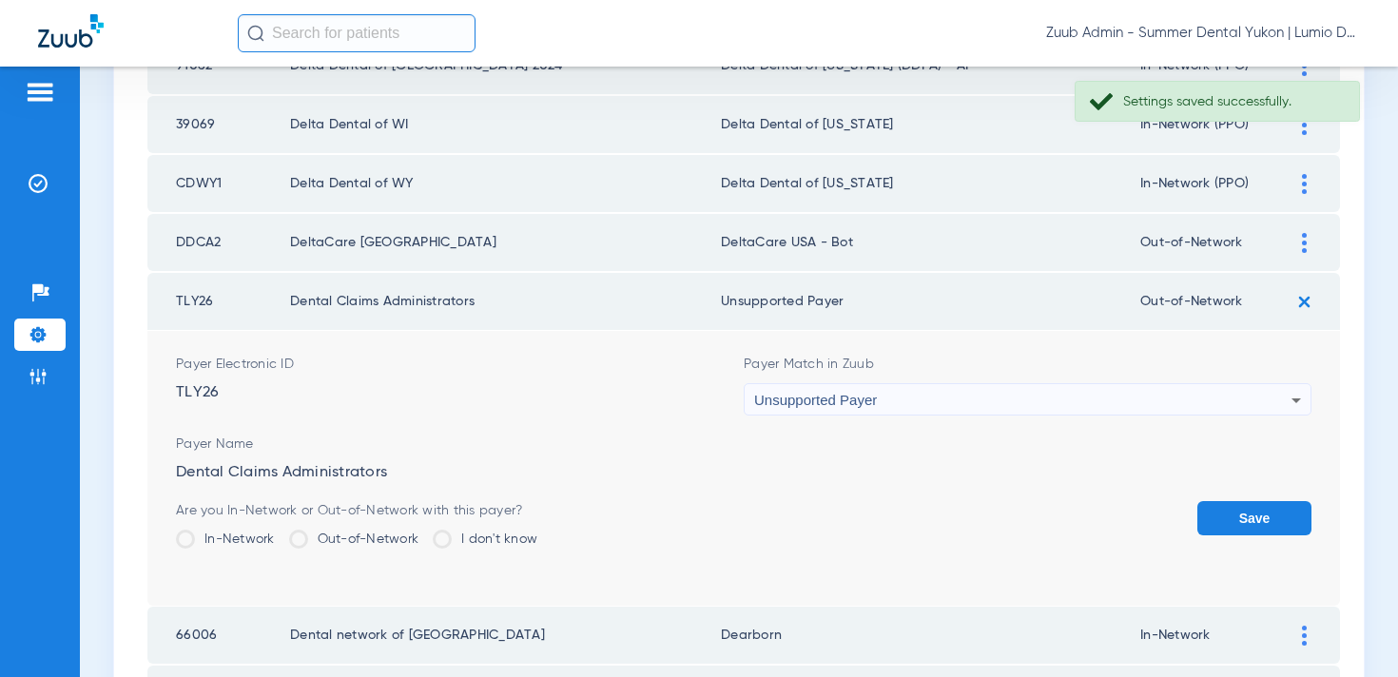
click at [1215, 501] on button "Save" at bounding box center [1255, 518] width 114 height 34
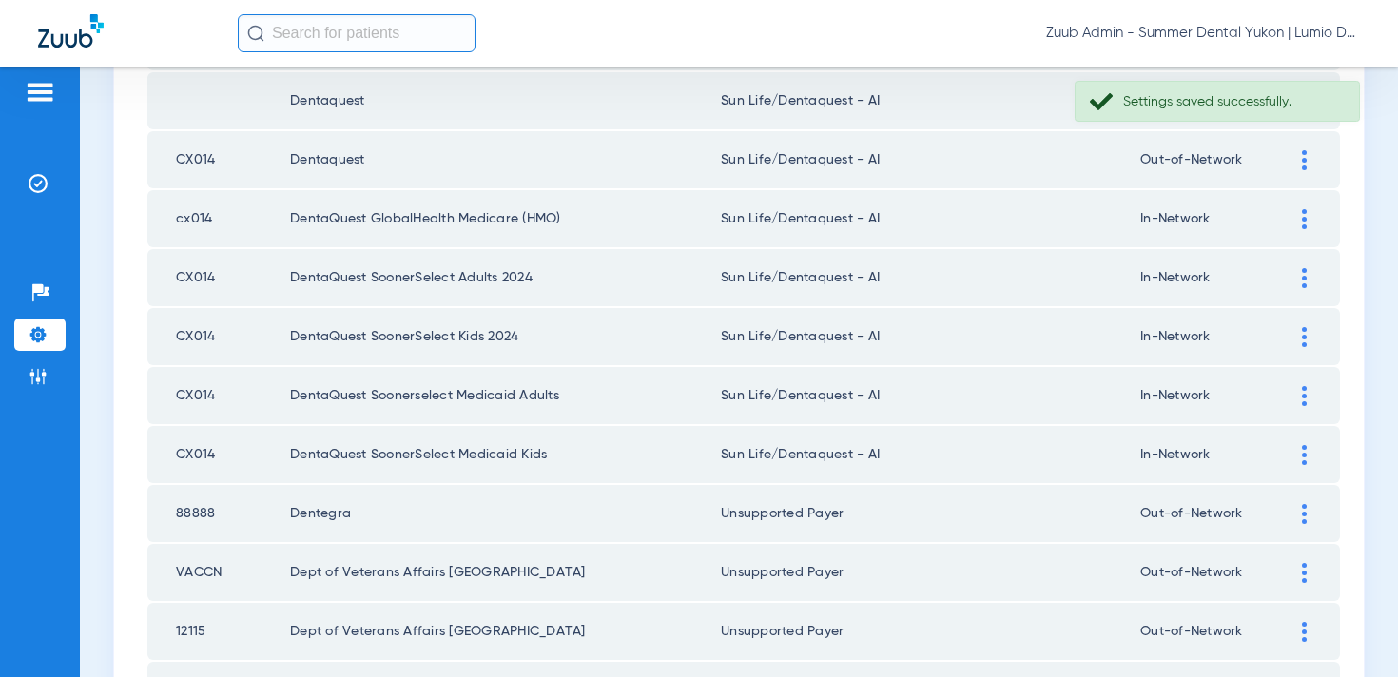
scroll to position [2781, 0]
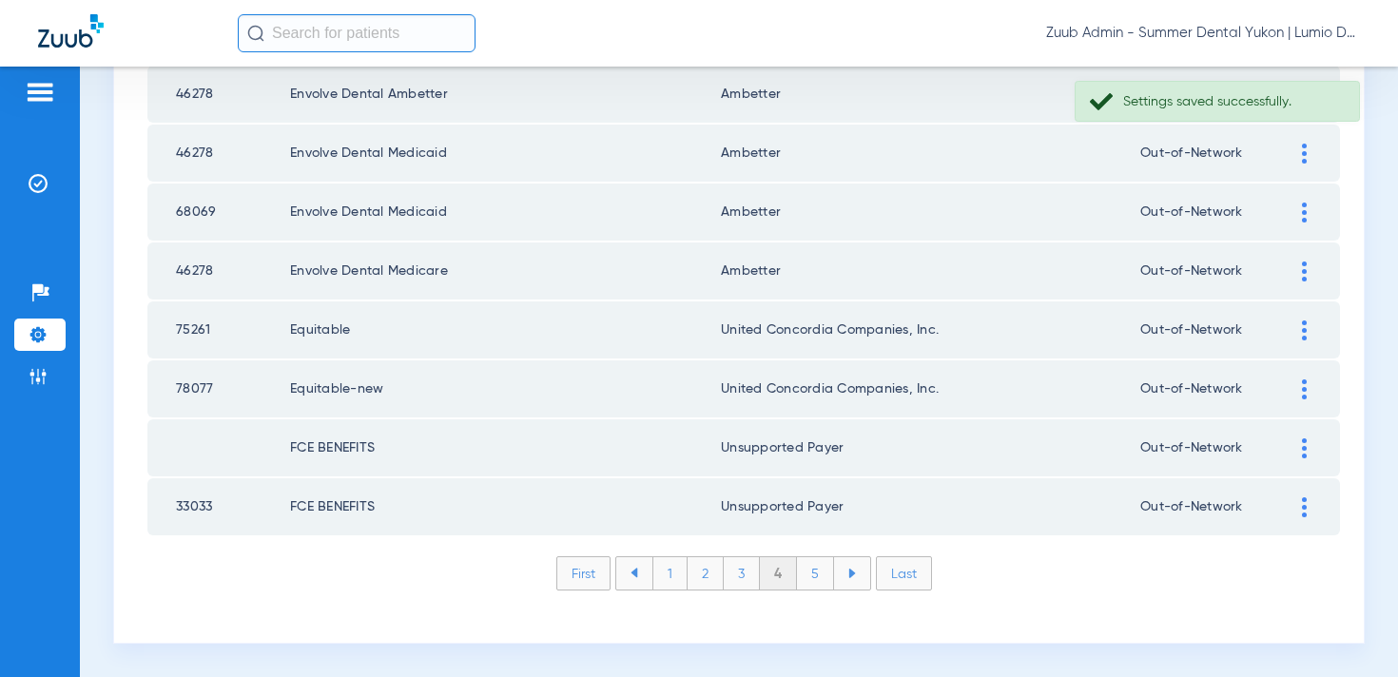
click at [818, 558] on li "5" at bounding box center [815, 573] width 37 height 32
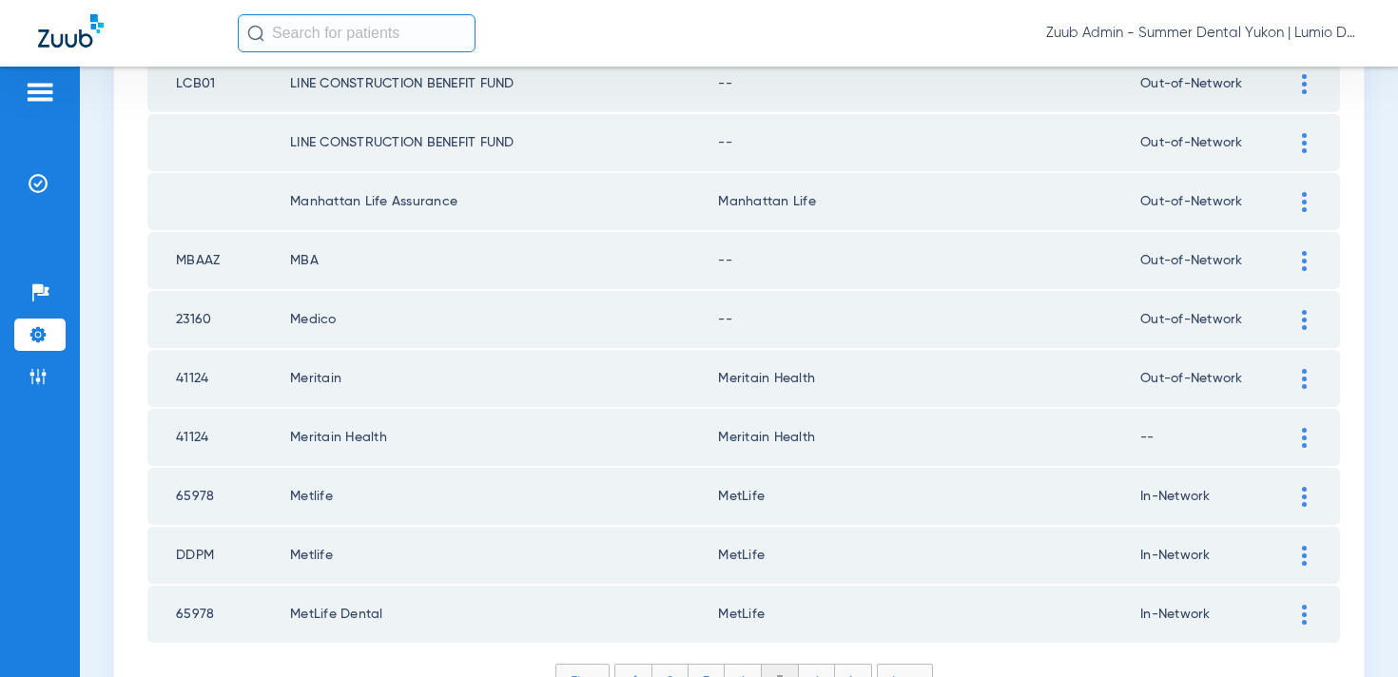
scroll to position [2672, 0]
click at [1308, 322] on div at bounding box center [1304, 321] width 33 height 20
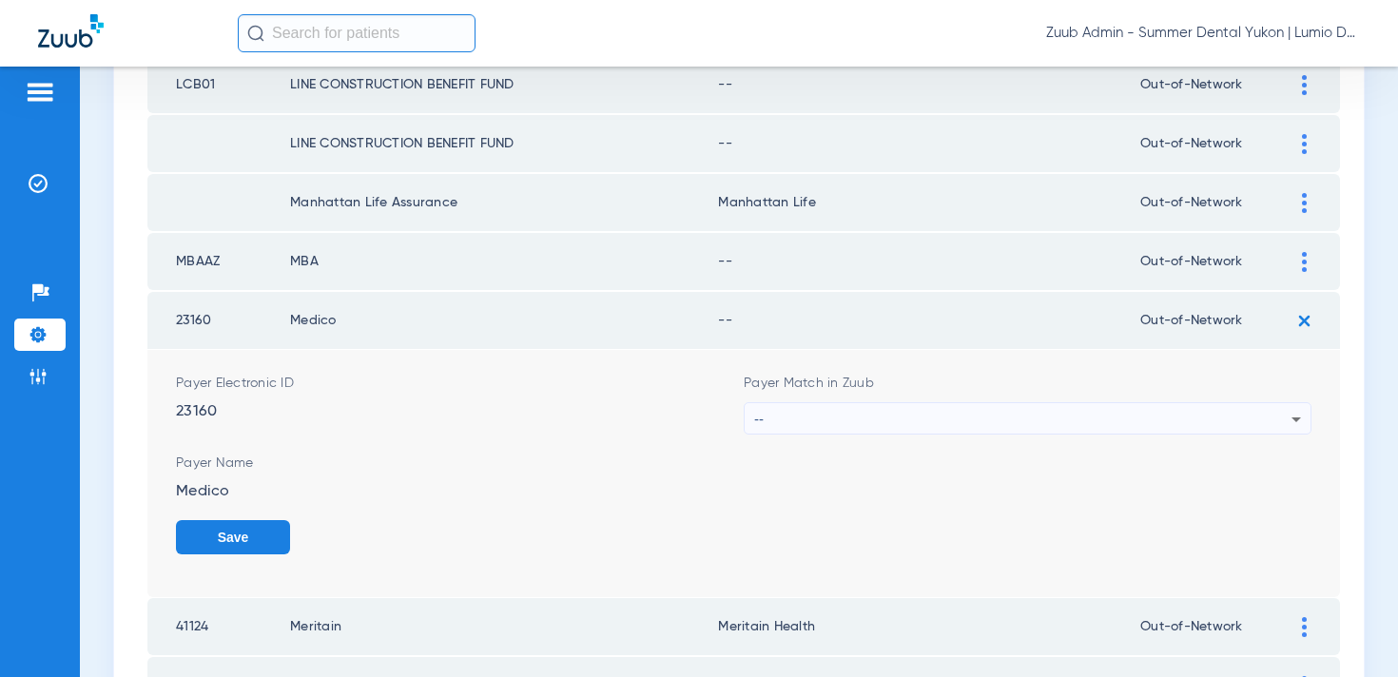
click at [1038, 407] on div "--" at bounding box center [1022, 419] width 537 height 32
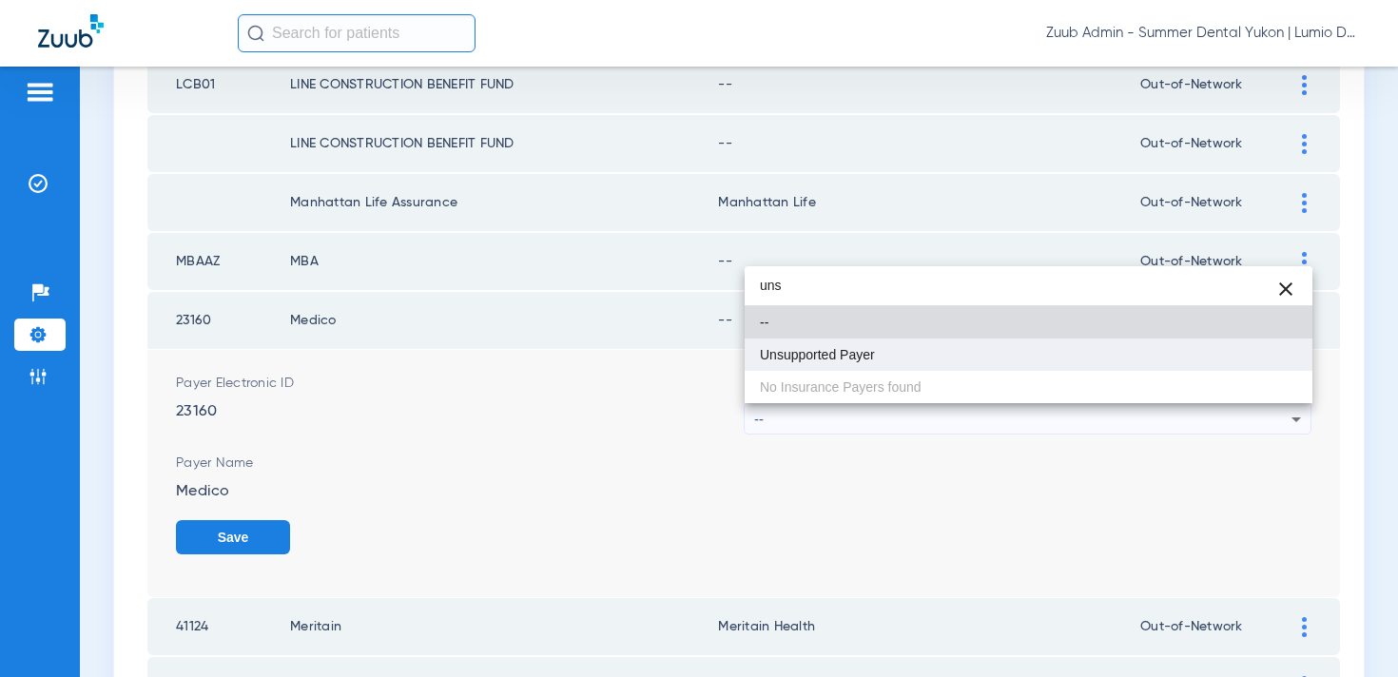
type input "uns"
click at [985, 349] on mat-option "Unsupported Payer" at bounding box center [1029, 355] width 568 height 32
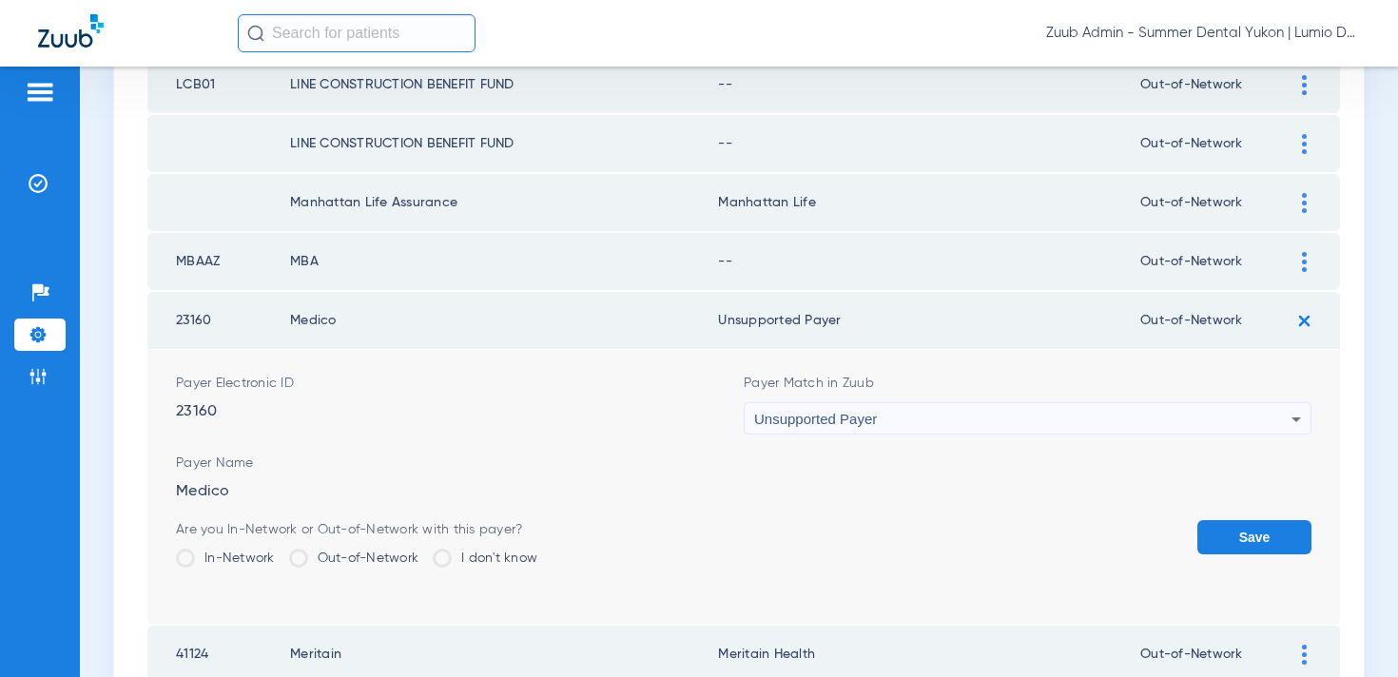
click at [1212, 534] on button "Save" at bounding box center [1255, 537] width 114 height 34
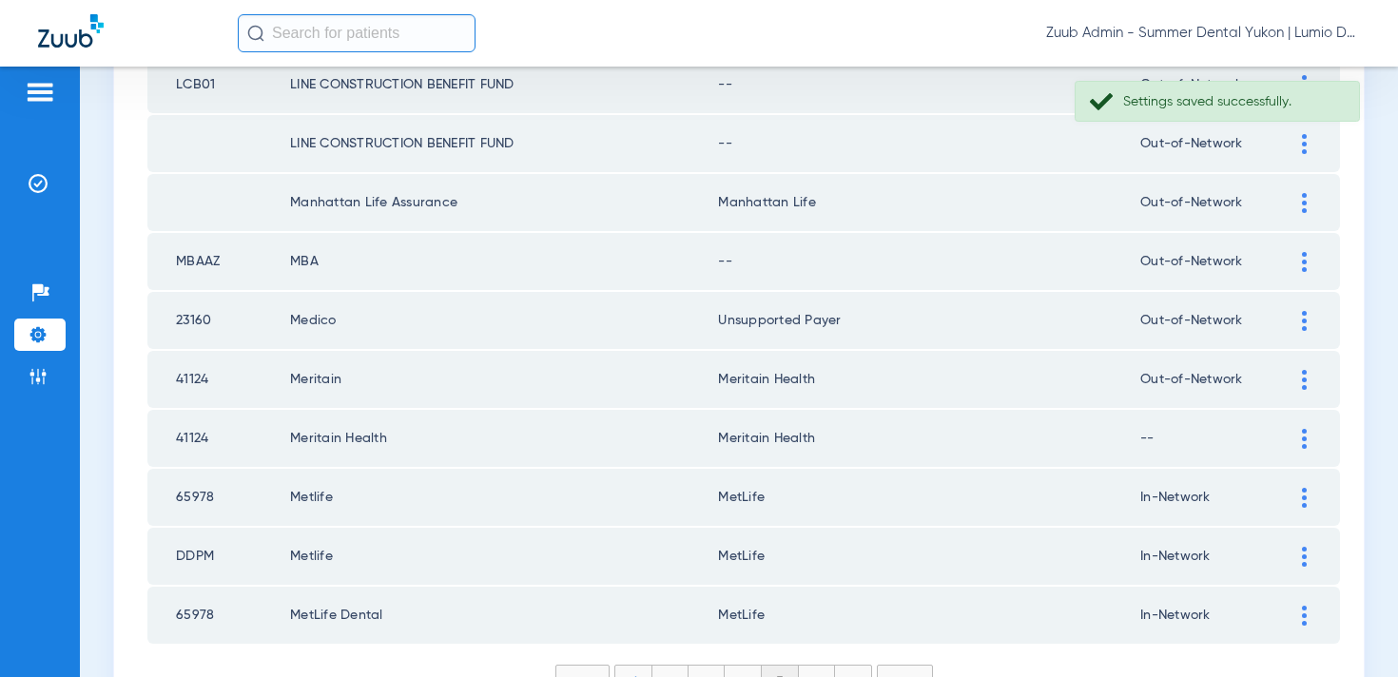
click at [1296, 256] on div at bounding box center [1304, 262] width 33 height 20
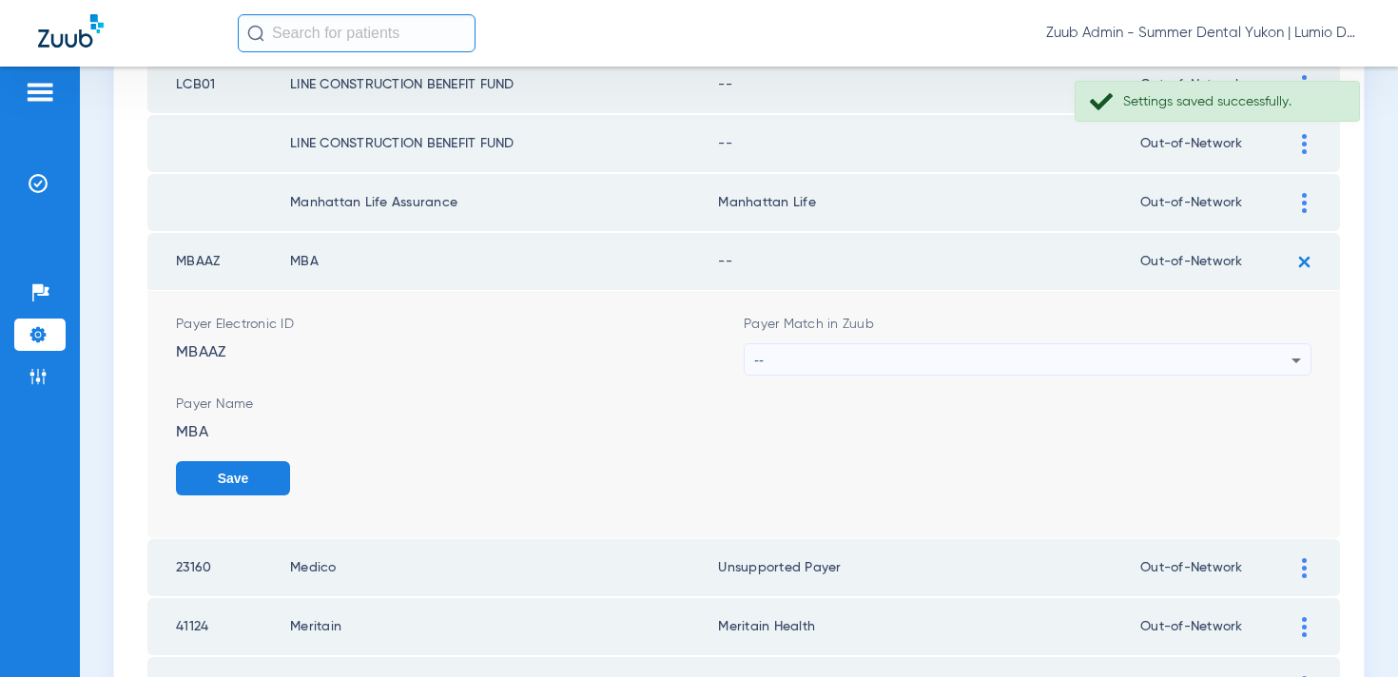
click at [1034, 367] on div "--" at bounding box center [1022, 360] width 537 height 32
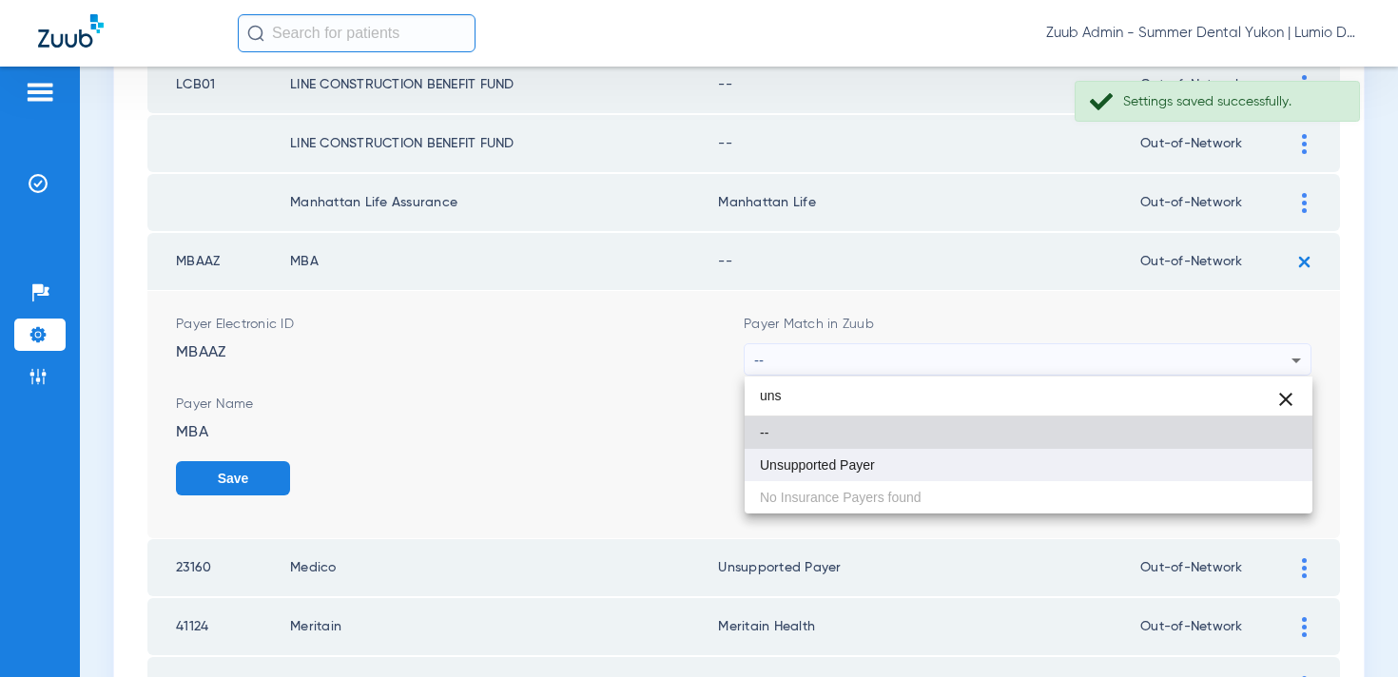
type input "uns"
click at [986, 462] on mat-option "Unsupported Payer" at bounding box center [1029, 465] width 568 height 32
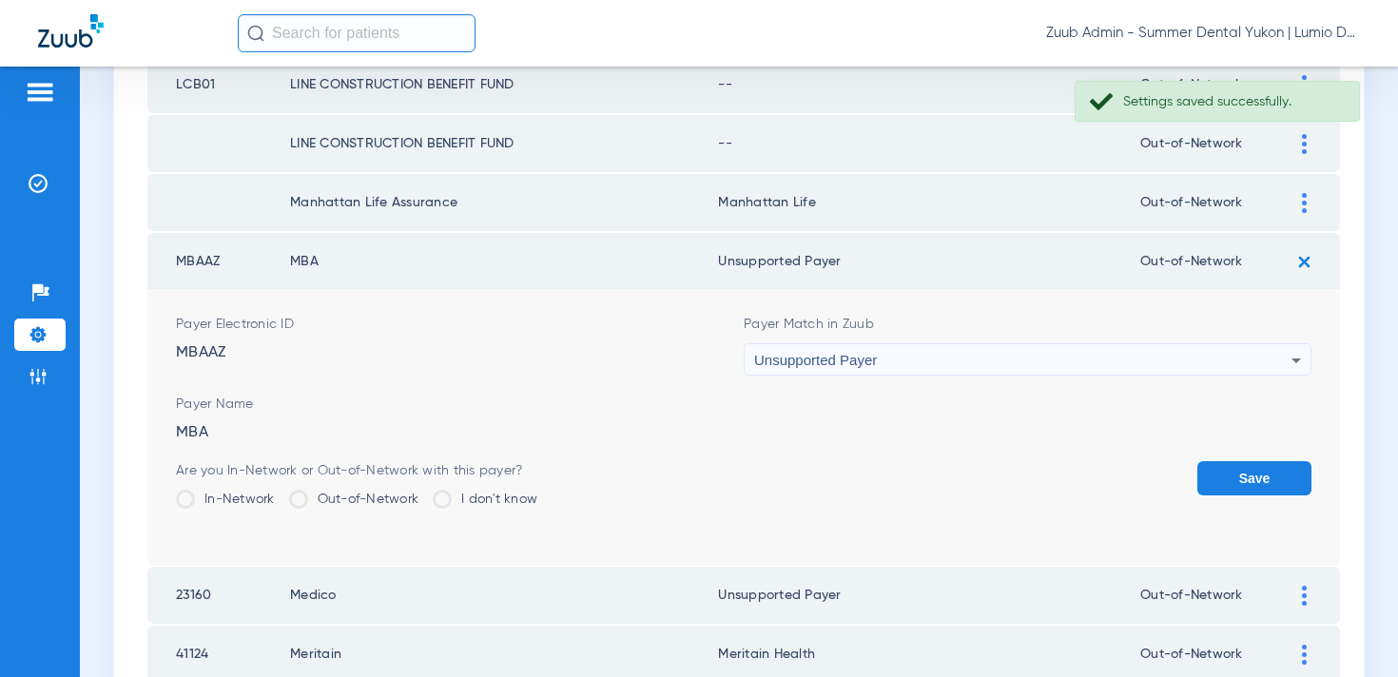
click at [1219, 475] on button "Save" at bounding box center [1255, 478] width 114 height 34
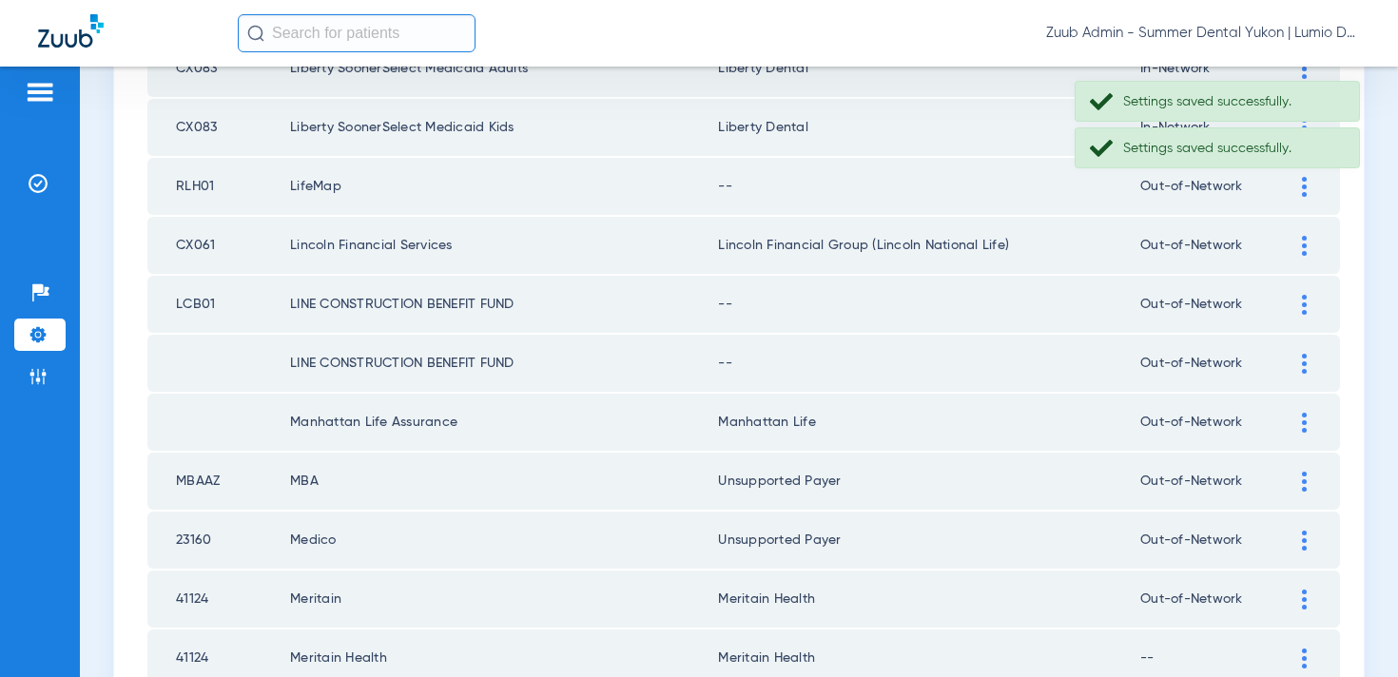
scroll to position [2436, 0]
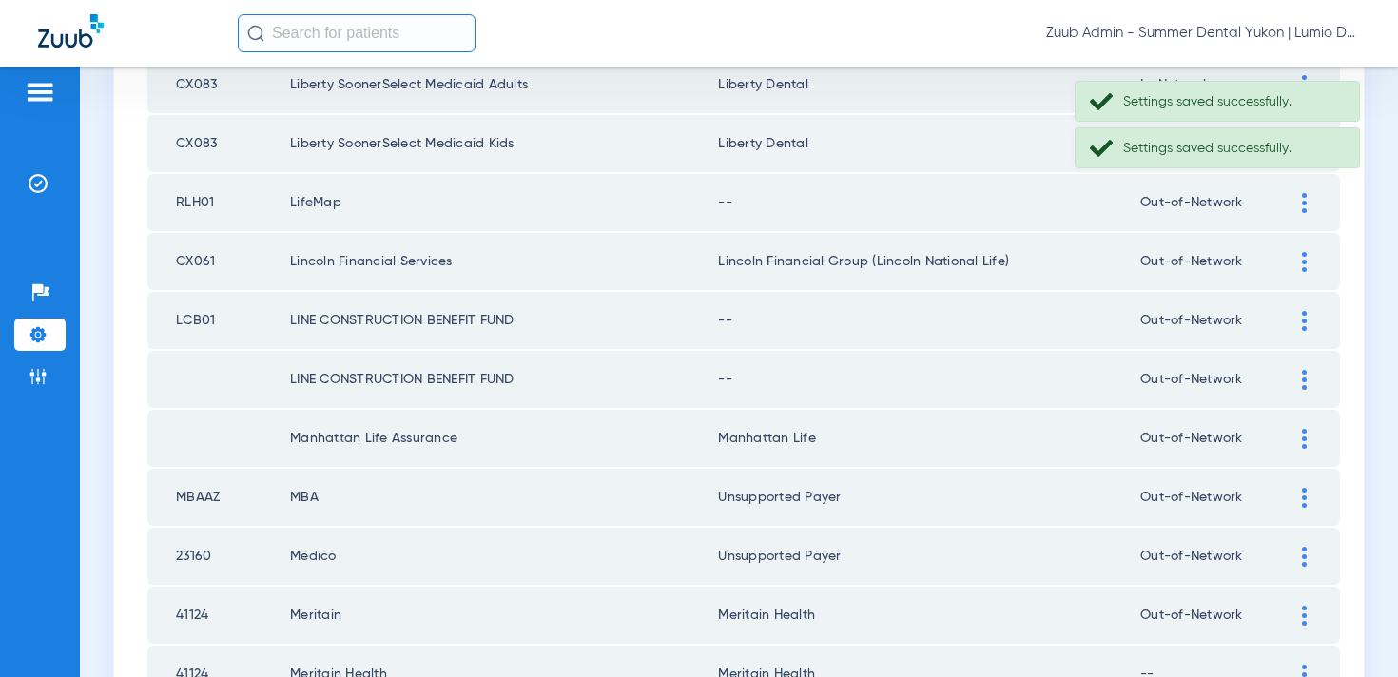
click at [1301, 366] on td at bounding box center [1314, 379] width 52 height 57
click at [1301, 375] on div at bounding box center [1304, 380] width 33 height 20
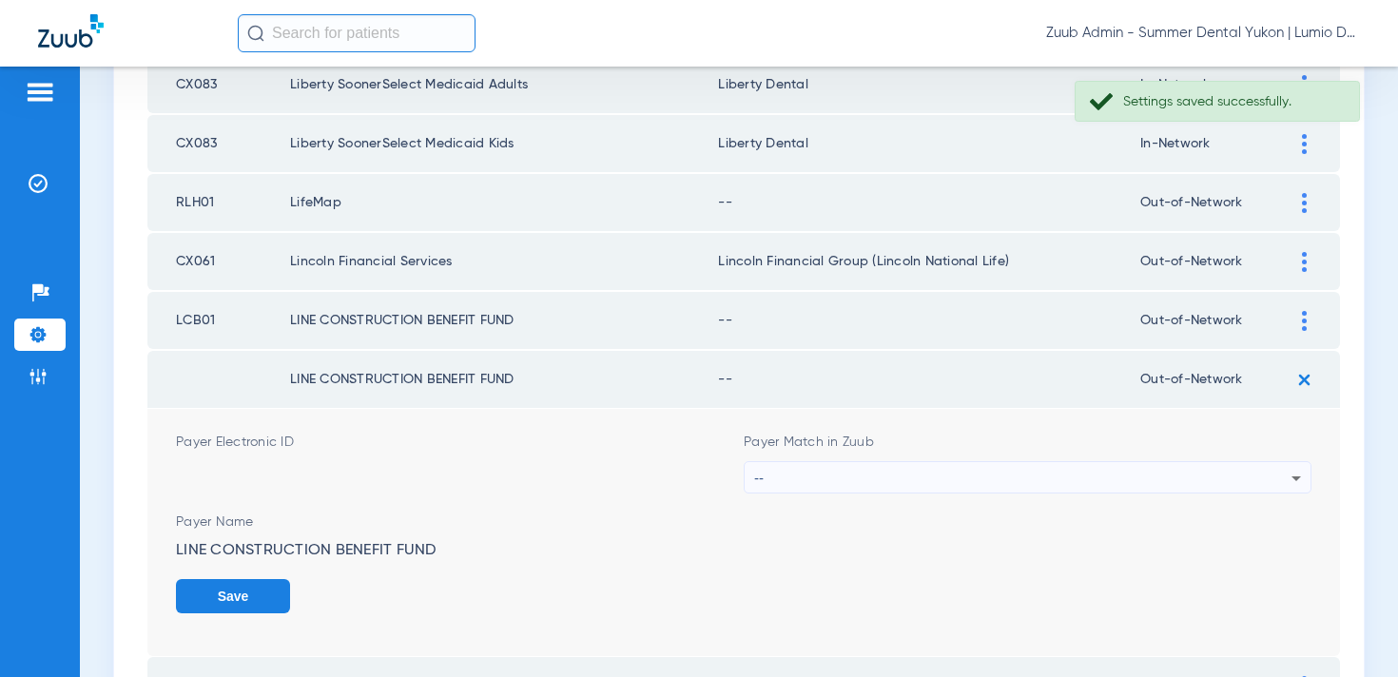
click at [1008, 471] on div "--" at bounding box center [1022, 478] width 537 height 32
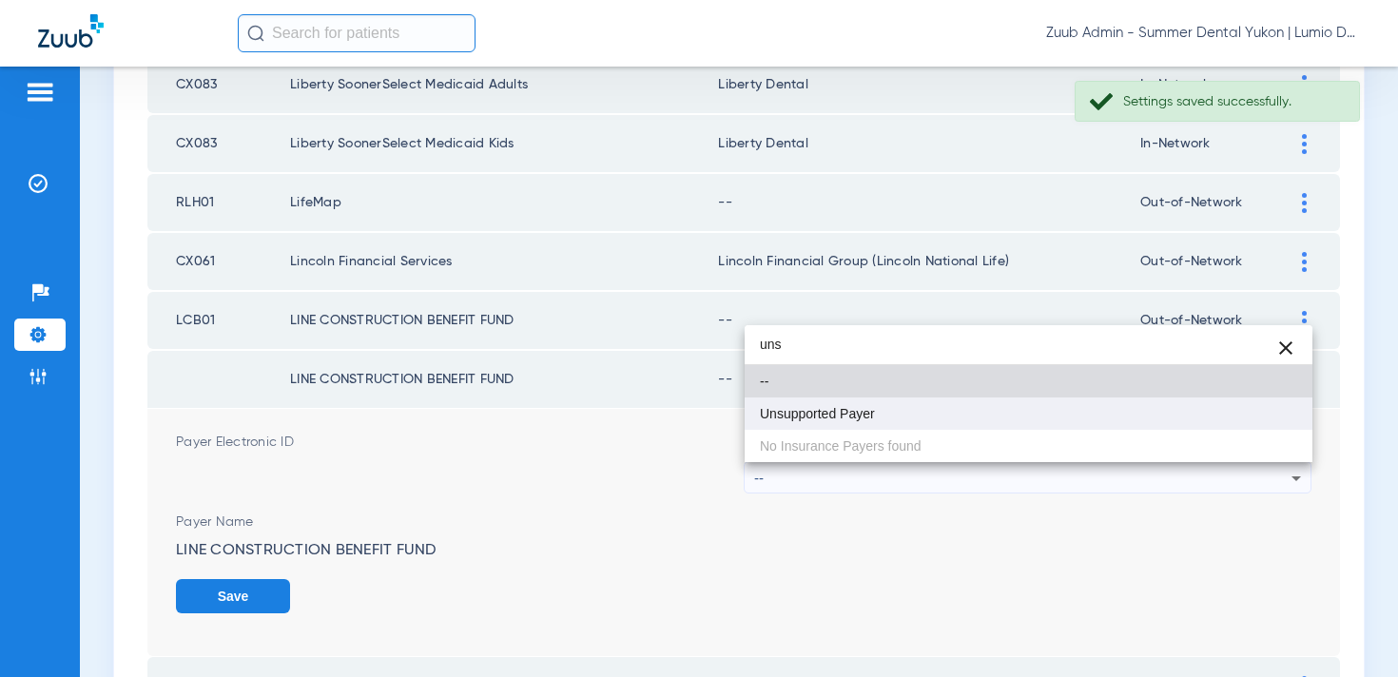
type input "uns"
click at [955, 403] on mat-option "Unsupported Payer" at bounding box center [1029, 414] width 568 height 32
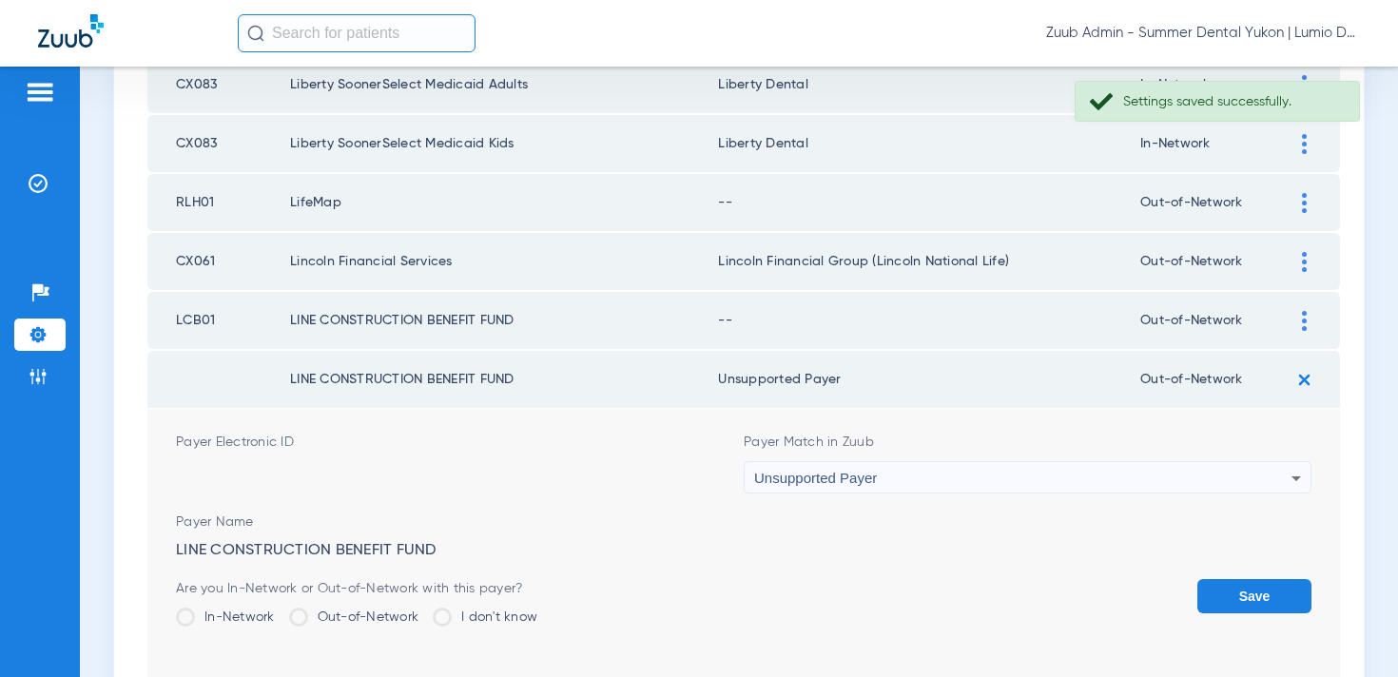
click at [1218, 599] on button "Save" at bounding box center [1255, 596] width 114 height 34
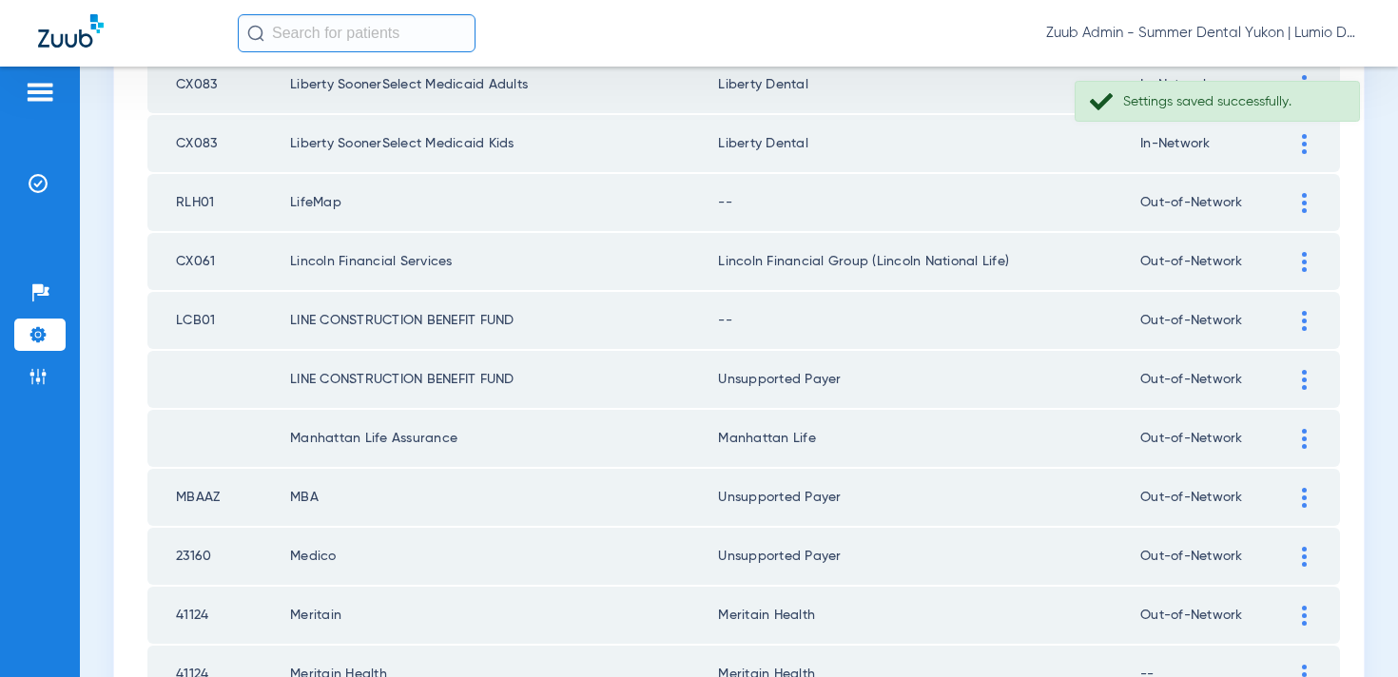
click at [1297, 322] on div at bounding box center [1304, 321] width 33 height 20
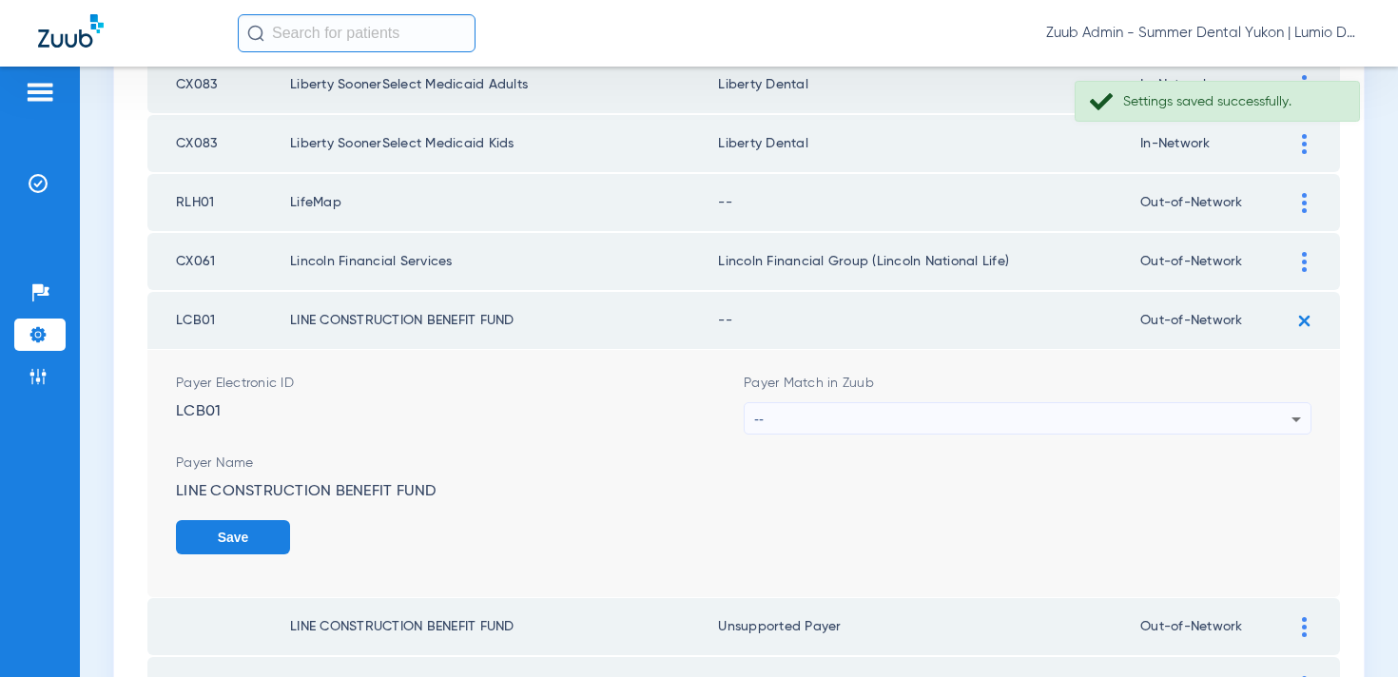
click at [980, 423] on div "--" at bounding box center [1022, 419] width 537 height 32
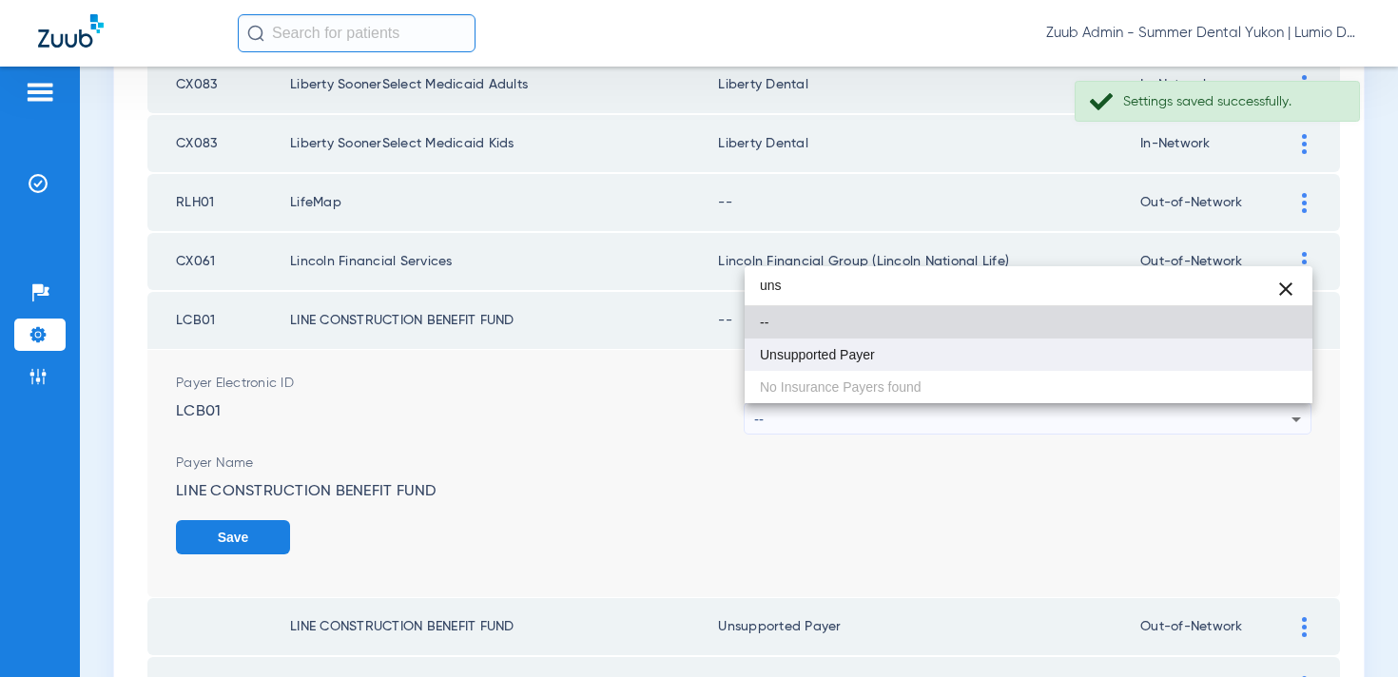
type input "uns"
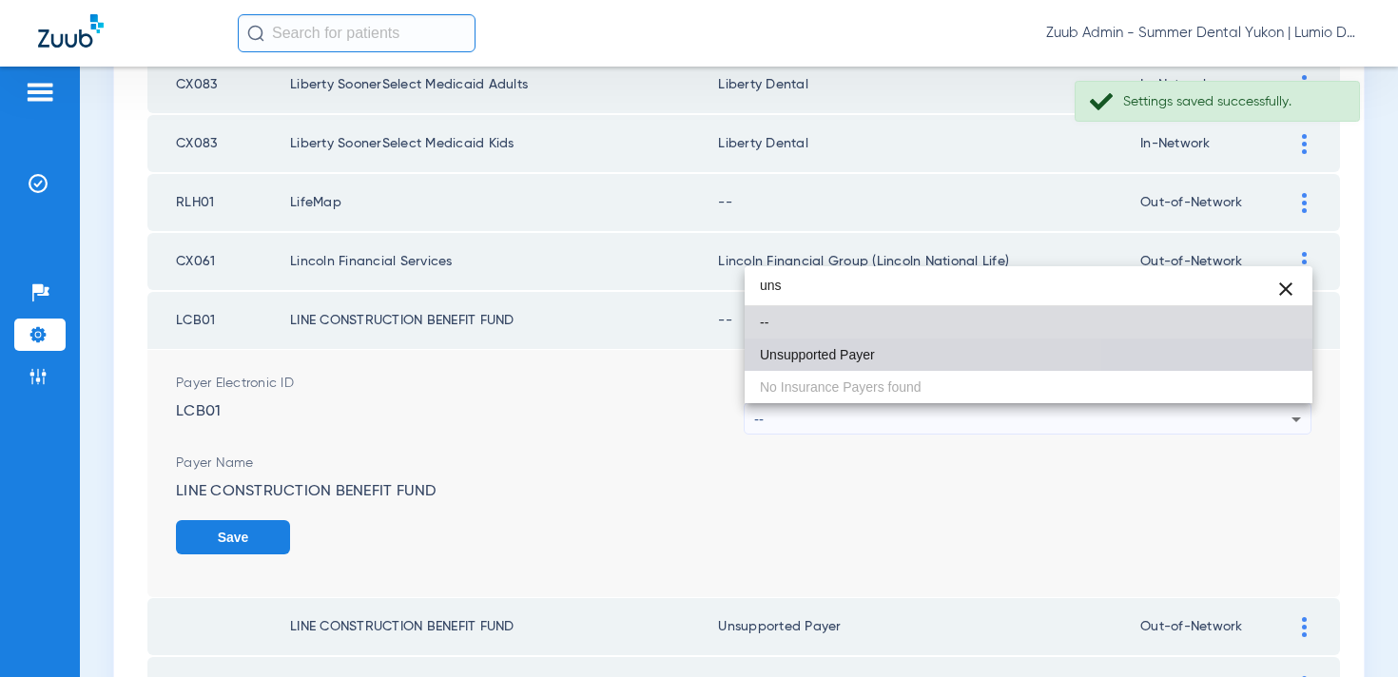
click at [966, 347] on mat-option "Unsupported Payer" at bounding box center [1029, 355] width 568 height 32
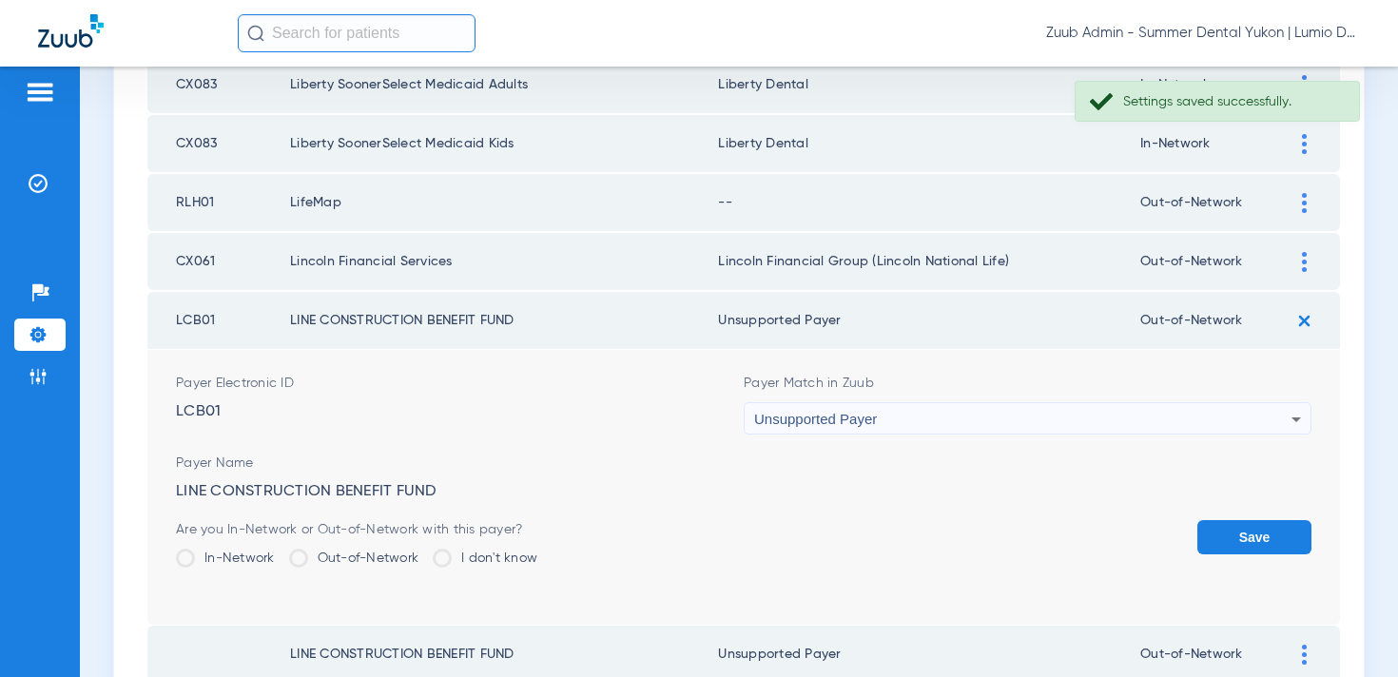
click at [1221, 531] on button "Save" at bounding box center [1255, 537] width 114 height 34
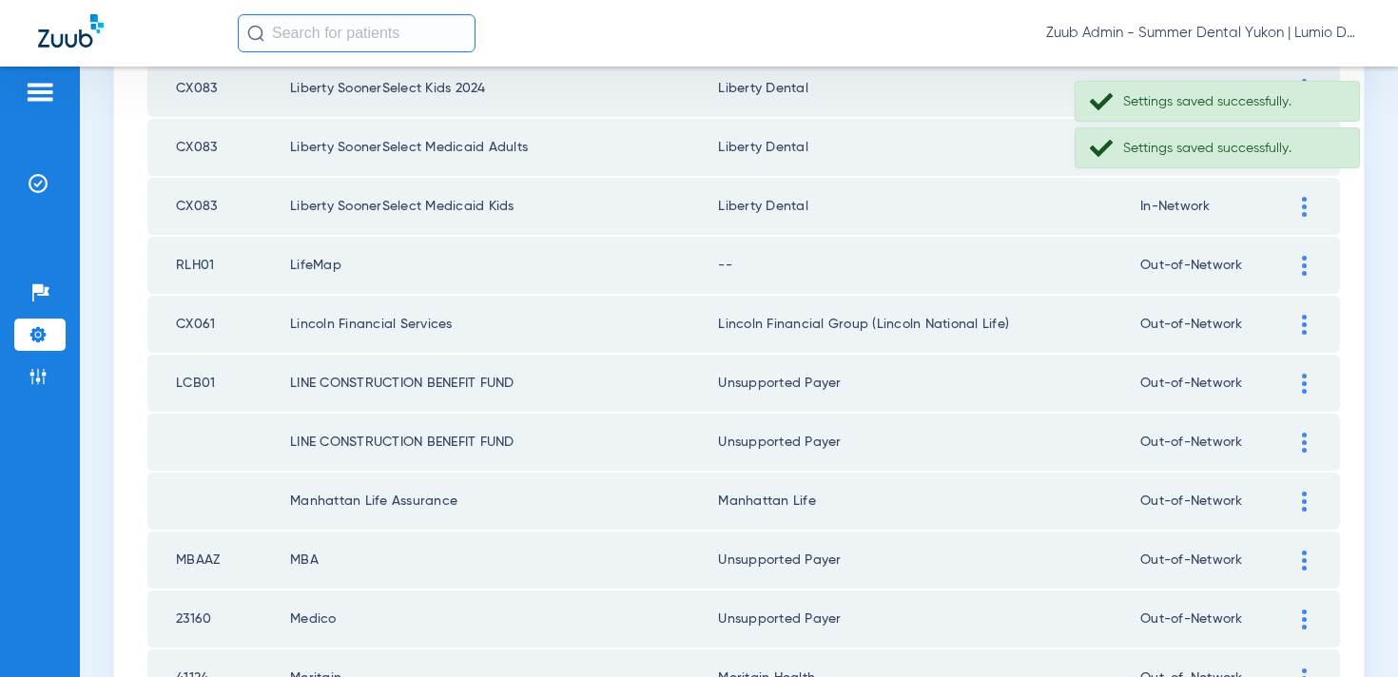
scroll to position [2355, 0]
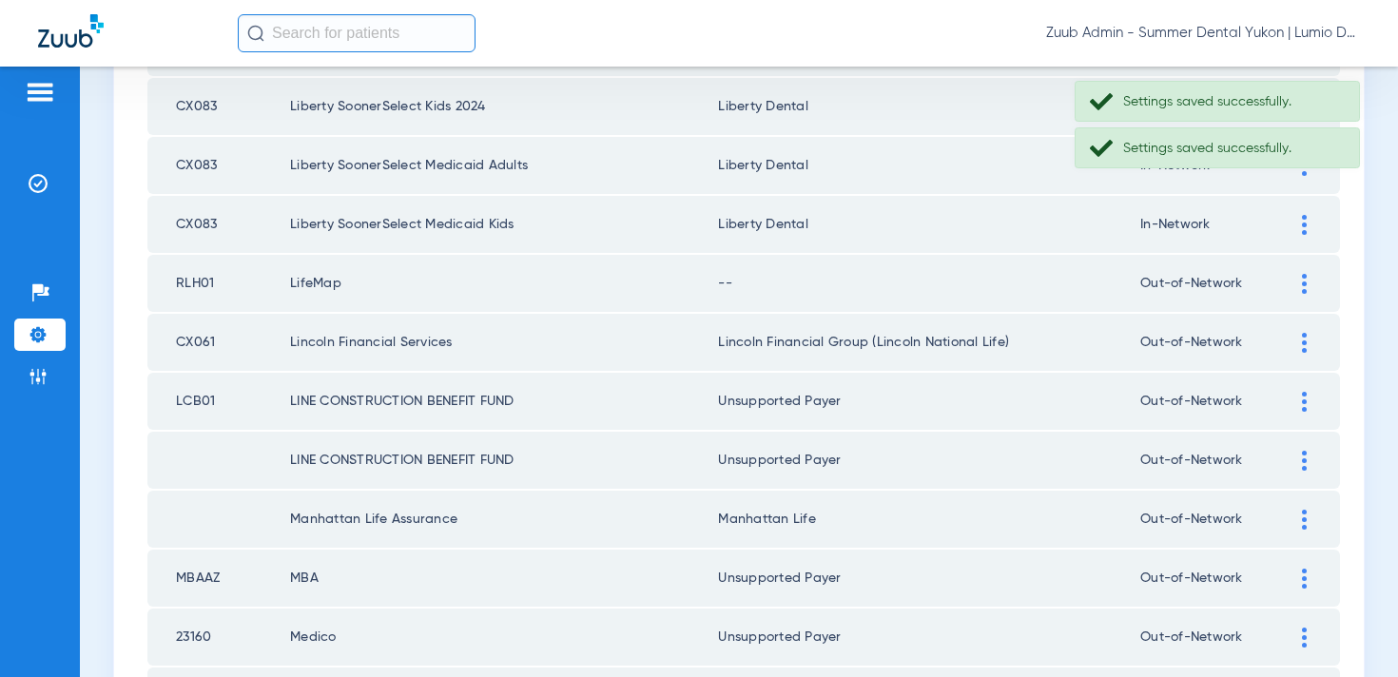
click at [1310, 285] on div at bounding box center [1304, 284] width 33 height 20
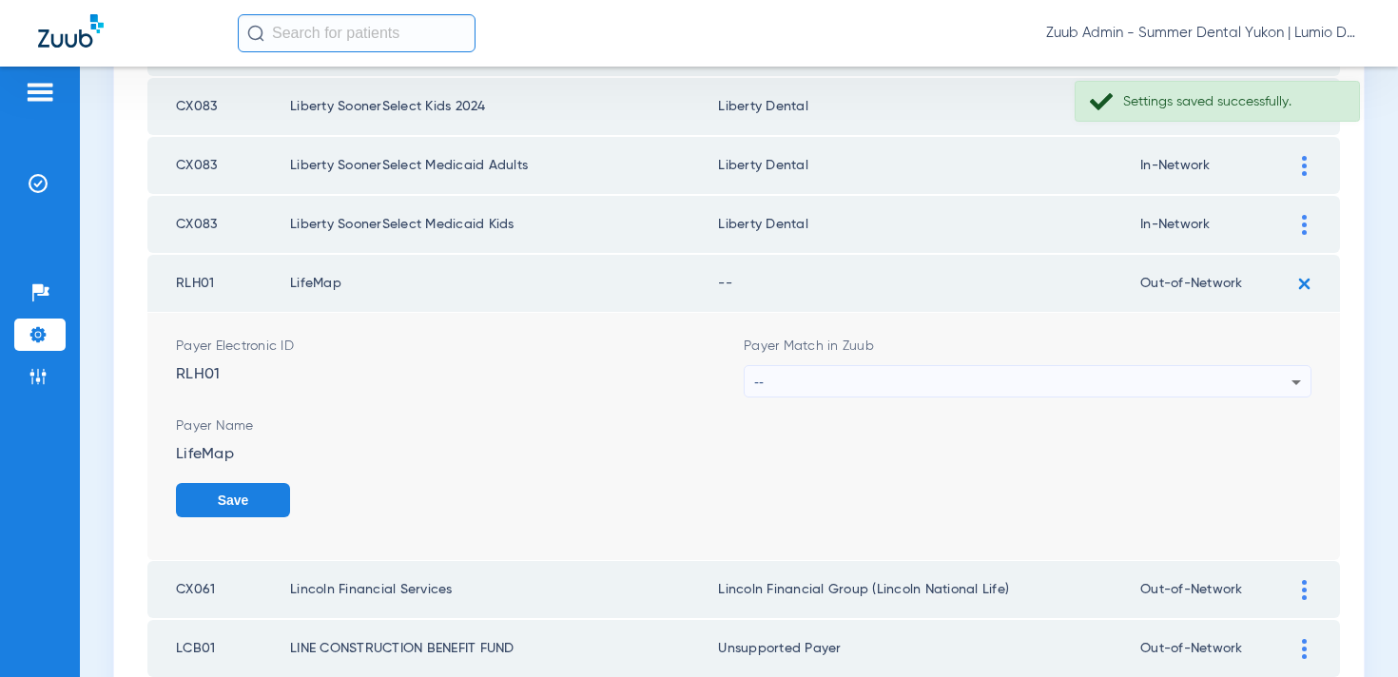
click at [1113, 375] on div "--" at bounding box center [1022, 382] width 537 height 32
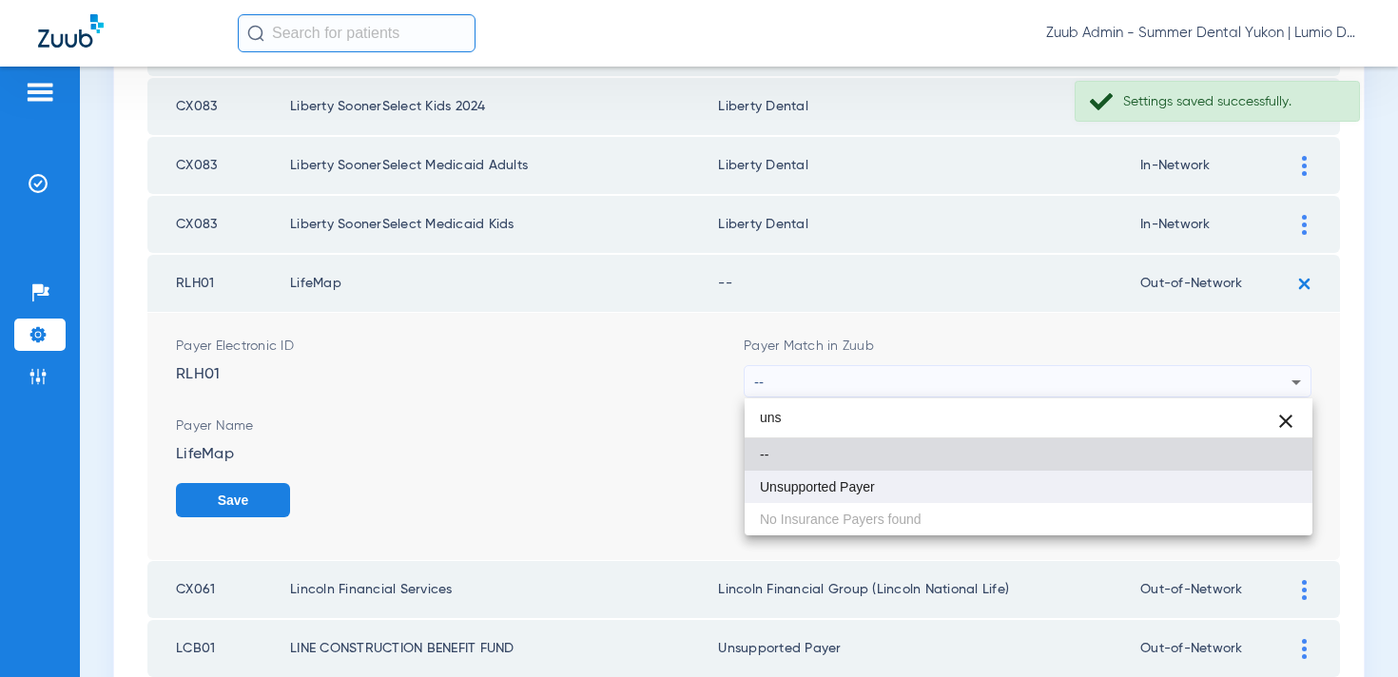
type input "uns"
click at [1038, 473] on mat-option "Unsupported Payer" at bounding box center [1029, 487] width 568 height 32
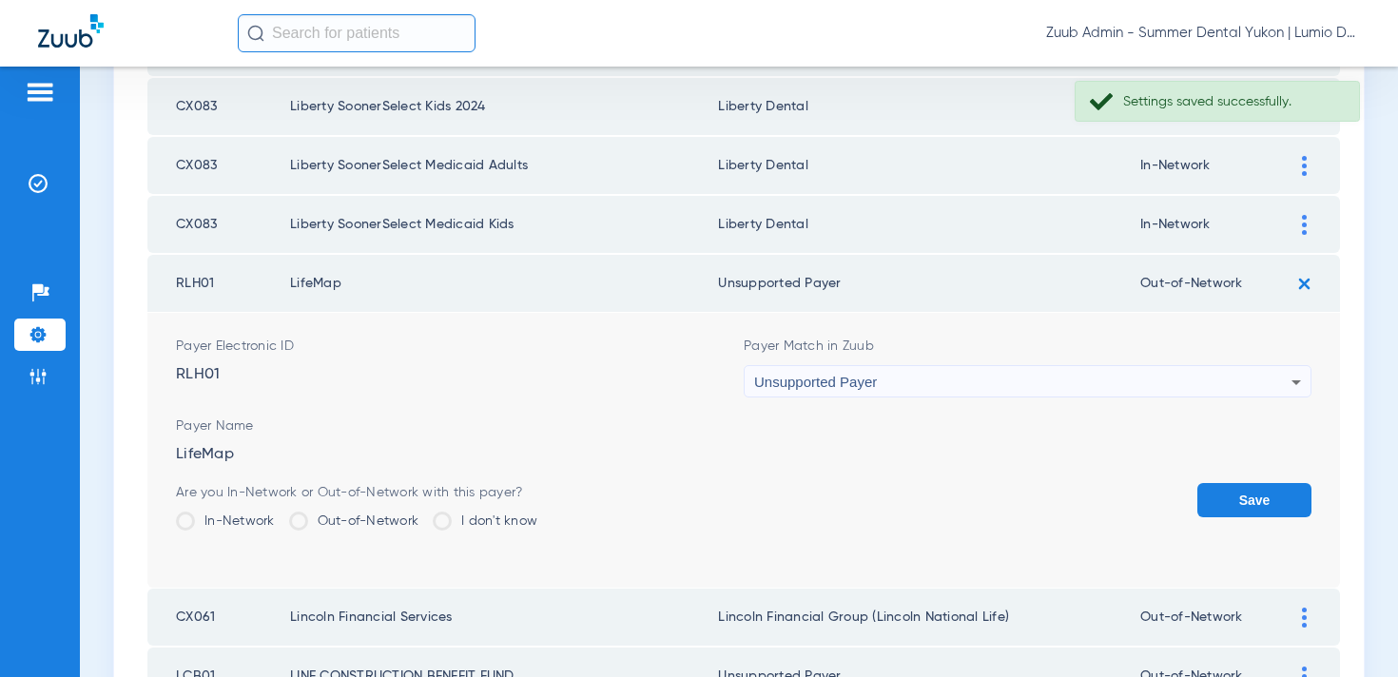
click at [1211, 507] on button "Save" at bounding box center [1255, 500] width 114 height 34
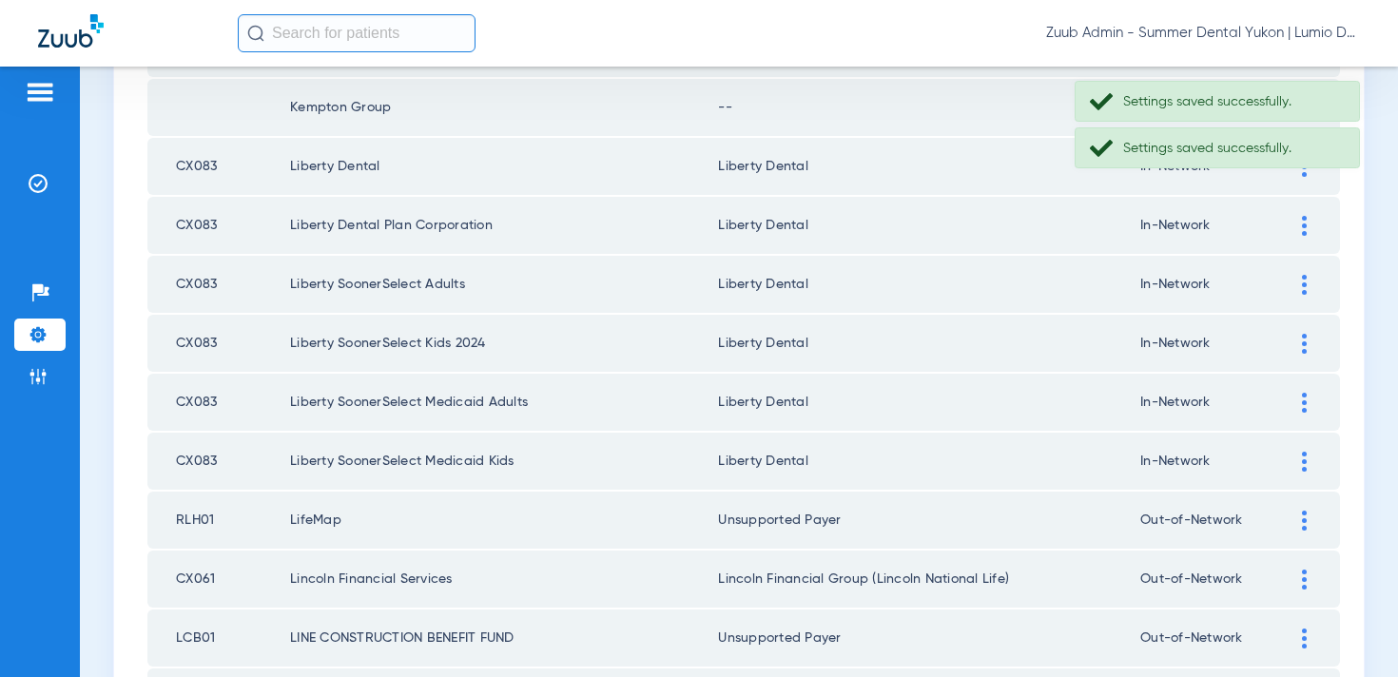
scroll to position [1926, 0]
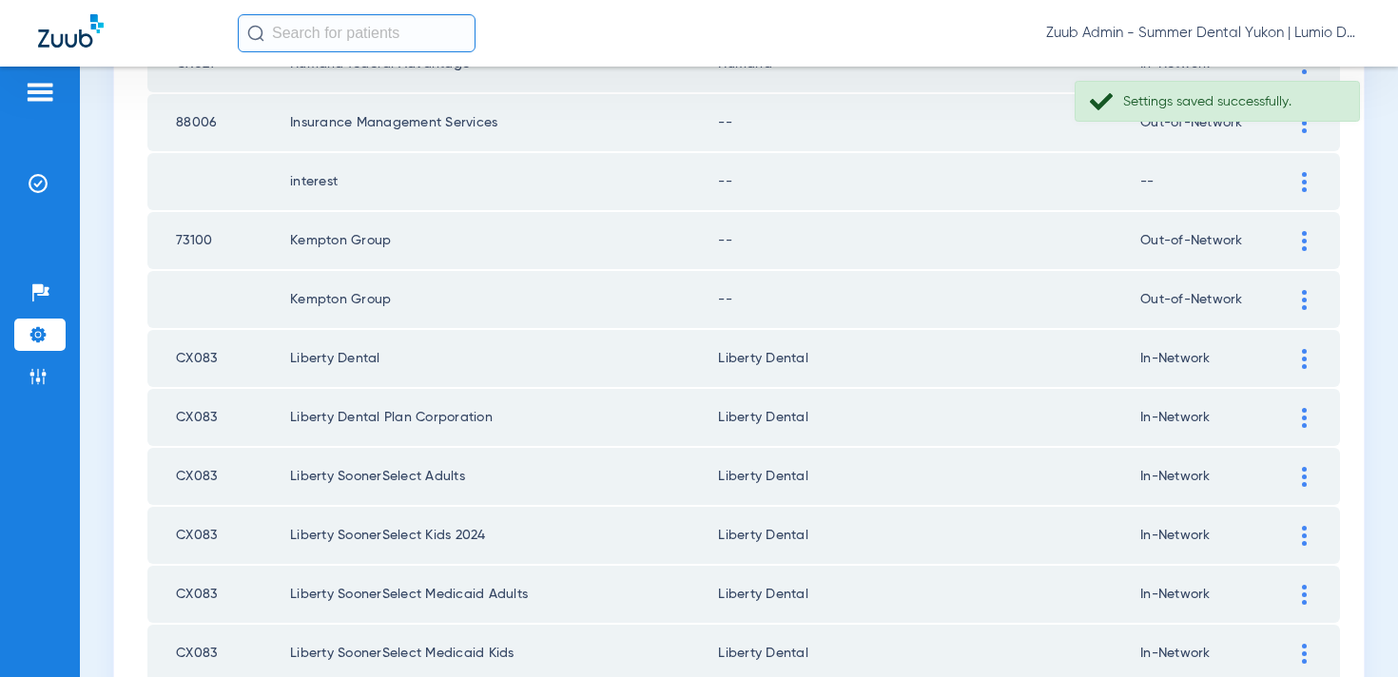
click at [1292, 302] on div at bounding box center [1304, 300] width 33 height 20
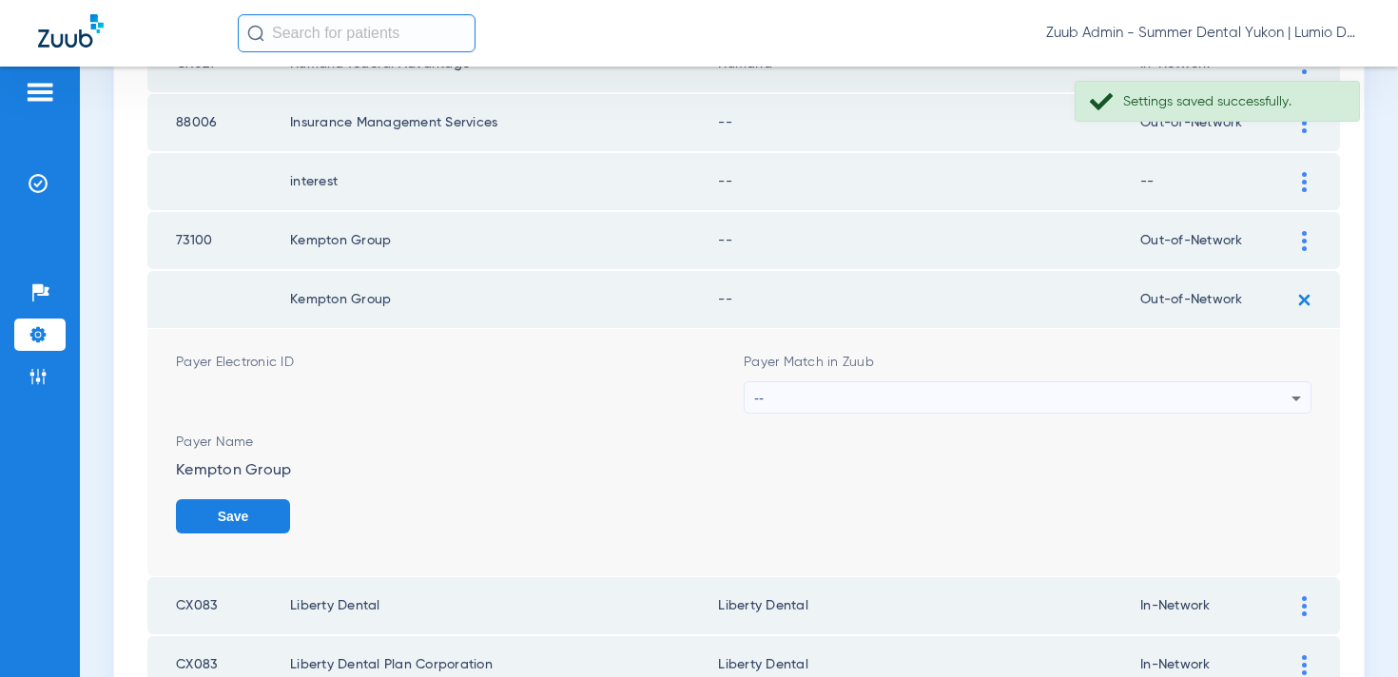
click at [1090, 387] on div "--" at bounding box center [1022, 398] width 537 height 32
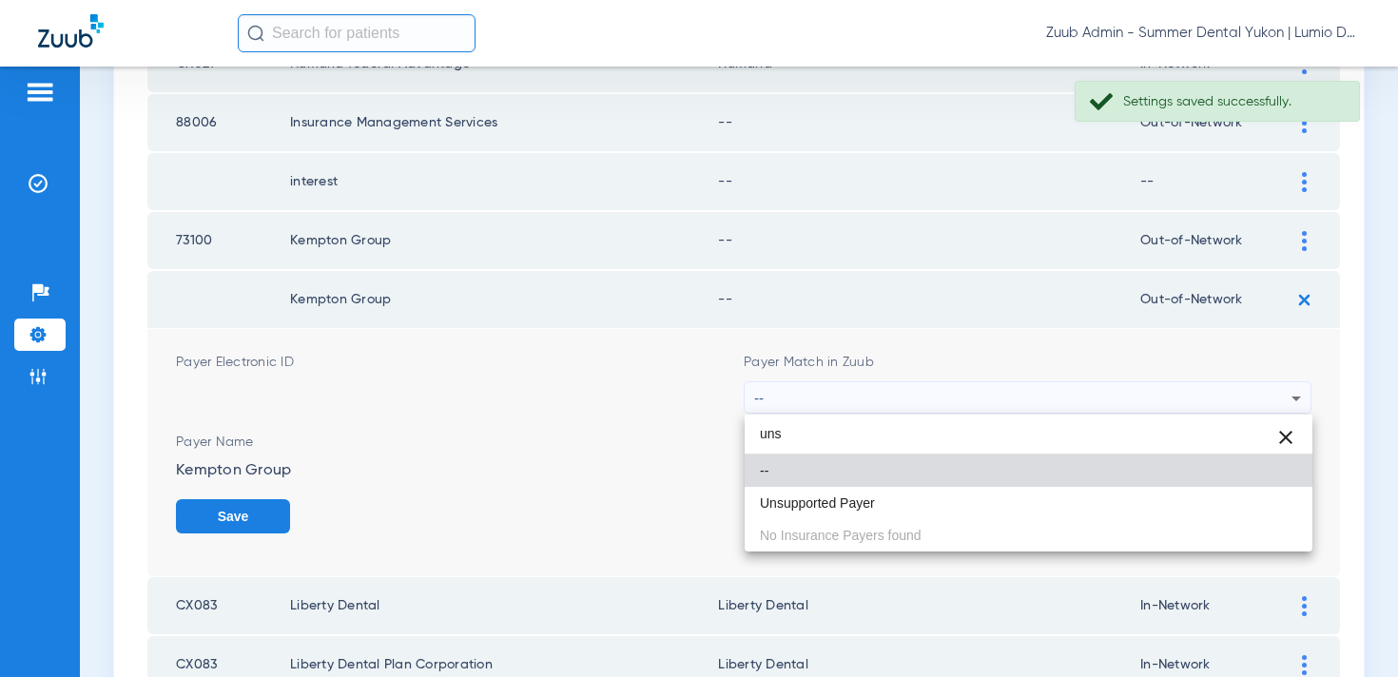
type input "uns"
click at [1012, 501] on mat-option "Unsupported Payer" at bounding box center [1029, 503] width 568 height 32
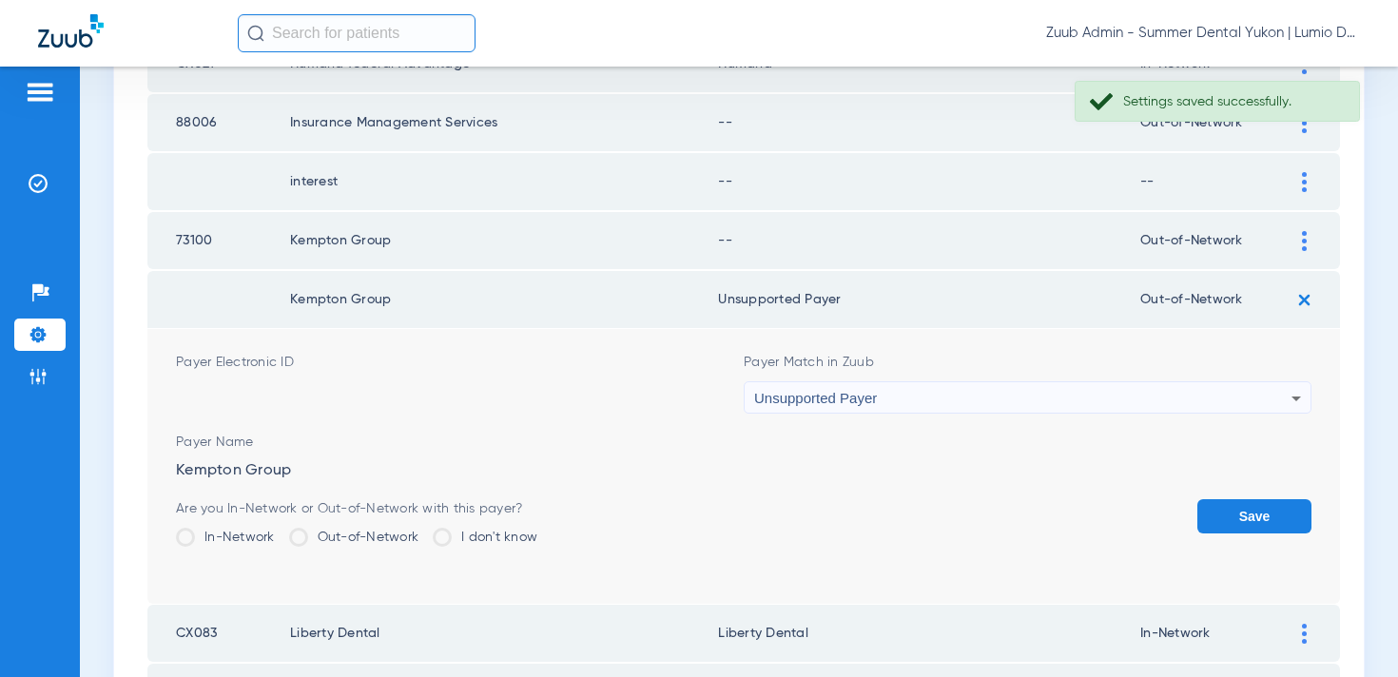
click at [1202, 509] on button "Save" at bounding box center [1255, 516] width 114 height 34
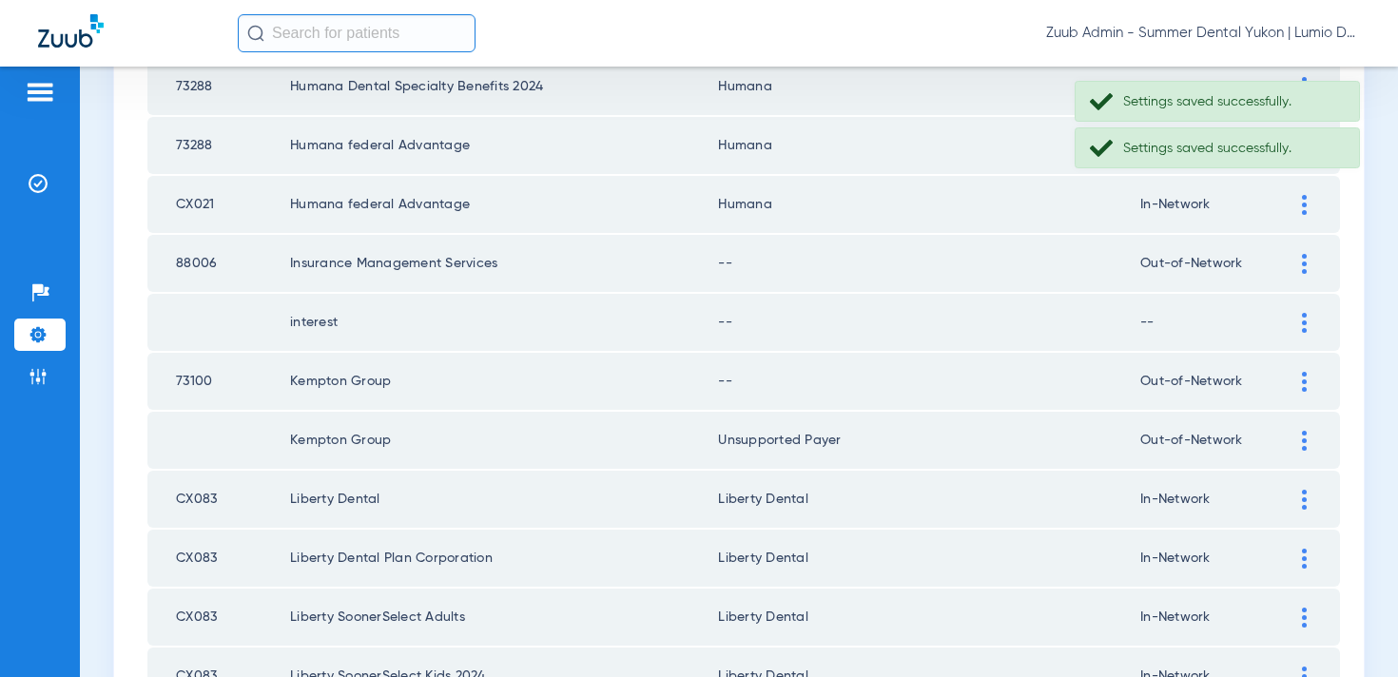
scroll to position [1771, 0]
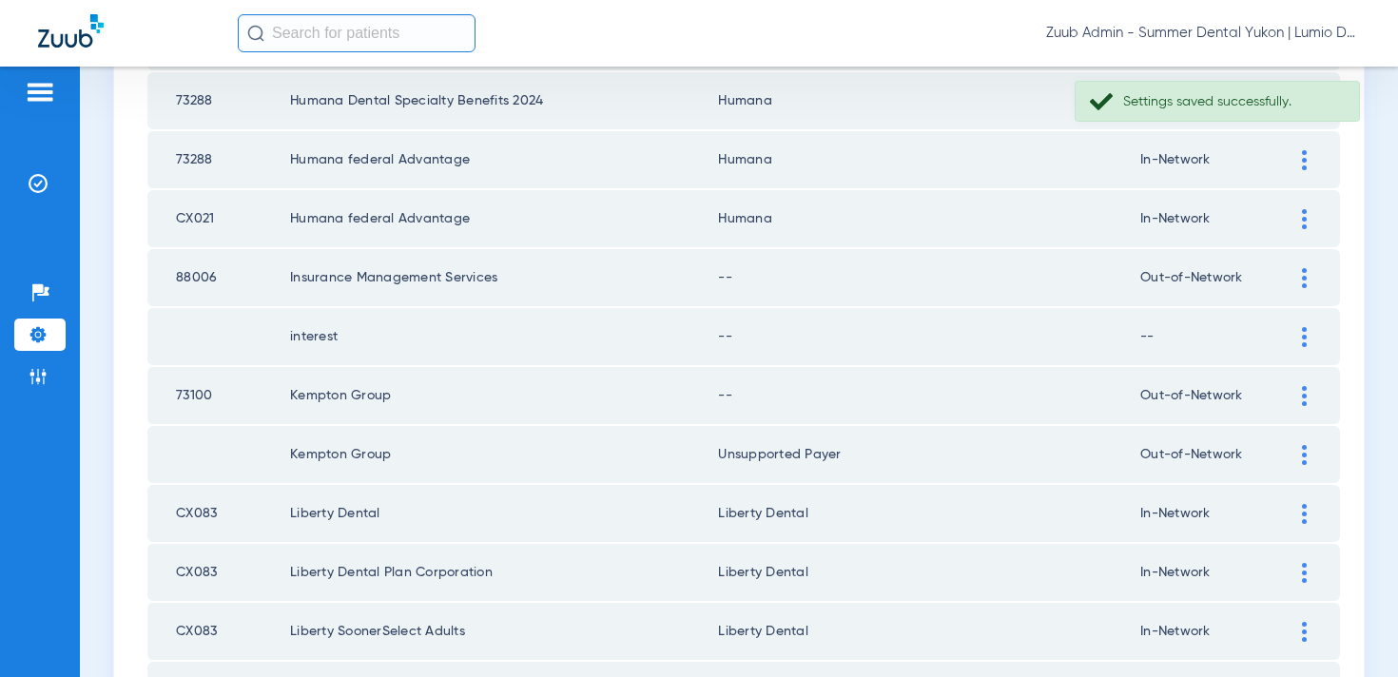
click at [1292, 398] on div at bounding box center [1304, 396] width 33 height 20
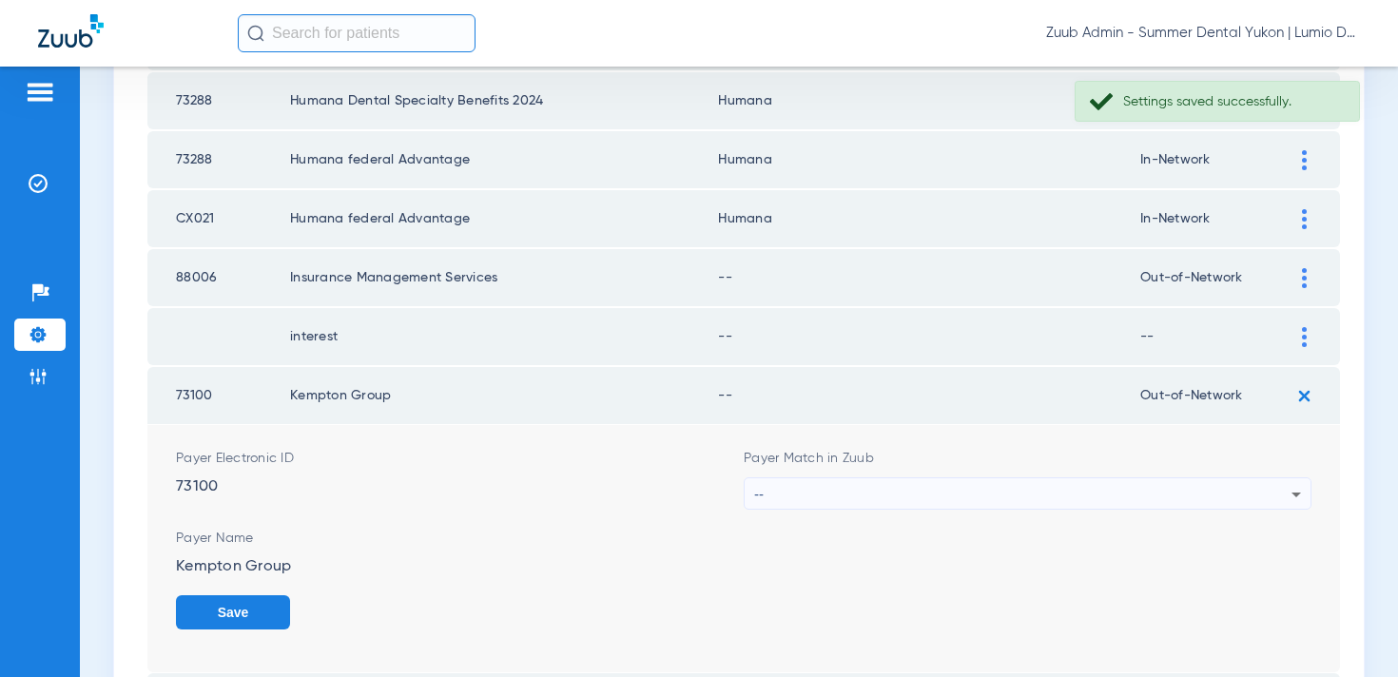
click at [936, 486] on div "--" at bounding box center [1022, 494] width 537 height 32
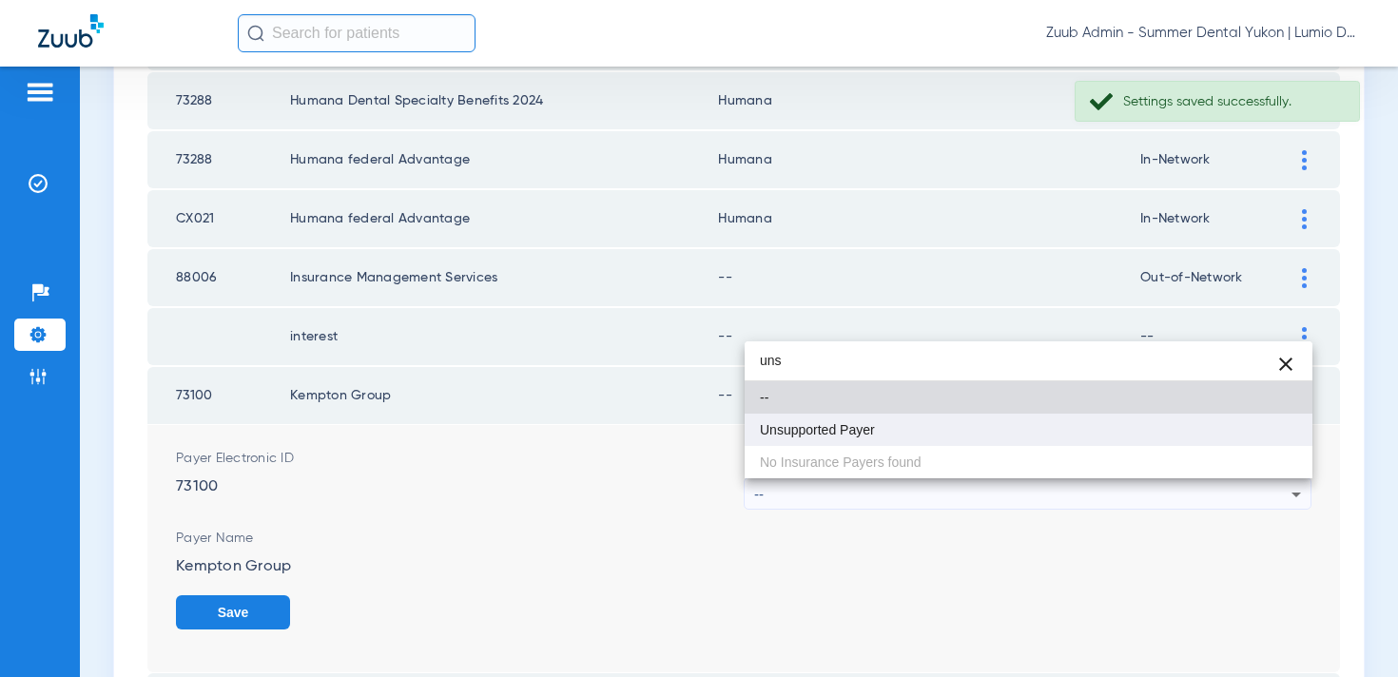
type input "uns"
click at [916, 416] on mat-option "Unsupported Payer" at bounding box center [1029, 430] width 568 height 32
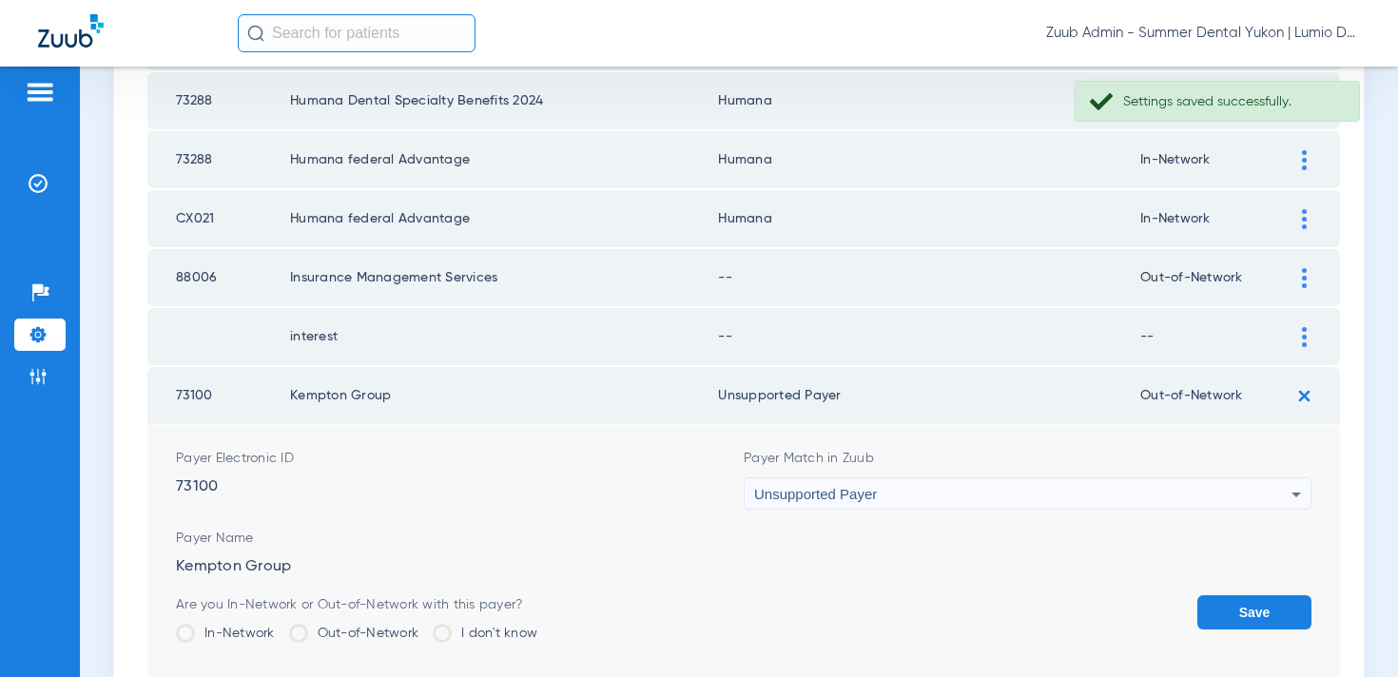
click at [1227, 624] on button "Save" at bounding box center [1255, 612] width 114 height 34
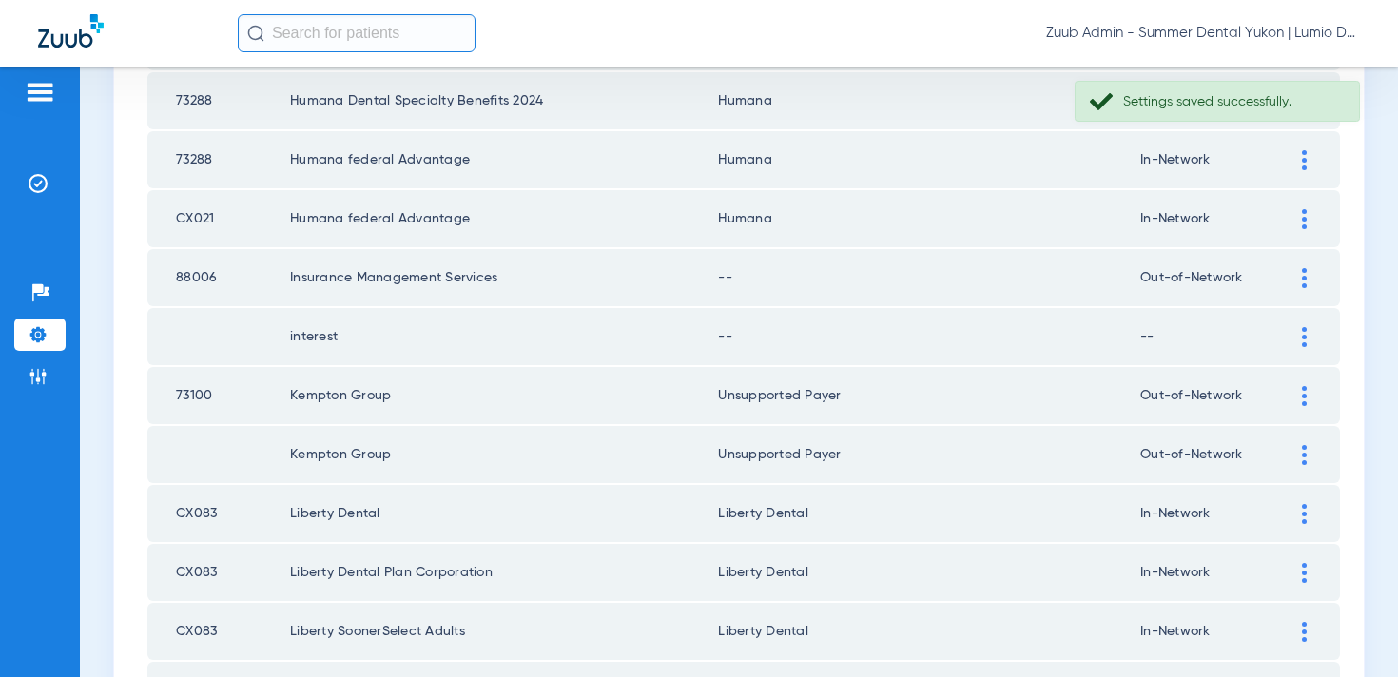
click at [1299, 334] on div at bounding box center [1304, 337] width 33 height 20
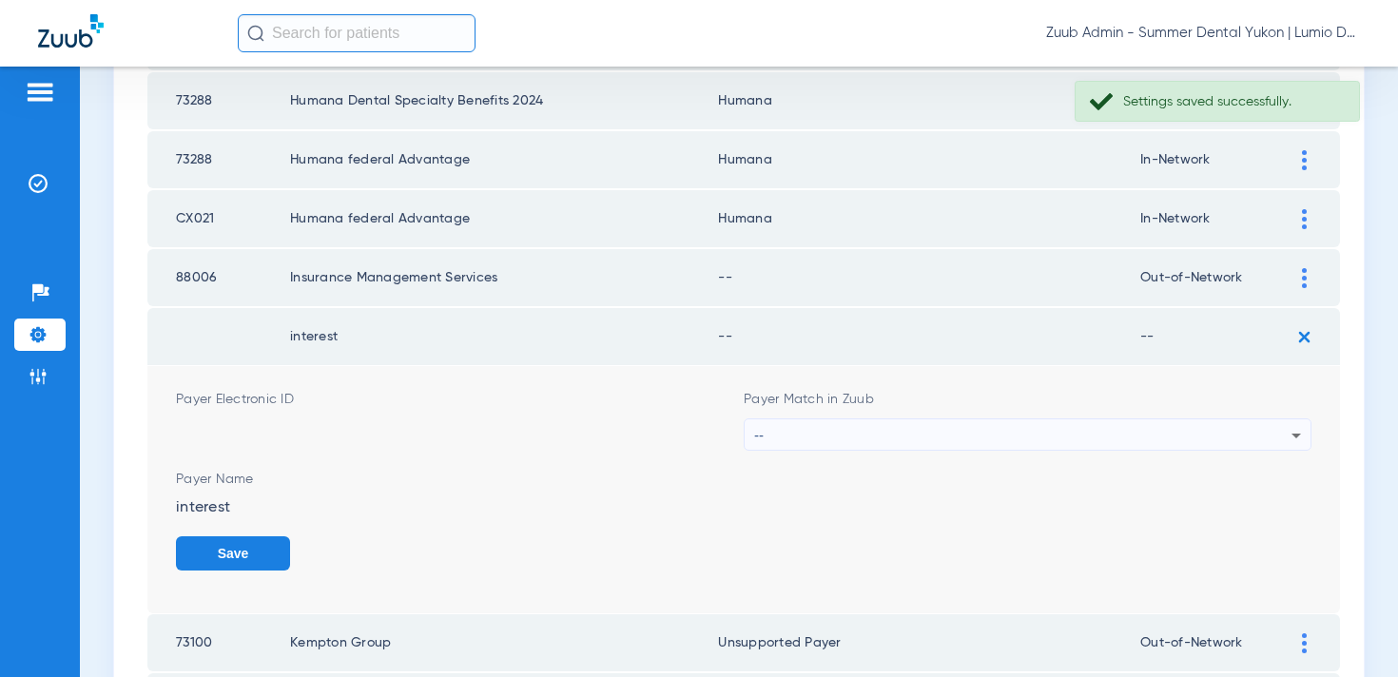
click at [1028, 433] on div "--" at bounding box center [1022, 436] width 537 height 32
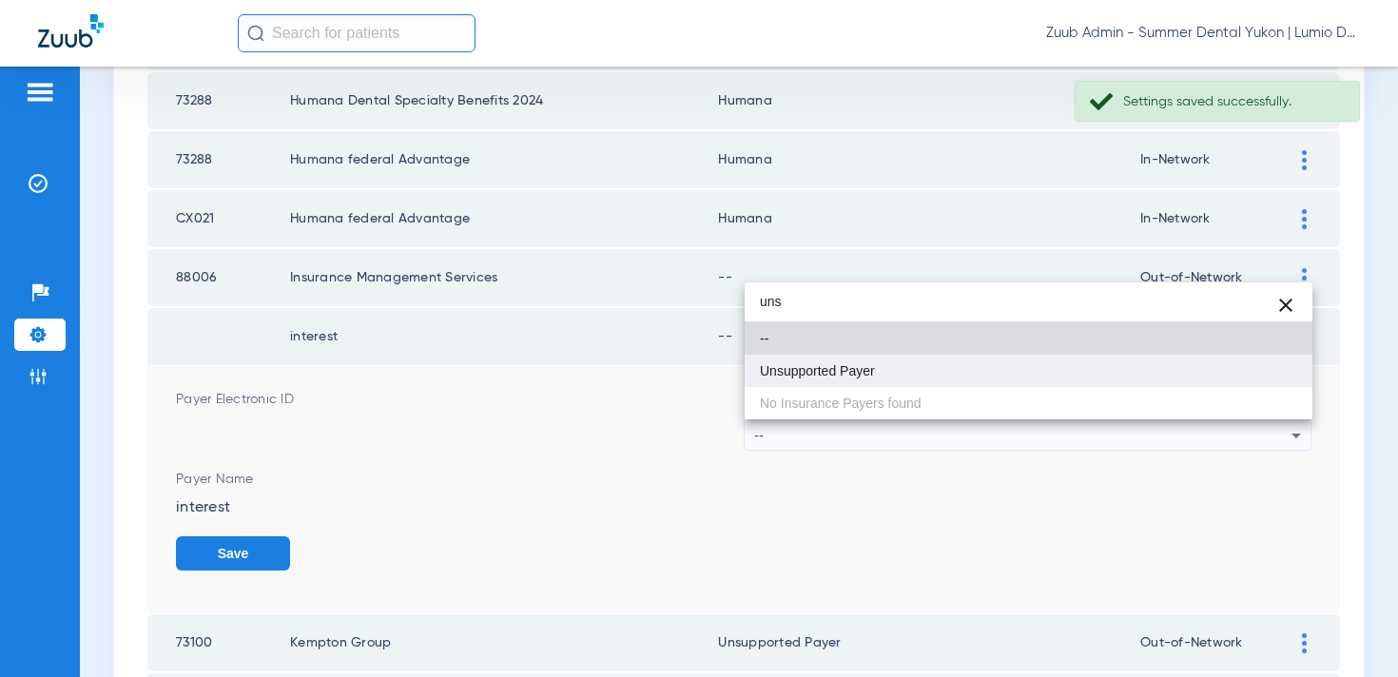
type input "uns"
click at [991, 361] on mat-option "Unsupported Payer" at bounding box center [1029, 371] width 568 height 32
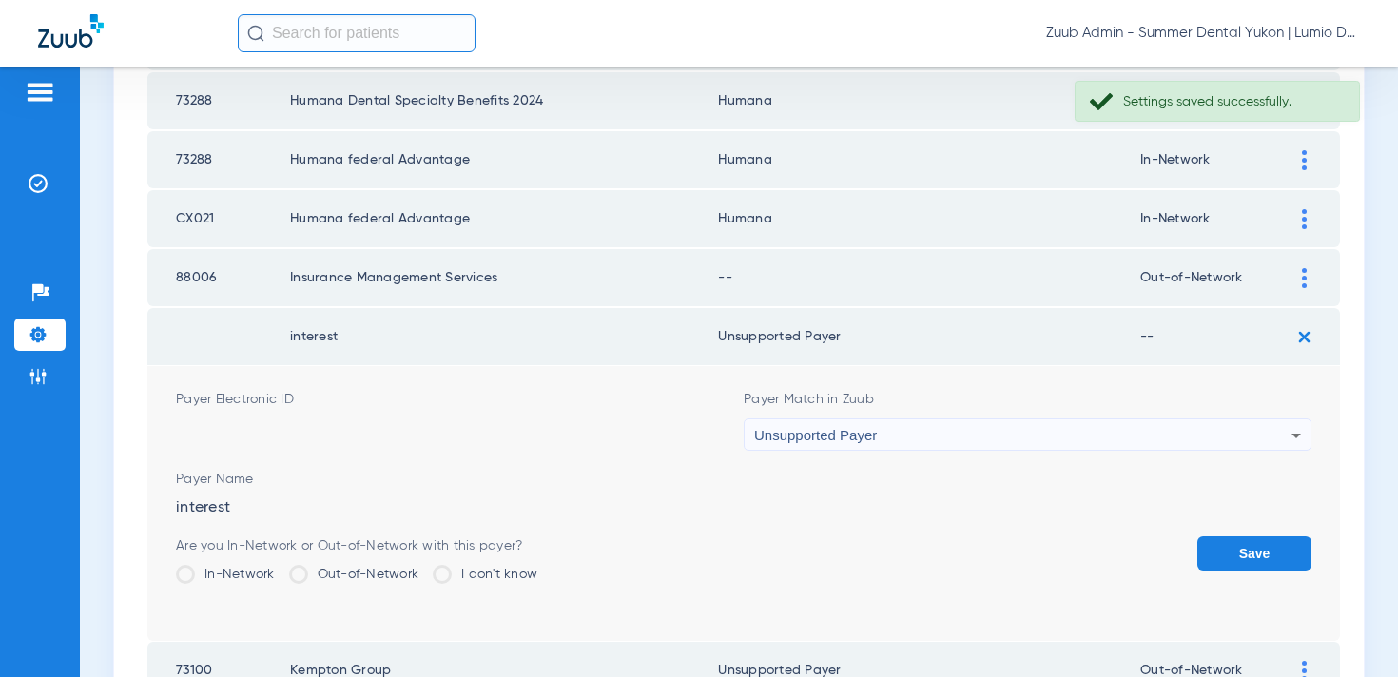
click at [1252, 547] on button "Save" at bounding box center [1255, 554] width 114 height 34
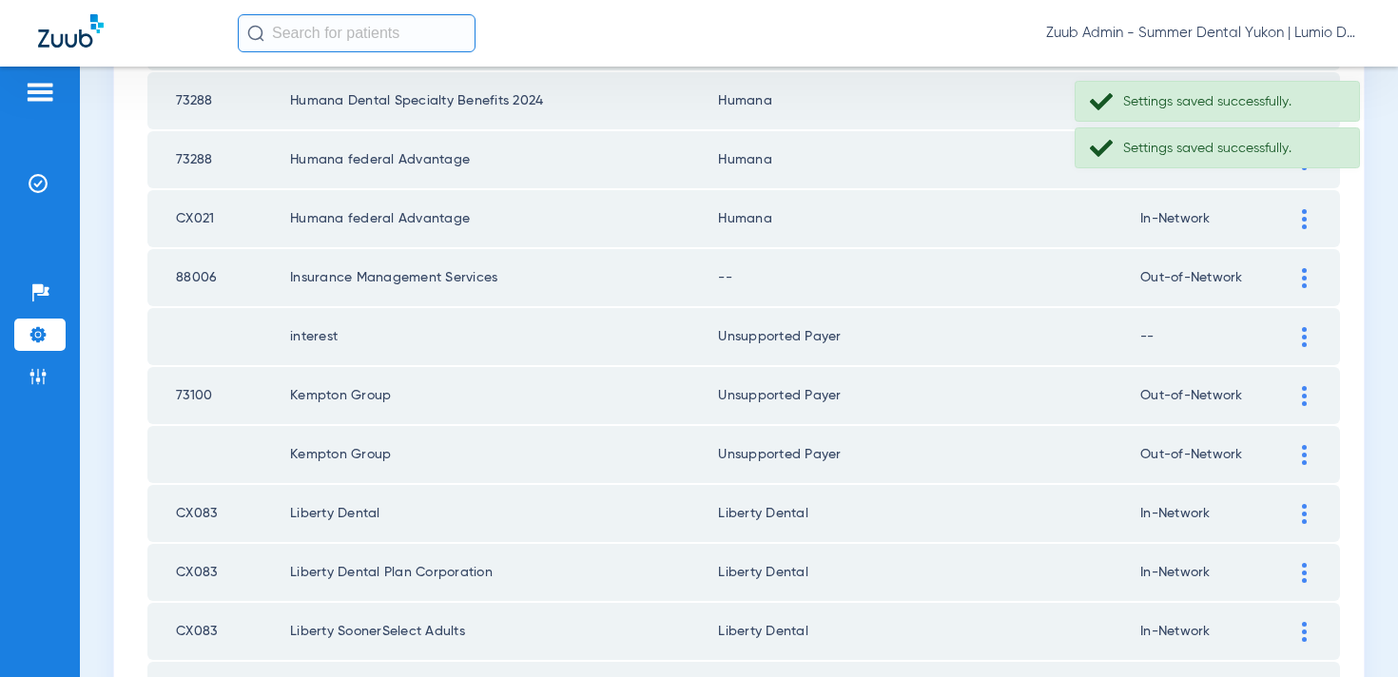
click at [1298, 277] on div at bounding box center [1304, 278] width 33 height 20
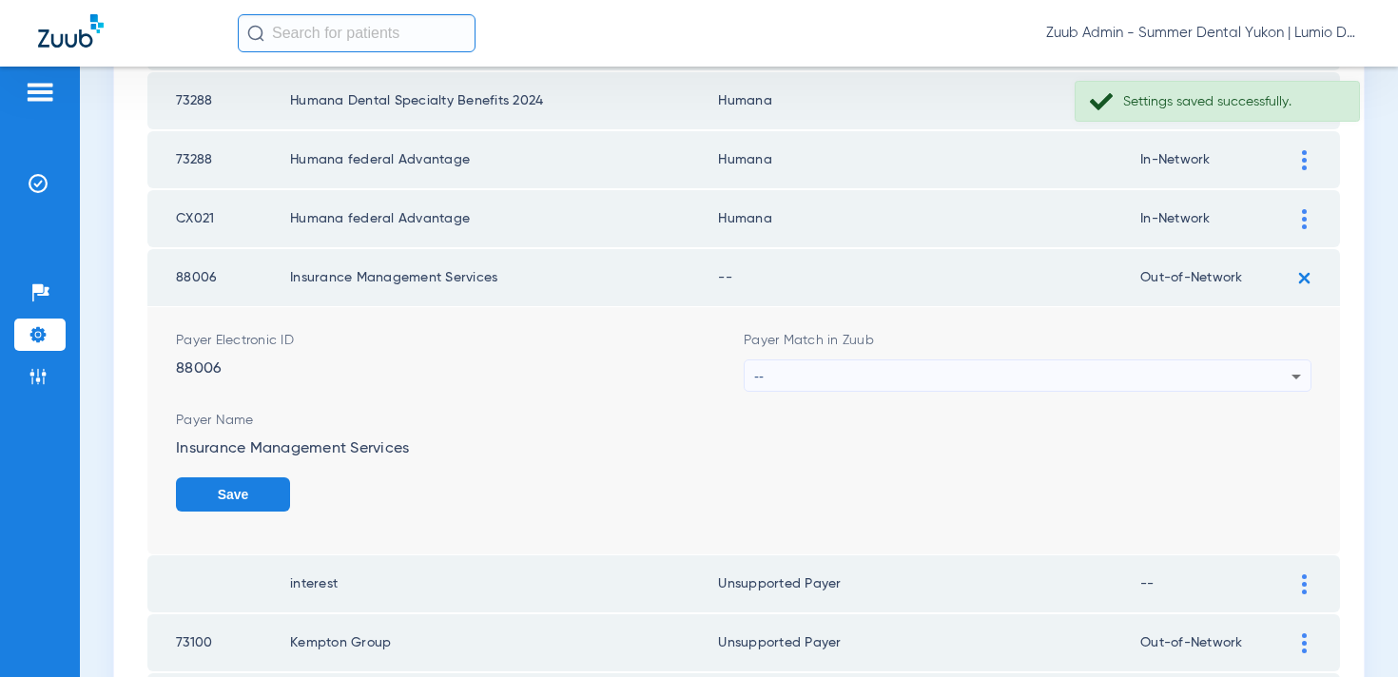
click at [1044, 385] on div "--" at bounding box center [1022, 377] width 537 height 32
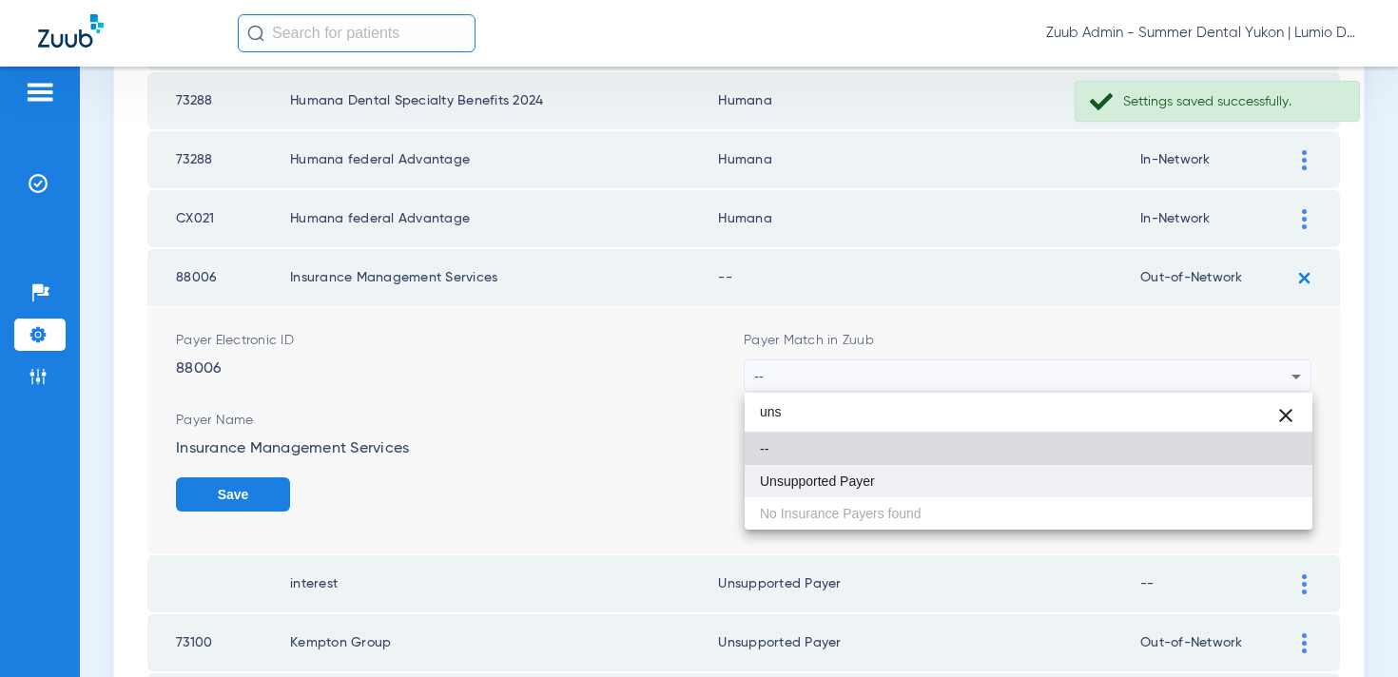
type input "uns"
click at [1002, 477] on mat-option "Unsupported Payer" at bounding box center [1029, 481] width 568 height 32
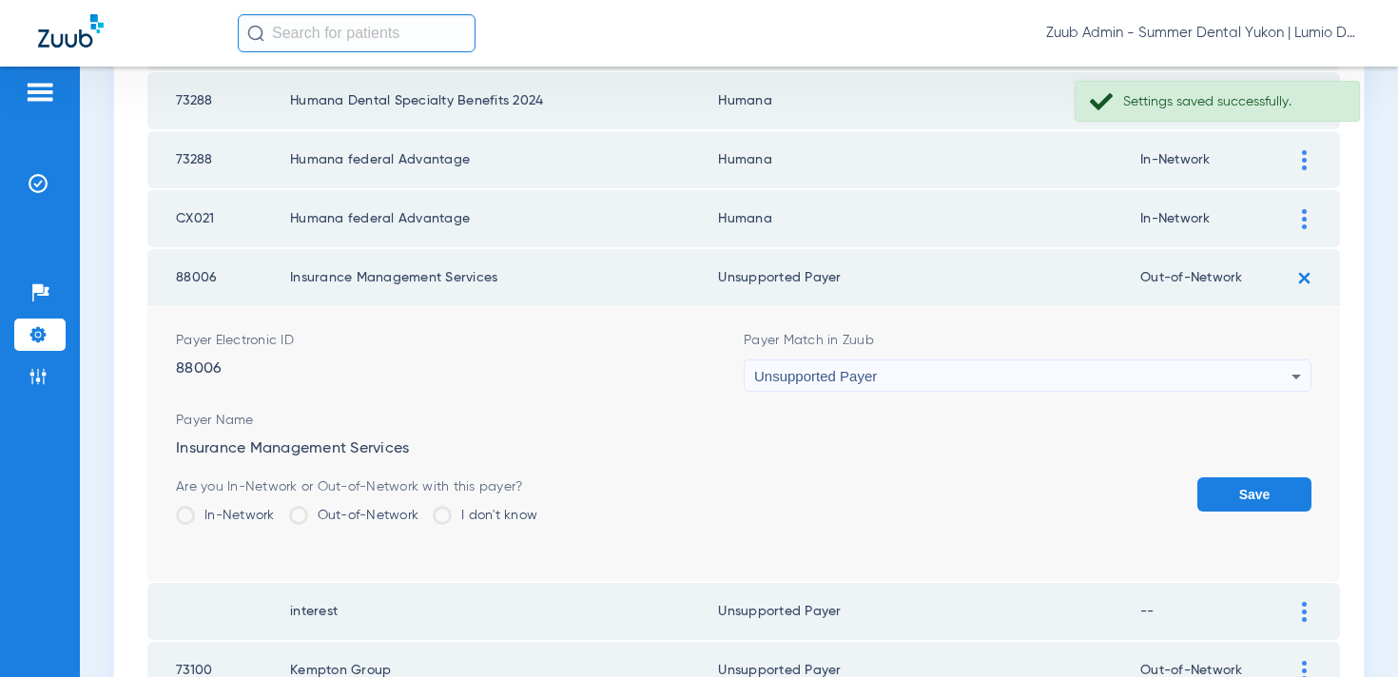
click at [1240, 497] on button "Save" at bounding box center [1255, 495] width 114 height 34
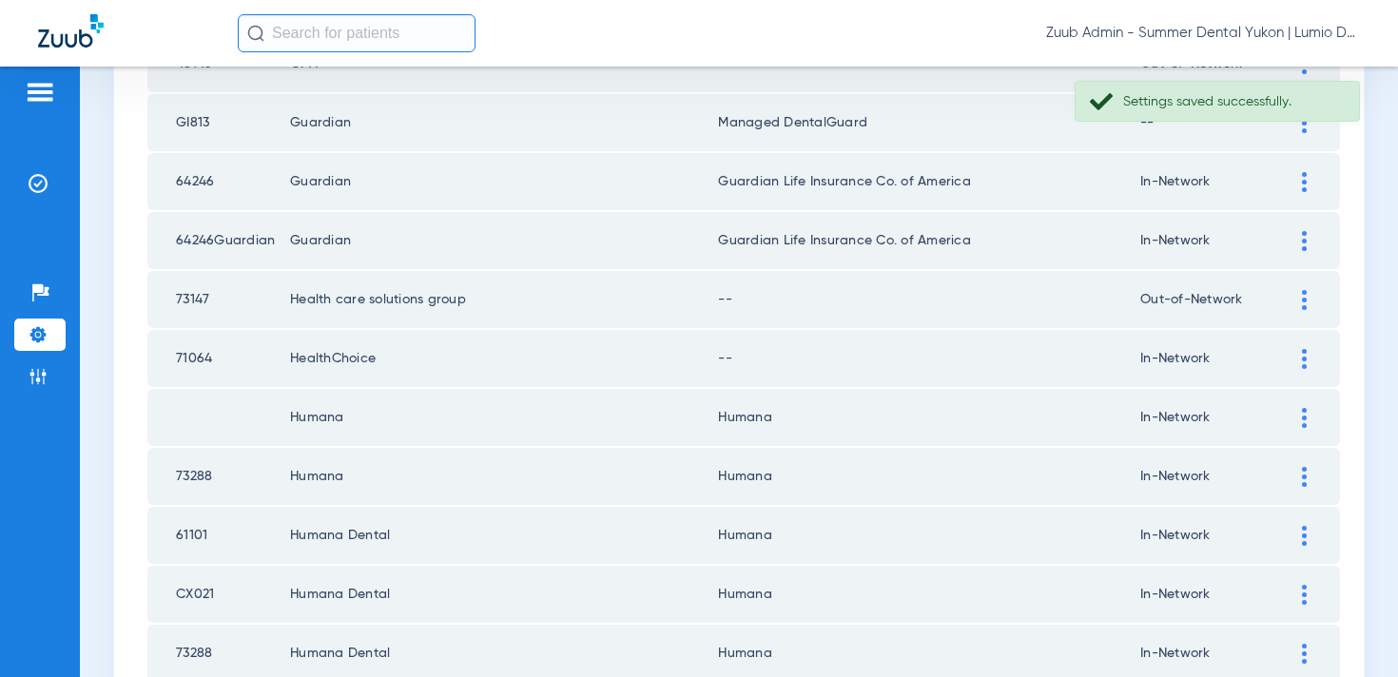
scroll to position [1039, 0]
click at [1298, 349] on td at bounding box center [1314, 361] width 52 height 57
click at [1305, 361] on img at bounding box center [1304, 362] width 5 height 20
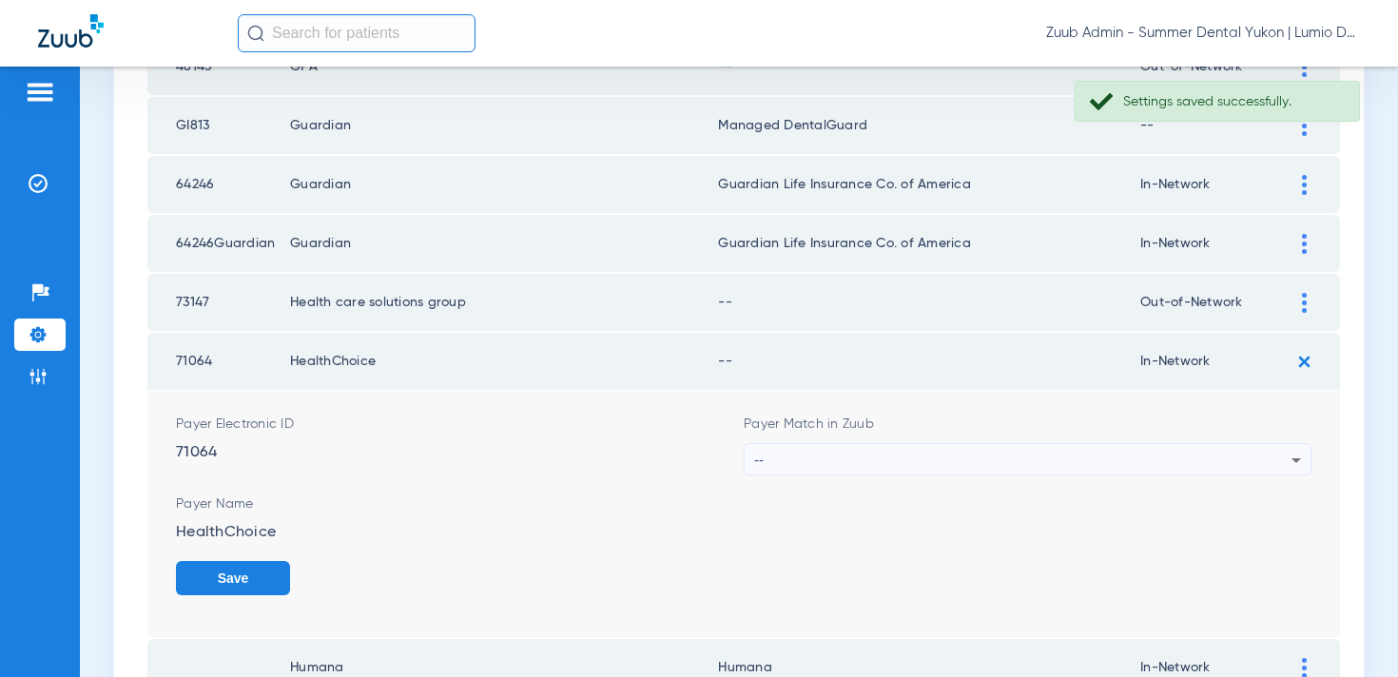
click at [1090, 461] on div "--" at bounding box center [1022, 460] width 537 height 32
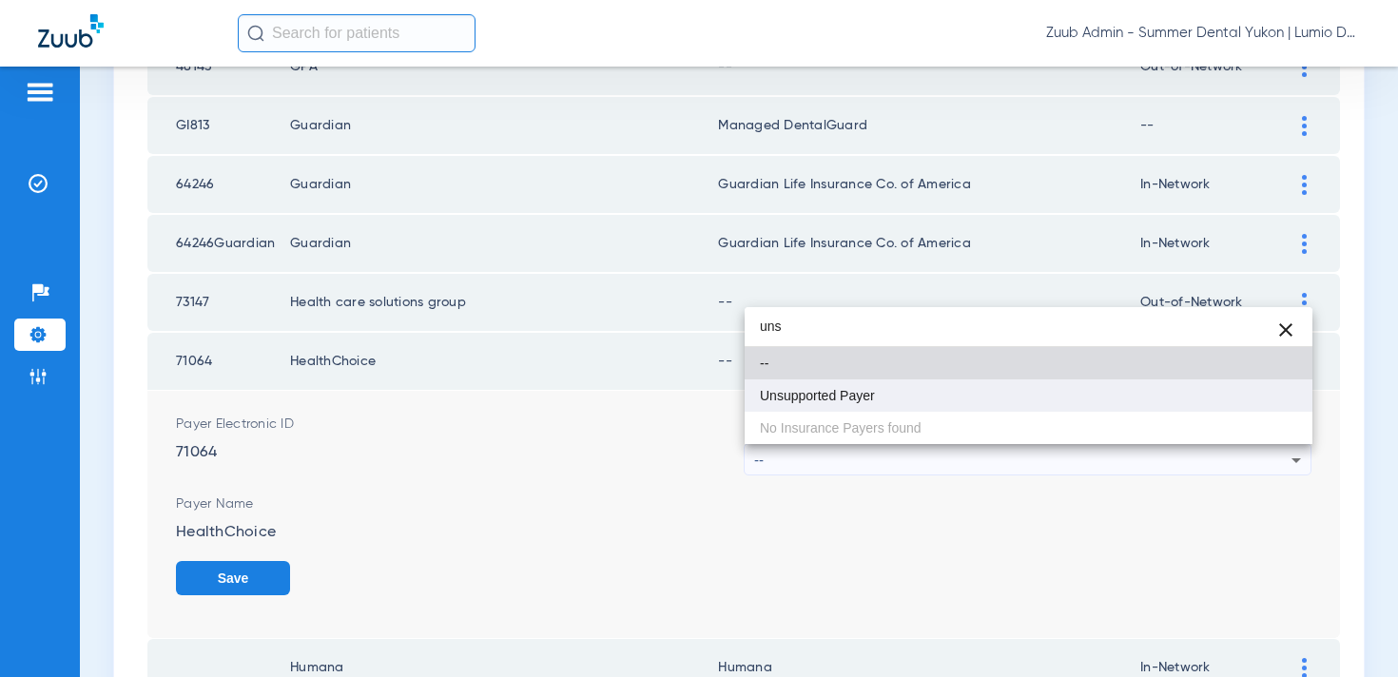
type input "uns"
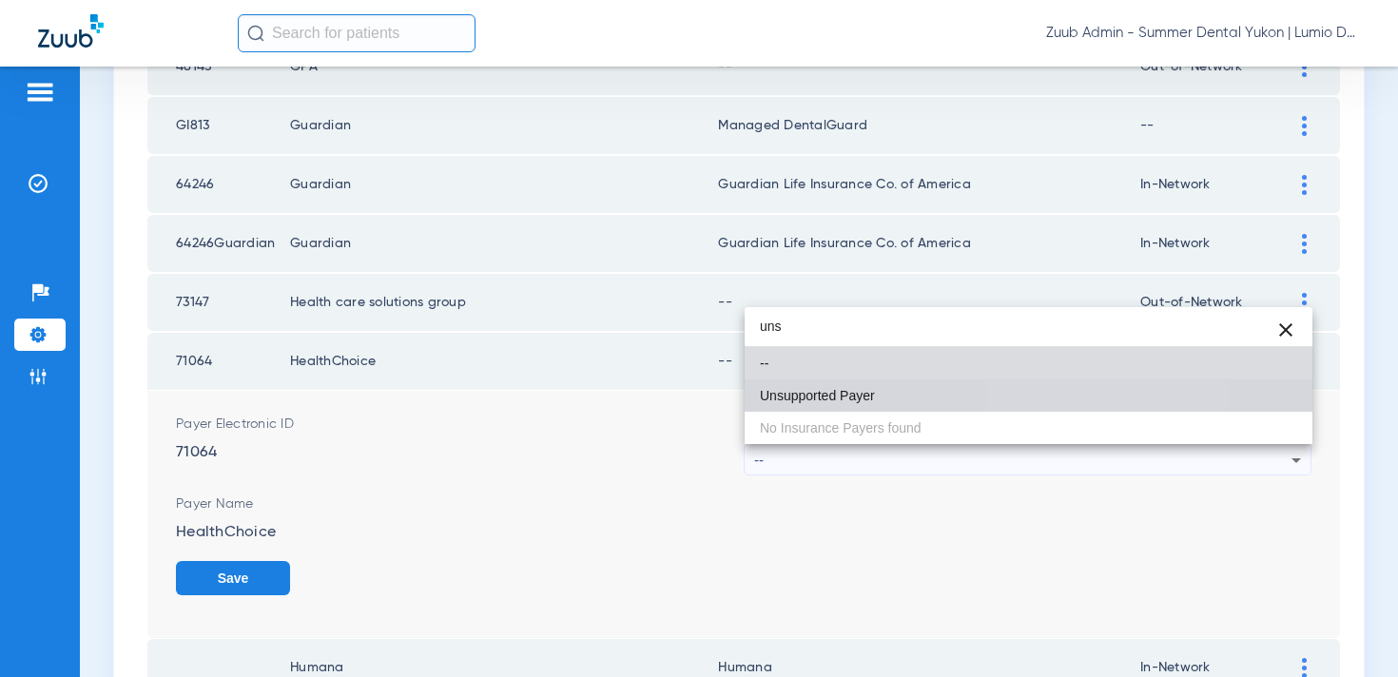
click at [1037, 390] on mat-option "Unsupported Payer" at bounding box center [1029, 396] width 568 height 32
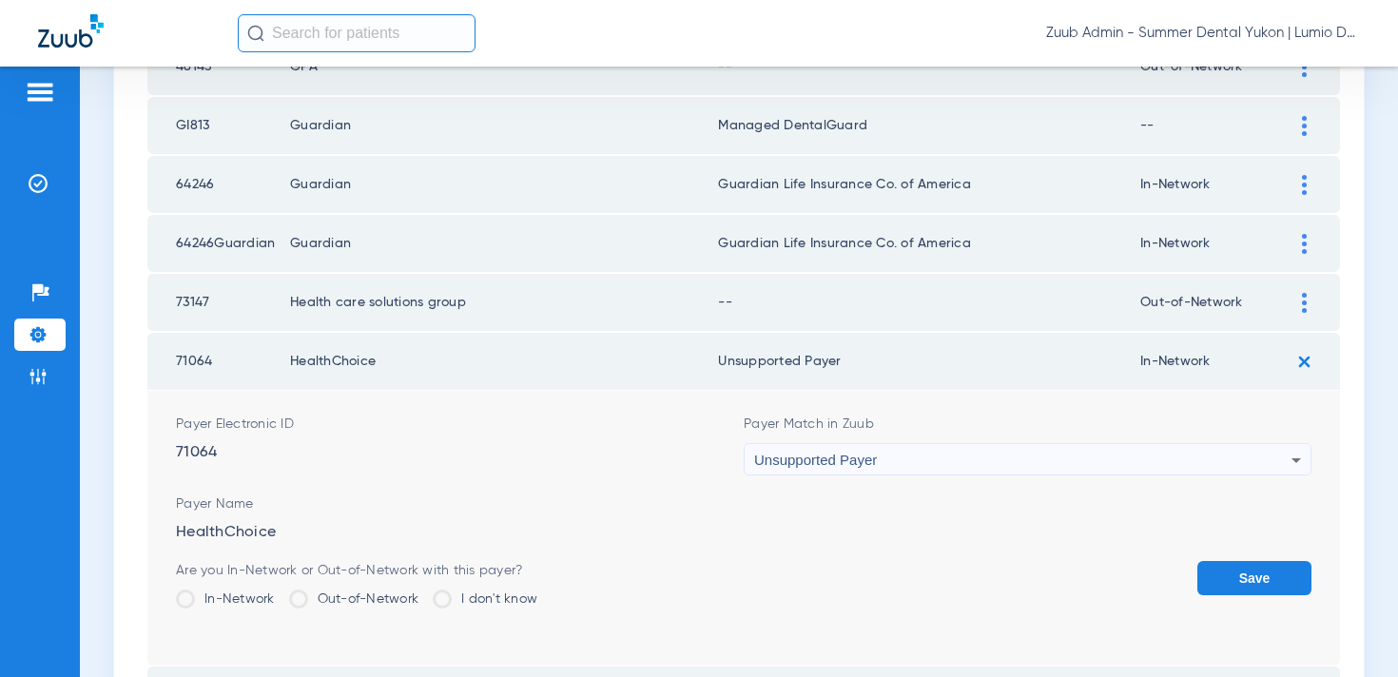
click at [1215, 578] on button "Save" at bounding box center [1255, 578] width 114 height 34
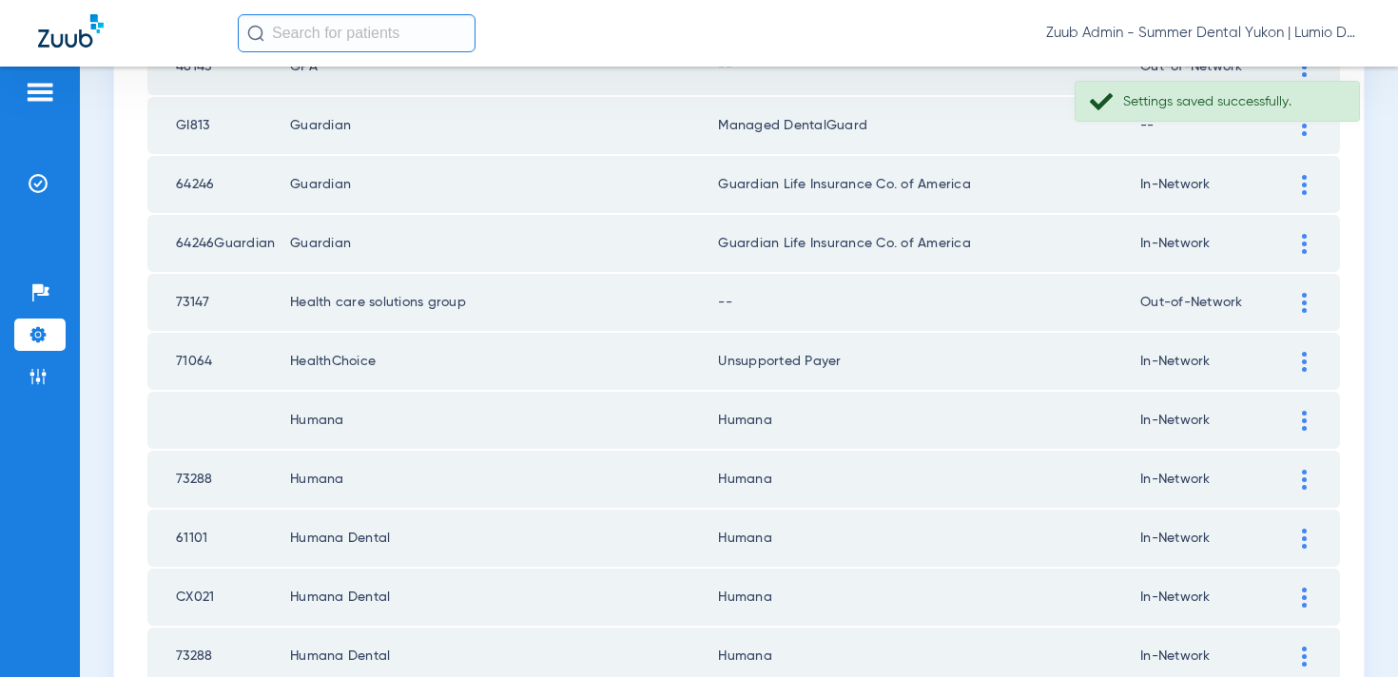
click at [1304, 306] on img at bounding box center [1304, 303] width 5 height 20
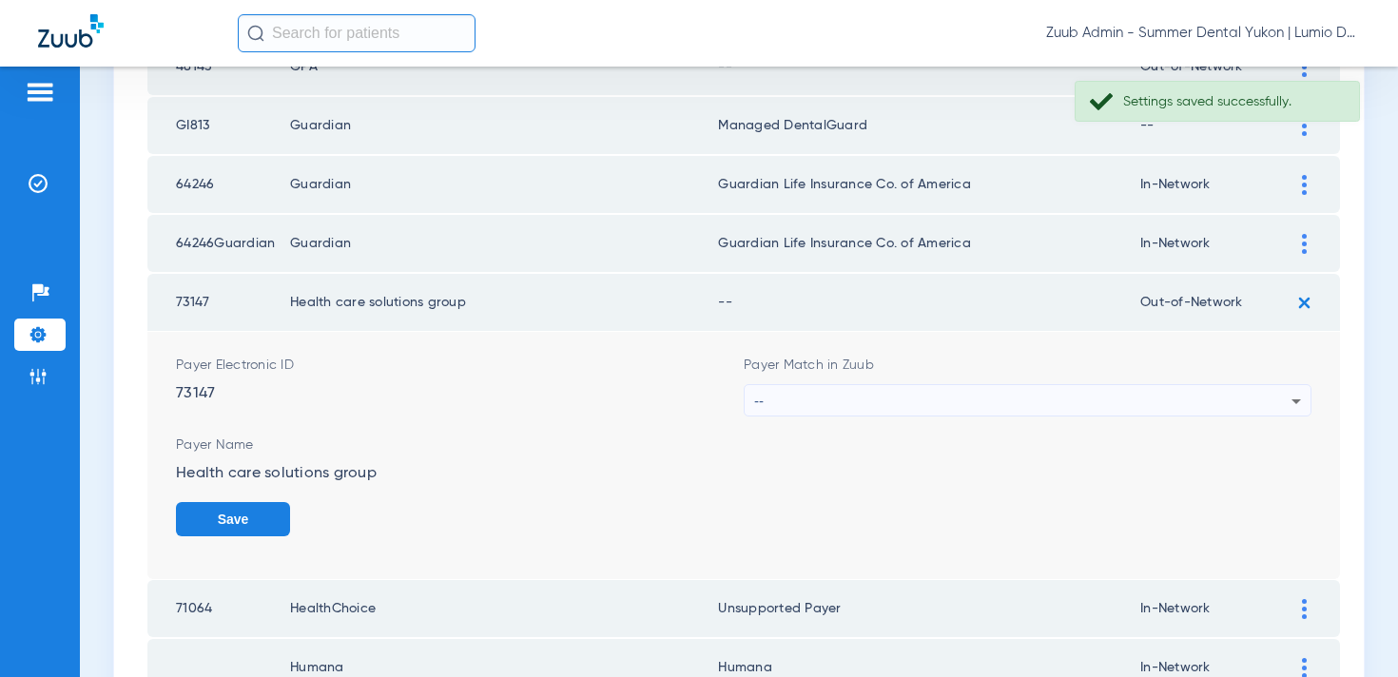
click at [1090, 402] on div "--" at bounding box center [1022, 401] width 537 height 32
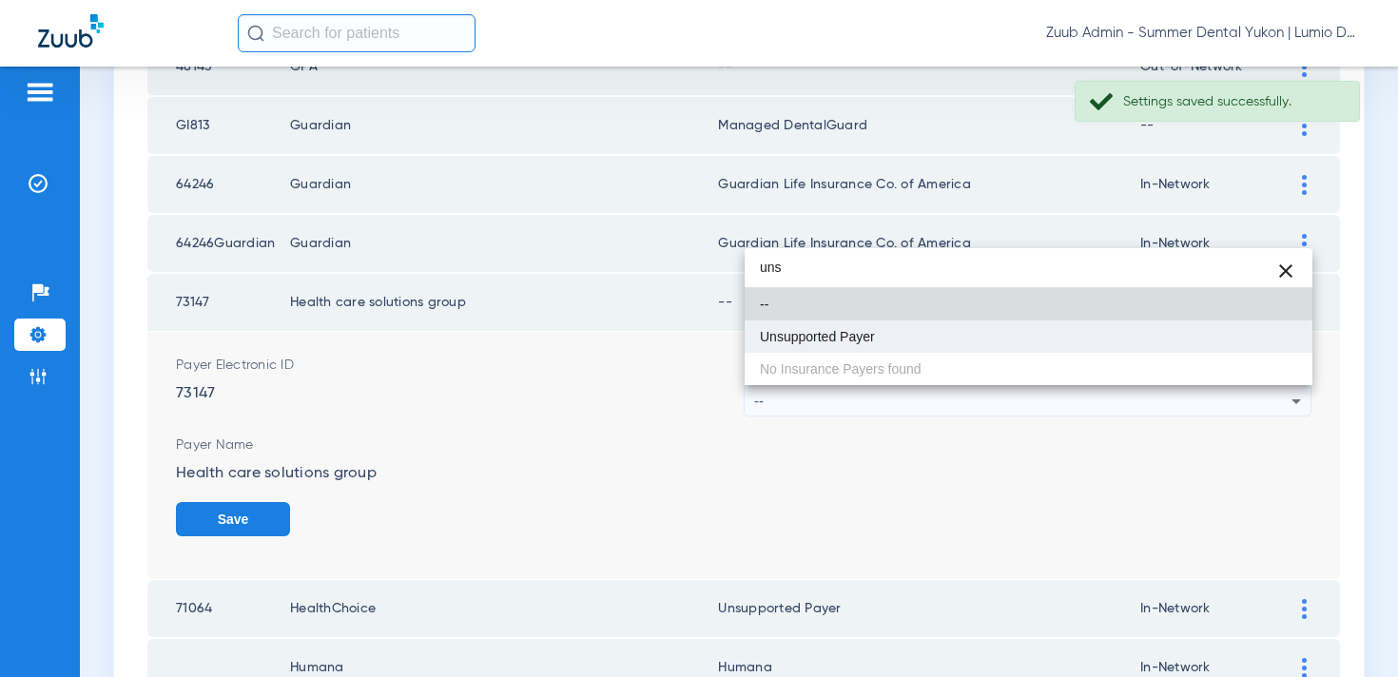
type input "uns"
click at [1058, 321] on mat-option "Unsupported Payer" at bounding box center [1029, 337] width 568 height 32
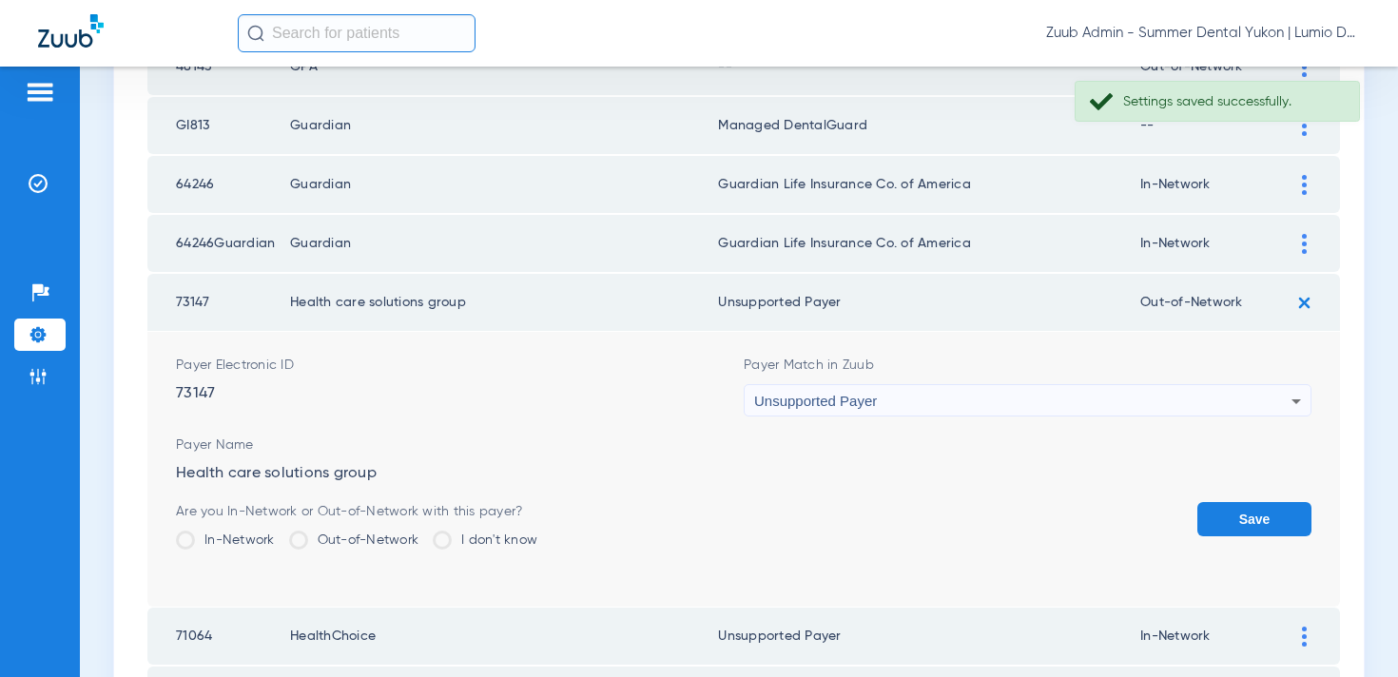
click at [1213, 517] on button "Save" at bounding box center [1255, 519] width 114 height 34
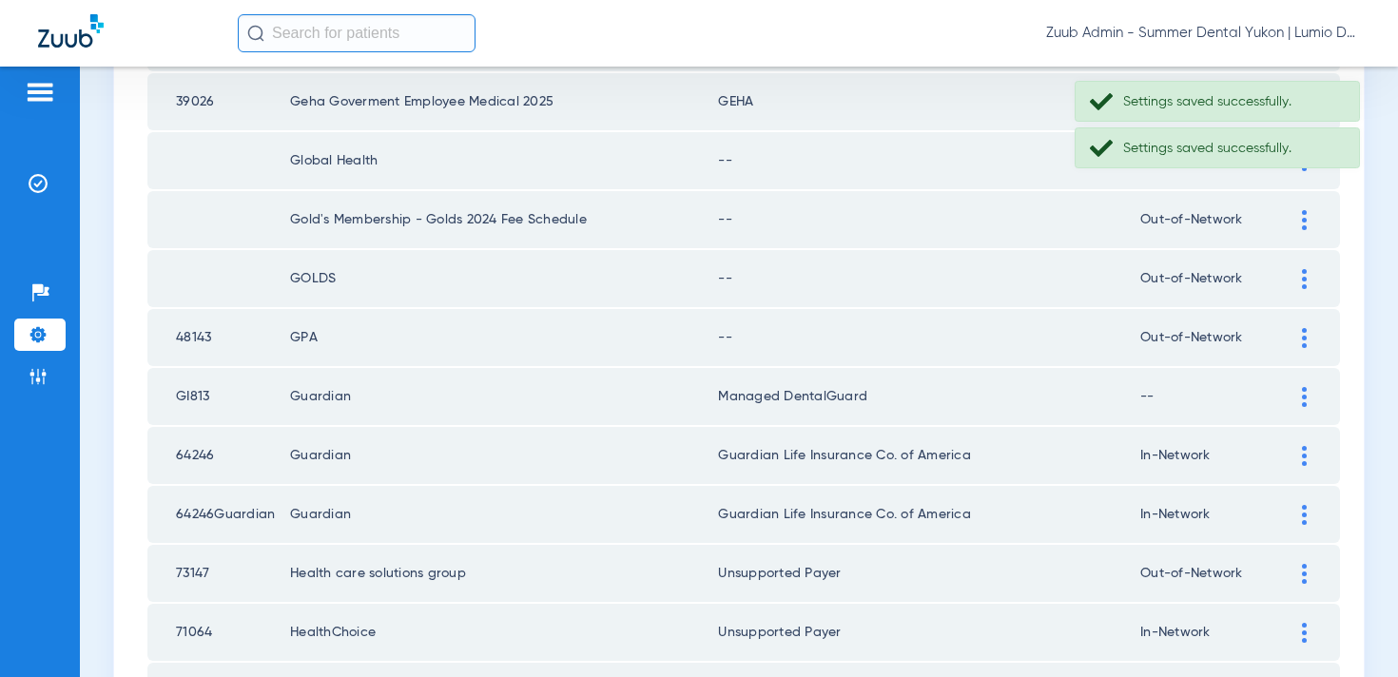
scroll to position [709, 0]
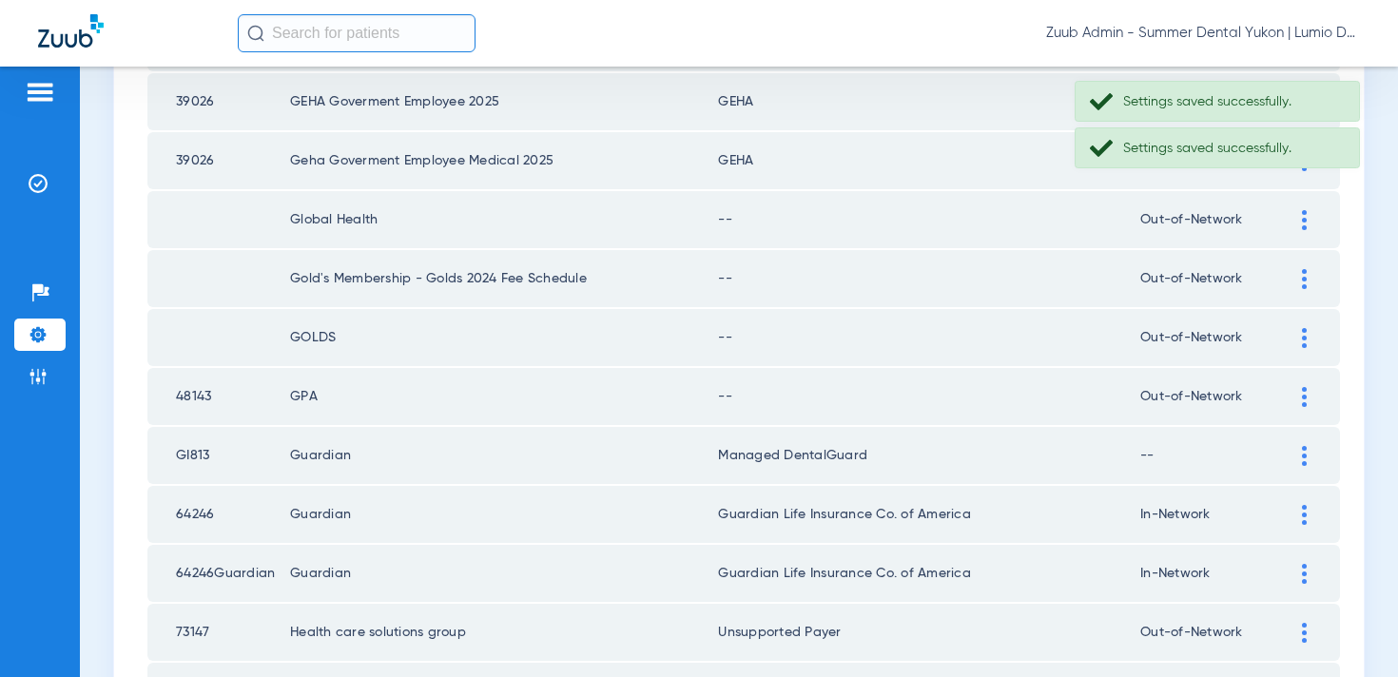
click at [1296, 401] on div at bounding box center [1304, 397] width 33 height 20
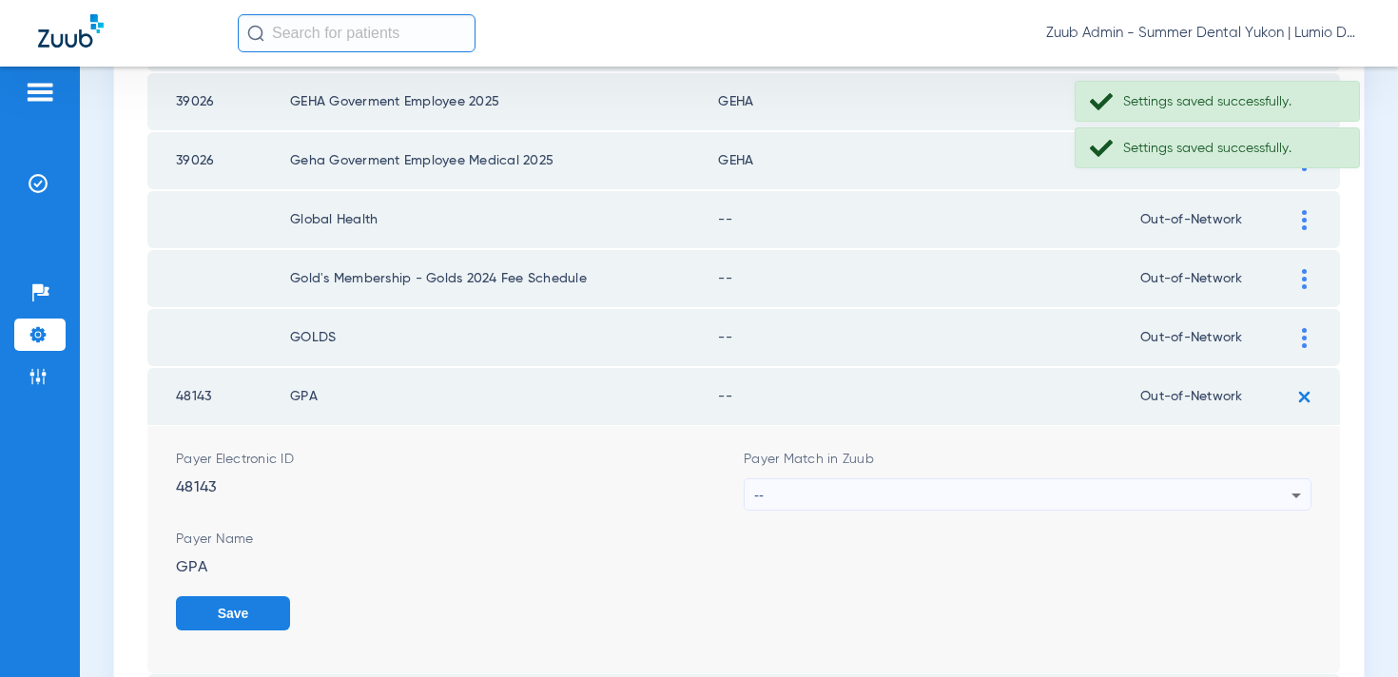
click at [1077, 493] on div "--" at bounding box center [1022, 495] width 537 height 32
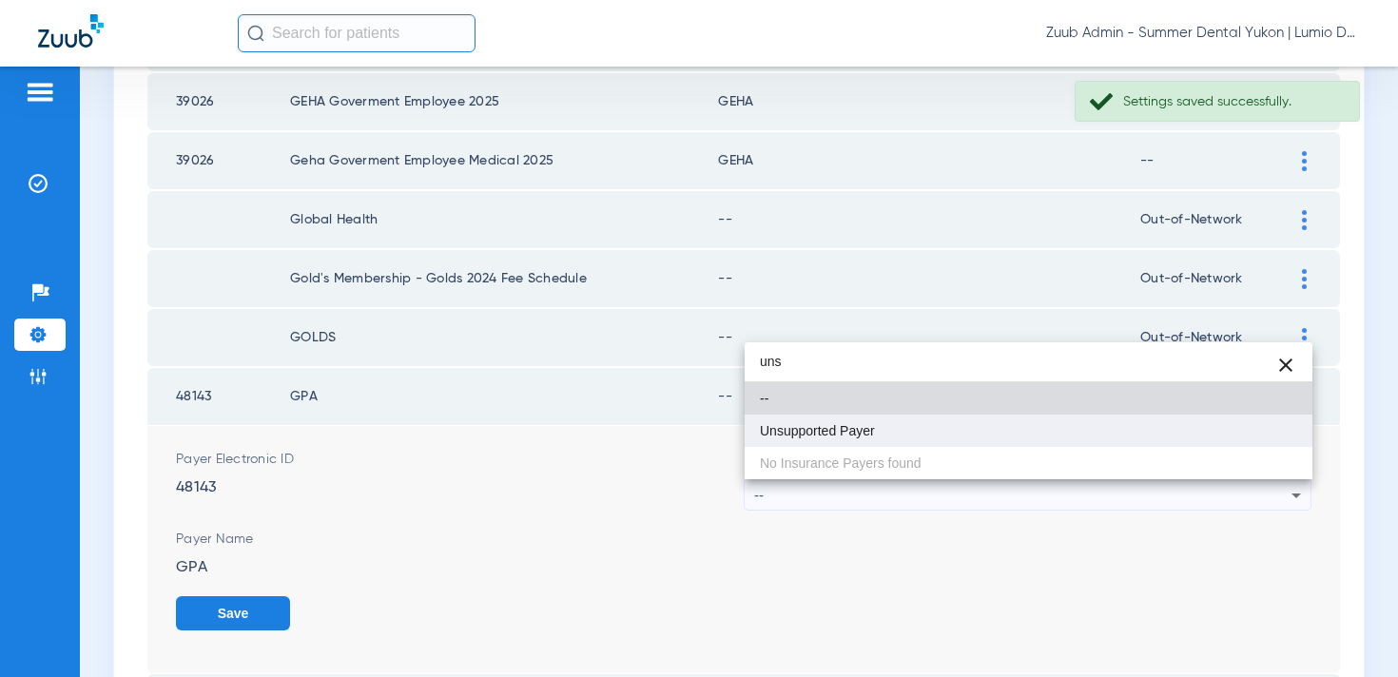
type input "uns"
click at [1029, 421] on mat-option "Unsupported Payer" at bounding box center [1029, 431] width 568 height 32
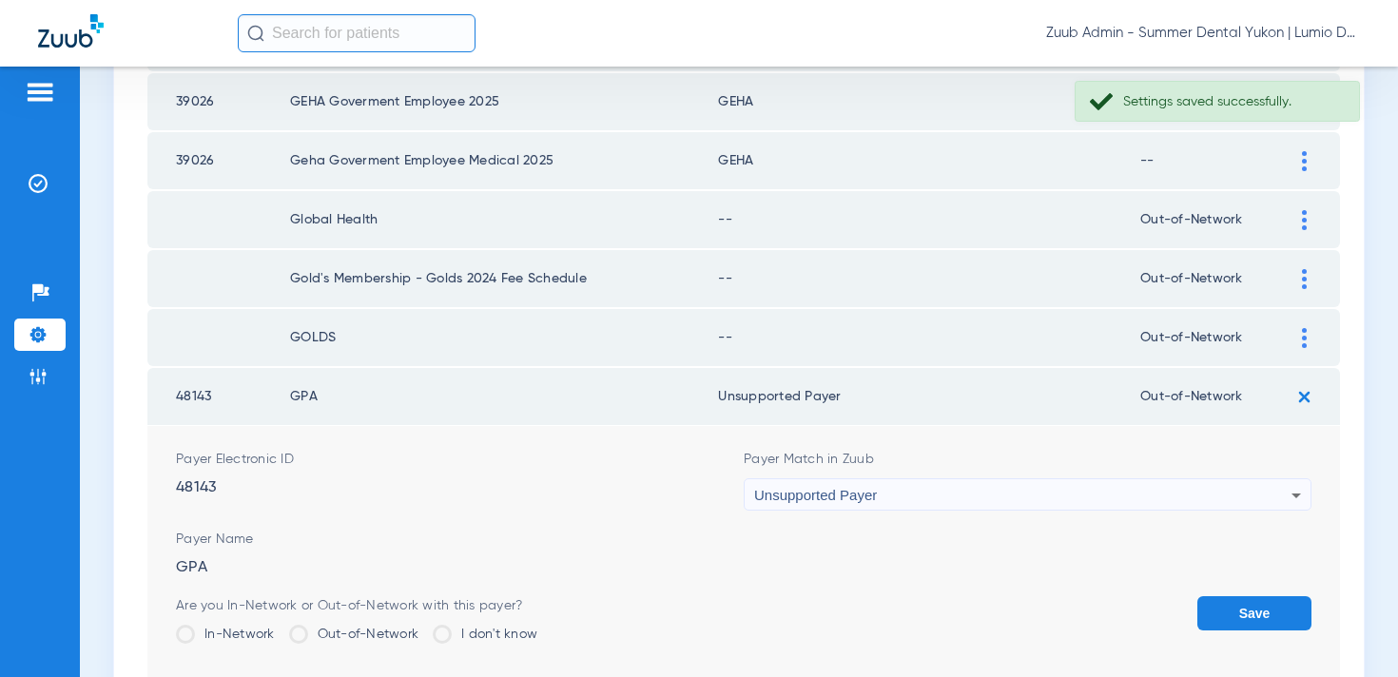
click at [1233, 596] on button "Save" at bounding box center [1255, 613] width 114 height 34
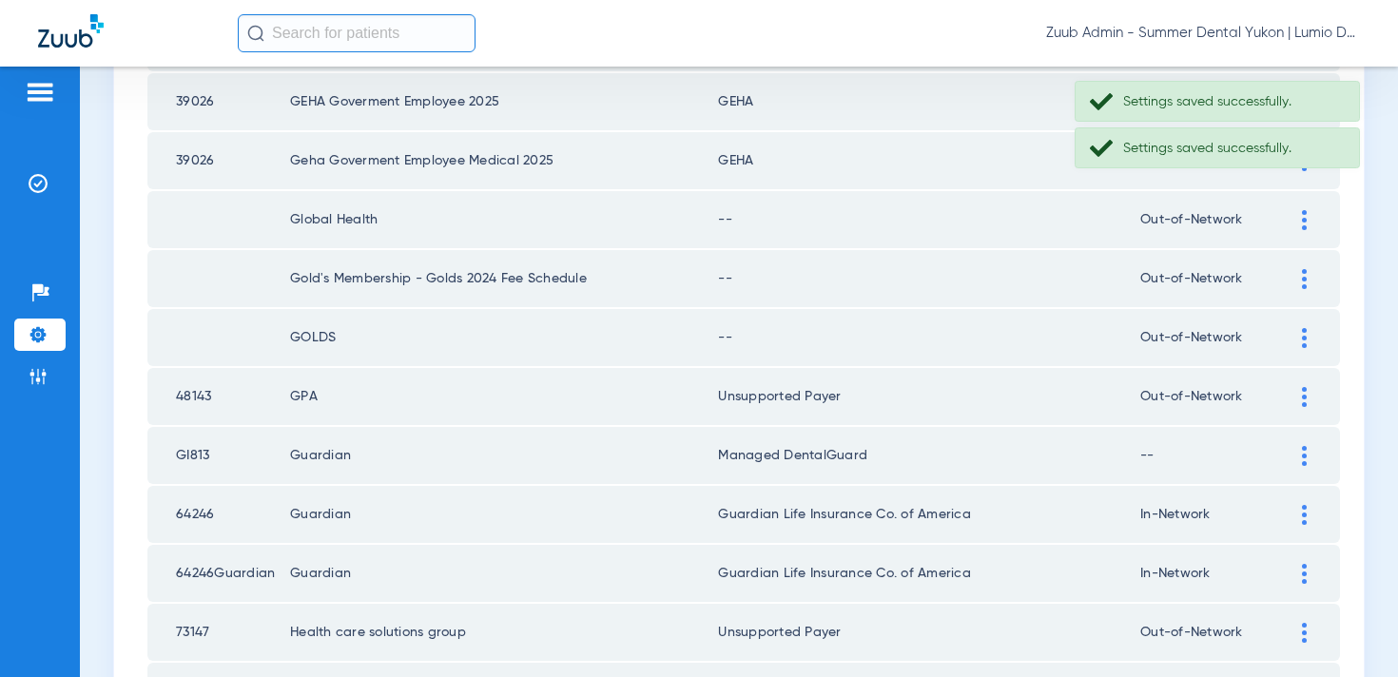
click at [1298, 338] on div at bounding box center [1304, 338] width 33 height 20
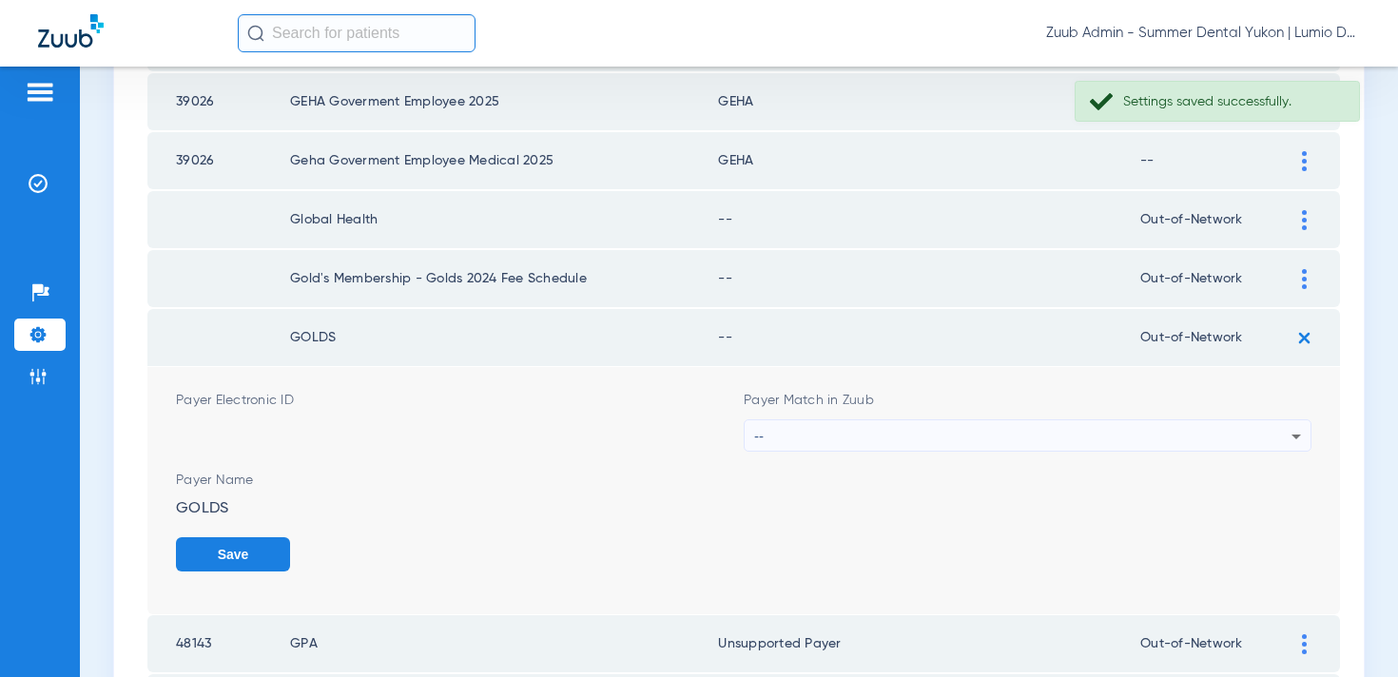
click at [1122, 426] on div "--" at bounding box center [1022, 436] width 537 height 32
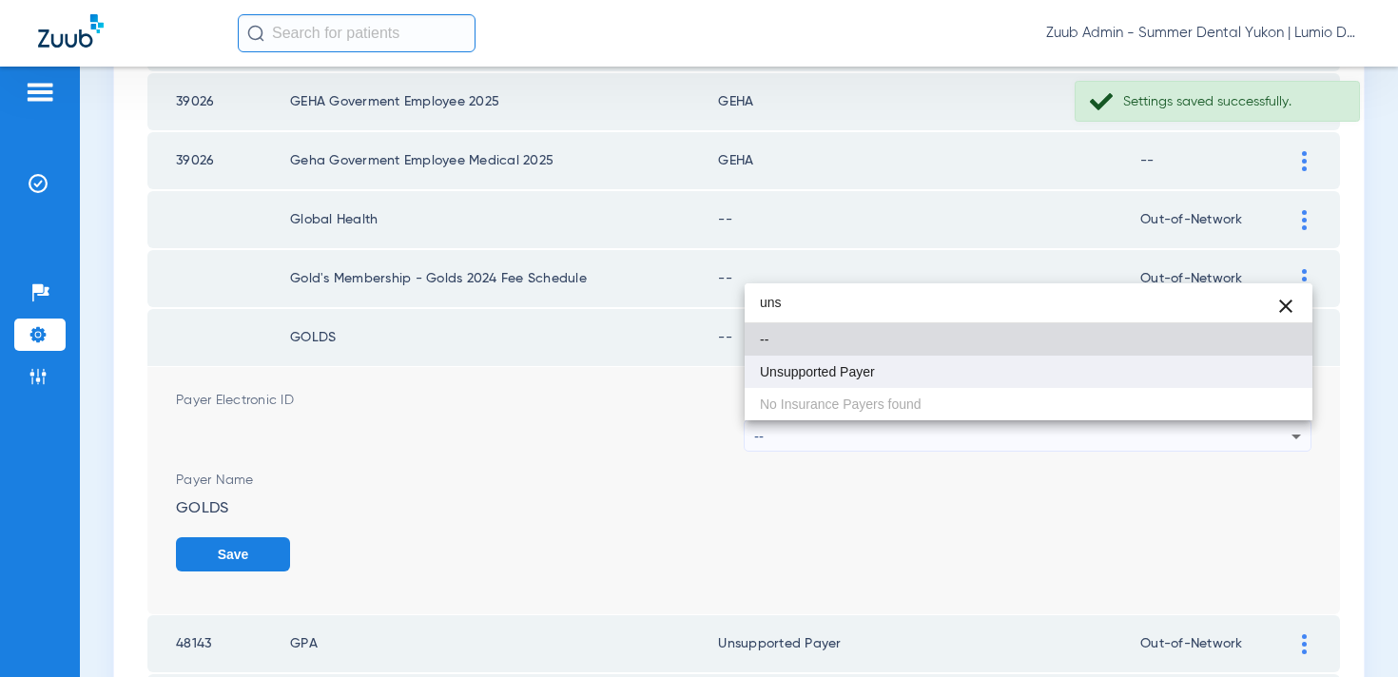
type input "uns"
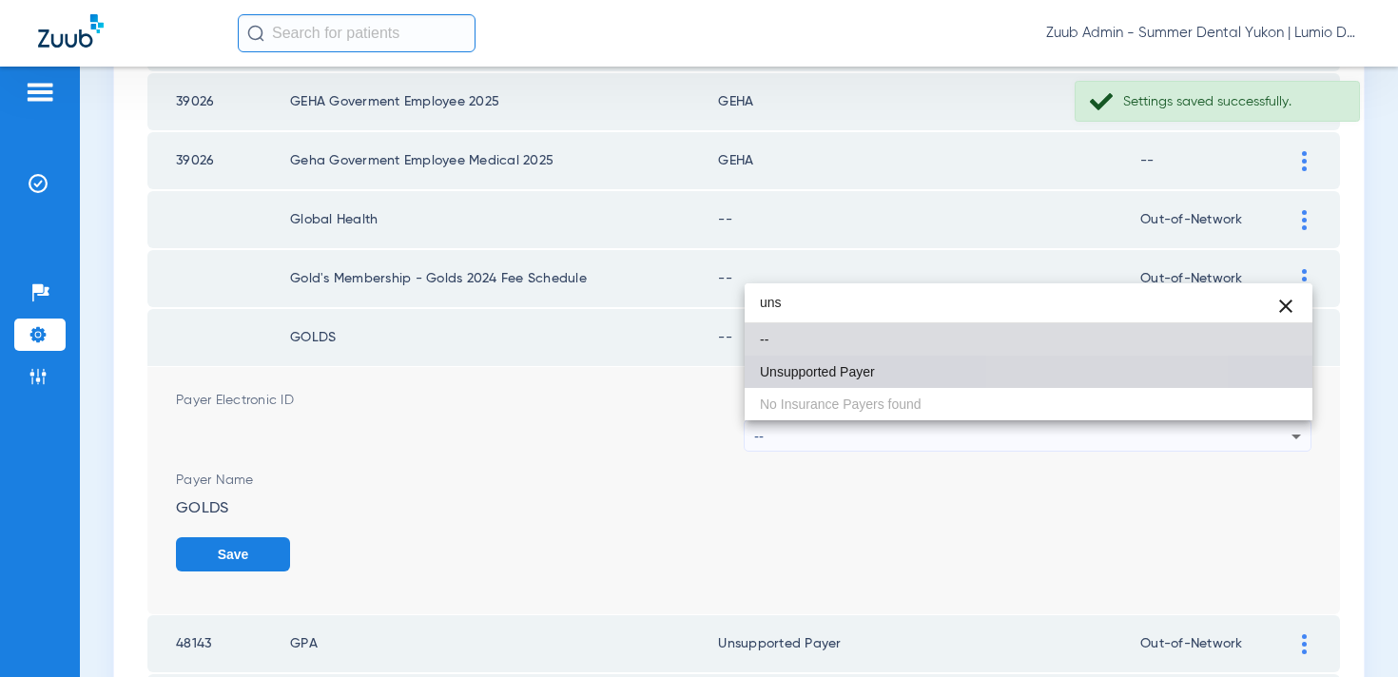
click at [1078, 376] on mat-option "Unsupported Payer" at bounding box center [1029, 372] width 568 height 32
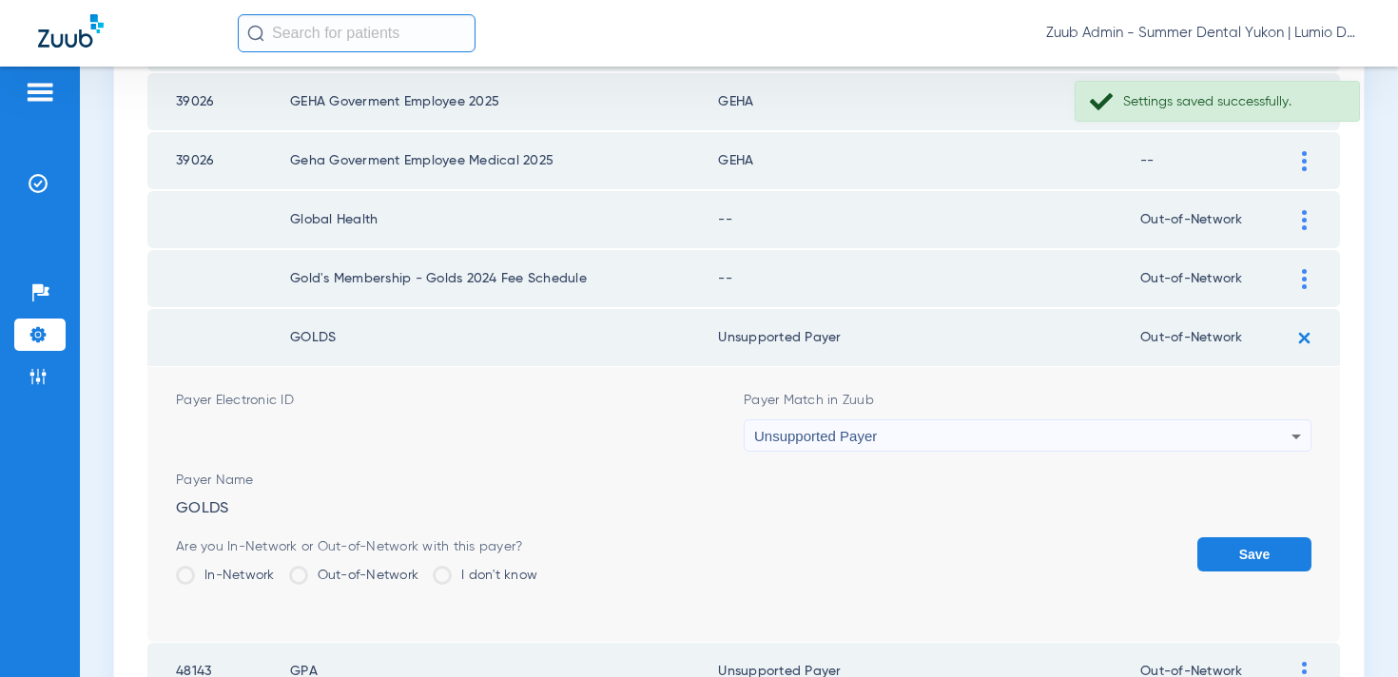
click at [1215, 545] on button "Save" at bounding box center [1255, 554] width 114 height 34
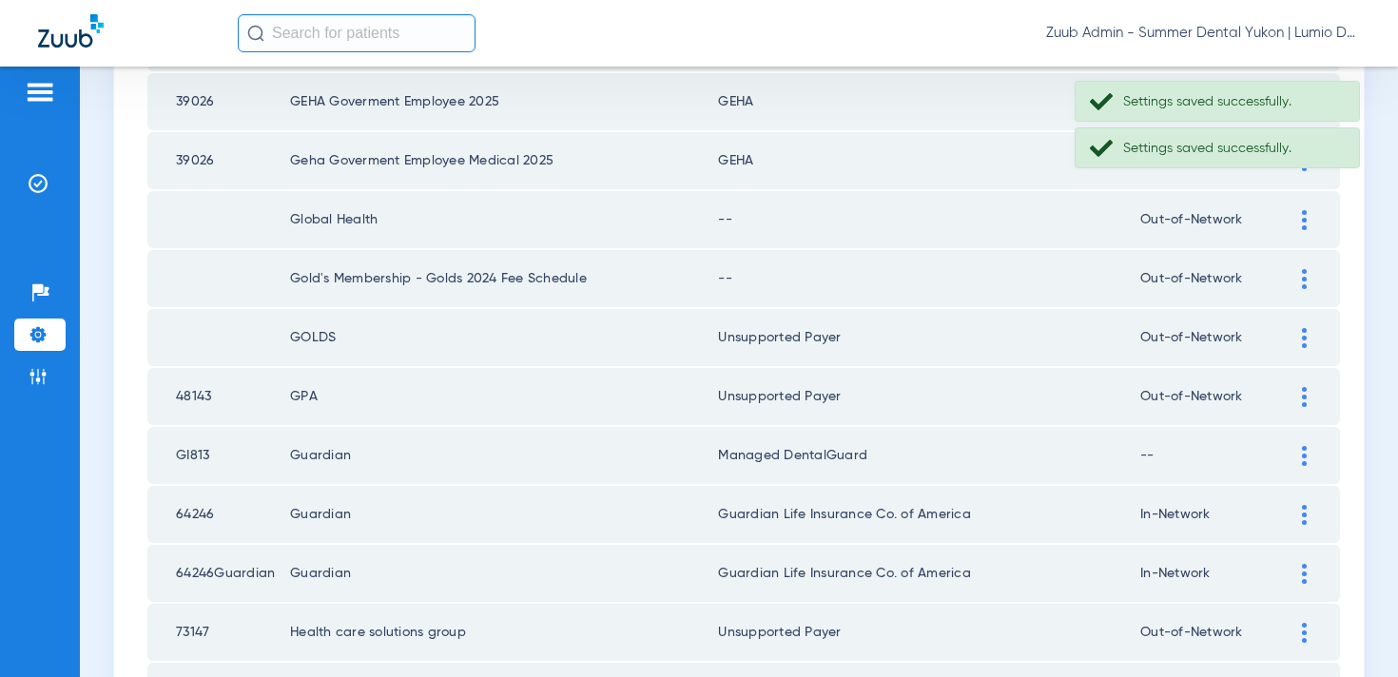
click at [1302, 281] on img at bounding box center [1304, 279] width 5 height 20
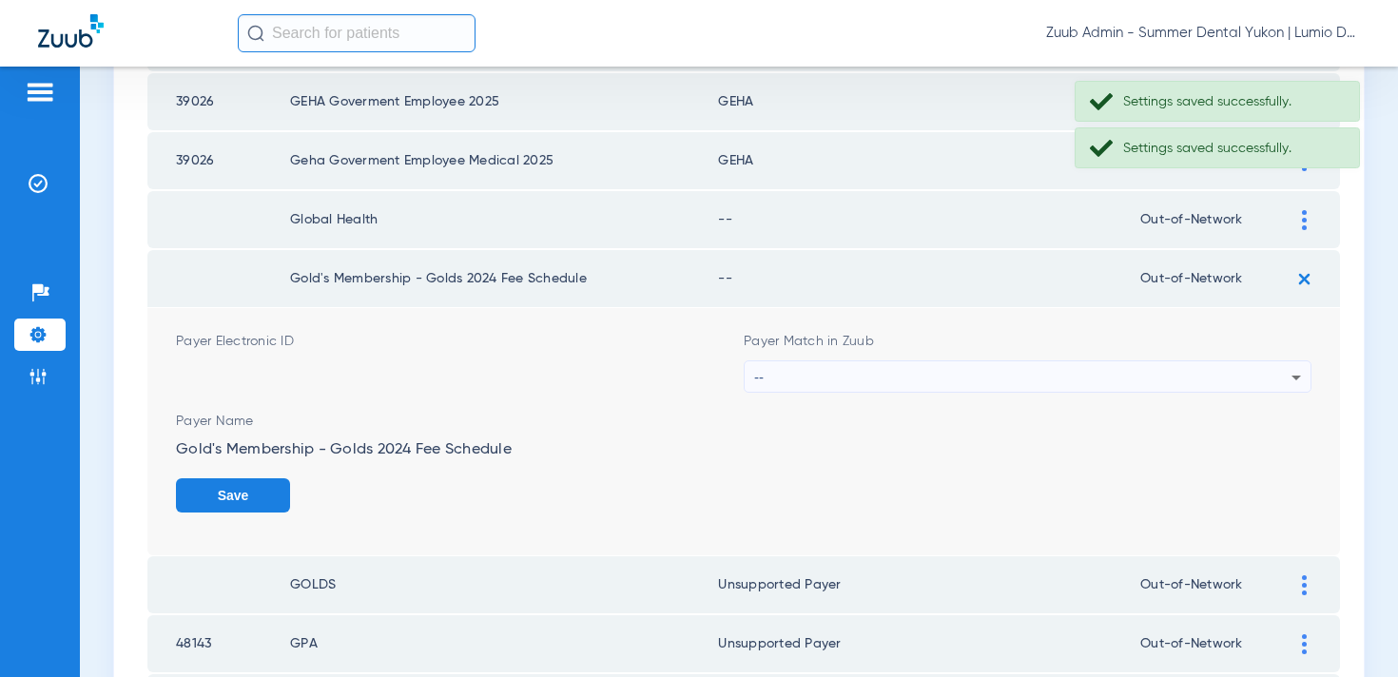
click at [1097, 361] on div "--" at bounding box center [1022, 377] width 537 height 32
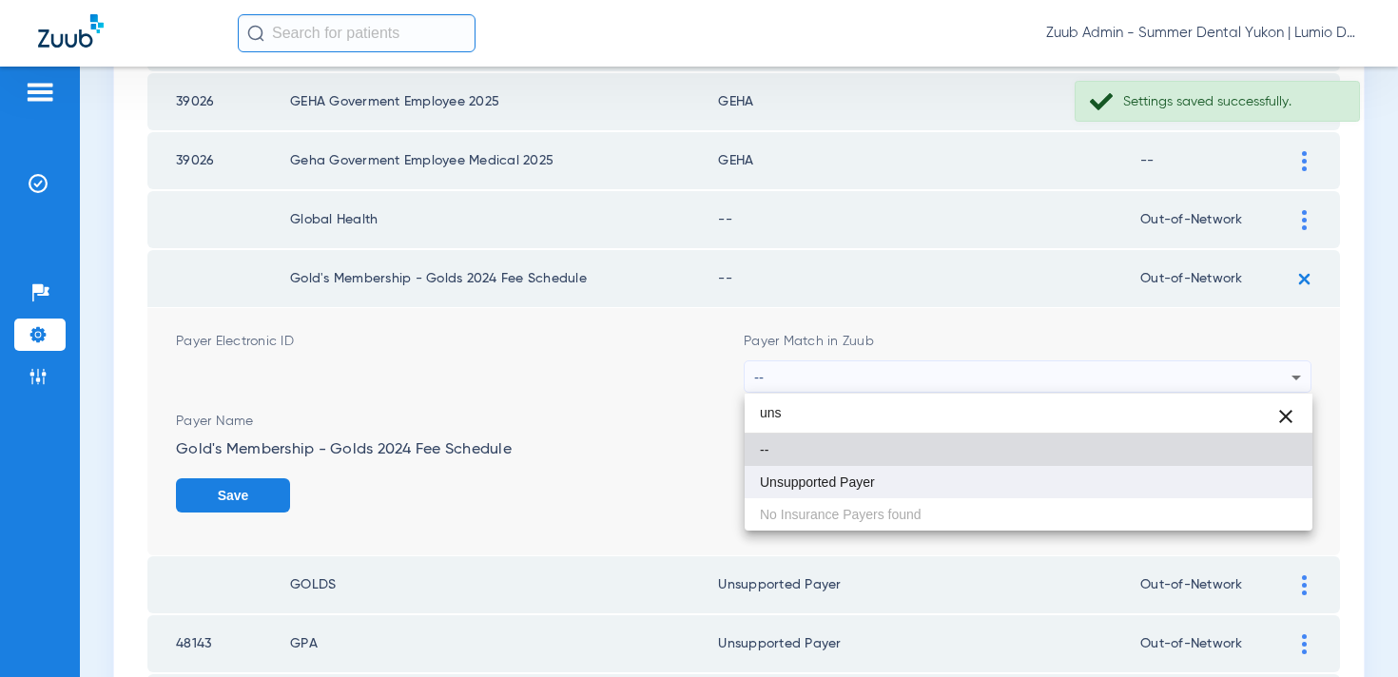
type input "uns"
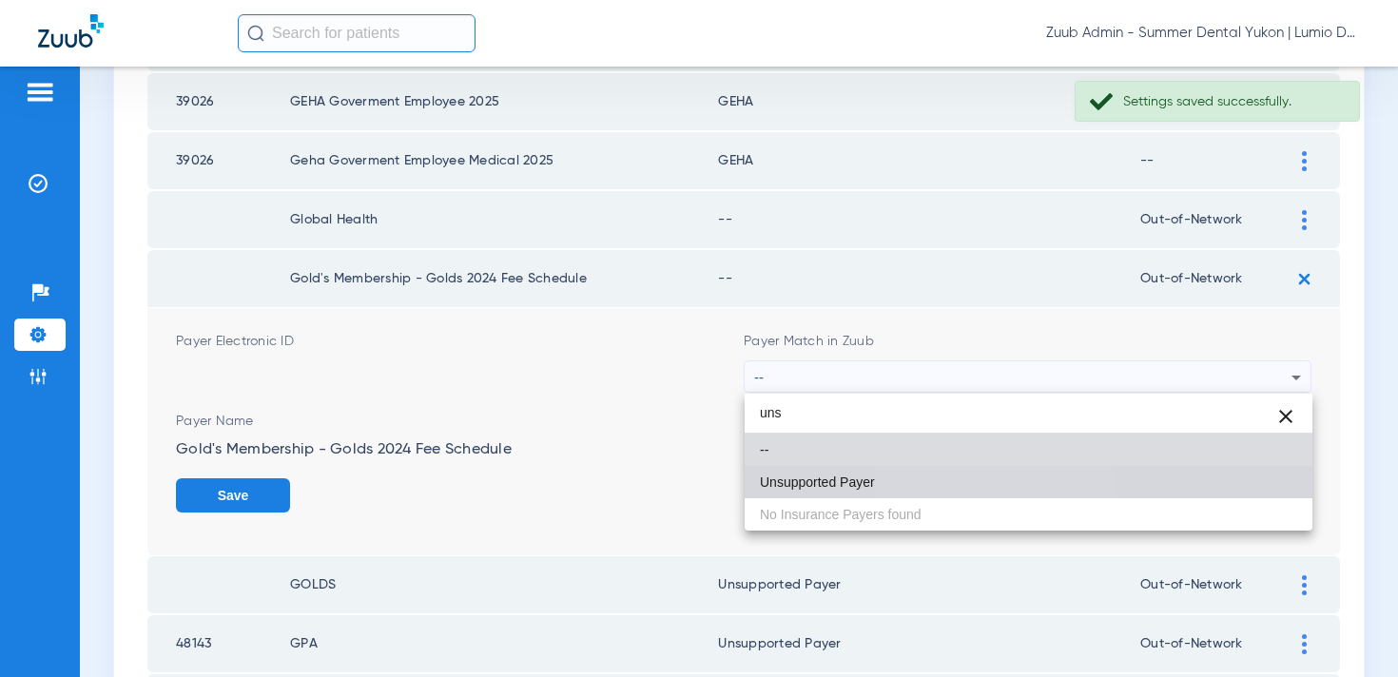
click at [973, 487] on mat-option "Unsupported Payer" at bounding box center [1029, 482] width 568 height 32
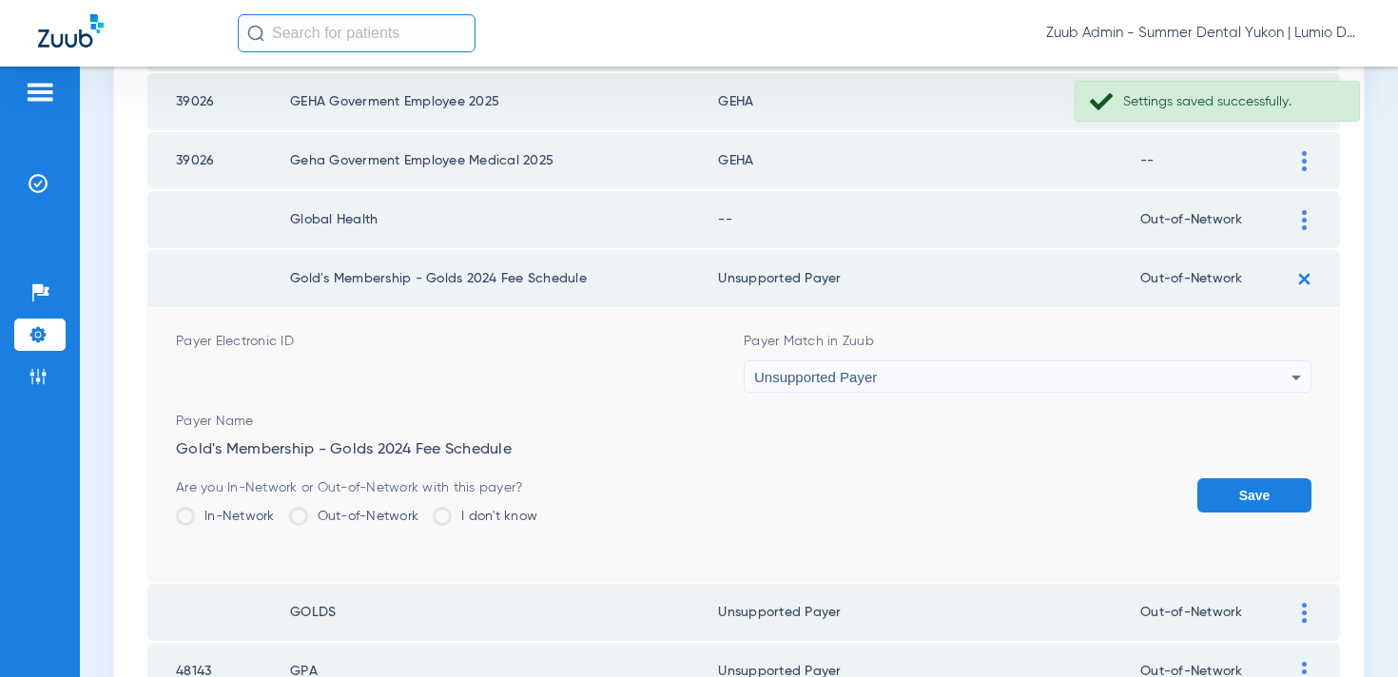
click at [1220, 501] on button "Save" at bounding box center [1255, 495] width 114 height 34
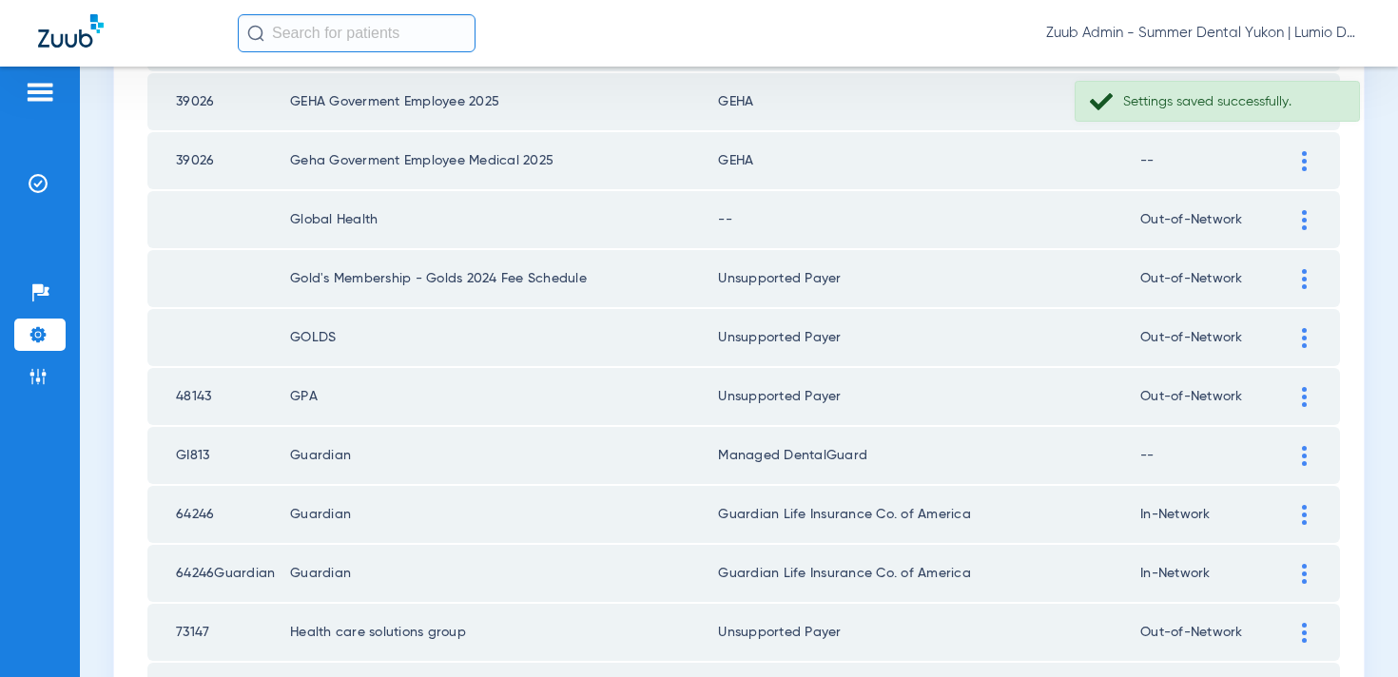
click at [1302, 224] on img at bounding box center [1304, 220] width 5 height 20
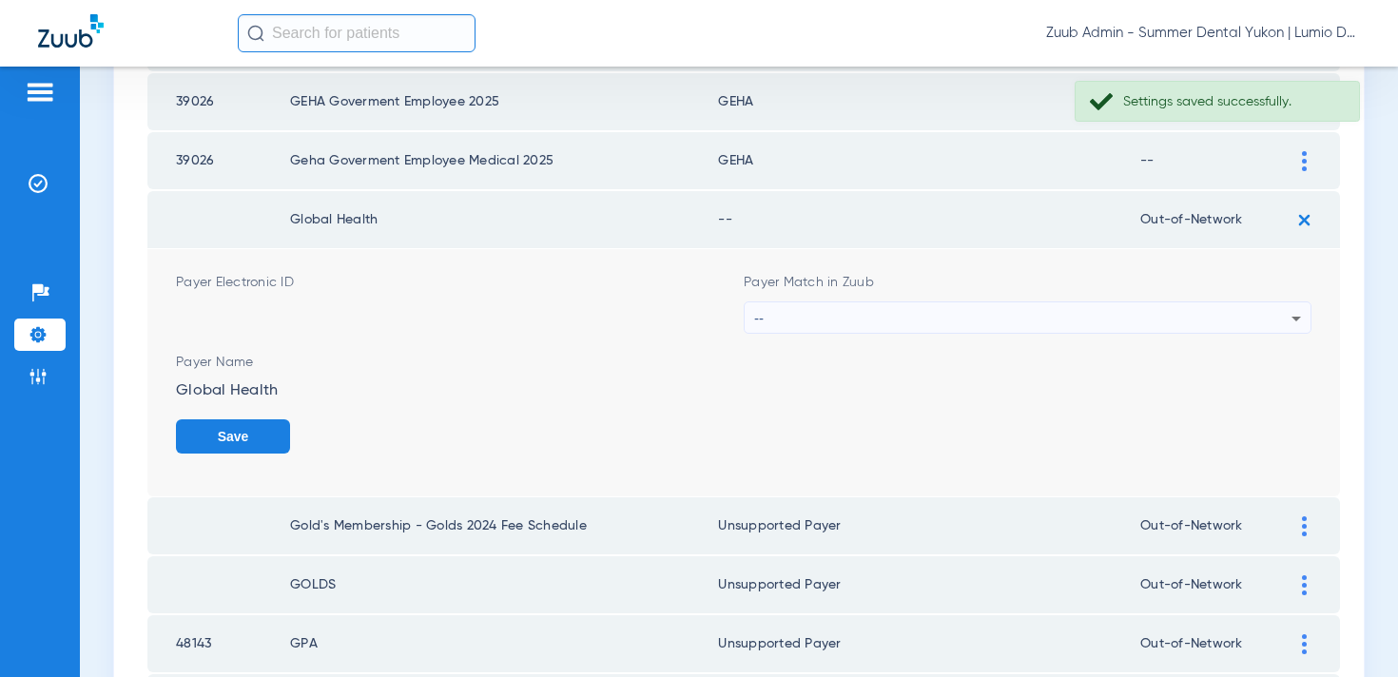
click at [1006, 322] on div "--" at bounding box center [1022, 318] width 537 height 32
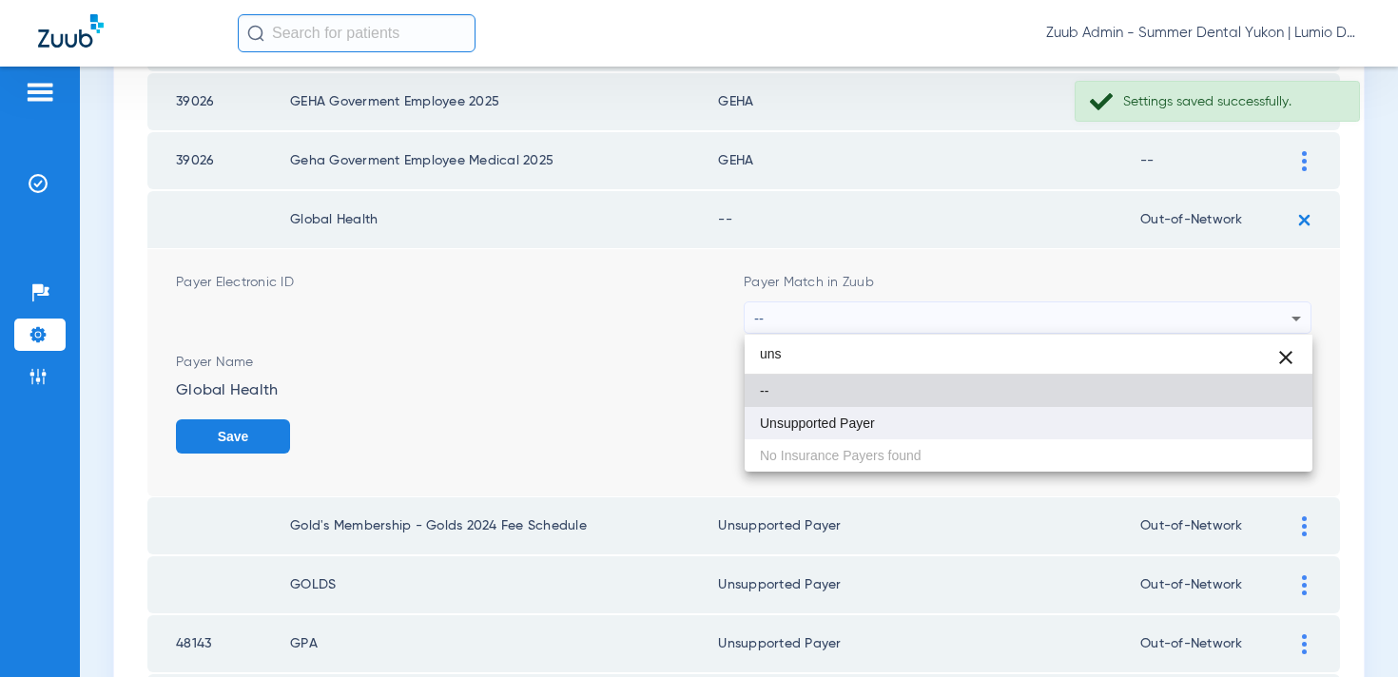
type input "uns"
click at [959, 411] on mat-option "Unsupported Payer" at bounding box center [1029, 423] width 568 height 32
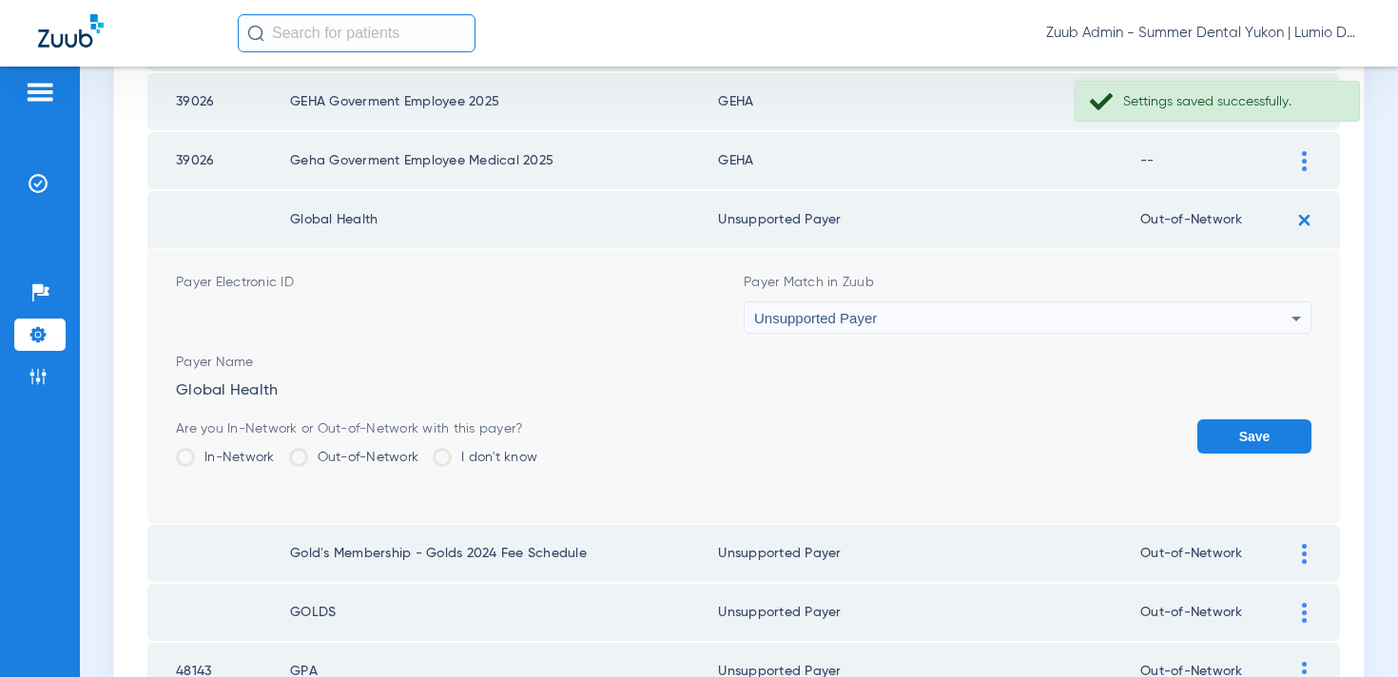
click at [1245, 427] on button "Save" at bounding box center [1255, 437] width 114 height 34
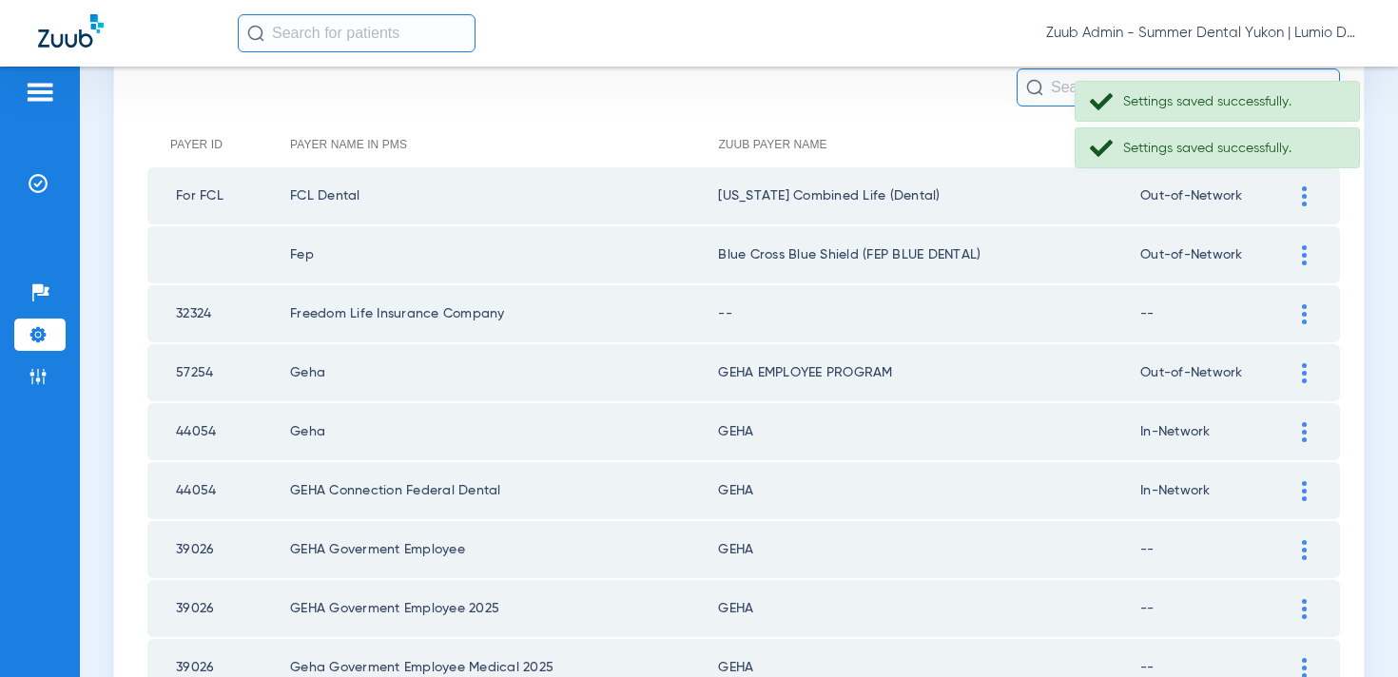
scroll to position [196, 0]
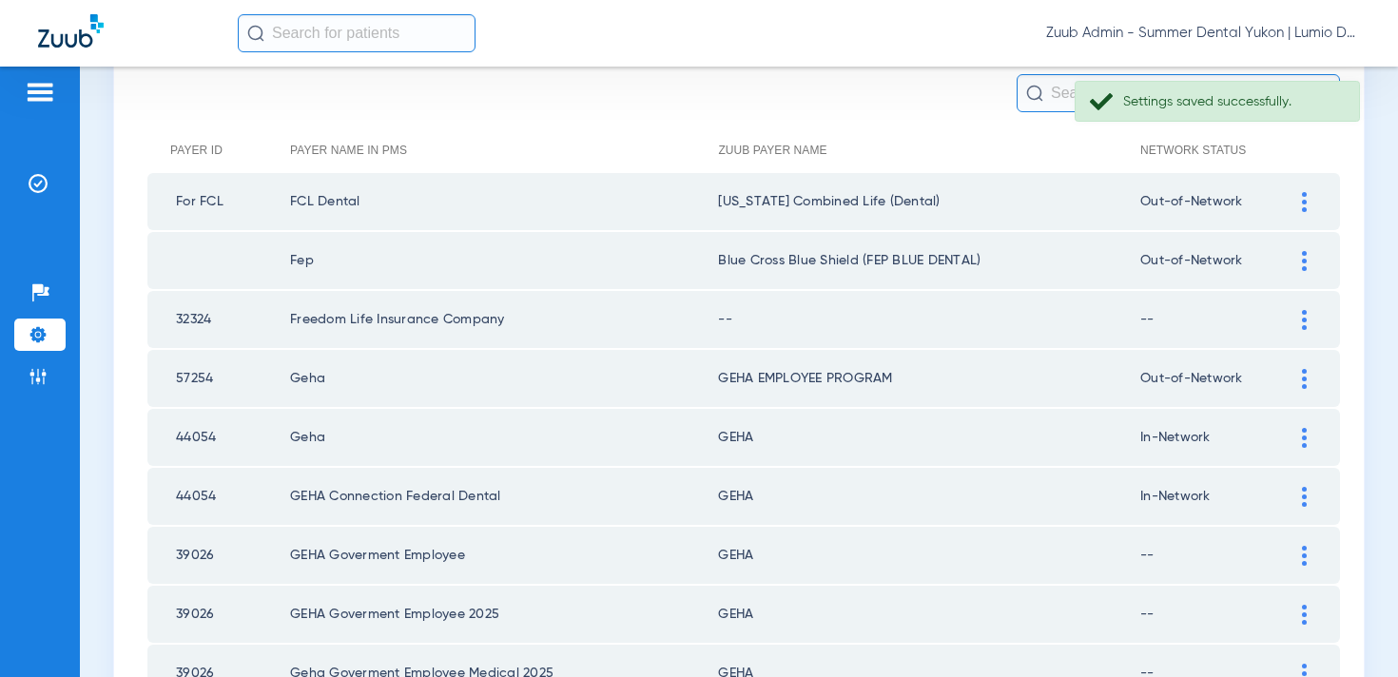
click at [1303, 322] on img at bounding box center [1304, 320] width 5 height 20
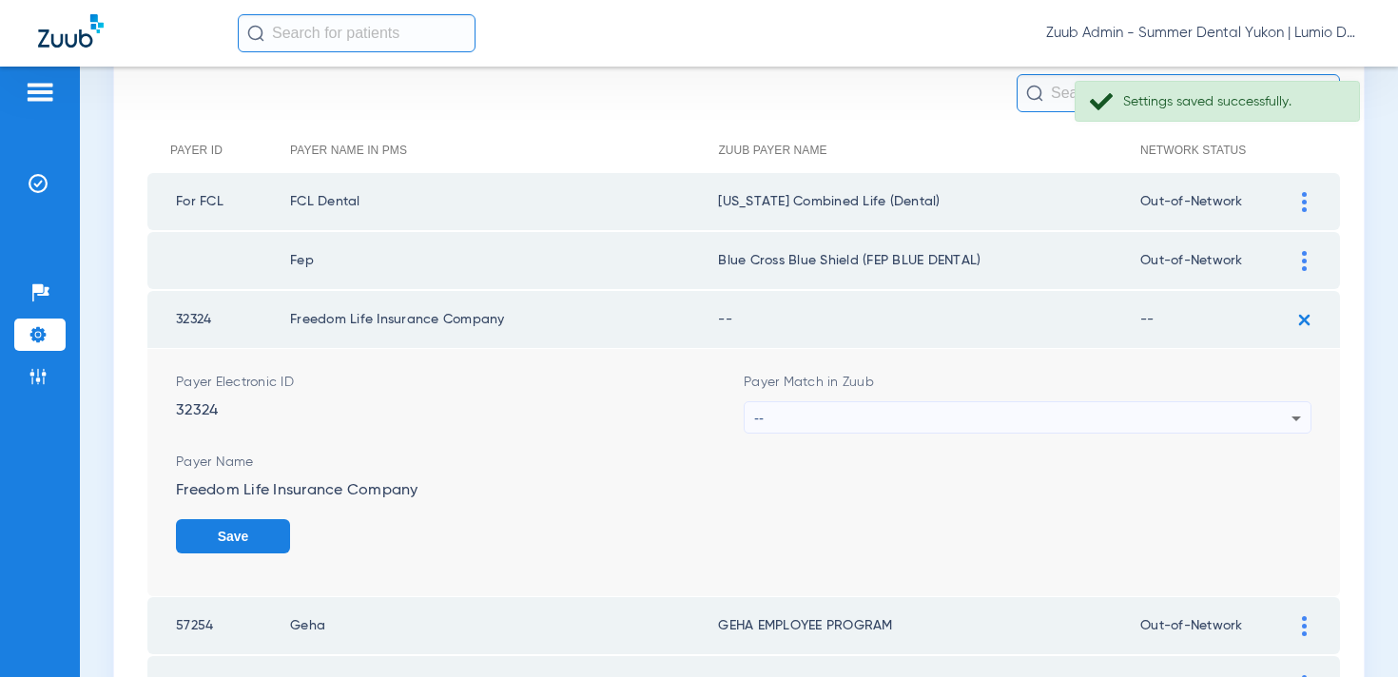
click at [991, 430] on div "--" at bounding box center [1022, 418] width 537 height 32
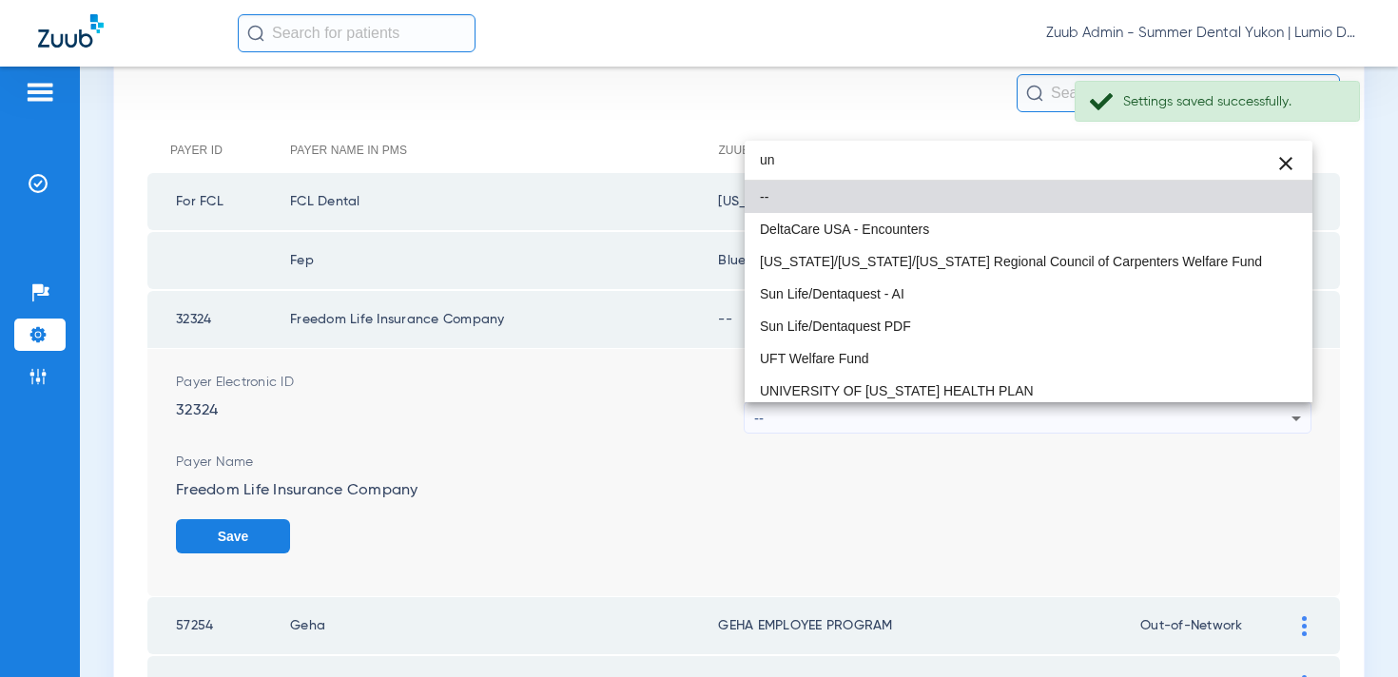
type input "uns"
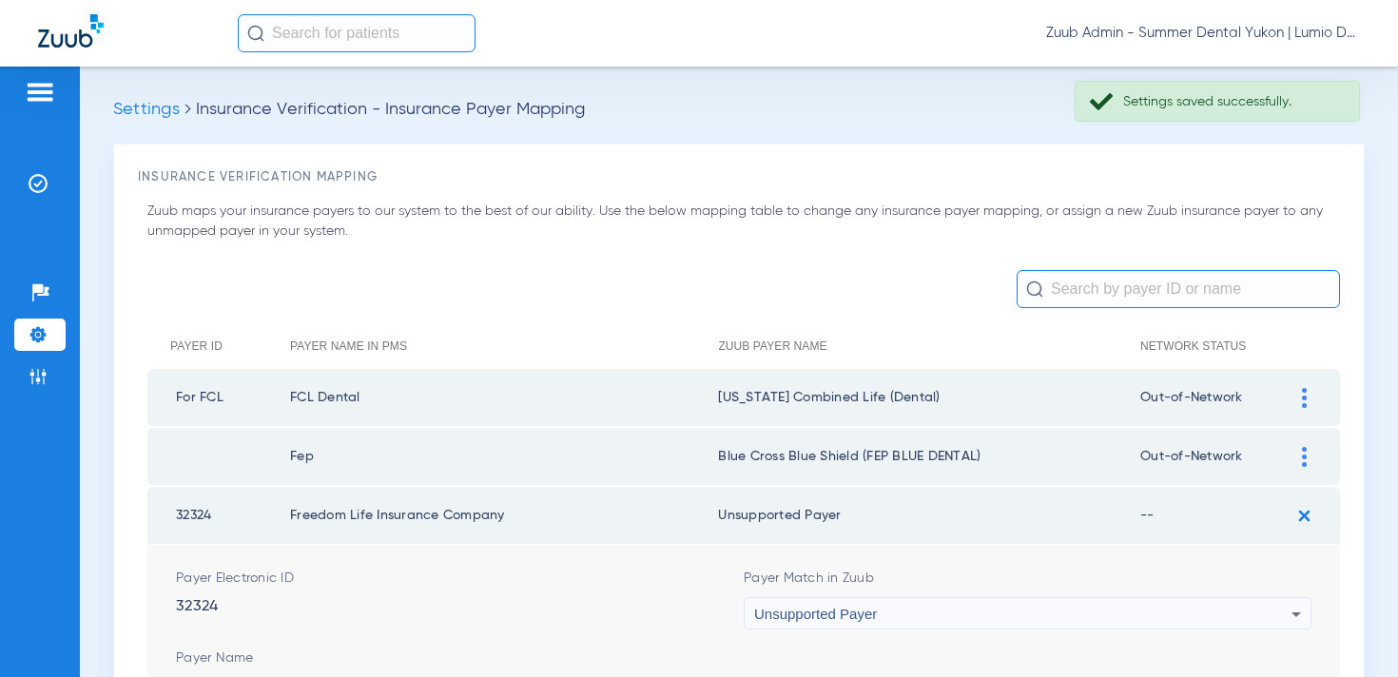
scroll to position [196, 0]
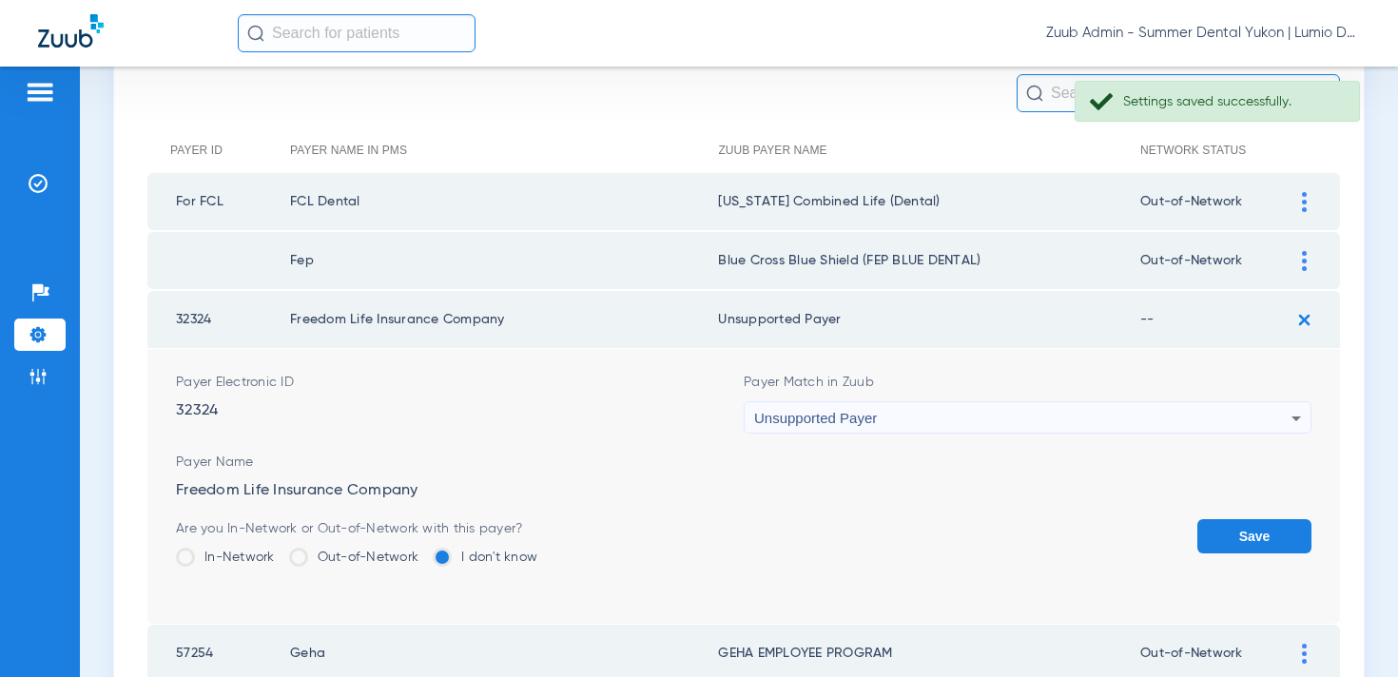
click at [1230, 546] on button "Save" at bounding box center [1255, 536] width 114 height 34
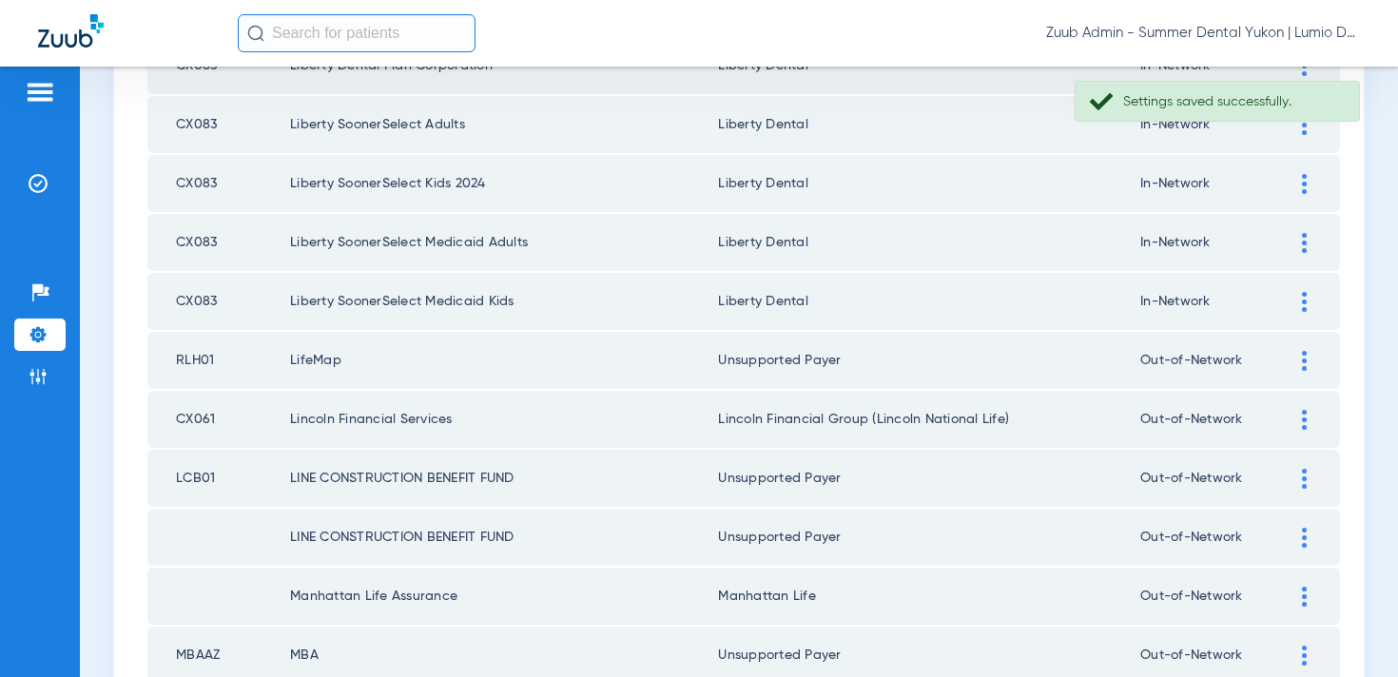
scroll to position [2781, 0]
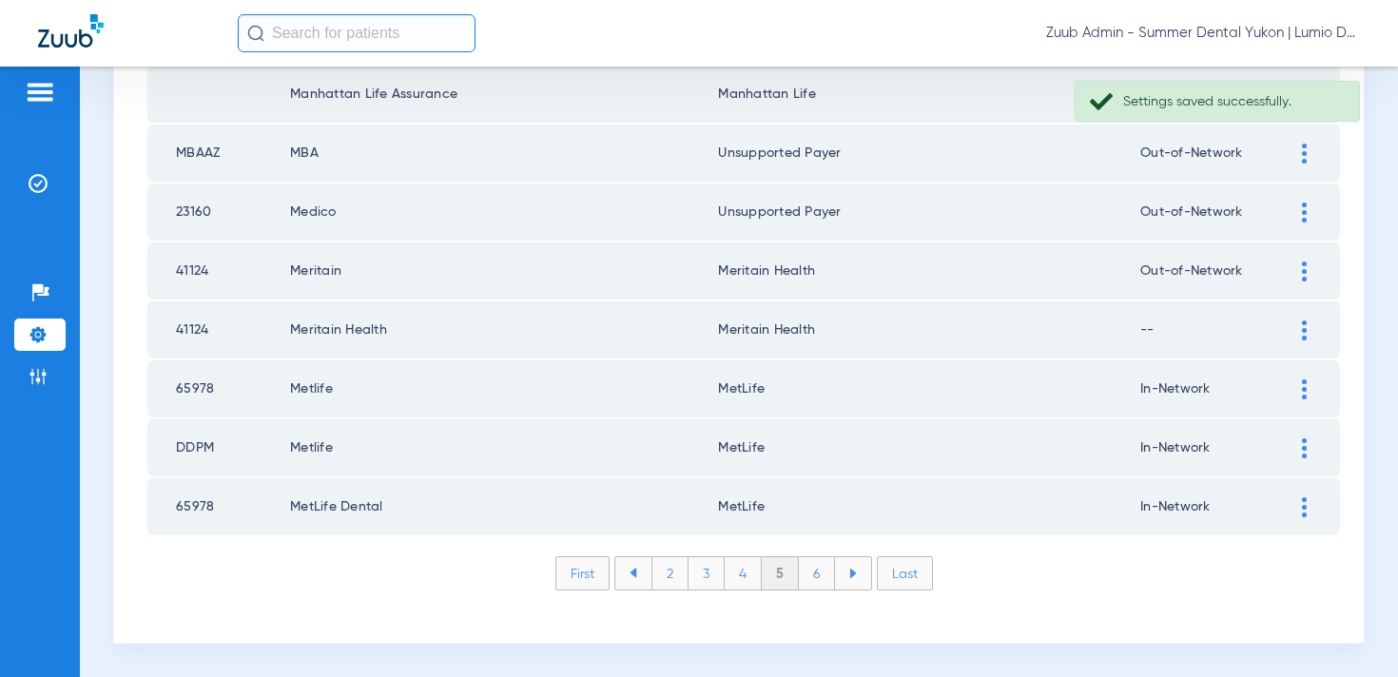
click at [819, 569] on li "6" at bounding box center [817, 573] width 36 height 32
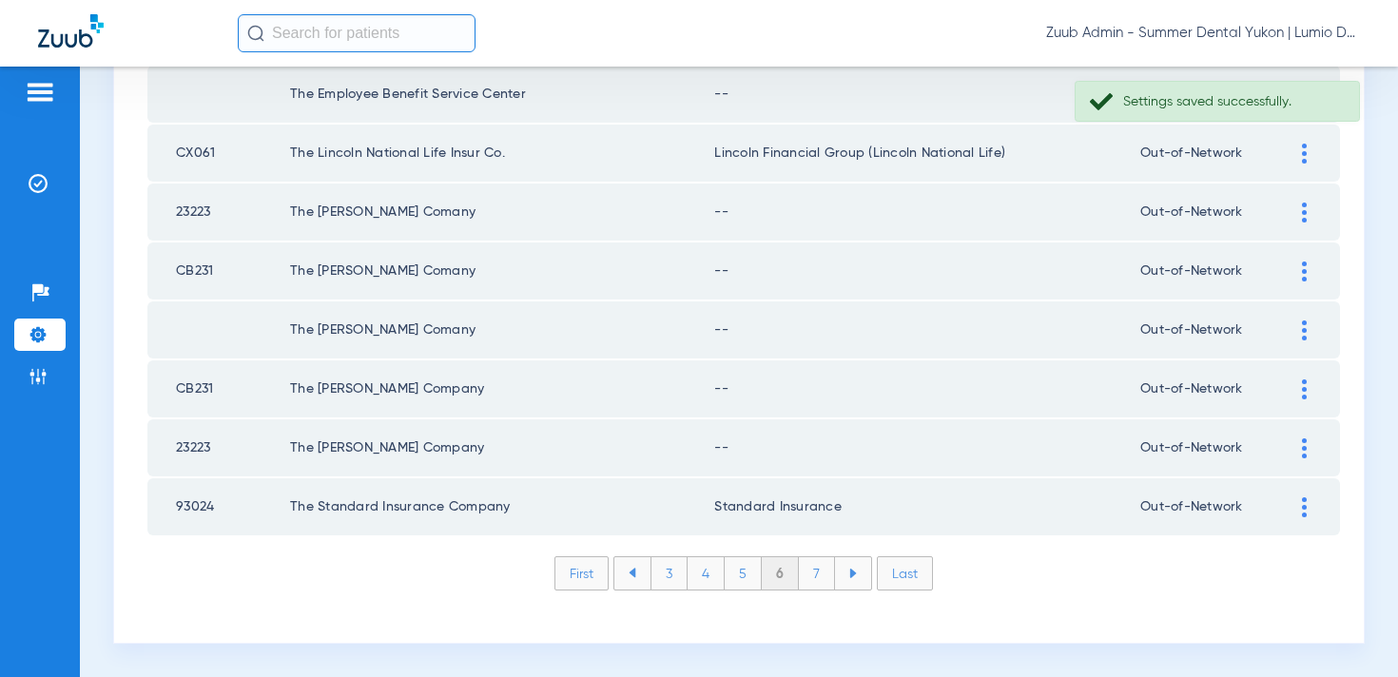
click at [1311, 453] on div at bounding box center [1304, 449] width 33 height 20
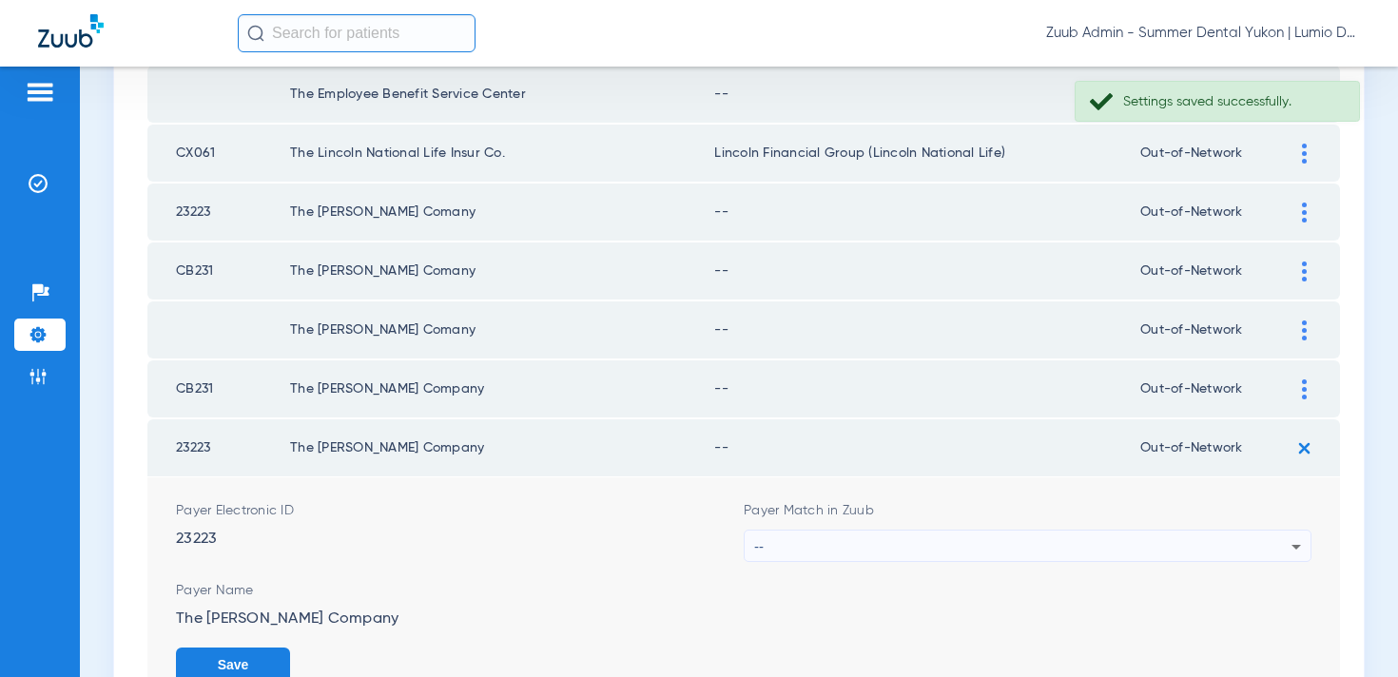
click at [1041, 523] on div "Payer Match in Zuub --" at bounding box center [1028, 531] width 568 height 61
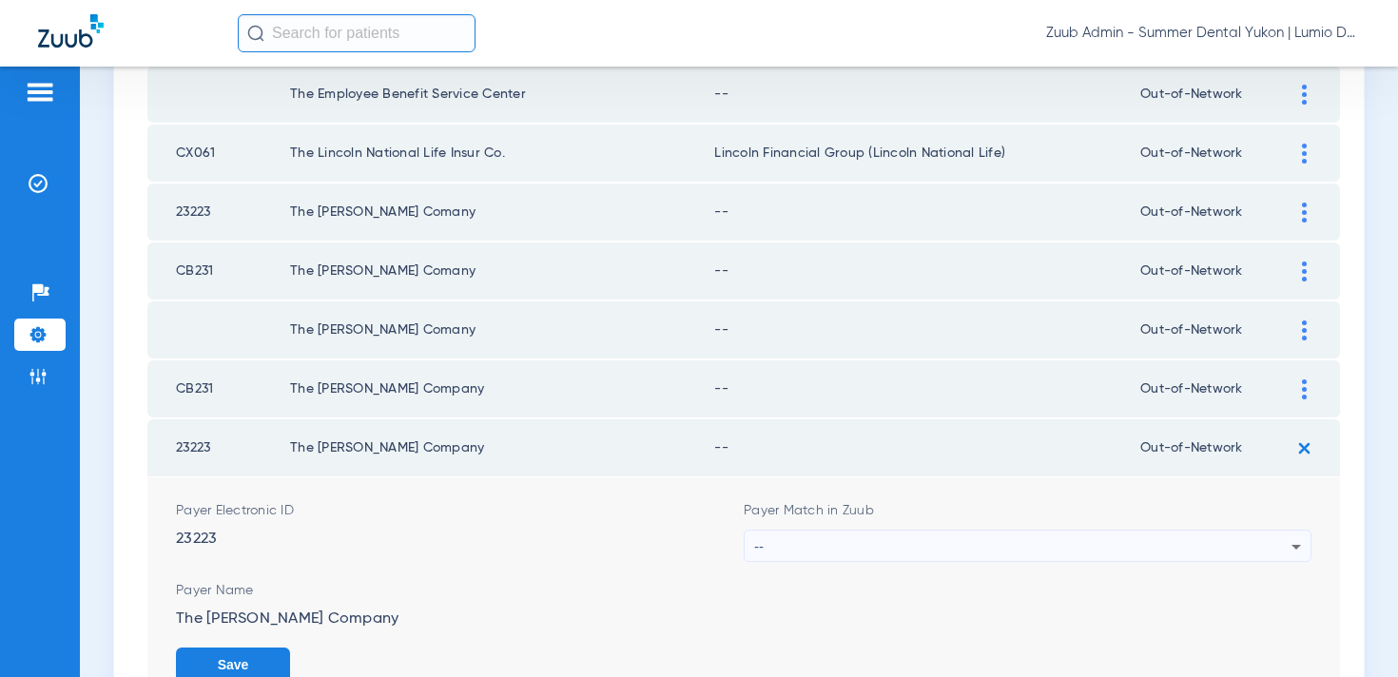
click at [1033, 546] on div "--" at bounding box center [1022, 547] width 537 height 32
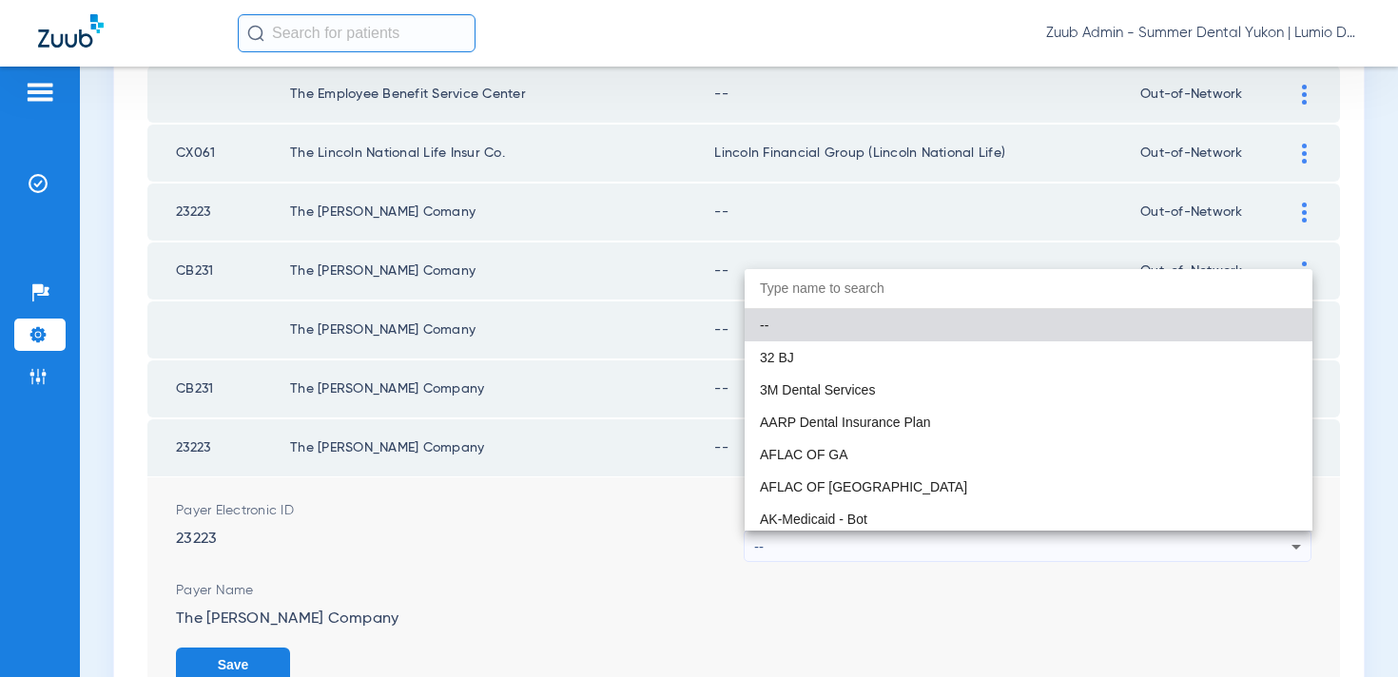
type input "n"
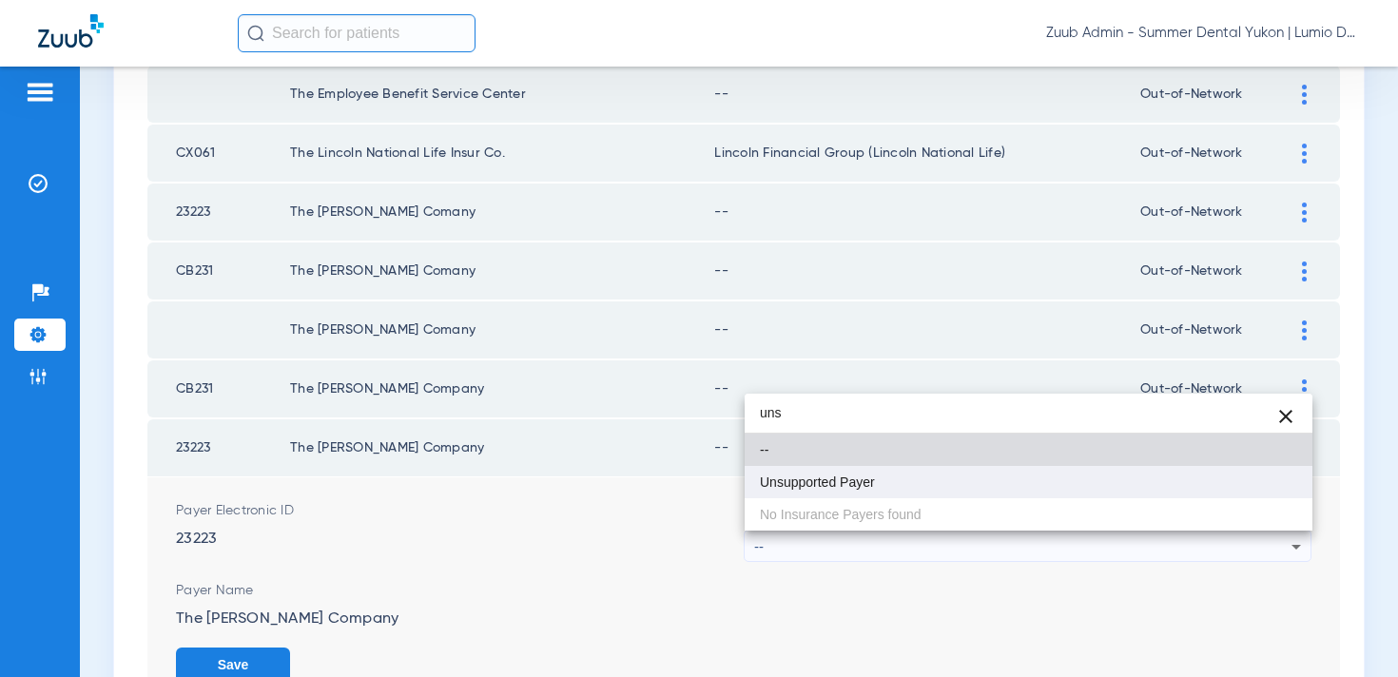
type input "uns"
click at [1031, 482] on mat-option "Unsupported Payer" at bounding box center [1029, 482] width 568 height 32
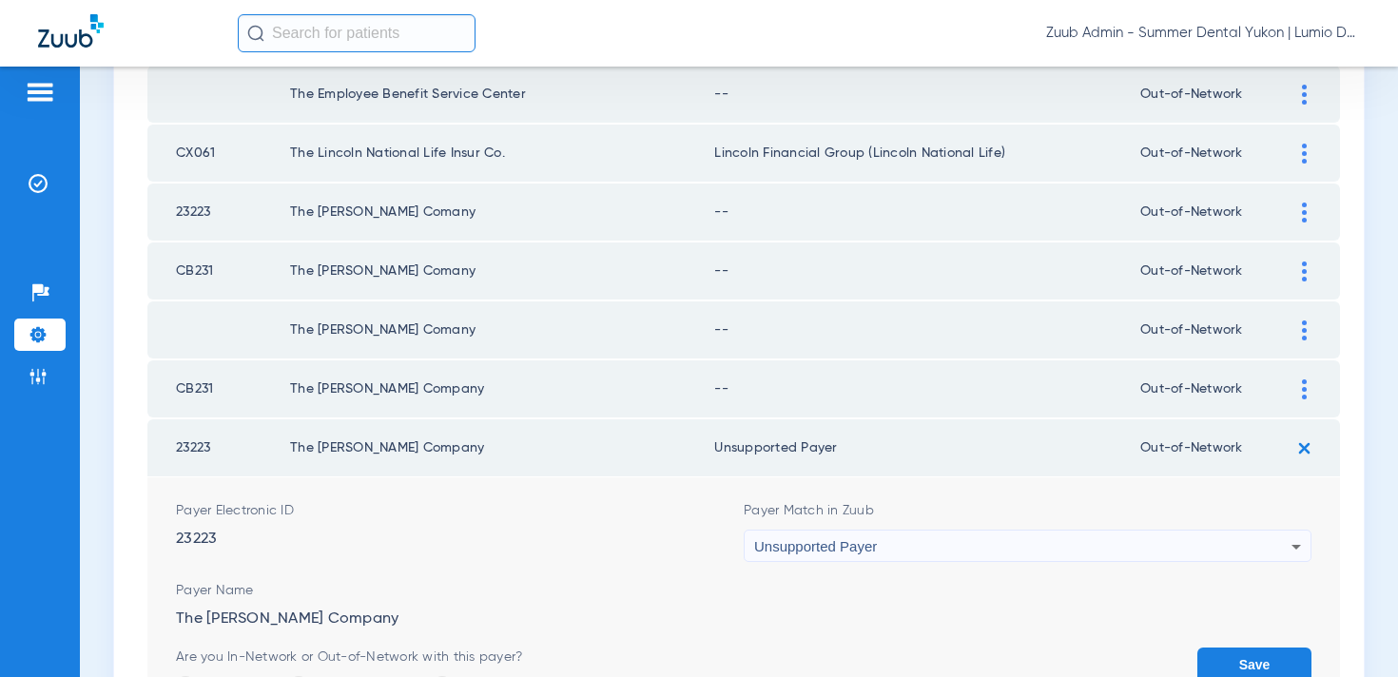
click at [1245, 666] on button "Save" at bounding box center [1255, 665] width 114 height 34
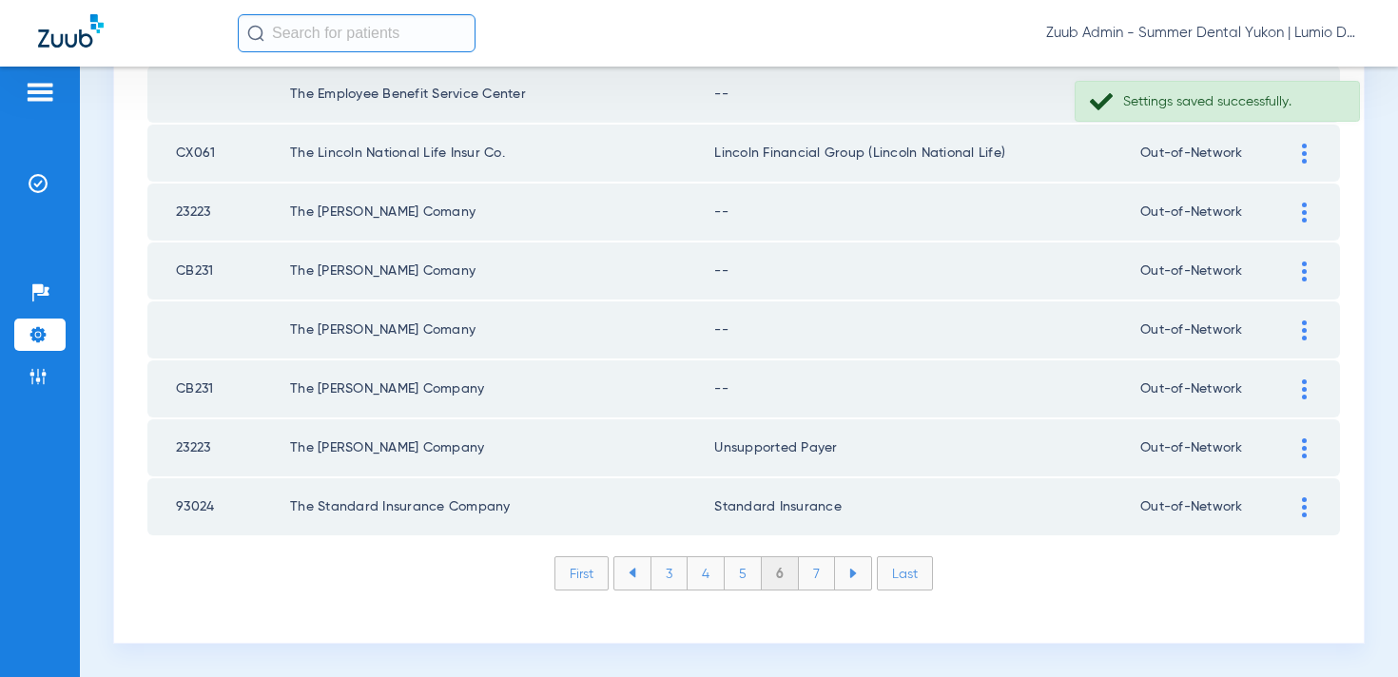
click at [1301, 383] on div at bounding box center [1304, 390] width 33 height 20
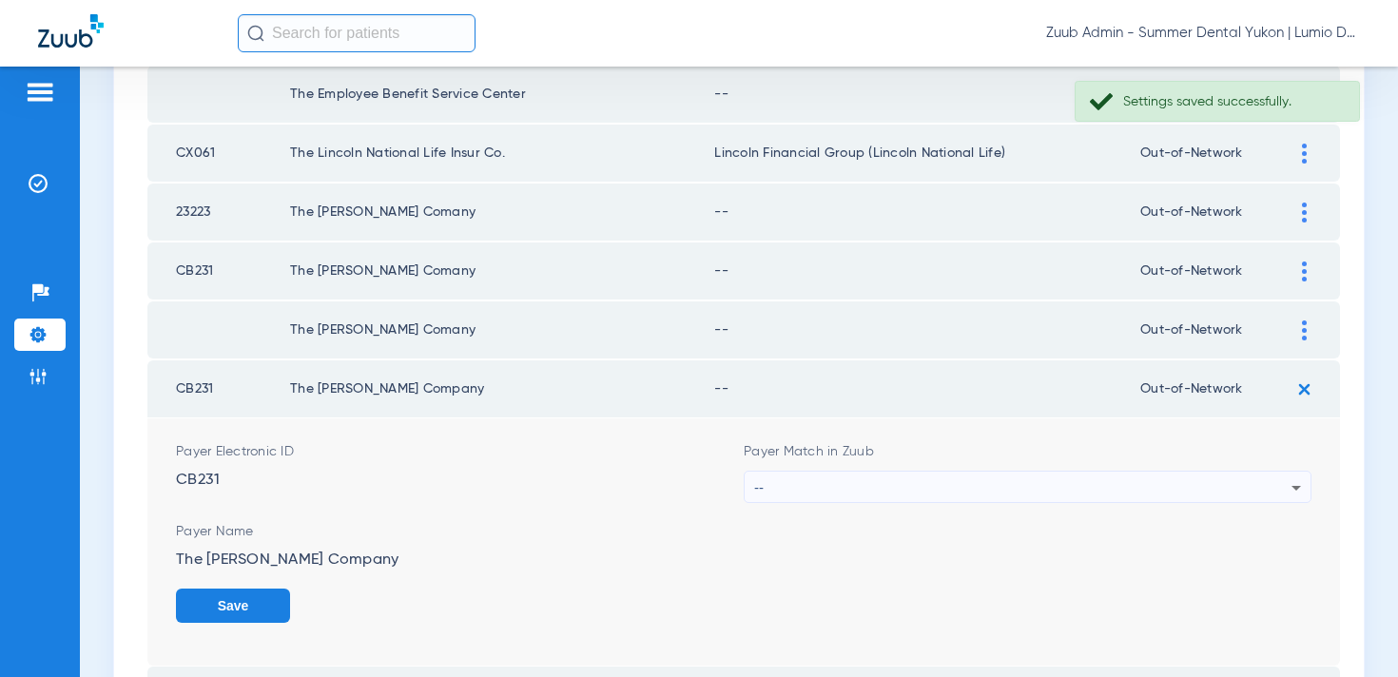
click at [1107, 478] on div "--" at bounding box center [1022, 488] width 537 height 32
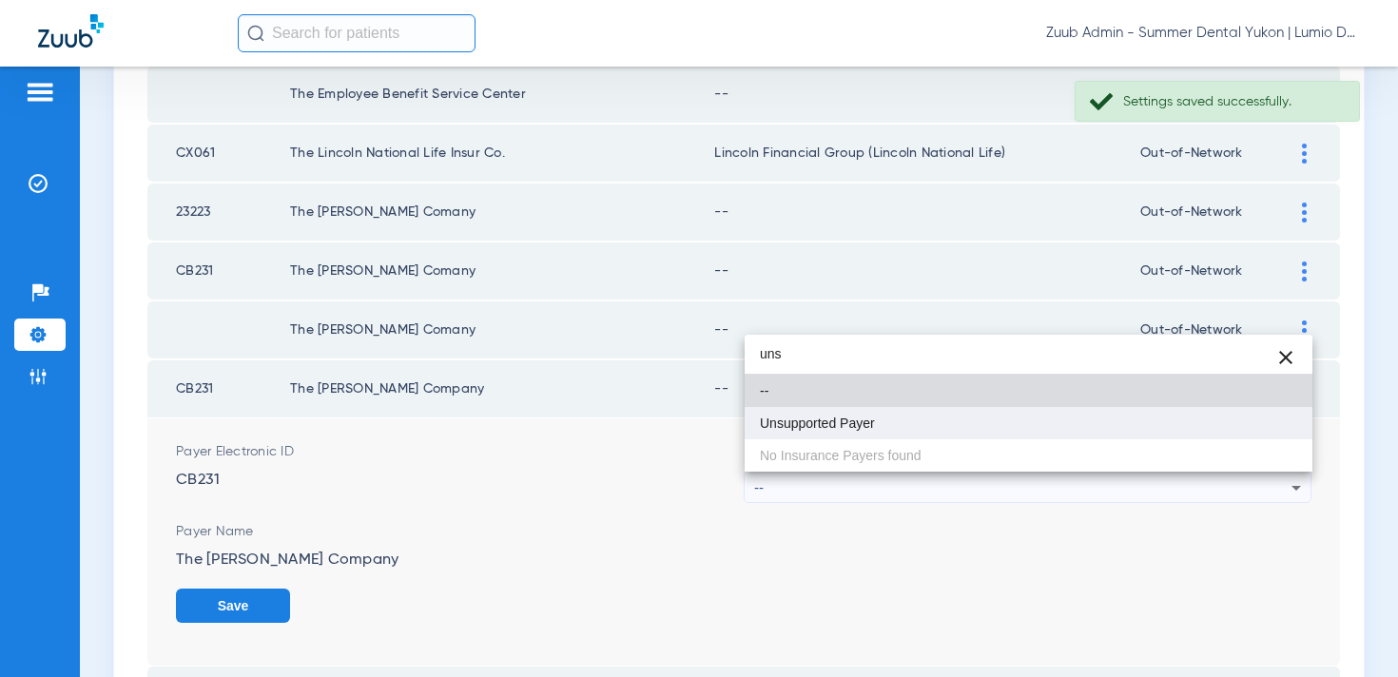
type input "uns"
click at [1079, 409] on mat-option "Unsupported Payer" at bounding box center [1029, 423] width 568 height 32
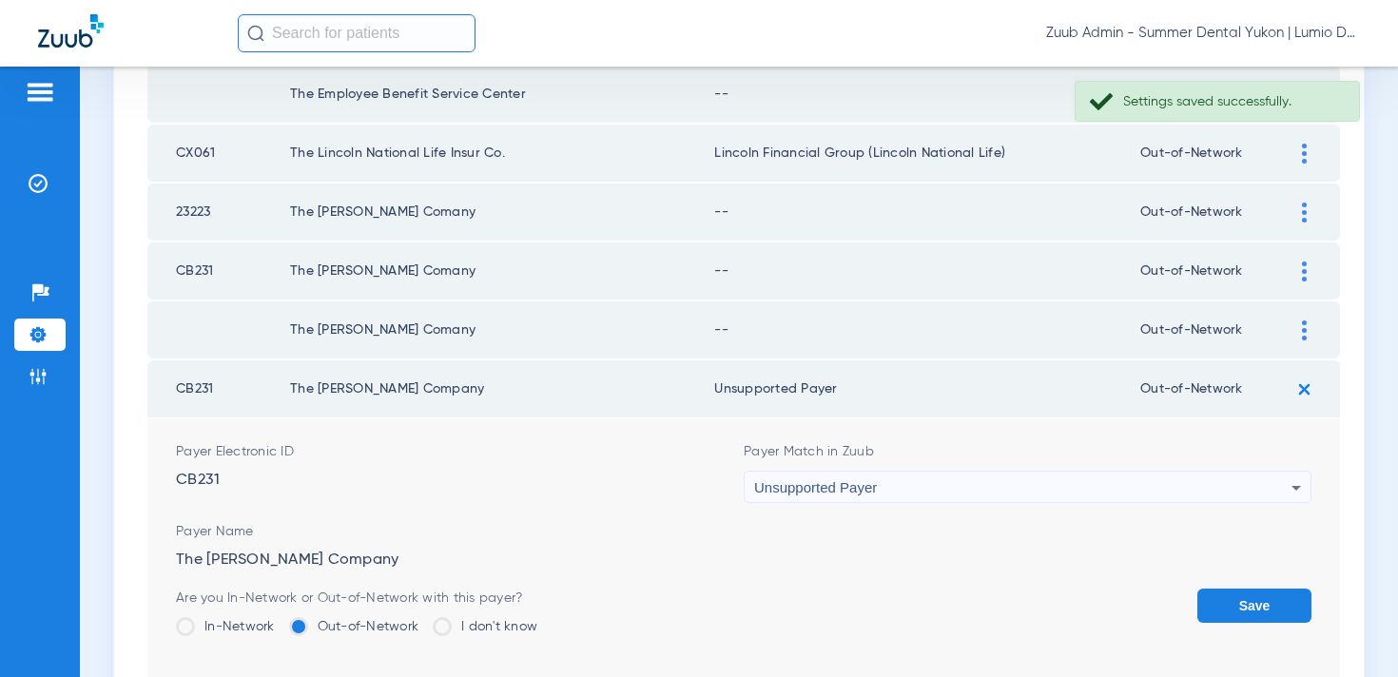
click at [1239, 596] on button "Save" at bounding box center [1255, 606] width 114 height 34
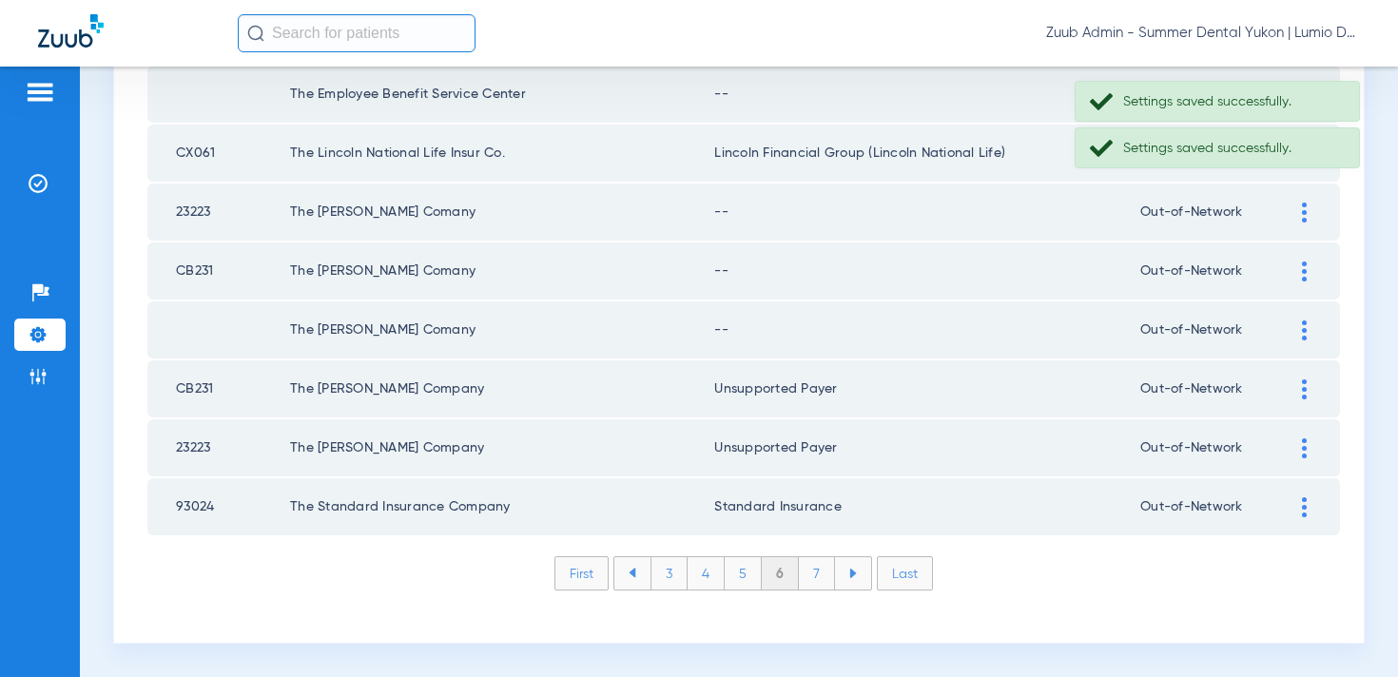
click at [1300, 341] on td at bounding box center [1314, 330] width 52 height 57
click at [1301, 330] on div at bounding box center [1304, 331] width 33 height 20
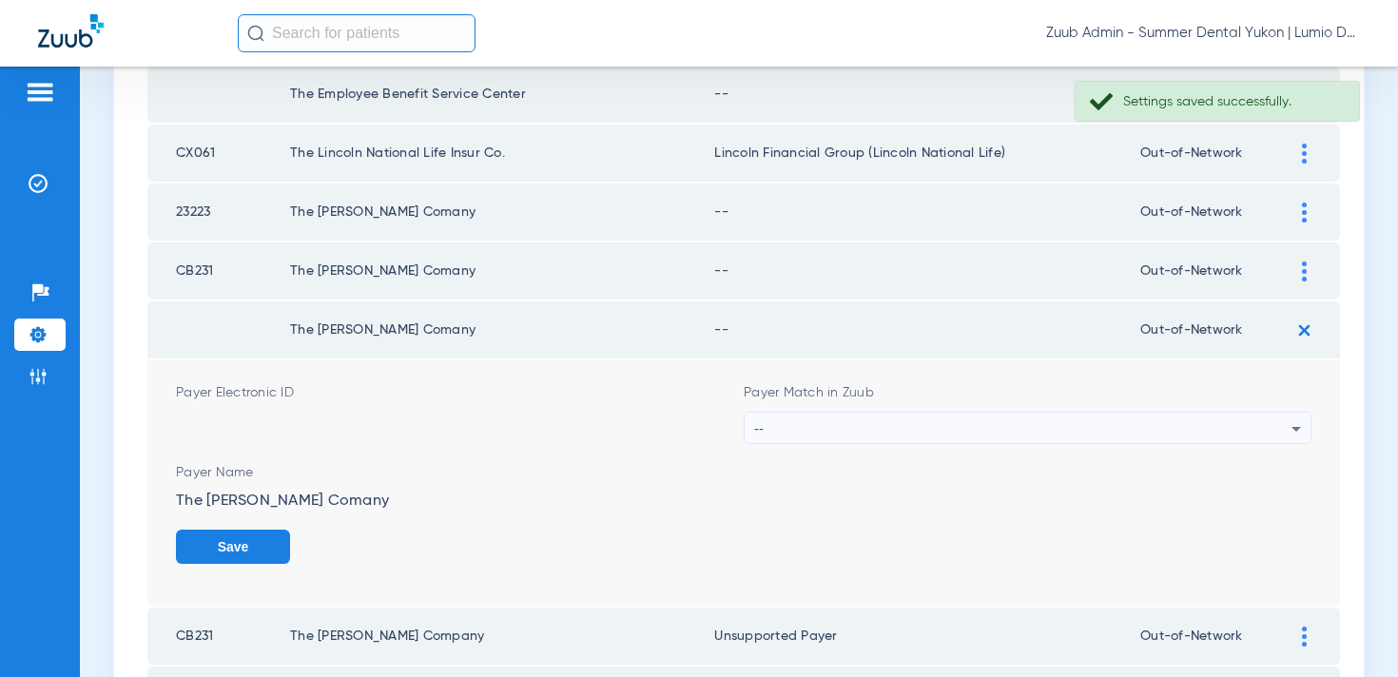
click at [1086, 439] on div "--" at bounding box center [1022, 429] width 537 height 32
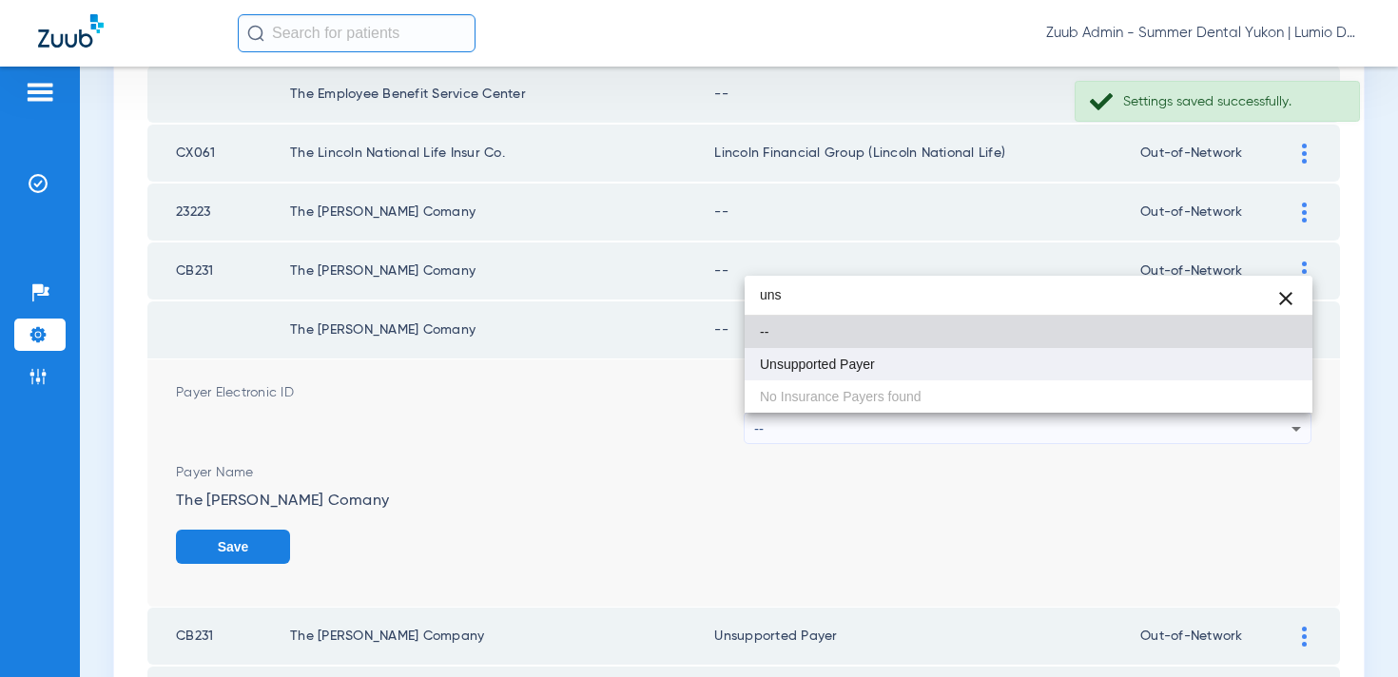
type input "uns"
click at [1003, 367] on mat-option "Unsupported Payer" at bounding box center [1029, 364] width 568 height 32
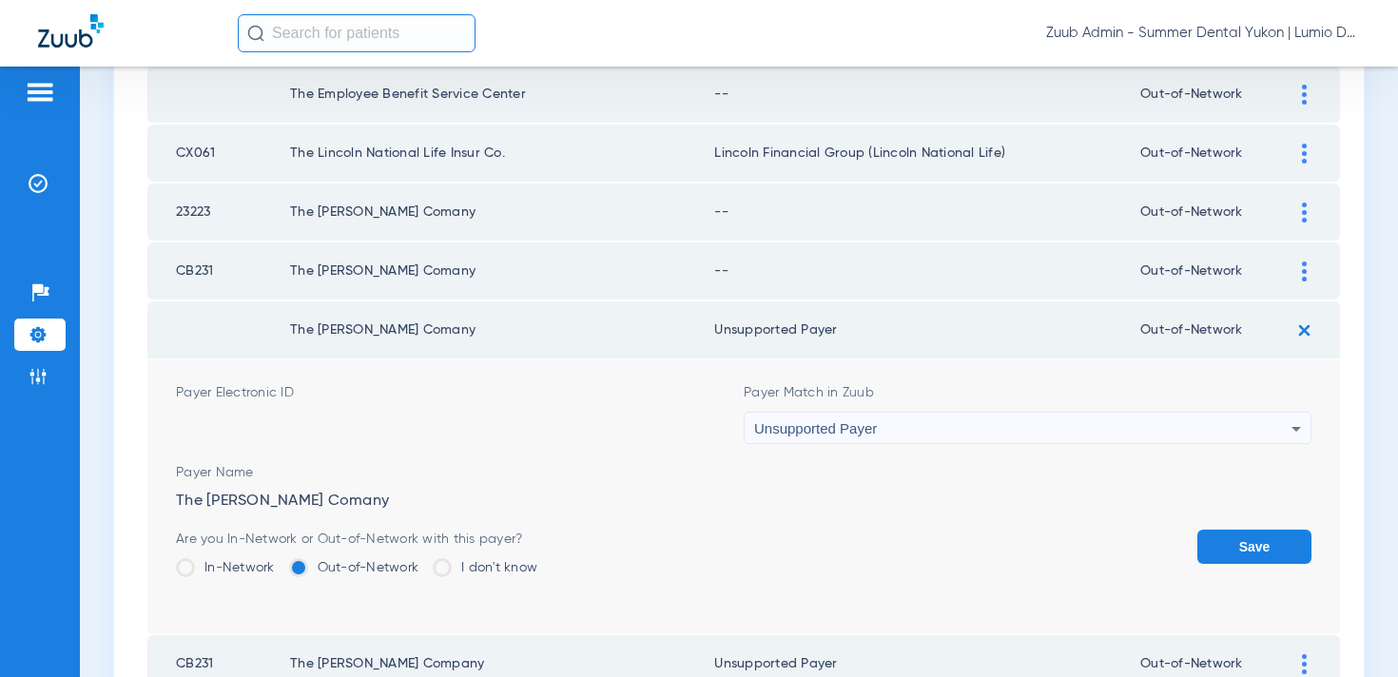
click at [1220, 537] on button "Save" at bounding box center [1255, 547] width 114 height 34
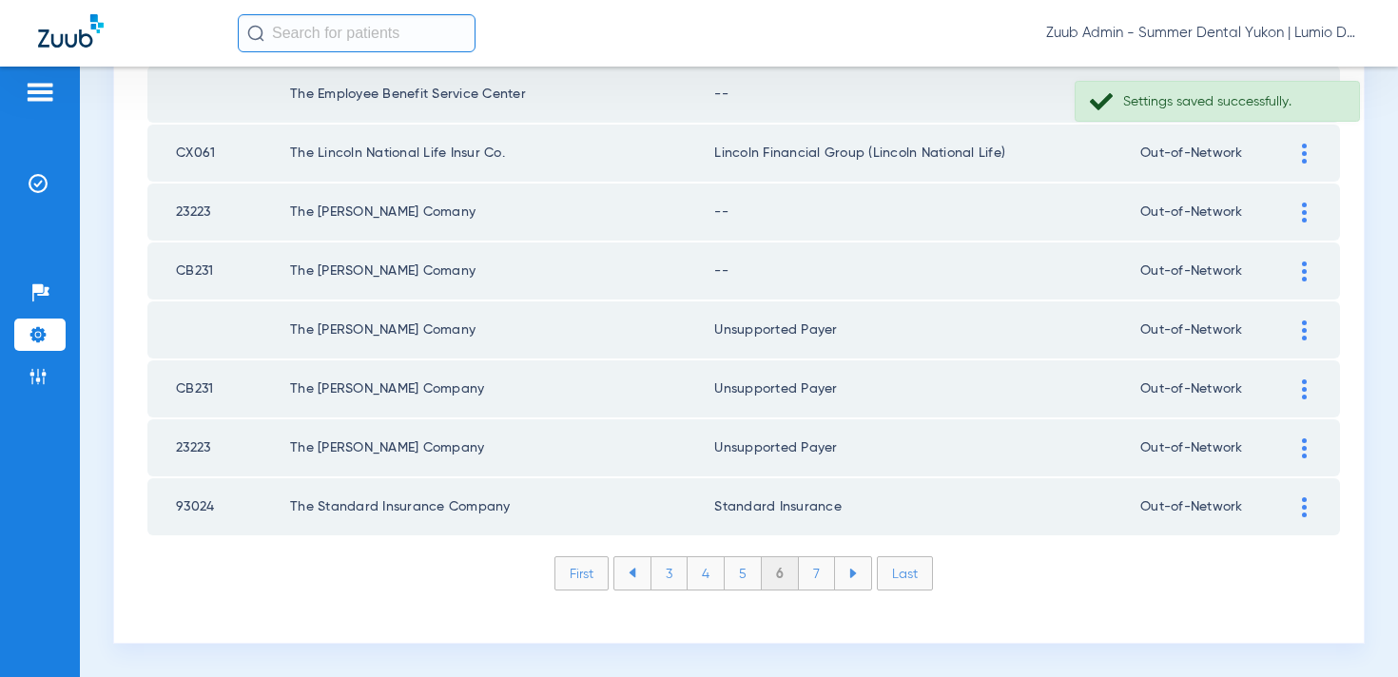
click at [1290, 269] on div at bounding box center [1304, 272] width 33 height 20
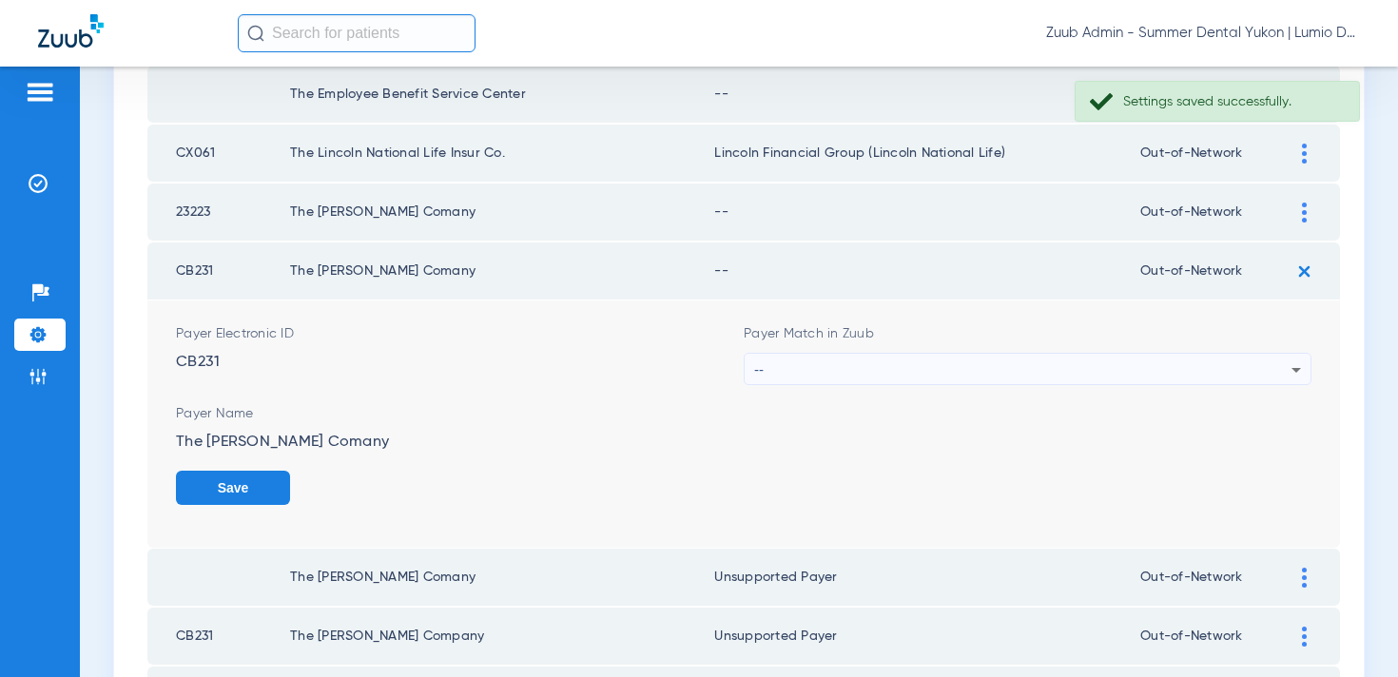
click at [1046, 359] on div "--" at bounding box center [1022, 370] width 537 height 32
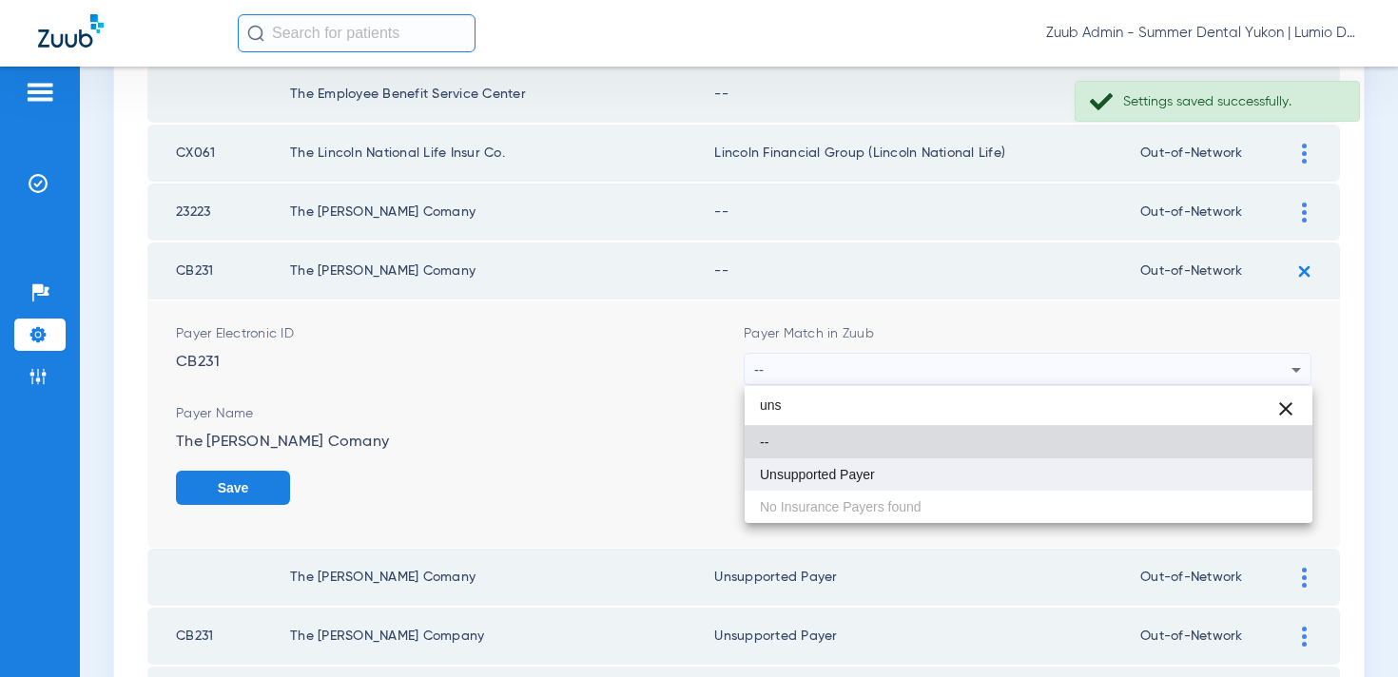
type input "uns"
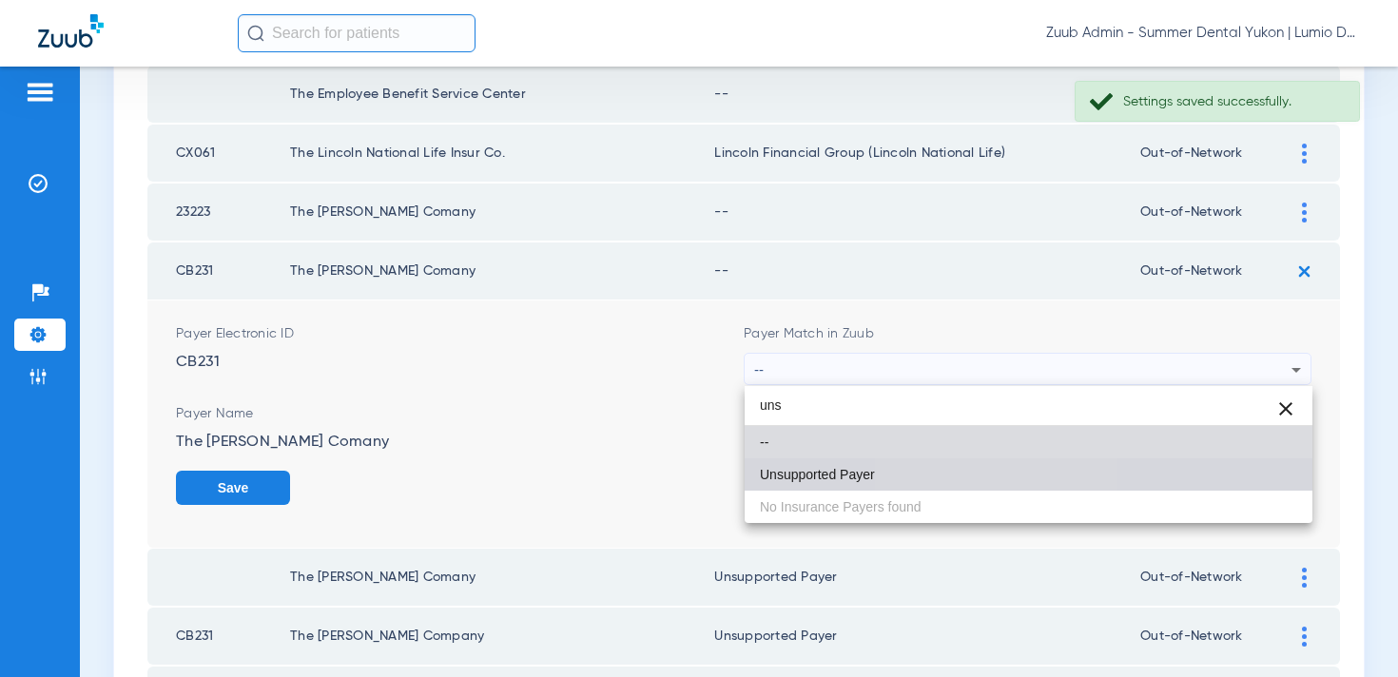
click at [973, 470] on mat-option "Unsupported Payer" at bounding box center [1029, 475] width 568 height 32
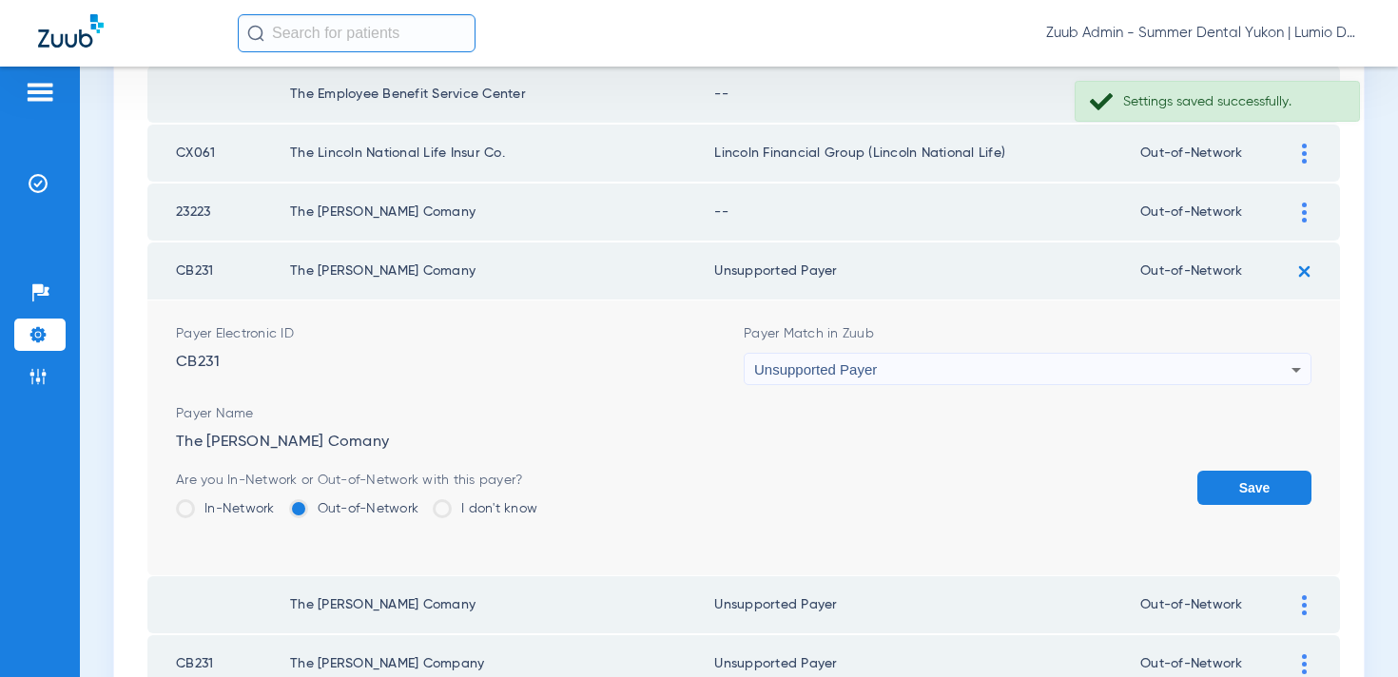
click at [1281, 483] on button "Save" at bounding box center [1255, 488] width 114 height 34
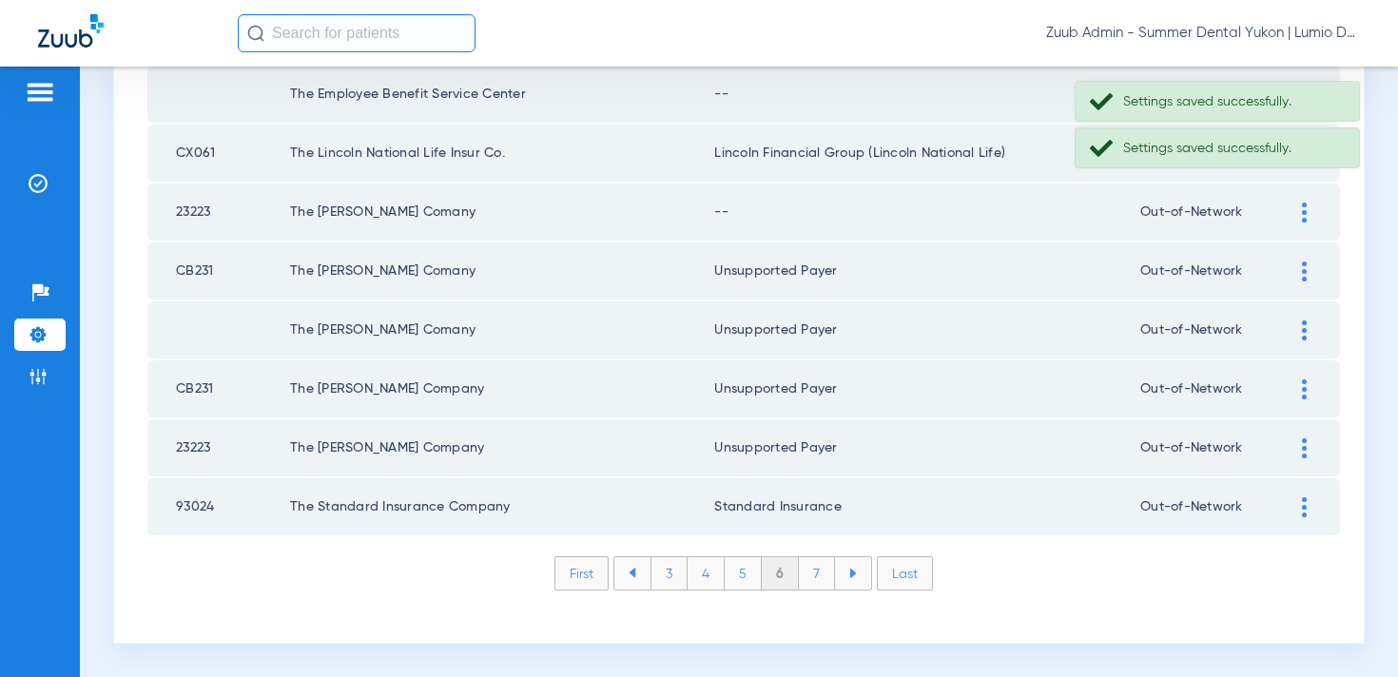
click at [1306, 211] on img at bounding box center [1304, 213] width 5 height 20
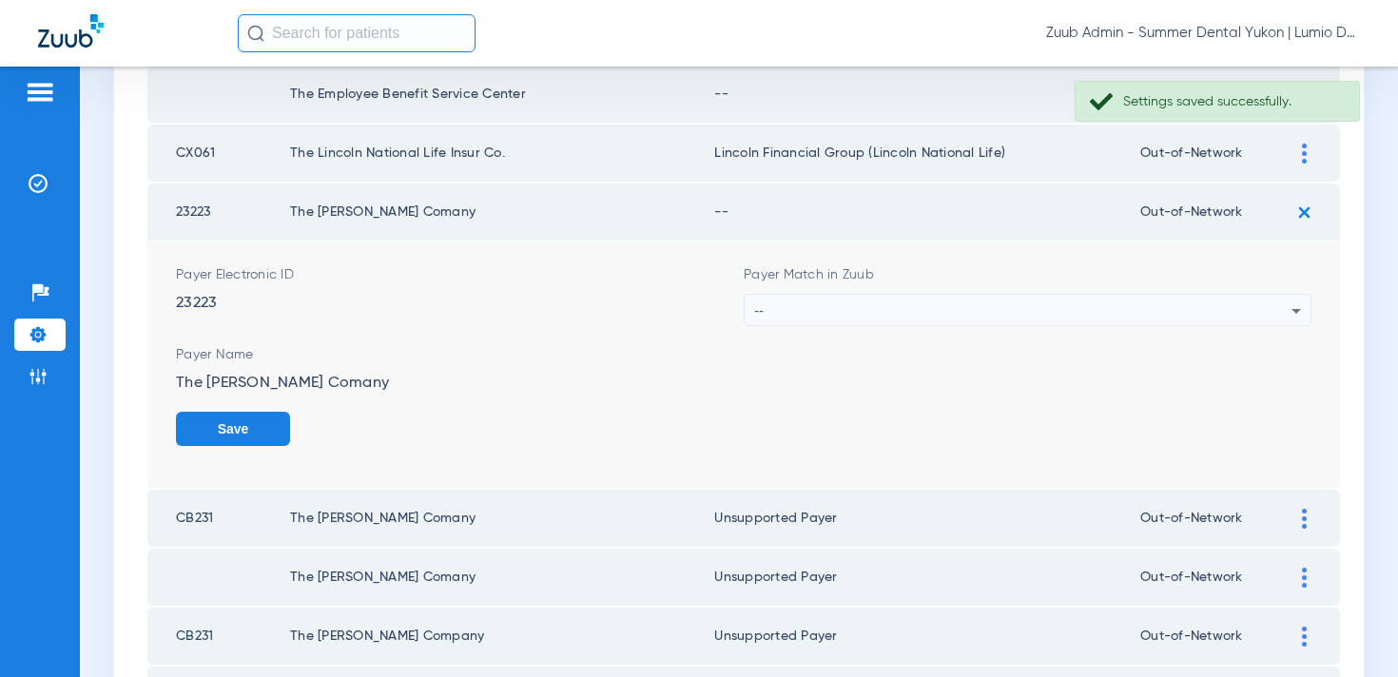
click at [1061, 306] on div "--" at bounding box center [1022, 311] width 537 height 32
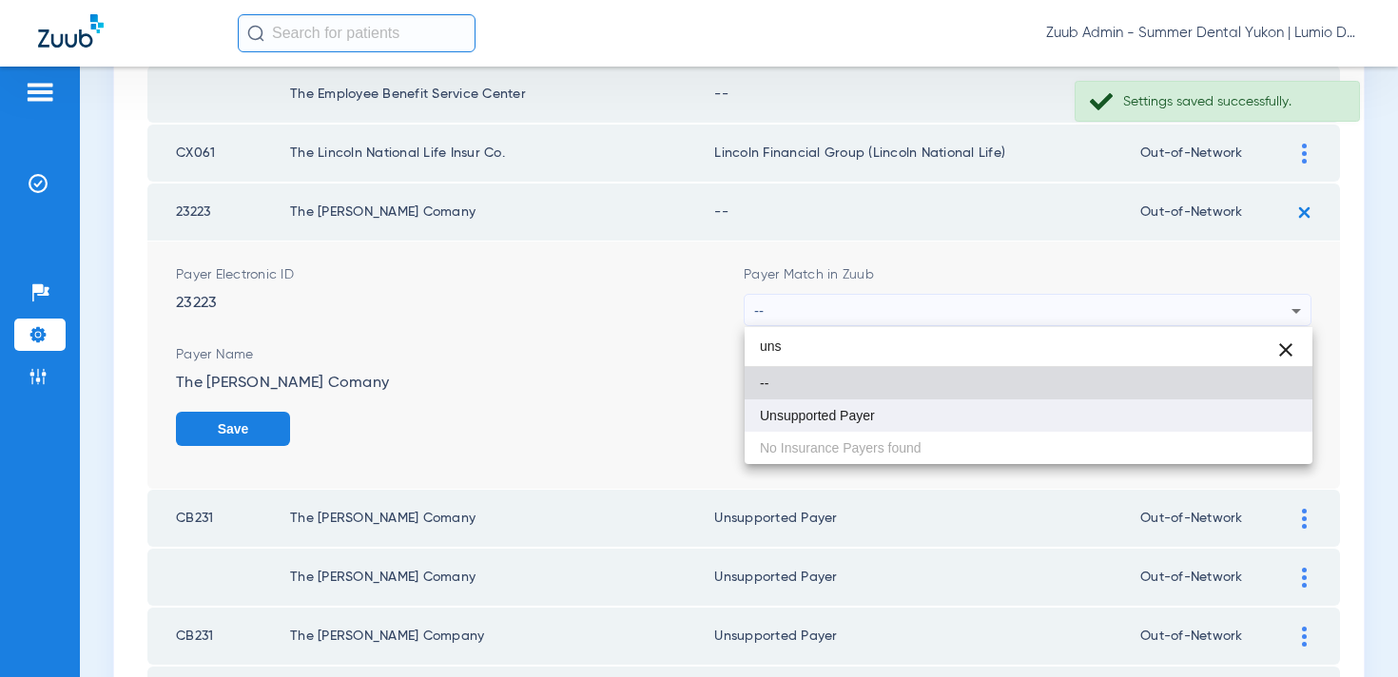
type input "uns"
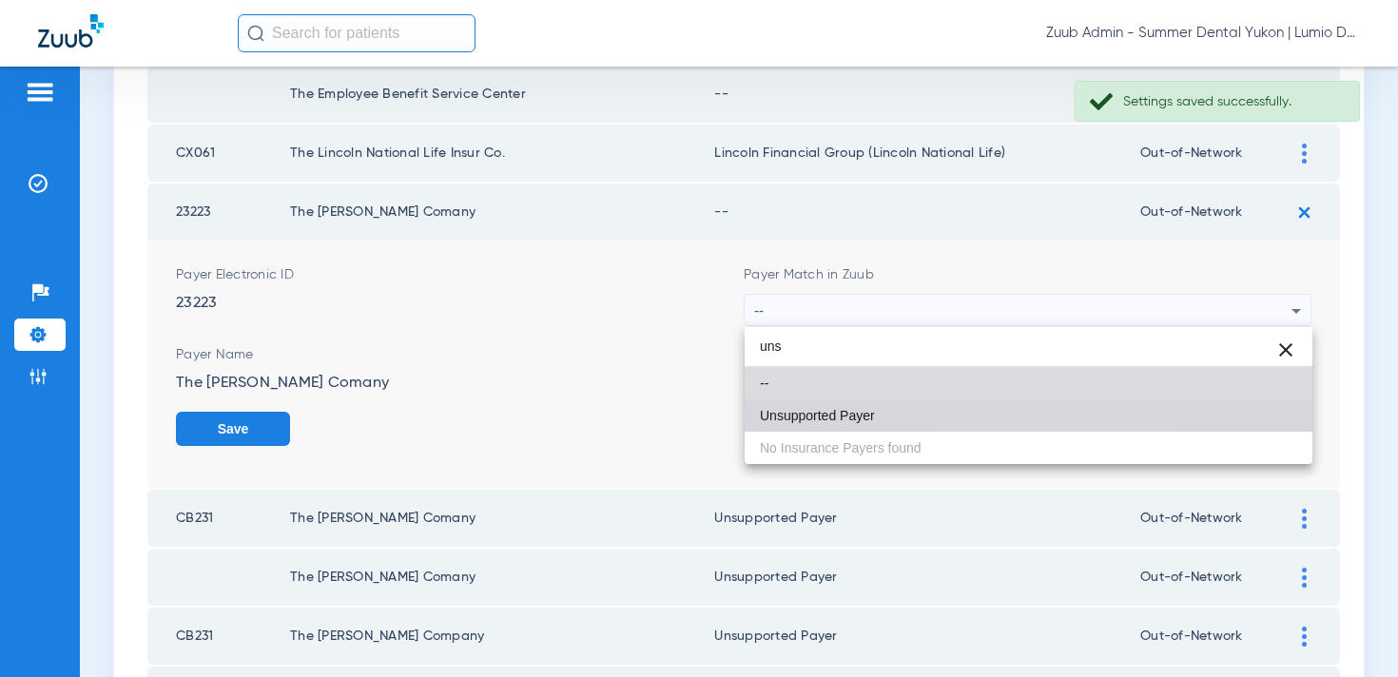
click at [1005, 406] on mat-option "Unsupported Payer" at bounding box center [1029, 416] width 568 height 32
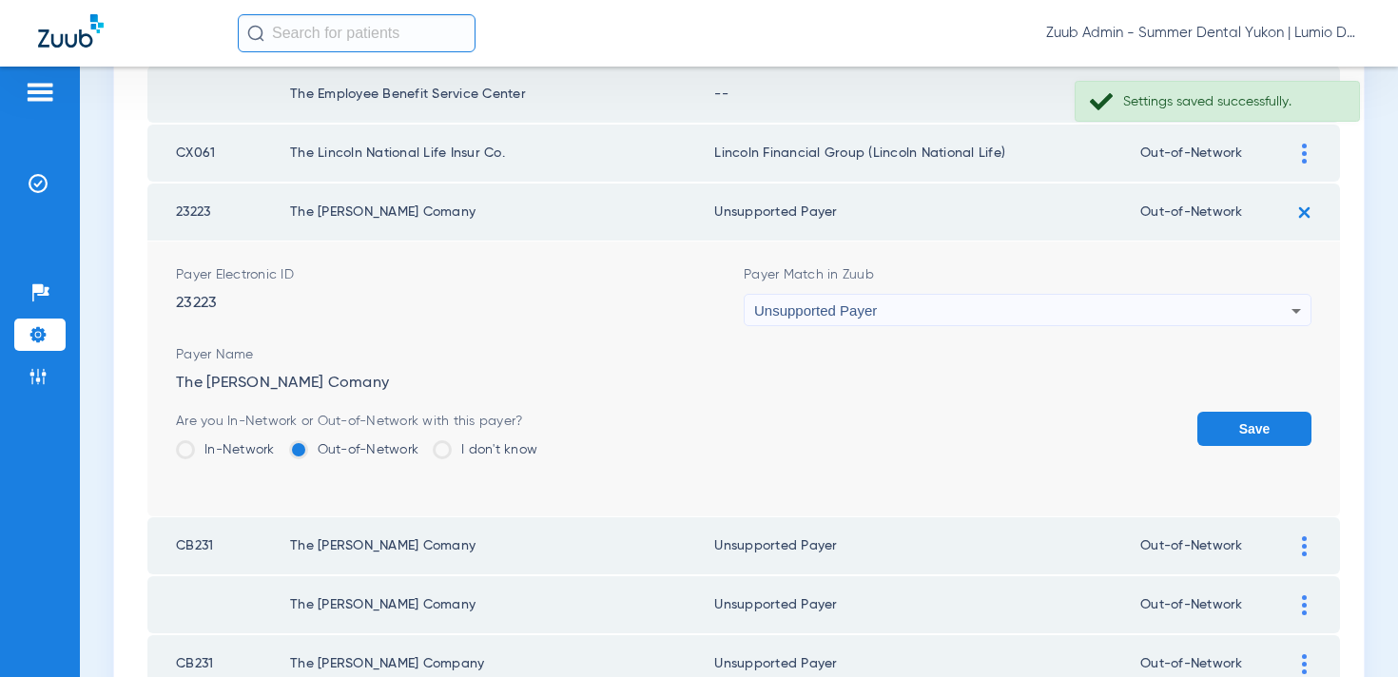
click at [1282, 436] on button "Save" at bounding box center [1255, 429] width 114 height 34
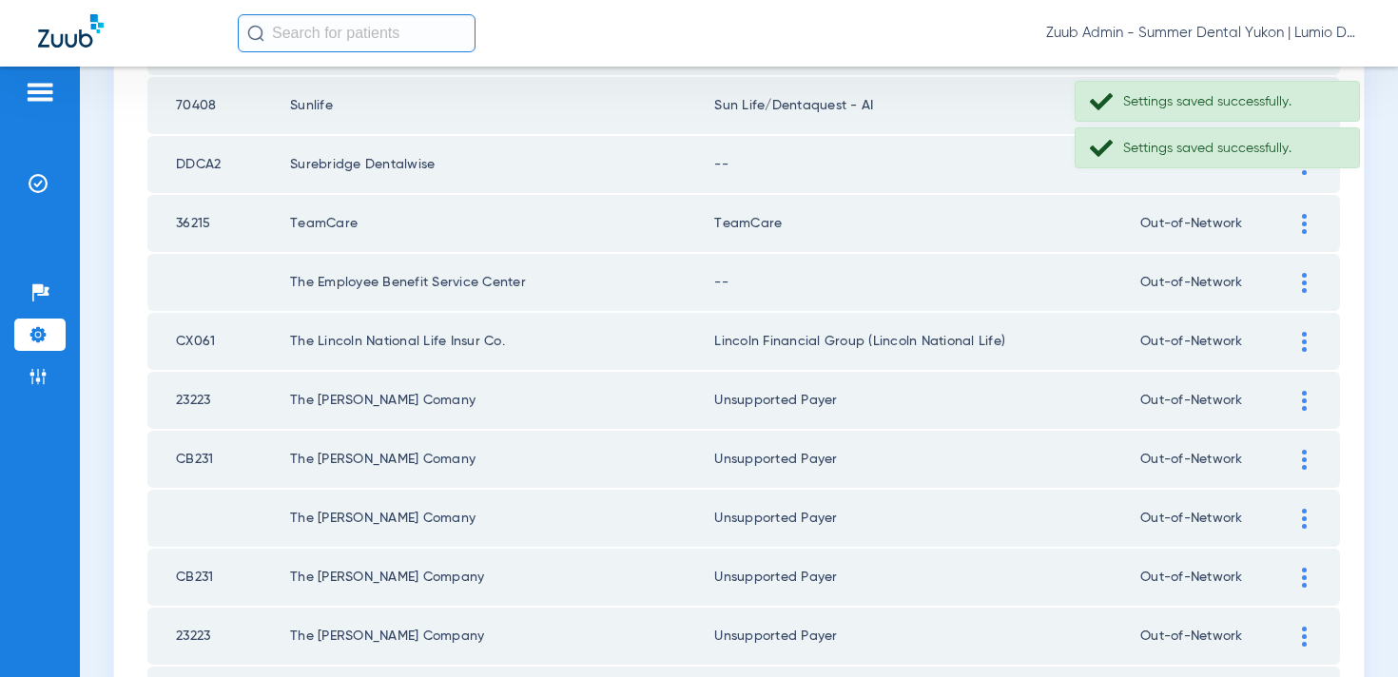
scroll to position [2559, 0]
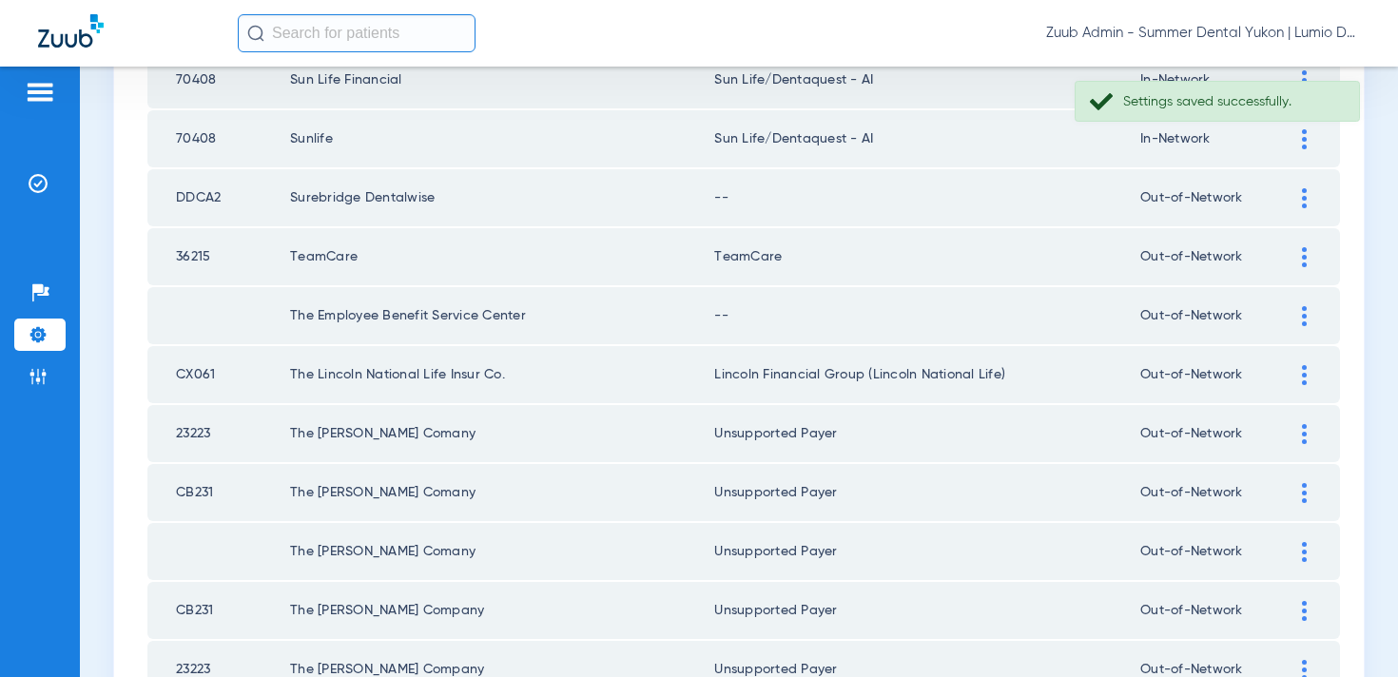
click at [1299, 310] on div at bounding box center [1304, 316] width 33 height 20
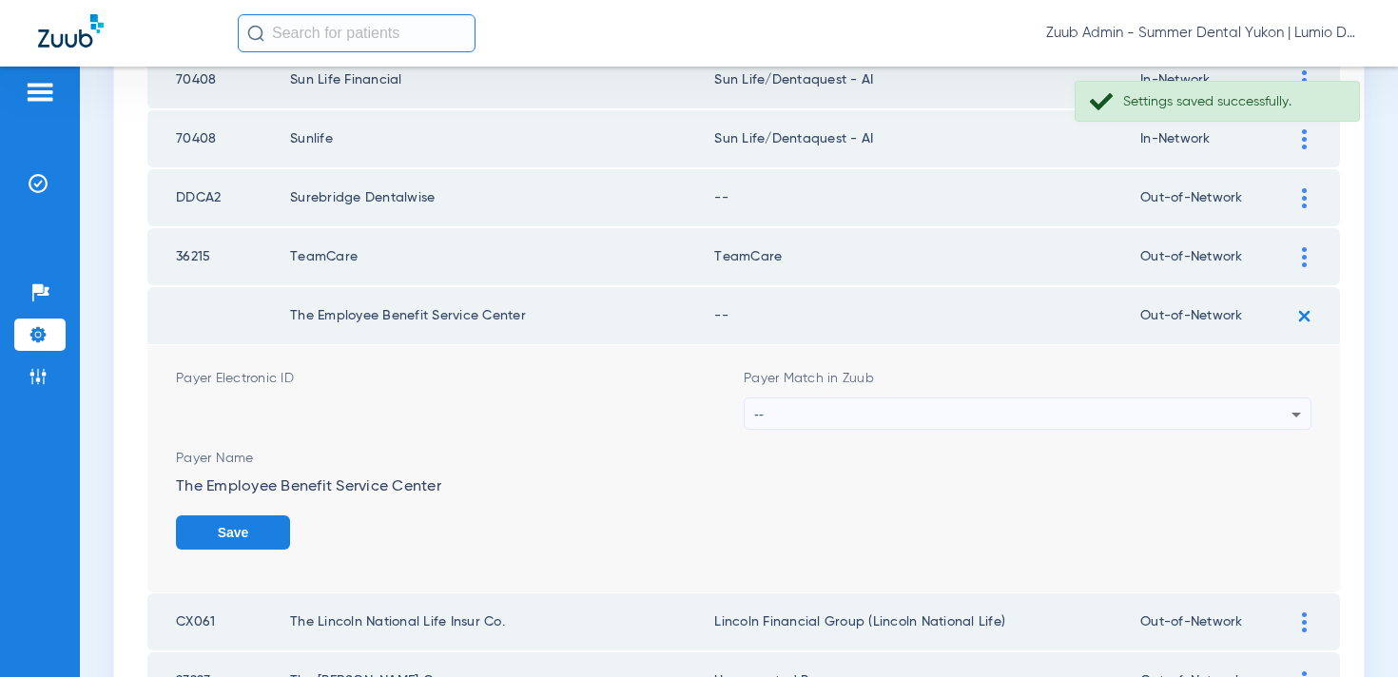
click at [1008, 414] on div "--" at bounding box center [1022, 415] width 537 height 32
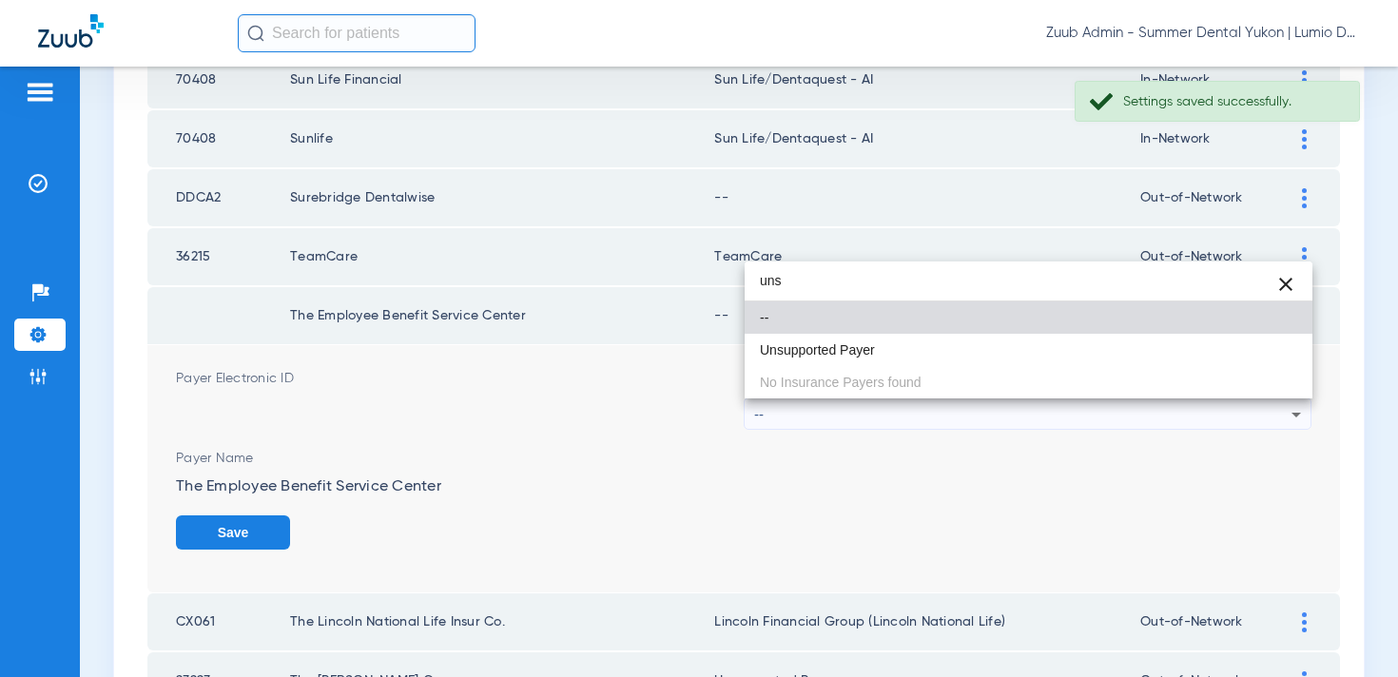
type input "uns"
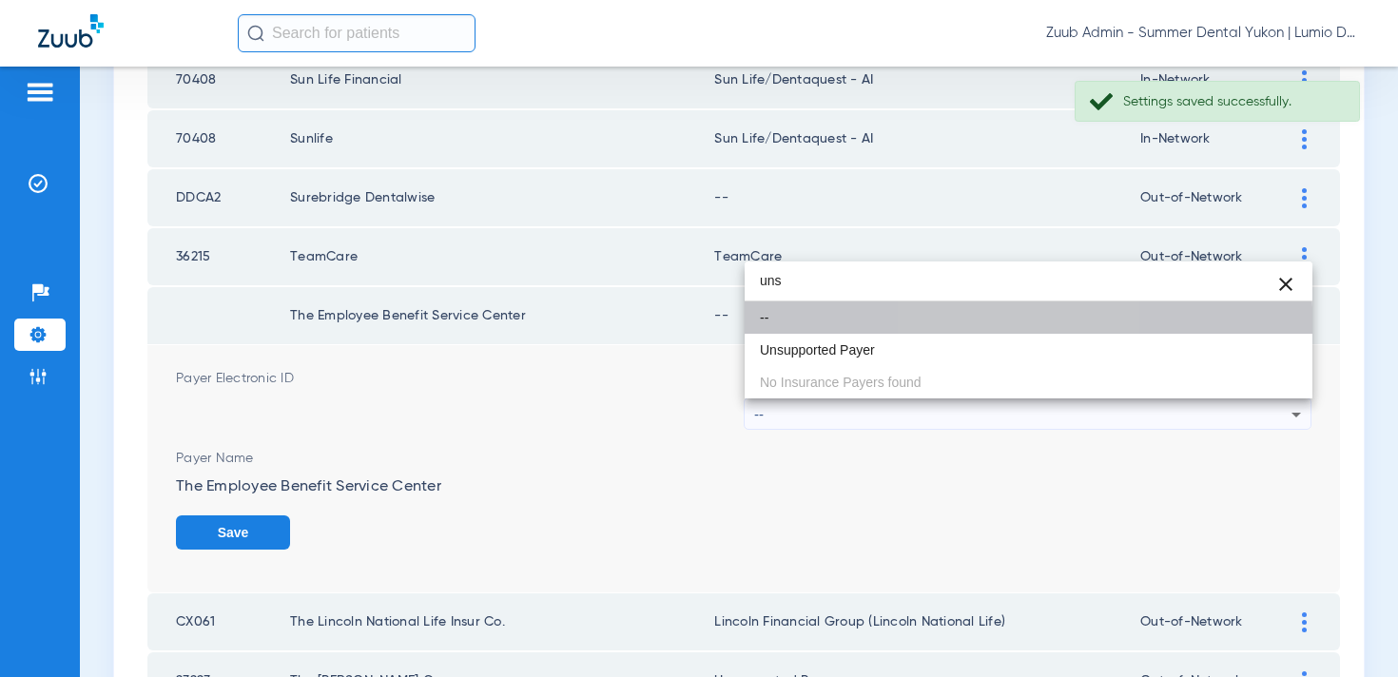
click at [985, 332] on mat-option "--" at bounding box center [1029, 318] width 568 height 32
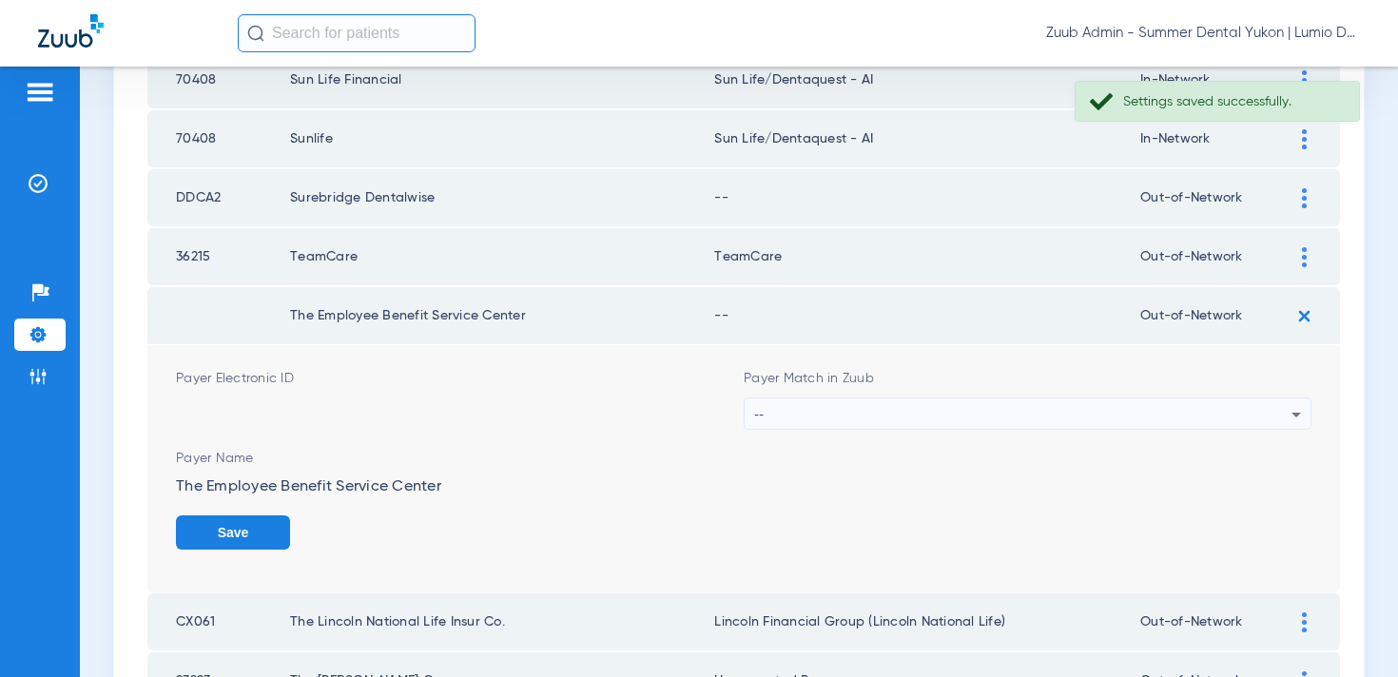
click at [973, 414] on div "--" at bounding box center [1022, 415] width 537 height 32
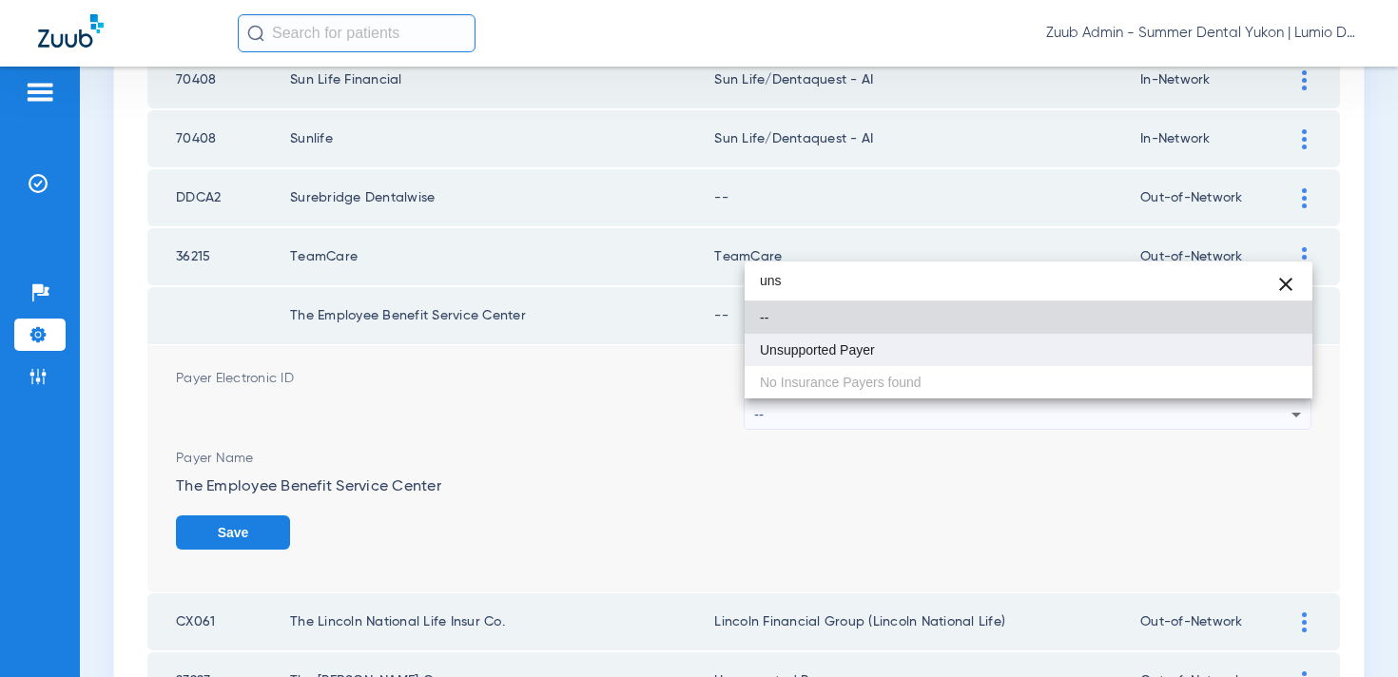
type input "uns"
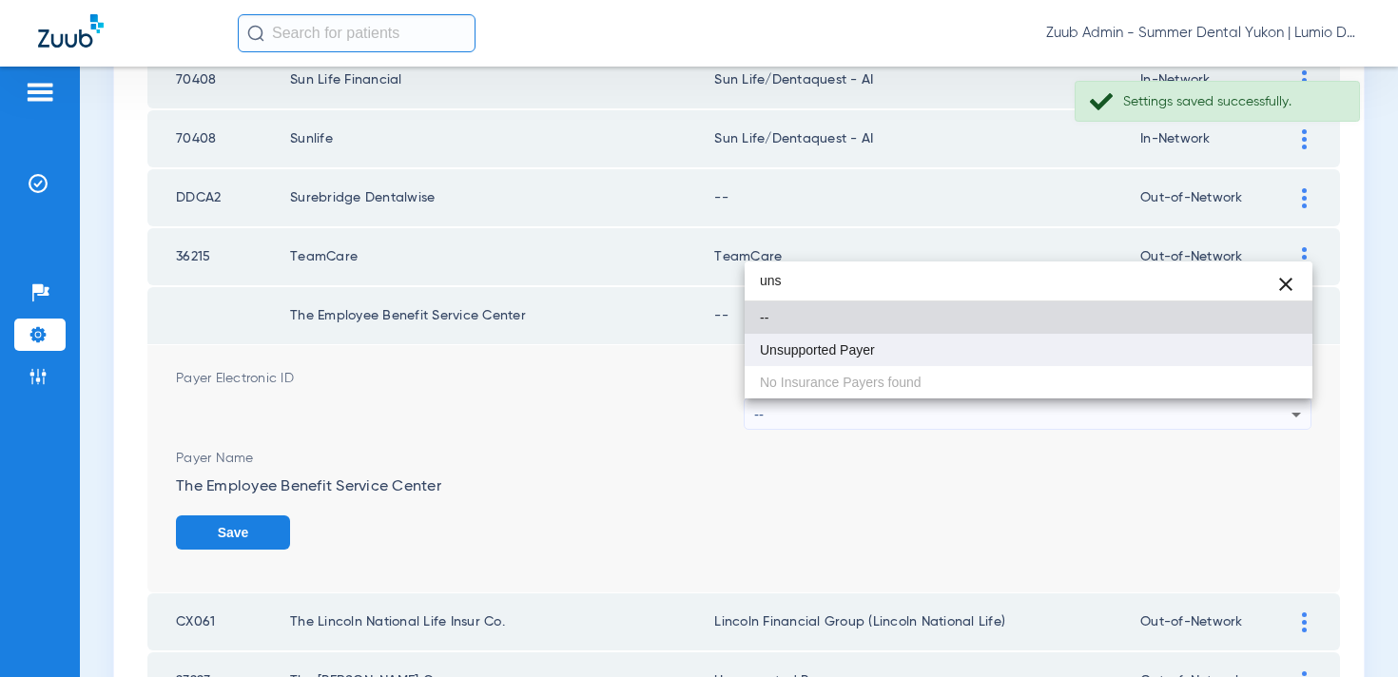
click at [935, 348] on mat-option "Unsupported Payer" at bounding box center [1029, 350] width 568 height 32
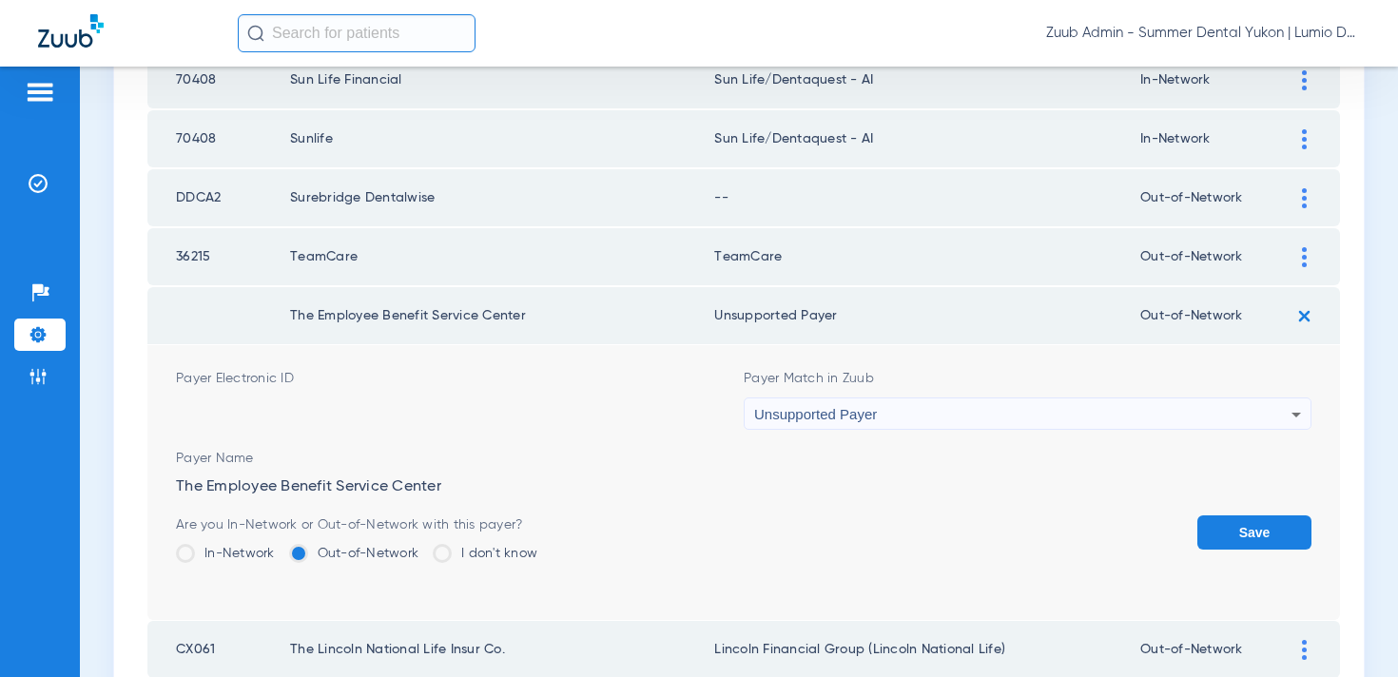
click at [1221, 527] on button "Save" at bounding box center [1255, 533] width 114 height 34
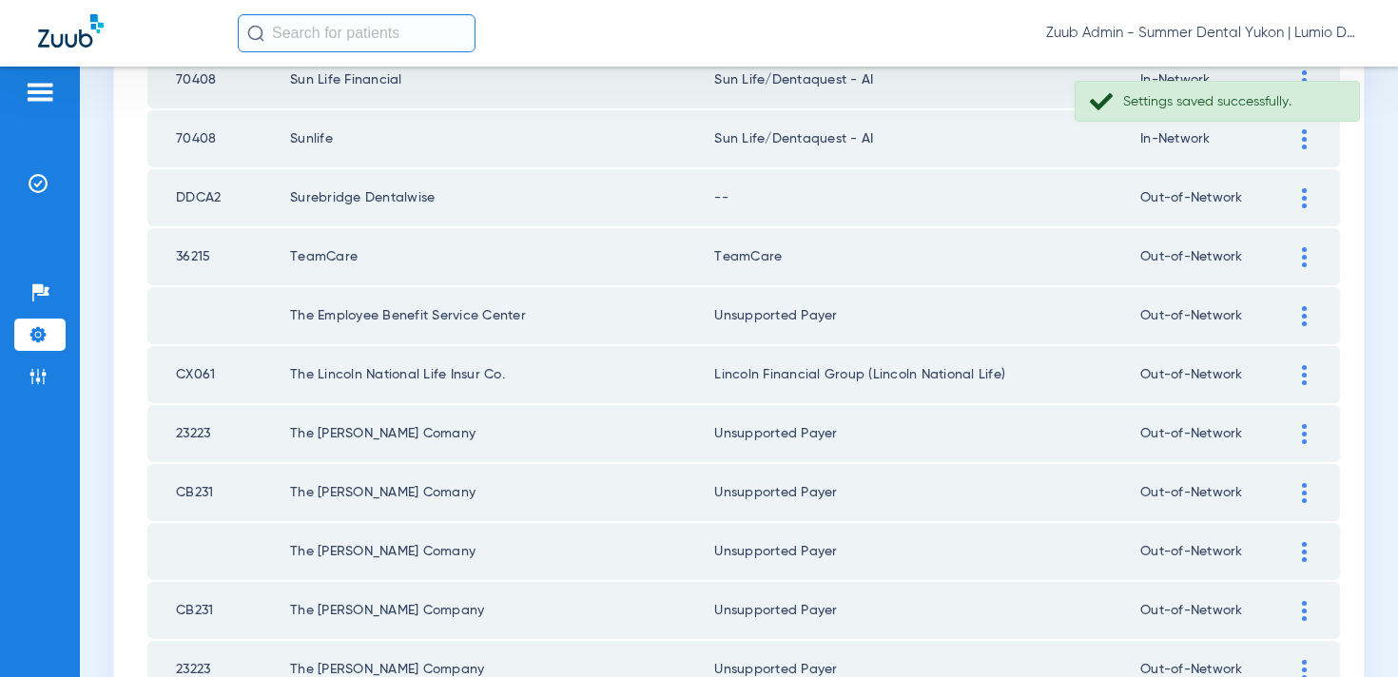
click at [1298, 199] on div at bounding box center [1304, 198] width 33 height 20
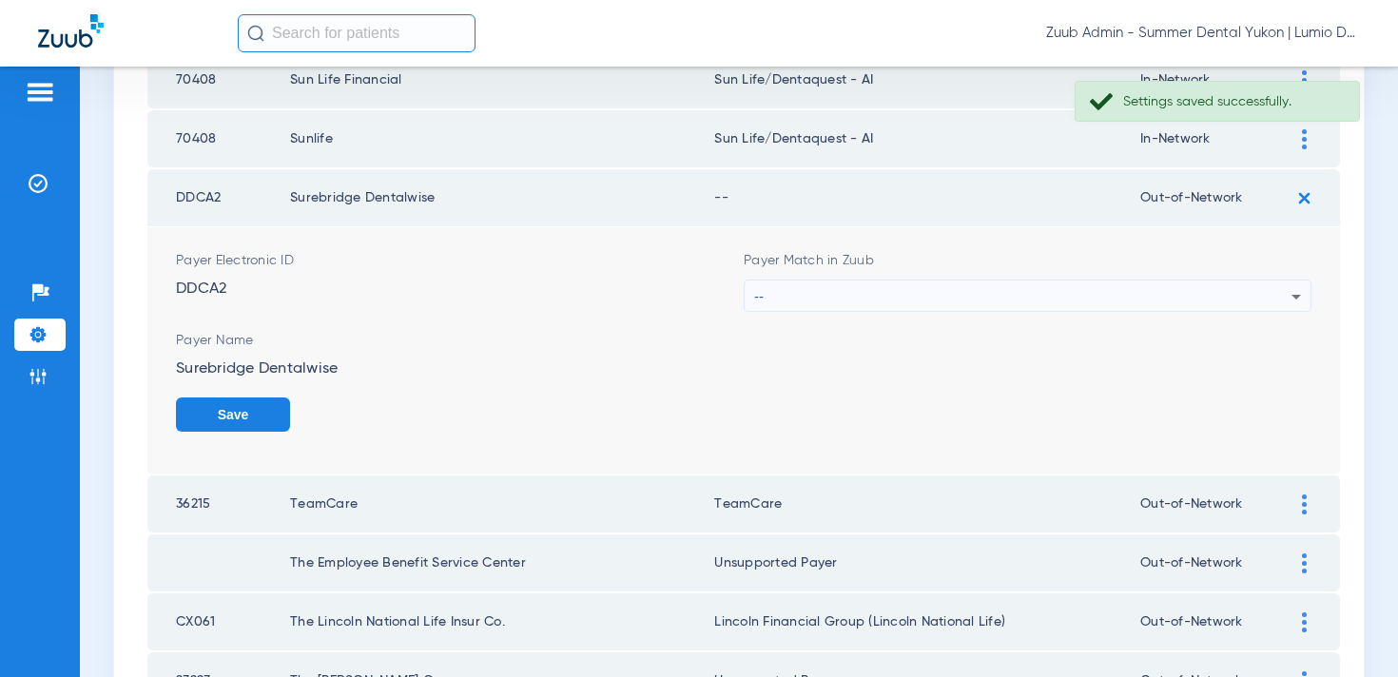
click at [1091, 302] on div "--" at bounding box center [1022, 297] width 537 height 32
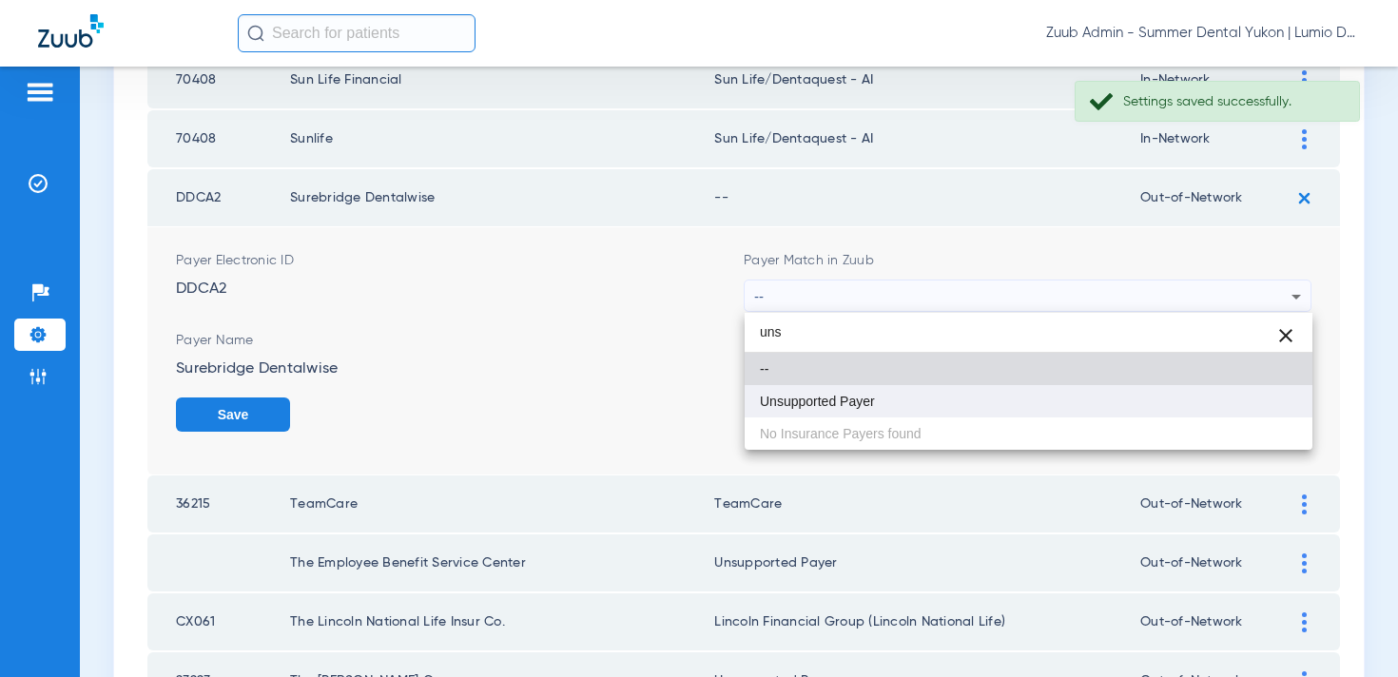
type input "uns"
click at [948, 390] on mat-option "Unsupported Payer" at bounding box center [1029, 401] width 568 height 32
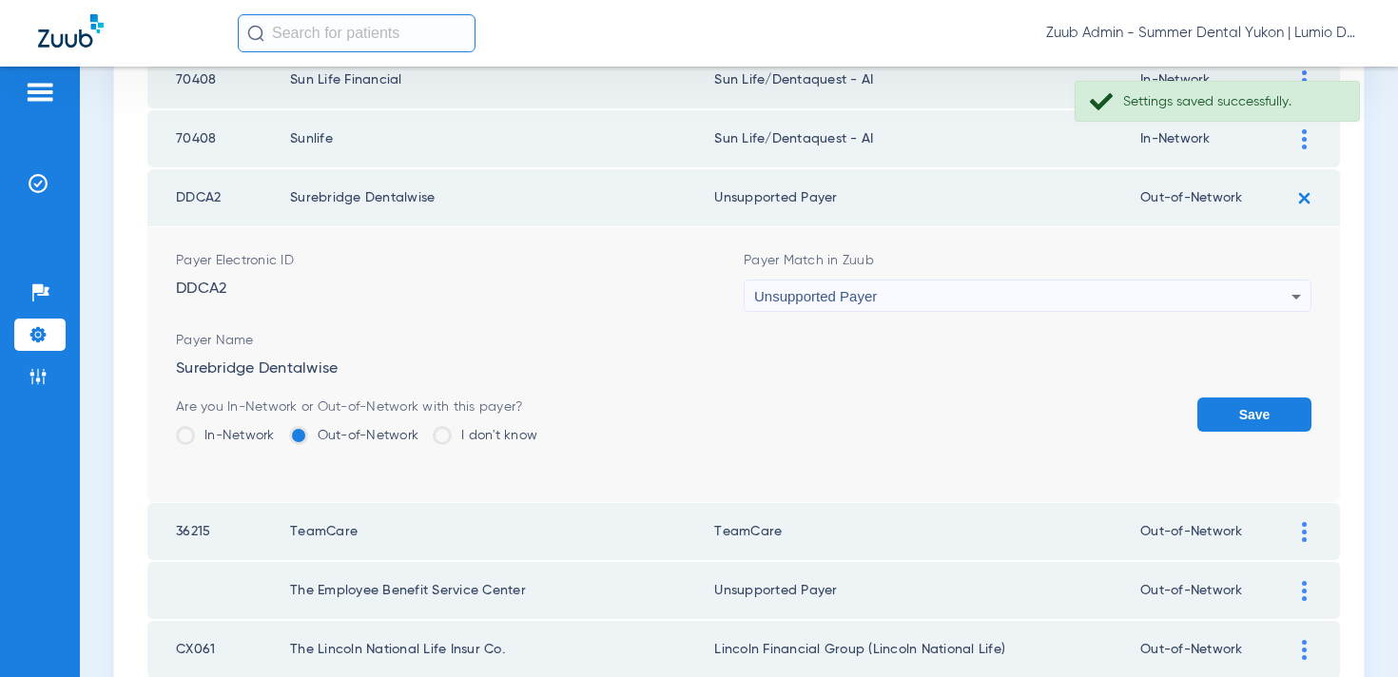
click at [1227, 422] on button "Save" at bounding box center [1255, 415] width 114 height 34
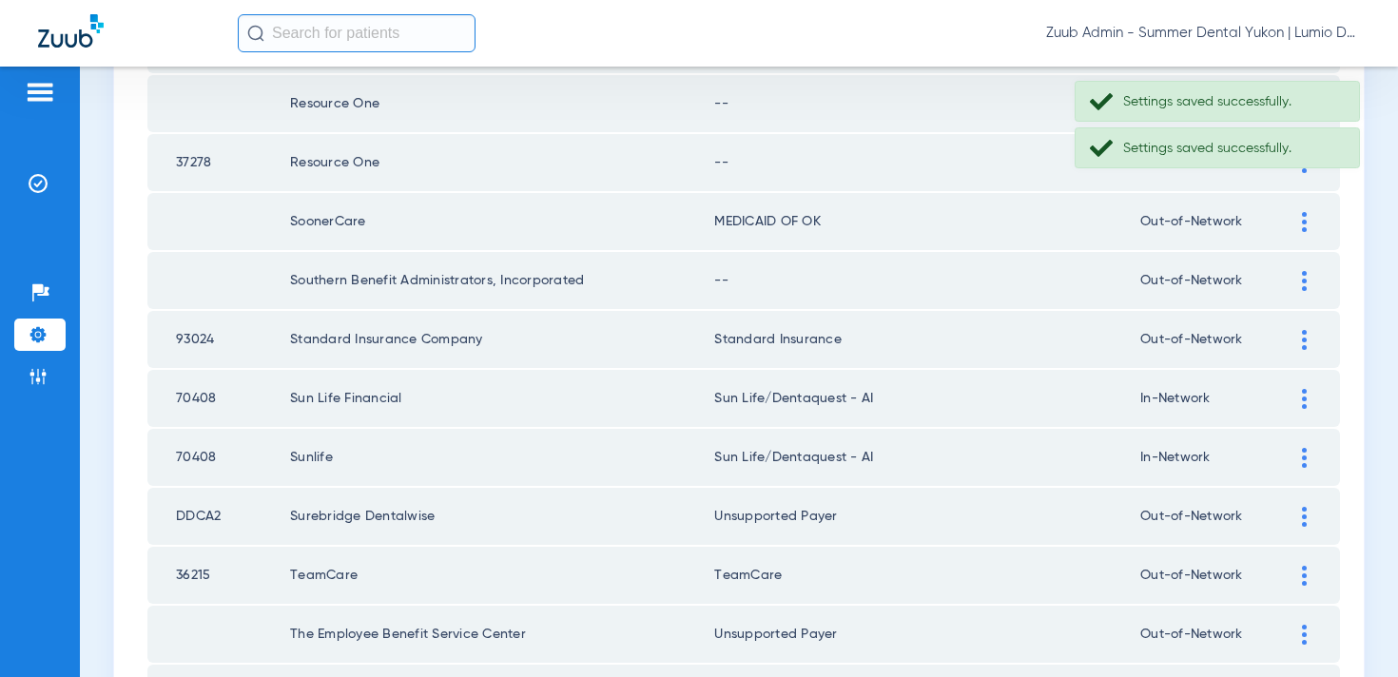
scroll to position [2235, 0]
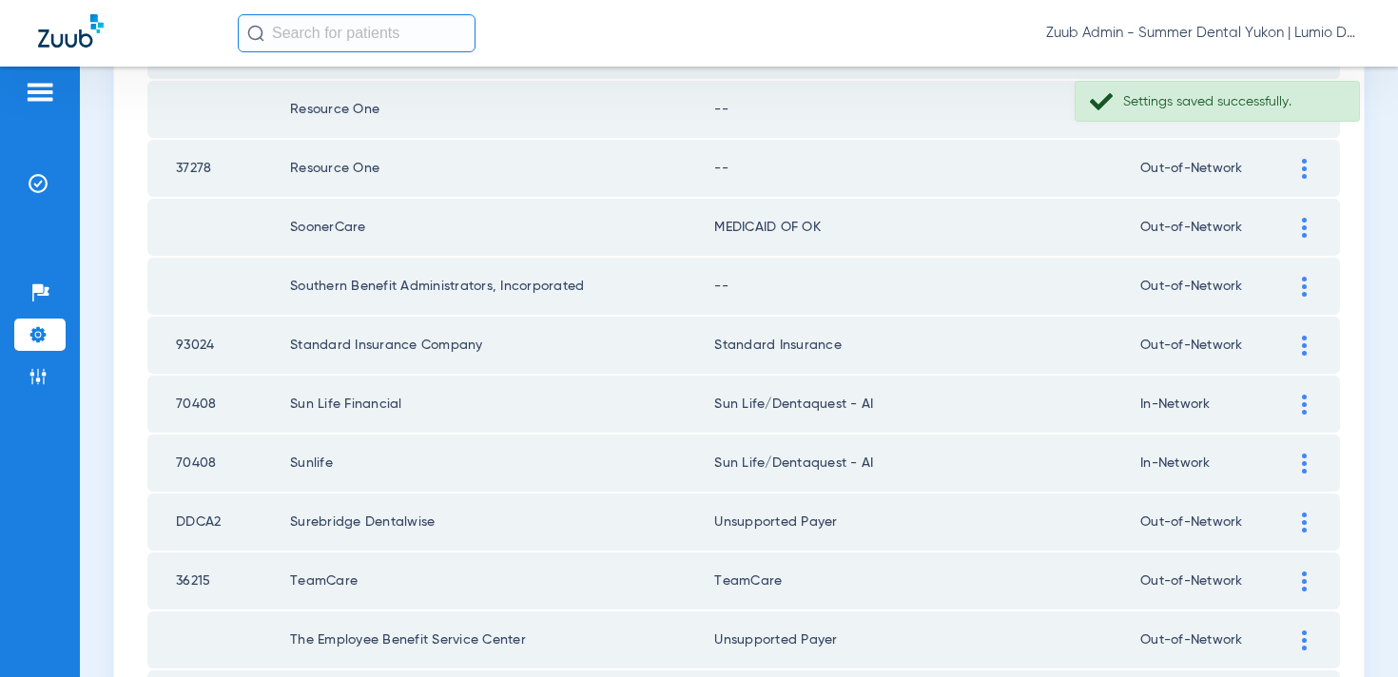
click at [1300, 291] on div at bounding box center [1304, 287] width 33 height 20
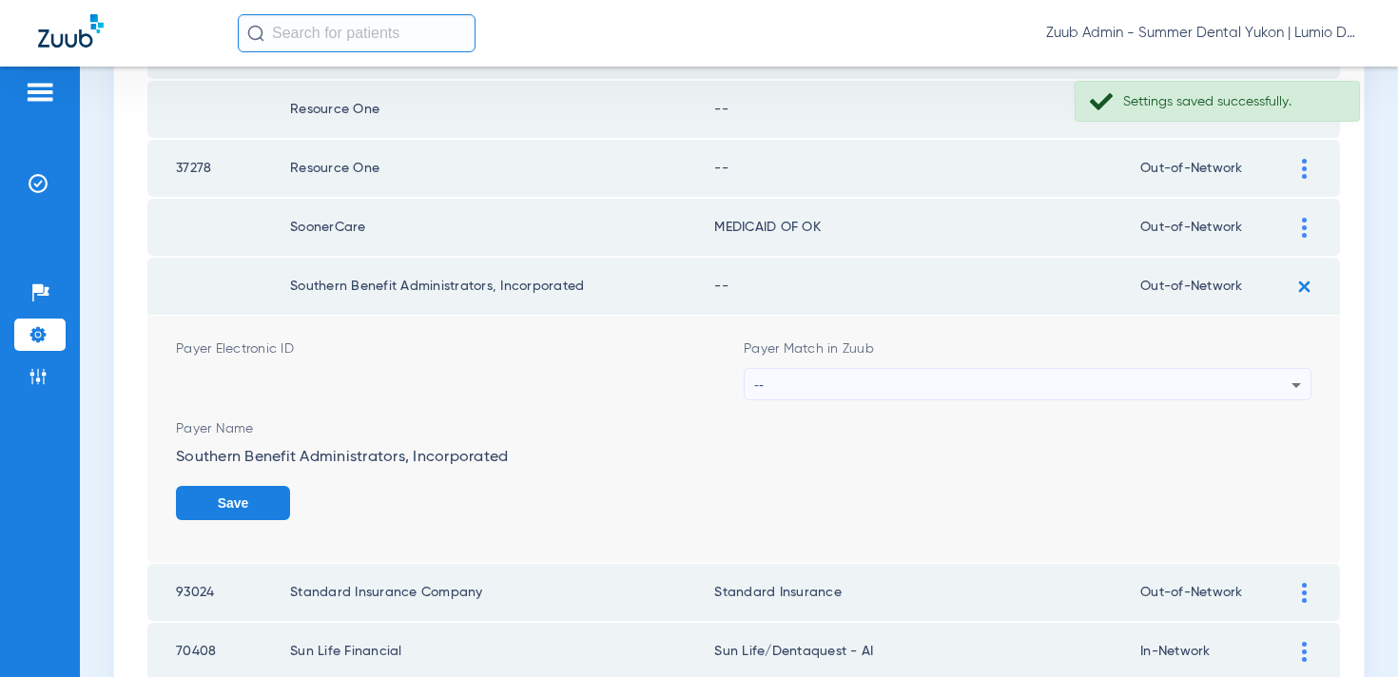
click at [1148, 380] on div "--" at bounding box center [1022, 385] width 537 height 32
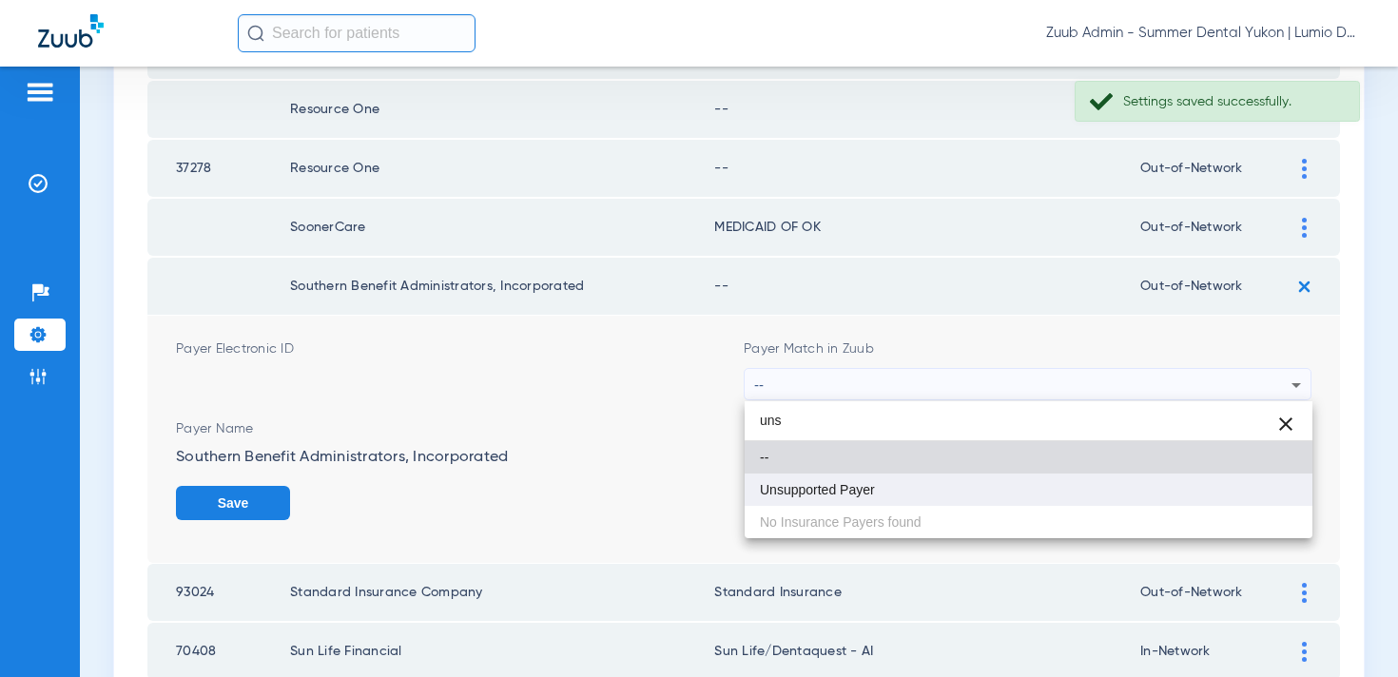
type input "uns"
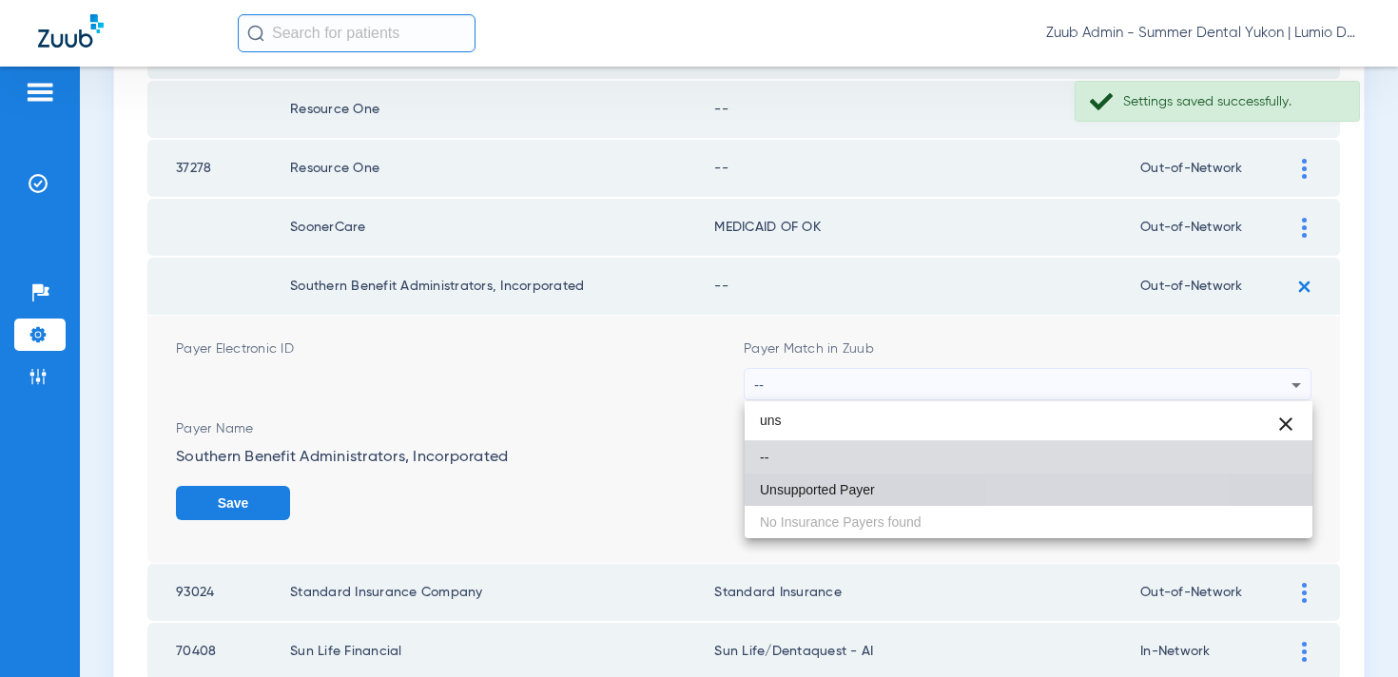
click at [1049, 487] on mat-option "Unsupported Payer" at bounding box center [1029, 490] width 568 height 32
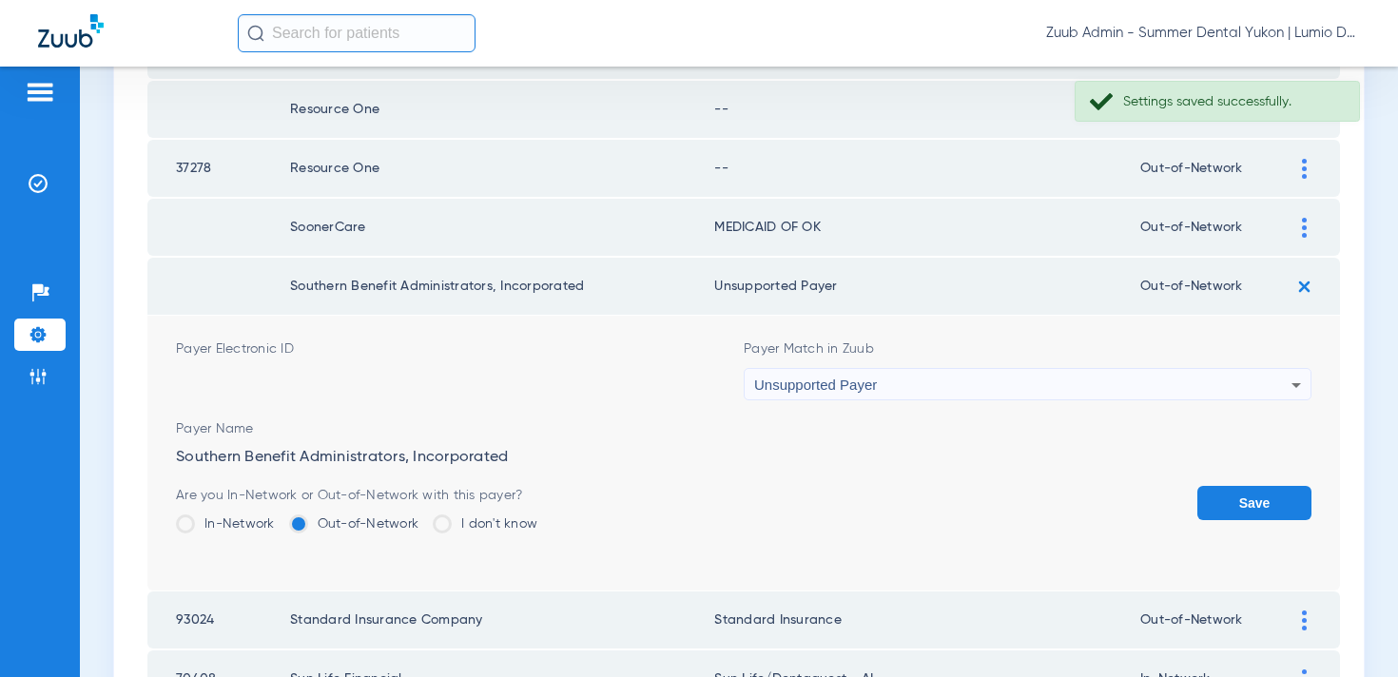
click at [1258, 493] on button "Save" at bounding box center [1255, 503] width 114 height 34
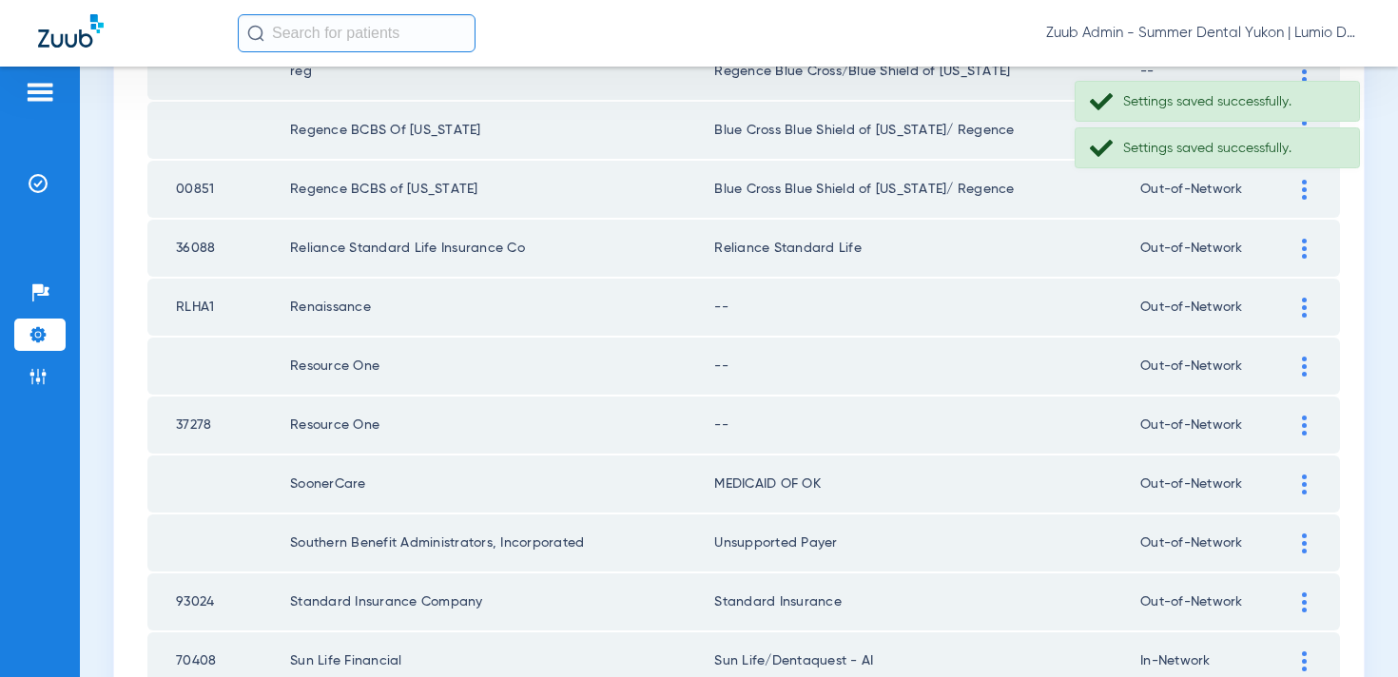
scroll to position [1966, 0]
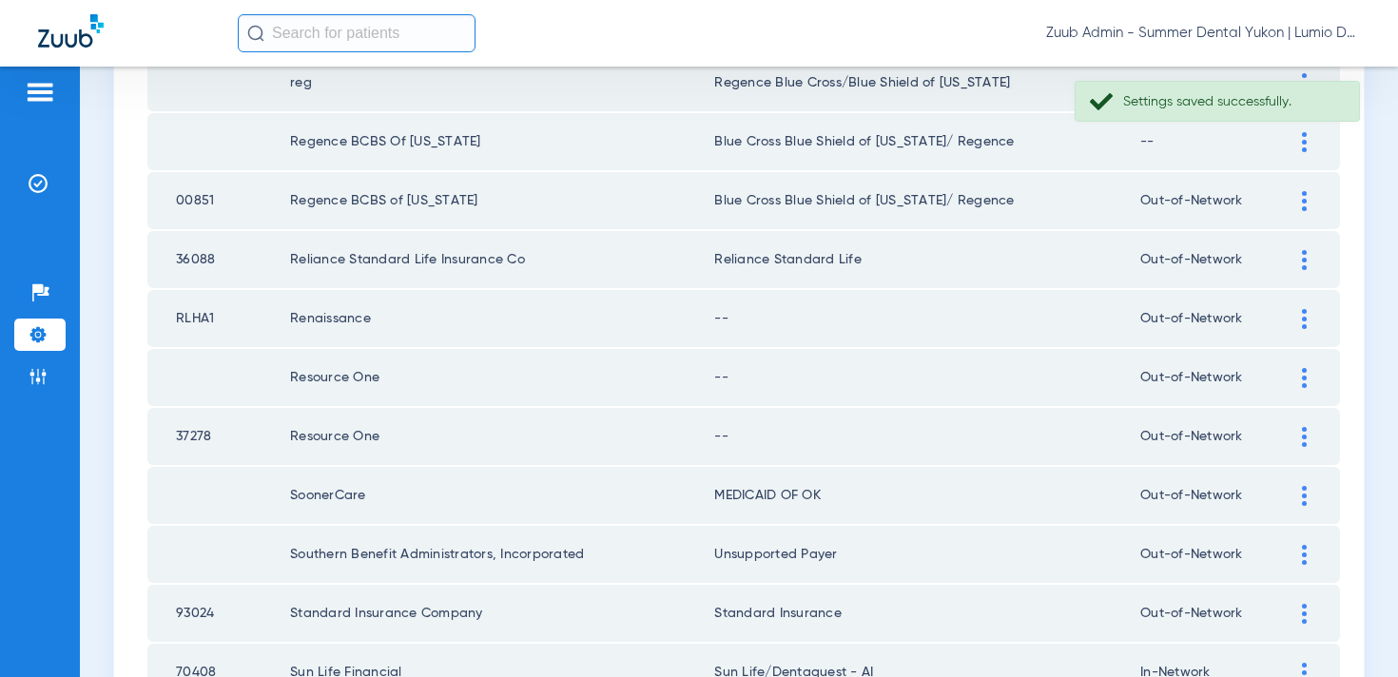
click at [1286, 435] on td "Out-of-Network" at bounding box center [1214, 436] width 147 height 57
click at [1298, 431] on div at bounding box center [1304, 437] width 33 height 20
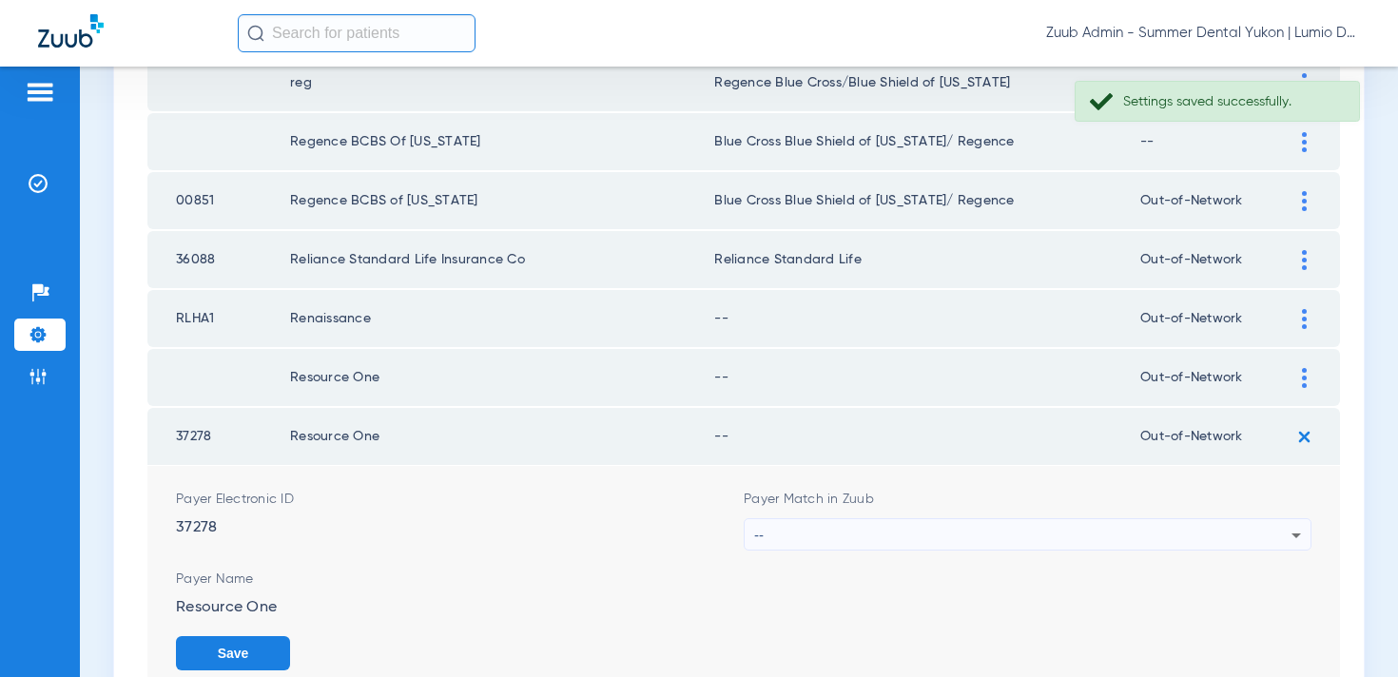
click at [941, 535] on div "--" at bounding box center [1022, 535] width 537 height 32
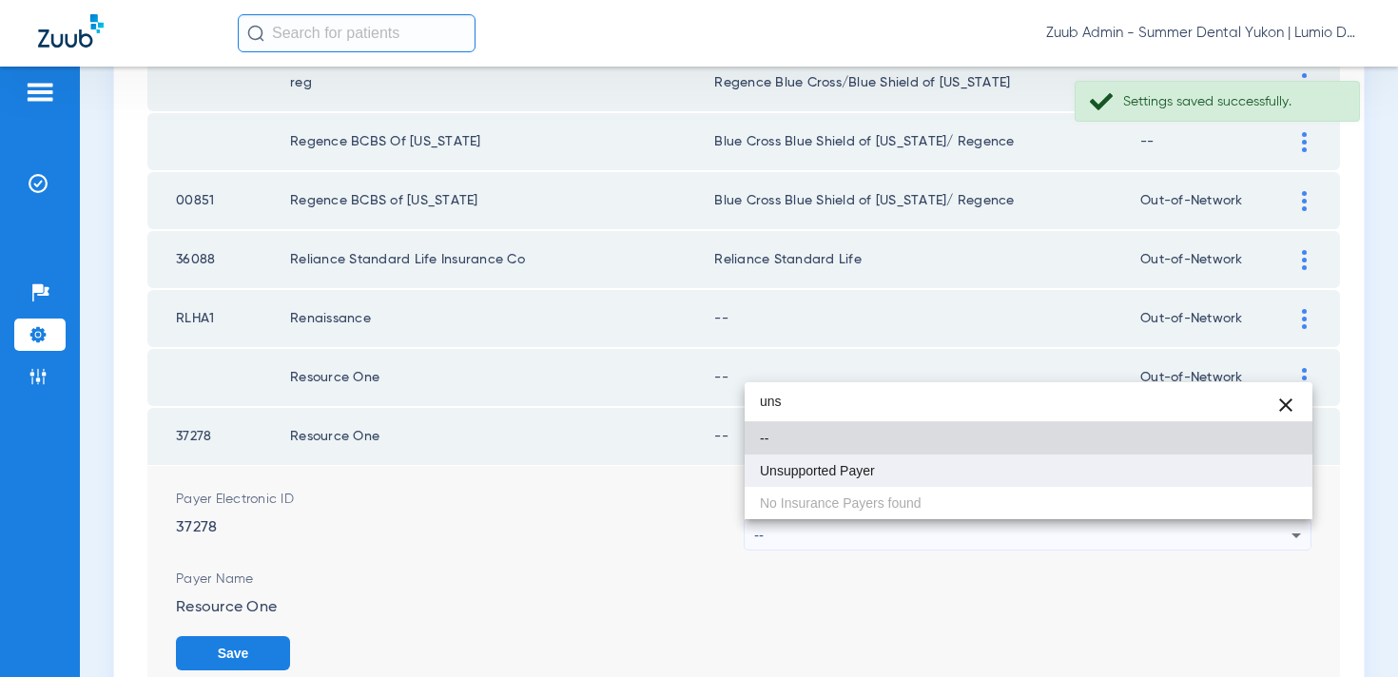
type input "uns"
click at [900, 468] on mat-option "Unsupported Payer" at bounding box center [1029, 471] width 568 height 32
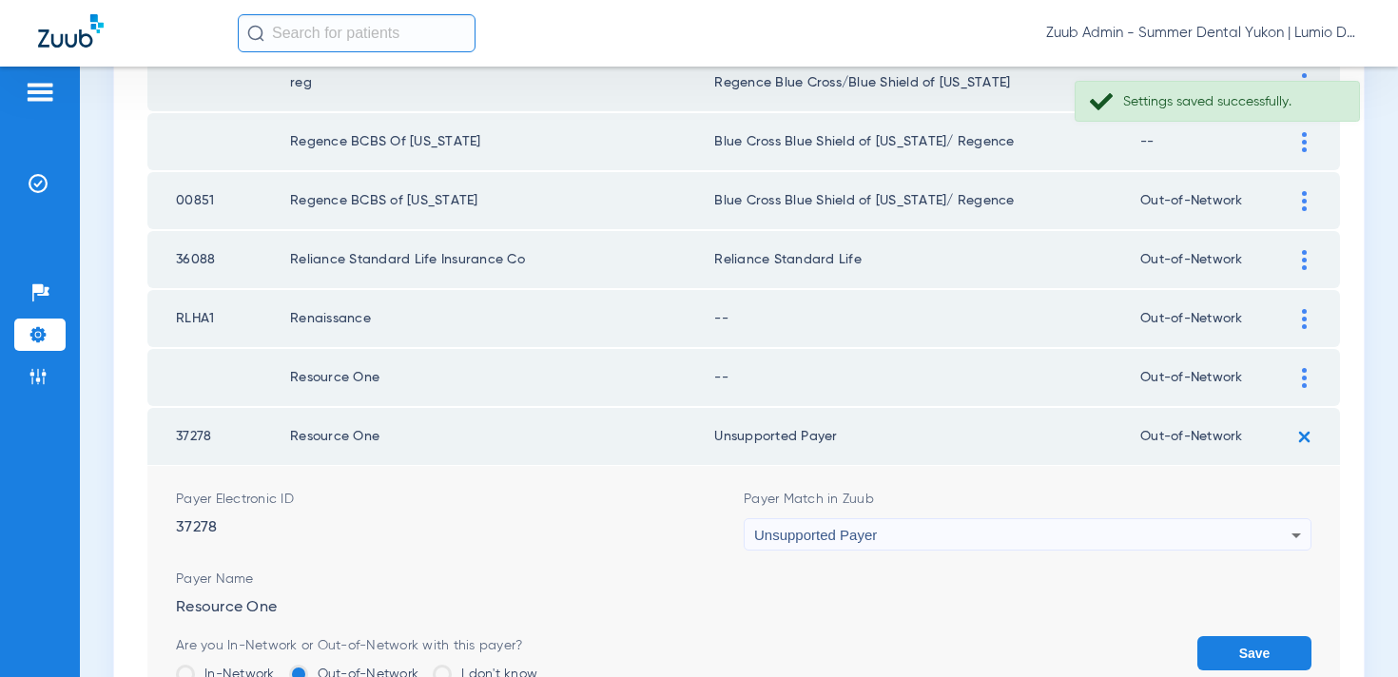
click at [1267, 640] on button "Save" at bounding box center [1255, 653] width 114 height 34
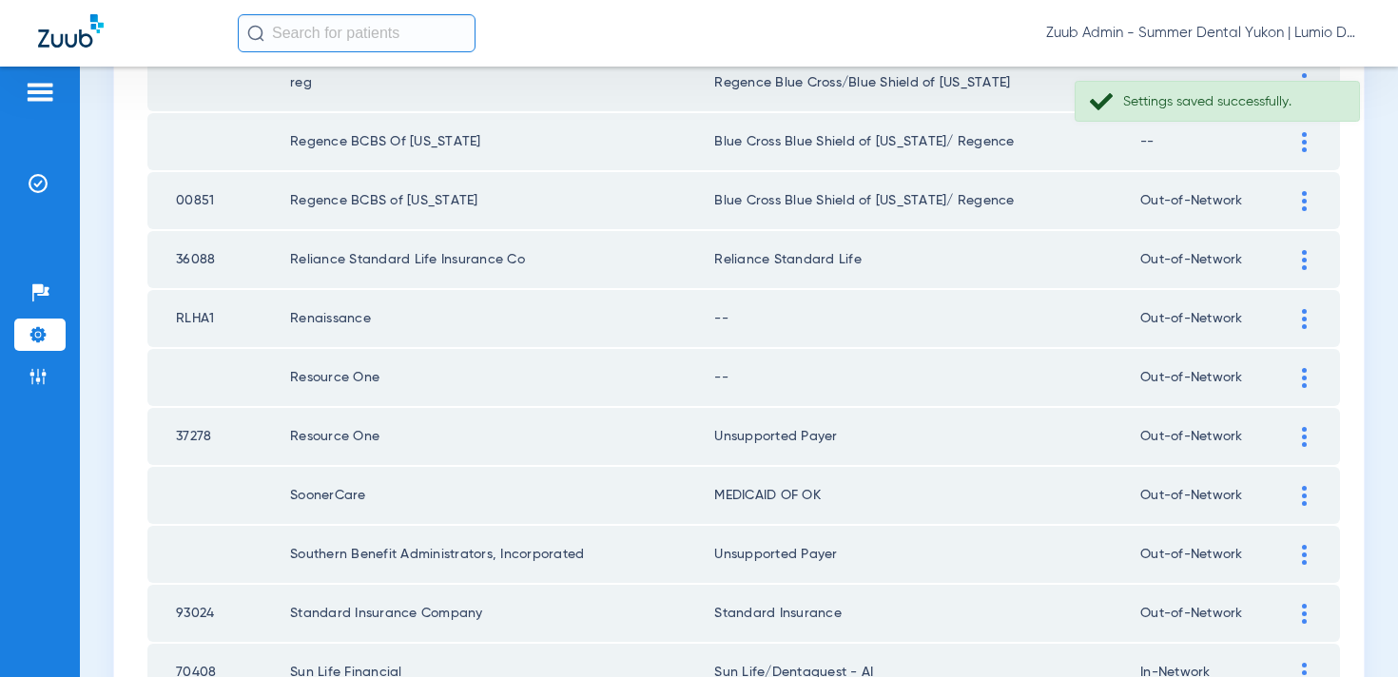
click at [1299, 383] on div at bounding box center [1304, 378] width 33 height 20
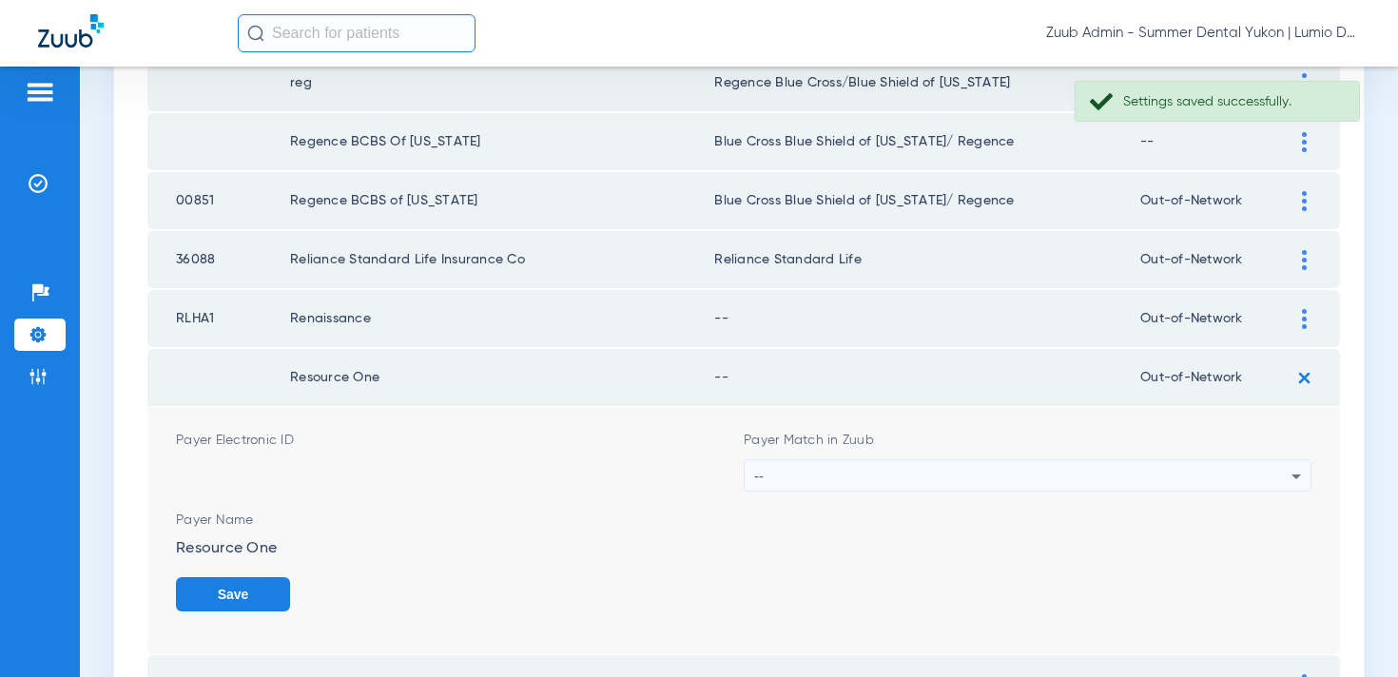
click at [1068, 477] on div "--" at bounding box center [1022, 476] width 537 height 32
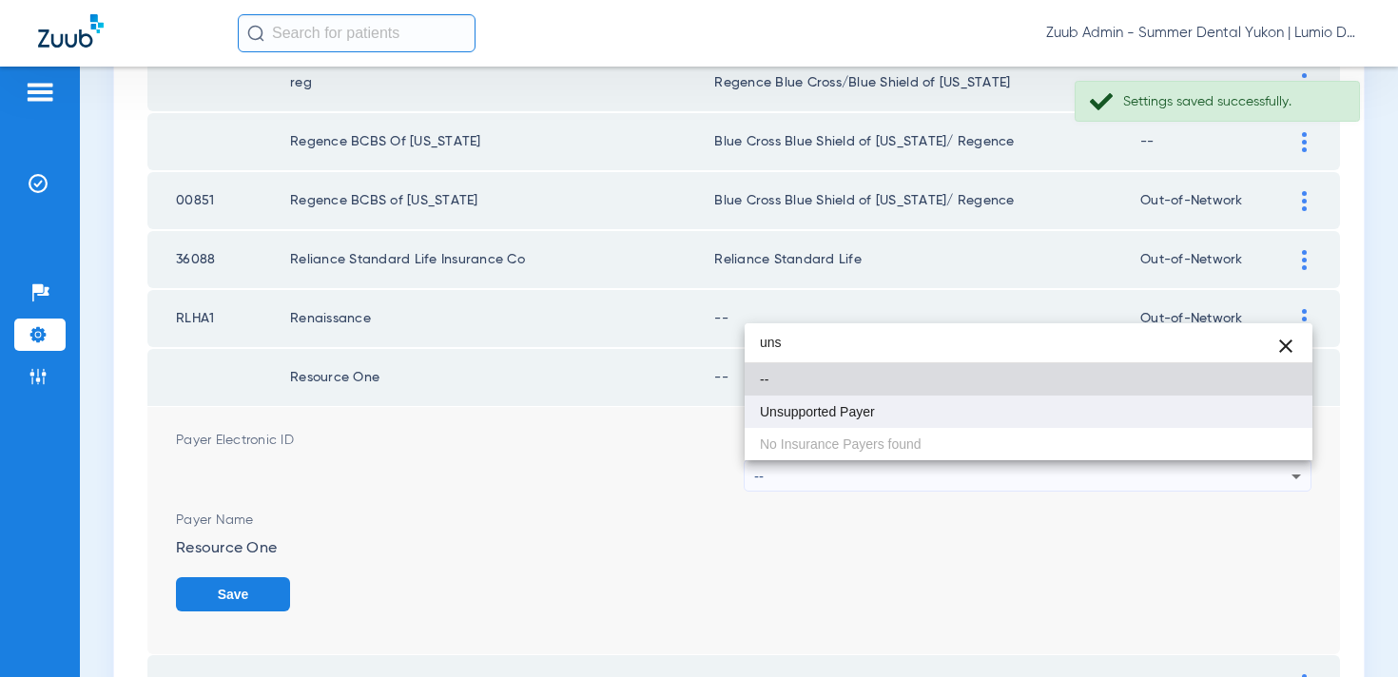
type input "uns"
click at [1050, 420] on mat-option "Unsupported Payer" at bounding box center [1029, 412] width 568 height 32
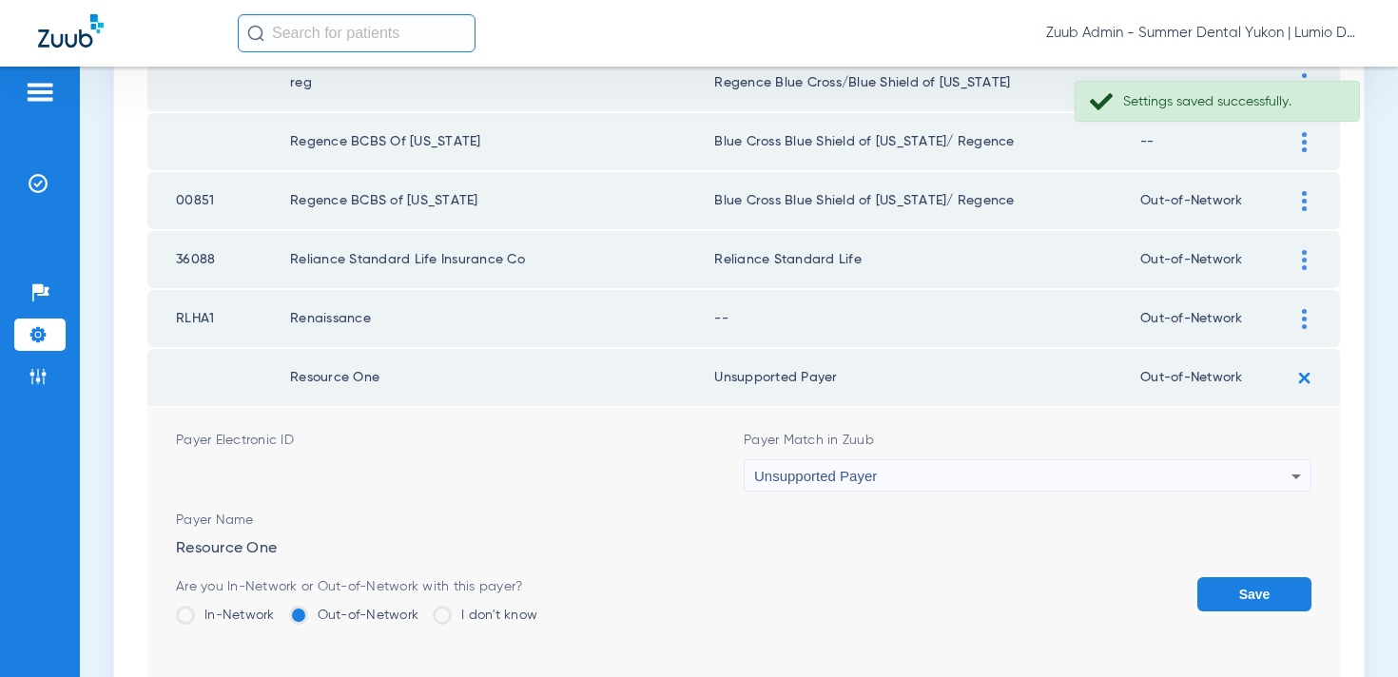
click at [1232, 591] on button "Save" at bounding box center [1255, 594] width 114 height 34
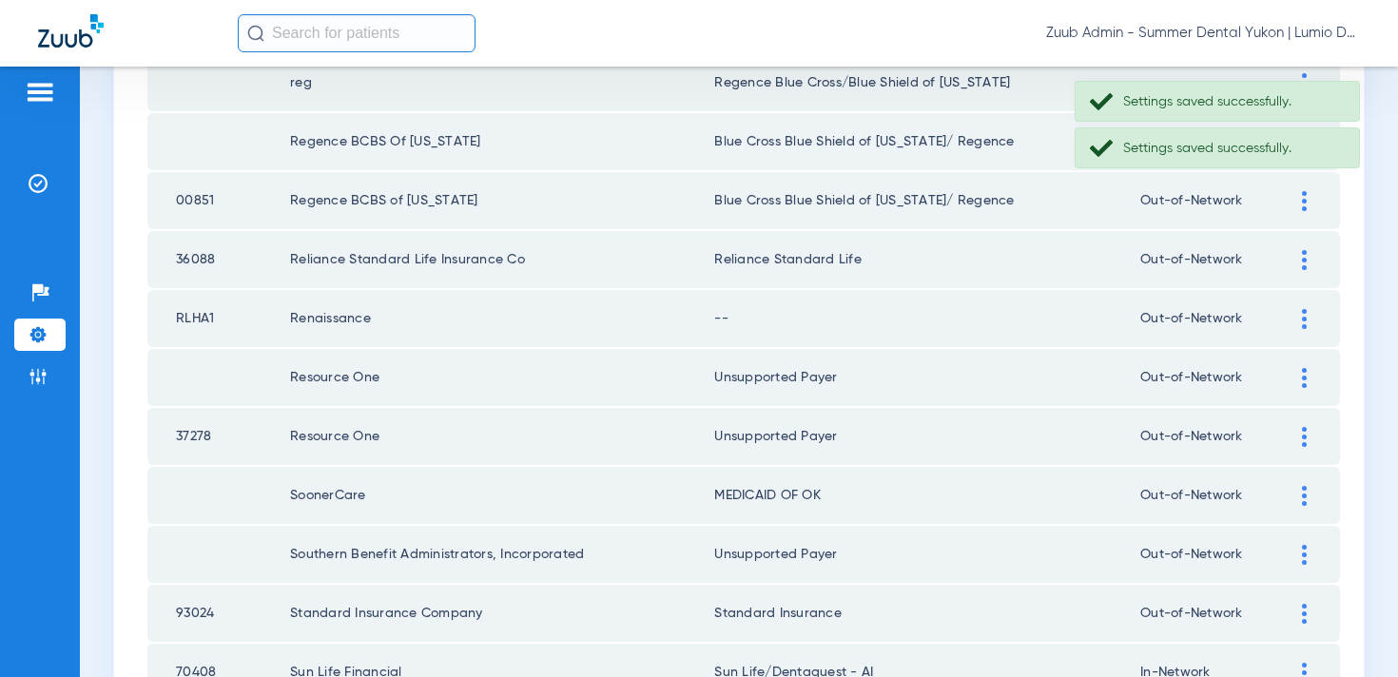
click at [1303, 312] on img at bounding box center [1304, 319] width 5 height 20
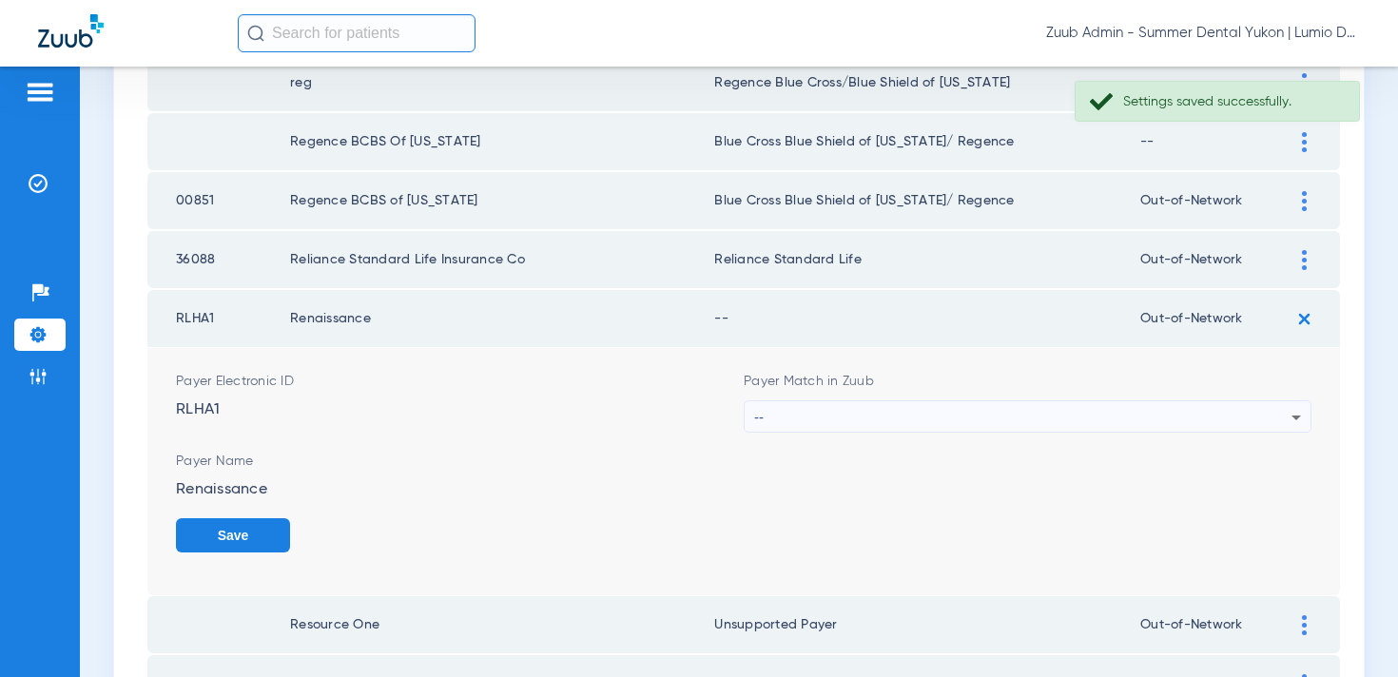
click at [1041, 424] on div "--" at bounding box center [1022, 417] width 537 height 32
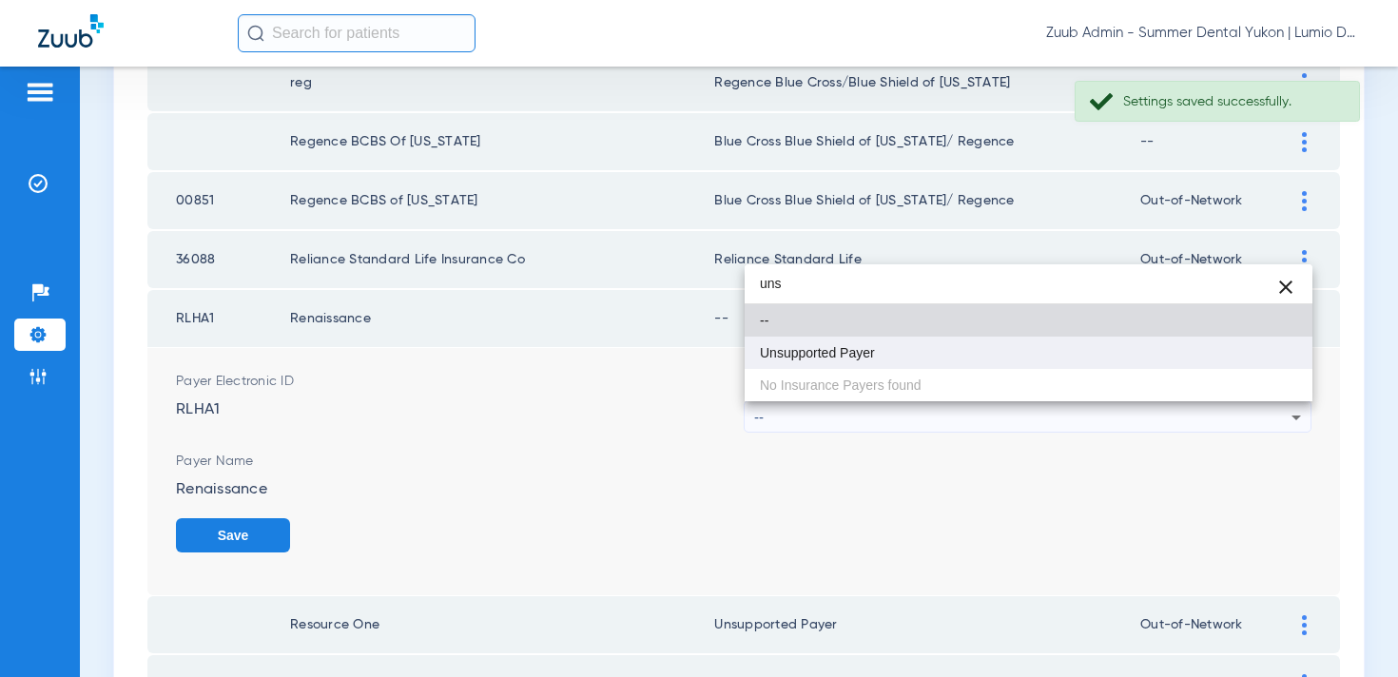
type input "uns"
click at [984, 355] on mat-option "Unsupported Payer" at bounding box center [1029, 353] width 568 height 32
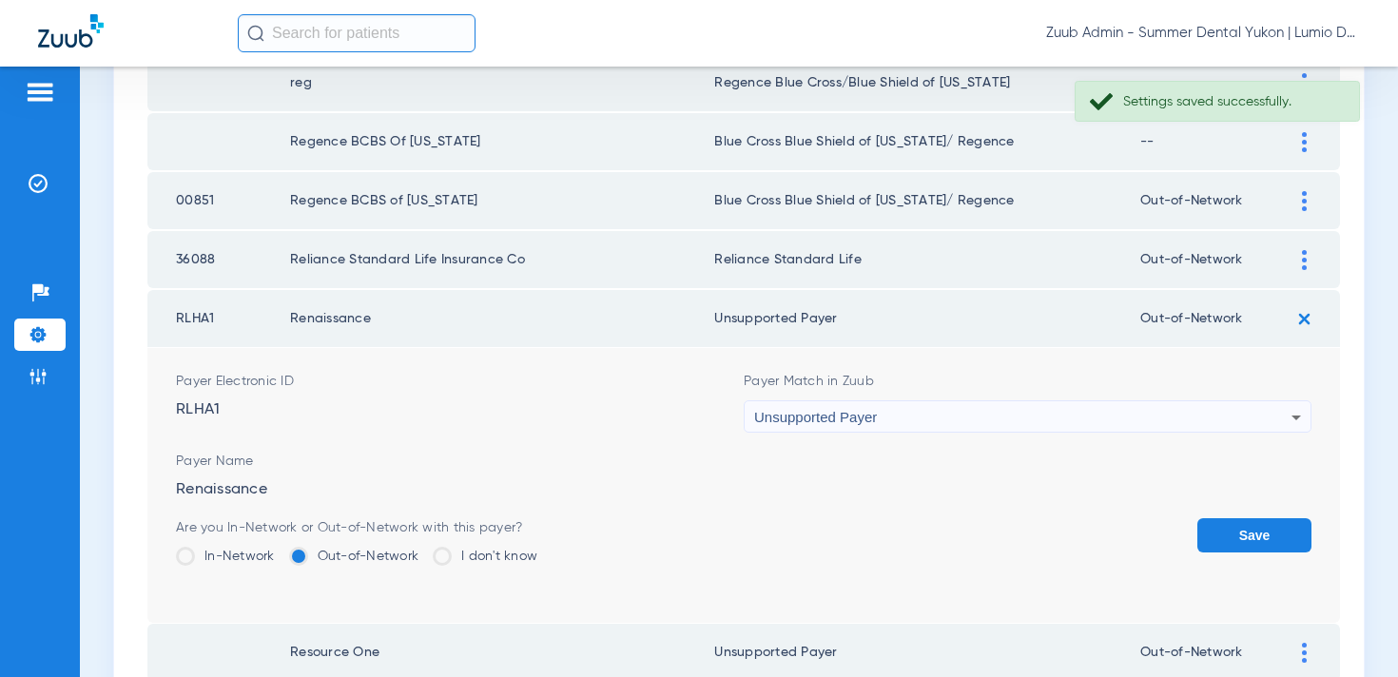
click at [1218, 544] on button "Save" at bounding box center [1255, 535] width 114 height 34
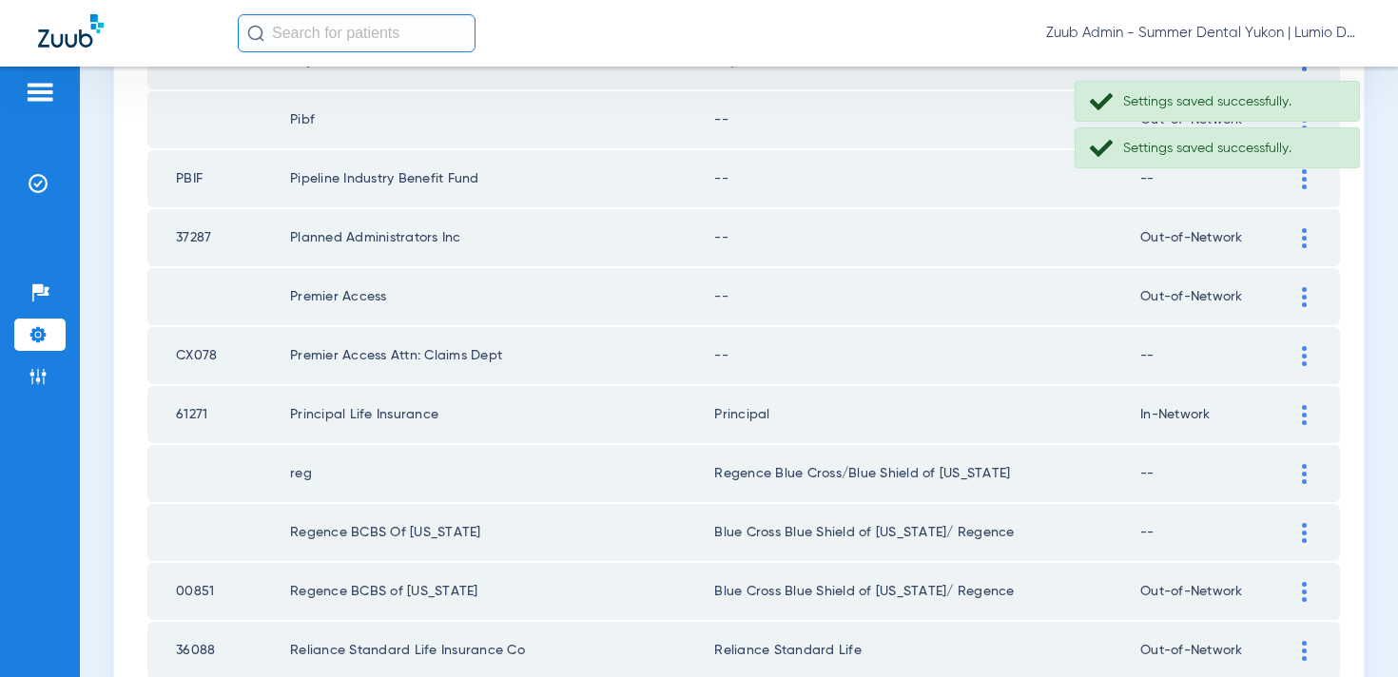
scroll to position [1571, 0]
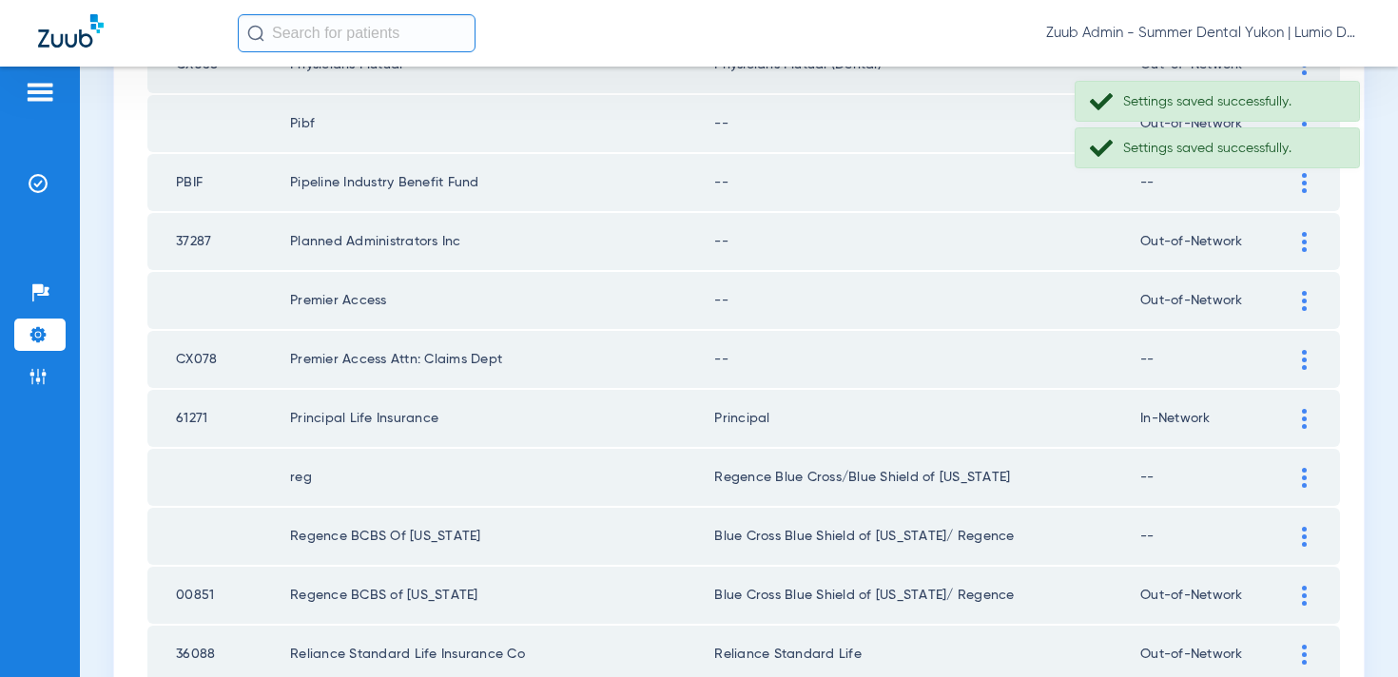
click at [1305, 357] on img at bounding box center [1304, 360] width 5 height 20
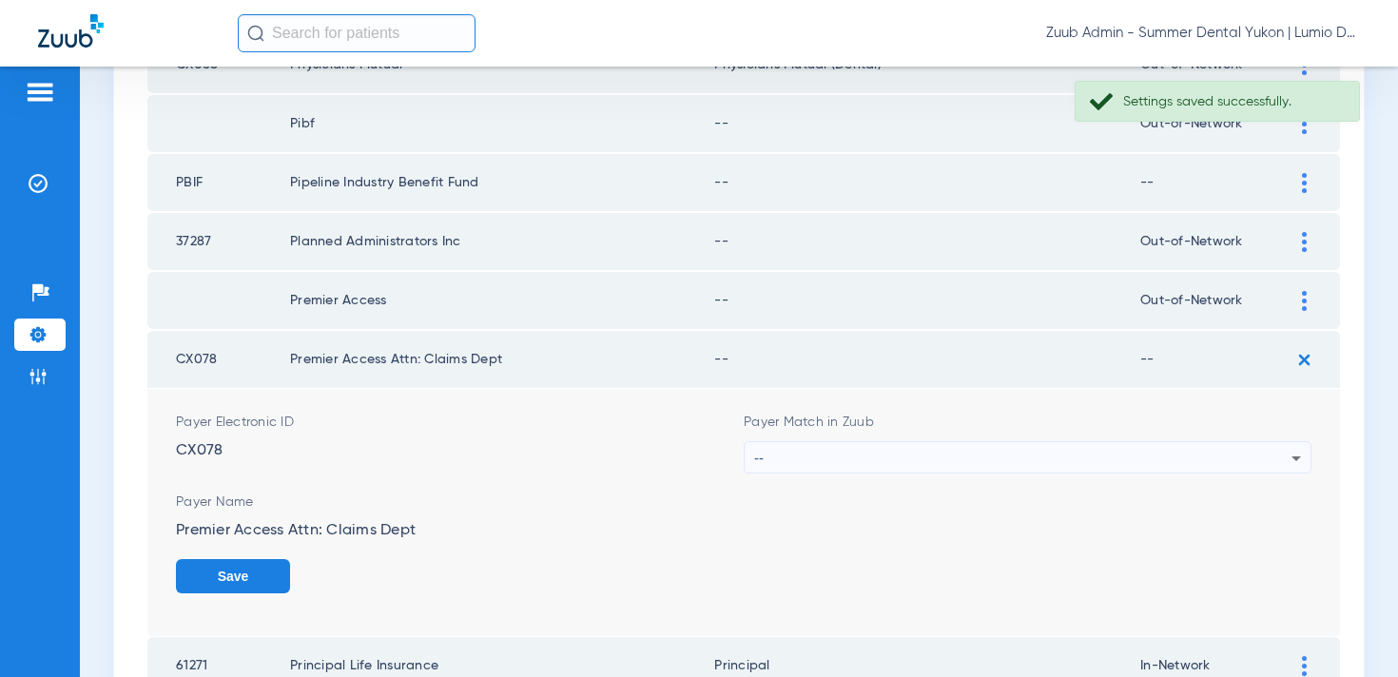
click at [1074, 452] on div "--" at bounding box center [1022, 458] width 537 height 32
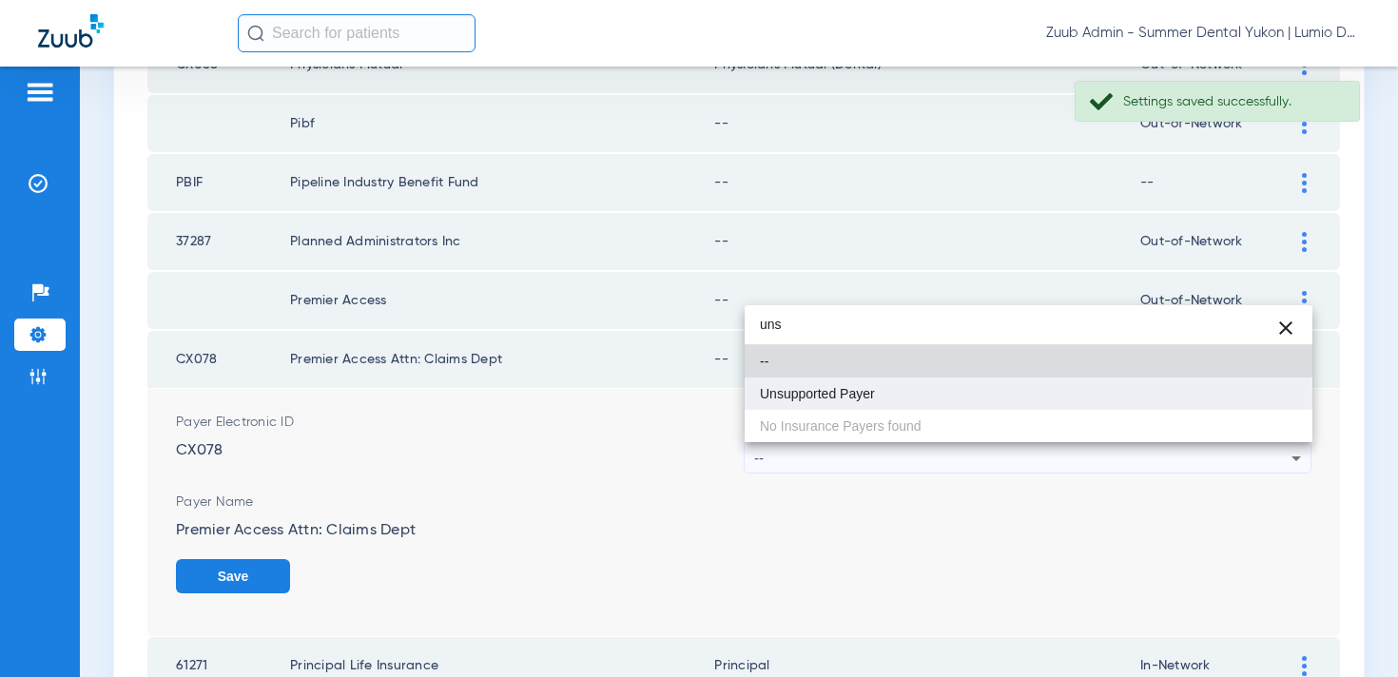
type input "uns"
click at [1023, 381] on mat-option "Unsupported Payer" at bounding box center [1029, 394] width 568 height 32
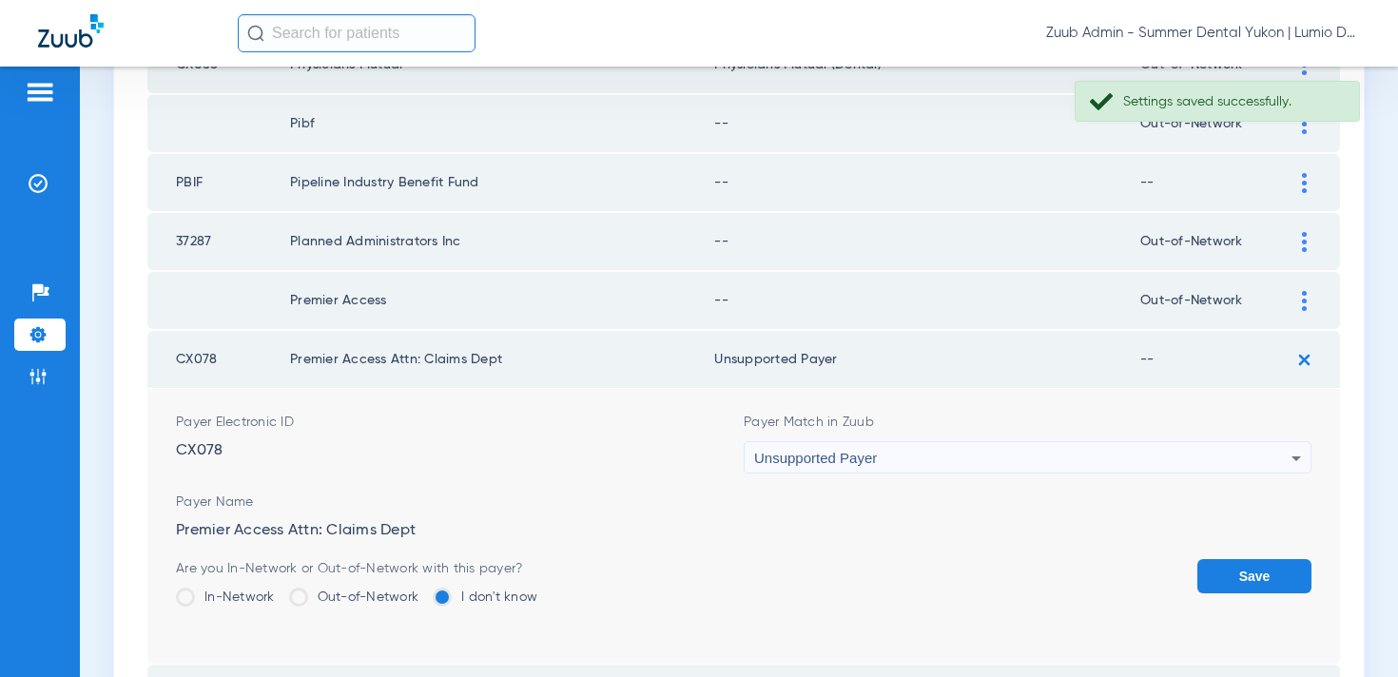
click at [1238, 583] on button "Save" at bounding box center [1255, 576] width 114 height 34
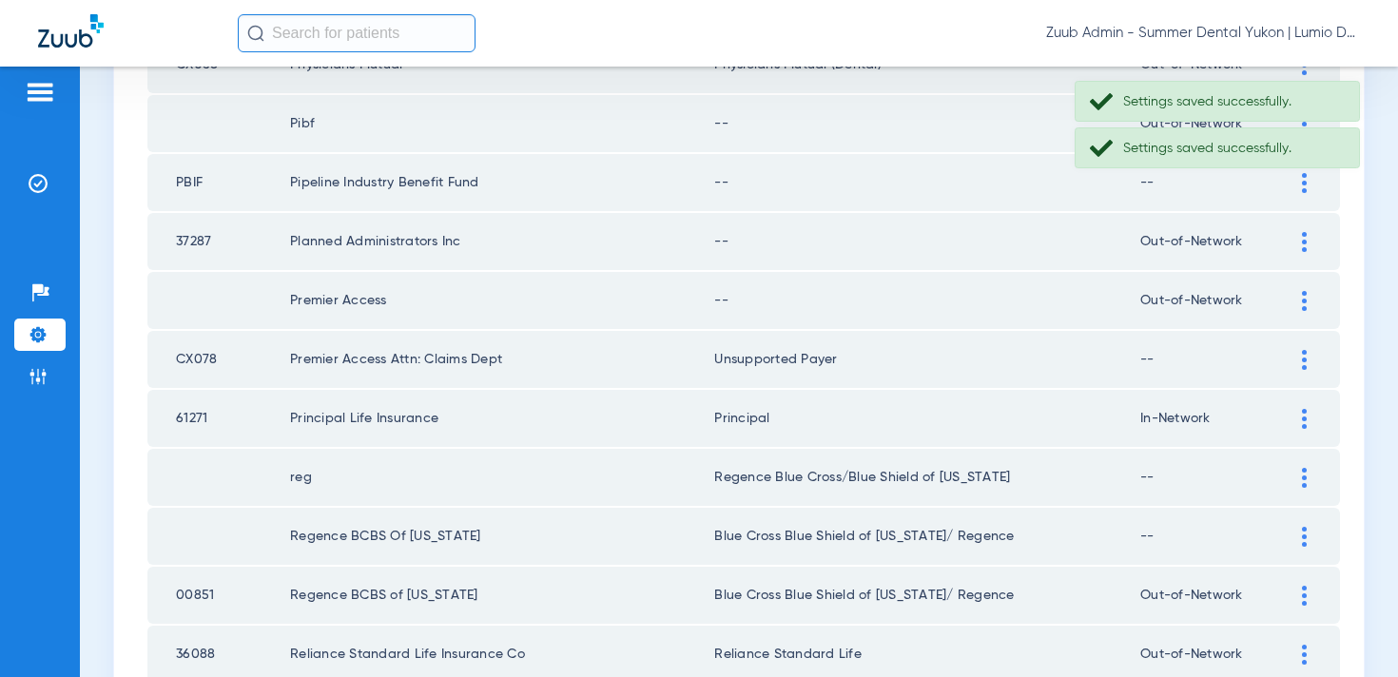
click at [1298, 304] on div at bounding box center [1304, 301] width 33 height 20
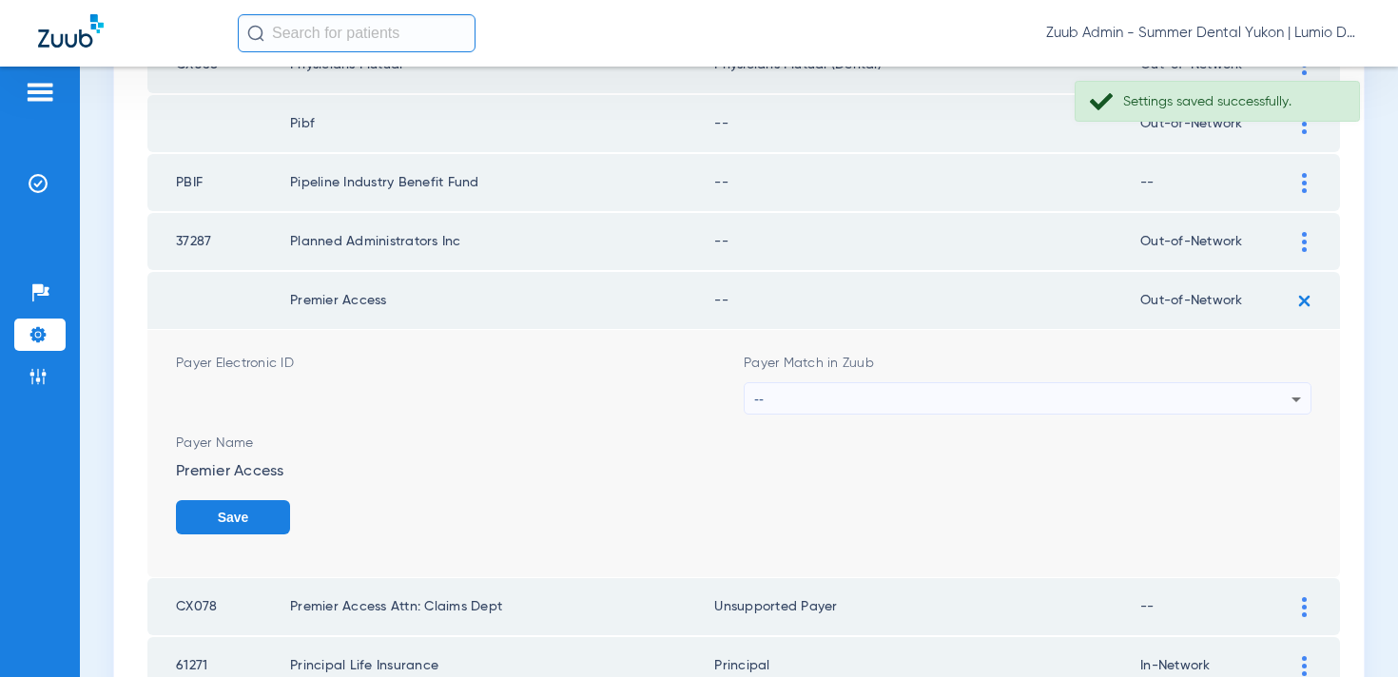
click at [1141, 383] on div "--" at bounding box center [1022, 399] width 537 height 32
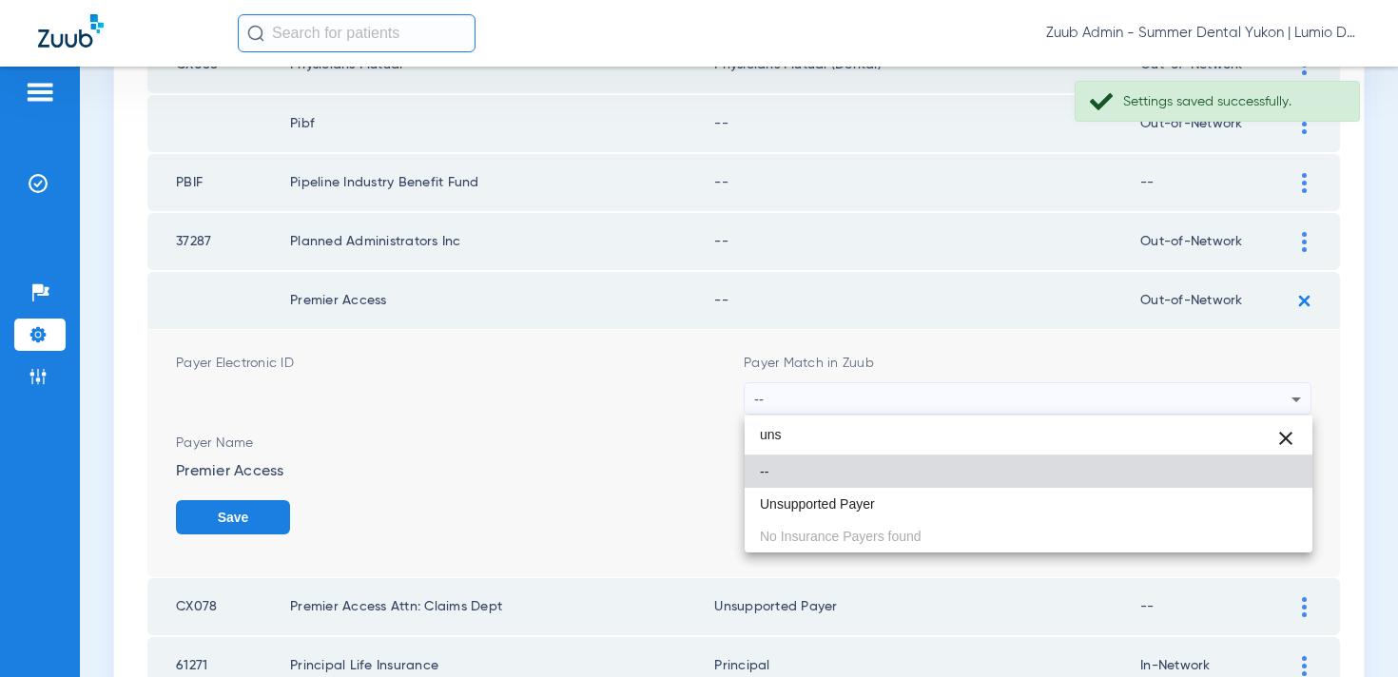
type input "uns"
click at [1094, 476] on mat-option "--" at bounding box center [1029, 472] width 568 height 32
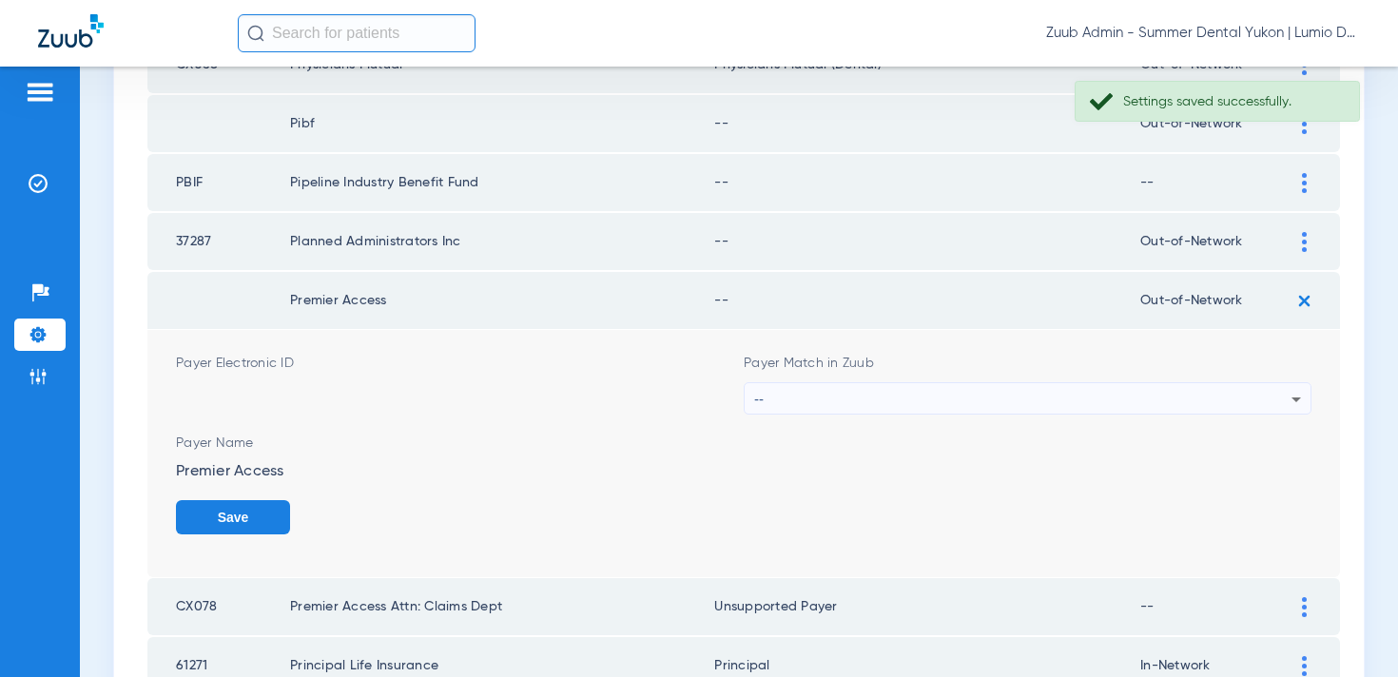
click at [1106, 400] on div "--" at bounding box center [1022, 399] width 537 height 32
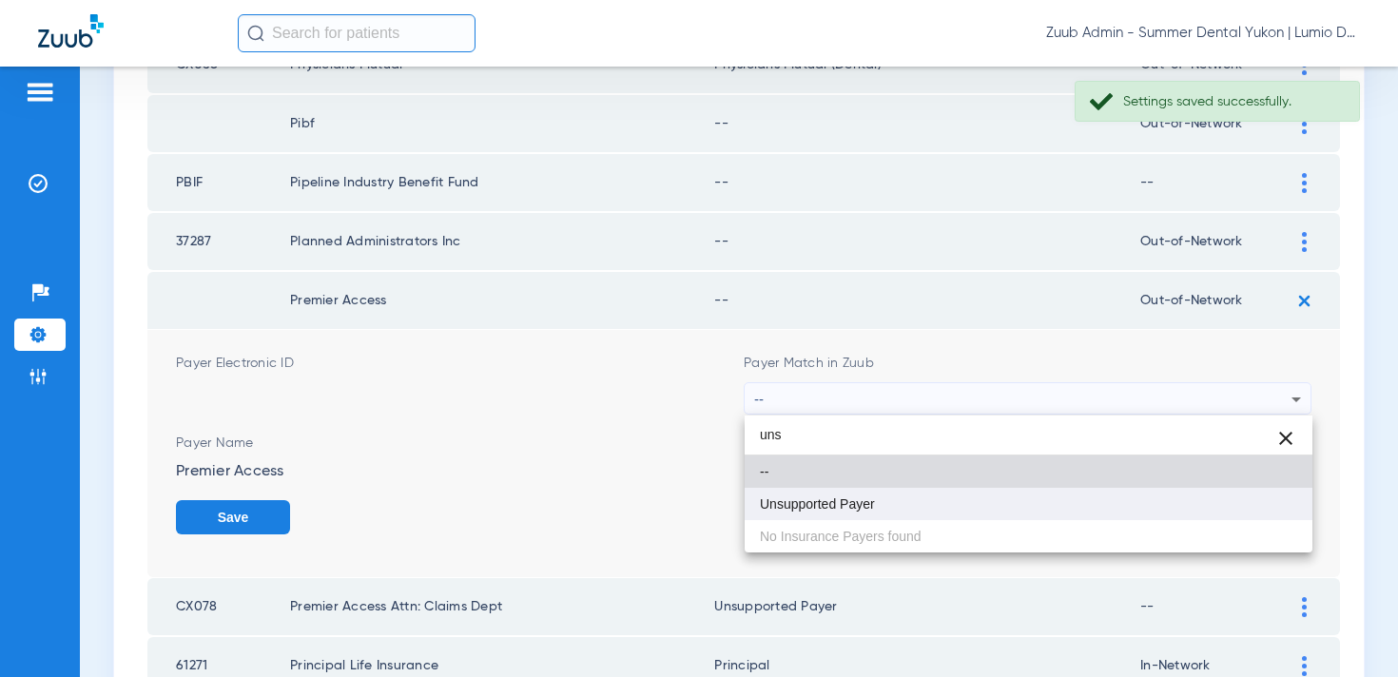
type input "uns"
click at [1014, 499] on mat-option "Unsupported Payer" at bounding box center [1029, 504] width 568 height 32
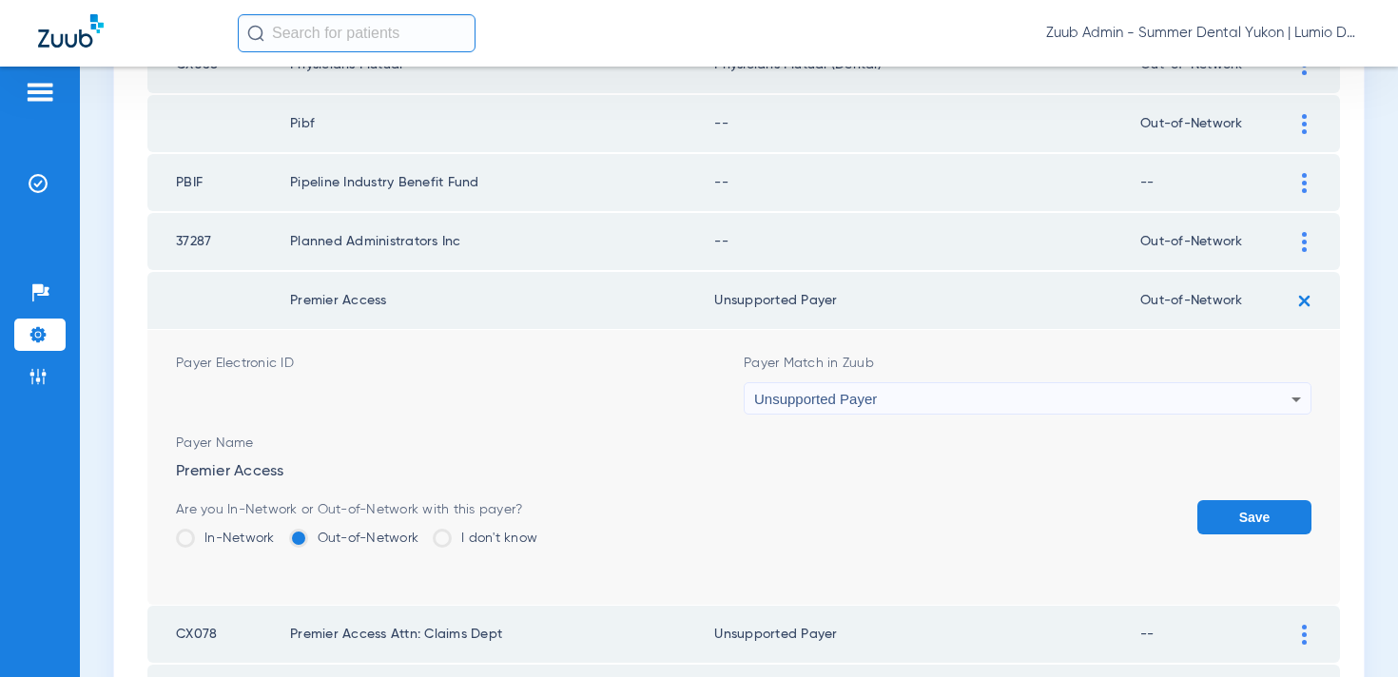
click at [1231, 516] on button "Save" at bounding box center [1255, 517] width 114 height 34
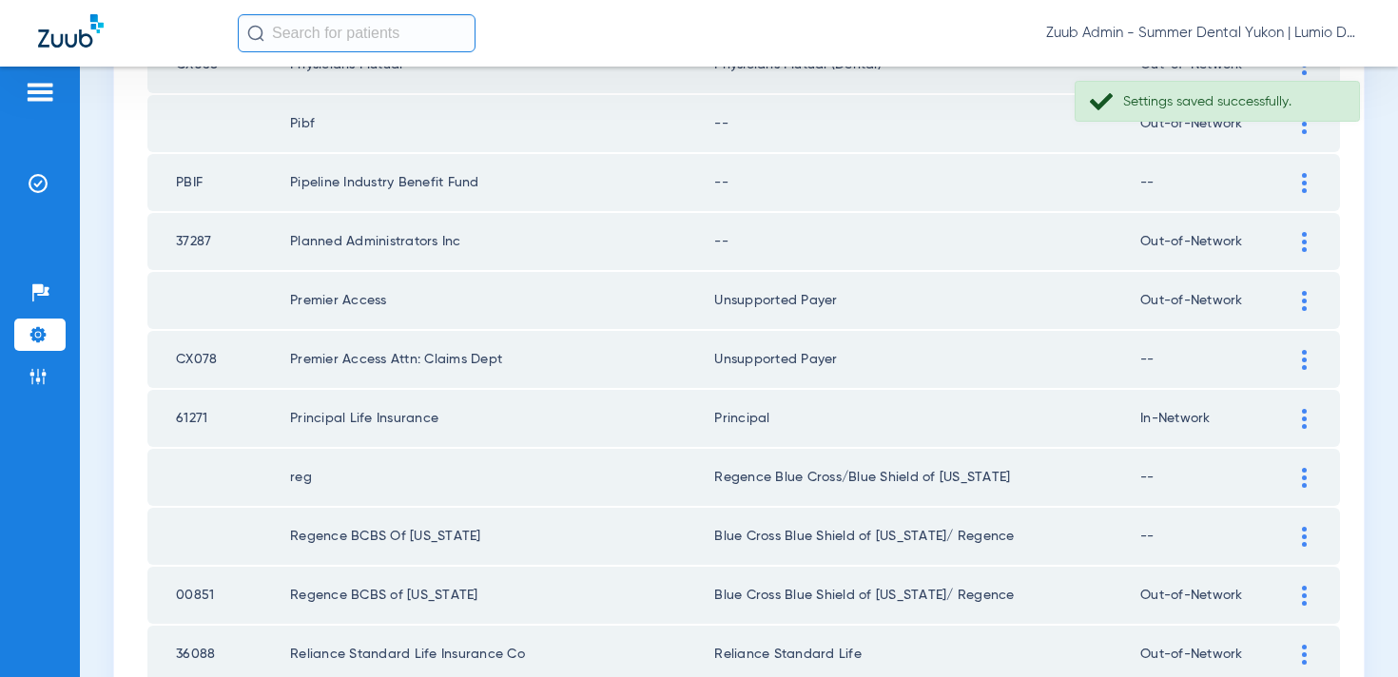
click at [1300, 244] on div at bounding box center [1304, 242] width 33 height 20
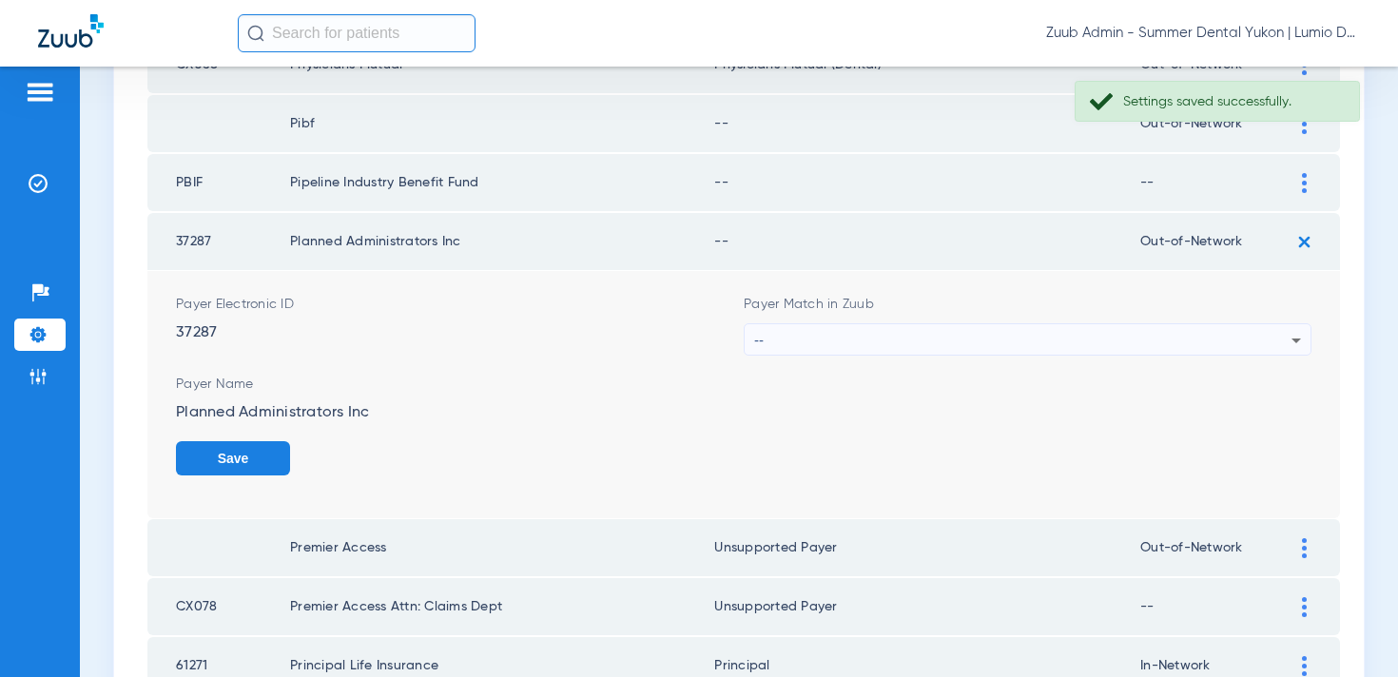
click at [1099, 334] on div "--" at bounding box center [1022, 340] width 537 height 32
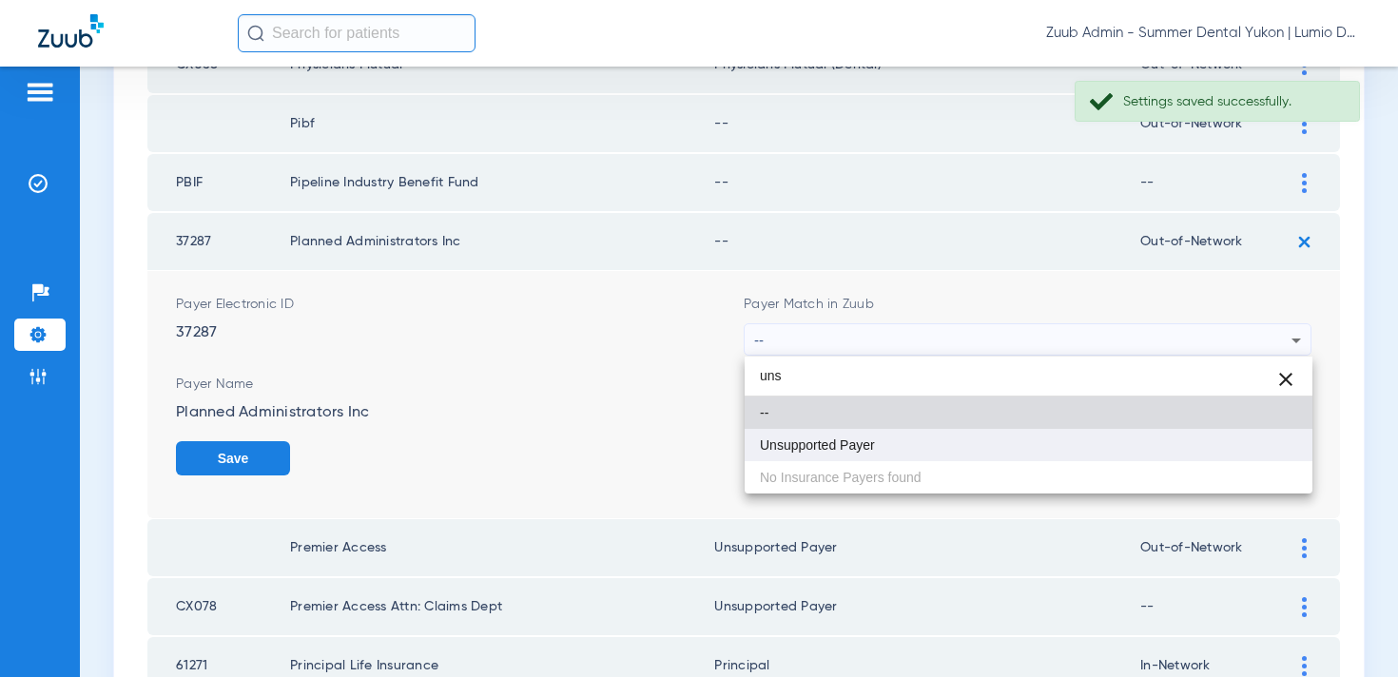
type input "uns"
click at [1024, 439] on mat-option "Unsupported Payer" at bounding box center [1029, 445] width 568 height 32
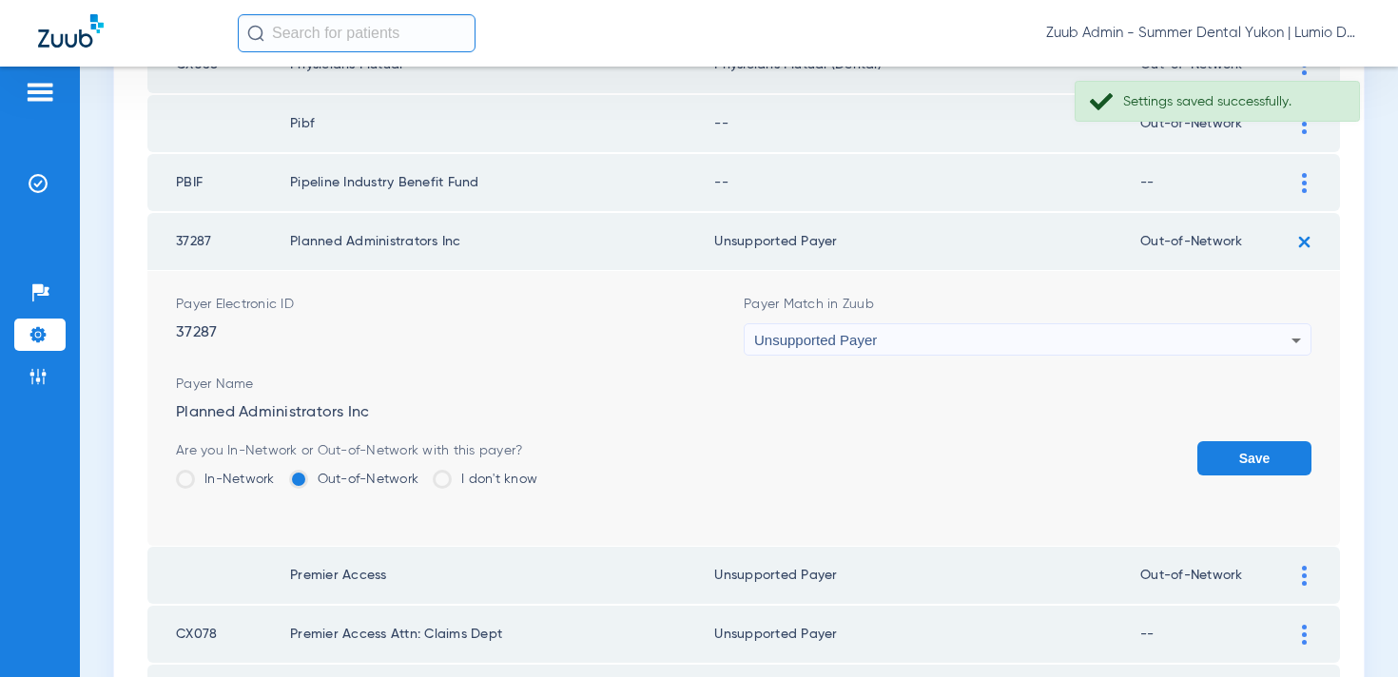
click at [1201, 455] on button "Save" at bounding box center [1255, 458] width 114 height 34
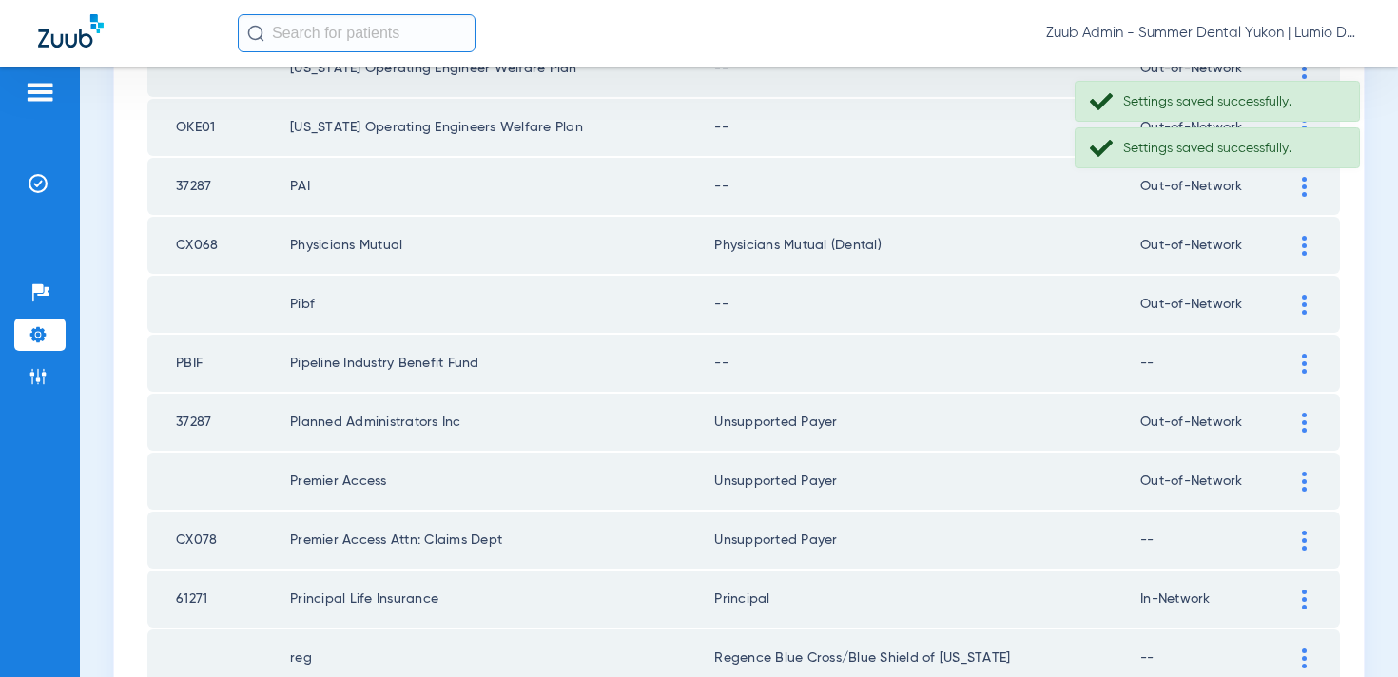
scroll to position [1390, 0]
click at [1307, 361] on div at bounding box center [1304, 365] width 33 height 20
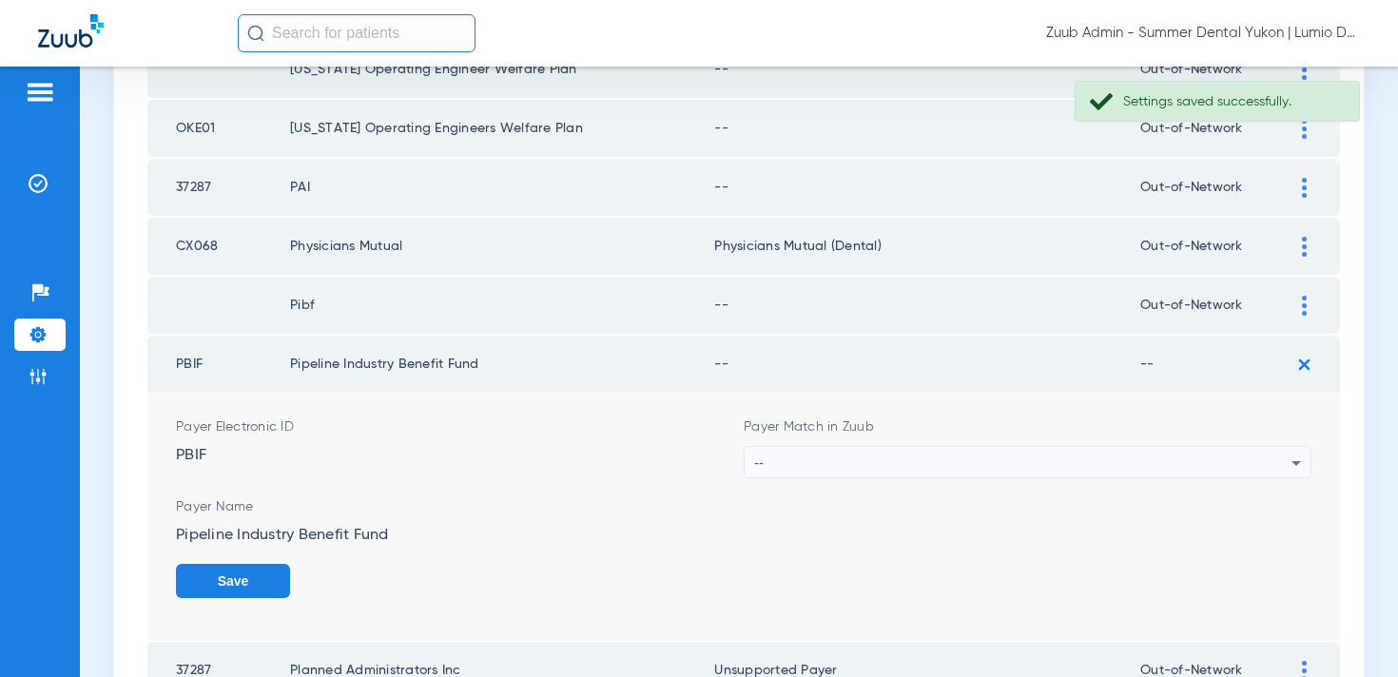
click at [972, 477] on div "--" at bounding box center [1022, 463] width 537 height 32
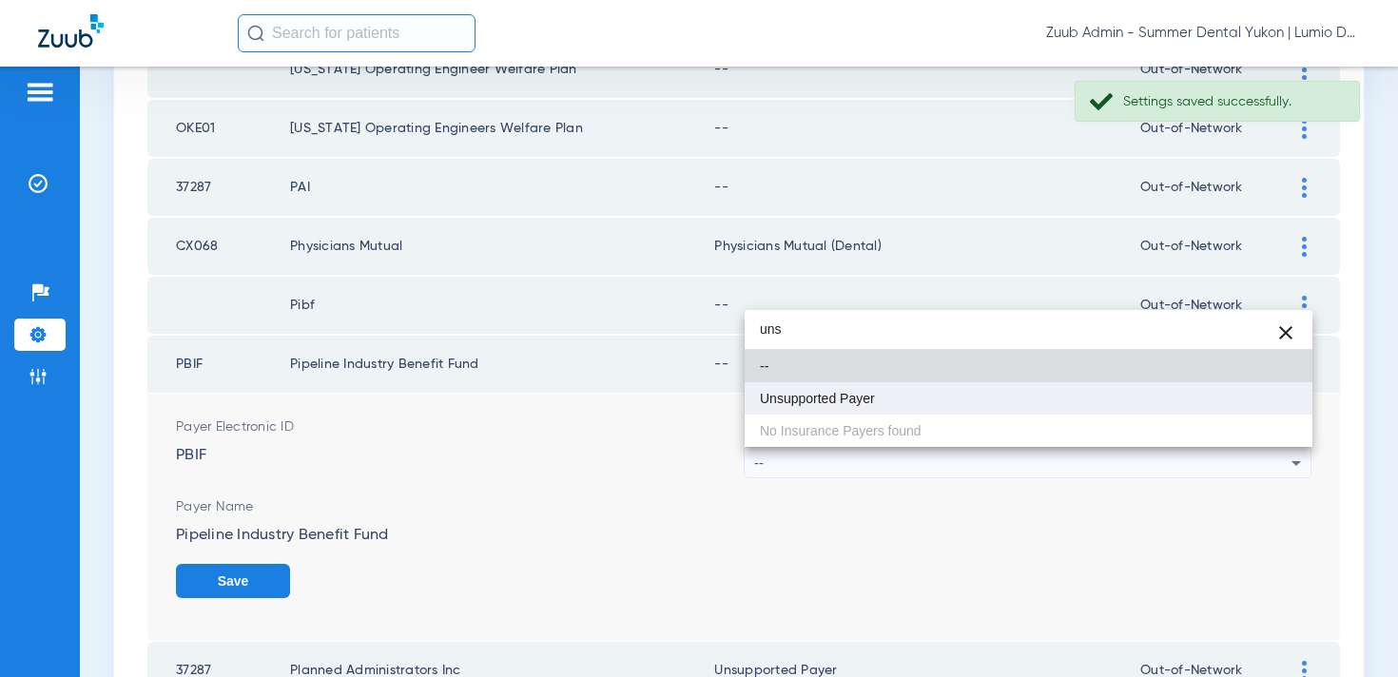
type input "uns"
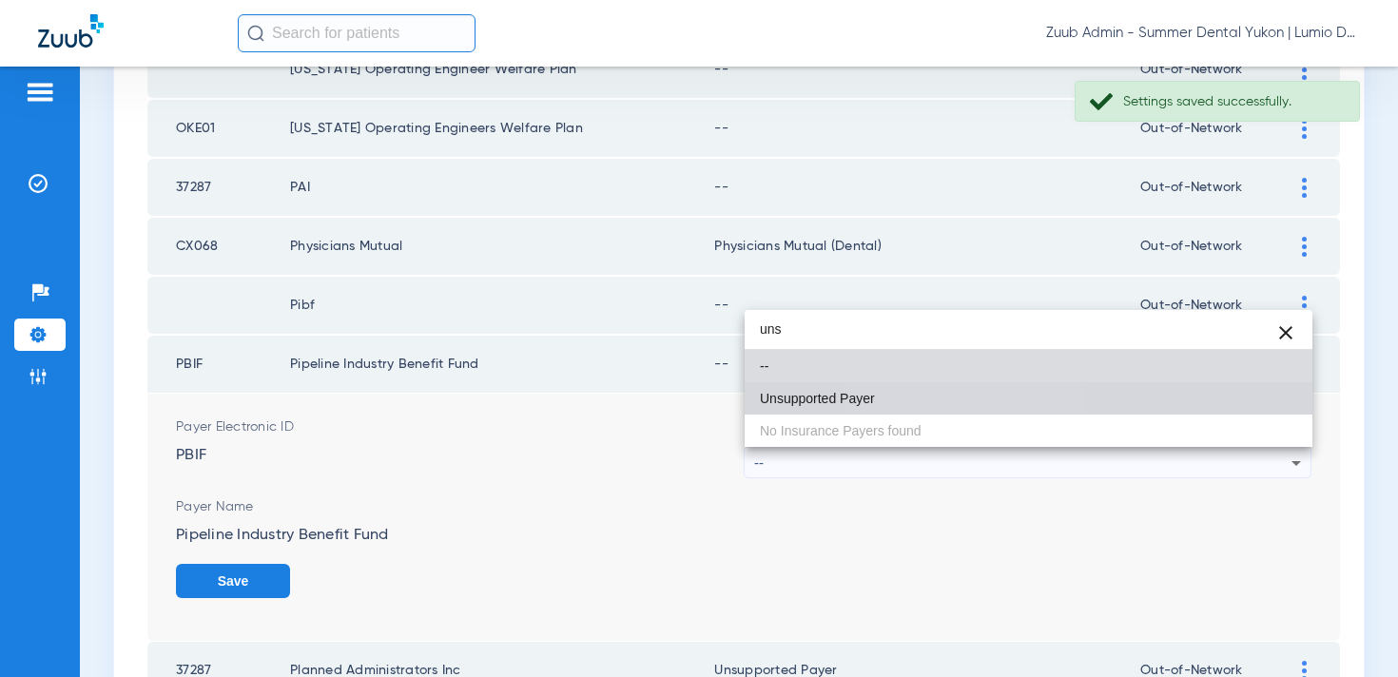
click at [958, 405] on mat-option "Unsupported Payer" at bounding box center [1029, 398] width 568 height 32
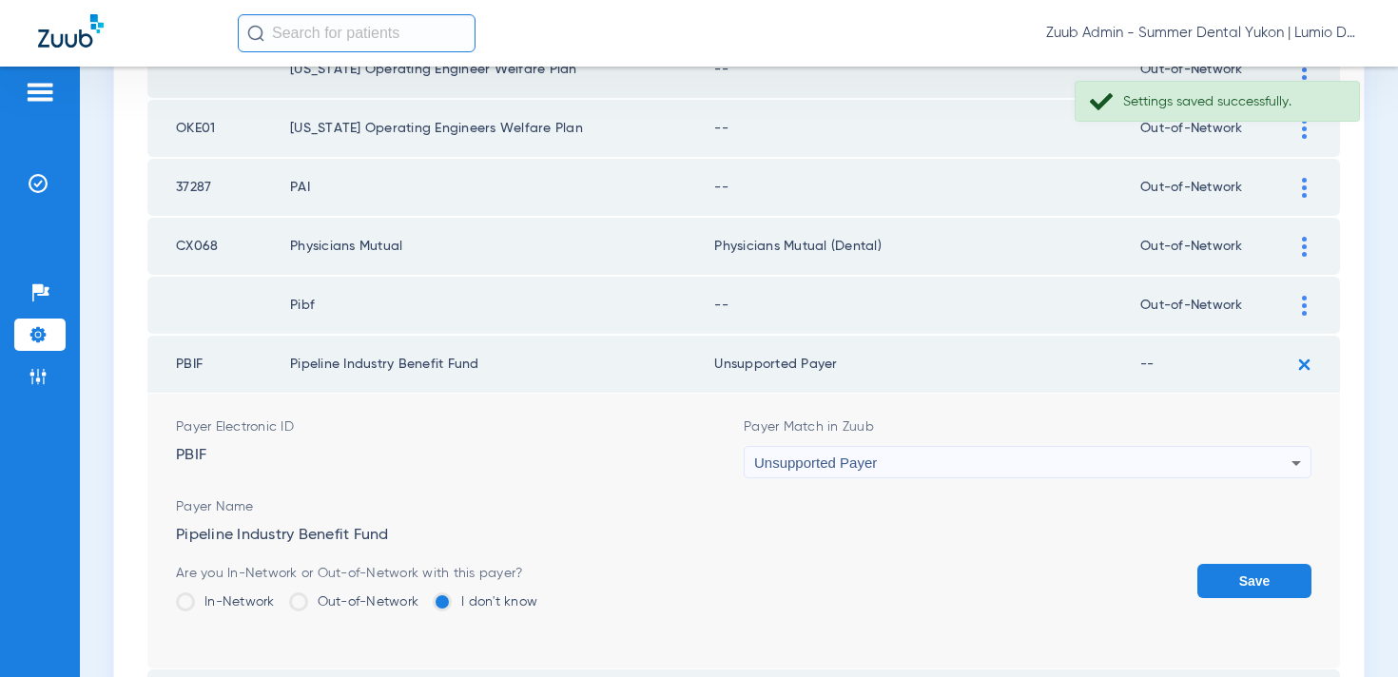
click at [1220, 588] on button "Save" at bounding box center [1255, 581] width 114 height 34
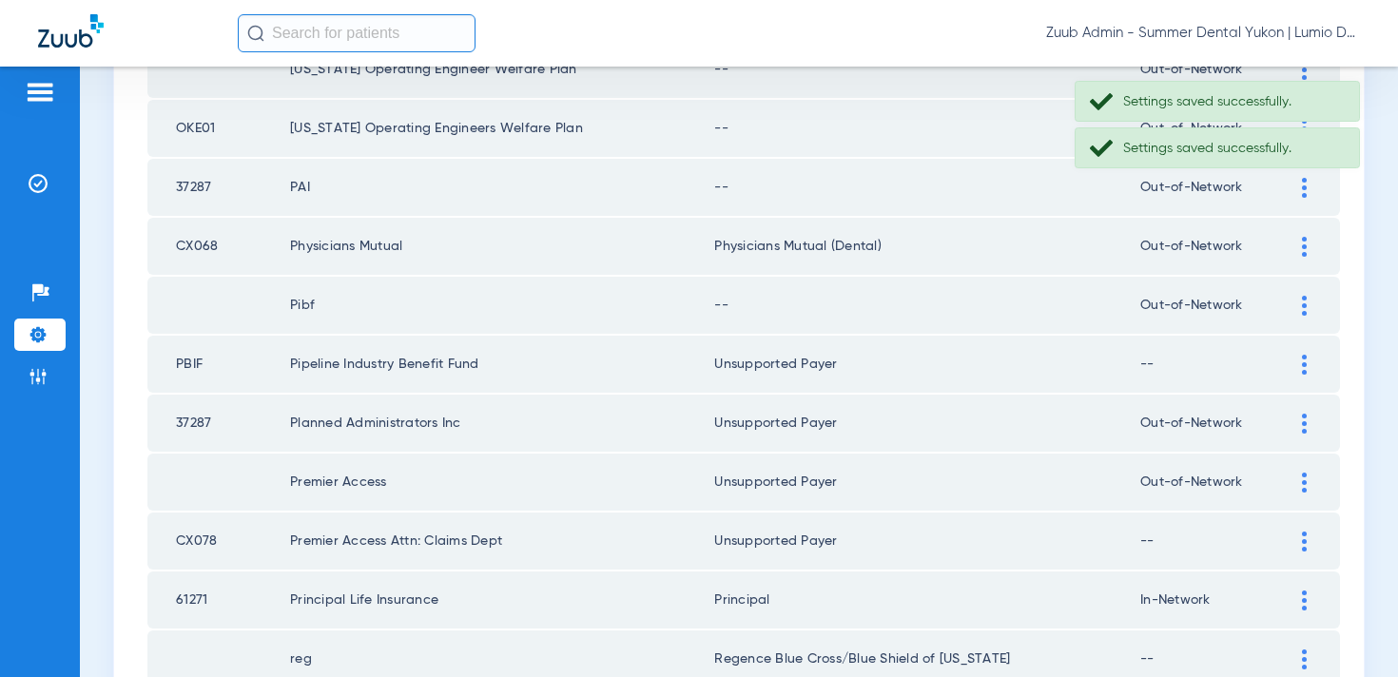
click at [1300, 314] on div at bounding box center [1304, 306] width 33 height 20
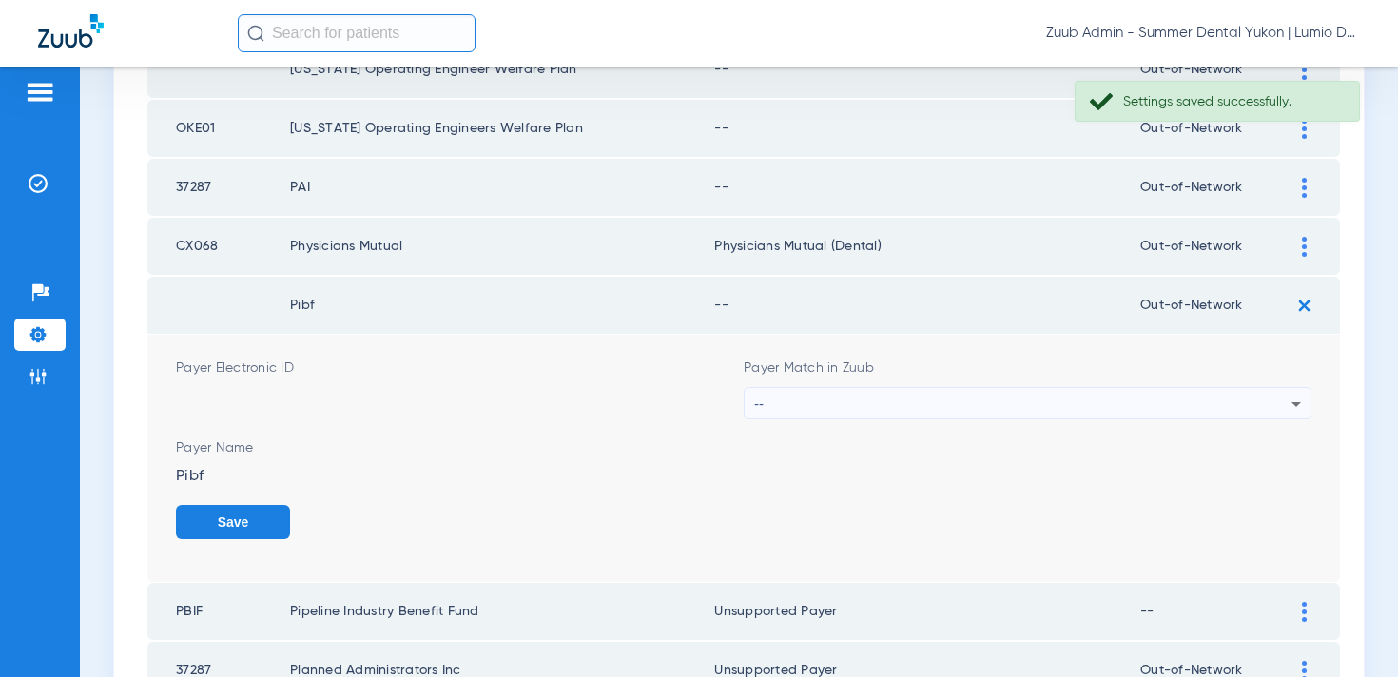
click at [1068, 411] on div "--" at bounding box center [1022, 404] width 537 height 32
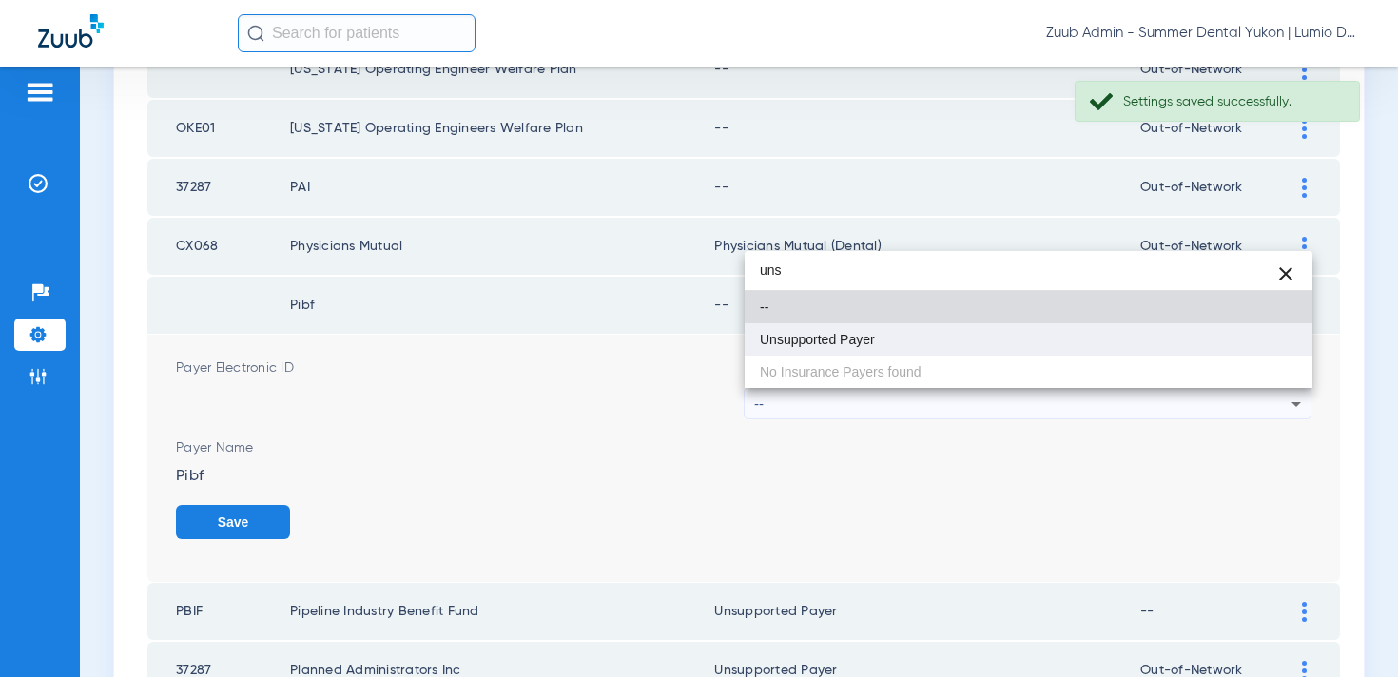
type input "uns"
click at [1054, 345] on mat-option "Unsupported Payer" at bounding box center [1029, 339] width 568 height 32
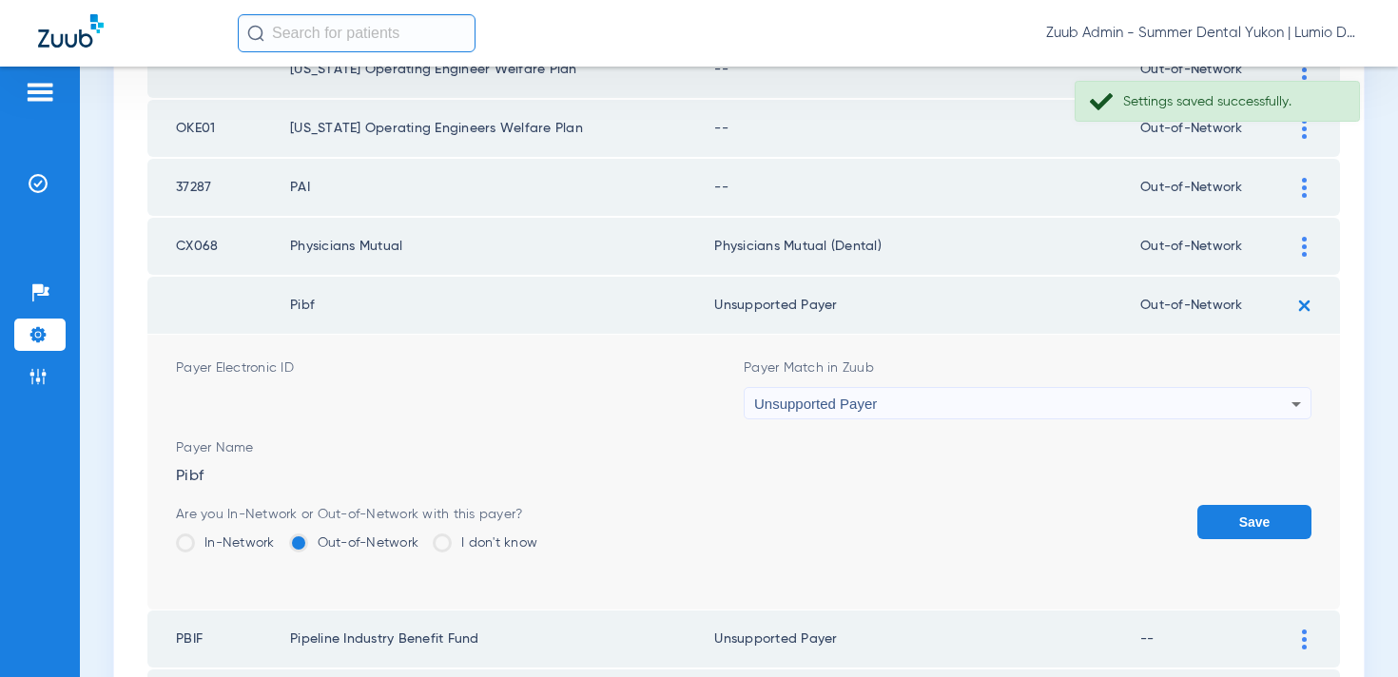
click at [1213, 508] on button "Save" at bounding box center [1255, 522] width 114 height 34
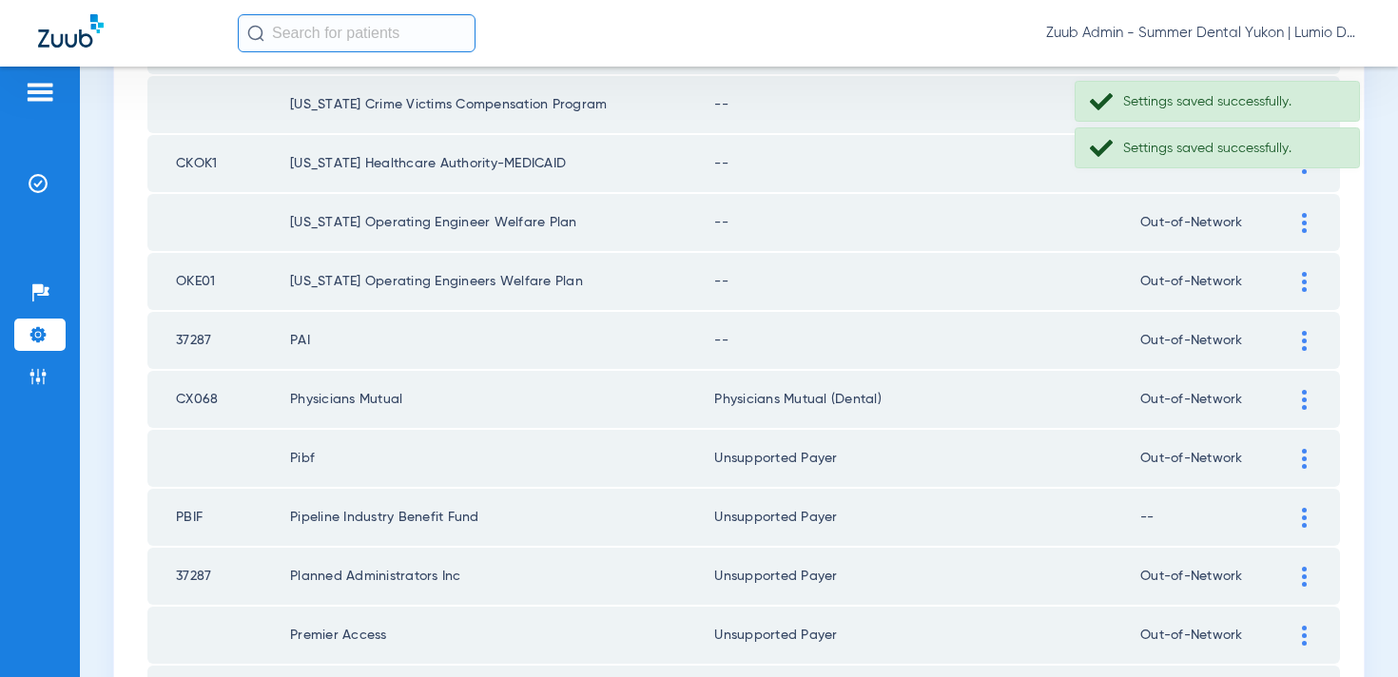
scroll to position [1235, 0]
click at [1300, 338] on div at bounding box center [1304, 343] width 33 height 20
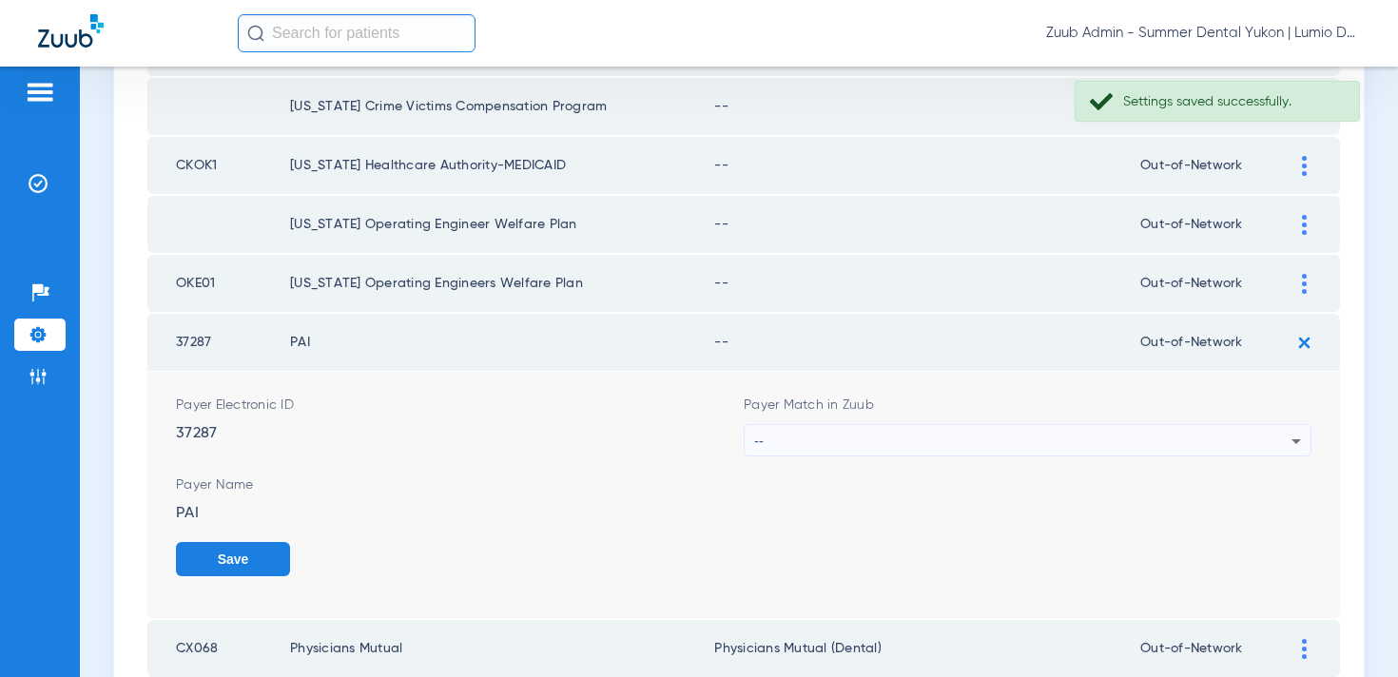
click at [1091, 439] on div "--" at bounding box center [1022, 441] width 537 height 32
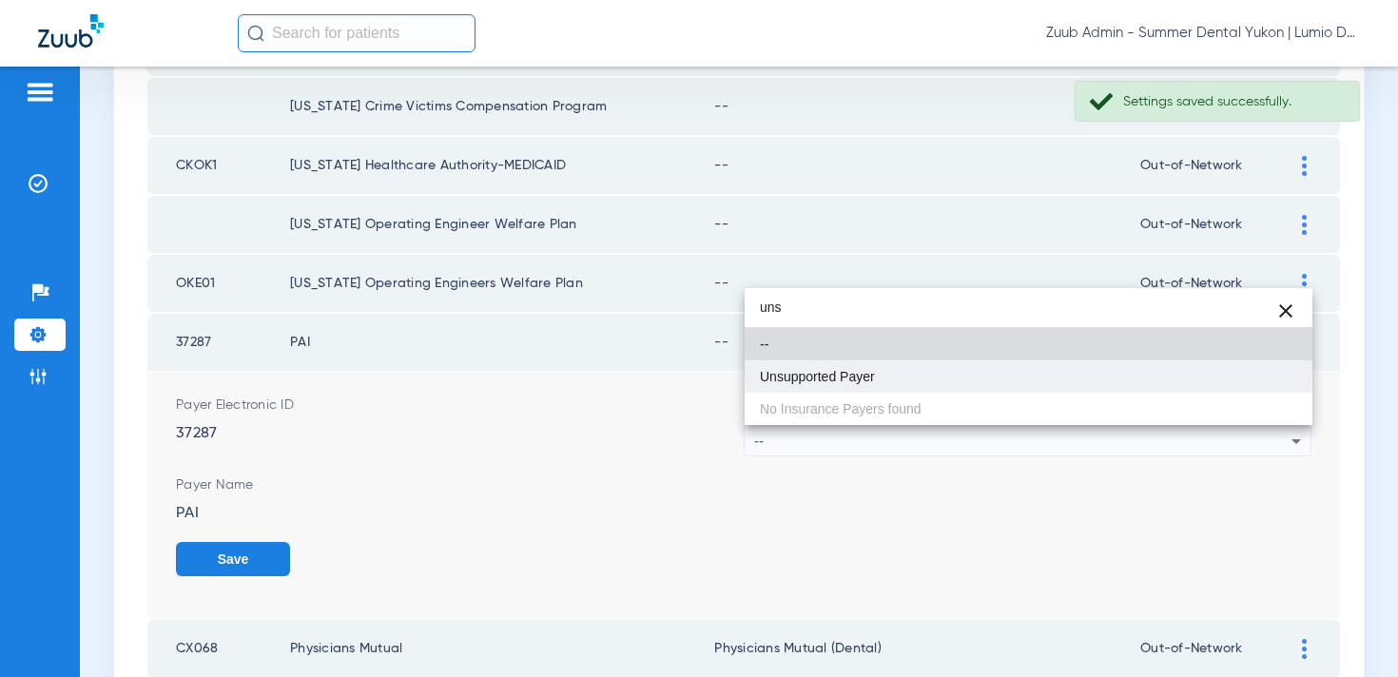
type input "uns"
click at [1039, 370] on mat-option "Unsupported Payer" at bounding box center [1029, 377] width 568 height 32
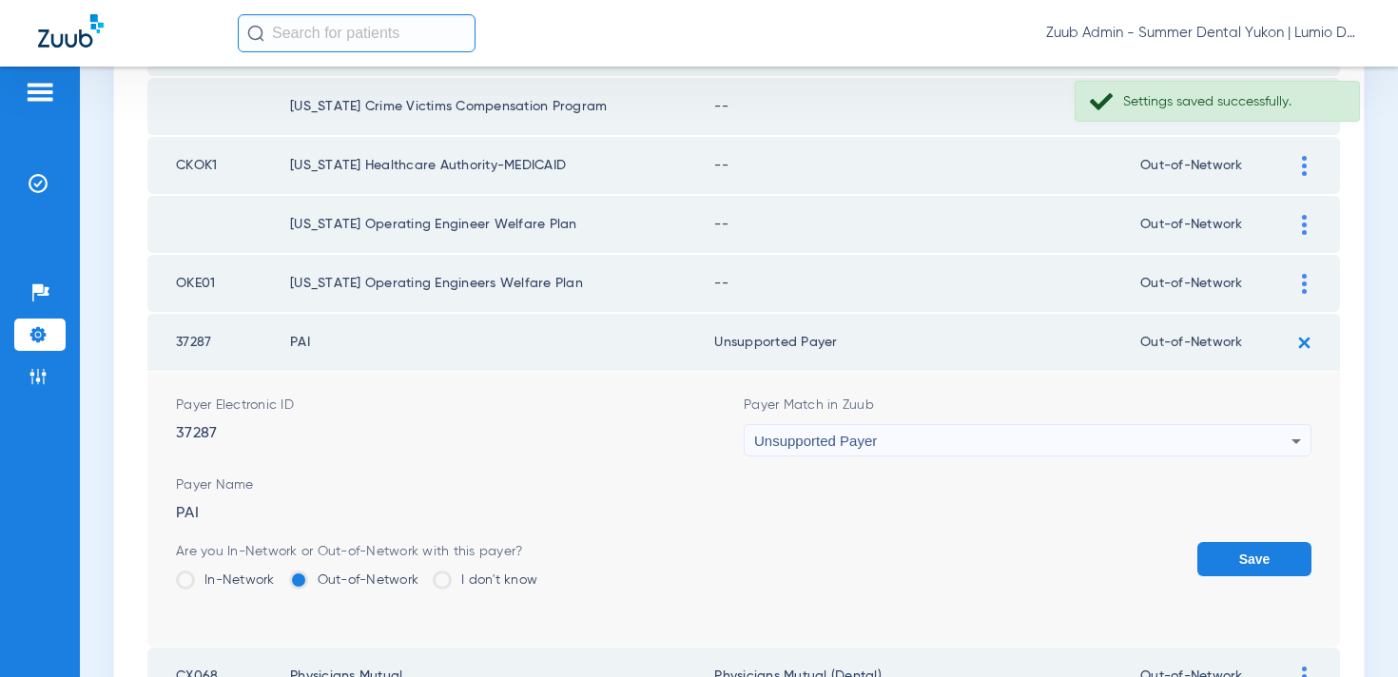
click at [1240, 563] on button "Save" at bounding box center [1255, 559] width 114 height 34
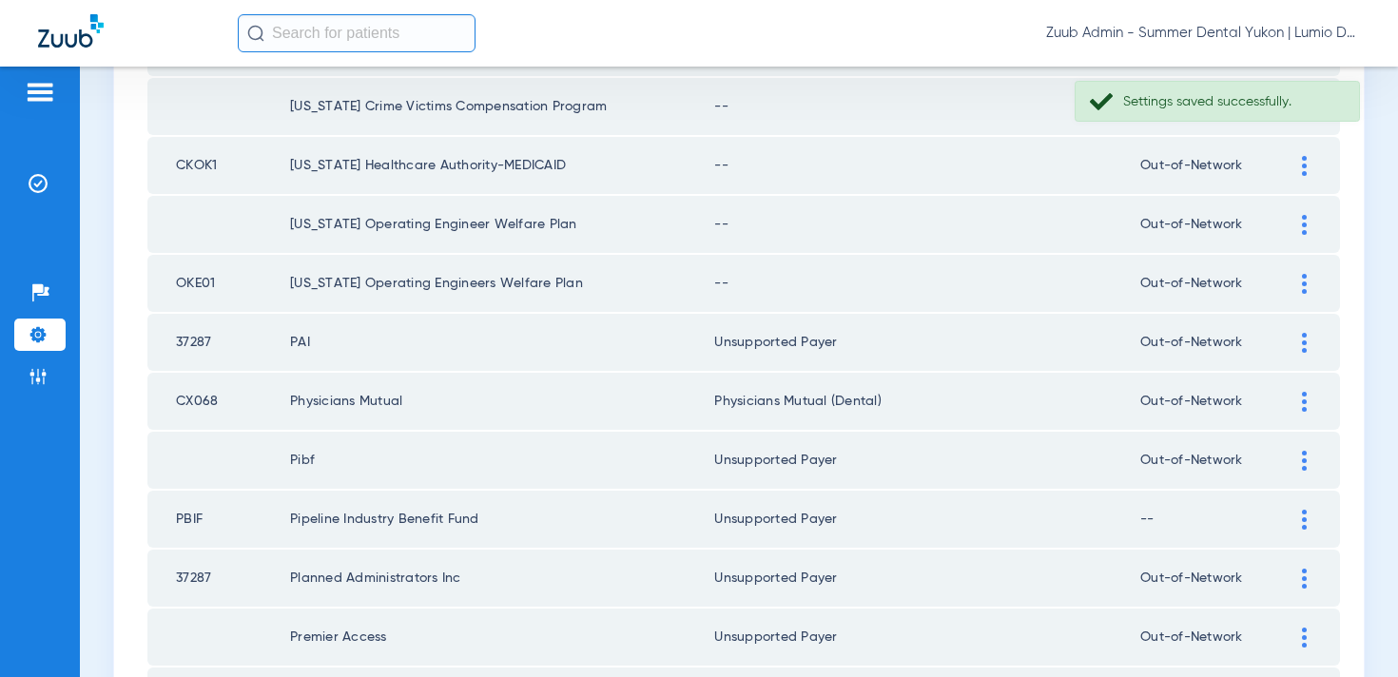
click at [1303, 288] on img at bounding box center [1304, 284] width 5 height 20
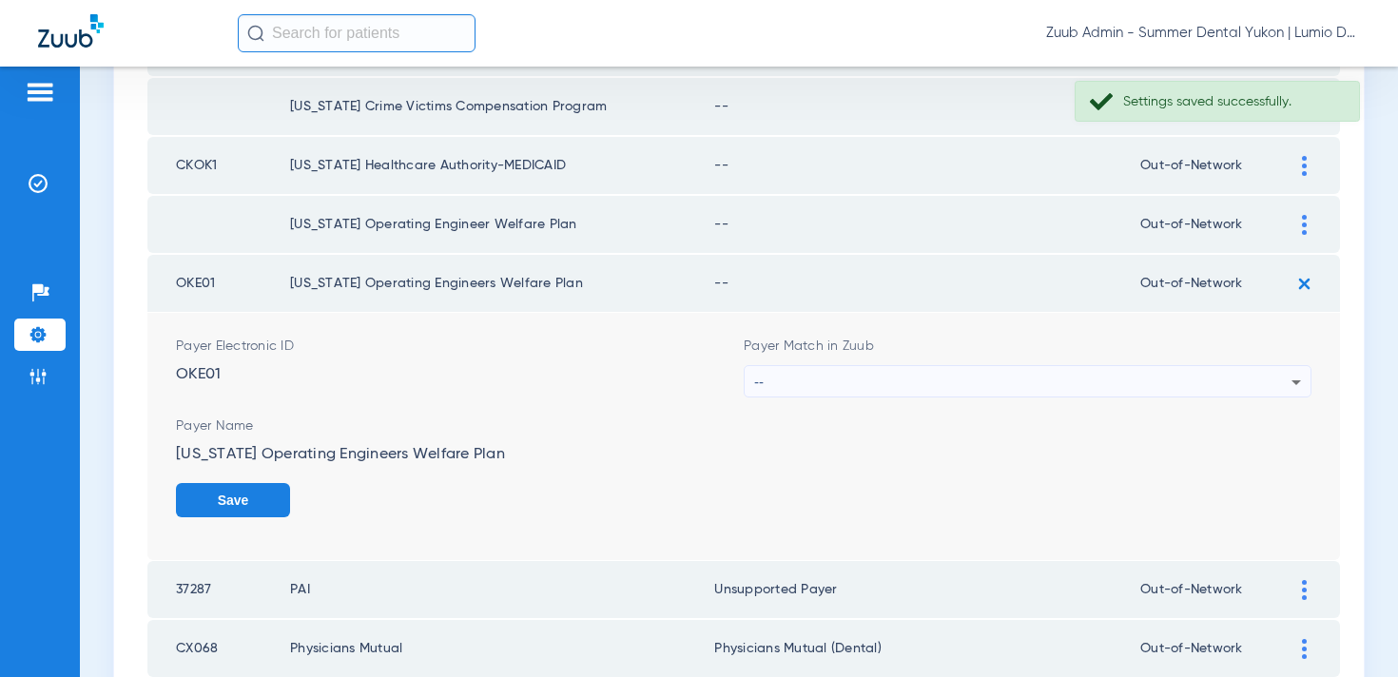
click at [1043, 361] on div "Payer Match in Zuub --" at bounding box center [1028, 367] width 568 height 61
click at [1043, 372] on div "--" at bounding box center [1022, 382] width 537 height 32
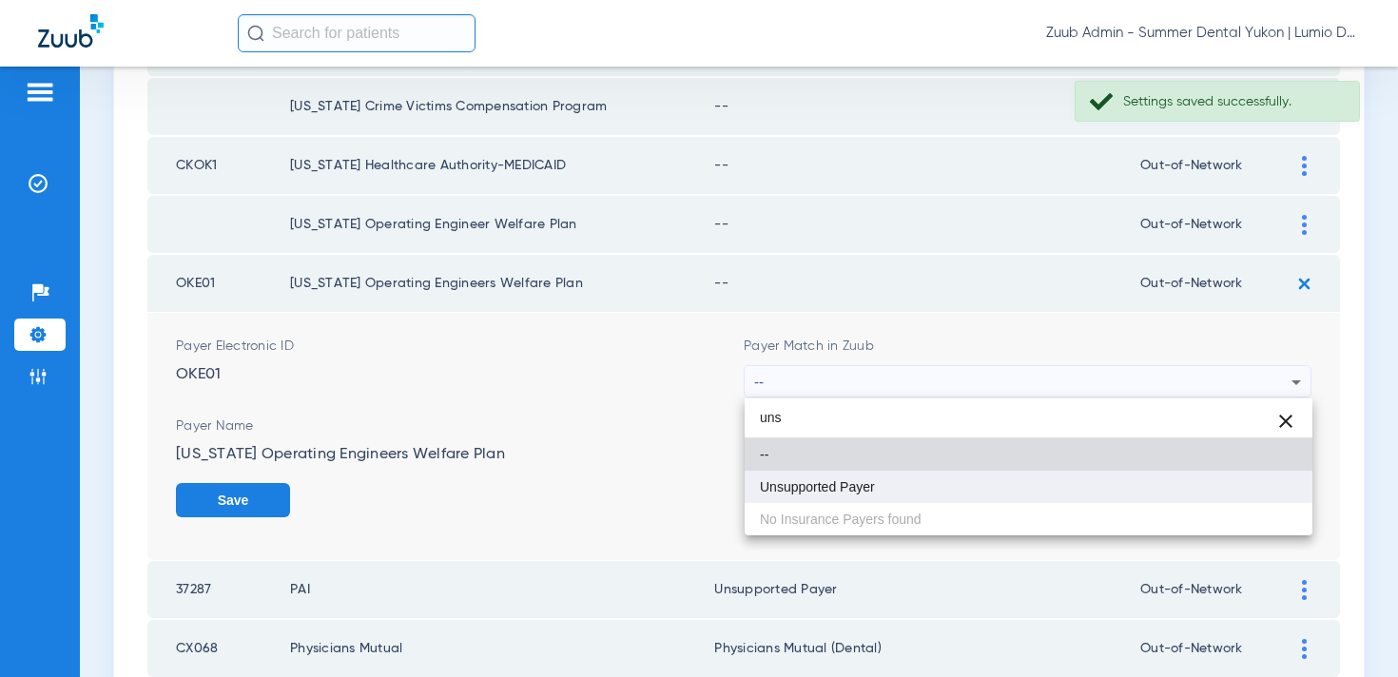
type input "uns"
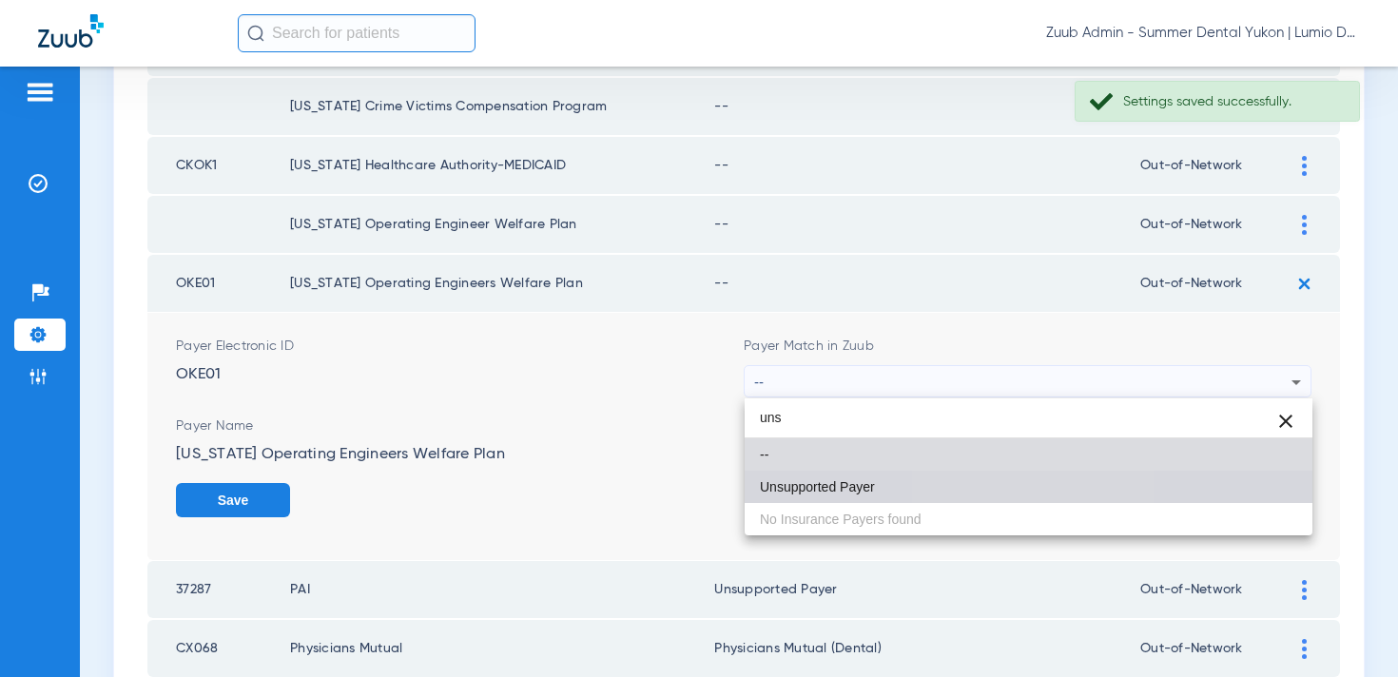
click at [992, 471] on mat-option "Unsupported Payer" at bounding box center [1029, 487] width 568 height 32
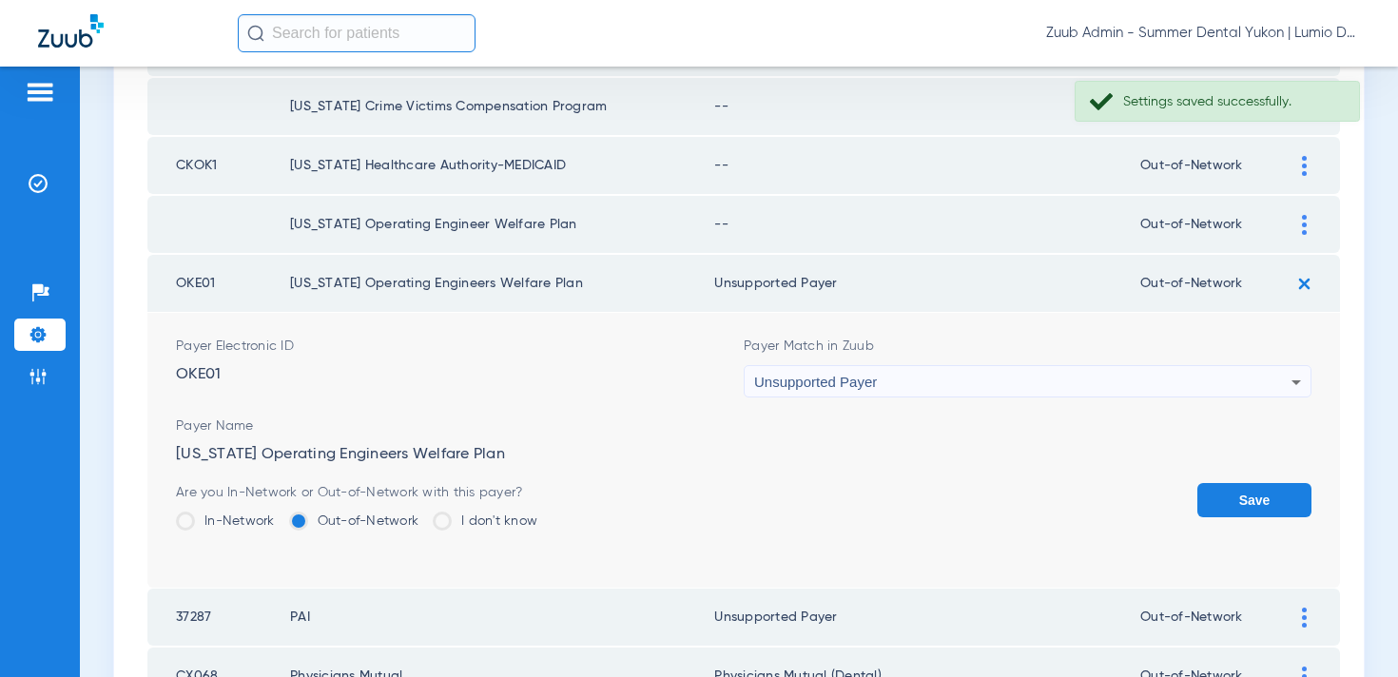
click at [1275, 511] on button "Save" at bounding box center [1255, 500] width 114 height 34
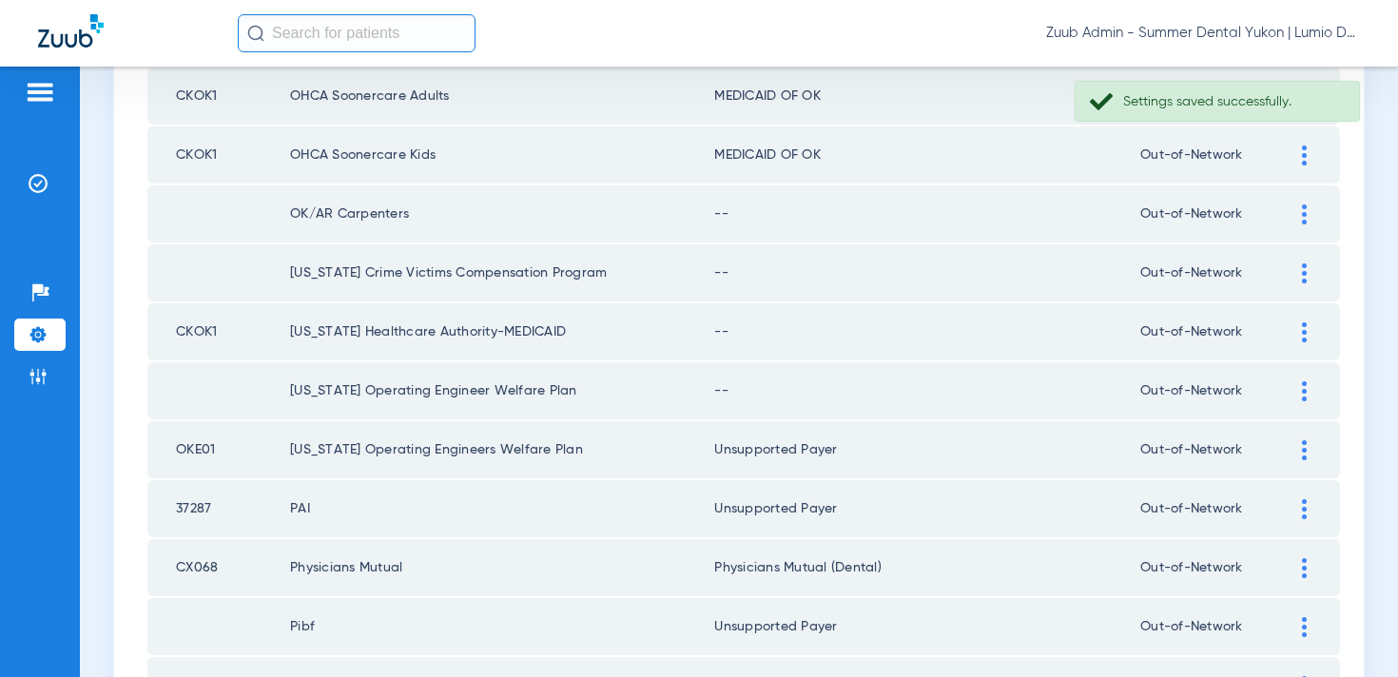
scroll to position [1056, 0]
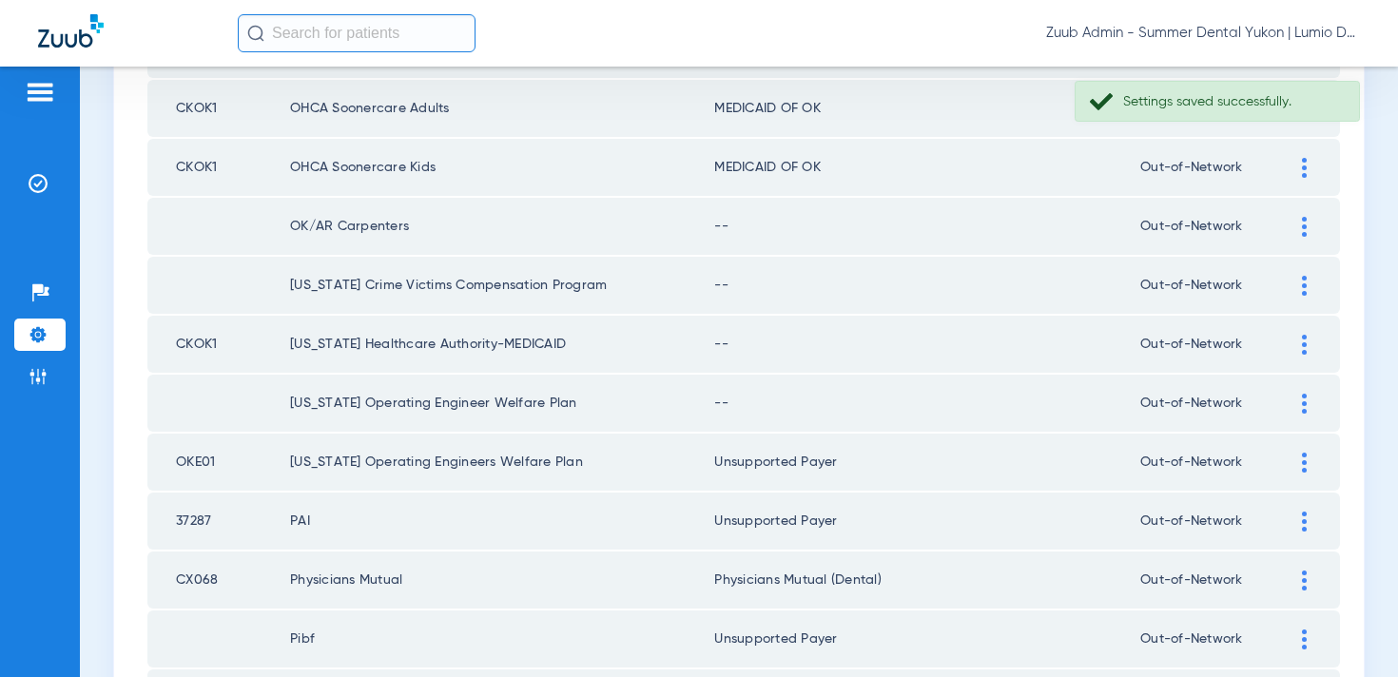
click at [1299, 401] on div at bounding box center [1304, 404] width 33 height 20
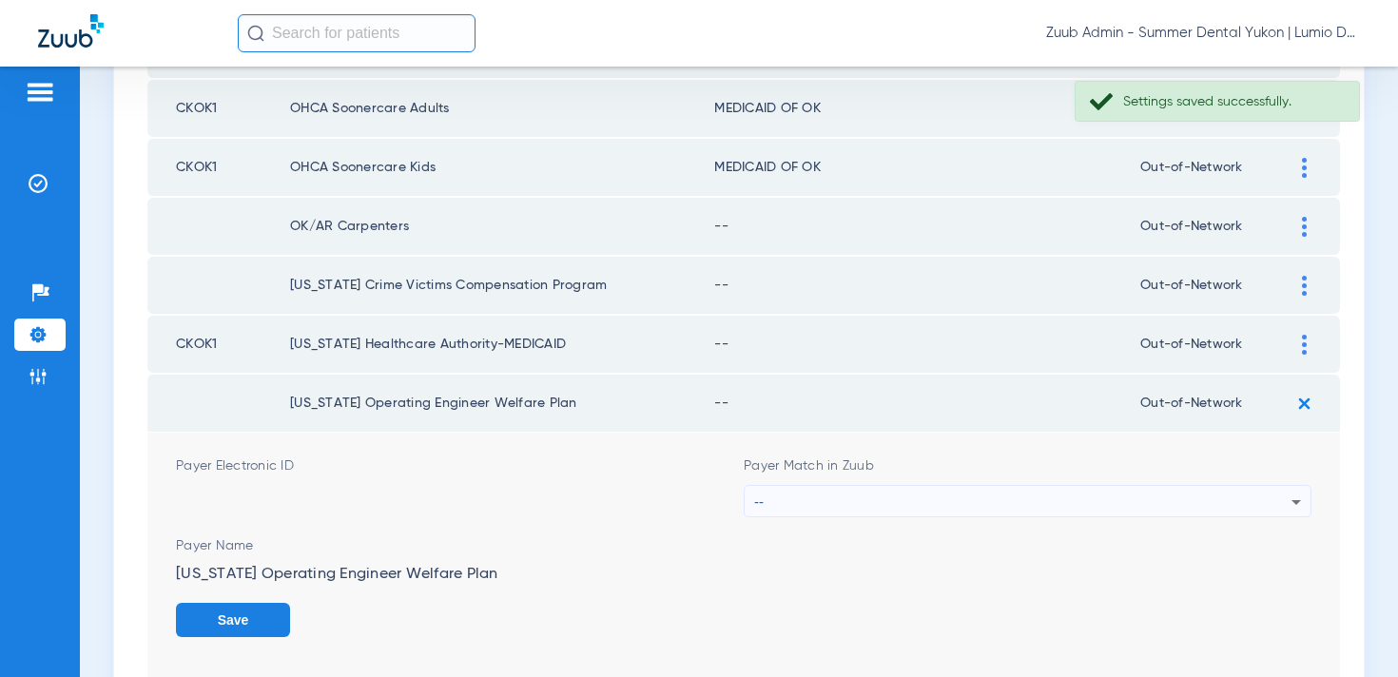
click at [1059, 495] on div "--" at bounding box center [1022, 502] width 537 height 32
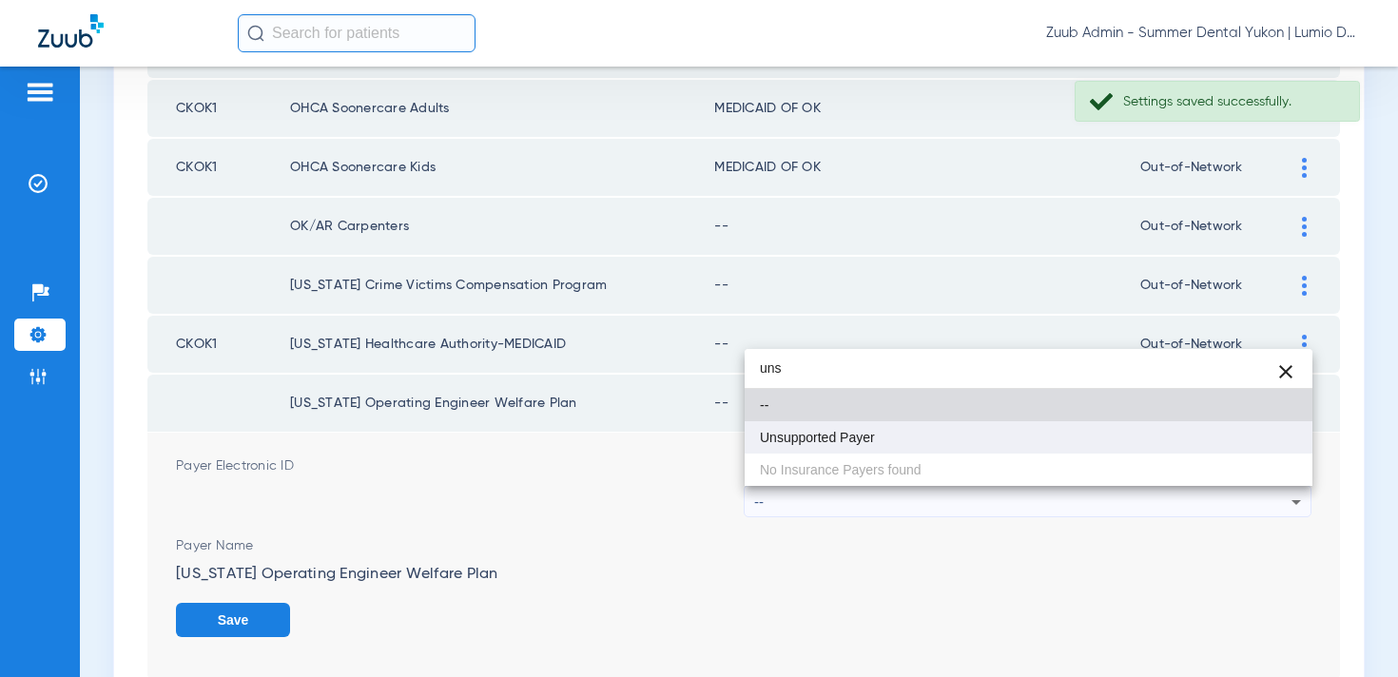
type input "uns"
click at [982, 422] on mat-option "Unsupported Payer" at bounding box center [1029, 437] width 568 height 32
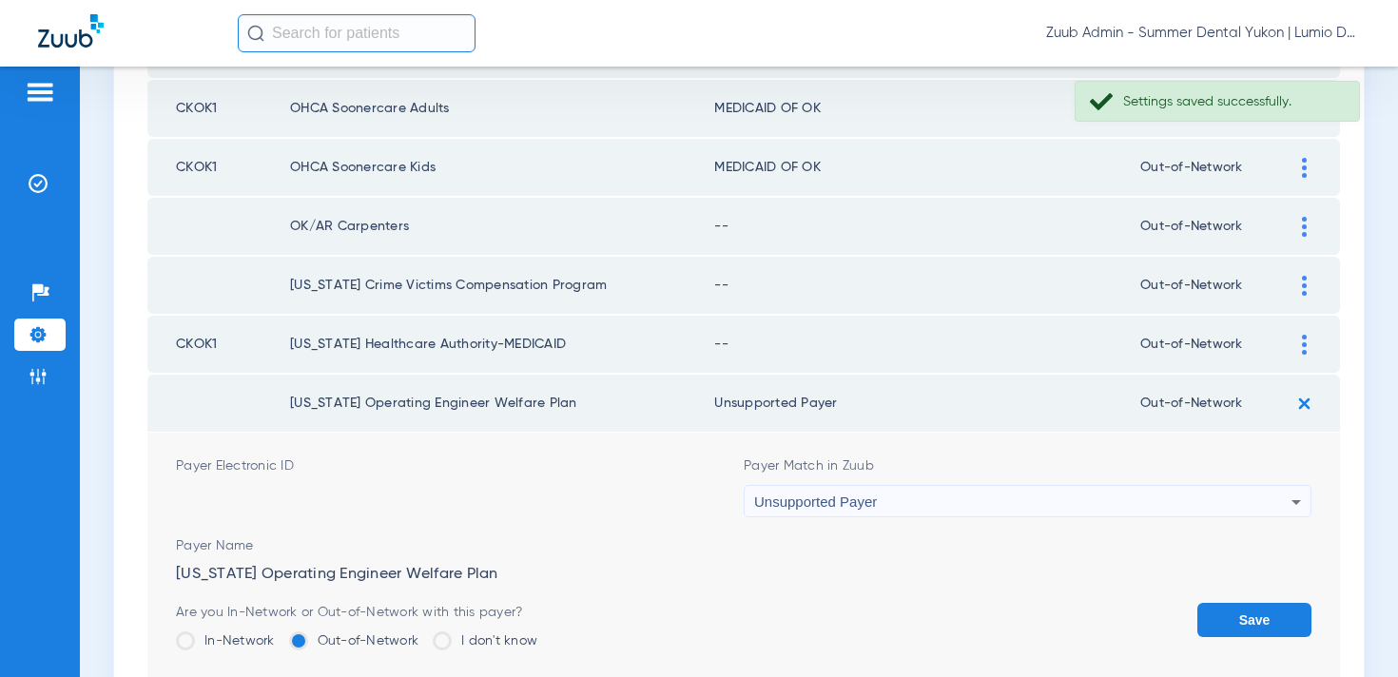
click at [1259, 606] on button "Save" at bounding box center [1255, 620] width 114 height 34
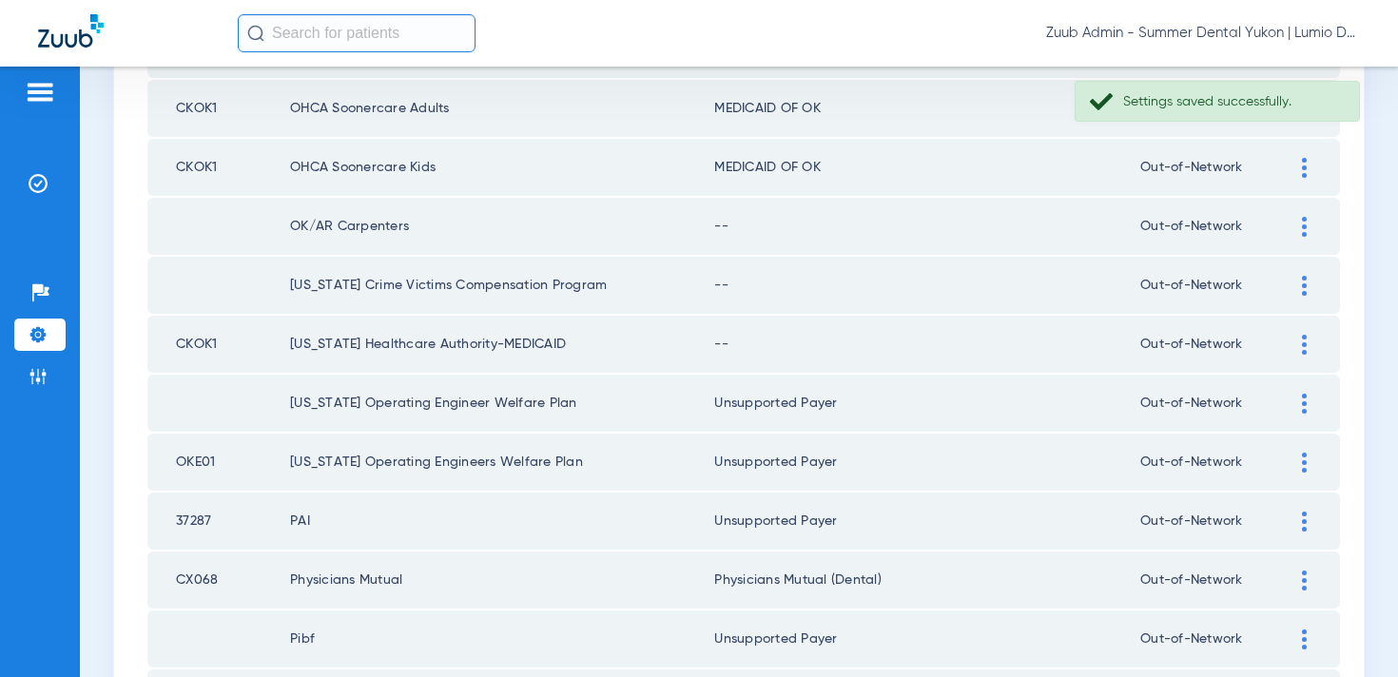
click at [1301, 355] on td at bounding box center [1314, 344] width 52 height 57
click at [1304, 341] on img at bounding box center [1304, 345] width 5 height 20
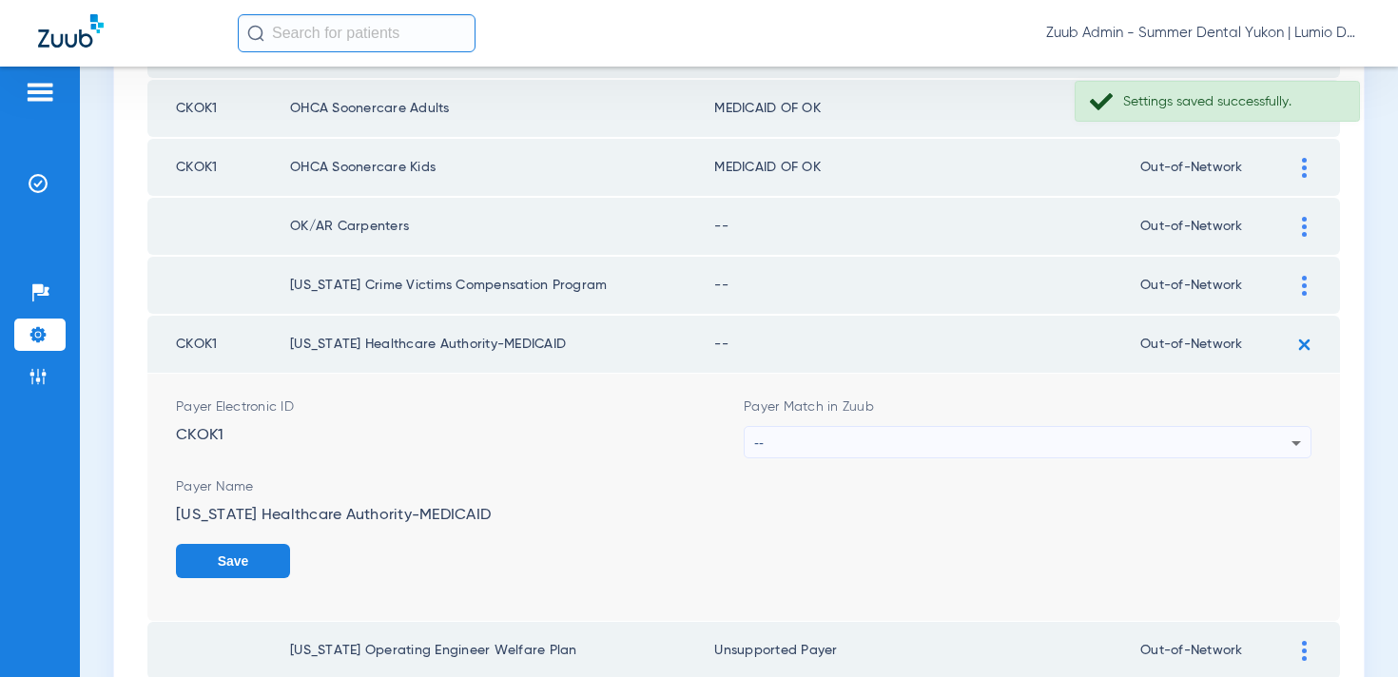
click at [1137, 438] on div "--" at bounding box center [1022, 443] width 537 height 32
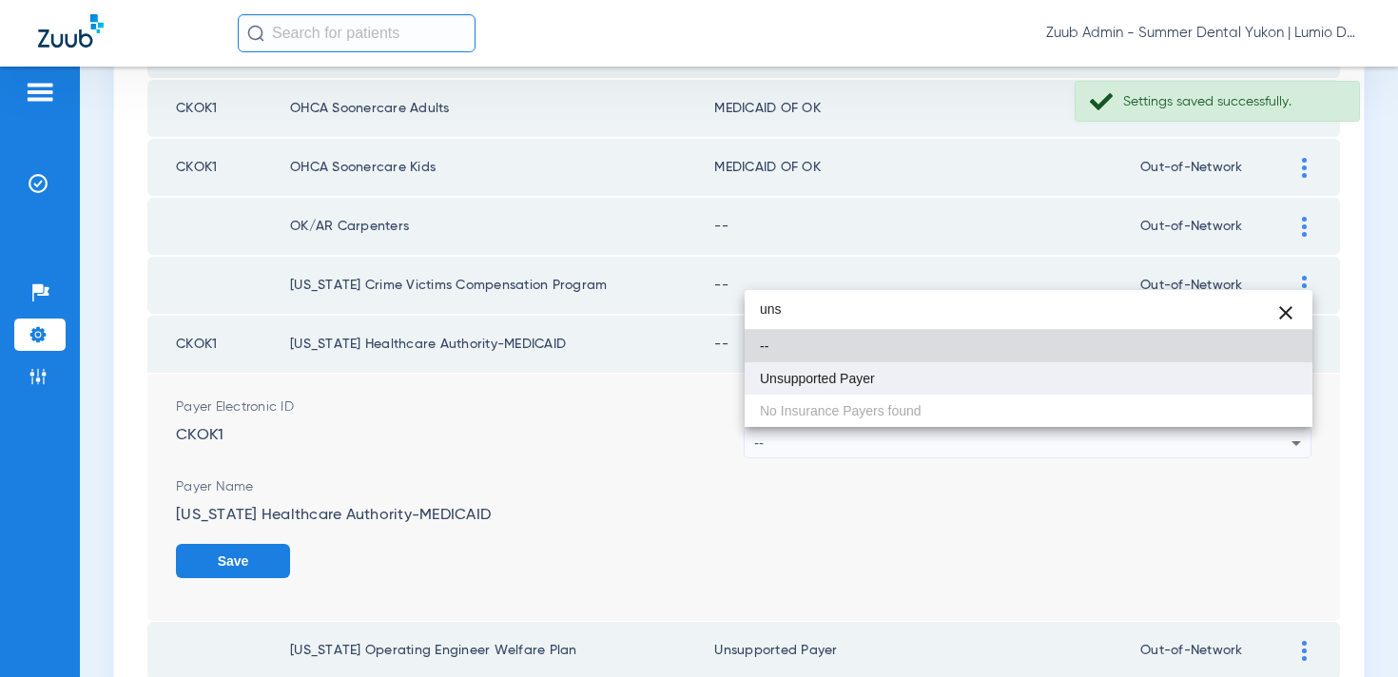
type input "uns"
click at [1090, 385] on mat-option "Unsupported Payer" at bounding box center [1029, 378] width 568 height 32
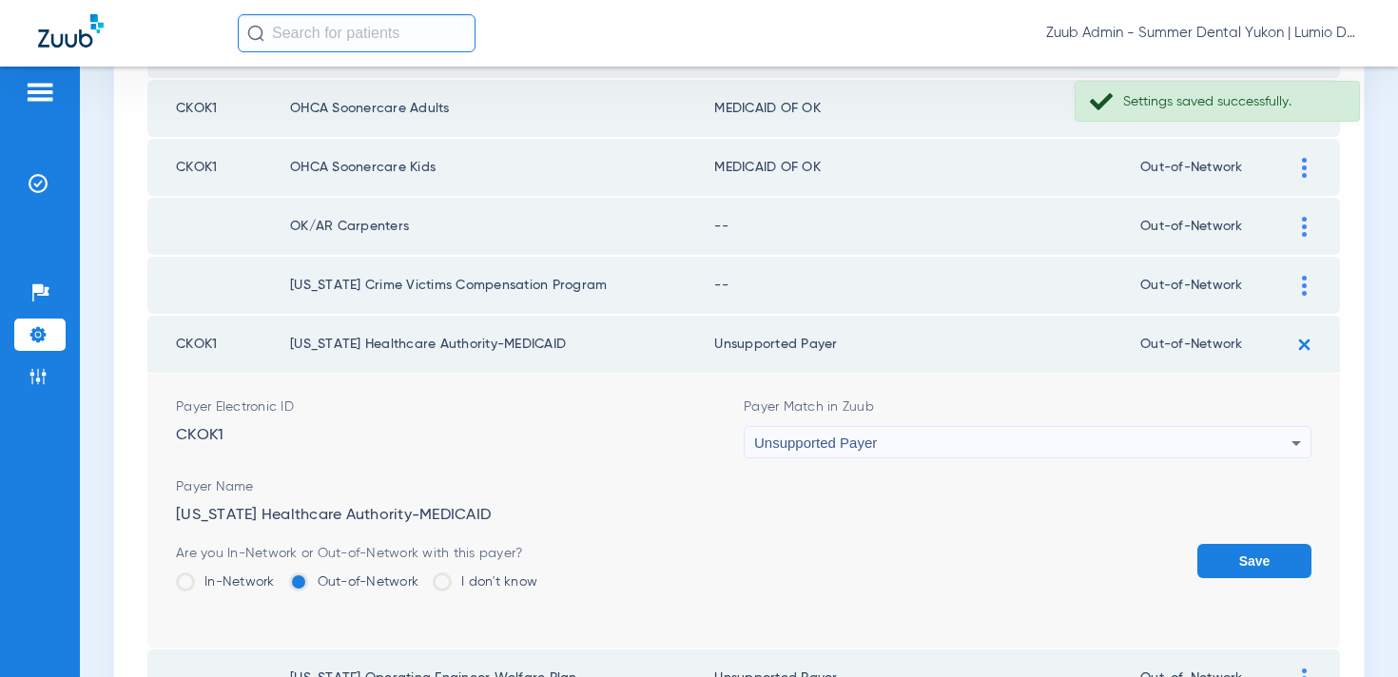
click at [1248, 550] on button "Save" at bounding box center [1255, 561] width 114 height 34
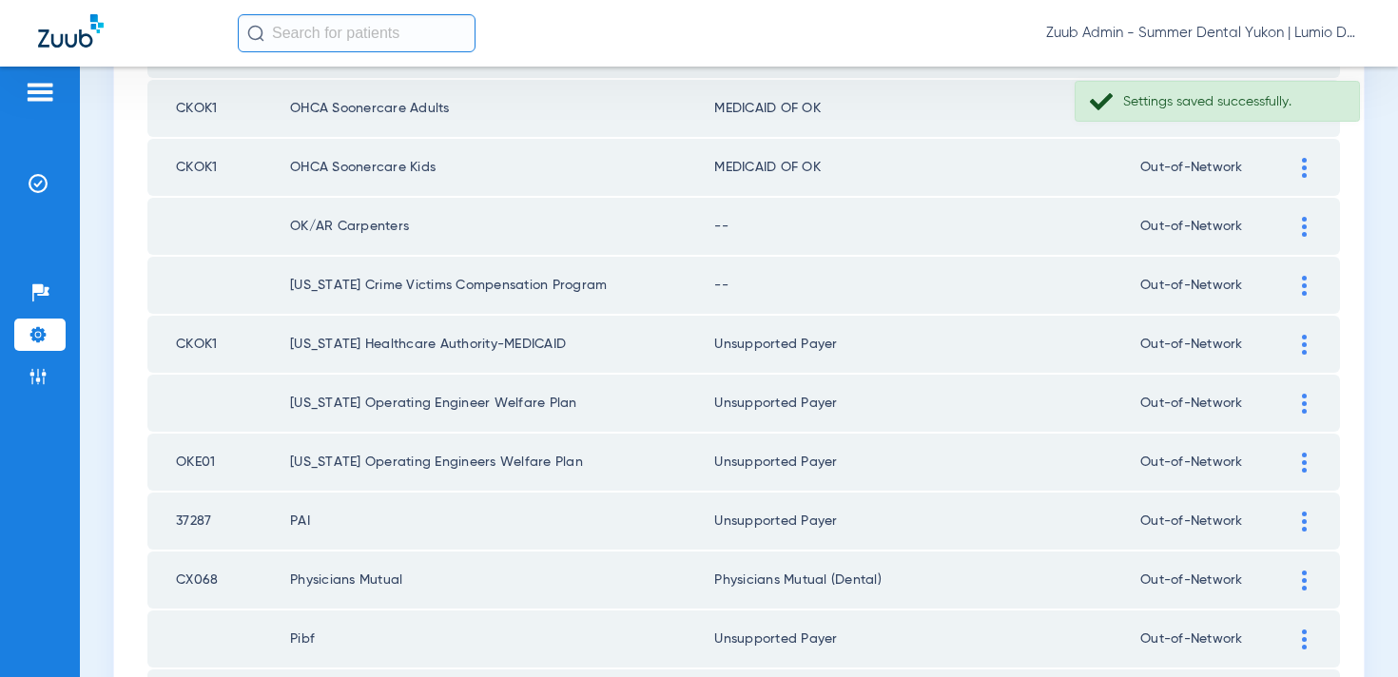
click at [1302, 292] on img at bounding box center [1304, 286] width 5 height 20
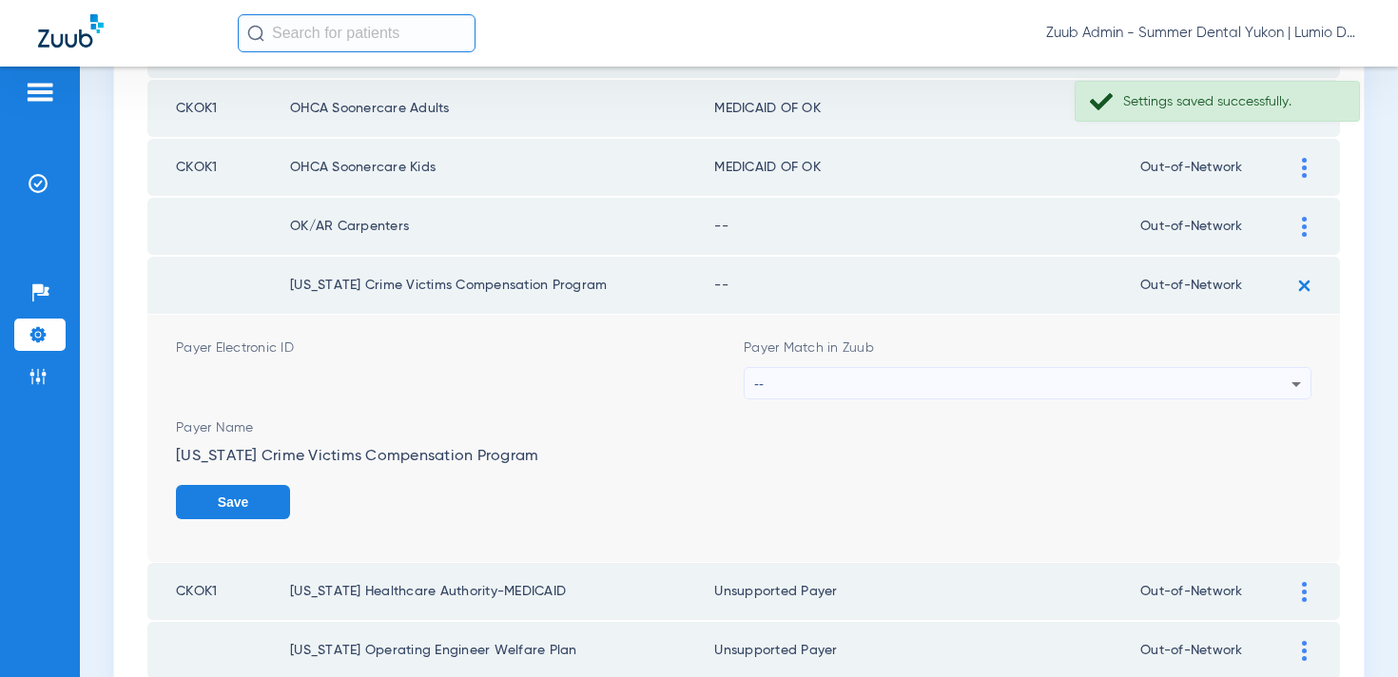
click at [1144, 394] on div "--" at bounding box center [1022, 384] width 537 height 32
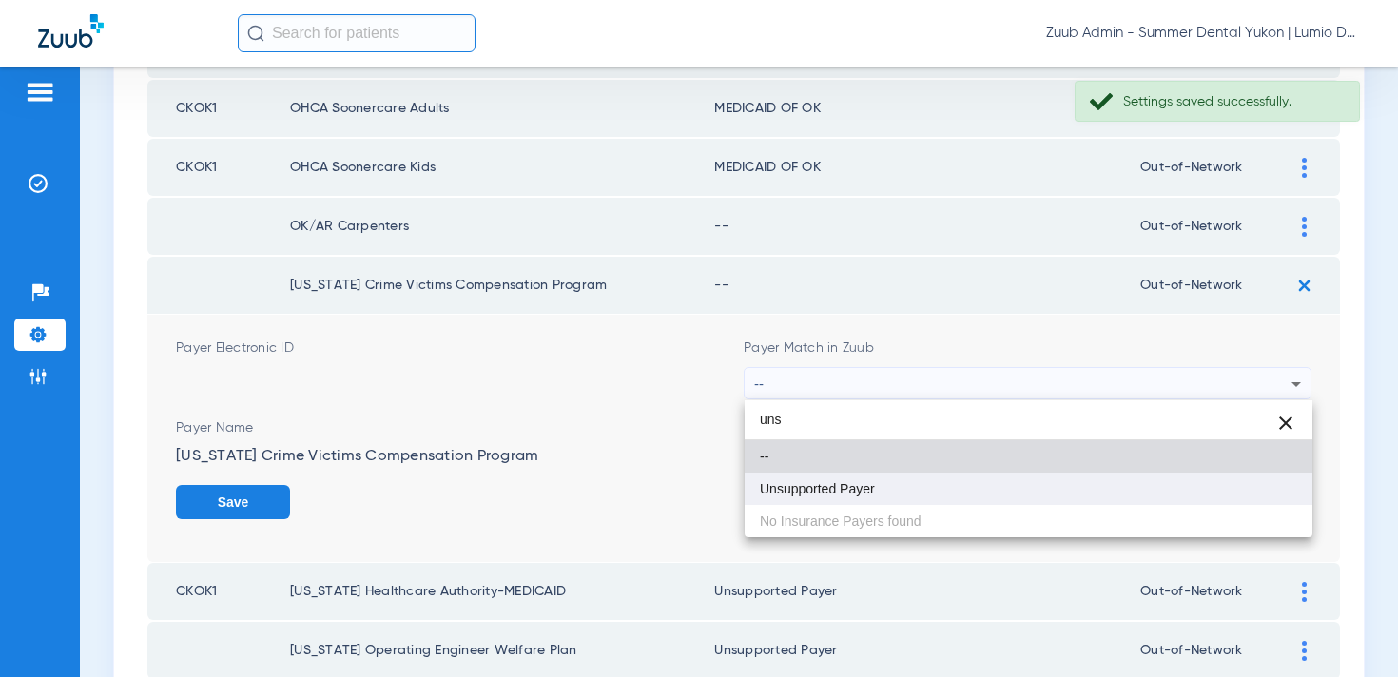
type input "uns"
click at [1114, 488] on mat-option "Unsupported Payer" at bounding box center [1029, 489] width 568 height 32
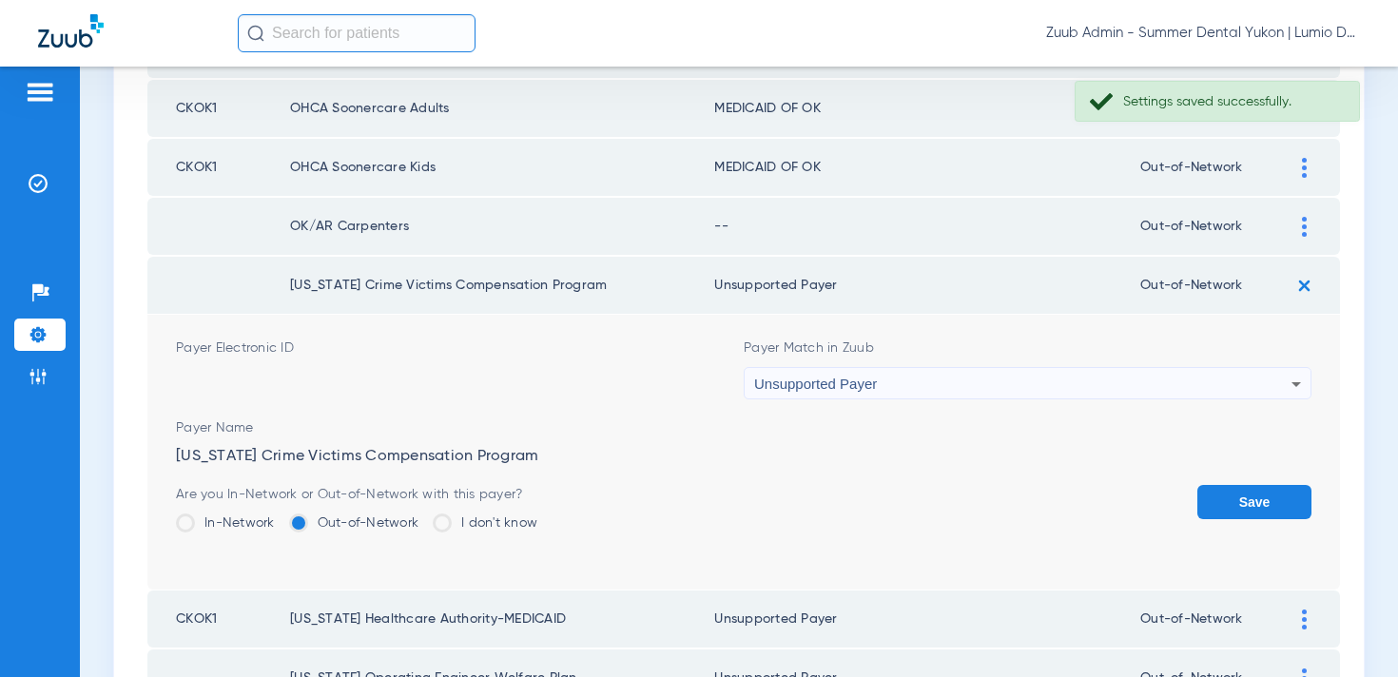
click at [1252, 500] on button "Save" at bounding box center [1255, 502] width 114 height 34
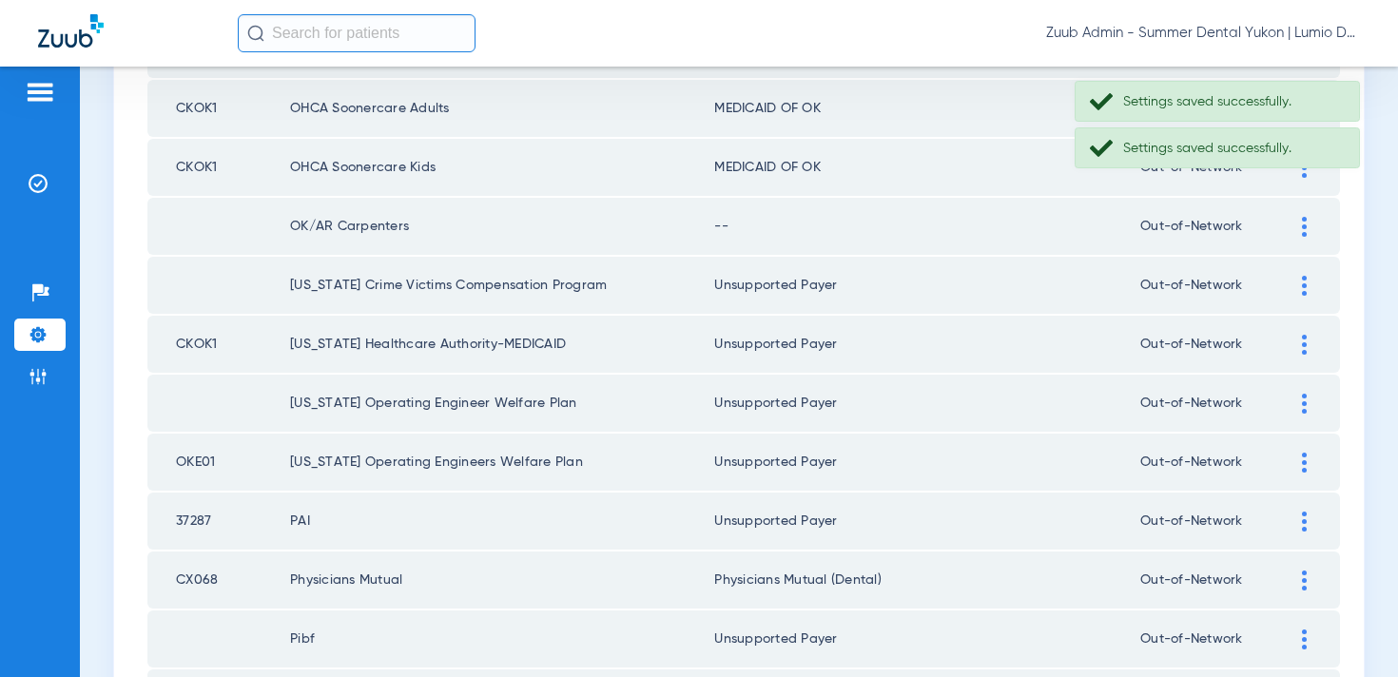
click at [1305, 227] on img at bounding box center [1304, 227] width 5 height 20
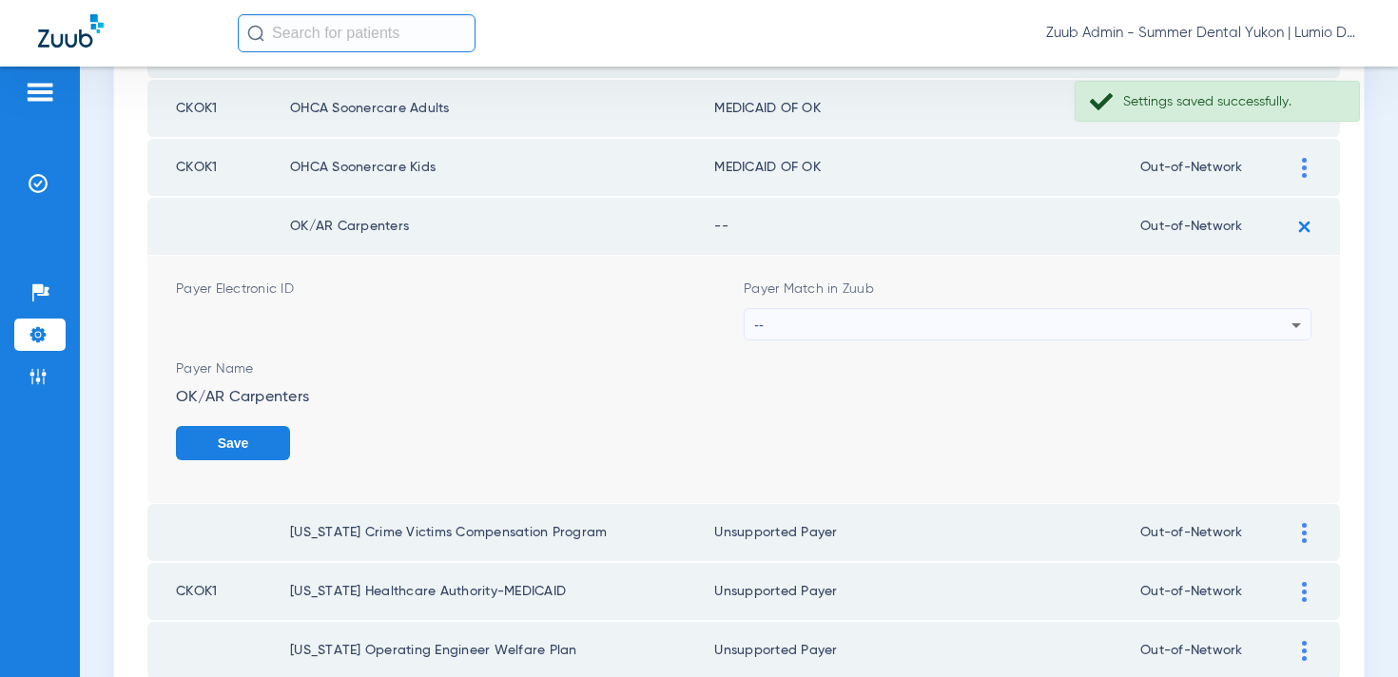
click at [1122, 324] on div "--" at bounding box center [1022, 325] width 537 height 32
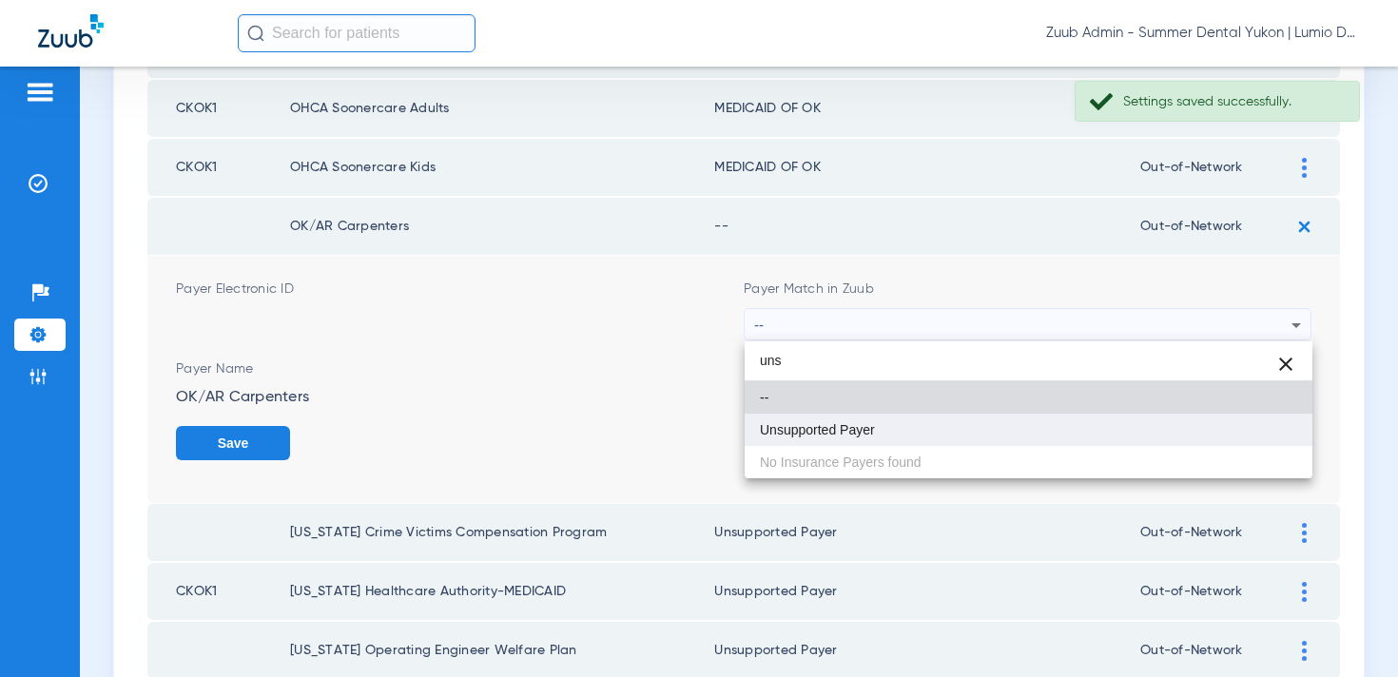
type input "uns"
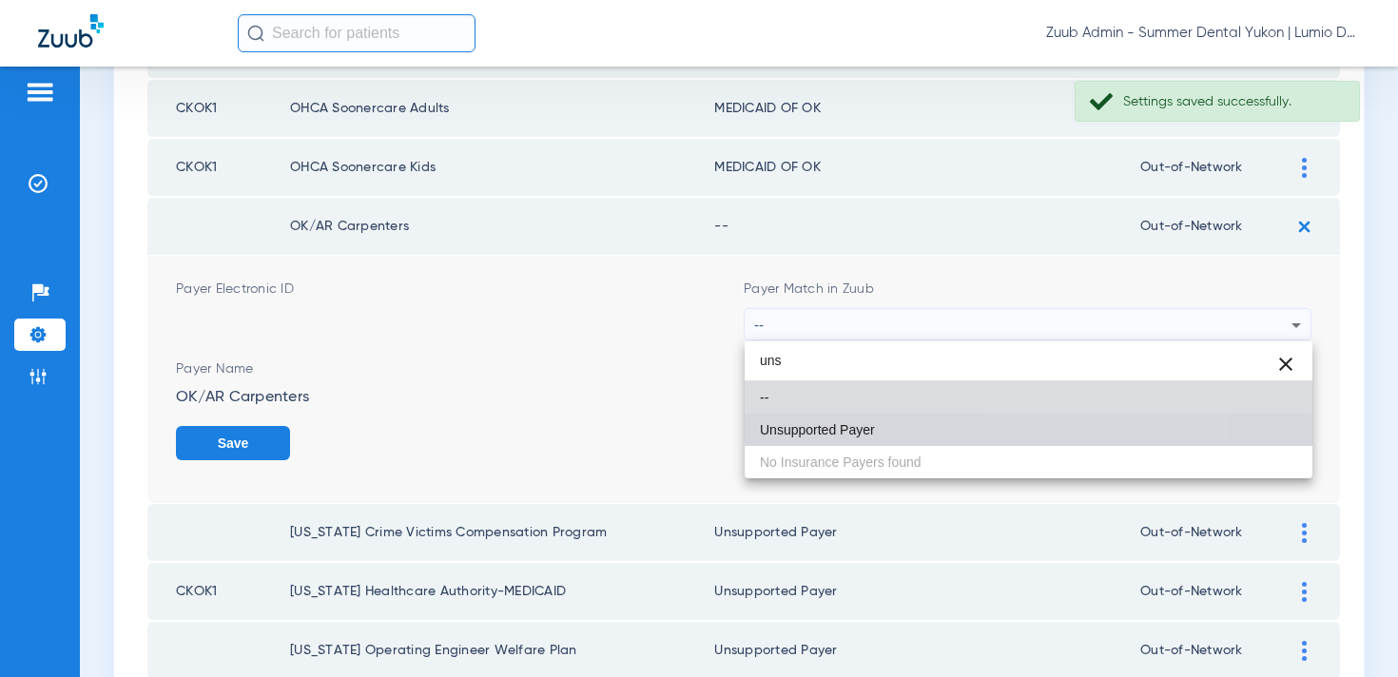
click at [1070, 418] on mat-option "Unsupported Payer" at bounding box center [1029, 430] width 568 height 32
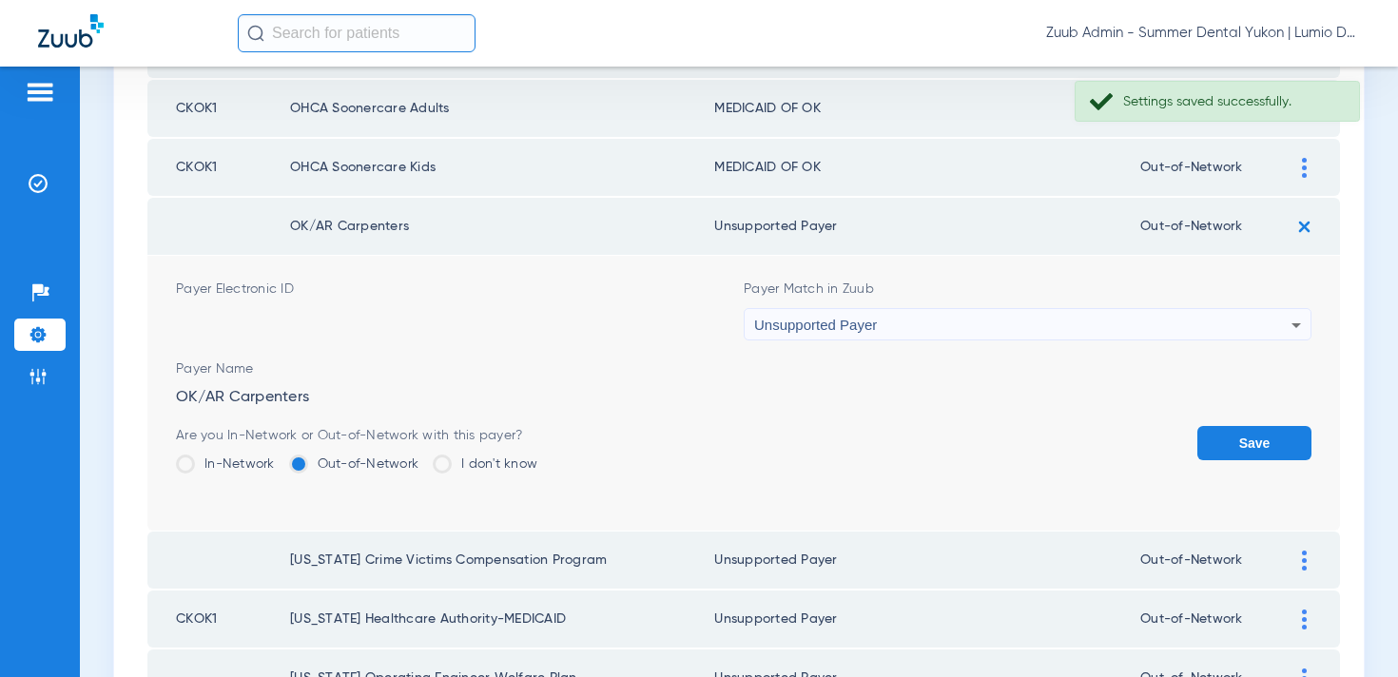
click at [1227, 439] on button "Save" at bounding box center [1255, 443] width 114 height 34
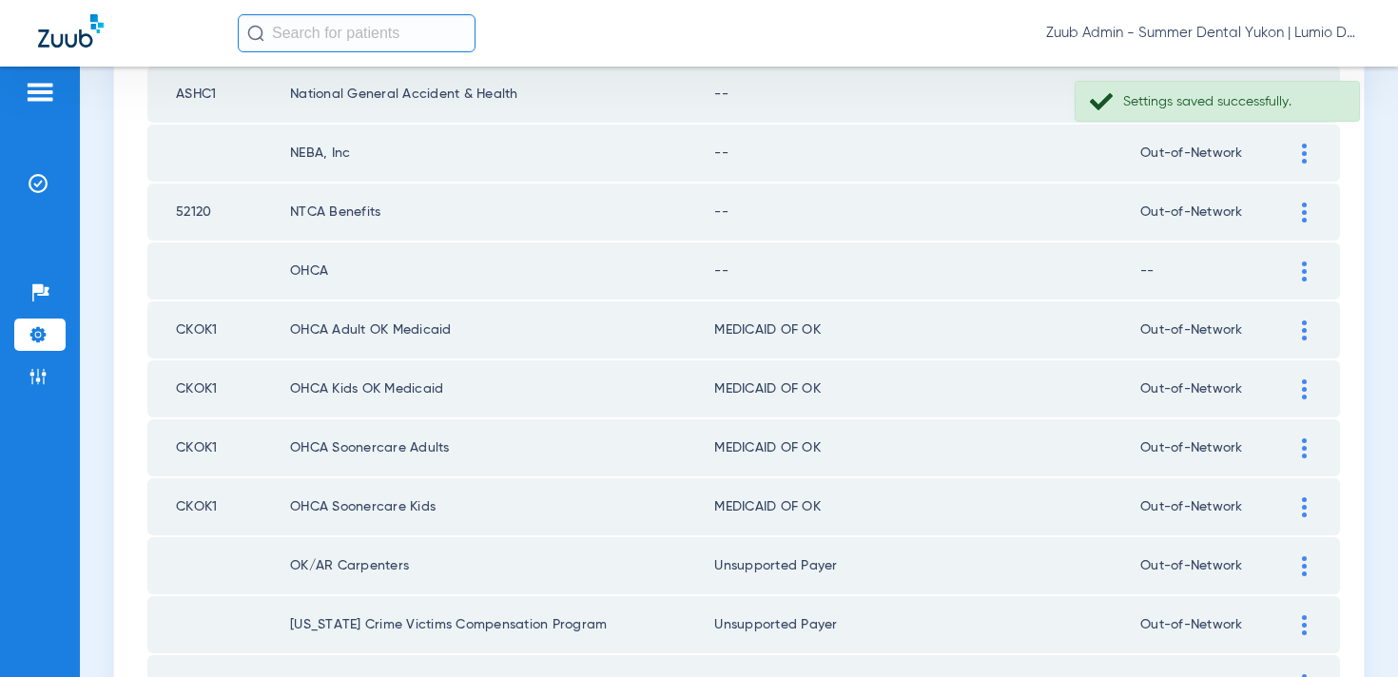
scroll to position [706, 0]
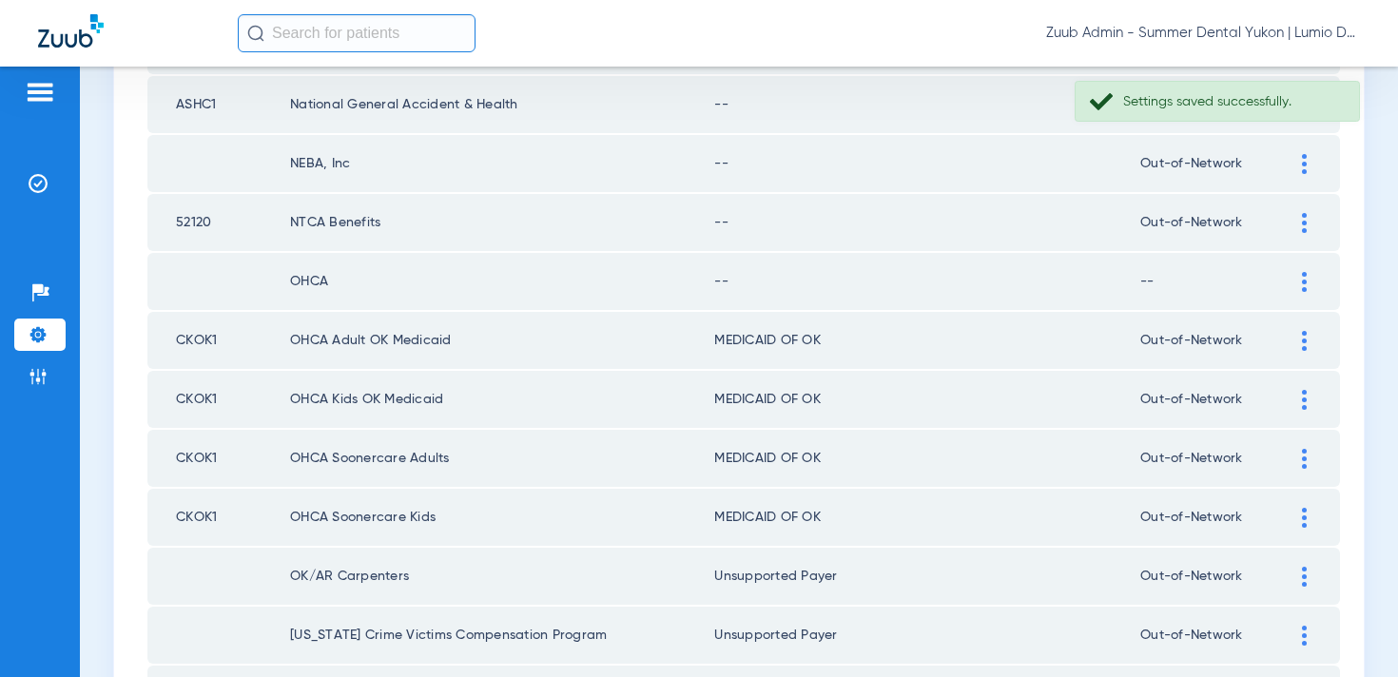
click at [1307, 285] on div at bounding box center [1304, 282] width 33 height 20
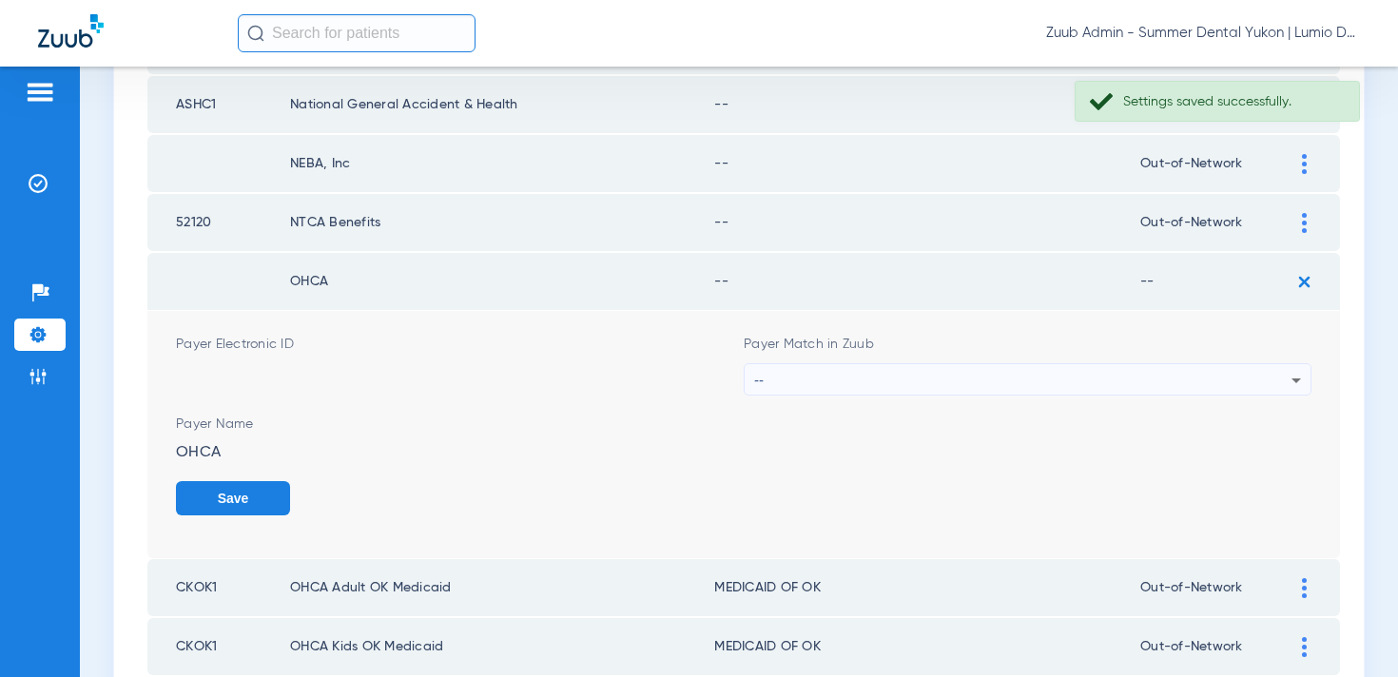
click at [1024, 379] on div "--" at bounding box center [1022, 380] width 537 height 32
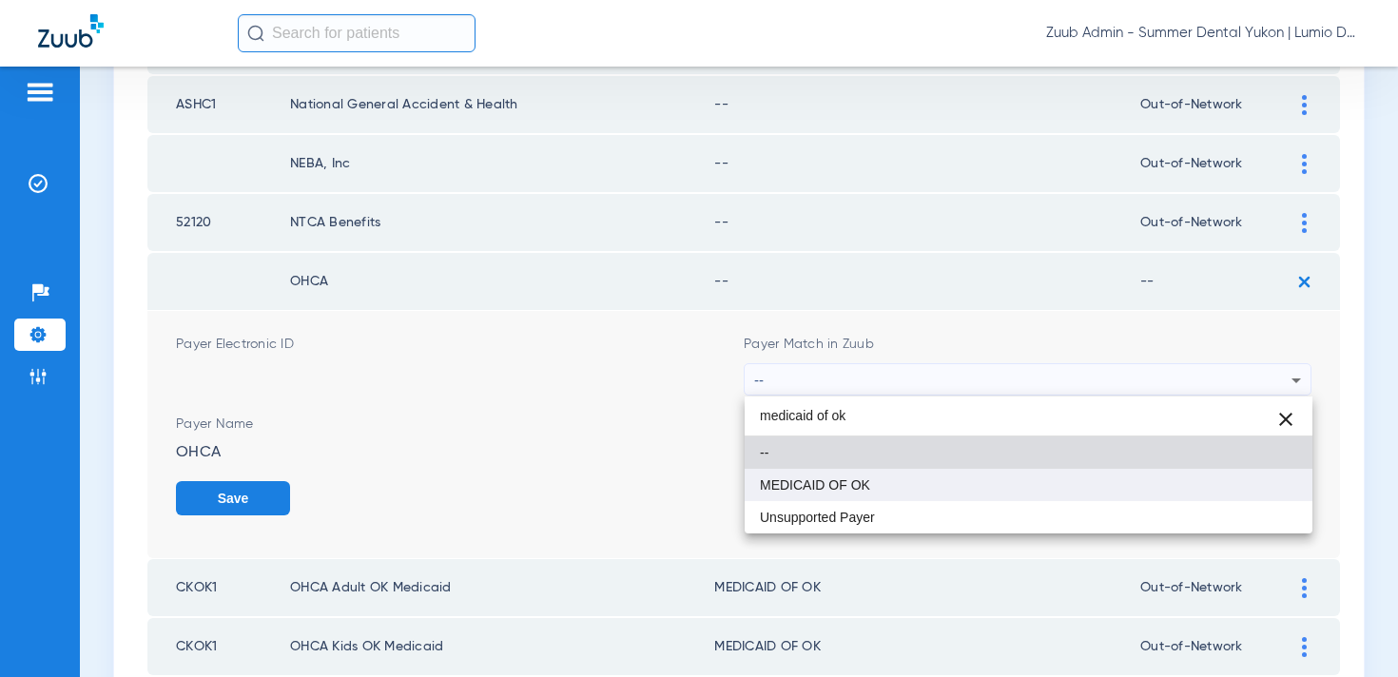
type input "medicaid of ok"
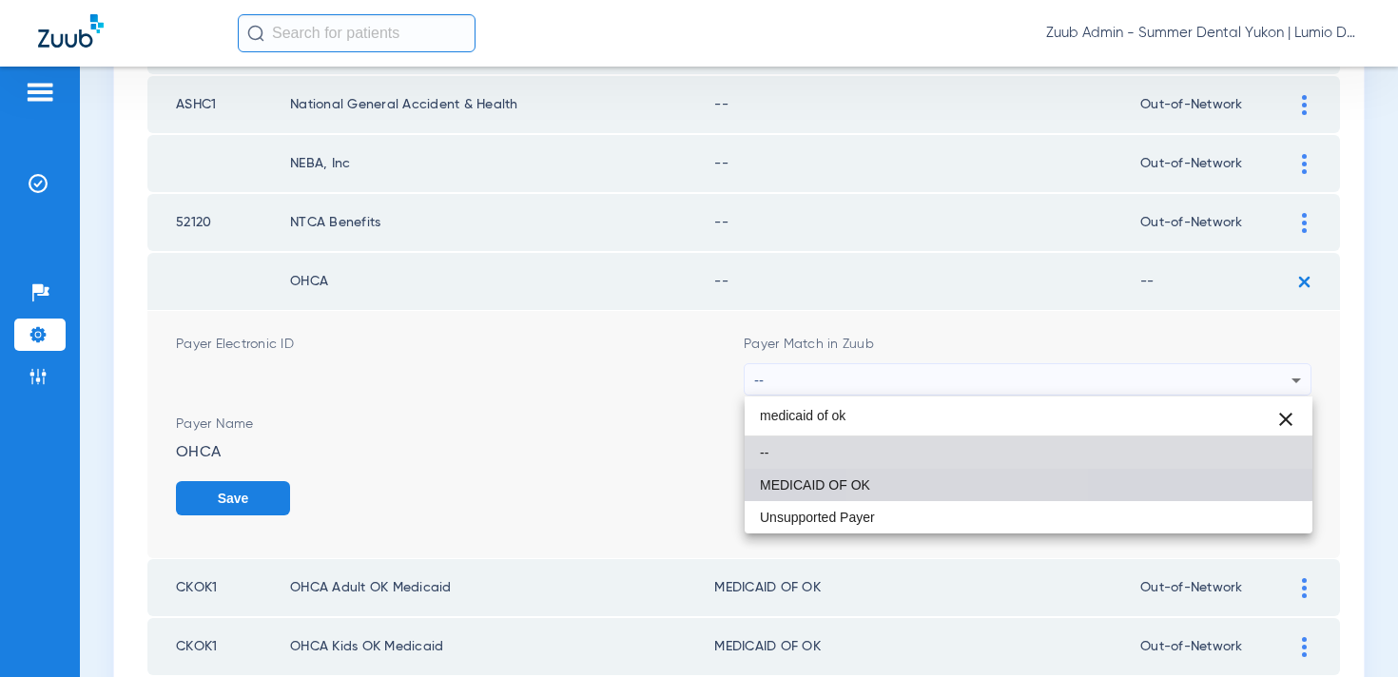
click at [959, 476] on mat-option "MEDICAID OF OK" at bounding box center [1029, 485] width 568 height 32
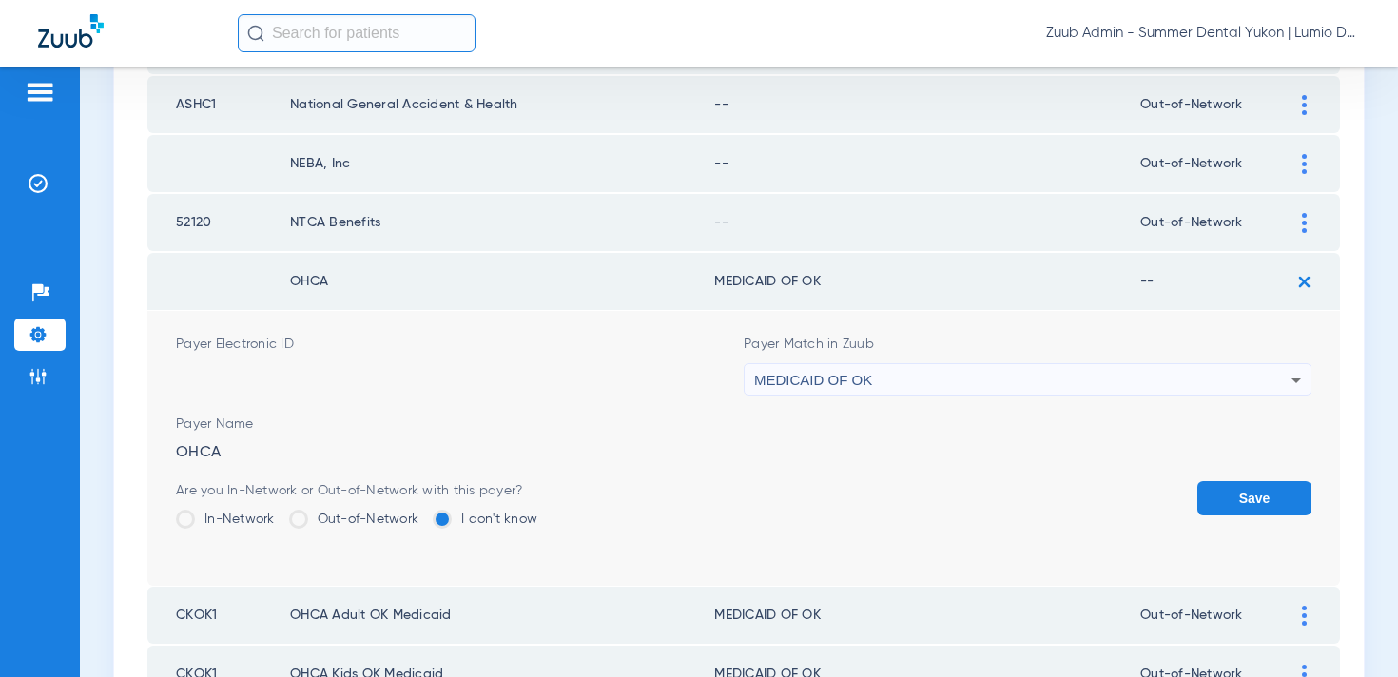
click at [1229, 508] on button "Save" at bounding box center [1255, 498] width 114 height 34
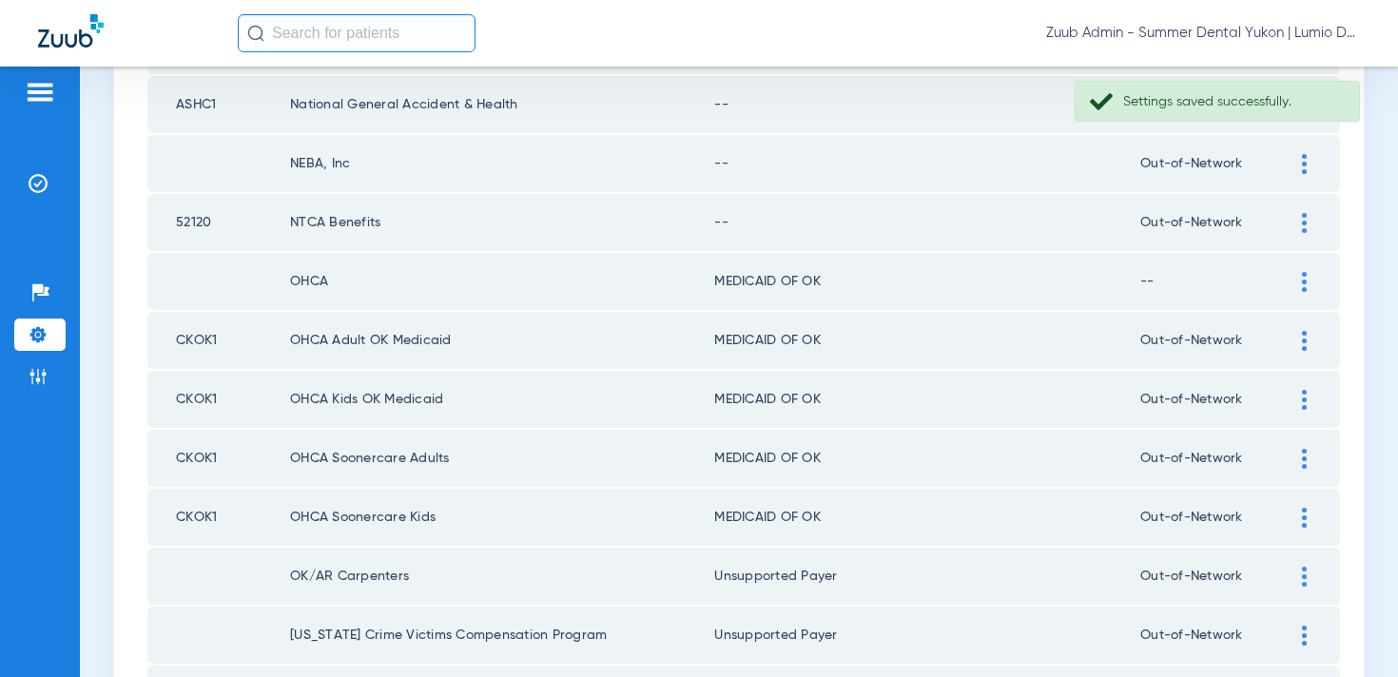
click at [1293, 217] on div at bounding box center [1304, 223] width 33 height 20
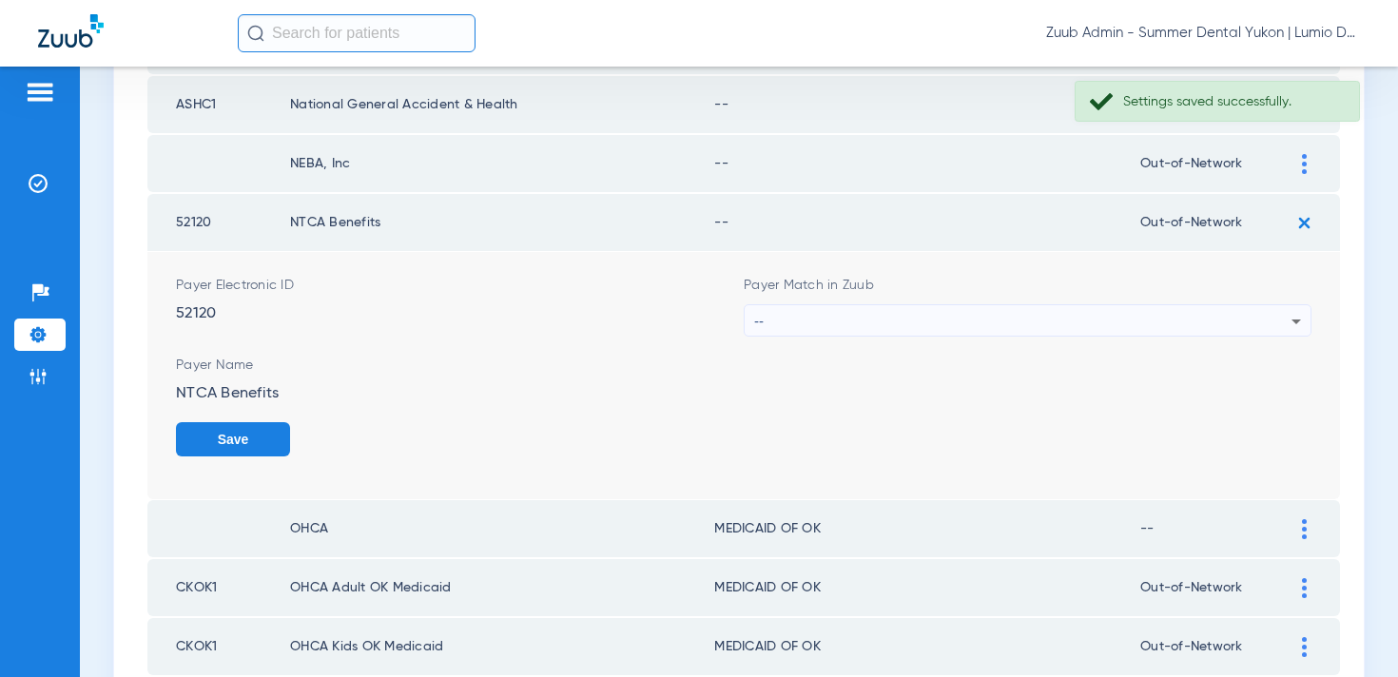
click at [1040, 304] on mat-select "--" at bounding box center [1028, 320] width 568 height 32
click at [1041, 319] on div "--" at bounding box center [1022, 321] width 537 height 32
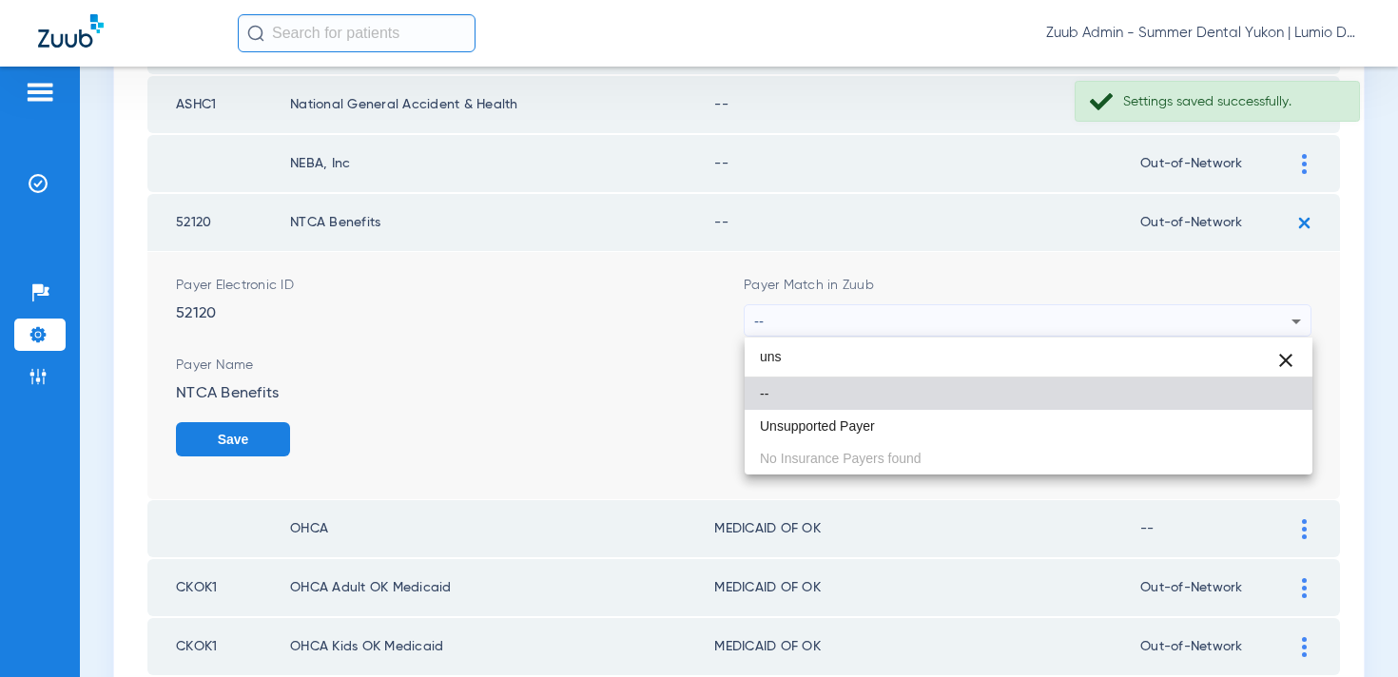
type input "uns"
click at [957, 443] on div "uns close -- Unsupported Payer No Insurance Payers found" at bounding box center [1029, 406] width 568 height 137
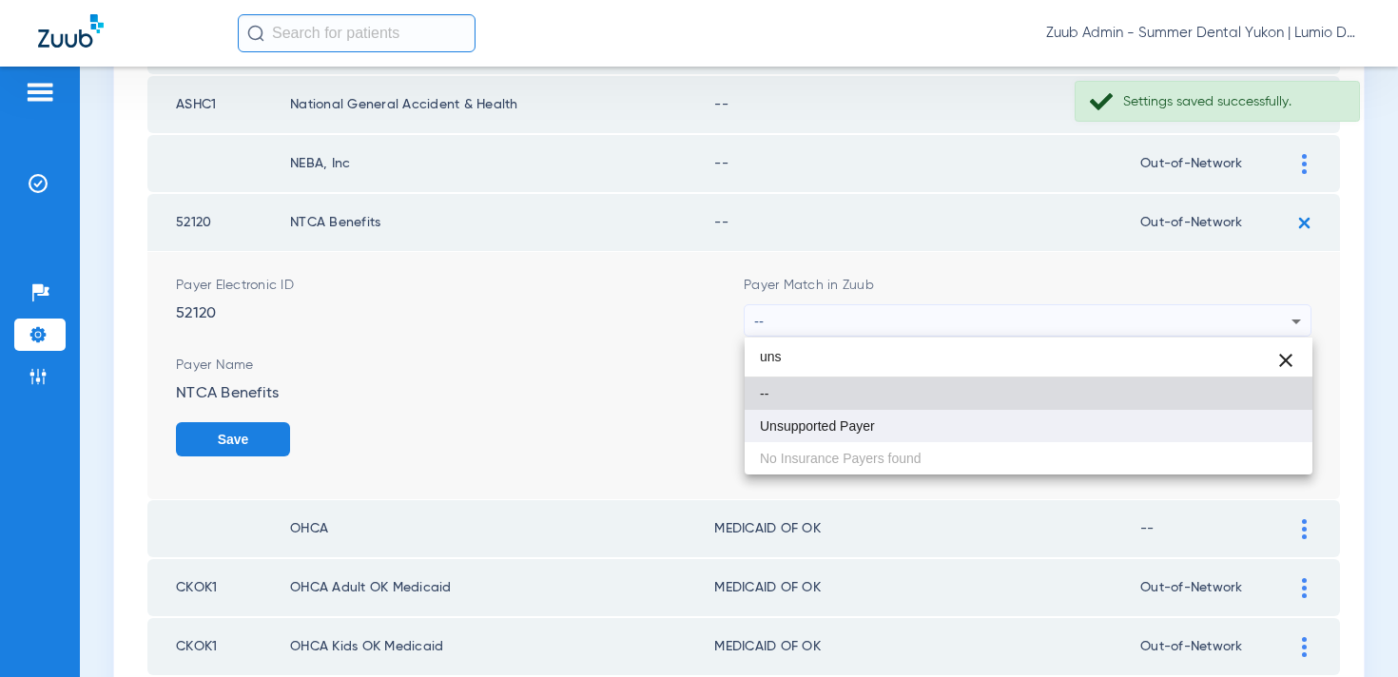
click at [961, 427] on mat-option "Unsupported Payer" at bounding box center [1029, 426] width 568 height 32
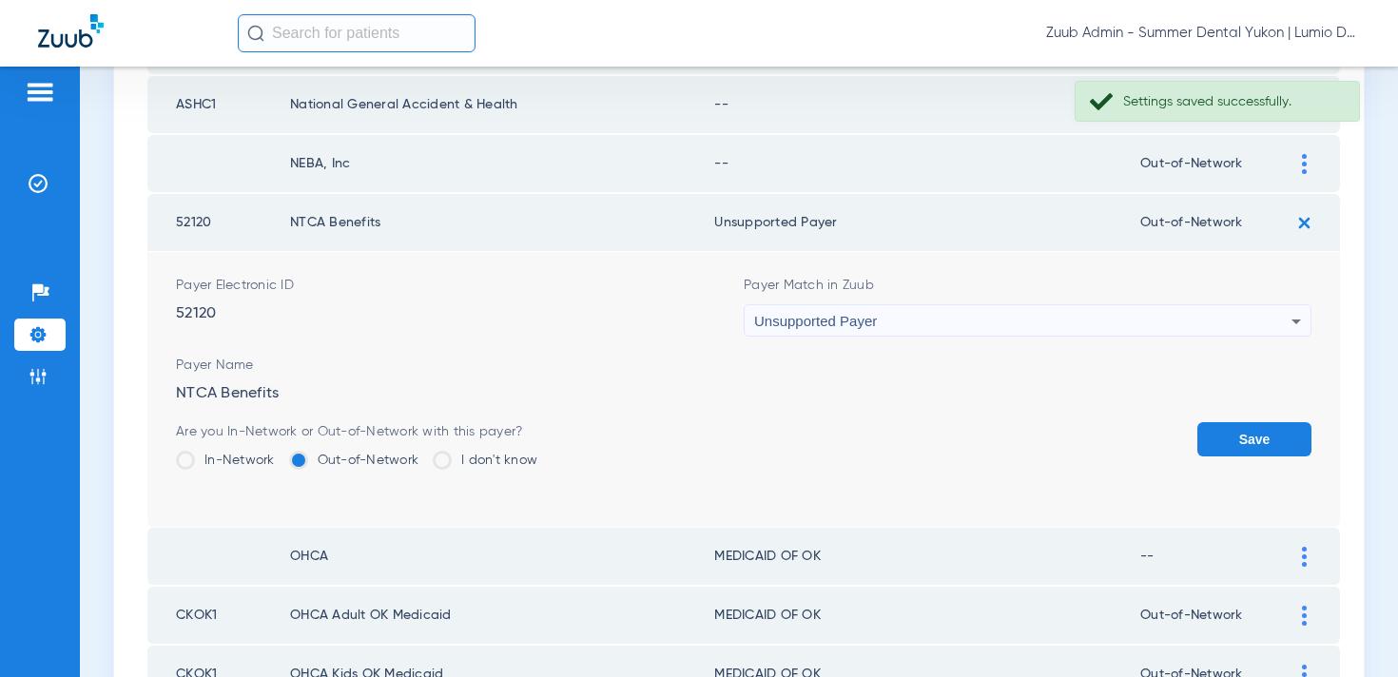
click at [1220, 445] on button "Save" at bounding box center [1255, 439] width 114 height 34
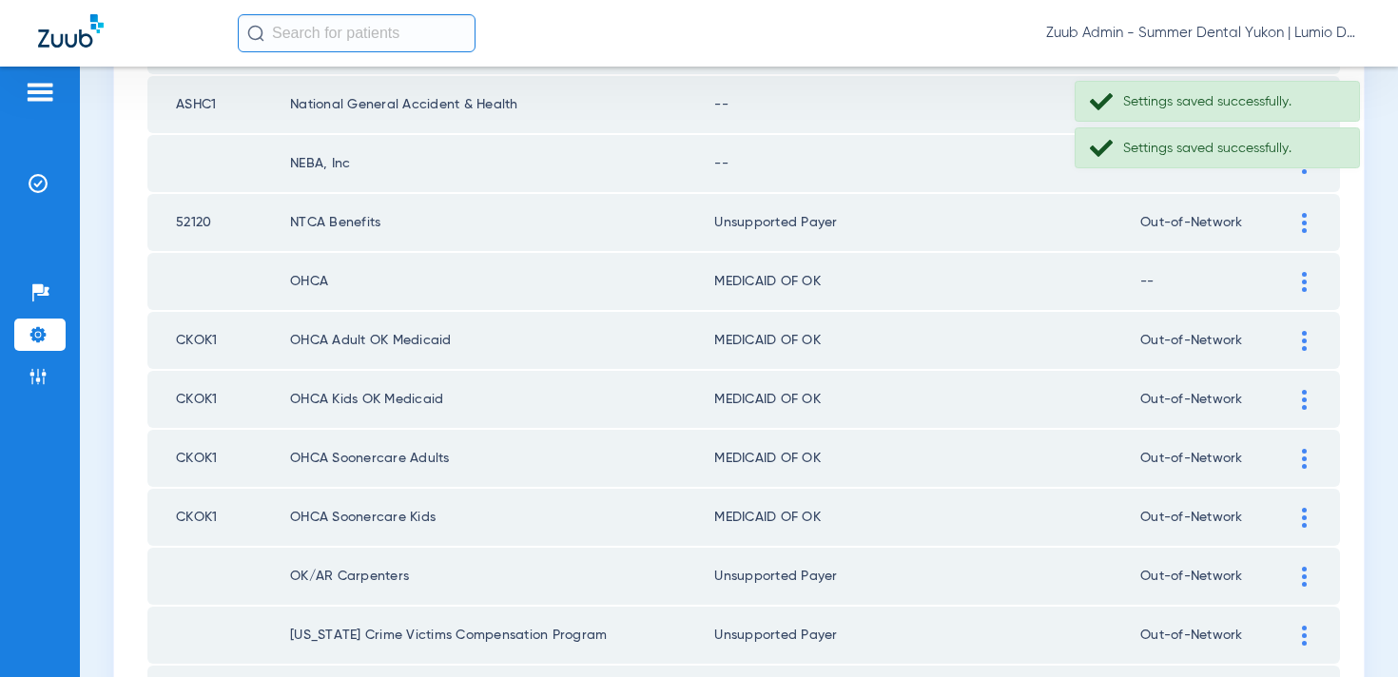
scroll to position [573, 0]
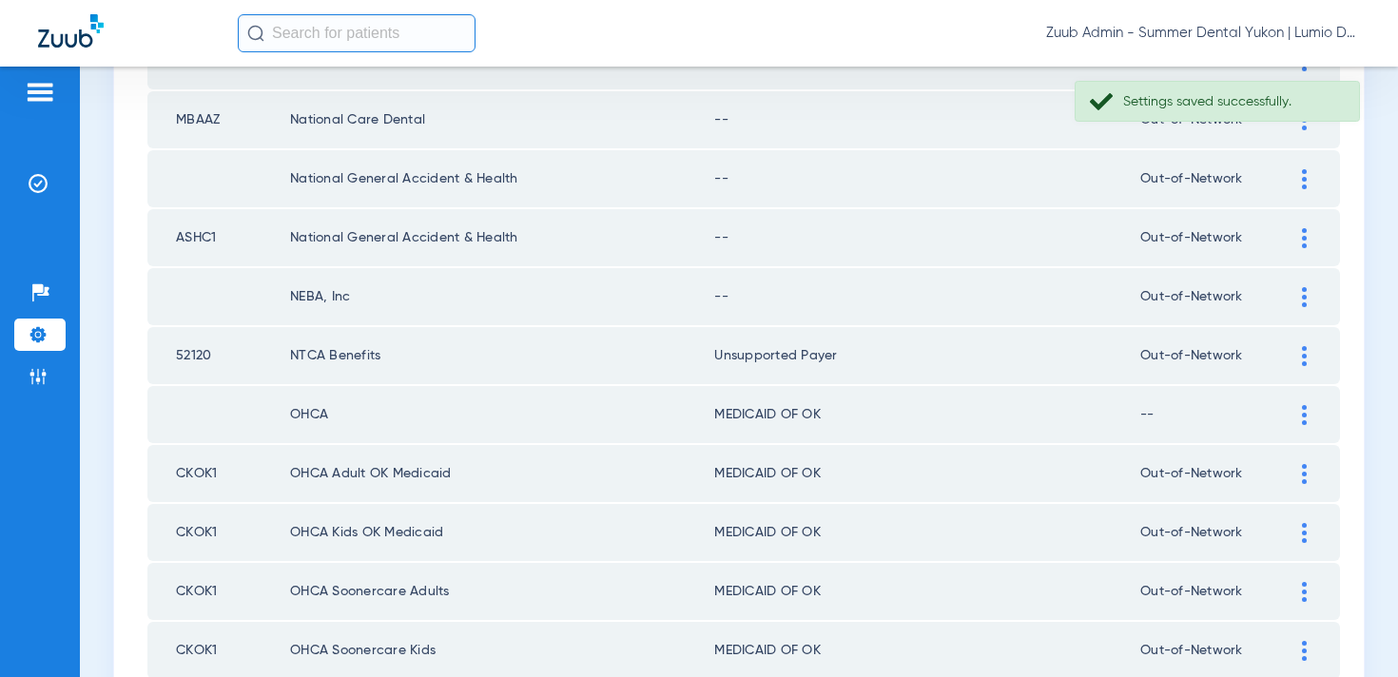
click at [1310, 298] on div at bounding box center [1304, 297] width 33 height 20
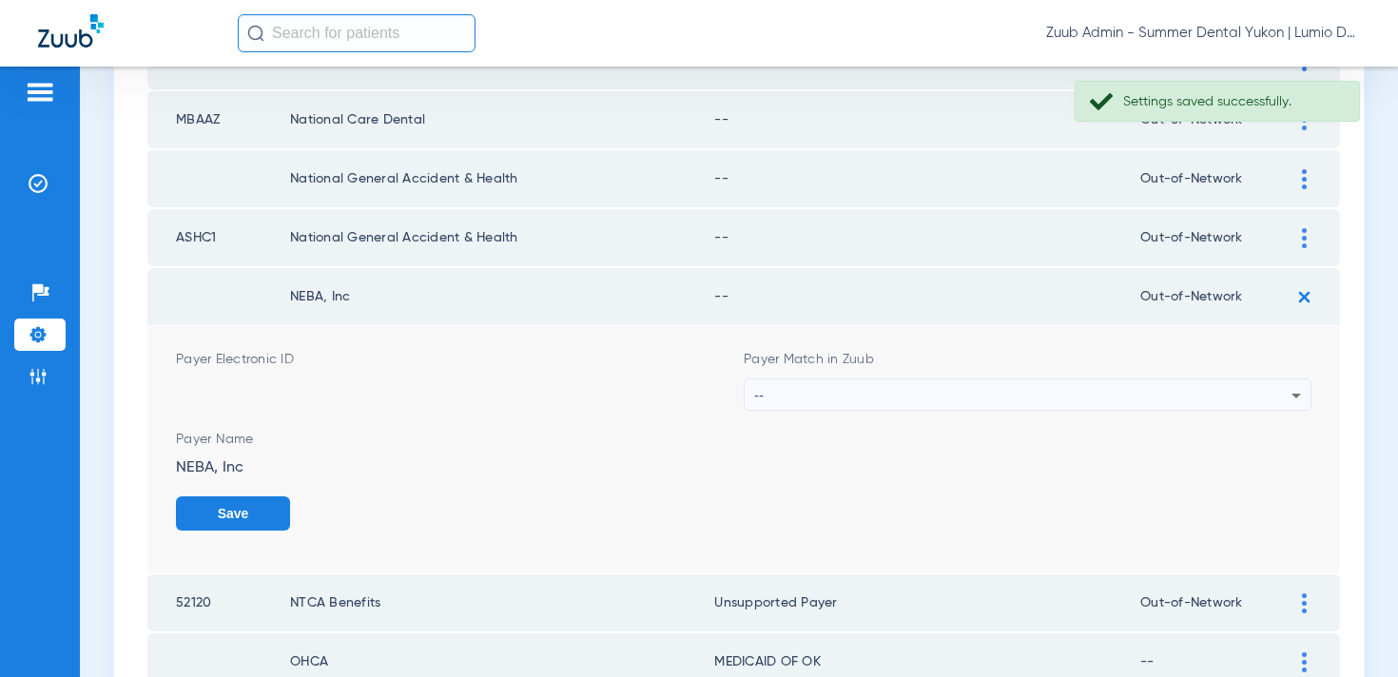
click at [1142, 396] on div "--" at bounding box center [1022, 396] width 537 height 32
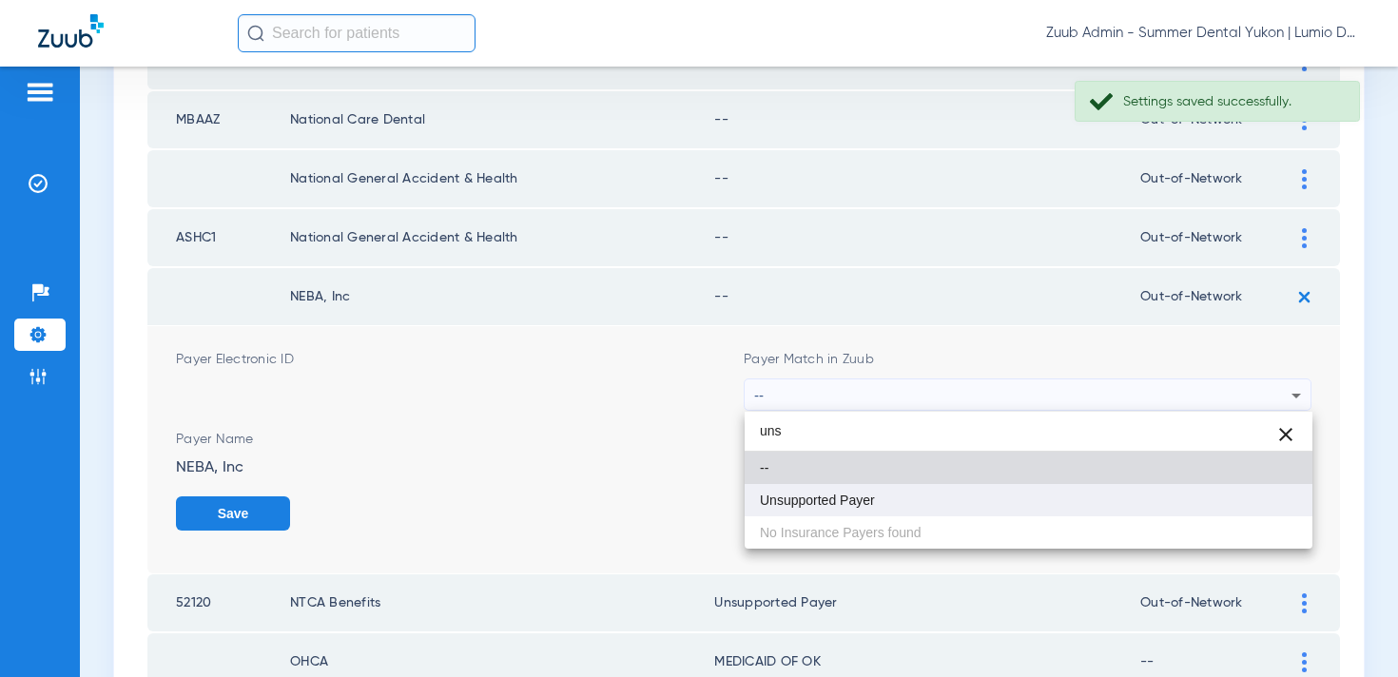
type input "uns"
click at [1073, 492] on mat-option "Unsupported Payer" at bounding box center [1029, 500] width 568 height 32
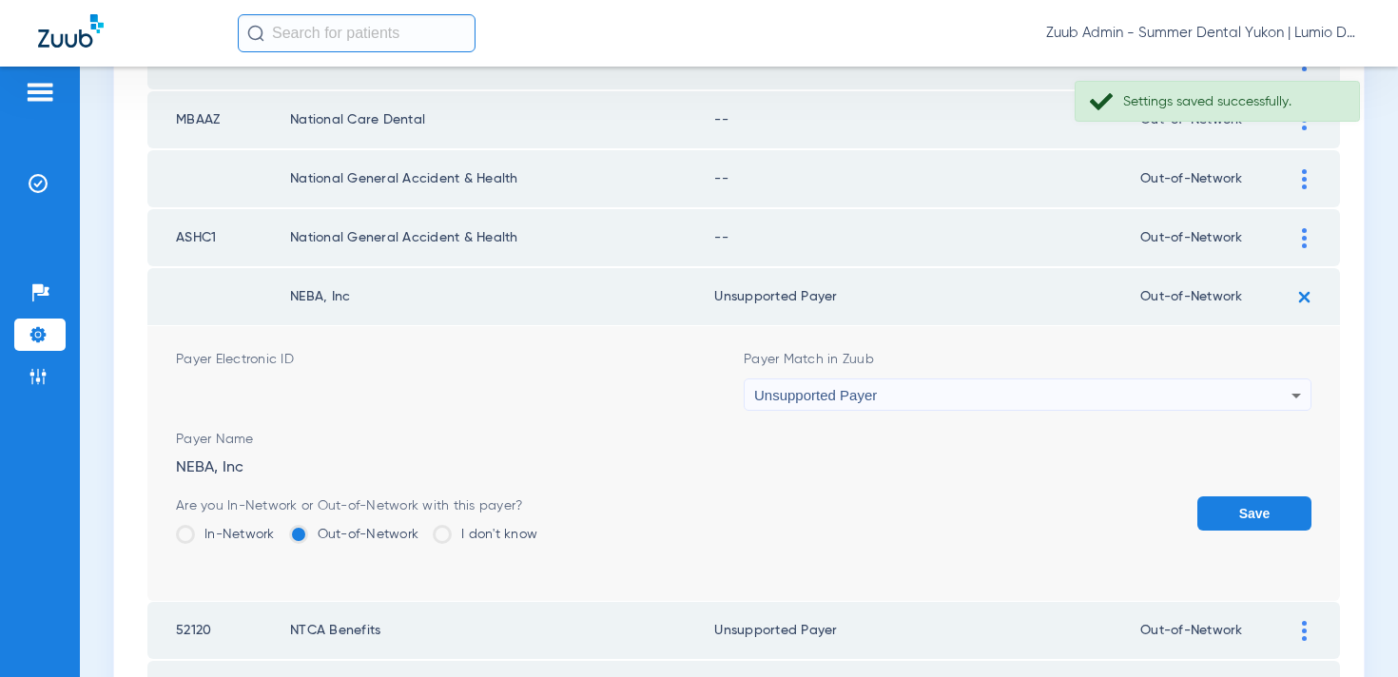
click at [1220, 518] on button "Save" at bounding box center [1255, 514] width 114 height 34
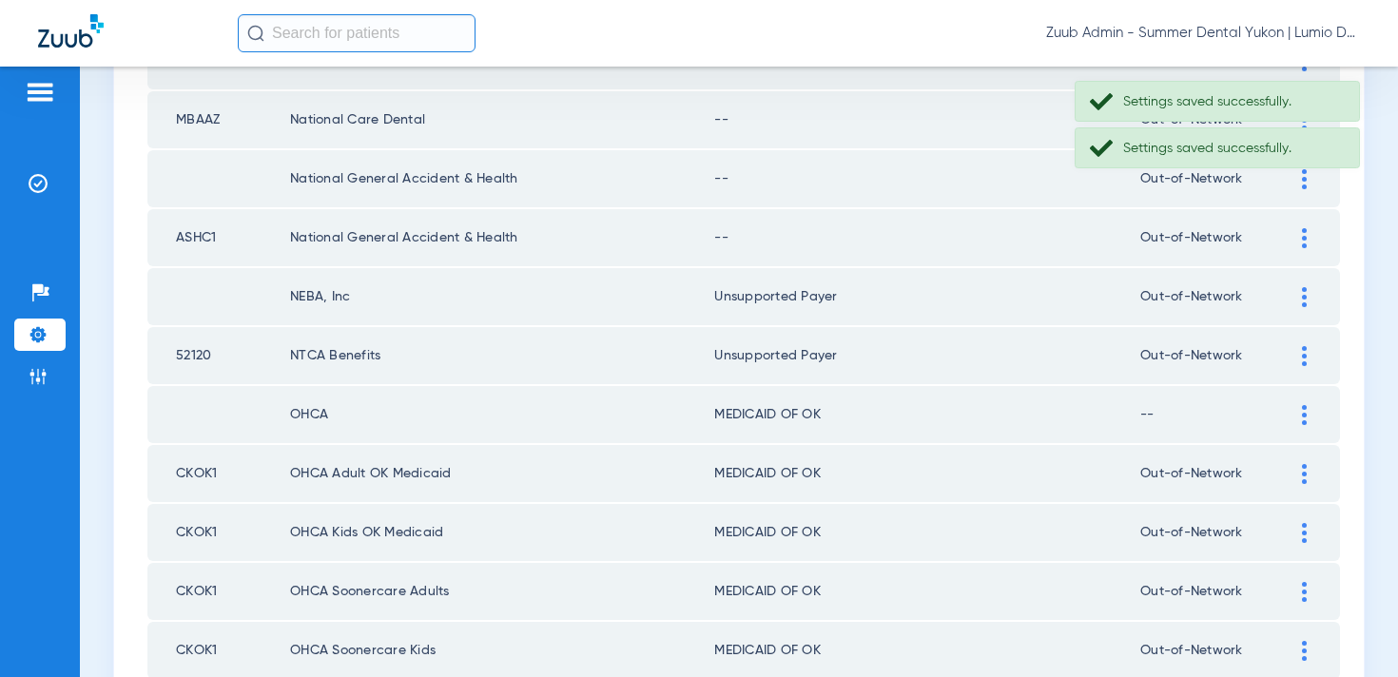
click at [1302, 235] on img at bounding box center [1304, 238] width 5 height 20
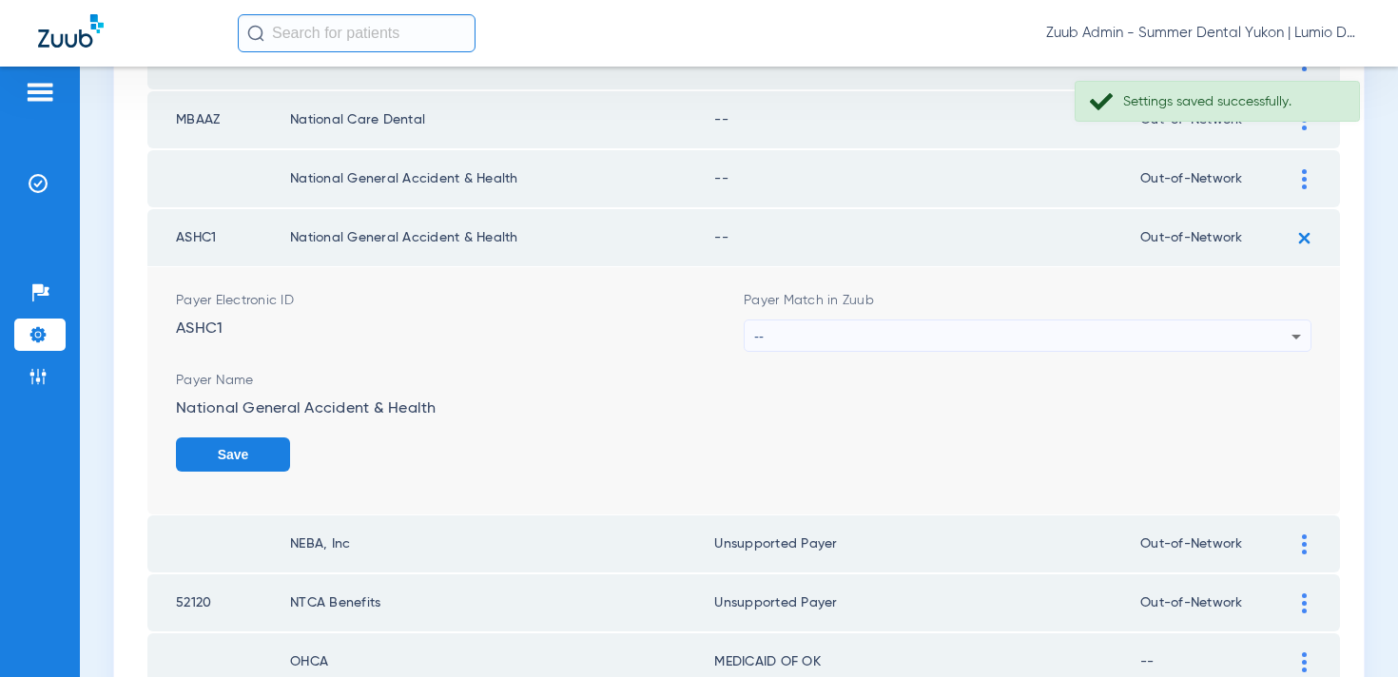
click at [1141, 334] on div "--" at bounding box center [1022, 337] width 537 height 32
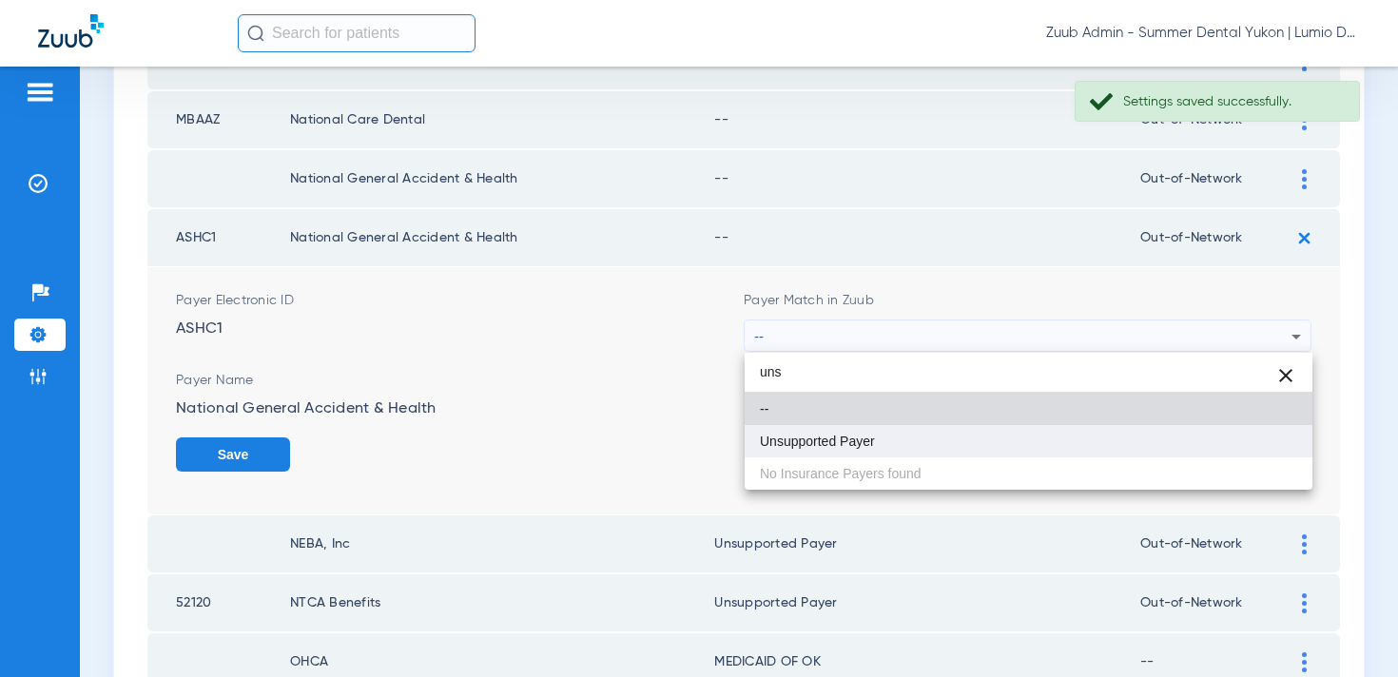
type input "uns"
click at [1068, 432] on mat-option "Unsupported Payer" at bounding box center [1029, 441] width 568 height 32
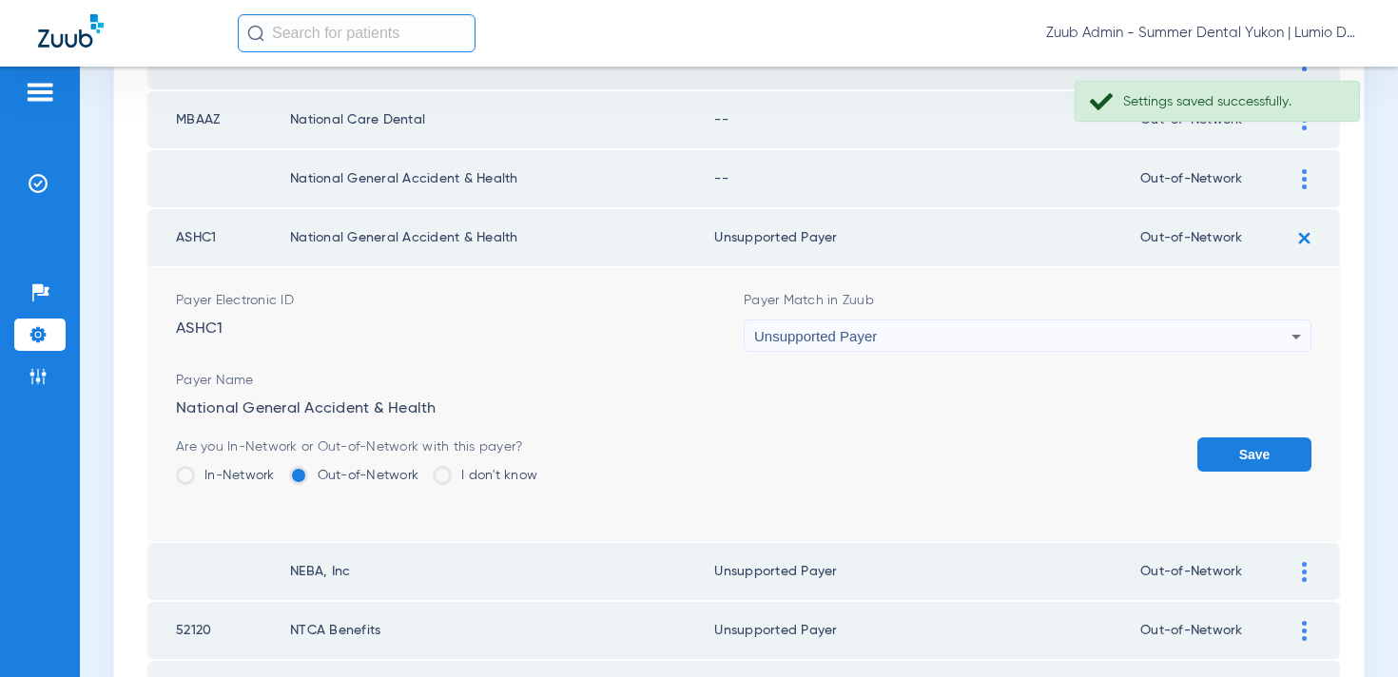
click at [1269, 445] on button "Save" at bounding box center [1255, 455] width 114 height 34
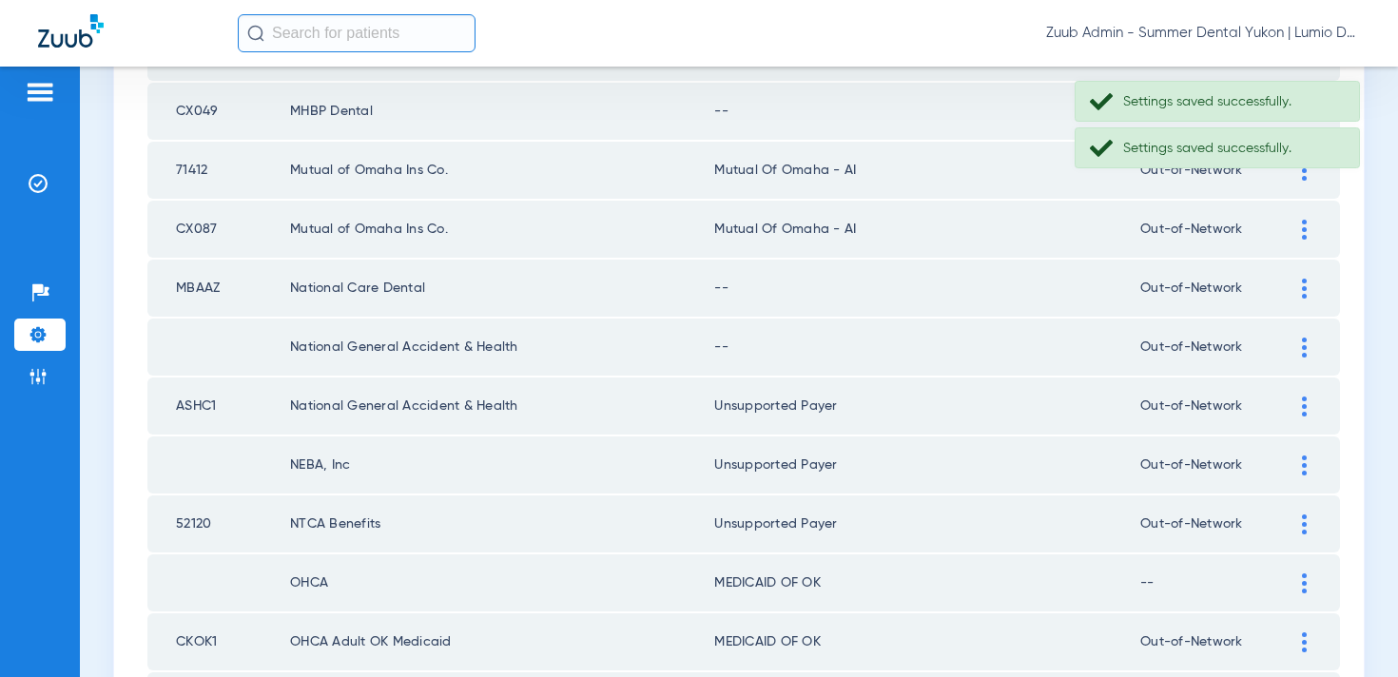
scroll to position [379, 0]
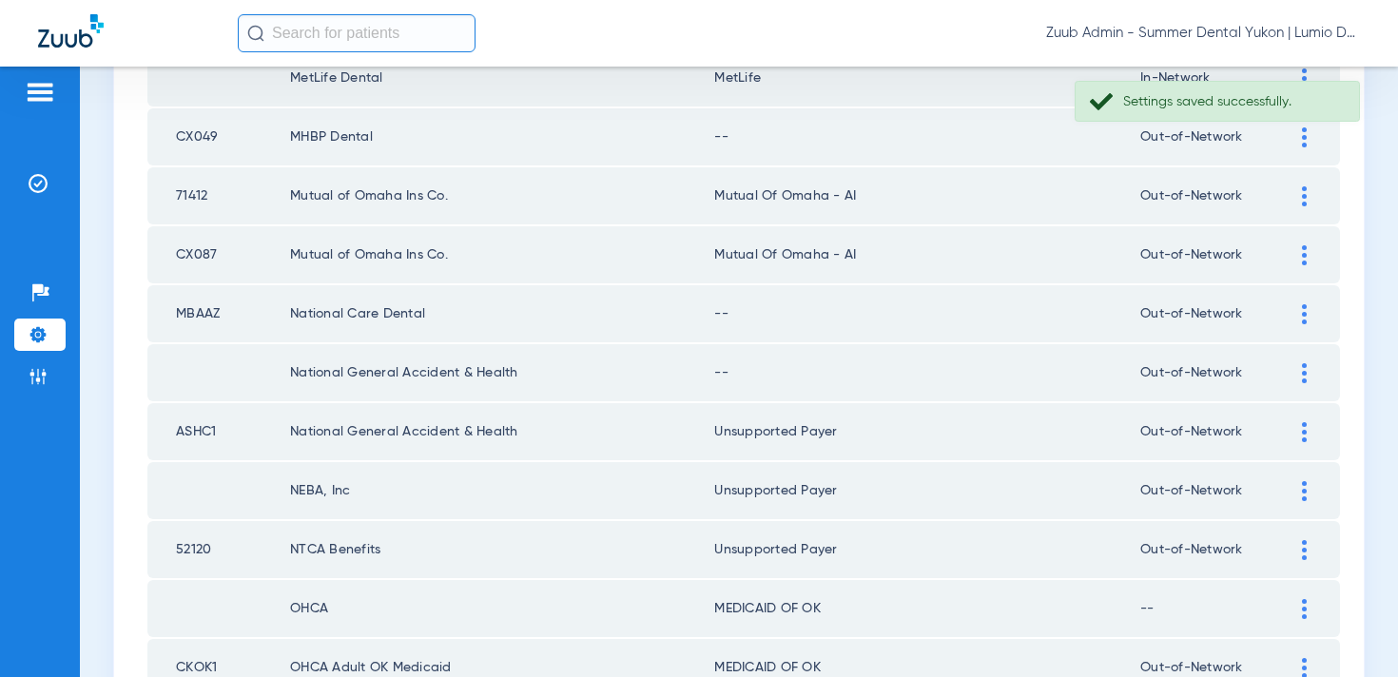
click at [1300, 364] on div at bounding box center [1304, 373] width 33 height 20
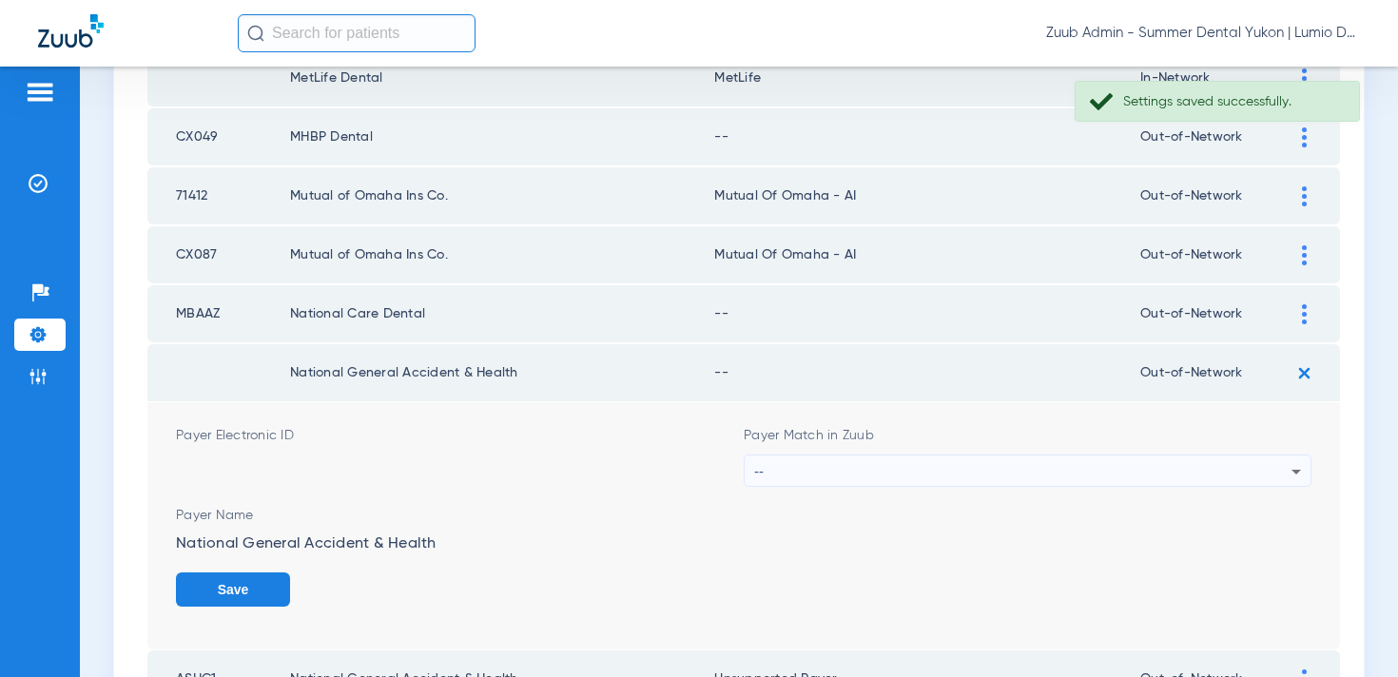
click at [1023, 463] on div "--" at bounding box center [1022, 472] width 537 height 32
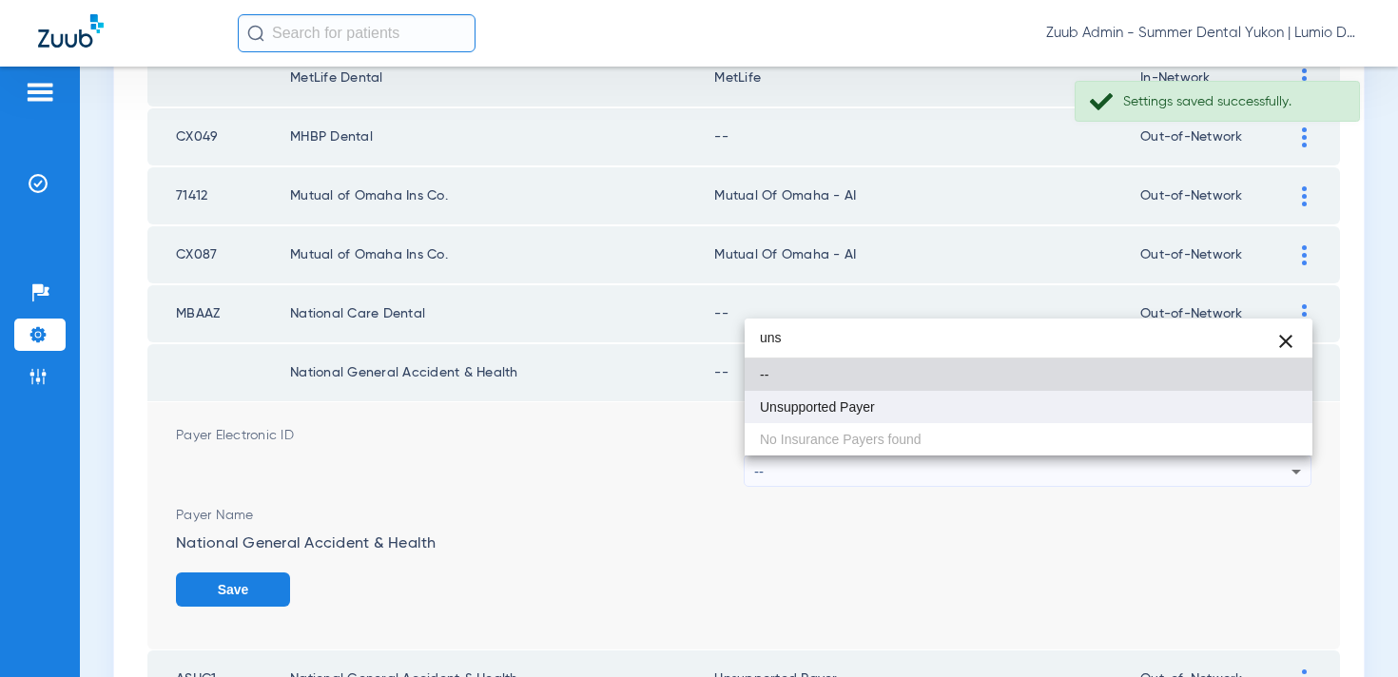
type input "uns"
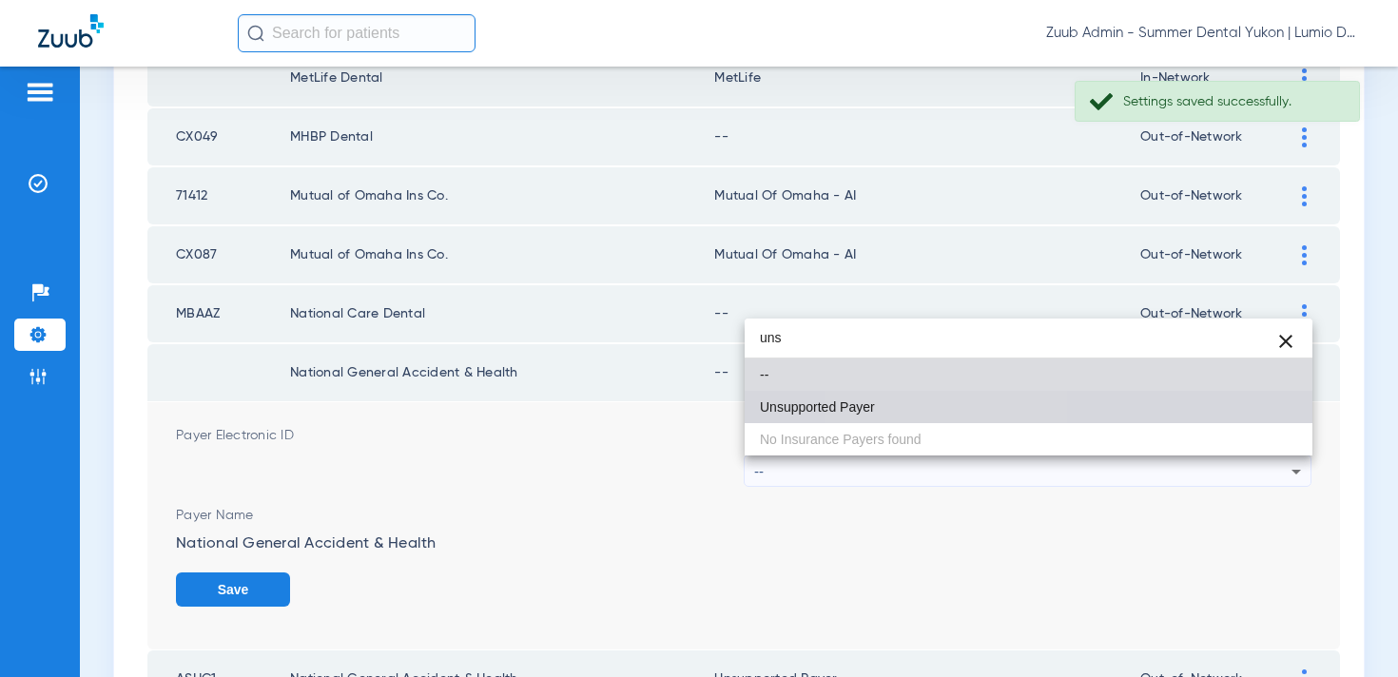
click at [948, 414] on mat-option "Unsupported Payer" at bounding box center [1029, 407] width 568 height 32
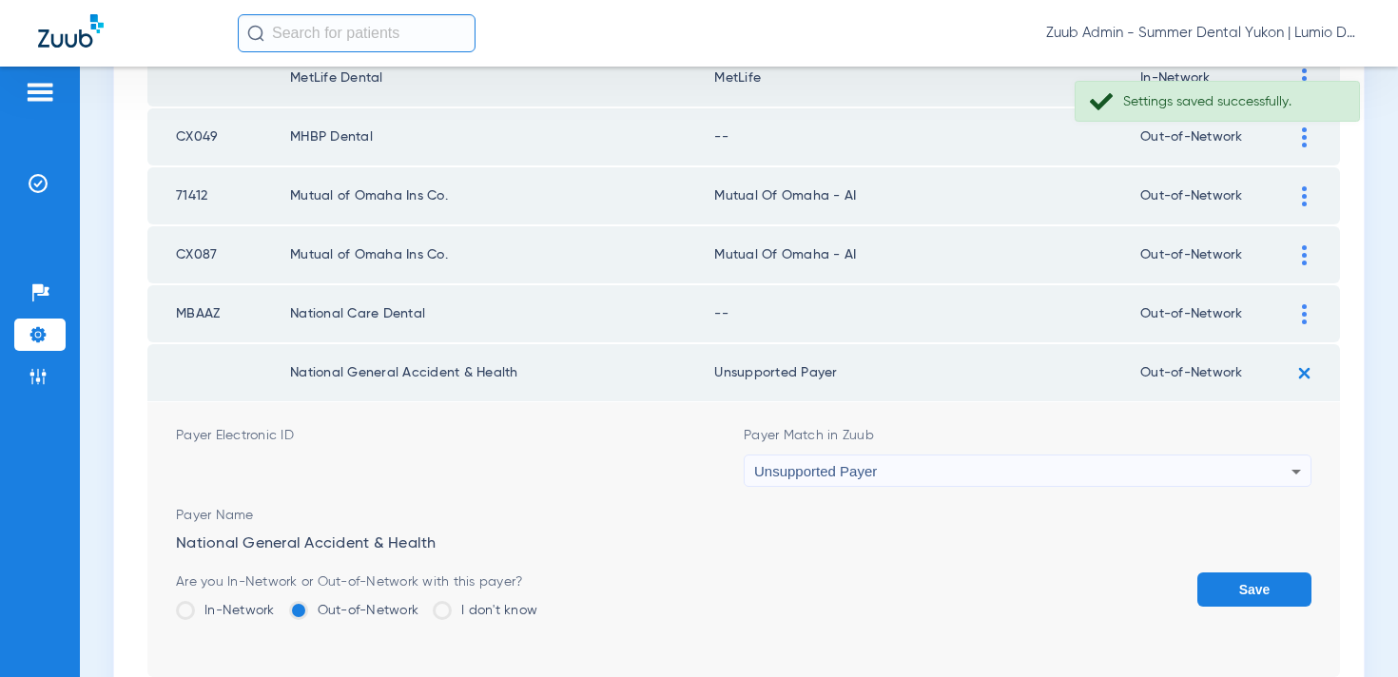
click at [1204, 589] on button "Save" at bounding box center [1255, 590] width 114 height 34
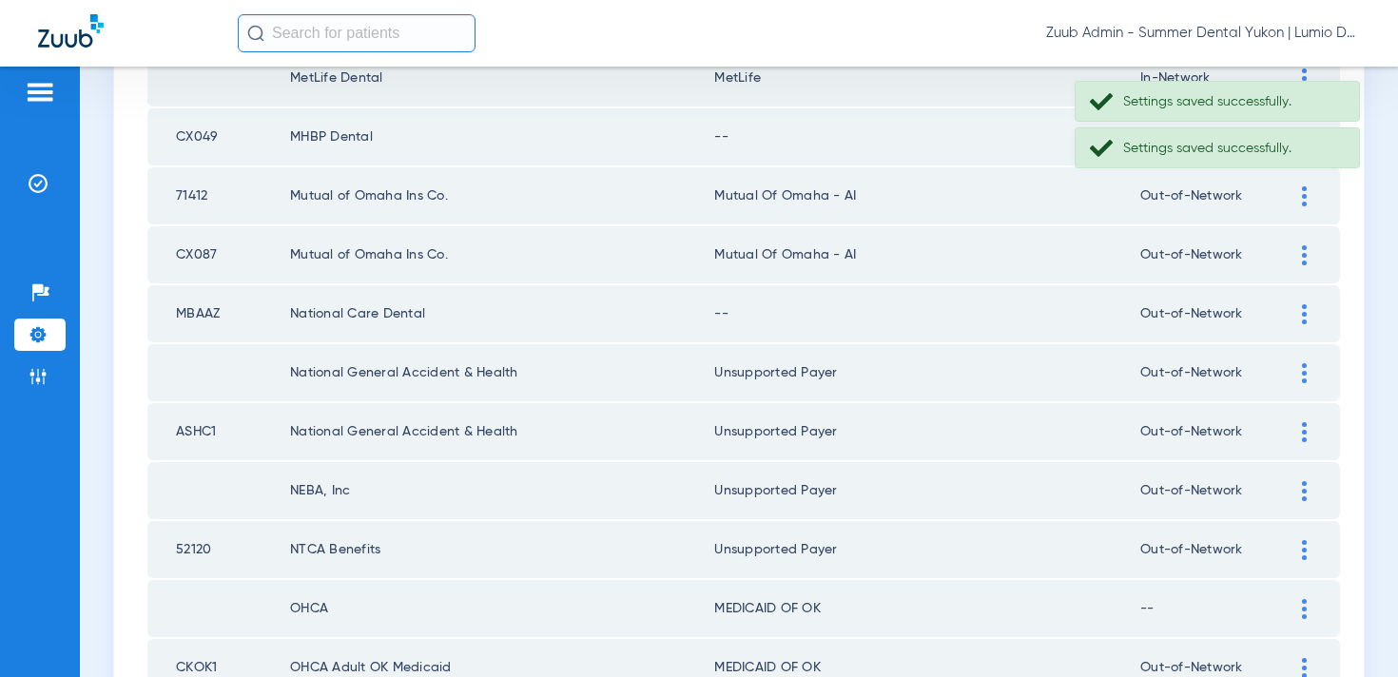
click at [1311, 310] on div at bounding box center [1304, 314] width 33 height 20
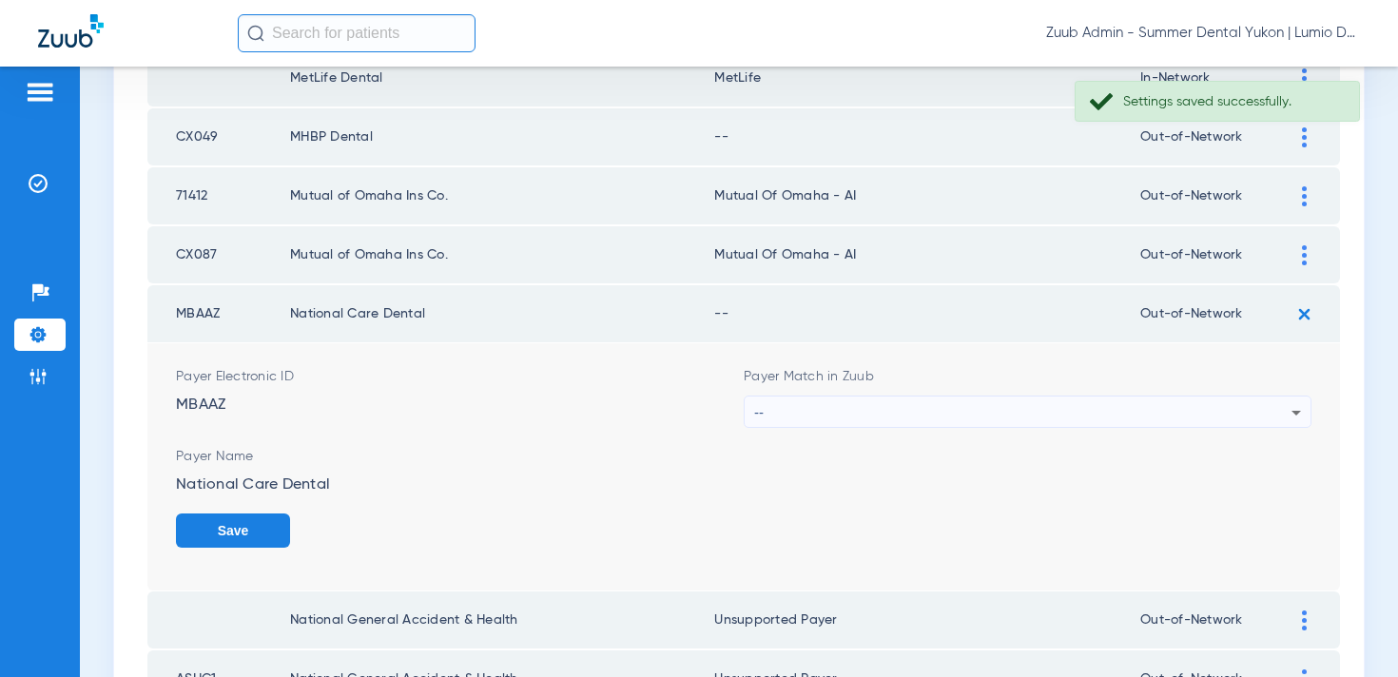
click at [1130, 401] on div "--" at bounding box center [1022, 413] width 537 height 32
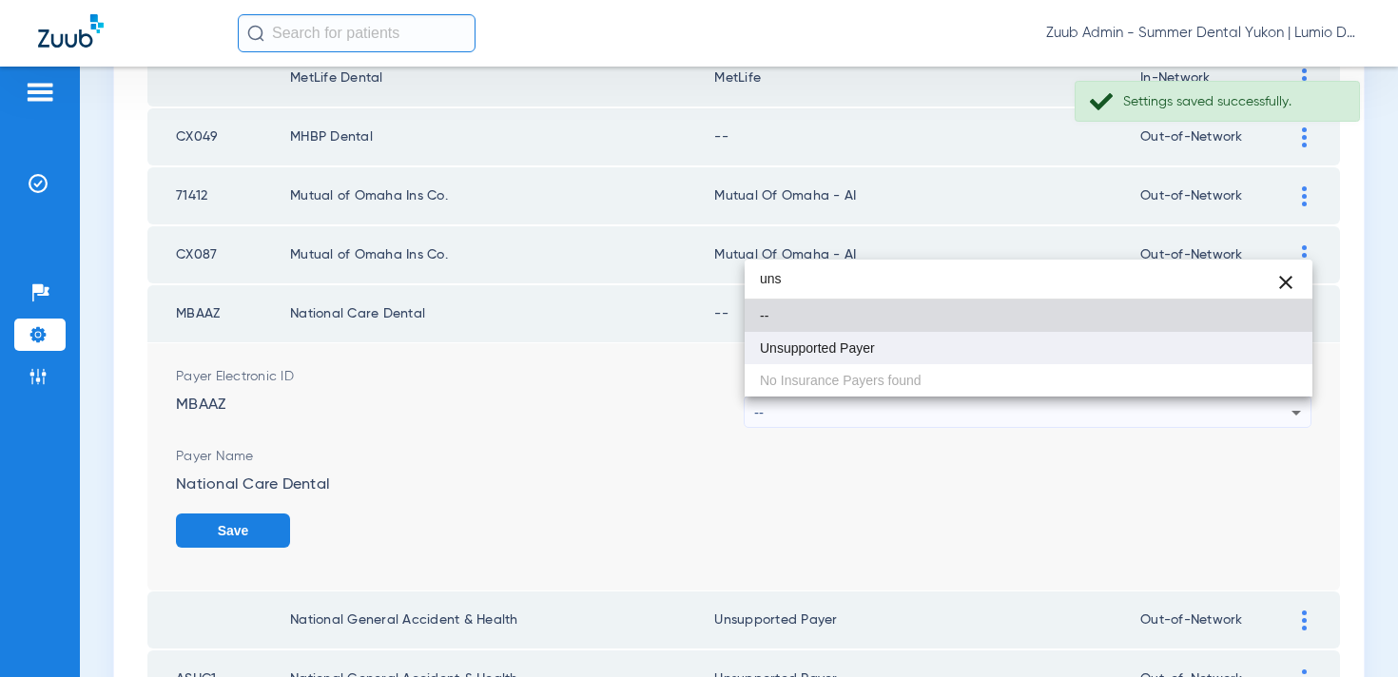
type input "uns"
click at [1064, 355] on mat-option "Unsupported Payer" at bounding box center [1029, 348] width 568 height 32
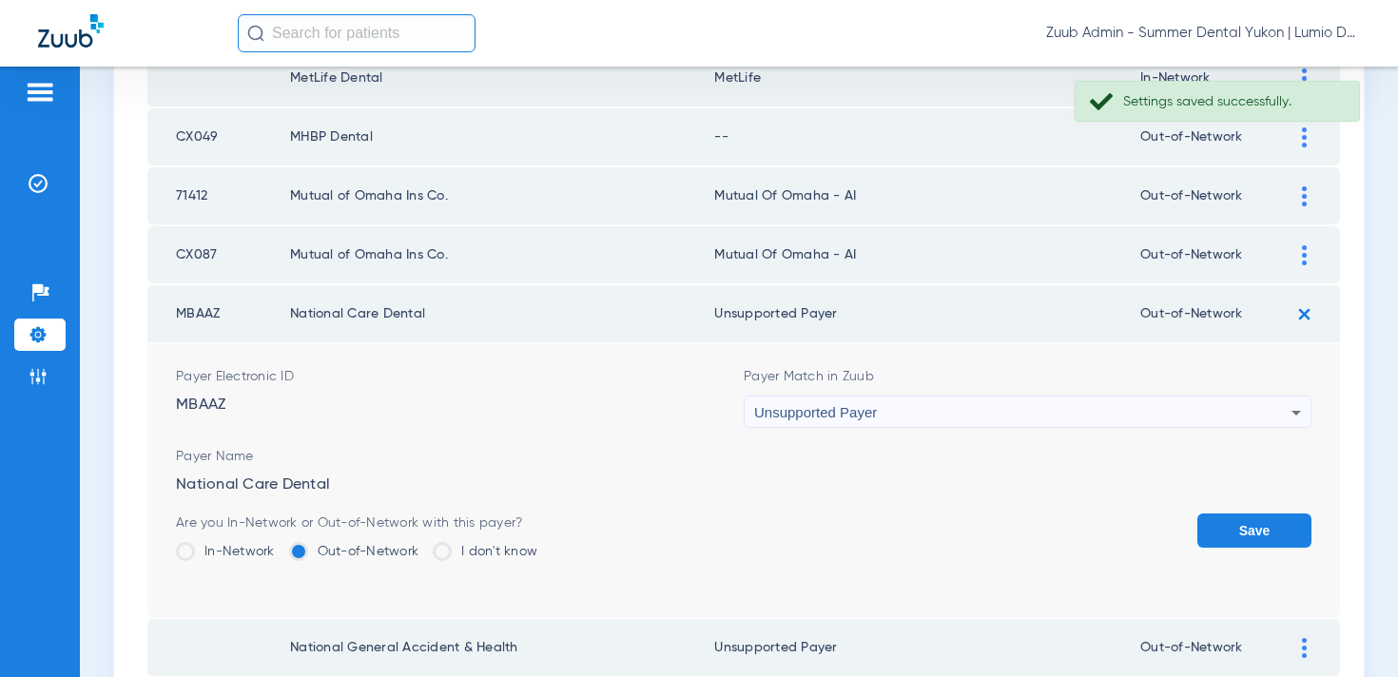
click at [1272, 534] on button "Save" at bounding box center [1255, 531] width 114 height 34
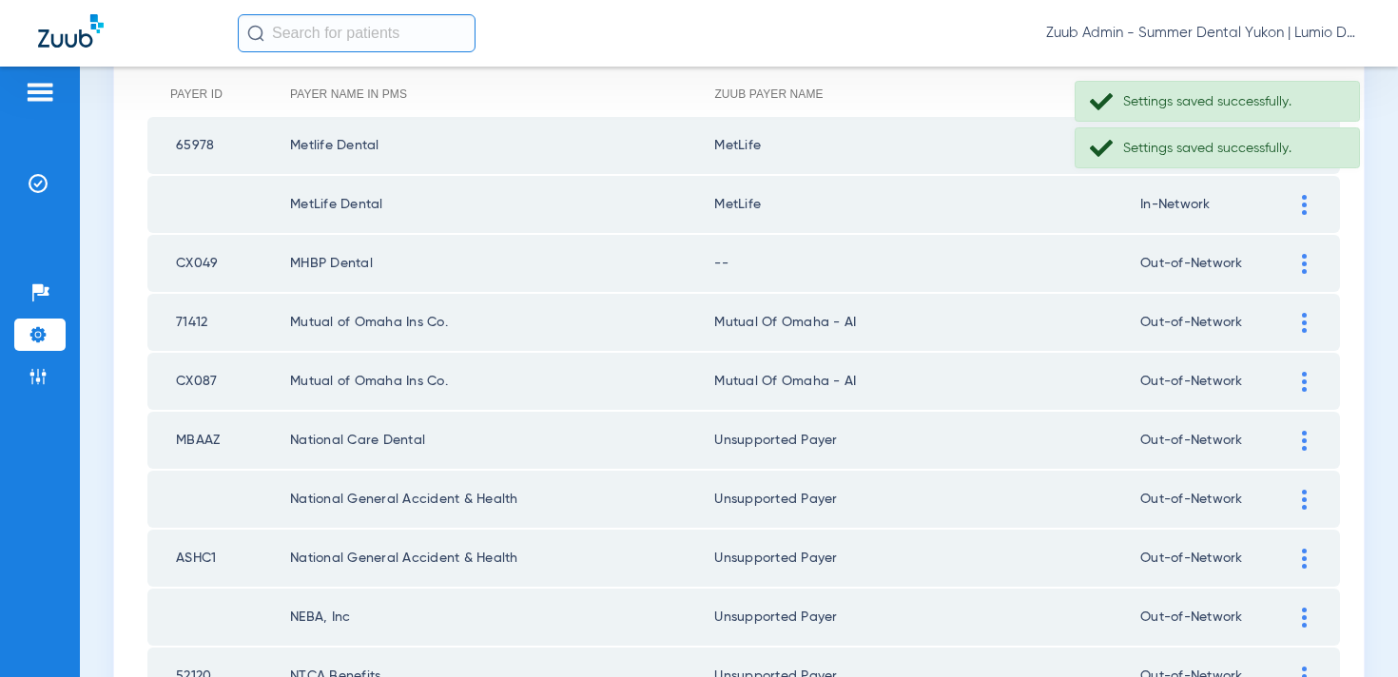
scroll to position [230, 0]
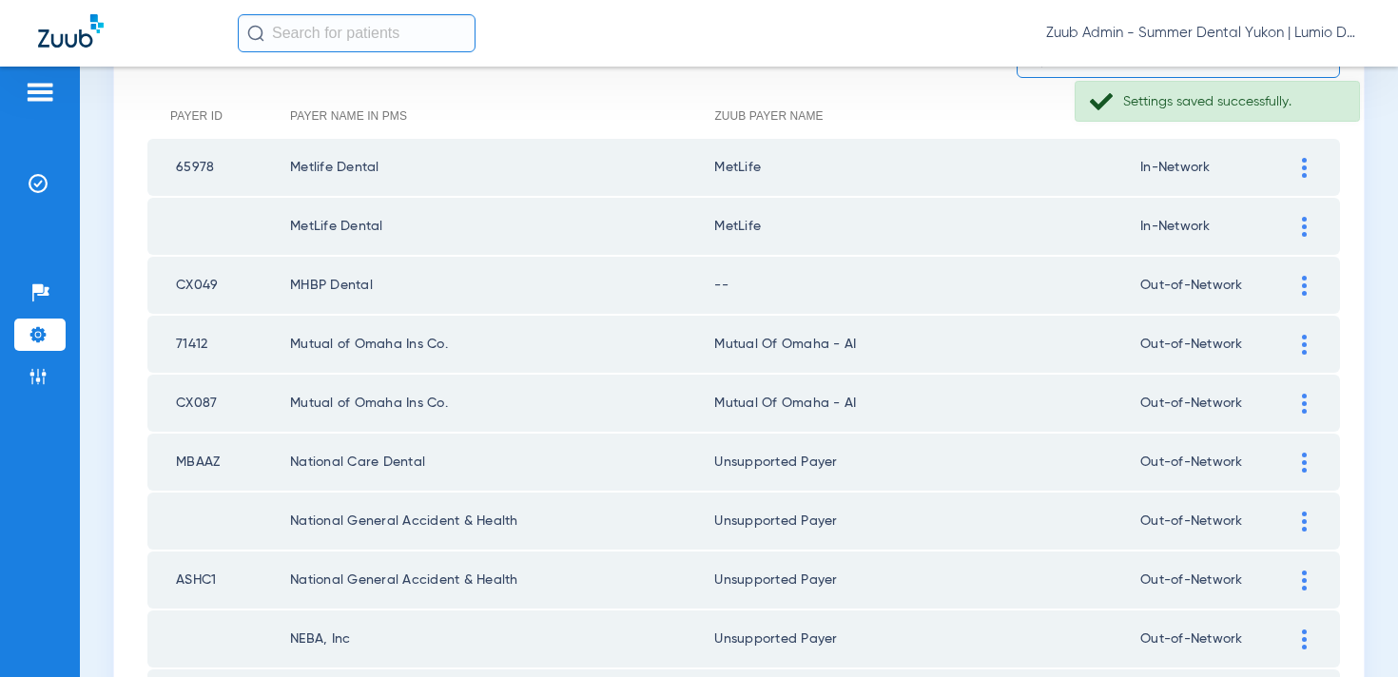
click at [1299, 286] on div at bounding box center [1304, 286] width 33 height 20
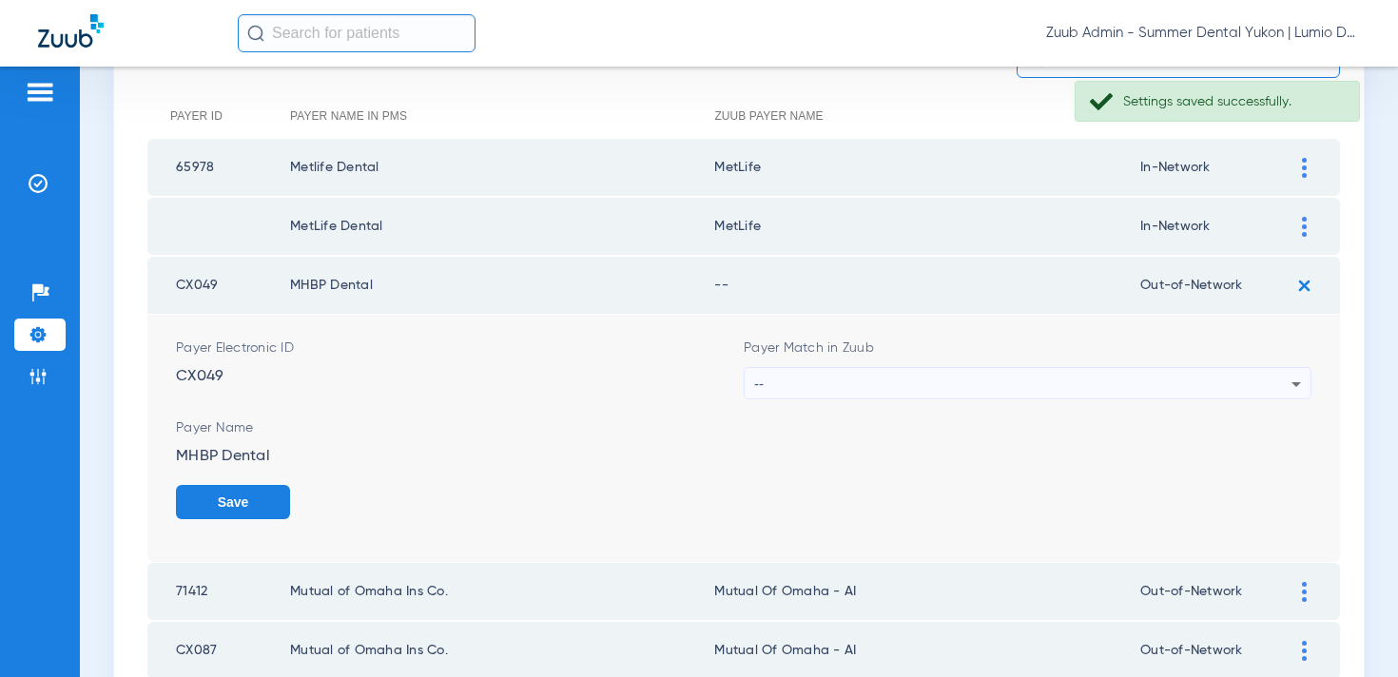
click at [1056, 378] on div "--" at bounding box center [1022, 384] width 537 height 32
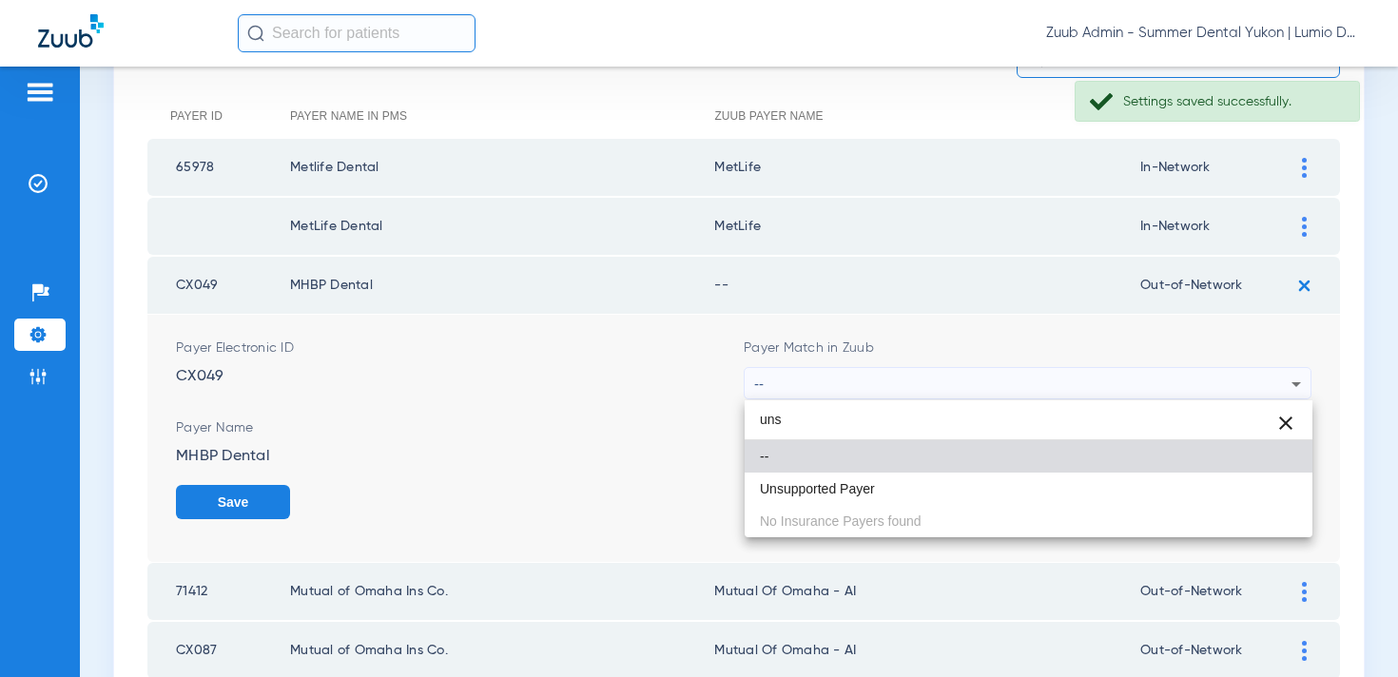
type input "uns"
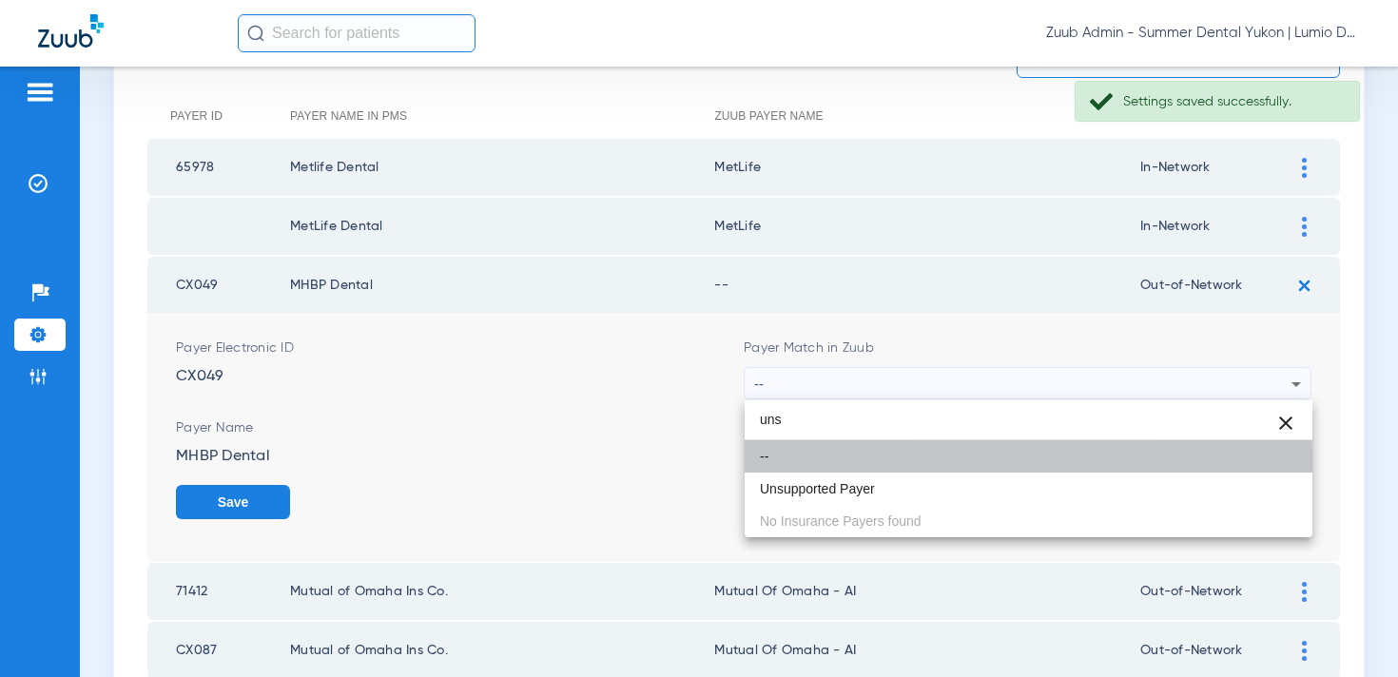
click at [990, 469] on mat-option "--" at bounding box center [1029, 456] width 568 height 32
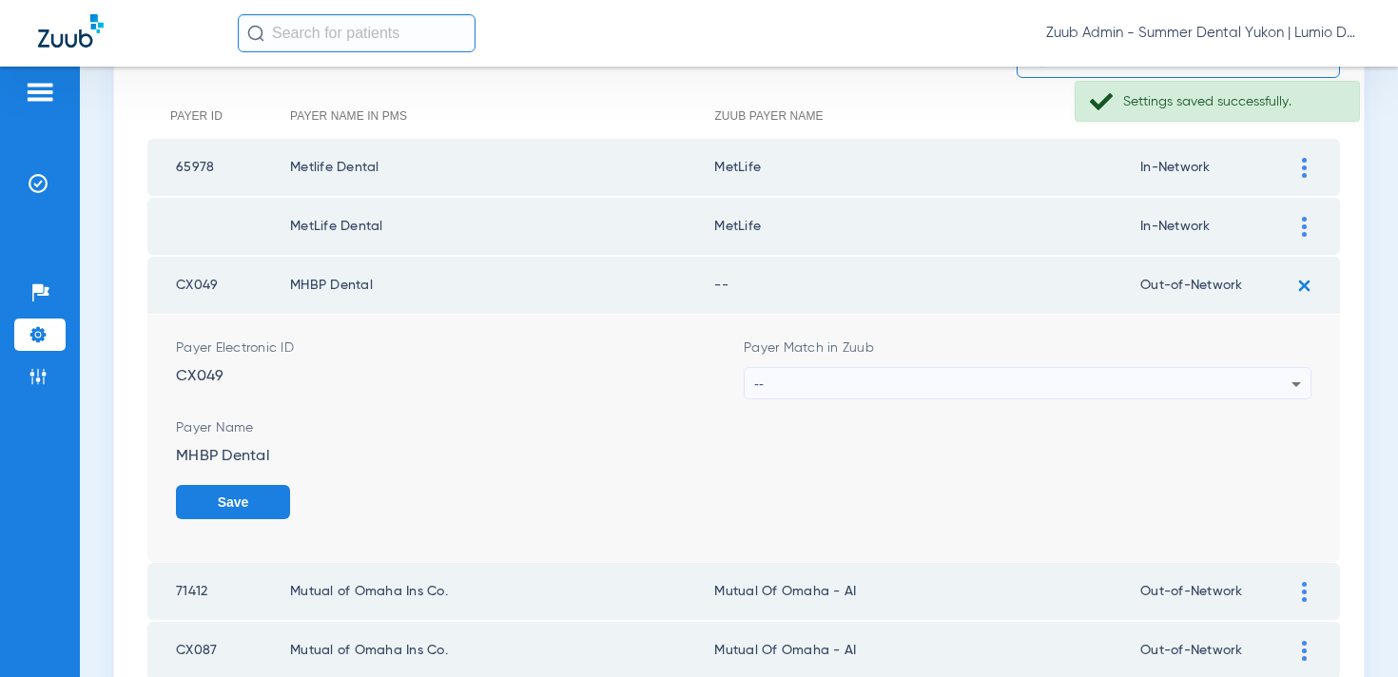
click at [1014, 397] on div "--" at bounding box center [1022, 384] width 537 height 32
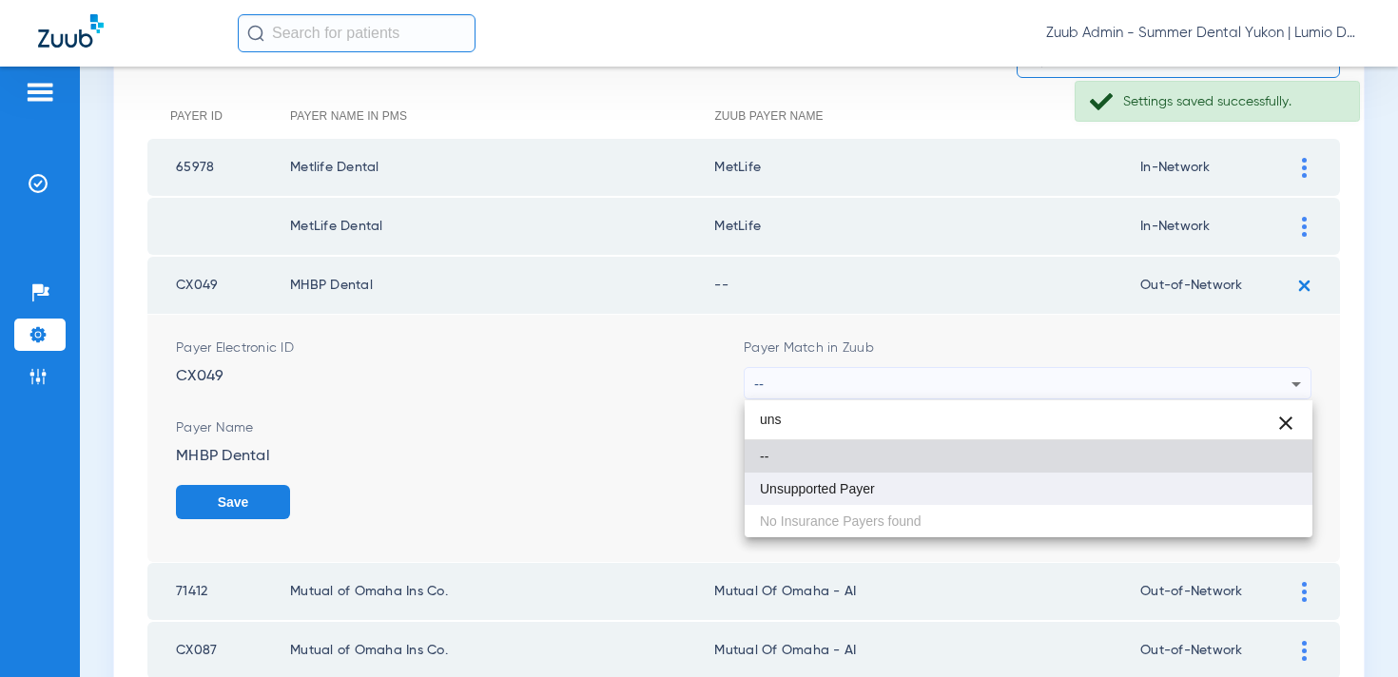
type input "uns"
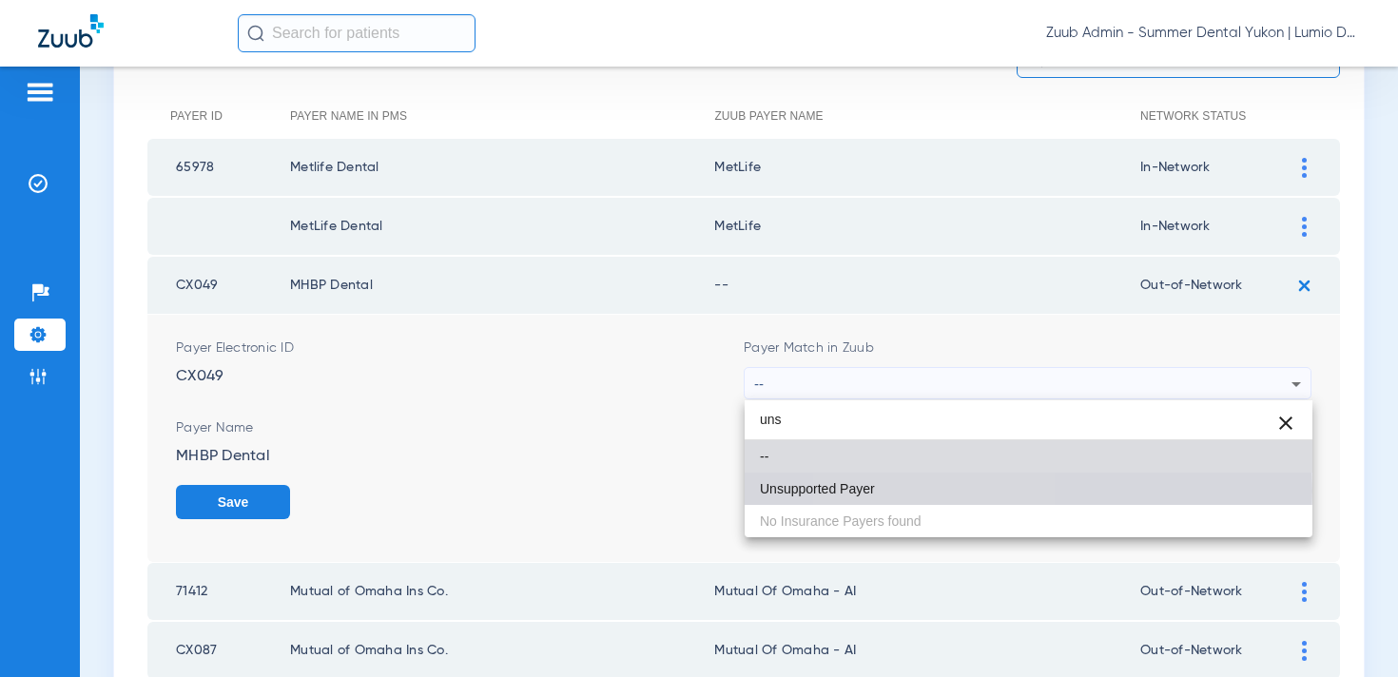
click at [942, 491] on mat-option "Unsupported Payer" at bounding box center [1029, 489] width 568 height 32
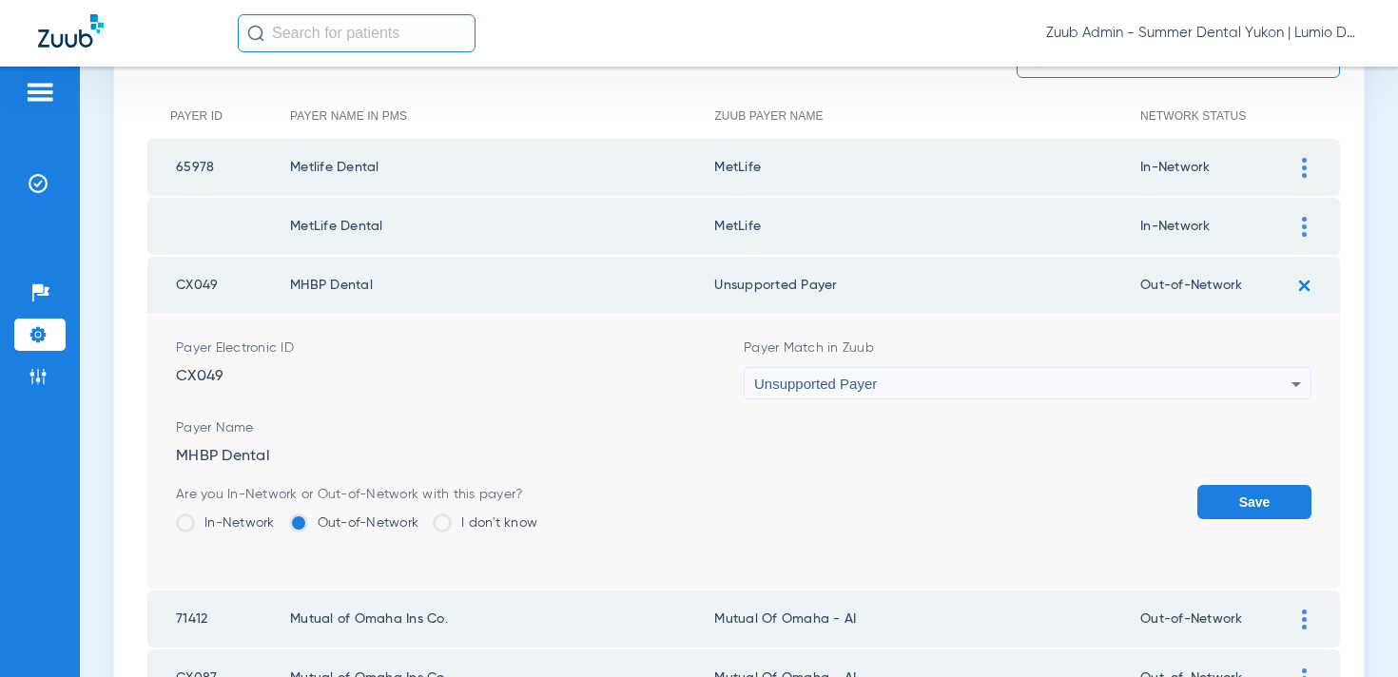
click at [1233, 503] on button "Save" at bounding box center [1255, 502] width 114 height 34
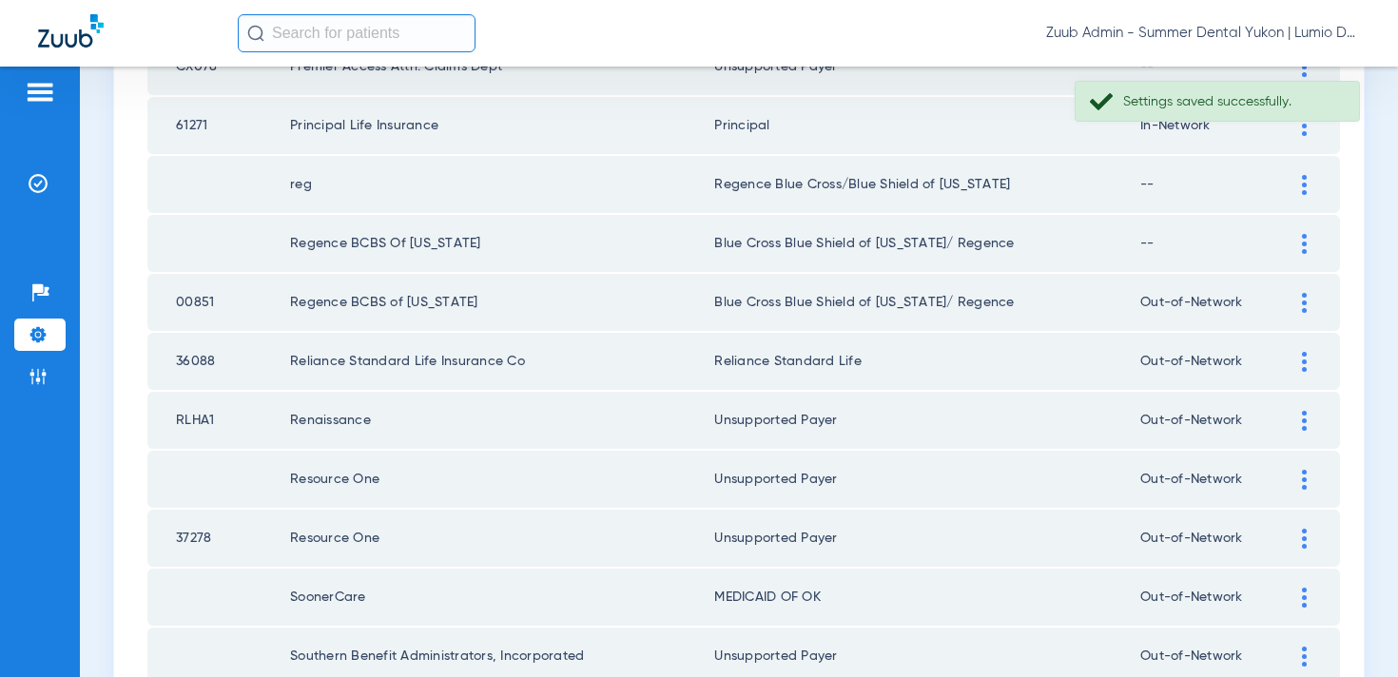
scroll to position [2781, 0]
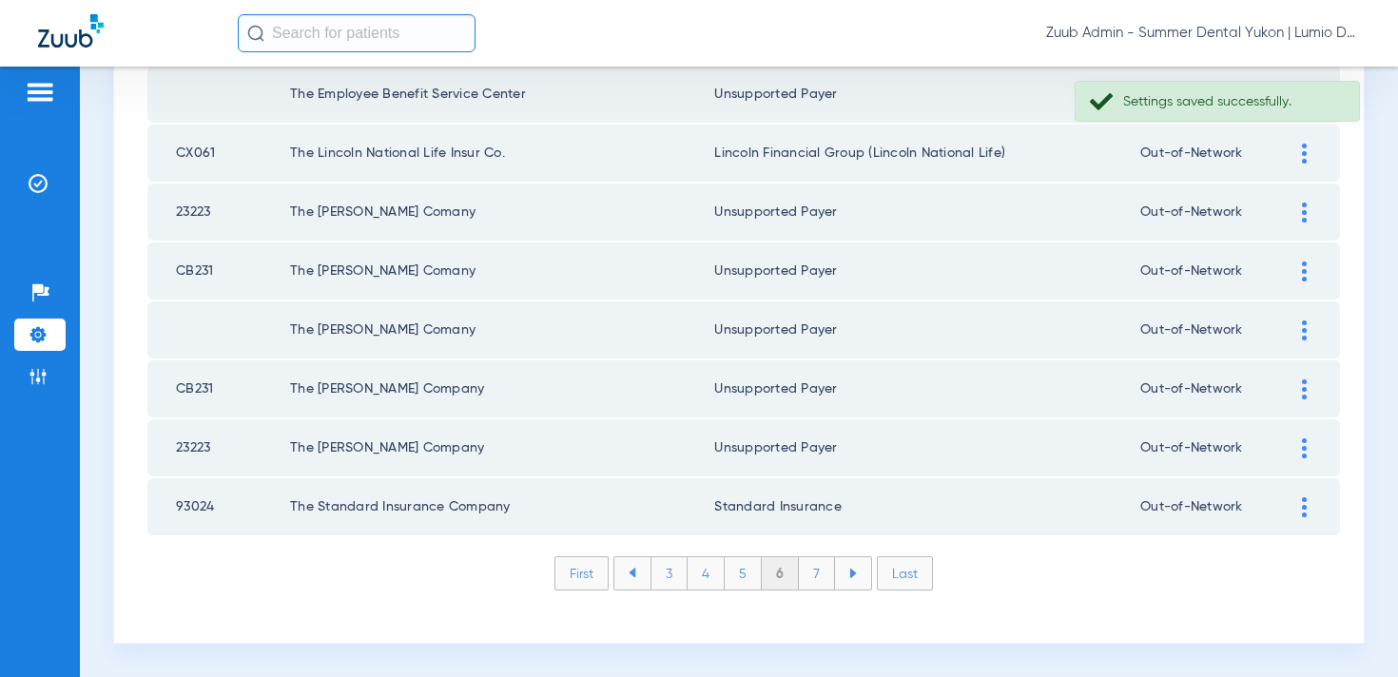
click at [808, 585] on li "7" at bounding box center [817, 573] width 36 height 32
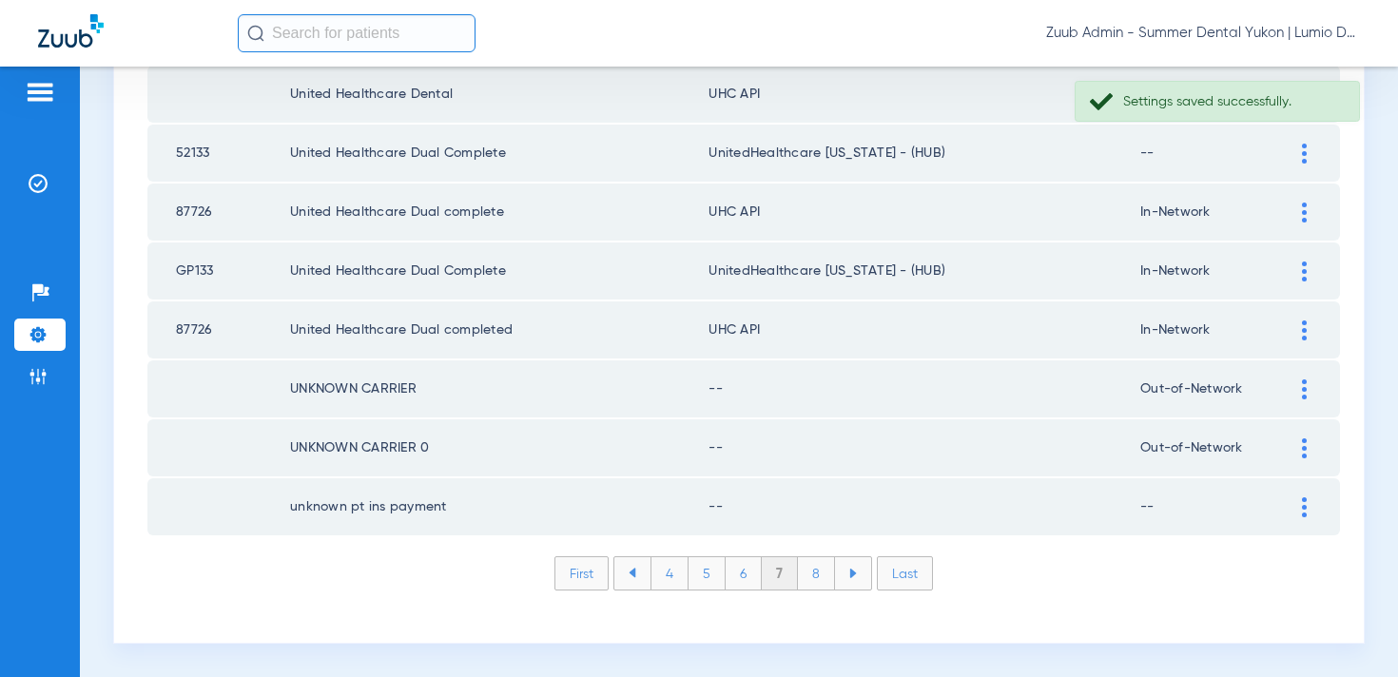
click at [1305, 506] on img at bounding box center [1304, 508] width 5 height 20
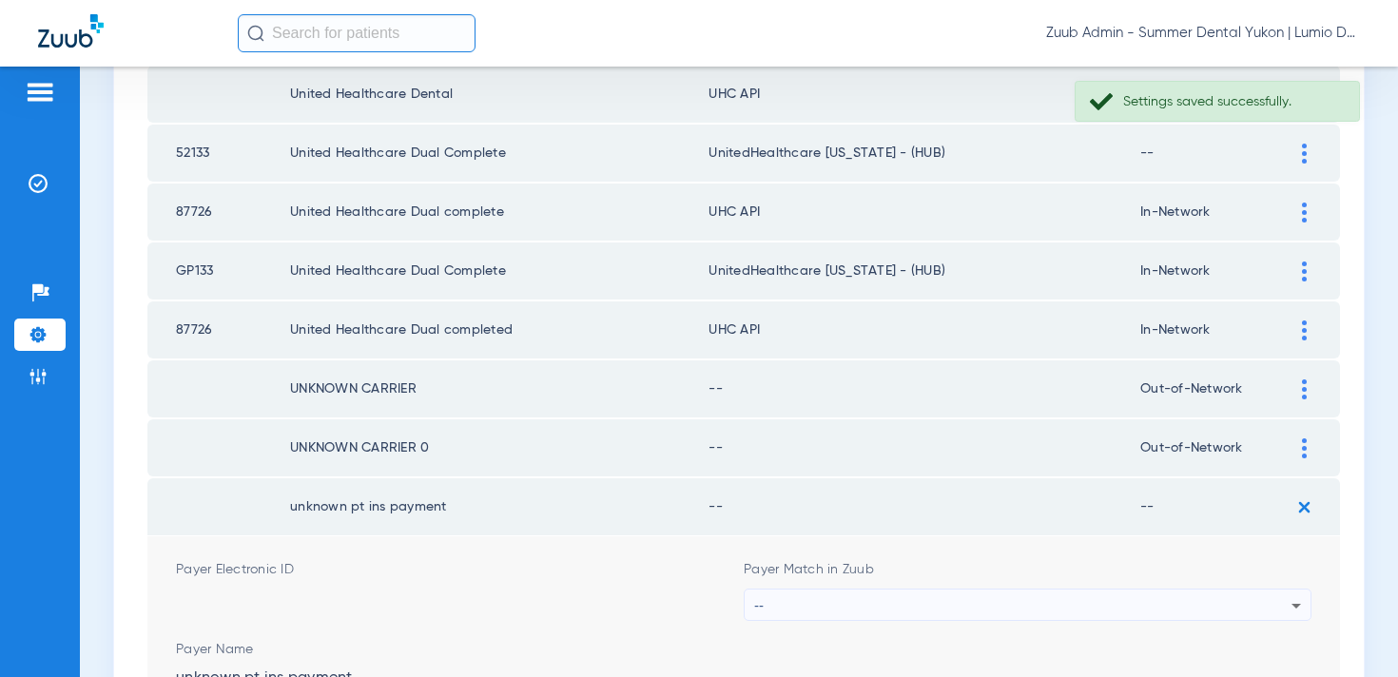
click at [1049, 586] on div "Payer Match in Zuub --" at bounding box center [1028, 590] width 568 height 61
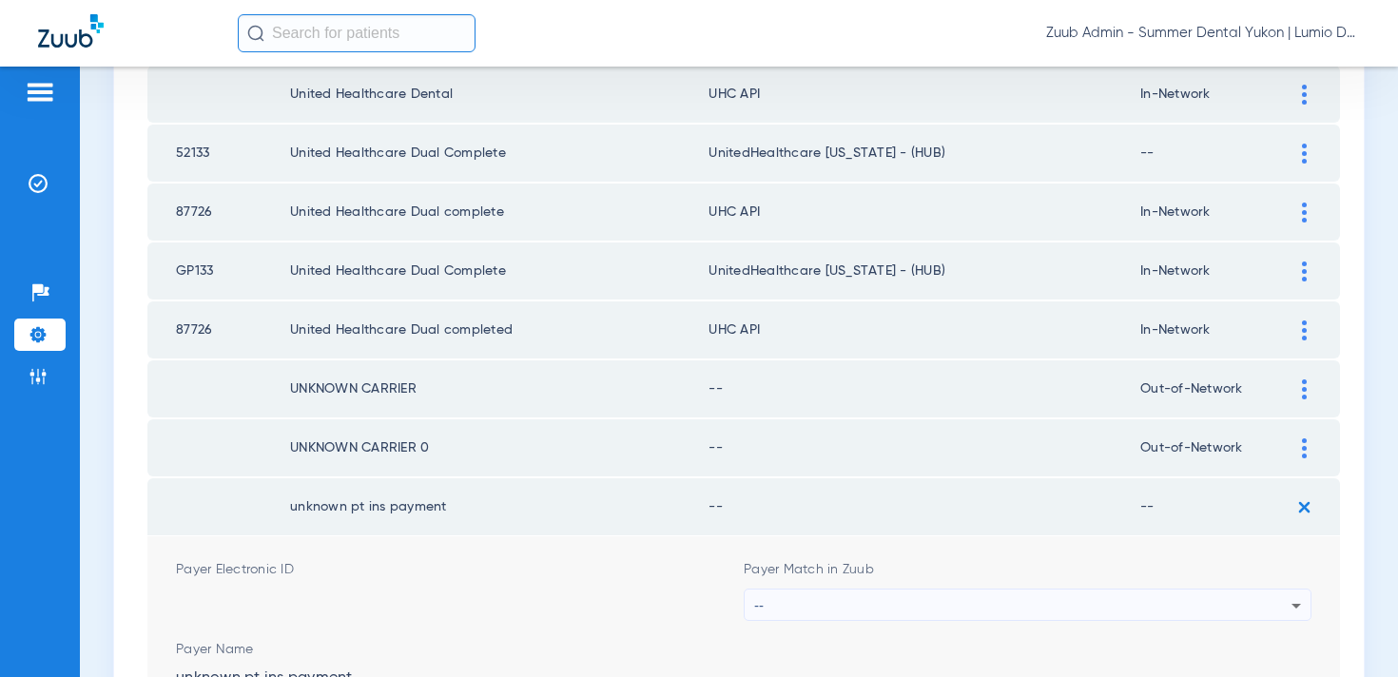
click at [1030, 612] on div "--" at bounding box center [1022, 606] width 537 height 32
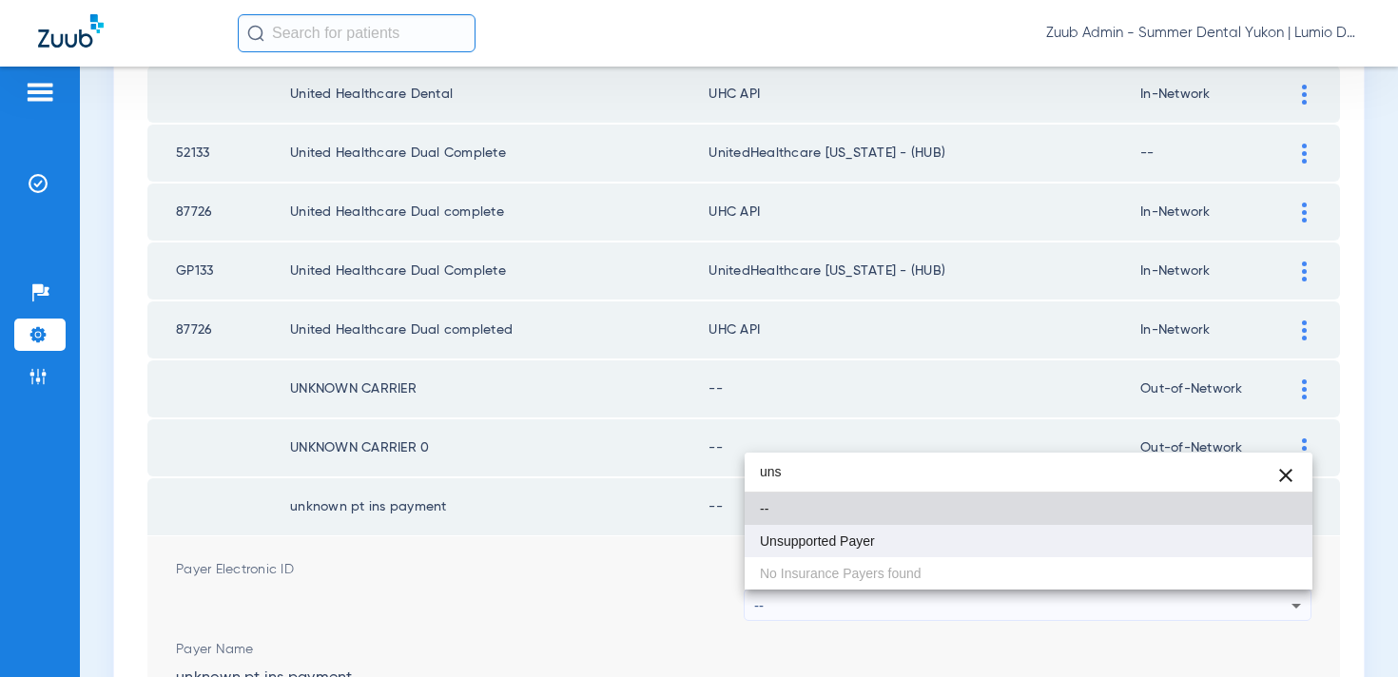
type input "uns"
click at [964, 539] on mat-option "Unsupported Payer" at bounding box center [1029, 541] width 568 height 32
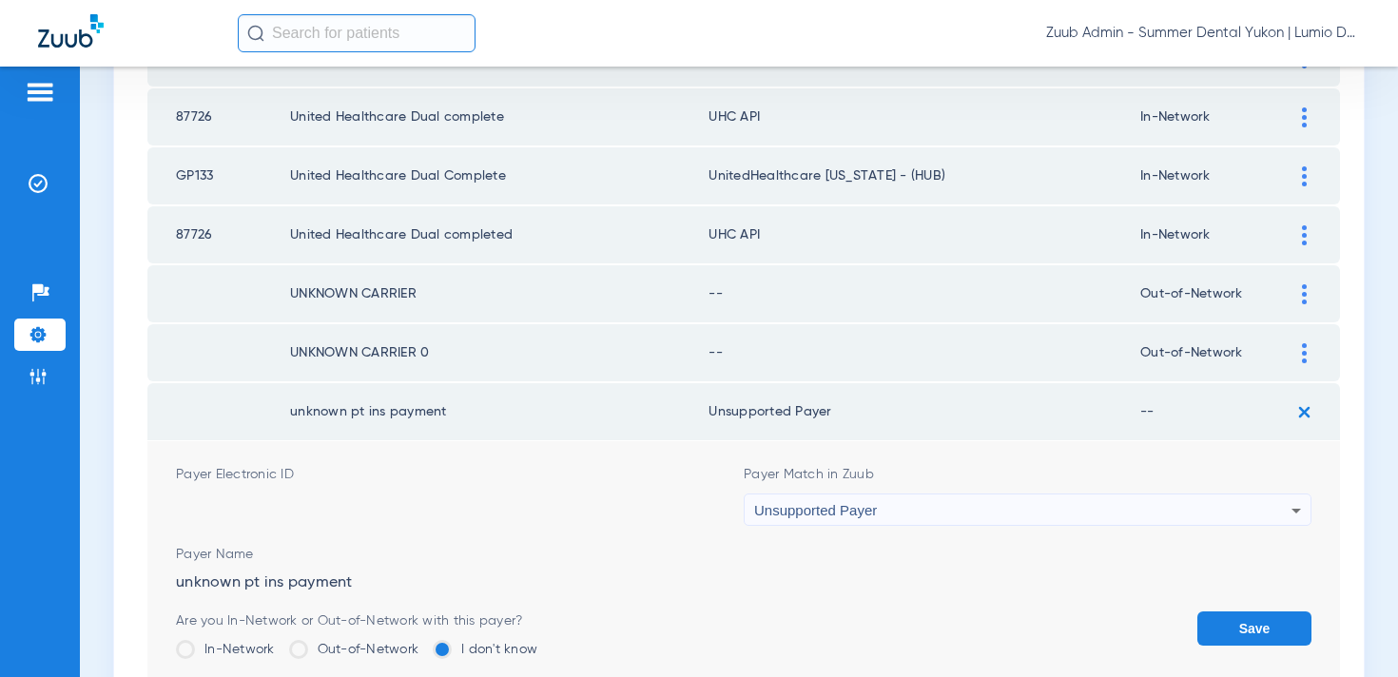
click at [1251, 622] on button "Save" at bounding box center [1255, 629] width 114 height 34
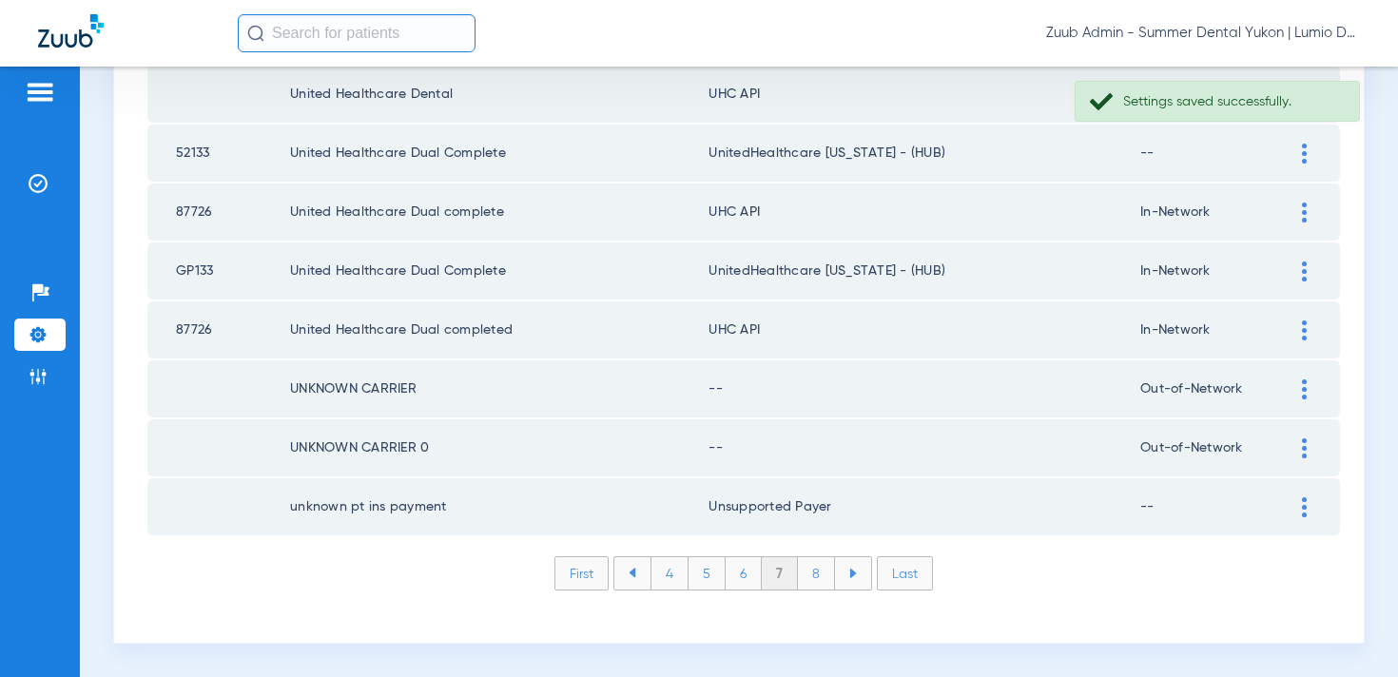
click at [1302, 442] on img at bounding box center [1304, 449] width 5 height 20
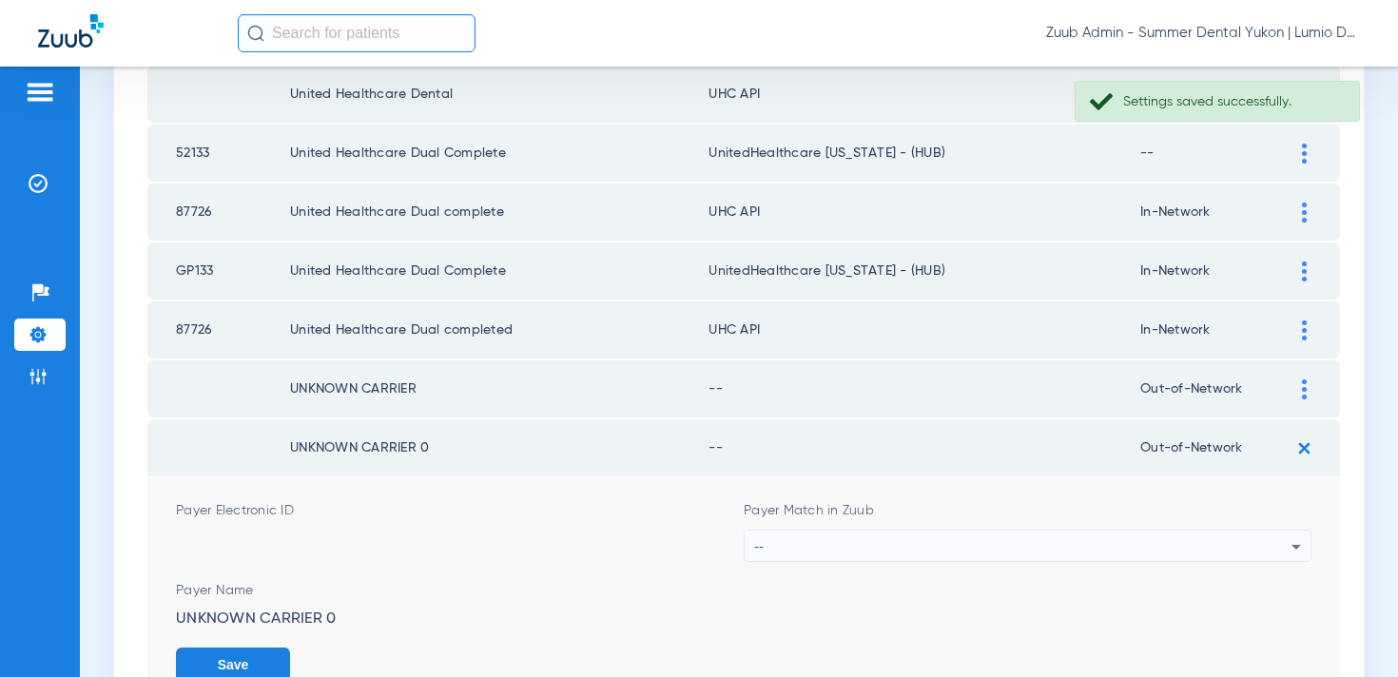
click at [1146, 536] on div "--" at bounding box center [1022, 547] width 537 height 32
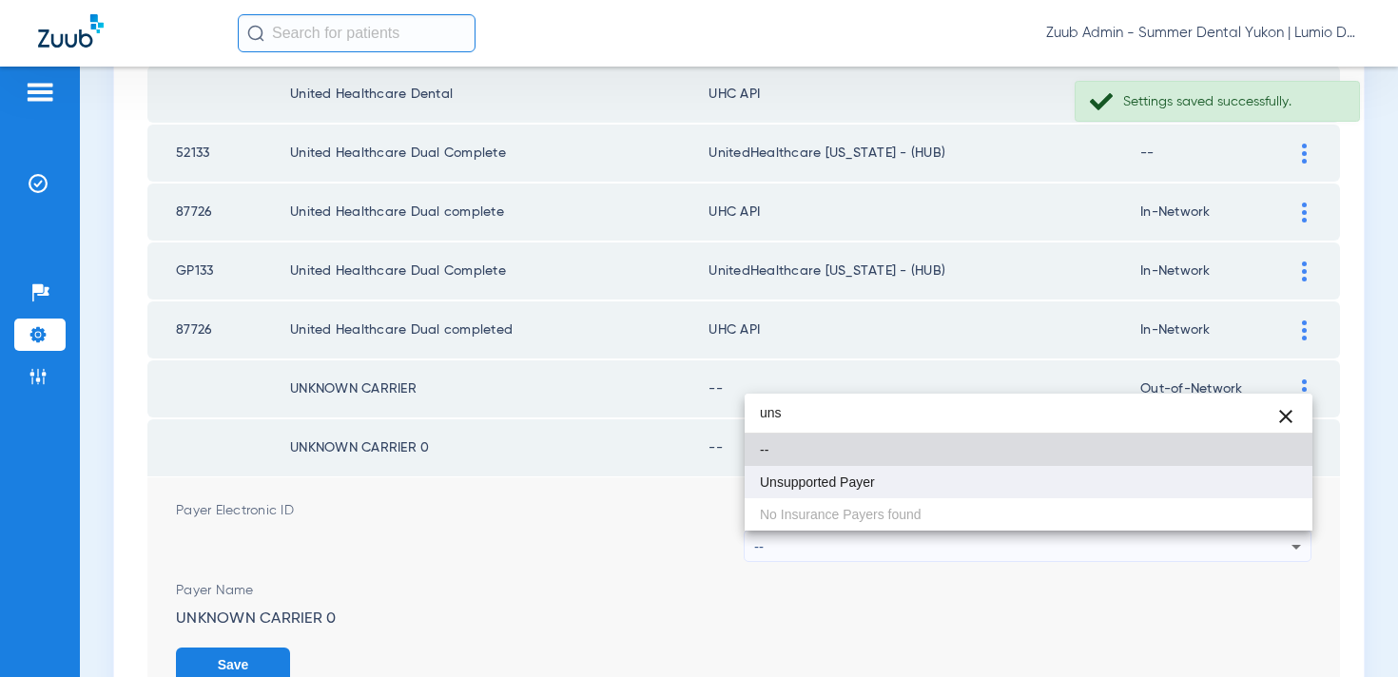
type input "uns"
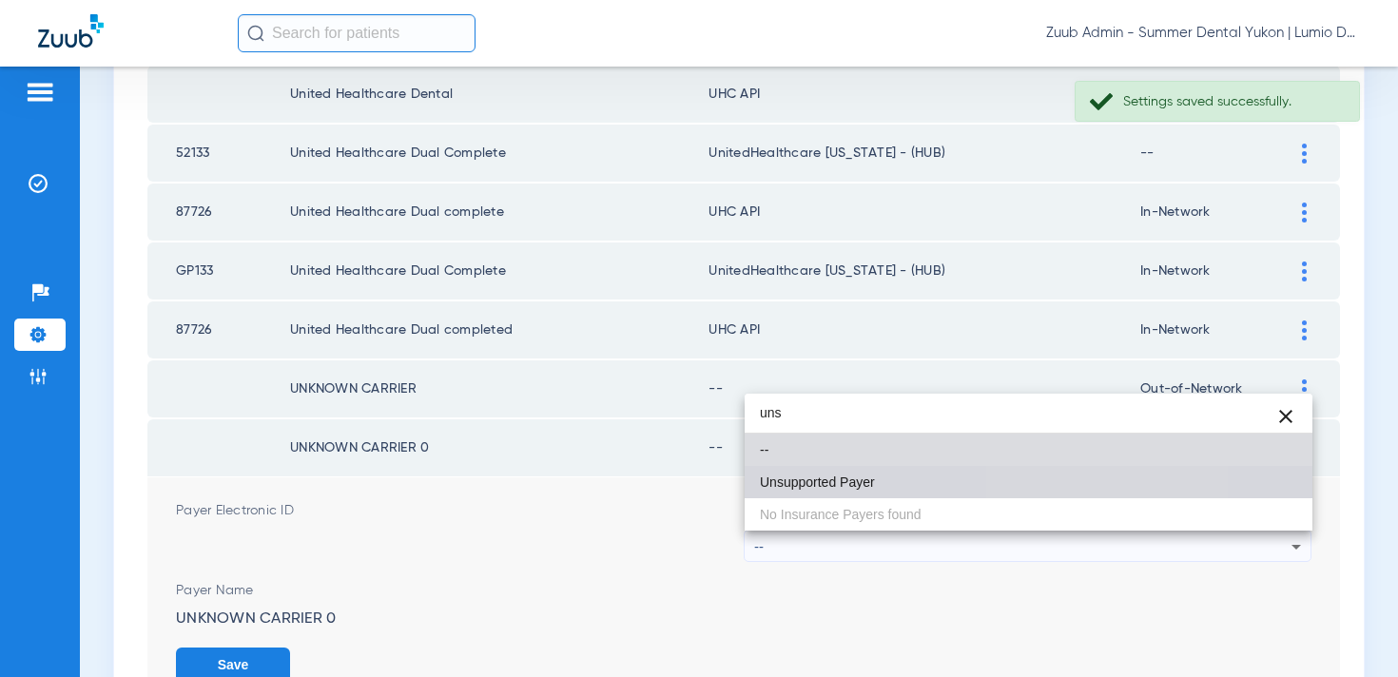
click at [1088, 477] on mat-option "Unsupported Payer" at bounding box center [1029, 482] width 568 height 32
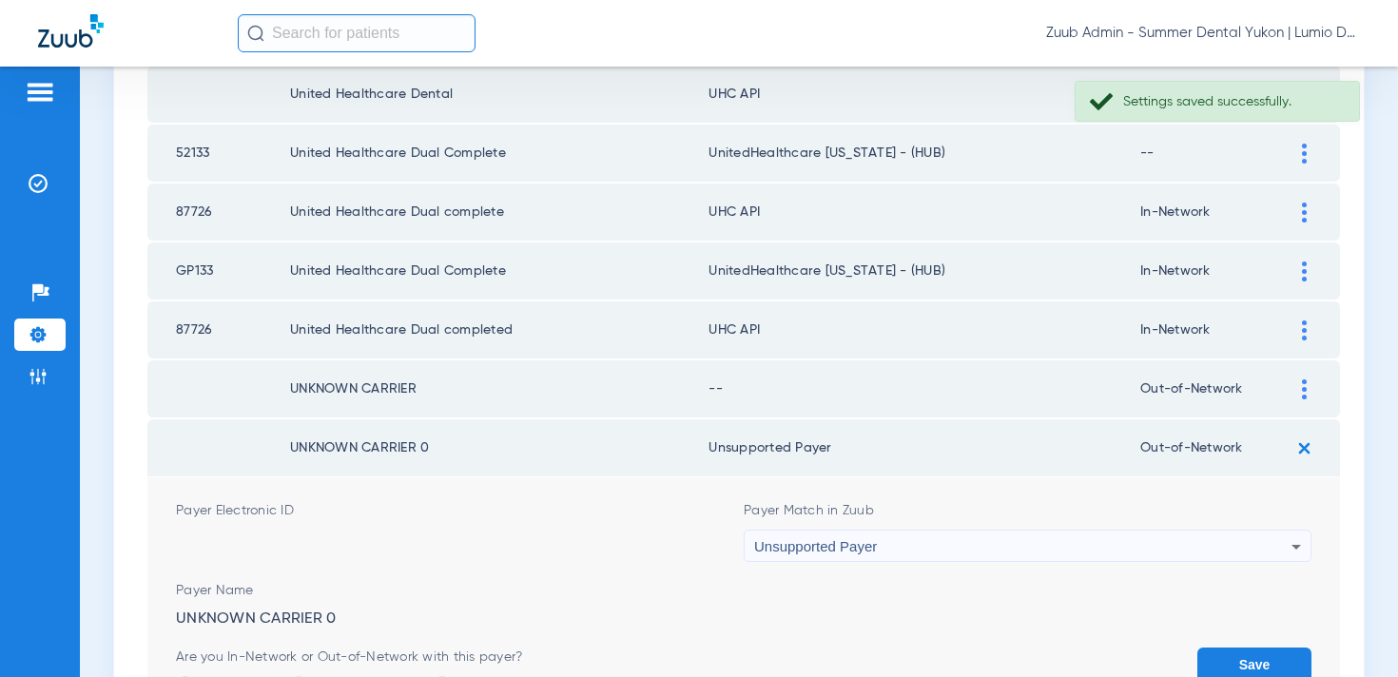
click at [1247, 659] on button "Save" at bounding box center [1255, 665] width 114 height 34
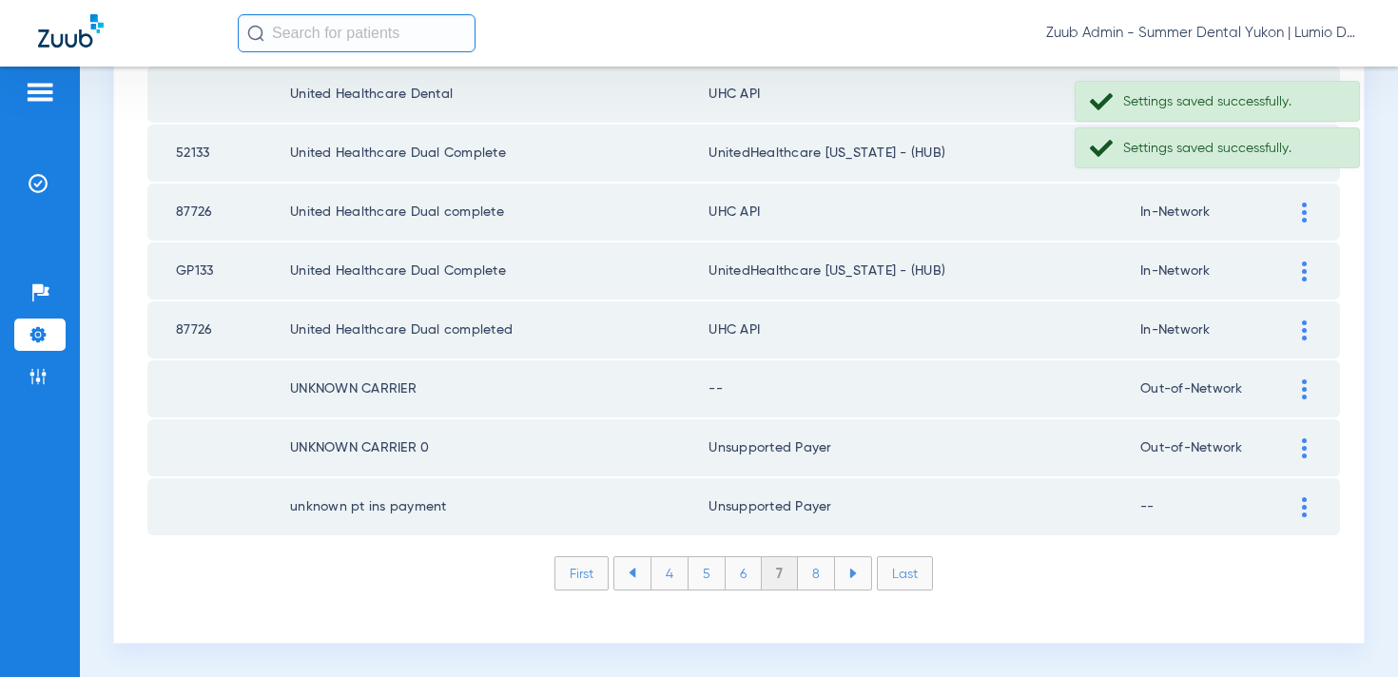
click at [1299, 395] on div at bounding box center [1304, 390] width 33 height 20
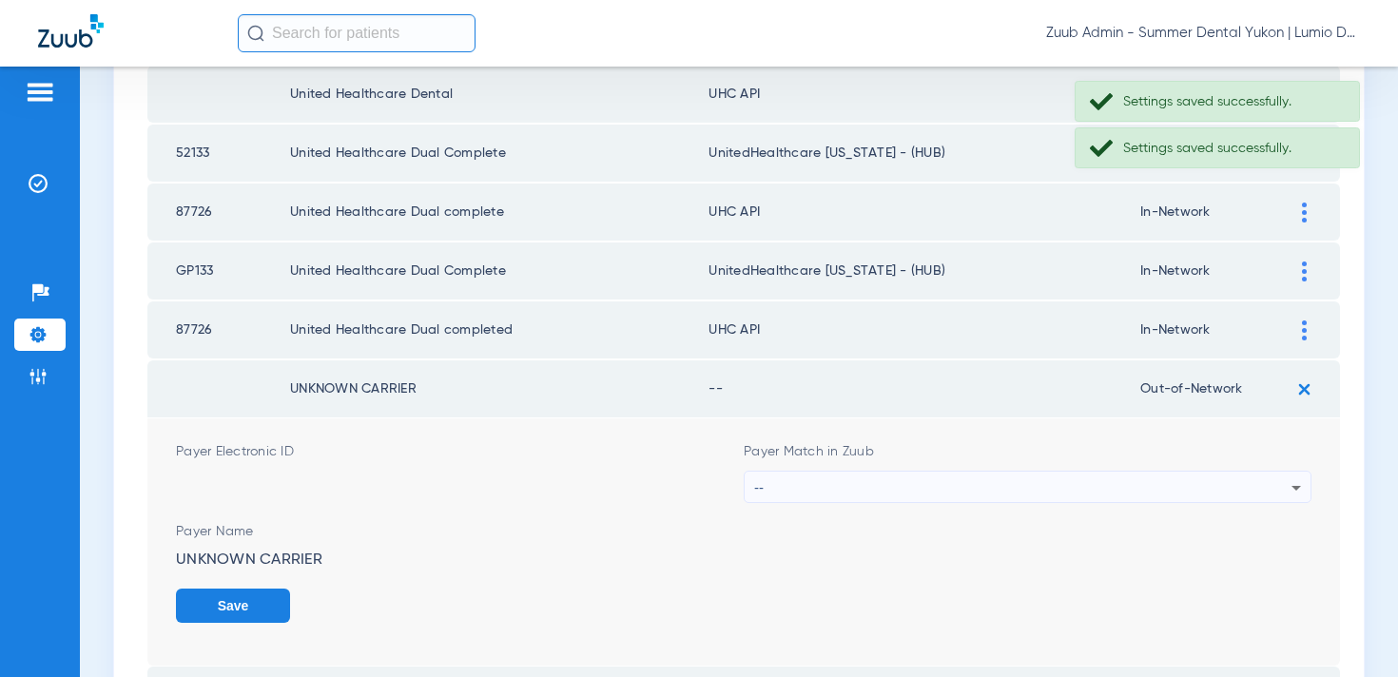
click at [1120, 478] on div "--" at bounding box center [1022, 488] width 537 height 32
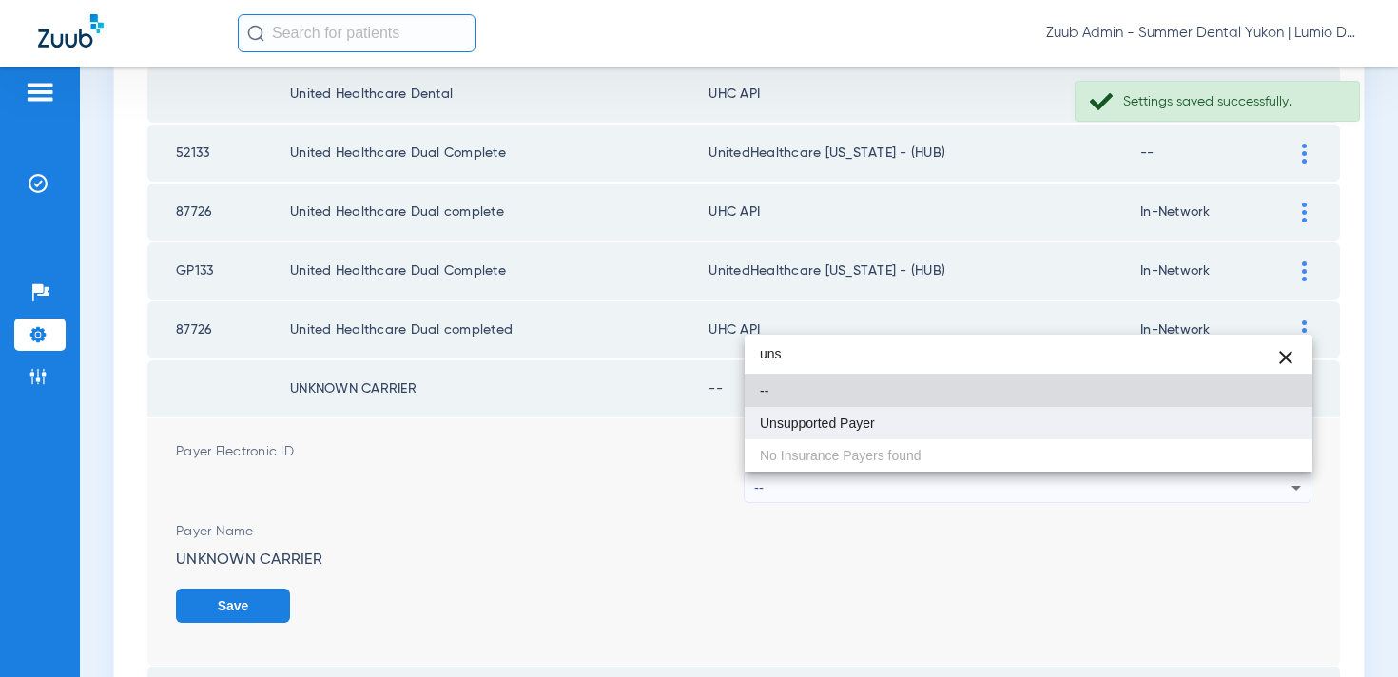
type input "uns"
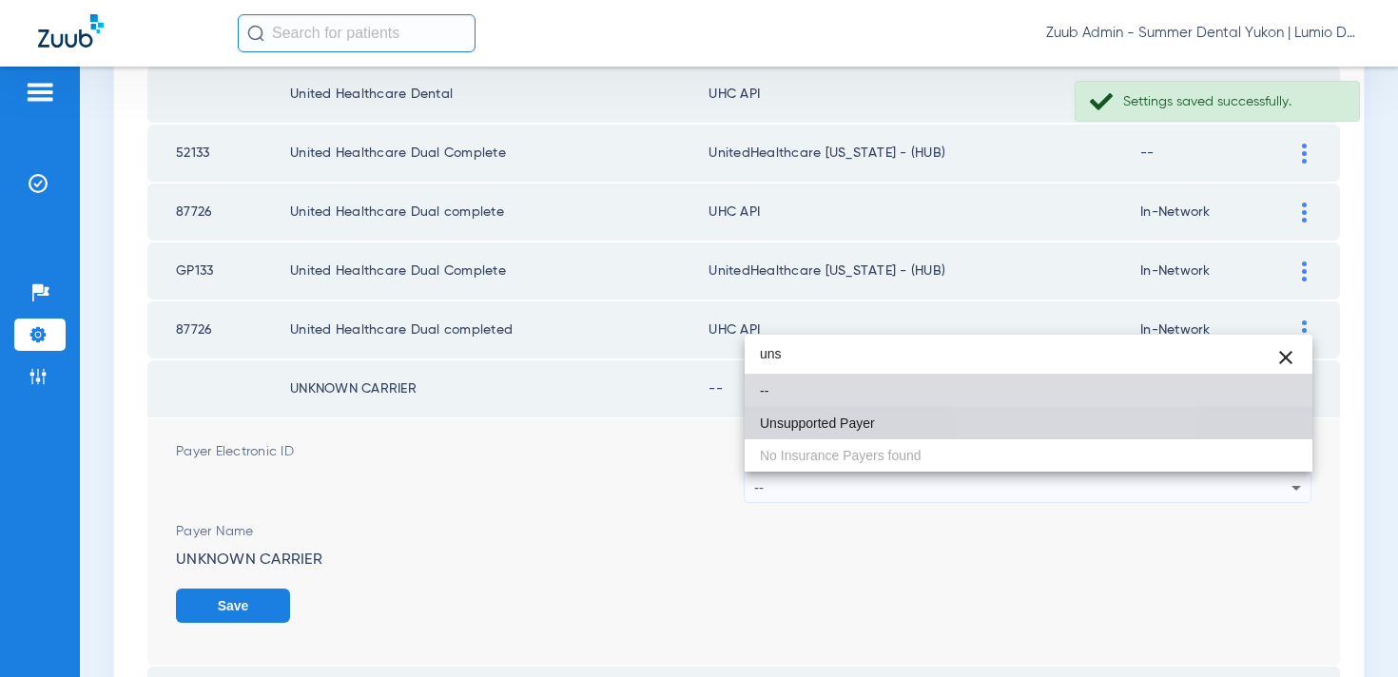
click at [1013, 433] on mat-option "Unsupported Payer" at bounding box center [1029, 423] width 568 height 32
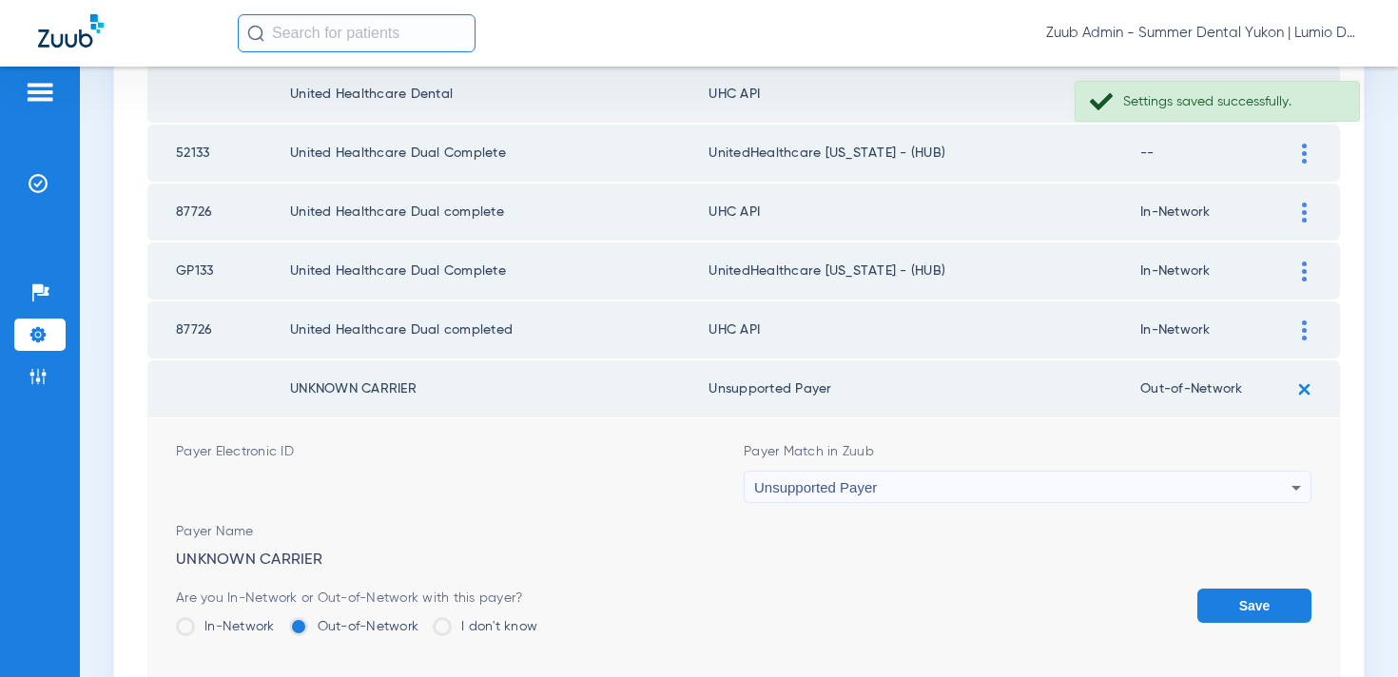
click at [1233, 597] on button "Save" at bounding box center [1255, 606] width 114 height 34
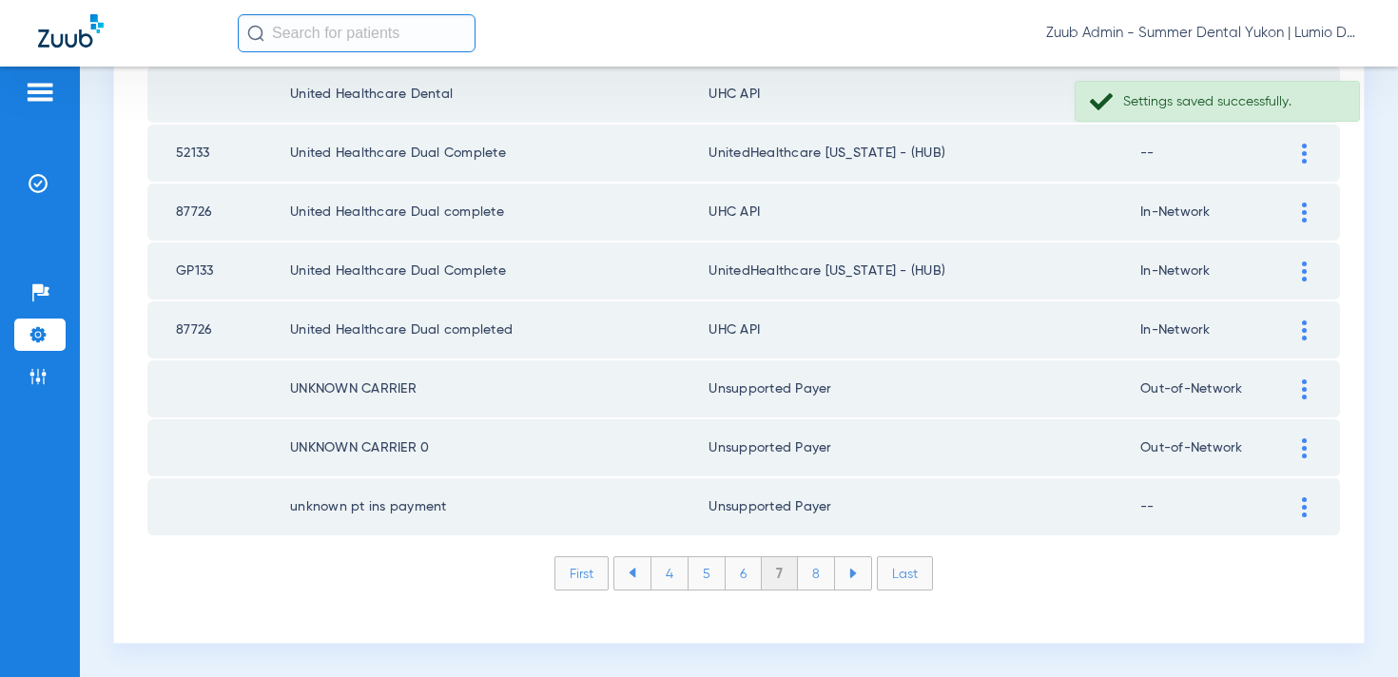
click at [1299, 334] on div at bounding box center [1304, 331] width 33 height 20
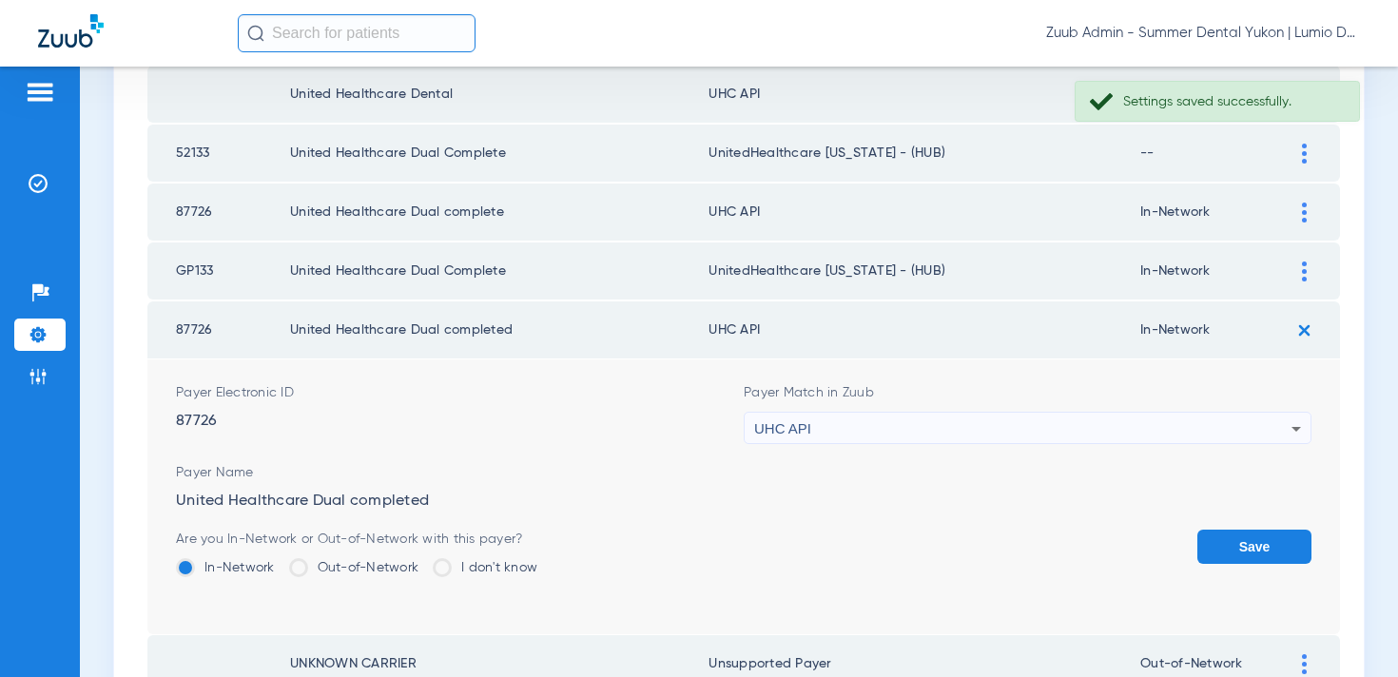
click at [1008, 421] on div "UHC API" at bounding box center [1022, 429] width 537 height 32
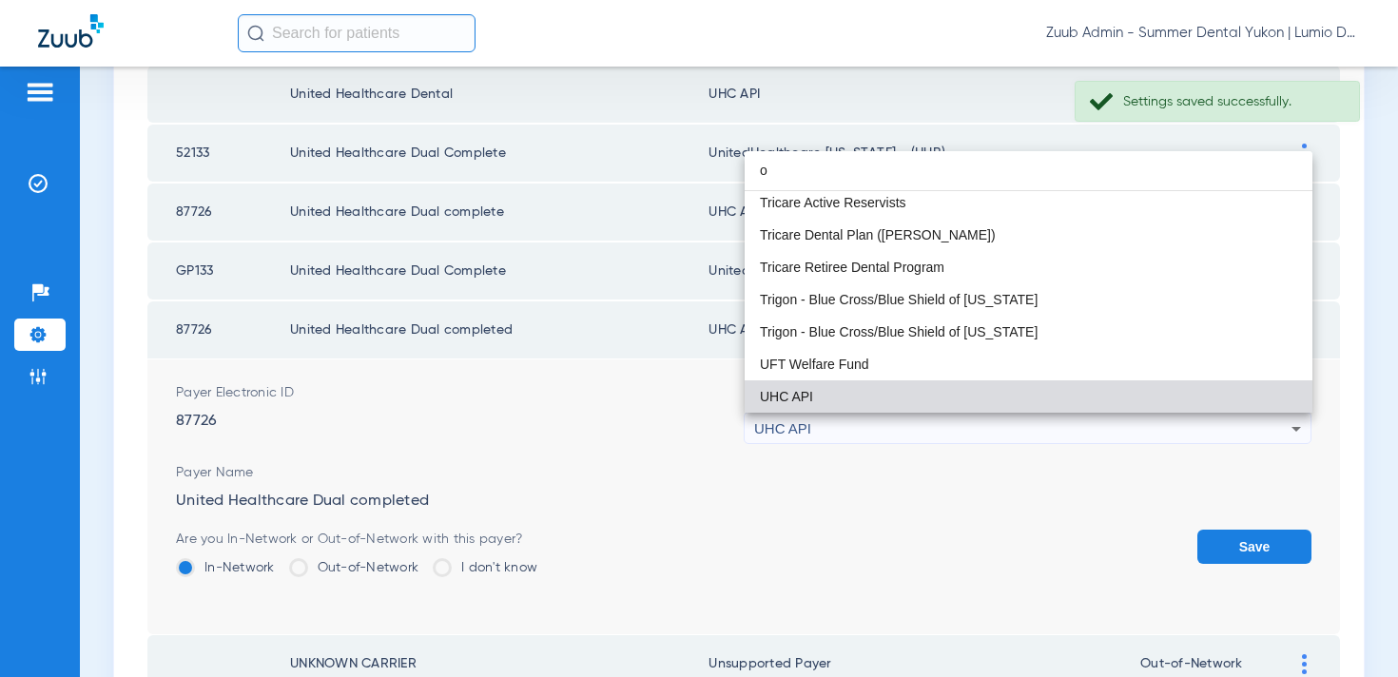
scroll to position [40, 0]
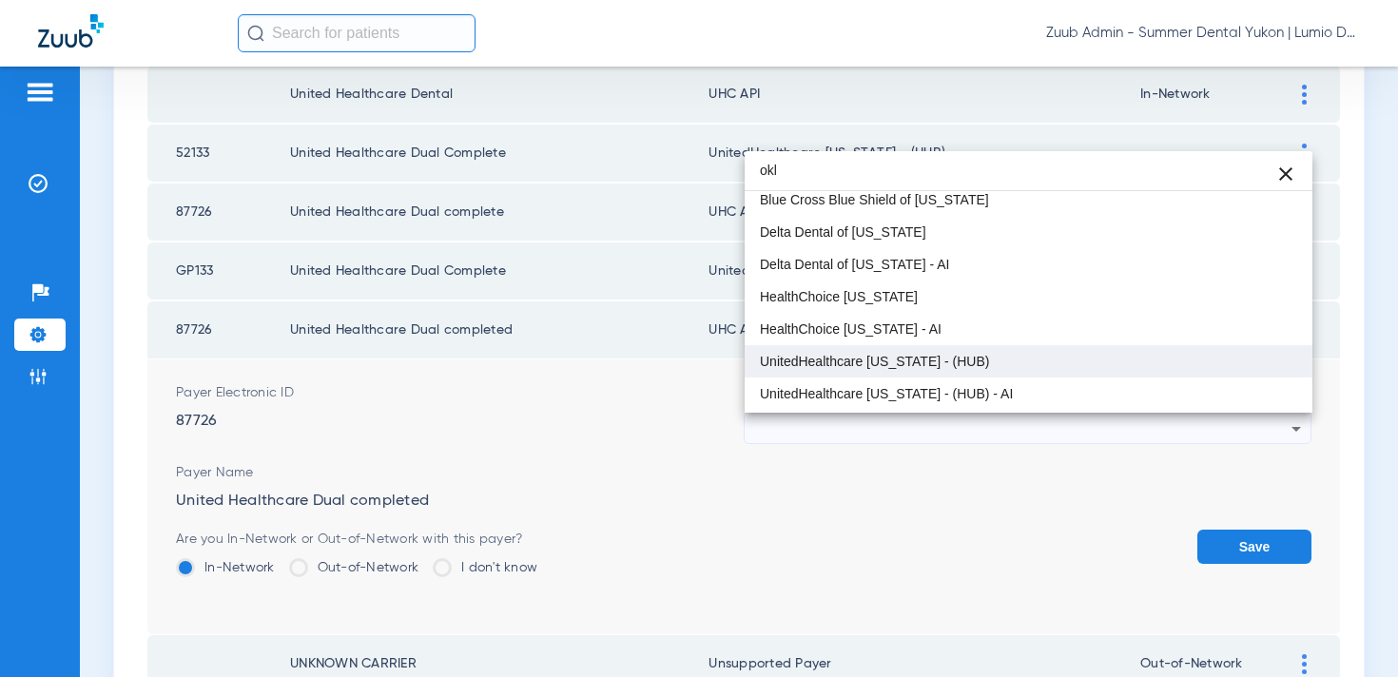
type input "okl"
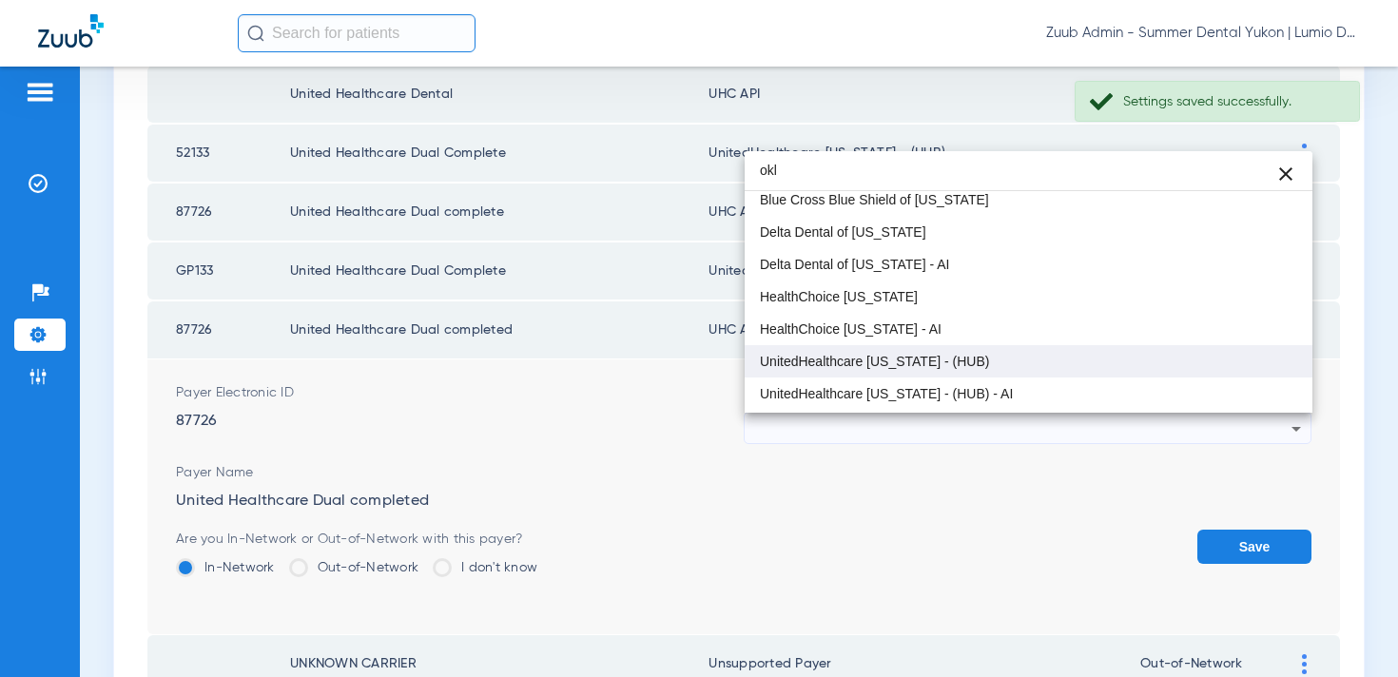
click at [984, 358] on mat-option "UnitedHealthcare Oklahoma - (HUB)" at bounding box center [1029, 361] width 568 height 32
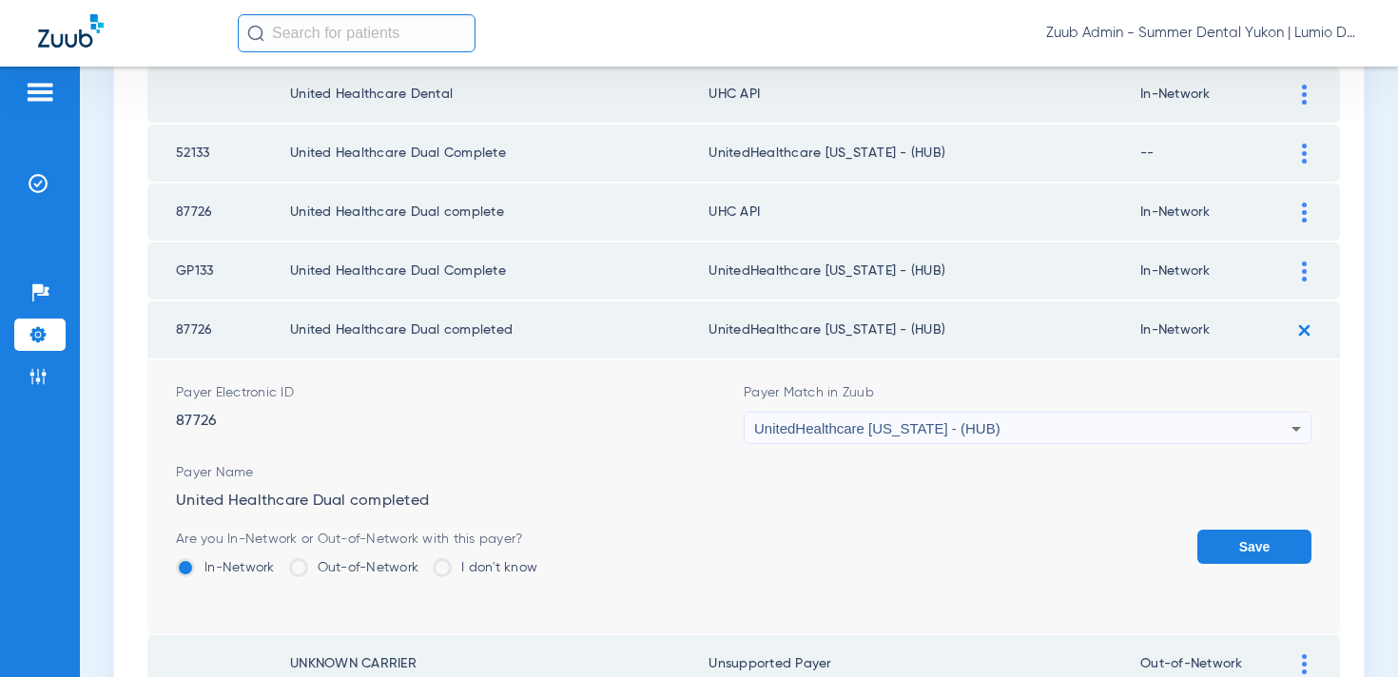
click at [1243, 536] on button "Save" at bounding box center [1255, 547] width 114 height 34
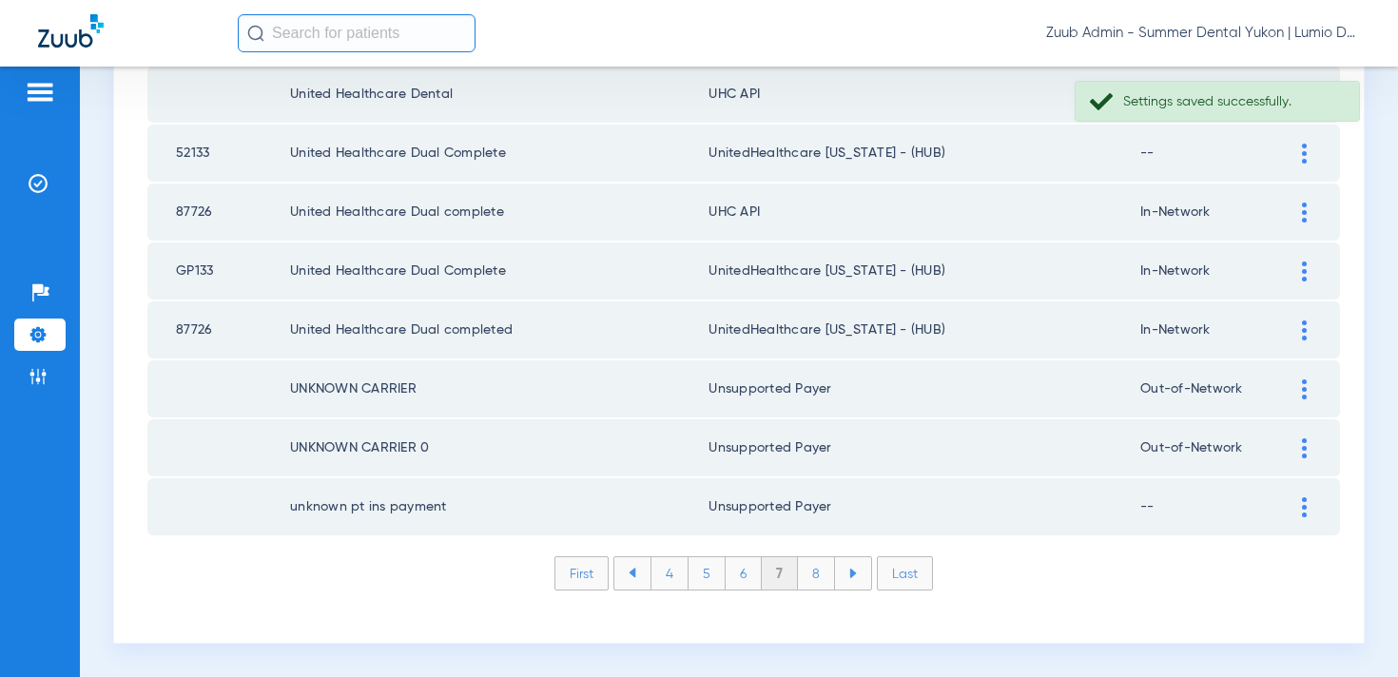
click at [1304, 216] on img at bounding box center [1304, 213] width 5 height 20
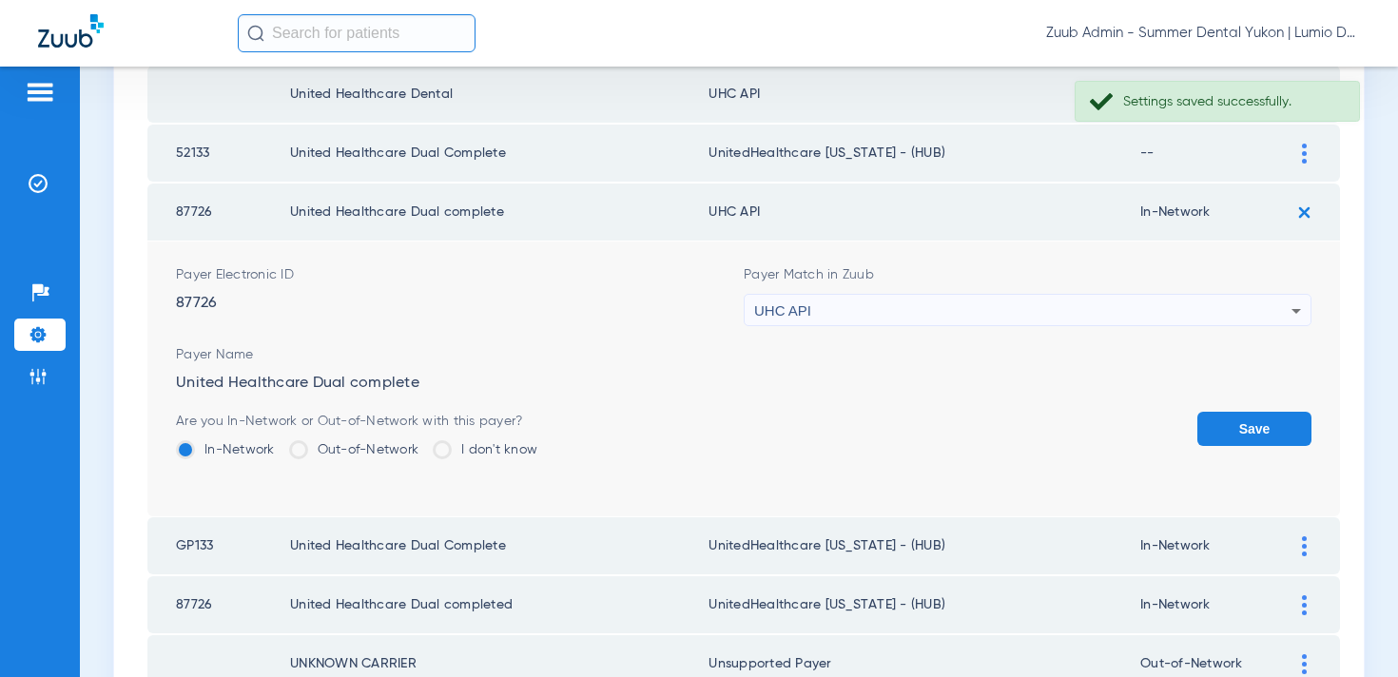
click at [1075, 314] on div "UHC API" at bounding box center [1022, 311] width 537 height 32
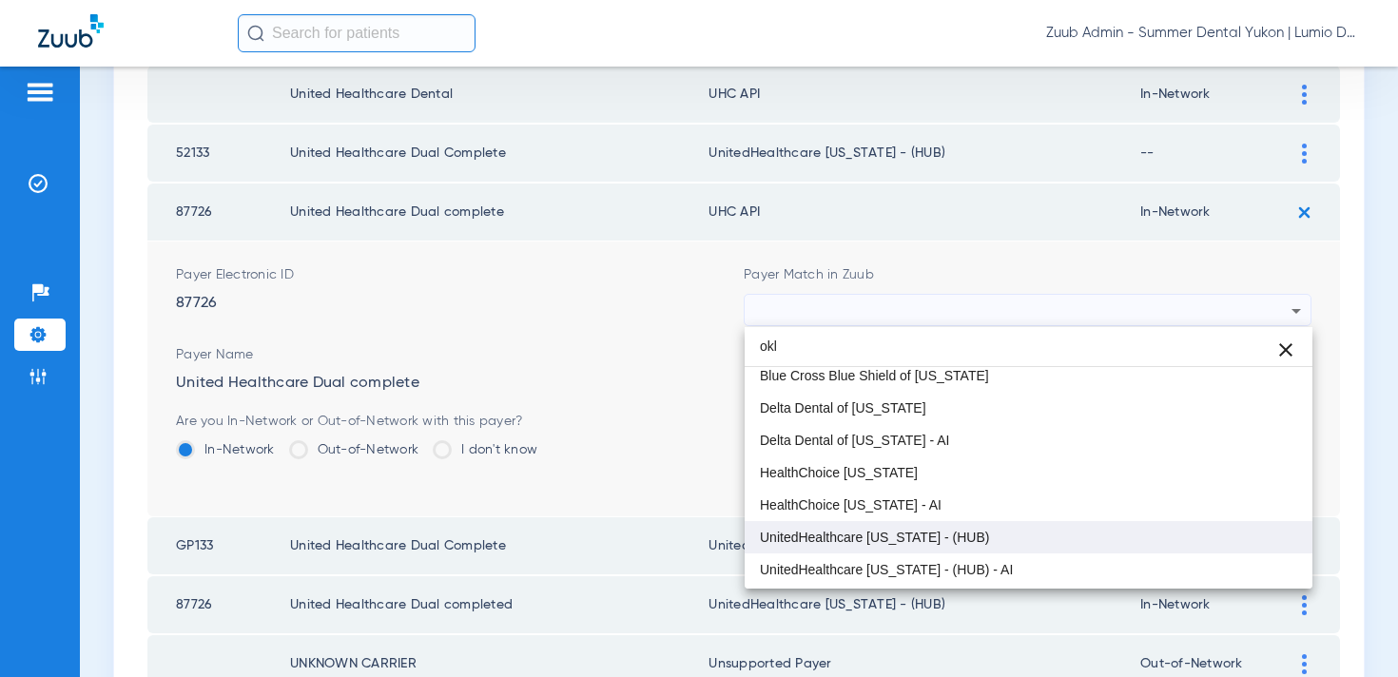
type input "okl"
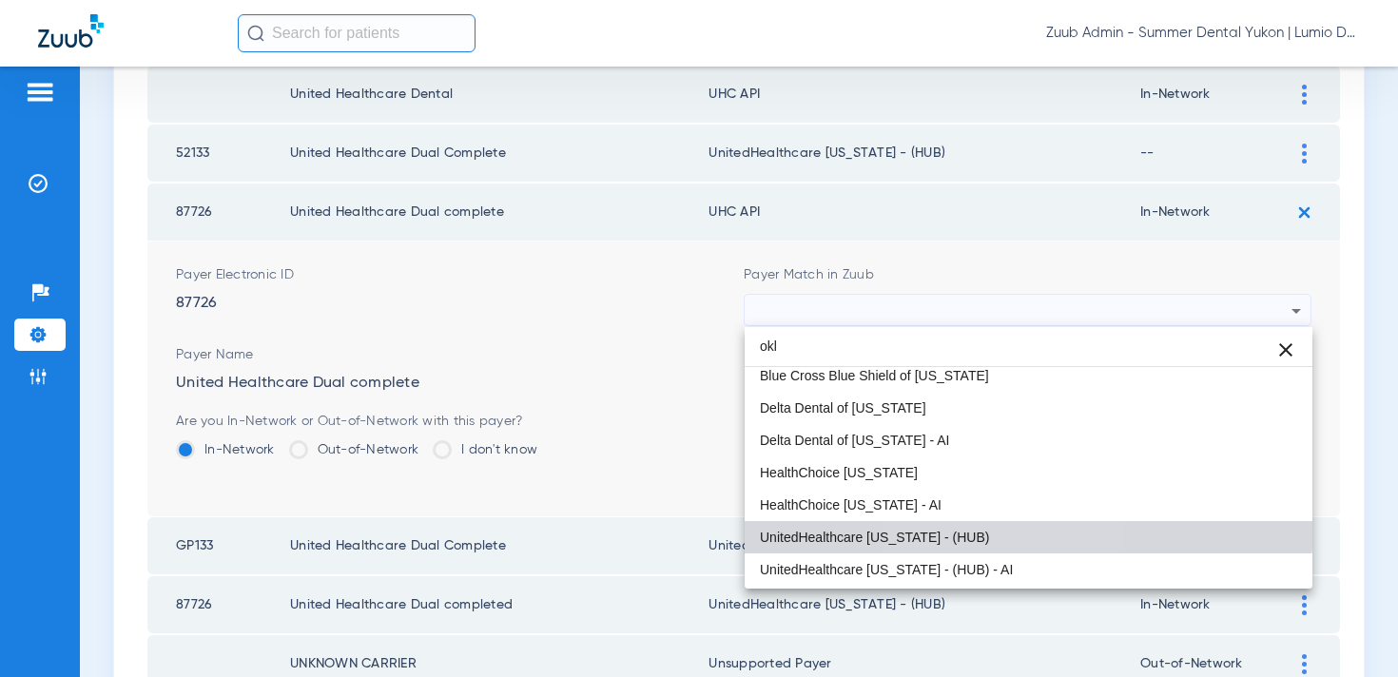
click at [977, 523] on mat-option "UnitedHealthcare Oklahoma - (HUB)" at bounding box center [1029, 537] width 568 height 32
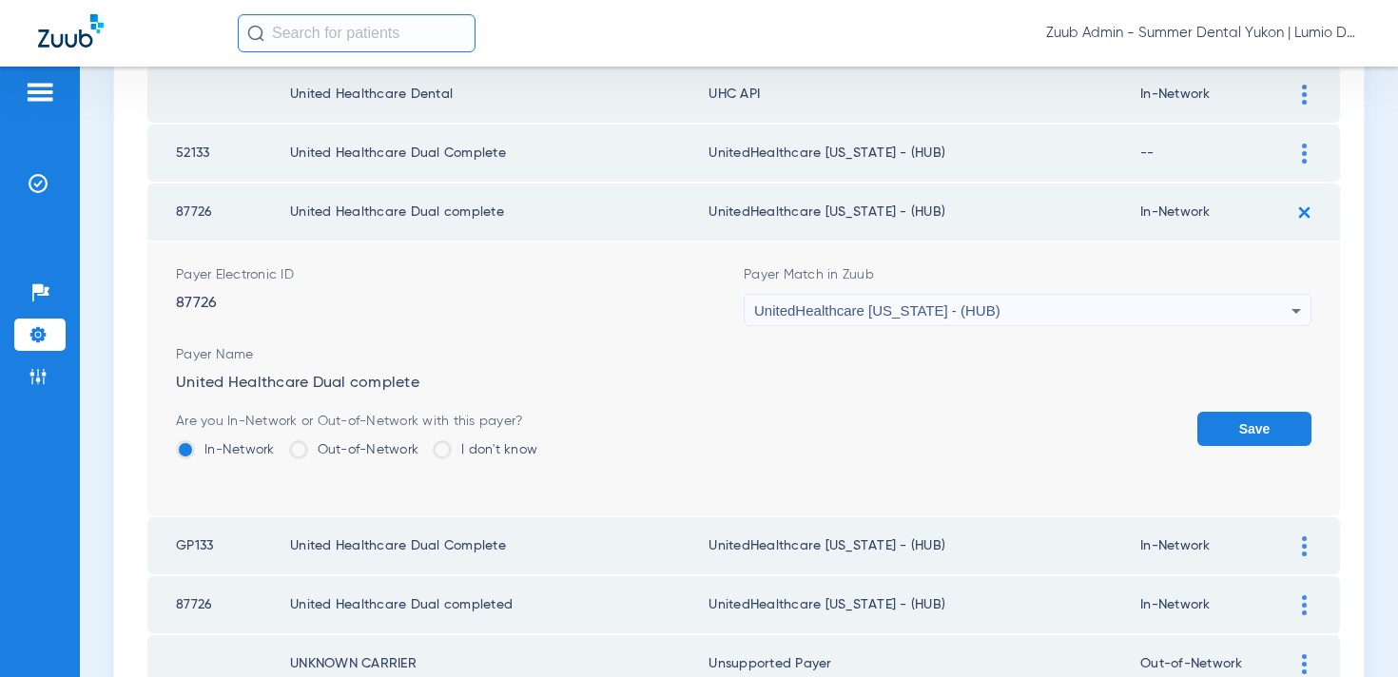
click at [1262, 441] on button "Save" at bounding box center [1255, 429] width 114 height 34
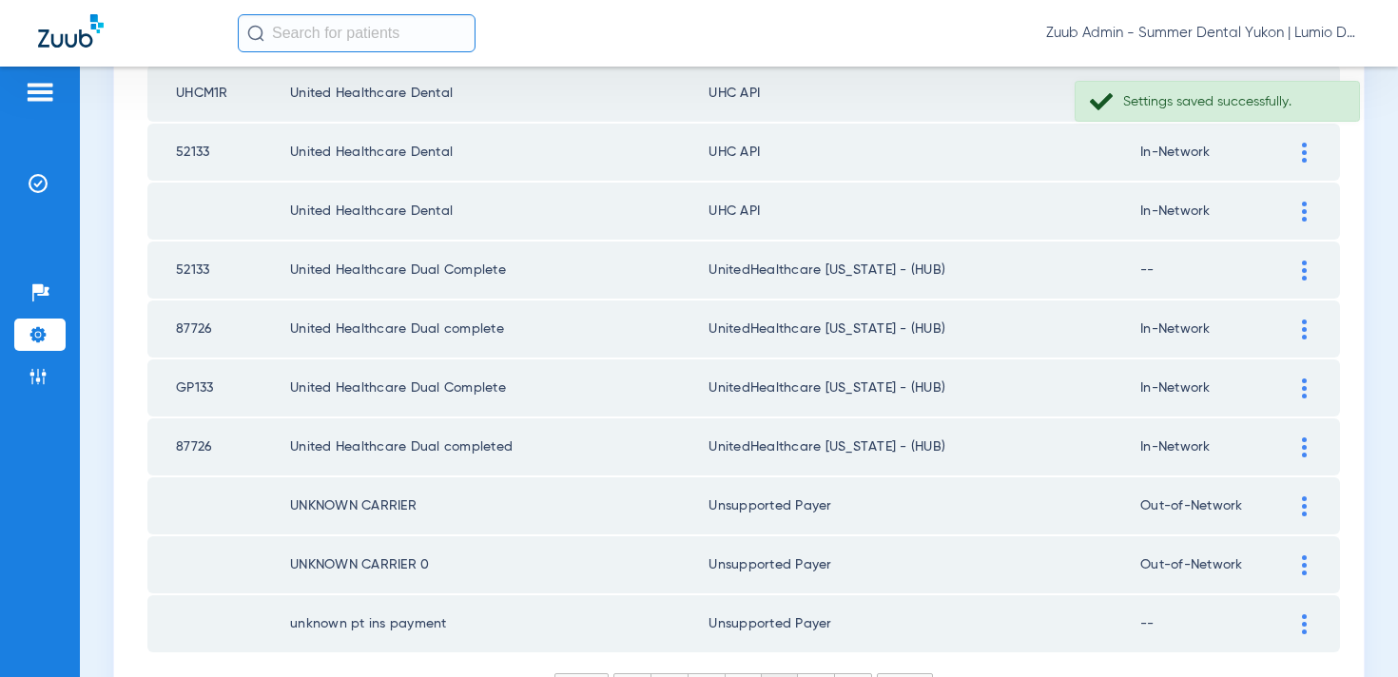
scroll to position [2638, 0]
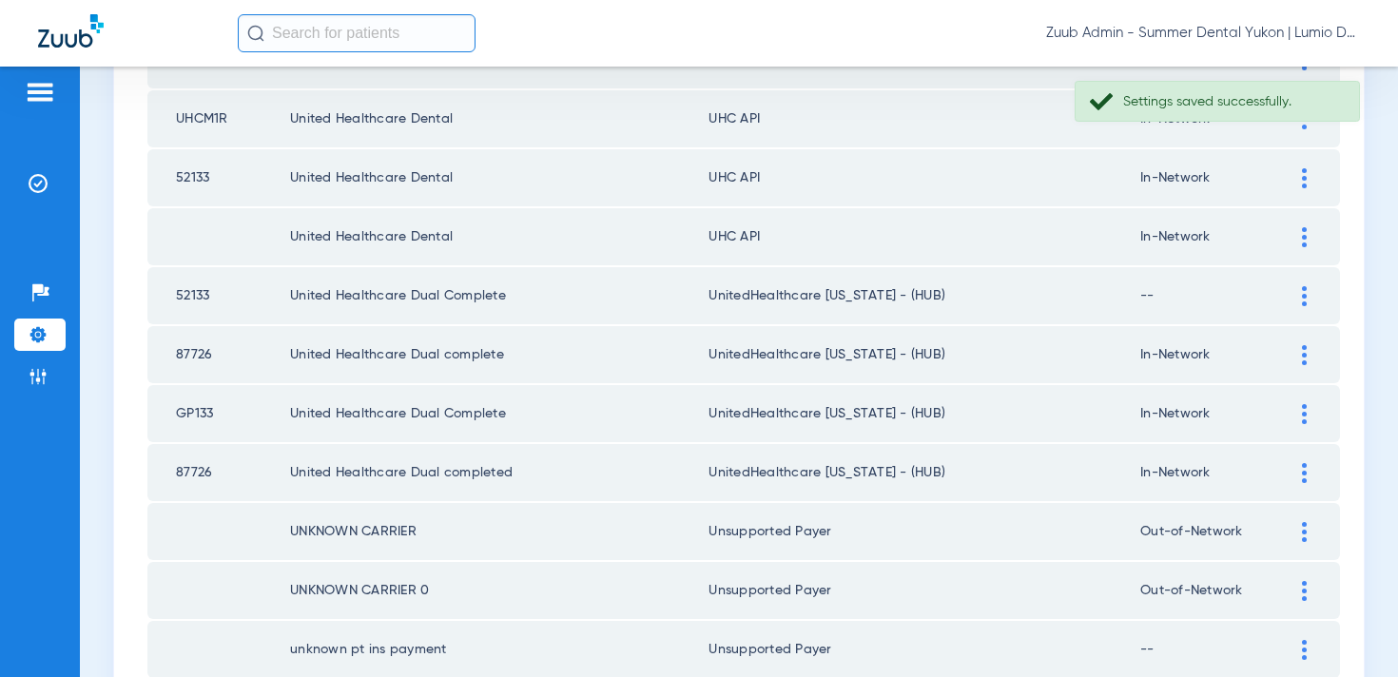
click at [1305, 247] on td at bounding box center [1314, 236] width 52 height 57
click at [1309, 240] on div at bounding box center [1304, 237] width 33 height 20
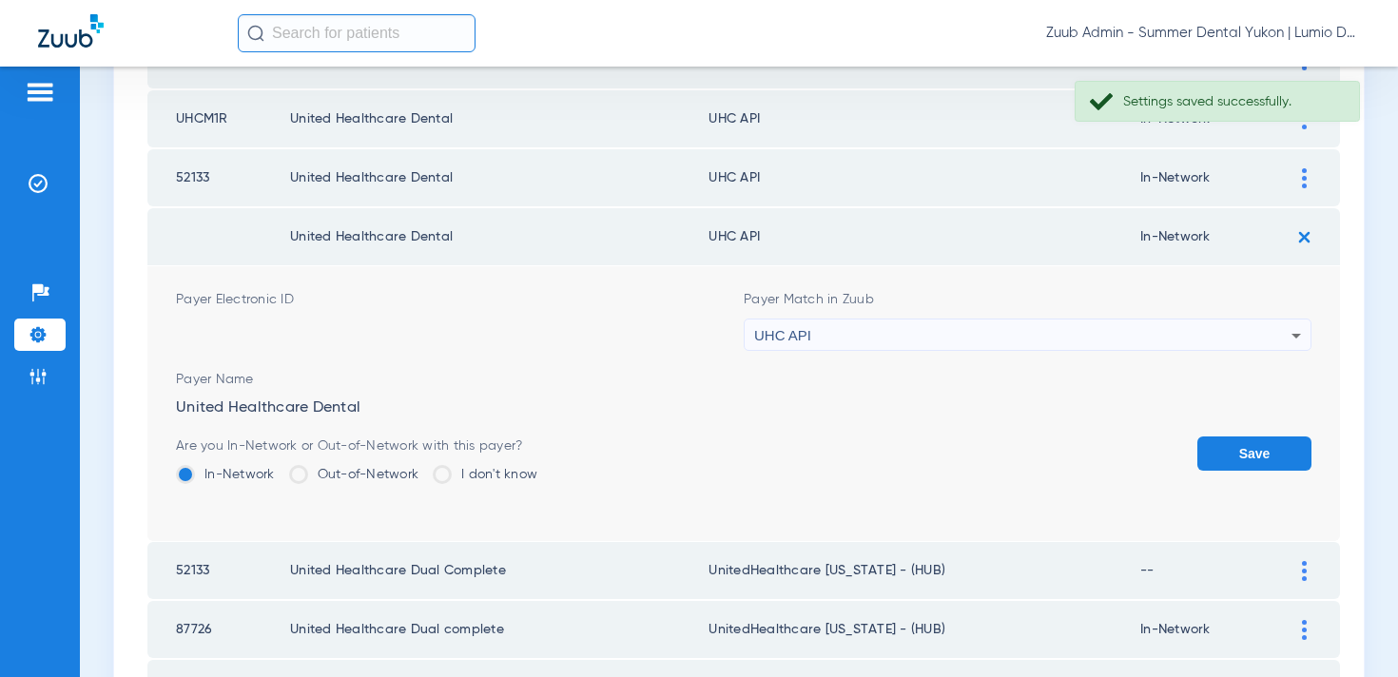
click at [1138, 332] on div "UHC API" at bounding box center [1022, 336] width 537 height 32
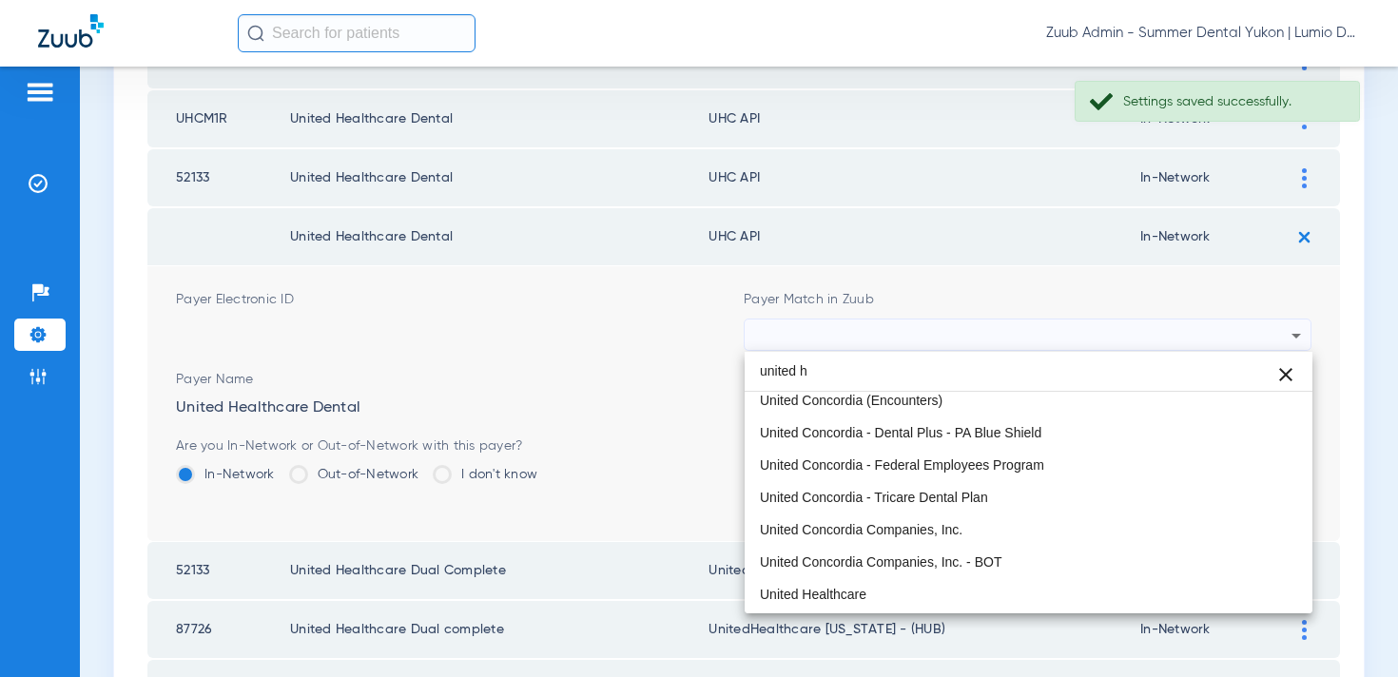
scroll to position [0, 0]
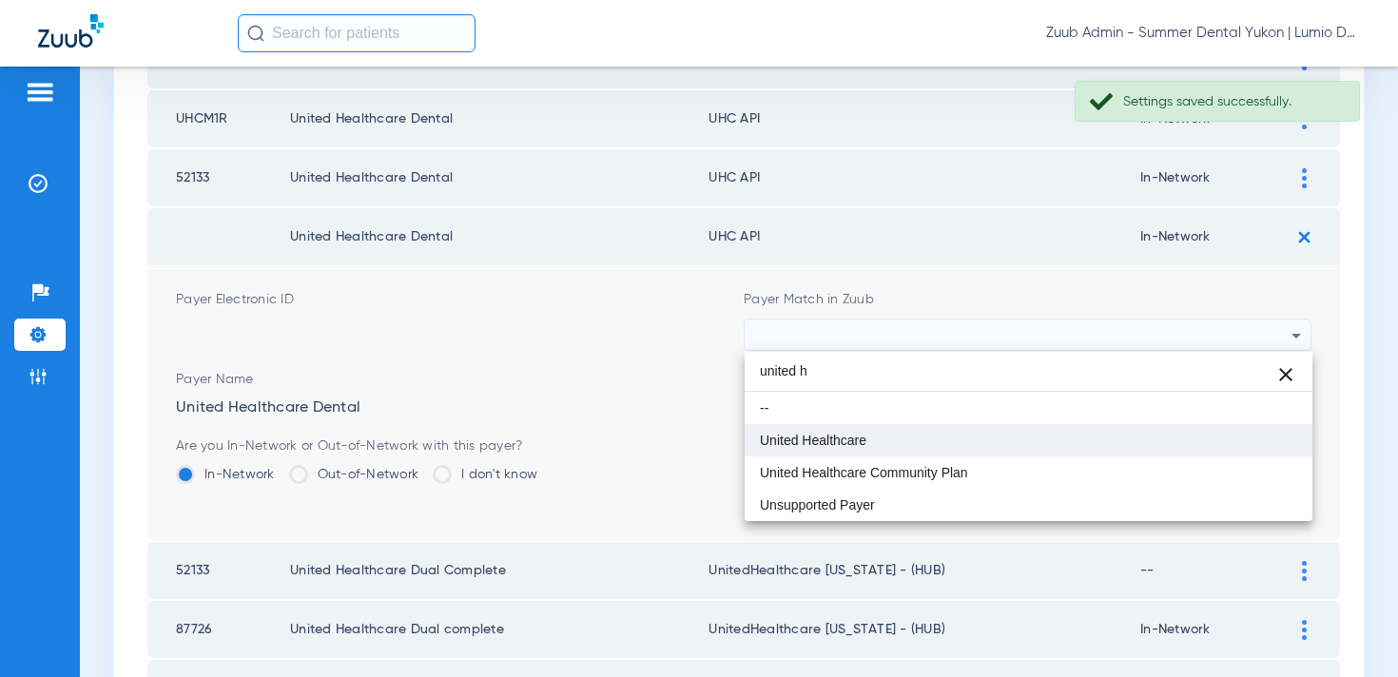
type input "united h"
click at [934, 437] on mat-option "United Healthcare" at bounding box center [1029, 440] width 568 height 32
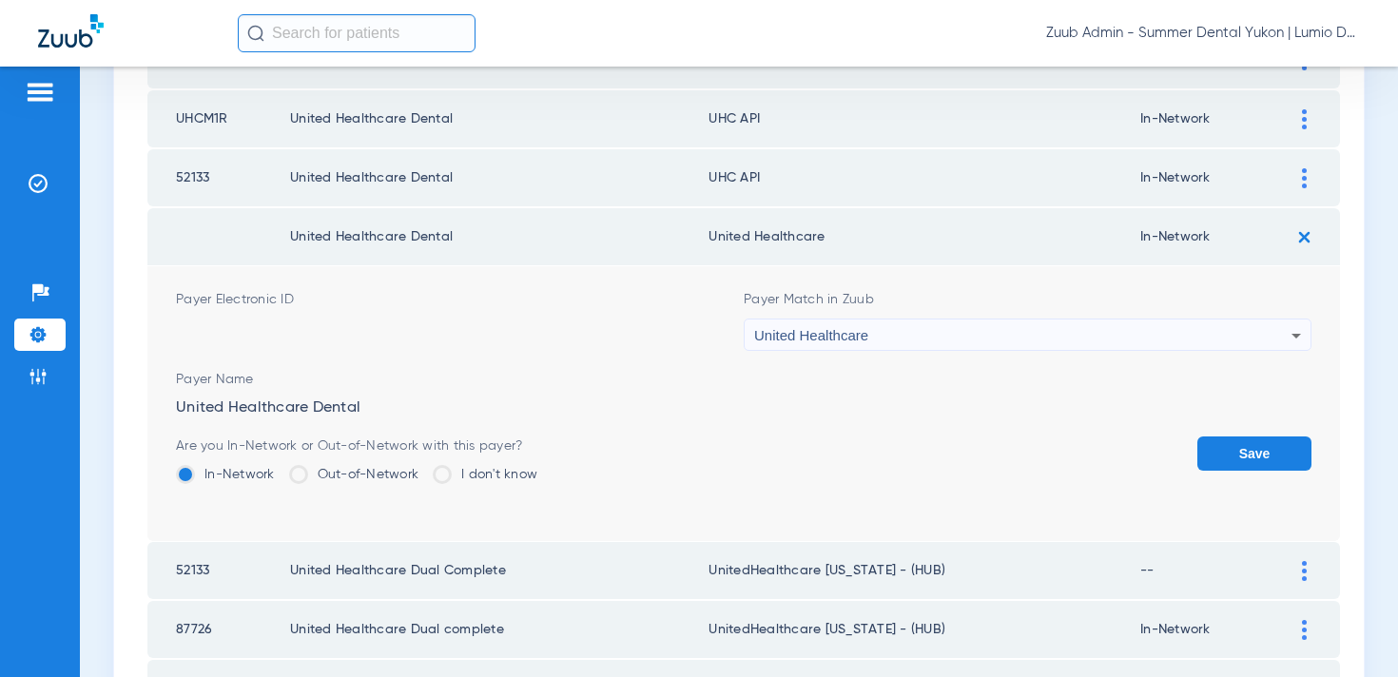
click at [1248, 450] on button "Save" at bounding box center [1255, 454] width 114 height 34
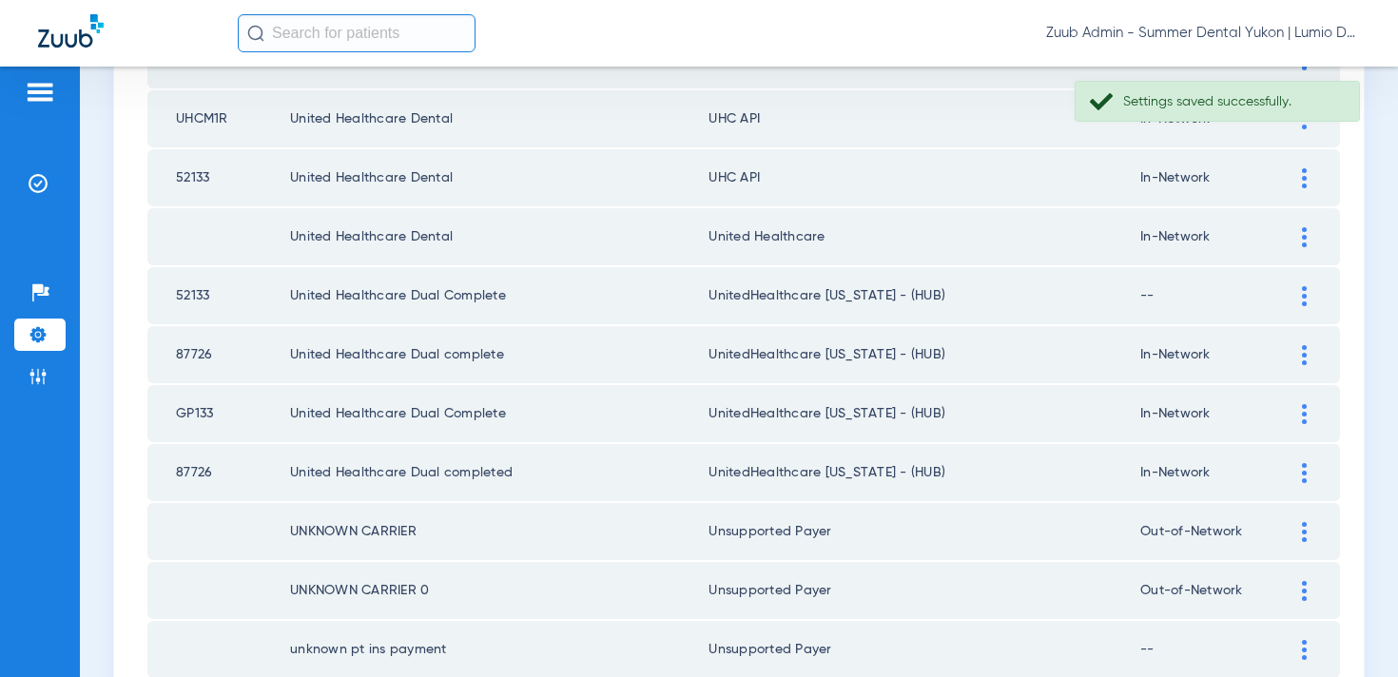
click at [1302, 179] on img at bounding box center [1304, 178] width 5 height 20
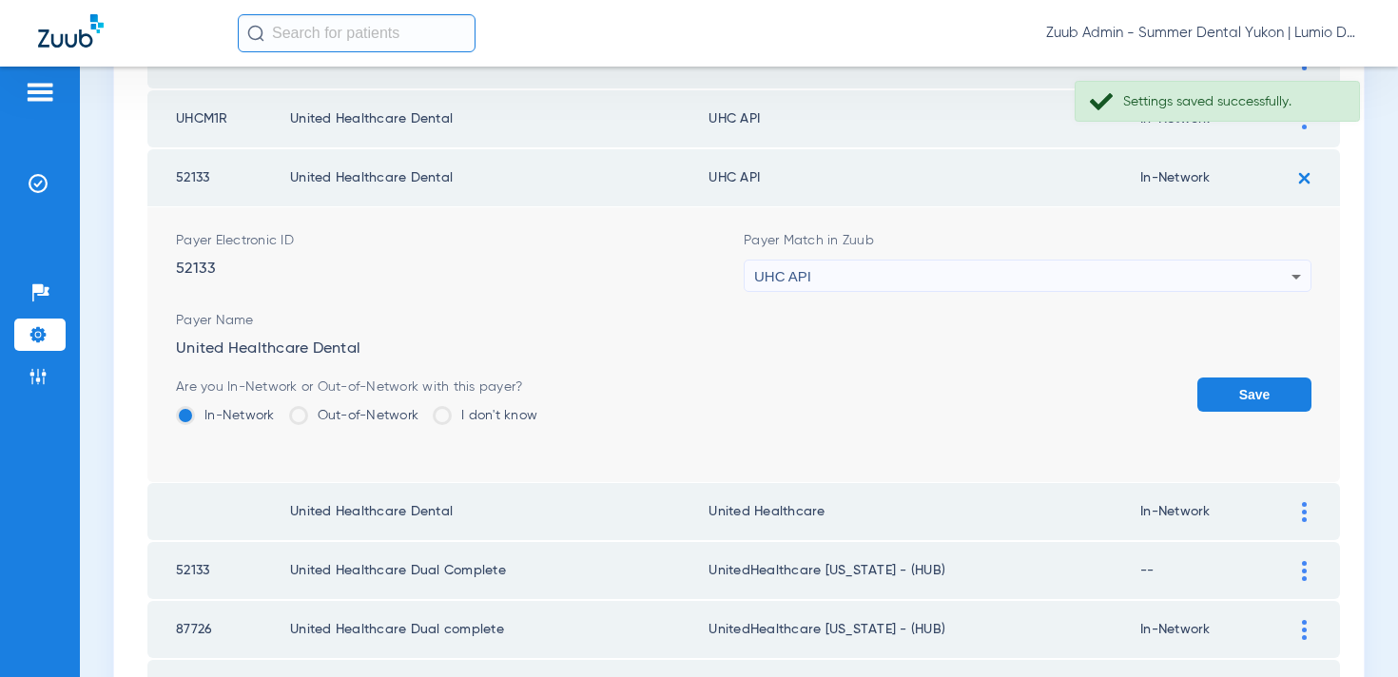
click at [1144, 276] on div "UHC API" at bounding box center [1022, 277] width 537 height 32
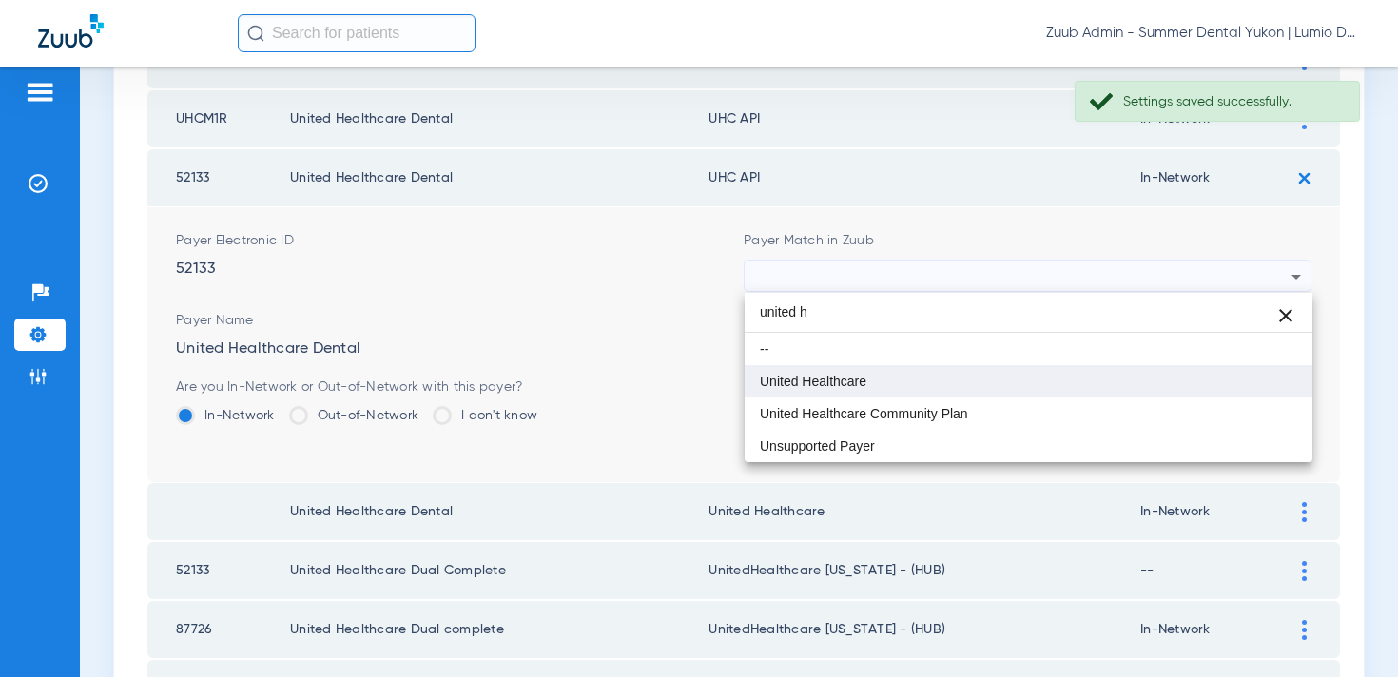
type input "united h"
click at [1083, 382] on mat-option "United Healthcare" at bounding box center [1029, 381] width 568 height 32
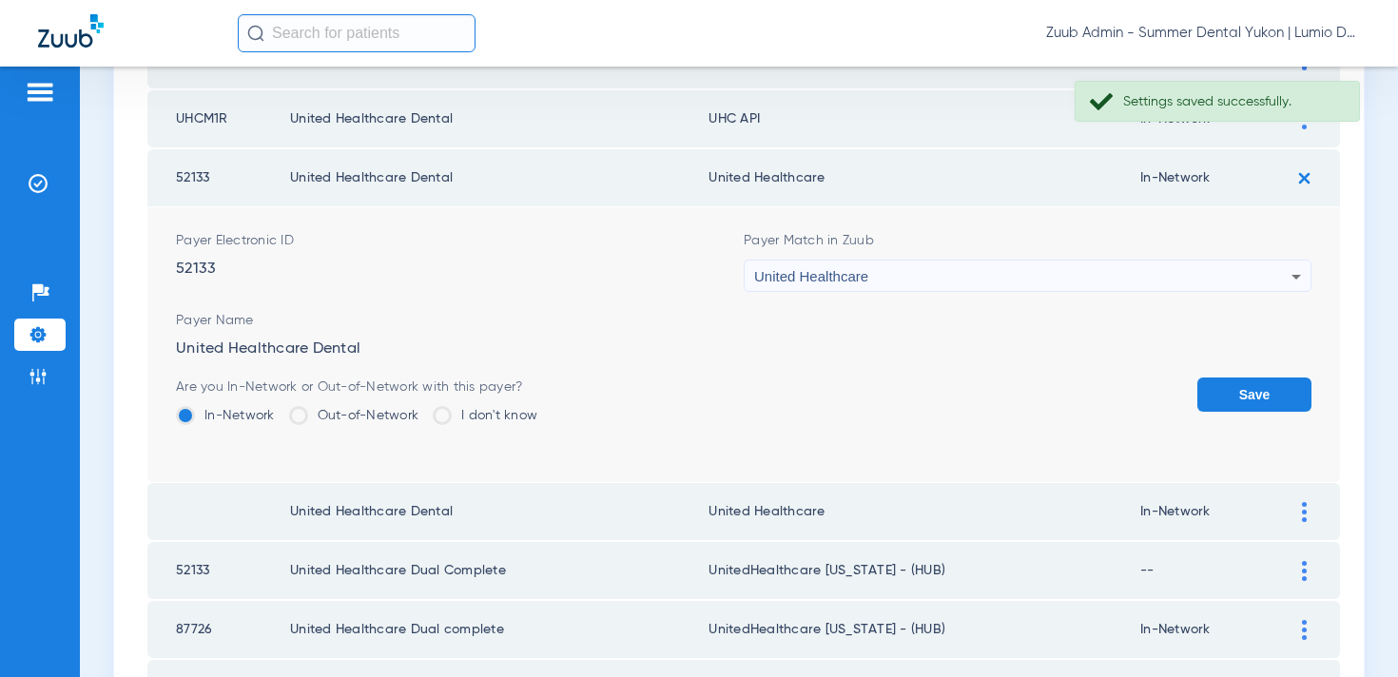
click at [1239, 399] on button "Save" at bounding box center [1255, 395] width 114 height 34
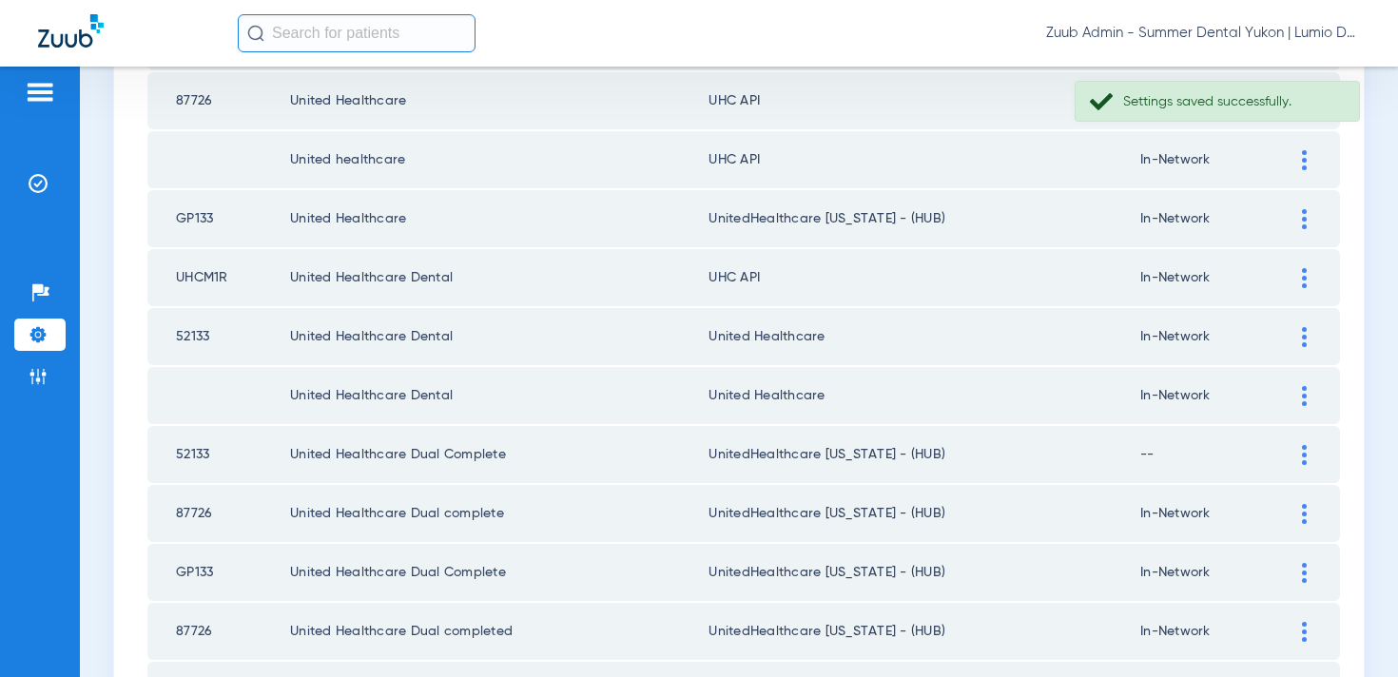
scroll to position [2445, 0]
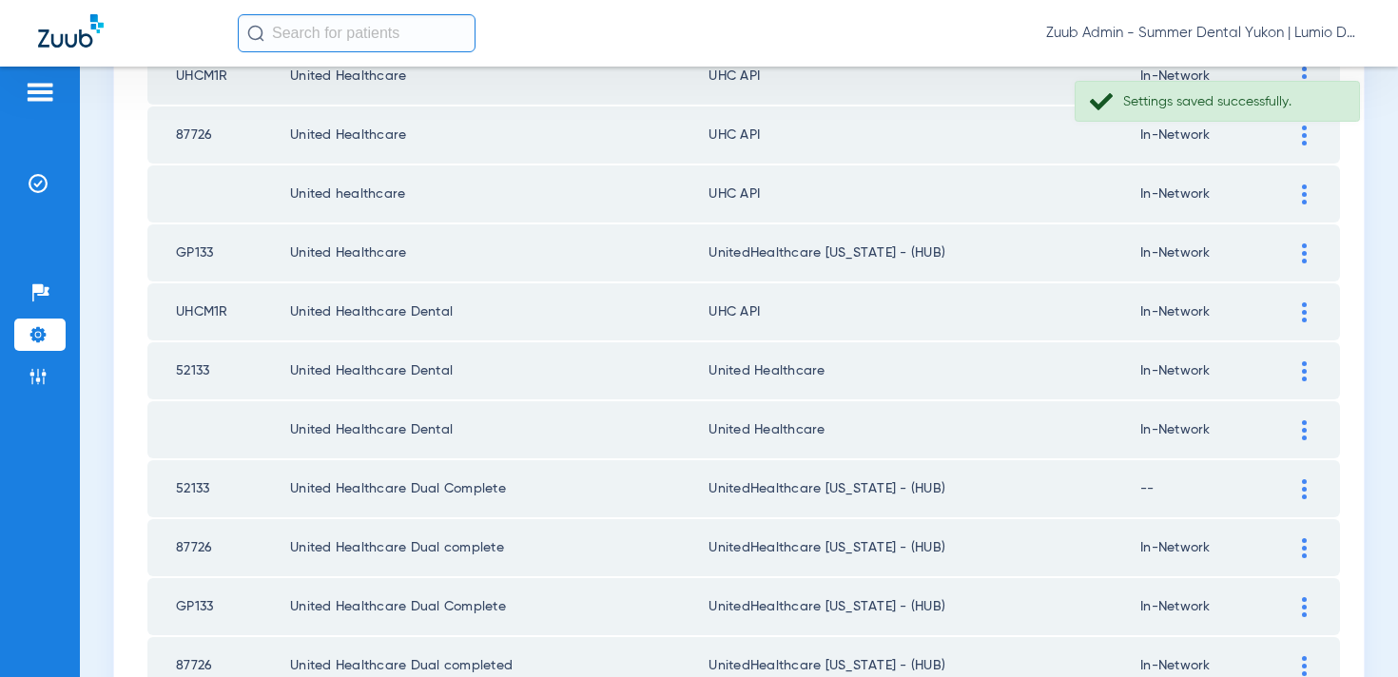
click at [1303, 311] on img at bounding box center [1304, 312] width 5 height 20
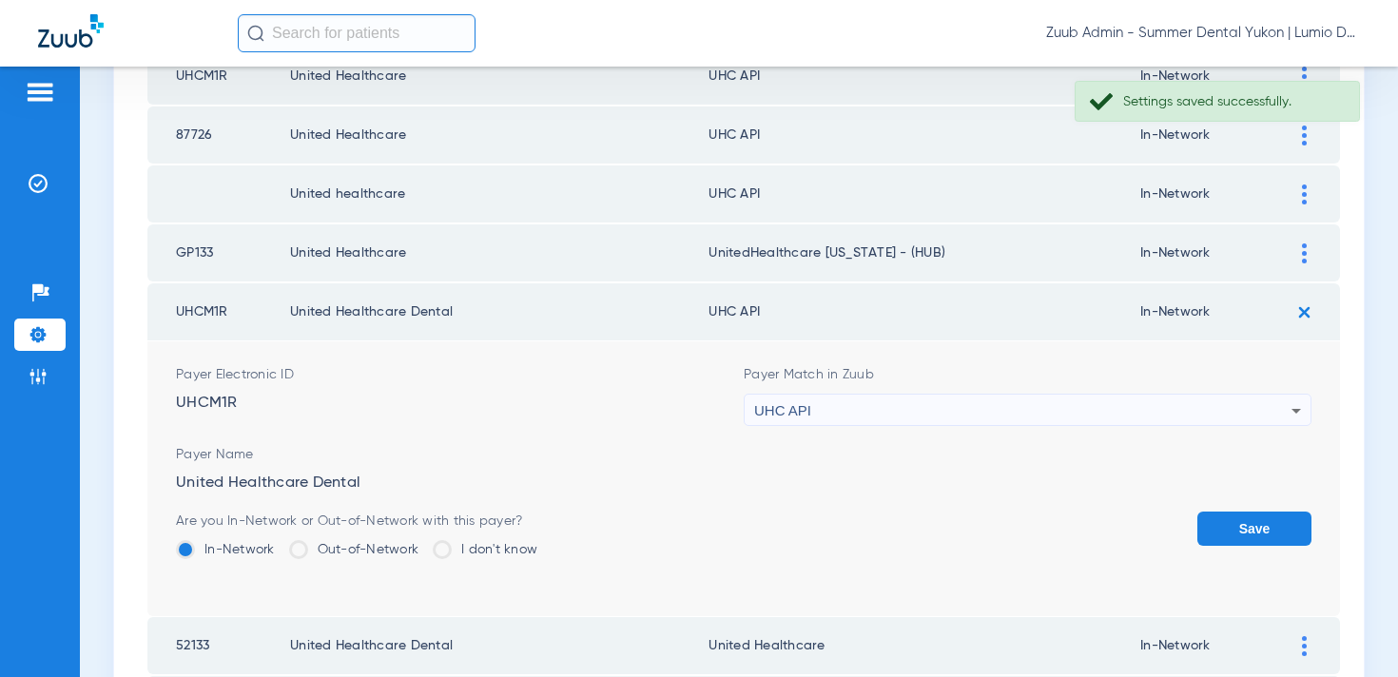
click at [1130, 411] on div "UHC API" at bounding box center [1022, 411] width 537 height 32
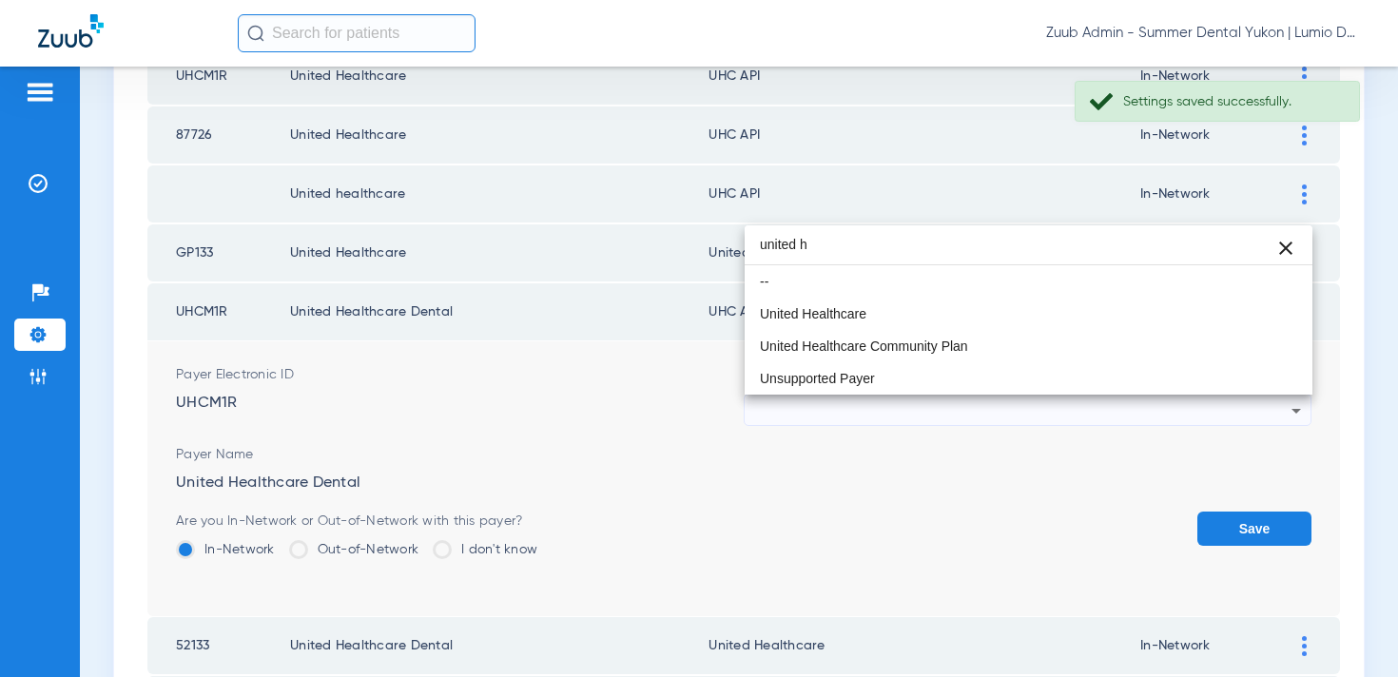
scroll to position [0, 0]
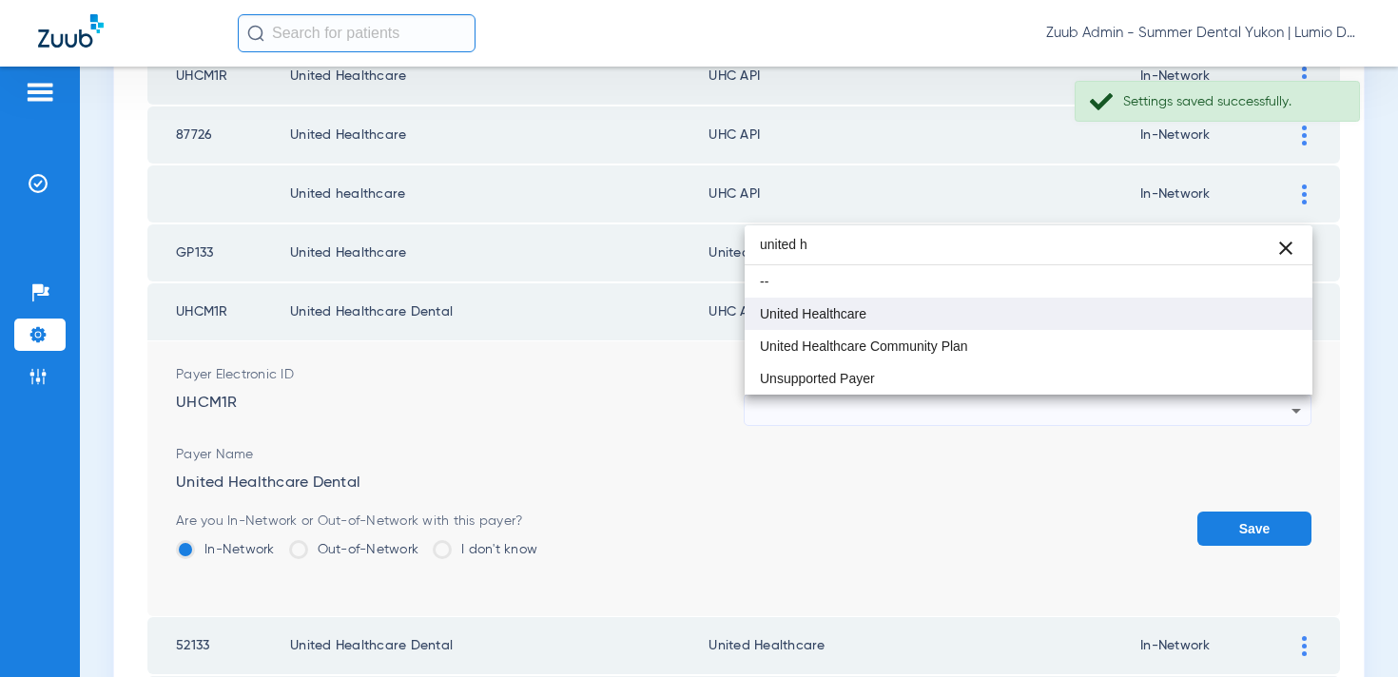
type input "united h"
click at [1034, 317] on mat-option "United Healthcare" at bounding box center [1029, 314] width 568 height 32
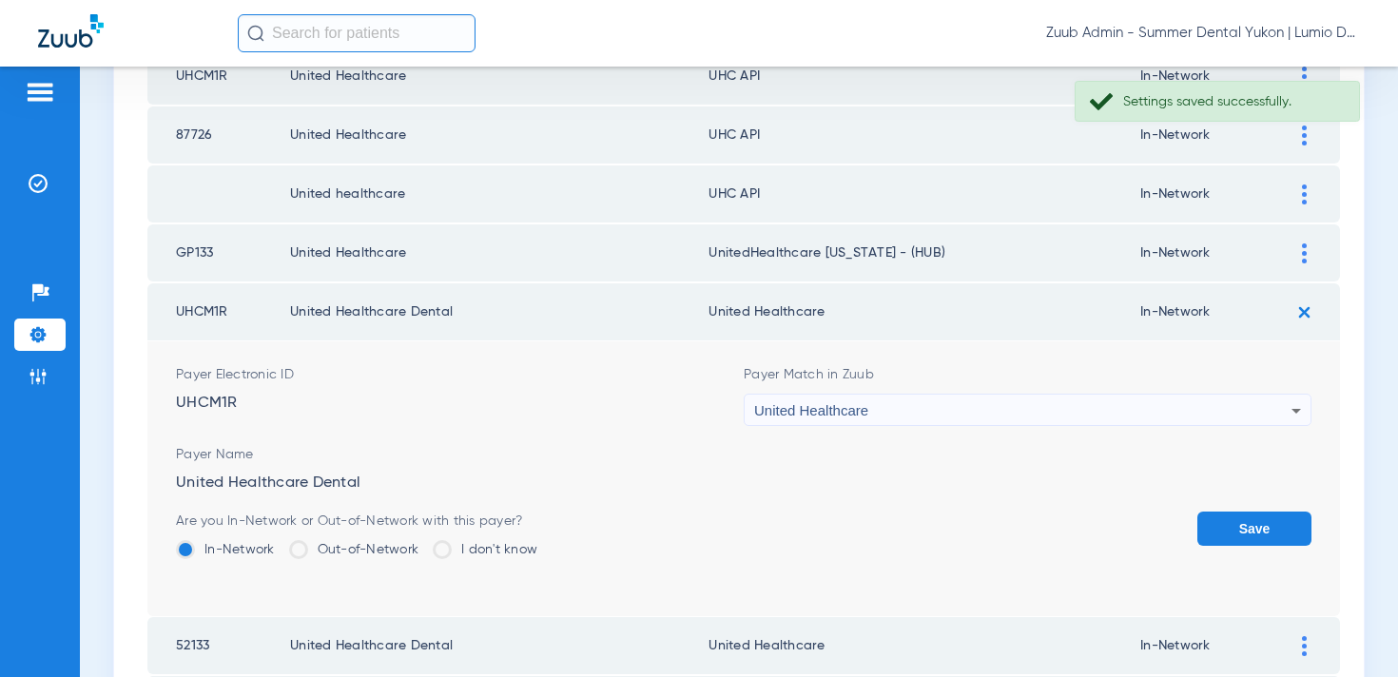
click at [1207, 525] on button "Save" at bounding box center [1255, 529] width 114 height 34
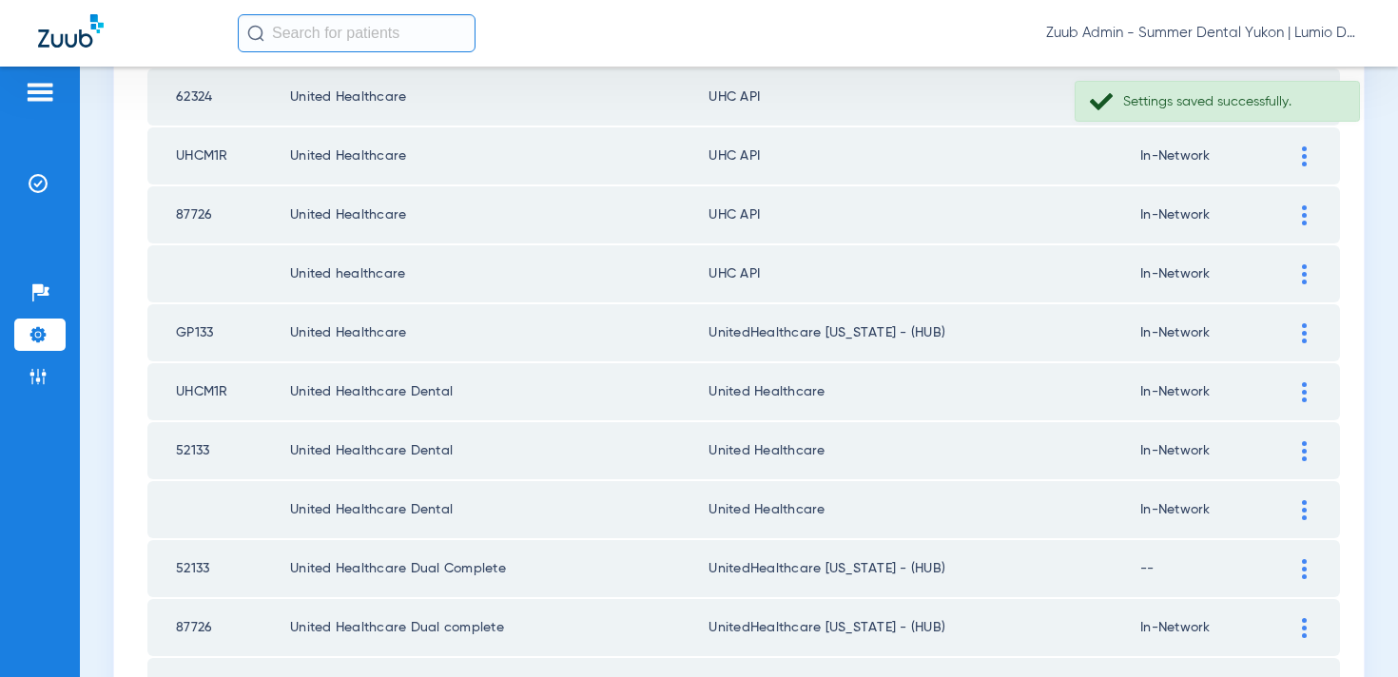
scroll to position [2360, 0]
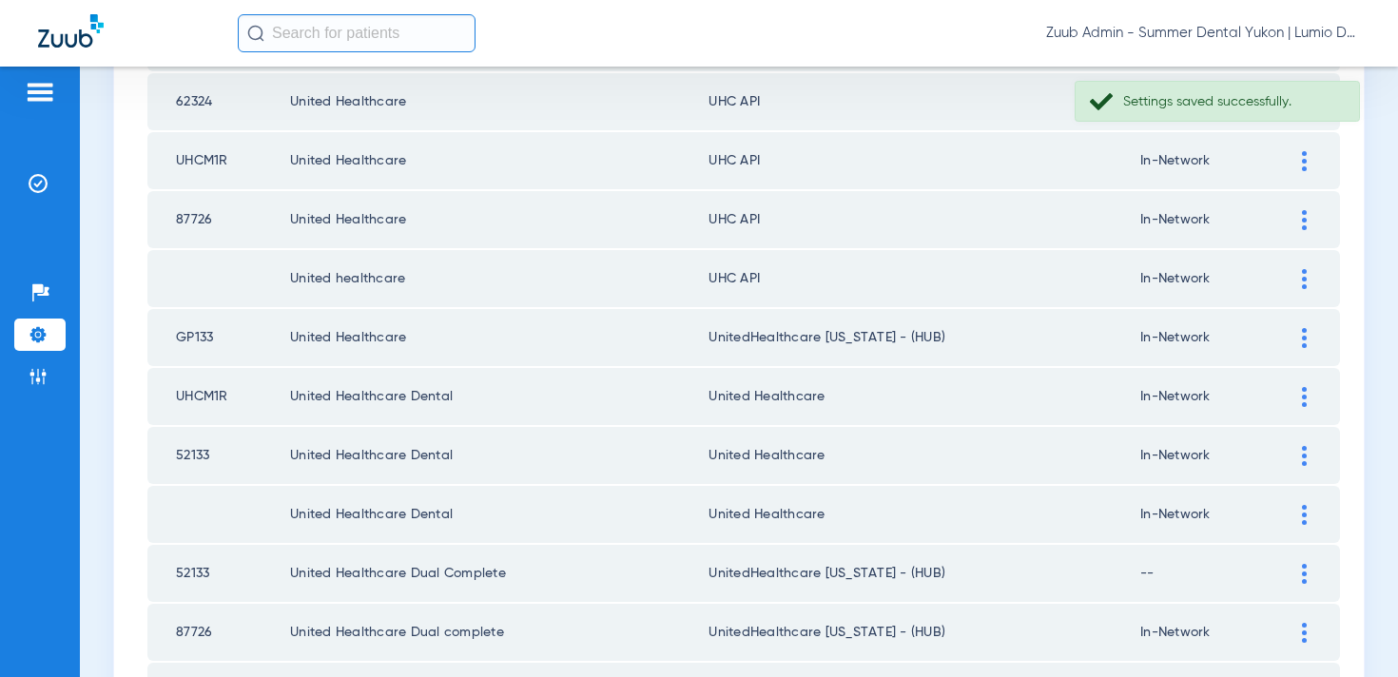
click at [1296, 276] on div at bounding box center [1304, 279] width 33 height 20
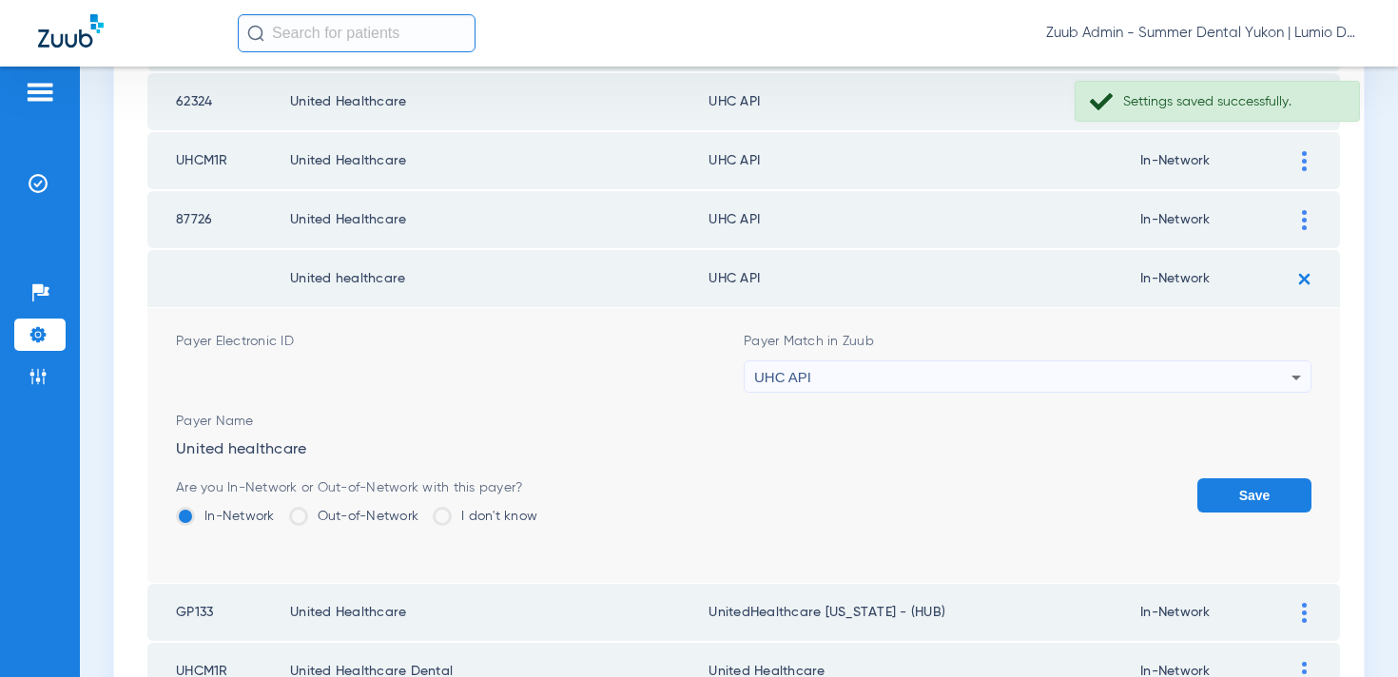
click at [1089, 375] on div "UHC API" at bounding box center [1022, 377] width 537 height 32
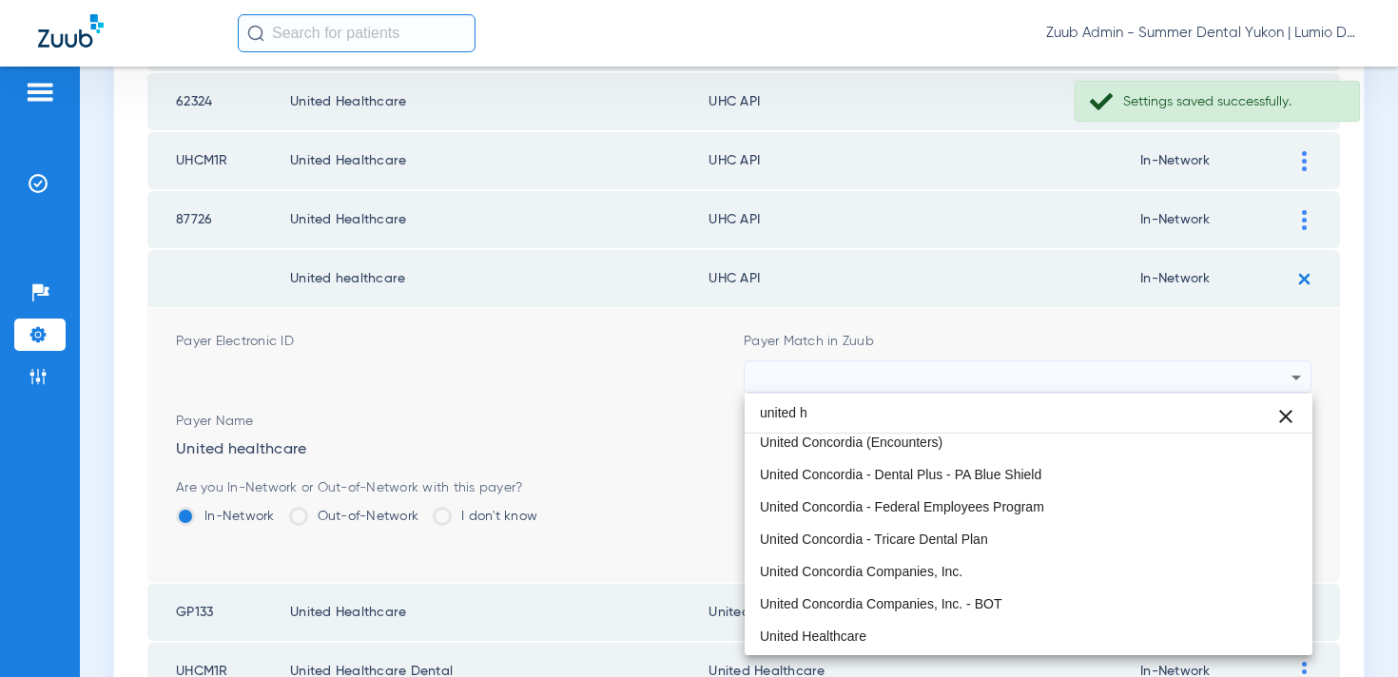
scroll to position [0, 0]
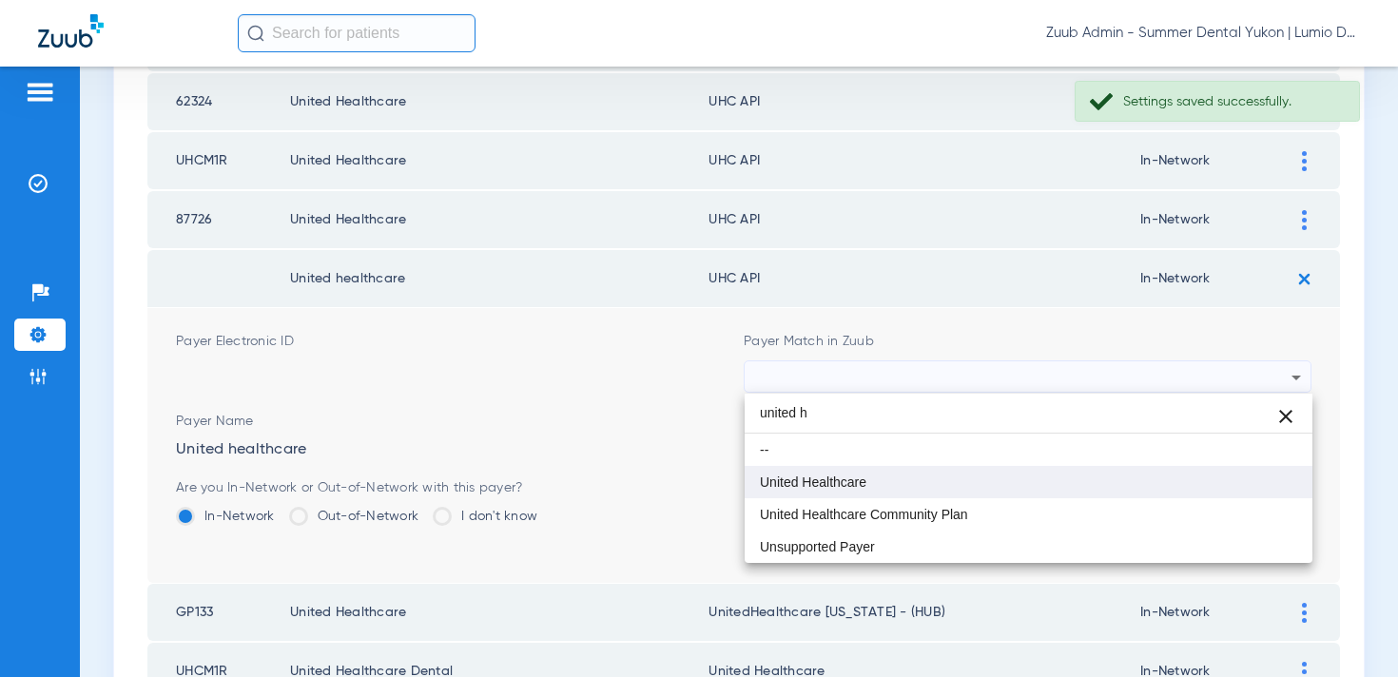
type input "united h"
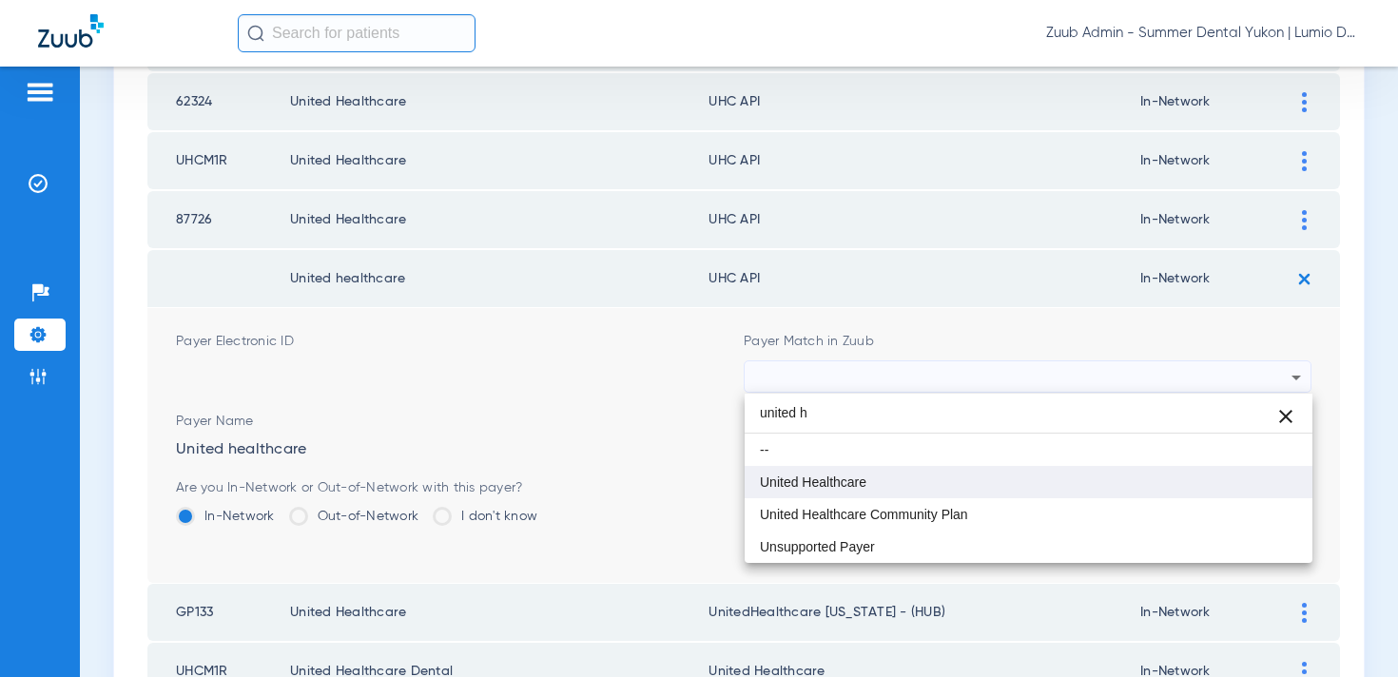
click at [994, 480] on mat-option "United Healthcare" at bounding box center [1029, 482] width 568 height 32
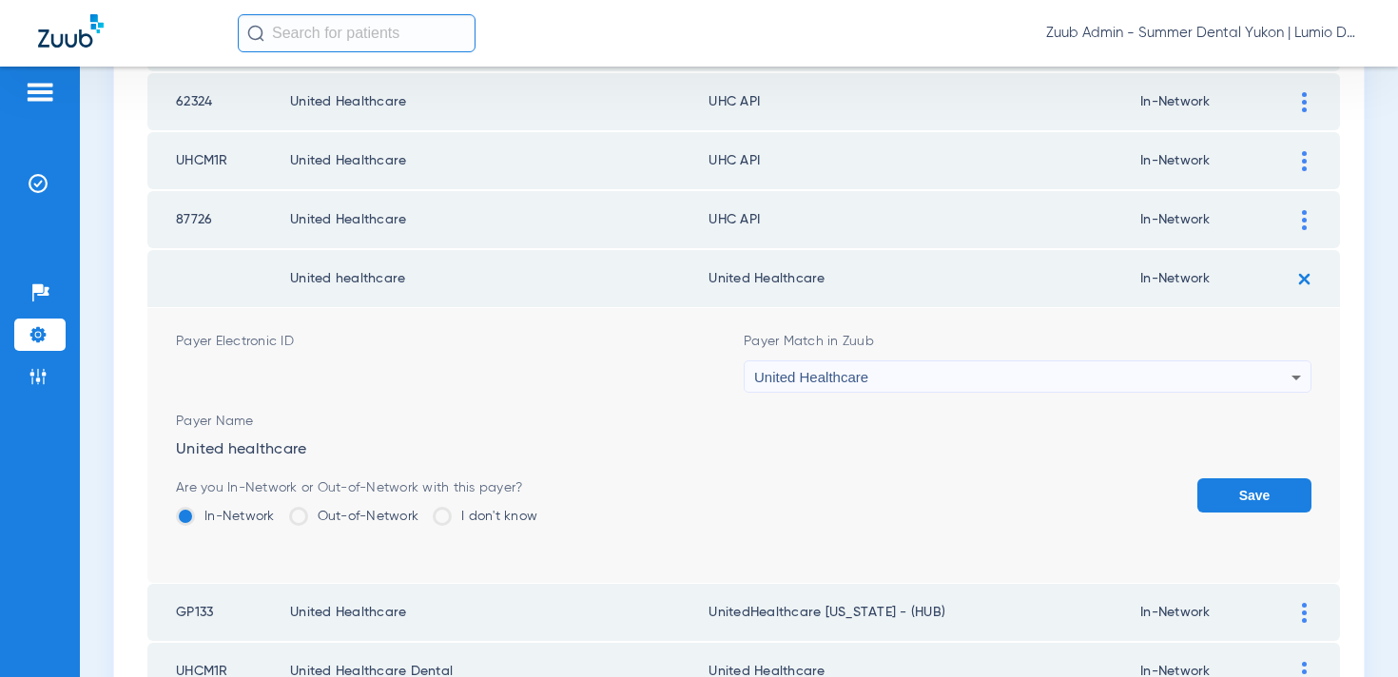
click at [1239, 498] on button "Save" at bounding box center [1255, 495] width 114 height 34
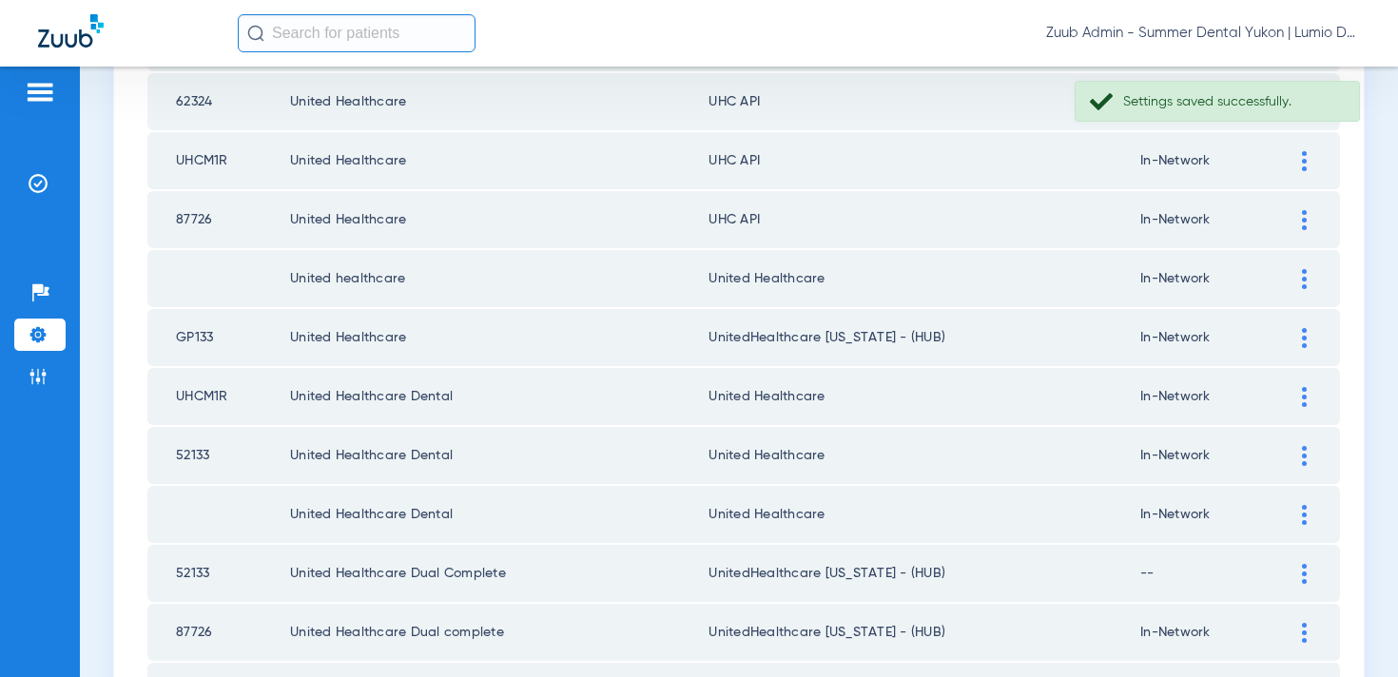
click at [1302, 219] on img at bounding box center [1304, 220] width 5 height 20
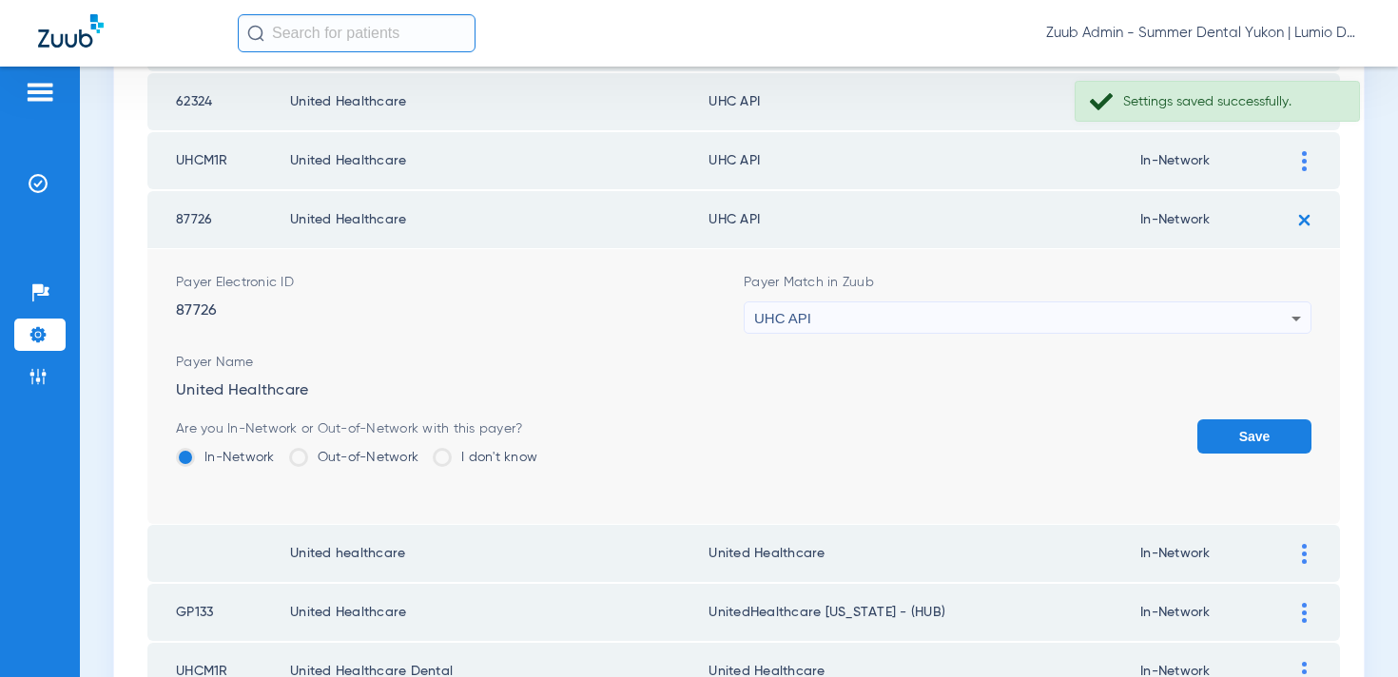
click at [1131, 316] on div "UHC API" at bounding box center [1022, 318] width 537 height 32
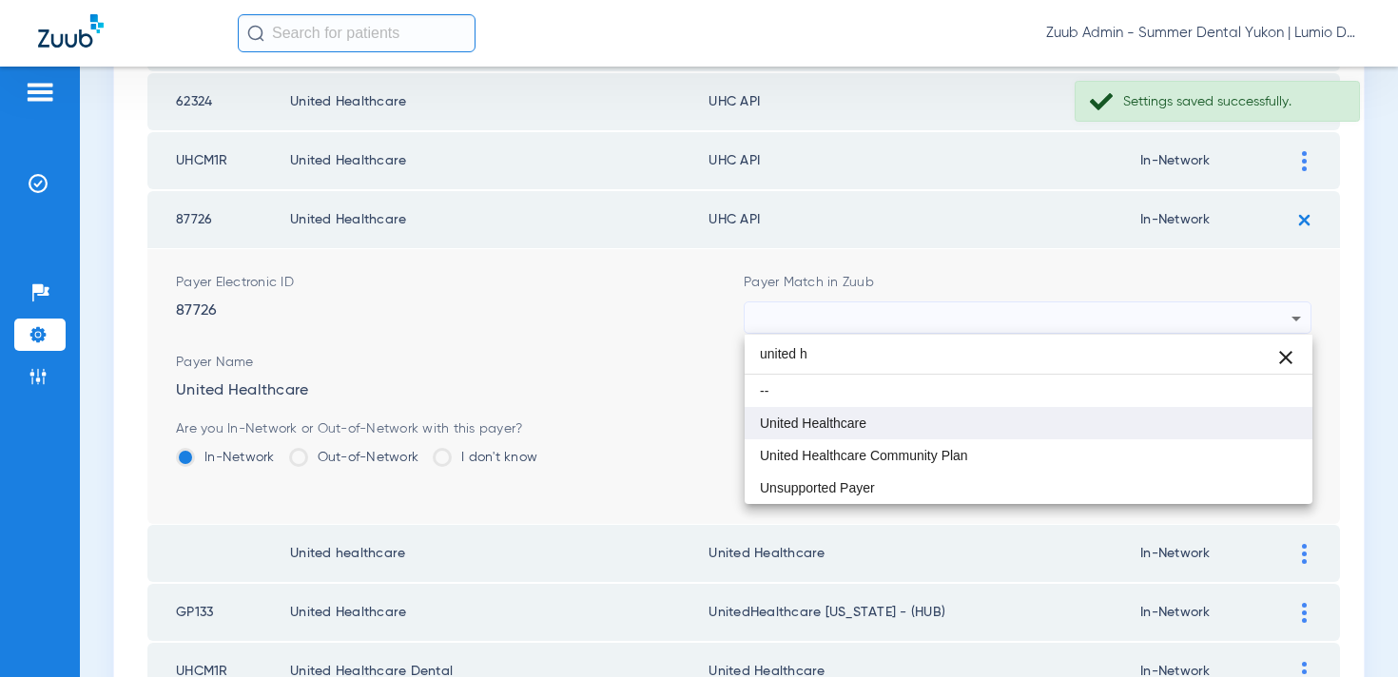
type input "united h"
click at [1052, 413] on mat-option "United Healthcare" at bounding box center [1029, 423] width 568 height 32
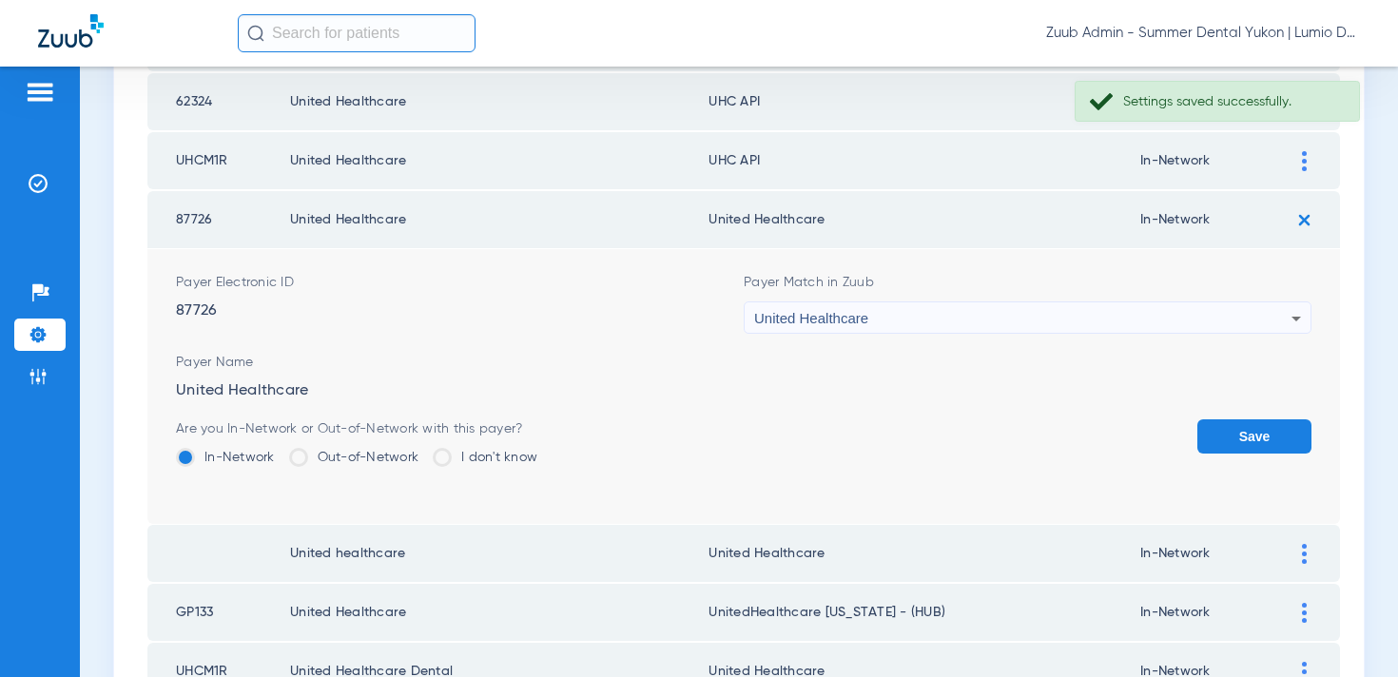
click at [1271, 413] on form "Payer Electronic ID 87726 Payer Match in Zuub United Healthcare Payer Name Unit…" at bounding box center [744, 386] width 1136 height 275
click at [1264, 434] on button "Save" at bounding box center [1255, 437] width 114 height 34
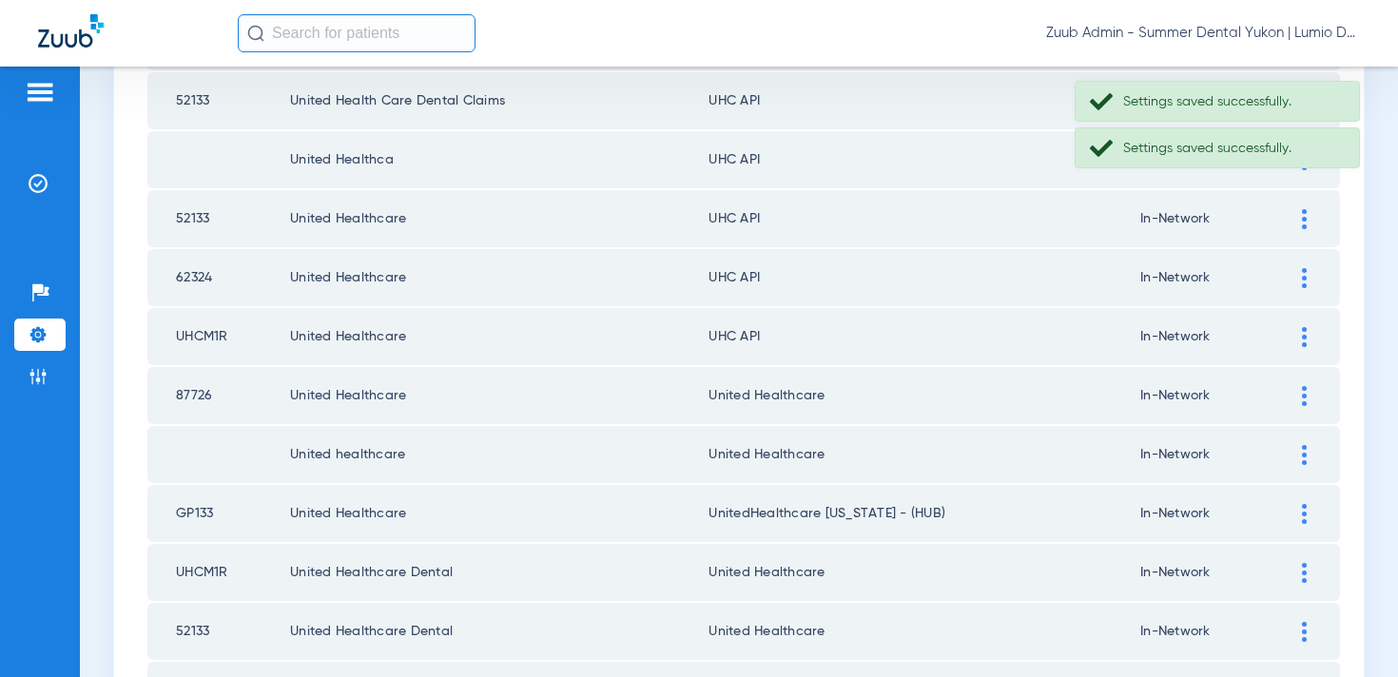
scroll to position [2177, 0]
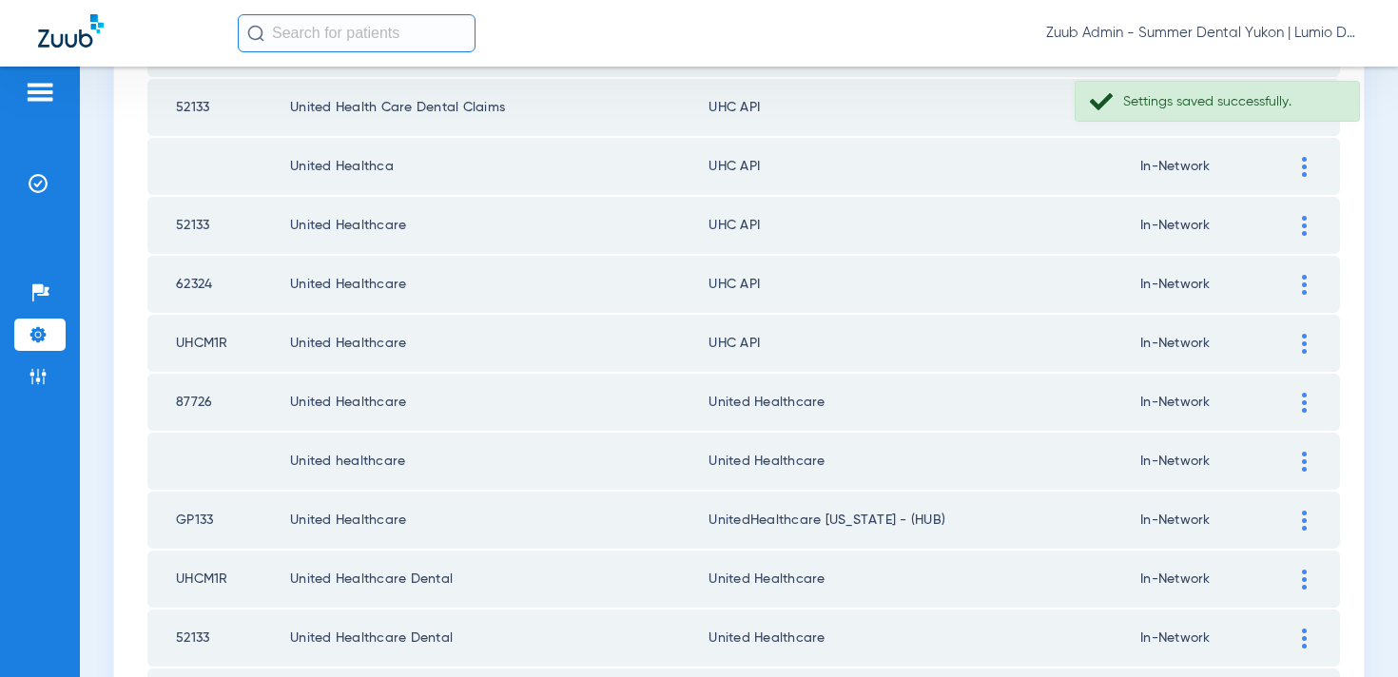
click at [1307, 358] on td at bounding box center [1314, 343] width 52 height 57
click at [1306, 350] on img at bounding box center [1304, 344] width 5 height 20
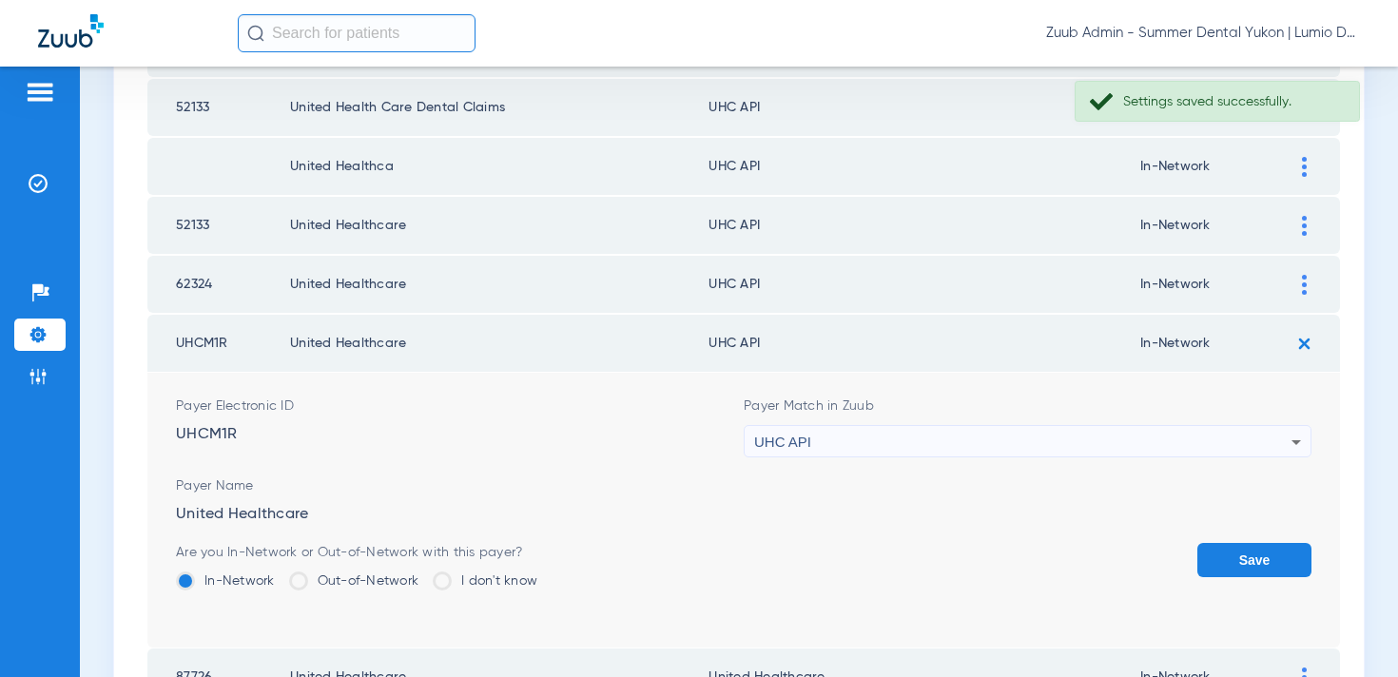
click at [1072, 432] on div "UHC API" at bounding box center [1022, 442] width 537 height 32
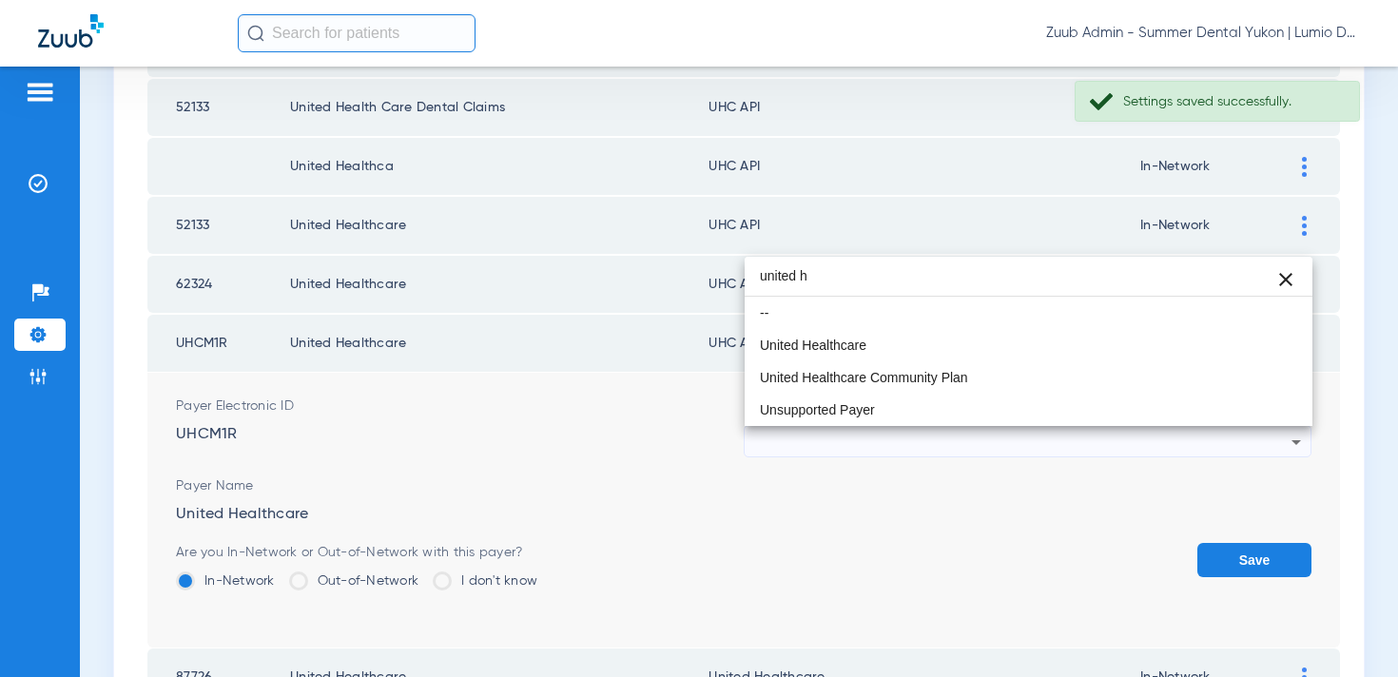
scroll to position [0, 0]
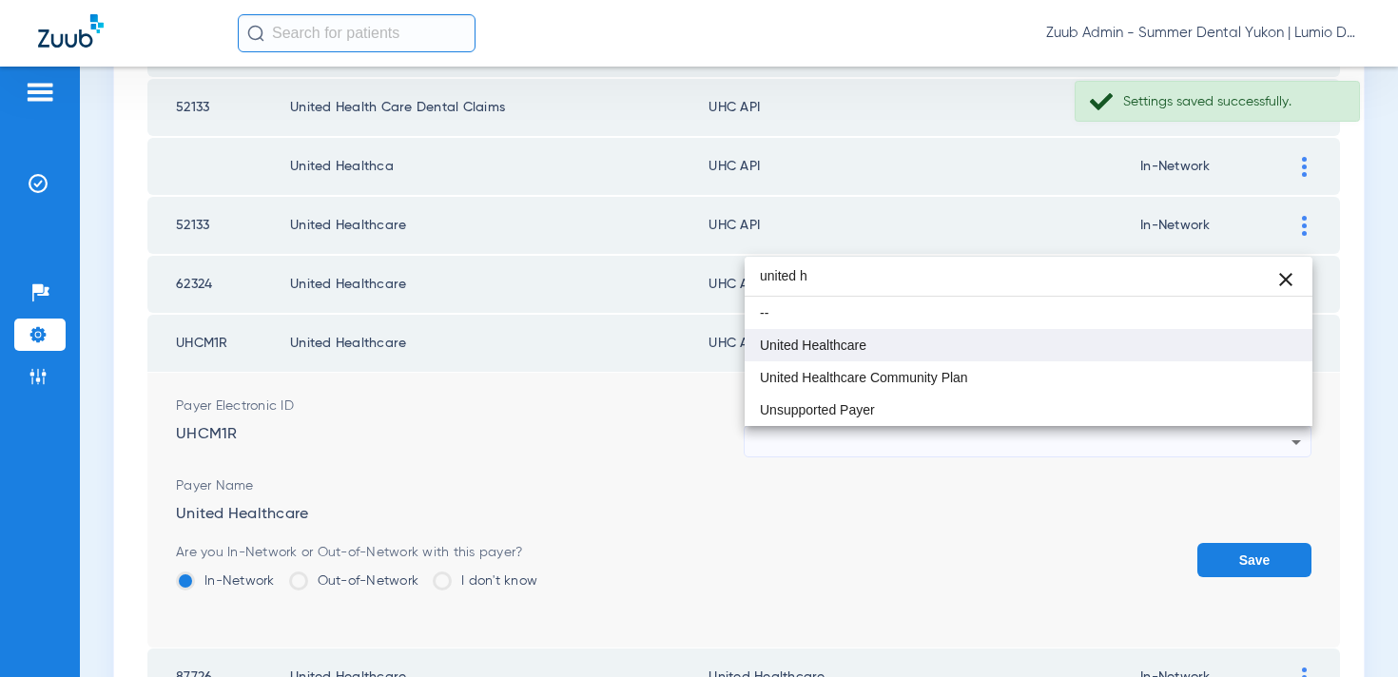
type input "united h"
click at [984, 349] on mat-option "United Healthcare" at bounding box center [1029, 345] width 568 height 32
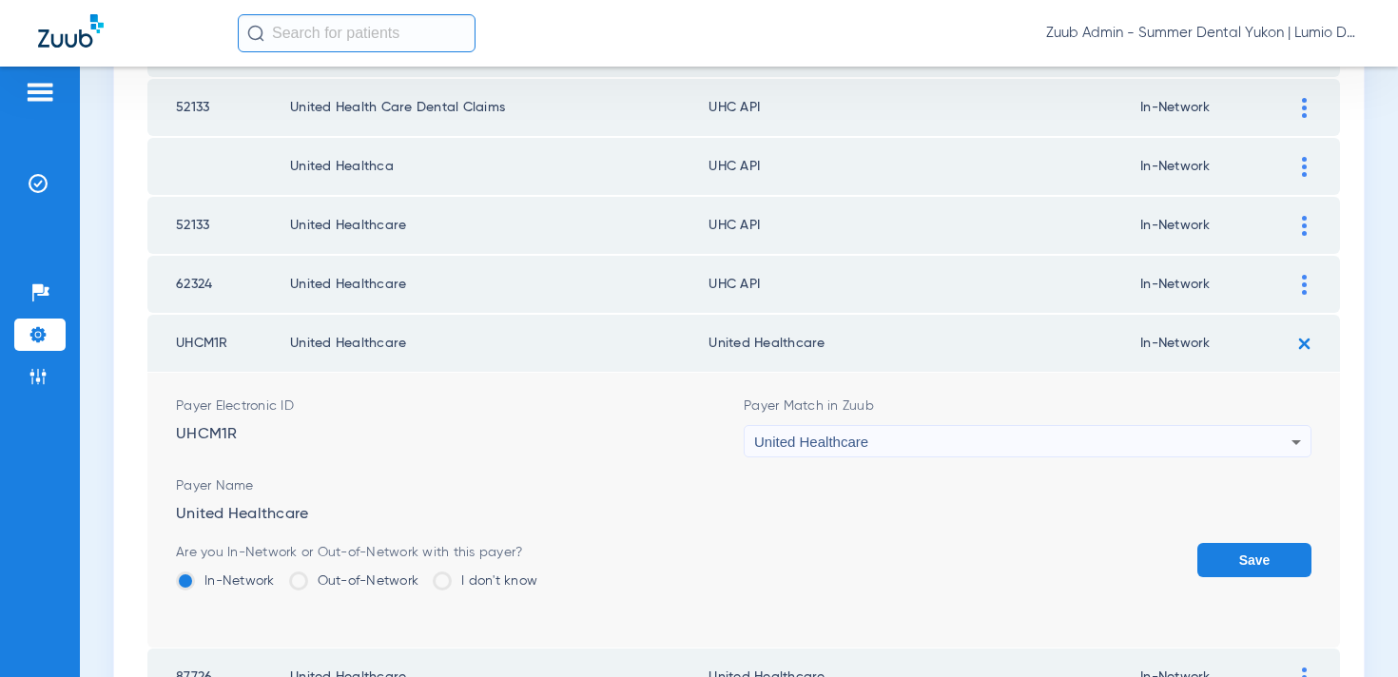
click at [1224, 555] on button "Save" at bounding box center [1255, 560] width 114 height 34
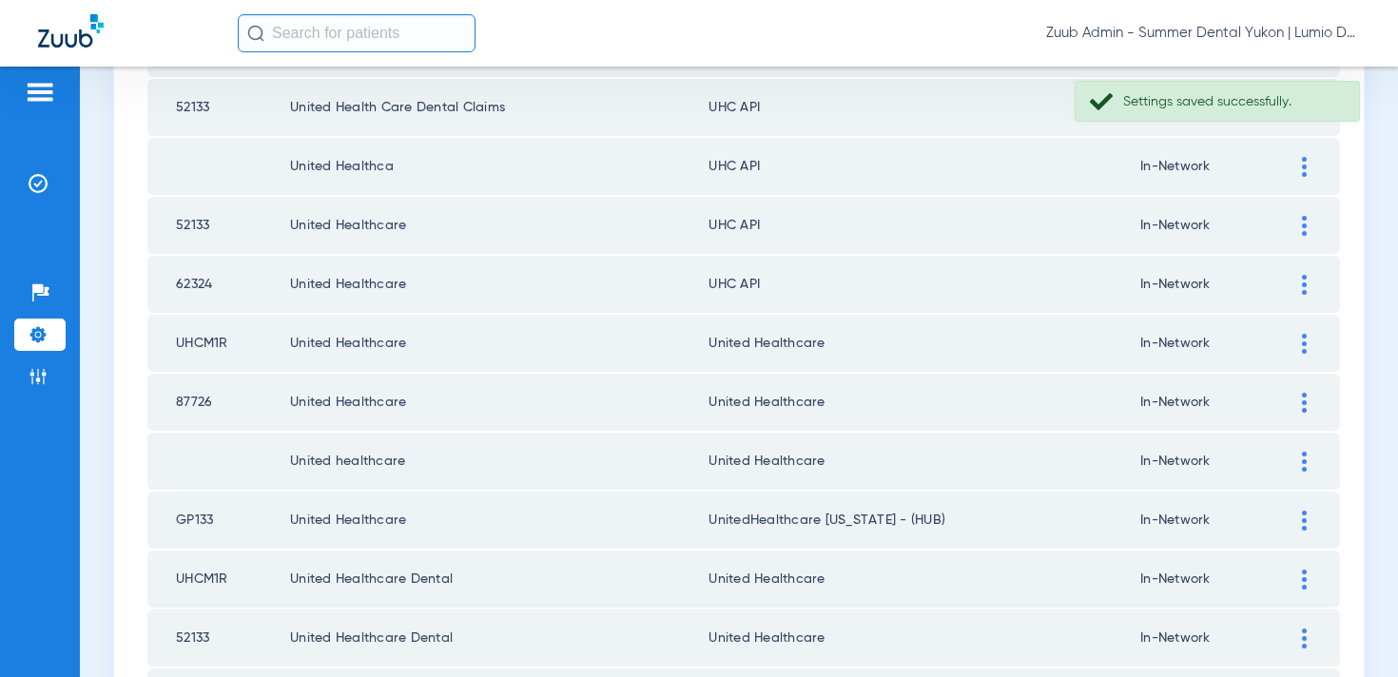
click at [1307, 282] on div at bounding box center [1304, 285] width 33 height 20
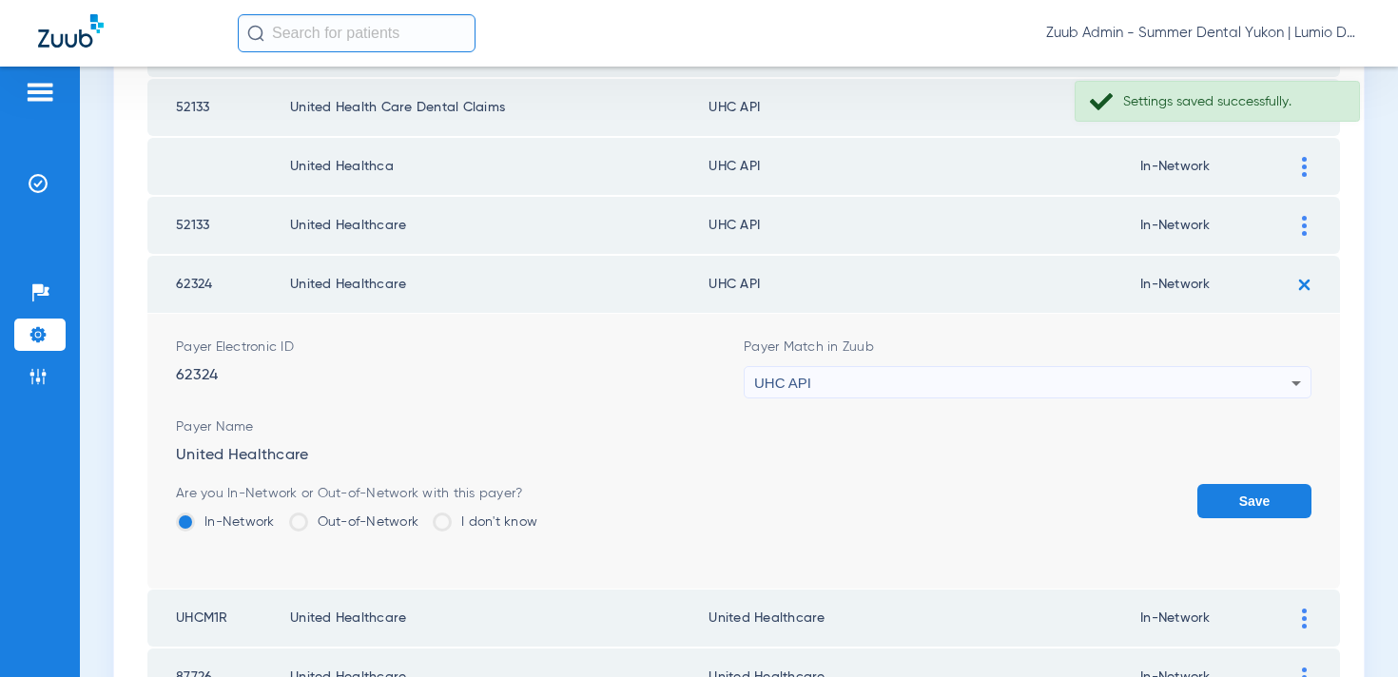
click at [1131, 373] on div "UHC API" at bounding box center [1022, 383] width 537 height 32
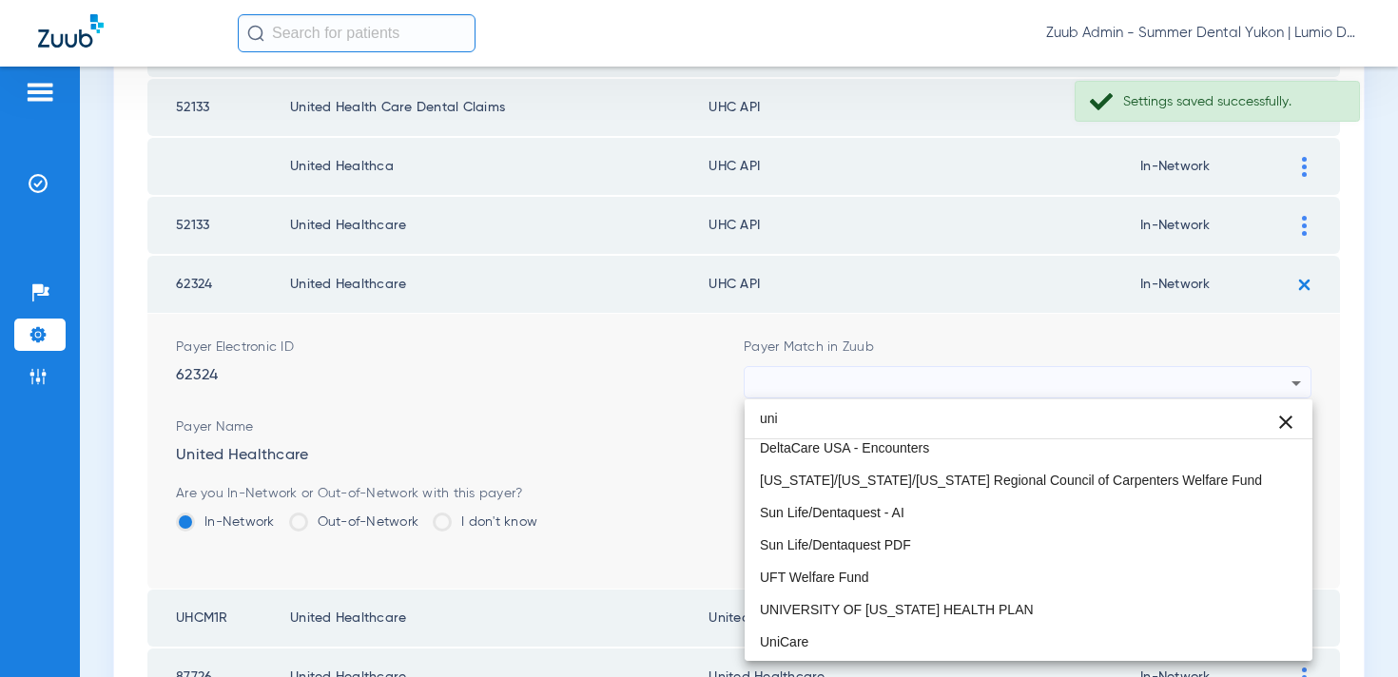
scroll to position [40, 0]
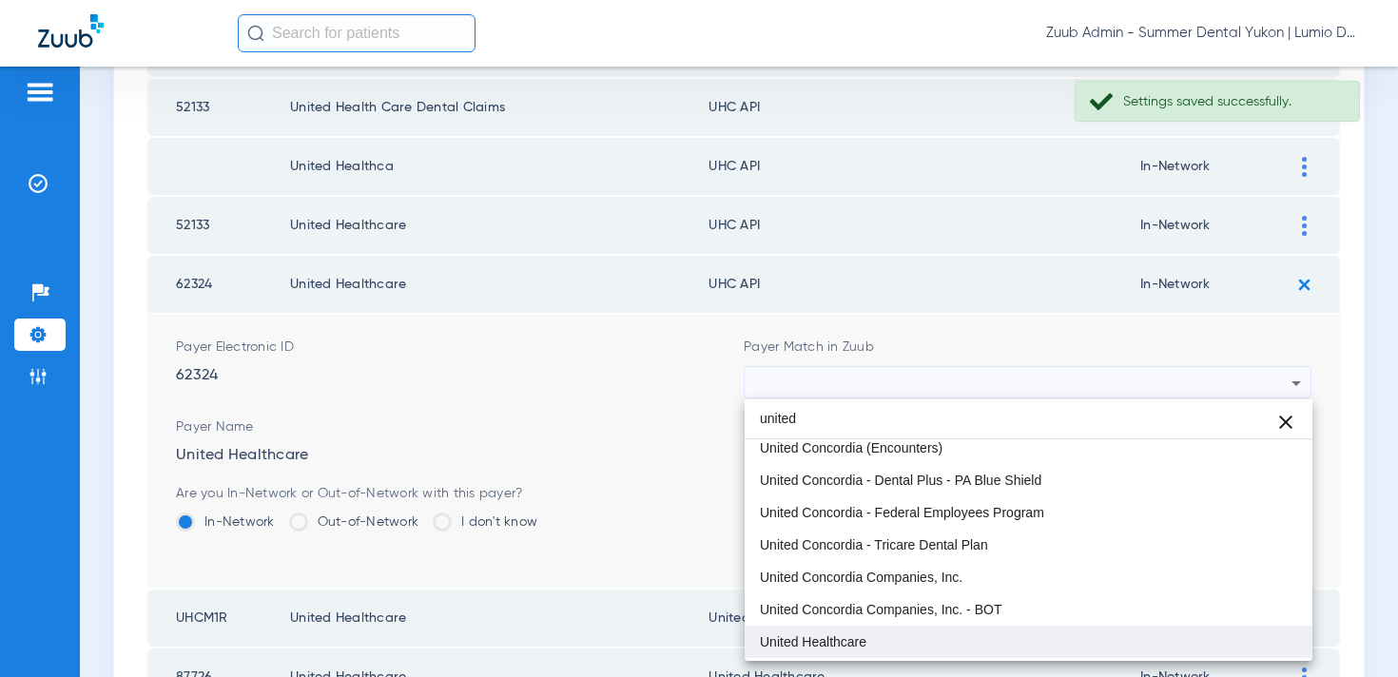
type input "united"
click at [1007, 639] on mat-option "United Healthcare" at bounding box center [1029, 642] width 568 height 32
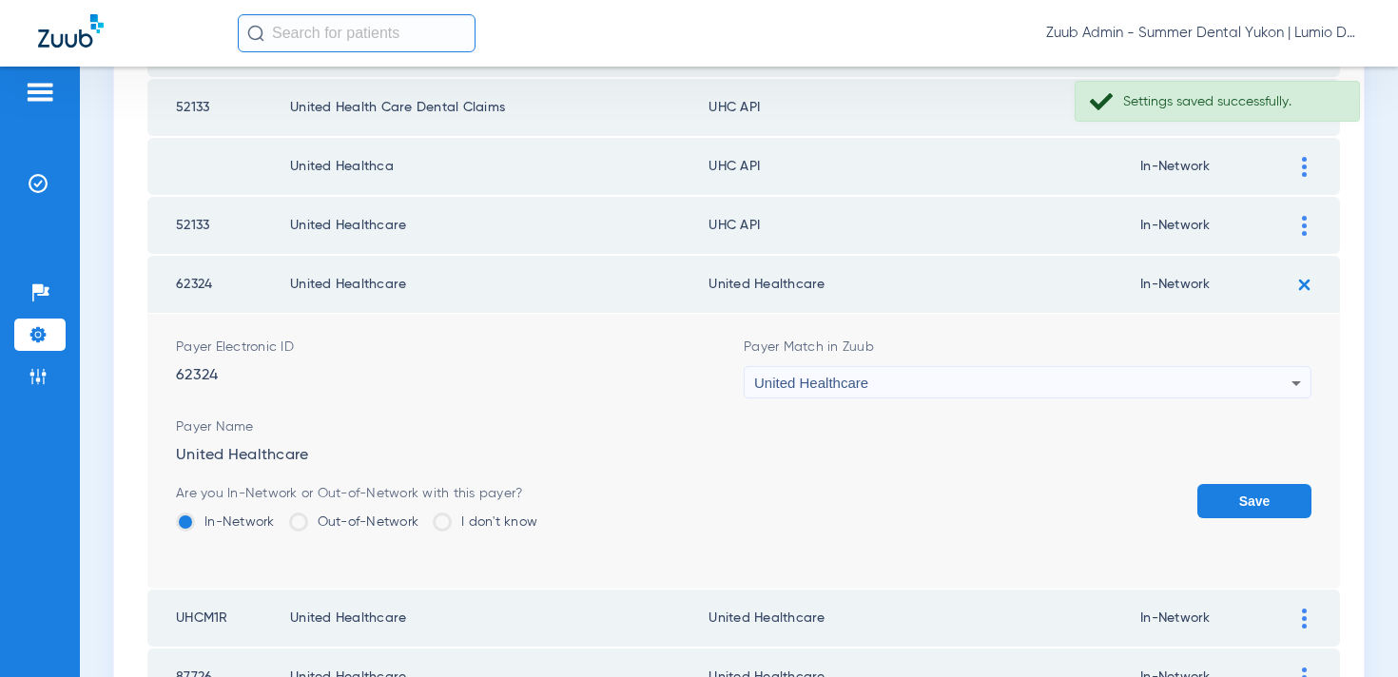
click at [1221, 516] on button "Save" at bounding box center [1255, 501] width 114 height 34
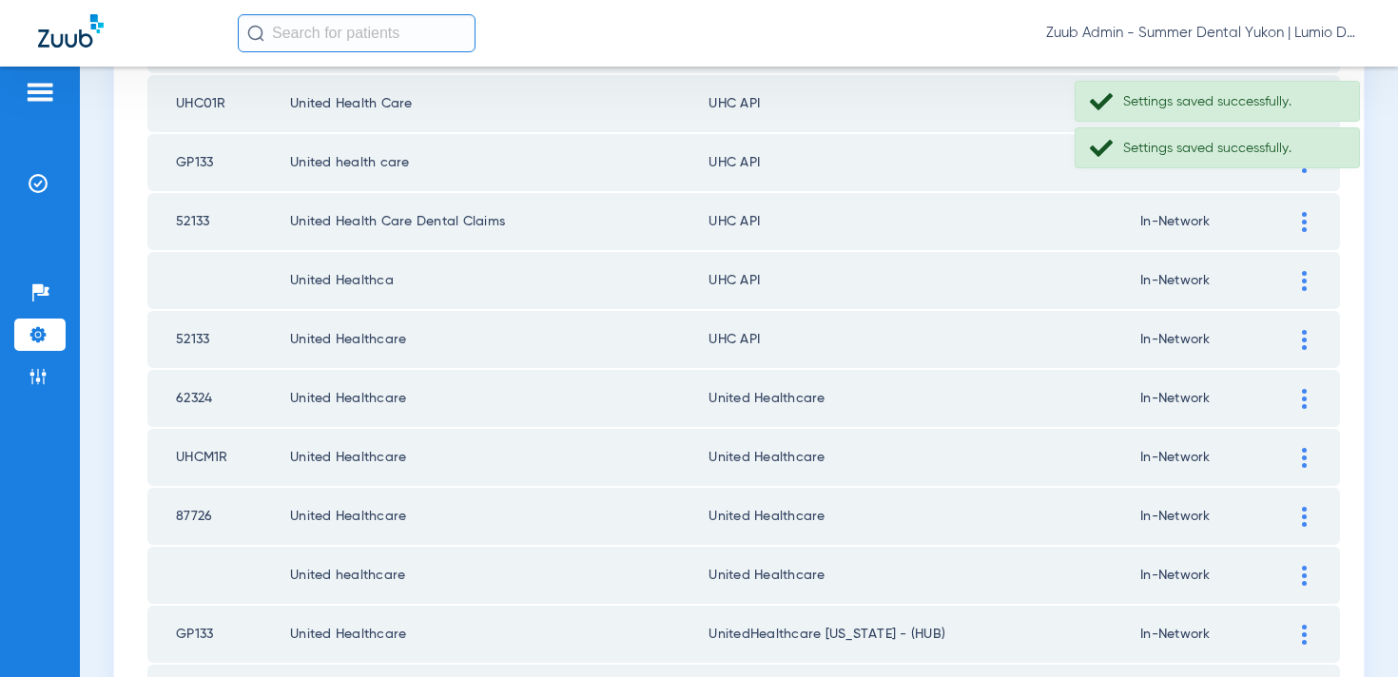
scroll to position [2049, 0]
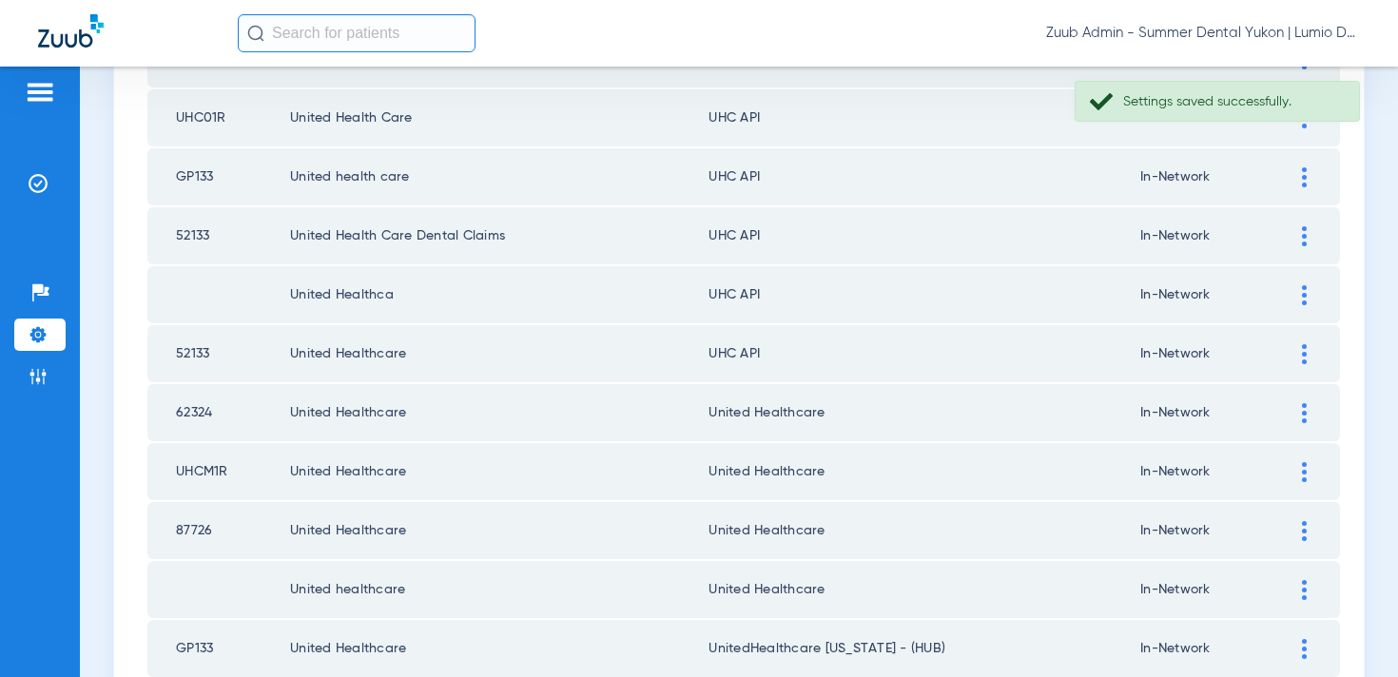
click at [1301, 352] on div at bounding box center [1304, 354] width 33 height 20
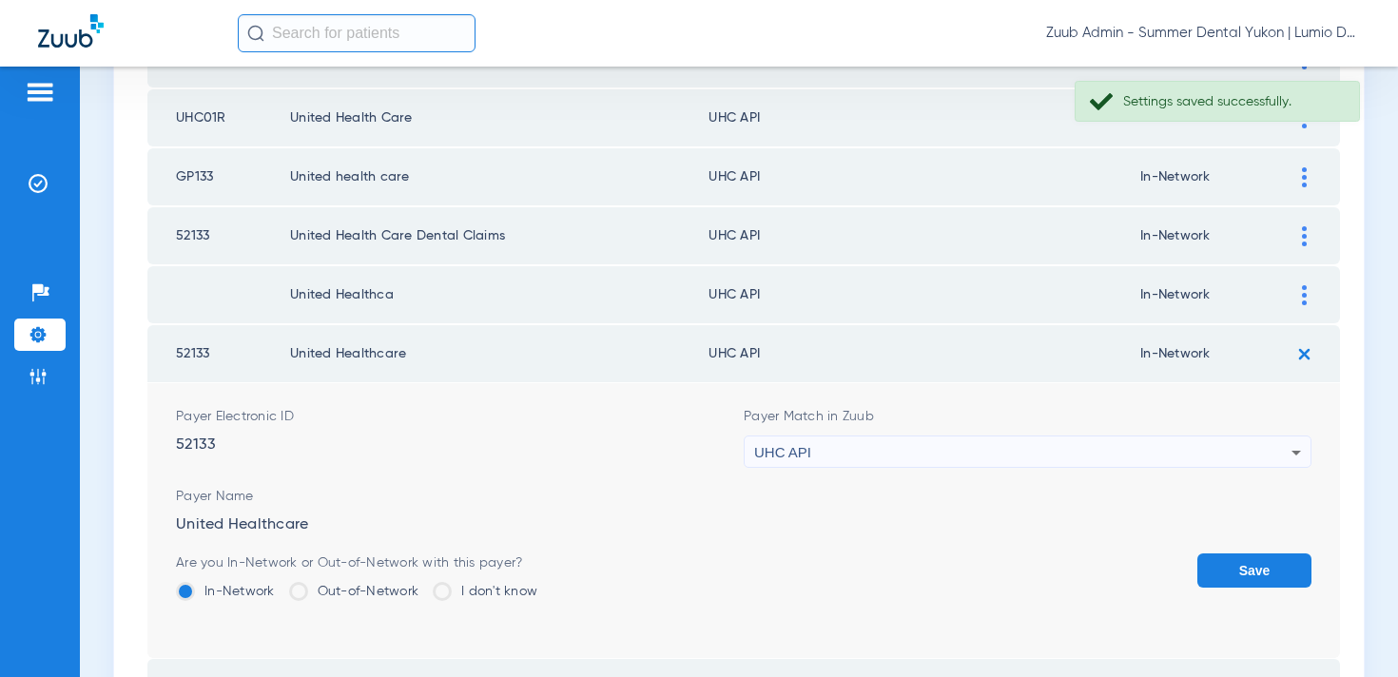
click at [1112, 440] on div "UHC API" at bounding box center [1022, 453] width 537 height 32
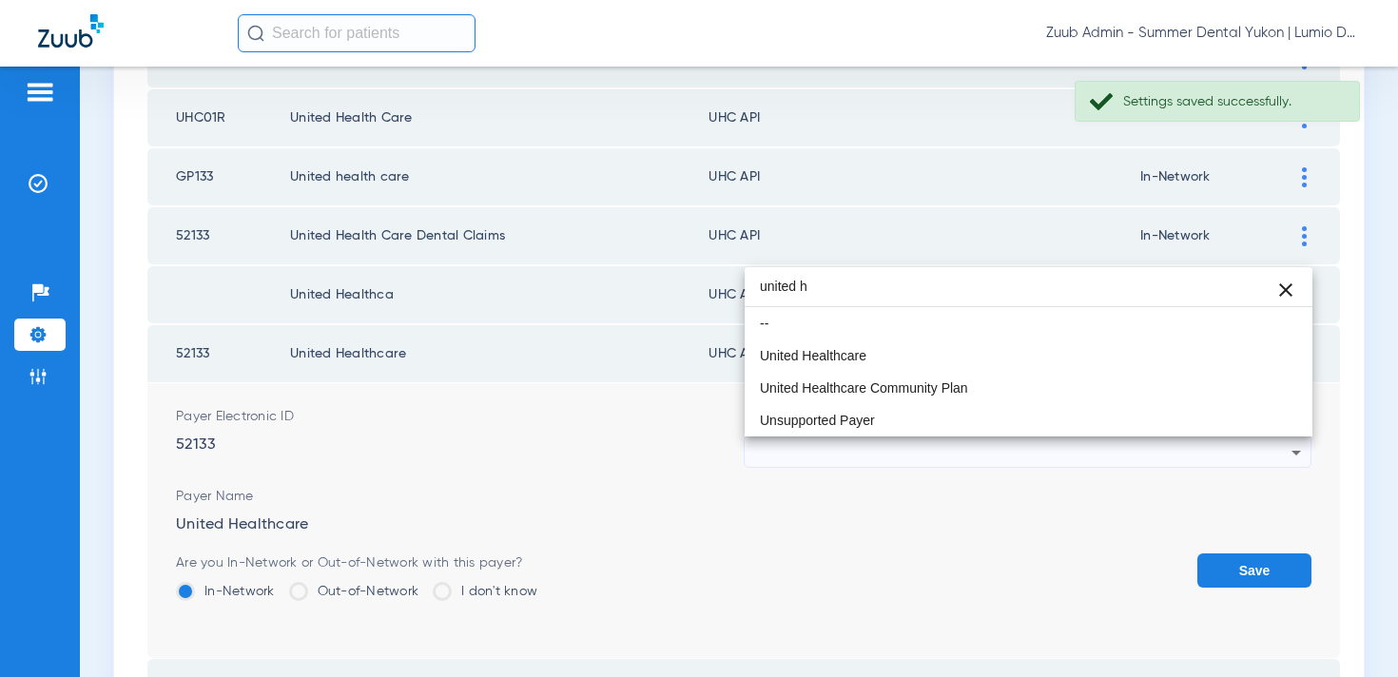
scroll to position [0, 0]
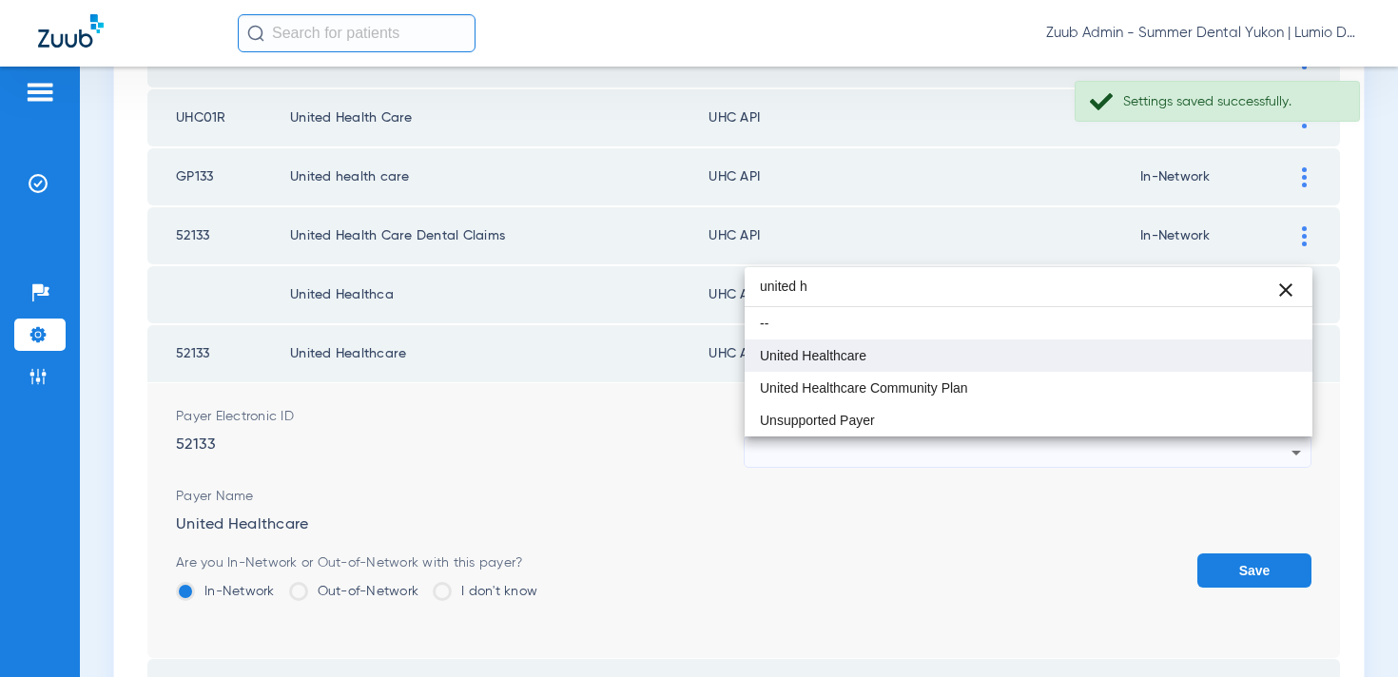
type input "united h"
click at [1007, 352] on mat-option "United Healthcare" at bounding box center [1029, 356] width 568 height 32
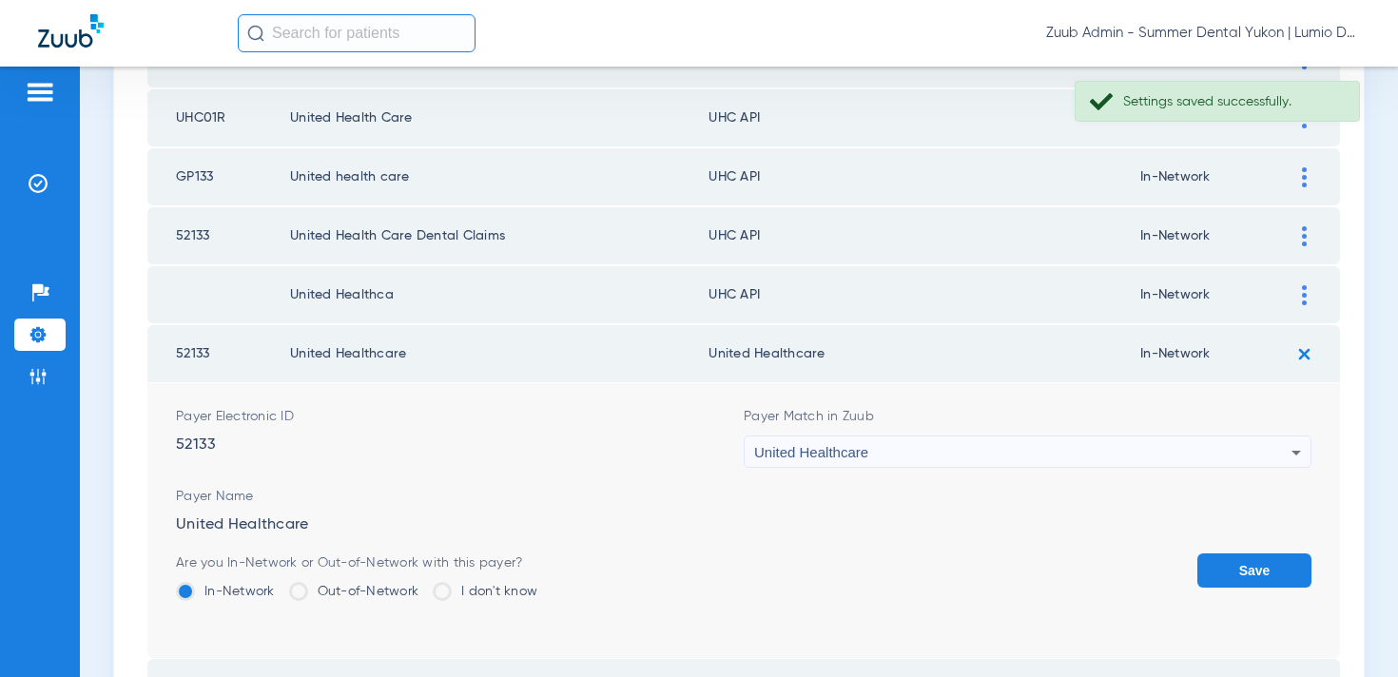
click at [1209, 564] on button "Save" at bounding box center [1255, 571] width 114 height 34
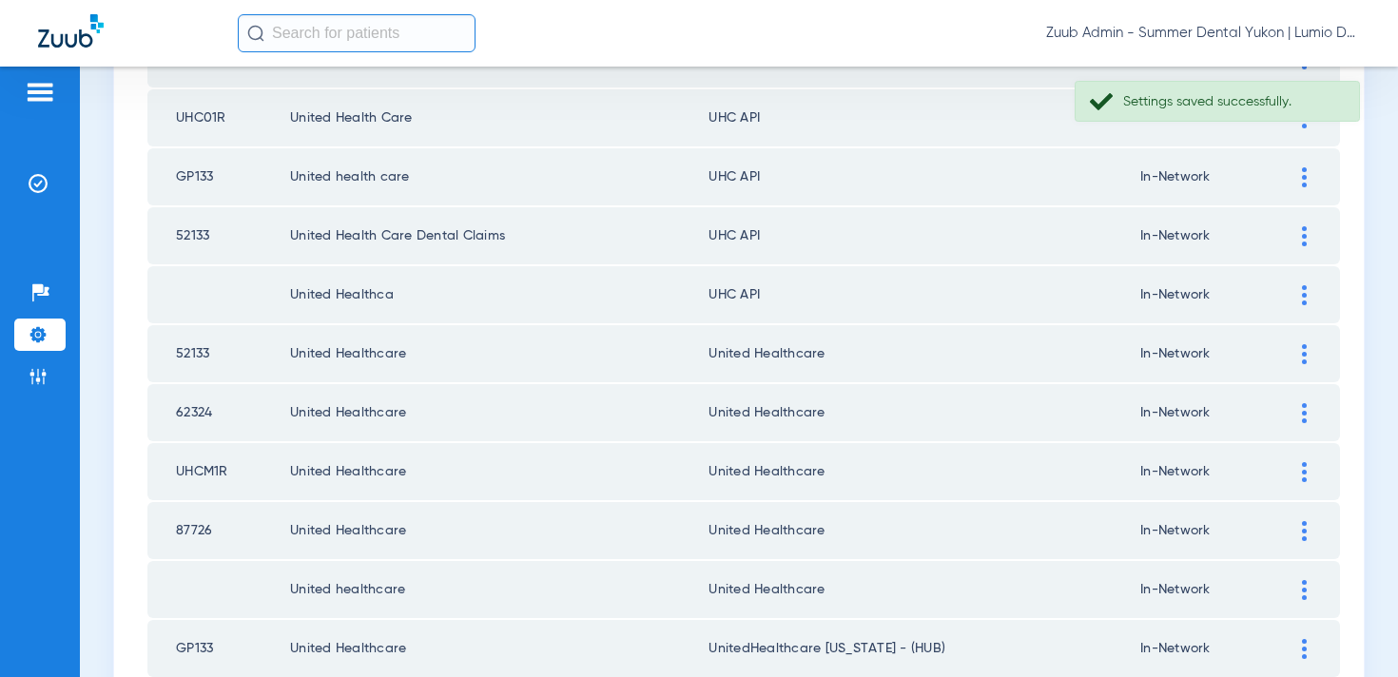
click at [1293, 290] on div at bounding box center [1304, 295] width 33 height 20
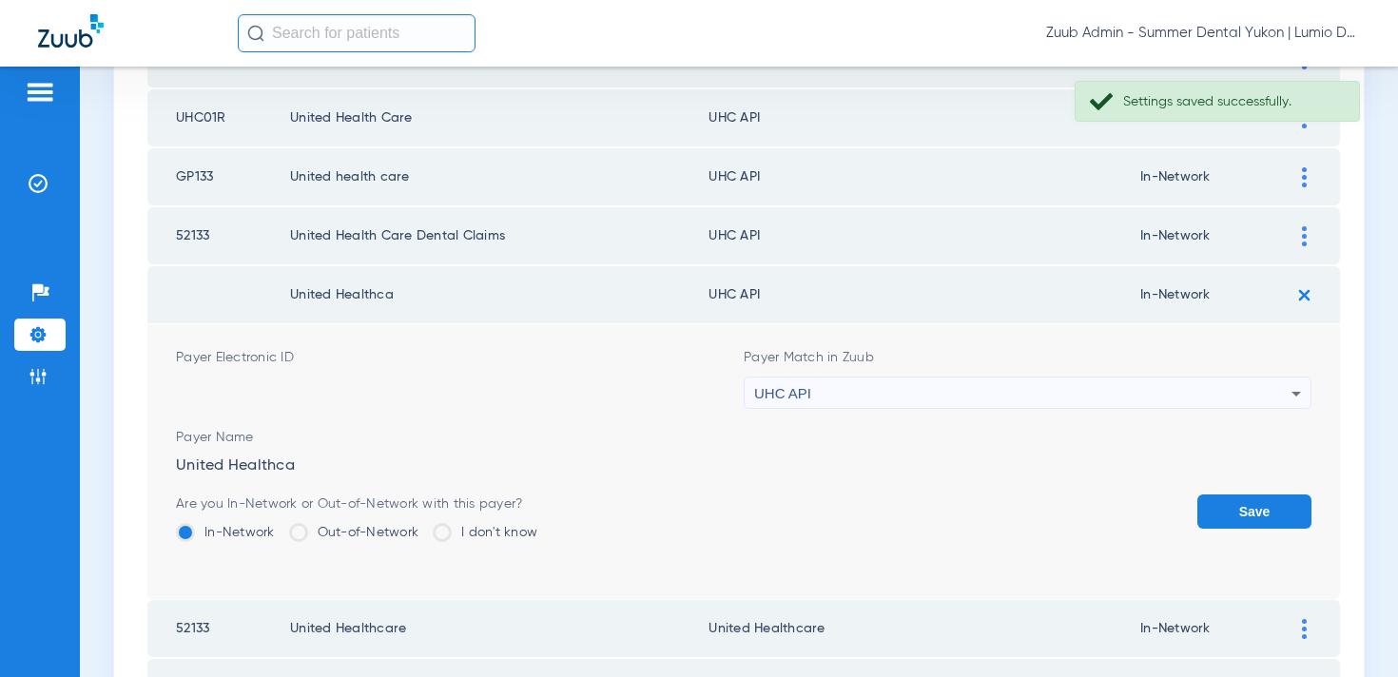
click at [1020, 384] on div "UHC API" at bounding box center [1022, 394] width 537 height 32
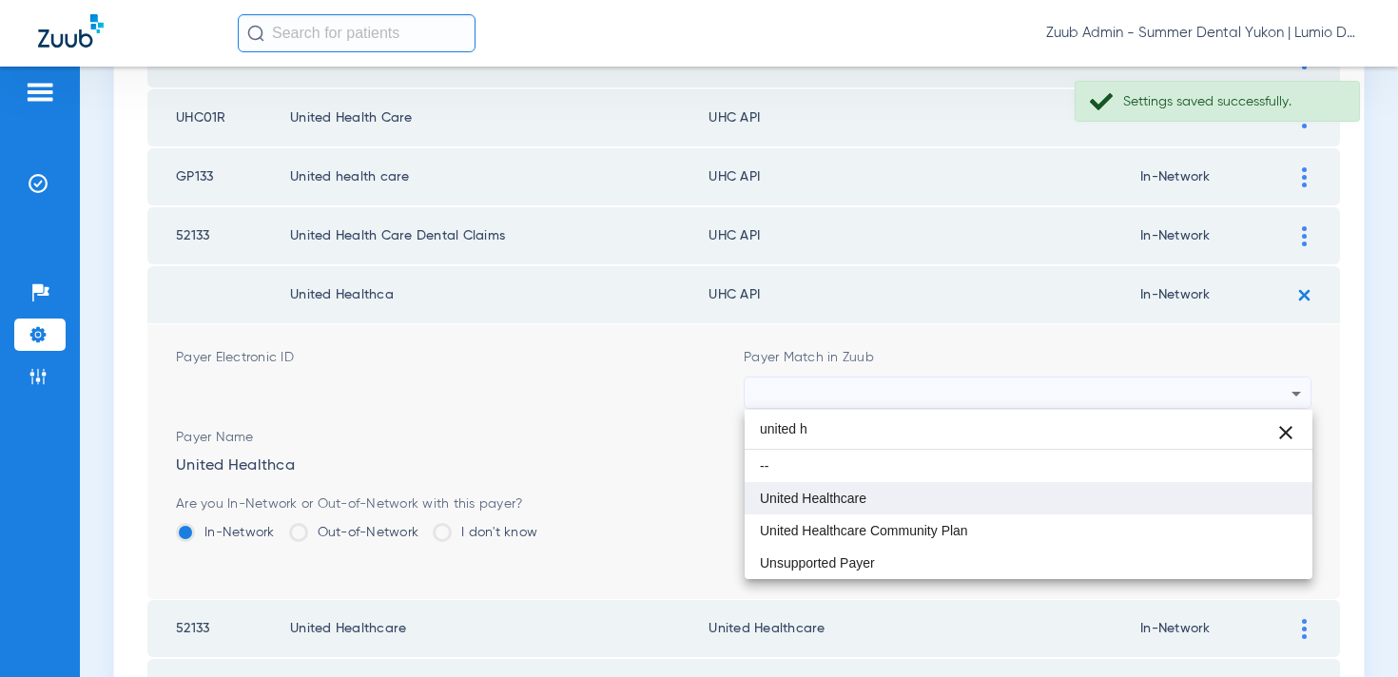
type input "united h"
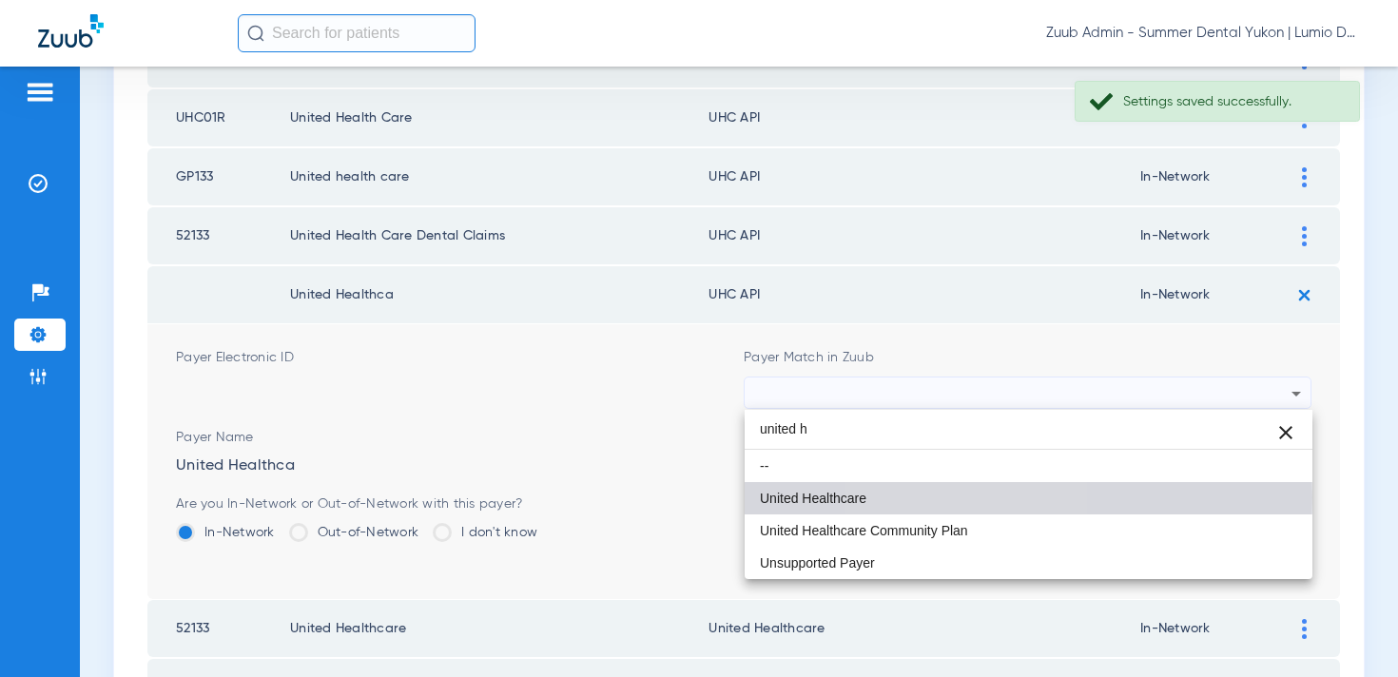
click at [958, 498] on mat-option "United Healthcare" at bounding box center [1029, 498] width 568 height 32
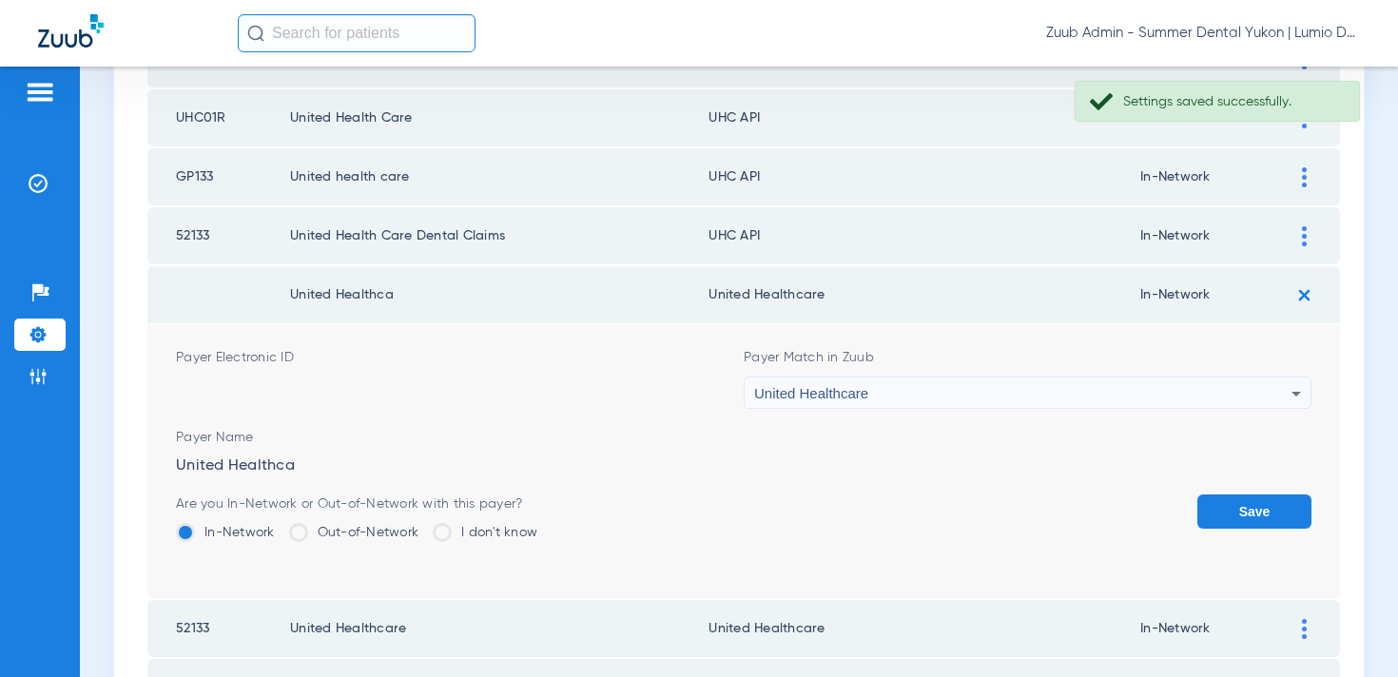
click at [1220, 512] on button "Save" at bounding box center [1255, 512] width 114 height 34
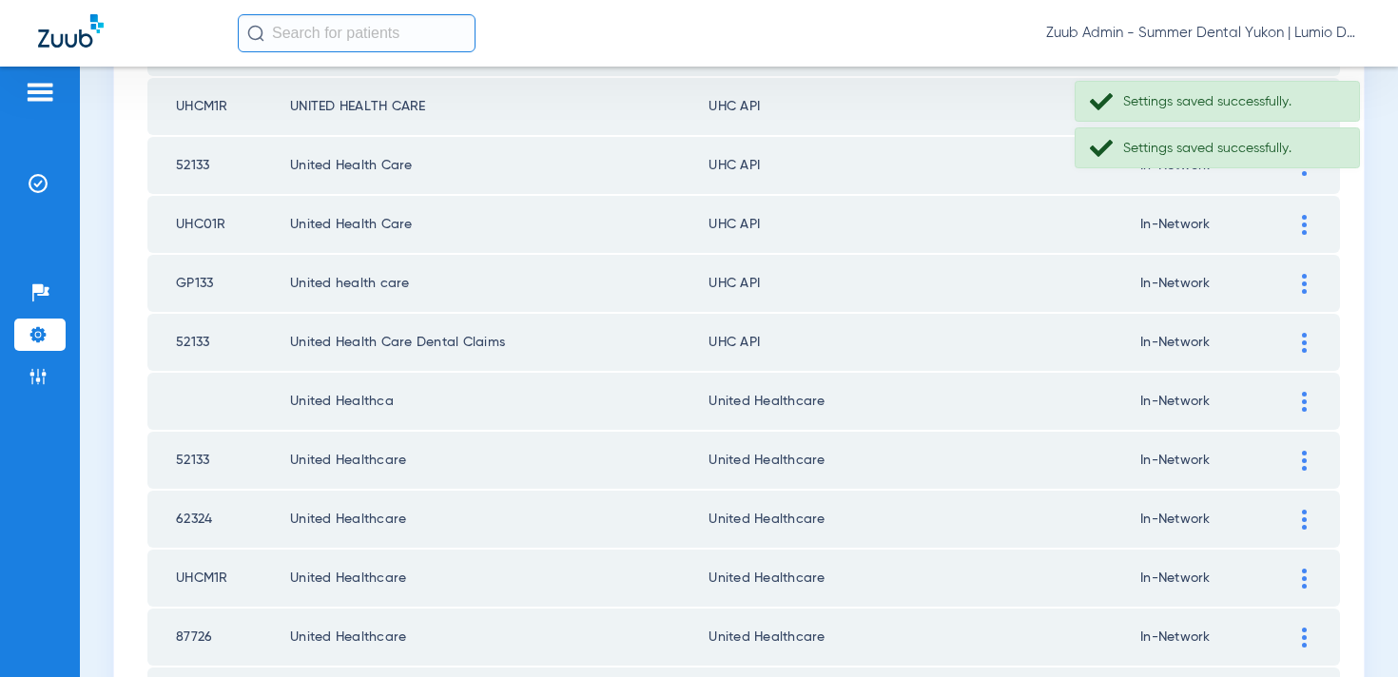
scroll to position [1911, 0]
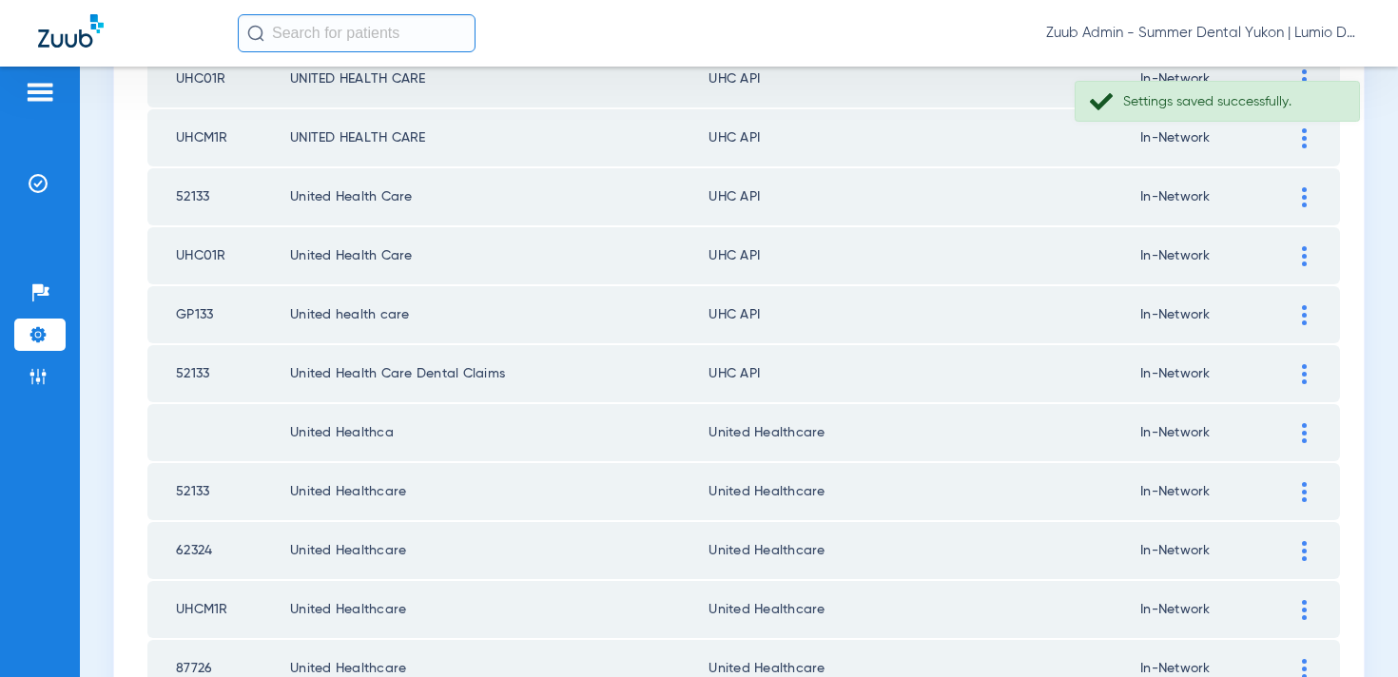
click at [1310, 374] on div at bounding box center [1304, 374] width 33 height 20
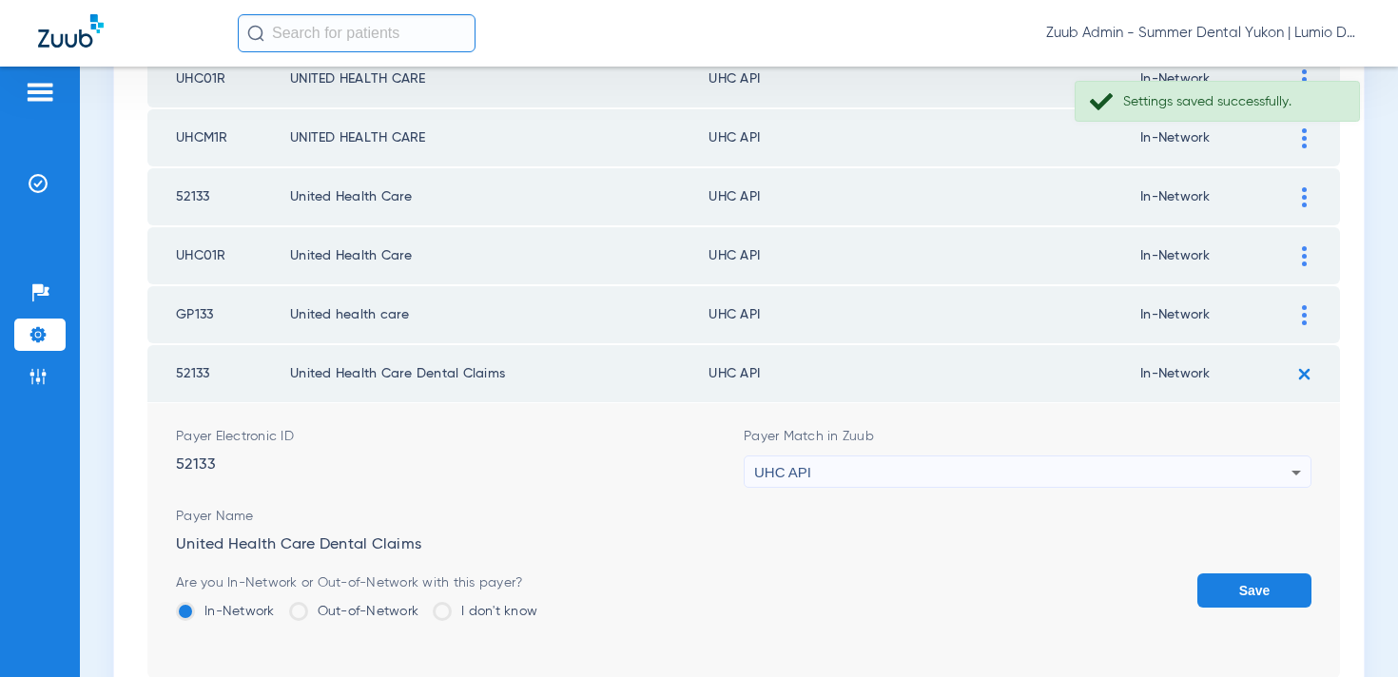
click at [1008, 464] on div "UHC API" at bounding box center [1022, 473] width 537 height 32
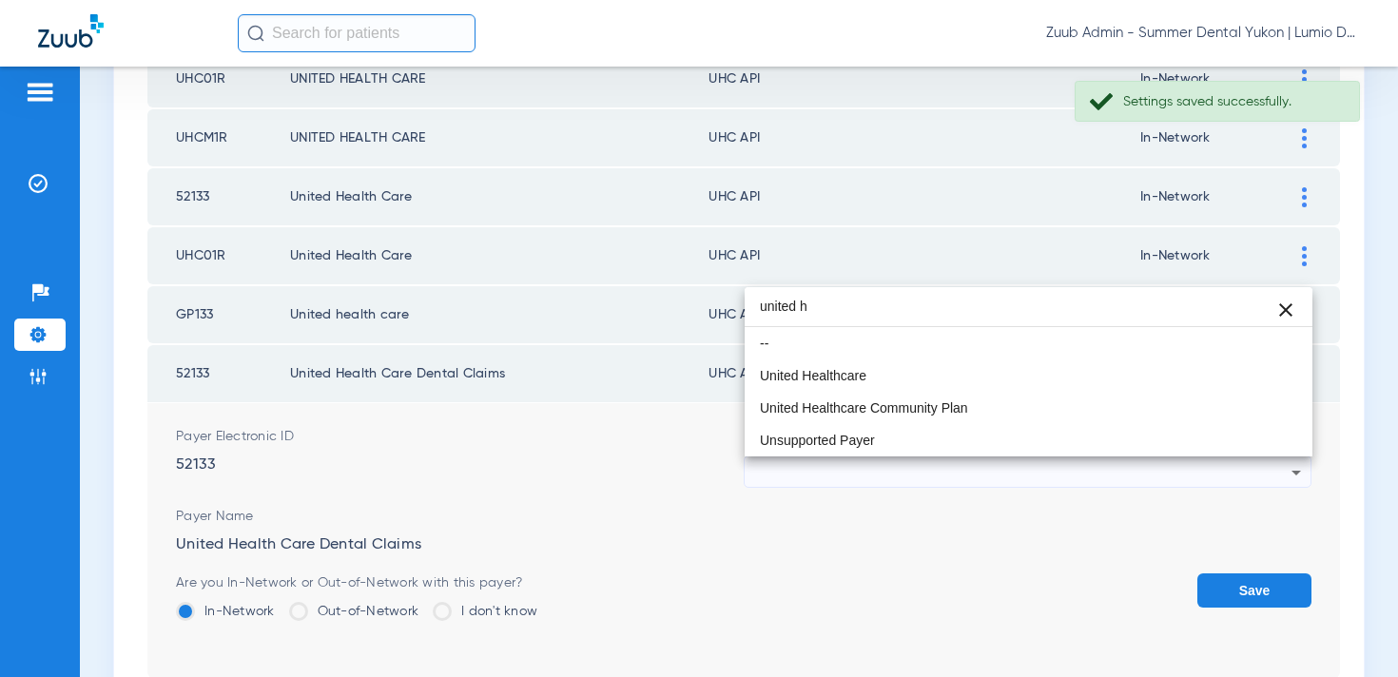
scroll to position [0, 0]
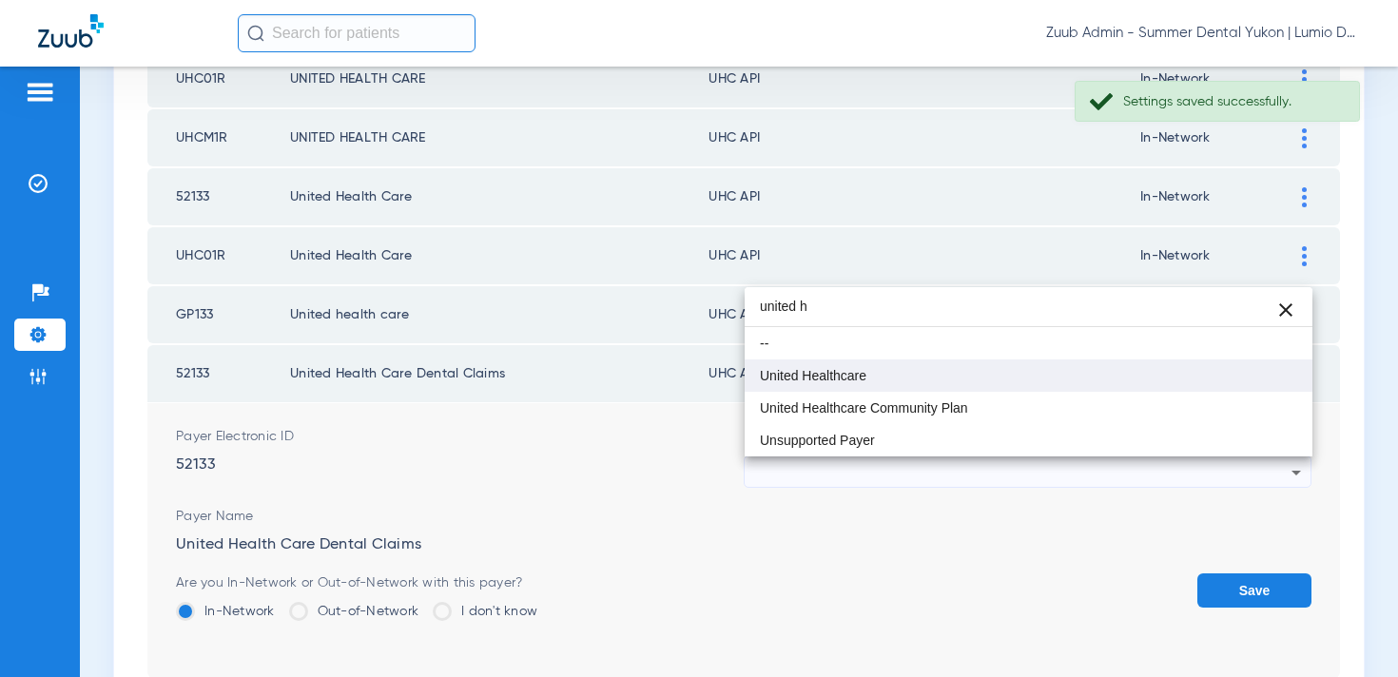
type input "united h"
click at [885, 384] on mat-option "United Healthcare" at bounding box center [1029, 376] width 568 height 32
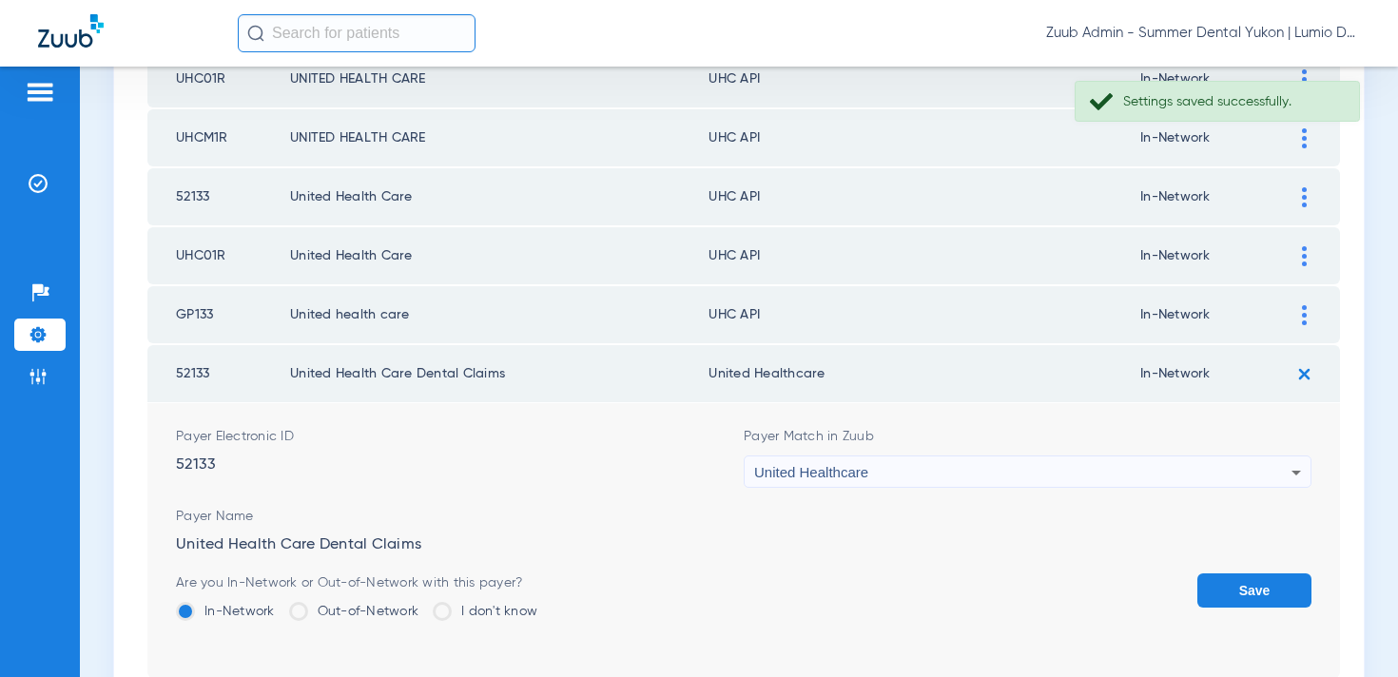
click at [1224, 579] on button "Save" at bounding box center [1255, 591] width 114 height 34
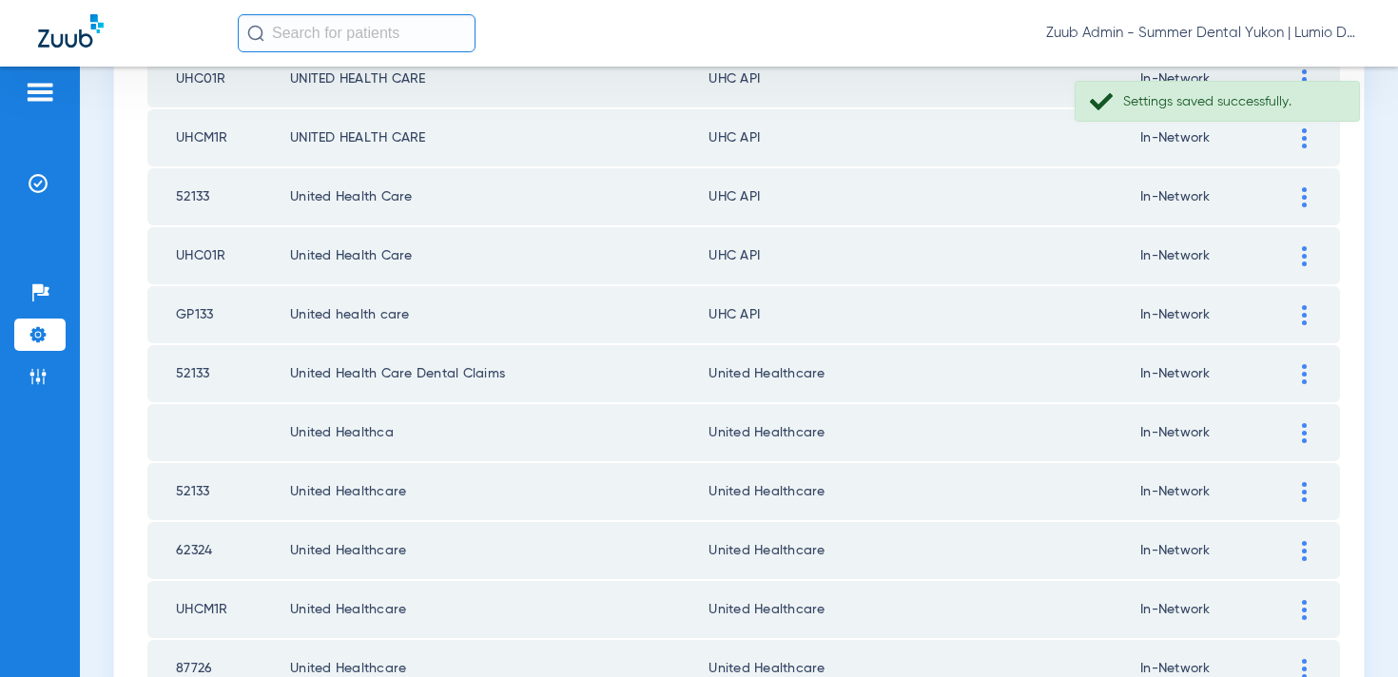
click at [1302, 312] on img at bounding box center [1304, 315] width 5 height 20
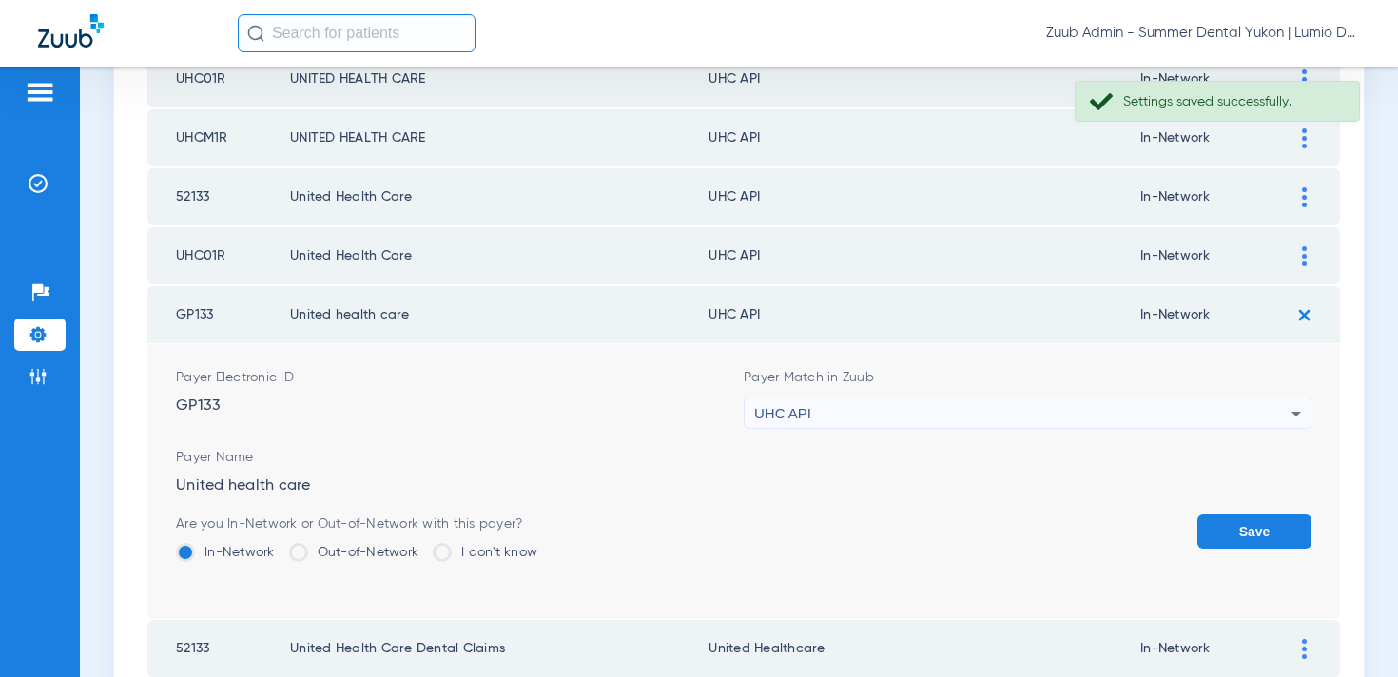
click at [1091, 409] on div "UHC API" at bounding box center [1022, 414] width 537 height 32
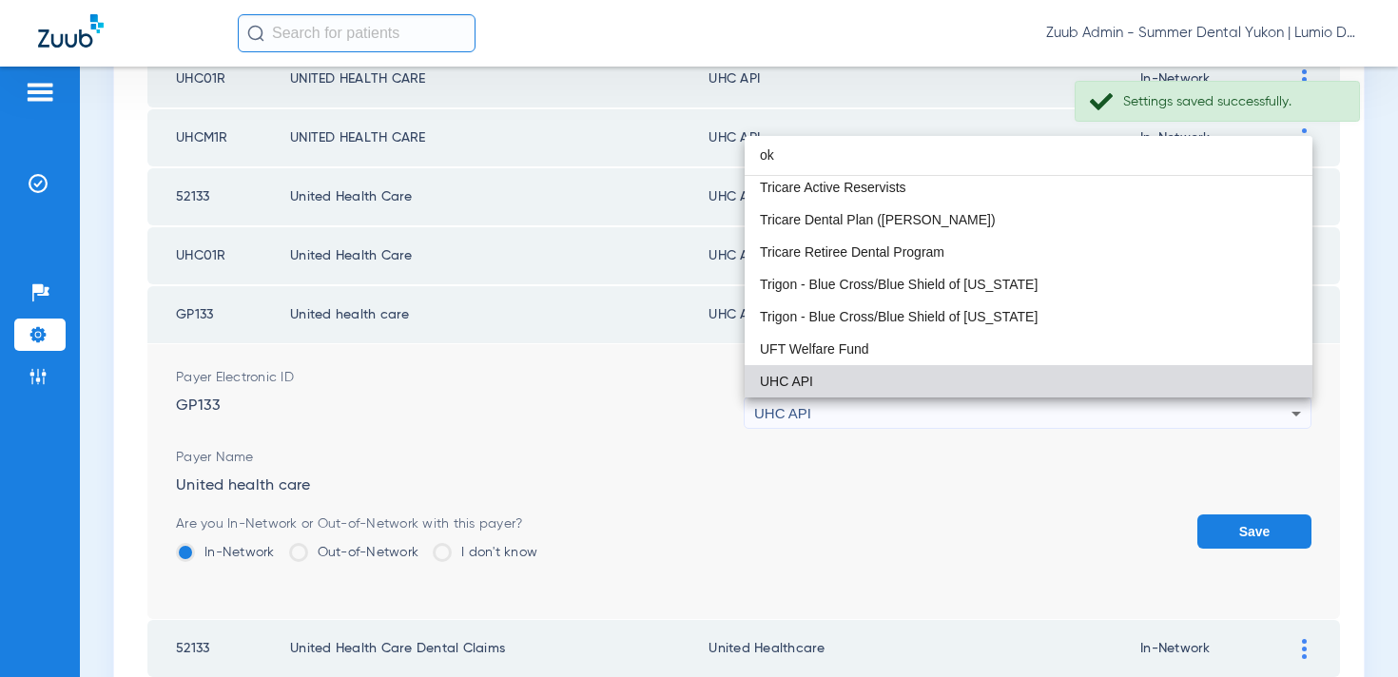
scroll to position [40, 0]
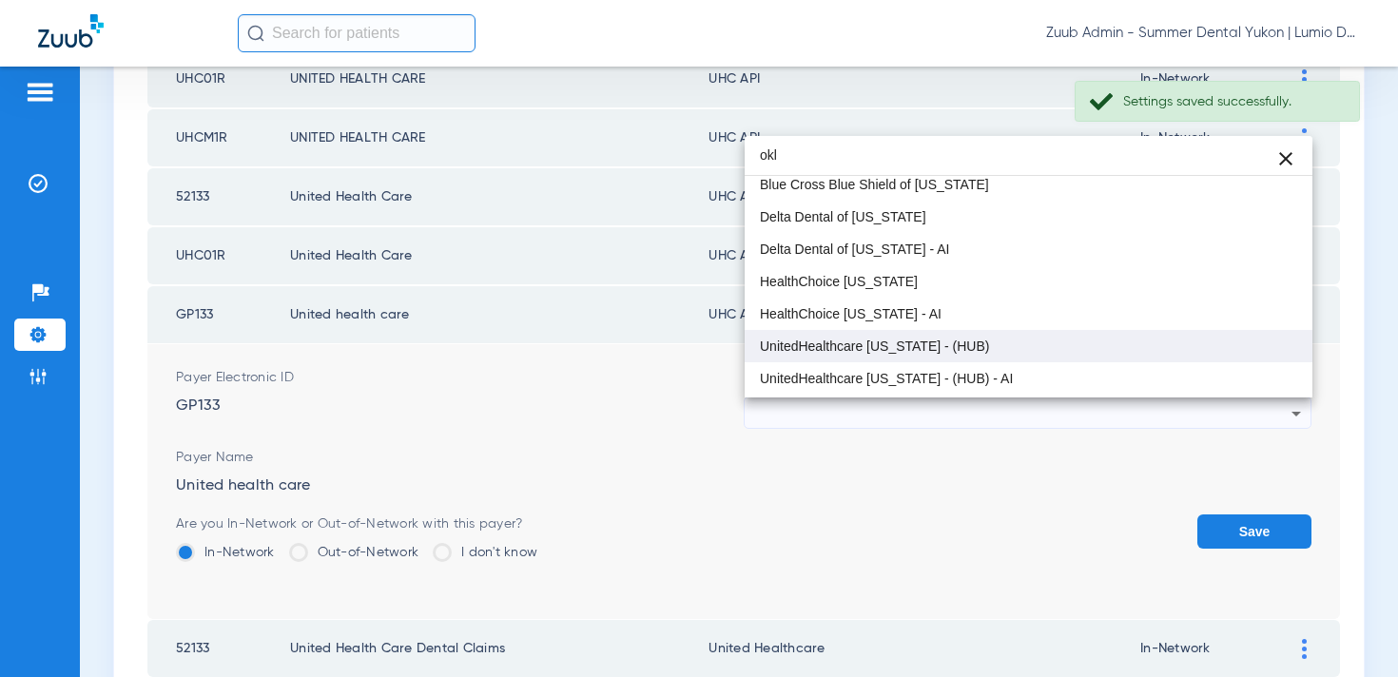
type input "okl"
click at [1077, 337] on mat-option "UnitedHealthcare Oklahoma - (HUB)" at bounding box center [1029, 346] width 568 height 32
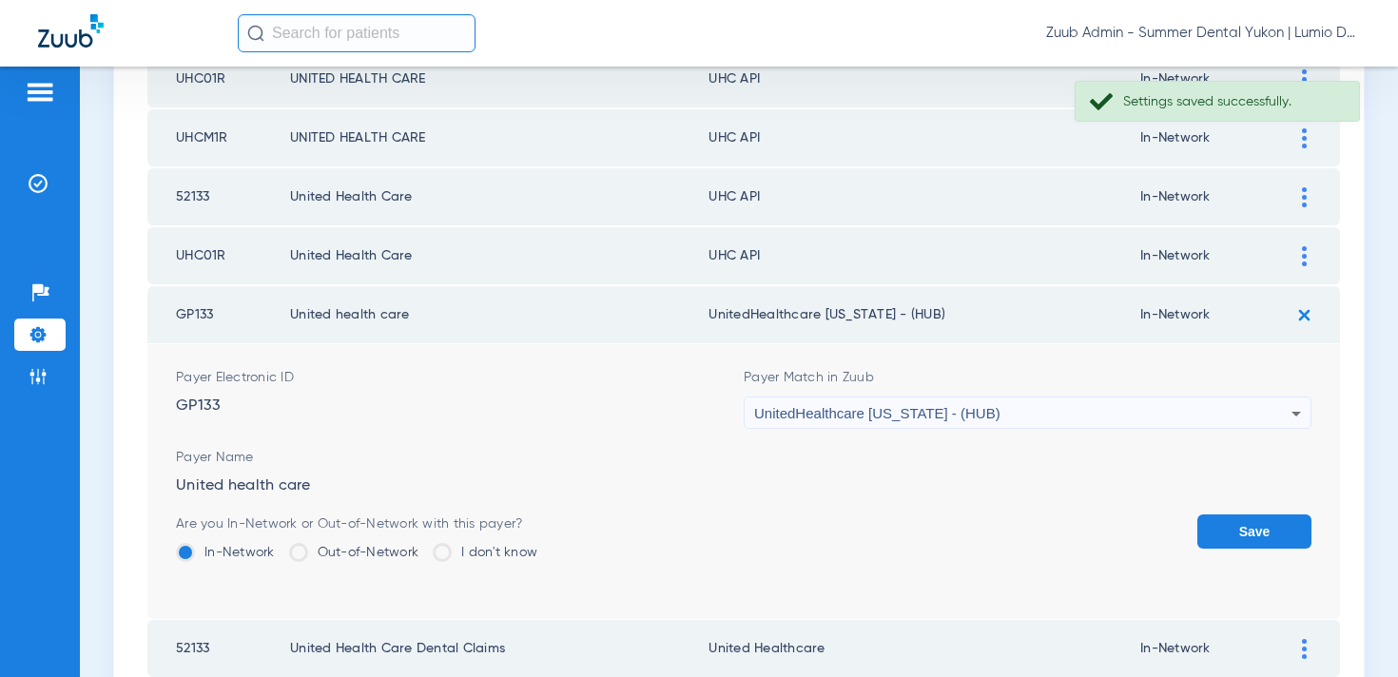
click at [1219, 533] on button "Save" at bounding box center [1255, 532] width 114 height 34
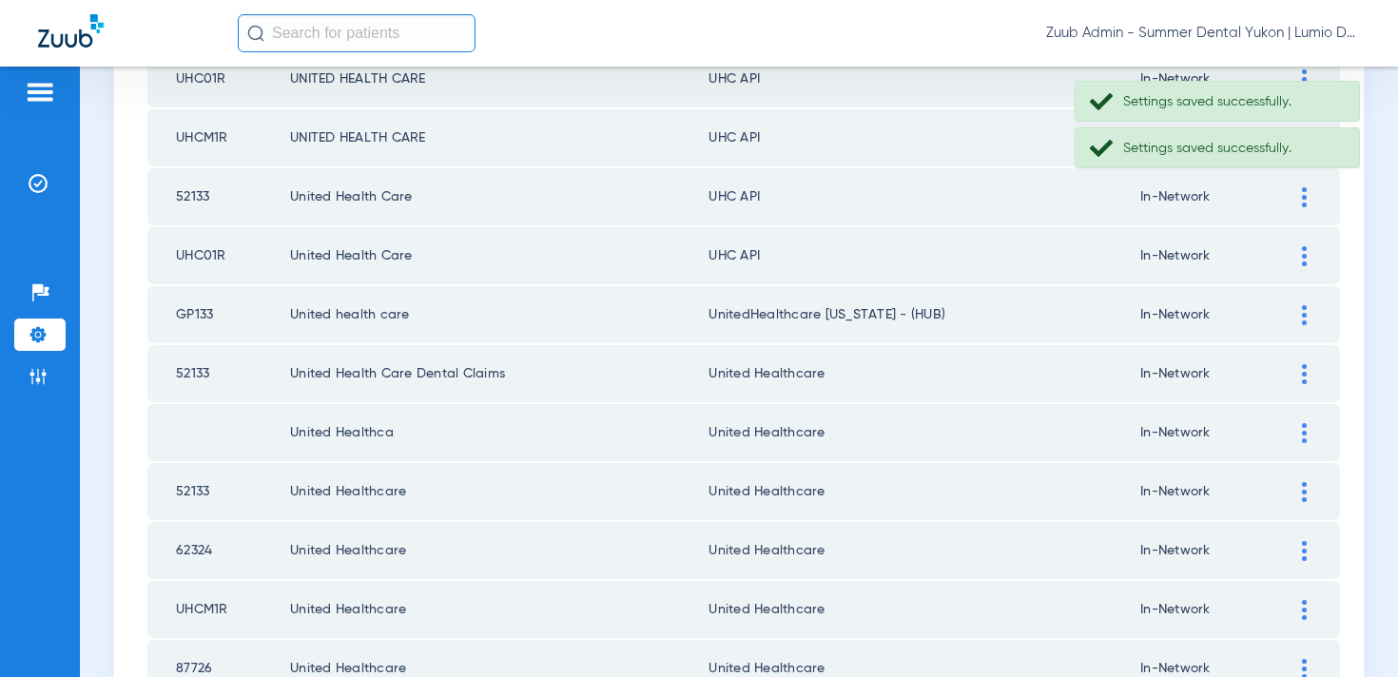
click at [1308, 262] on div at bounding box center [1304, 256] width 33 height 20
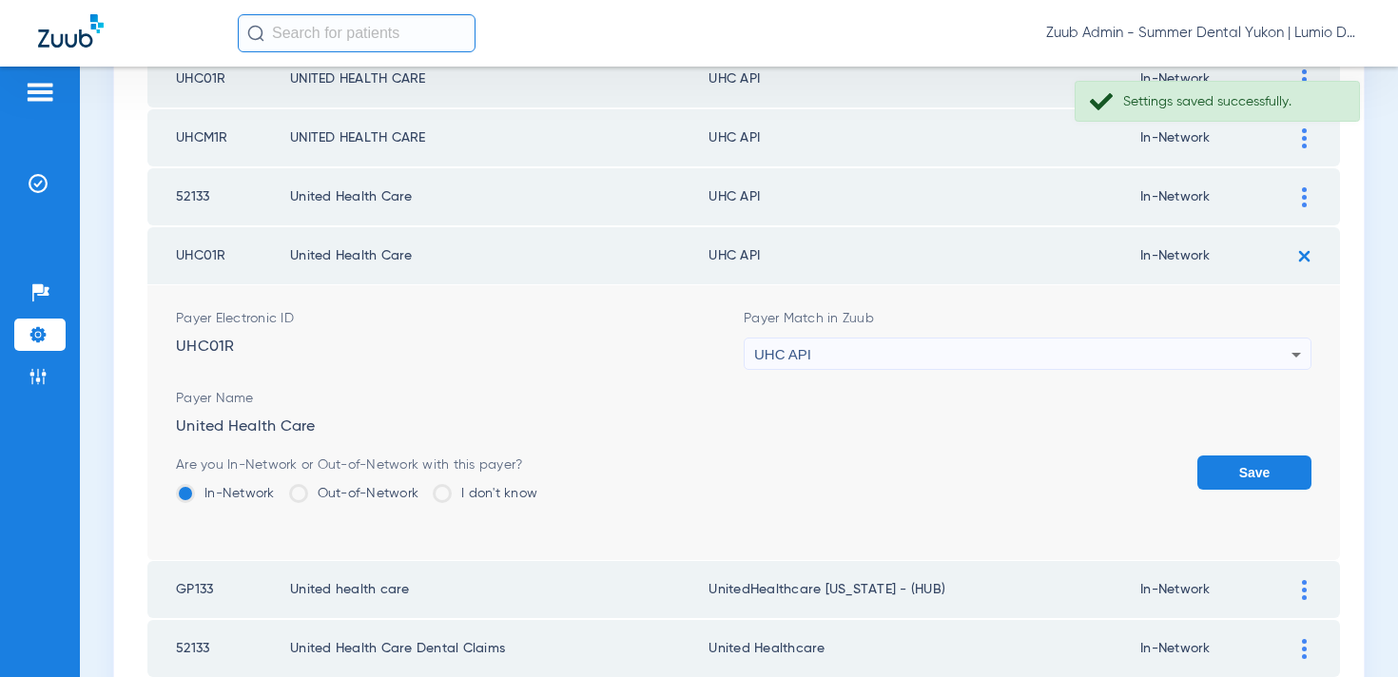
click at [1147, 347] on div "UHC API" at bounding box center [1022, 355] width 537 height 32
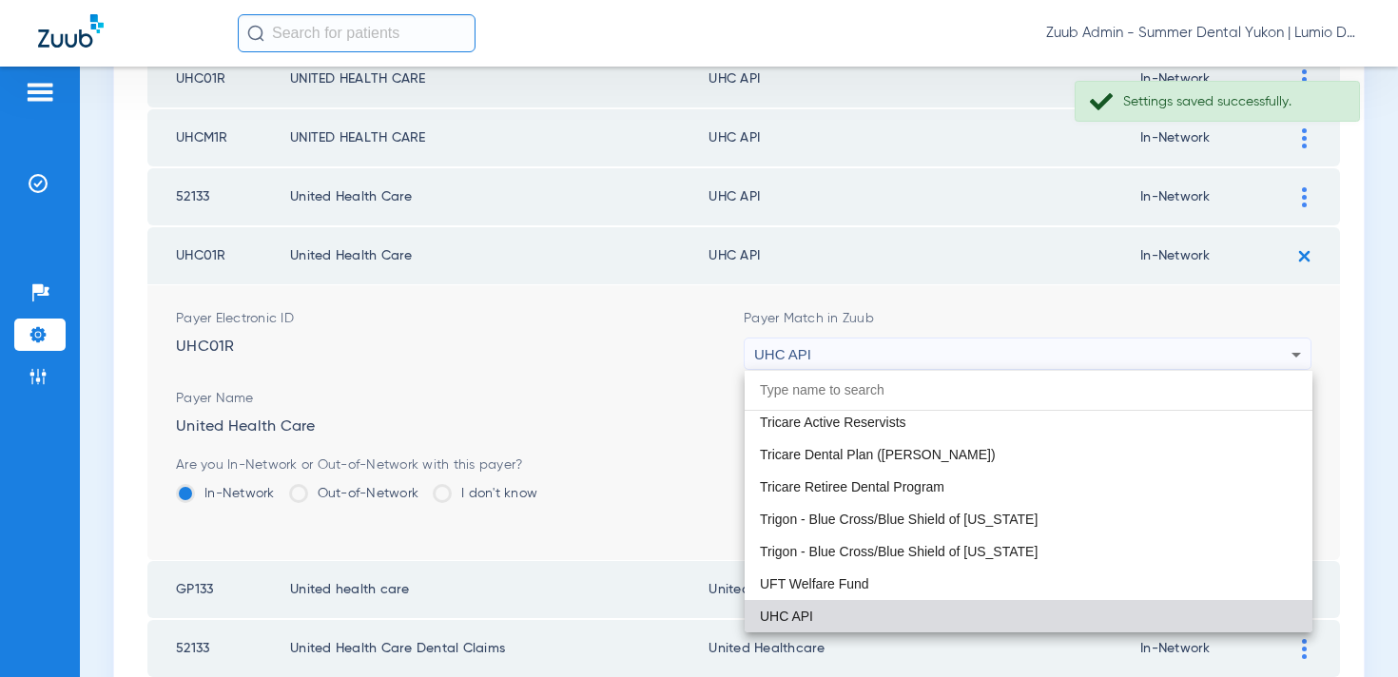
type input "n"
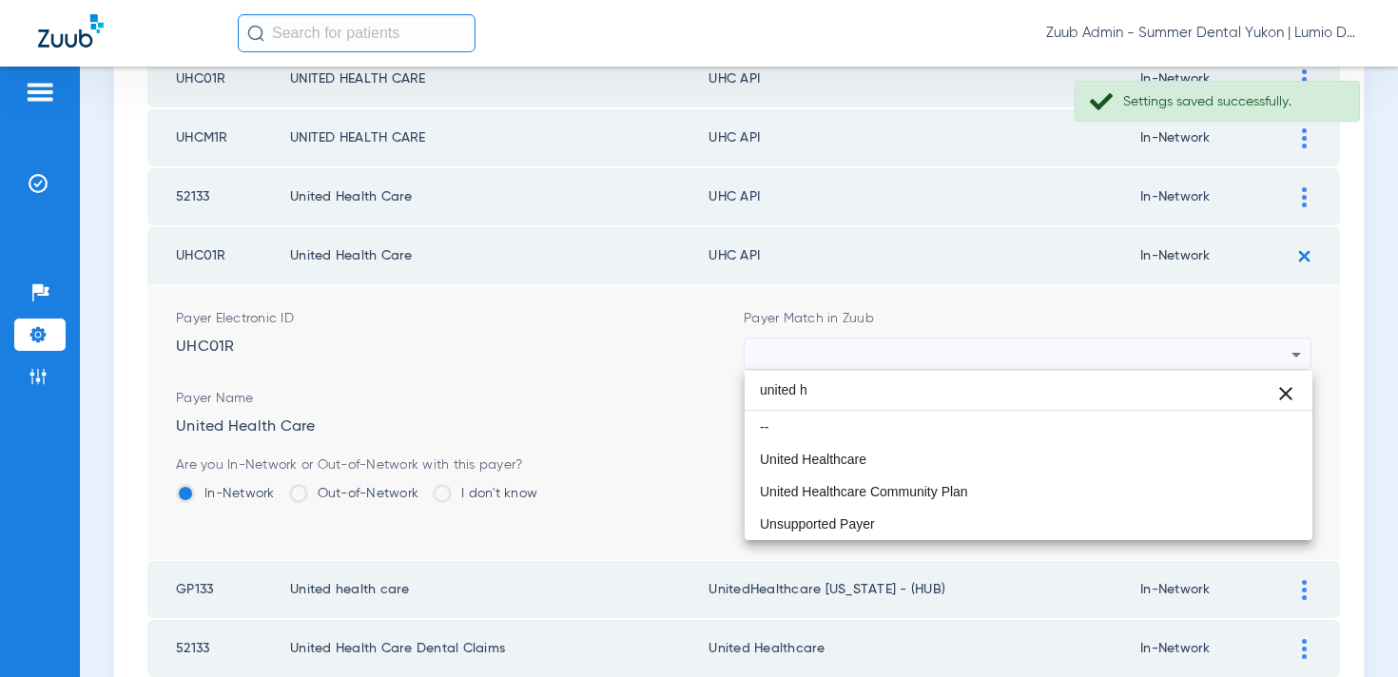
scroll to position [0, 0]
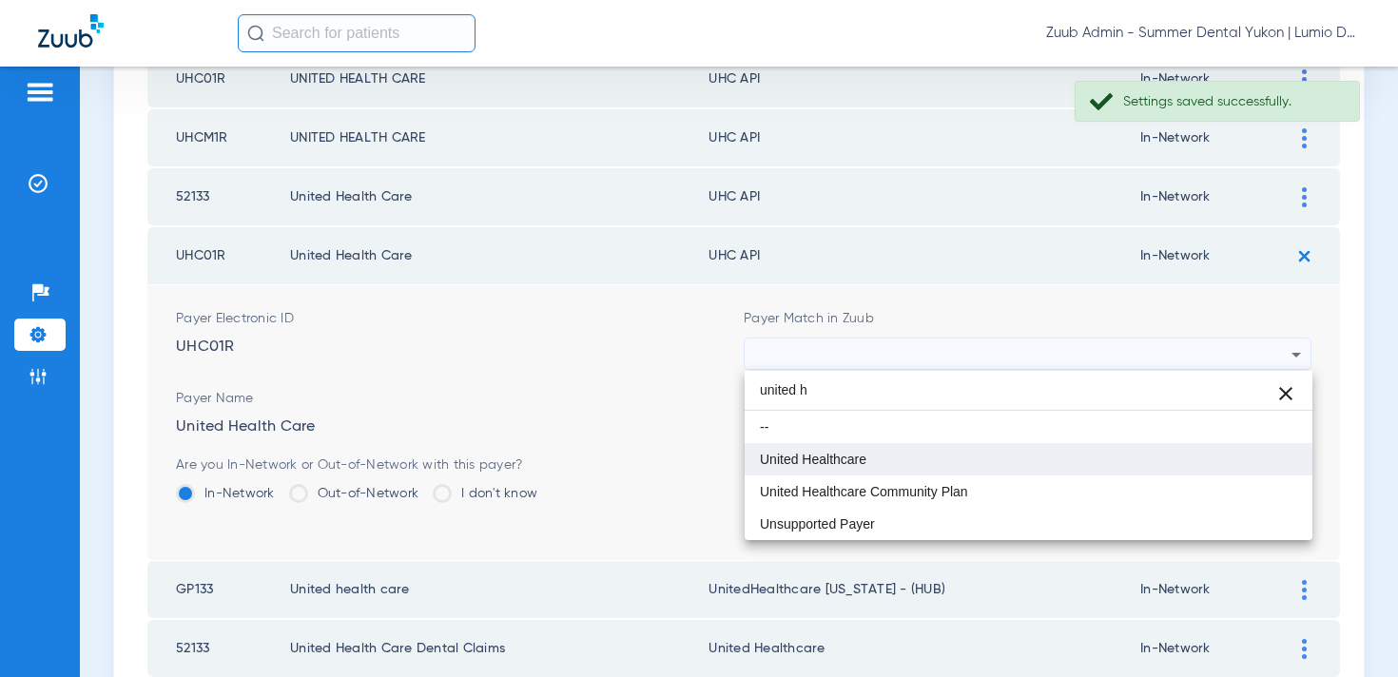
type input "united h"
click at [1072, 450] on mat-option "United Healthcare" at bounding box center [1029, 459] width 568 height 32
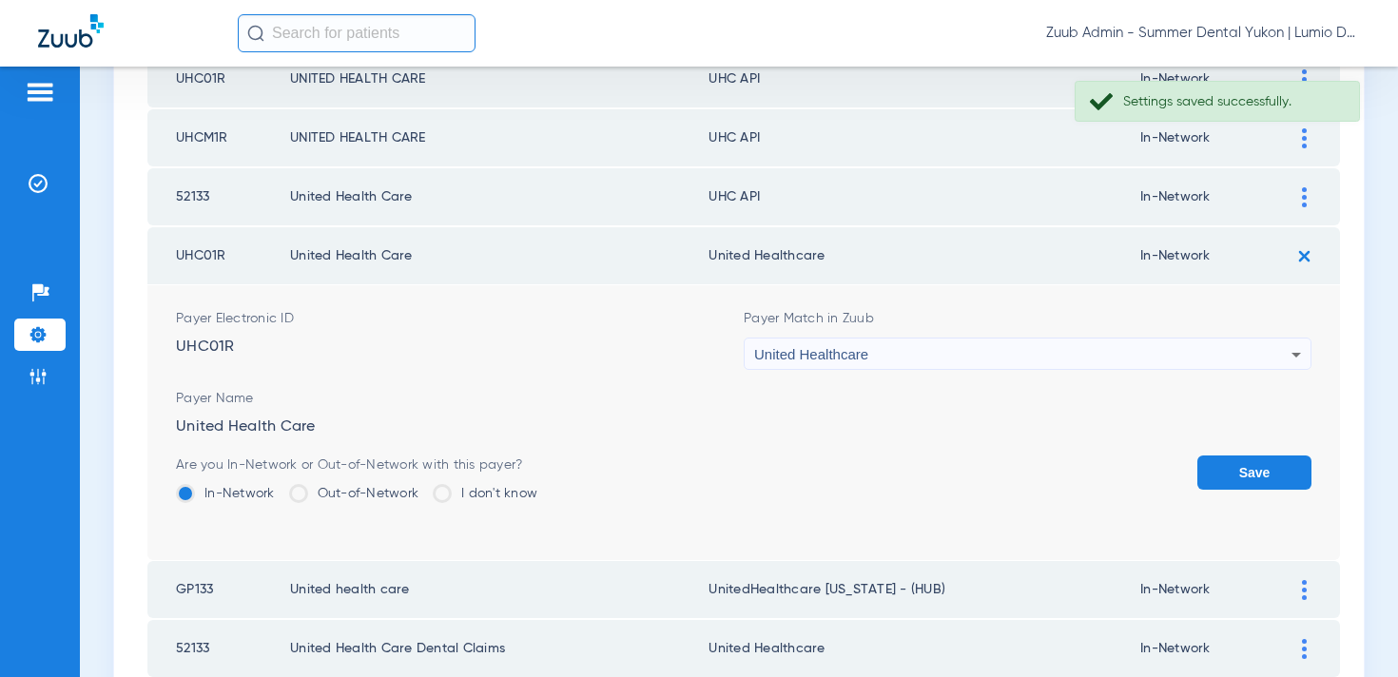
click at [1239, 461] on button "Save" at bounding box center [1255, 473] width 114 height 34
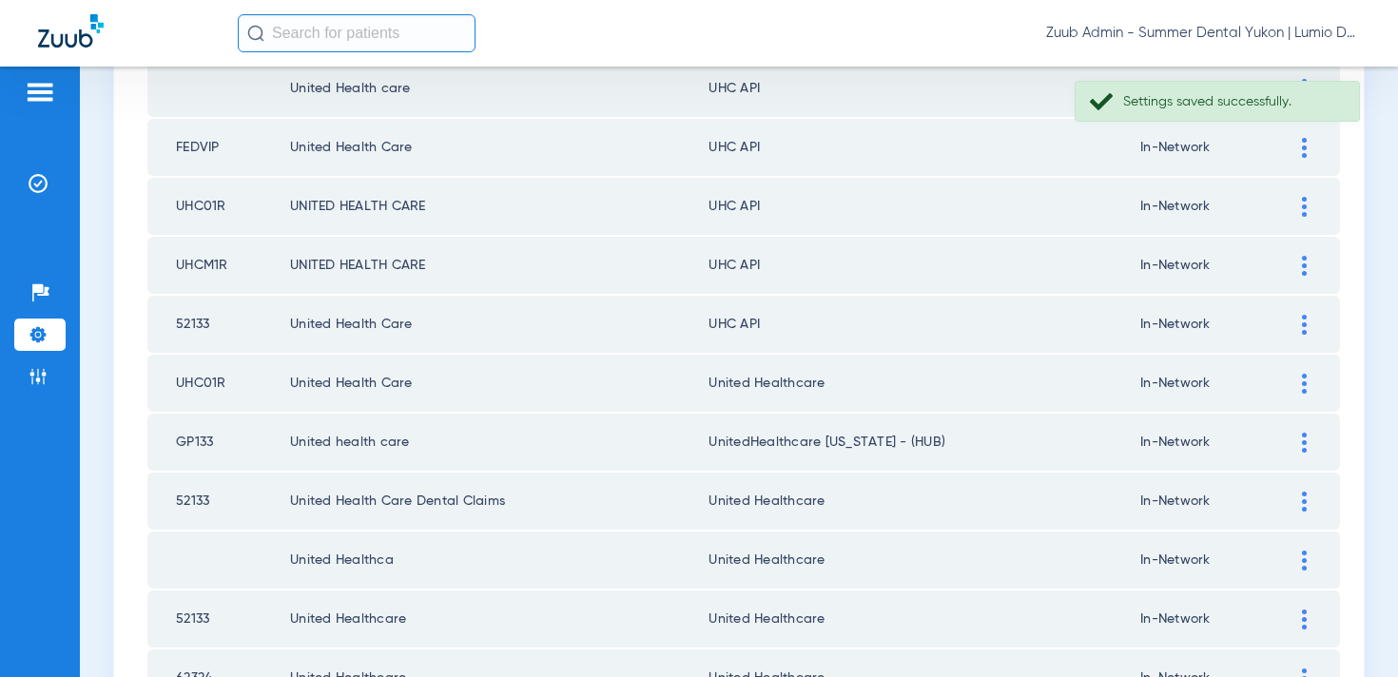
scroll to position [1750, 0]
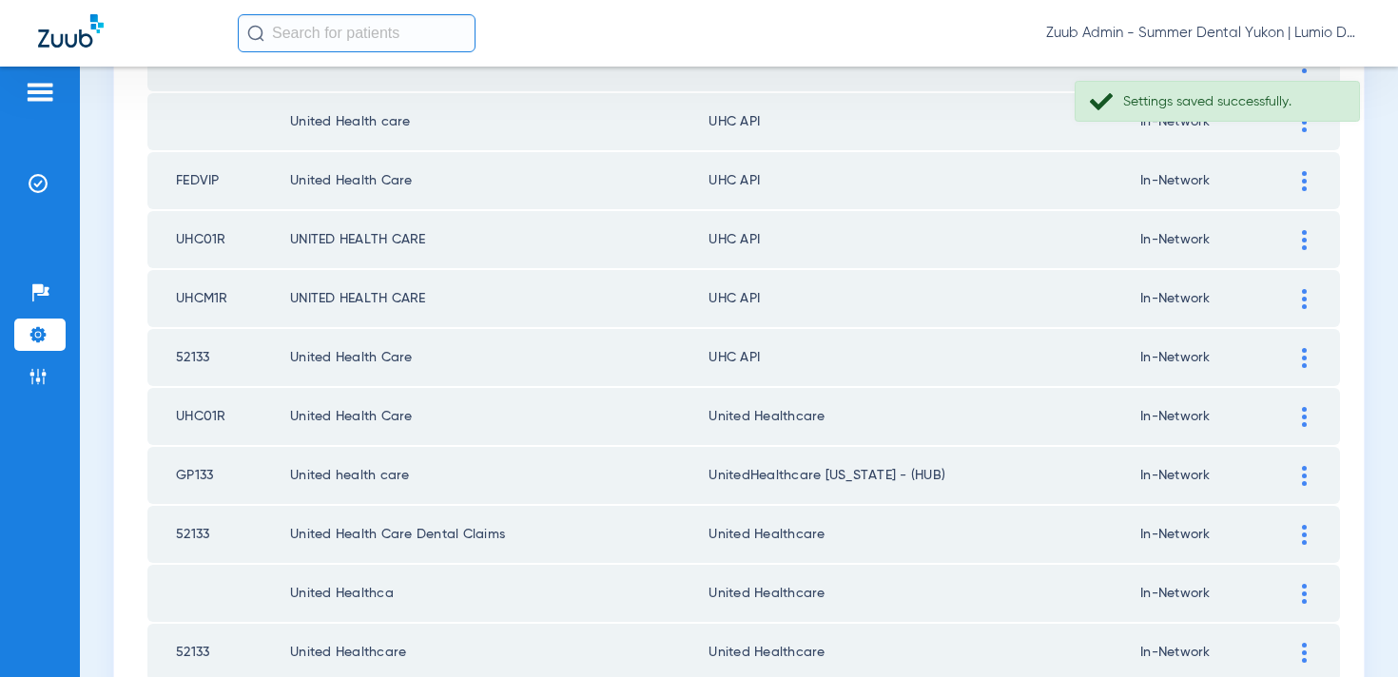
click at [1302, 359] on img at bounding box center [1304, 358] width 5 height 20
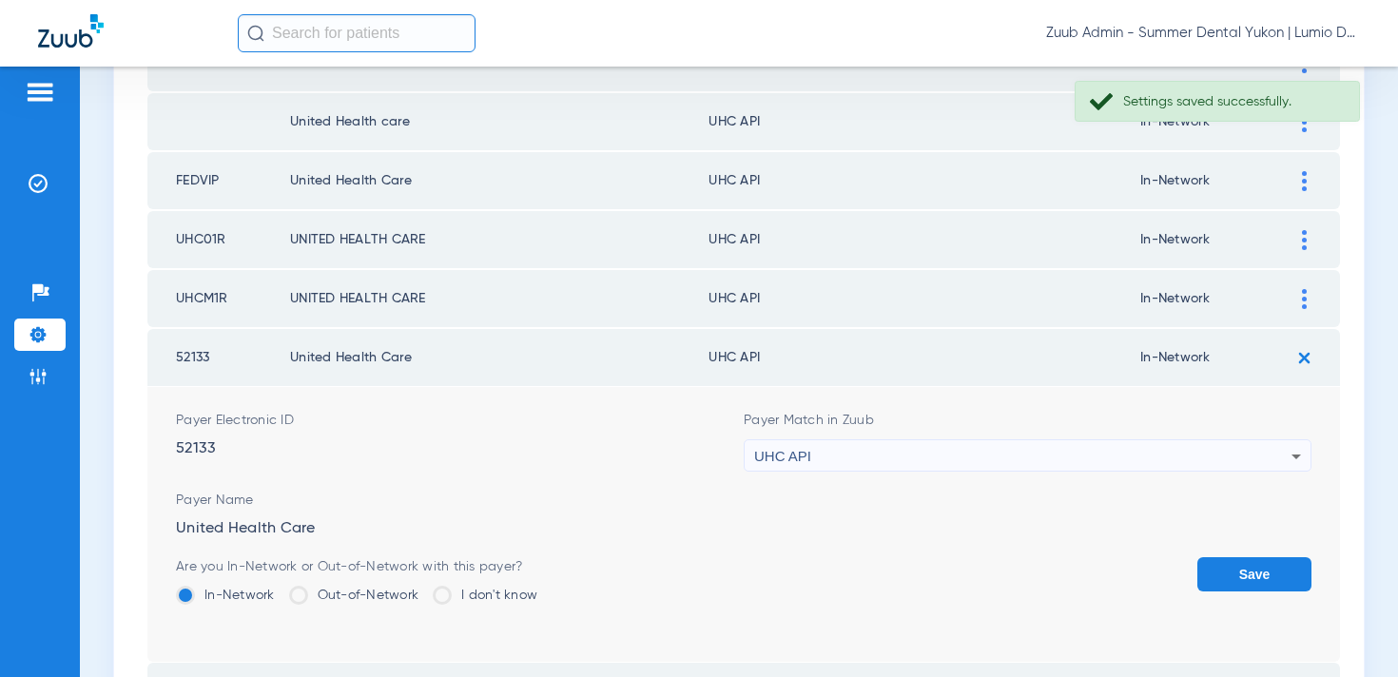
click at [1044, 459] on div "UHC API" at bounding box center [1022, 456] width 537 height 32
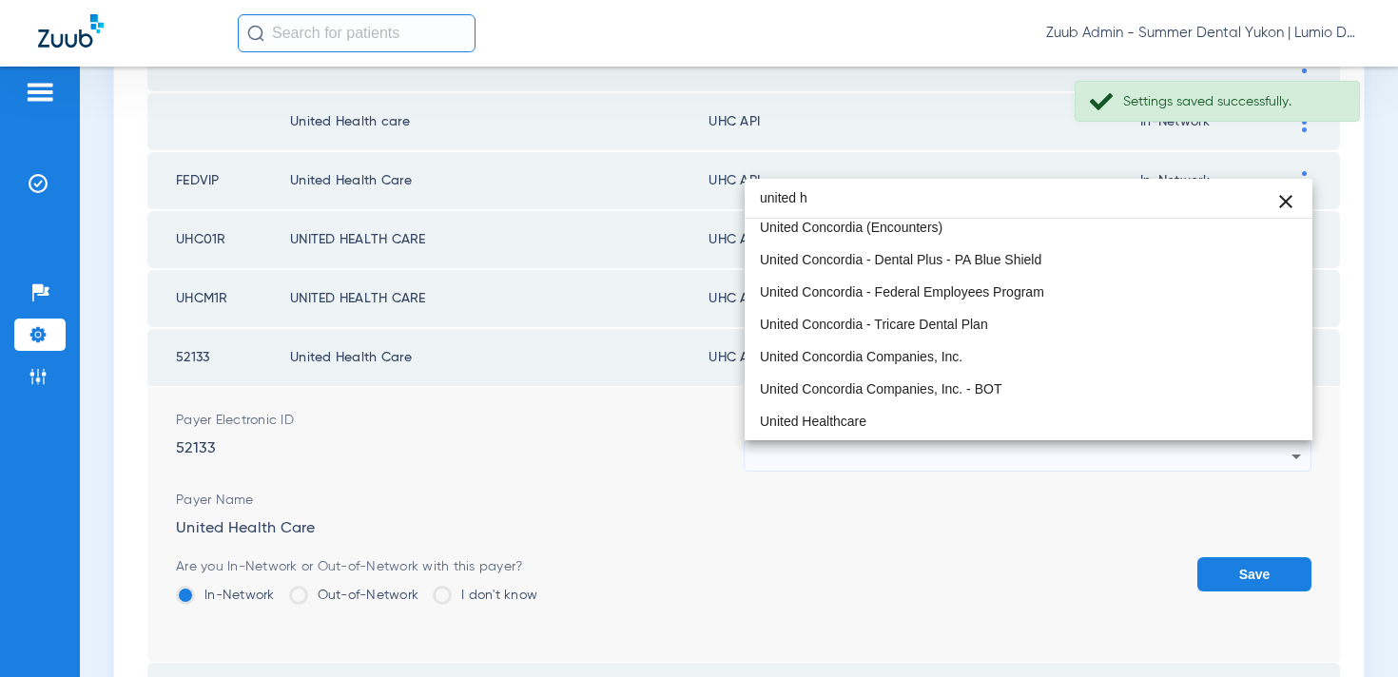
scroll to position [0, 0]
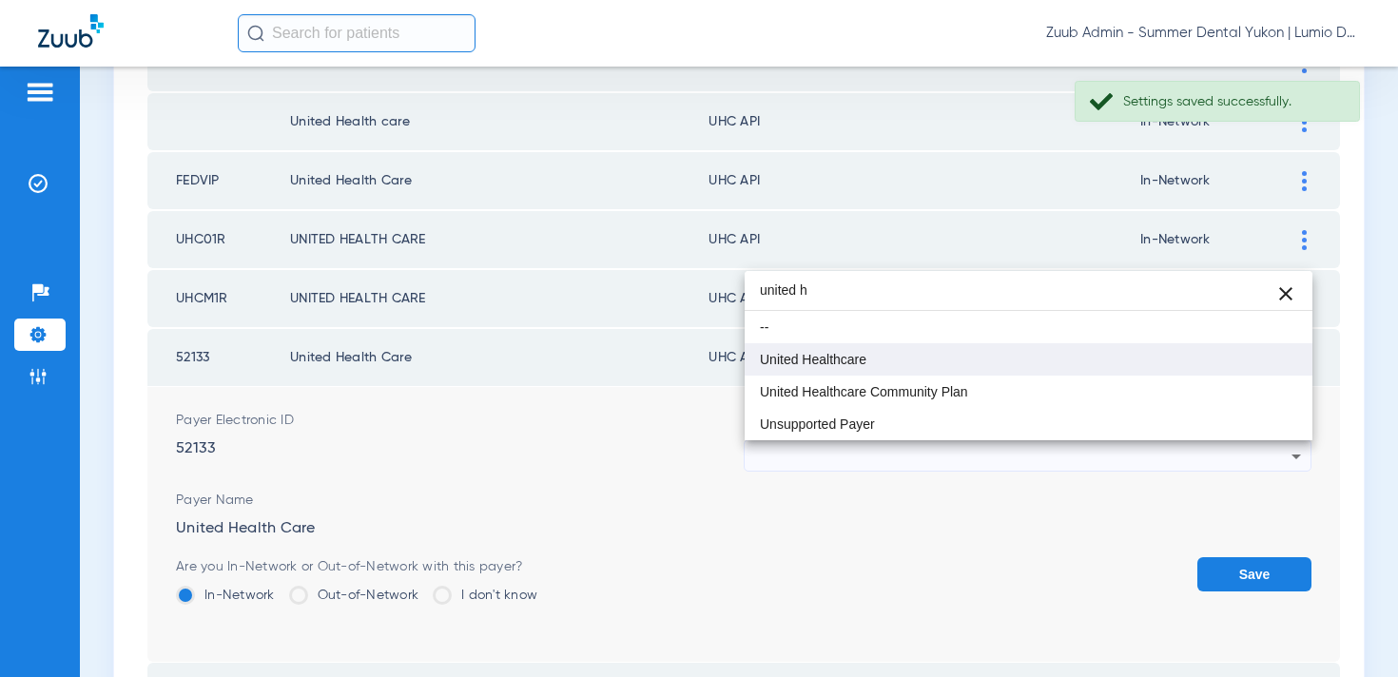
type input "united h"
click at [985, 354] on mat-option "United Healthcare" at bounding box center [1029, 359] width 568 height 32
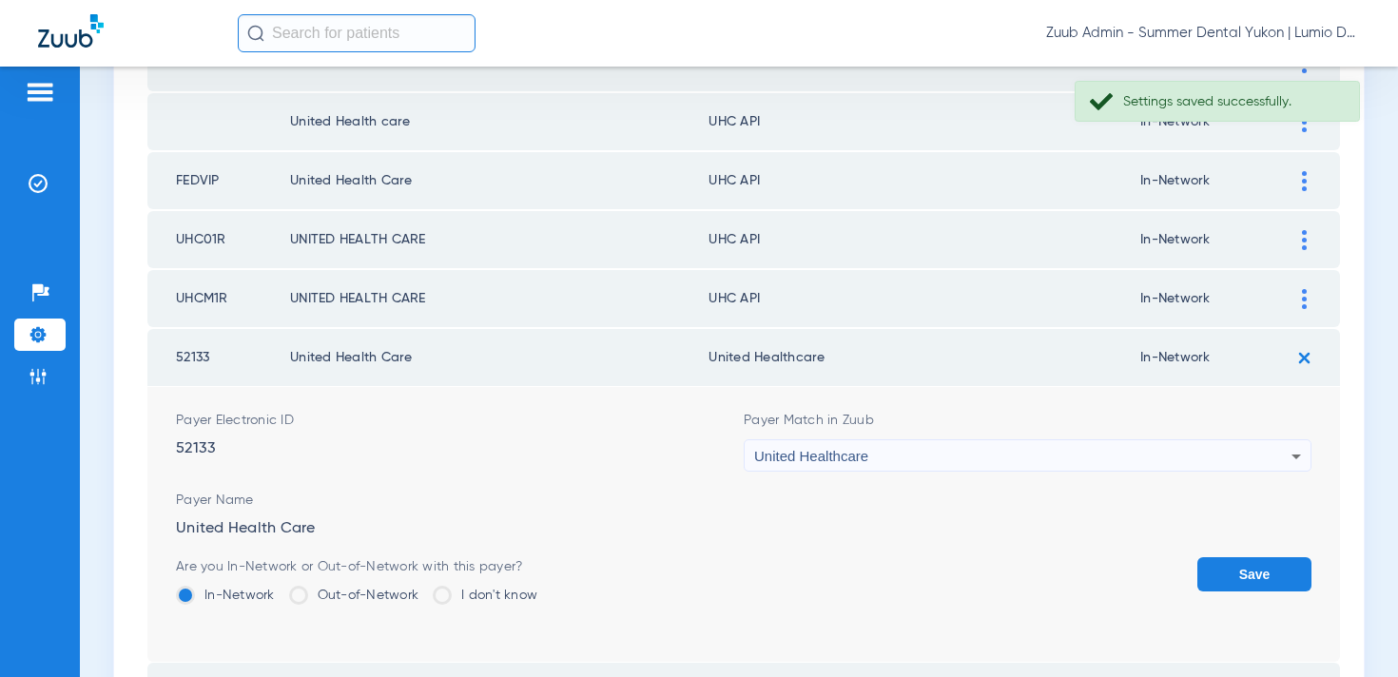
click at [1212, 556] on form "Payer Electronic ID 52133 Payer Match in Zuub United Healthcare Payer Name Unit…" at bounding box center [744, 524] width 1136 height 275
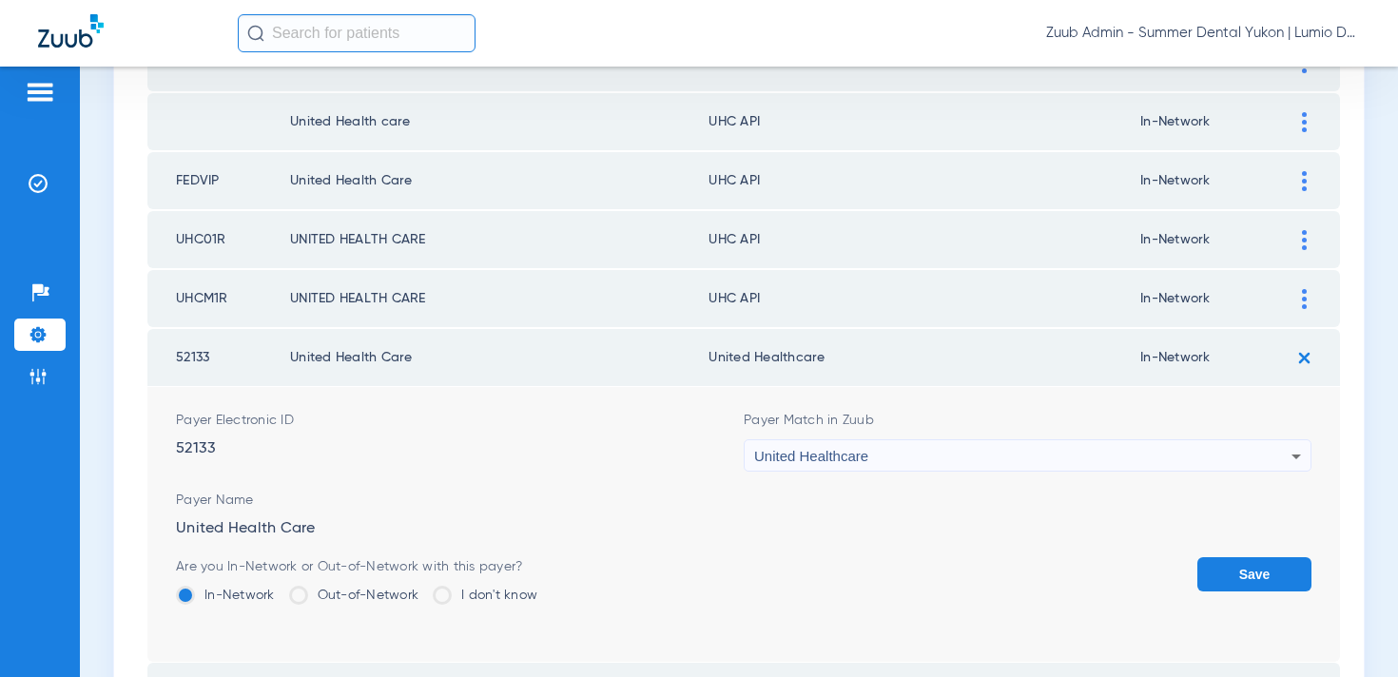
click at [1242, 560] on button "Save" at bounding box center [1255, 574] width 114 height 34
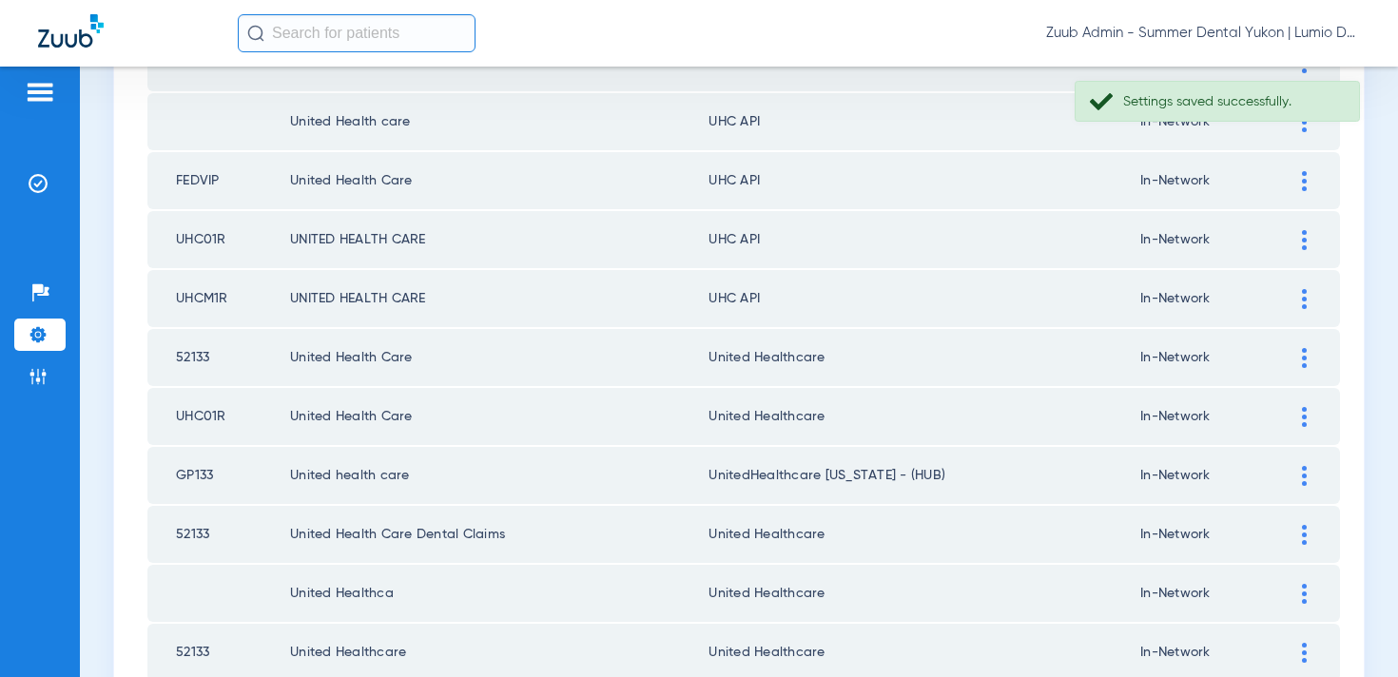
click at [1308, 297] on div at bounding box center [1304, 299] width 33 height 20
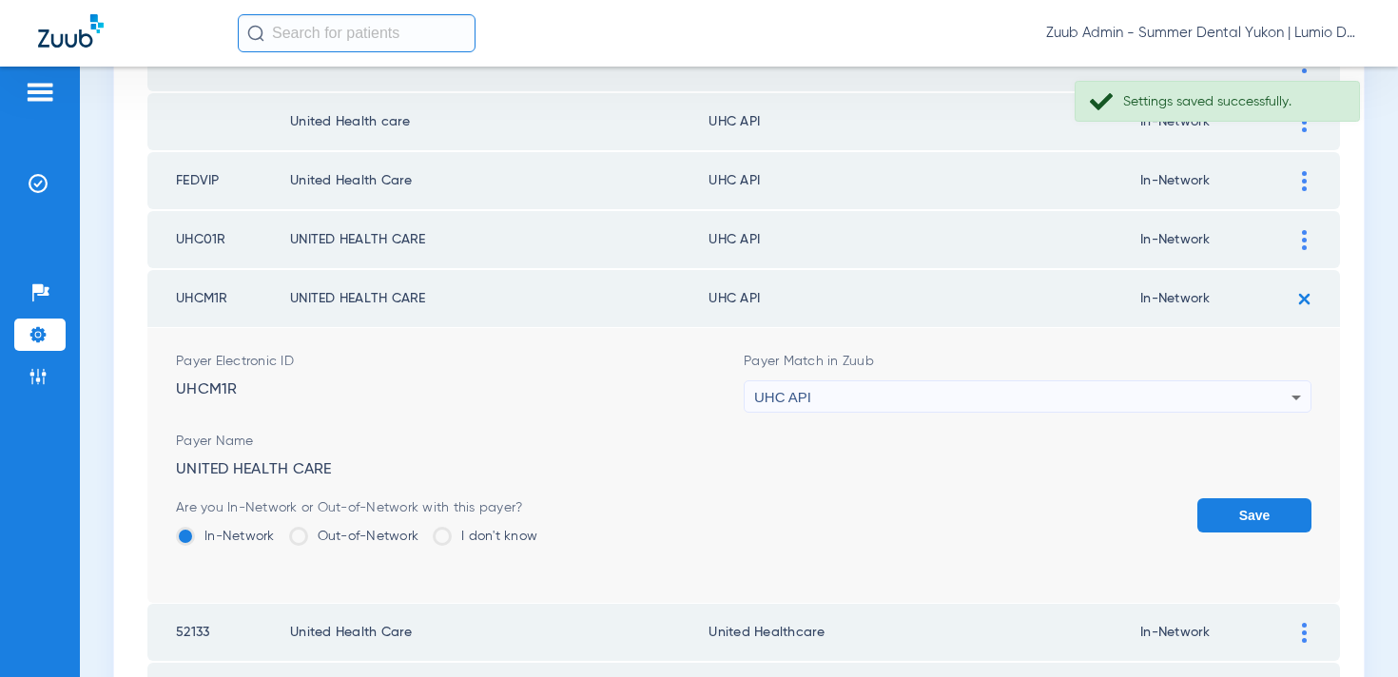
click at [947, 404] on div "UHC API" at bounding box center [1022, 397] width 537 height 32
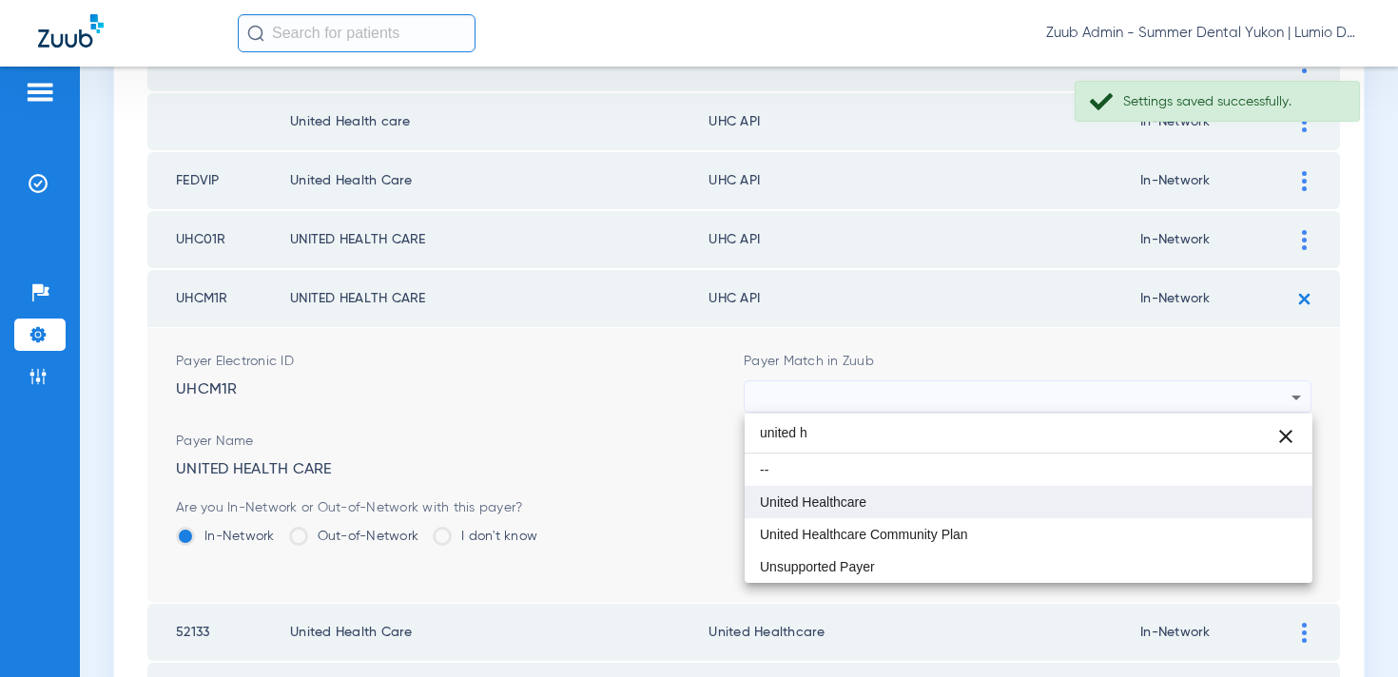
type input "united h"
click at [891, 506] on mat-option "United Healthcare" at bounding box center [1029, 502] width 568 height 32
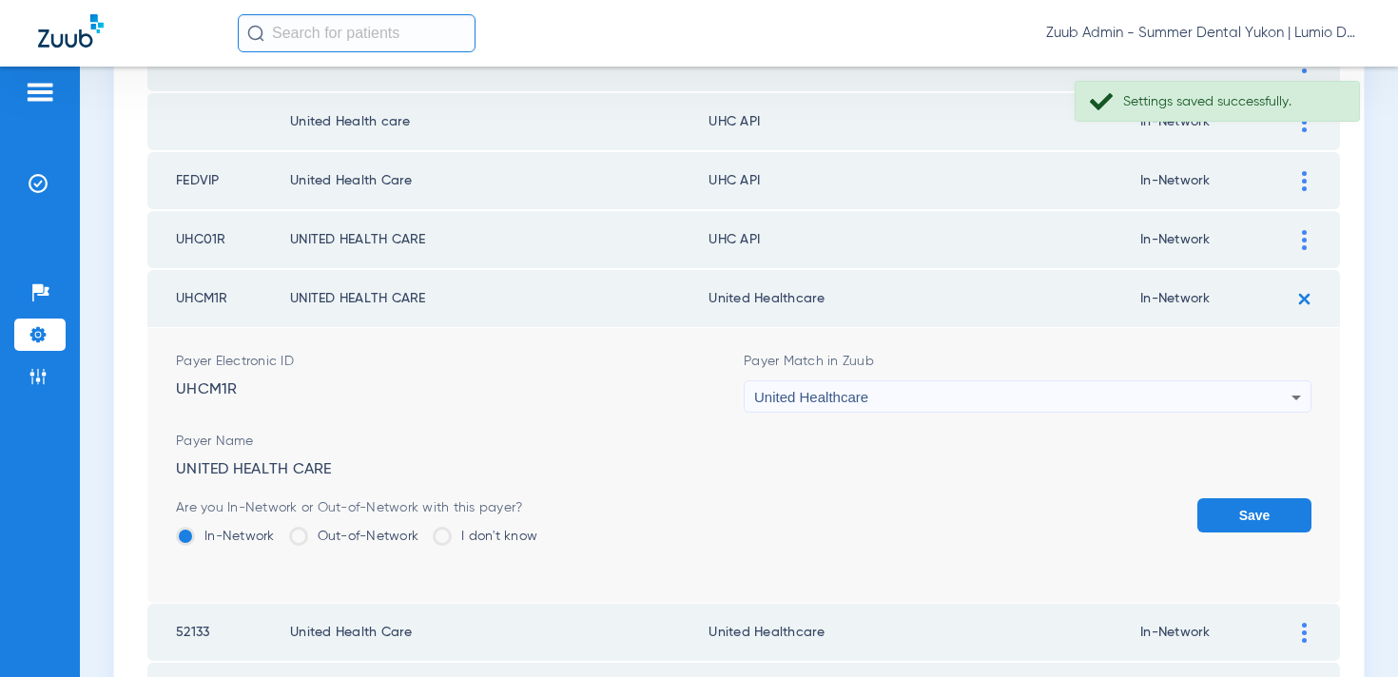
click at [1227, 520] on button "Save" at bounding box center [1255, 515] width 114 height 34
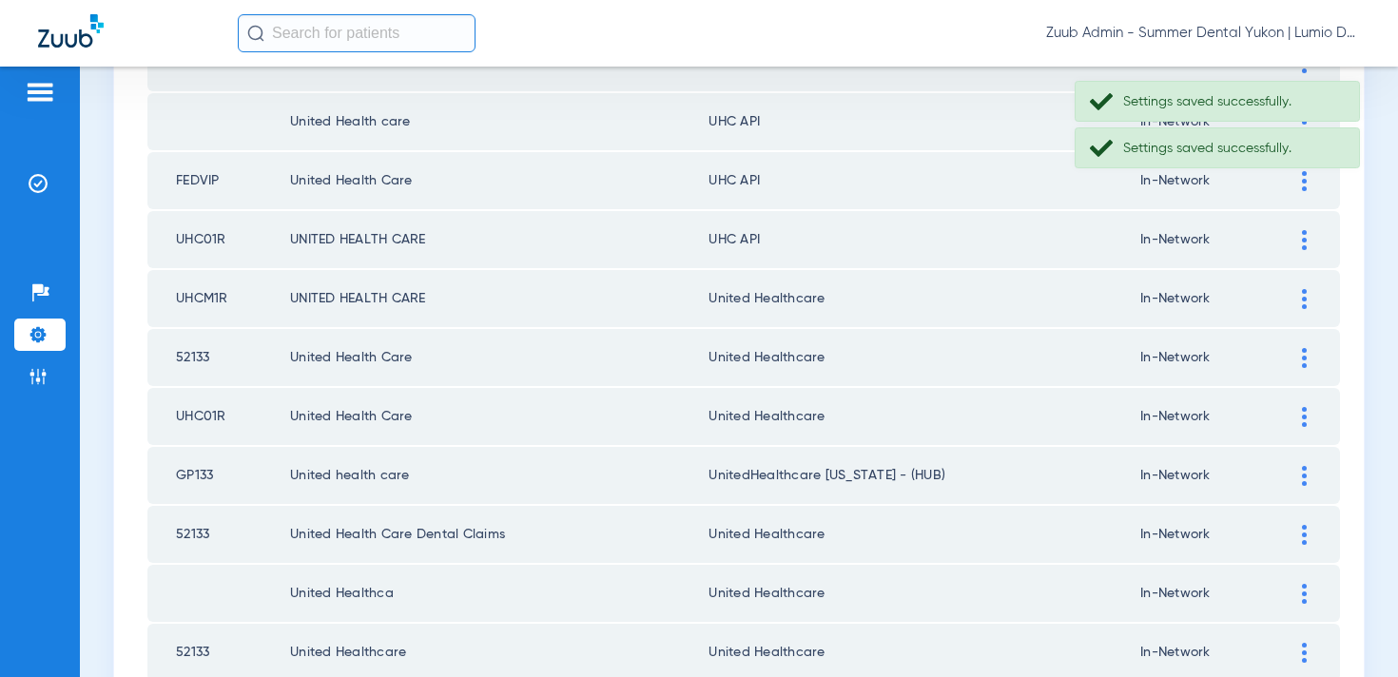
click at [1296, 243] on div at bounding box center [1304, 240] width 33 height 20
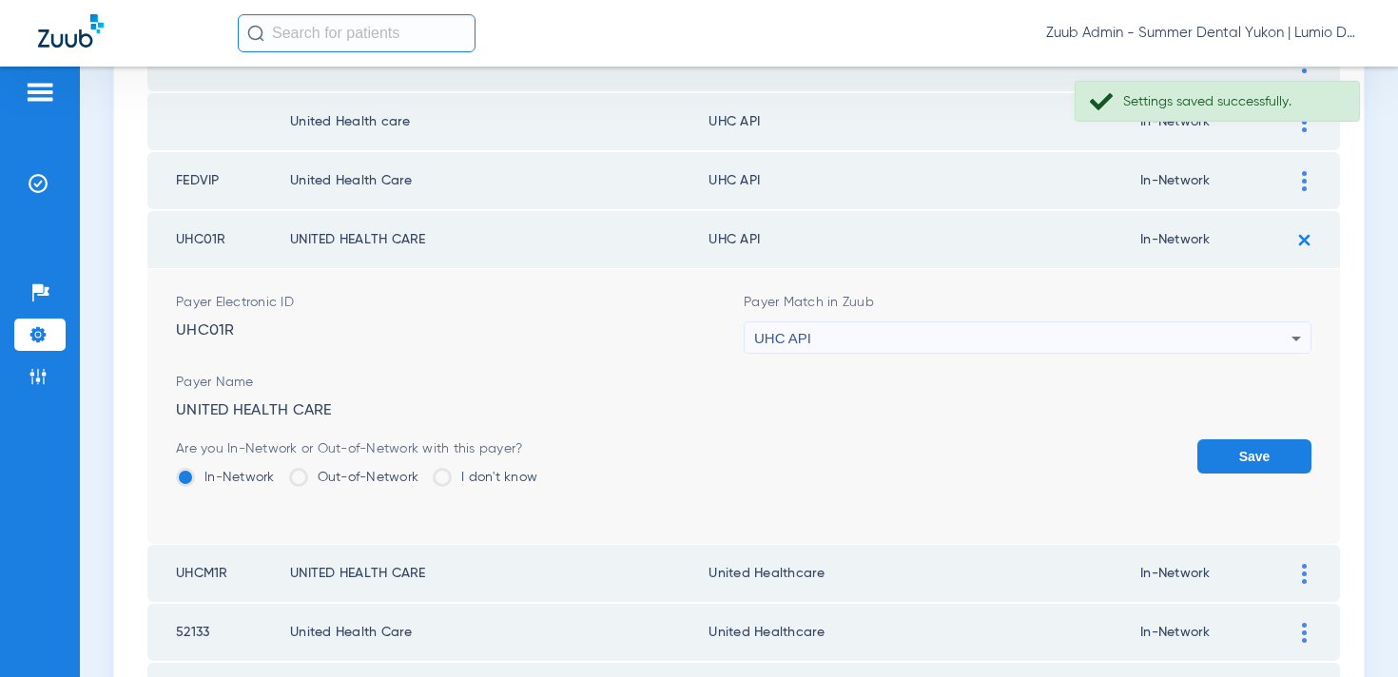
click at [980, 335] on div "UHC API" at bounding box center [1022, 338] width 537 height 32
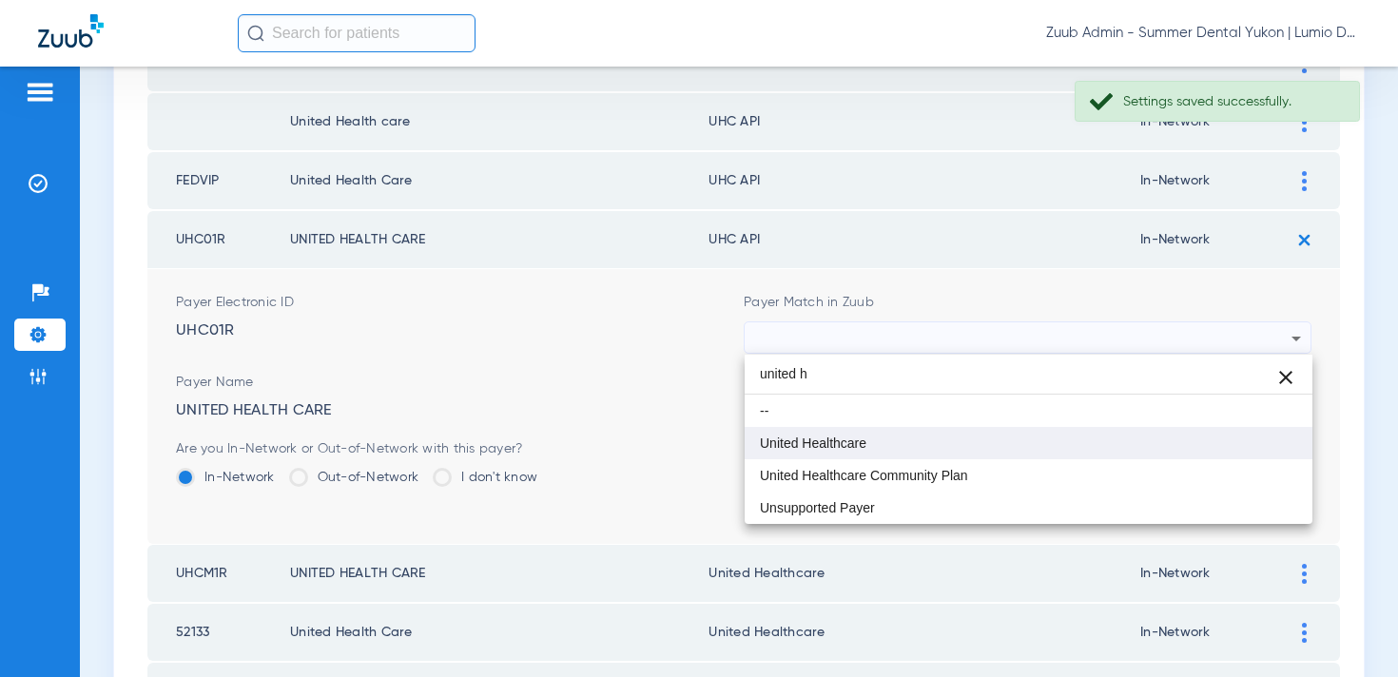
type input "united h"
click at [932, 440] on mat-option "United Healthcare" at bounding box center [1029, 443] width 568 height 32
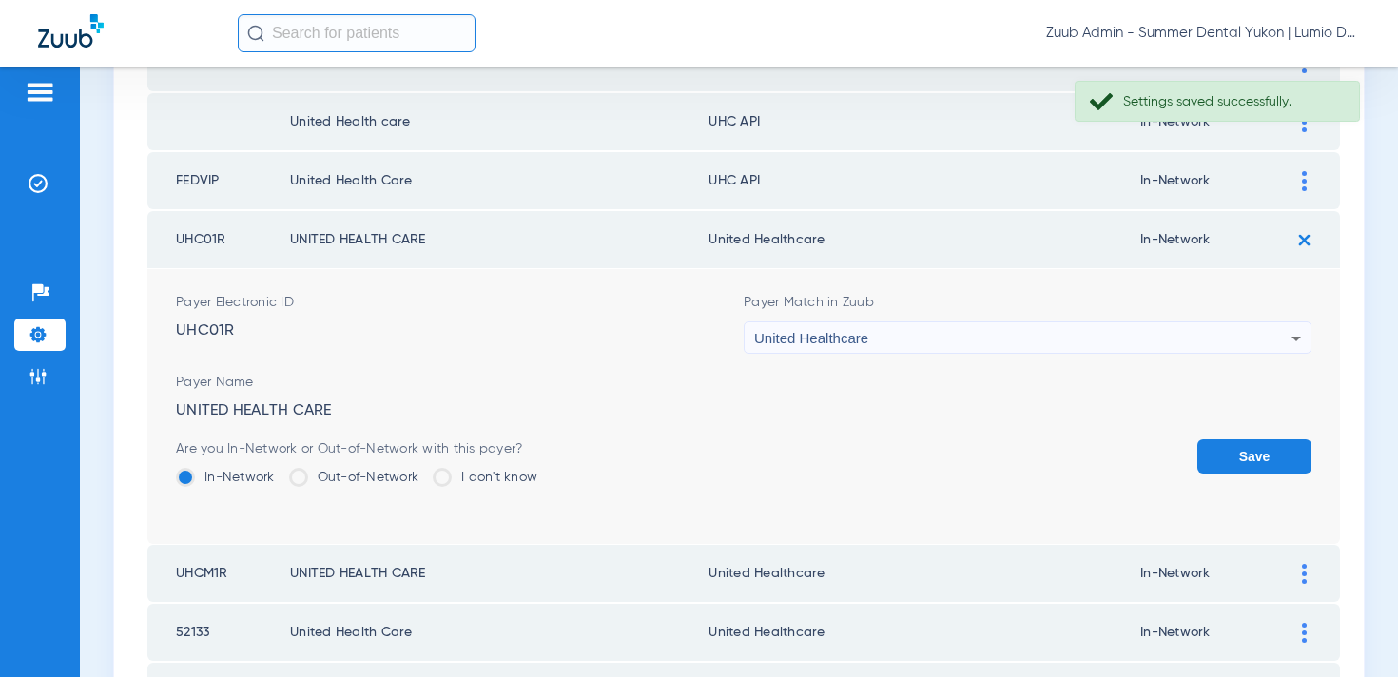
click at [1226, 467] on button "Save" at bounding box center [1255, 456] width 114 height 34
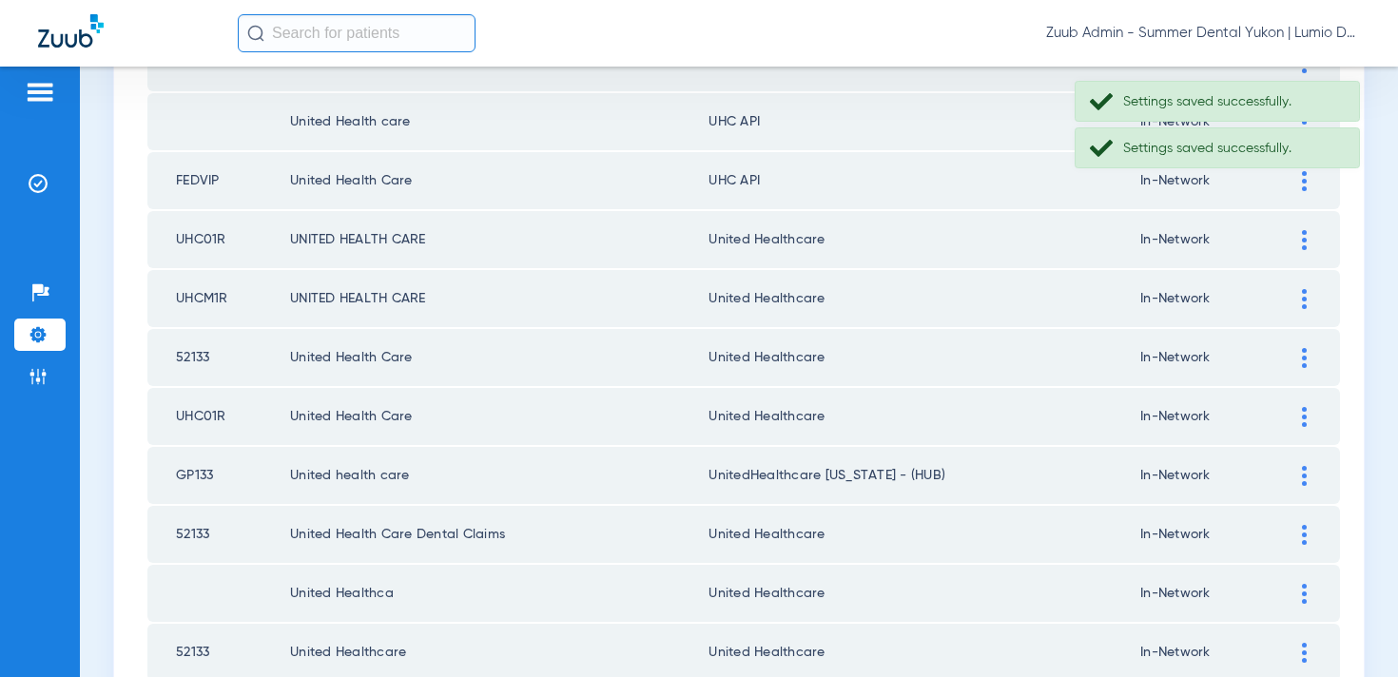
scroll to position [1586, 0]
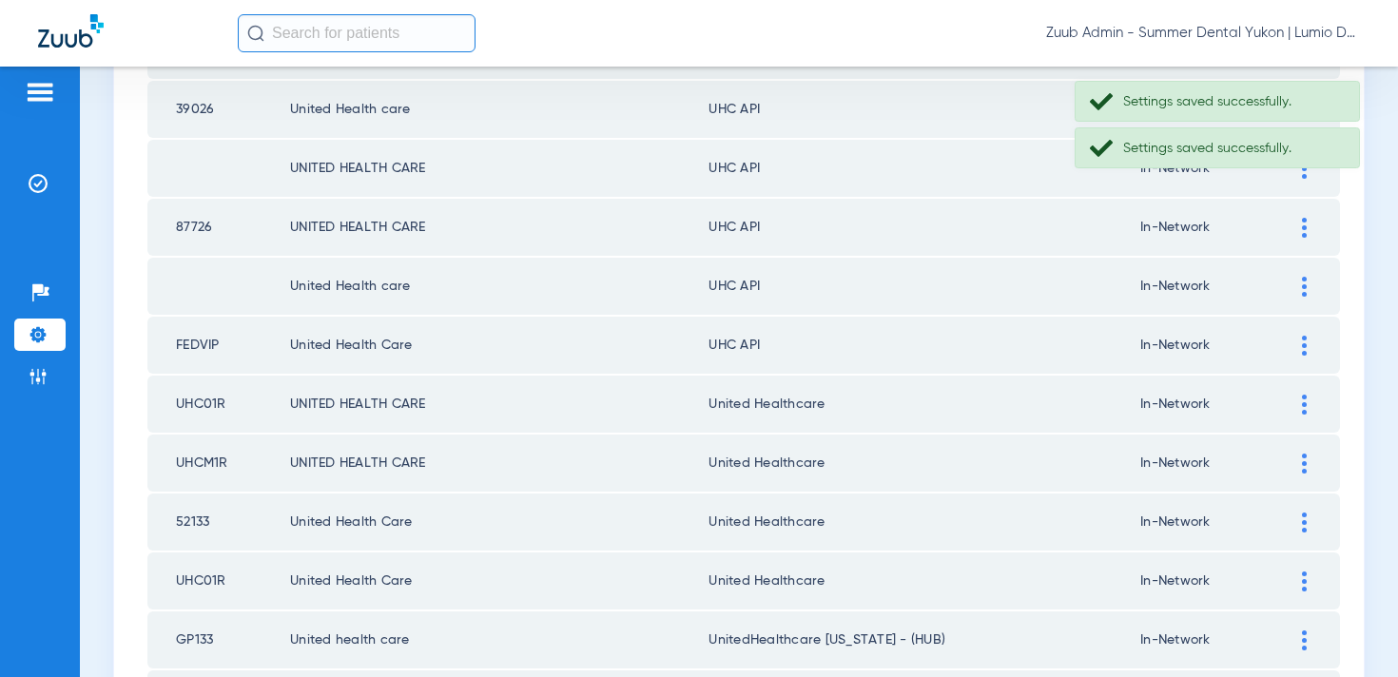
click at [1299, 344] on div at bounding box center [1304, 346] width 33 height 20
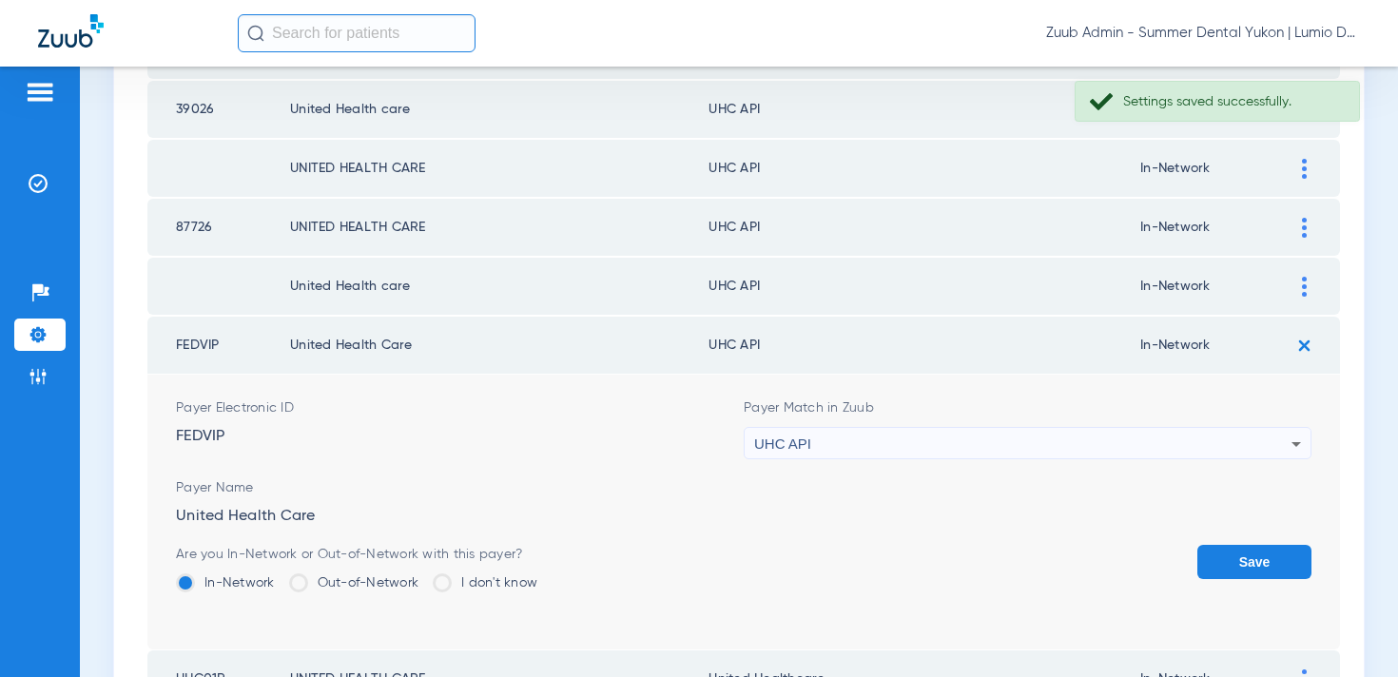
click at [1106, 423] on div "Payer Match in Zuub UHC API" at bounding box center [1028, 429] width 568 height 61
click at [1102, 458] on div "UHC API" at bounding box center [1022, 444] width 537 height 32
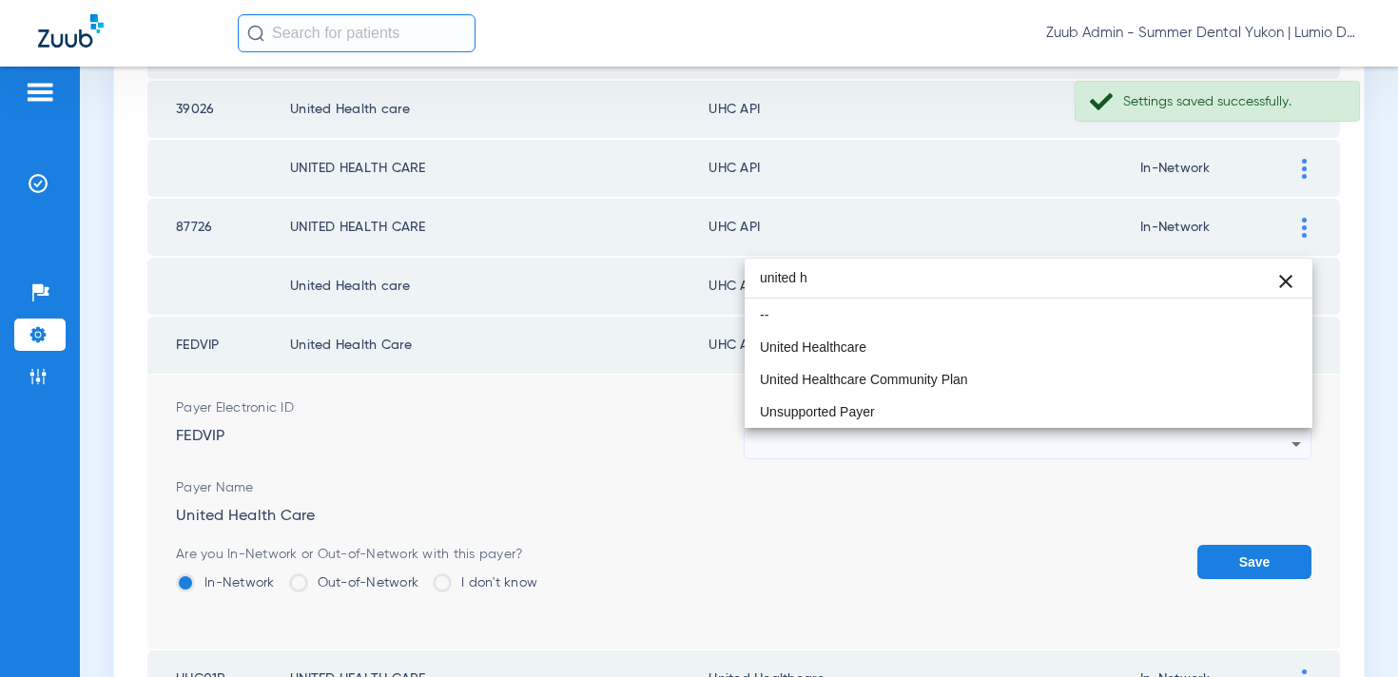
scroll to position [0, 0]
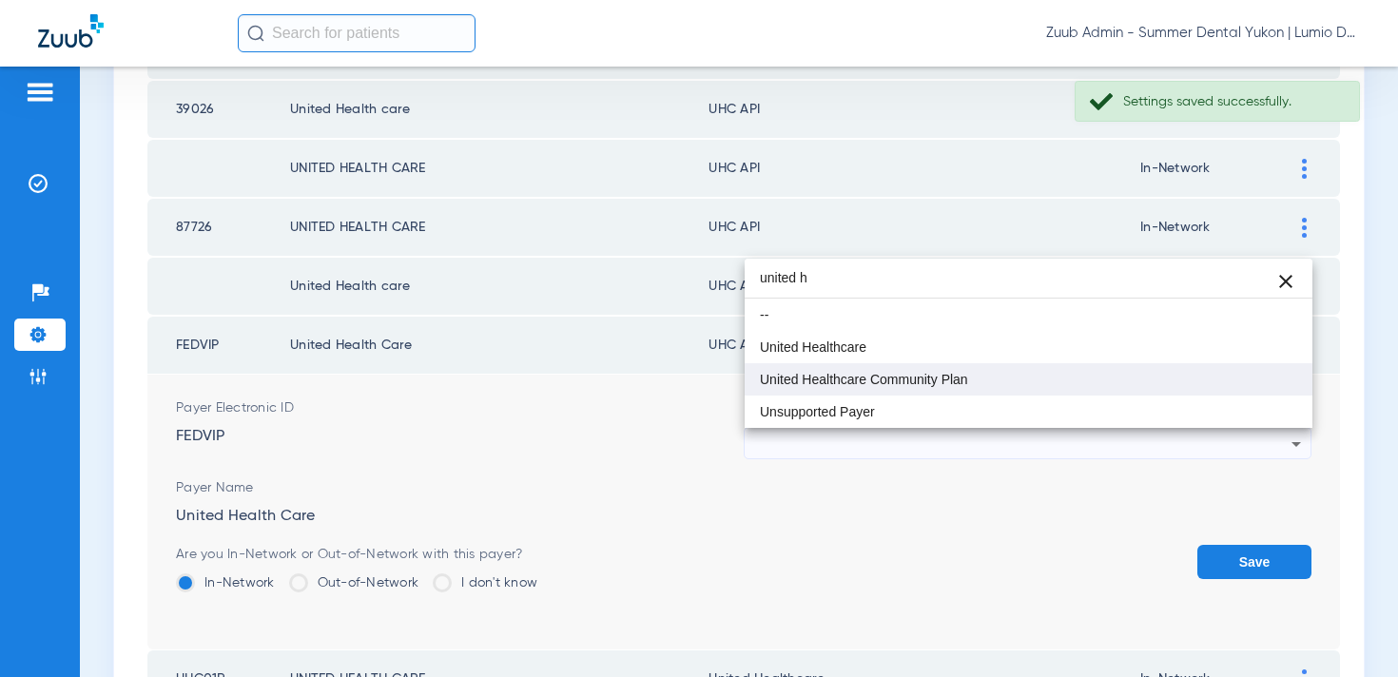
type input "united h"
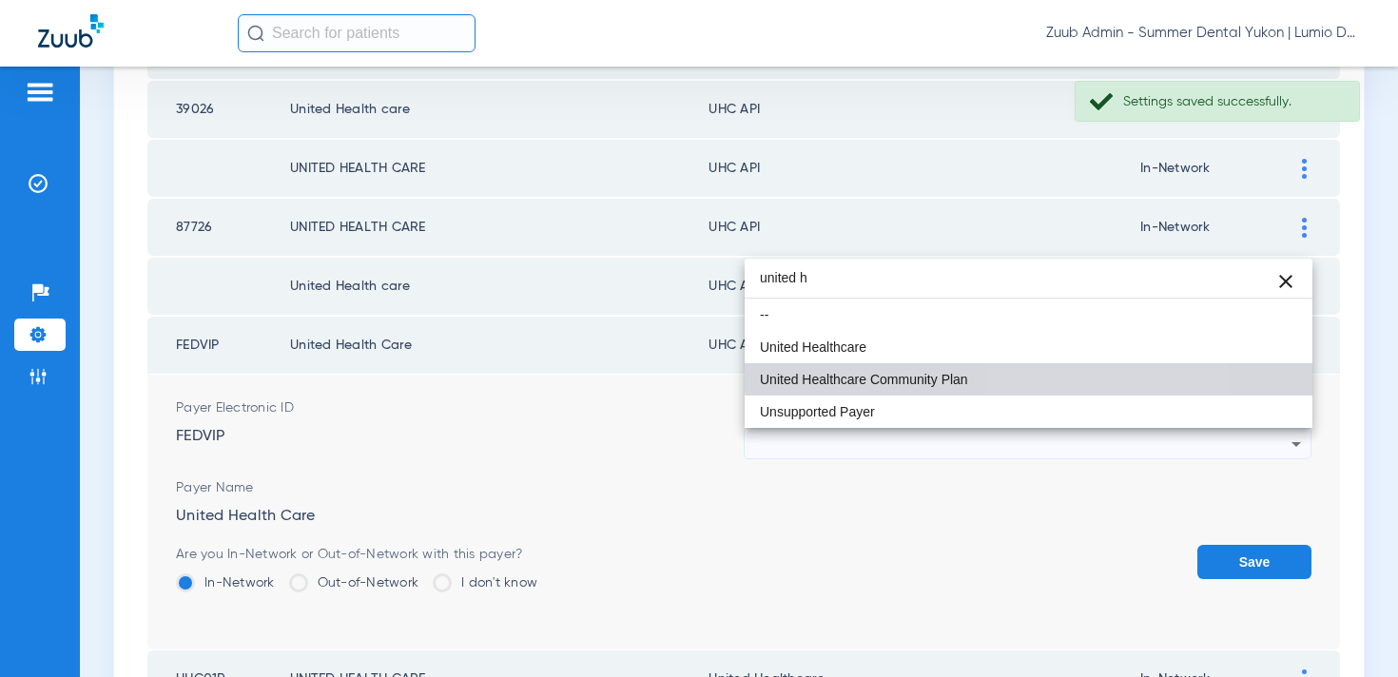
click at [1062, 368] on mat-option "United Healthcare Community Plan" at bounding box center [1029, 379] width 568 height 32
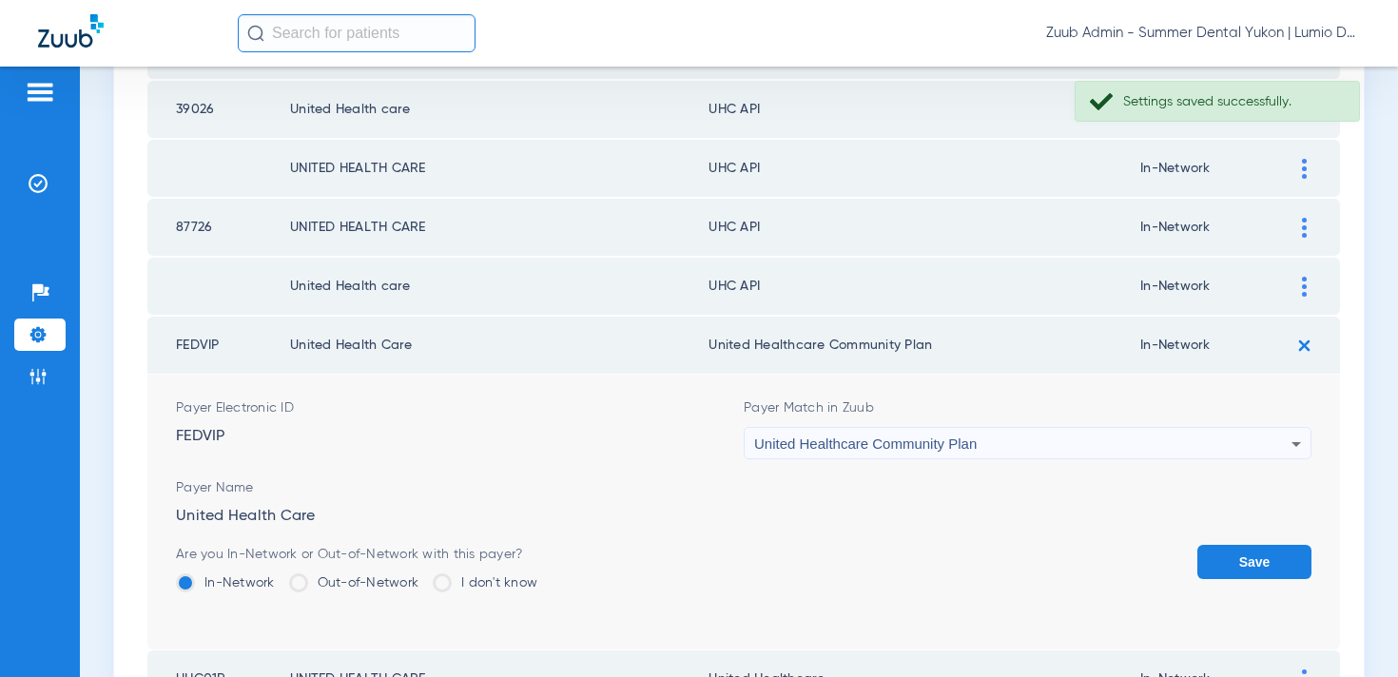
click at [1022, 444] on div "United Healthcare Community Plan" at bounding box center [1022, 444] width 537 height 32
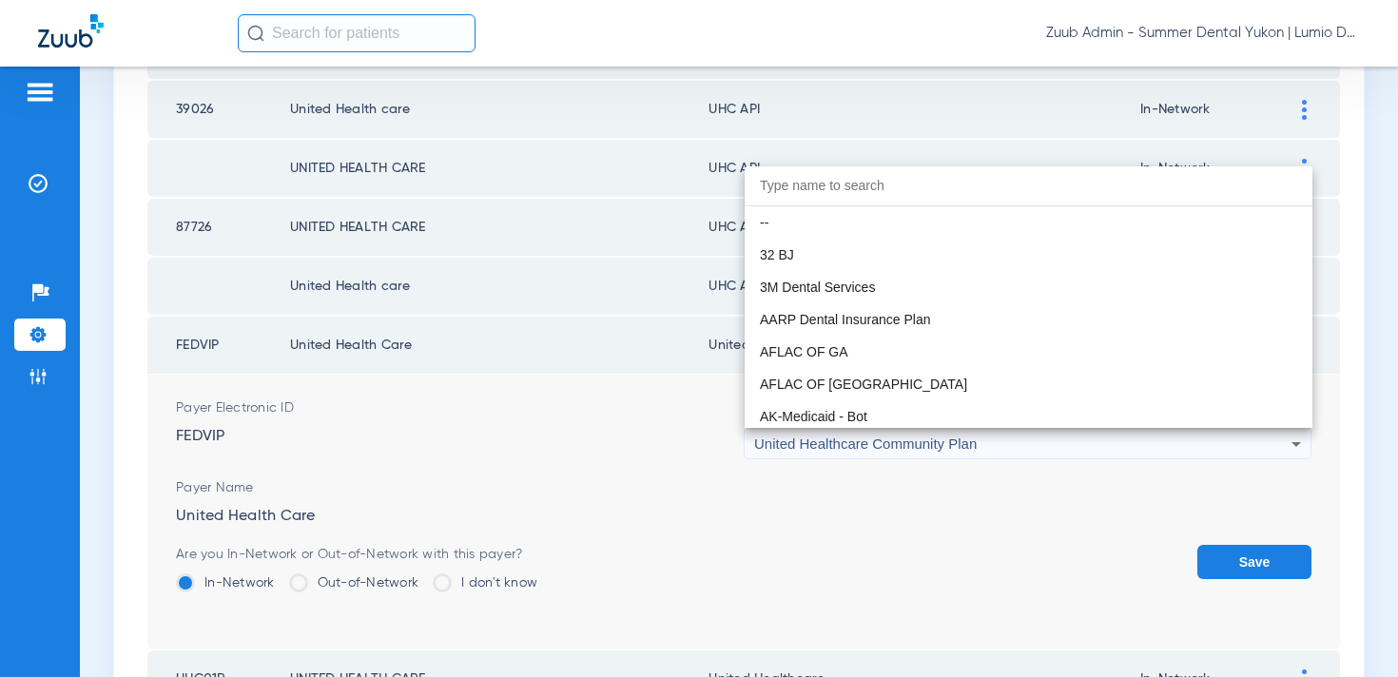
scroll to position [12263, 0]
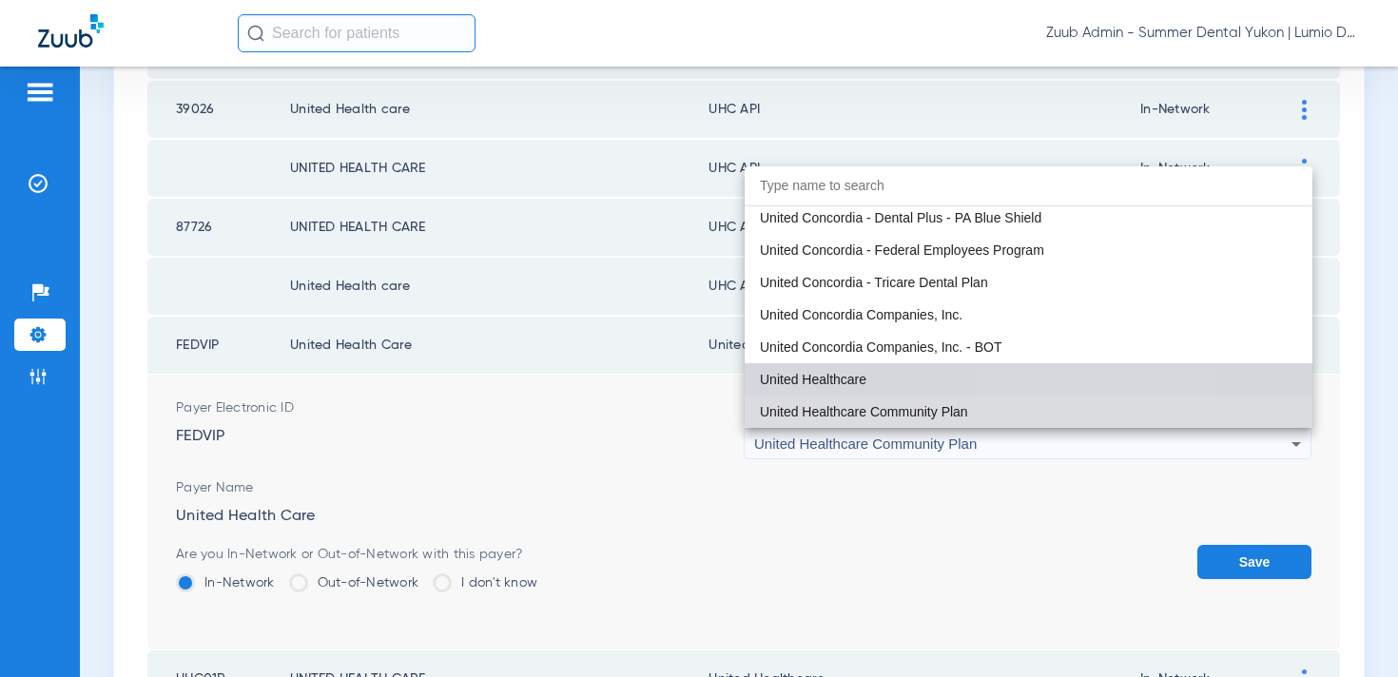
click at [1024, 379] on mat-option "United Healthcare" at bounding box center [1029, 379] width 568 height 32
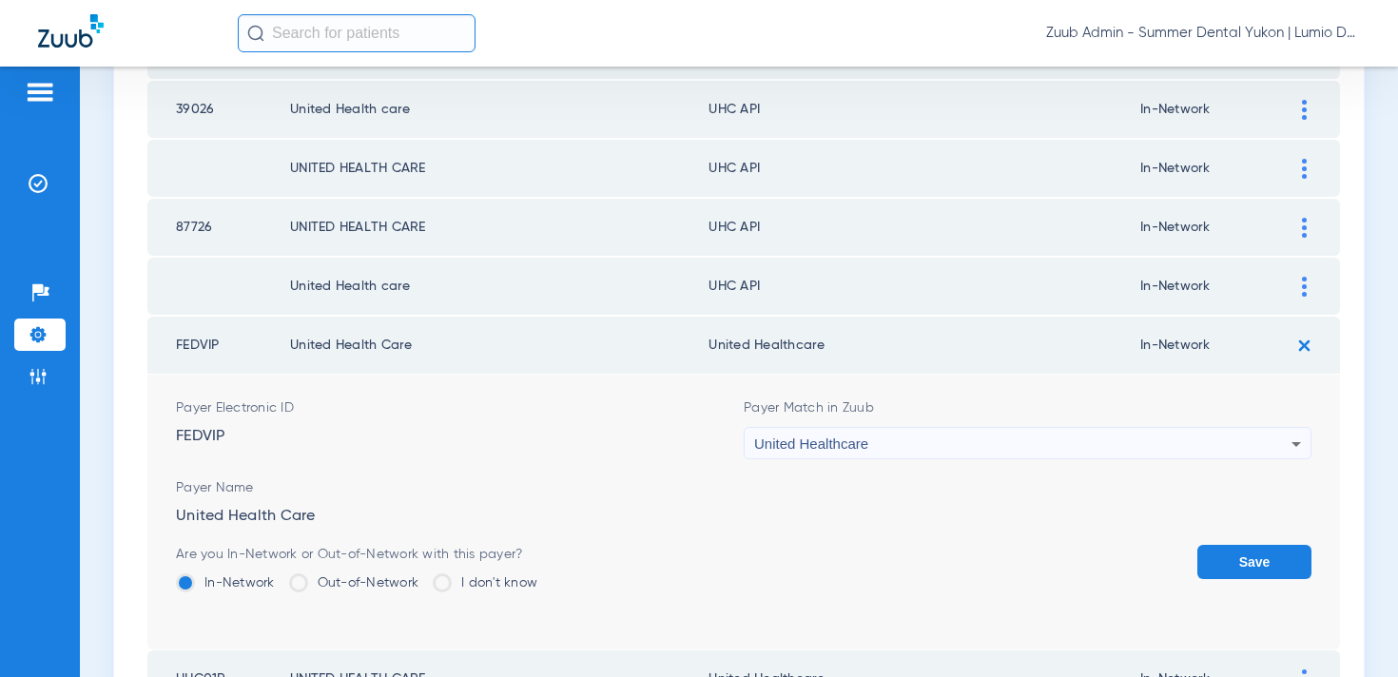
click at [1215, 560] on button "Save" at bounding box center [1255, 562] width 114 height 34
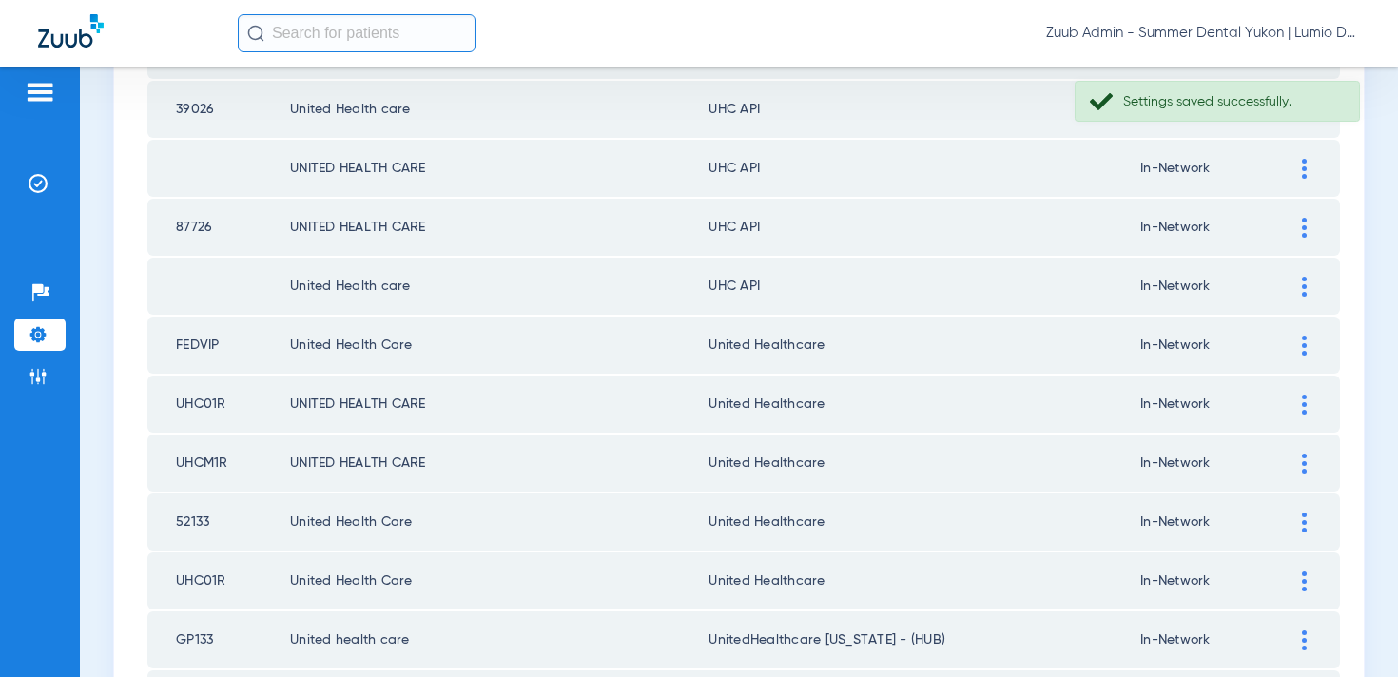
click at [1303, 274] on td at bounding box center [1314, 286] width 52 height 57
click at [1304, 279] on img at bounding box center [1304, 287] width 5 height 20
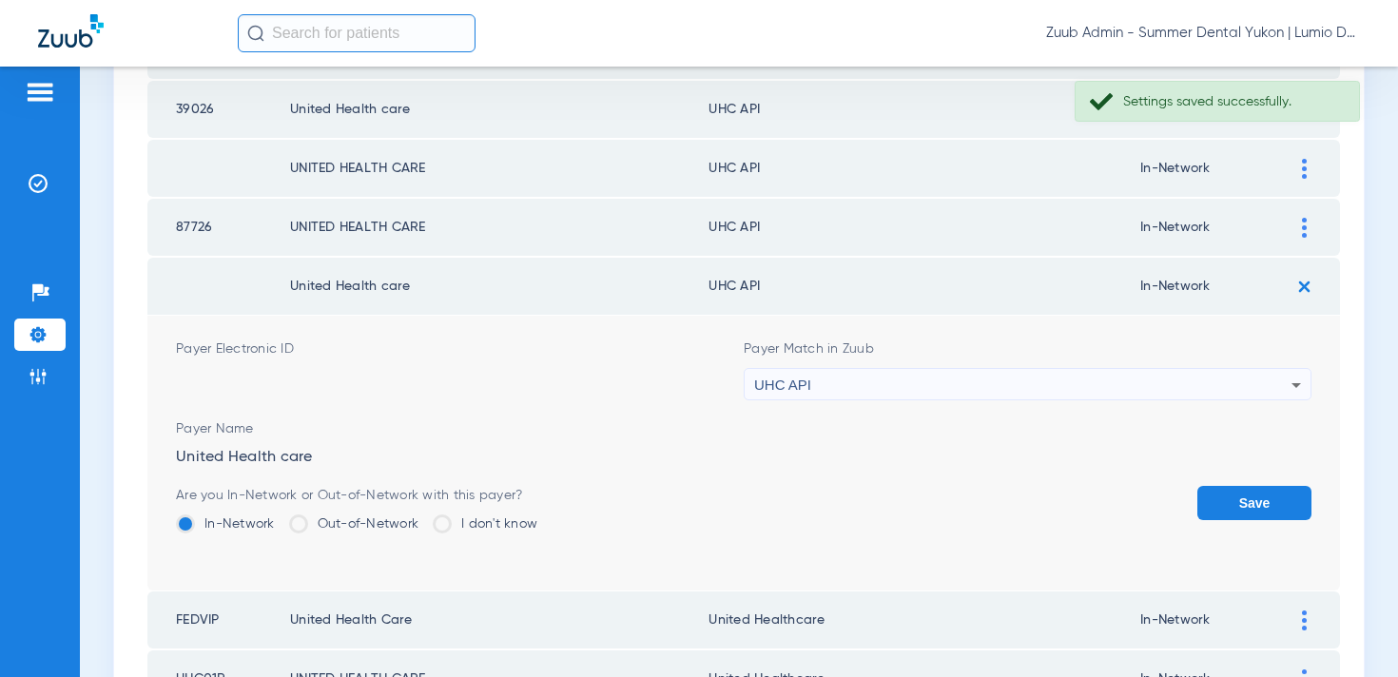
click at [1103, 380] on div "UHC API" at bounding box center [1022, 385] width 537 height 32
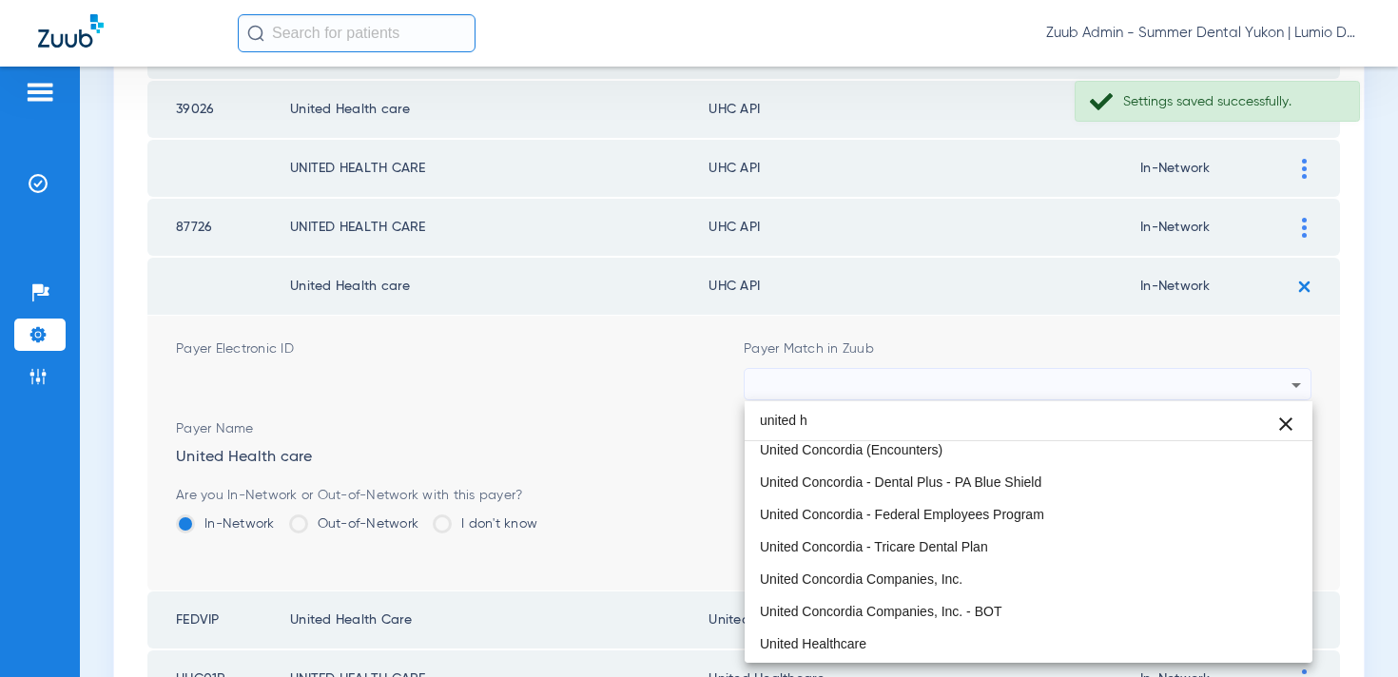
scroll to position [0, 0]
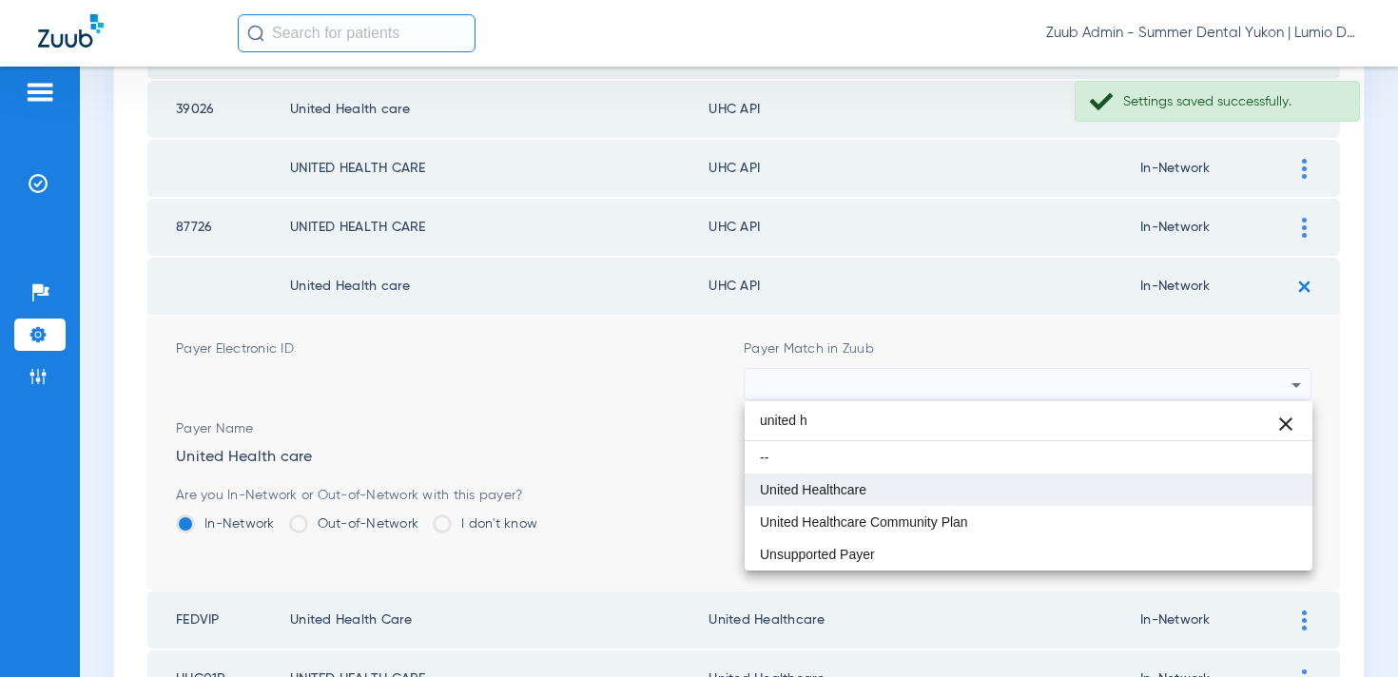
type input "united h"
click at [1016, 479] on mat-option "United Healthcare" at bounding box center [1029, 490] width 568 height 32
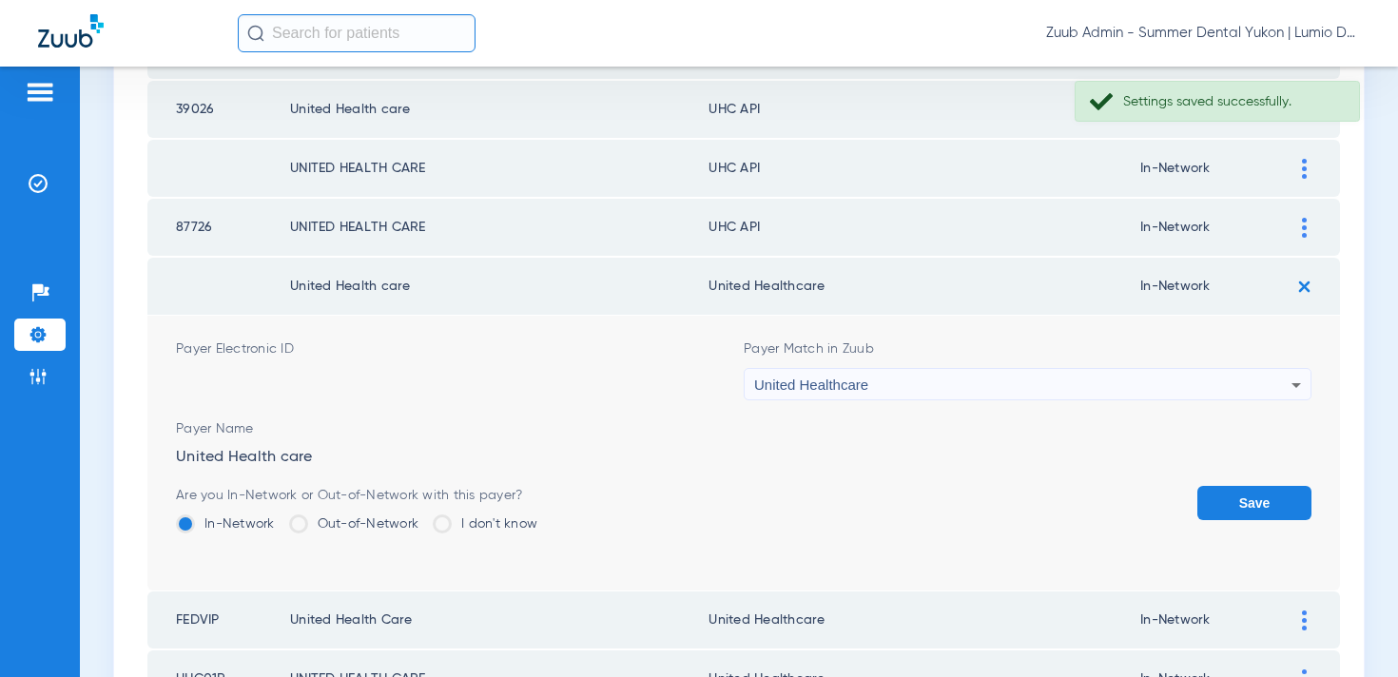
click at [1239, 498] on button "Save" at bounding box center [1255, 503] width 114 height 34
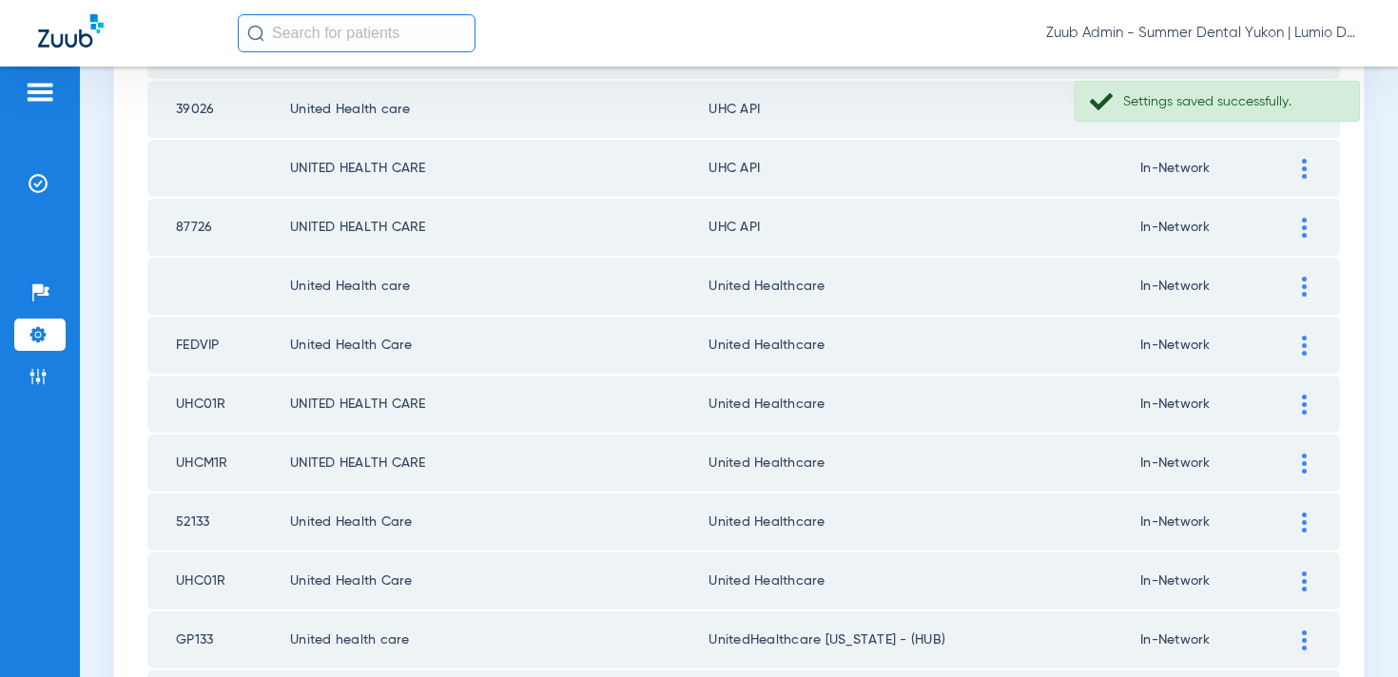
click at [1298, 226] on div at bounding box center [1304, 228] width 33 height 20
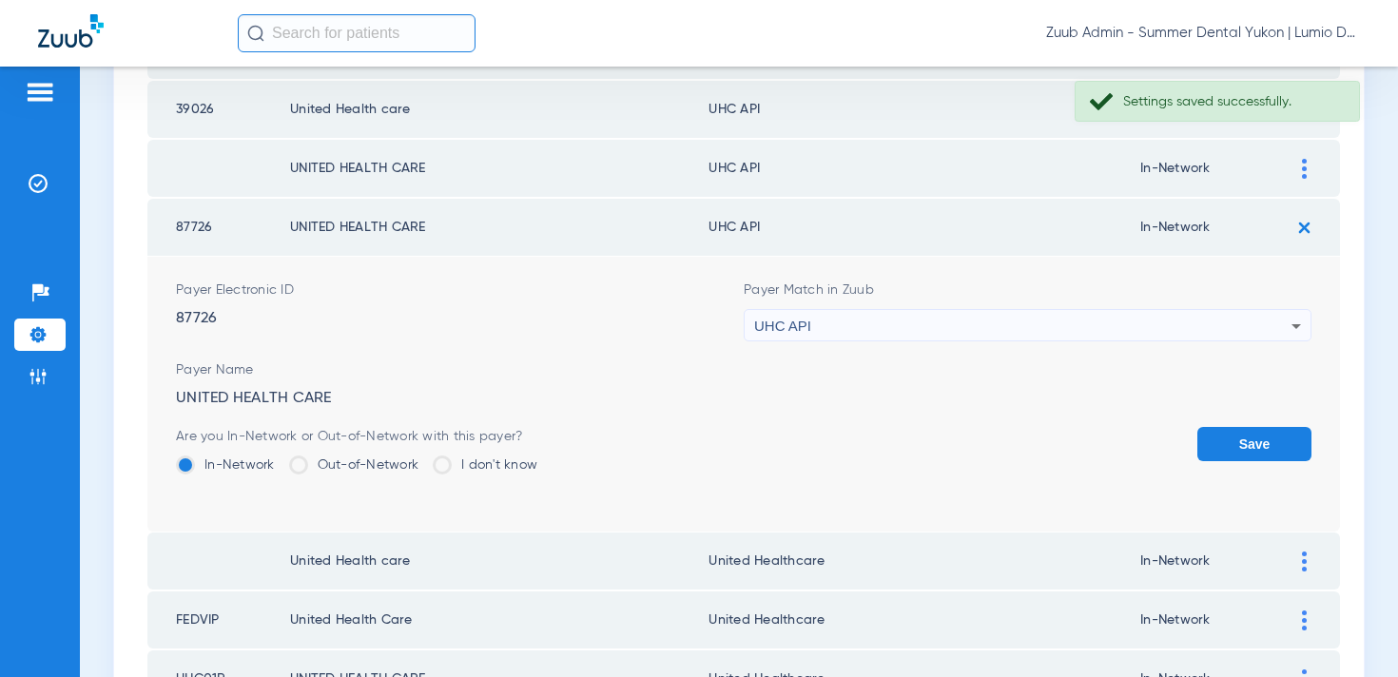
click at [1075, 321] on div "UHC API" at bounding box center [1022, 326] width 537 height 32
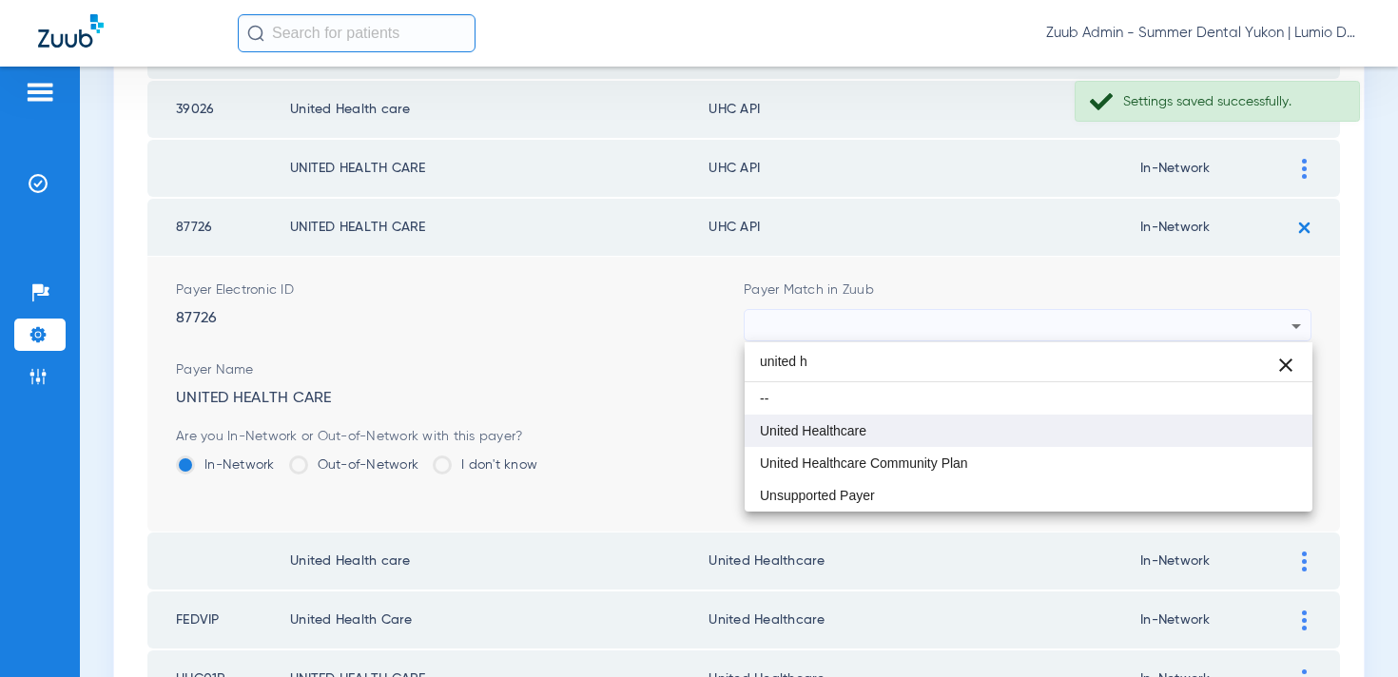
type input "united h"
click at [1030, 428] on mat-option "United Healthcare" at bounding box center [1029, 431] width 568 height 32
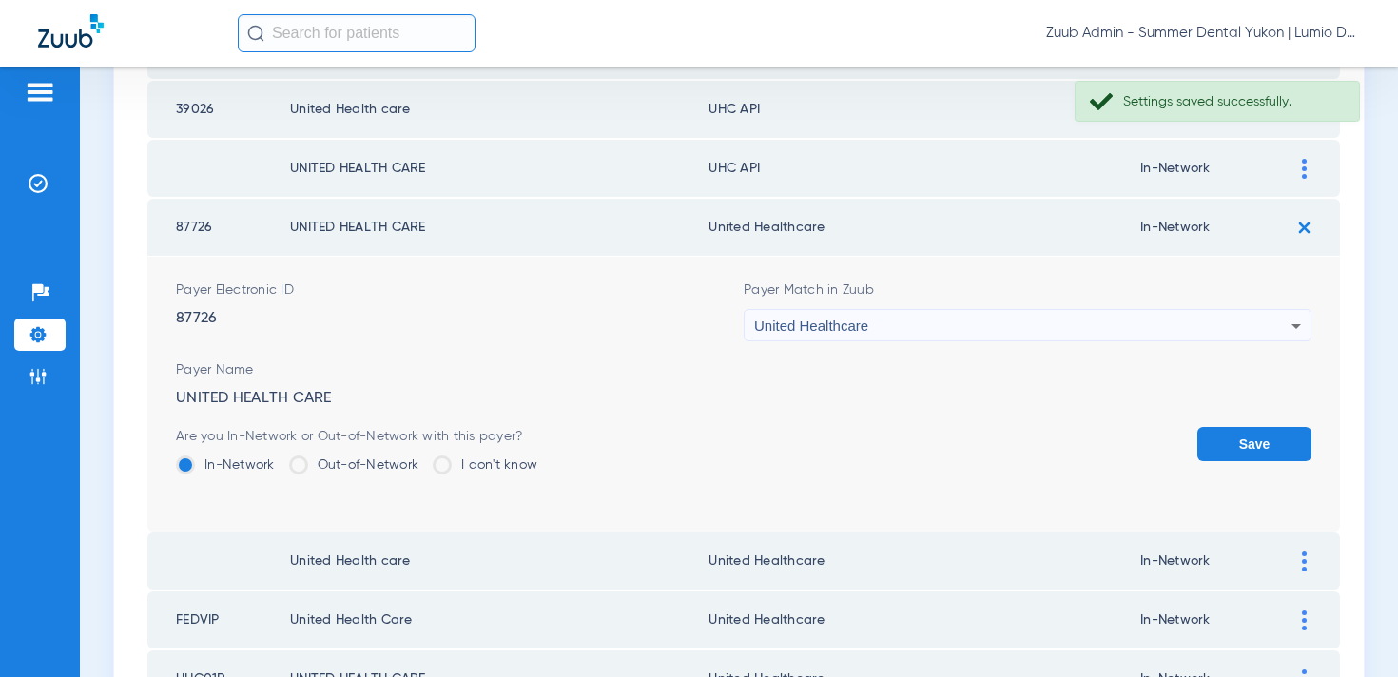
click at [1220, 438] on button "Save" at bounding box center [1255, 444] width 114 height 34
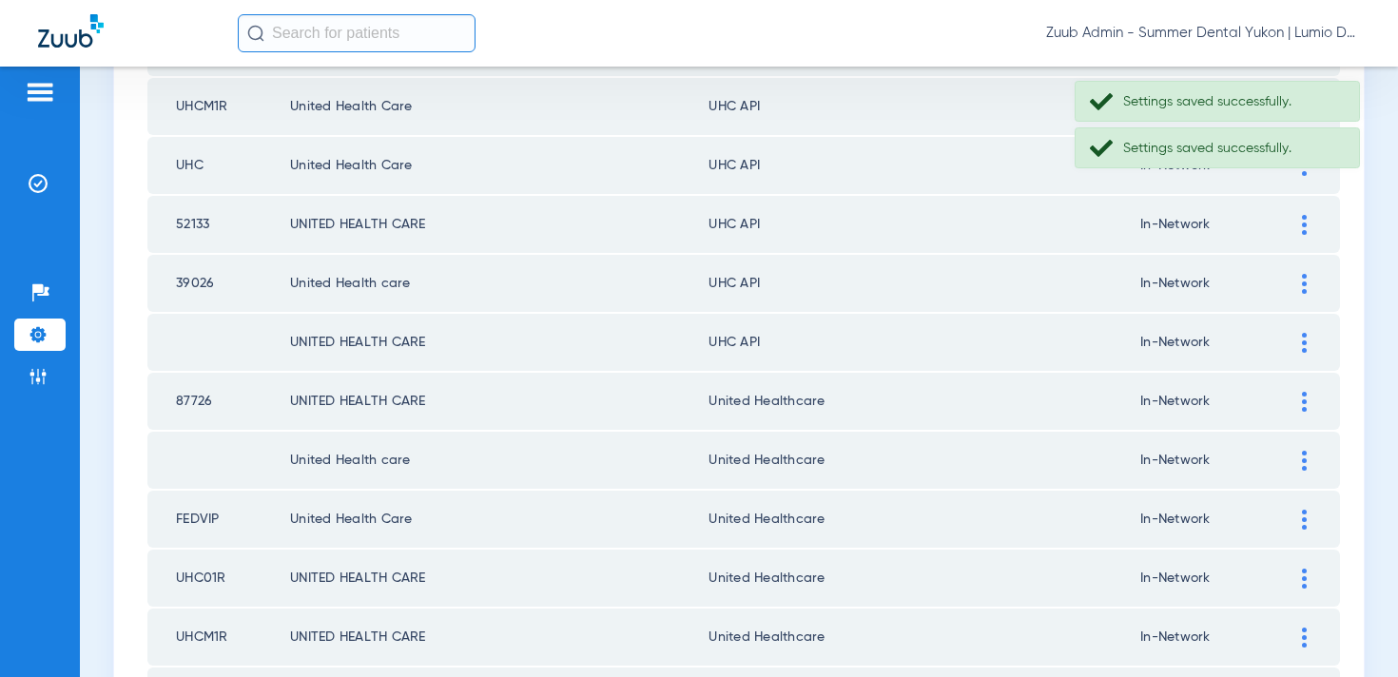
scroll to position [1379, 0]
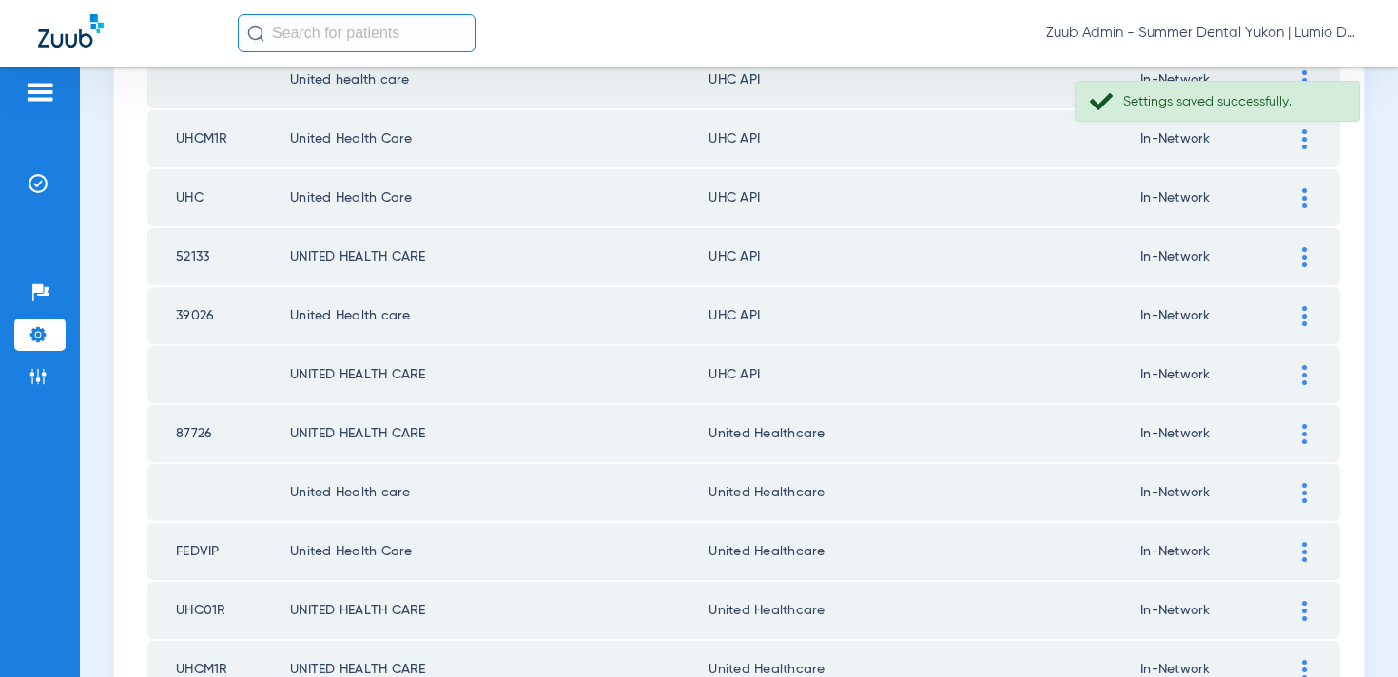
click at [1304, 387] on td at bounding box center [1314, 374] width 52 height 57
click at [1305, 374] on img at bounding box center [1304, 375] width 5 height 20
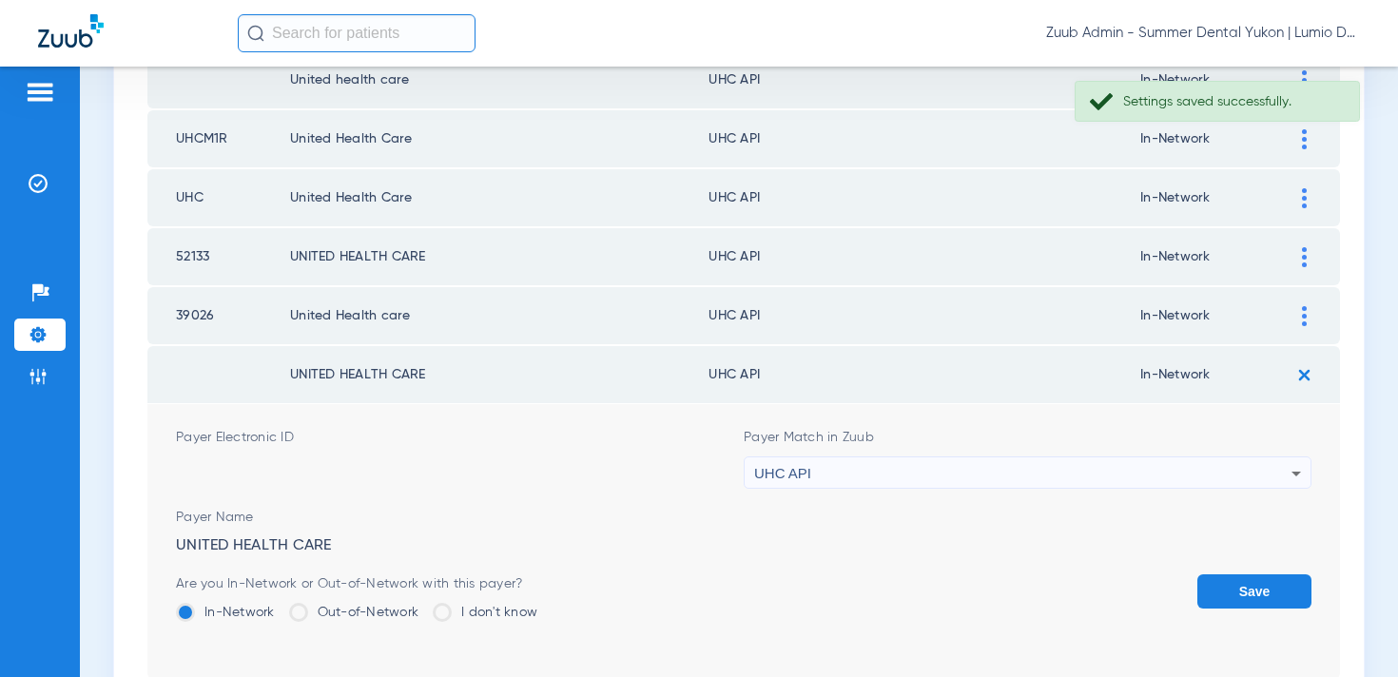
click at [1040, 466] on div "UHC API" at bounding box center [1022, 474] width 537 height 32
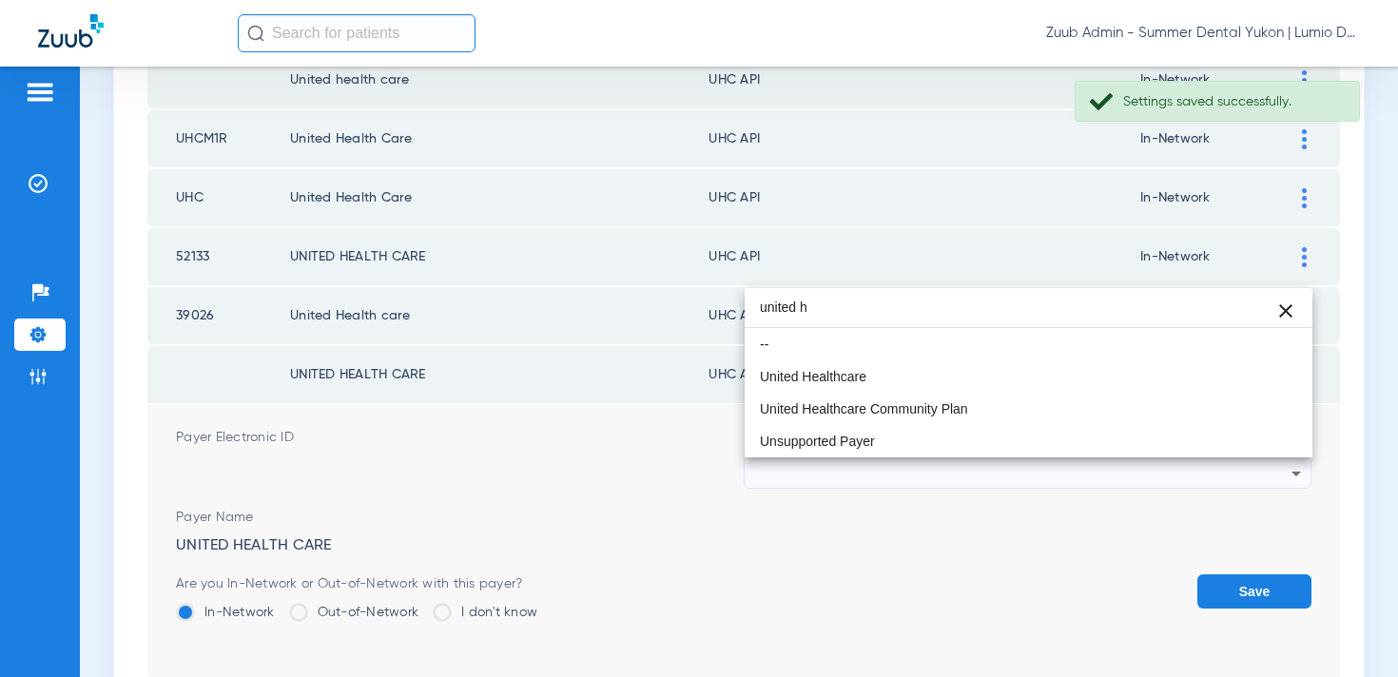
scroll to position [0, 0]
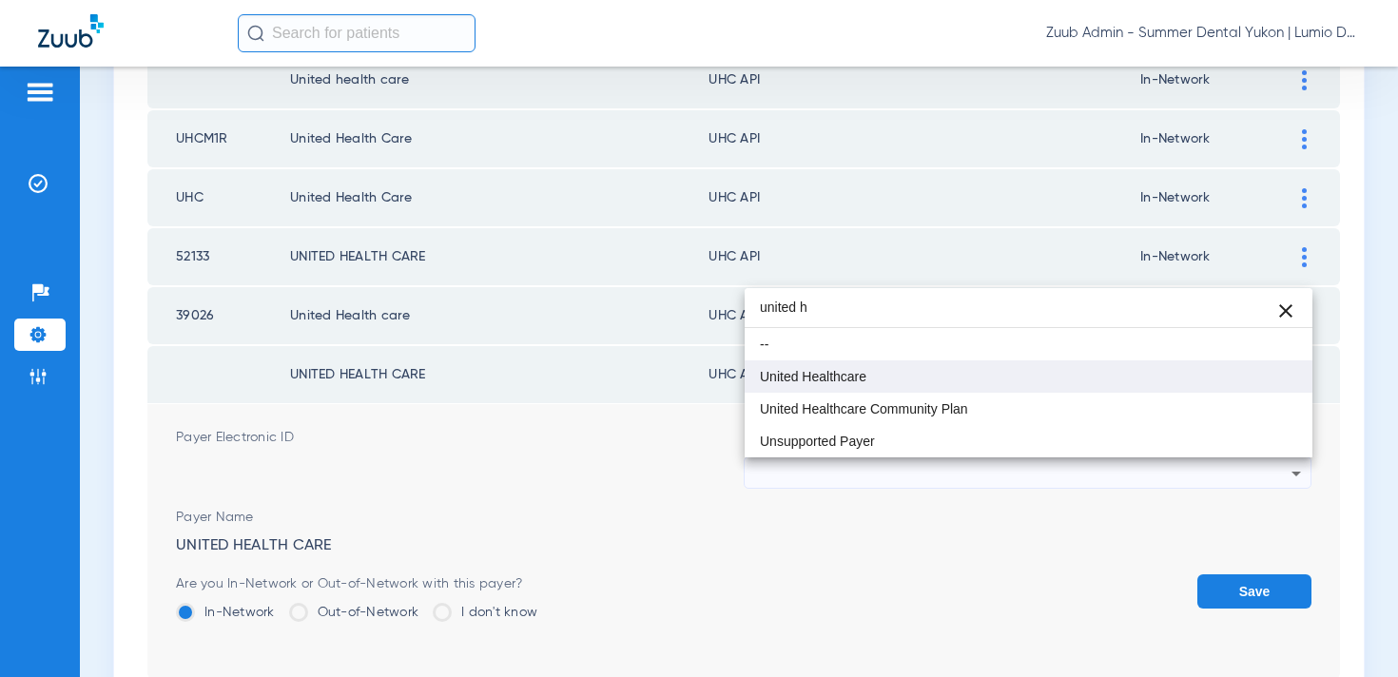
type input "united h"
click at [980, 381] on mat-option "United Healthcare" at bounding box center [1029, 377] width 568 height 32
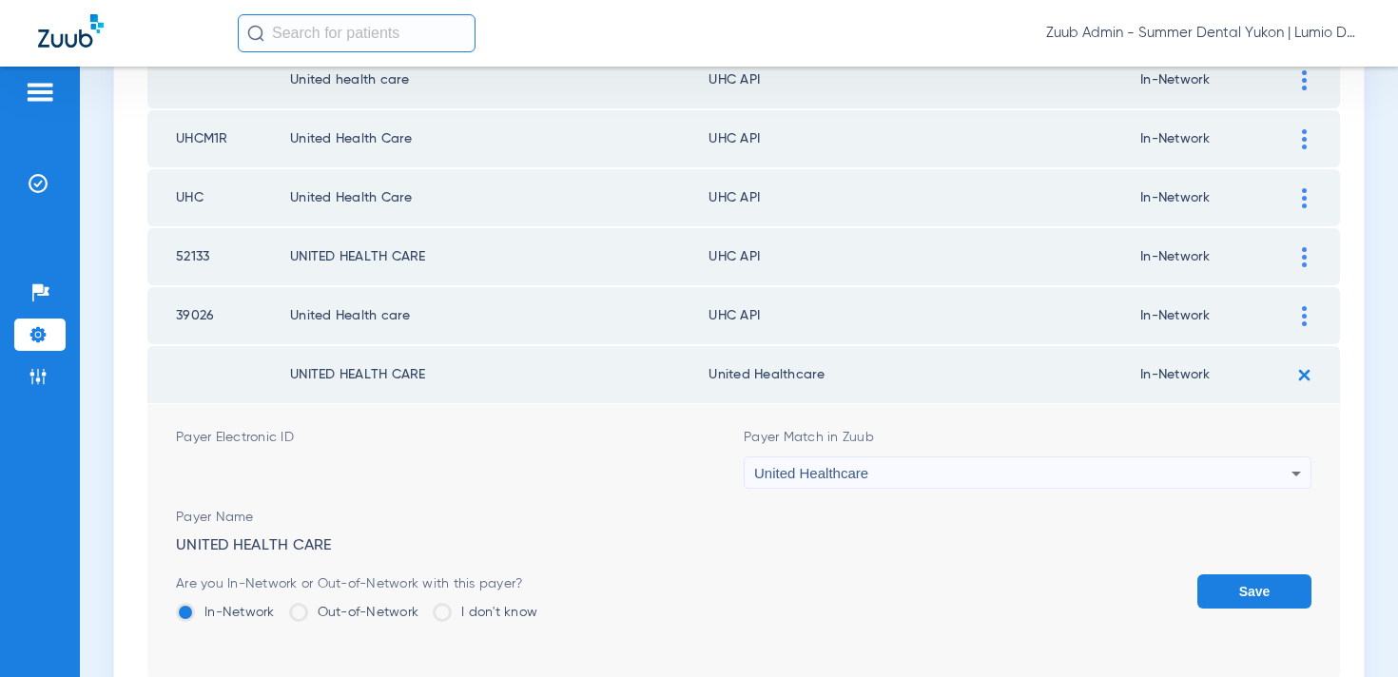
click at [1253, 586] on button "Save" at bounding box center [1255, 592] width 114 height 34
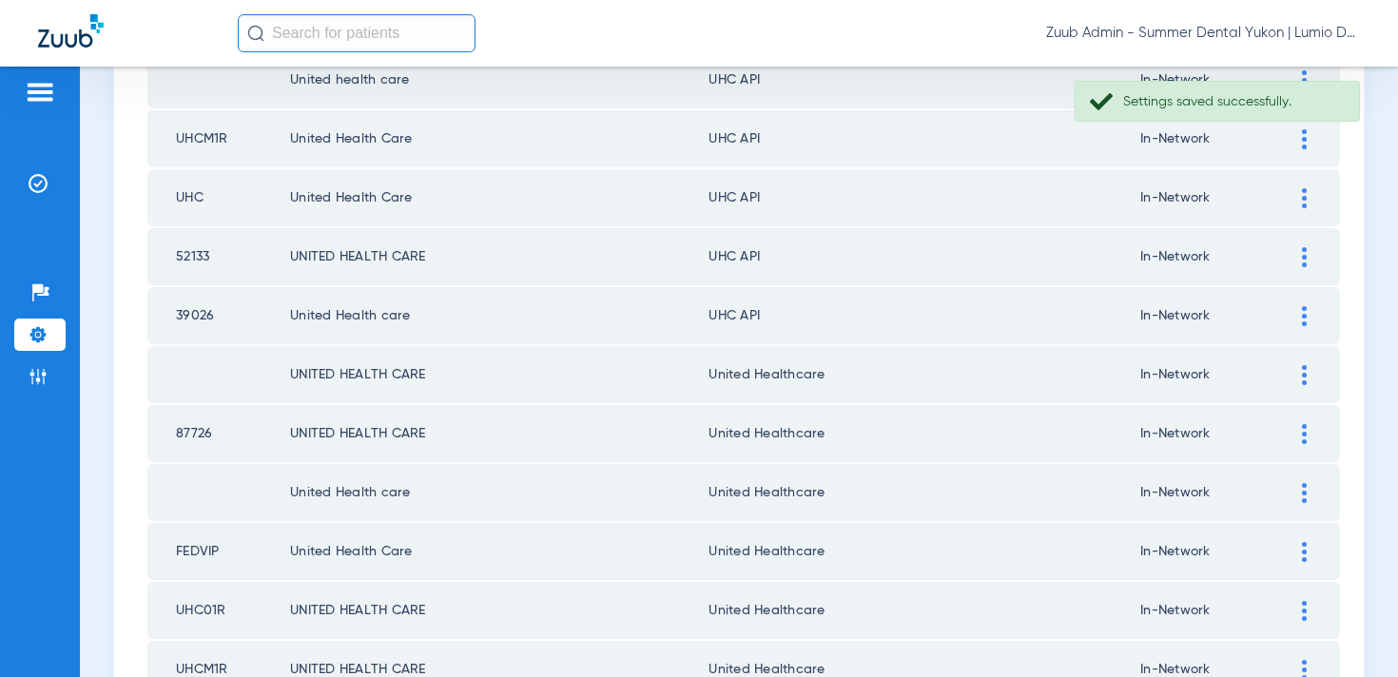
click at [1312, 315] on div at bounding box center [1304, 316] width 33 height 20
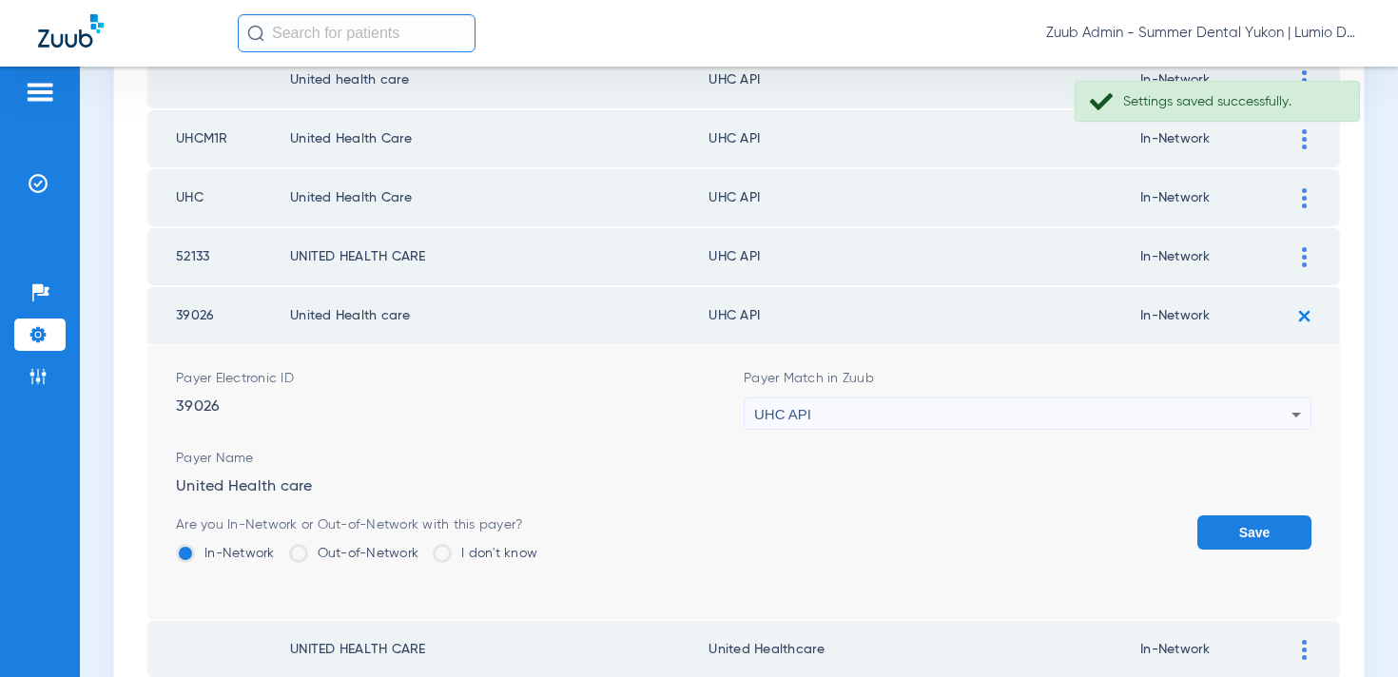
click at [1086, 400] on div "UHC API" at bounding box center [1022, 415] width 537 height 32
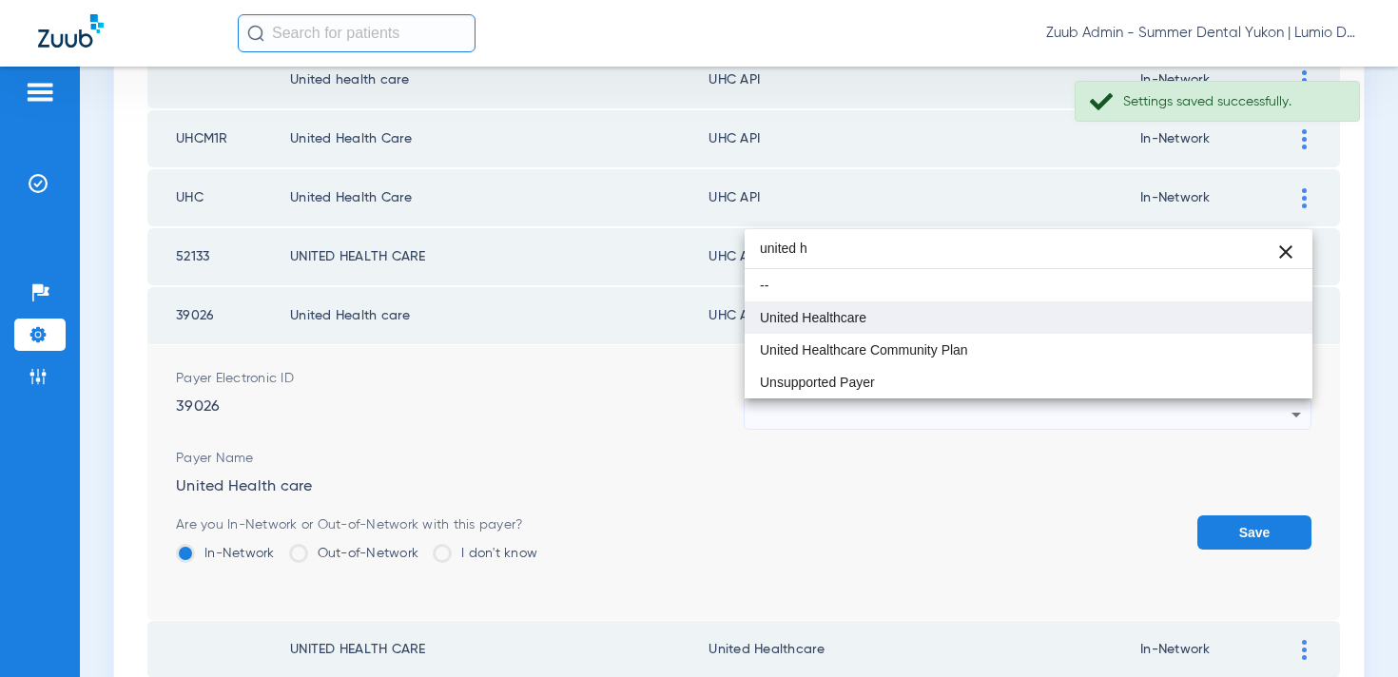
type input "united h"
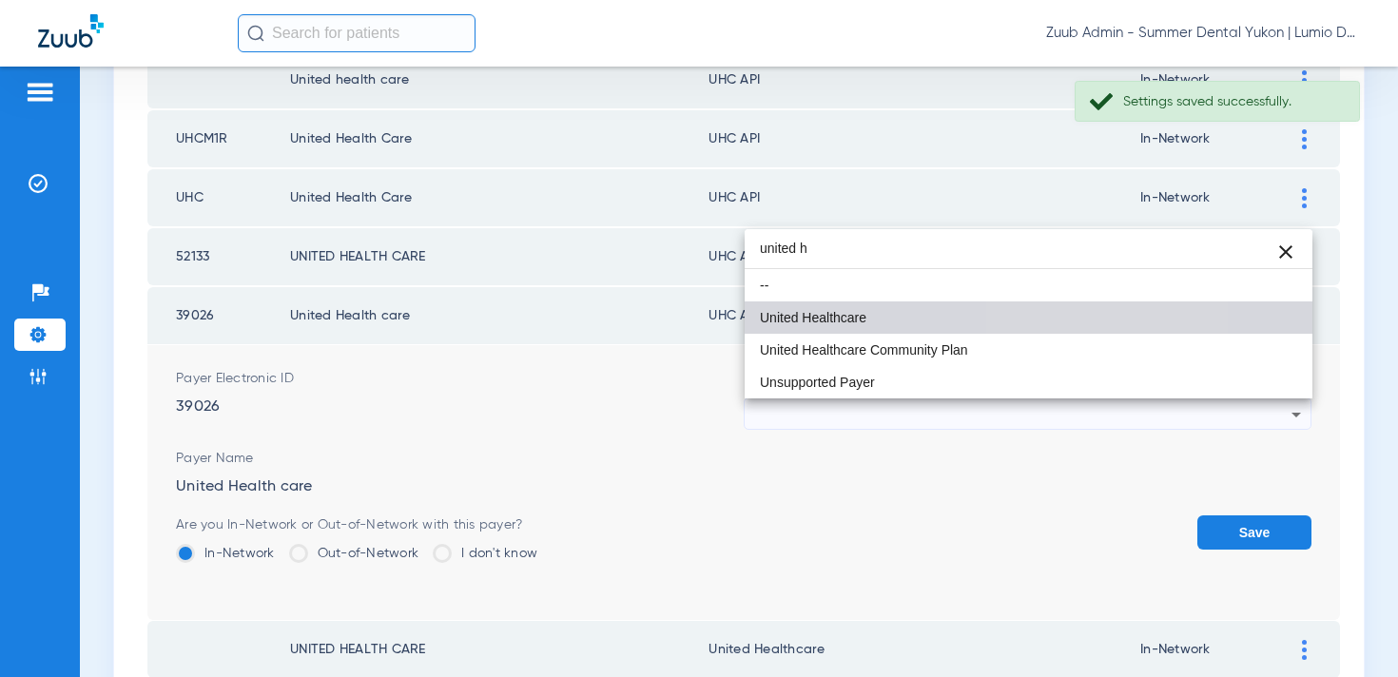
click at [1030, 316] on mat-option "United Healthcare" at bounding box center [1029, 318] width 568 height 32
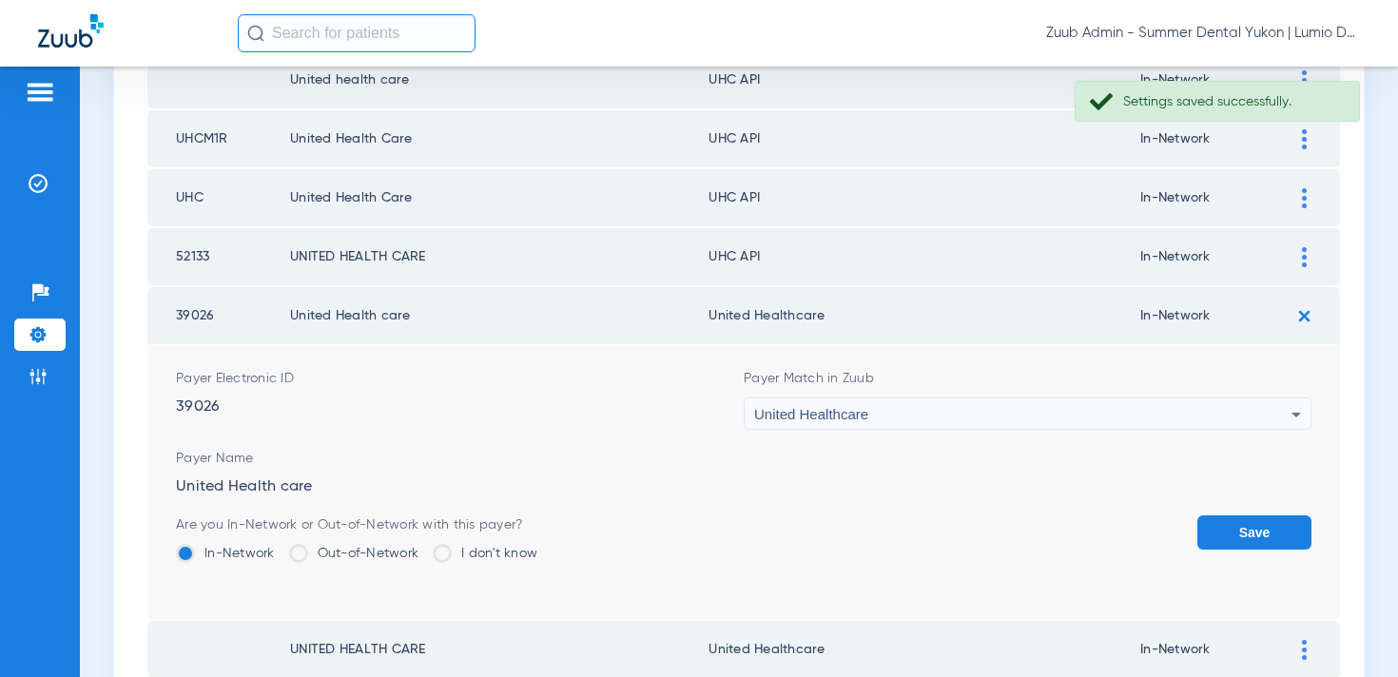
click at [1273, 517] on button "Save" at bounding box center [1255, 533] width 114 height 34
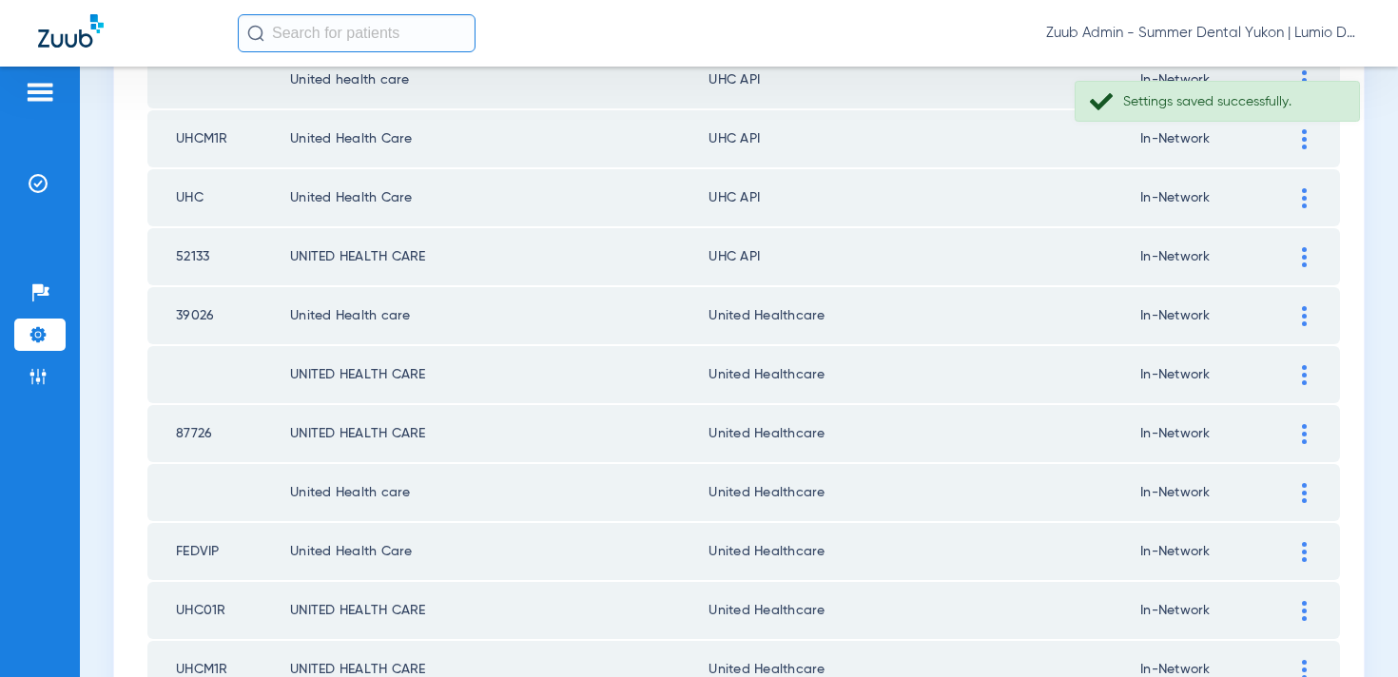
click at [1308, 253] on div at bounding box center [1304, 257] width 33 height 20
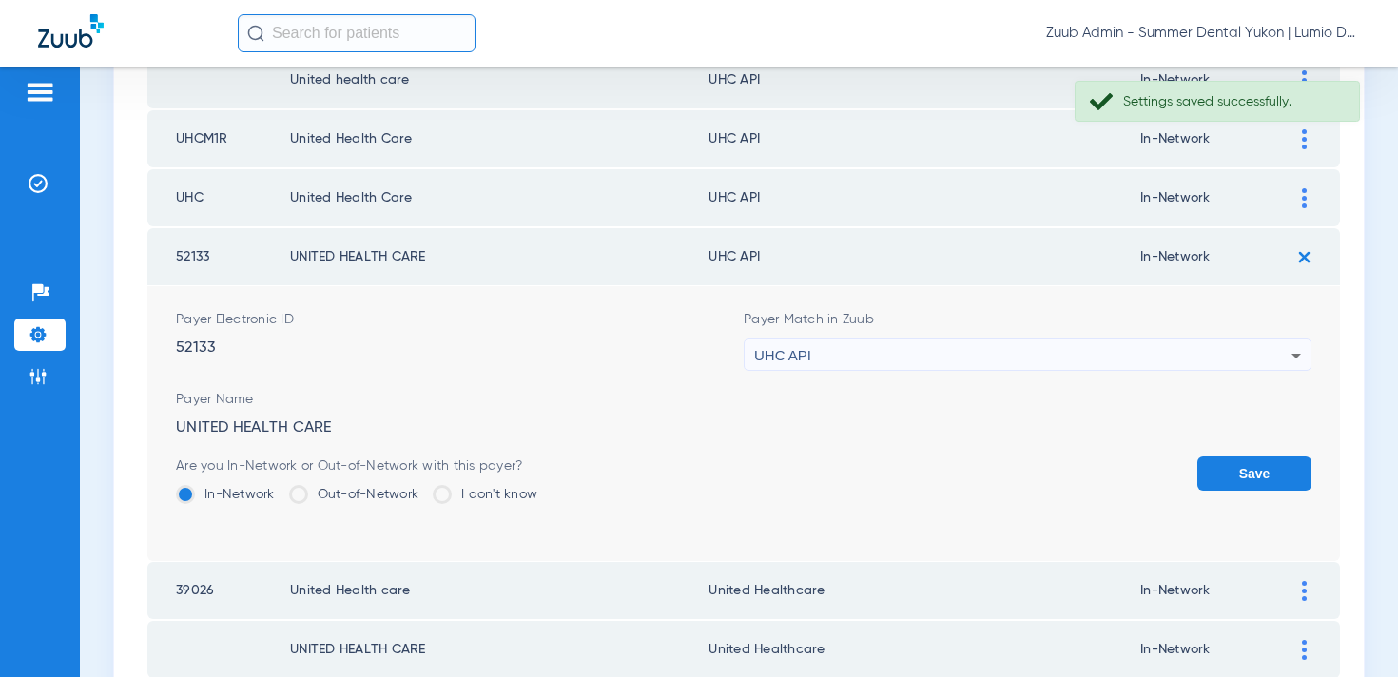
click at [1054, 358] on div "UHC API" at bounding box center [1022, 356] width 537 height 32
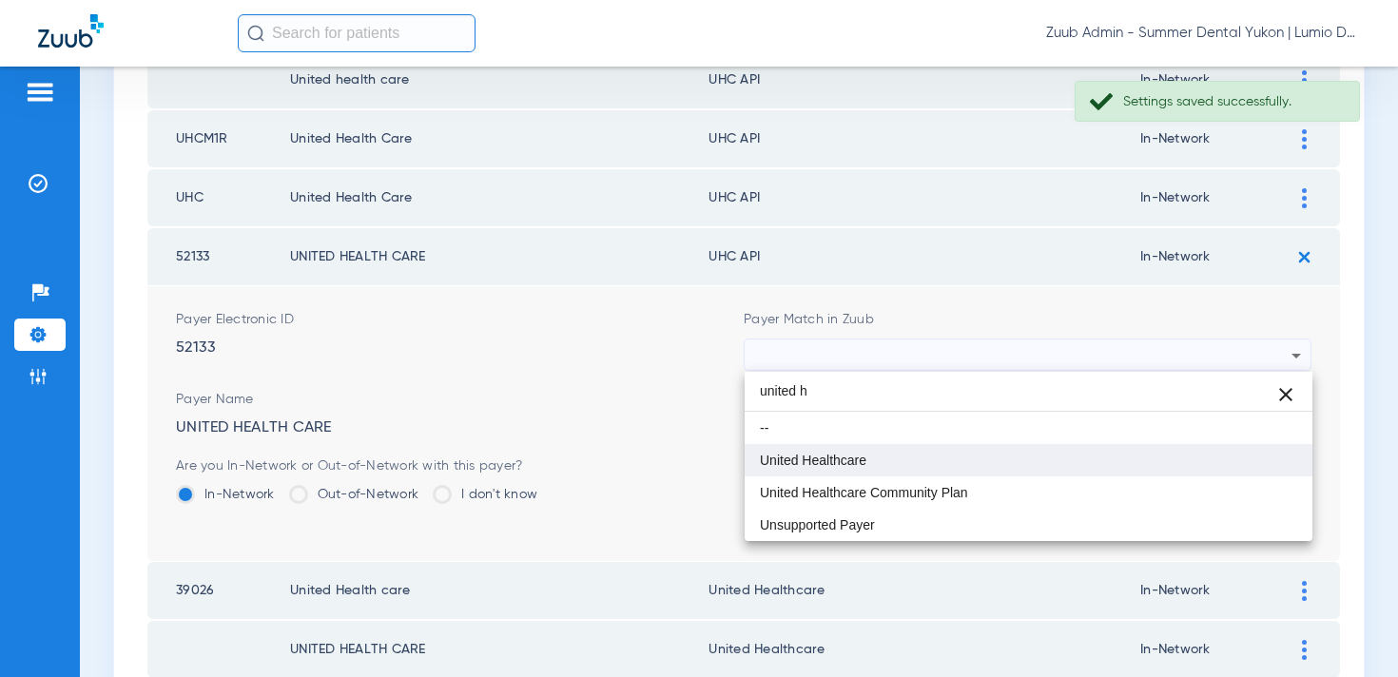
type input "united h"
click at [994, 472] on mat-option "United Healthcare" at bounding box center [1029, 460] width 568 height 32
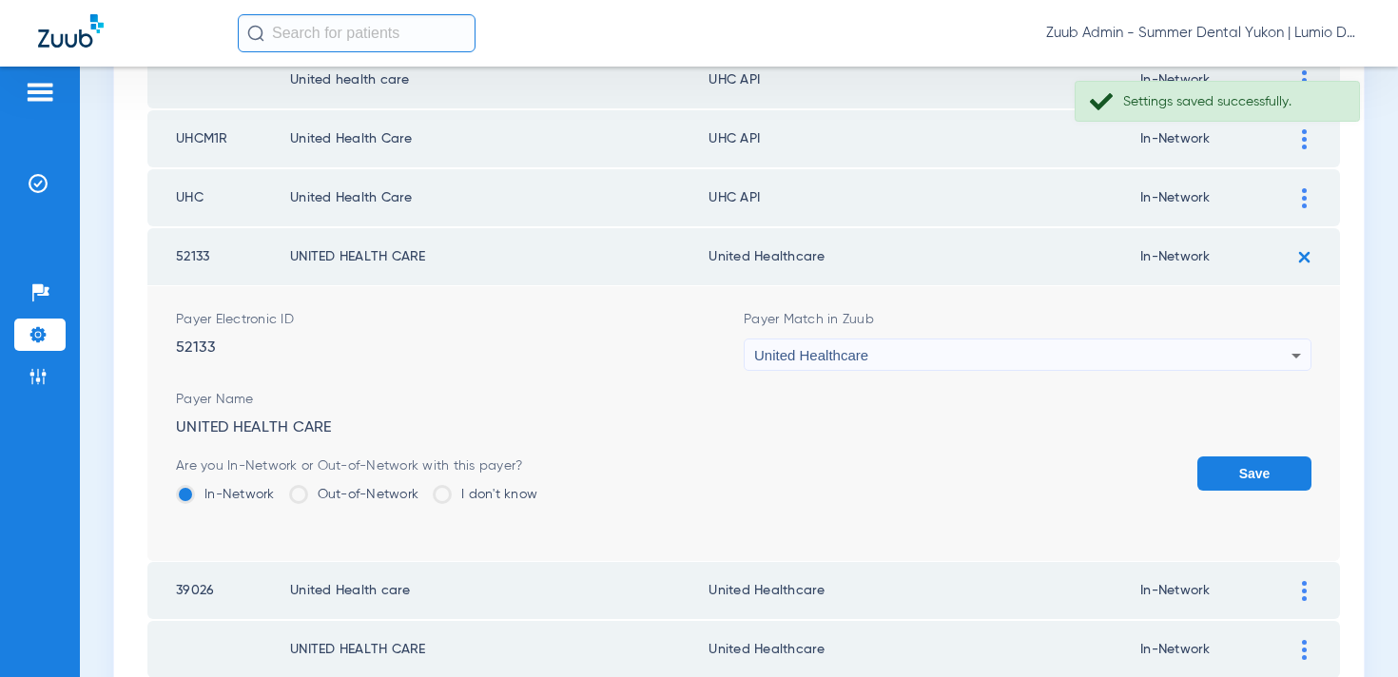
click at [1234, 483] on button "Save" at bounding box center [1255, 474] width 114 height 34
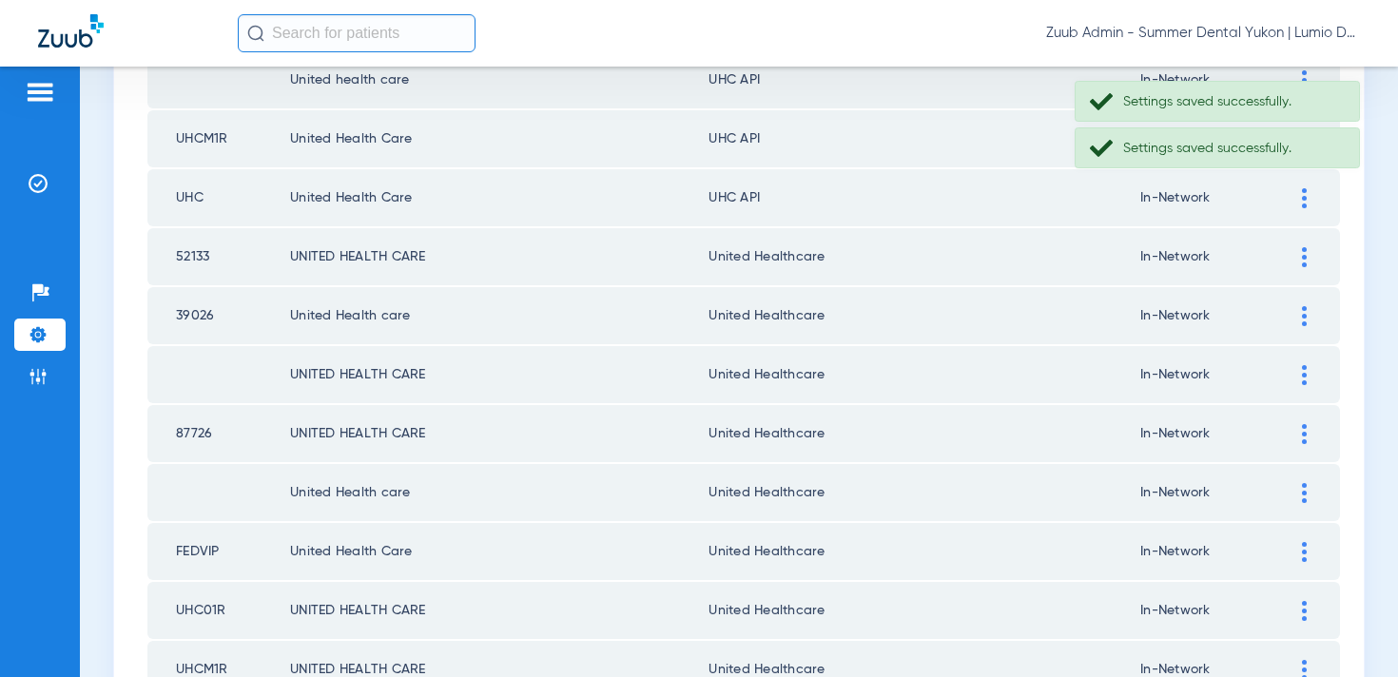
click at [1305, 198] on img at bounding box center [1304, 198] width 5 height 20
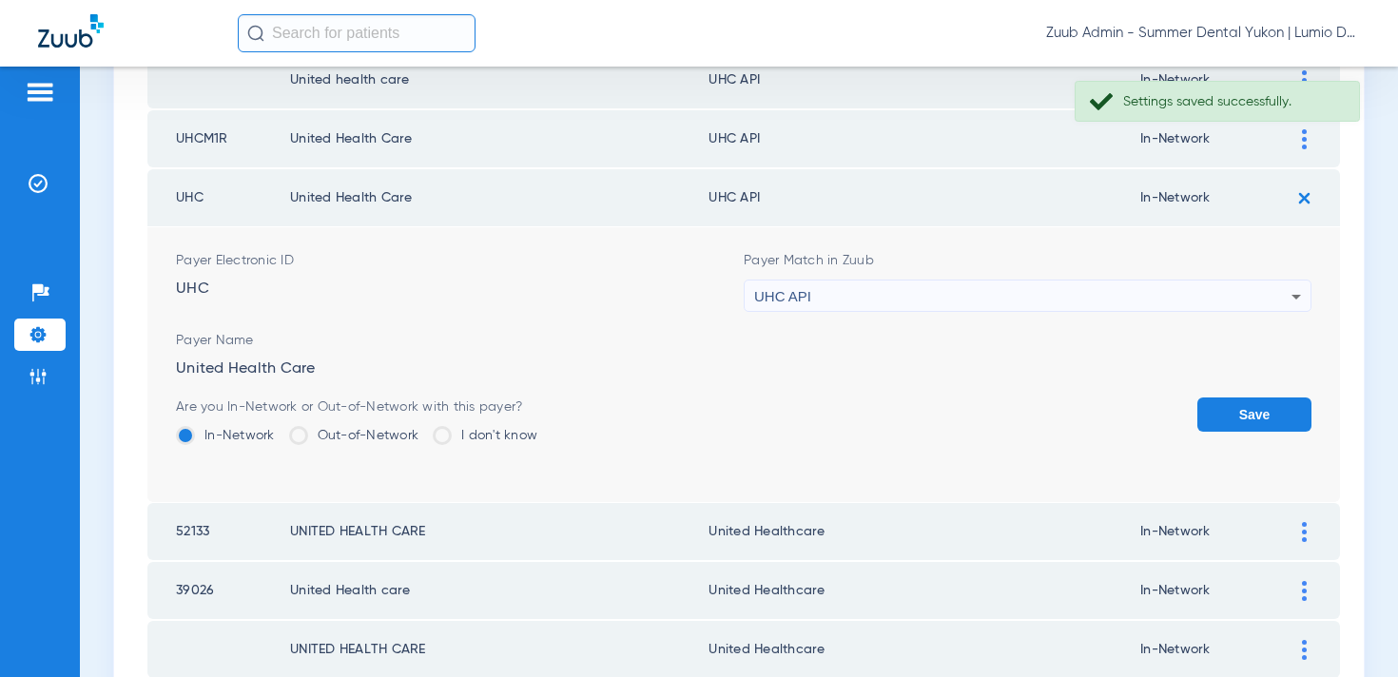
click at [1118, 287] on div "UHC API" at bounding box center [1022, 297] width 537 height 32
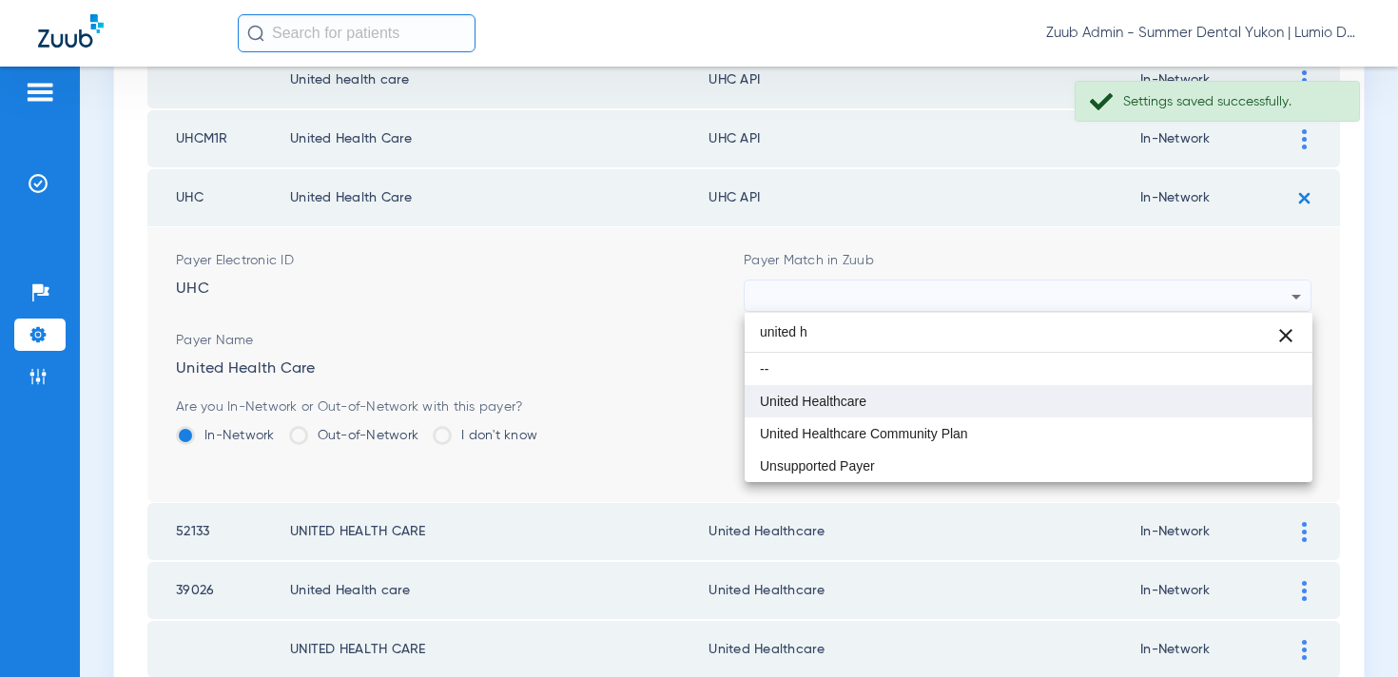
type input "united h"
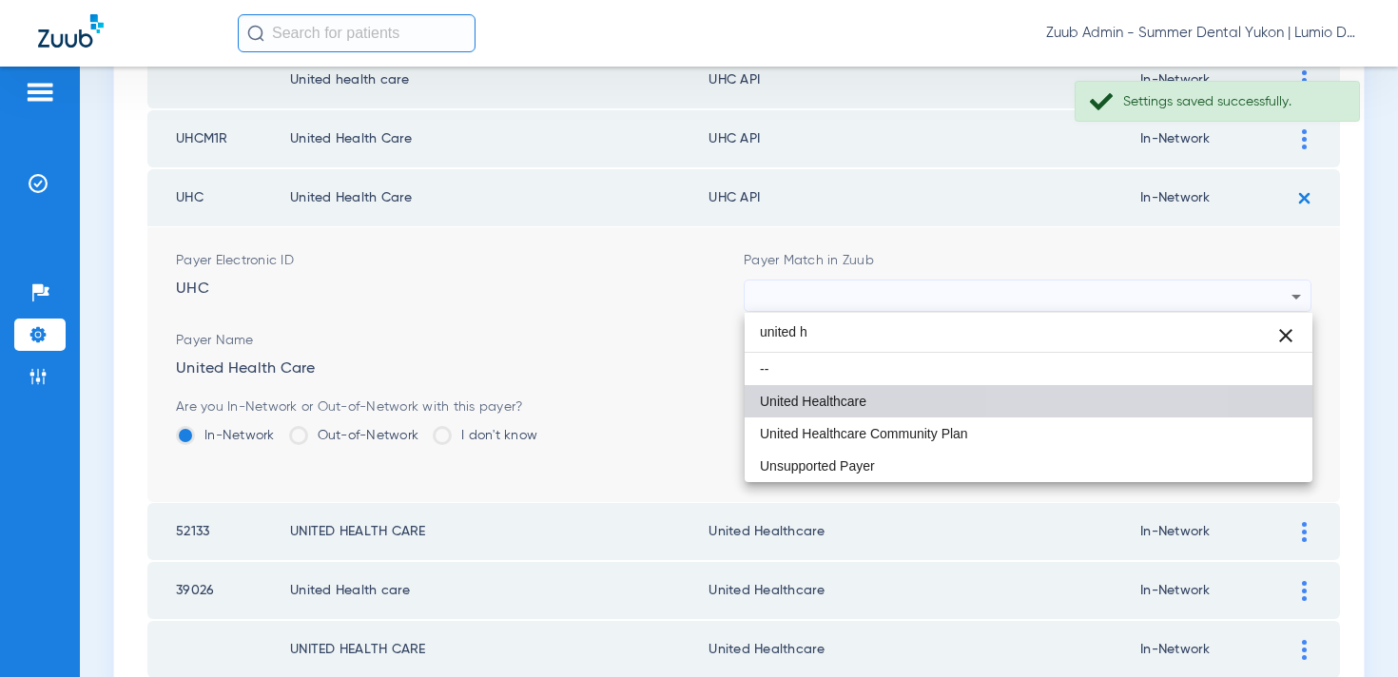
click at [1048, 396] on mat-option "United Healthcare" at bounding box center [1029, 401] width 568 height 32
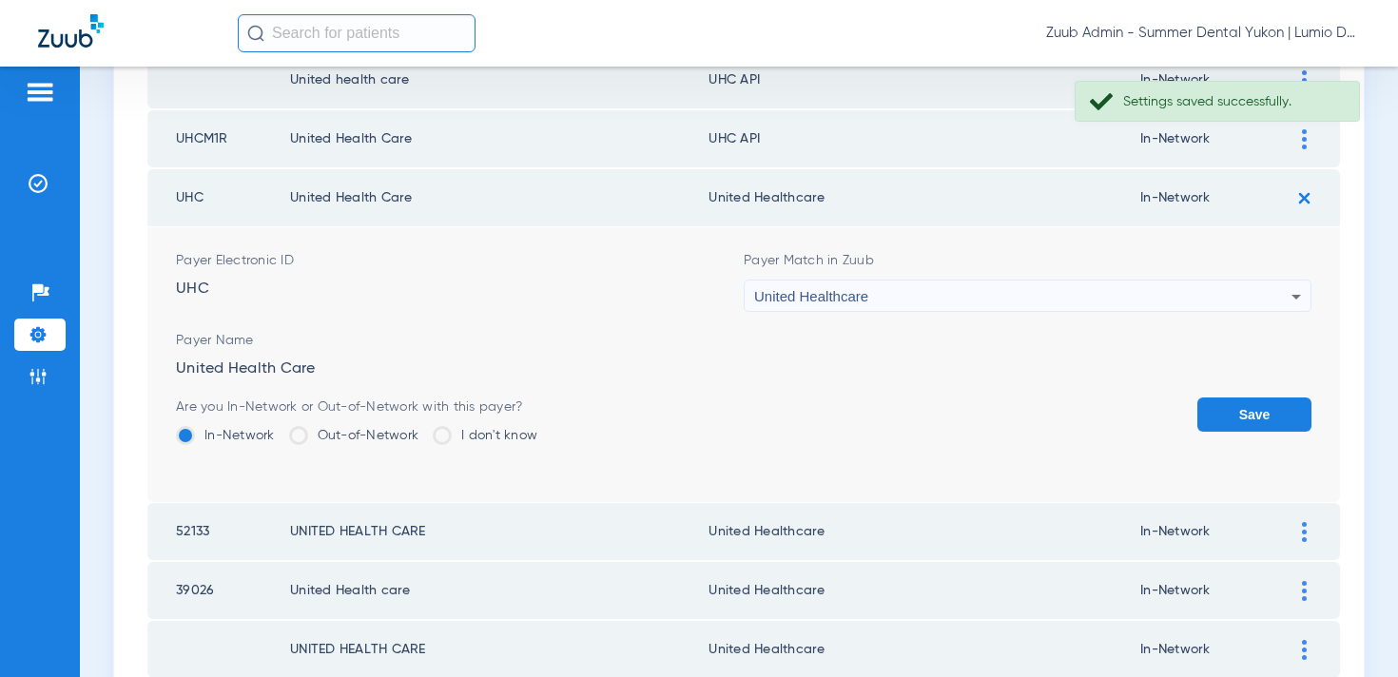
click at [1235, 409] on button "Save" at bounding box center [1255, 415] width 114 height 34
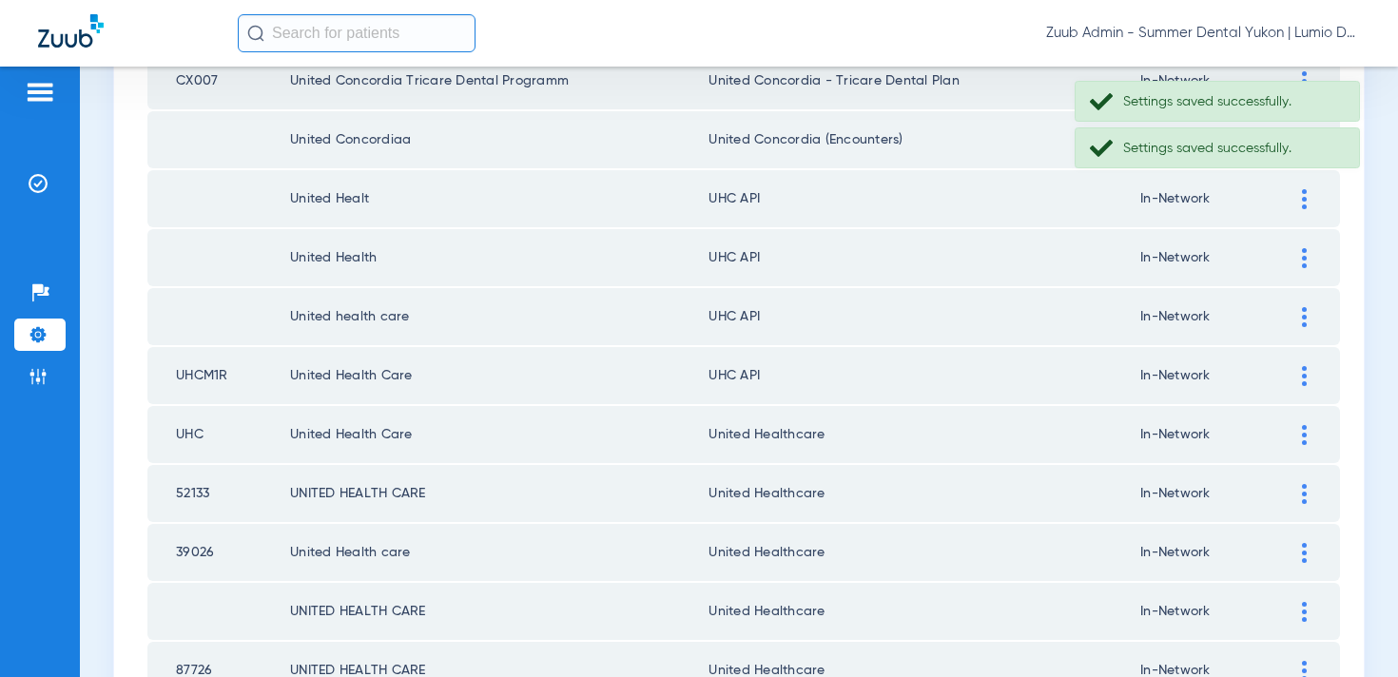
scroll to position [1139, 0]
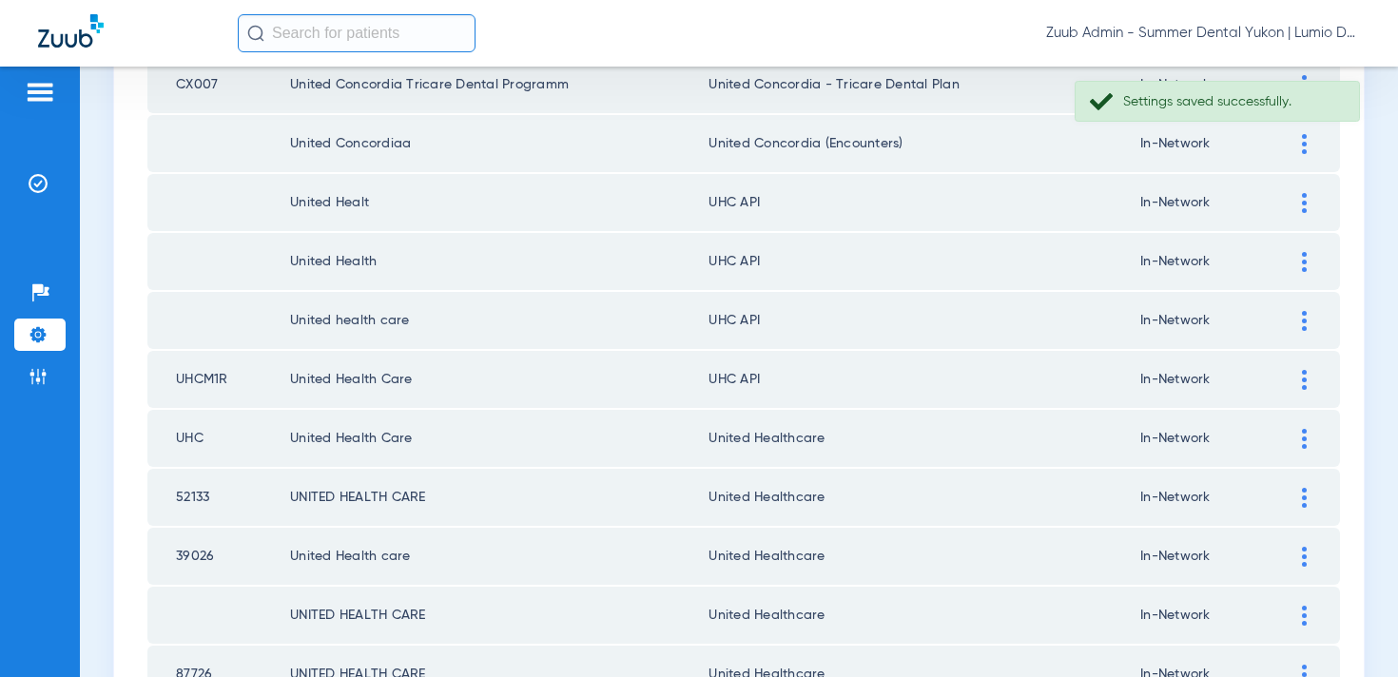
click at [1303, 386] on img at bounding box center [1304, 380] width 5 height 20
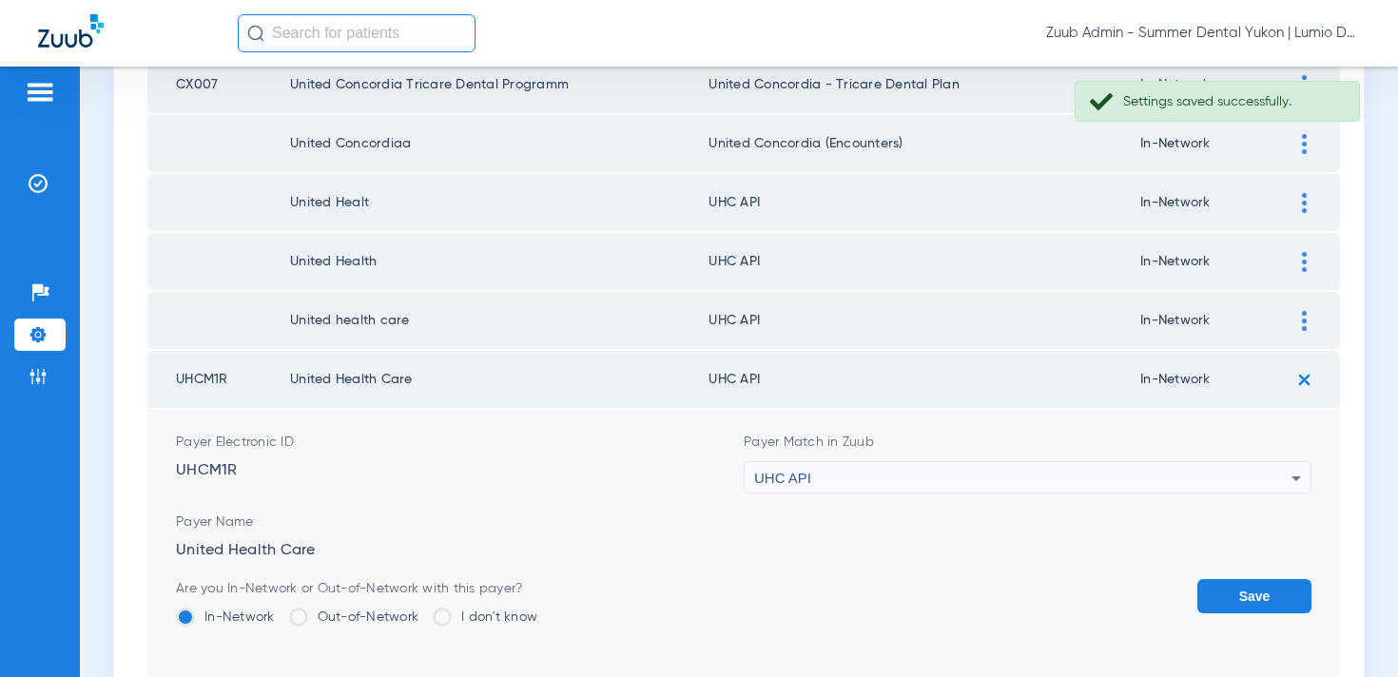
click at [990, 470] on div "UHC API" at bounding box center [1022, 478] width 537 height 32
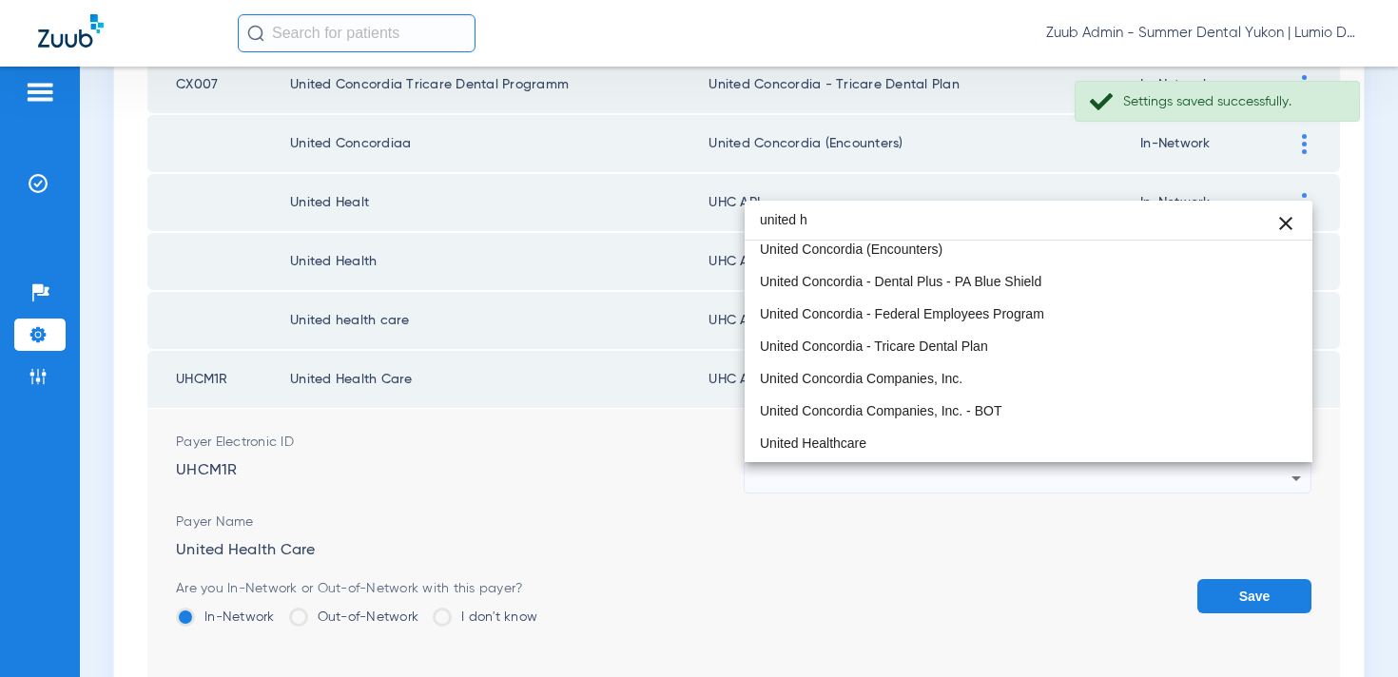
scroll to position [0, 0]
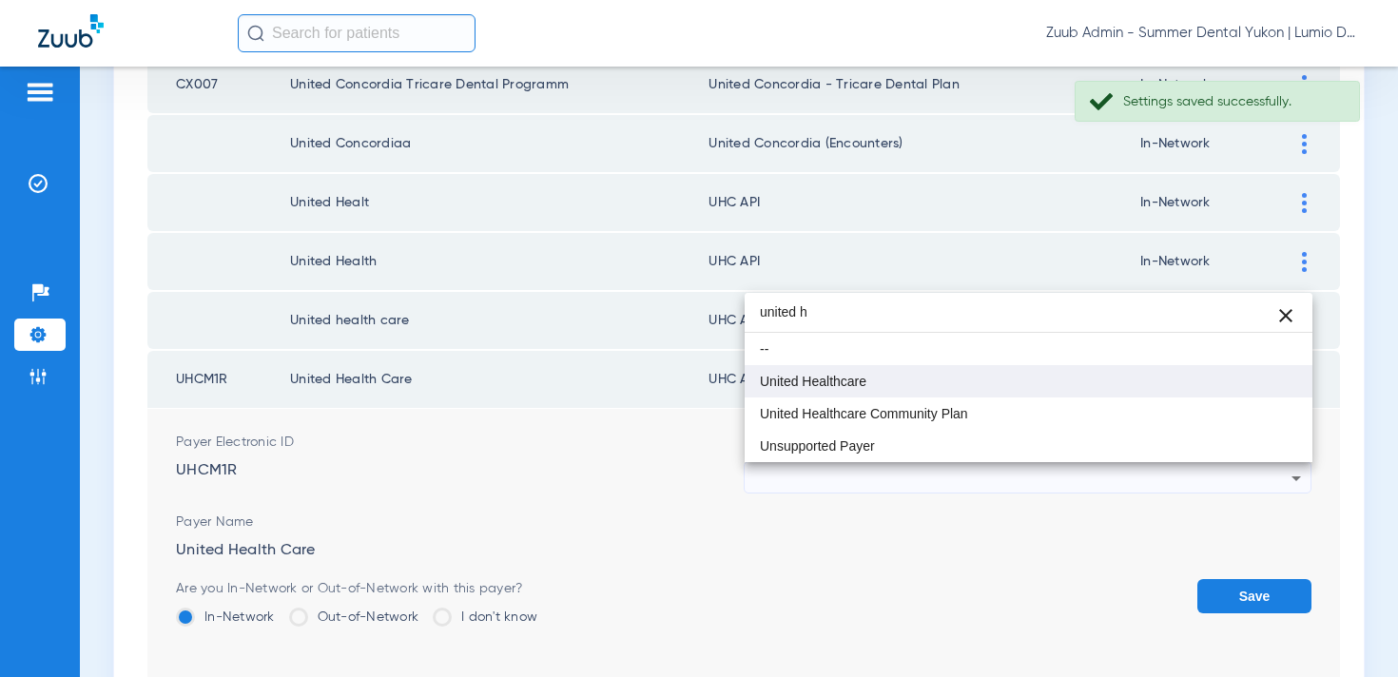
type input "united h"
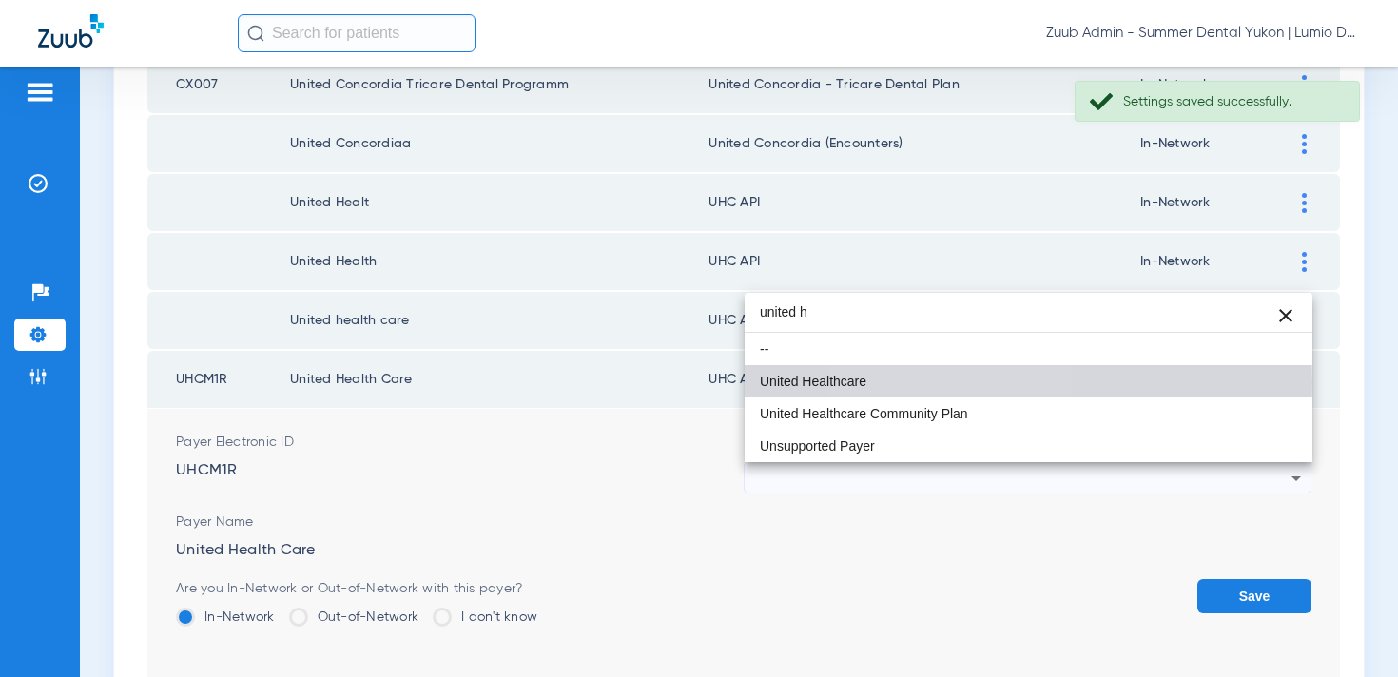
click at [950, 383] on mat-option "United Healthcare" at bounding box center [1029, 381] width 568 height 32
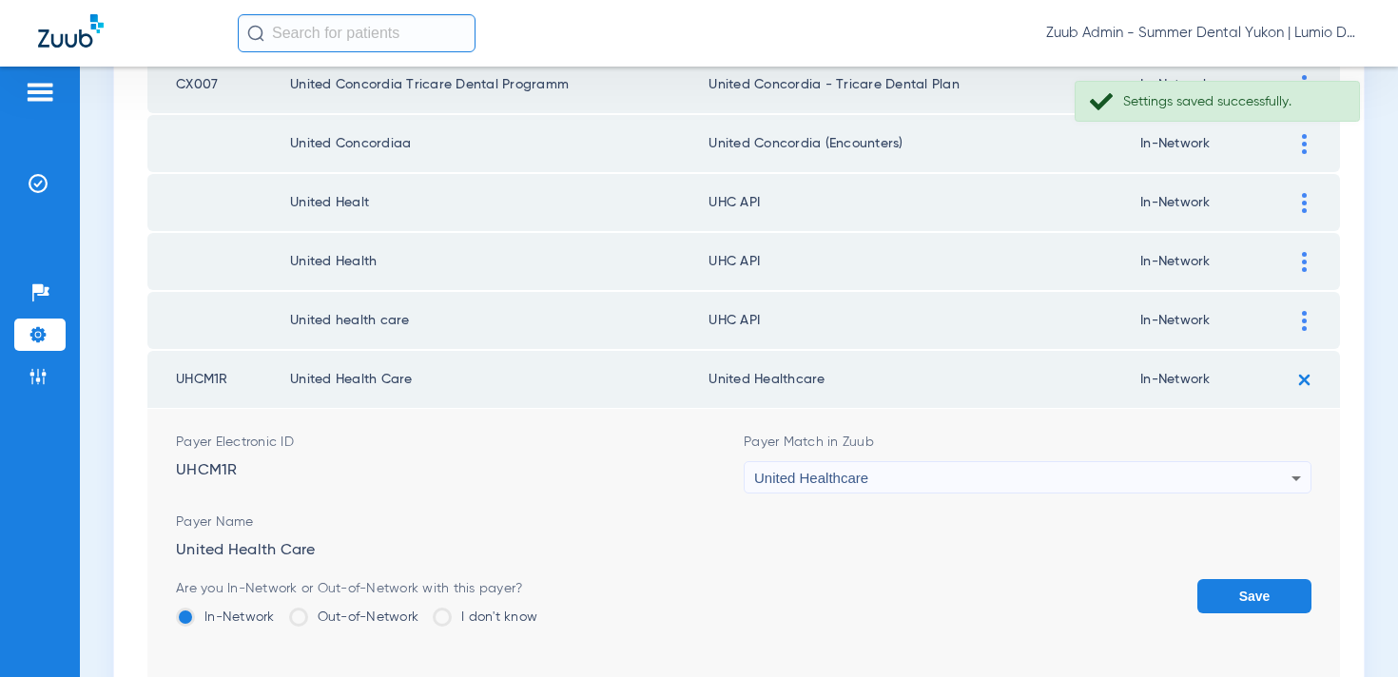
click at [1262, 580] on button "Save" at bounding box center [1255, 596] width 114 height 34
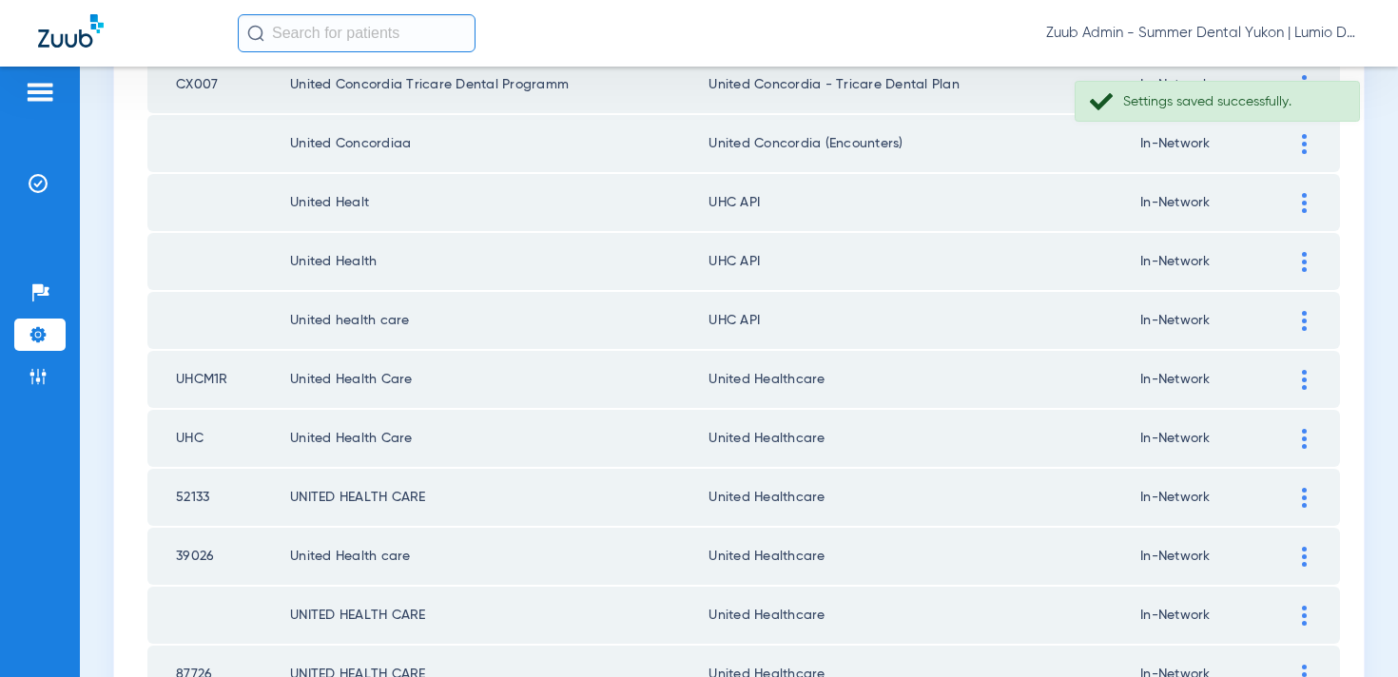
click at [1302, 315] on img at bounding box center [1304, 321] width 5 height 20
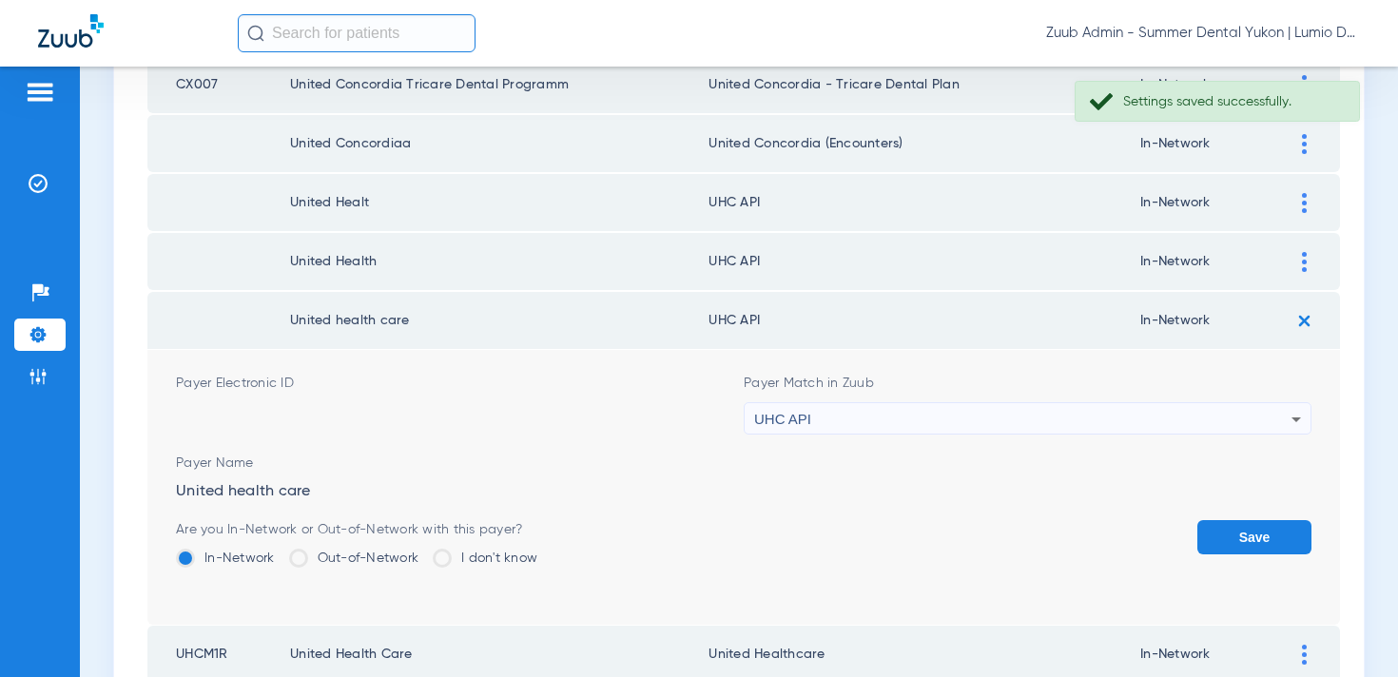
click at [1023, 421] on div "UHC API" at bounding box center [1022, 419] width 537 height 32
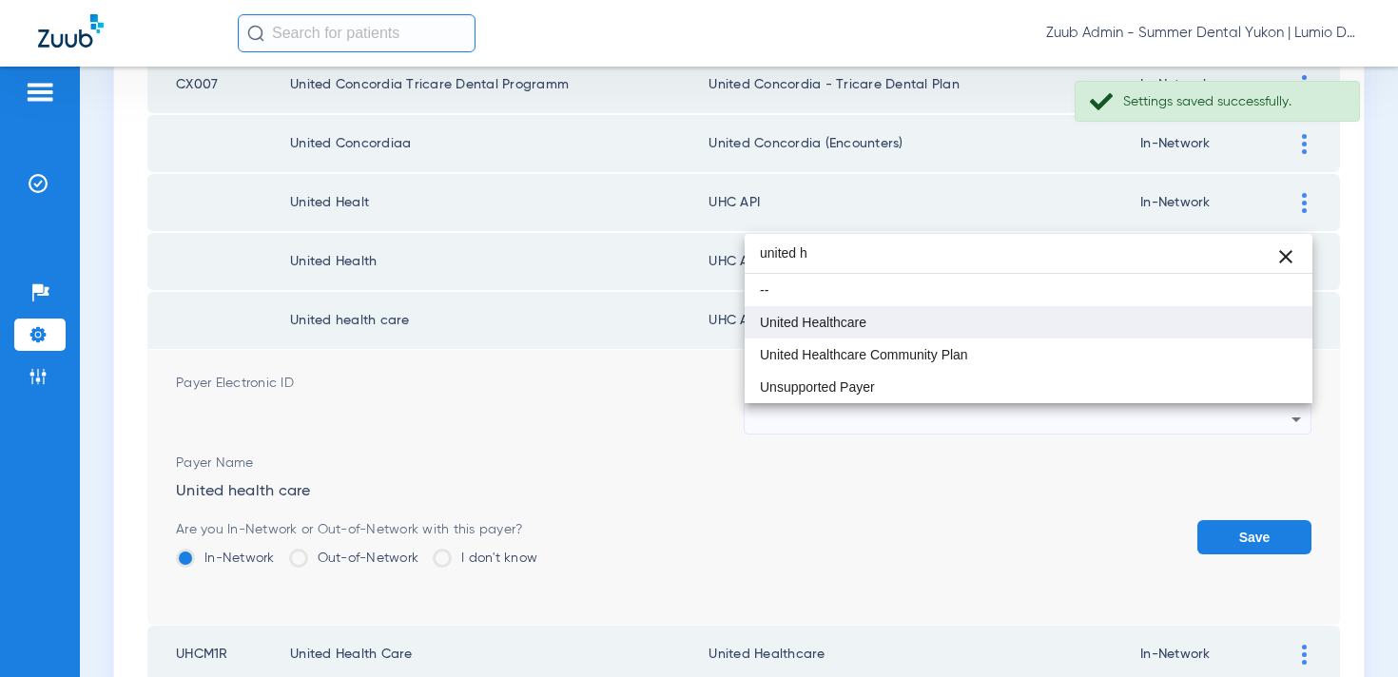
type input "united h"
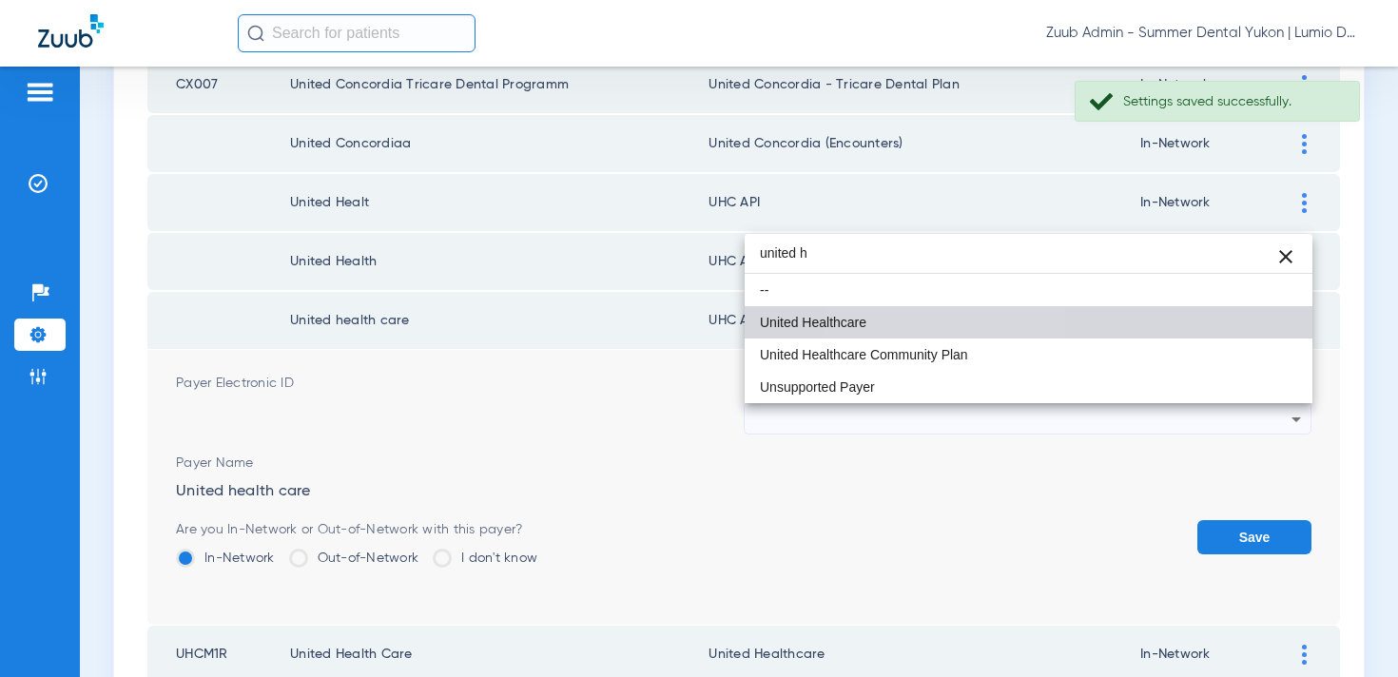
click at [947, 314] on mat-option "United Healthcare" at bounding box center [1029, 322] width 568 height 32
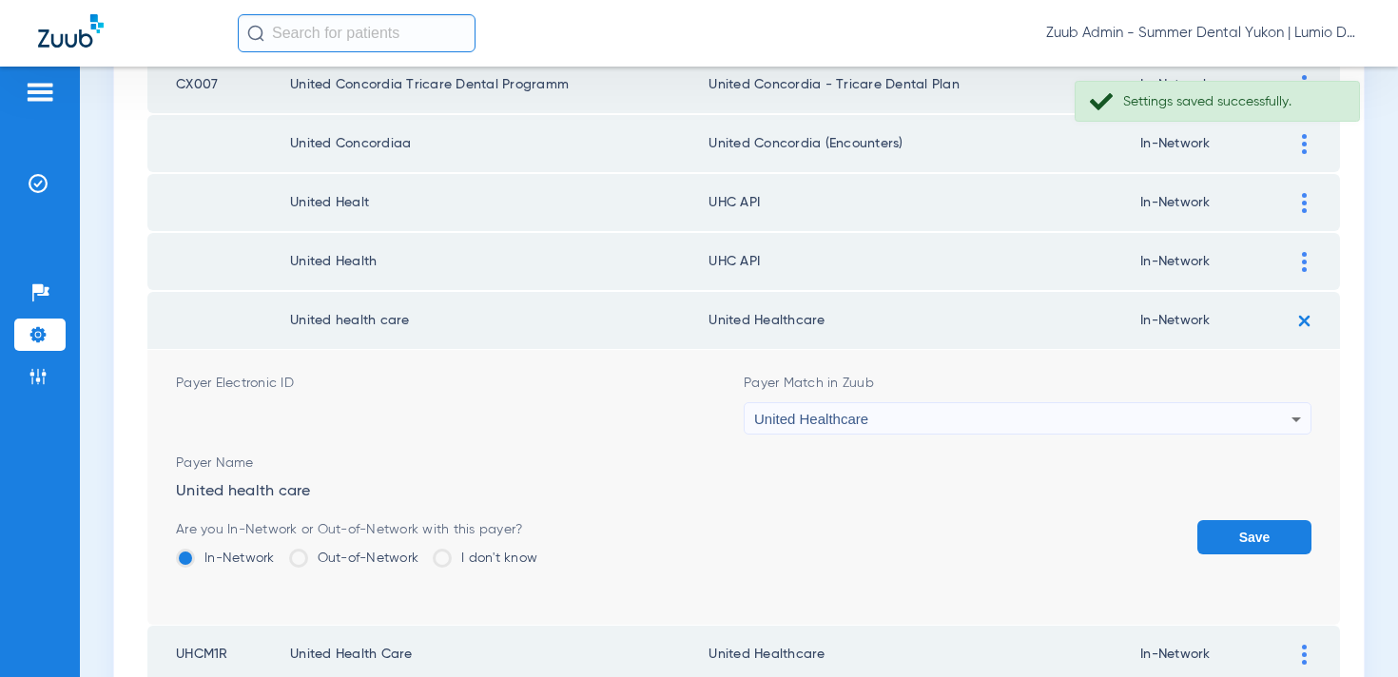
click at [1206, 527] on button "Save" at bounding box center [1255, 537] width 114 height 34
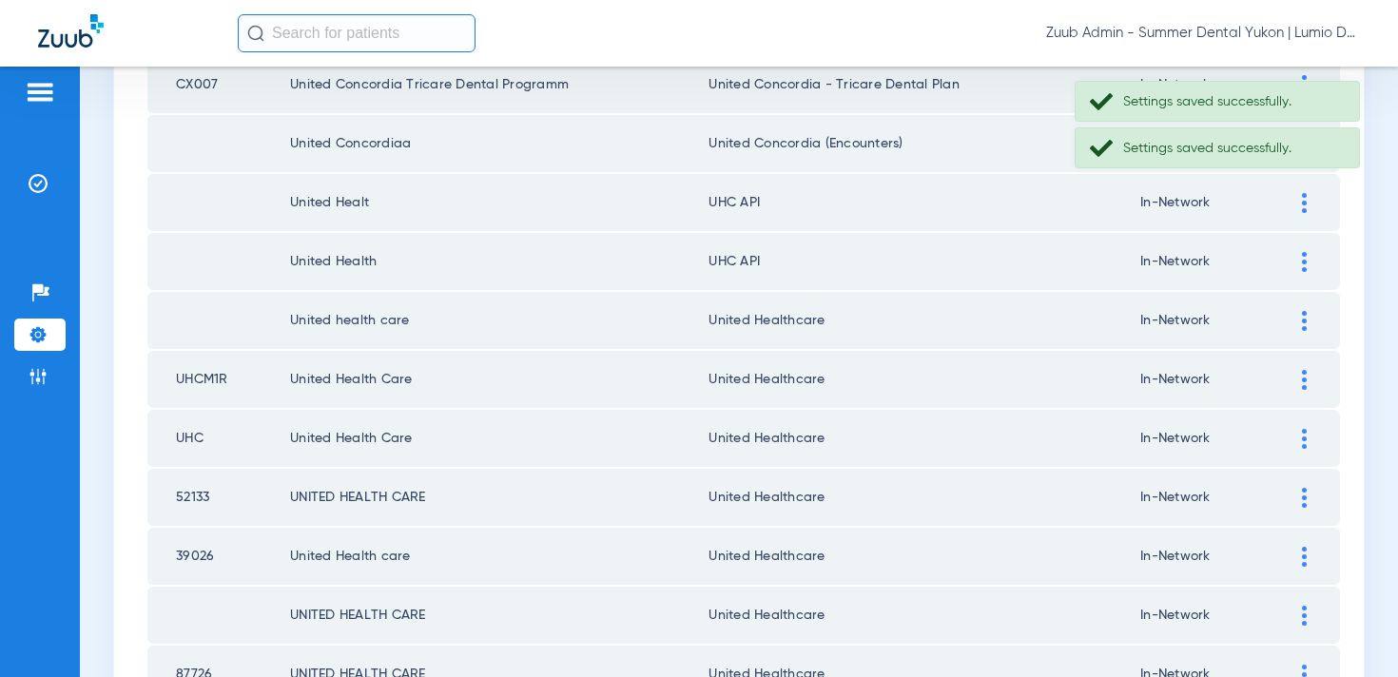
click at [1302, 270] on img at bounding box center [1304, 262] width 5 height 20
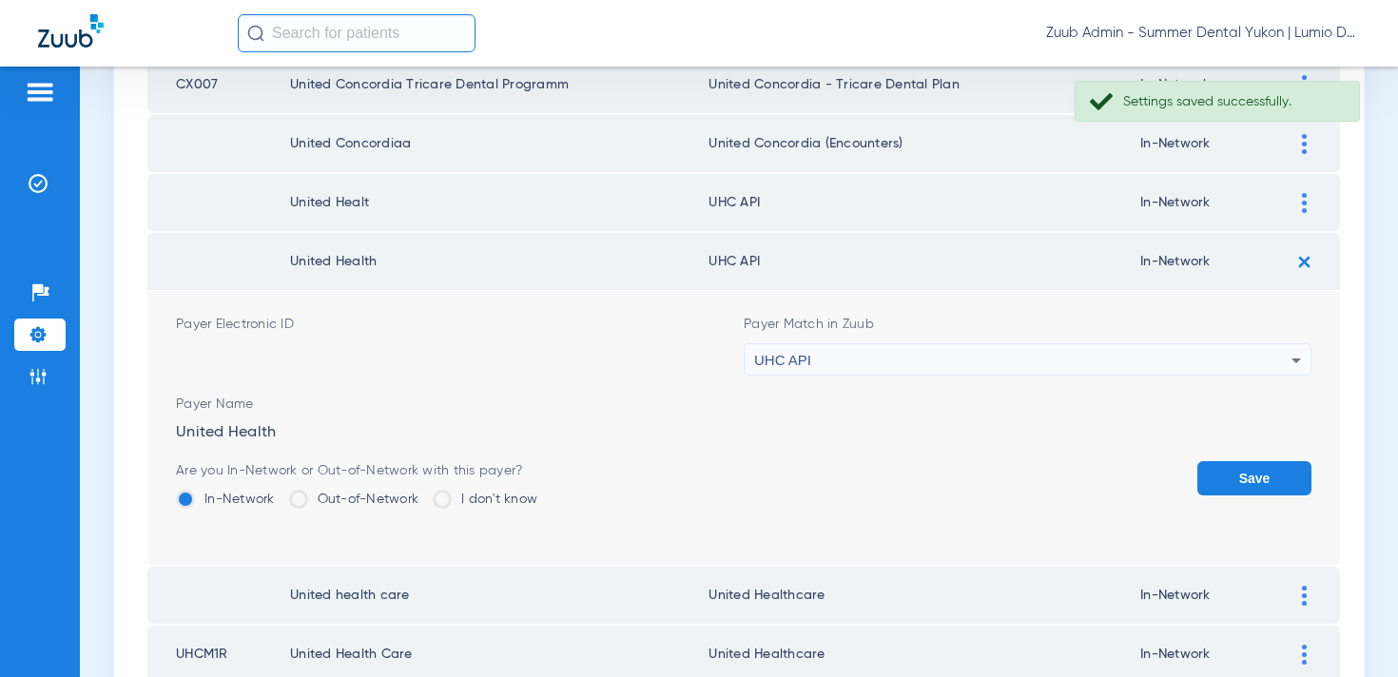
click at [1018, 369] on div "UHC API" at bounding box center [1022, 360] width 537 height 32
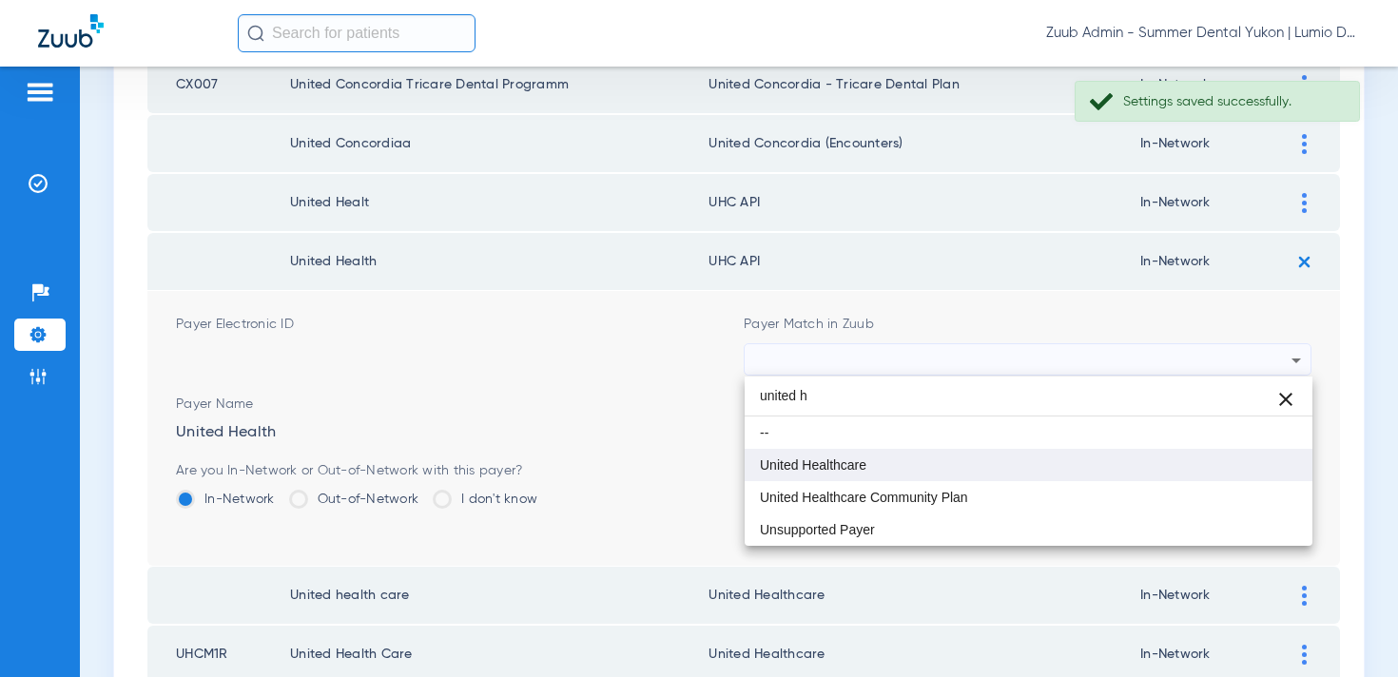
type input "united h"
click at [951, 461] on mat-option "United Healthcare" at bounding box center [1029, 465] width 568 height 32
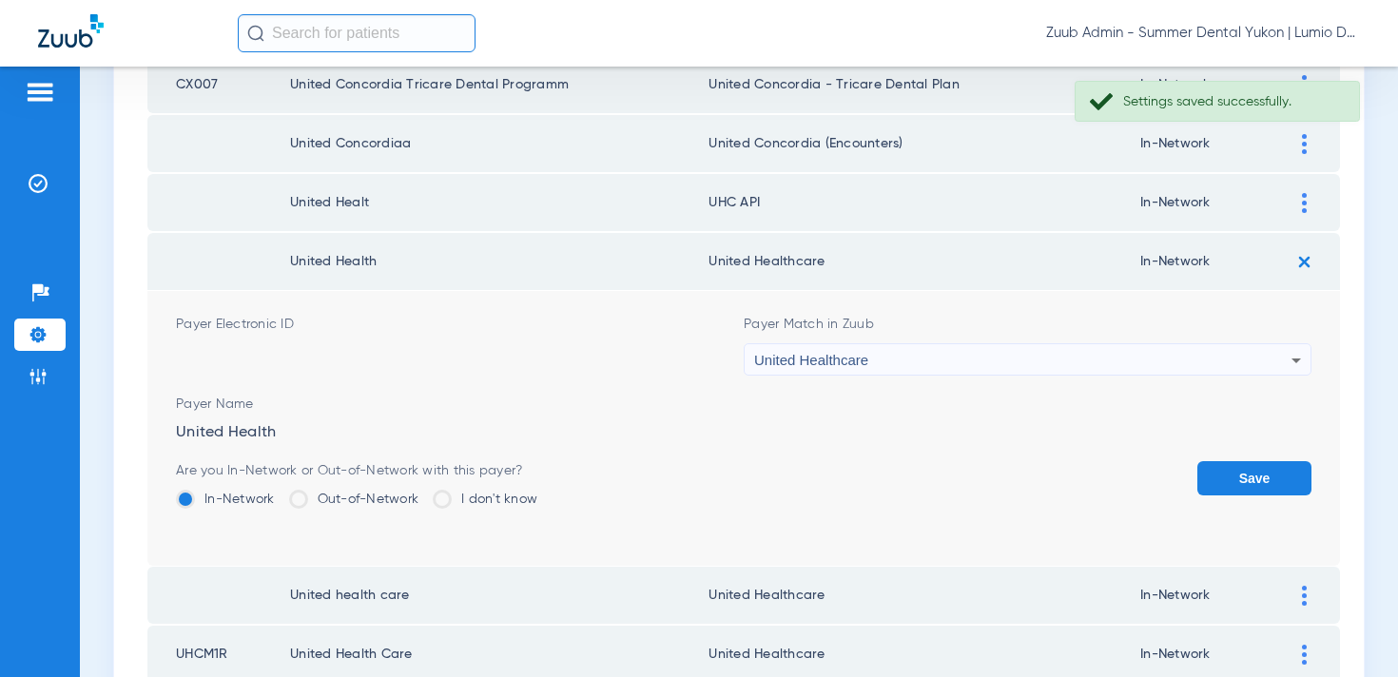
click at [1256, 479] on button "Save" at bounding box center [1255, 478] width 114 height 34
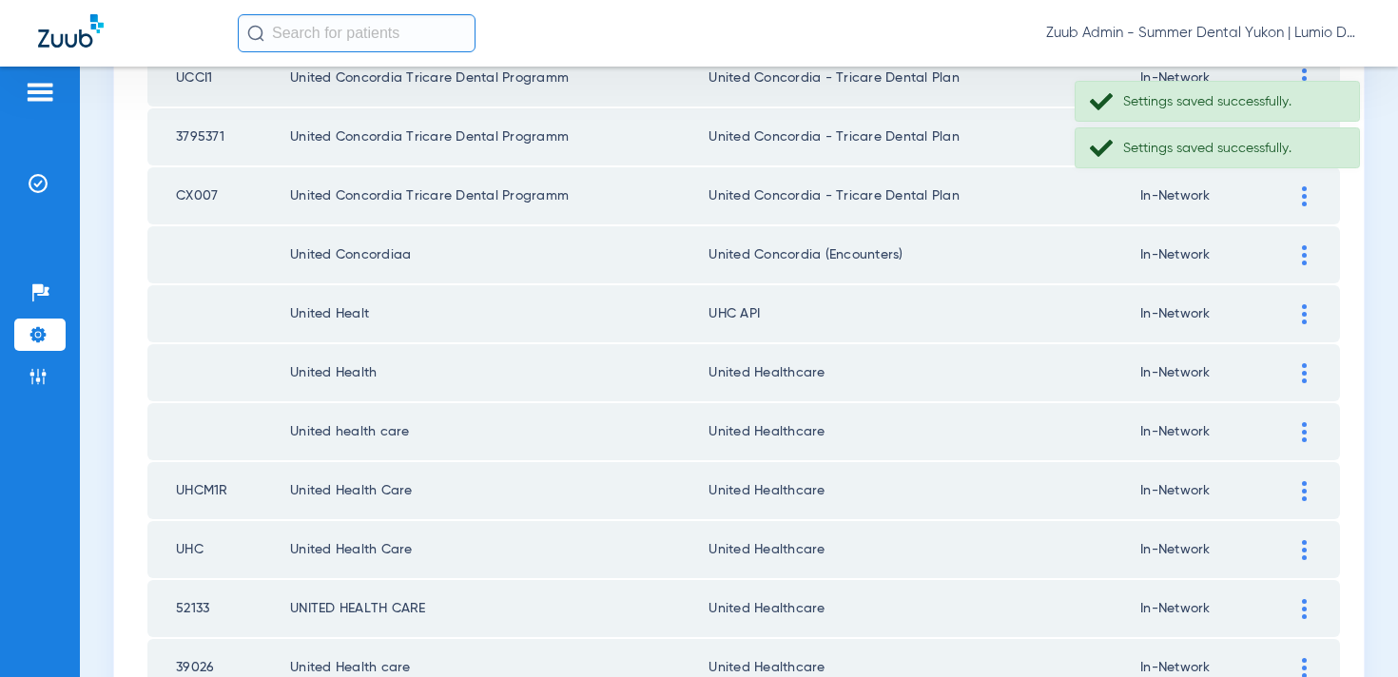
scroll to position [1016, 0]
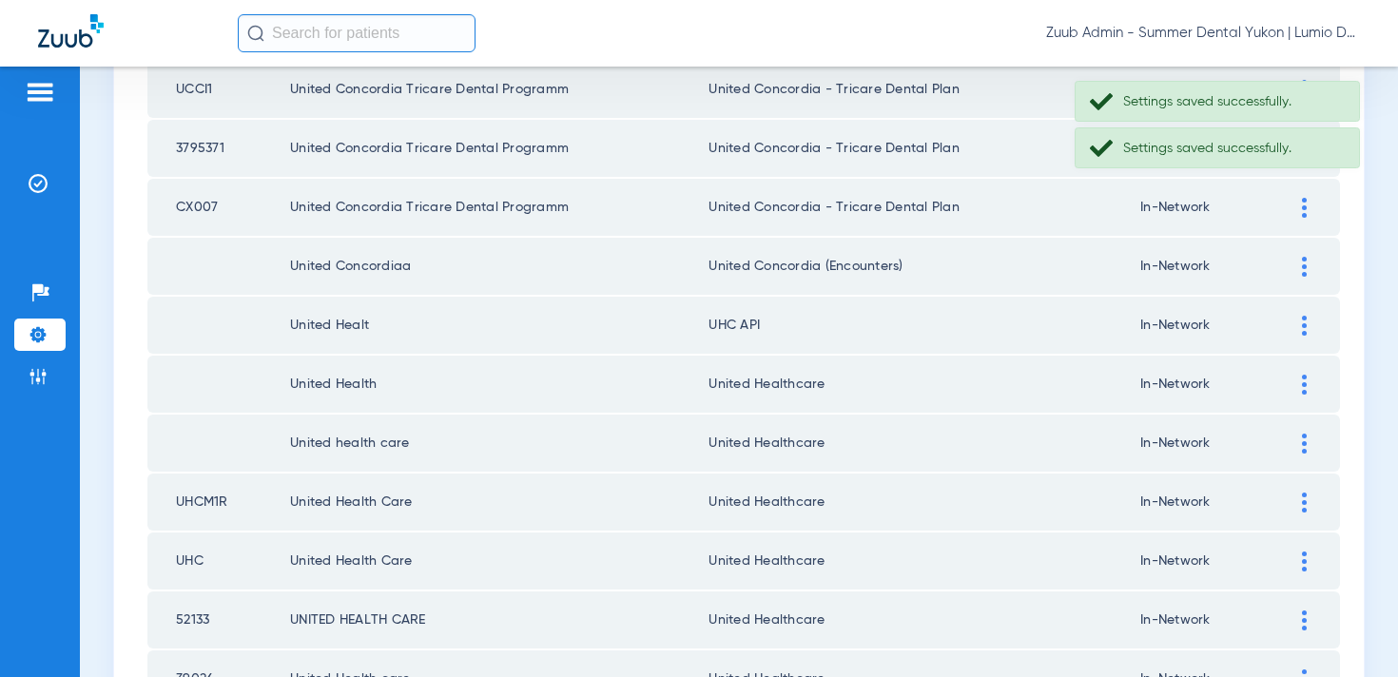
click at [1305, 323] on img at bounding box center [1304, 326] width 5 height 20
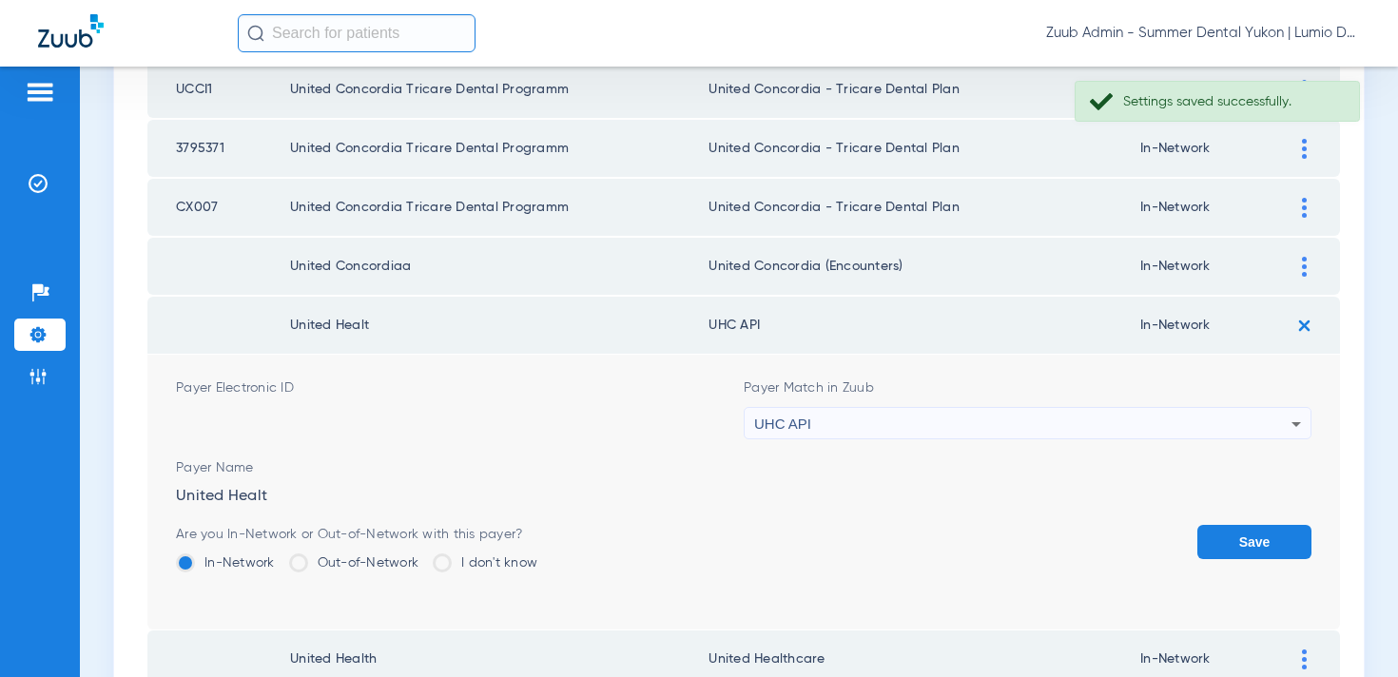
click at [1049, 423] on div "UHC API" at bounding box center [1022, 424] width 537 height 32
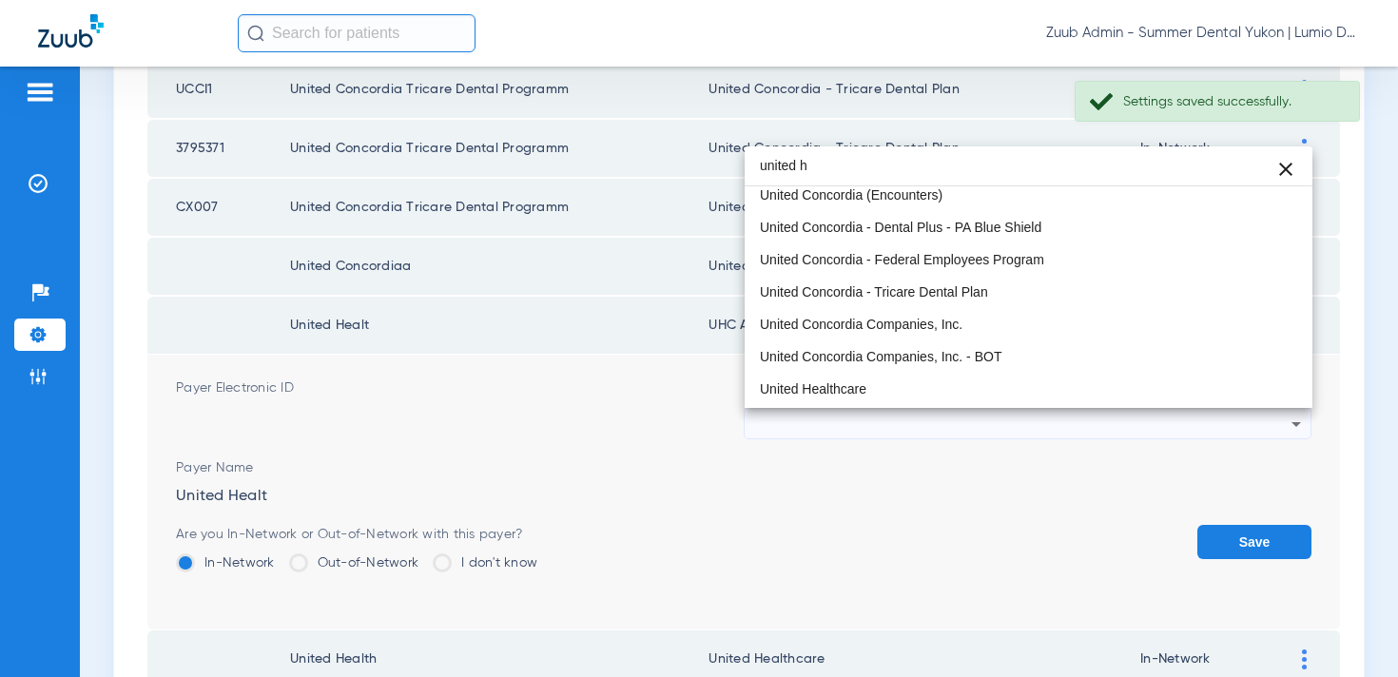
scroll to position [0, 0]
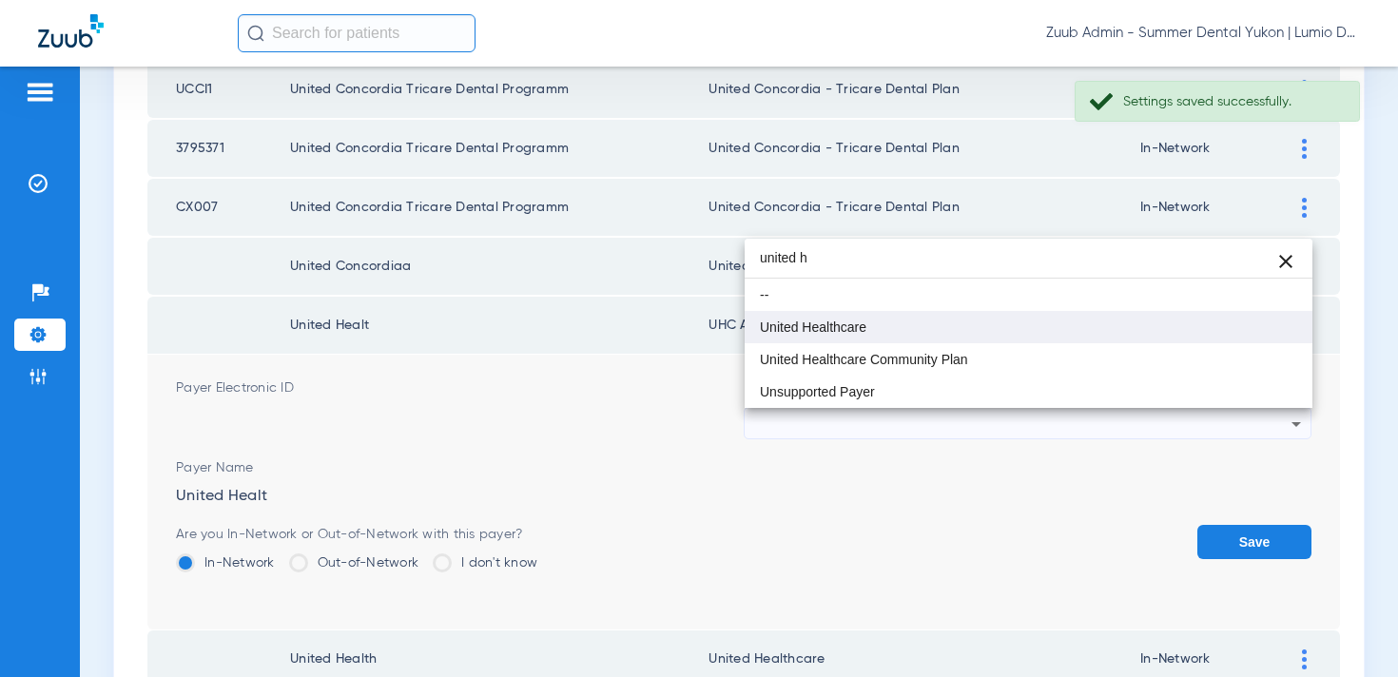
type input "united h"
click at [998, 337] on mat-option "United Healthcare" at bounding box center [1029, 327] width 568 height 32
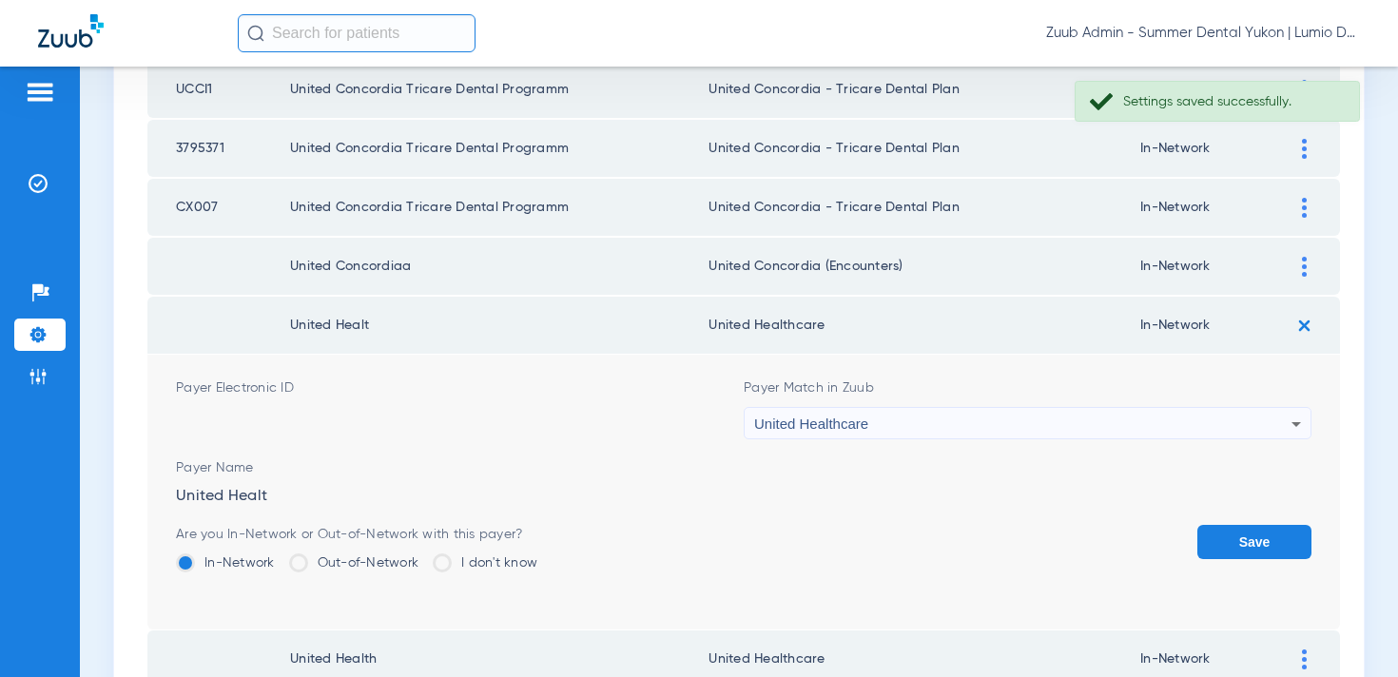
click at [1225, 553] on button "Save" at bounding box center [1255, 542] width 114 height 34
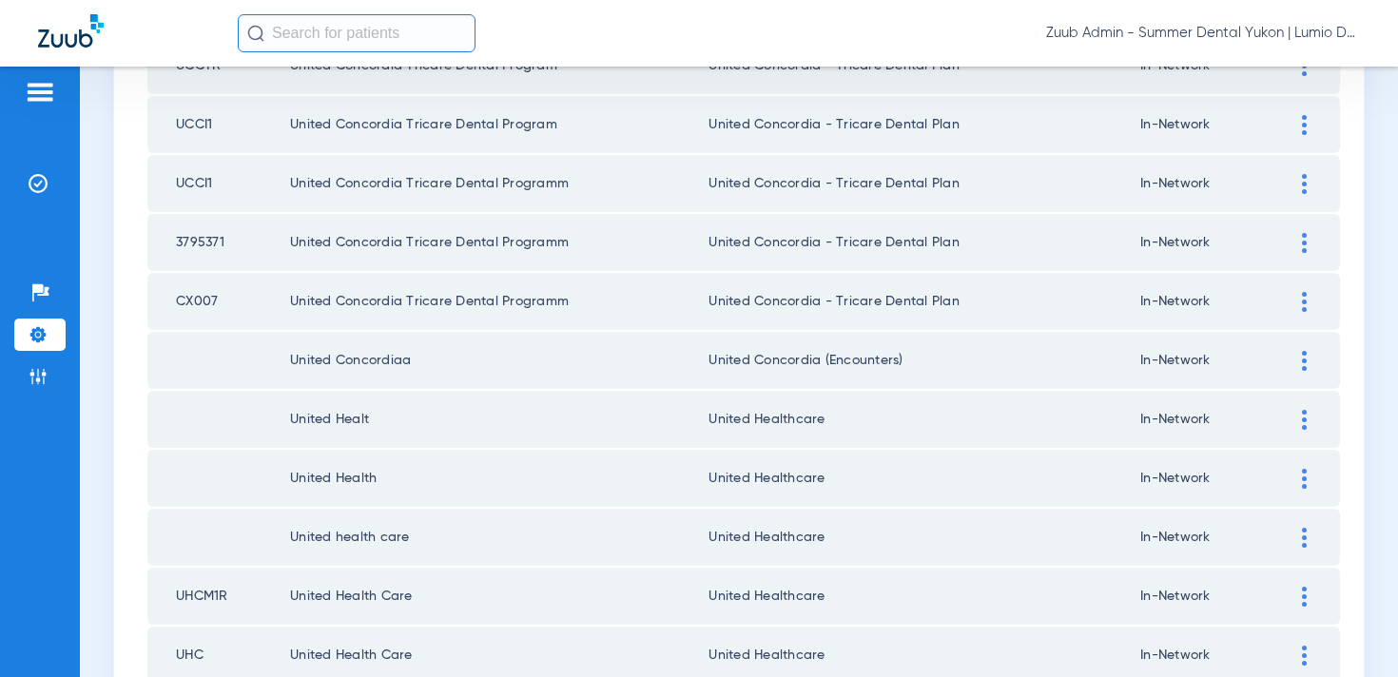
scroll to position [906, 0]
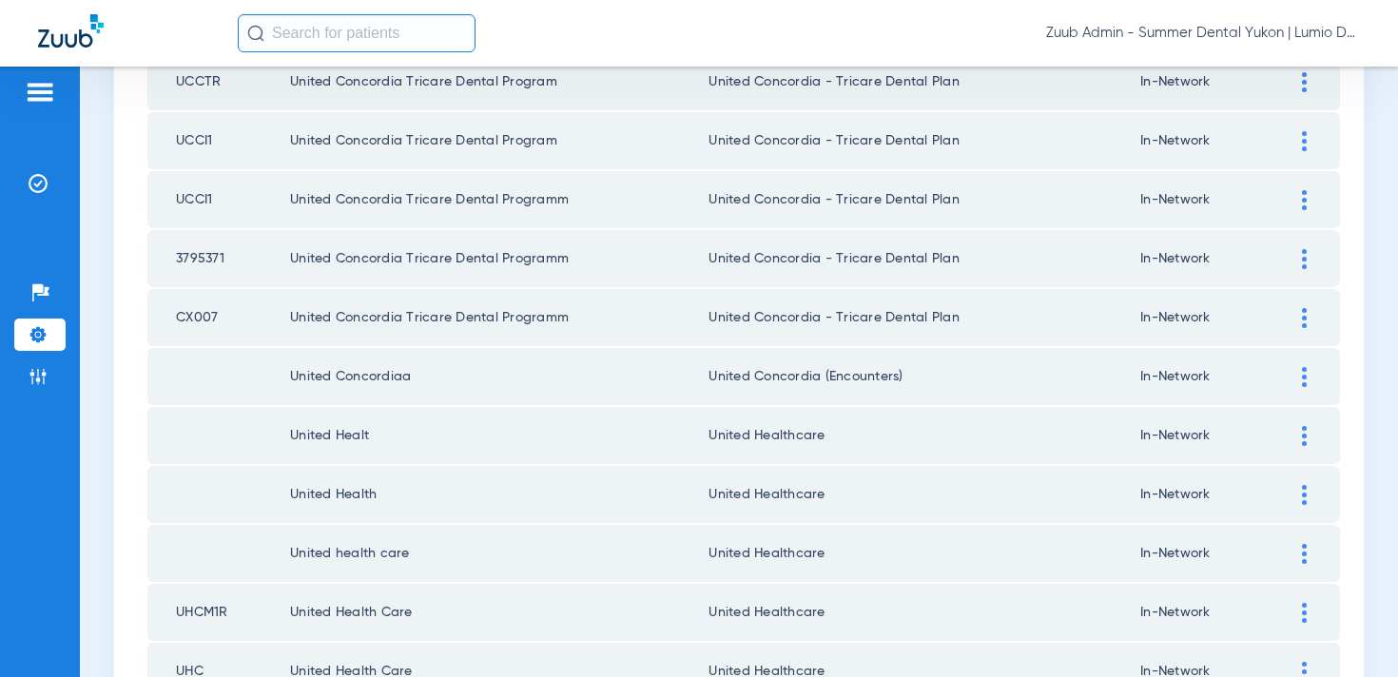
click at [1302, 379] on img at bounding box center [1304, 377] width 5 height 20
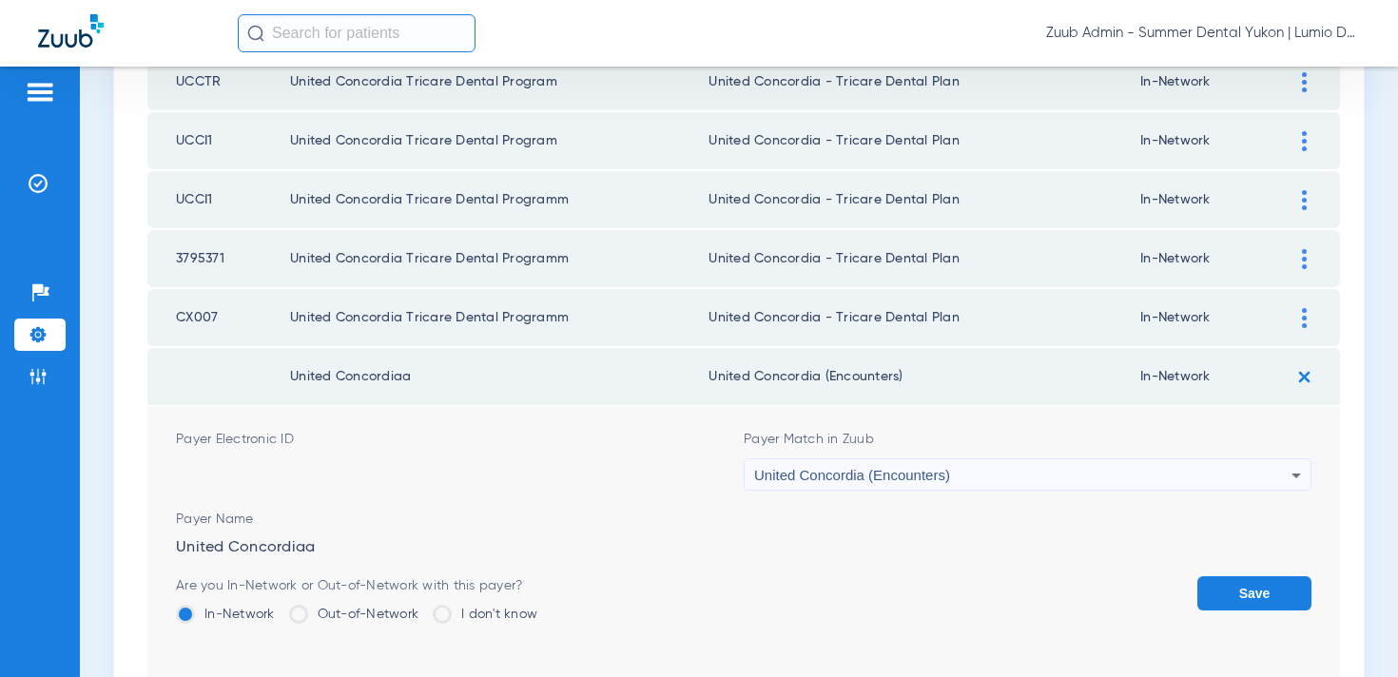
click at [1023, 473] on div "United Concordia (Encounters)" at bounding box center [1022, 475] width 537 height 32
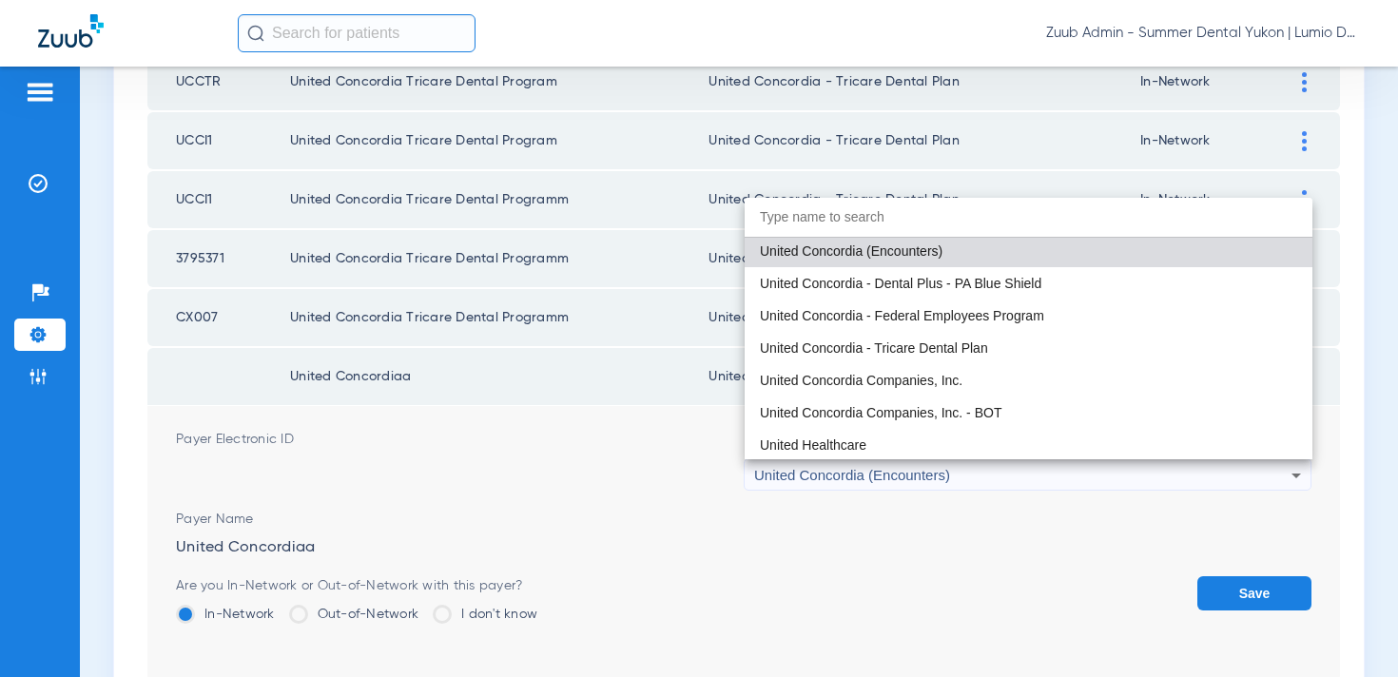
scroll to position [12233, 0]
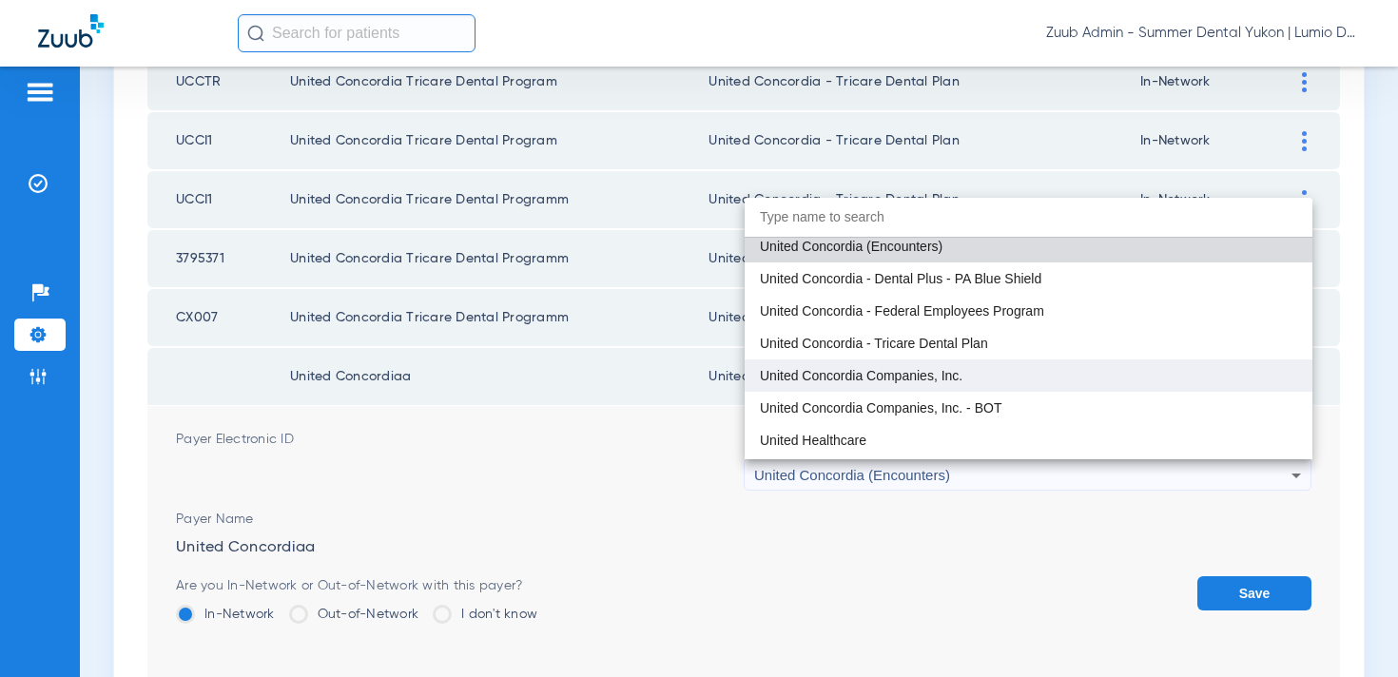
click at [1031, 390] on mat-option "United Concordia Companies, Inc." at bounding box center [1029, 376] width 568 height 32
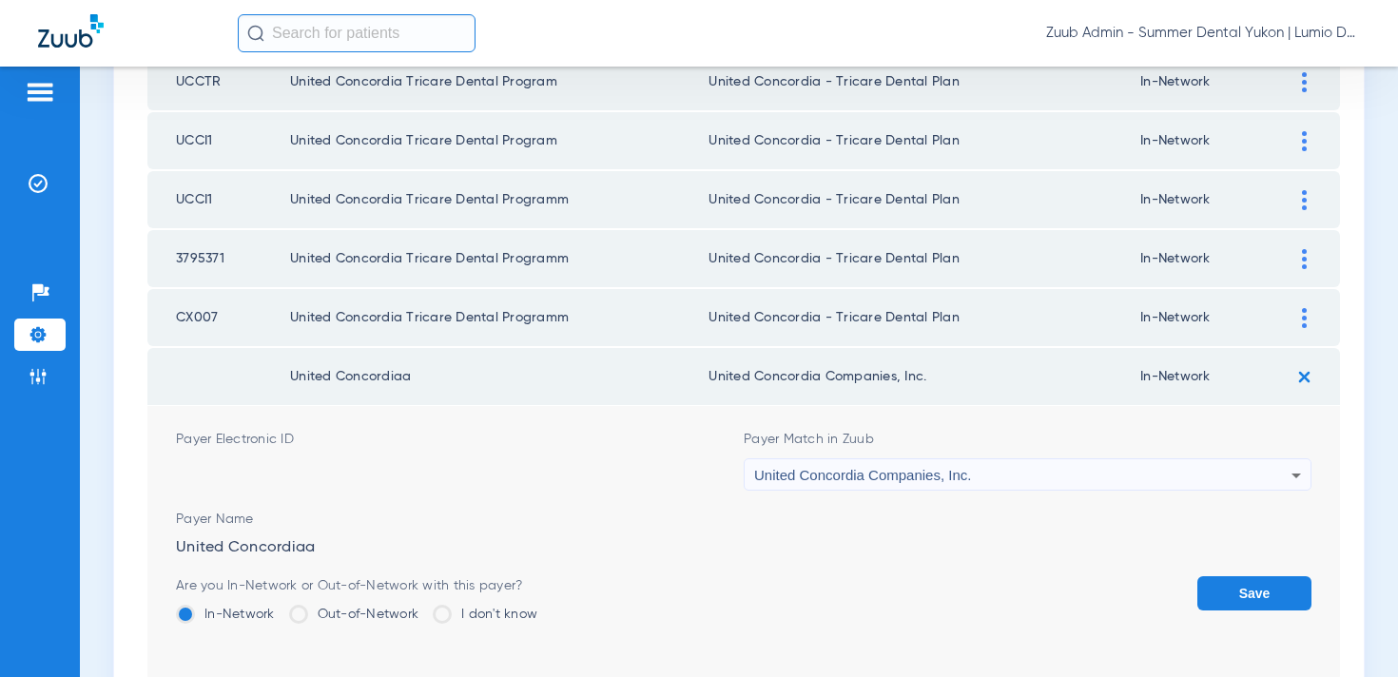
click at [1239, 580] on button "Save" at bounding box center [1255, 593] width 114 height 34
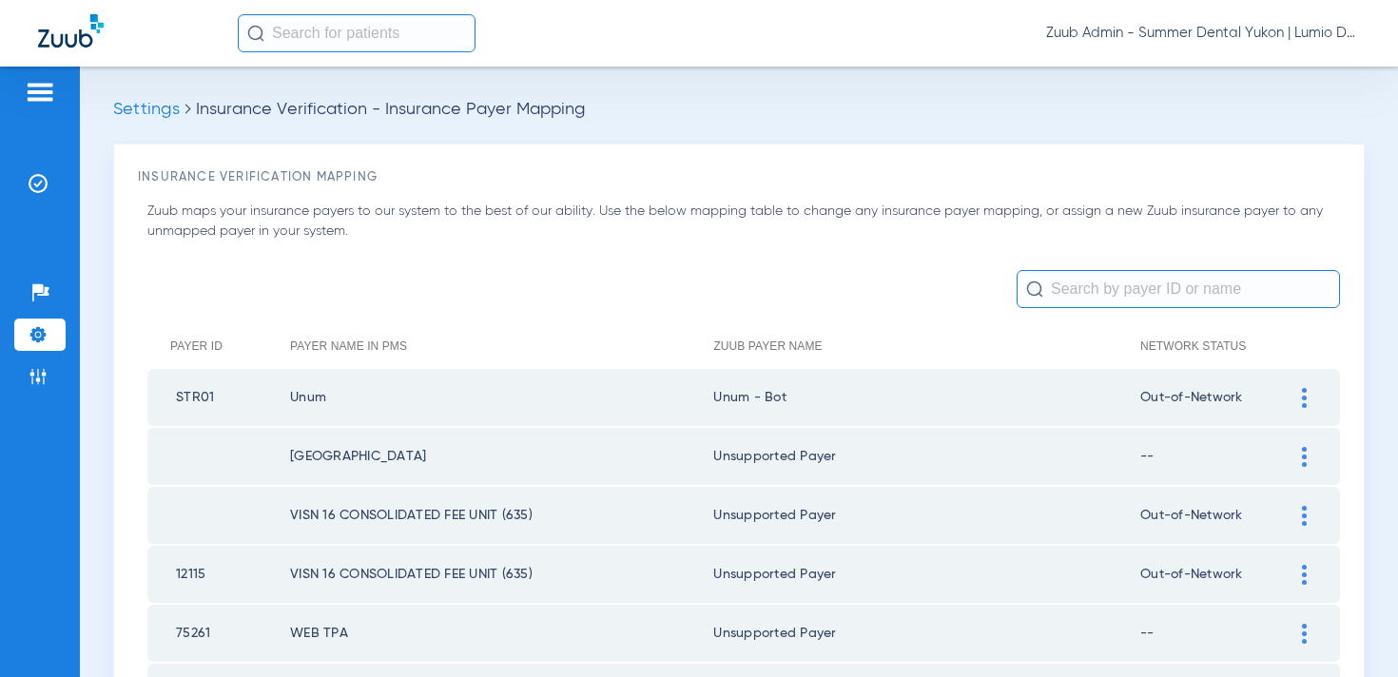
scroll to position [133, 0]
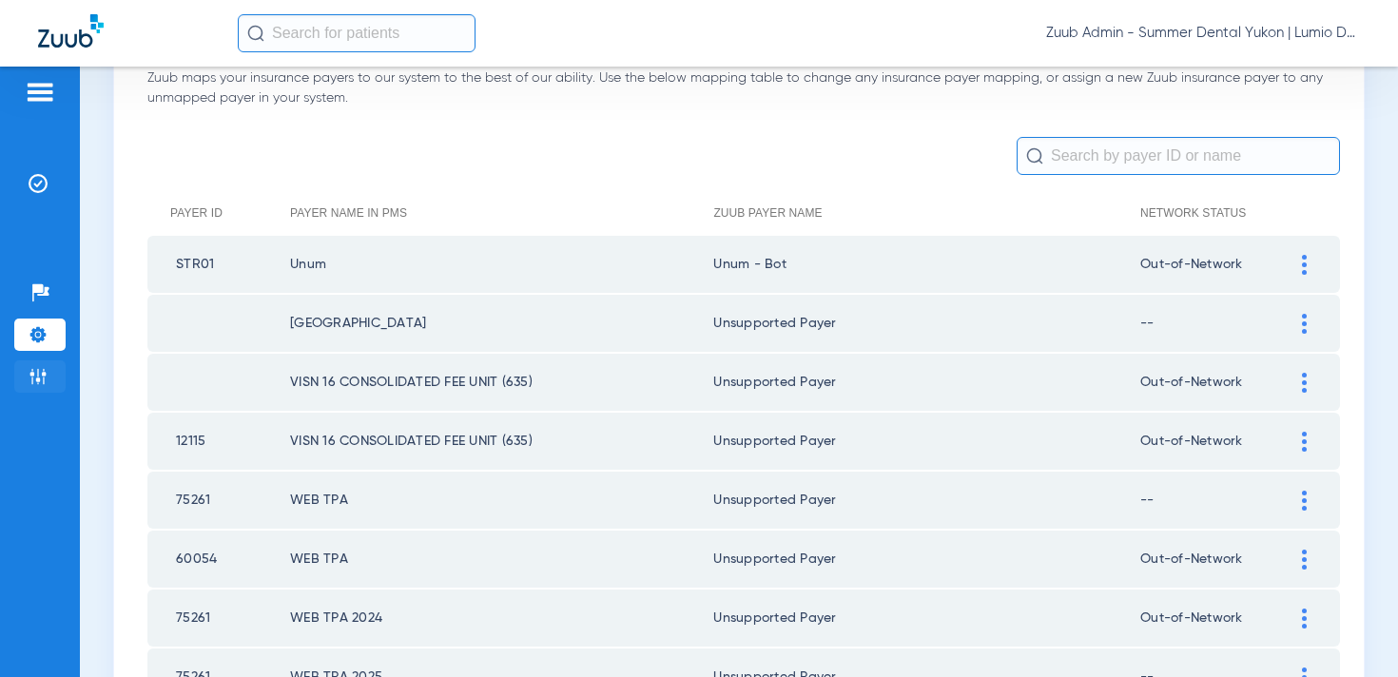
click at [49, 381] on li "Admin" at bounding box center [39, 377] width 51 height 32
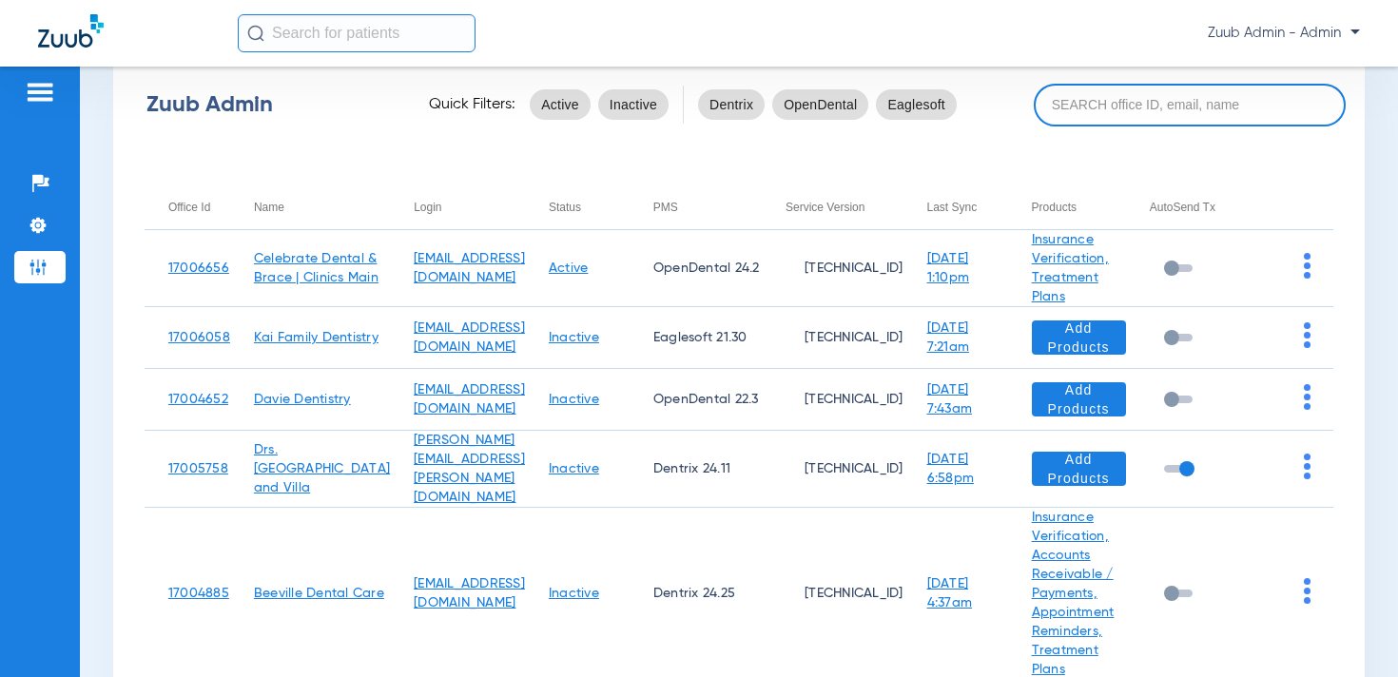
click at [1191, 95] on input at bounding box center [1190, 105] width 312 height 43
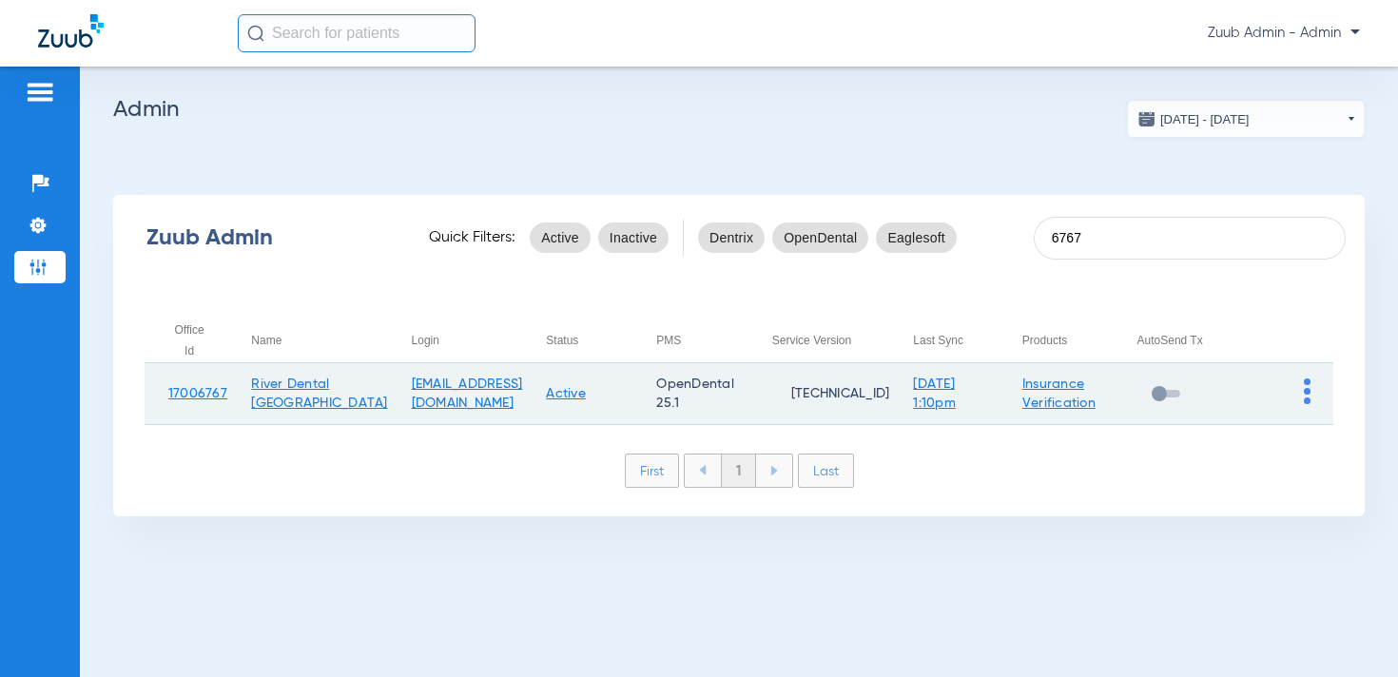
type input "6767"
click at [1307, 388] on img at bounding box center [1307, 392] width 7 height 26
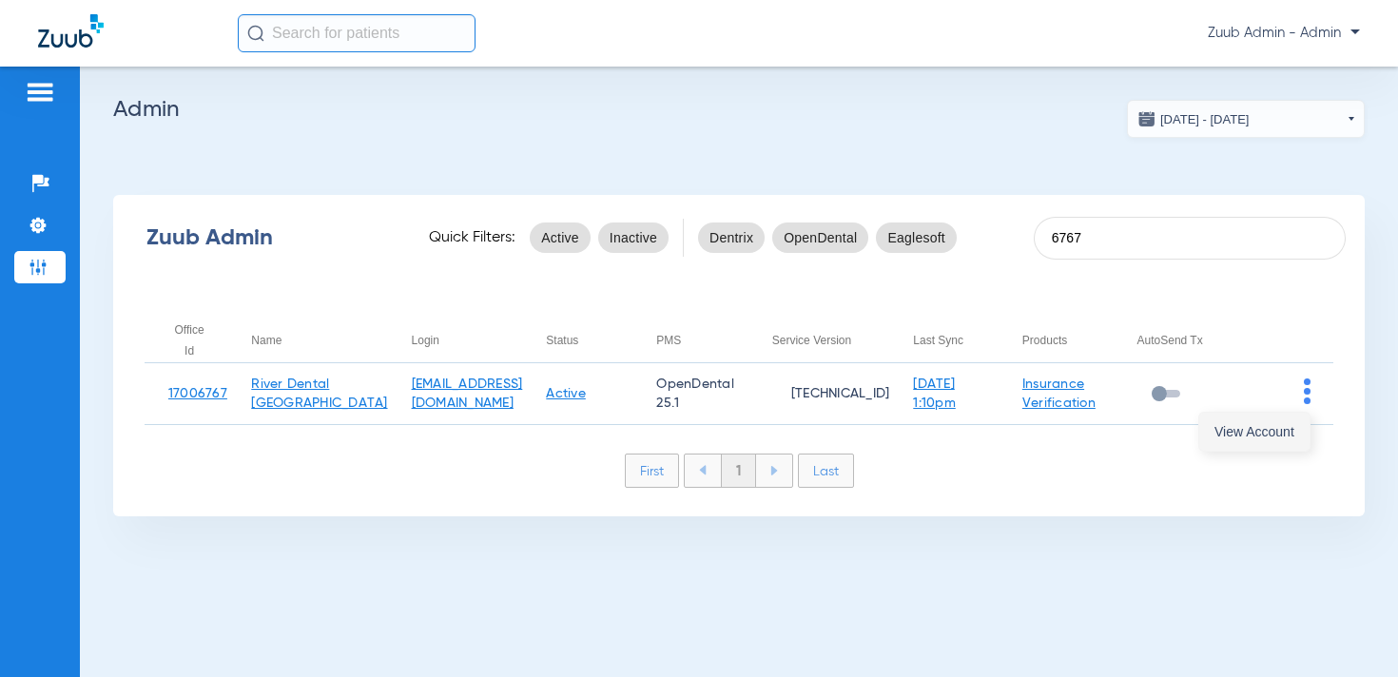
click at [1268, 437] on span "View Account" at bounding box center [1255, 431] width 80 height 13
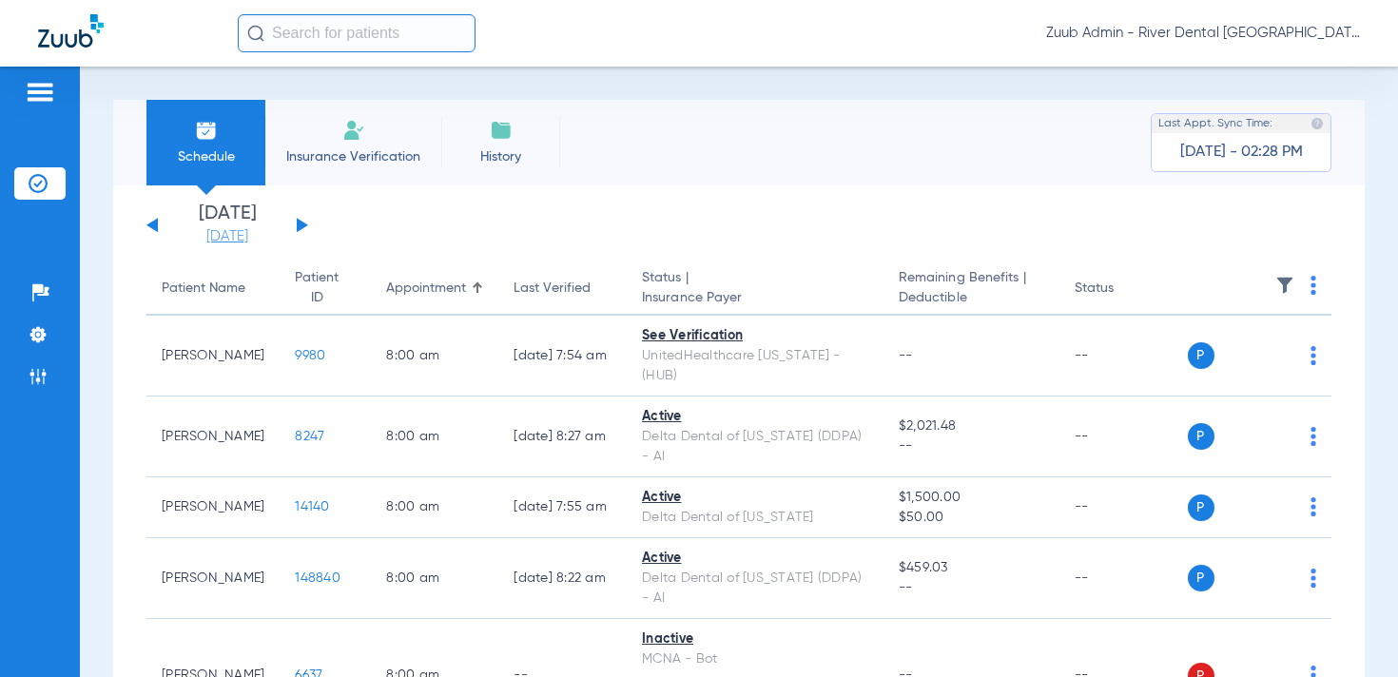
click at [208, 238] on link "[DATE]" at bounding box center [227, 236] width 114 height 19
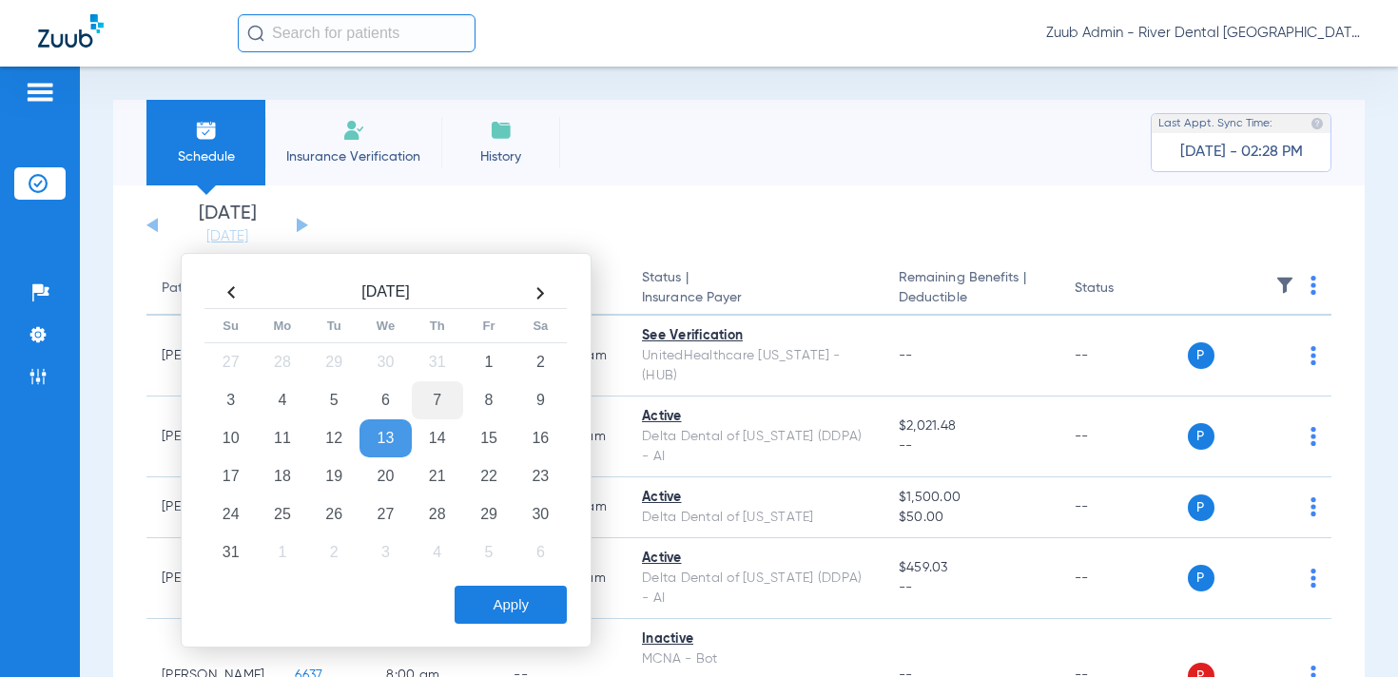
click at [427, 392] on td "7" at bounding box center [437, 400] width 51 height 38
click at [516, 611] on button "Apply" at bounding box center [511, 605] width 112 height 38
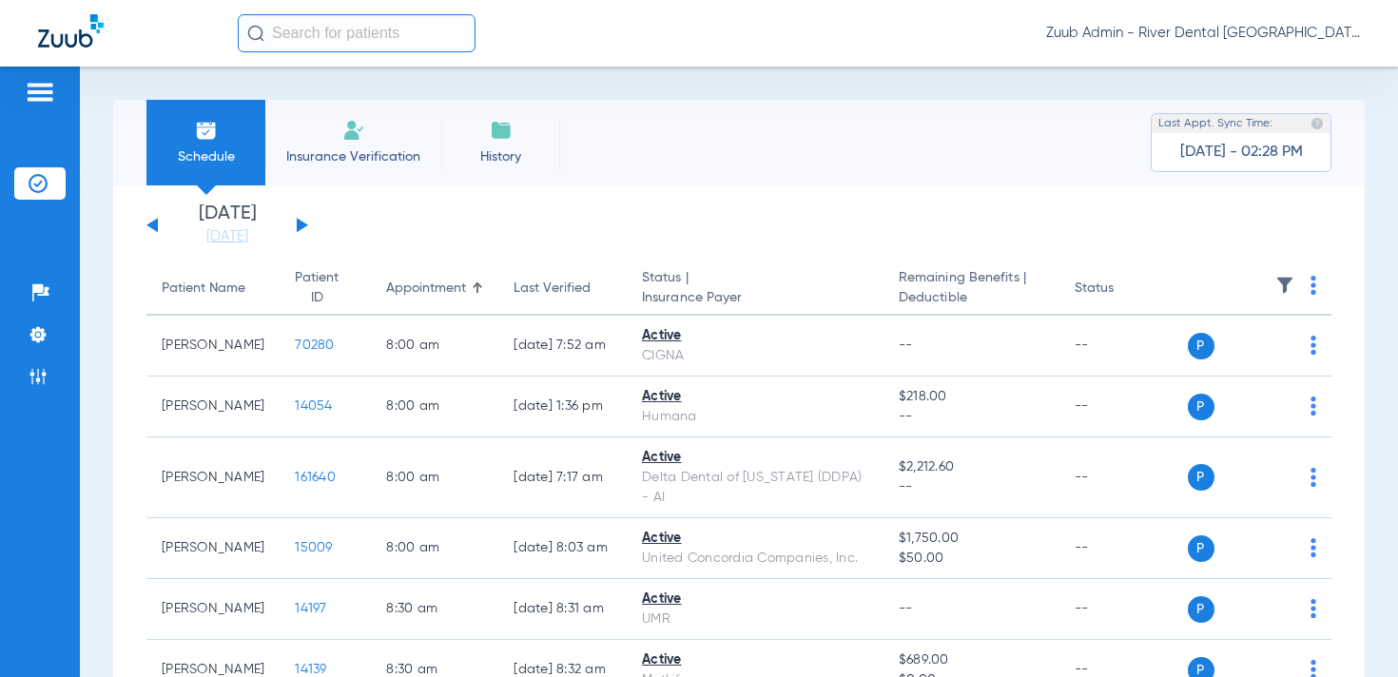
click at [1285, 273] on th at bounding box center [1260, 289] width 145 height 53
click at [1285, 283] on img at bounding box center [1285, 285] width 19 height 19
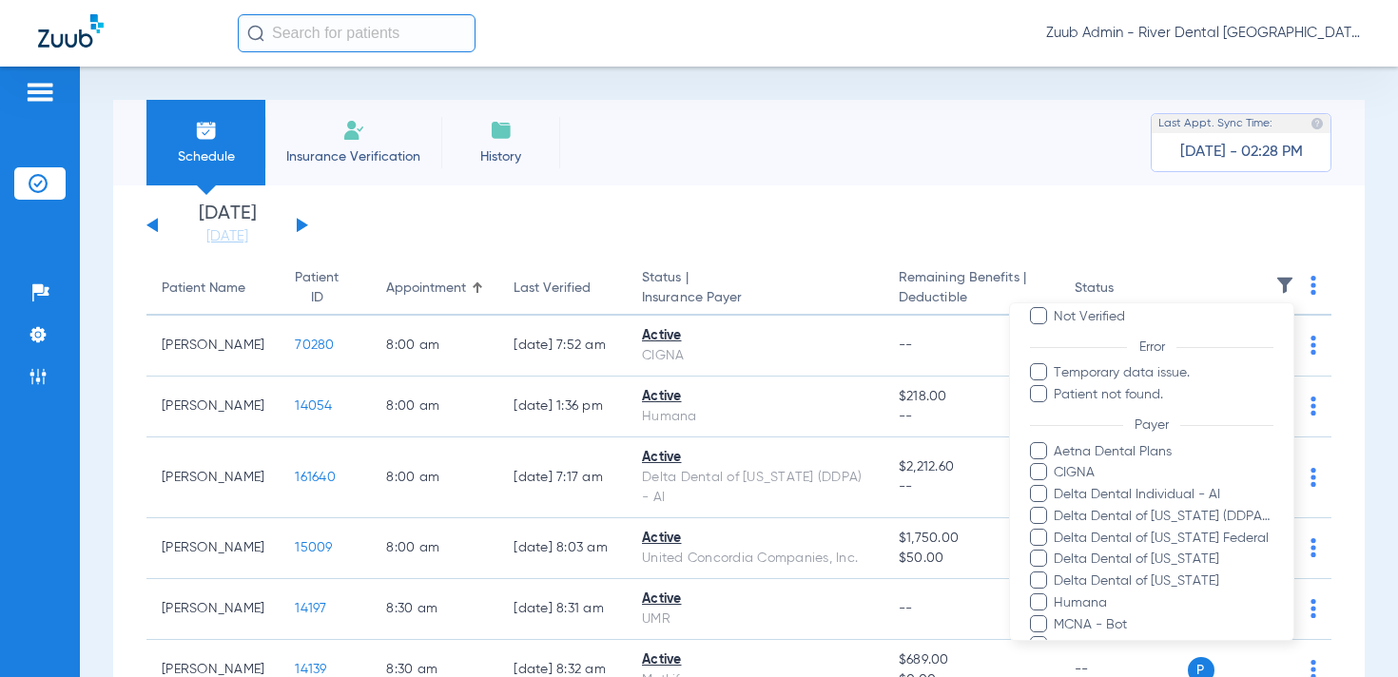
scroll to position [102, 0]
click at [362, 245] on div at bounding box center [699, 338] width 1398 height 677
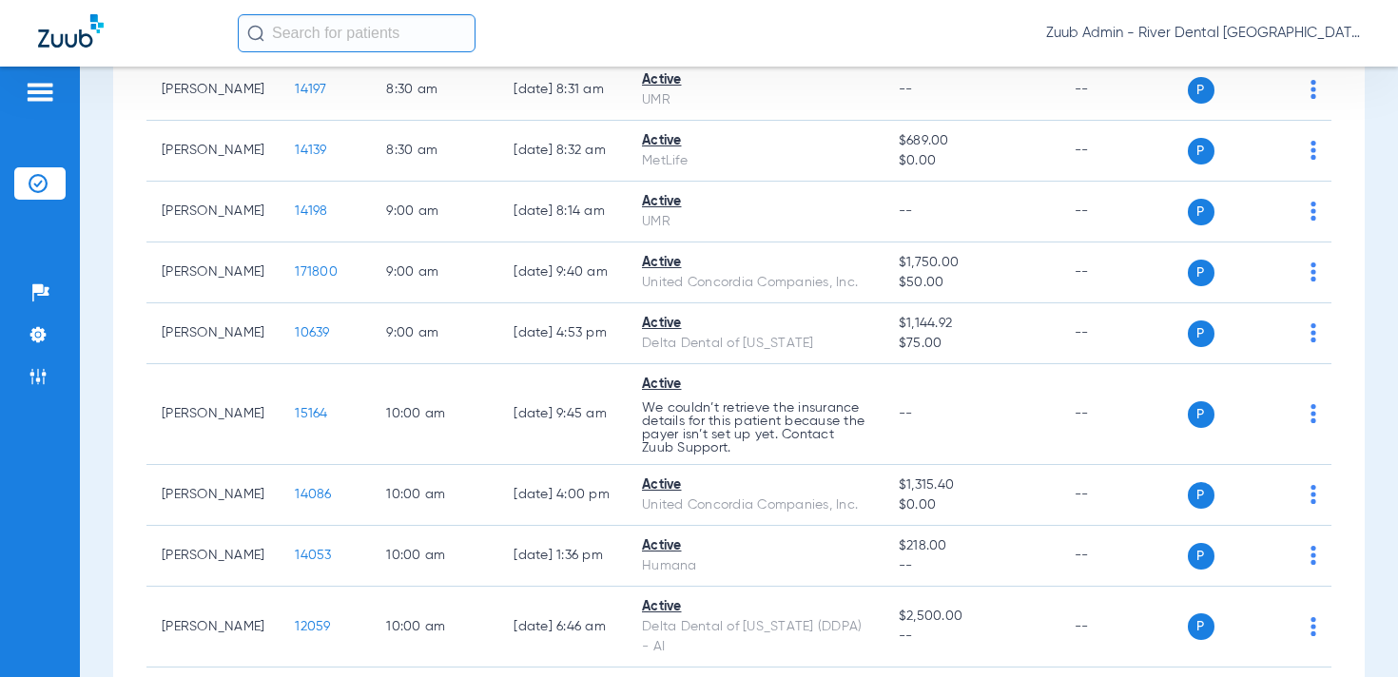
scroll to position [528, 0]
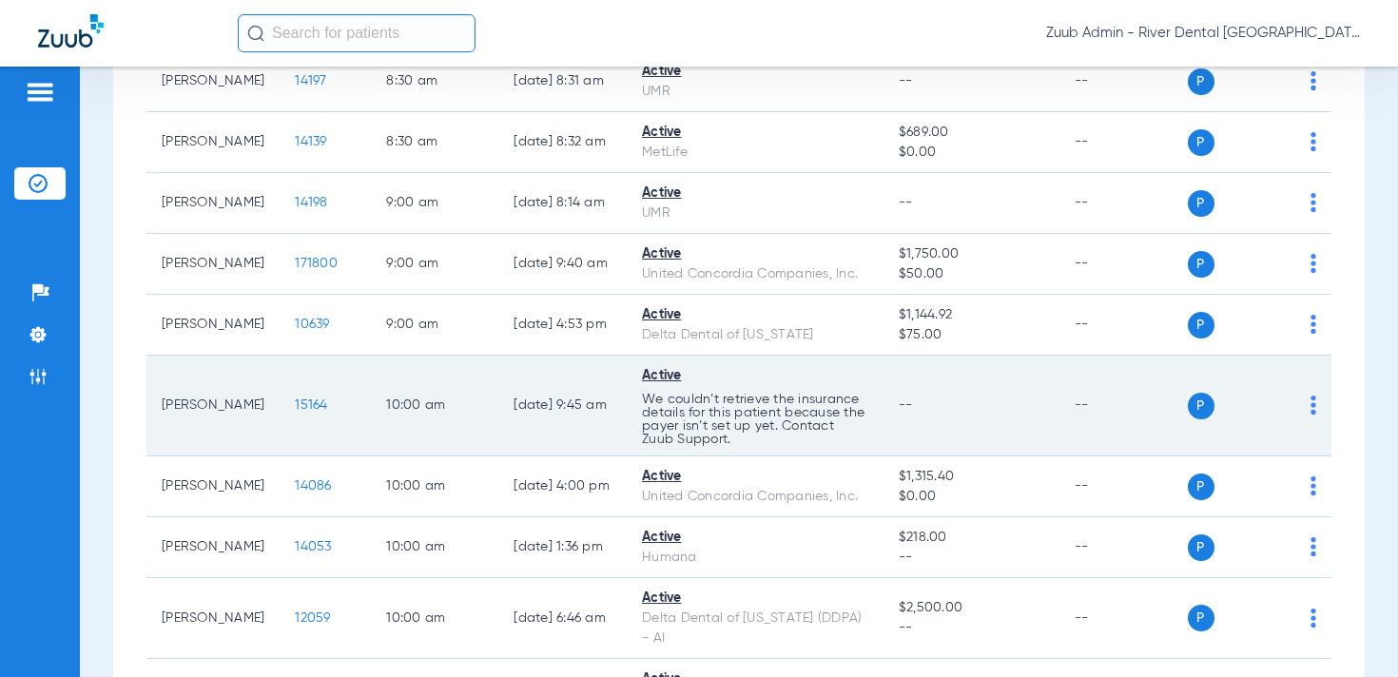
click at [298, 402] on span "15164" at bounding box center [311, 405] width 32 height 13
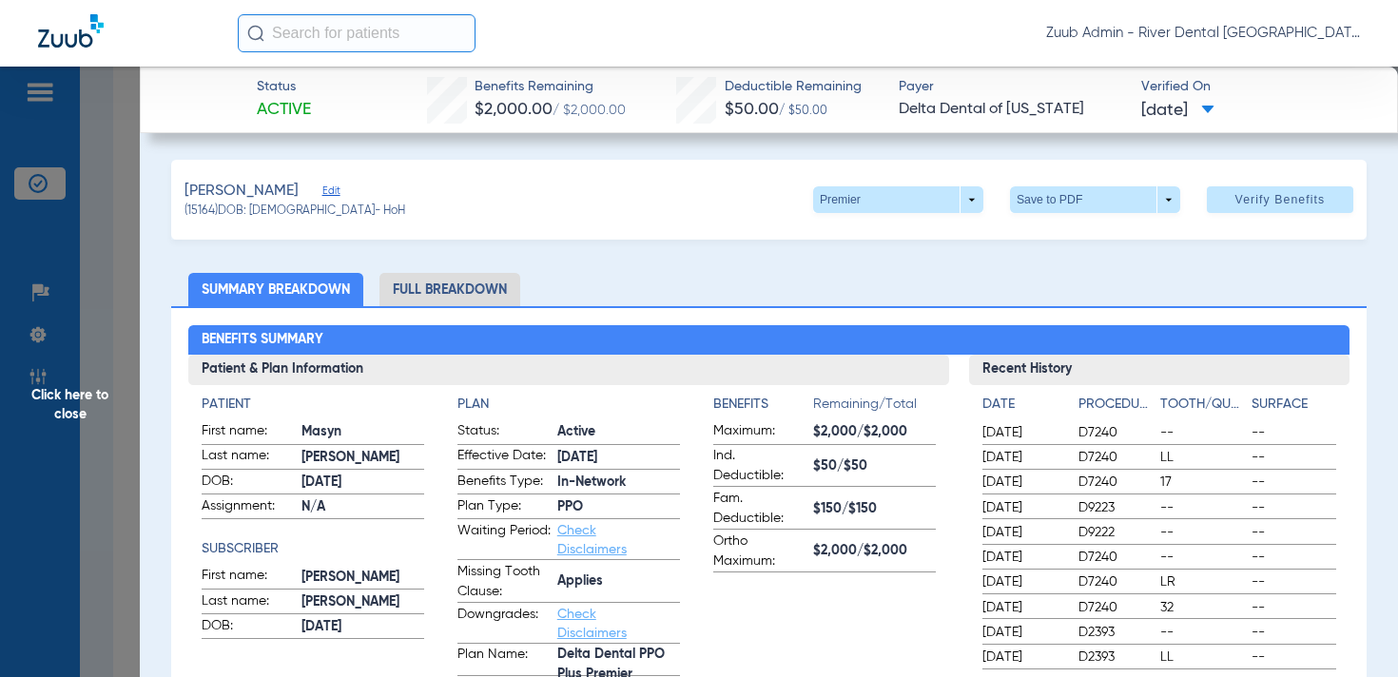
click at [322, 194] on span "Edit" at bounding box center [330, 194] width 17 height 18
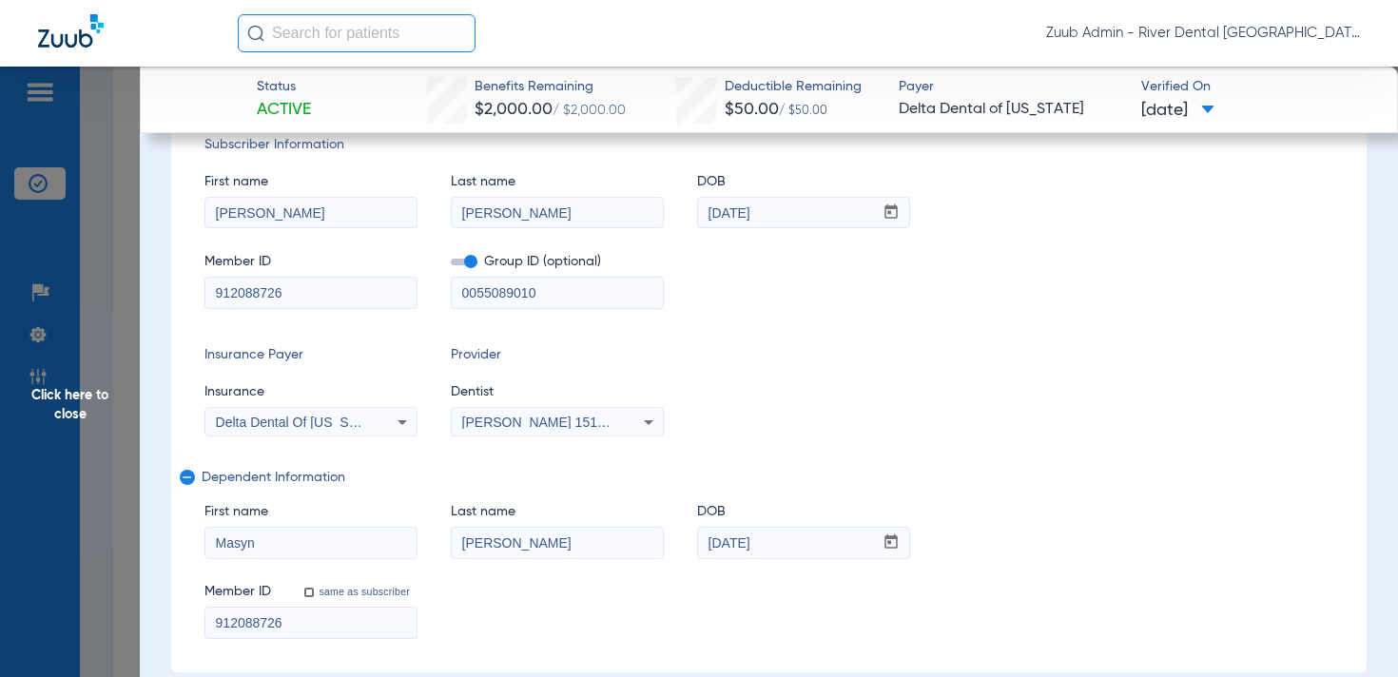
scroll to position [125, 0]
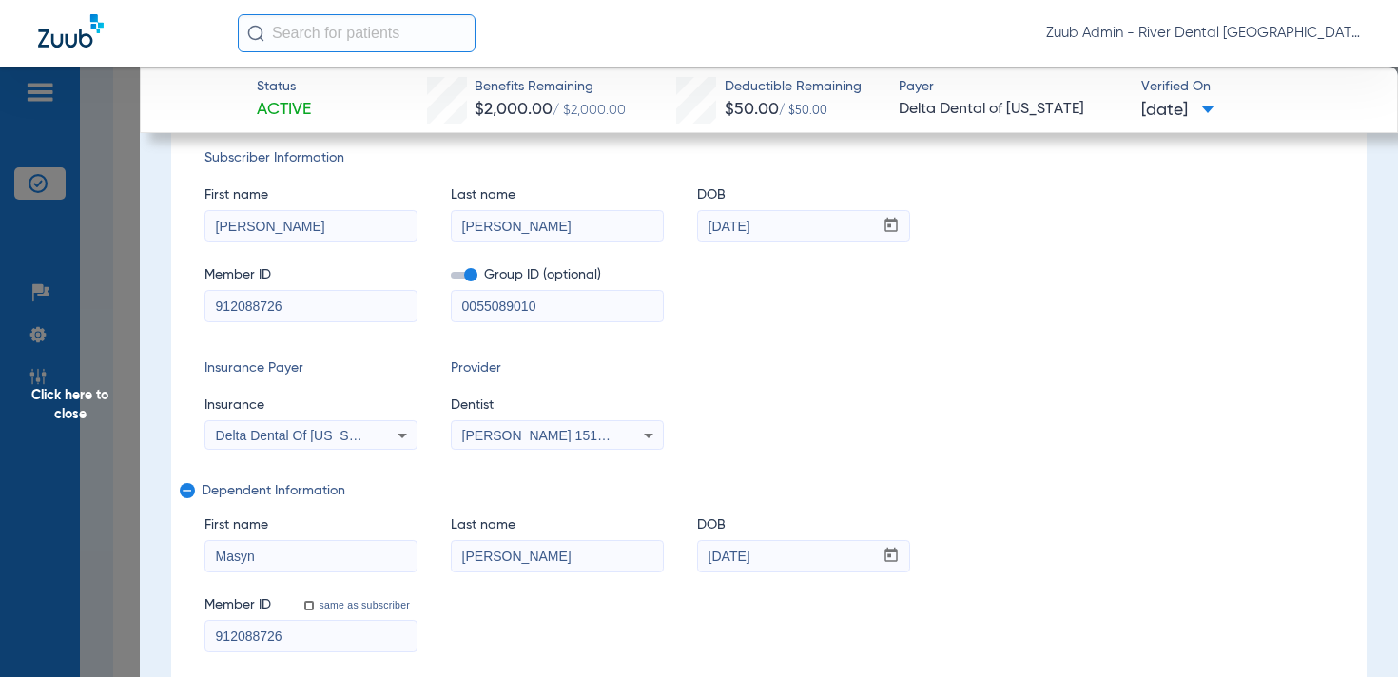
click at [90, 392] on span "Click here to close" at bounding box center [70, 405] width 140 height 677
